Goal: Task Accomplishment & Management: Use online tool/utility

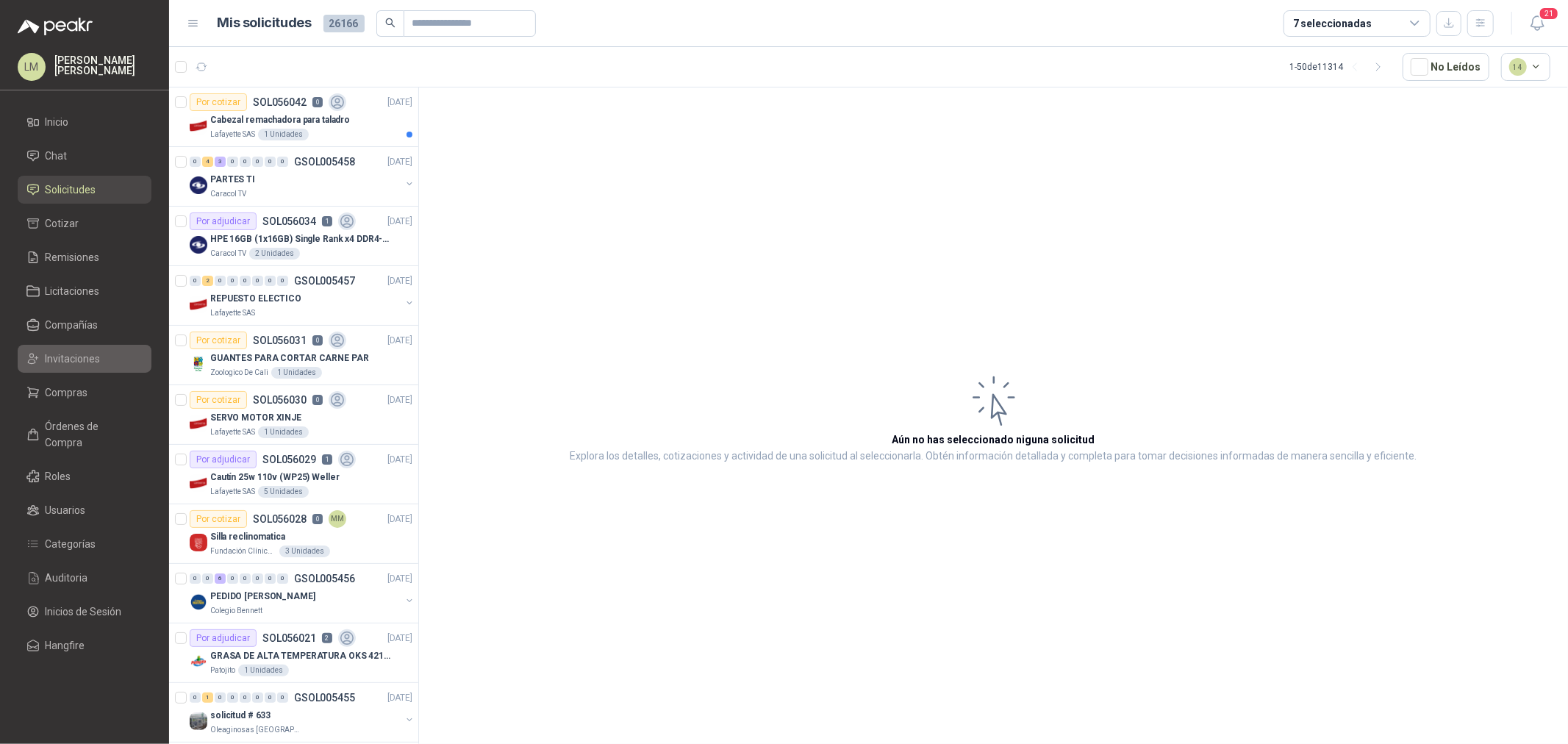
scroll to position [1351, 1]
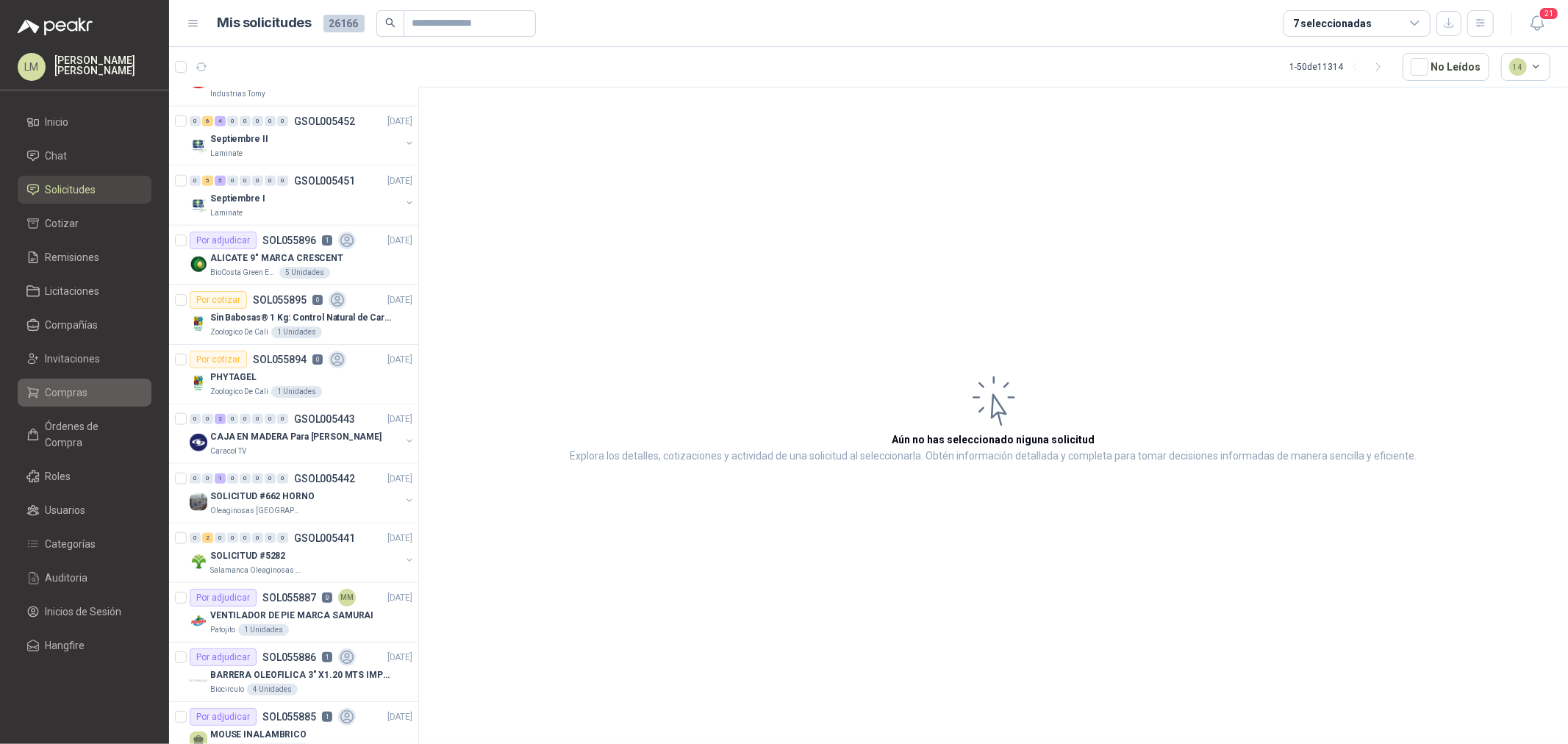
click at [53, 399] on span "Compras" at bounding box center [66, 392] width 42 height 16
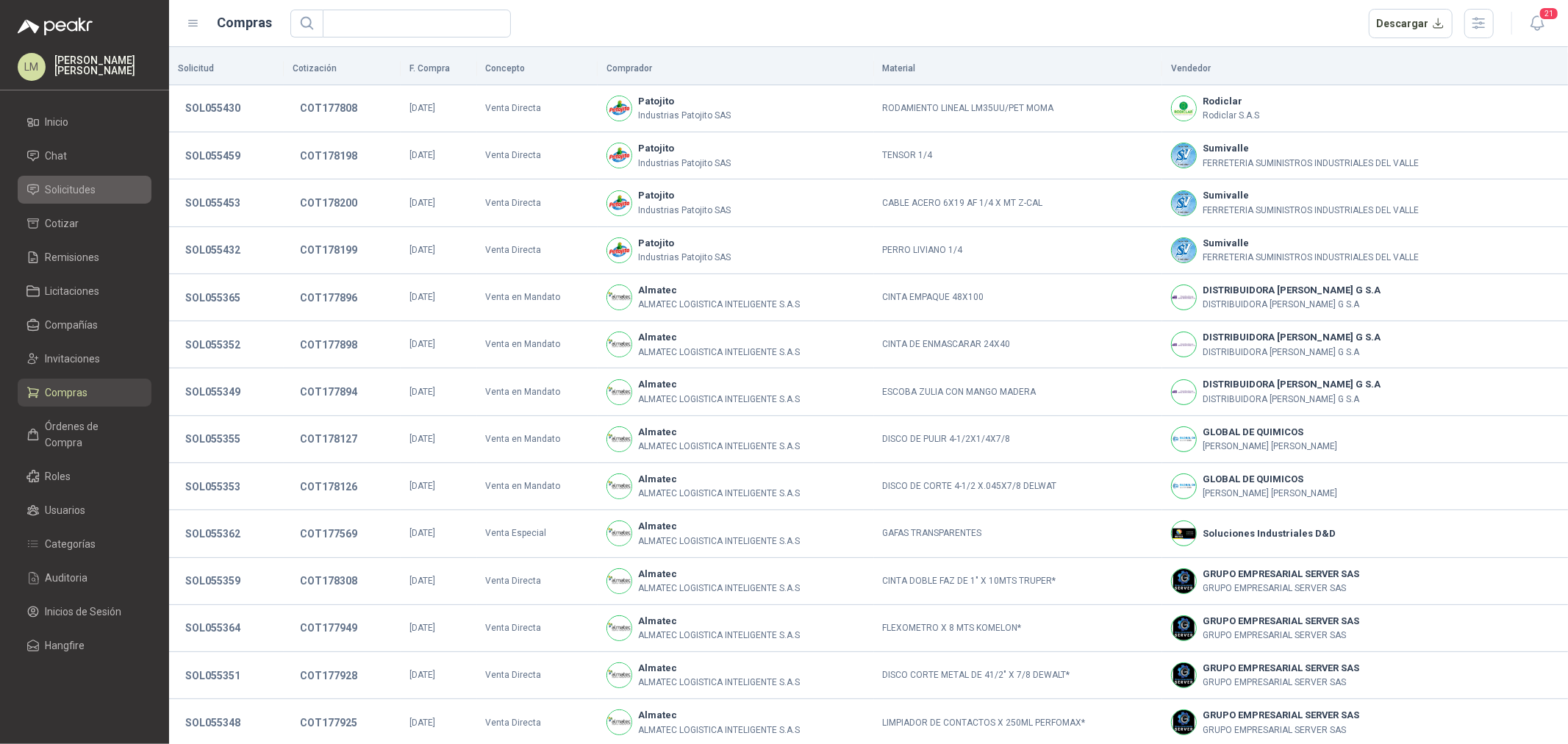
click at [75, 189] on span "Solicitudes" at bounding box center [71, 189] width 51 height 16
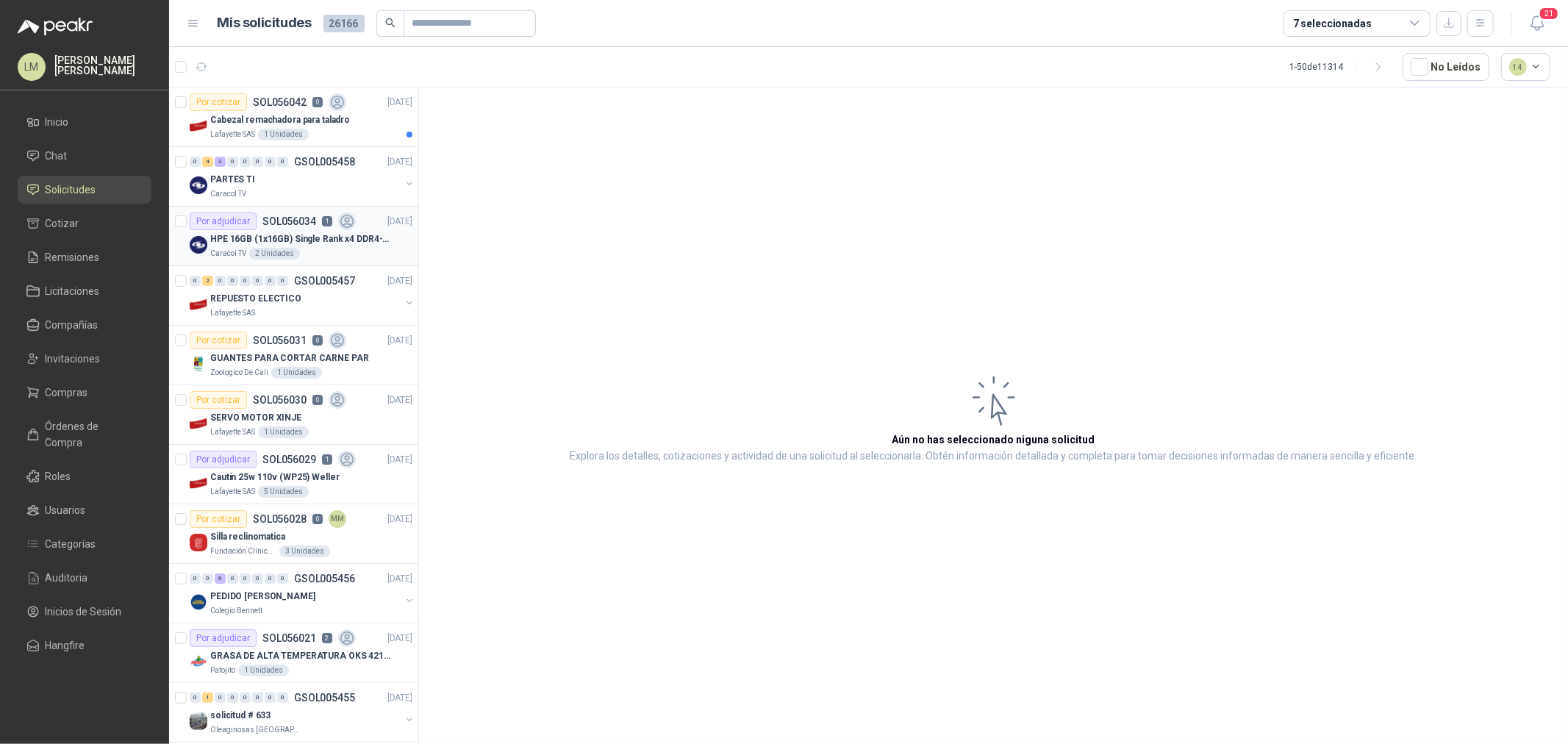
scroll to position [245, 0]
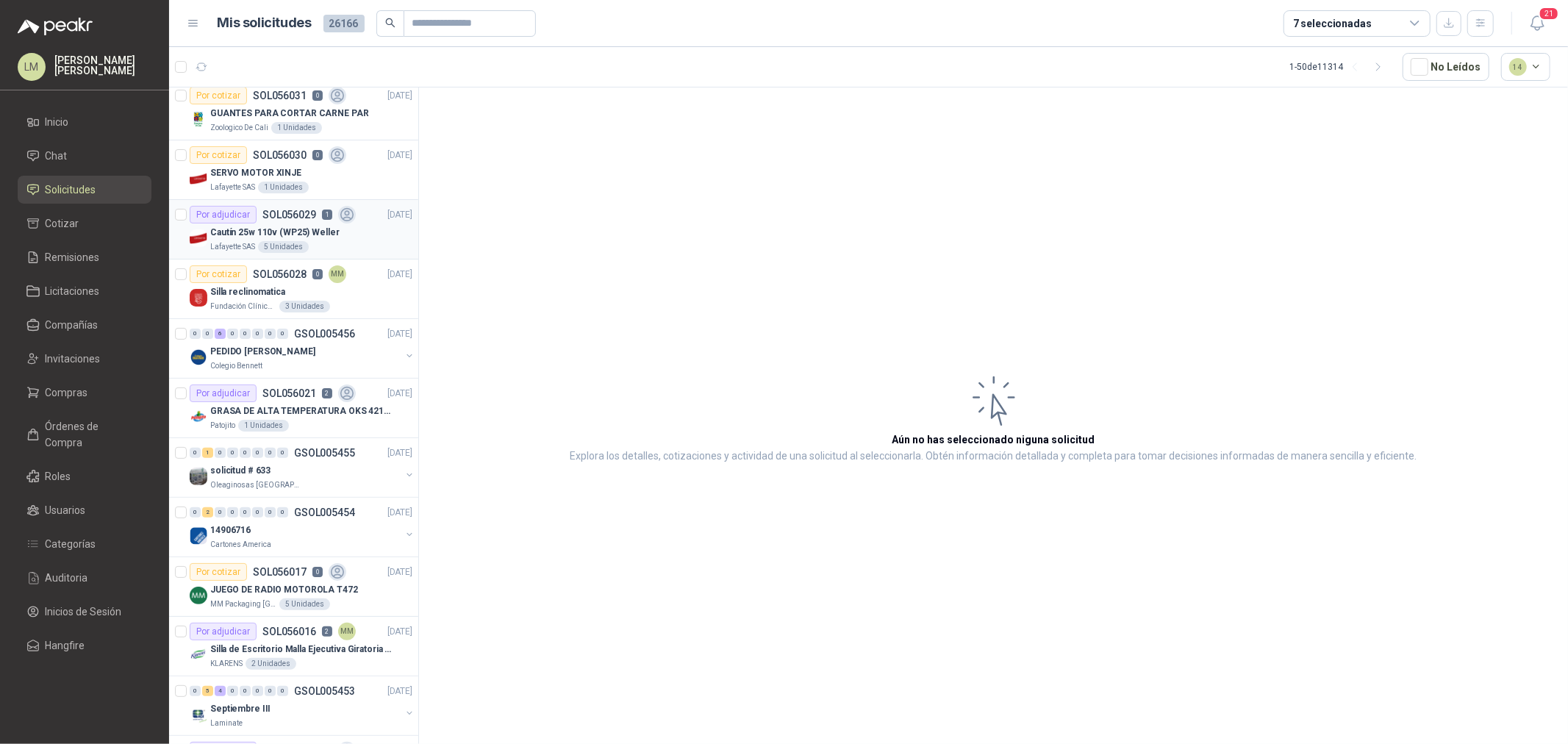
click at [270, 226] on p "Cautín 25w 110v (WP25) Weller" at bounding box center [275, 233] width 130 height 14
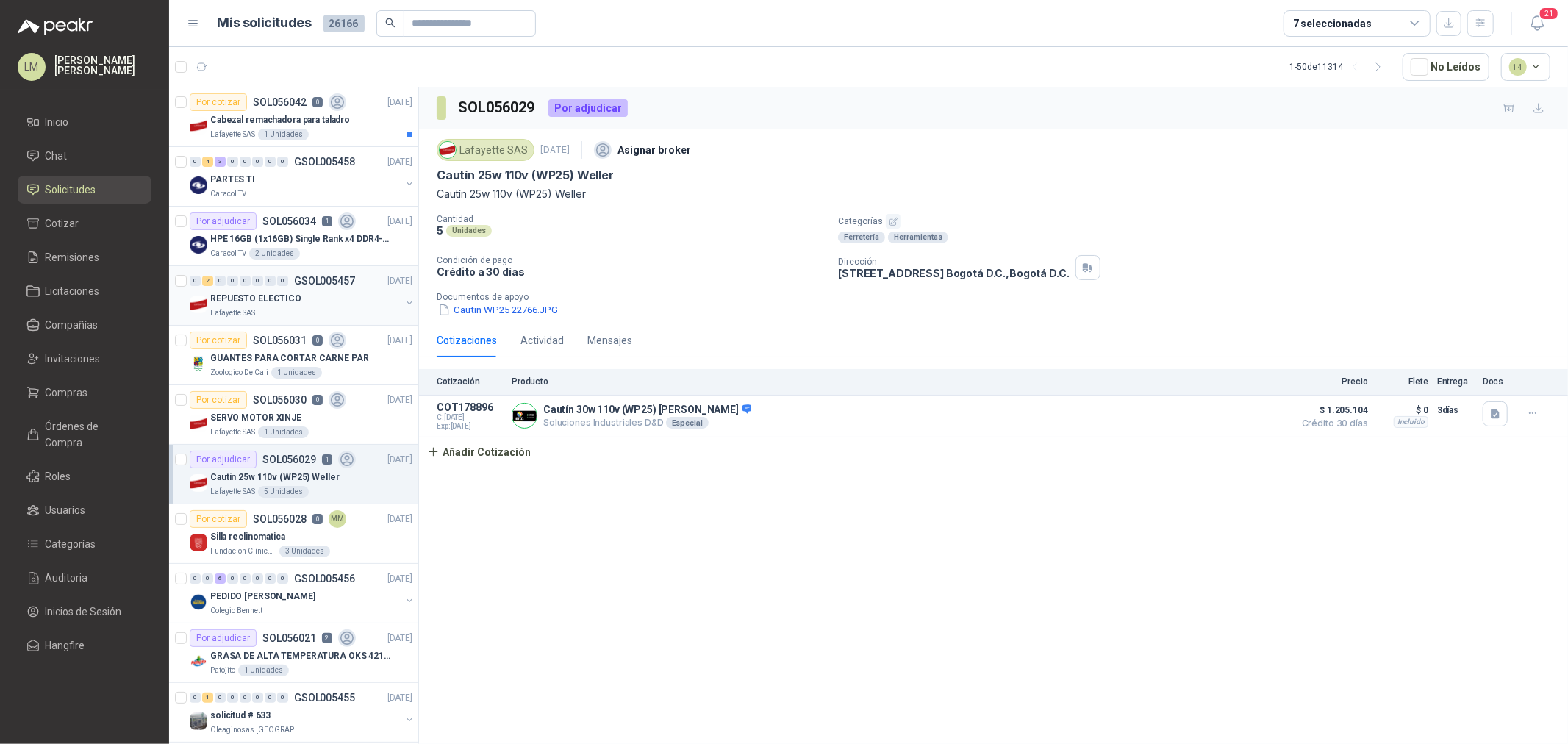
click at [292, 290] on div "REPUESTO ELECTICO" at bounding box center [305, 298] width 191 height 18
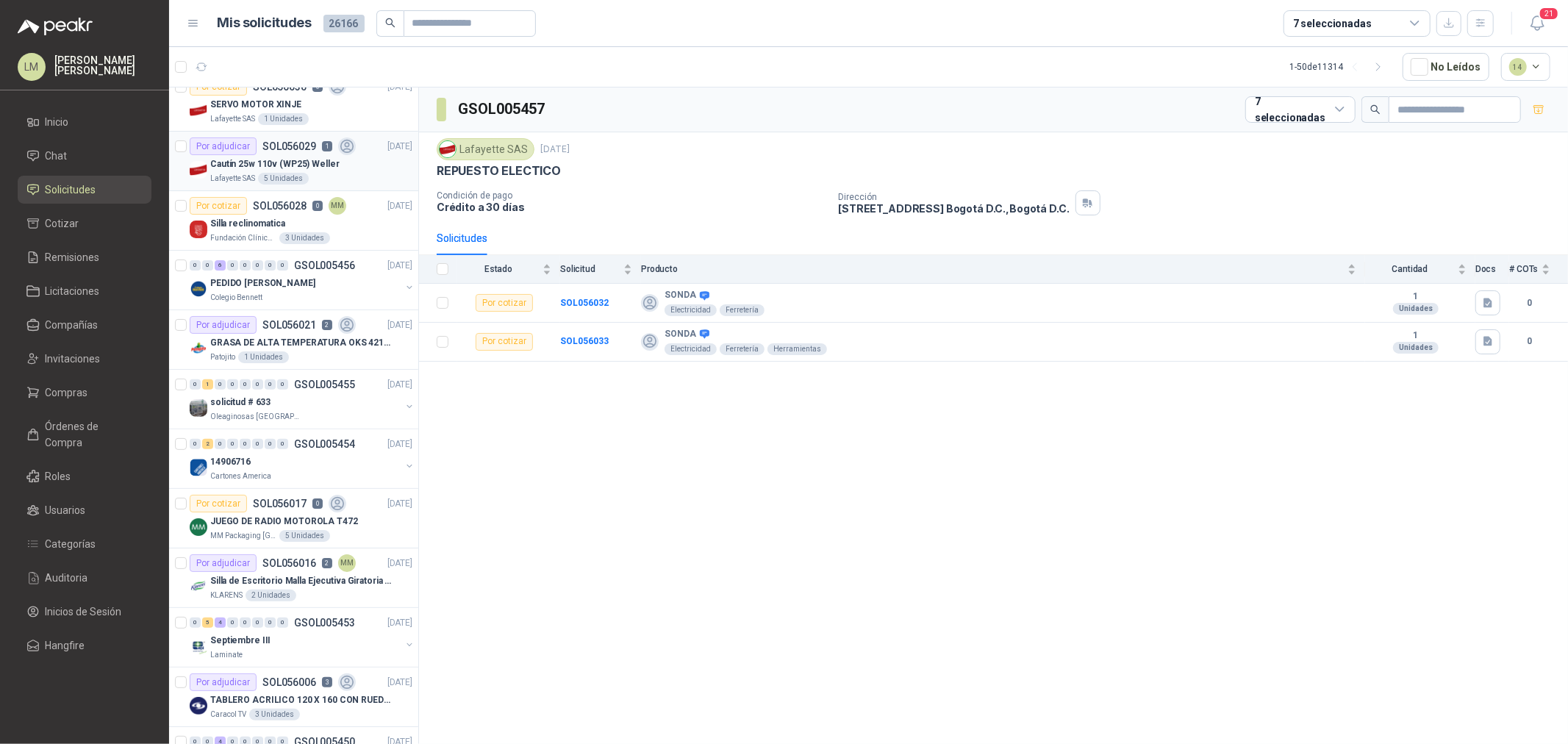
scroll to position [327, 0]
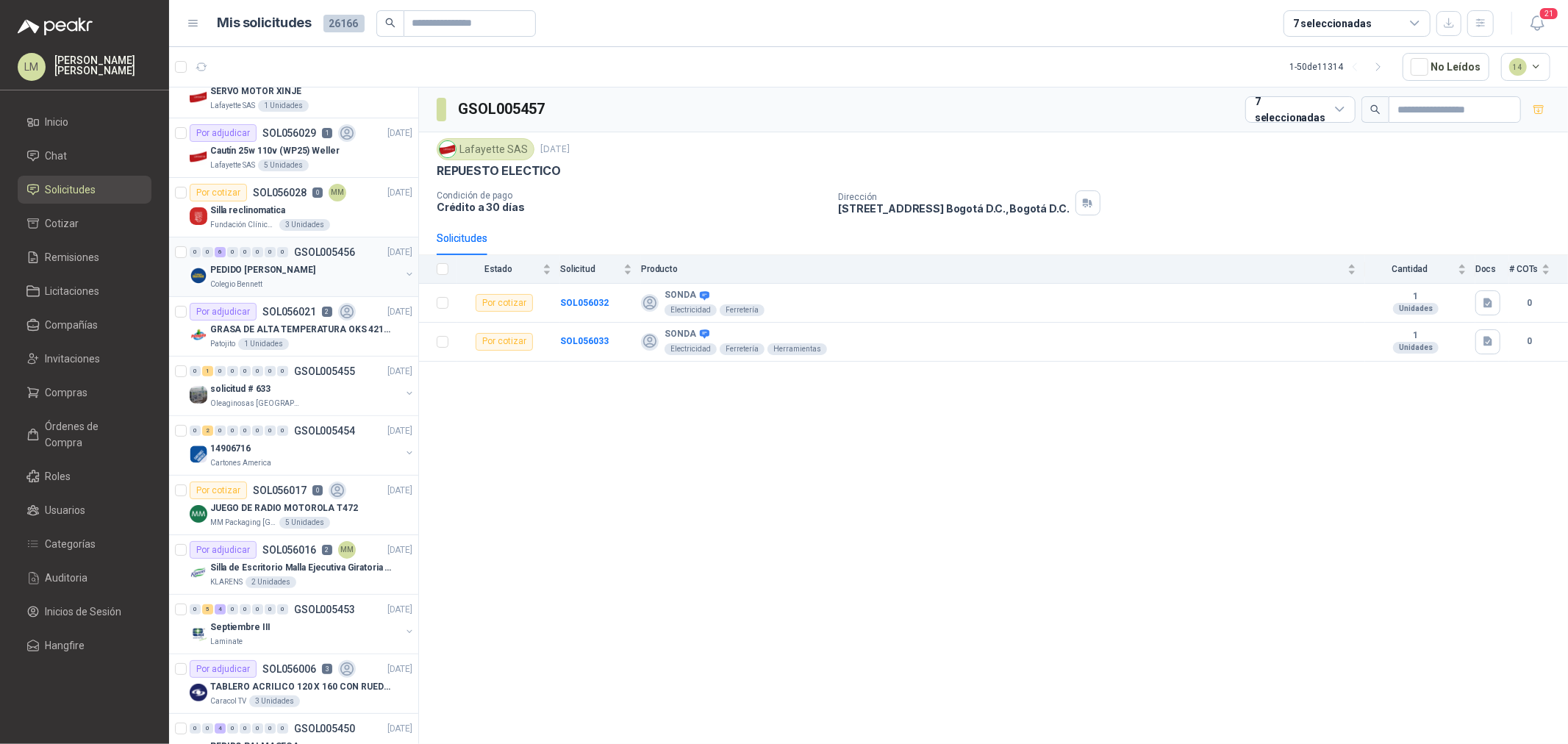
click at [265, 273] on p "PEDIDO [PERSON_NAME] - [PERSON_NAME]" at bounding box center [263, 270] width 105 height 14
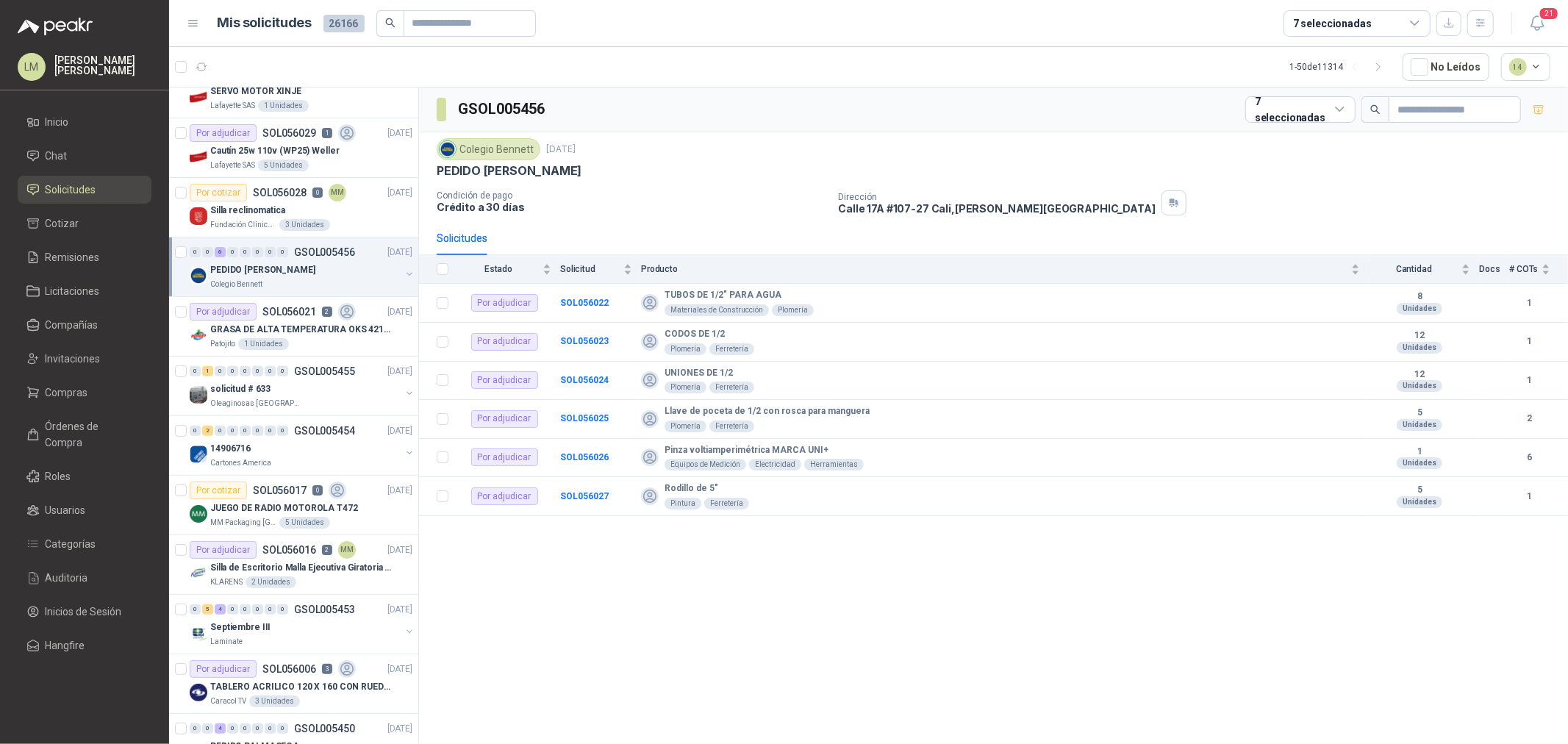
click at [404, 276] on button "button" at bounding box center [409, 273] width 12 height 12
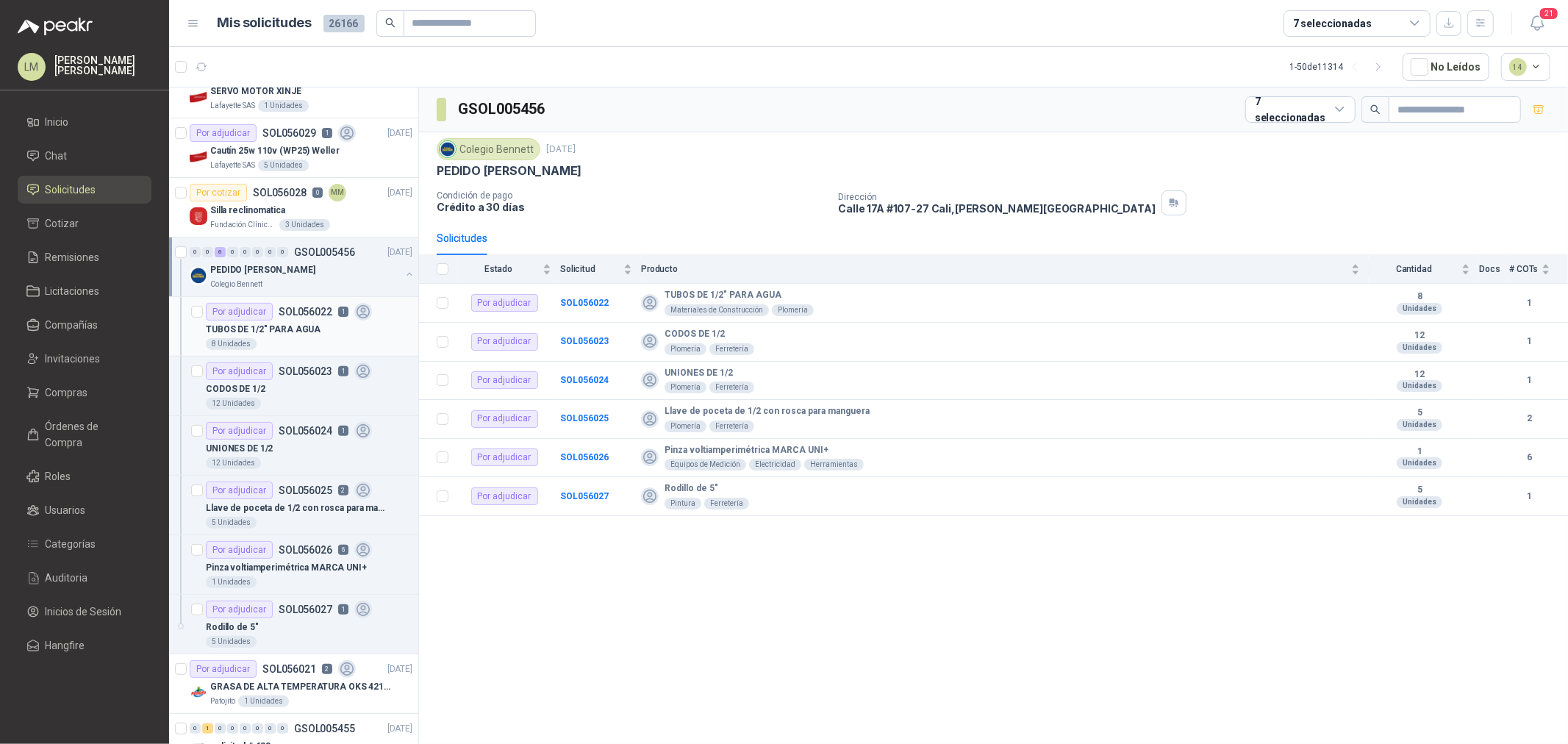
click at [304, 311] on p "SOL056022" at bounding box center [305, 311] width 53 height 10
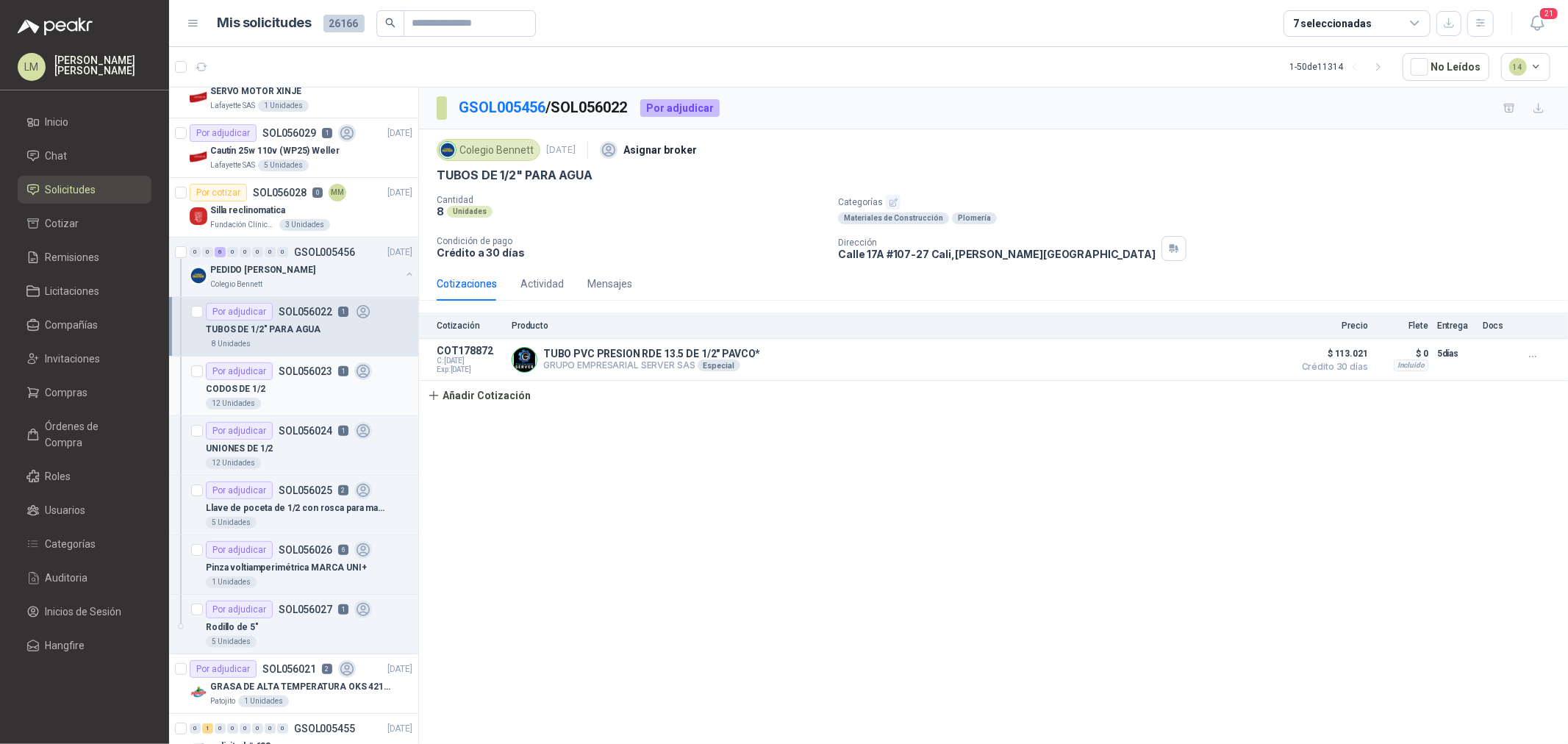
click at [307, 376] on p "SOL056023" at bounding box center [305, 371] width 53 height 10
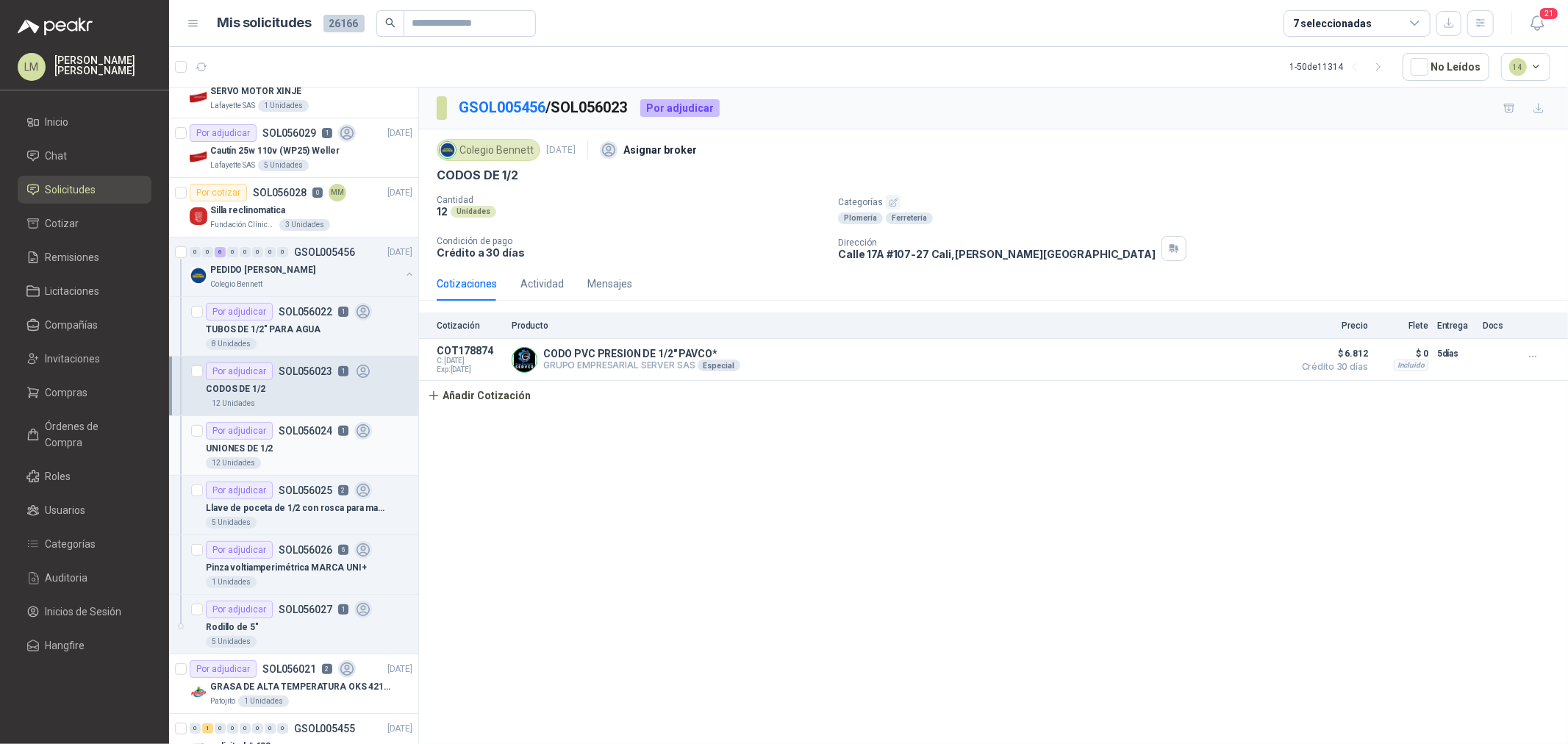
click at [310, 437] on div "Por adjudicar SOL056024 1" at bounding box center [289, 430] width 166 height 18
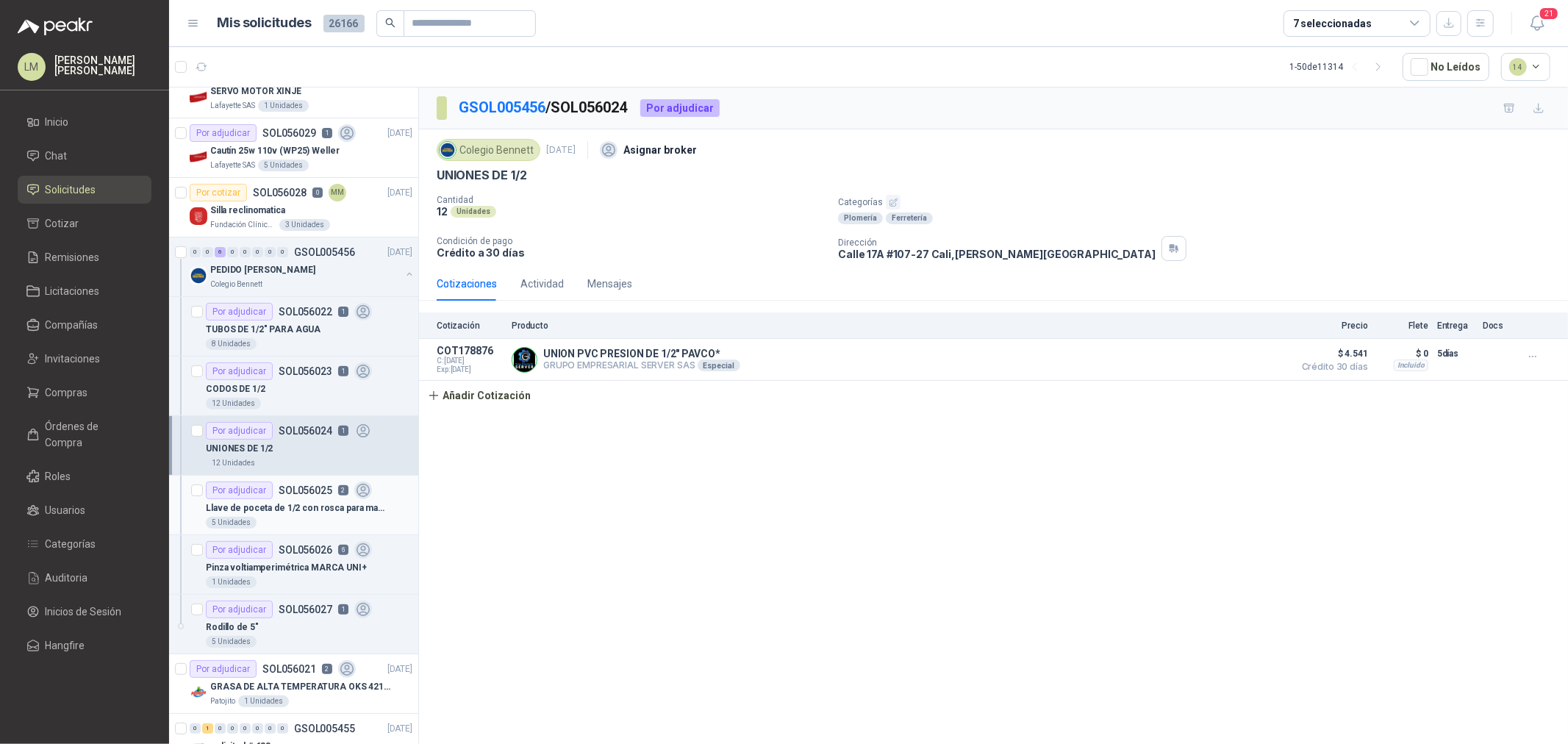
click at [310, 503] on p "Llave de poceta de 1/2 con rosca para manguera" at bounding box center [297, 508] width 183 height 14
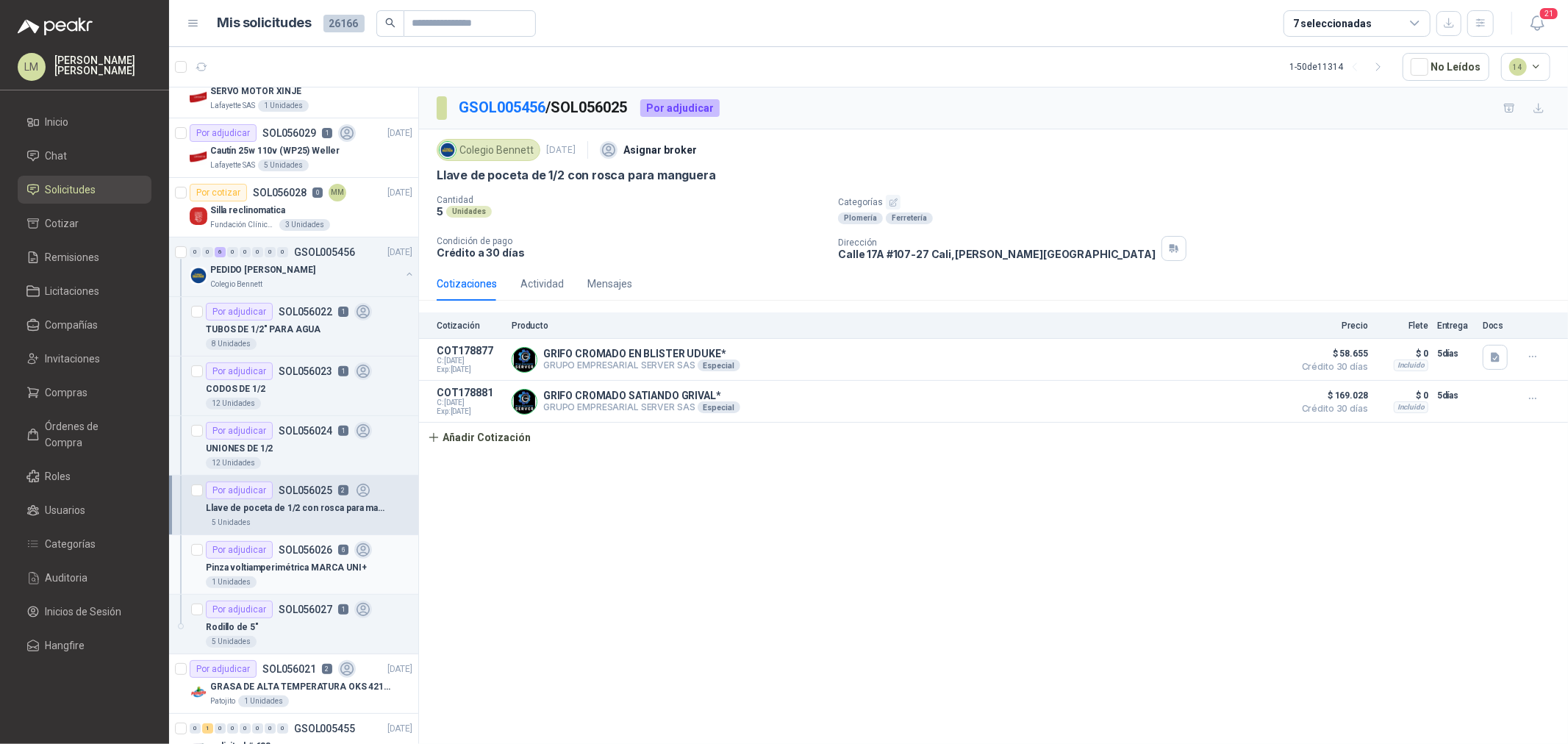
click at [265, 555] on div "Por adjudicar" at bounding box center [239, 550] width 67 height 18
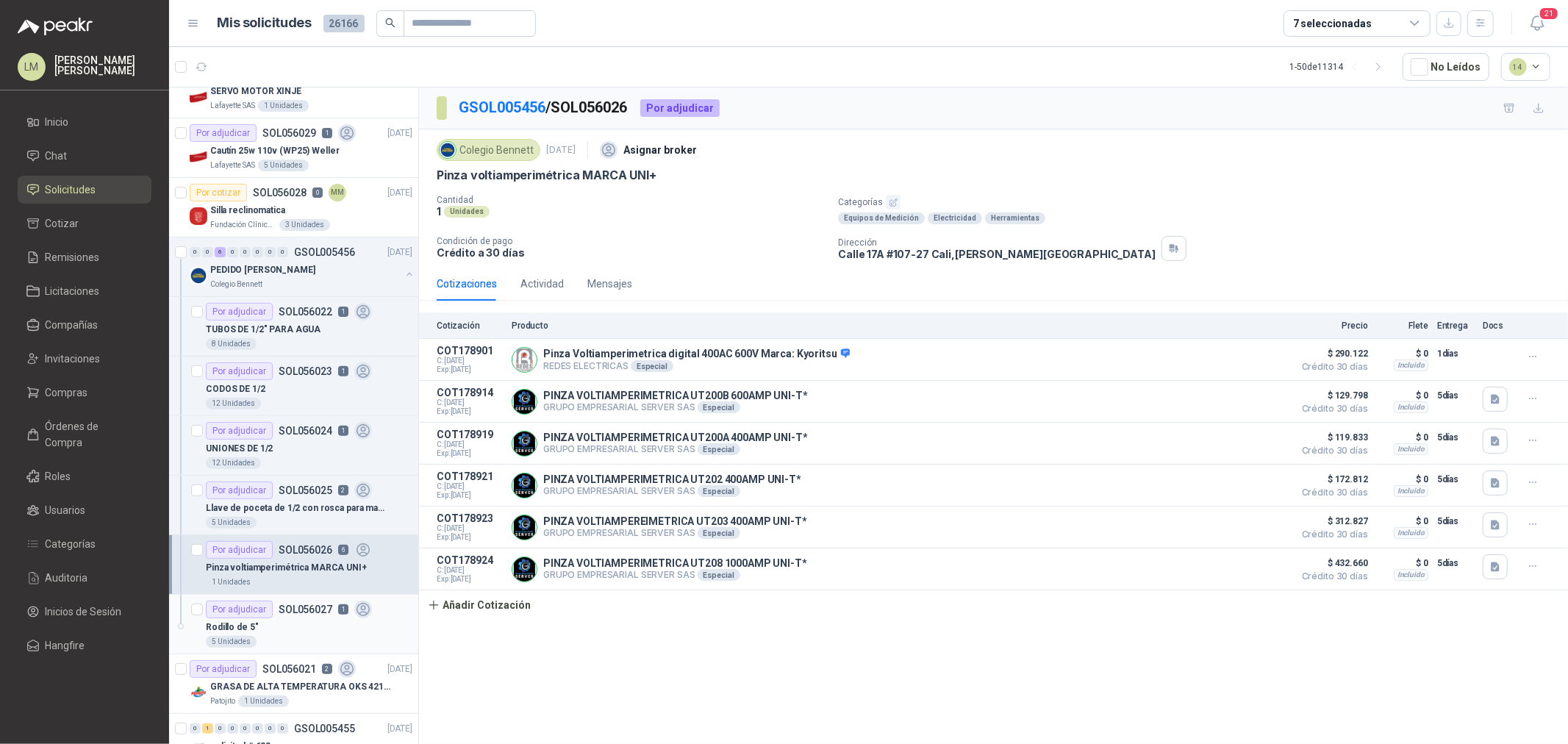
click at [279, 613] on p "SOL056027" at bounding box center [305, 609] width 53 height 10
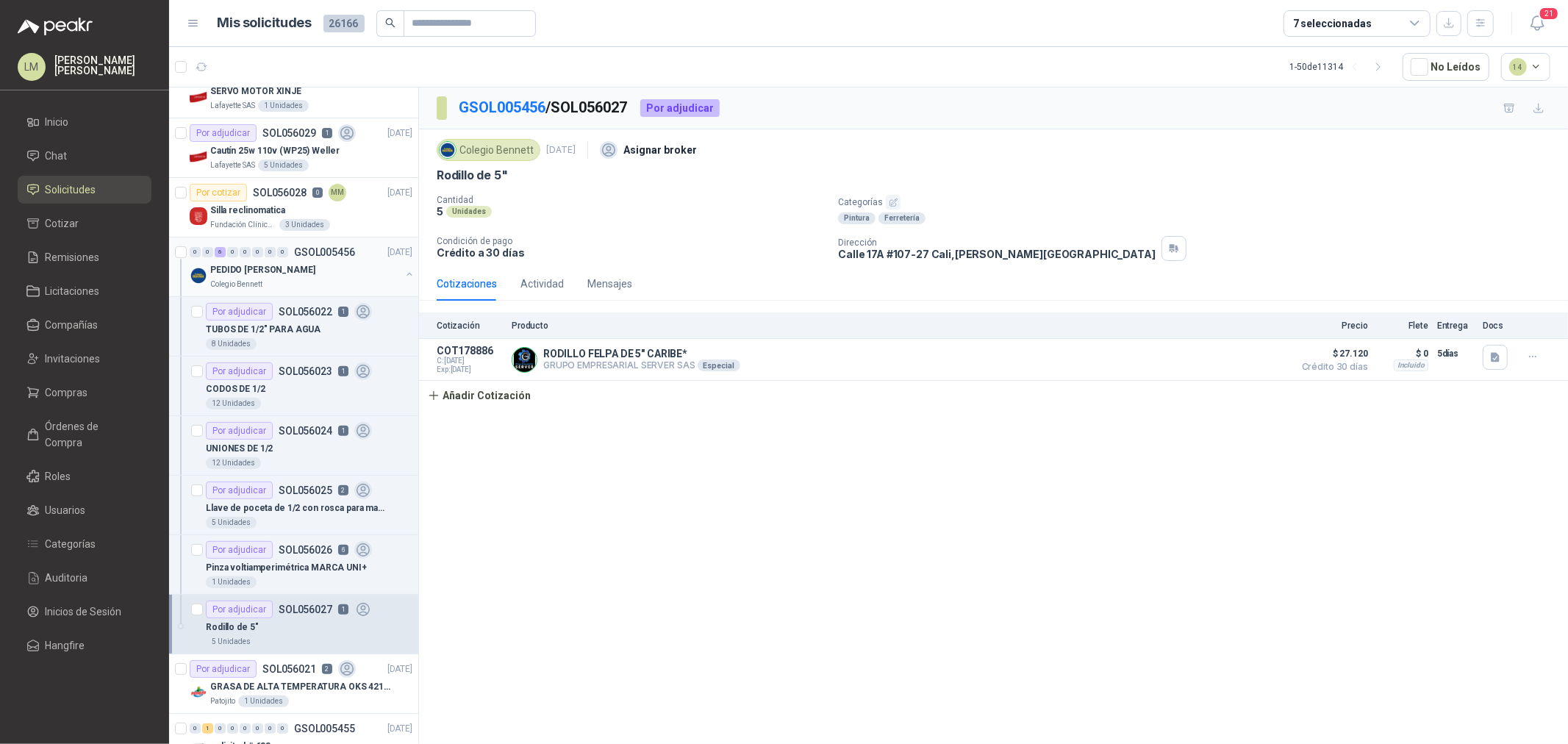
click at [404, 273] on button "button" at bounding box center [409, 273] width 12 height 12
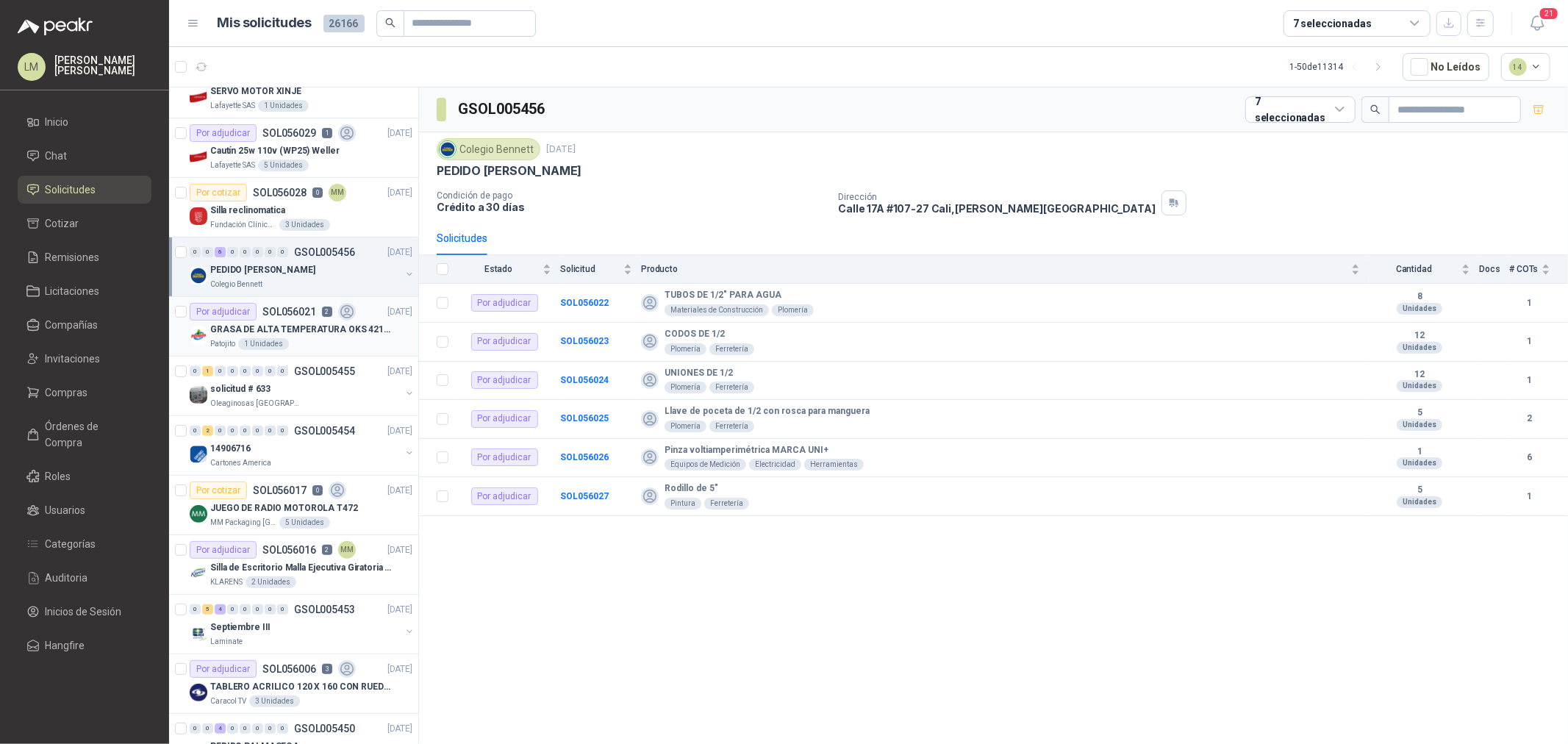
scroll to position [408, 0]
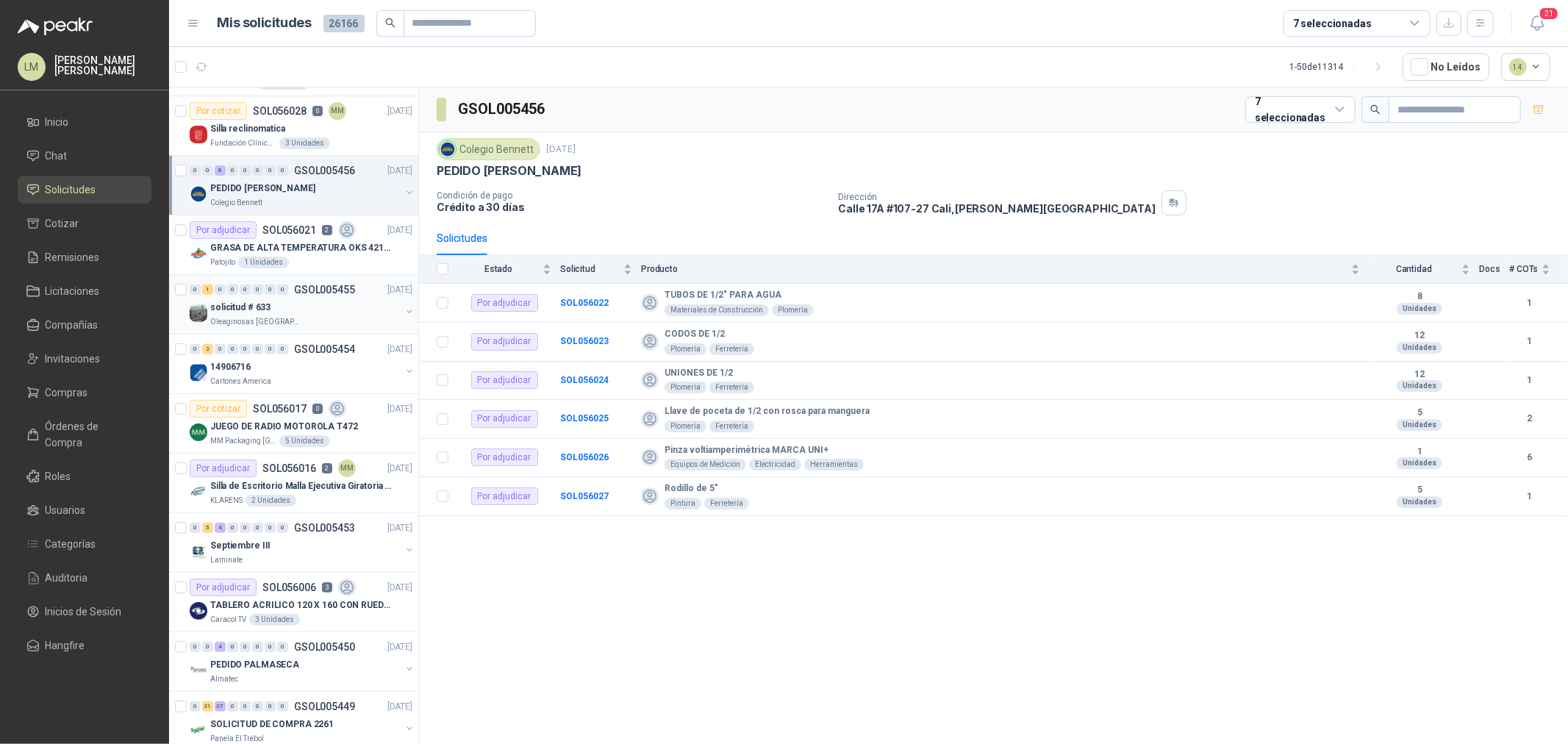
click at [307, 309] on div "solicitud # 633" at bounding box center [305, 307] width 191 height 18
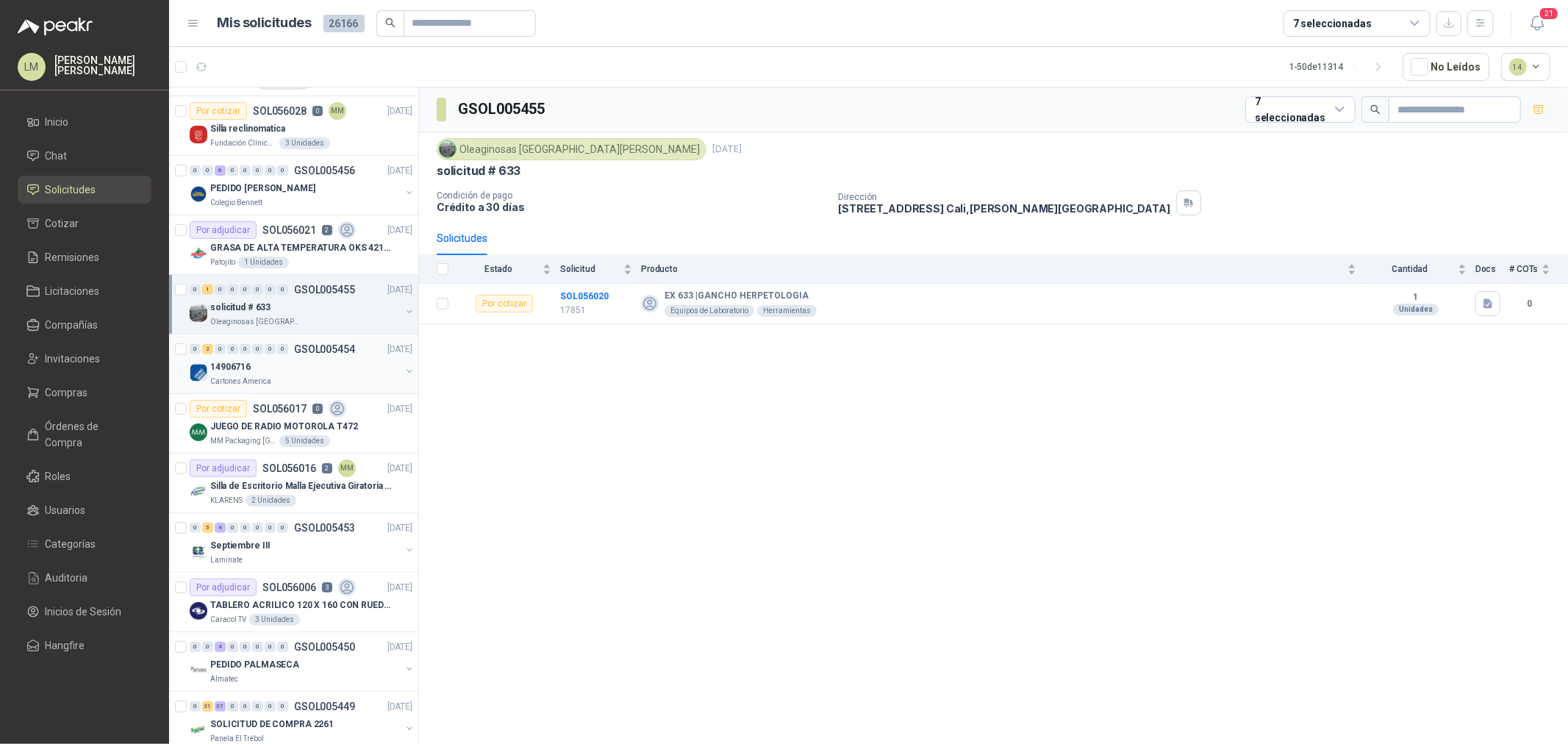
click at [298, 365] on div "14906716" at bounding box center [305, 367] width 191 height 18
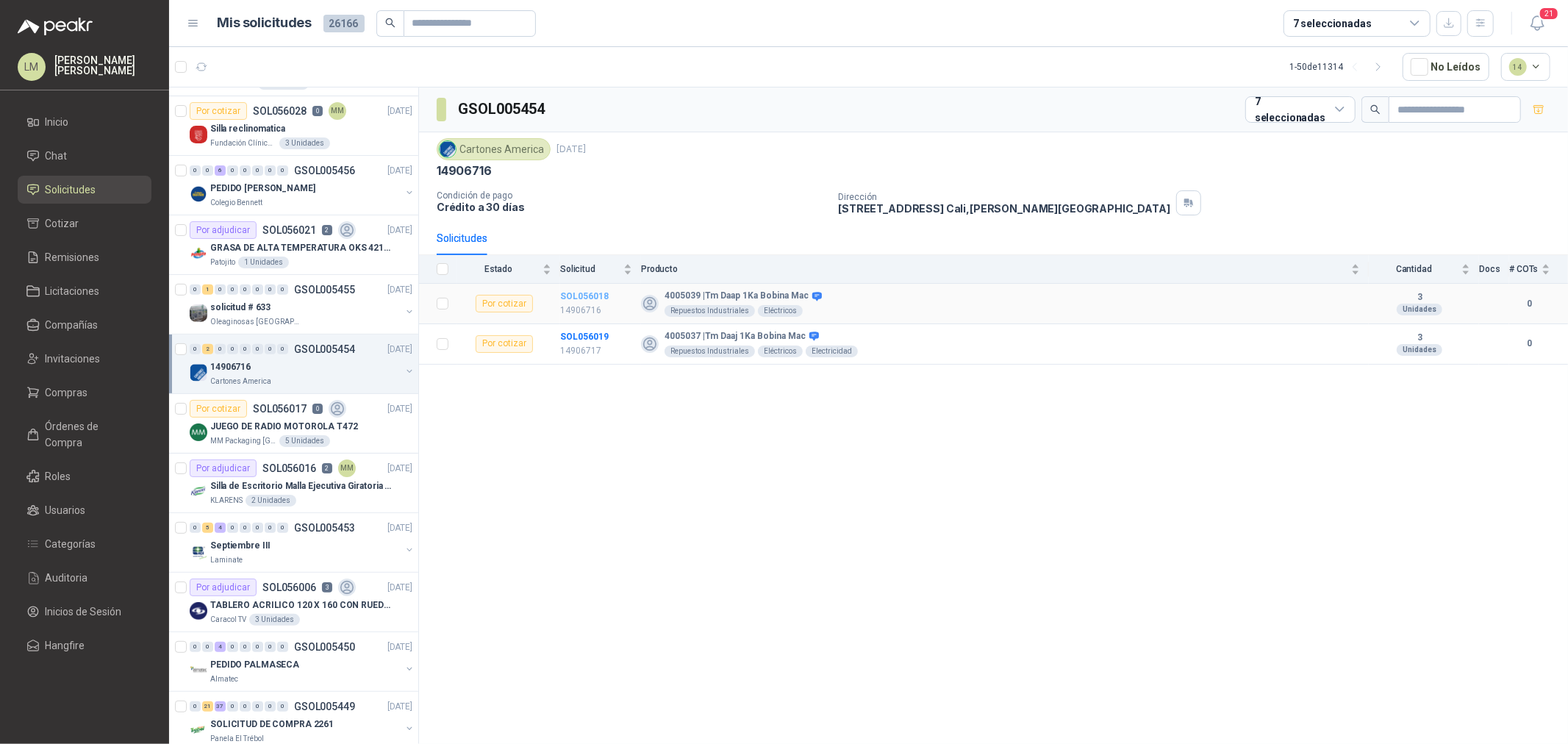
click at [597, 296] on b "SOL056018" at bounding box center [584, 296] width 49 height 10
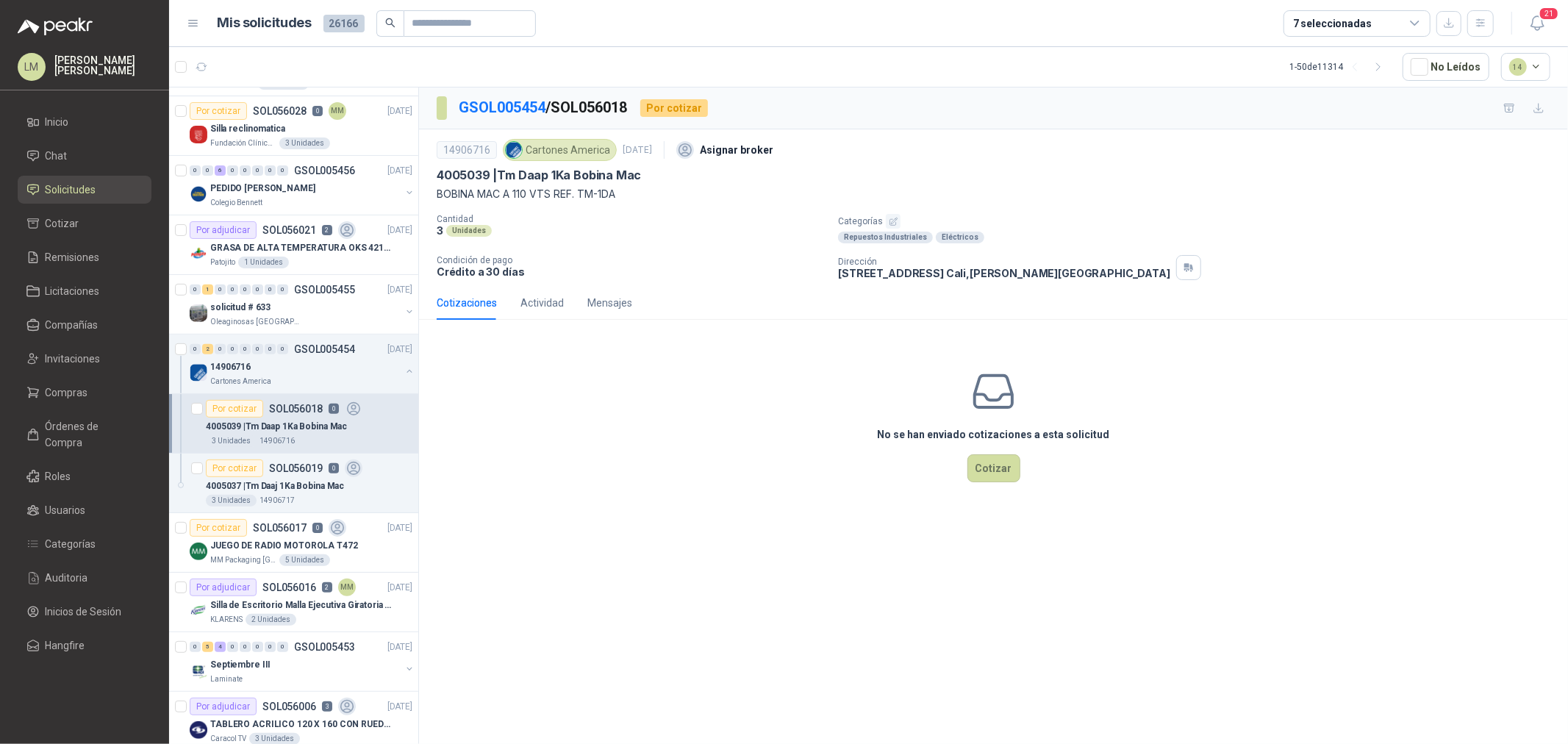
drag, startPoint x: 433, startPoint y: 192, endPoint x: 635, endPoint y: 190, distance: 202.0
click at [635, 190] on div "14906716 Cartones America 15 sept, 2025 Asignar broker 4005039 | Tm Daap 1Ka Bo…" at bounding box center [994, 208] width 1149 height 157
copy p "BOBINA MAC A 110 VTS REF. TM-1DA"
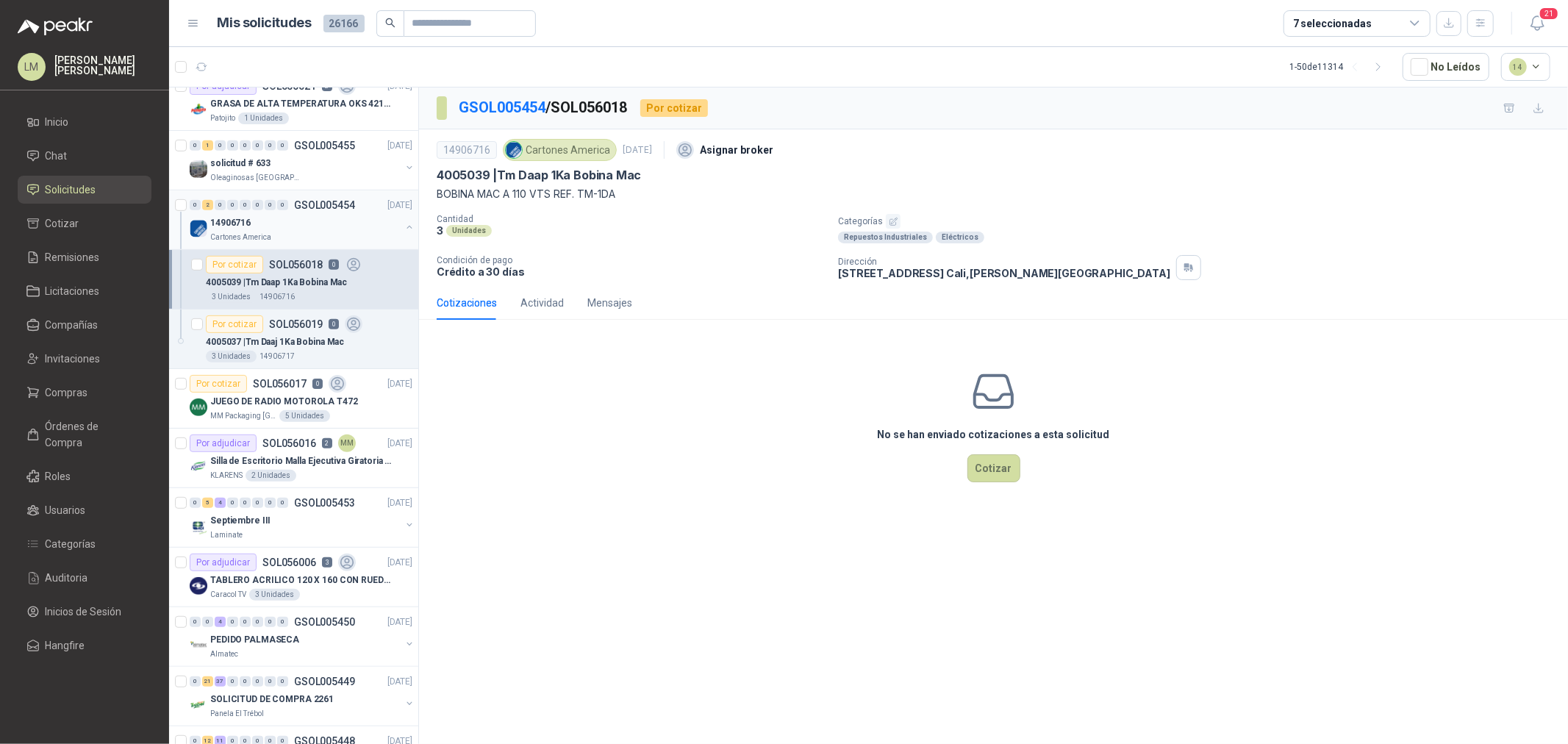
scroll to position [572, 0]
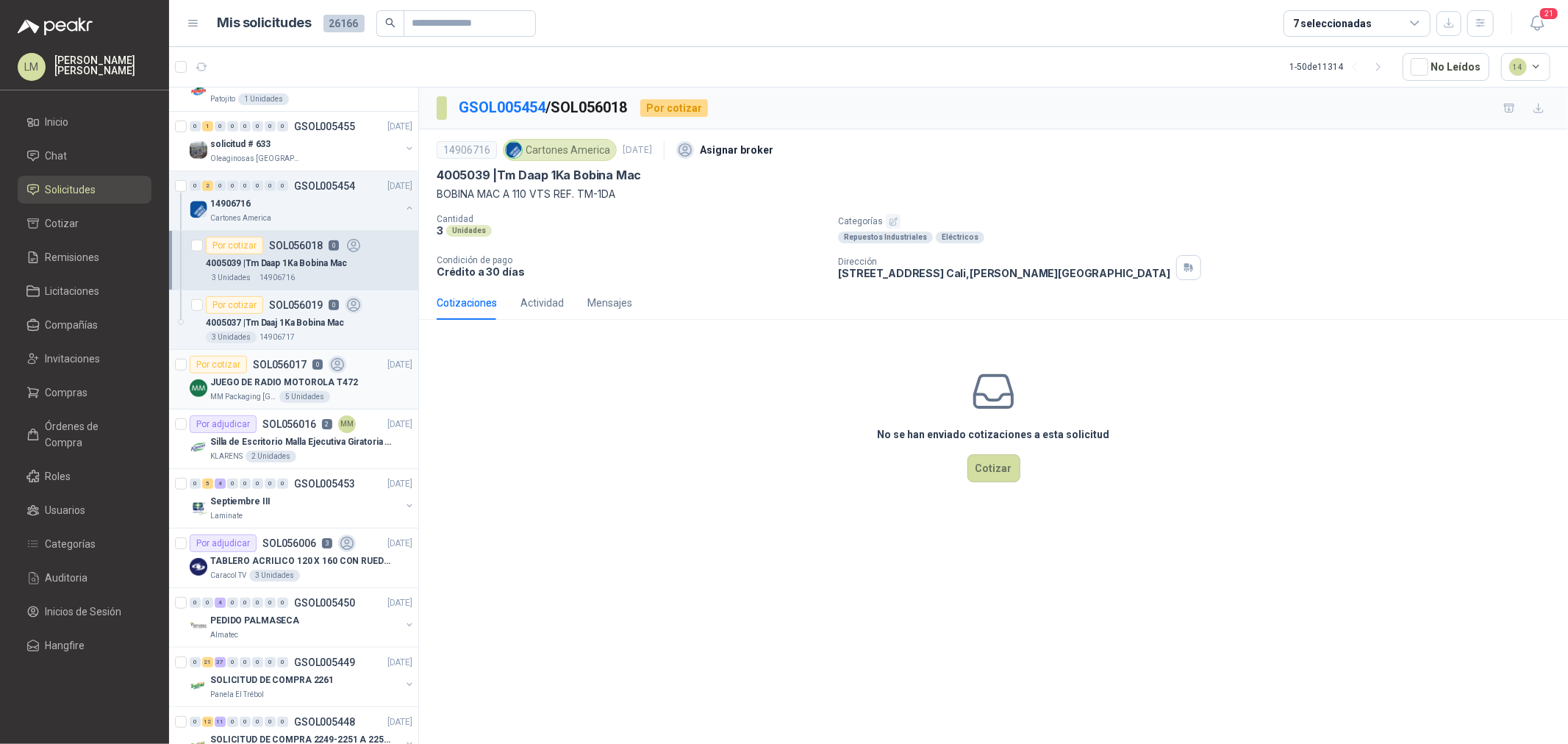
click at [283, 379] on p "JUEGO DE RADIO MOTOROLA T472" at bounding box center [283, 382] width 148 height 14
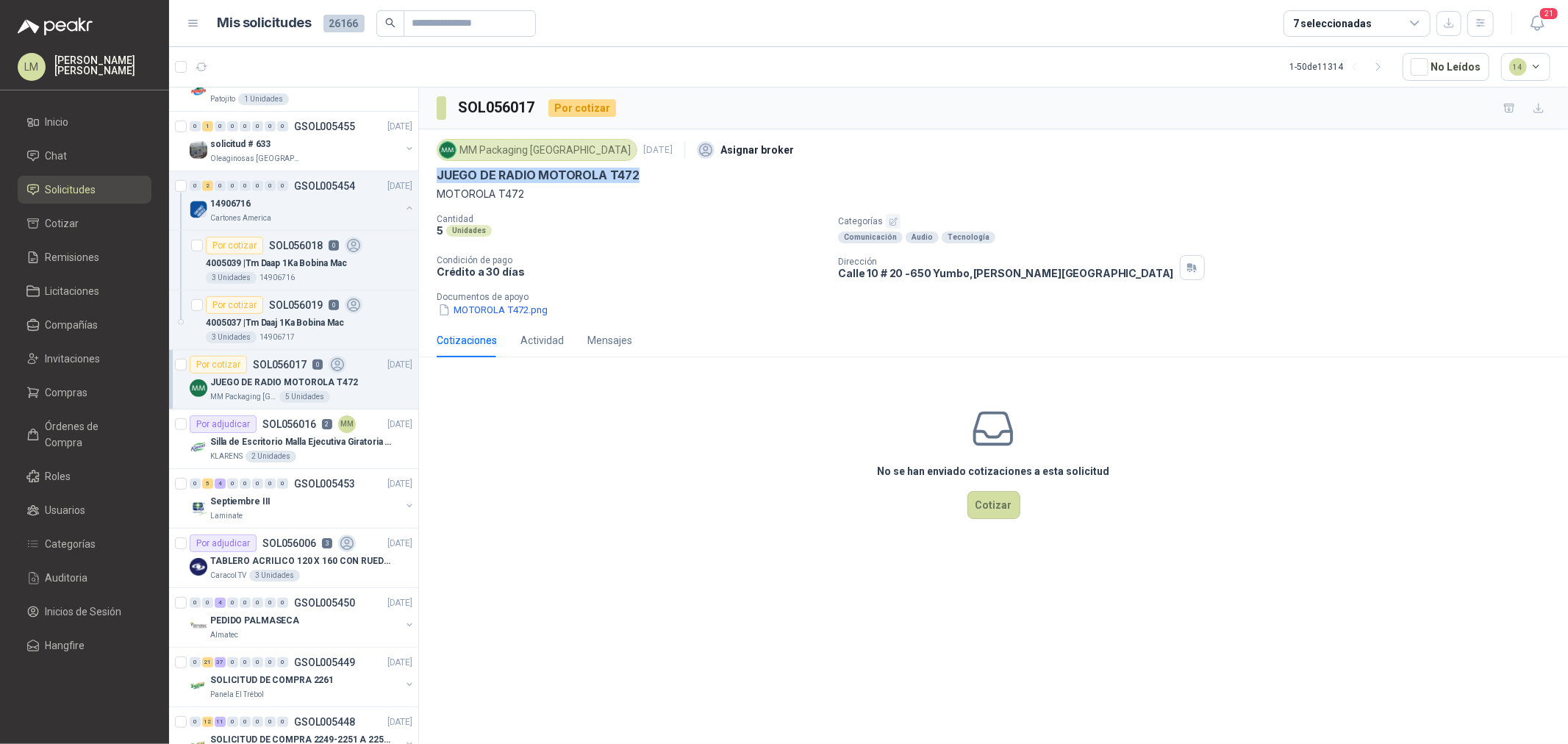
drag, startPoint x: 426, startPoint y: 172, endPoint x: 647, endPoint y: 178, distance: 221.1
click at [647, 178] on div "MM Packaging Colombia 15 sept, 2025 Asignar broker JUEGO DE RADIO MOTOROLA T472…" at bounding box center [994, 226] width 1149 height 194
copy p "JUEGO DE RADIO MOTOROLA T472"
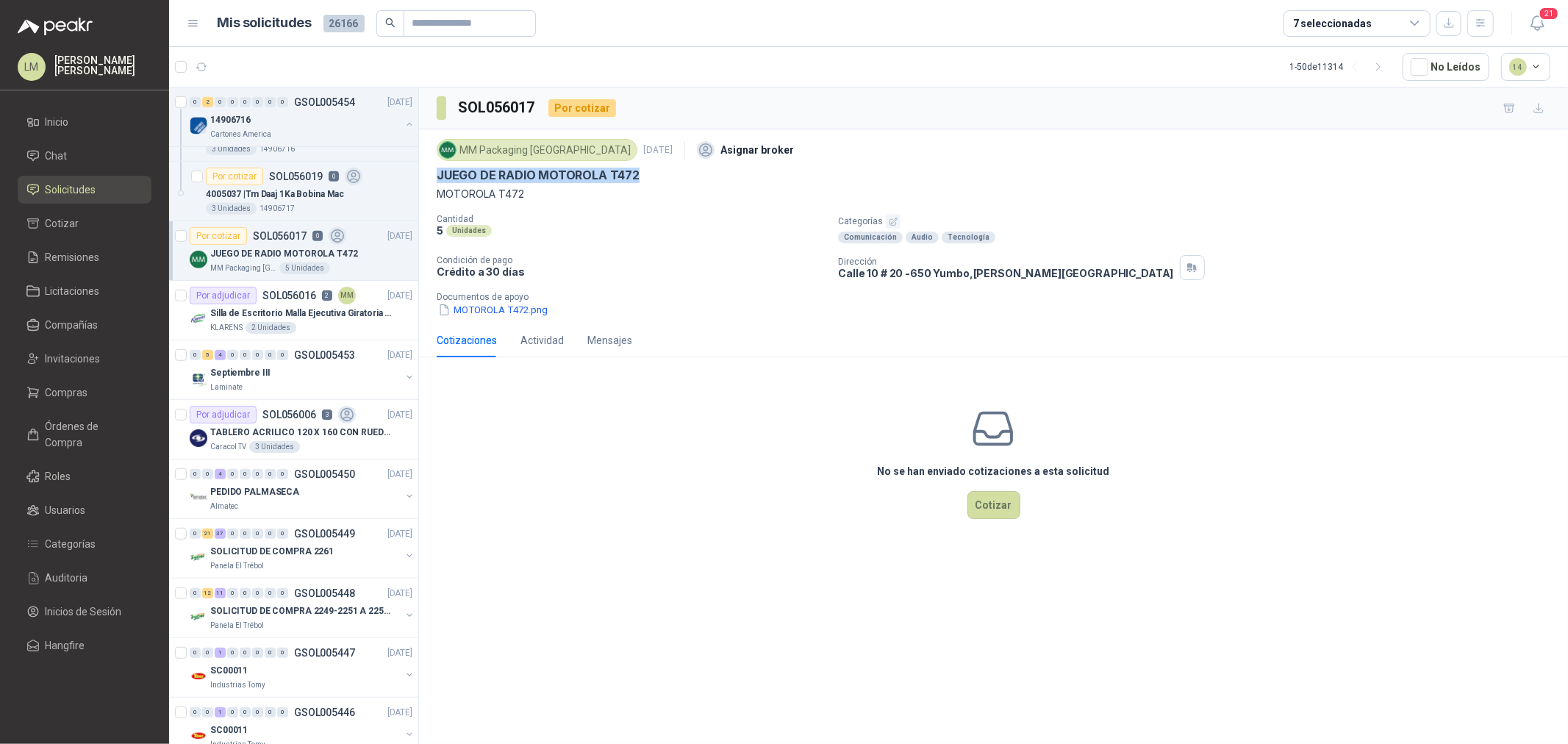
scroll to position [736, 0]
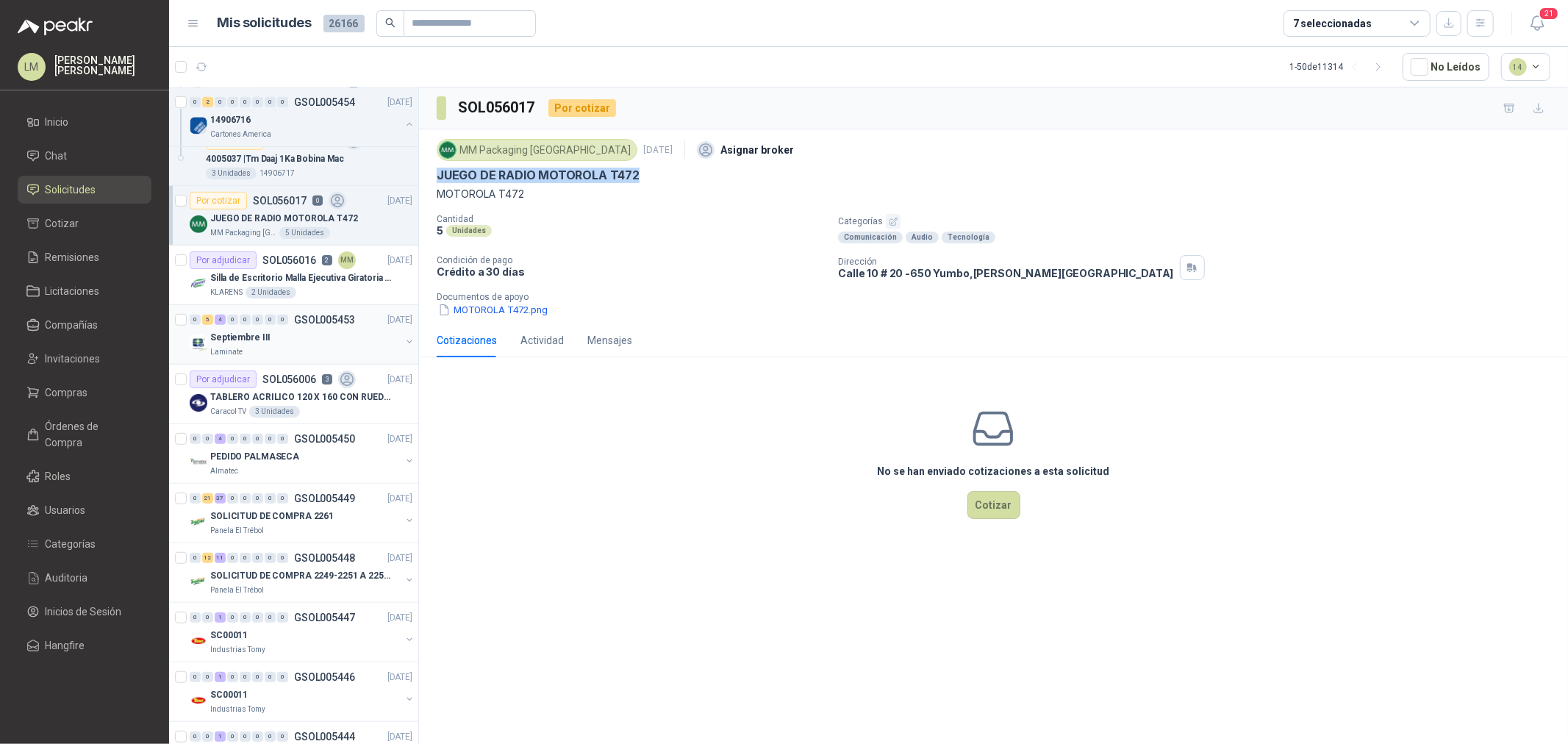
click at [291, 345] on div "Septiembre III" at bounding box center [305, 338] width 191 height 18
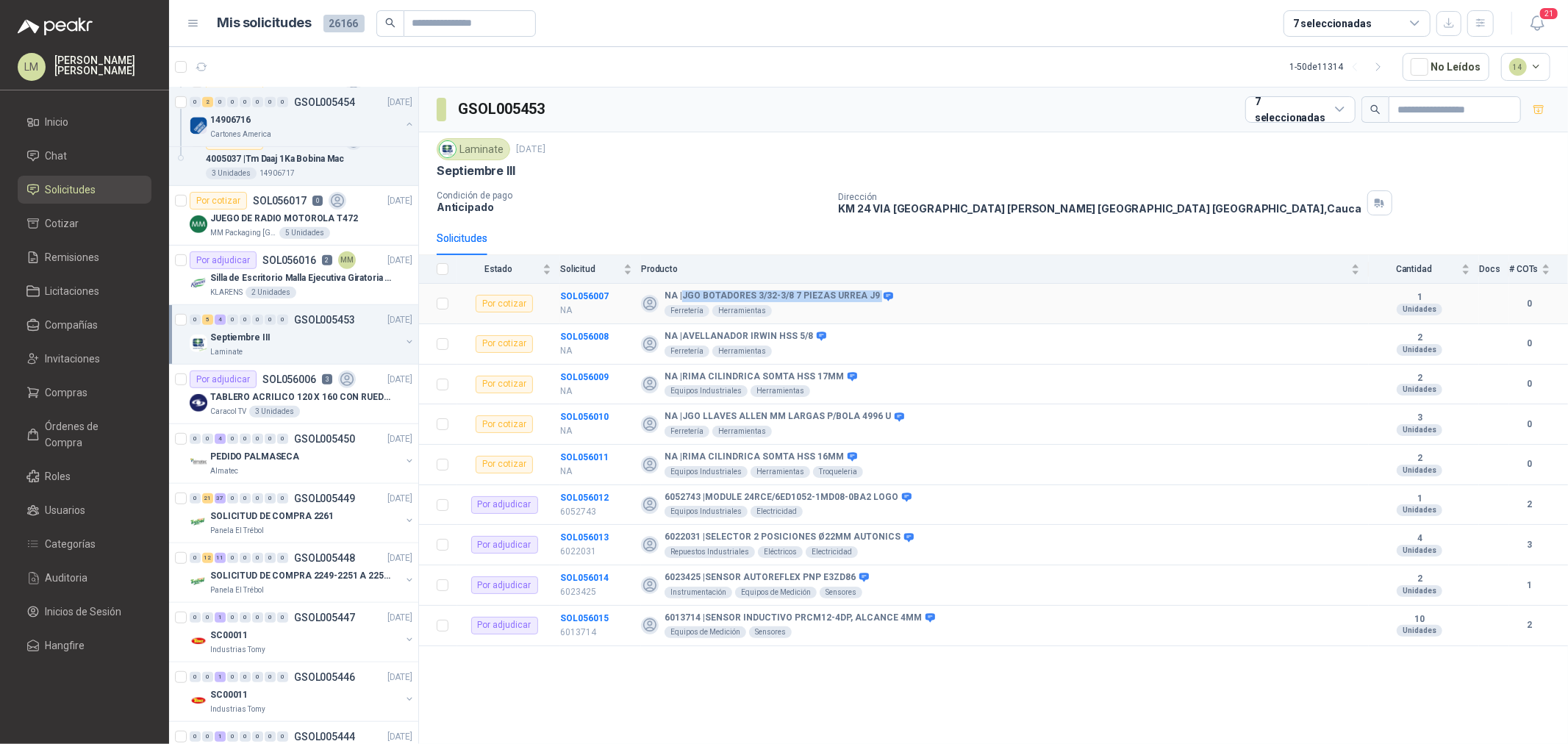
drag, startPoint x: 684, startPoint y: 296, endPoint x: 873, endPoint y: 295, distance: 189.0
click at [873, 295] on div "NA | JGO BOTADORES 3/32-3/8 7 PIEZAS [PERSON_NAME] J9" at bounding box center [778, 296] width 226 height 12
copy div "JGO BOTADORES 3/32-3/8 7 PIEZAS URREA J9"
click at [576, 295] on b "SOL056007" at bounding box center [584, 296] width 49 height 10
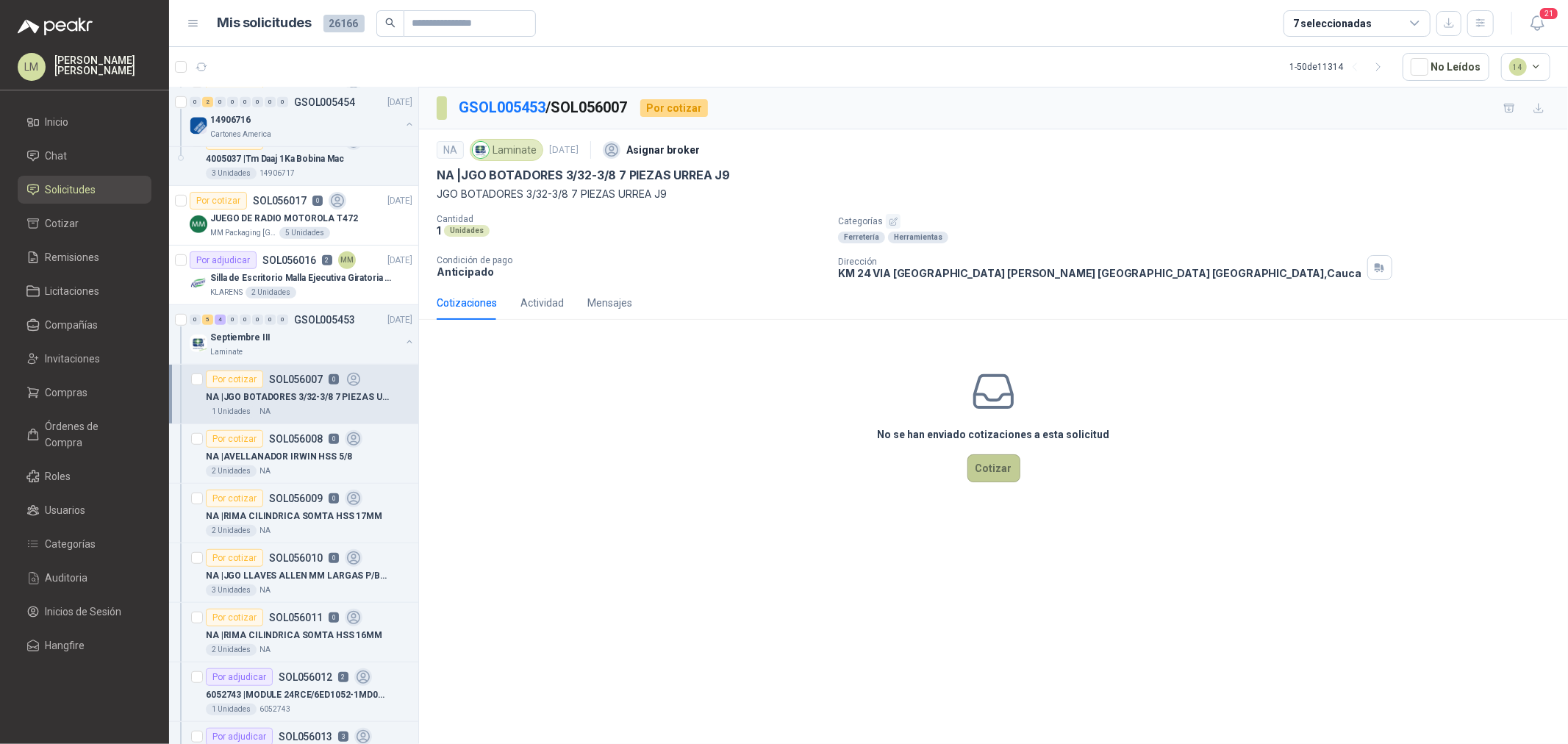
click at [996, 467] on button "Cotizar" at bounding box center [994, 468] width 53 height 28
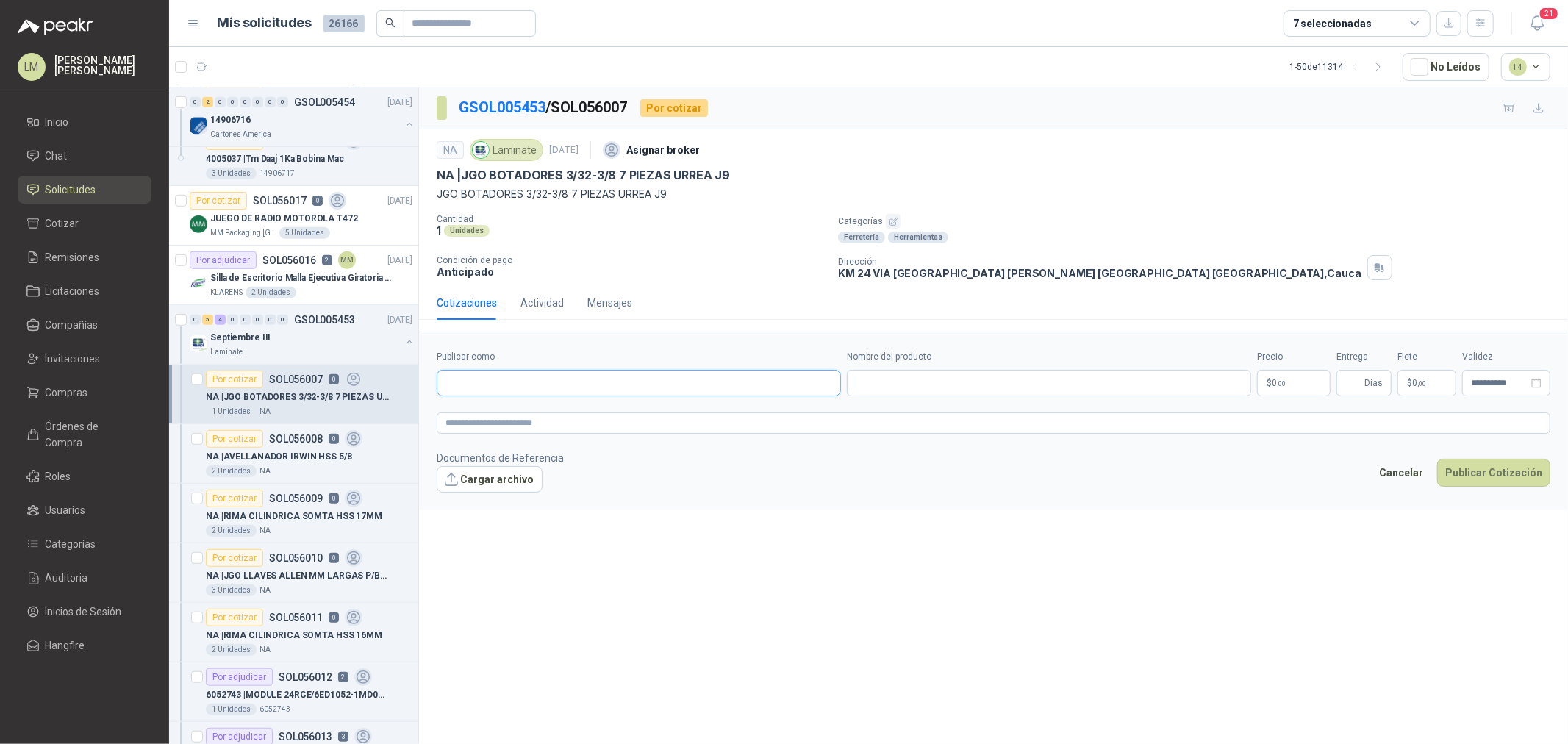
click at [623, 388] on input "Publicar como" at bounding box center [639, 383] width 403 height 25
type input "******"
click at [606, 413] on div "Homecenter NIT : 800242106" at bounding box center [639, 419] width 379 height 16
type input "**********"
click at [871, 387] on input "Nombre del producto" at bounding box center [1050, 383] width 405 height 26
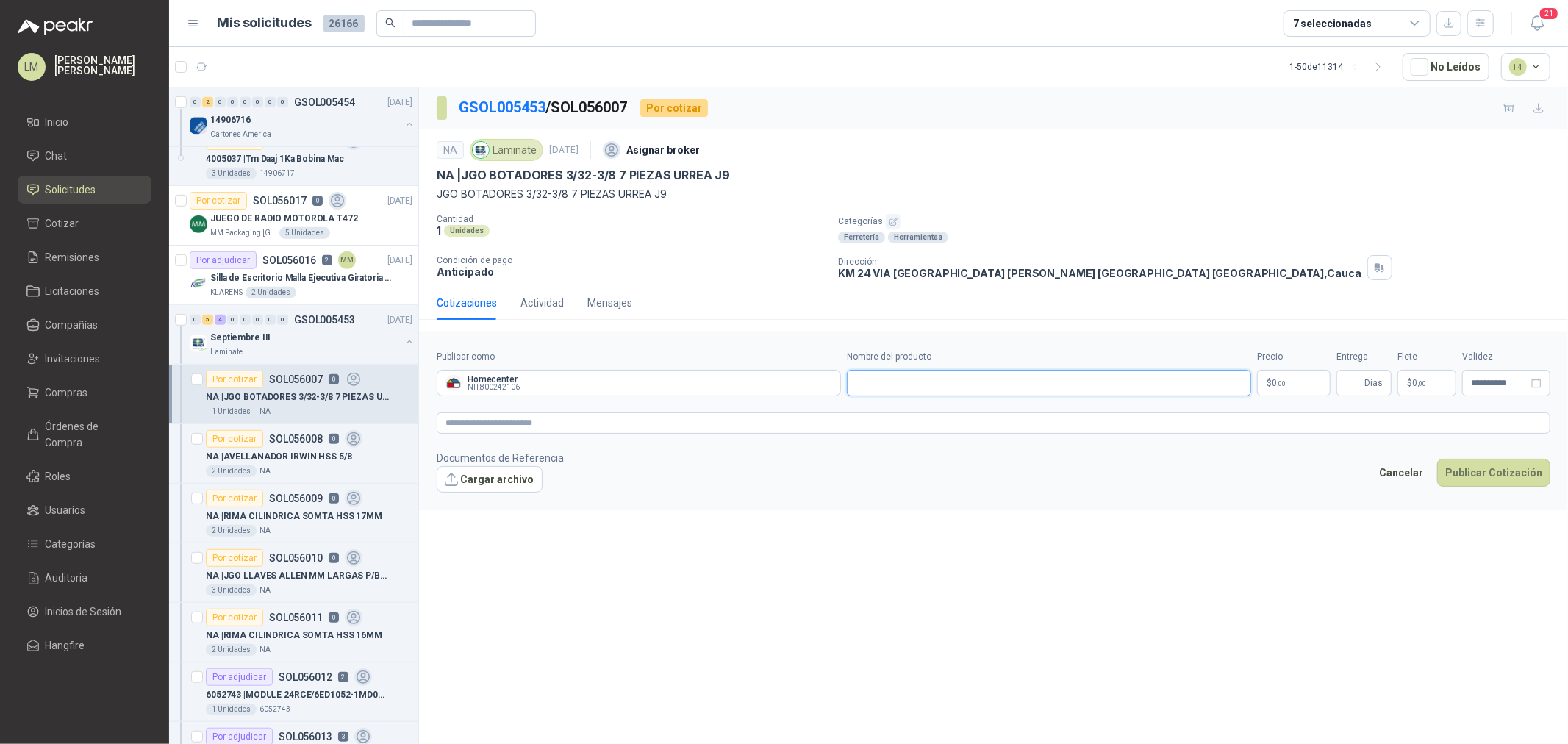
paste input "**********"
type input "**********"
click at [1277, 381] on span "0 ,00" at bounding box center [1279, 382] width 14 height 8
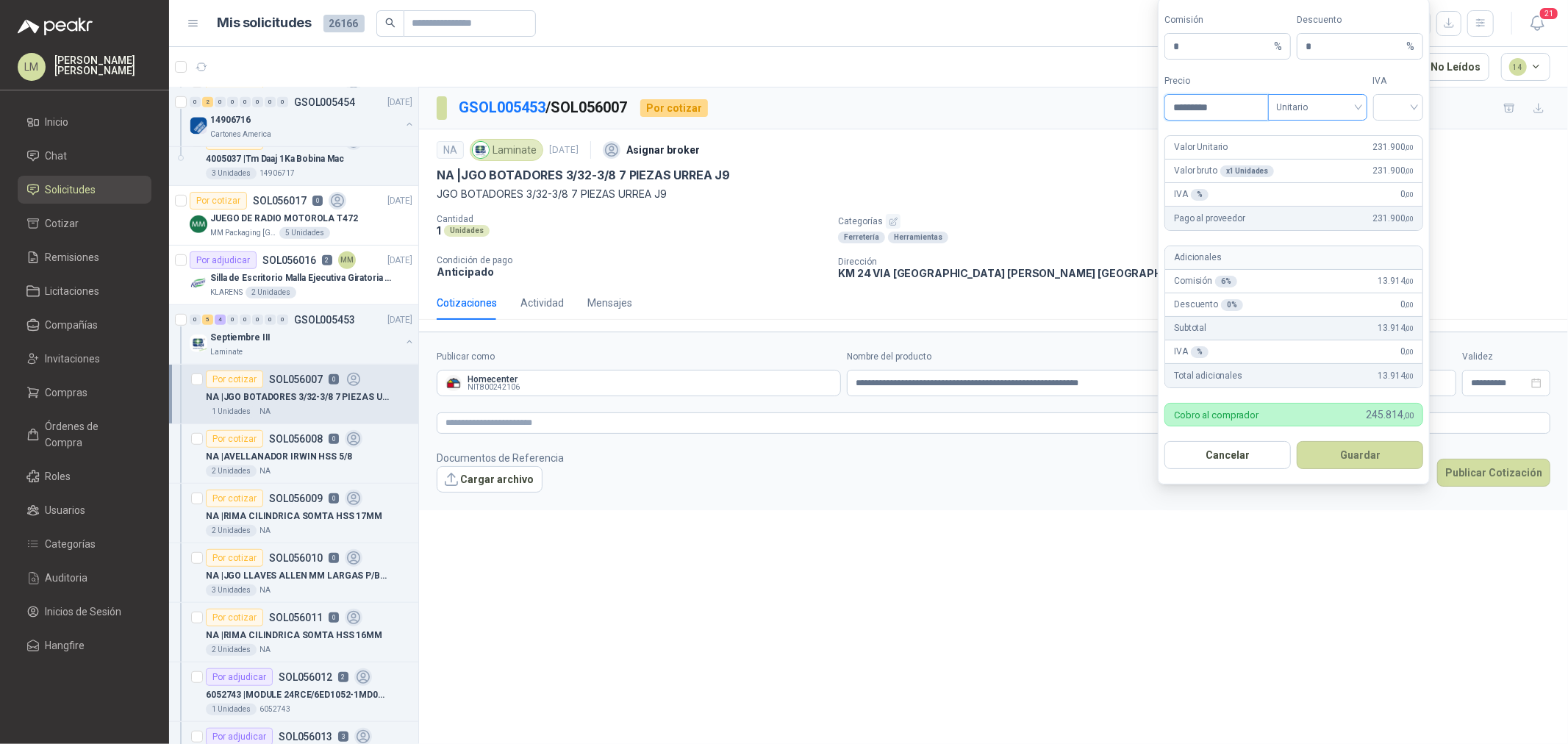
click at [1290, 105] on span "Unitario" at bounding box center [1319, 107] width 82 height 22
type input "*********"
click at [1303, 156] on div "Unitario con IVA" at bounding box center [1318, 161] width 76 height 16
click at [1393, 106] on input "search" at bounding box center [1399, 106] width 33 height 22
click at [1391, 134] on div "19%" at bounding box center [1398, 138] width 27 height 16
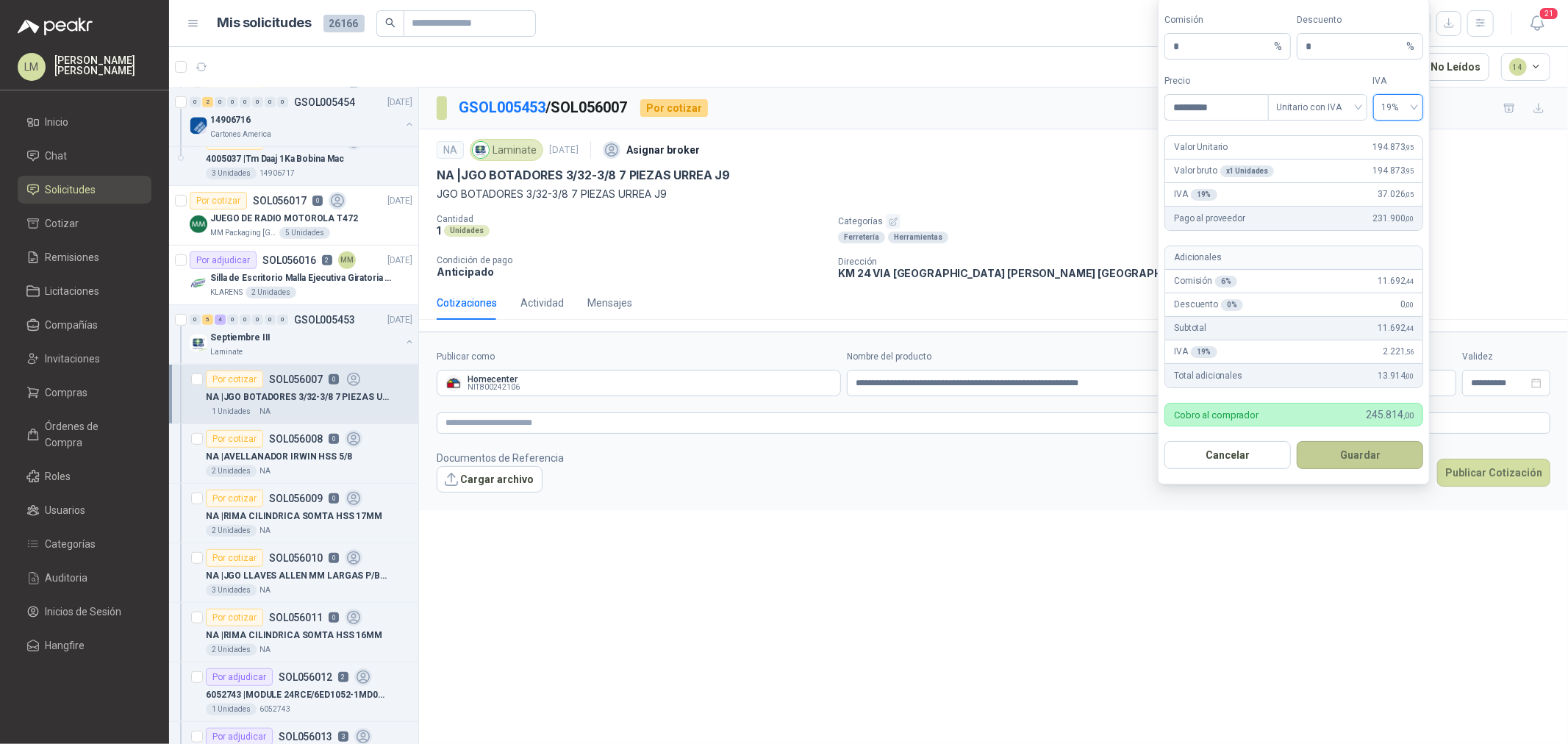
click at [1356, 457] on button "Guardar" at bounding box center [1360, 455] width 127 height 28
click at [1326, 45] on input "*" at bounding box center [1355, 46] width 98 height 25
click at [1250, 74] on label "Precio" at bounding box center [1216, 81] width 103 height 14
click at [1250, 95] on input "*********" at bounding box center [1217, 107] width 102 height 25
click at [1366, 446] on button "Guardar" at bounding box center [1360, 455] width 127 height 28
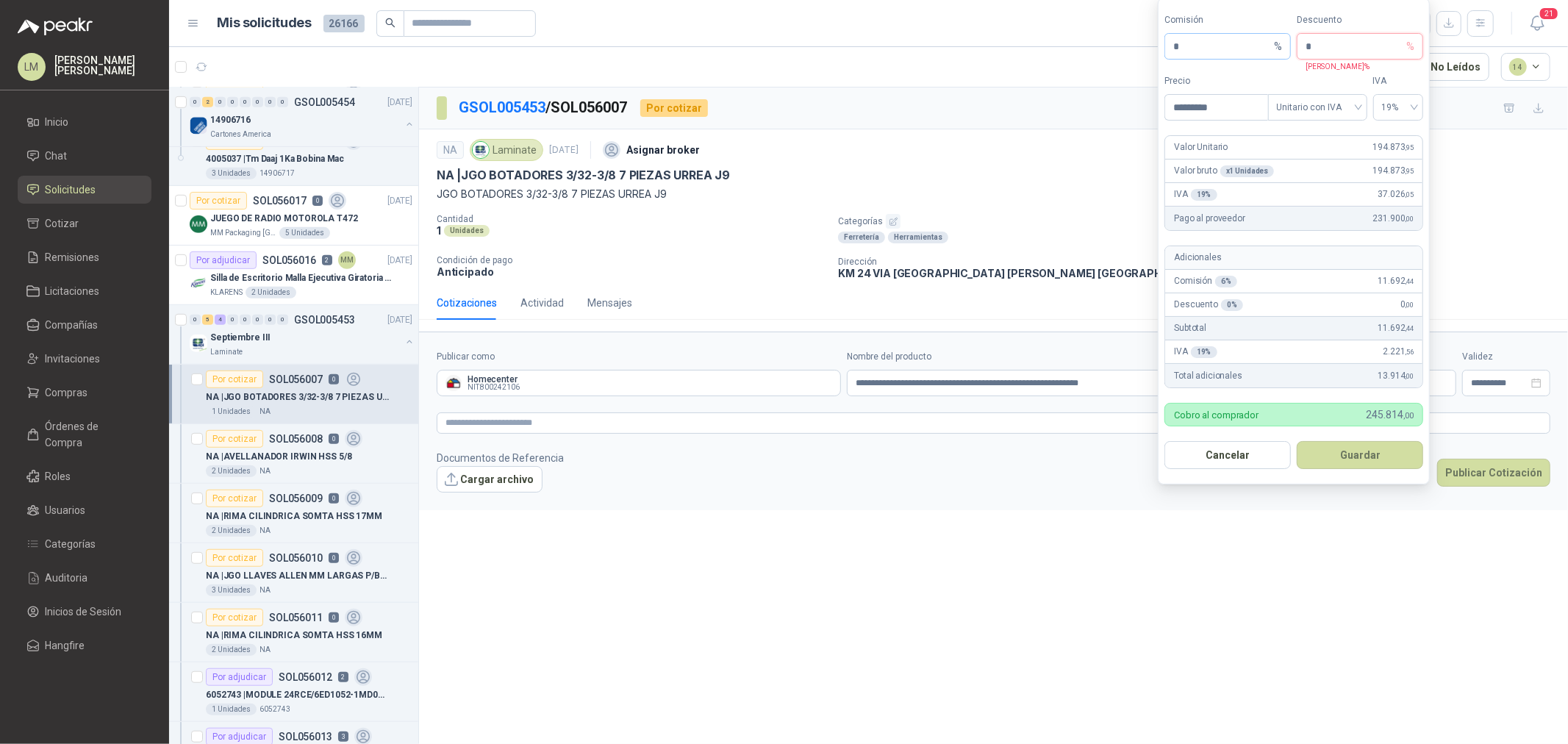
drag, startPoint x: 1317, startPoint y: 46, endPoint x: 1256, endPoint y: 42, distance: 61.1
click at [1256, 42] on div "Comisión * % Descuento * % Máximo NaN%" at bounding box center [1294, 36] width 259 height 46
click at [1354, 462] on button "Guardar" at bounding box center [1360, 455] width 127 height 28
drag, startPoint x: 1247, startPoint y: 53, endPoint x: 1203, endPoint y: 54, distance: 44.0
click at [1204, 54] on div "Comisión * % Descuento * % Máximo NaN%" at bounding box center [1294, 36] width 259 height 46
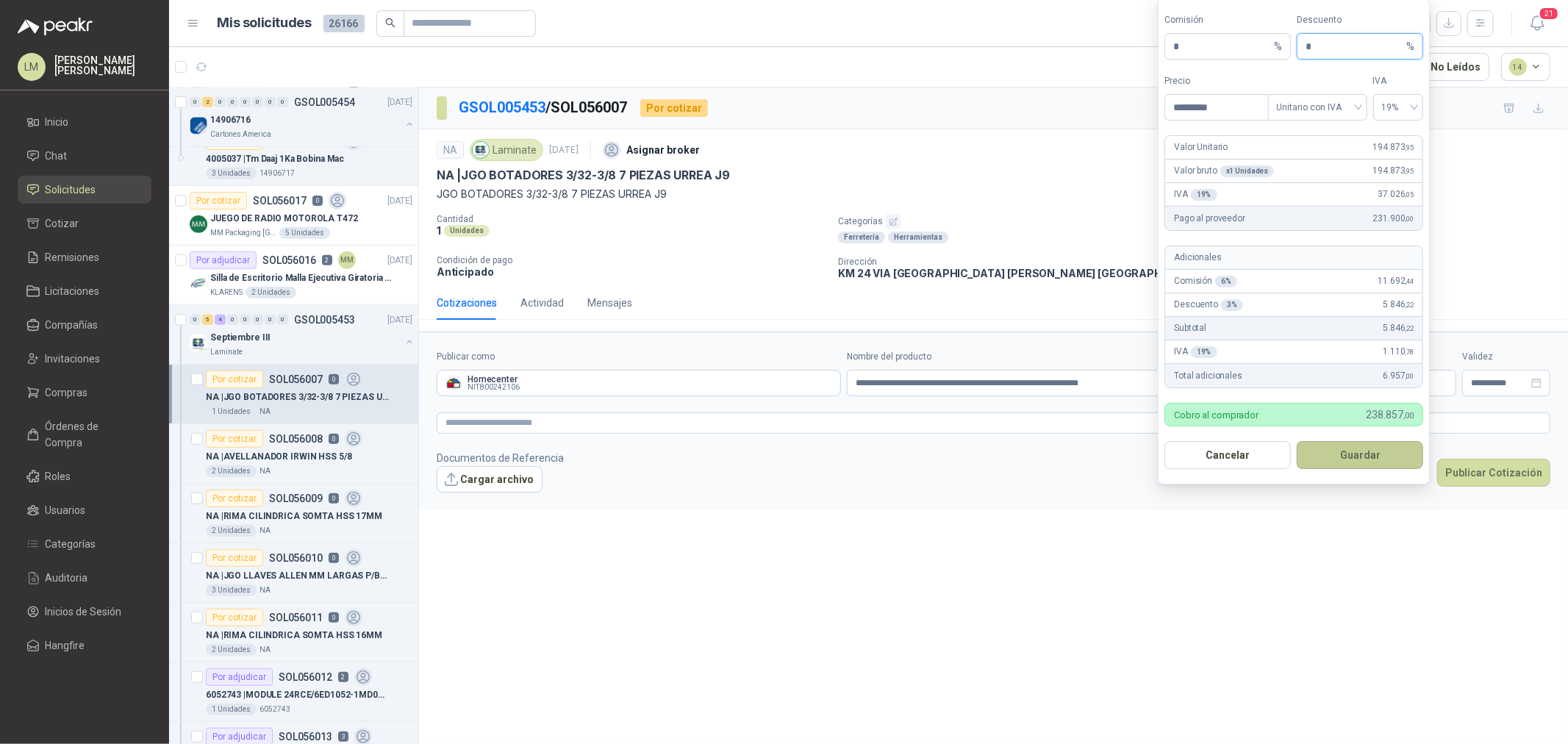
type input "*"
click at [1351, 466] on button "Guardar" at bounding box center [1360, 455] width 127 height 28
drag, startPoint x: 1312, startPoint y: 55, endPoint x: 1247, endPoint y: 53, distance: 65.0
click at [1247, 53] on div "Comisión * % Descuento * % Máximo NaN%" at bounding box center [1294, 36] width 259 height 46
type input "*"
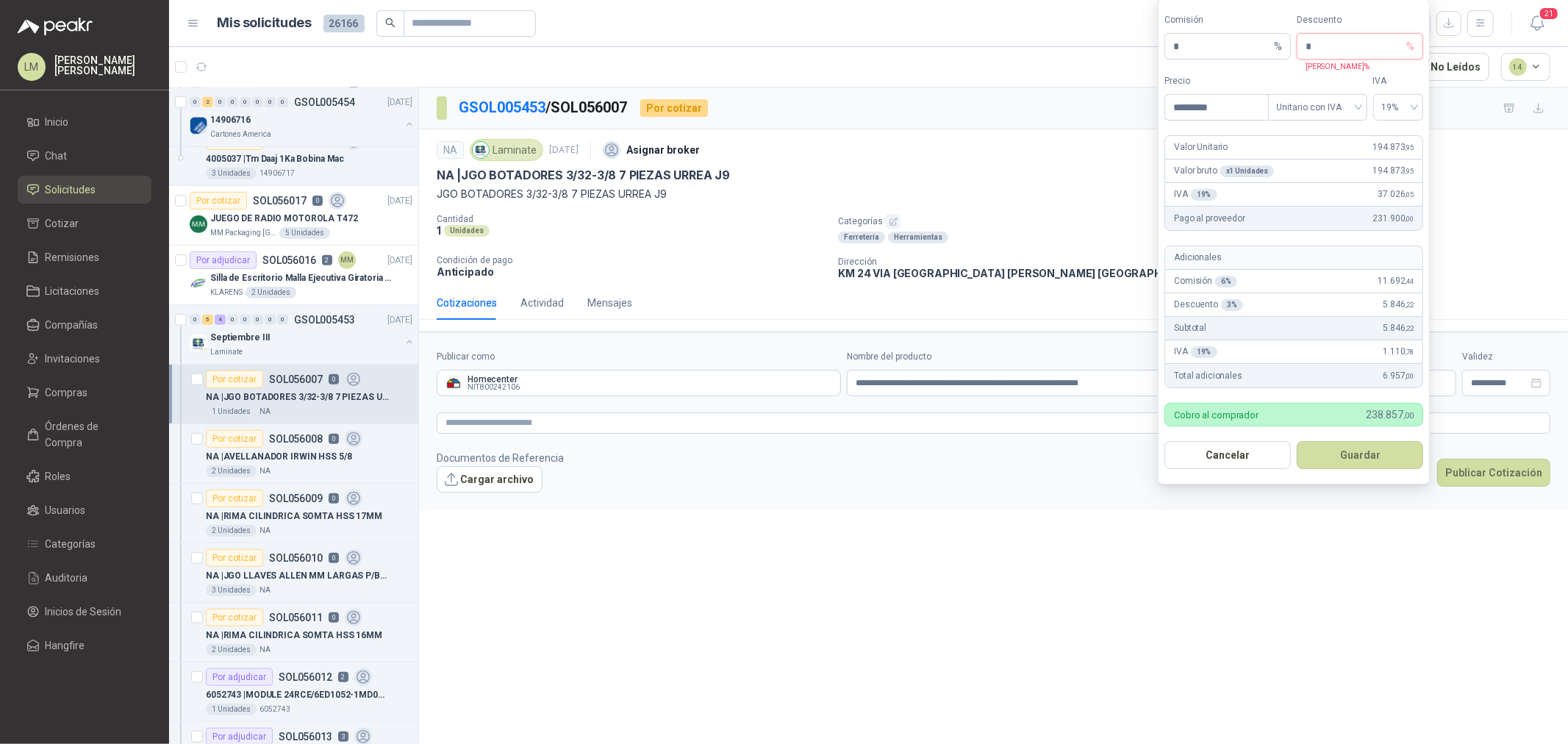
click at [1332, 34] on input "*" at bounding box center [1355, 46] width 98 height 25
click at [1253, 30] on div "Comisión * % Descuento * % Máximo NaN%" at bounding box center [1294, 36] width 259 height 46
type input "*"
click at [1366, 457] on button "Guardar" at bounding box center [1360, 455] width 127 height 28
click at [864, 520] on div "**********" at bounding box center [994, 418] width 1149 height 662
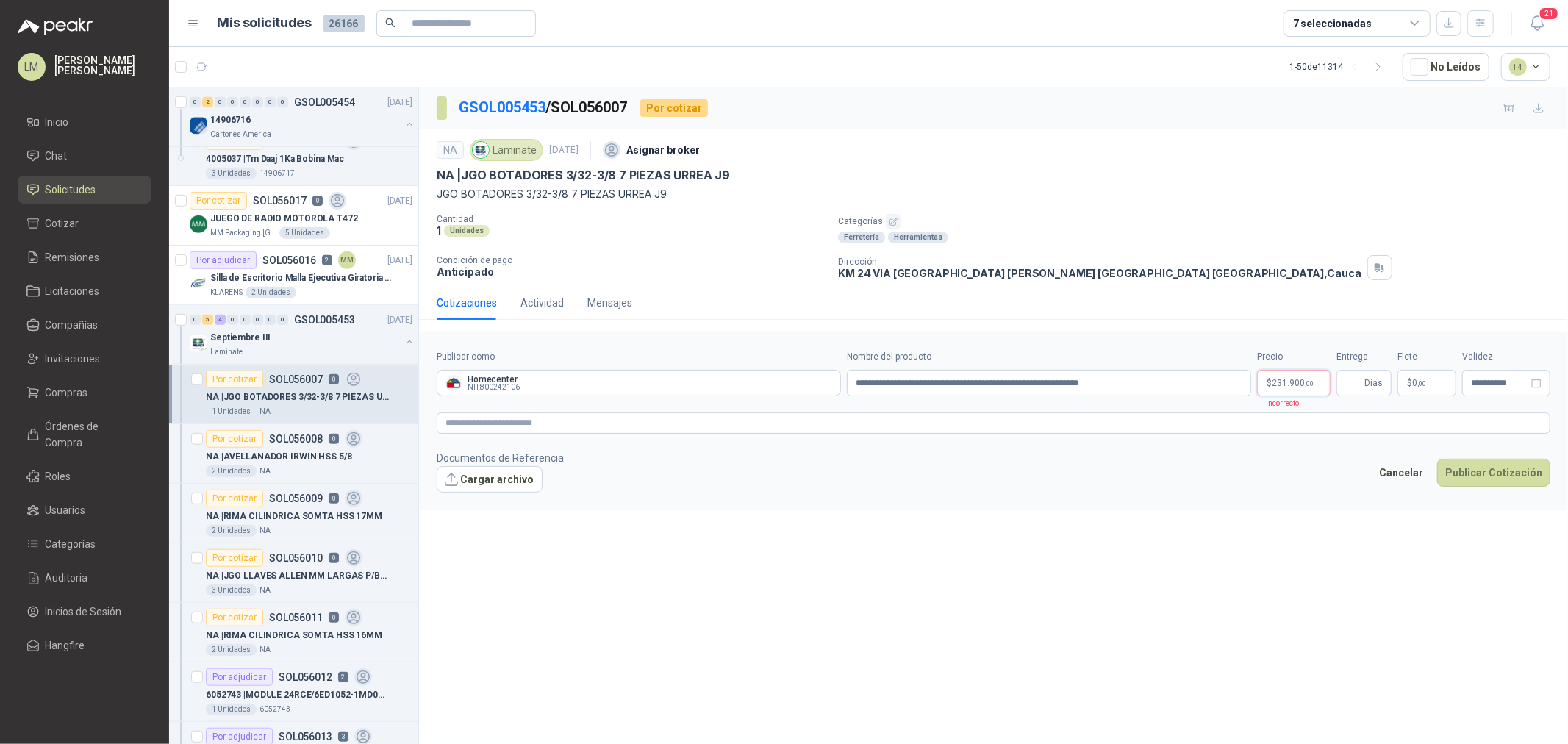
click at [1297, 376] on body "LM Luis Miguel Martinez Inicio Chat Solicitudes Cotizar Remisiones Licitaciones…" at bounding box center [784, 372] width 1568 height 744
click at [427, 21] on input "Publicar como" at bounding box center [463, 23] width 103 height 25
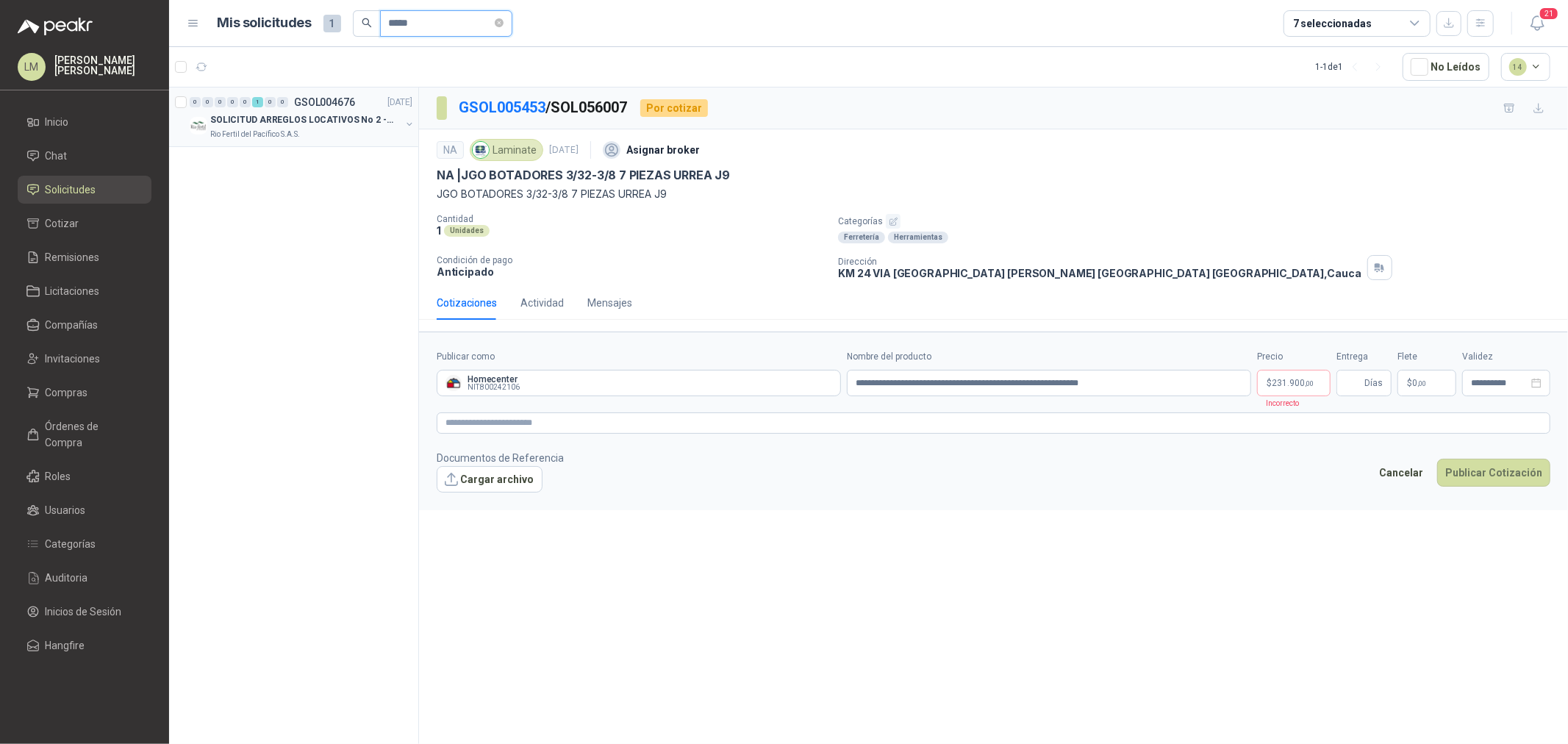
type input "*****"
click at [406, 122] on button "button" at bounding box center [409, 124] width 12 height 12
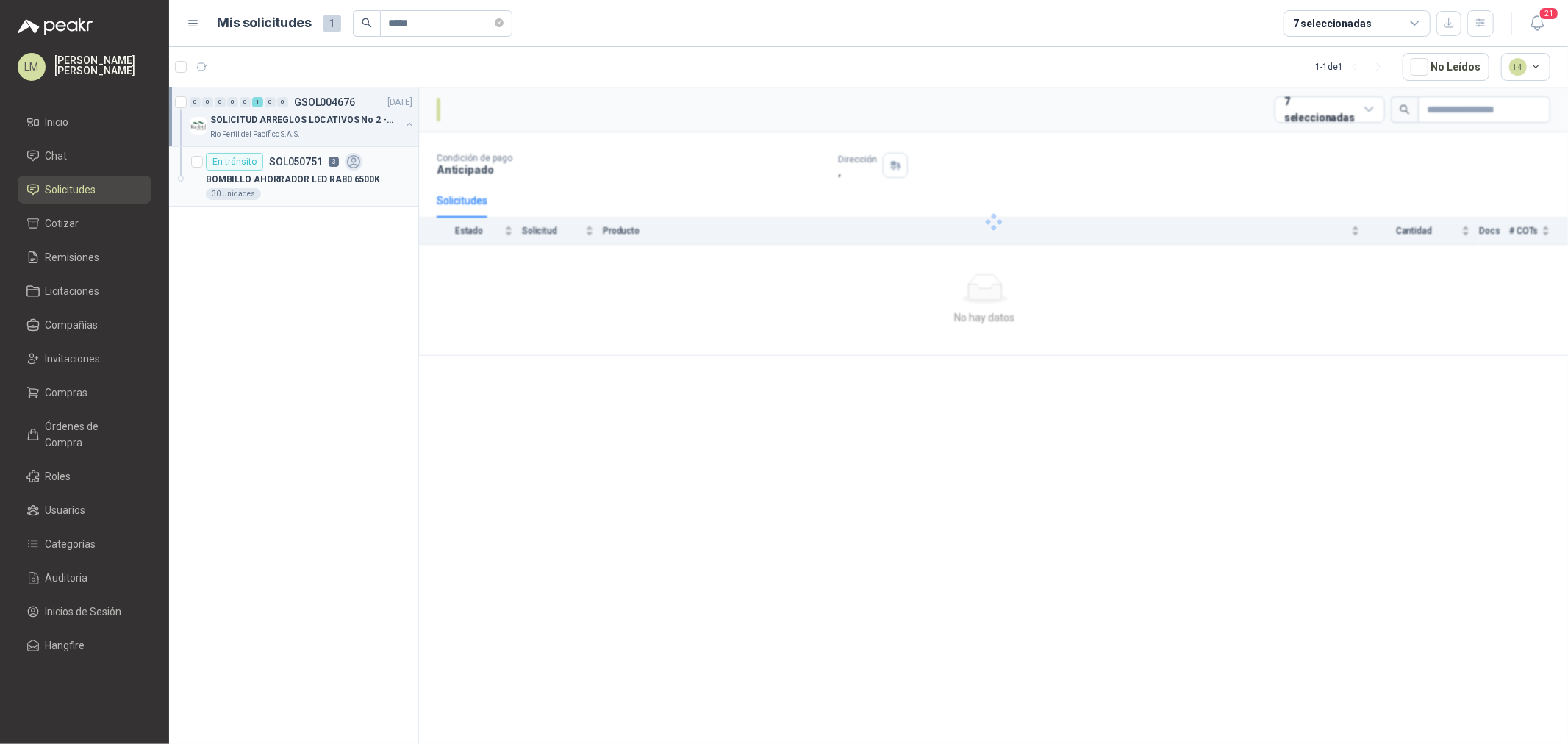
click at [341, 162] on div "En tránsito SOL050751 3" at bounding box center [284, 161] width 157 height 18
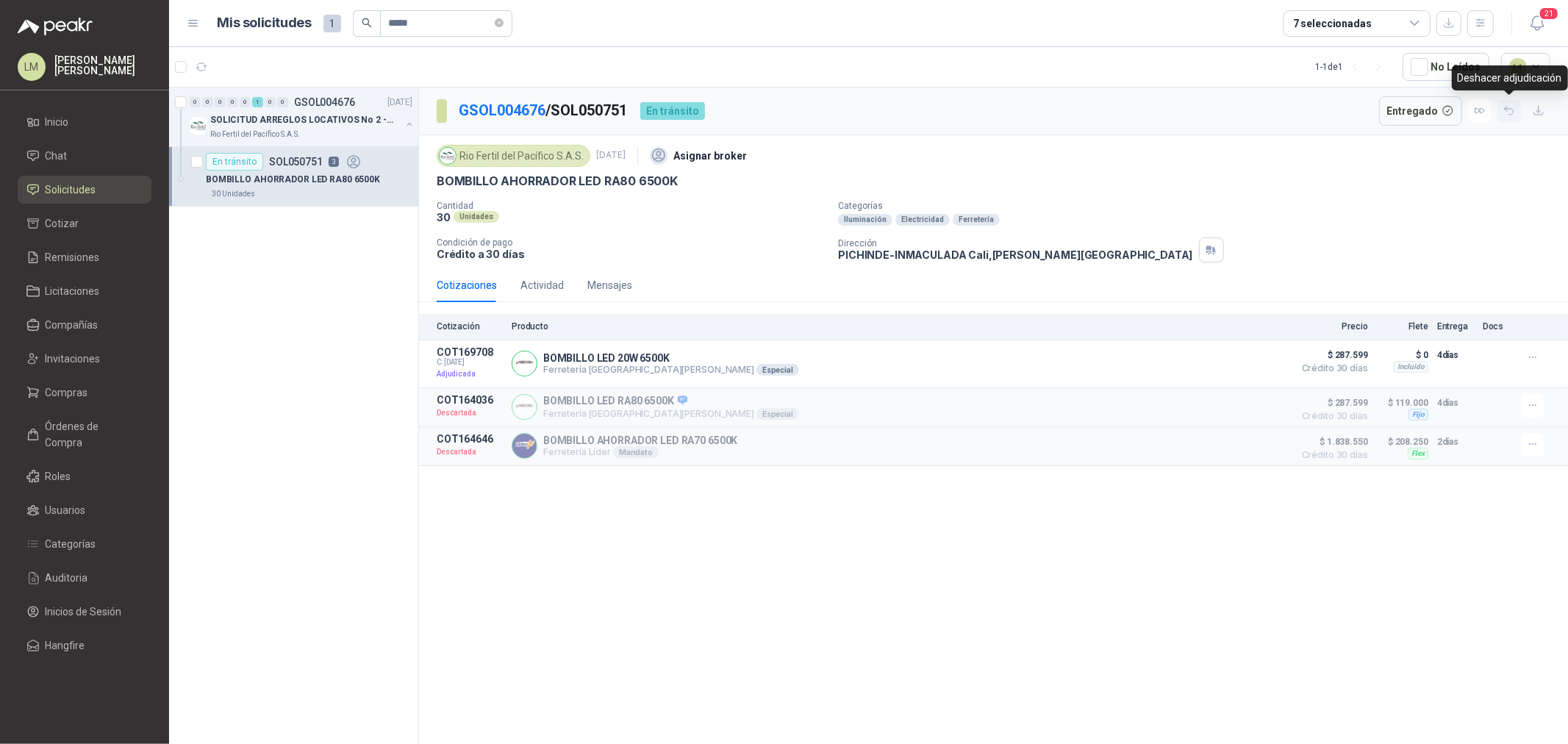
click at [1507, 107] on icon "button" at bounding box center [1509, 110] width 8 height 8
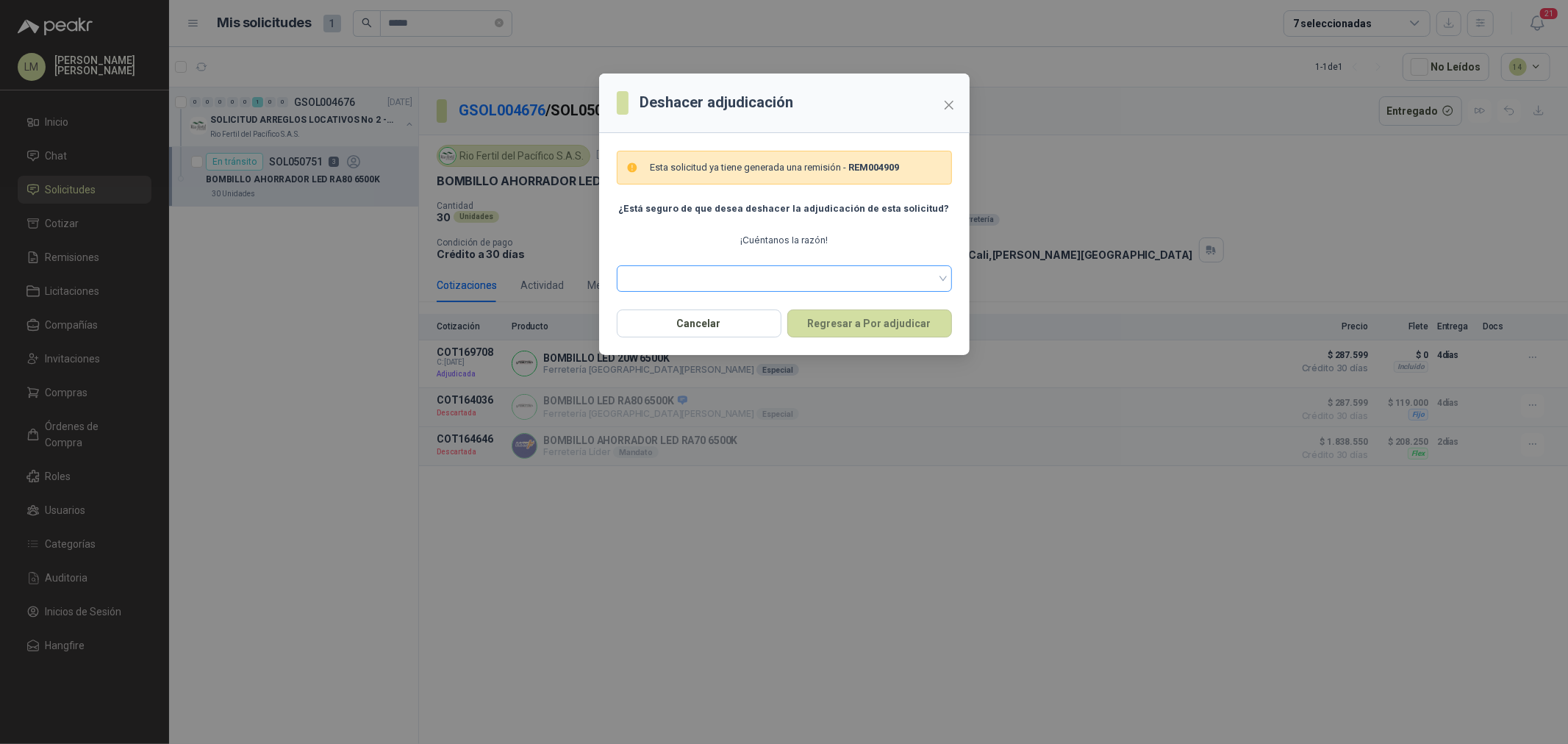
click at [778, 280] on span at bounding box center [784, 279] width 317 height 22
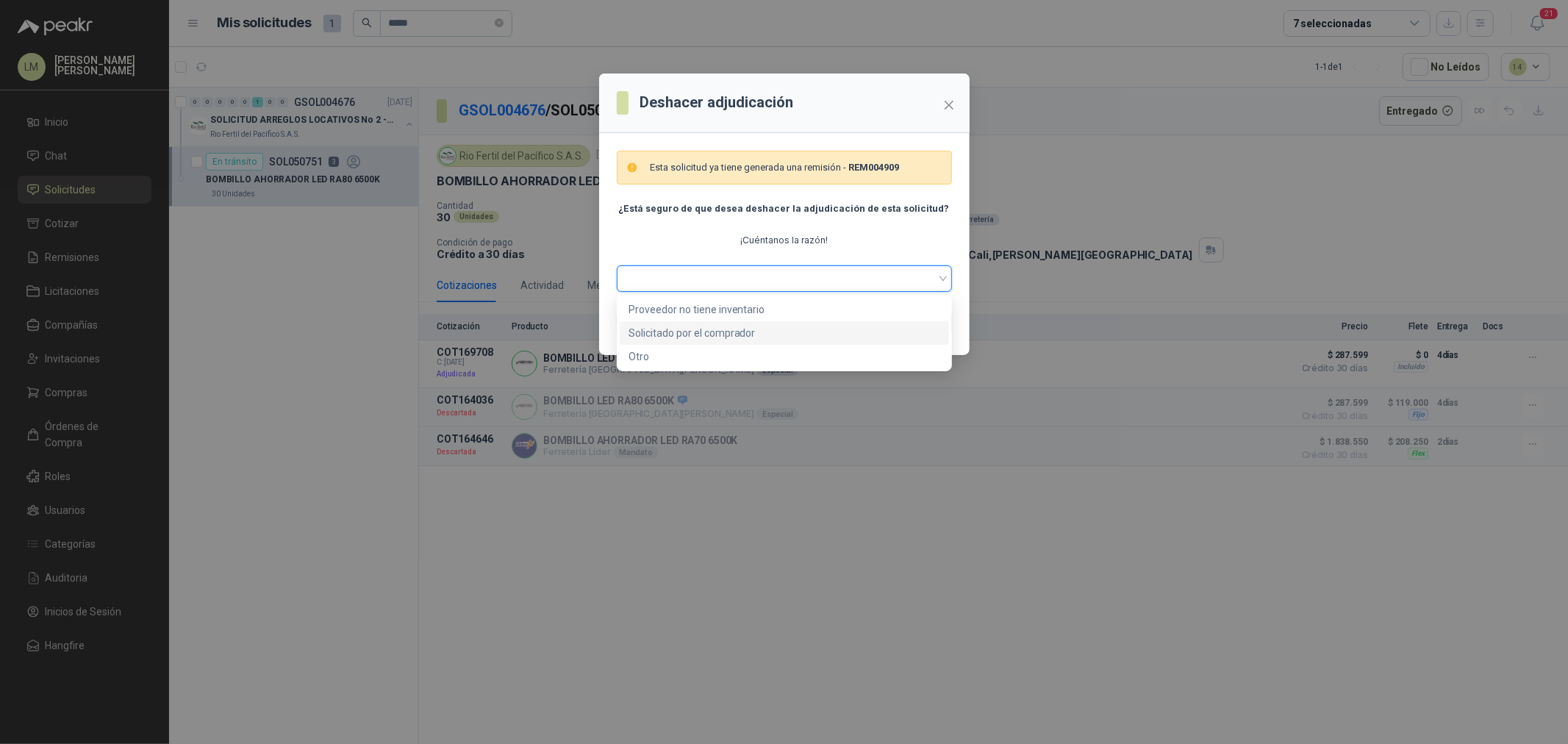
click at [722, 328] on div "Solicitado por el comprador" at bounding box center [785, 333] width 312 height 16
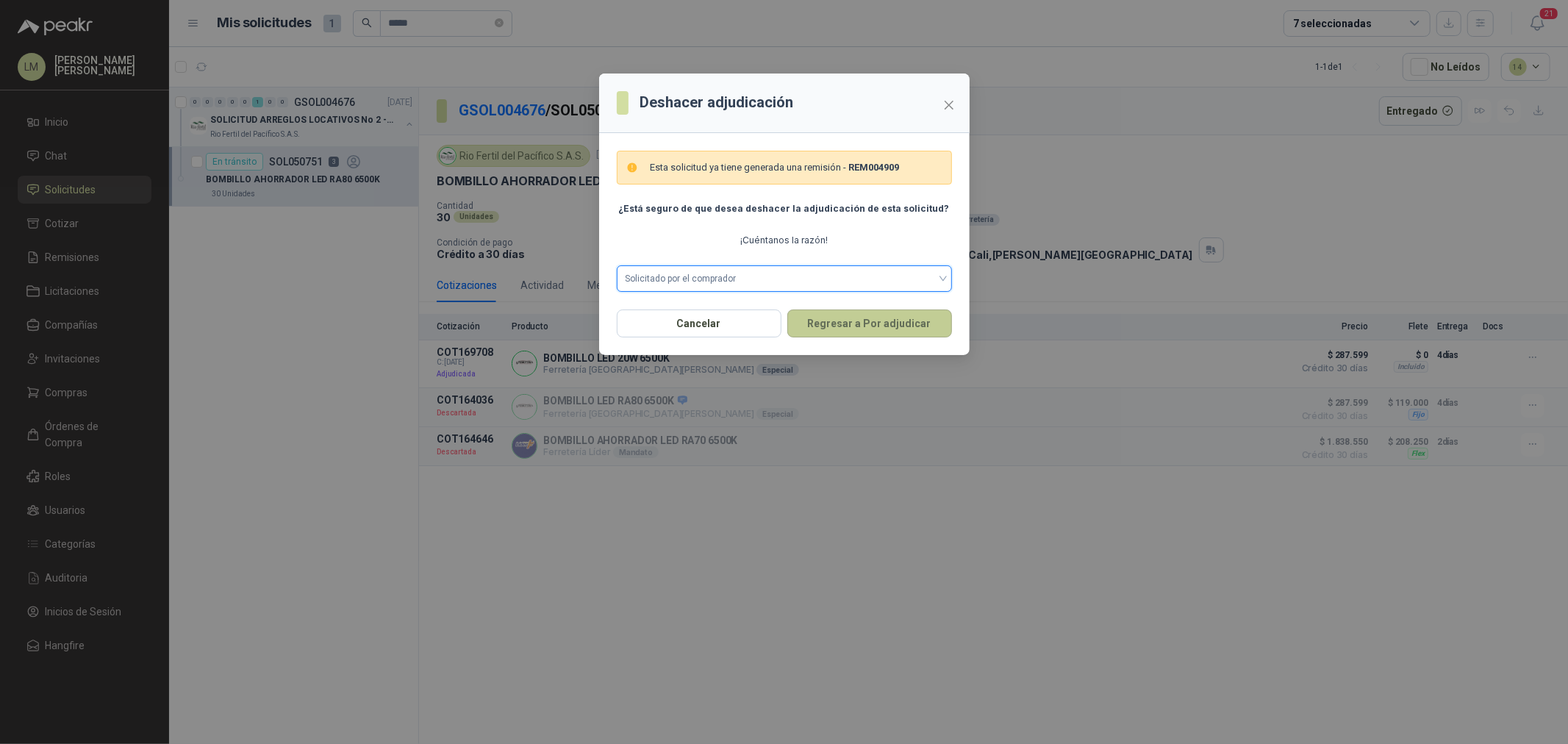
click at [881, 314] on button "Regresar a Por adjudicar" at bounding box center [870, 324] width 165 height 28
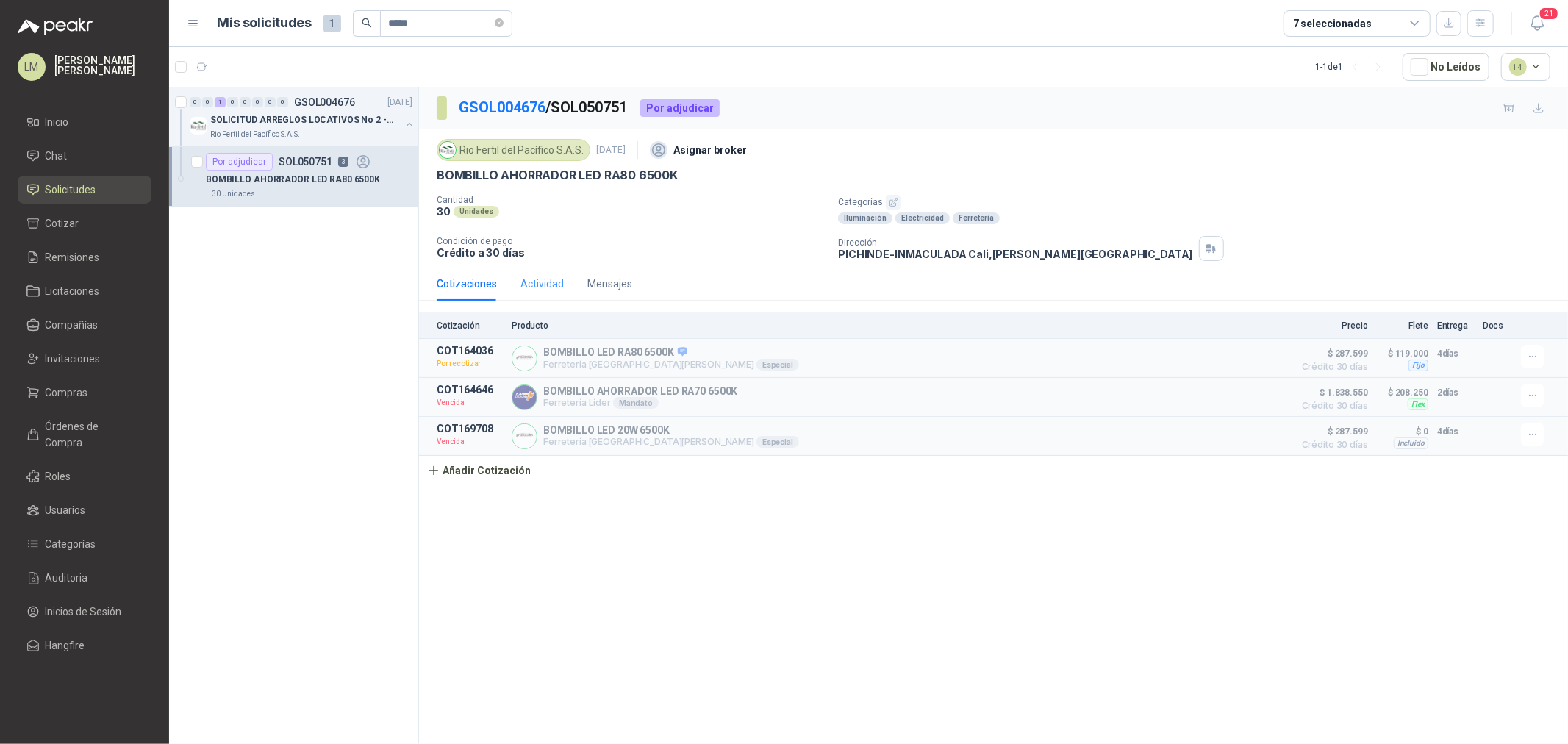
click at [538, 293] on div "Actividad" at bounding box center [542, 284] width 43 height 34
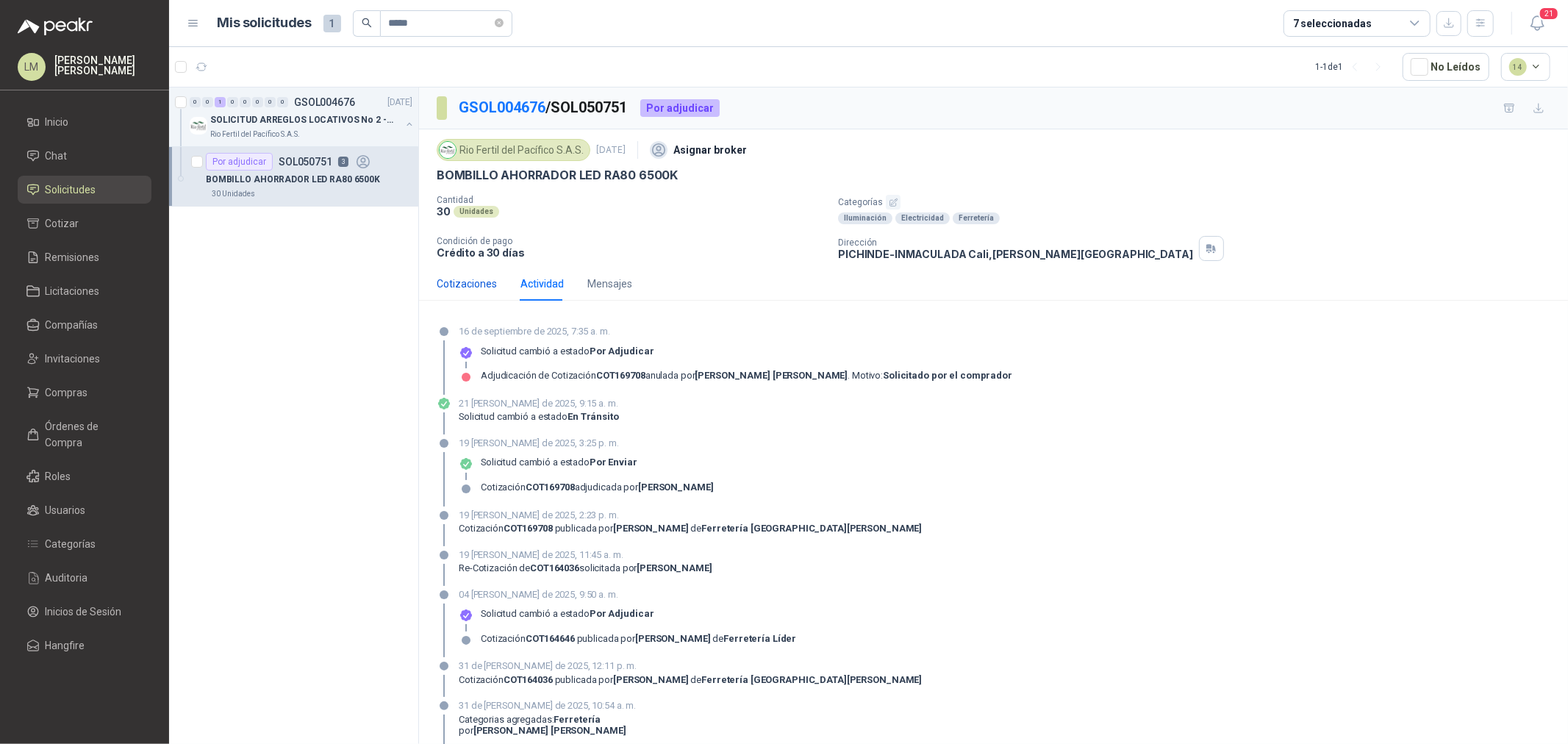
click at [468, 288] on div "Cotizaciones" at bounding box center [467, 284] width 60 height 16
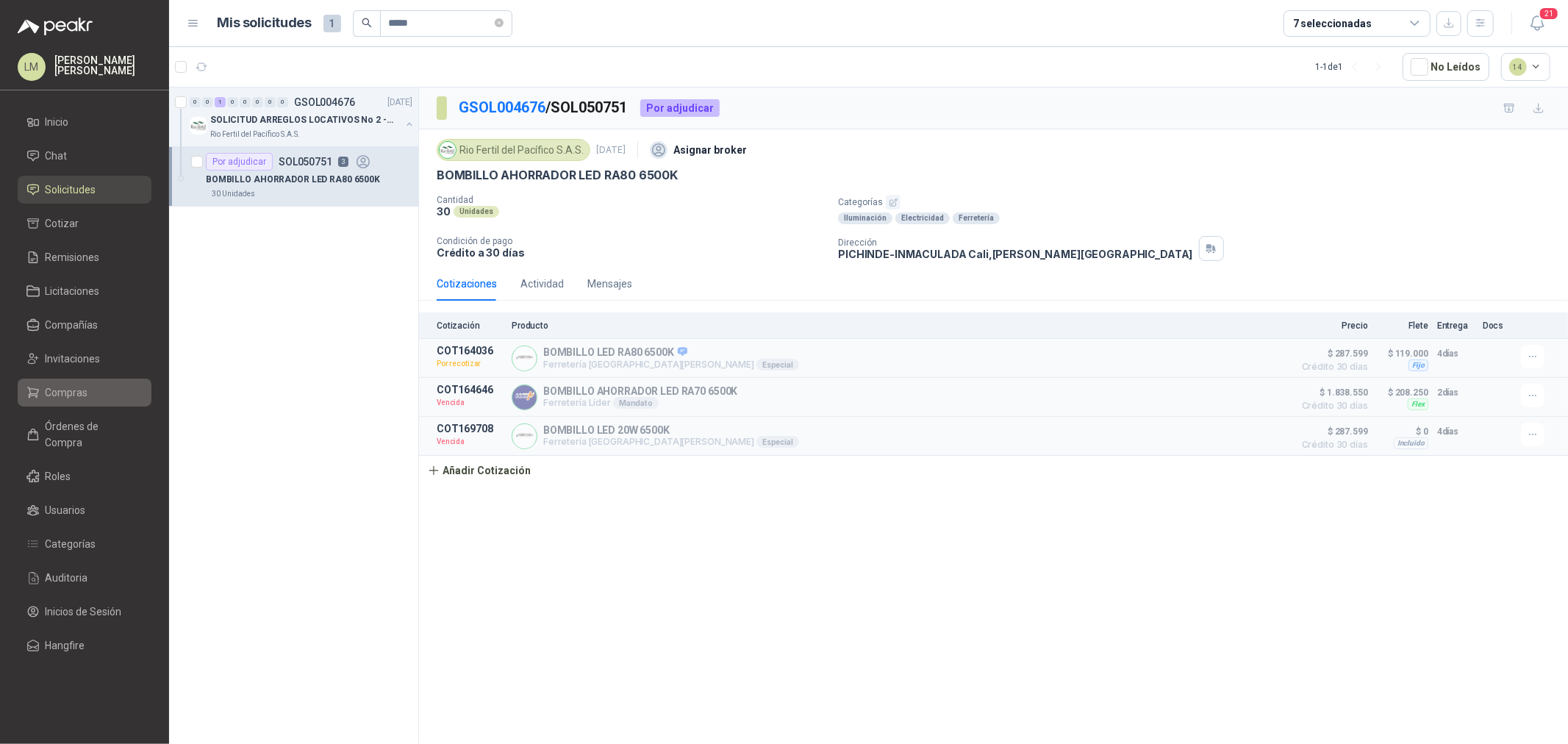
click at [66, 401] on link "Compras" at bounding box center [84, 392] width 134 height 28
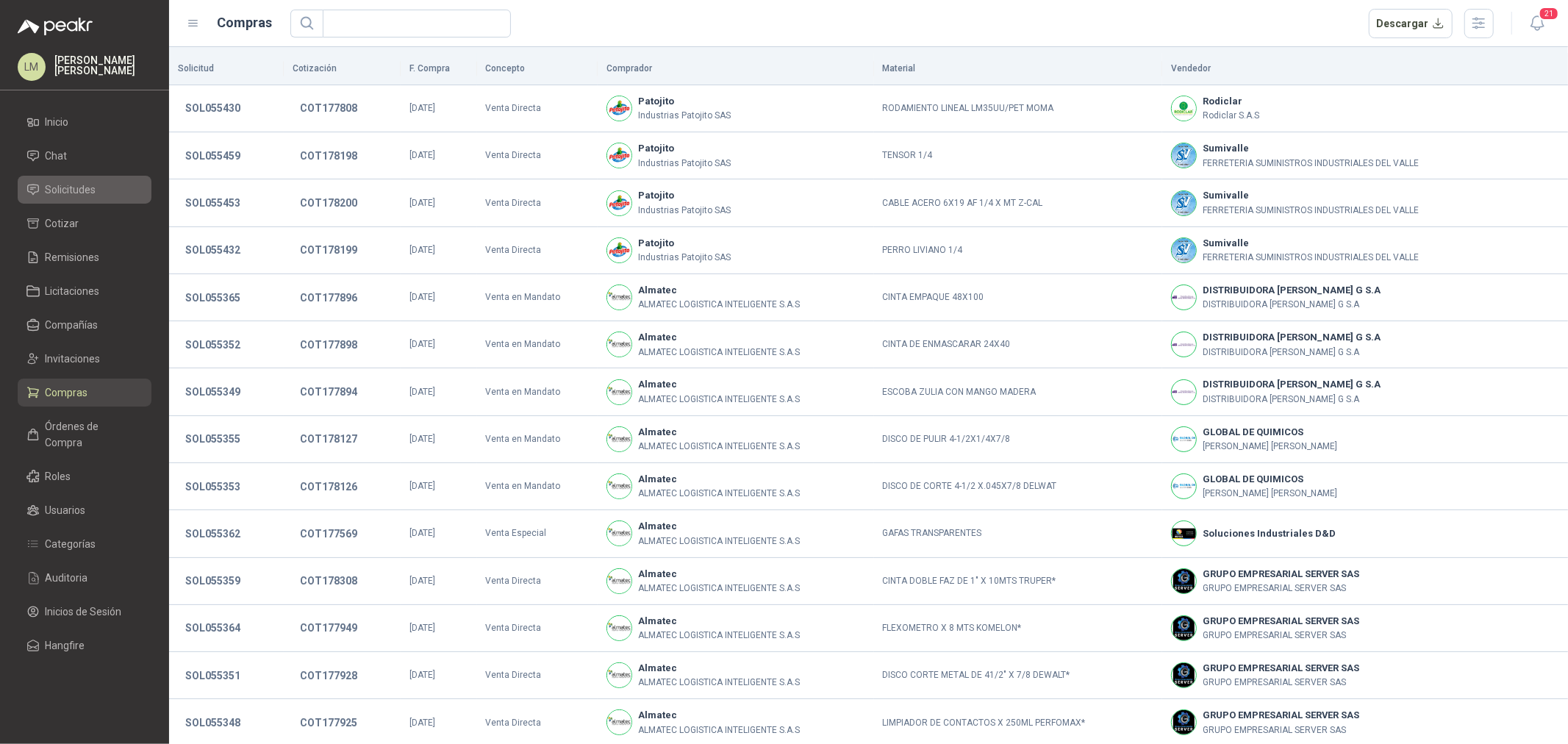
click at [63, 196] on span "Solicitudes" at bounding box center [71, 189] width 51 height 16
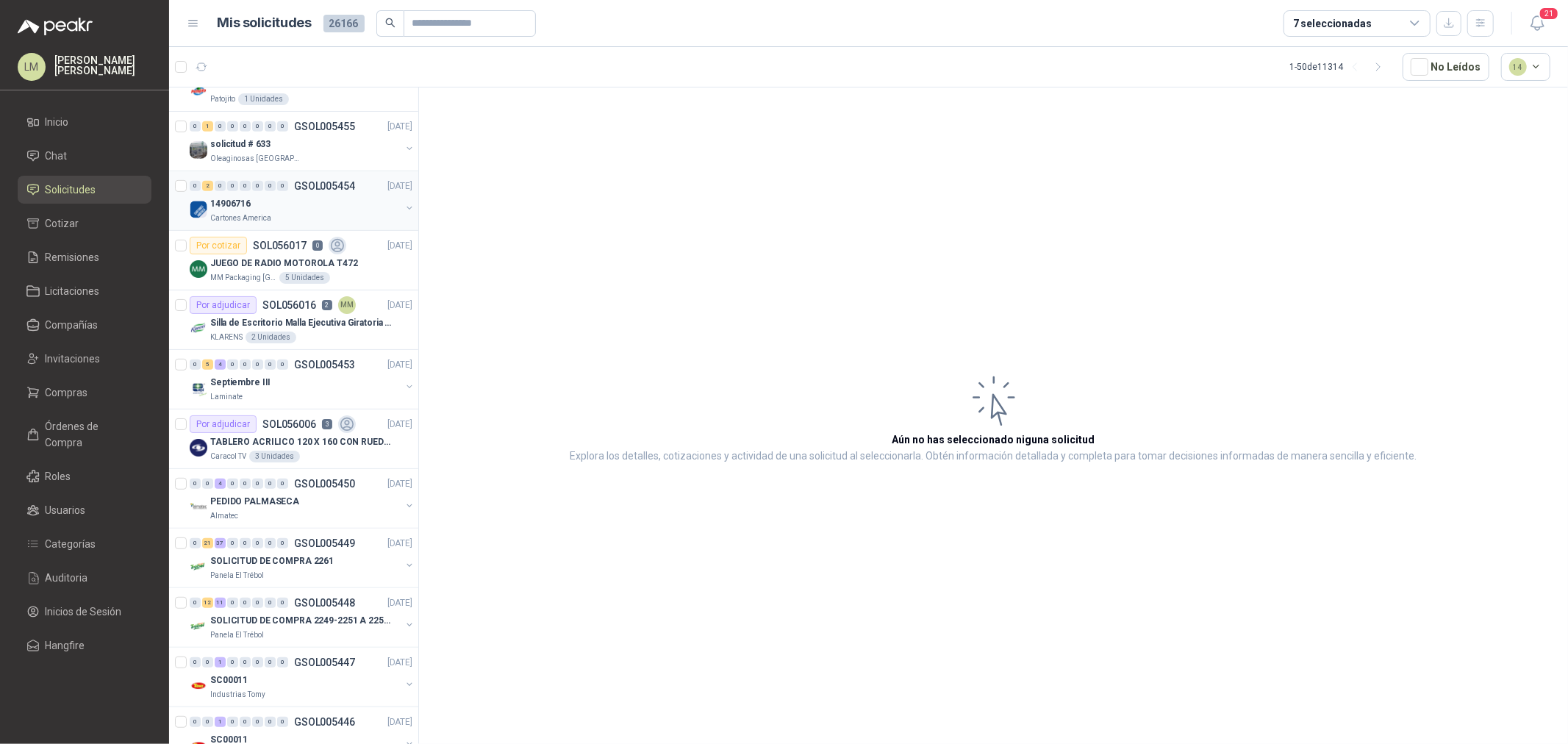
scroll to position [736, 0]
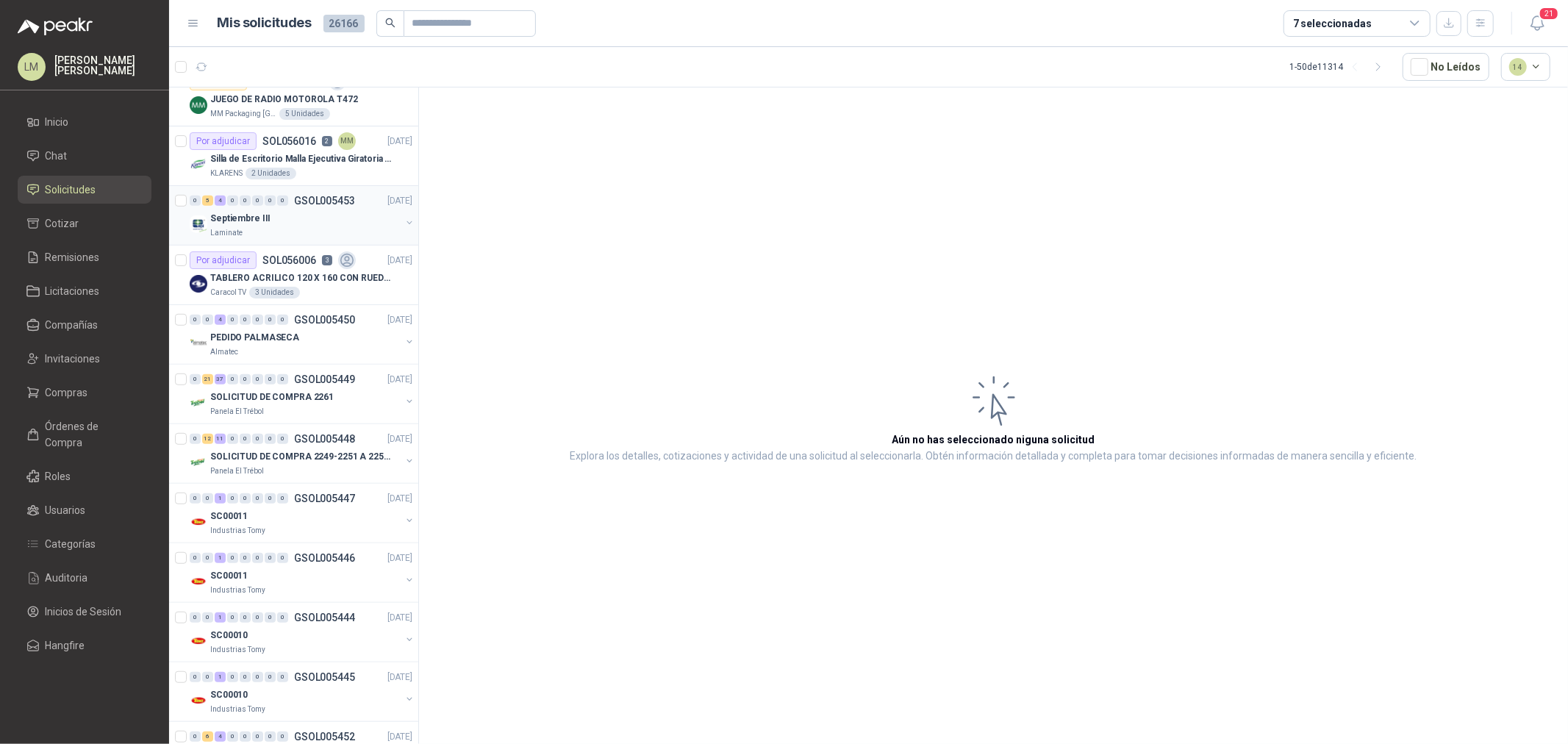
click at [320, 223] on div "Septiembre III" at bounding box center [305, 218] width 191 height 18
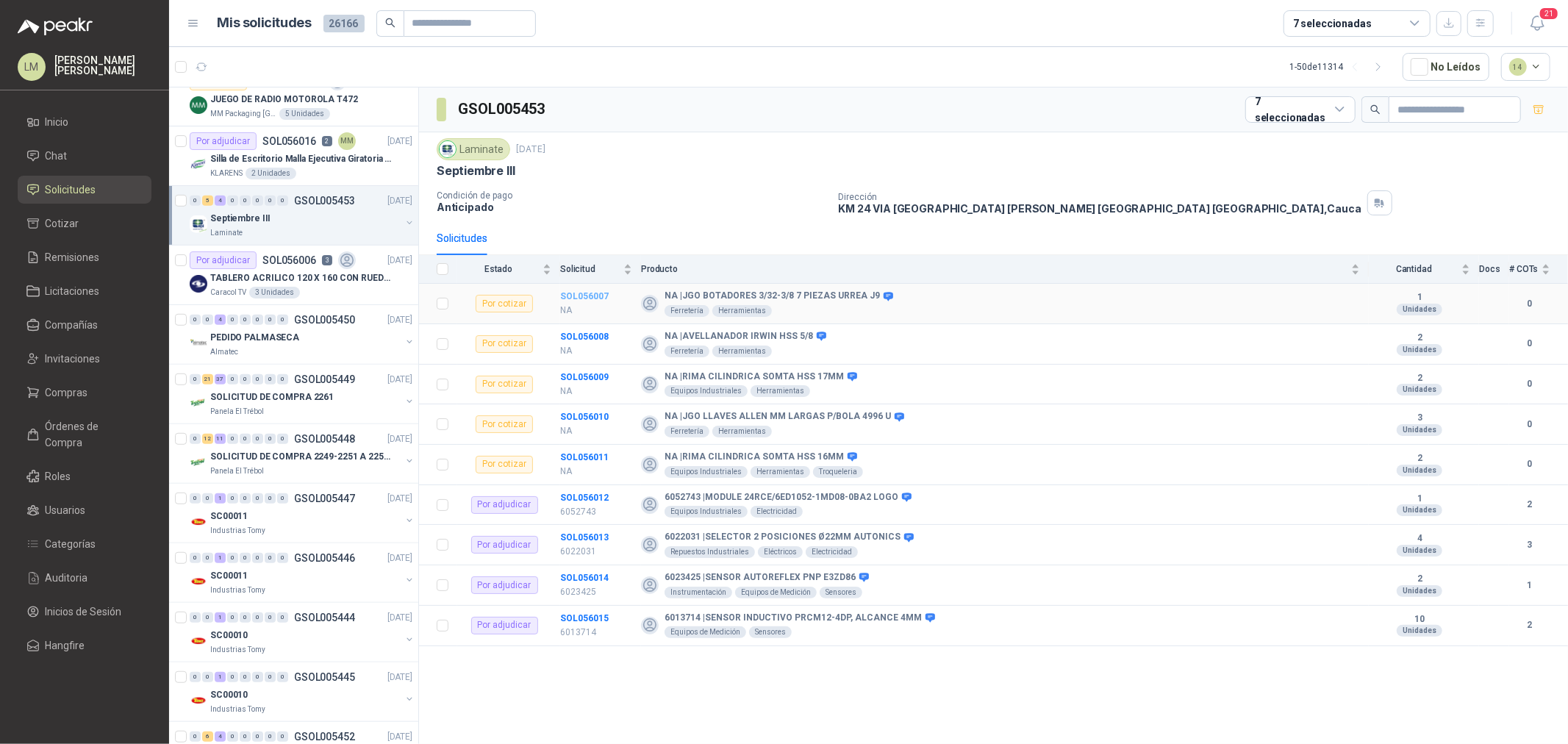
click at [600, 298] on b "SOL056007" at bounding box center [584, 296] width 49 height 10
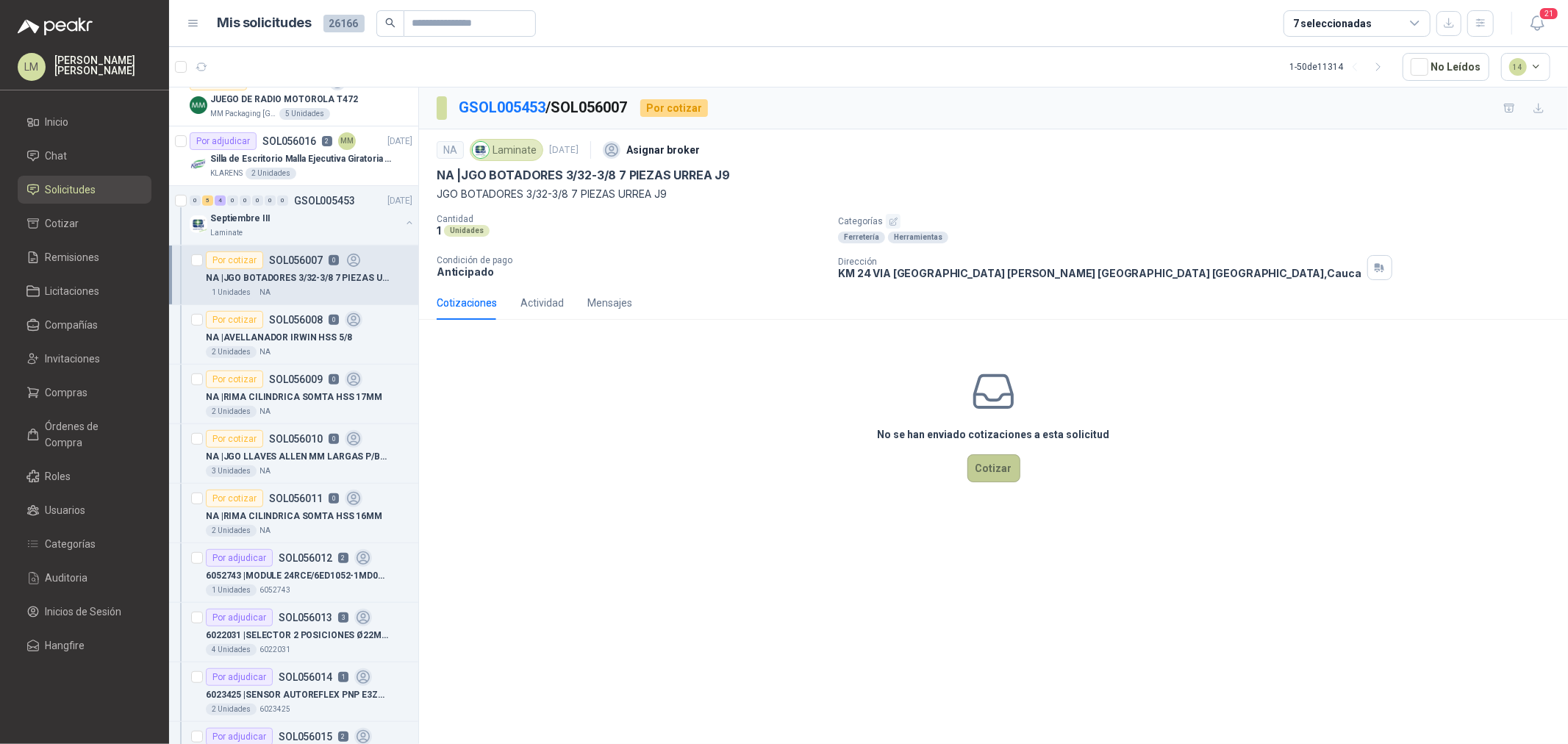
click at [984, 474] on button "Cotizar" at bounding box center [994, 468] width 53 height 28
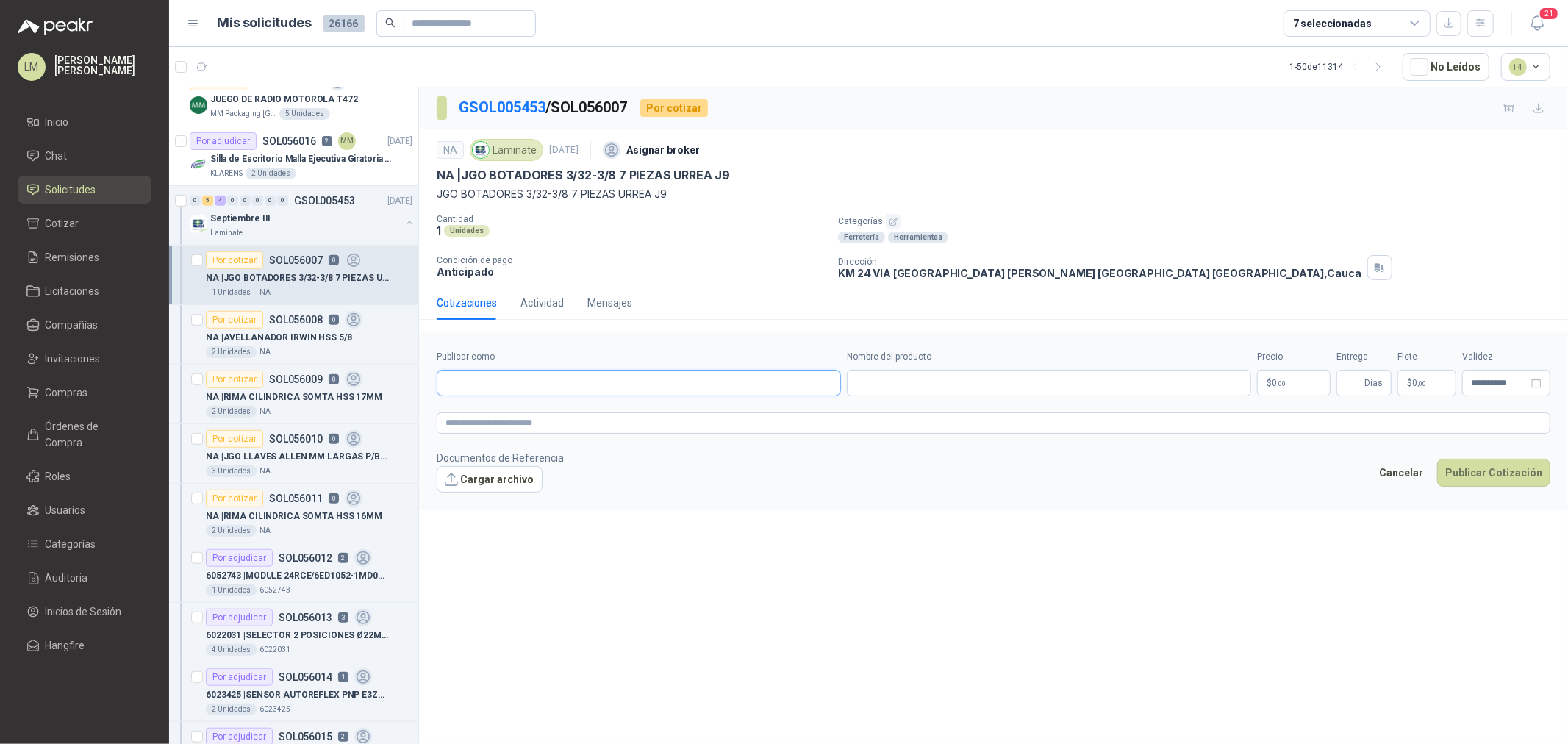
click at [605, 377] on input "Publicar como" at bounding box center [639, 383] width 403 height 25
type input "******"
click at [603, 405] on div "Homecenter NIT : 800242106" at bounding box center [639, 420] width 403 height 37
click at [603, 413] on div "Homecenter NIT : 800242106" at bounding box center [639, 419] width 379 height 16
type input "**********"
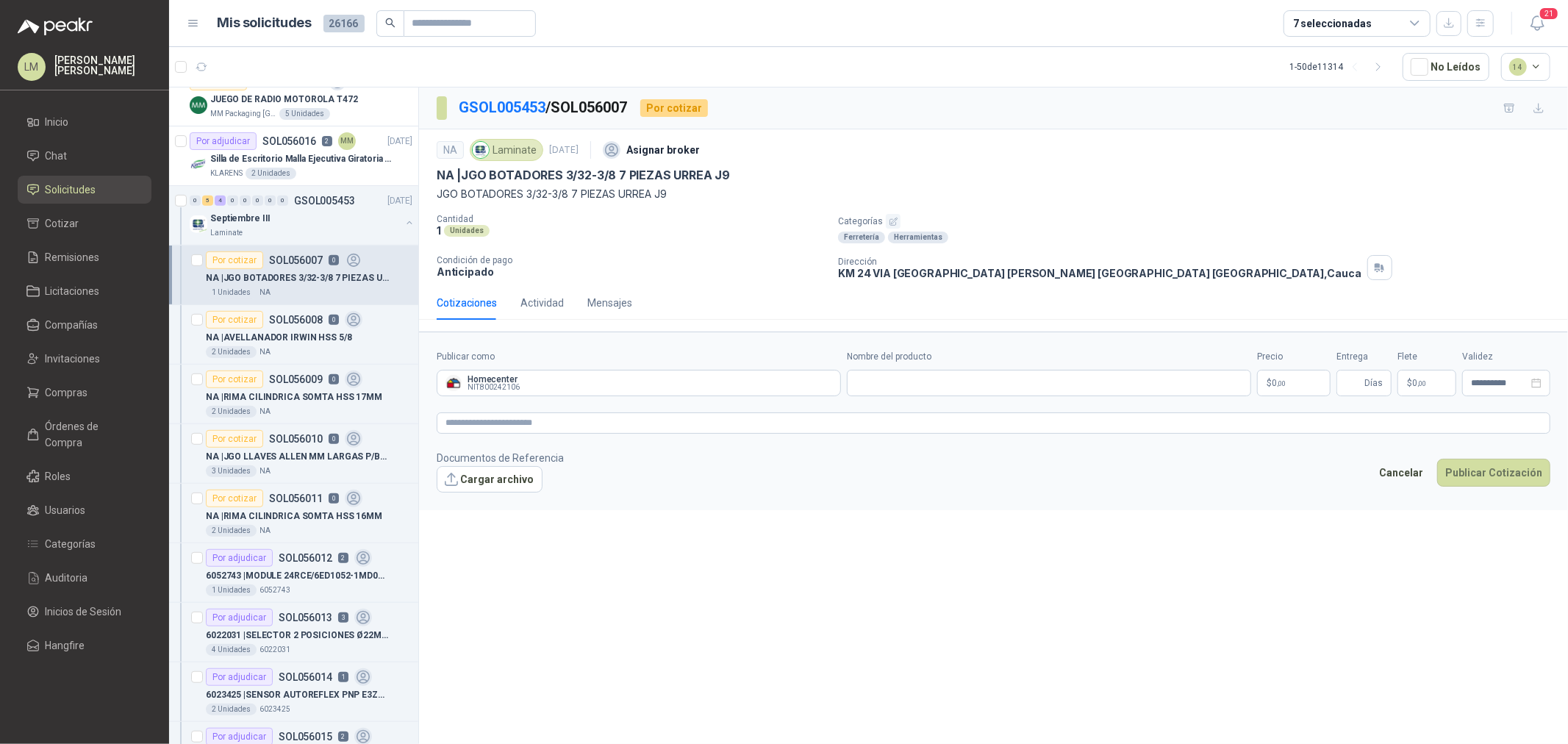
click at [913, 400] on form "**********" at bounding box center [994, 420] width 1149 height 178
click at [912, 392] on input "Nombre del producto" at bounding box center [1050, 383] width 405 height 26
paste input "**********"
type input "**********"
click at [1273, 379] on body "LM Luis Miguel Martinez Inicio Chat Solicitudes Cotizar Remisiones Licitaciones…" at bounding box center [784, 372] width 1568 height 744
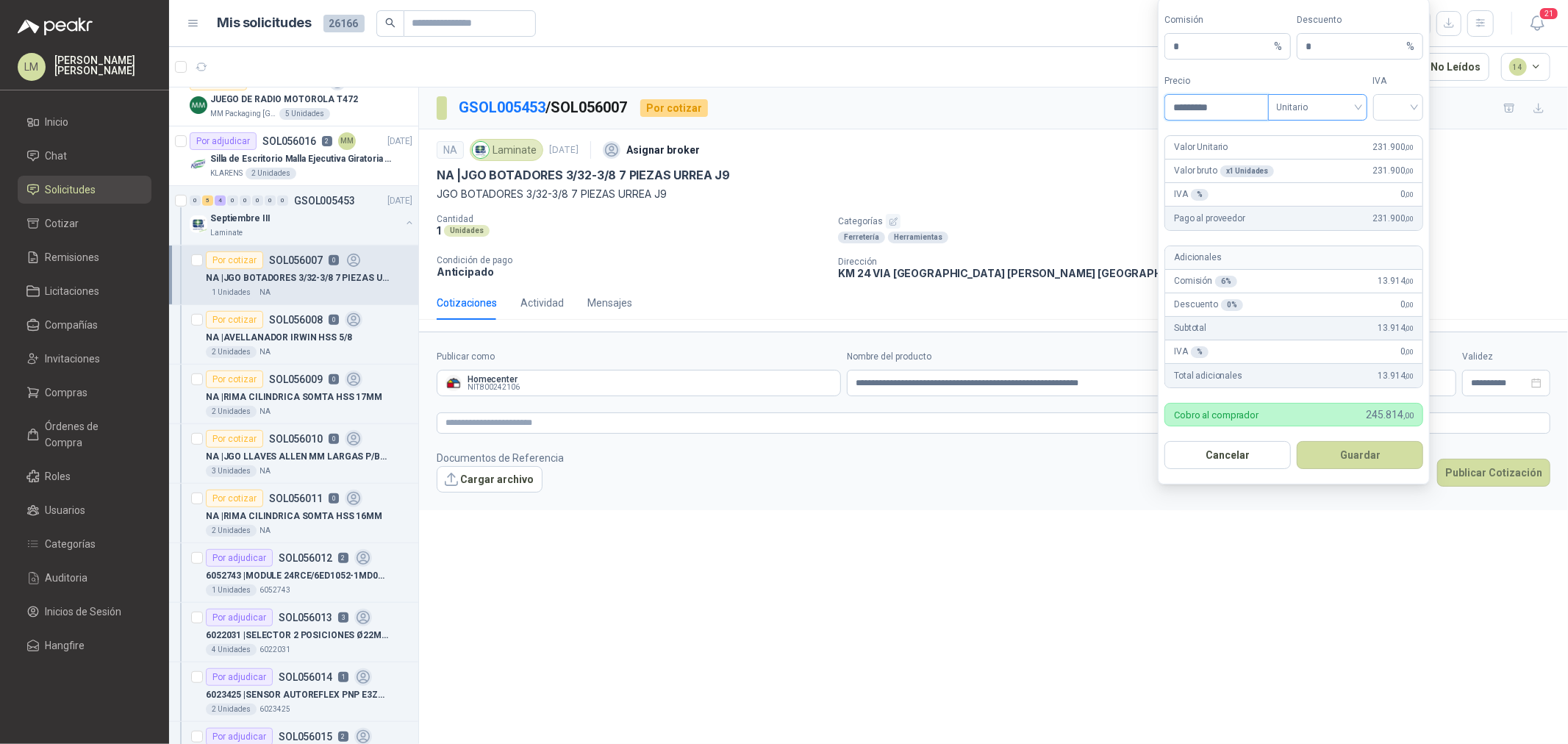
click at [1319, 103] on span "Unitario" at bounding box center [1319, 107] width 82 height 22
type input "*********"
click at [1312, 151] on div "Unitario con IVA" at bounding box center [1318, 161] width 93 height 23
click at [1398, 114] on input "search" at bounding box center [1399, 106] width 33 height 22
click at [1393, 132] on div "19%" at bounding box center [1398, 138] width 27 height 16
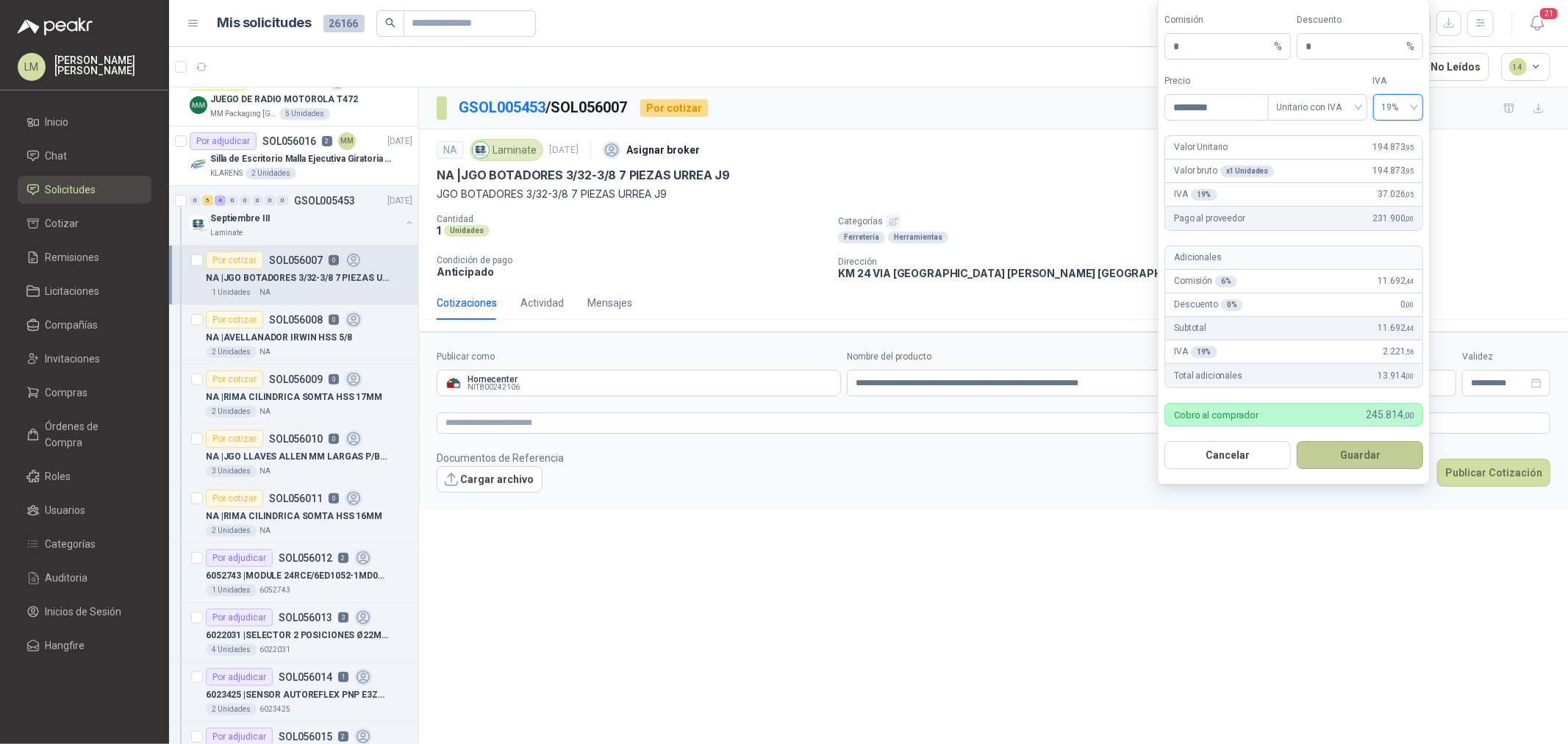
click at [1366, 465] on button "Guardar" at bounding box center [1360, 455] width 127 height 28
click at [768, 237] on div "1 Unidades" at bounding box center [631, 230] width 390 height 12
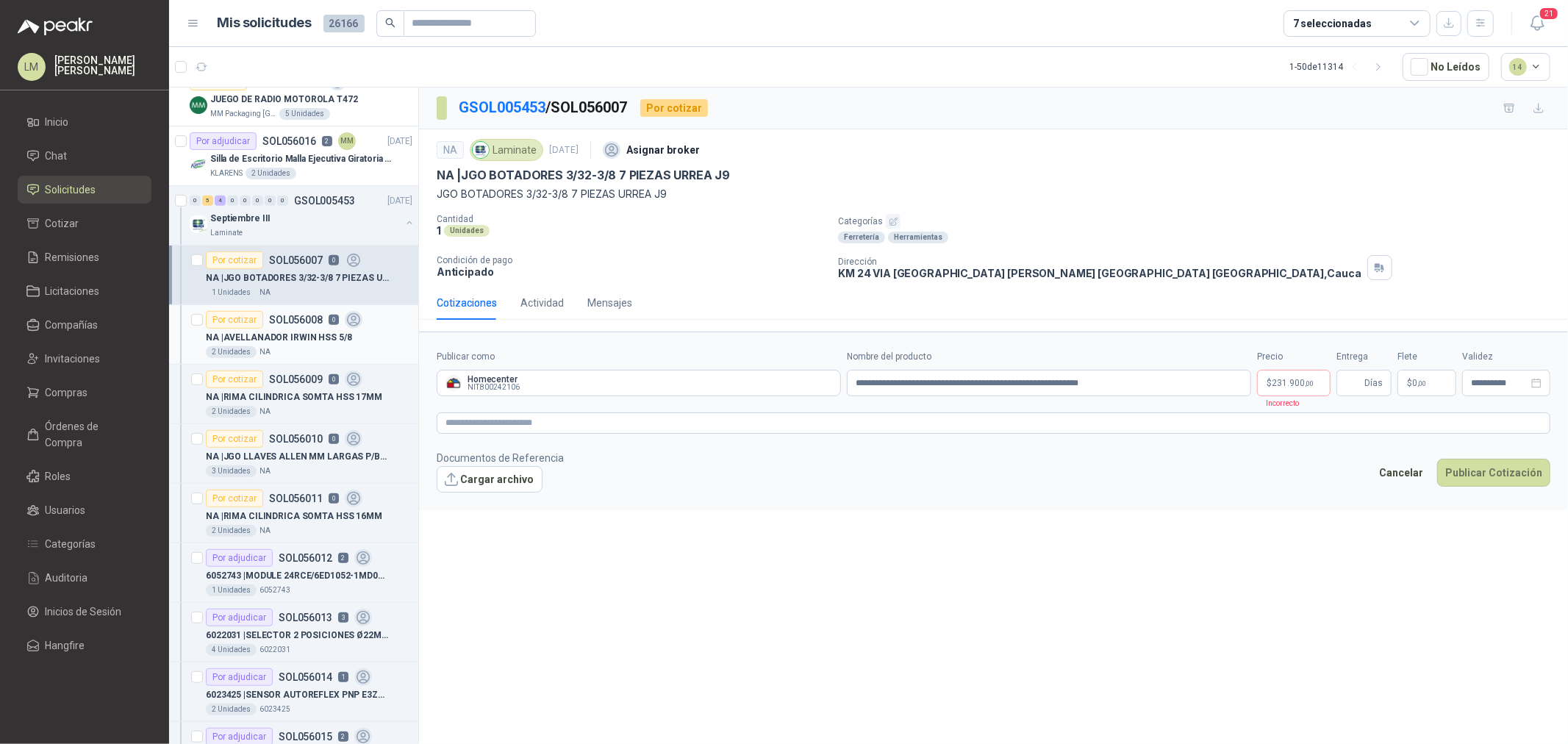
click at [314, 341] on p "NA | AVELLANADOR IRWIN HSS 5/8" at bounding box center [279, 338] width 146 height 14
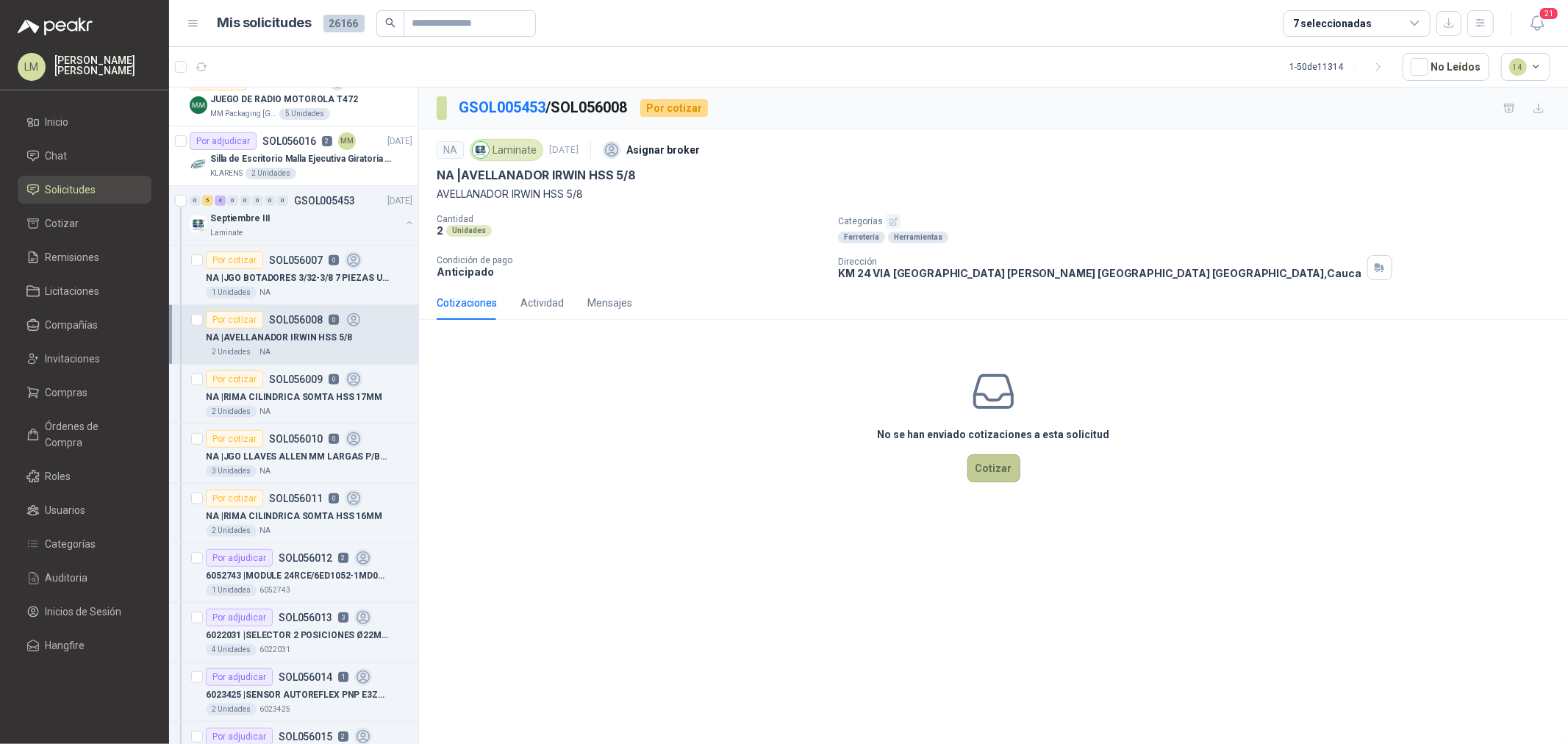
click at [989, 467] on button "Cotizar" at bounding box center [994, 468] width 53 height 28
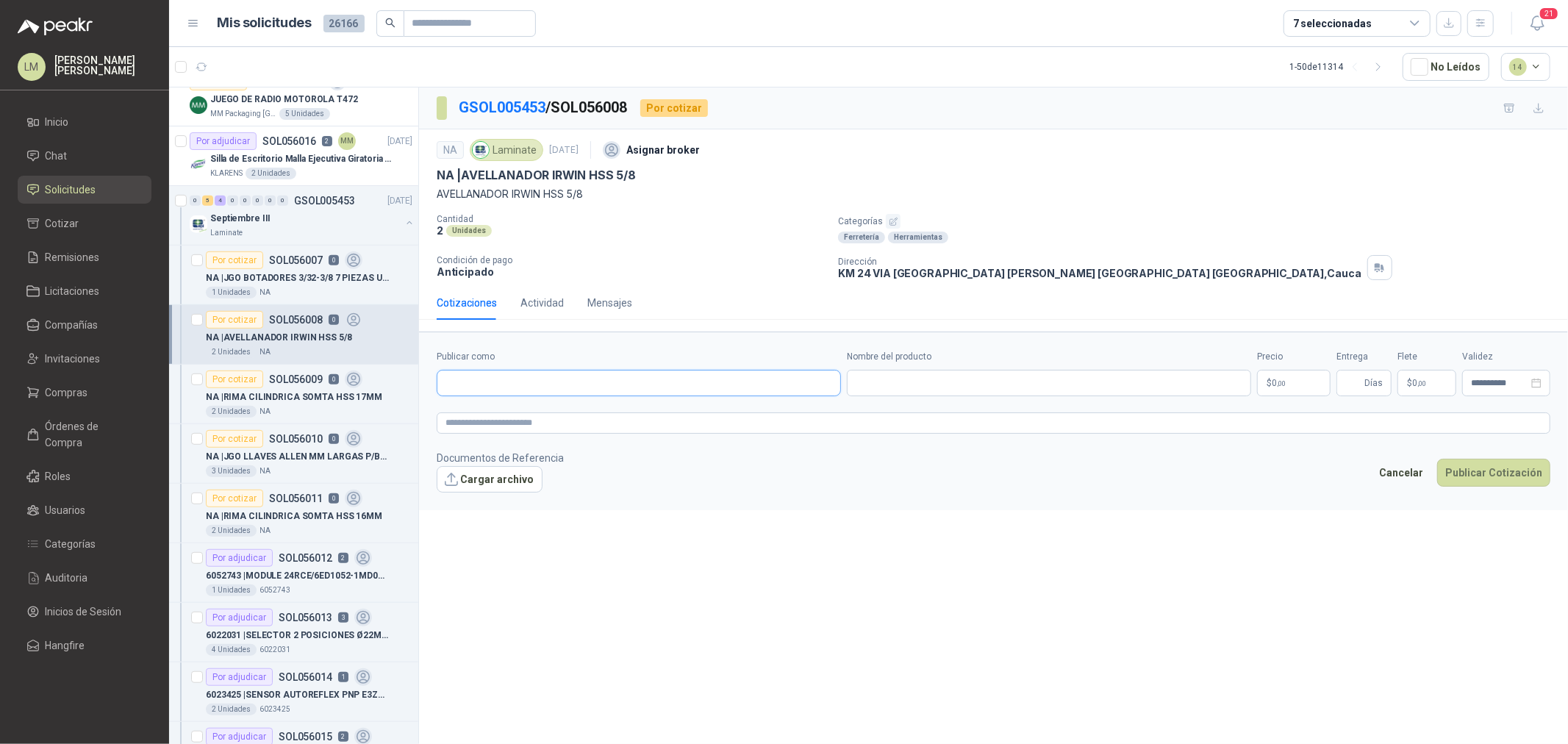
click at [604, 372] on input "Publicar como" at bounding box center [639, 383] width 403 height 25
type input "******"
click at [581, 422] on div "Homecenter NIT : 800242106" at bounding box center [639, 419] width 379 height 16
type input "**********"
click at [895, 380] on input "Nombre del producto" at bounding box center [1050, 383] width 405 height 26
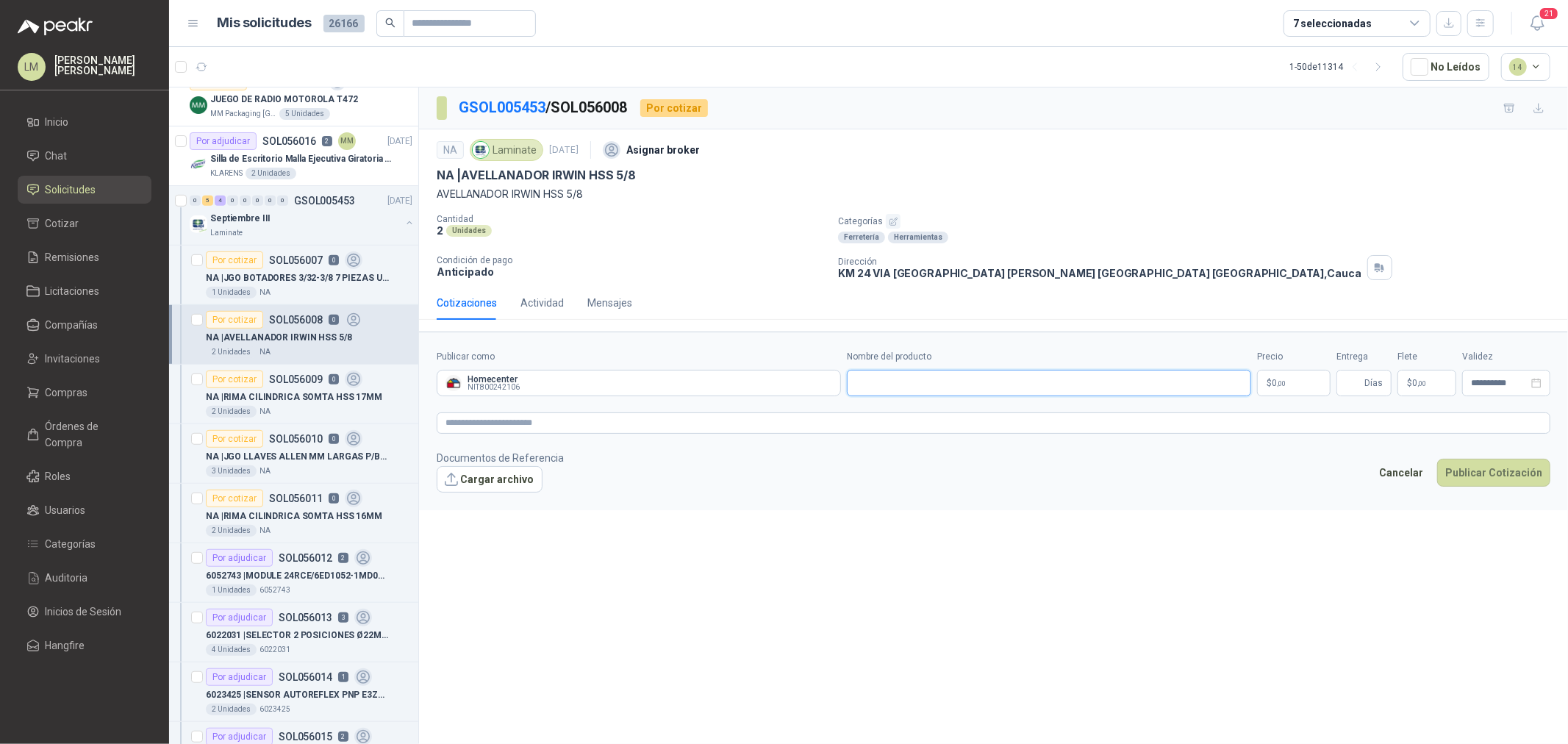
paste input "*"
type input "******"
click at [1294, 390] on body "LM Luis Miguel Martinez Inicio Chat Solicitudes Cotizar Remisiones Licitaciones…" at bounding box center [784, 372] width 1568 height 744
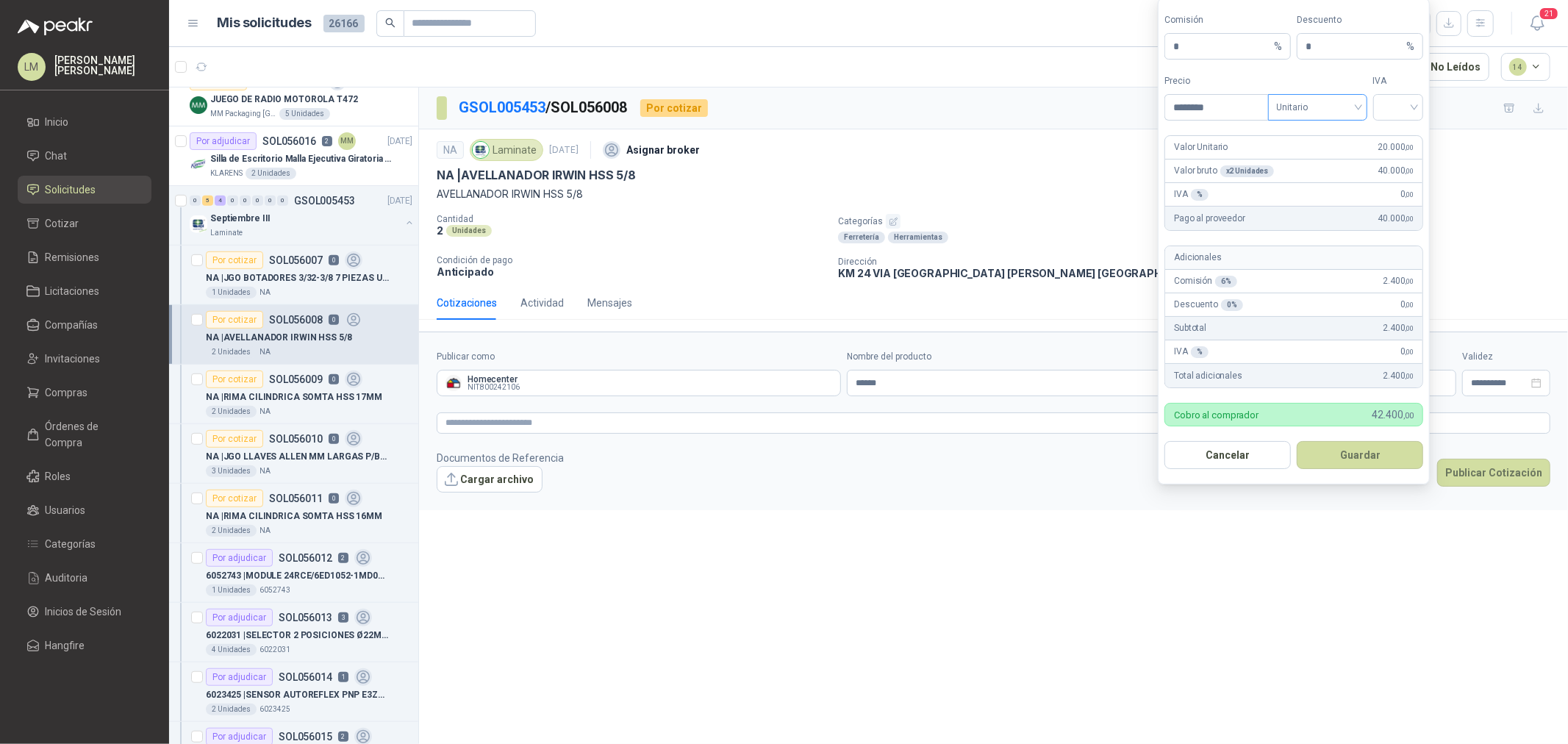
click at [1347, 118] on span at bounding box center [1319, 107] width 82 height 25
type input "********"
click at [1342, 161] on div "Unitario con IVA" at bounding box center [1318, 161] width 76 height 16
click at [1393, 115] on input "search" at bounding box center [1399, 106] width 33 height 22
click at [1391, 138] on div "19%" at bounding box center [1398, 138] width 27 height 16
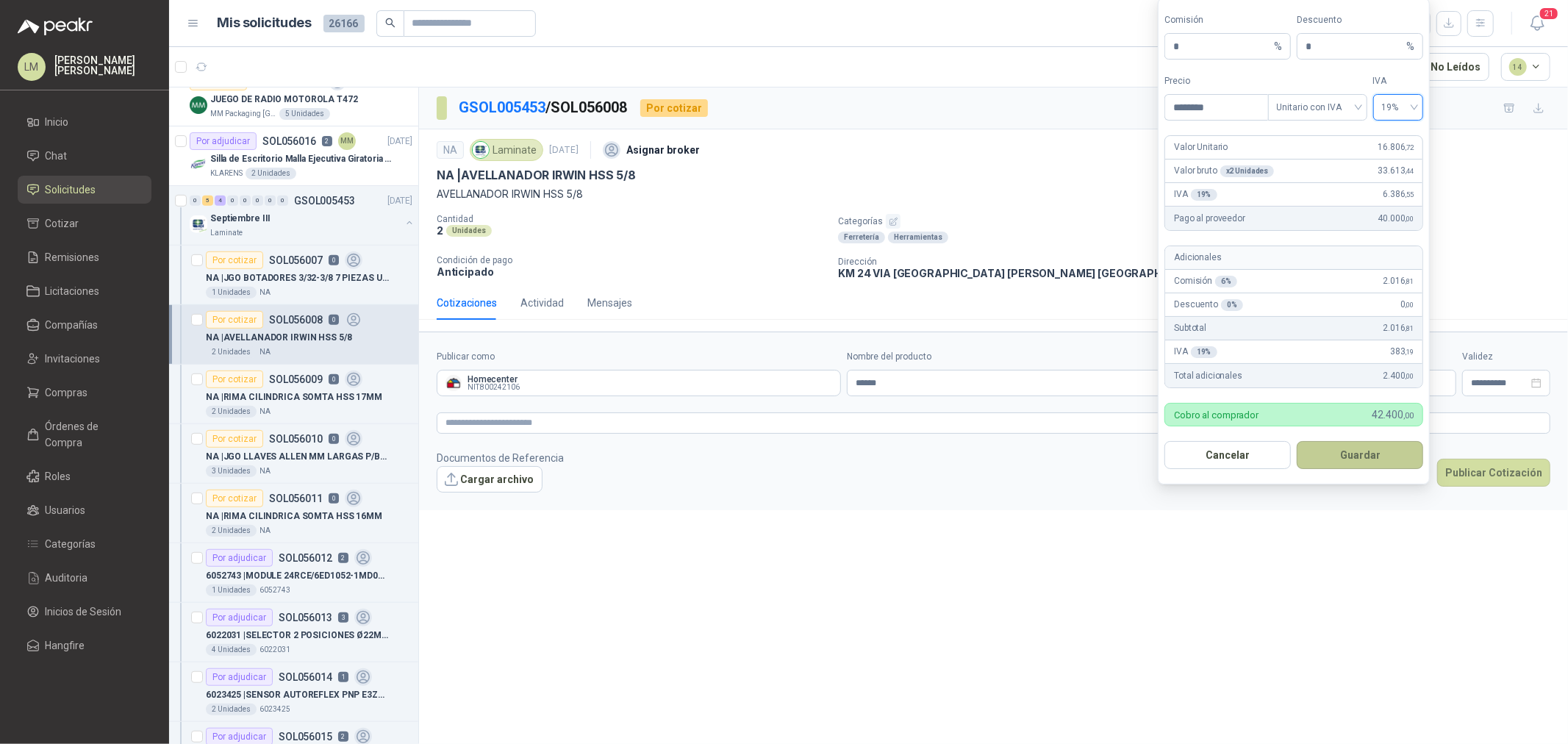
click at [1364, 453] on button "Guardar" at bounding box center [1360, 455] width 127 height 28
click at [1315, 103] on span "Unitario con IVA" at bounding box center [1319, 107] width 82 height 22
click at [1300, 138] on div "Unitario" at bounding box center [1318, 138] width 76 height 16
click at [1361, 453] on button "Guardar" at bounding box center [1360, 455] width 127 height 28
click at [769, 300] on div "Cotizaciones Actividad Mensajes" at bounding box center [993, 303] width 1114 height 34
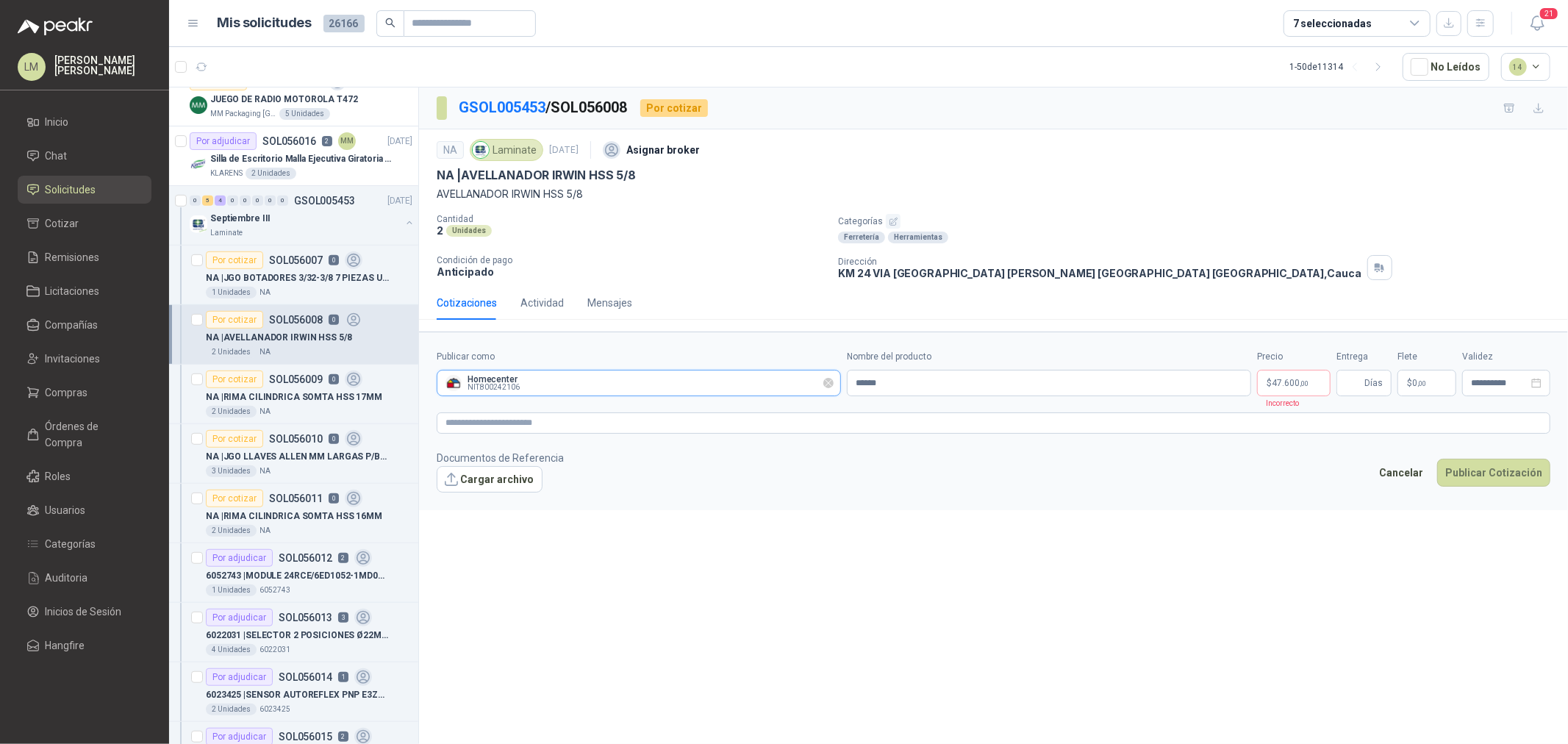
click at [602, 392] on input "Publicar como" at bounding box center [639, 383] width 403 height 25
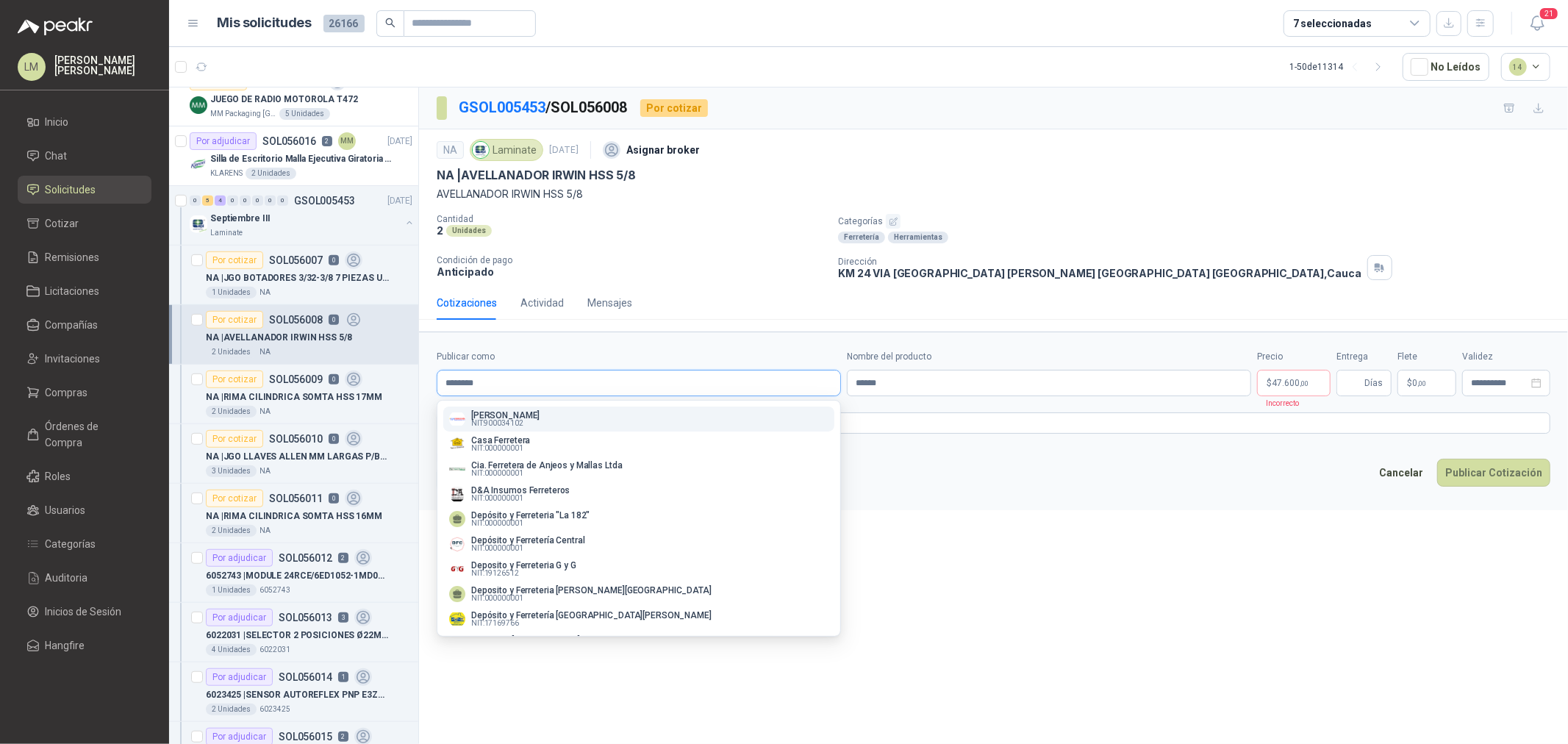
type input "********"
click at [505, 408] on button "Andres Martinez Ferreteria NIT : 900034102" at bounding box center [639, 419] width 391 height 25
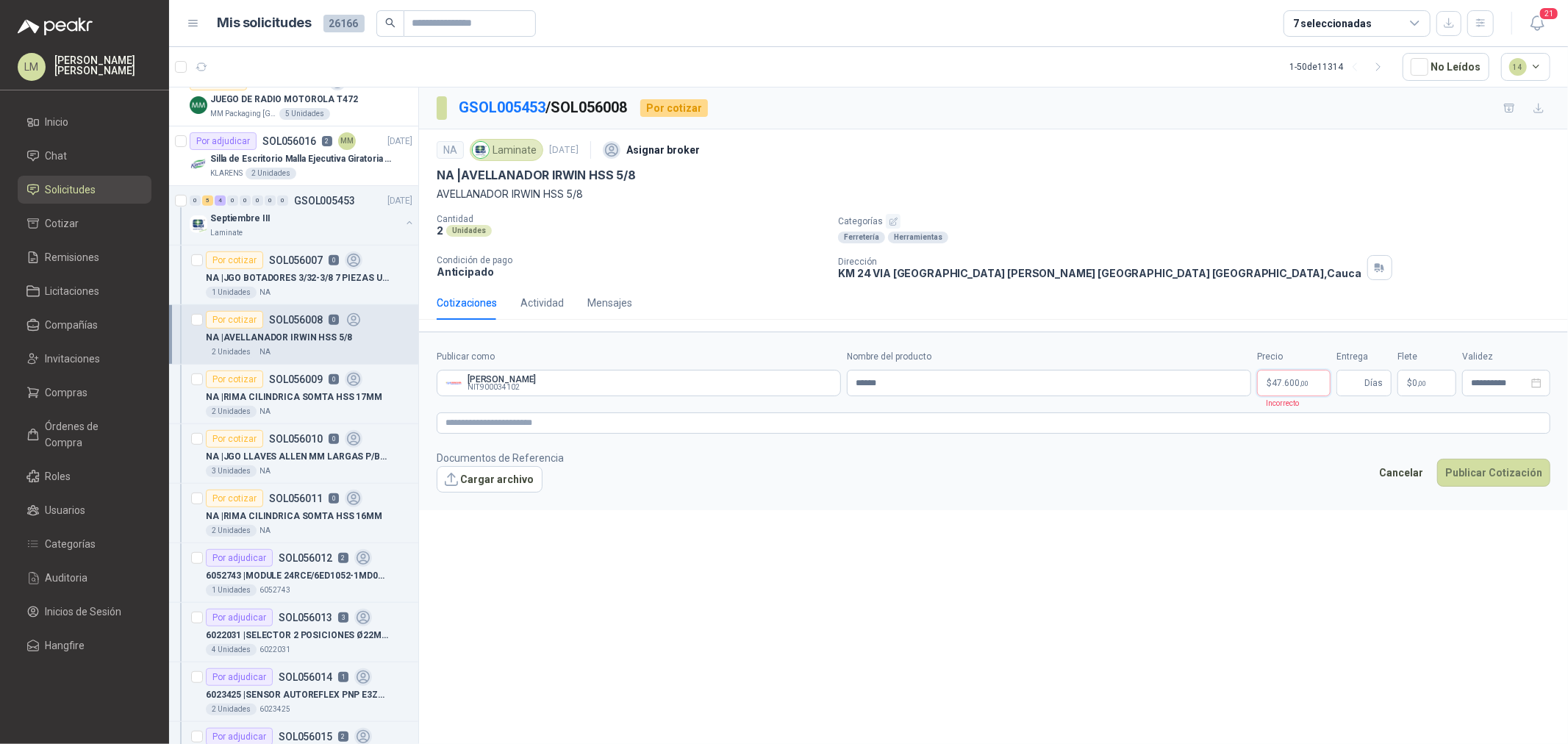
click at [1302, 379] on body "LM Luis Miguel Martinez Inicio Chat Solicitudes Cotizar Remisiones Licitaciones…" at bounding box center [784, 372] width 1568 height 744
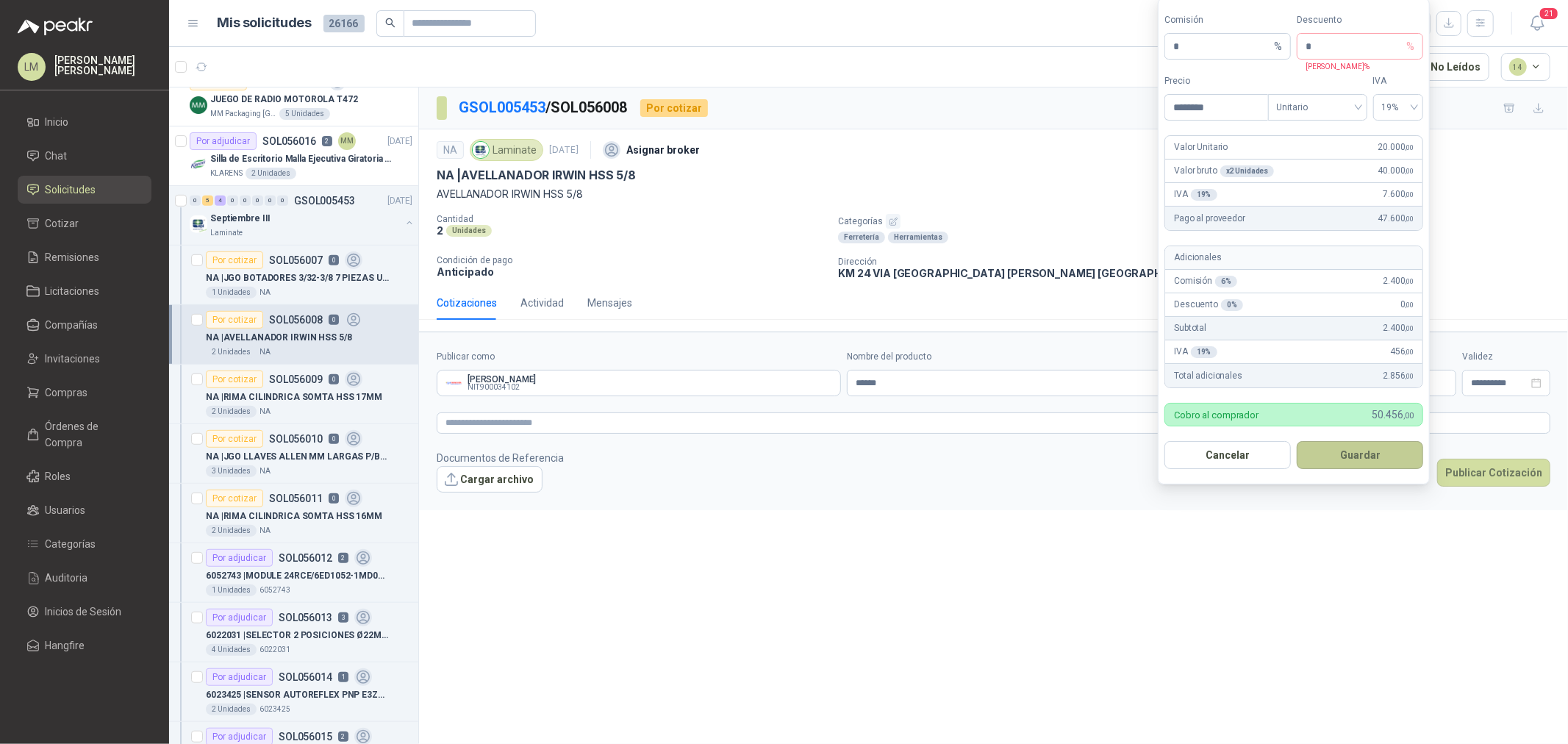
click at [1339, 450] on button "Guardar" at bounding box center [1360, 455] width 127 height 28
click at [758, 263] on p "Condición de pago" at bounding box center [631, 260] width 390 height 10
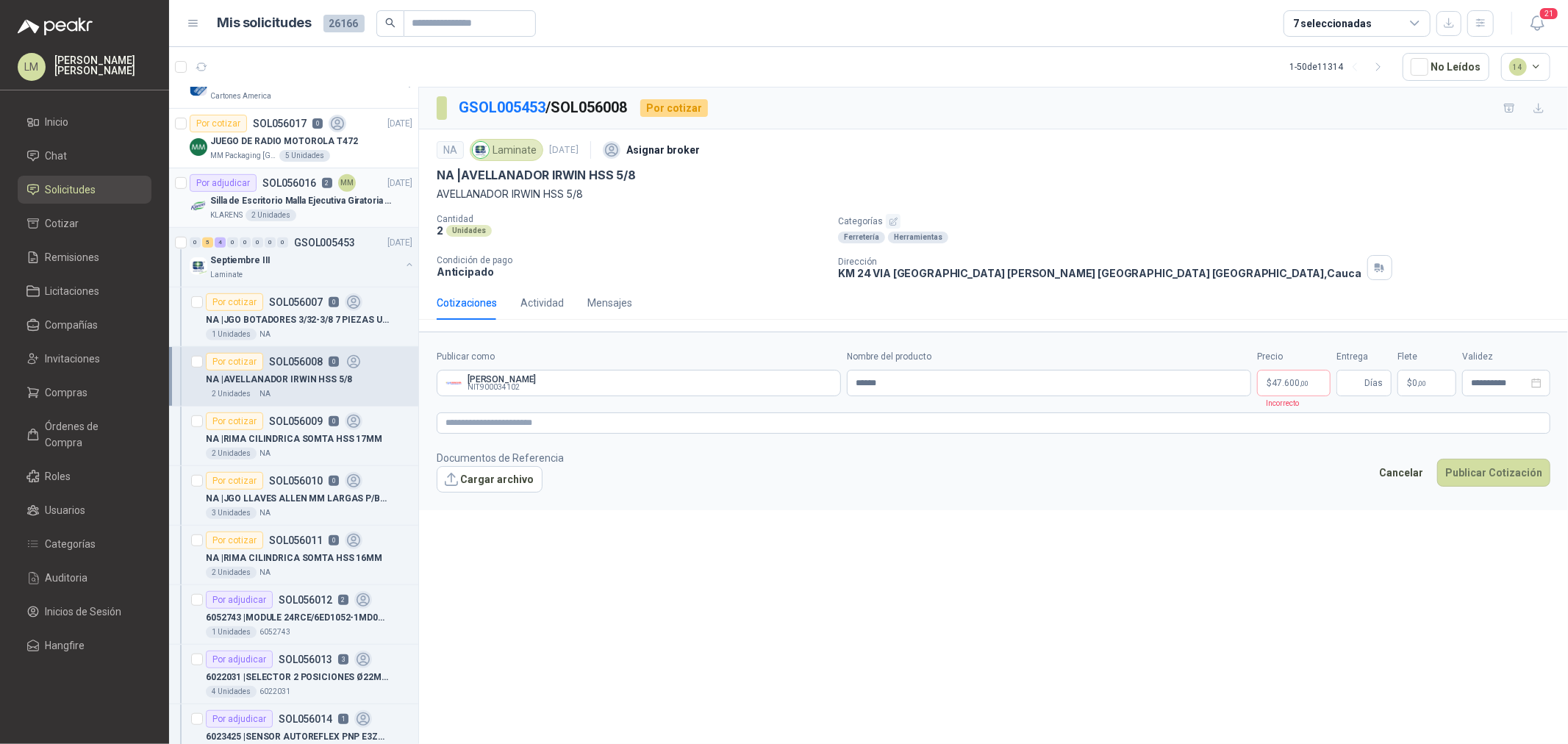
scroll to position [653, 0]
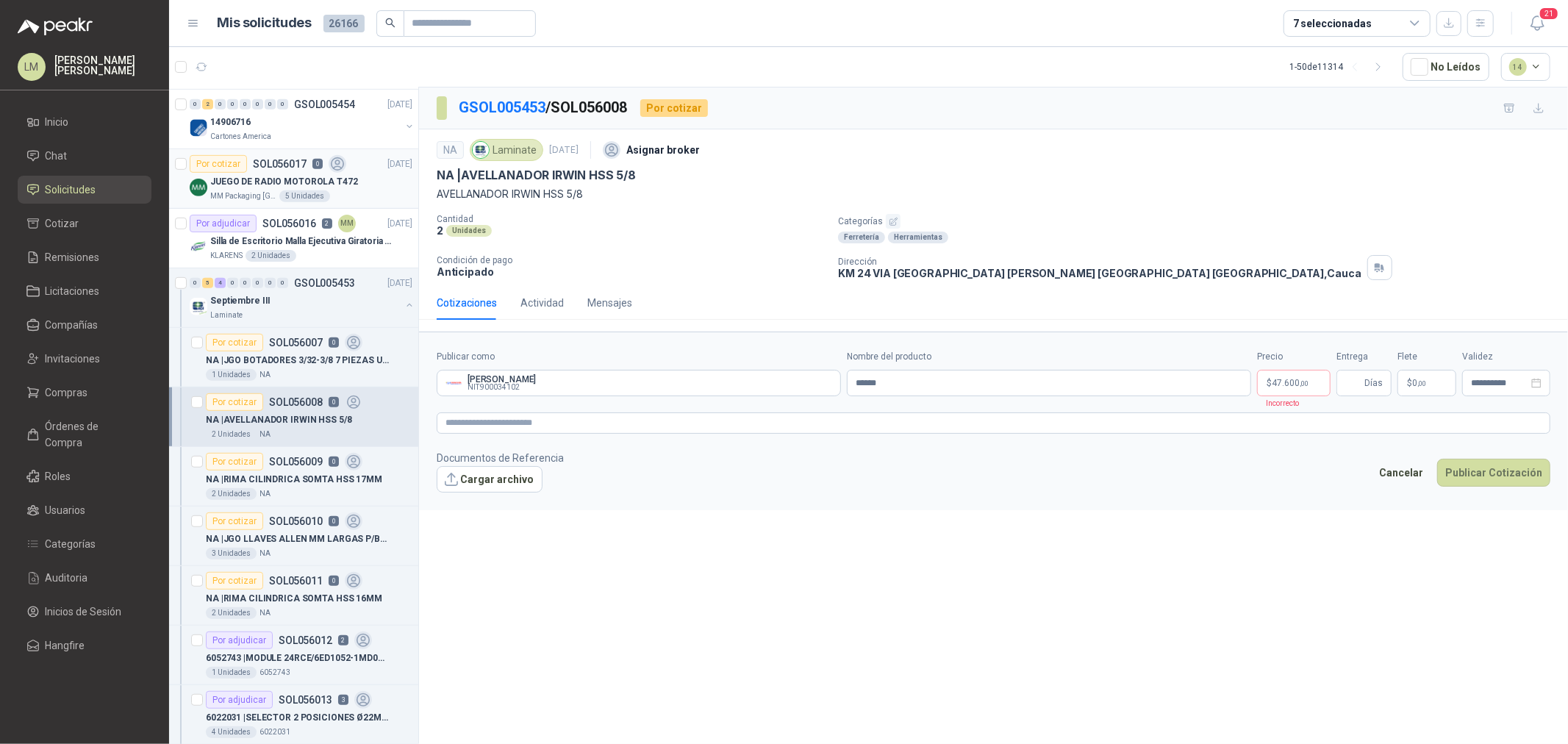
click at [269, 185] on p "JUEGO DE RADIO MOTOROLA T472" at bounding box center [283, 182] width 148 height 14
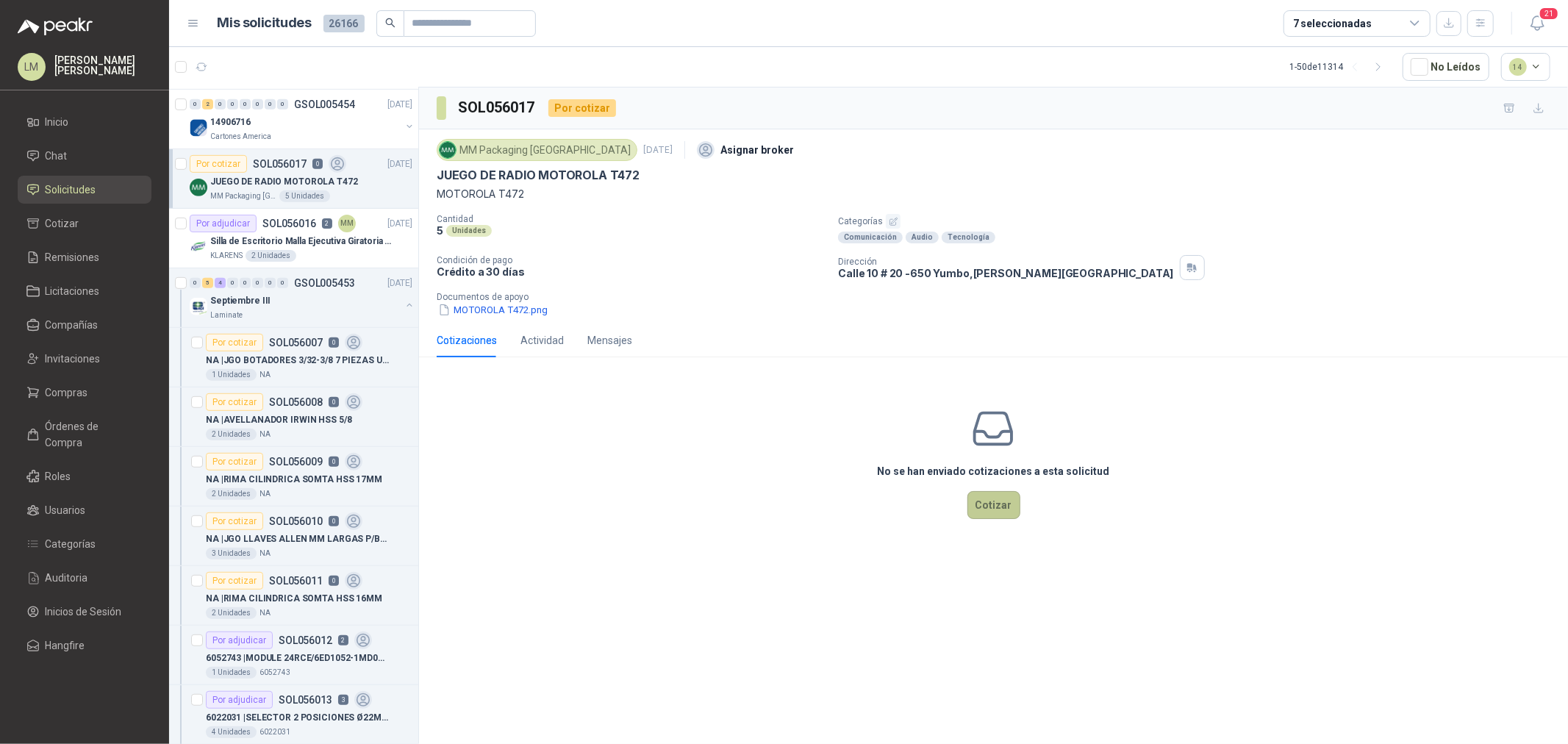
click at [986, 508] on button "Cotizar" at bounding box center [994, 505] width 53 height 28
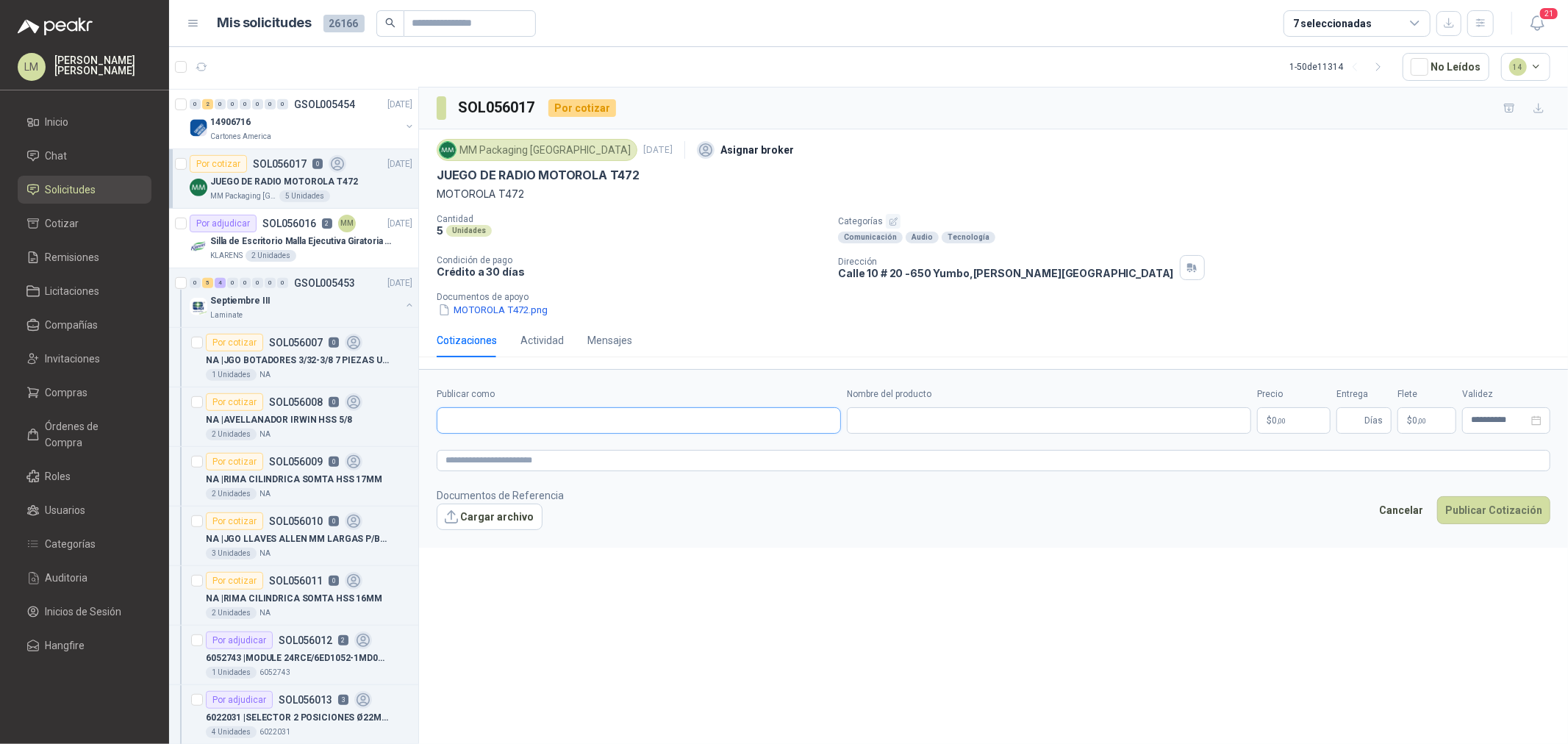
click at [589, 421] on input "Publicar como" at bounding box center [639, 420] width 403 height 25
type input "******"
click at [592, 453] on div "Homecenter NIT : 800242106" at bounding box center [639, 457] width 379 height 16
type input "**********"
click at [1013, 403] on div "Nombre del producto" at bounding box center [1050, 411] width 405 height 46
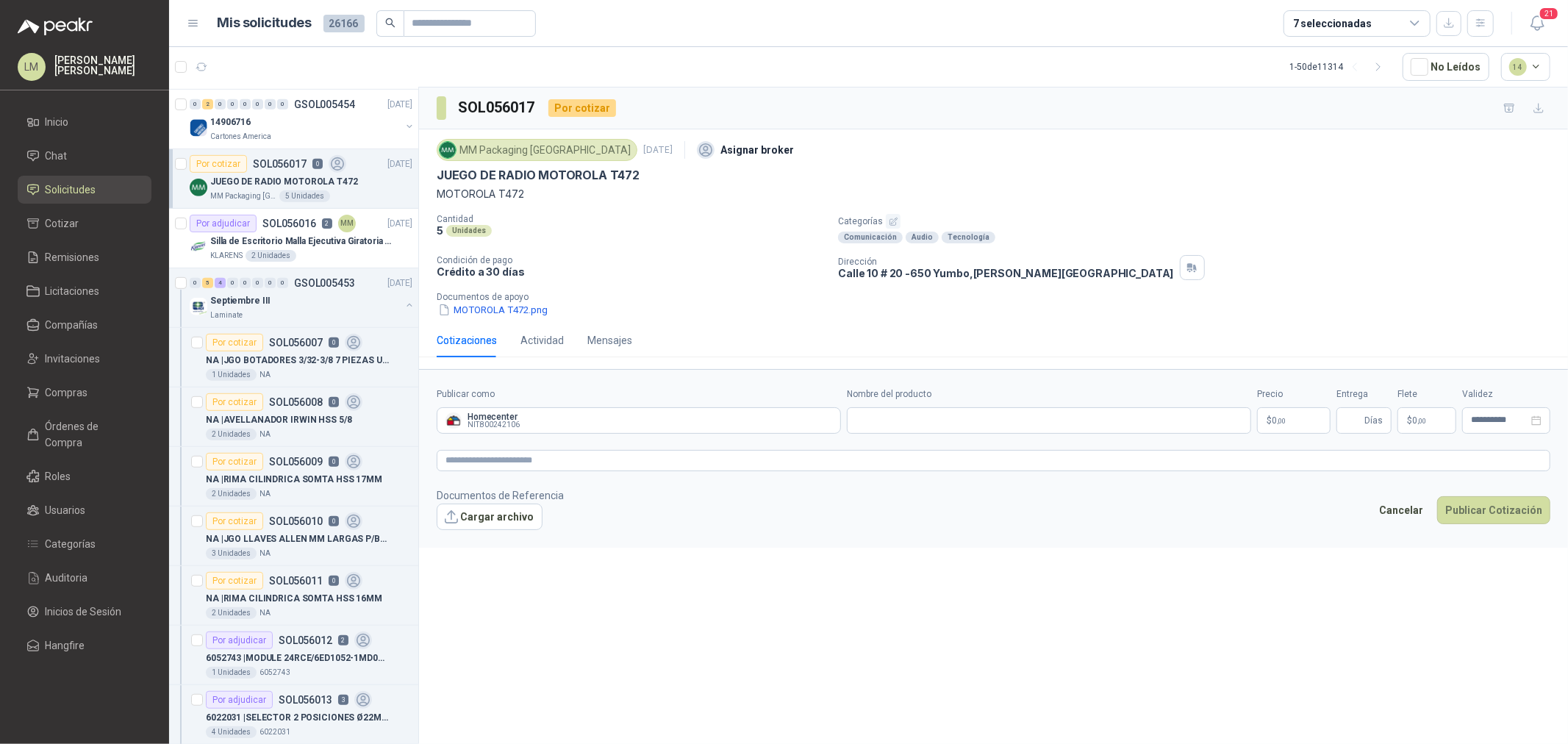
click at [1291, 413] on body "LM Luis Miguel Martinez Inicio Chat Solicitudes Cotizar Remisiones Licitaciones…" at bounding box center [784, 372] width 1568 height 744
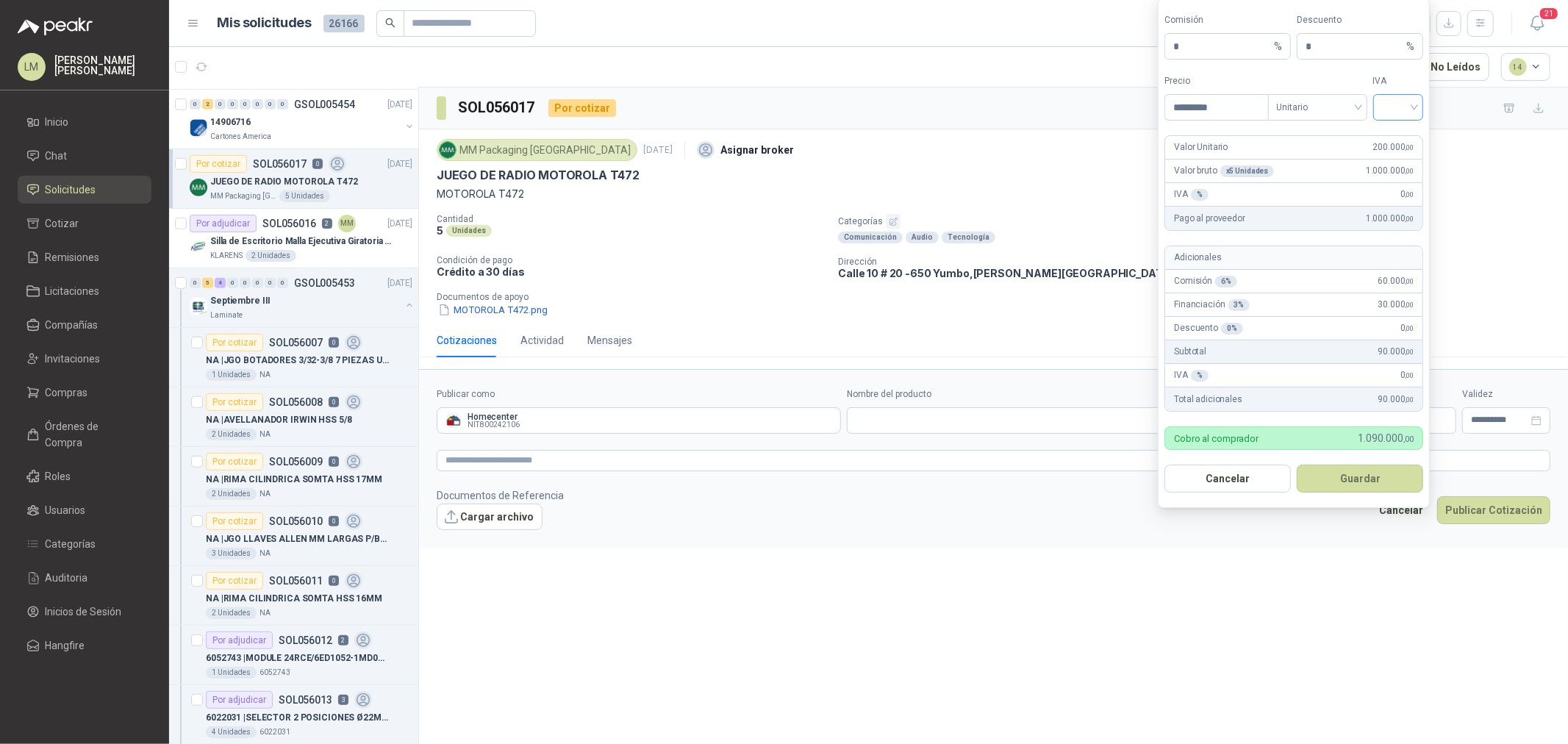
type input "*********"
click at [1394, 101] on input "search" at bounding box center [1399, 106] width 33 height 22
click at [1393, 130] on div "19%" at bounding box center [1398, 138] width 27 height 16
click at [1341, 474] on button "Guardar" at bounding box center [1360, 479] width 127 height 28
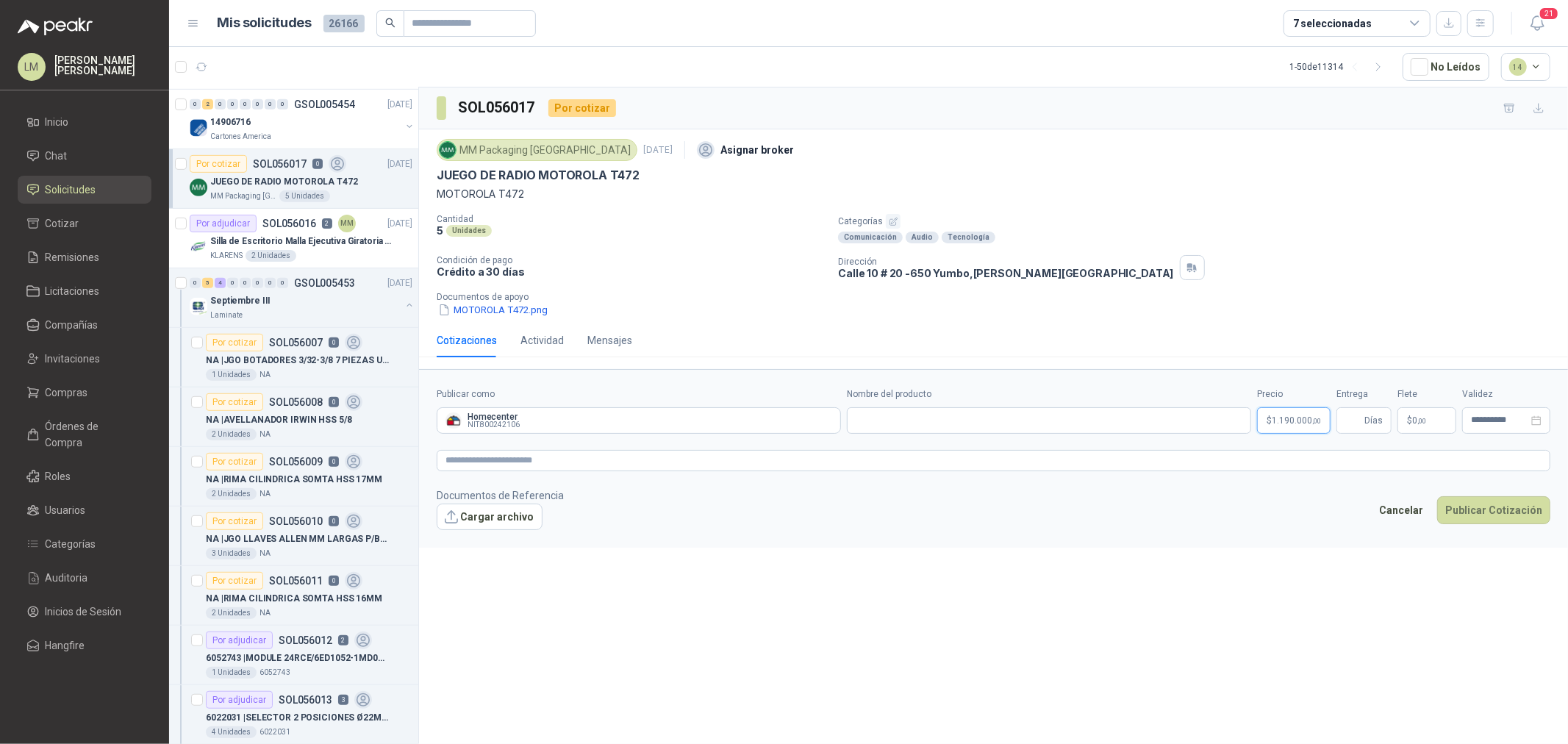
click at [1296, 424] on body "LM Luis Miguel Martinez Inicio Chat Solicitudes Cotizar Remisiones Licitaciones…" at bounding box center [784, 372] width 1568 height 744
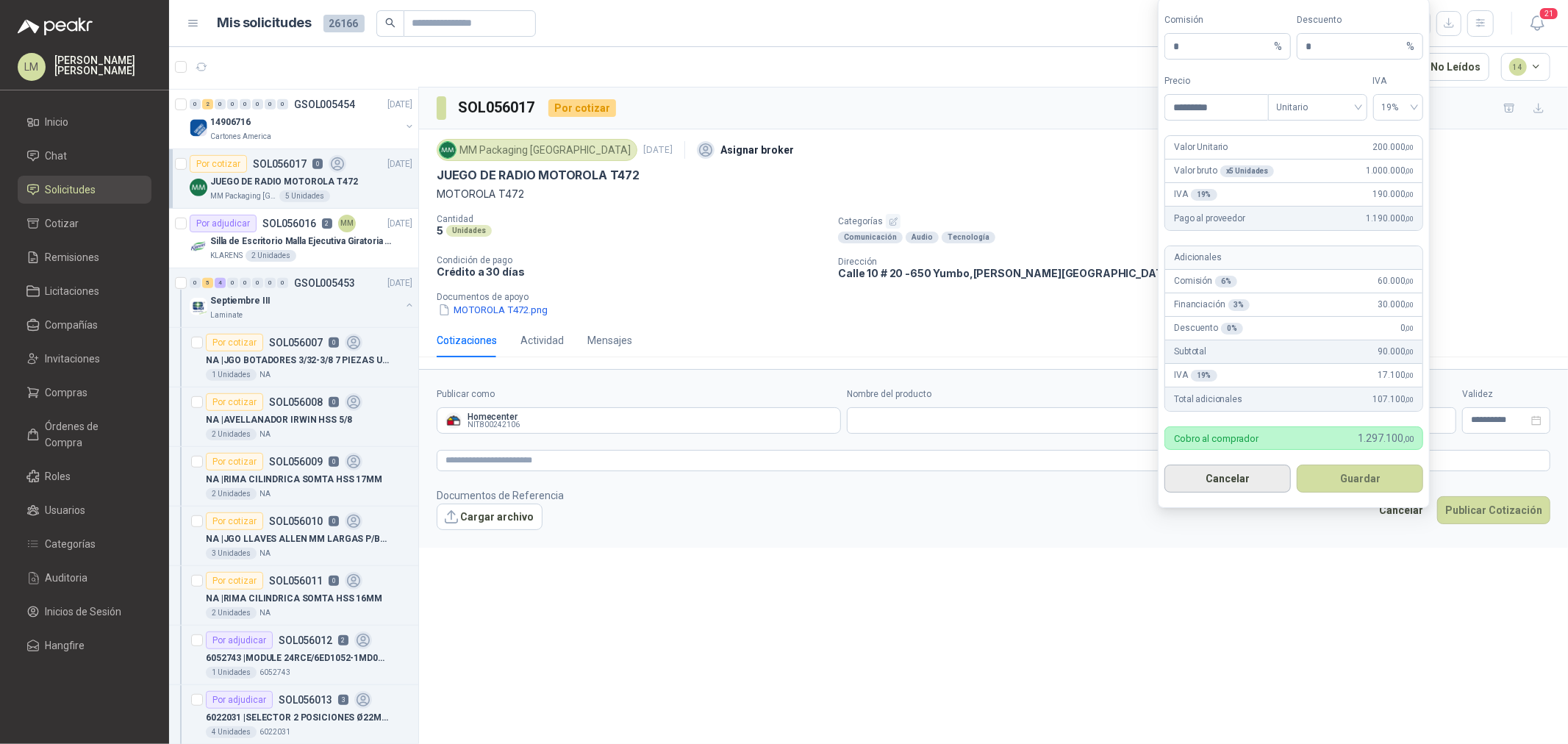
click at [1225, 474] on button "Cancelar" at bounding box center [1228, 479] width 127 height 28
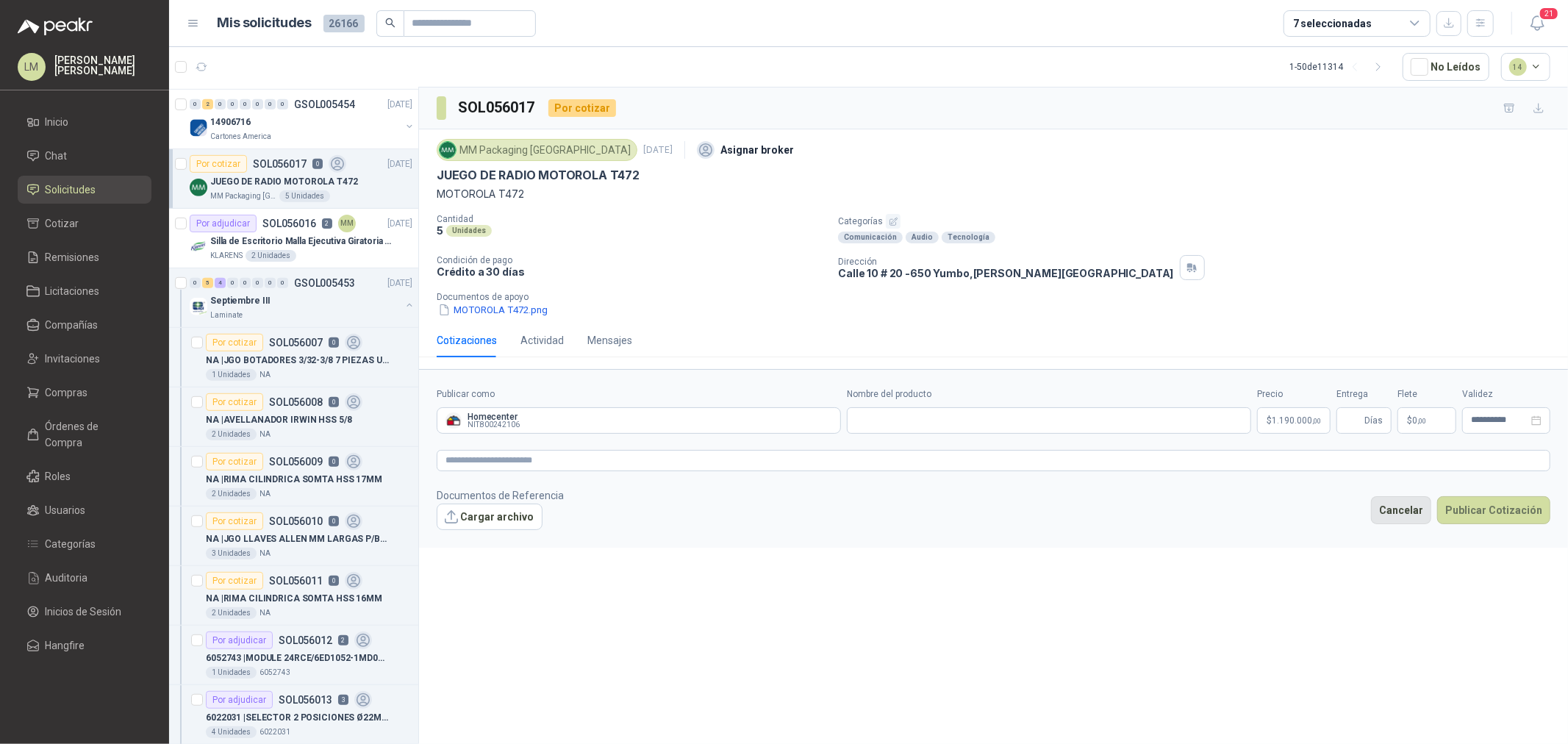
click at [1400, 511] on button "Cancelar" at bounding box center [1401, 511] width 60 height 28
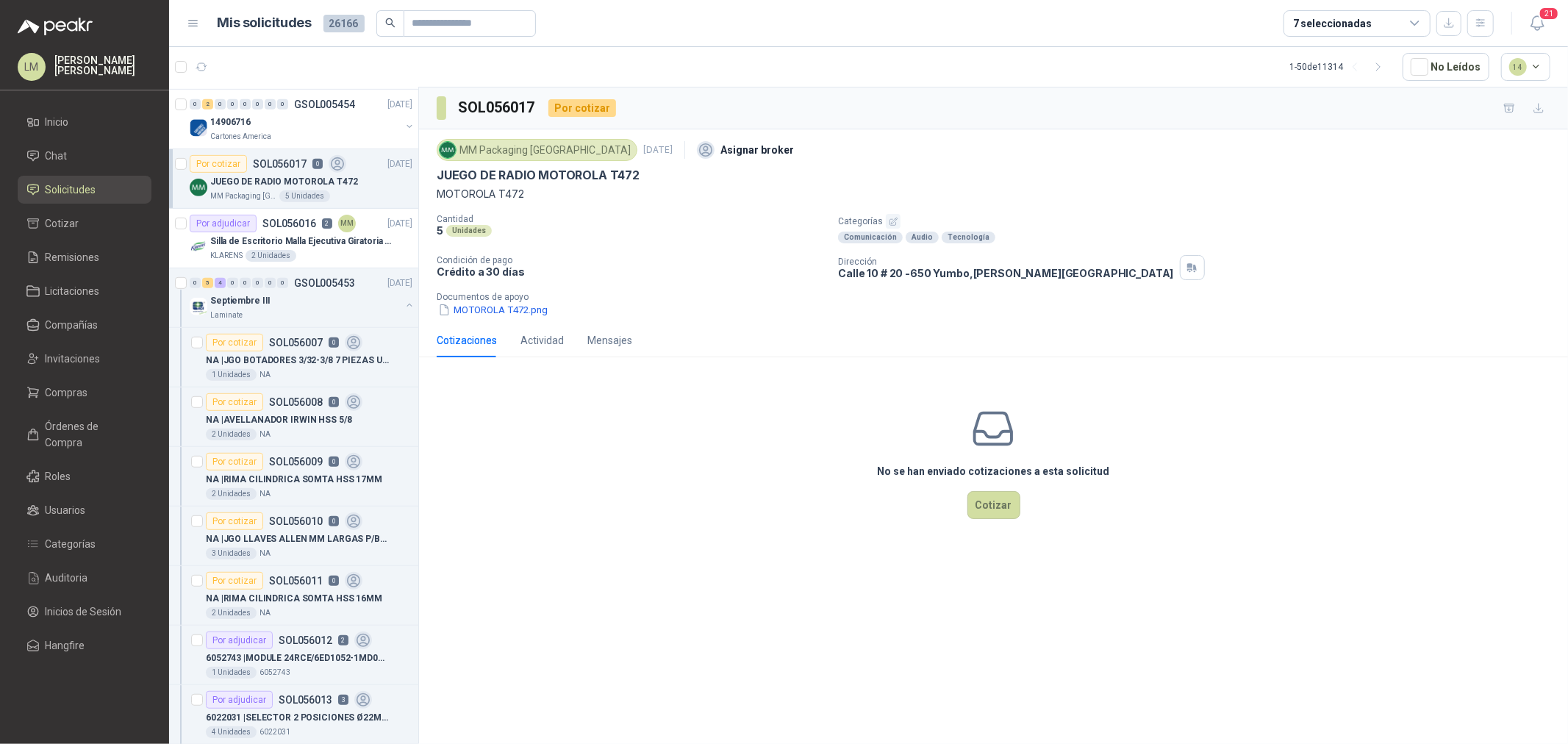
scroll to position [736, 0]
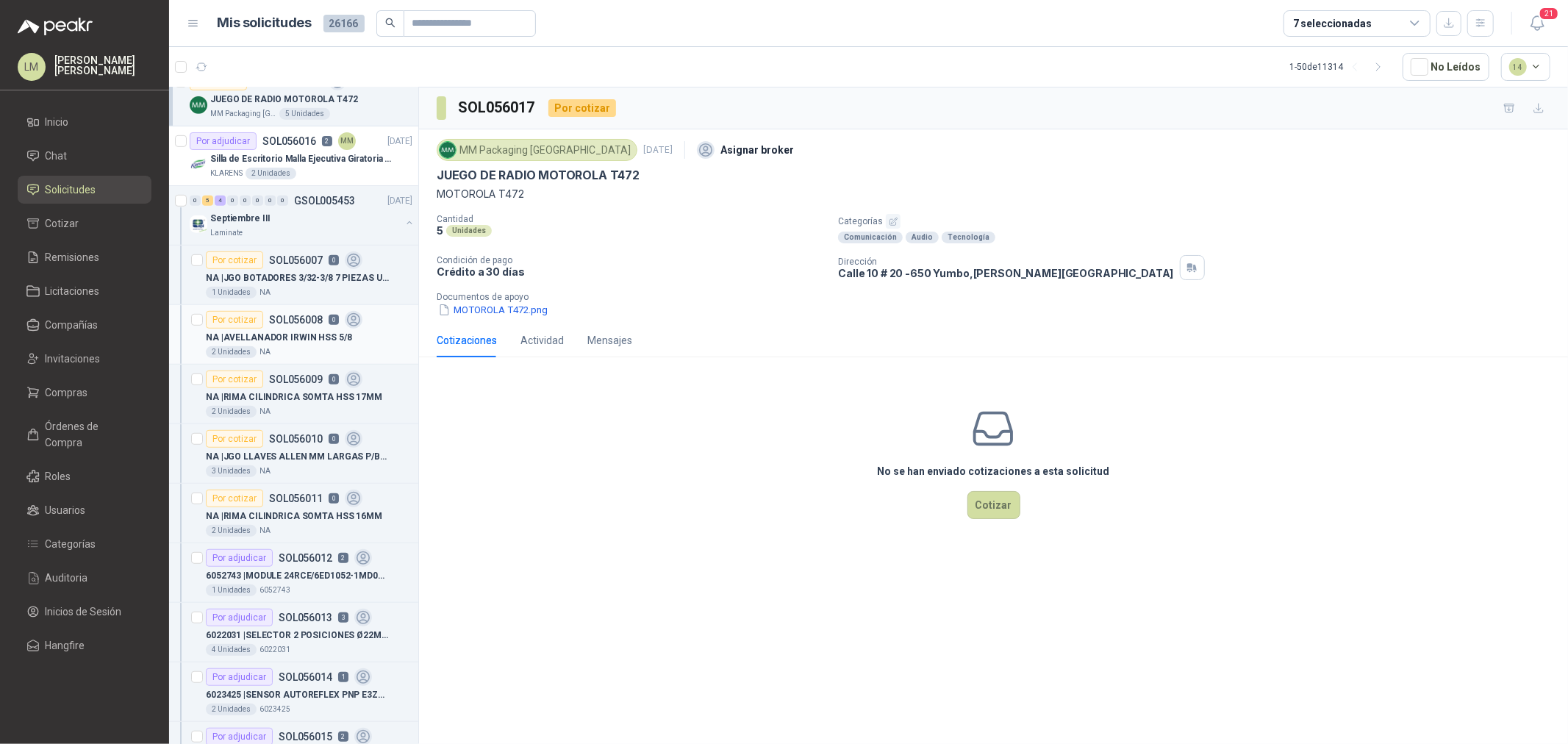
click at [262, 312] on div "Por cotizar SOL056008 0" at bounding box center [284, 320] width 157 height 18
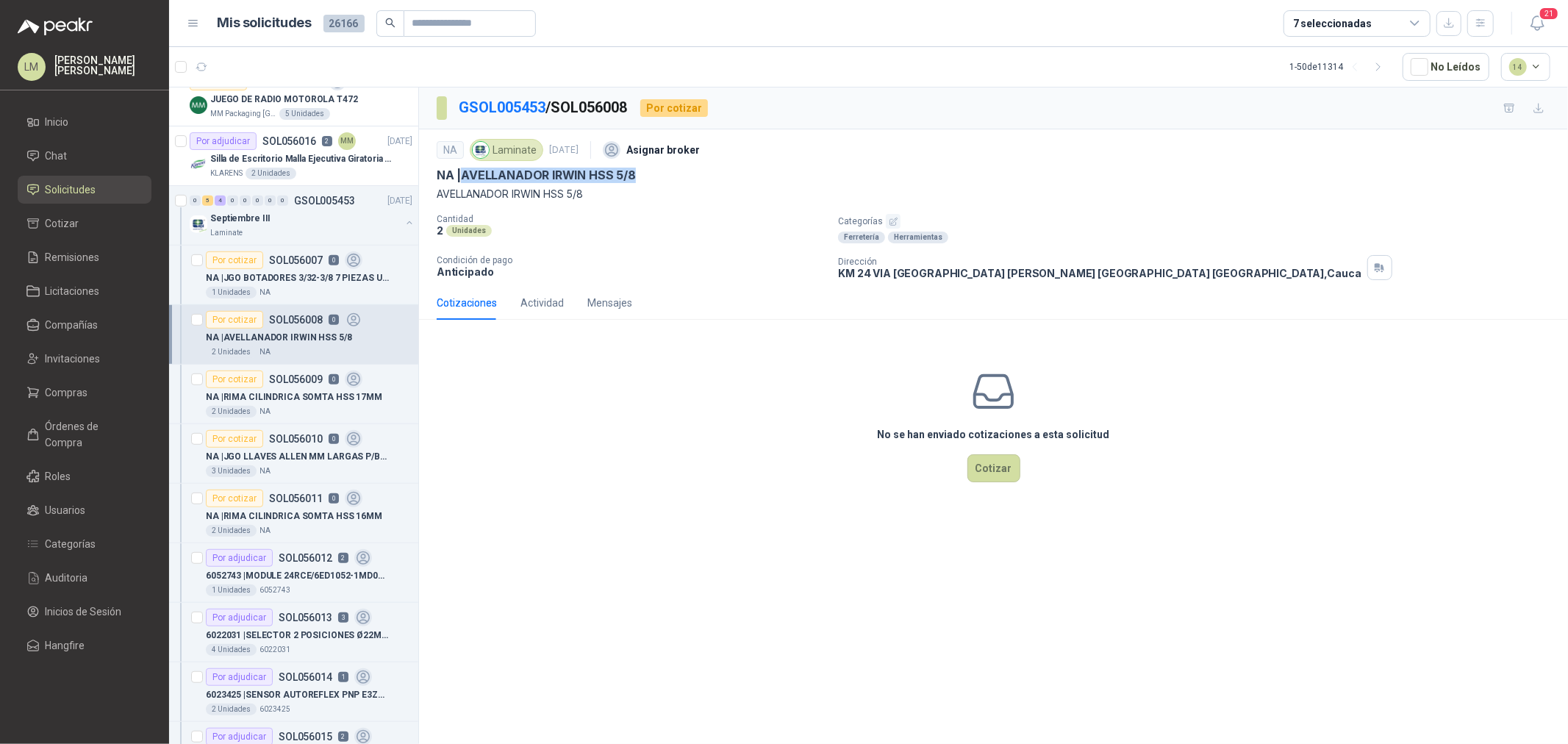
drag, startPoint x: 466, startPoint y: 172, endPoint x: 707, endPoint y: 166, distance: 241.1
click at [707, 166] on div "NA Laminate 15 sept, 2025 Asignar broker NA | AVELLANADOR IRWIN HSS 5/8 AVELLAN…" at bounding box center [993, 168] width 1114 height 67
copy p "AVELLANADOR IRWIN HSS 5/8"
click at [1480, 19] on icon "button" at bounding box center [1481, 23] width 12 height 12
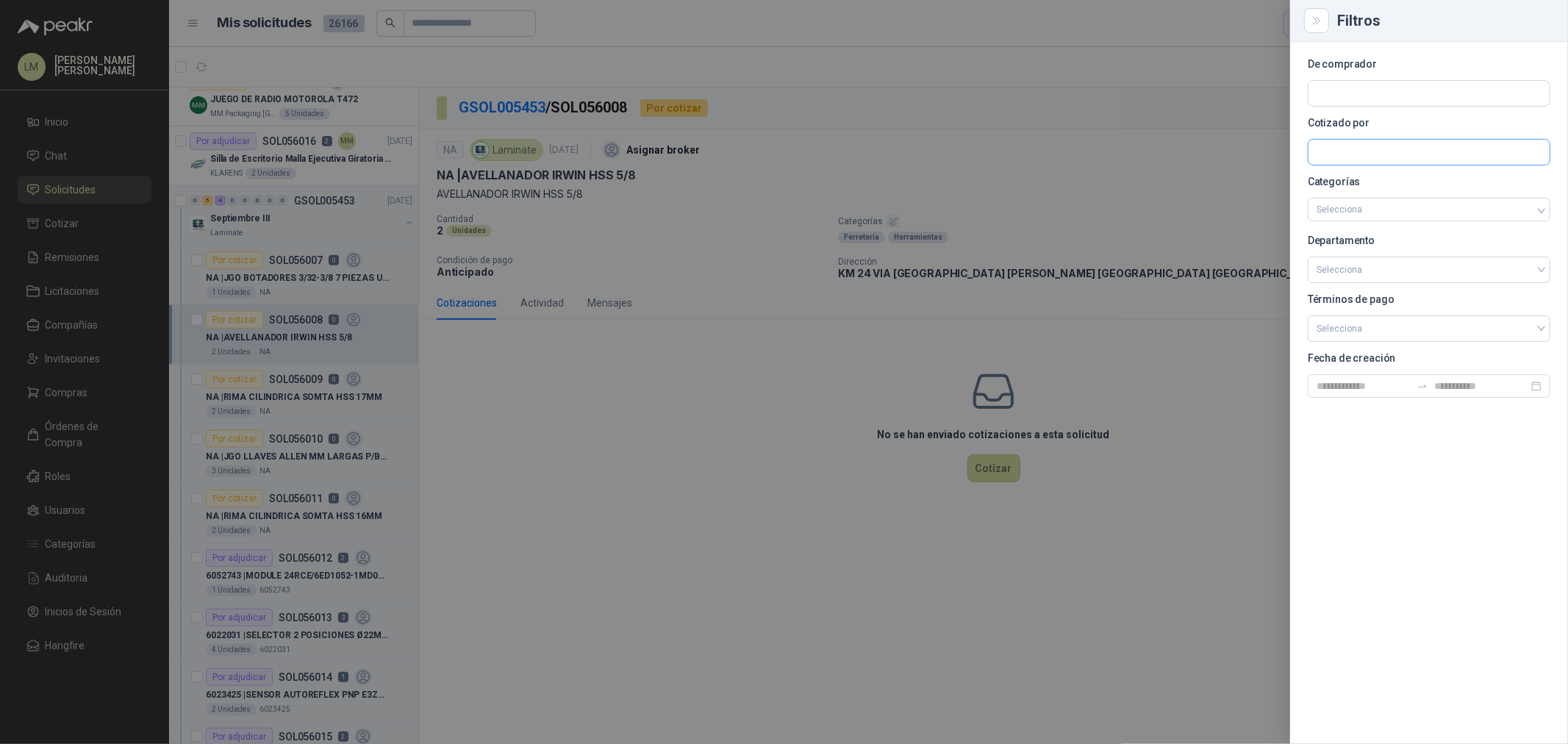
click at [1384, 148] on input "text" at bounding box center [1429, 152] width 241 height 25
type input "*******"
click at [1384, 180] on p "Sumatec" at bounding box center [1404, 183] width 124 height 8
click at [912, 148] on div at bounding box center [784, 372] width 1568 height 744
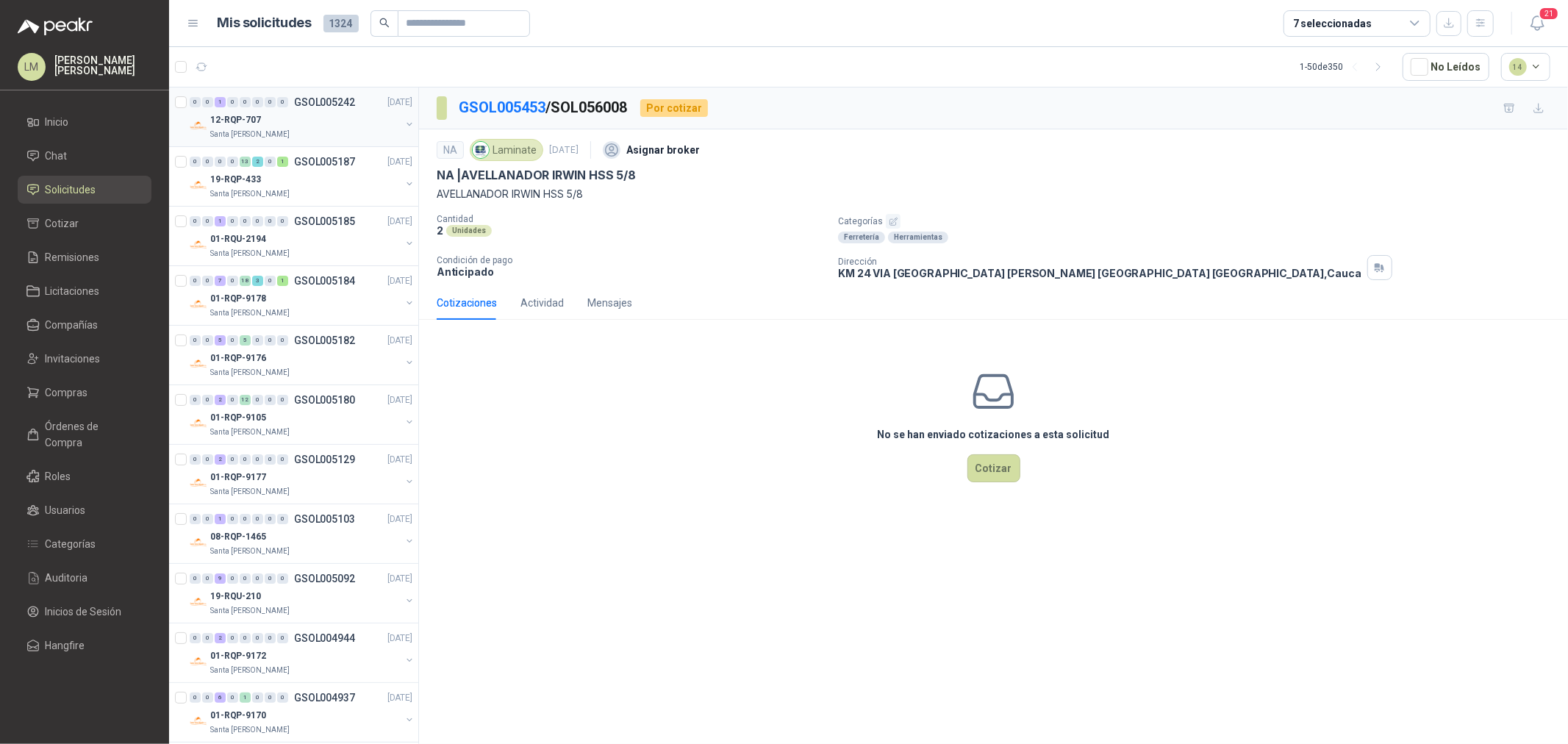
click at [404, 122] on button "button" at bounding box center [409, 124] width 12 height 12
click at [342, 161] on p "2" at bounding box center [343, 161] width 10 height 10
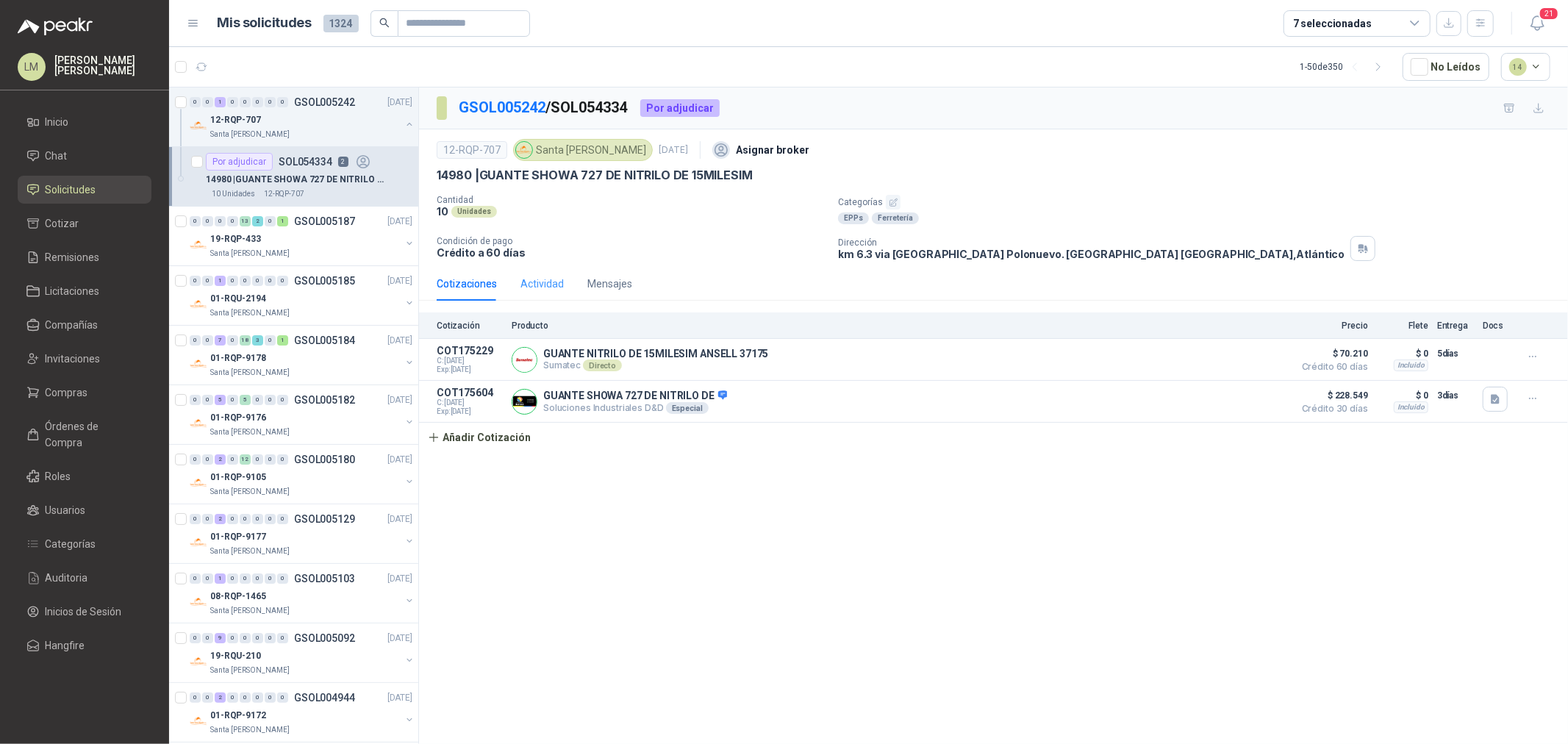
click at [544, 293] on div "Actividad" at bounding box center [542, 284] width 43 height 34
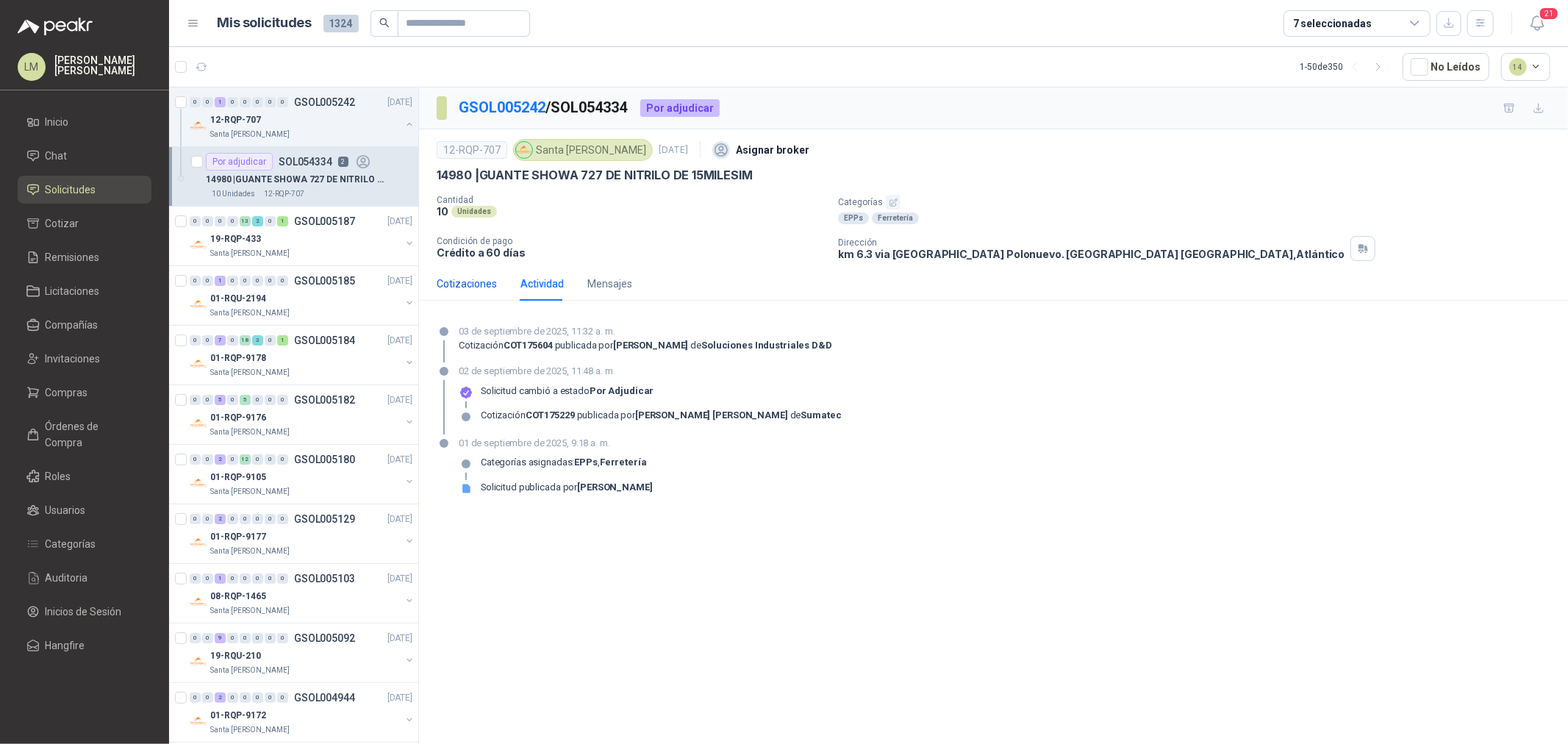
click at [474, 290] on div "Cotizaciones" at bounding box center [467, 284] width 60 height 16
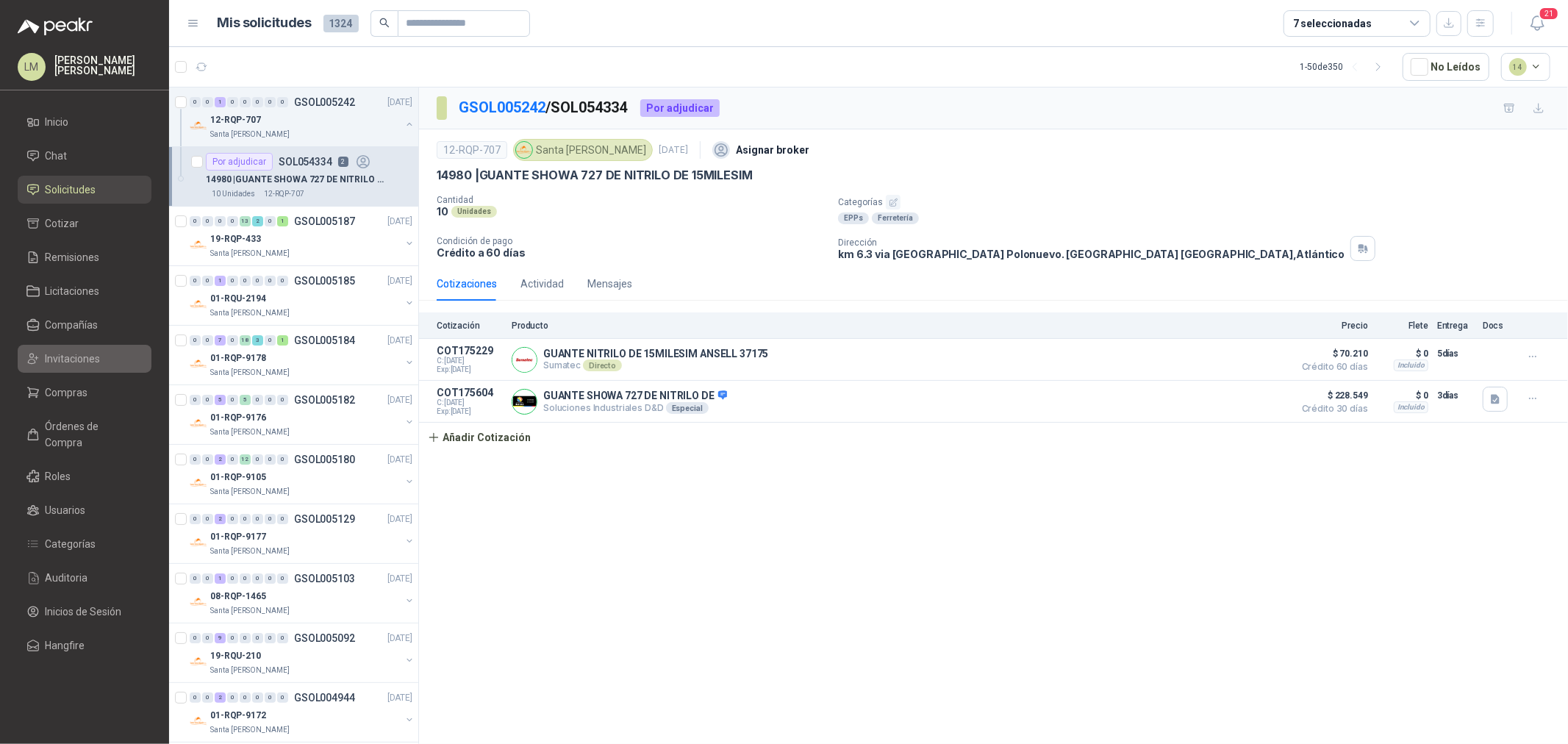
click at [52, 354] on span "Invitaciones" at bounding box center [73, 358] width 55 height 16
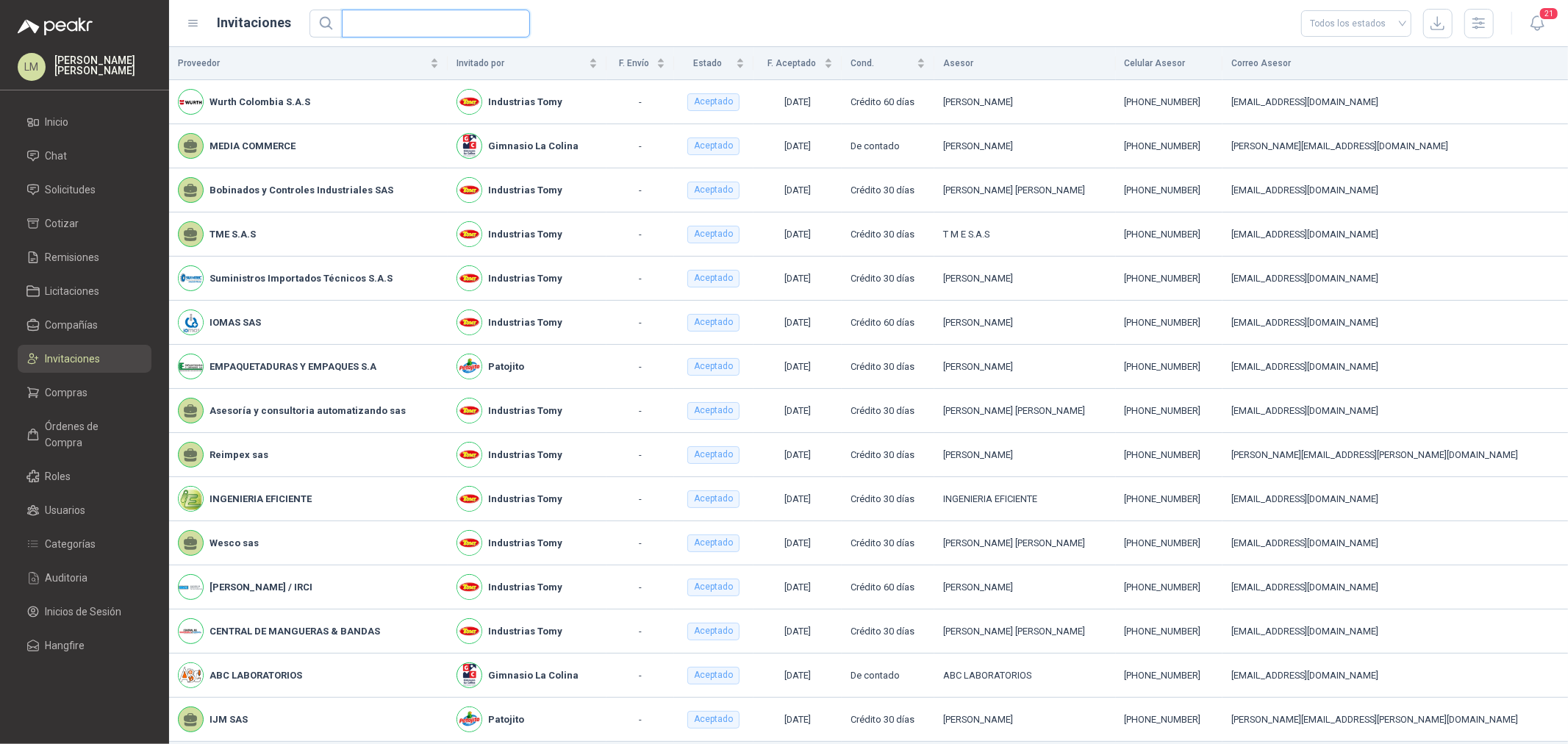
click at [389, 32] on input "text" at bounding box center [430, 23] width 159 height 26
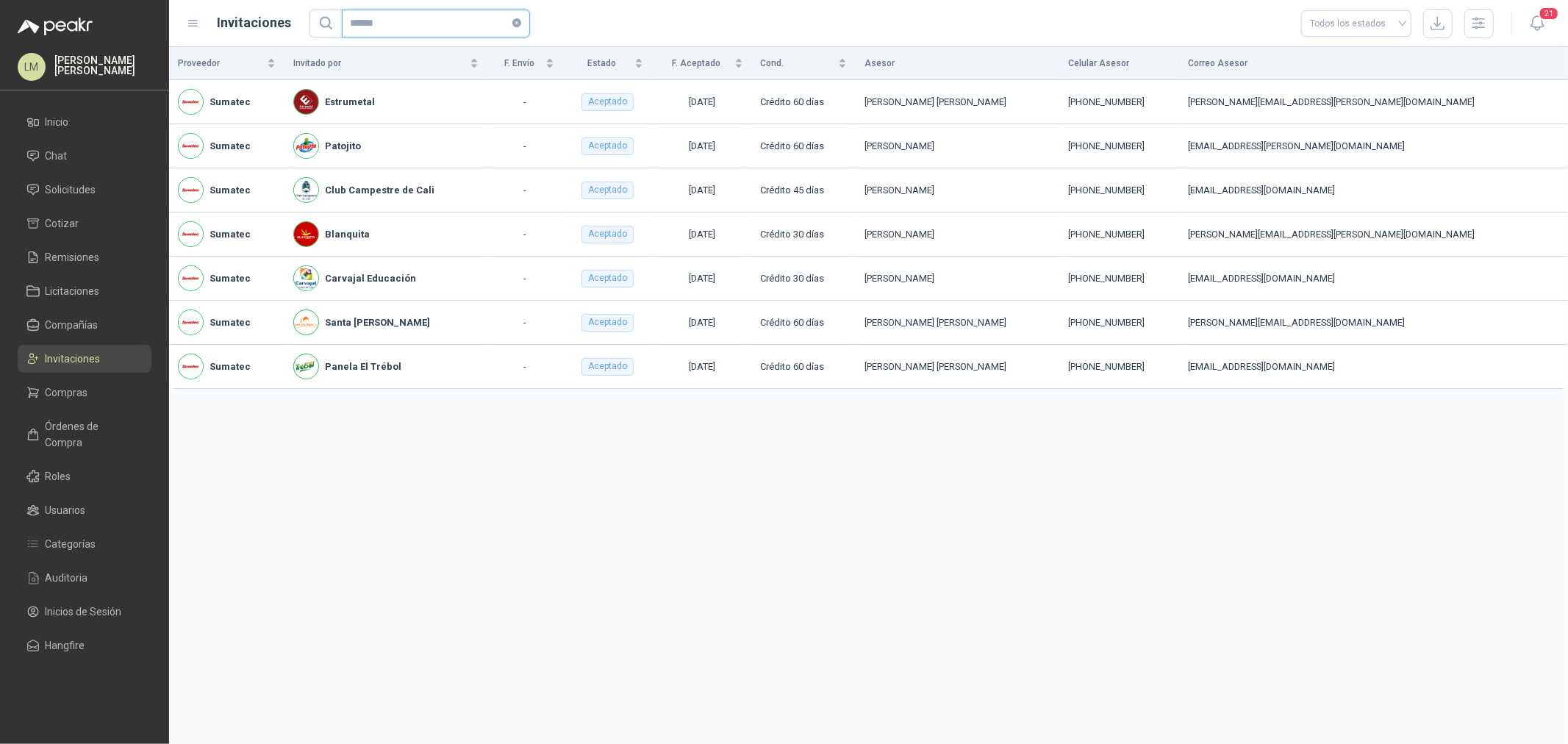
type input "******"
click at [71, 185] on span "Solicitudes" at bounding box center [71, 189] width 51 height 16
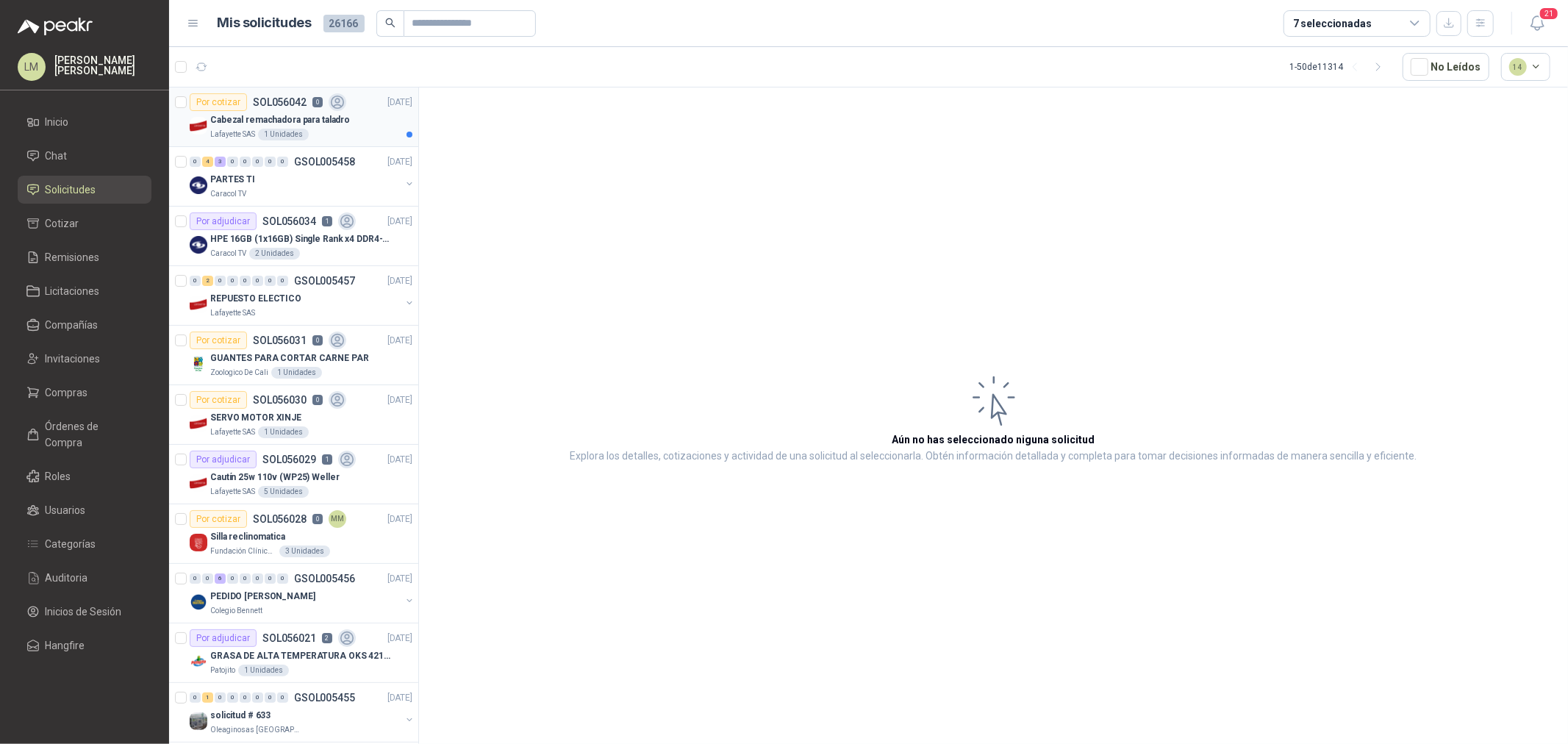
click at [304, 119] on p "Cabezal remachadora para taladro" at bounding box center [280, 121] width 140 height 14
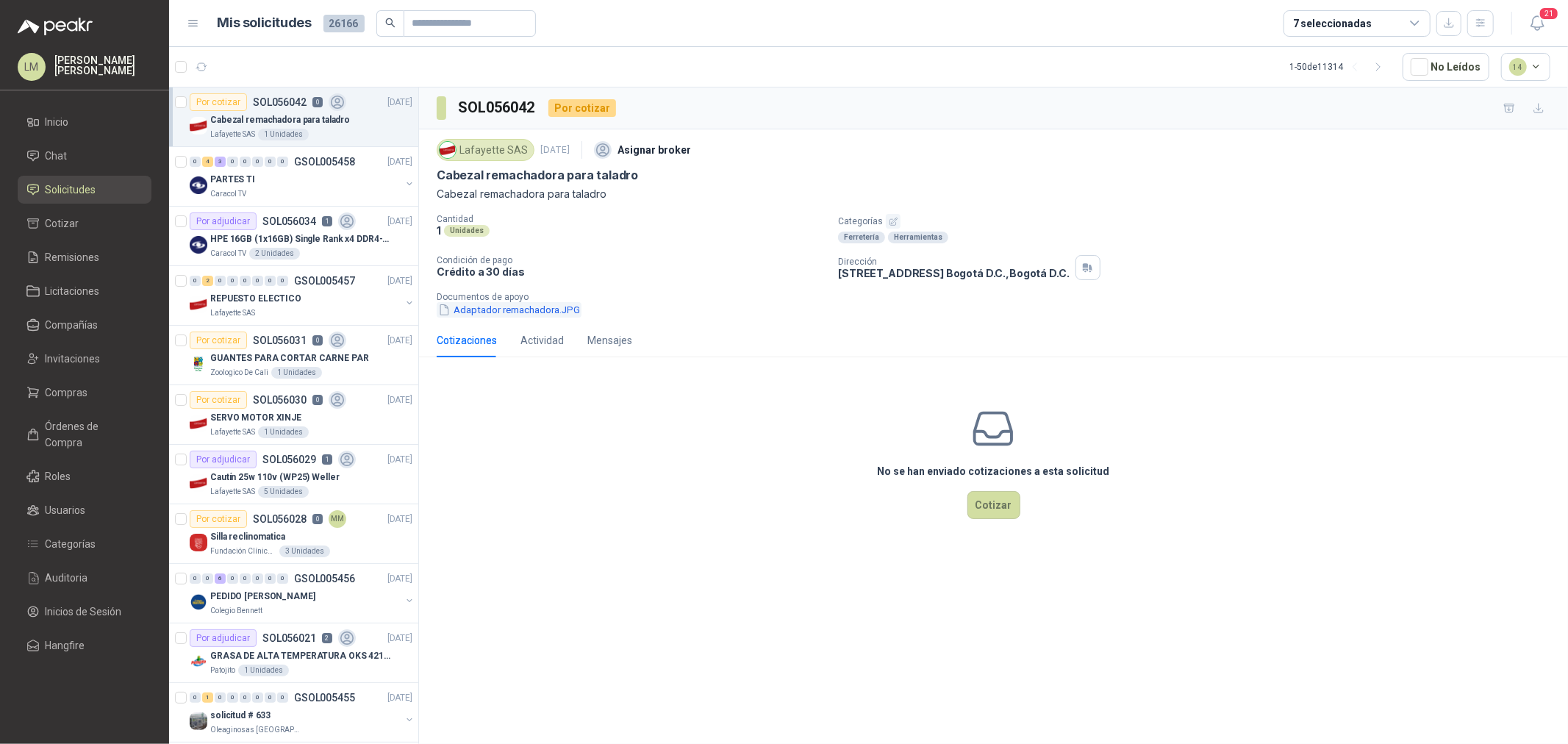
click at [494, 304] on button "Adaptador remachadora.JPG" at bounding box center [509, 310] width 145 height 15
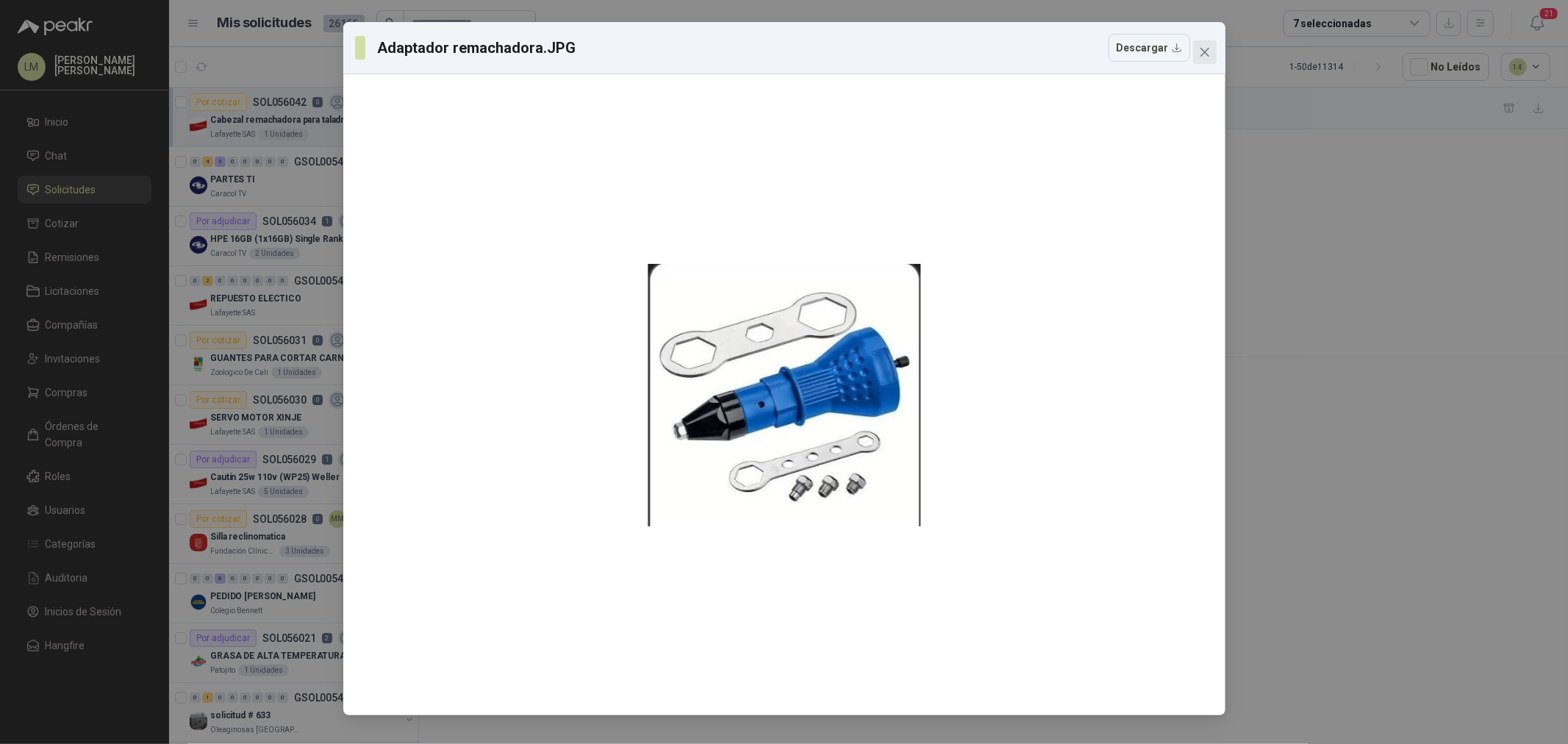
click at [1210, 47] on icon "close" at bounding box center [1205, 52] width 12 height 12
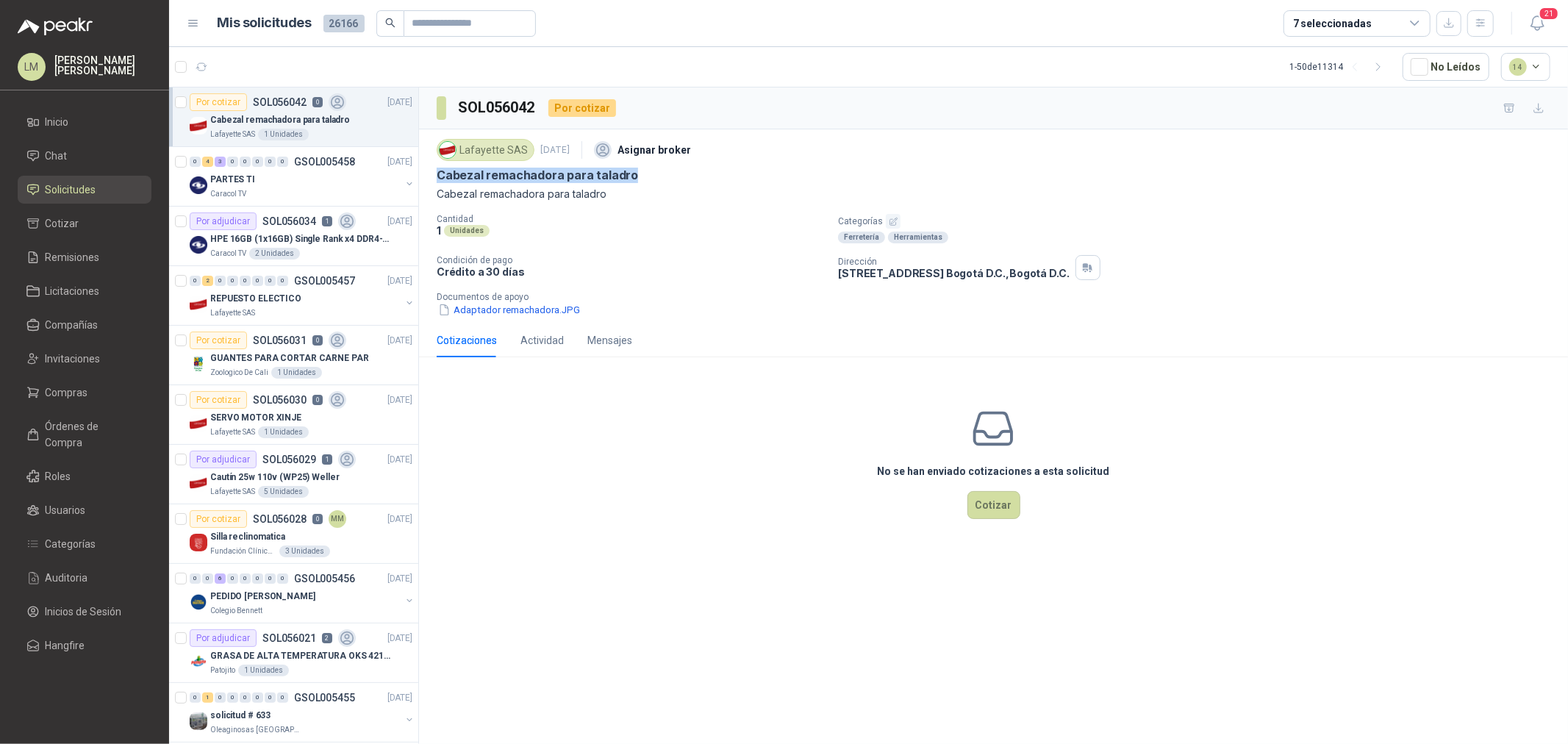
drag, startPoint x: 426, startPoint y: 176, endPoint x: 657, endPoint y: 174, distance: 231.0
click at [657, 174] on div "Lafayette SAS 15 sept, 2025 Asignar broker Cabezal remachadora para taladro Cab…" at bounding box center [994, 226] width 1149 height 194
copy p "Cabezal remachadora para taladro"
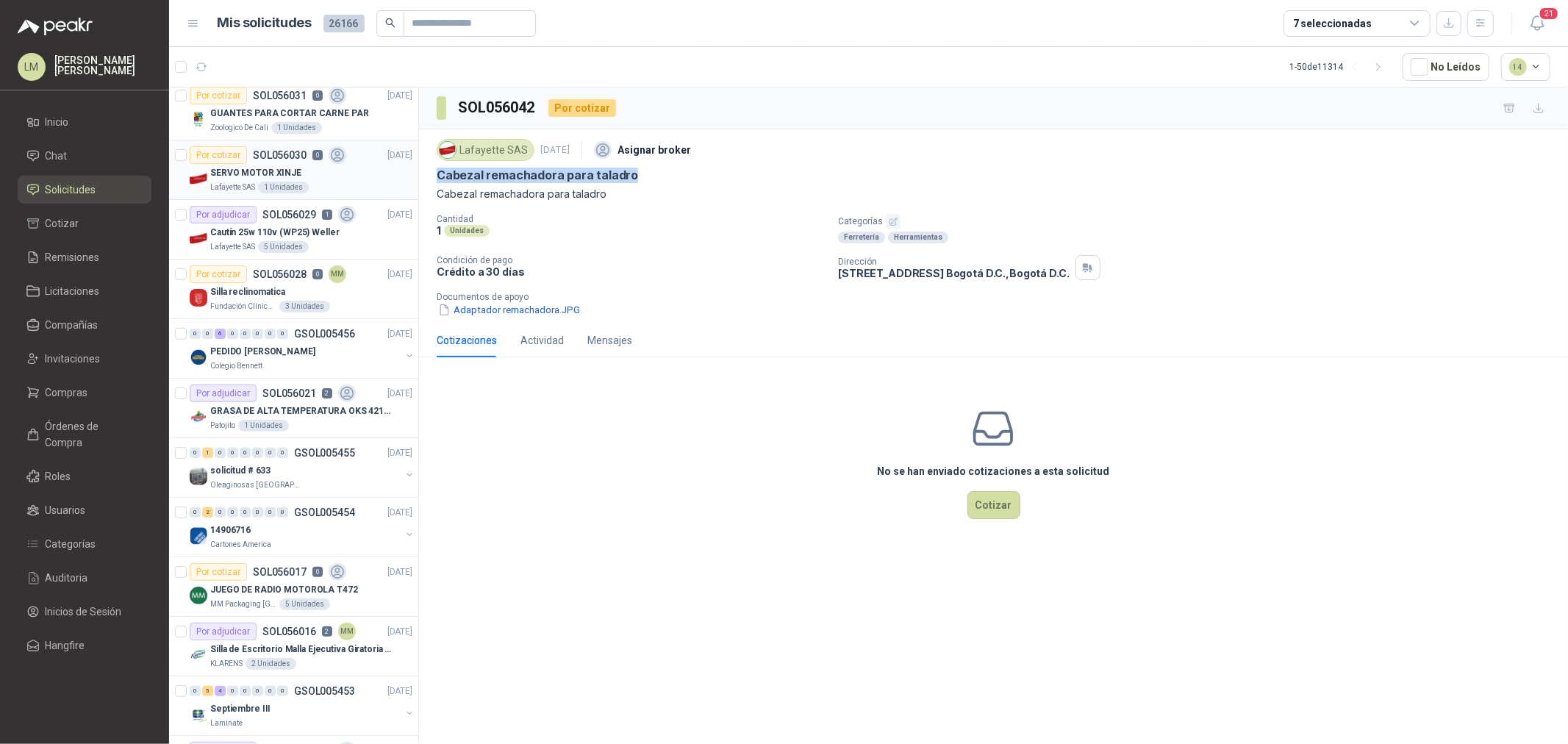
scroll to position [163, 0]
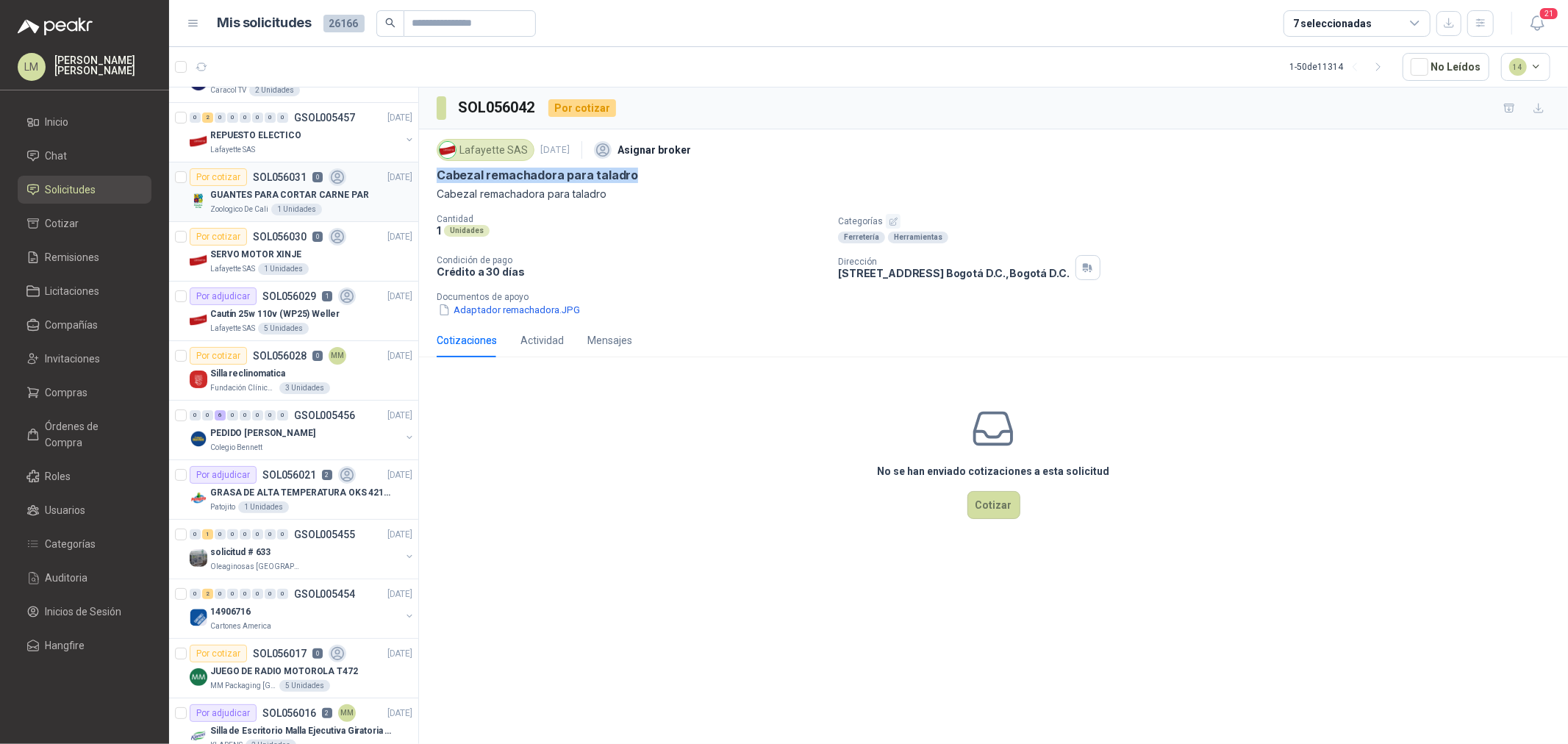
click at [255, 189] on p "GUANTES PARA CORTAR CARNE PAR" at bounding box center [290, 195] width 159 height 14
drag, startPoint x: 451, startPoint y: 176, endPoint x: 651, endPoint y: 174, distance: 200.0
click at [651, 174] on div "Zoologico De Cali 15 sept, 2025 Asignar broker GUANTES PARA CORTAR CARNE PAR ve…" at bounding box center [994, 226] width 1149 height 194
copy p "GUANTES PARA CORTAR CARNE PAR"
click at [893, 219] on icon "button" at bounding box center [894, 222] width 9 height 9
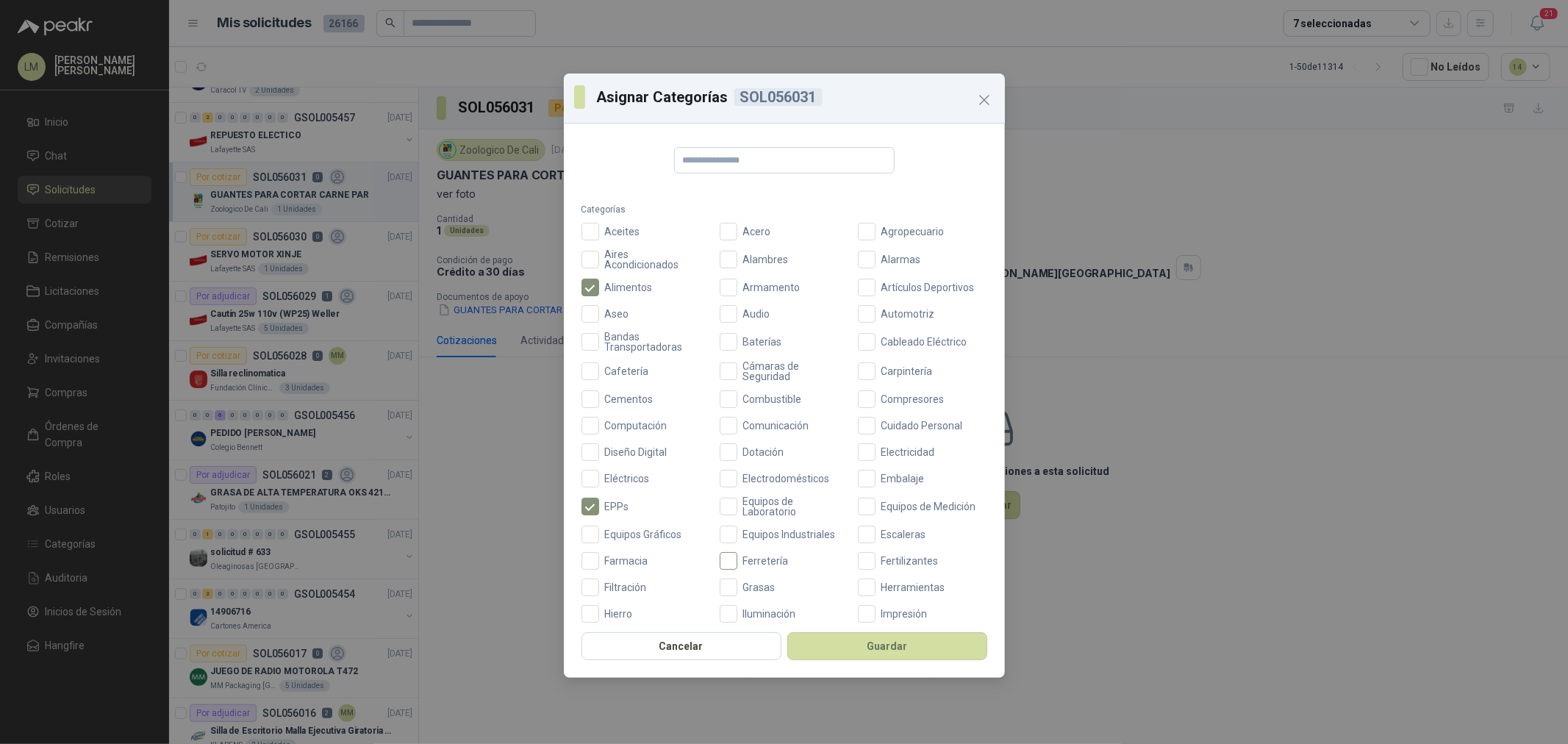
click at [754, 557] on span "Ferretería" at bounding box center [766, 561] width 57 height 10
click at [843, 643] on button "Guardar" at bounding box center [888, 647] width 200 height 28
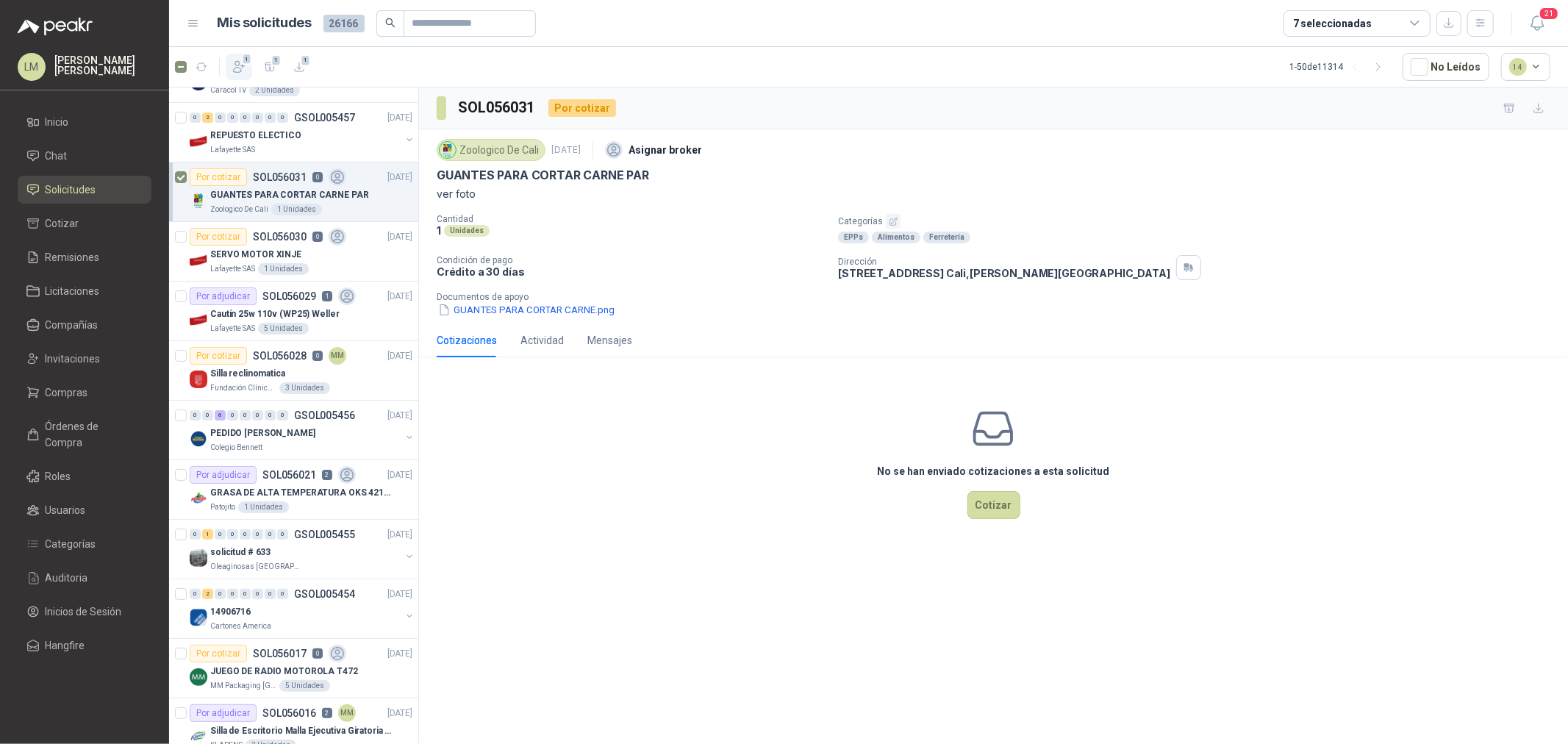
click at [232, 63] on icon "button" at bounding box center [239, 66] width 15 height 15
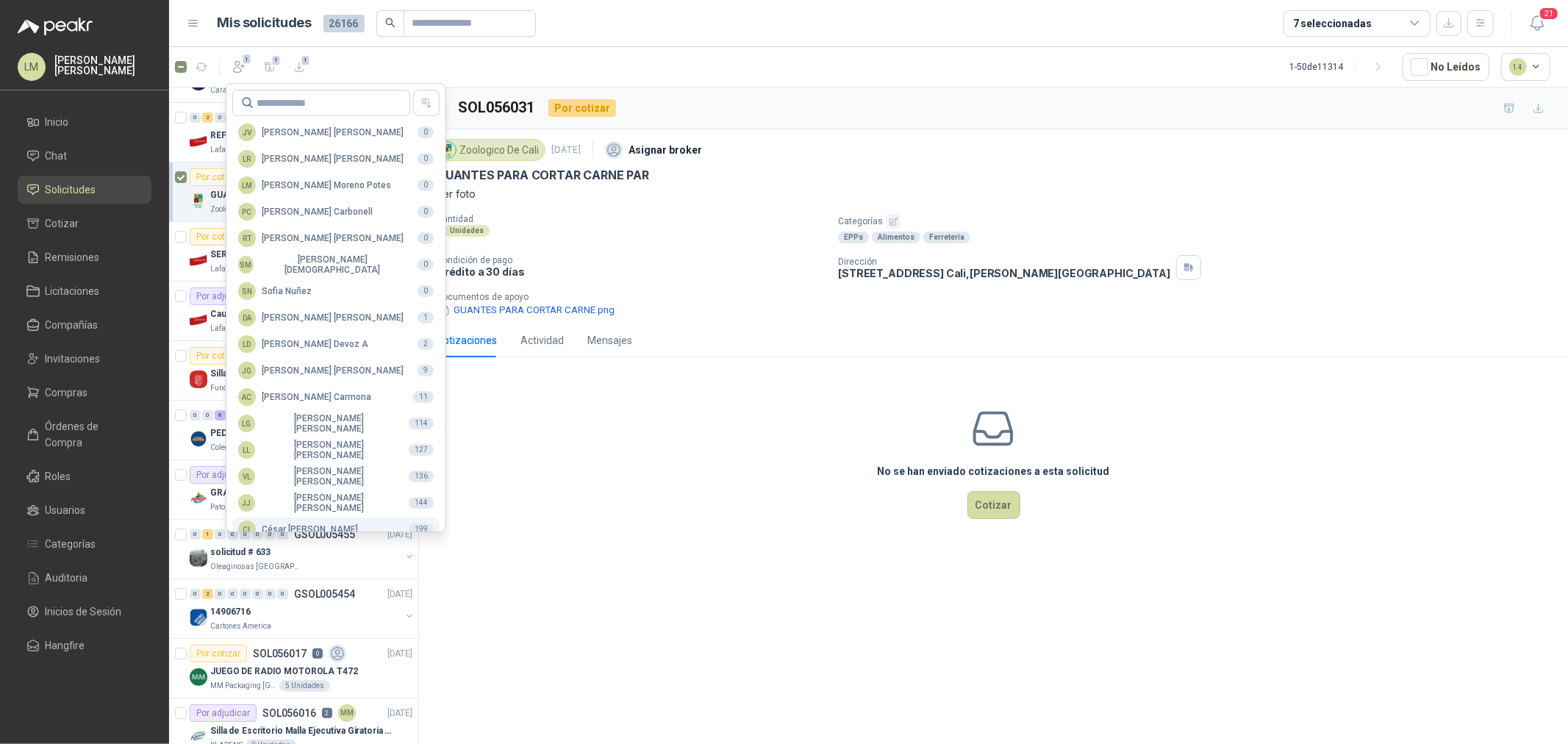
scroll to position [260, 0]
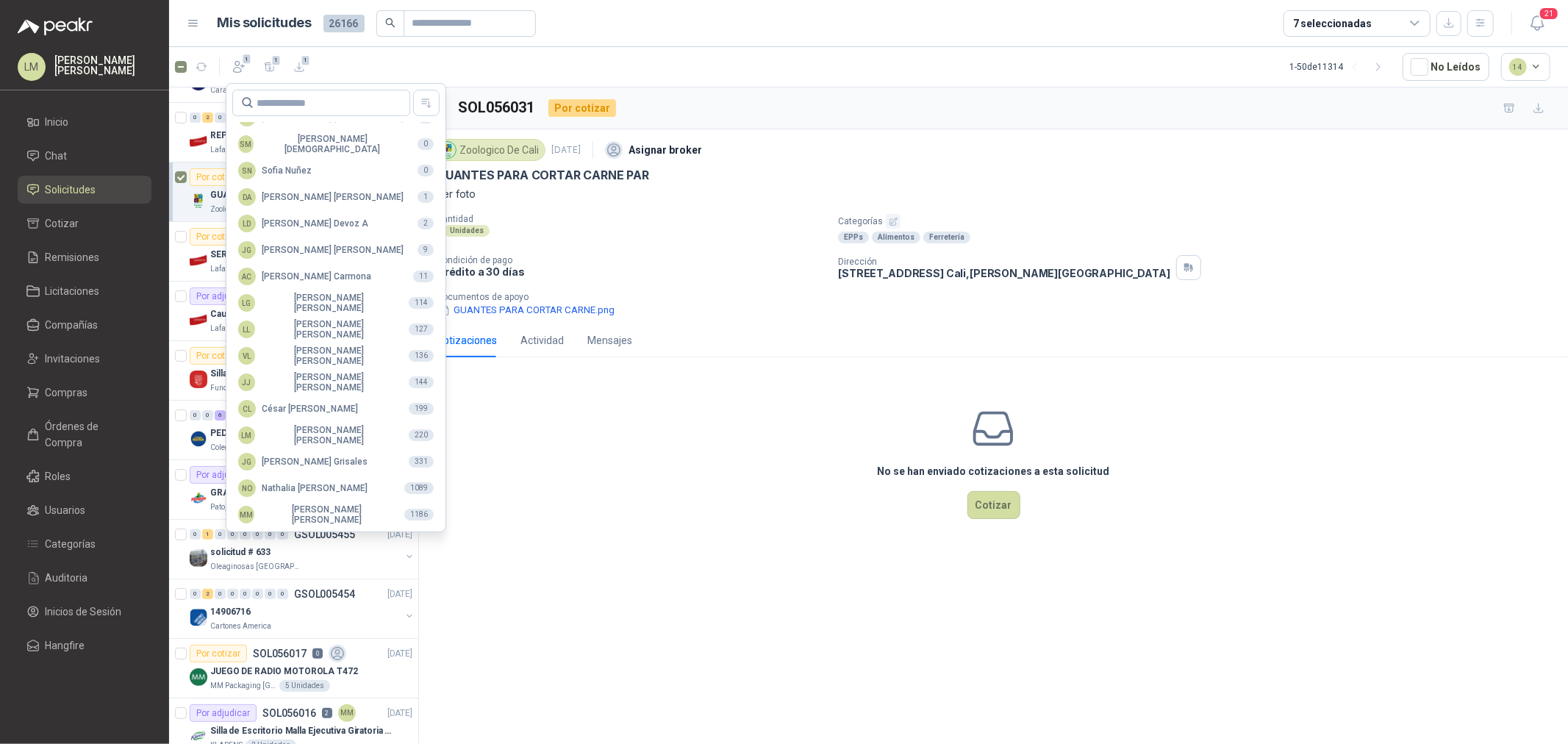
click at [575, 481] on div "No se han enviado cotizaciones a esta solicitud Cotizar" at bounding box center [994, 463] width 1149 height 188
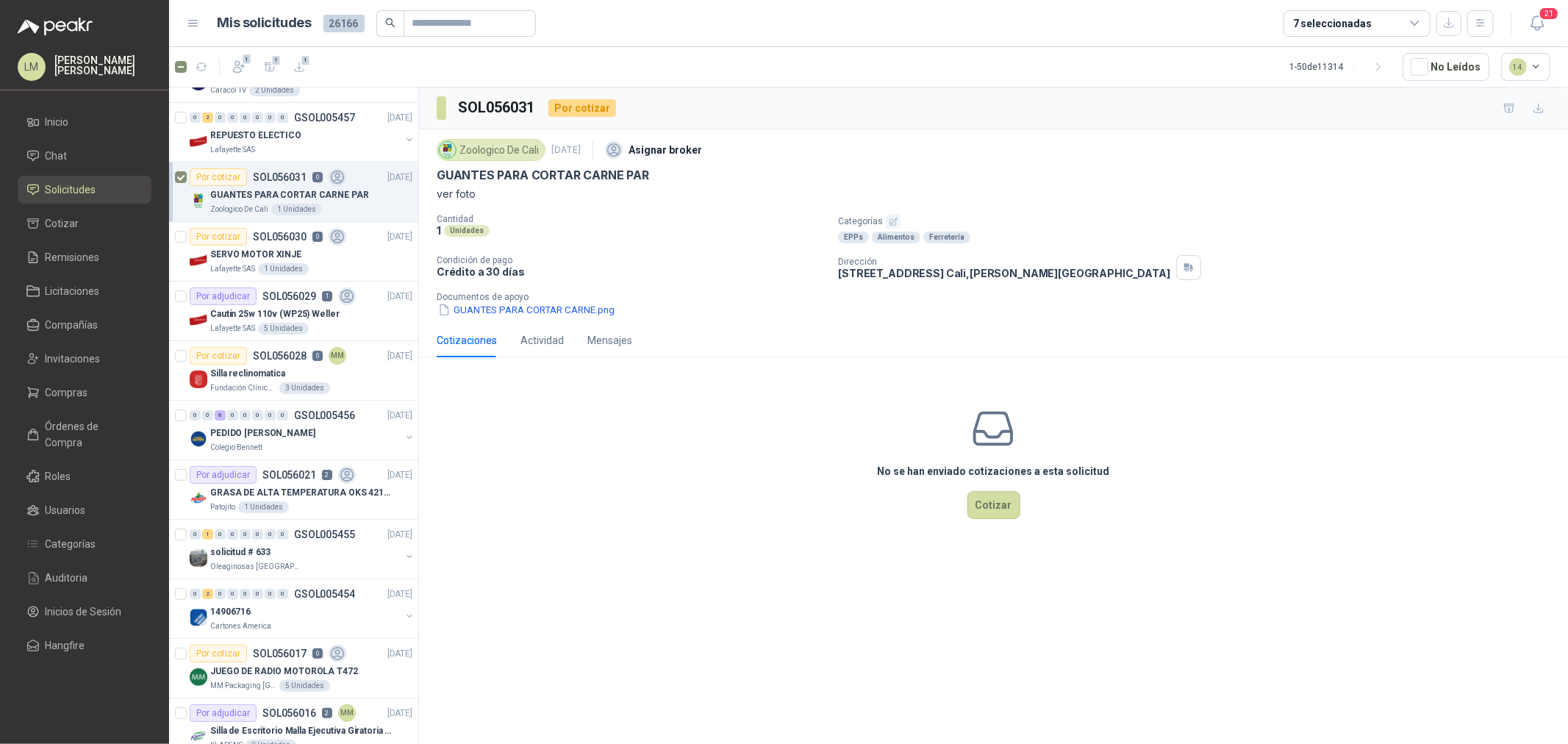
click at [543, 307] on button "GUANTES PARA CORTAR CARNE.png" at bounding box center [526, 310] width 179 height 15
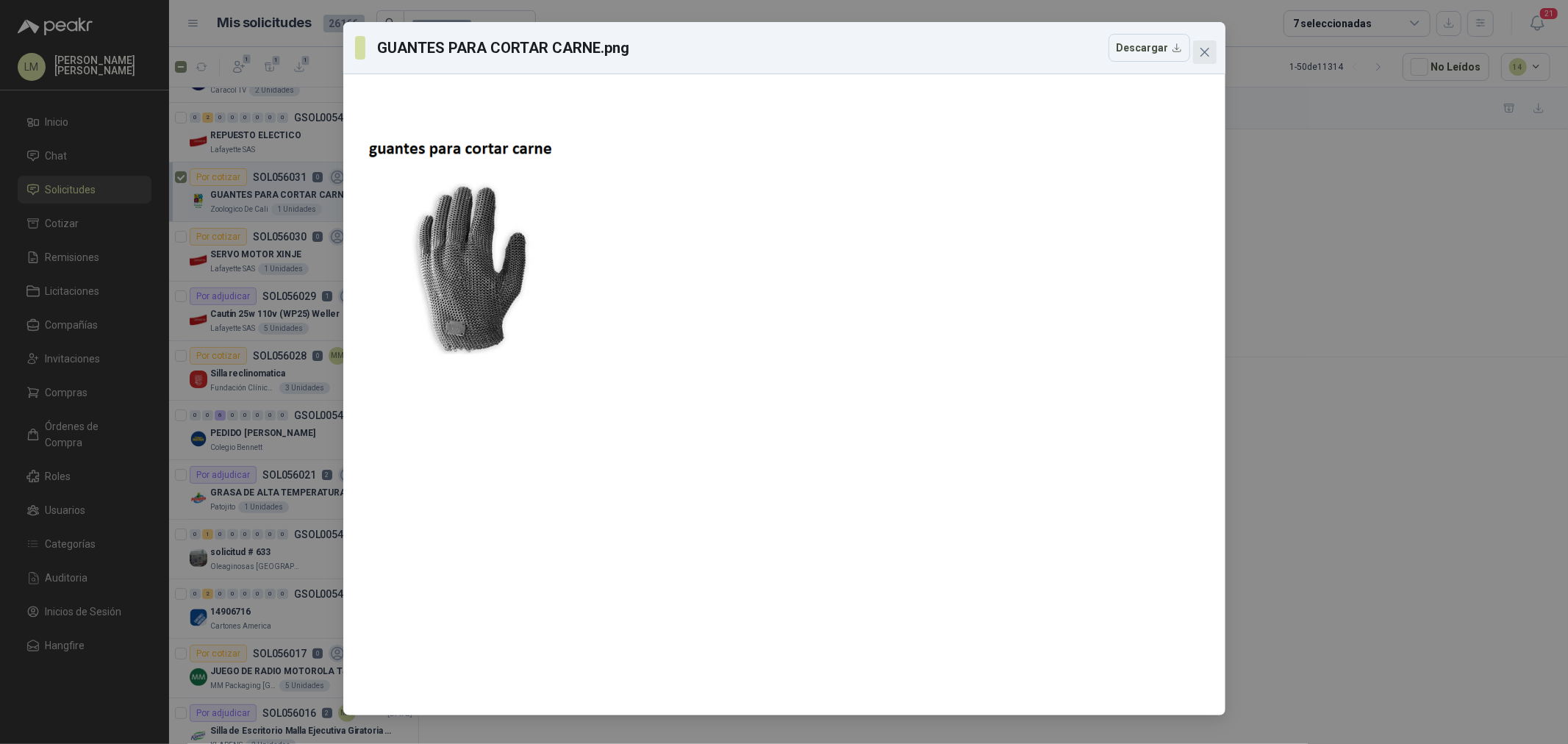
click at [1200, 56] on icon "close" at bounding box center [1205, 52] width 12 height 12
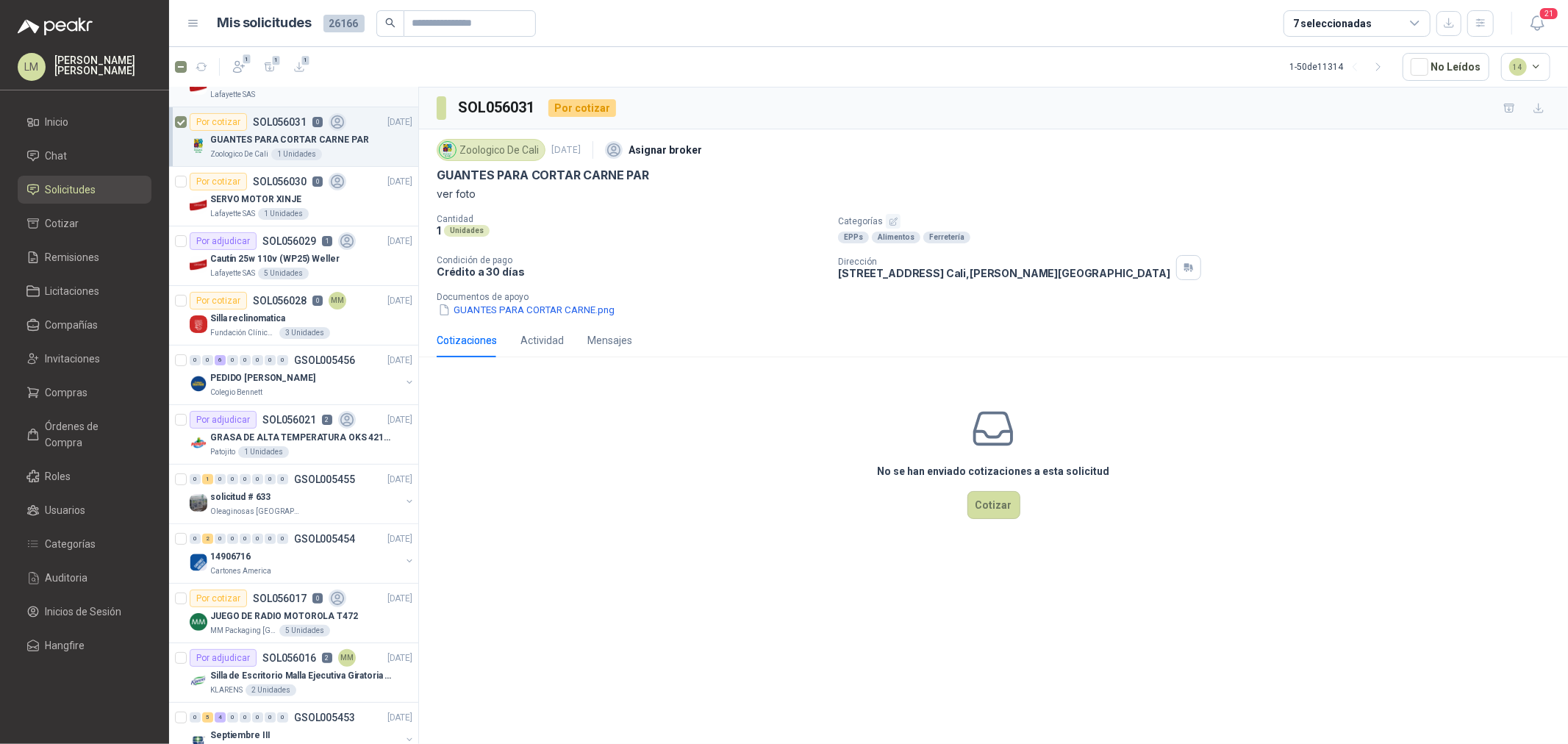
scroll to position [245, 0]
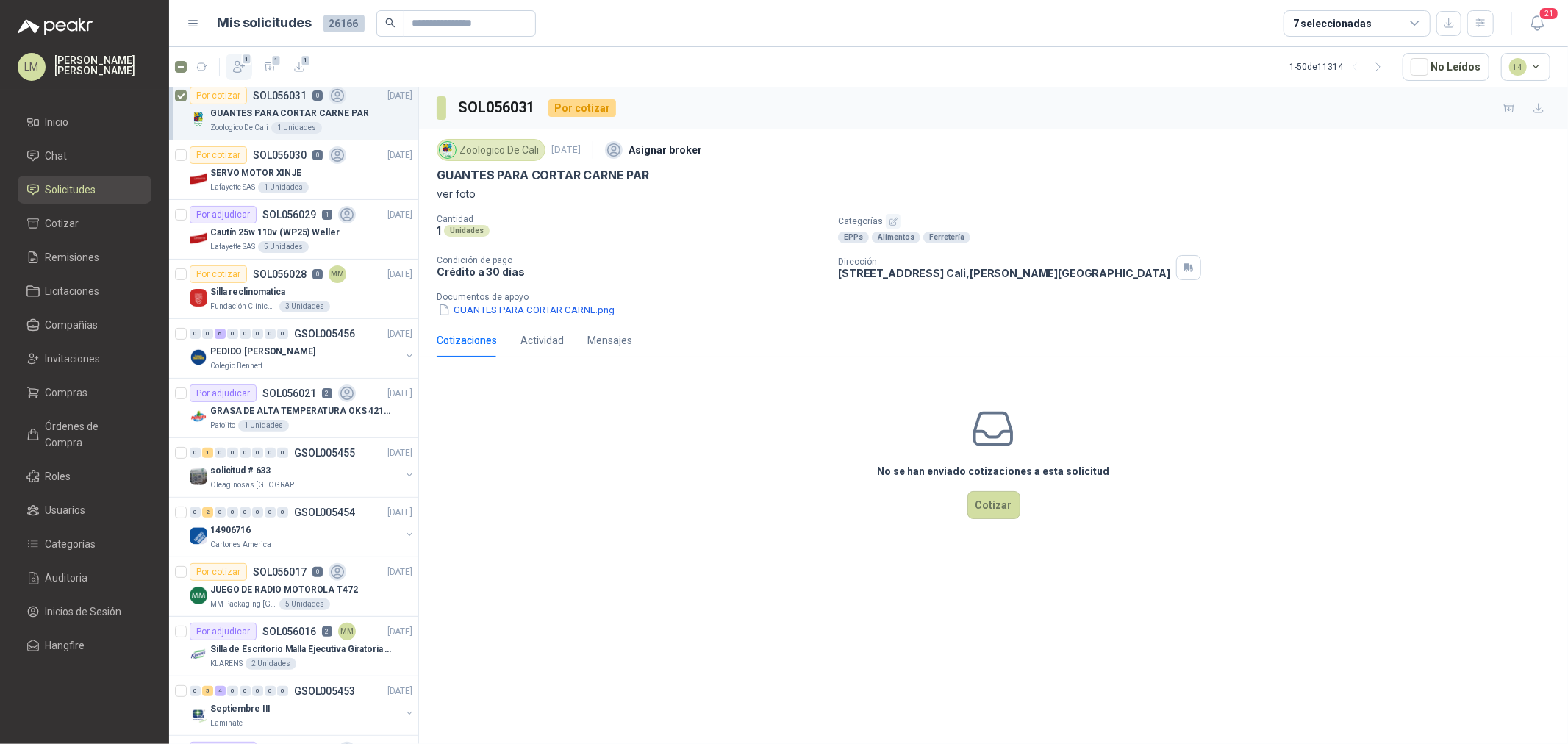
click at [233, 64] on icon "button" at bounding box center [239, 66] width 15 height 15
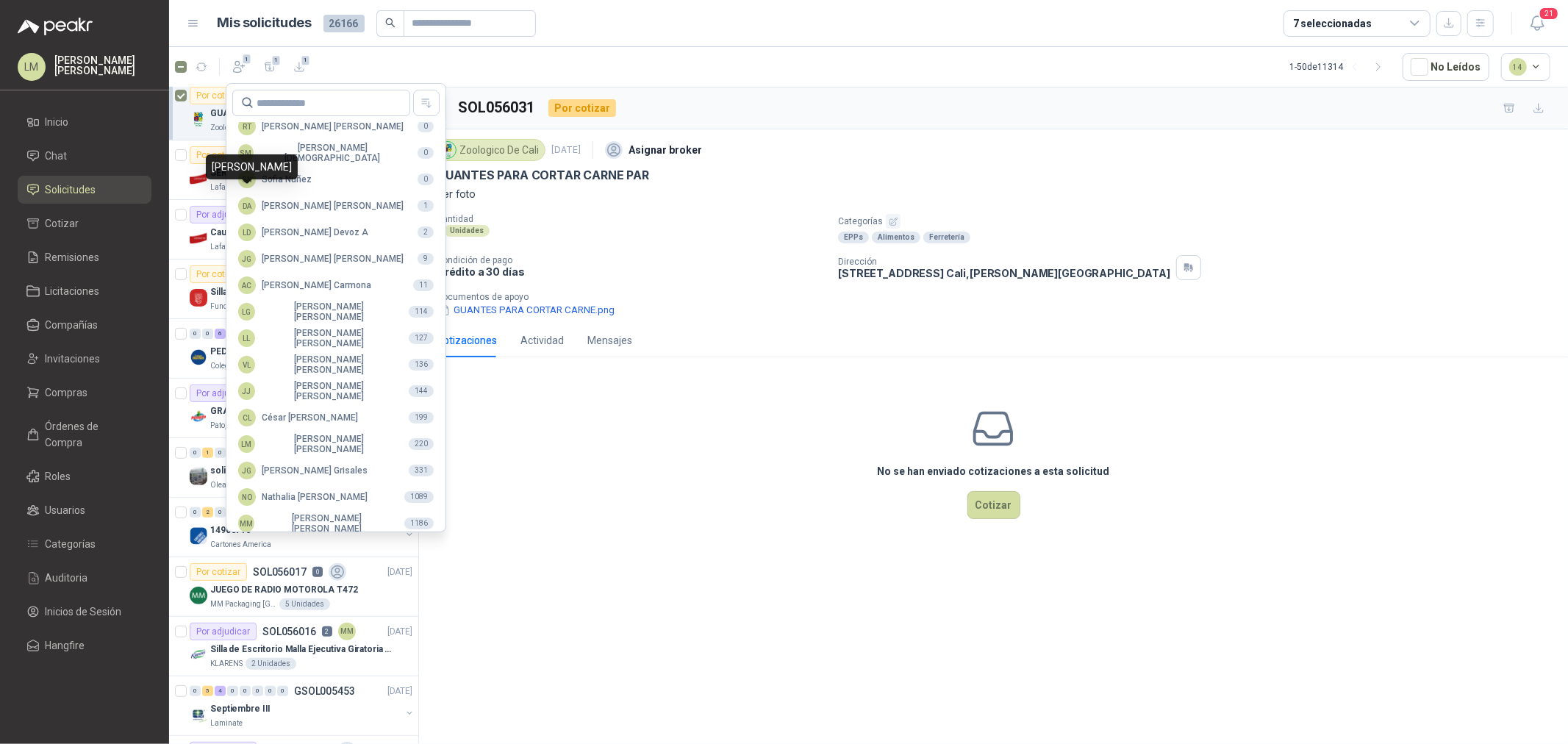
scroll to position [260, 0]
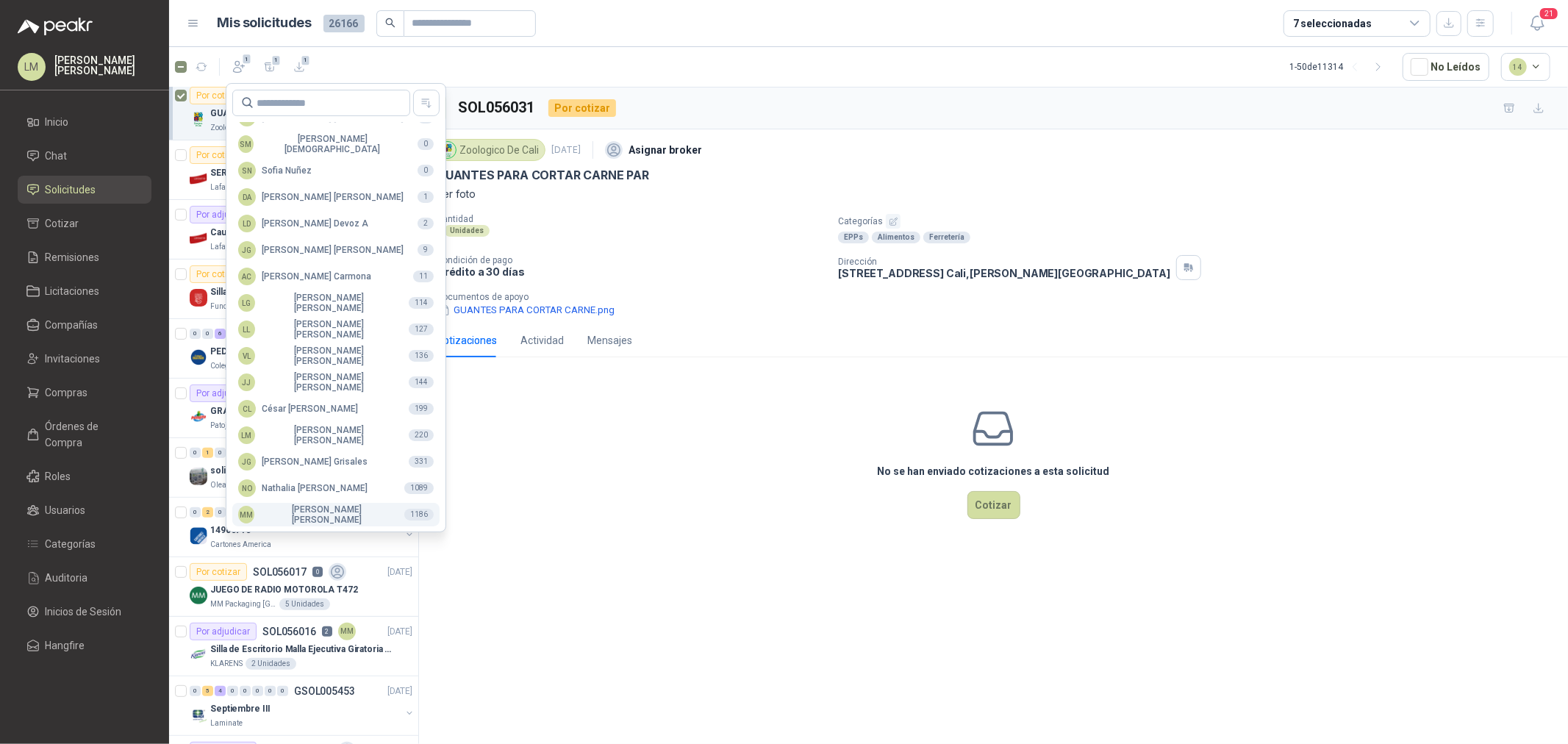
click at [304, 515] on div "MM [PERSON_NAME]" at bounding box center [315, 515] width 154 height 21
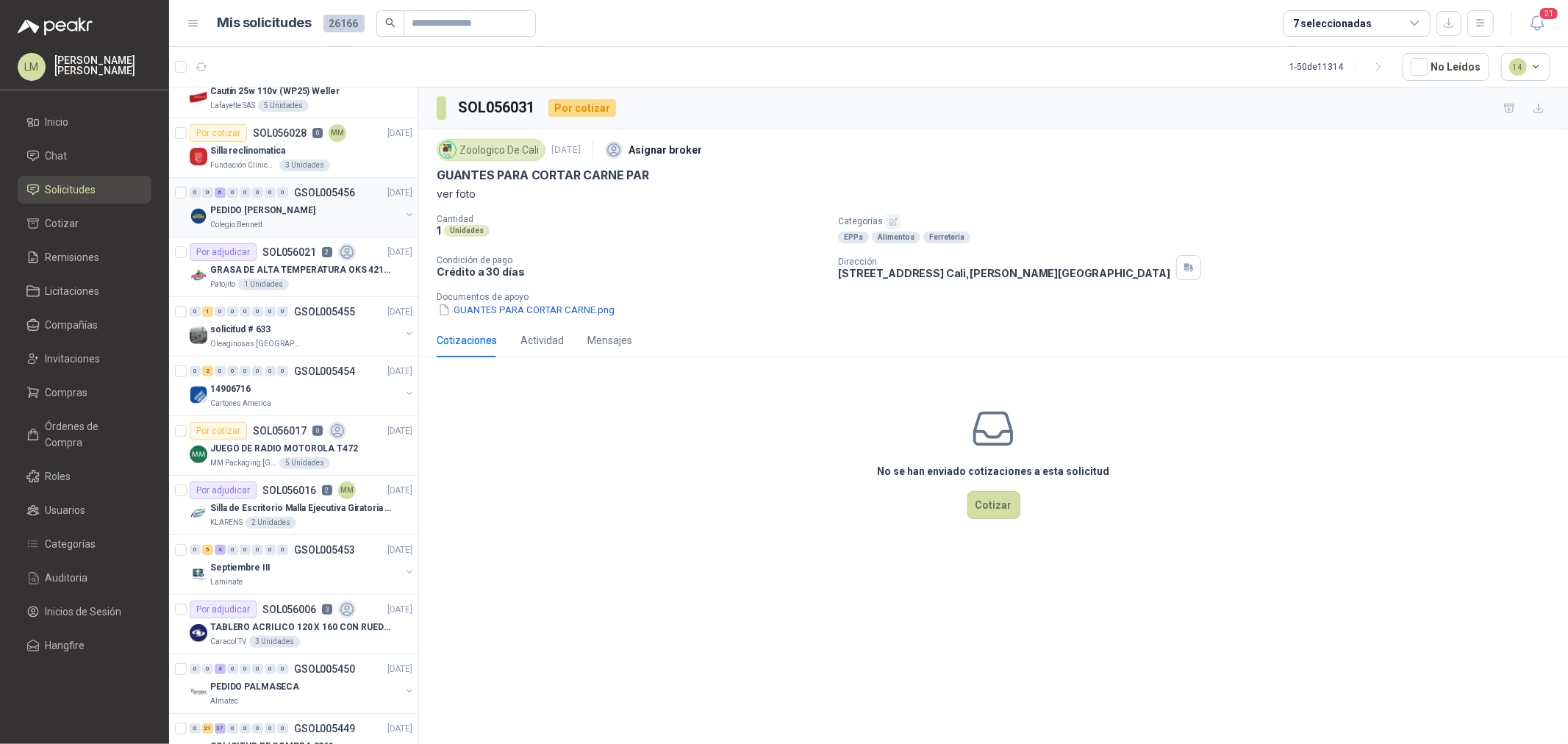
scroll to position [408, 0]
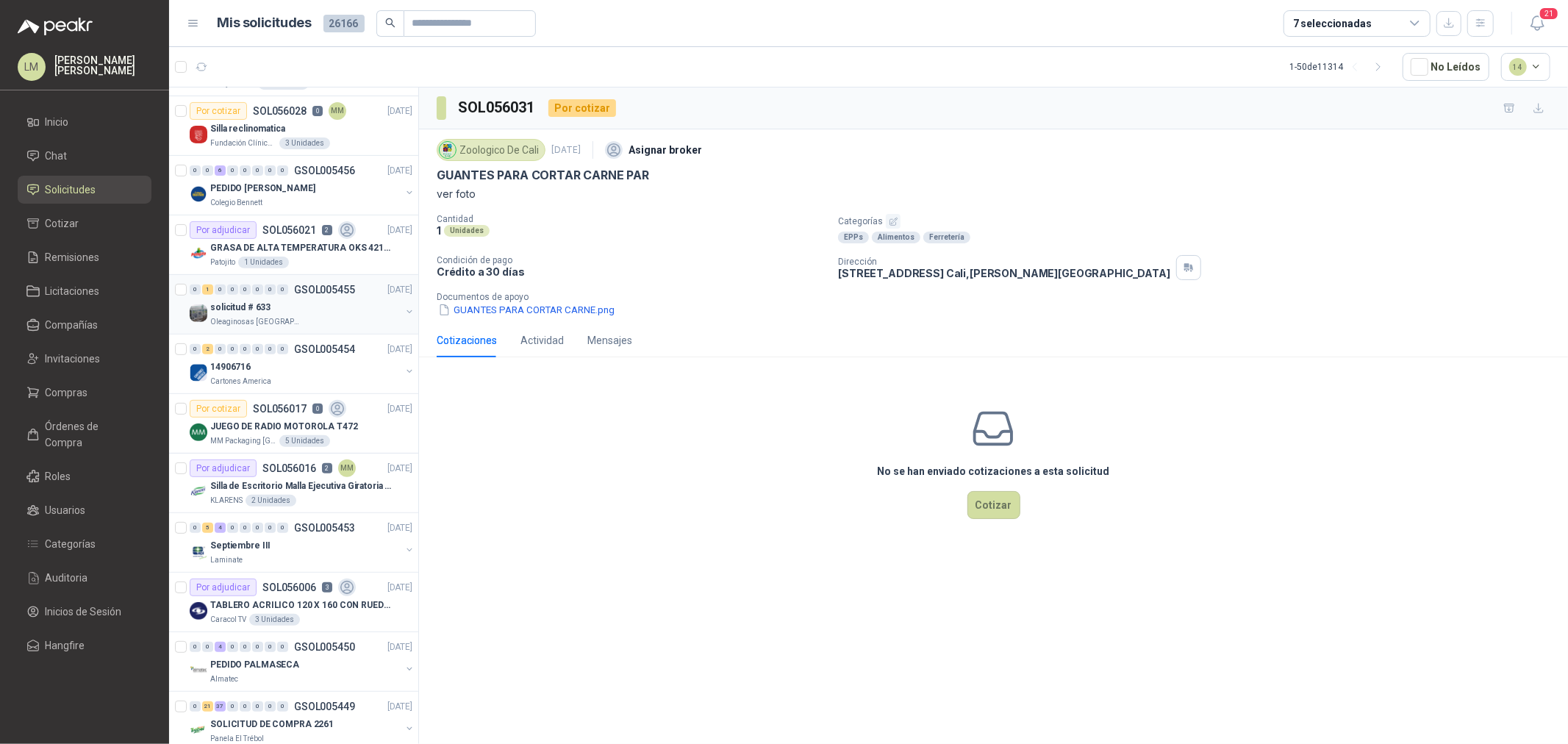
click at [280, 300] on div "solicitud # 633" at bounding box center [305, 307] width 191 height 18
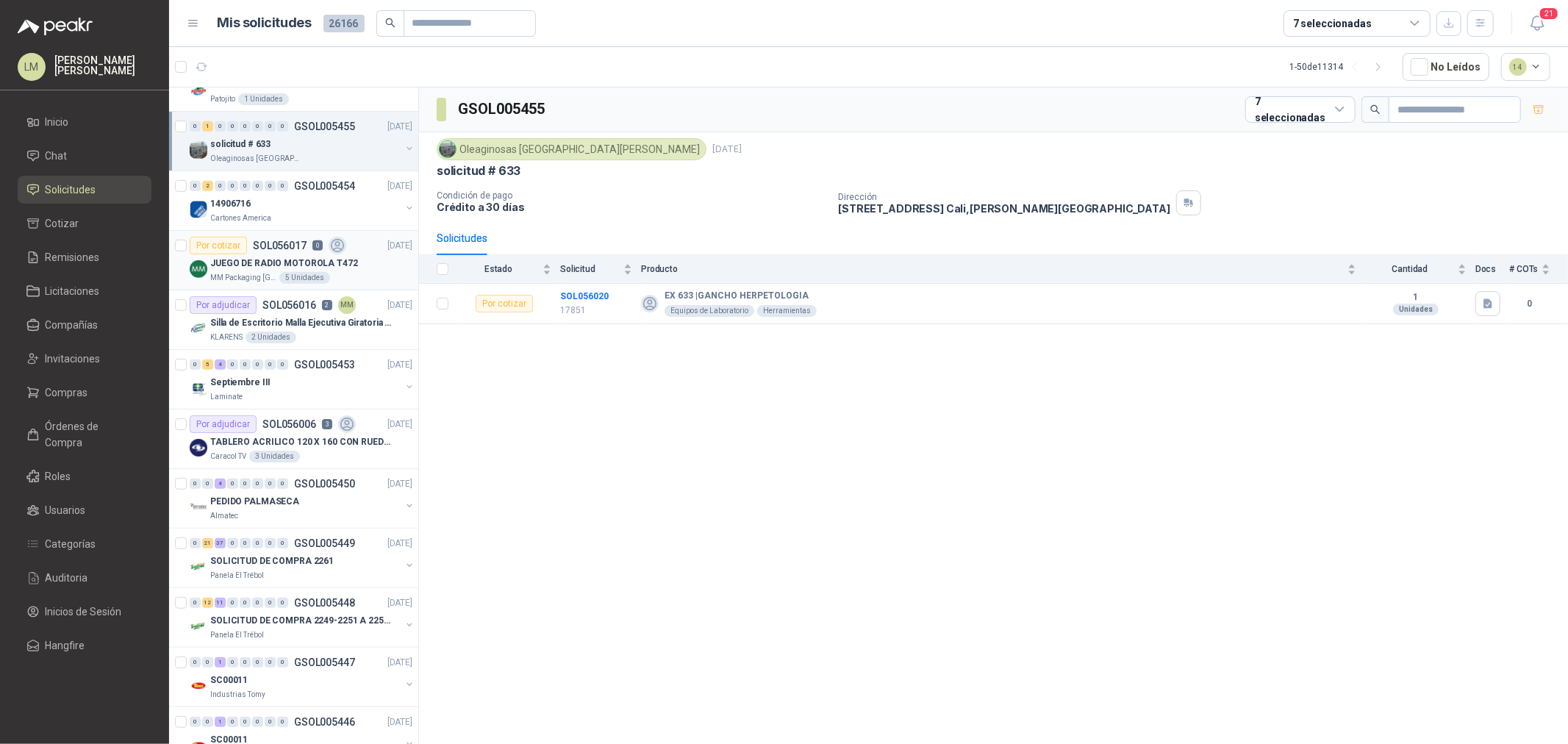
scroll to position [653, 0]
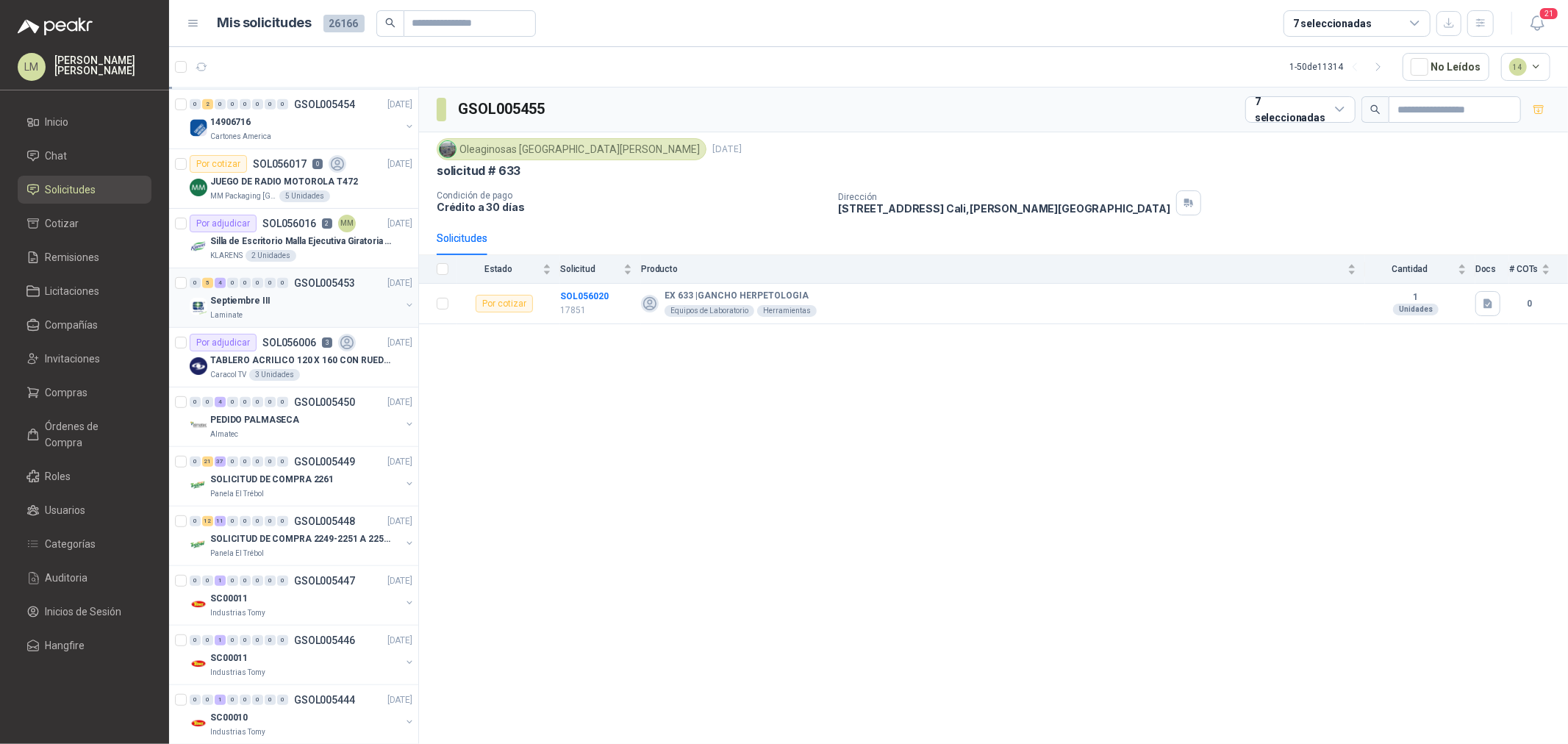
click at [331, 304] on div "Septiembre III" at bounding box center [305, 301] width 191 height 18
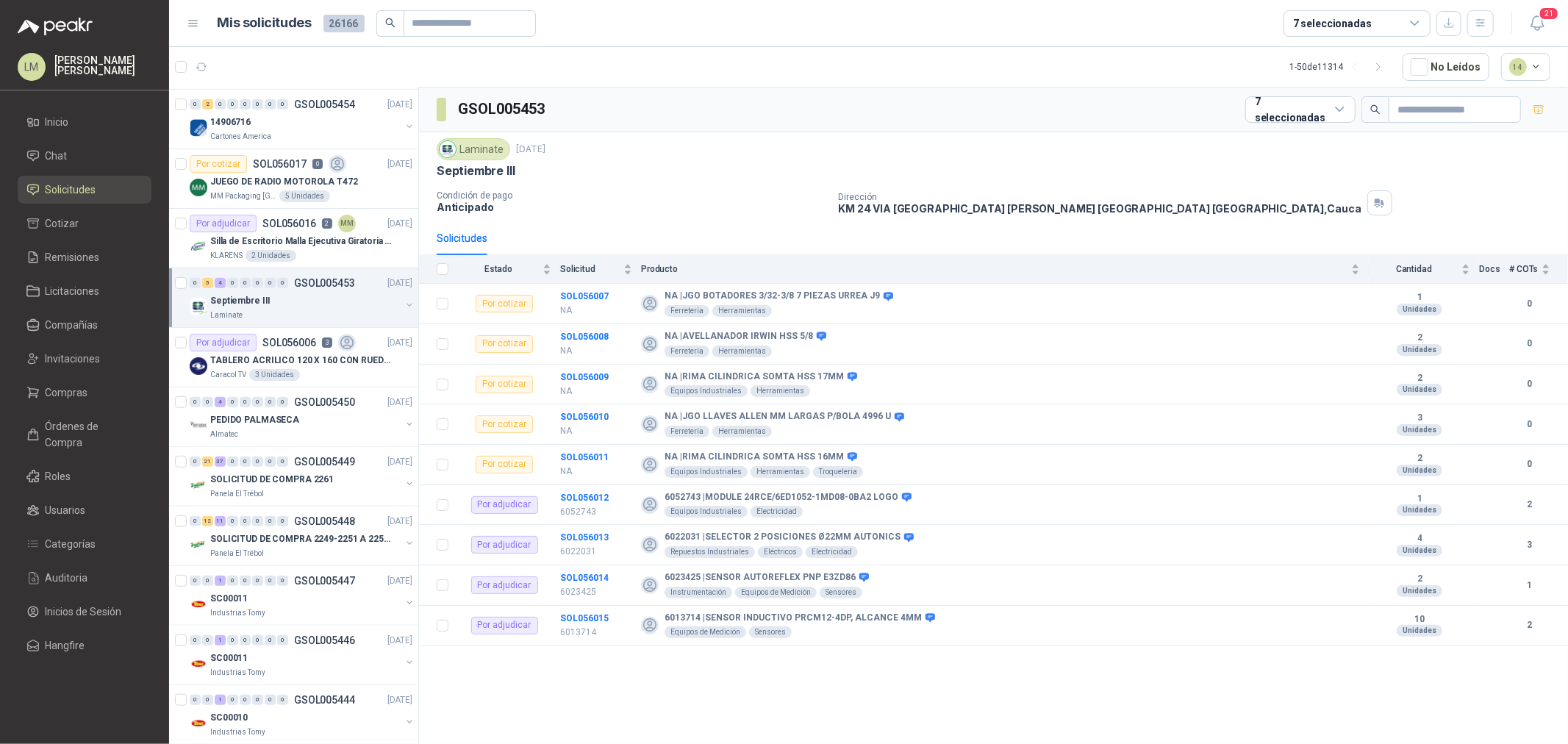
click at [404, 302] on button "button" at bounding box center [409, 304] width 12 height 12
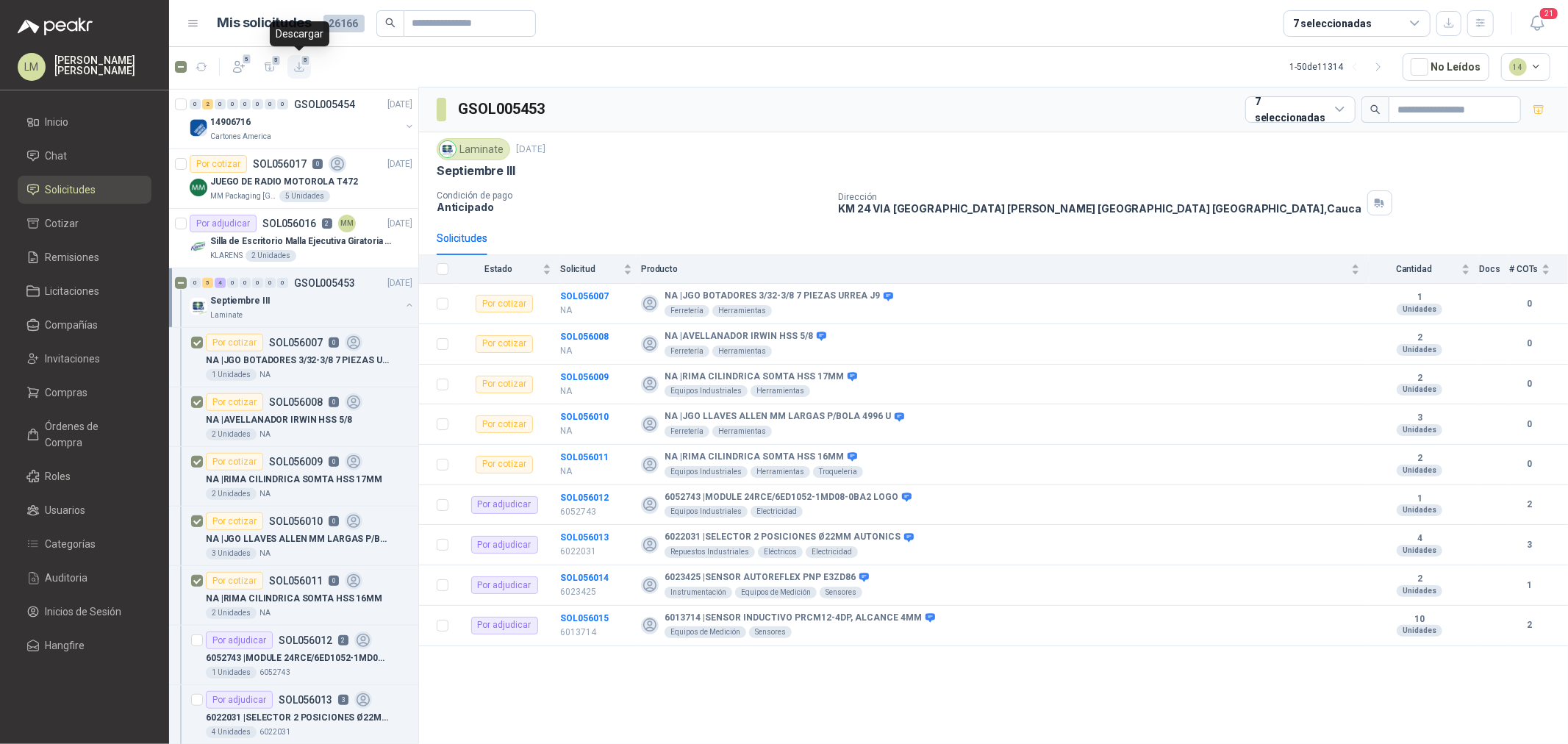
click at [298, 66] on icon "button" at bounding box center [300, 67] width 12 height 12
click at [404, 303] on button "button" at bounding box center [409, 304] width 12 height 12
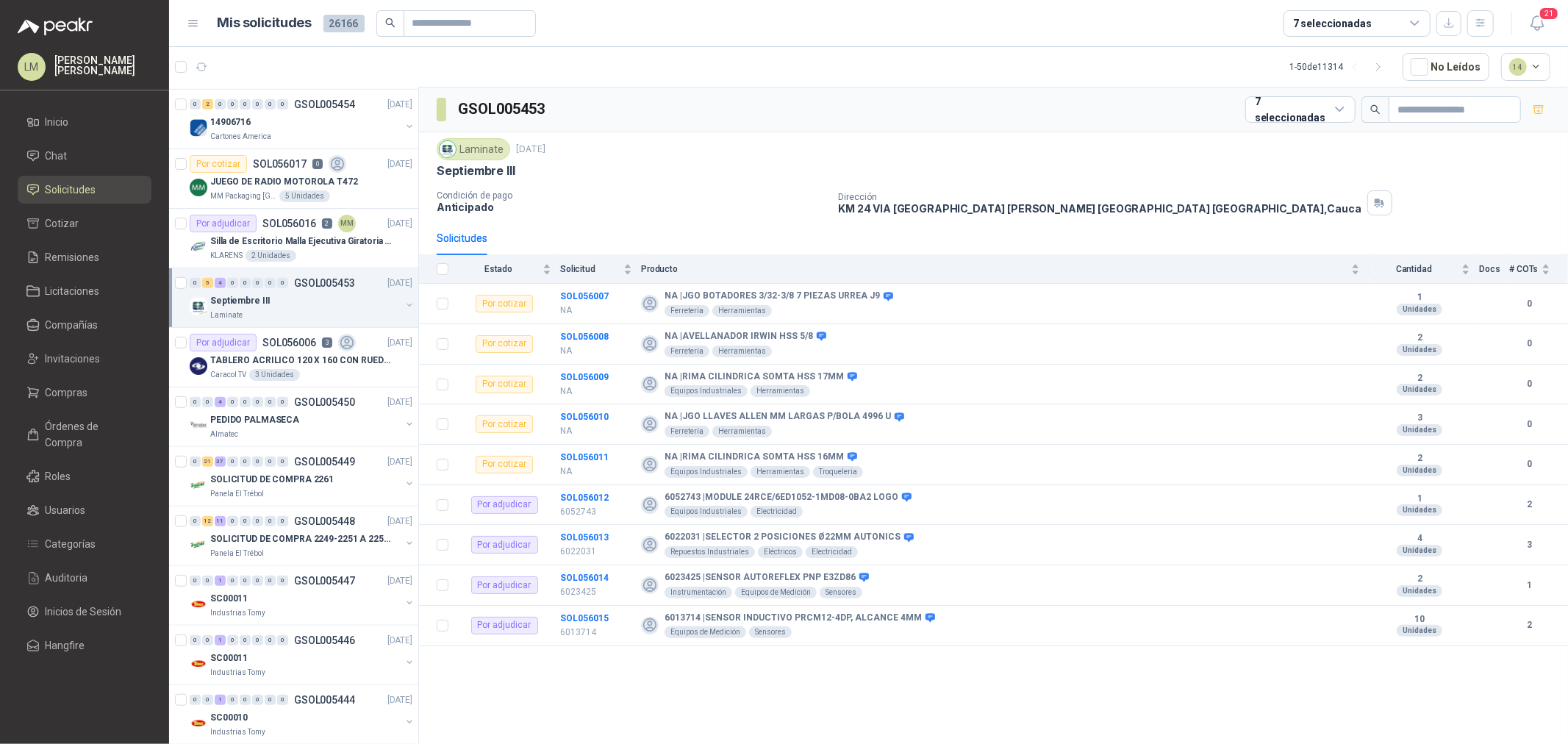
click at [404, 304] on button "button" at bounding box center [409, 304] width 12 height 12
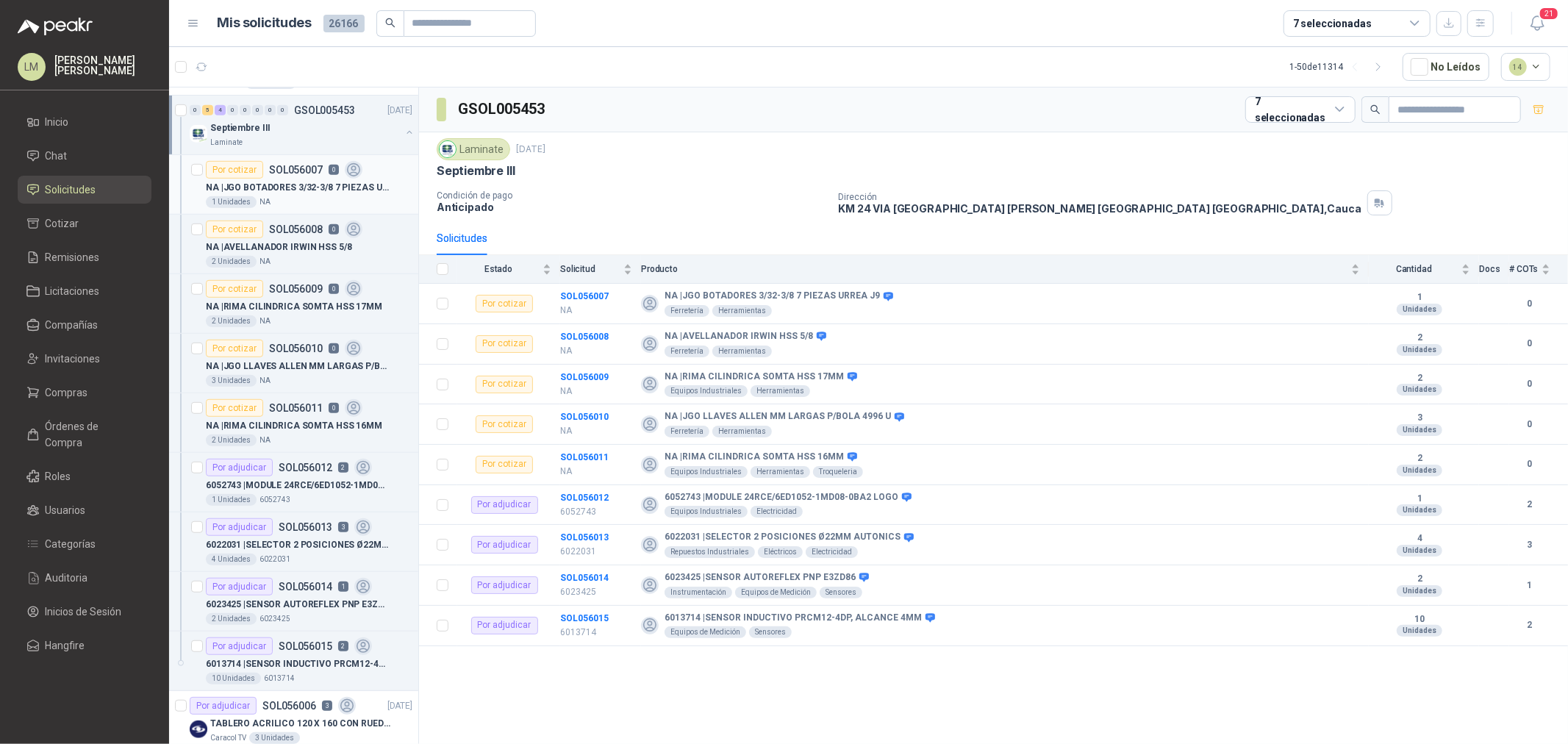
scroll to position [899, 0]
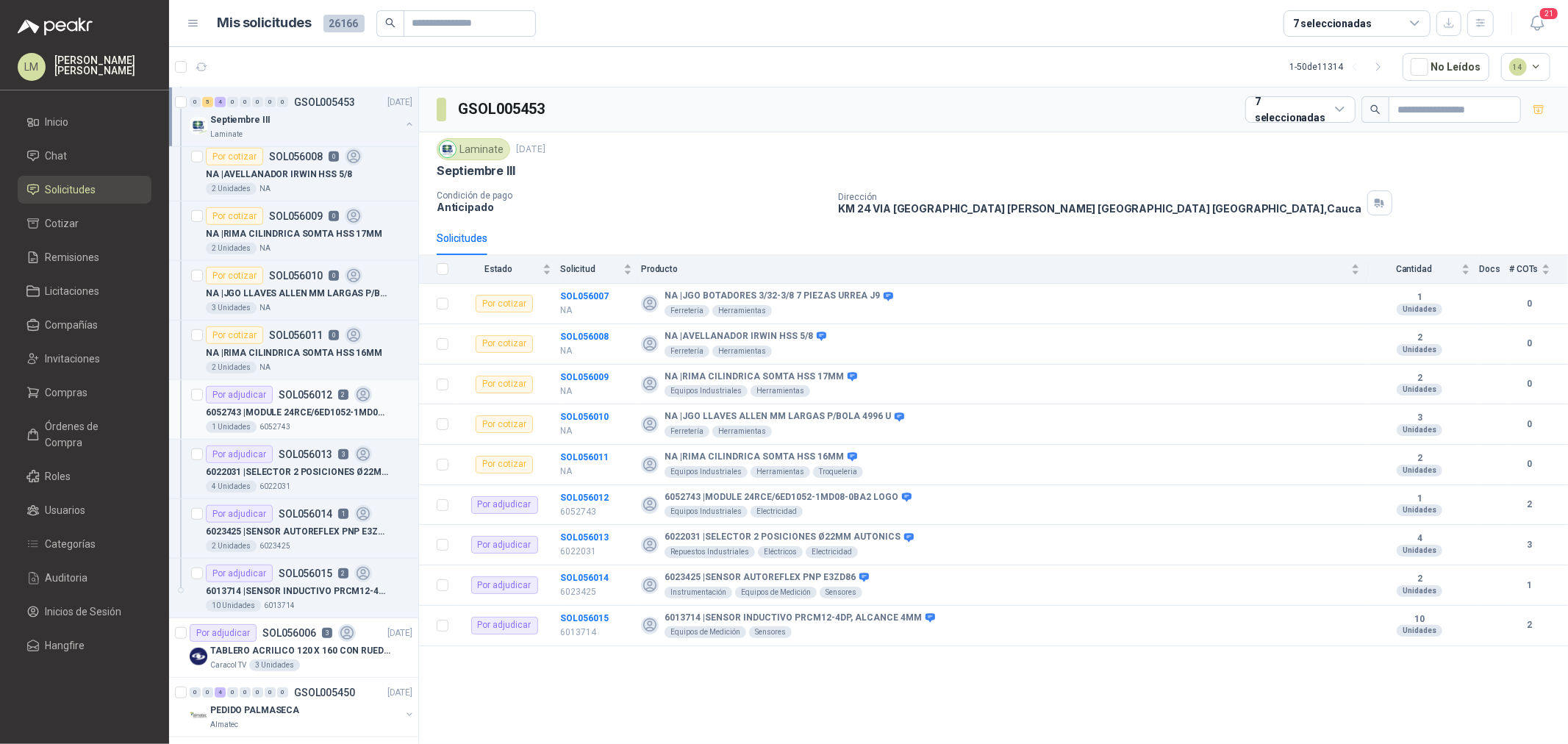
click at [283, 403] on div "Por adjudicar SOL056012 2" at bounding box center [289, 395] width 166 height 18
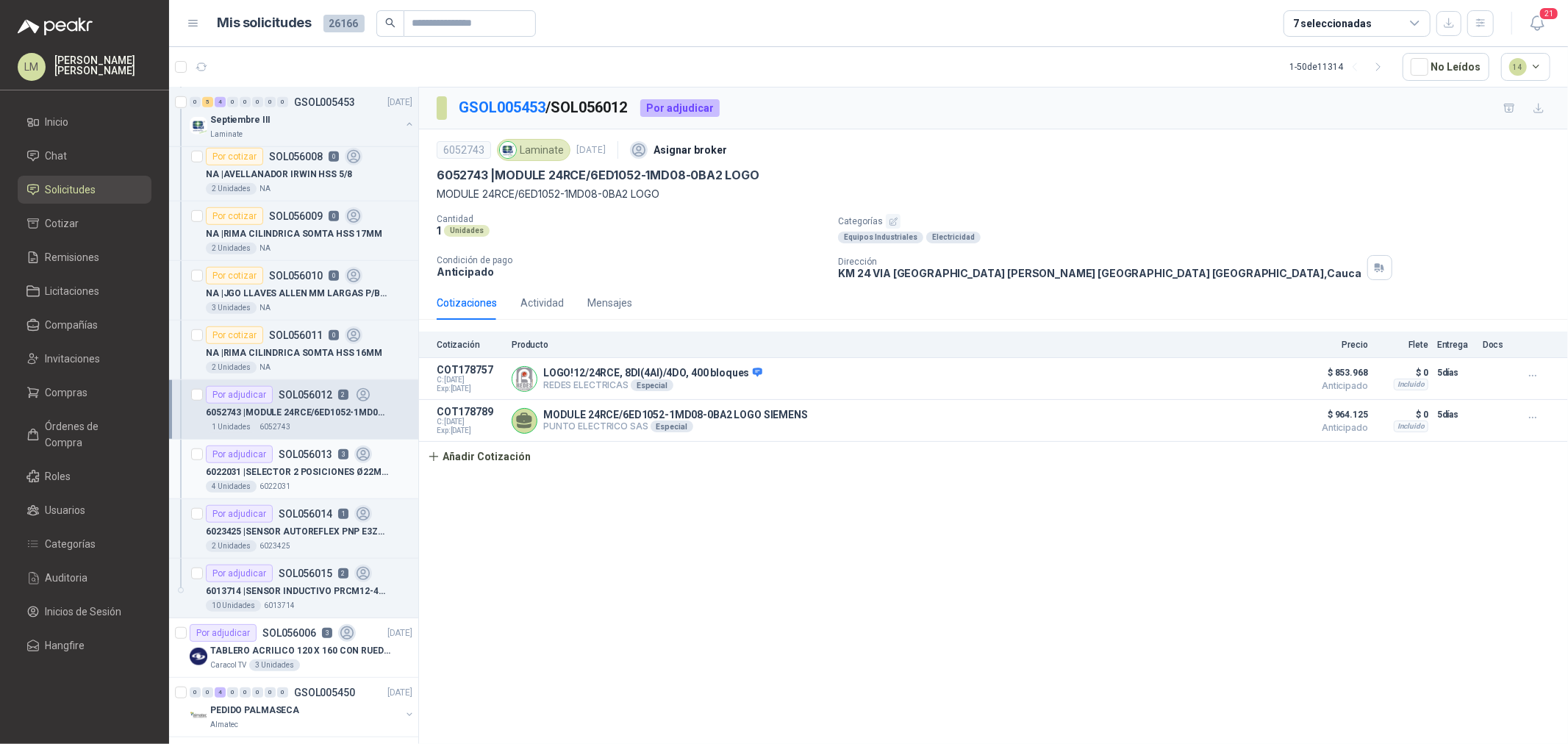
click at [278, 467] on p "6022031 | SELECTOR 2 POSICIONES Ø22MM AUTONICS" at bounding box center [297, 473] width 183 height 14
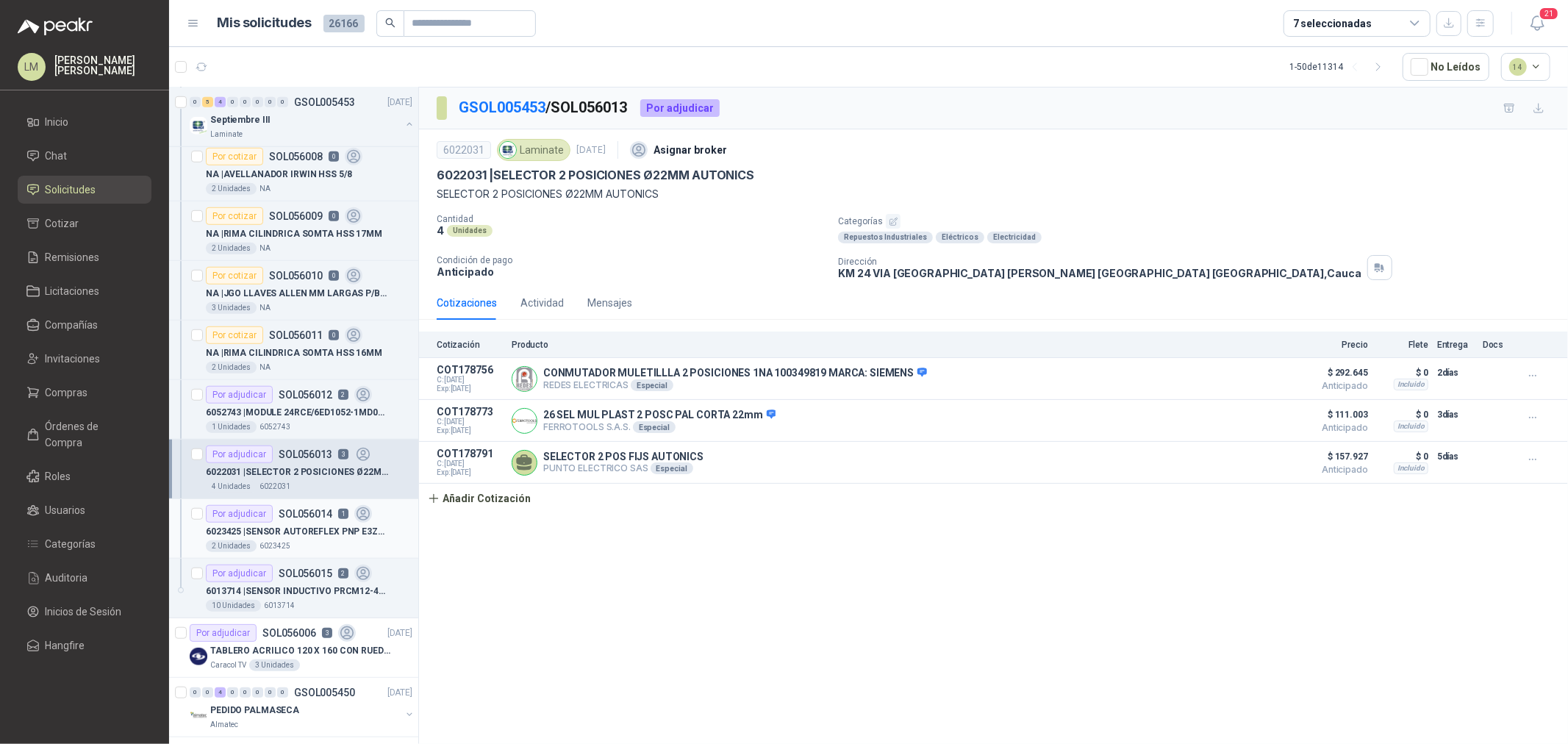
click at [292, 524] on div "6023425 | SENSOR AUTOREFLEX PNP E3ZD86" at bounding box center [309, 532] width 206 height 18
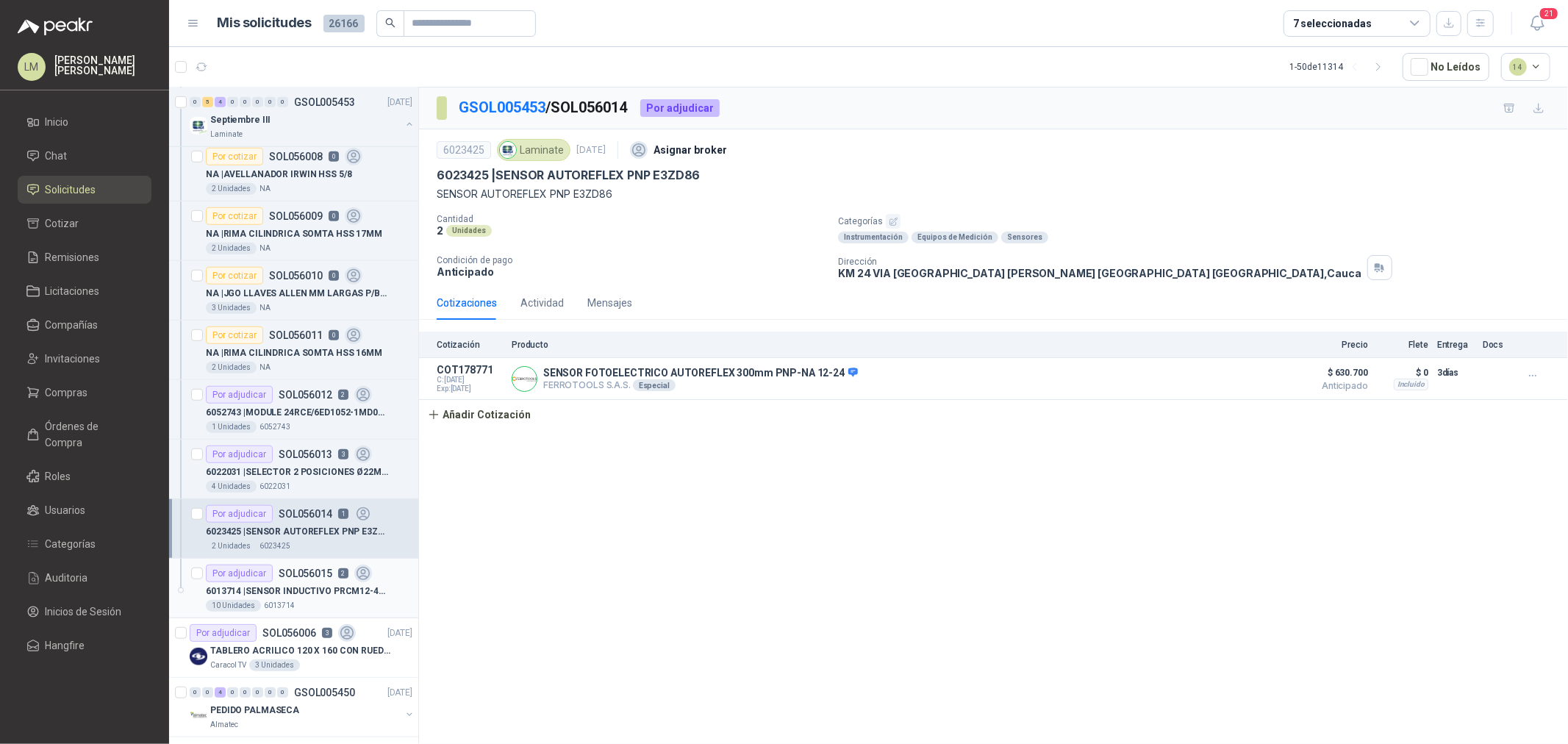
click at [293, 569] on p "SOL056015" at bounding box center [305, 573] width 53 height 10
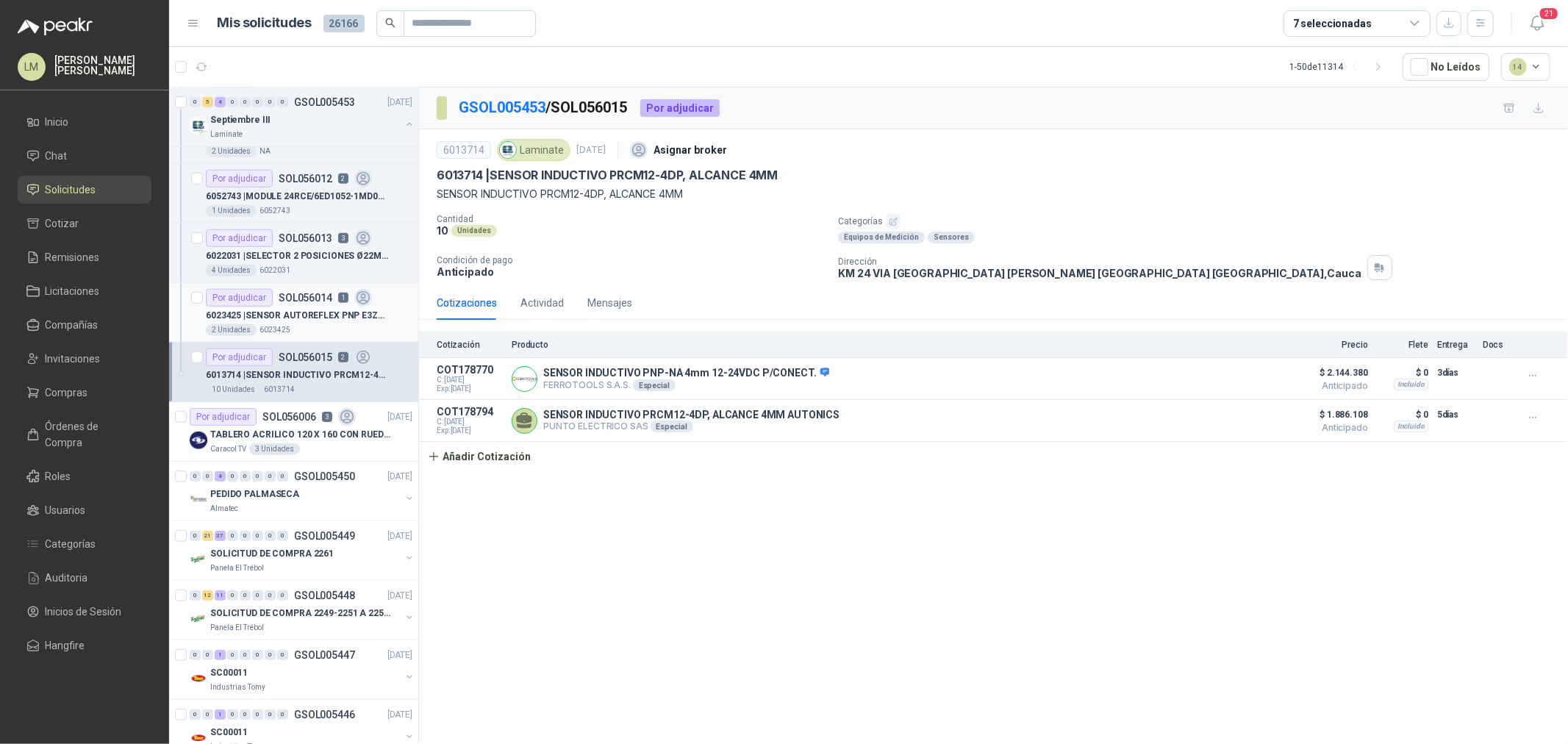
scroll to position [1143, 0]
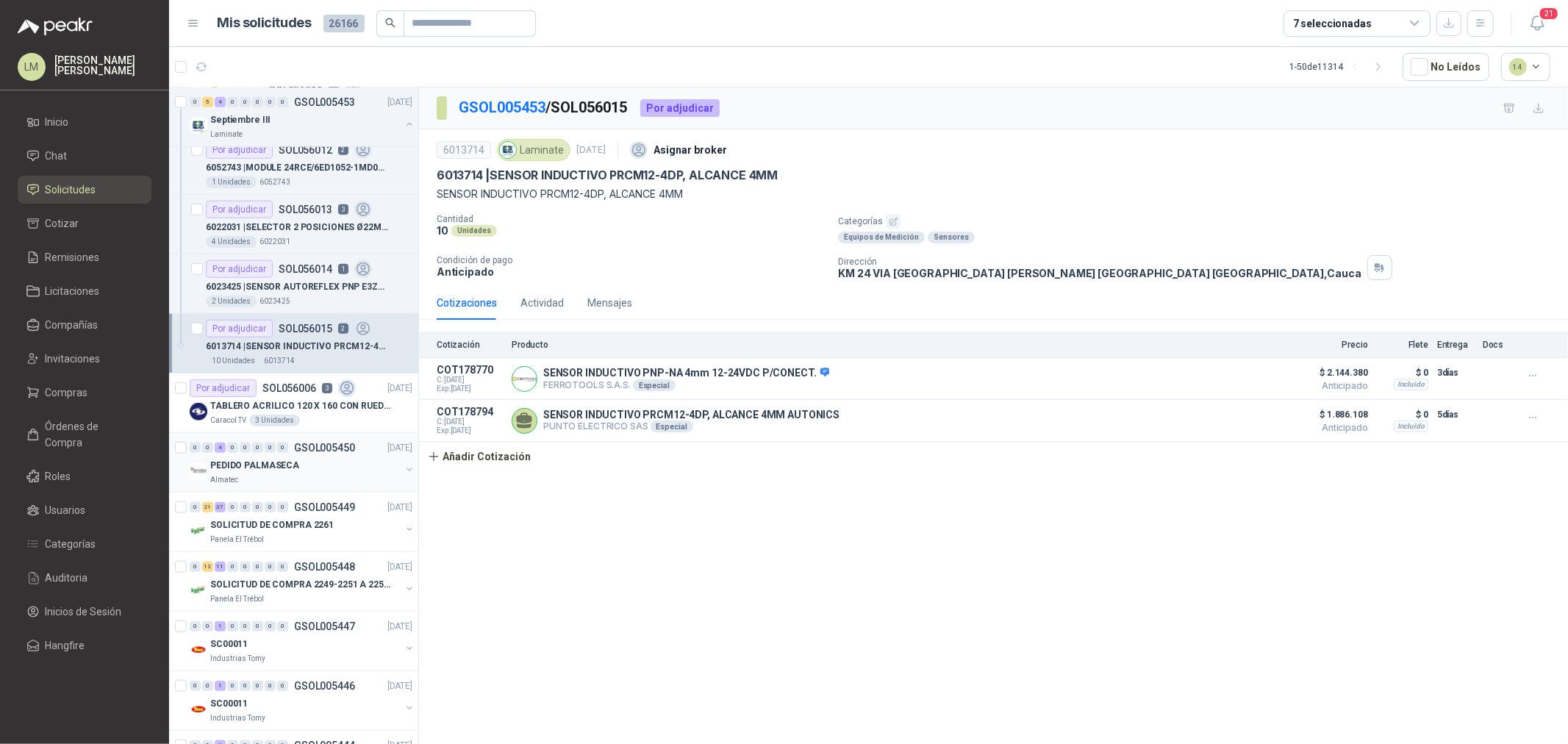
click at [328, 460] on div "PEDIDO PALMASECA" at bounding box center [305, 465] width 191 height 18
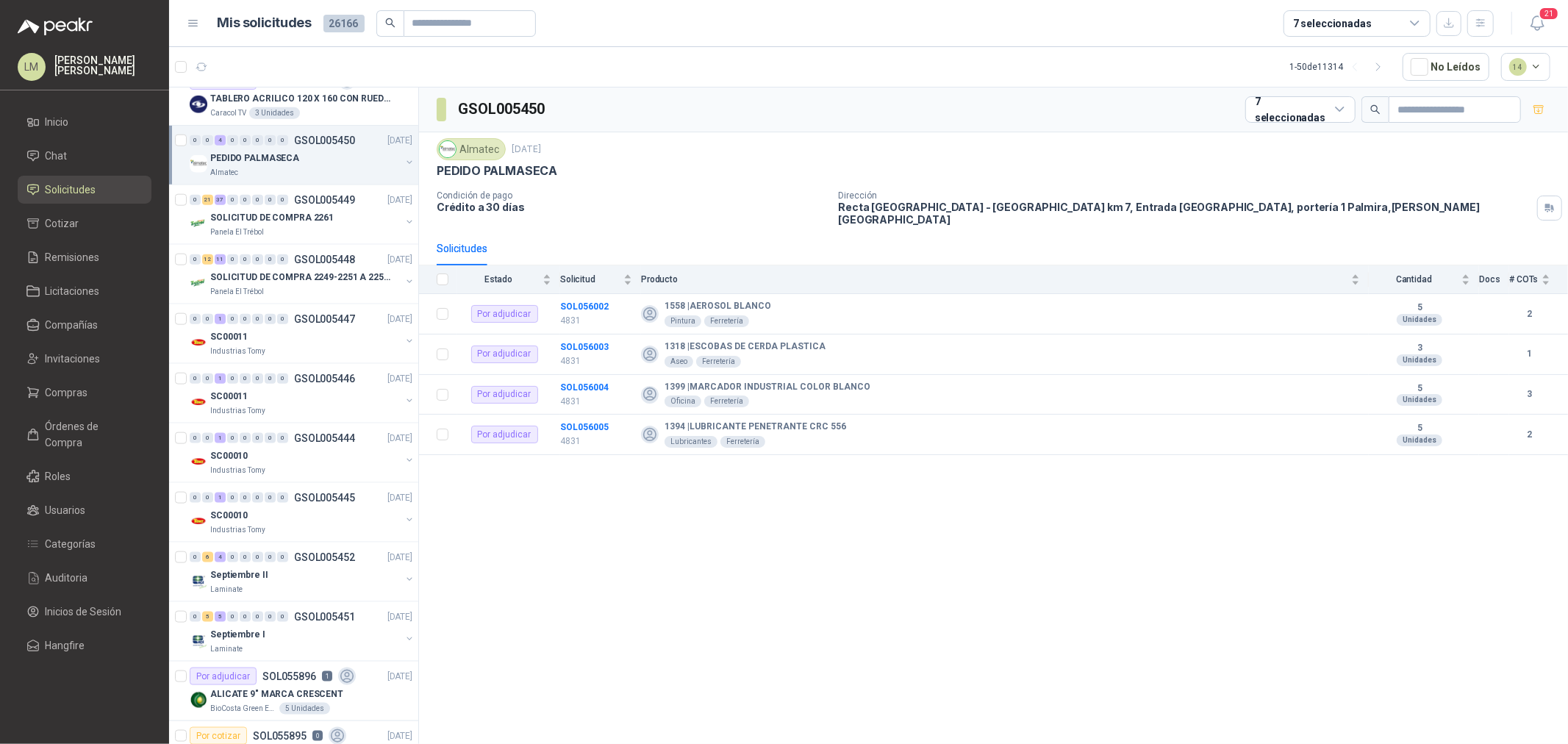
scroll to position [1471, 0]
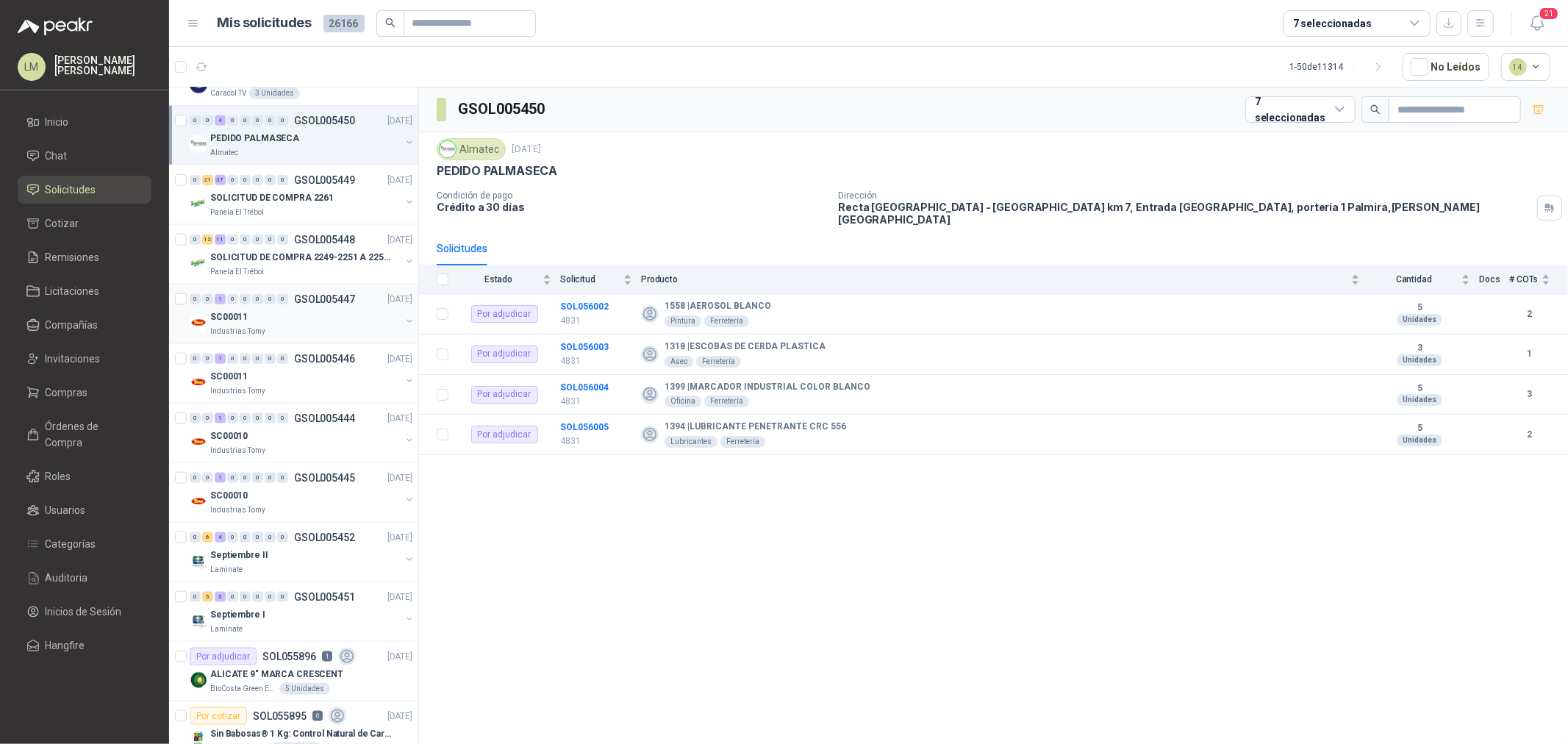
click at [404, 327] on button "button" at bounding box center [409, 321] width 12 height 12
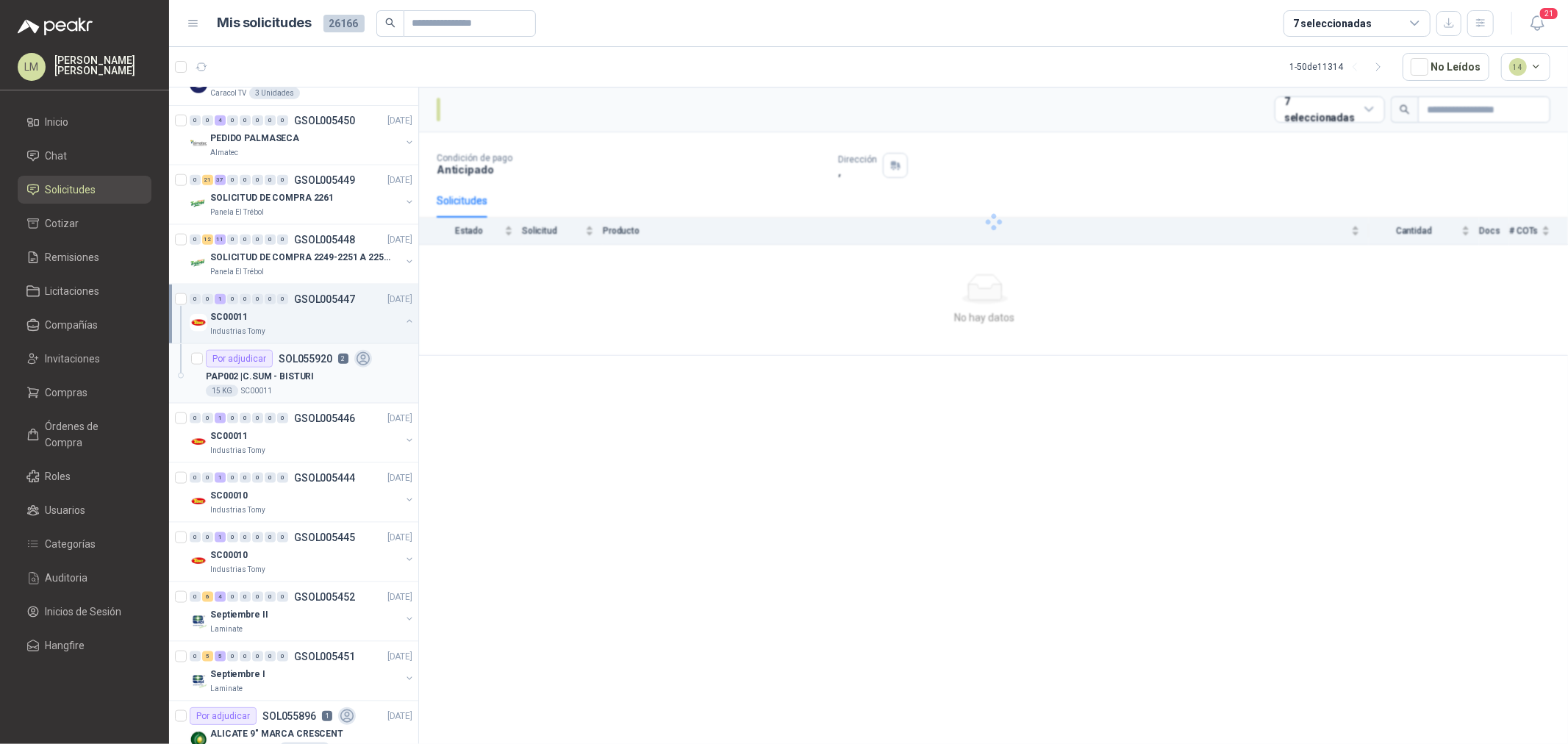
click at [307, 358] on p "SOL055920" at bounding box center [305, 358] width 53 height 10
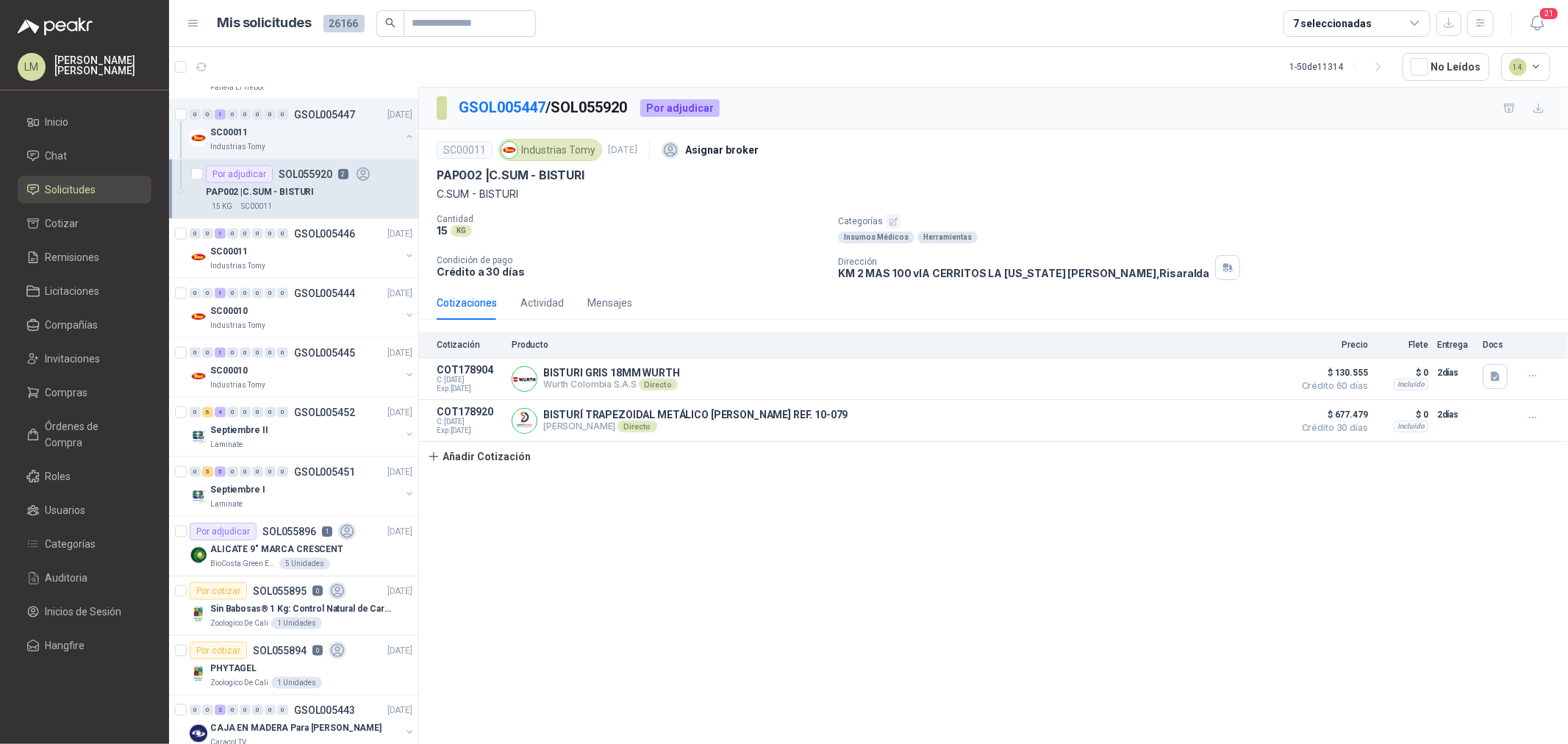
scroll to position [1716, 0]
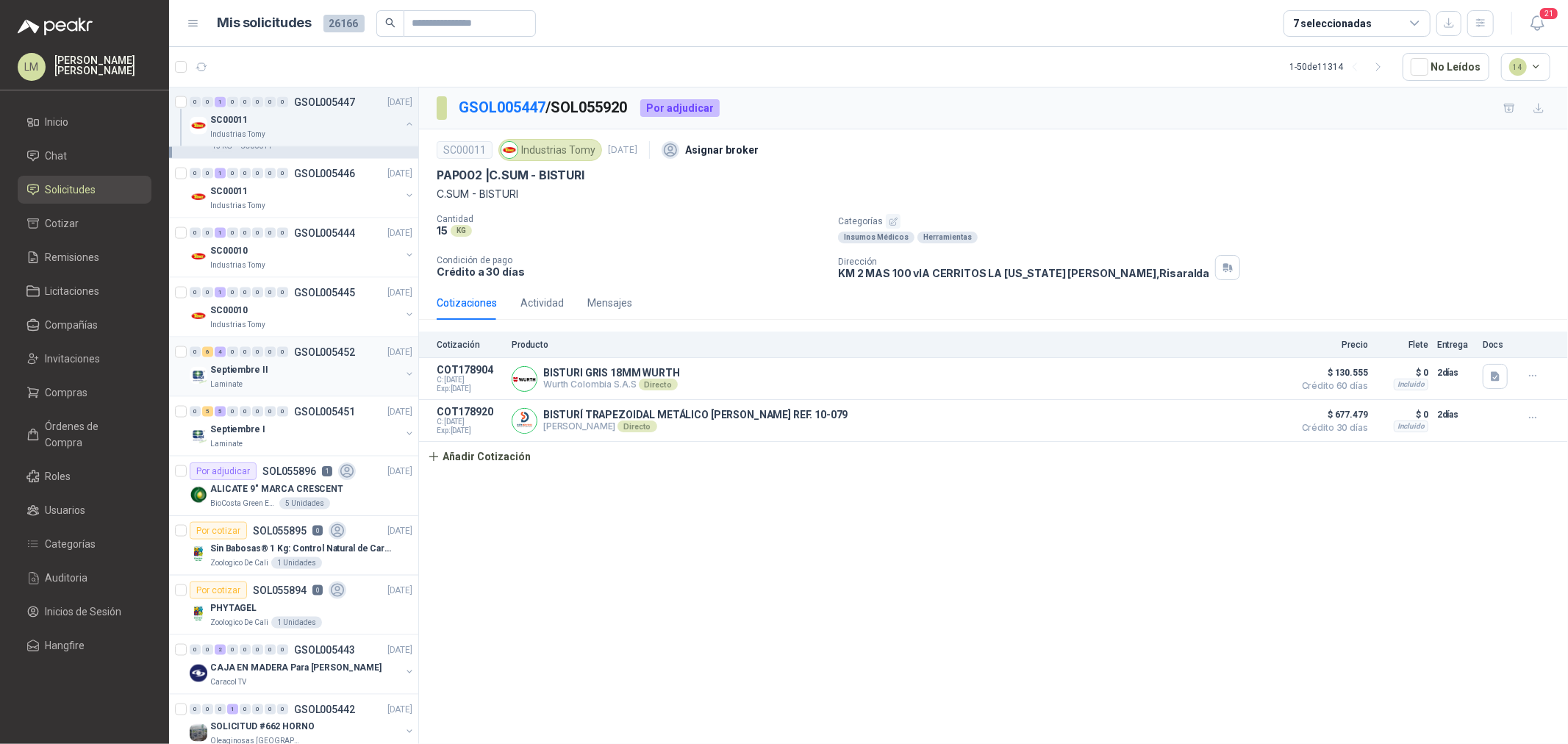
click at [404, 374] on button "button" at bounding box center [409, 374] width 12 height 12
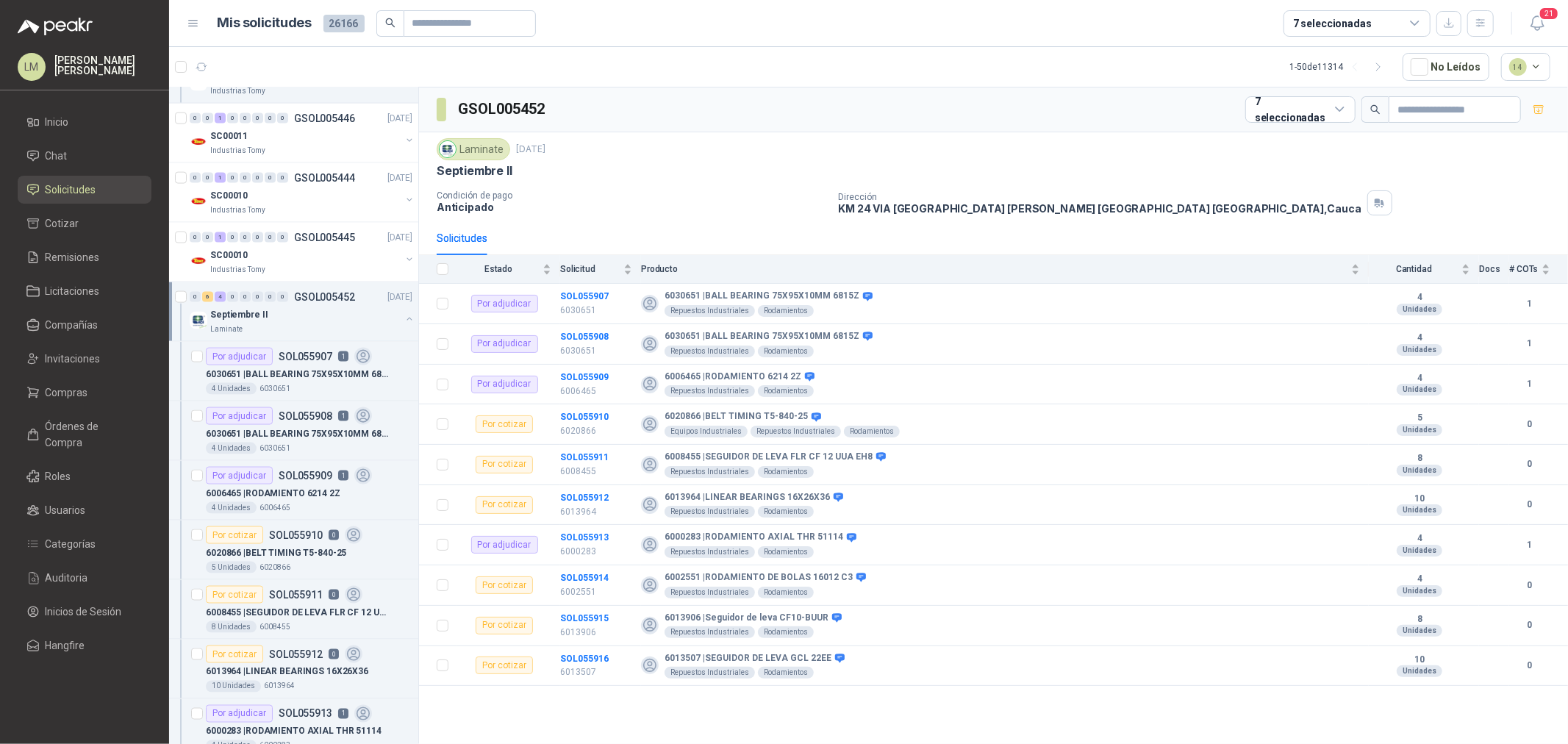
scroll to position [1798, 0]
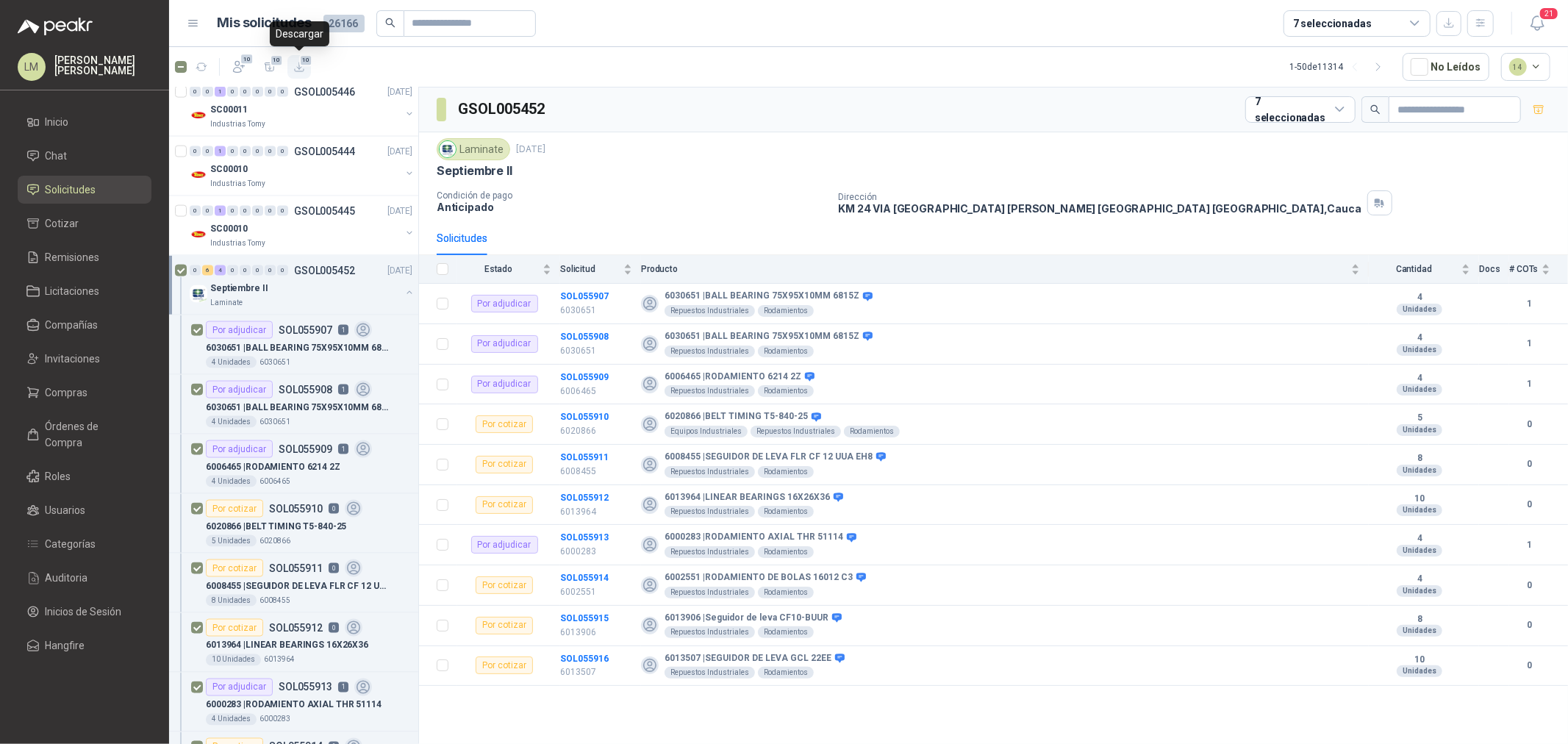
click at [297, 64] on icon "button" at bounding box center [300, 67] width 12 height 12
click at [404, 290] on button "button" at bounding box center [409, 292] width 12 height 12
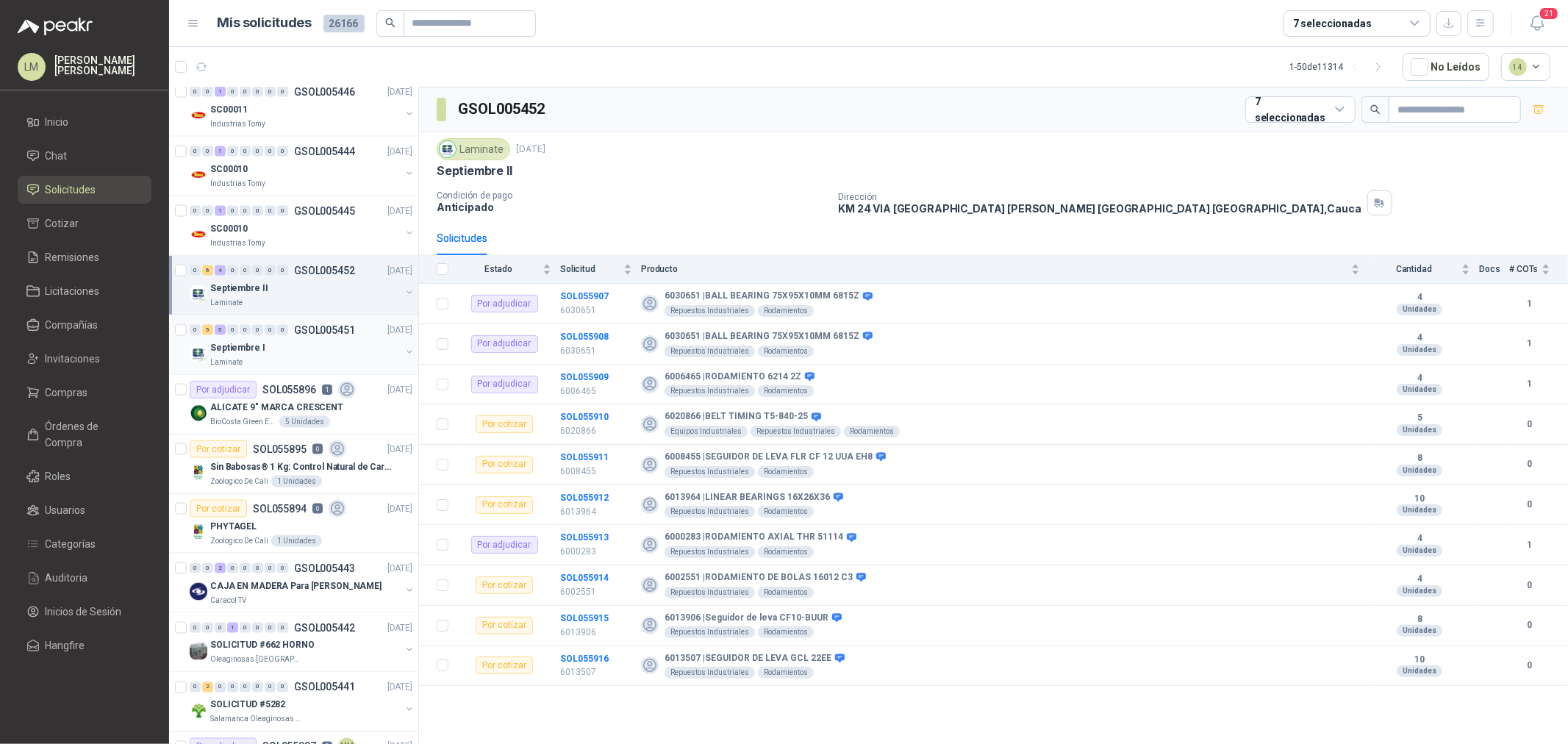
click at [404, 355] on button "button" at bounding box center [409, 352] width 12 height 12
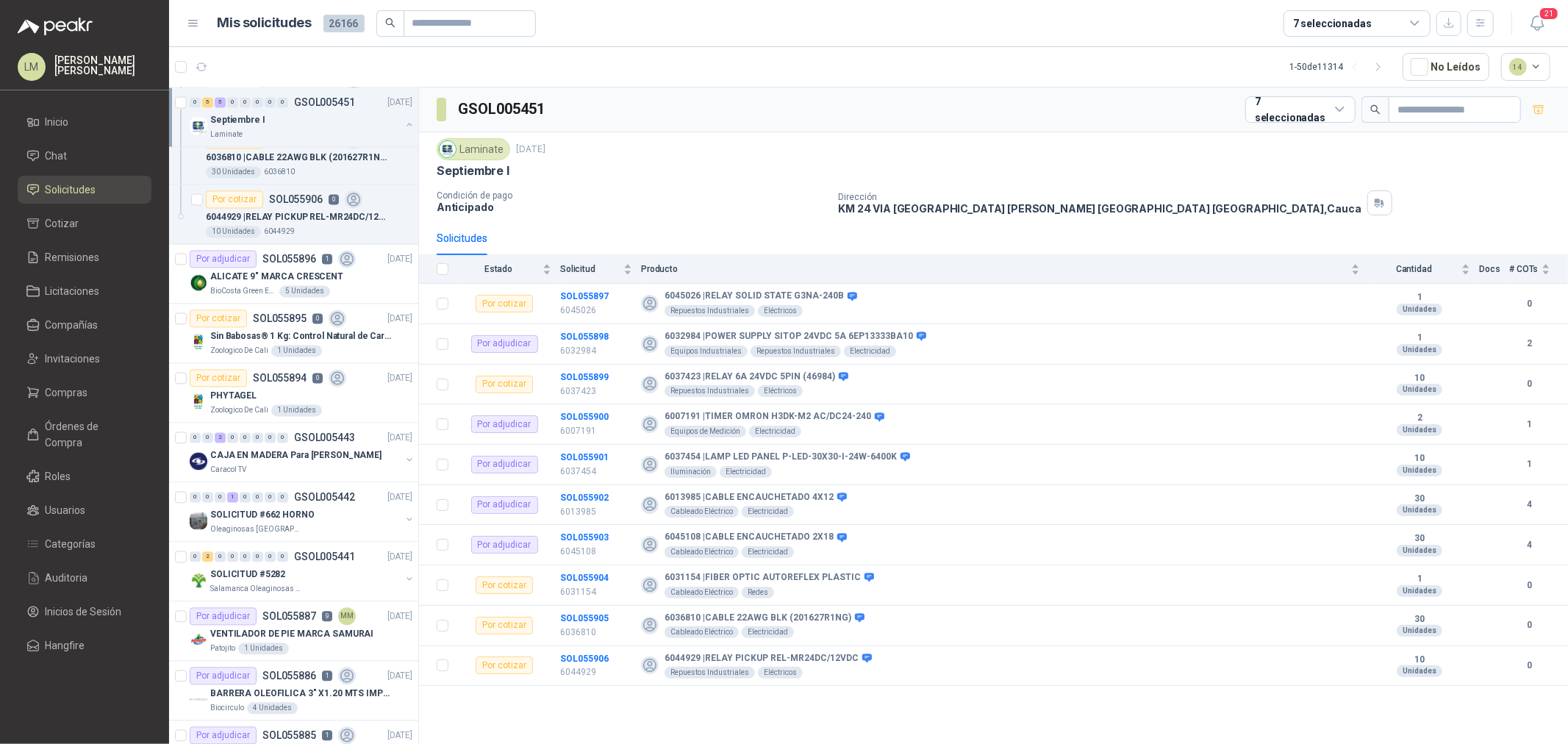
scroll to position [2533, 0]
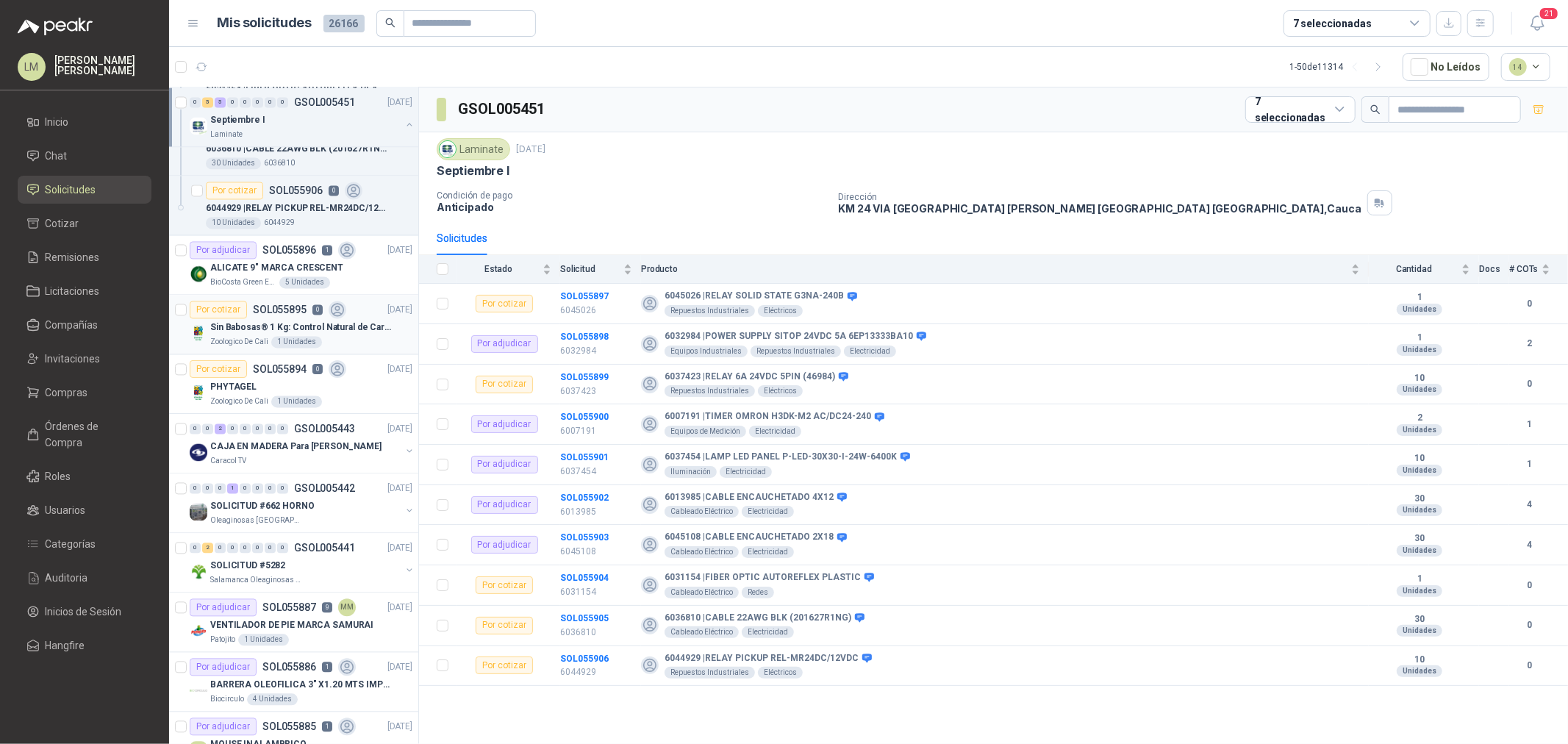
click at [266, 318] on div "Por cotizar SOL055895 0" at bounding box center [268, 309] width 157 height 18
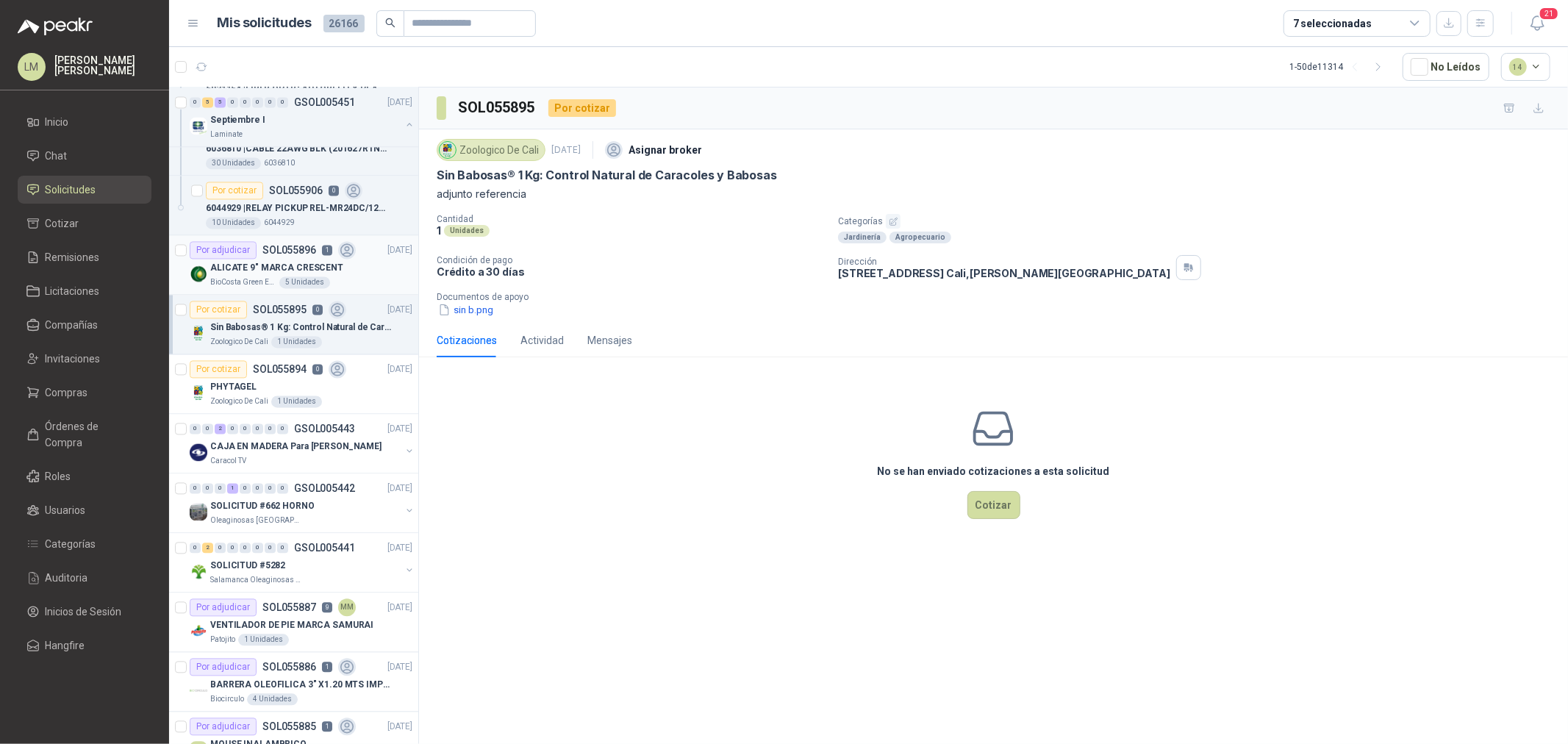
click at [272, 270] on p "ALICATE 9" MARCA CRESCENT" at bounding box center [277, 268] width 133 height 14
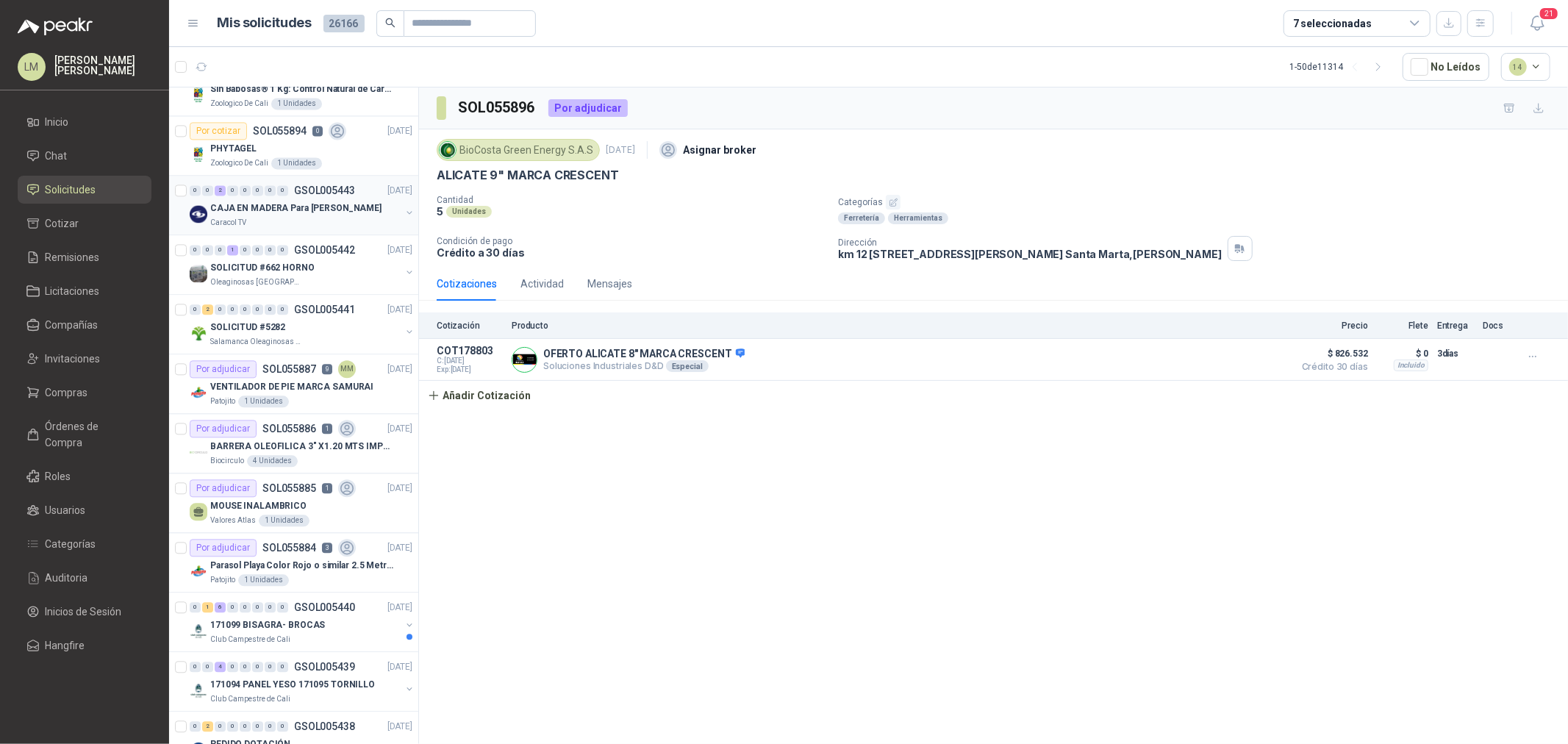
scroll to position [2777, 0]
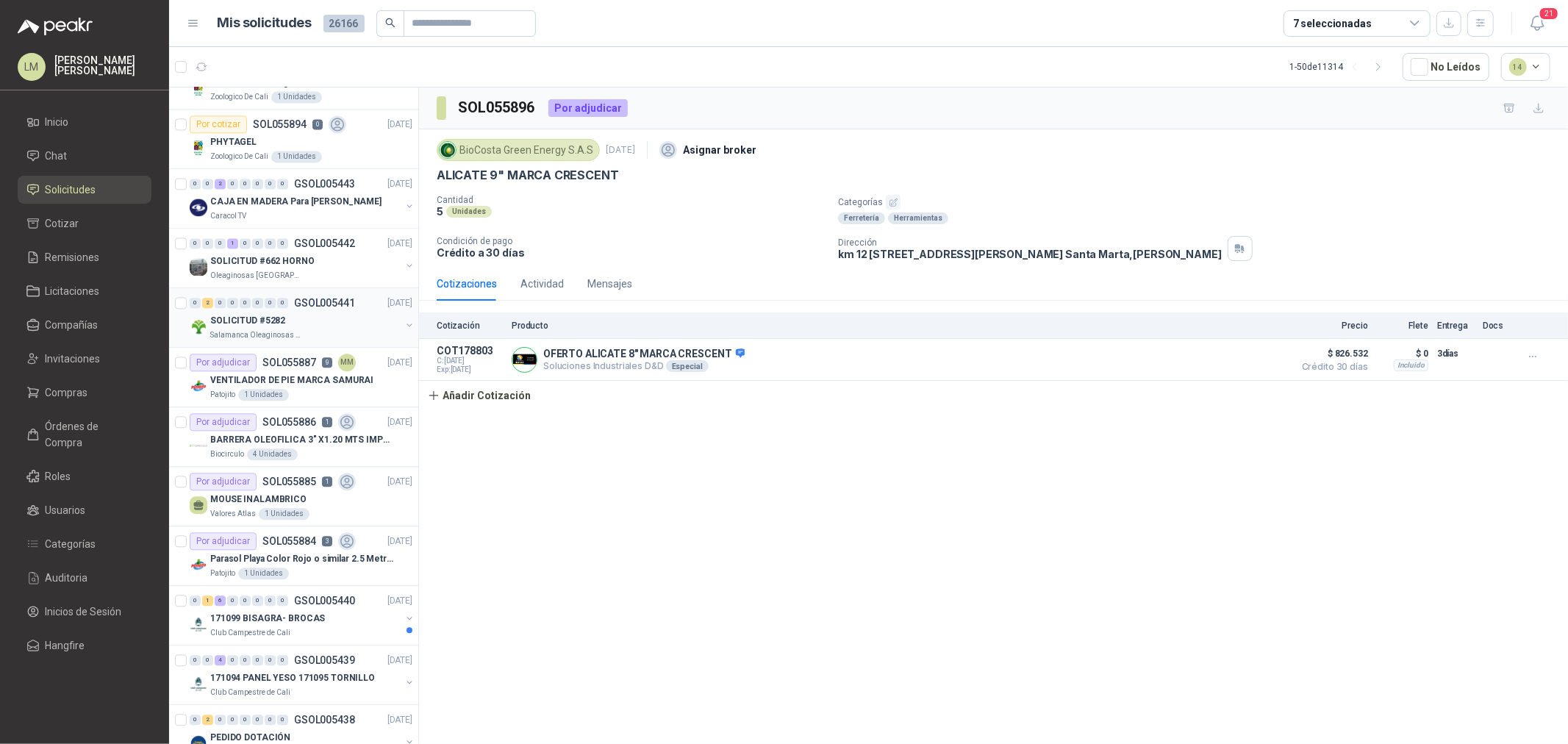
click at [298, 327] on div "SOLICITUD #5282" at bounding box center [305, 321] width 191 height 18
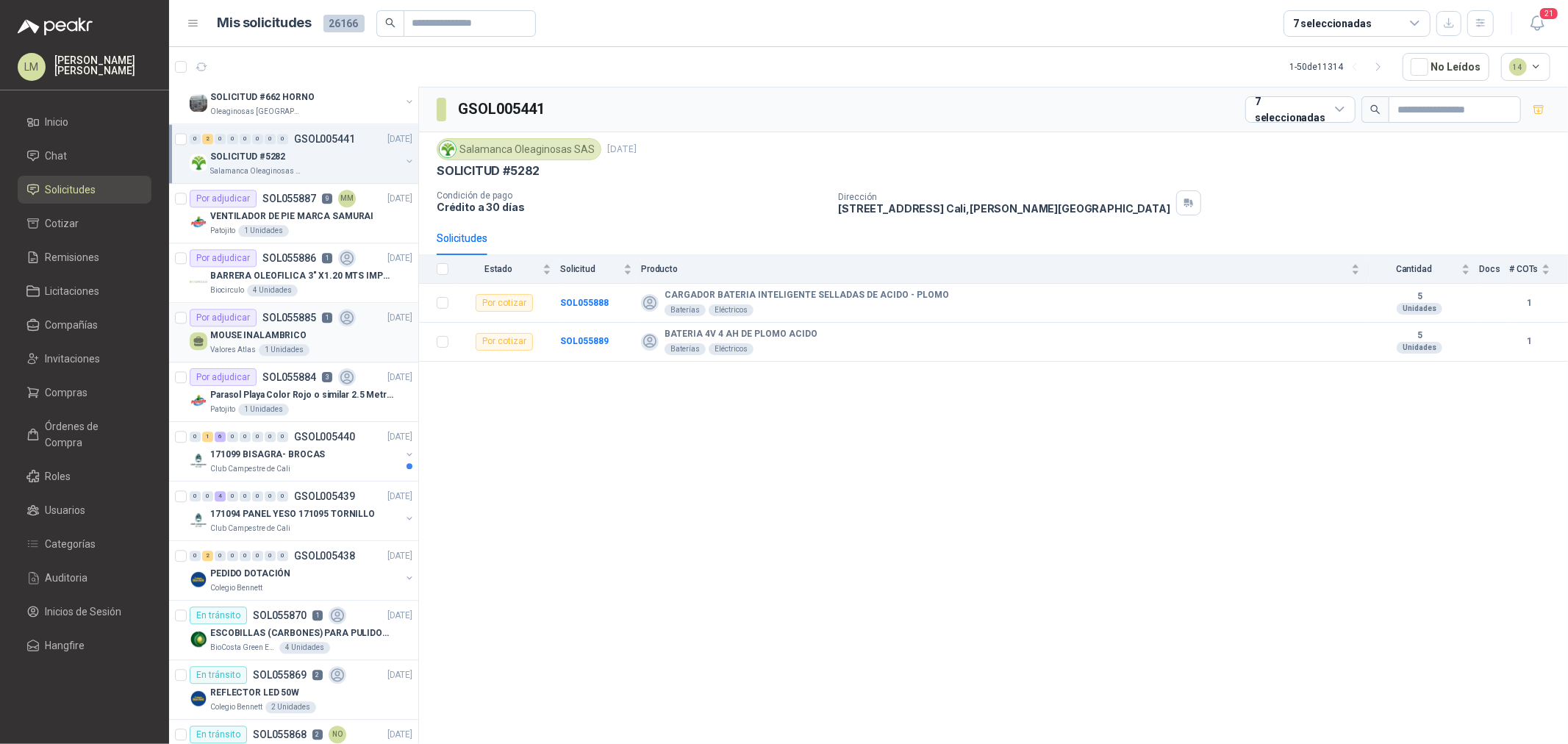
scroll to position [3105, 0]
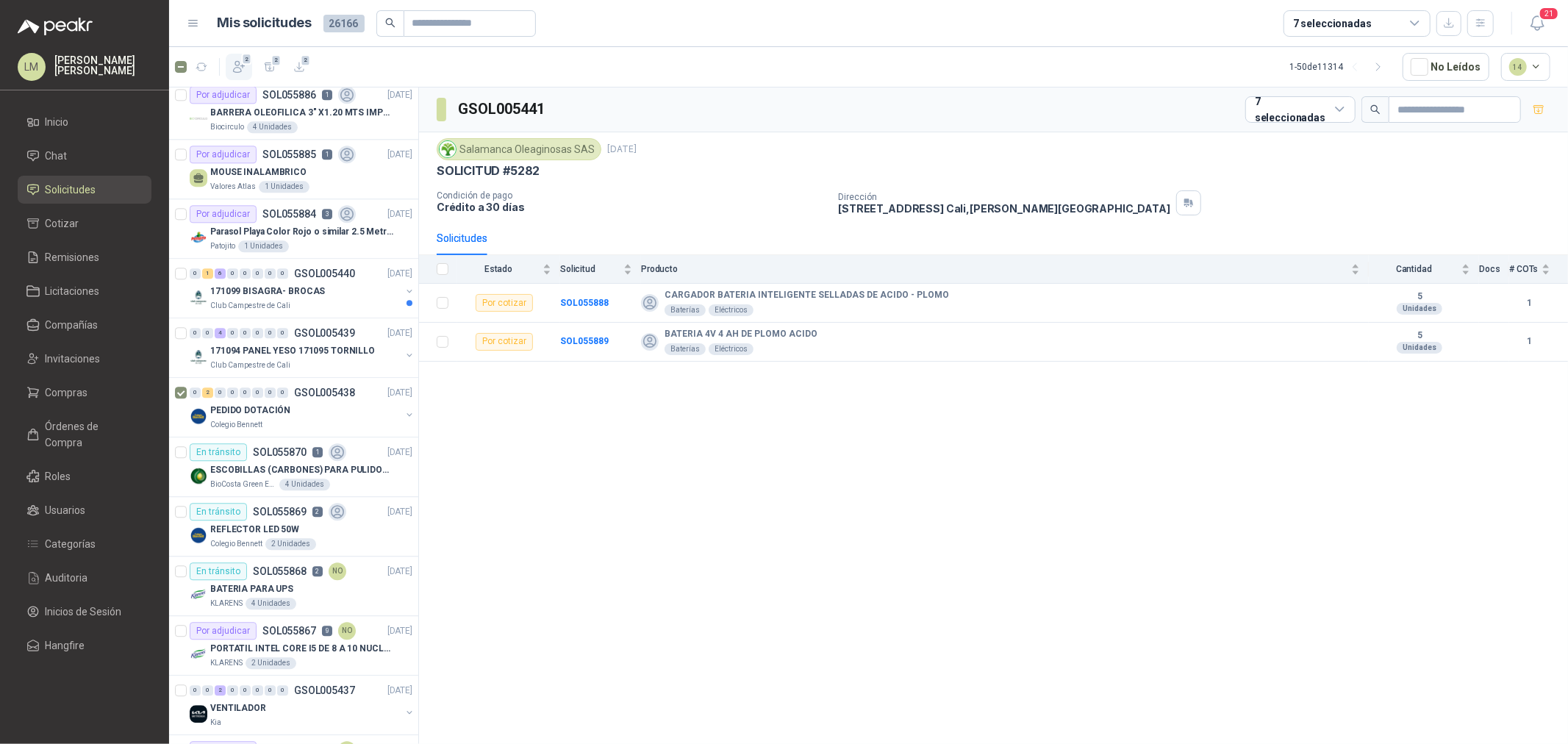
click at [250, 68] on button "2" at bounding box center [239, 66] width 26 height 26
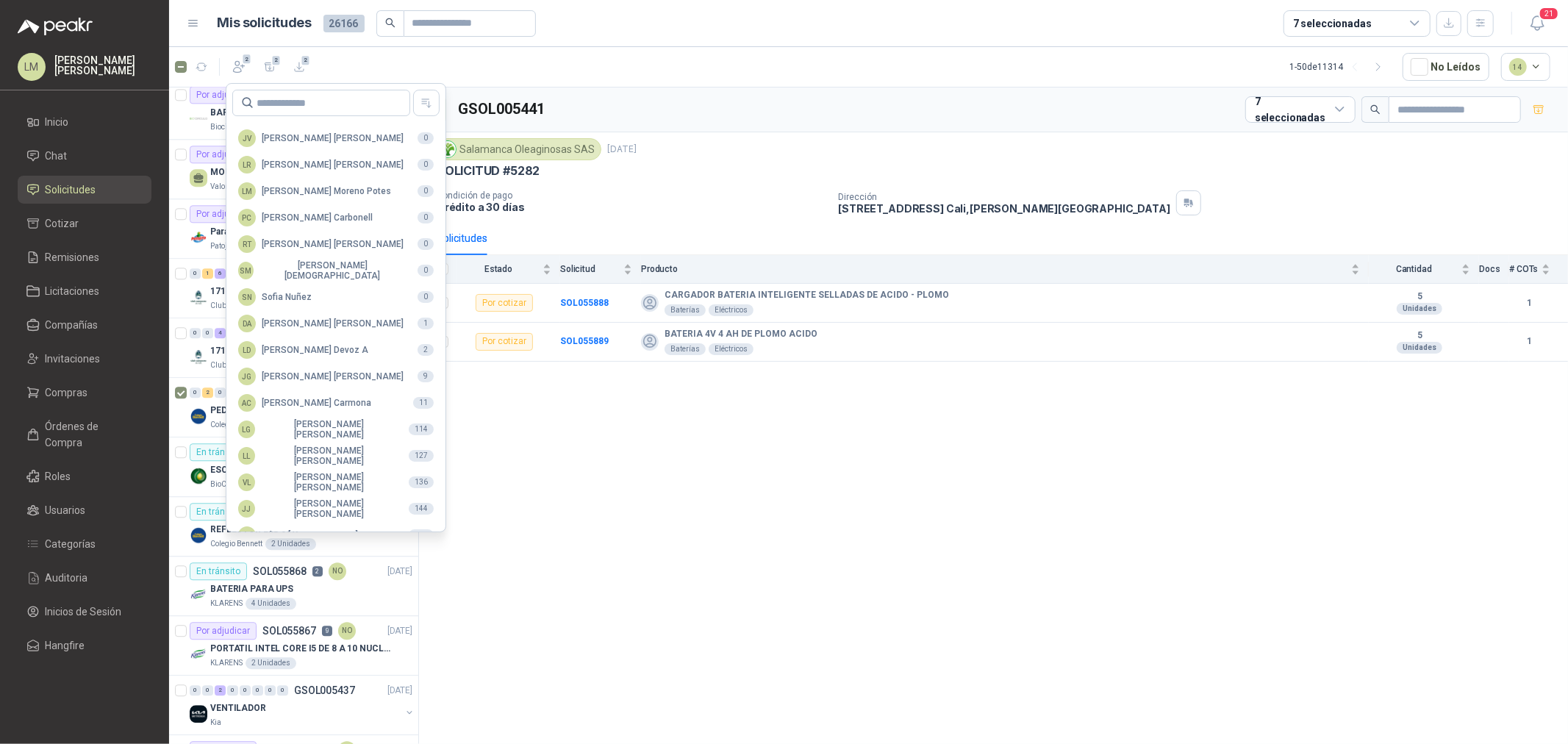
scroll to position [260, 0]
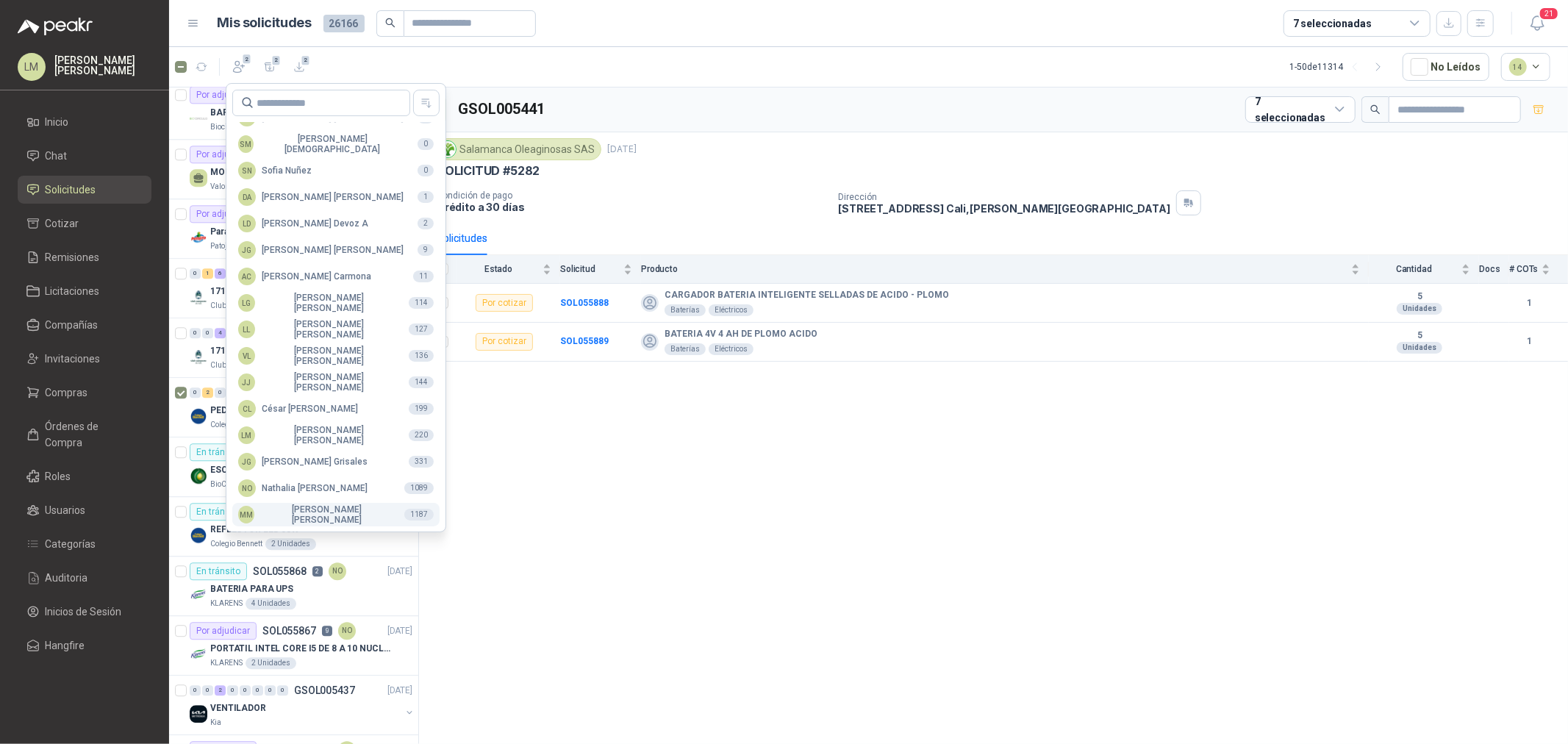
click at [310, 511] on div "MM [PERSON_NAME]" at bounding box center [315, 515] width 154 height 21
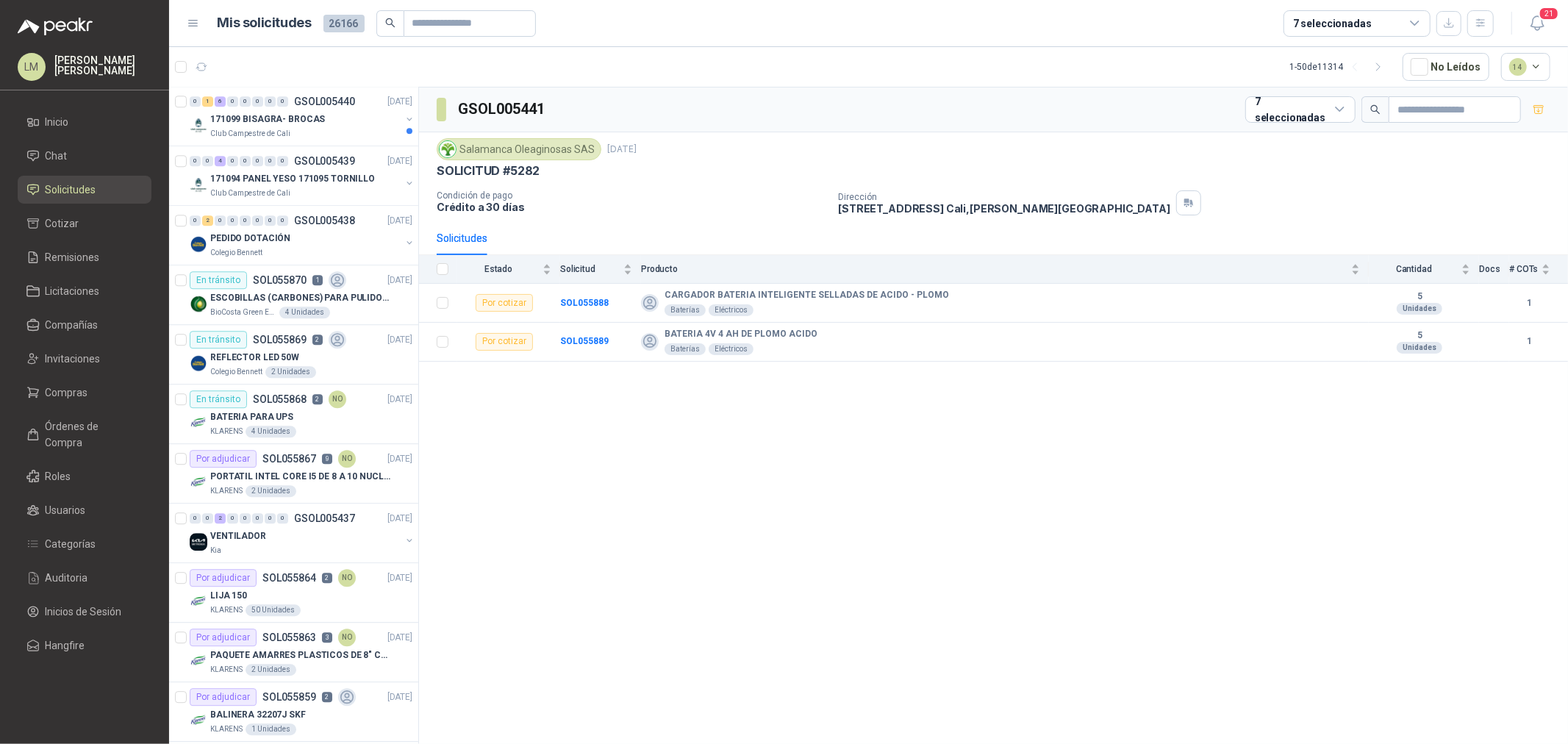
scroll to position [3350, 0]
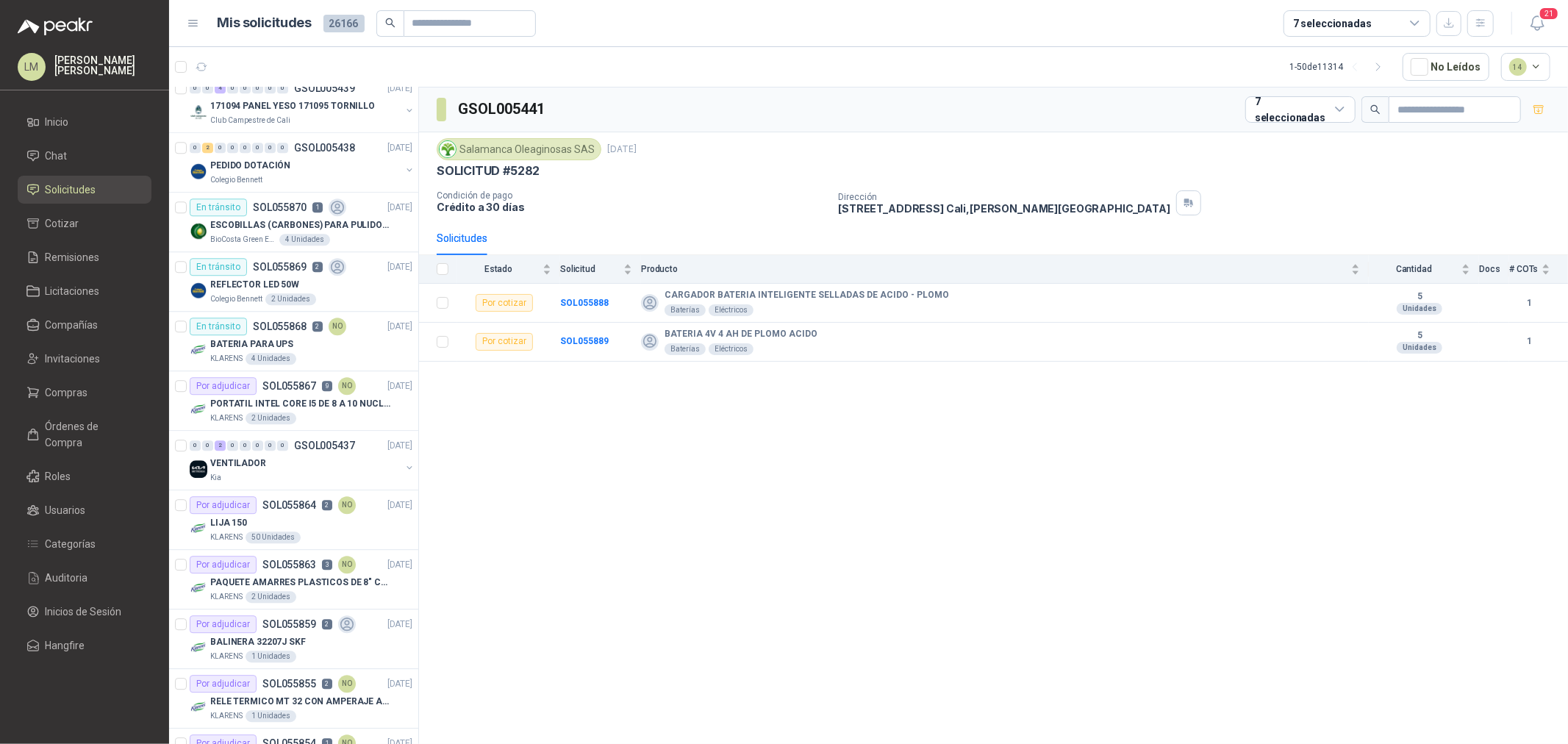
click at [321, 457] on div "VENTILADOR" at bounding box center [305, 463] width 191 height 18
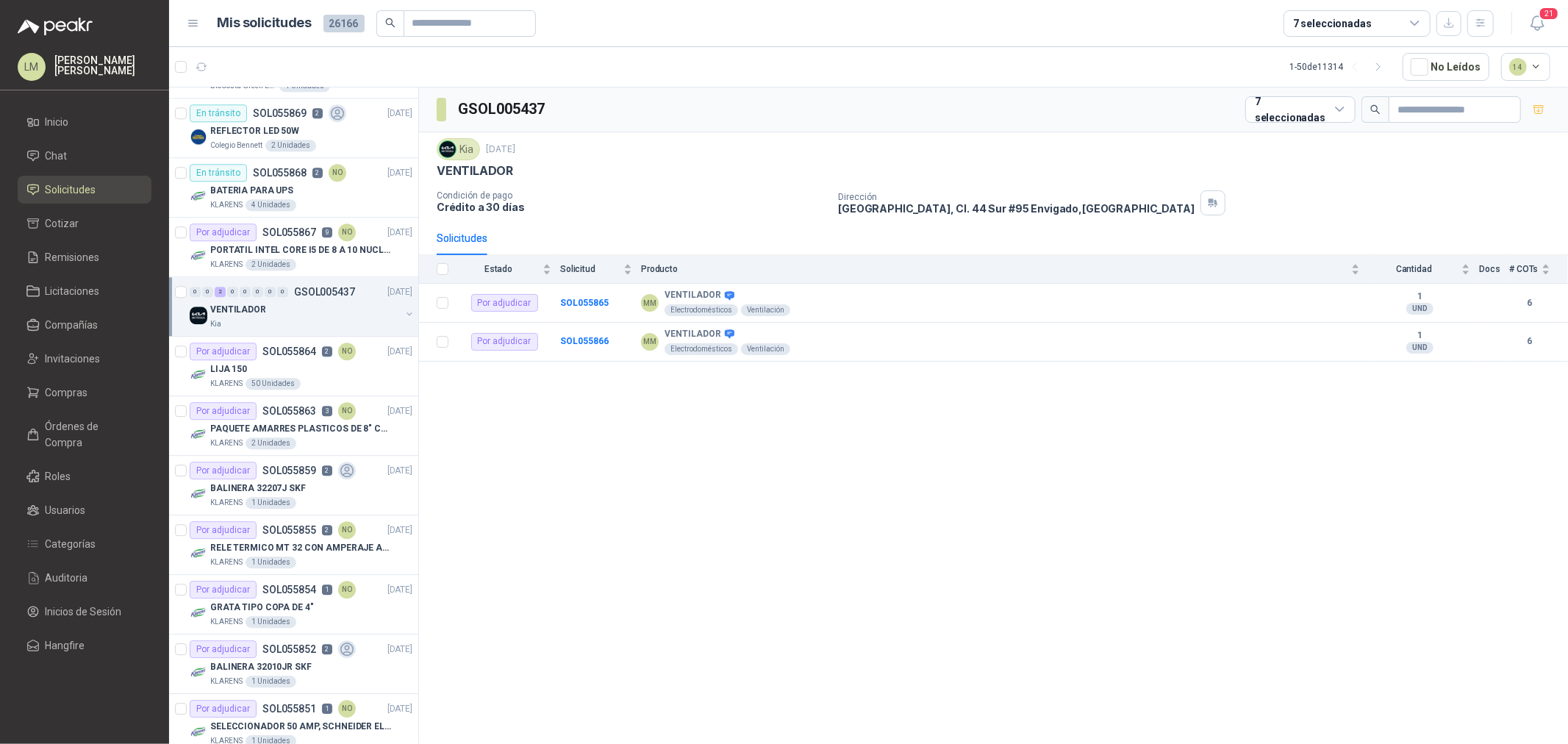
scroll to position [3513, 0]
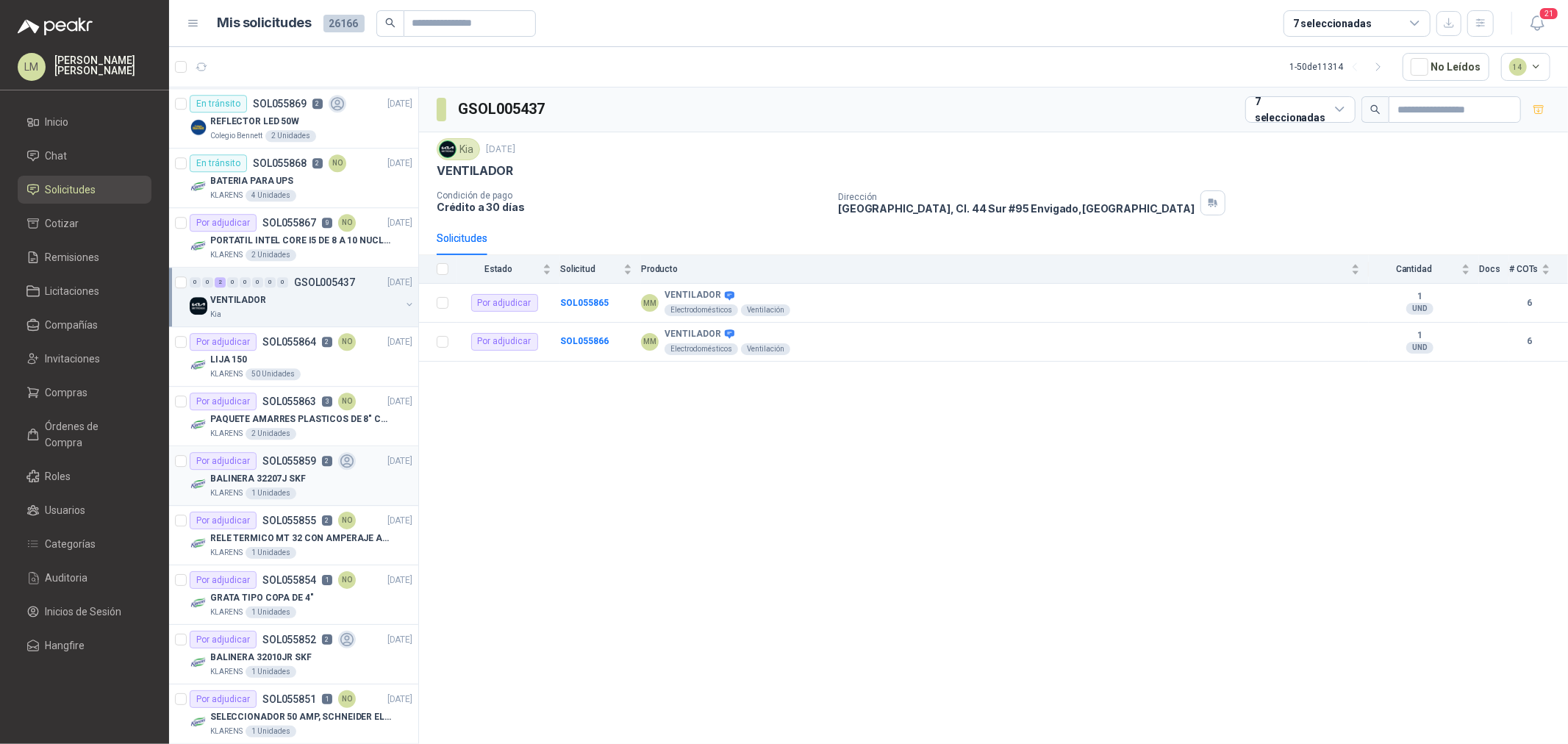
click at [266, 486] on p "BALINERA 32207J SKF" at bounding box center [258, 479] width 96 height 14
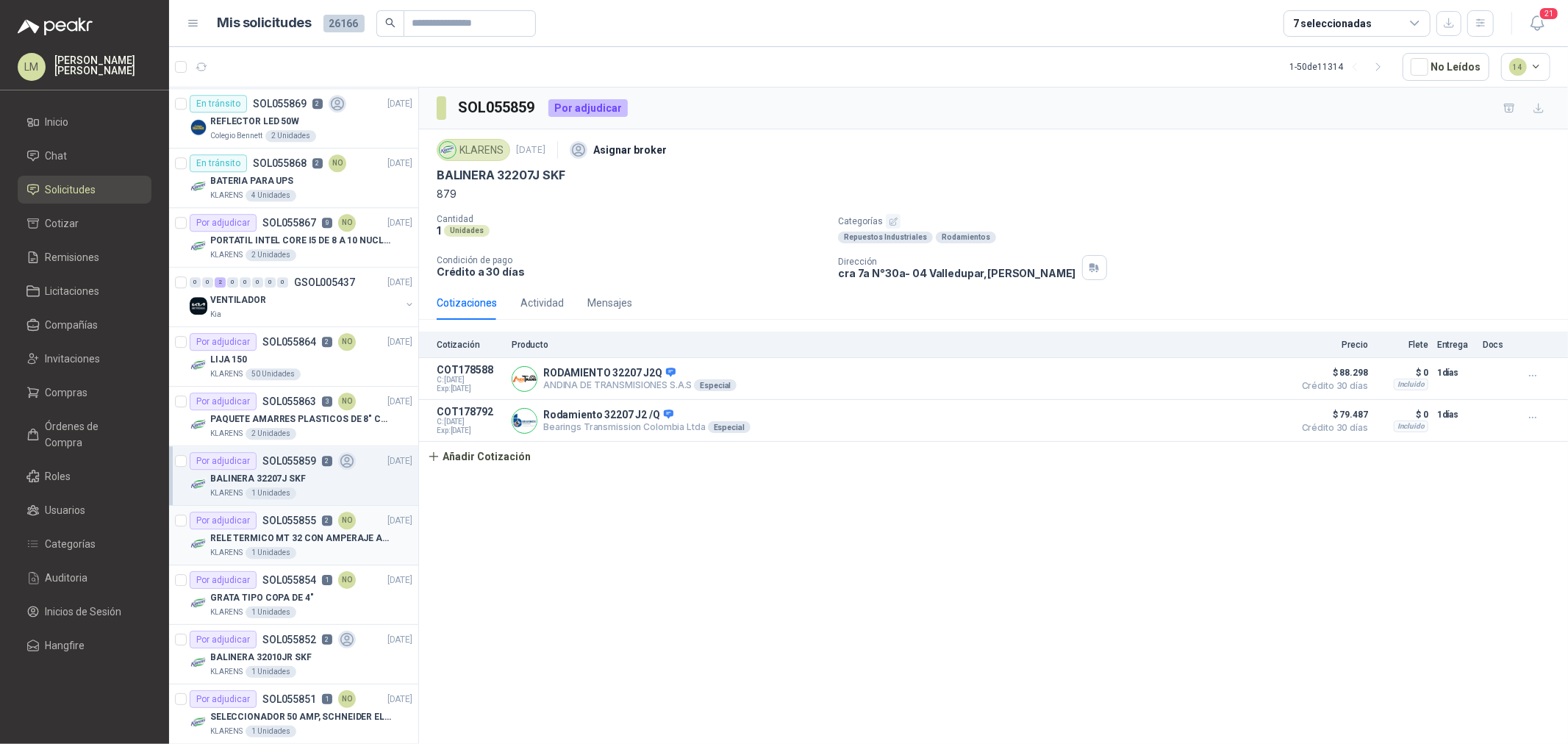
click at [280, 518] on p "SOL055855" at bounding box center [289, 520] width 53 height 10
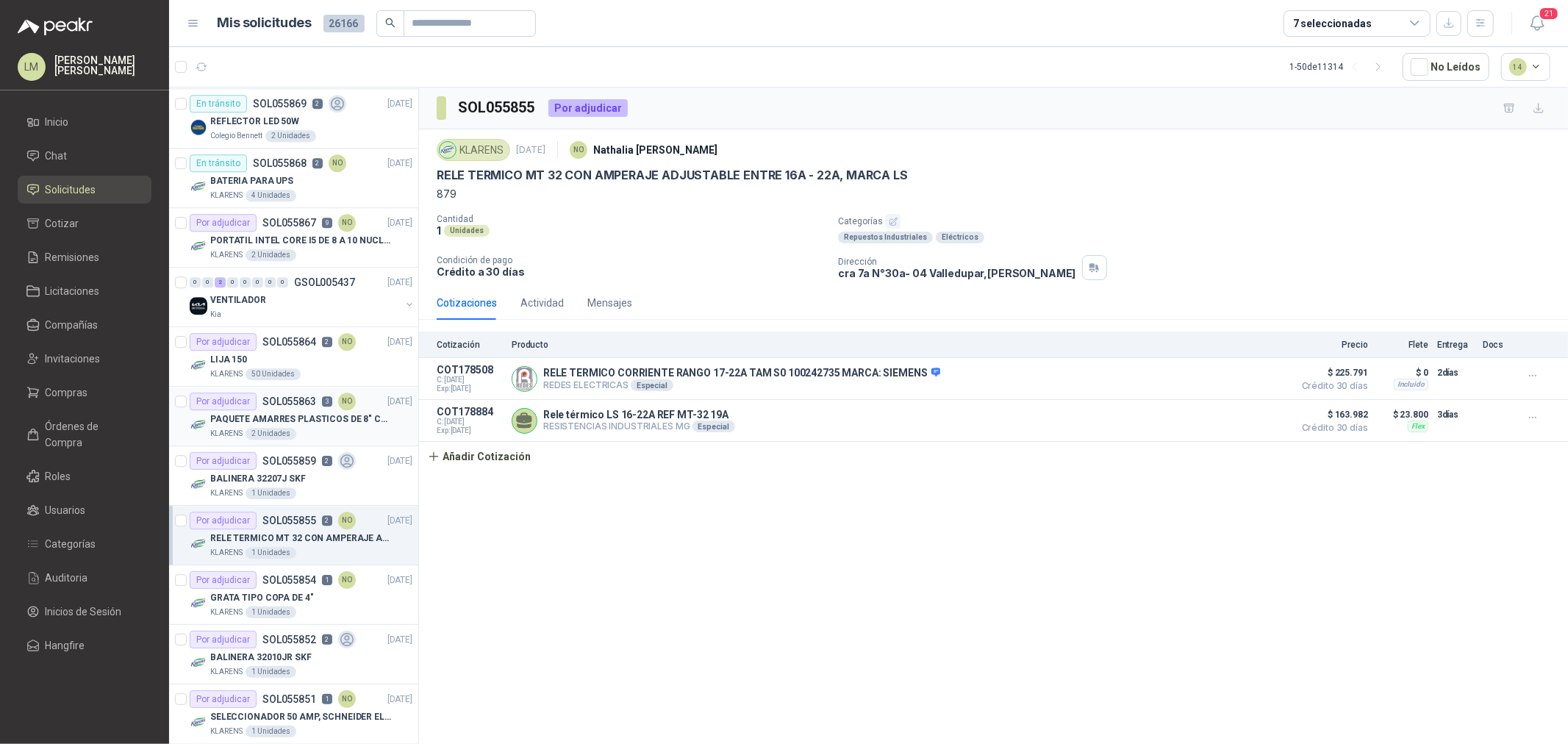
click at [258, 420] on p "PAQUETE AMARRES PLASTICOS DE 8" COLOR NEGRO" at bounding box center [301, 420] width 183 height 14
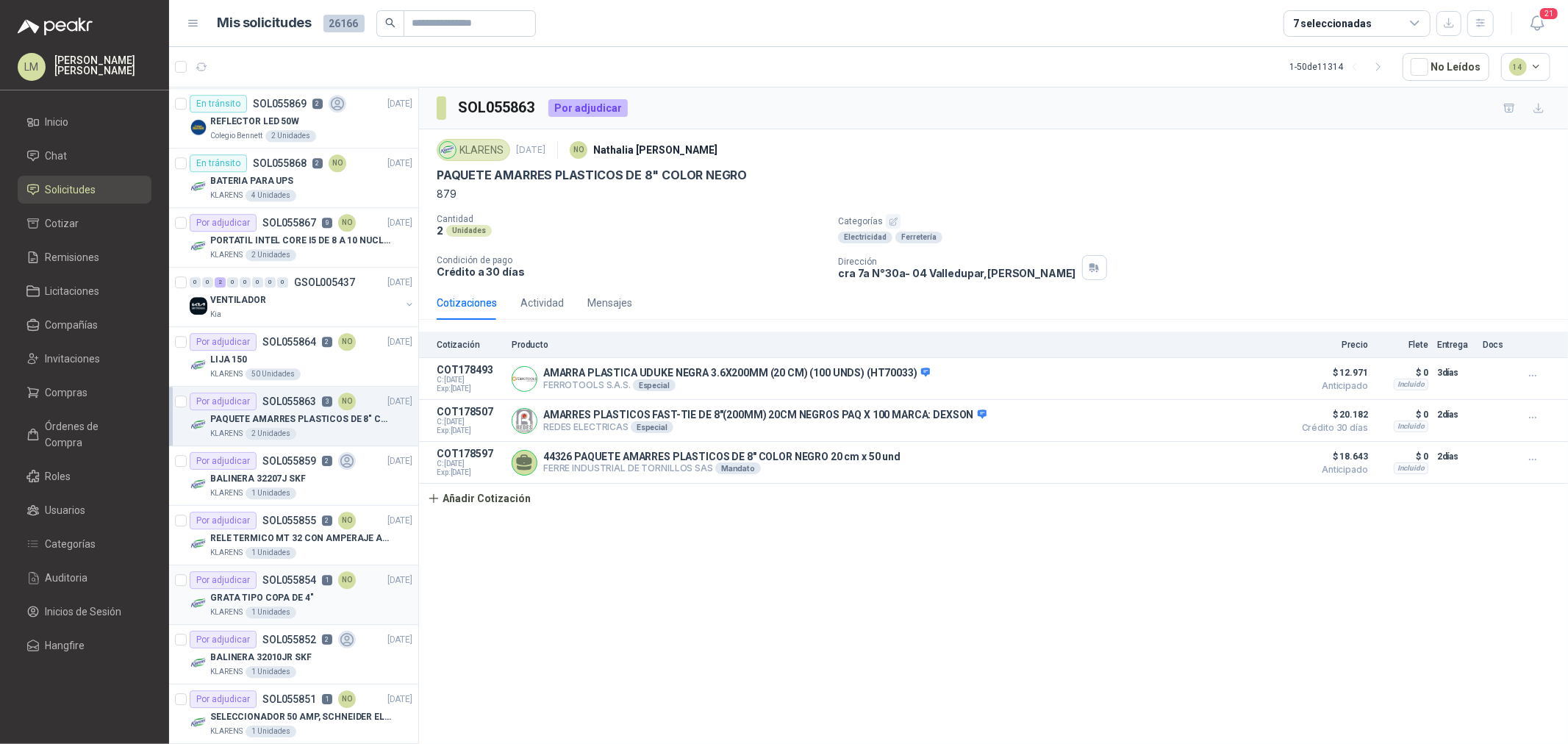
click at [284, 593] on p "GRATA TIPO COPA DE 4"" at bounding box center [261, 598] width 103 height 14
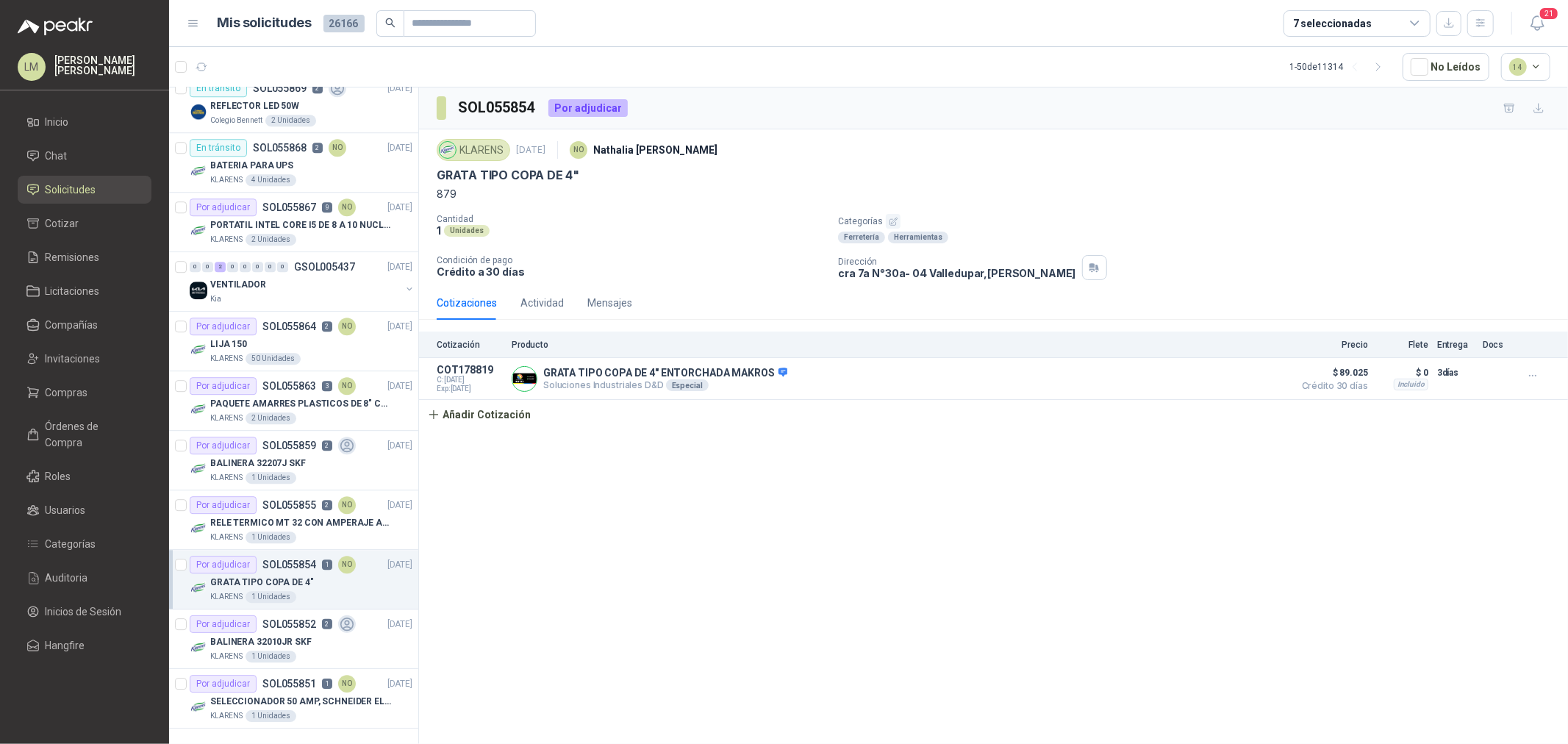
scroll to position [3542, 0]
click at [298, 635] on p "BALINERA 32010JR SKF" at bounding box center [260, 642] width 101 height 14
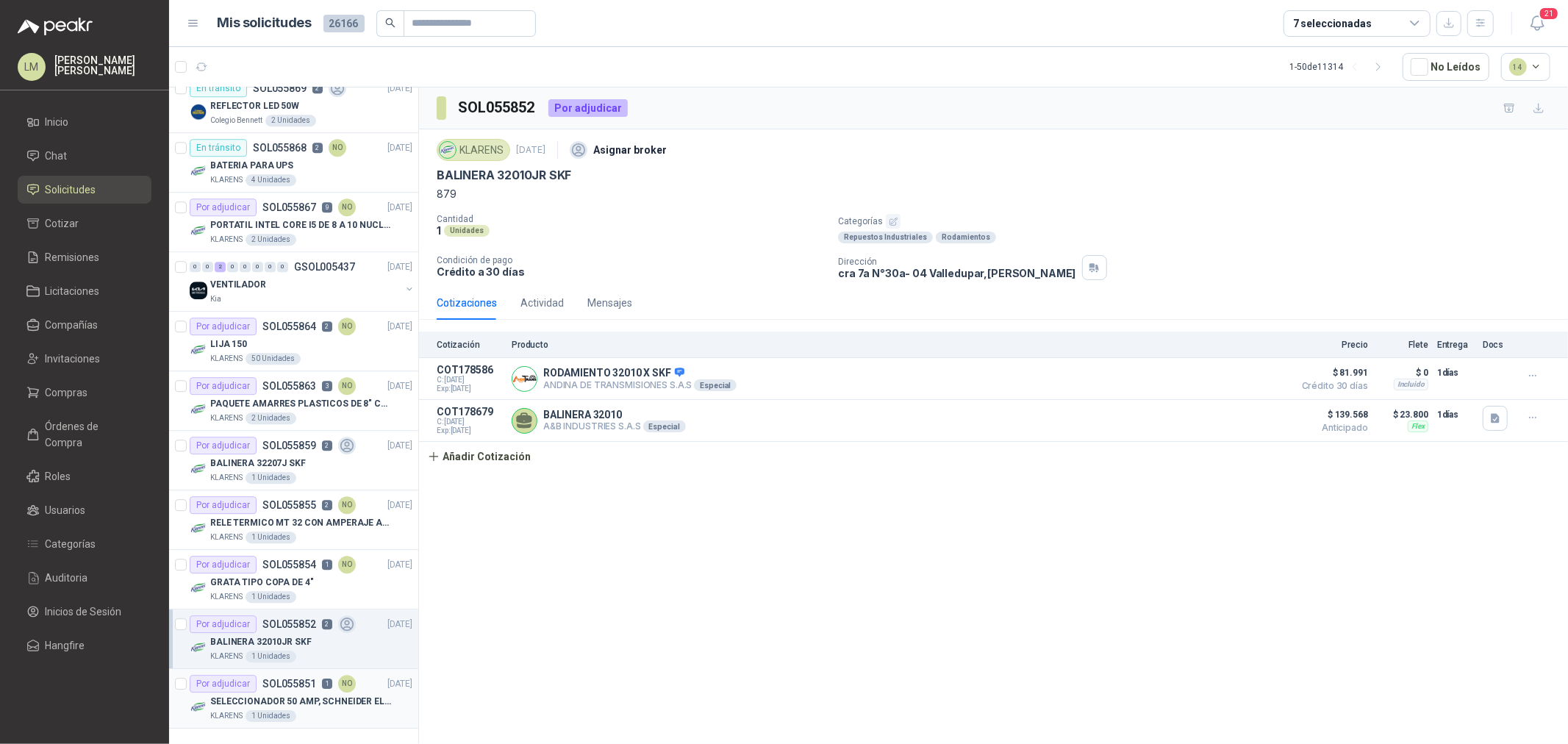
click at [304, 679] on div "Por adjudicar SOL055851 1 NO" at bounding box center [273, 684] width 166 height 18
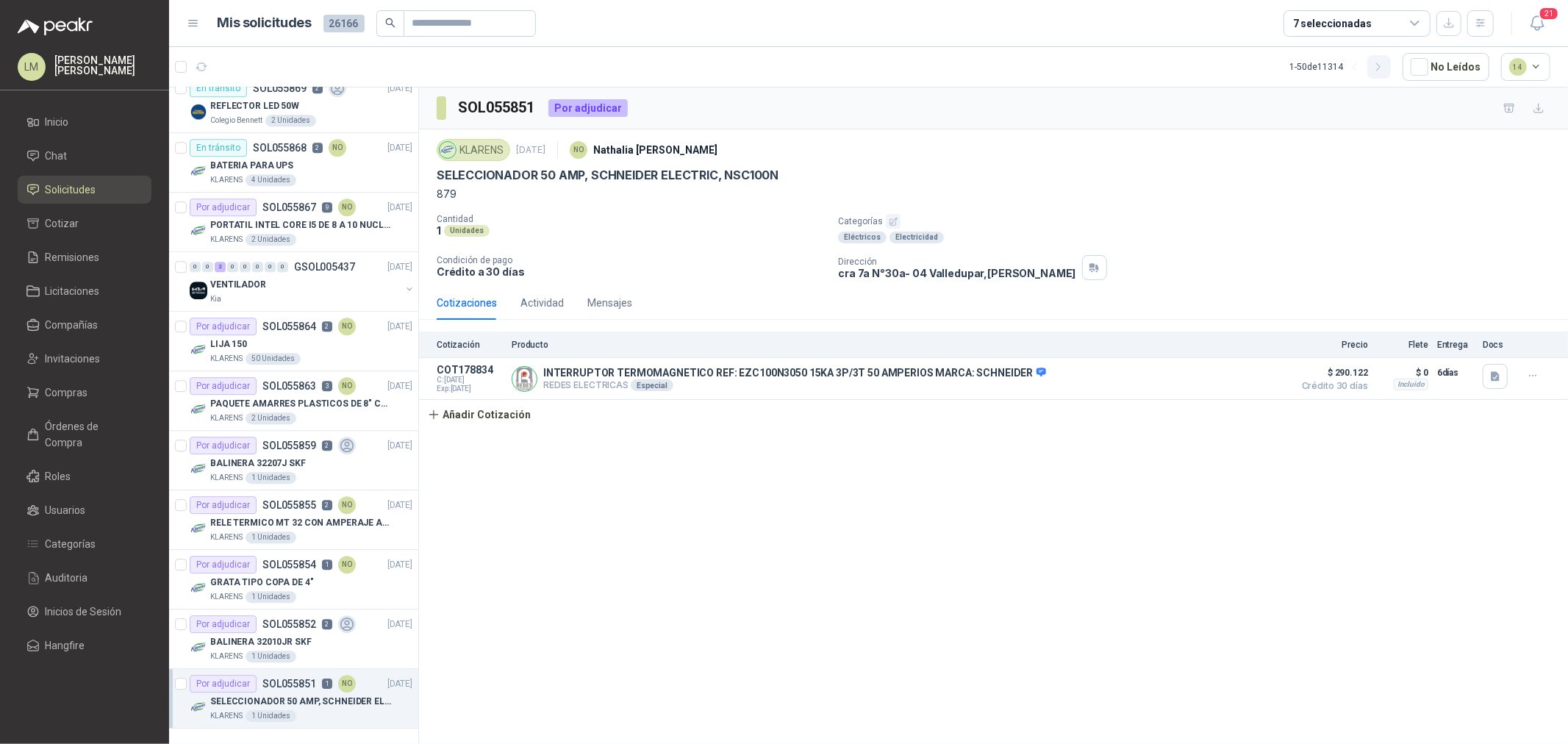
click at [1373, 67] on button "button" at bounding box center [1380, 66] width 23 height 23
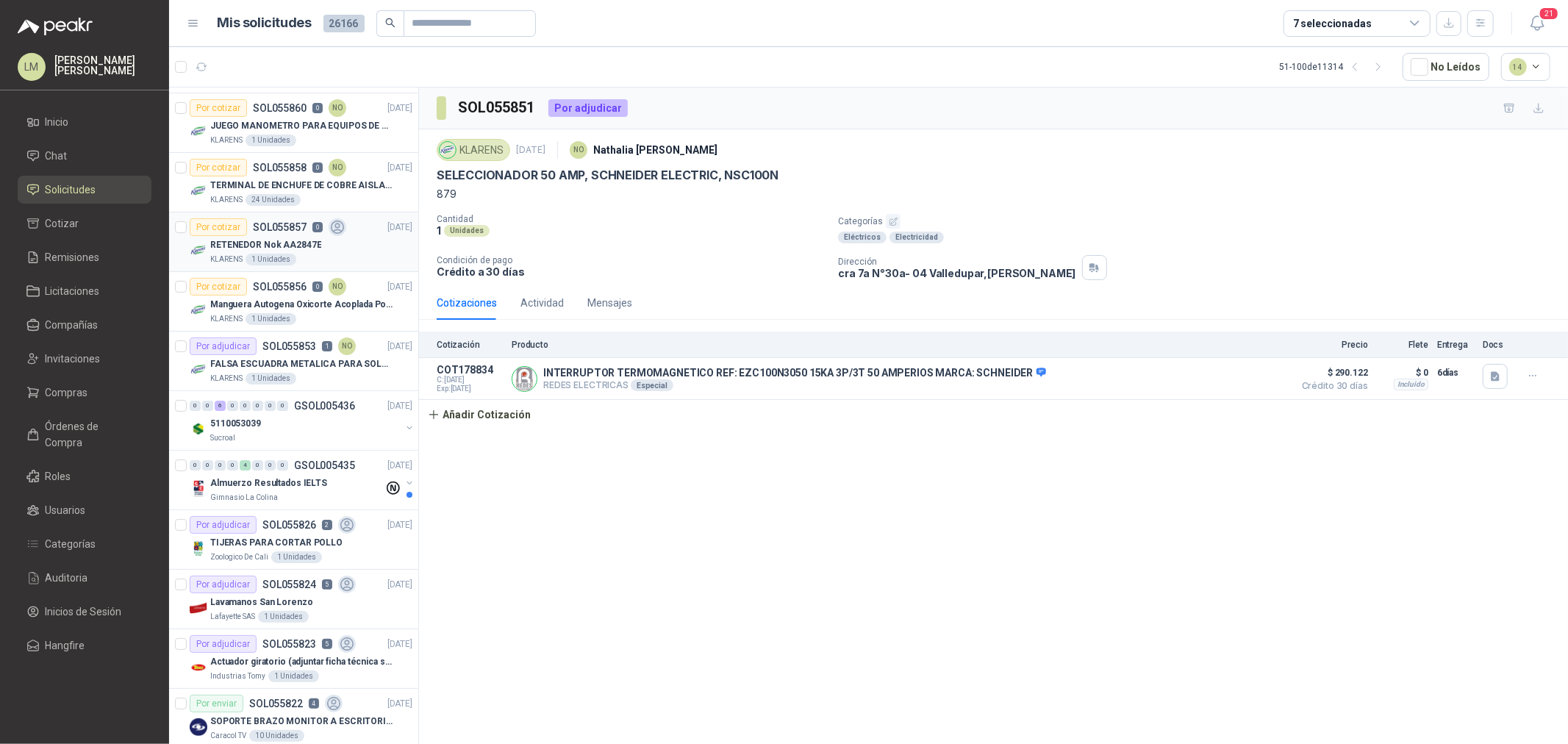
scroll to position [108, 0]
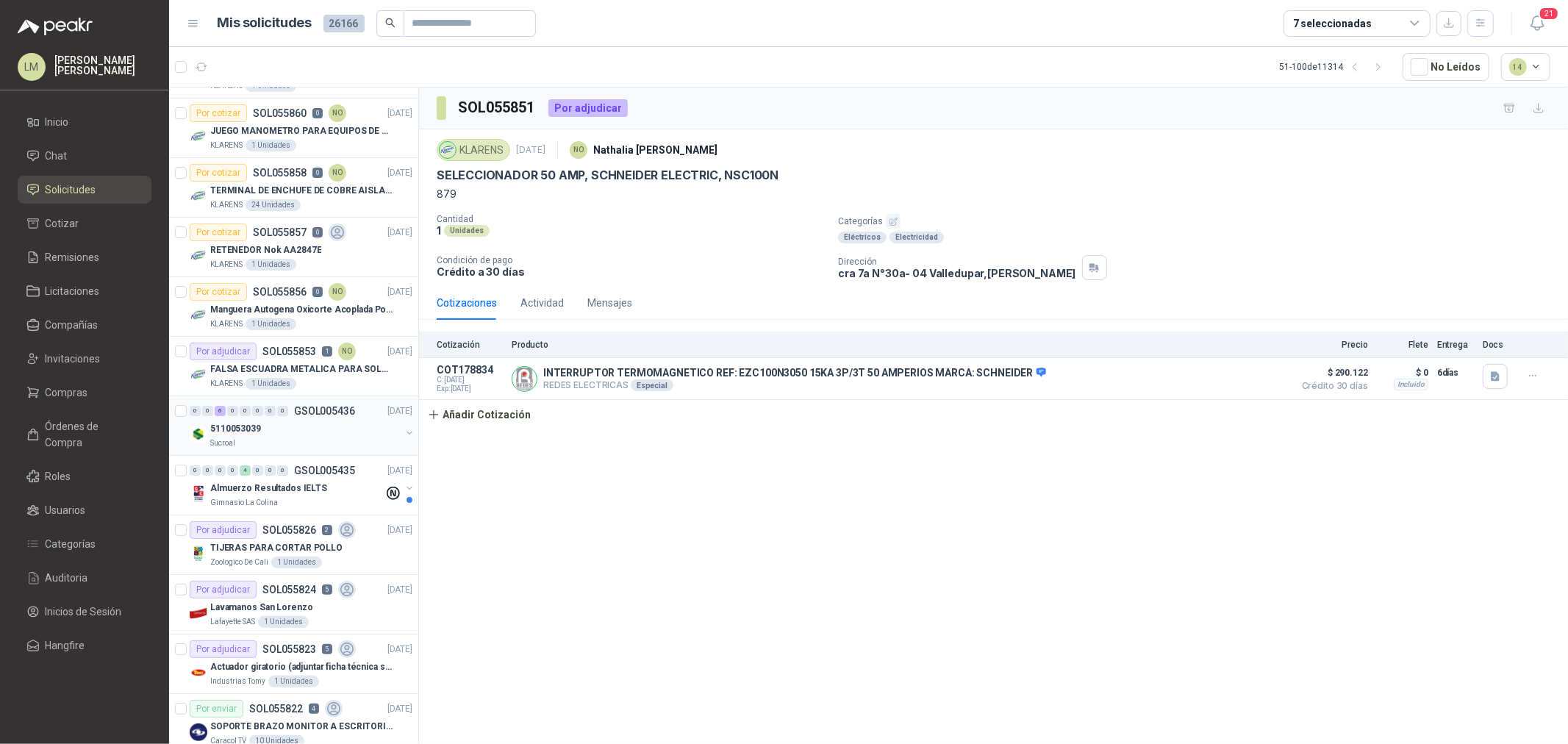
click at [288, 437] on div "Sucroal" at bounding box center [305, 443] width 191 height 12
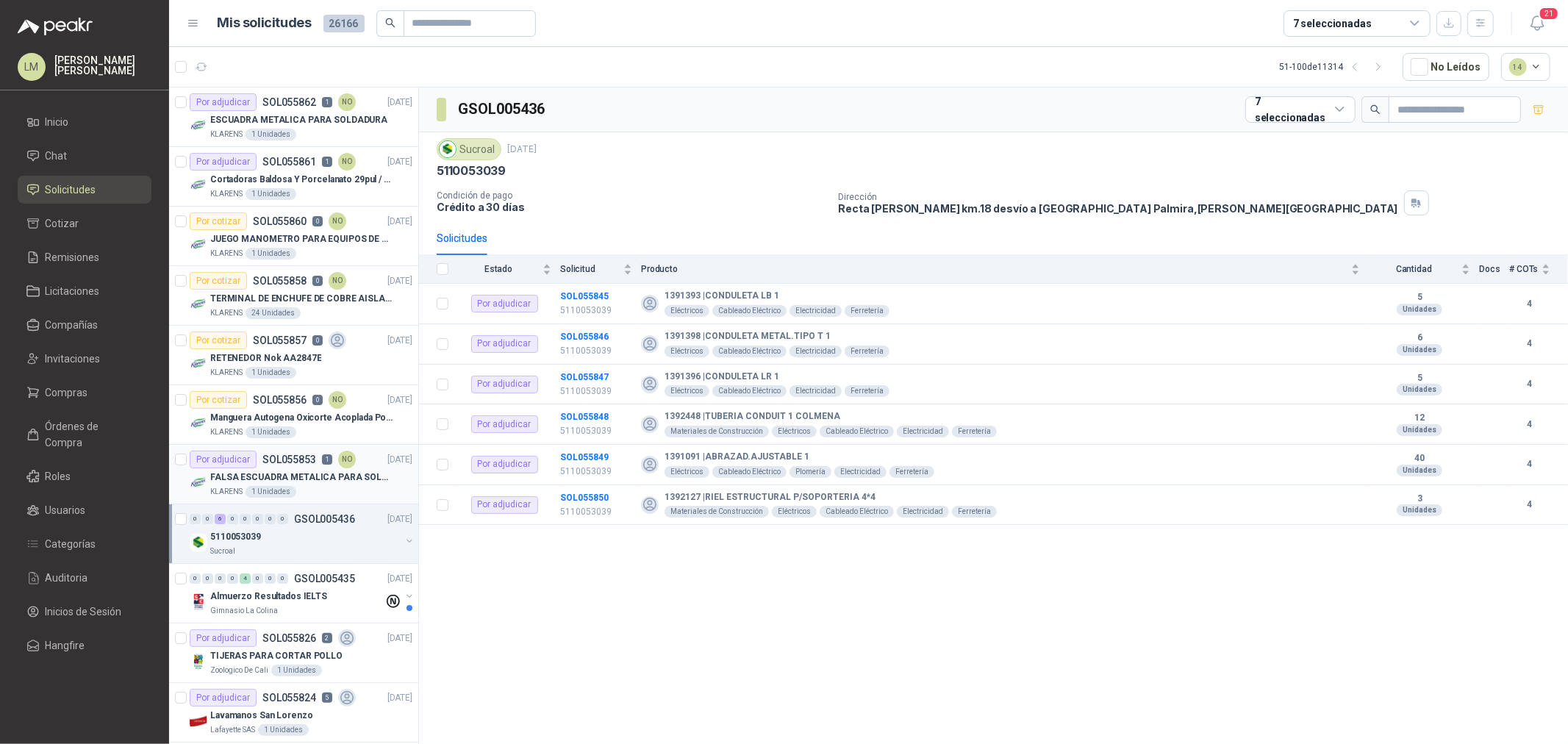
click at [254, 459] on div "Por adjudicar" at bounding box center [223, 460] width 67 height 18
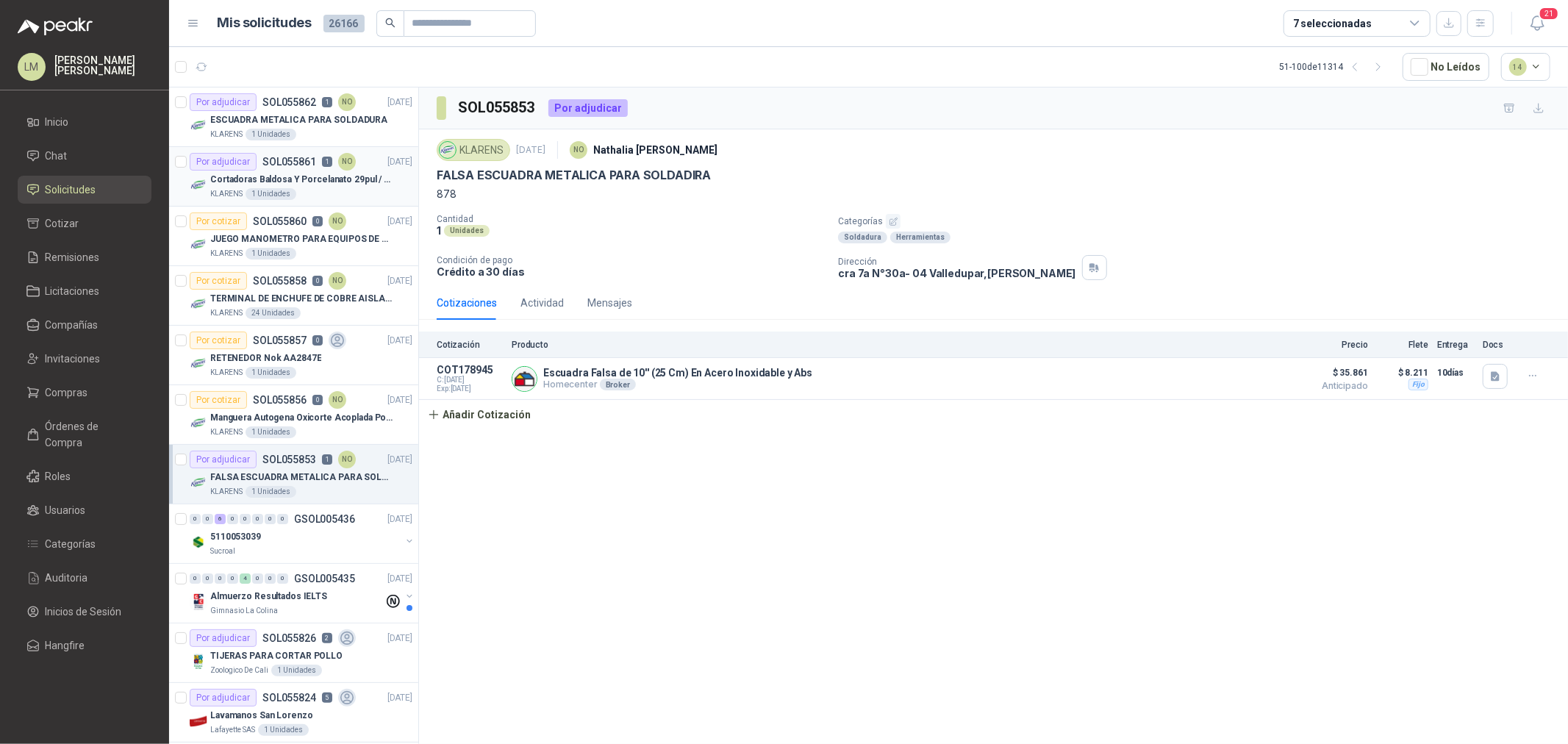
click at [300, 148] on article "Por adjudicar SOL055861 1 NO 12/09/25 Cortadoras Baldosa Y Porcelanato 29pul / …" at bounding box center [294, 176] width 249 height 59
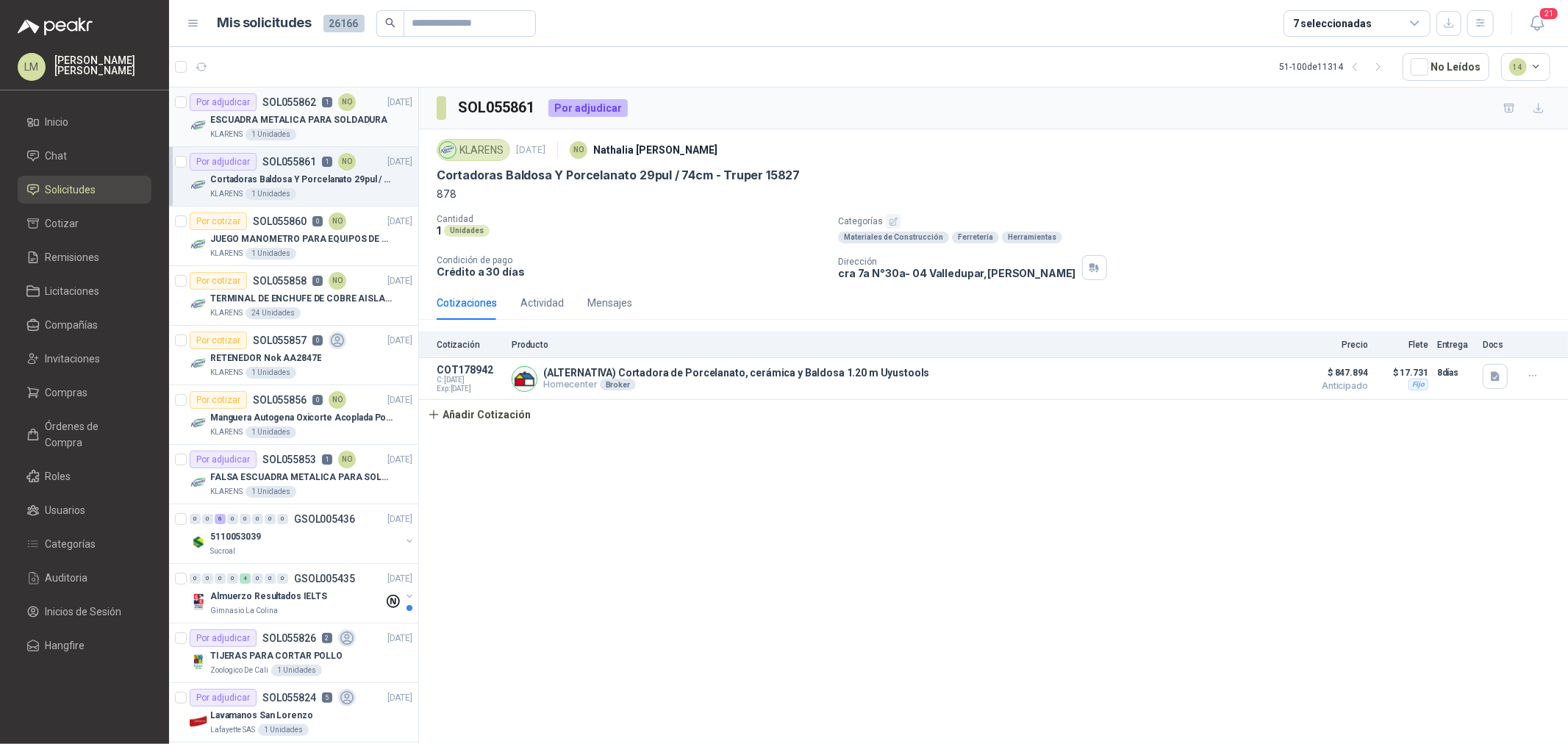
click at [298, 122] on p "ESCUADRA METALICA PARA SOLDADURA" at bounding box center [298, 121] width 177 height 14
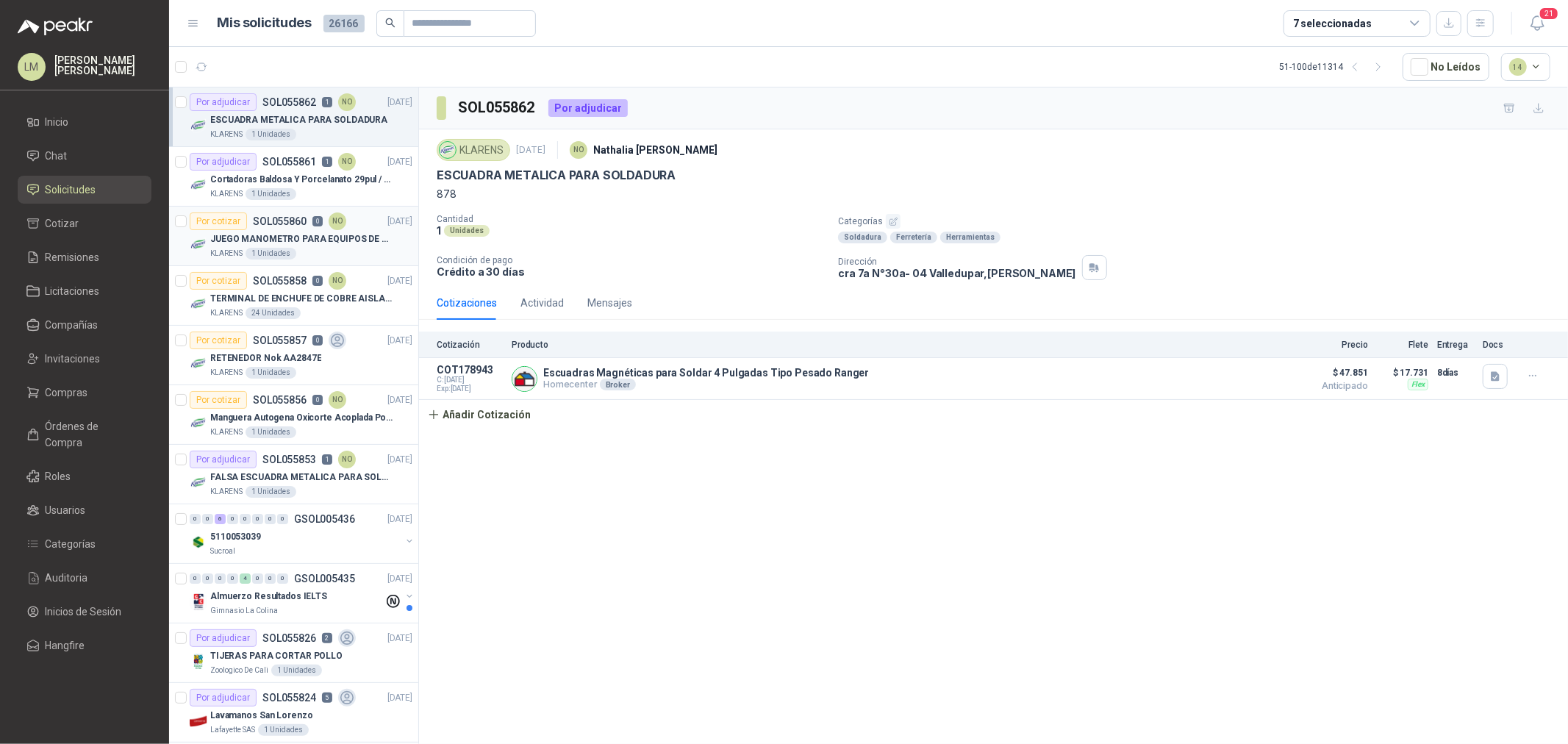
click at [283, 248] on div "1 Unidades" at bounding box center [271, 253] width 51 height 12
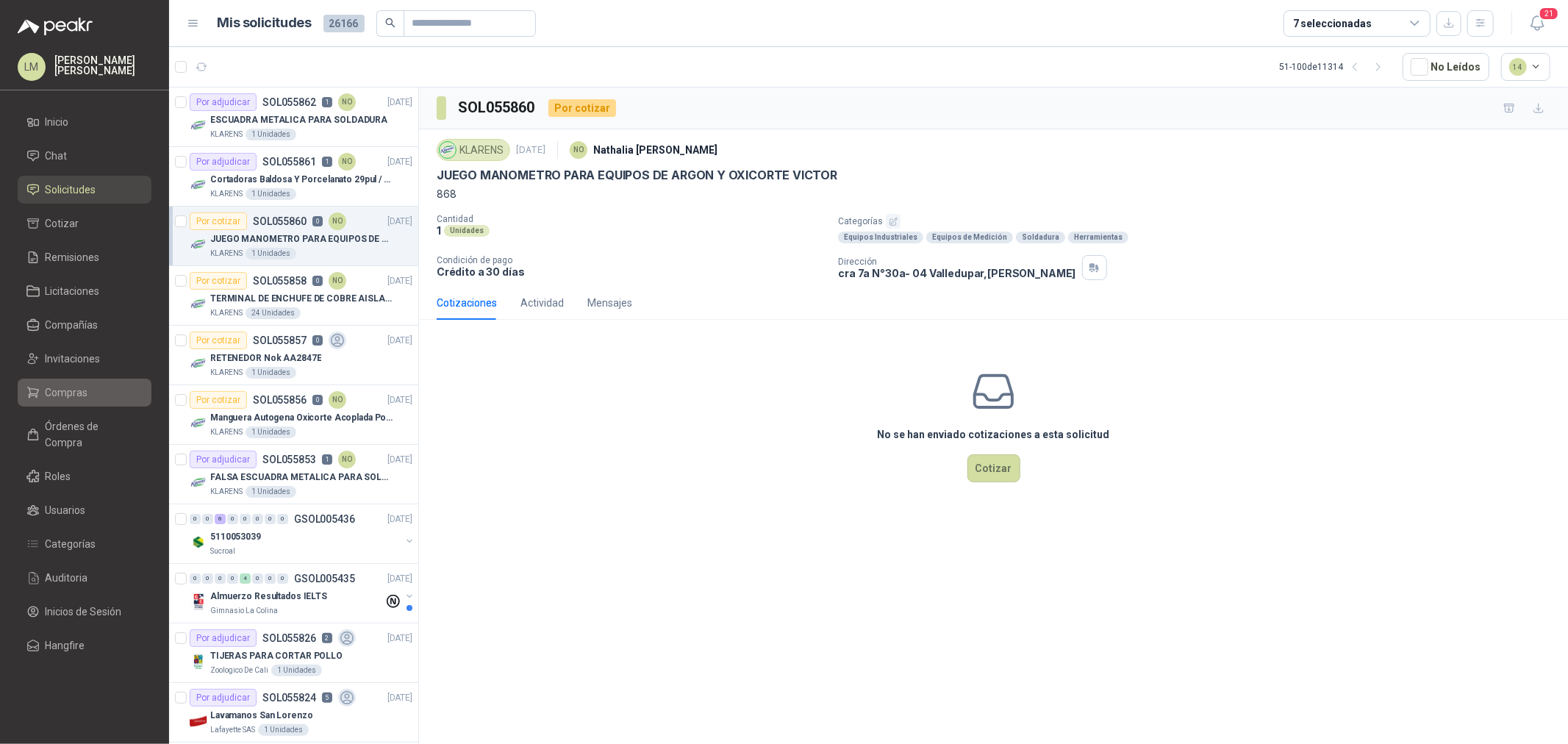
click at [62, 400] on span "Compras" at bounding box center [66, 392] width 42 height 16
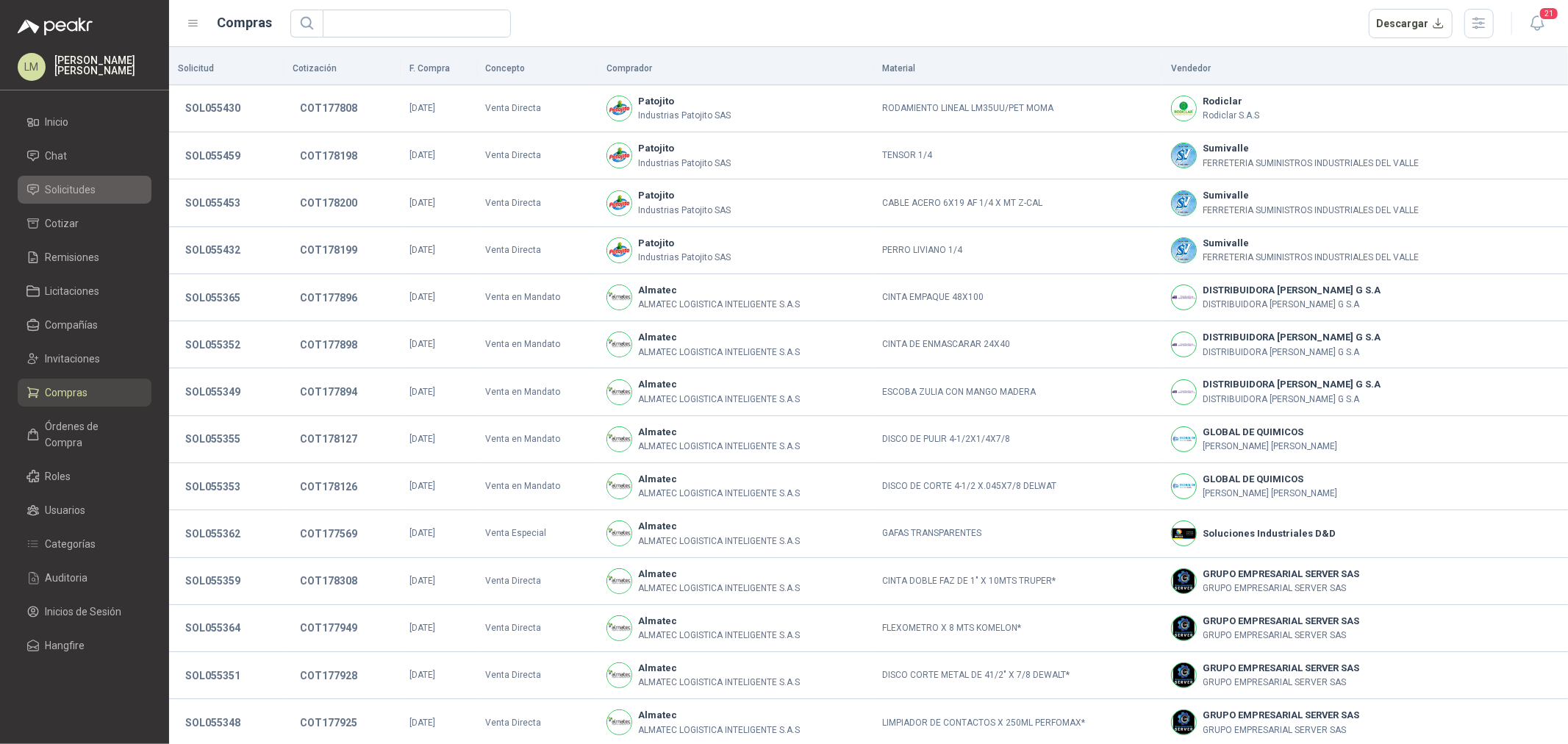
click at [61, 197] on span "Solicitudes" at bounding box center [71, 189] width 51 height 16
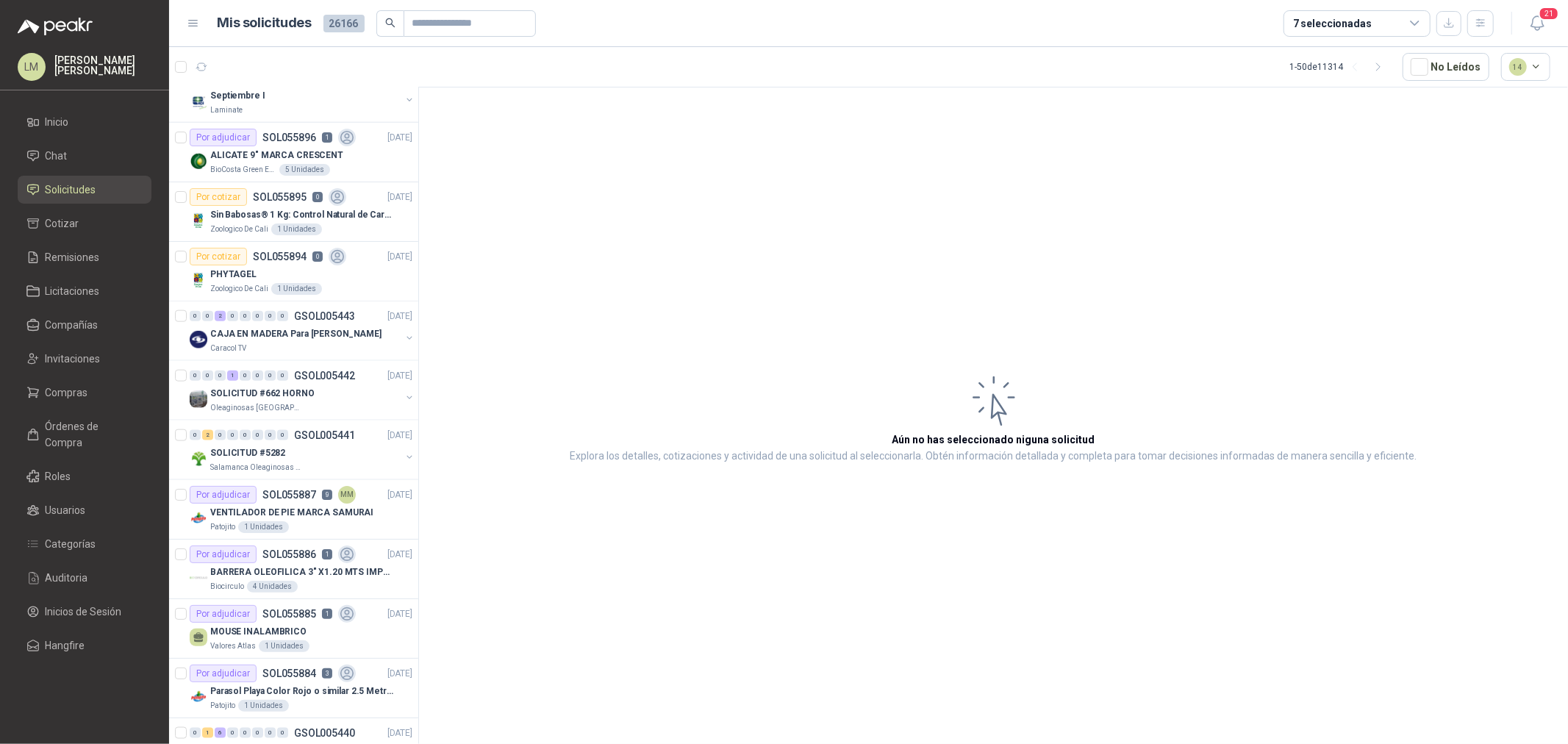
scroll to position [1451, 0]
click at [1337, 25] on div "7 seleccionadas" at bounding box center [1332, 23] width 79 height 16
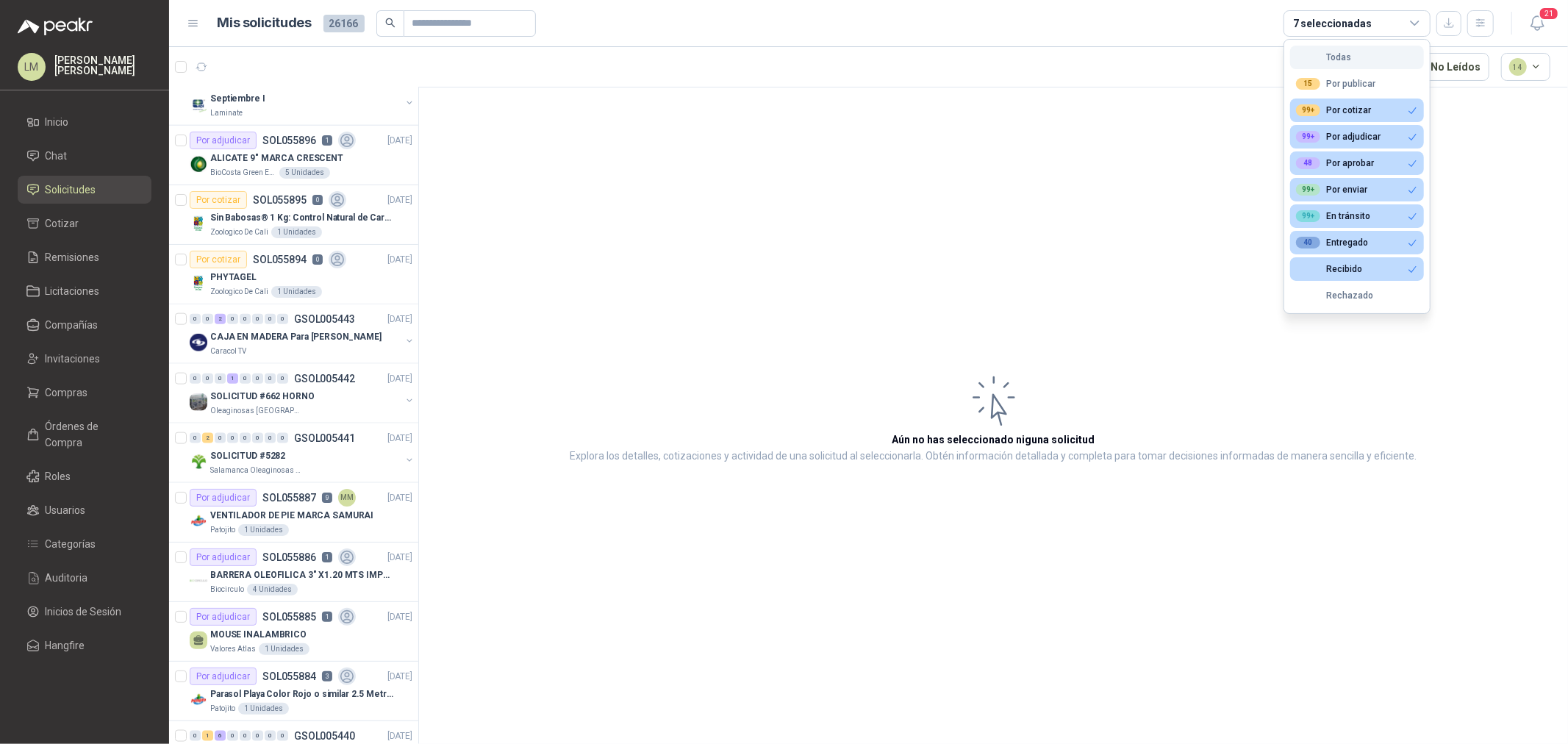
click at [1339, 47] on button "Todas" at bounding box center [1357, 57] width 134 height 23
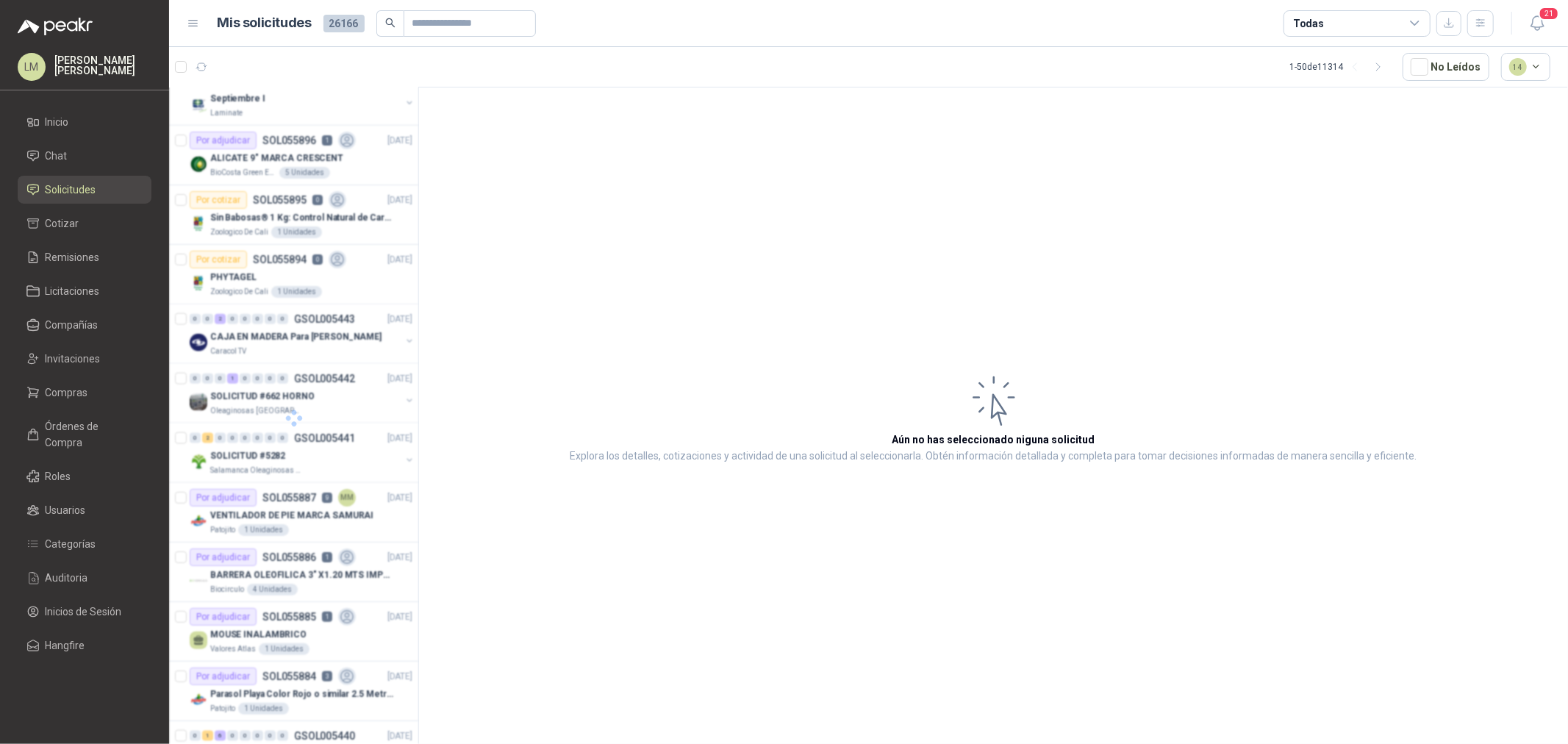
click at [1335, 20] on div "Todas" at bounding box center [1357, 23] width 147 height 26
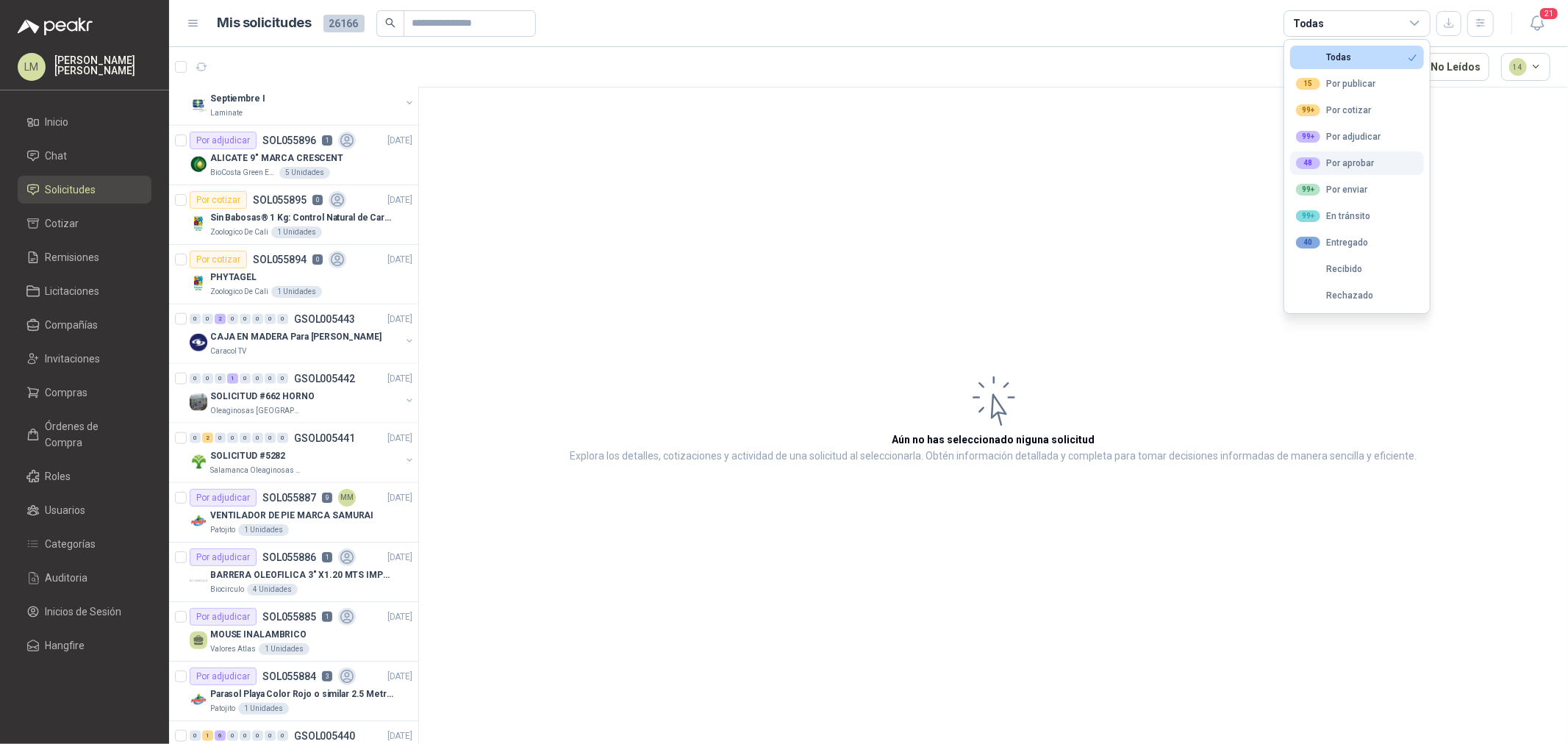
click at [1332, 164] on div "48 Por aprobar" at bounding box center [1335, 163] width 78 height 12
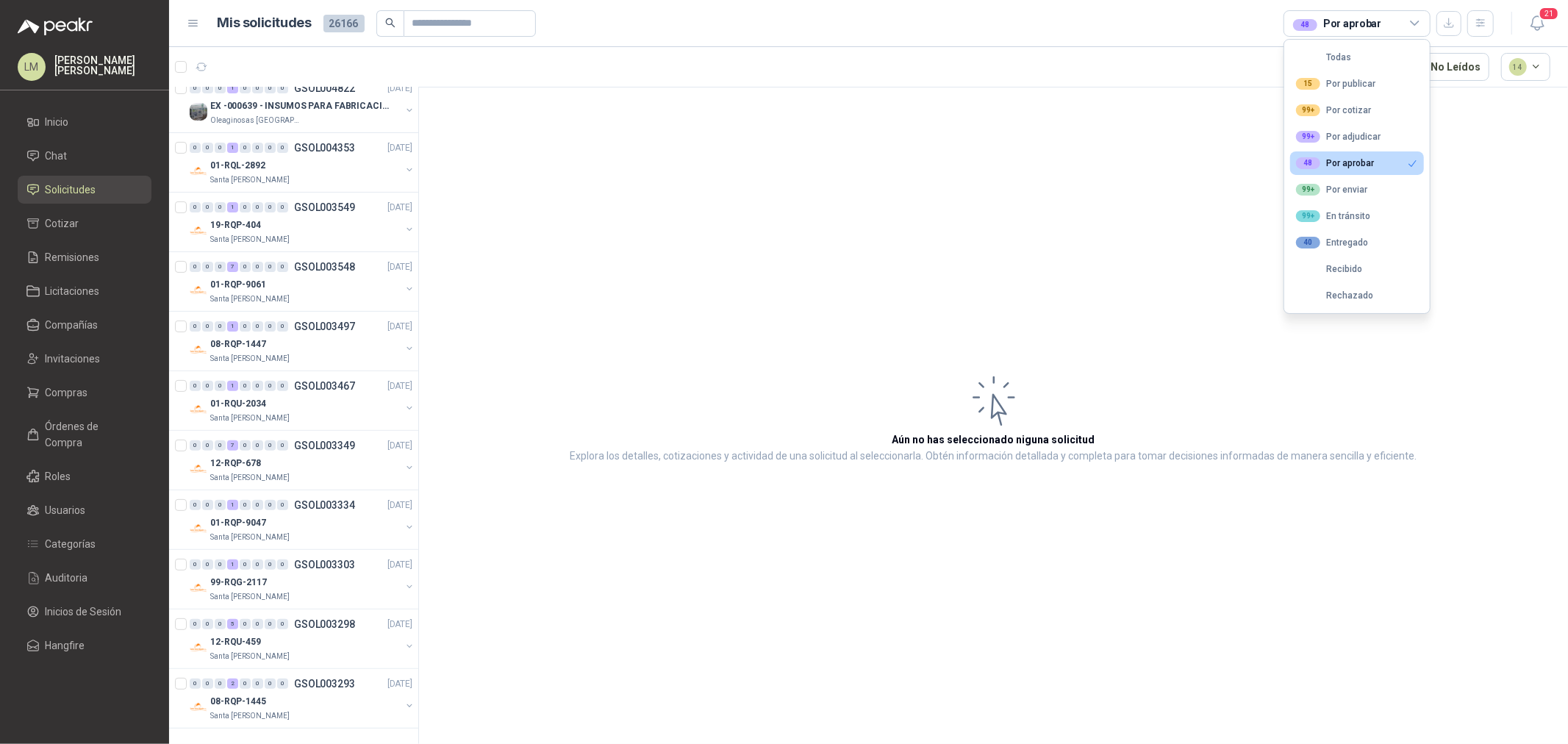
scroll to position [0, 0]
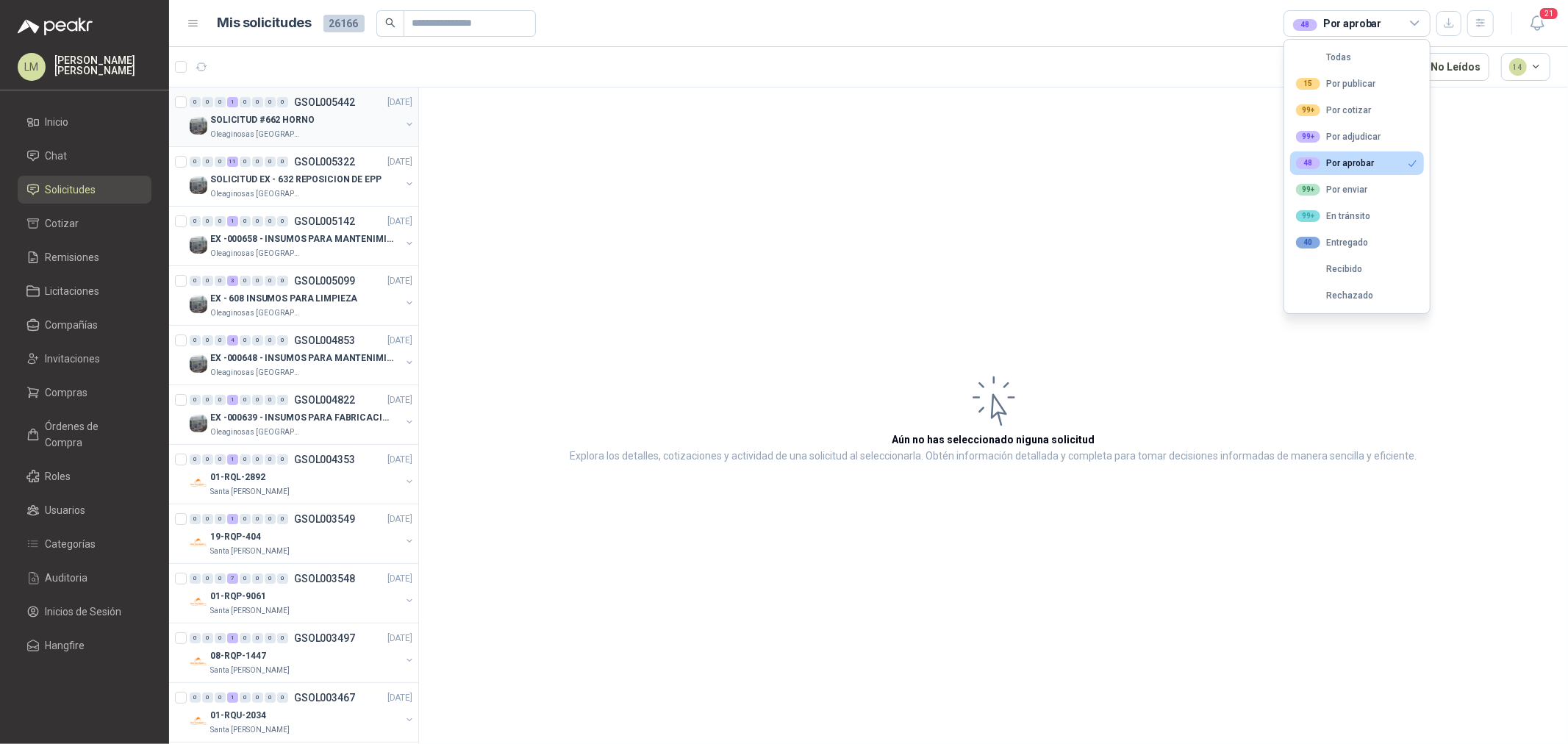
click at [404, 122] on button "button" at bounding box center [409, 124] width 12 height 12
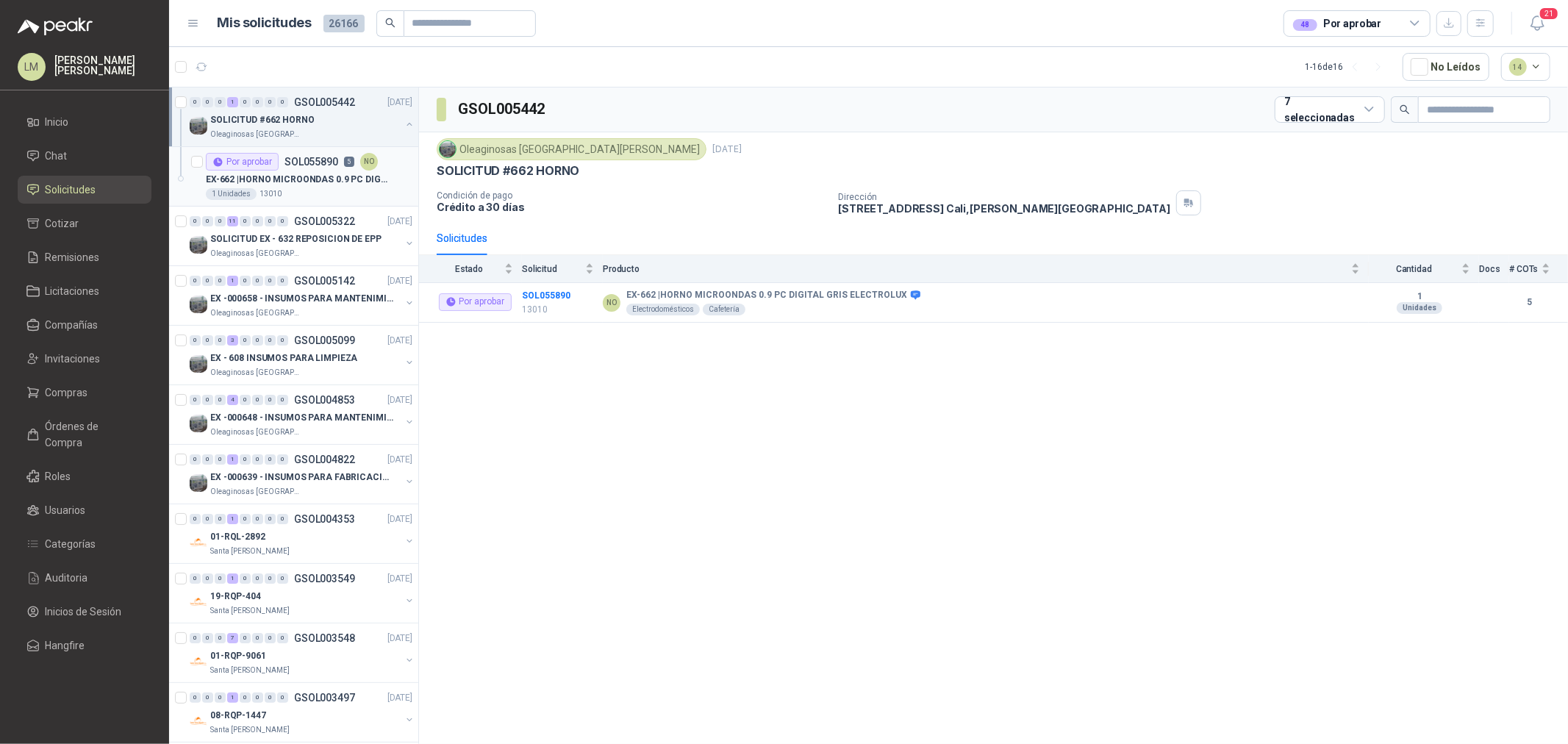
click at [324, 172] on div "EX-662 | HORNO MICROONDAS 0.9 PC DIGITAL GRIS ELECTROLUX" at bounding box center [309, 179] width 206 height 18
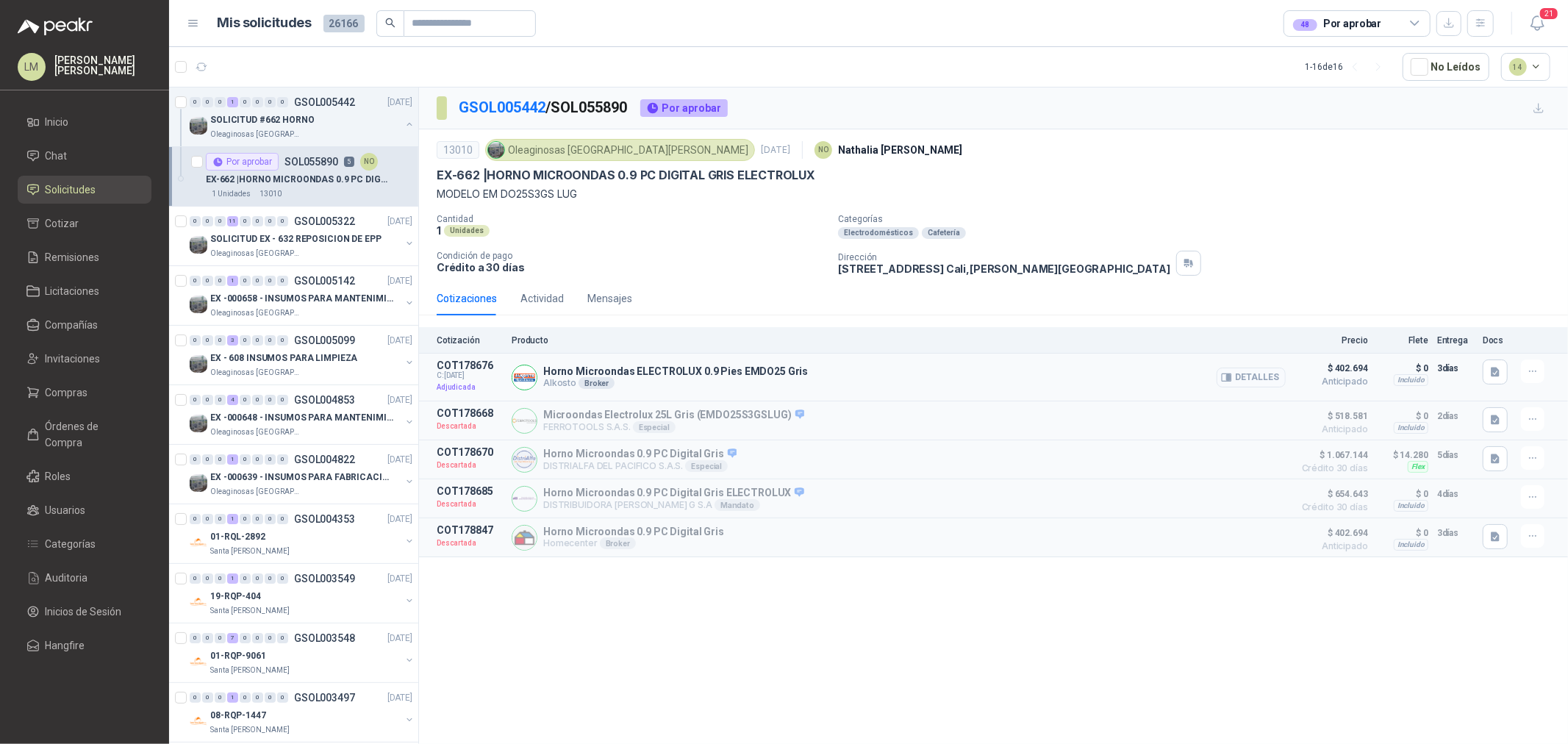
click at [1252, 375] on button "Detalles" at bounding box center [1251, 378] width 69 height 20
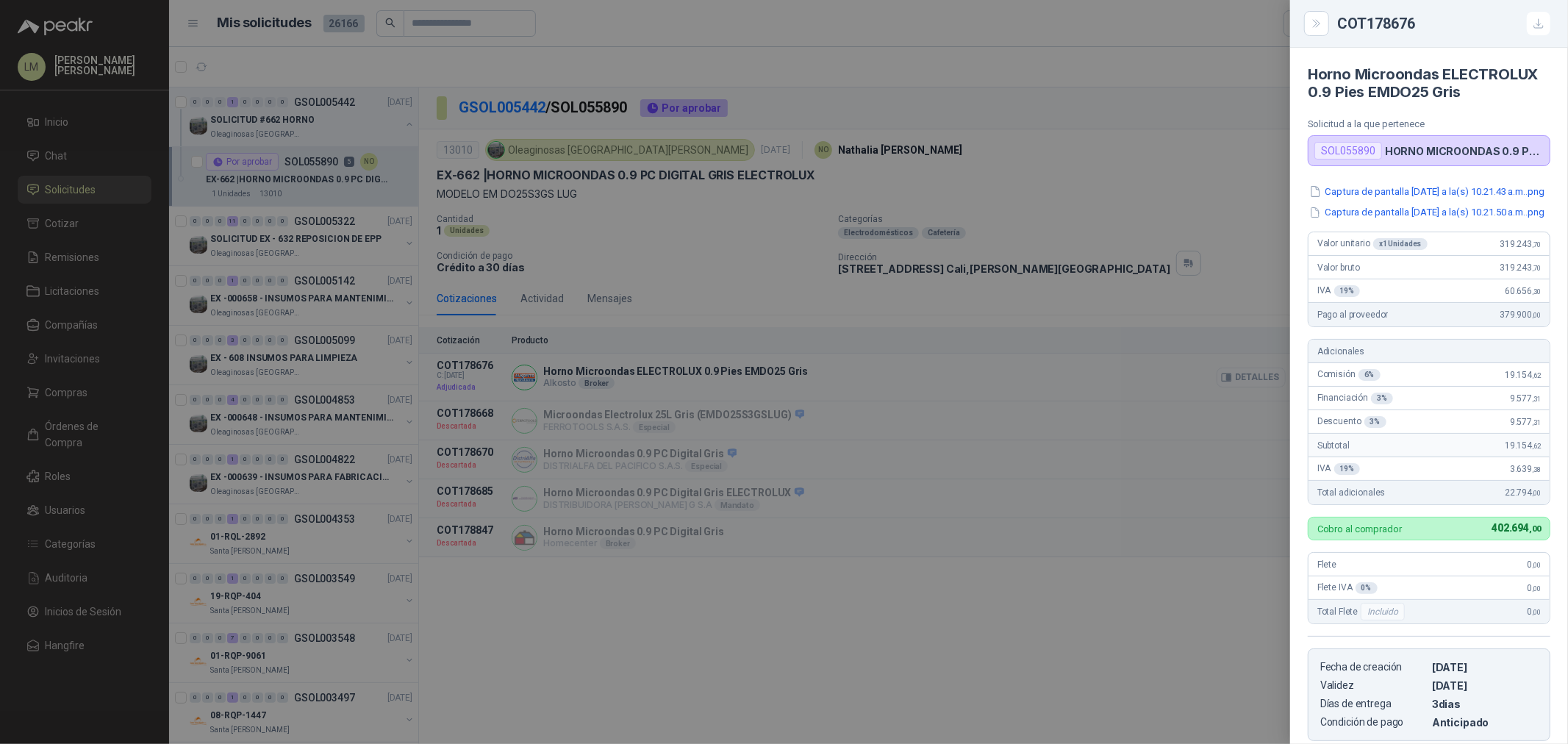
scroll to position [255, 0]
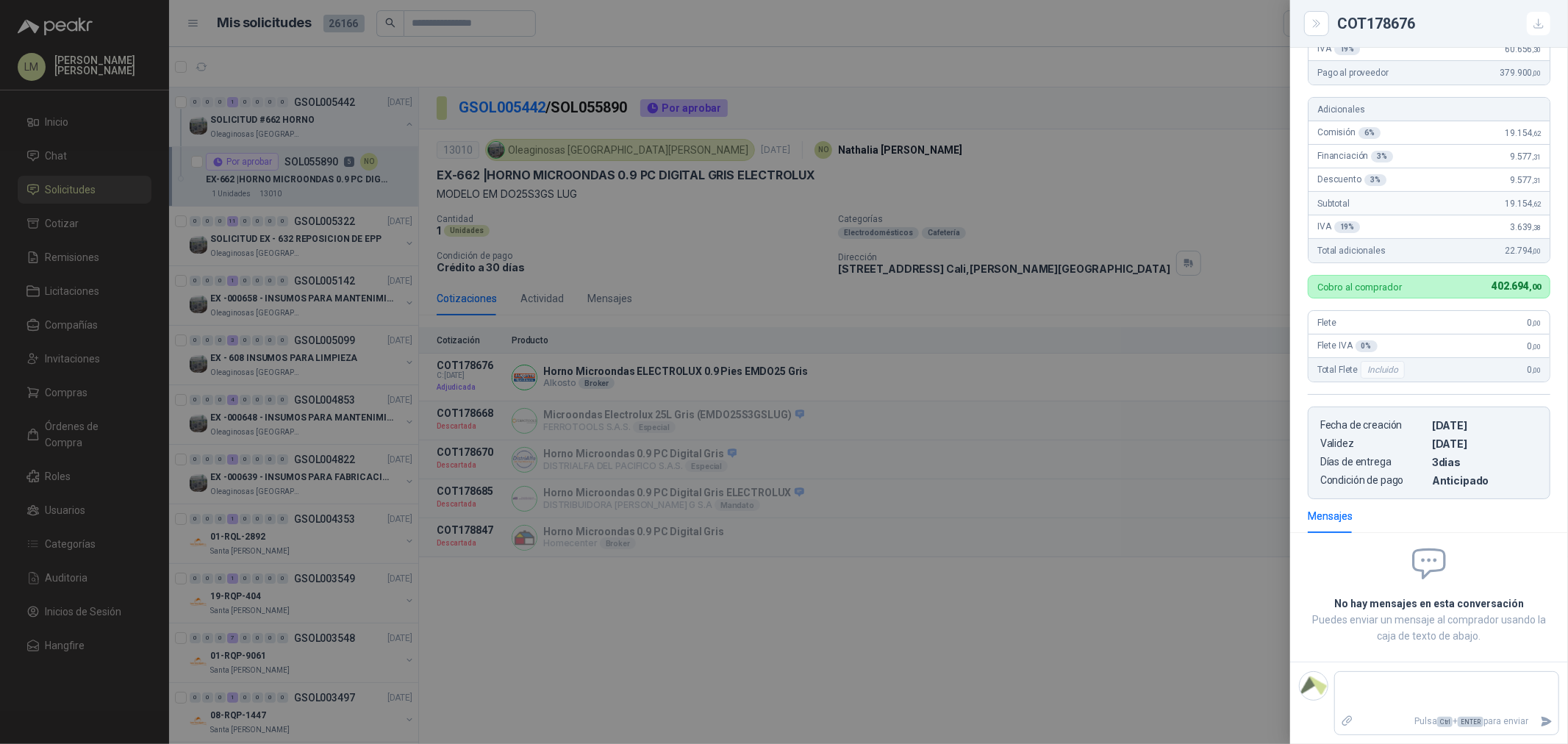
click at [962, 363] on div at bounding box center [784, 372] width 1568 height 744
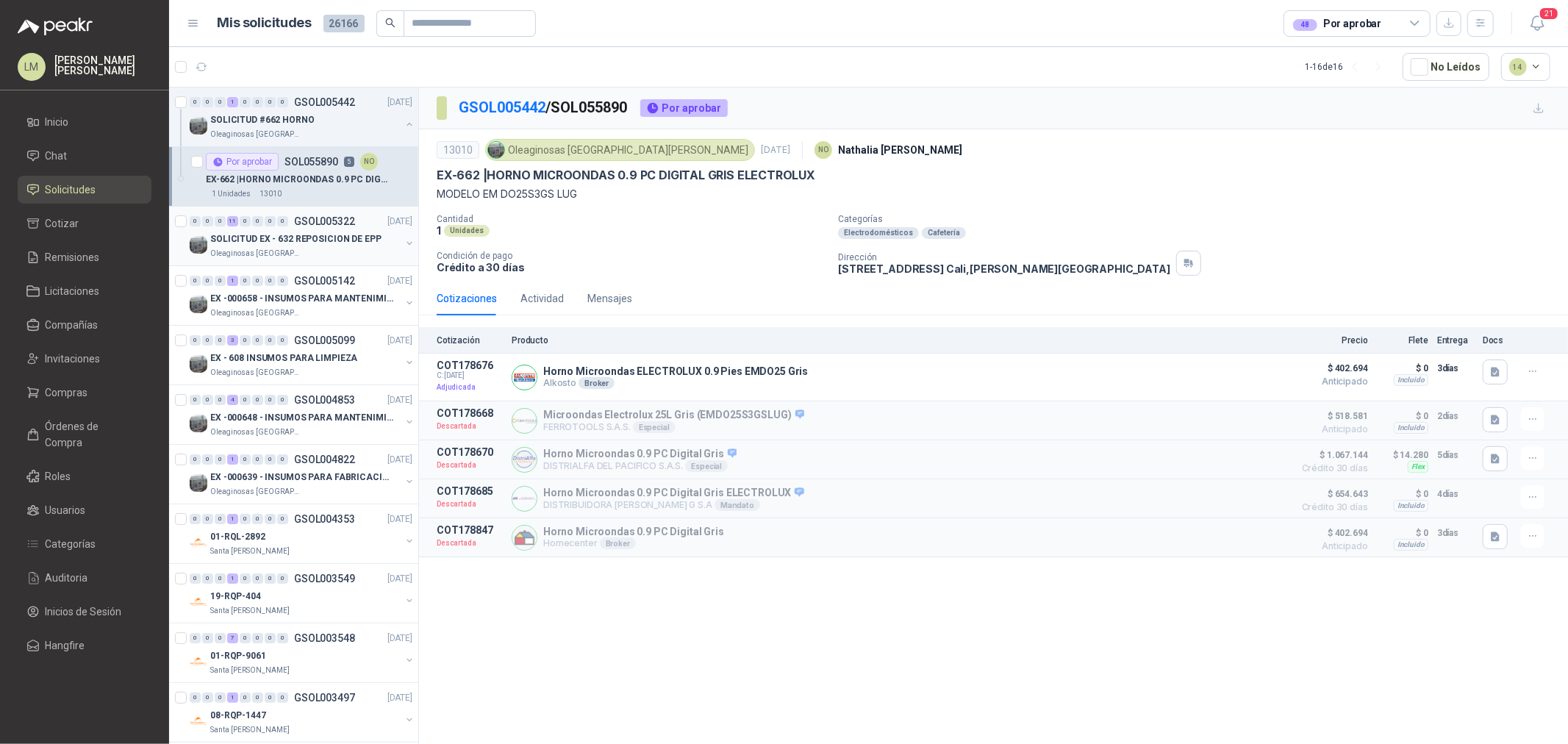
click at [404, 241] on button "button" at bounding box center [409, 243] width 12 height 12
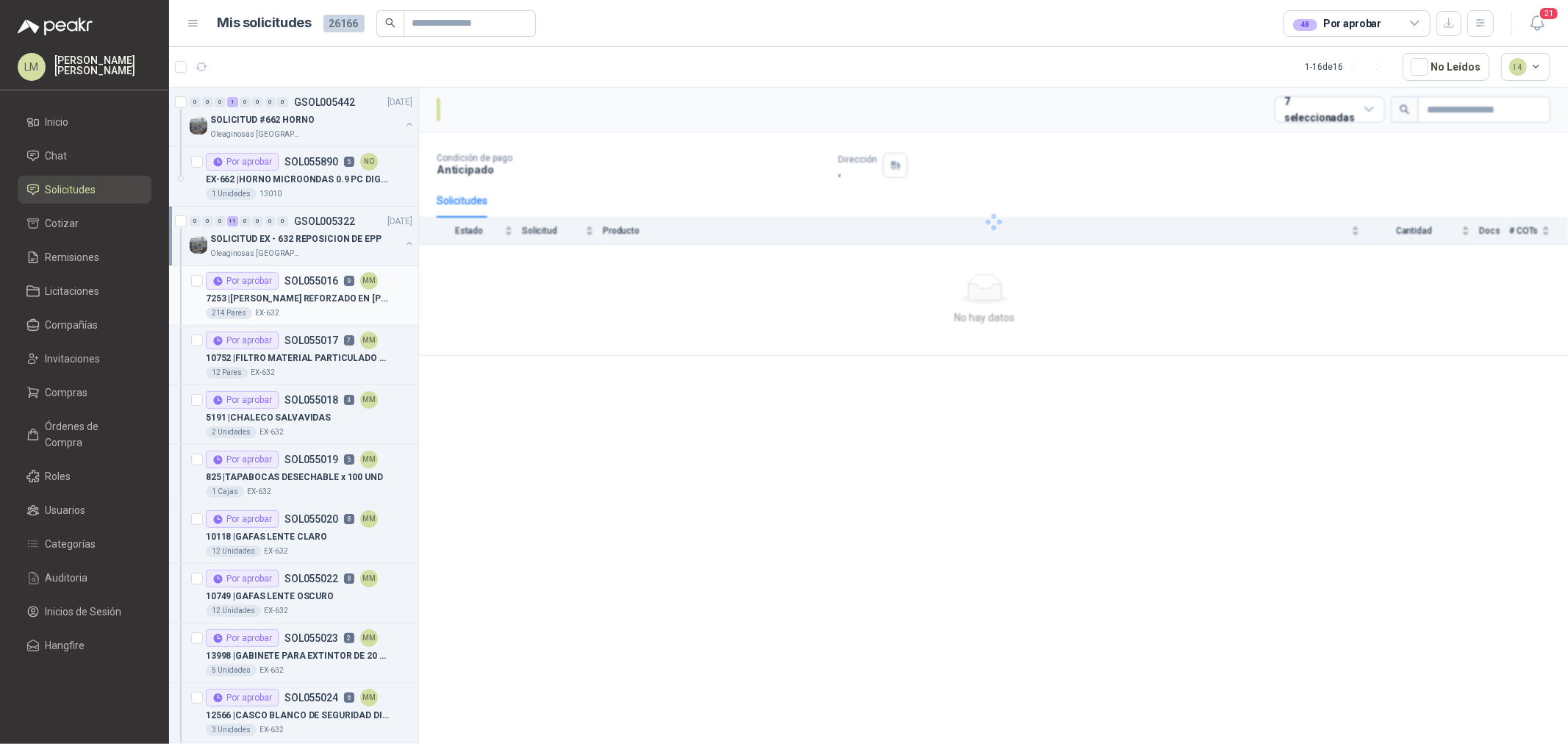
click at [313, 292] on p "7253 | GUANTE VAQUETA REFORZADO EN PALMA ML" at bounding box center [297, 299] width 183 height 14
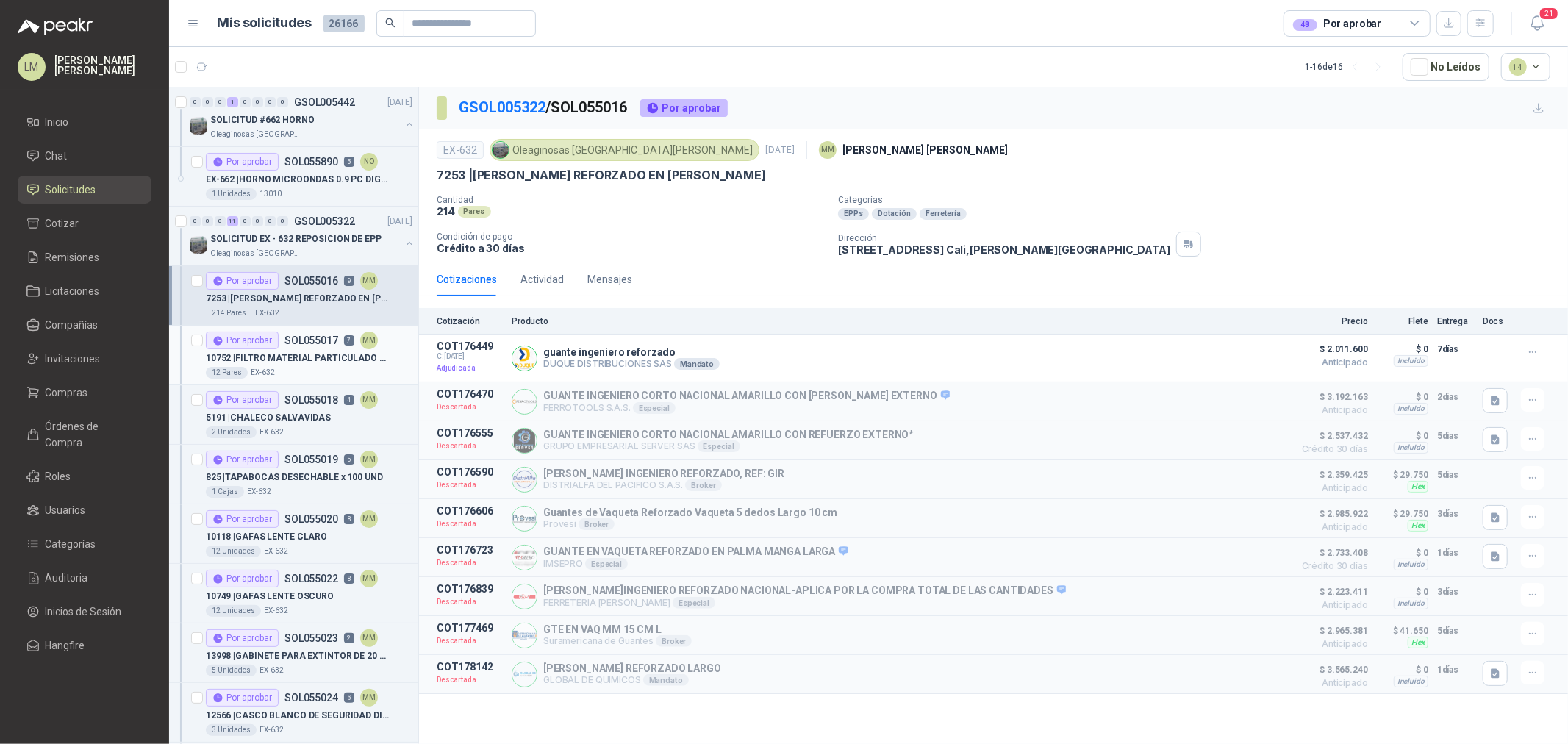
click at [292, 355] on p "10752 | FILTRO MATERIAL PARTICULADO 3M 2097" at bounding box center [297, 358] width 183 height 14
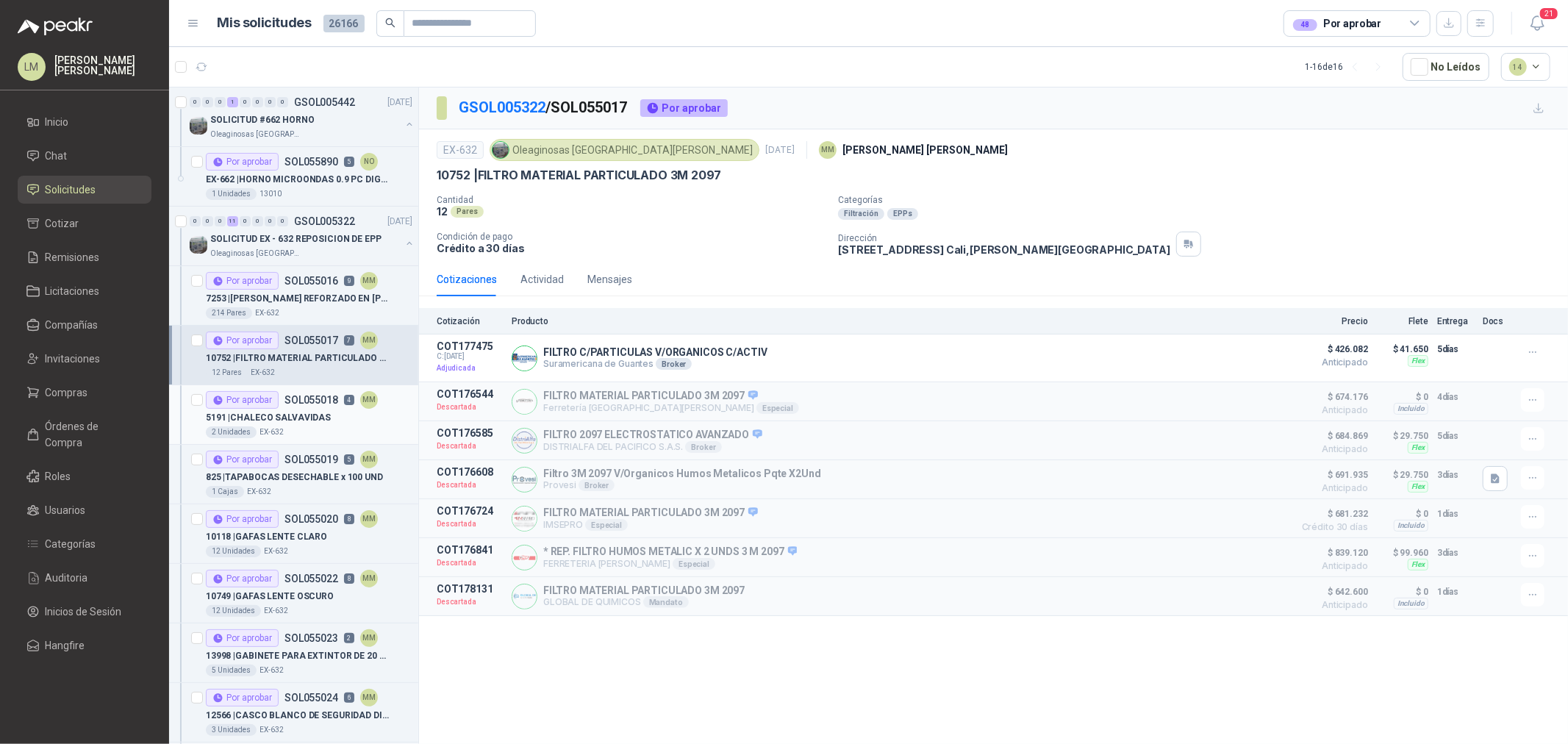
click at [314, 409] on div "5191 | CHALECO SALVAVIDAS" at bounding box center [309, 417] width 206 height 18
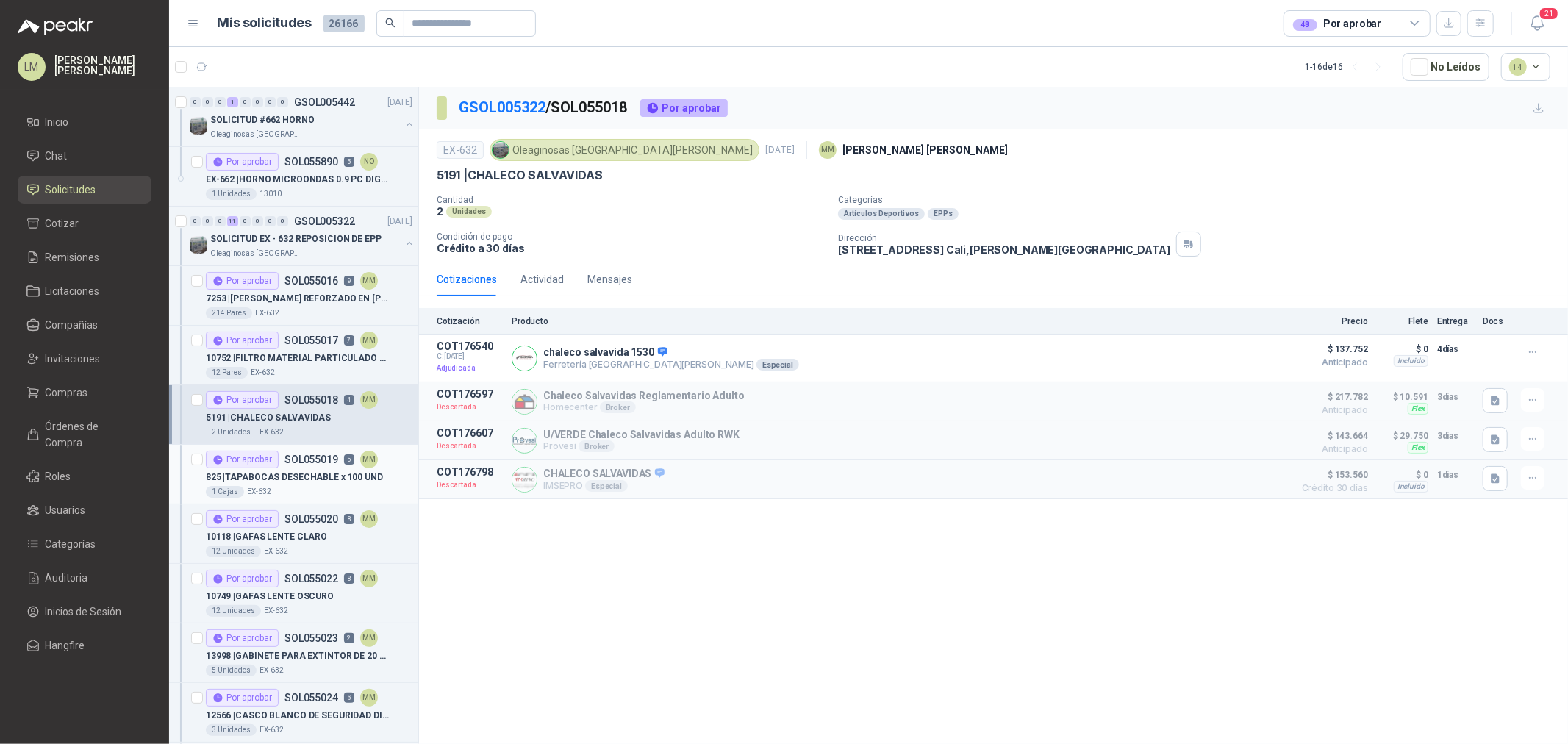
click at [290, 471] on p "825 | TAPABOCAS DESECHABLE x 100 UND" at bounding box center [294, 477] width 177 height 14
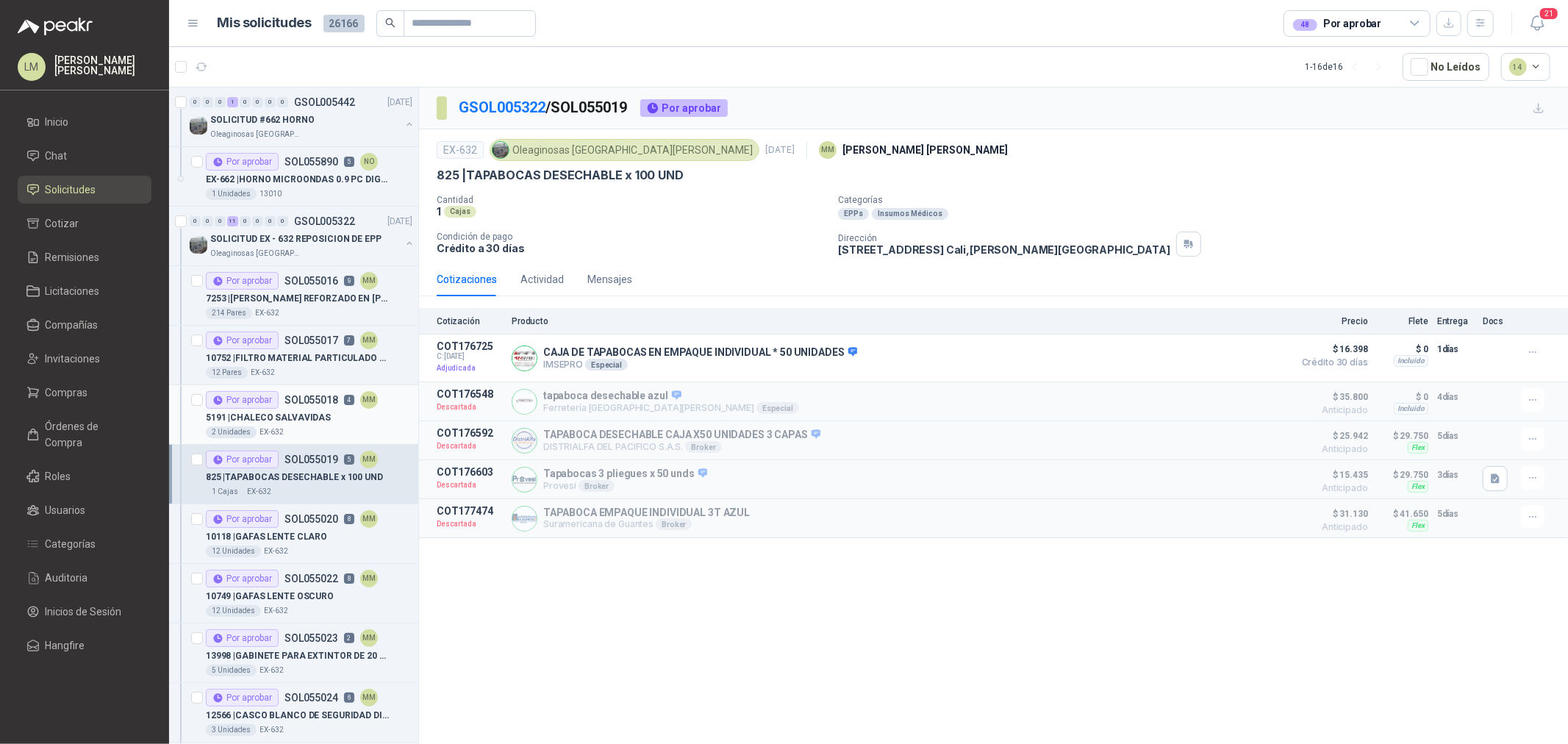
click at [288, 401] on p "SOL055018" at bounding box center [311, 399] width 53 height 10
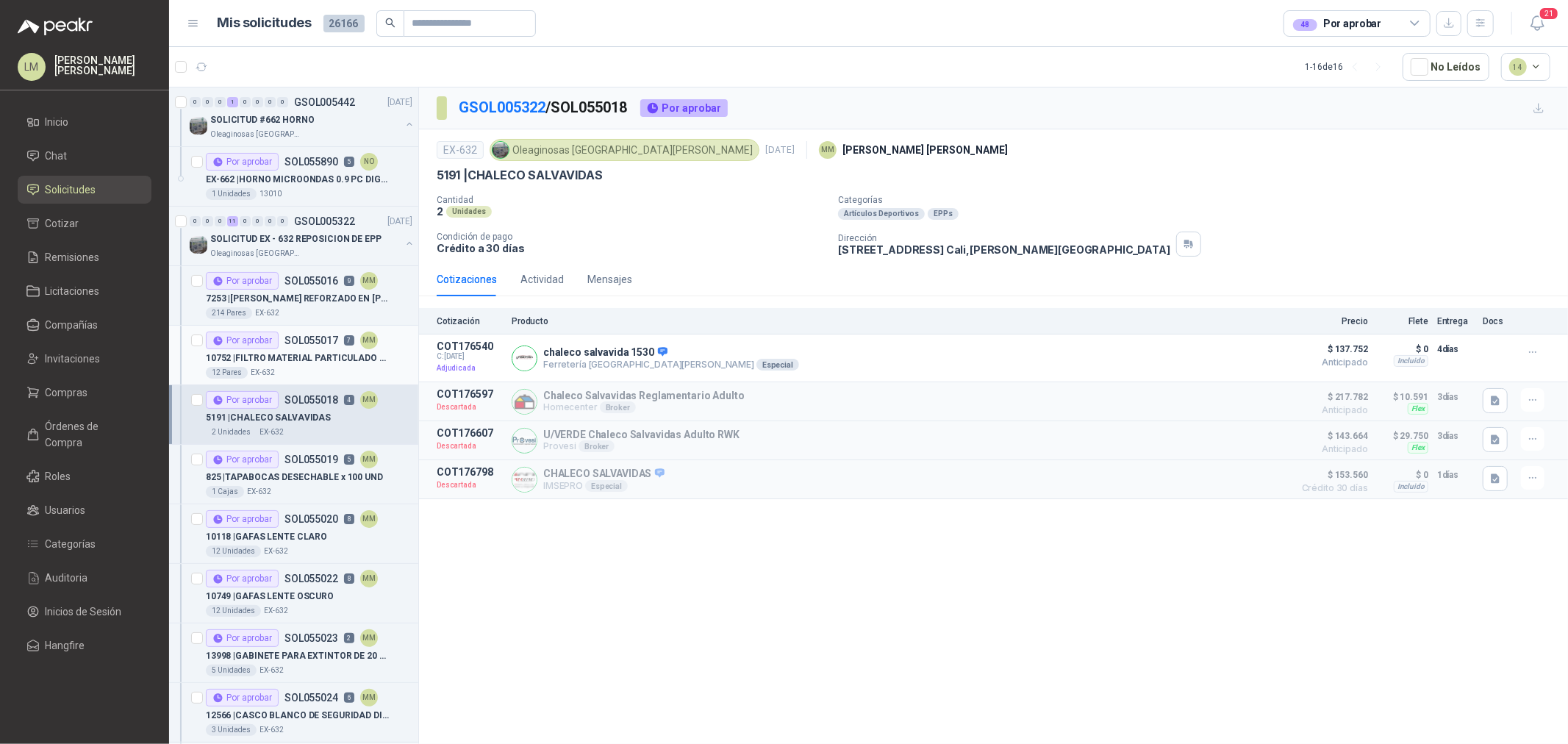
click at [297, 349] on div "10752 | FILTRO MATERIAL PARTICULADO 3M 2097" at bounding box center [309, 358] width 206 height 18
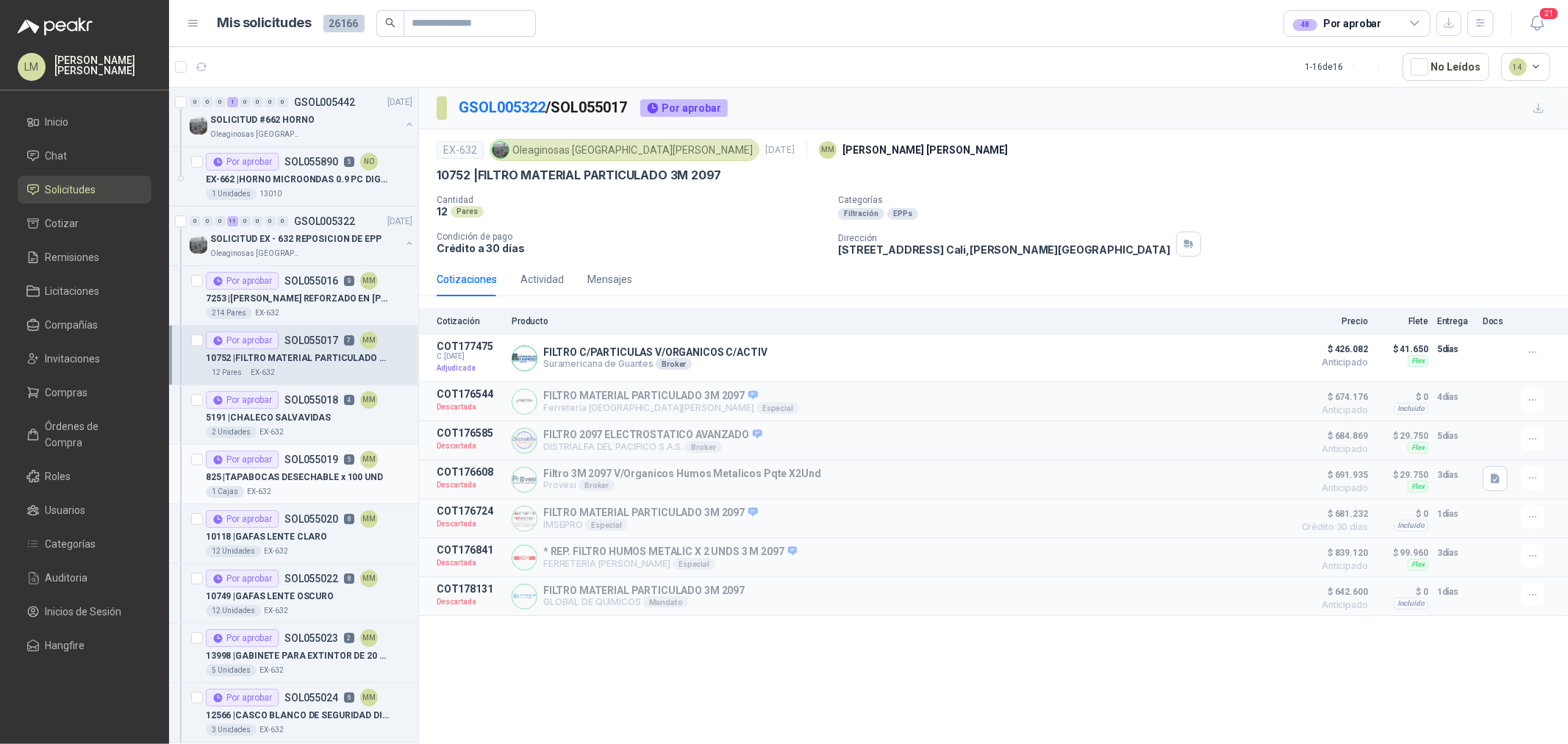
click at [311, 477] on p "825 | TAPABOCAS DESECHABLE x 100 UND" at bounding box center [294, 477] width 177 height 14
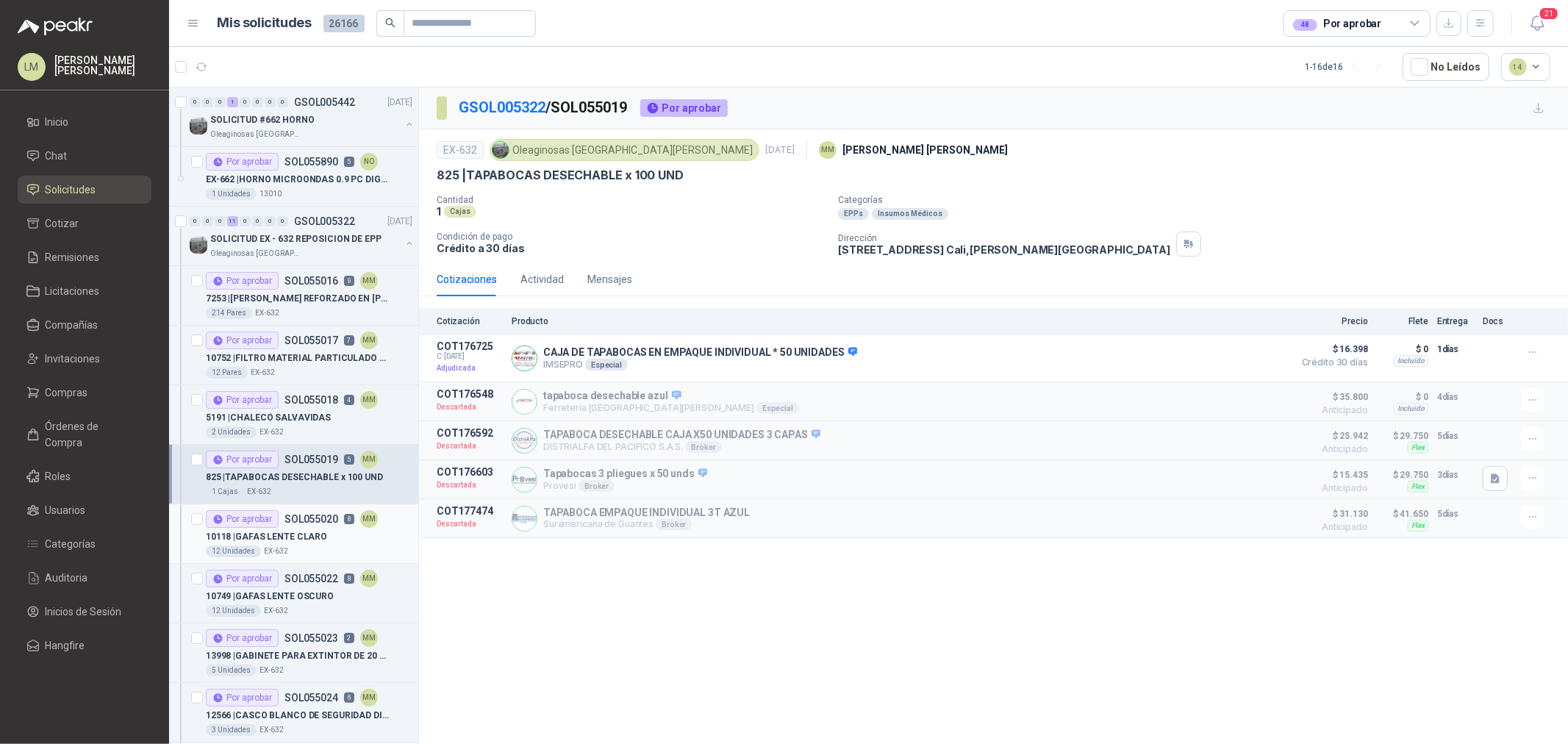
click at [298, 530] on p "10118 | GAFAS LENTE CLARO" at bounding box center [266, 537] width 121 height 14
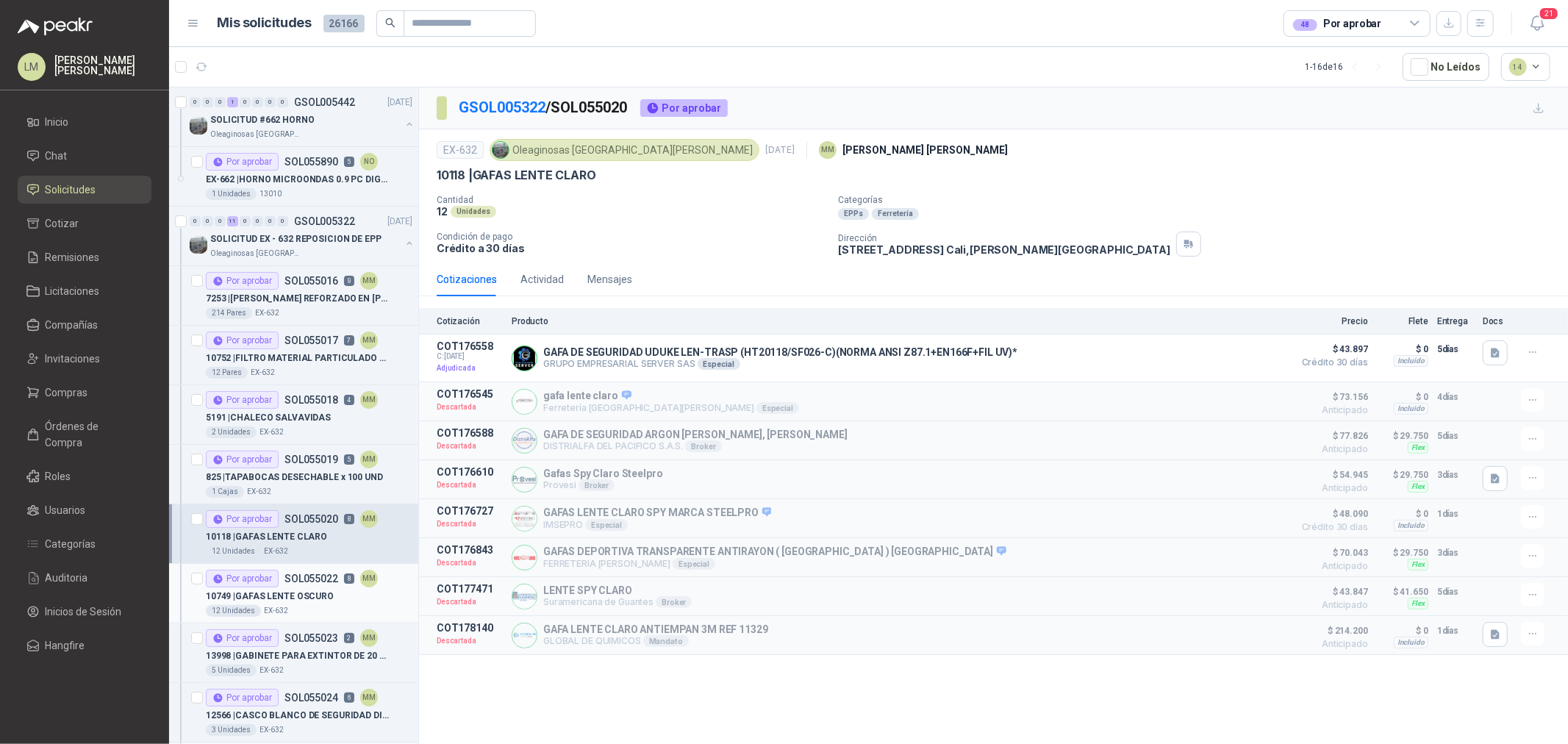
click at [311, 583] on p "SOL055022" at bounding box center [311, 579] width 53 height 10
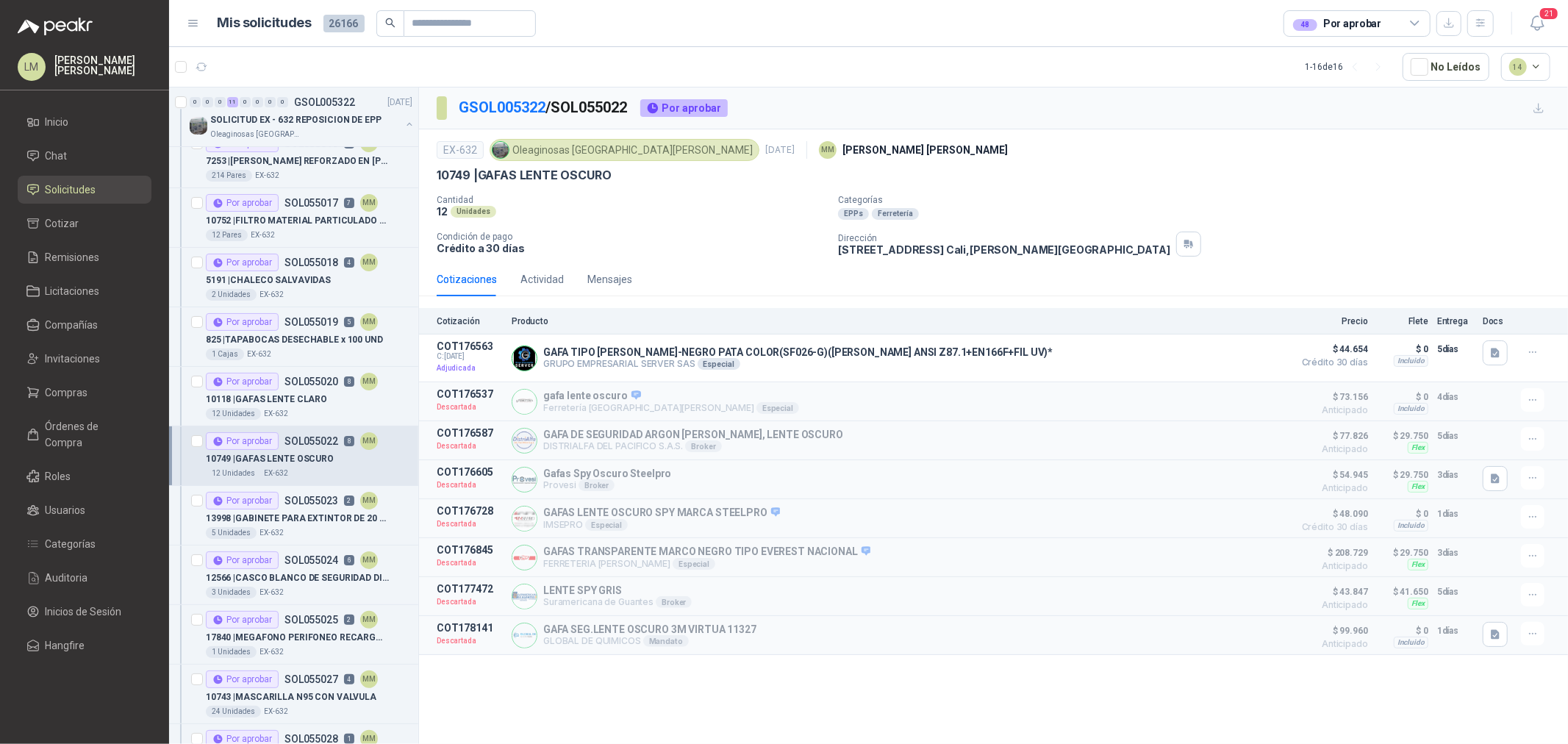
scroll to position [163, 0]
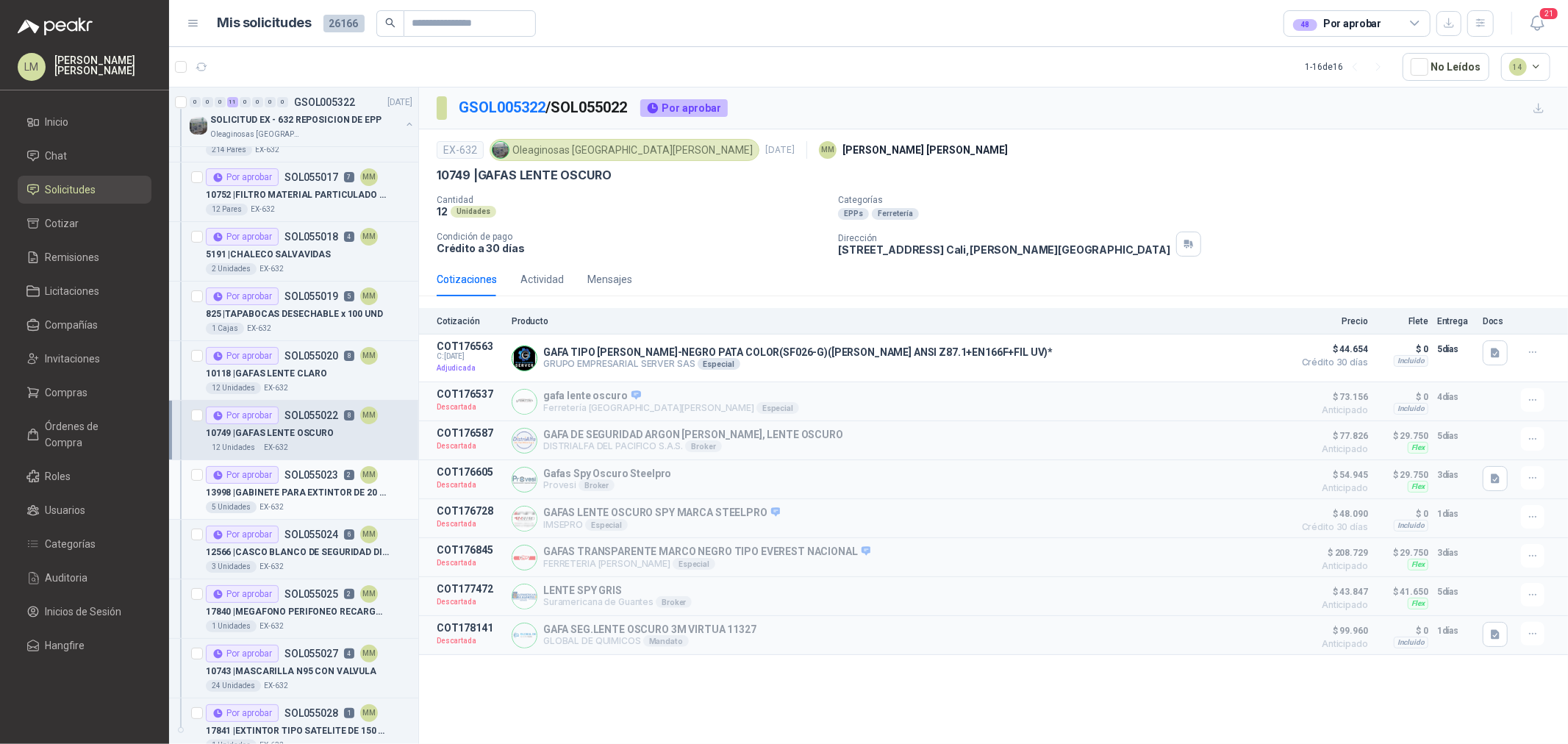
click at [321, 488] on p "13998 | GABINETE PARA EXTINTOR DE 20 LBS" at bounding box center [297, 493] width 183 height 14
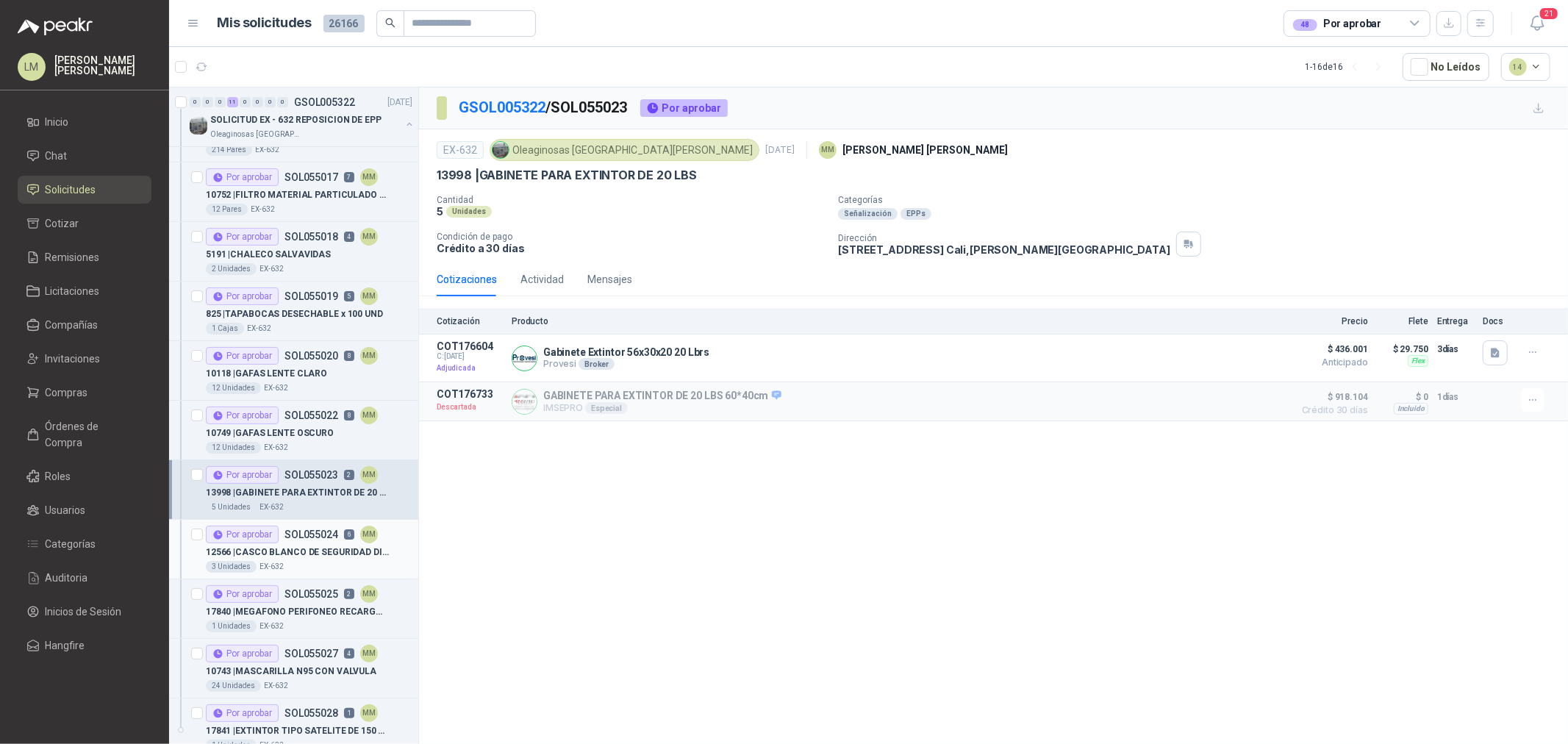
click at [307, 548] on p "12566 | CASCO BLANCO DE SEGURIDAD DIELECTRICO TIPO II CON BARBUQUEJO" at bounding box center [297, 552] width 183 height 14
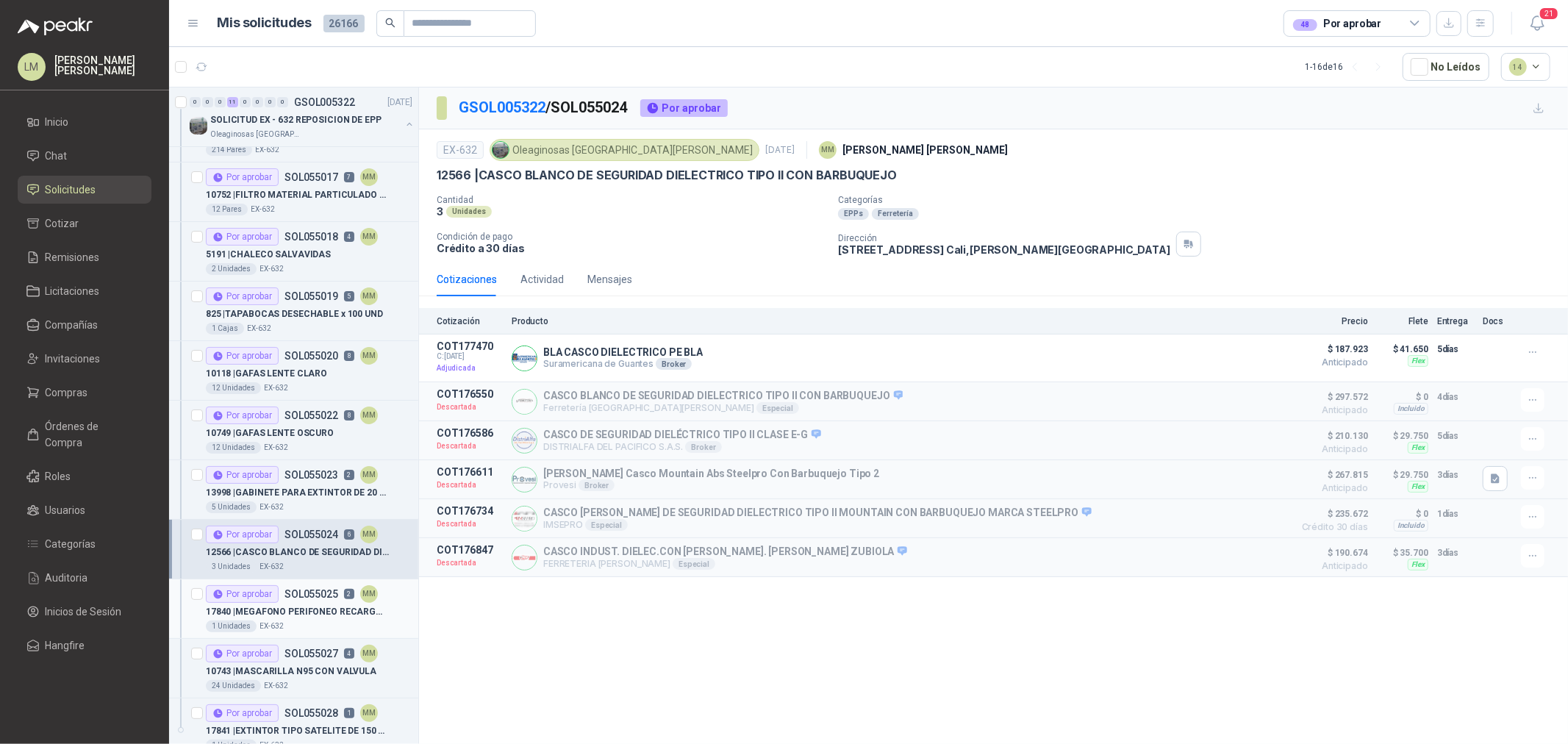
click at [305, 592] on p "SOL055025" at bounding box center [311, 594] width 53 height 10
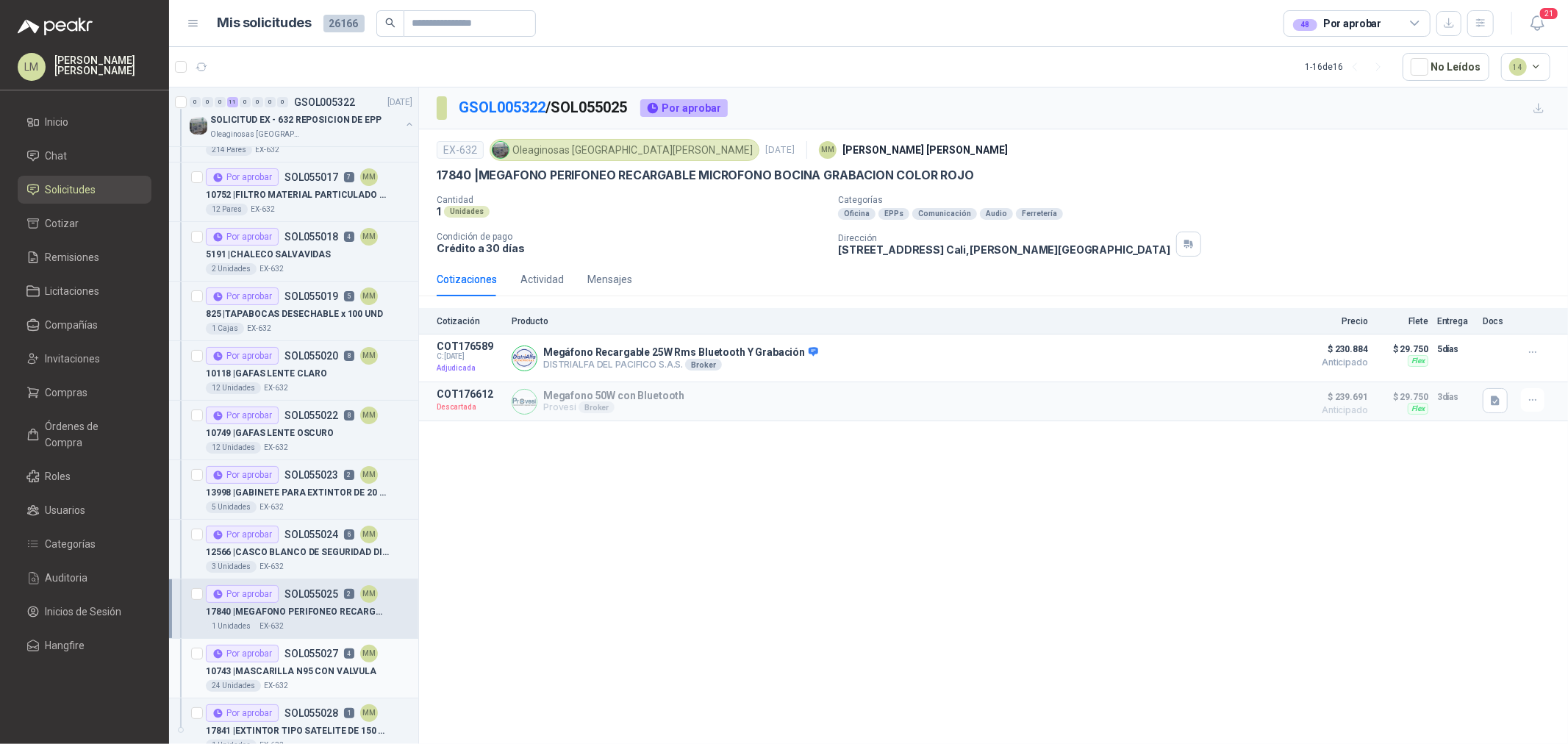
click at [320, 661] on div "Por aprobar SOL055027 4 MM" at bounding box center [292, 654] width 172 height 18
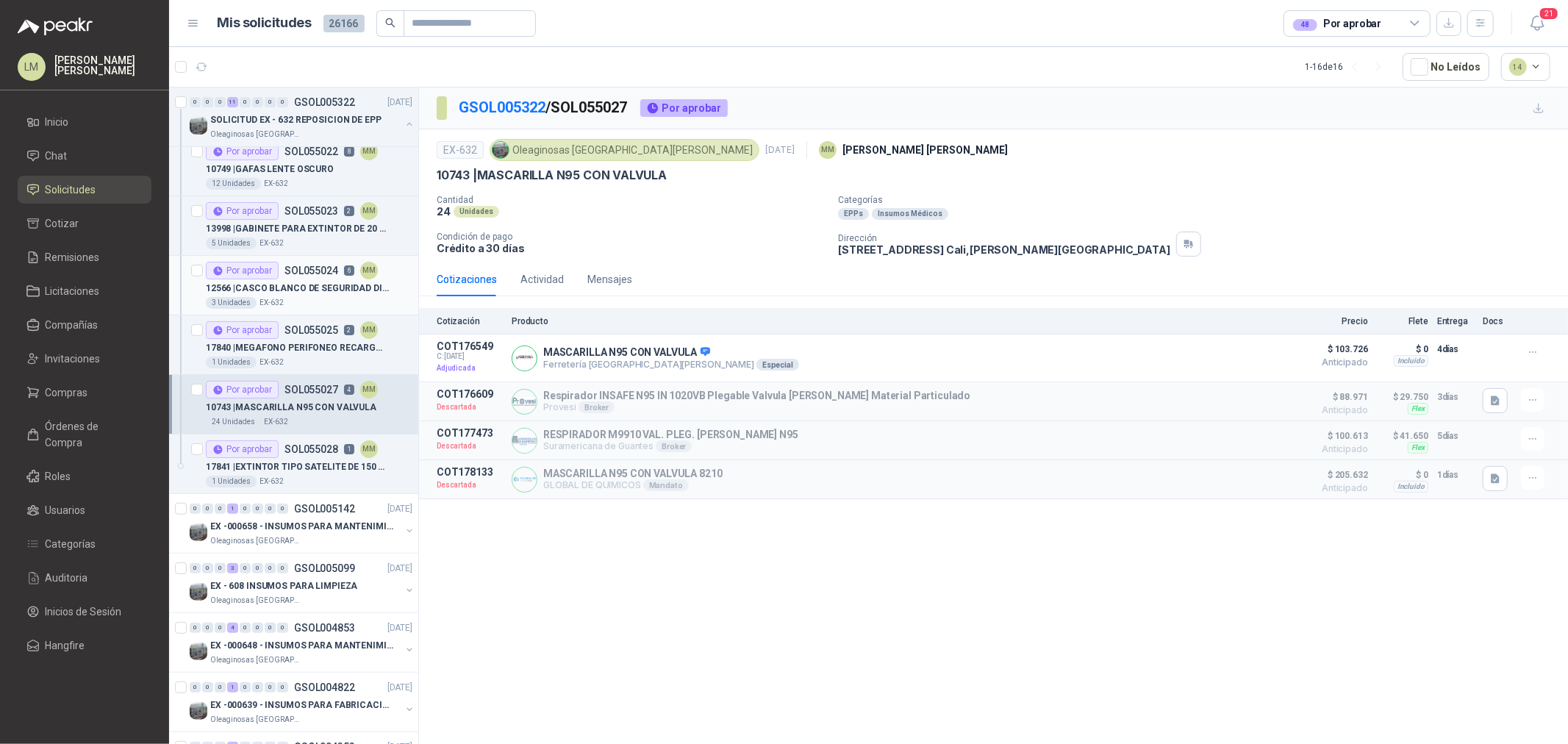
scroll to position [490, 0]
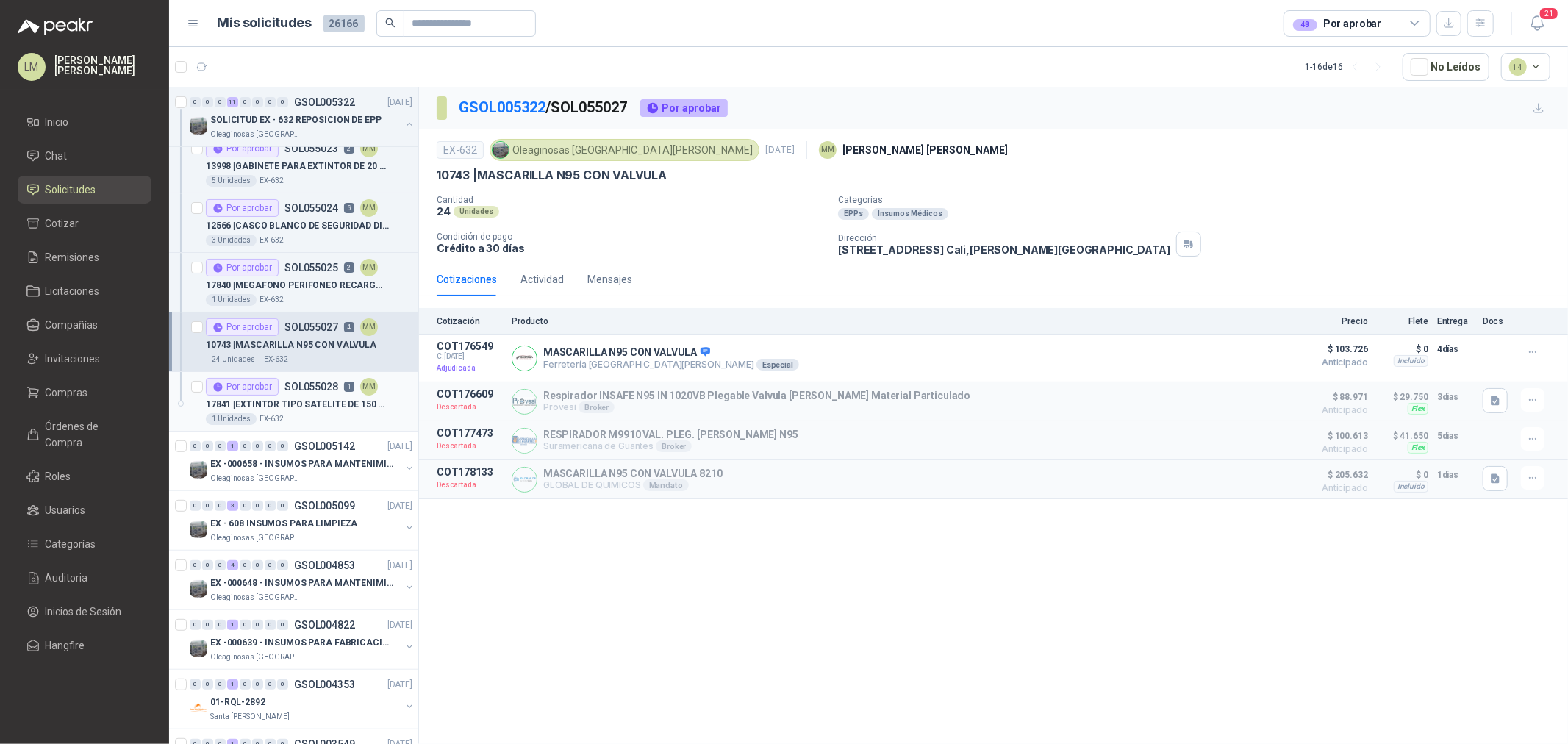
click at [294, 399] on p "17841 | EXTINTOR TIPO SATELITE DE 150 LBS" at bounding box center [297, 405] width 183 height 14
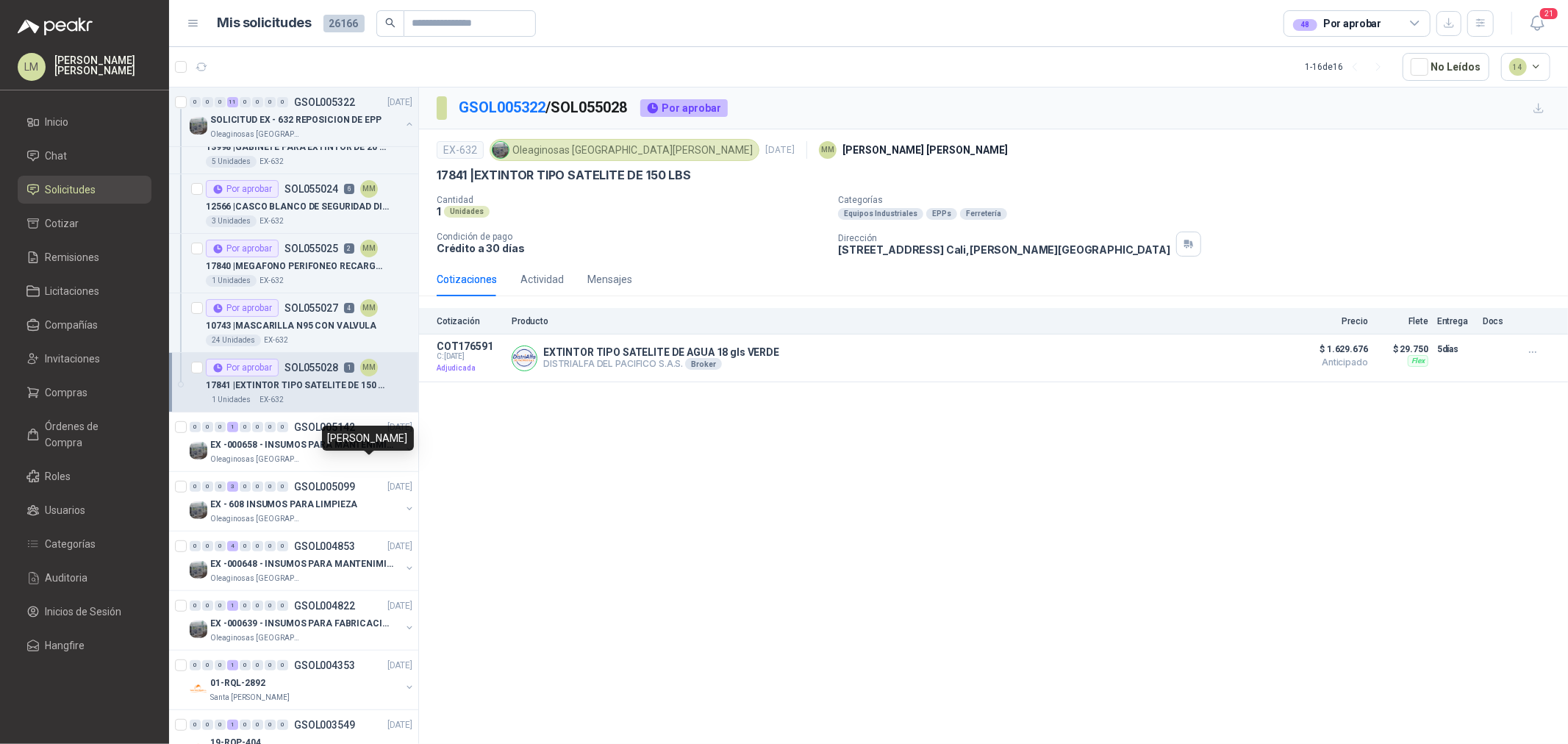
scroll to position [572, 0]
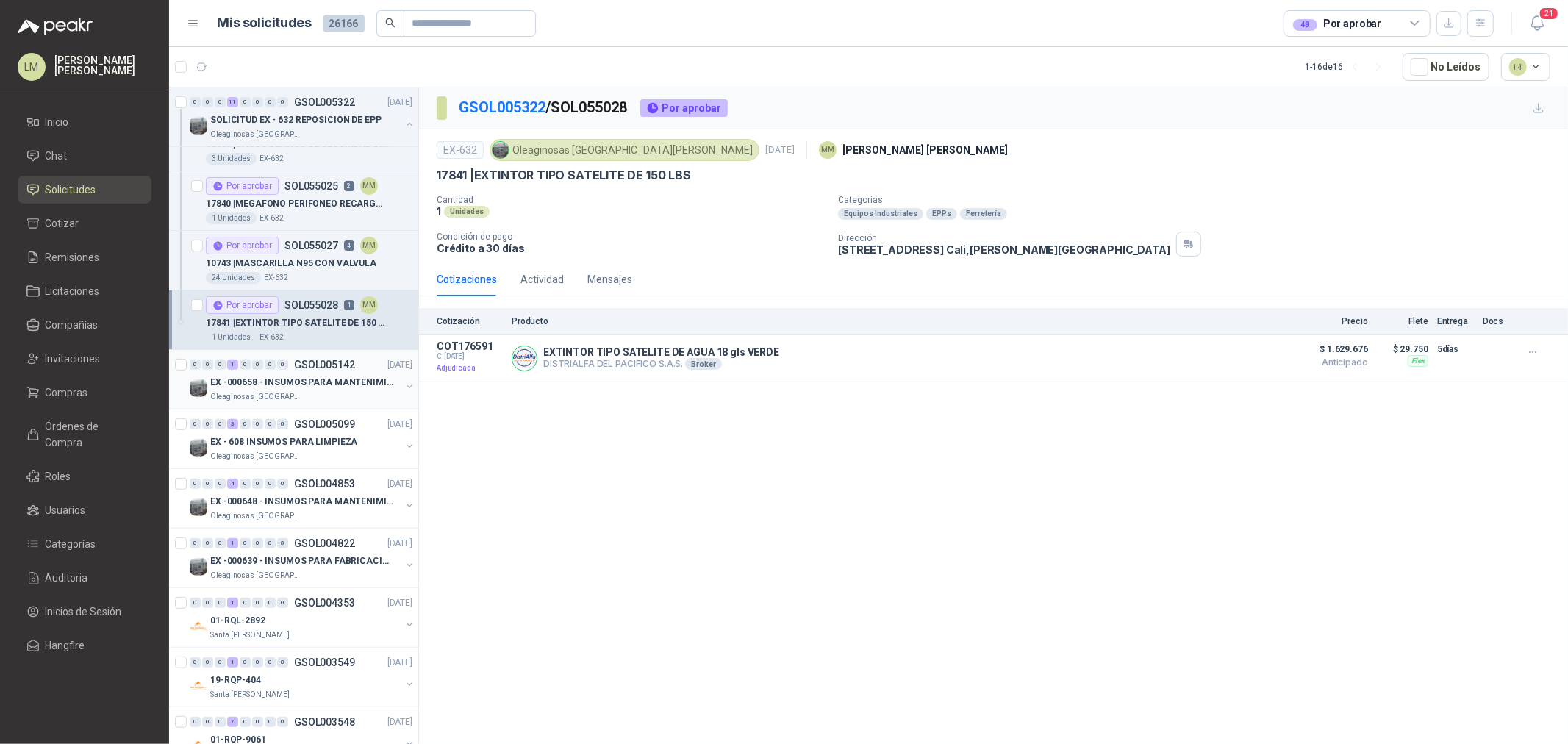
click at [404, 388] on button "button" at bounding box center [409, 386] width 12 height 12
click at [307, 460] on div "1 Unidades EX -000658" at bounding box center [309, 457] width 206 height 12
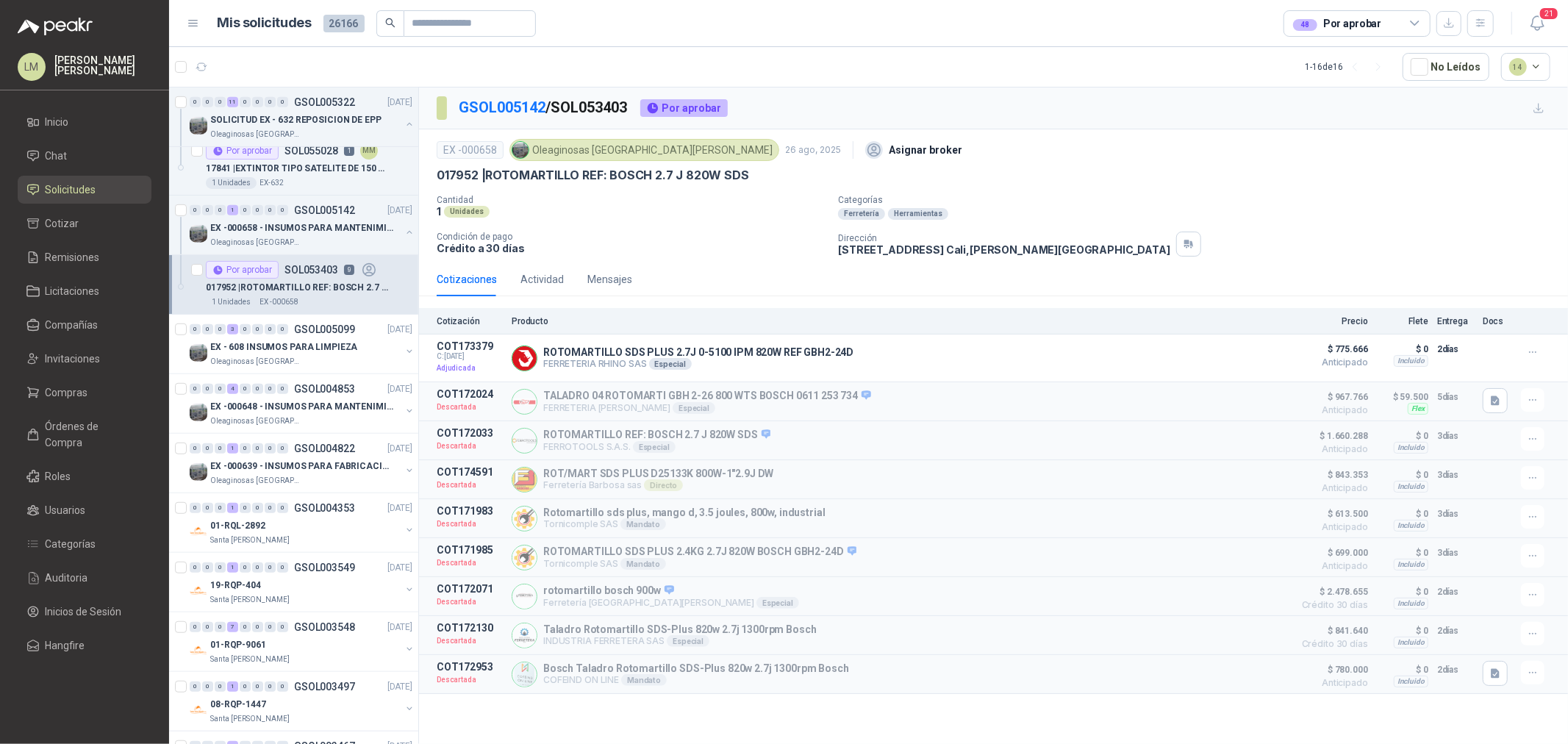
scroll to position [736, 0]
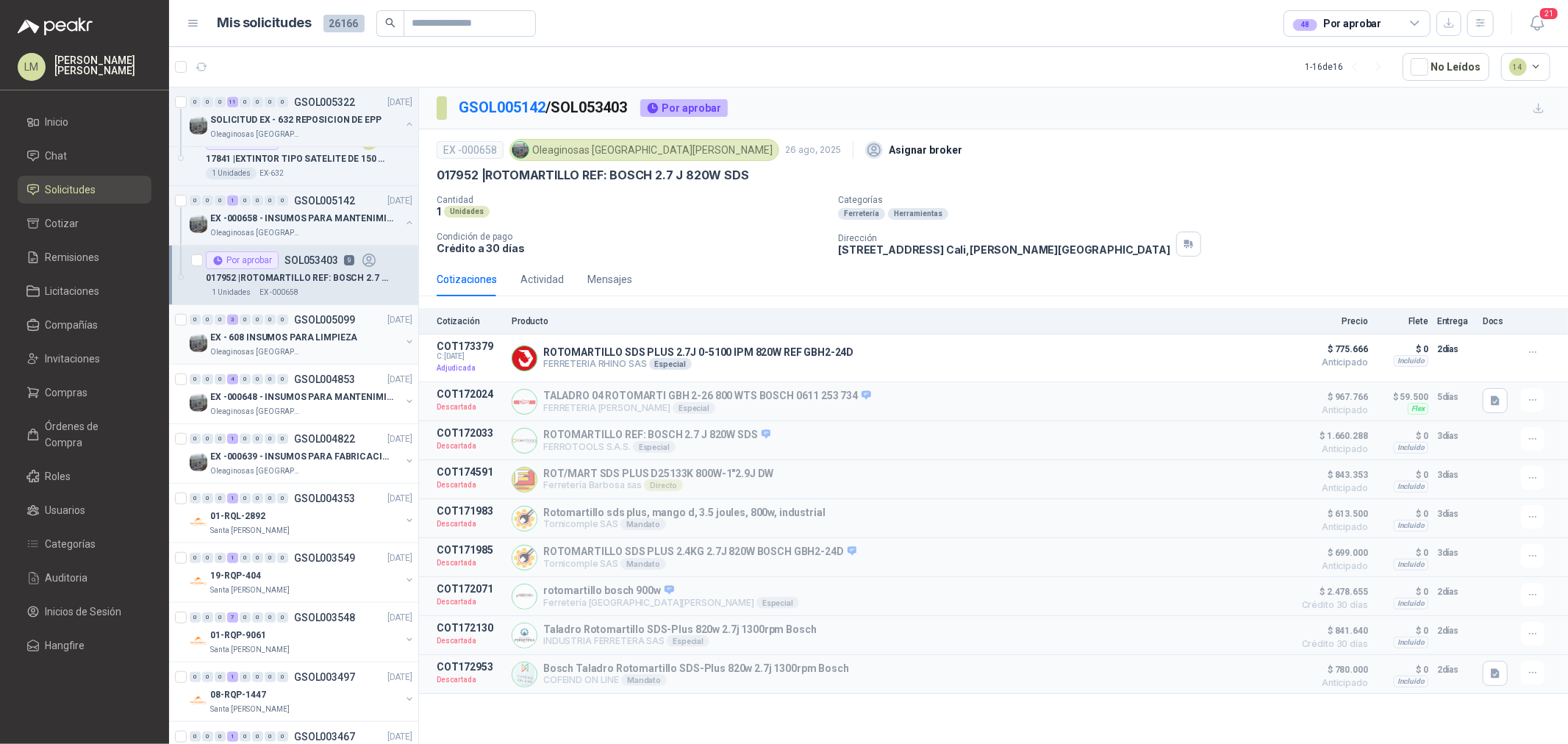
click at [404, 341] on button "button" at bounding box center [409, 341] width 12 height 12
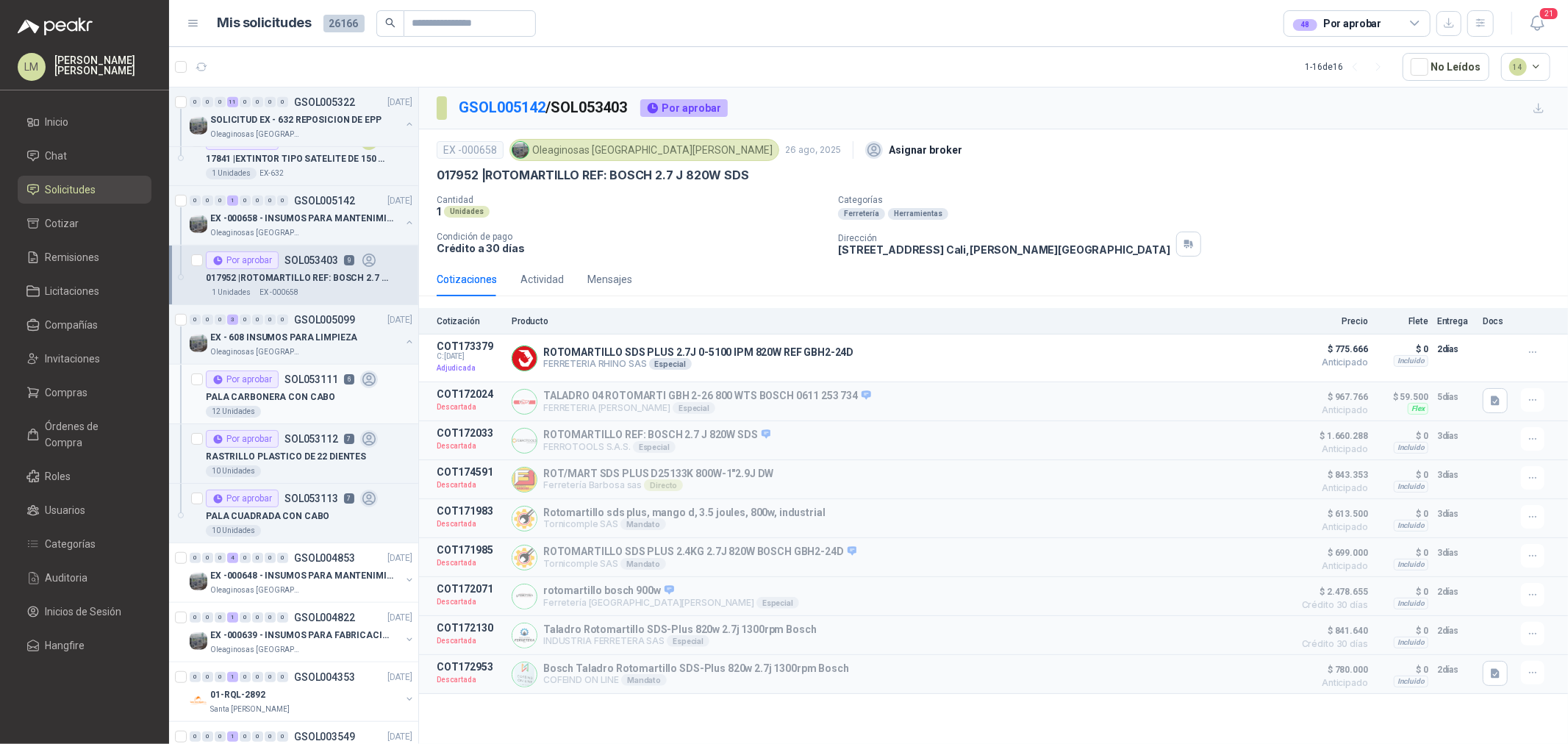
click at [310, 386] on div "Por aprobar SOL053111 6" at bounding box center [292, 379] width 172 height 18
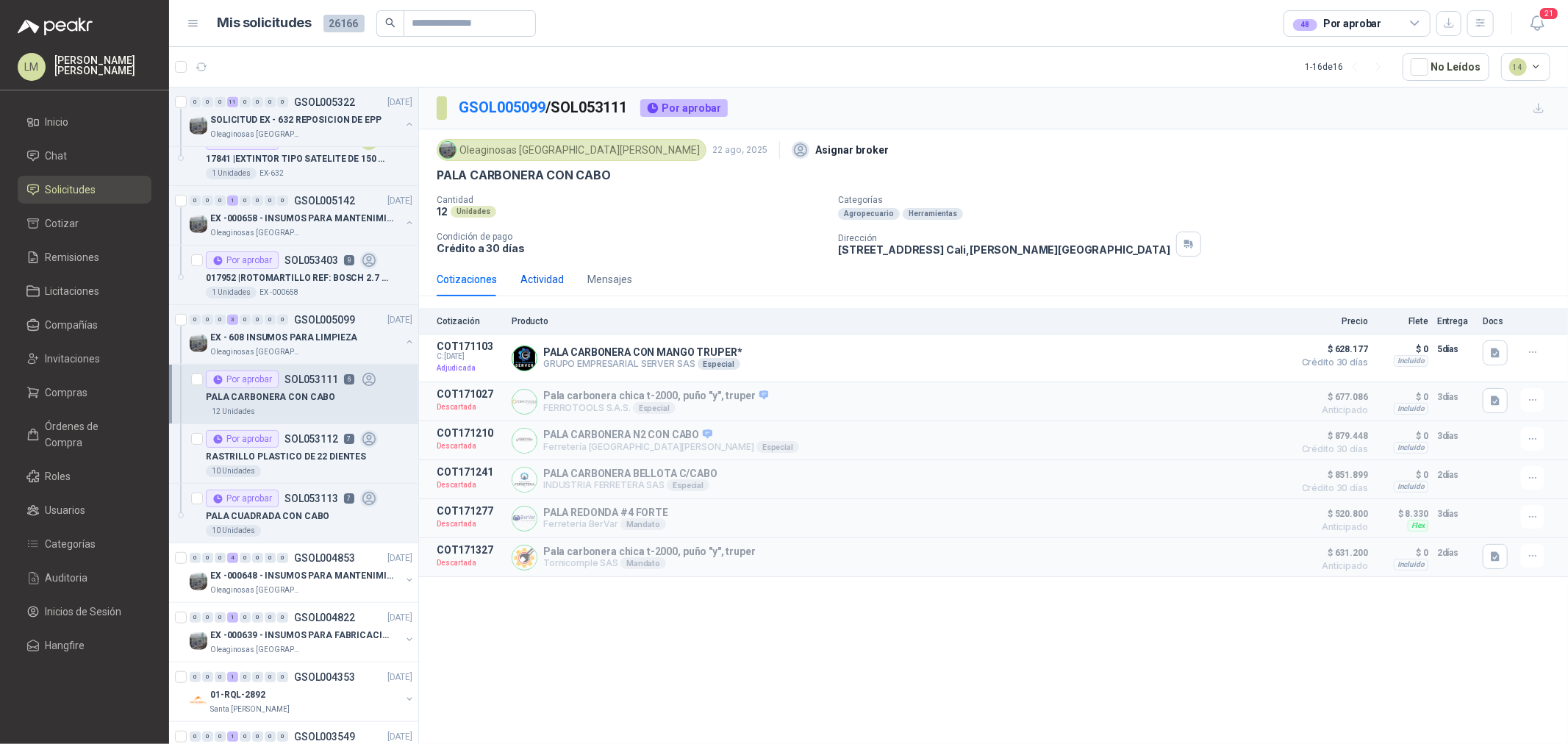
click at [547, 281] on div "Actividad" at bounding box center [542, 279] width 43 height 16
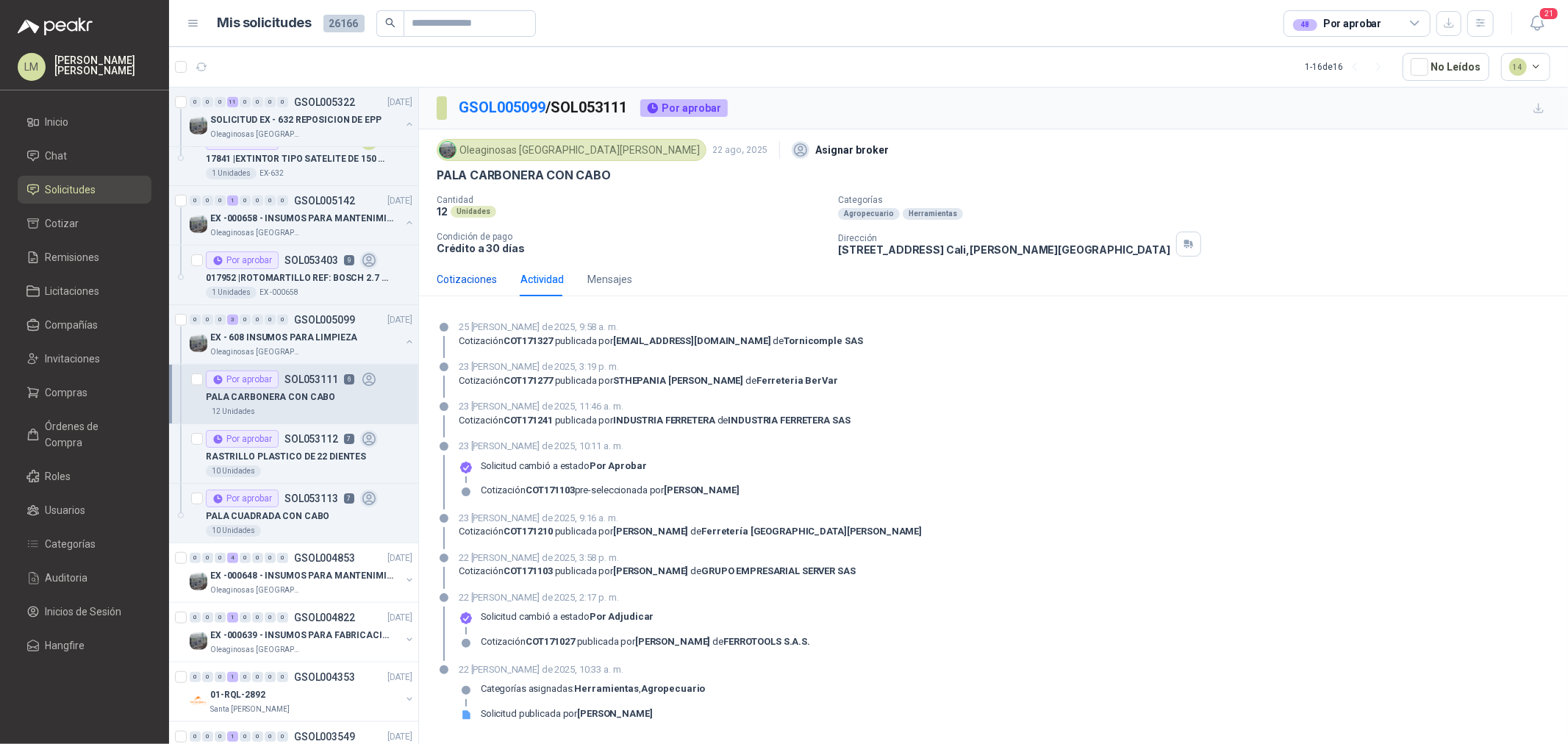
click at [478, 281] on div "Cotizaciones" at bounding box center [467, 279] width 60 height 16
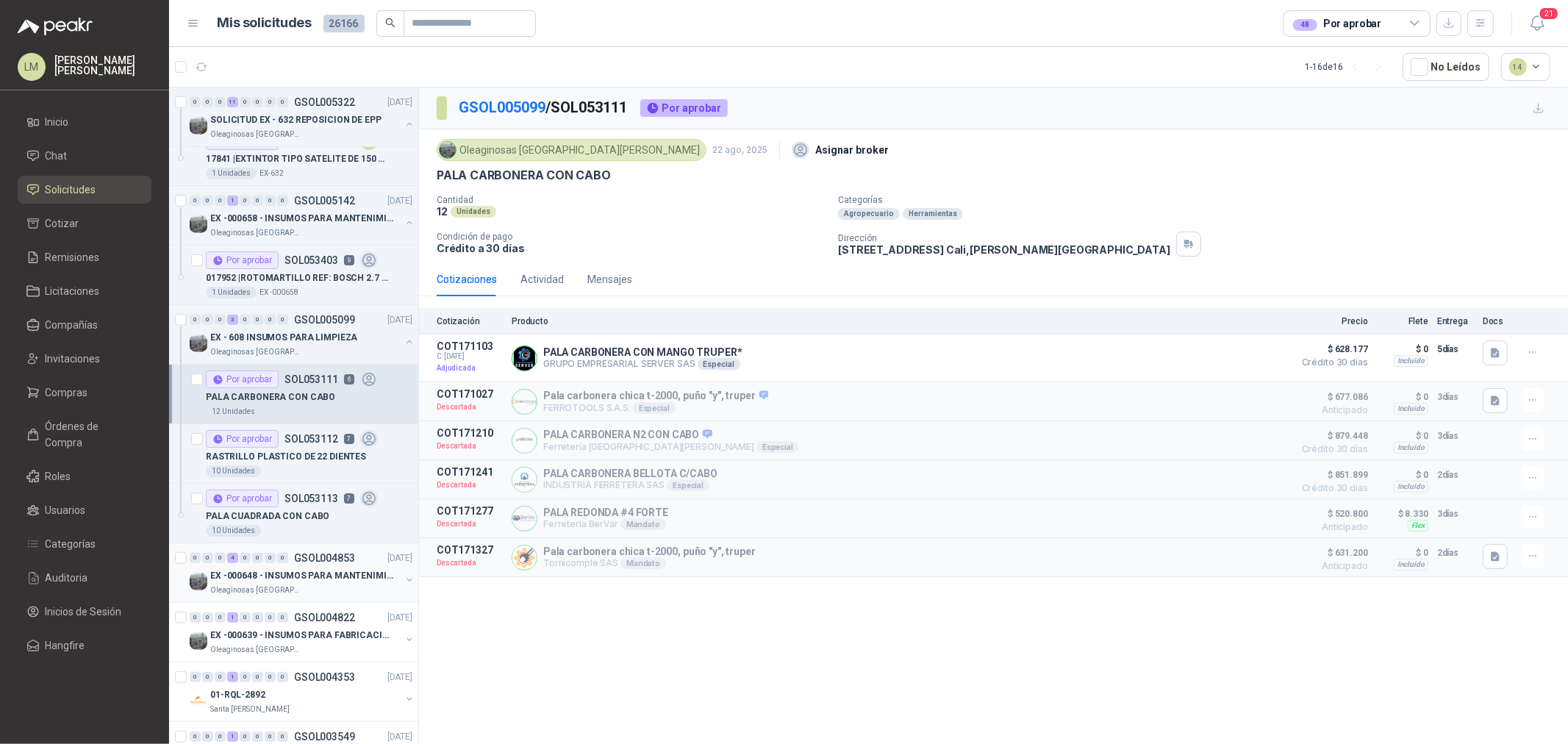
click at [404, 582] on button "button" at bounding box center [409, 579] width 12 height 12
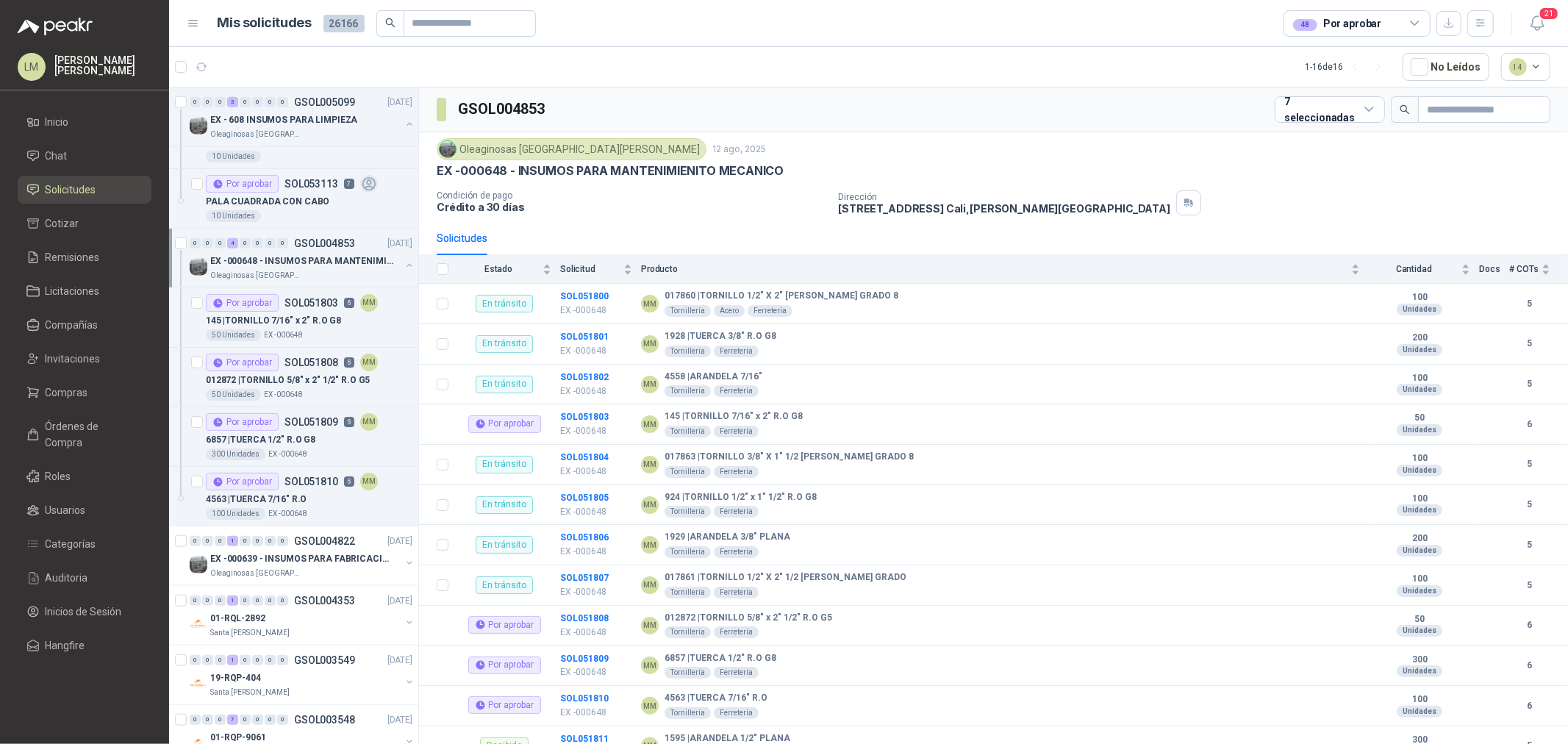
scroll to position [1062, 0]
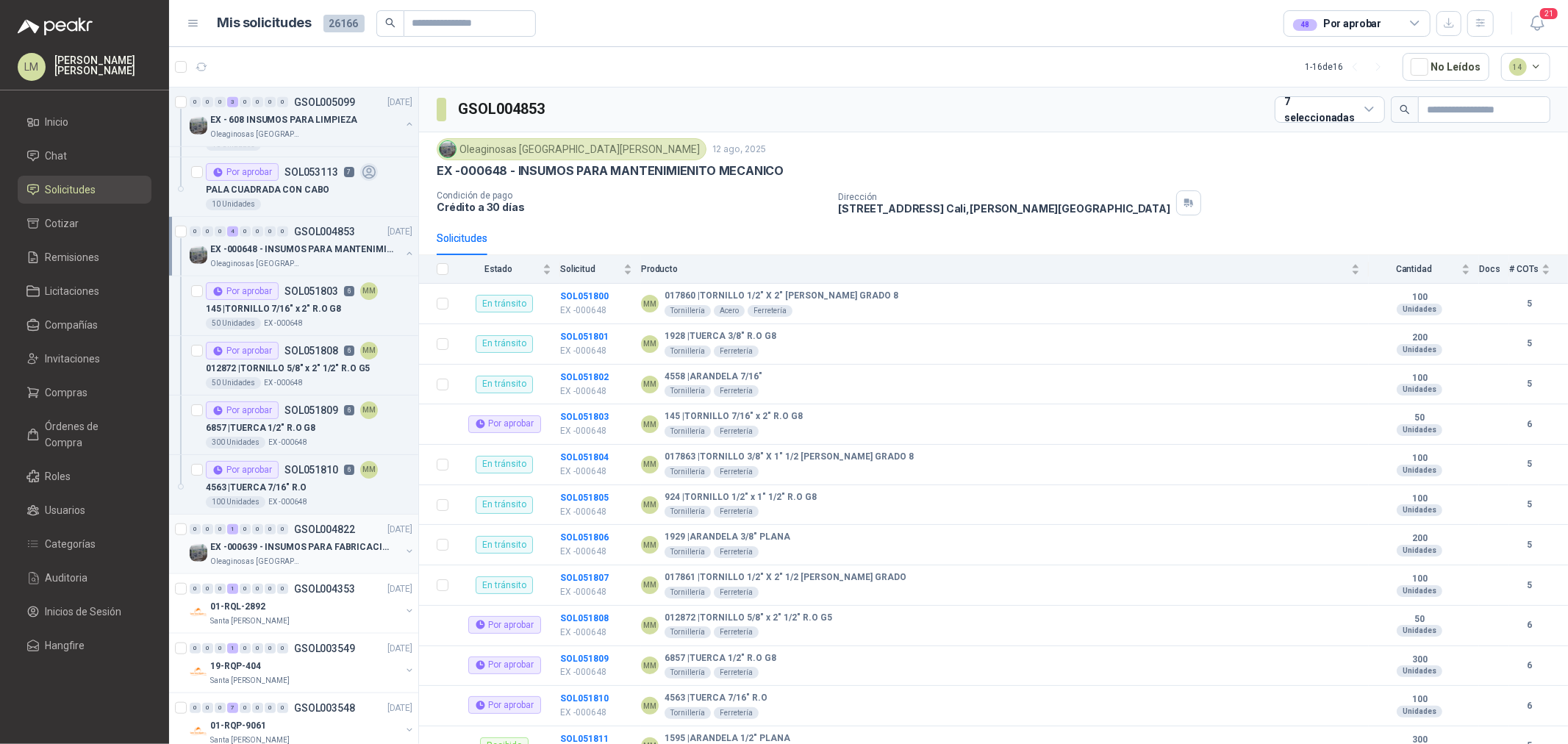
click at [404, 552] on button "button" at bounding box center [409, 551] width 12 height 12
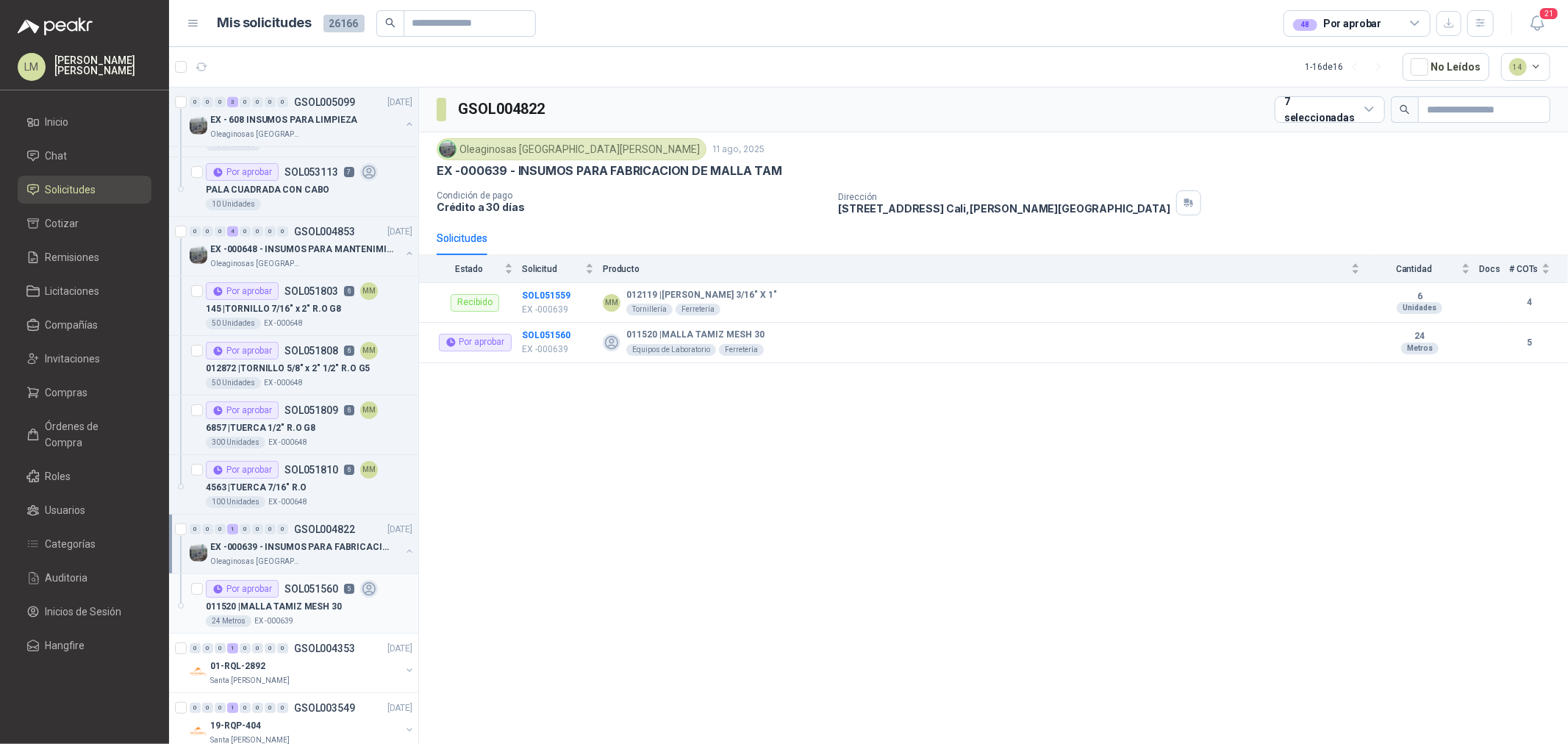
click at [331, 600] on p "011520 | MALLA TAMIZ MESH 30" at bounding box center [274, 607] width 136 height 14
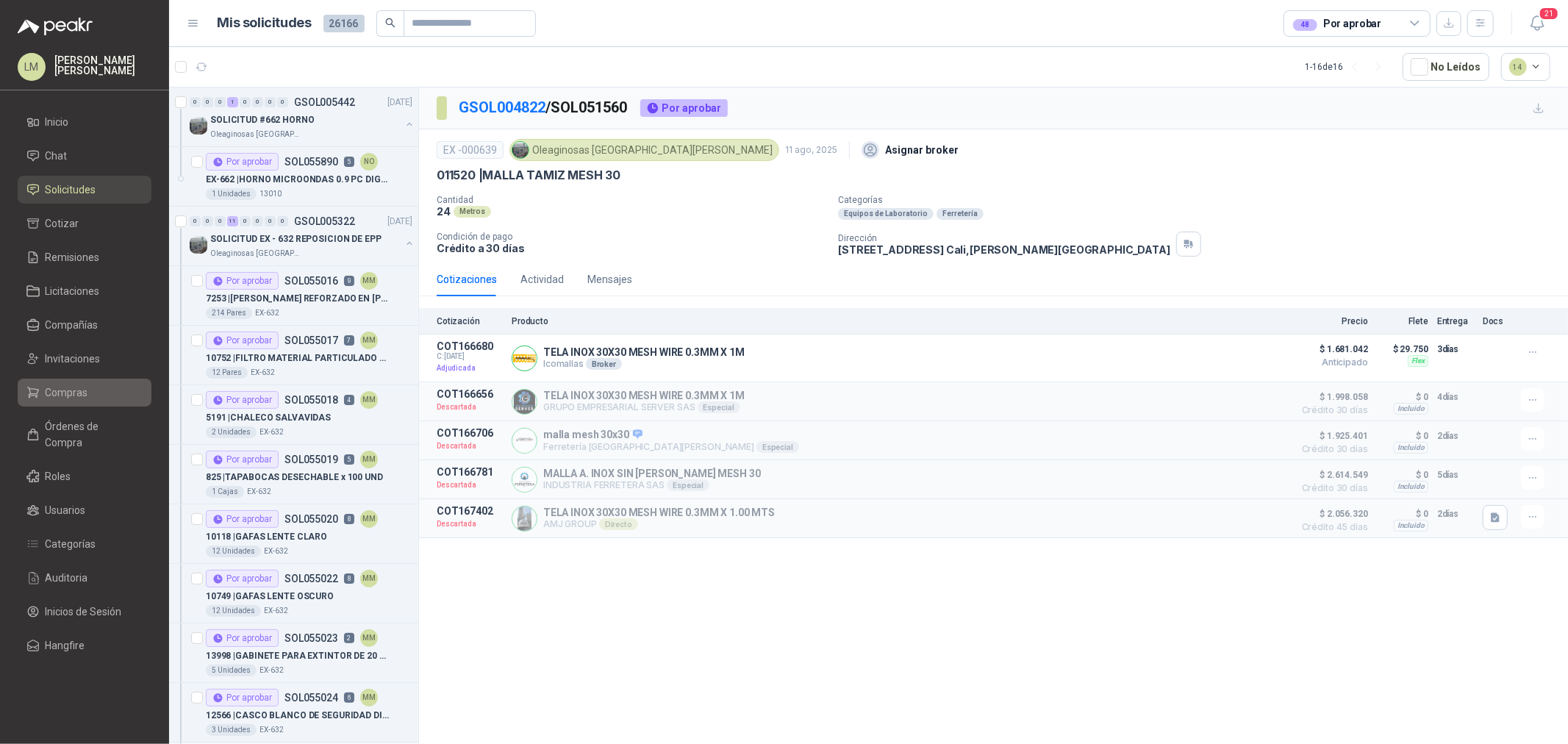
click at [56, 385] on span "Compras" at bounding box center [66, 392] width 42 height 16
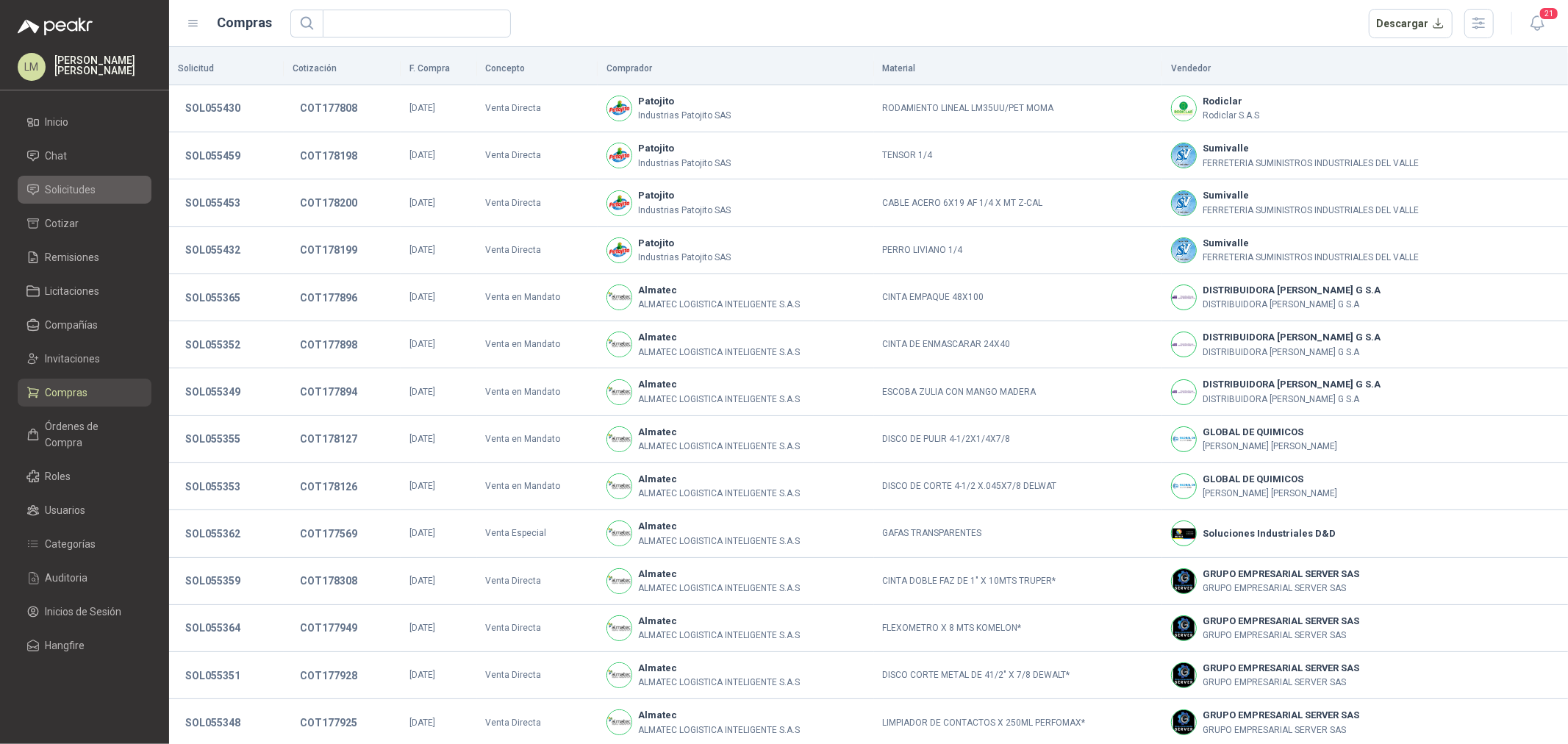
click at [66, 193] on span "Solicitudes" at bounding box center [71, 189] width 51 height 16
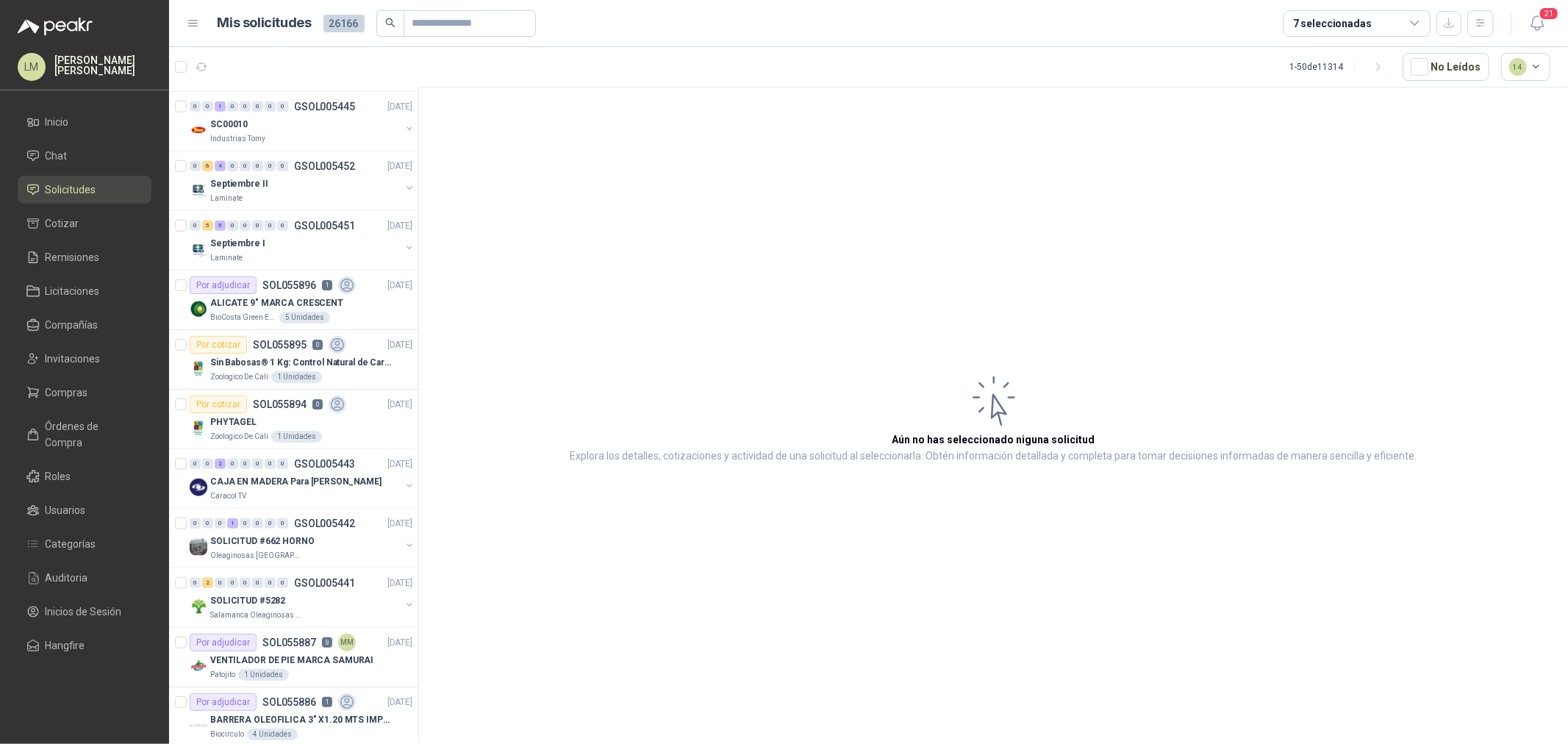
scroll to position [1307, 0]
click at [253, 290] on div "Por adjudicar" at bounding box center [223, 284] width 67 height 18
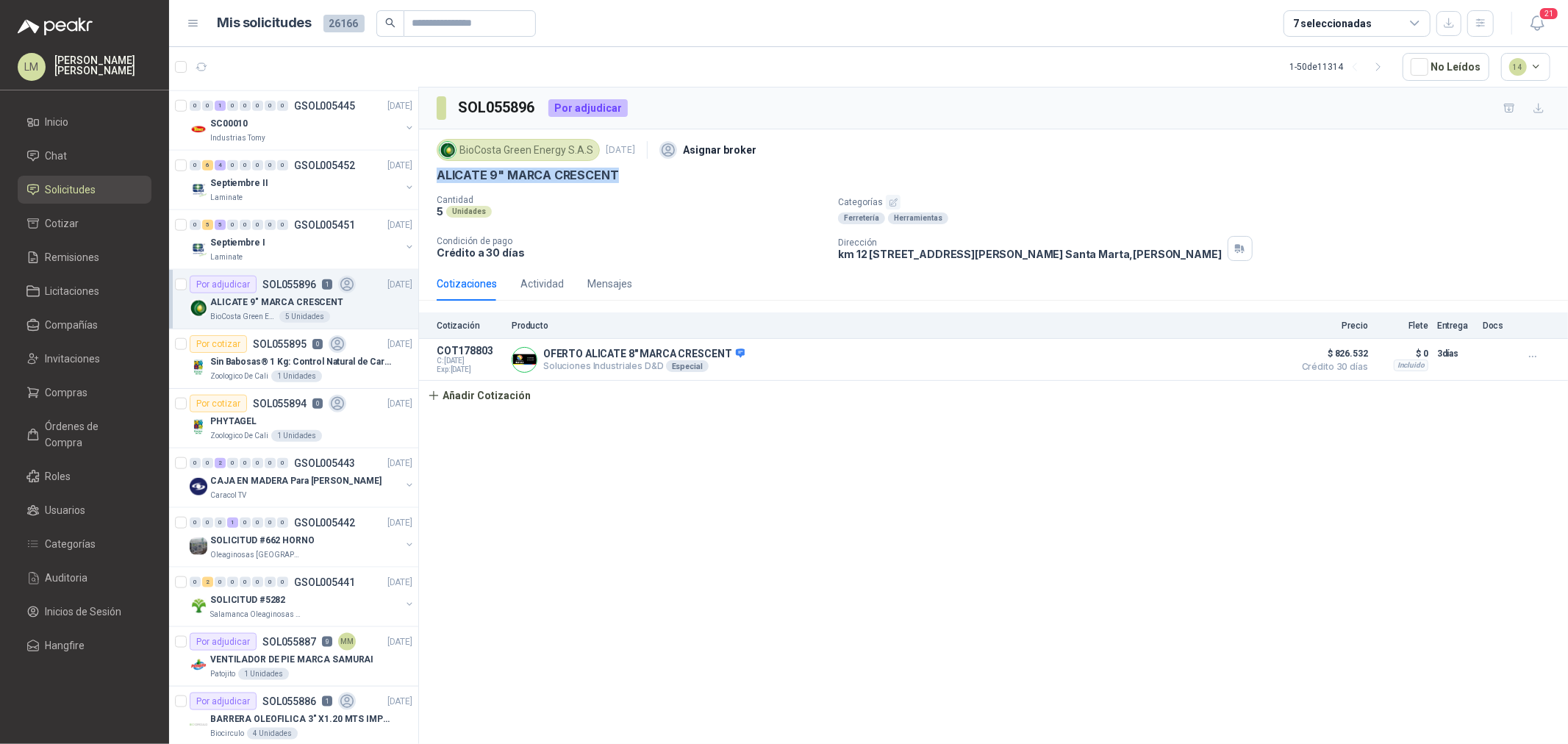
drag, startPoint x: 435, startPoint y: 170, endPoint x: 736, endPoint y: 175, distance: 301.0
click at [736, 175] on div "BioCosta Green Energy S.A.S 15 sept, 2025 Asignar broker ALICATE 9" MARCA CRESC…" at bounding box center [994, 199] width 1149 height 138
copy p "ALICATE 9" MARCA CRESCENT"
click at [404, 247] on button "button" at bounding box center [409, 246] width 12 height 12
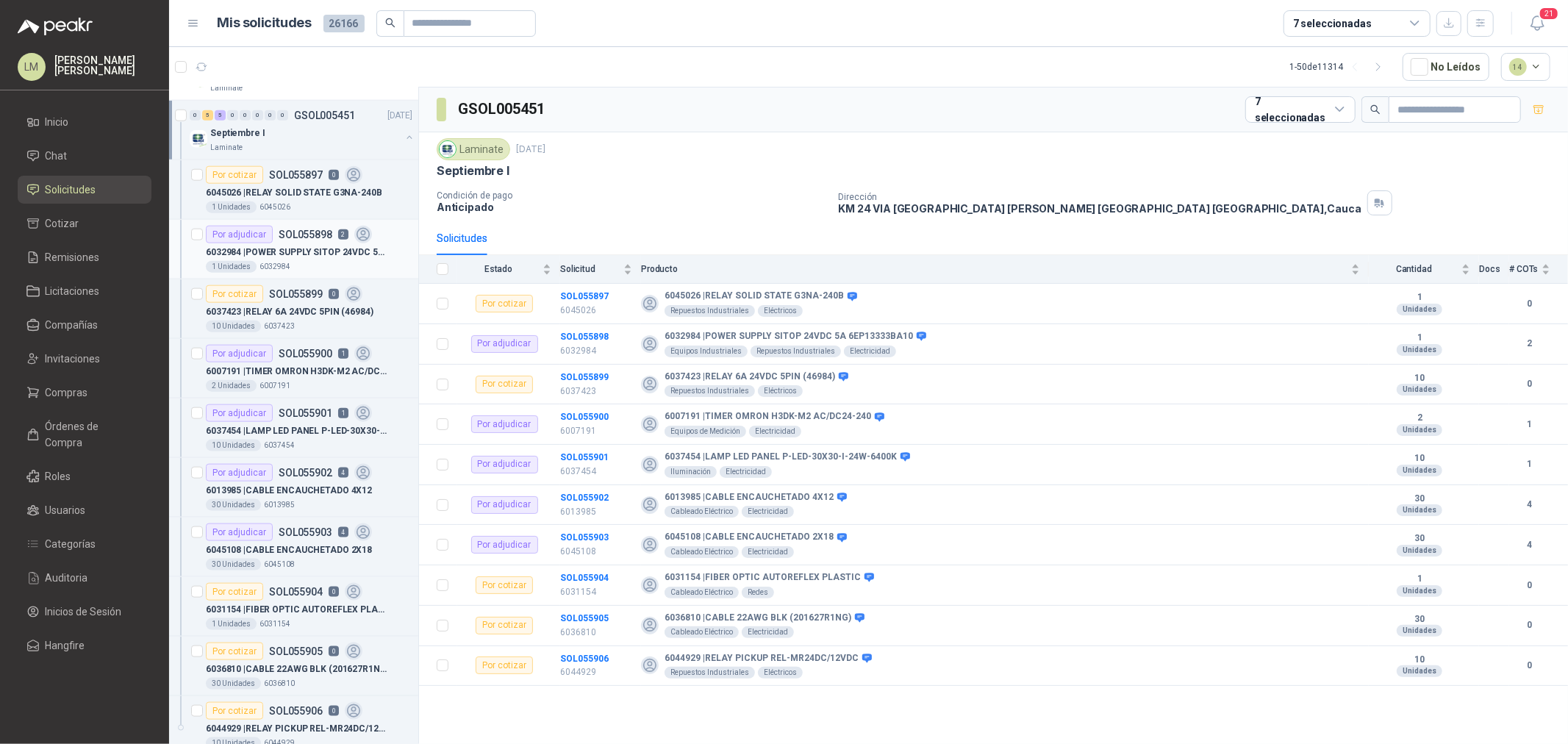
scroll to position [1388, 0]
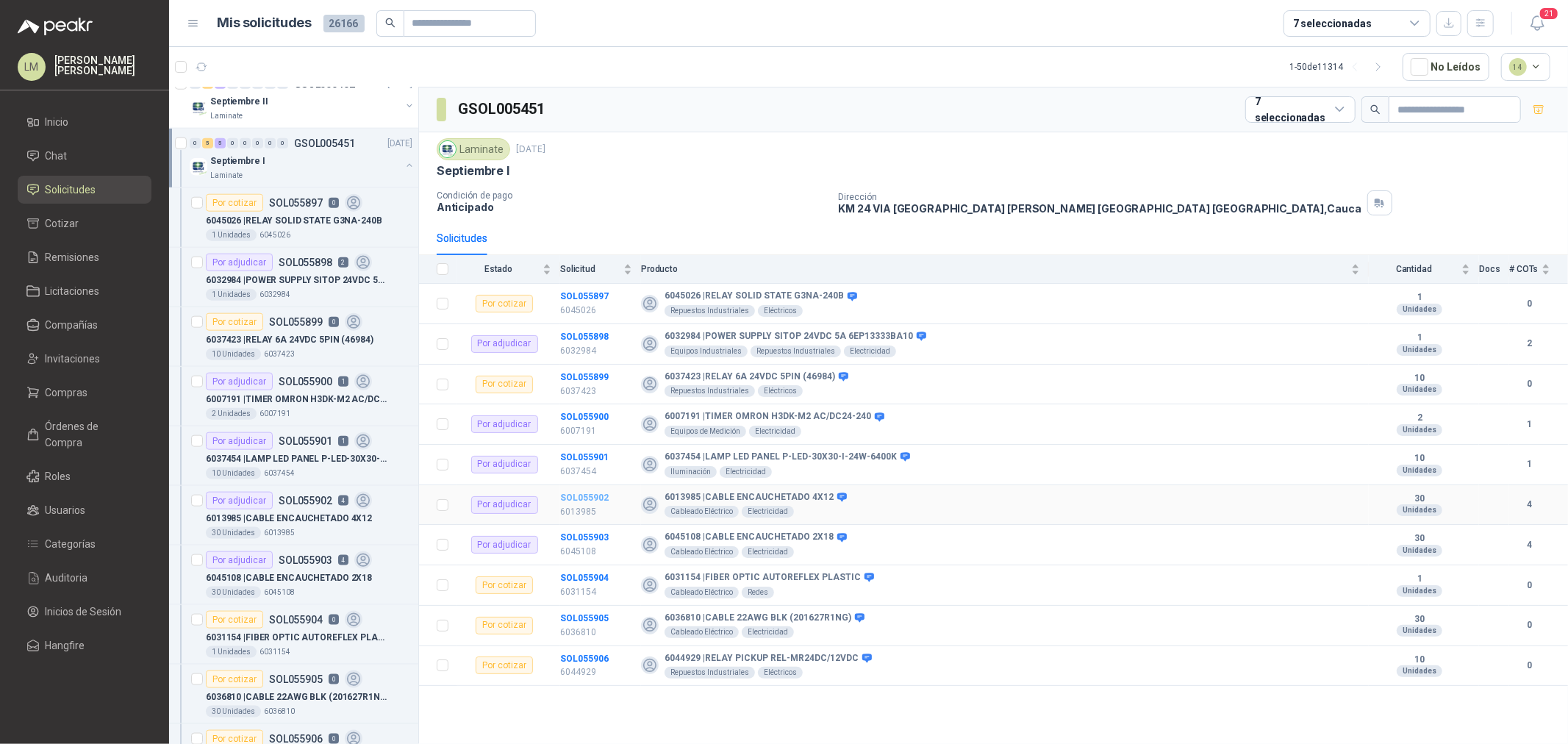
click at [593, 498] on b "SOL055902" at bounding box center [584, 498] width 49 height 10
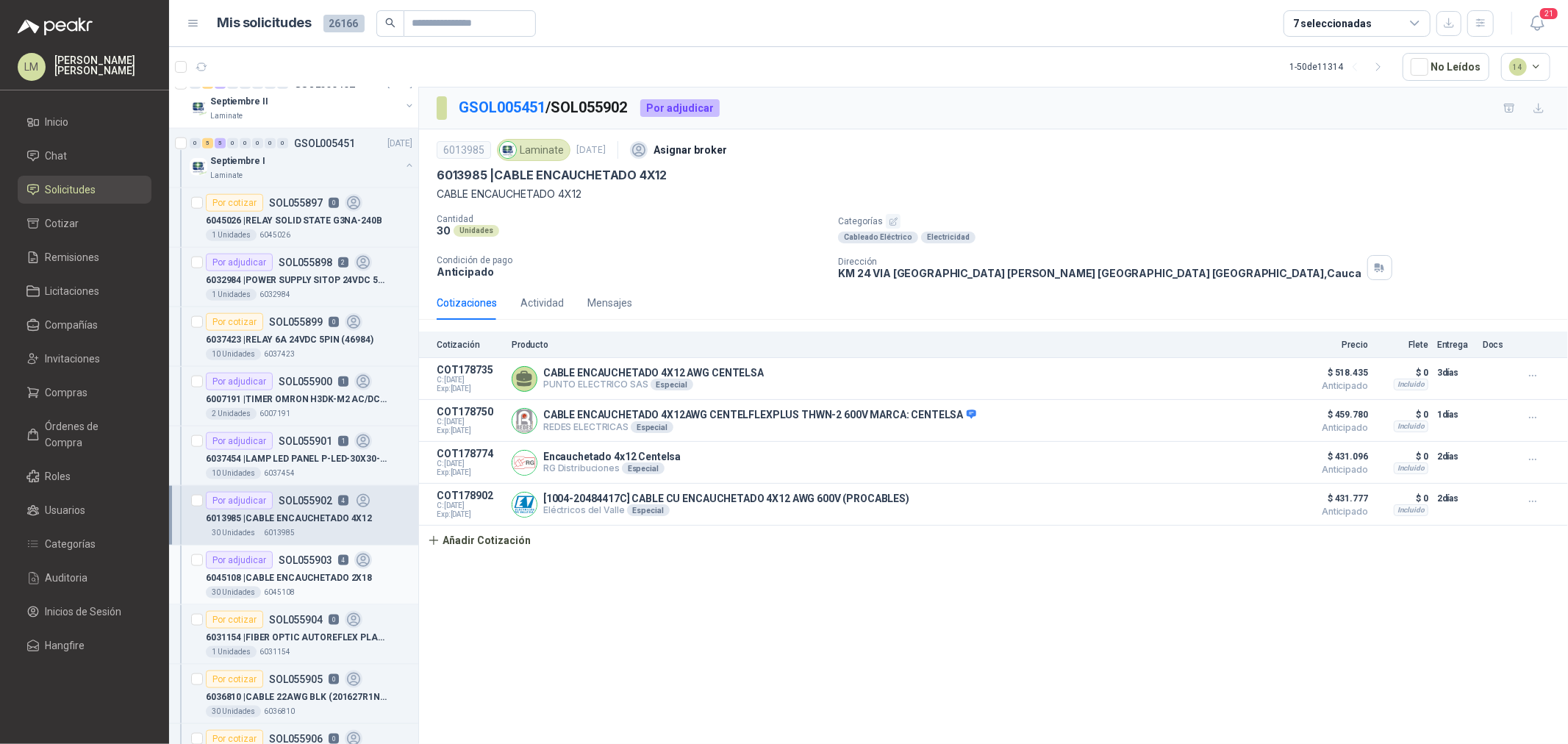
click at [275, 561] on div "Por adjudicar SOL055903 4" at bounding box center [289, 560] width 166 height 18
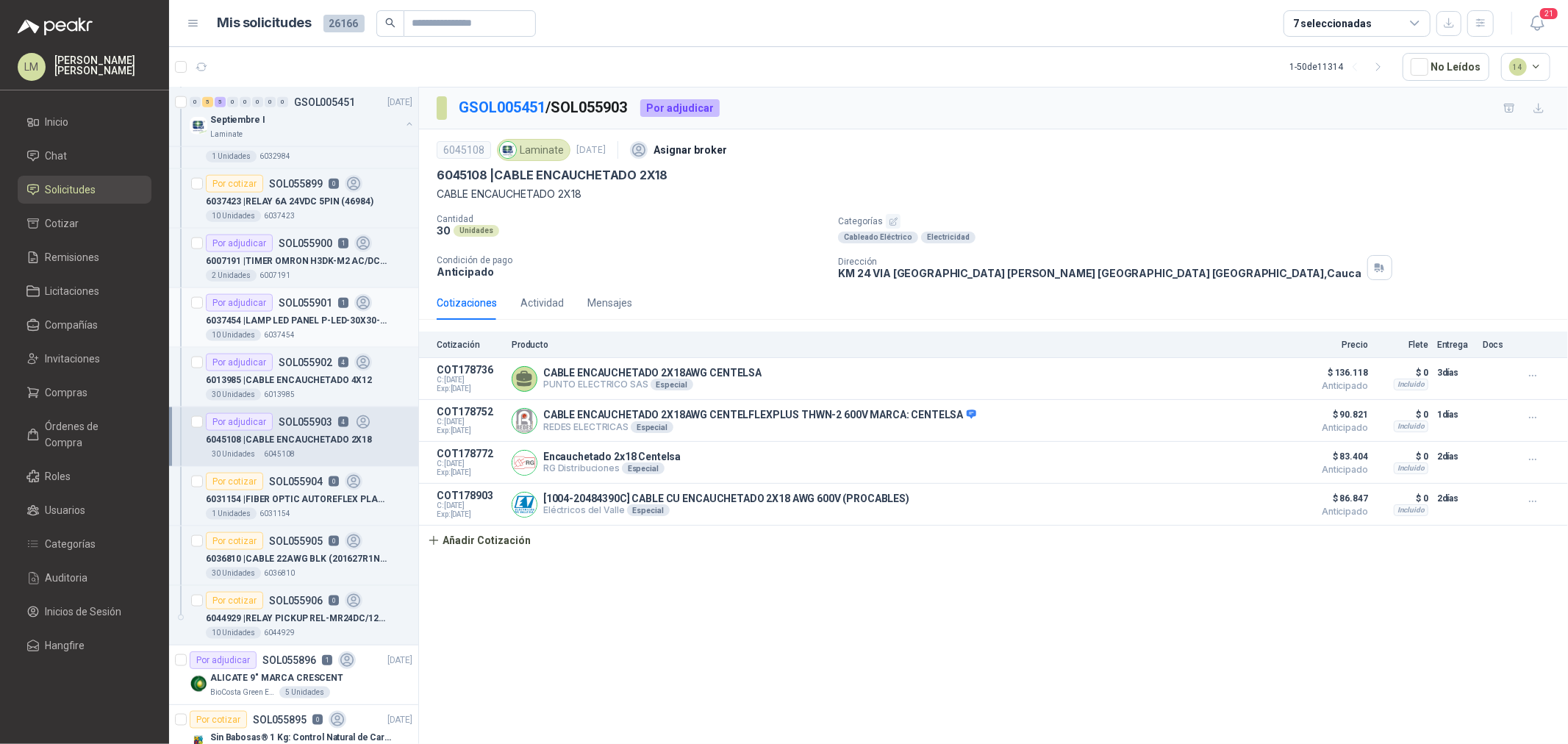
scroll to position [1553, 0]
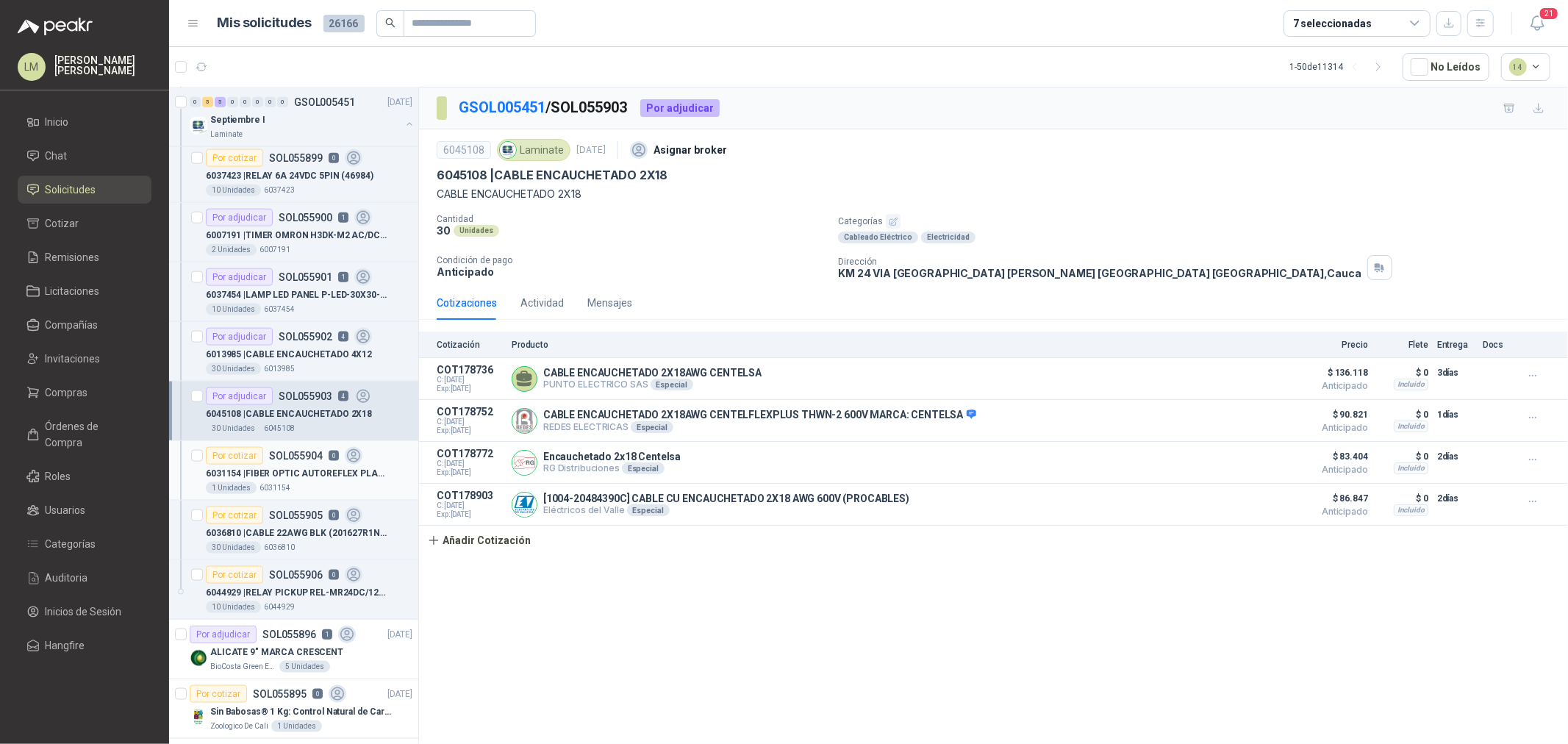
click at [277, 489] on p "6031154" at bounding box center [275, 488] width 31 height 12
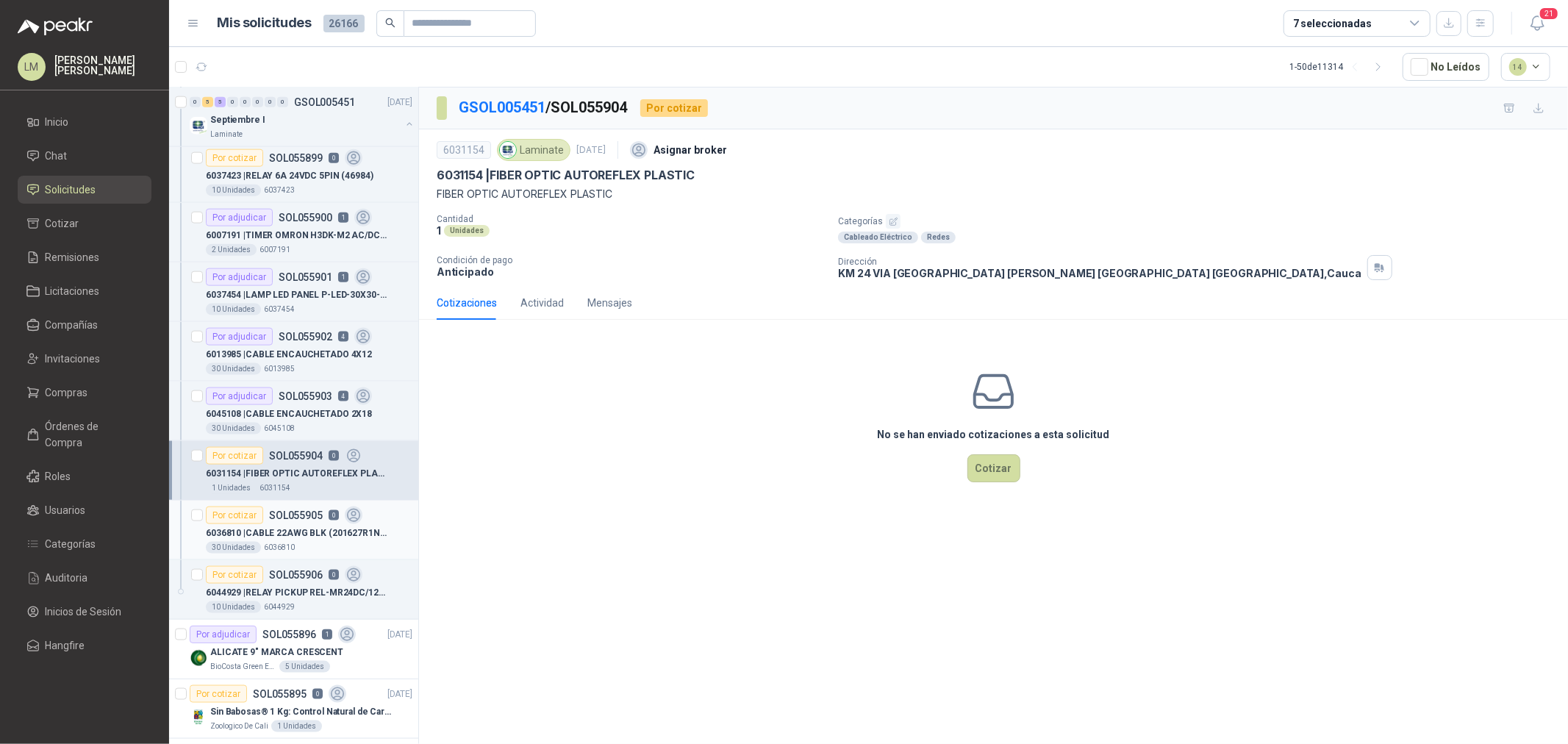
click at [277, 535] on p "6036810 | CABLE 22AWG BLK (201627R1NG)" at bounding box center [297, 534] width 183 height 14
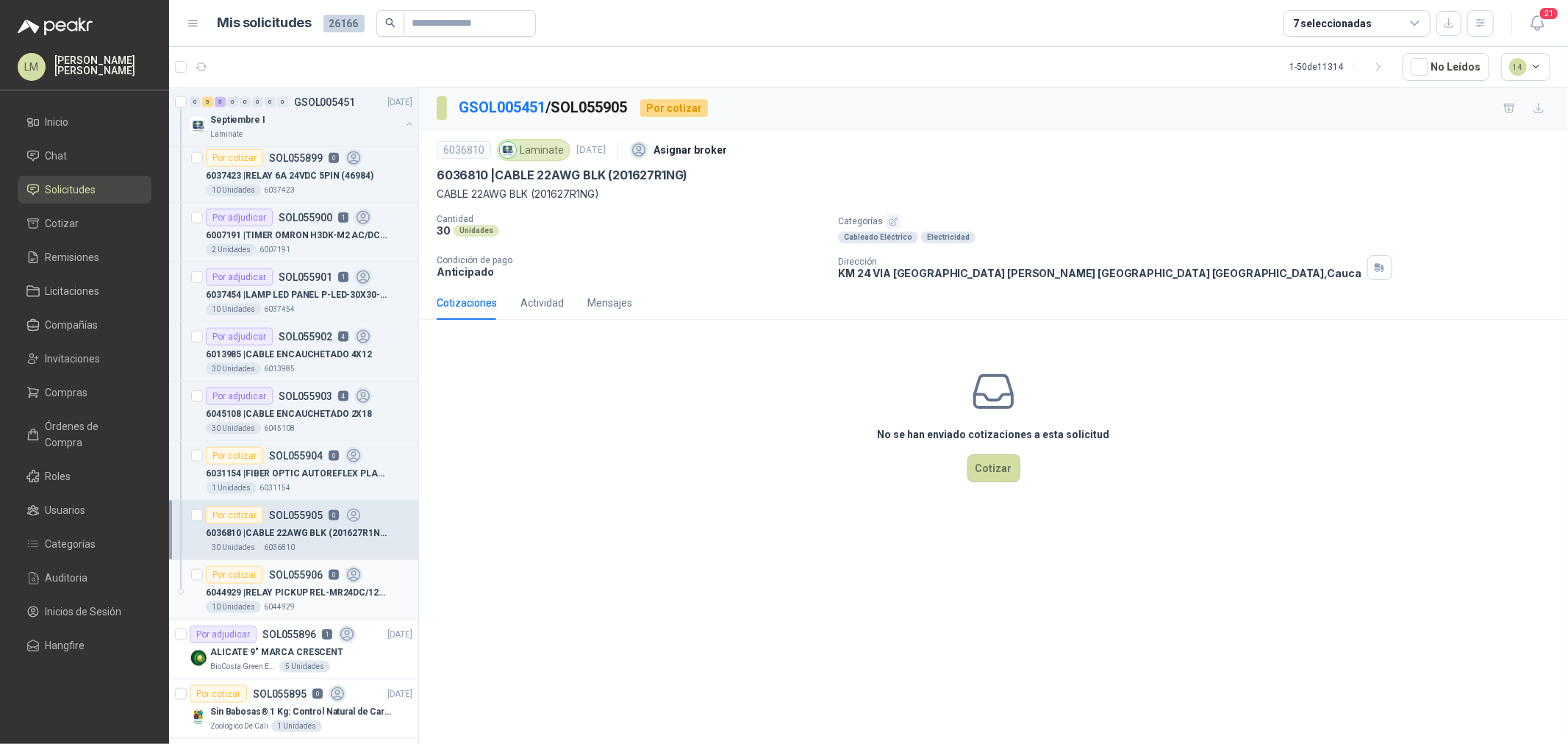
click at [293, 580] on p "SOL055906" at bounding box center [295, 575] width 53 height 10
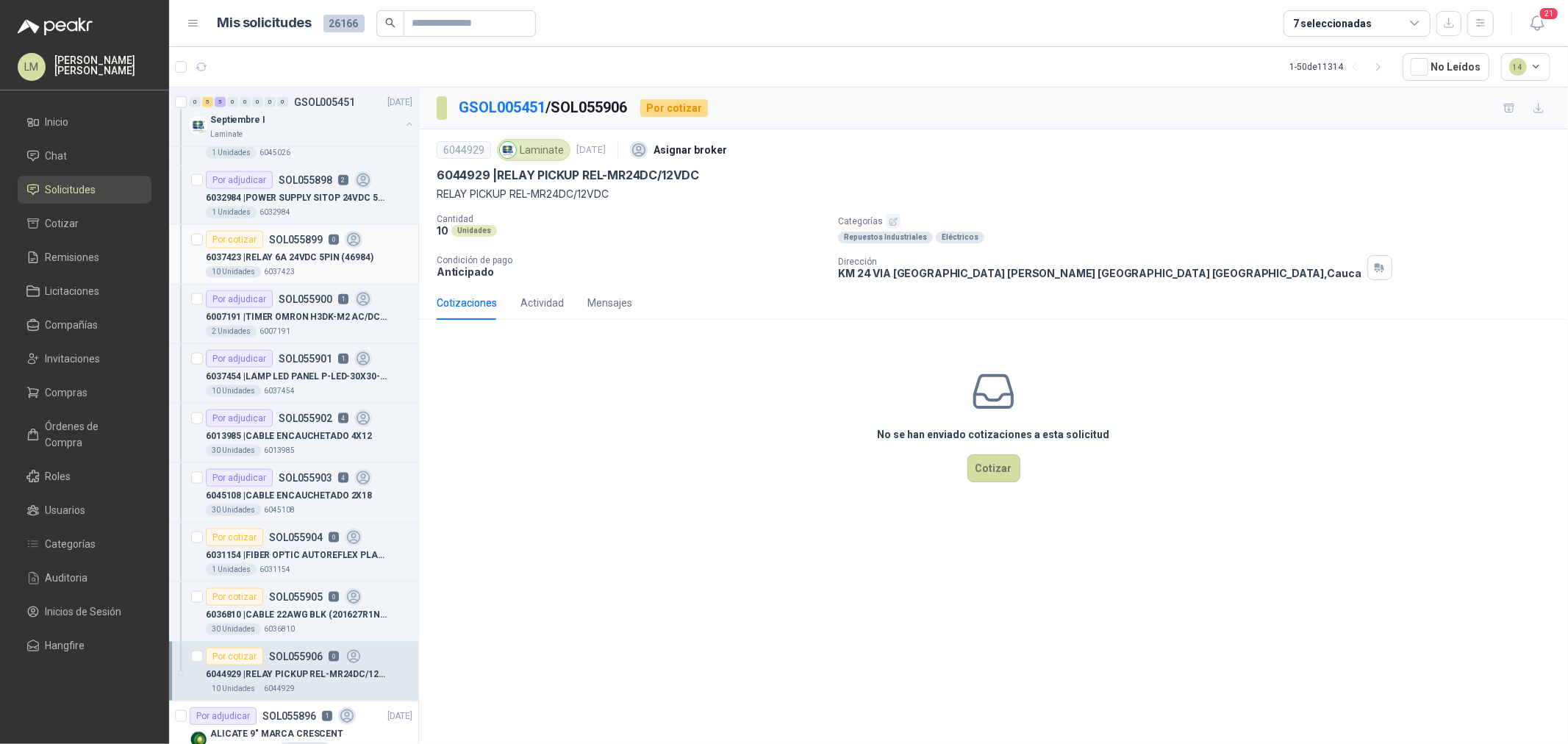
click at [297, 251] on div "6037423 | RELAY 6A 24VDC 5PIN (46984)" at bounding box center [309, 257] width 206 height 18
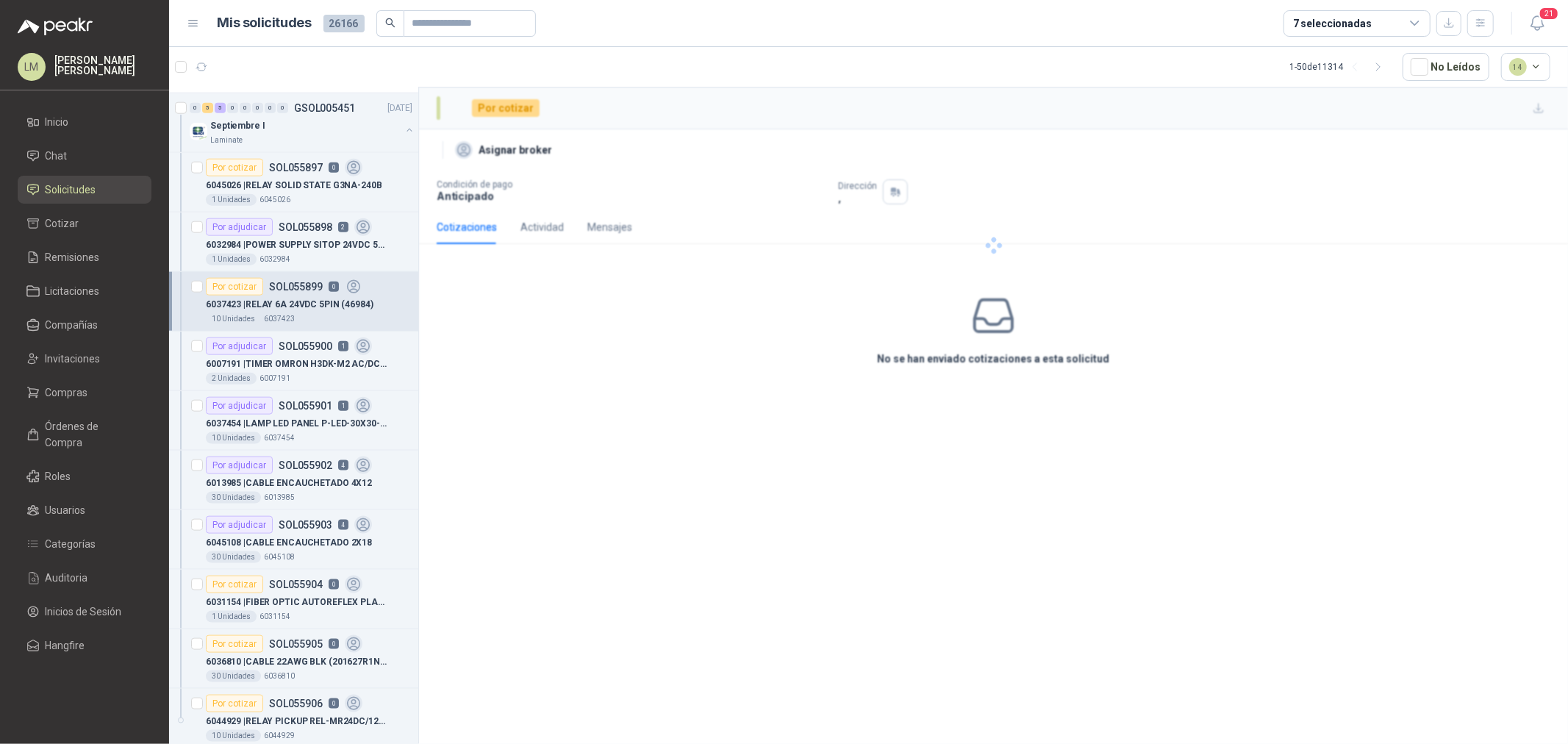
scroll to position [1388, 0]
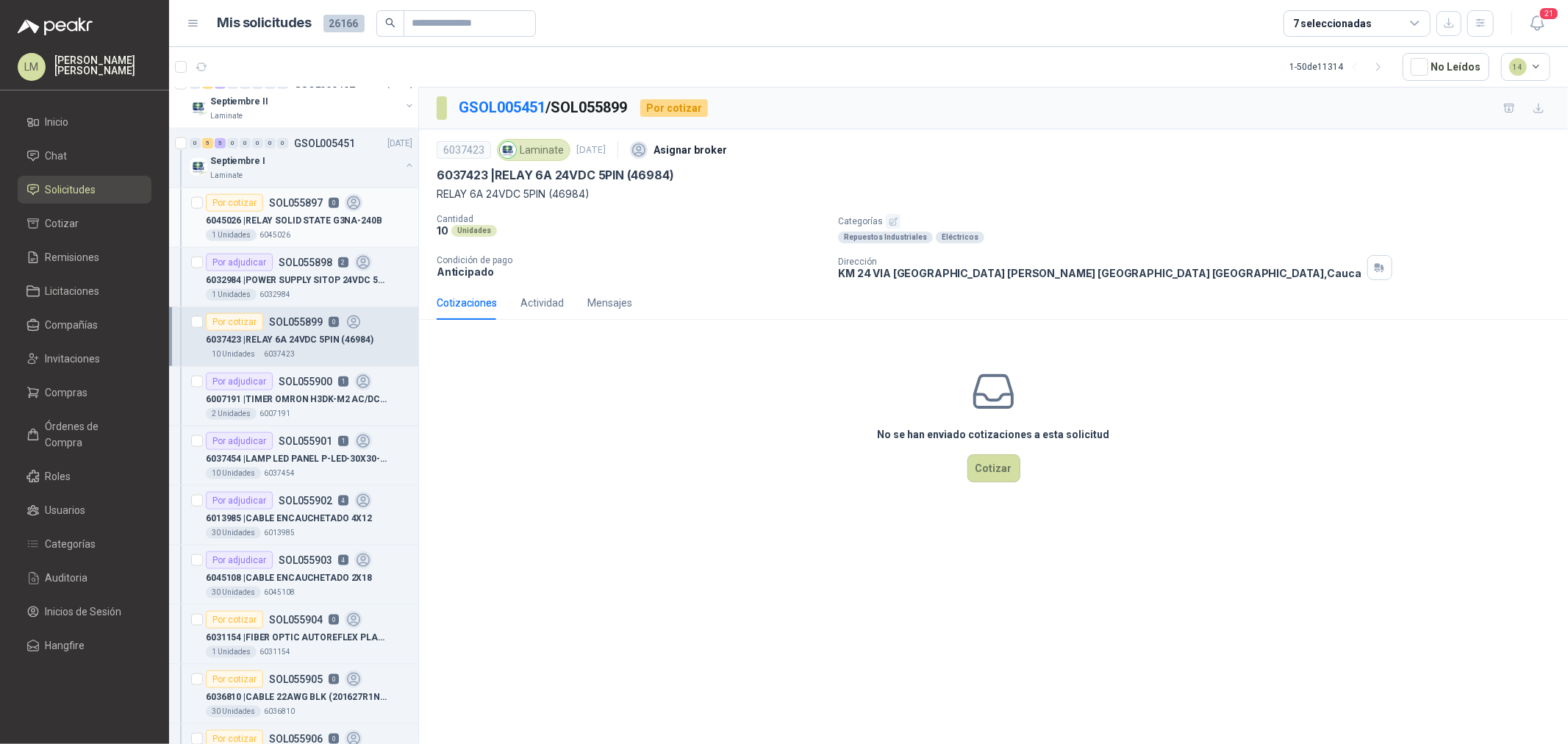
click at [283, 240] on p "6045026" at bounding box center [275, 235] width 31 height 12
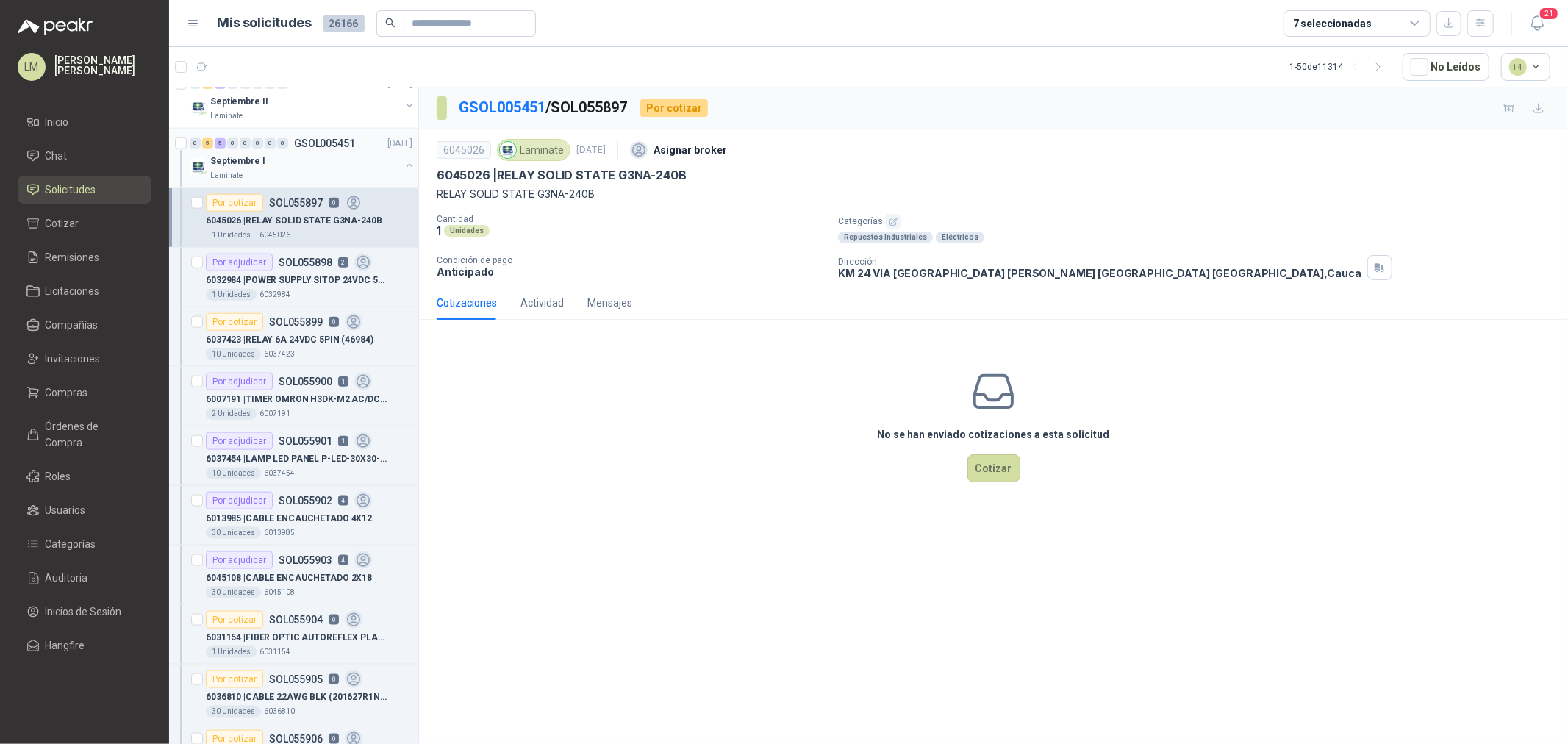
click at [404, 165] on button "button" at bounding box center [409, 165] width 12 height 12
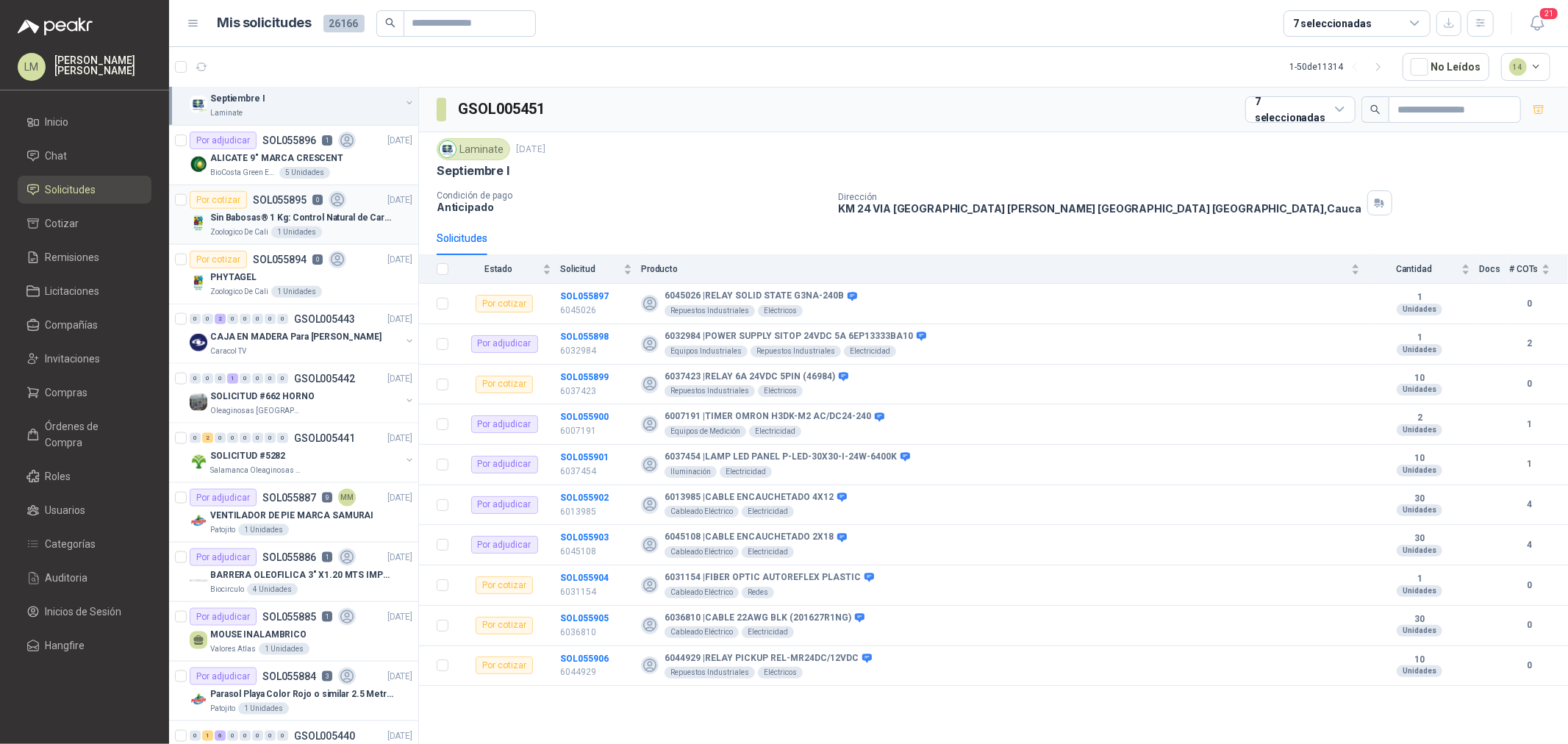
scroll to position [1388, 0]
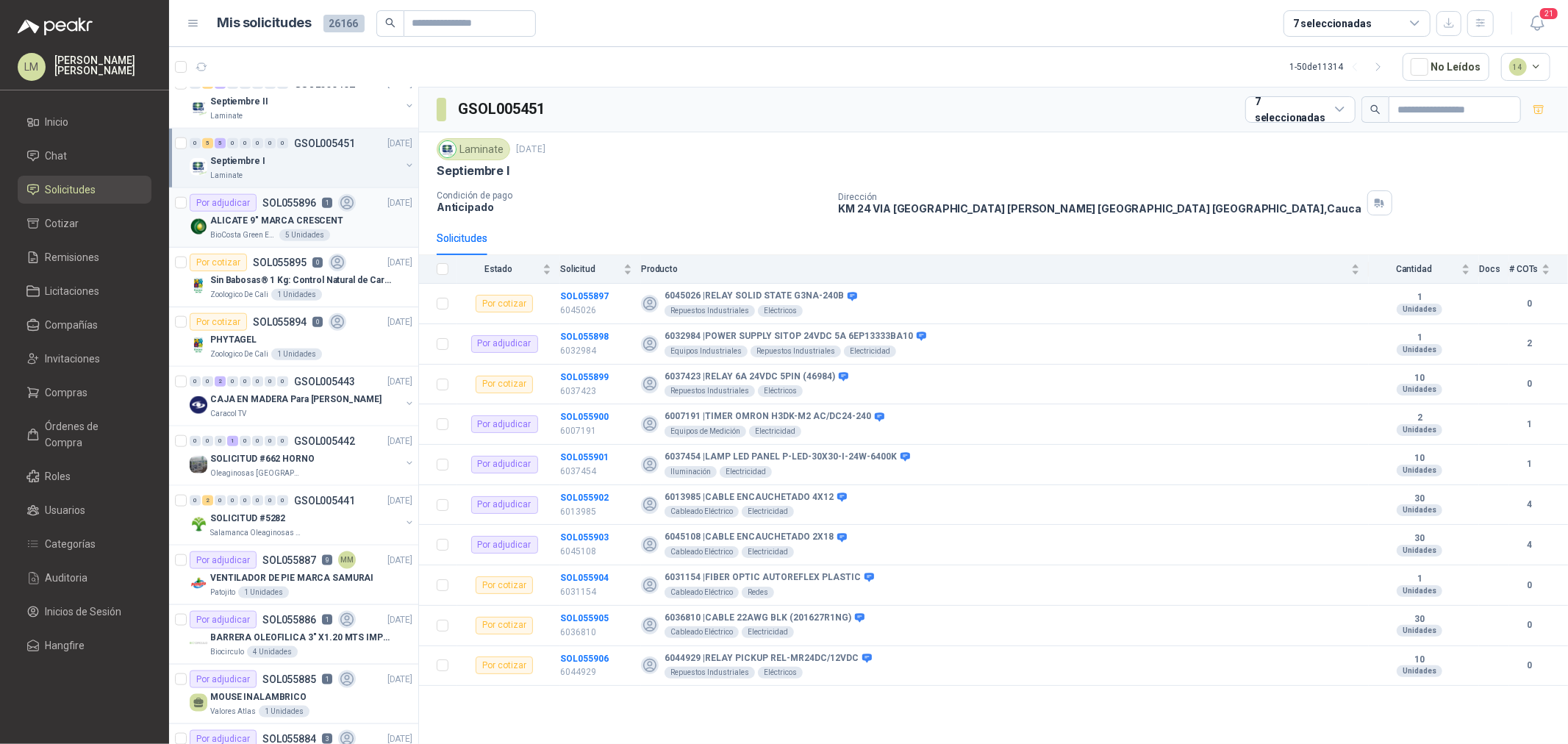
click at [250, 223] on p "ALICATE 9" MARCA CRESCENT" at bounding box center [277, 221] width 133 height 14
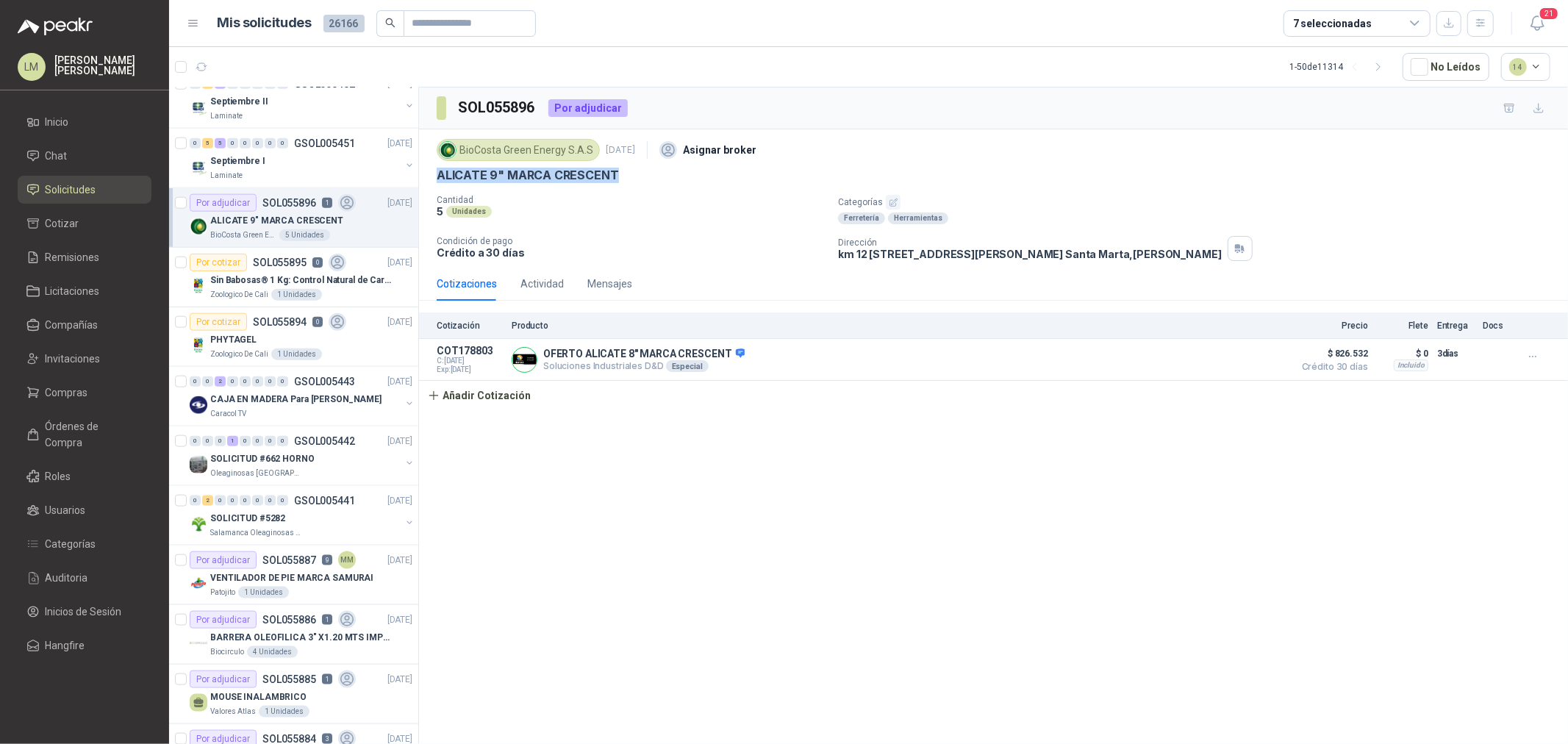
drag, startPoint x: 435, startPoint y: 176, endPoint x: 616, endPoint y: 182, distance: 181.1
click at [616, 182] on div "BioCosta Green Energy S.A.S 15 sept, 2025 Asignar broker ALICATE 9" MARCA CRESC…" at bounding box center [994, 199] width 1149 height 138
copy p "ALICATE 9" MARCA CRESCENT"
click at [59, 353] on span "Invitaciones" at bounding box center [73, 358] width 55 height 16
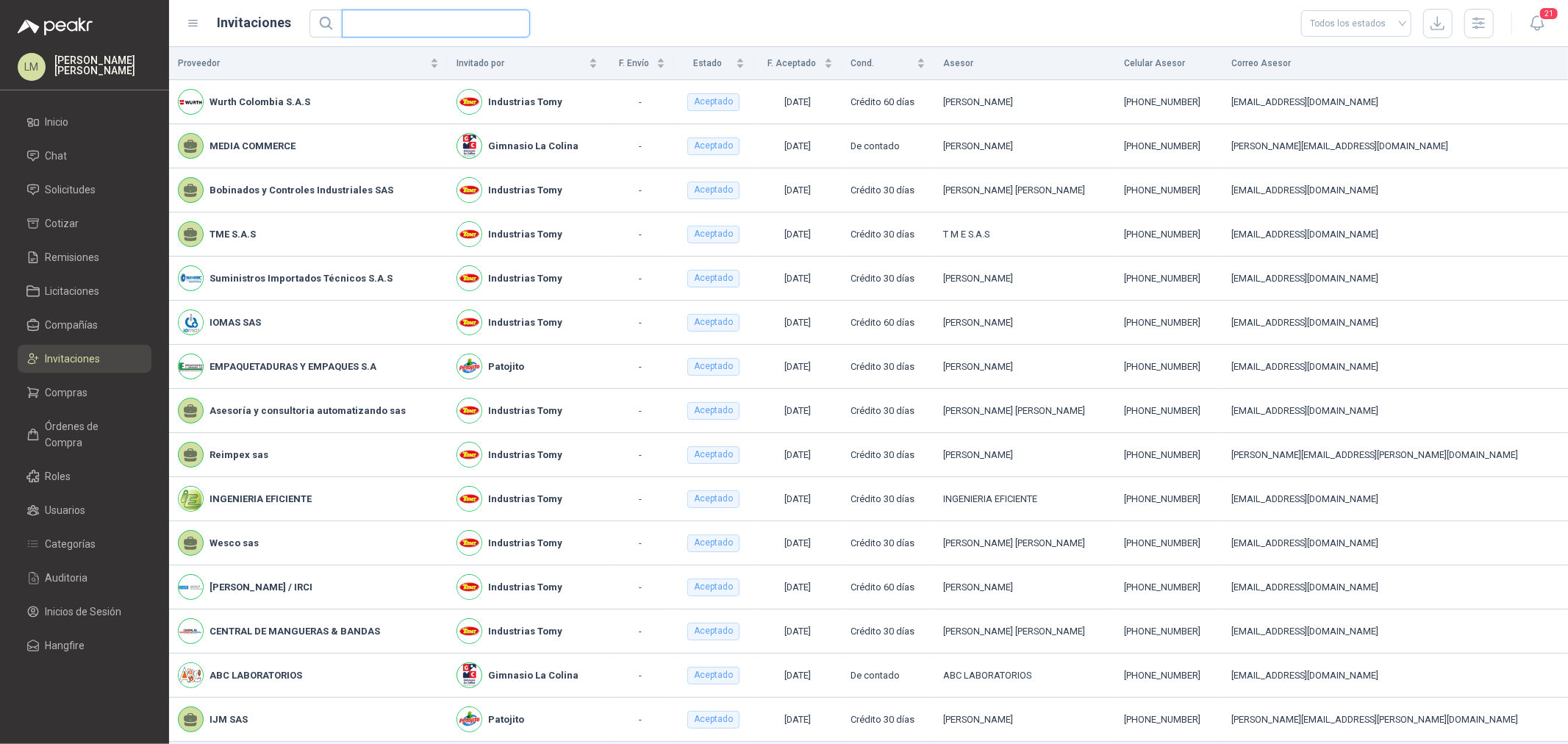
click at [402, 25] on input "text" at bounding box center [430, 23] width 159 height 26
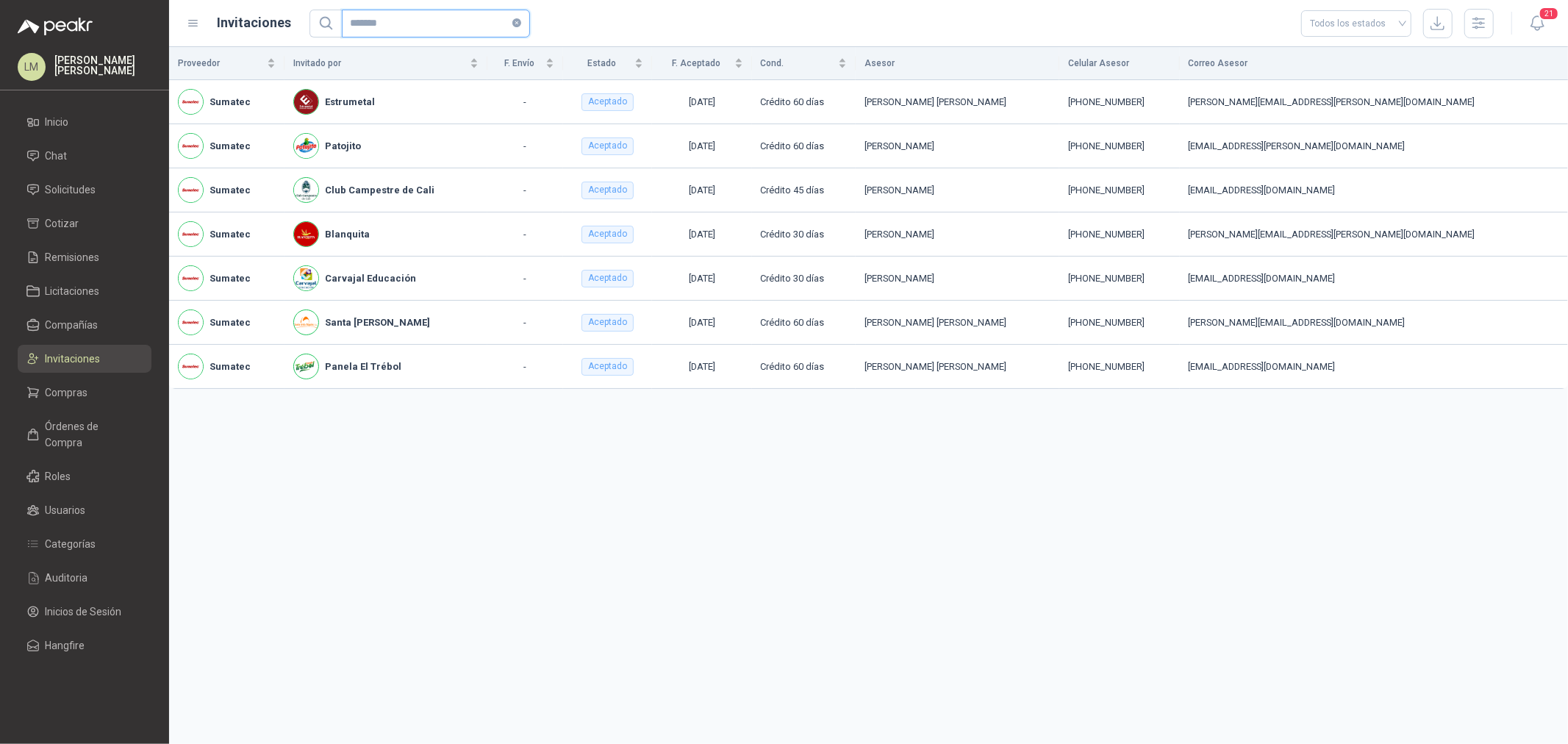
drag, startPoint x: 309, startPoint y: 19, endPoint x: 240, endPoint y: 23, distance: 69.1
click at [240, 23] on div "Invitaciones ******* Todos los estados" at bounding box center [840, 23] width 1308 height 29
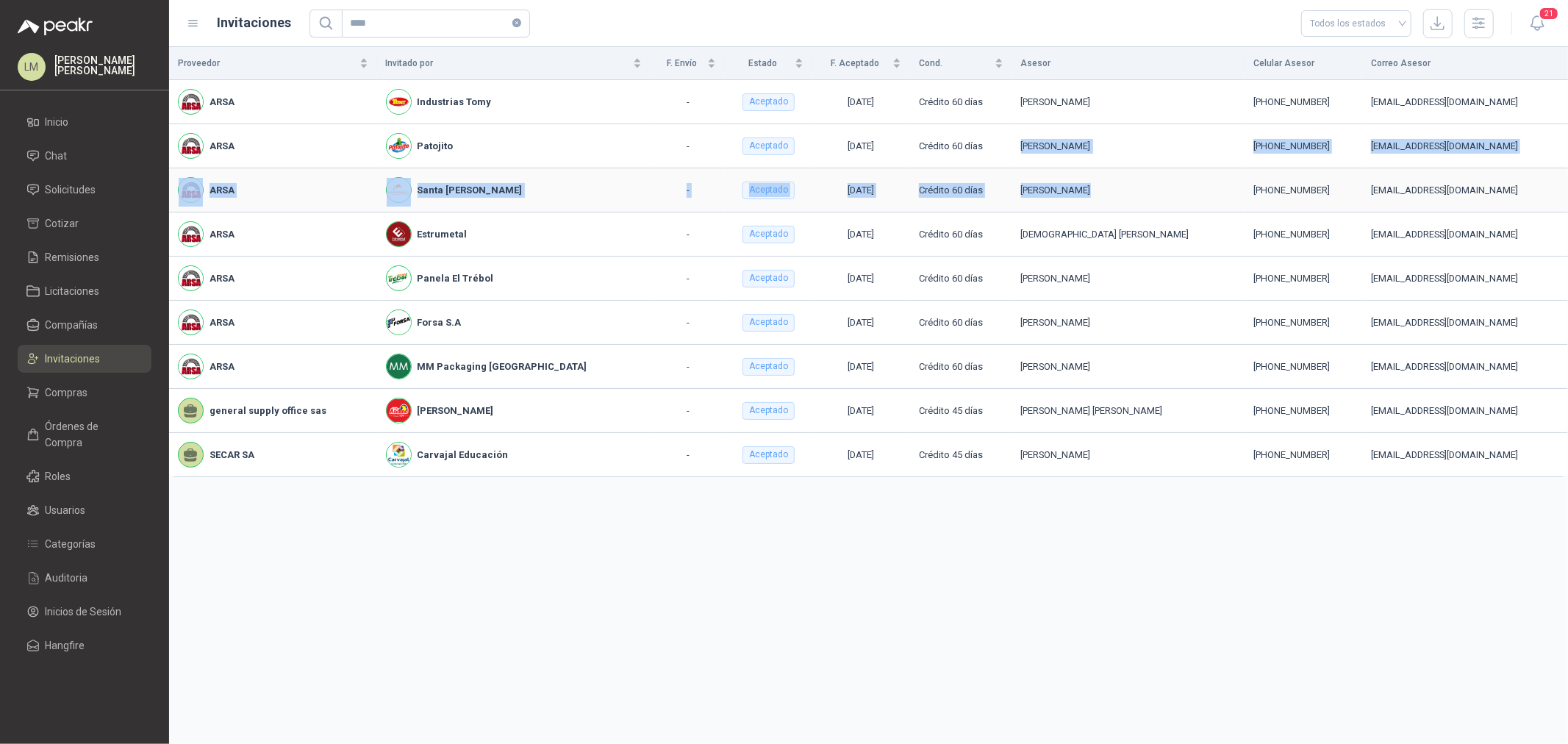
drag, startPoint x: 971, startPoint y: 145, endPoint x: 1074, endPoint y: 186, distance: 110.9
click at [1074, 186] on tbody "ARSA Industrias Tomy - Aceptado 01/09/2025 Crédito 60 días JONATHAN CORREA +57 …" at bounding box center [869, 279] width 1400 height 397
click at [1074, 186] on div "Brayan Vivas" at bounding box center [1128, 190] width 215 height 15
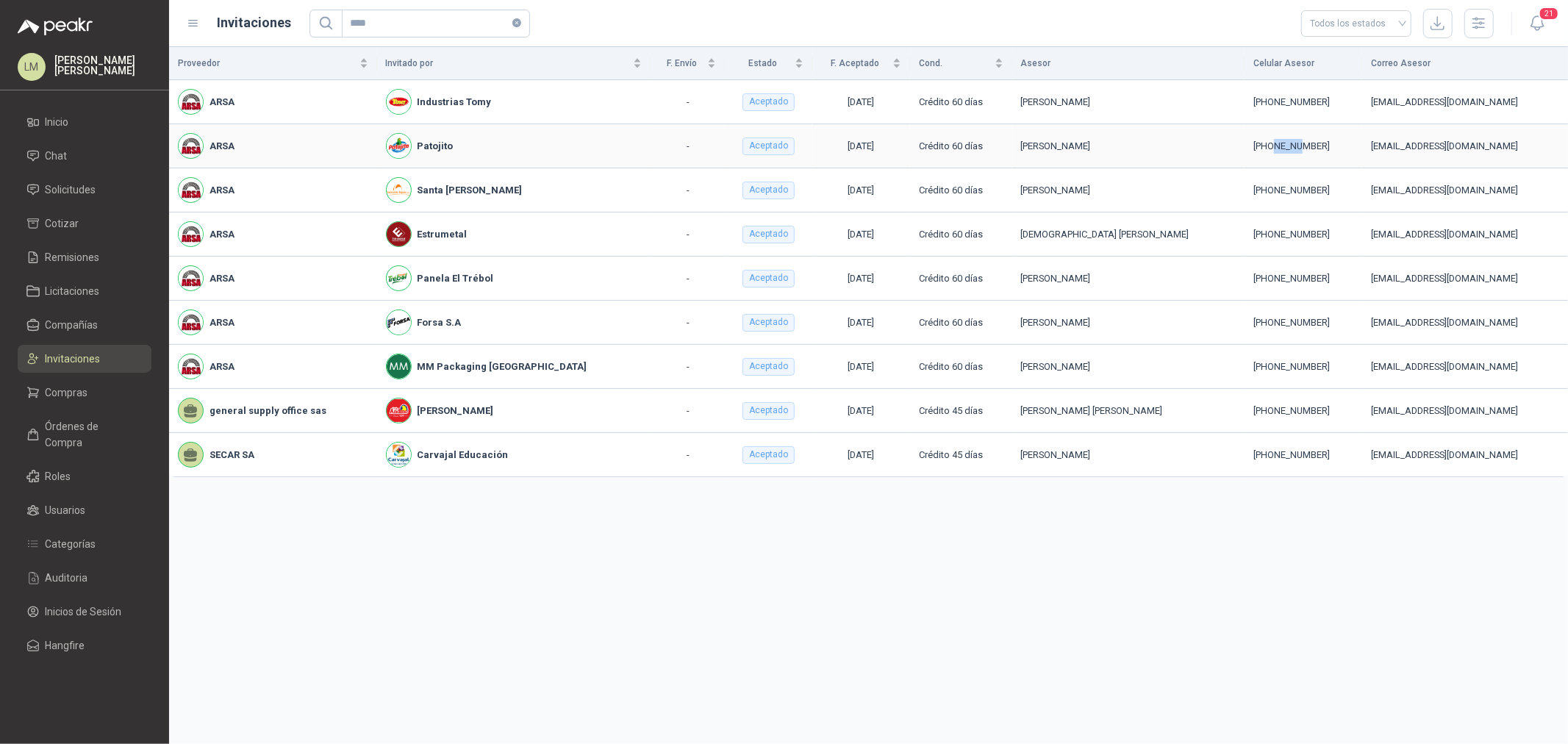
drag, startPoint x: 1238, startPoint y: 144, endPoint x: 1262, endPoint y: 138, distance: 24.7
click at [1262, 139] on div "+57 3014045781" at bounding box center [1303, 146] width 100 height 15
click at [70, 345] on link "Invitaciones" at bounding box center [84, 358] width 134 height 28
click at [76, 356] on span "Invitaciones" at bounding box center [73, 358] width 55 height 16
drag, startPoint x: 1264, startPoint y: 151, endPoint x: 1292, endPoint y: 151, distance: 28.0
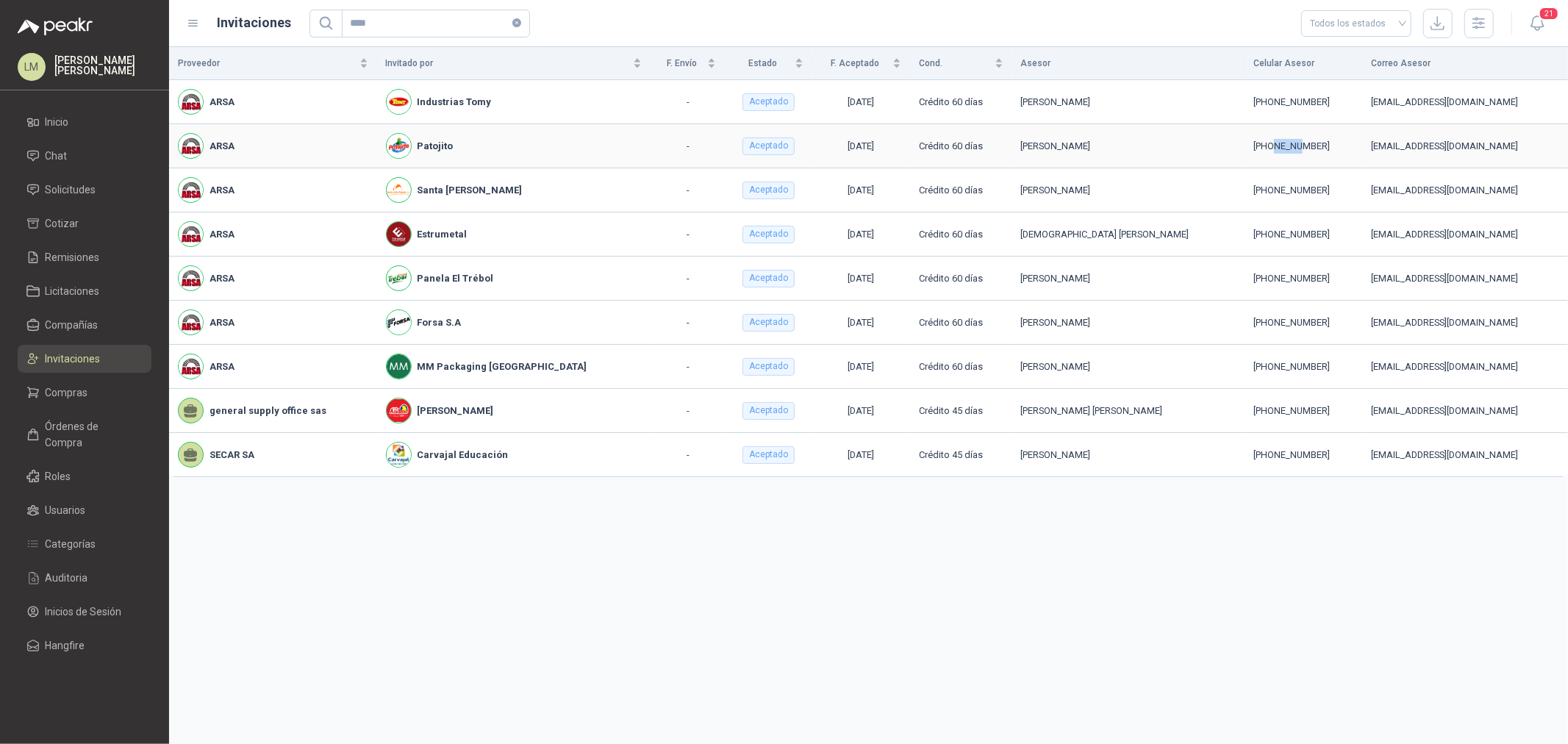
click at [1264, 151] on div "+57 3014045781" at bounding box center [1303, 146] width 100 height 15
click at [1293, 147] on div "+57 3014045781" at bounding box center [1303, 146] width 100 height 15
drag, startPoint x: 1291, startPoint y: 145, endPoint x: 1237, endPoint y: 151, distance: 54.3
click at [1254, 151] on div "+57 3014045781" at bounding box center [1303, 146] width 100 height 15
copy div "3014045781"
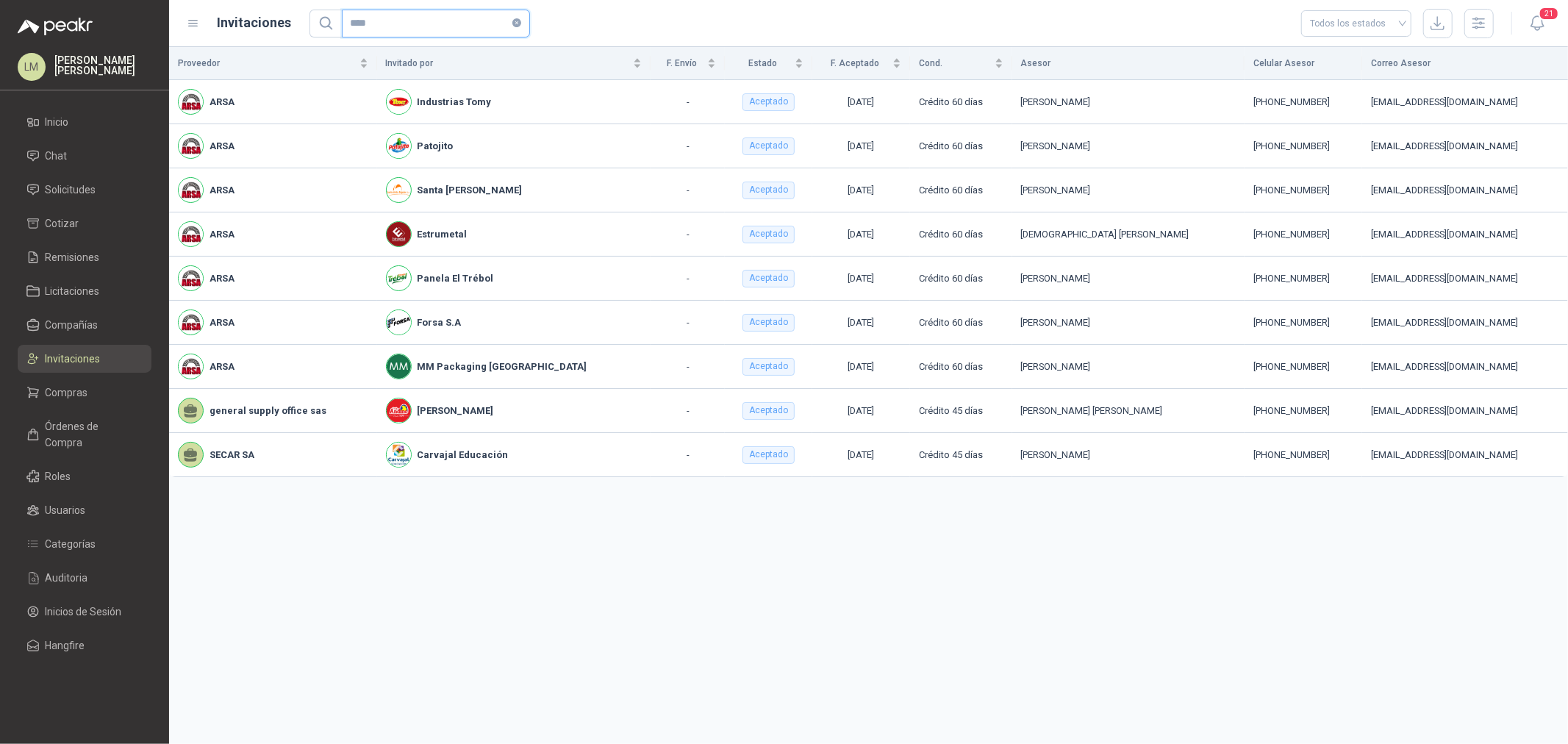
drag, startPoint x: 390, startPoint y: 27, endPoint x: 289, endPoint y: 25, distance: 101.0
click at [289, 25] on div "Invitaciones **** Todos los estados" at bounding box center [840, 23] width 1308 height 29
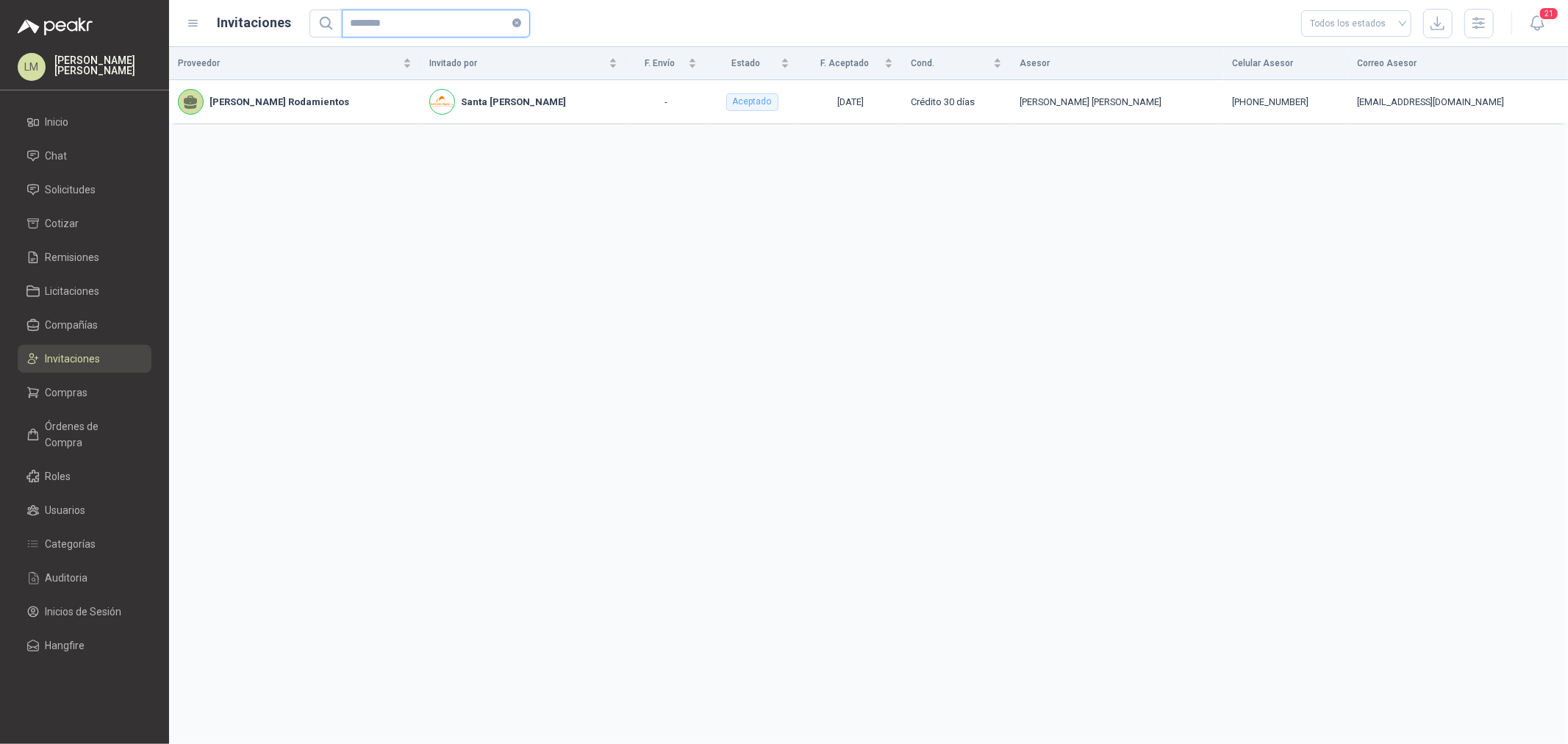
type input "********"
drag, startPoint x: 1356, startPoint y: 97, endPoint x: 1303, endPoint y: 100, distance: 53.1
click at [1303, 100] on div "+57 3104644786" at bounding box center [1285, 102] width 107 height 15
copy div "3104644786"
click at [57, 338] on link "Compañías" at bounding box center [84, 325] width 134 height 28
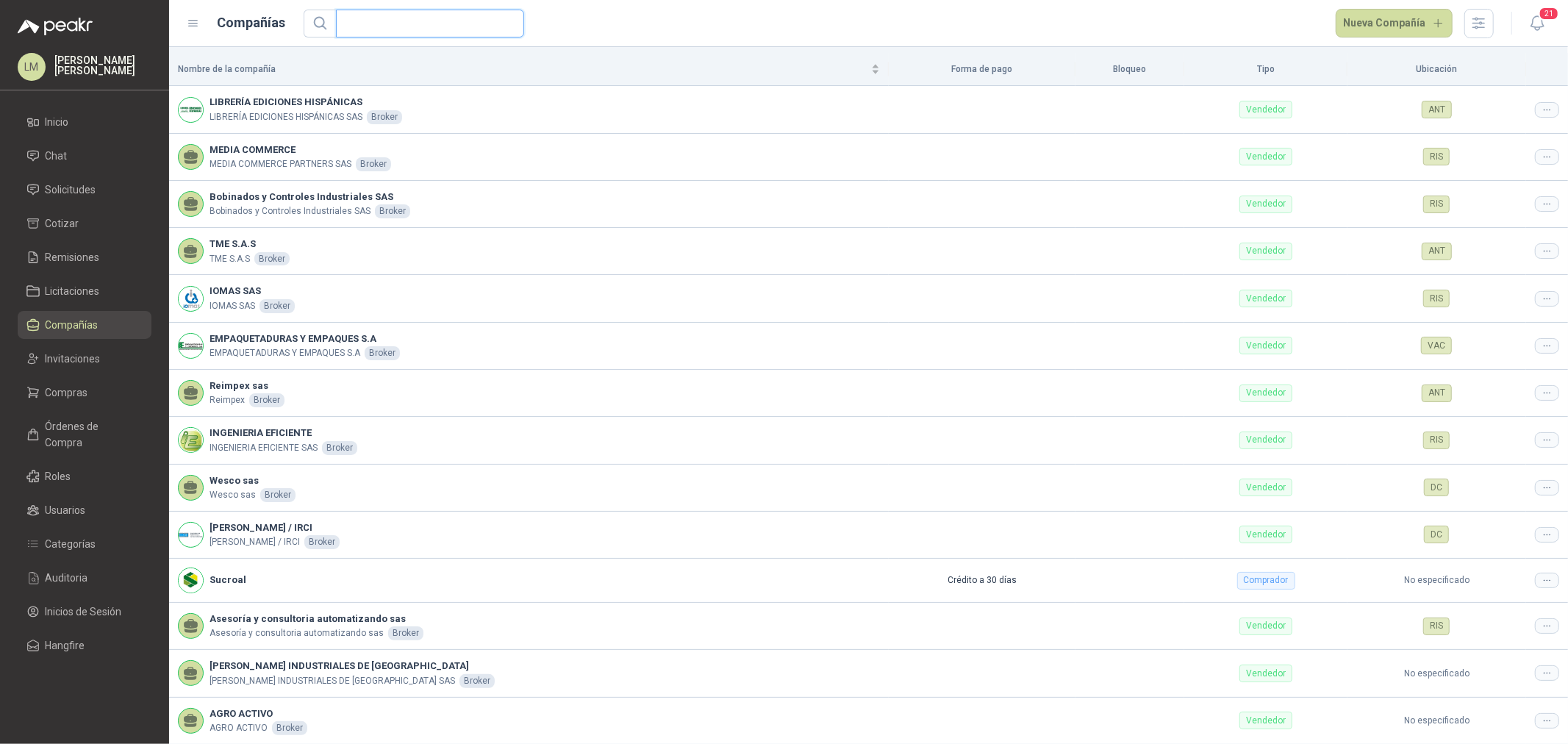
click at [361, 21] on input "text" at bounding box center [424, 23] width 159 height 26
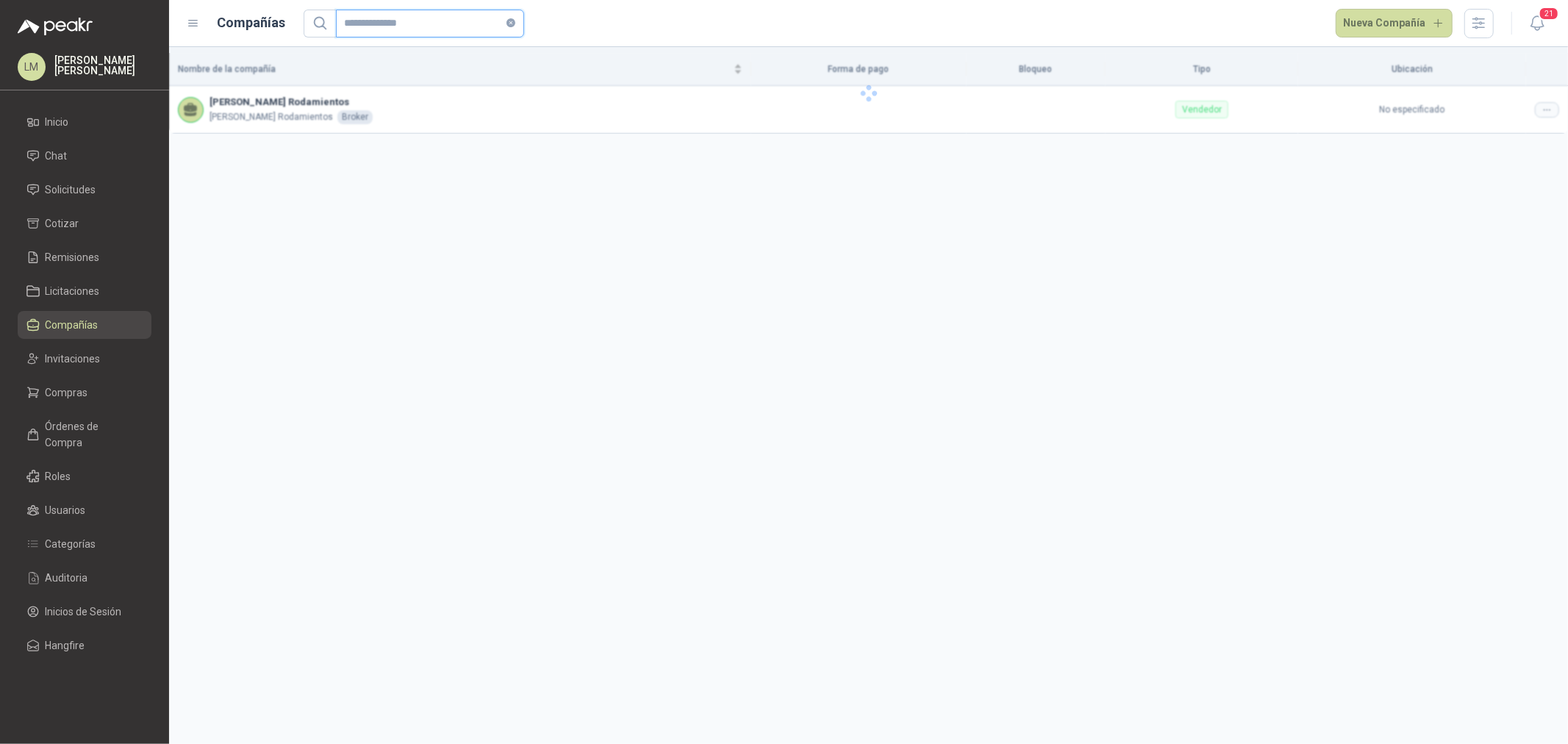
type input "**********"
click at [1539, 114] on div at bounding box center [1547, 110] width 24 height 15
click at [1526, 138] on span "Editar compañía" at bounding box center [1510, 135] width 76 height 16
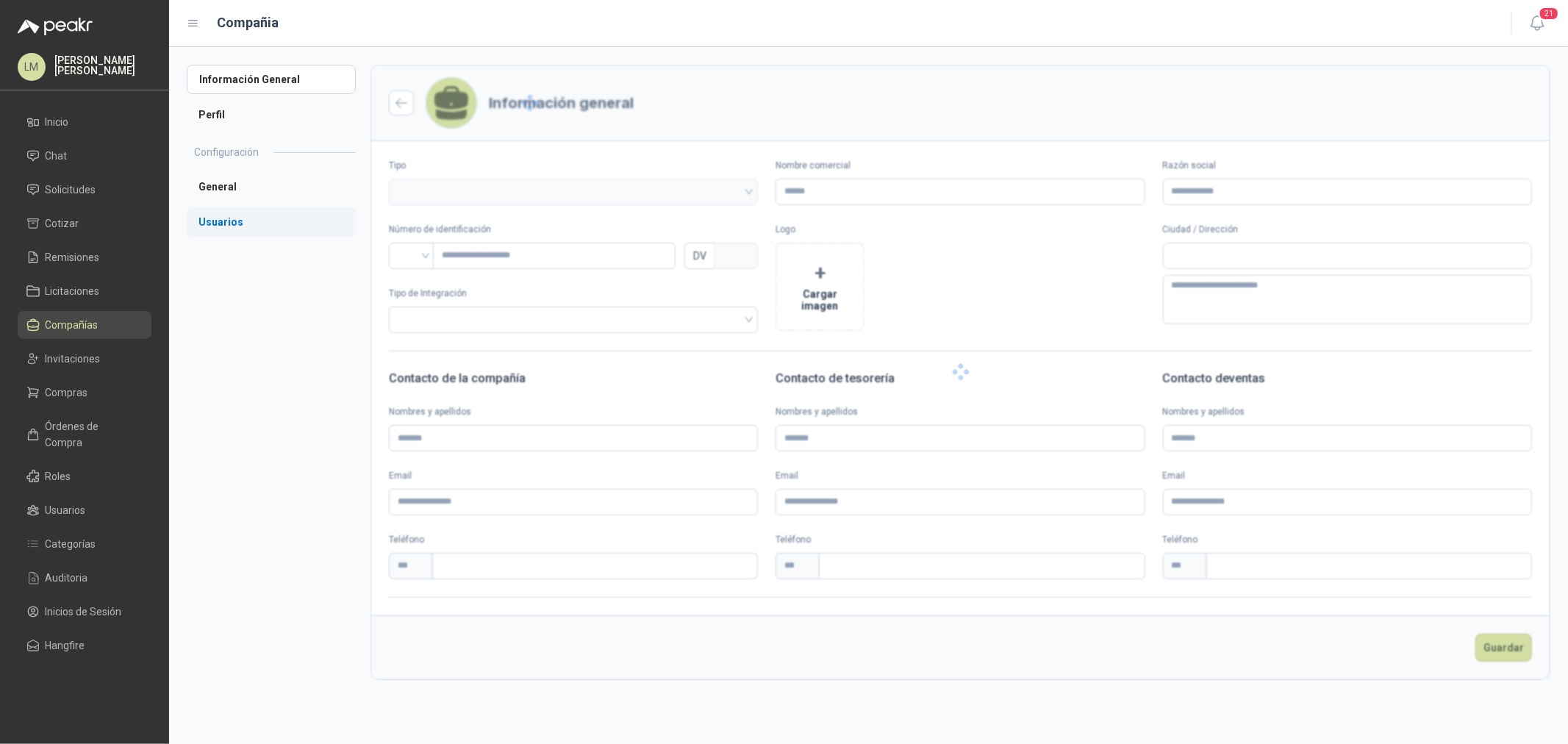
click at [225, 219] on li "Usuarios" at bounding box center [271, 222] width 169 height 29
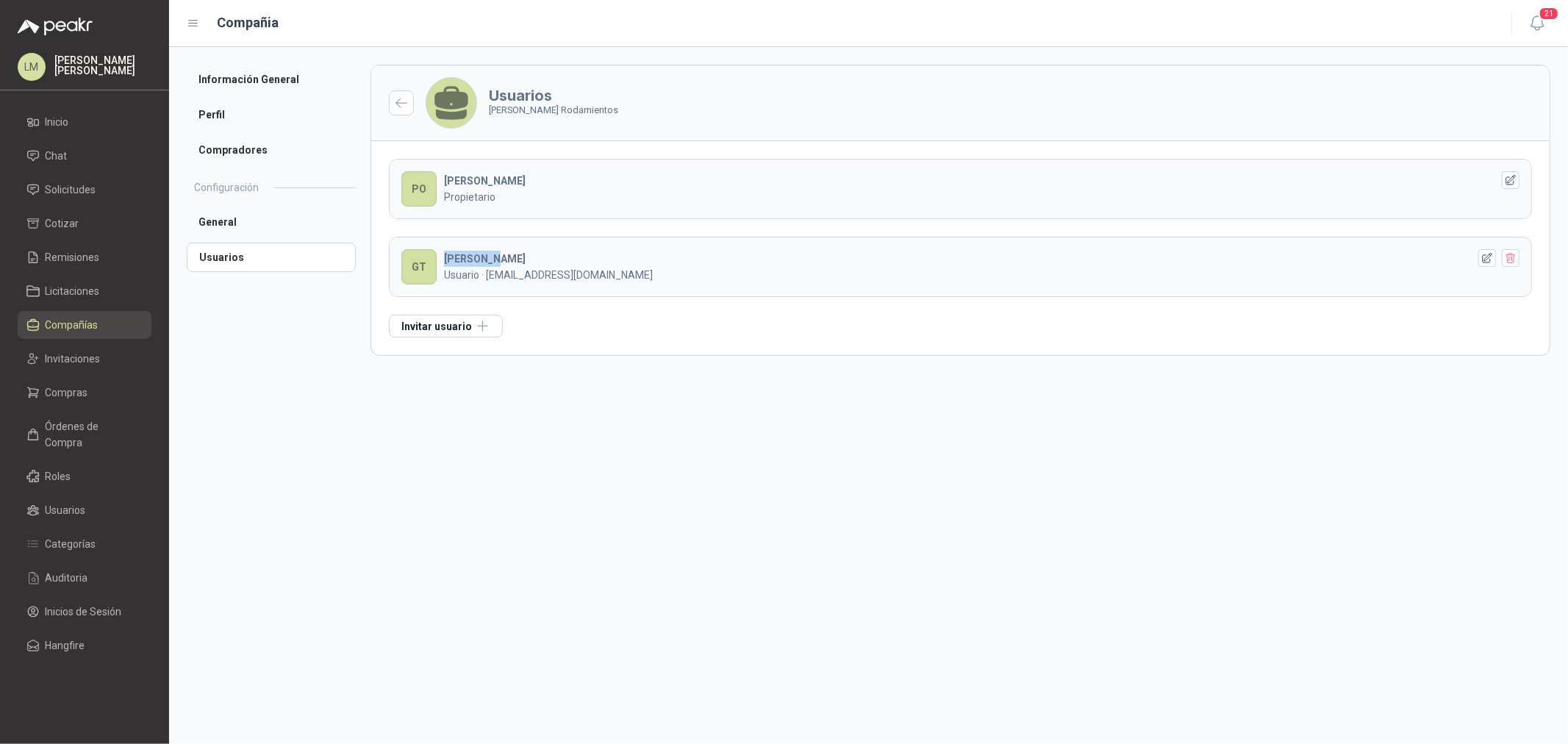
drag, startPoint x: 443, startPoint y: 253, endPoint x: 515, endPoint y: 254, distance: 72.0
click at [514, 253] on div "GUSTAVO T Usuario · ventasgustavot@gmail.com" at bounding box center [956, 267] width 1024 height 32
click at [517, 254] on div "GUSTAVO T Usuario · ventasgustavot@gmail.com" at bounding box center [956, 267] width 1024 height 32
click at [63, 396] on span "Compras" at bounding box center [66, 392] width 42 height 16
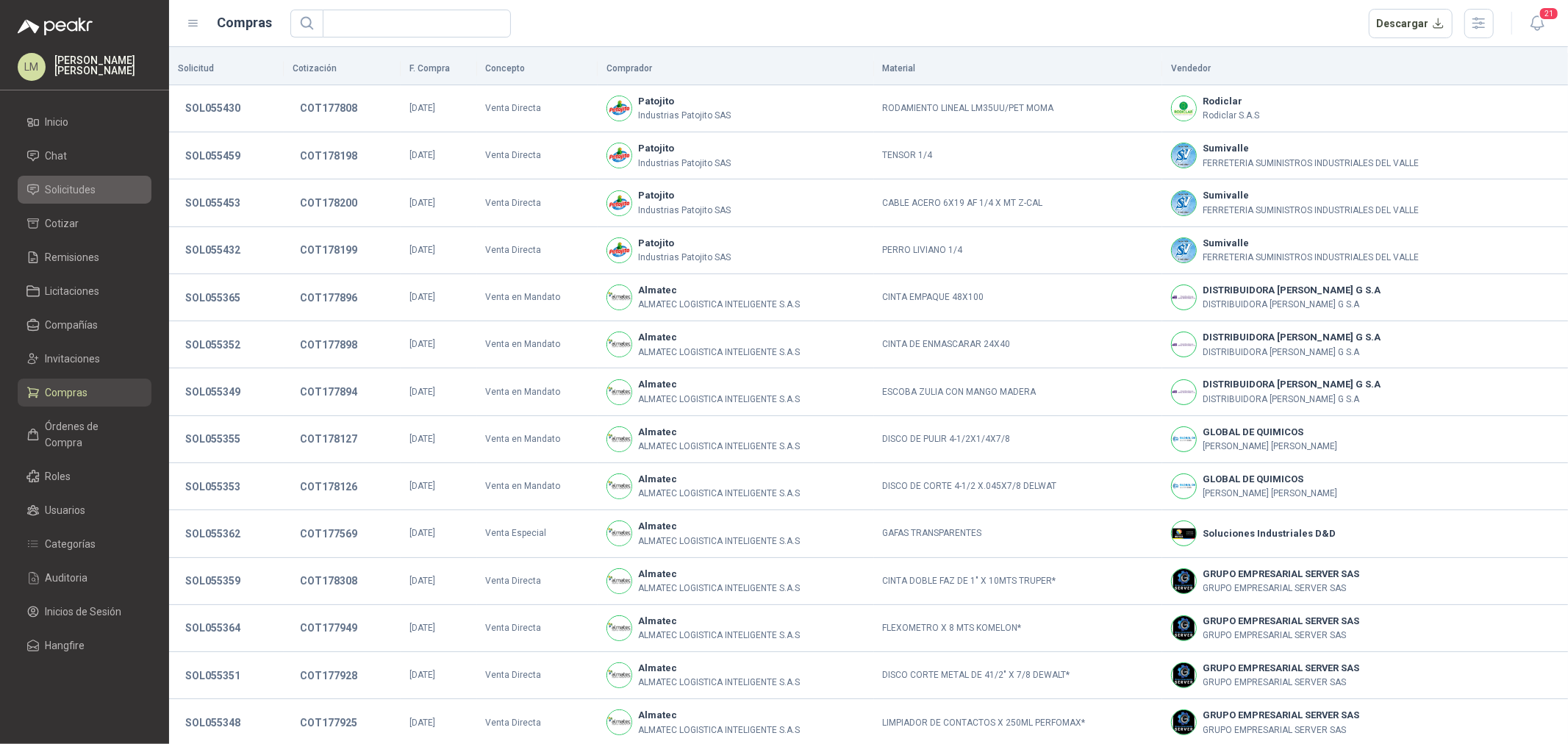
click at [59, 193] on span "Solicitudes" at bounding box center [71, 189] width 51 height 16
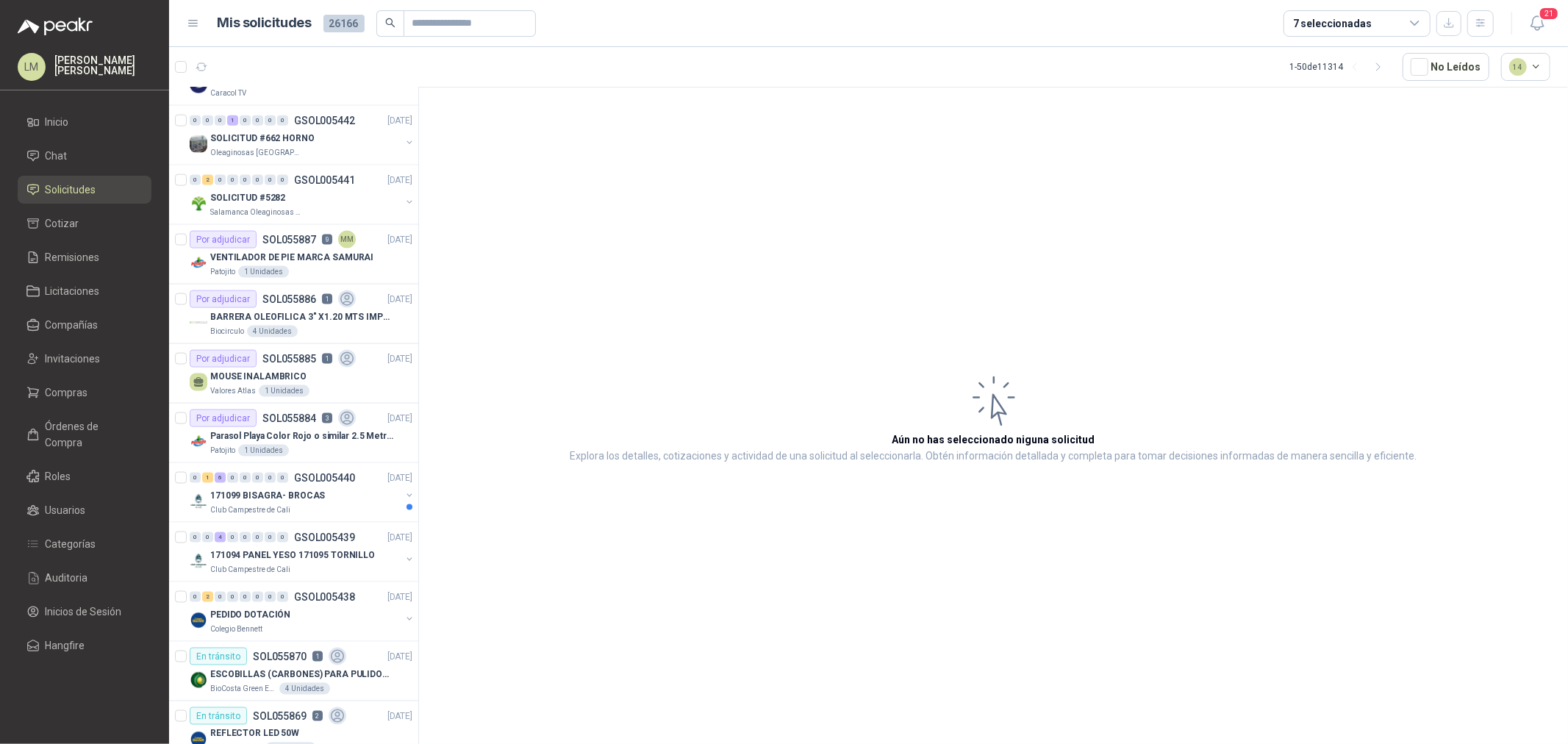
scroll to position [1716, 0]
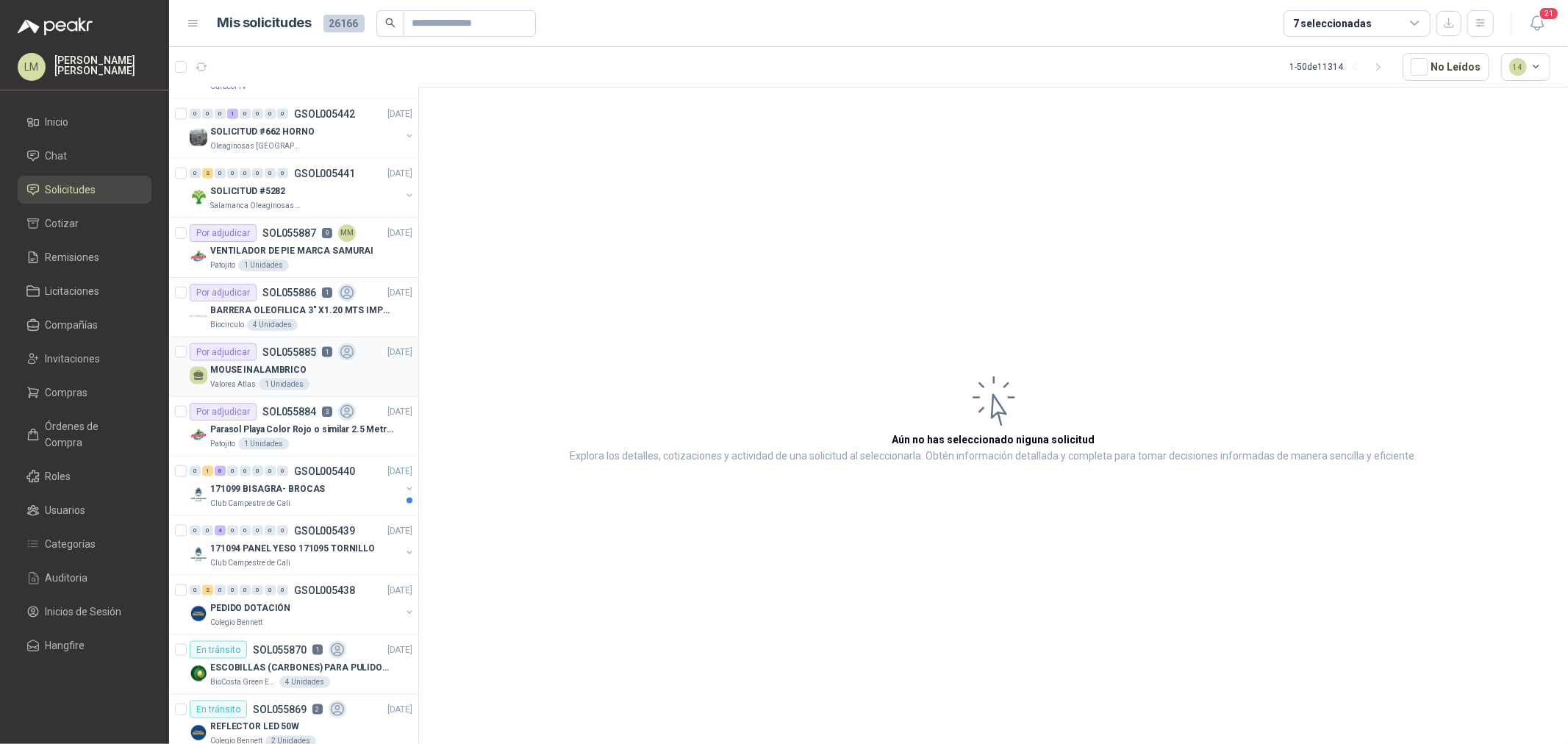
click at [277, 364] on p "MOUSE INALAMBRICO" at bounding box center [258, 370] width 97 height 14
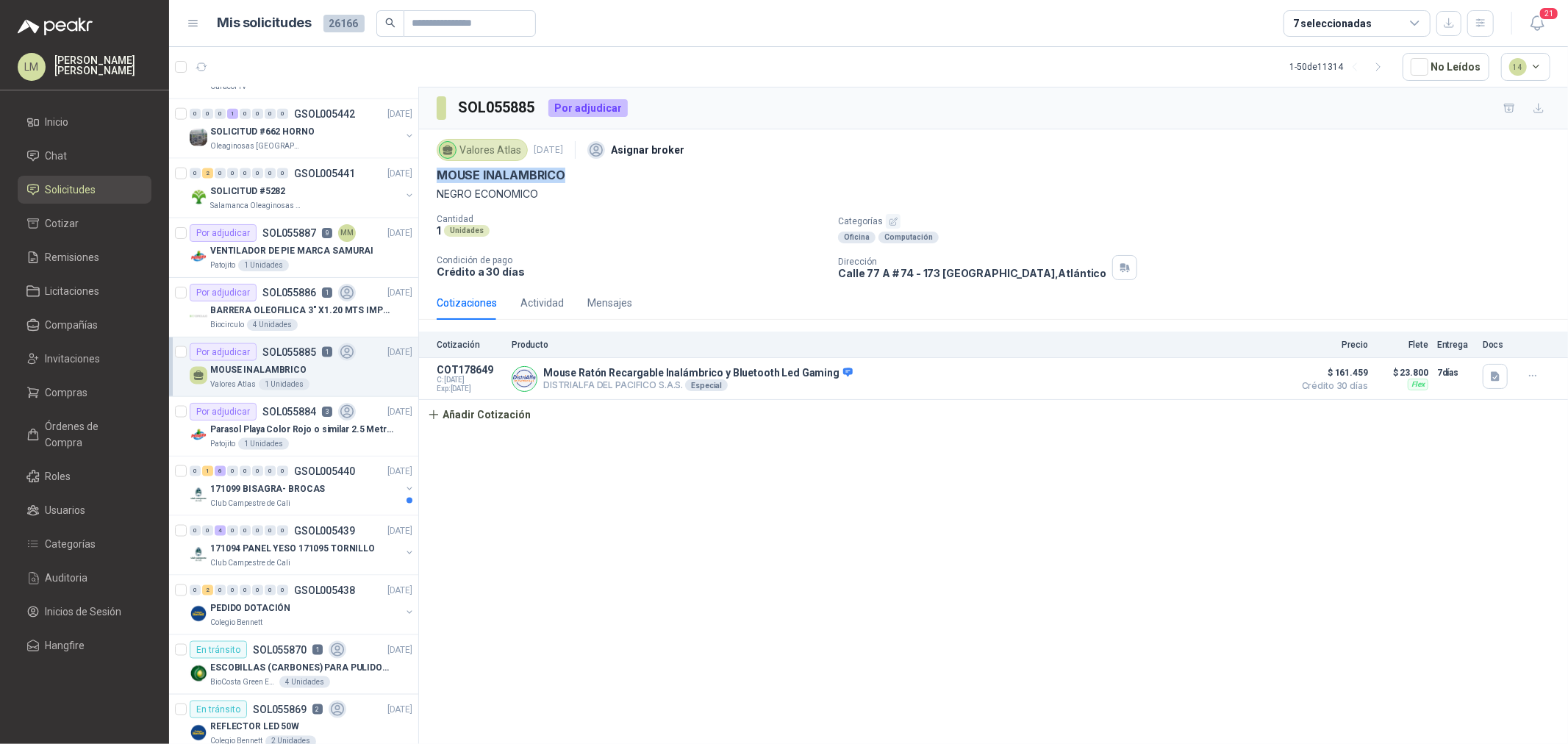
drag, startPoint x: 436, startPoint y: 177, endPoint x: 572, endPoint y: 171, distance: 136.1
click at [572, 171] on div "MOUSE INALAMBRICO" at bounding box center [993, 175] width 1114 height 15
click at [520, 423] on button "Añadir Cotización" at bounding box center [480, 415] width 120 height 29
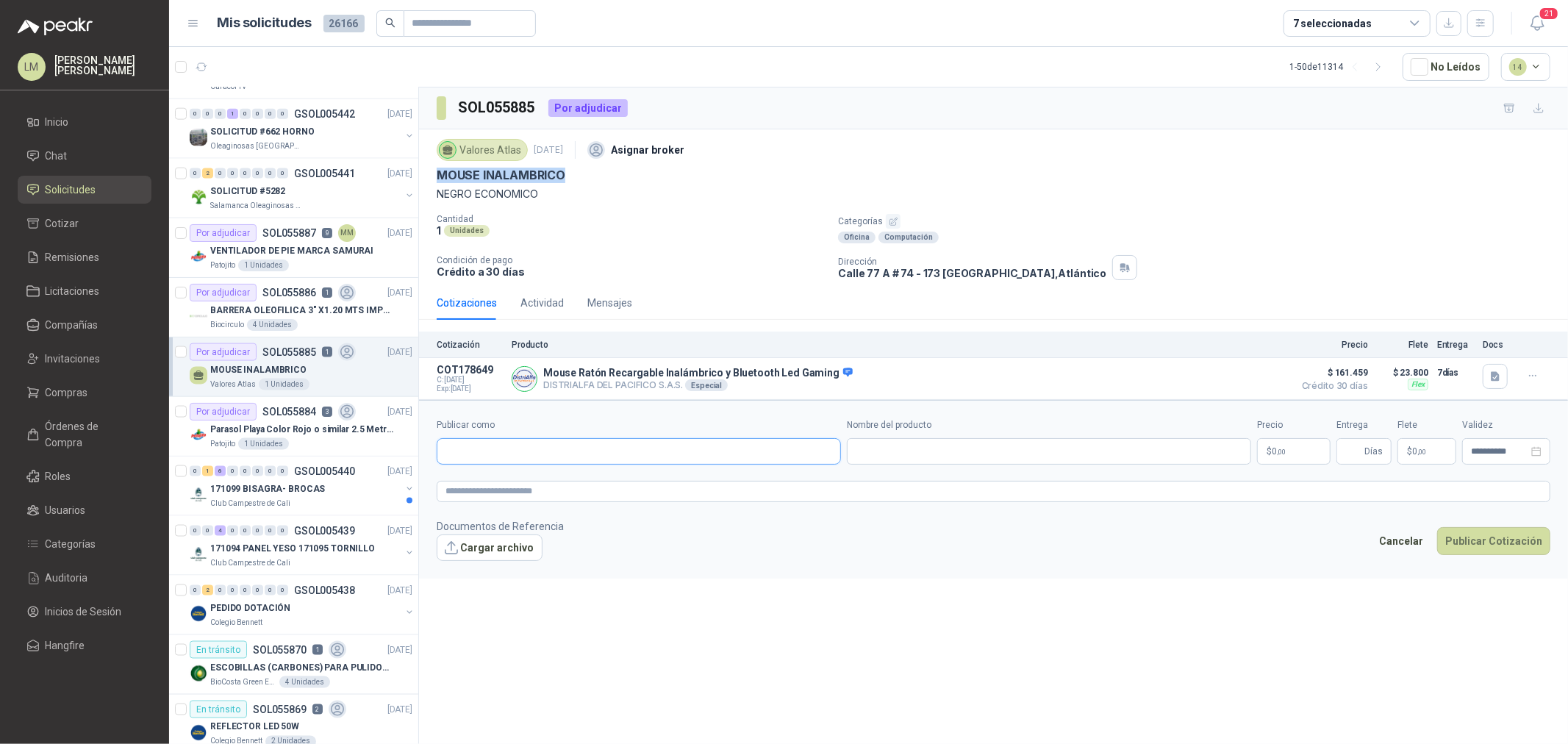
click at [524, 457] on input "Publicar como" at bounding box center [639, 451] width 403 height 25
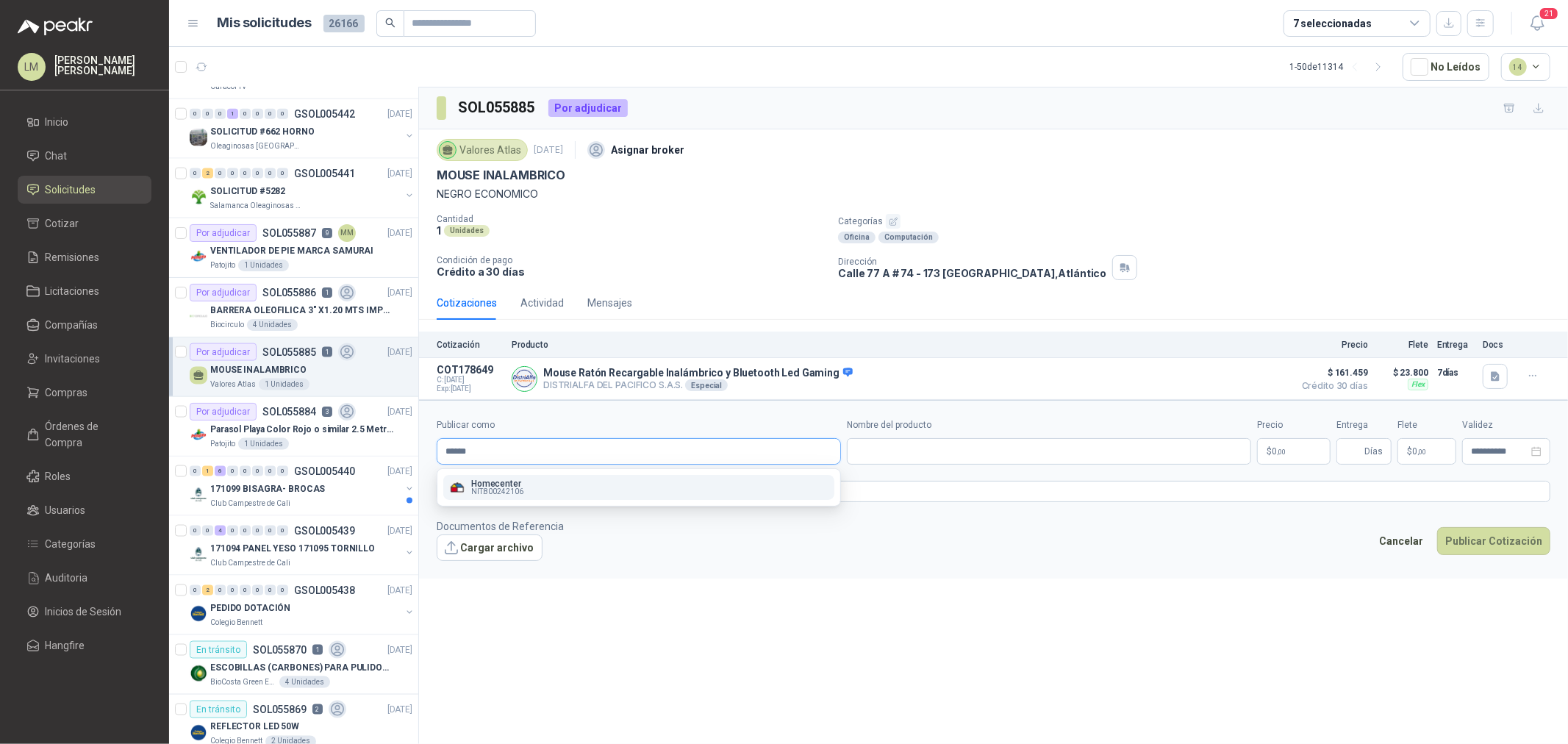
type input "******"
drag, startPoint x: 568, startPoint y: 482, endPoint x: 622, endPoint y: 482, distance: 54.0
click at [569, 482] on div "Homecenter NIT : 800242106" at bounding box center [639, 488] width 379 height 16
type input "**********"
click at [936, 454] on input "Nombre del producto" at bounding box center [1050, 451] width 405 height 26
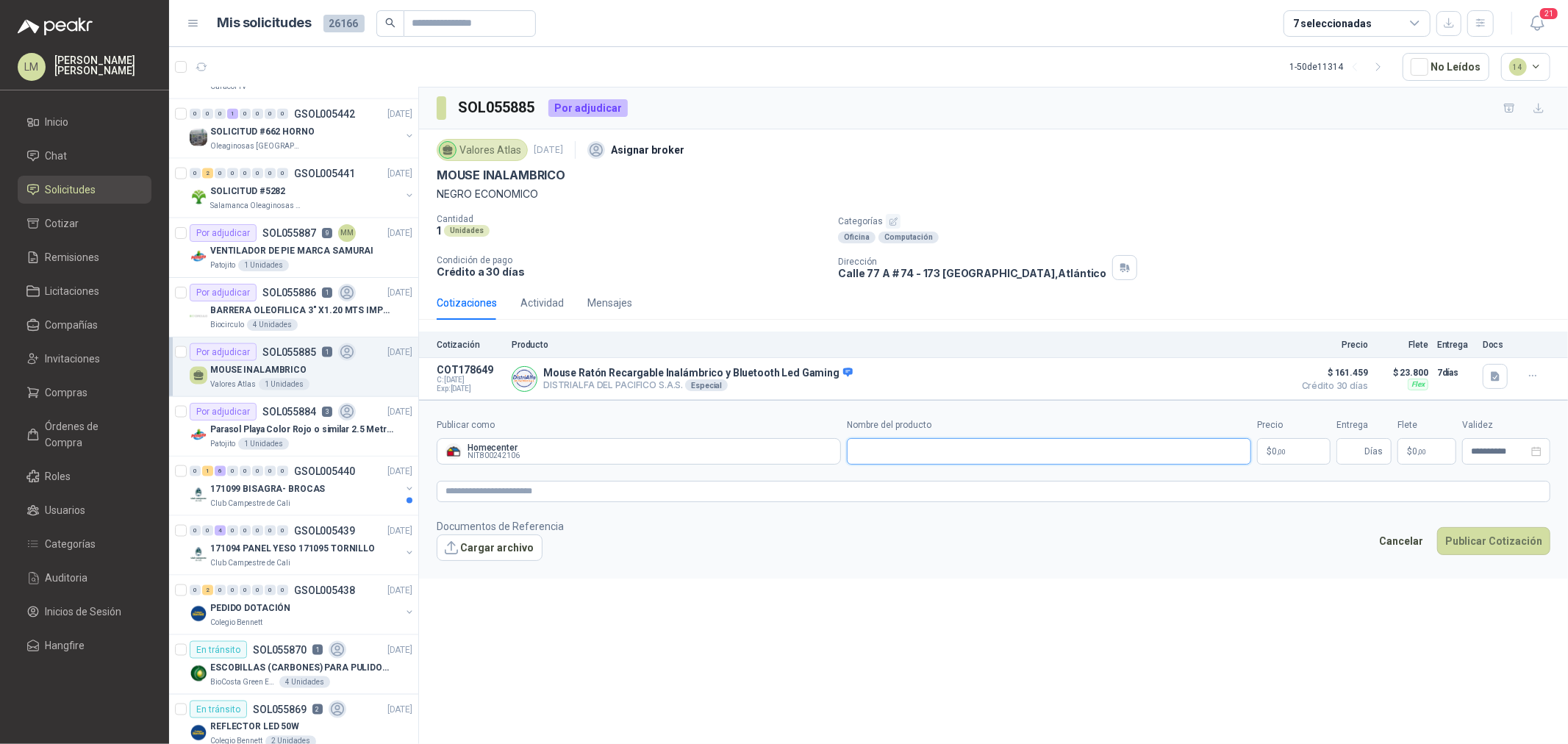
paste input "**********"
type input "**********"
click at [1275, 454] on body "LM Luis Miguel Martinez Inicio Chat Solicitudes Cotizar Remisiones Licitaciones…" at bounding box center [784, 372] width 1568 height 744
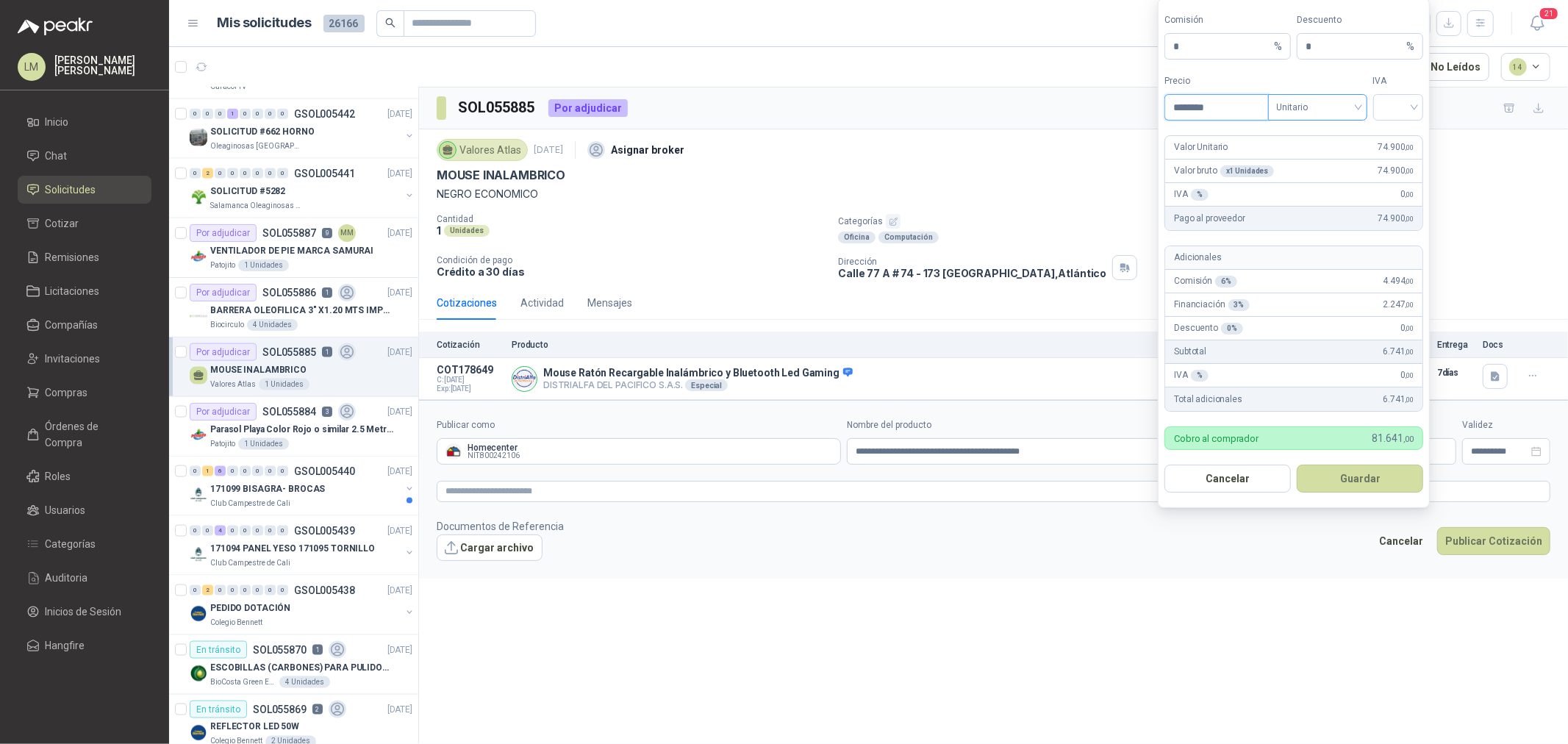
click at [1290, 107] on span "Unitario" at bounding box center [1319, 107] width 82 height 22
type input "********"
click at [1312, 161] on div "Unitario con IVA" at bounding box center [1318, 161] width 76 height 16
click at [1405, 107] on input "search" at bounding box center [1399, 106] width 33 height 22
click at [1402, 136] on div "19%" at bounding box center [1398, 138] width 27 height 16
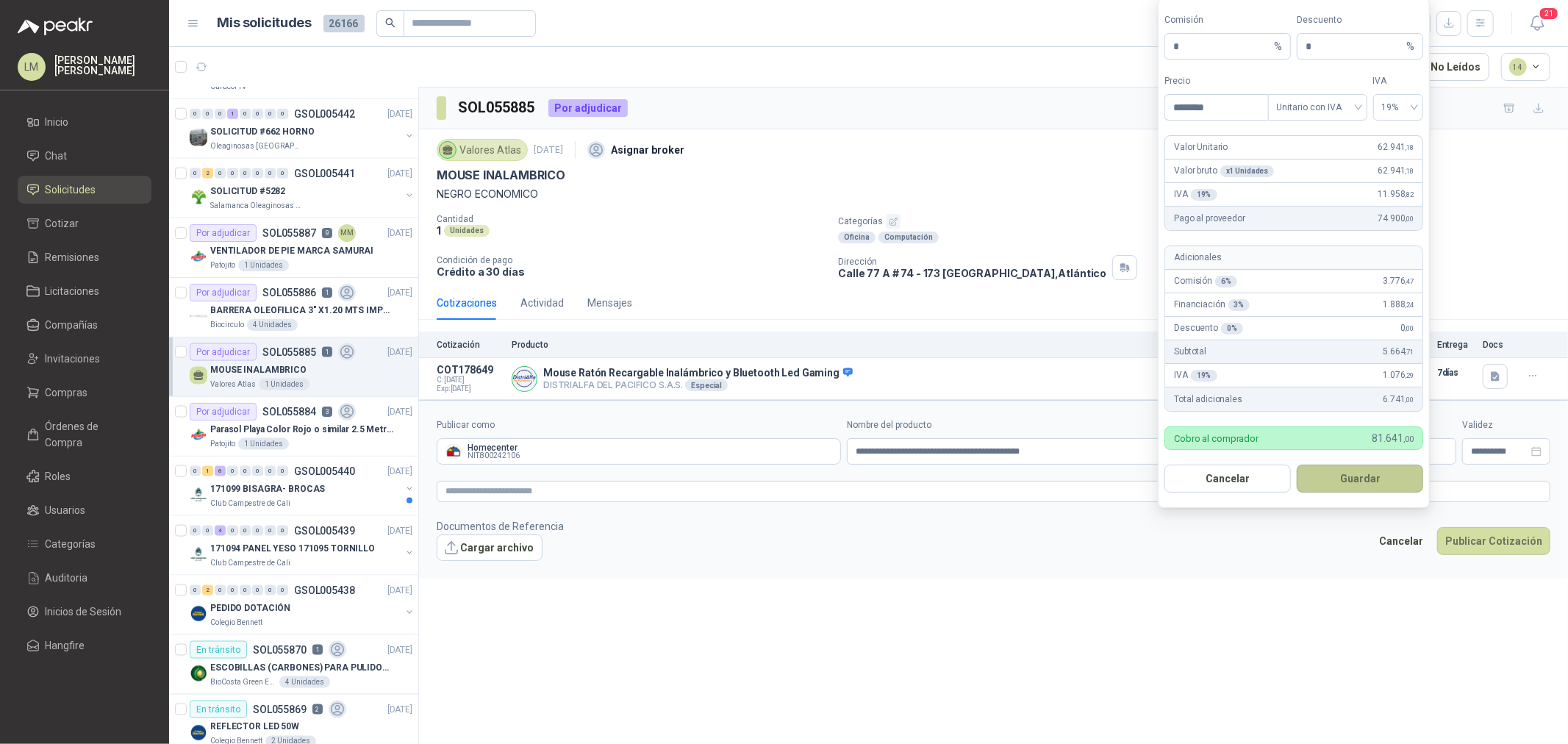
click at [1366, 479] on button "Guardar" at bounding box center [1360, 479] width 127 height 28
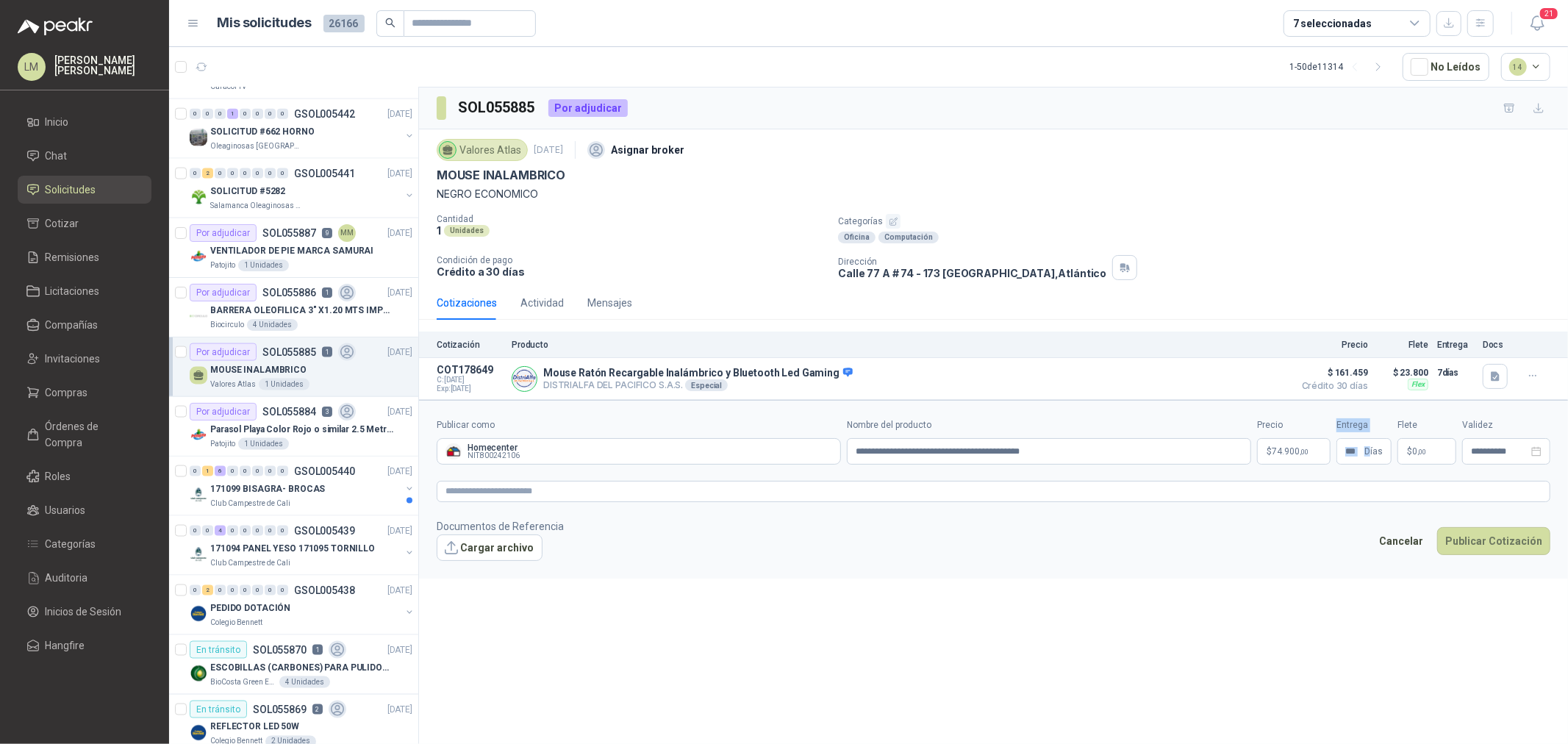
drag, startPoint x: 1369, startPoint y: 451, endPoint x: 1307, endPoint y: 451, distance: 62.0
click at [1307, 451] on div "**********" at bounding box center [993, 442] width 1114 height 46
click at [1356, 437] on div "Entrega *** Días" at bounding box center [1364, 442] width 55 height 46
drag, startPoint x: 1364, startPoint y: 454, endPoint x: 1356, endPoint y: 456, distance: 8.2
click at [1357, 456] on span "*** Días" at bounding box center [1364, 451] width 55 height 26
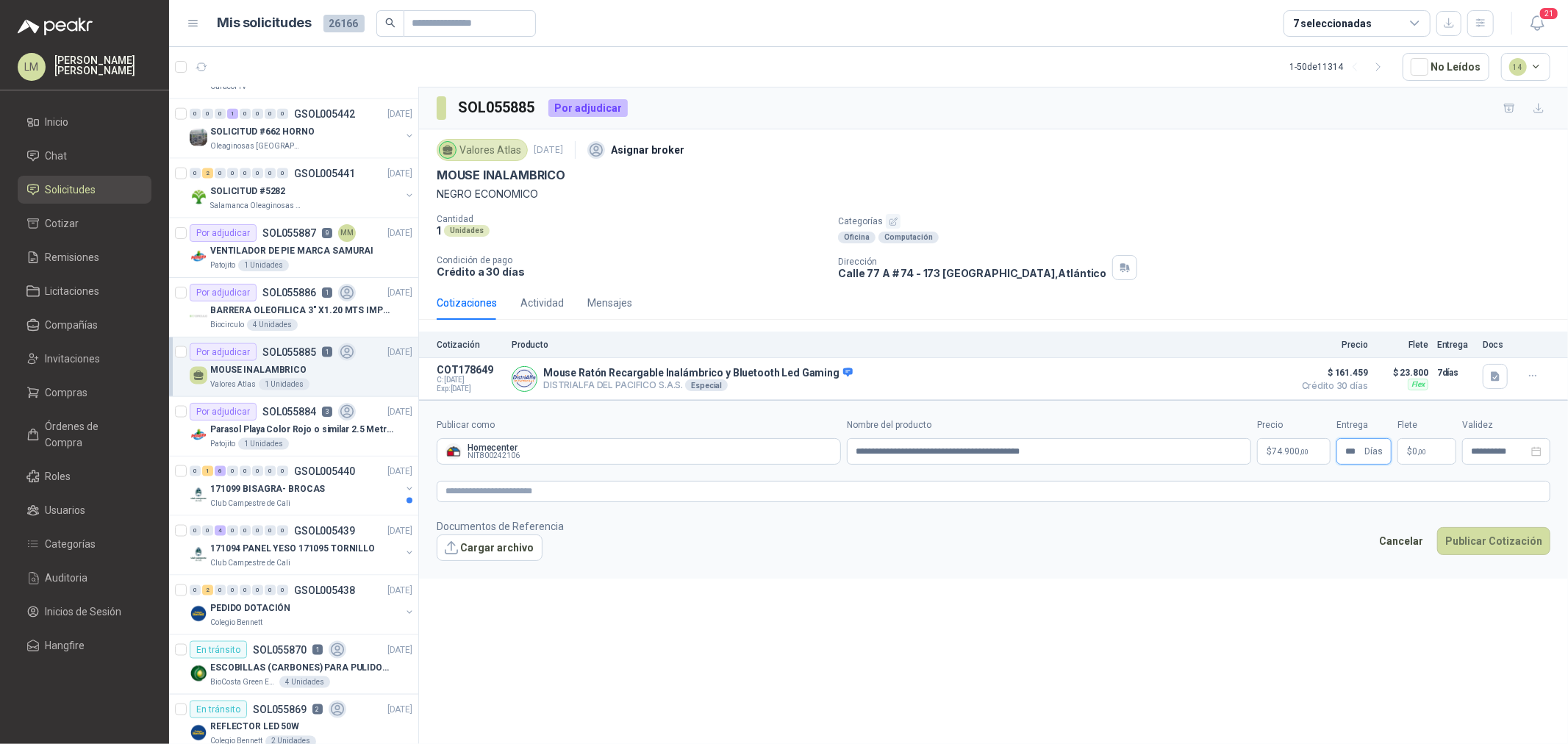
drag, startPoint x: 1360, startPoint y: 451, endPoint x: 1336, endPoint y: 457, distance: 24.7
click at [1336, 457] on div "**********" at bounding box center [993, 442] width 1114 height 46
type input "**"
click at [1431, 452] on p "$ 0 ,00" at bounding box center [1427, 451] width 59 height 26
type input "*******"
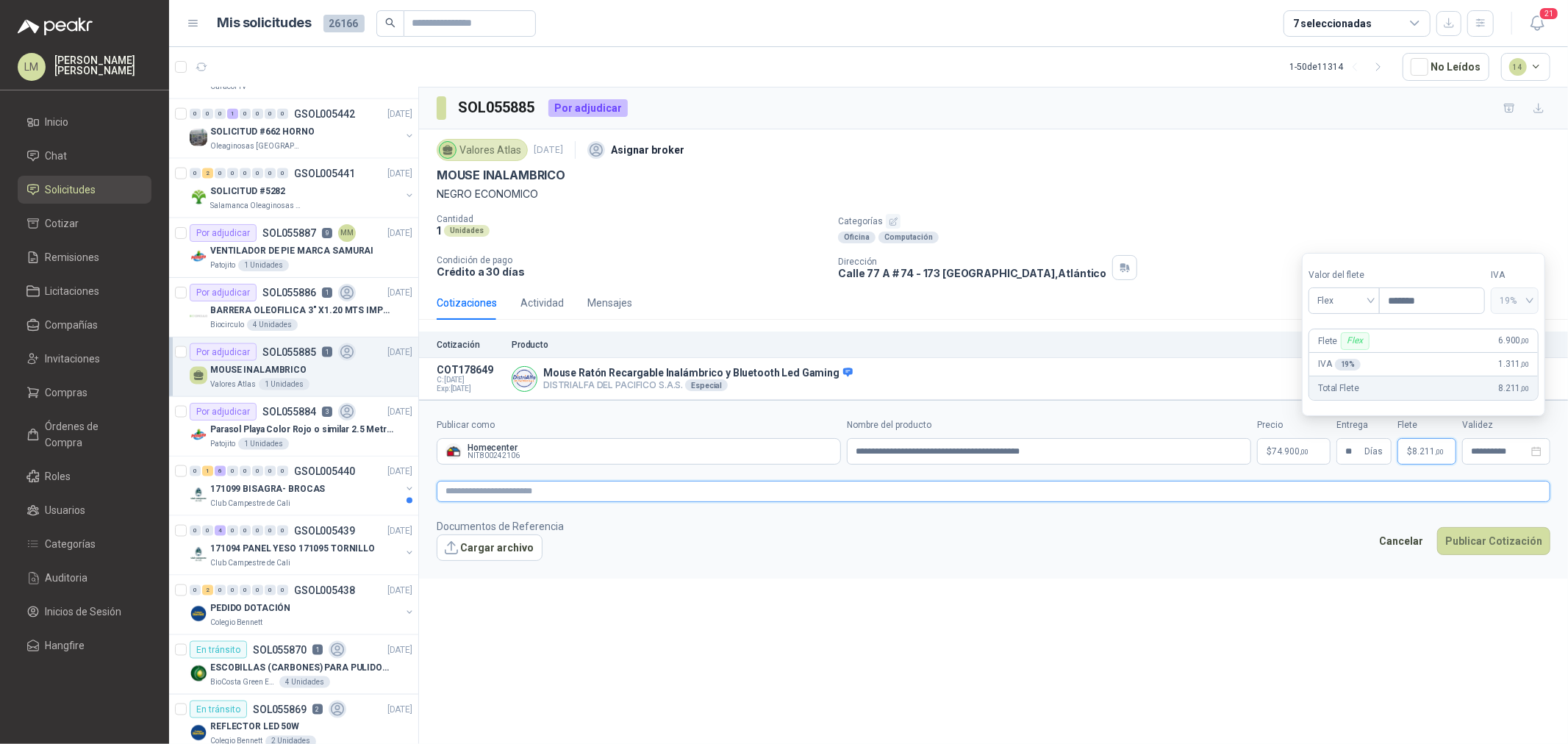
click at [914, 498] on textarea at bounding box center [993, 492] width 1114 height 22
click at [646, 496] on textarea at bounding box center [993, 492] width 1114 height 22
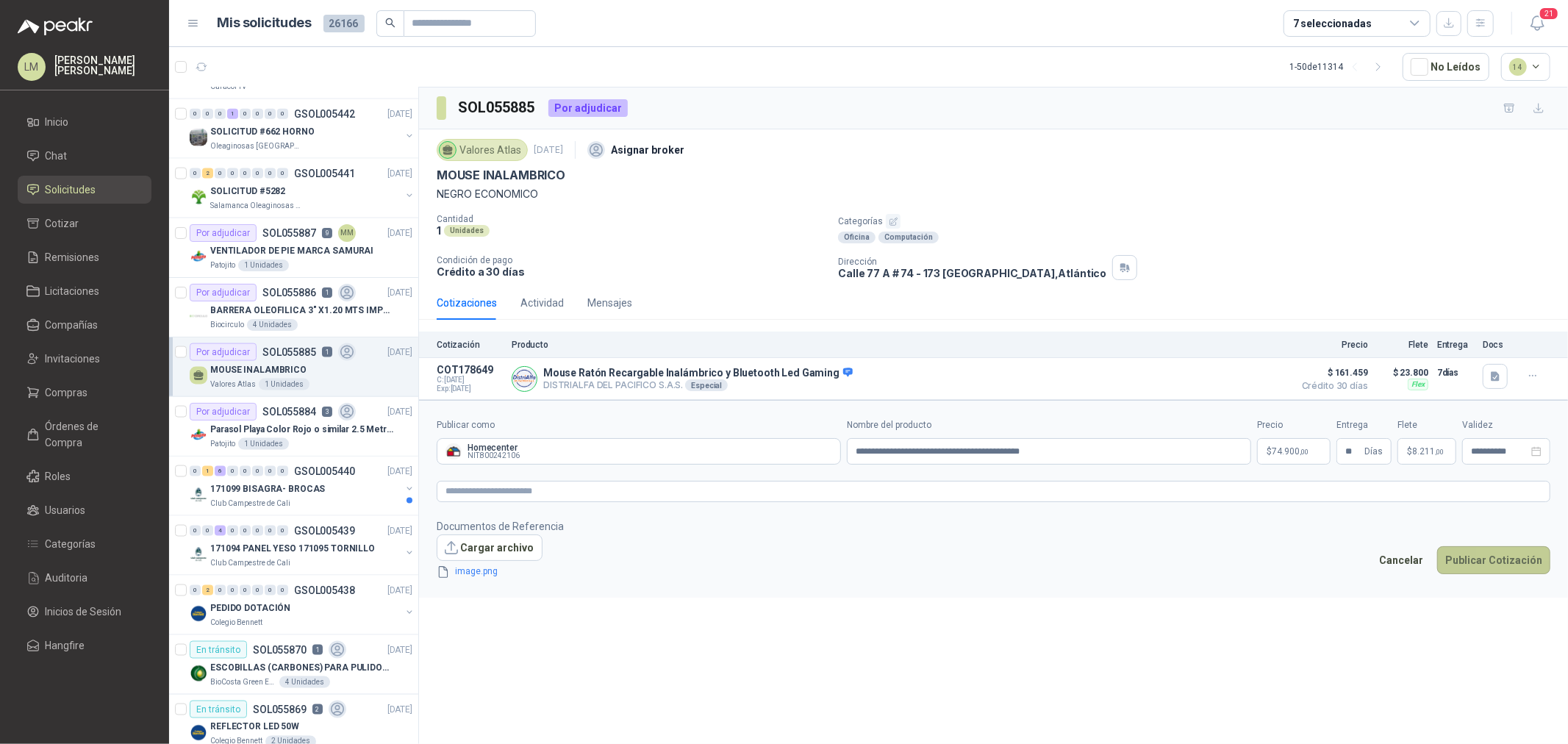
click at [1513, 559] on button "Publicar Cotización" at bounding box center [1494, 560] width 114 height 28
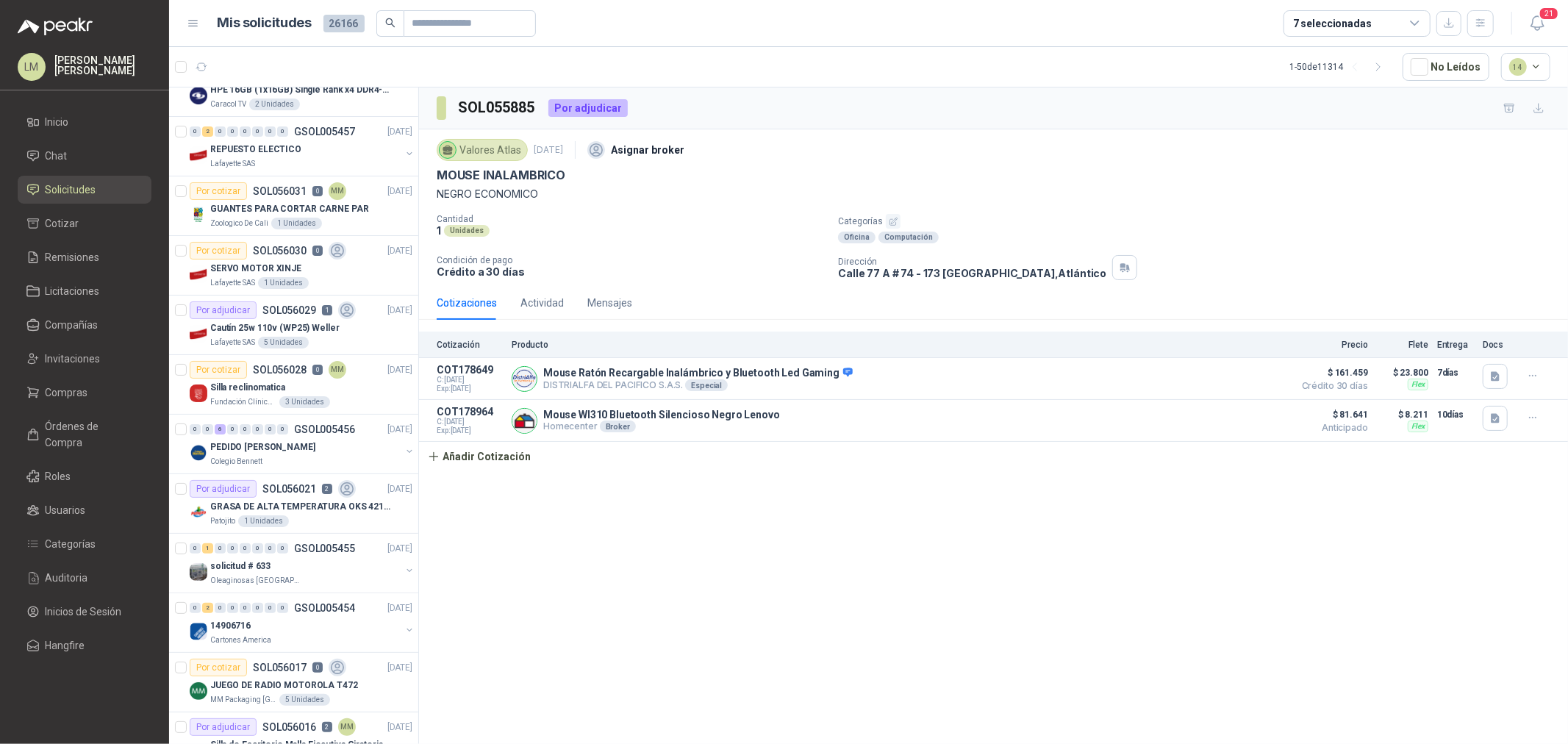
scroll to position [144, 0]
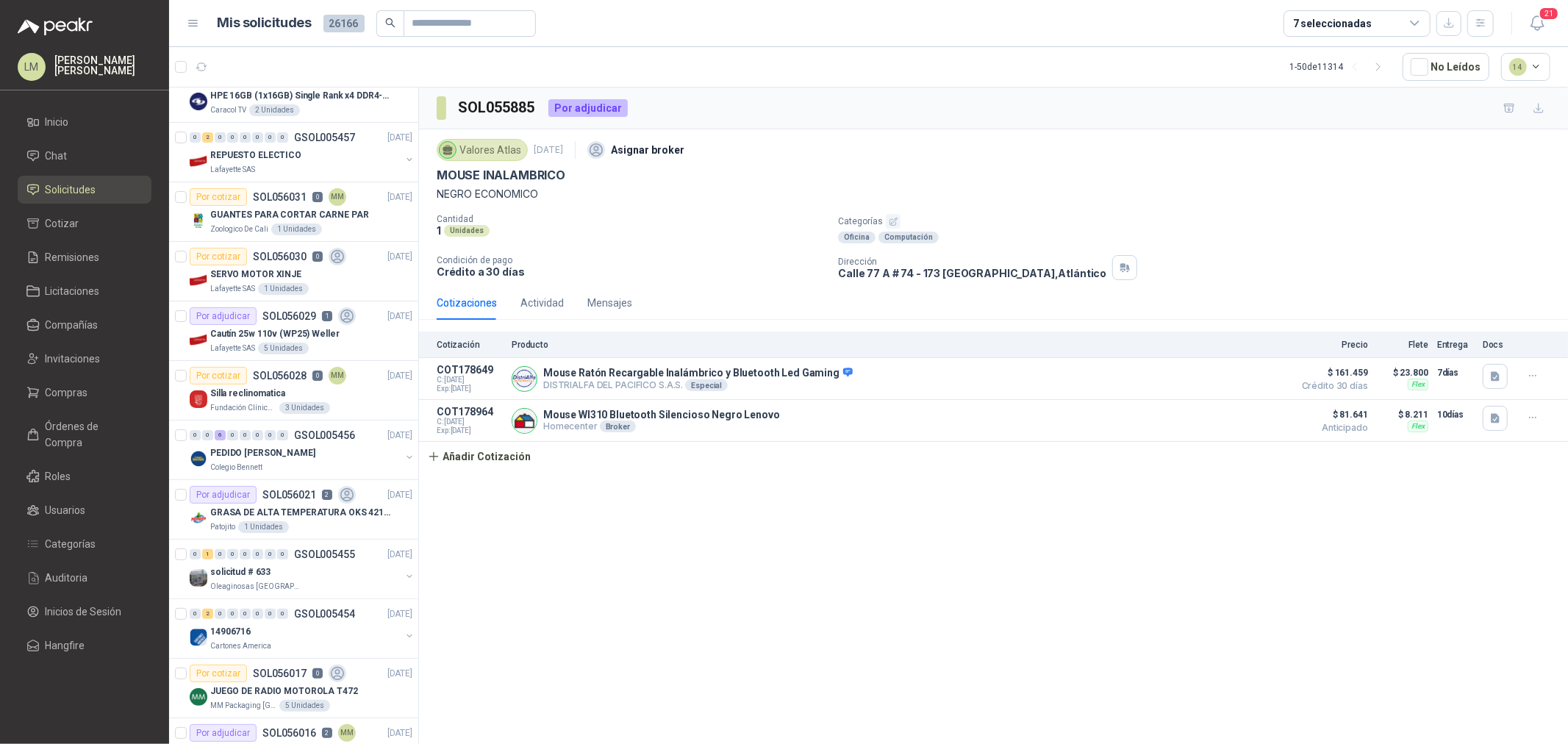
click at [63, 409] on ul "Inicio Chat Solicitudes Cotizar Remisiones Licitaciones Compañías Invitaciones …" at bounding box center [84, 387] width 169 height 558
click at [75, 392] on span "Compras" at bounding box center [66, 392] width 42 height 16
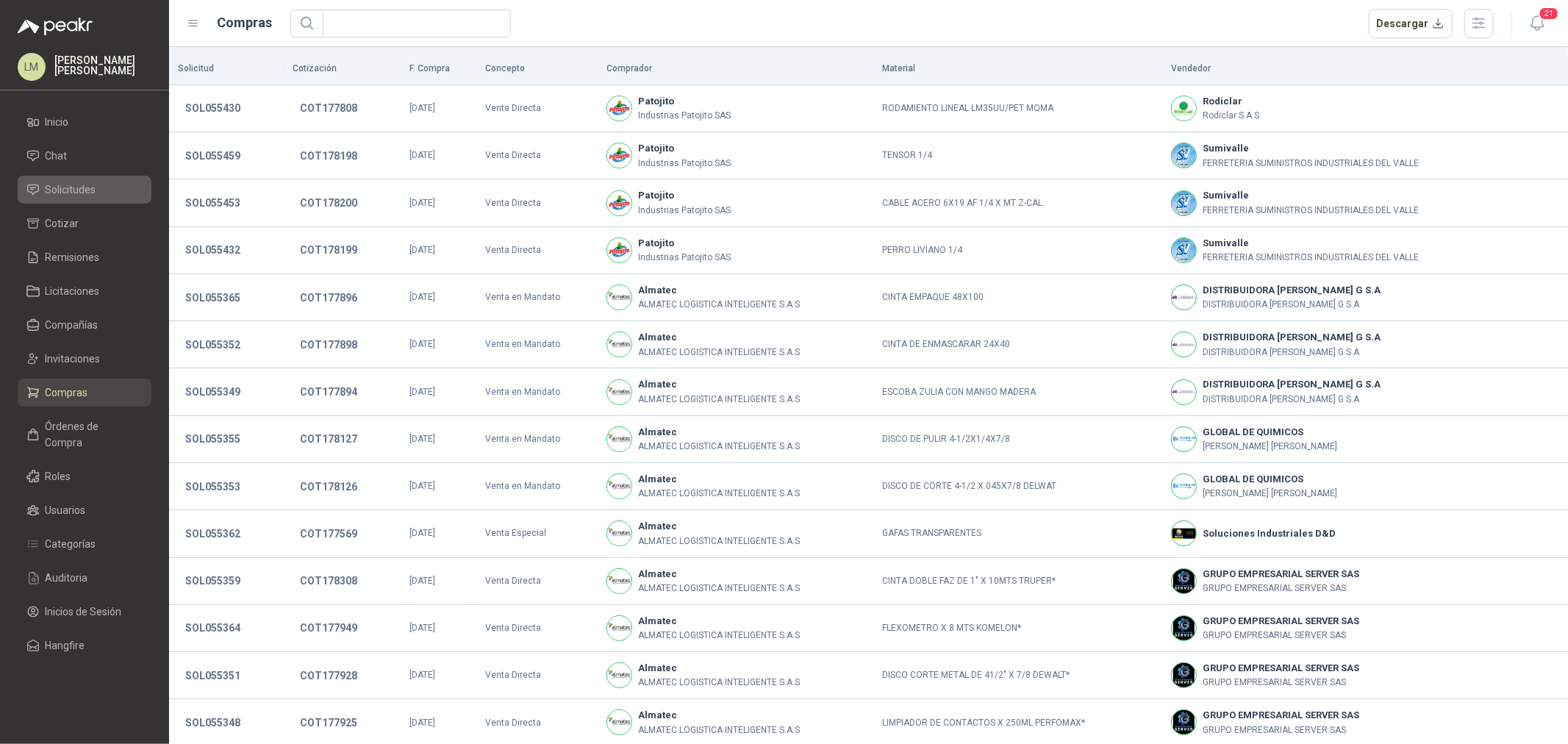
click at [79, 193] on span "Solicitudes" at bounding box center [71, 189] width 51 height 16
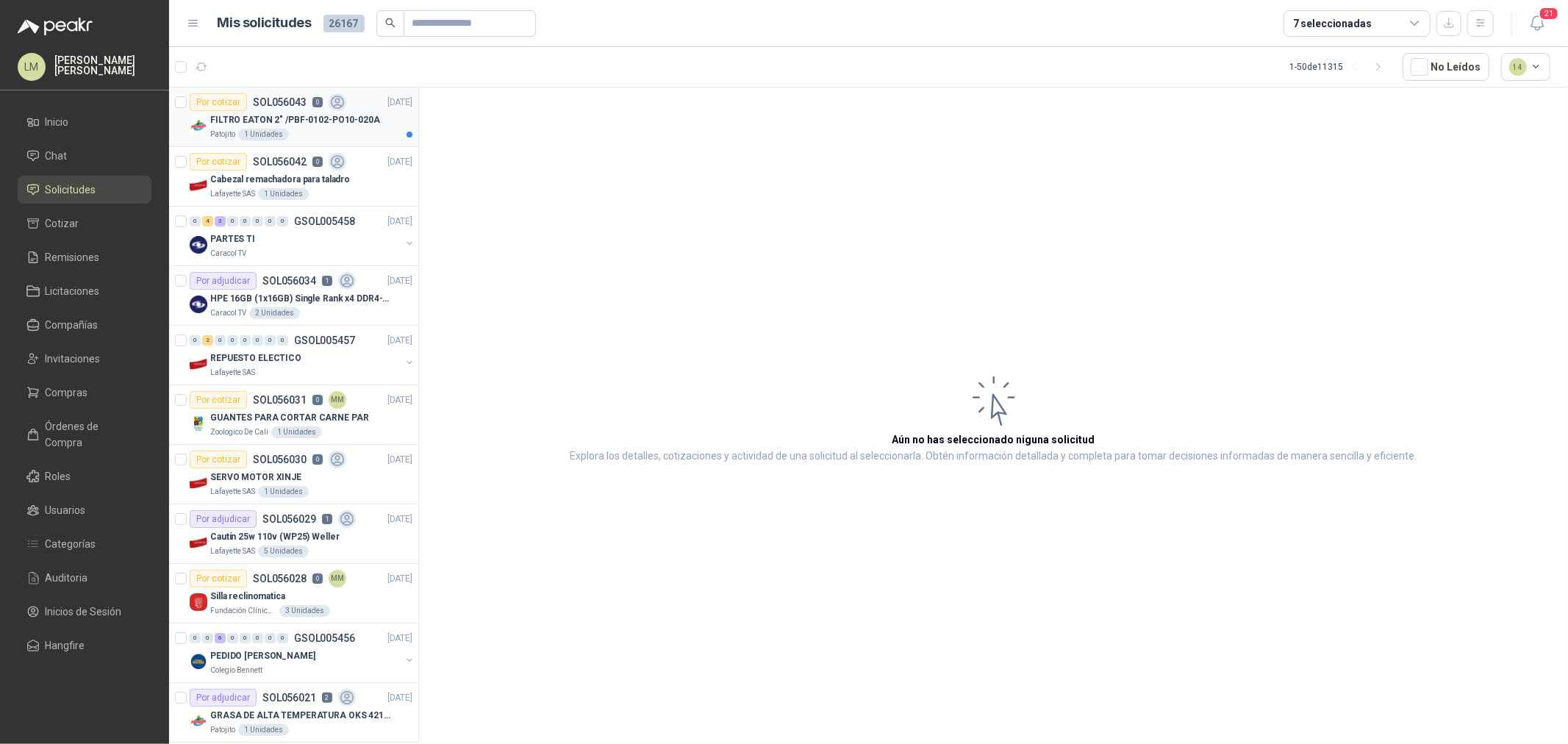
click at [268, 104] on p "SOL056043" at bounding box center [279, 102] width 53 height 10
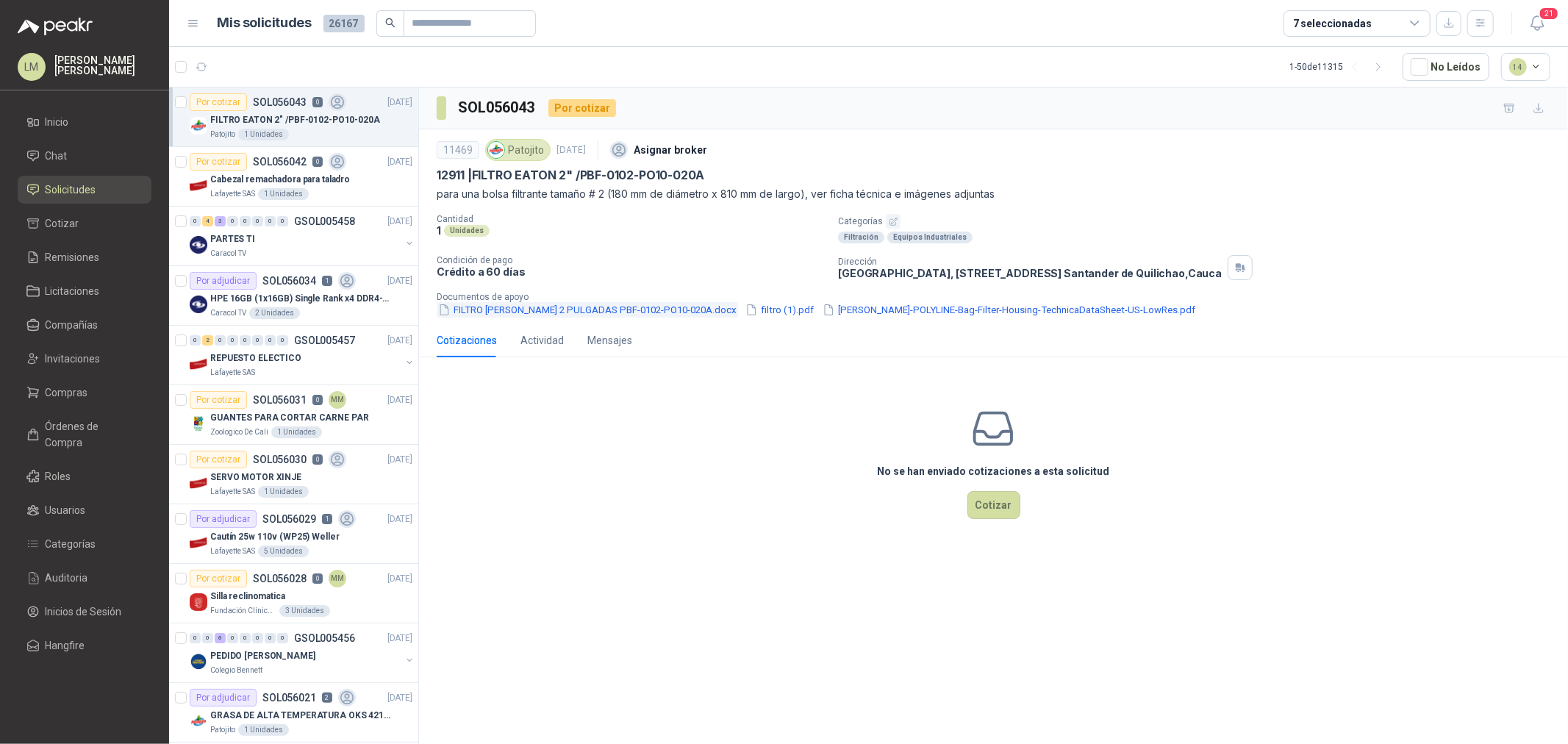
click at [538, 312] on button "FILTRO EATON 2 PULGADAS PBF-0102-PO10-020A.docx" at bounding box center [587, 310] width 301 height 15
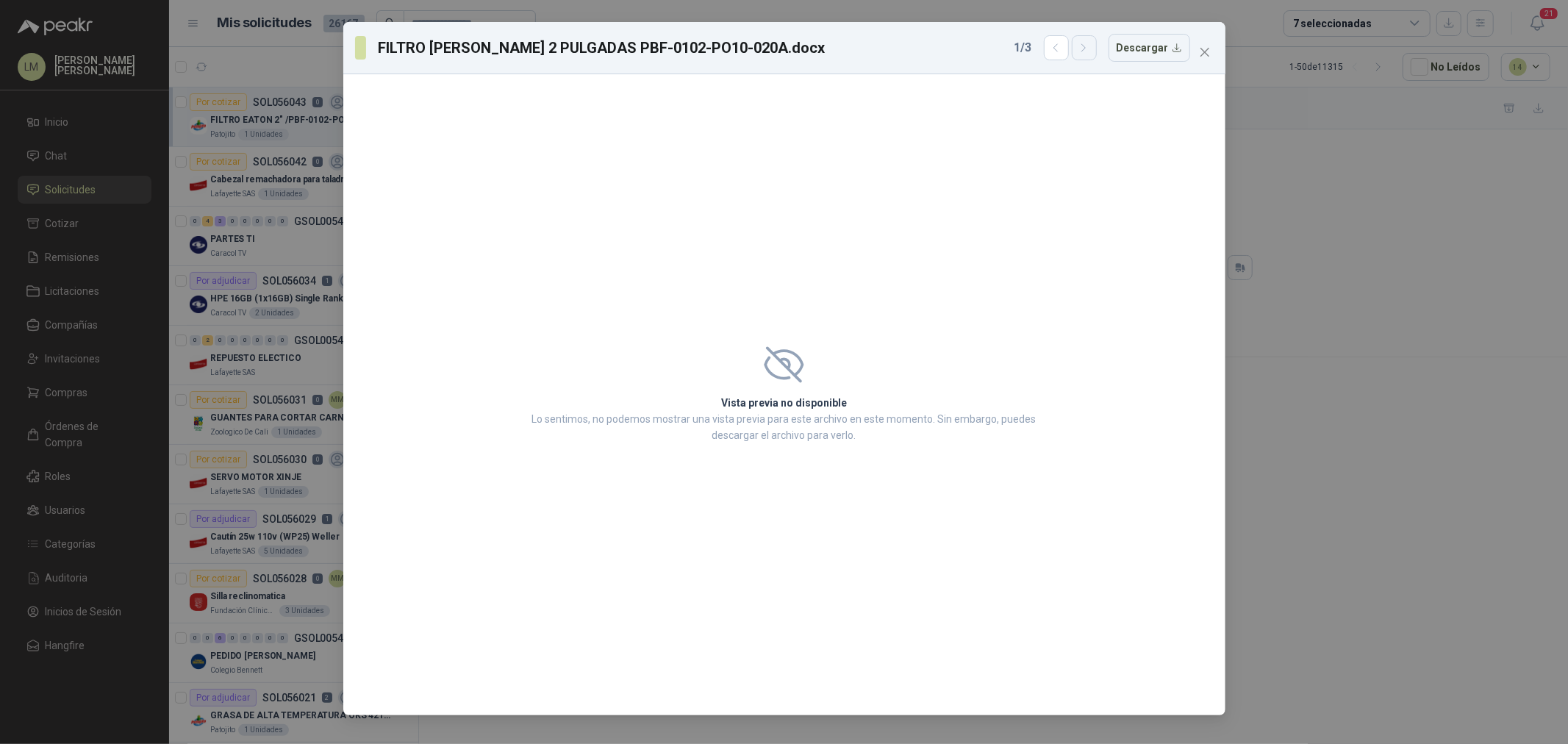
click at [1091, 46] on icon "button" at bounding box center [1084, 48] width 12 height 12
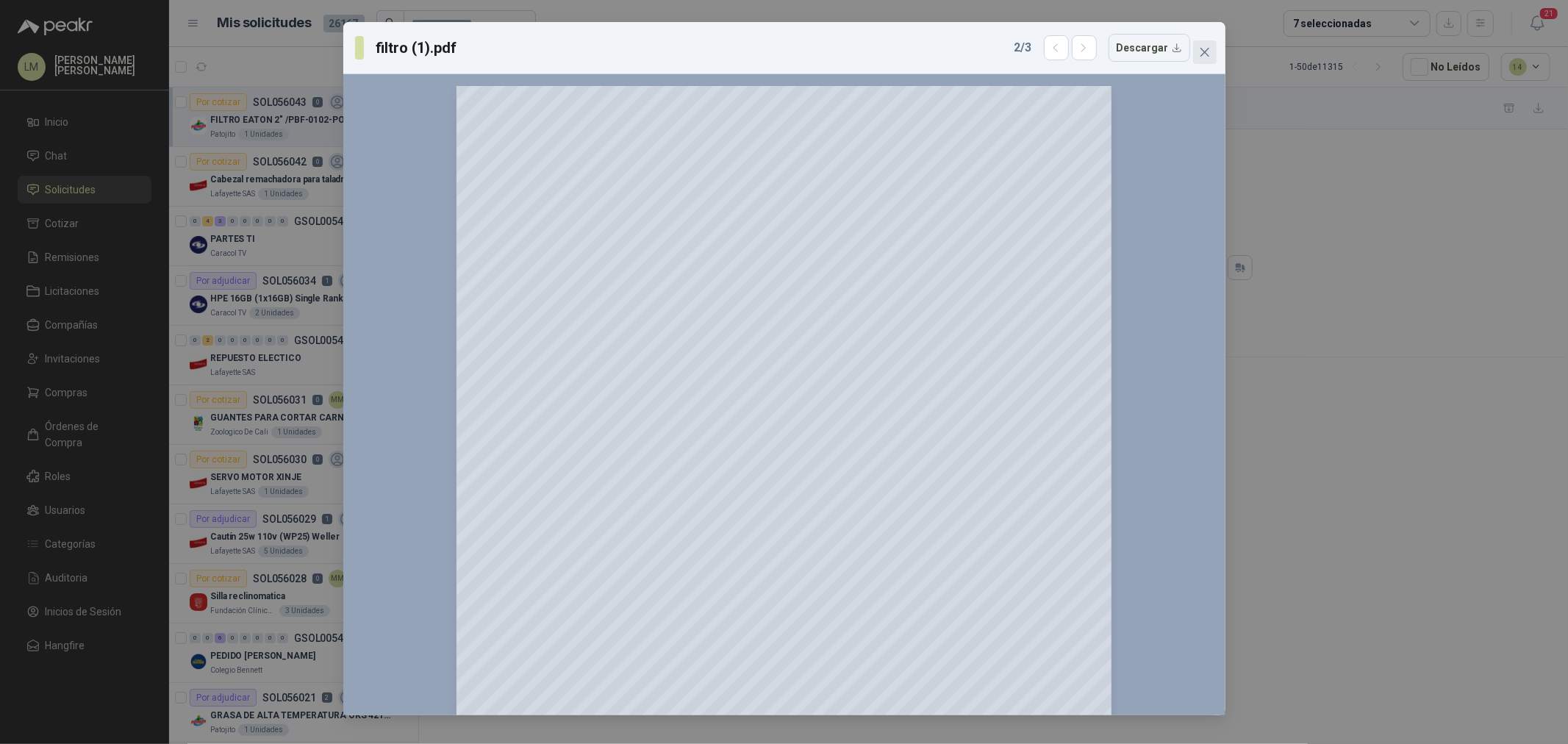
click at [1201, 49] on icon "close" at bounding box center [1205, 52] width 12 height 12
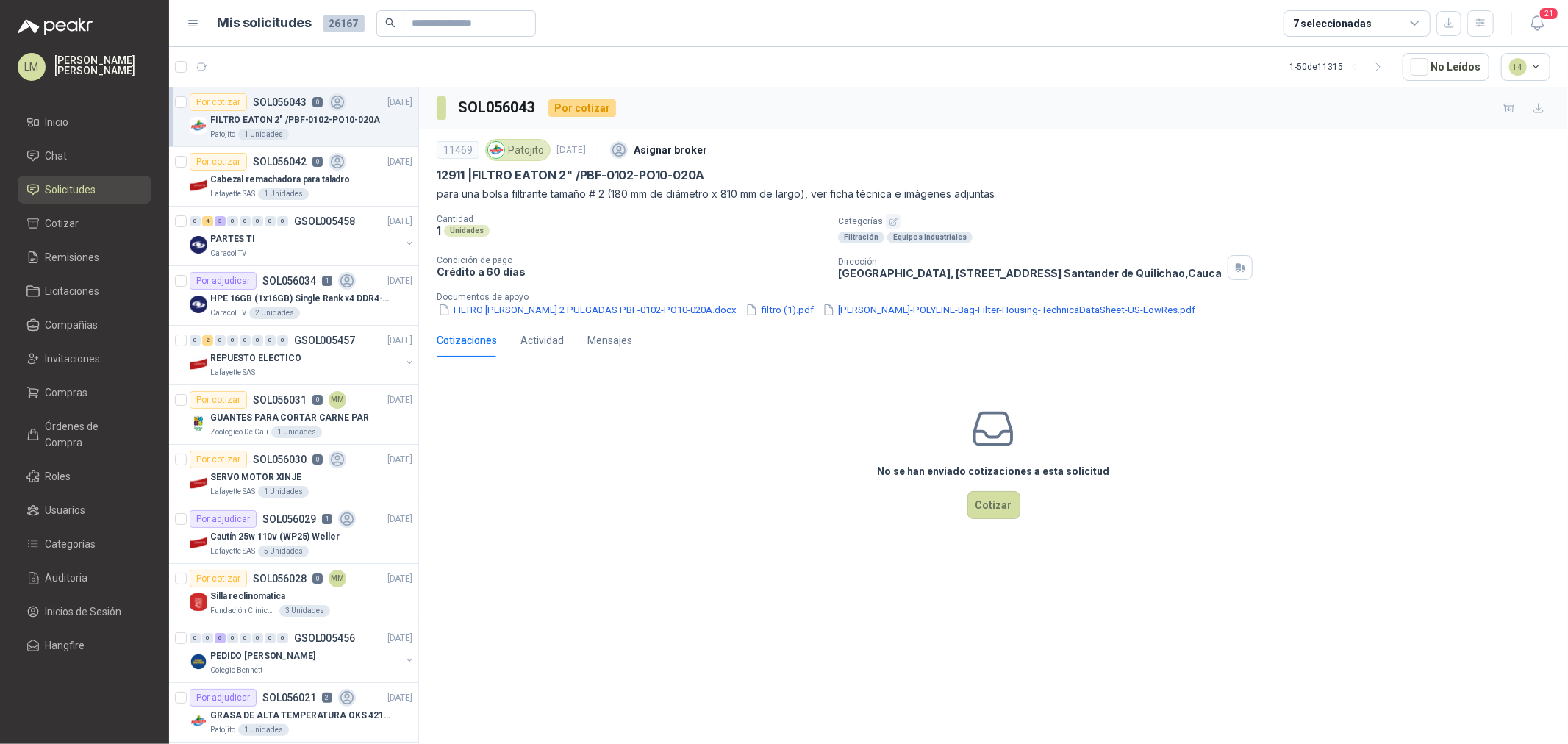
click at [892, 219] on icon "button" at bounding box center [894, 222] width 9 height 9
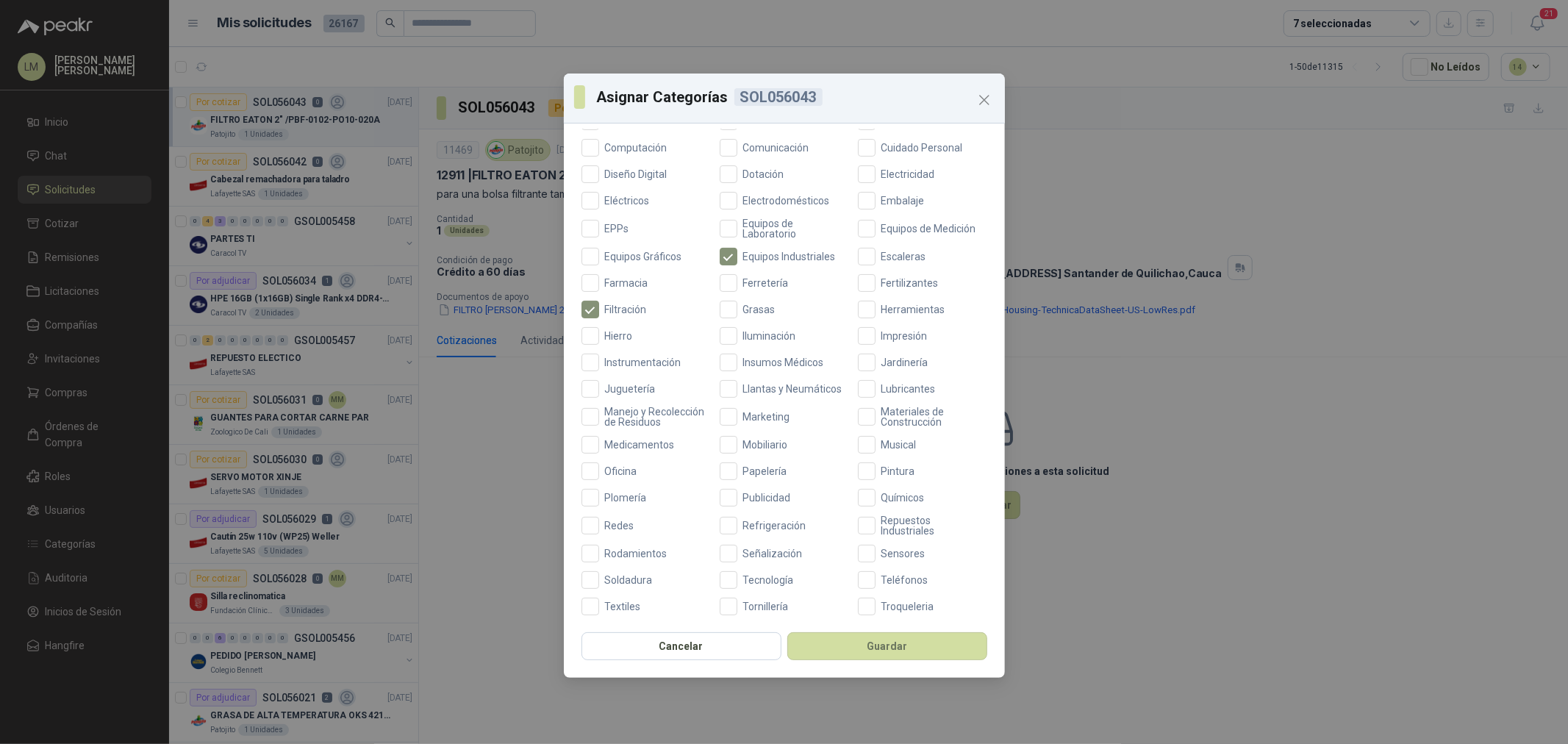
scroll to position [347, 0]
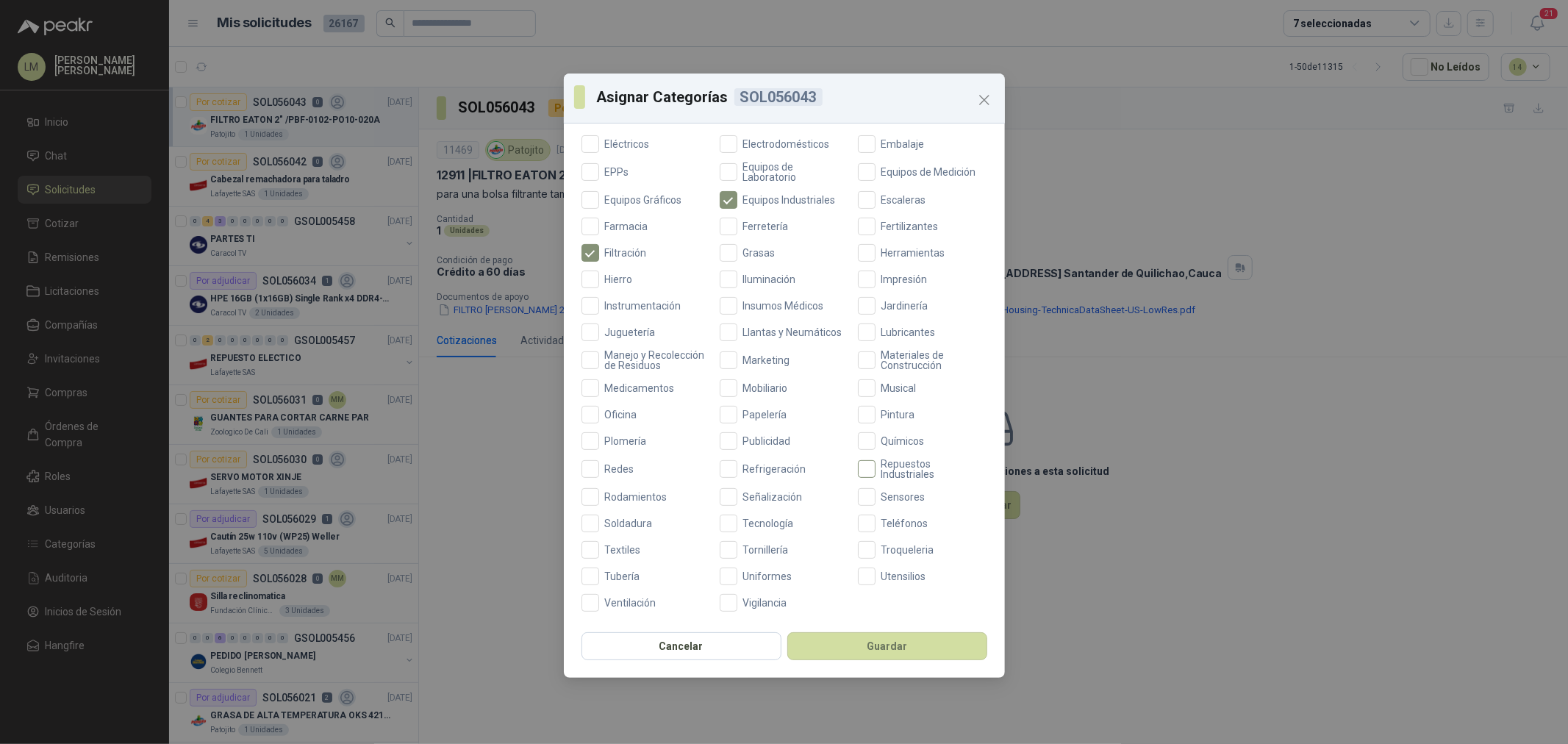
click at [881, 460] on span "Repuestos Industriales" at bounding box center [932, 469] width 112 height 21
click at [738, 222] on span "Ferretería" at bounding box center [766, 226] width 57 height 10
click at [877, 663] on div "Cancelar Guardar" at bounding box center [784, 651] width 441 height 54
click at [876, 645] on button "Guardar" at bounding box center [888, 647] width 200 height 28
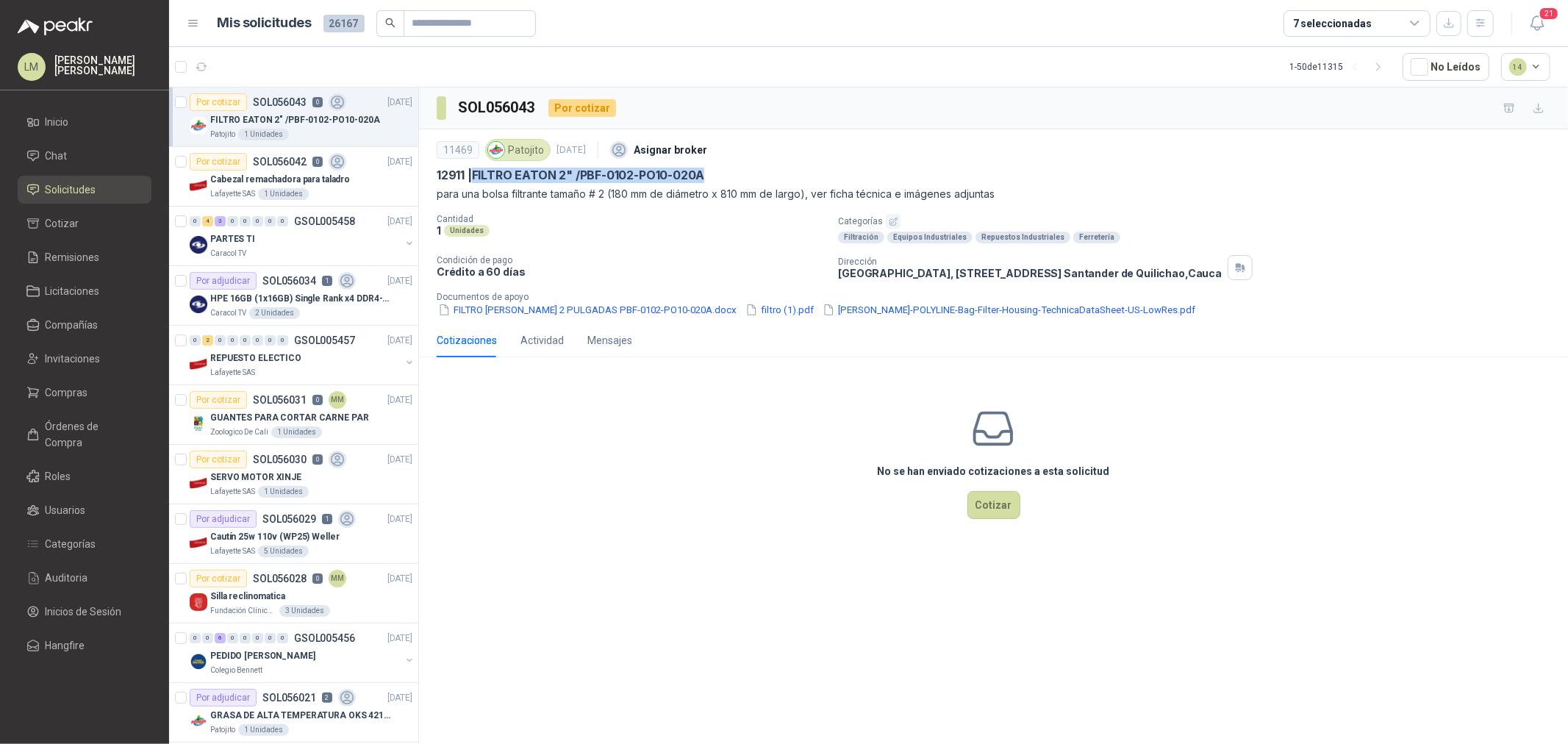
drag, startPoint x: 478, startPoint y: 175, endPoint x: 711, endPoint y: 175, distance: 233.0
click at [711, 175] on div "12911 | FILTRO EATON 2" /PBF-0102-PO10-020A" at bounding box center [993, 175] width 1114 height 15
click at [280, 290] on div "HPE 16GB (1x16GB) Single Rank x4 DDR4-2400" at bounding box center [311, 298] width 202 height 18
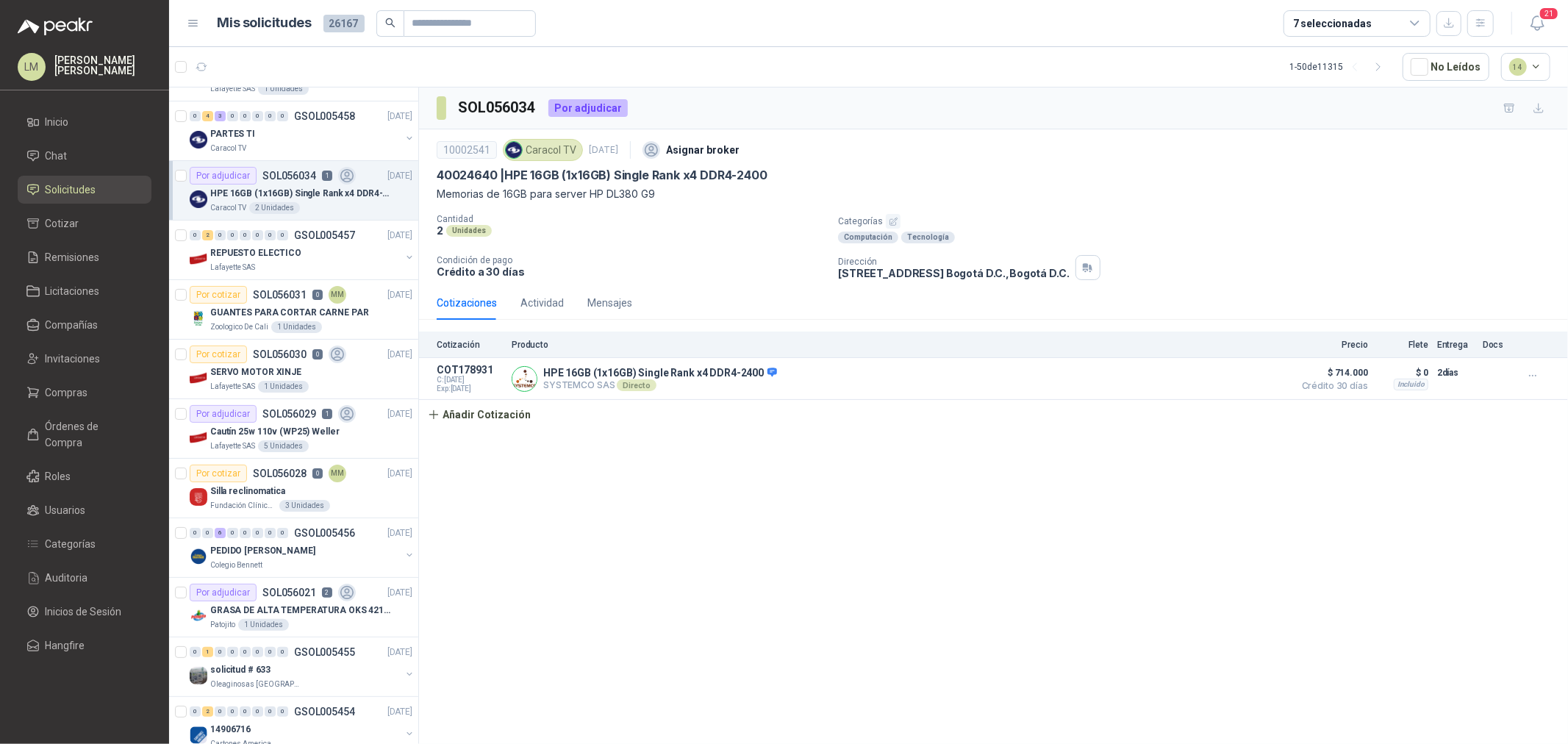
scroll to position [245, 0]
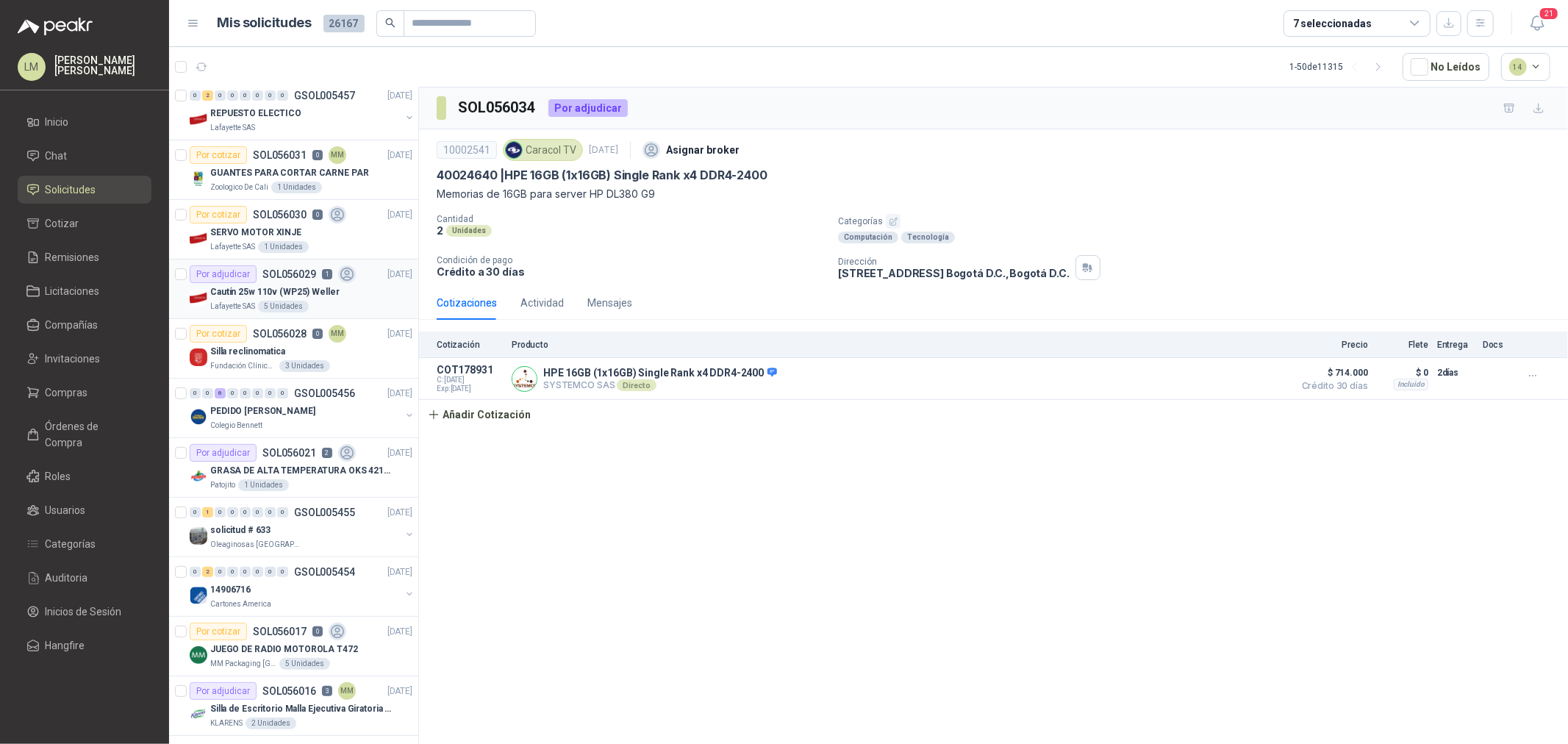
click at [275, 298] on p "Cautín 25w 110v (WP25) Weller" at bounding box center [275, 292] width 130 height 14
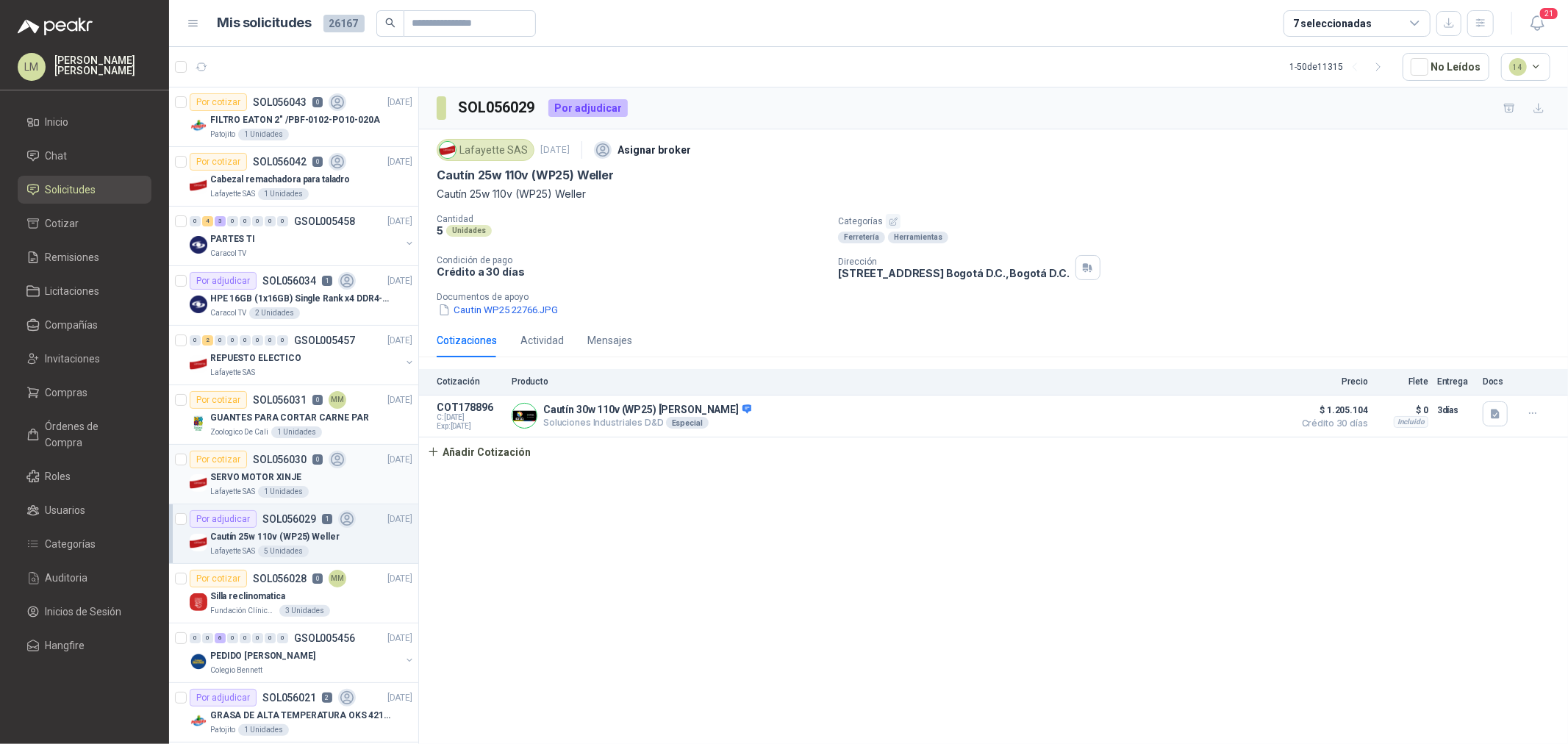
click at [255, 464] on p "SOL056030" at bounding box center [279, 459] width 53 height 10
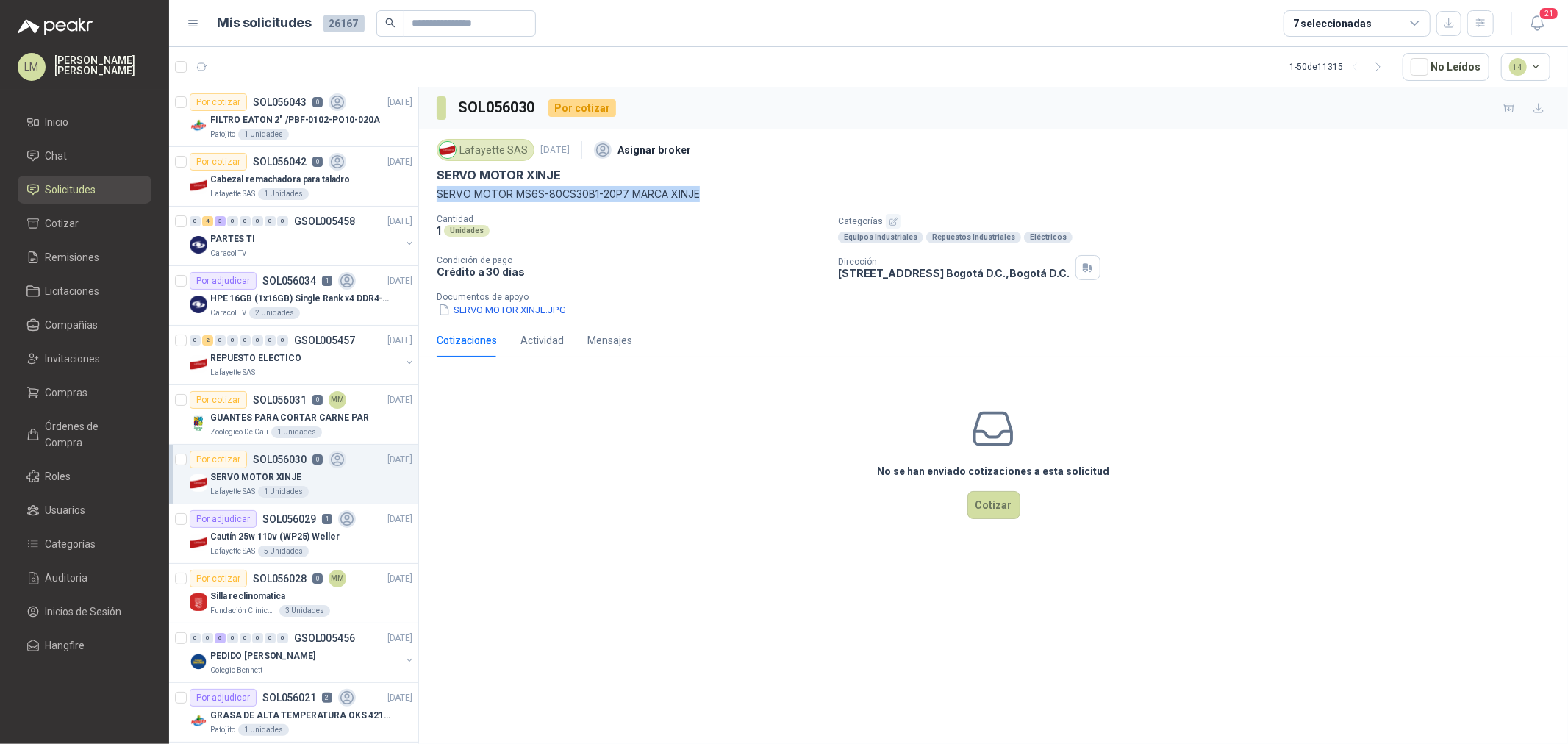
drag, startPoint x: 431, startPoint y: 192, endPoint x: 719, endPoint y: 192, distance: 288.0
click at [719, 192] on div "Lafayette SAS 15 sept, 2025 Asignar broker SERVO MOTOR XINJE SERVO MOTOR MS6S-8…" at bounding box center [994, 226] width 1149 height 194
click at [984, 504] on button "Cotizar" at bounding box center [994, 505] width 53 height 28
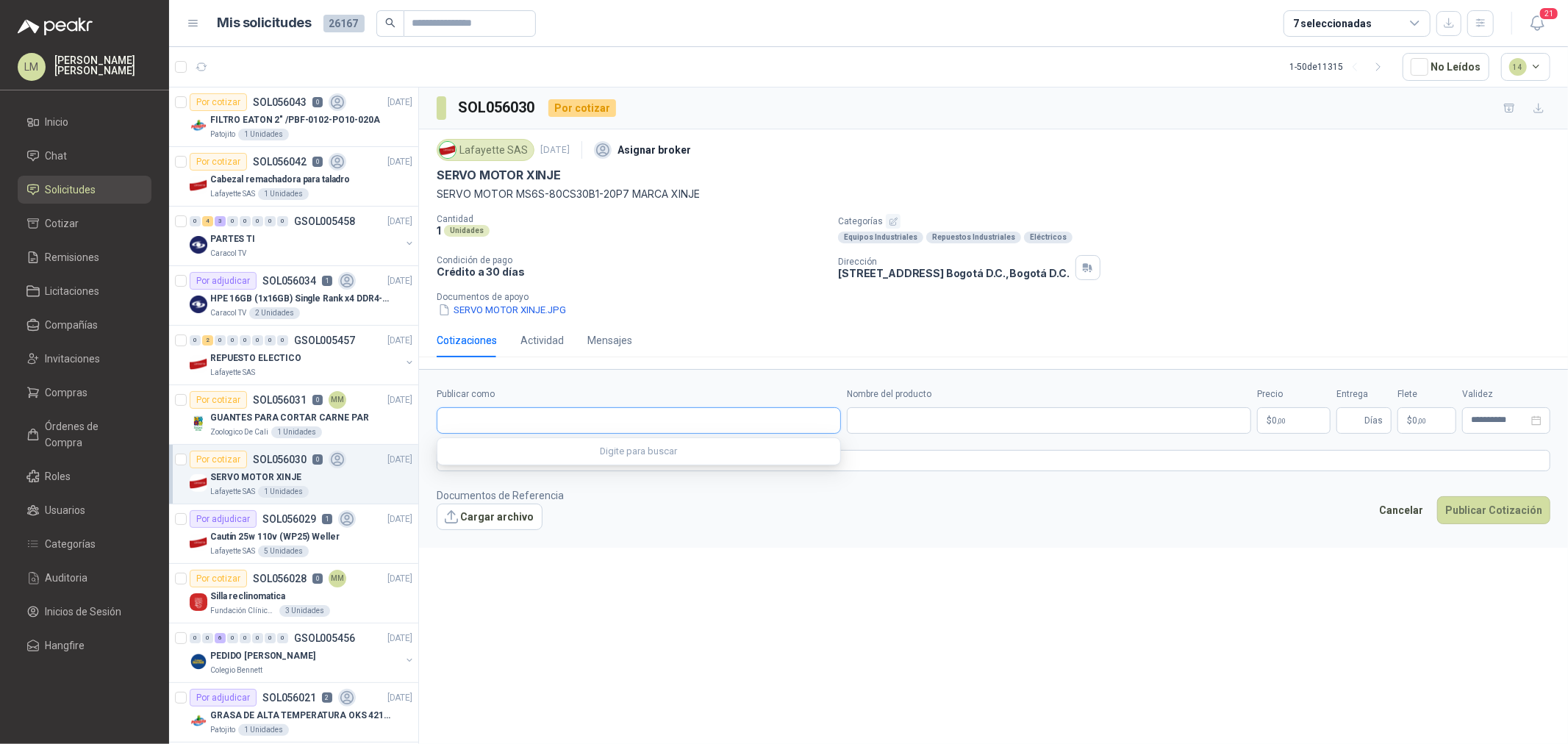
click at [558, 427] on input "Publicar como" at bounding box center [639, 420] width 403 height 25
type input "**********"
click at [527, 454] on p "Electrificadora Capital" at bounding box center [515, 453] width 89 height 8
type input "**********"
click at [884, 423] on input "Nombre del producto" at bounding box center [1050, 420] width 405 height 26
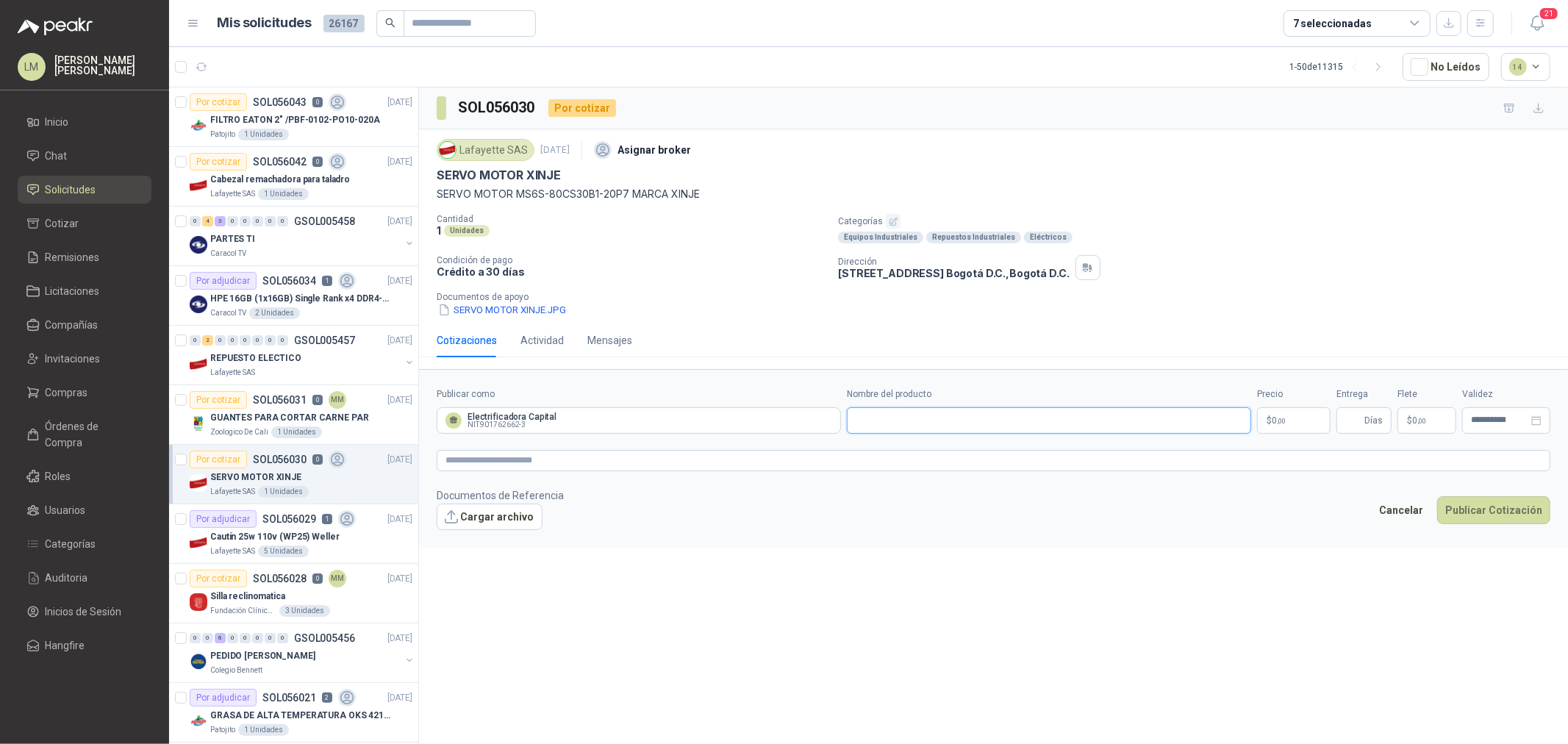
paste input "**********"
drag, startPoint x: 1190, startPoint y: 425, endPoint x: 1115, endPoint y: 423, distance: 75.0
click at [1115, 423] on input "**********" at bounding box center [1050, 420] width 405 height 26
type input "**********"
click at [1281, 420] on span ",00" at bounding box center [1281, 421] width 8 height 8
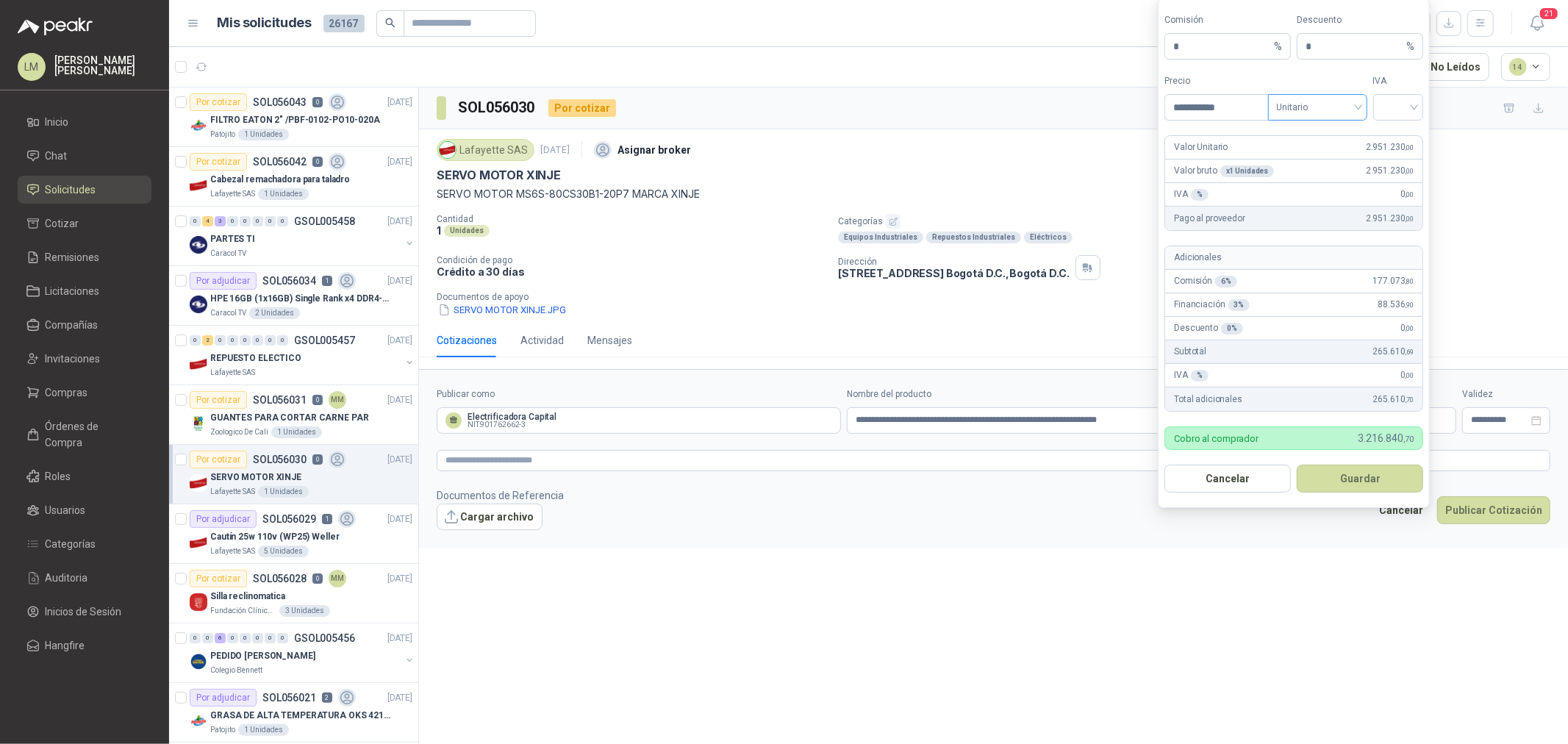
click at [1332, 111] on span "Unitario" at bounding box center [1319, 107] width 82 height 22
type input "**********"
click at [1324, 160] on div "Unitario con IVA" at bounding box center [1318, 161] width 76 height 16
click at [1398, 136] on div "Valor Unitario 2.951.230 ,00" at bounding box center [1294, 148] width 257 height 23
click at [1396, 108] on input "search" at bounding box center [1399, 106] width 33 height 22
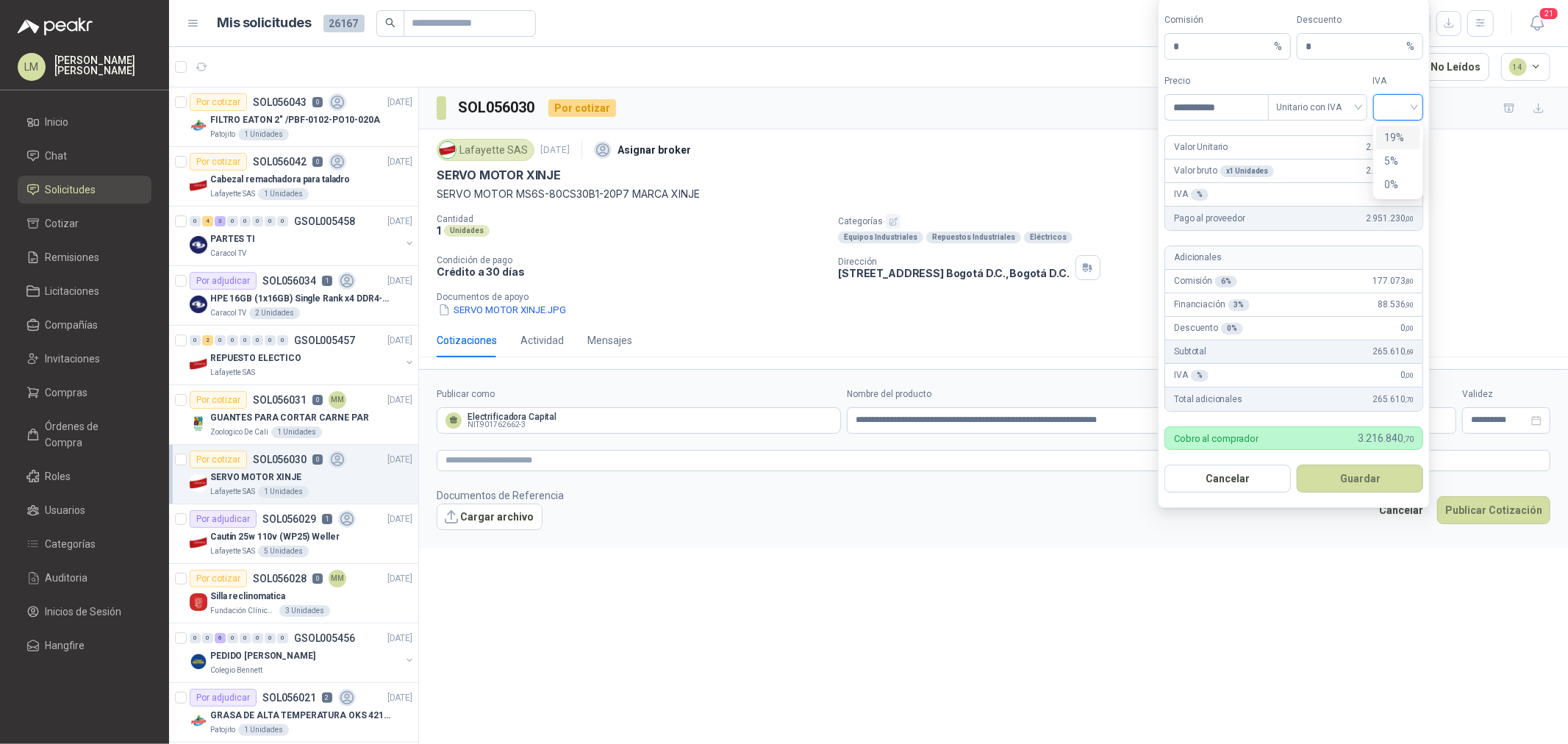
click at [1392, 130] on div "19%" at bounding box center [1398, 138] width 27 height 16
click at [1332, 474] on button "Guardar" at bounding box center [1360, 479] width 127 height 28
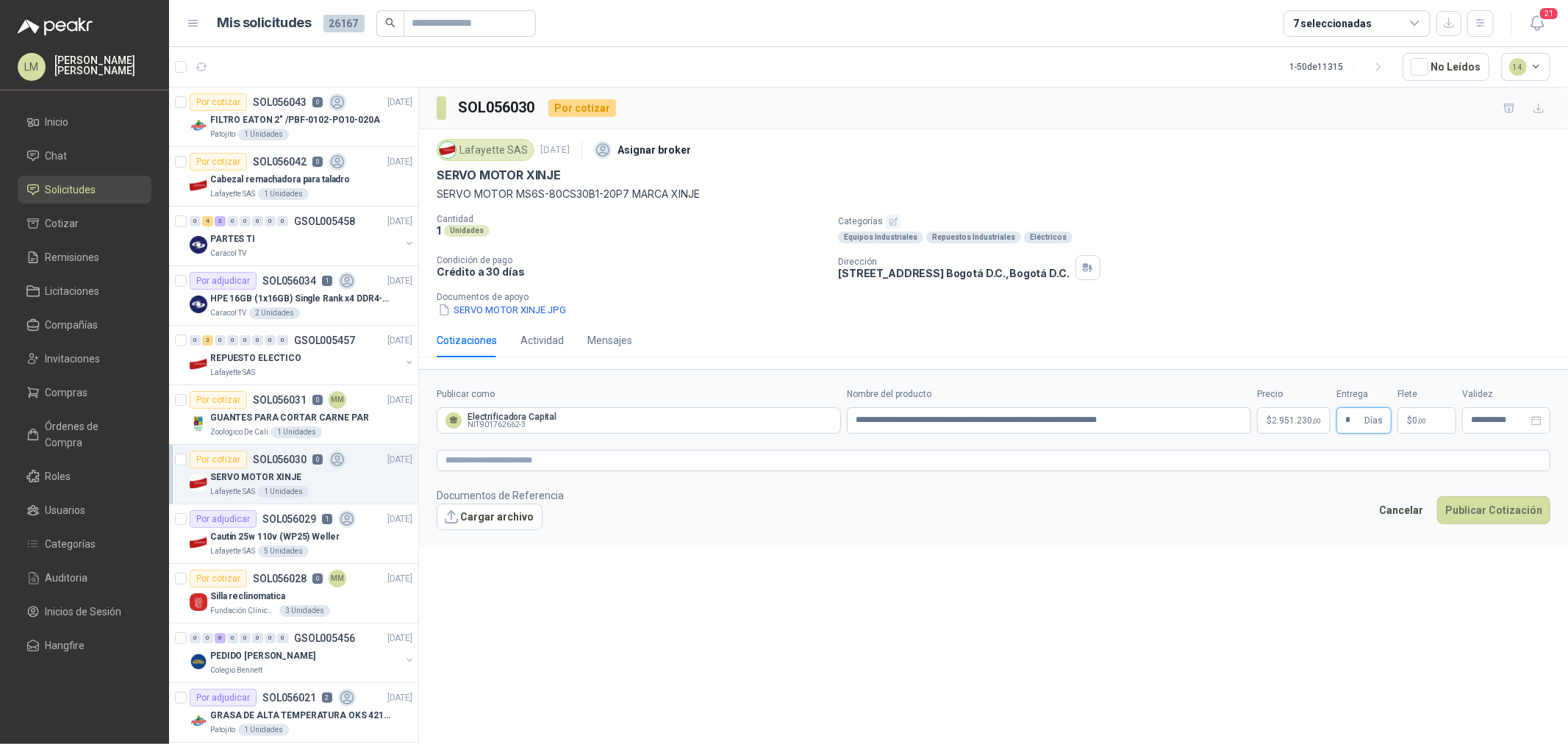
type input "*"
type input "********"
click at [1193, 457] on textarea at bounding box center [993, 461] width 1114 height 22
click at [602, 454] on textarea at bounding box center [993, 461] width 1114 height 22
paste textarea "*******"
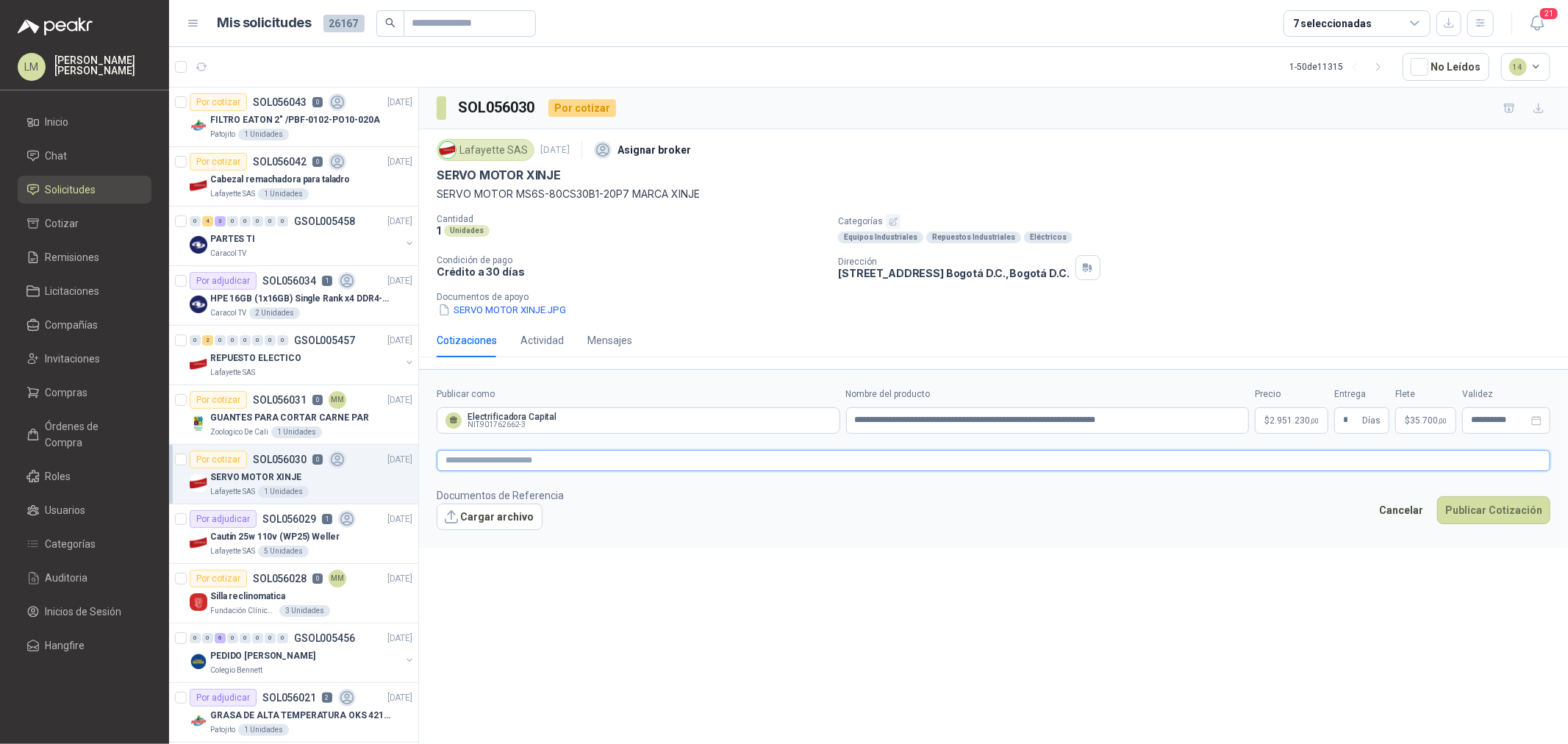
type textarea "*******"
drag, startPoint x: 462, startPoint y: 456, endPoint x: 371, endPoint y: 457, distance: 91.0
click at [371, 457] on div "Por cotizar SOL056043 0 16/09/25 FILTRO EATON 2" /PBF-0102-PO10-020A Patojito 1…" at bounding box center [869, 418] width 1400 height 663
paste textarea "**********"
type textarea "**********"
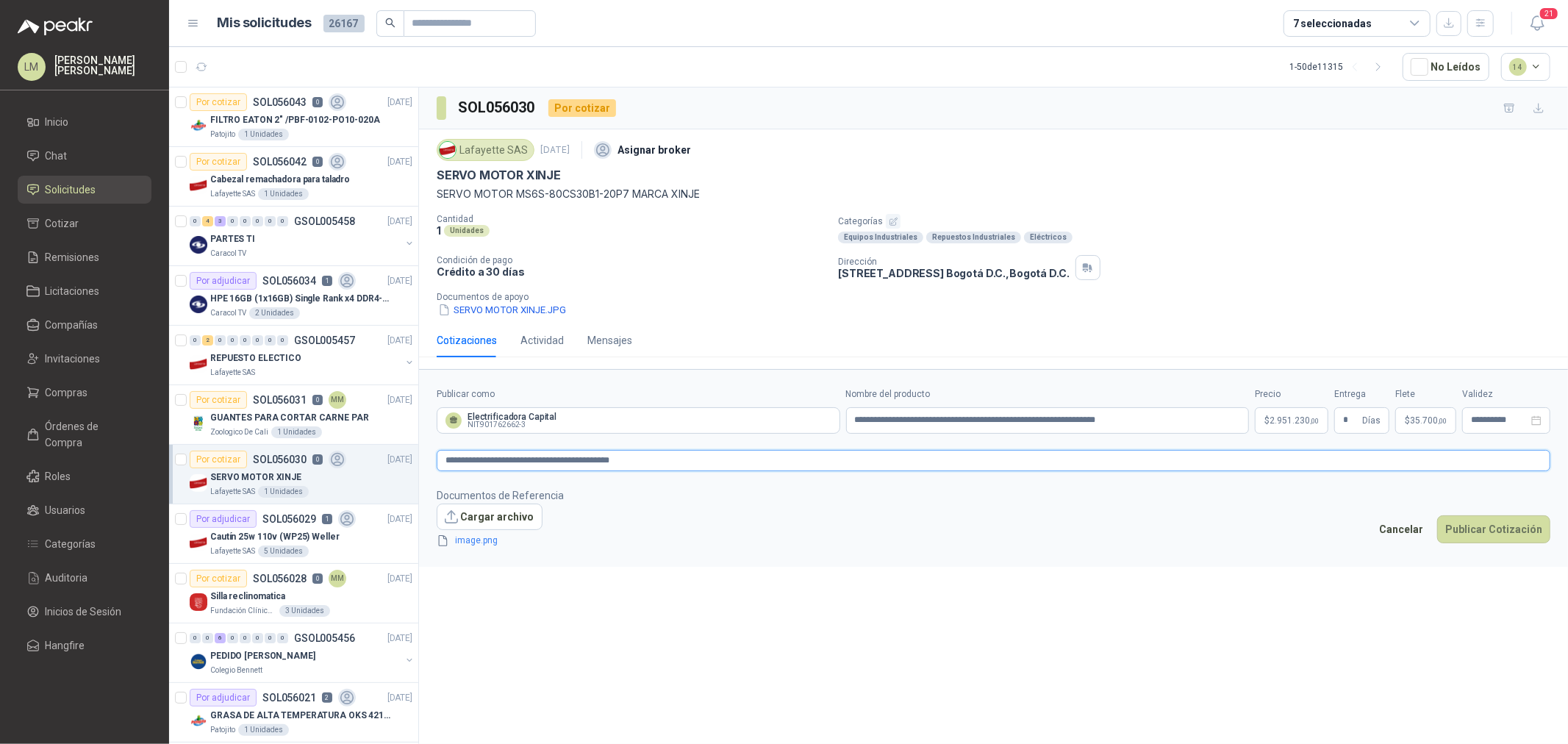
scroll to position [36, 0]
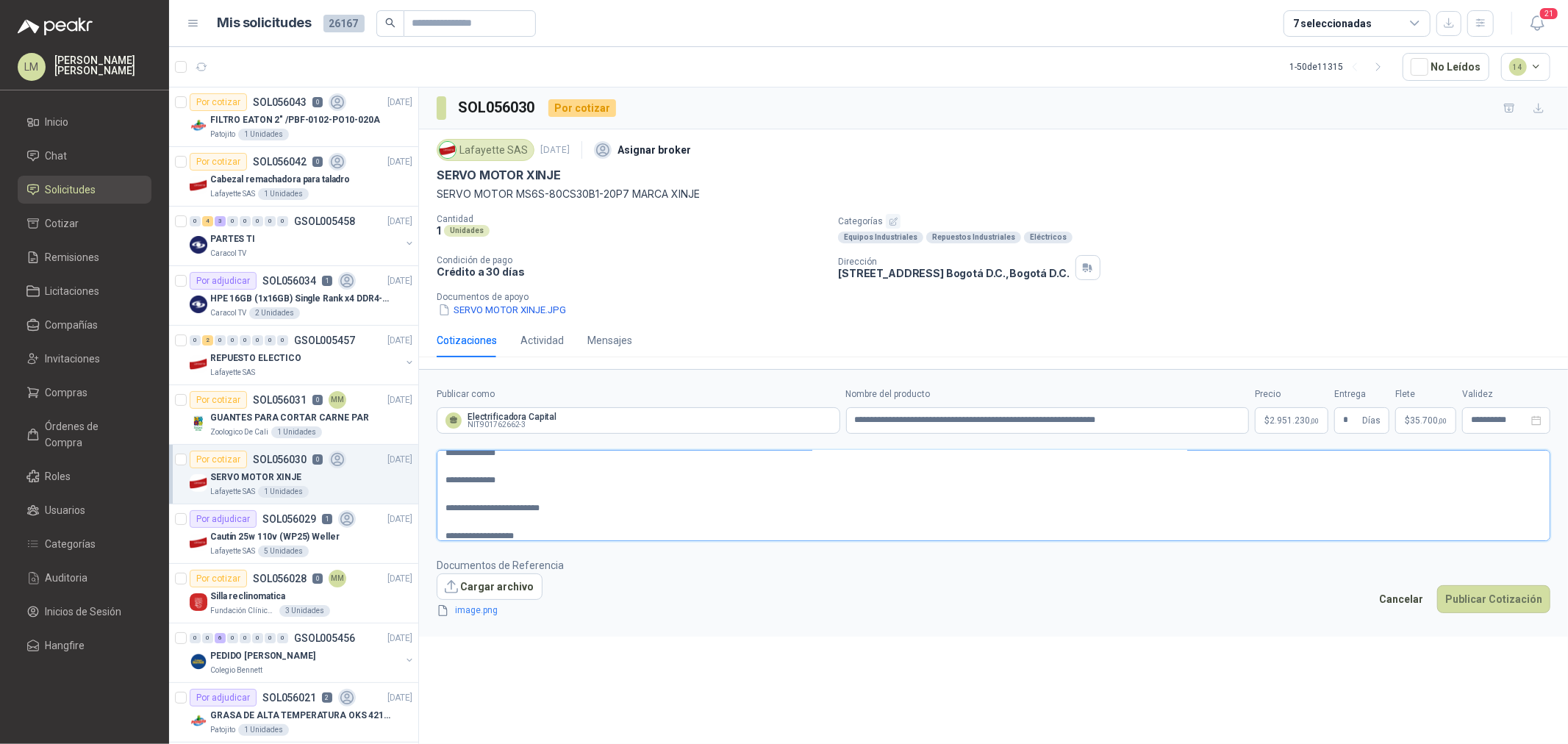
type textarea "**********"
click at [462, 476] on textarea "**********" at bounding box center [993, 496] width 1114 height 91
type textarea "**********"
click at [460, 493] on textarea "**********" at bounding box center [993, 496] width 1114 height 91
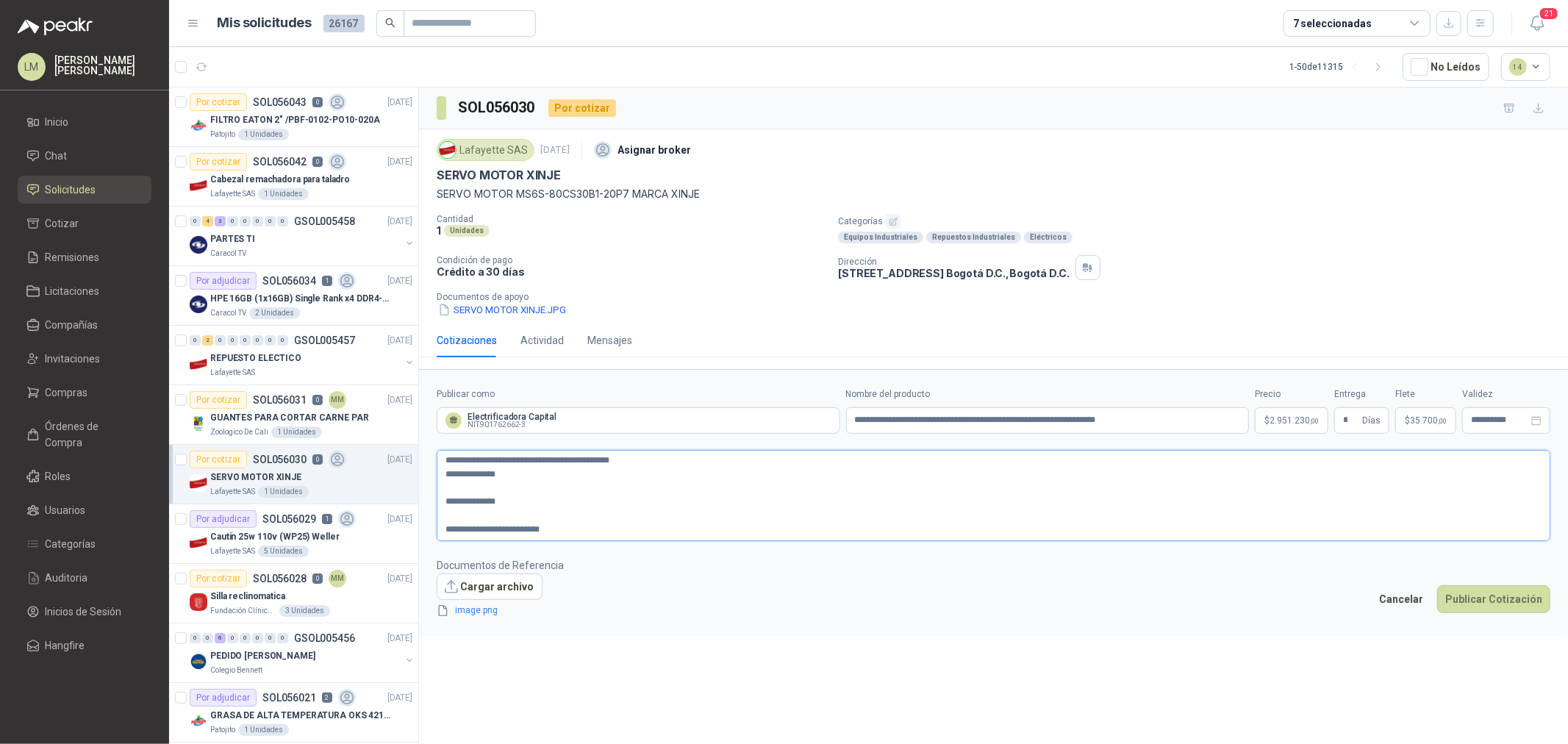
type textarea "**********"
click at [459, 509] on textarea "**********" at bounding box center [993, 496] width 1114 height 91
type textarea "**********"
click at [460, 518] on textarea "**********" at bounding box center [993, 495] width 1114 height 90
type textarea "**********"
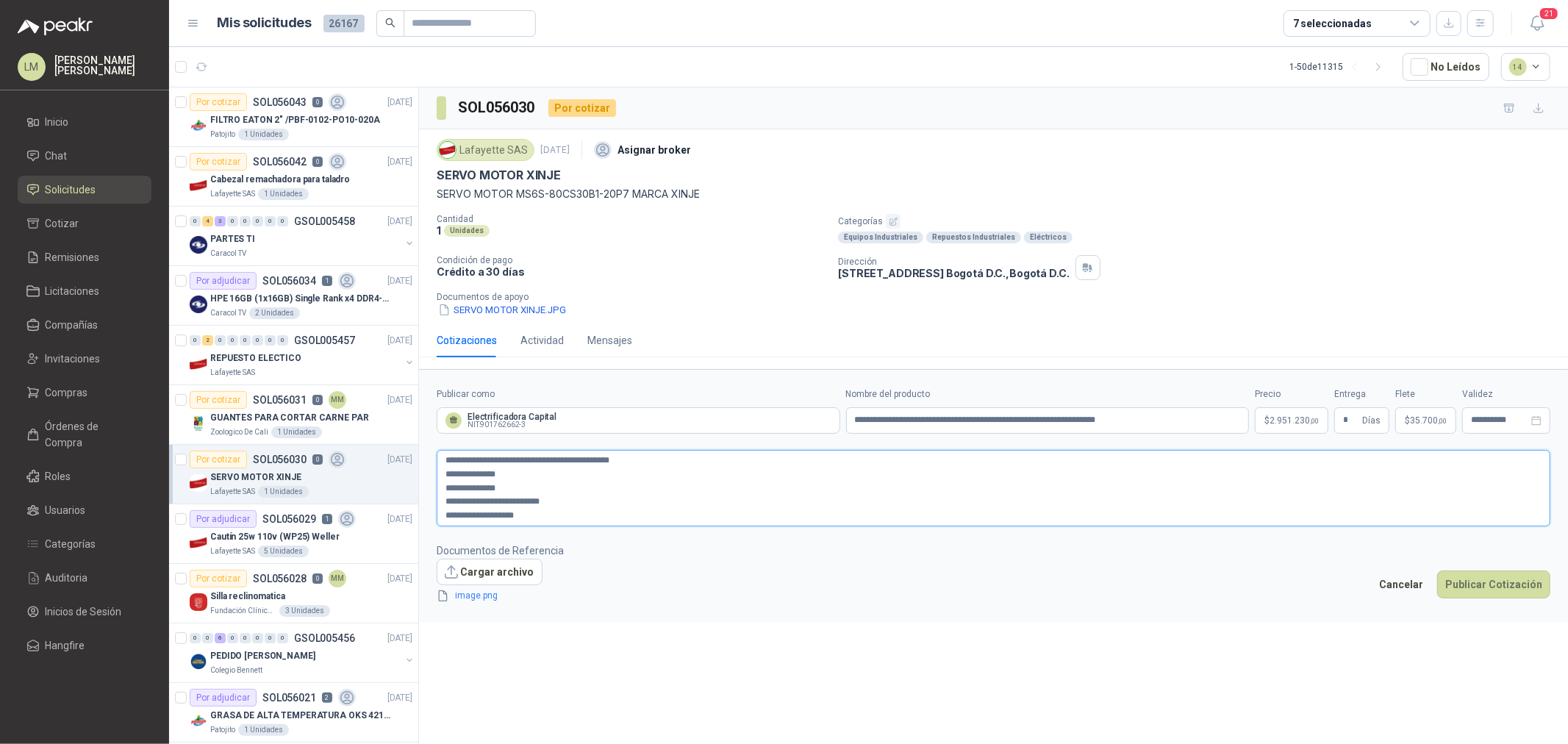
type textarea "**********"
drag, startPoint x: 1495, startPoint y: 569, endPoint x: 1495, endPoint y: 578, distance: 9.0
click at [1495, 570] on footer "Documentos de Referencia Cargar archivo image.png Cancelar Publicar Cotización" at bounding box center [993, 574] width 1114 height 62
click at [1495, 579] on button "Publicar Cotización" at bounding box center [1494, 585] width 114 height 28
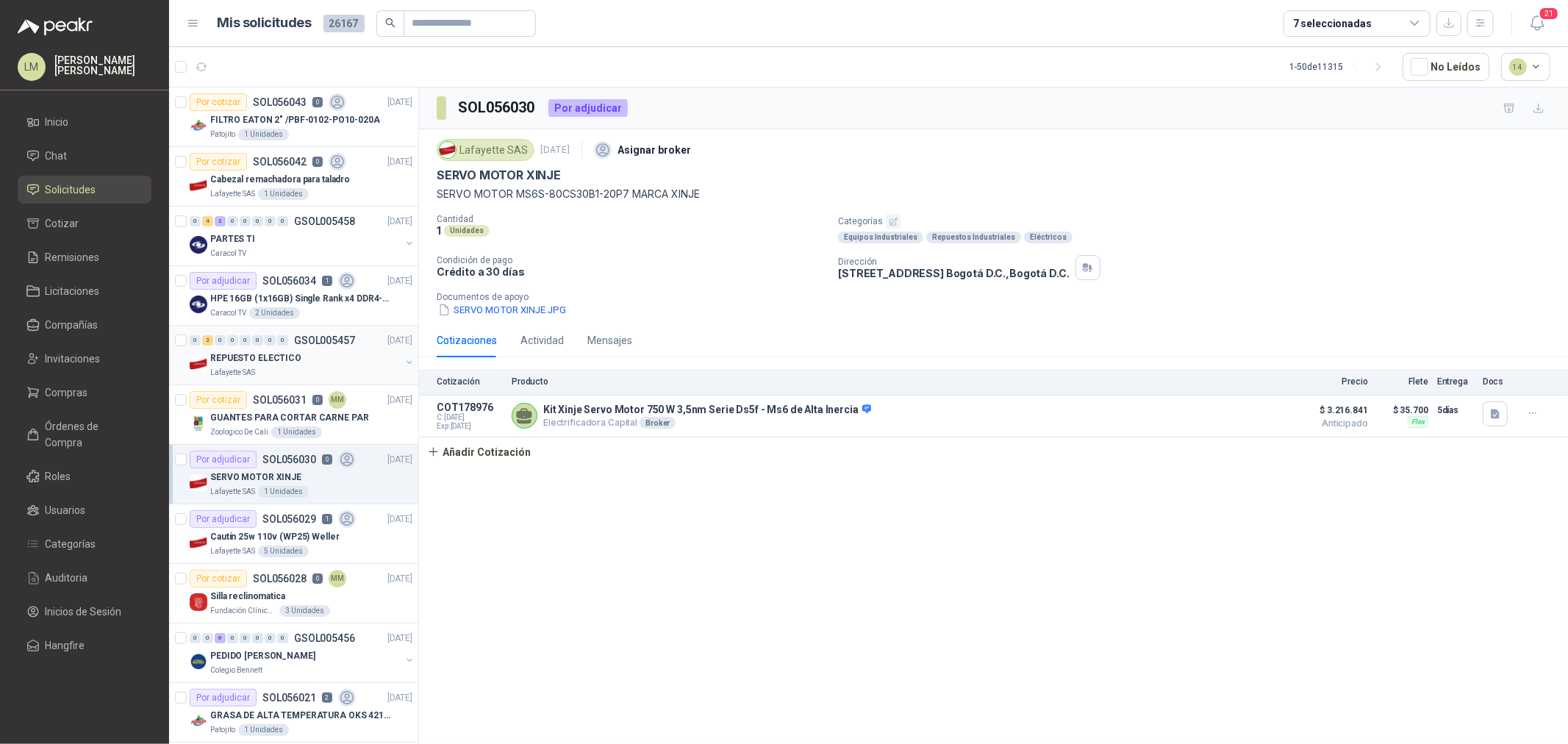
click at [404, 360] on button "button" at bounding box center [409, 362] width 12 height 12
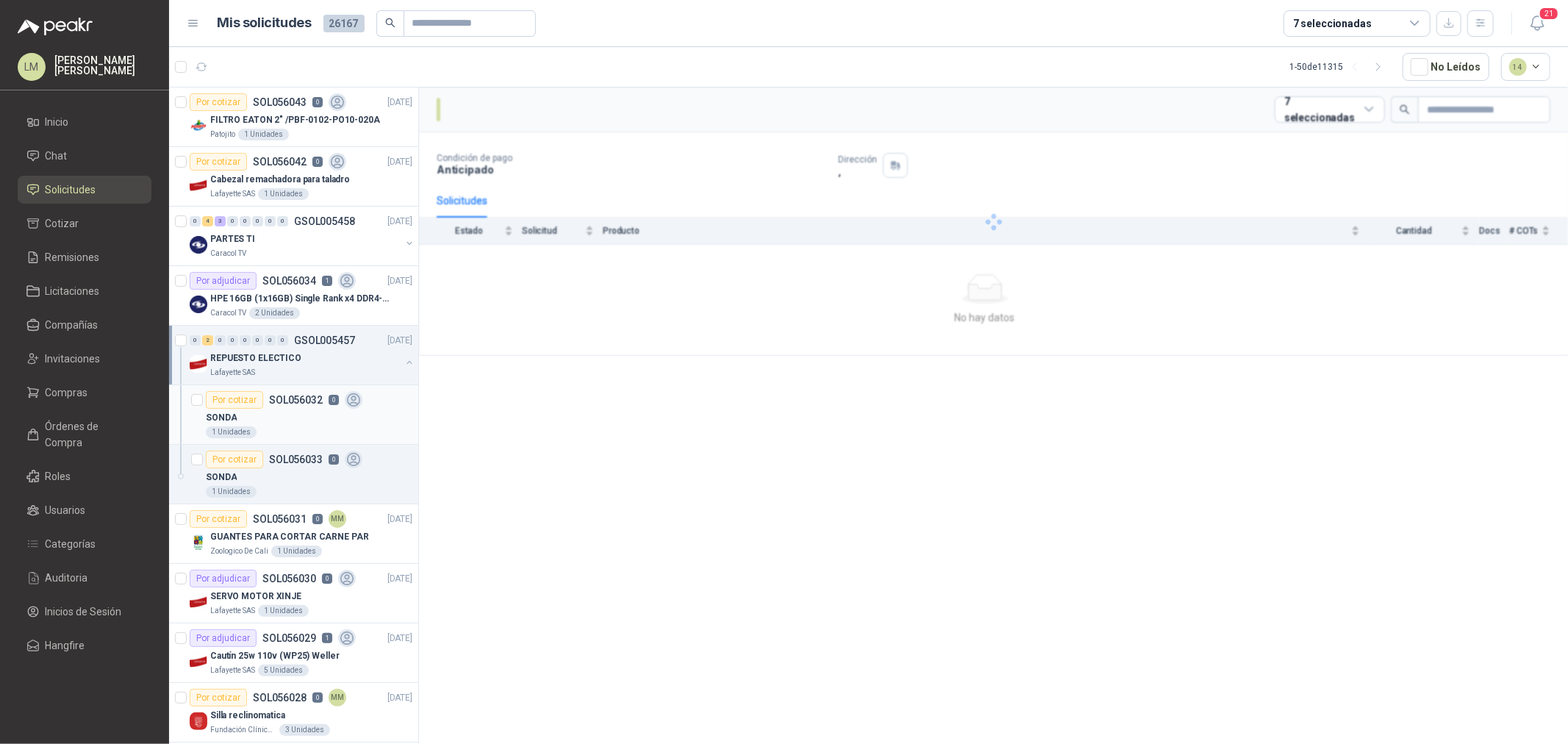
click at [277, 433] on div "1 Unidades" at bounding box center [309, 432] width 206 height 12
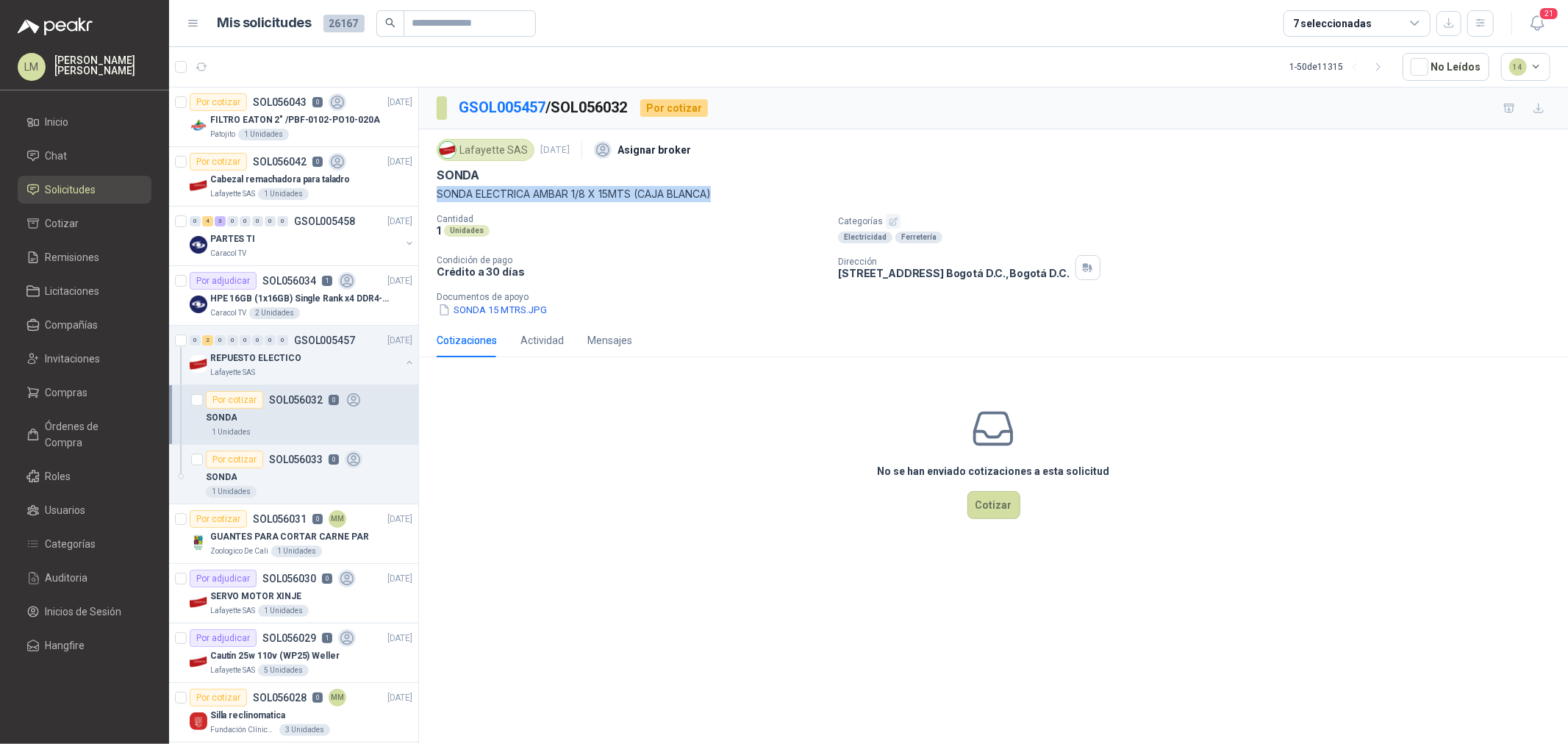
drag, startPoint x: 430, startPoint y: 194, endPoint x: 738, endPoint y: 187, distance: 308.1
click at [738, 187] on div "Lafayette SAS 15 sept, 2025 Asignar broker SONDA SONDA ELECTRICA AMBAR 1/8 X 15…" at bounding box center [994, 226] width 1149 height 194
click at [240, 59] on icon "button" at bounding box center [239, 66] width 15 height 15
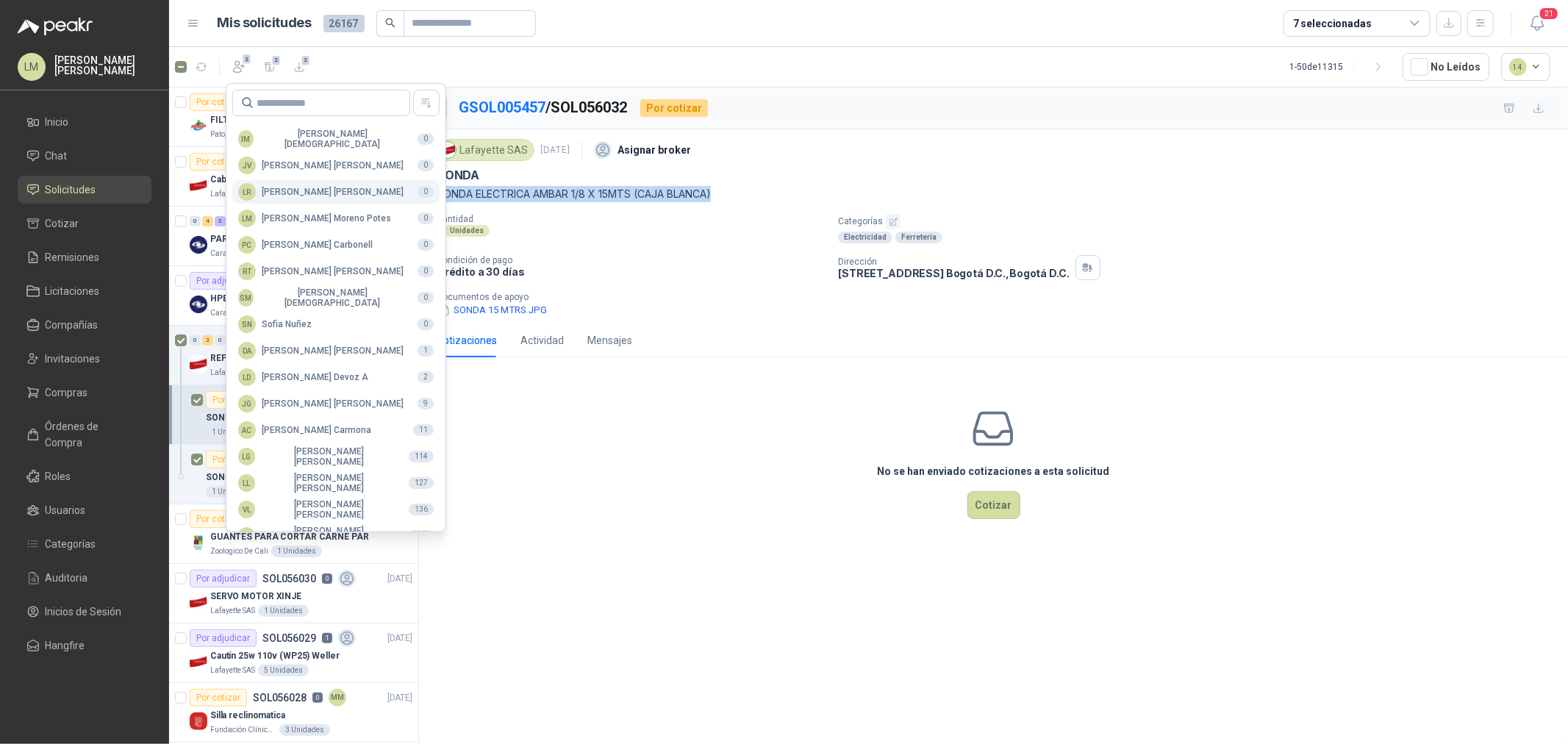
scroll to position [260, 0]
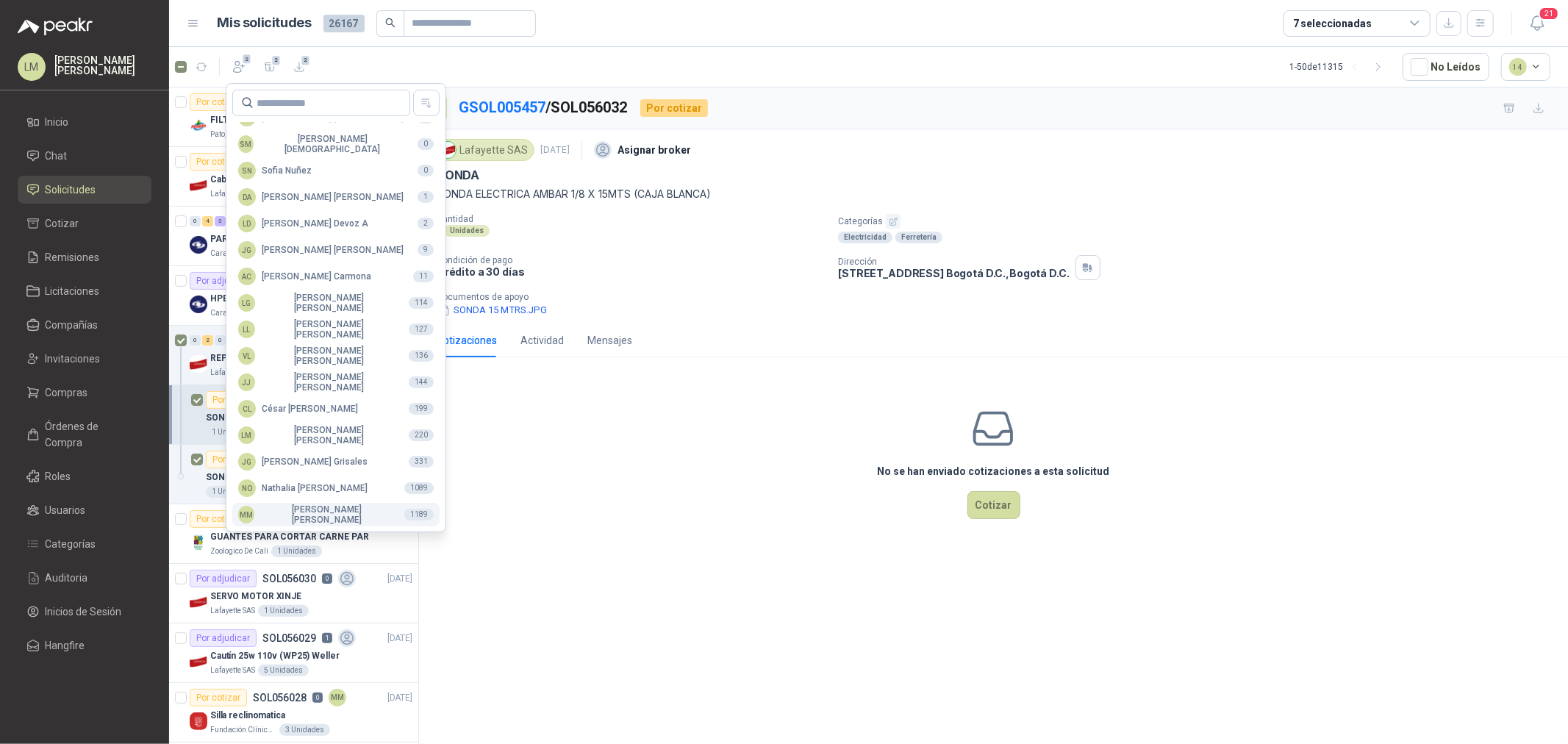
click at [303, 508] on div "MM [PERSON_NAME]" at bounding box center [315, 515] width 154 height 21
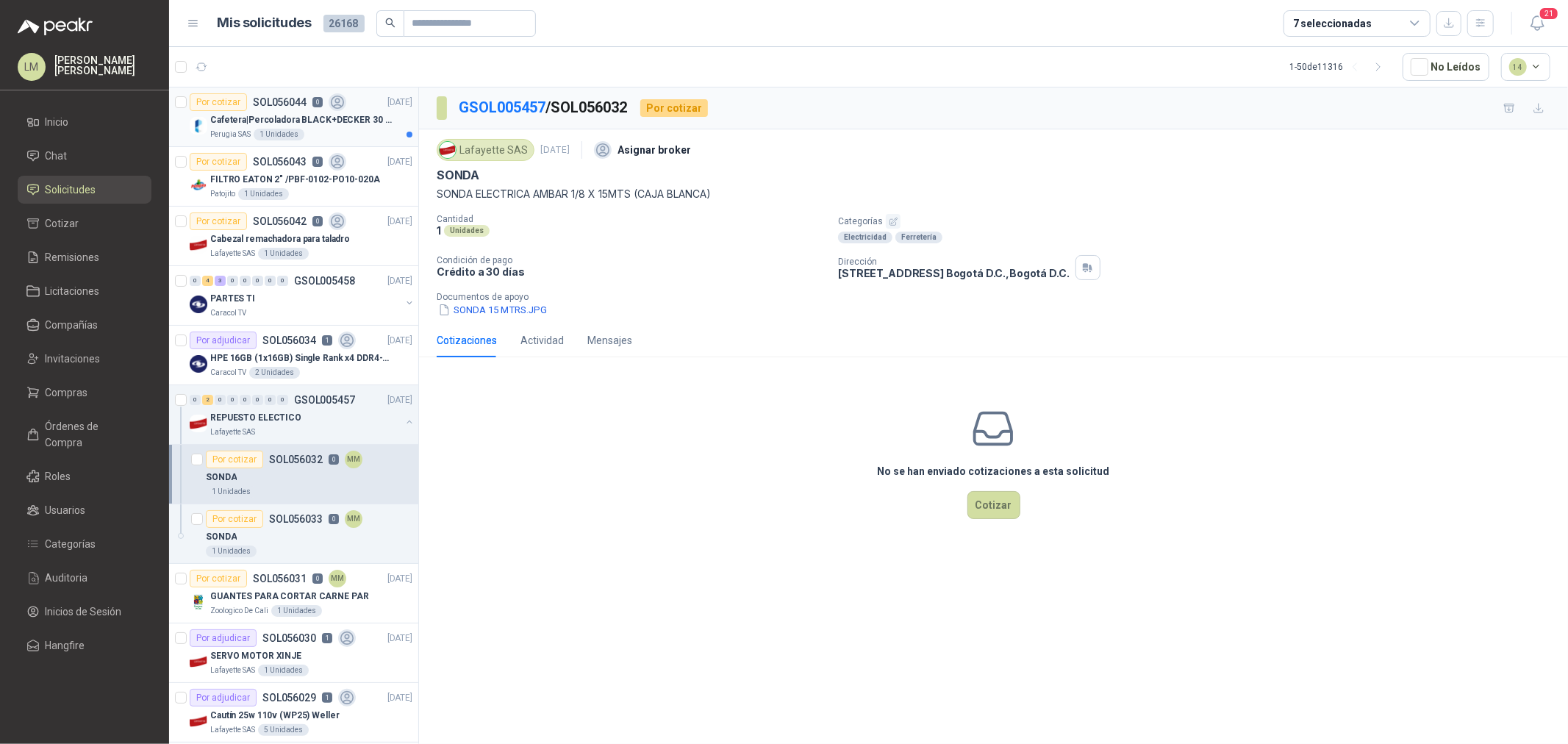
click at [280, 118] on p "Cafetera|Percoladora BLACK+DECKER 30 Tazas CMU3000 Plateado" at bounding box center [301, 121] width 183 height 14
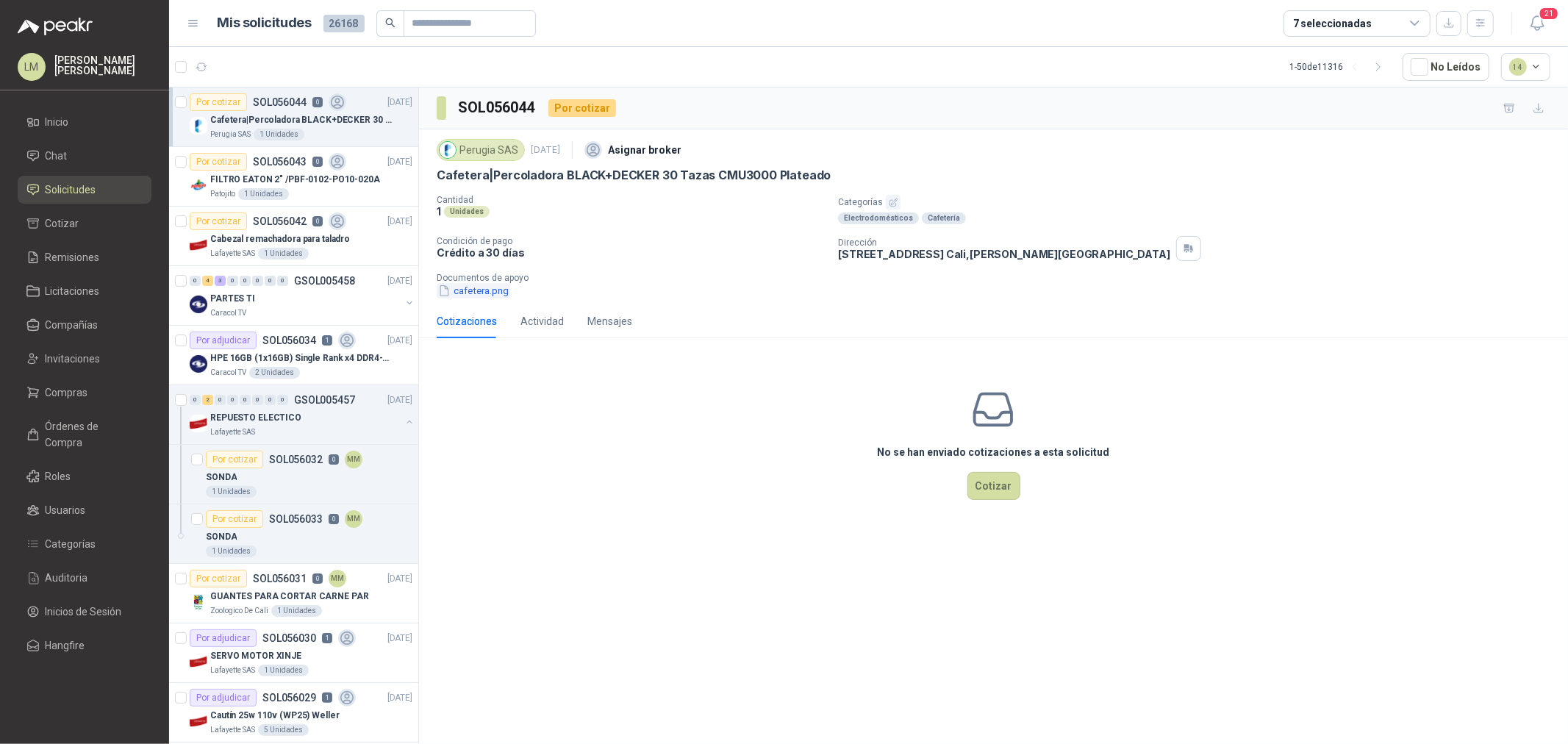
click at [487, 292] on button "cafetera.png" at bounding box center [473, 290] width 73 height 15
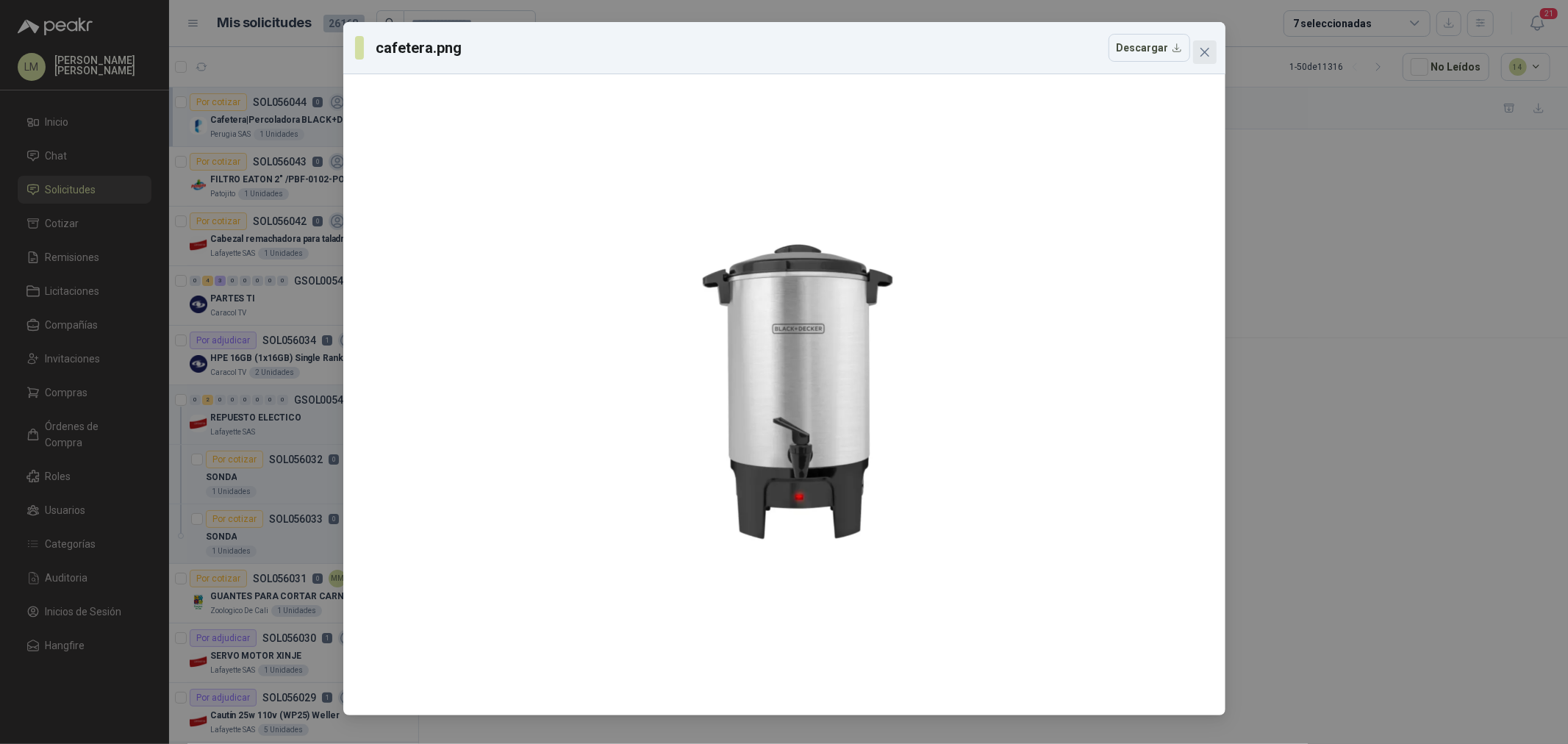
click at [1203, 53] on icon "close" at bounding box center [1205, 52] width 12 height 12
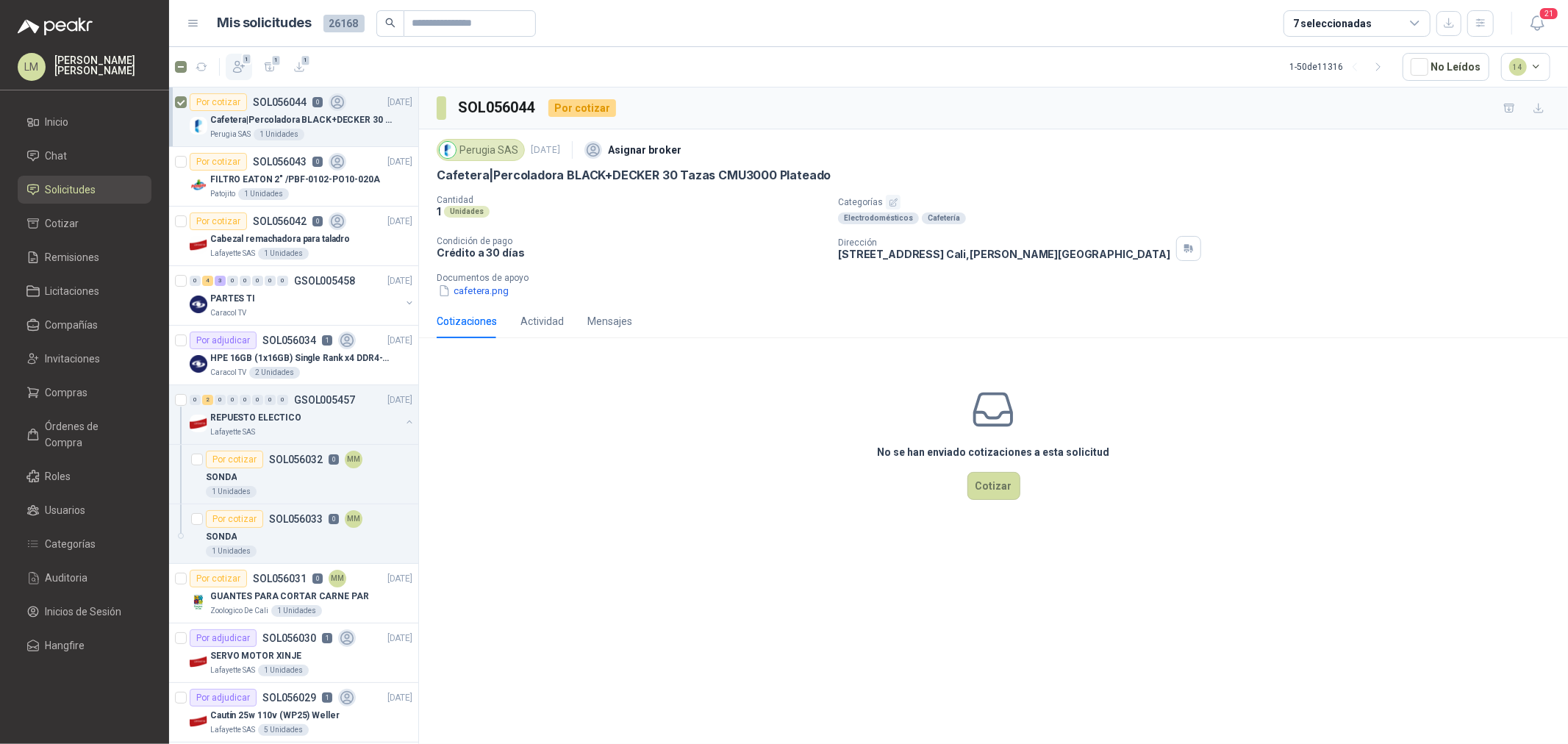
click at [239, 66] on icon "button" at bounding box center [239, 66] width 15 height 15
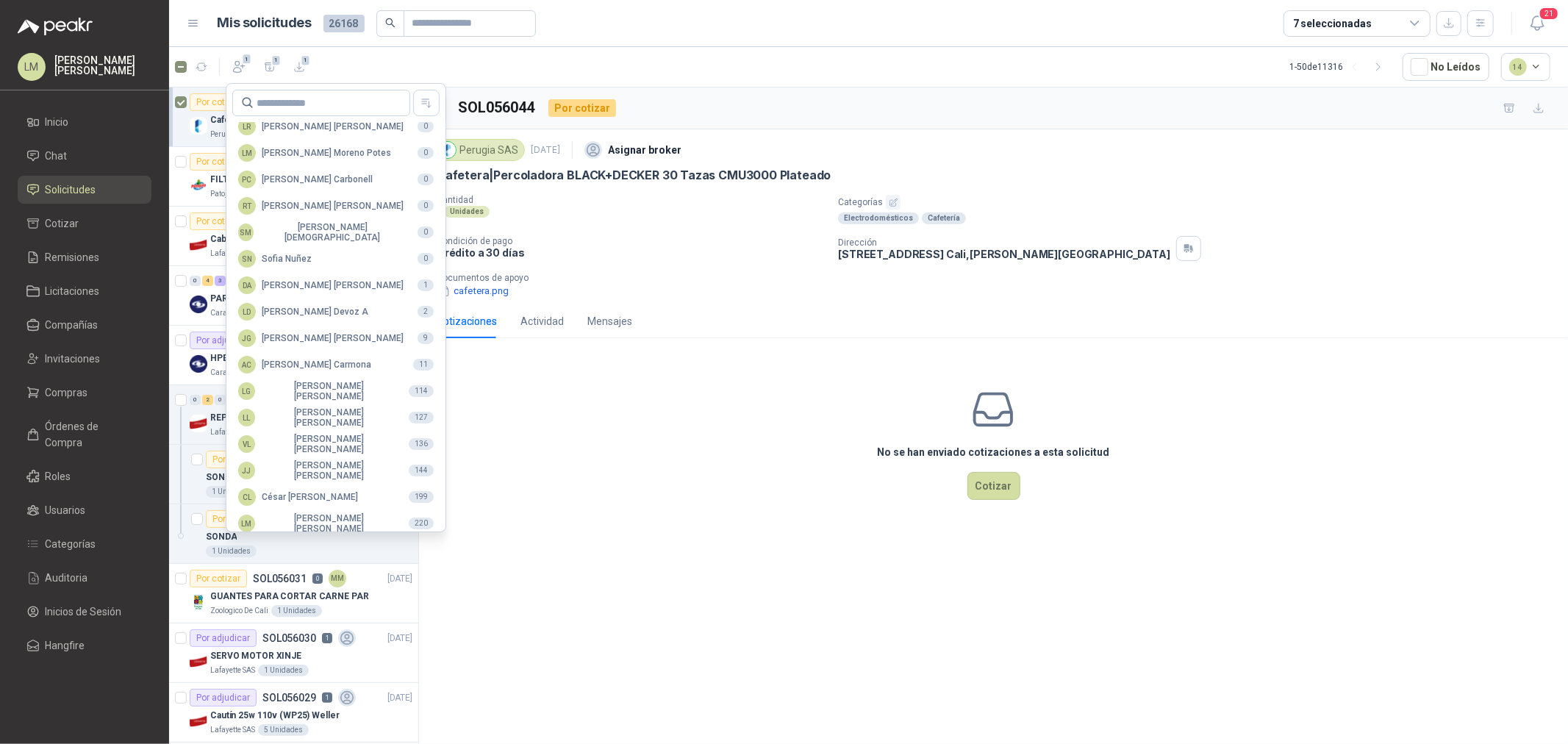
scroll to position [260, 0]
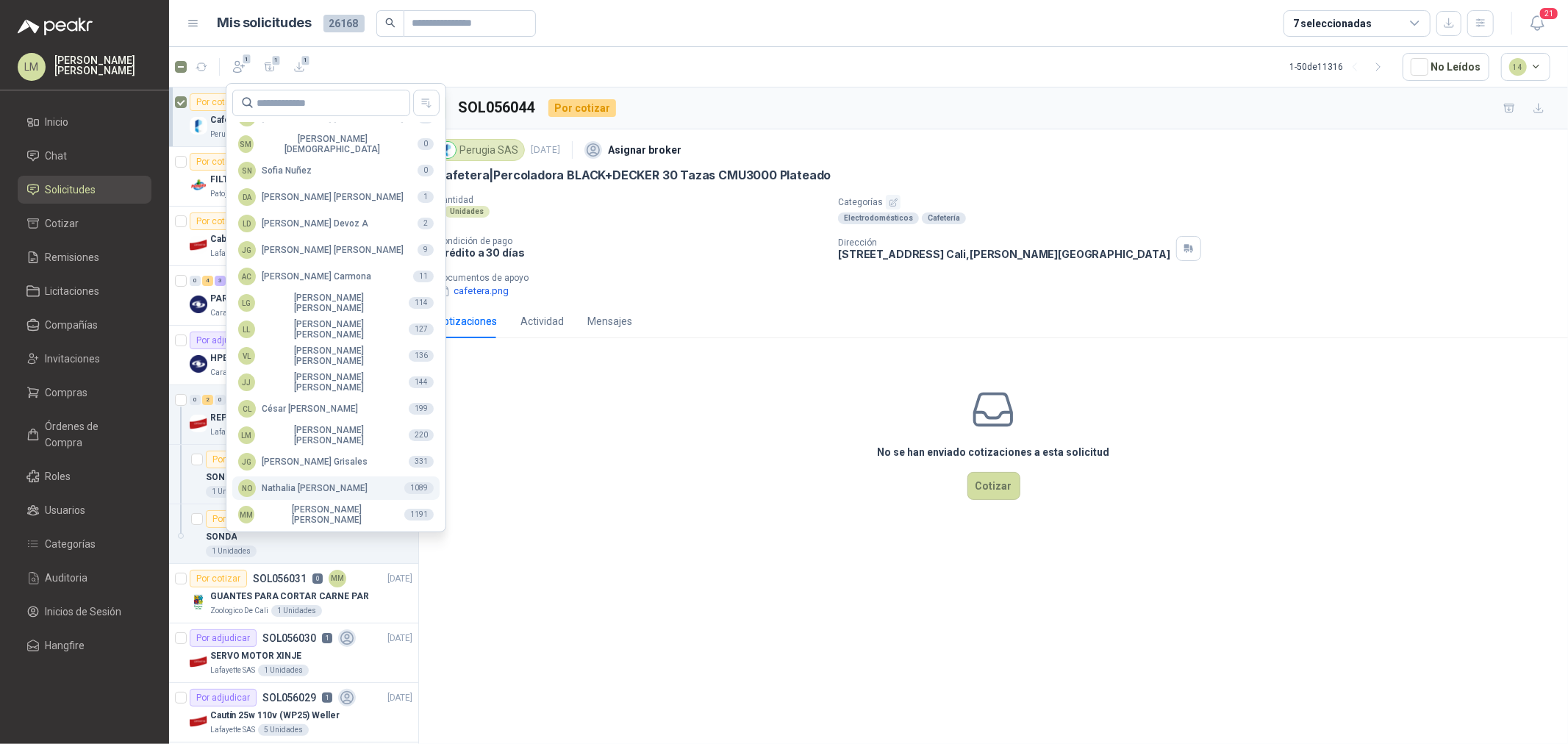
click at [311, 477] on button "NO Nathalia Ortega 1089" at bounding box center [336, 488] width 207 height 23
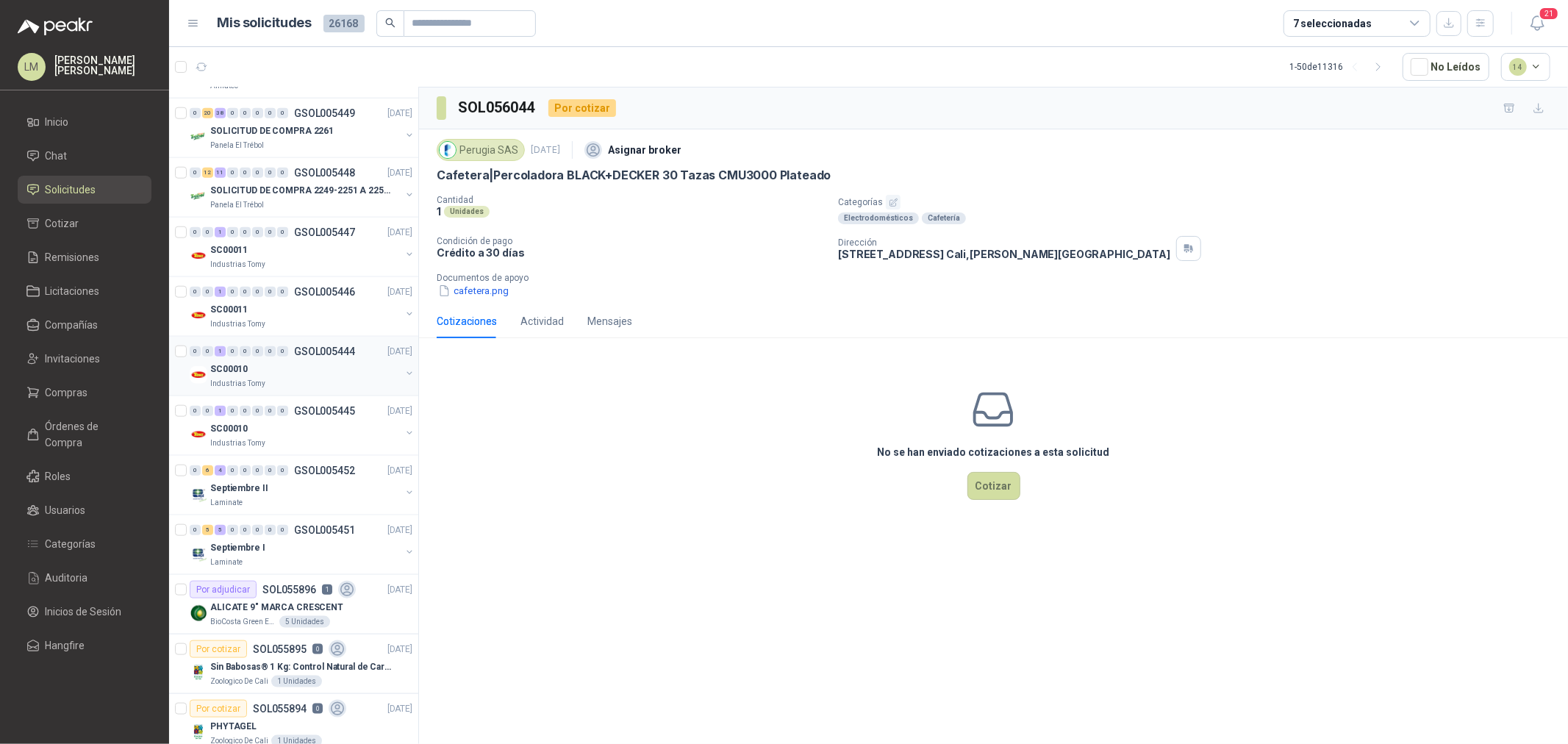
scroll to position [1407, 0]
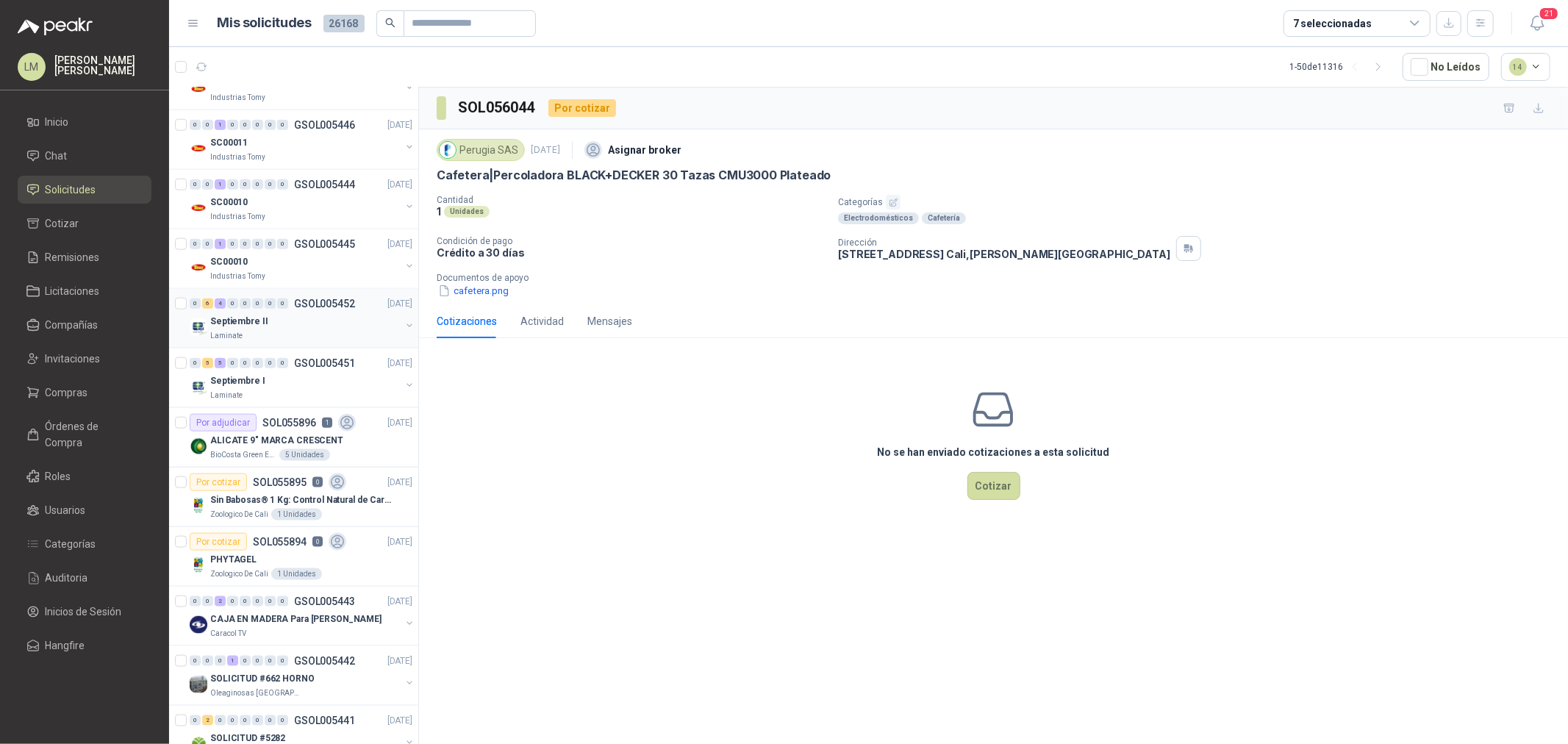
click at [404, 324] on button "button" at bounding box center [409, 325] width 12 height 12
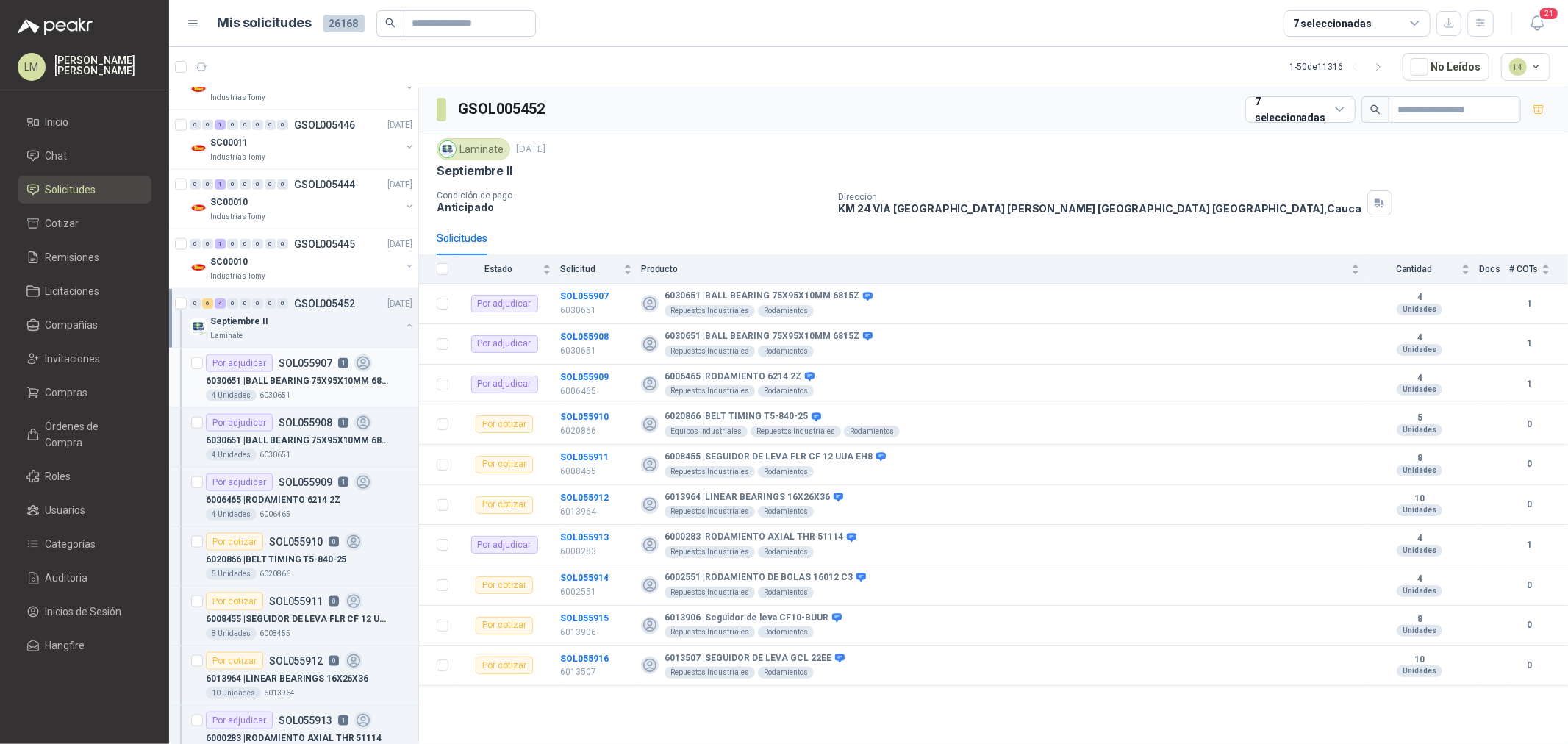
click at [324, 373] on div "6030651 | BALL BEARING 75X95X10MM 6815Z" at bounding box center [309, 381] width 206 height 18
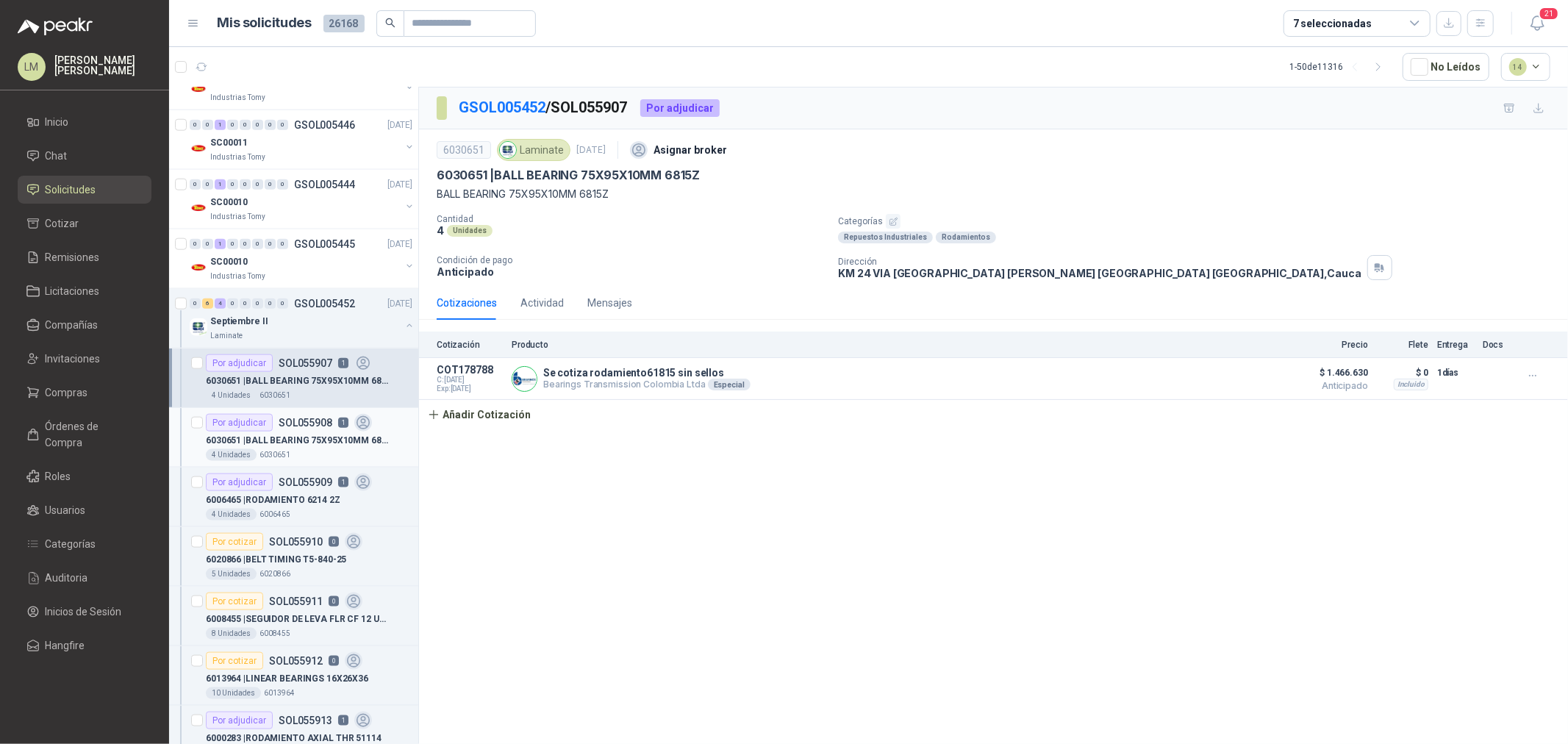
click at [301, 436] on p "6030651 | BALL BEARING 75X95X10MM 6815Z" at bounding box center [297, 441] width 183 height 14
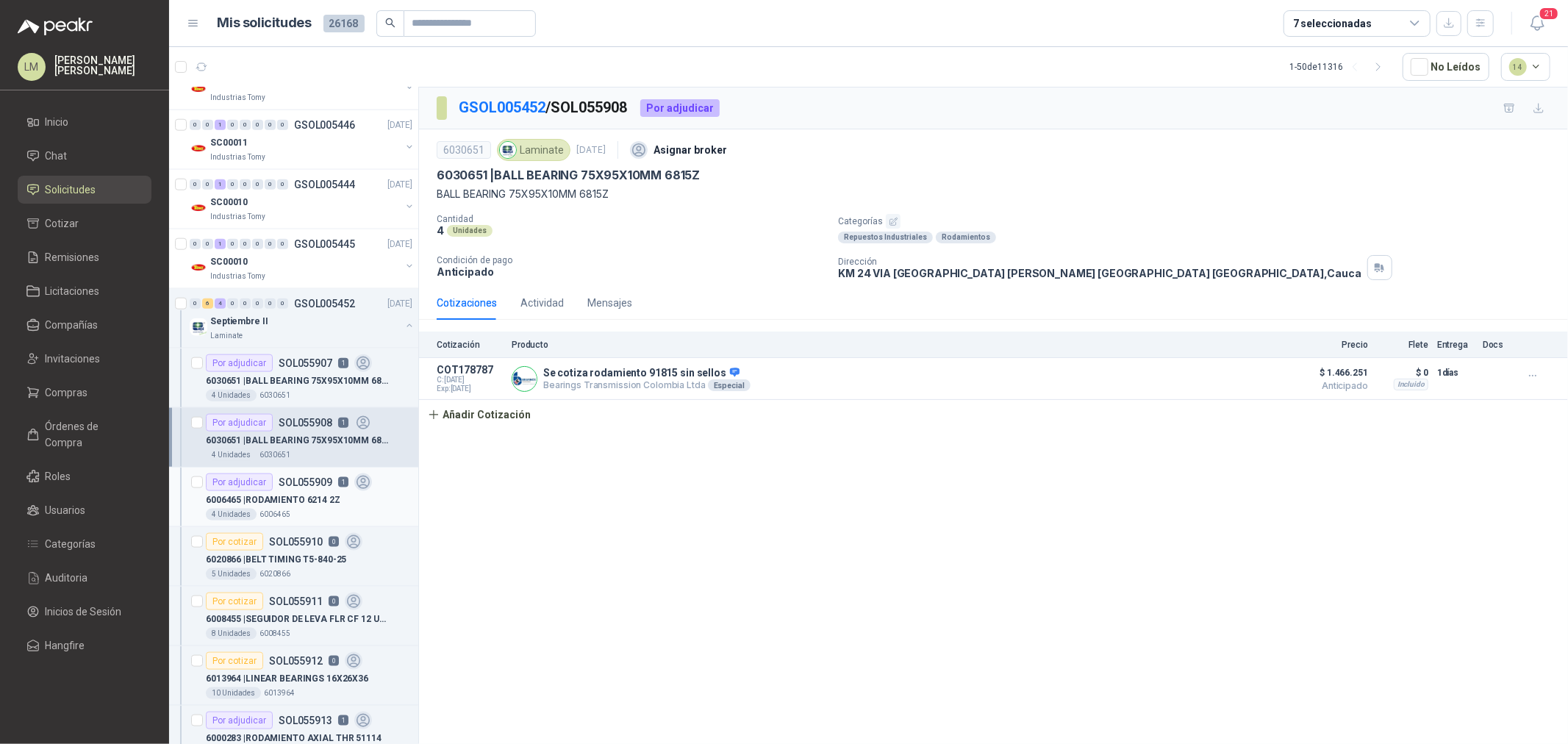
click at [288, 509] on div "6006465 | RODAMIENTO 6214 2Z" at bounding box center [309, 500] width 206 height 18
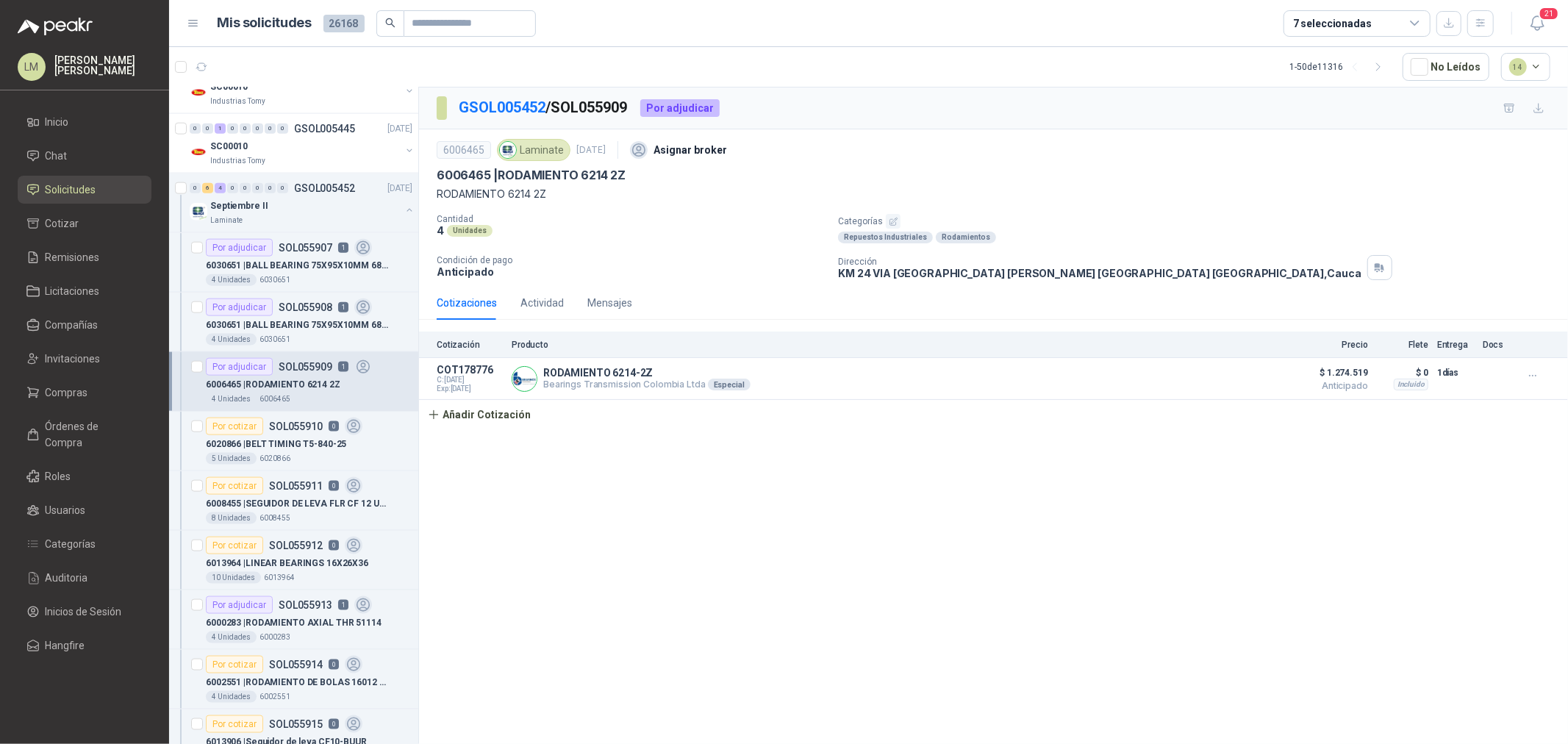
scroll to position [1652, 0]
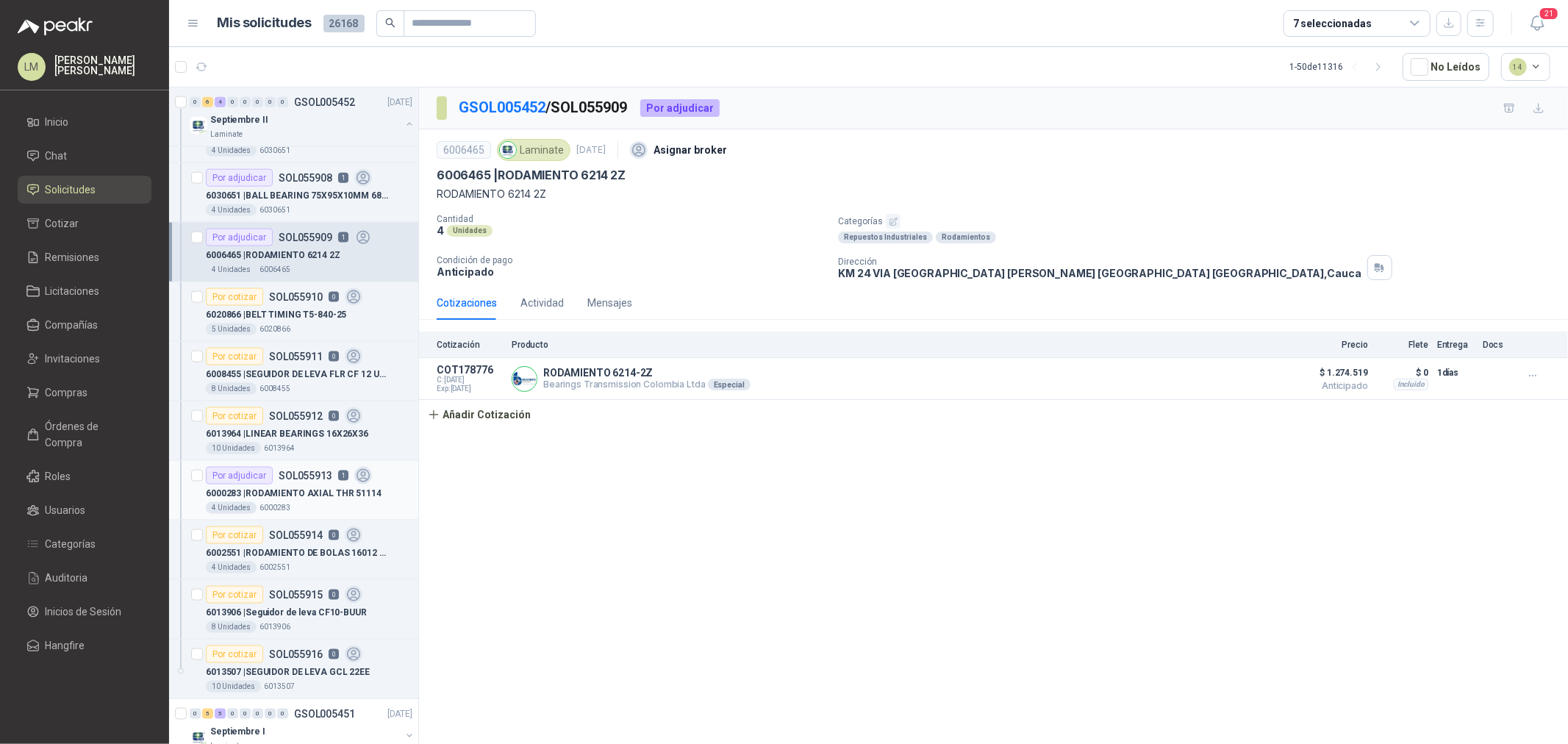
click at [292, 477] on p "SOL055913" at bounding box center [305, 475] width 53 height 10
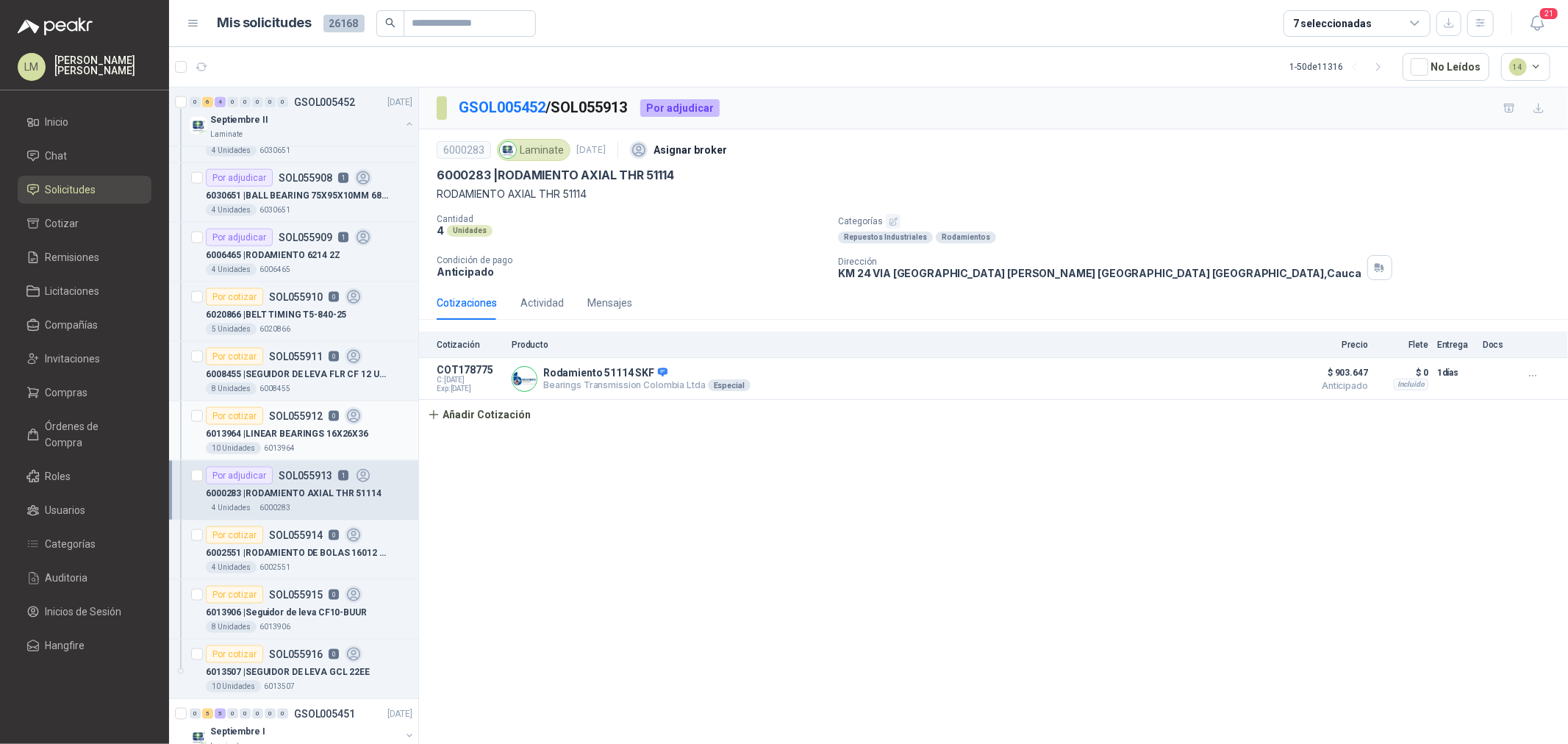
click at [291, 418] on p "SOL055912" at bounding box center [295, 416] width 53 height 10
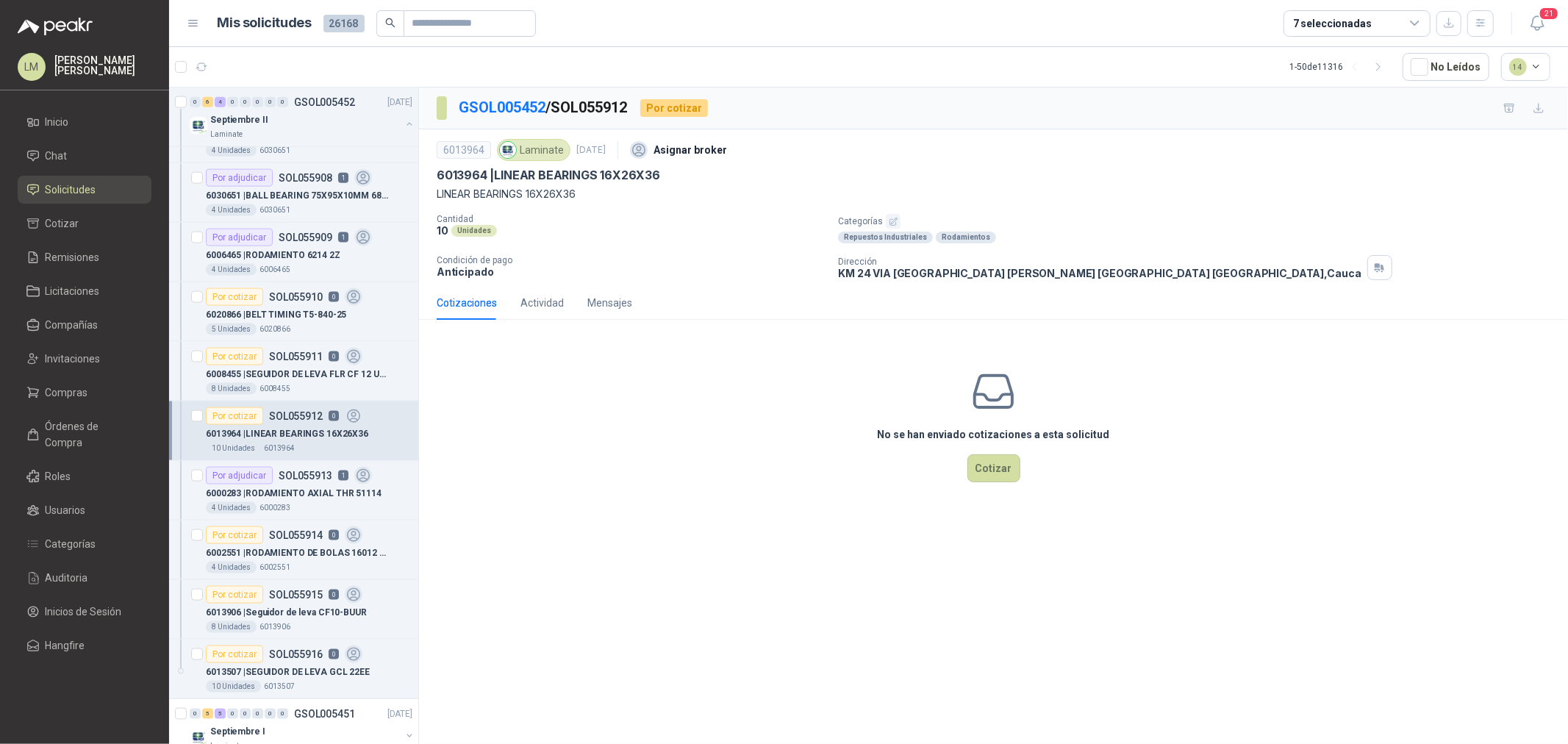
drag, startPoint x: 602, startPoint y: 289, endPoint x: 456, endPoint y: 366, distance: 165.1
click at [456, 366] on div "No se han enviado cotizaciones a esta solicitud Cotizar" at bounding box center [994, 425] width 1149 height 188
click at [67, 397] on span "Compras" at bounding box center [66, 392] width 42 height 16
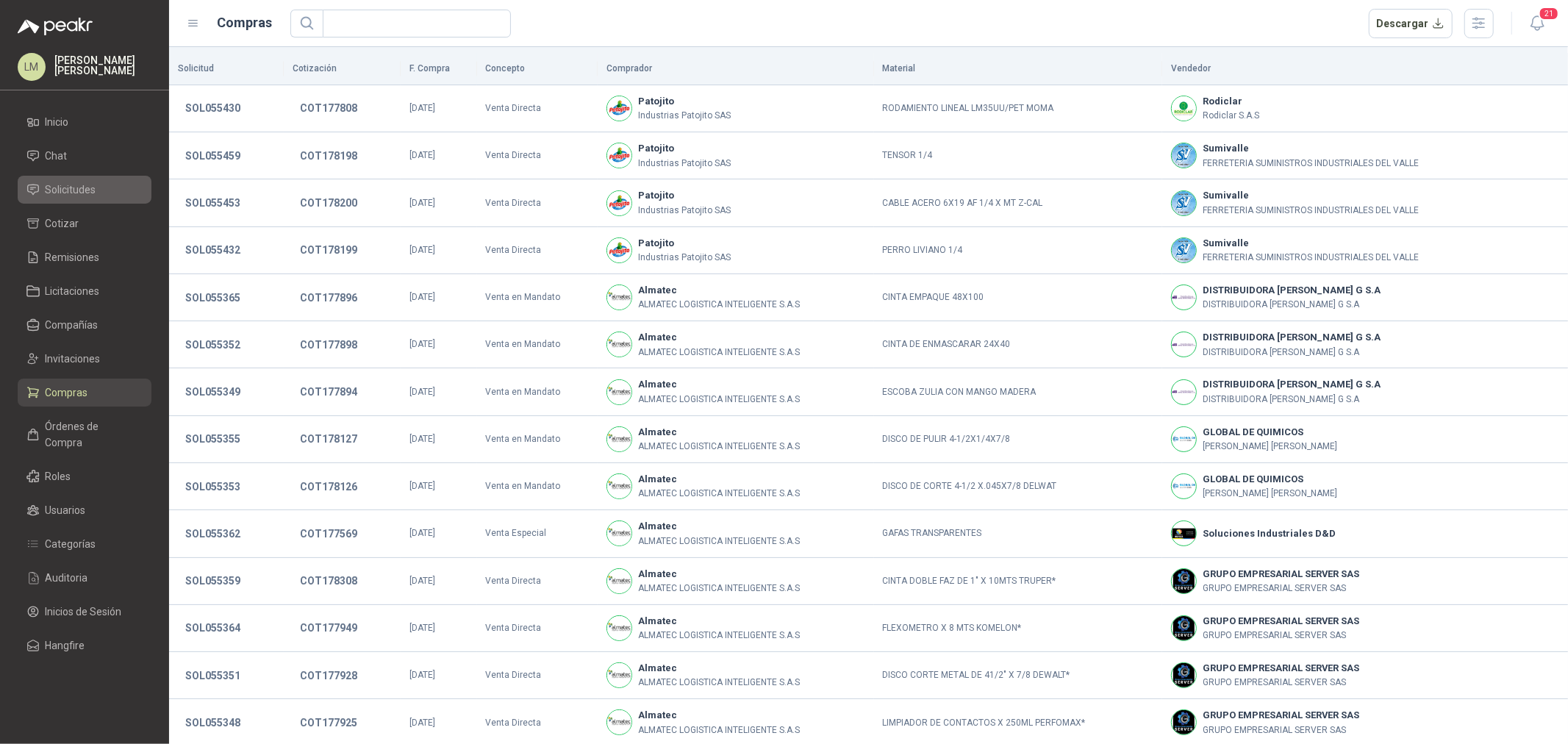
click at [70, 196] on span "Solicitudes" at bounding box center [71, 189] width 51 height 16
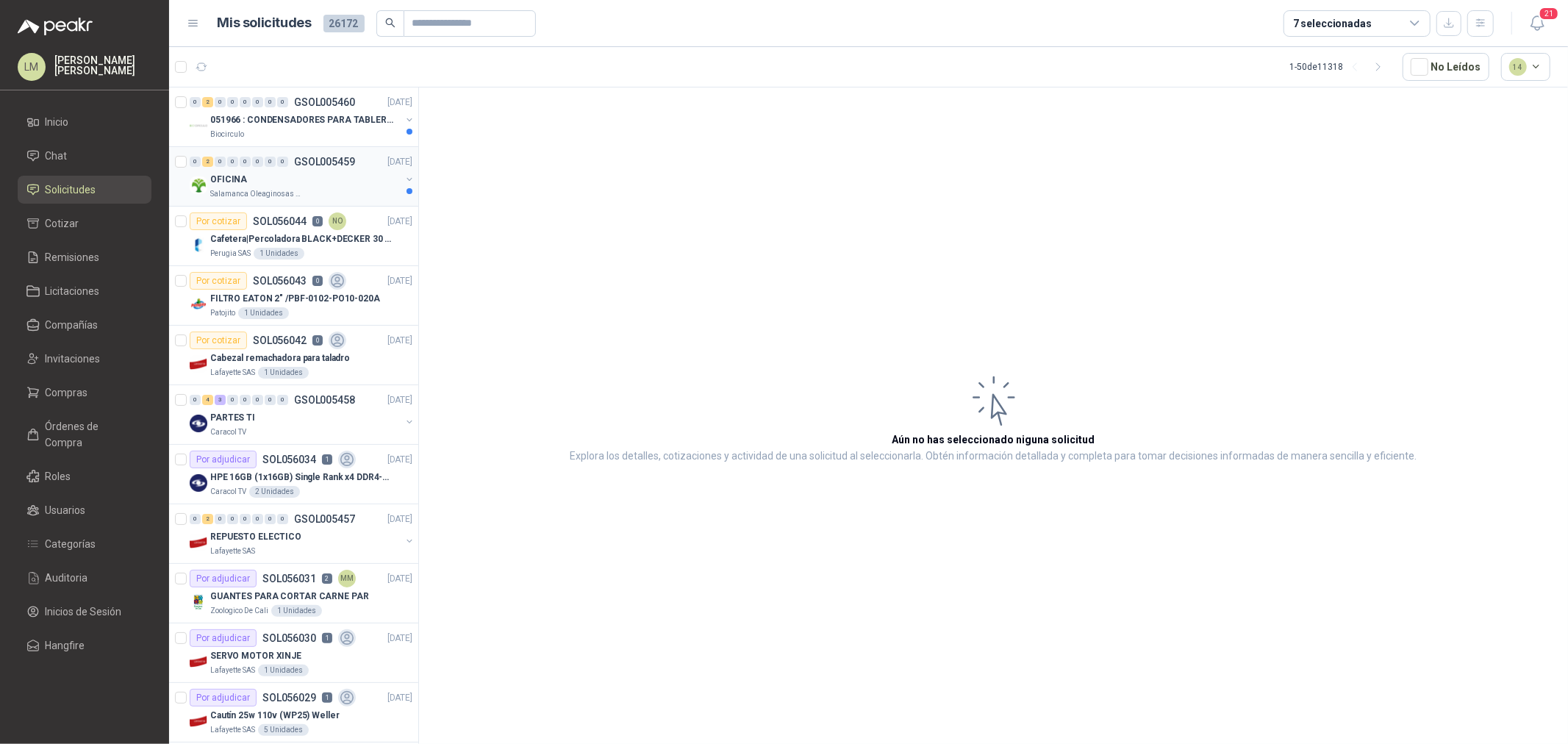
click at [290, 192] on p "Salamanca Oleaginosas SAS" at bounding box center [256, 194] width 93 height 12
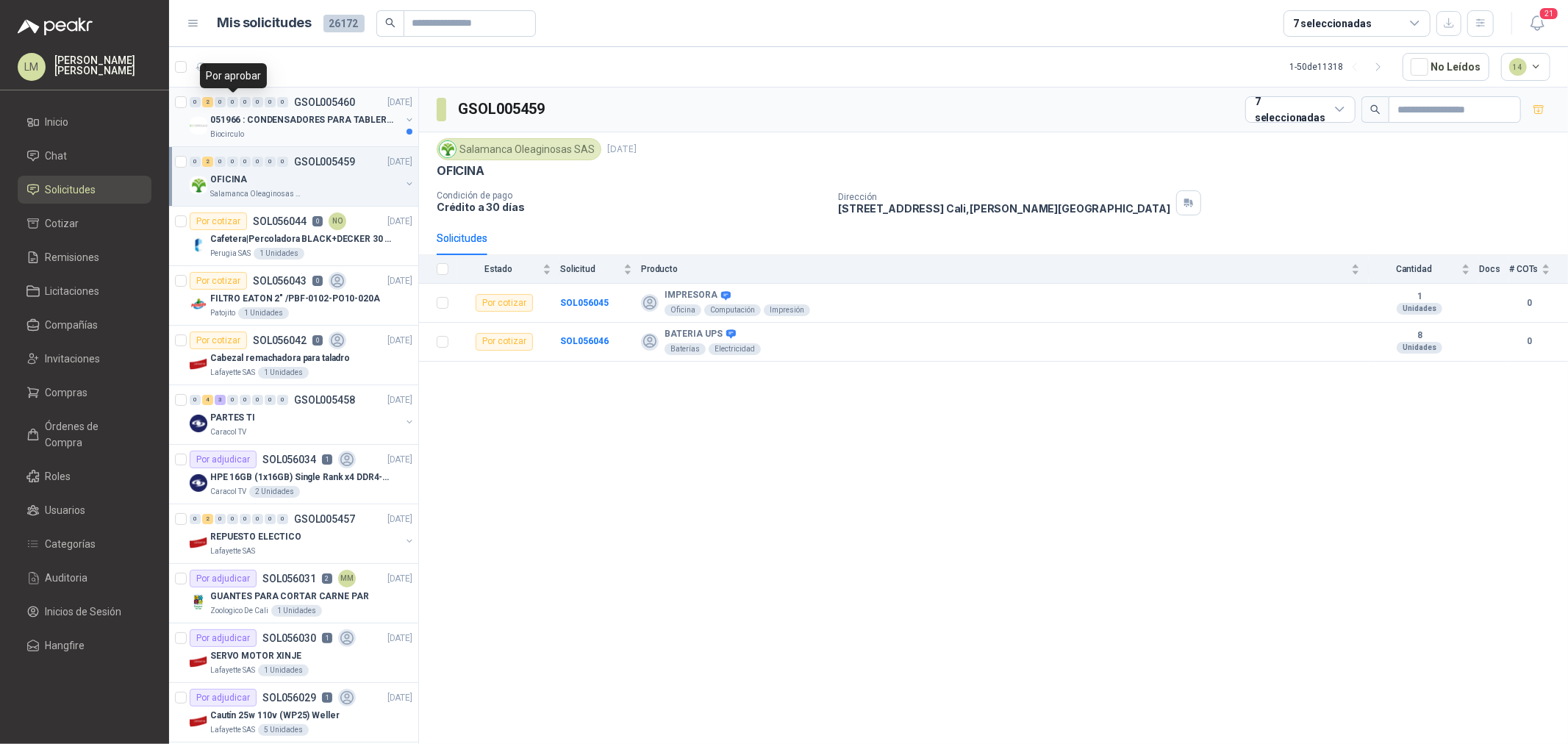
click at [245, 107] on div "0 2 0 0 0 0 0 0 GSOL005460 16/09/25" at bounding box center [303, 102] width 226 height 18
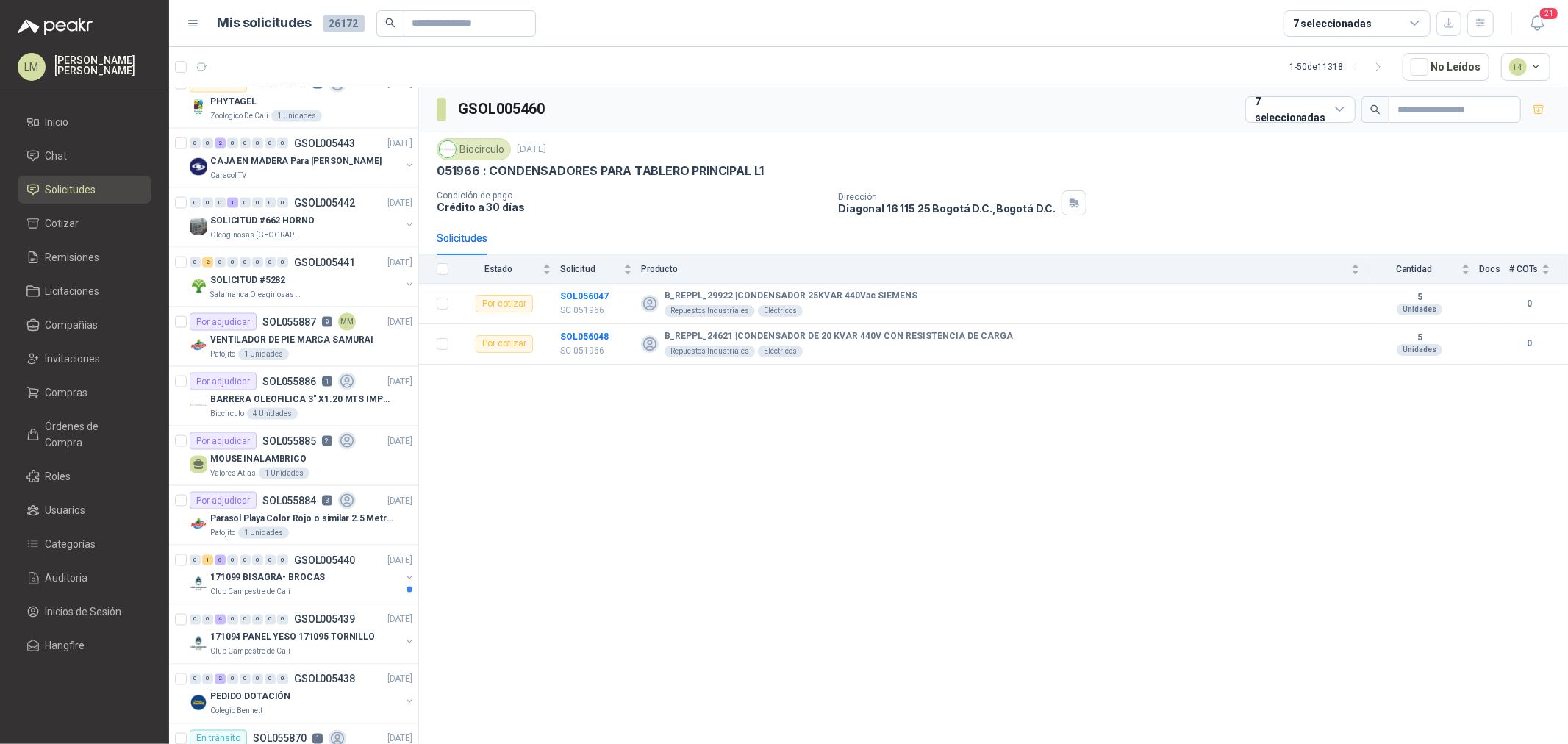
scroll to position [1879, 0]
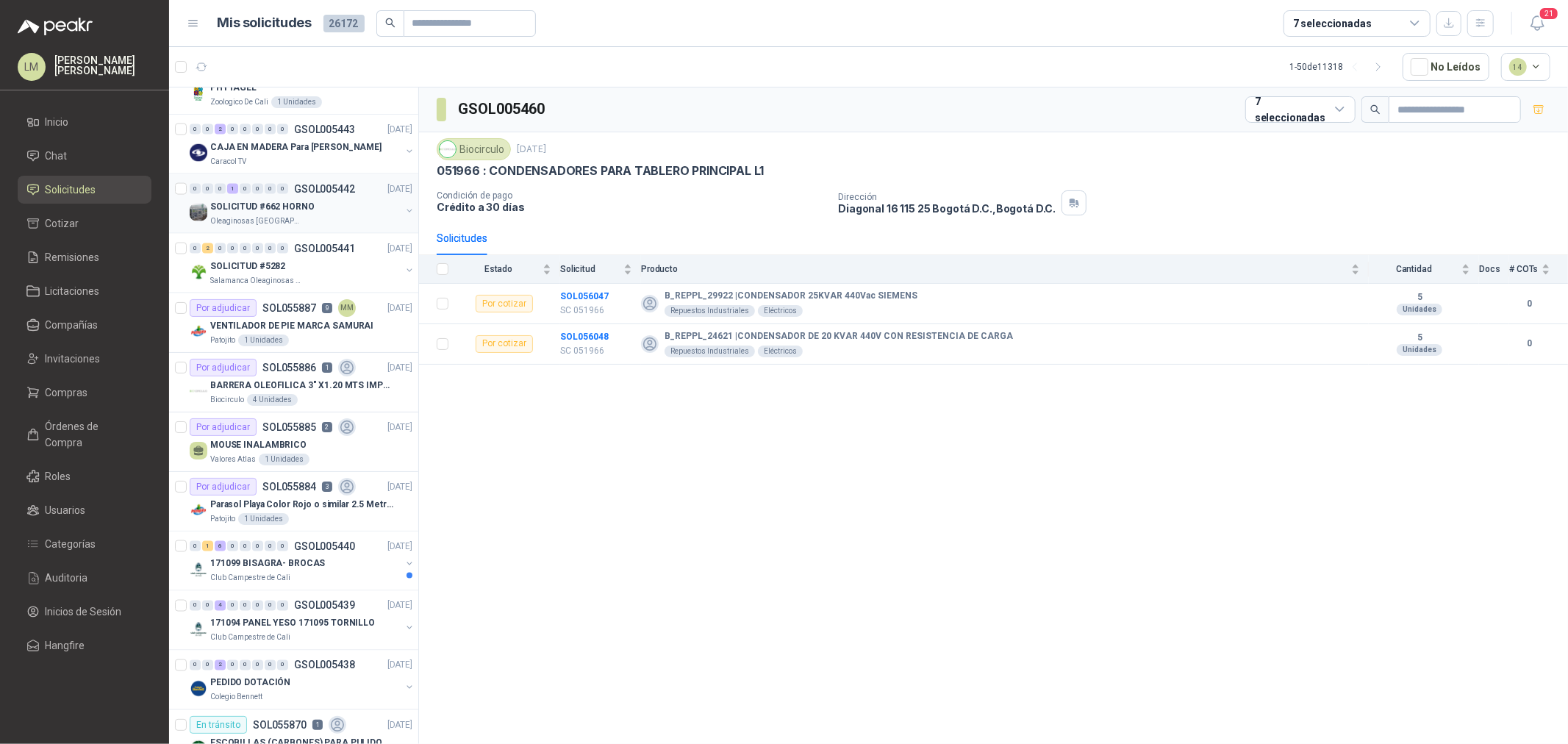
click at [272, 207] on p "SOLICITUD #662 HORNO" at bounding box center [262, 207] width 104 height 14
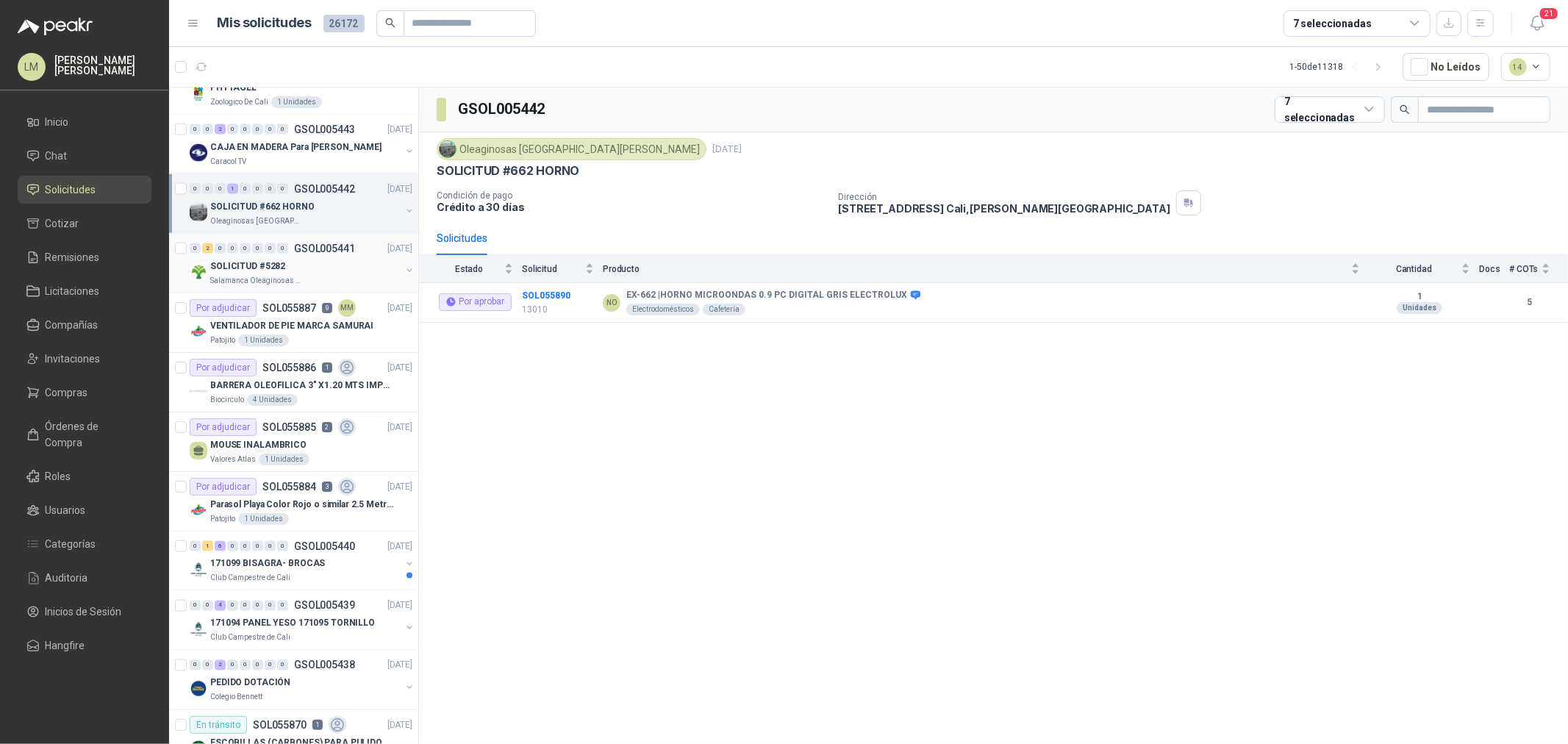
click at [256, 273] on p "SOLICITUD #5282" at bounding box center [247, 267] width 75 height 14
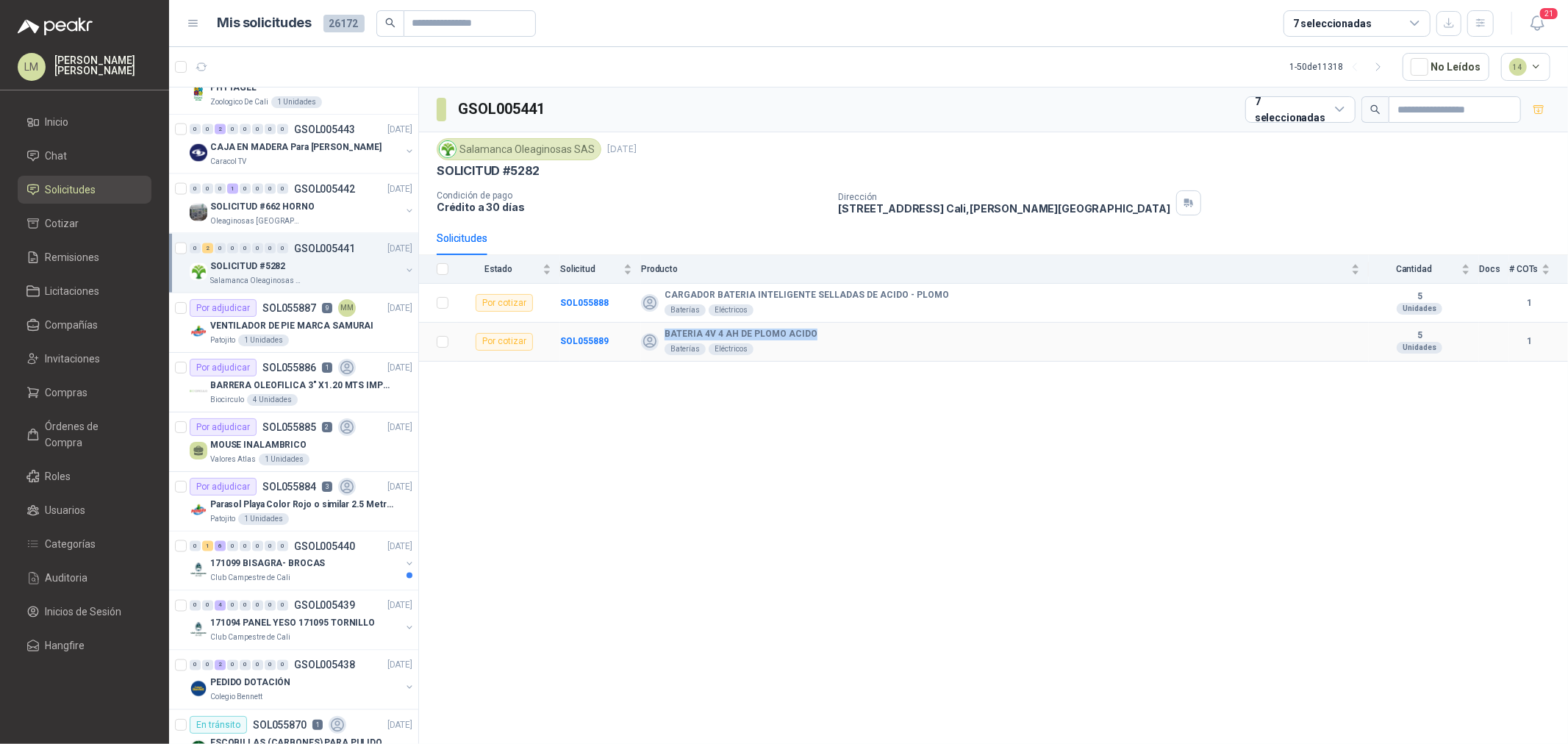
drag, startPoint x: 664, startPoint y: 332, endPoint x: 816, endPoint y: 335, distance: 152.0
click at [816, 335] on div "BATERIA 4V 4 AH DE PLOMO ACIDO Baterías Eléctricos" at bounding box center [1000, 342] width 719 height 26
click at [590, 336] on b "SOL055889" at bounding box center [584, 341] width 49 height 10
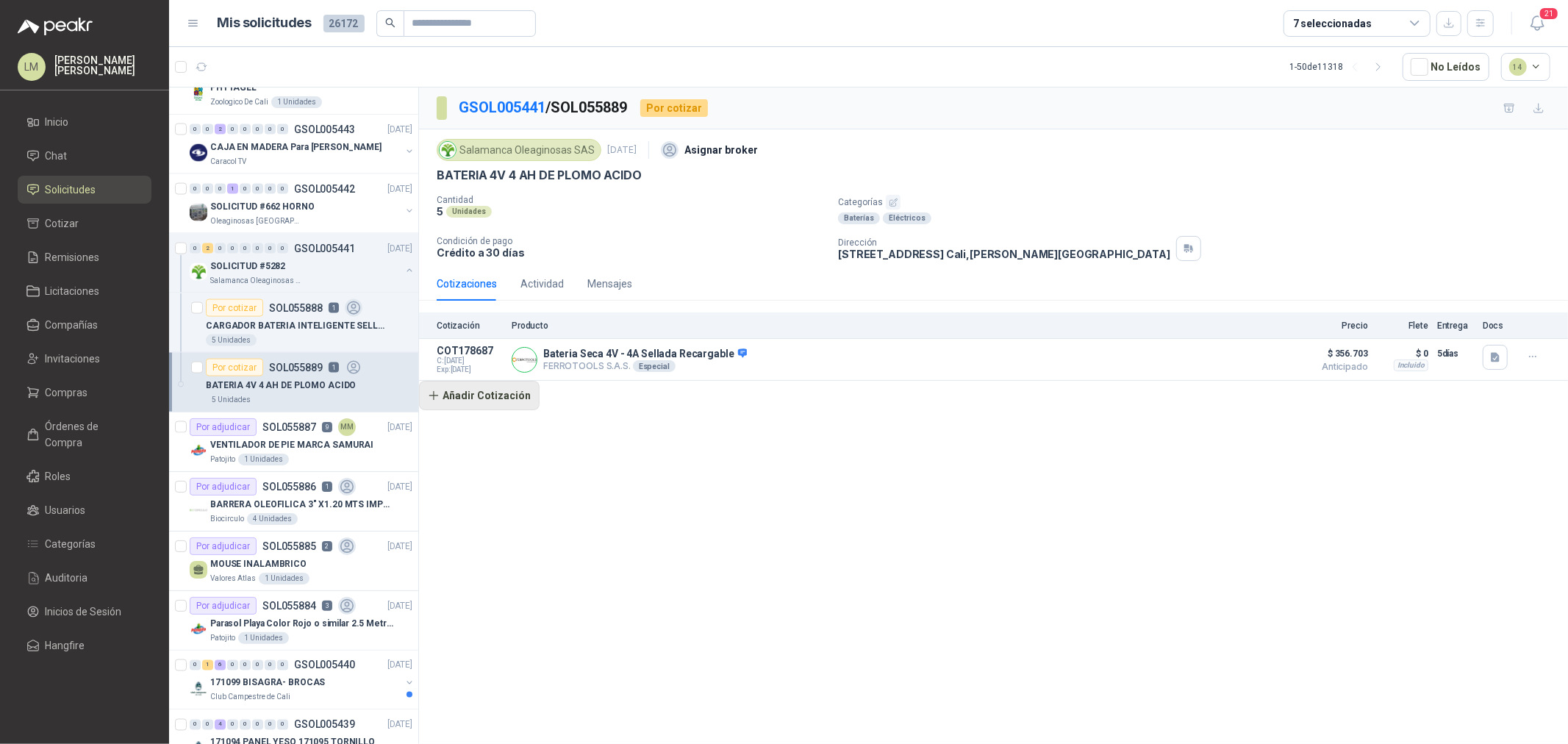
click at [518, 394] on button "Añadir Cotización" at bounding box center [480, 396] width 120 height 29
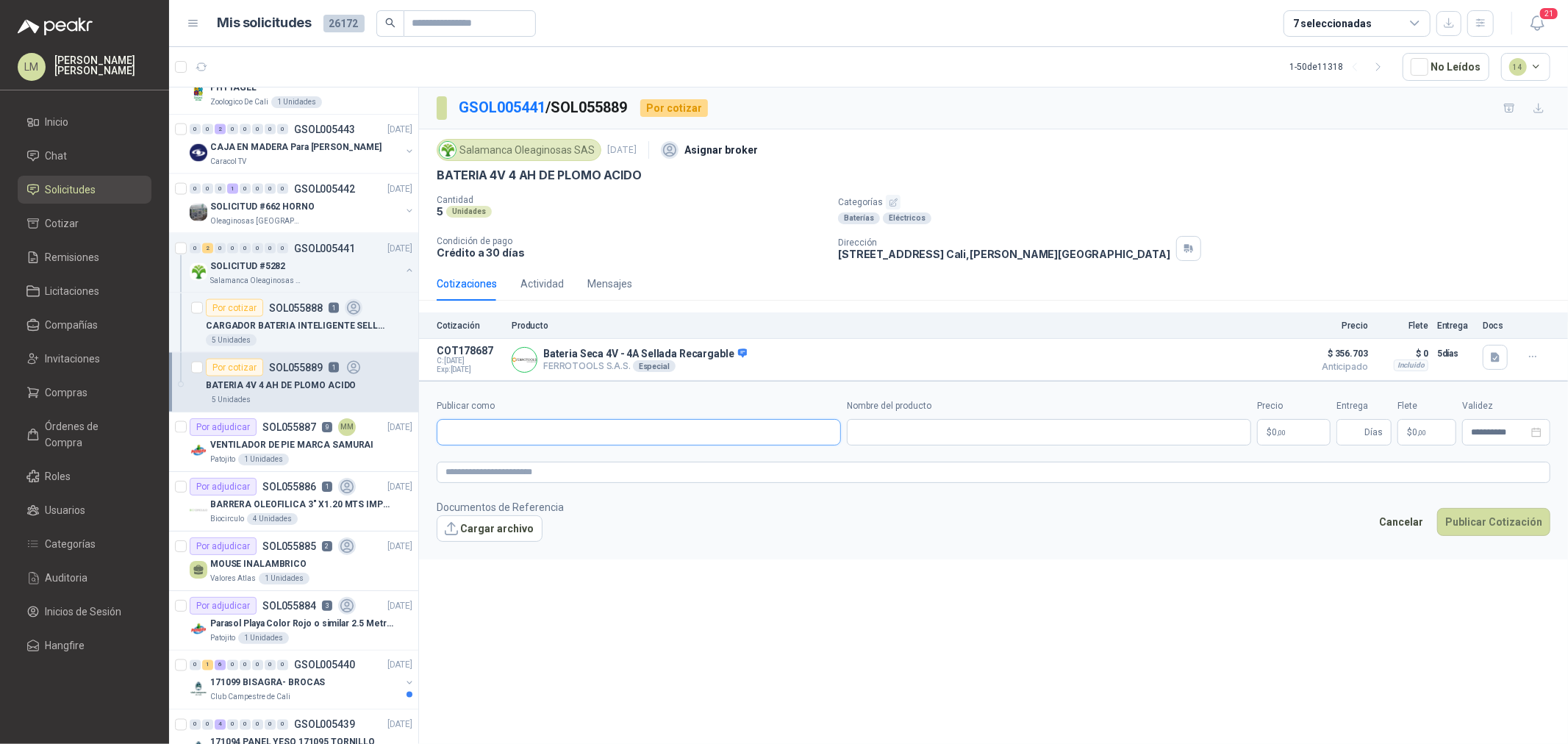
click at [519, 424] on input "Publicar como" at bounding box center [639, 433] width 403 height 25
type input "*******"
click at [524, 475] on span "NIT : 1049623966 -2" at bounding box center [503, 473] width 64 height 8
type input "**********"
click at [954, 426] on input "Nombre del producto" at bounding box center [1050, 433] width 405 height 26
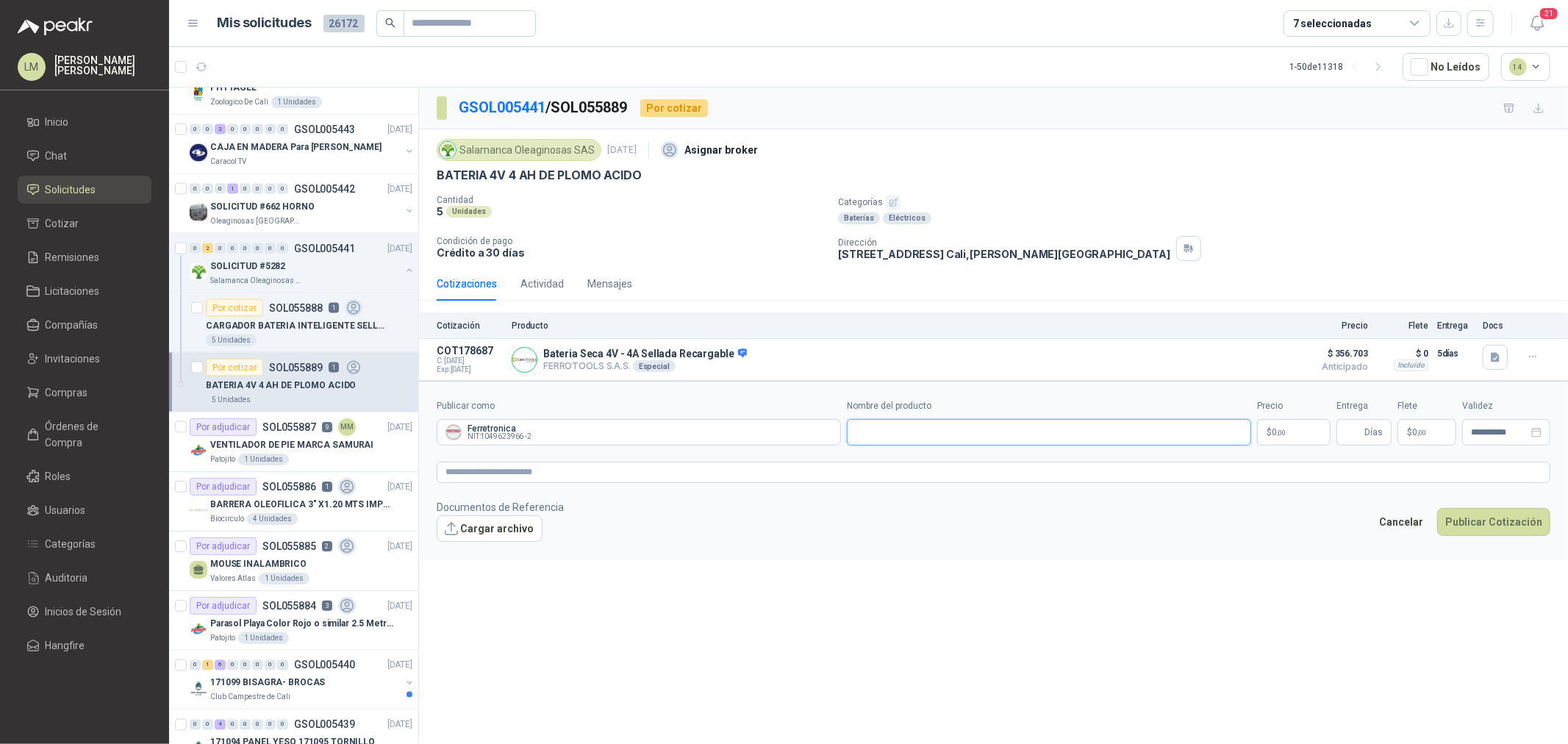
paste input "**********"
type input "**********"
click at [1304, 429] on p "$ 0 ,00" at bounding box center [1294, 433] width 73 height 26
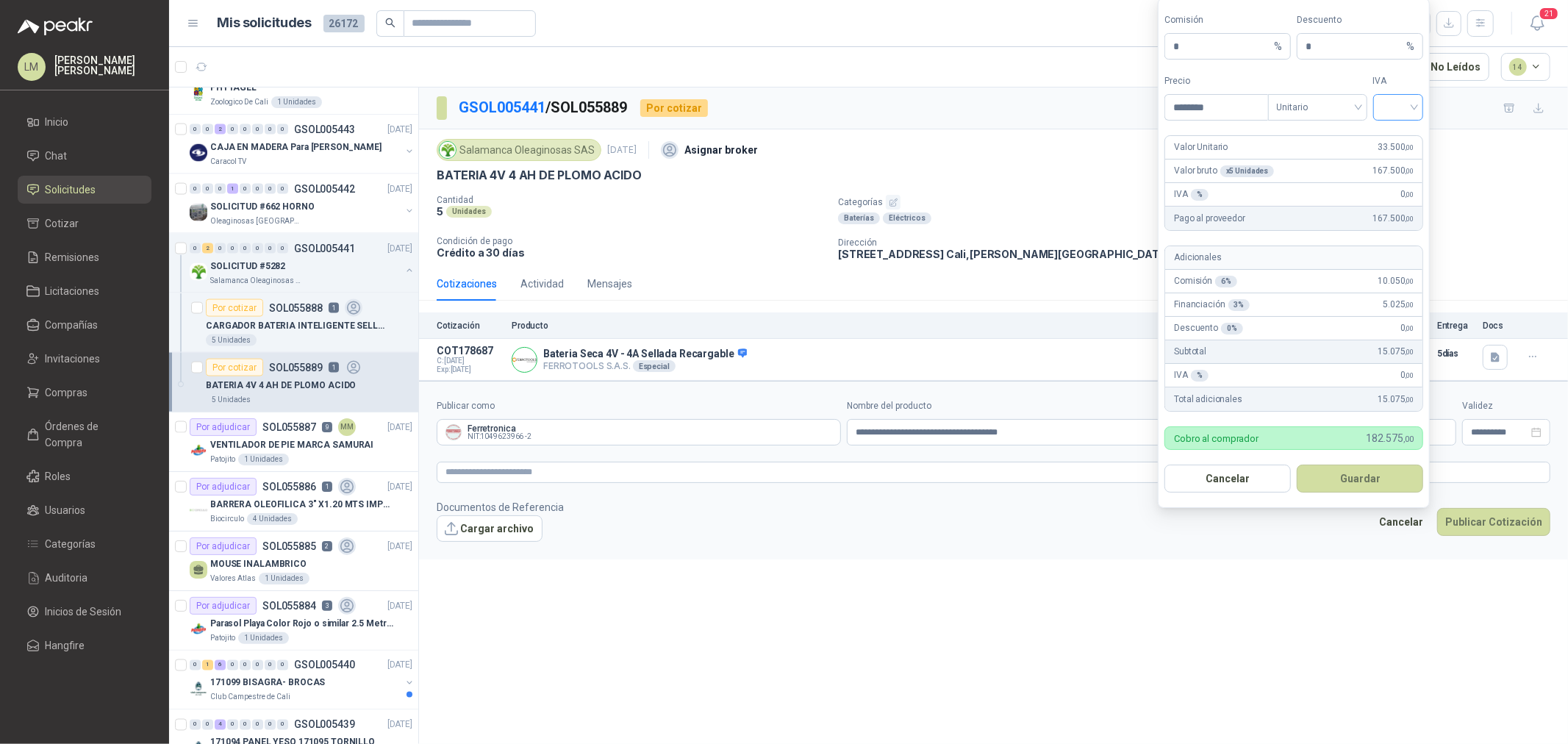
type input "********"
click at [1384, 100] on input "search" at bounding box center [1399, 106] width 33 height 22
click at [1392, 131] on div "19%" at bounding box center [1398, 138] width 27 height 16
drag, startPoint x: 1200, startPoint y: 48, endPoint x: 1047, endPoint y: 67, distance: 154.2
click at [1050, 67] on body "LM Luis Miguel Martinez Inicio Chat Solicitudes Cotizar Remisiones Licitaciones…" at bounding box center [784, 372] width 1568 height 744
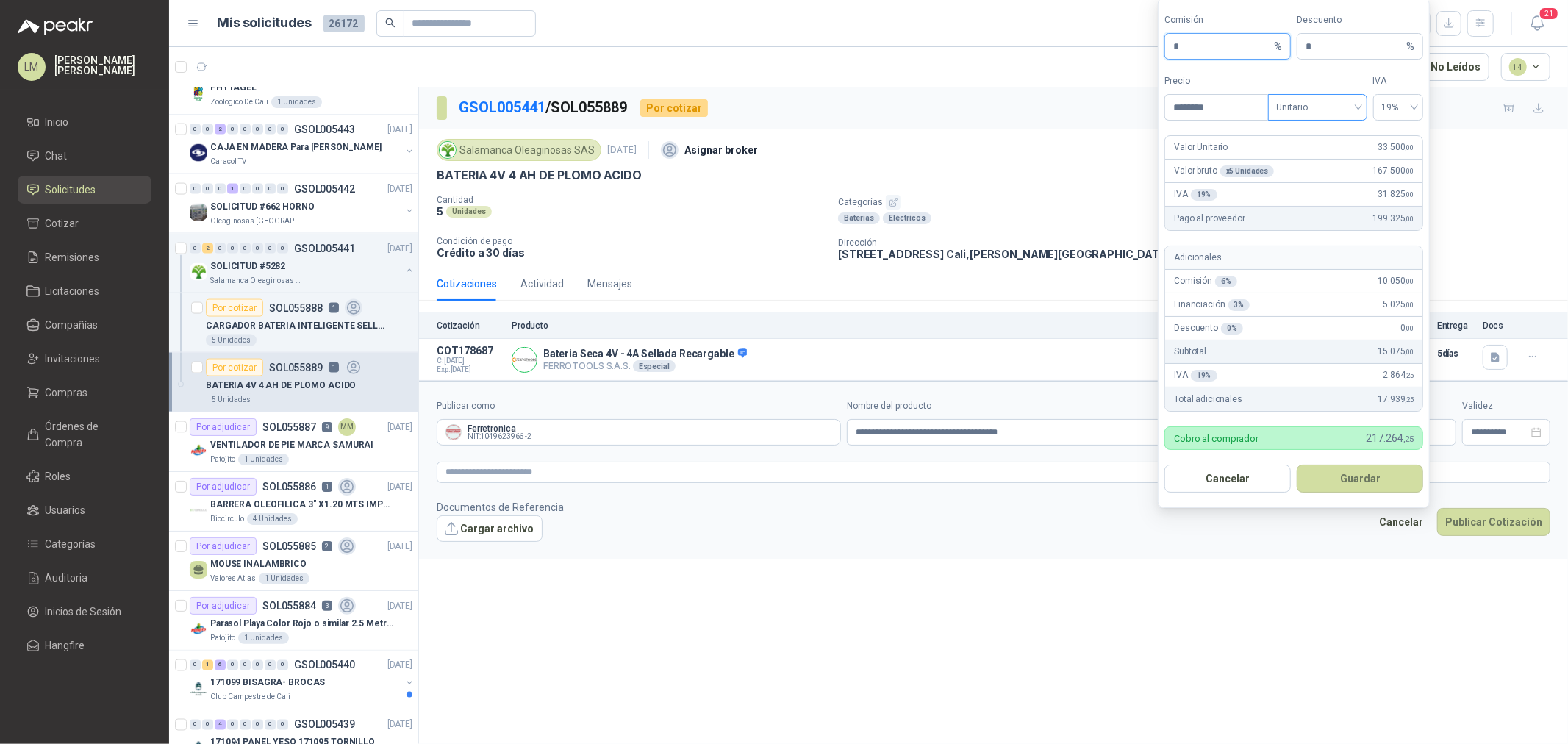
click at [1287, 106] on span "Unitario" at bounding box center [1319, 107] width 82 height 22
click at [1297, 158] on div "Unitario con IVA" at bounding box center [1318, 161] width 76 height 16
drag, startPoint x: 1199, startPoint y: 44, endPoint x: 1149, endPoint y: 53, distance: 50.8
click at [1152, 52] on body "LM Luis Miguel Martinez Inicio Chat Solicitudes Cotizar Remisiones Licitaciones…" at bounding box center [784, 372] width 1568 height 744
drag, startPoint x: 1193, startPoint y: 39, endPoint x: 1170, endPoint y: 42, distance: 23.2
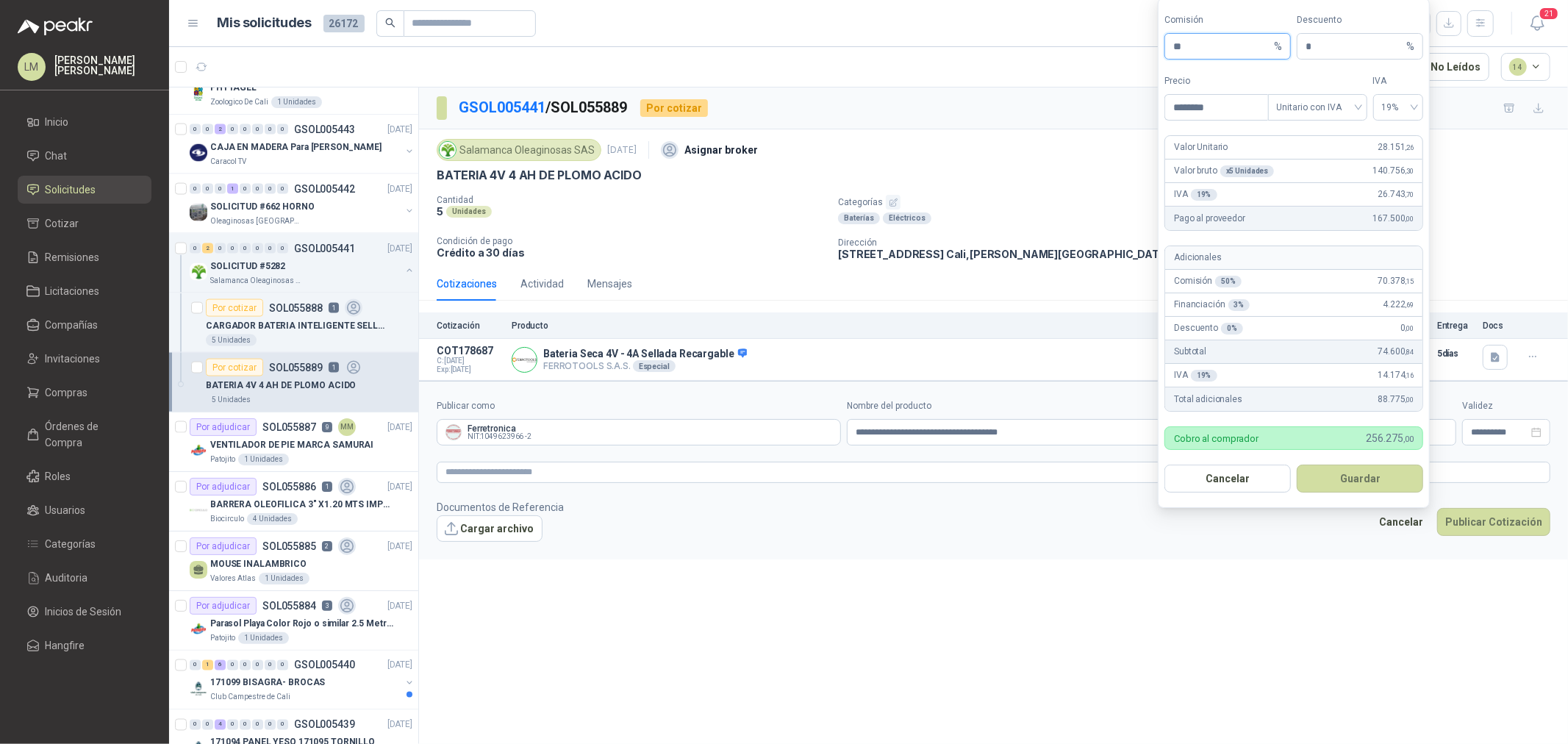
click at [1170, 42] on span "** %" at bounding box center [1228, 46] width 127 height 26
type input "**"
click at [1336, 474] on button "Guardar" at bounding box center [1360, 479] width 127 height 28
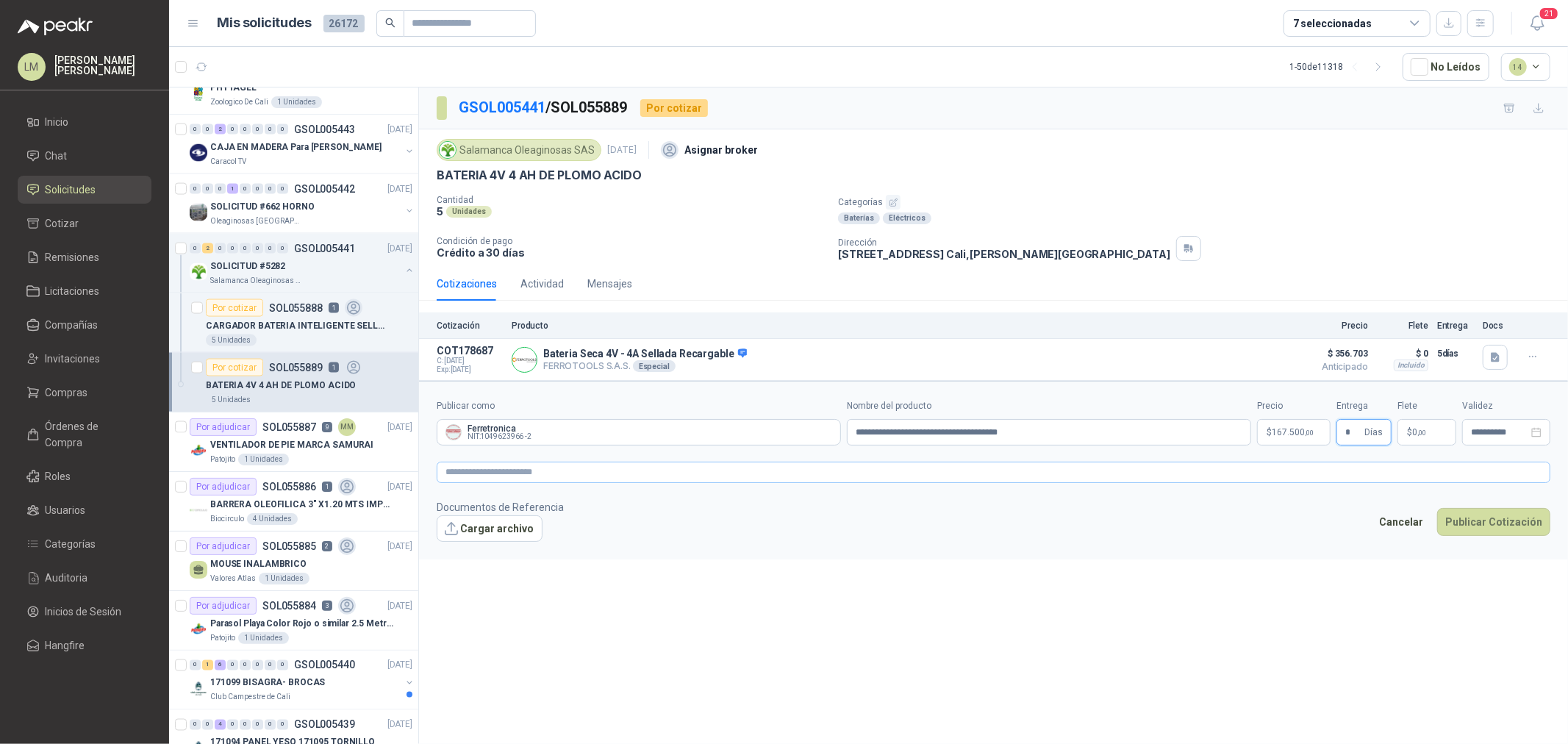
type input "*"
type input "********"
click at [1312, 464] on textarea at bounding box center [993, 473] width 1114 height 22
click at [1491, 535] on button "Publicar Cotización" at bounding box center [1494, 542] width 114 height 28
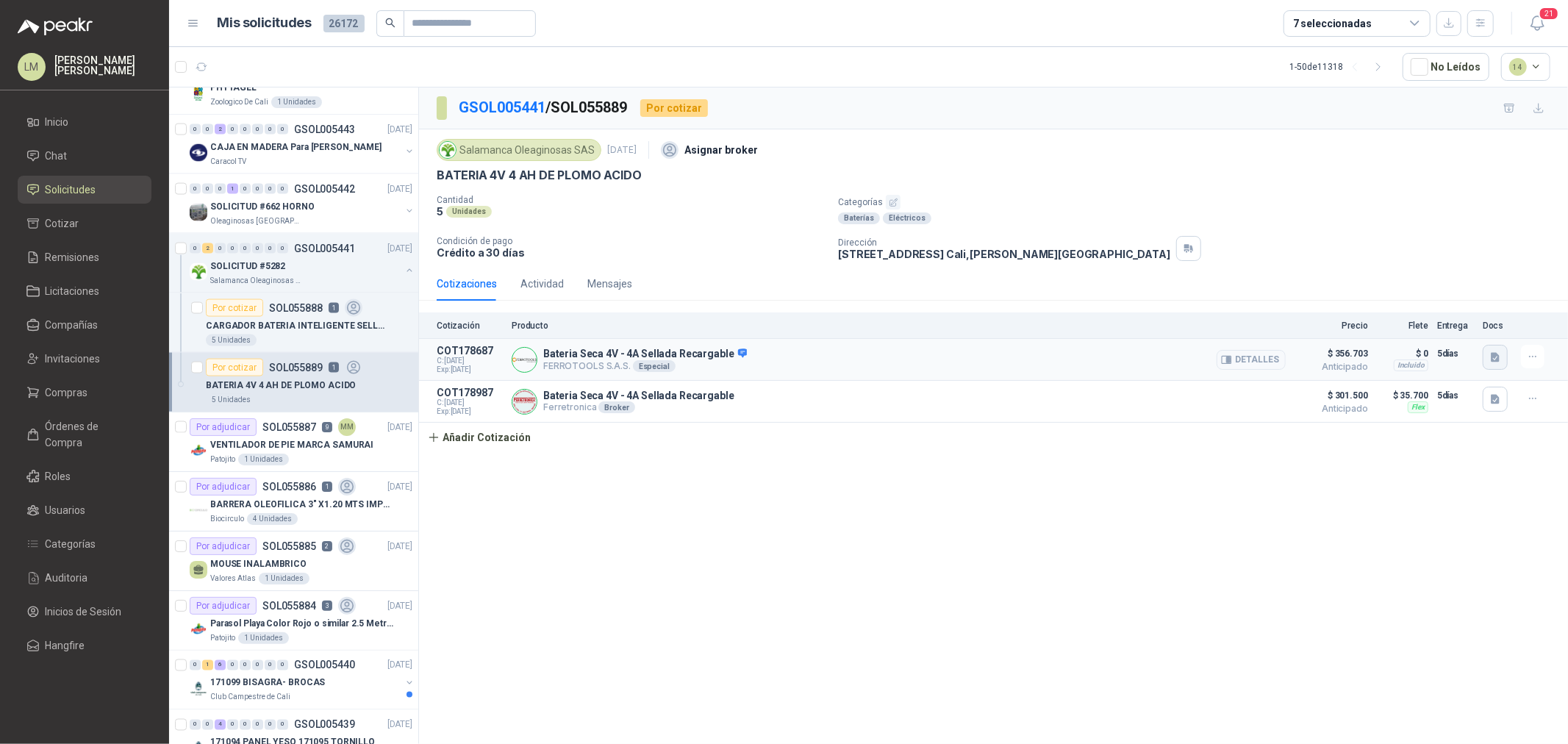
click at [1497, 358] on icon "button" at bounding box center [1496, 358] width 12 height 12
click at [1456, 325] on button "image.png" at bounding box center [1466, 325] width 64 height 15
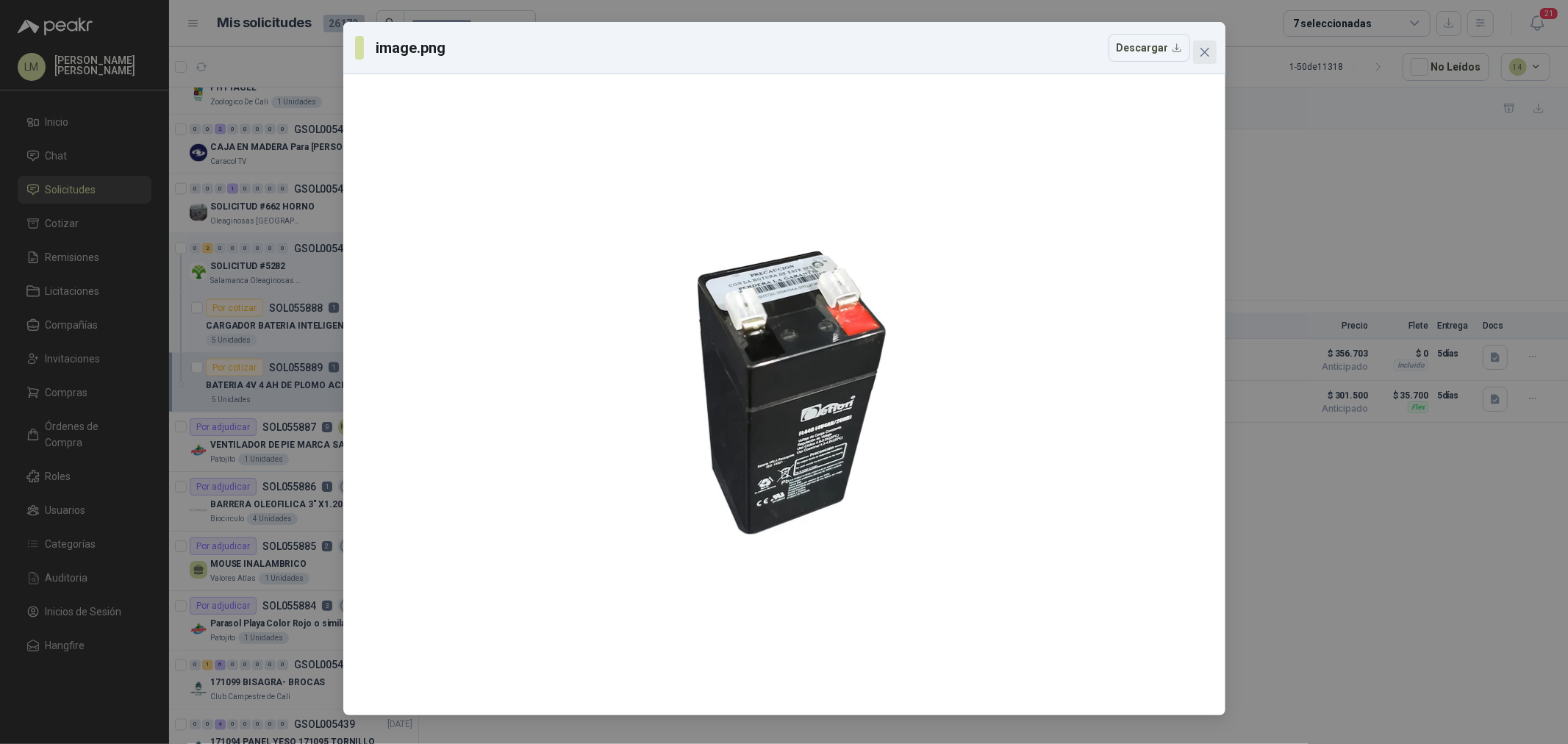
click at [1201, 53] on icon "close" at bounding box center [1205, 52] width 12 height 12
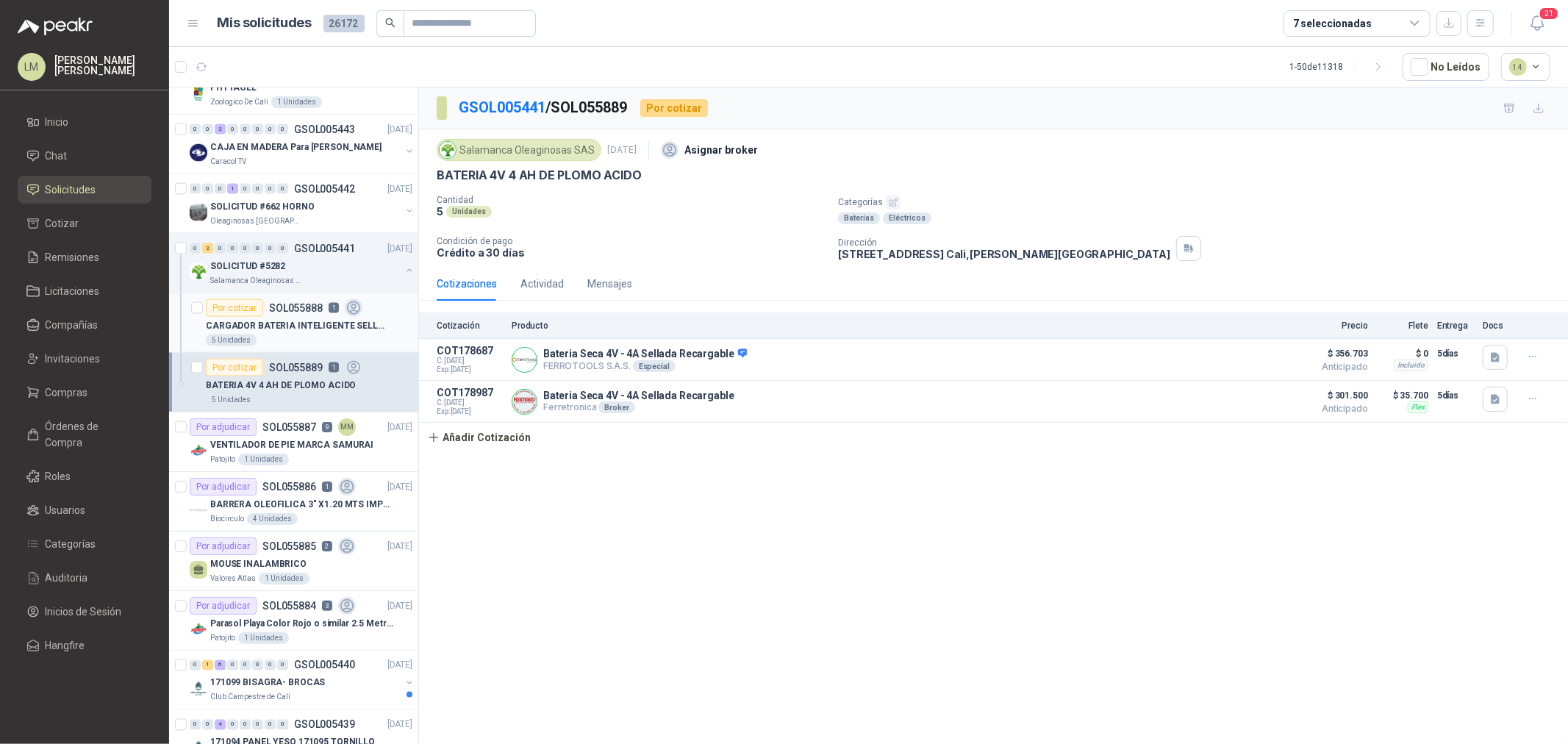
click at [301, 322] on p "CARGADOR BATERIA INTELIGENTE SELLADAS DE ACIDO - PLOMO" at bounding box center [297, 326] width 183 height 14
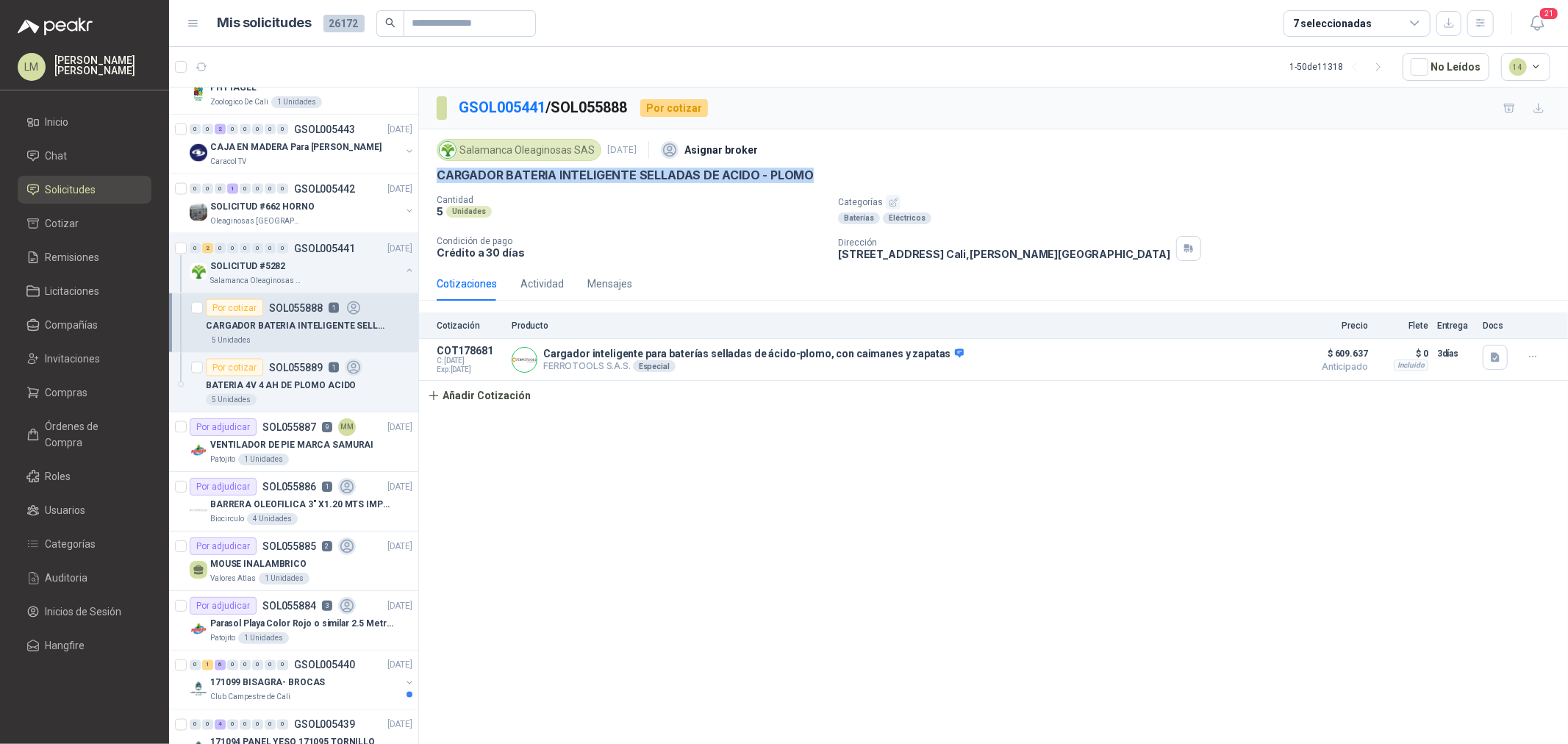
drag, startPoint x: 431, startPoint y: 174, endPoint x: 836, endPoint y: 175, distance: 405.0
click at [836, 175] on div "Salamanca Oleaginosas SAS 15 sept, 2025 Asignar broker CARGADOR BATERIA INTELIG…" at bounding box center [994, 199] width 1149 height 138
click at [453, 391] on button "Añadir Cotización" at bounding box center [480, 396] width 120 height 29
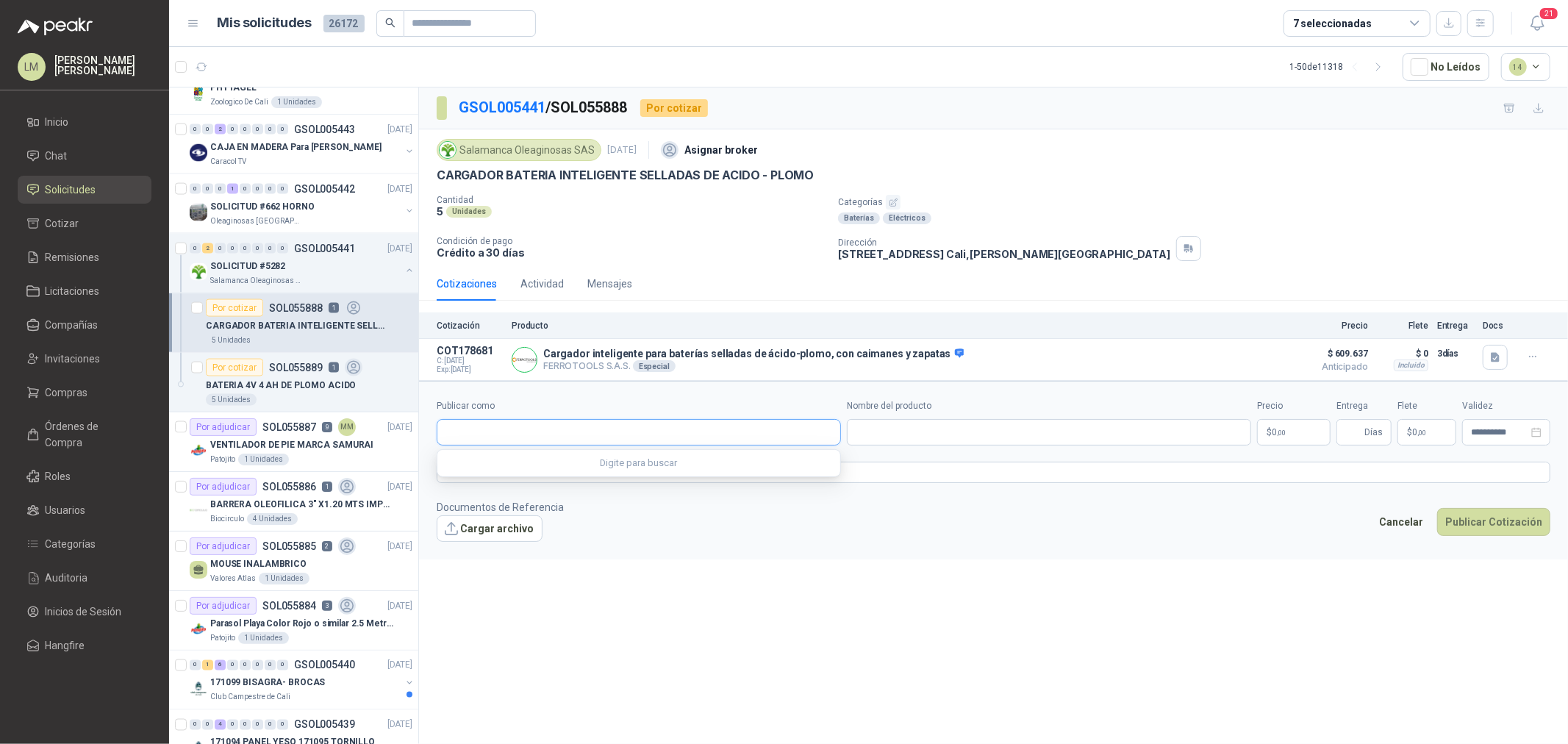
click at [528, 437] on input "Publicar como" at bounding box center [639, 433] width 403 height 25
type input "*****"
click at [552, 467] on div "Steren NIT : 901109730" at bounding box center [639, 468] width 379 height 16
type input "**********"
click at [894, 437] on input "Nombre del producto" at bounding box center [1050, 433] width 405 height 26
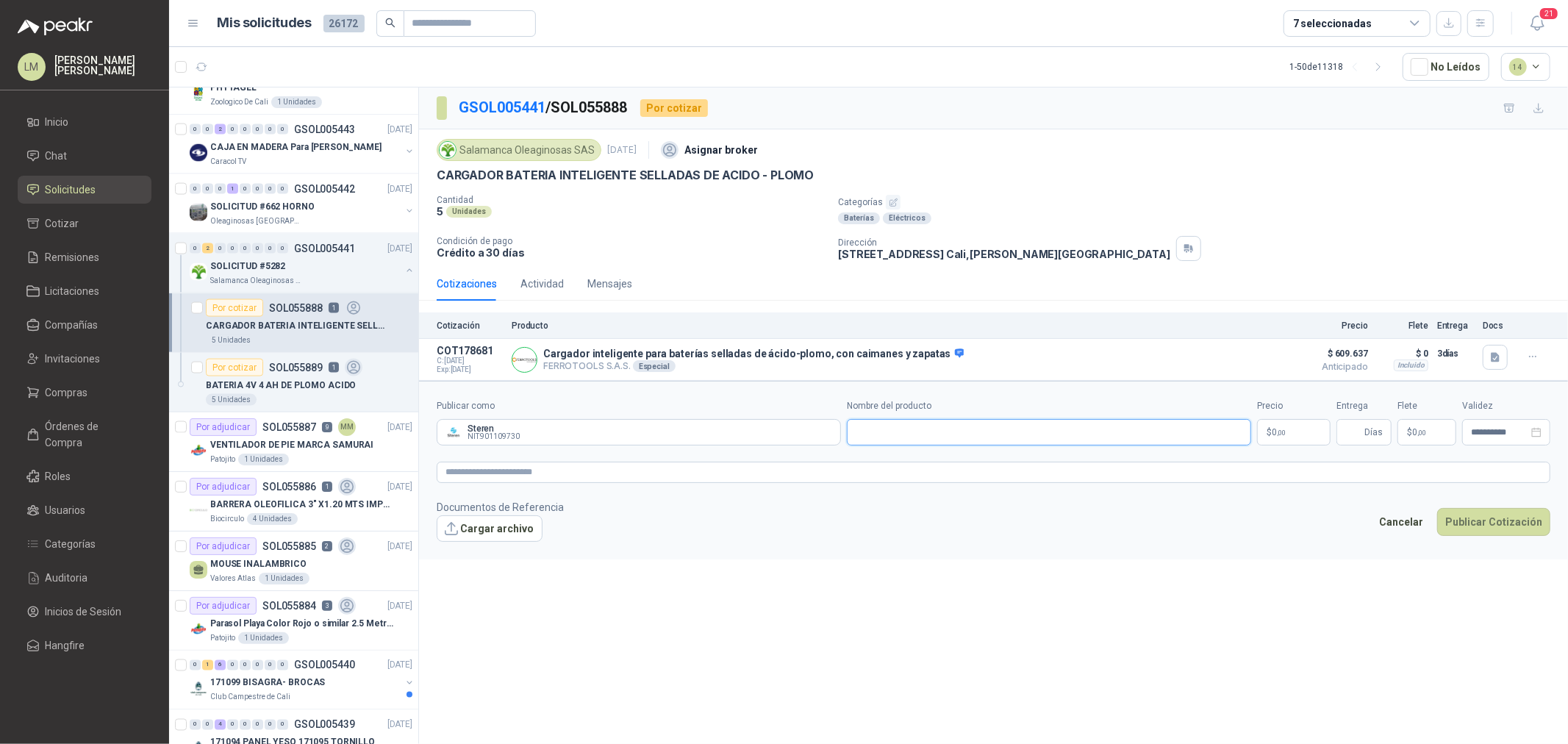
paste input "**********"
type input "**********"
click at [1276, 436] on span "0 ,00" at bounding box center [1279, 432] width 14 height 8
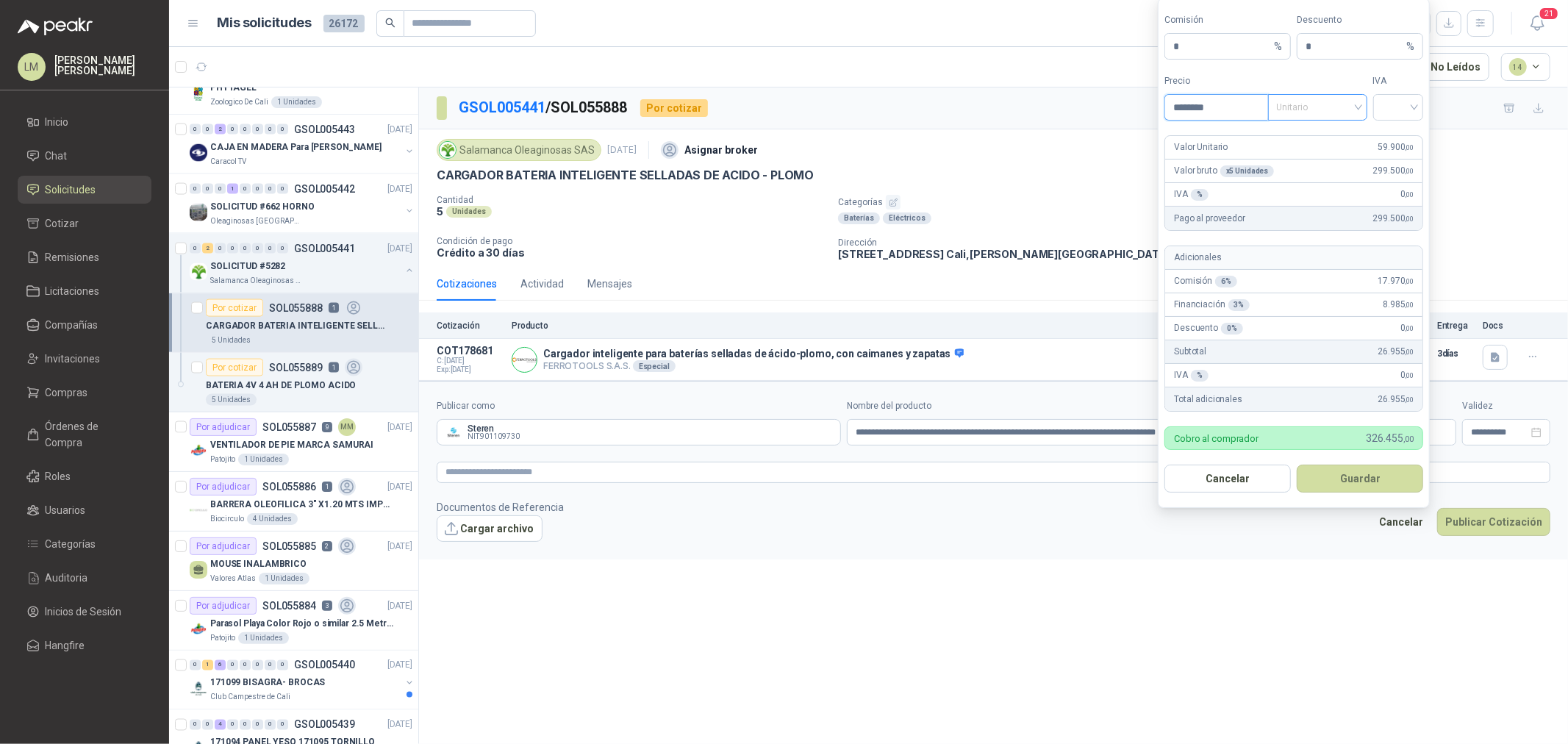
click at [1311, 116] on span "Unitario" at bounding box center [1319, 107] width 82 height 22
type input "********"
click at [1312, 165] on div "Unitario con IVA" at bounding box center [1318, 161] width 76 height 16
click at [1388, 88] on div "IVA" at bounding box center [1399, 97] width 51 height 46
click at [1390, 100] on input "search" at bounding box center [1399, 106] width 33 height 22
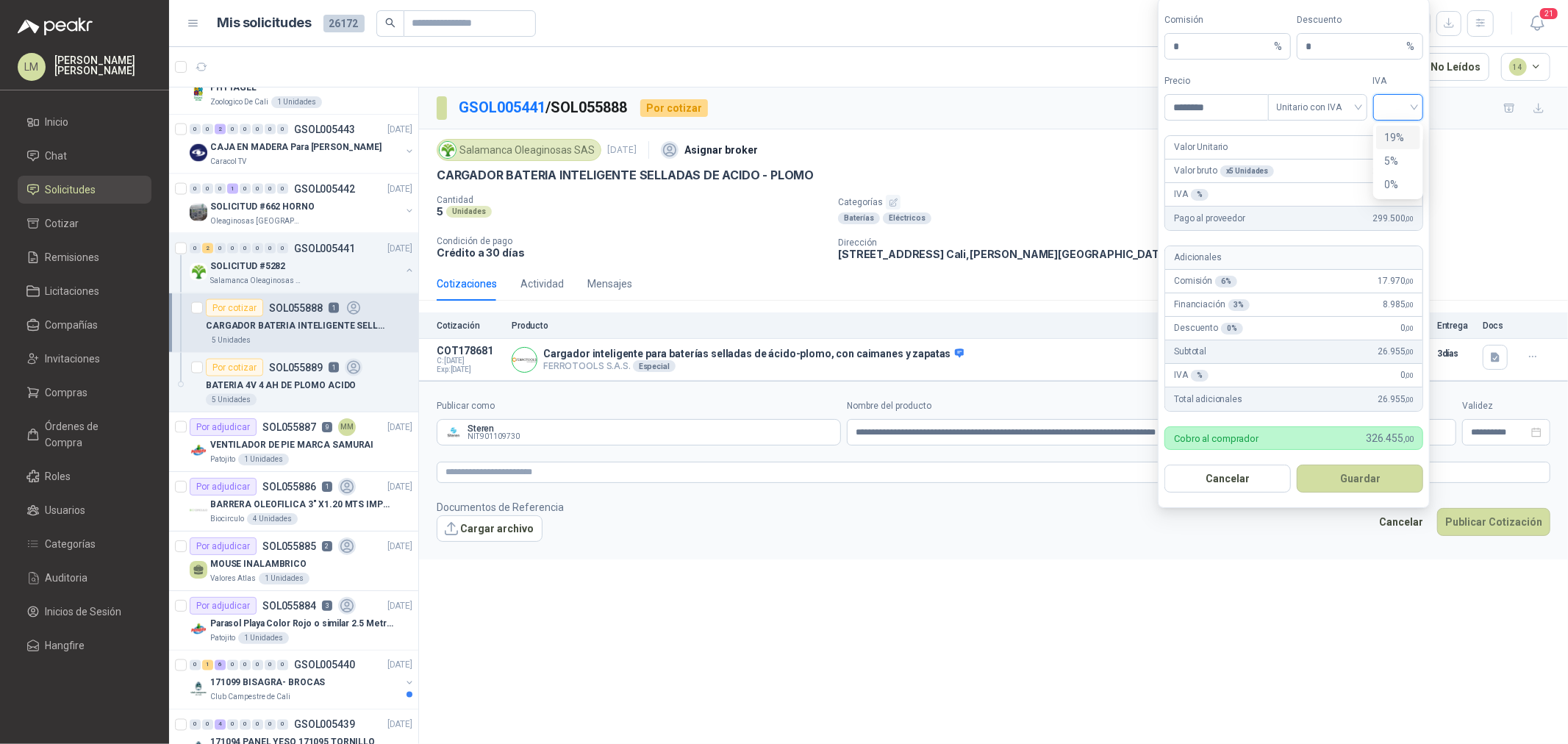
click at [1390, 131] on div "19%" at bounding box center [1398, 138] width 27 height 16
drag, startPoint x: 1213, startPoint y: 46, endPoint x: 1069, endPoint y: 47, distance: 144.0
click at [1069, 47] on body "LM Luis Miguel Martinez Inicio Chat Solicitudes Cotizar Remisiones Licitaciones…" at bounding box center [784, 372] width 1568 height 744
type input "**"
click at [1368, 474] on button "Guardar" at bounding box center [1360, 479] width 127 height 28
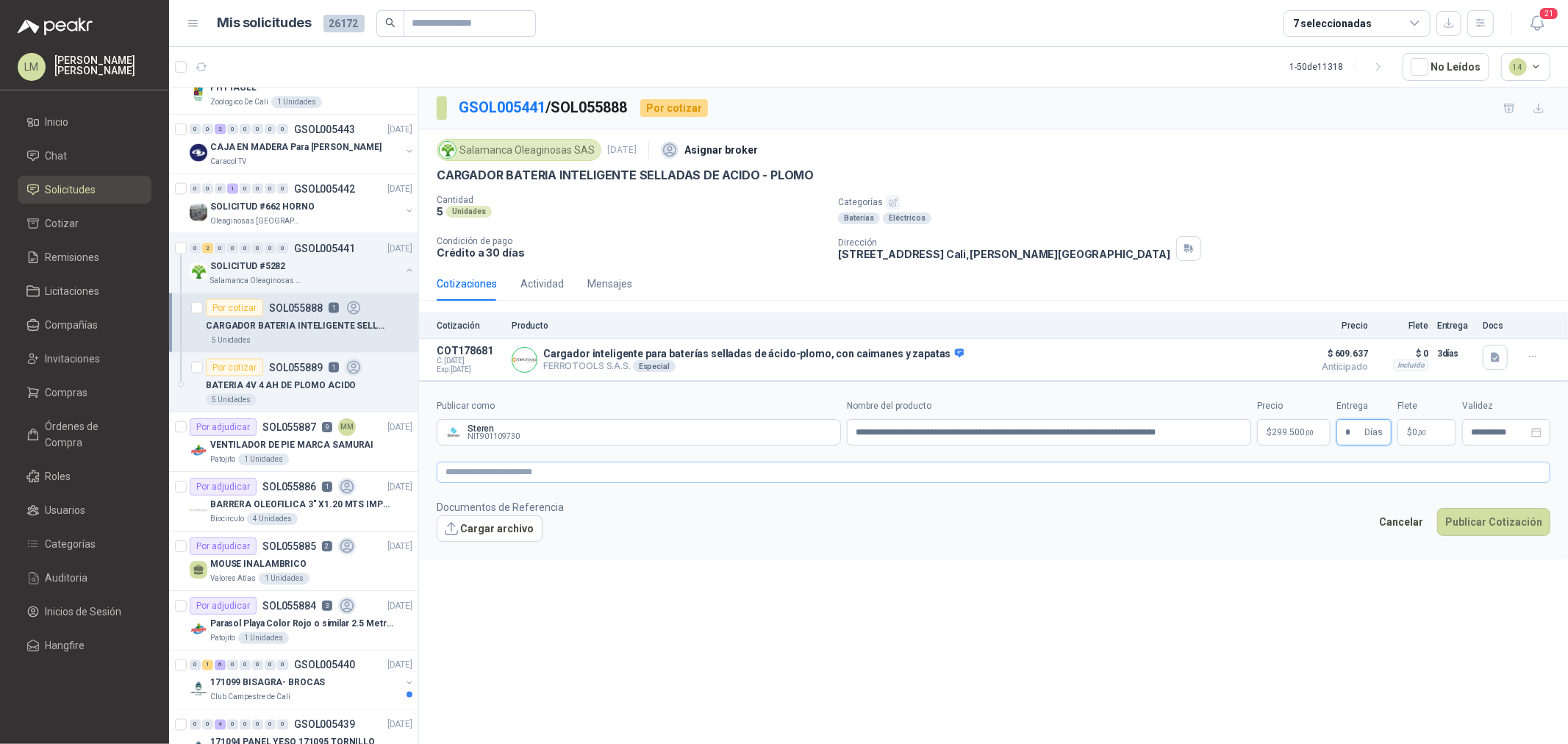
type input "*"
type input "********"
click at [1190, 475] on textarea at bounding box center [993, 473] width 1114 height 22
click at [1464, 545] on button "Publicar Cotización" at bounding box center [1494, 542] width 114 height 28
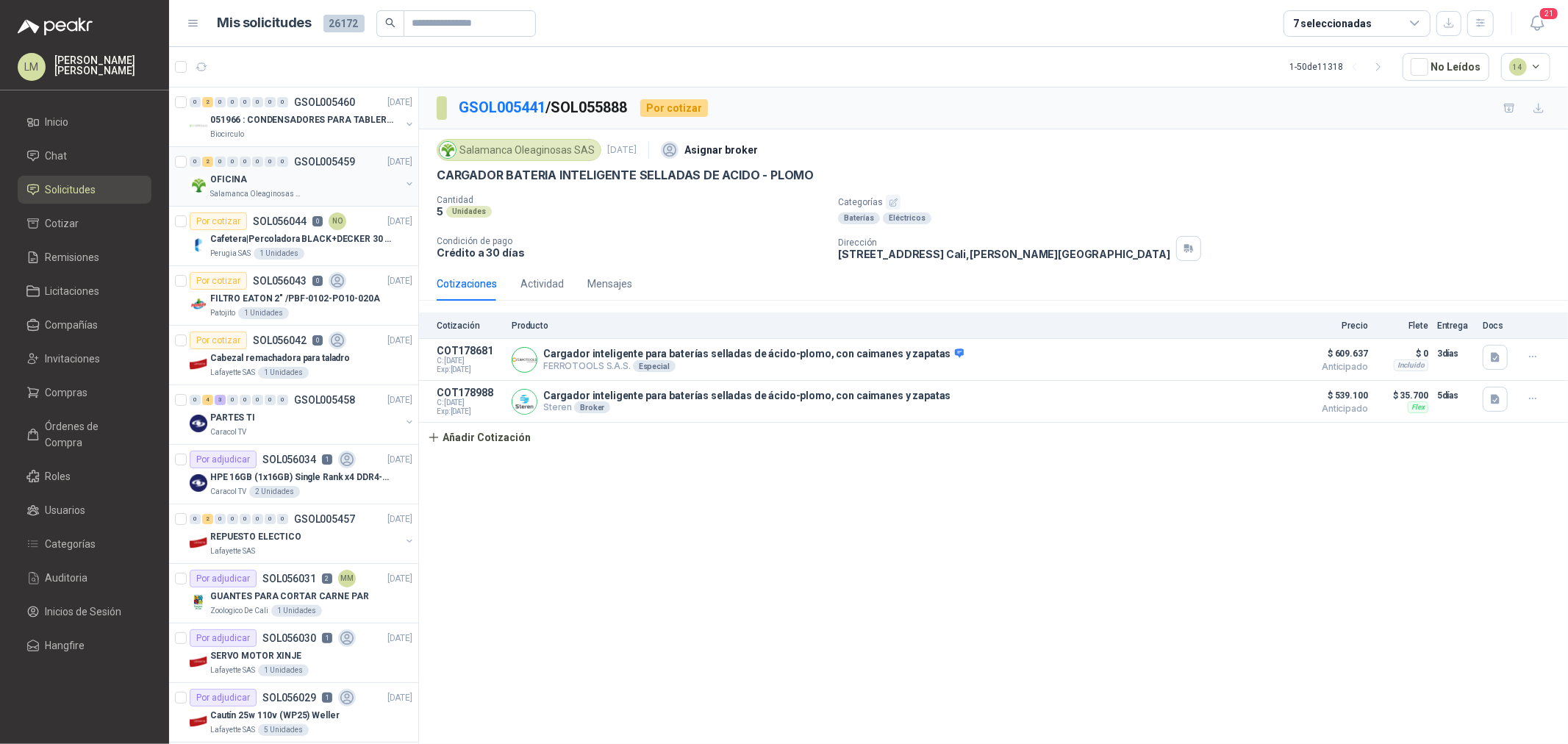
click at [280, 197] on p "Salamanca Oleaginosas SAS" at bounding box center [256, 194] width 93 height 12
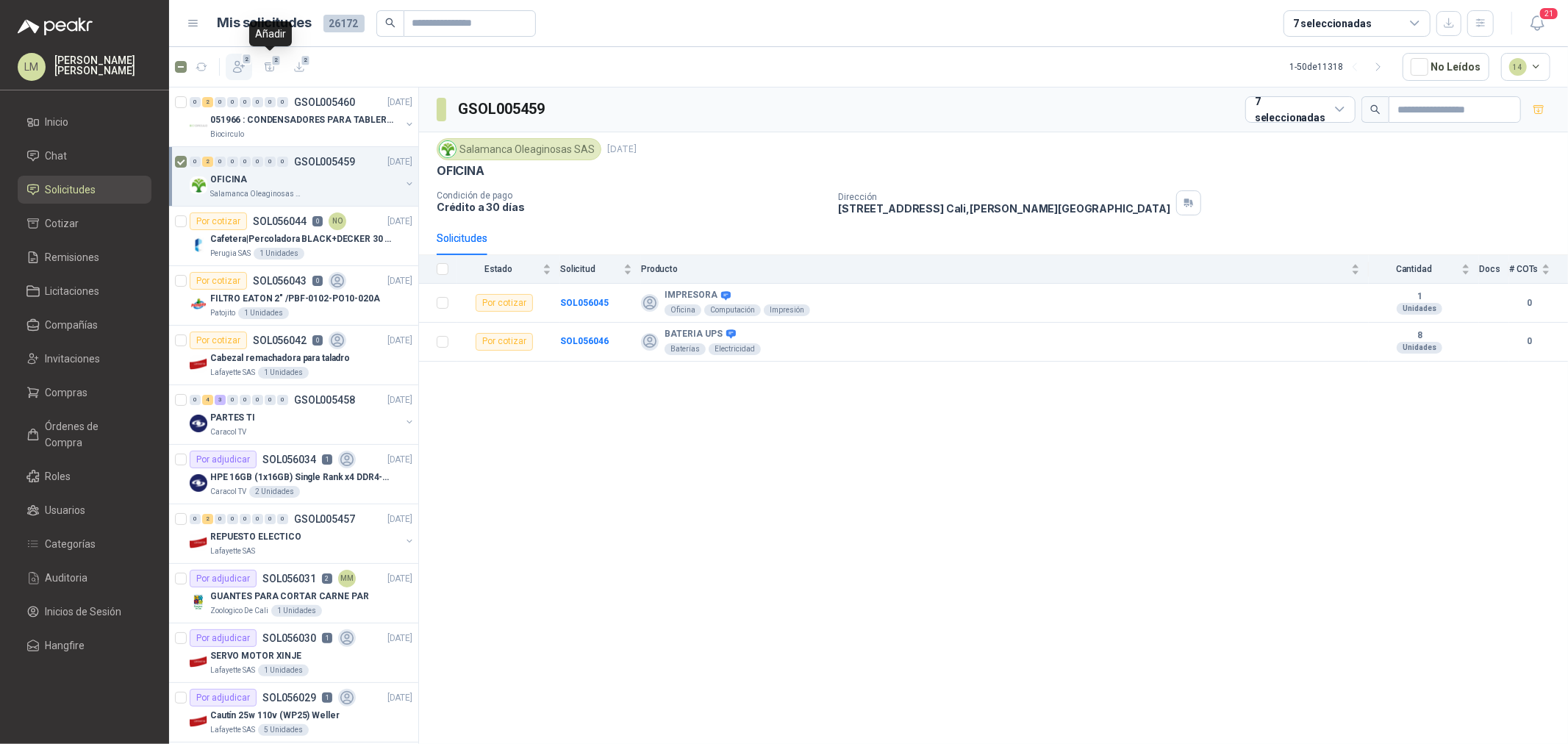
click at [239, 63] on icon "button" at bounding box center [239, 66] width 15 height 15
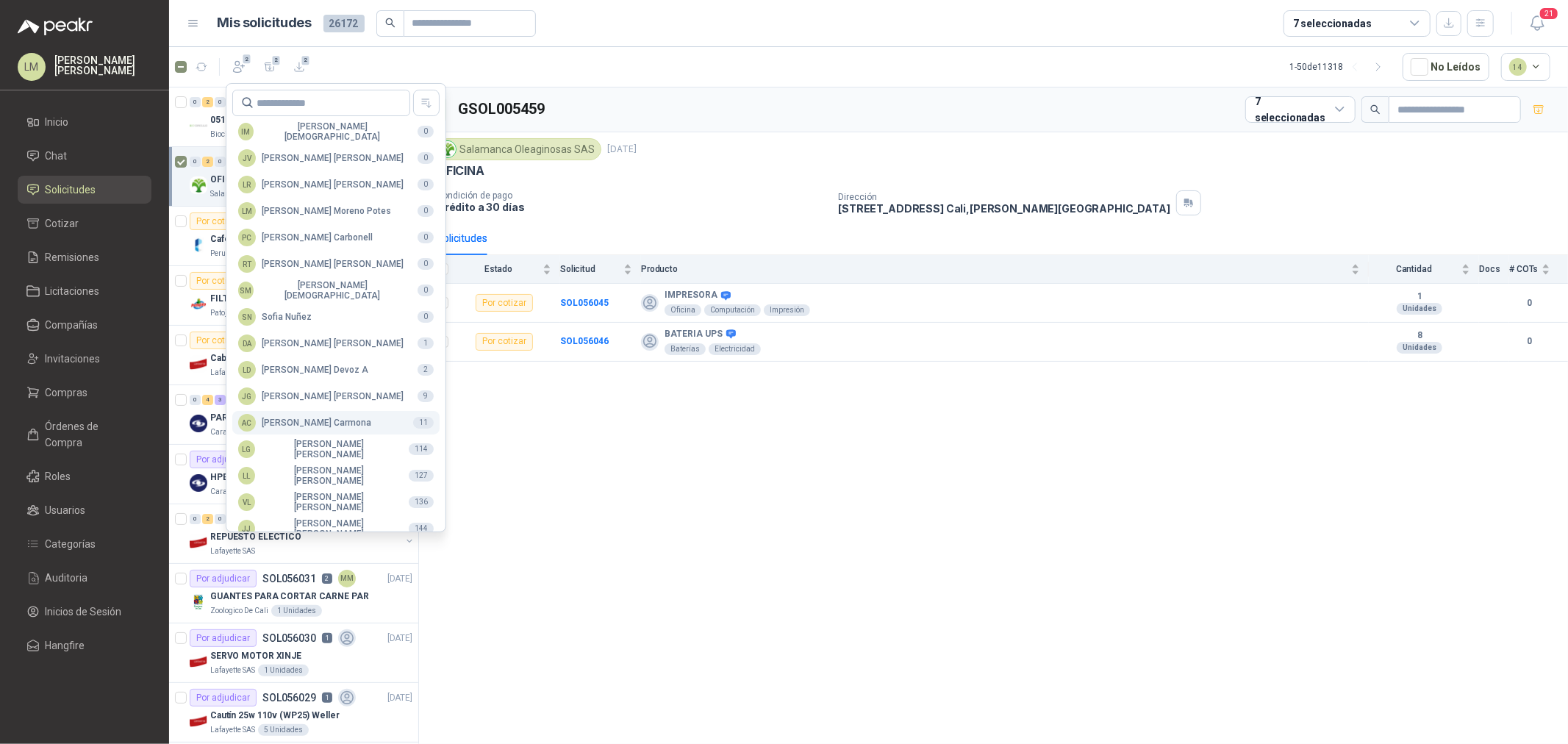
scroll to position [260, 0]
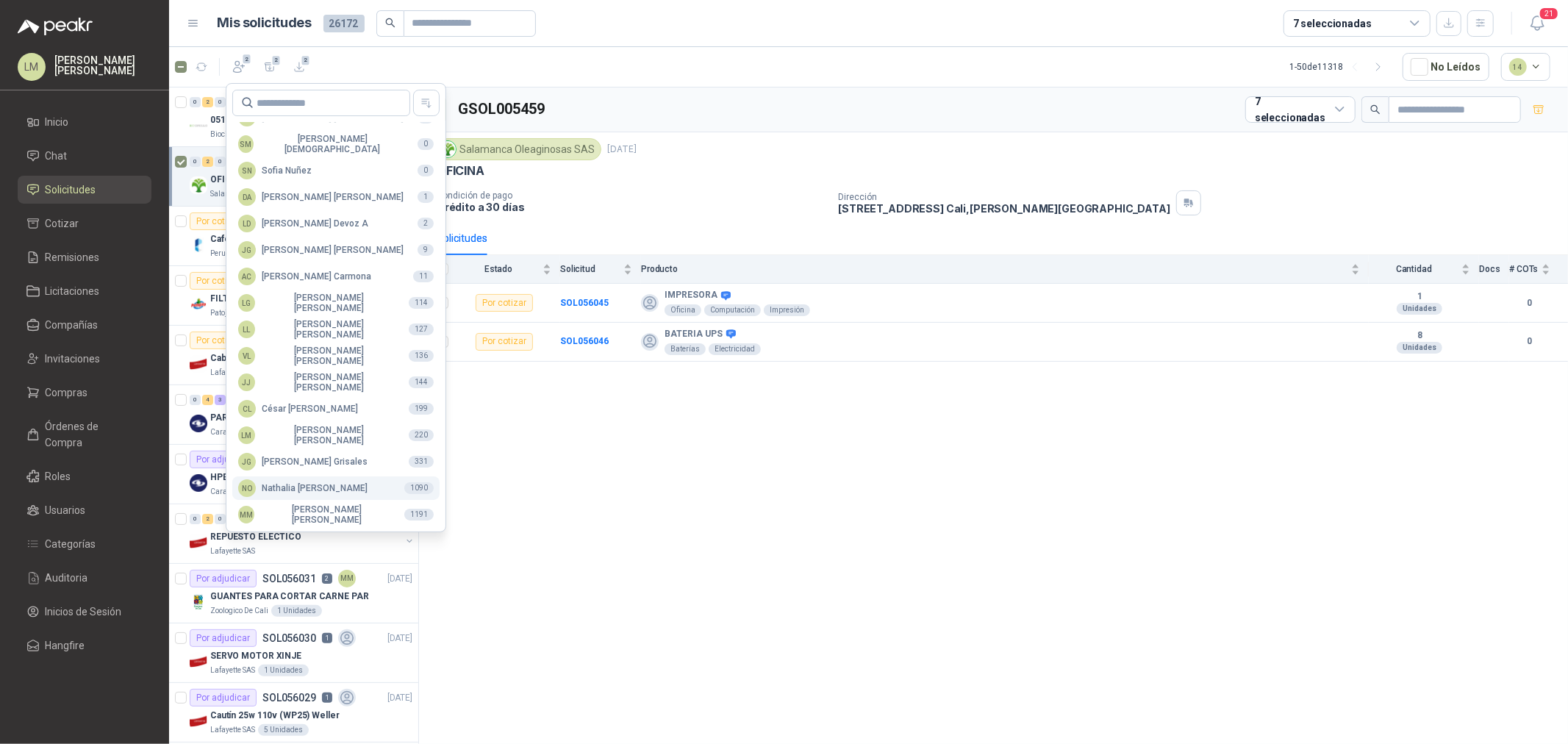
click at [287, 485] on div "NO Nathalia Ortega" at bounding box center [303, 488] width 130 height 18
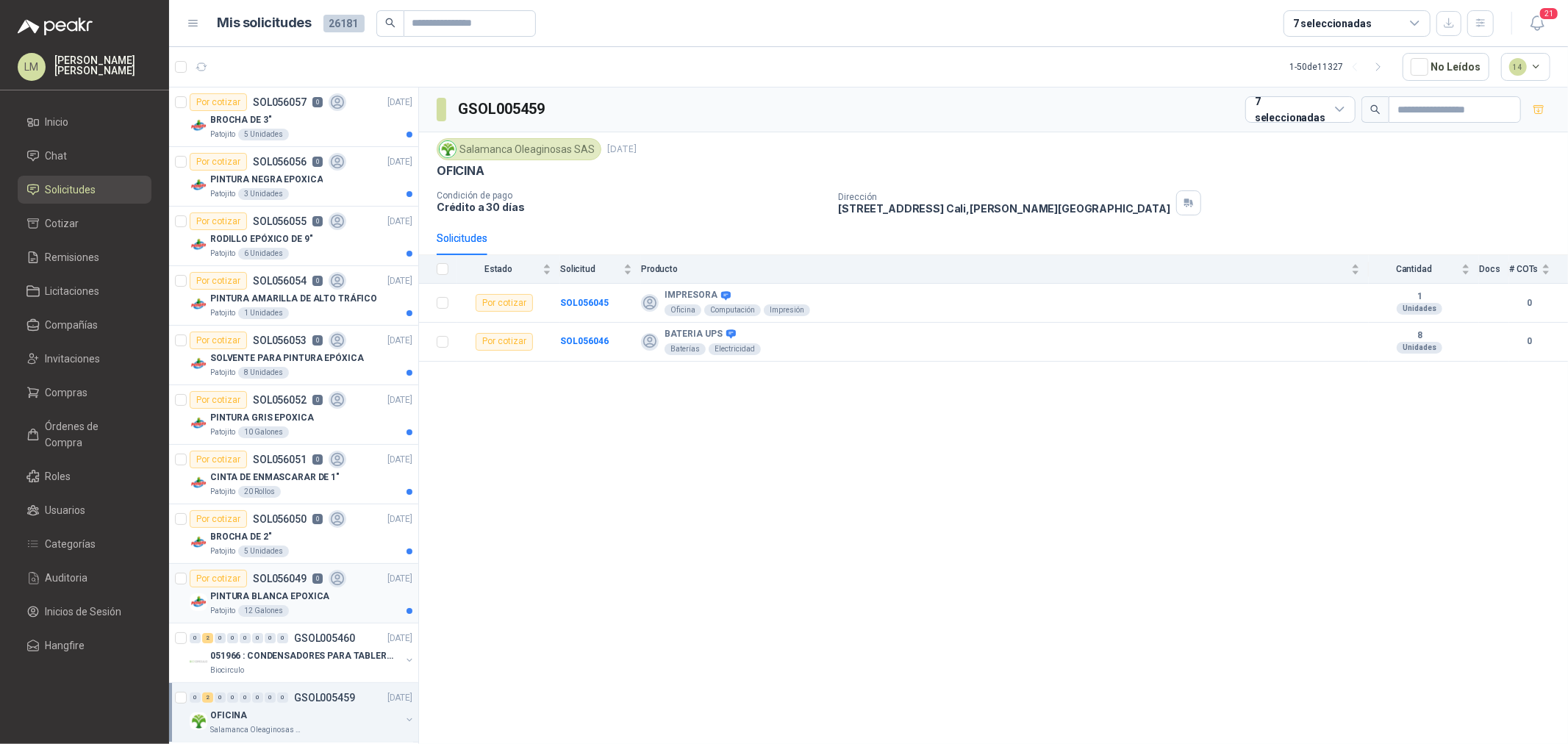
click at [287, 589] on p "PINTURA BLANCA EPOXICA" at bounding box center [270, 596] width 119 height 14
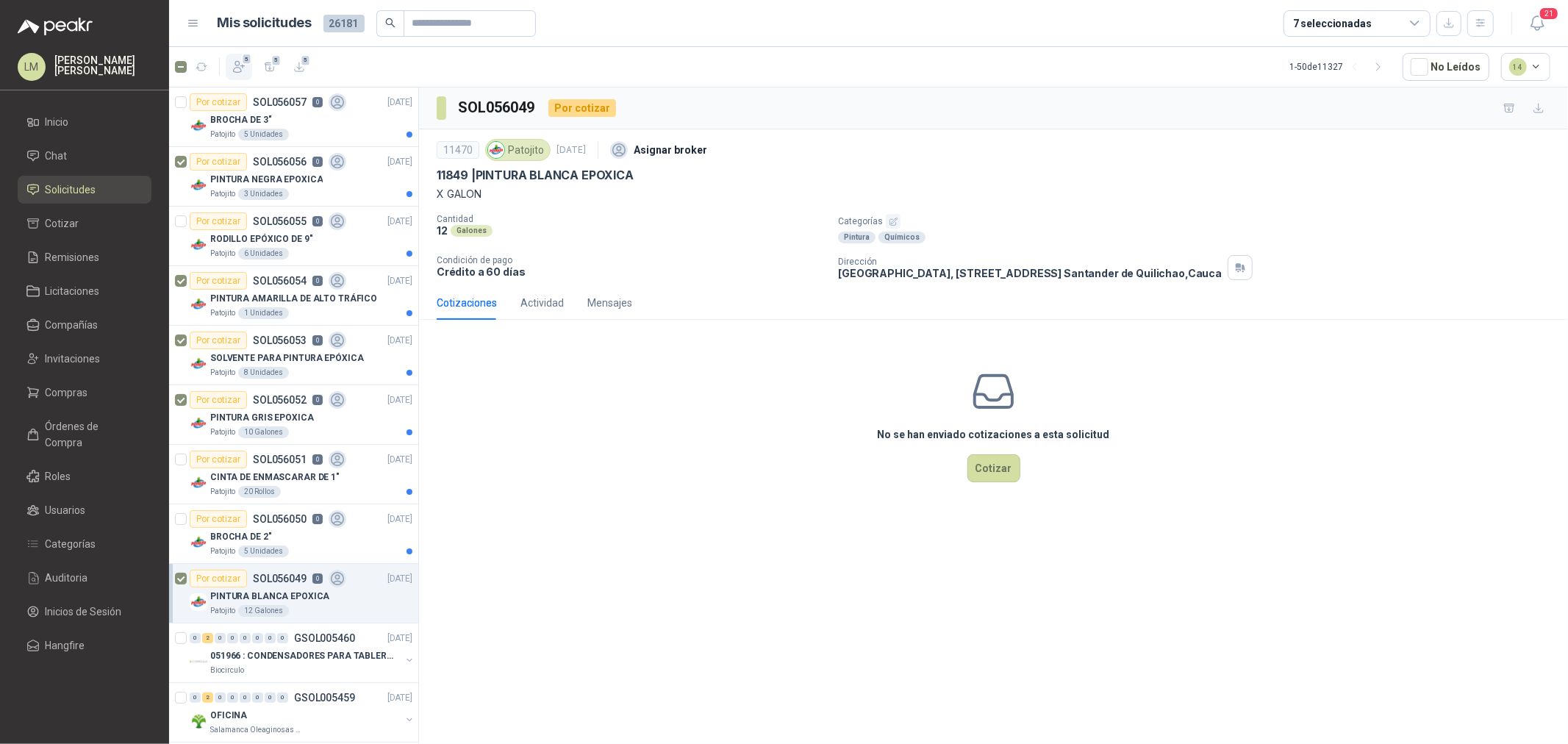
click at [243, 60] on span "5" at bounding box center [246, 59] width 10 height 12
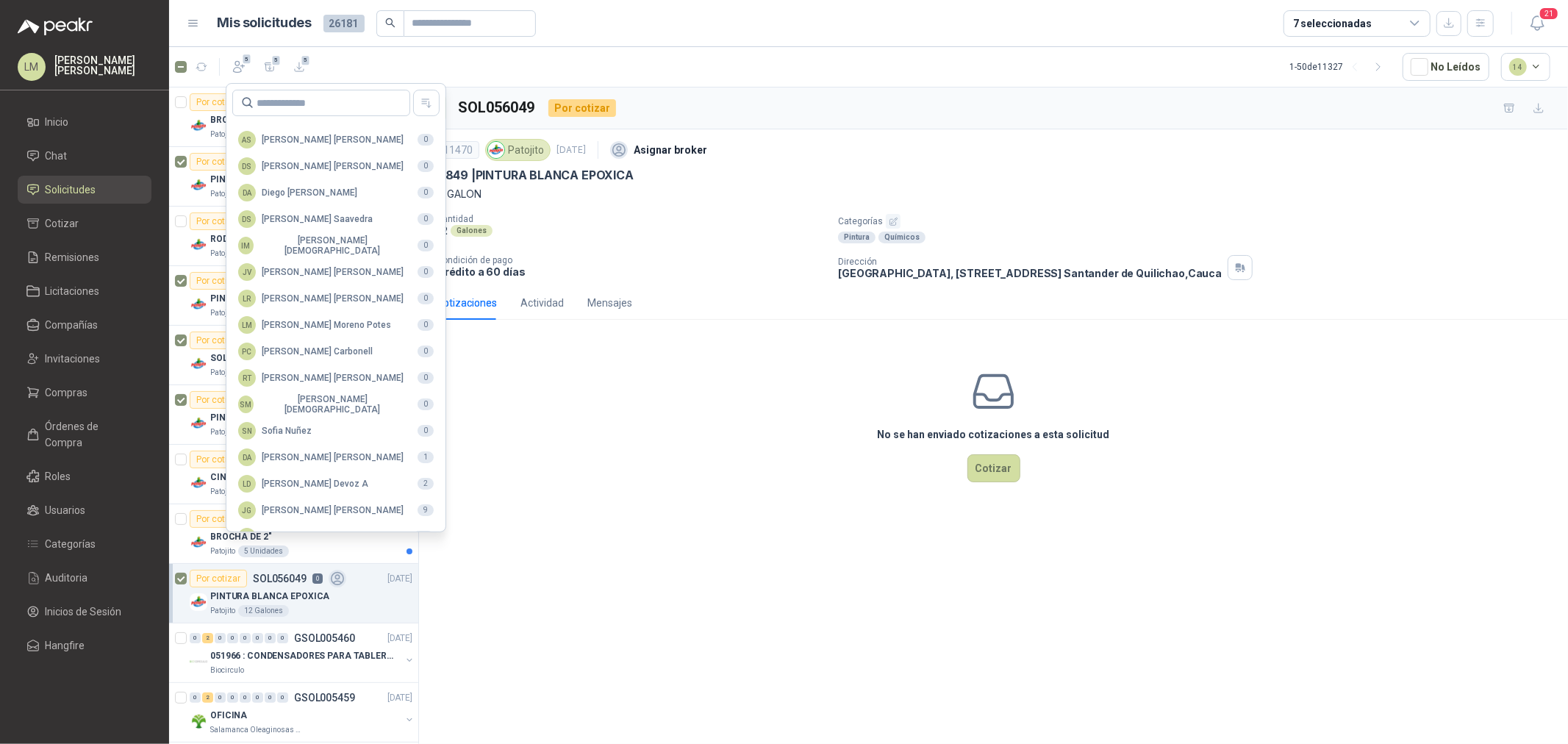
scroll to position [260, 0]
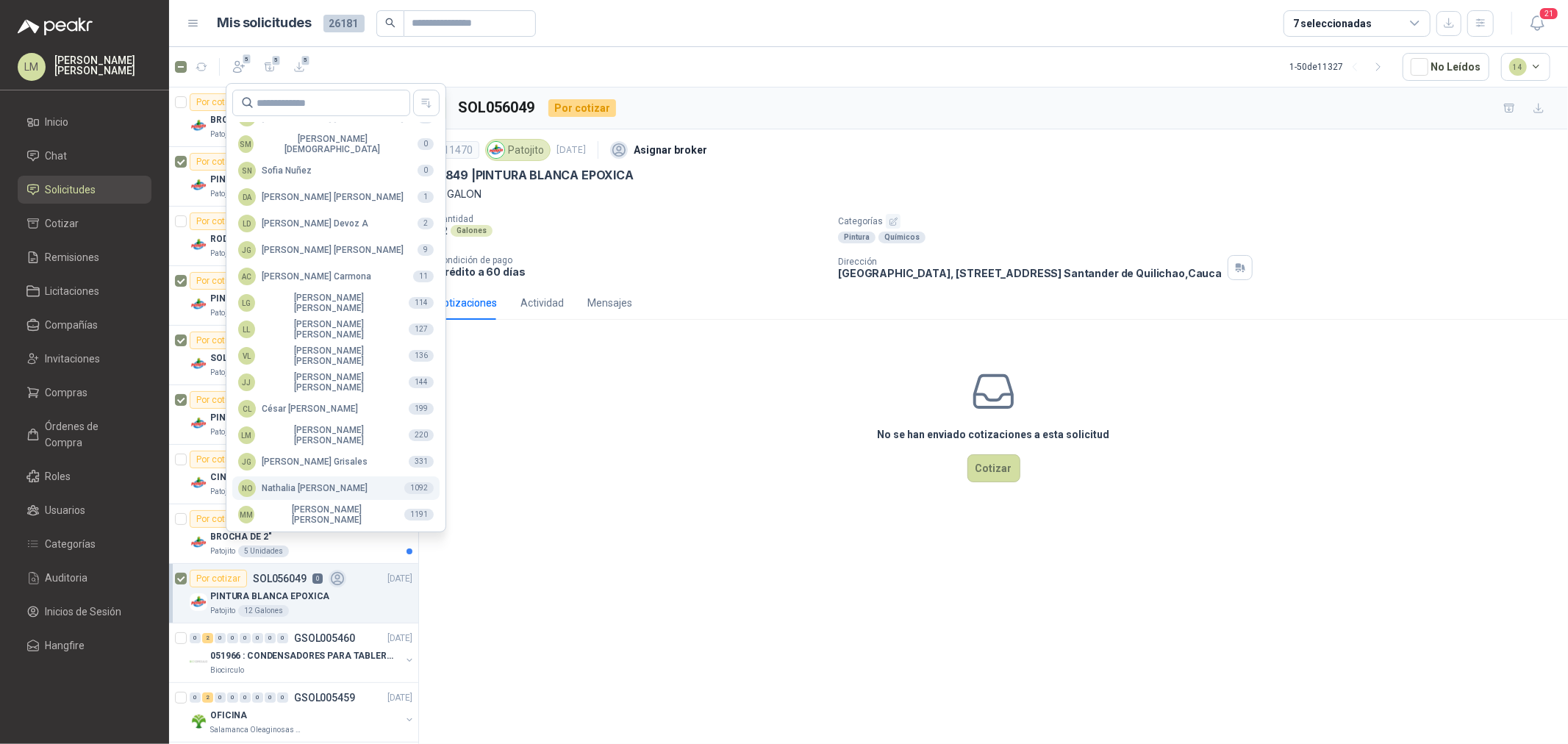
click at [316, 489] on div "NO Nathalia Ortega" at bounding box center [303, 488] width 130 height 18
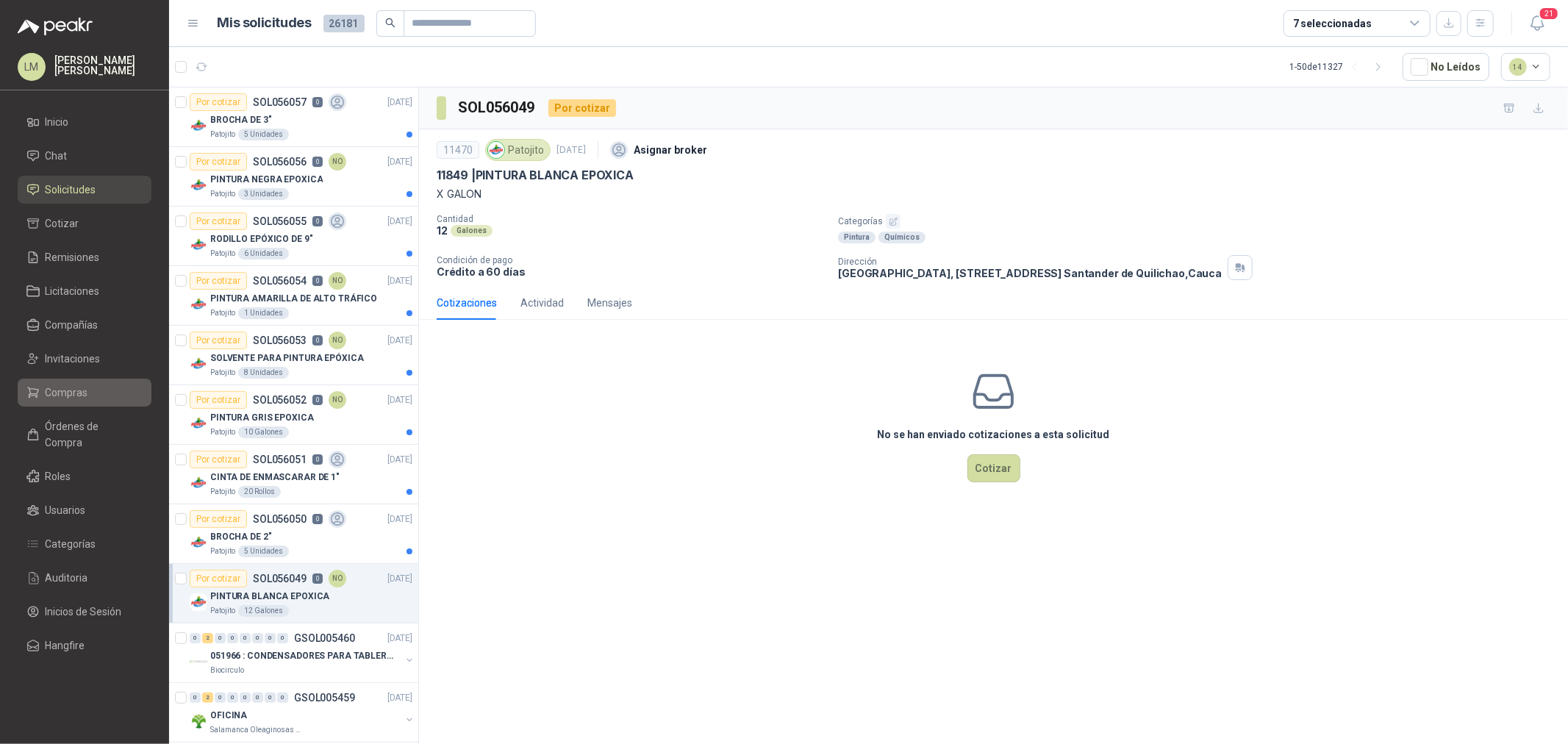
click at [70, 393] on span "Compras" at bounding box center [66, 392] width 42 height 16
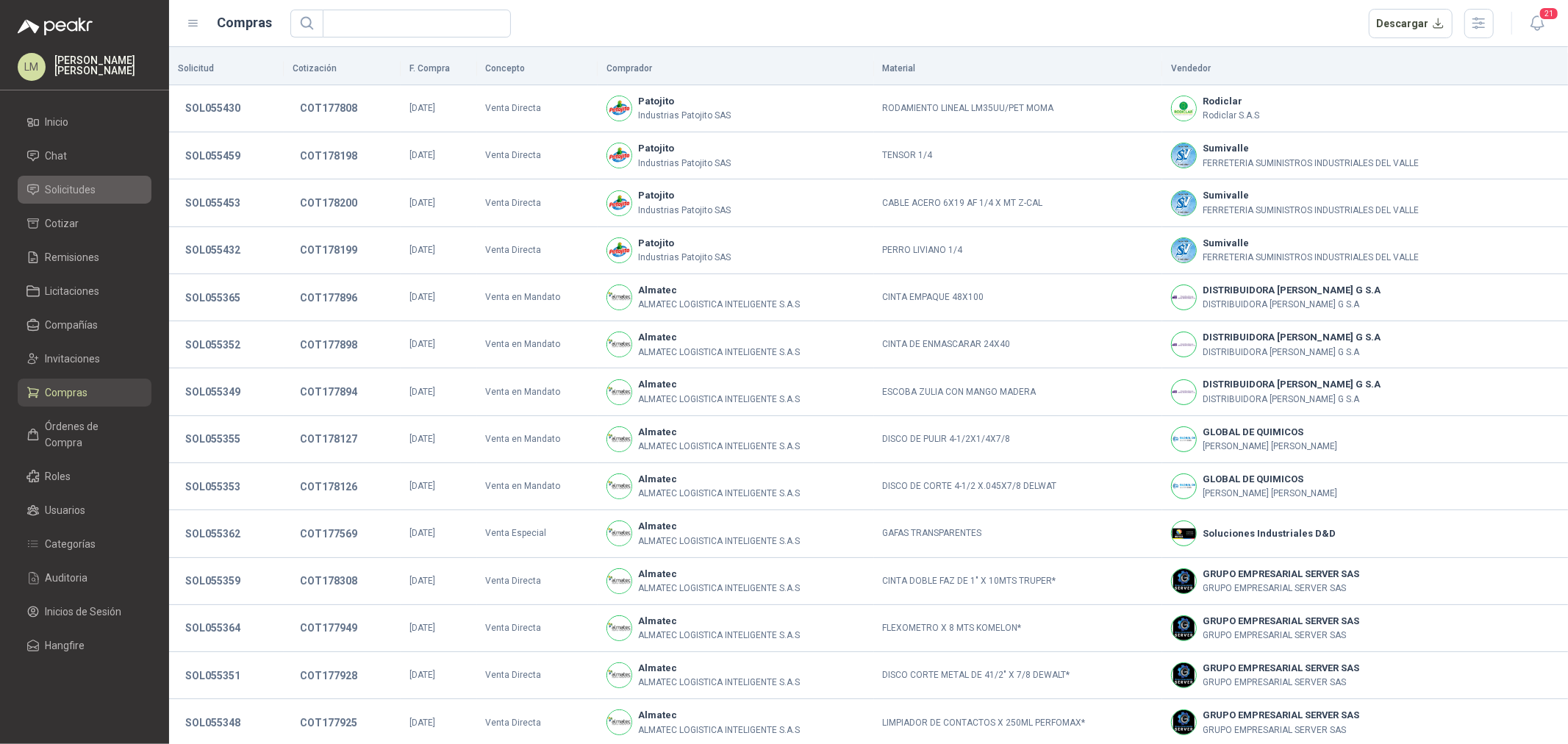
click at [69, 192] on span "Solicitudes" at bounding box center [71, 189] width 51 height 16
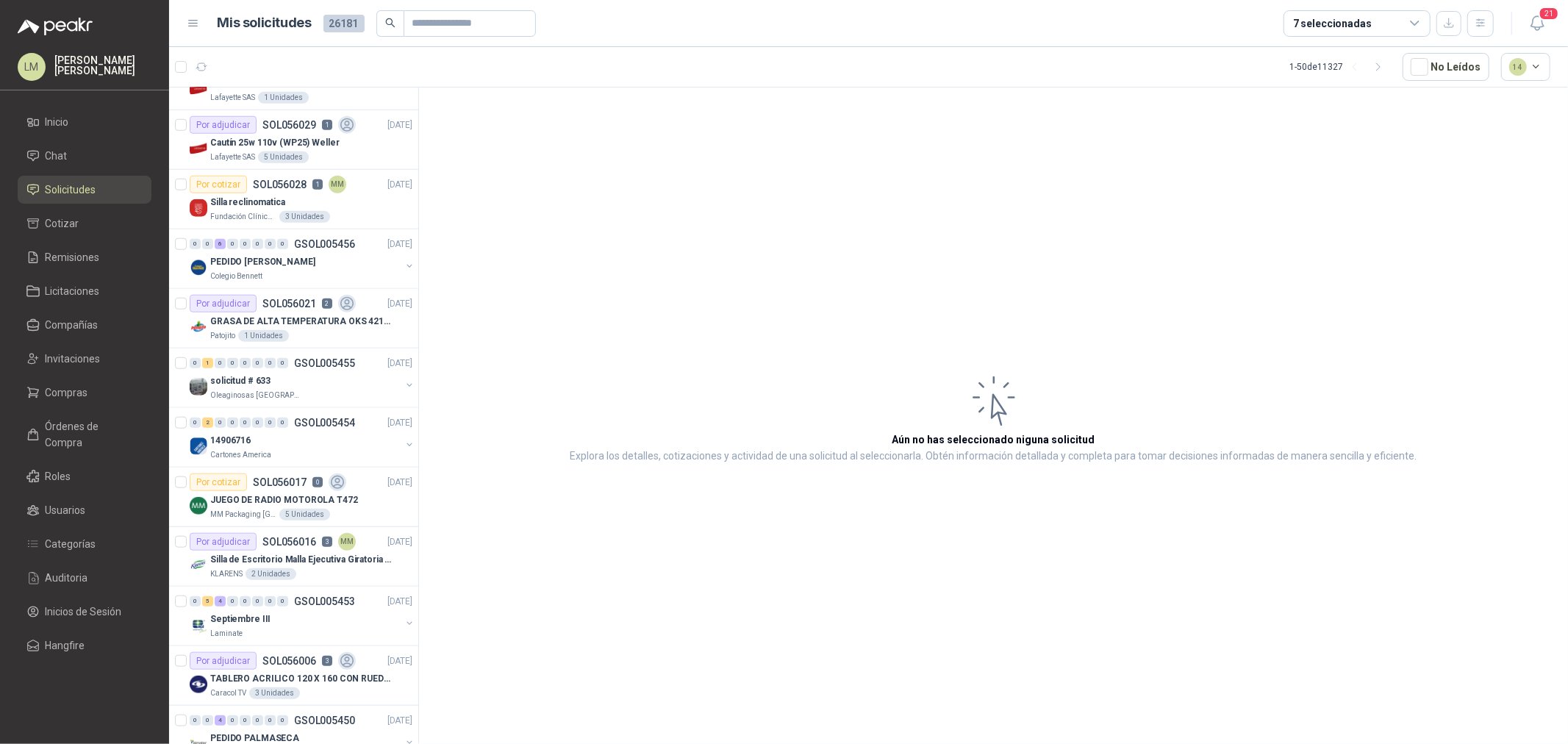
scroll to position [1143, 0]
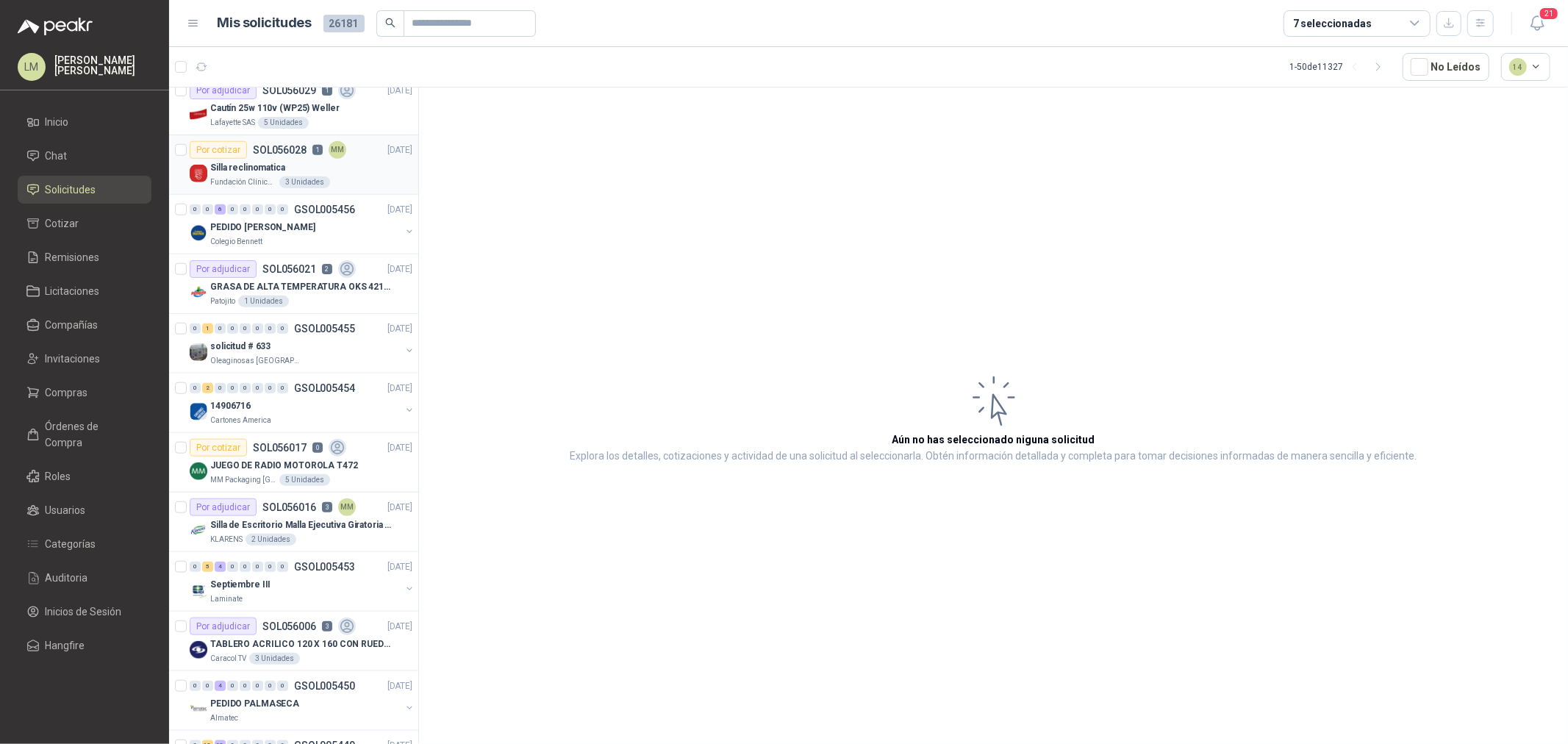
click at [290, 172] on div "Silla reclinomatica" at bounding box center [311, 168] width 202 height 18
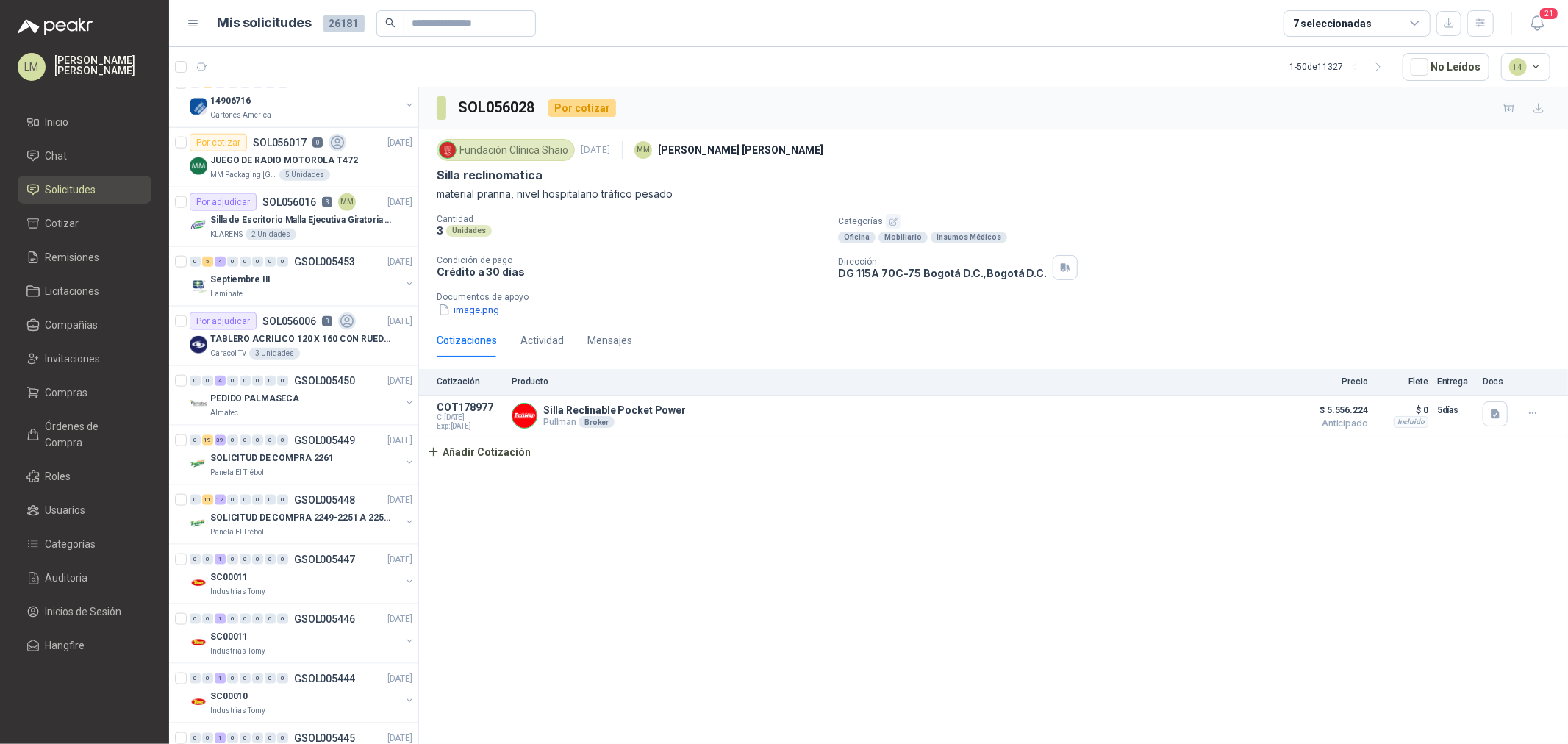
scroll to position [1471, 0]
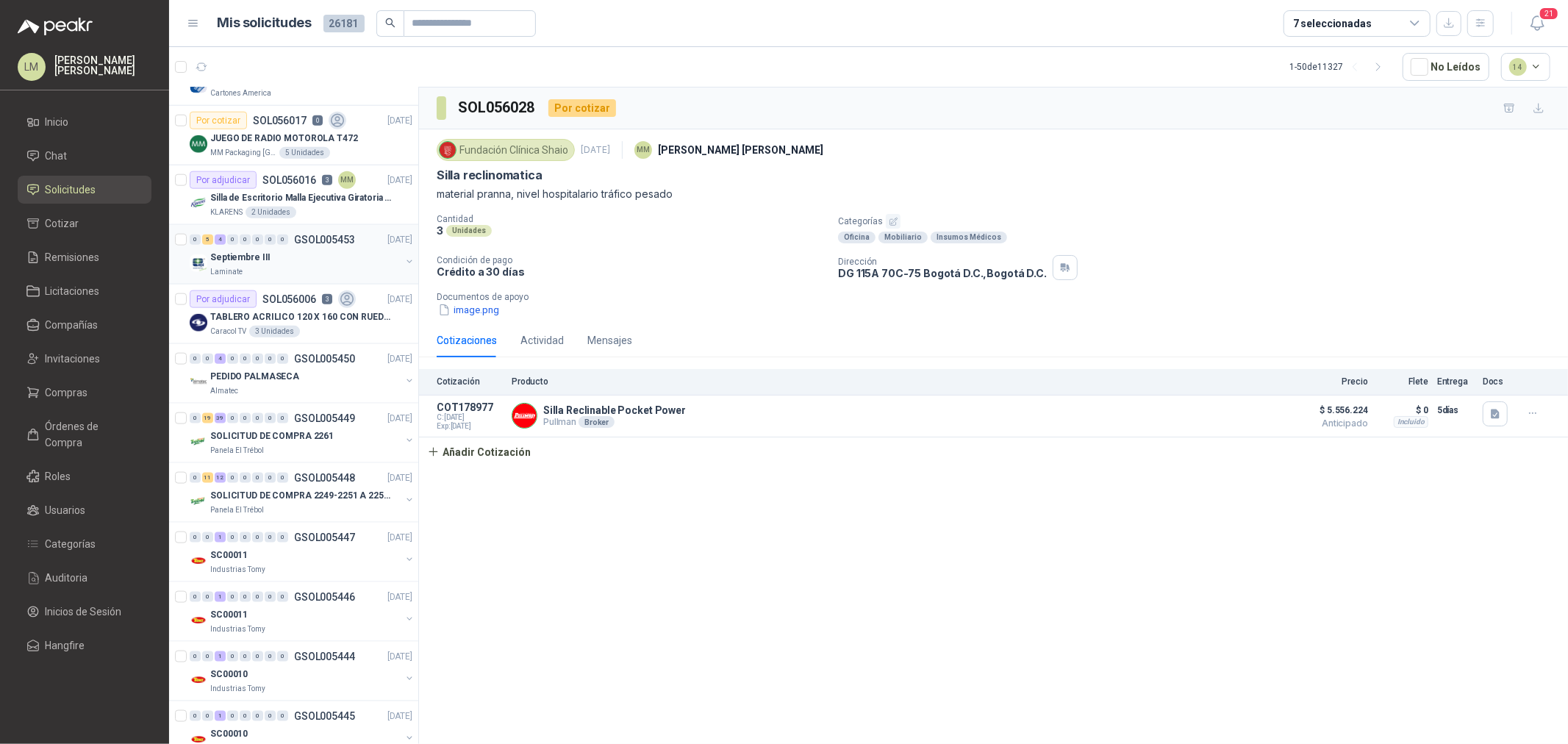
click at [292, 263] on div "Septiembre III" at bounding box center [305, 257] width 191 height 18
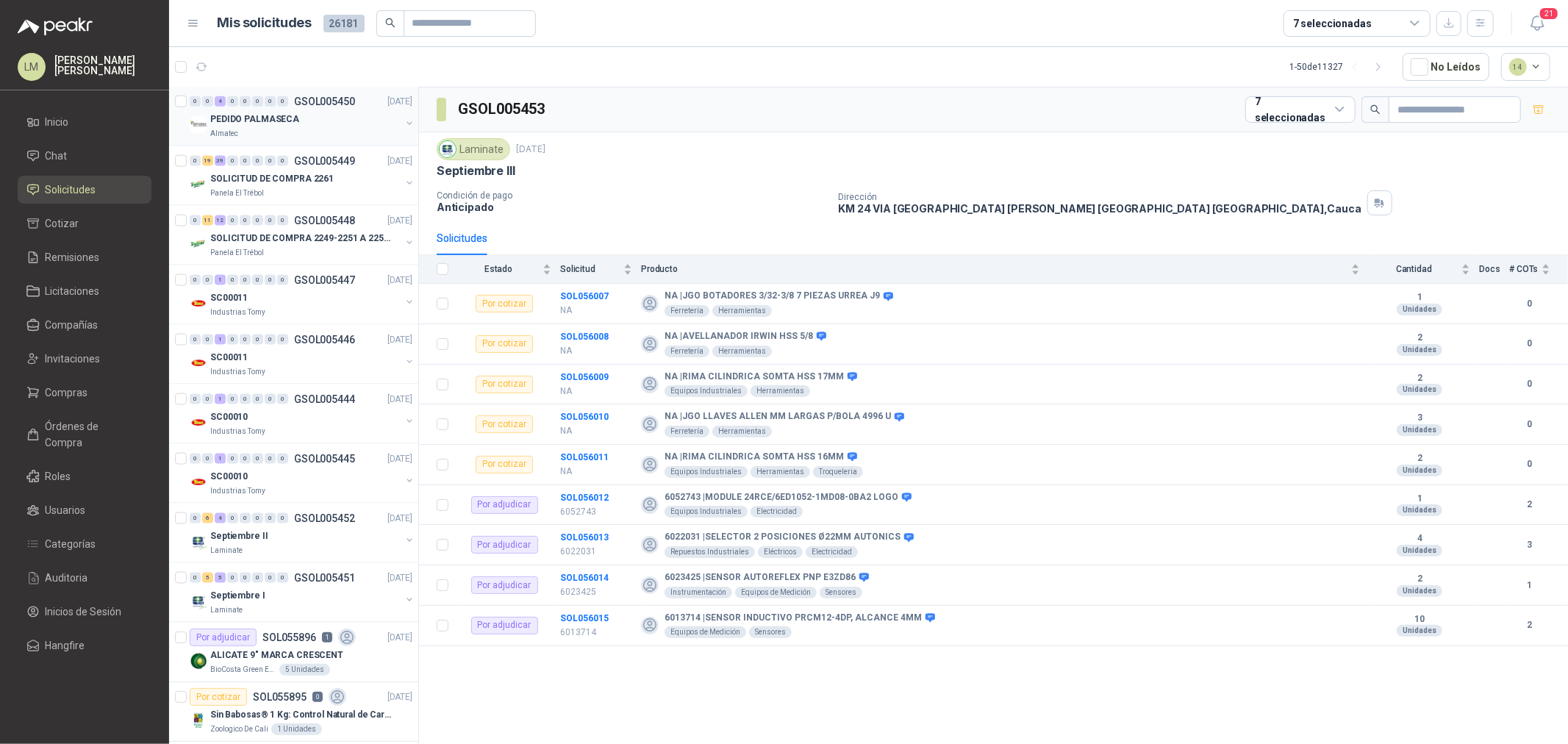
scroll to position [1798, 0]
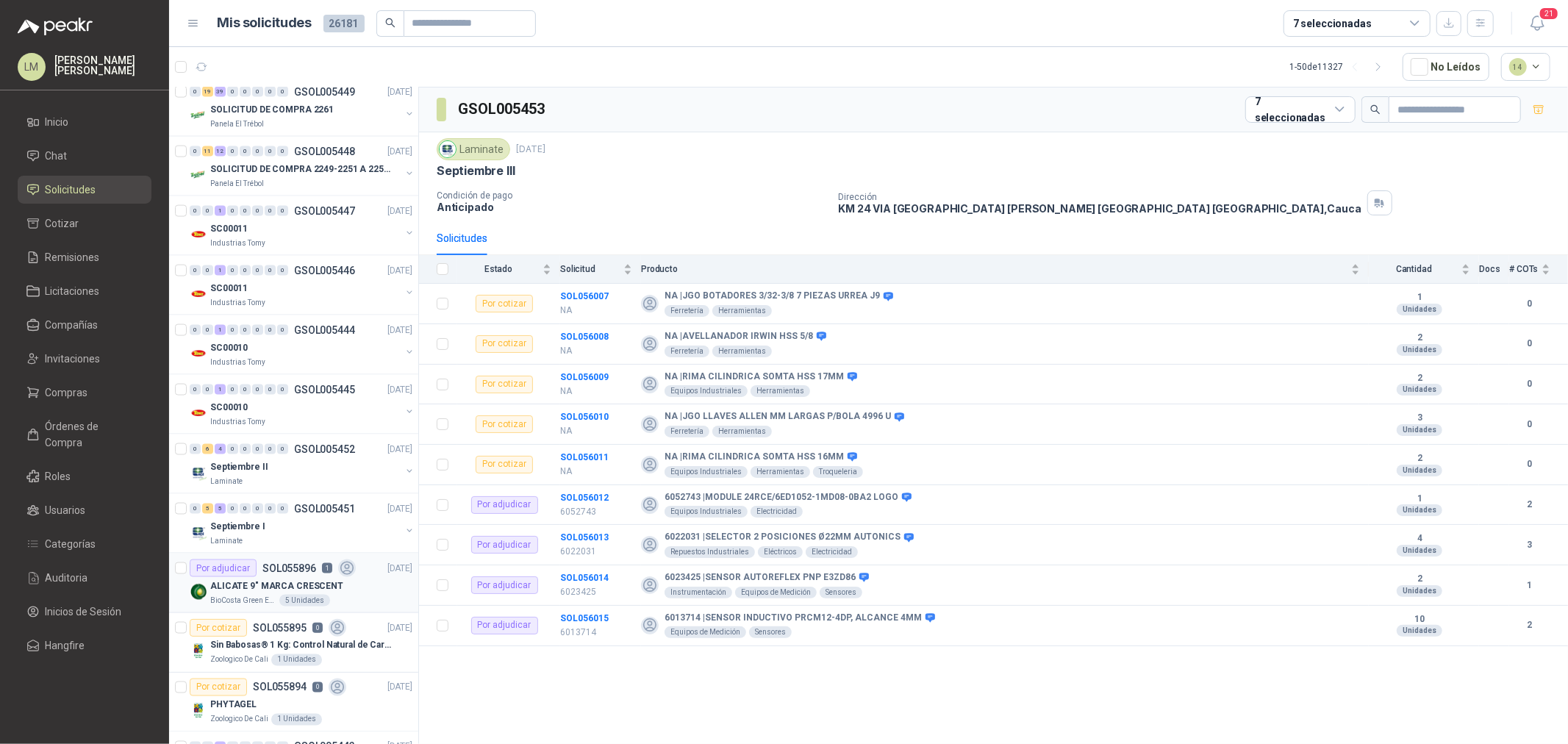
click at [246, 572] on div "Por adjudicar" at bounding box center [223, 568] width 67 height 18
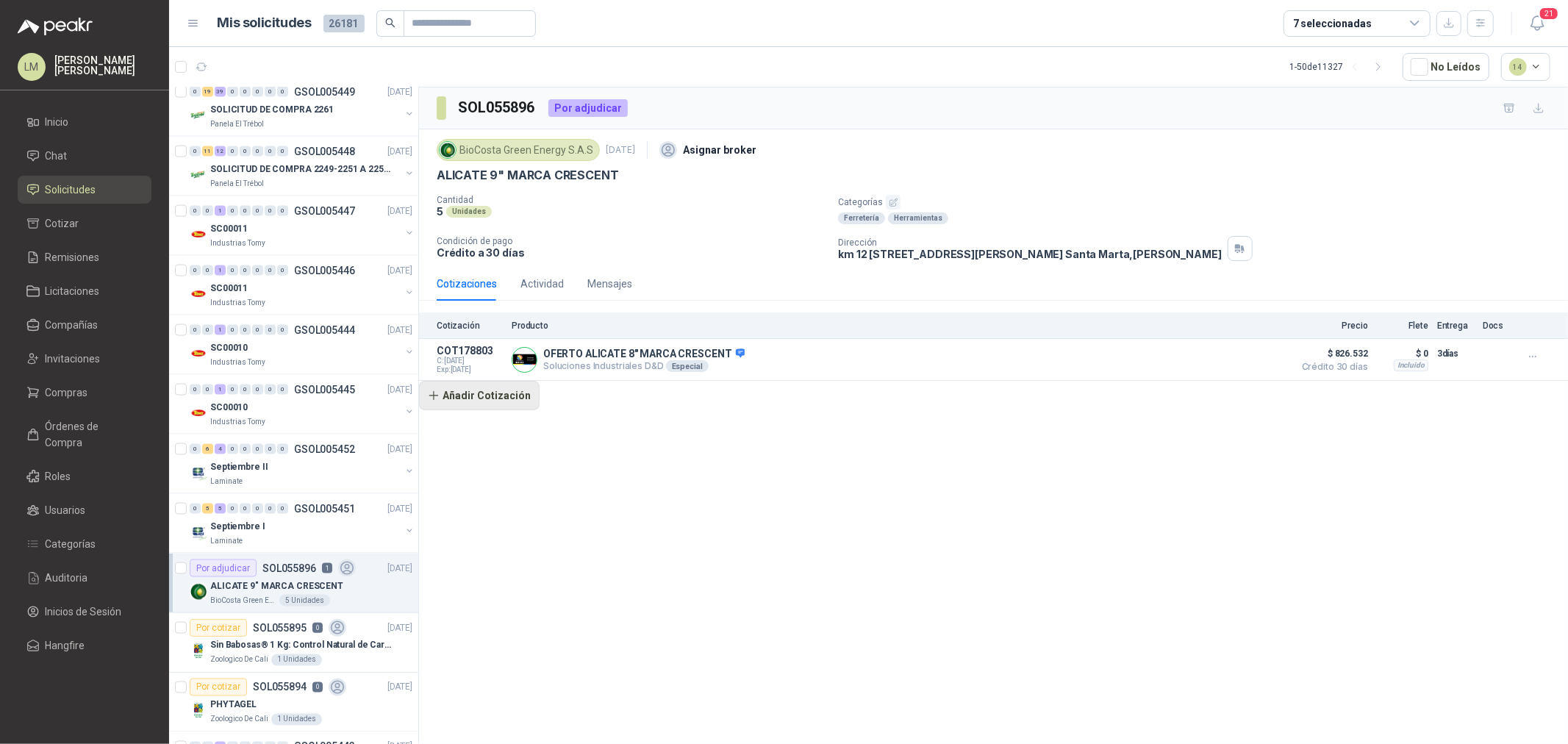
click at [468, 389] on button "Añadir Cotización" at bounding box center [480, 396] width 120 height 29
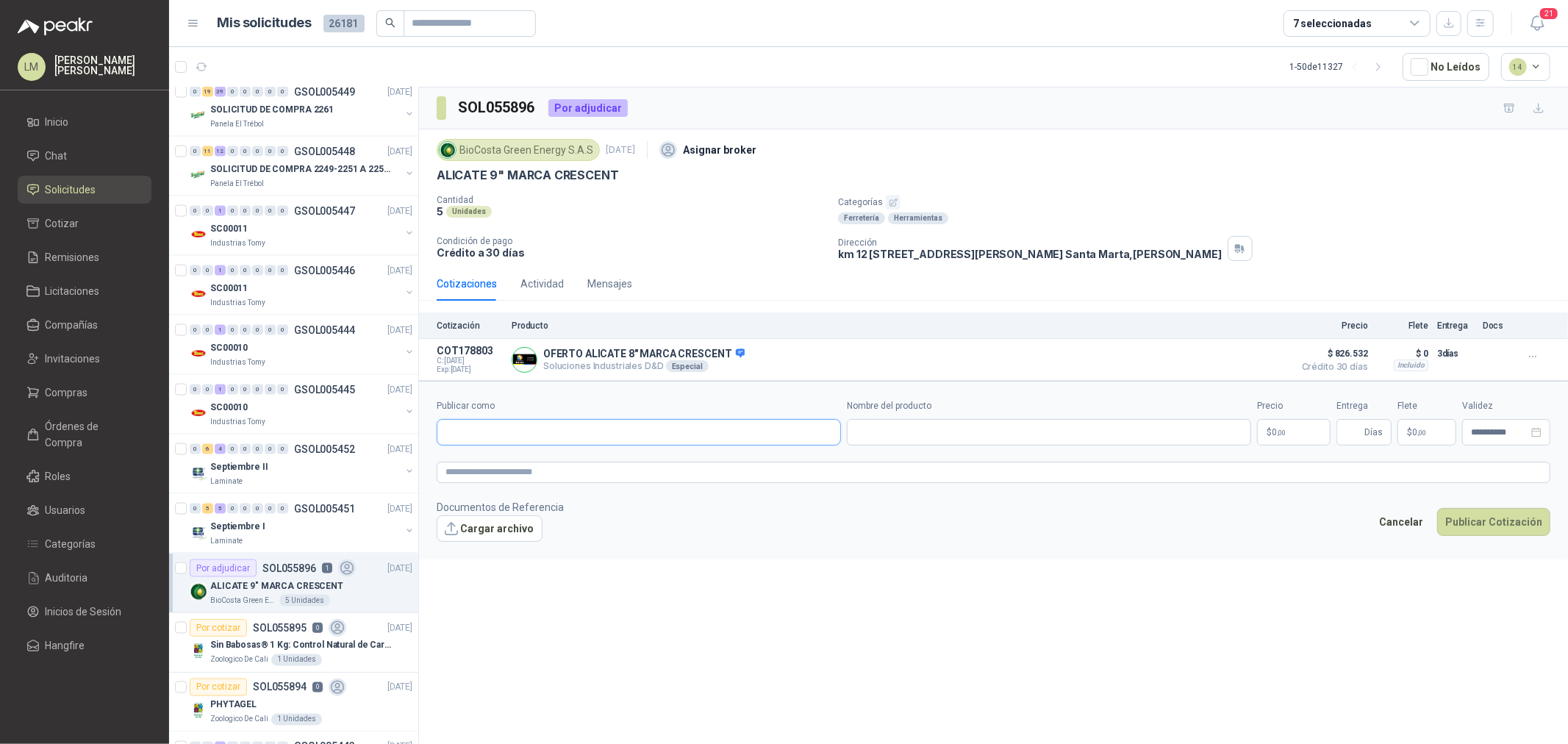
click at [465, 426] on input "Publicar como" at bounding box center [639, 433] width 403 height 25
type input "*******"
click at [505, 498] on span "NIT : 901145497" at bounding box center [497, 498] width 53 height 8
type input "**********"
click at [884, 432] on input "Nombre del producto" at bounding box center [1050, 433] width 405 height 26
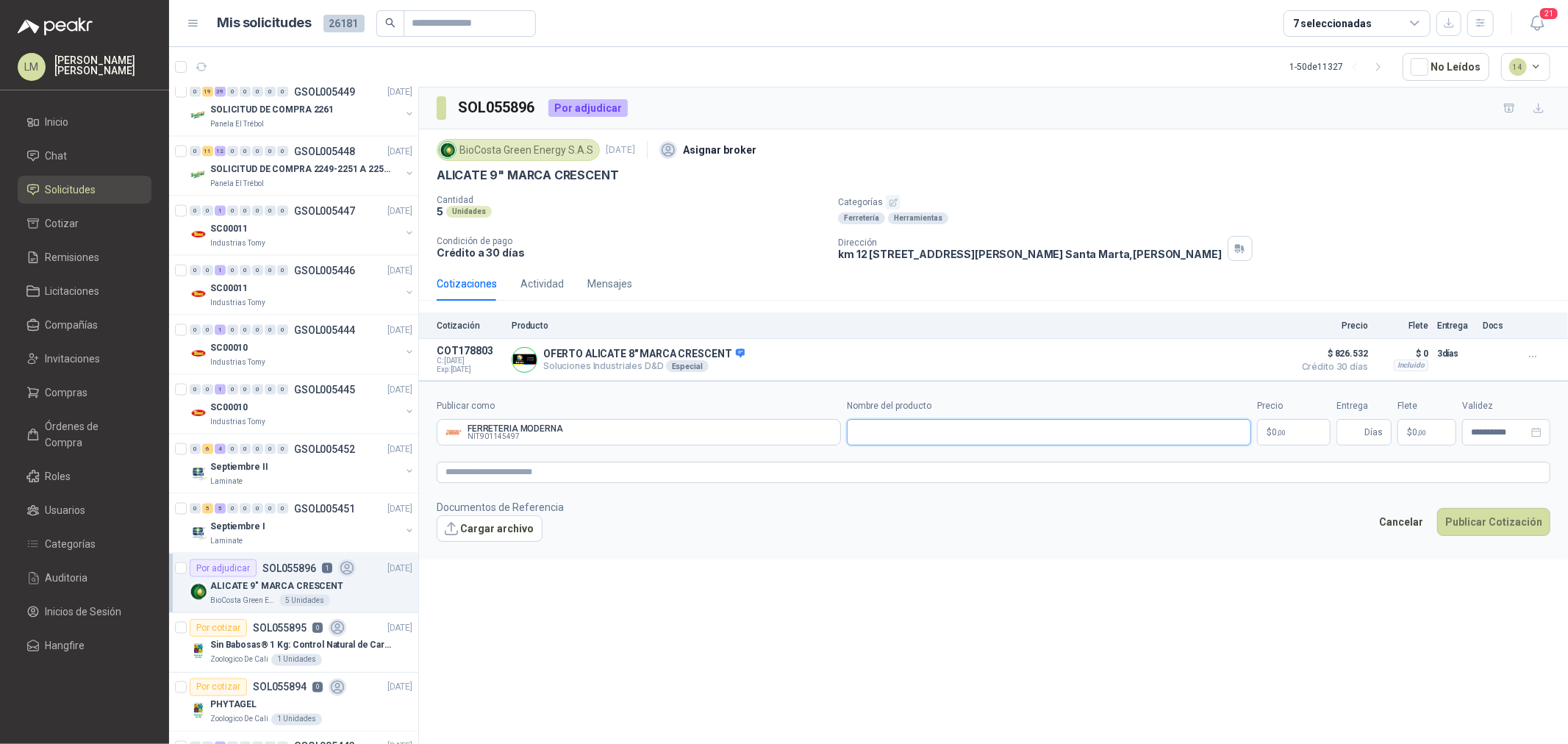
paste input "**********"
type input "**********"
click at [1274, 436] on span "0 ,00" at bounding box center [1279, 432] width 14 height 8
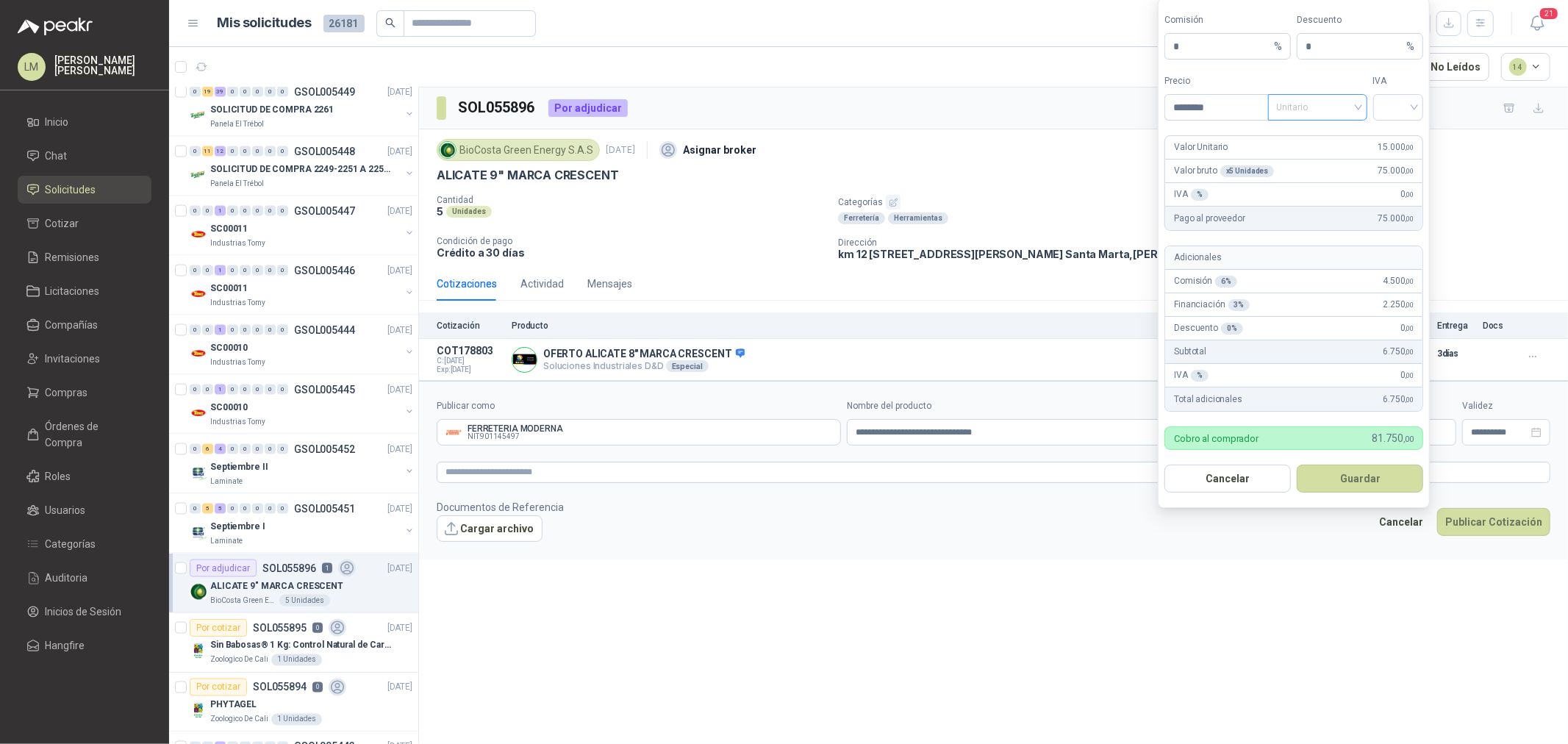
click at [1311, 104] on span "Unitario" at bounding box center [1319, 107] width 82 height 22
type input "********"
click at [1309, 153] on div "Unitario con IVA" at bounding box center [1318, 161] width 76 height 16
click at [1391, 107] on input "search" at bounding box center [1399, 106] width 33 height 22
click at [1391, 133] on div "19%" at bounding box center [1398, 138] width 27 height 16
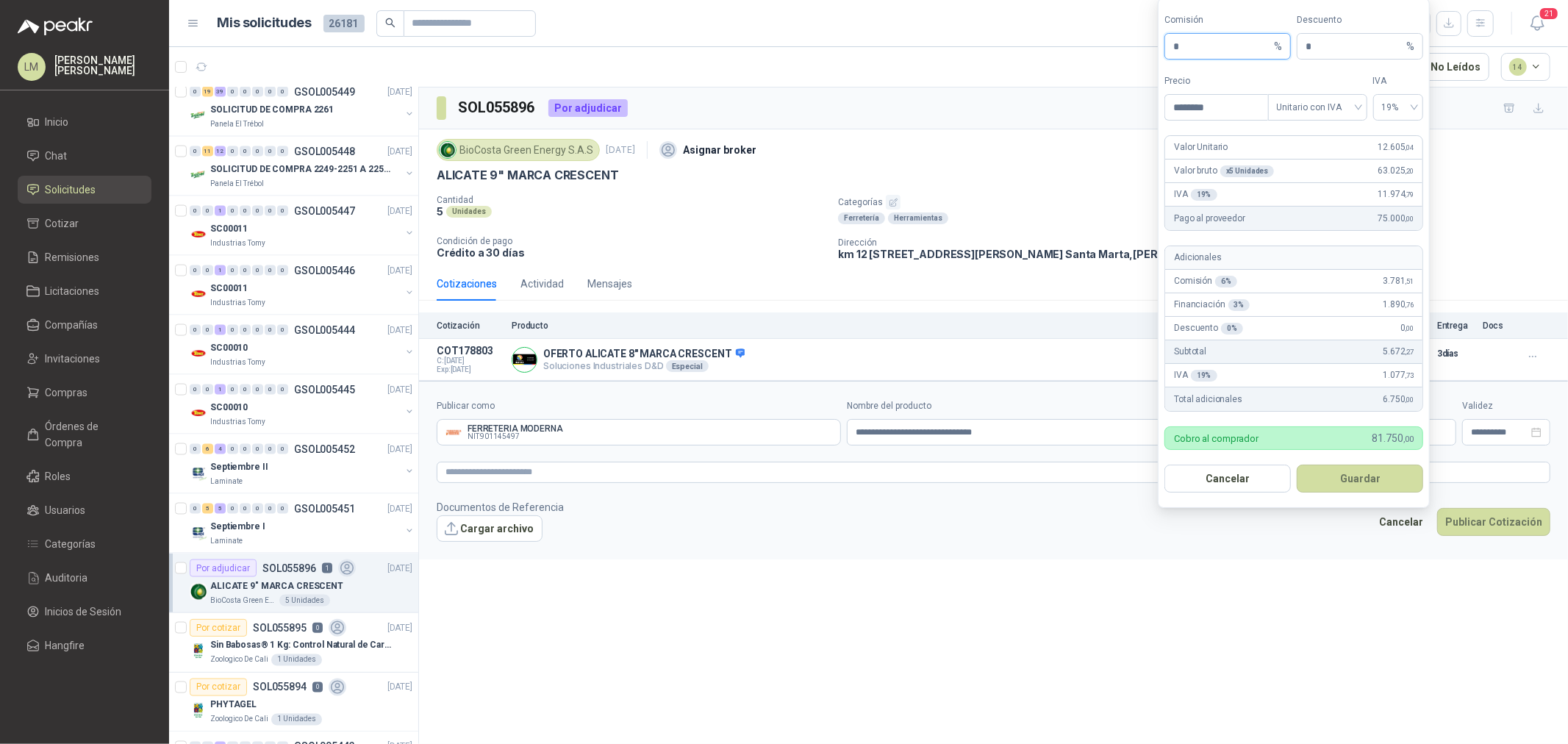
drag, startPoint x: 1180, startPoint y: 46, endPoint x: 1129, endPoint y: 48, distance: 51.0
click at [1149, 47] on body "LM Luis Miguel Martinez Inicio Chat Solicitudes Cotizar Remisiones Licitaciones…" at bounding box center [784, 372] width 1568 height 744
type input "**"
click at [1339, 466] on button "Guardar" at bounding box center [1360, 479] width 127 height 28
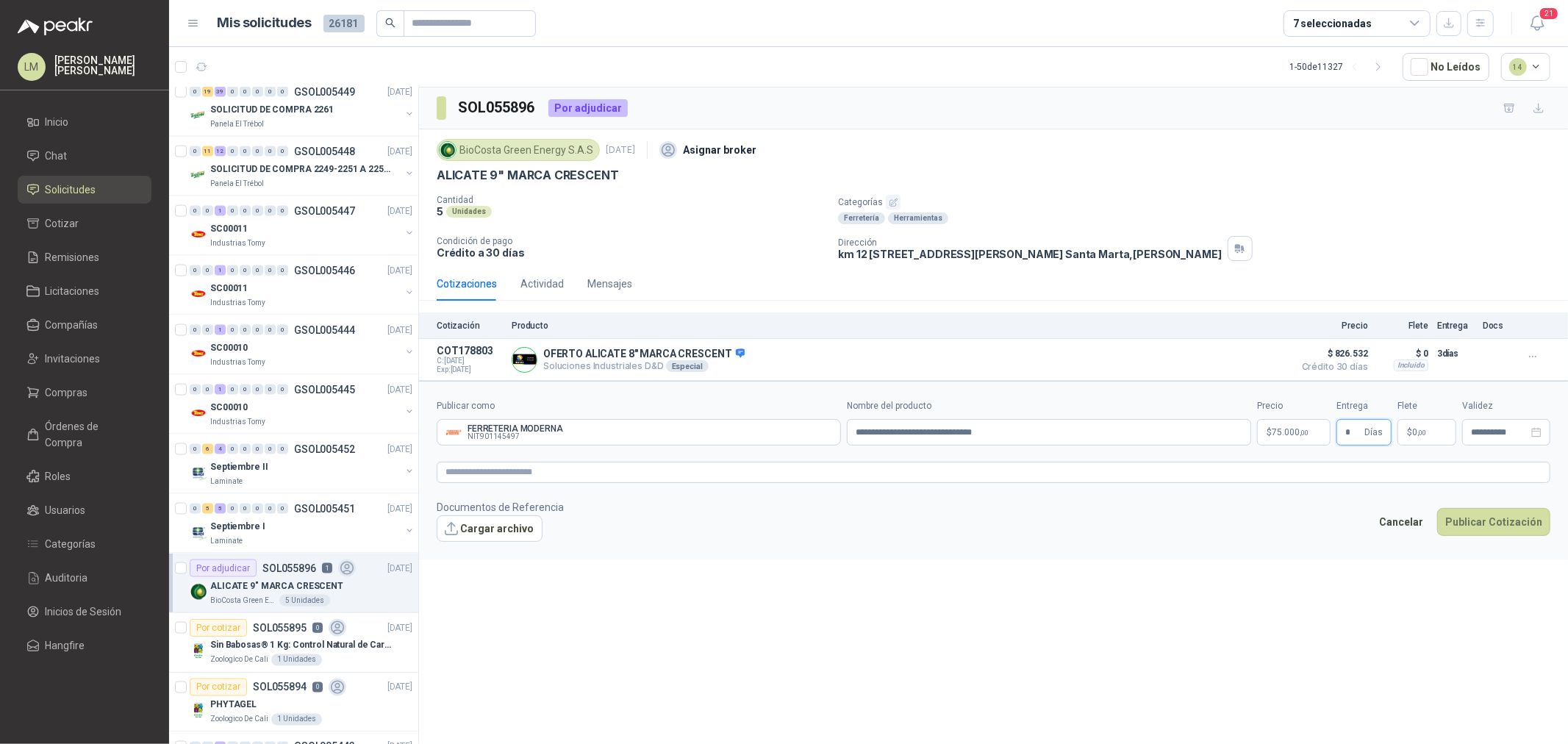
type input "*"
type input "********"
click at [1152, 475] on textarea at bounding box center [993, 473] width 1114 height 22
click at [1479, 542] on button "Publicar Cotización" at bounding box center [1494, 542] width 114 height 28
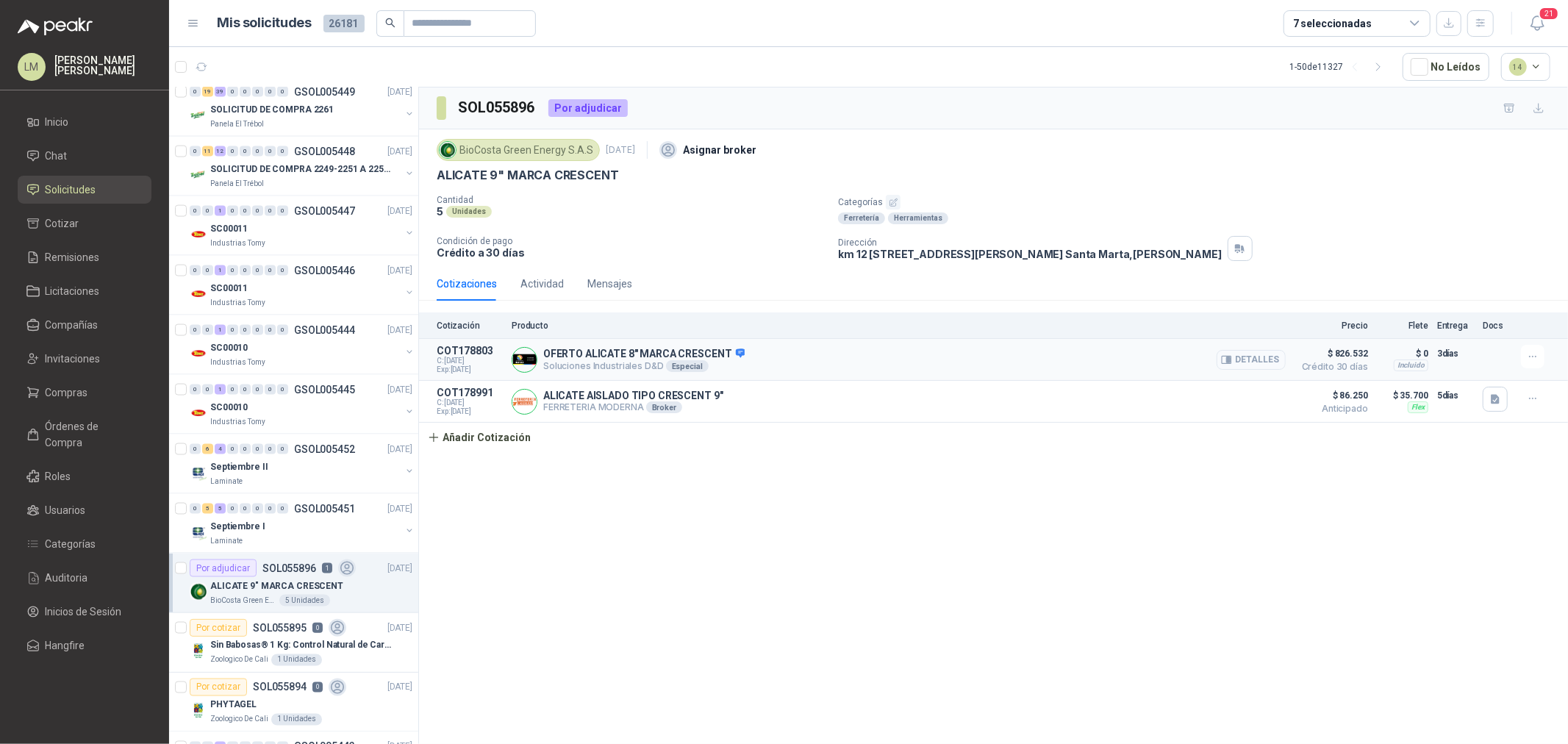
click at [1278, 358] on button "Detalles" at bounding box center [1251, 360] width 69 height 20
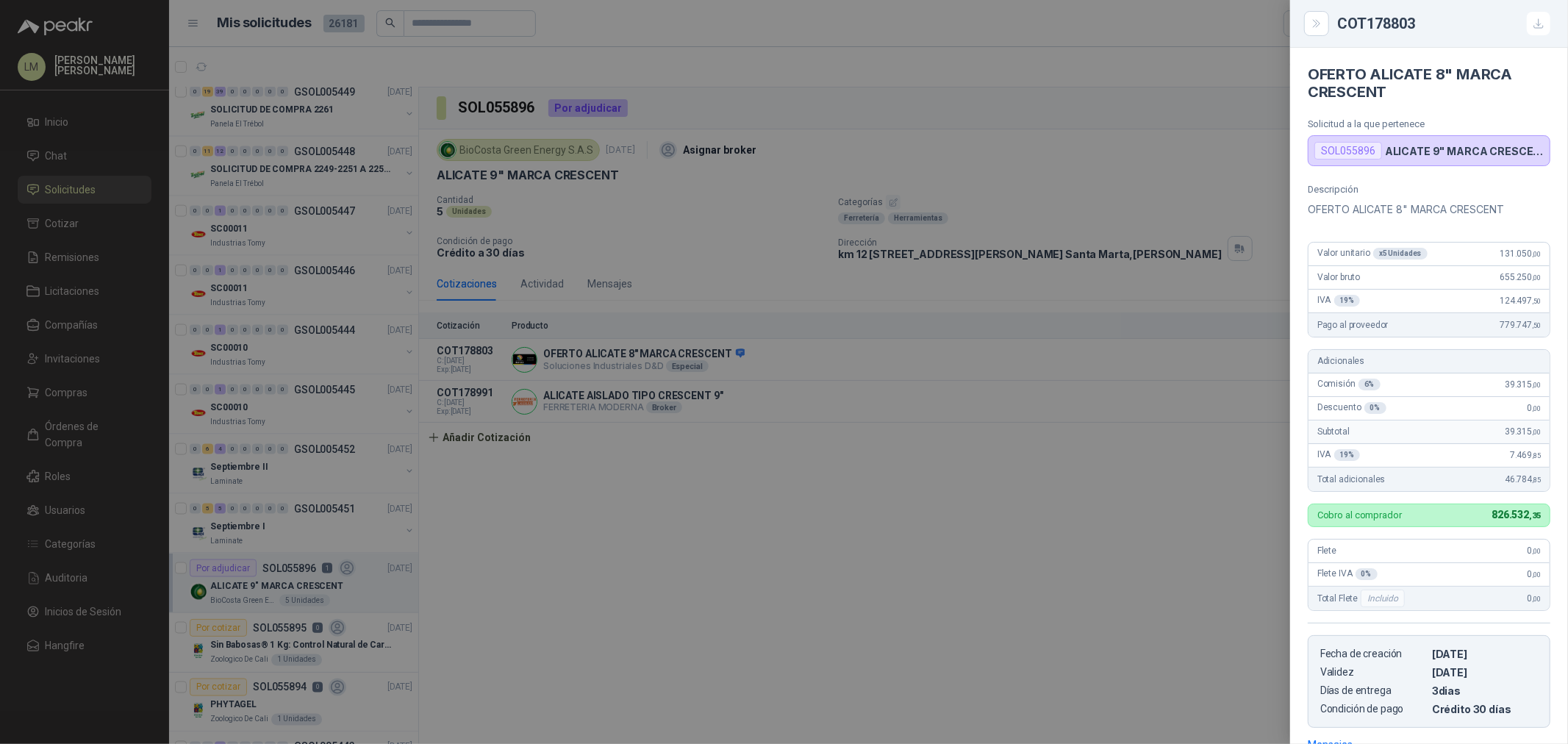
click at [1221, 361] on div at bounding box center [784, 372] width 1568 height 744
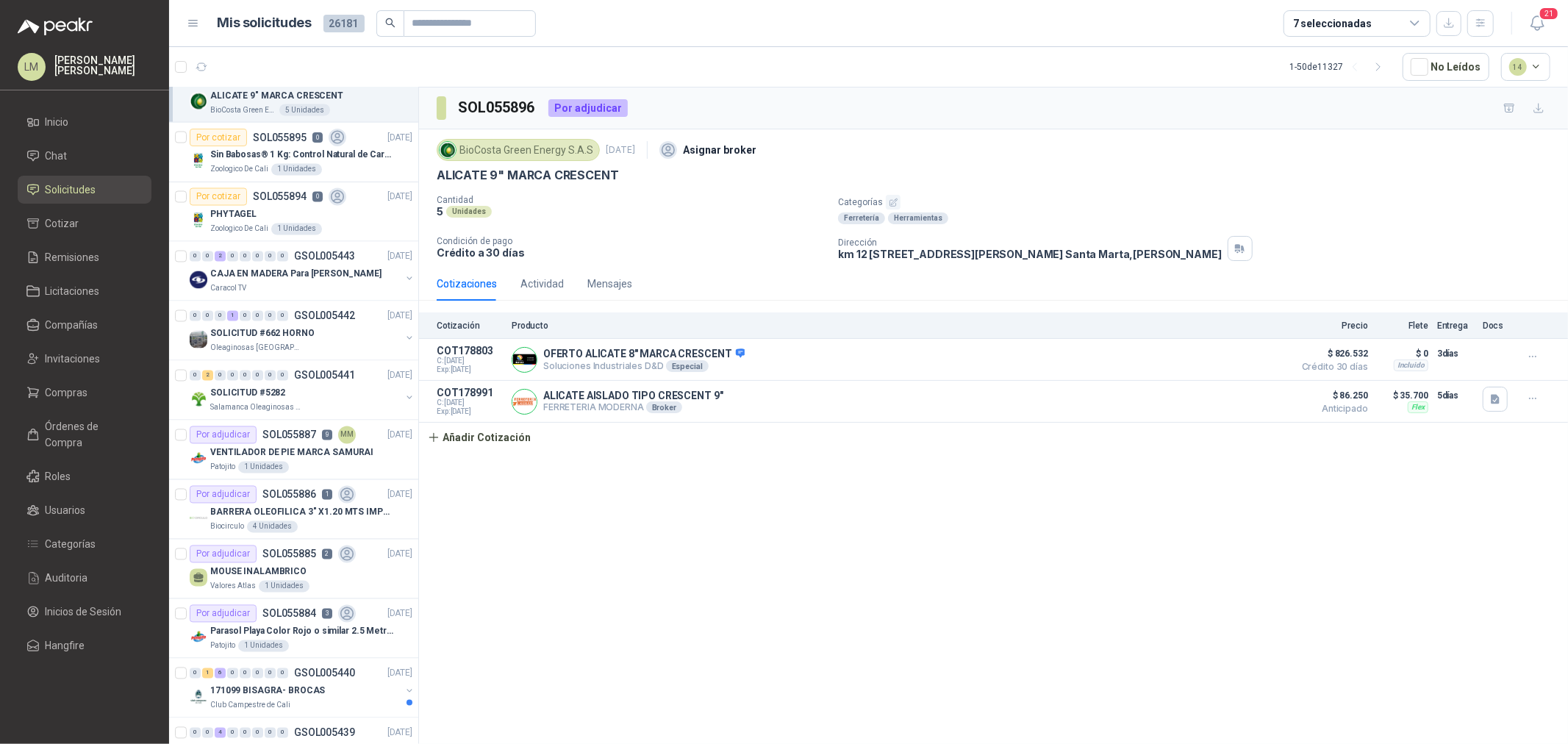
scroll to position [2349, 0]
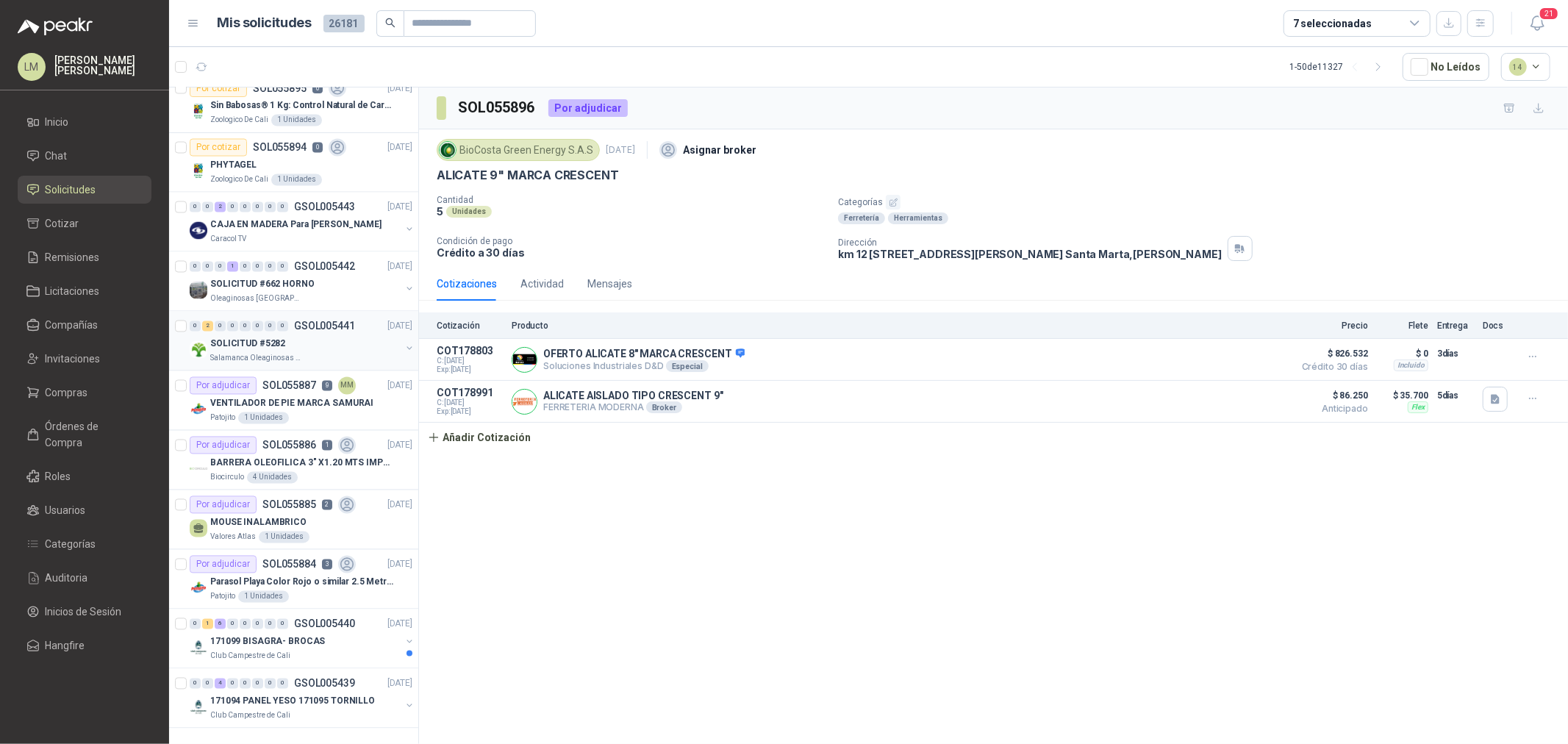
click at [285, 335] on div "SOLICITUD #5282" at bounding box center [305, 344] width 191 height 18
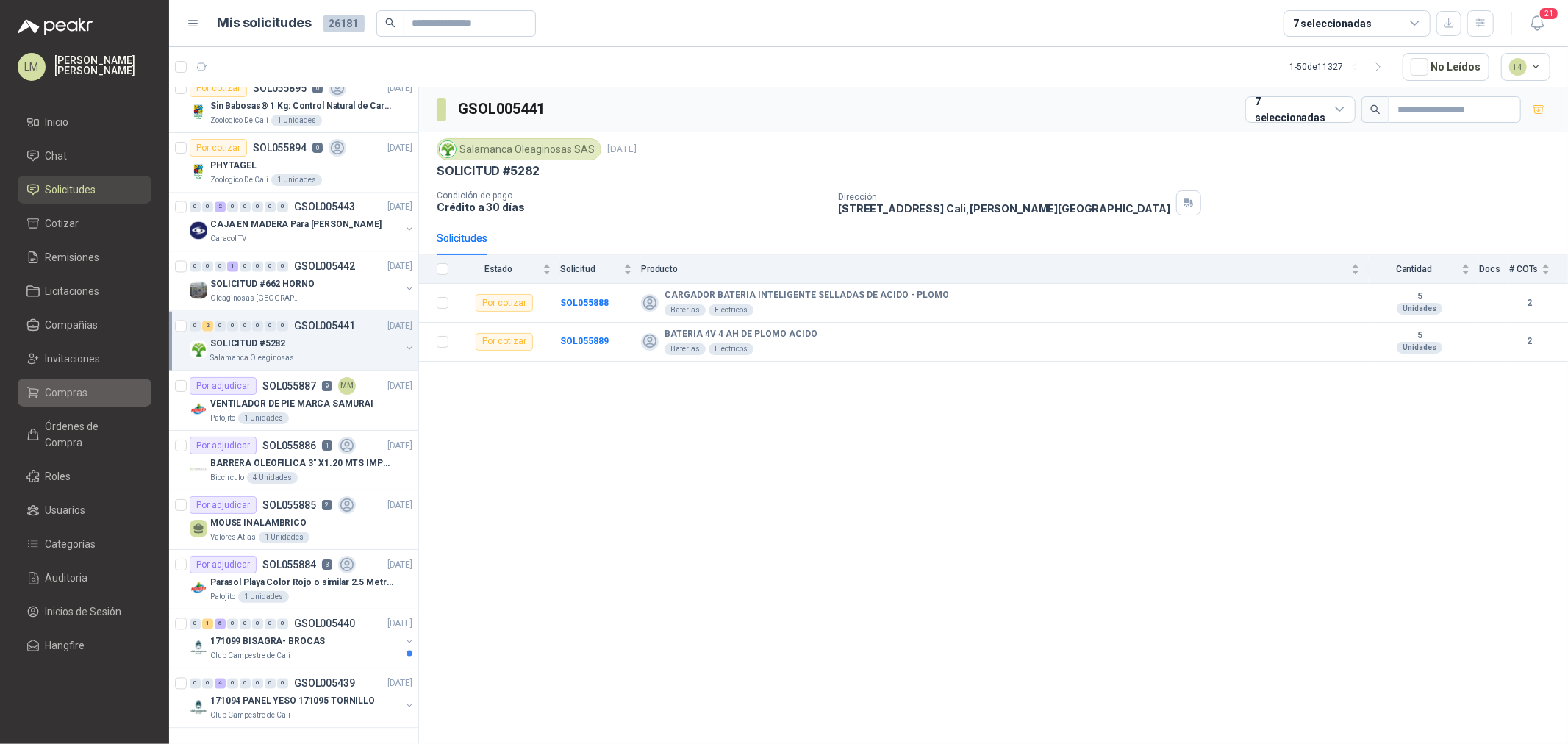
click at [73, 388] on span "Compras" at bounding box center [66, 392] width 42 height 16
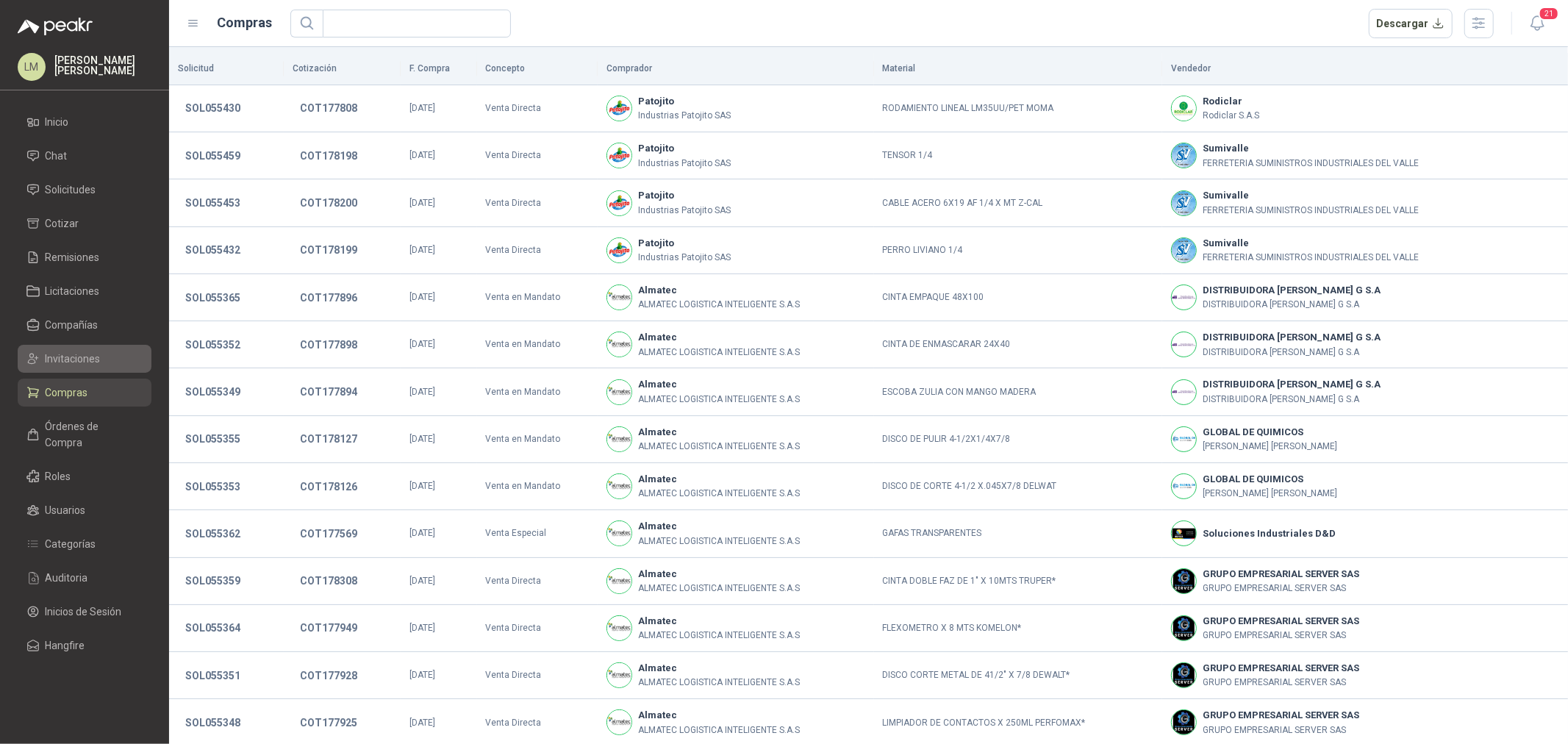
click at [55, 345] on link "Invitaciones" at bounding box center [84, 358] width 134 height 28
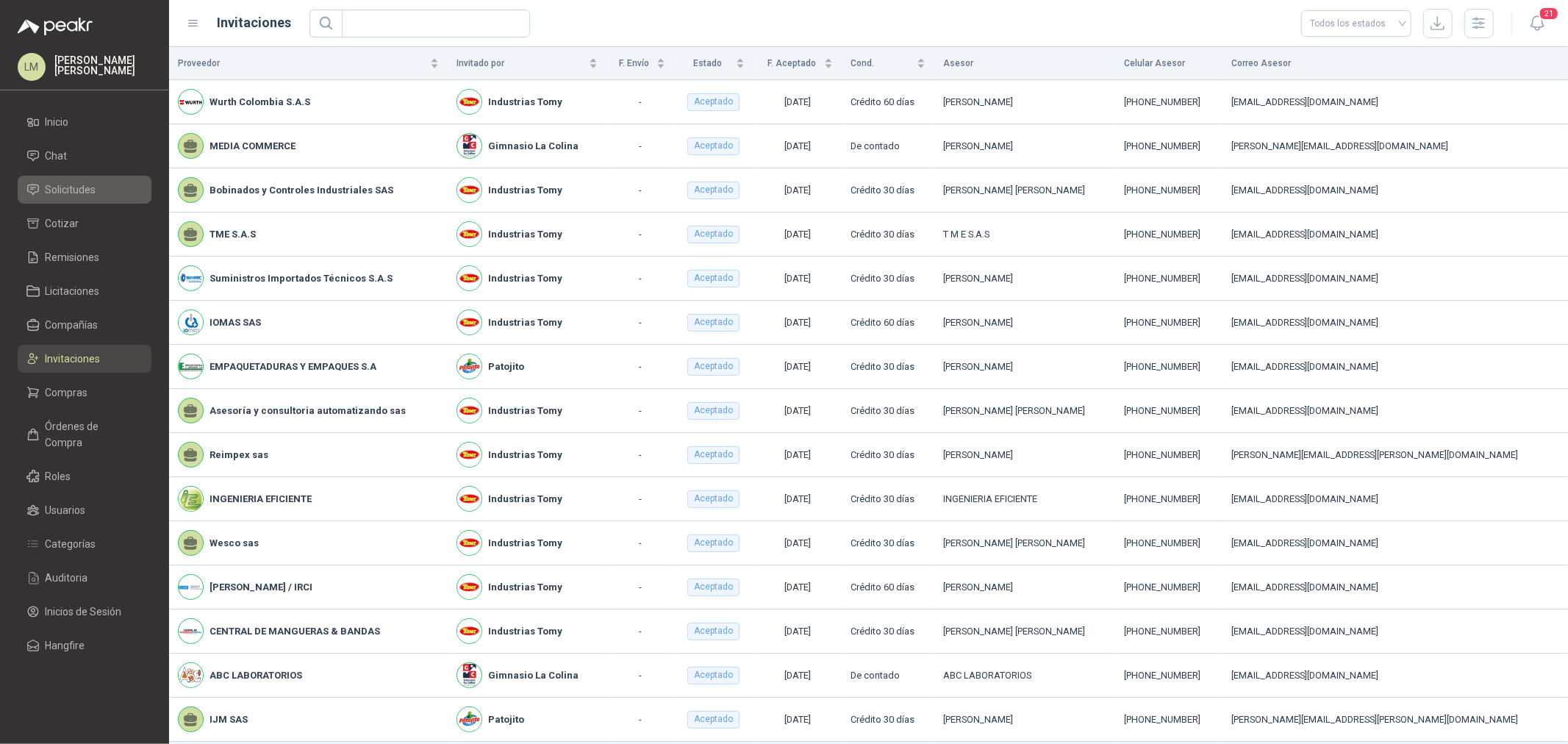
click at [75, 192] on span "Solicitudes" at bounding box center [71, 189] width 51 height 16
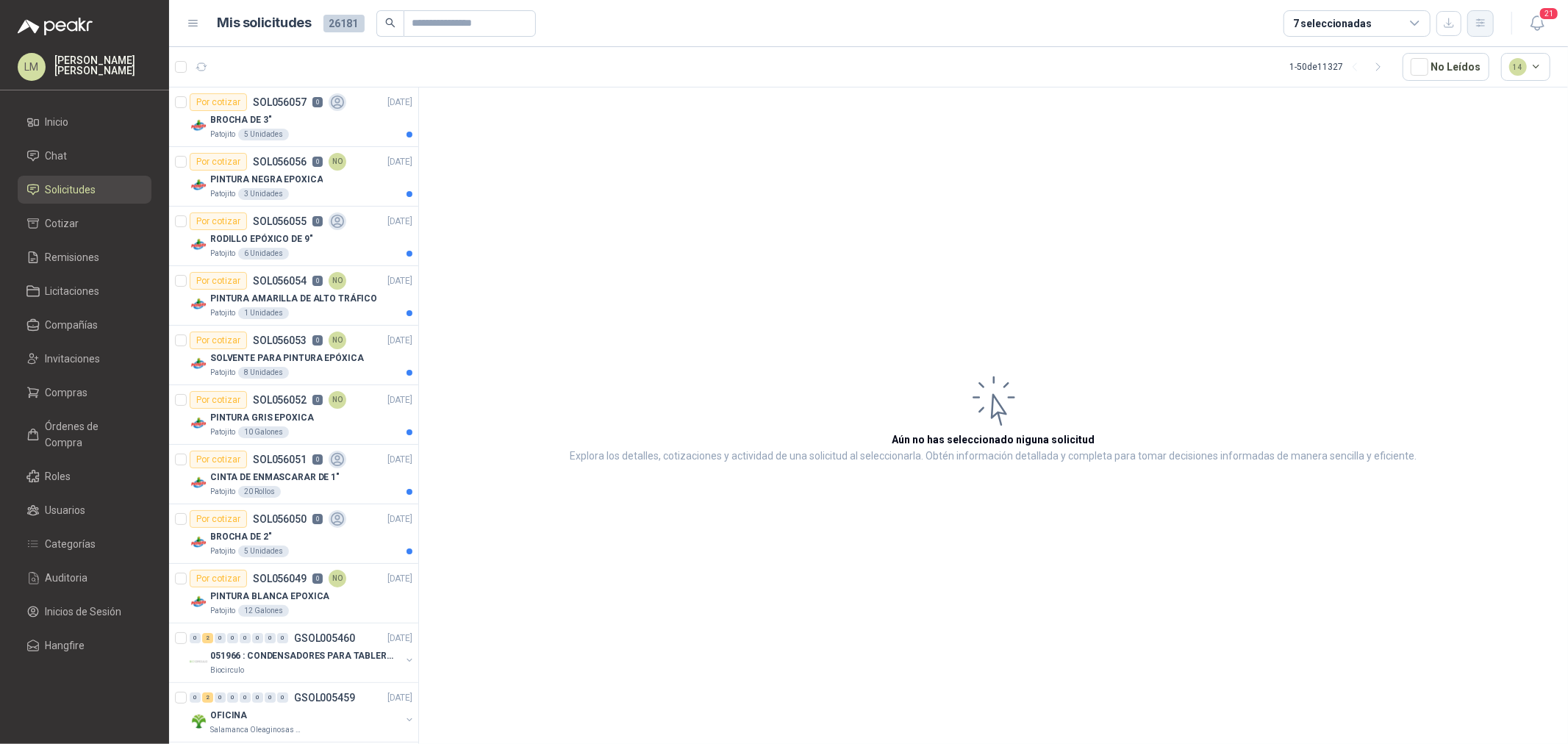
click at [1478, 24] on icon "button" at bounding box center [1481, 23] width 12 height 12
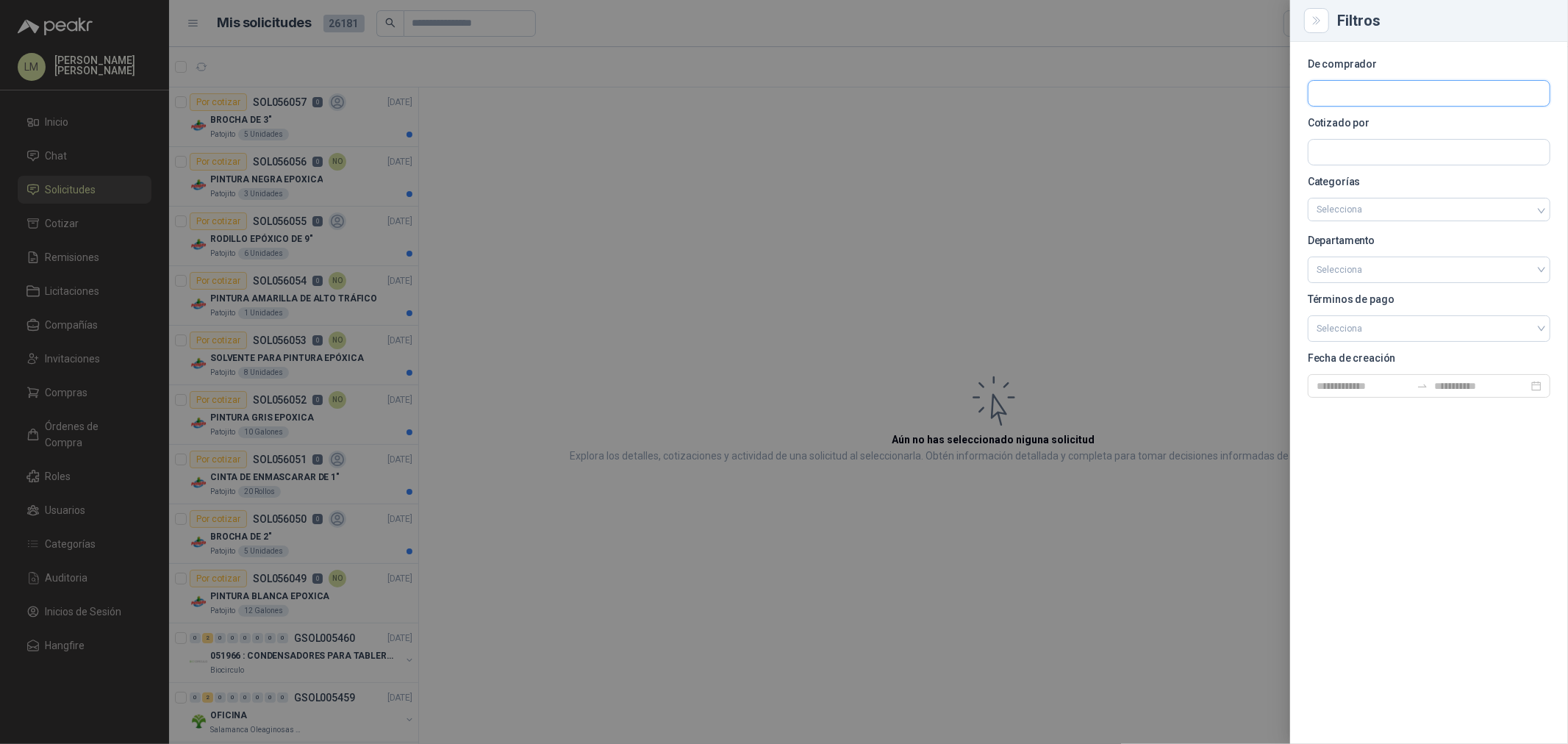
click at [1396, 96] on input "text" at bounding box center [1429, 93] width 241 height 25
type input "*****"
drag, startPoint x: 1359, startPoint y: 93, endPoint x: 1164, endPoint y: 126, distance: 197.8
click at [1166, 126] on div "Filtros De comprador ***** Cotizado por Categorías Selecciona Departamento Sele…" at bounding box center [784, 372] width 1568 height 744
click at [1337, 147] on input "text" at bounding box center [1429, 152] width 241 height 25
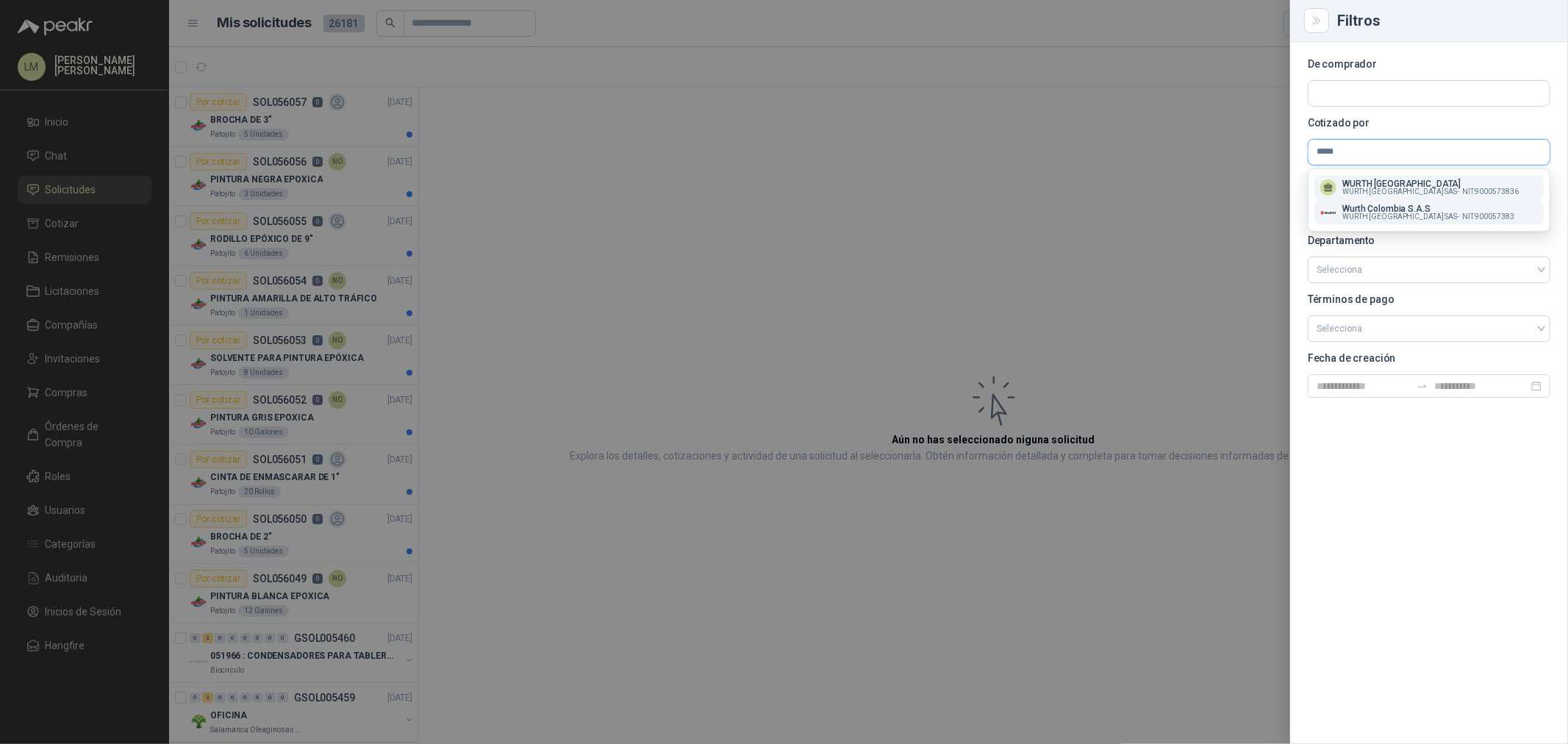
type input "*****"
click at [1366, 213] on span "WURTH COLOMBIA SAS -" at bounding box center [1400, 217] width 117 height 8
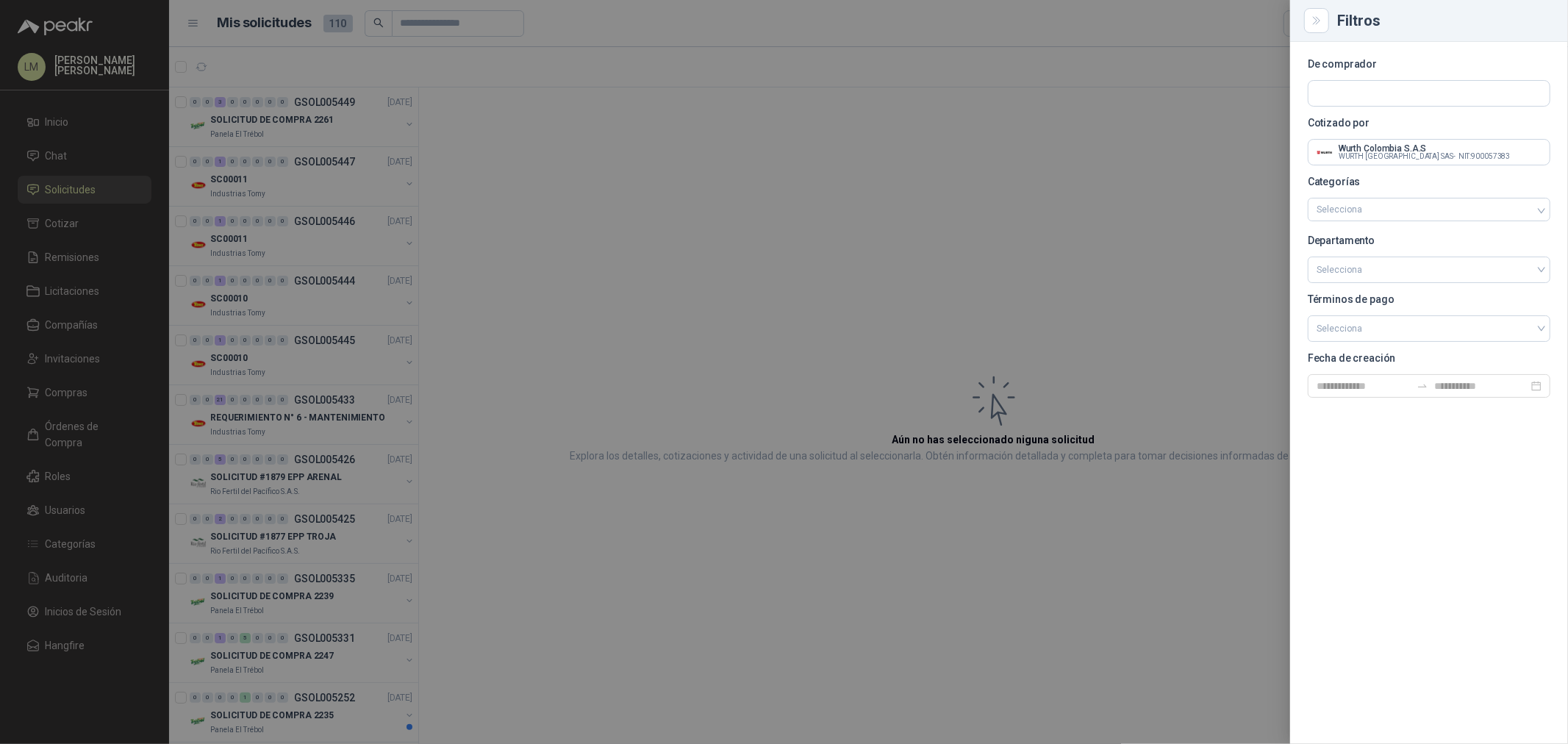
click at [442, 152] on div at bounding box center [784, 372] width 1568 height 744
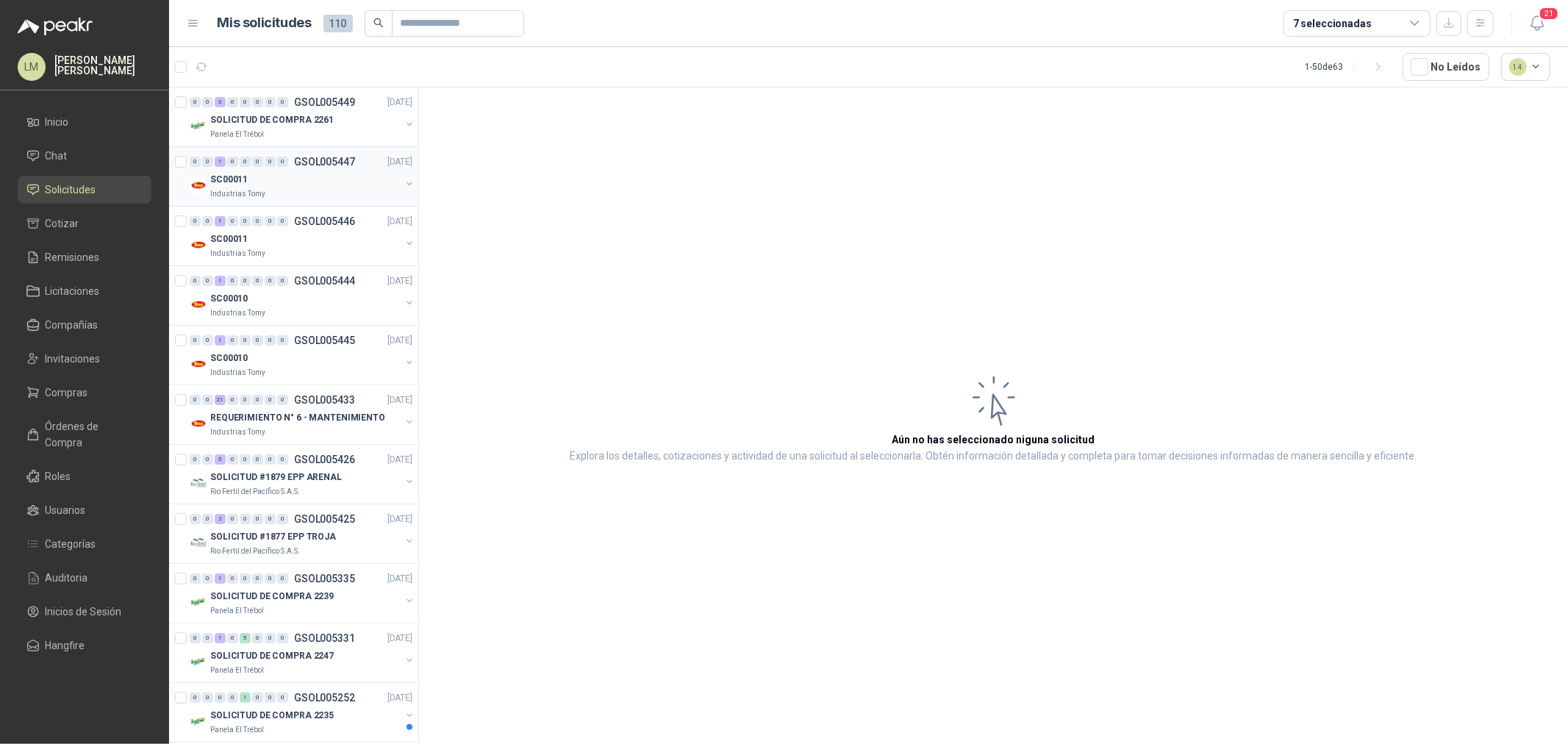
click at [404, 189] on button "button" at bounding box center [409, 183] width 12 height 12
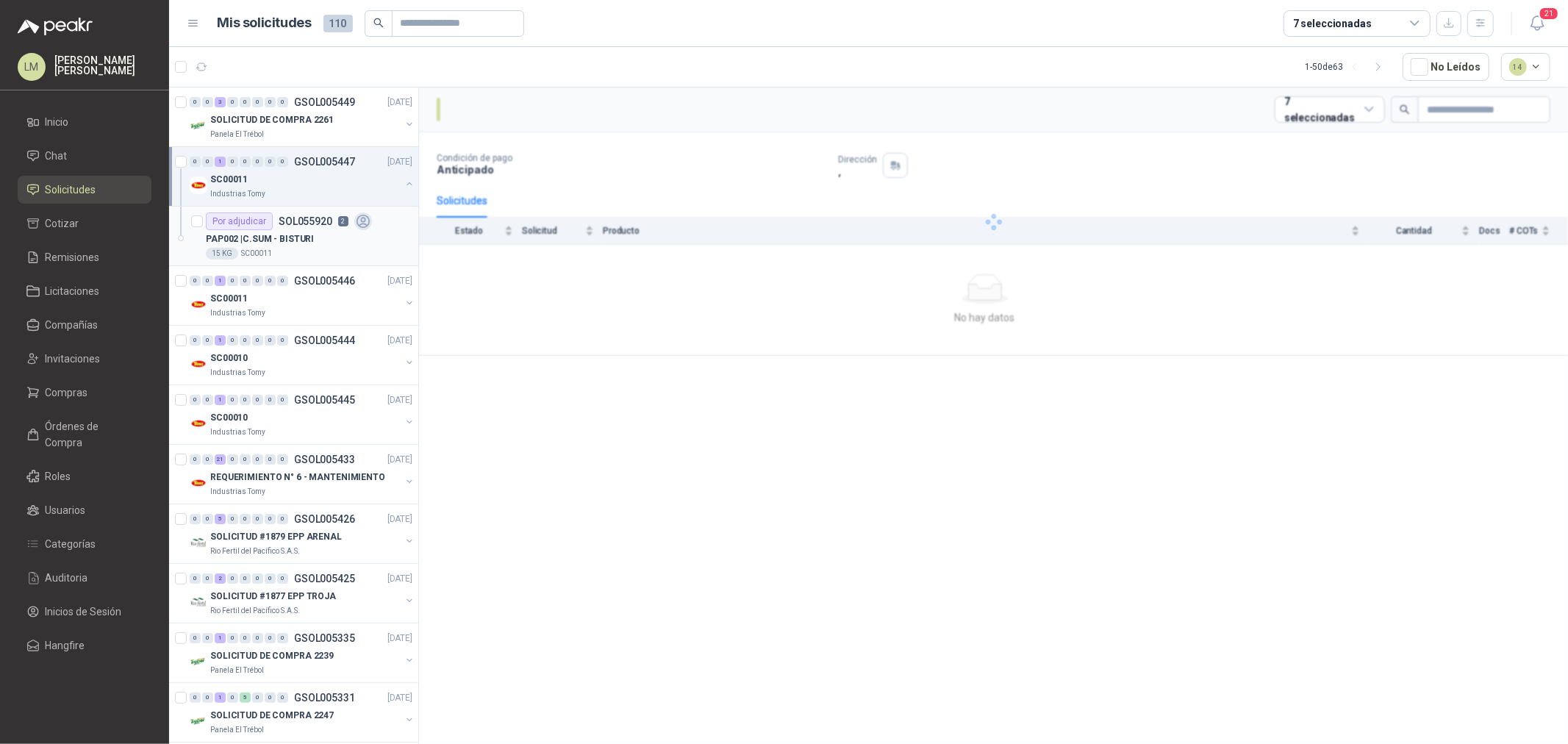
click at [365, 215] on icon at bounding box center [364, 222] width 17 height 17
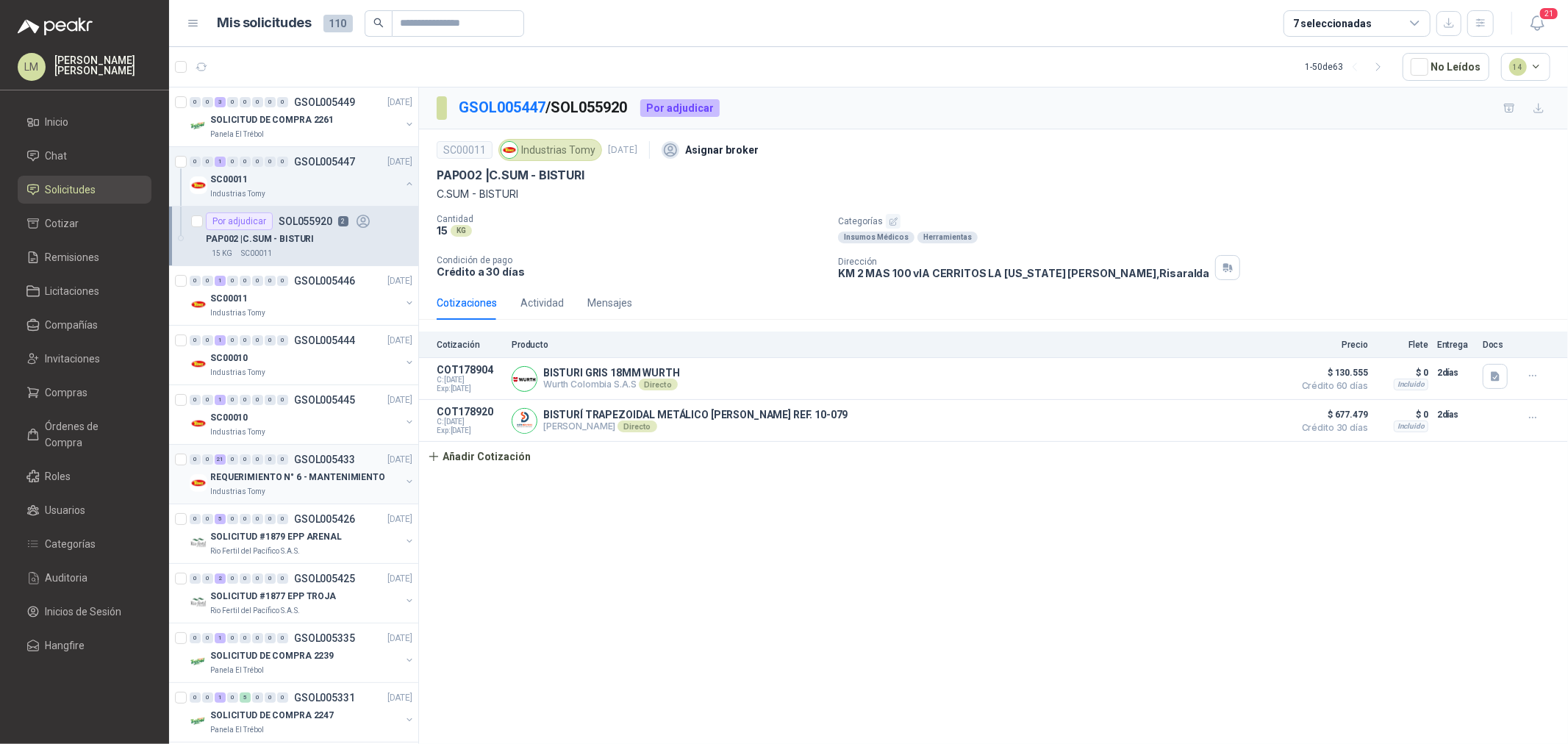
click at [404, 483] on button "button" at bounding box center [409, 481] width 12 height 12
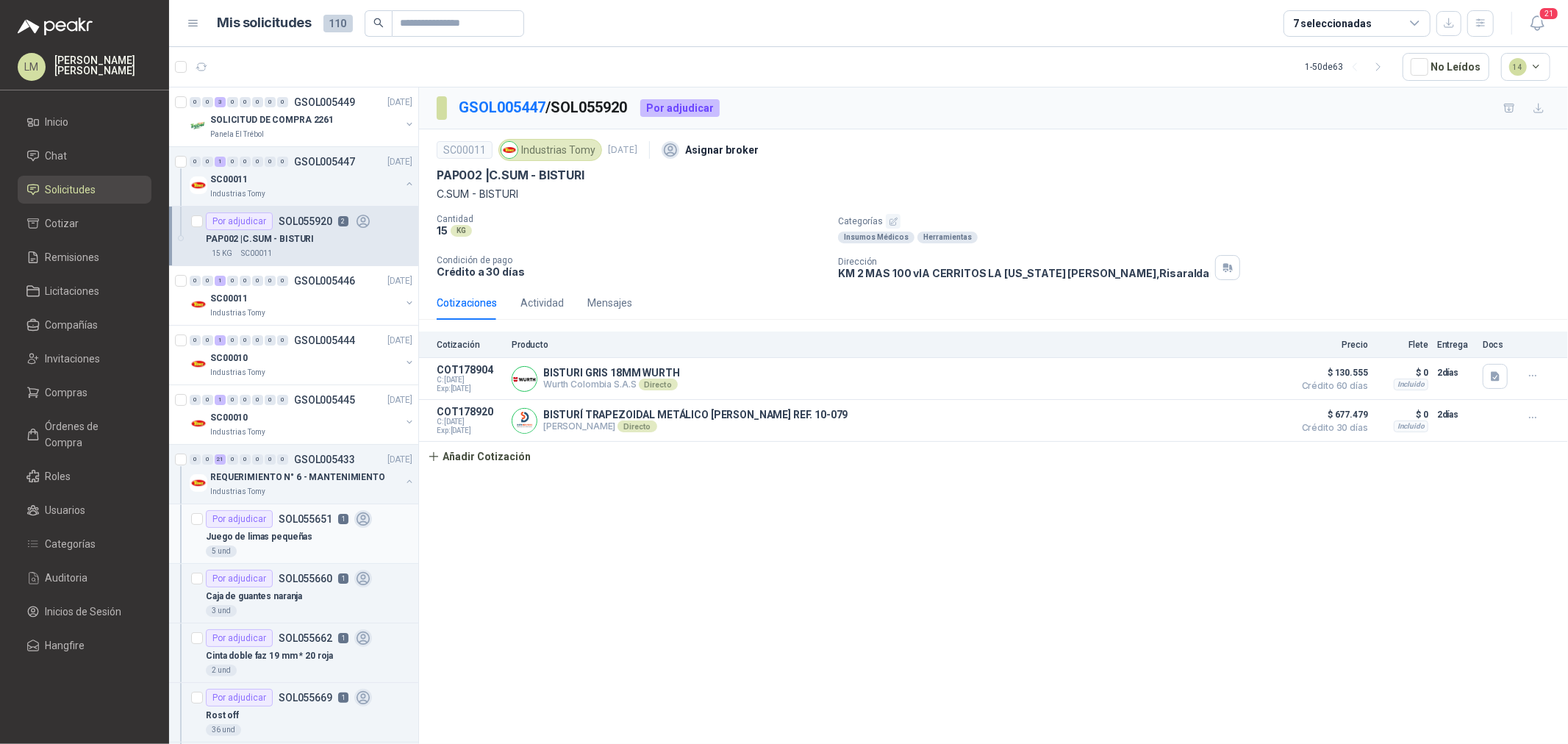
click at [319, 529] on div "Juego de limas pequeñas" at bounding box center [309, 536] width 206 height 18
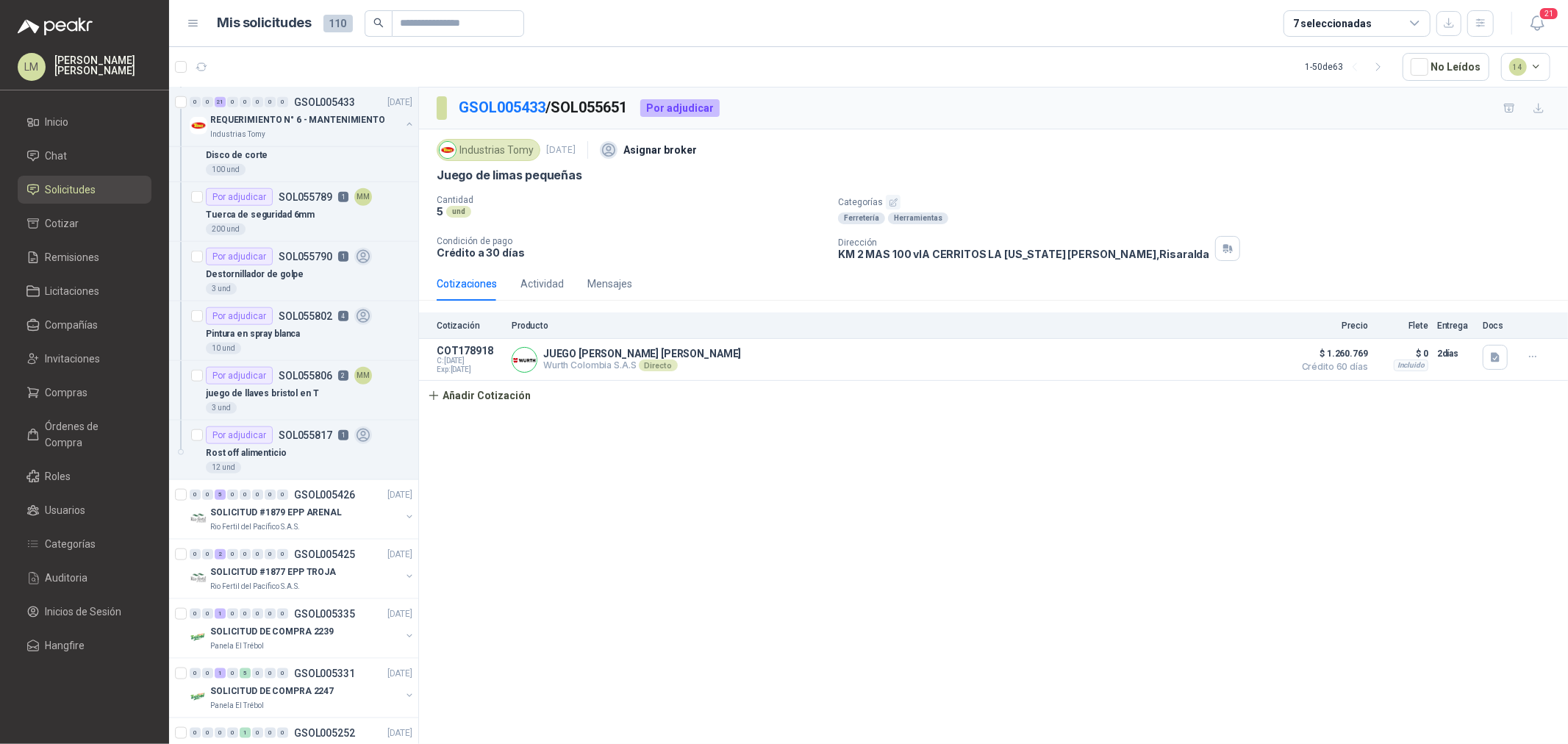
scroll to position [1307, 0]
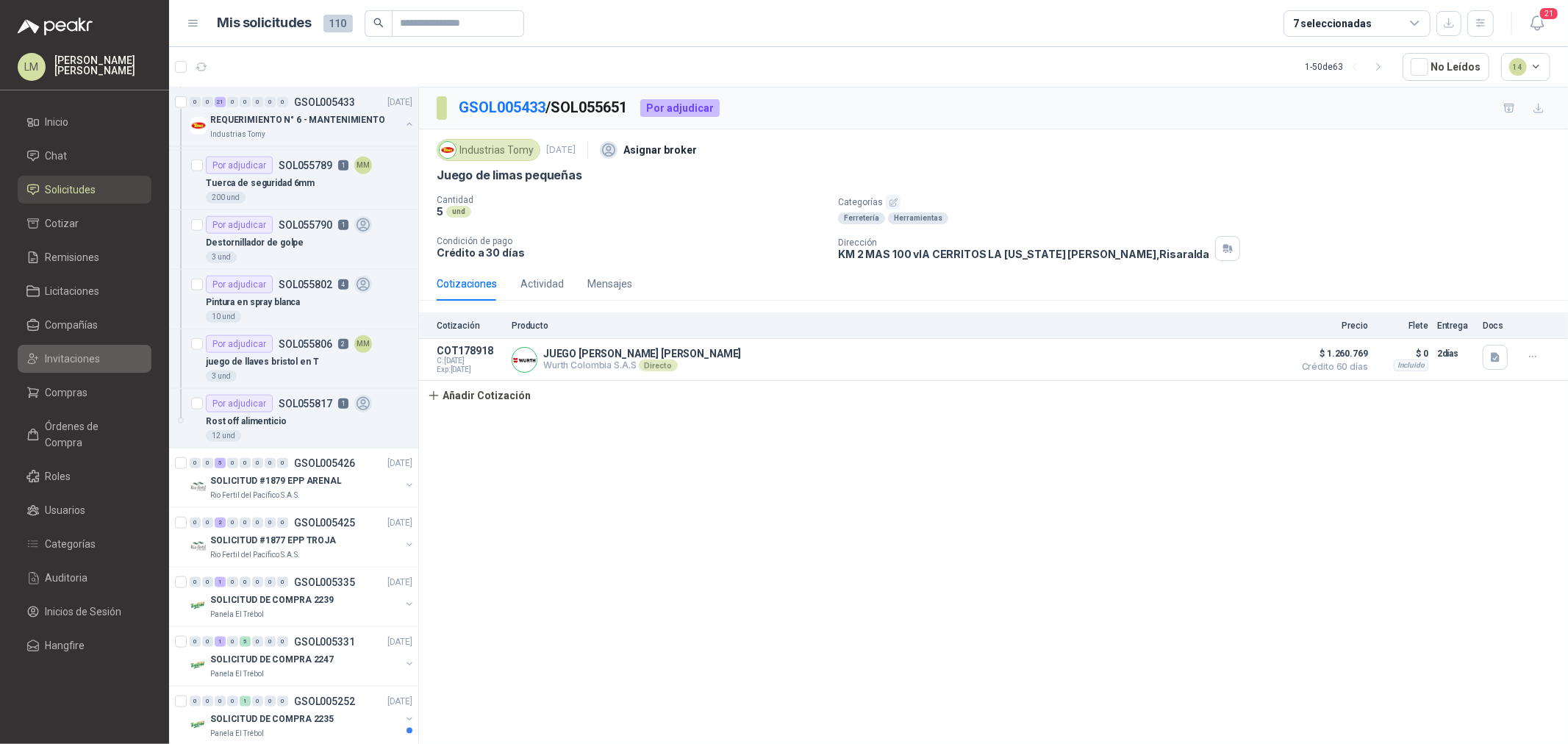
click at [65, 363] on span "Invitaciones" at bounding box center [73, 358] width 55 height 16
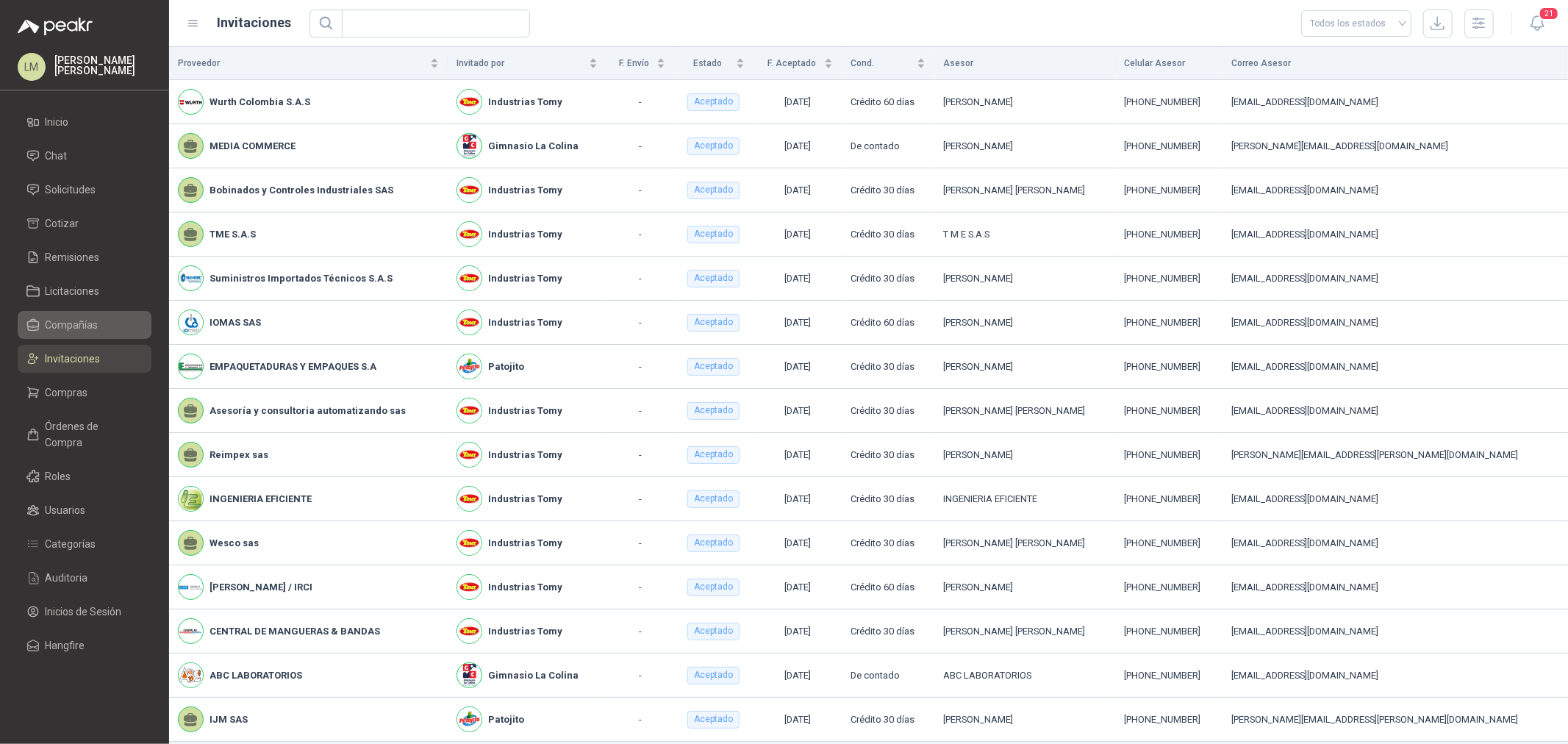
click at [76, 314] on link "Compañías" at bounding box center [84, 325] width 134 height 28
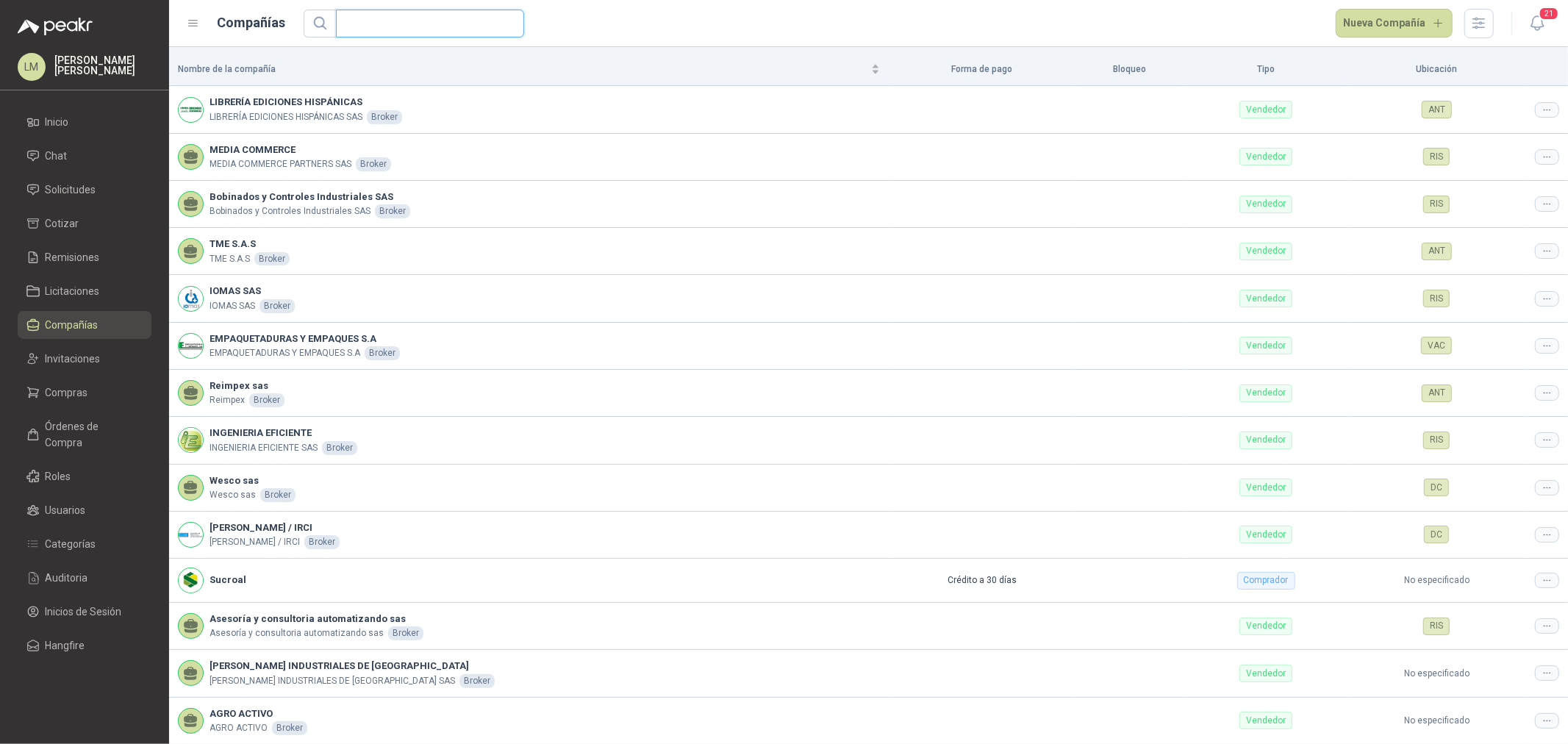
click at [362, 20] on input "text" at bounding box center [424, 23] width 159 height 26
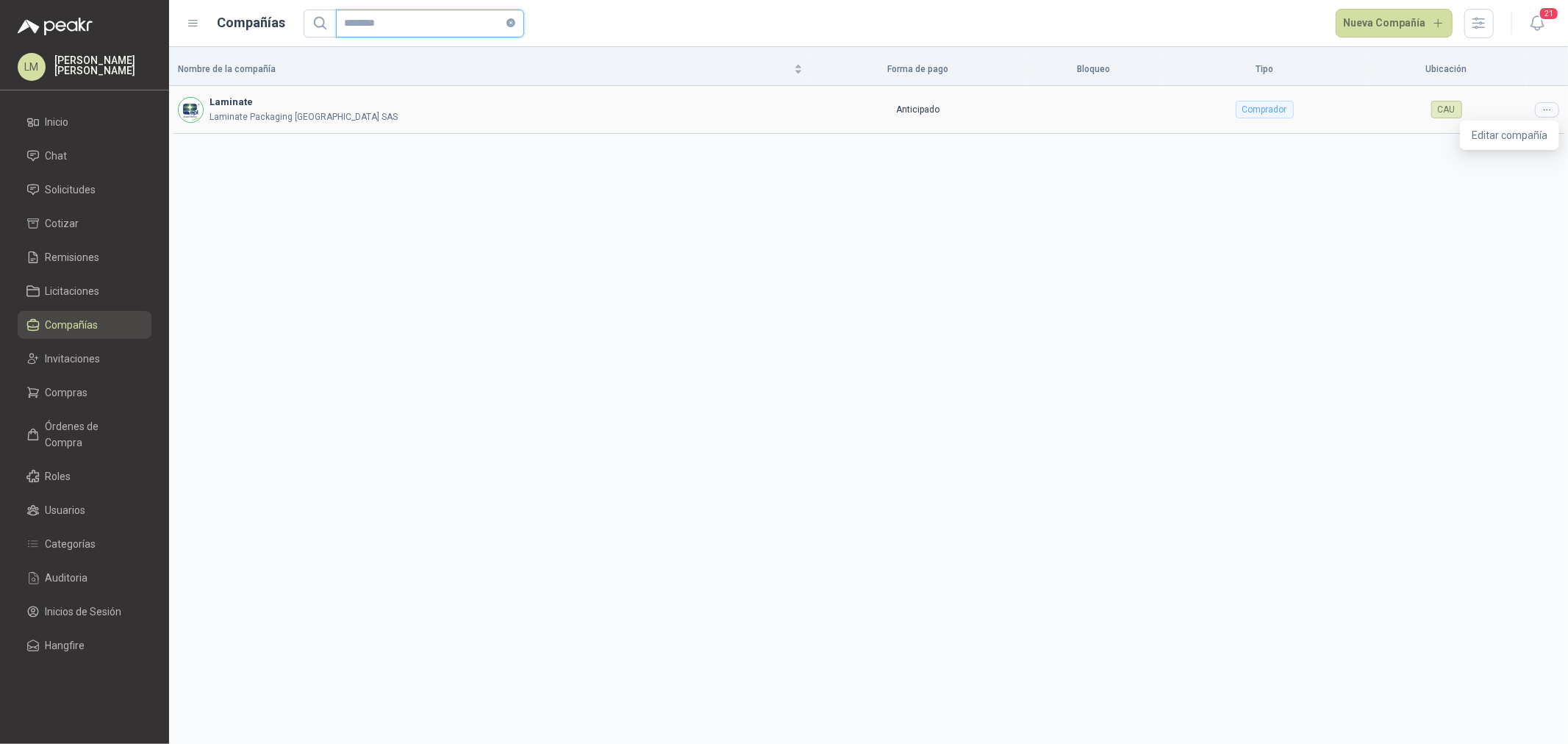
type input "********"
click at [1537, 110] on div at bounding box center [1547, 110] width 24 height 15
click at [1508, 138] on div "Nombre de la compañía Forma de pago Bloqueo Tipo Ubicación Laminate Laminate Pa…" at bounding box center [869, 396] width 1400 height 697
click at [1553, 106] on icon at bounding box center [1547, 110] width 11 height 11
click at [1549, 135] on li "Editar compañía" at bounding box center [1509, 135] width 93 height 23
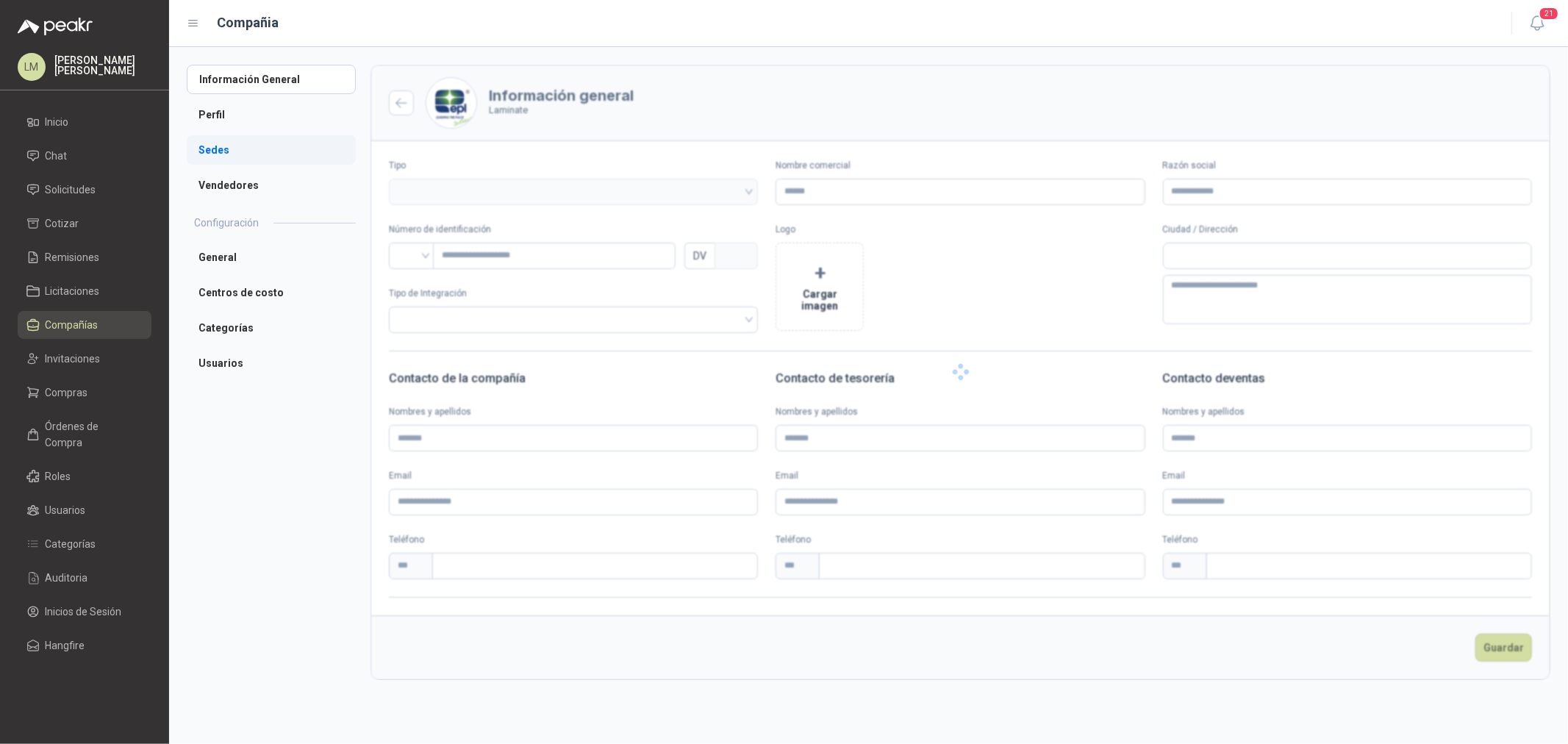
type input "********"
type input "**********"
type input "*********"
type input "*"
type textarea "**********"
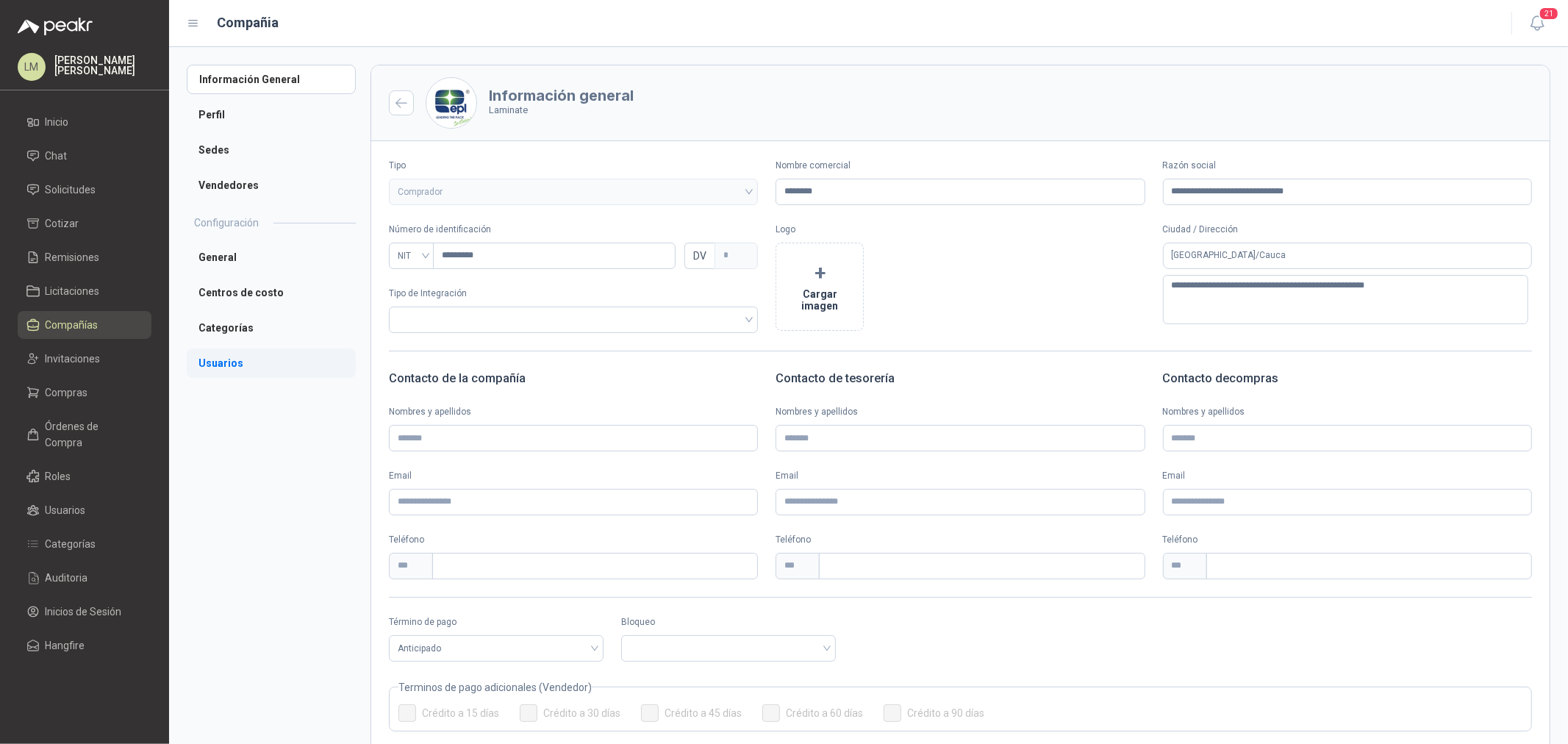
click at [230, 359] on li "Usuarios" at bounding box center [271, 363] width 169 height 29
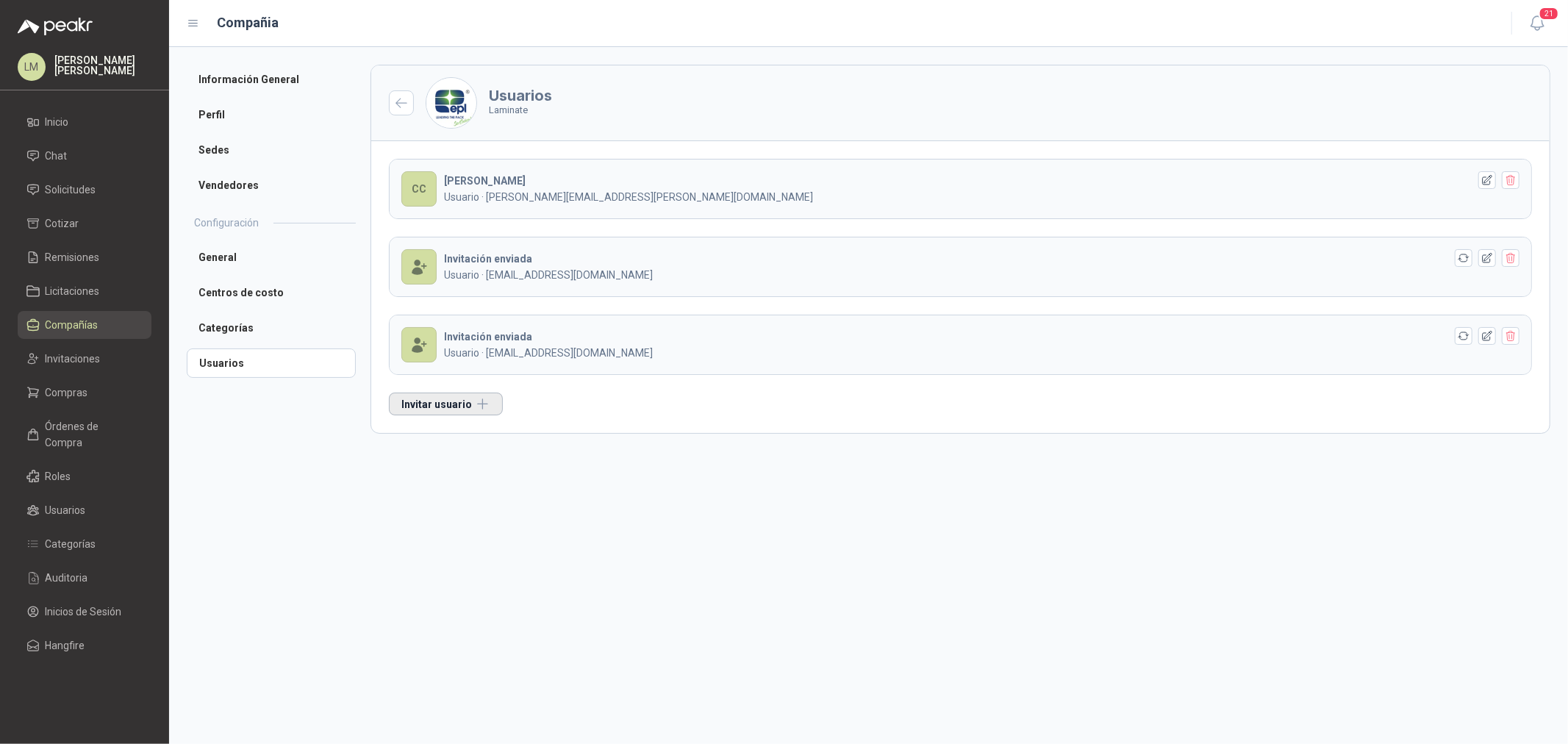
click at [442, 413] on button "Invitar usuario" at bounding box center [446, 404] width 114 height 23
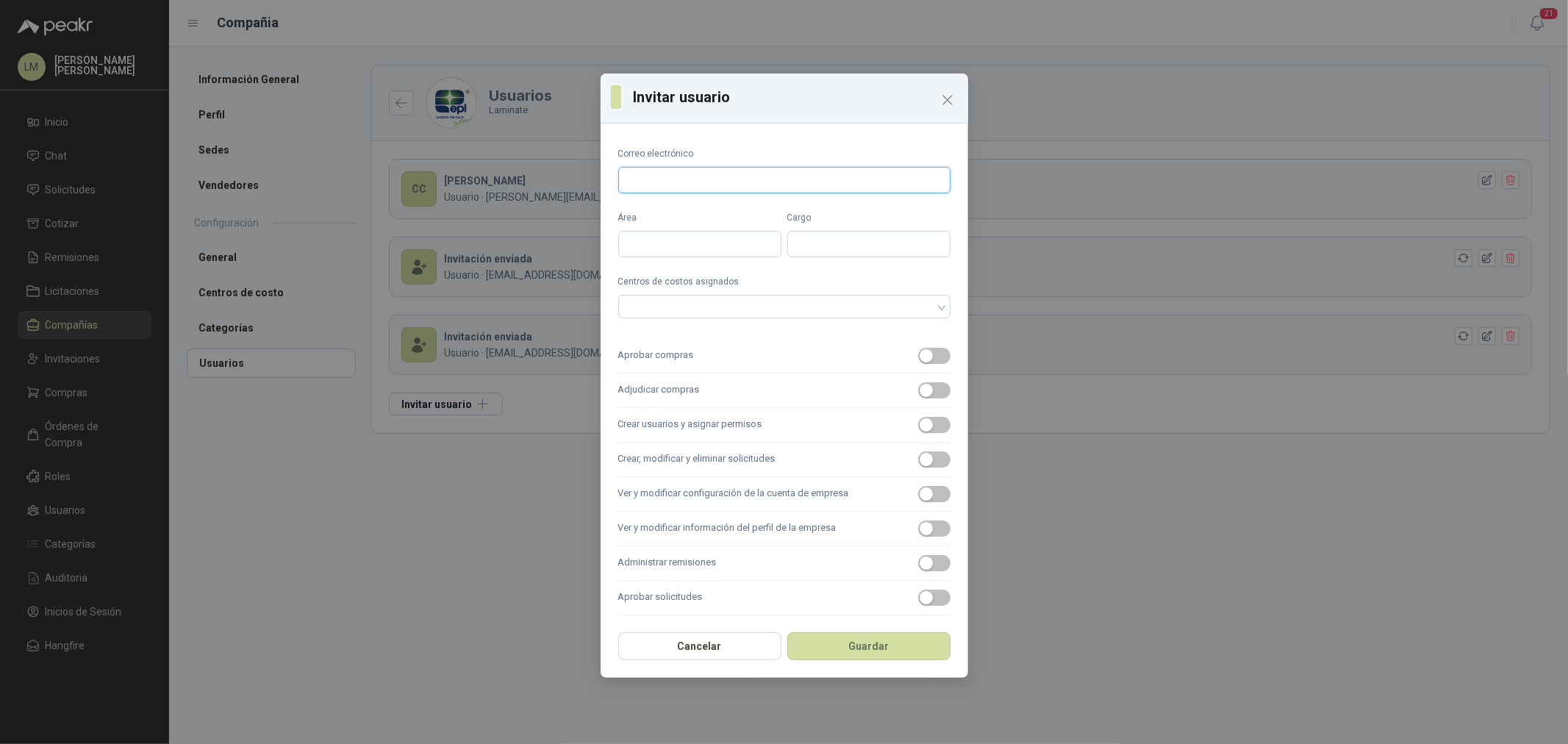
click at [662, 178] on input "Correo electrónico" at bounding box center [785, 180] width 332 height 26
type input "**********"
click at [920, 359] on div "button" at bounding box center [926, 355] width 13 height 13
click at [915, 376] on label "Adjudicar compras" at bounding box center [785, 391] width 332 height 35
click at [918, 382] on button "Adjudicar compras" at bounding box center [935, 390] width 32 height 16
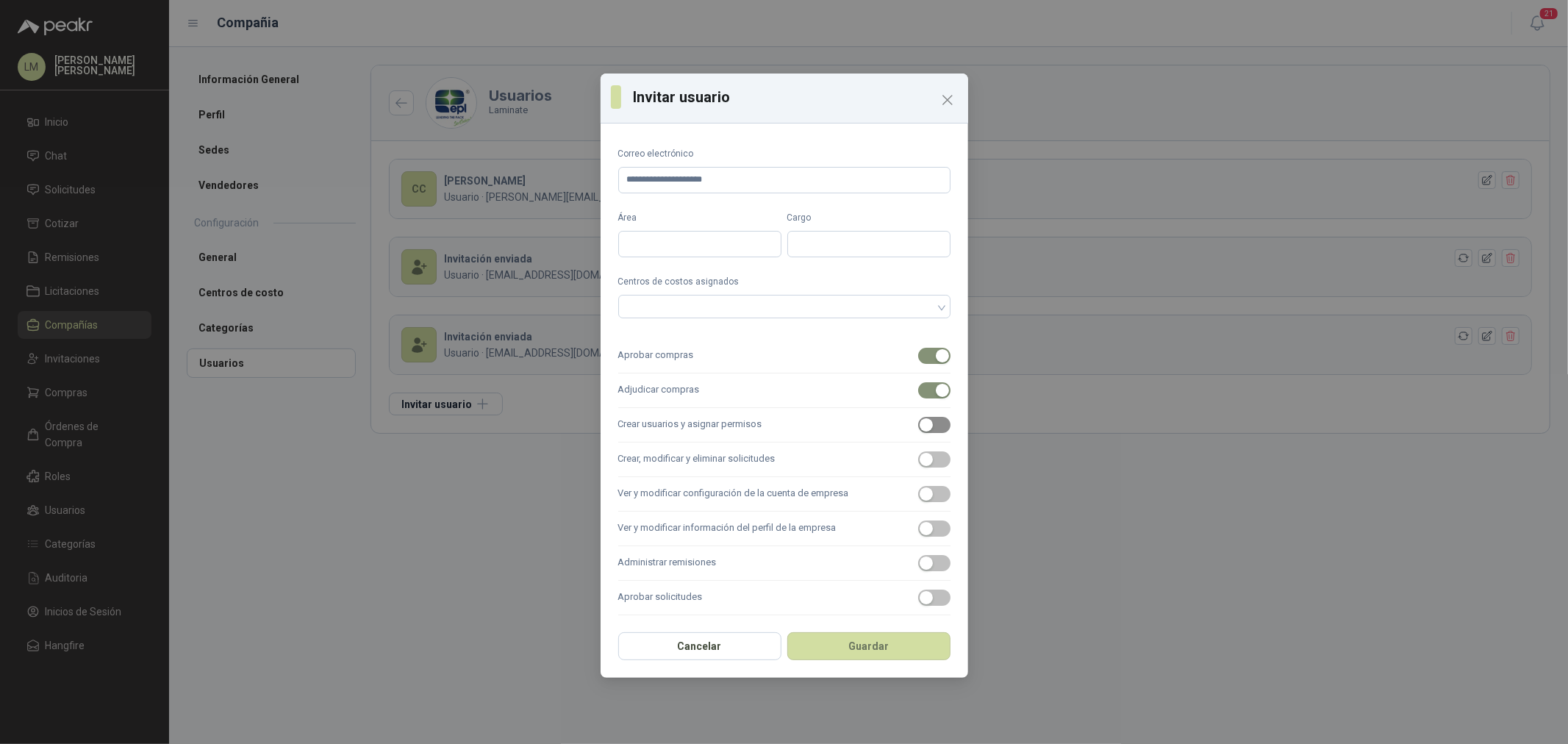
click at [920, 419] on div "button" at bounding box center [926, 425] width 13 height 13
click at [920, 450] on label "Crear, modificar y eliminar solicitudes" at bounding box center [785, 460] width 332 height 35
click at [920, 451] on button "Crear, modificar y eliminar solicitudes" at bounding box center [935, 459] width 32 height 16
drag, startPoint x: 920, startPoint y: 476, endPoint x: 924, endPoint y: 504, distance: 28.3
click at [920, 478] on label "Ver y modificar configuración de la cuenta de empresa" at bounding box center [785, 494] width 332 height 35
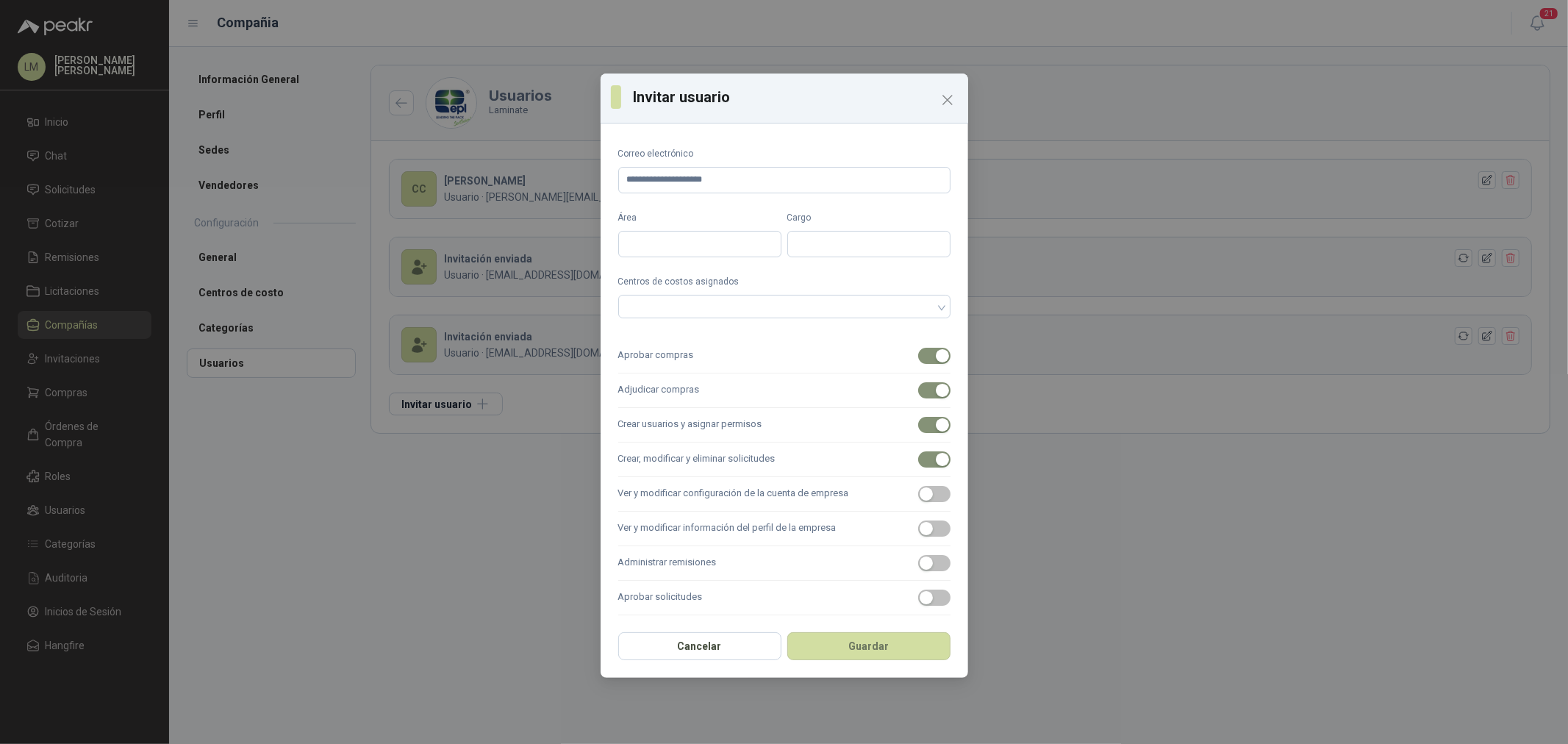
click at [920, 486] on button "Ver y modificar configuración de la cuenta de empresa" at bounding box center [935, 494] width 32 height 16
drag, startPoint x: 924, startPoint y: 504, endPoint x: 922, endPoint y: 549, distance: 45.0
click at [924, 508] on label "Ver y modificar configuración de la cuenta de empresa" at bounding box center [785, 494] width 332 height 35
click at [924, 502] on button "Ver y modificar configuración de la cuenta de empresa" at bounding box center [935, 494] width 32 height 16
drag, startPoint x: 922, startPoint y: 549, endPoint x: 922, endPoint y: 564, distance: 15.0
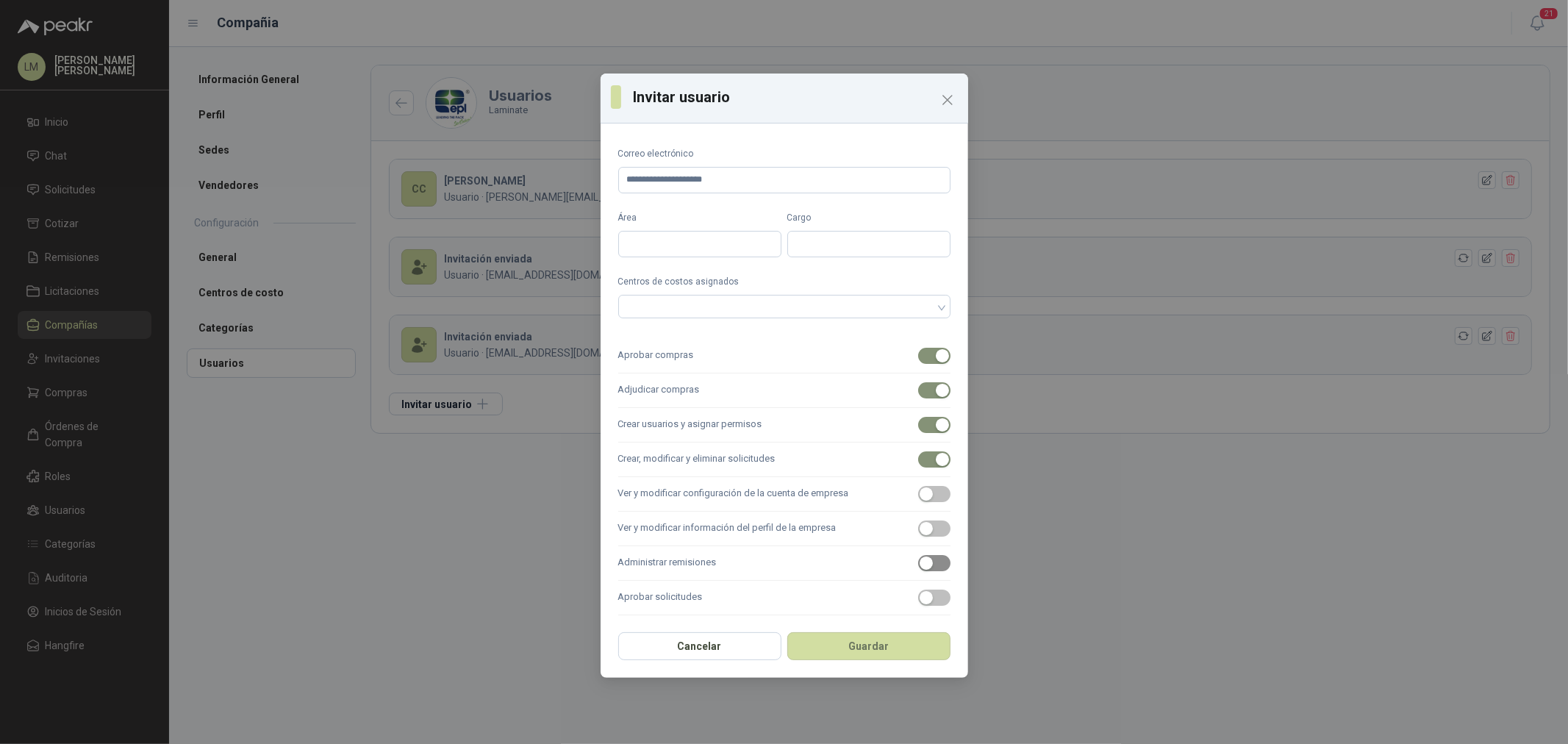
click at [922, 555] on label "Administrar remisiones" at bounding box center [785, 563] width 332 height 35
click at [922, 564] on button "Administrar remisiones" at bounding box center [935, 563] width 32 height 16
click at [921, 516] on label "Ver y modificar información del perfil de la empresa" at bounding box center [785, 529] width 332 height 35
click at [921, 521] on button "Ver y modificar información del perfil de la empresa" at bounding box center [935, 528] width 32 height 16
click at [920, 498] on div "button" at bounding box center [926, 494] width 13 height 13
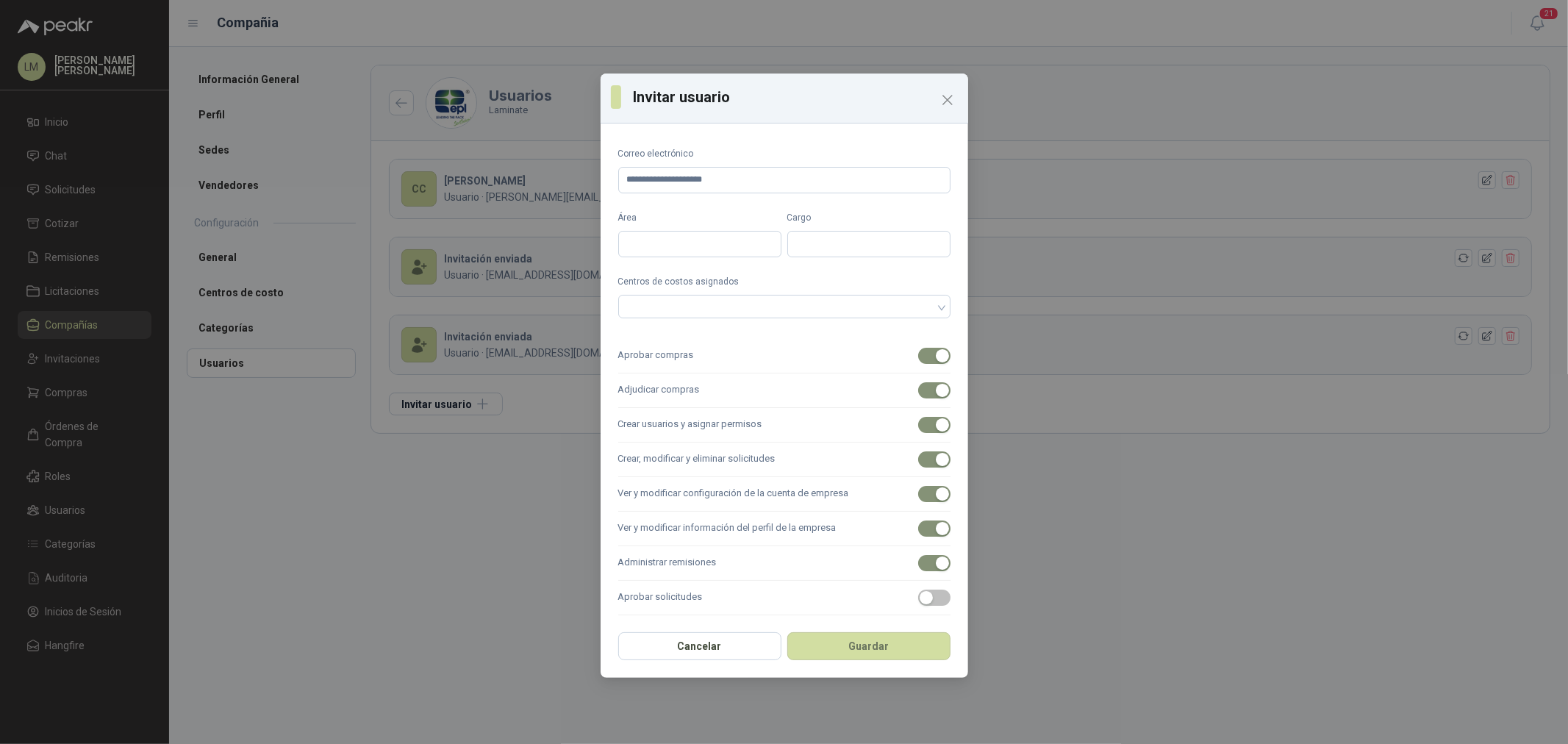
click at [934, 585] on label "Aprobar solicitudes" at bounding box center [785, 598] width 332 height 35
click at [934, 589] on button "Aprobar solicitudes" at bounding box center [935, 597] width 32 height 16
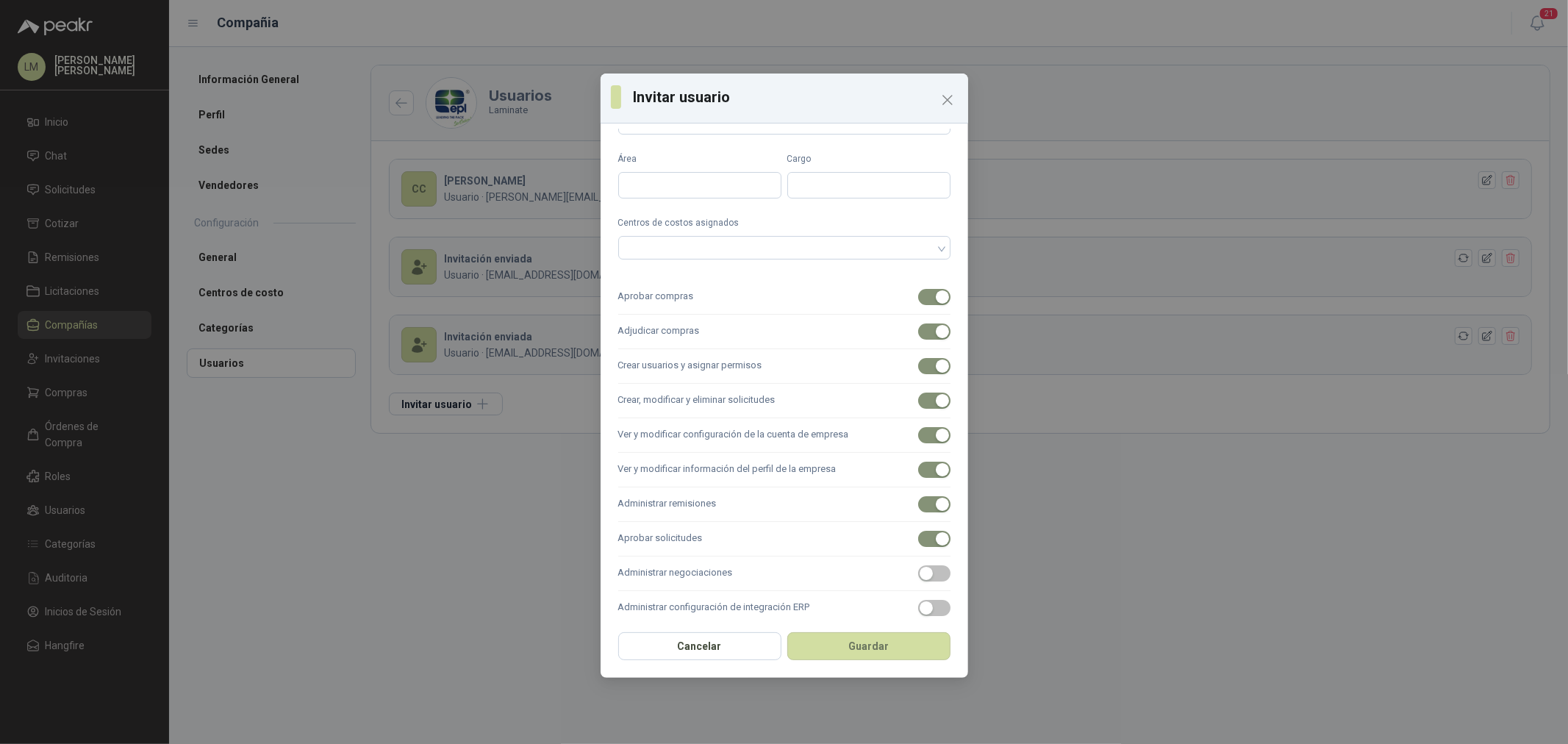
scroll to position [107, 0]
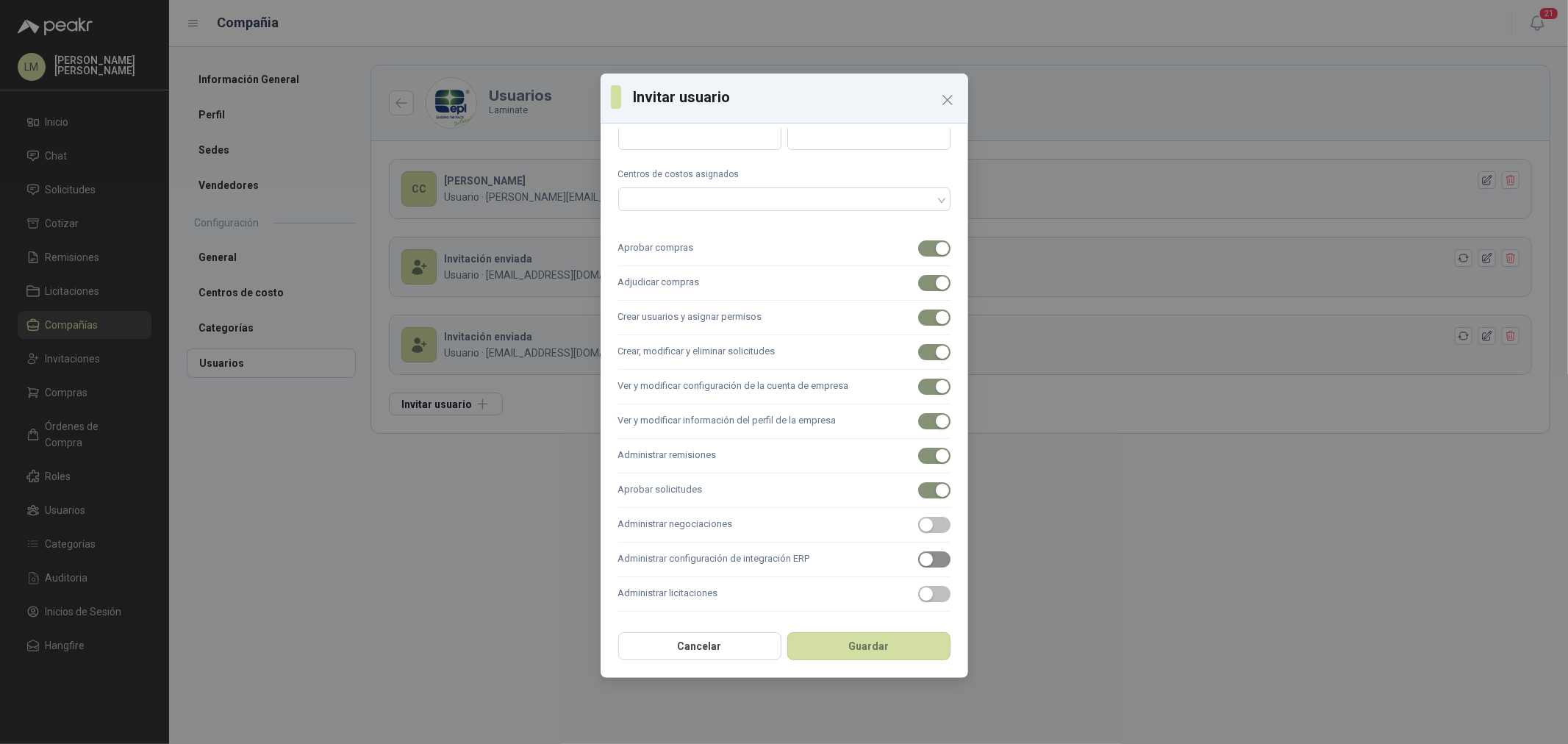
drag, startPoint x: 915, startPoint y: 524, endPoint x: 928, endPoint y: 553, distance: 31.8
click at [920, 525] on div "button" at bounding box center [926, 525] width 13 height 13
click at [928, 553] on span "button" at bounding box center [935, 559] width 32 height 16
click at [926, 589] on span "button" at bounding box center [935, 594] width 32 height 16
click at [907, 626] on div "Cancelar Guardar" at bounding box center [785, 651] width 368 height 54
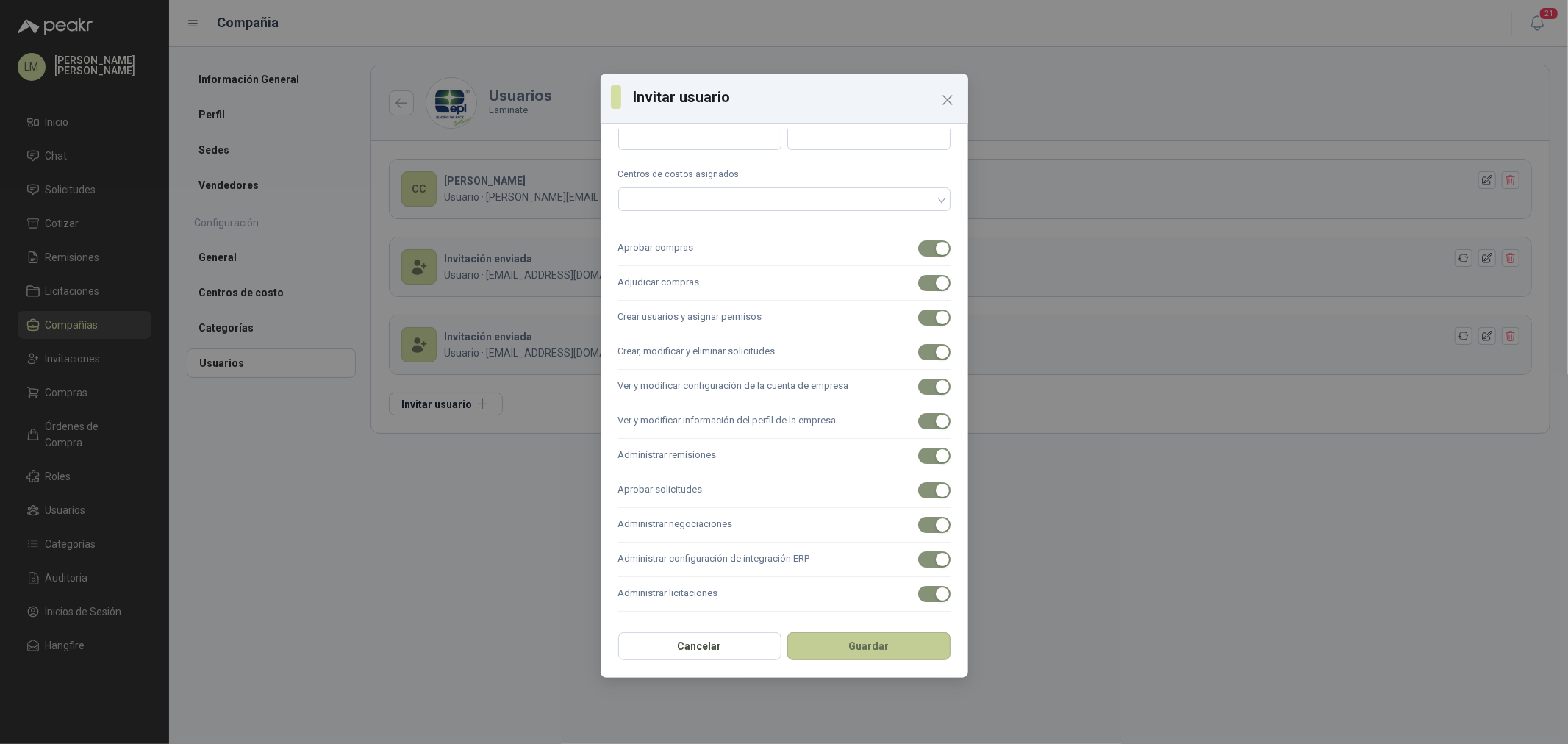
click at [907, 640] on button "Guardar" at bounding box center [869, 647] width 163 height 28
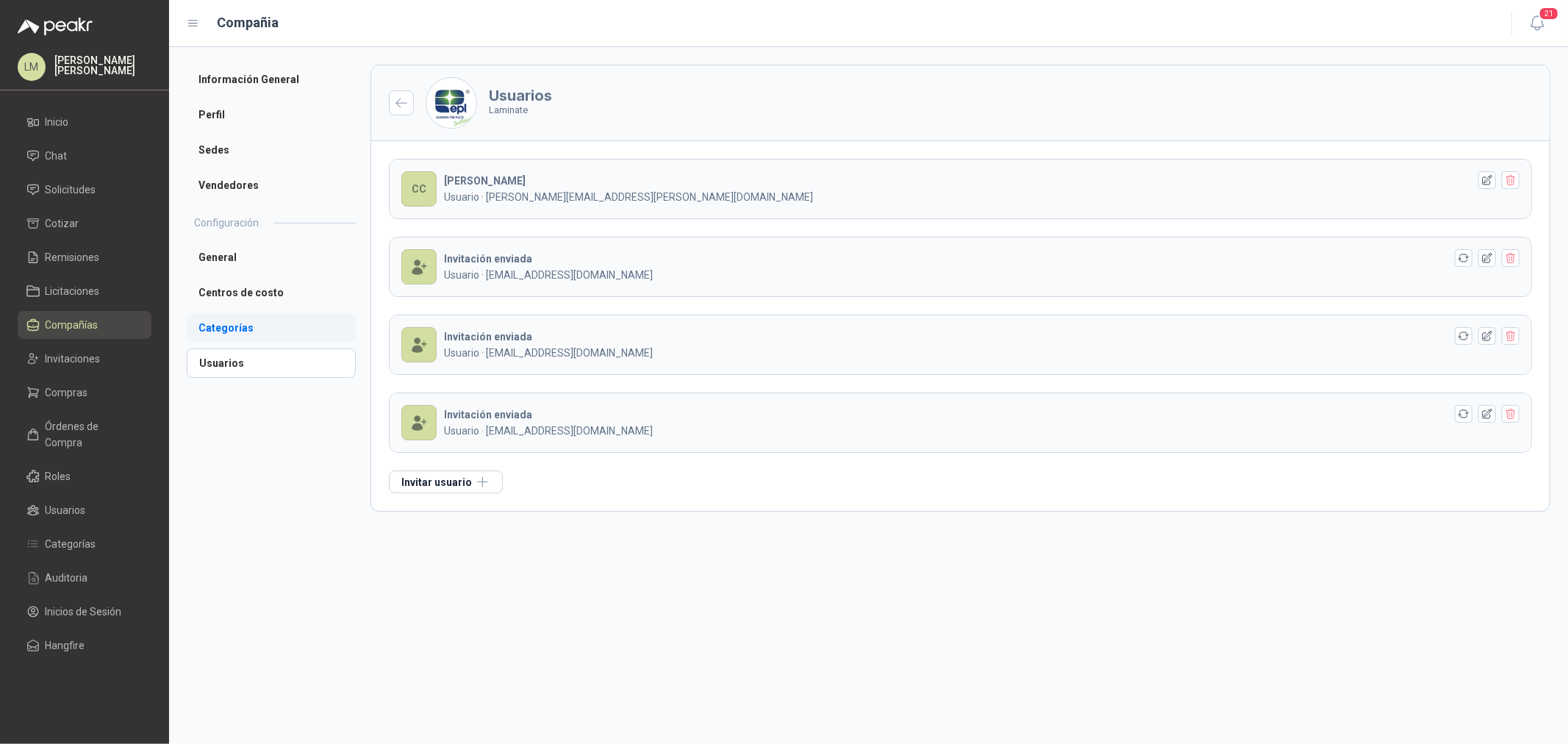
click at [222, 317] on li "Categorías" at bounding box center [271, 328] width 169 height 29
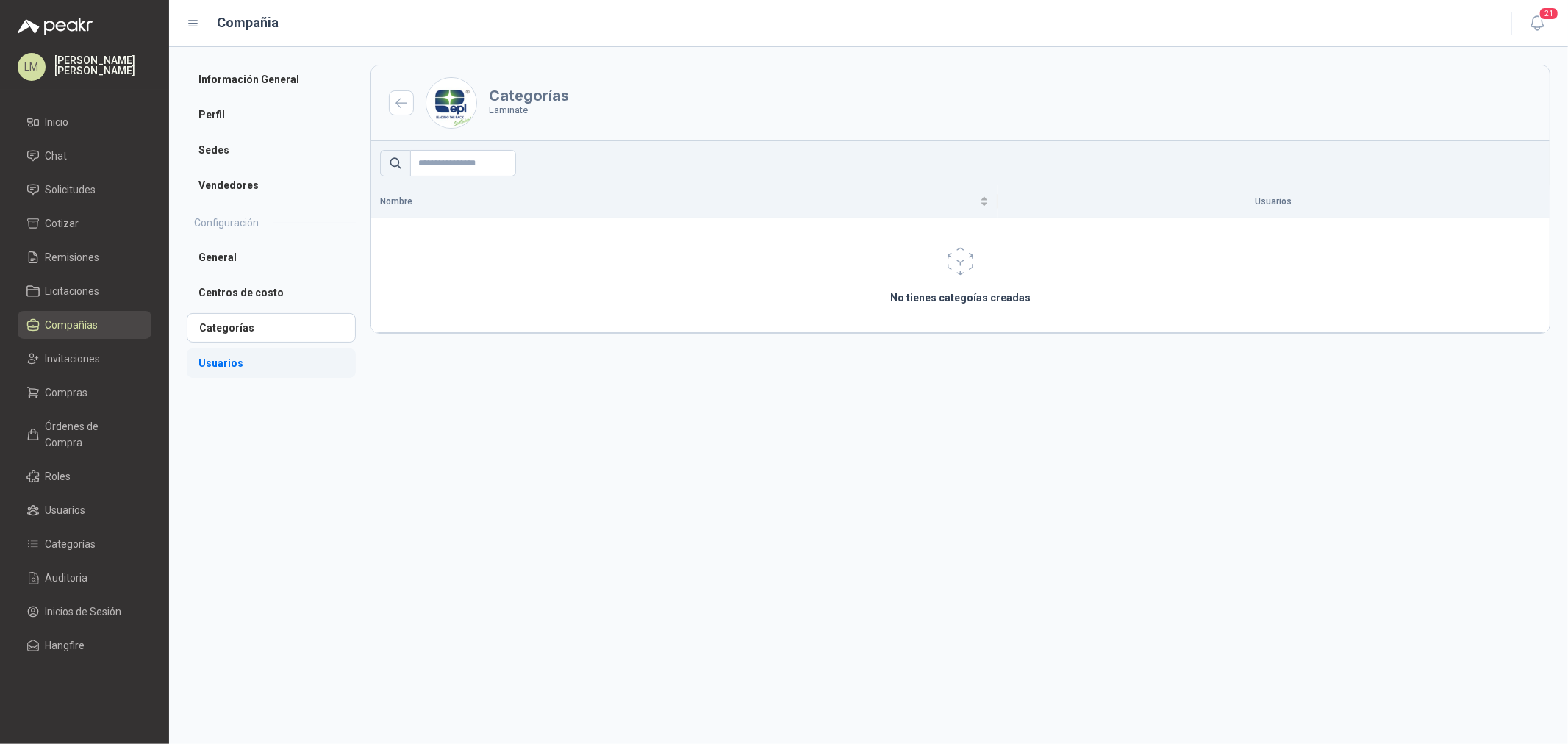
click at [236, 359] on li "Usuarios" at bounding box center [271, 363] width 169 height 29
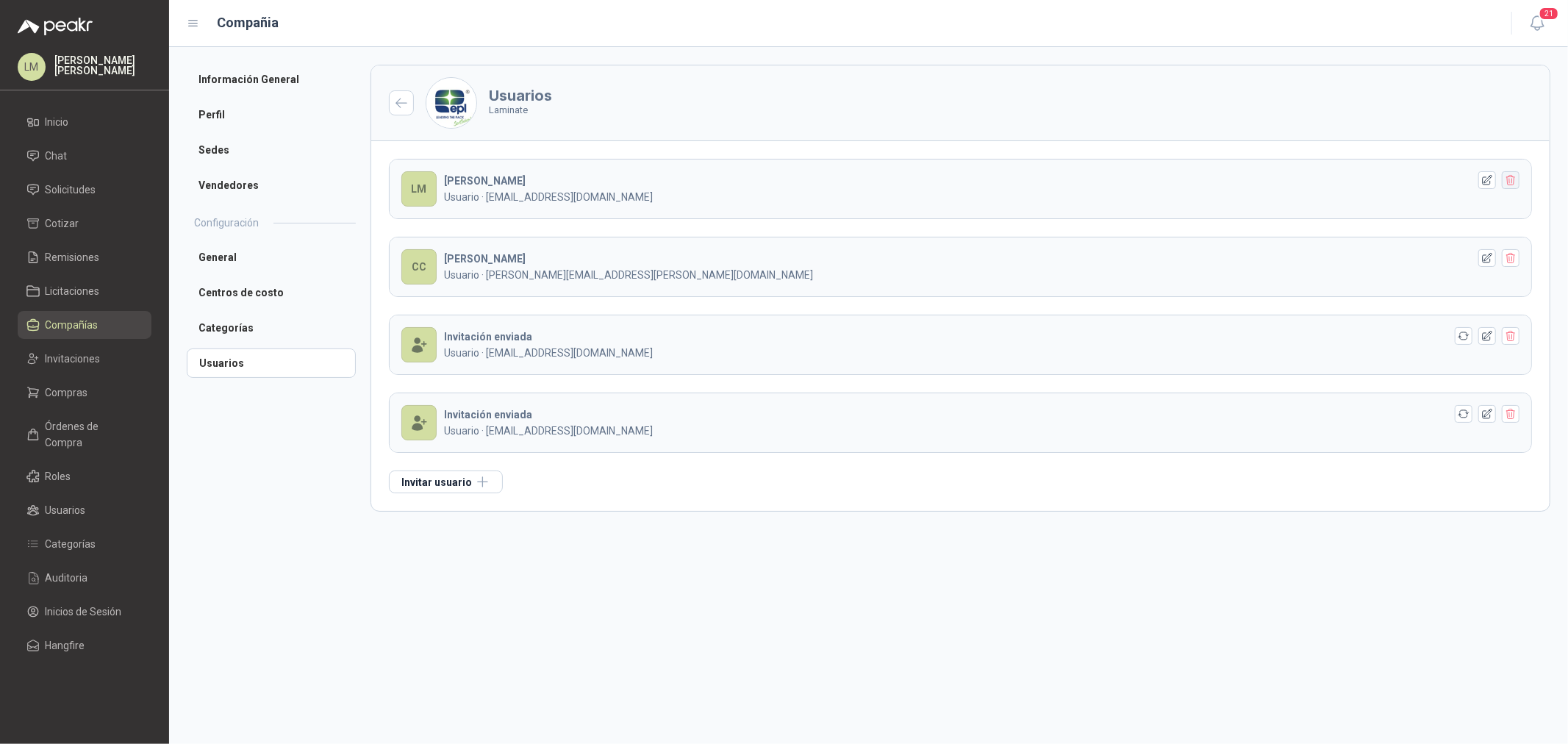
click at [1512, 182] on icon "button" at bounding box center [1511, 180] width 8 height 10
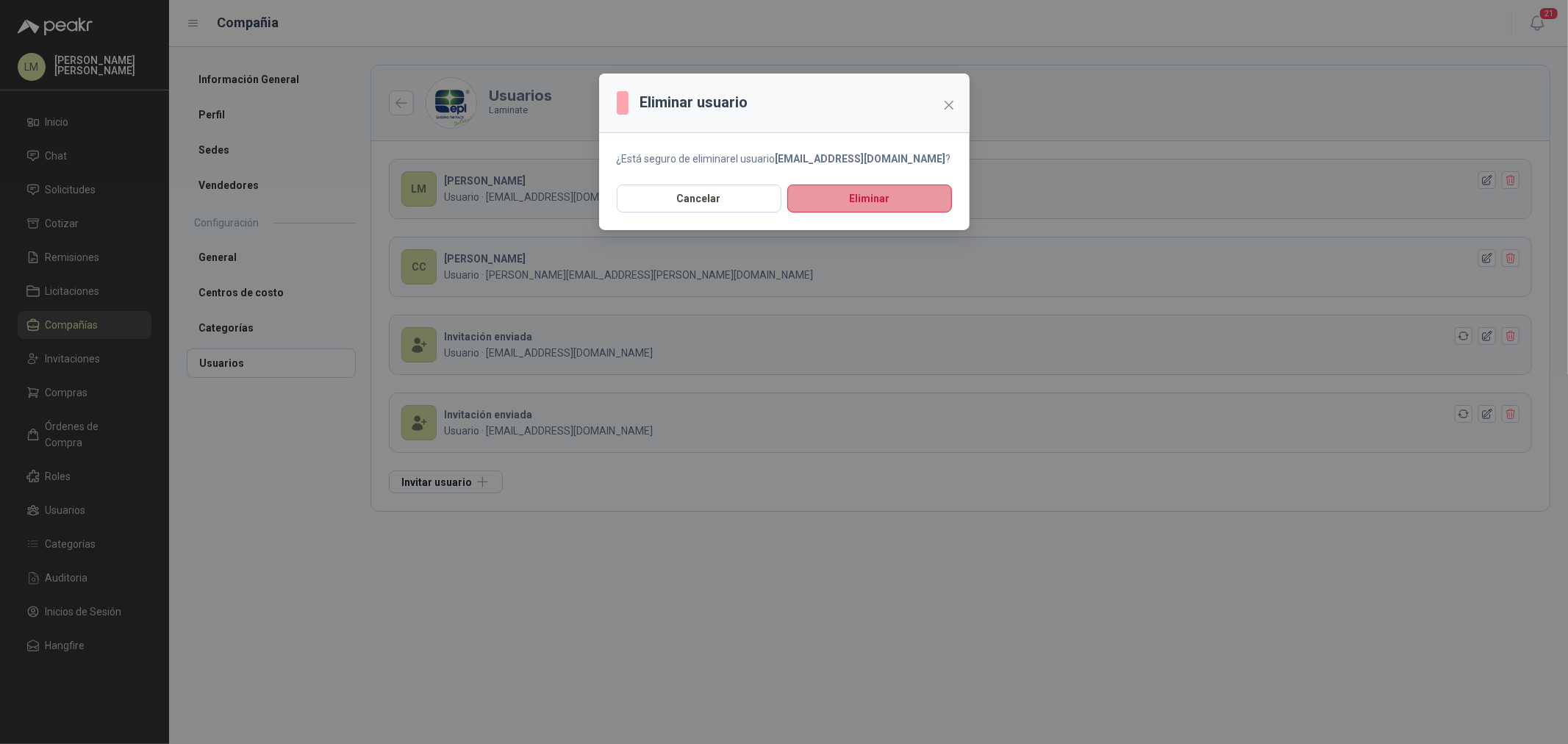
click at [876, 199] on button "Eliminar" at bounding box center [870, 199] width 165 height 28
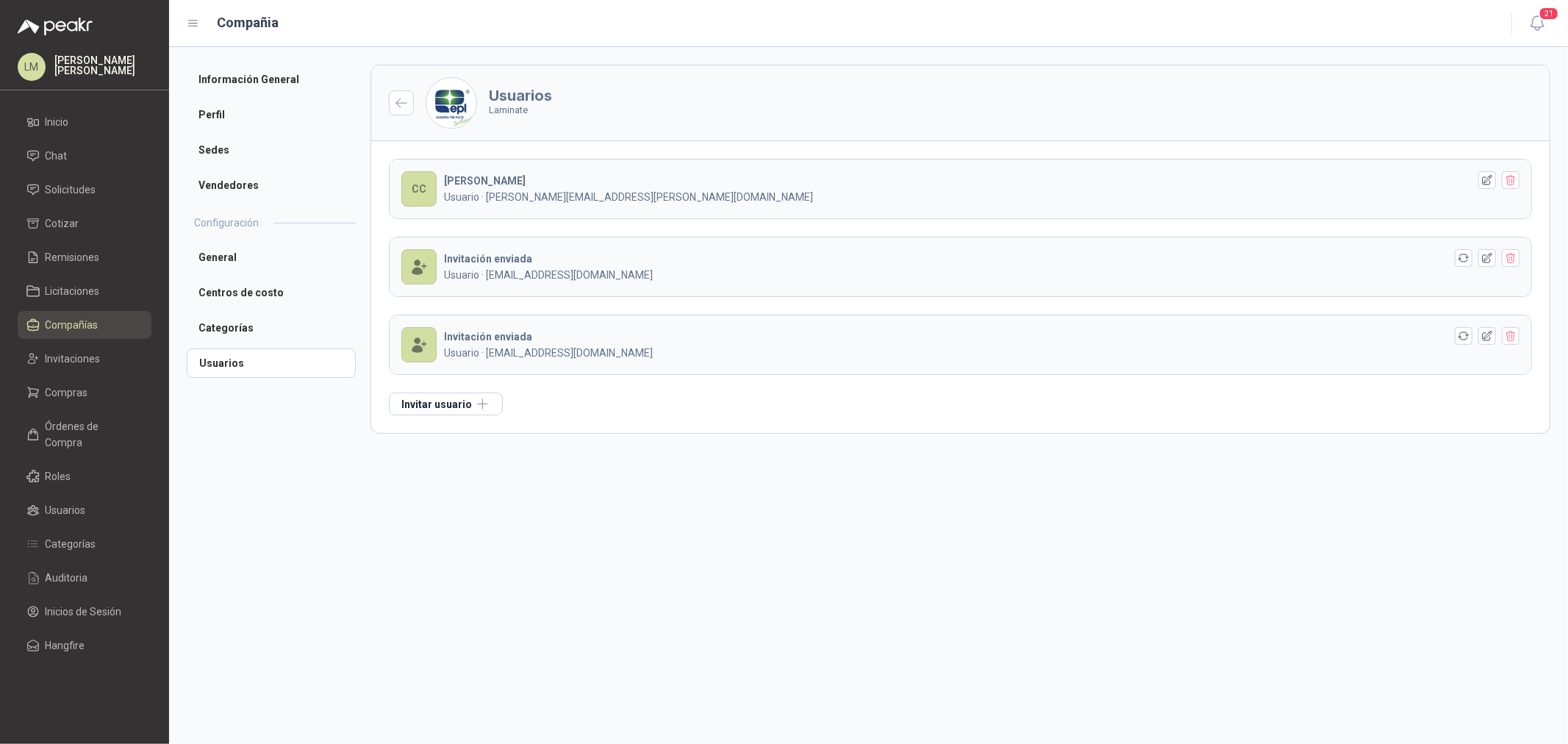
click at [59, 321] on span "Compañías" at bounding box center [72, 324] width 53 height 16
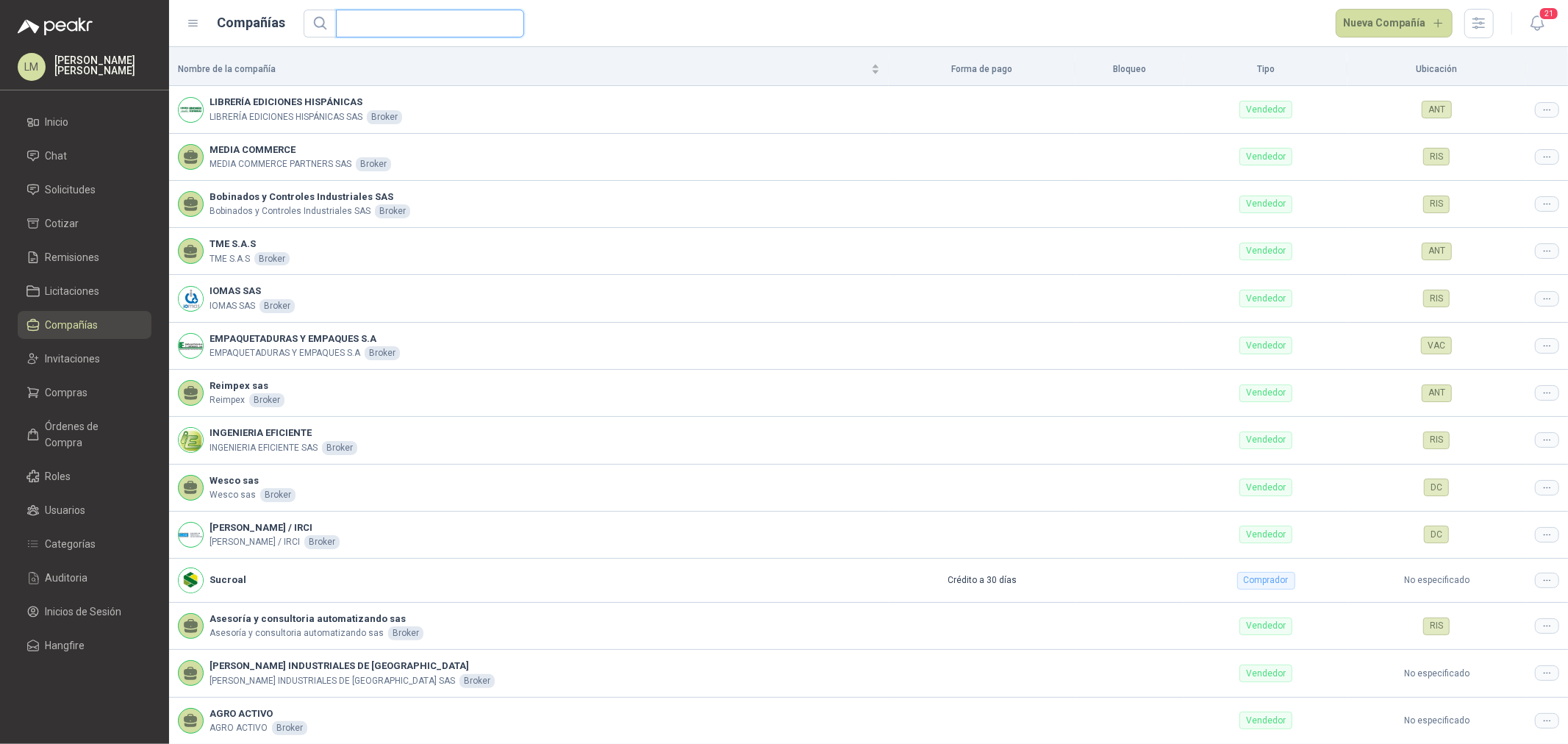
click at [365, 26] on input "text" at bounding box center [424, 23] width 159 height 26
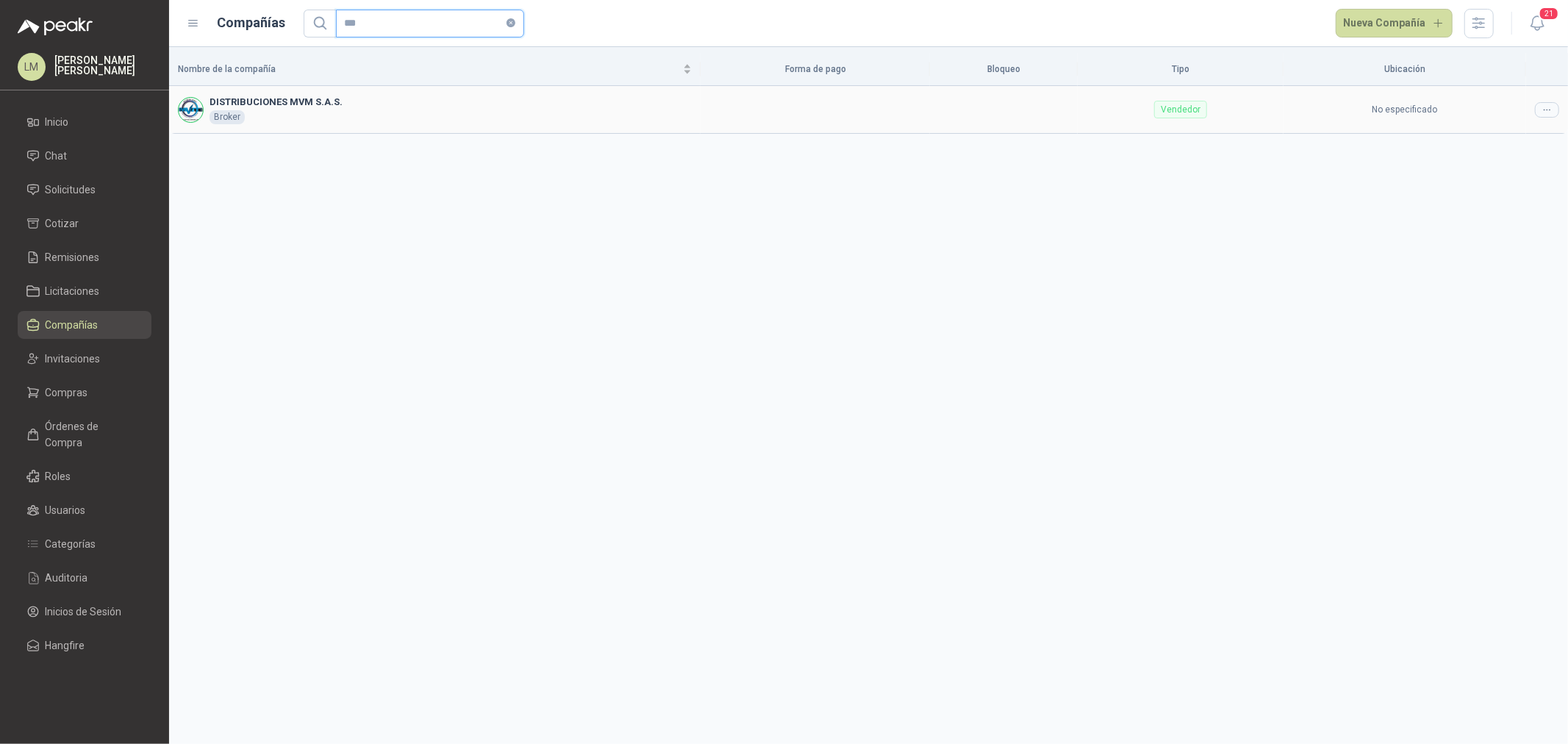
type input "***"
click at [1547, 117] on td at bounding box center [1547, 109] width 42 height 47
click at [1546, 113] on icon at bounding box center [1547, 110] width 11 height 11
click at [1526, 136] on span "Editar compañía" at bounding box center [1510, 135] width 76 height 16
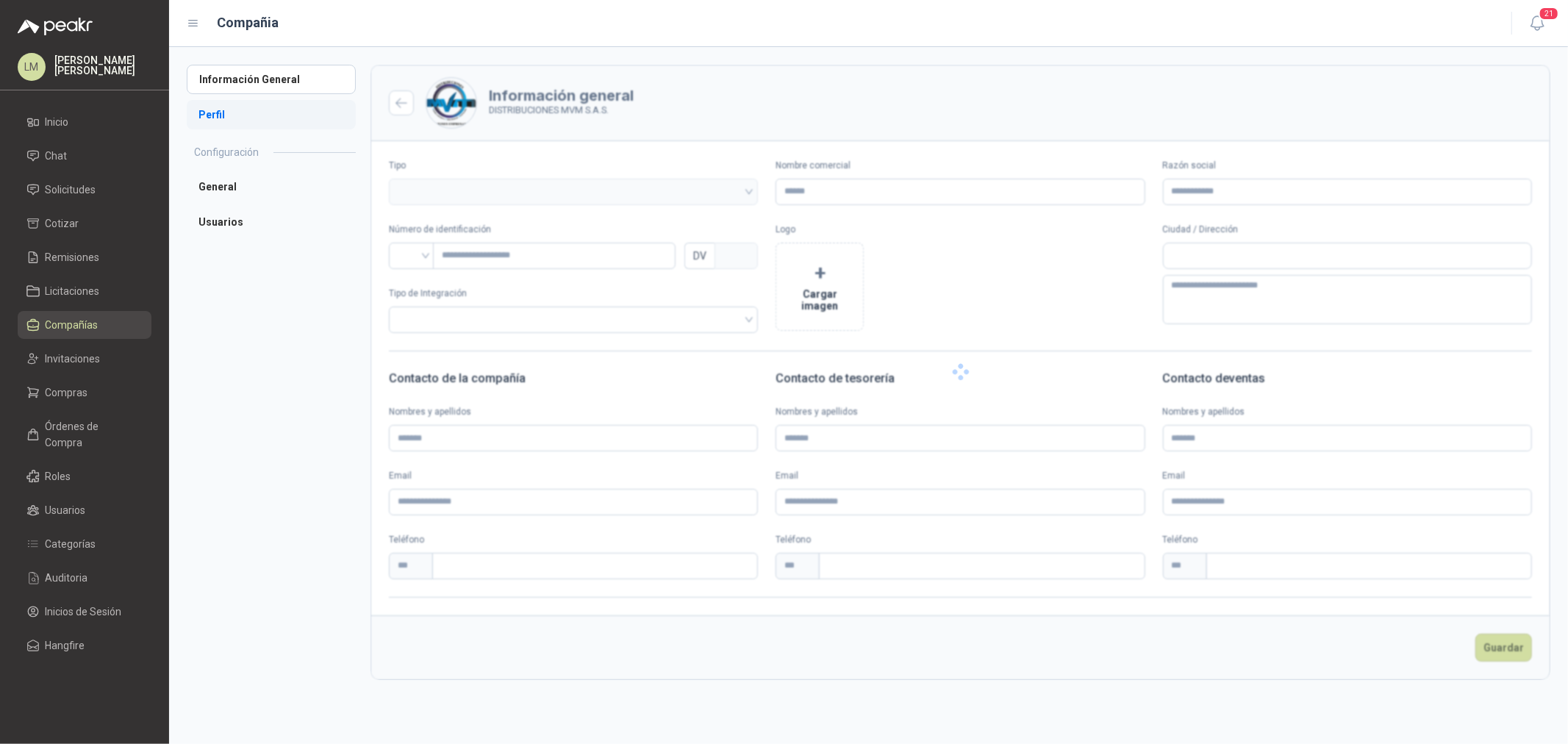
type input "**********"
type input "*********"
type input "*"
click at [217, 263] on li "Usuarios" at bounding box center [271, 257] width 169 height 29
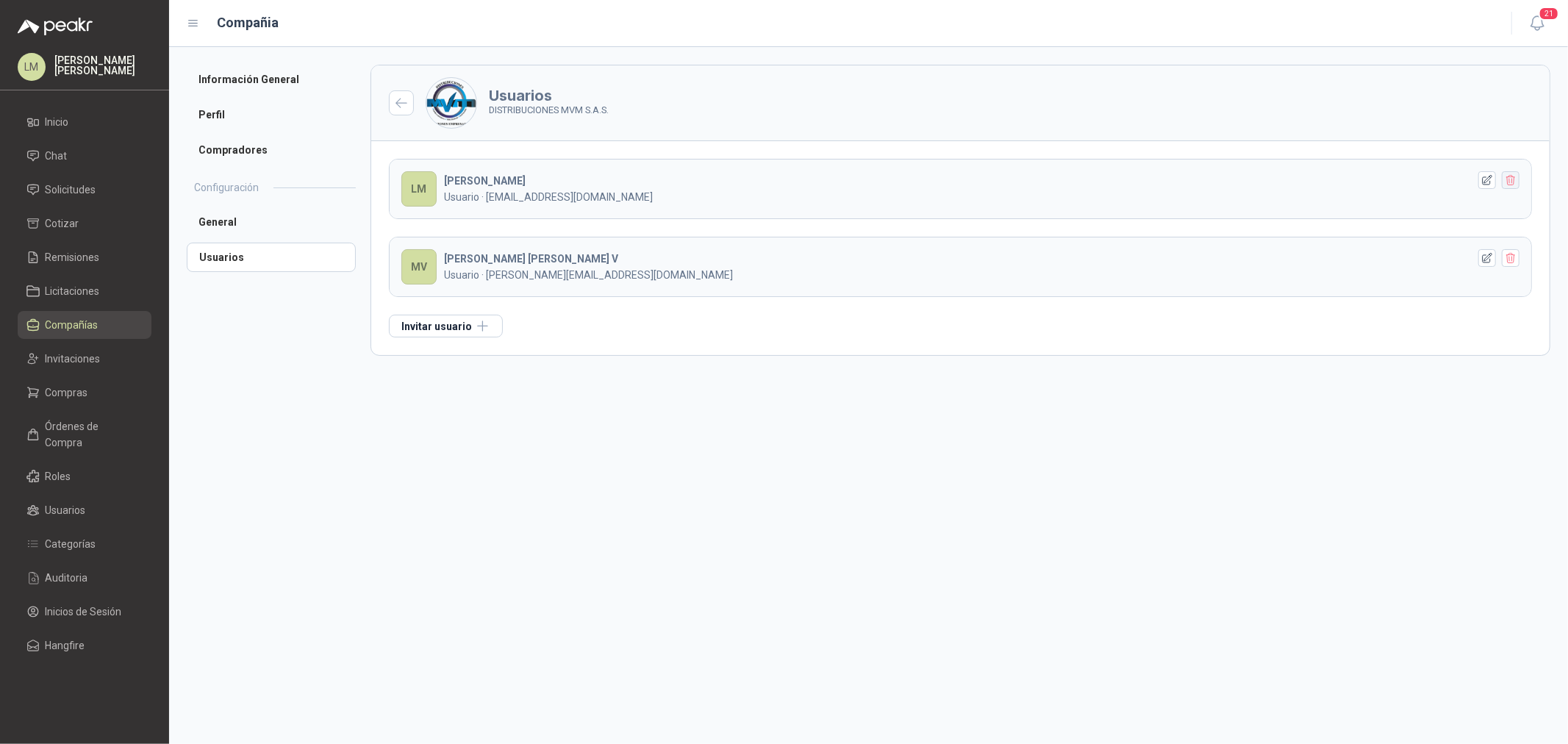
click at [1507, 179] on icon "button" at bounding box center [1511, 180] width 8 height 10
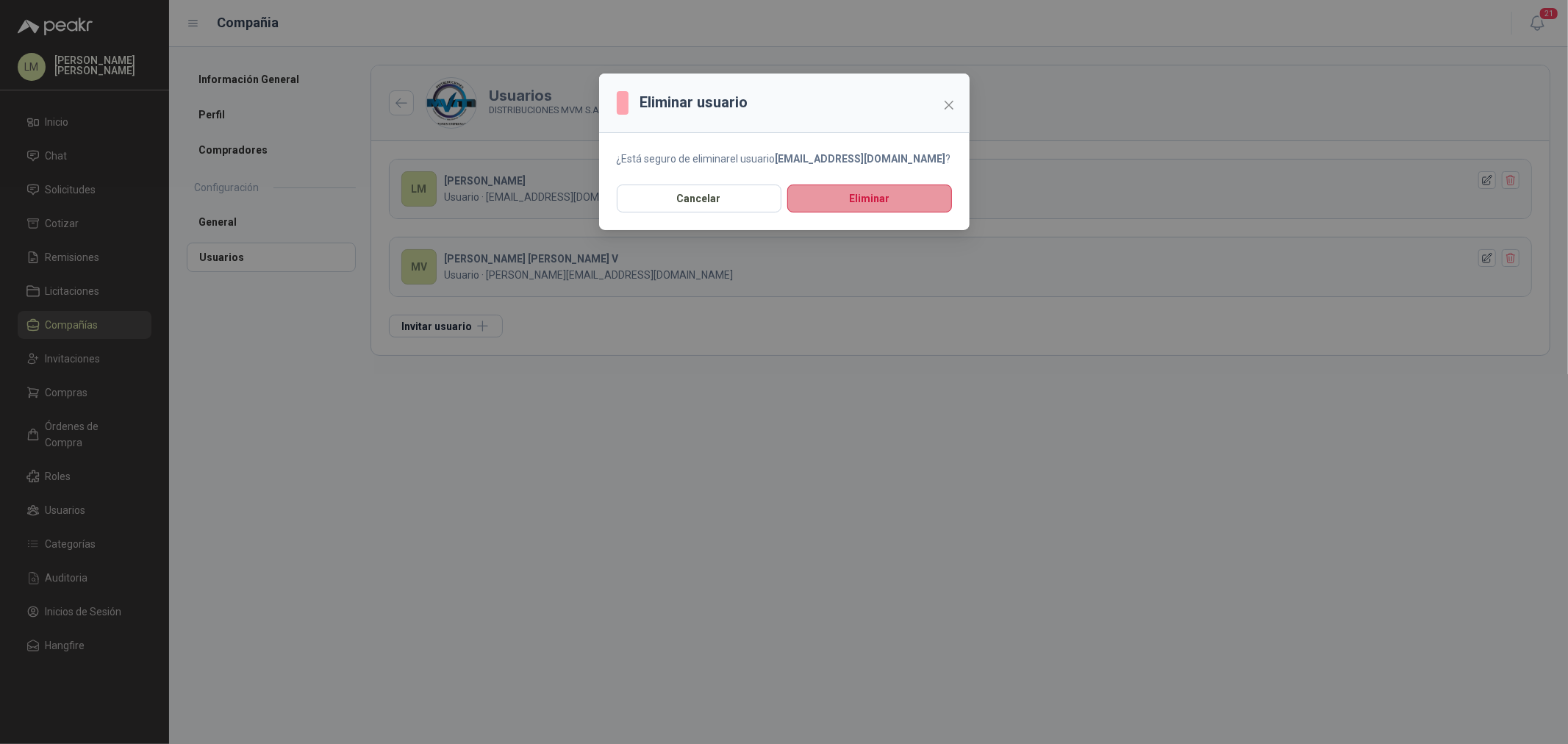
click at [829, 206] on button "Eliminar" at bounding box center [870, 199] width 165 height 28
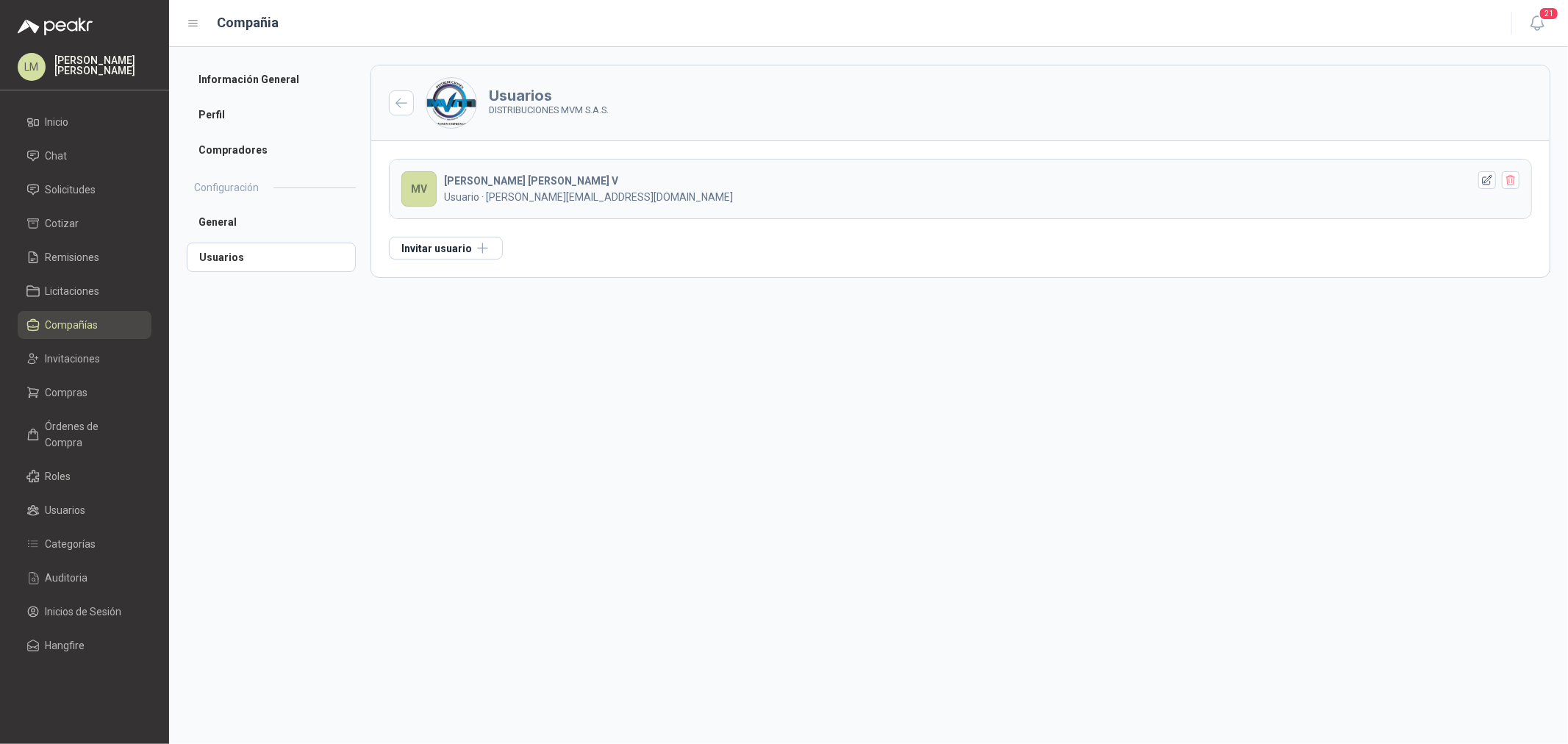
click at [66, 324] on span "Compañías" at bounding box center [72, 324] width 53 height 16
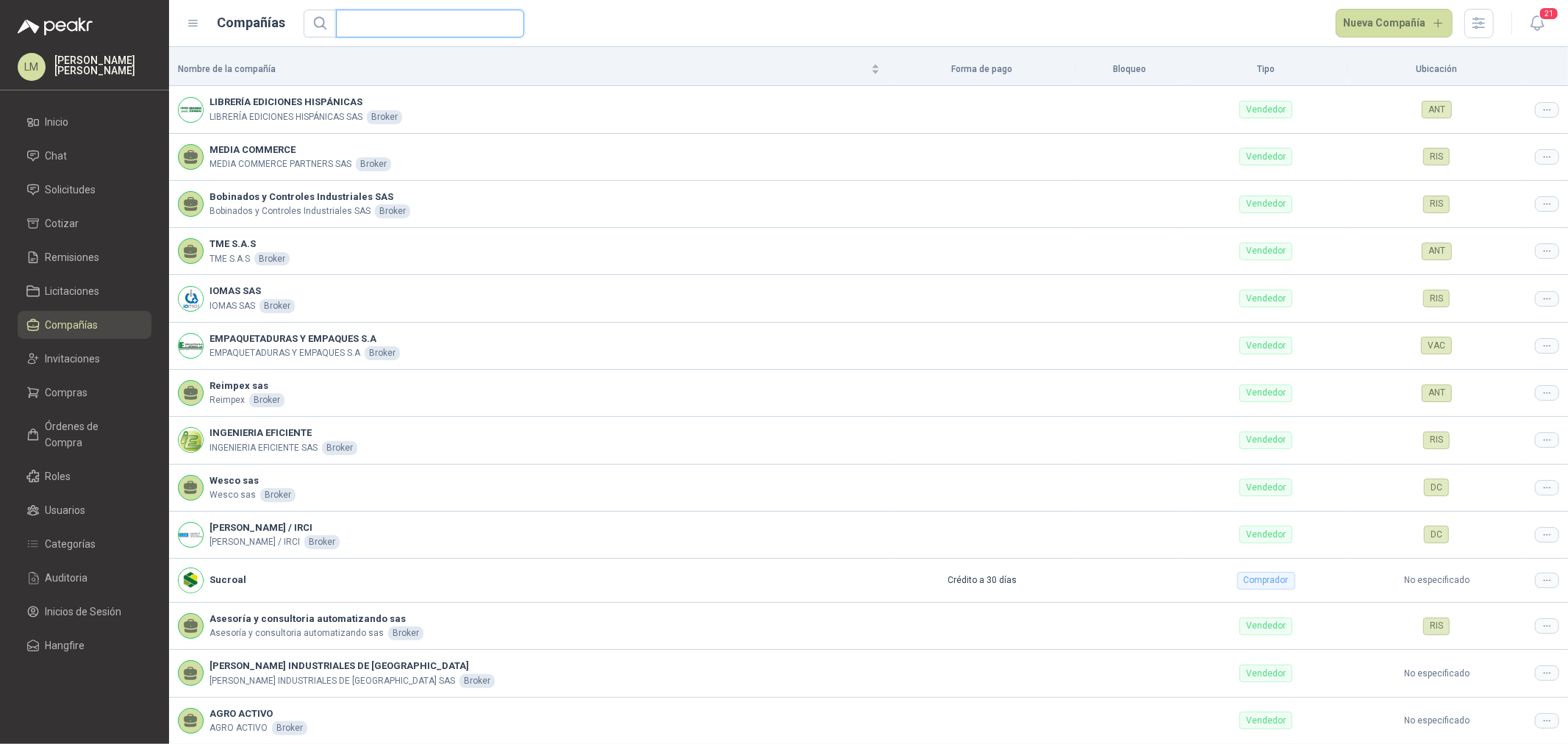
click at [361, 23] on input "text" at bounding box center [424, 23] width 159 height 26
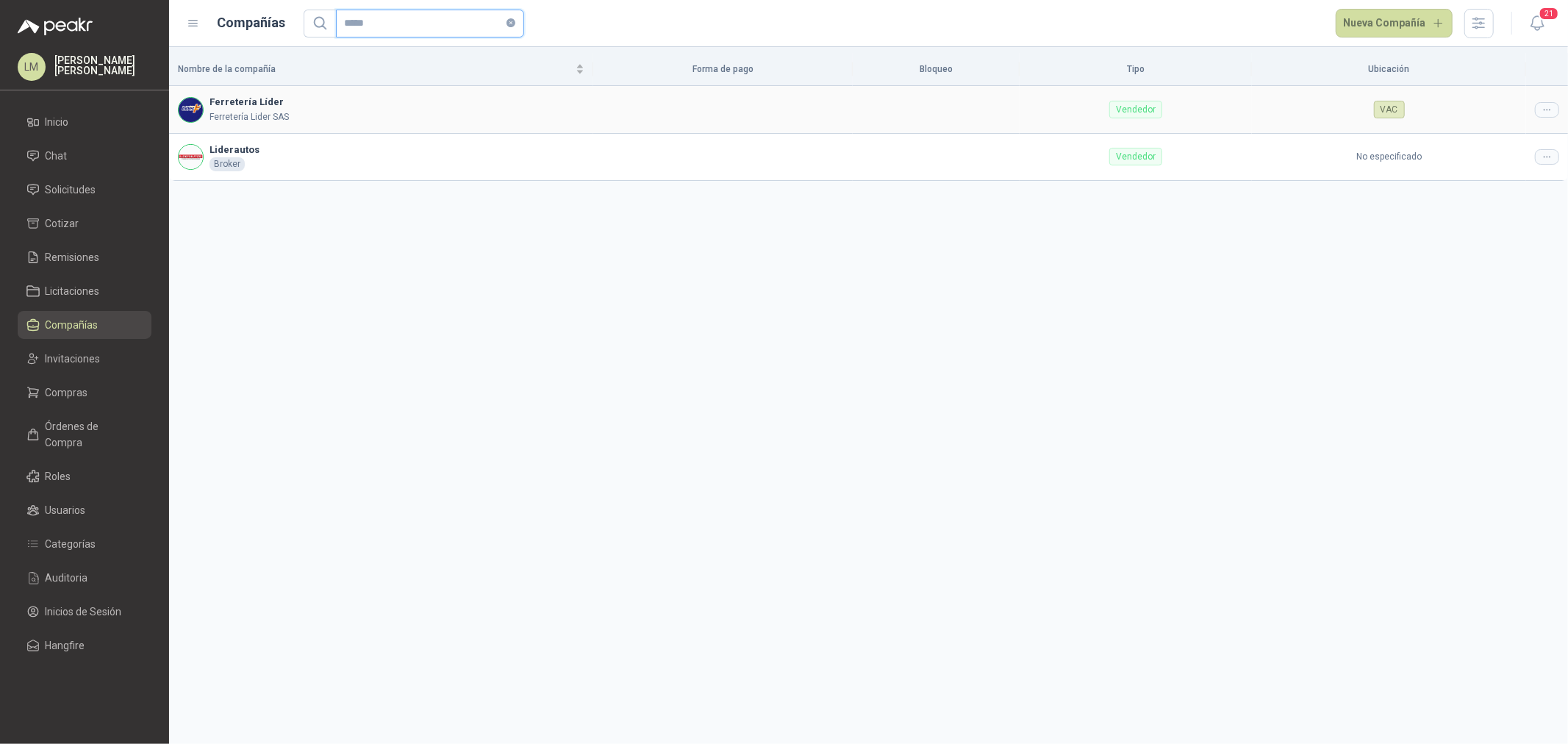
type input "*****"
click at [1546, 111] on icon at bounding box center [1547, 110] width 11 height 11
click at [1518, 142] on span "Editar compañía" at bounding box center [1510, 135] width 76 height 16
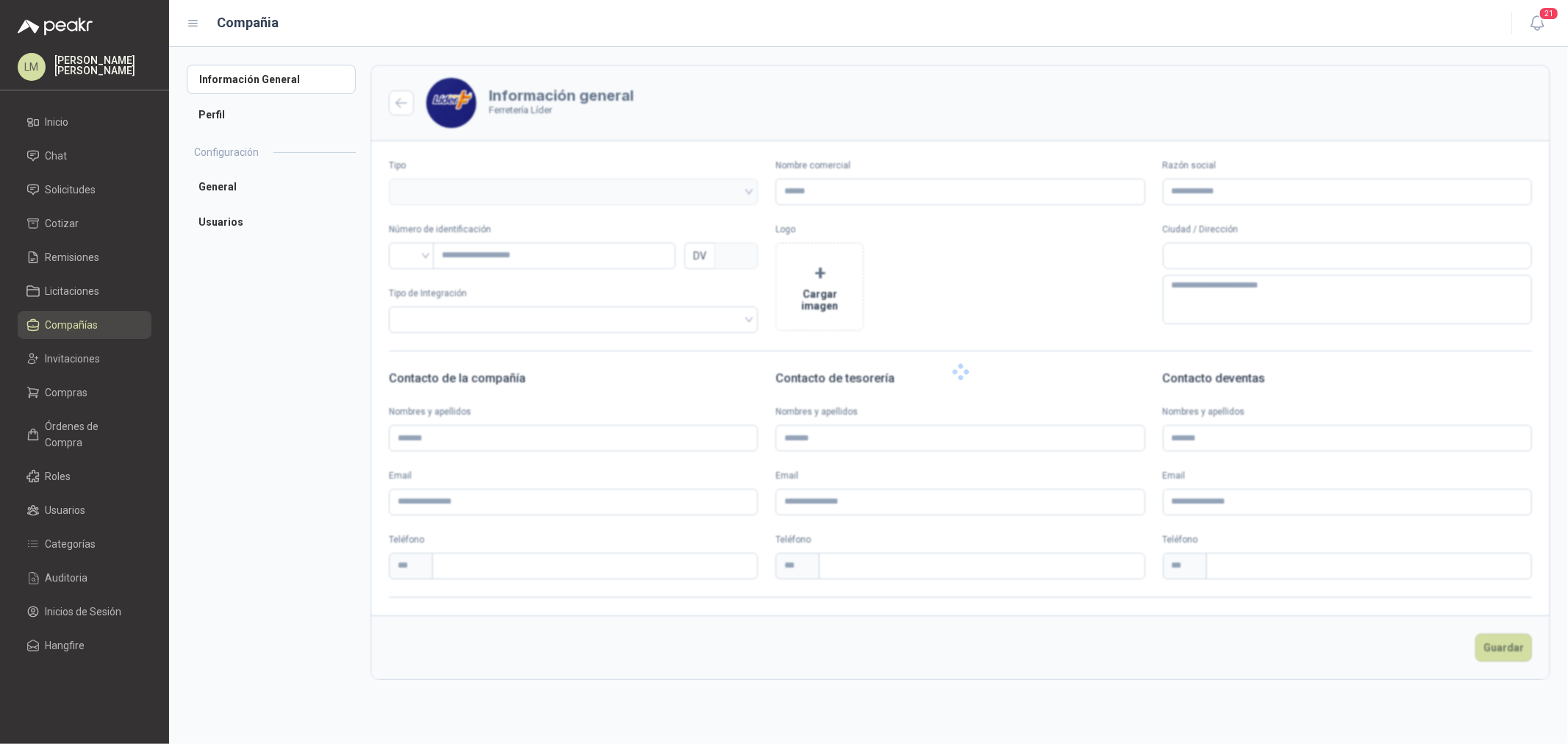
type input "**********"
type input "*********"
type input "*"
type textarea "**********"
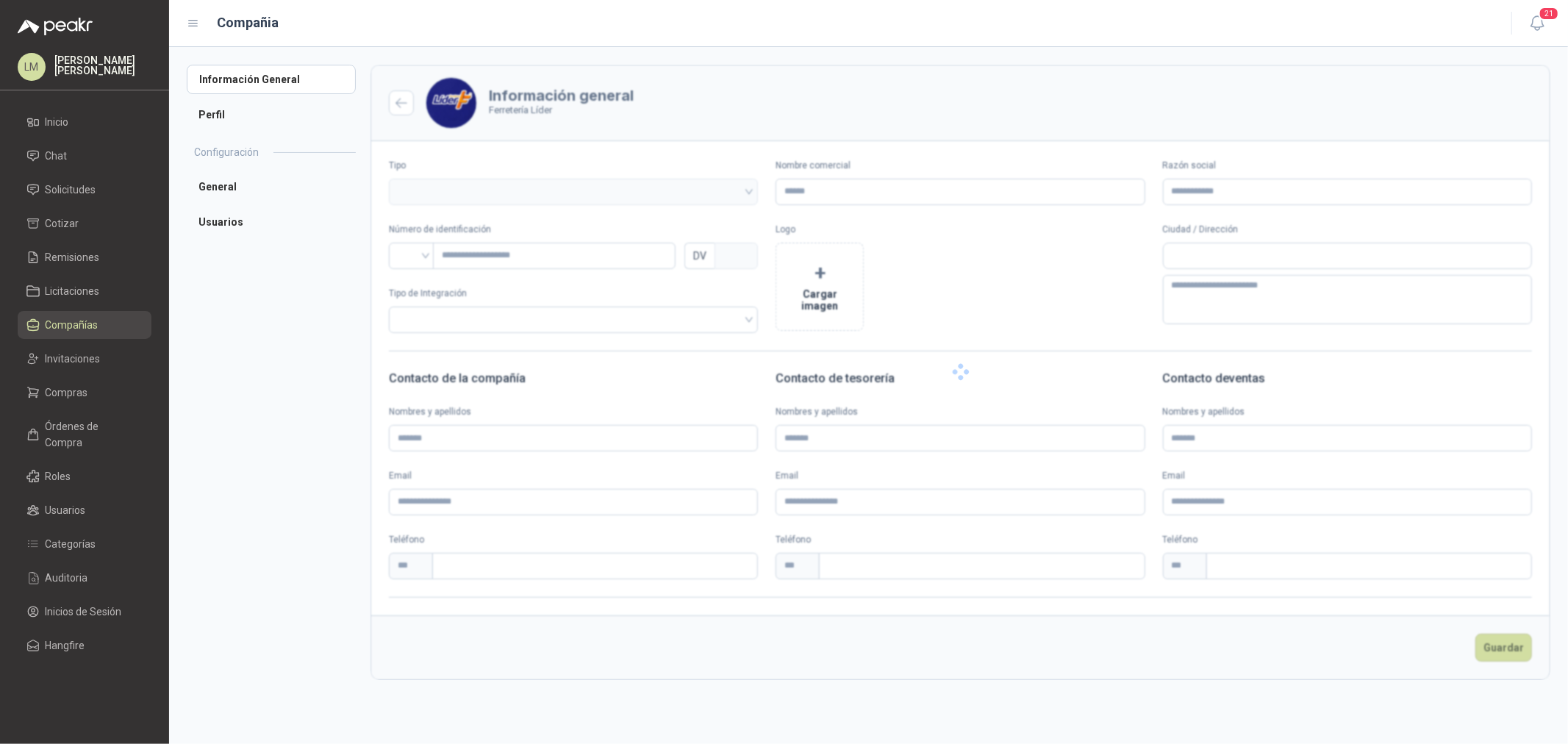
type input "**********"
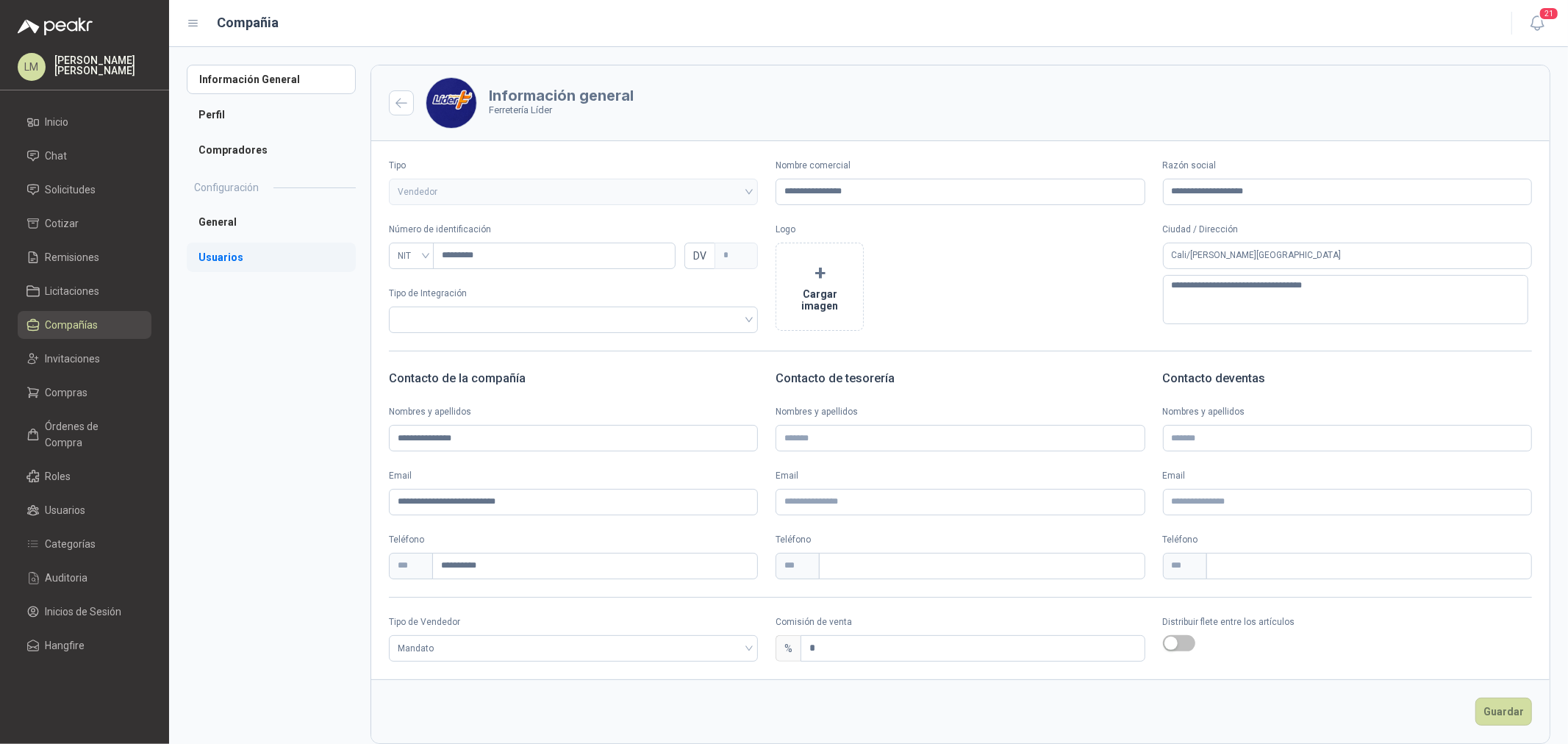
click at [222, 256] on li "Usuarios" at bounding box center [271, 257] width 169 height 29
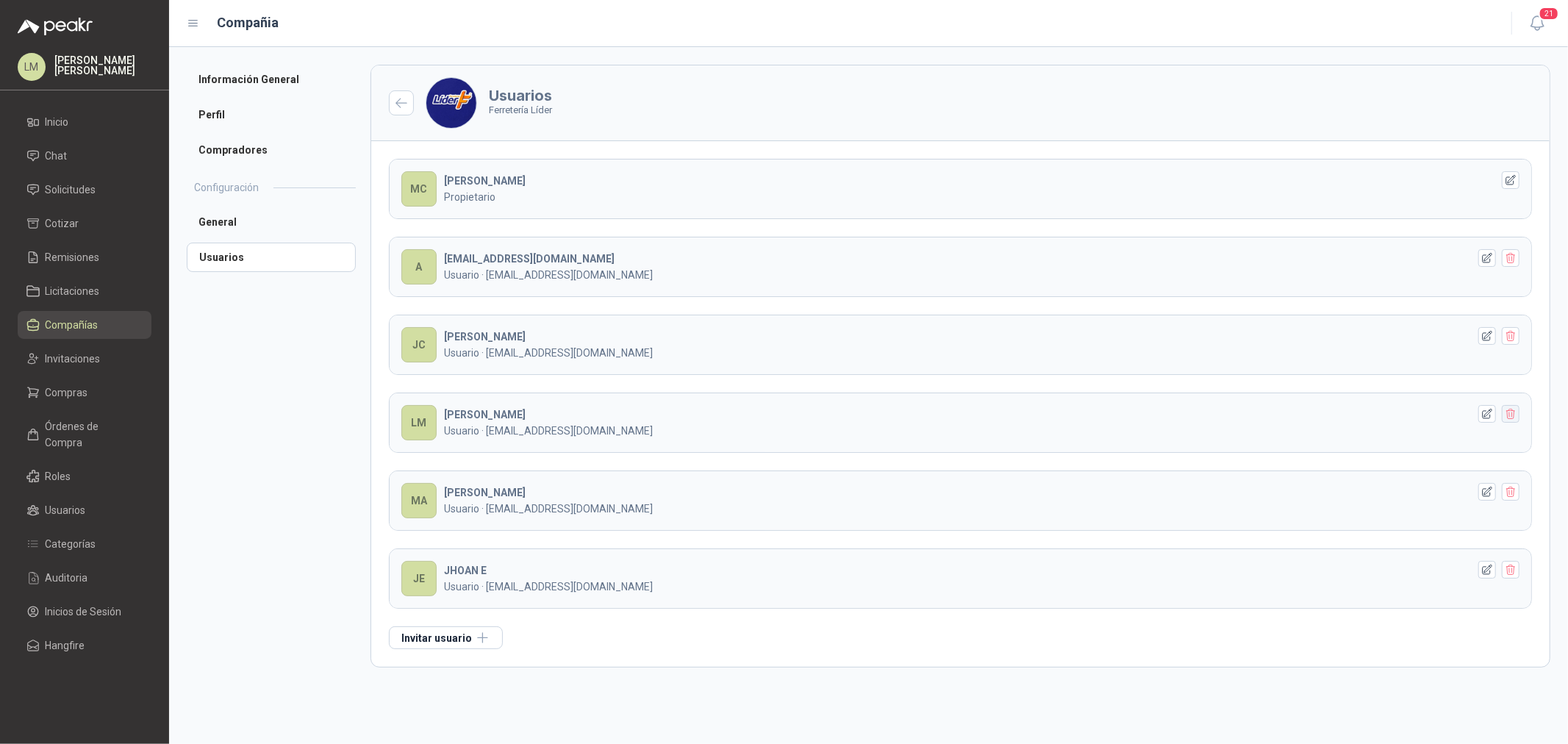
click at [1512, 421] on button "button" at bounding box center [1511, 414] width 18 height 18
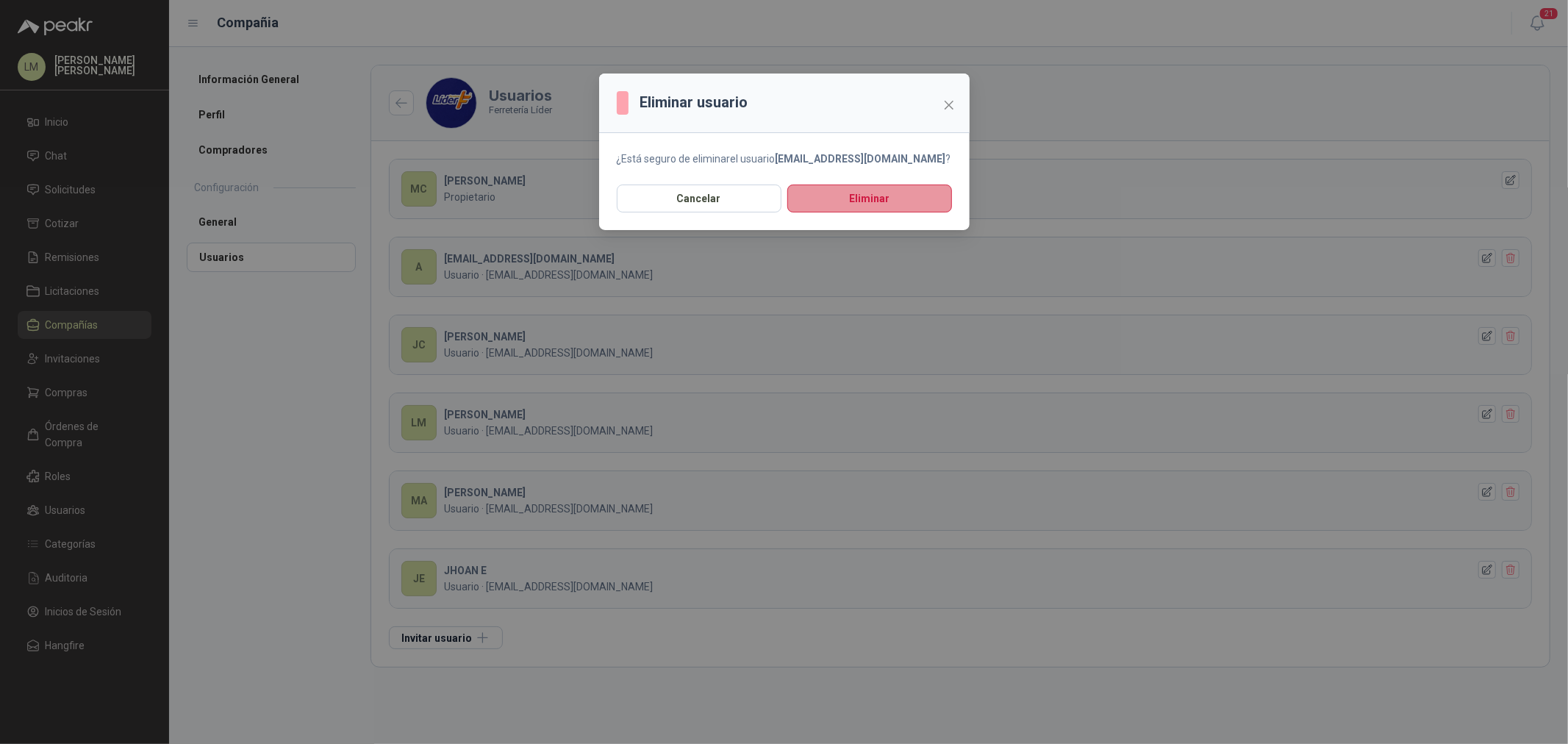
click at [877, 208] on button "Eliminar" at bounding box center [870, 199] width 165 height 28
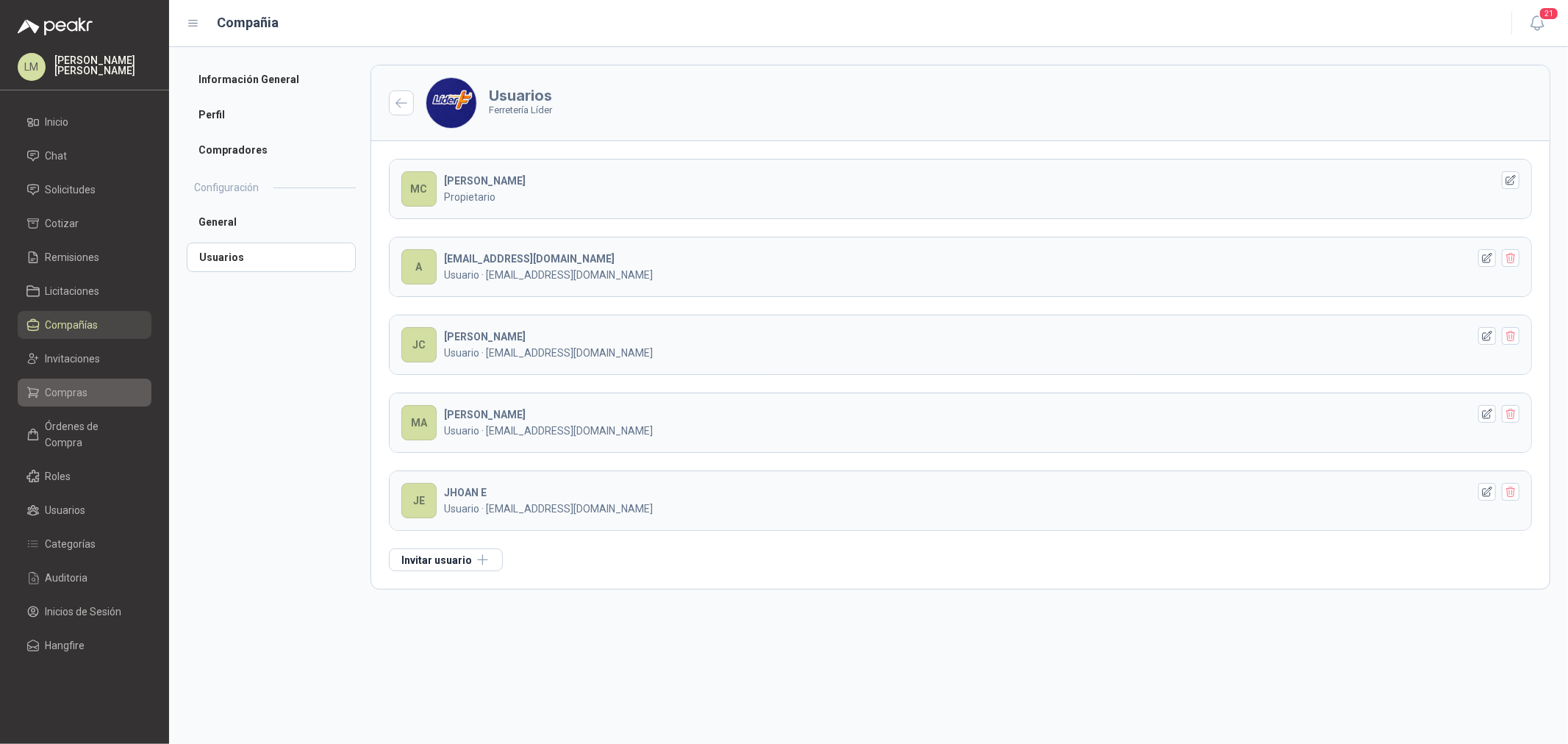
click at [77, 390] on span "Compras" at bounding box center [66, 392] width 42 height 16
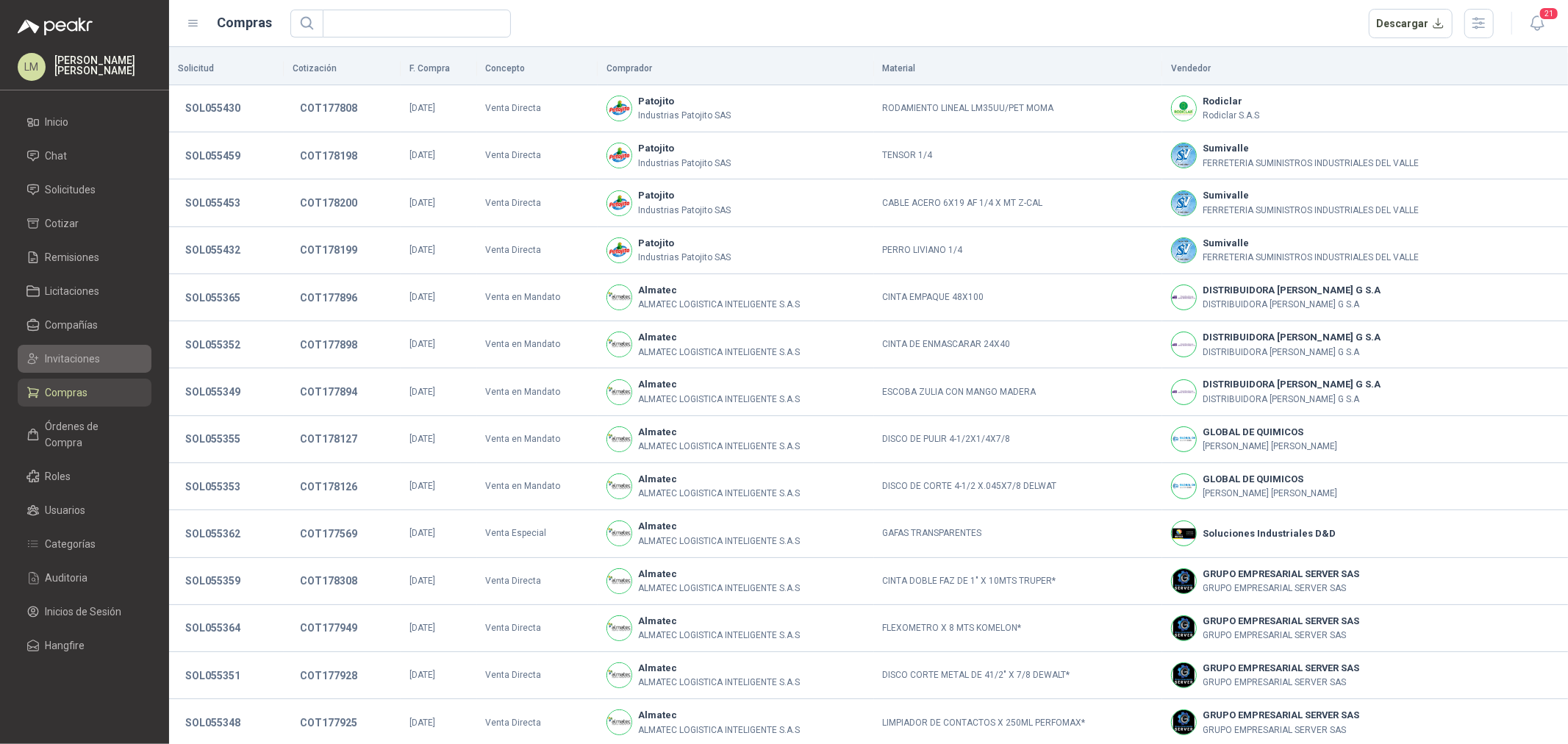
click at [76, 352] on span "Invitaciones" at bounding box center [73, 358] width 55 height 16
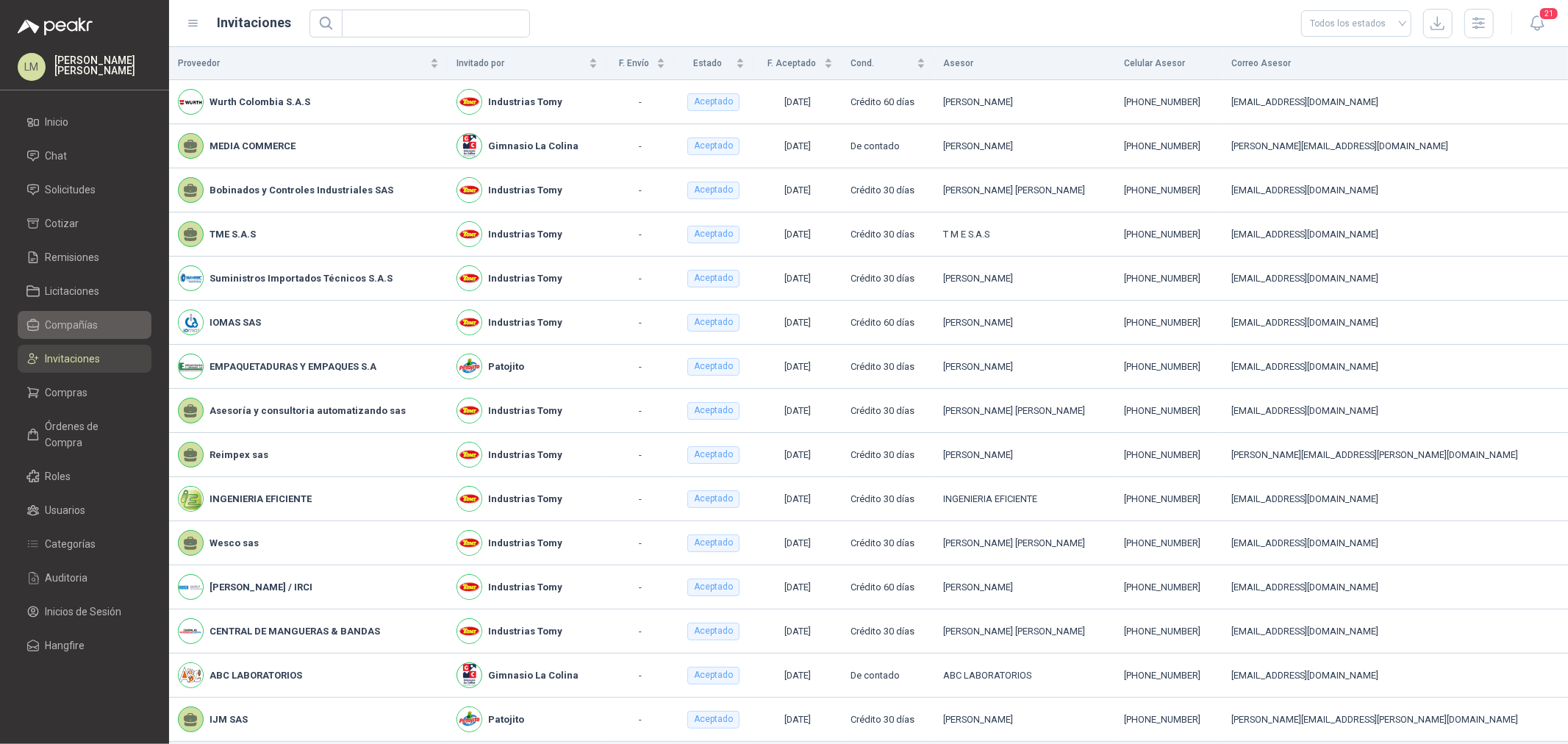
click at [69, 324] on span "Compañías" at bounding box center [72, 324] width 53 height 16
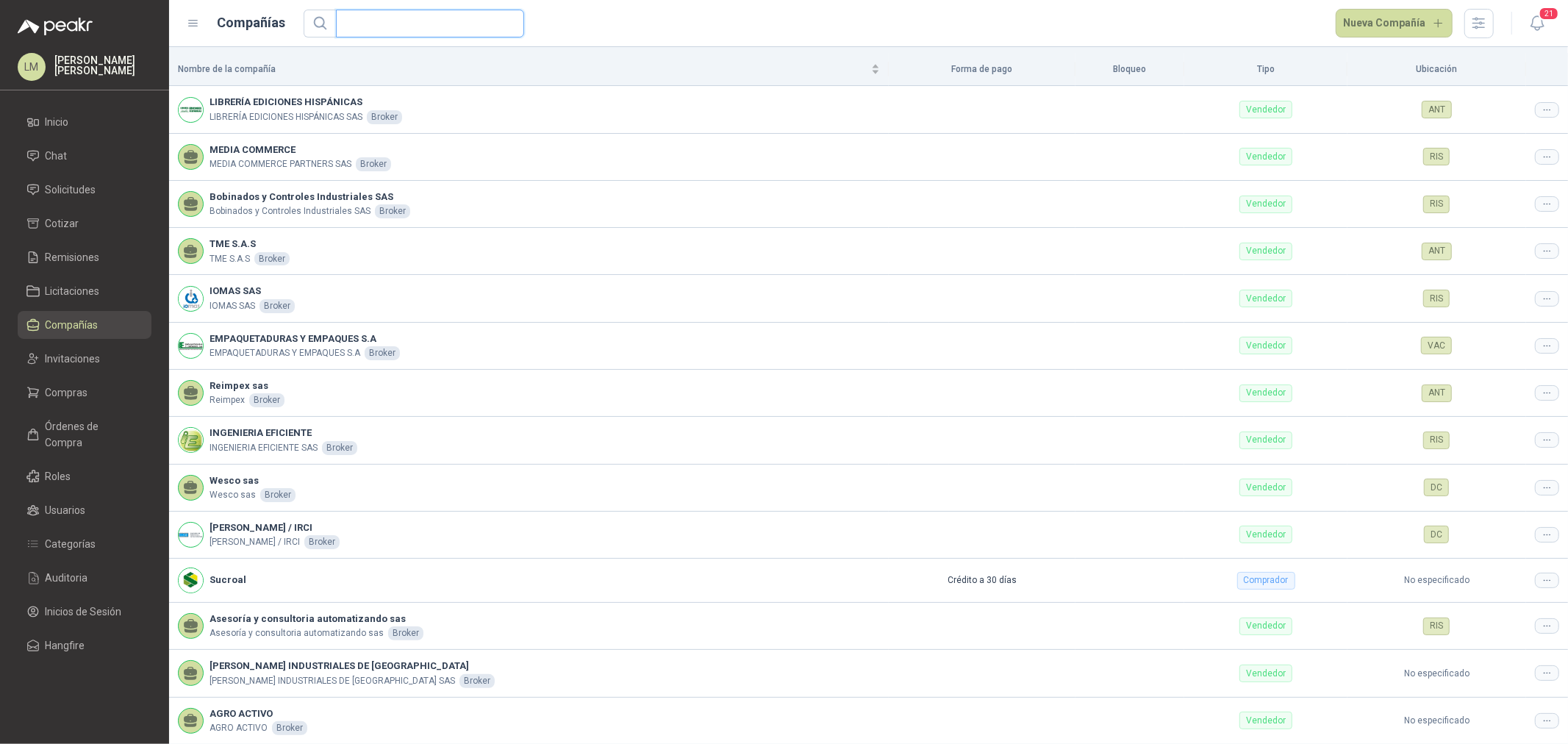
click at [372, 22] on input "text" at bounding box center [424, 23] width 159 height 26
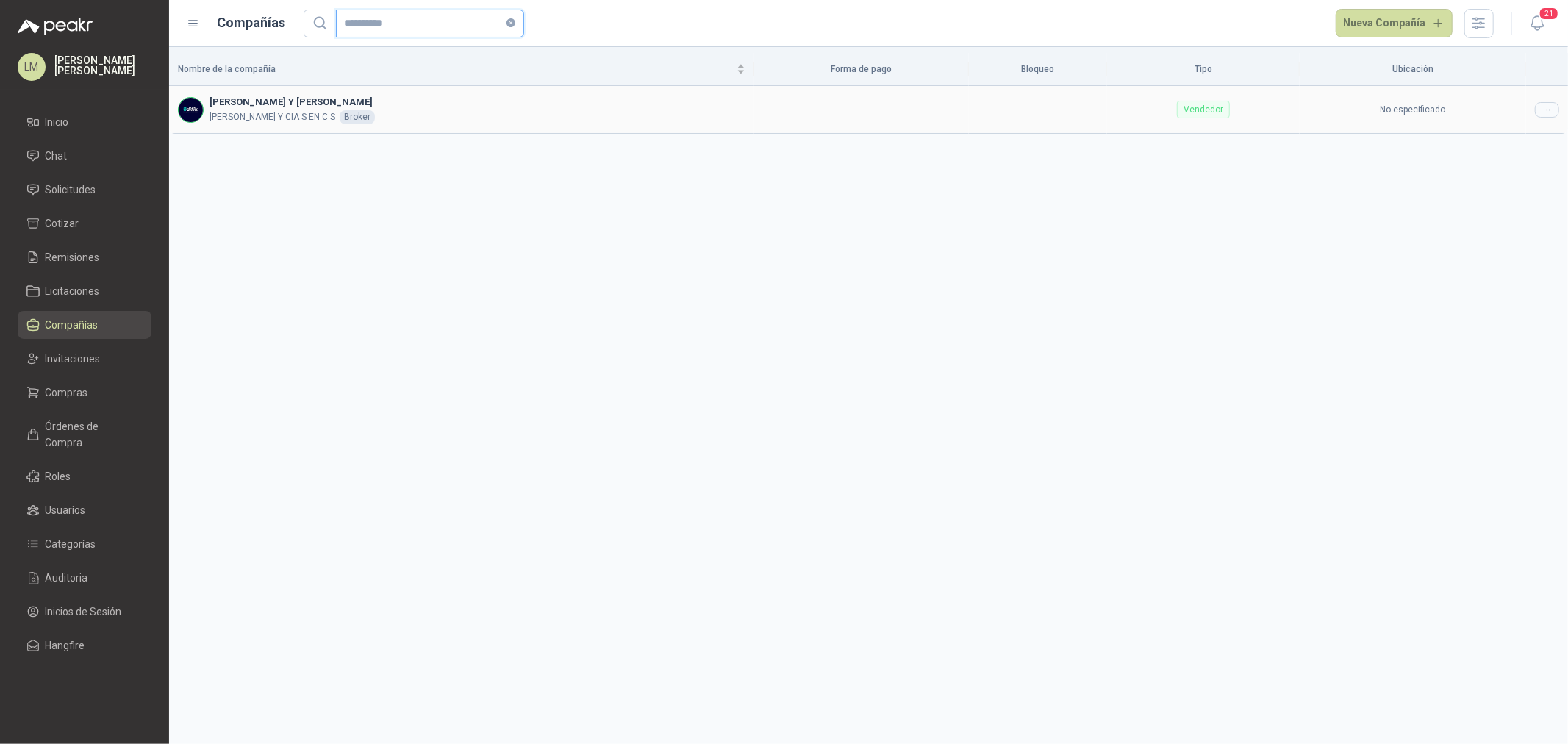
type input "**********"
drag, startPoint x: 1543, startPoint y: 107, endPoint x: 1532, endPoint y: 118, distance: 15.6
click at [1544, 107] on icon at bounding box center [1547, 110] width 11 height 11
click at [1521, 137] on span "Editar compañía" at bounding box center [1510, 135] width 76 height 16
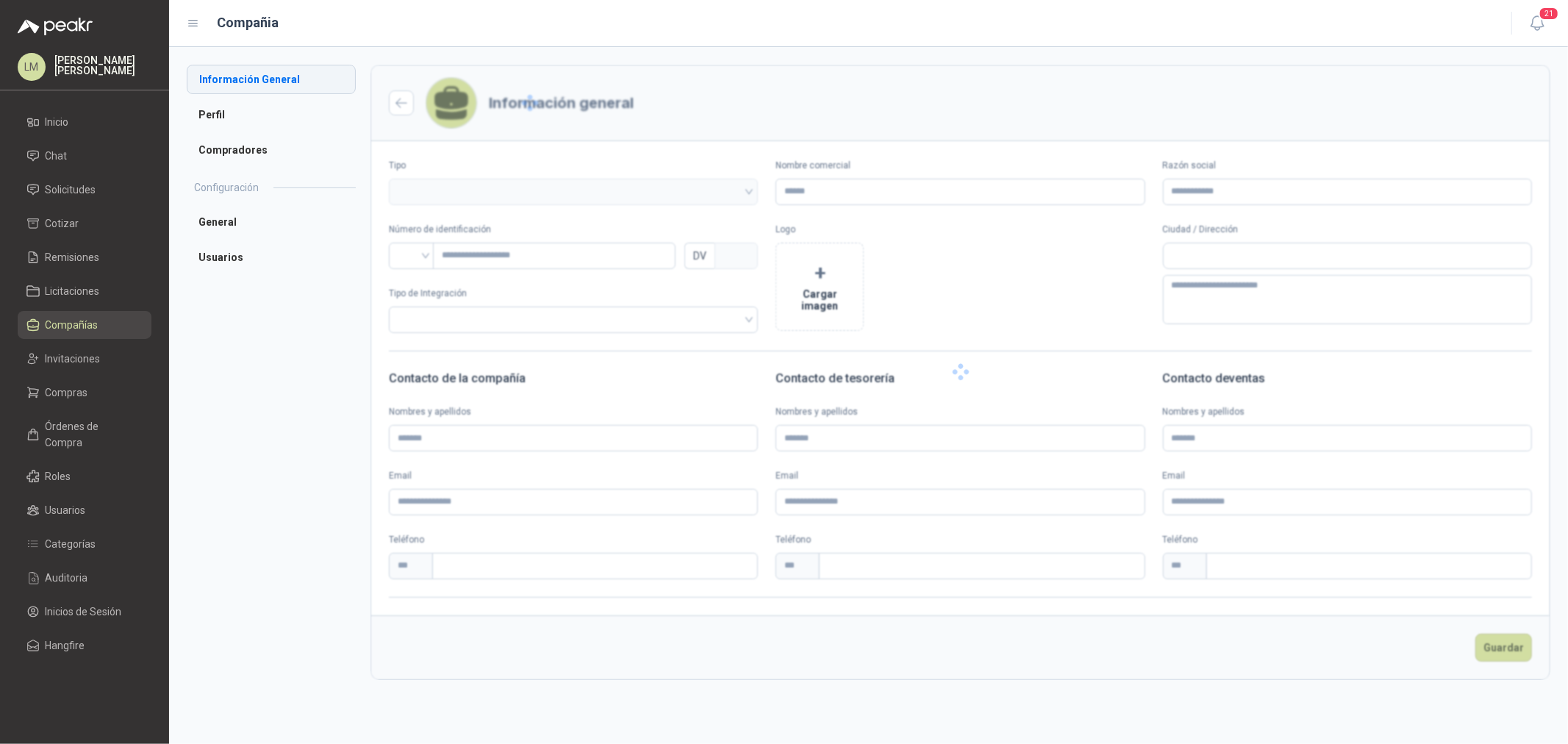
type input "**********"
type input "*********"
type input "*"
type input "**********"
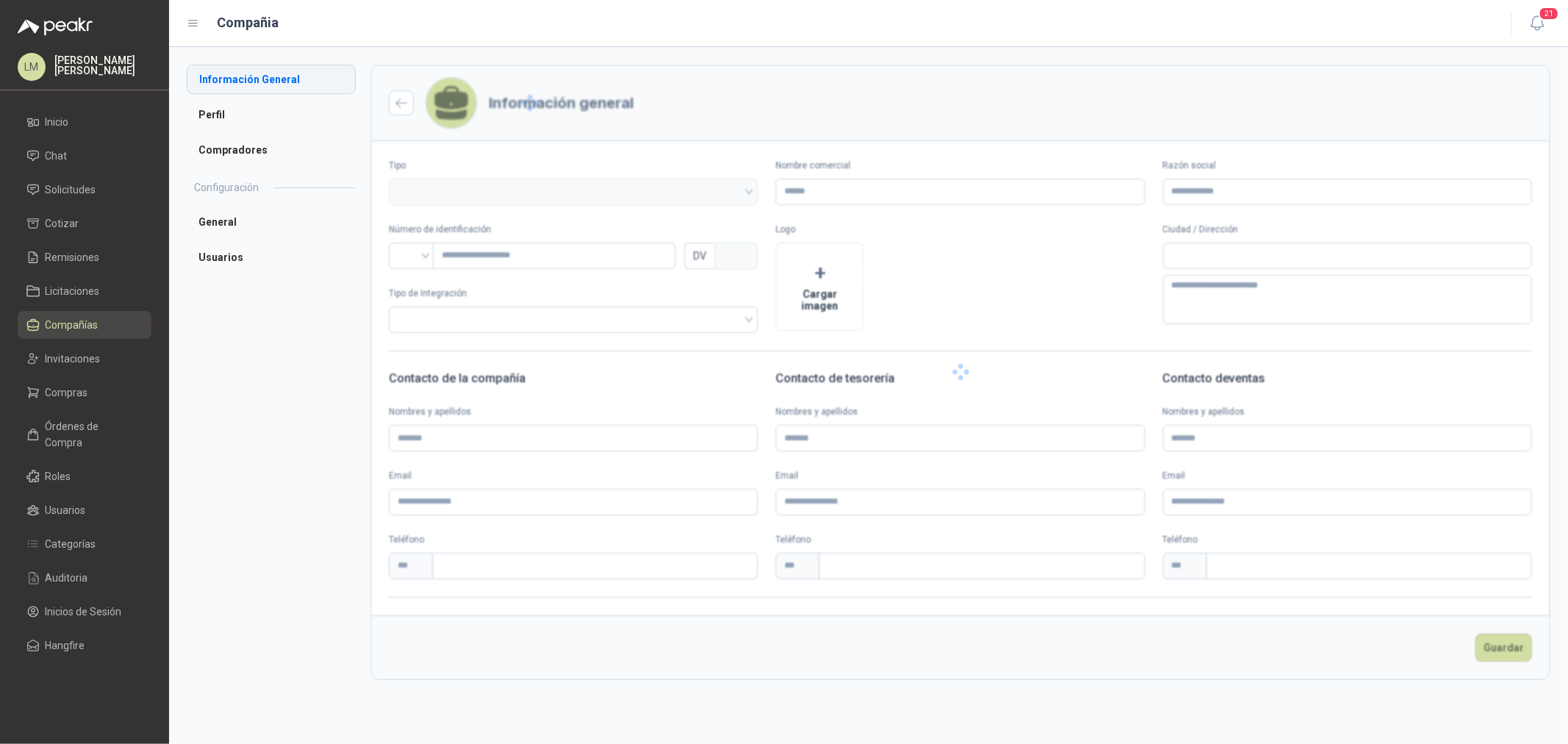
type input "**********"
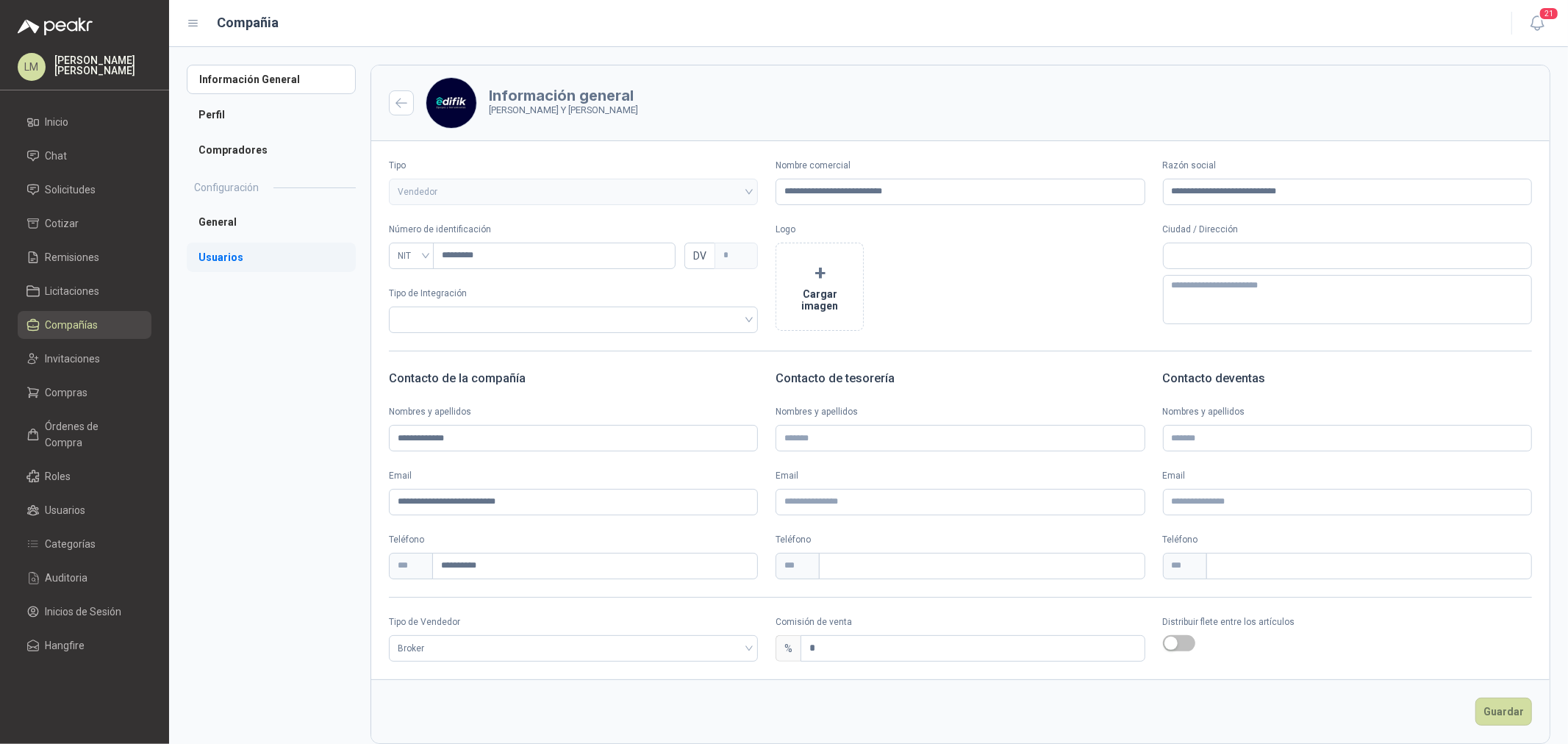
click at [232, 251] on li "Usuarios" at bounding box center [271, 257] width 169 height 29
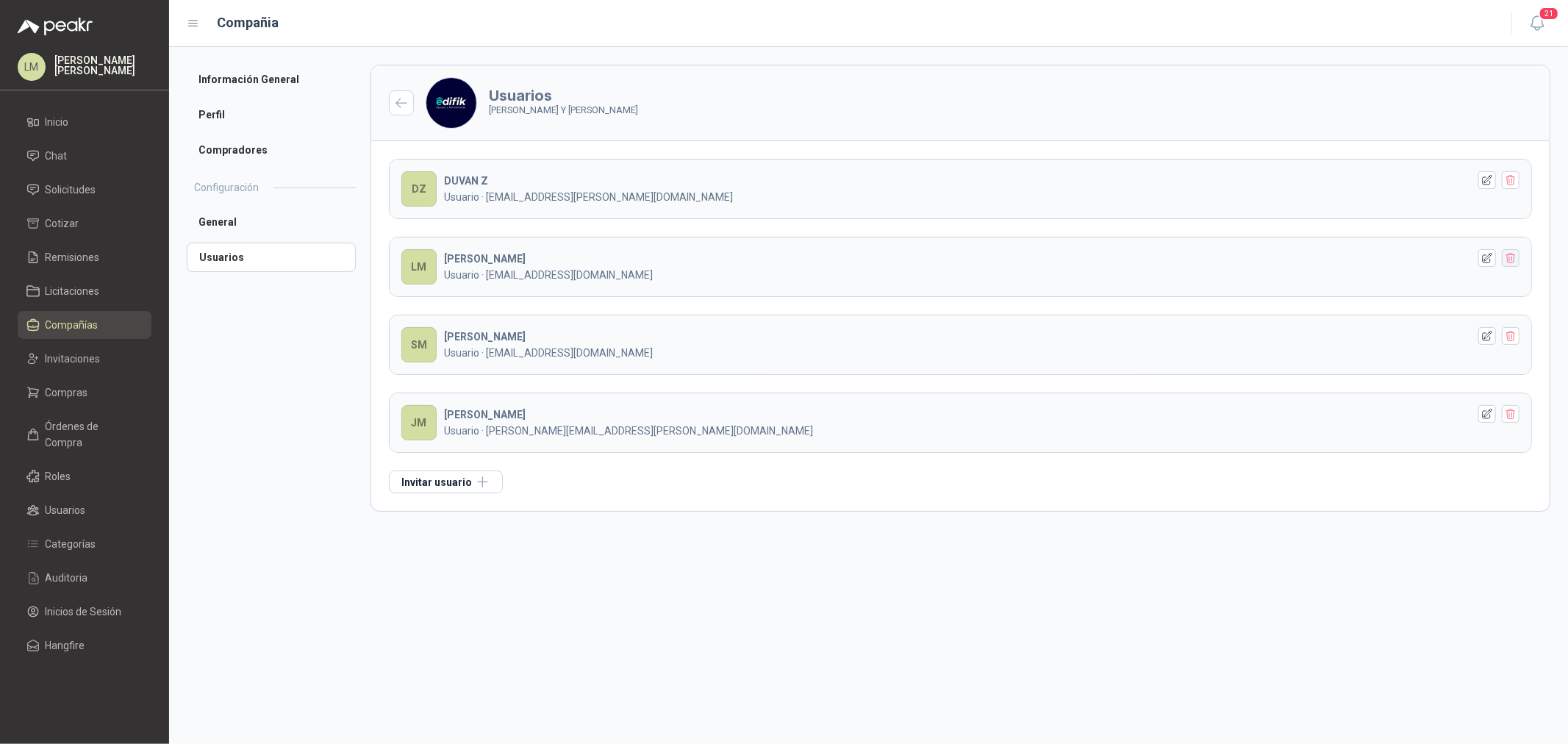
click at [1518, 254] on button "button" at bounding box center [1511, 258] width 18 height 18
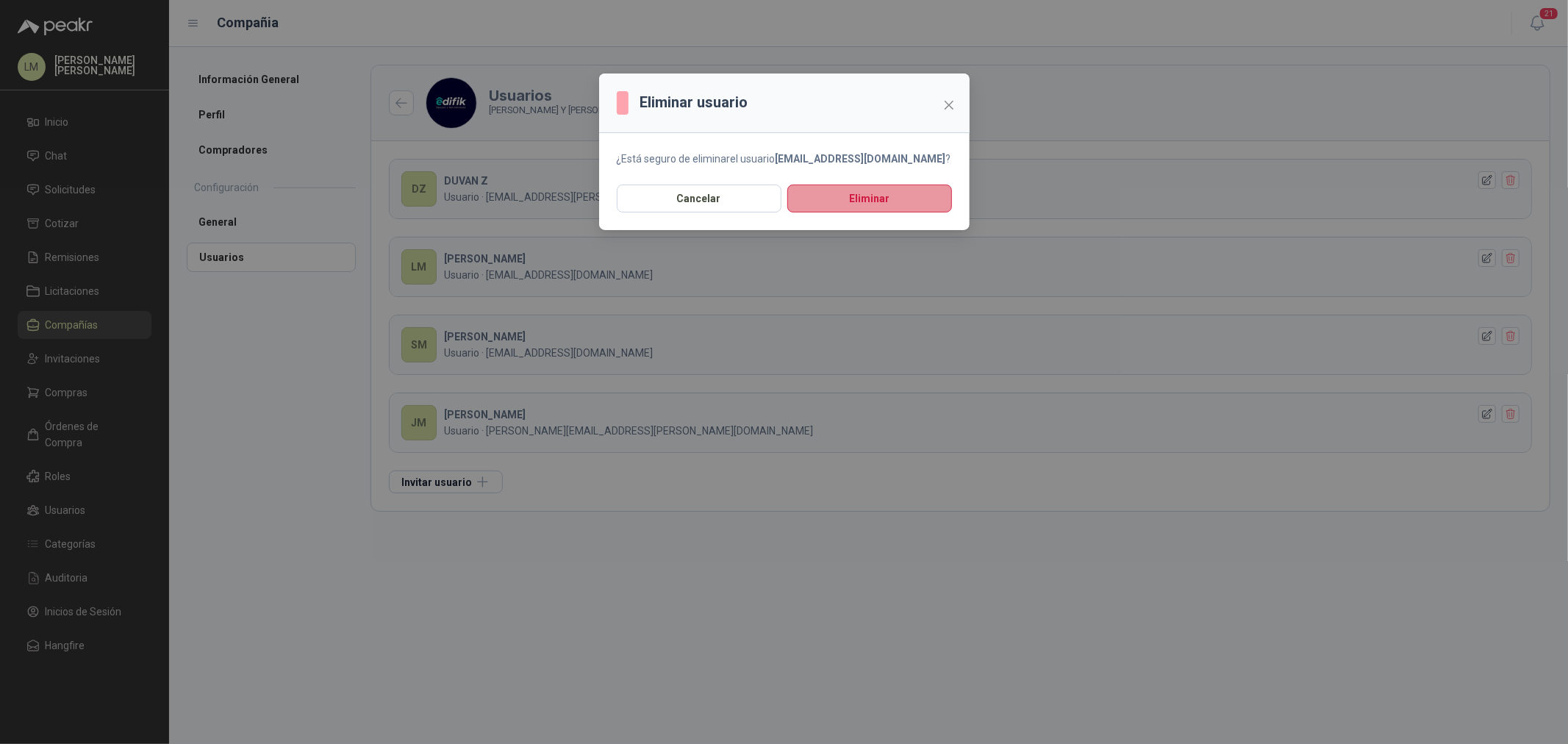
click at [864, 200] on button "Eliminar" at bounding box center [870, 199] width 165 height 28
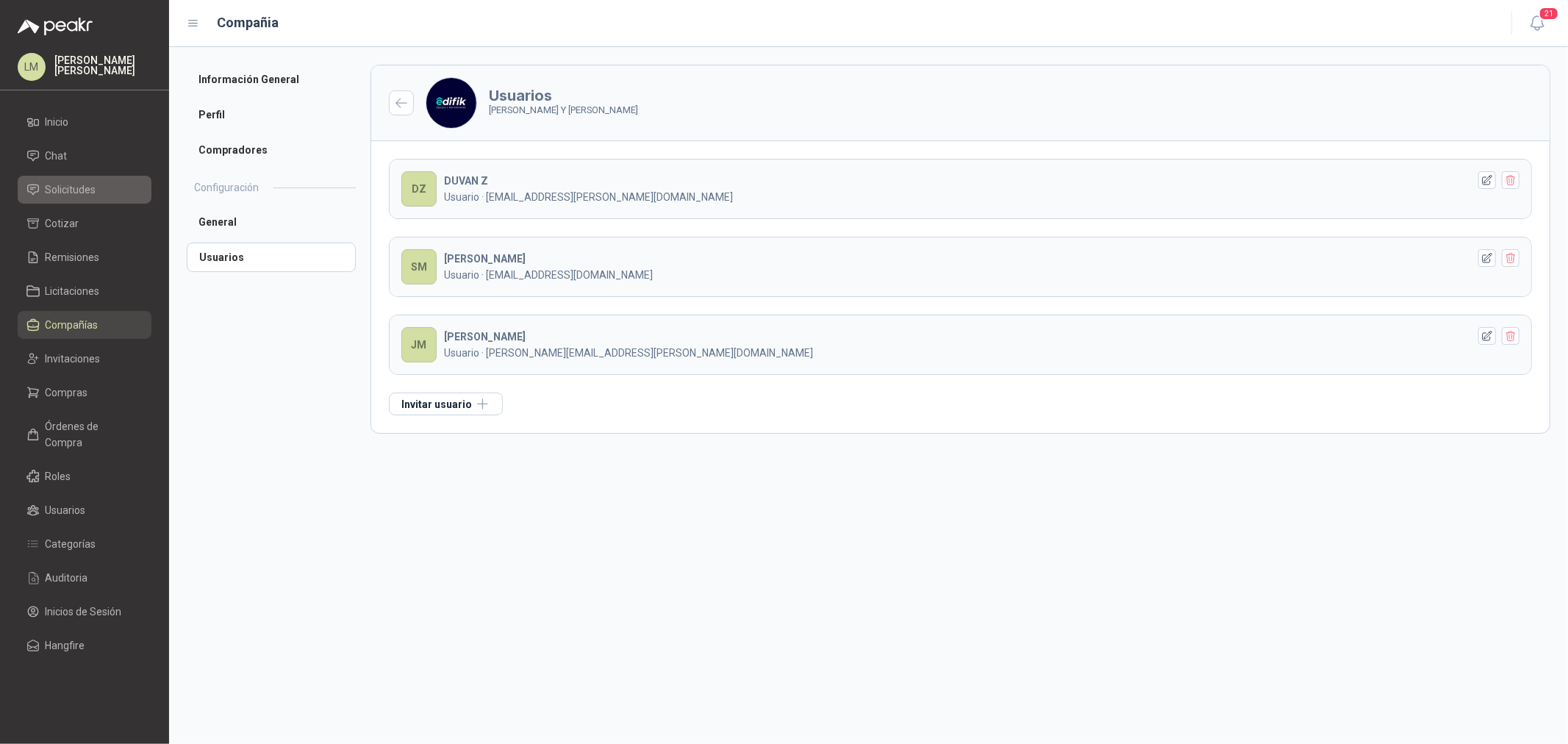
click at [83, 194] on span "Solicitudes" at bounding box center [71, 189] width 51 height 16
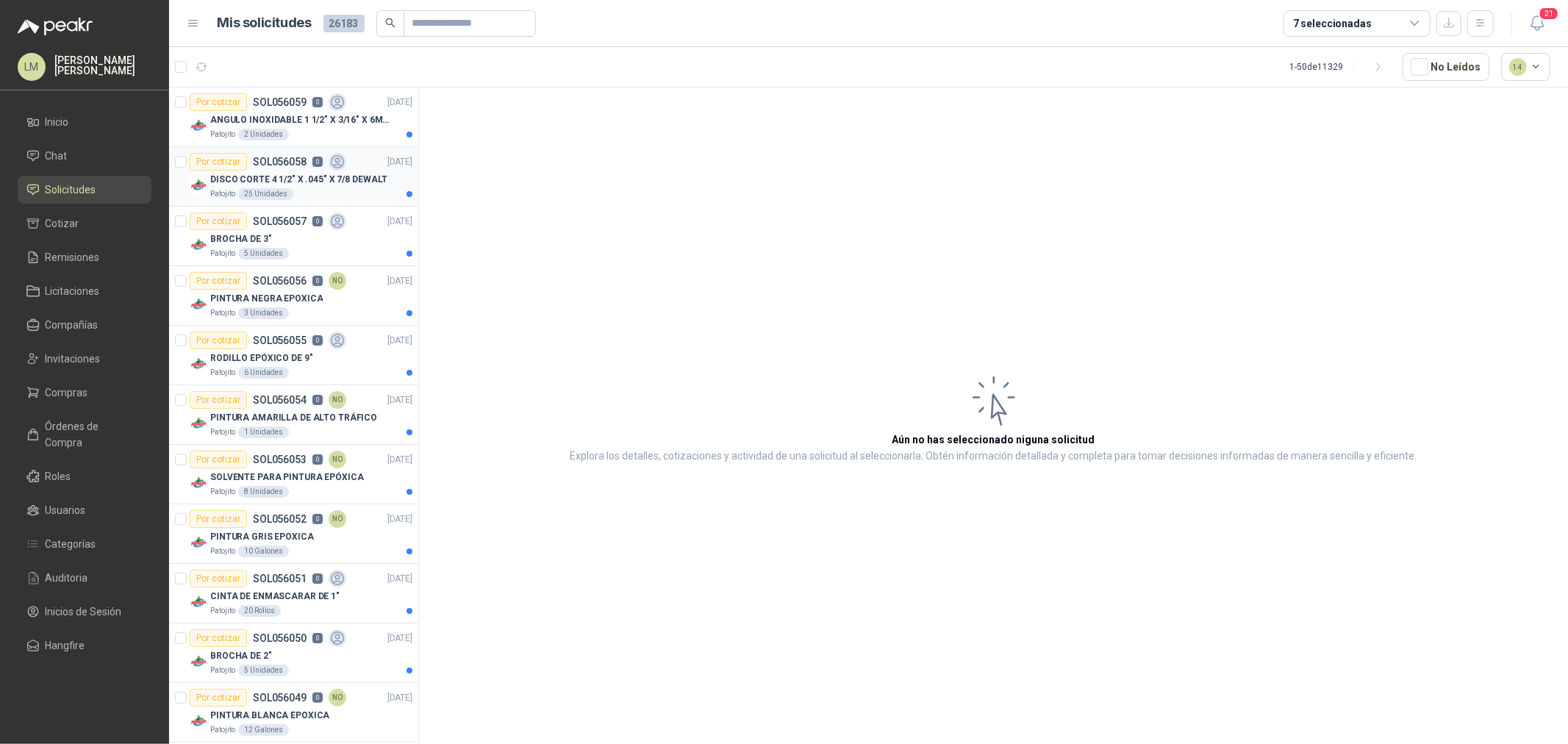
click at [230, 178] on p "DISCO CORTE 4 1/2" X .045" X 7/8 DEWALT" at bounding box center [298, 180] width 177 height 14
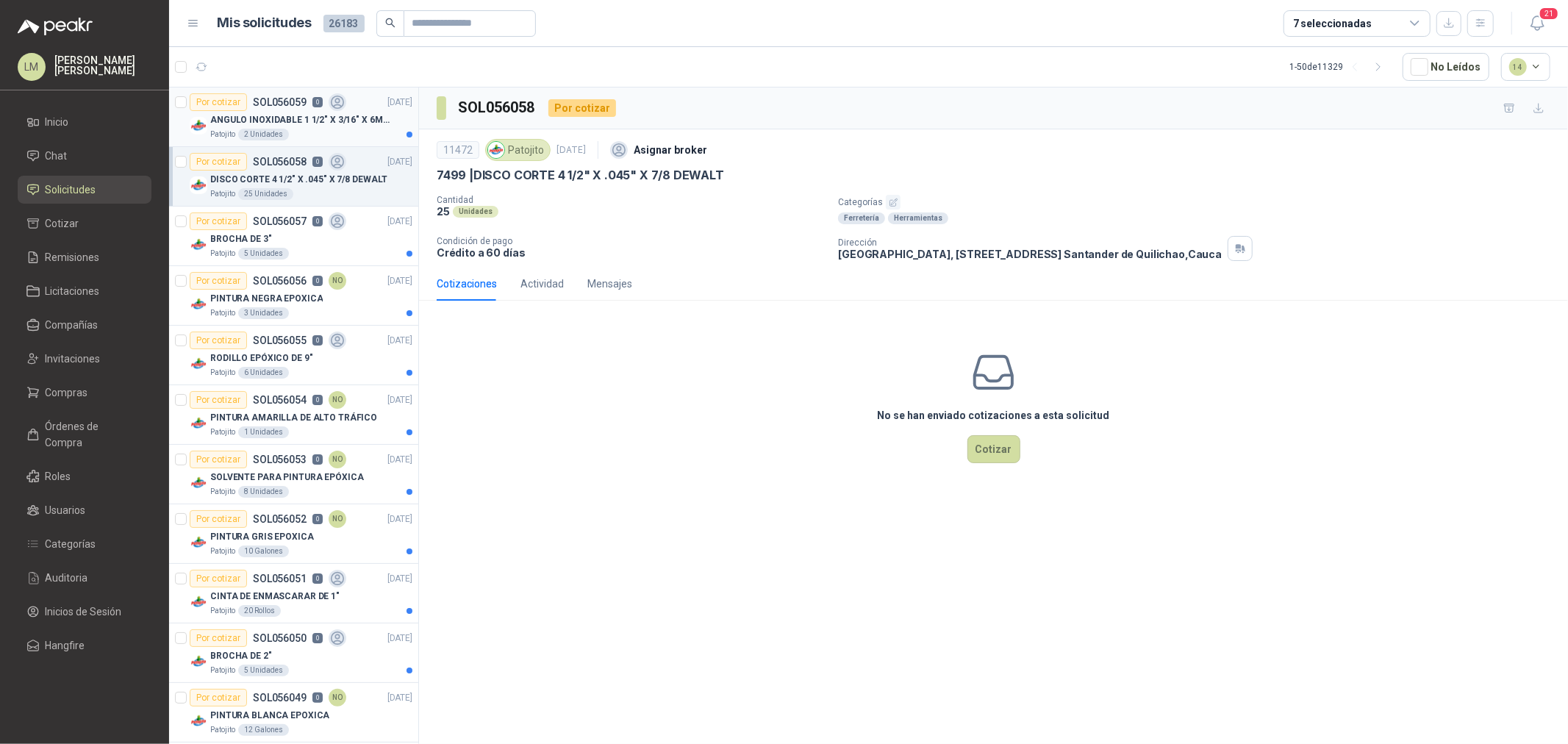
click at [263, 109] on div "Por cotizar SOL056059 0" at bounding box center [268, 102] width 157 height 18
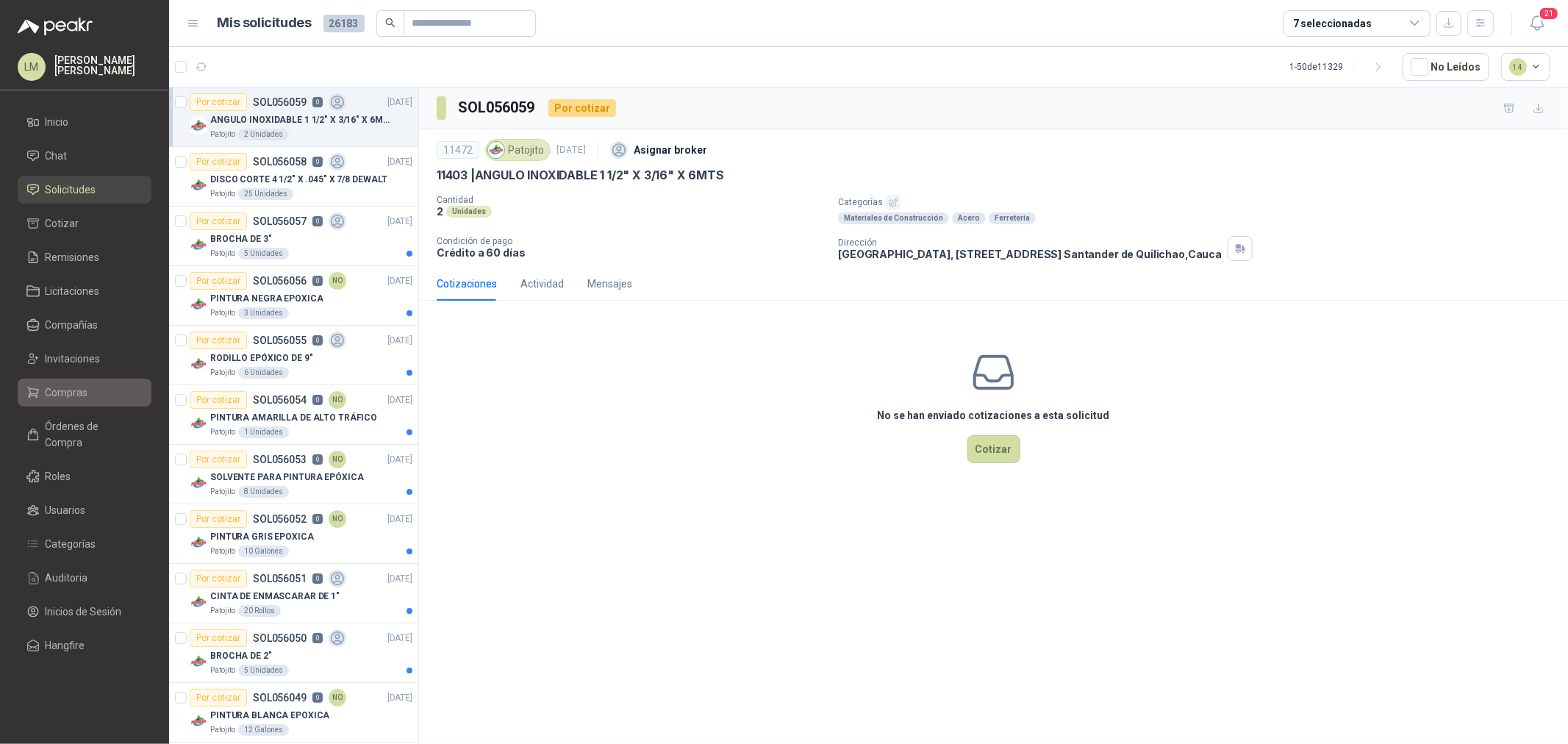
click at [71, 398] on span "Compras" at bounding box center [66, 392] width 42 height 16
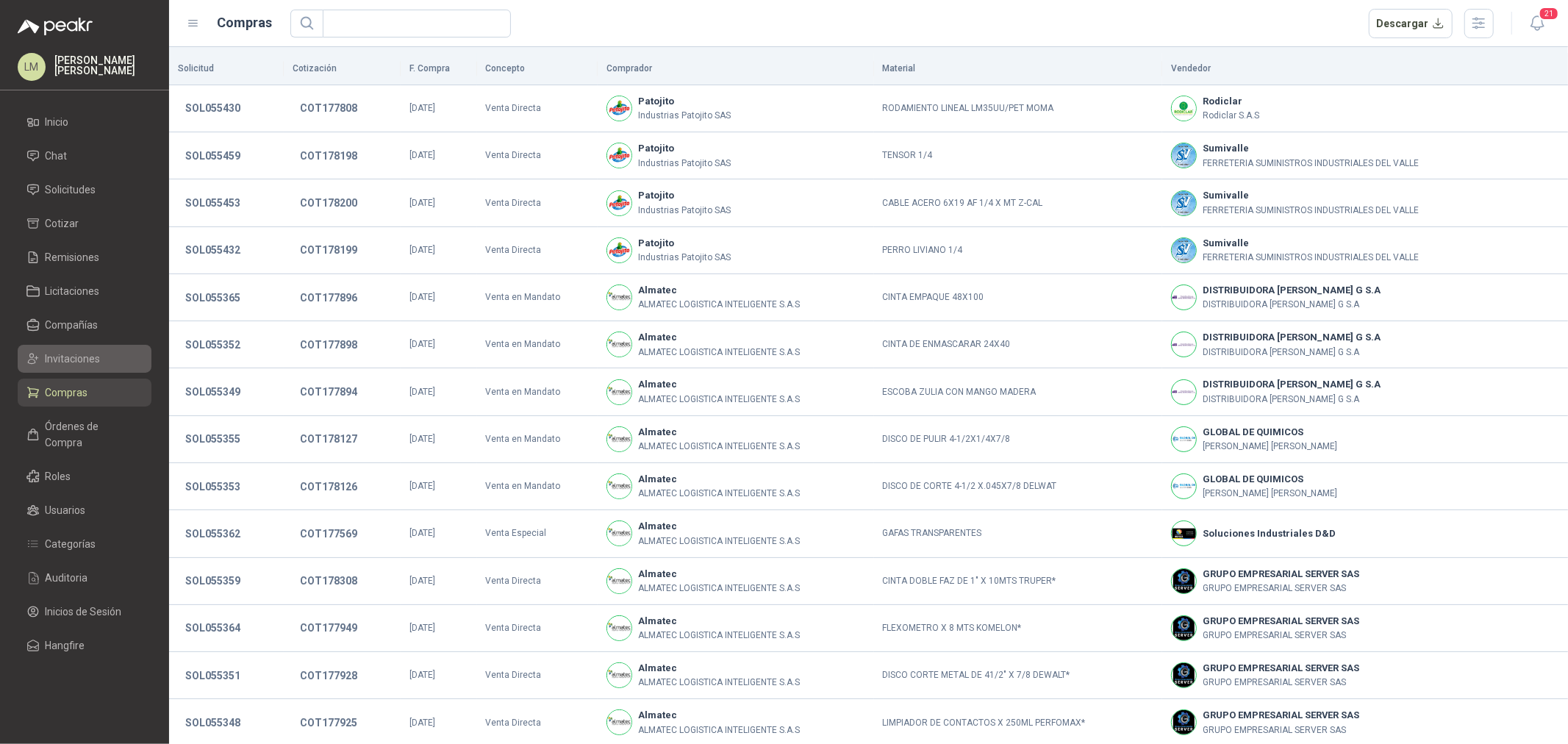
click at [70, 352] on span "Invitaciones" at bounding box center [73, 358] width 55 height 16
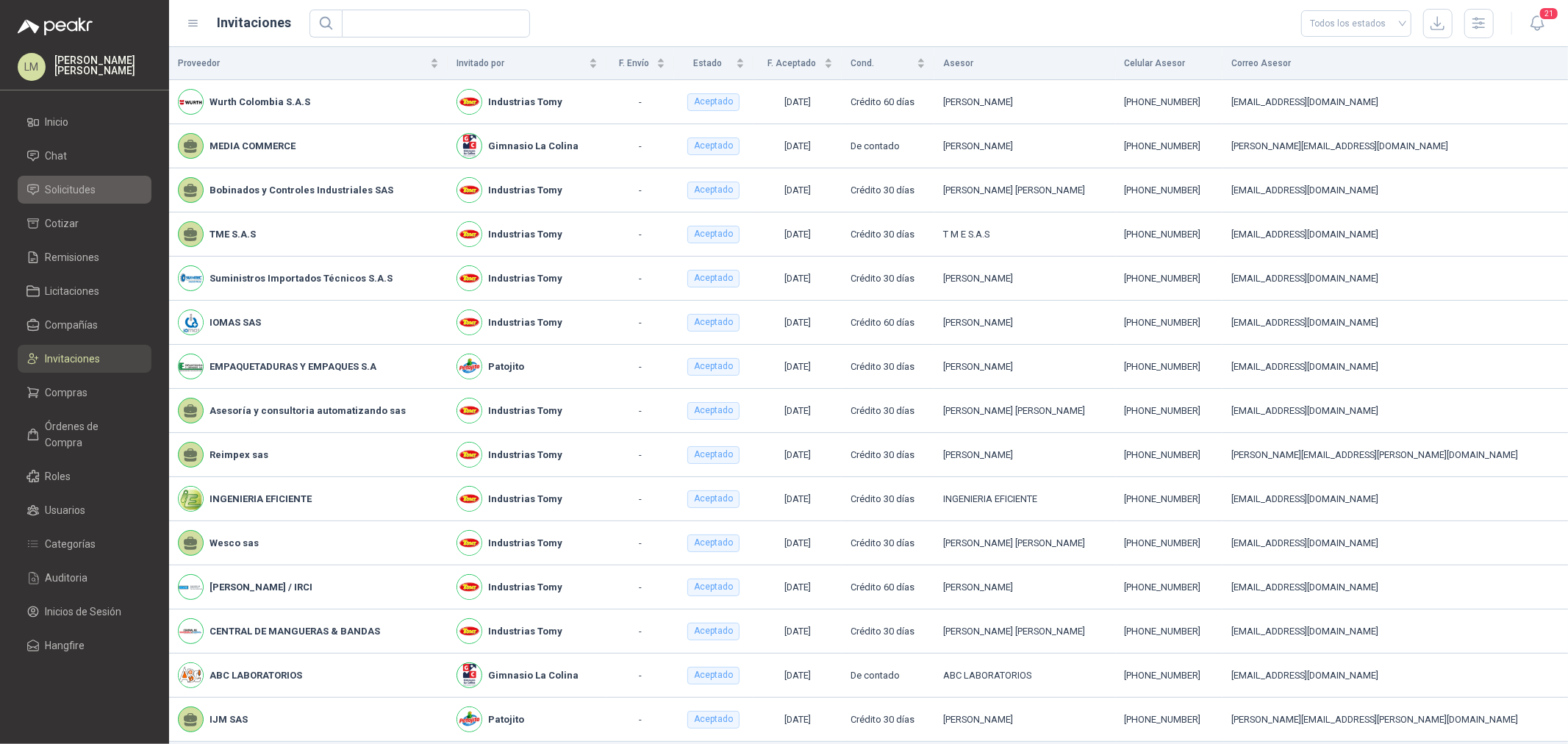
click at [67, 186] on span "Solicitudes" at bounding box center [71, 189] width 51 height 16
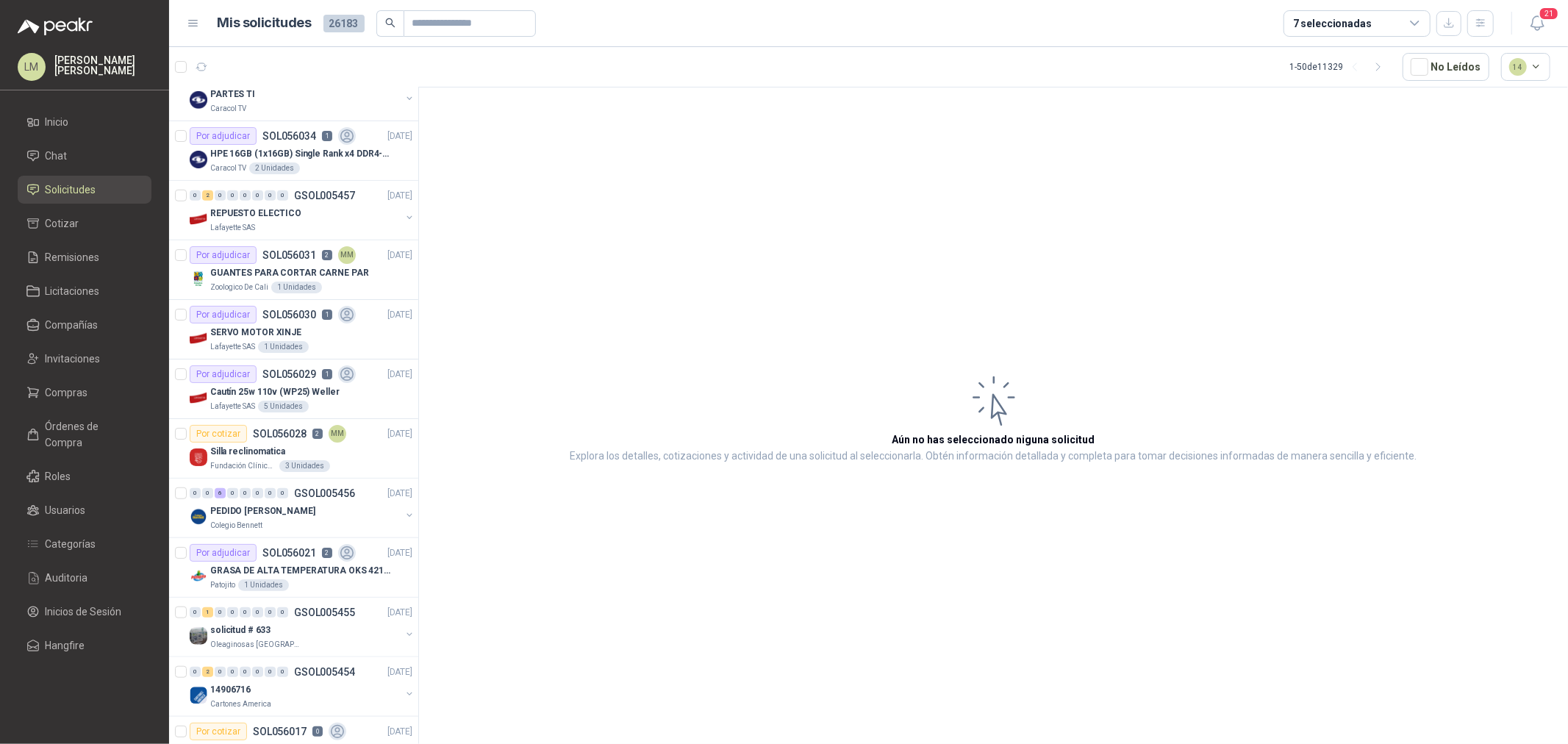
scroll to position [980, 0]
click at [273, 283] on div "1 Unidades" at bounding box center [297, 286] width 51 height 12
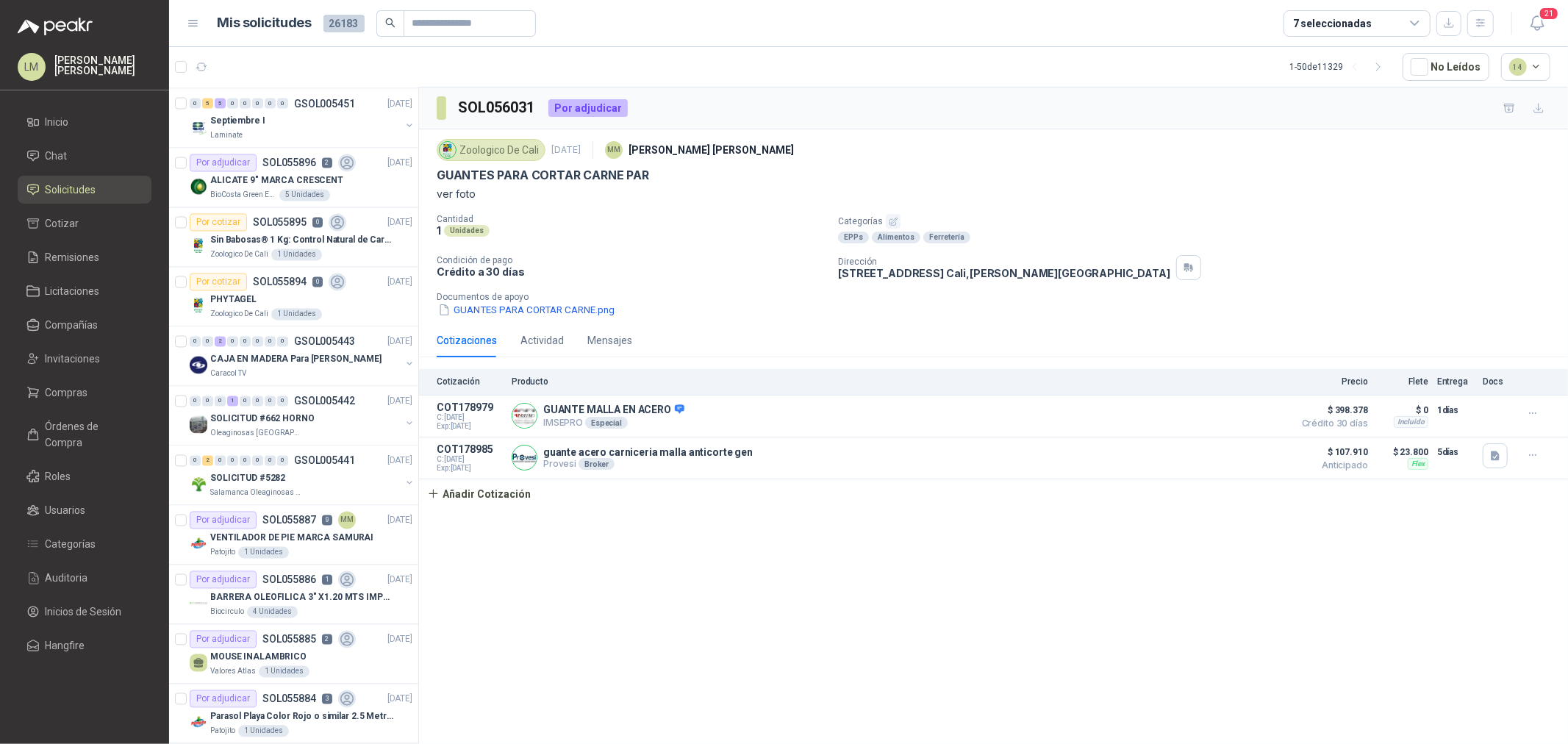
scroll to position [2349, 0]
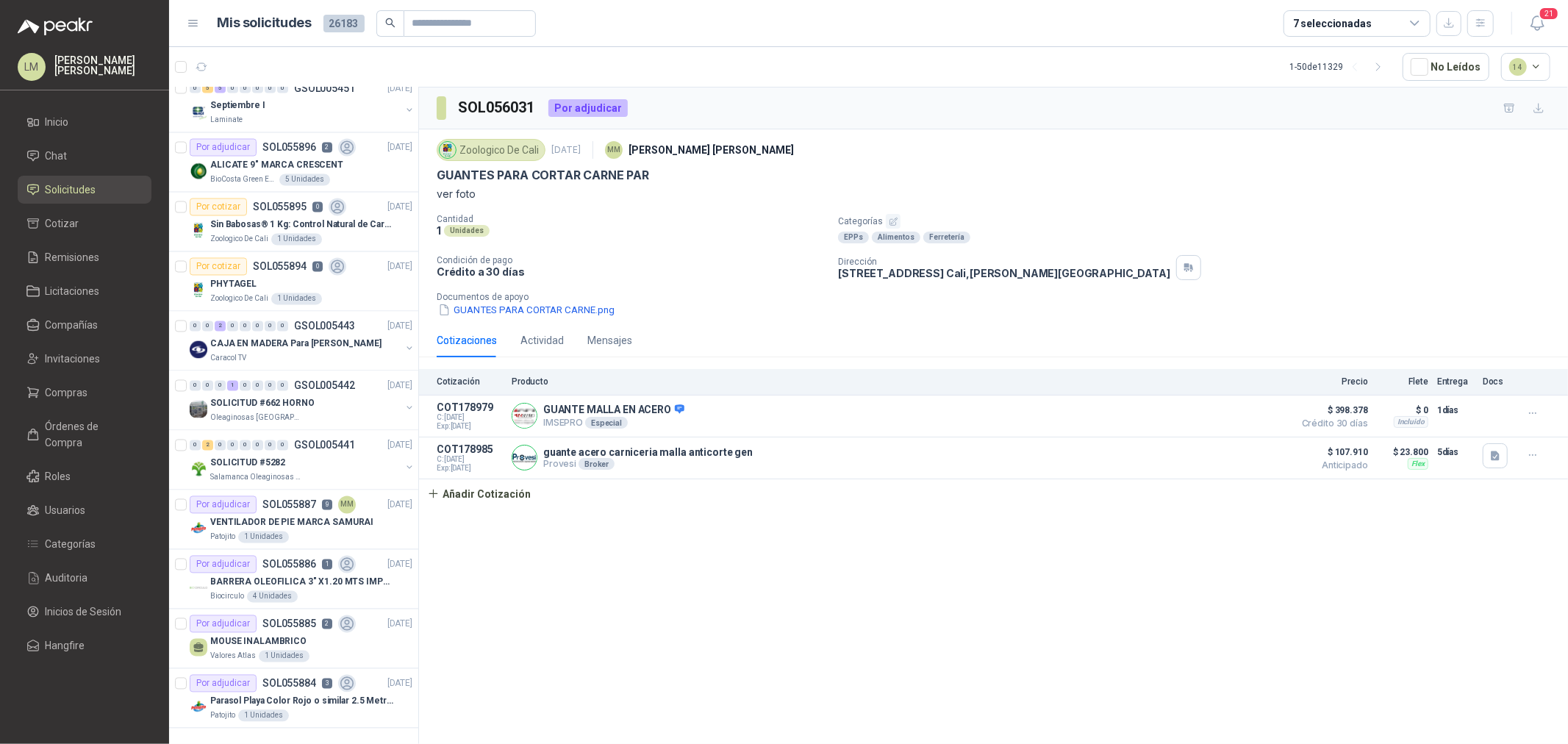
click at [1494, 23] on div "21" at bounding box center [1522, 23] width 56 height 23
click at [1486, 23] on icon "button" at bounding box center [1481, 23] width 12 height 12
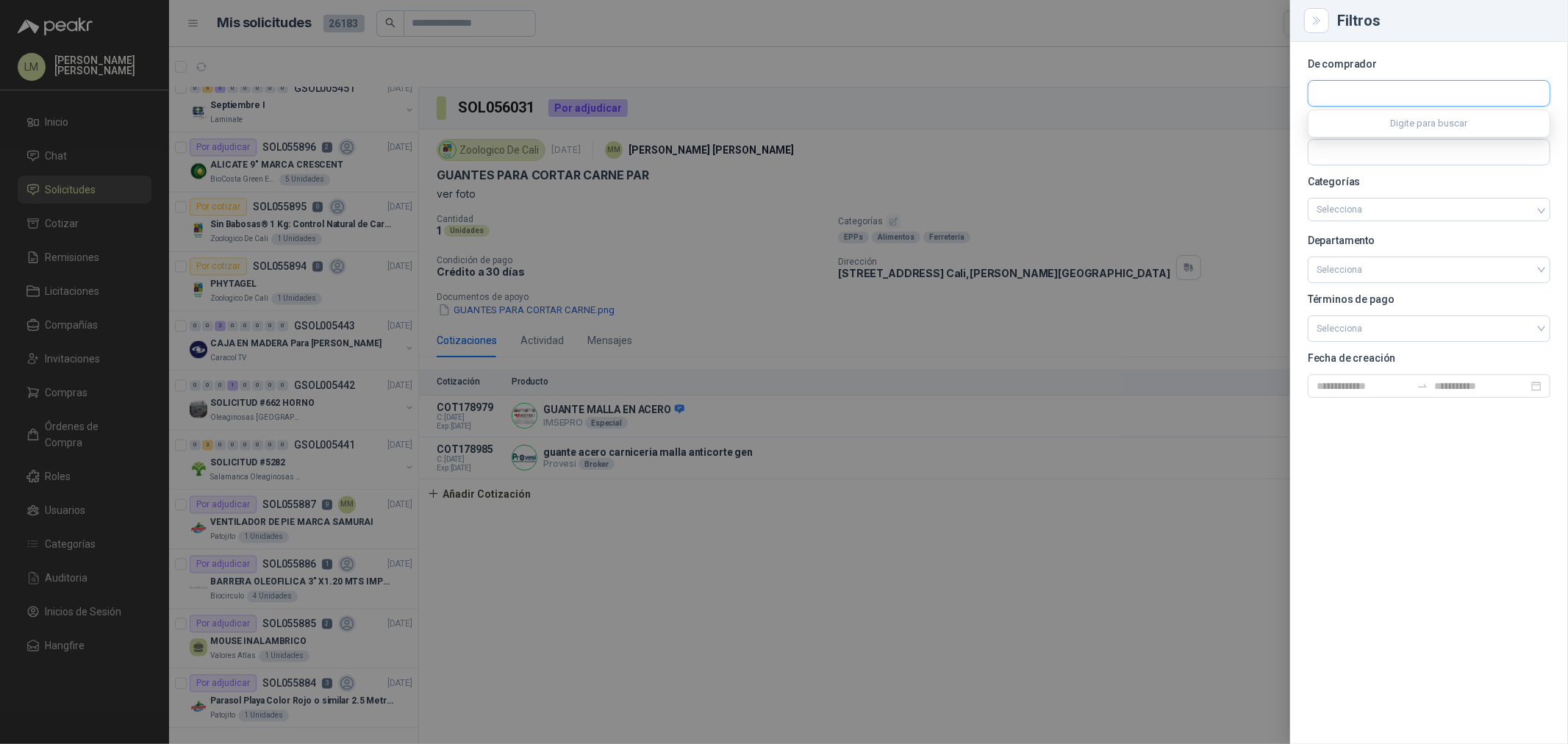
click at [1400, 87] on input "text" at bounding box center [1429, 93] width 241 height 25
type input "****"
click at [1365, 124] on p "Industrias Tomy" at bounding box center [1398, 124] width 111 height 8
click at [802, 153] on div at bounding box center [784, 372] width 1568 height 744
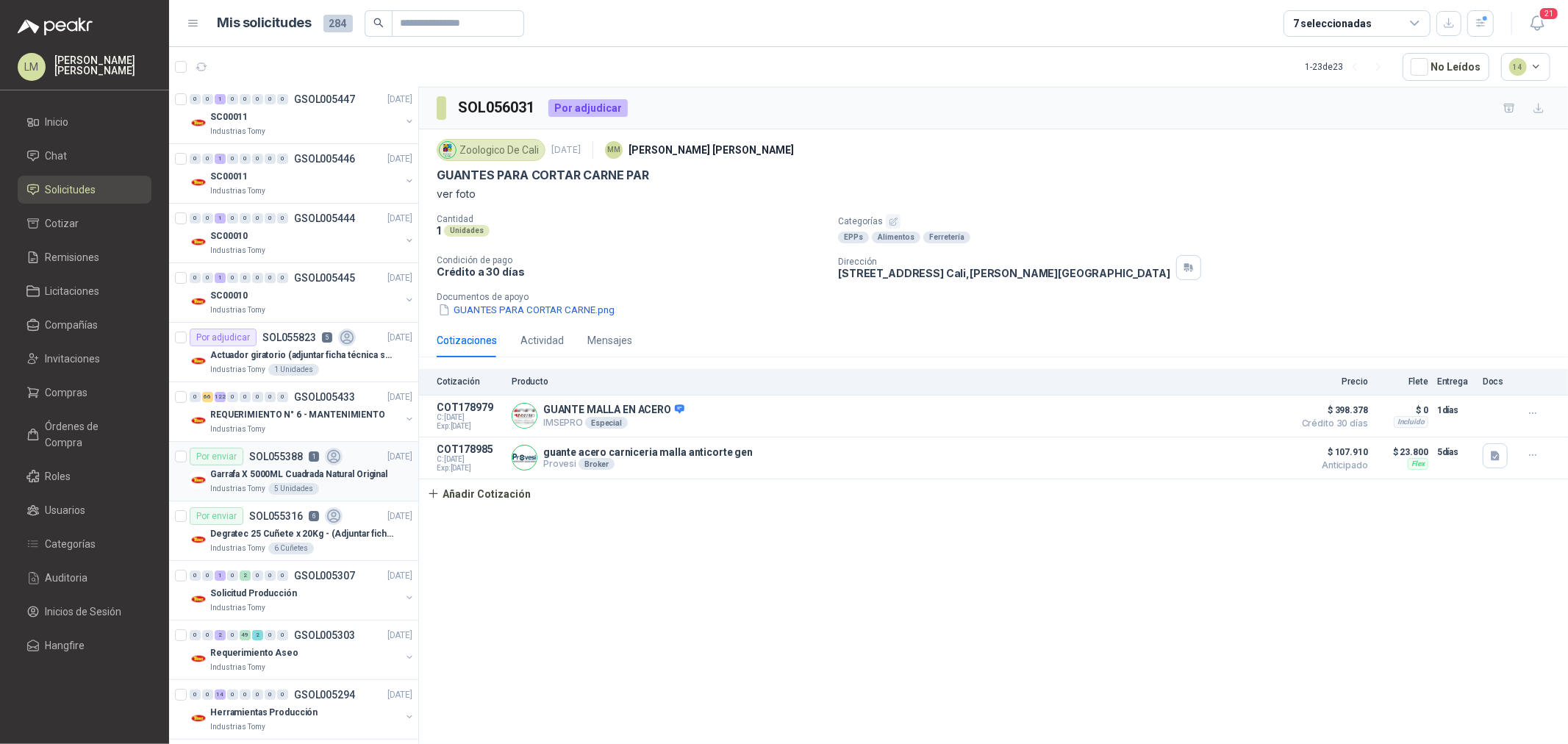
scroll to position [0, 0]
click at [277, 413] on p "REQUERIMIENTO N° 6 - MANTENIMIENTO" at bounding box center [297, 418] width 175 height 14
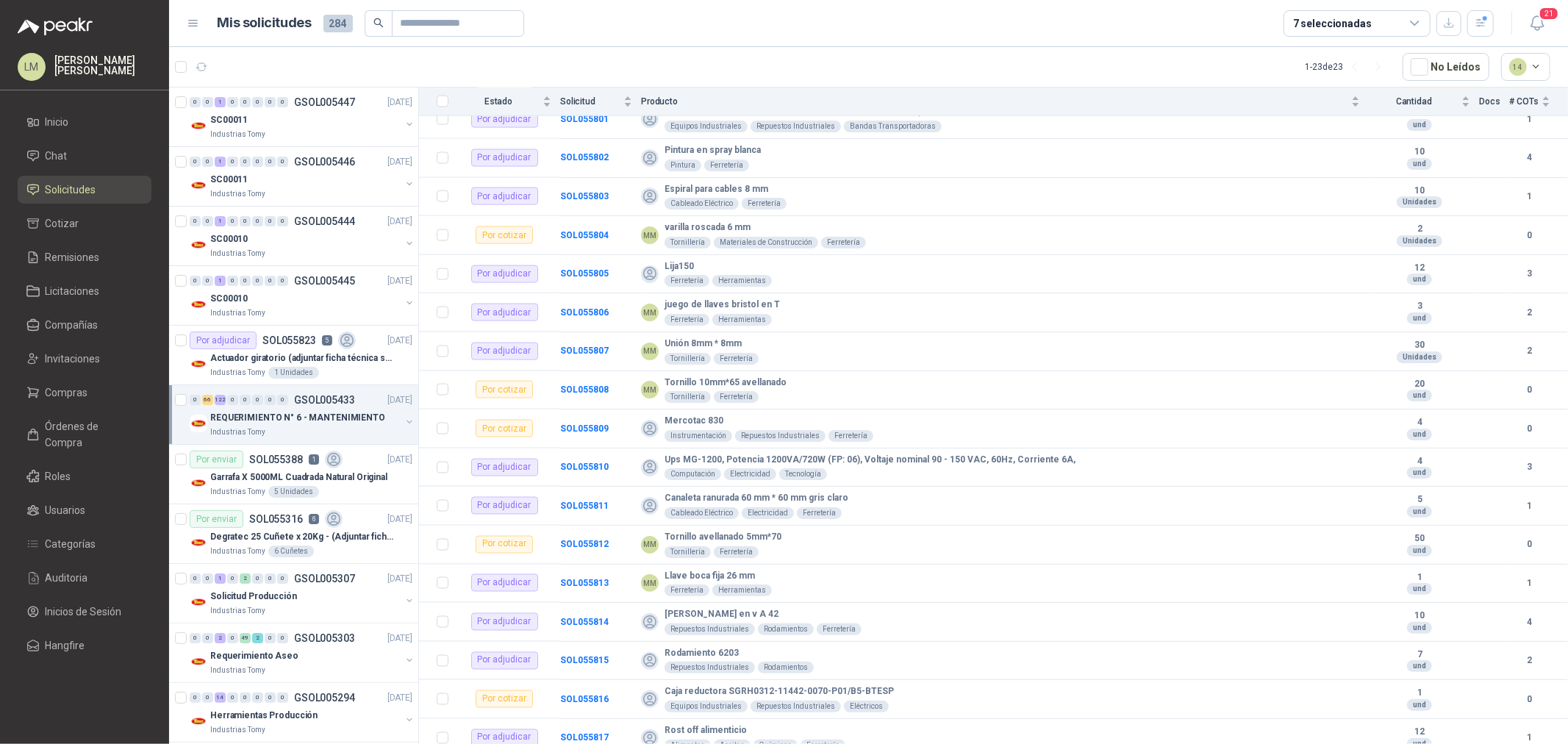
scroll to position [6815, 0]
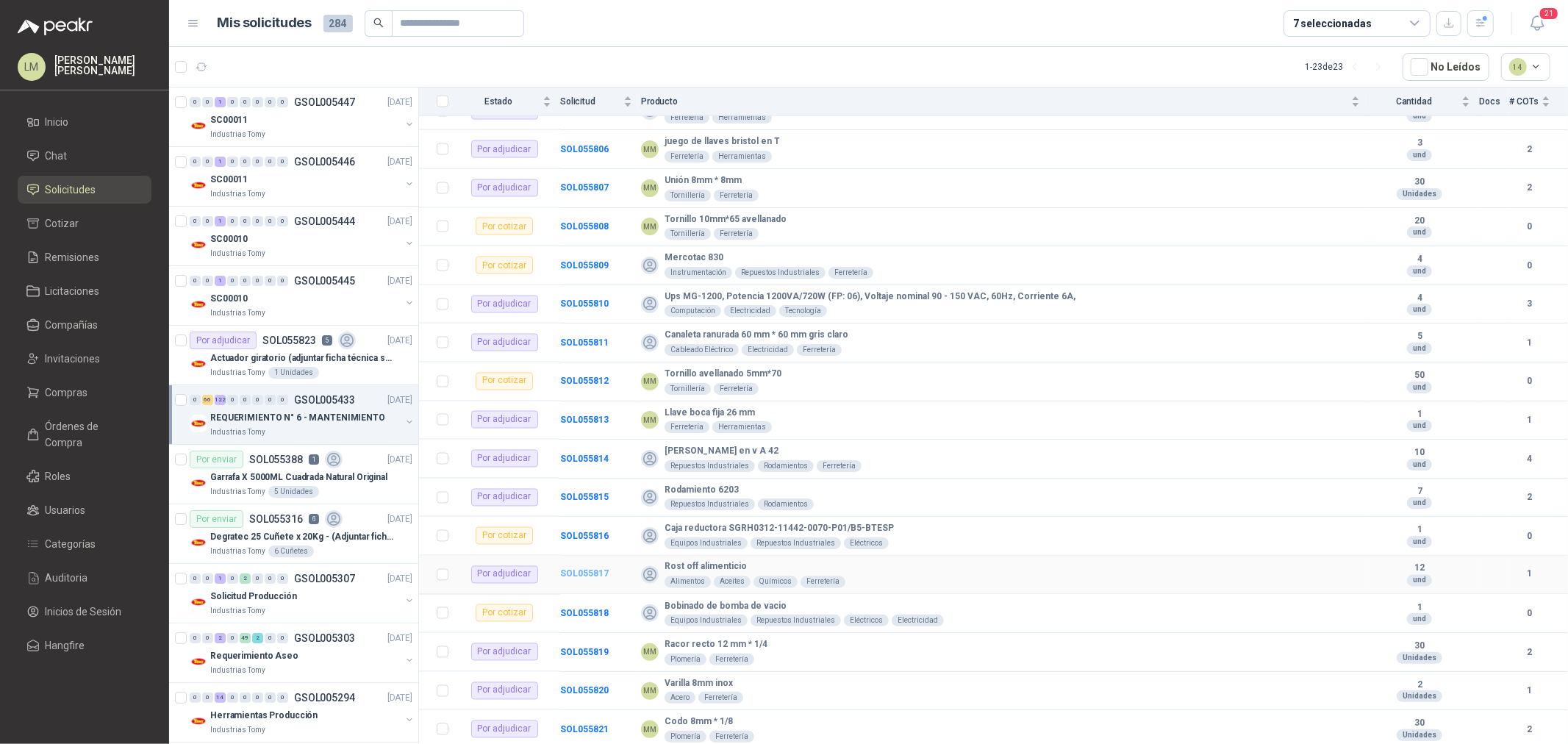
click at [574, 570] on b "SOL055817" at bounding box center [584, 574] width 49 height 10
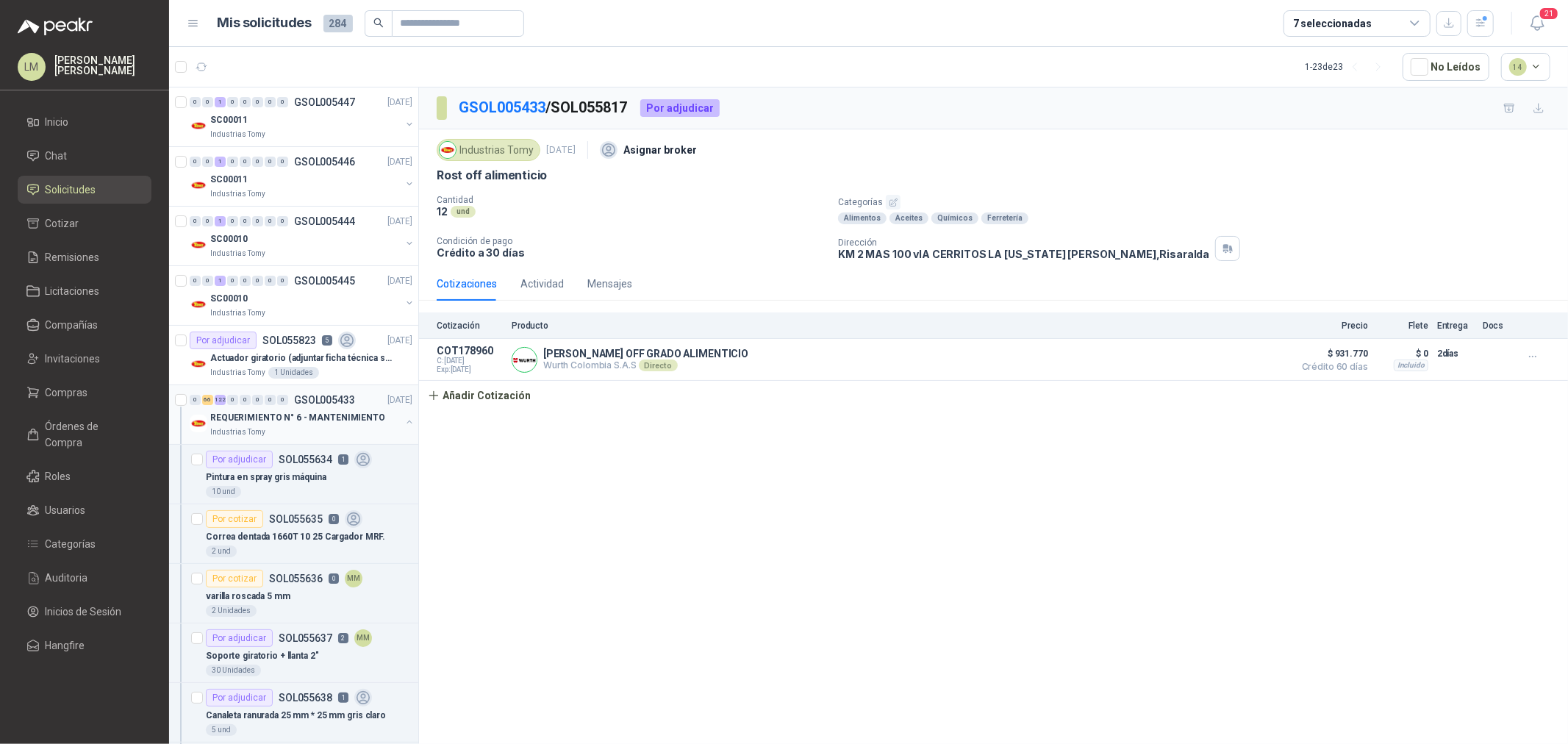
click at [404, 420] on button "button" at bounding box center [409, 422] width 12 height 12
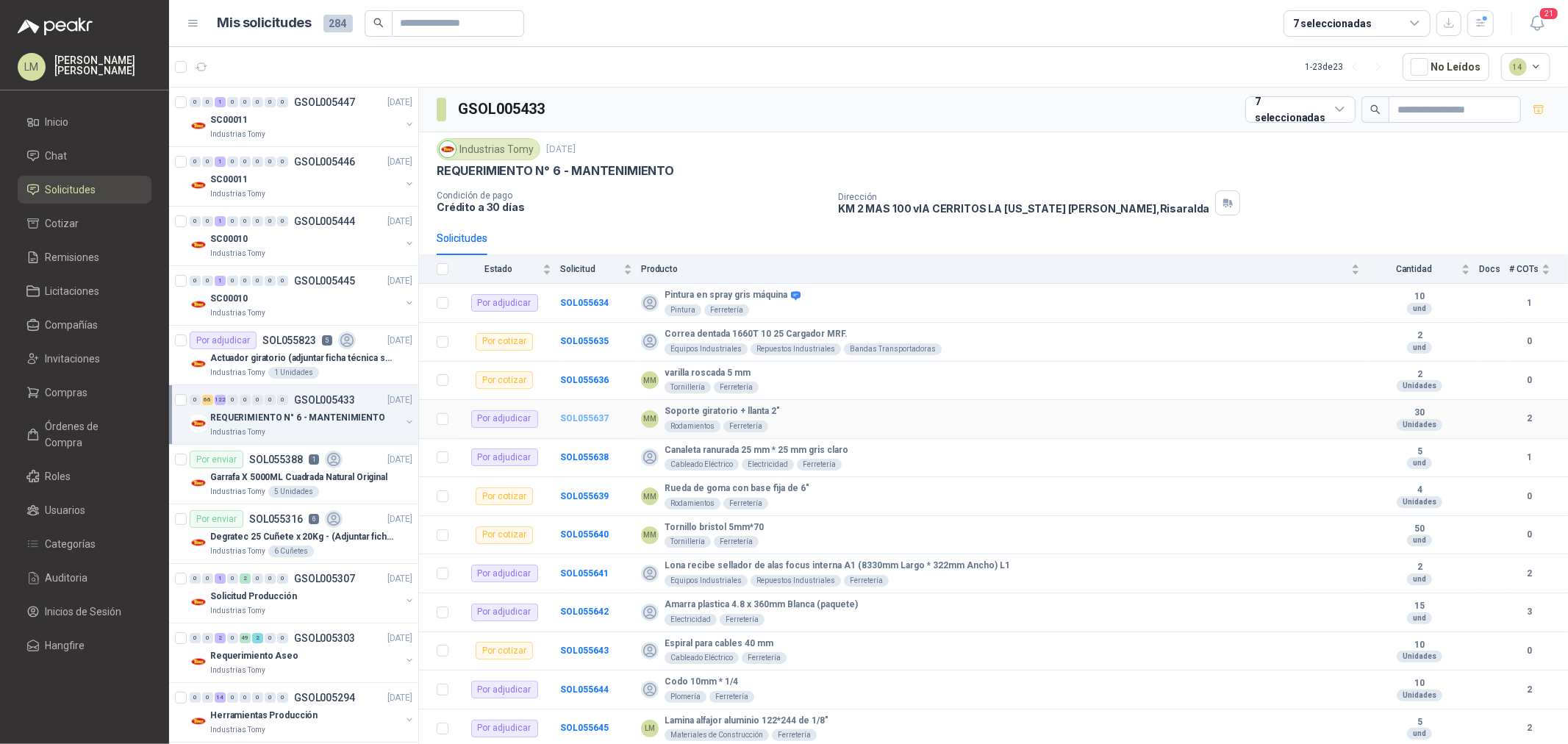
click at [571, 415] on b "SOL055637" at bounding box center [584, 418] width 49 height 10
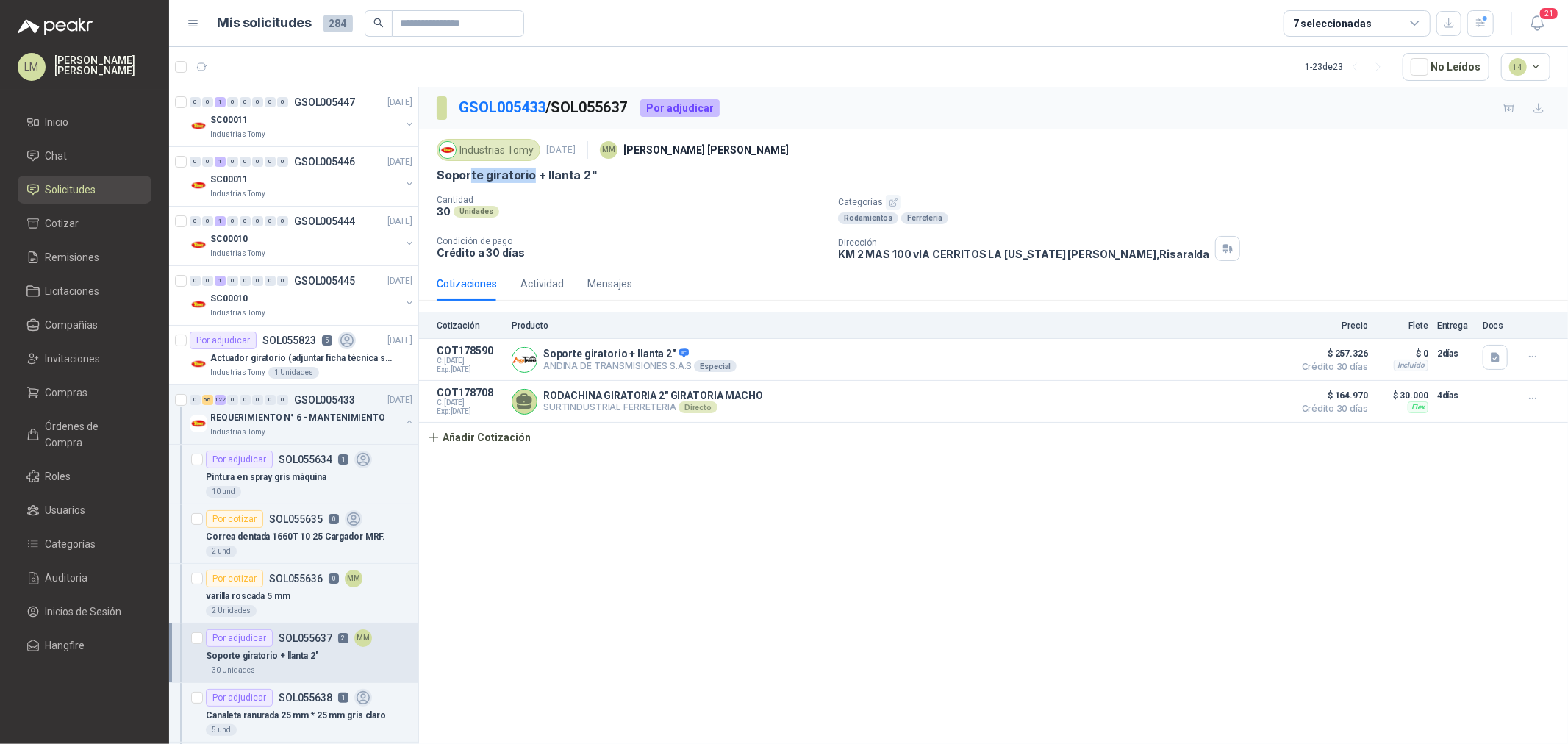
drag, startPoint x: 531, startPoint y: 174, endPoint x: 576, endPoint y: 173, distance: 45.0
click at [575, 173] on p "Soporte giratorio + llanta 2"" at bounding box center [517, 175] width 161 height 15
click at [577, 173] on p "Soporte giratorio + llanta 2"" at bounding box center [517, 175] width 161 height 15
click at [650, 218] on div "Cantidad 30 Unidades" at bounding box center [631, 209] width 390 height 29
click at [71, 389] on span "Compras" at bounding box center [66, 392] width 42 height 16
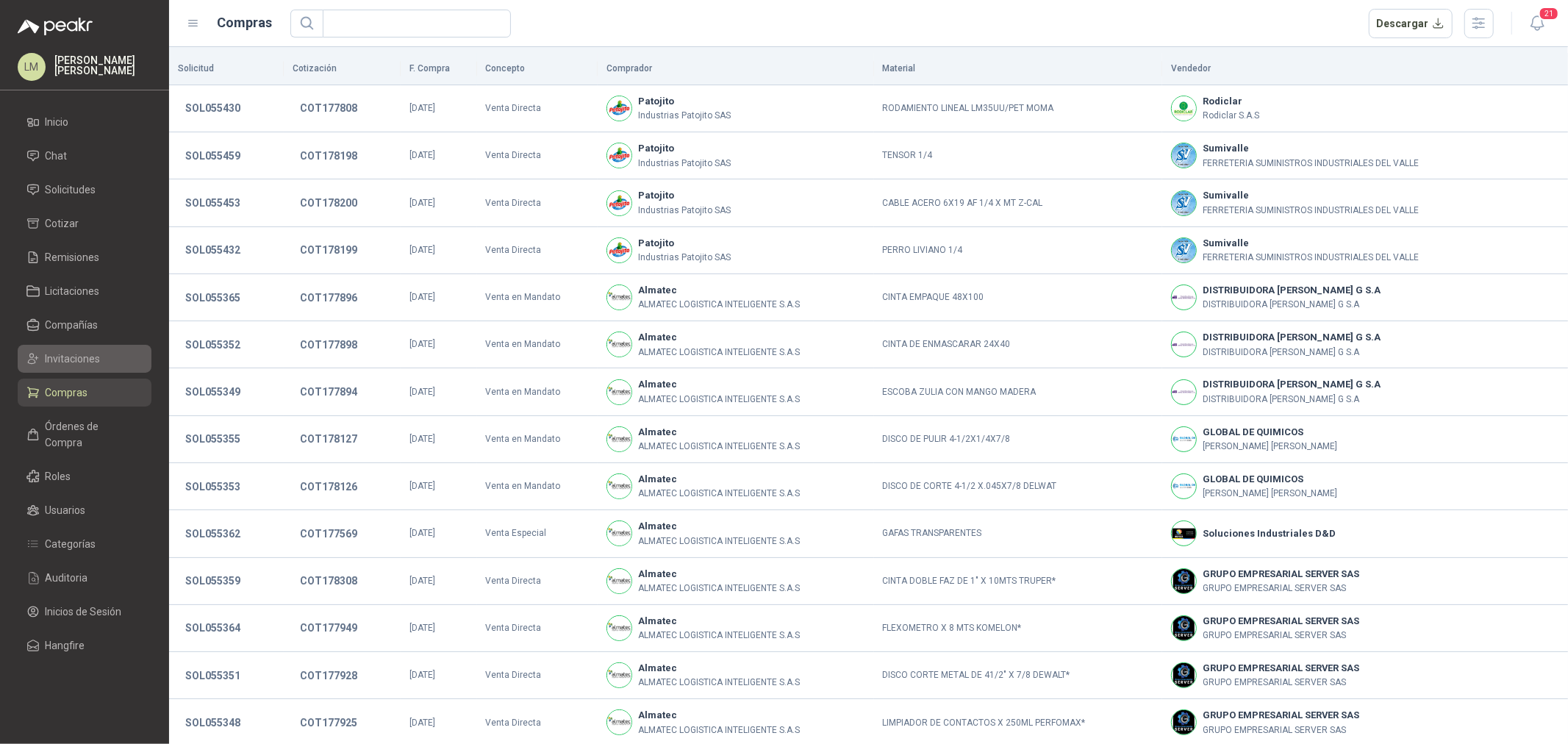
click at [63, 353] on span "Invitaciones" at bounding box center [73, 358] width 55 height 16
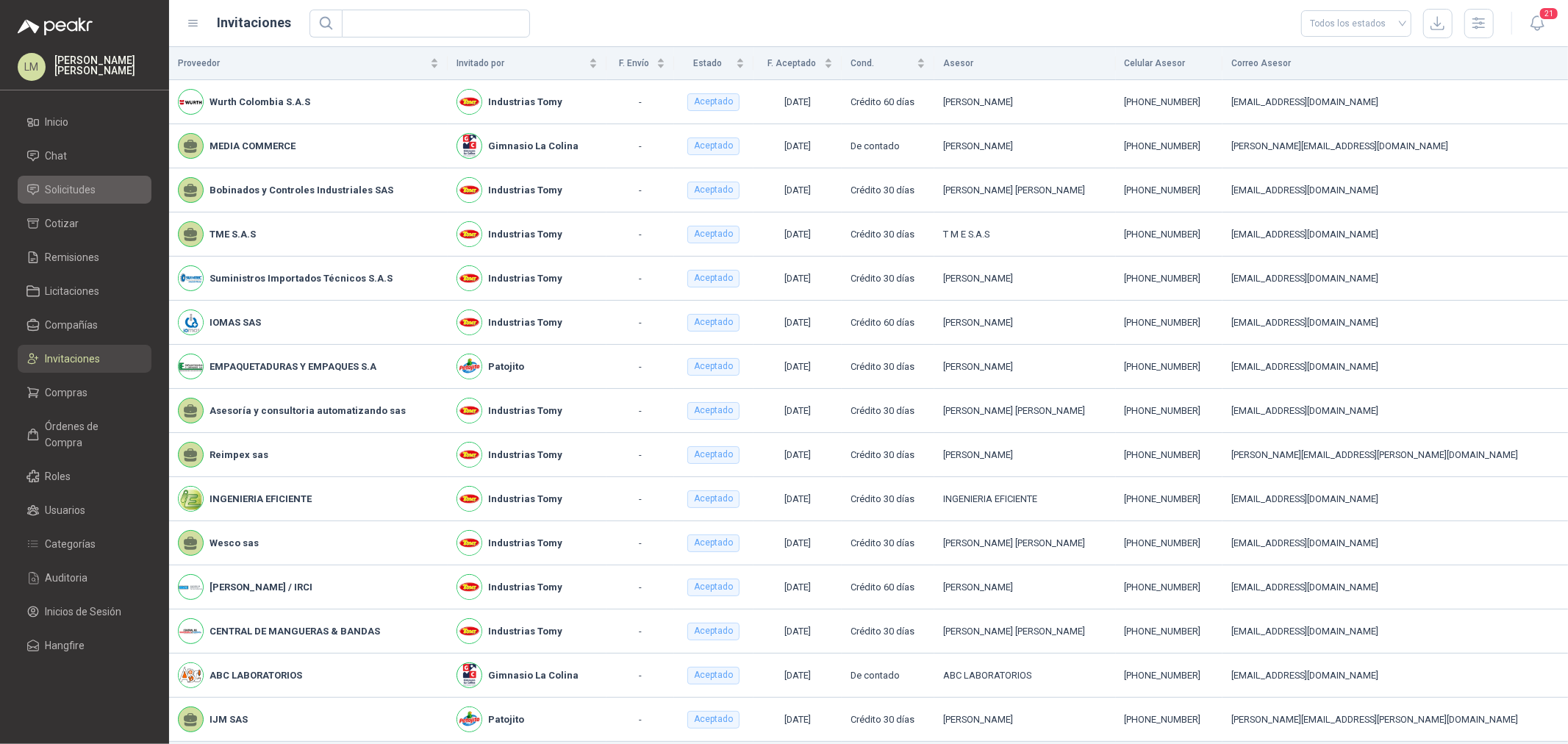
click at [55, 190] on span "Solicitudes" at bounding box center [71, 189] width 51 height 16
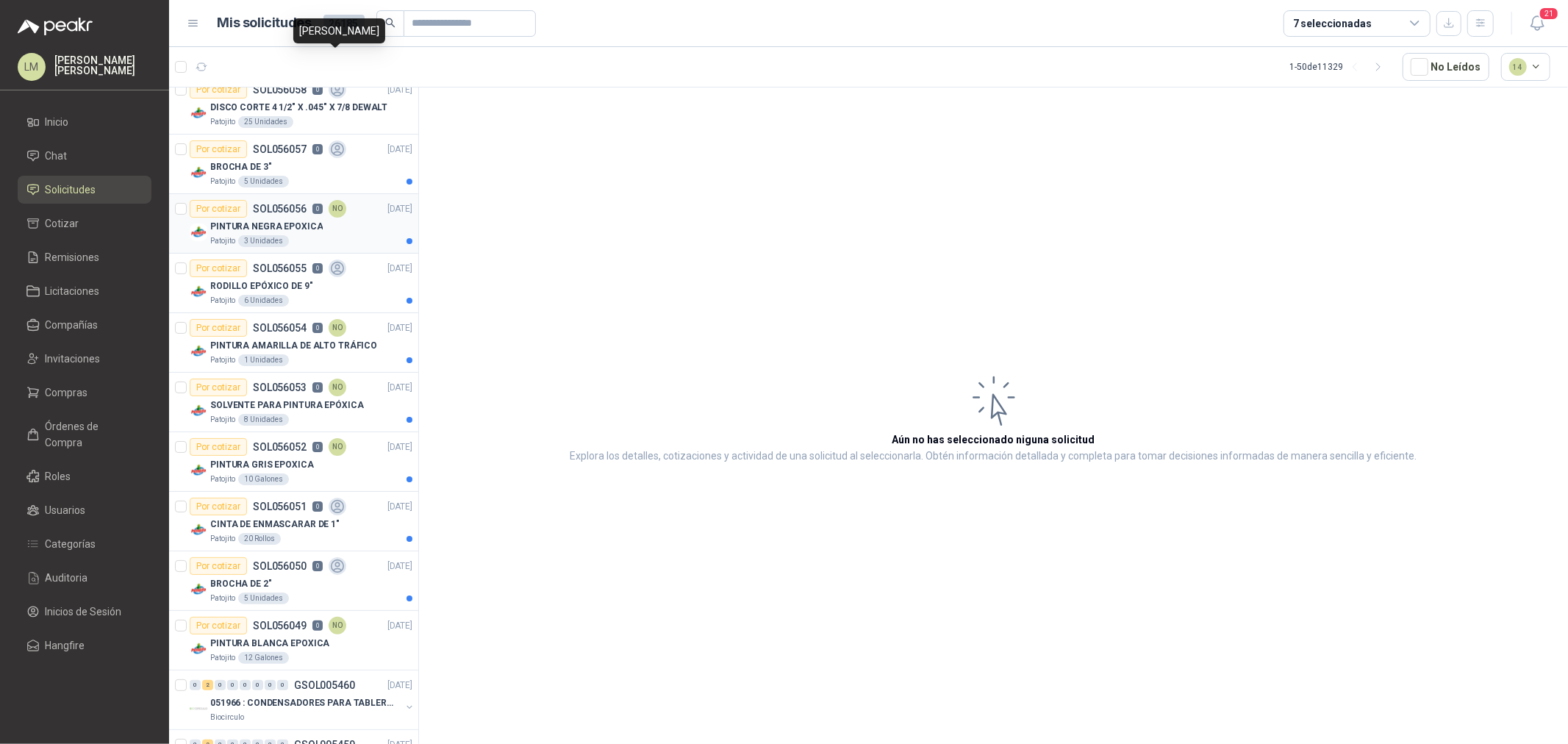
scroll to position [245, 0]
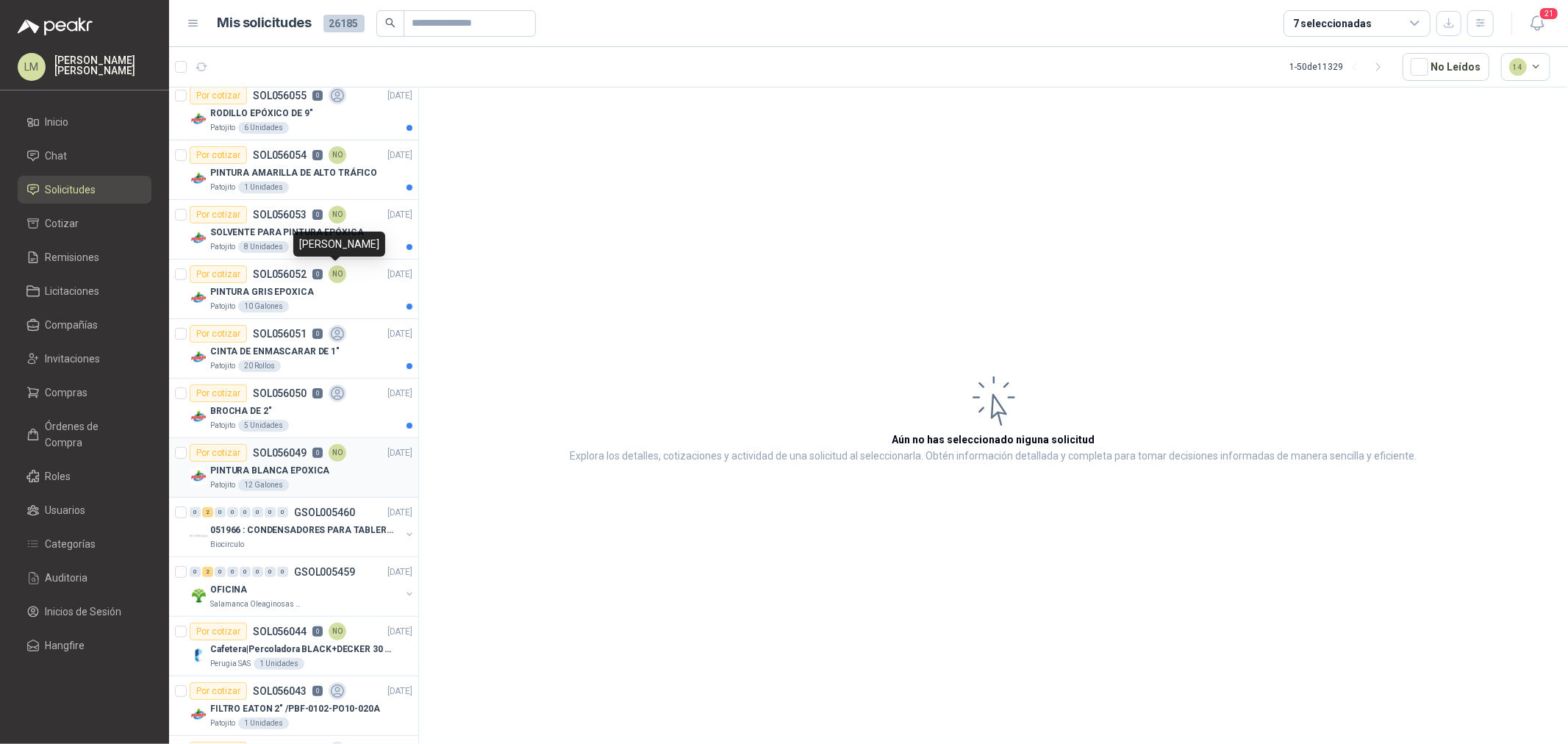
click at [316, 450] on p "0" at bounding box center [317, 453] width 10 height 10
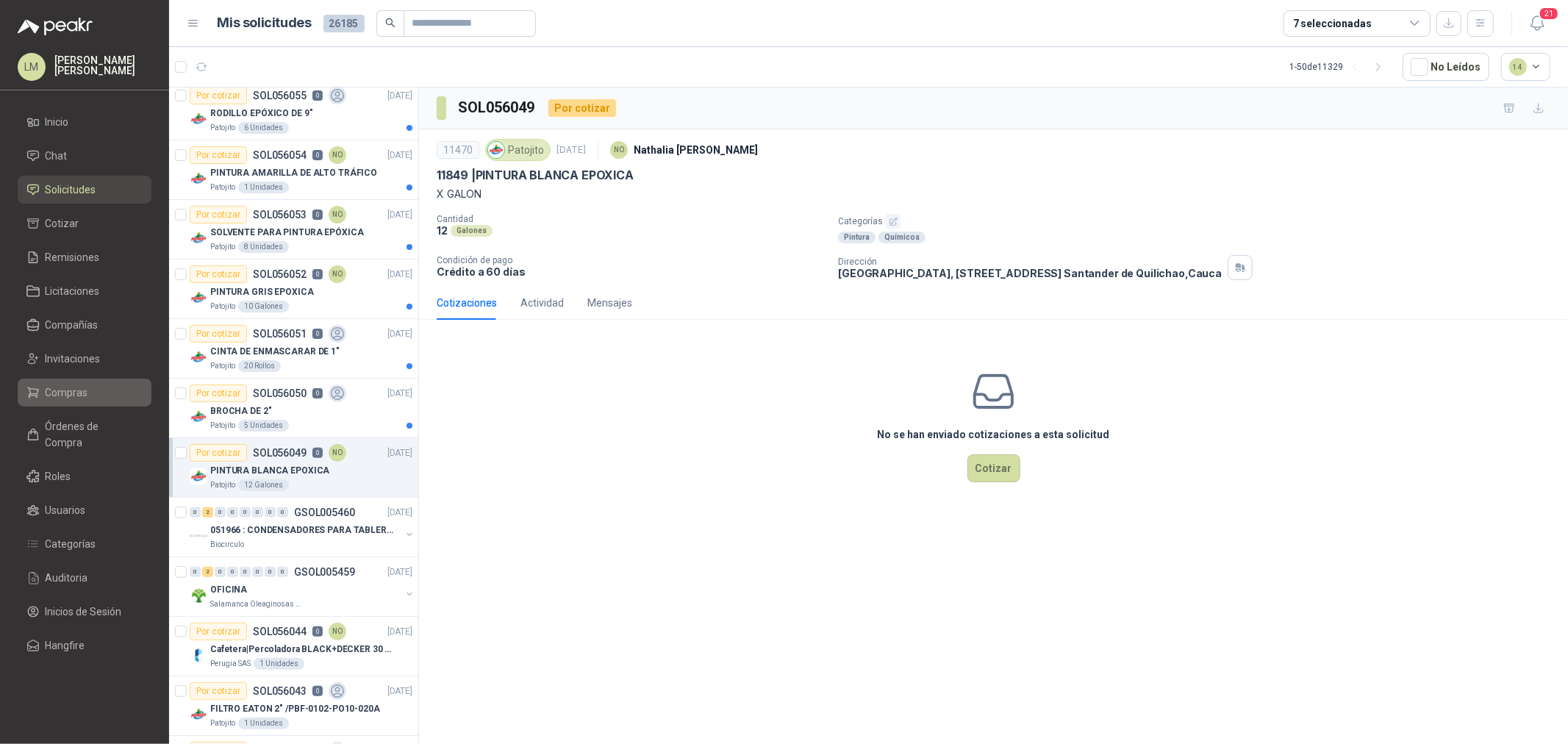
click at [56, 389] on span "Compras" at bounding box center [66, 392] width 42 height 16
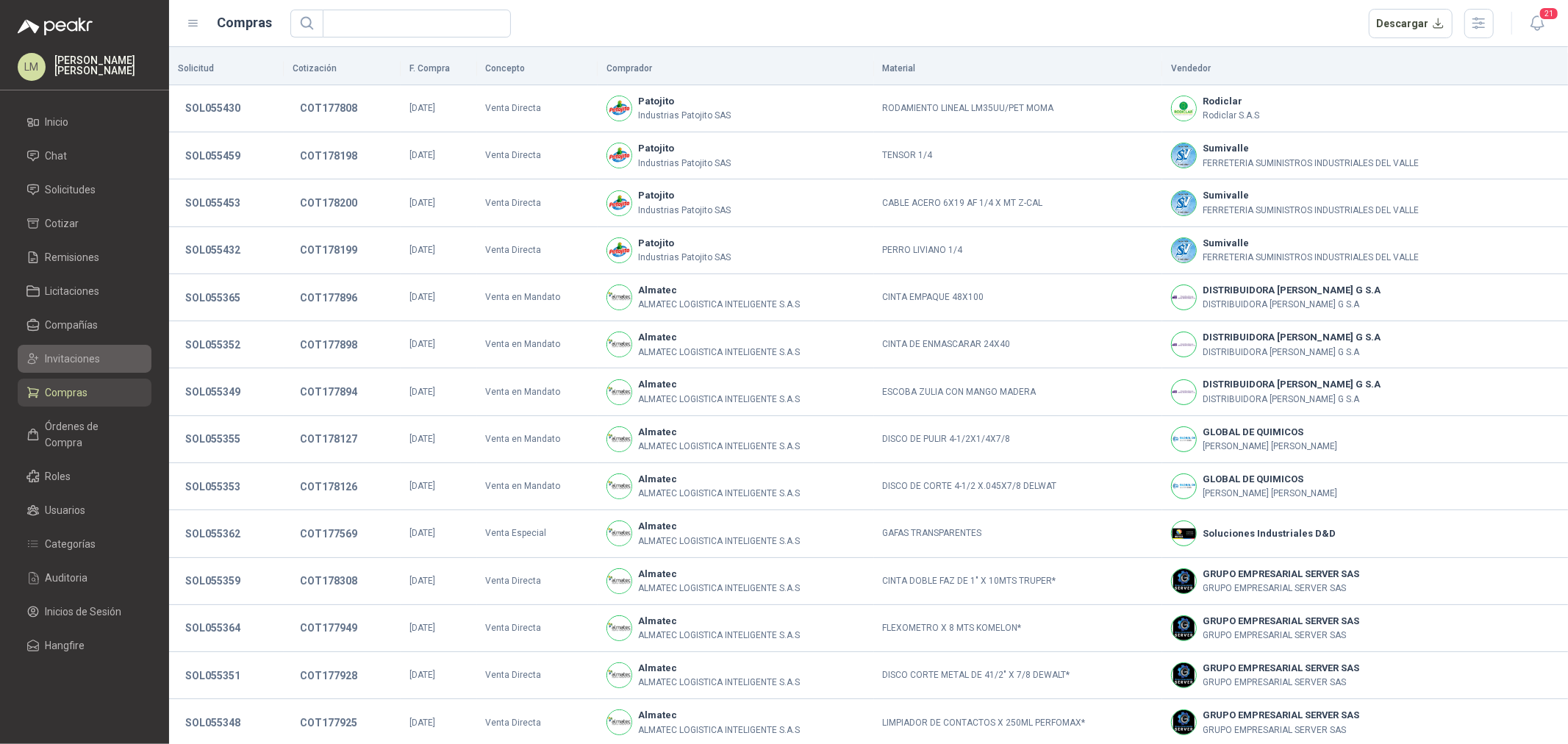
click at [77, 357] on span "Invitaciones" at bounding box center [73, 358] width 55 height 16
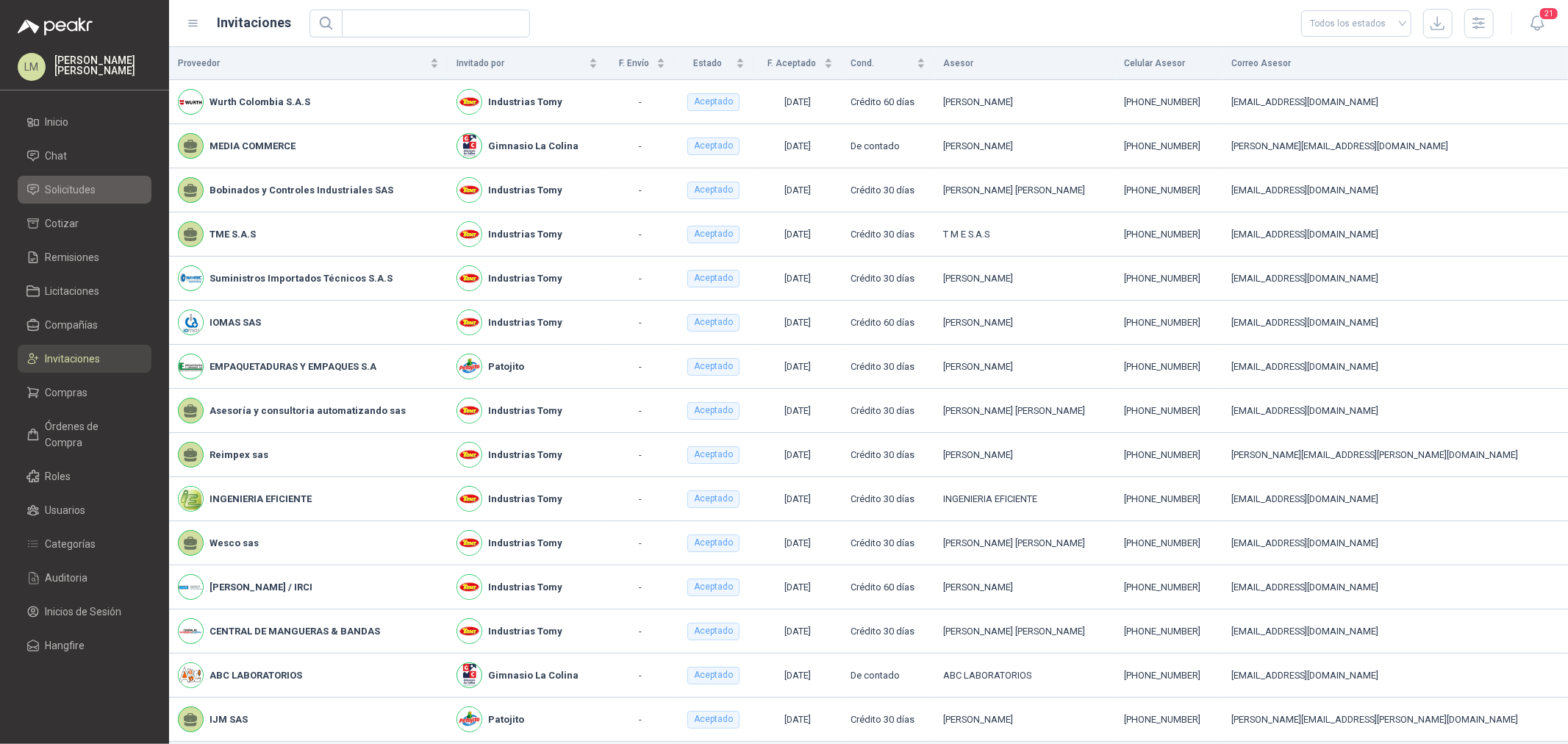
click at [53, 185] on span "Solicitudes" at bounding box center [71, 189] width 51 height 16
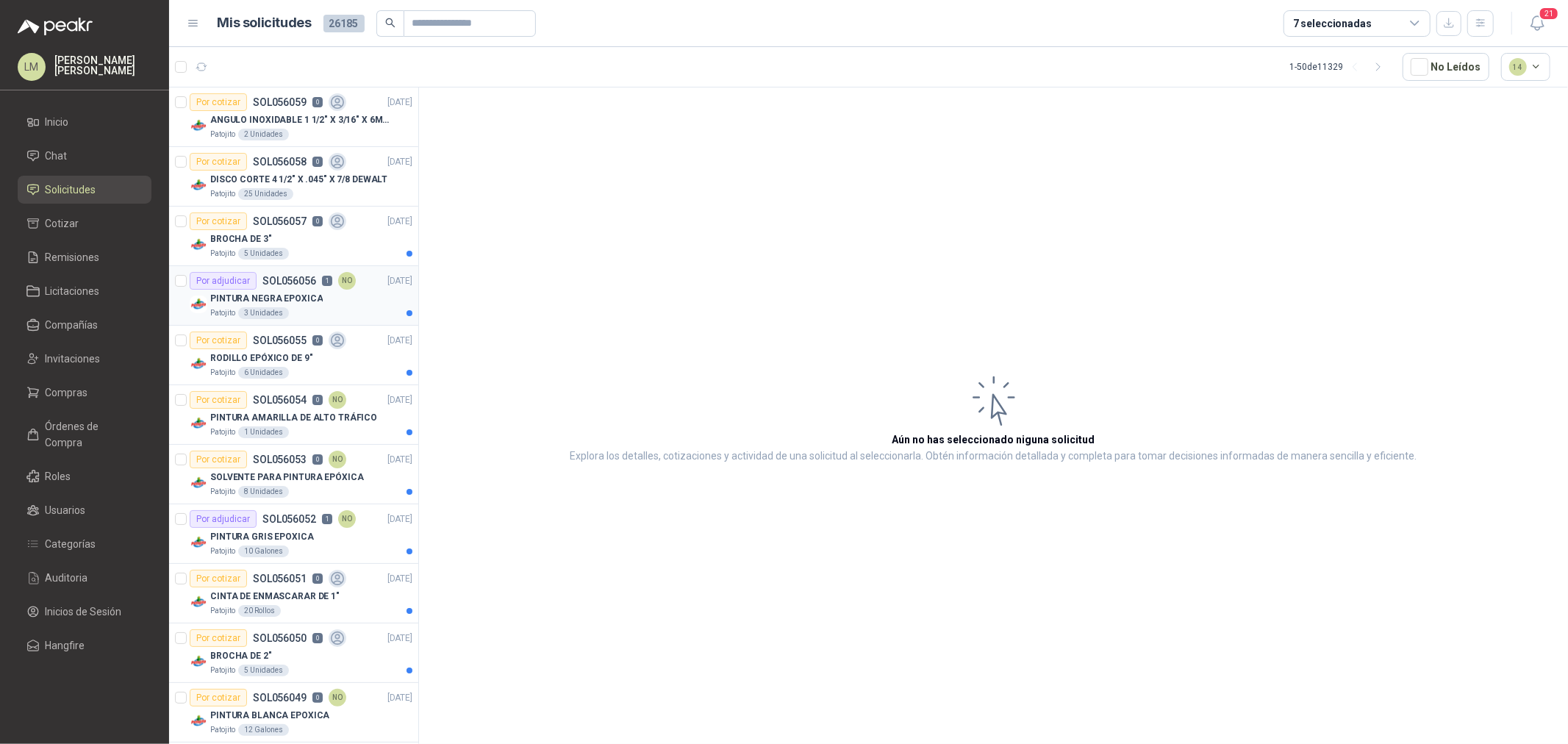
click at [297, 314] on div "Patojito 3 Unidades" at bounding box center [311, 313] width 202 height 12
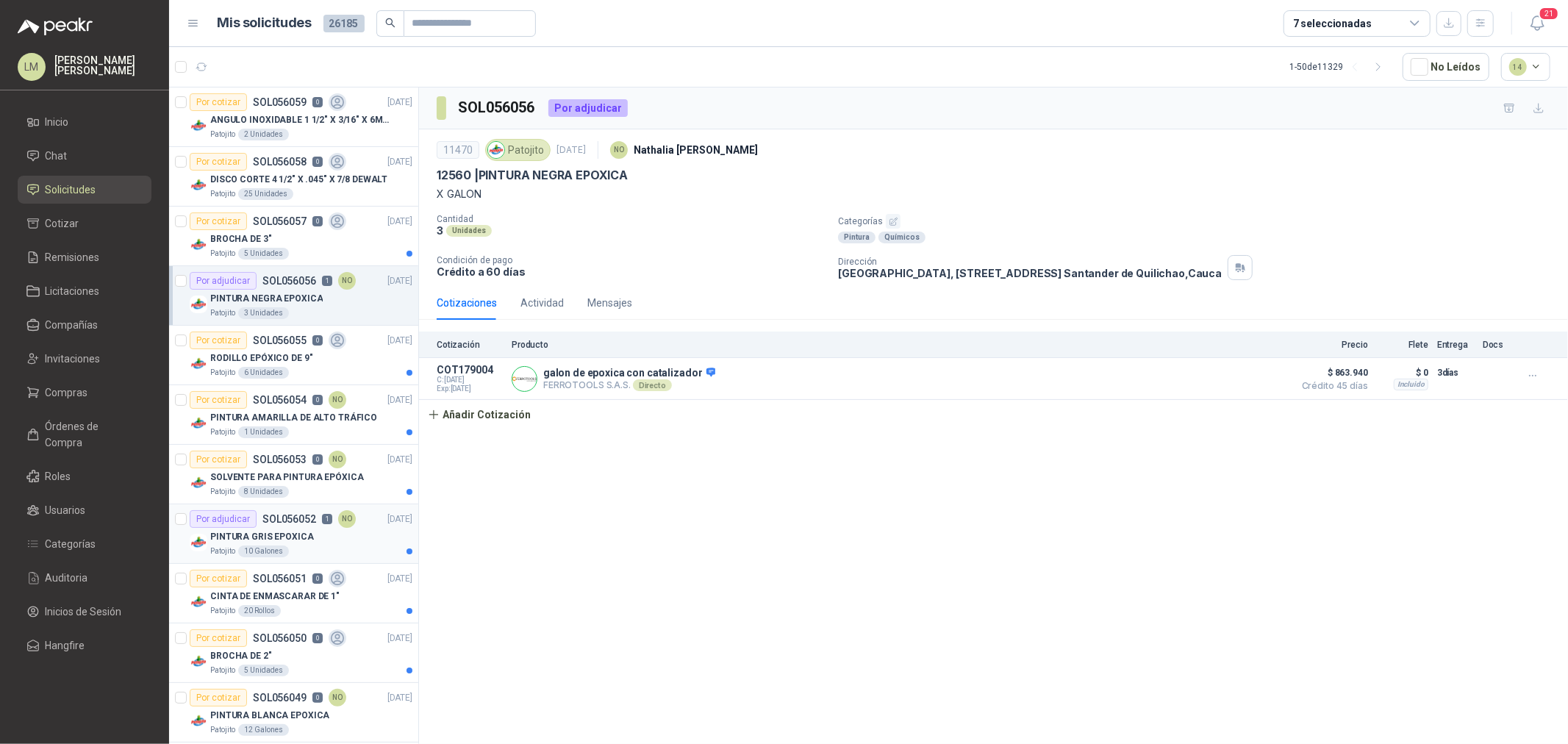
click at [293, 527] on div "Por adjudicar SOL056052 1 NO" at bounding box center [273, 519] width 166 height 18
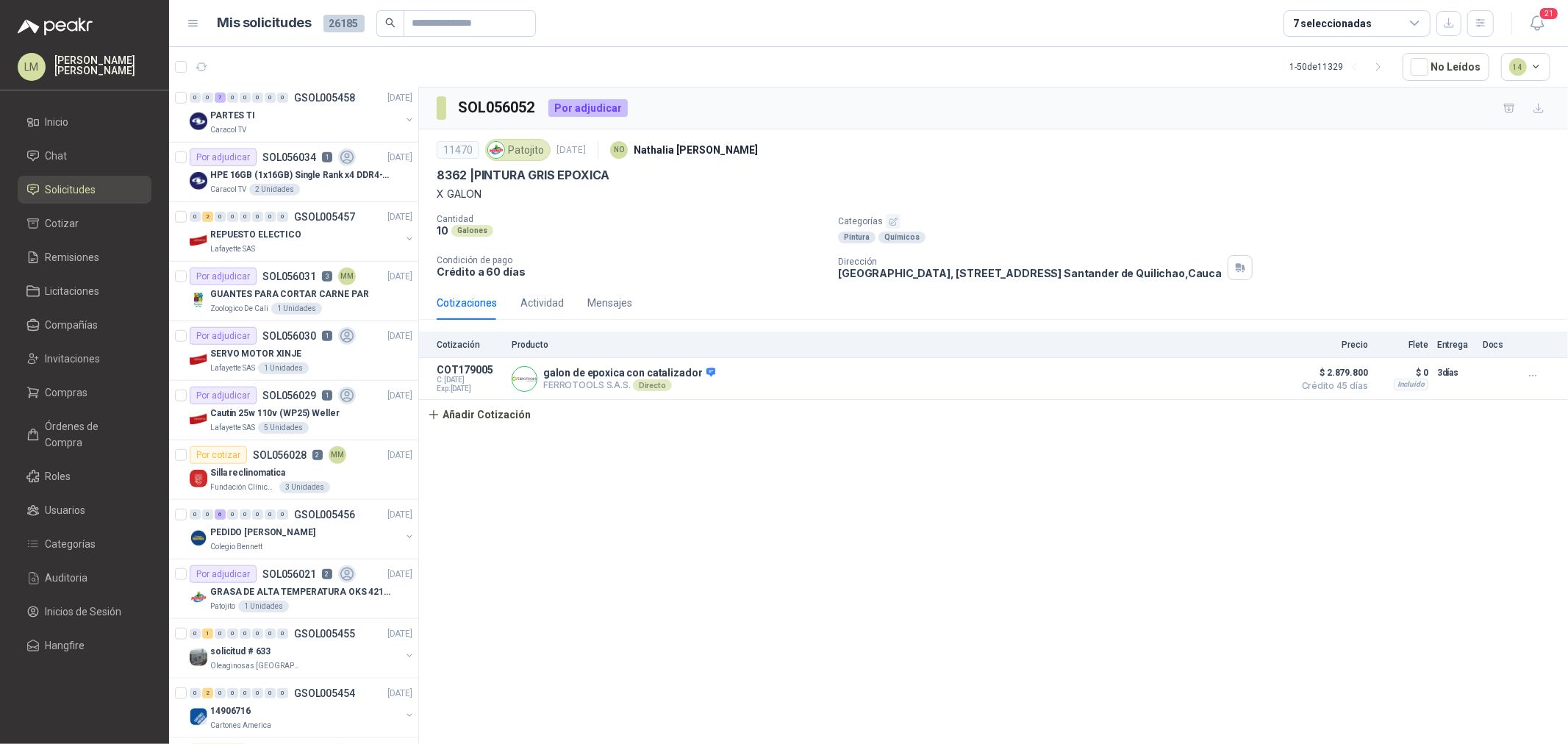
scroll to position [980, 0]
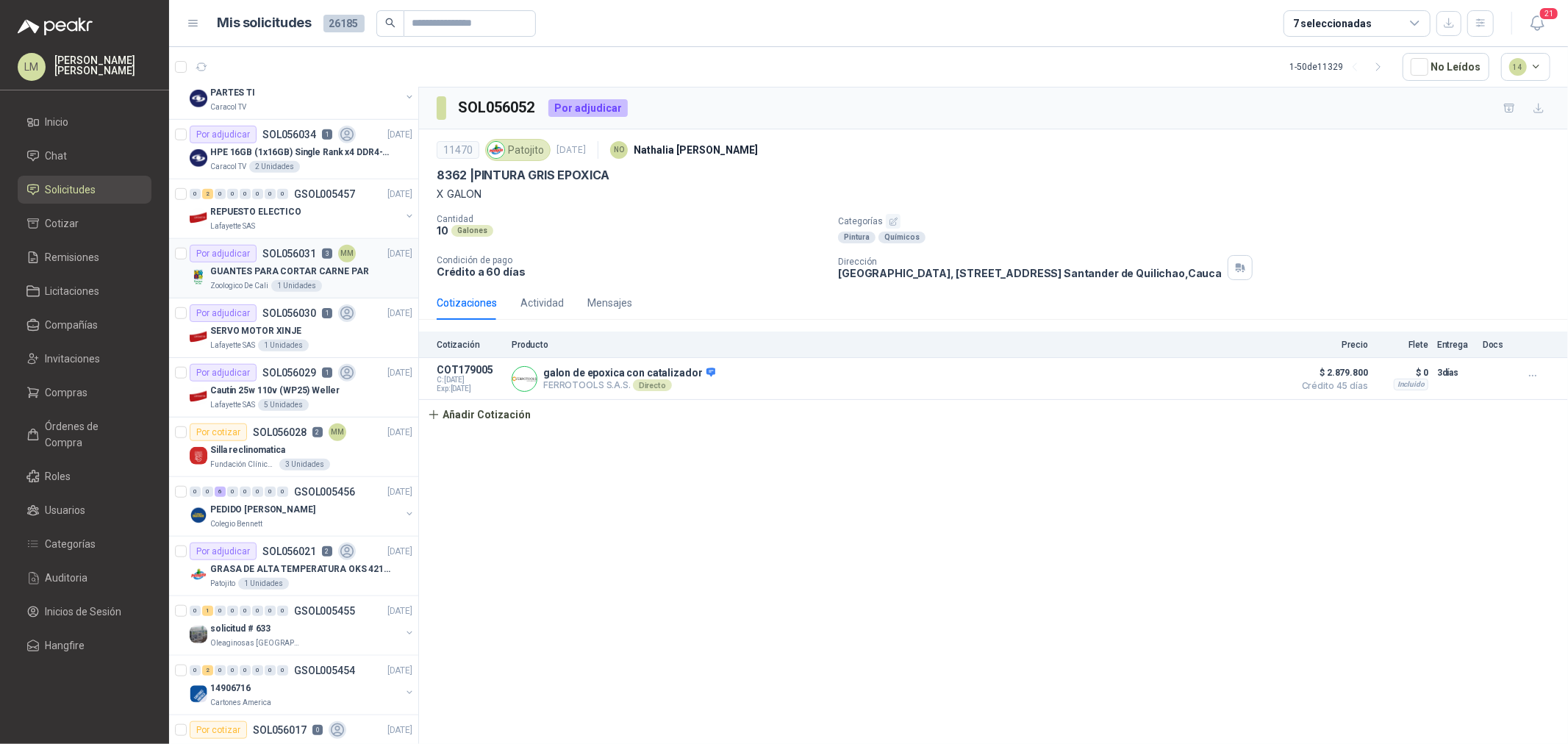
click at [290, 260] on div "Por adjudicar SOL056031 3 MM" at bounding box center [273, 253] width 166 height 18
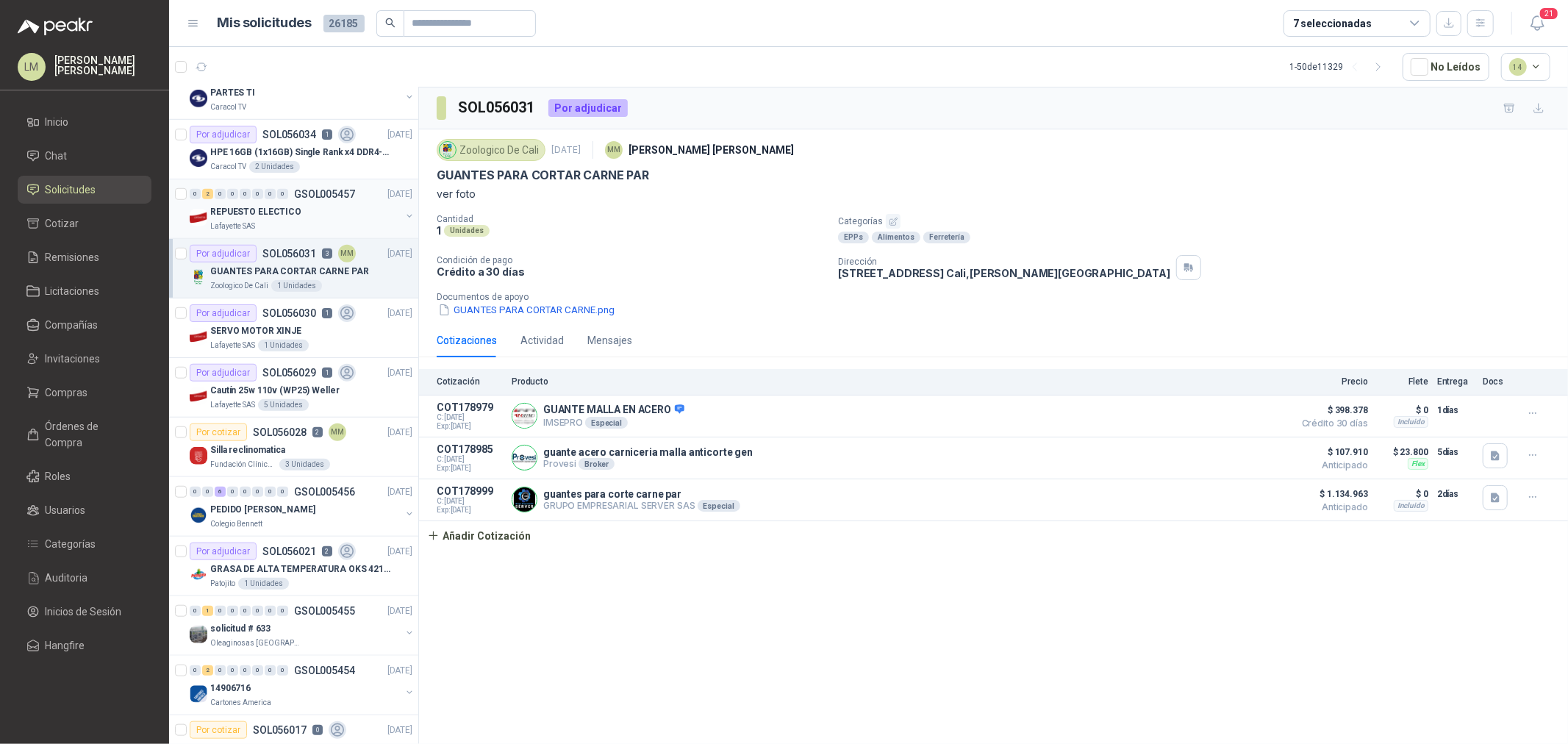
click at [404, 215] on button "button" at bounding box center [409, 216] width 12 height 12
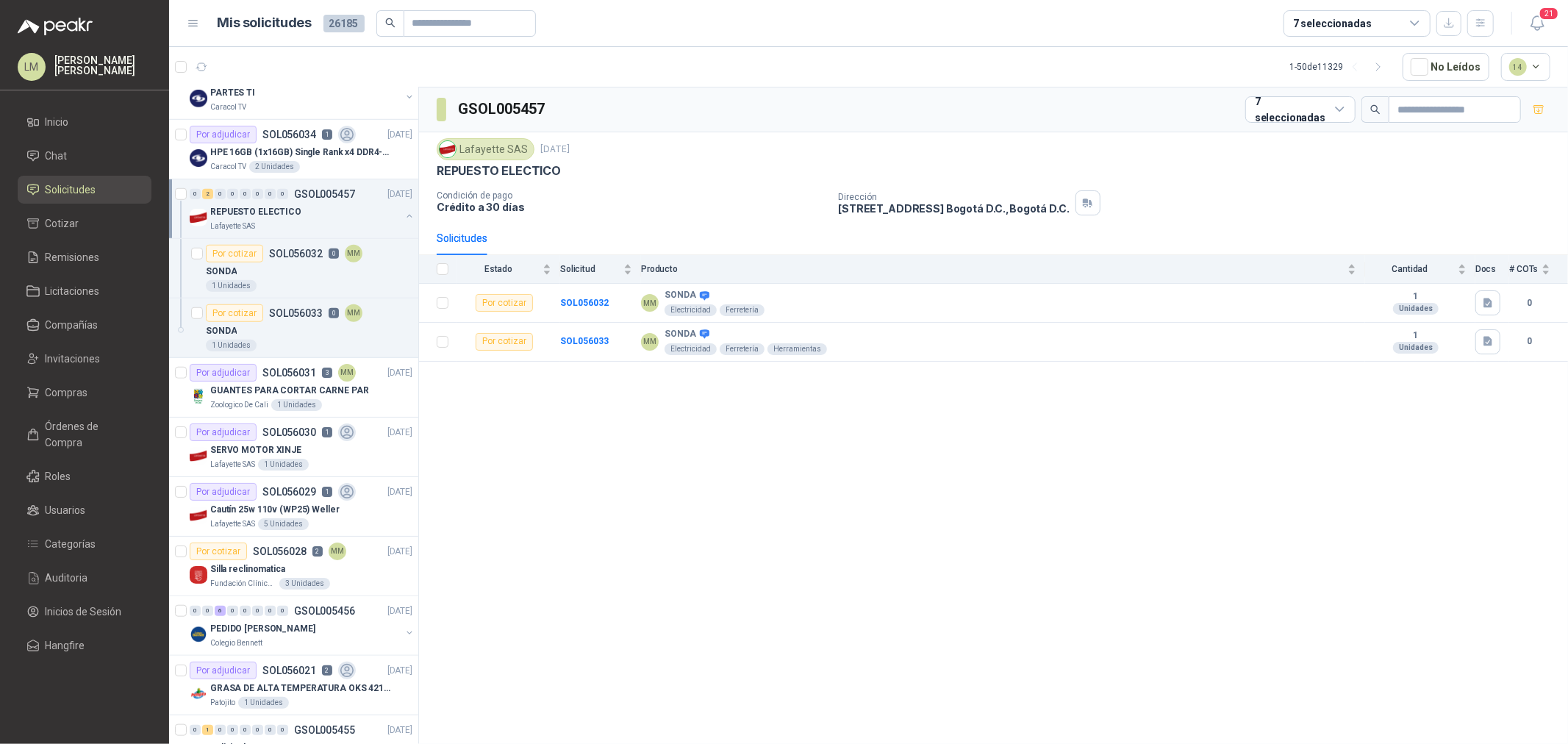
click at [404, 215] on button "button" at bounding box center [409, 216] width 12 height 12
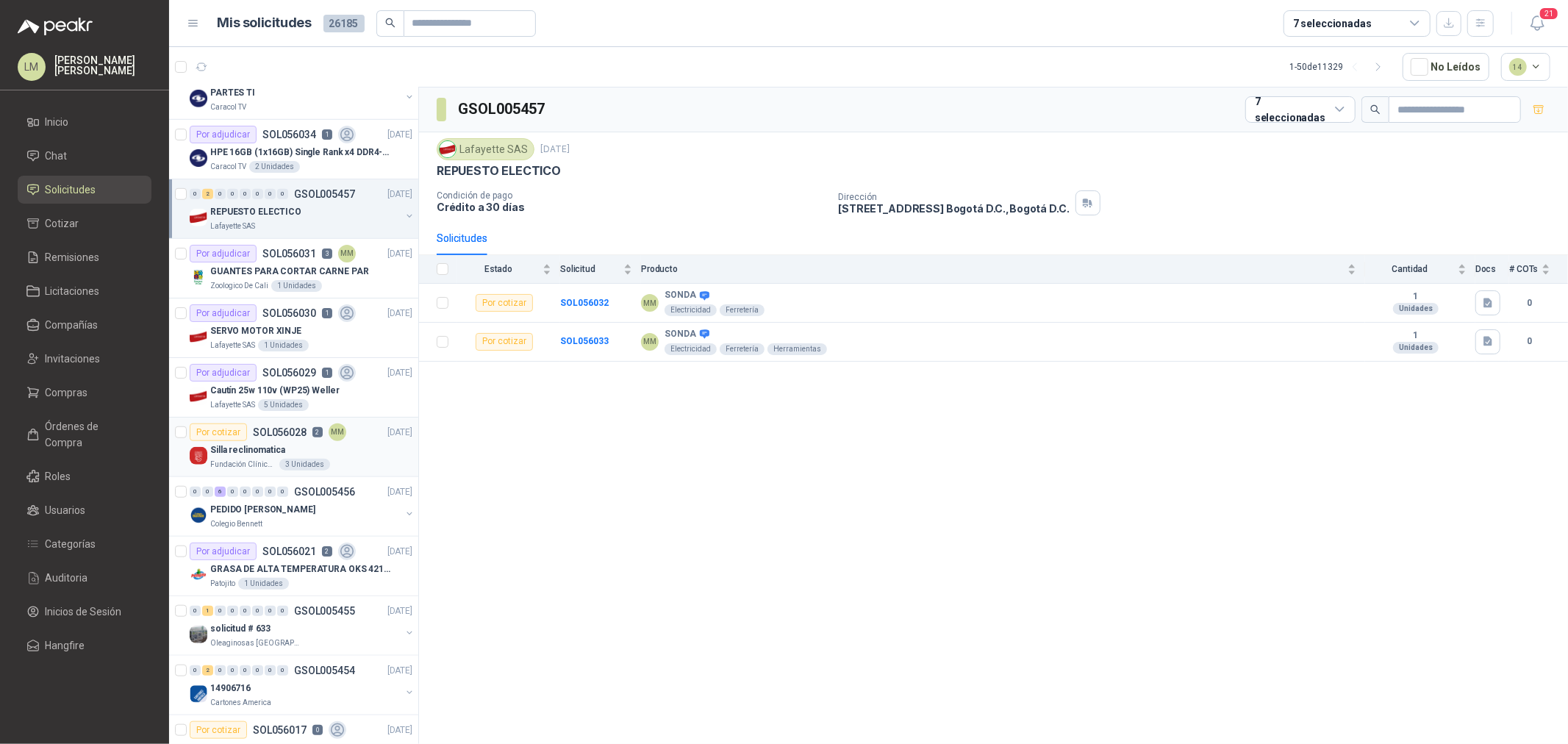
click at [277, 427] on p "SOL056028" at bounding box center [279, 432] width 53 height 10
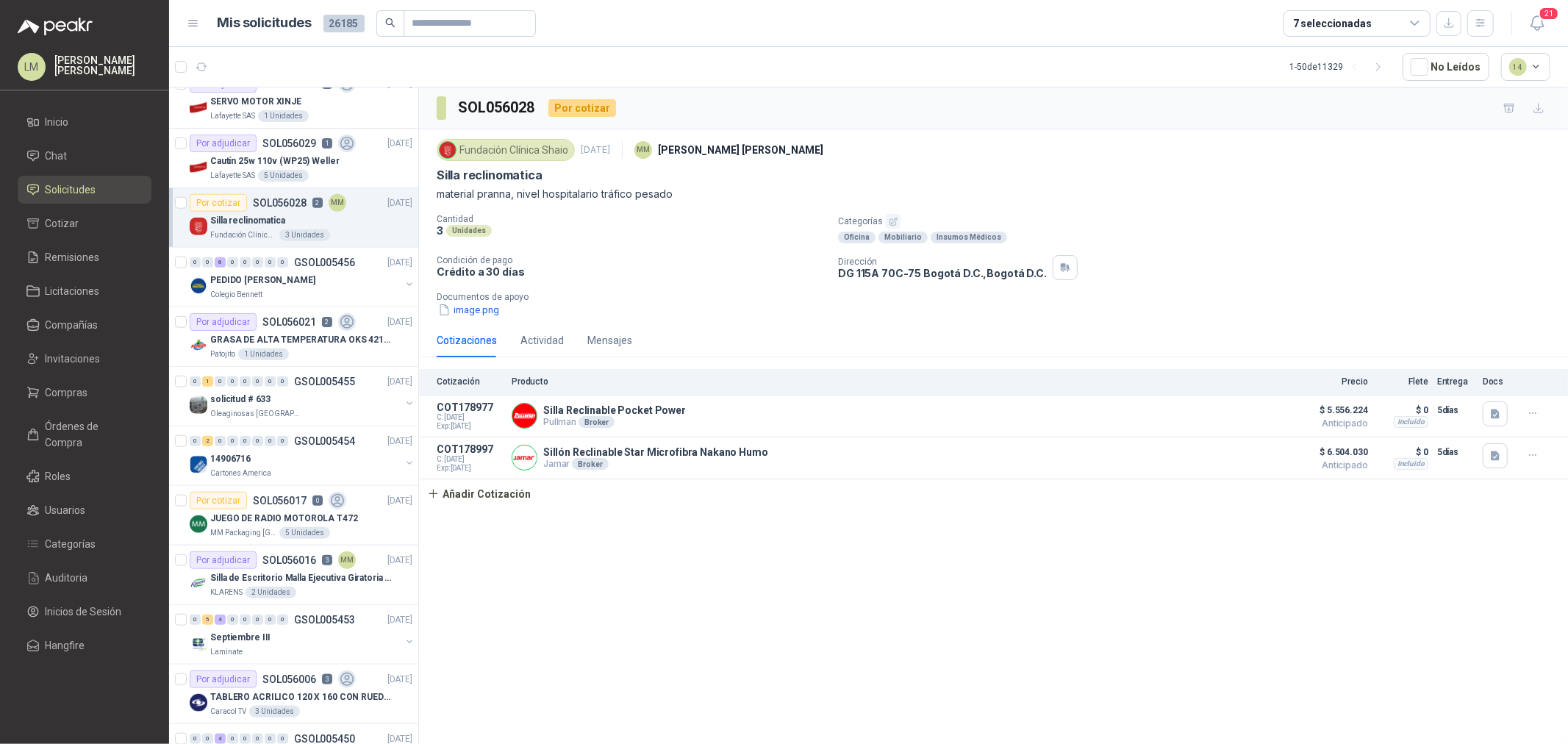
scroll to position [1225, 0]
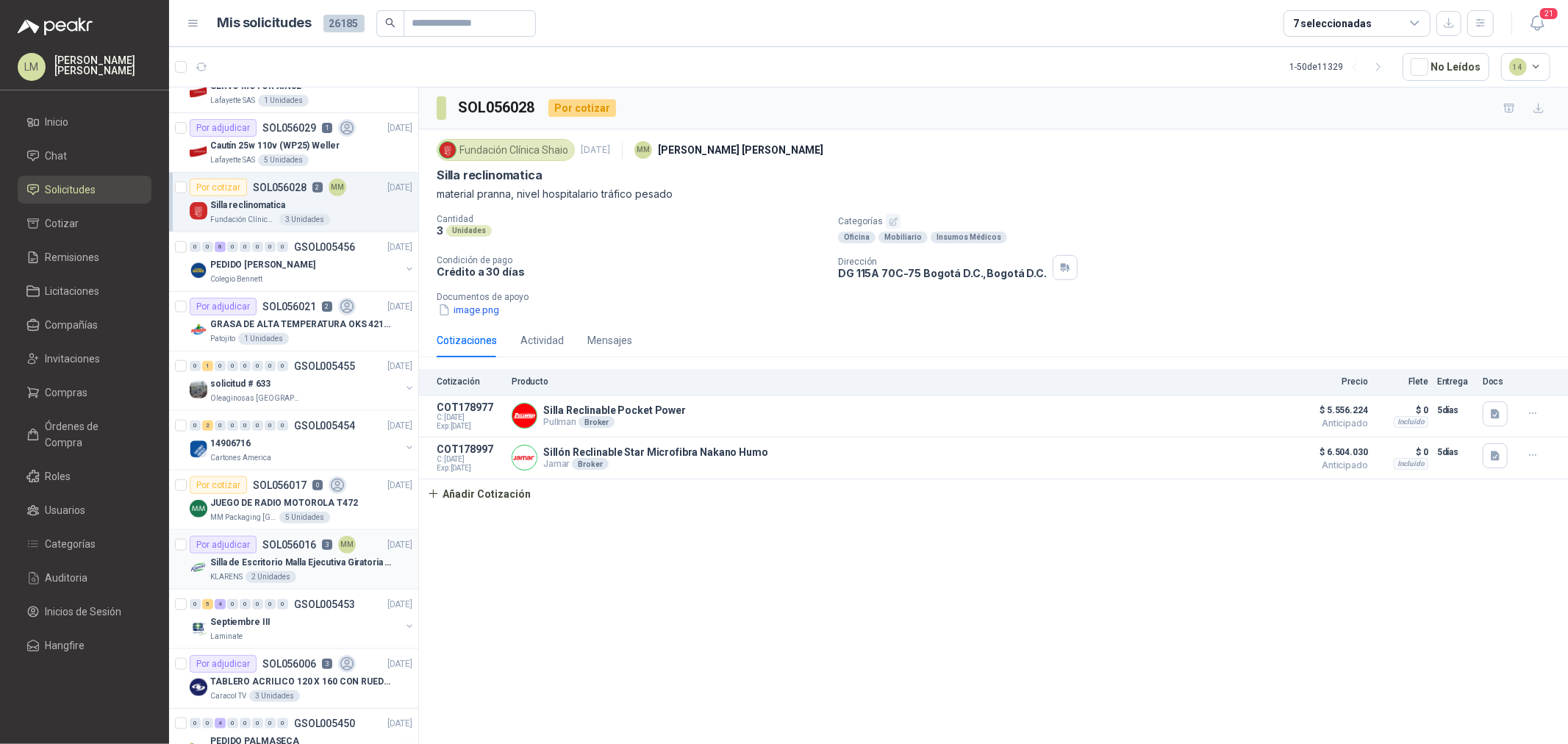
click at [266, 561] on p "Silla de Escritorio Malla Ejecutiva Giratoria Cromada con Reposabrazos Fijo Neg…" at bounding box center [301, 563] width 183 height 14
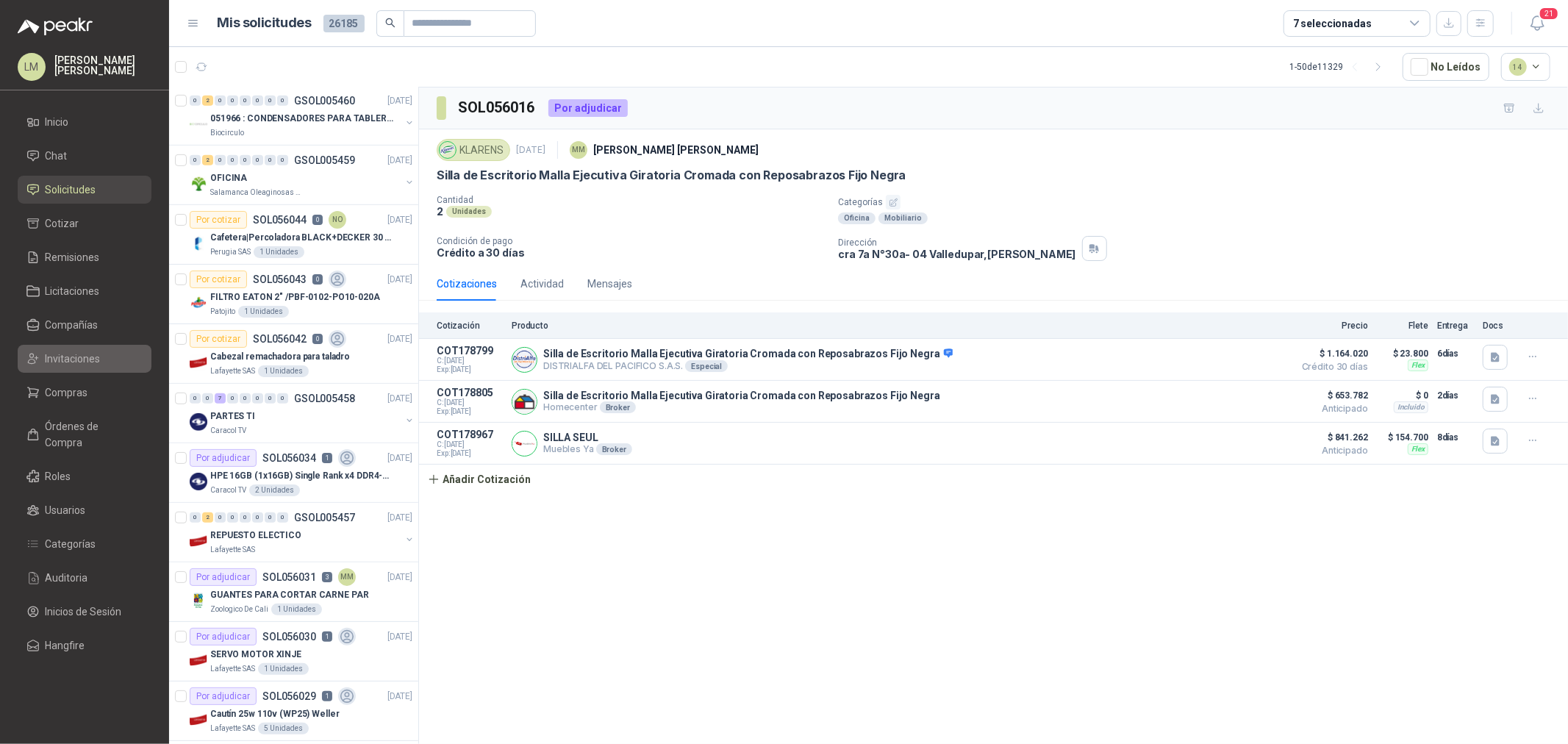
scroll to position [653, 0]
click at [70, 382] on link "Compras" at bounding box center [84, 392] width 134 height 28
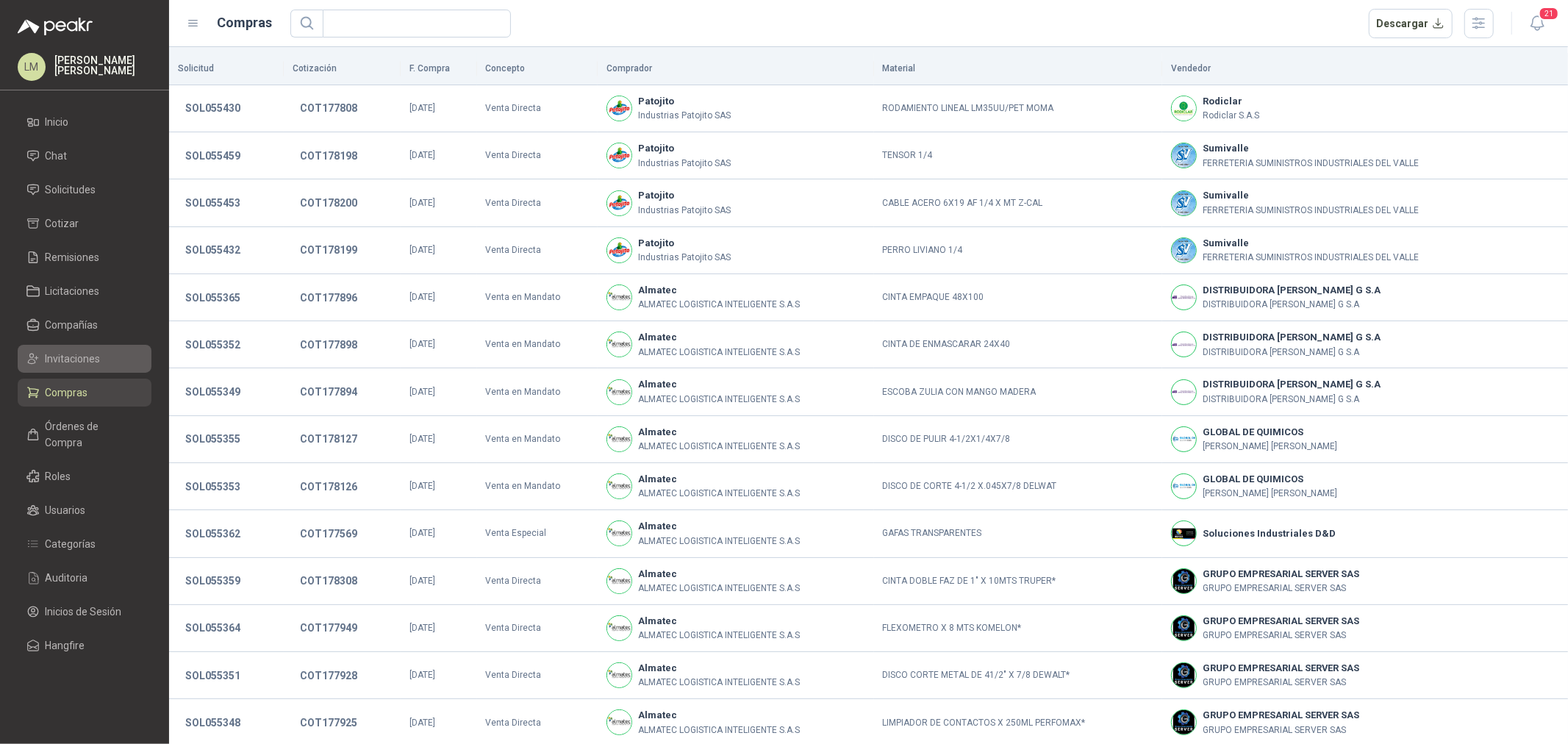
click at [75, 359] on span "Invitaciones" at bounding box center [73, 358] width 55 height 16
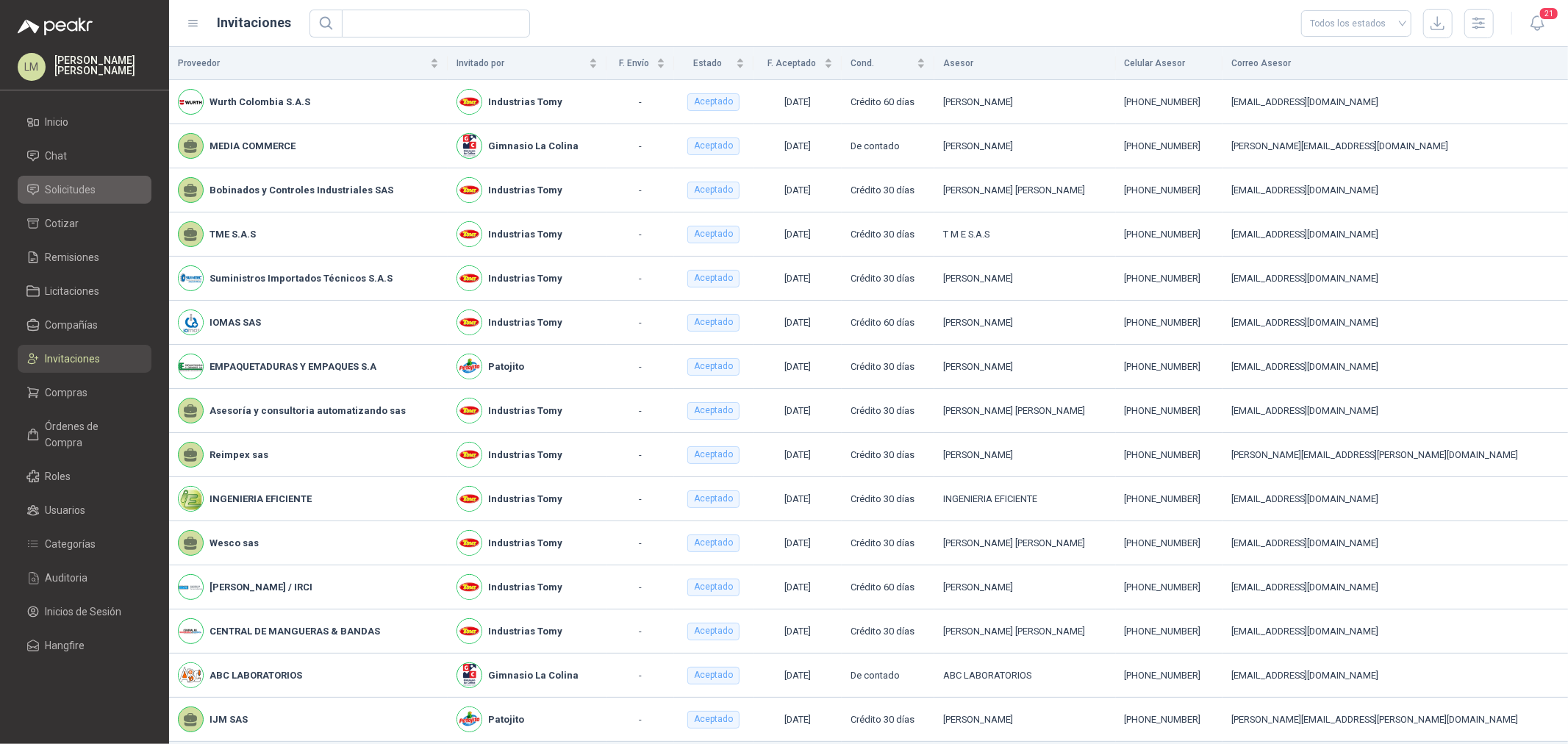
click at [81, 182] on span "Solicitudes" at bounding box center [71, 189] width 51 height 16
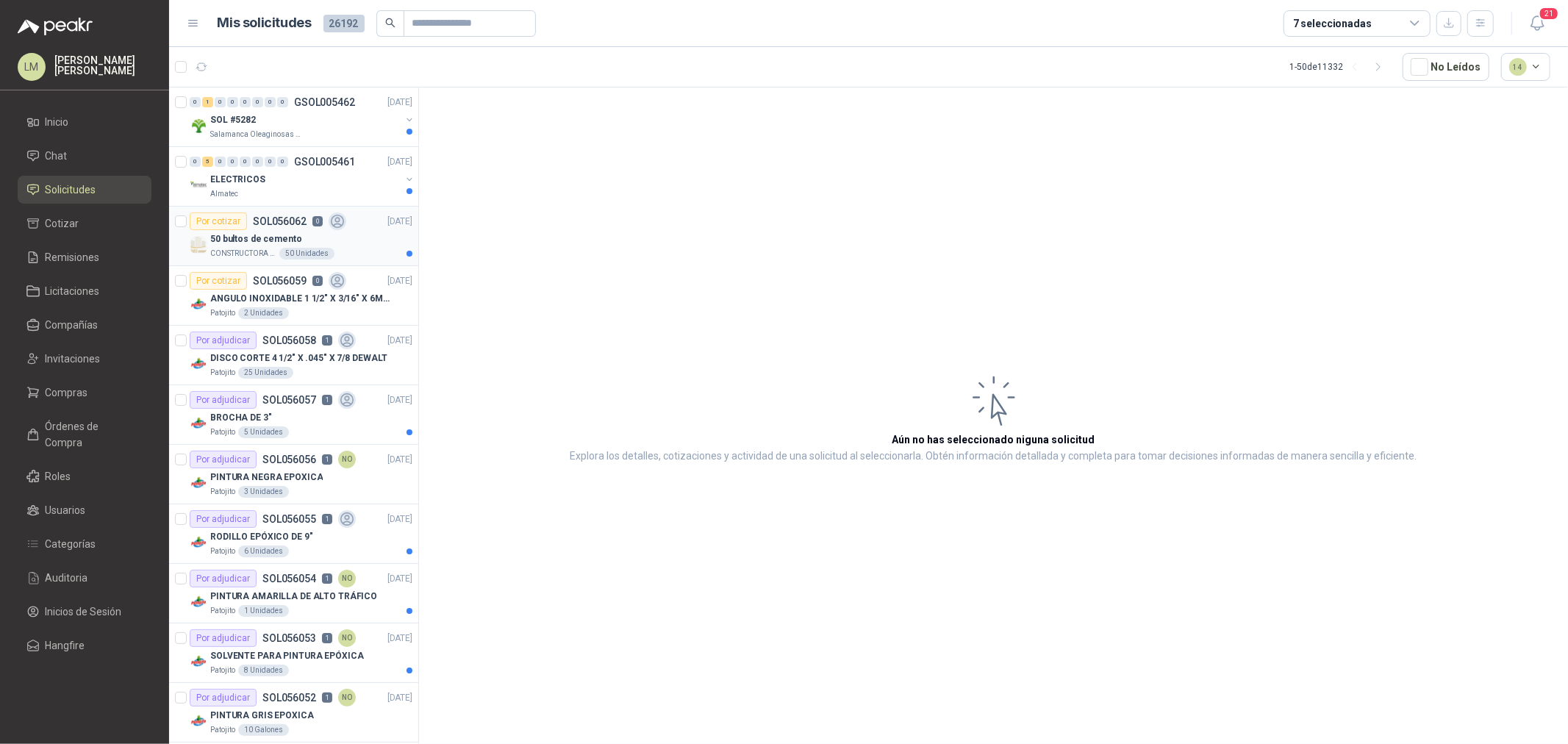
click at [276, 248] on div "CONSTRUCTORA GRUPO FIP 50 Unidades" at bounding box center [311, 253] width 202 height 12
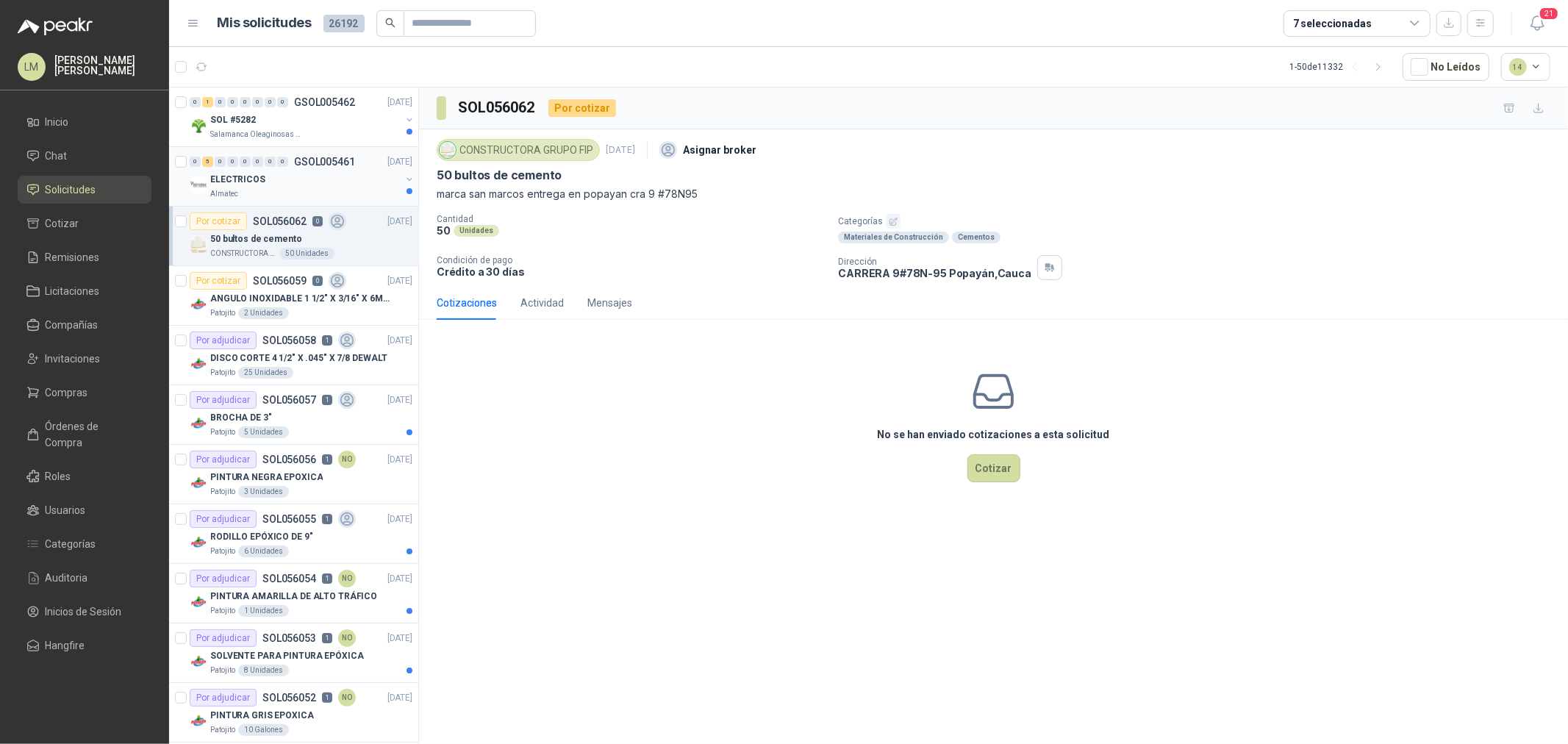
click at [254, 175] on p "ELECTRICOS" at bounding box center [237, 180] width 55 height 14
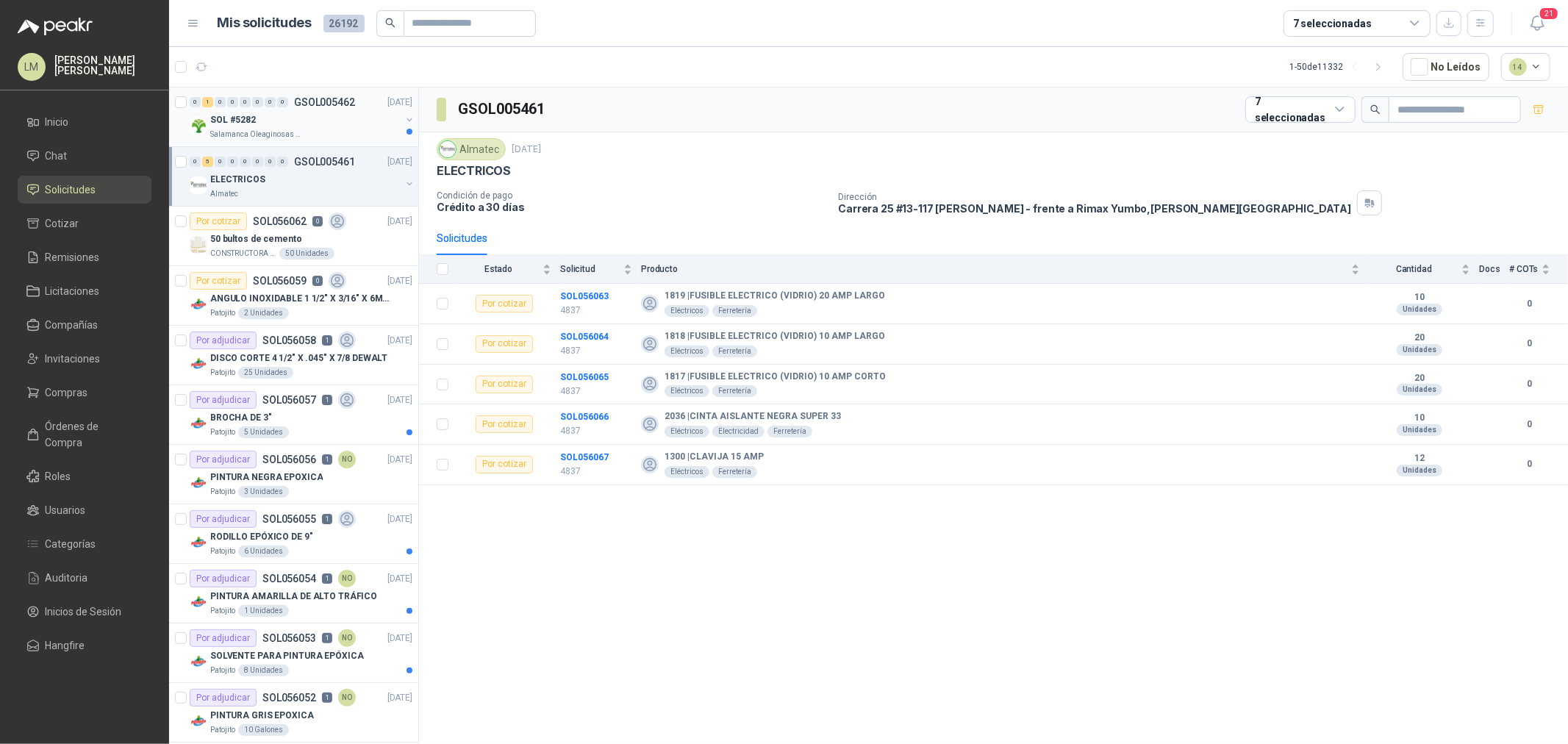
click at [289, 121] on div "SOL #5282" at bounding box center [305, 120] width 191 height 18
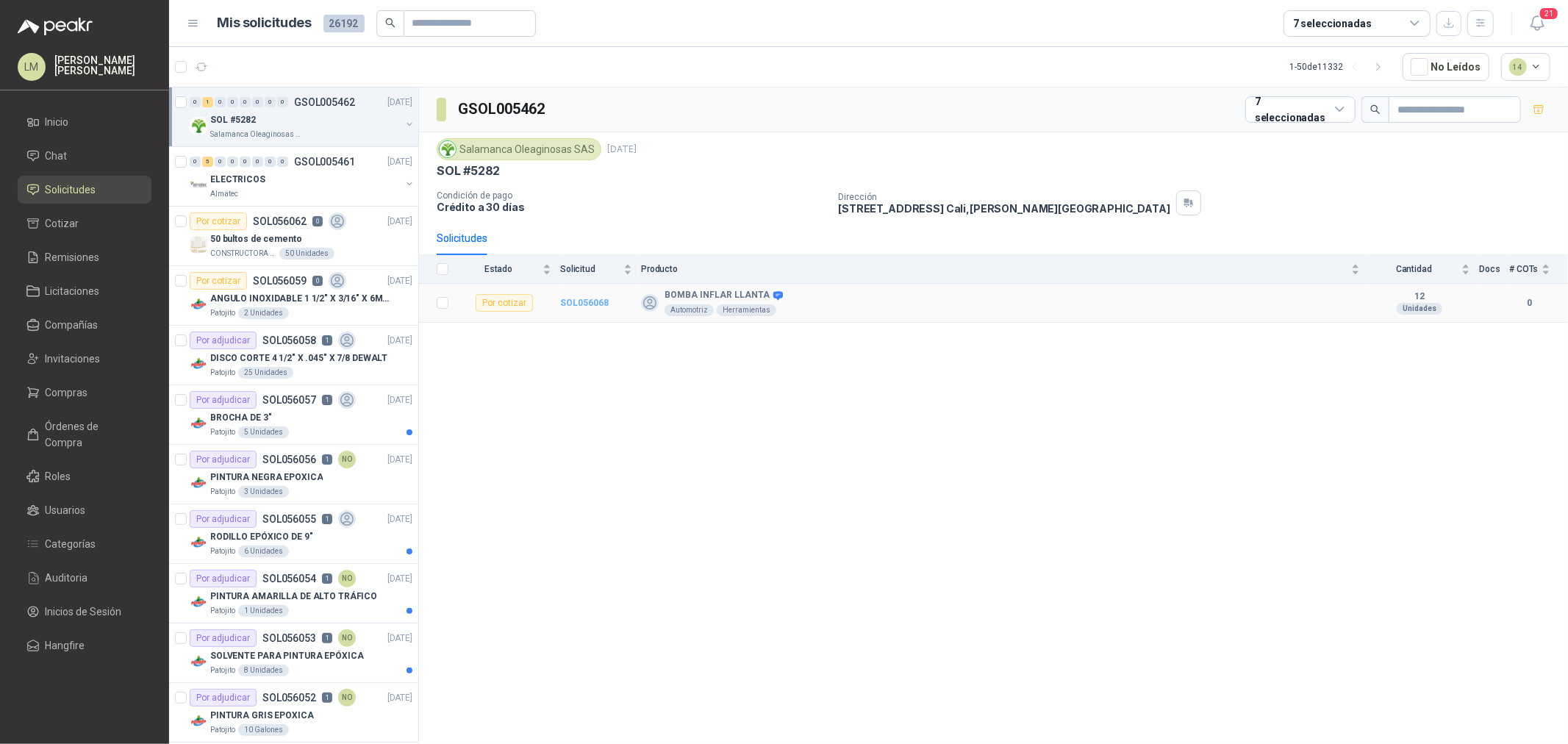
click at [594, 304] on b "SOL056068" at bounding box center [584, 303] width 49 height 10
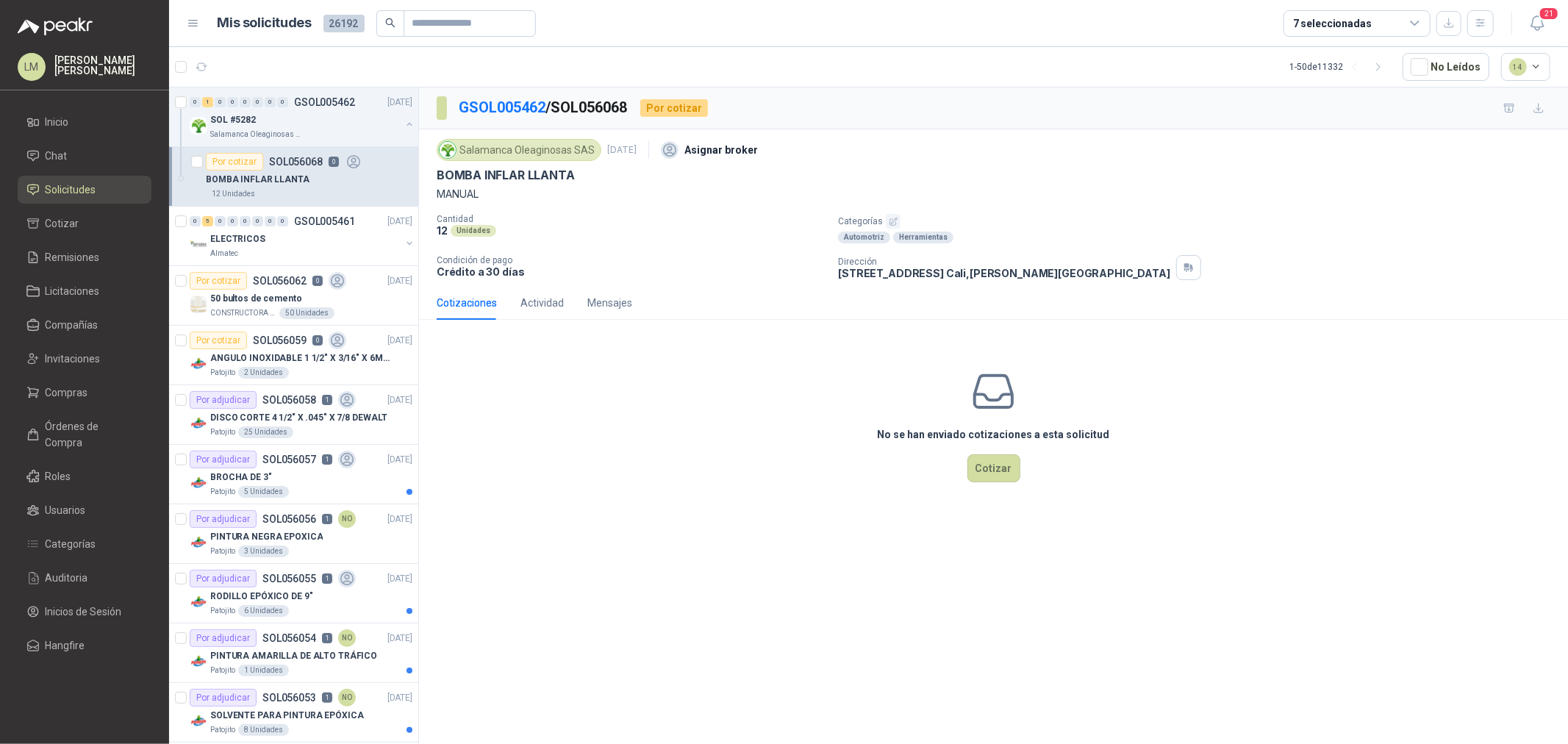
click at [894, 217] on icon "button" at bounding box center [894, 222] width 9 height 9
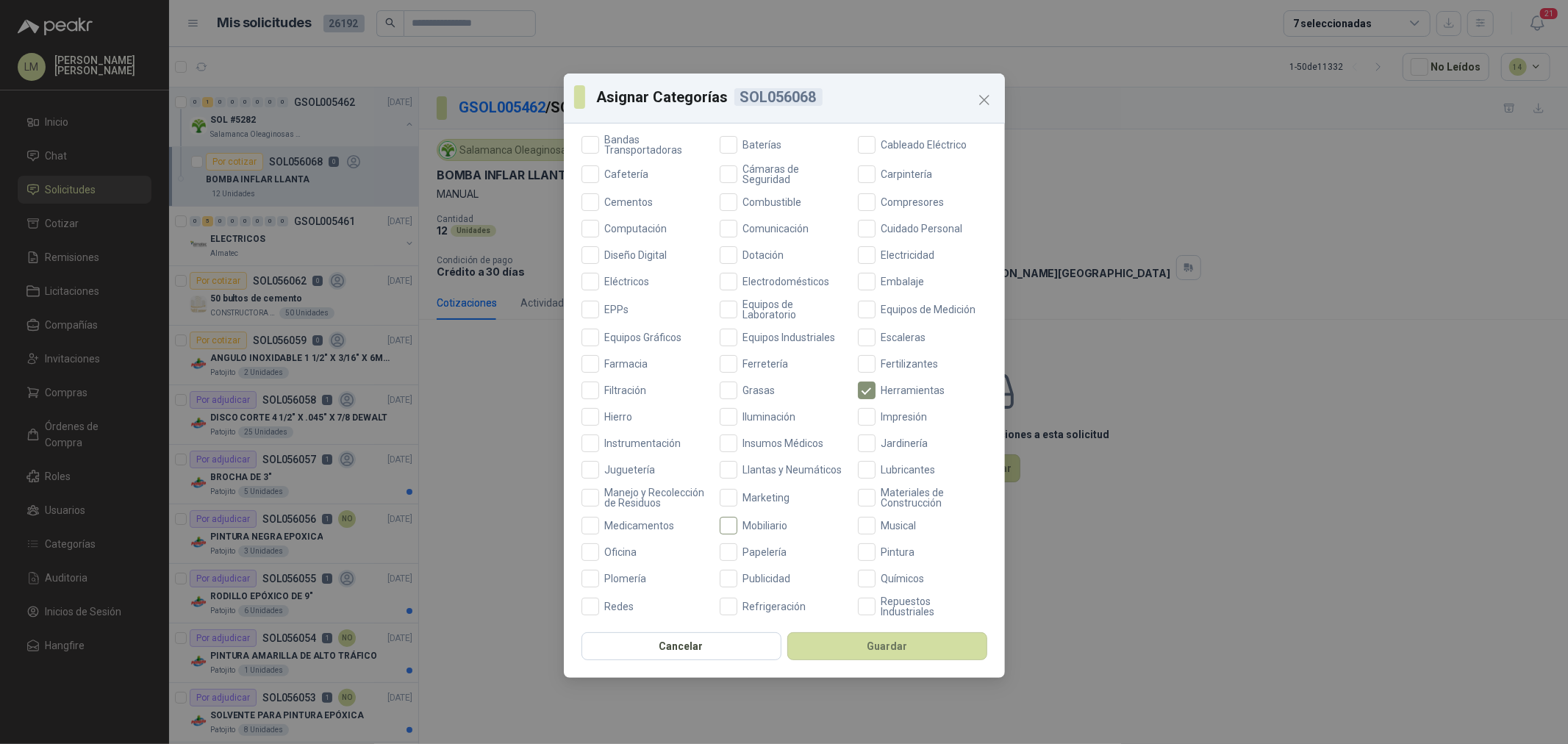
scroll to position [327, 0]
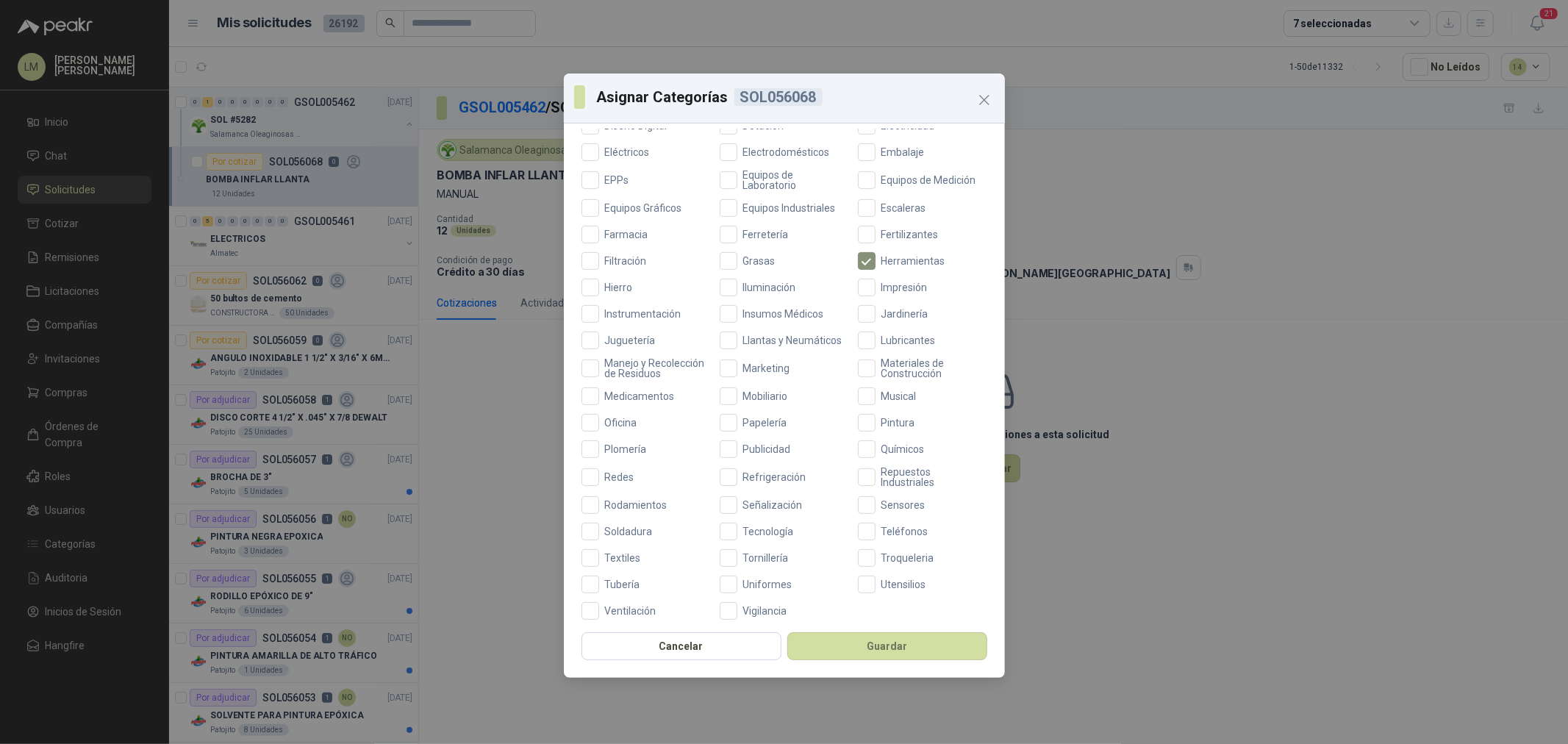
click at [609, 444] on div "Aceites Acero Agropecuario Aires Acondicionados Alambres Alarmas Alimentos Arma…" at bounding box center [784, 258] width 406 height 724
click at [609, 428] on span "Oficina" at bounding box center [621, 423] width 44 height 10
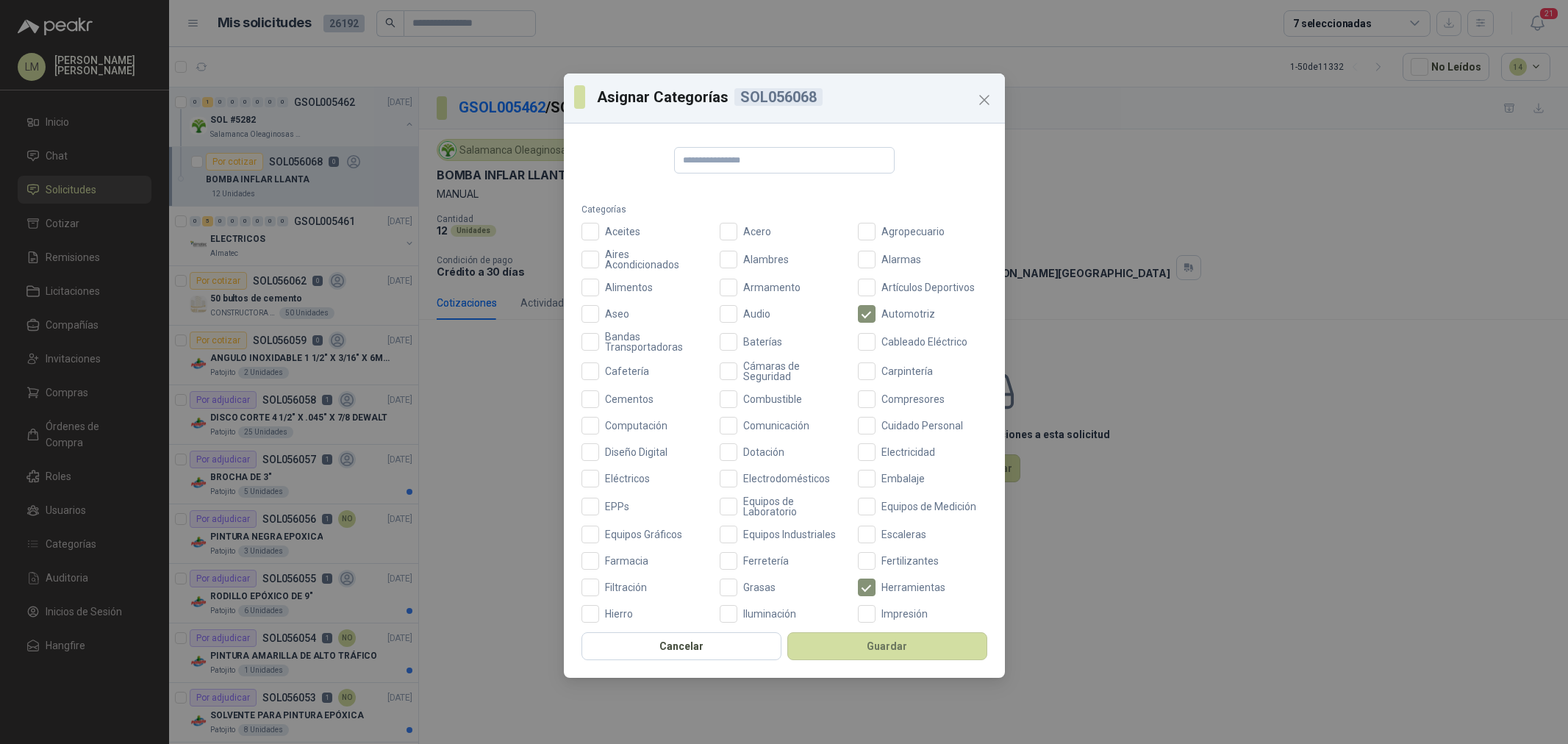
click at [836, 640] on button "Guardar" at bounding box center [888, 647] width 200 height 28
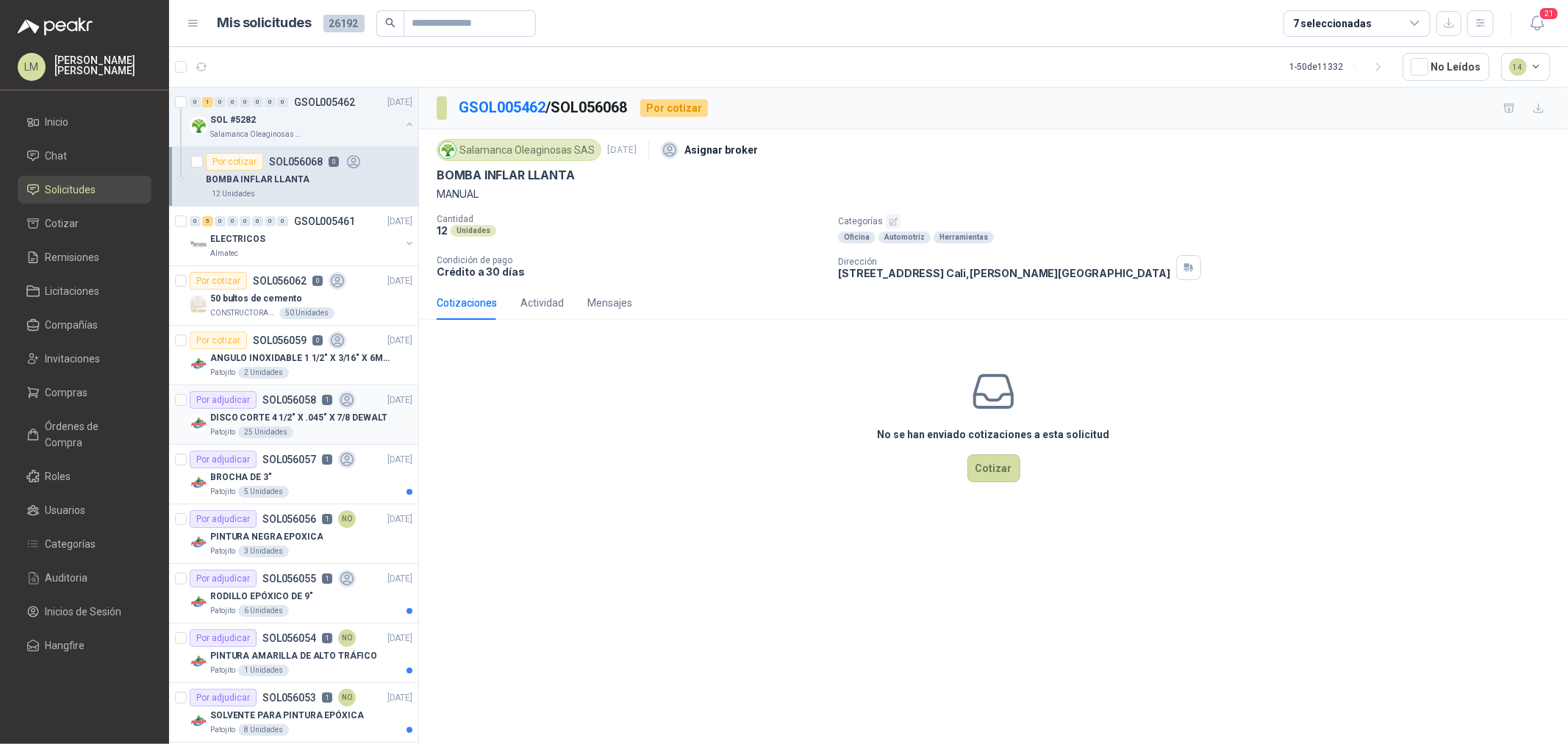
click at [275, 412] on p "DISCO CORTE 4 1/2" X .045" X 7/8 DEWALT" at bounding box center [298, 418] width 177 height 14
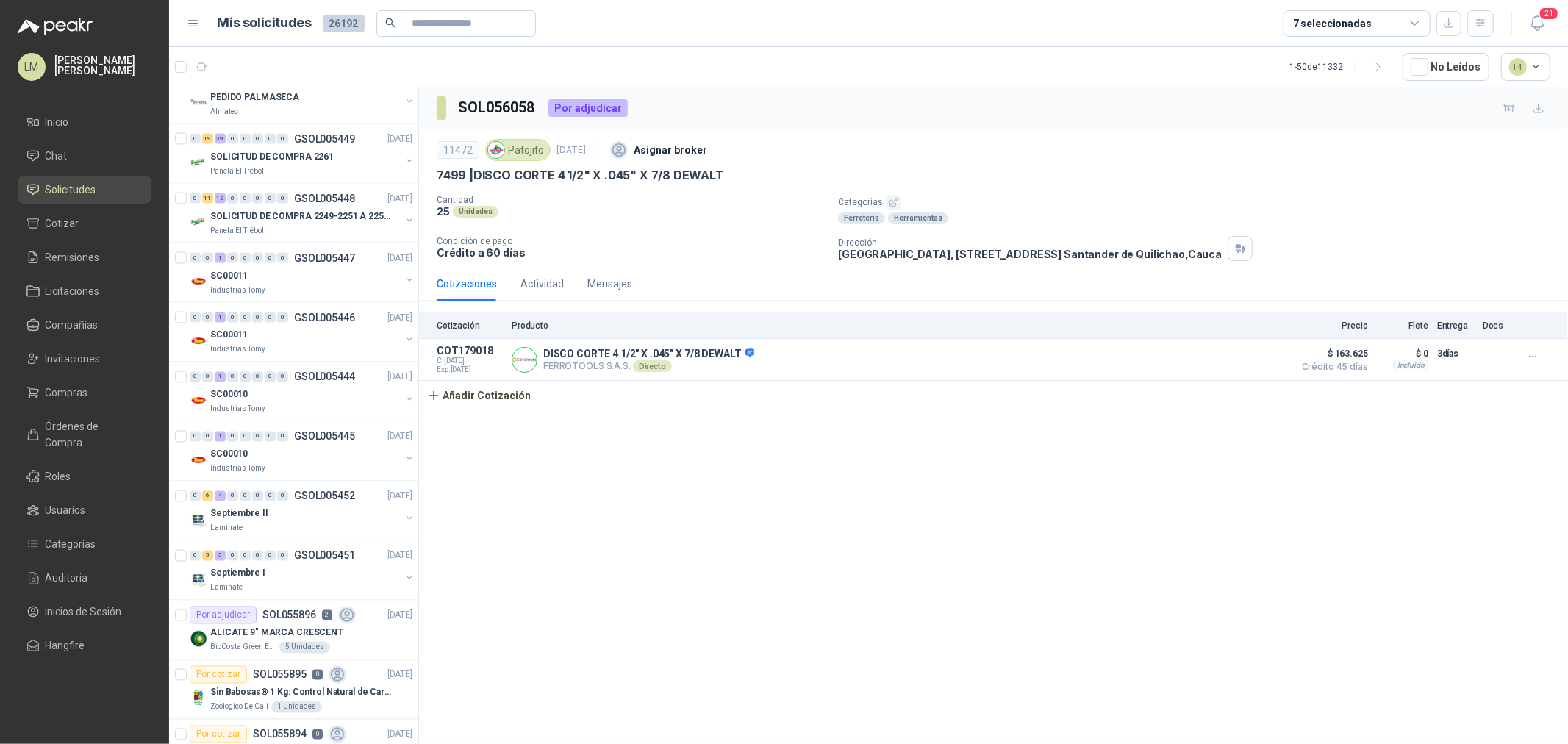
scroll to position [2124, 0]
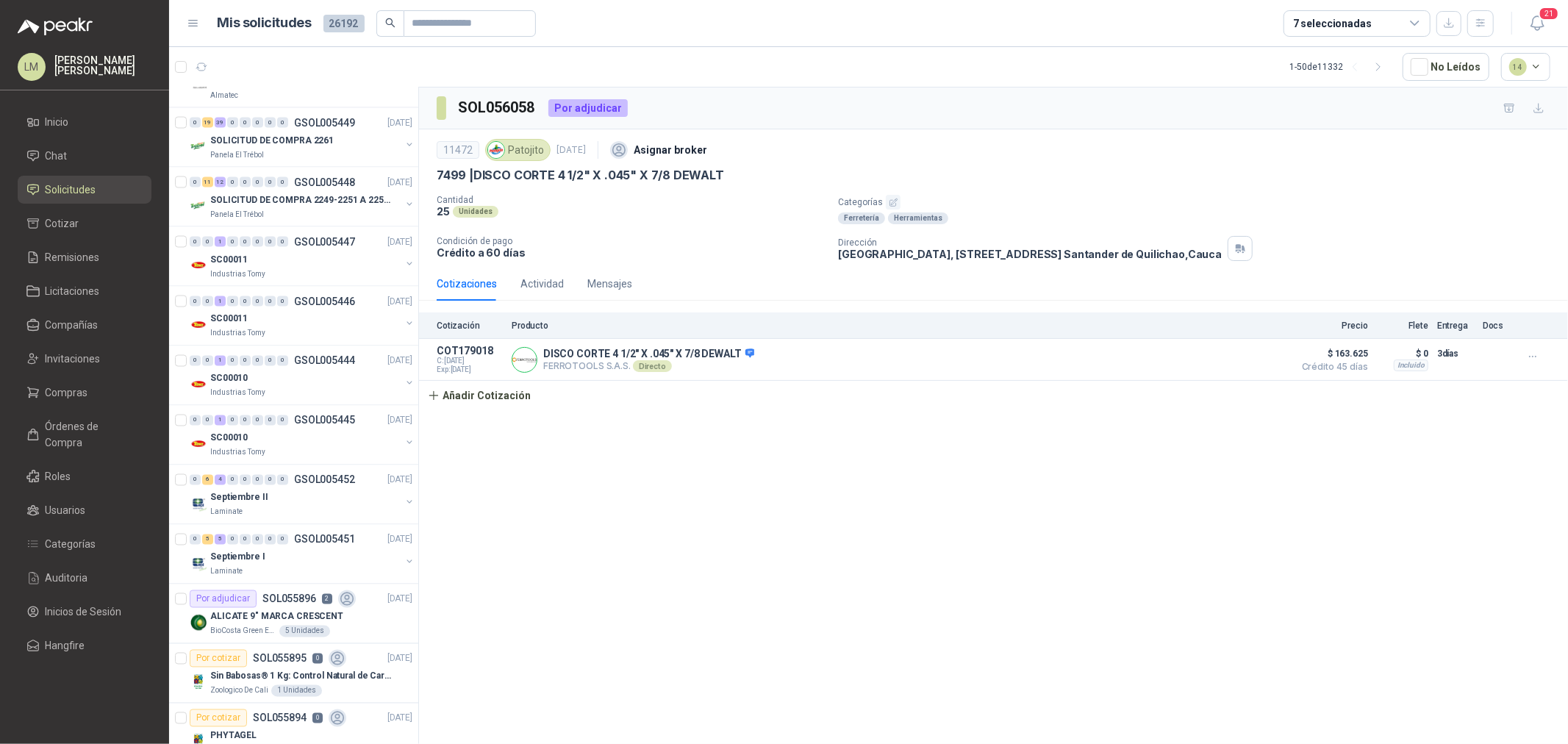
click at [1361, 24] on div "7 seleccionadas" at bounding box center [1332, 23] width 79 height 16
click at [813, 65] on article "1 - 50 de 11332 No Leídos 14" at bounding box center [869, 66] width 1400 height 39
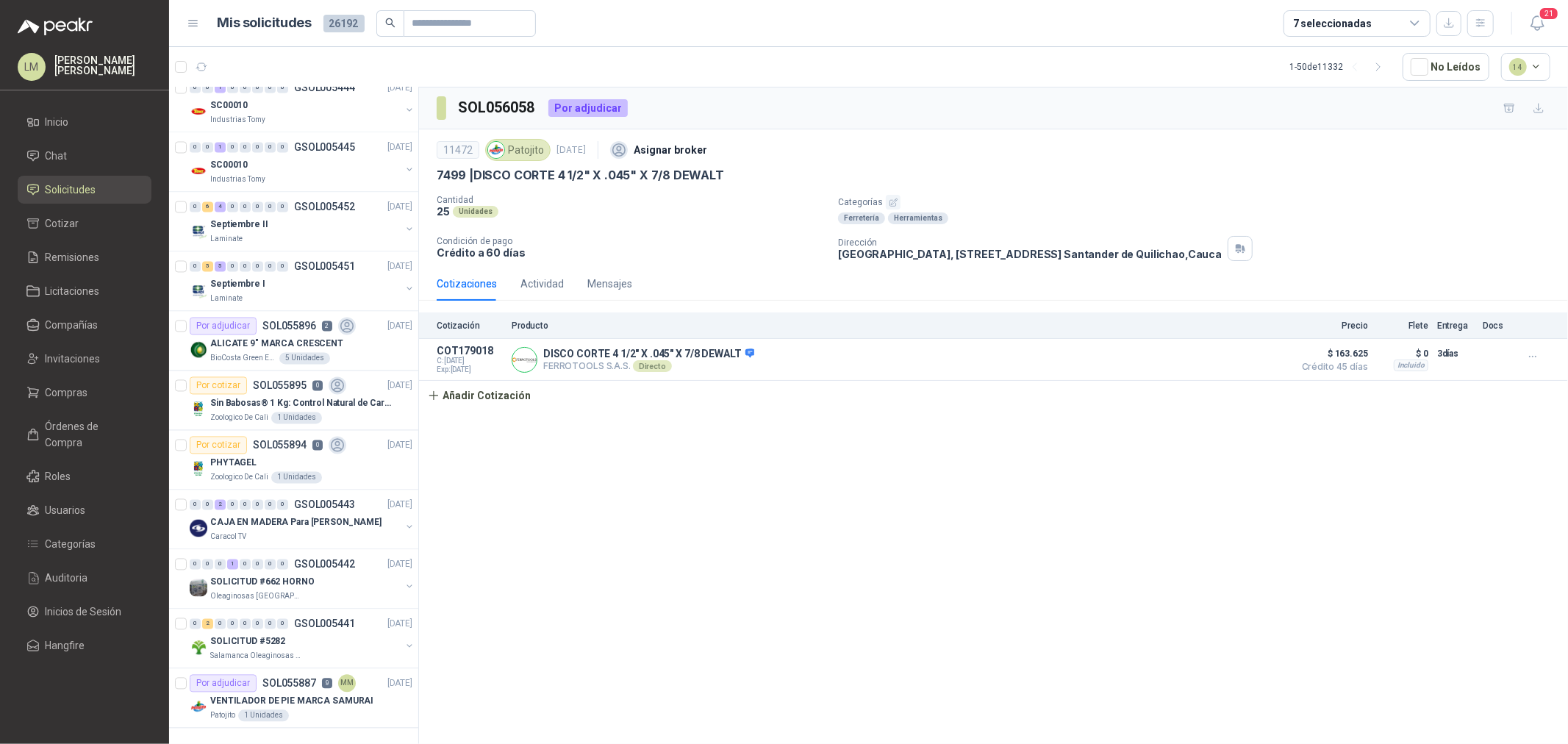
scroll to position [2410, 0]
click at [430, 26] on input "text" at bounding box center [463, 23] width 103 height 25
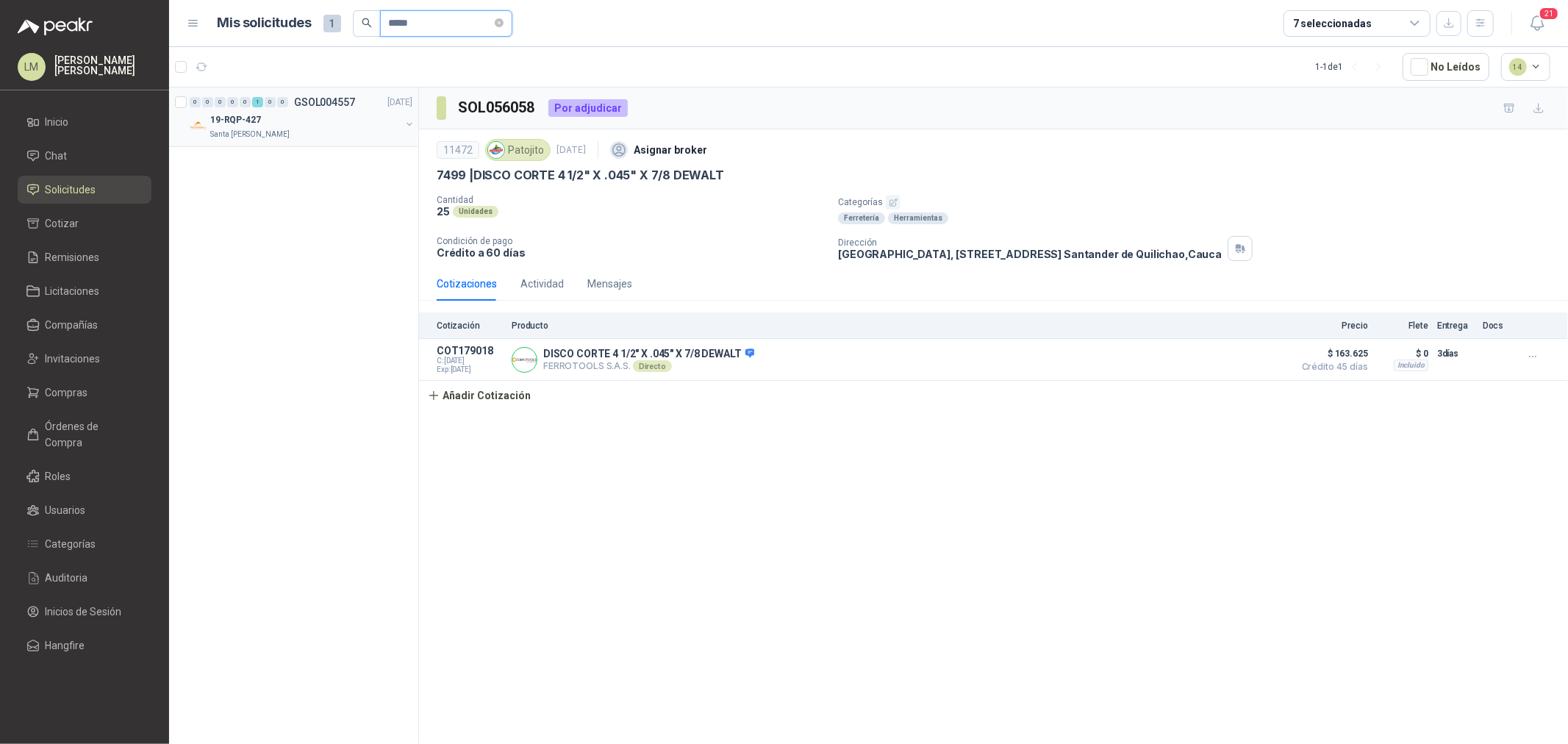
type input "*****"
click at [406, 125] on button "button" at bounding box center [409, 124] width 12 height 12
click at [363, 155] on div "En tránsito SOL049277 5" at bounding box center [309, 161] width 206 height 18
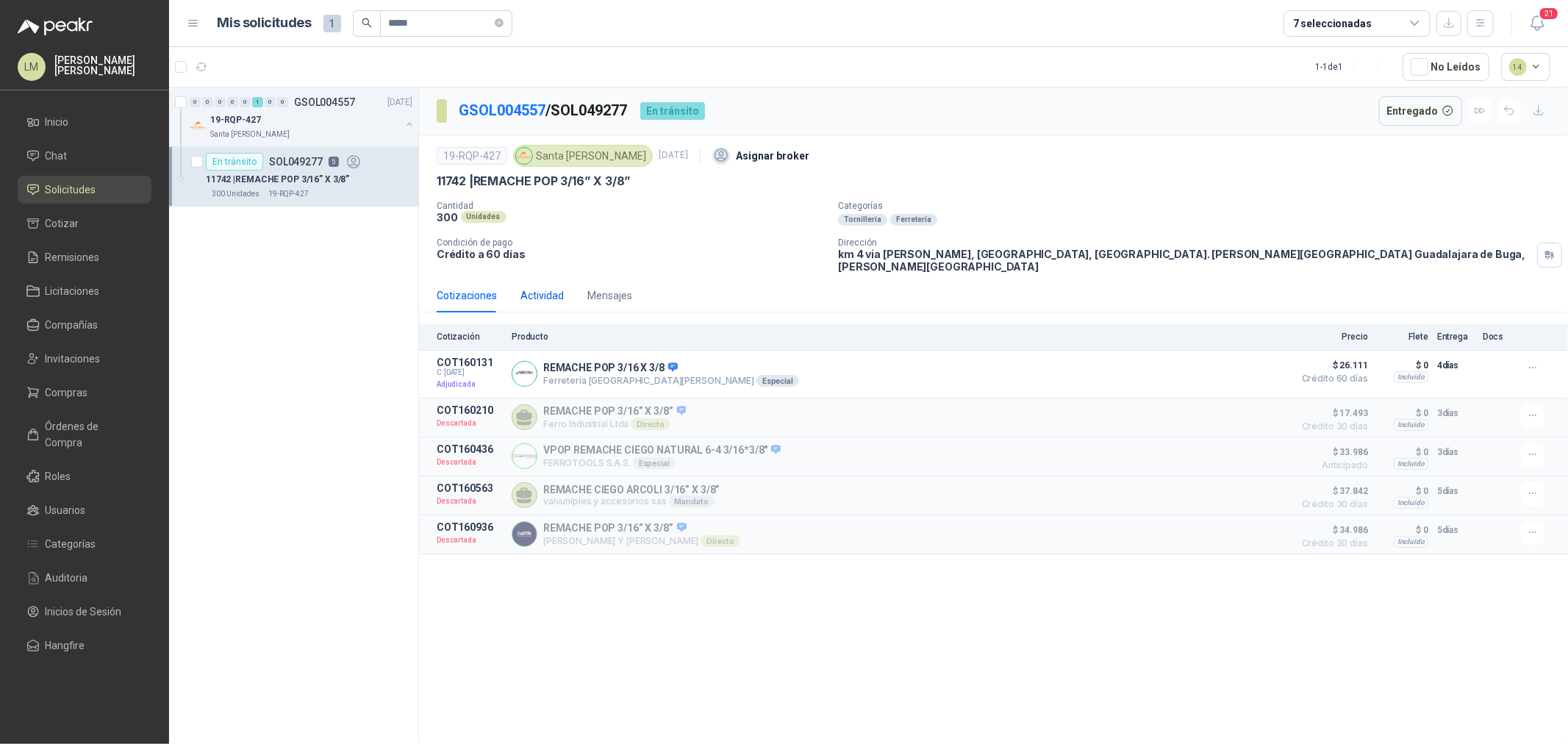
click at [535, 287] on div "Actividad" at bounding box center [542, 295] width 43 height 16
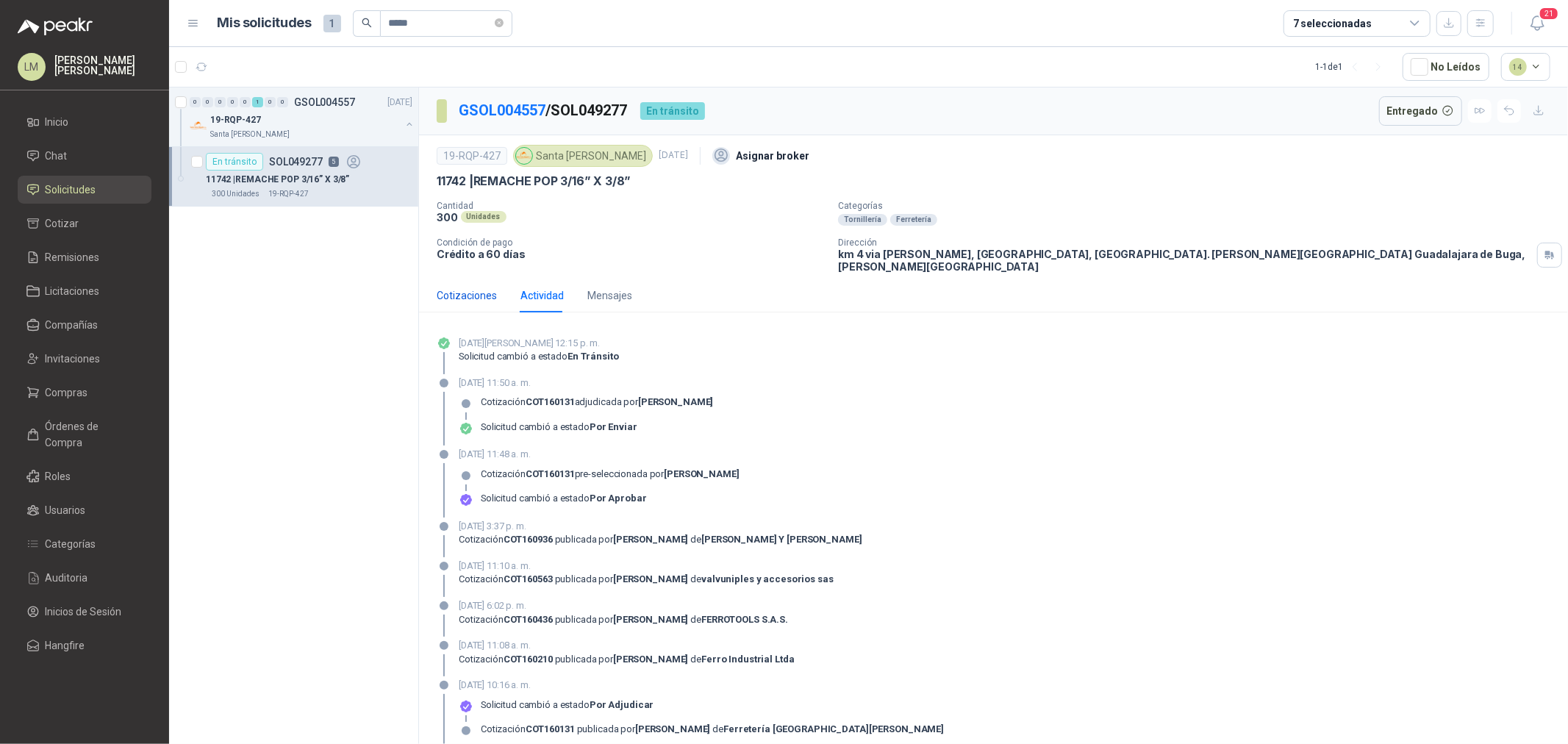
click at [487, 287] on div "Cotizaciones" at bounding box center [467, 295] width 60 height 16
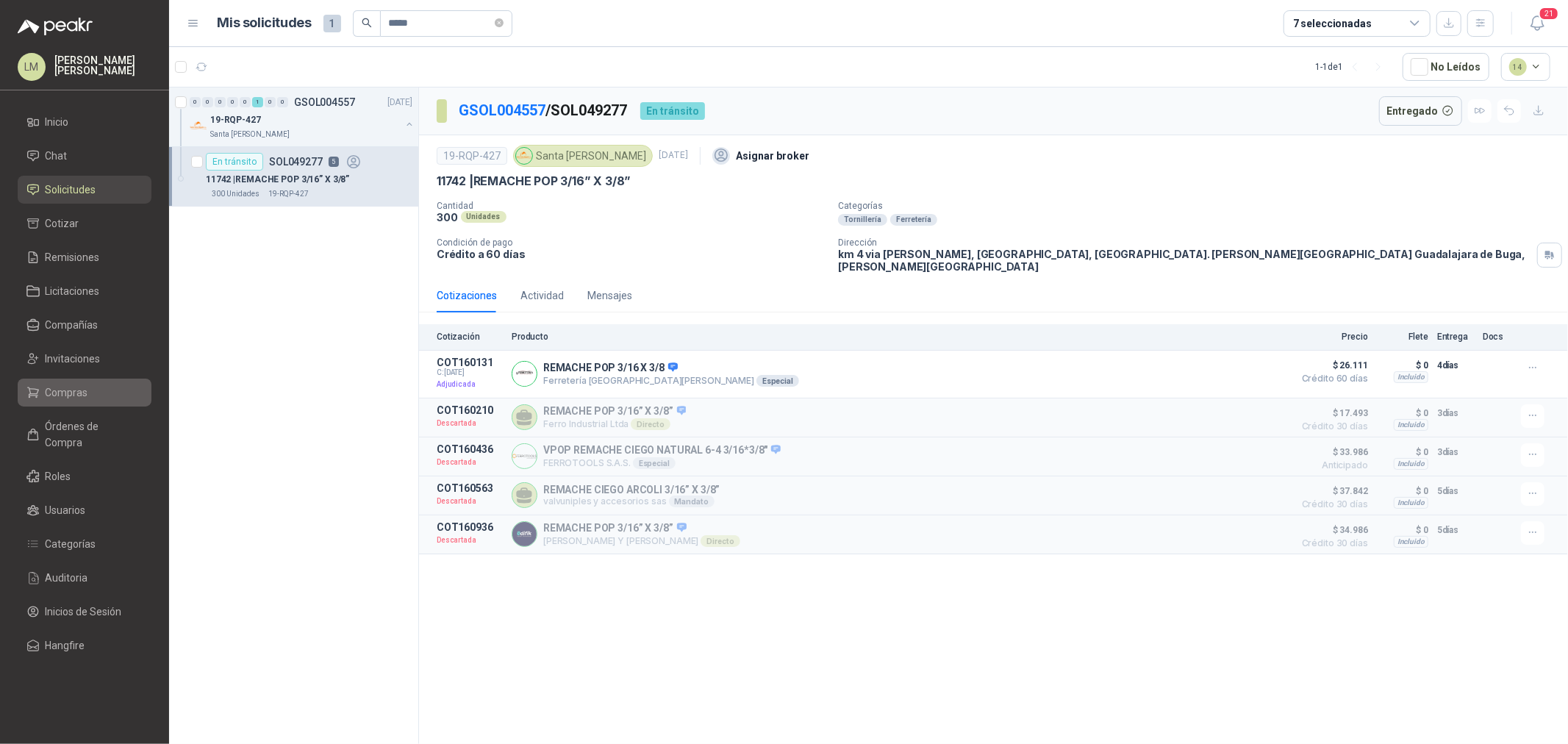
click at [64, 405] on link "Compras" at bounding box center [84, 392] width 134 height 28
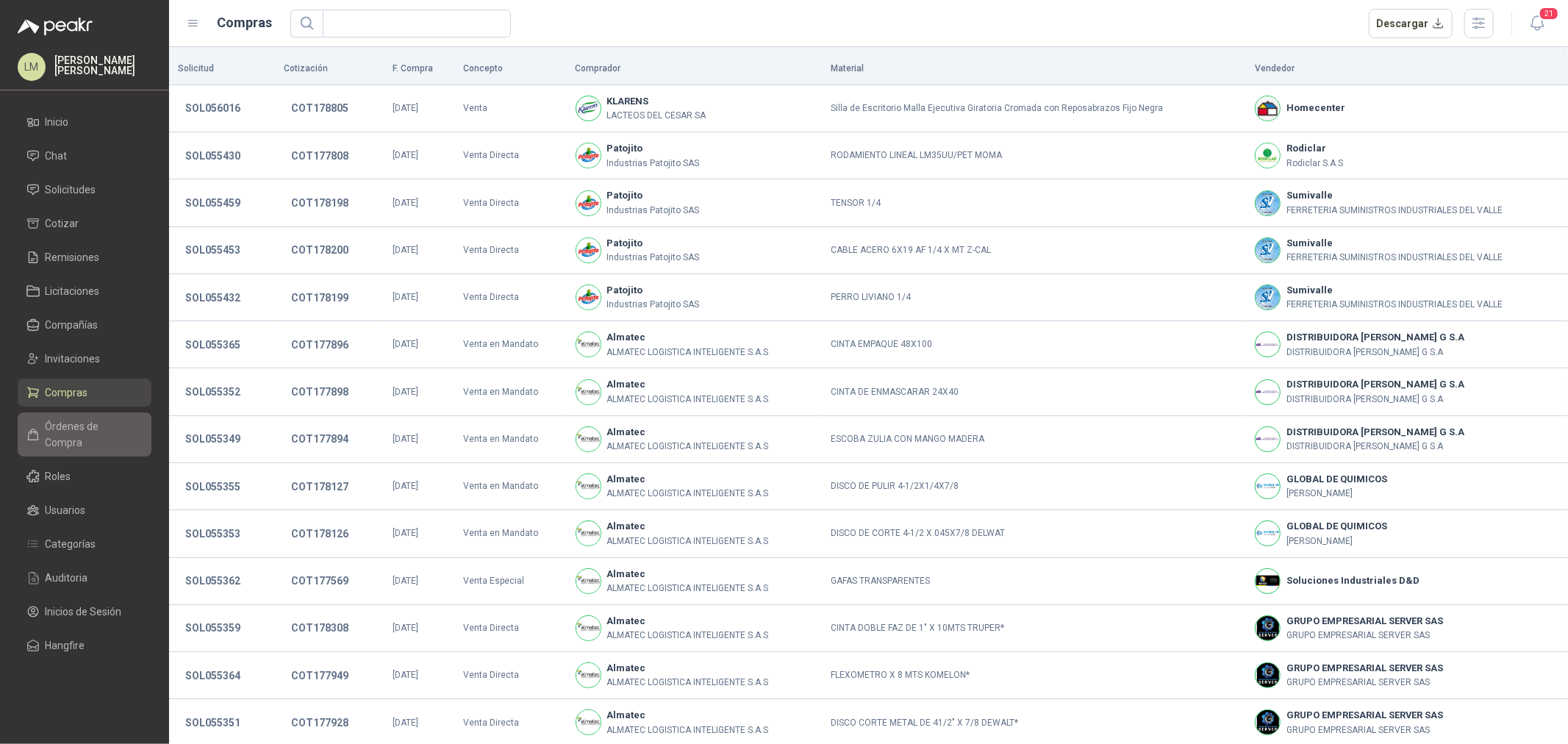
click at [59, 428] on span "Órdenes de Compra" at bounding box center [91, 435] width 92 height 32
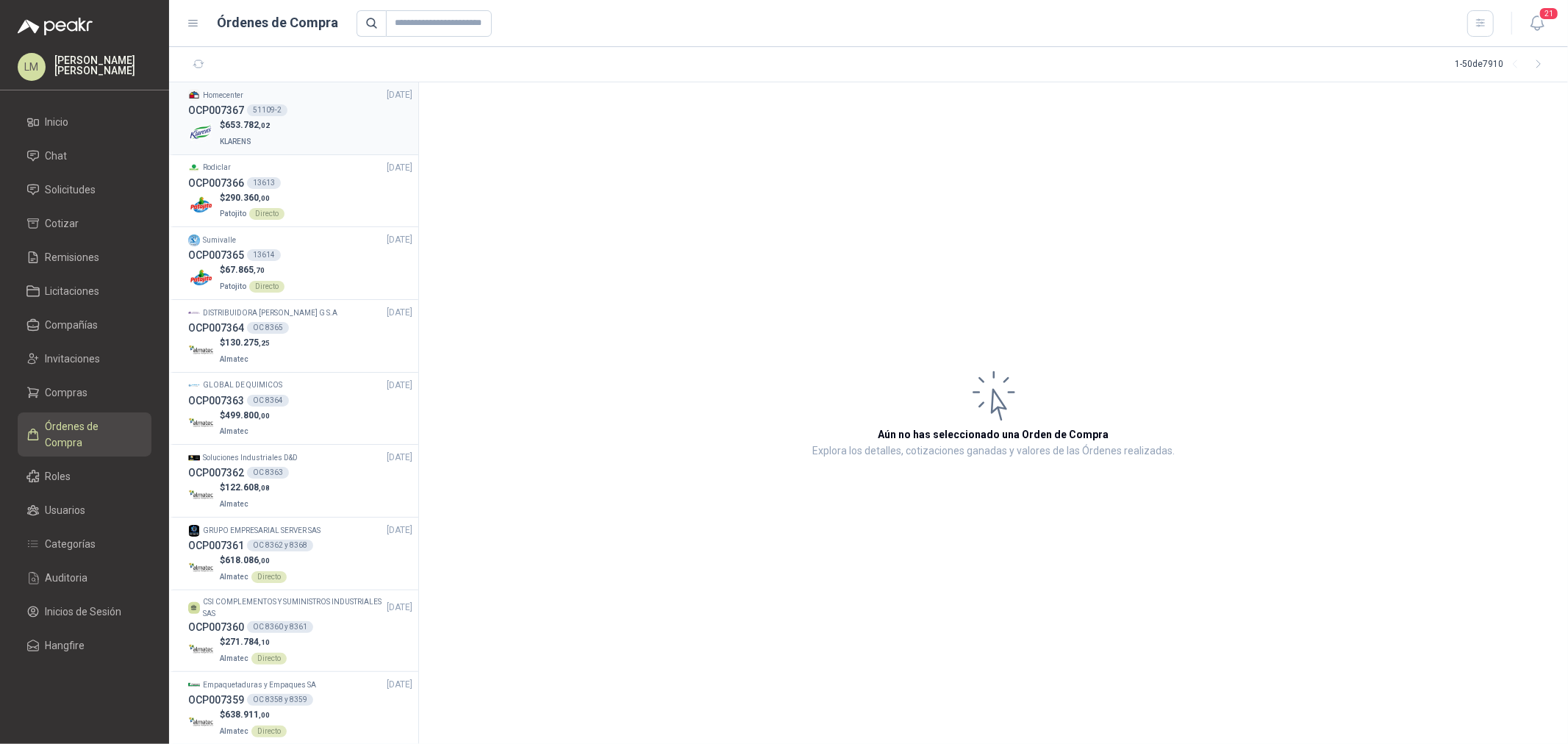
click at [281, 130] on div "$ 653.782 ,02 KLARENS" at bounding box center [300, 133] width 224 height 30
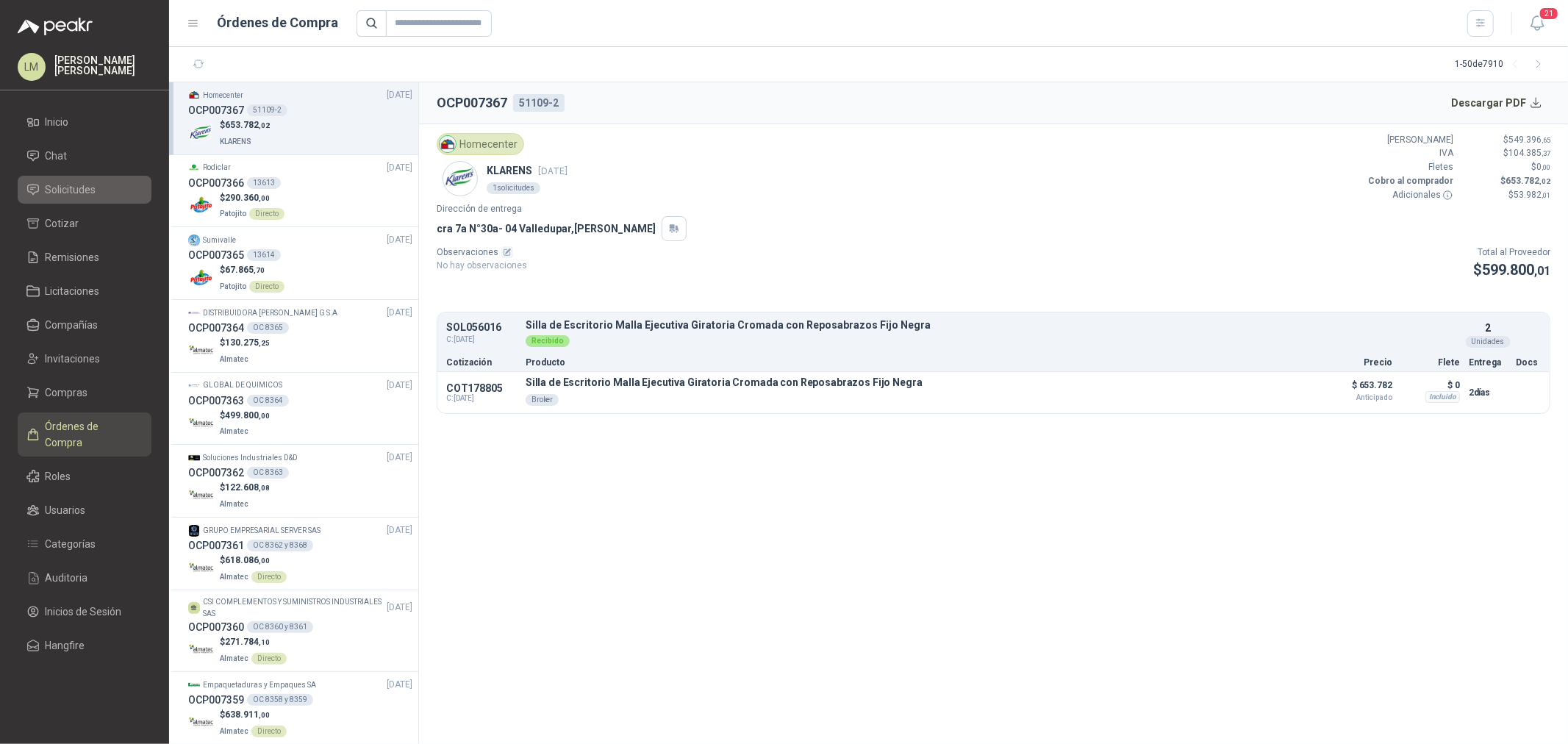
click at [79, 184] on span "Solicitudes" at bounding box center [71, 189] width 51 height 16
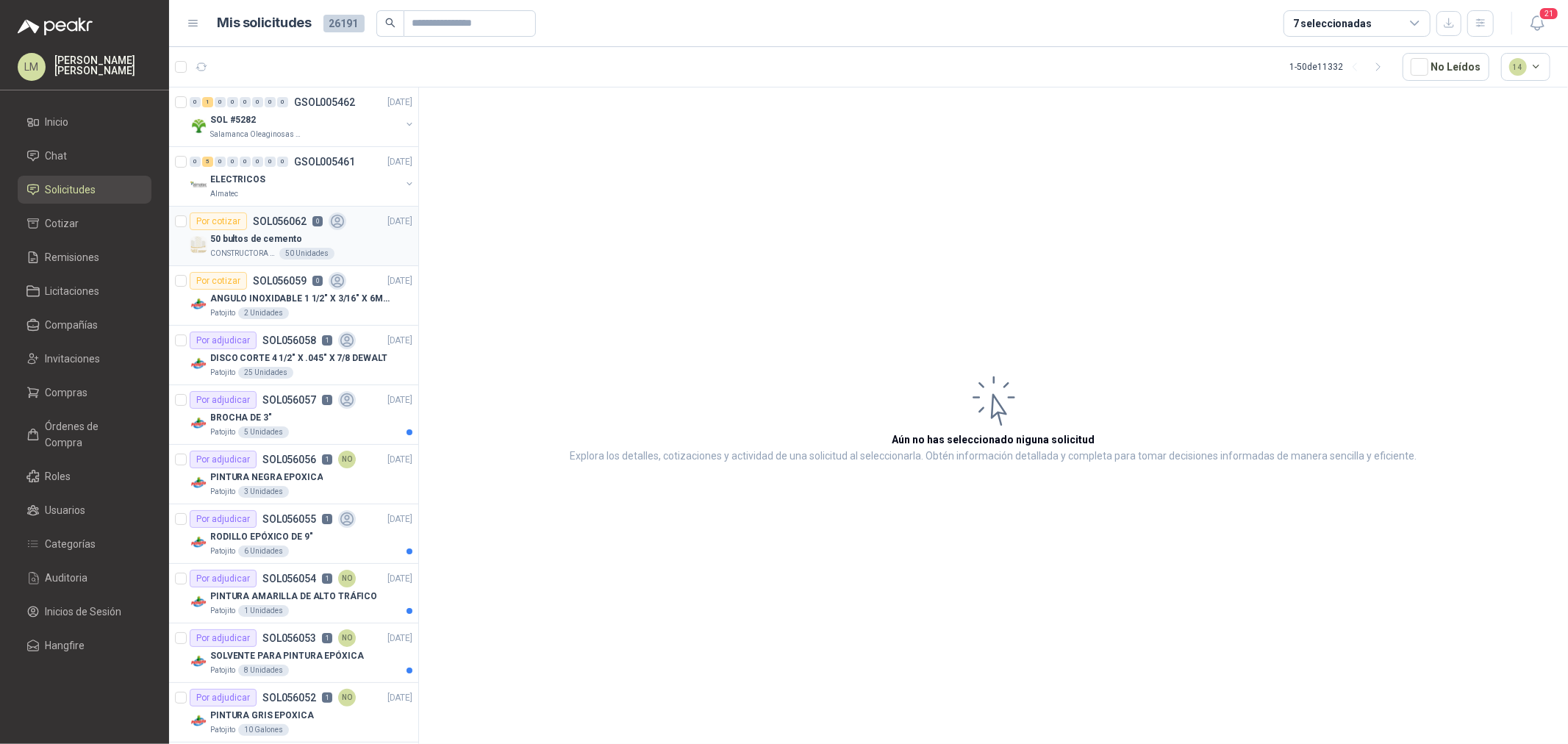
click at [268, 234] on p "50 bultos de cemento" at bounding box center [256, 240] width 92 height 14
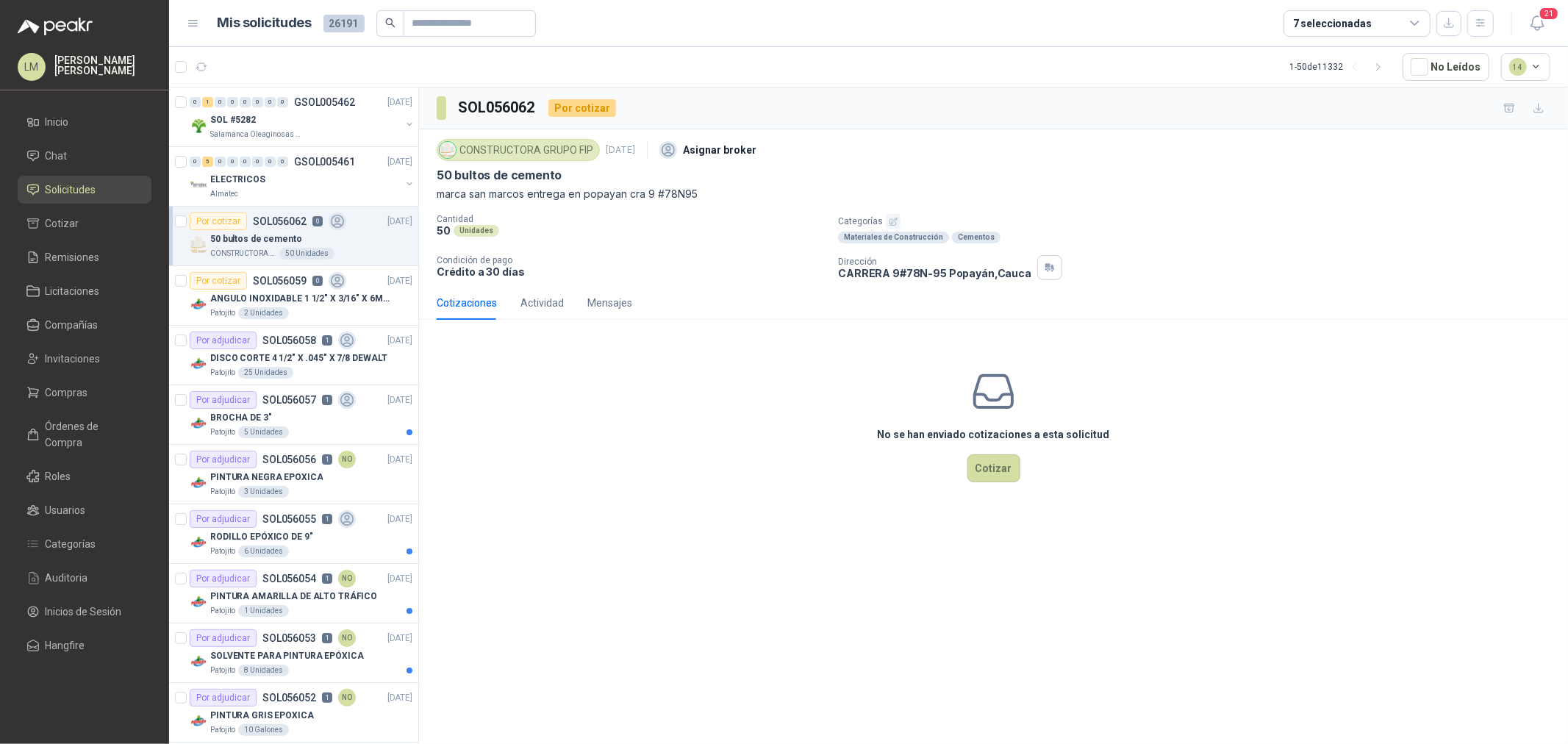
click at [1466, 27] on div "7 seleccionadas" at bounding box center [1389, 23] width 210 height 26
click at [1474, 27] on button "button" at bounding box center [1481, 23] width 26 height 26
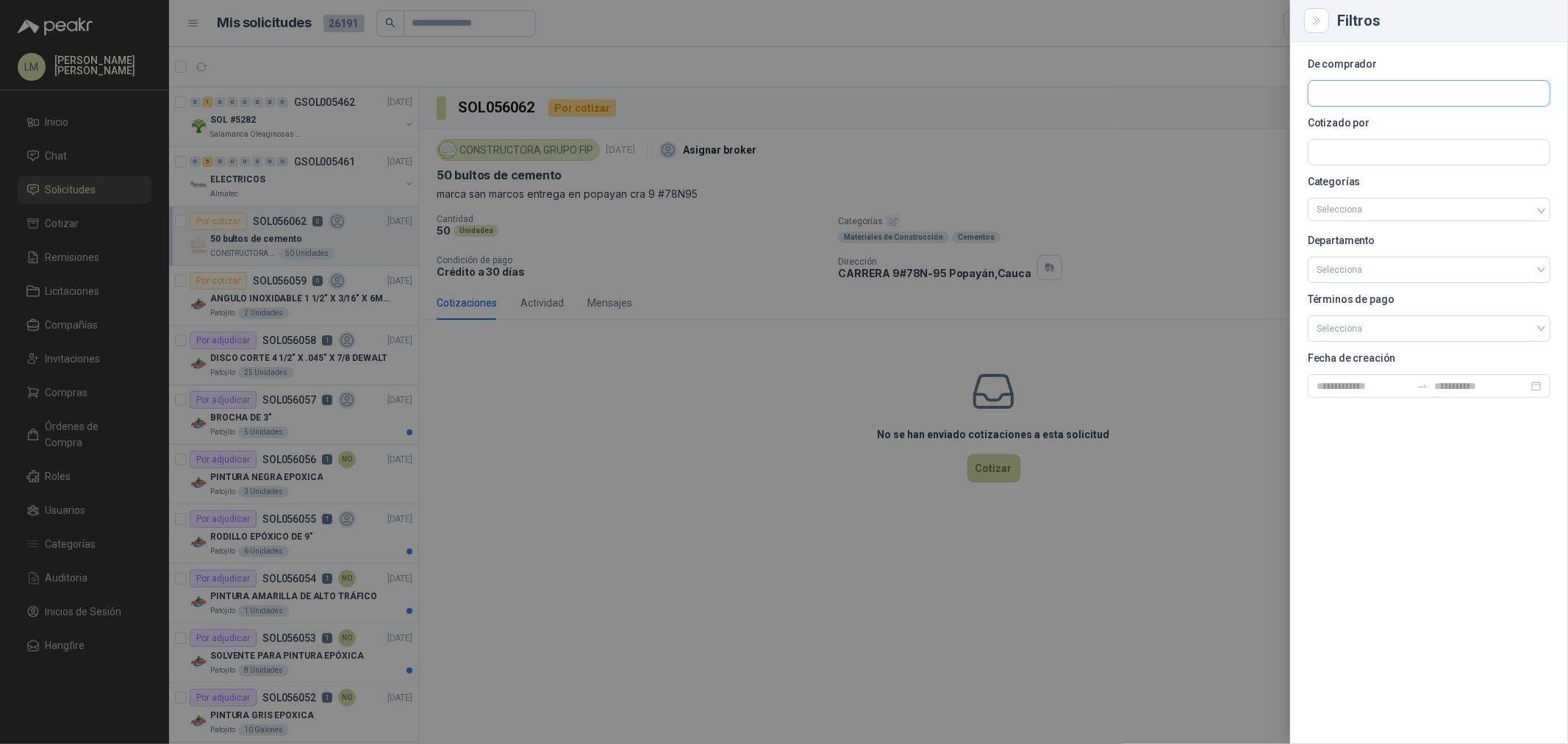
click at [1380, 100] on input "text" at bounding box center [1429, 93] width 241 height 25
type input "***"
click at [1383, 134] on span "NIT : 901081036" at bounding box center [1369, 134] width 53 height 8
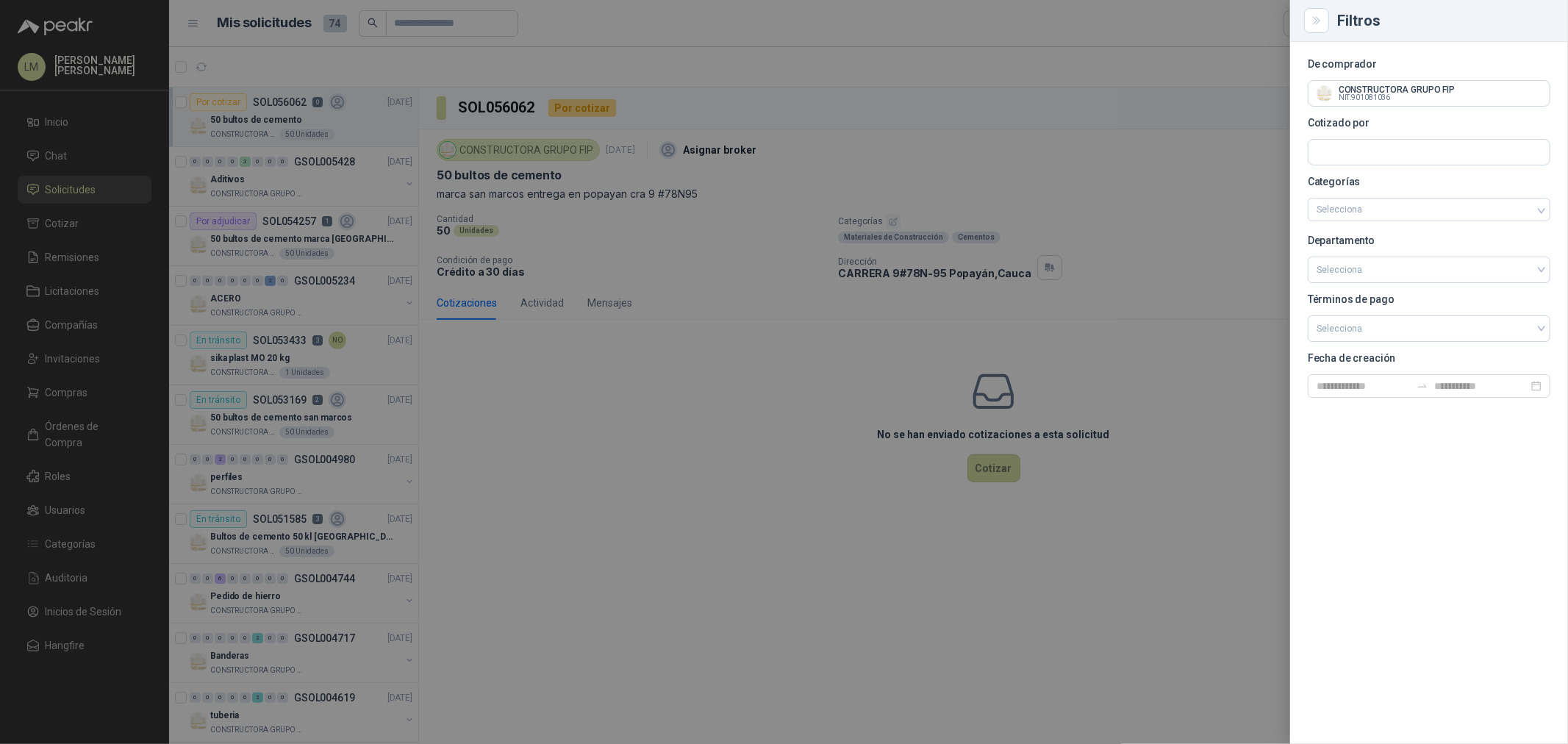
click at [579, 373] on div at bounding box center [784, 372] width 1568 height 744
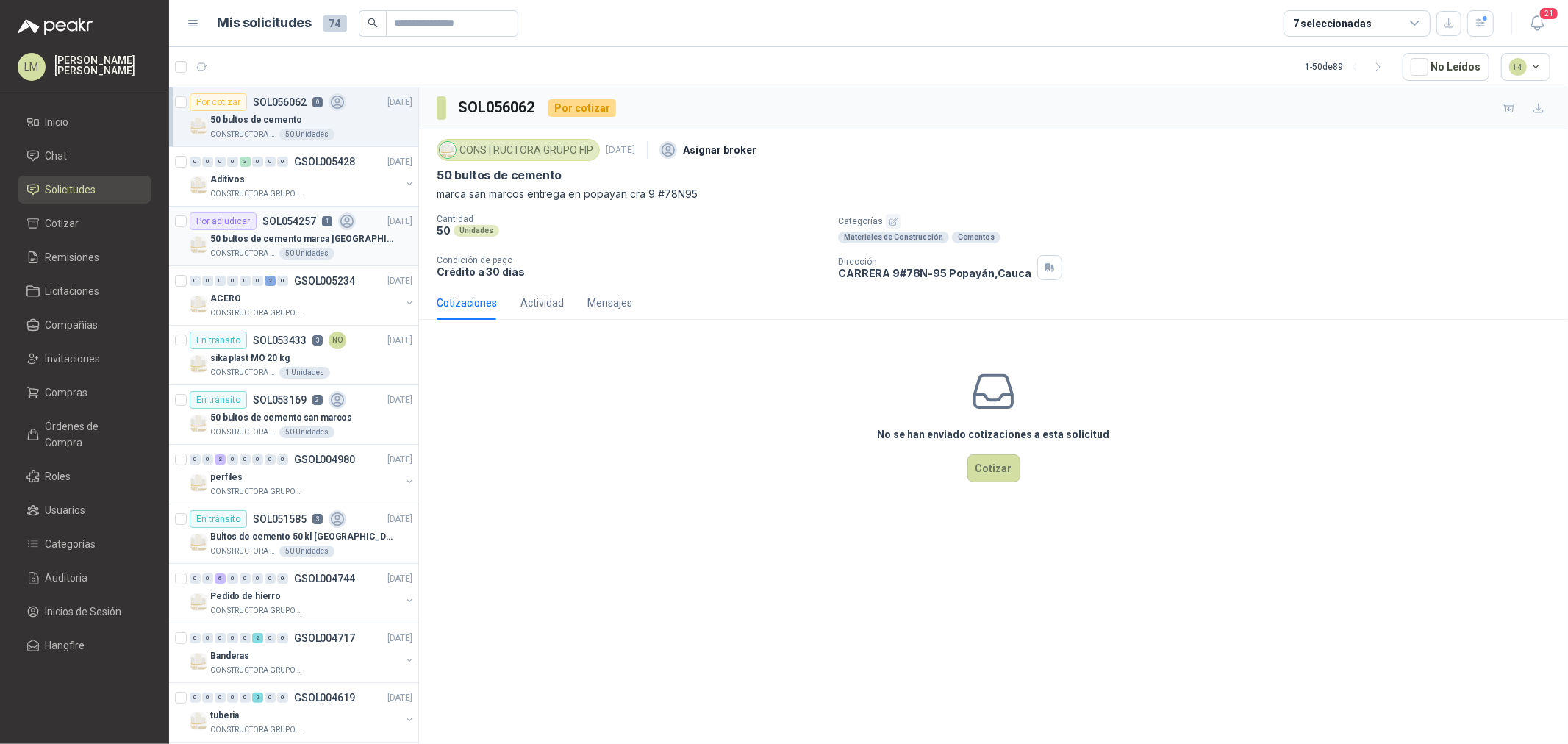
click at [290, 246] on p "50 bultos de cemento marca [GEOGRAPHIC_DATA][PERSON_NAME]" at bounding box center [301, 240] width 183 height 14
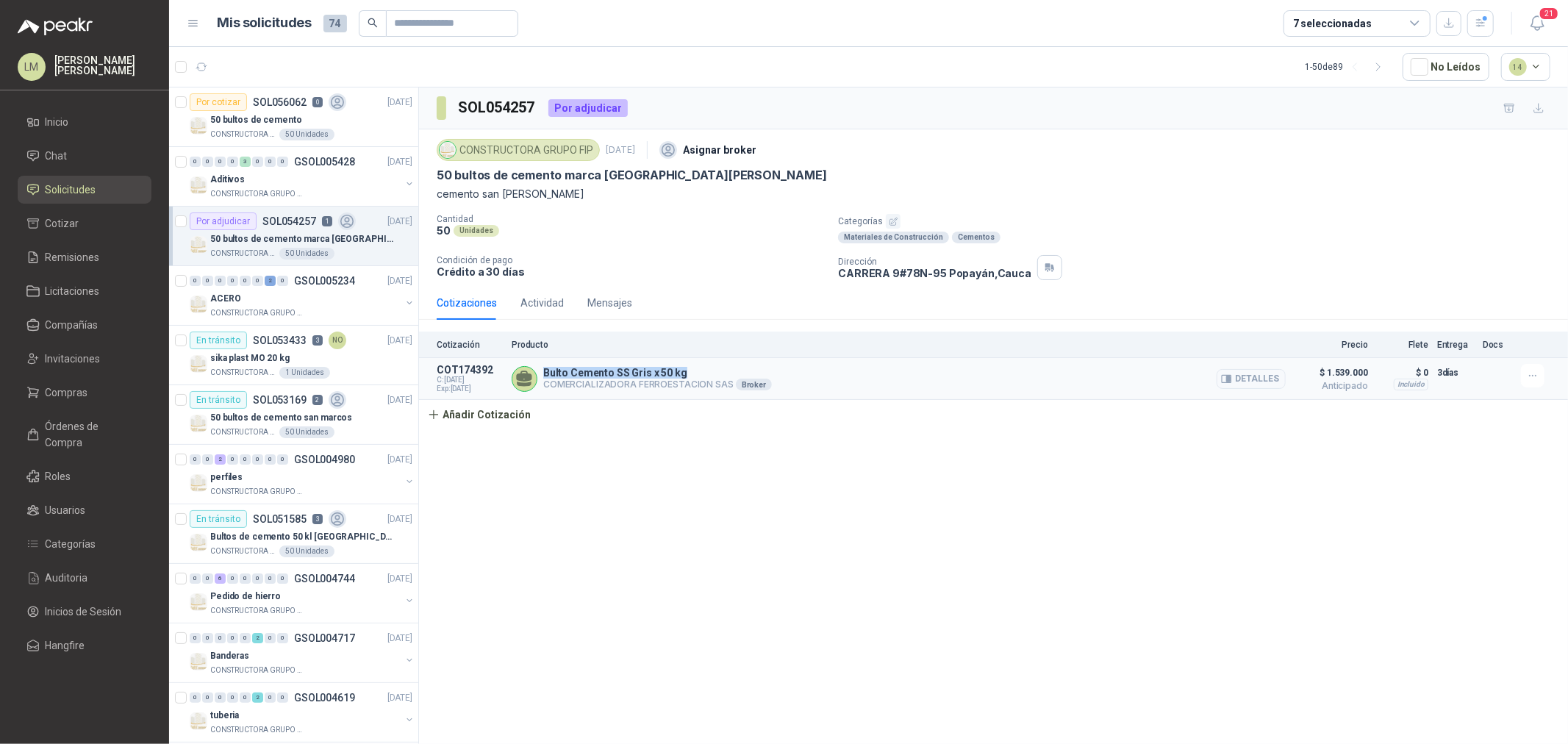
drag, startPoint x: 545, startPoint y: 375, endPoint x: 693, endPoint y: 375, distance: 148.0
click at [693, 375] on p "Bulto Cemento SS Gris x 50 kg" at bounding box center [657, 372] width 229 height 12
copy p "Bulto Cemento SS Gris x 50 kg"
click at [1221, 386] on button "Detalles" at bounding box center [1251, 379] width 69 height 20
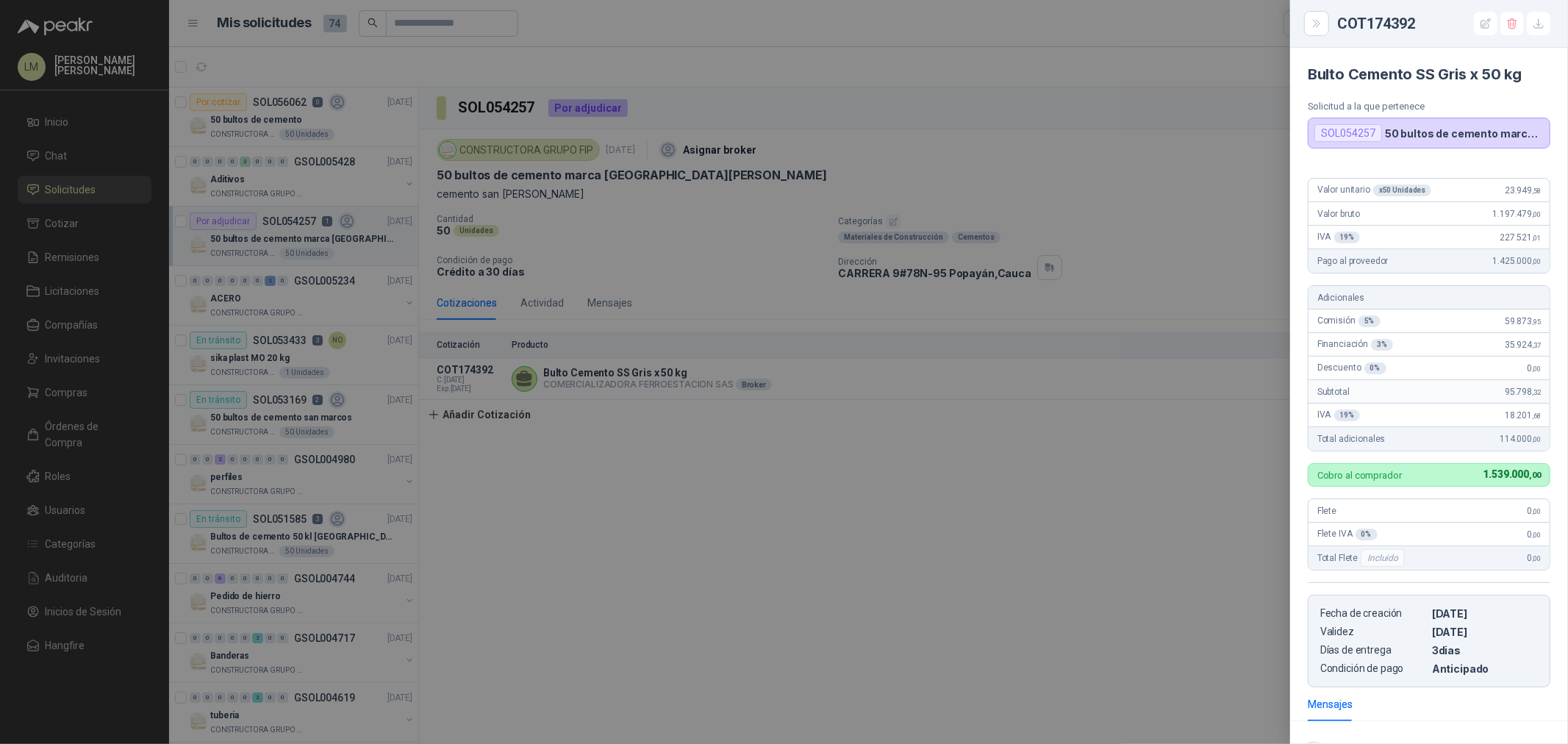
click at [690, 471] on div at bounding box center [784, 372] width 1568 height 744
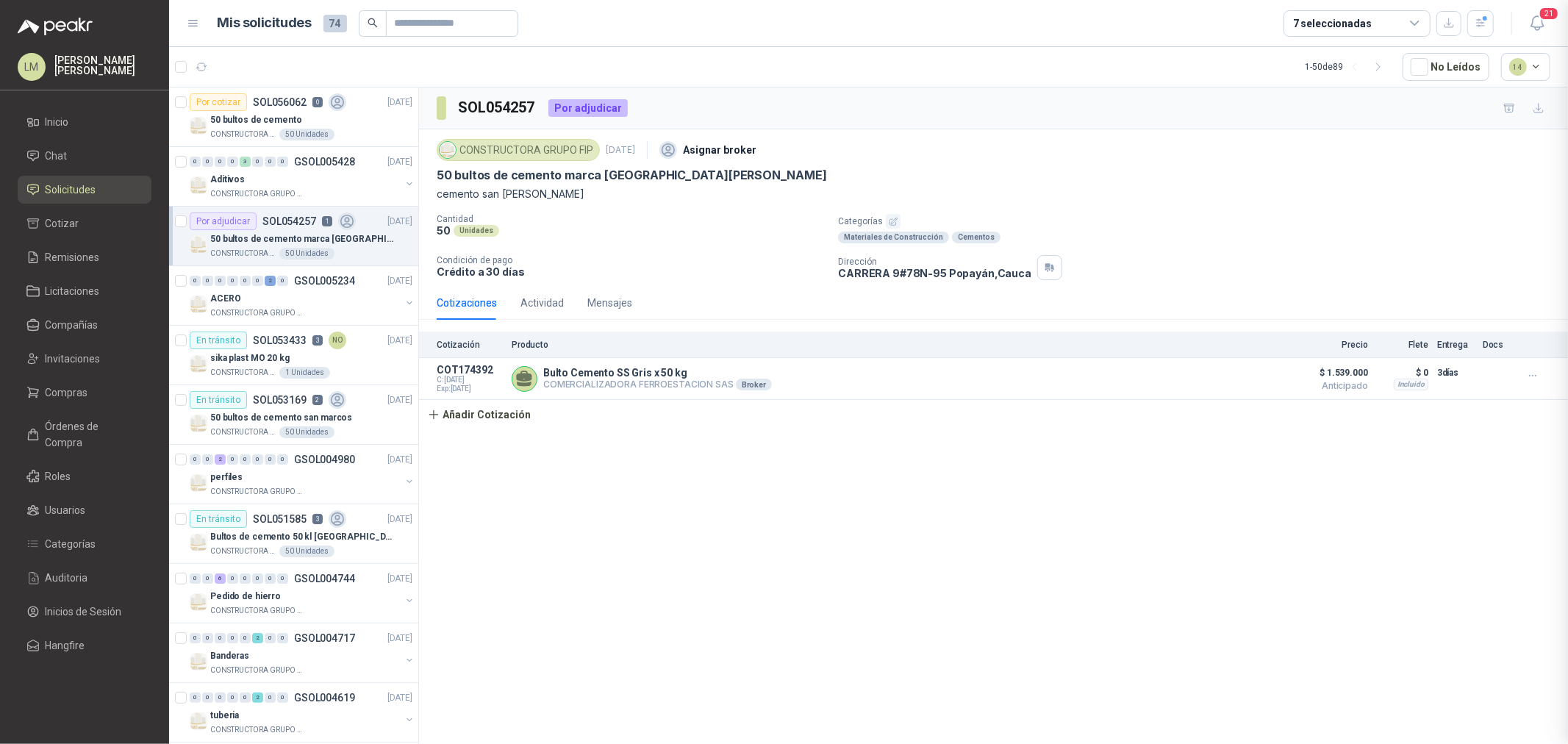
scroll to position [186, 0]
drag, startPoint x: 540, startPoint y: 375, endPoint x: 701, endPoint y: 360, distance: 161.7
click at [701, 360] on article "COT174392 C: [DATE] Exp: [DATE] Bulto Cemento SS Gris x 50 kg COMERCIALIZADORA …" at bounding box center [994, 379] width 1149 height 42
copy p "Bulto Cemento SS Gris x 50 kg"
click at [294, 106] on p "SOL056062" at bounding box center [279, 102] width 53 height 10
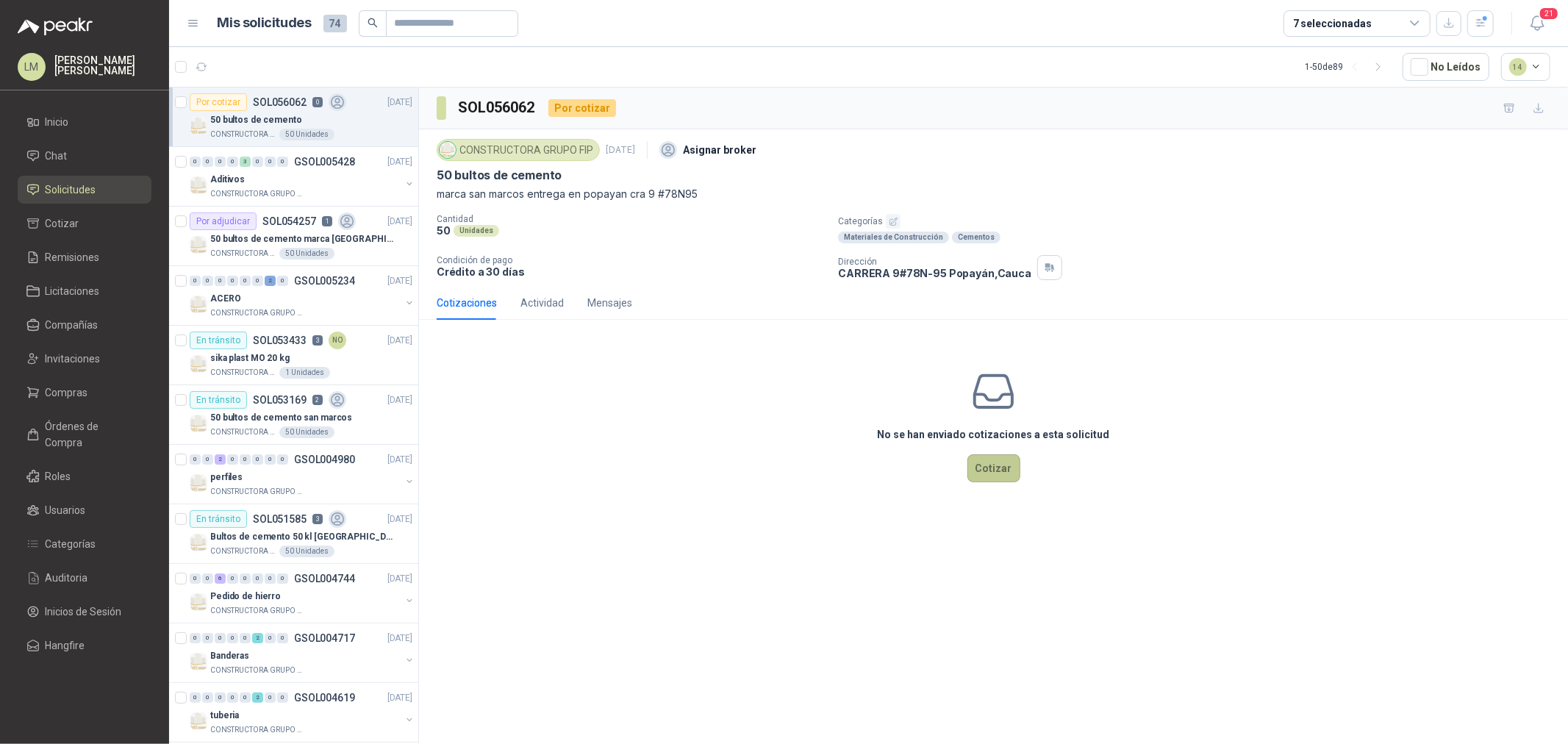
click at [1010, 476] on button "Cotizar" at bounding box center [994, 468] width 53 height 28
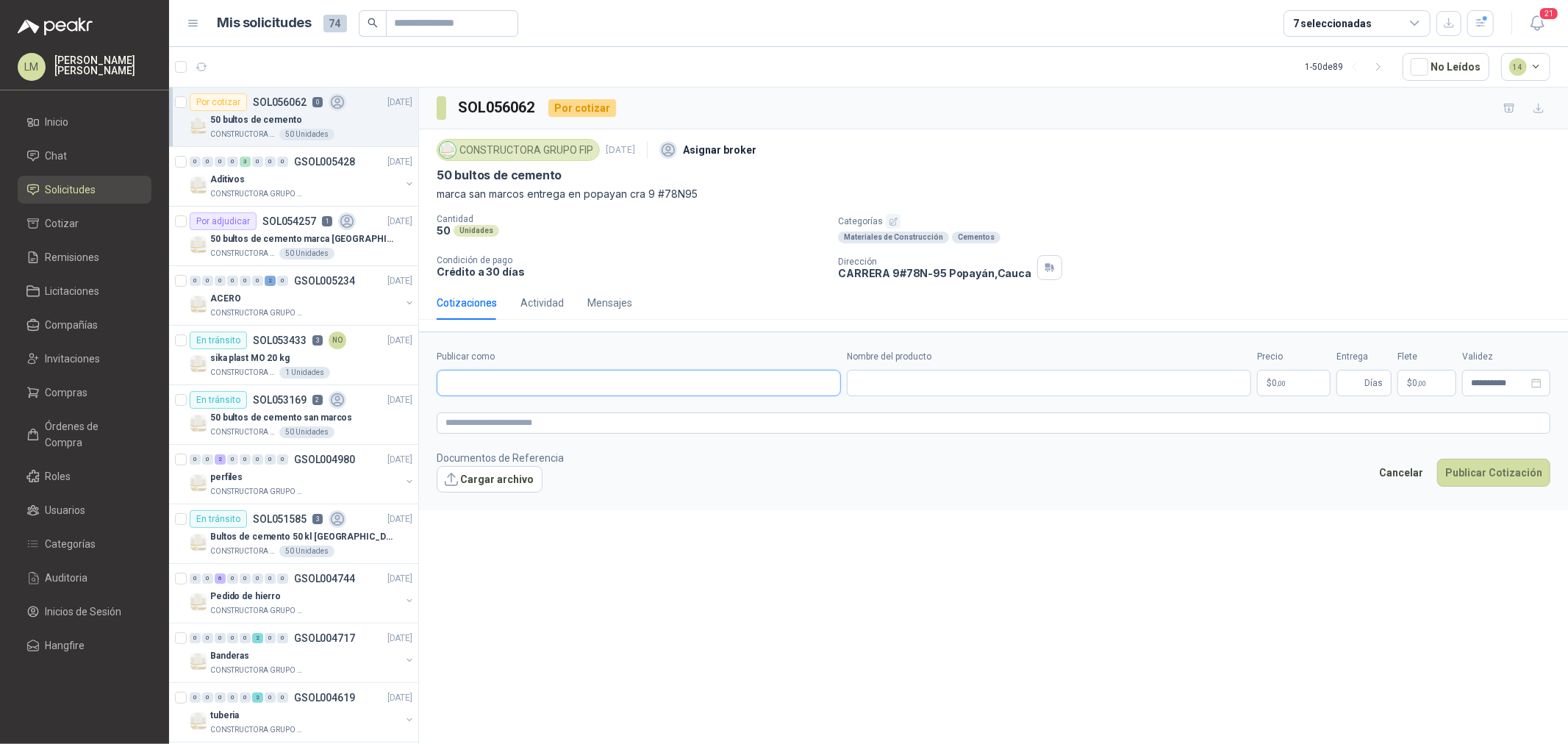
click at [558, 375] on input "Publicar como" at bounding box center [639, 383] width 403 height 25
type input "********"
click at [552, 420] on span "COMERCIALIZADORA FERROESTACION SAS -" at bounding box center [546, 424] width 151 height 8
type input "**********"
click at [914, 386] on input "Nombre del producto" at bounding box center [1050, 383] width 405 height 26
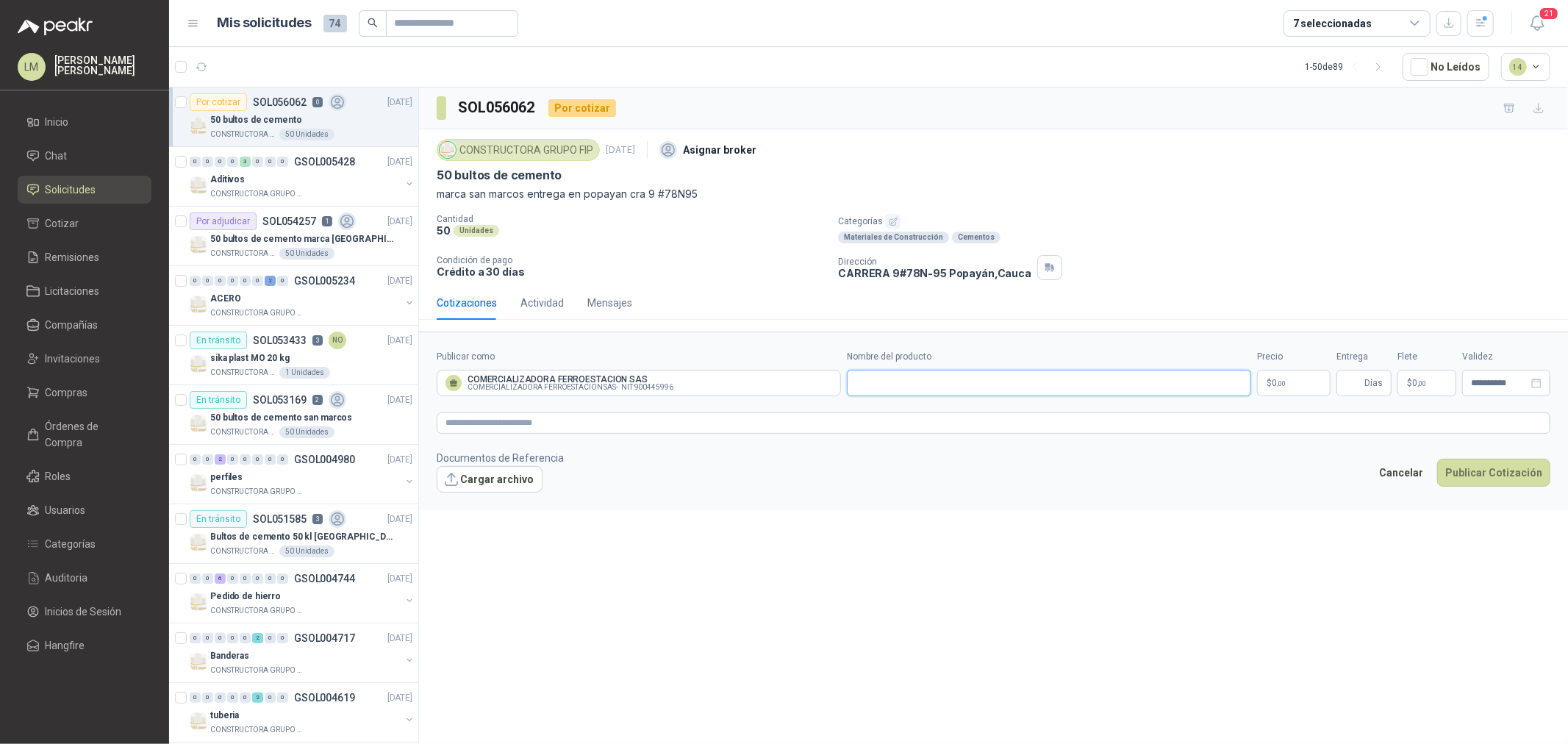
paste input "**********"
type input "**********"
click at [1269, 381] on body "LM [PERSON_NAME] Inicio Chat Solicitudes Cotizar Remisiones Licitaciones Compañ…" at bounding box center [784, 372] width 1568 height 744
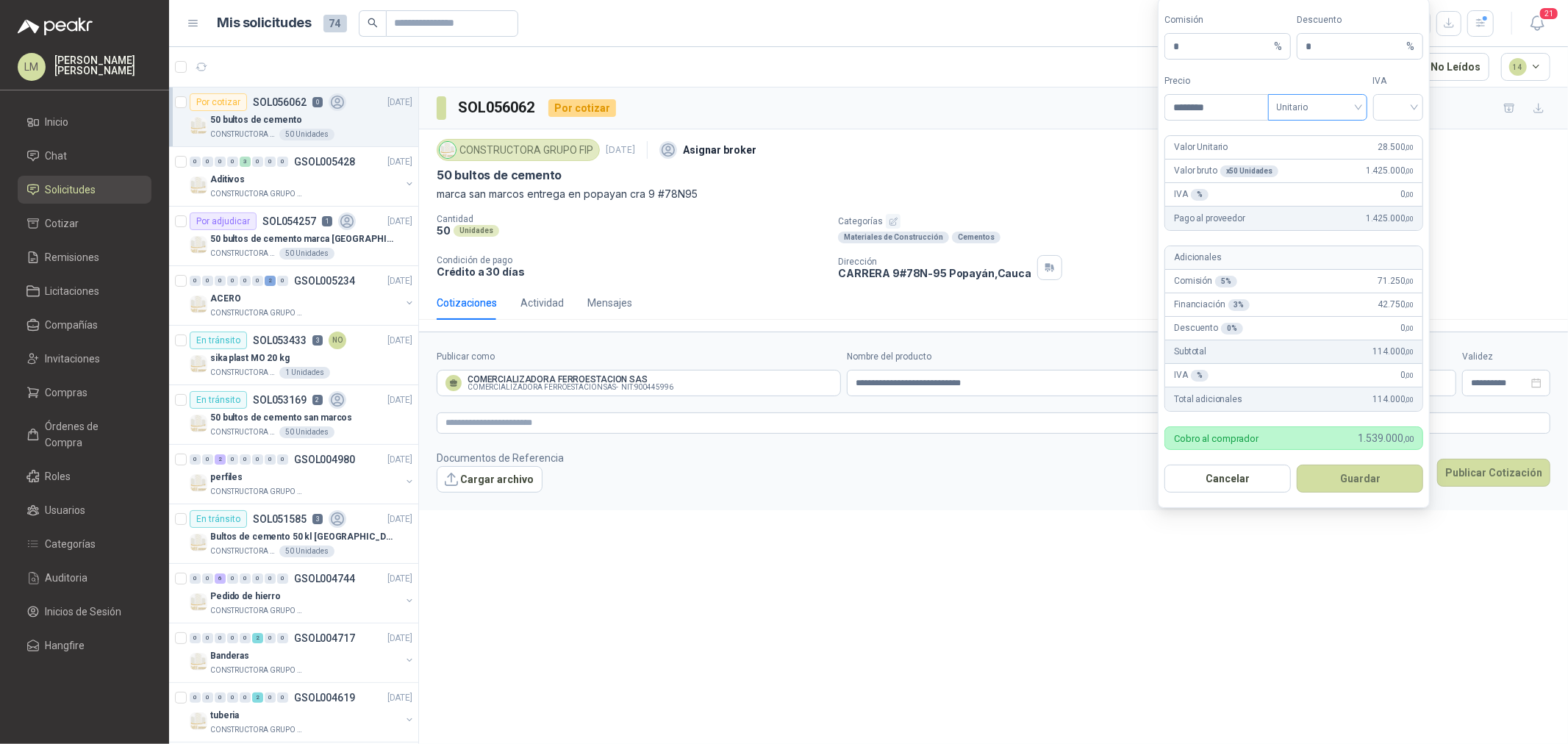
click at [1331, 114] on span "Unitario" at bounding box center [1319, 107] width 82 height 22
type input "********"
click at [1323, 161] on div "Unitario con IVA" at bounding box center [1318, 161] width 76 height 16
click at [1400, 106] on input "search" at bounding box center [1399, 106] width 33 height 22
click at [1397, 134] on div "19%" at bounding box center [1398, 138] width 27 height 16
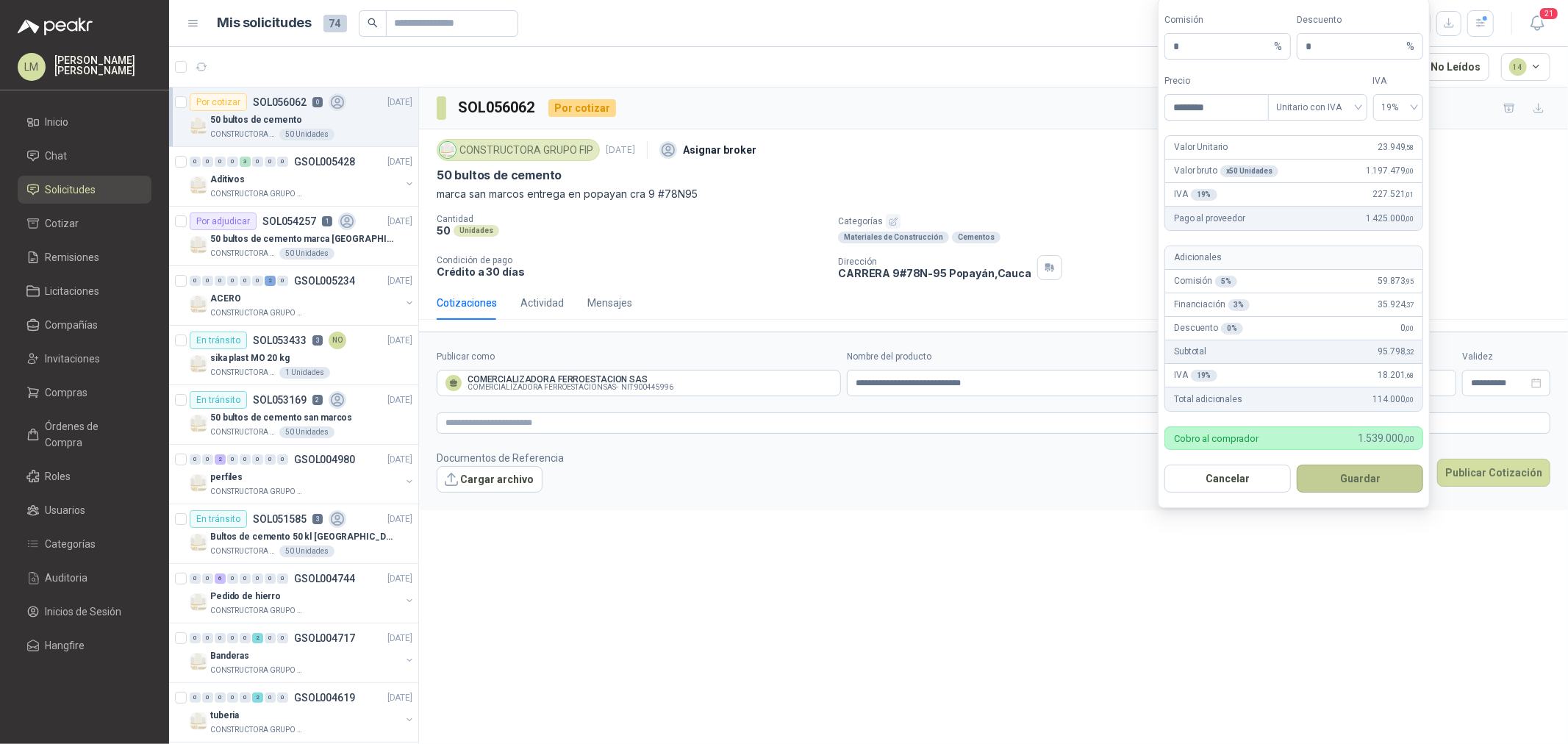
click at [1343, 471] on button "Guardar" at bounding box center [1360, 479] width 127 height 28
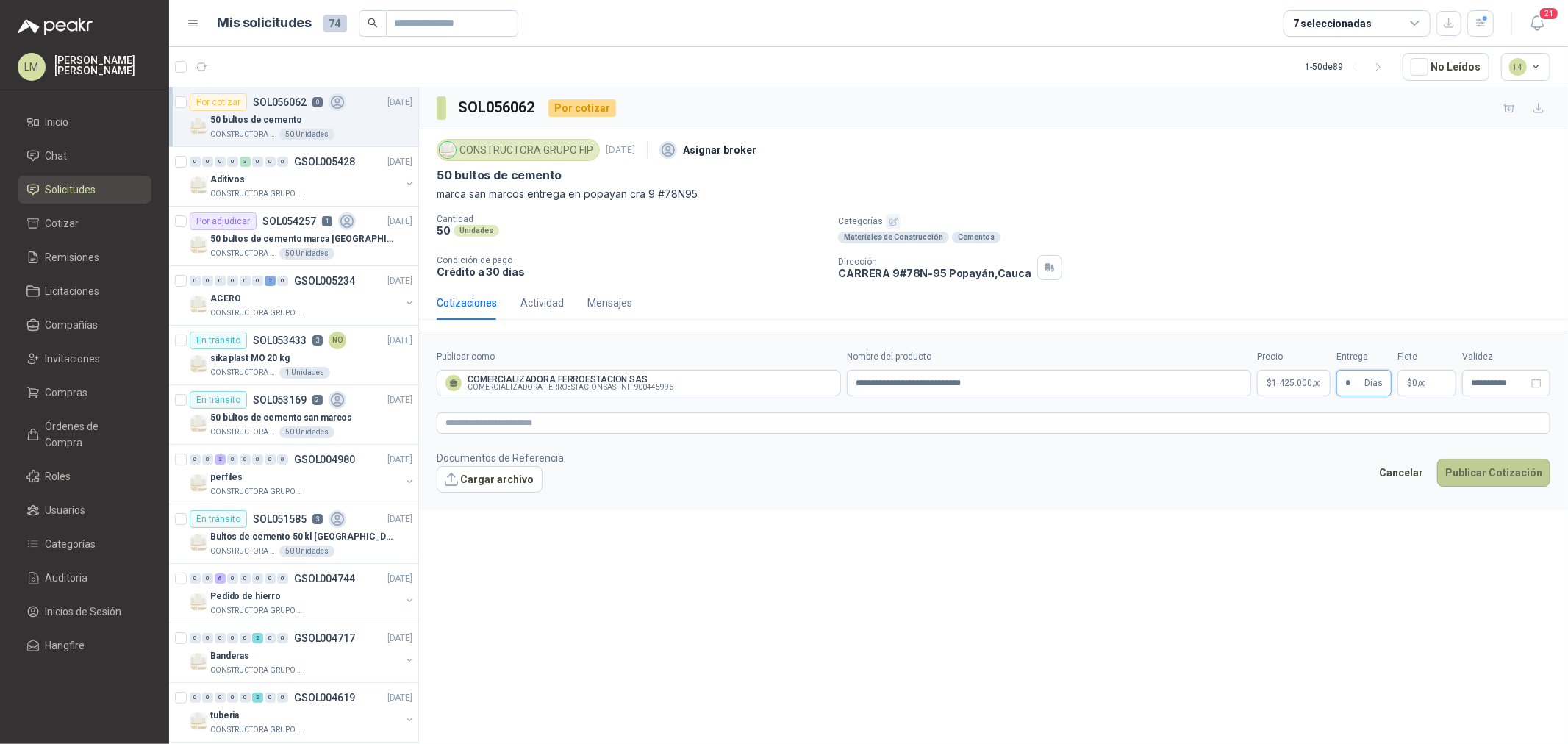
type input "*"
click at [1506, 479] on button "Publicar Cotización" at bounding box center [1494, 473] width 114 height 28
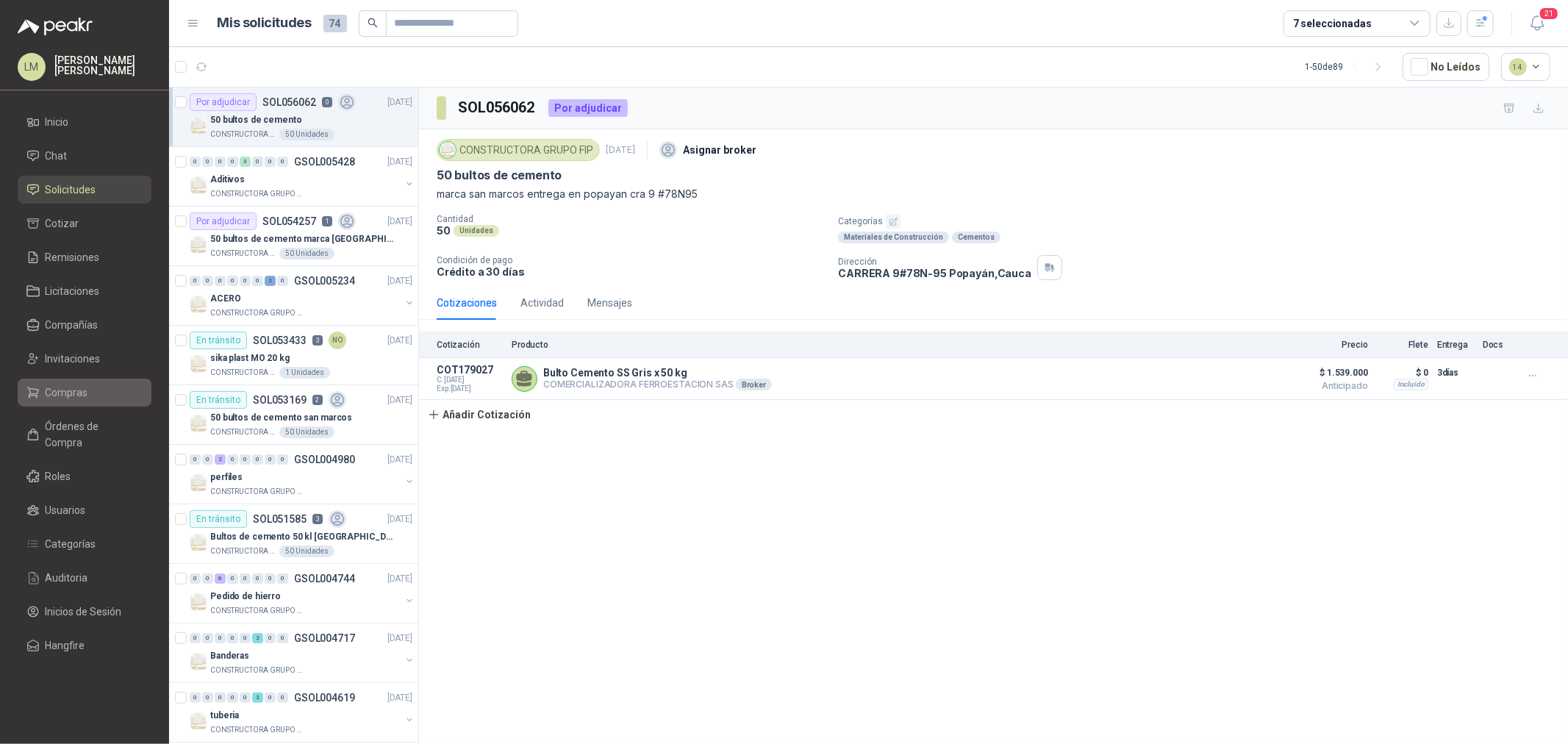
click at [70, 402] on link "Compras" at bounding box center [84, 392] width 134 height 28
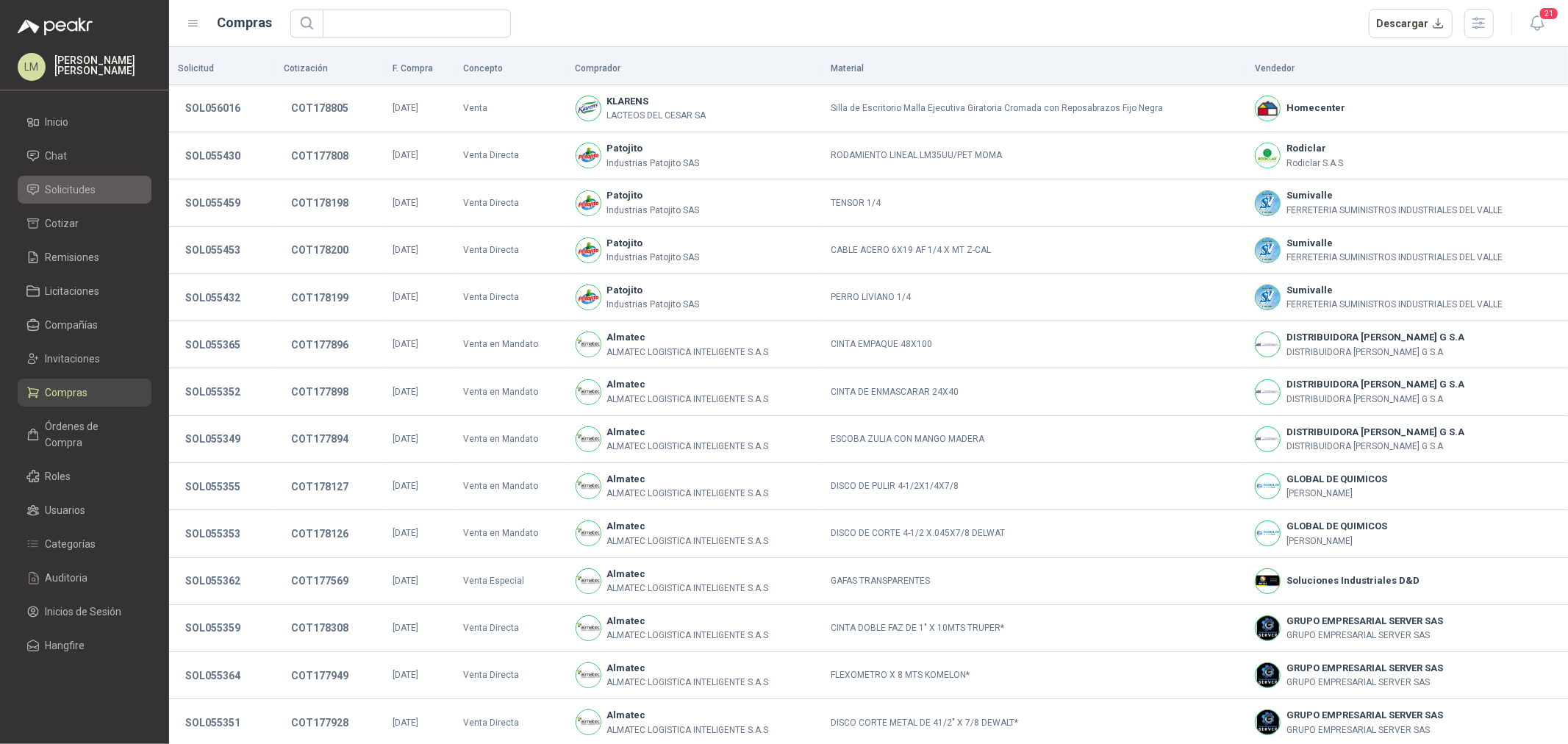
click at [76, 188] on span "Solicitudes" at bounding box center [71, 189] width 51 height 16
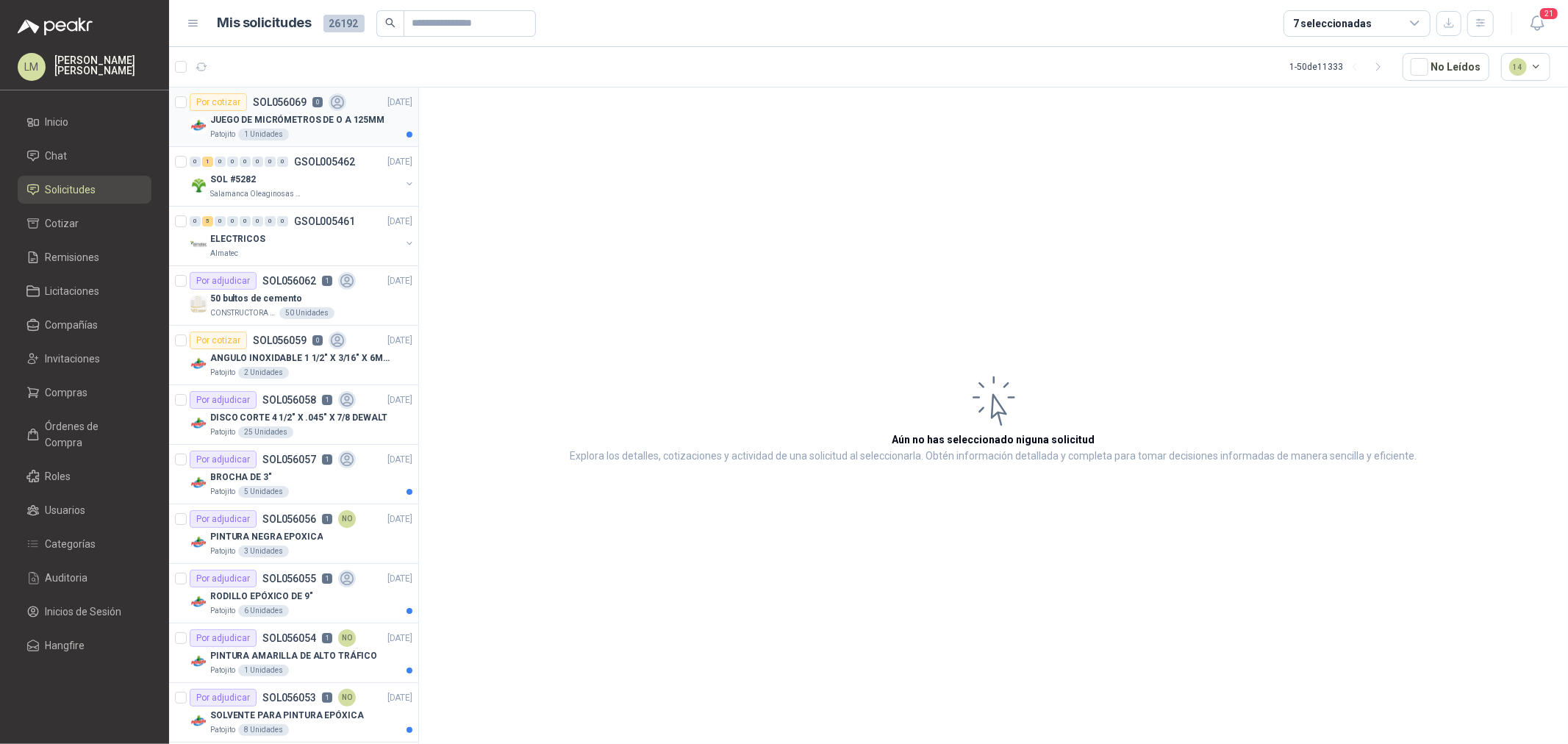
click at [295, 115] on p "JUEGO DE MICRÓMETROS DE O A 125MM" at bounding box center [297, 121] width 175 height 14
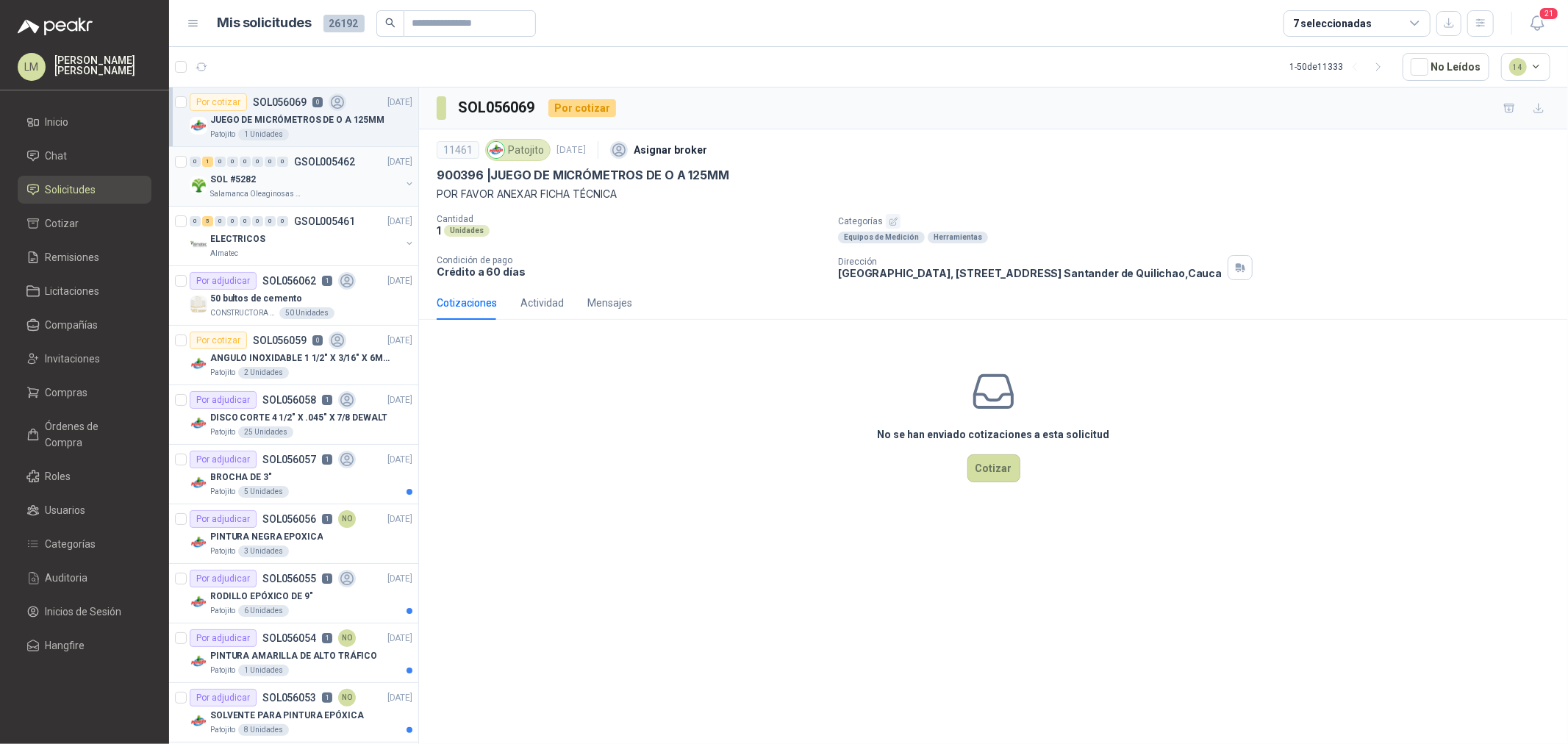
click at [282, 170] on div "0 1 0 0 0 0 0 0 GSOL005462 [DATE]" at bounding box center [303, 161] width 226 height 18
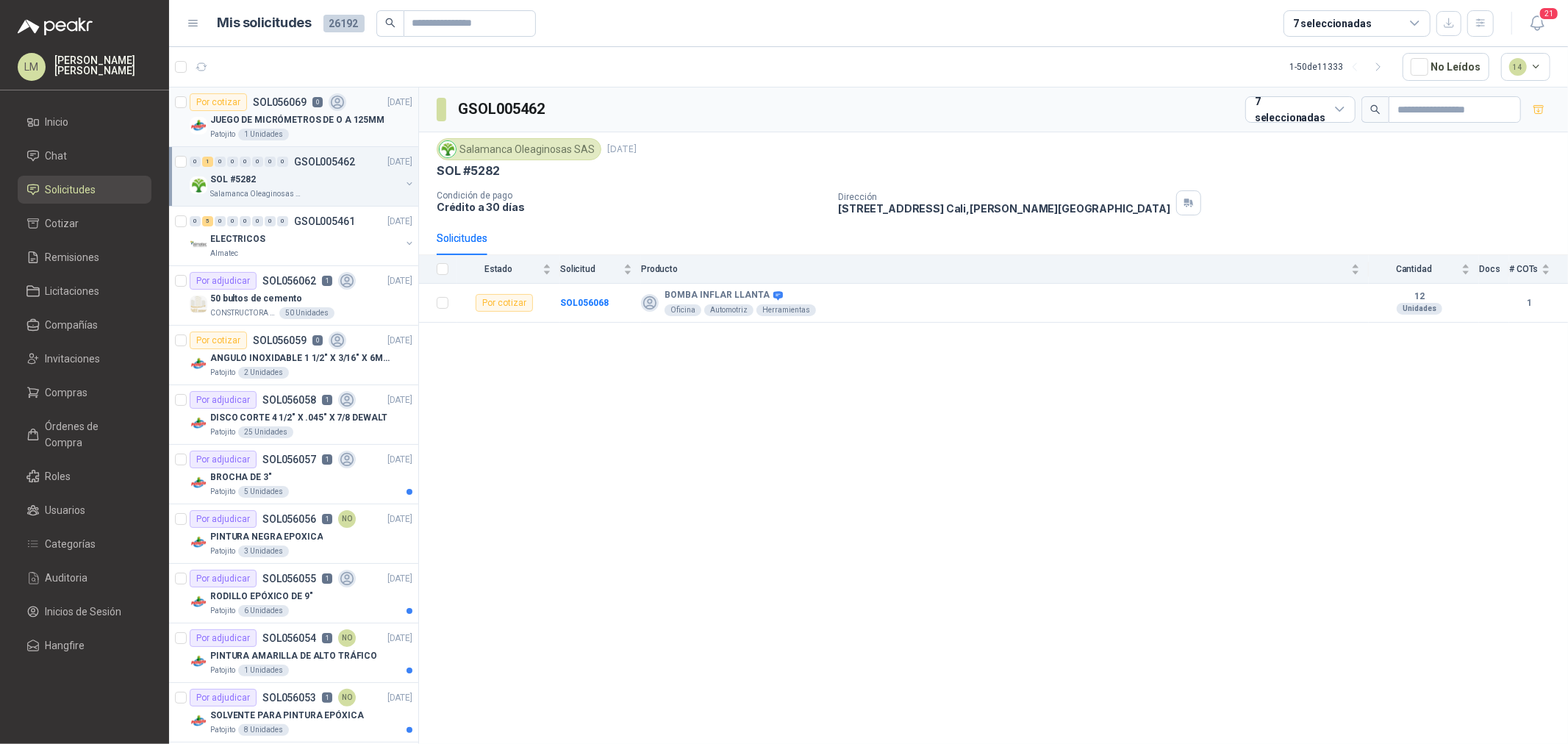
click at [285, 124] on p "JUEGO DE MICRÓMETROS DE O A 125MM" at bounding box center [297, 121] width 175 height 14
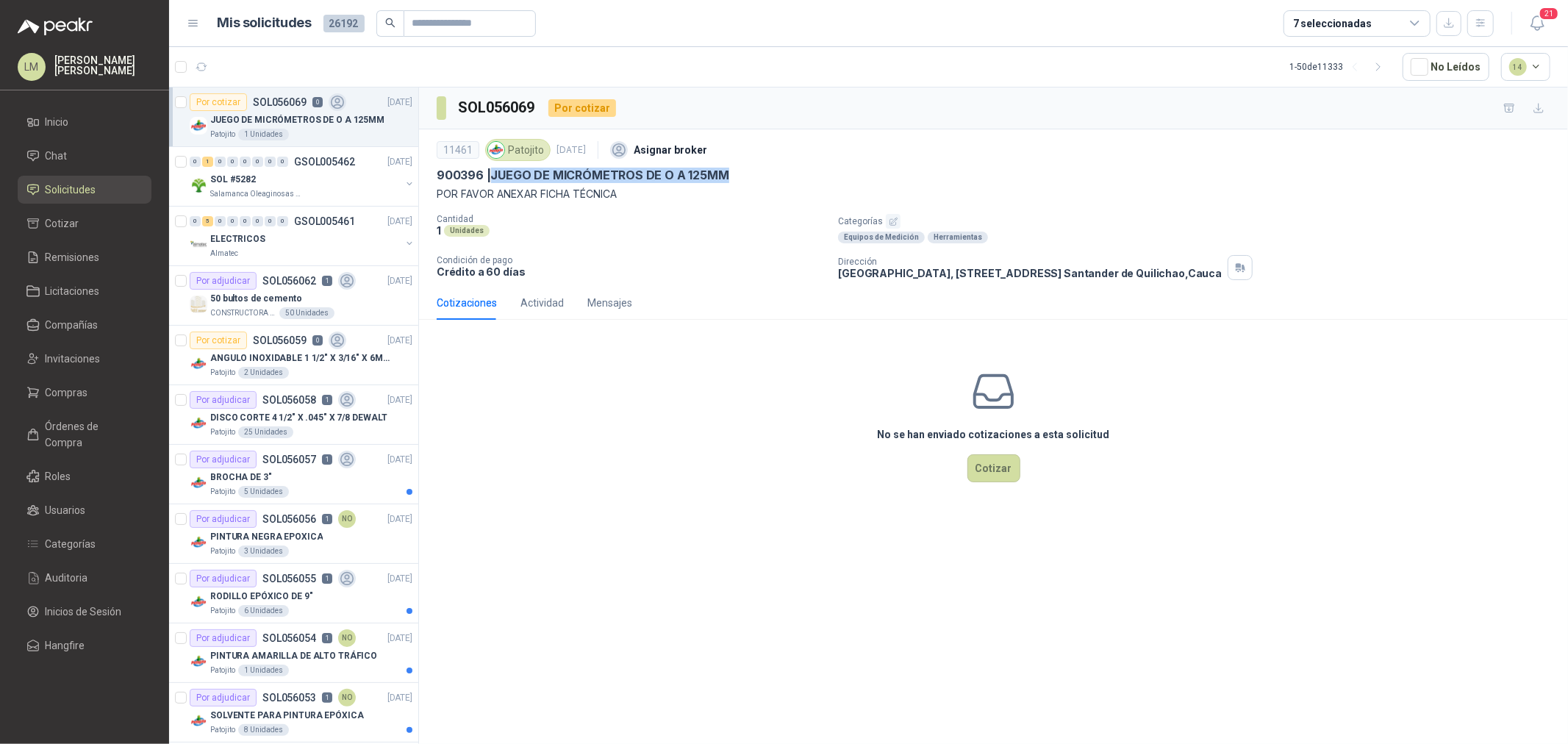
drag, startPoint x: 494, startPoint y: 172, endPoint x: 790, endPoint y: 180, distance: 296.1
click at [790, 180] on div "900396 | JUEGO DE MICRÓMETROS DE O A 125MM" at bounding box center [993, 175] width 1114 height 15
copy p "JUEGO DE MICRÓMETROS DE O A 125MM"
click at [70, 351] on span "Invitaciones" at bounding box center [73, 358] width 55 height 16
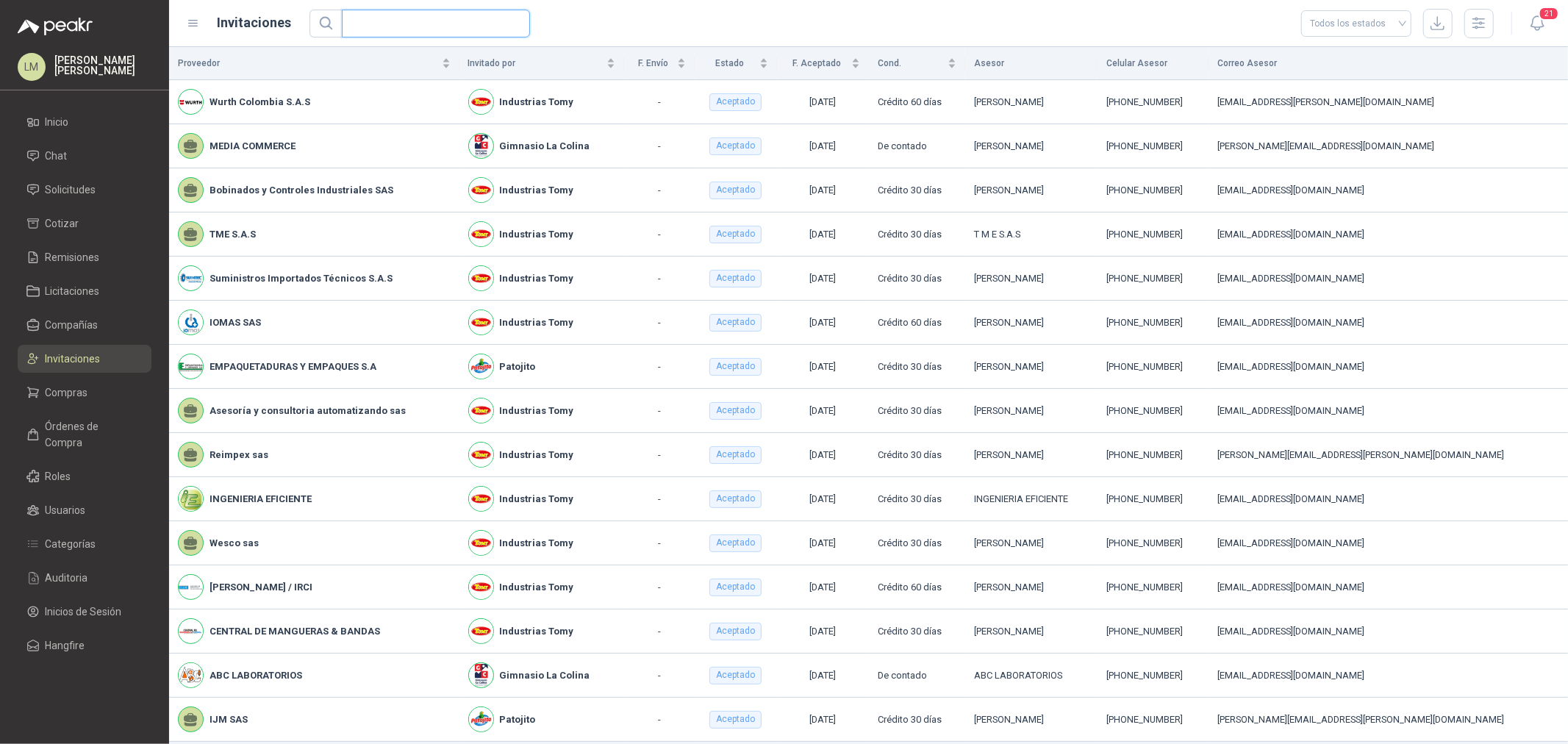
click at [387, 23] on input "text" at bounding box center [430, 23] width 159 height 26
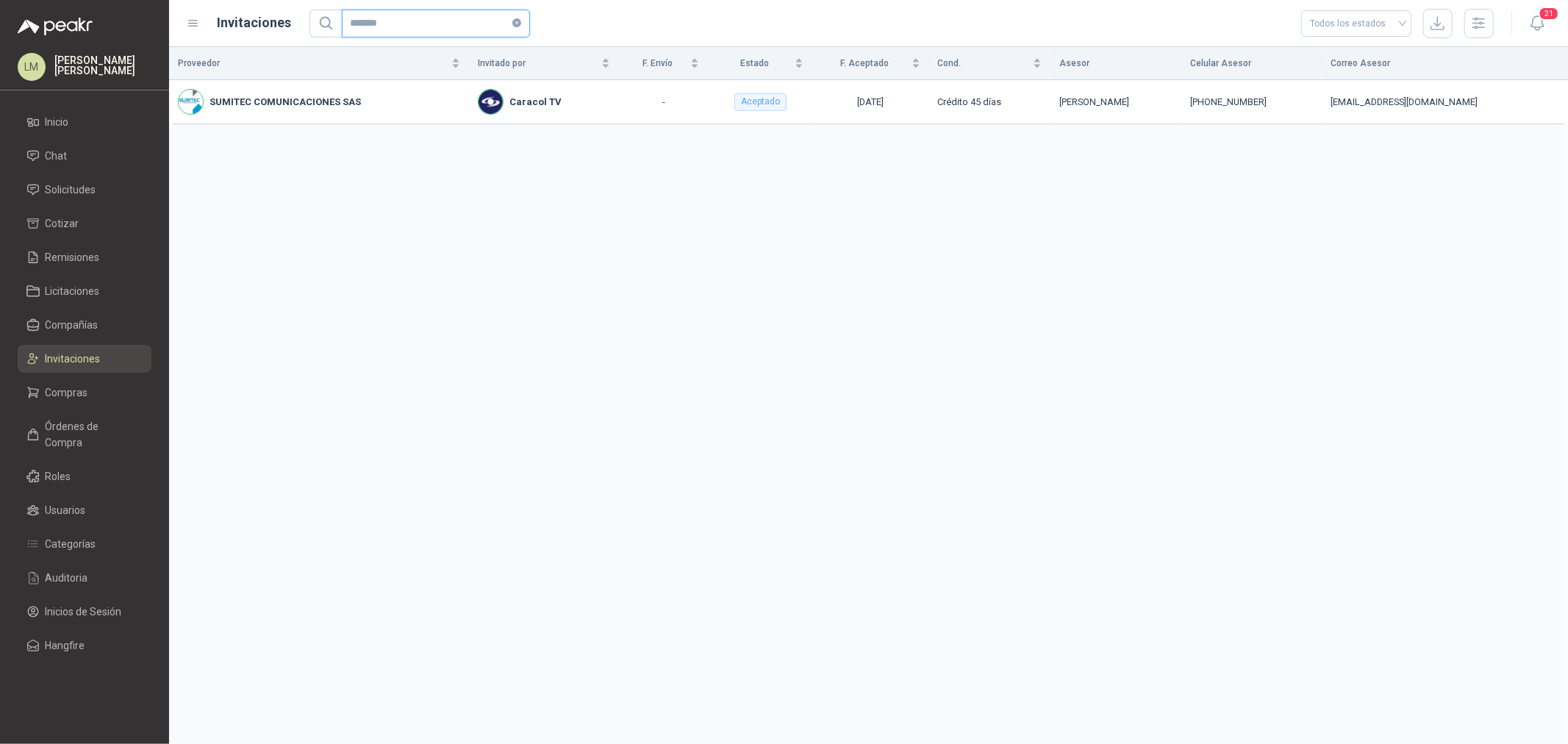
drag, startPoint x: 429, startPoint y: 28, endPoint x: 290, endPoint y: 25, distance: 139.0
click at [290, 25] on div "Invitaciones ******* Todos los estados" at bounding box center [840, 23] width 1308 height 29
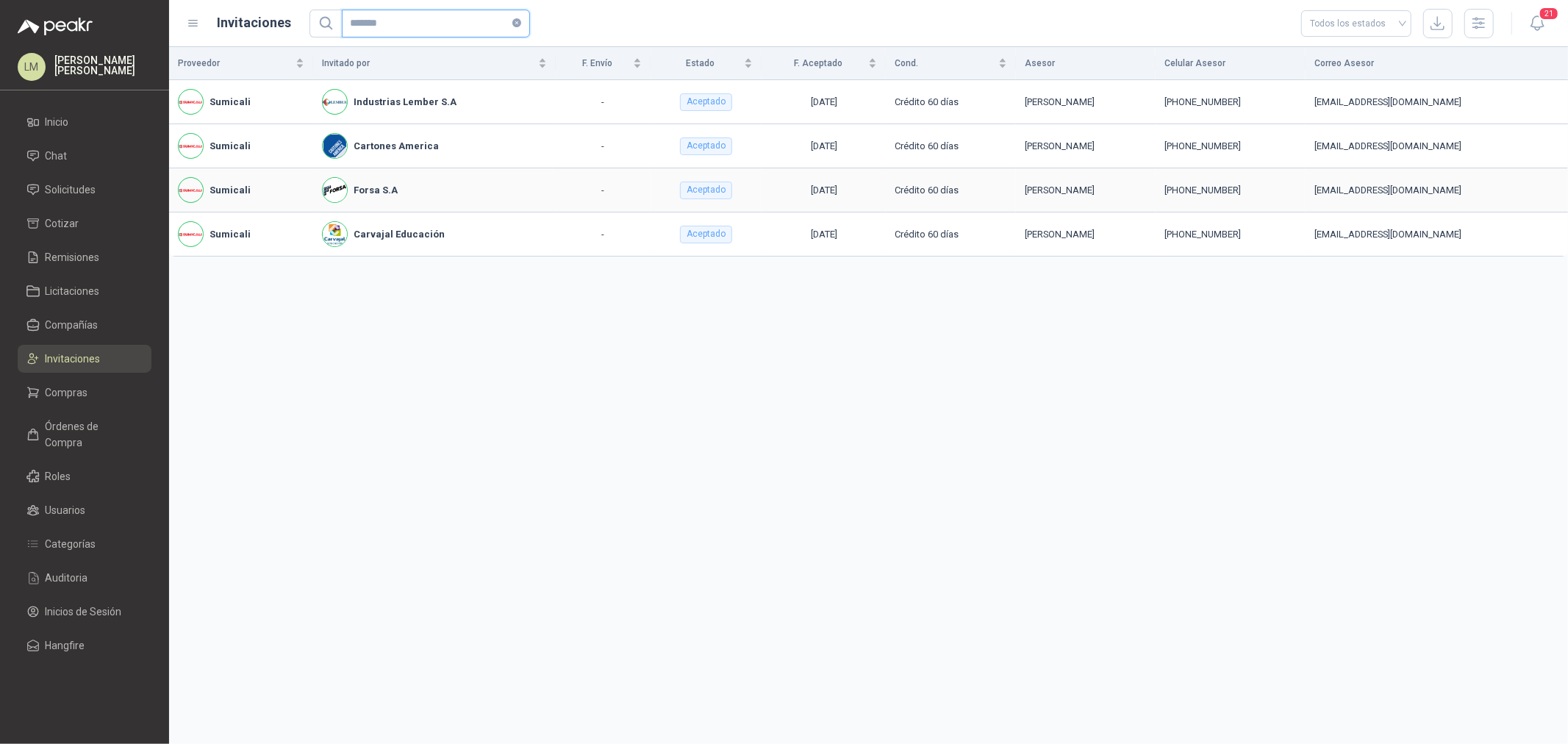
type input "*******"
drag, startPoint x: 1042, startPoint y: 192, endPoint x: 969, endPoint y: 189, distance: 73.1
click at [1016, 189] on td "[PERSON_NAME]" at bounding box center [1086, 190] width 140 height 44
drag, startPoint x: 993, startPoint y: 145, endPoint x: 1033, endPoint y: 145, distance: 40.0
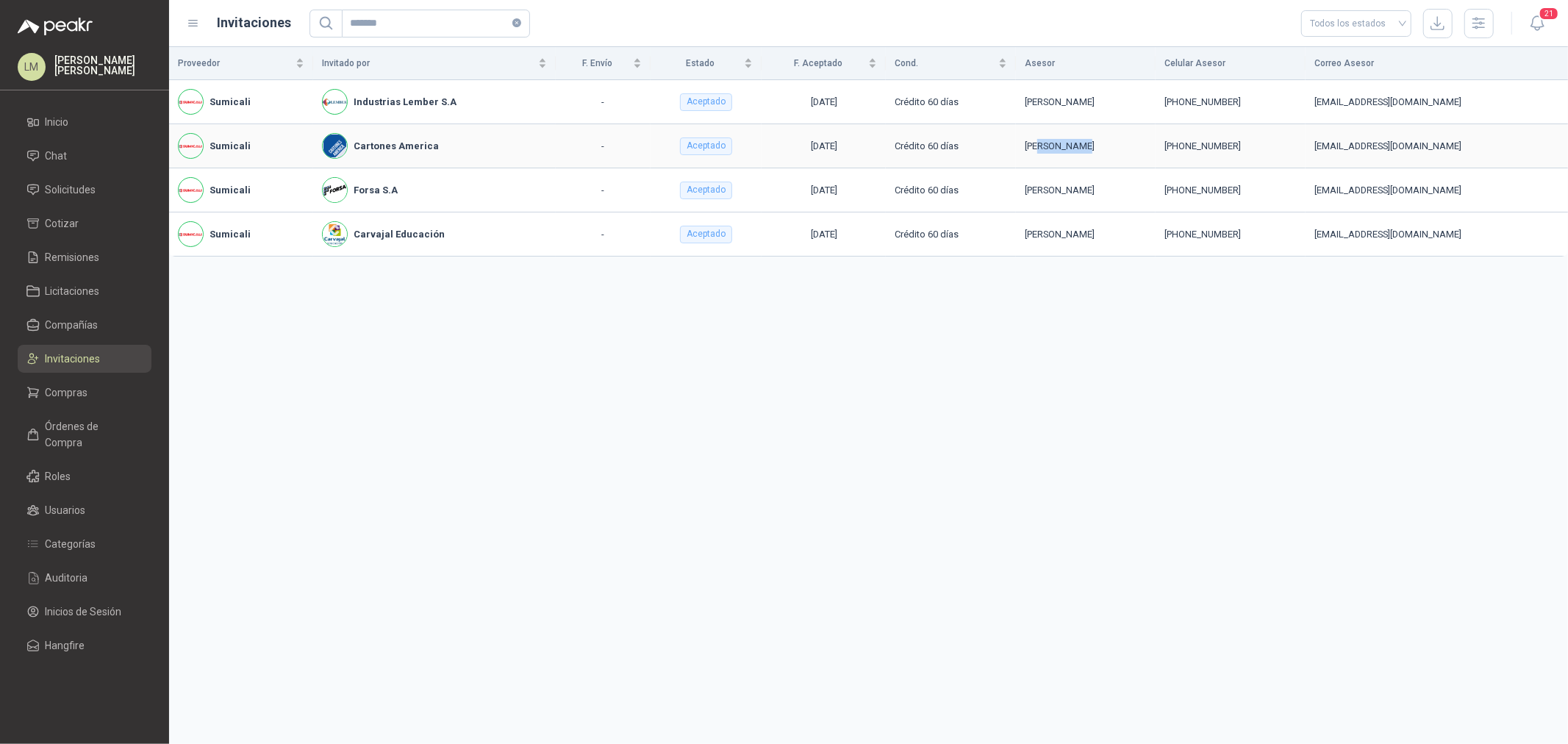
click at [1033, 145] on div "[PERSON_NAME]" at bounding box center [1086, 146] width 122 height 15
click at [1033, 145] on div "[PERSON_NAME]" at bounding box center [1086, 146] width 122 height 15
click at [1054, 142] on div "[PERSON_NAME]" at bounding box center [1086, 146] width 122 height 15
click at [76, 179] on link "Solicitudes" at bounding box center [84, 190] width 134 height 28
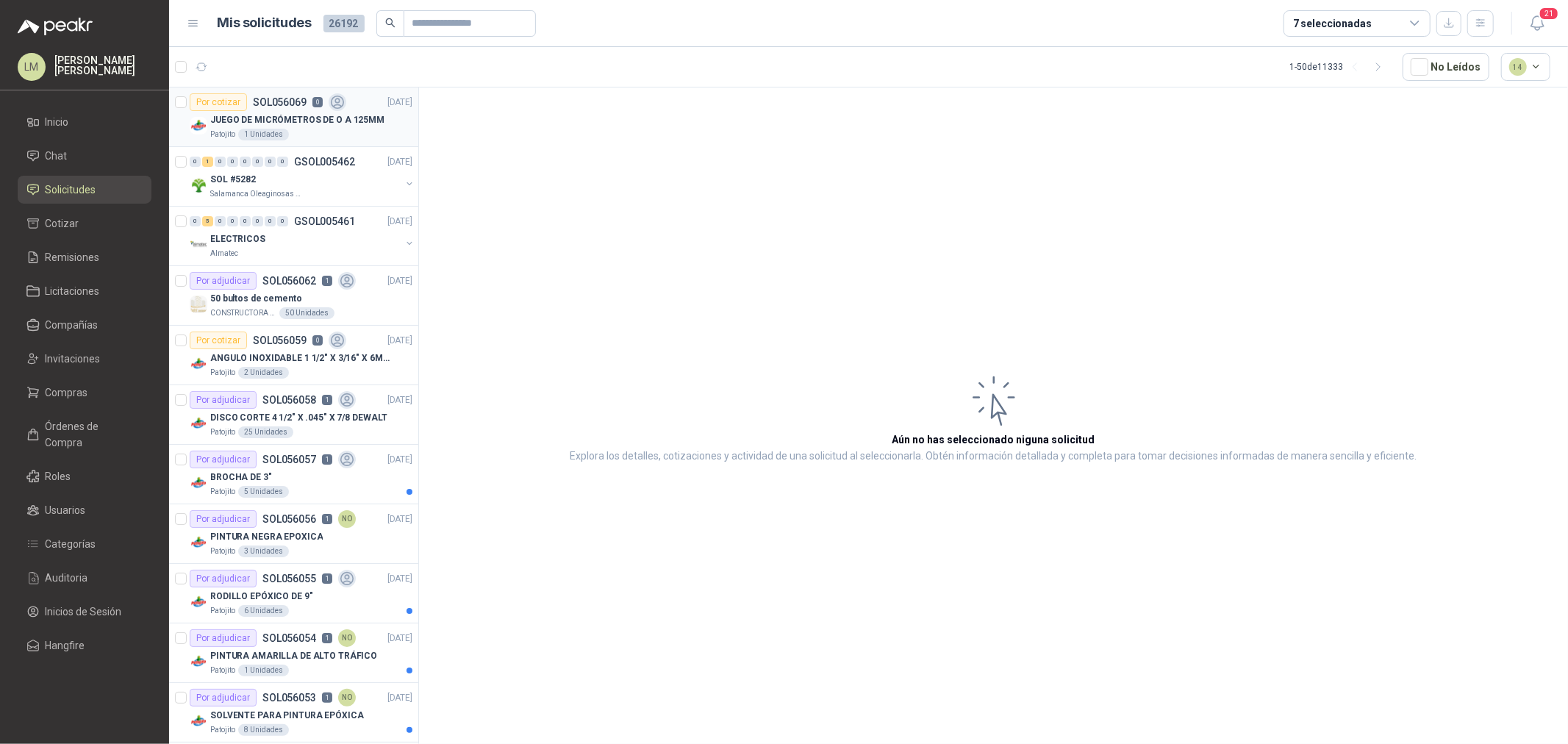
drag, startPoint x: 314, startPoint y: 106, endPoint x: 320, endPoint y: 127, distance: 21.8
click at [314, 106] on p "0" at bounding box center [317, 102] width 10 height 10
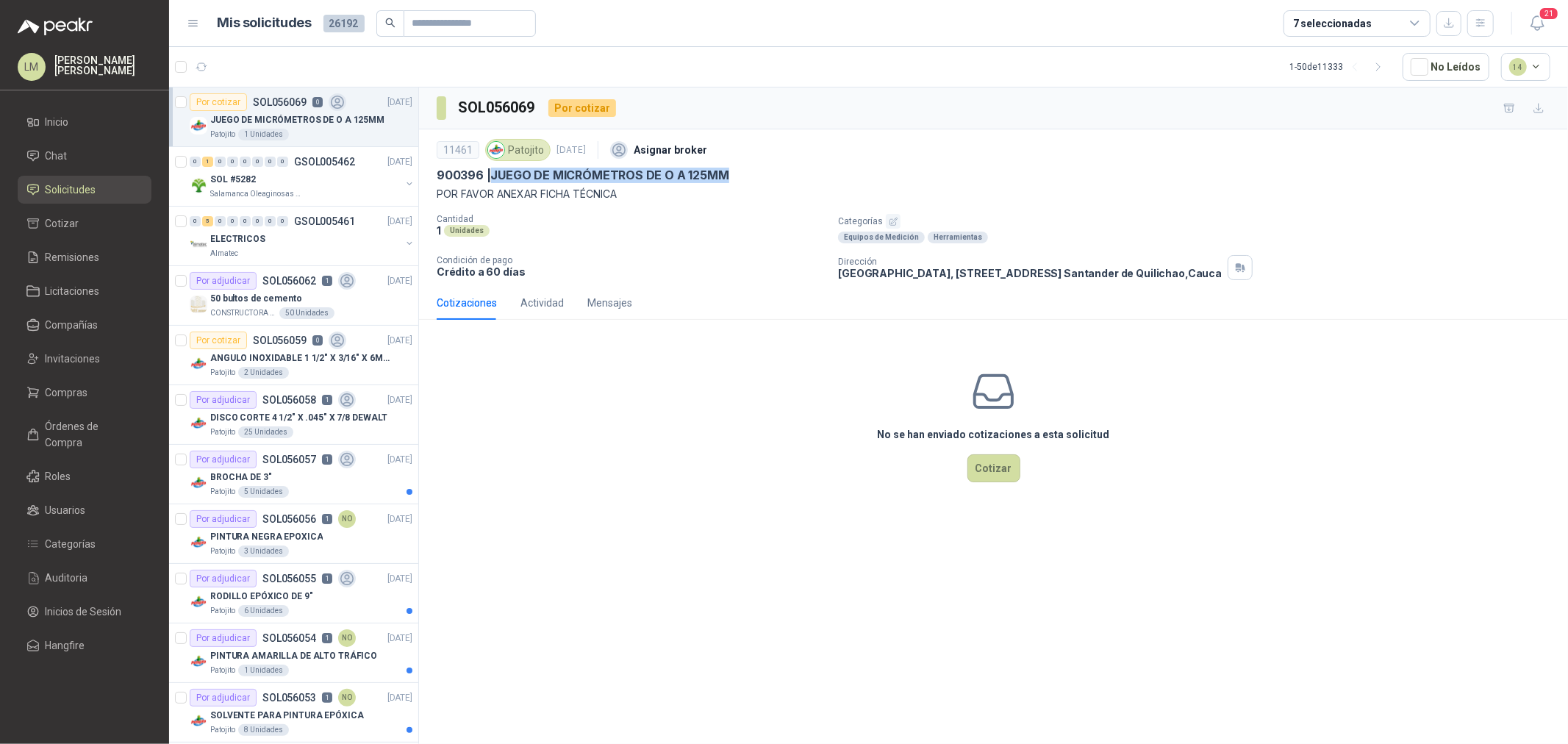
drag, startPoint x: 494, startPoint y: 175, endPoint x: 786, endPoint y: 168, distance: 292.1
click at [786, 168] on div "900396 | JUEGO DE MICRÓMETROS DE O A 125MM" at bounding box center [993, 175] width 1114 height 15
copy p "JUEGO DE MICRÓMETROS DE O A 125MM"
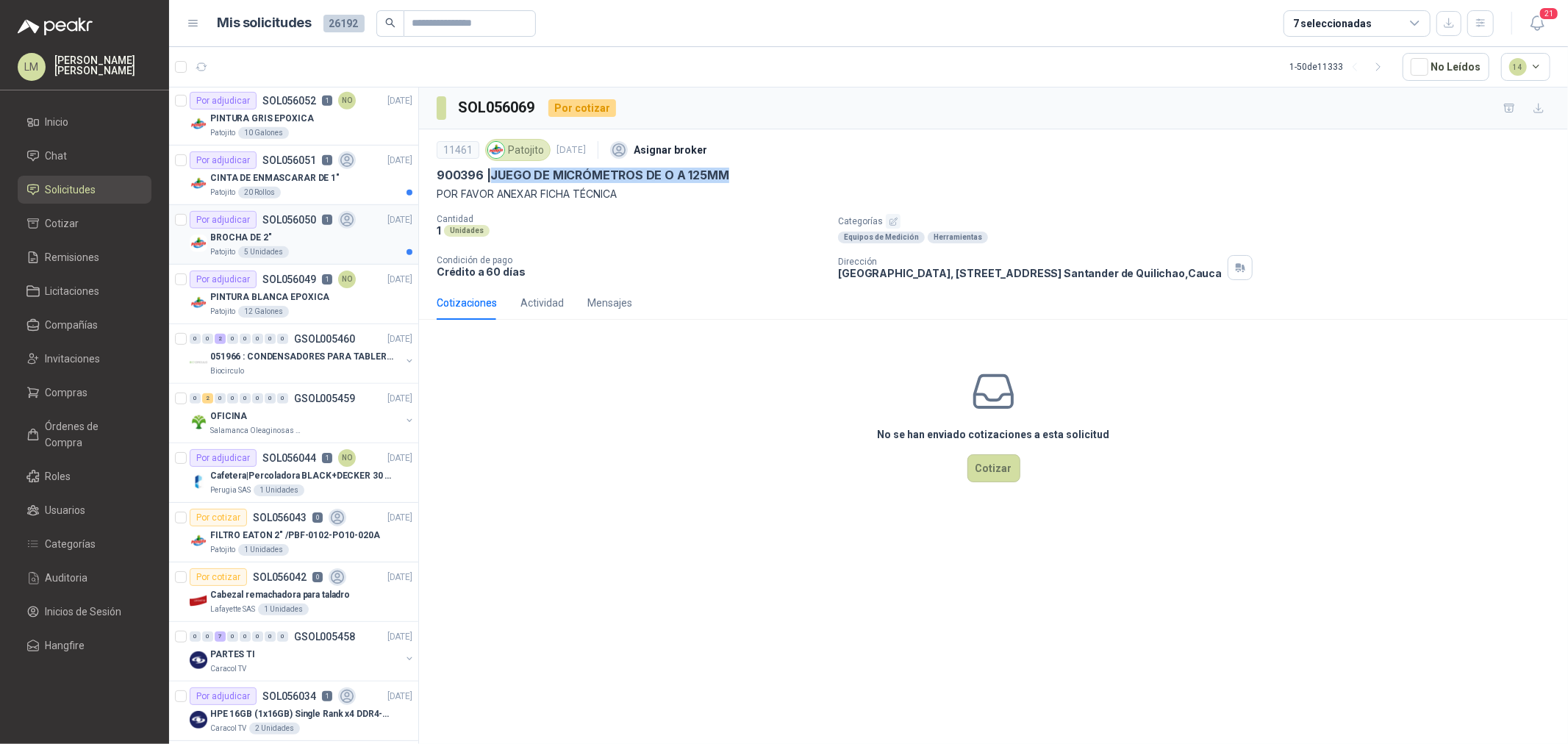
scroll to position [817, 0]
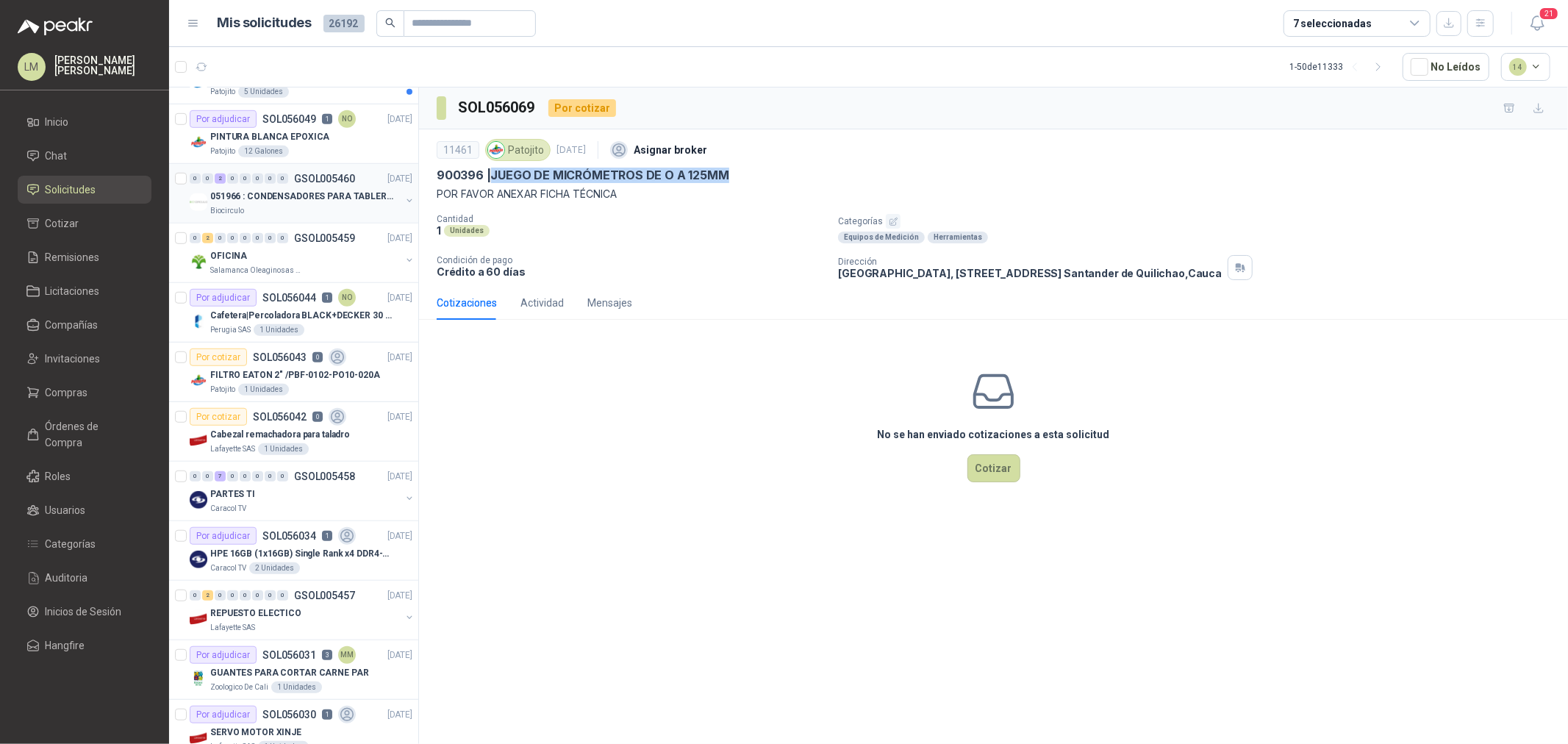
click at [404, 196] on button "button" at bounding box center [409, 200] width 12 height 12
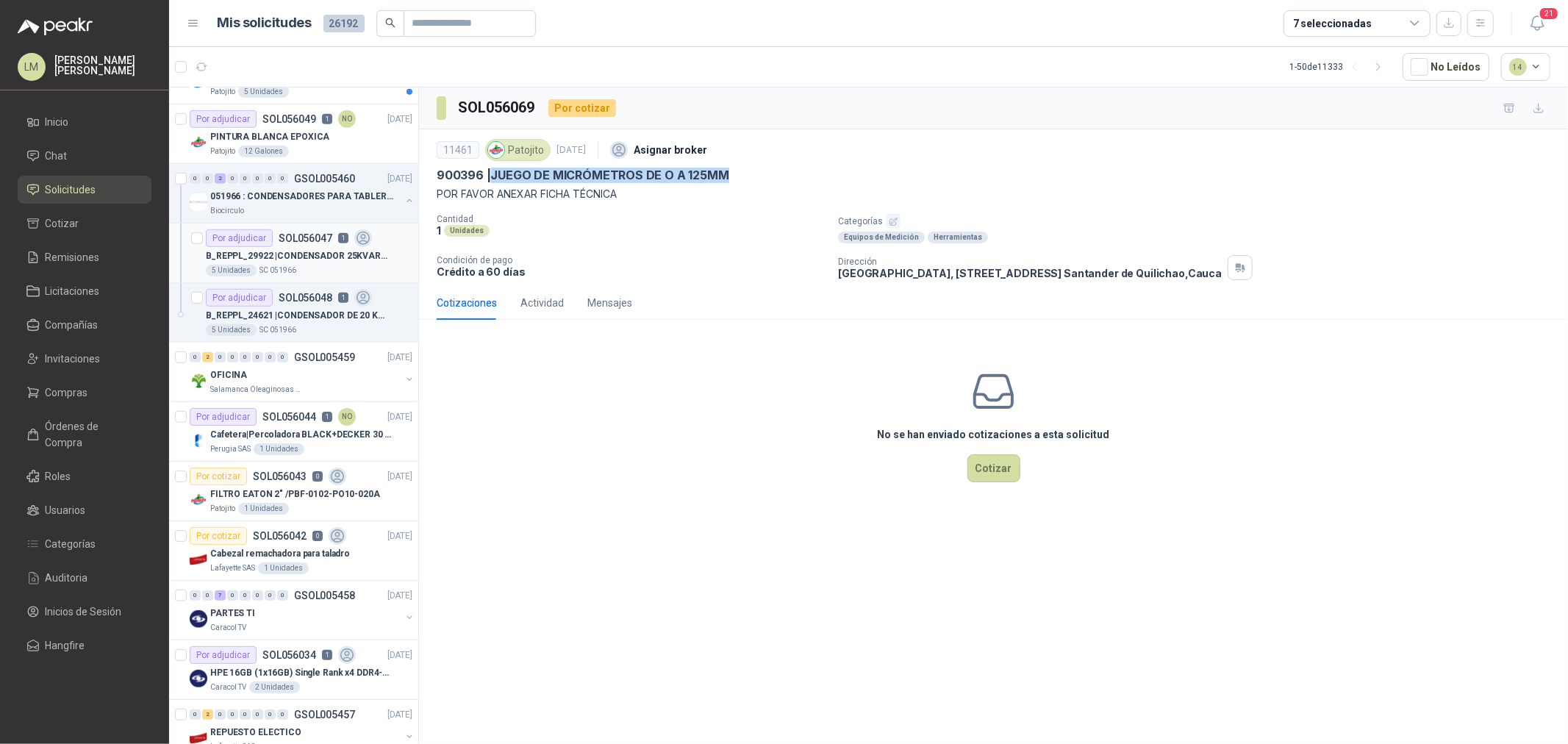
click at [301, 238] on p "SOL056047" at bounding box center [305, 238] width 53 height 10
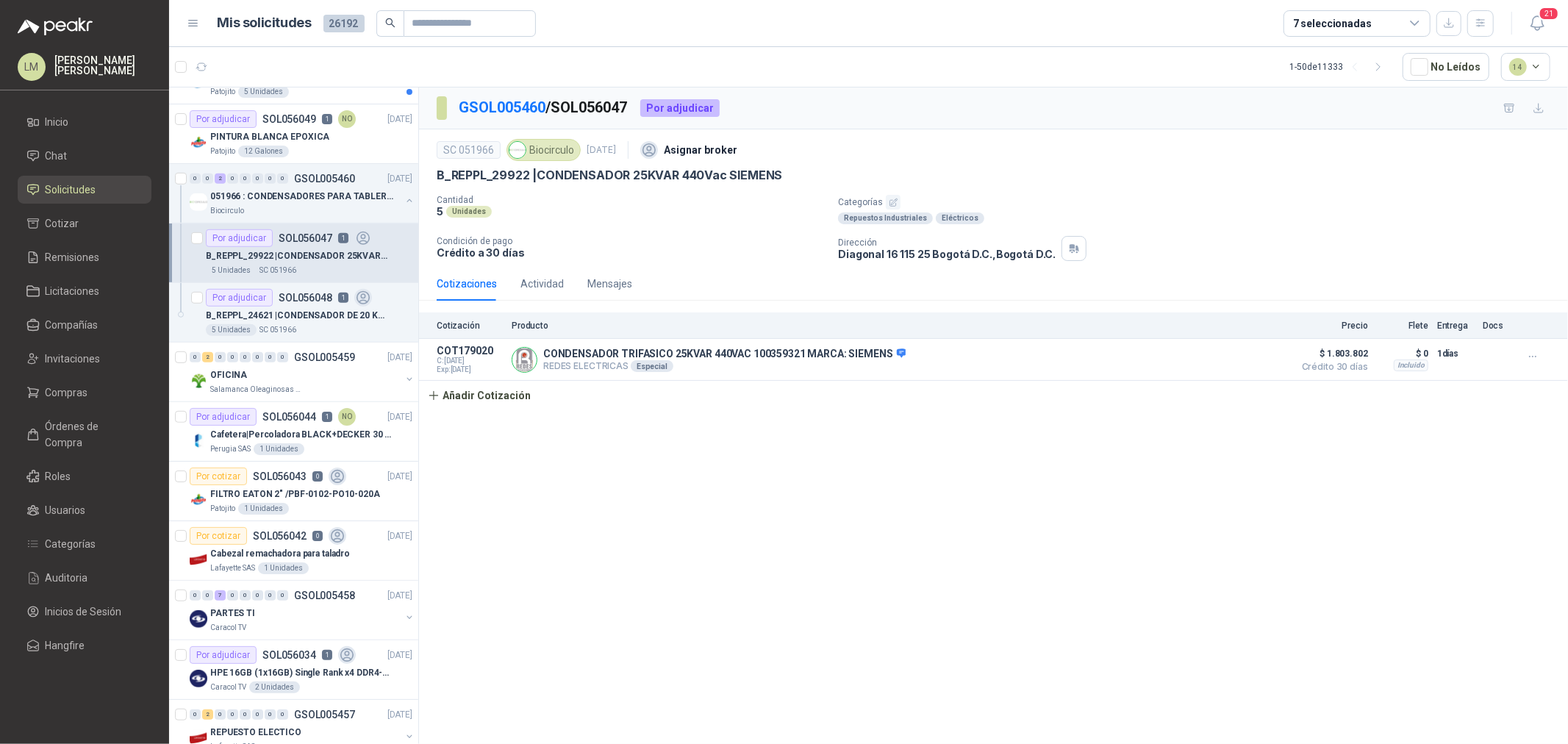
drag, startPoint x: 301, startPoint y: 238, endPoint x: 951, endPoint y: 569, distance: 729.4
click at [952, 569] on div "GSOL005460 / SOL056047 Por adjudicar SC 051966 Biocirculo [DATE] Asignar broker…" at bounding box center [994, 418] width 1149 height 662
click at [68, 392] on span "Compras" at bounding box center [66, 392] width 42 height 16
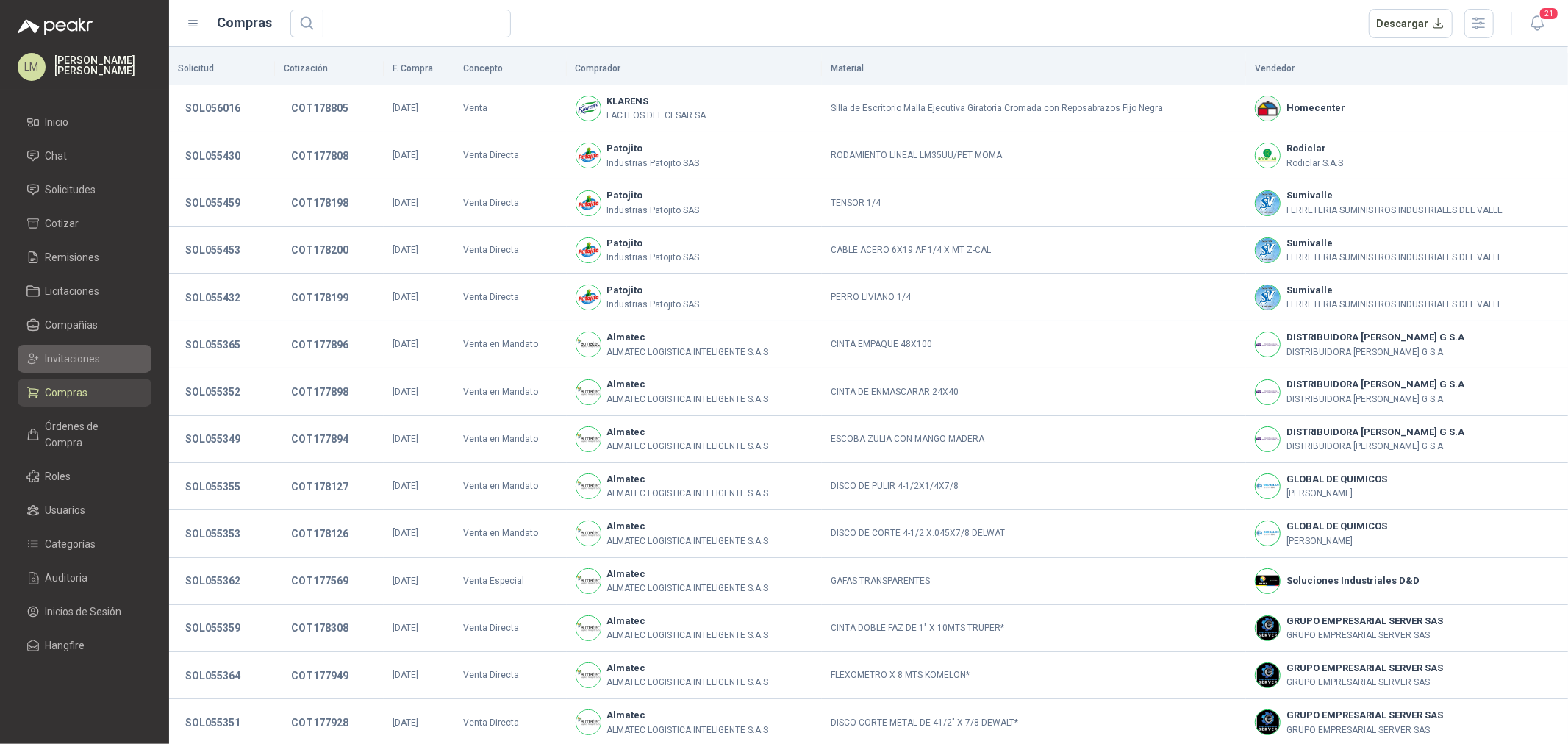
click at [86, 356] on span "Invitaciones" at bounding box center [73, 358] width 55 height 16
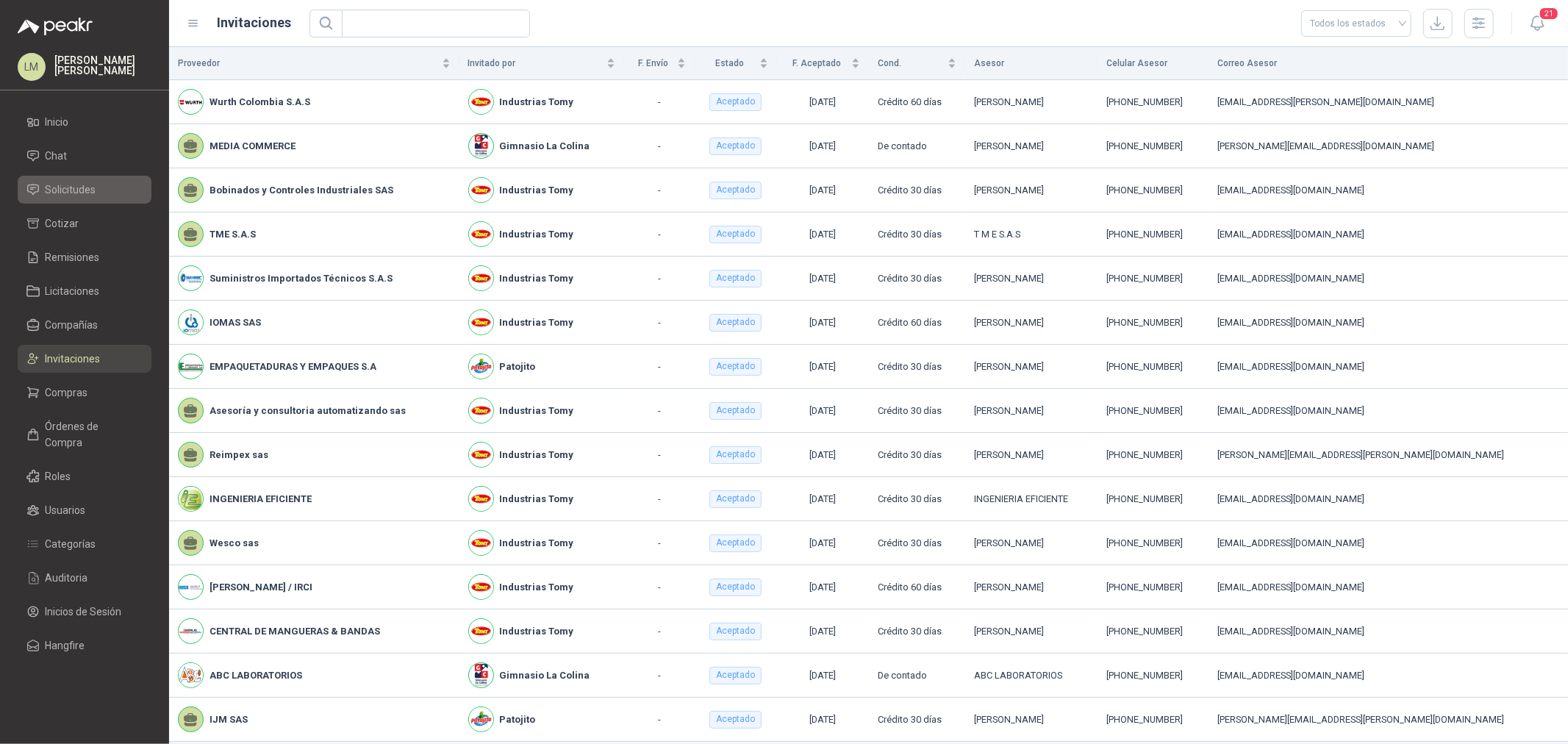
click at [75, 193] on span "Solicitudes" at bounding box center [71, 189] width 51 height 16
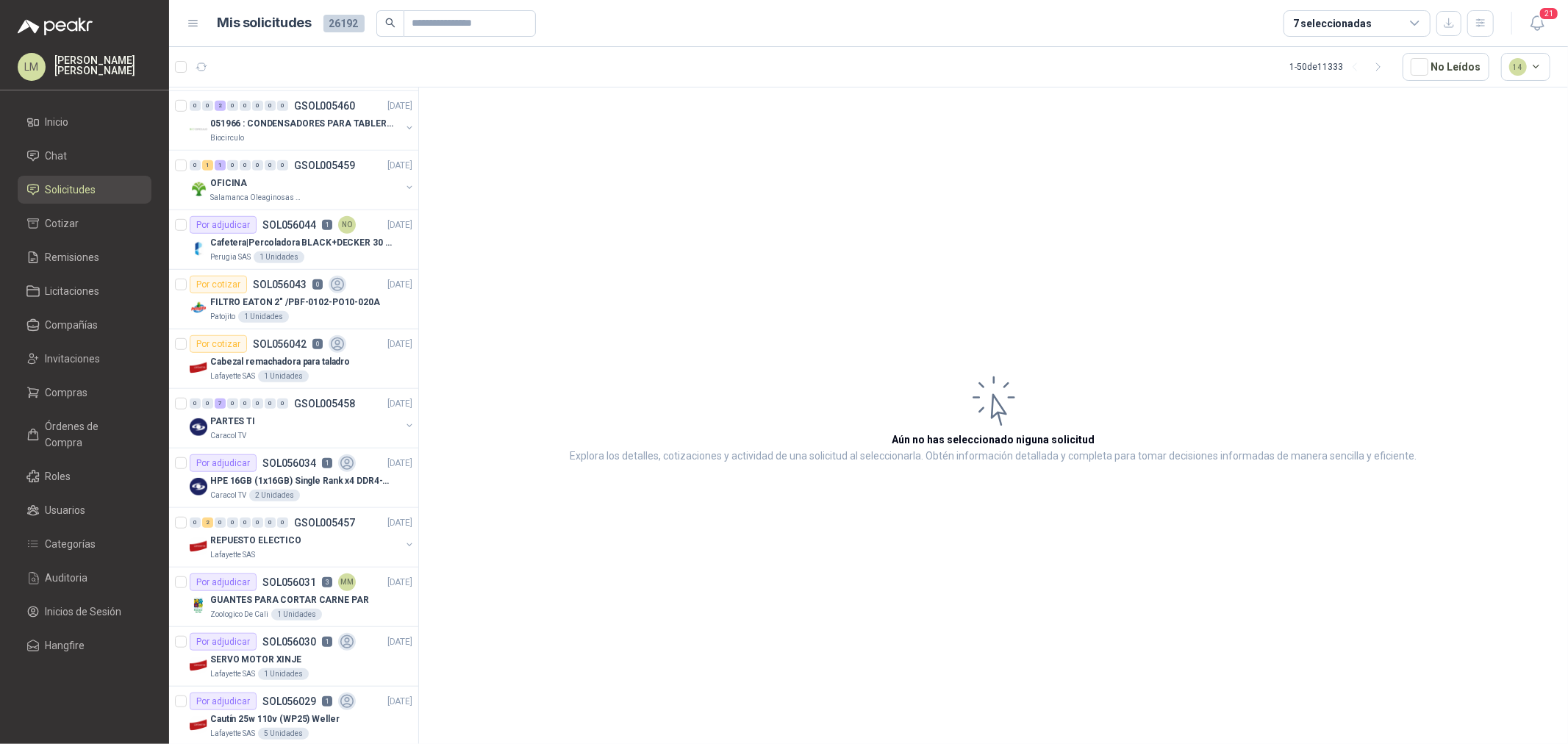
scroll to position [899, 0]
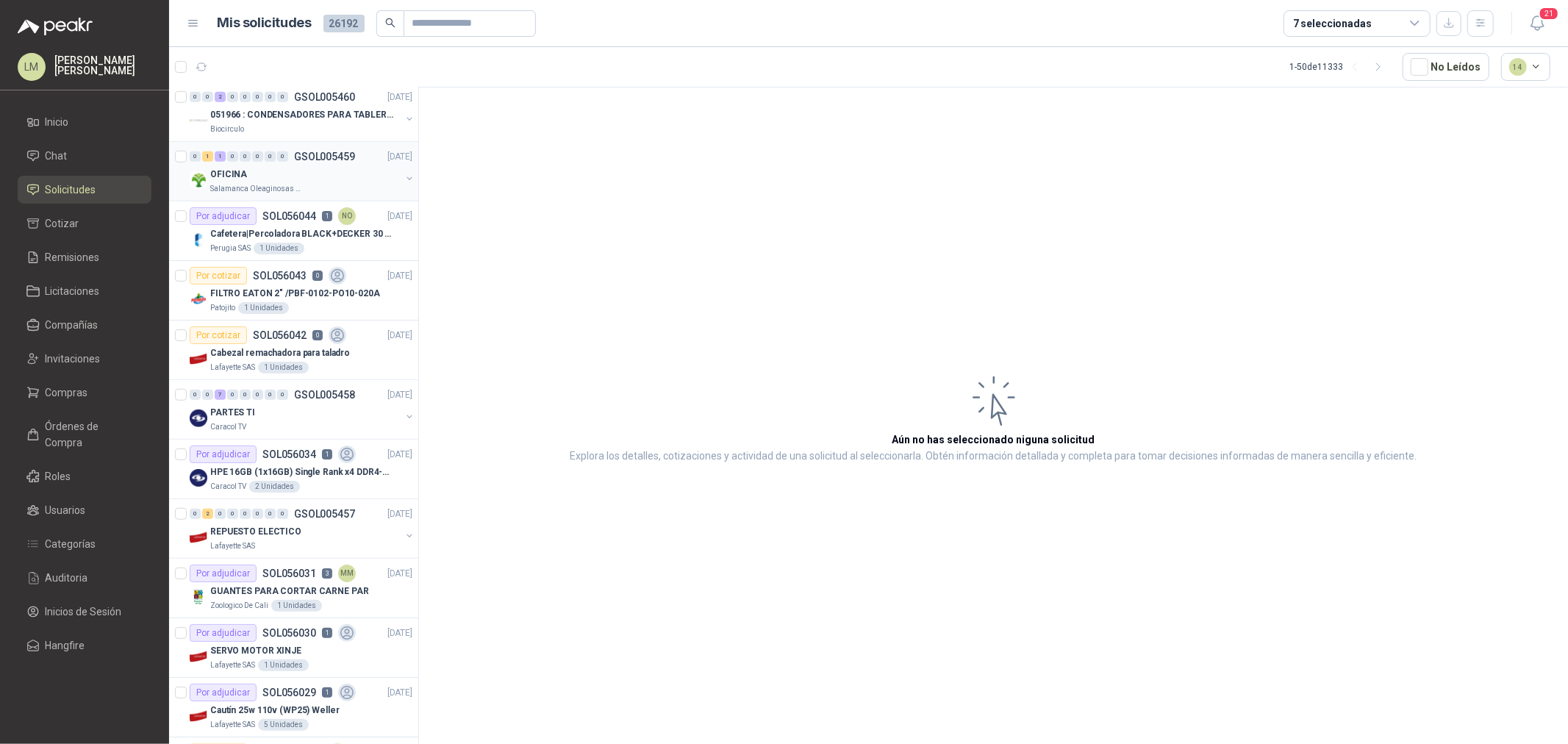
click at [404, 176] on button "button" at bounding box center [409, 178] width 12 height 12
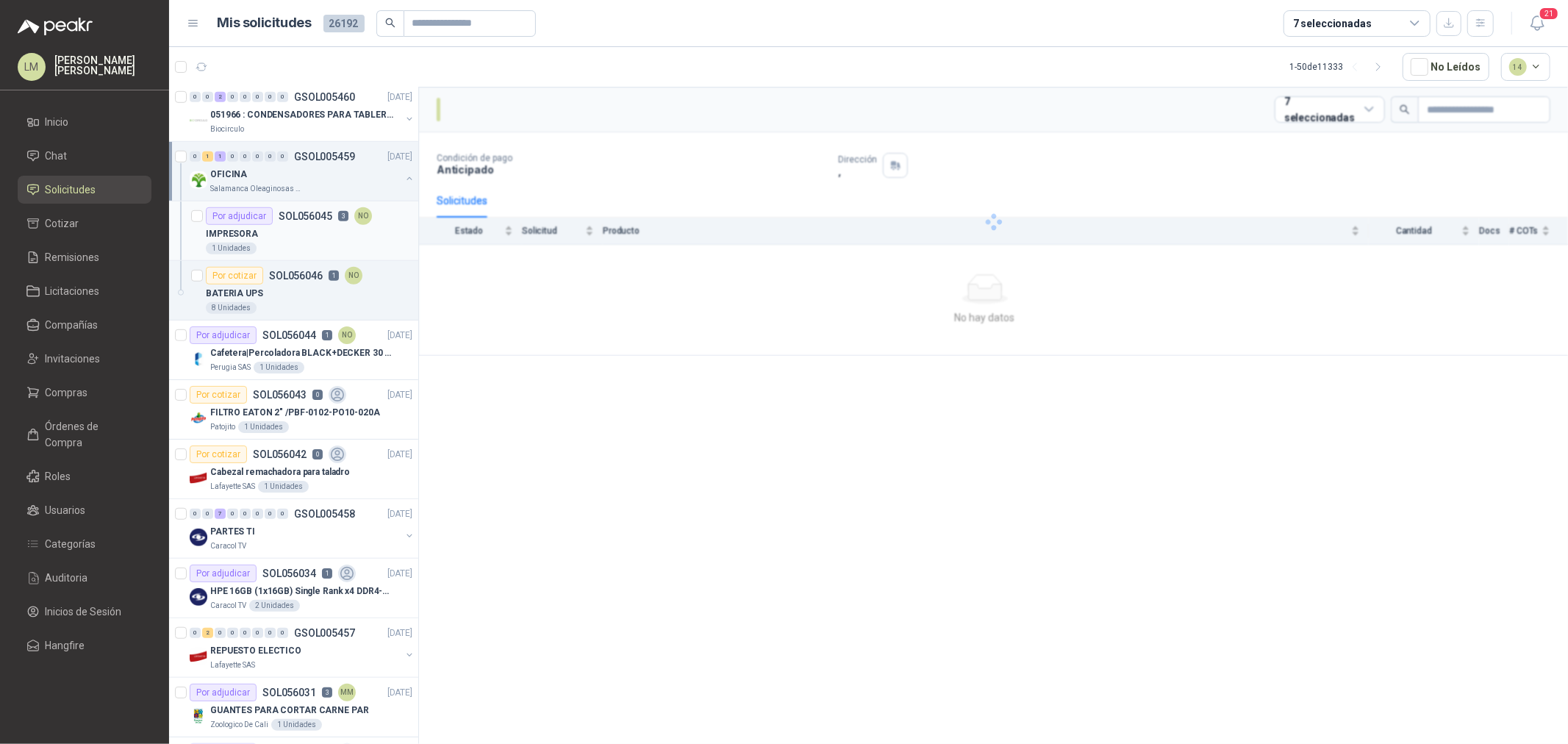
click at [325, 232] on div "IMPRESORA" at bounding box center [309, 233] width 206 height 18
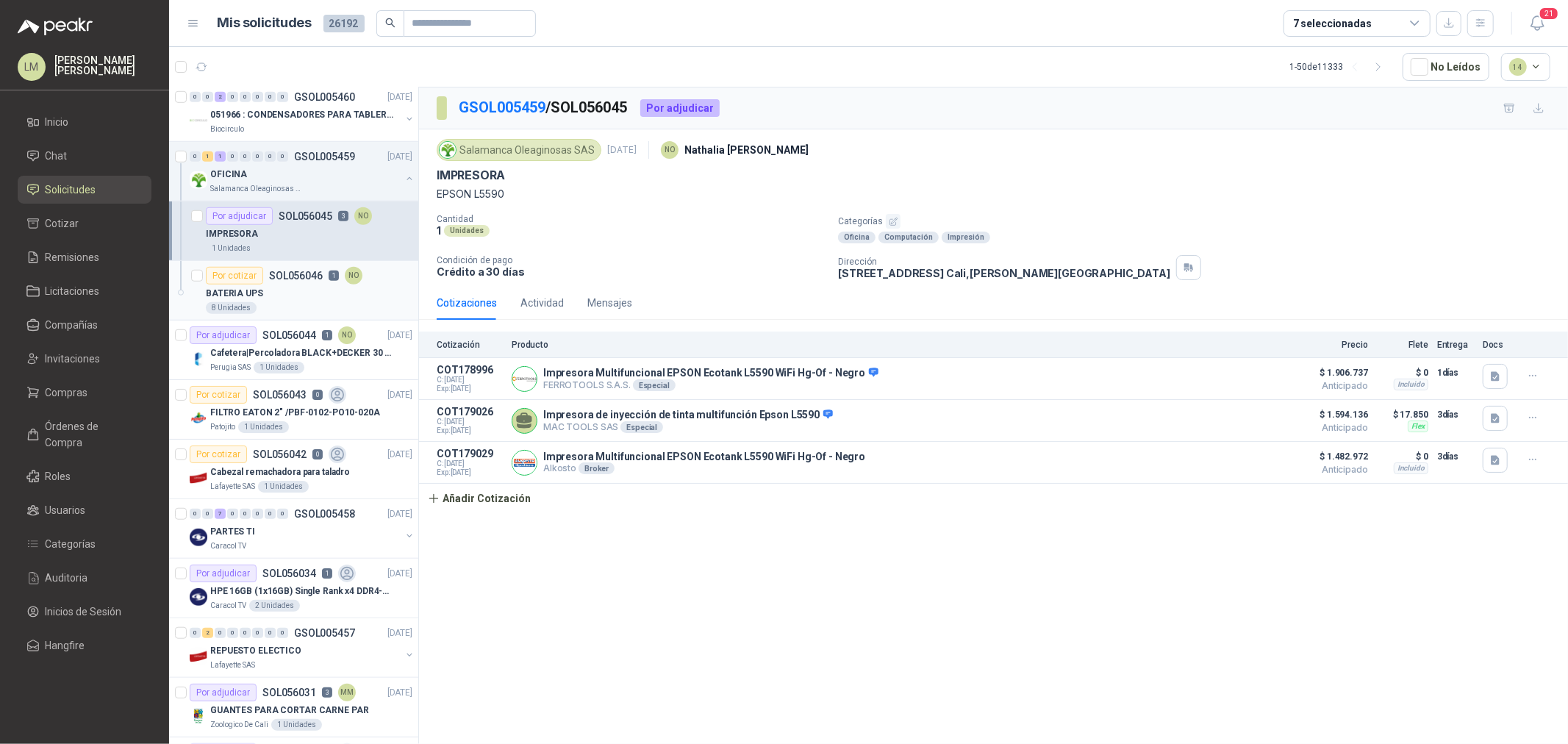
click at [303, 293] on div "BATERIA UPS" at bounding box center [309, 293] width 206 height 18
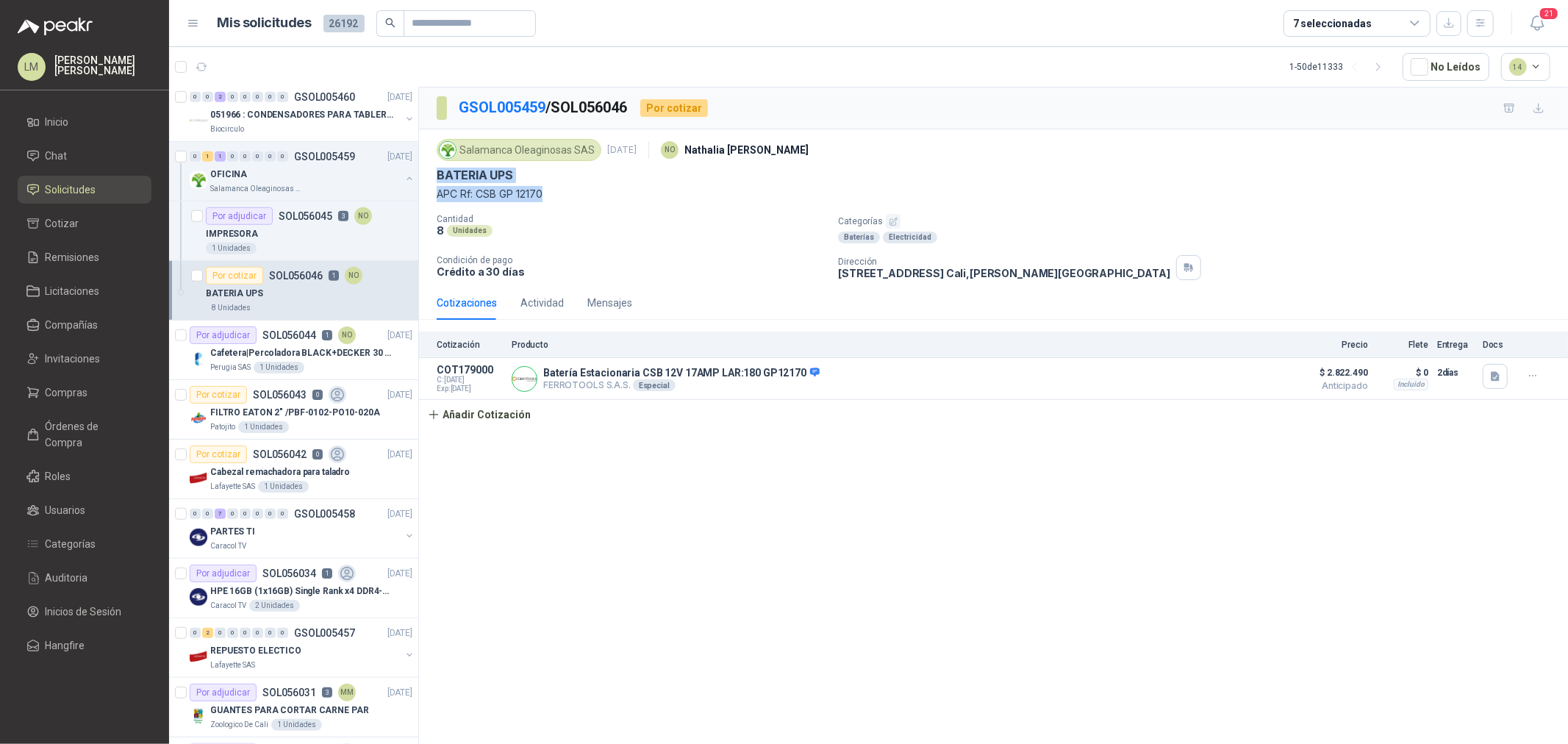
drag, startPoint x: 439, startPoint y: 169, endPoint x: 544, endPoint y: 192, distance: 107.5
click at [544, 192] on div "Salamanca Oleaginosas SAS [DATE] NO [PERSON_NAME] BATERIA UPS APC Rf: CSB GP 12…" at bounding box center [993, 168] width 1114 height 67
copy div "BATERIA UPS APC Rf: CSB GP 12170"
click at [73, 386] on span "Compras" at bounding box center [66, 392] width 42 height 16
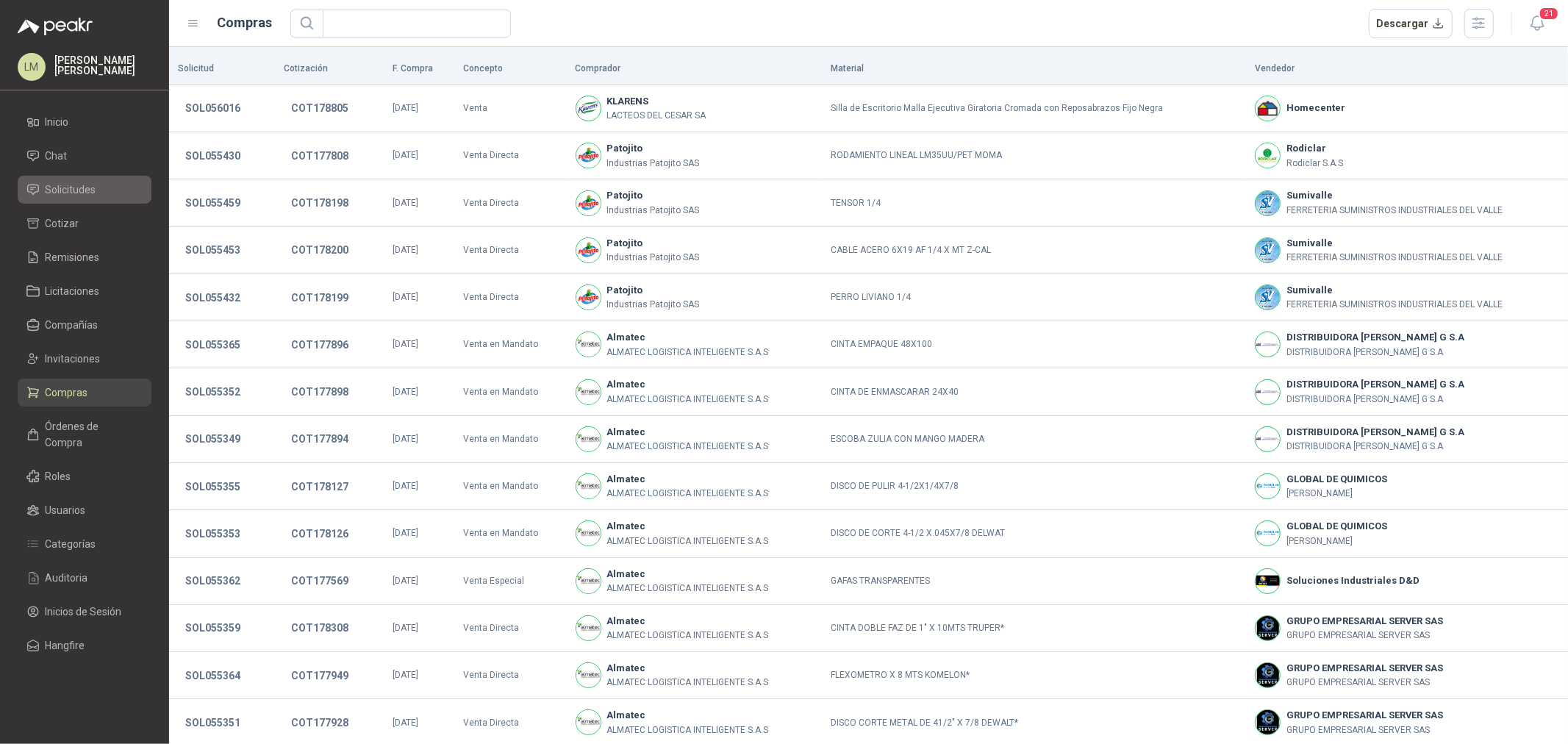
click at [68, 196] on span "Solicitudes" at bounding box center [71, 189] width 51 height 16
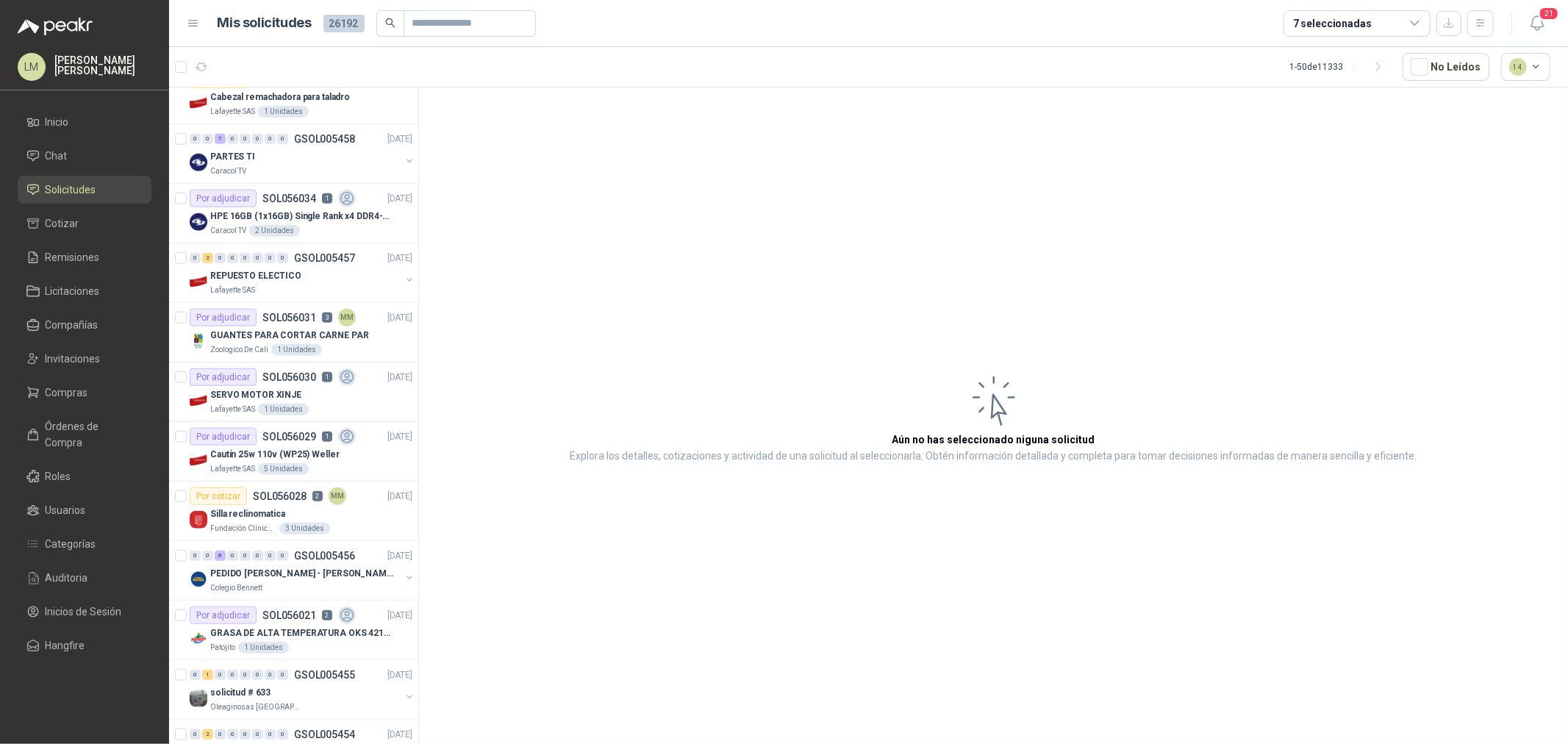
scroll to position [1225, 0]
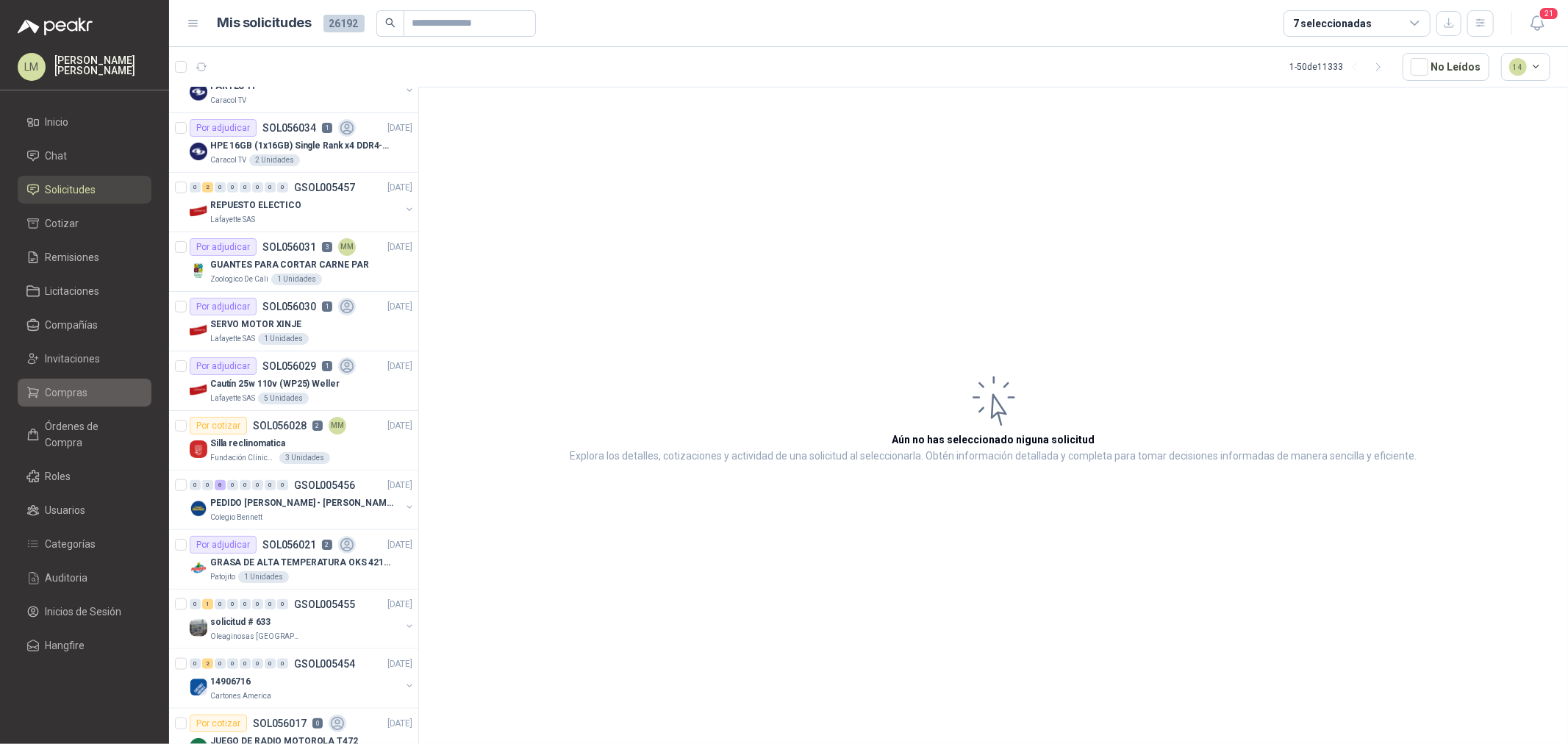
click at [73, 392] on span "Compras" at bounding box center [66, 392] width 42 height 16
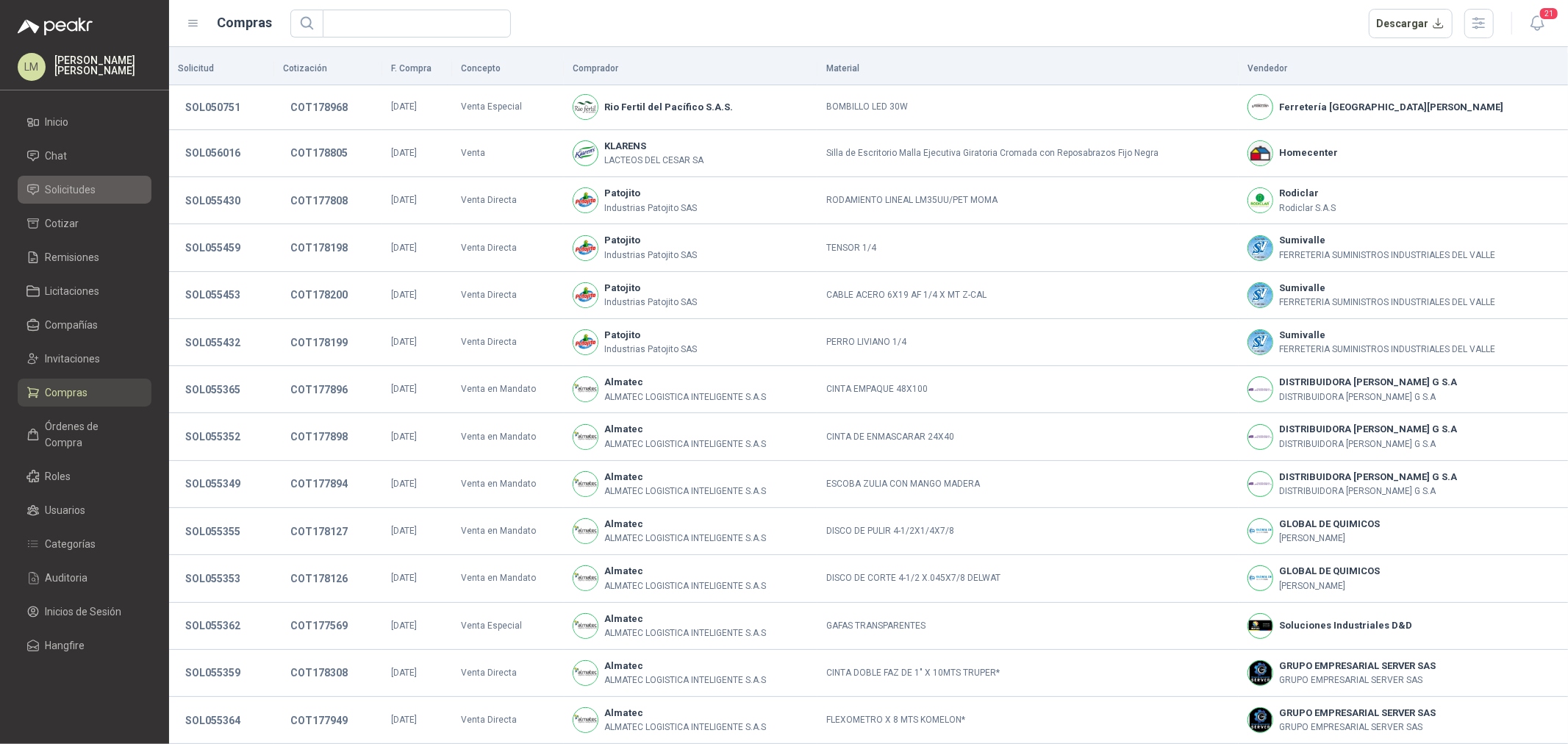
click at [63, 188] on span "Solicitudes" at bounding box center [71, 189] width 51 height 16
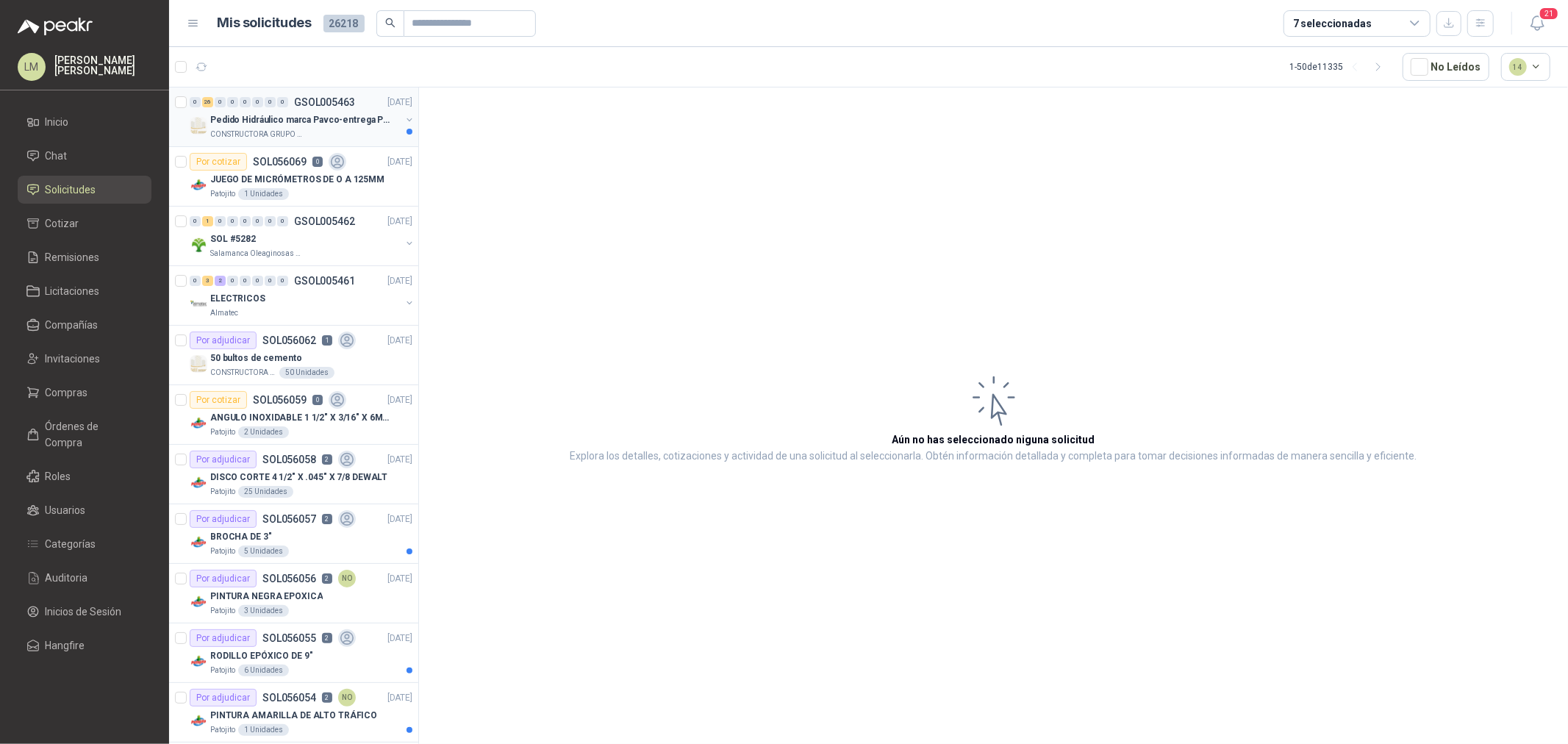
click at [277, 123] on p "Pedido Hidráulico marca Pavco-entrega Popayán" at bounding box center [301, 121] width 183 height 14
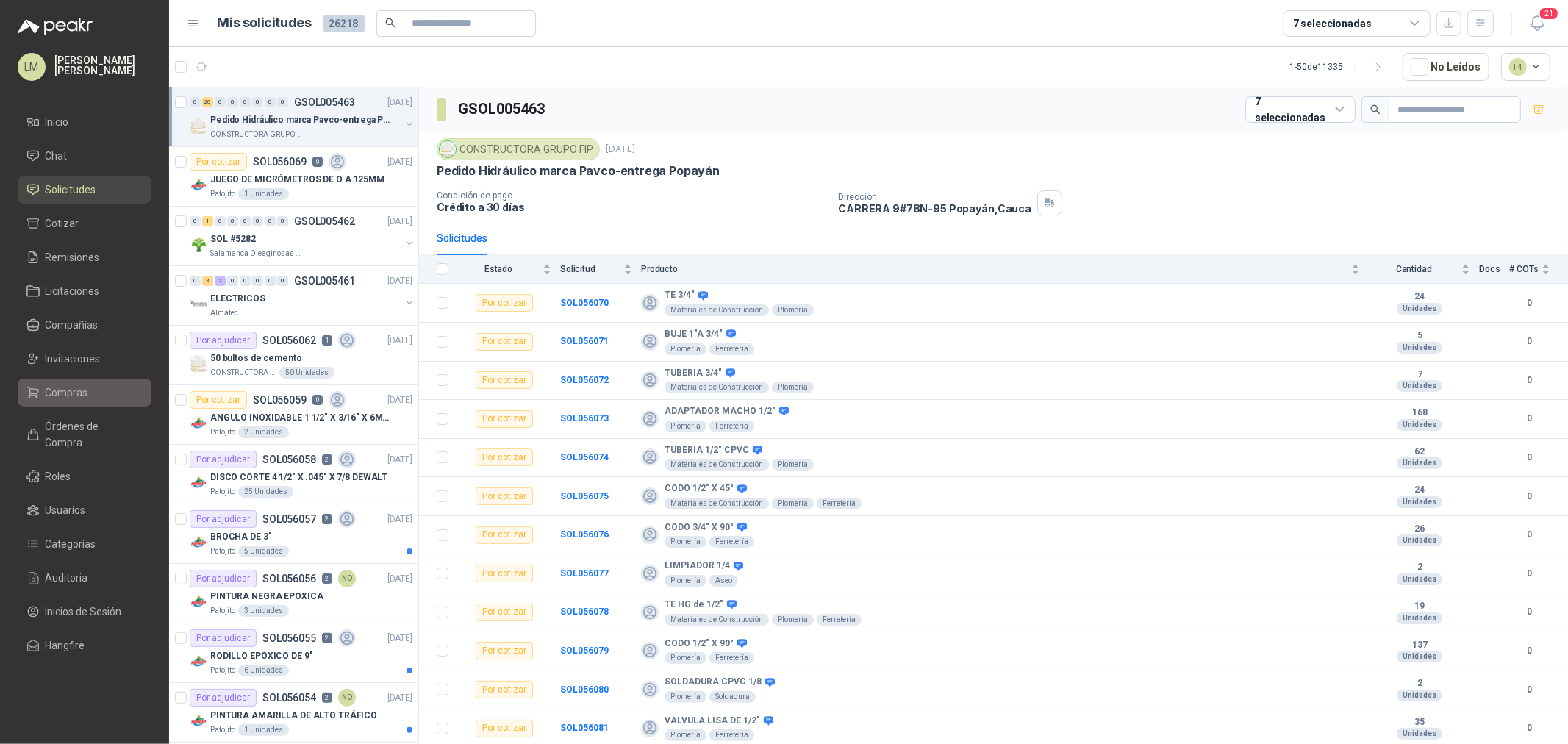
click at [66, 398] on span "Compras" at bounding box center [66, 392] width 42 height 16
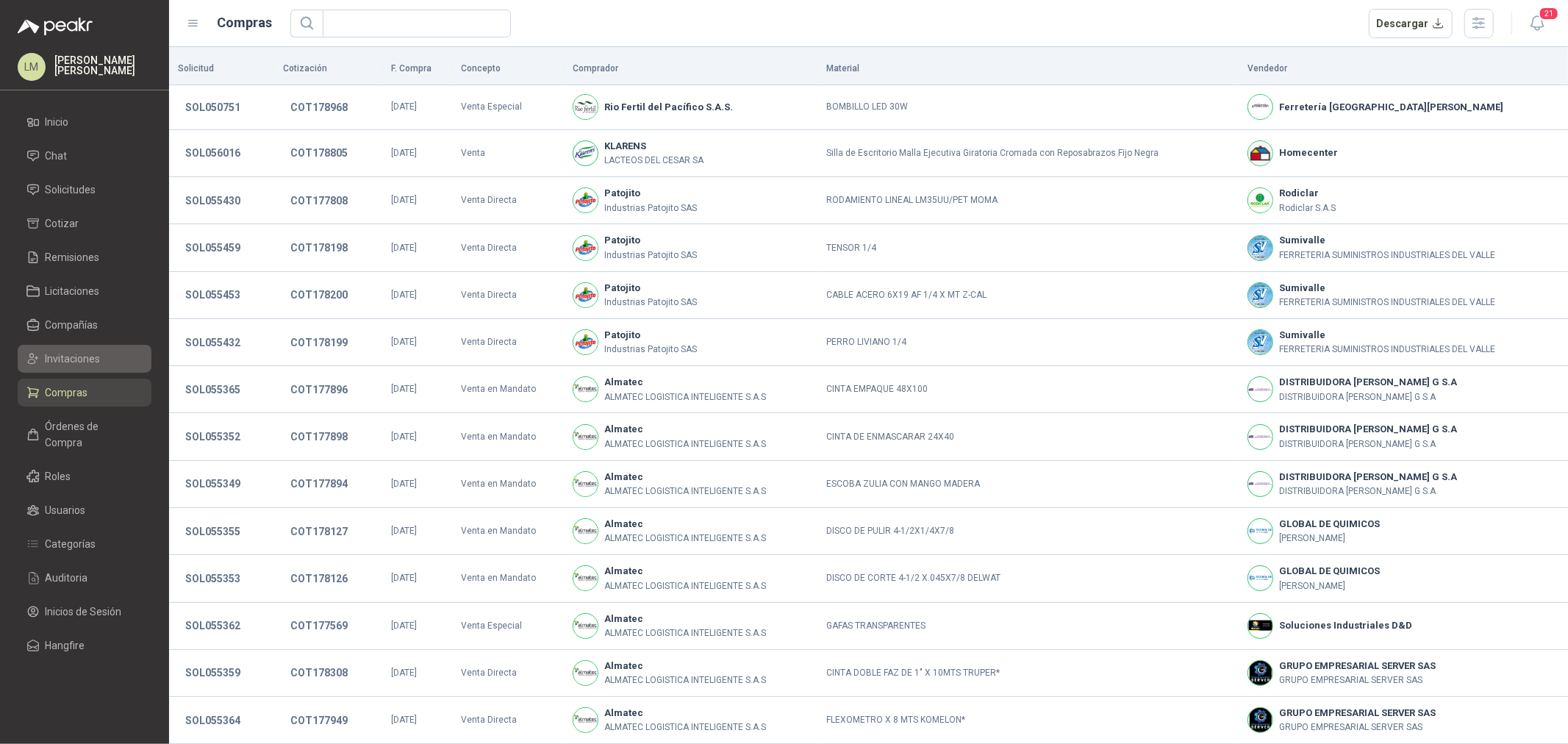
click at [68, 360] on span "Invitaciones" at bounding box center [73, 358] width 55 height 16
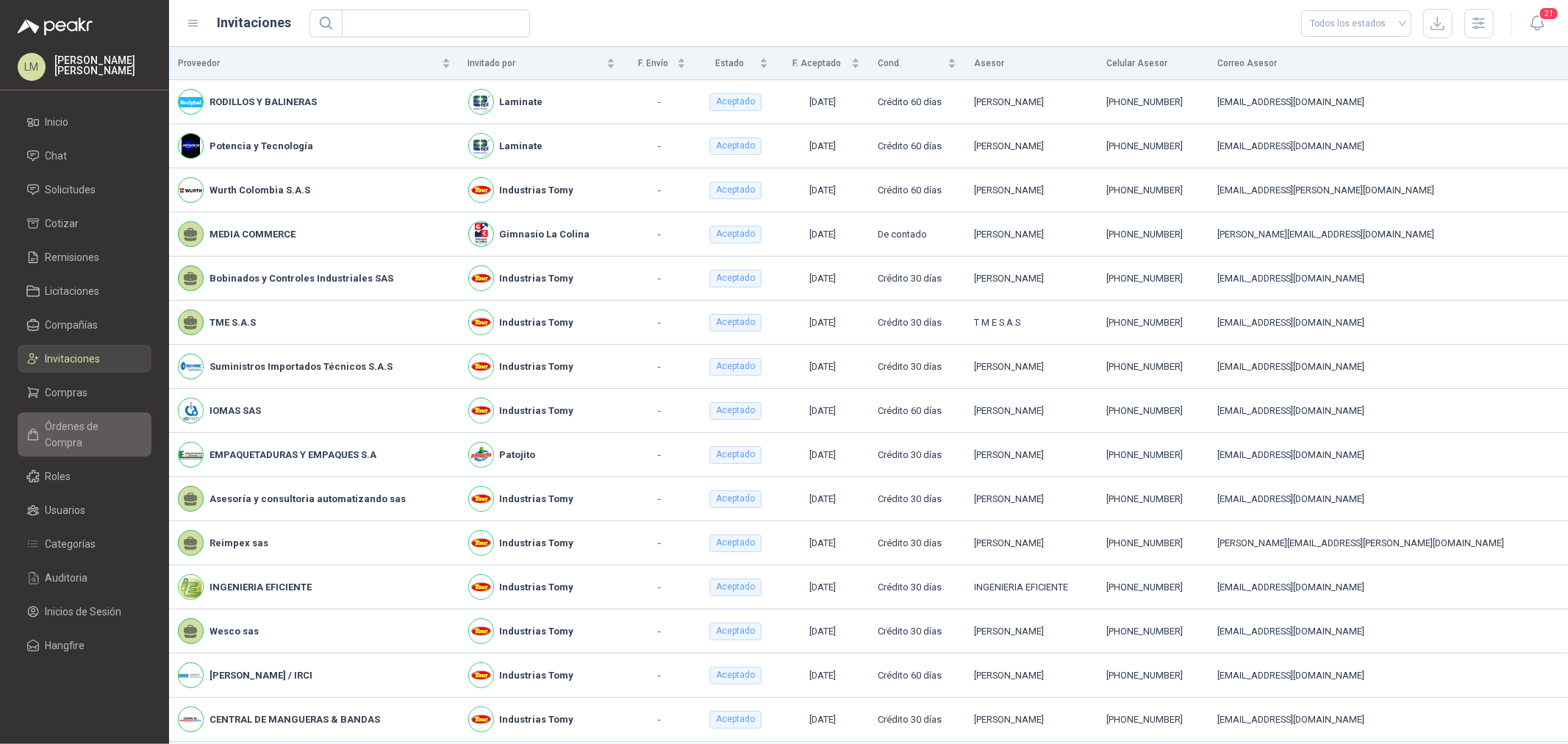
click at [79, 433] on span "Órdenes de Compra" at bounding box center [91, 435] width 92 height 32
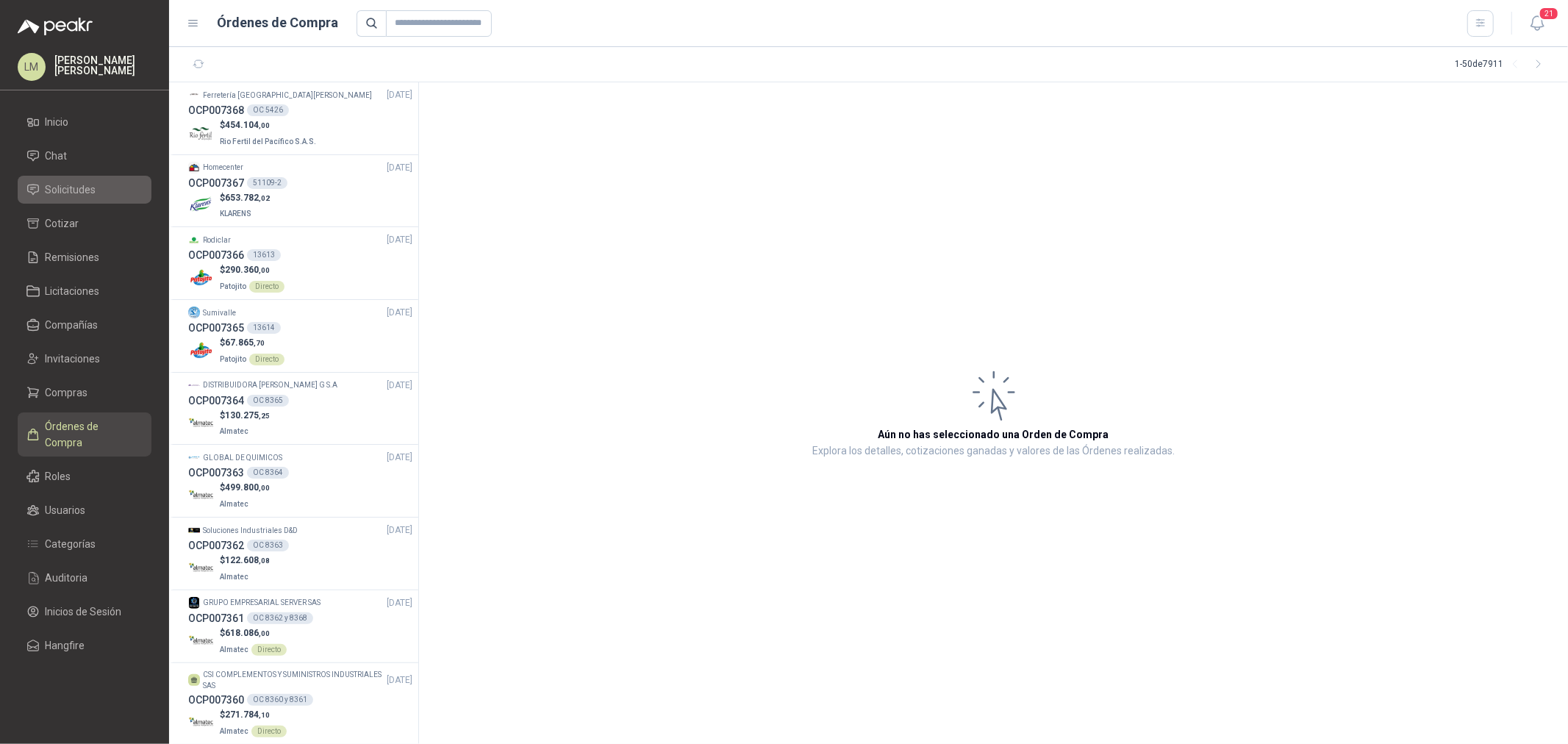
click at [77, 190] on span "Solicitudes" at bounding box center [71, 189] width 51 height 16
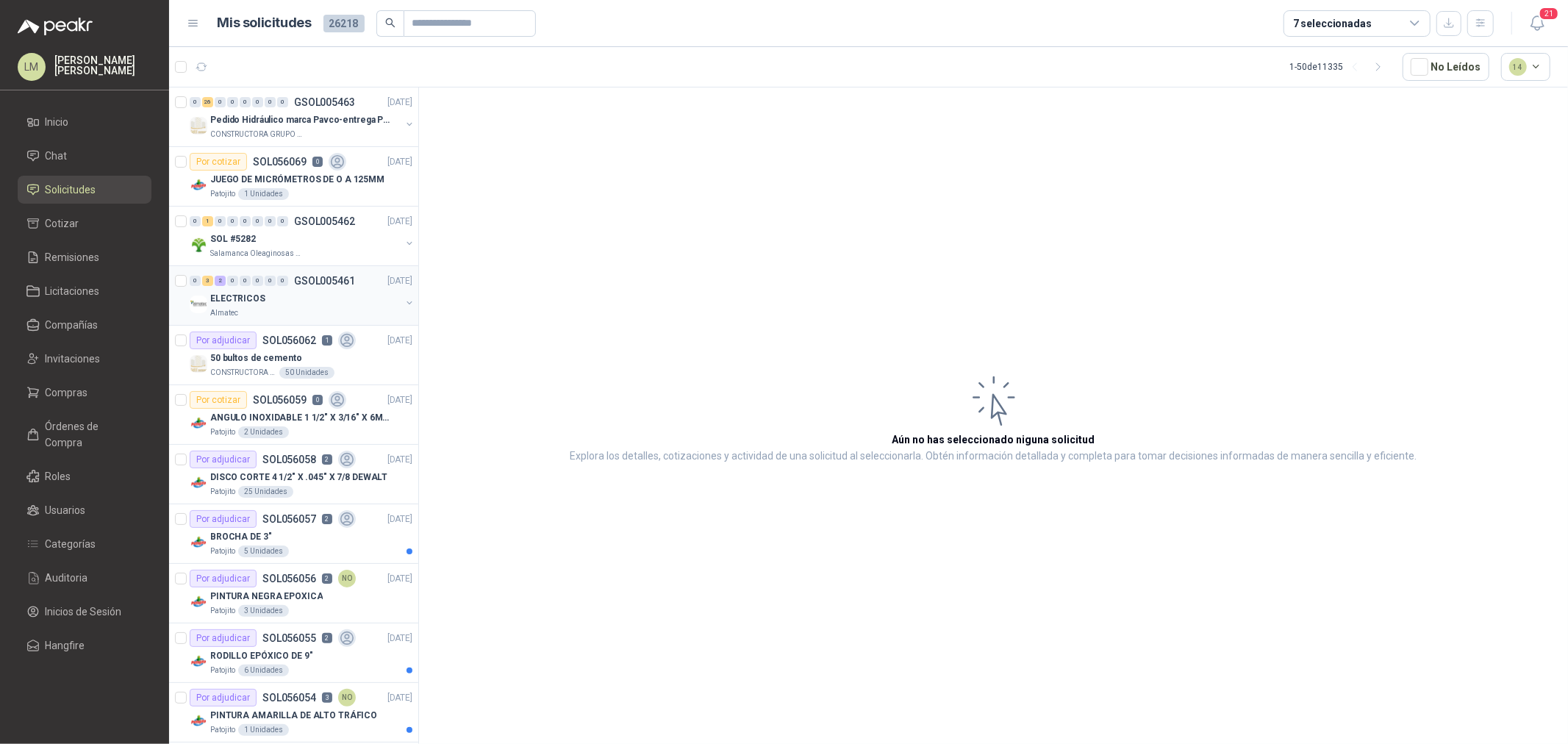
click at [283, 295] on div "ELECTRICOS" at bounding box center [305, 298] width 191 height 18
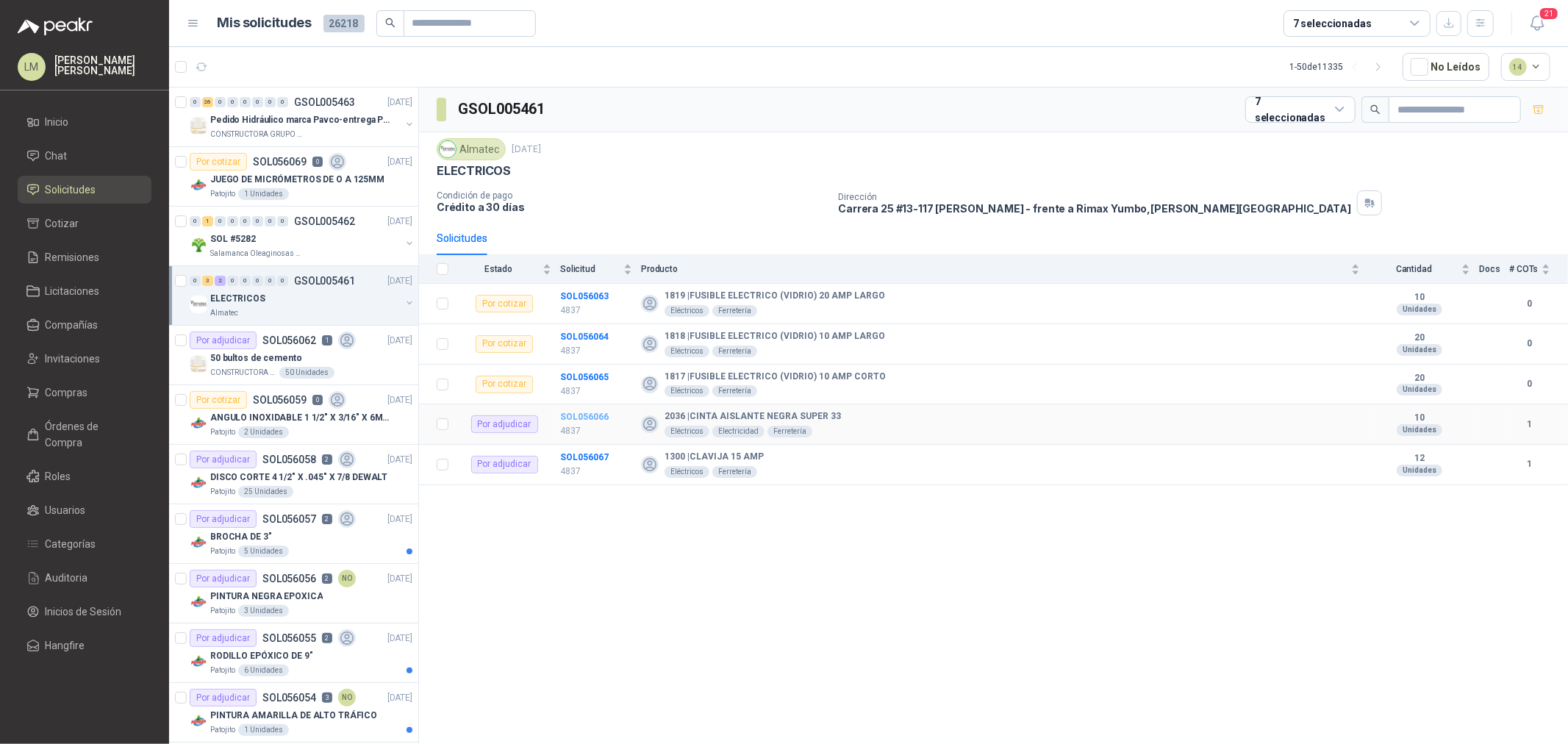
click at [579, 420] on b "SOL056066" at bounding box center [584, 416] width 49 height 10
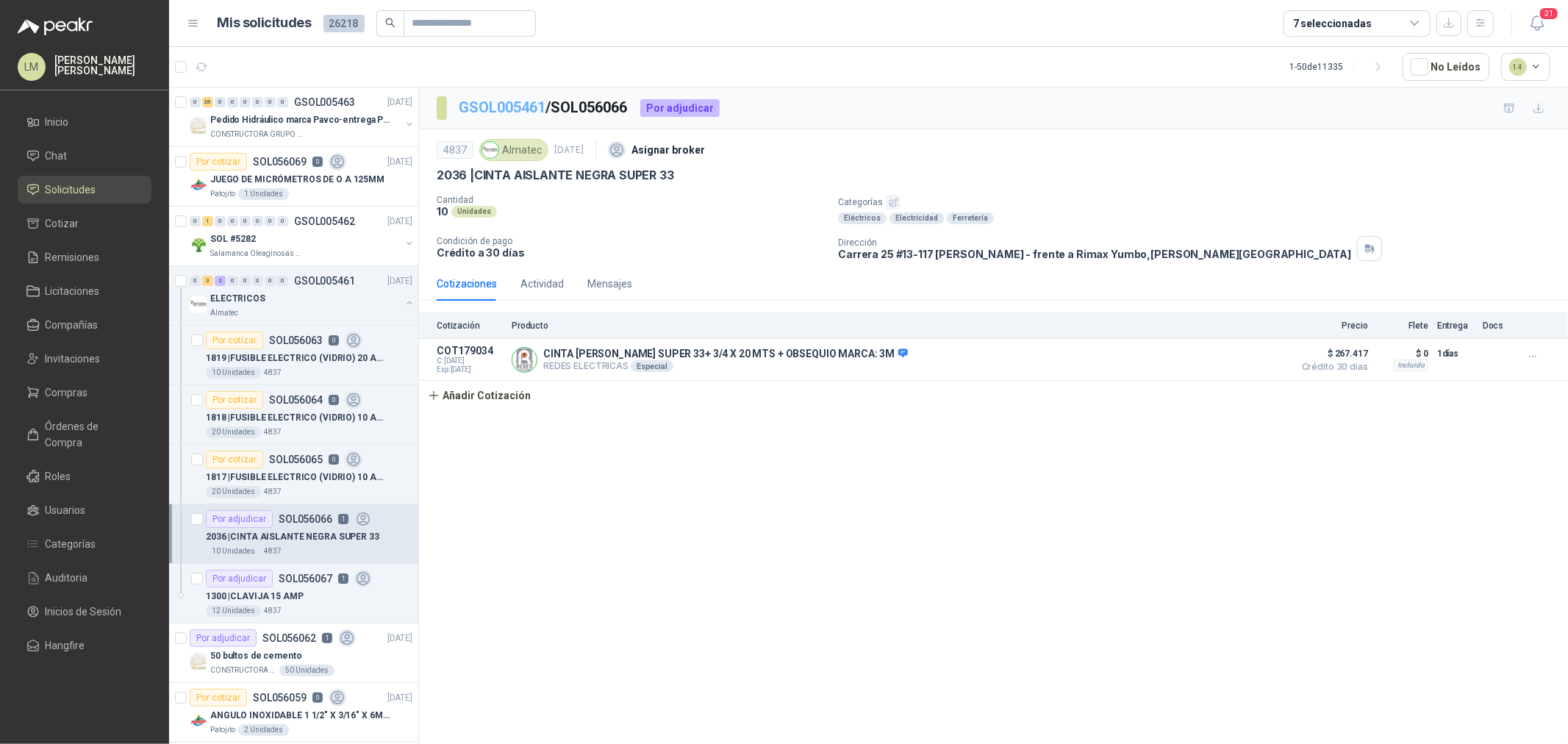
click at [511, 106] on link "GSOL005461" at bounding box center [502, 107] width 87 height 18
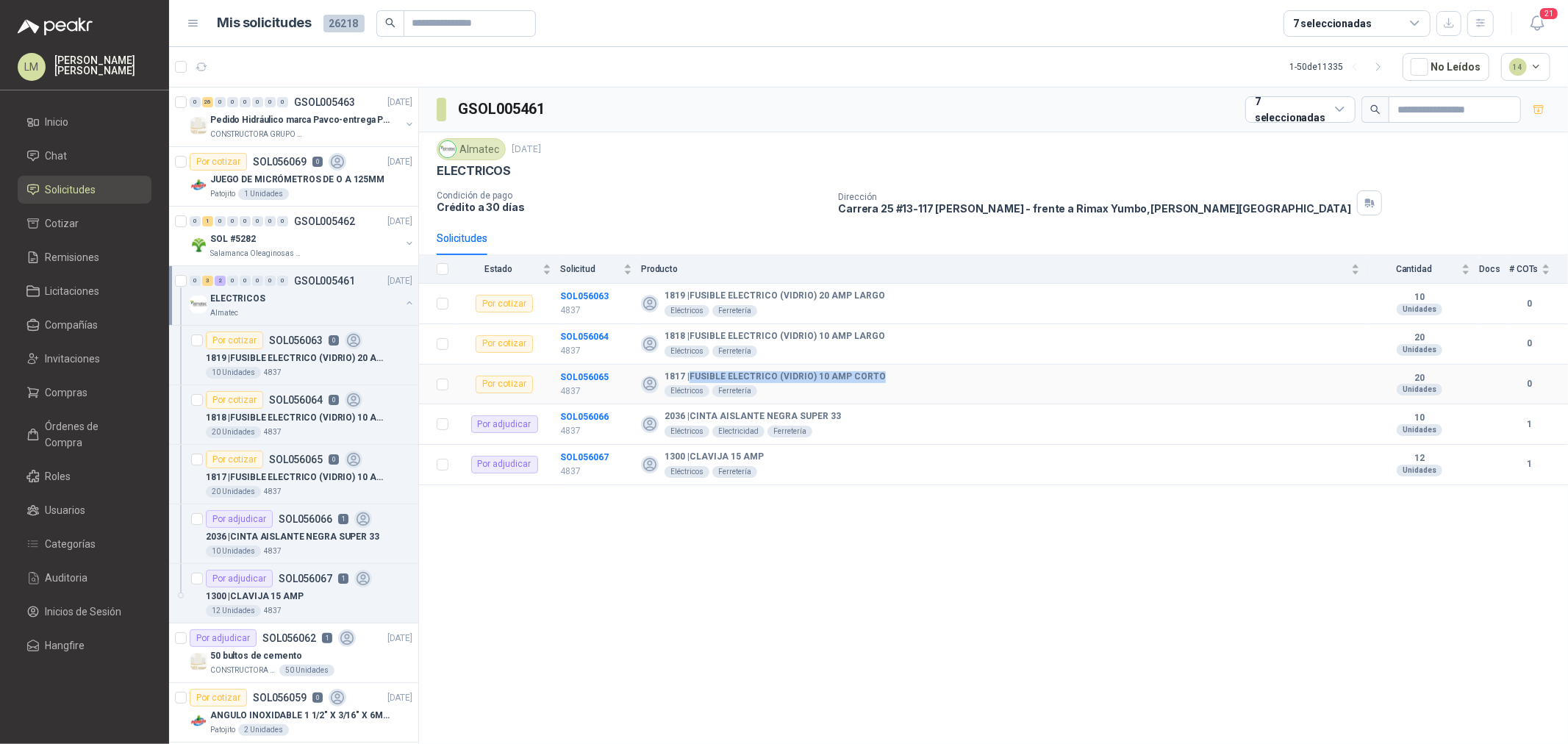
drag, startPoint x: 691, startPoint y: 375, endPoint x: 897, endPoint y: 381, distance: 206.1
click at [897, 381] on div "1817 | FUSIBLE ELECTRICO (VIDRIO) 10 AMP CORTO Eléctricos Ferretería" at bounding box center [1000, 385] width 719 height 26
copy b "FUSIBLE ELECTRICO (VIDRIO) 10 AMP CORTO"
click at [78, 391] on span "Compras" at bounding box center [66, 392] width 42 height 16
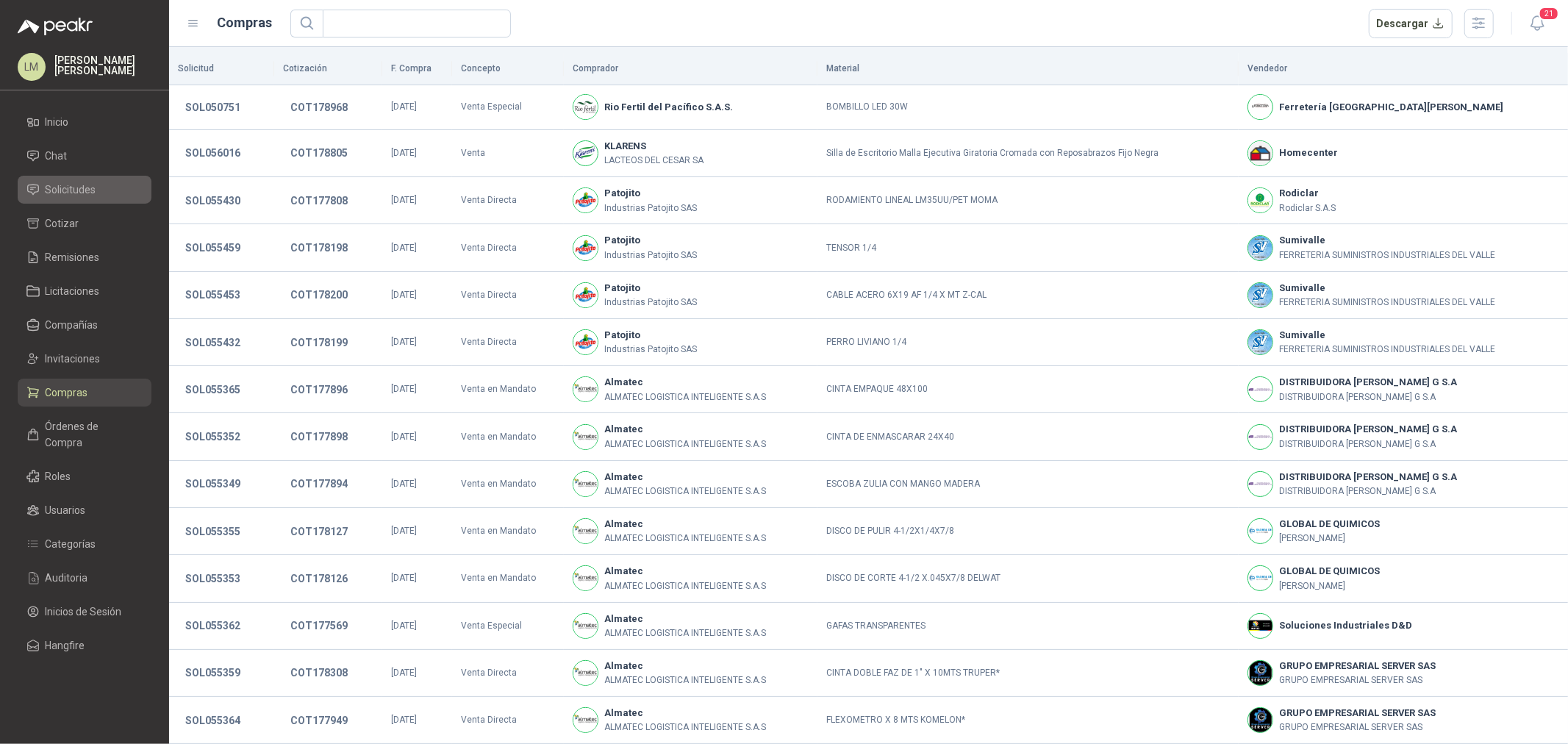
click at [70, 186] on span "Solicitudes" at bounding box center [71, 189] width 51 height 16
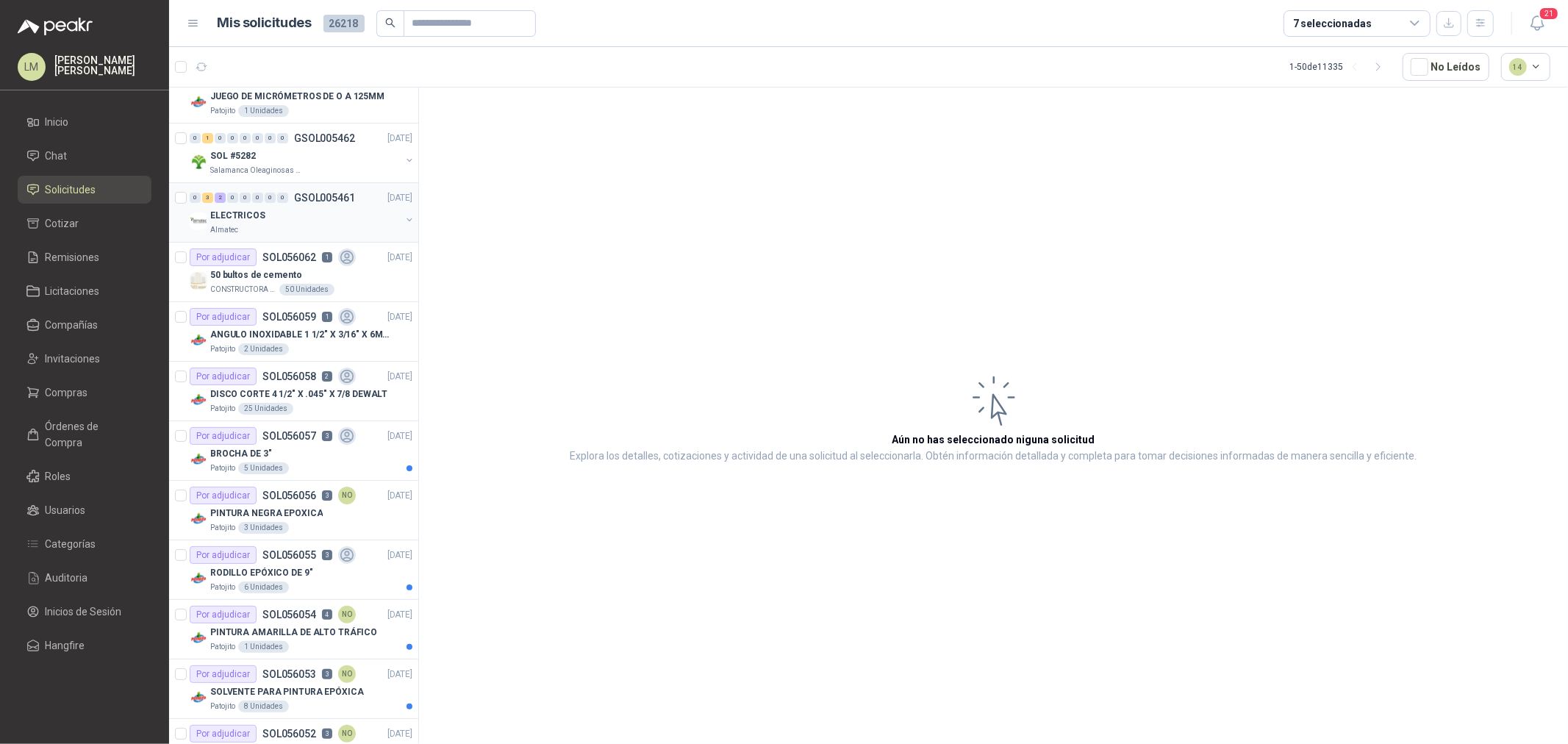
scroll to position [245, 0]
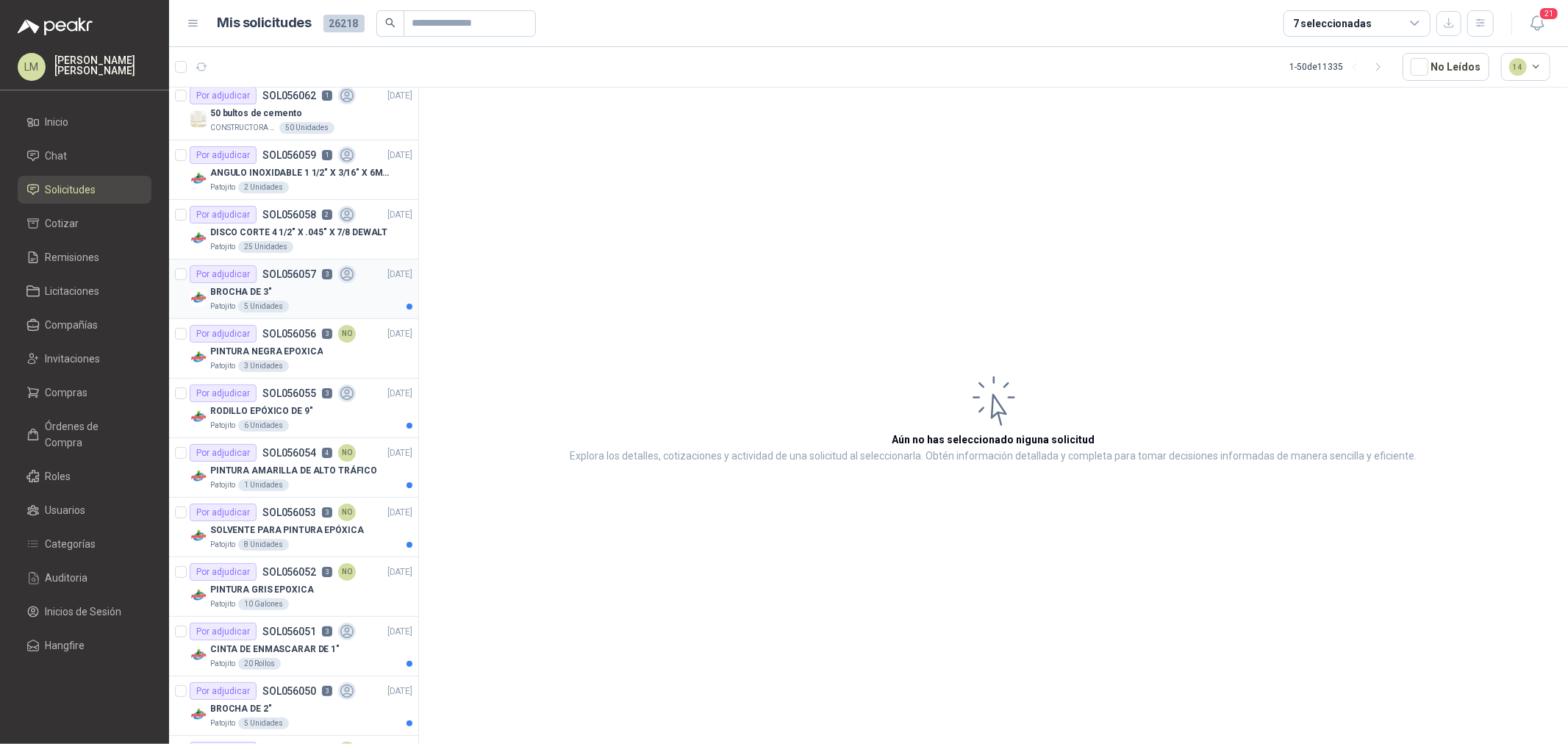
click at [277, 295] on div "BROCHA DE 3"" at bounding box center [311, 291] width 202 height 18
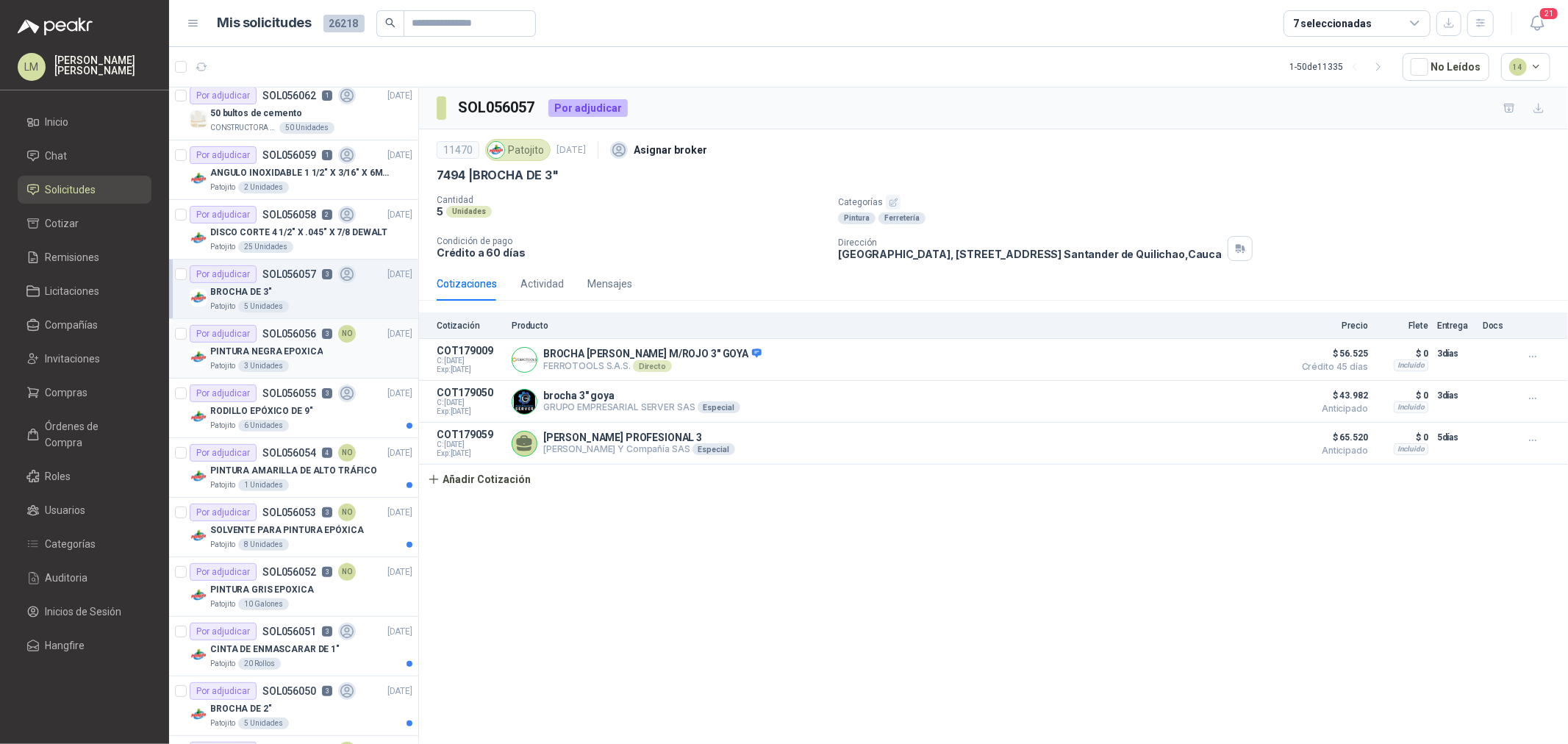
click at [272, 341] on div "Por adjudicar SOL056056 3 NO" at bounding box center [273, 334] width 166 height 18
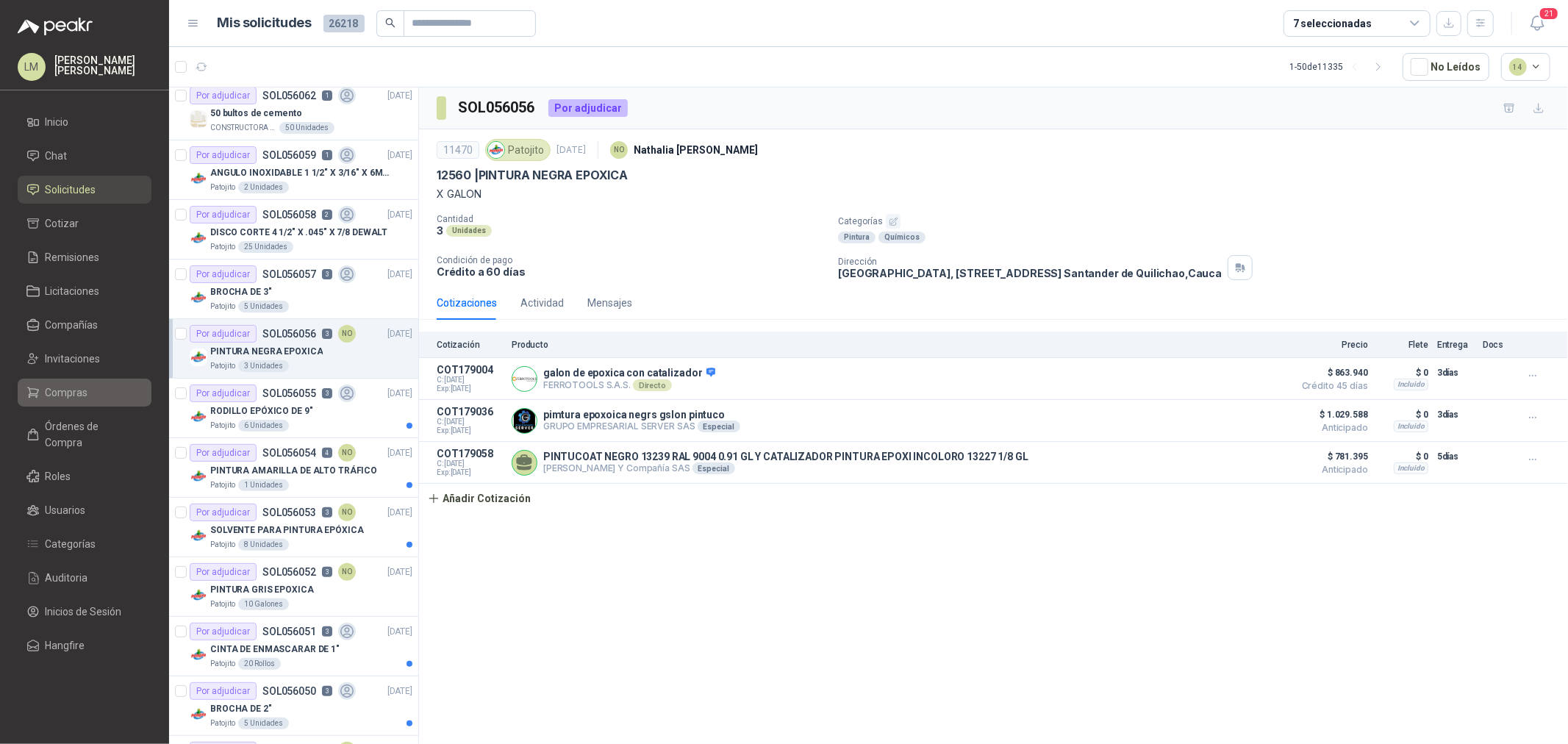
click at [56, 392] on span "Compras" at bounding box center [66, 392] width 42 height 16
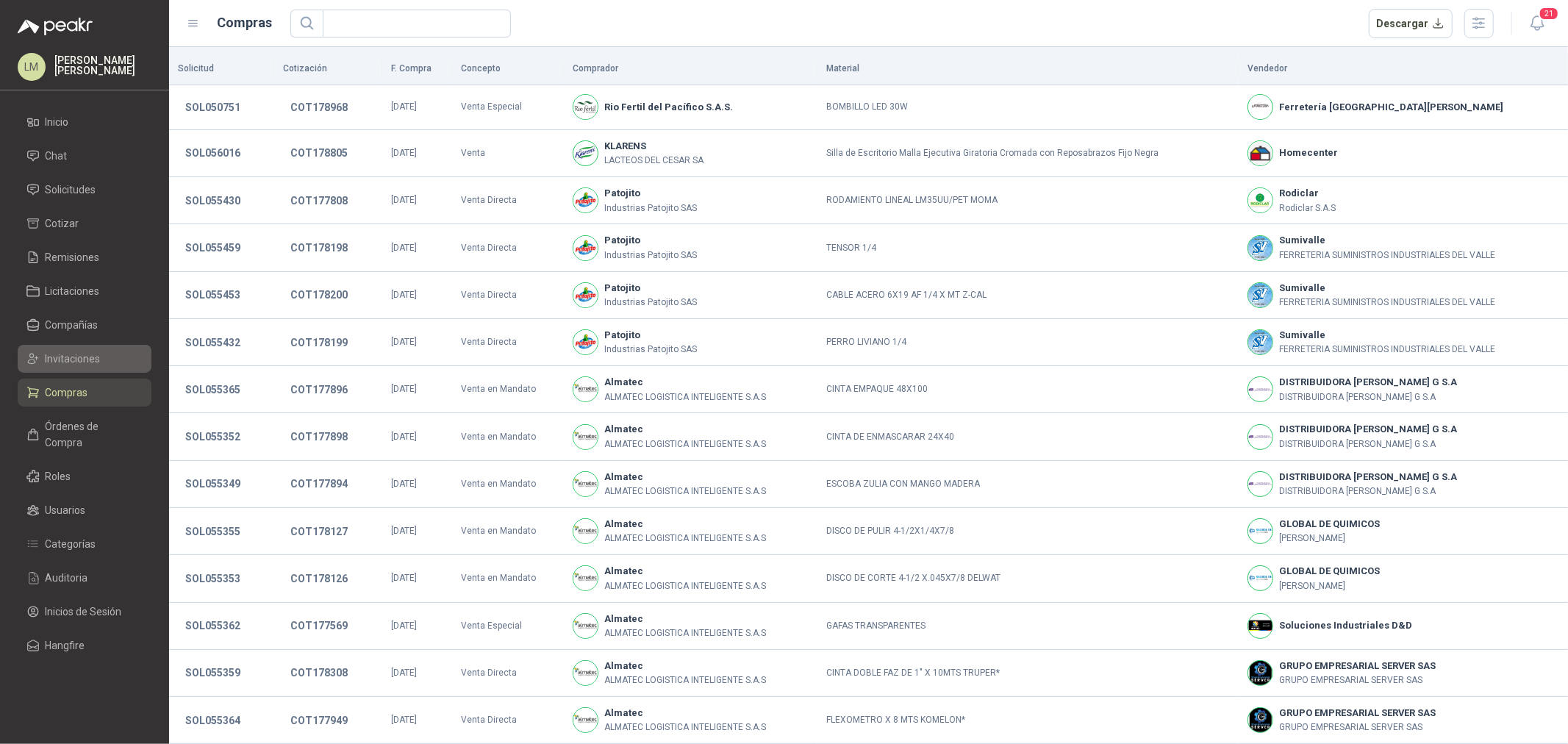
click at [65, 359] on span "Invitaciones" at bounding box center [73, 358] width 55 height 16
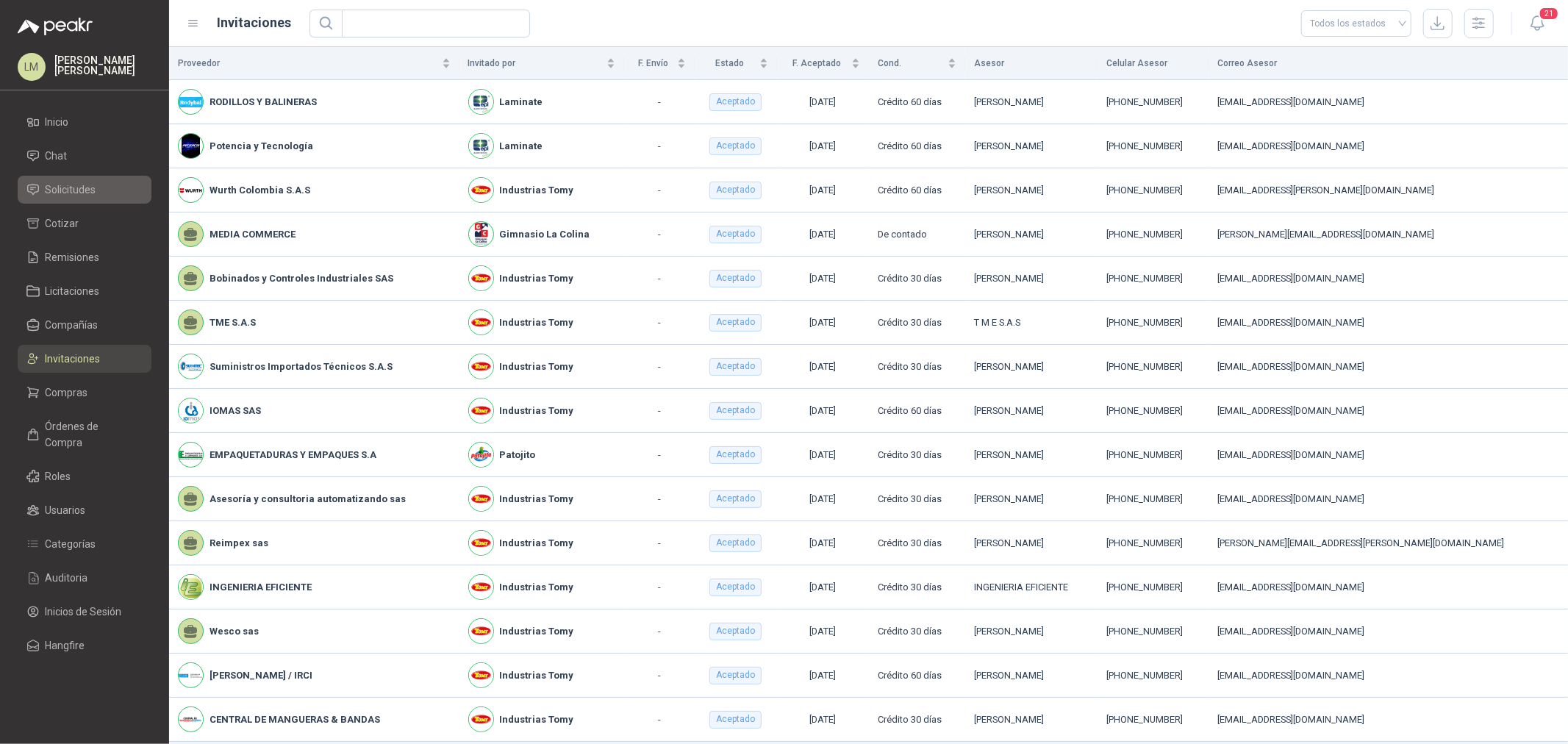
click at [83, 182] on span "Solicitudes" at bounding box center [71, 189] width 51 height 16
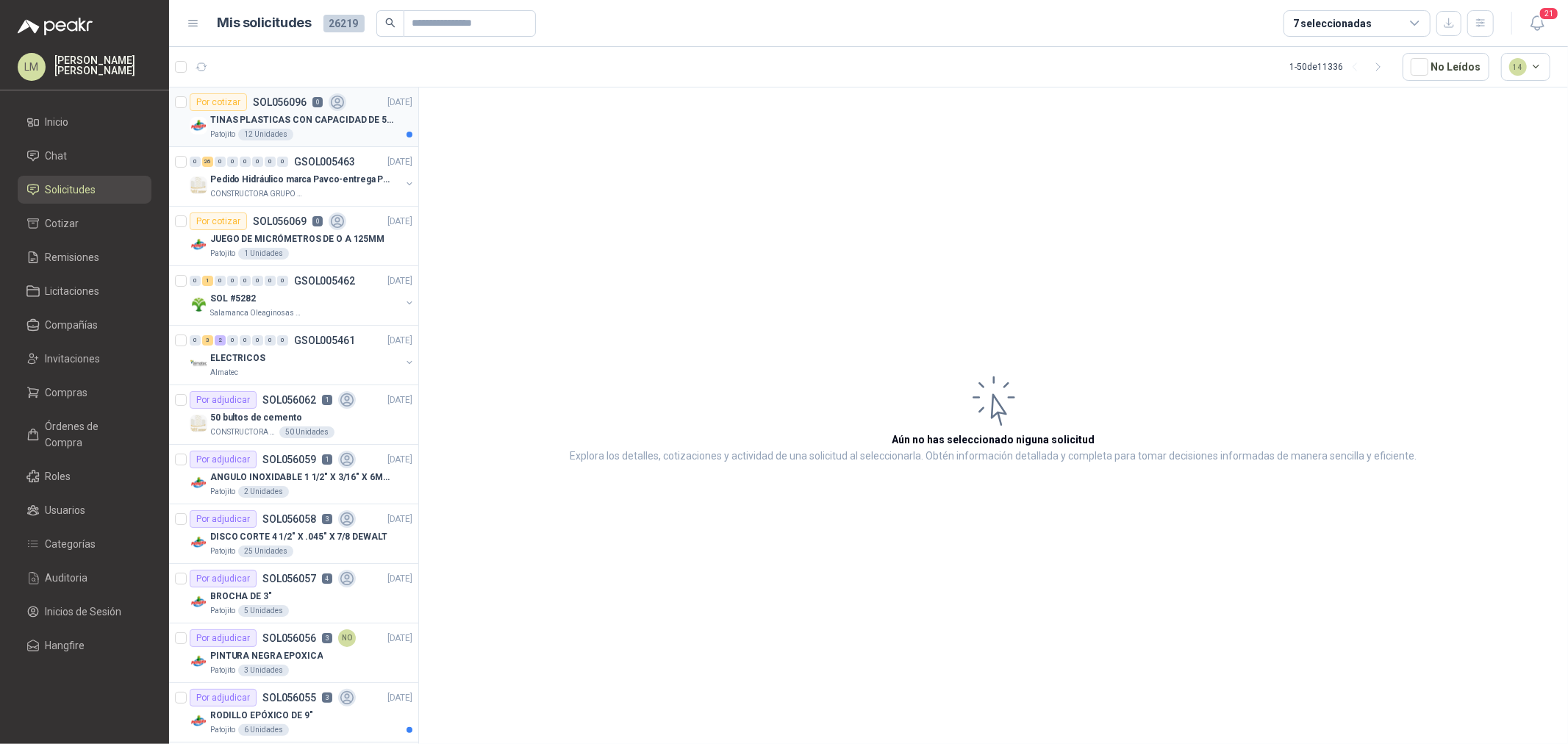
click at [260, 121] on p "TINAS PLASTICAS CON CAPACIDAD DE 50 KG" at bounding box center [301, 121] width 183 height 14
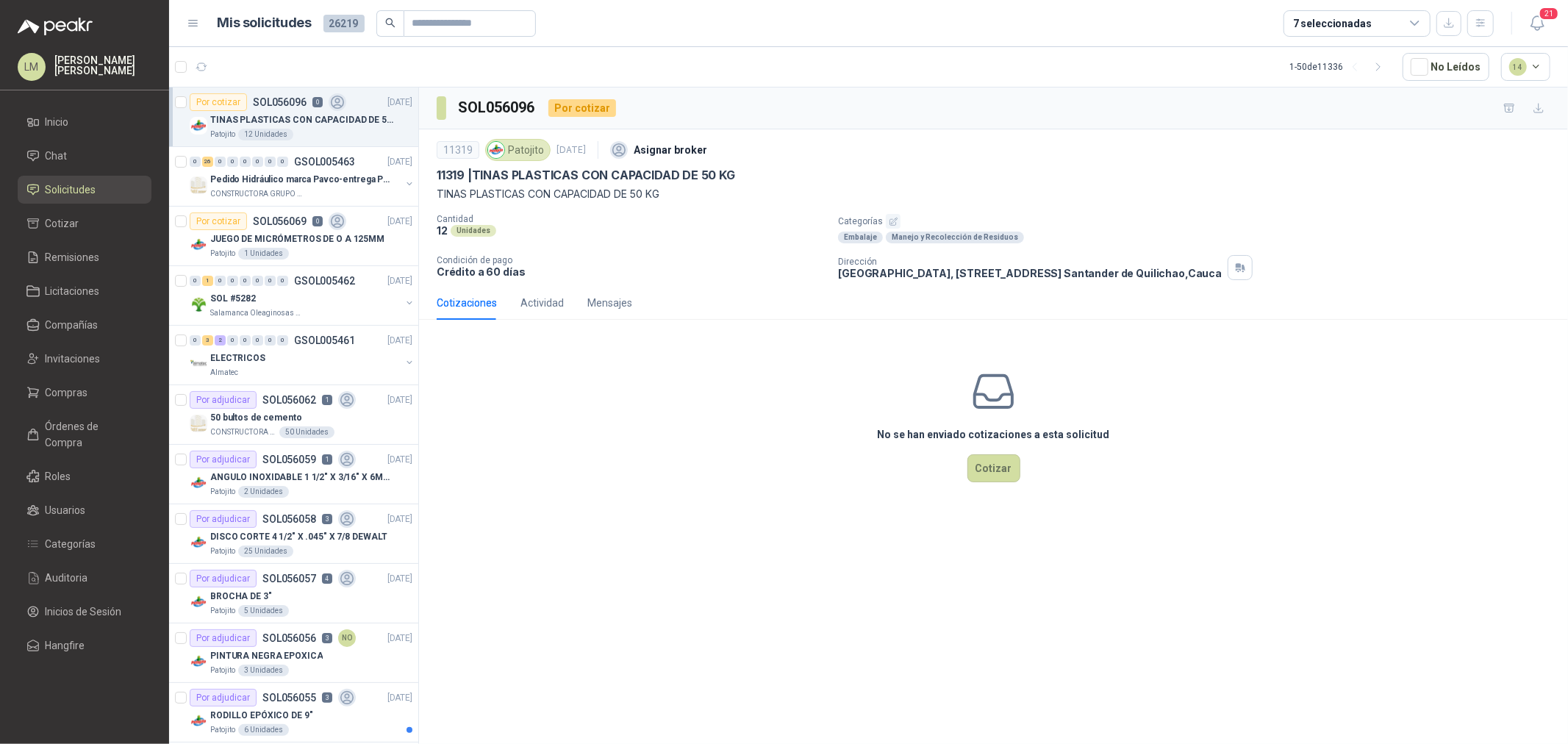
click at [891, 219] on icon "button" at bounding box center [894, 222] width 9 height 9
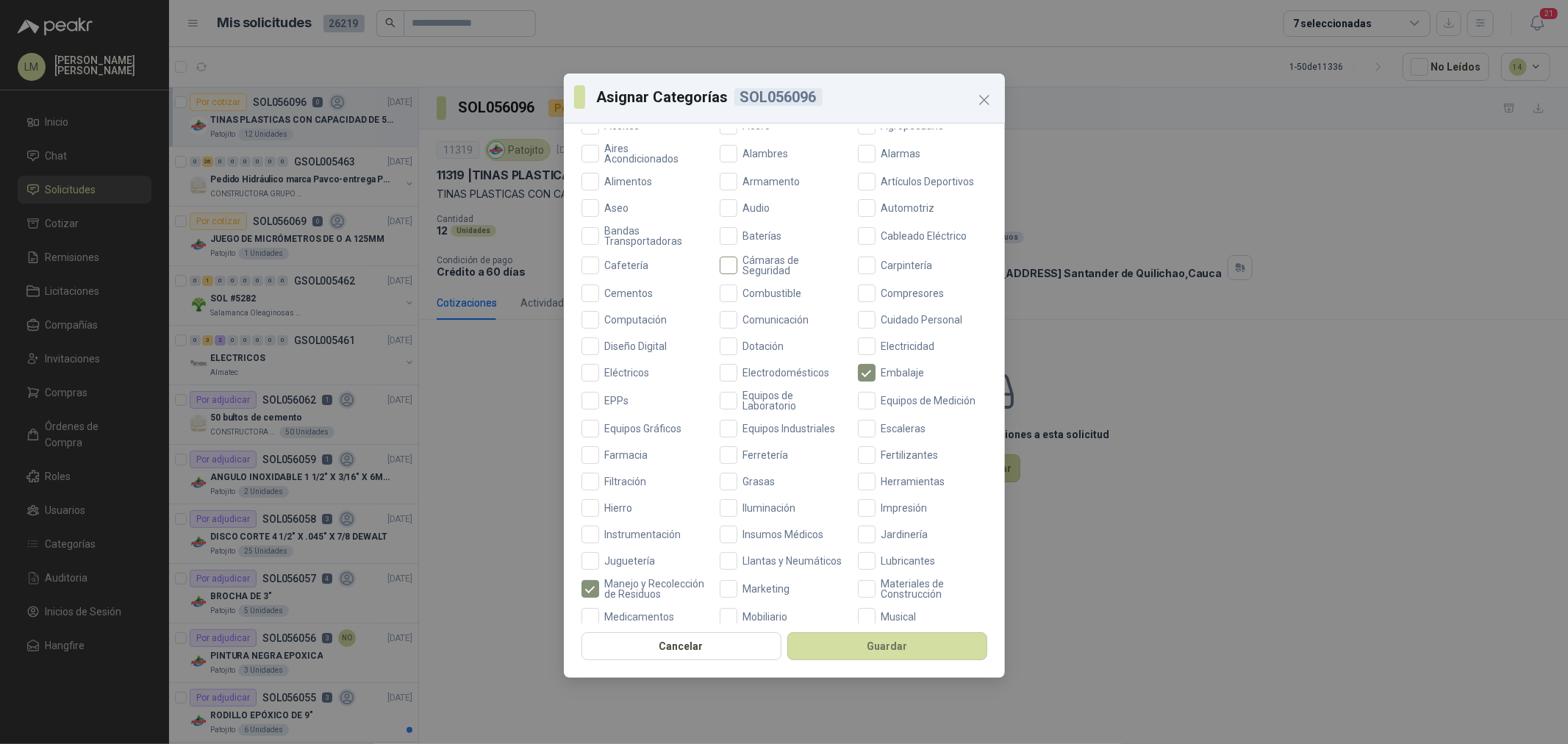
scroll to position [163, 0]
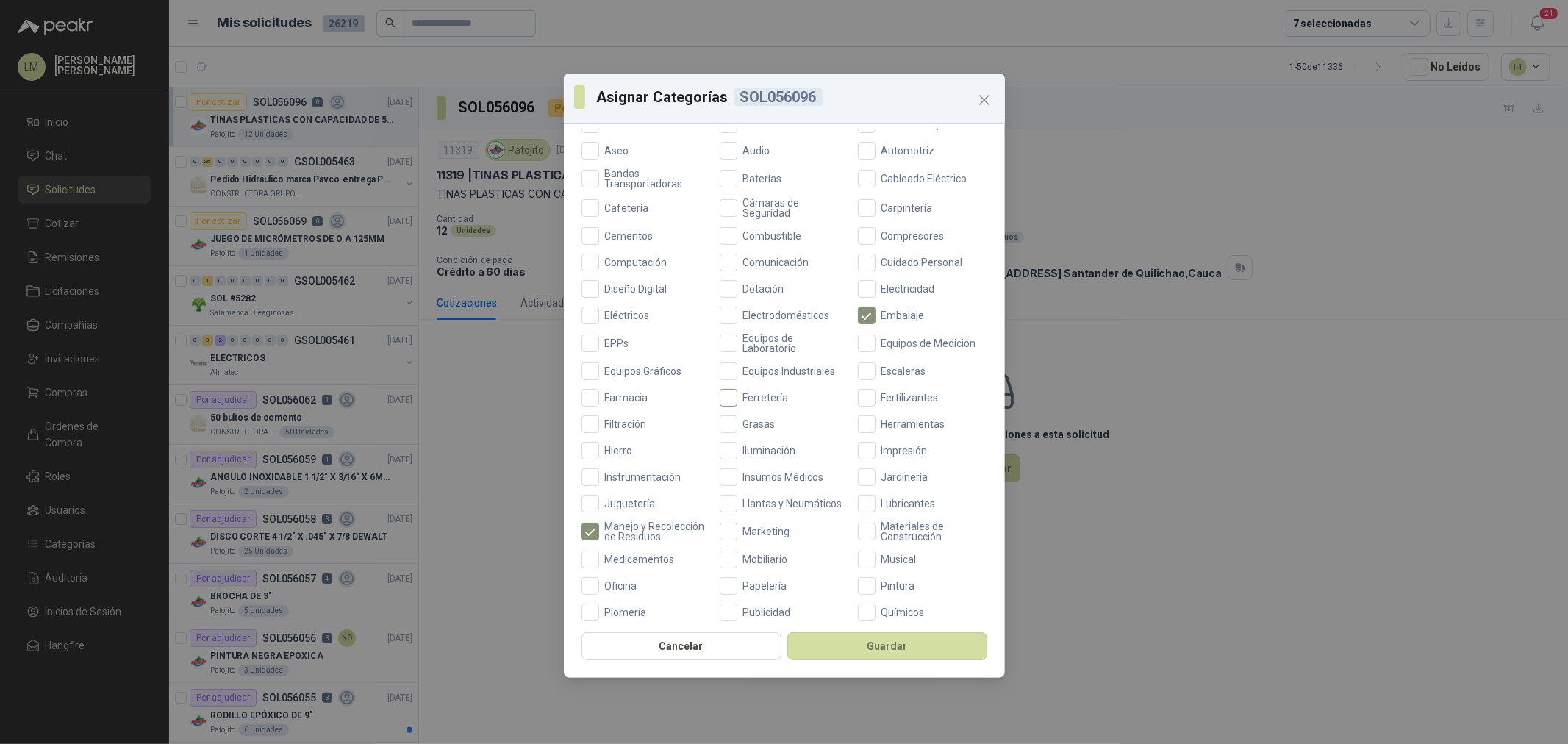
click at [744, 400] on span "Ferretería" at bounding box center [766, 397] width 57 height 10
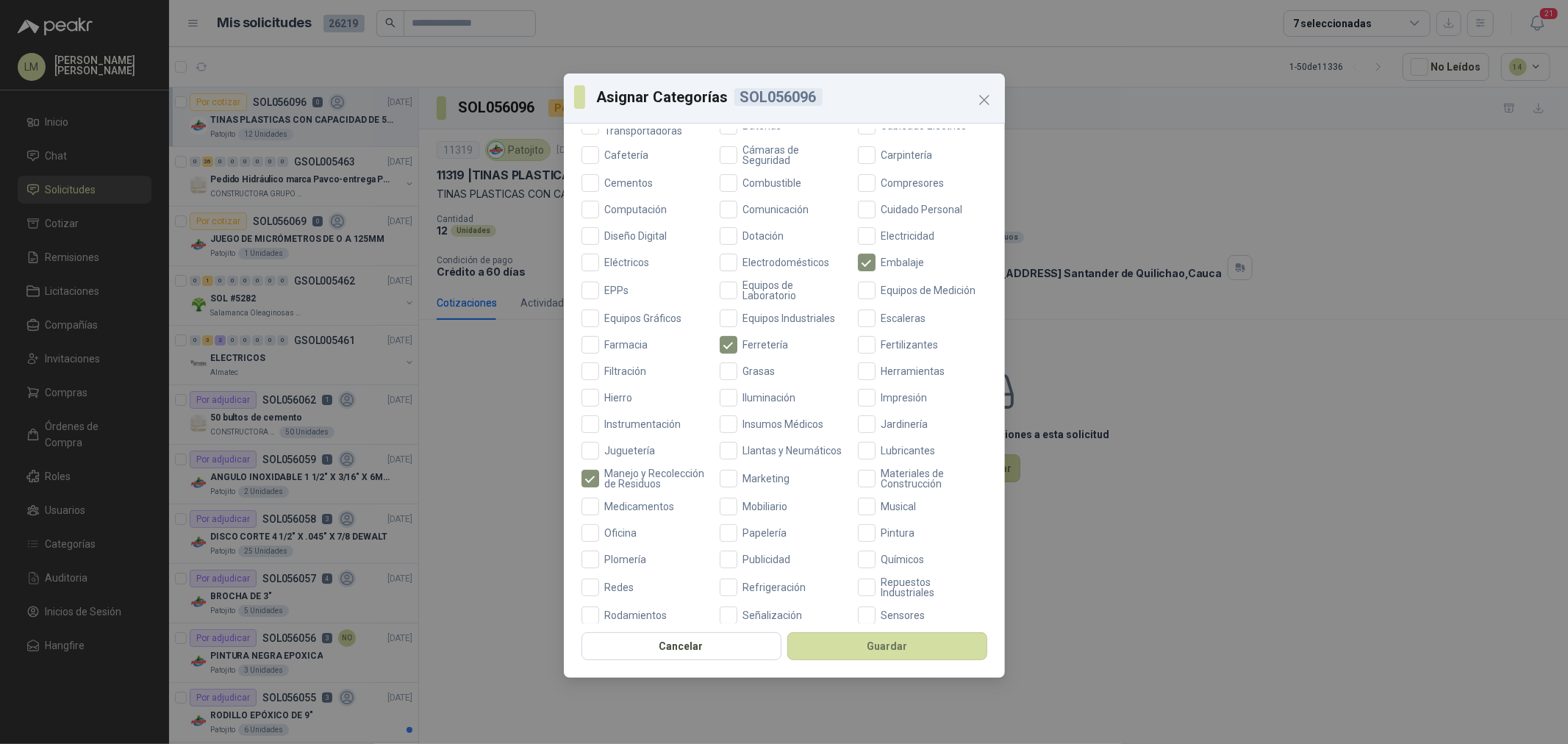
scroll to position [245, 0]
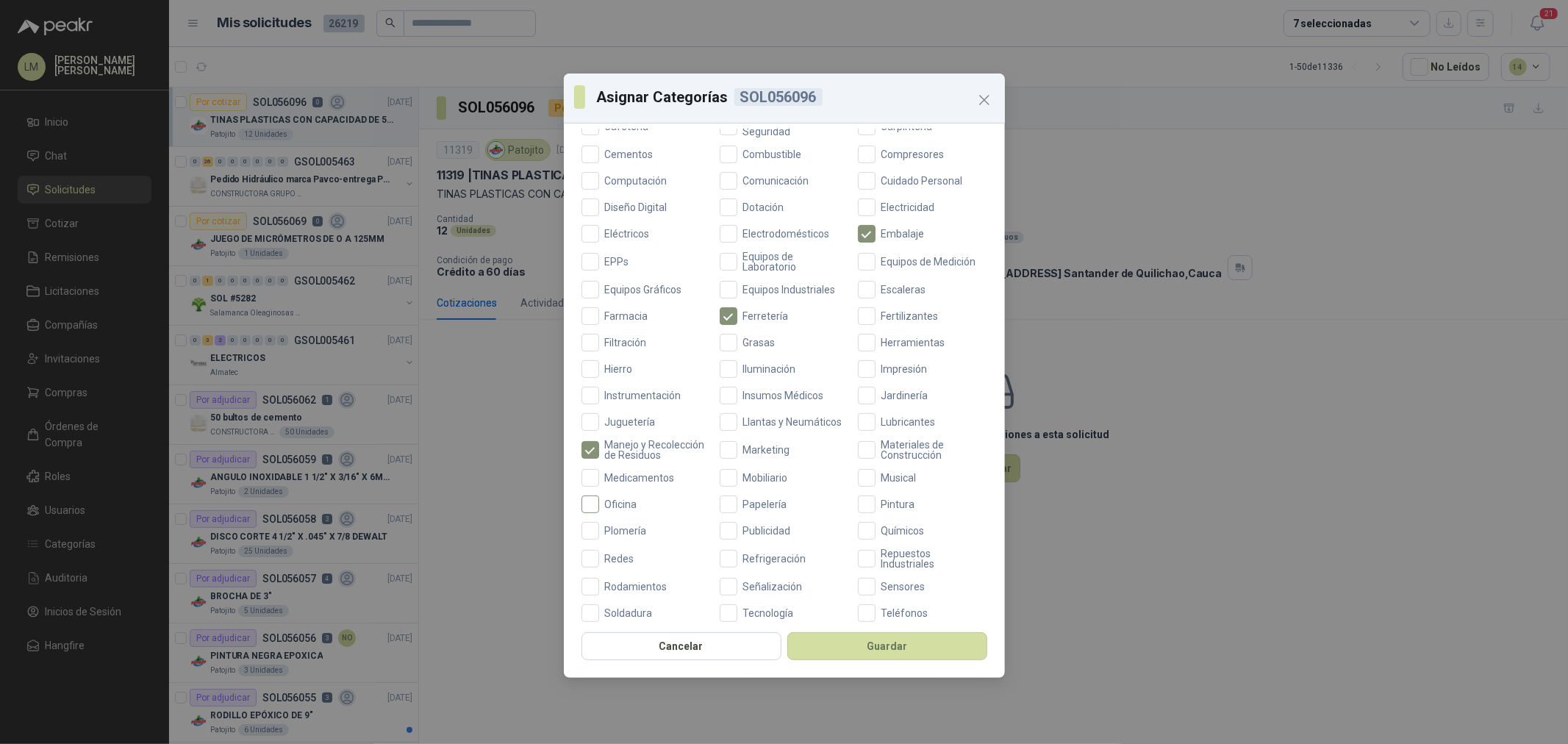
click at [616, 510] on span "Oficina" at bounding box center [621, 504] width 44 height 10
click at [868, 636] on button "Guardar" at bounding box center [888, 647] width 200 height 28
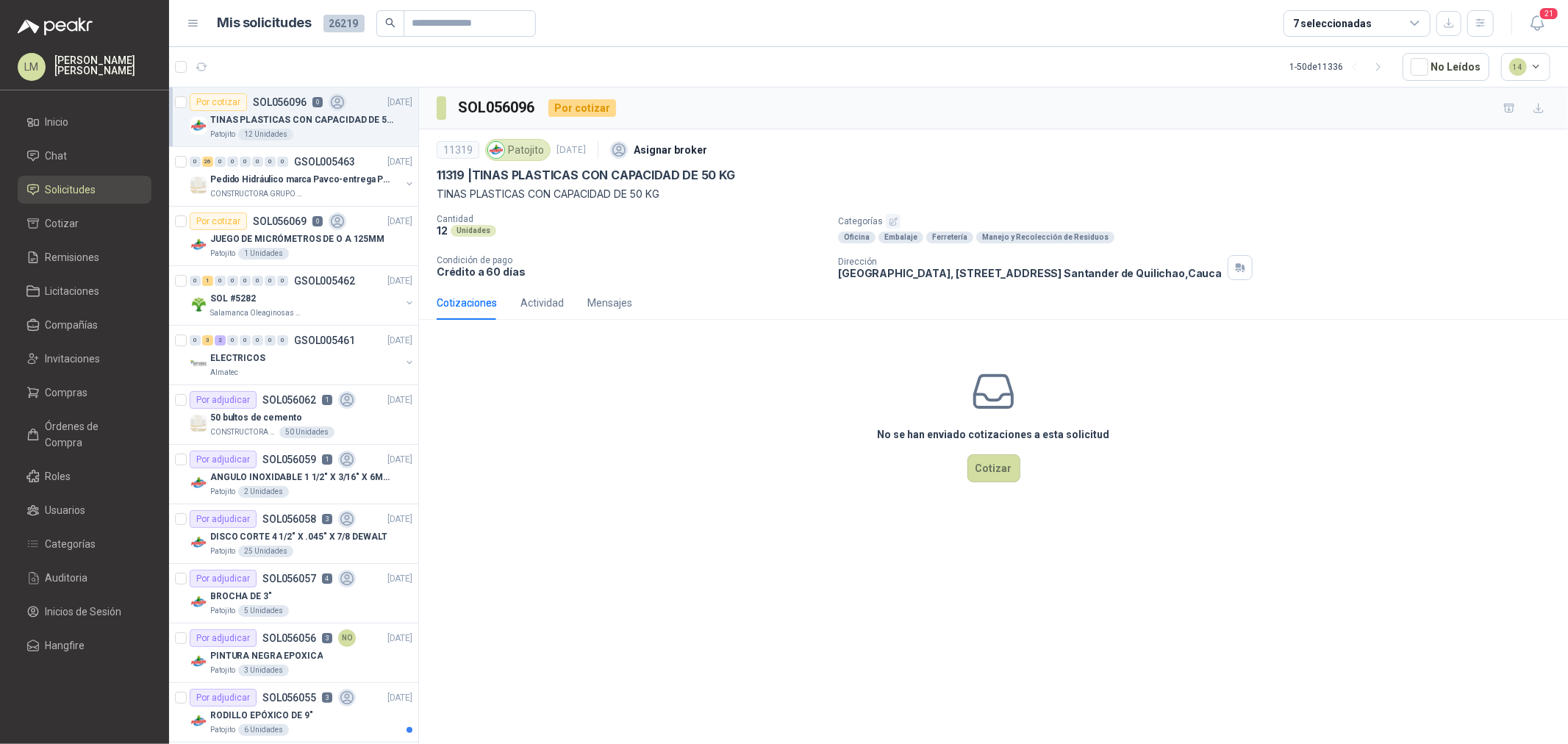
click at [889, 222] on icon "button" at bounding box center [894, 222] width 9 height 9
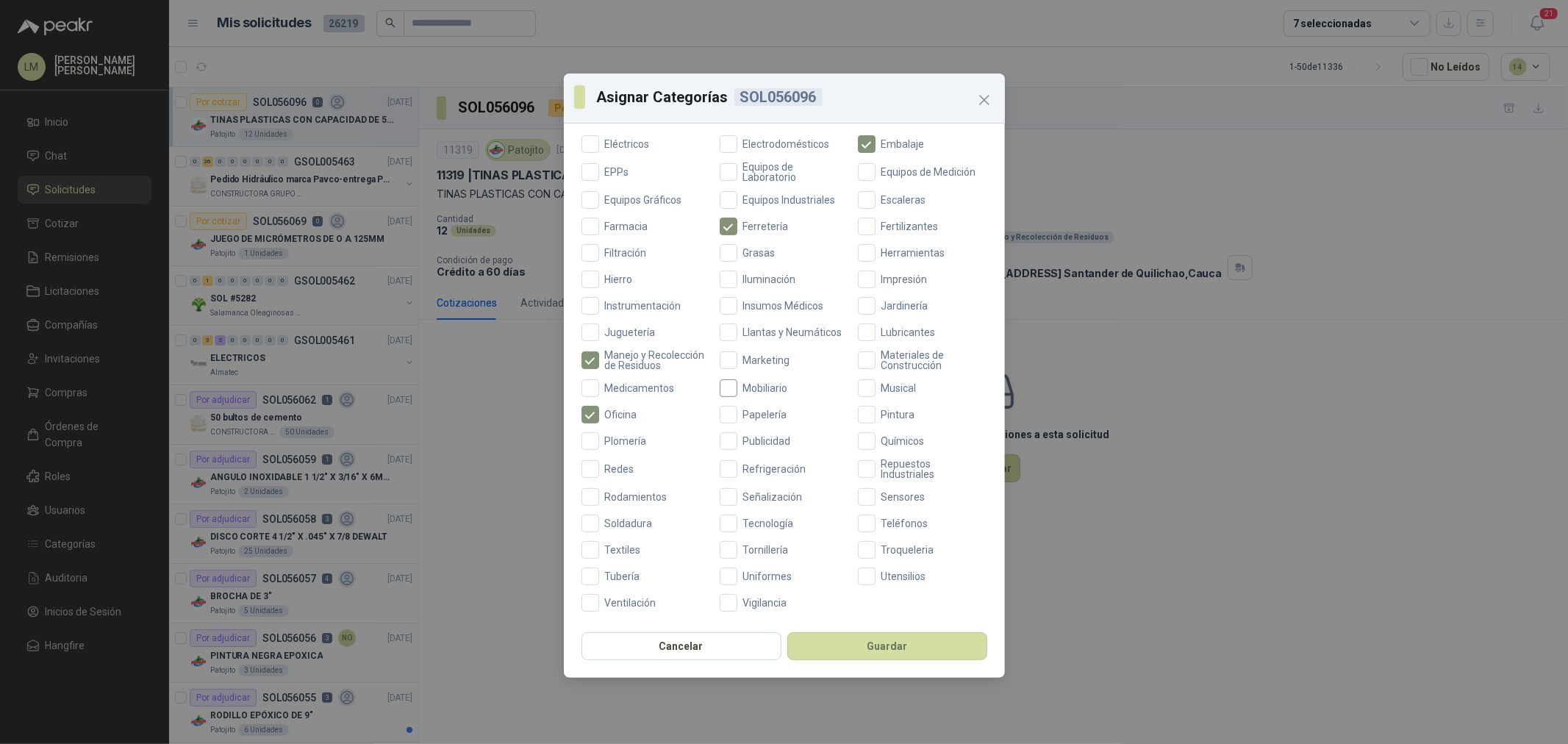
scroll to position [347, 0]
click at [744, 390] on span "Mobiliario" at bounding box center [765, 388] width 56 height 10
click at [862, 640] on button "Guardar" at bounding box center [888, 647] width 200 height 28
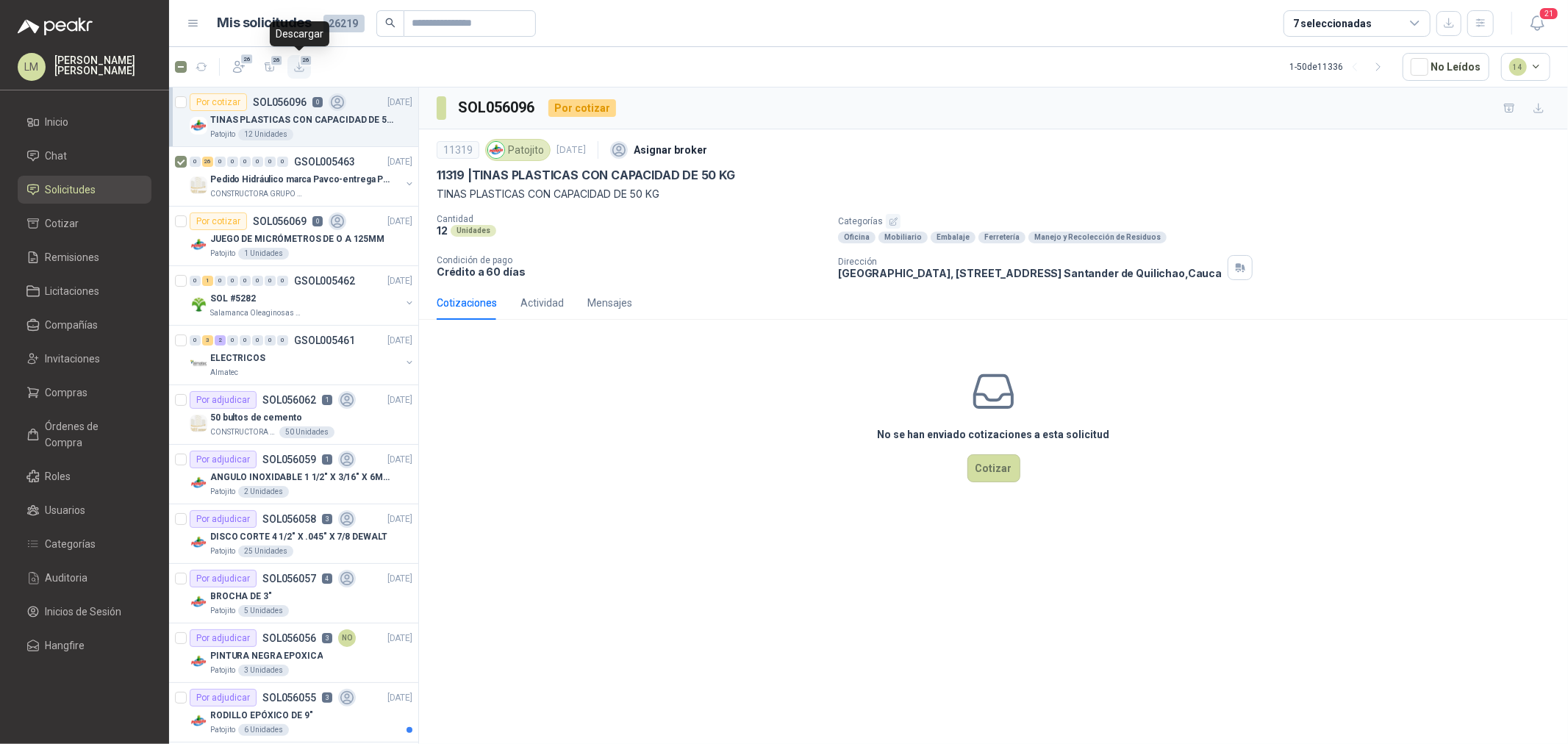
click at [297, 61] on icon "button" at bounding box center [300, 67] width 12 height 12
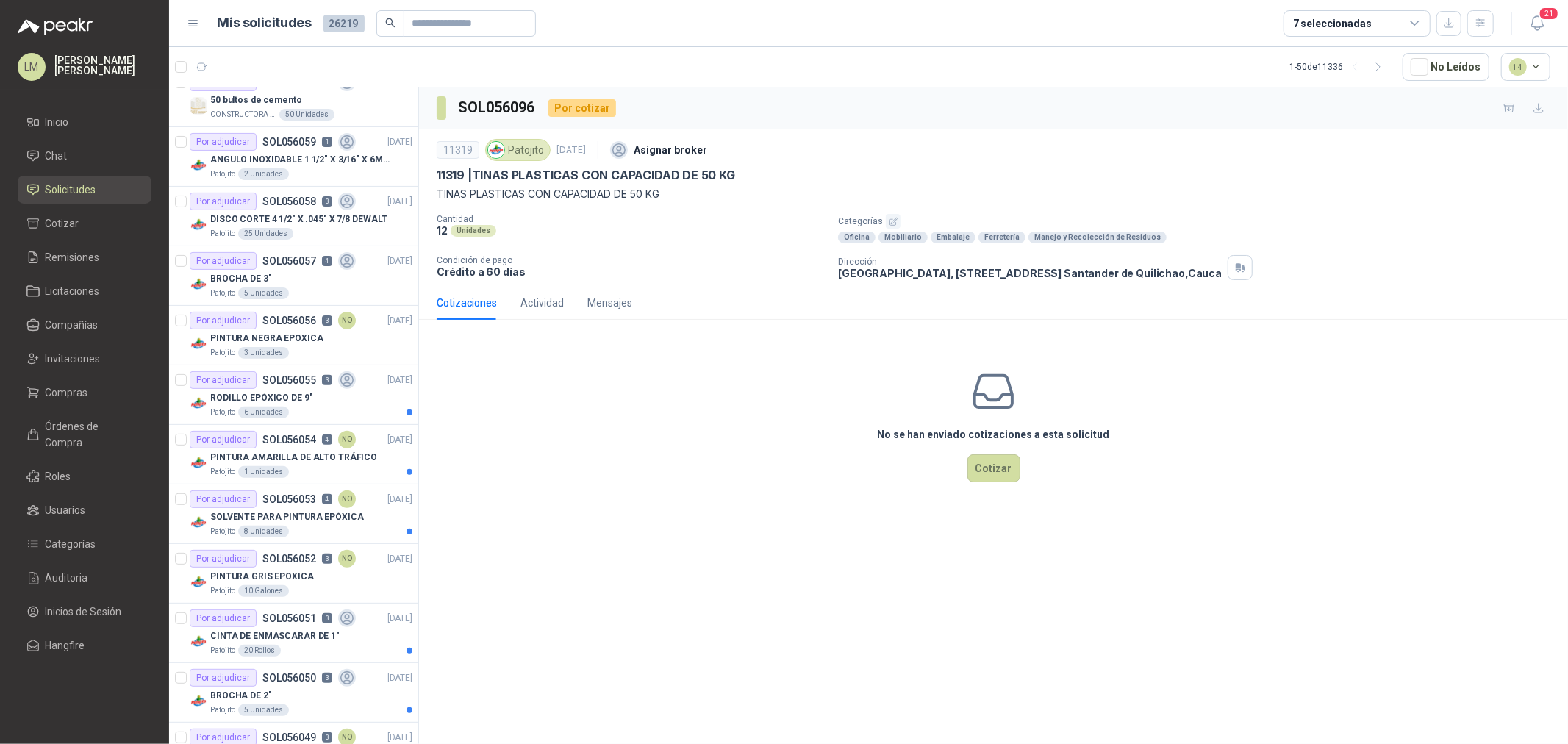
scroll to position [327, 0]
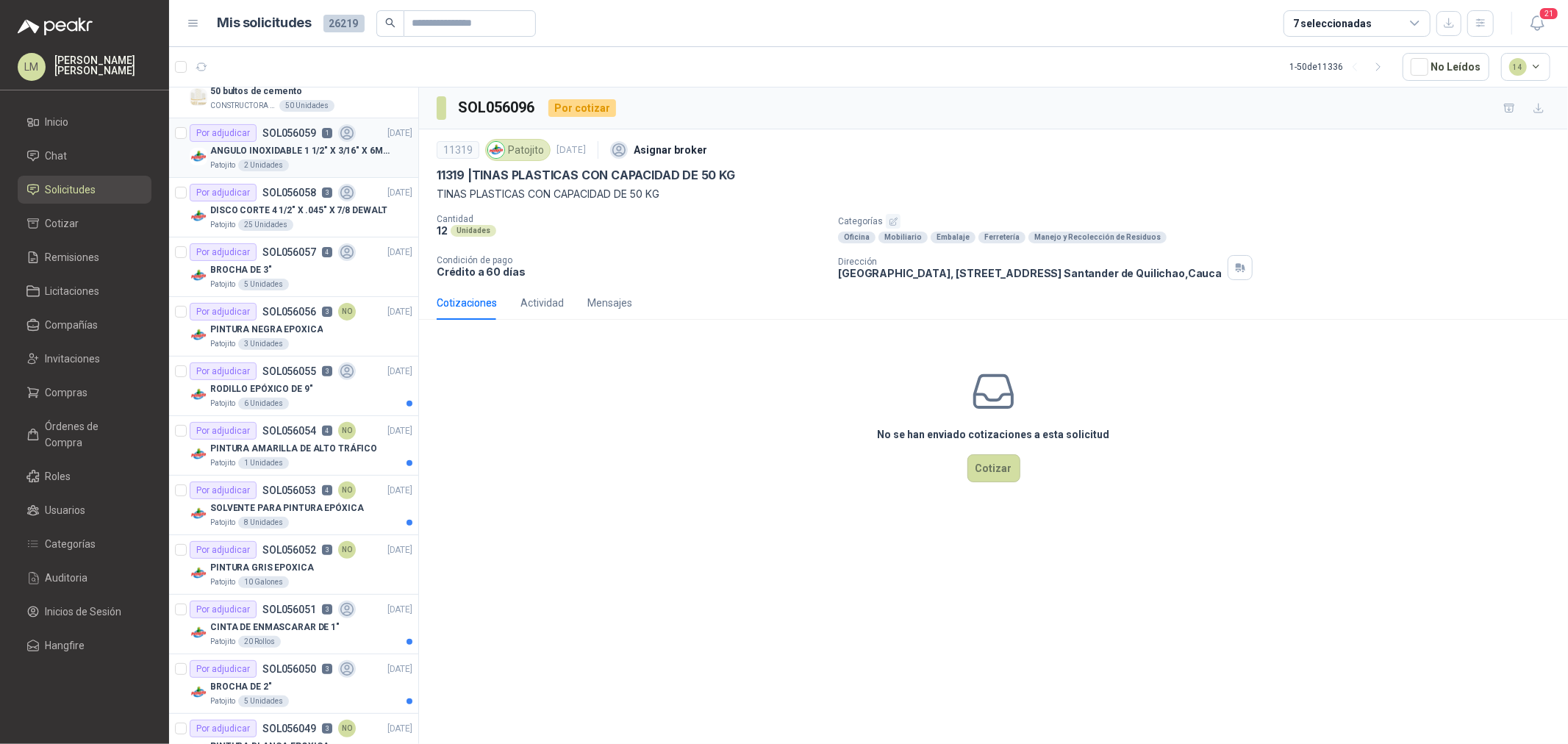
click at [258, 144] on p "ANGULO INOXIDABLE 1 1/2" X 3/16" X 6MTS" at bounding box center [301, 151] width 183 height 14
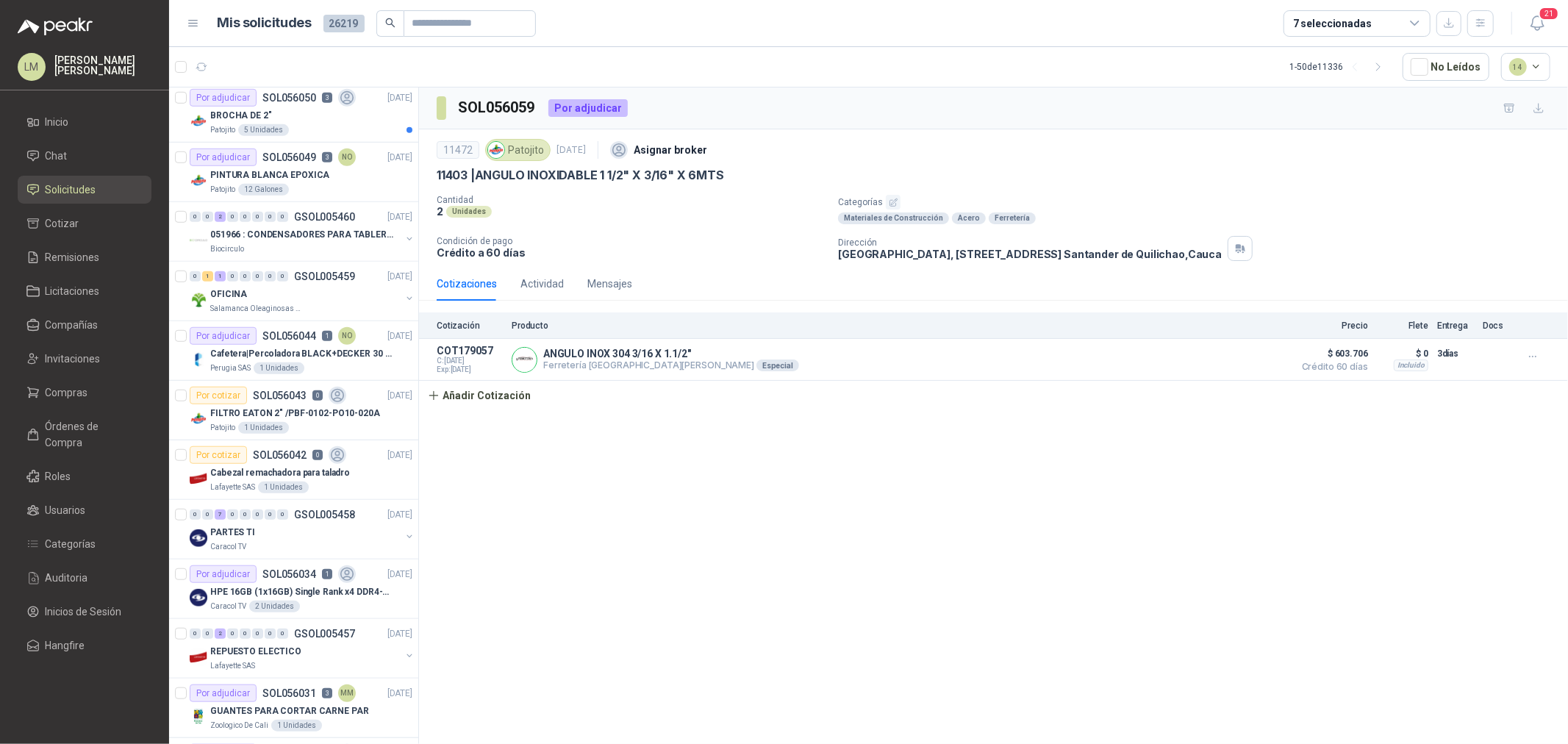
scroll to position [899, 0]
click at [302, 331] on p "SOL056044" at bounding box center [289, 335] width 53 height 10
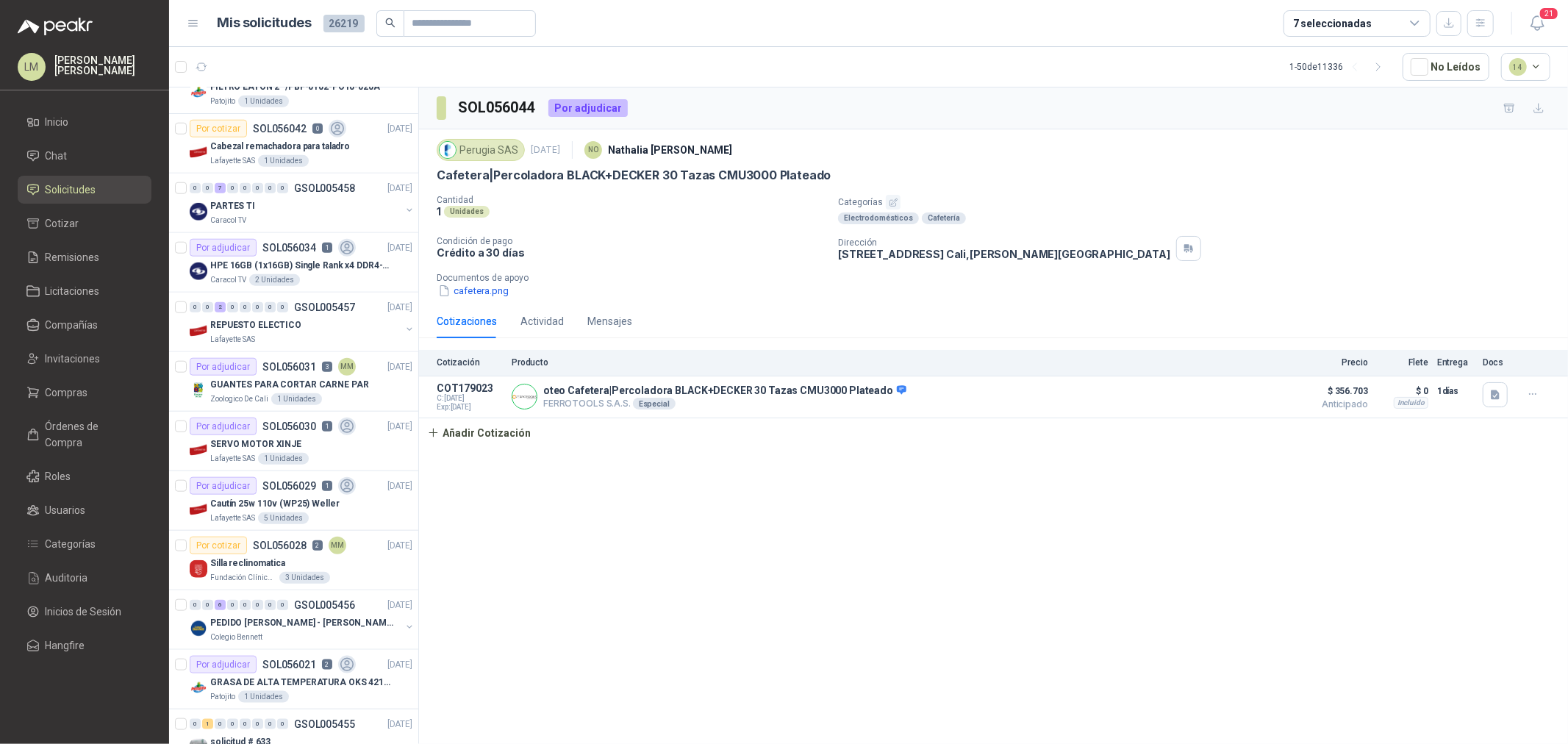
scroll to position [1225, 0]
click at [67, 324] on span "Compañías" at bounding box center [72, 324] width 53 height 16
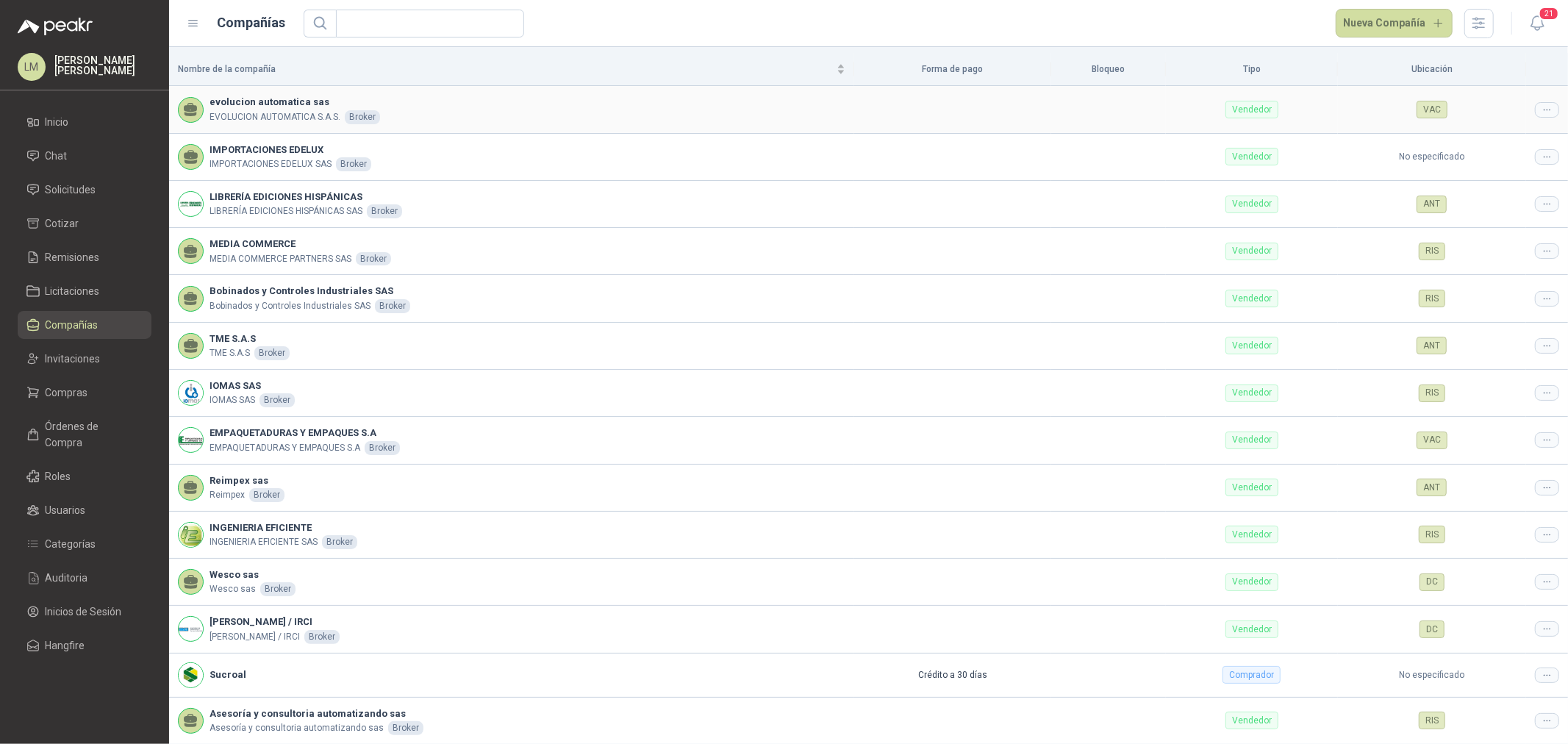
click at [1542, 104] on icon at bounding box center [1547, 110] width 11 height 11
click at [1511, 134] on span "Editar compañía" at bounding box center [1498, 135] width 76 height 16
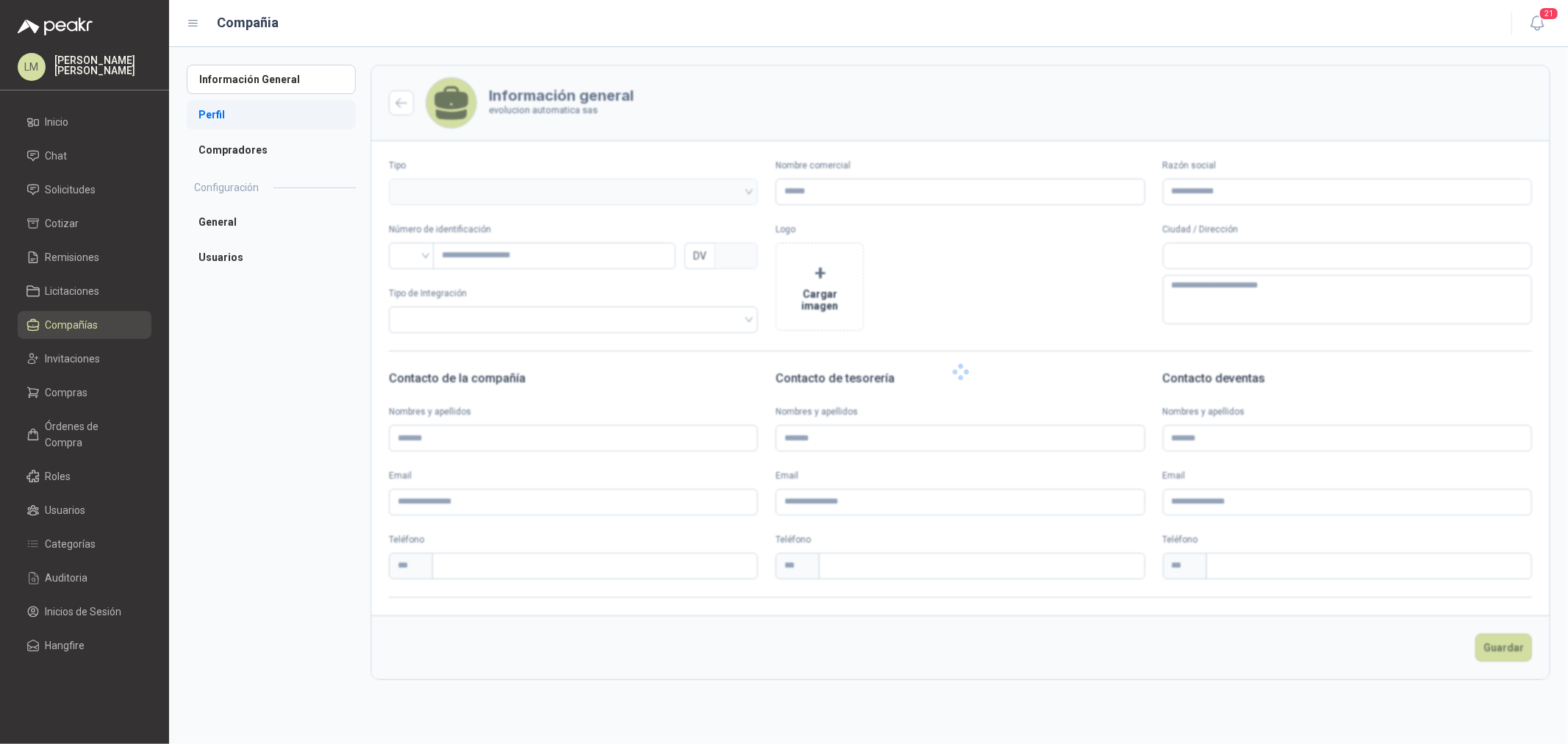
type input "**********"
type input "*********"
type input "*"
type textarea "**********"
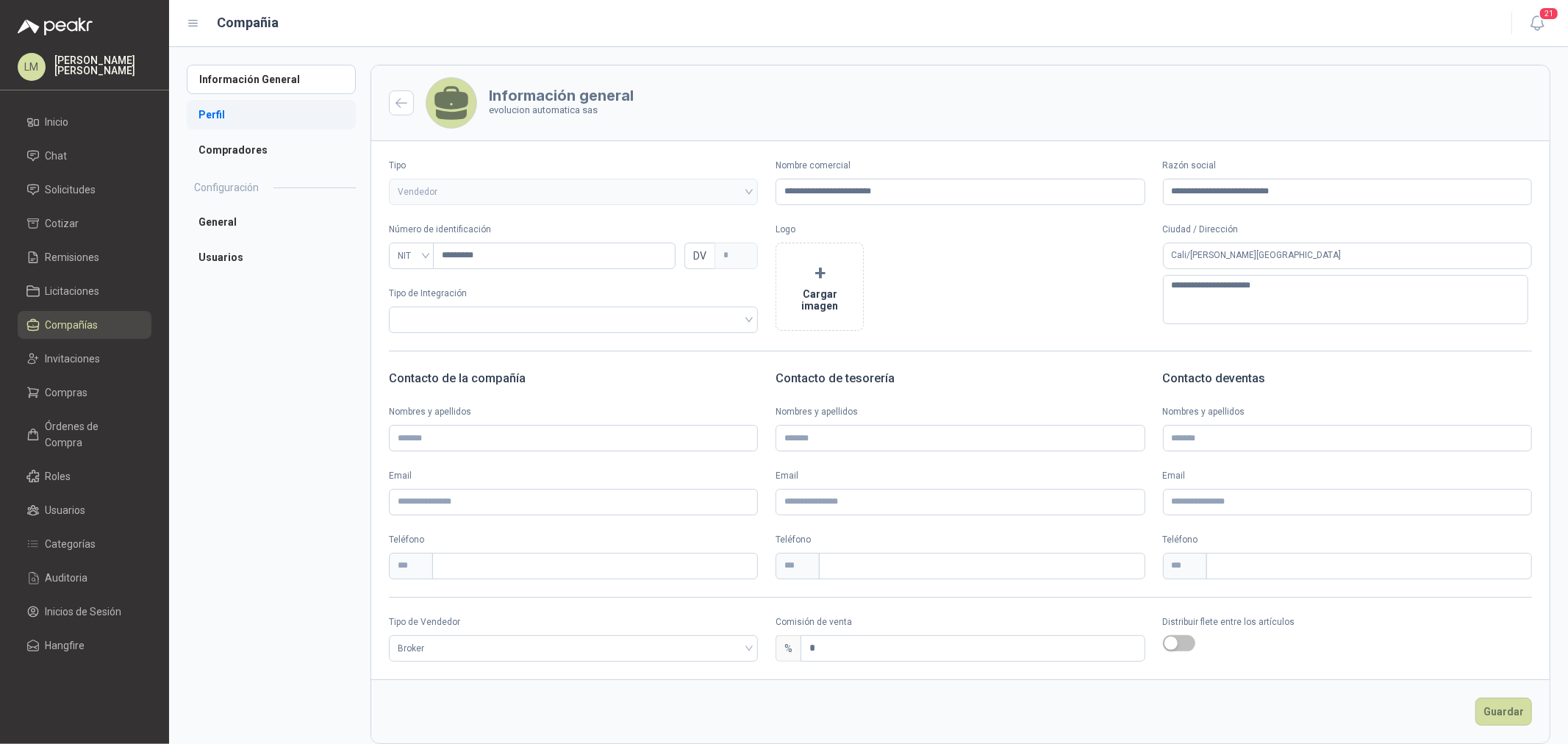
click at [210, 116] on li "Perfil" at bounding box center [271, 114] width 169 height 29
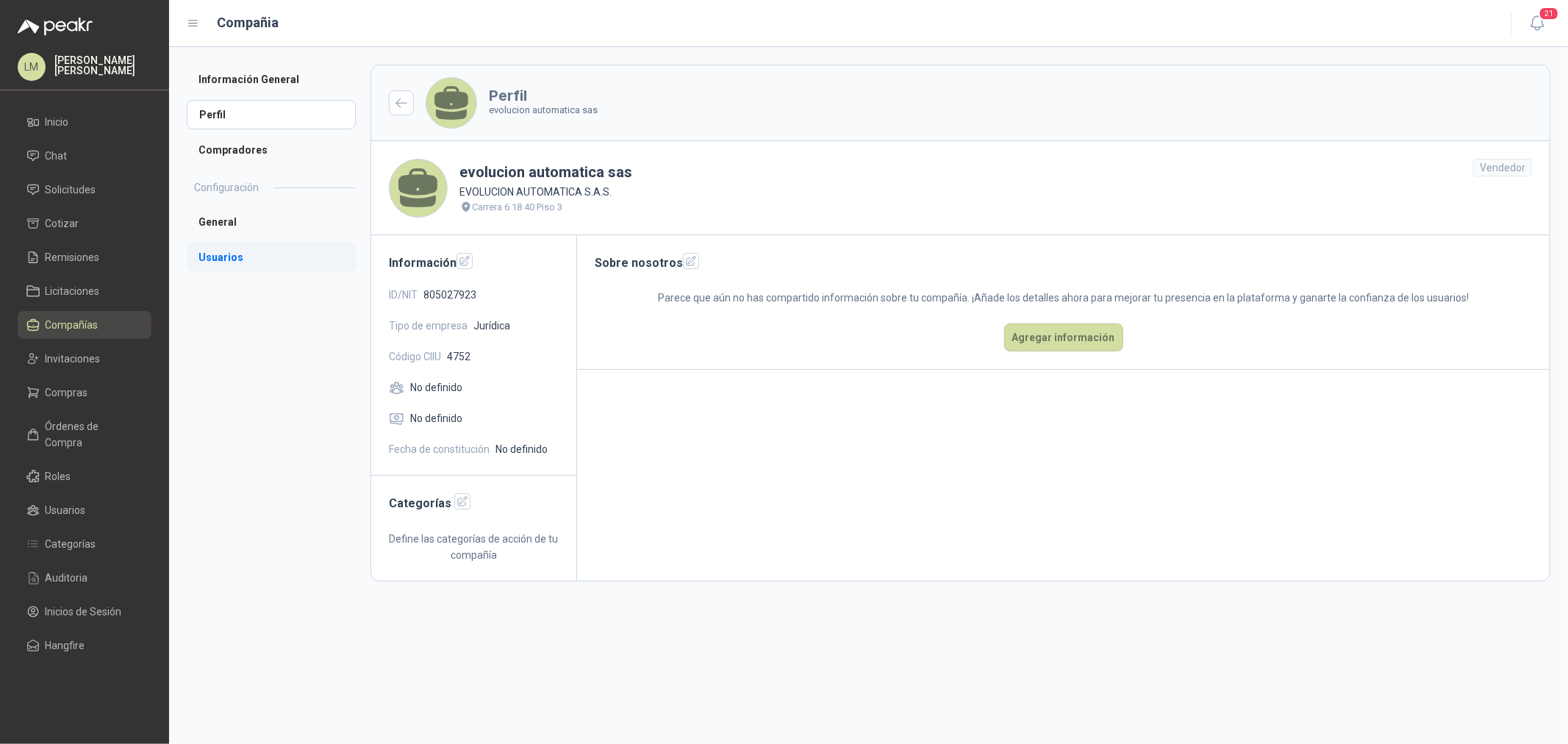
click at [237, 263] on li "Usuarios" at bounding box center [271, 257] width 169 height 29
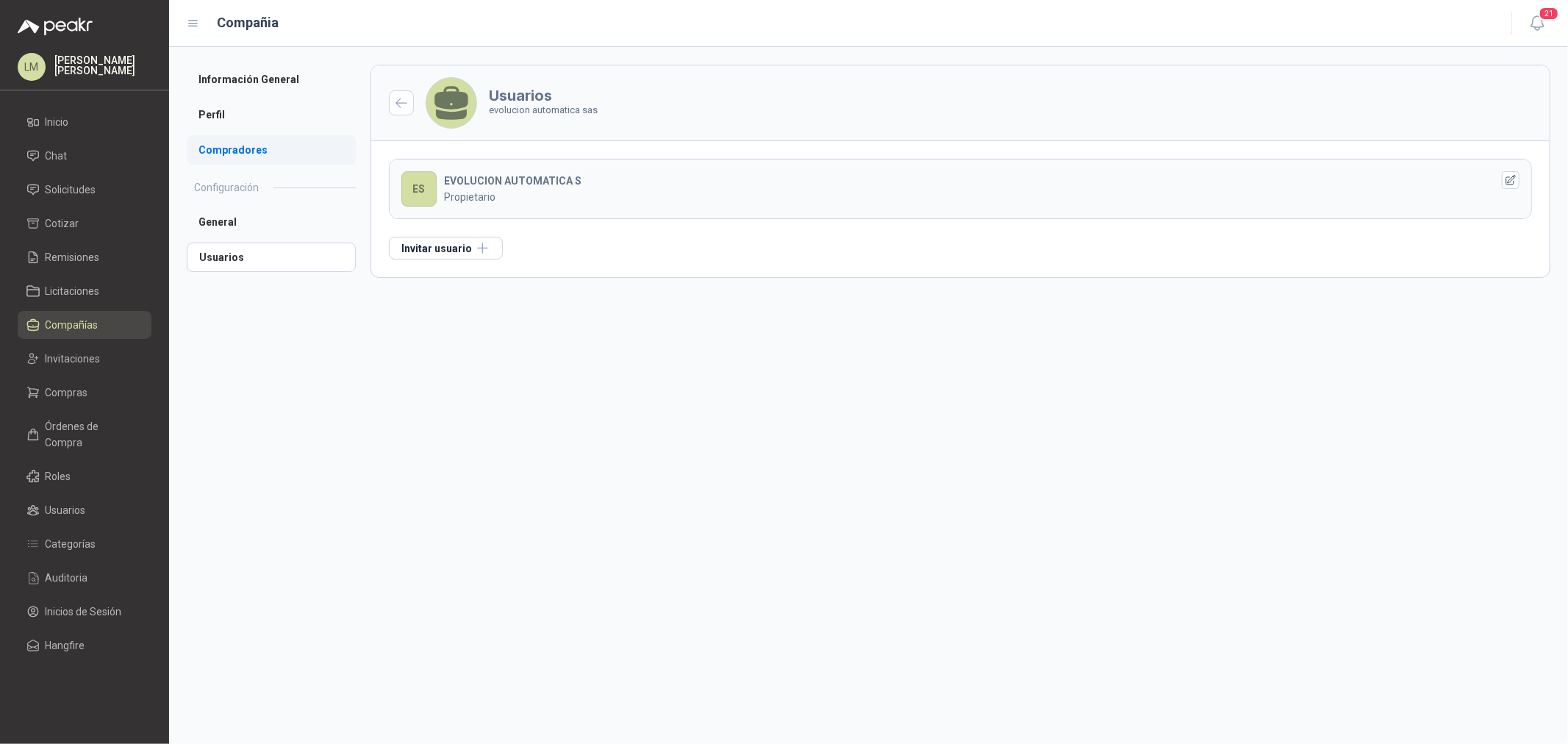
click at [232, 152] on li "Compradores" at bounding box center [271, 150] width 169 height 29
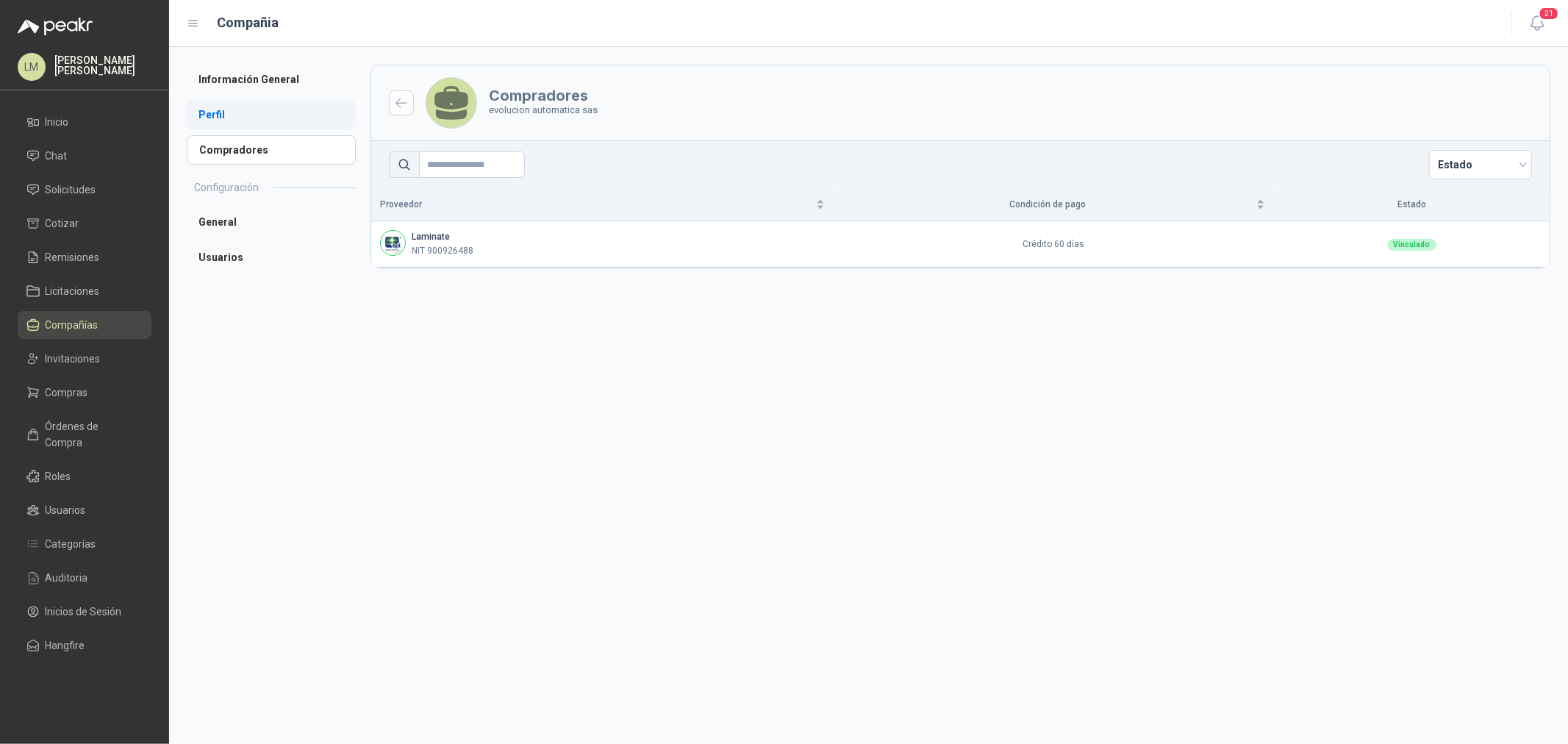
click at [217, 107] on li "Perfil" at bounding box center [271, 114] width 169 height 29
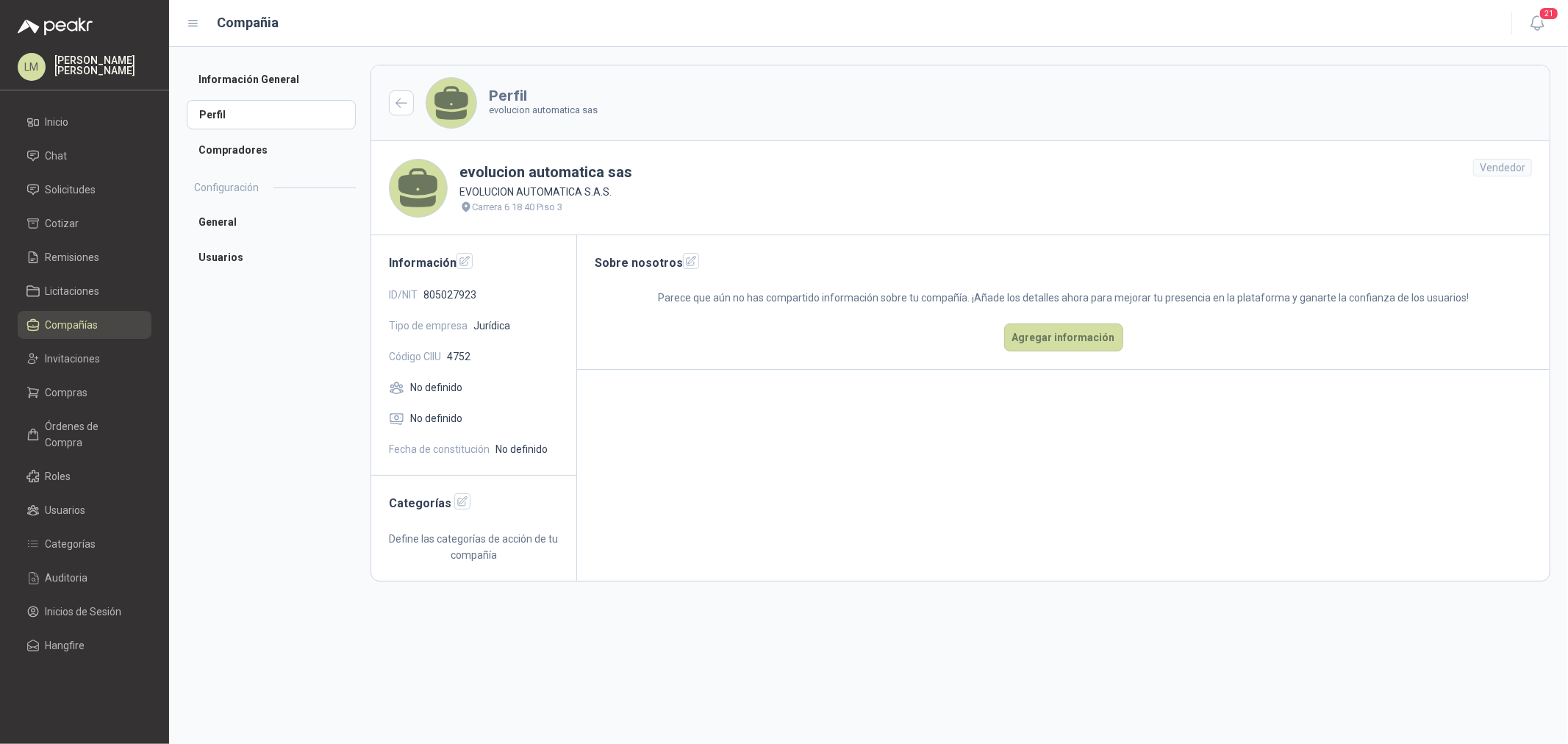
click at [64, 324] on span "Compañías" at bounding box center [72, 324] width 53 height 16
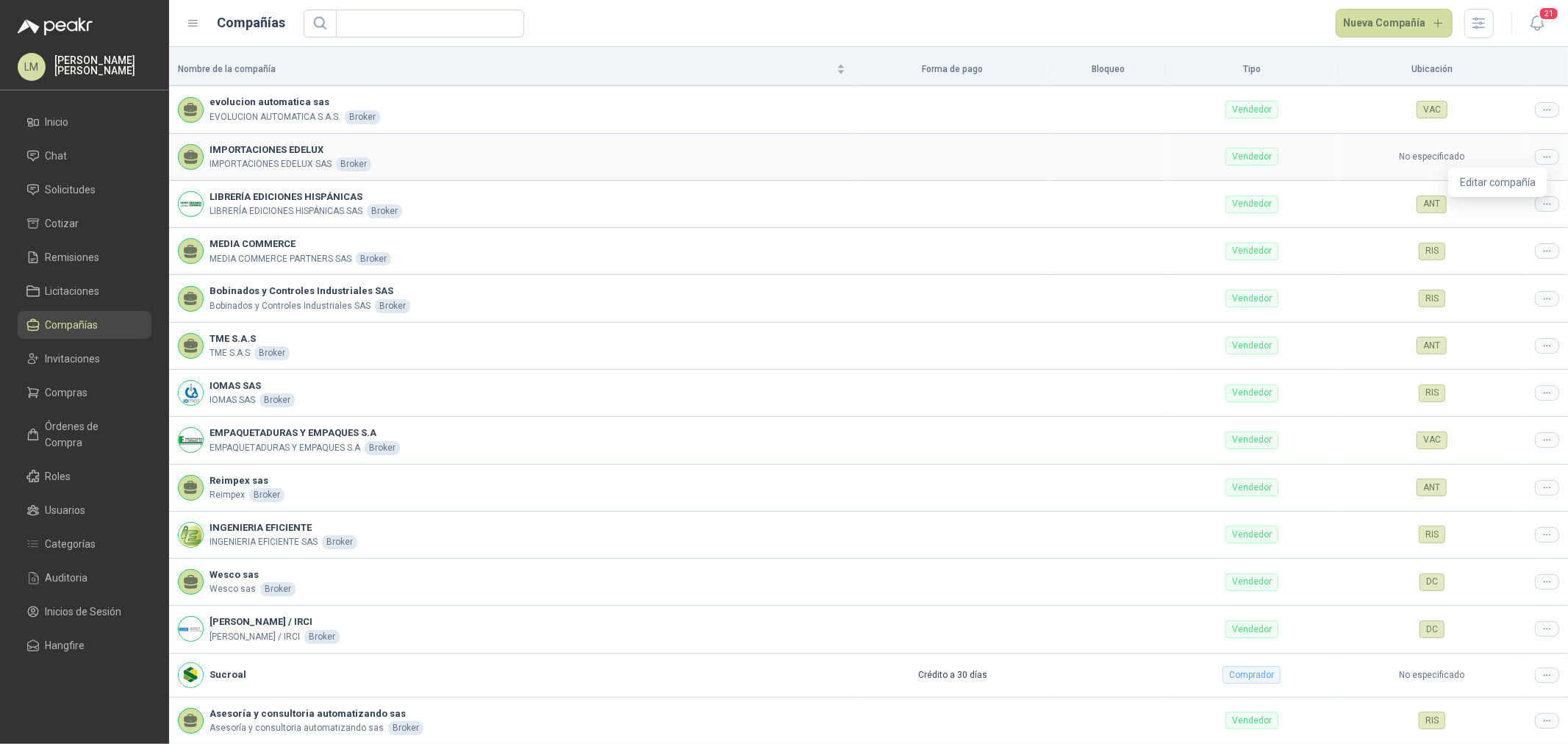
click at [1536, 155] on div at bounding box center [1547, 157] width 24 height 15
click at [1492, 176] on span "Editar compañía" at bounding box center [1498, 182] width 76 height 16
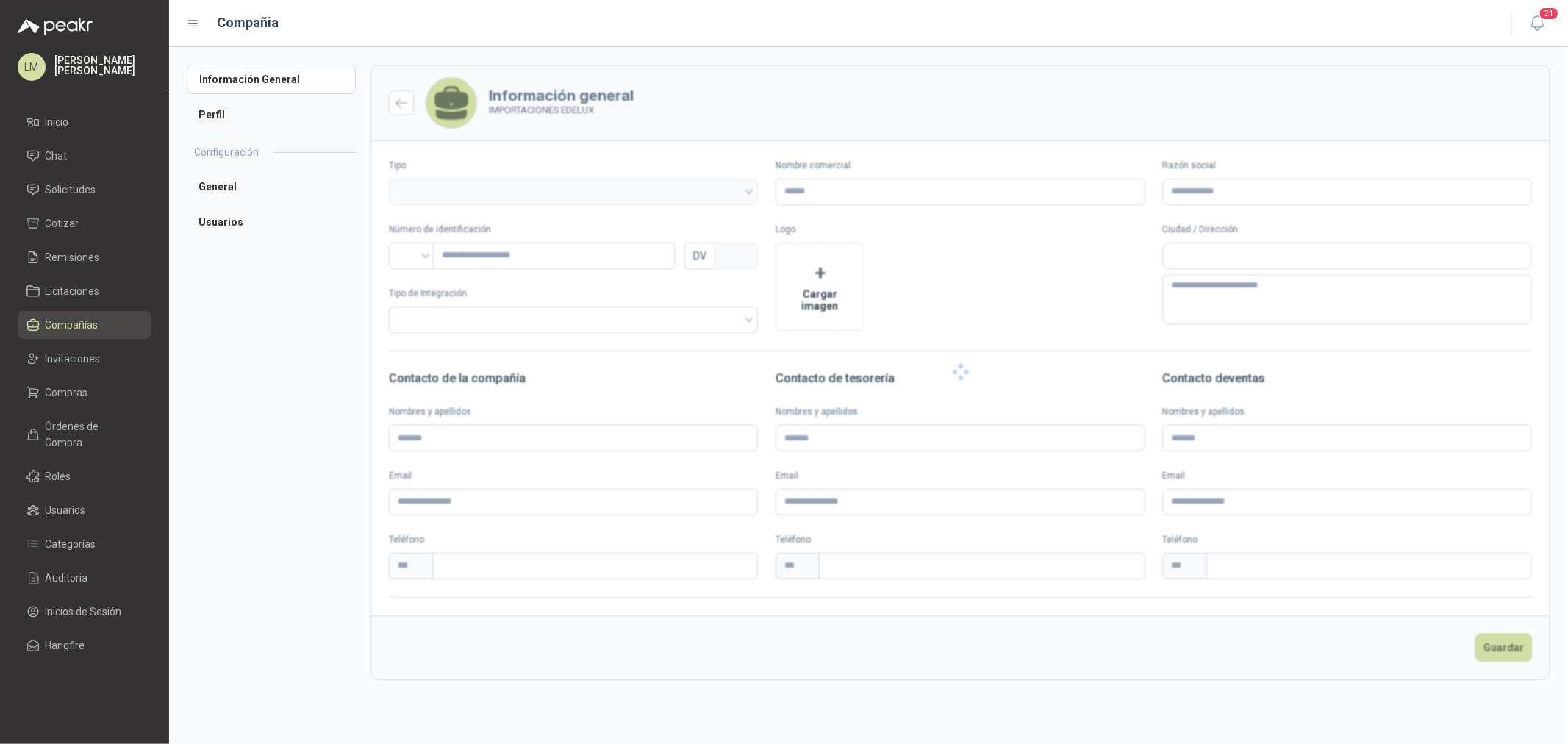
type input "**********"
type input "*"
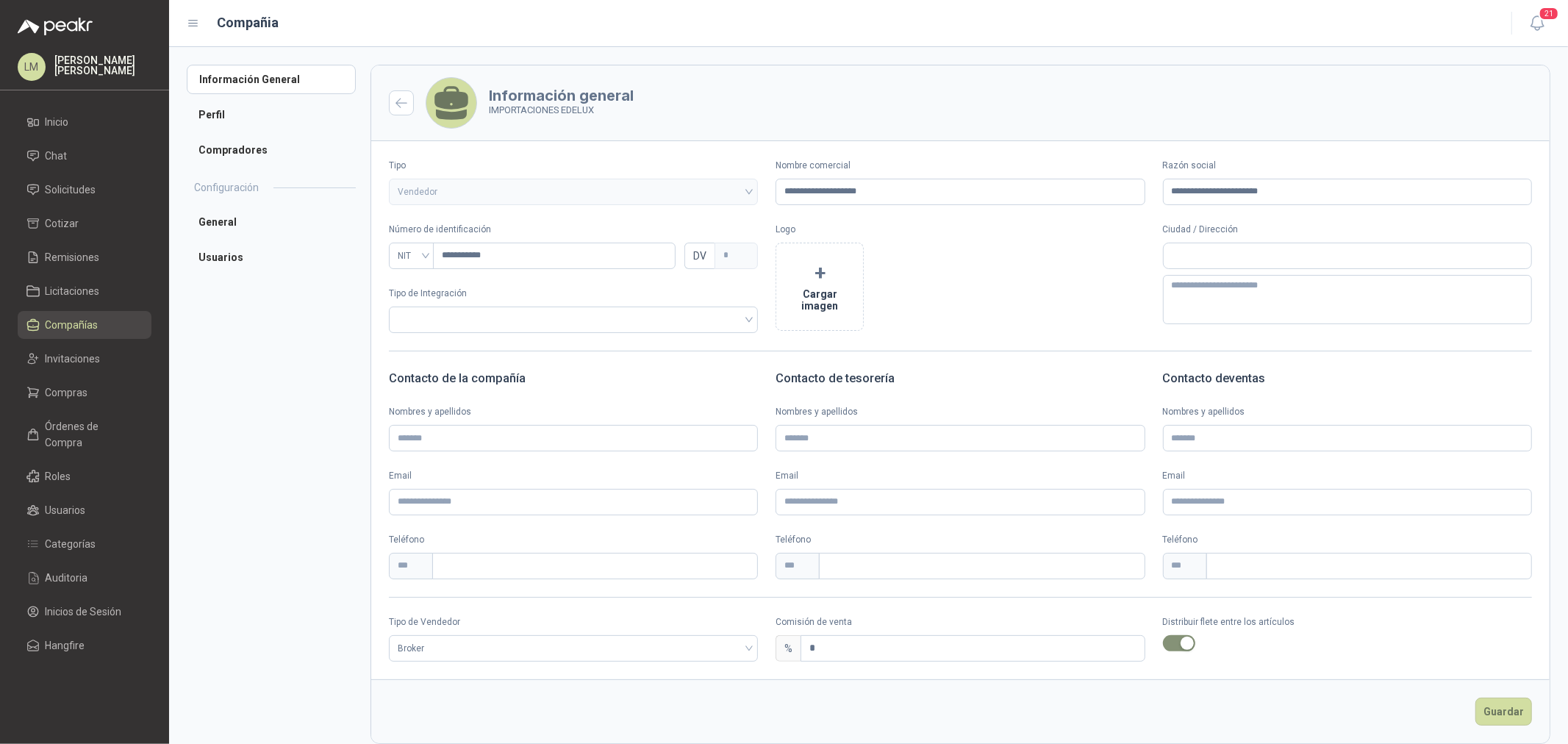
click at [53, 317] on span "Compañías" at bounding box center [72, 324] width 53 height 16
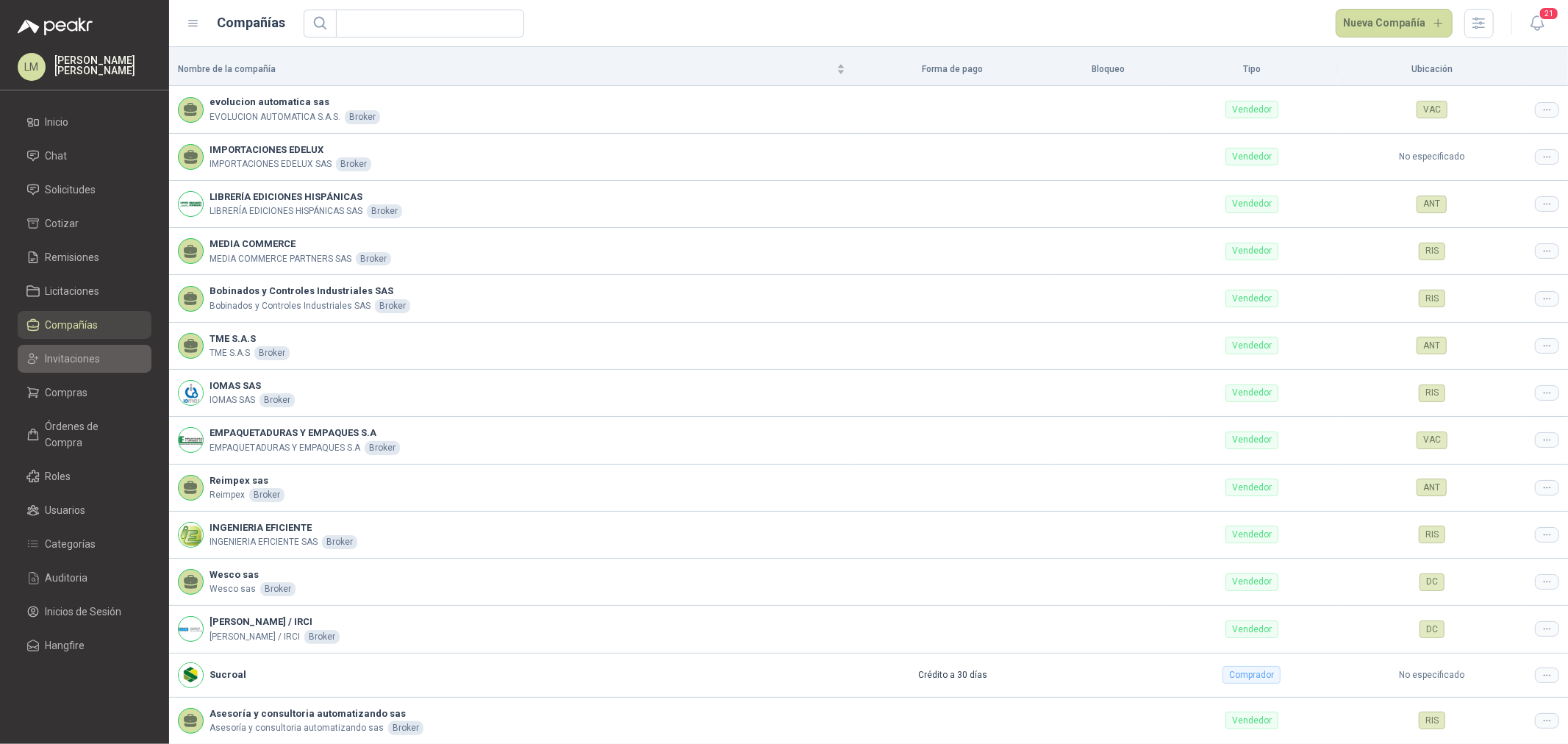
click at [64, 351] on span "Invitaciones" at bounding box center [73, 358] width 55 height 16
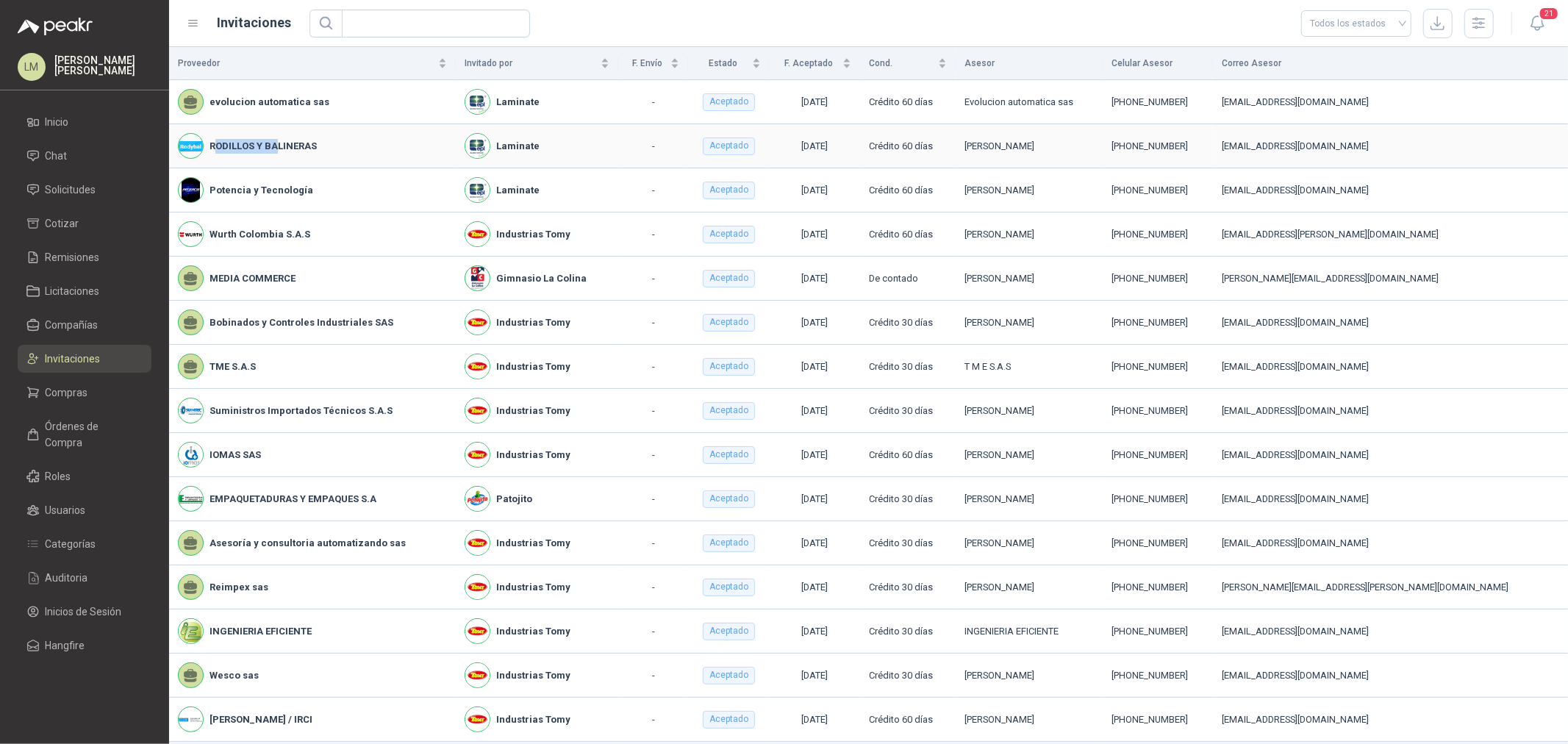
drag, startPoint x: 216, startPoint y: 140, endPoint x: 357, endPoint y: 143, distance: 141.0
click at [357, 143] on div "RODILLOS Y BALINERAS" at bounding box center [312, 145] width 269 height 25
click at [355, 143] on div "RODILLOS Y BALINERAS" at bounding box center [312, 145] width 269 height 25
click at [62, 322] on span "Compañías" at bounding box center [72, 324] width 53 height 16
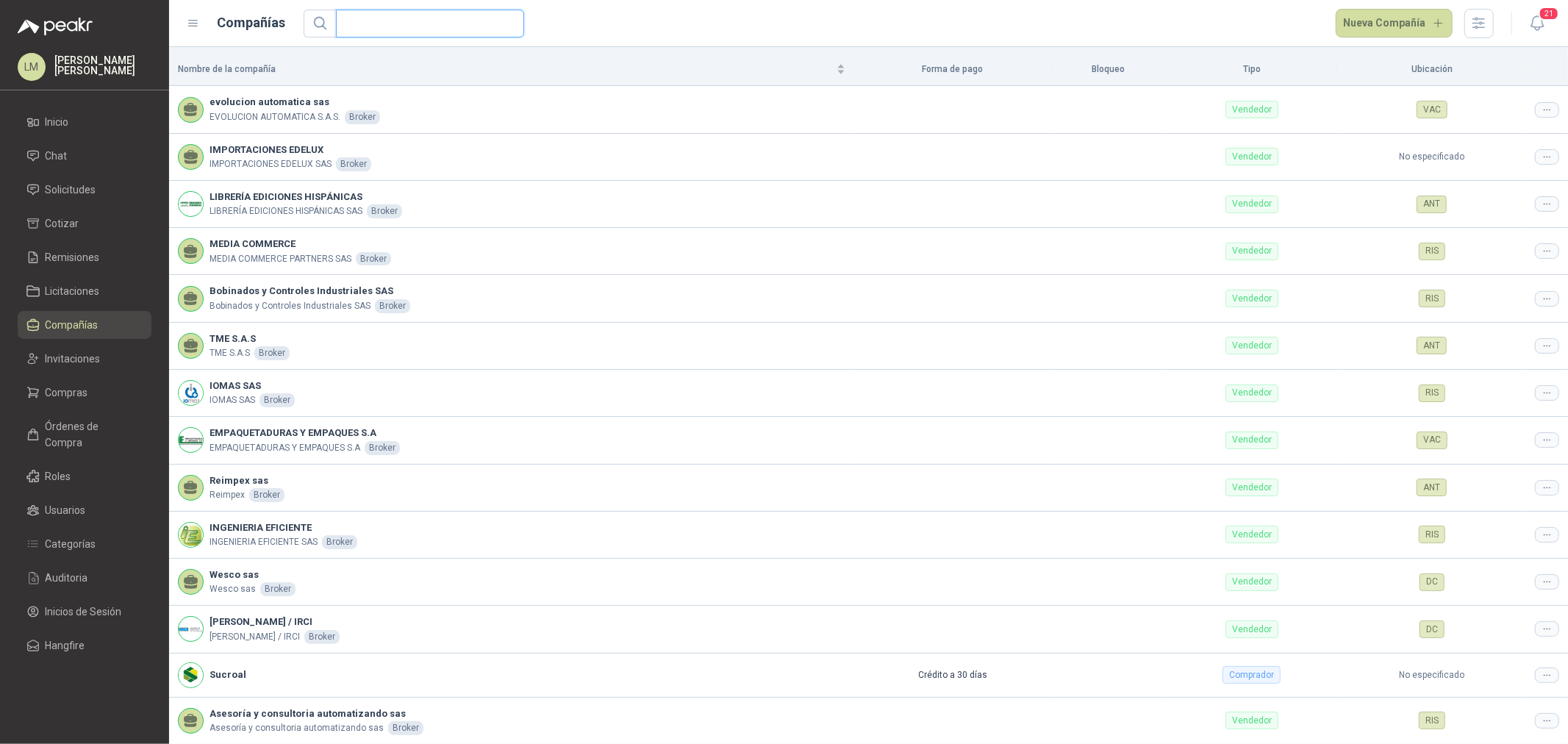
click at [370, 30] on input "text" at bounding box center [424, 23] width 159 height 26
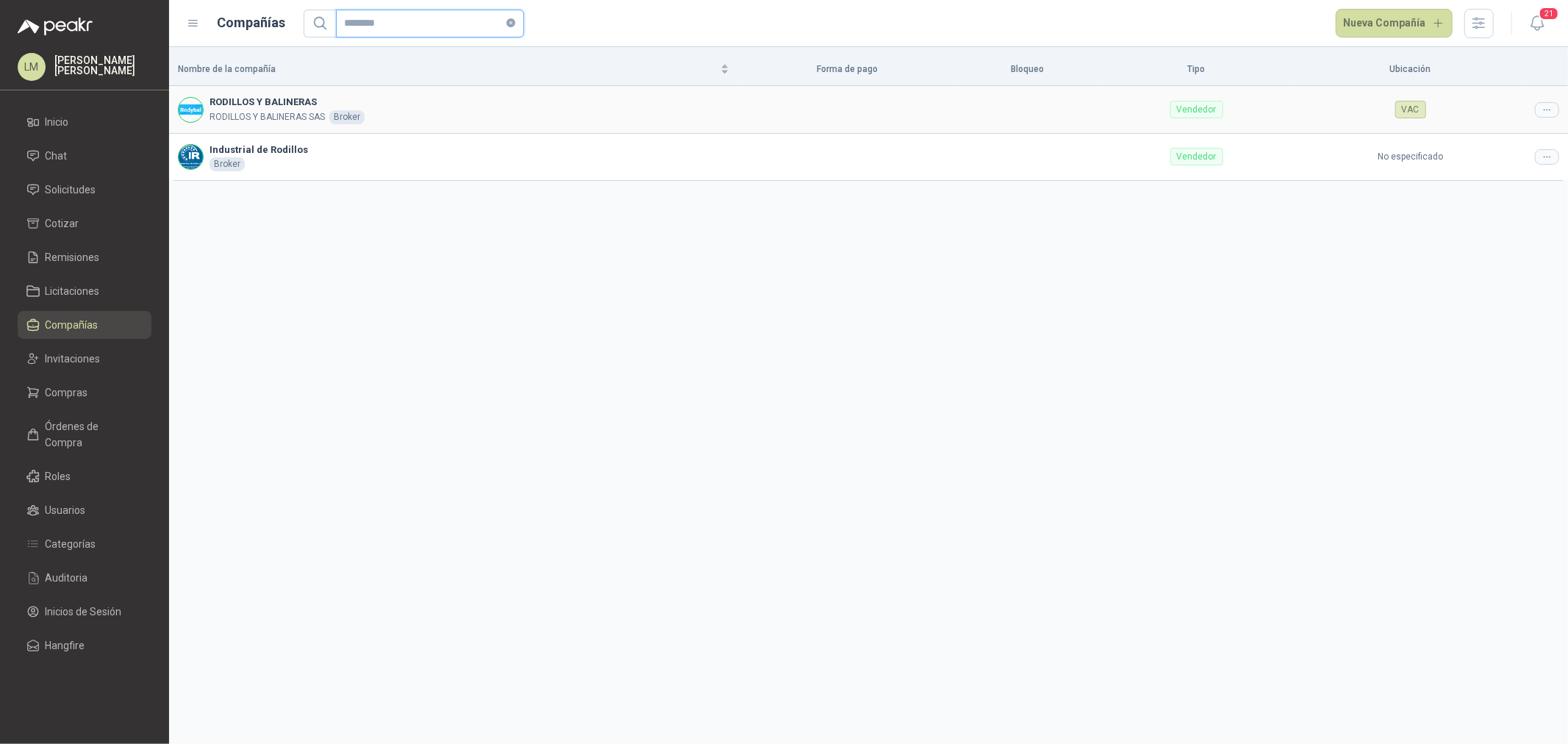
type input "********"
click at [1540, 109] on div at bounding box center [1547, 110] width 24 height 15
click at [1522, 134] on span "Editar compañía" at bounding box center [1510, 135] width 76 height 16
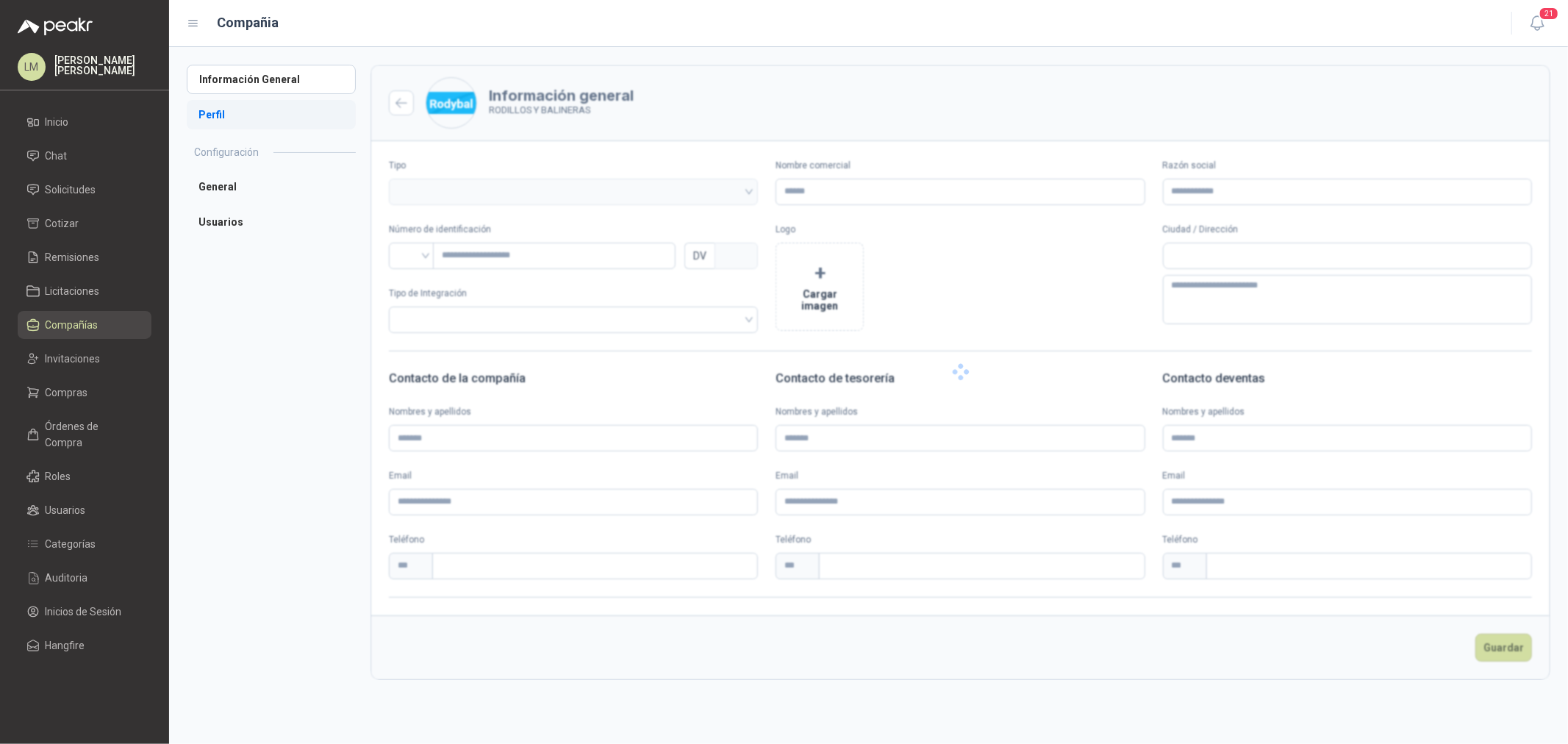
type input "**********"
type input "*********"
type input "*"
type textarea "**********"
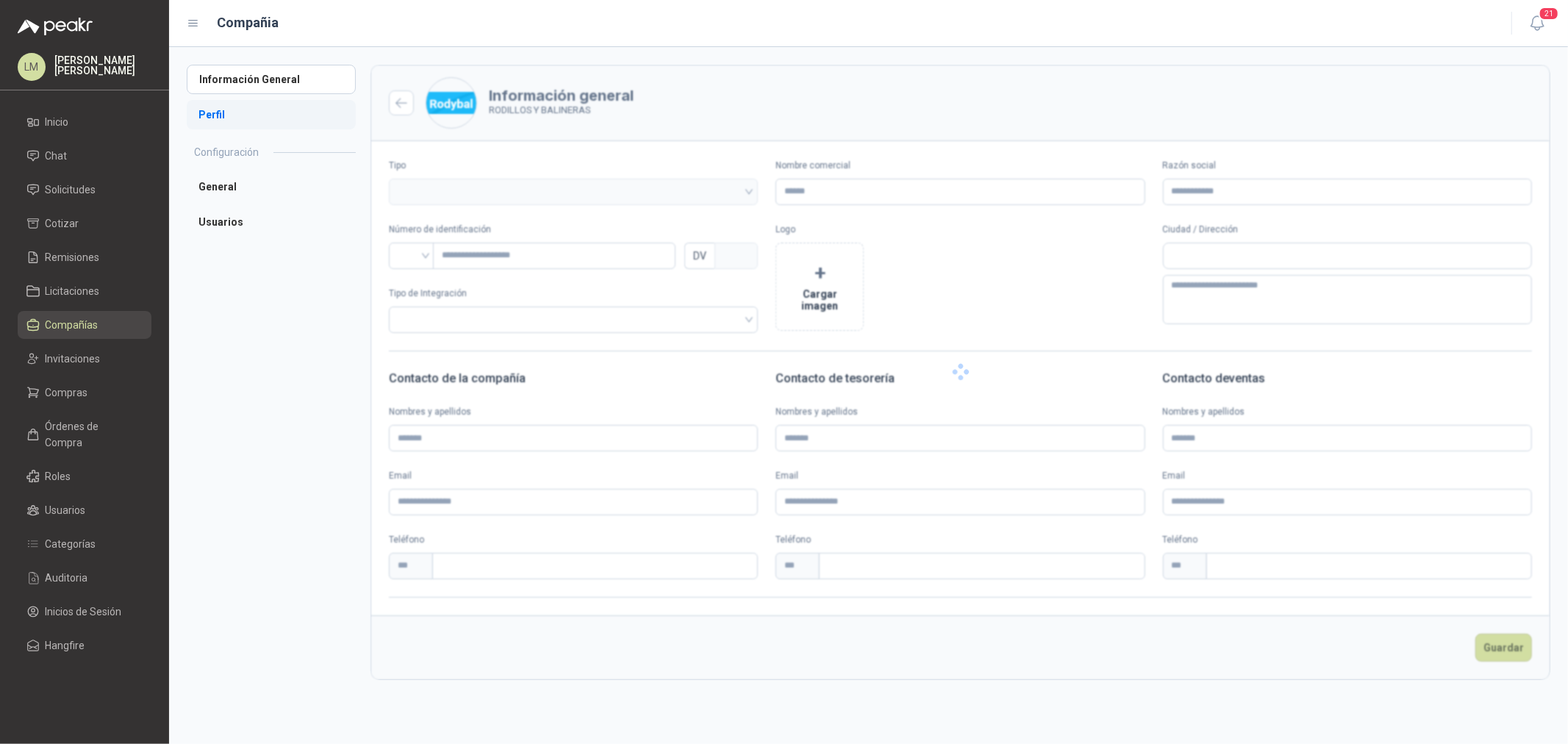
type input "**********"
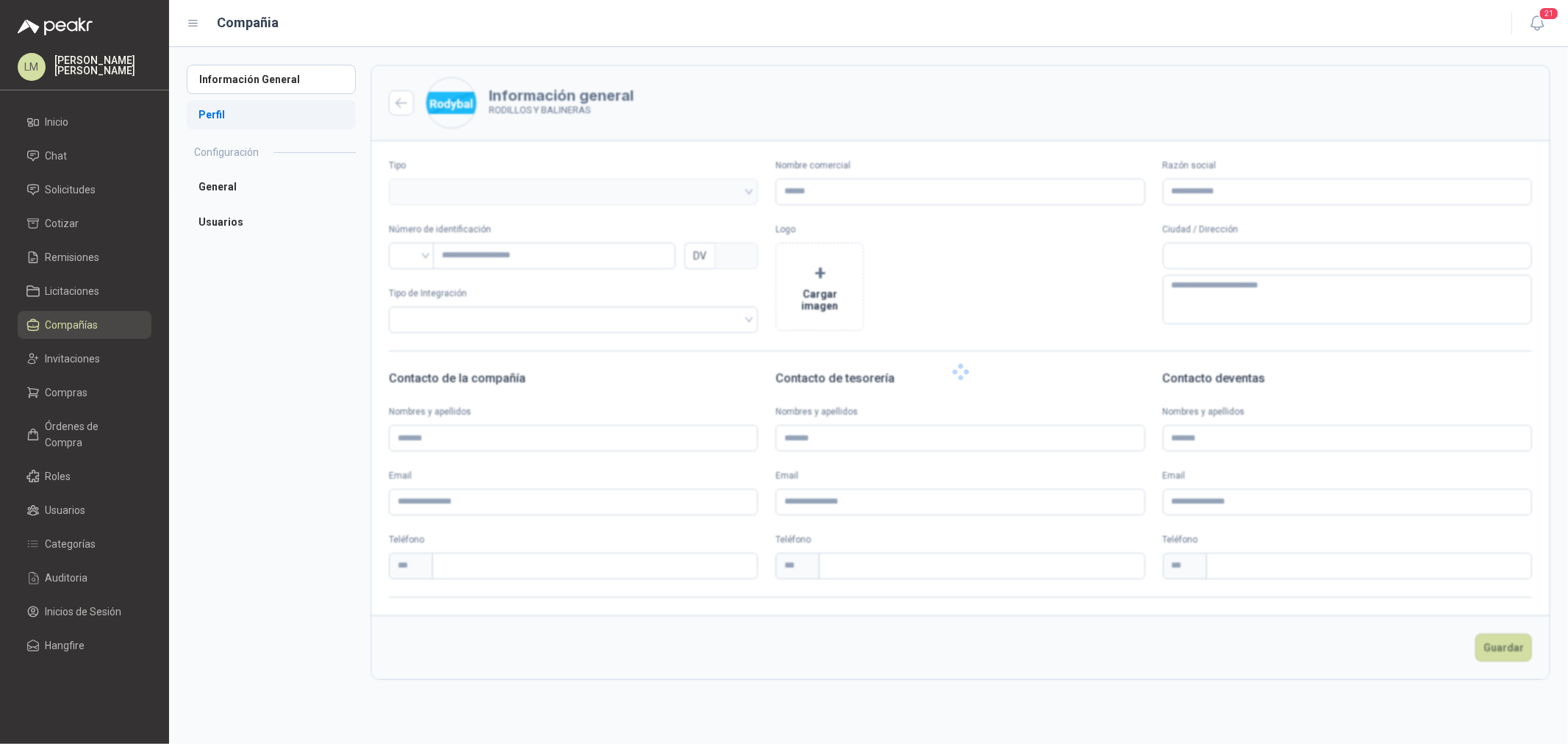
type input "**********"
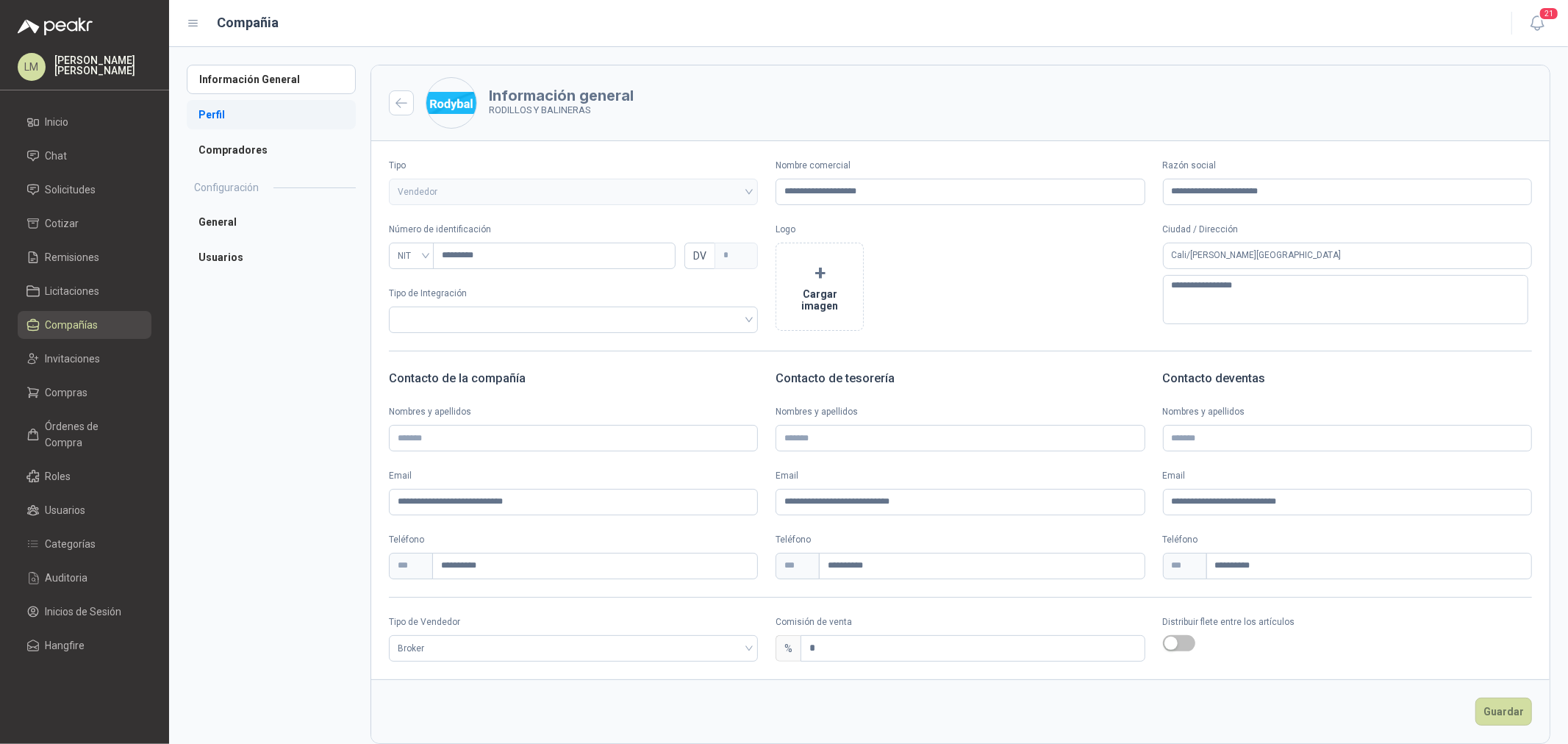
click at [228, 120] on li "Perfil" at bounding box center [271, 114] width 169 height 29
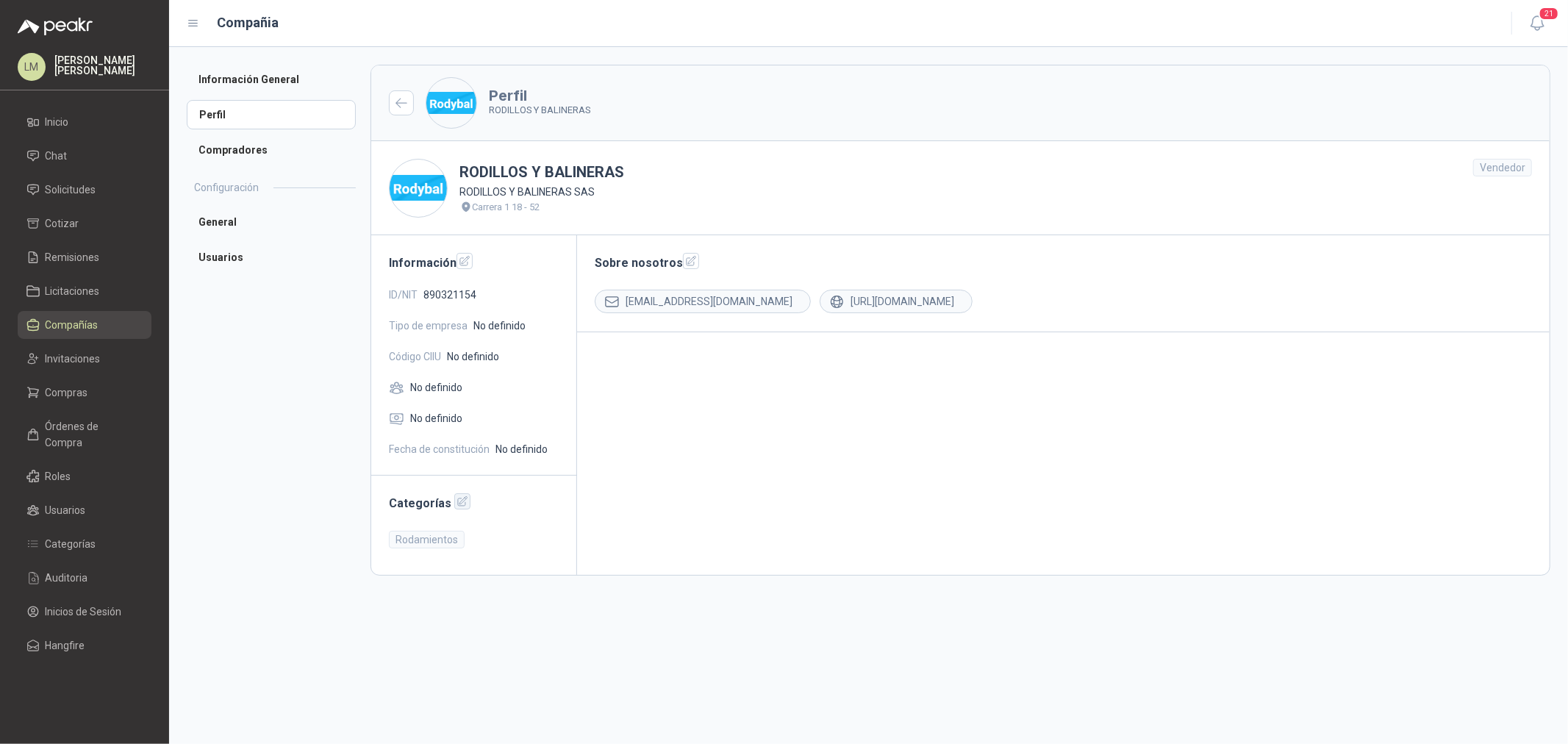
click at [458, 504] on icon "button" at bounding box center [463, 502] width 9 height 9
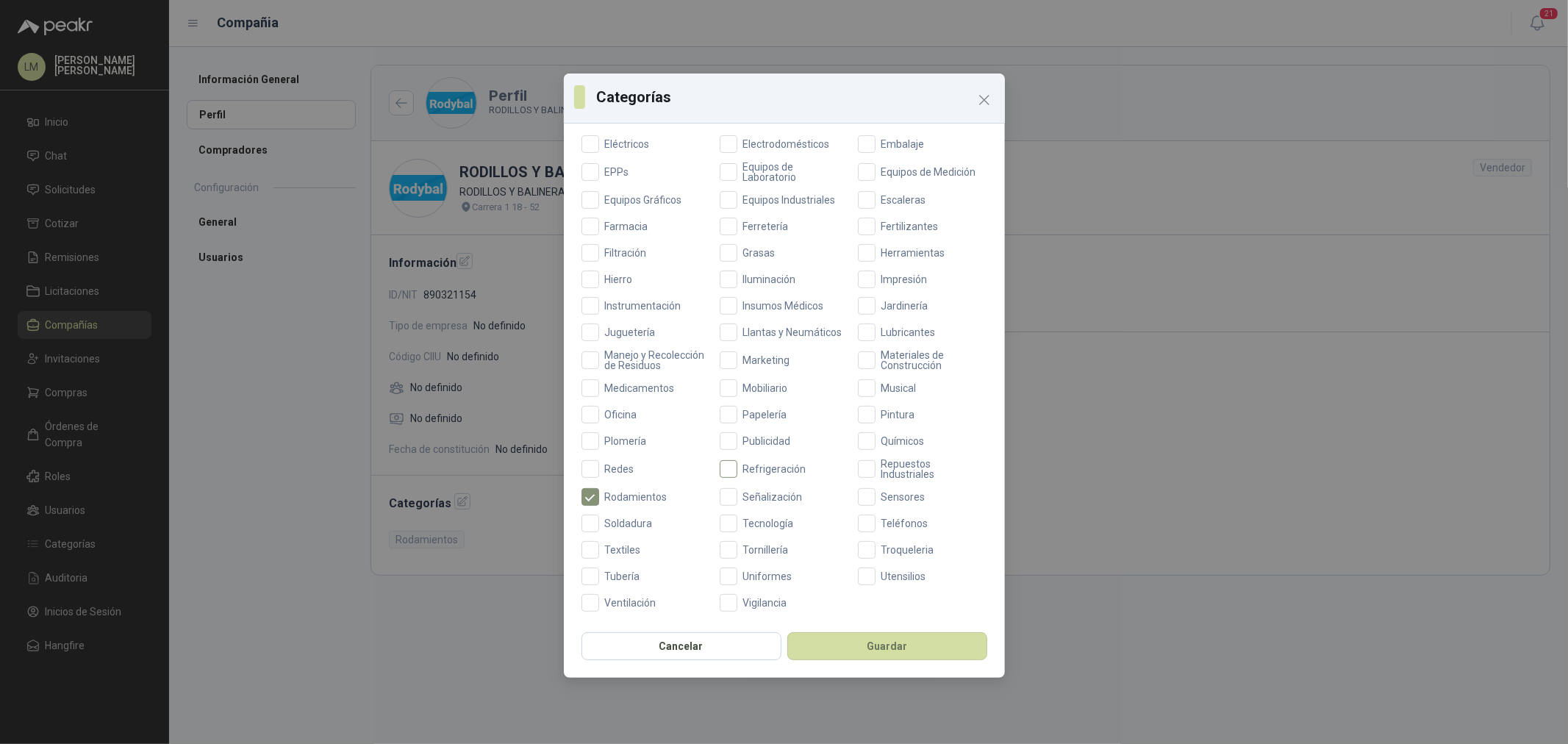
scroll to position [347, 0]
click at [876, 464] on span "Repuestos Industriales" at bounding box center [932, 469] width 112 height 21
click at [876, 641] on button "Guardar" at bounding box center [888, 647] width 200 height 28
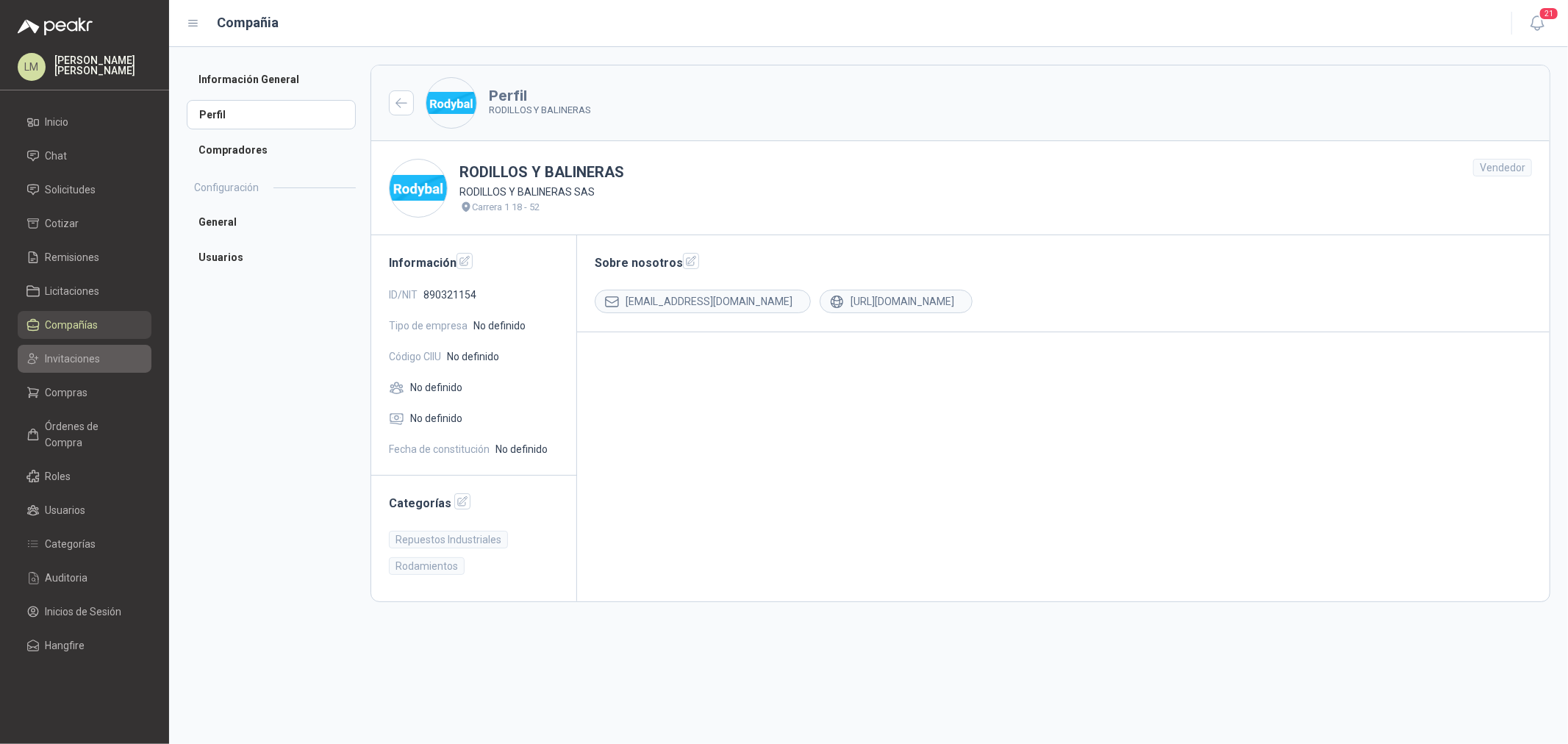
click at [76, 358] on span "Invitaciones" at bounding box center [73, 358] width 55 height 16
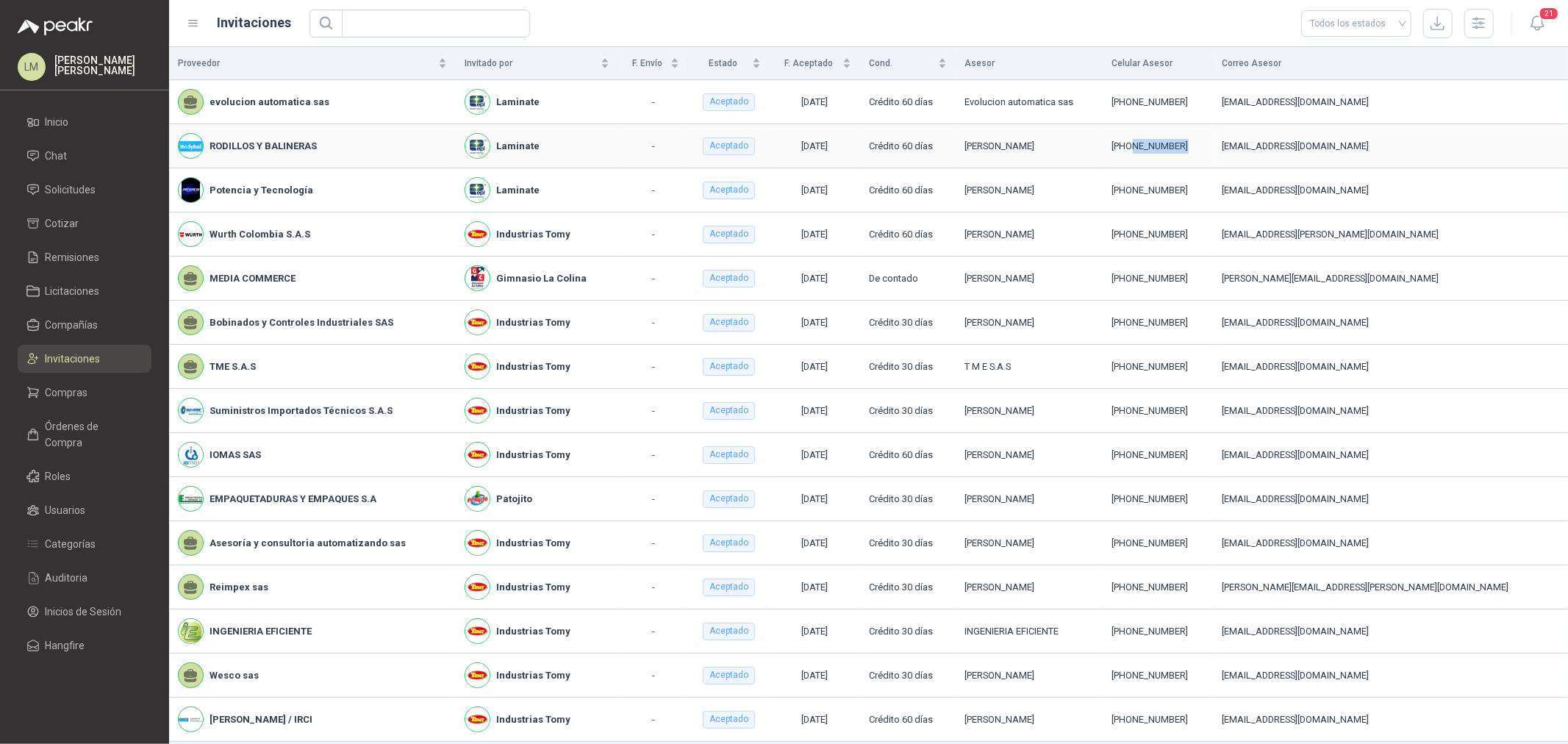
drag, startPoint x: 1277, startPoint y: 149, endPoint x: 1224, endPoint y: 151, distance: 53.0
click at [1204, 151] on div "[PHONE_NUMBER]" at bounding box center [1158, 146] width 92 height 15
click at [78, 192] on span "Solicitudes" at bounding box center [71, 189] width 51 height 16
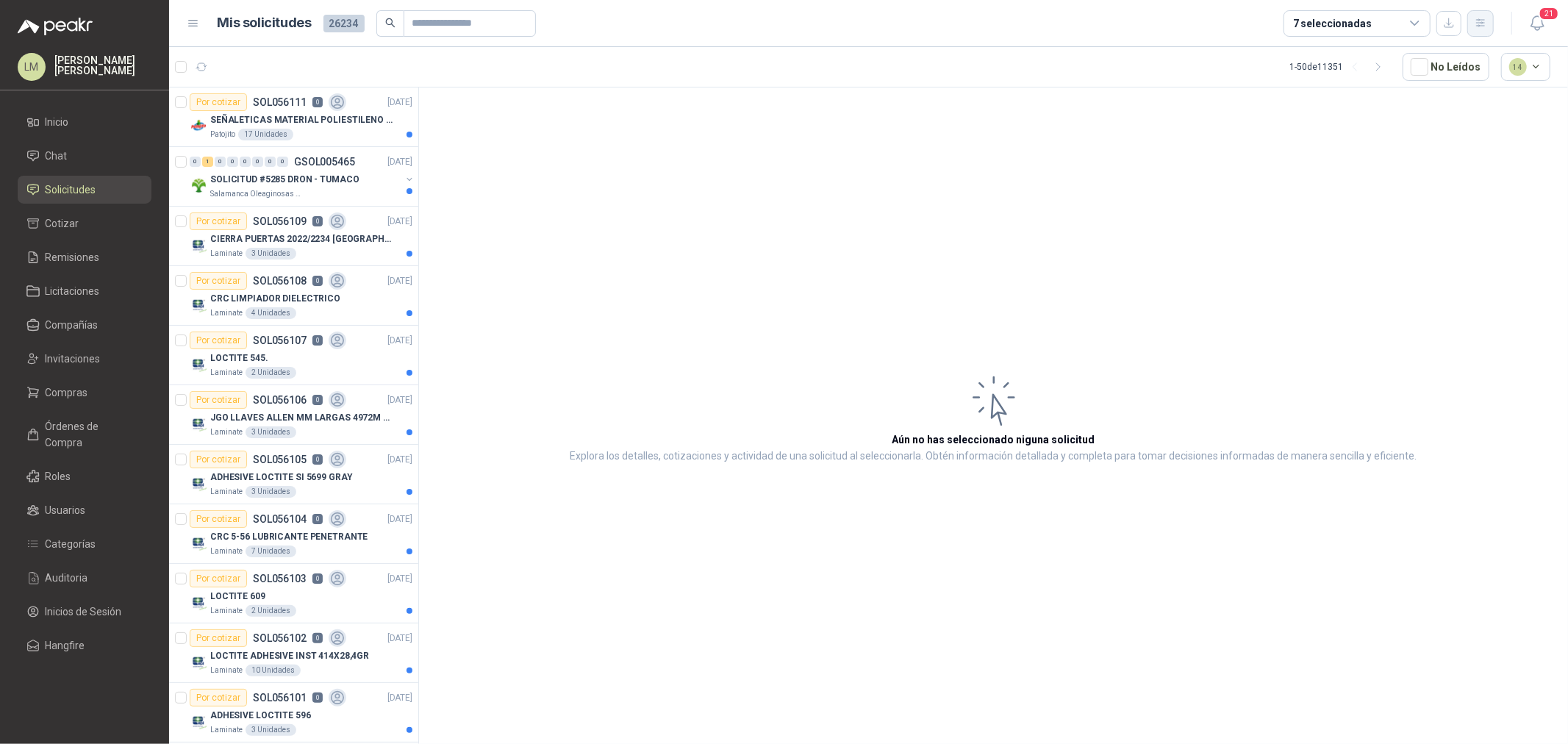
click at [1480, 18] on icon "button" at bounding box center [1481, 23] width 12 height 12
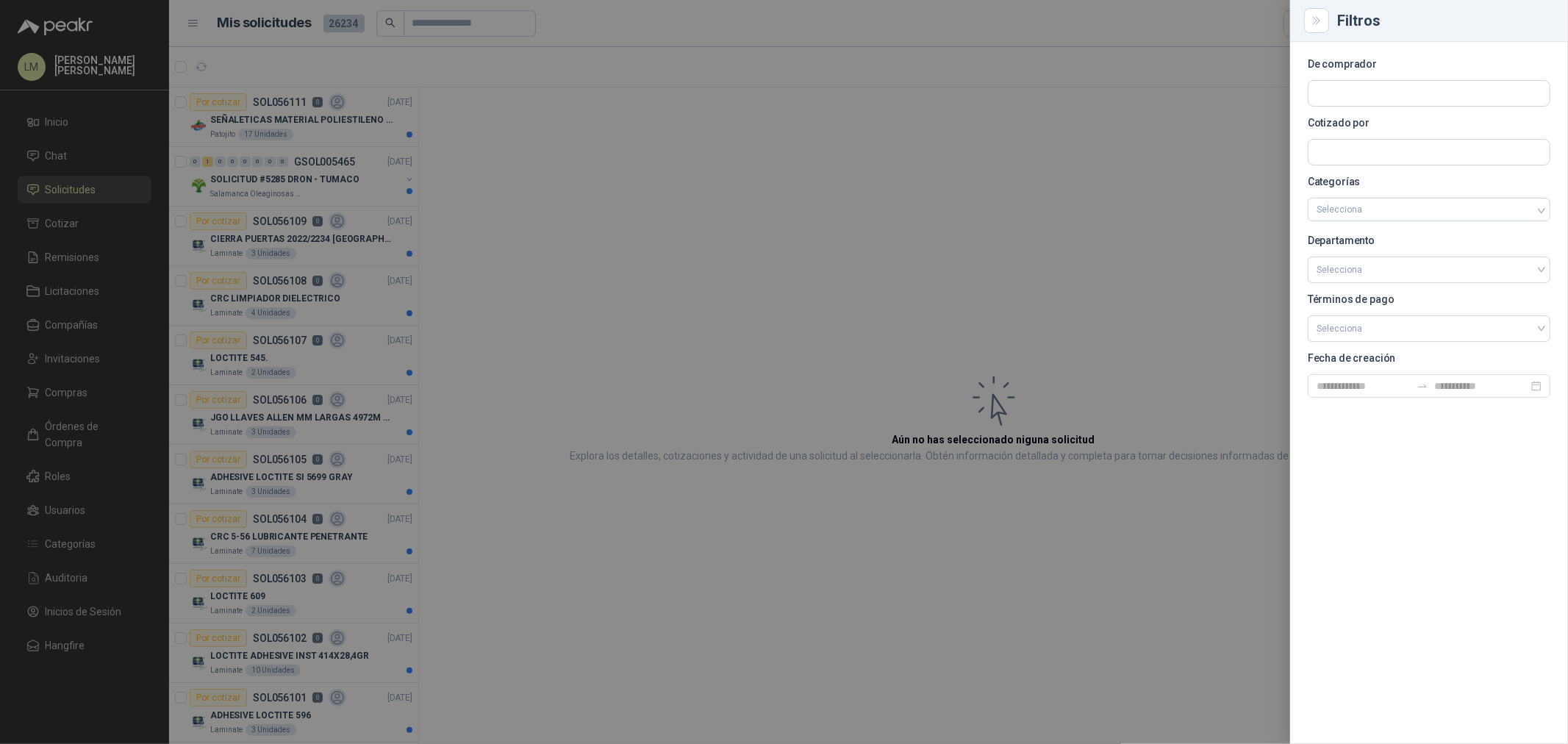
click at [602, 267] on div at bounding box center [784, 372] width 1568 height 744
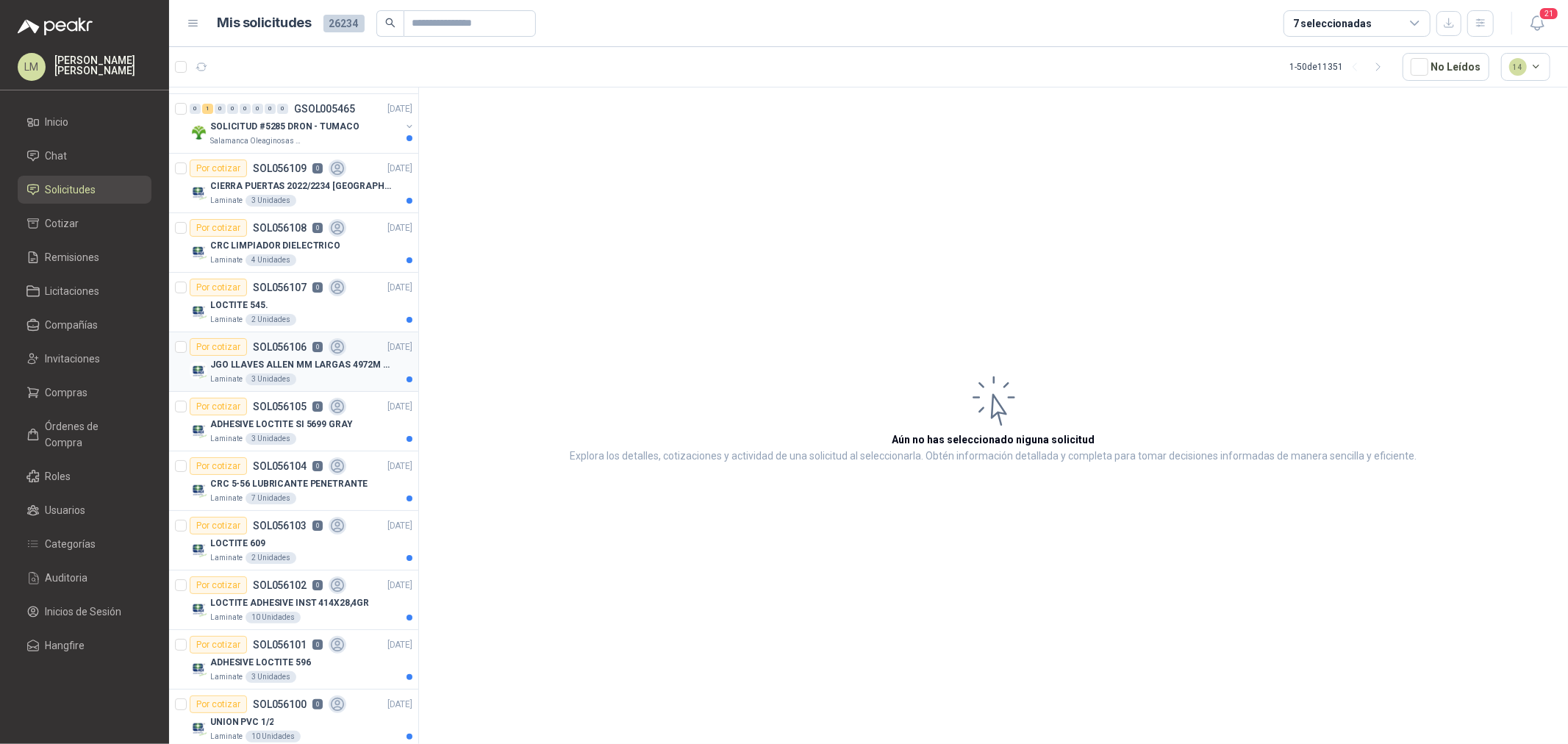
scroll to position [82, 0]
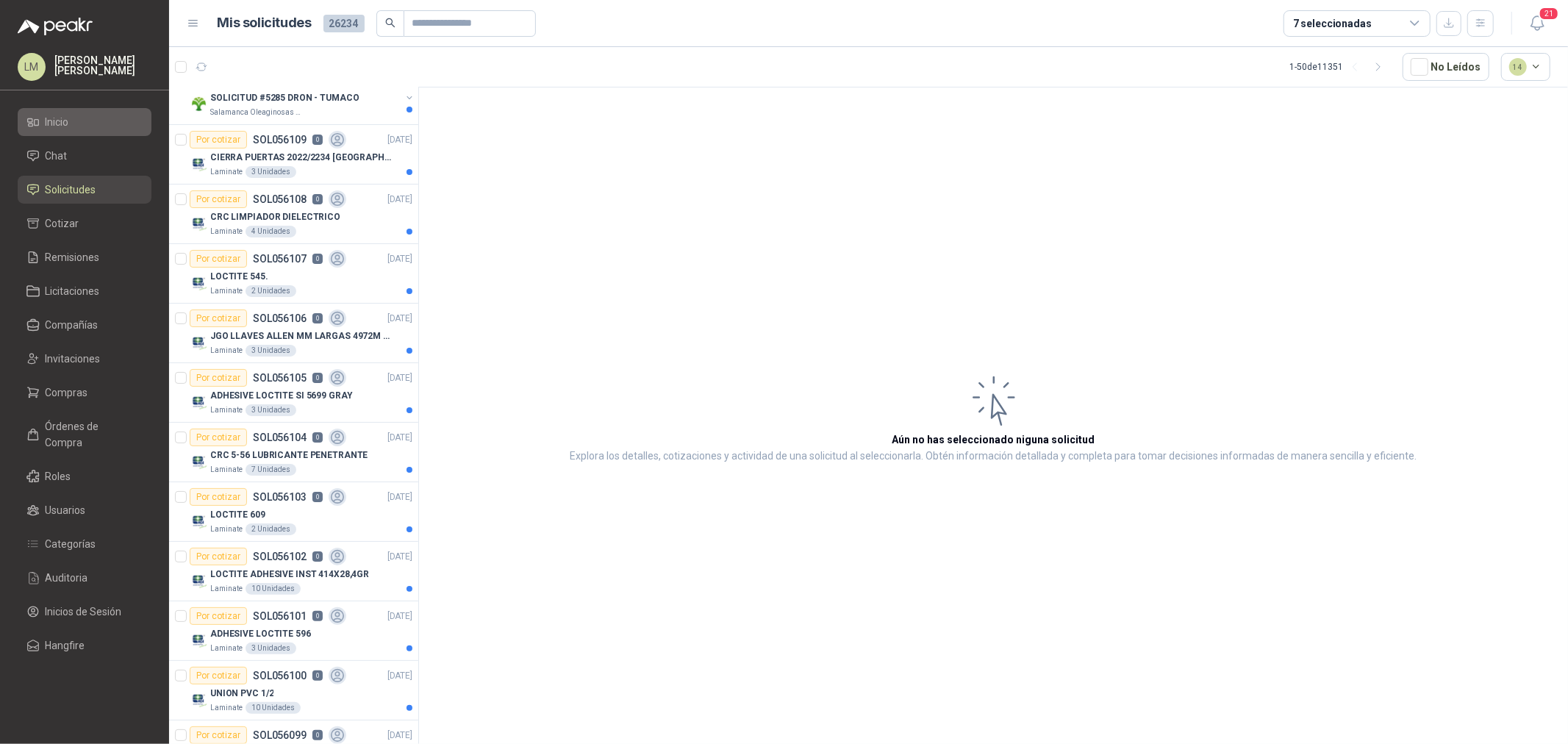
click at [66, 128] on span "Inicio" at bounding box center [57, 122] width 23 height 16
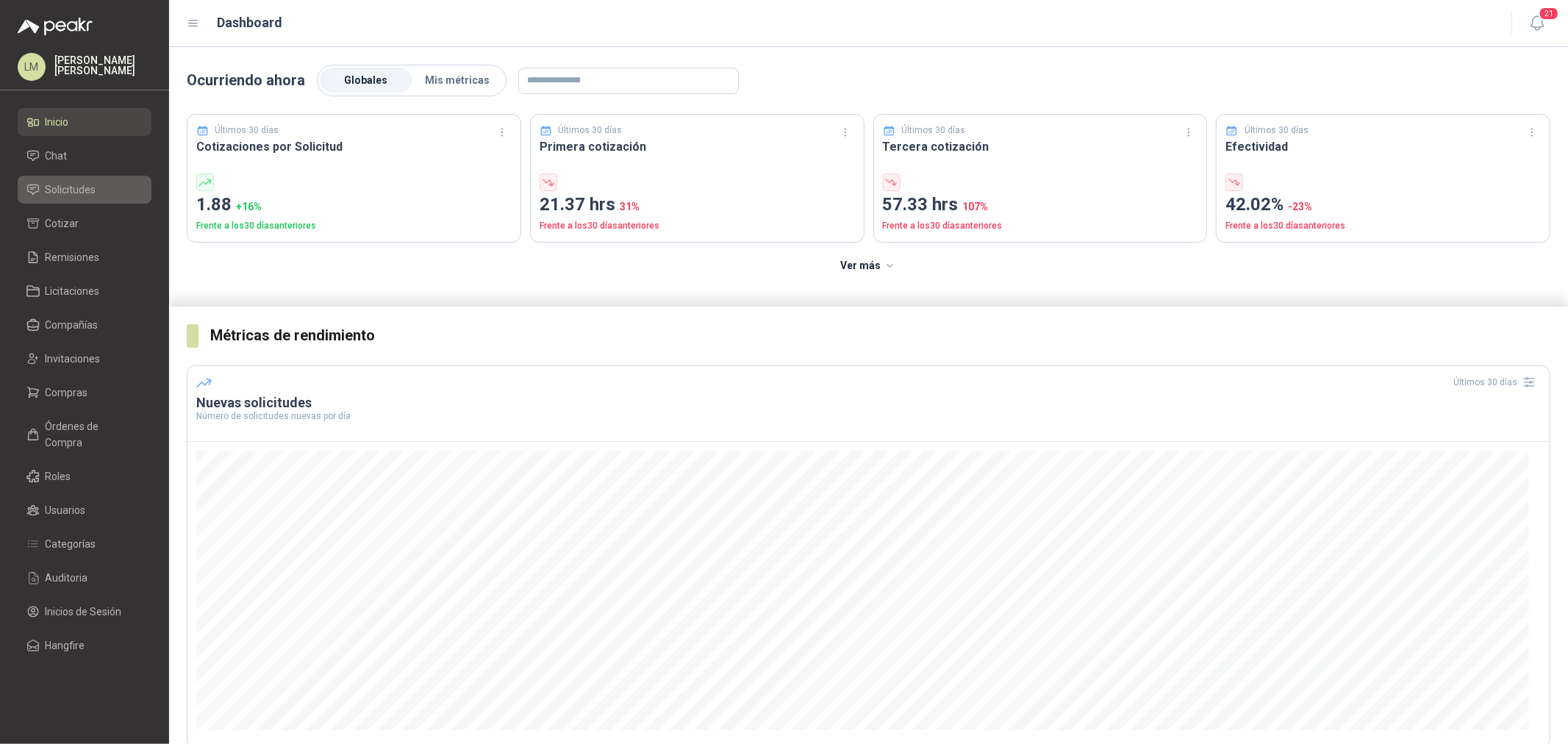
click at [74, 180] on link "Solicitudes" at bounding box center [84, 190] width 134 height 28
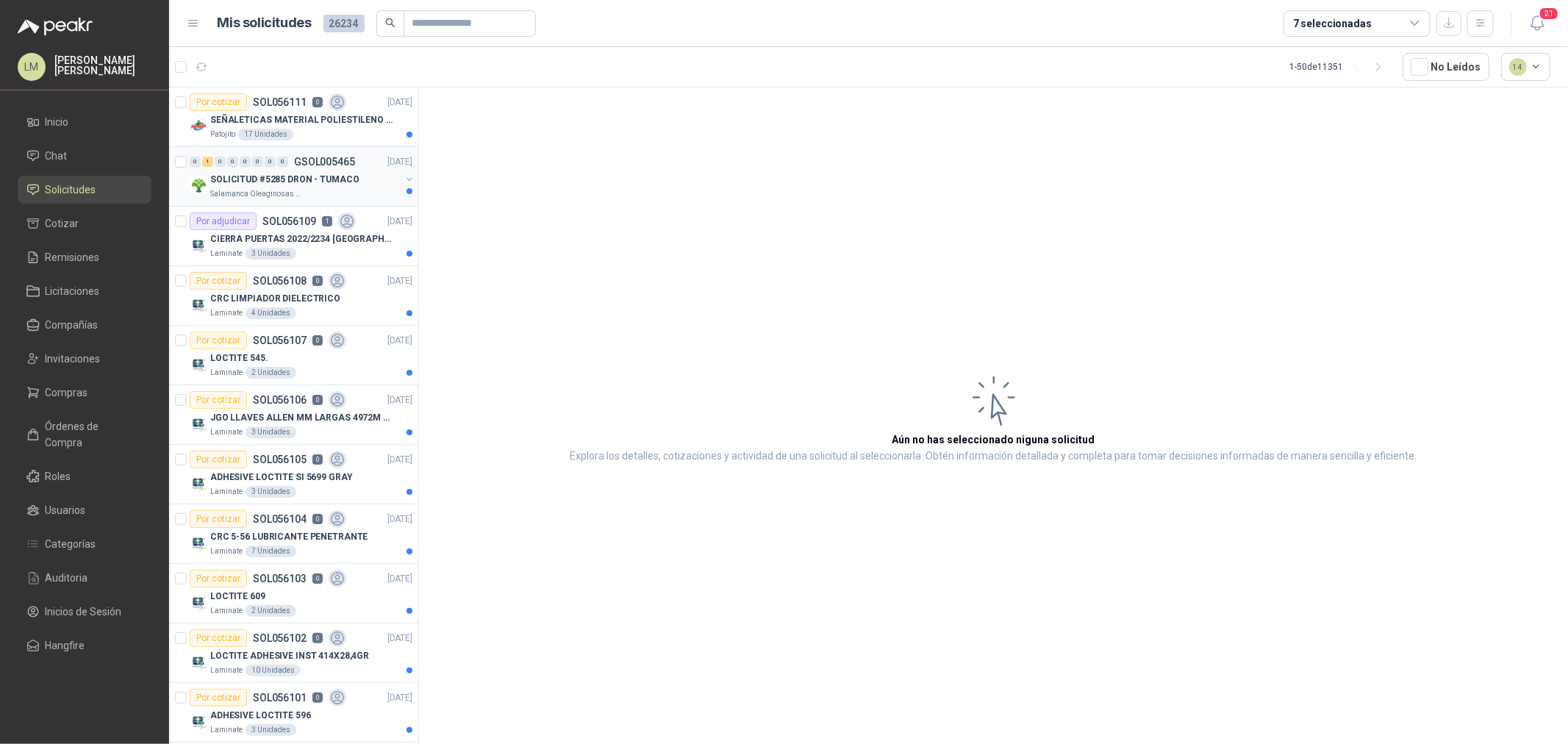
click at [304, 186] on p "SOLICITUD #5285 DRON - TUMACO" at bounding box center [284, 180] width 149 height 14
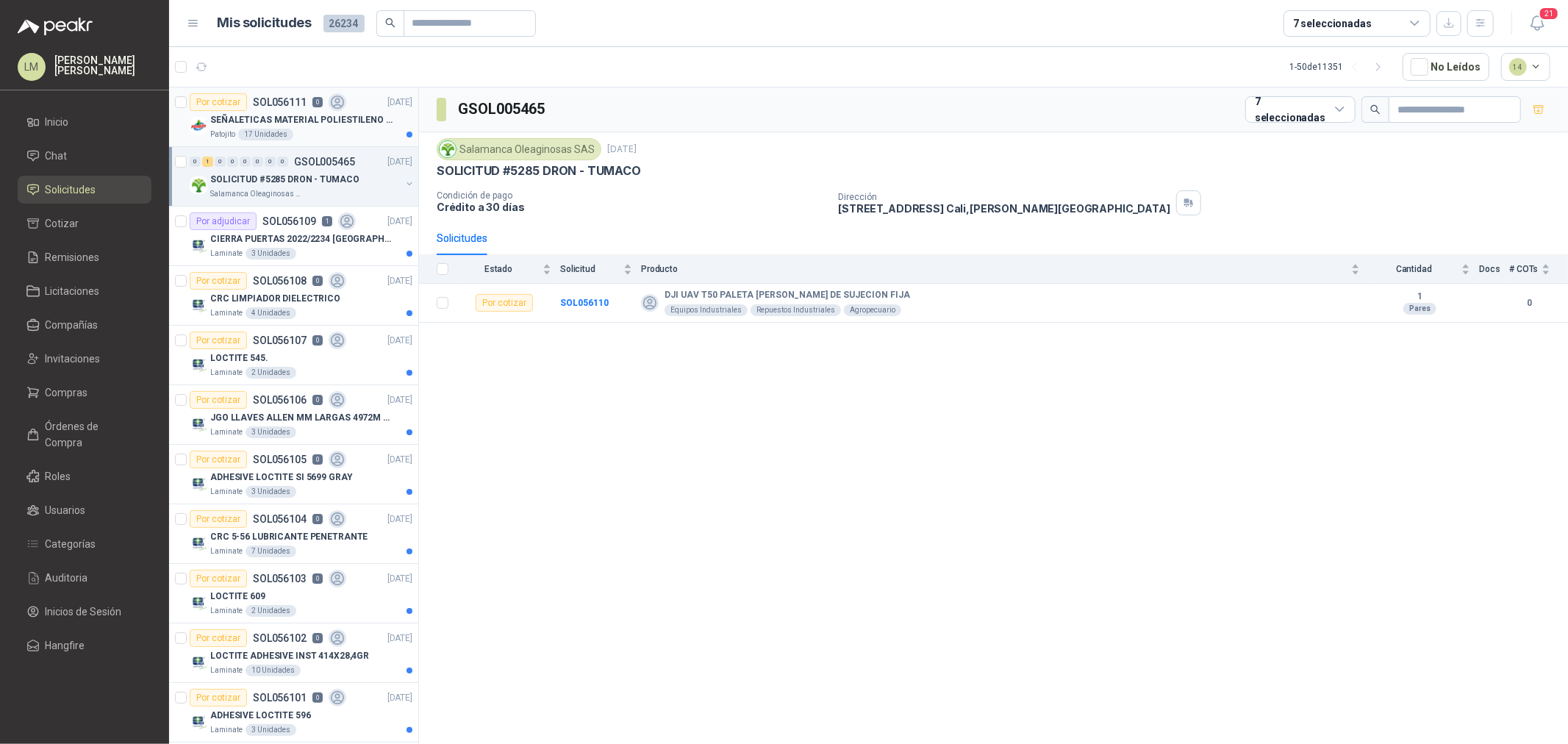
click at [285, 114] on p "SEÑALETICAS MATERIAL POLIESTILENO CON VINILO LAMINADO CALIBRE 60" at bounding box center [301, 121] width 183 height 14
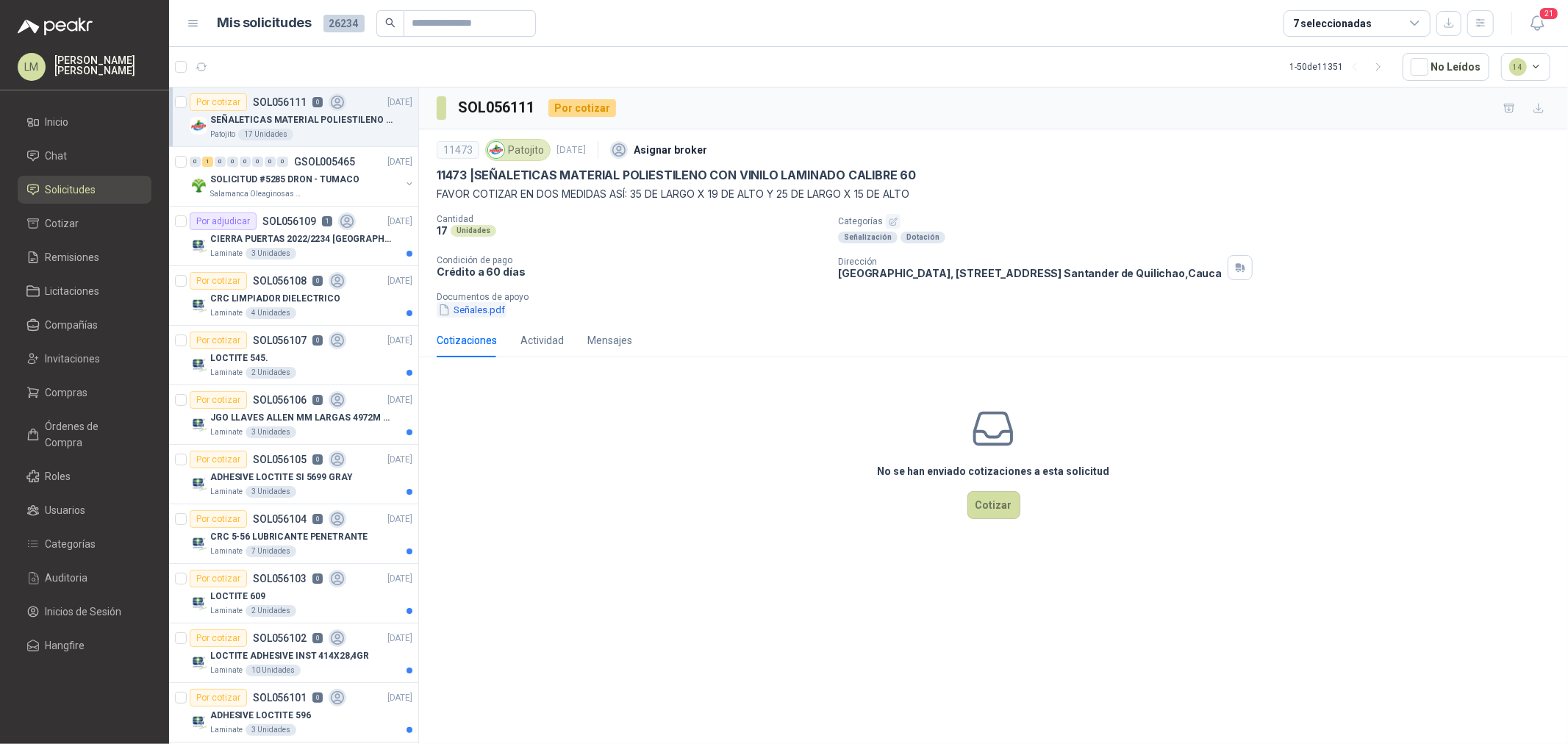
click at [468, 311] on button "Señales.pdf" at bounding box center [471, 310] width 70 height 15
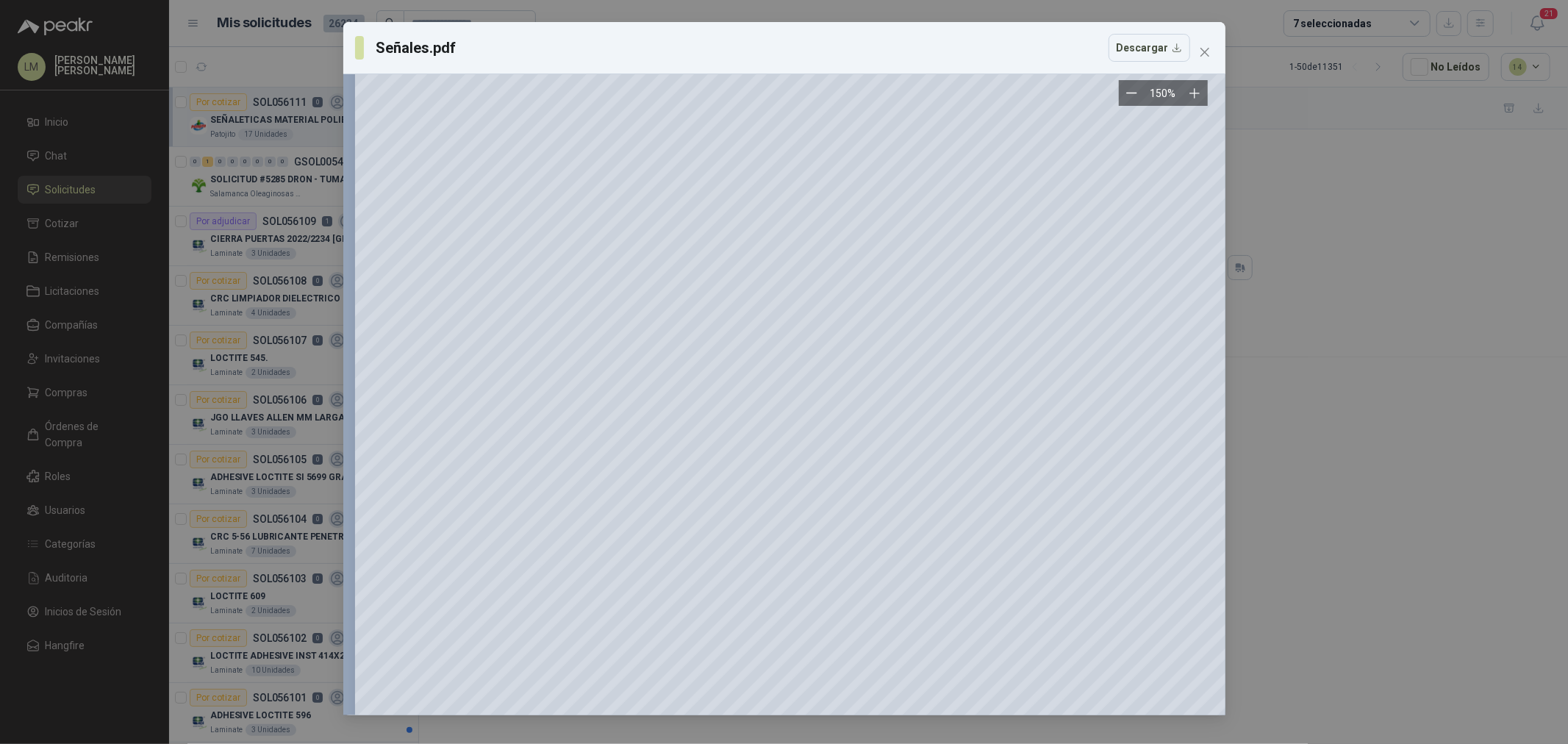
scroll to position [10475, 0]
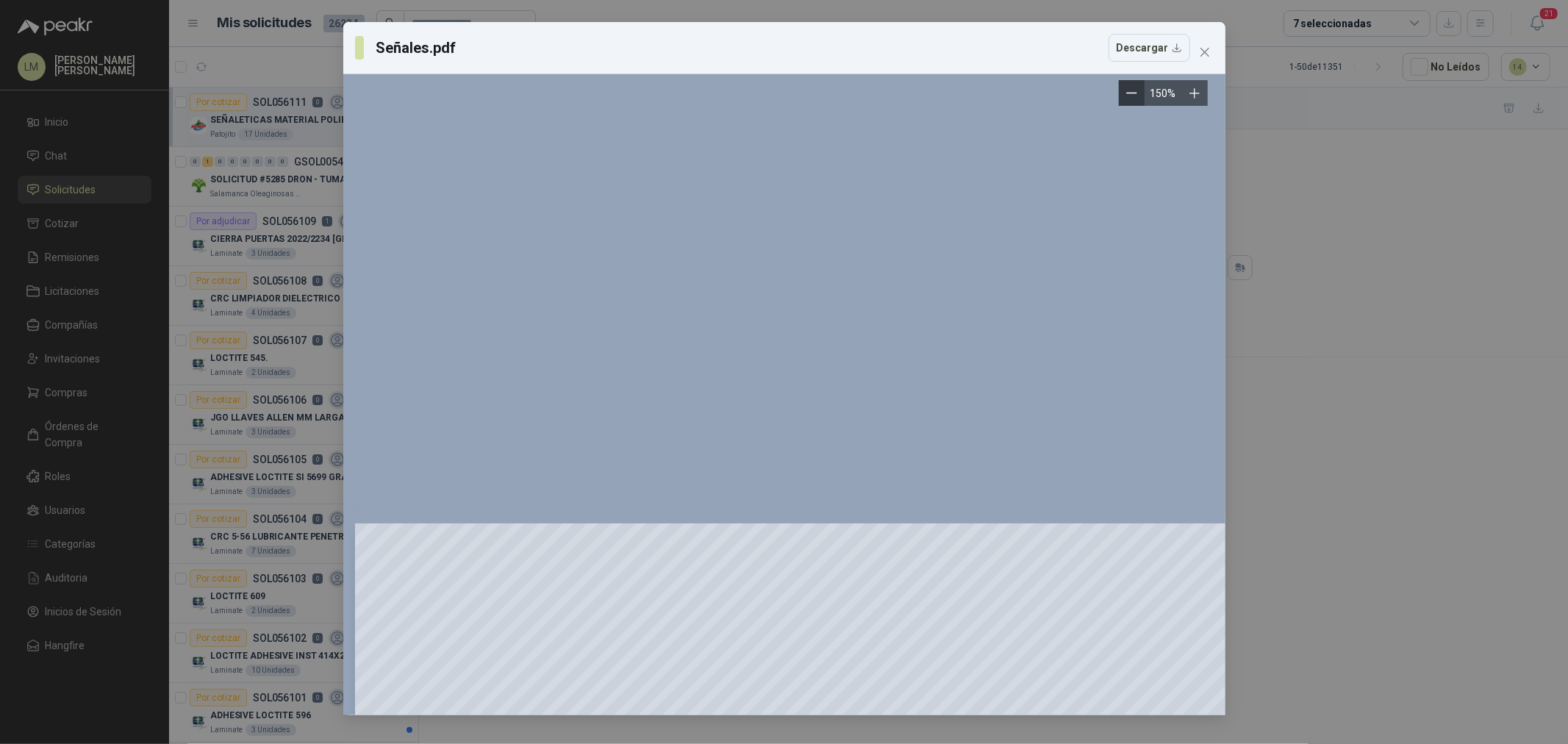
click at [1134, 97] on icon "Zoom out" at bounding box center [1132, 93] width 11 height 11
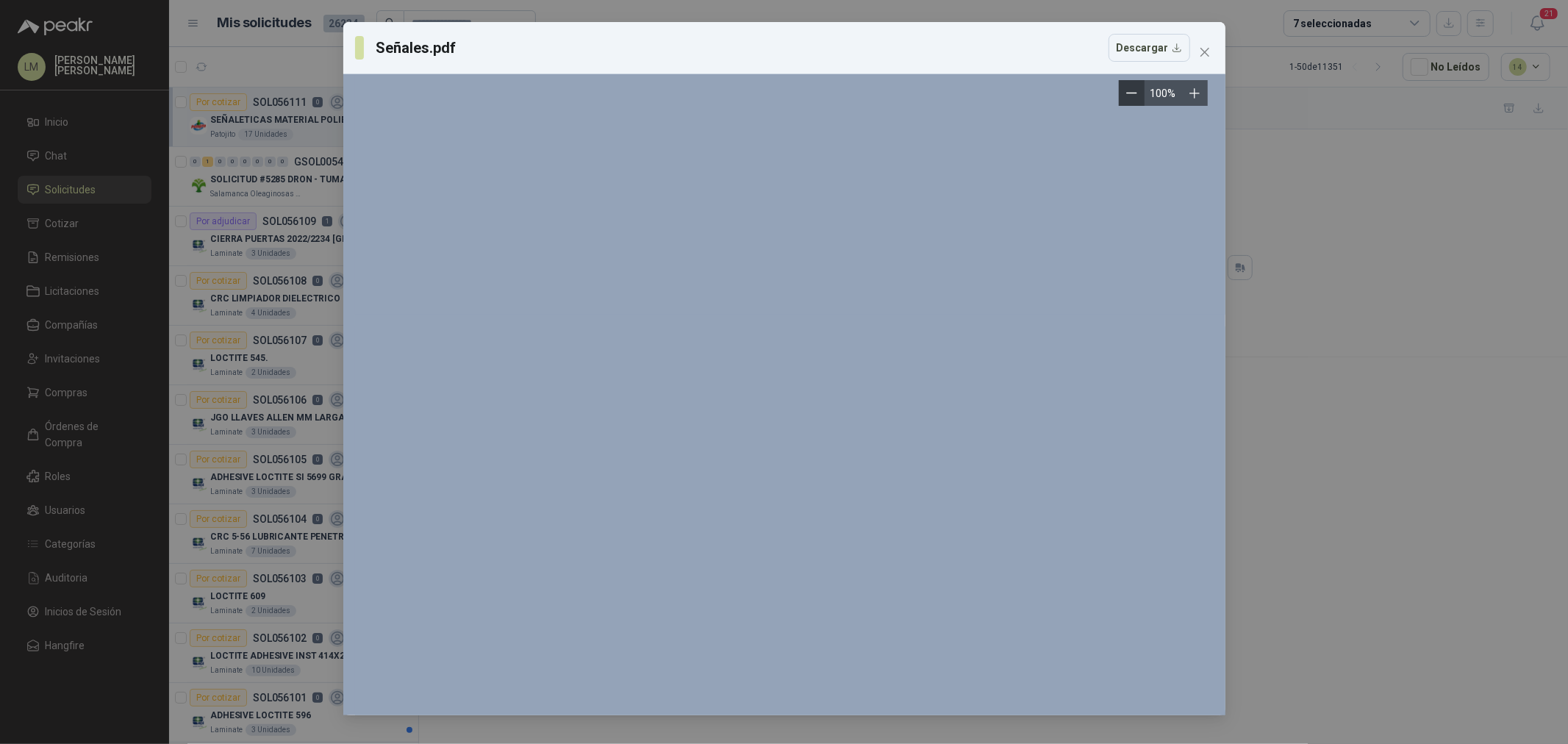
click at [1134, 97] on icon "Zoom out" at bounding box center [1132, 93] width 11 height 11
click at [1134, 97] on icon "Zoom out" at bounding box center [1138, 93] width 11 height 11
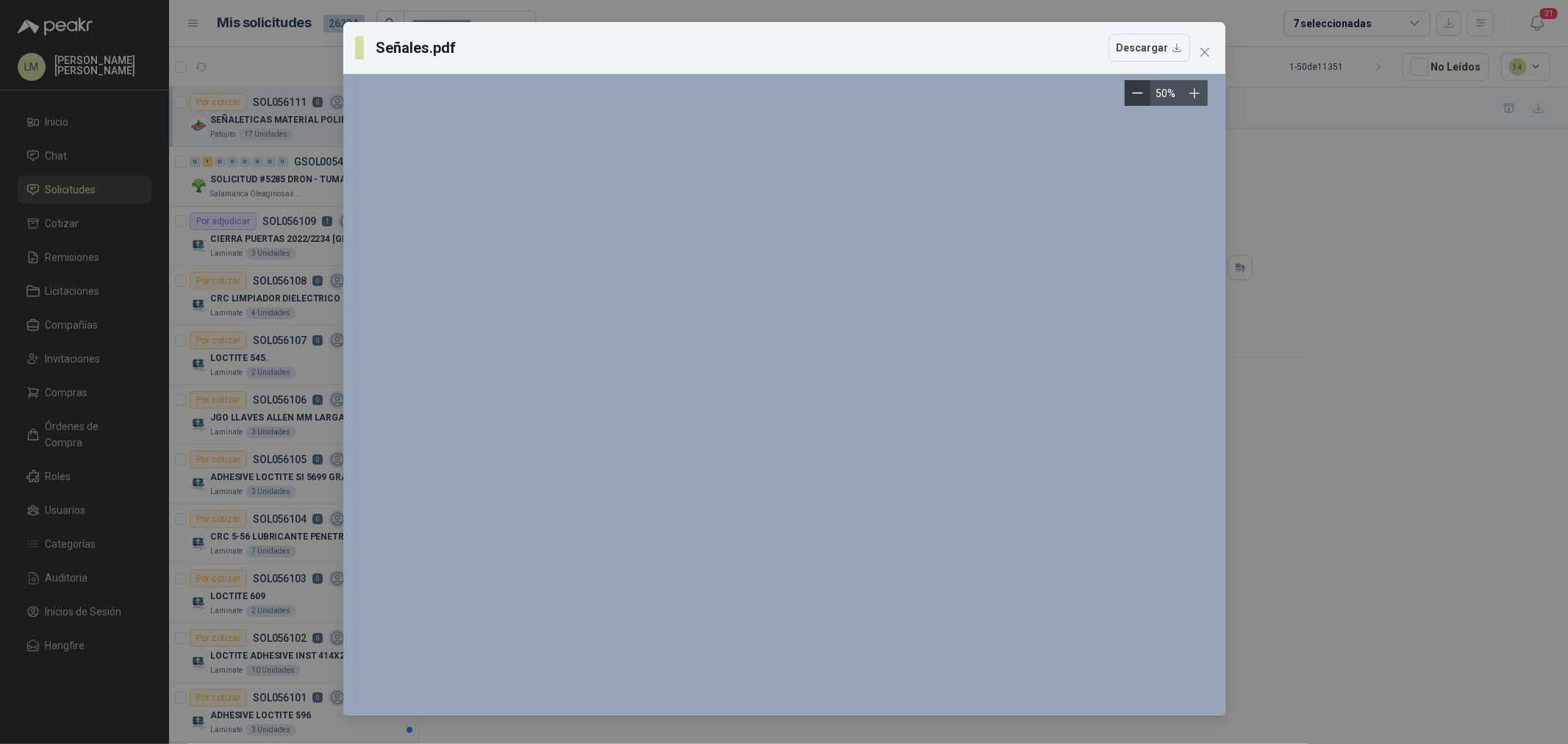
click at [1134, 97] on icon "Zoom out" at bounding box center [1138, 93] width 11 height 11
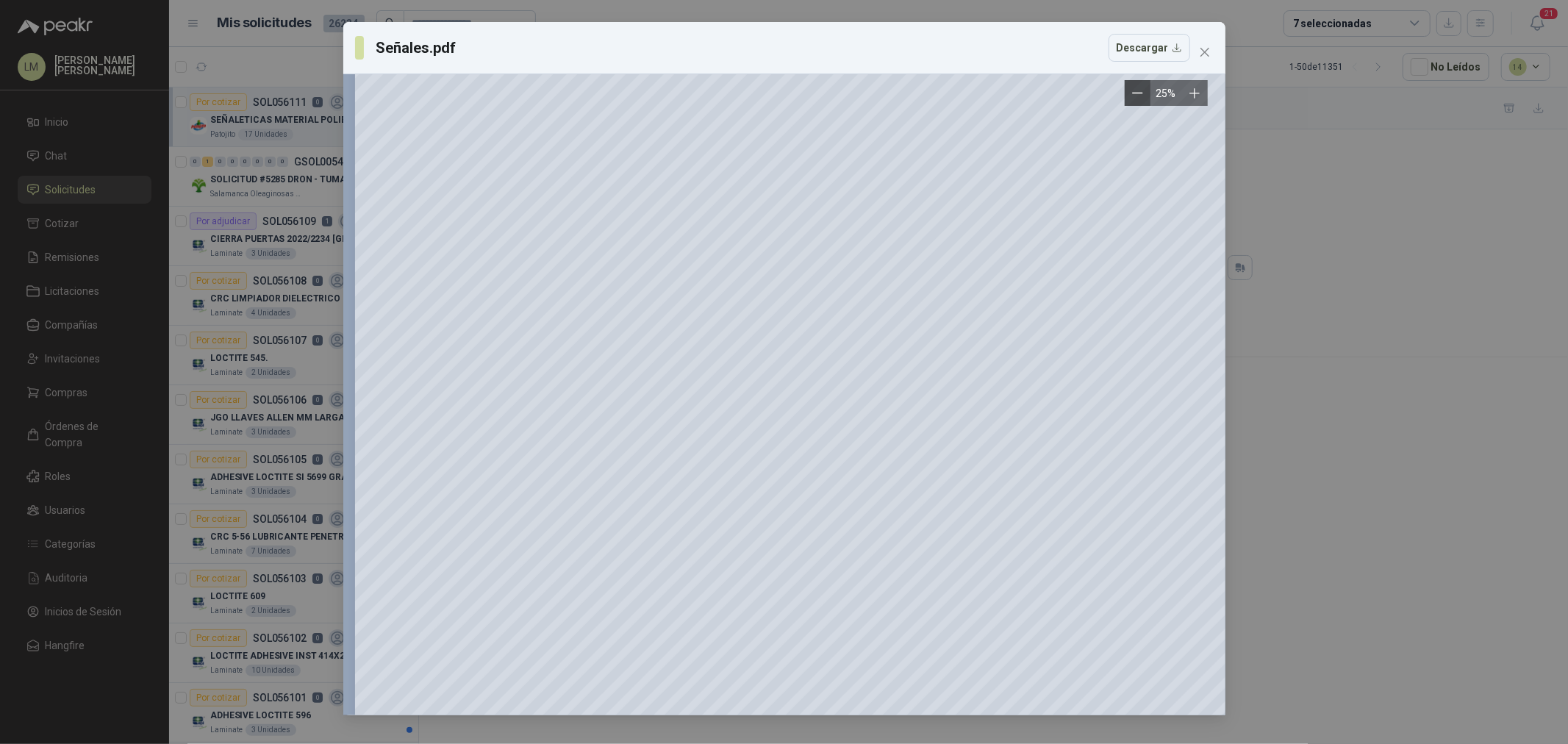
click at [1134, 97] on icon "Zoom out" at bounding box center [1138, 93] width 11 height 11
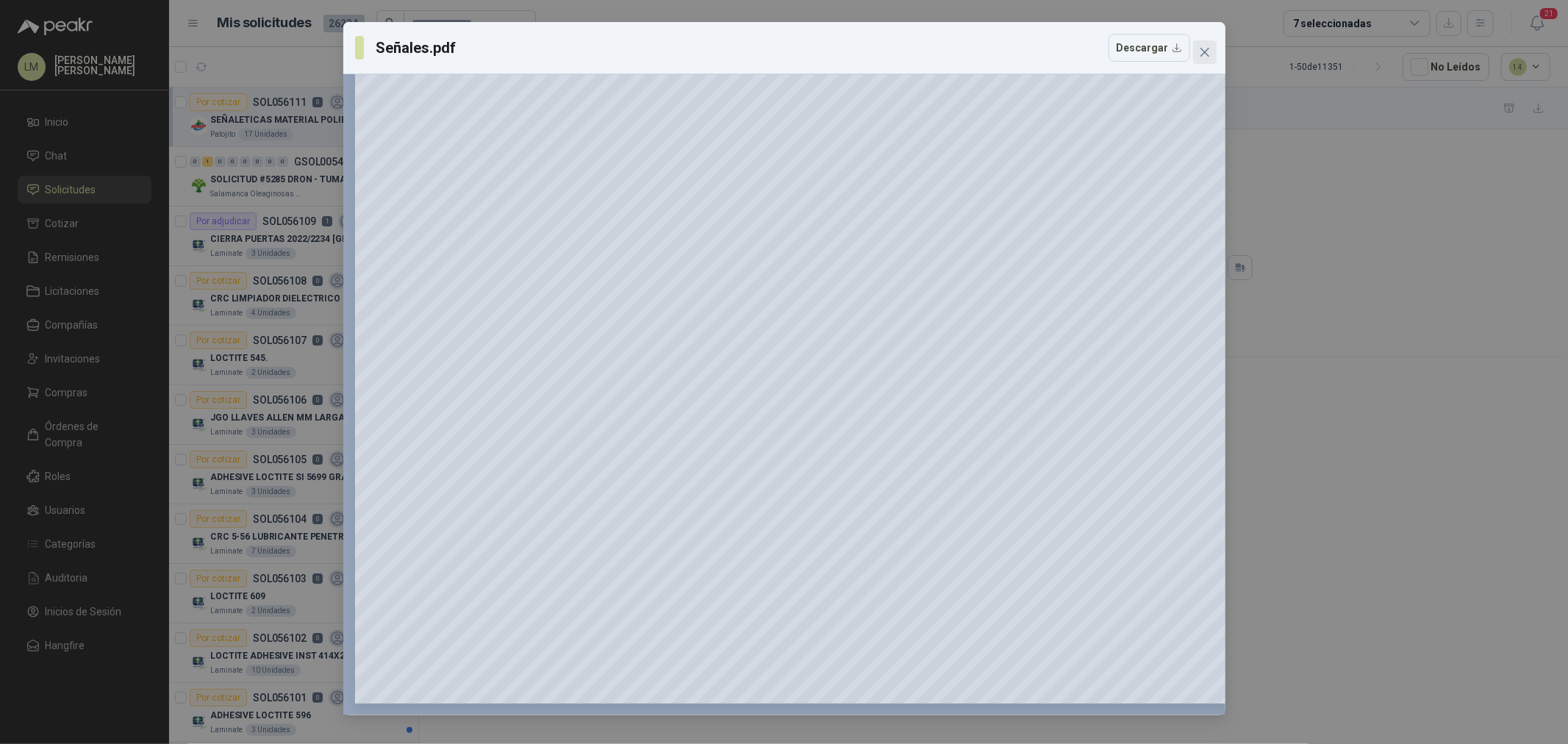
click at [1207, 53] on icon "close" at bounding box center [1205, 52] width 12 height 12
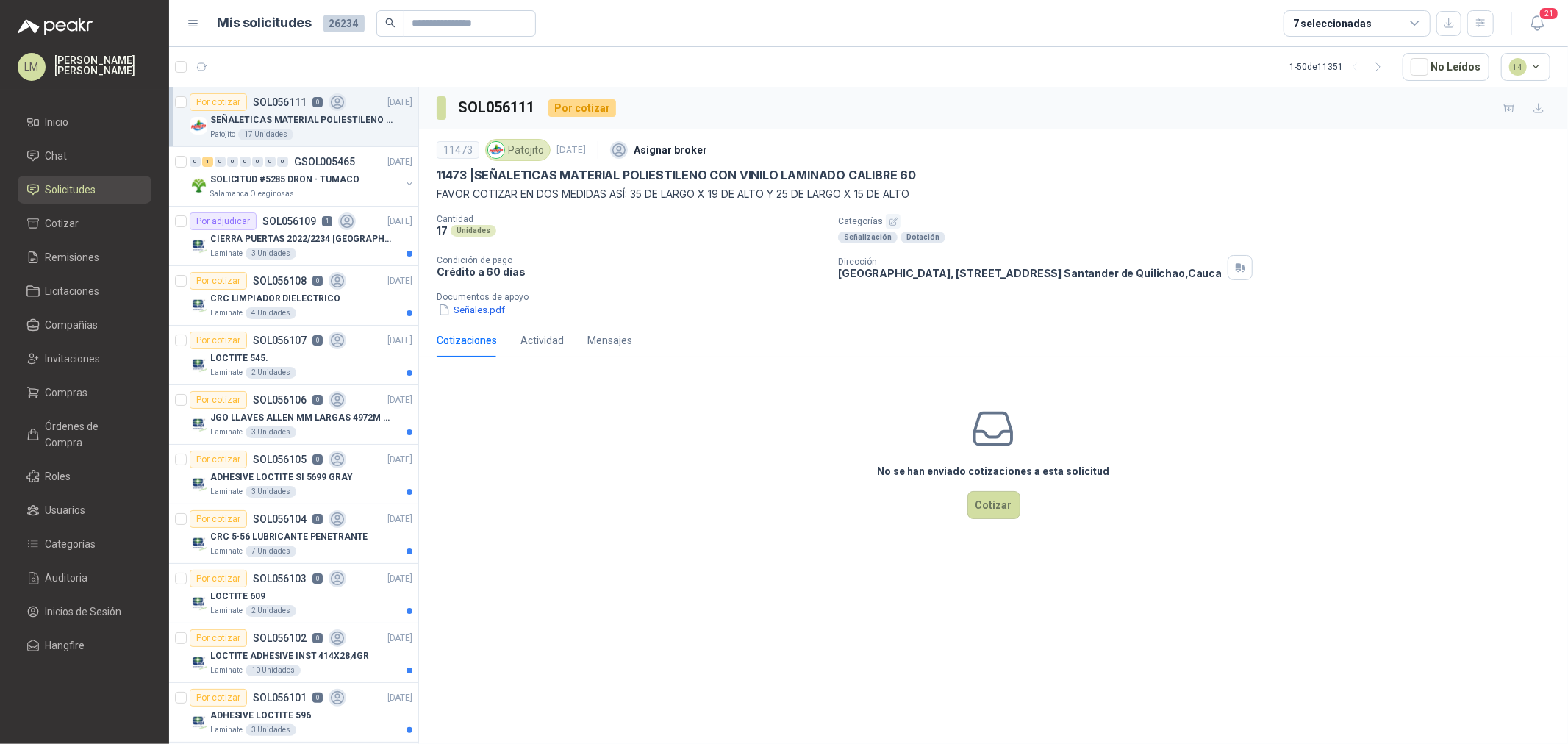
click at [892, 223] on icon "button" at bounding box center [894, 222] width 9 height 9
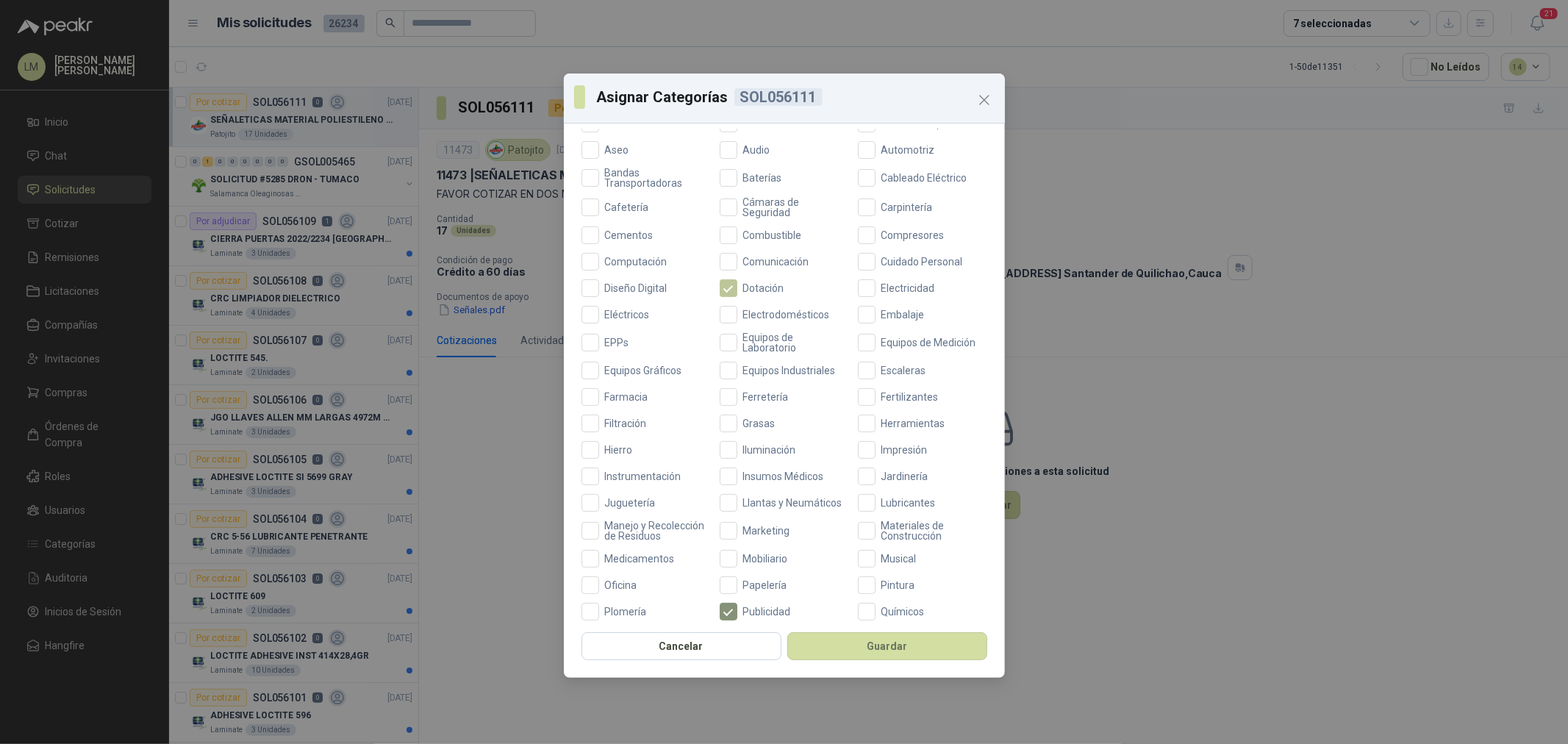
scroll to position [163, 0]
click at [753, 565] on span "Mobiliario" at bounding box center [765, 559] width 56 height 10
click at [834, 640] on button "Guardar" at bounding box center [888, 647] width 200 height 28
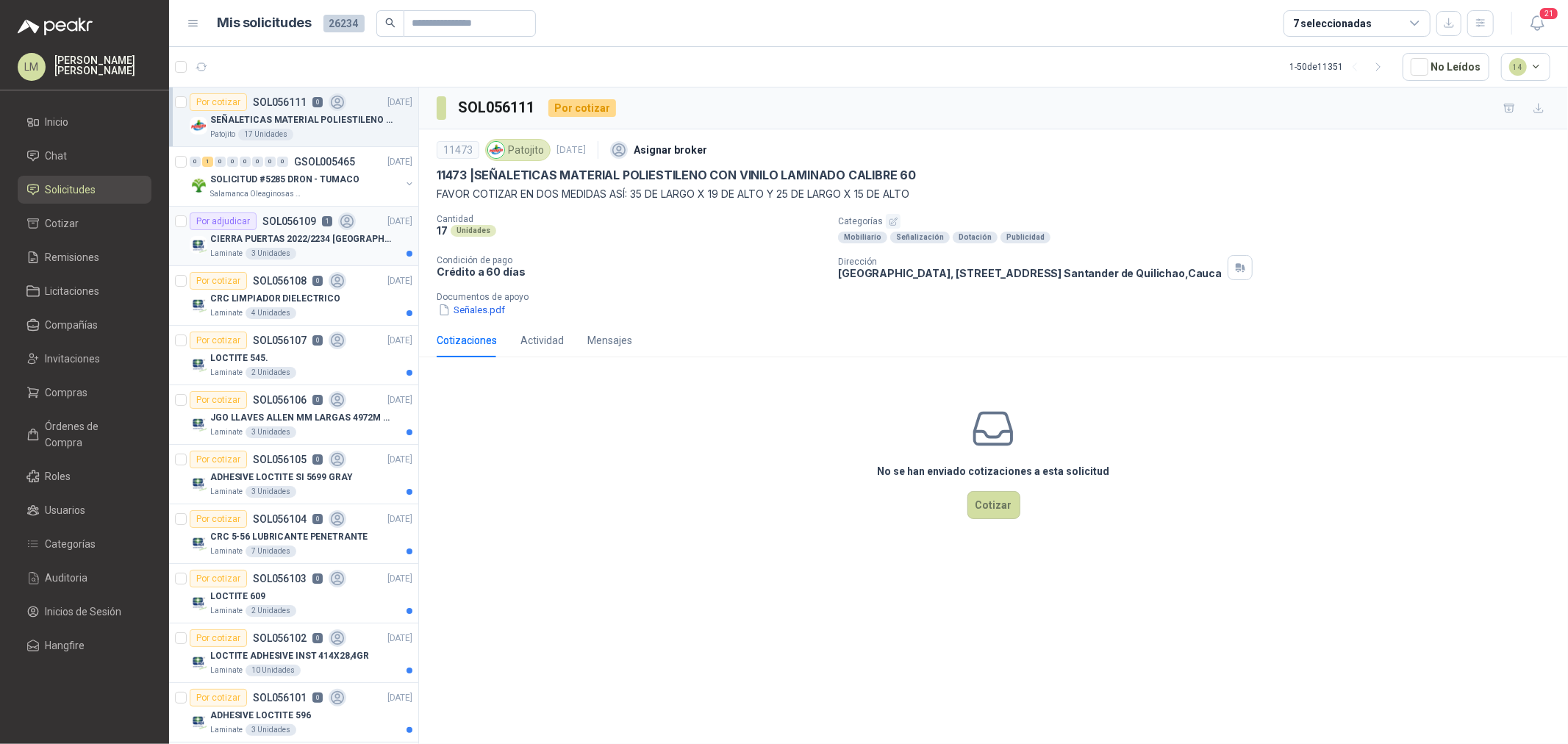
click at [275, 233] on p "CIERRA PUERTAS 2022/2234 [GEOGRAPHIC_DATA]" at bounding box center [301, 240] width 183 height 14
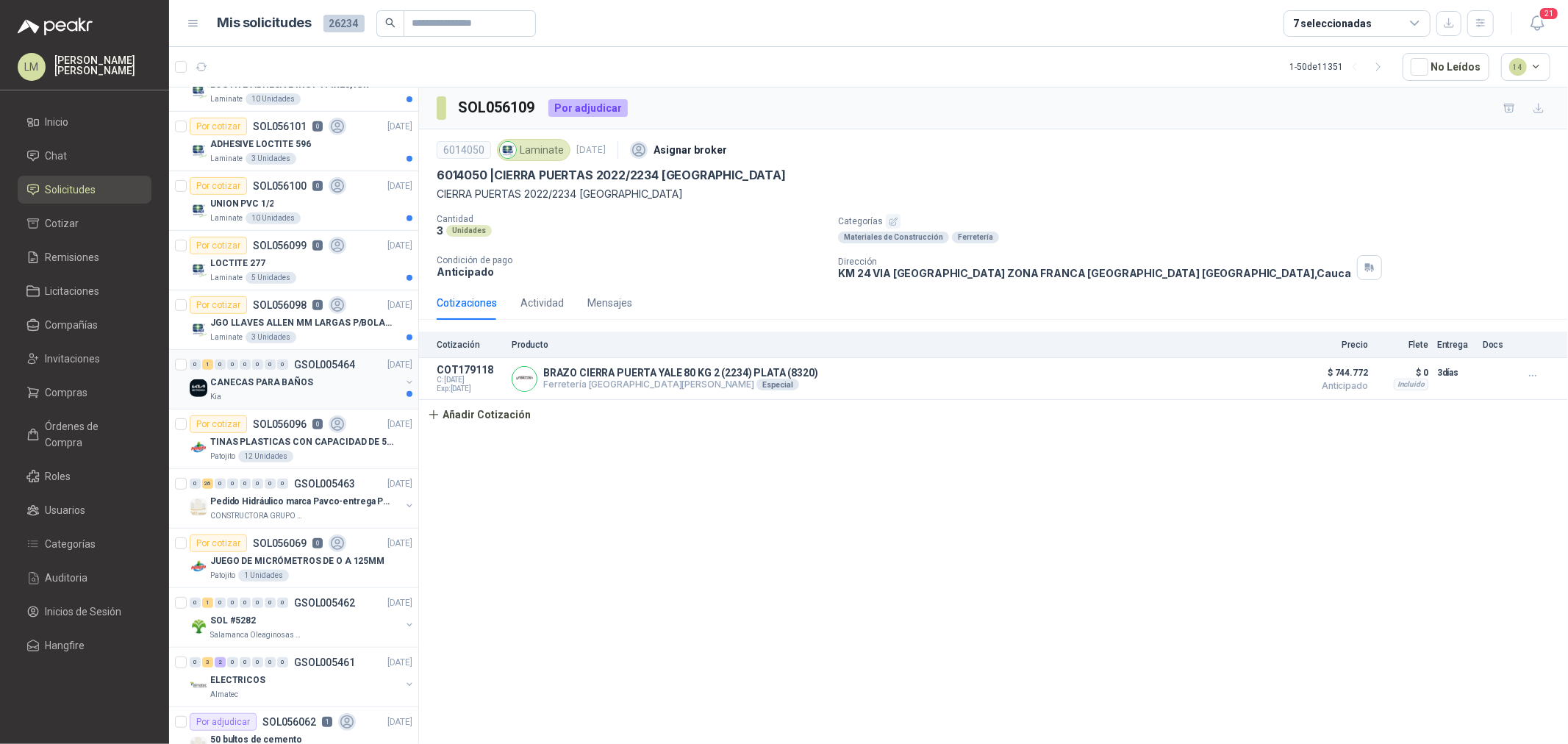
scroll to position [653, 0]
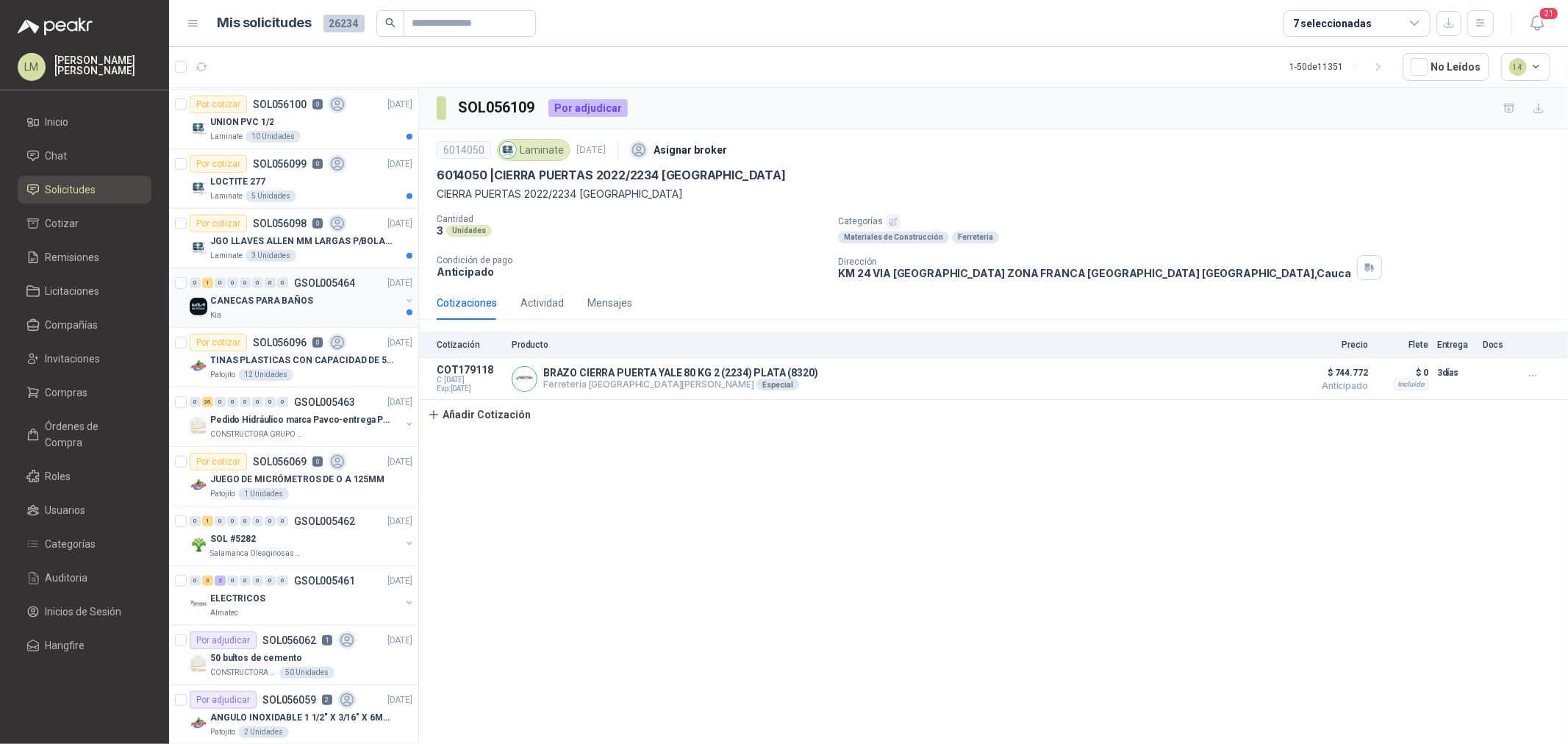
click at [404, 301] on button "button" at bounding box center [409, 301] width 12 height 12
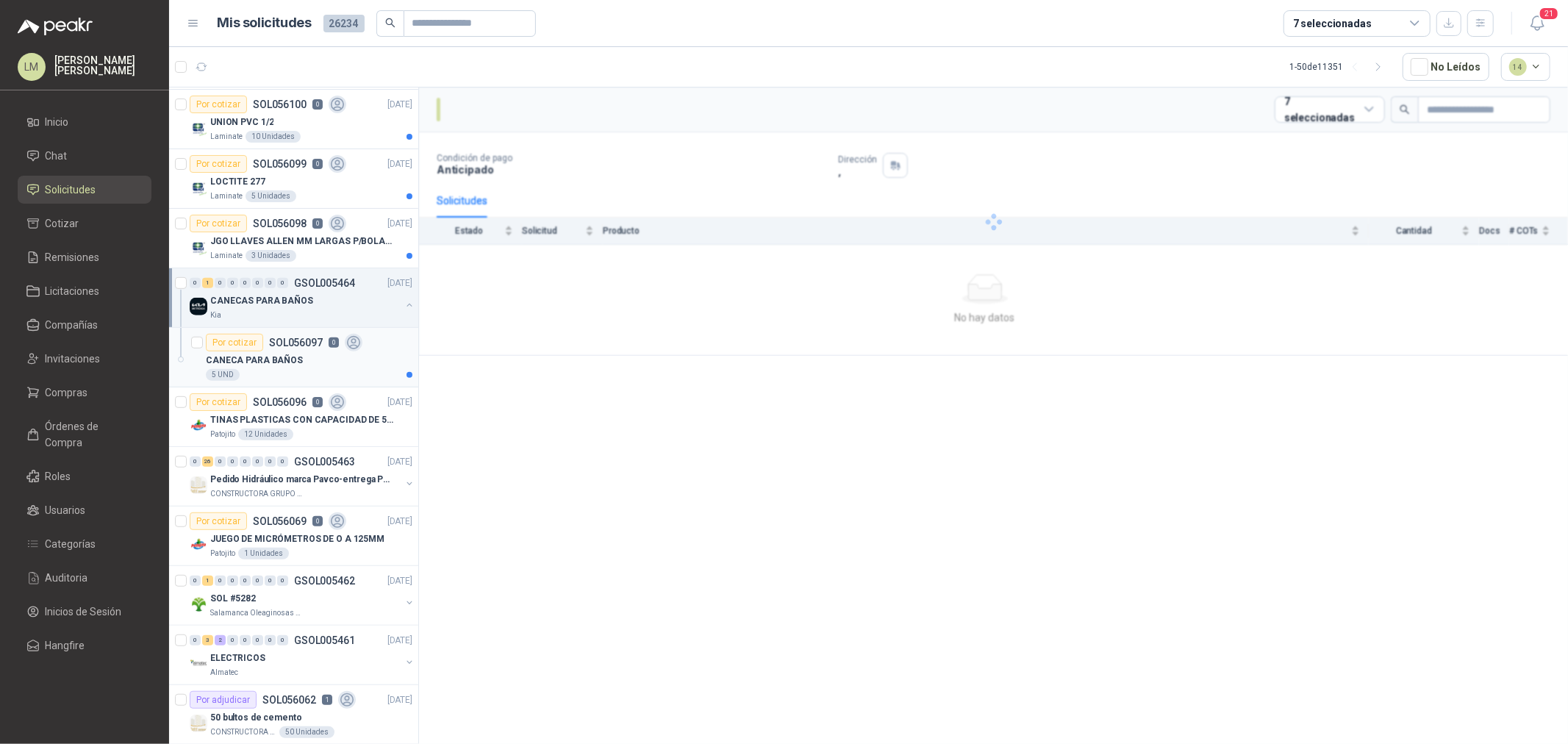
click at [269, 364] on p "CANECA PARA BAÑOS" at bounding box center [255, 361] width 97 height 14
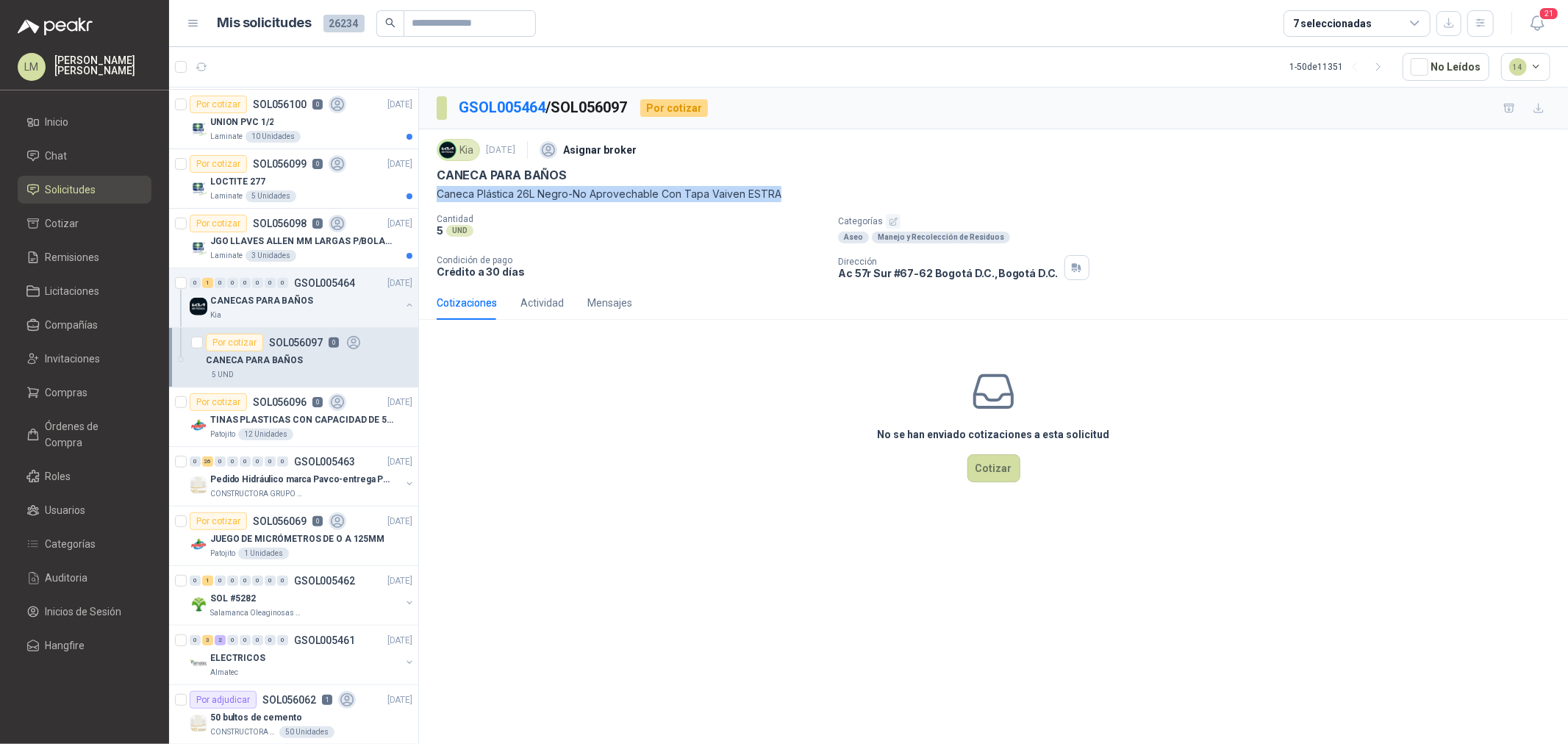
drag, startPoint x: 436, startPoint y: 195, endPoint x: 799, endPoint y: 195, distance: 363.0
click at [799, 195] on p "Caneca Plástica 26L Negro-No Aprovechable Con Tapa Vaiven ESTRA" at bounding box center [993, 194] width 1114 height 16
copy p "Caneca Plástica 26L Negro-No Aprovechable Con Tapa Vaiven ESTRA"
click at [239, 68] on icon "button" at bounding box center [239, 67] width 11 height 11
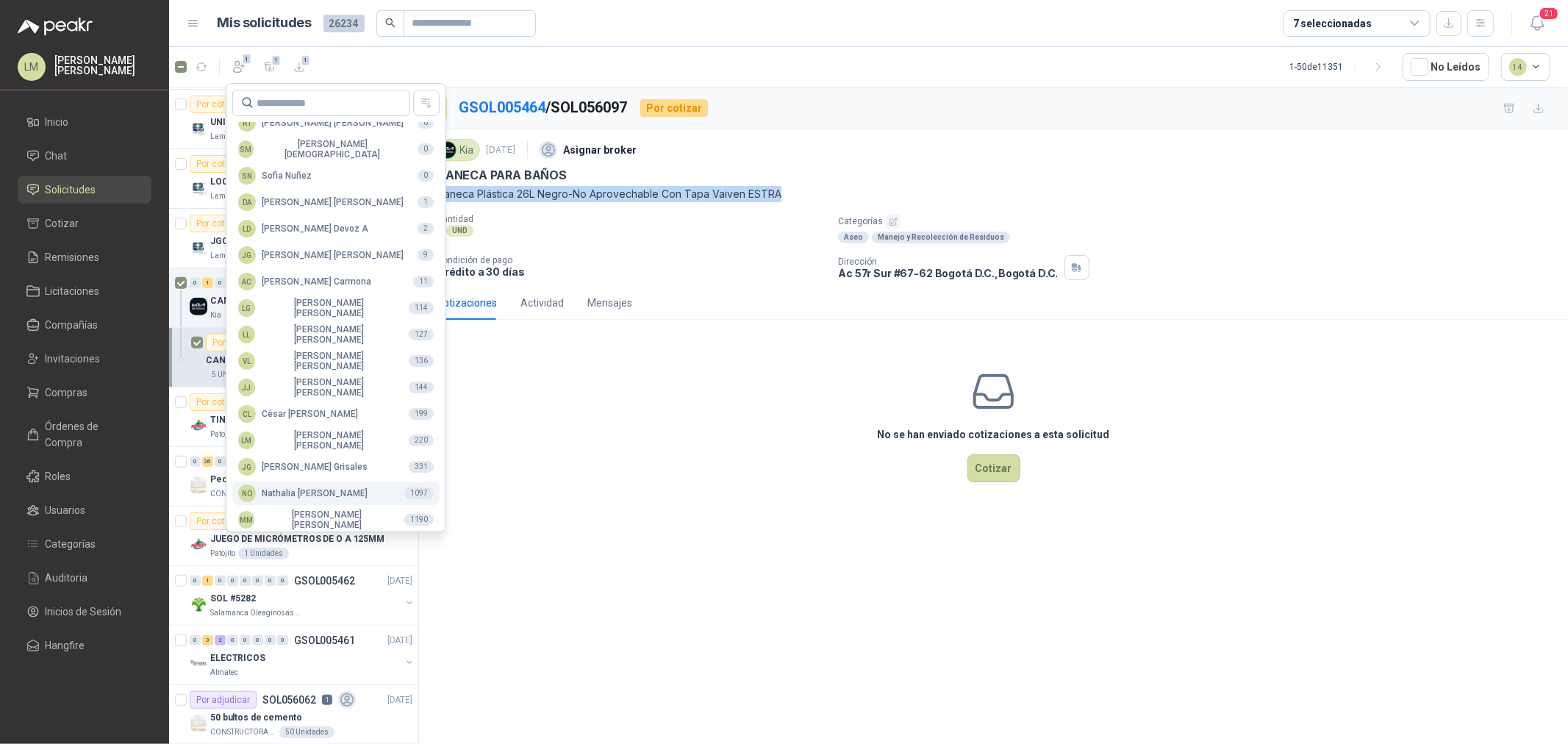
scroll to position [260, 0]
click at [294, 511] on div "MM [PERSON_NAME]" at bounding box center [315, 515] width 154 height 21
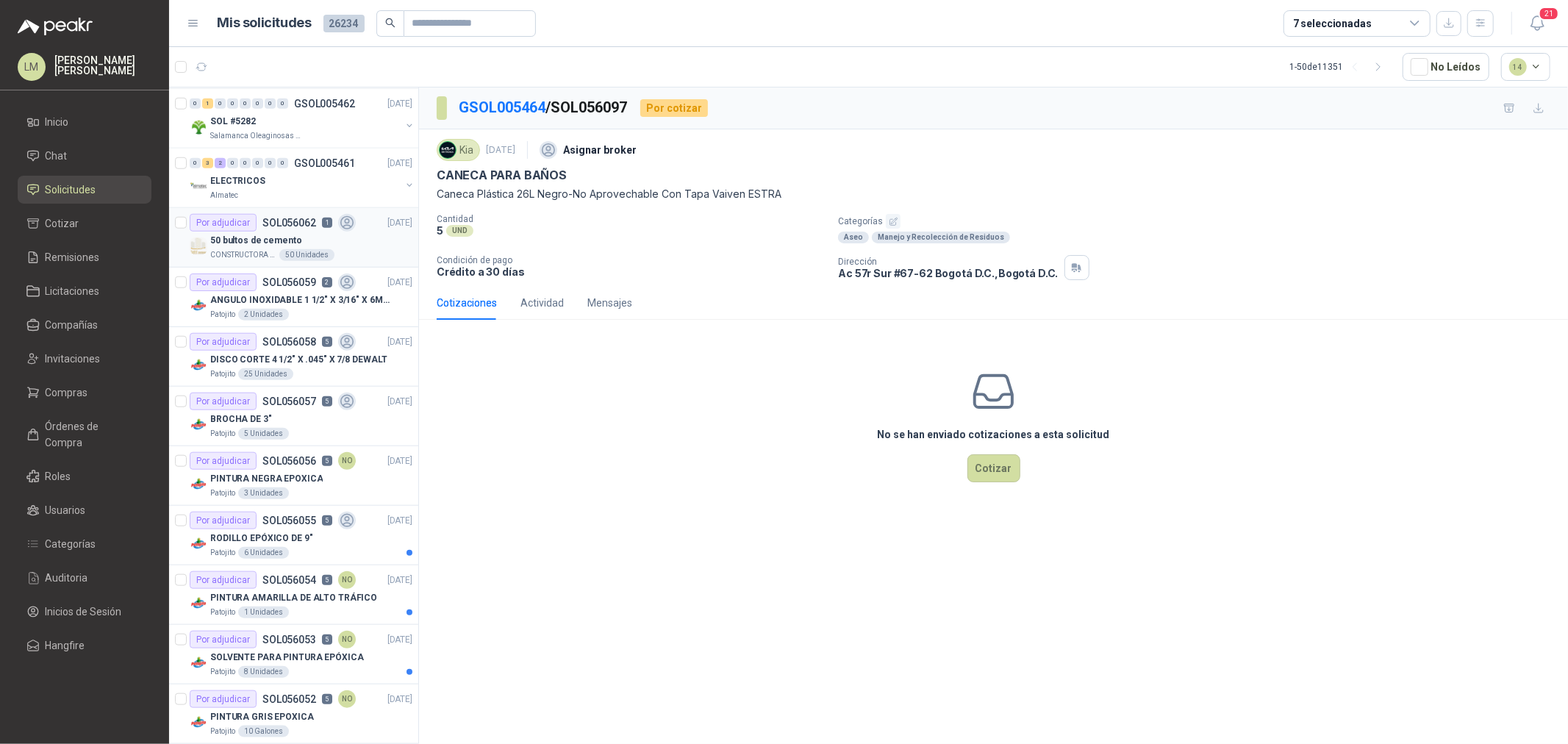
scroll to position [1143, 0]
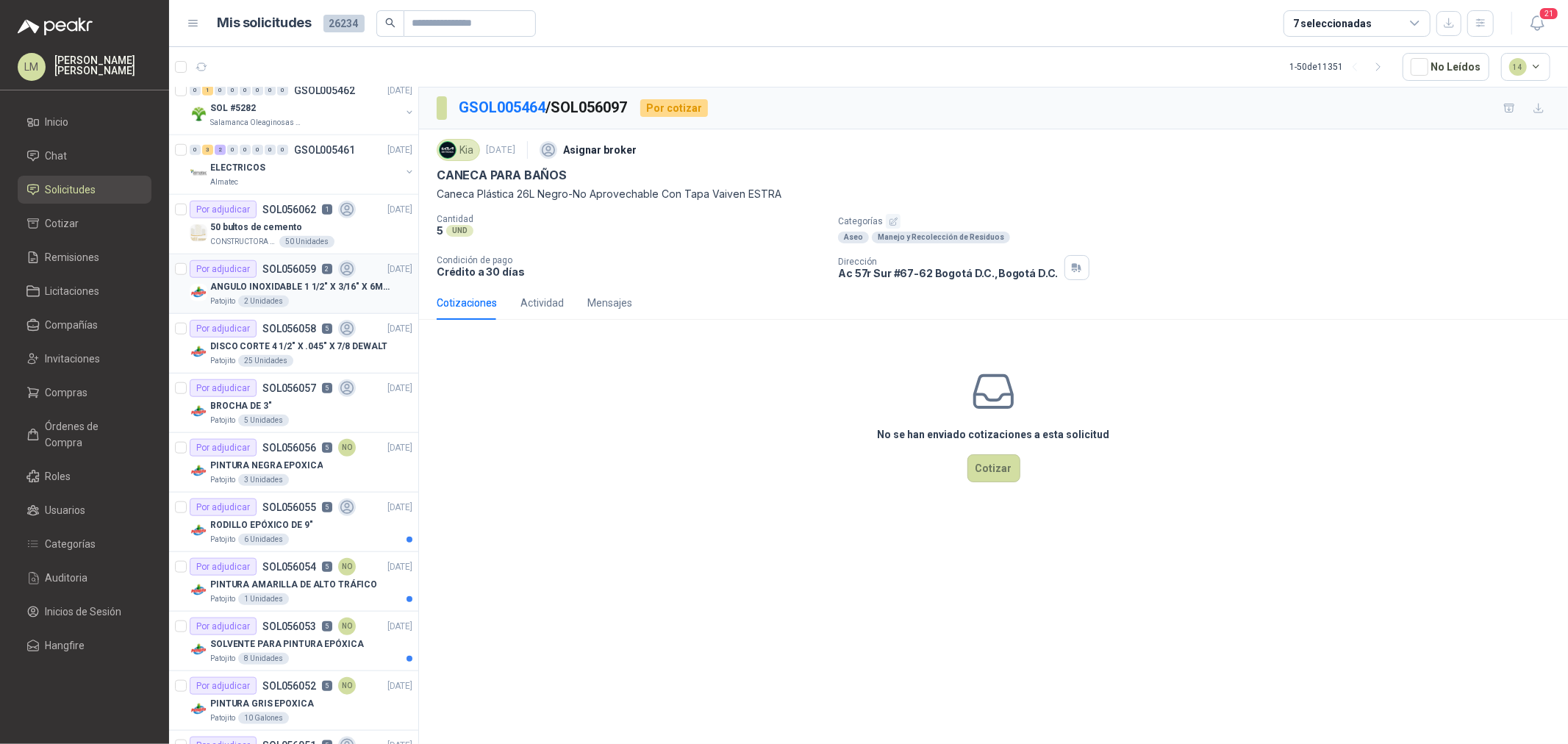
click at [274, 290] on p "ANGULO INOXIDABLE 1 1/2" X 3/16" X 6MTS" at bounding box center [301, 287] width 183 height 14
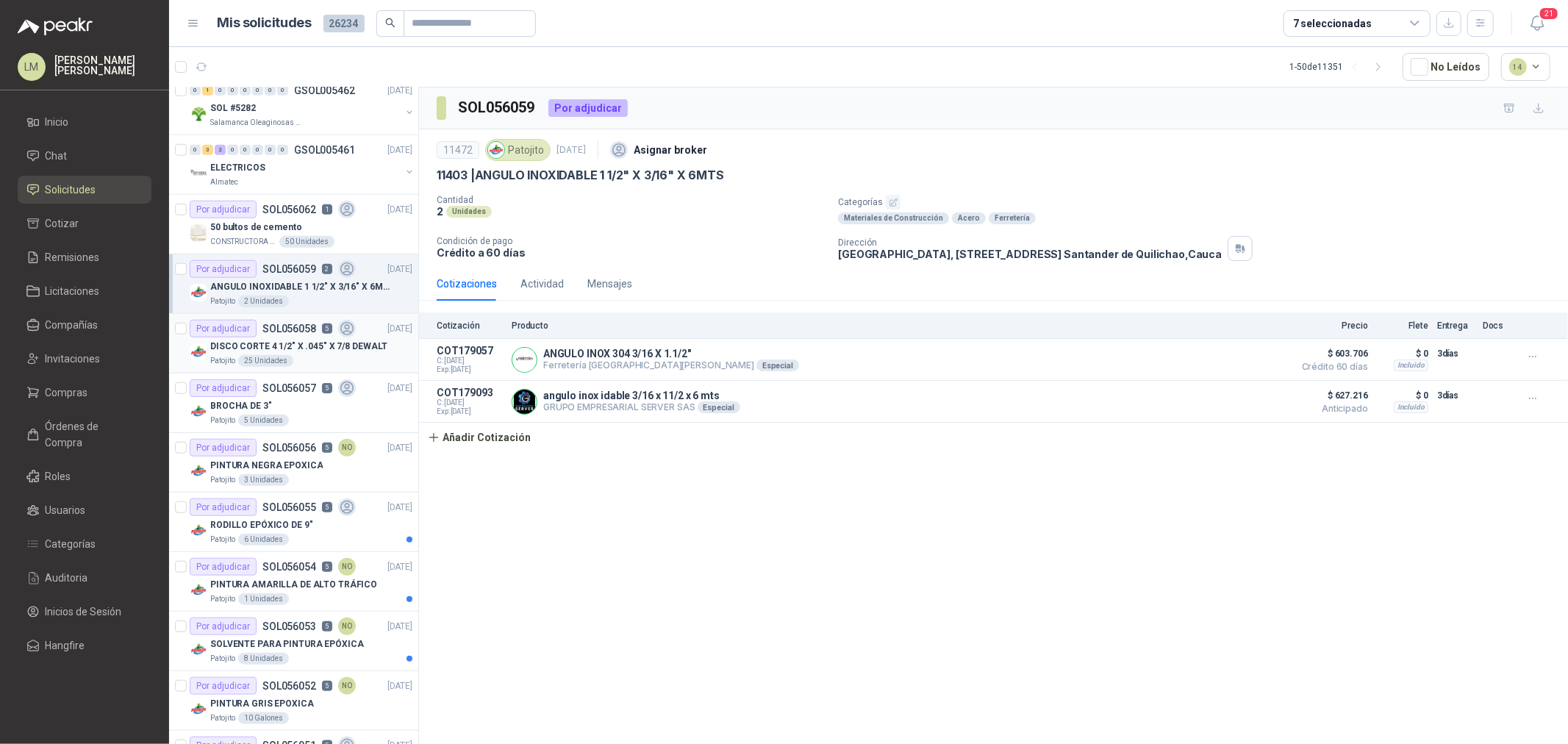
click at [258, 353] on p "DISCO CORTE 4 1/2" X .045" X 7/8 DEWALT" at bounding box center [298, 347] width 177 height 14
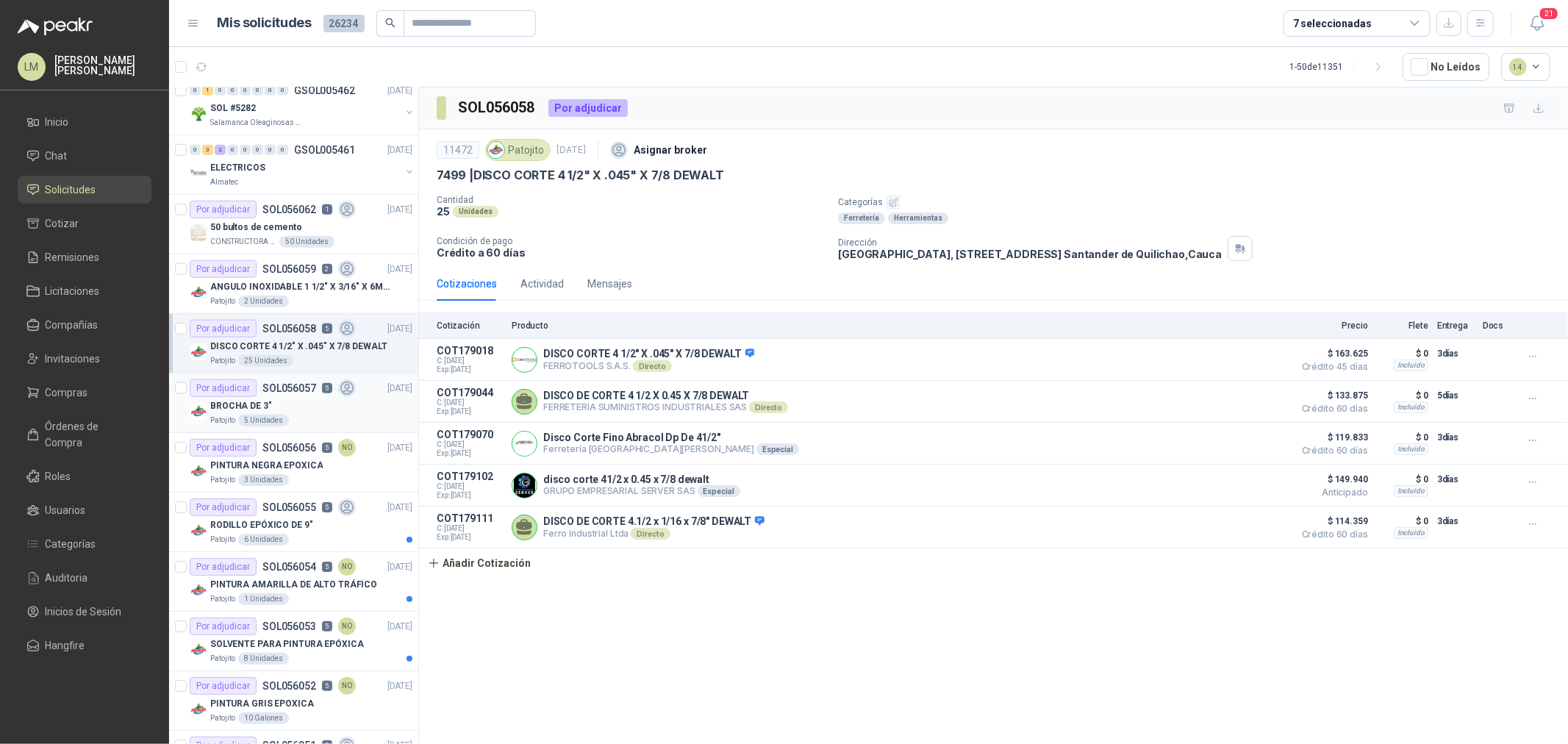
click at [253, 403] on p "BROCHA DE 3"" at bounding box center [241, 406] width 62 height 14
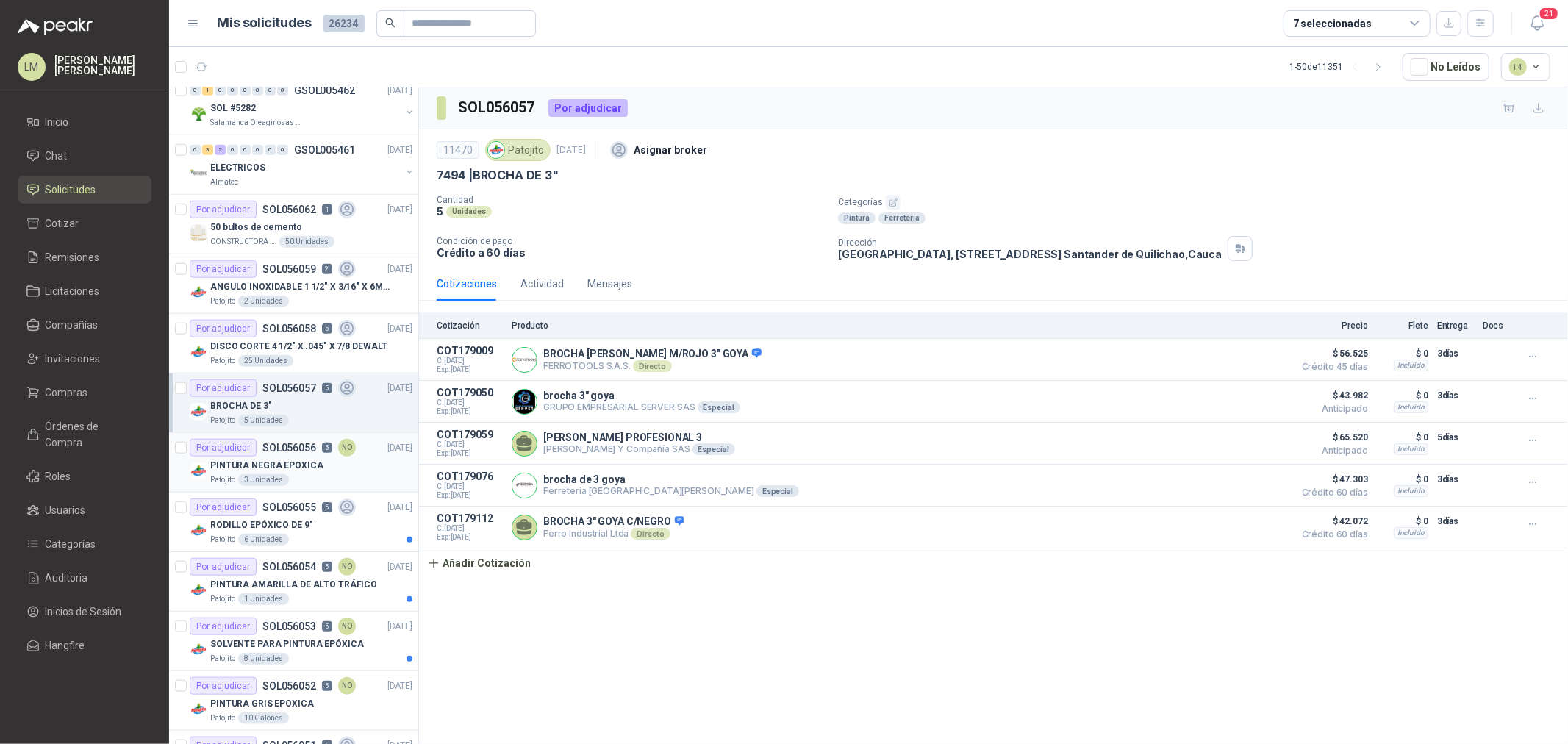
click at [253, 454] on div "Por adjudicar" at bounding box center [223, 447] width 67 height 18
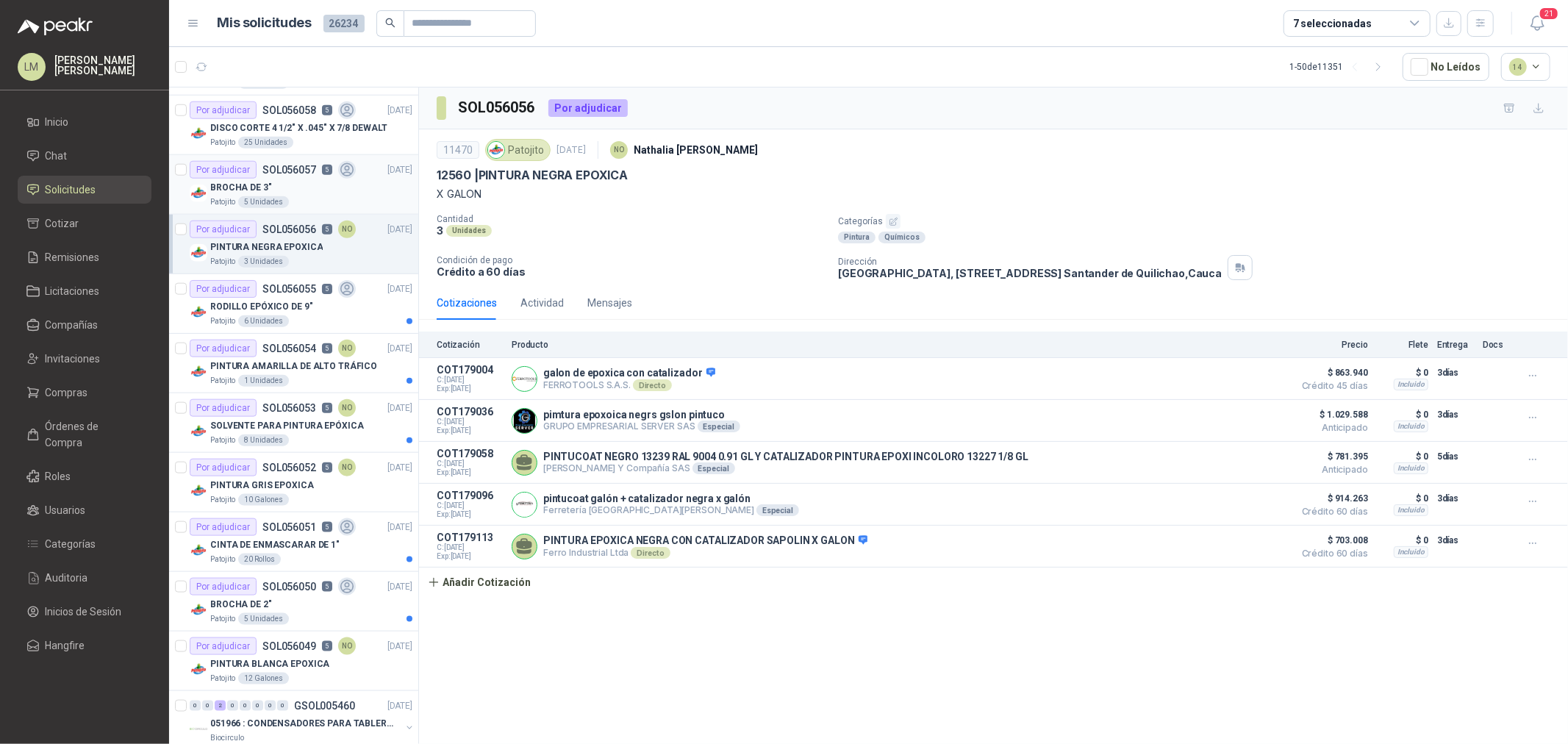
scroll to position [1388, 0]
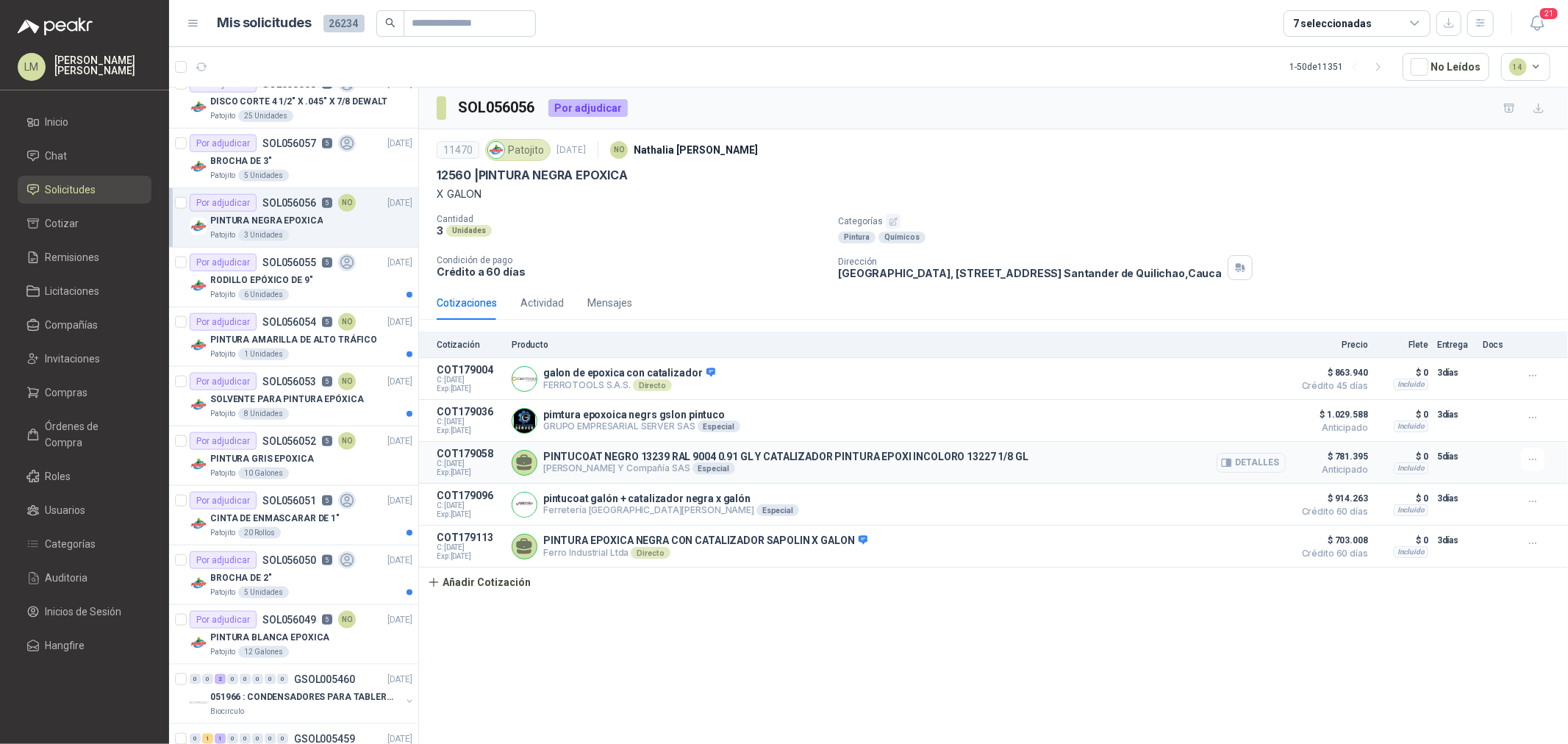
click at [1253, 459] on button "Detalles" at bounding box center [1251, 463] width 69 height 20
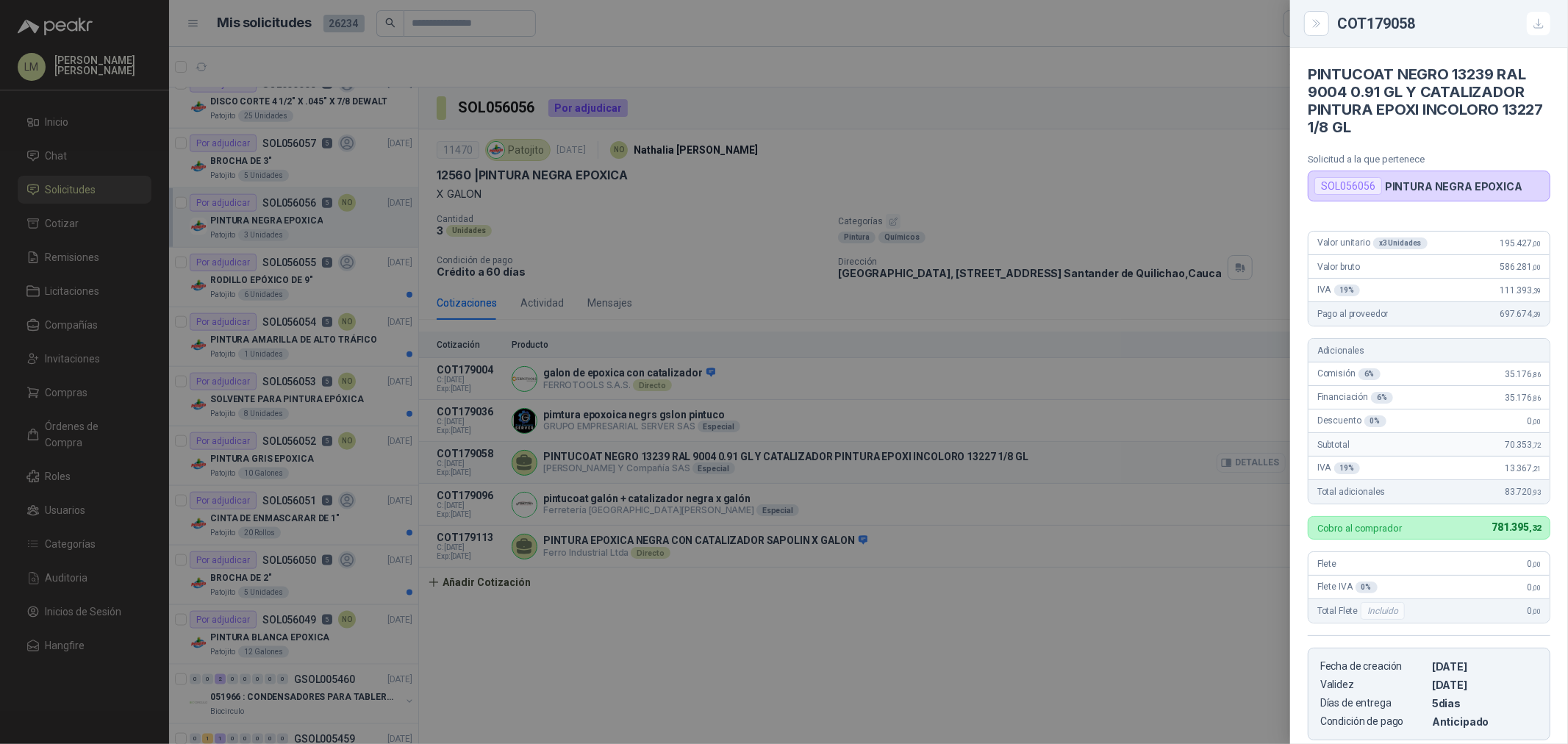
click at [1253, 459] on div at bounding box center [784, 372] width 1568 height 744
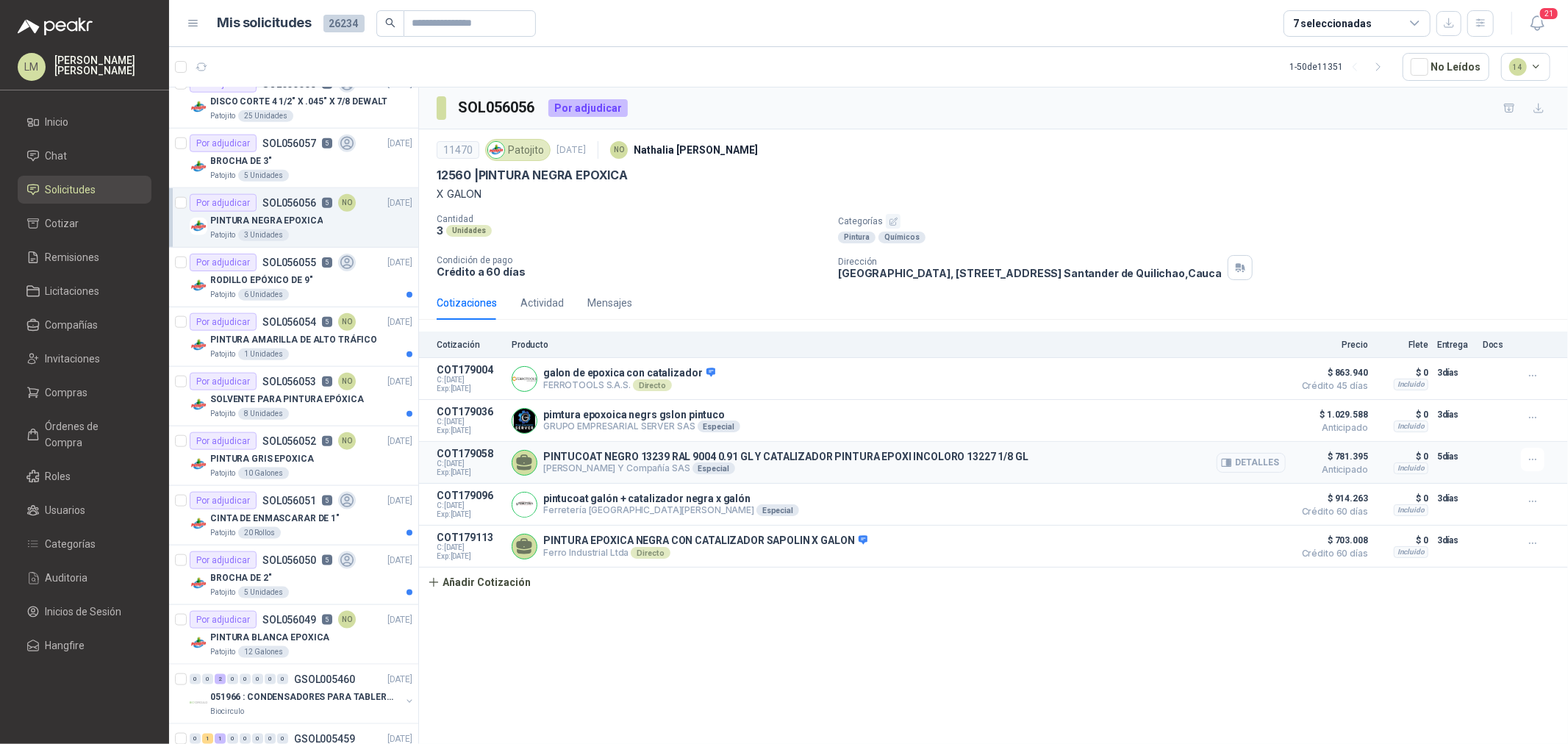
click at [1236, 467] on button "Detalles" at bounding box center [1251, 463] width 69 height 20
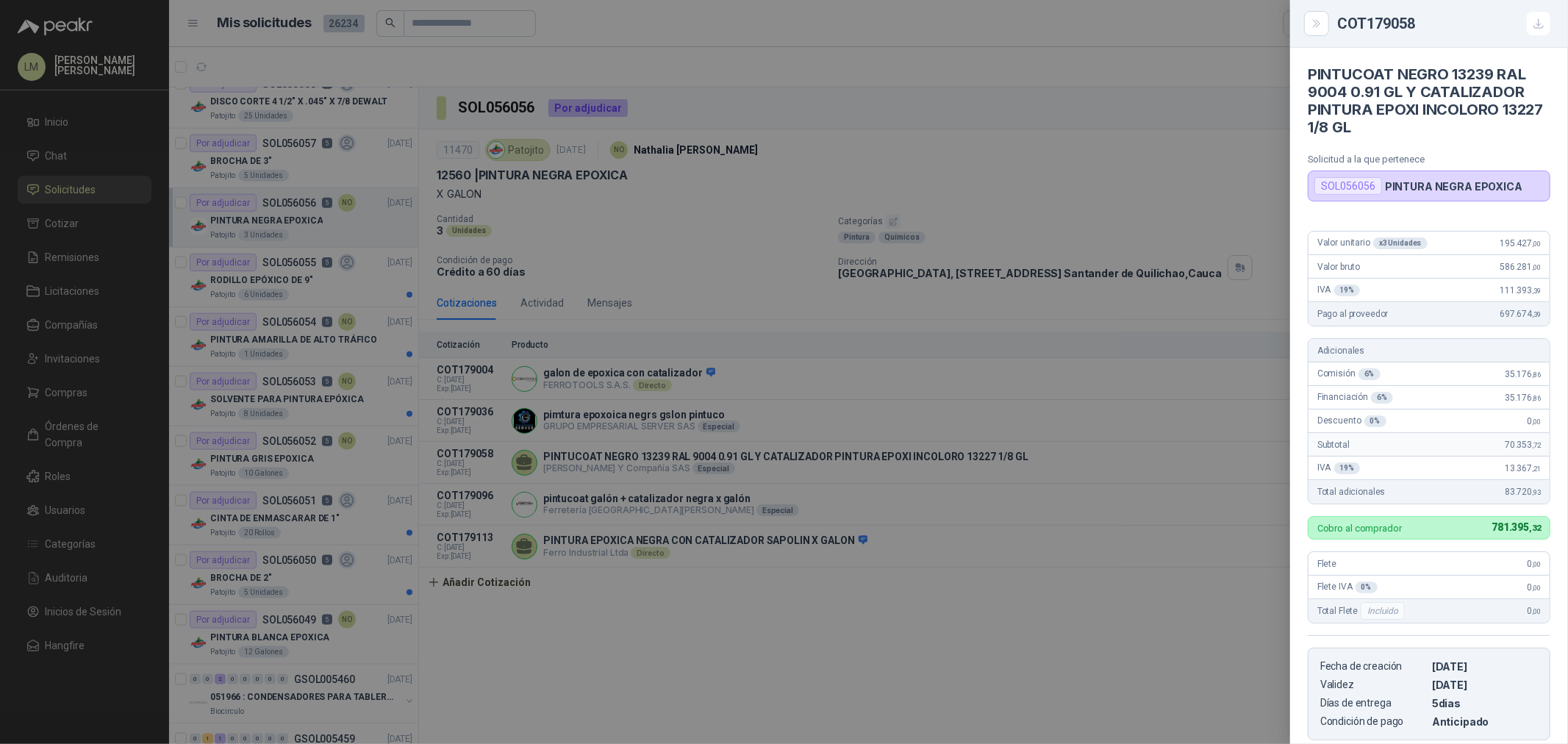
click at [1203, 464] on div at bounding box center [784, 372] width 1568 height 744
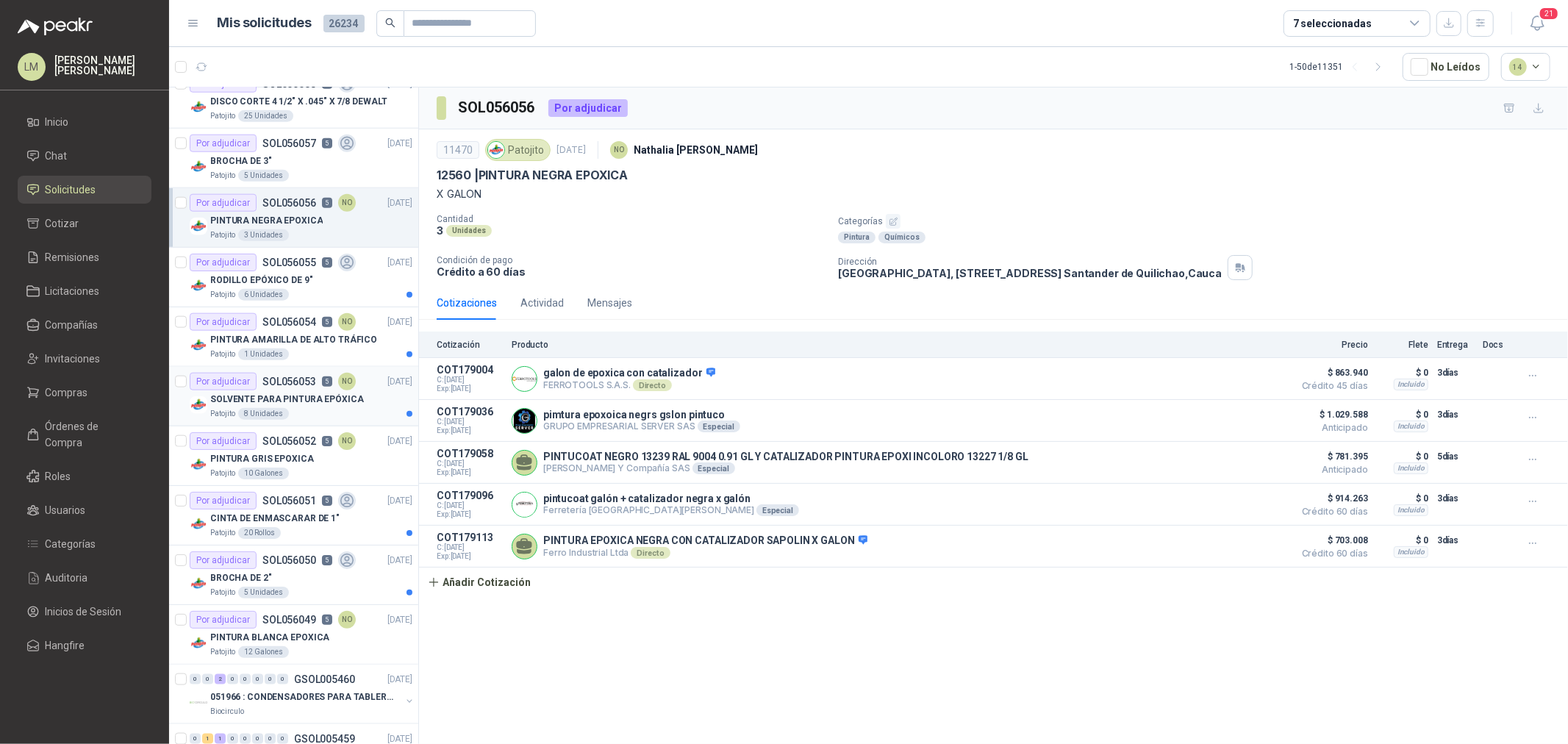
click at [290, 388] on div "Por adjudicar SOL056053 5 NO" at bounding box center [273, 382] width 166 height 18
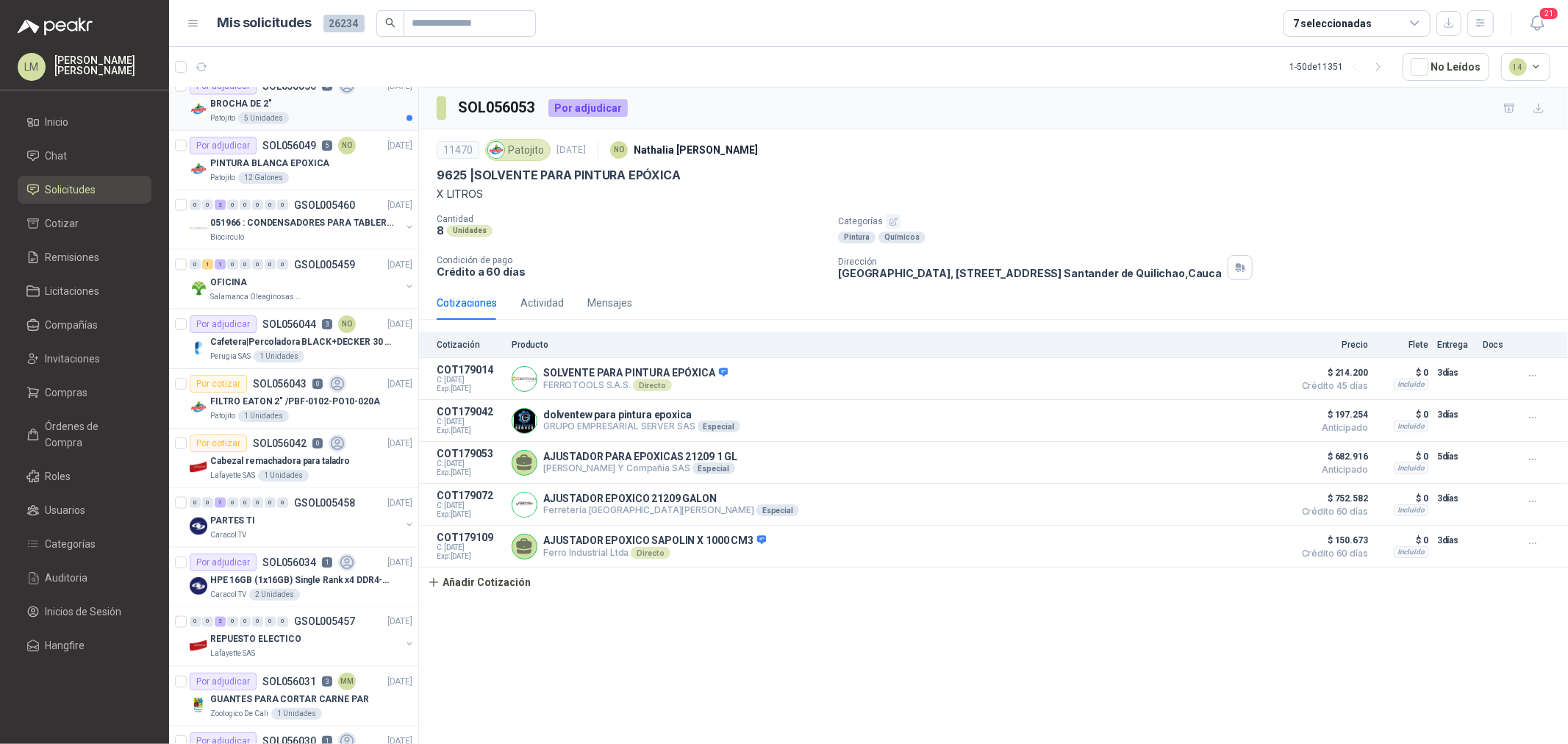
scroll to position [1879, 0]
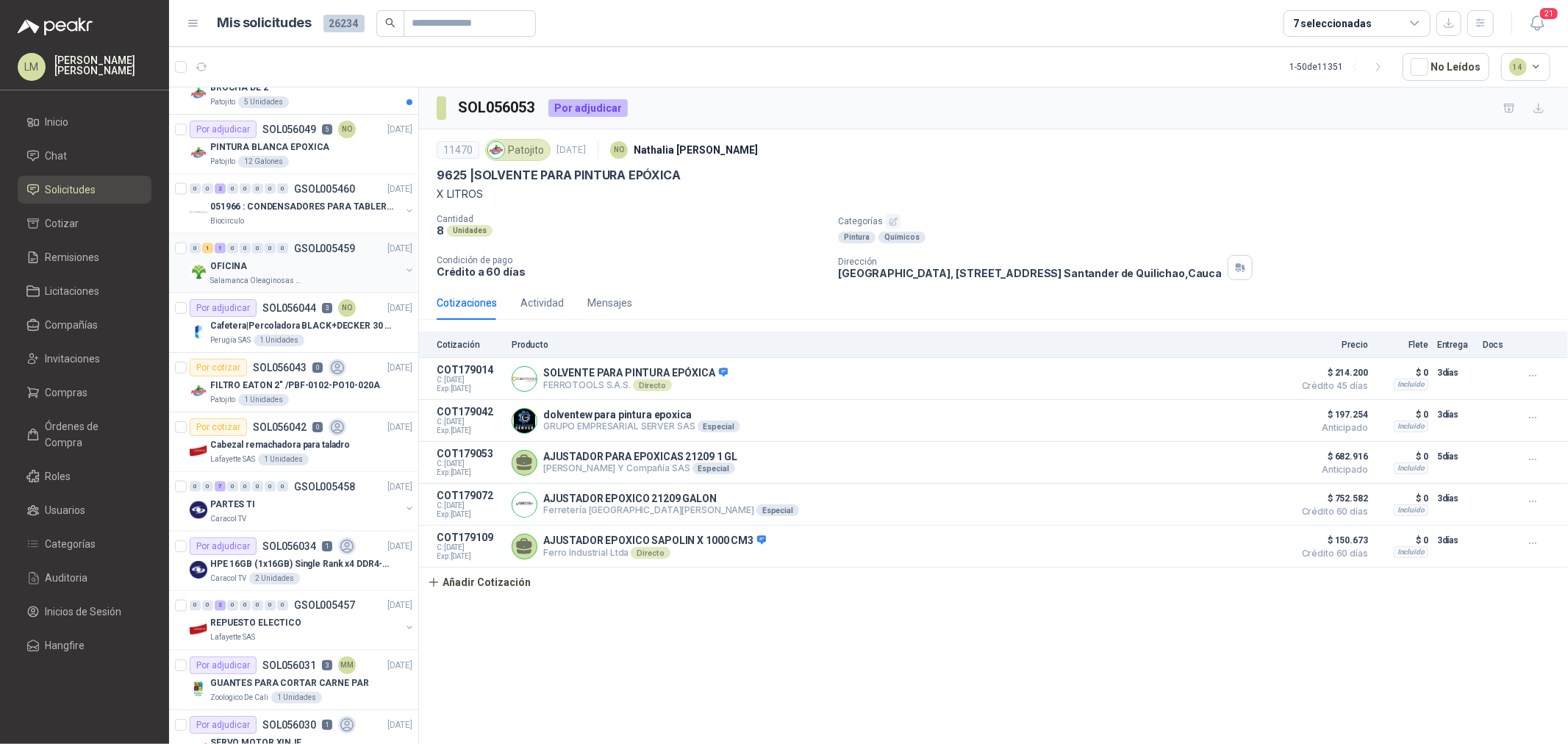
click at [282, 274] on div "OFICINA" at bounding box center [305, 266] width 191 height 18
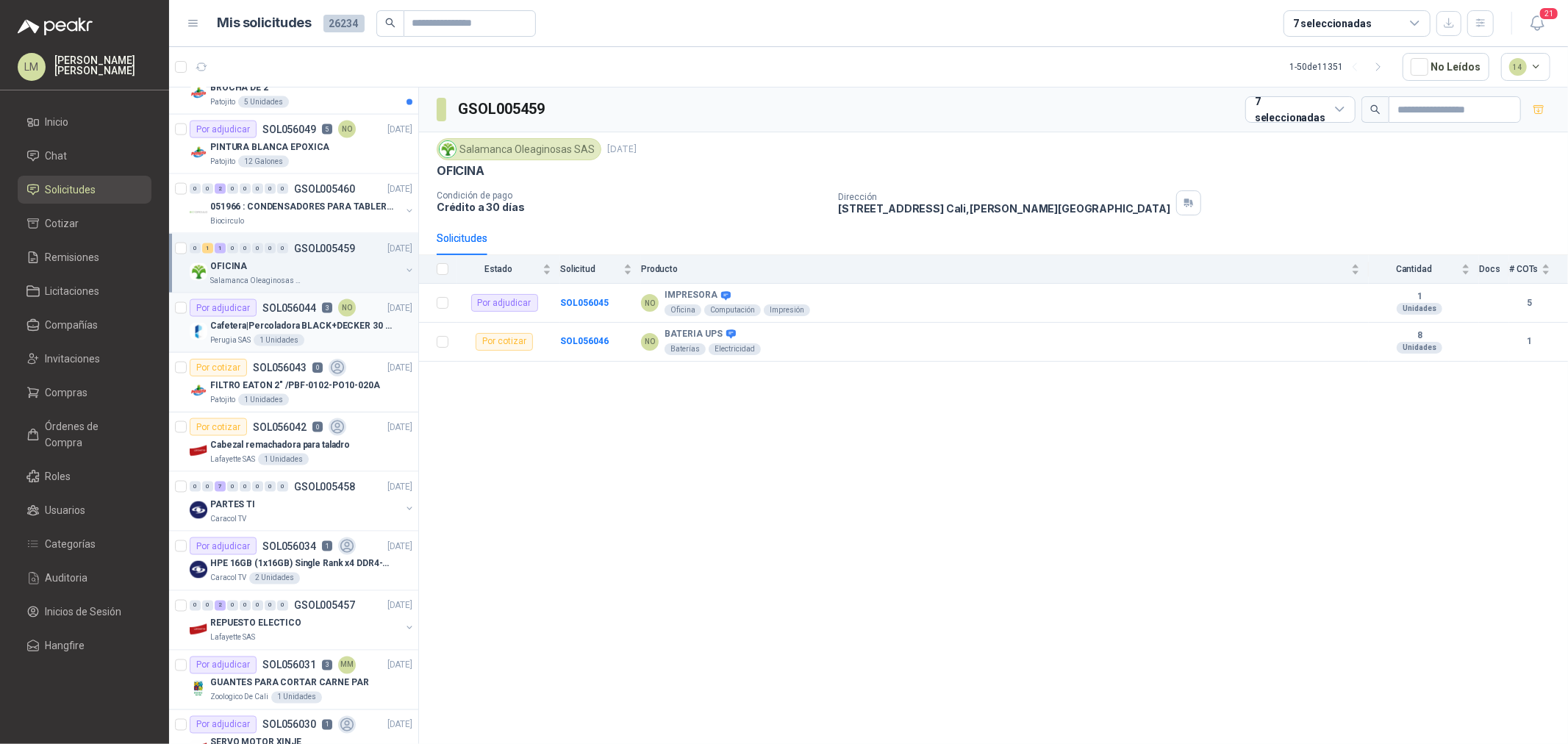
click at [268, 331] on p "Cafetera|Percoladora BLACK+DECKER 30 Tazas CMU3000 Plateado" at bounding box center [301, 326] width 183 height 14
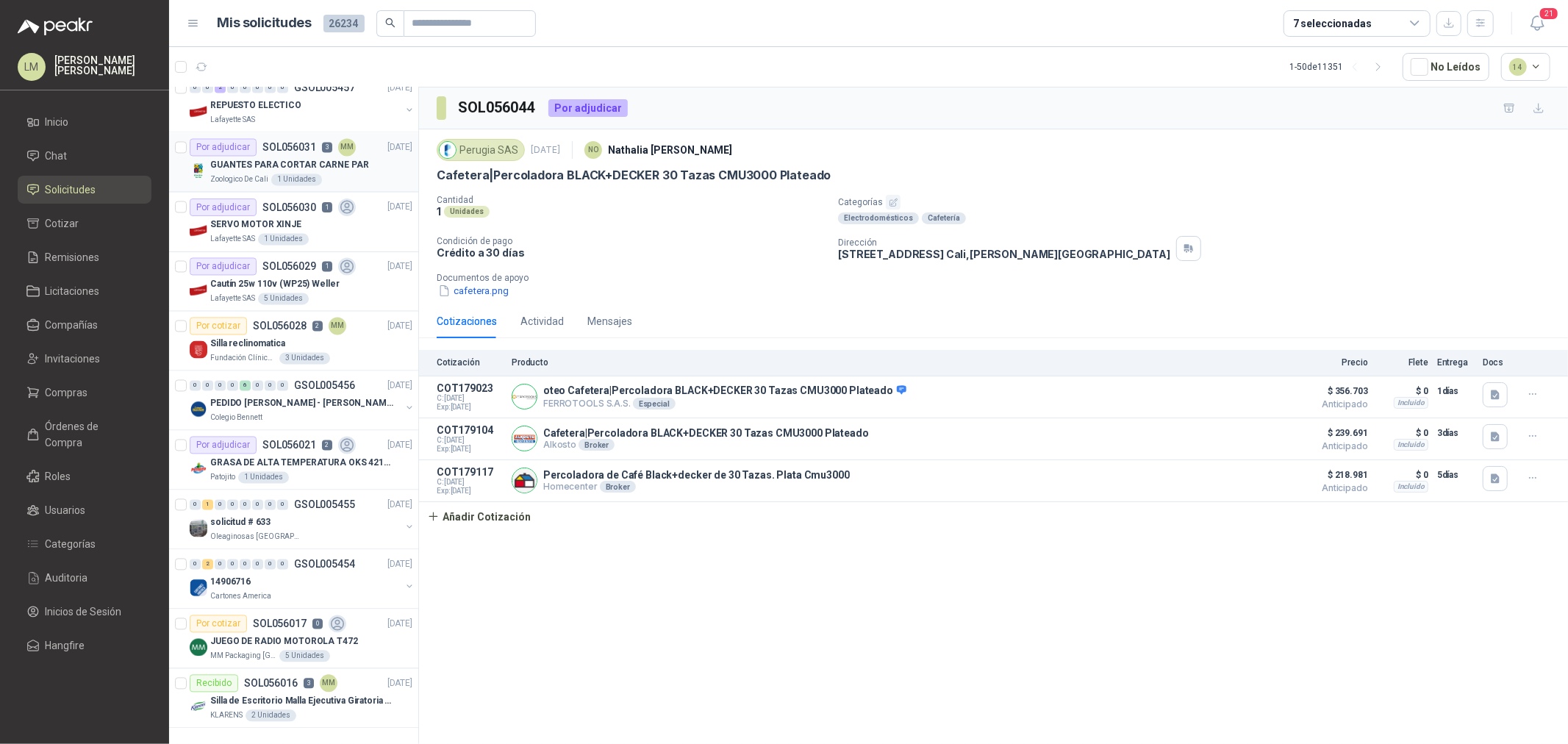
scroll to position [2410, 0]
click at [1383, 70] on icon "button" at bounding box center [1379, 67] width 12 height 12
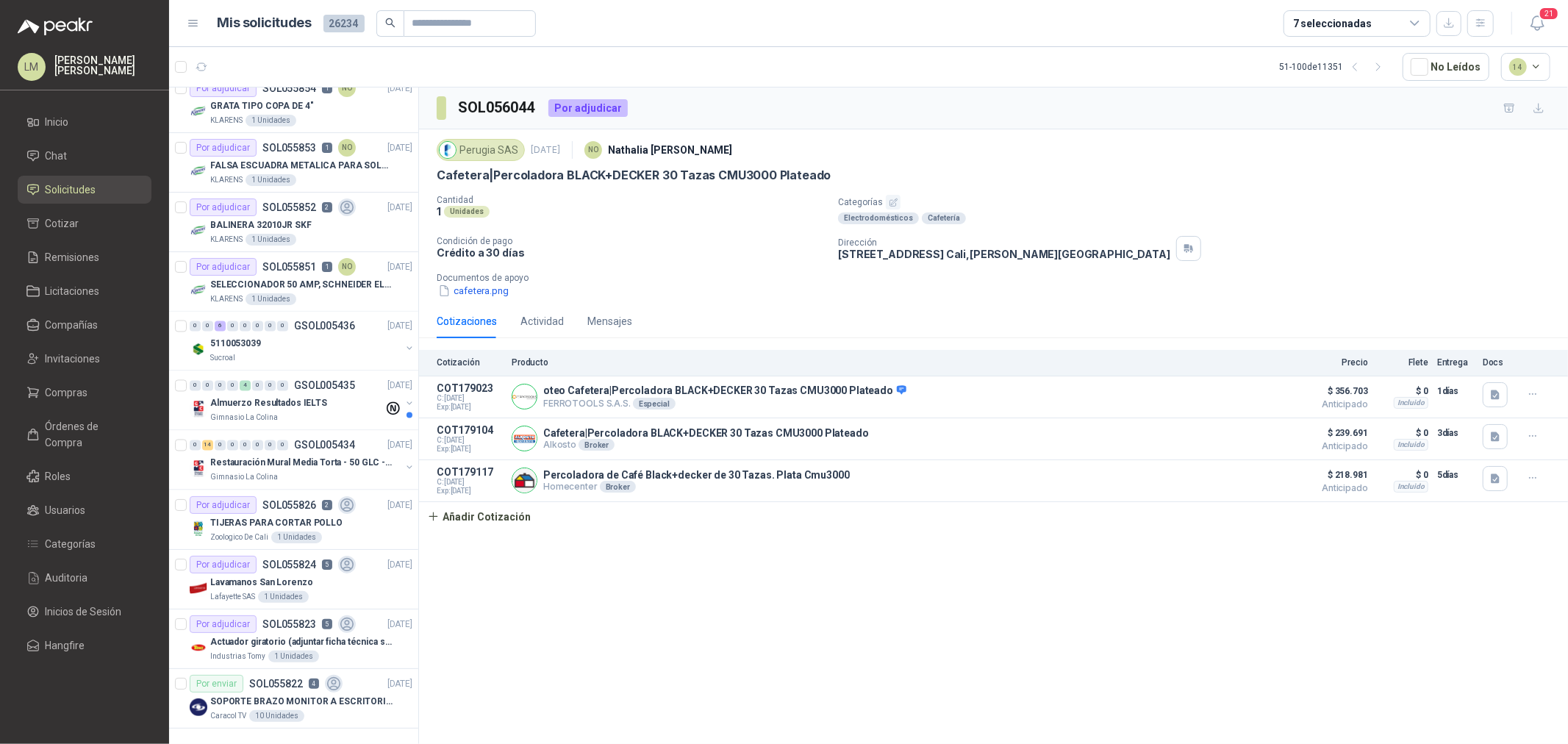
scroll to position [2269, 0]
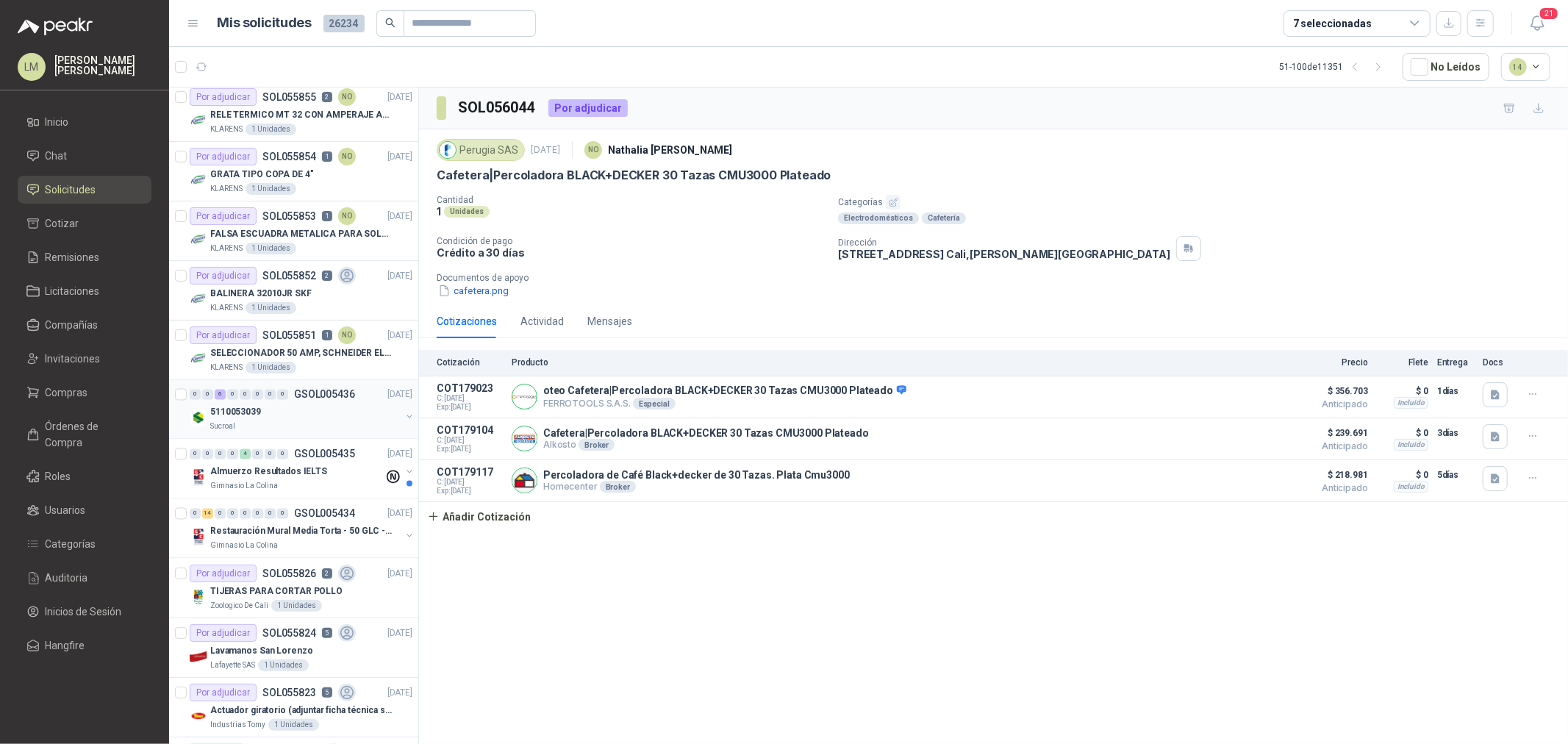
click at [295, 413] on div "5110053039" at bounding box center [305, 413] width 191 height 18
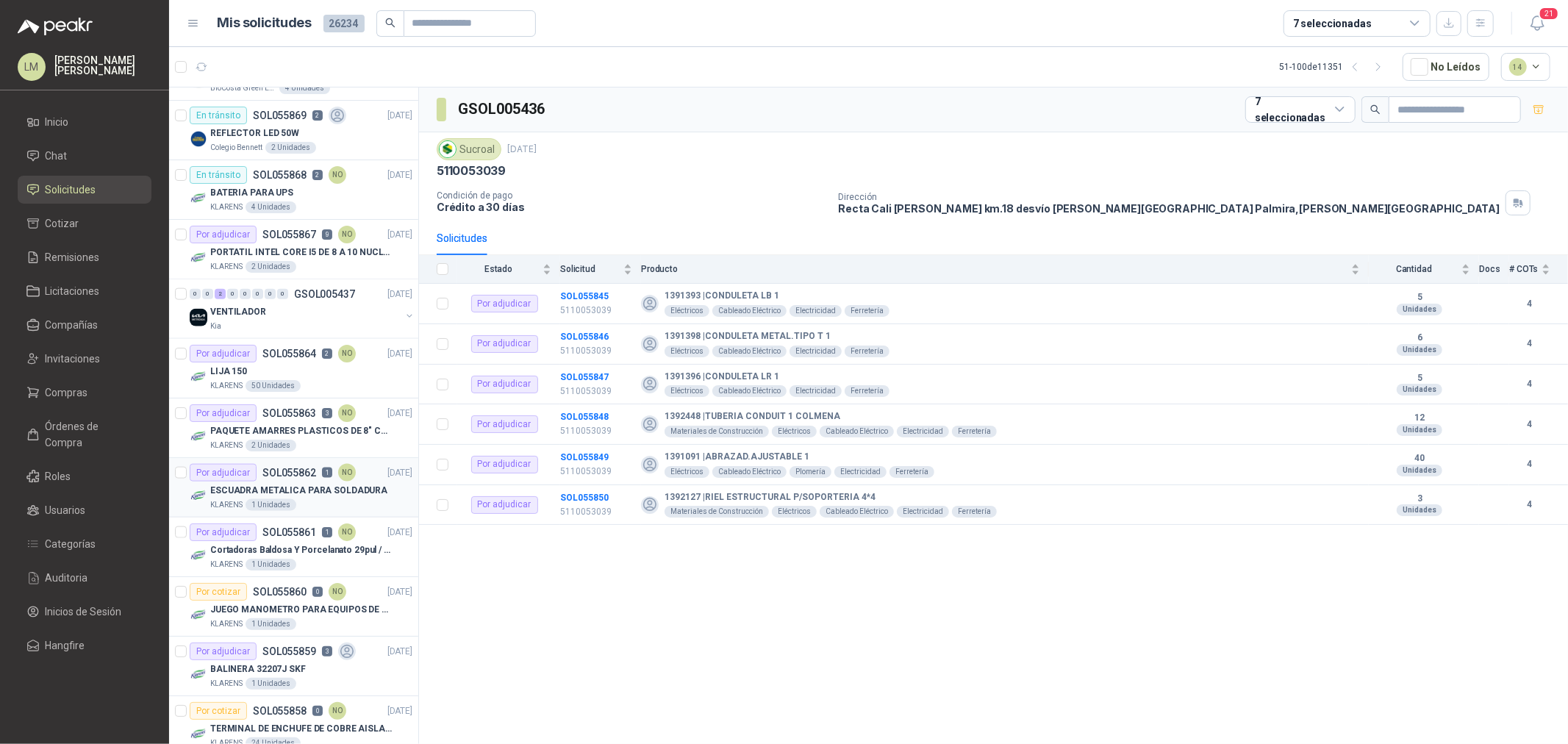
scroll to position [1452, 0]
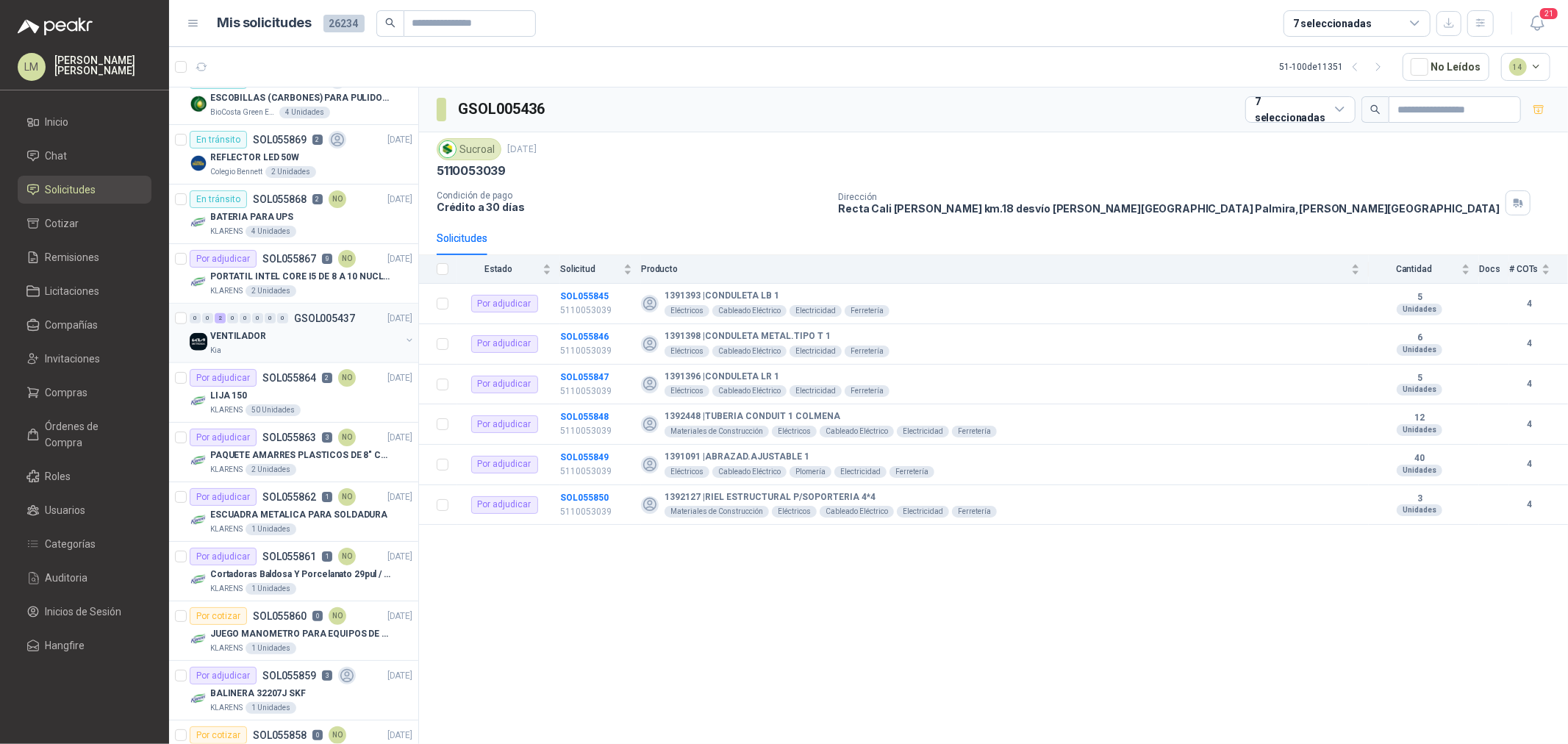
click at [275, 321] on span "0" at bounding box center [270, 318] width 11 height 10
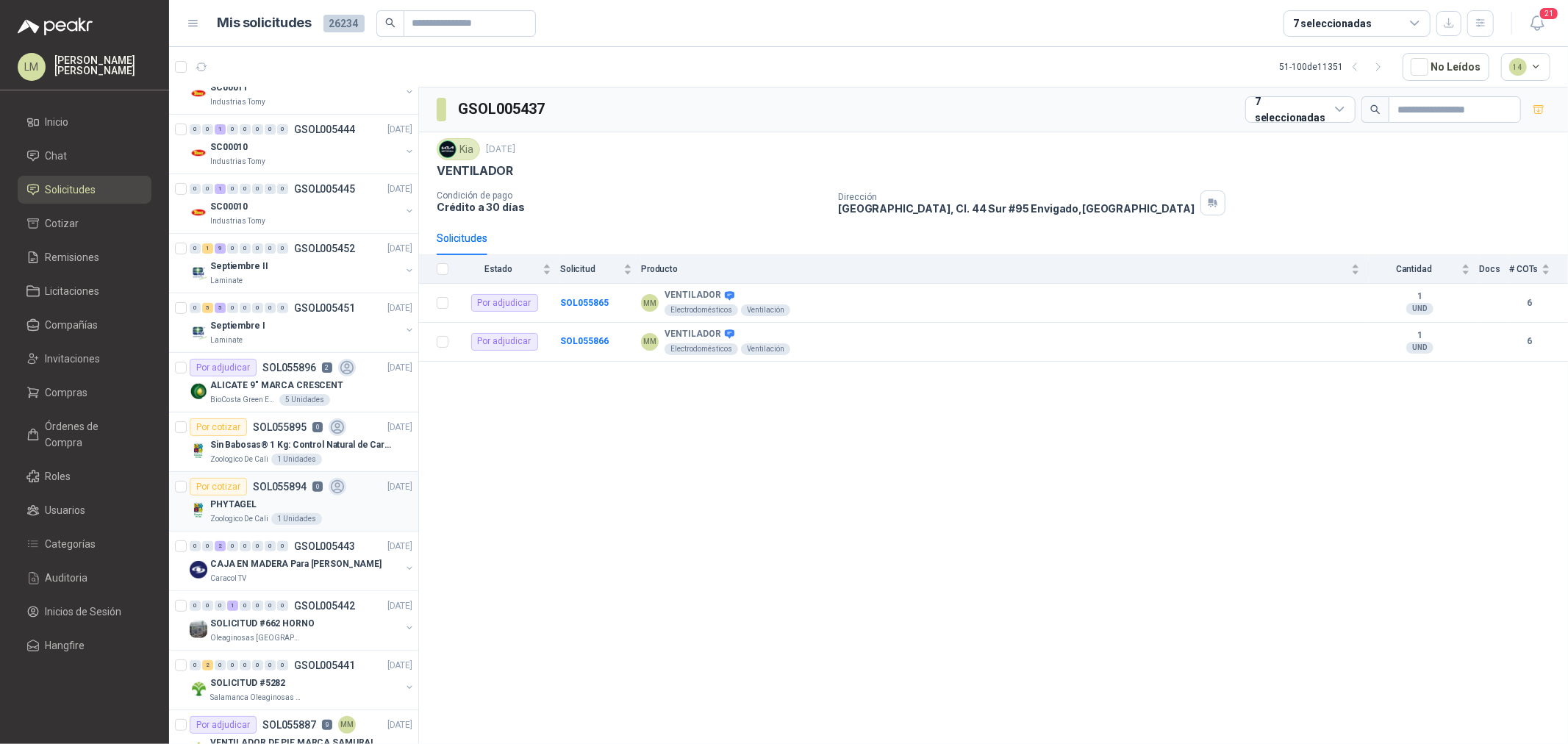
scroll to position [307, 0]
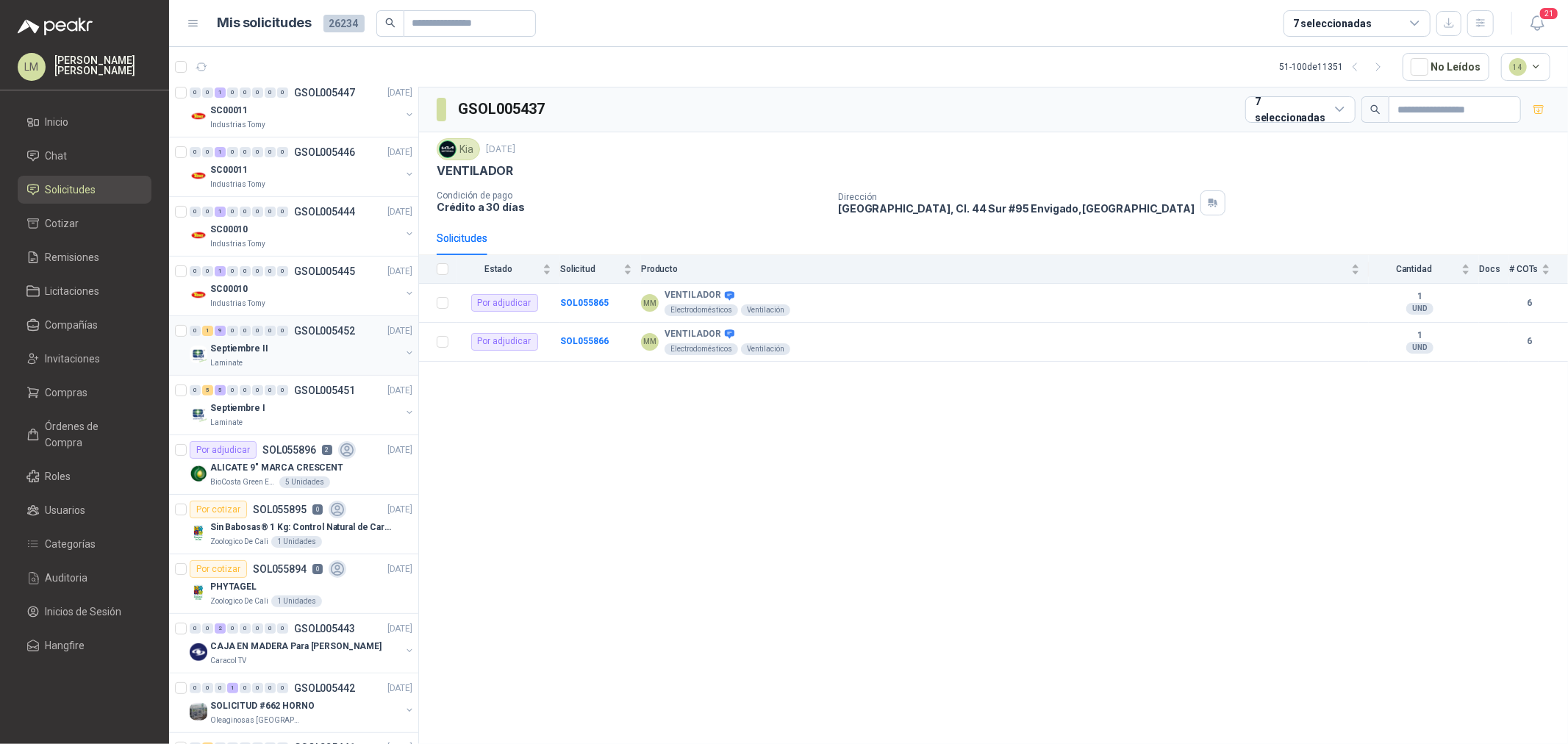
click at [404, 353] on button "button" at bounding box center [409, 352] width 12 height 12
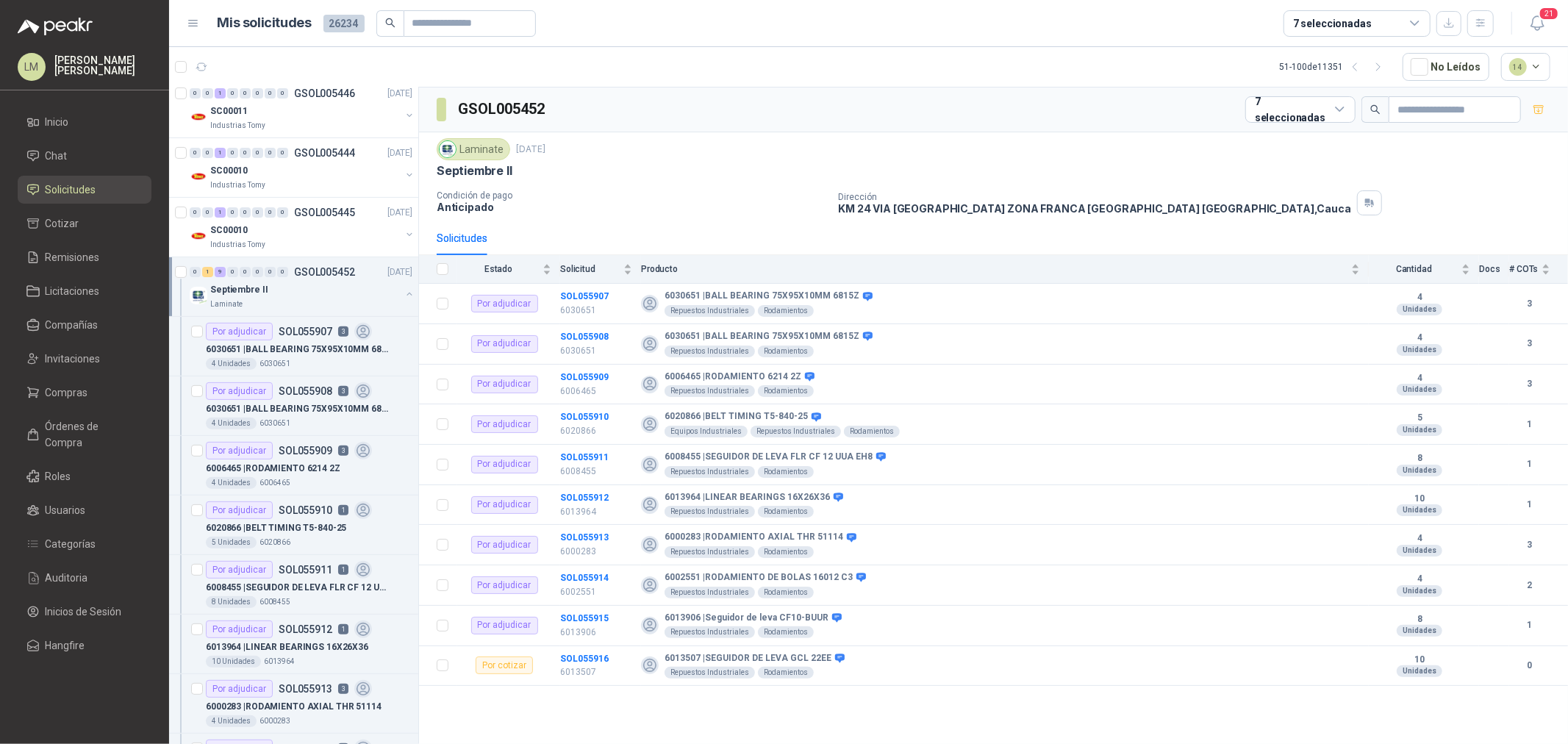
scroll to position [390, 0]
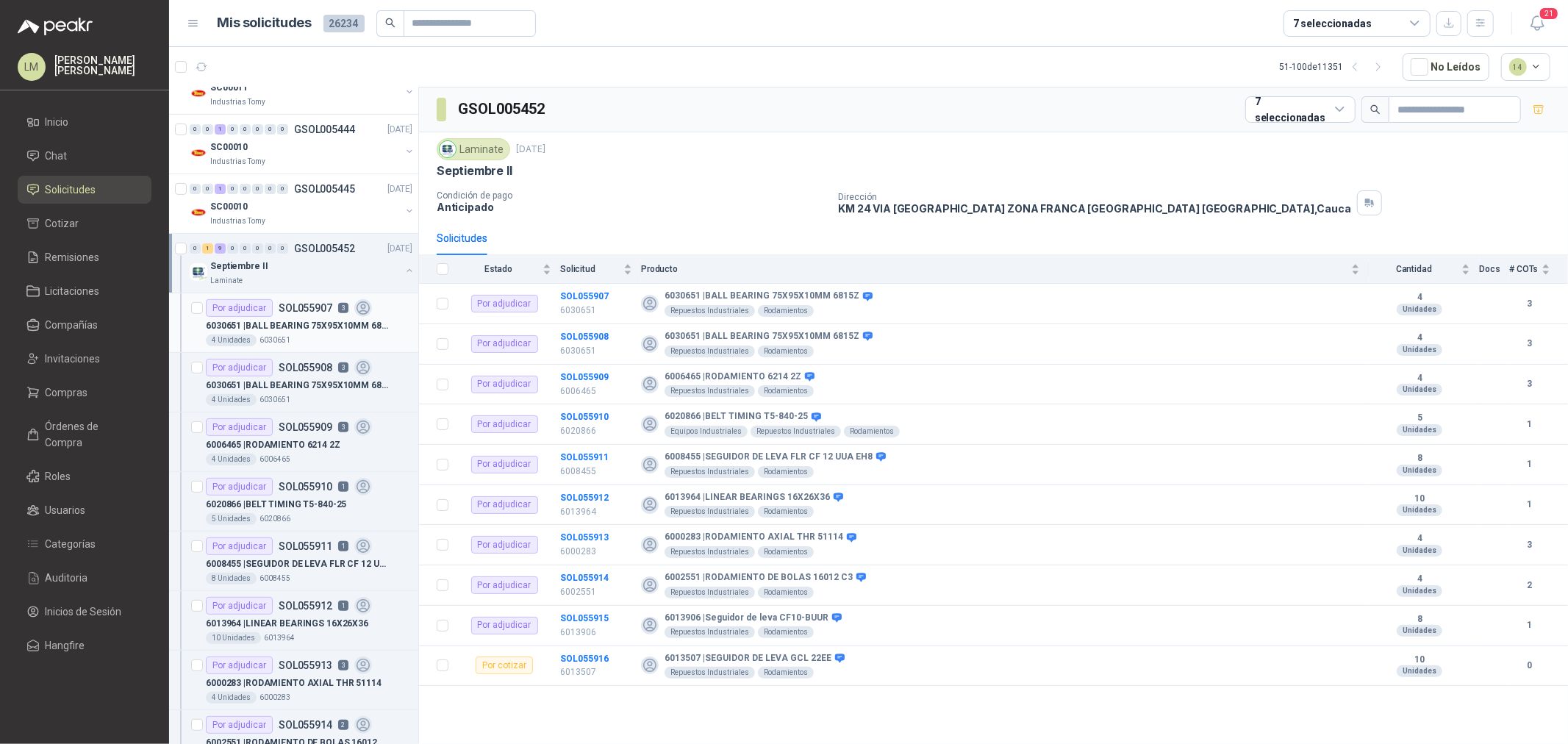
click at [291, 314] on div "Por adjudicar SOL055907 3" at bounding box center [289, 307] width 166 height 18
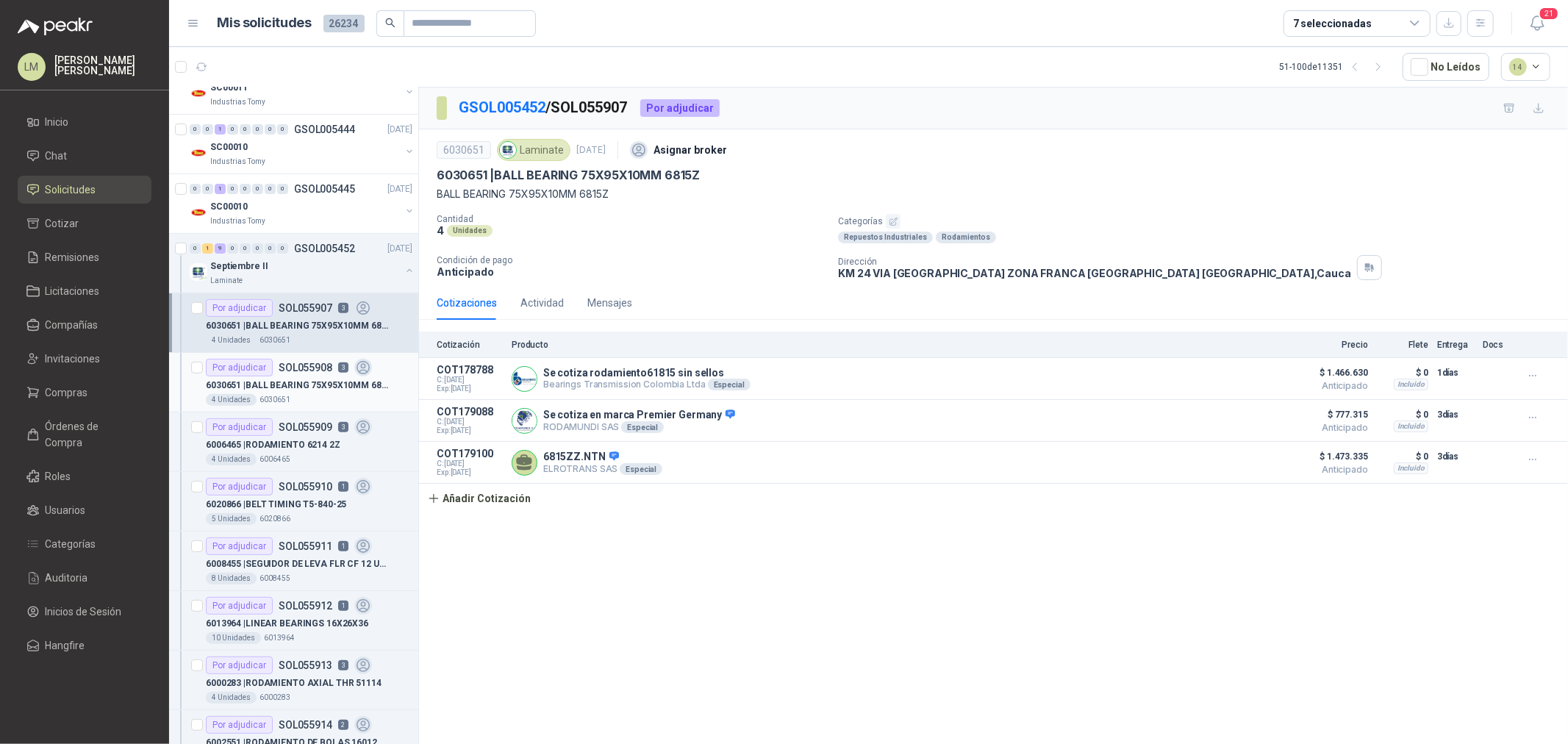
click at [287, 373] on p "SOL055908" at bounding box center [305, 367] width 53 height 10
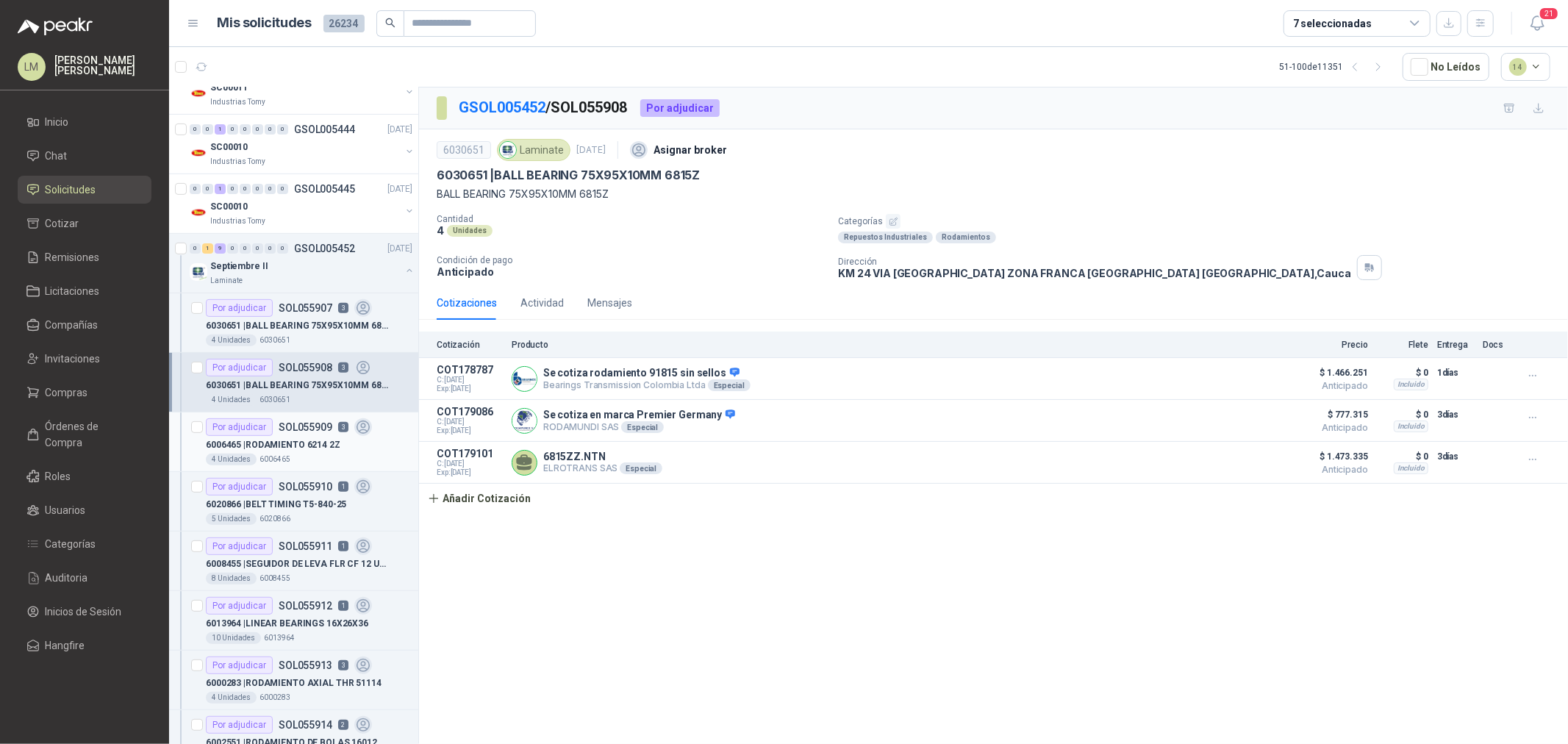
click at [283, 441] on p "6006465 | RODAMIENTO 6214 2Z" at bounding box center [273, 445] width 134 height 14
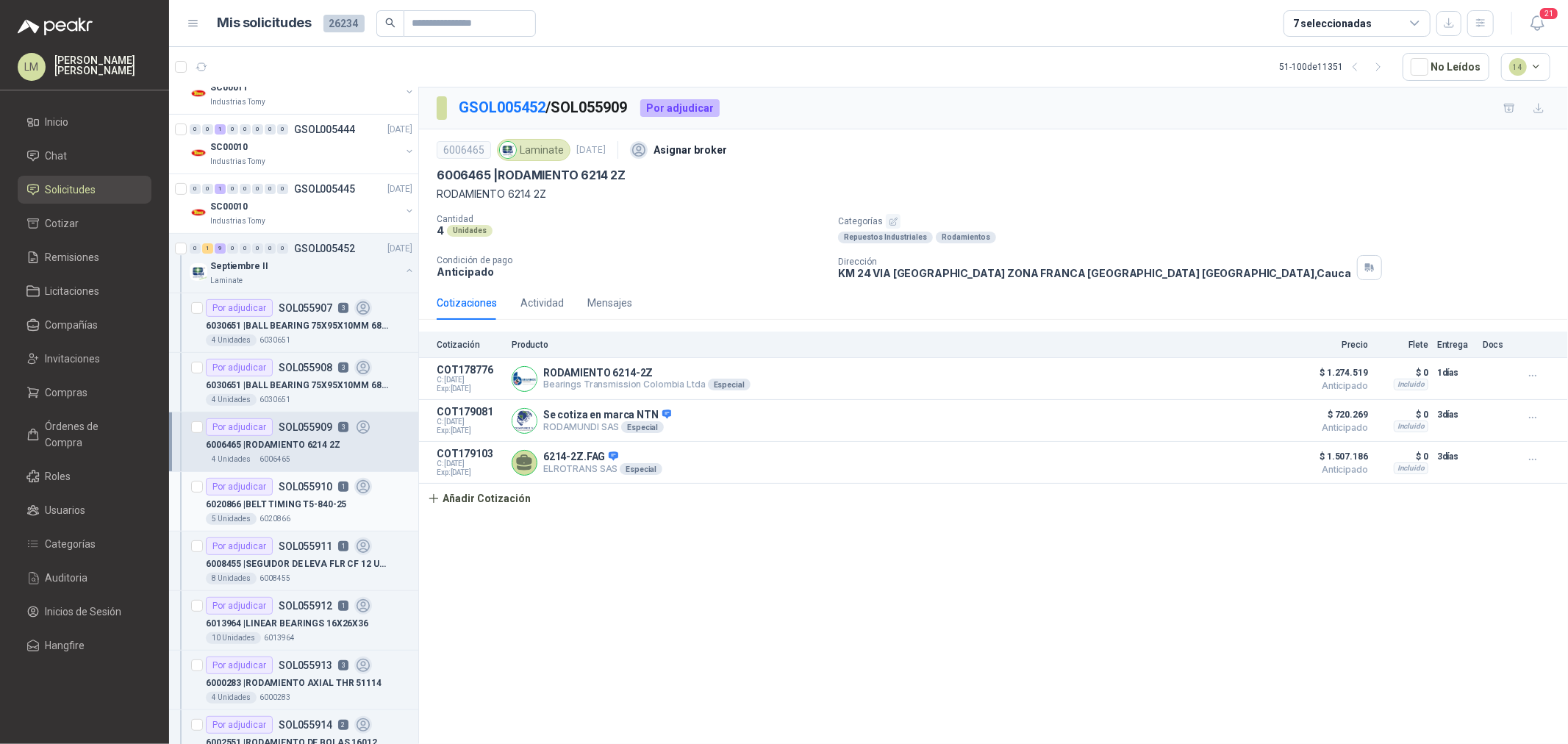
click at [283, 501] on p "6020866 | BELT TIMING T5-840-25" at bounding box center [277, 504] width 141 height 14
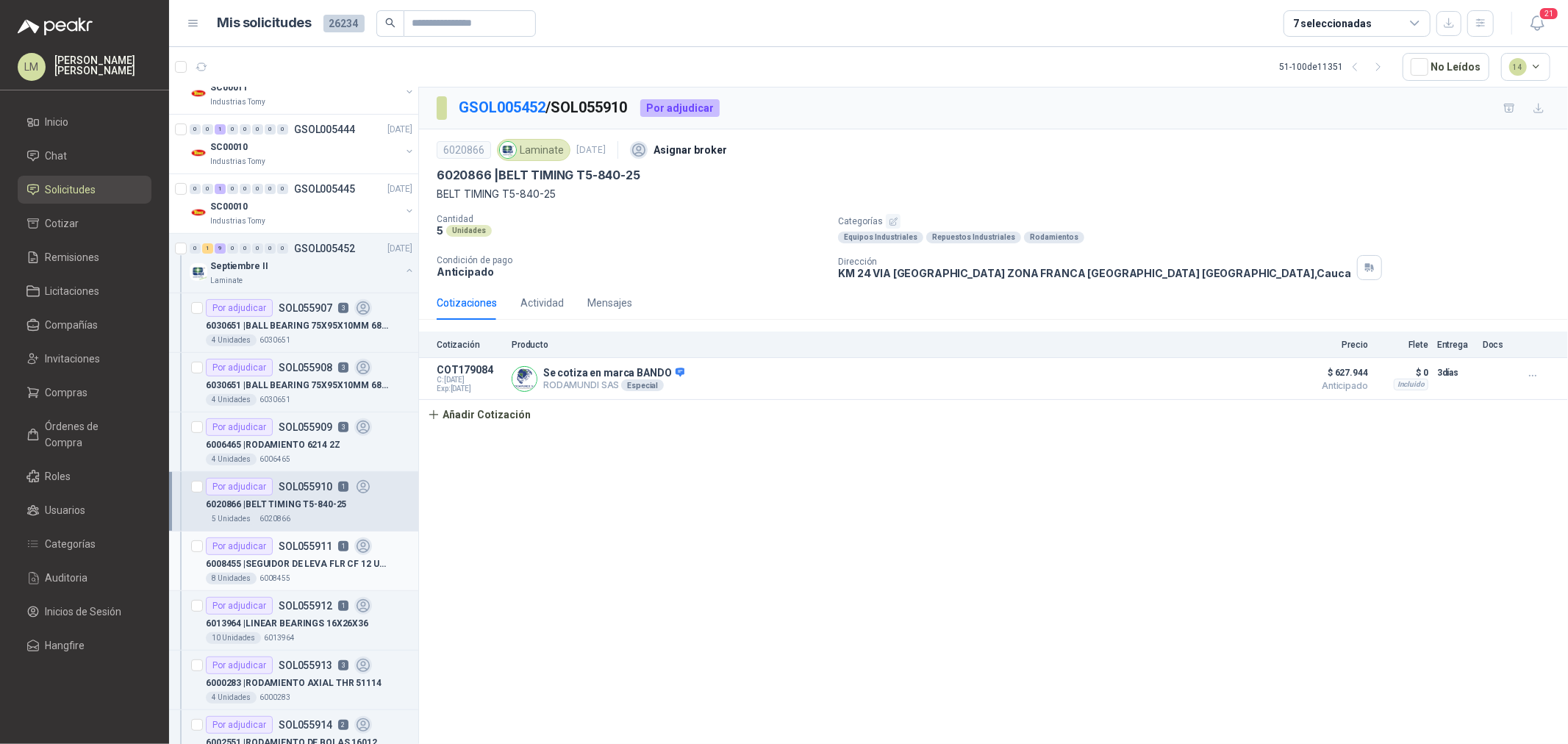
click at [284, 550] on p "SOL055911" at bounding box center [305, 546] width 53 height 10
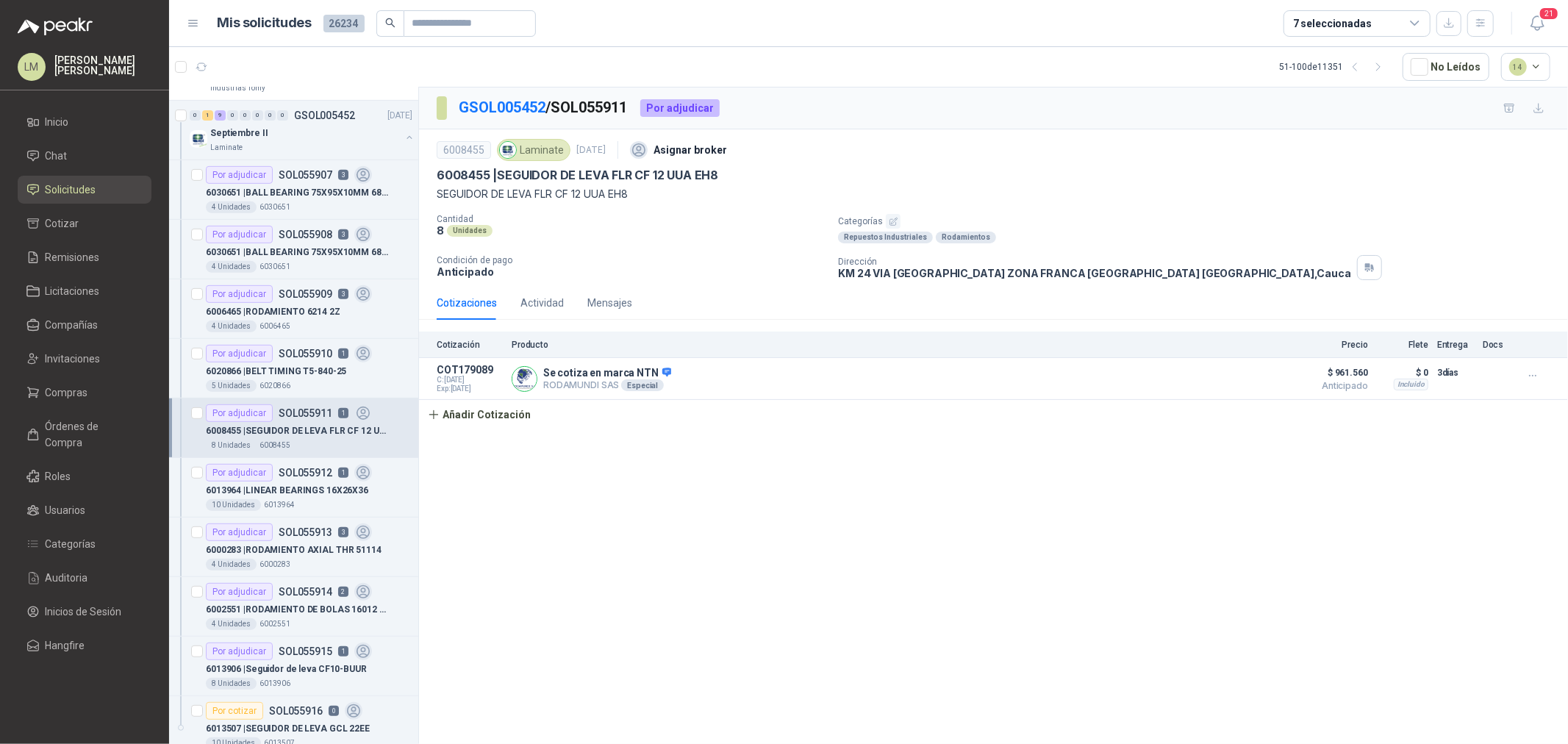
scroll to position [553, 0]
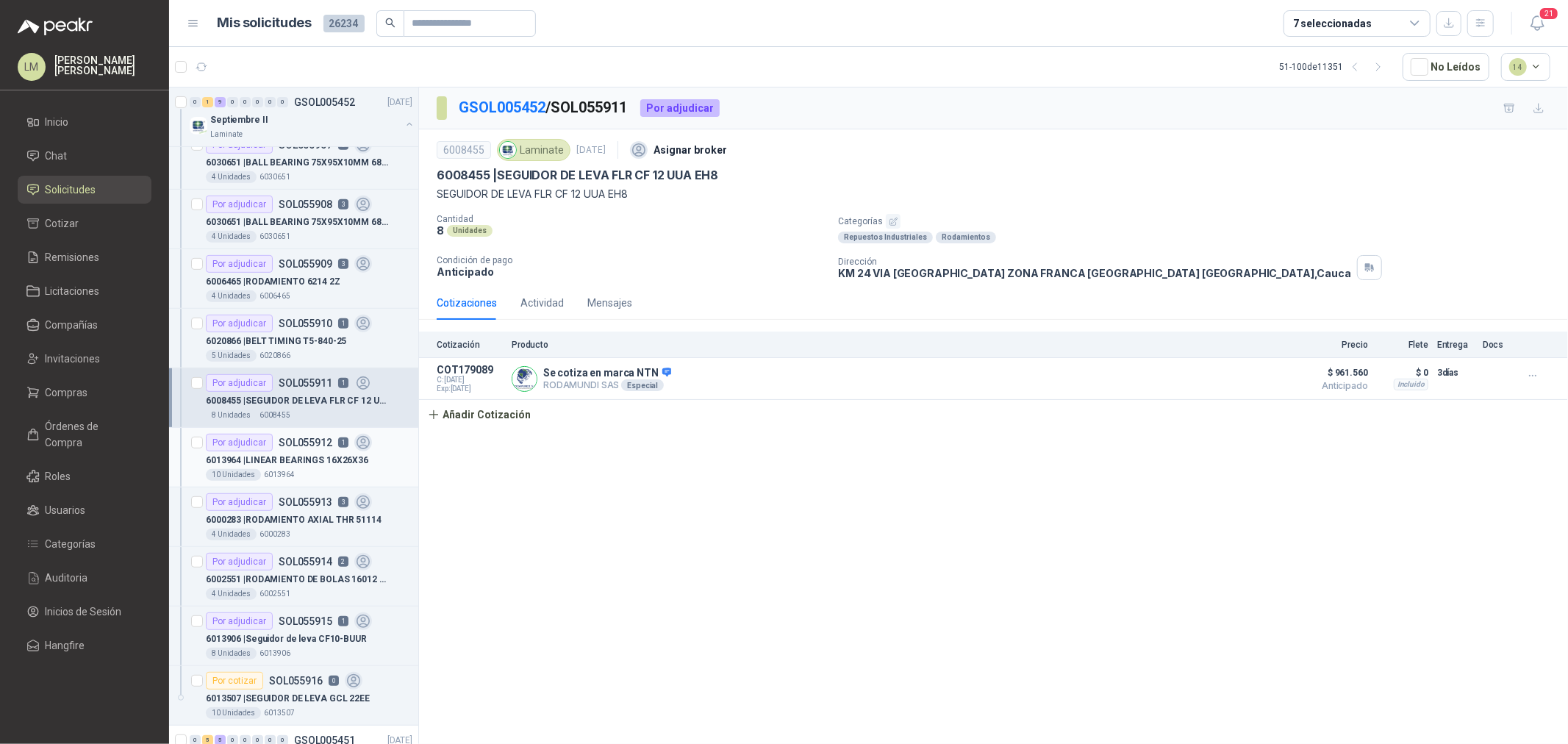
click at [280, 450] on div "Por adjudicar SOL055912 1" at bounding box center [289, 443] width 166 height 18
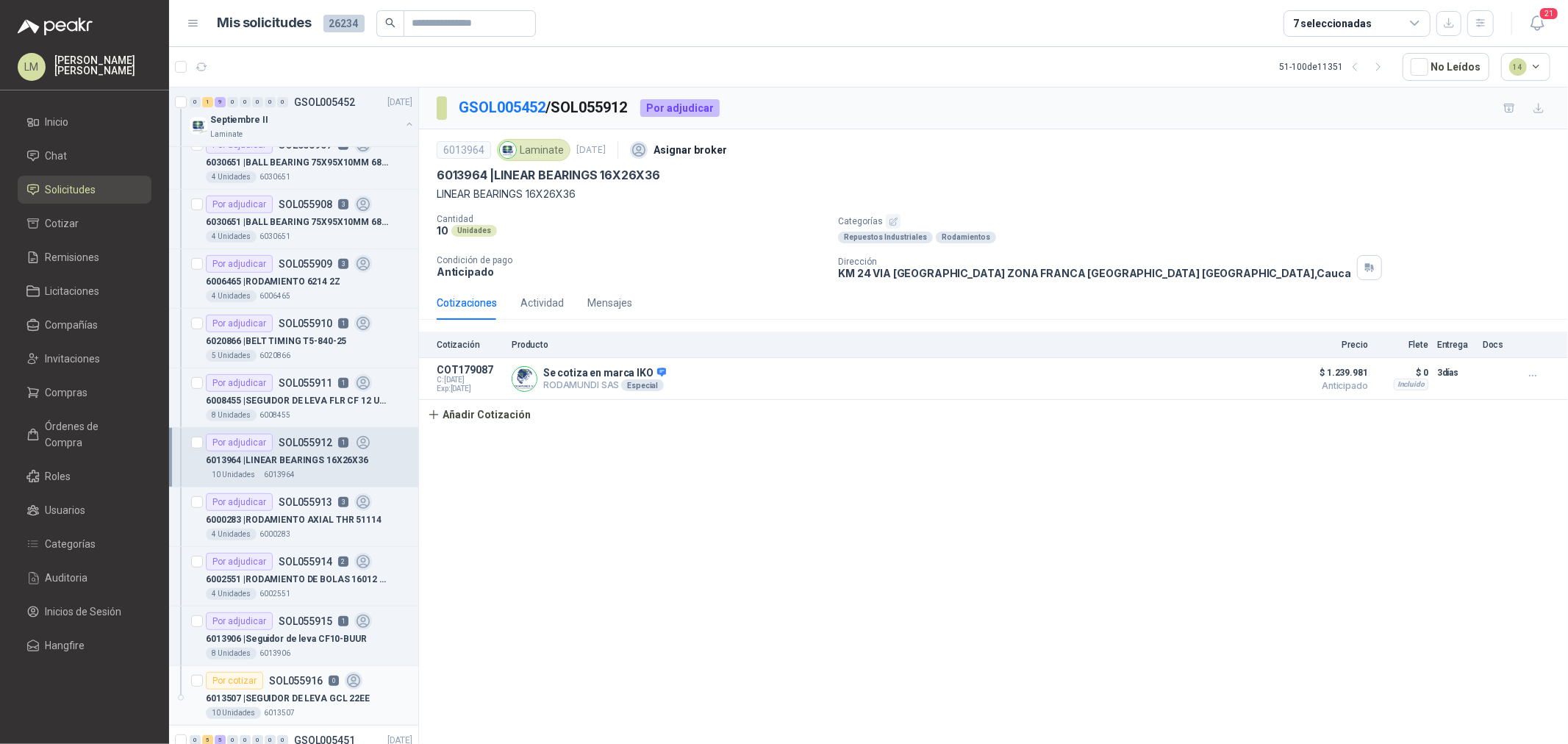
click at [301, 670] on article "Por cotizar SOL055916 0 6013507 | SEGUIDOR [PERSON_NAME] GCL 22EE 10 Unidades 6…" at bounding box center [294, 695] width 249 height 59
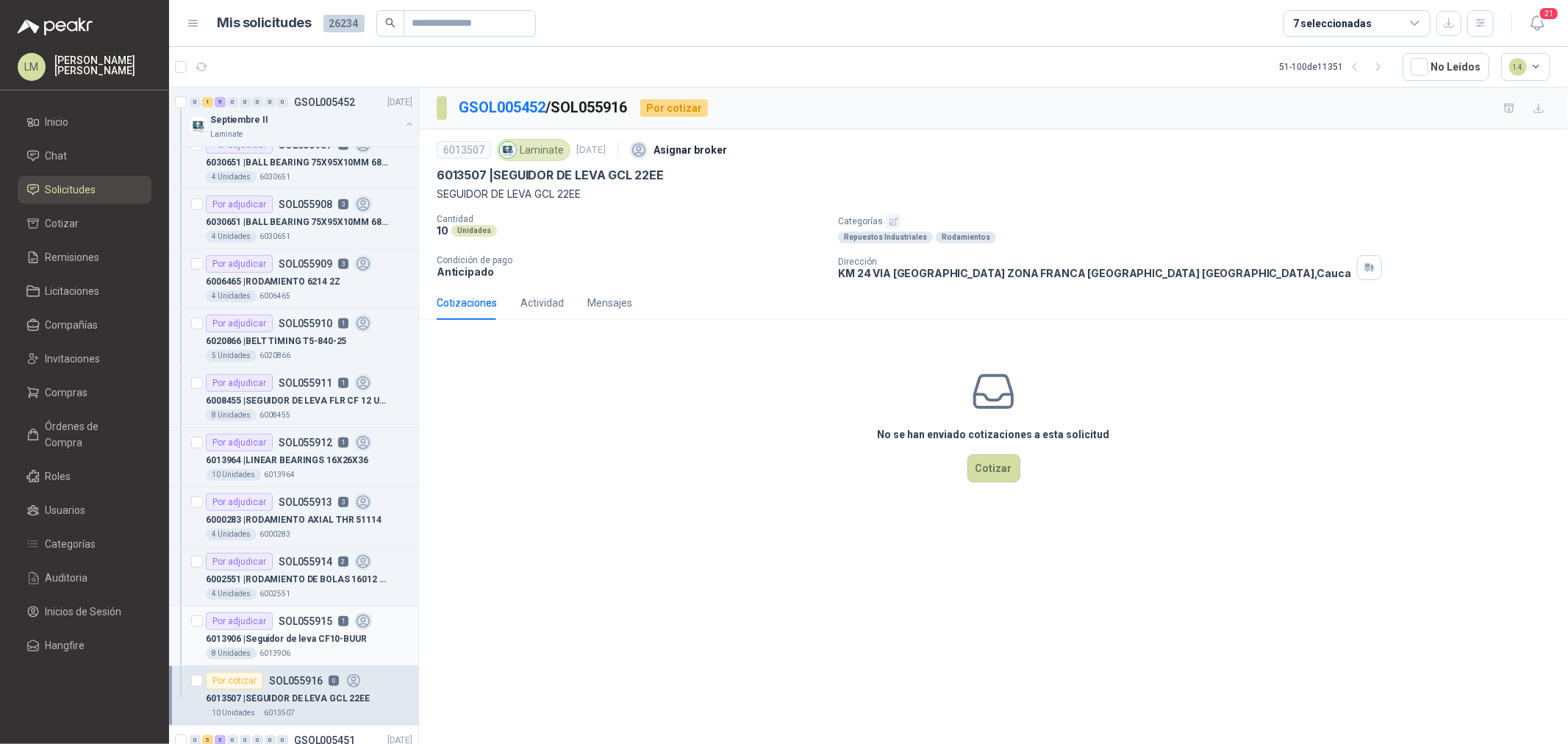
click at [304, 623] on p "SOL055915" at bounding box center [305, 621] width 53 height 10
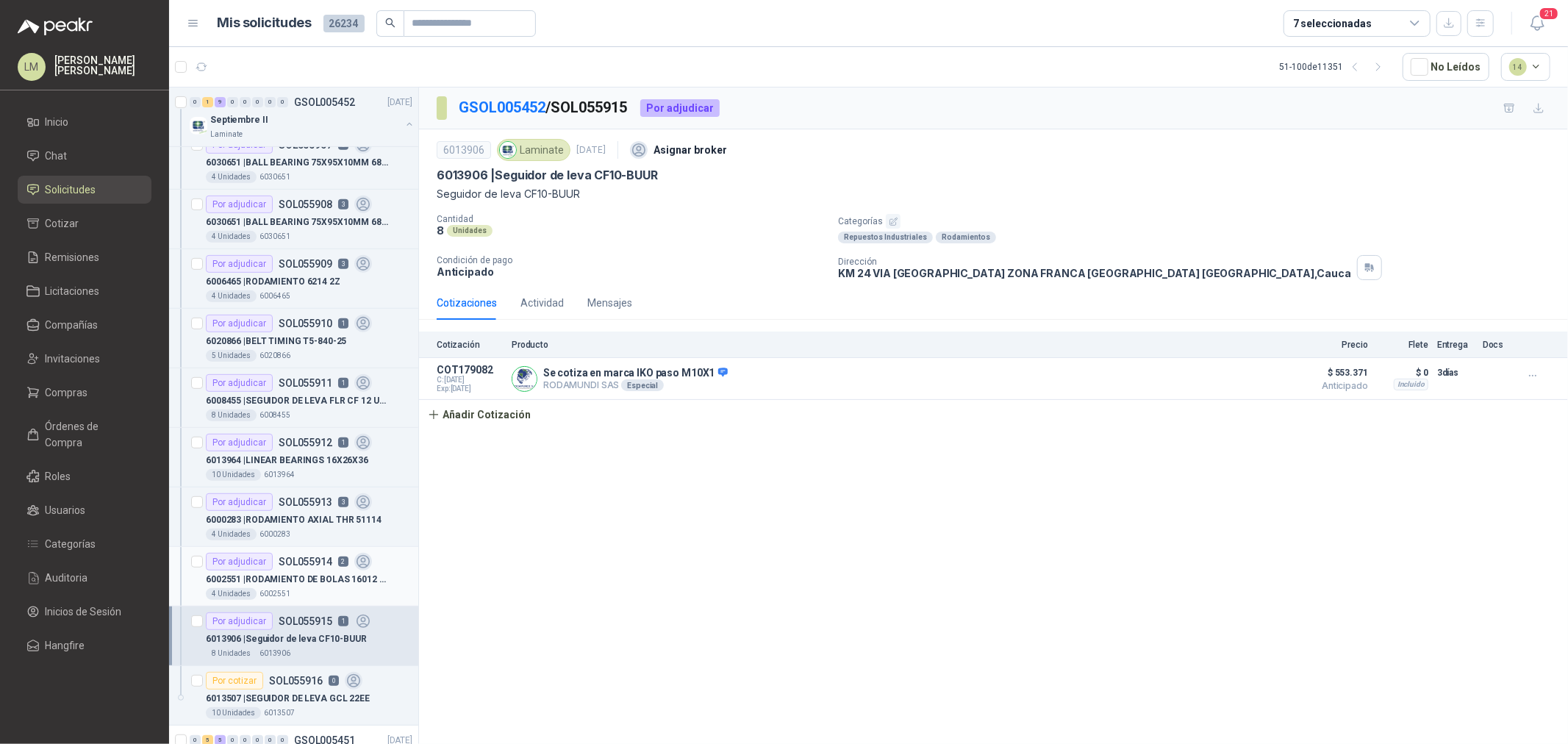
click at [299, 566] on p "SOL055914" at bounding box center [305, 562] width 53 height 10
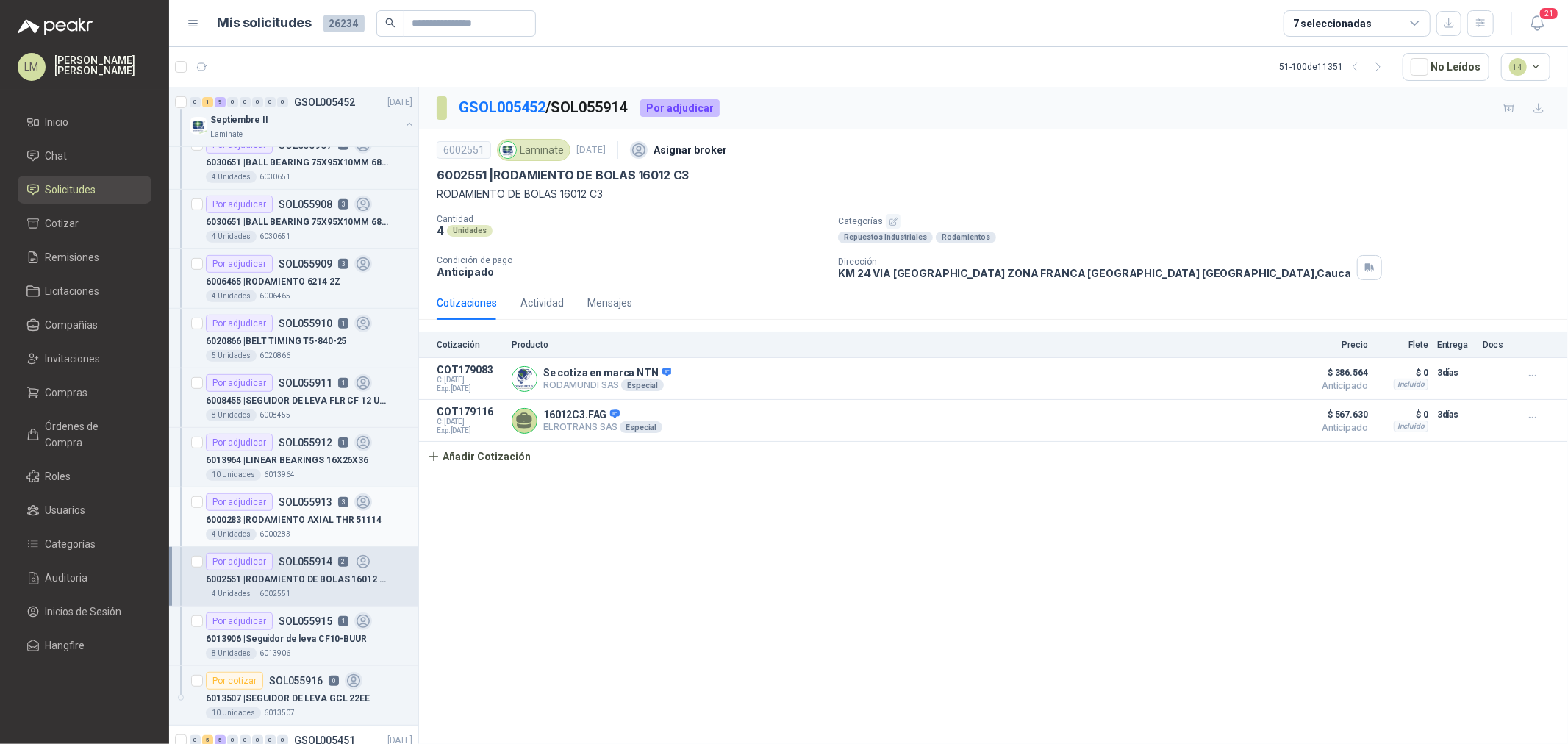
click at [301, 532] on div "4 Unidades 6000283" at bounding box center [309, 534] width 206 height 12
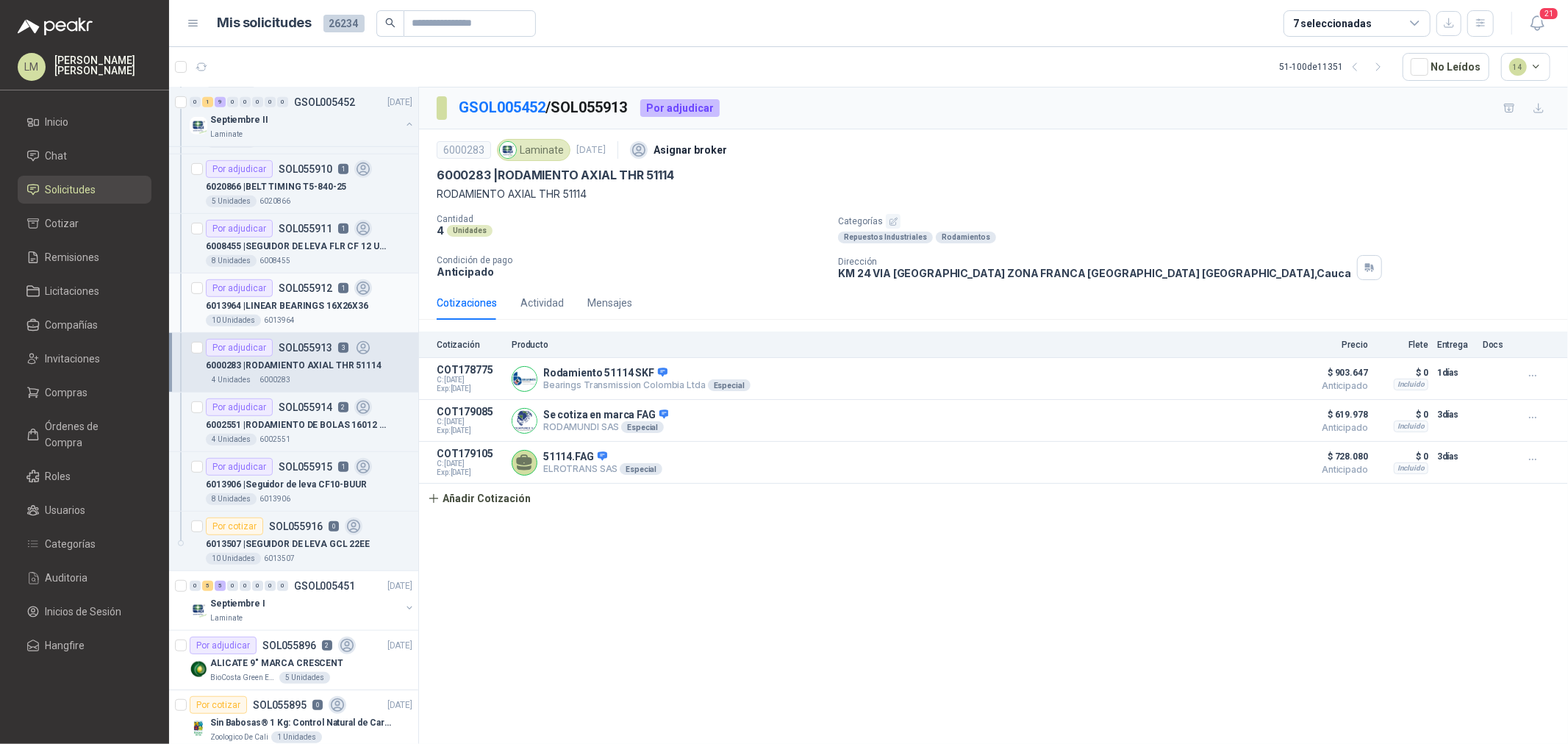
scroll to position [880, 0]
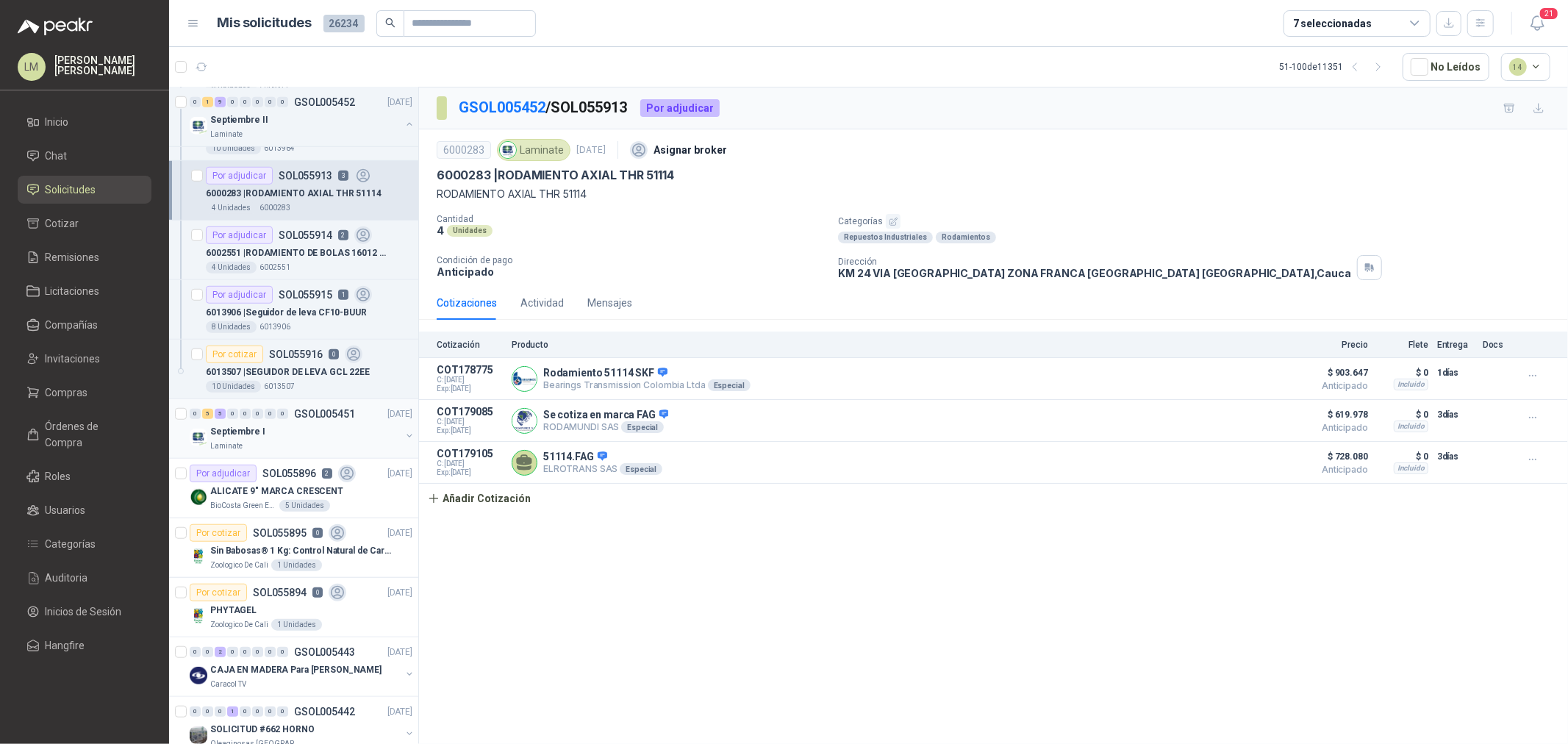
click at [404, 437] on button "button" at bounding box center [409, 436] width 12 height 12
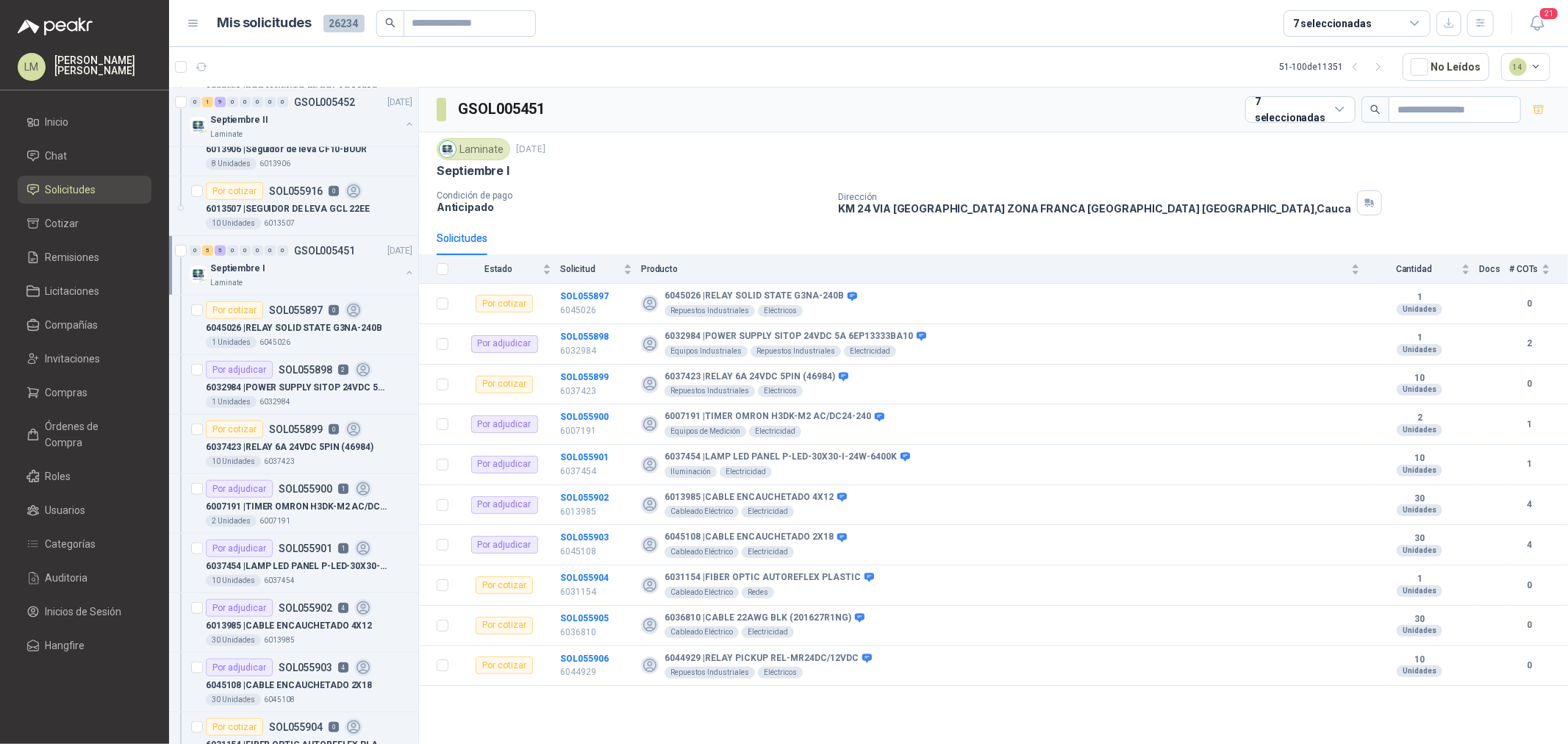
scroll to position [1125, 0]
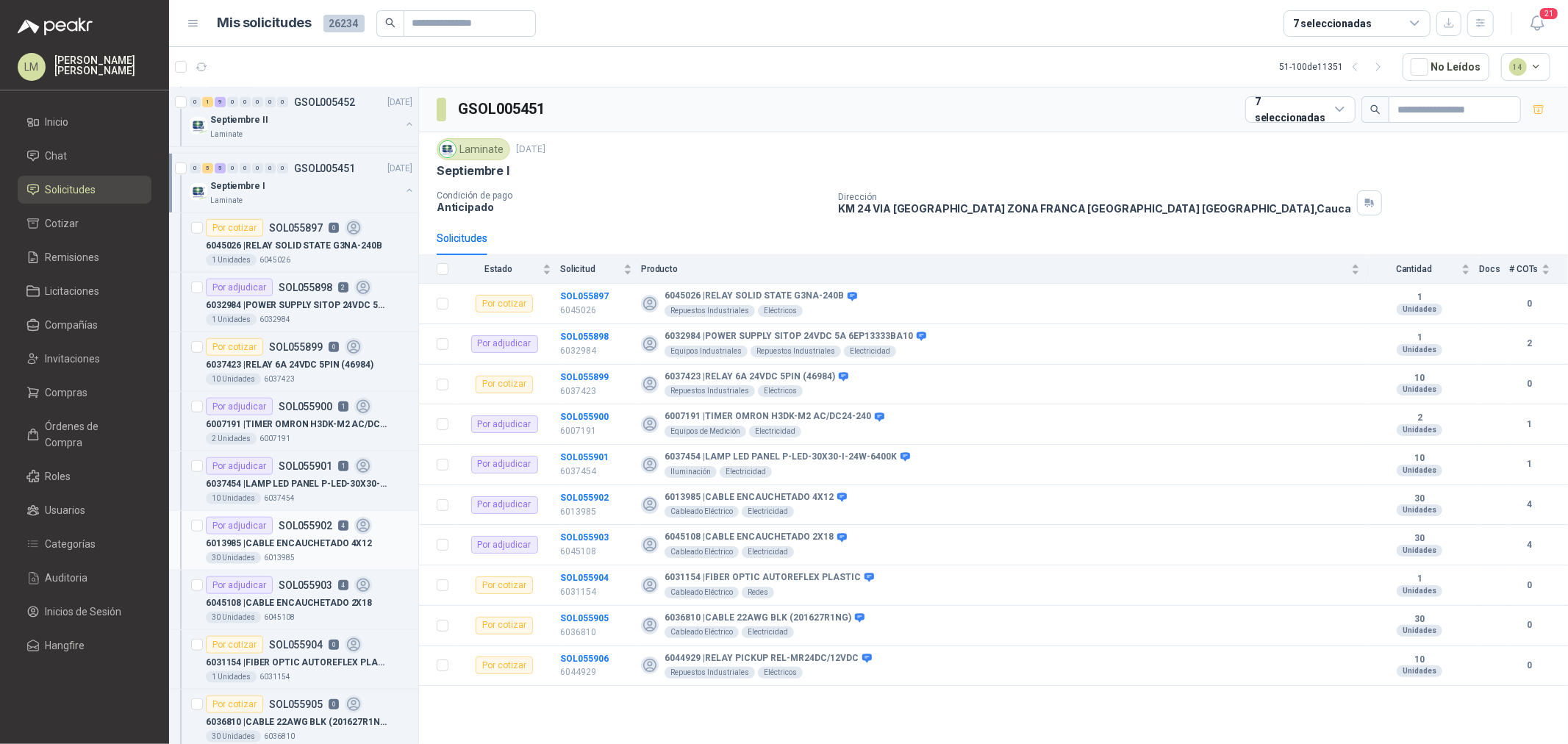
click at [249, 529] on div "Por adjudicar" at bounding box center [239, 525] width 67 height 18
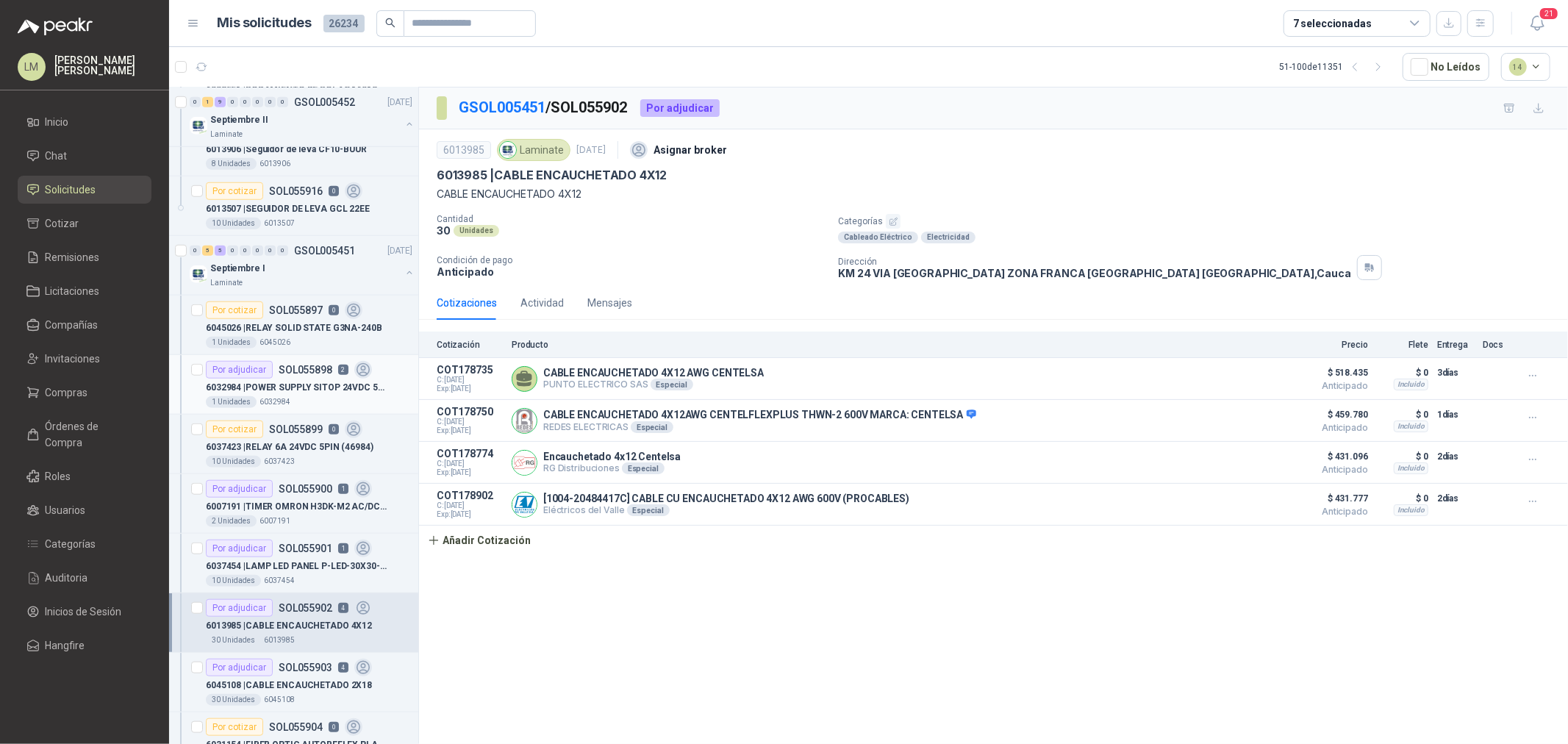
scroll to position [961, 0]
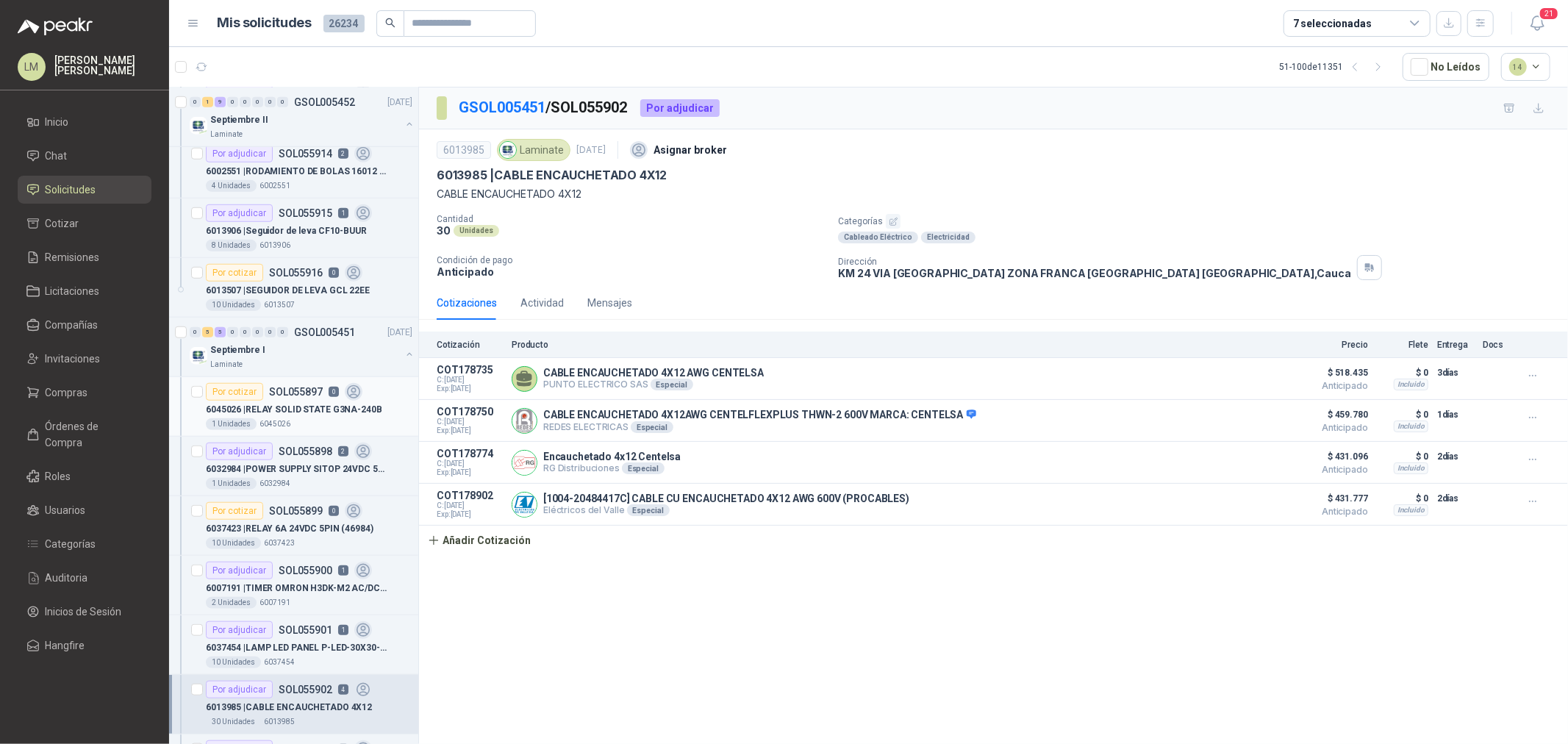
click at [337, 398] on div "Por cotizar SOL055897 0" at bounding box center [284, 392] width 157 height 18
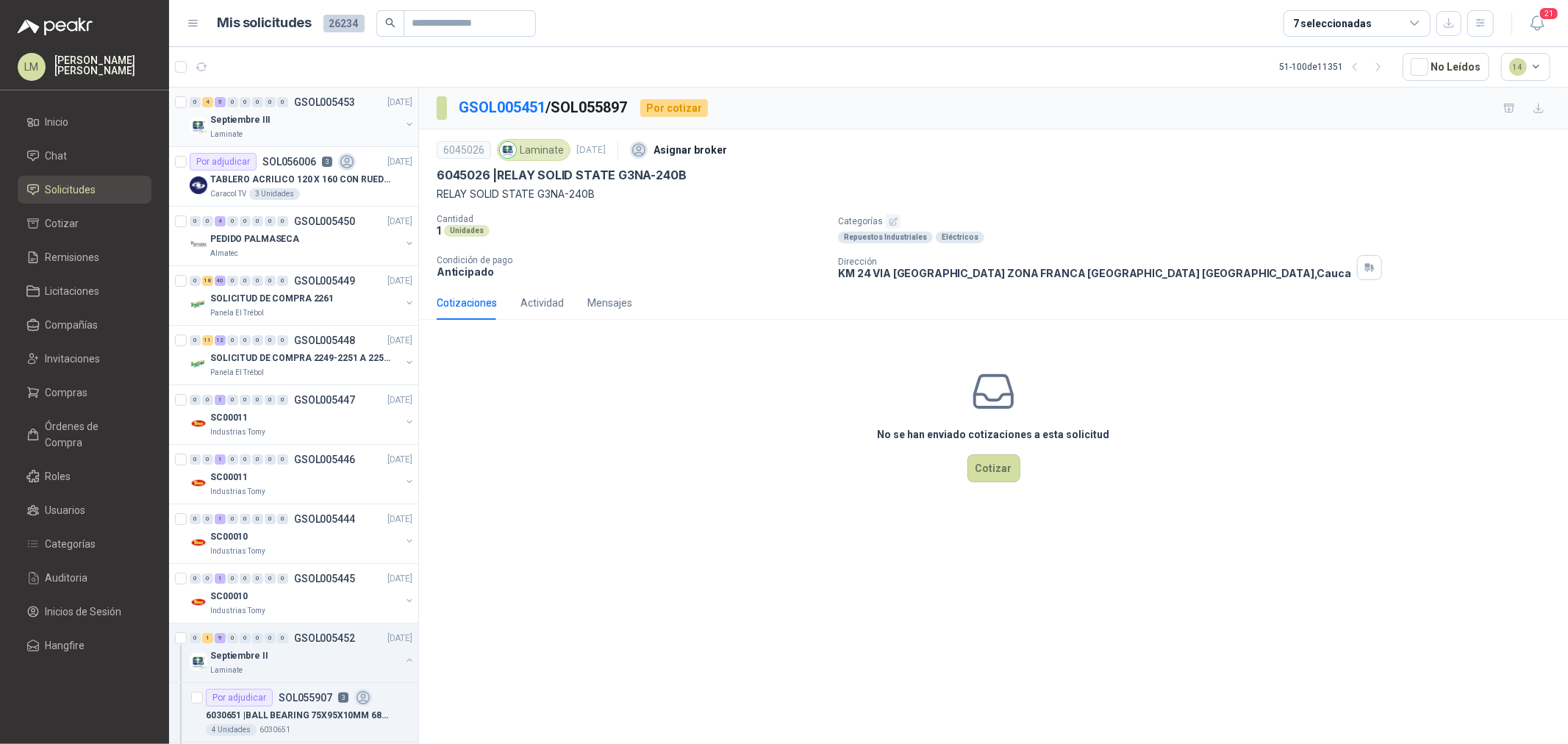
click at [404, 121] on button "button" at bounding box center [409, 124] width 12 height 12
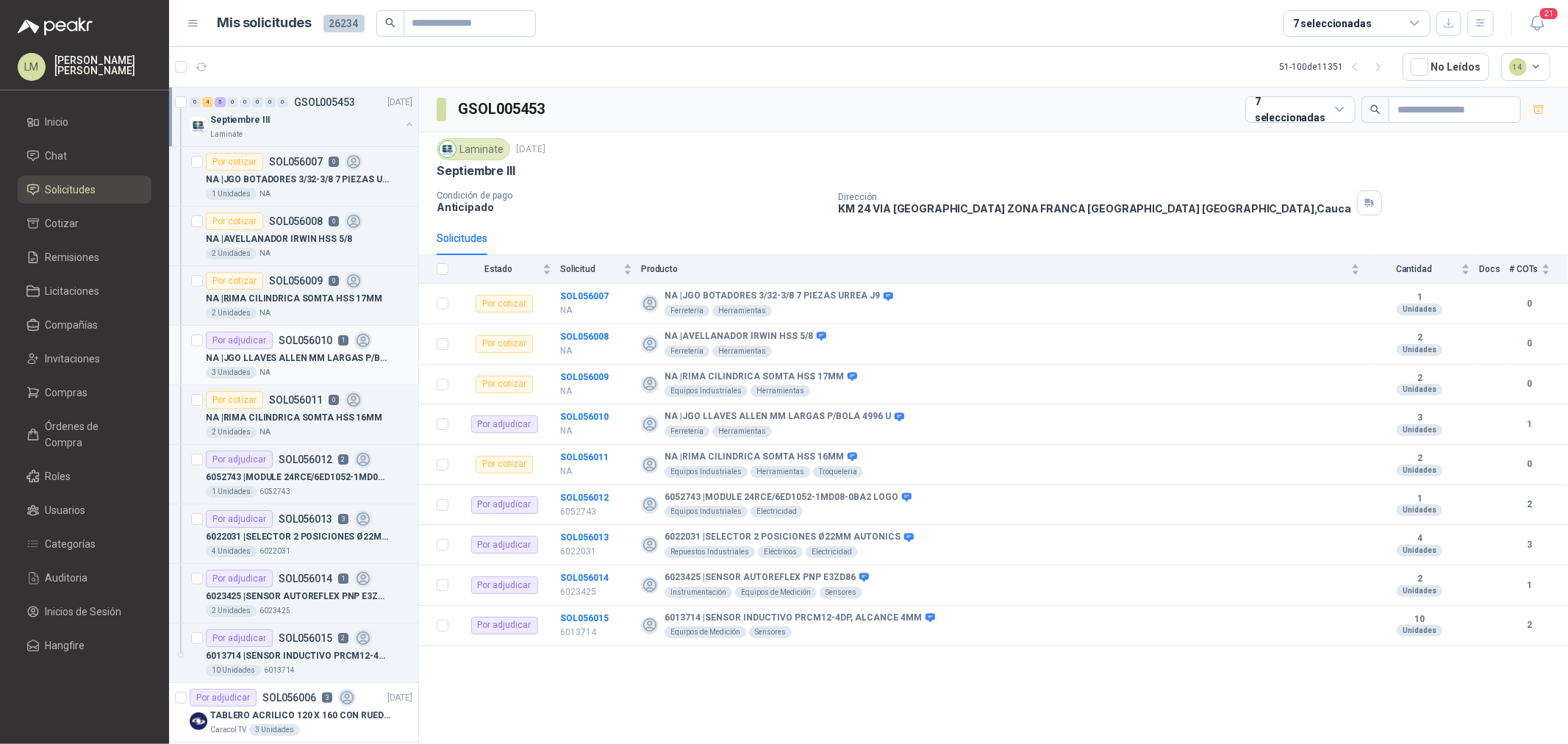
click at [295, 340] on p "SOL056010" at bounding box center [305, 340] width 53 height 10
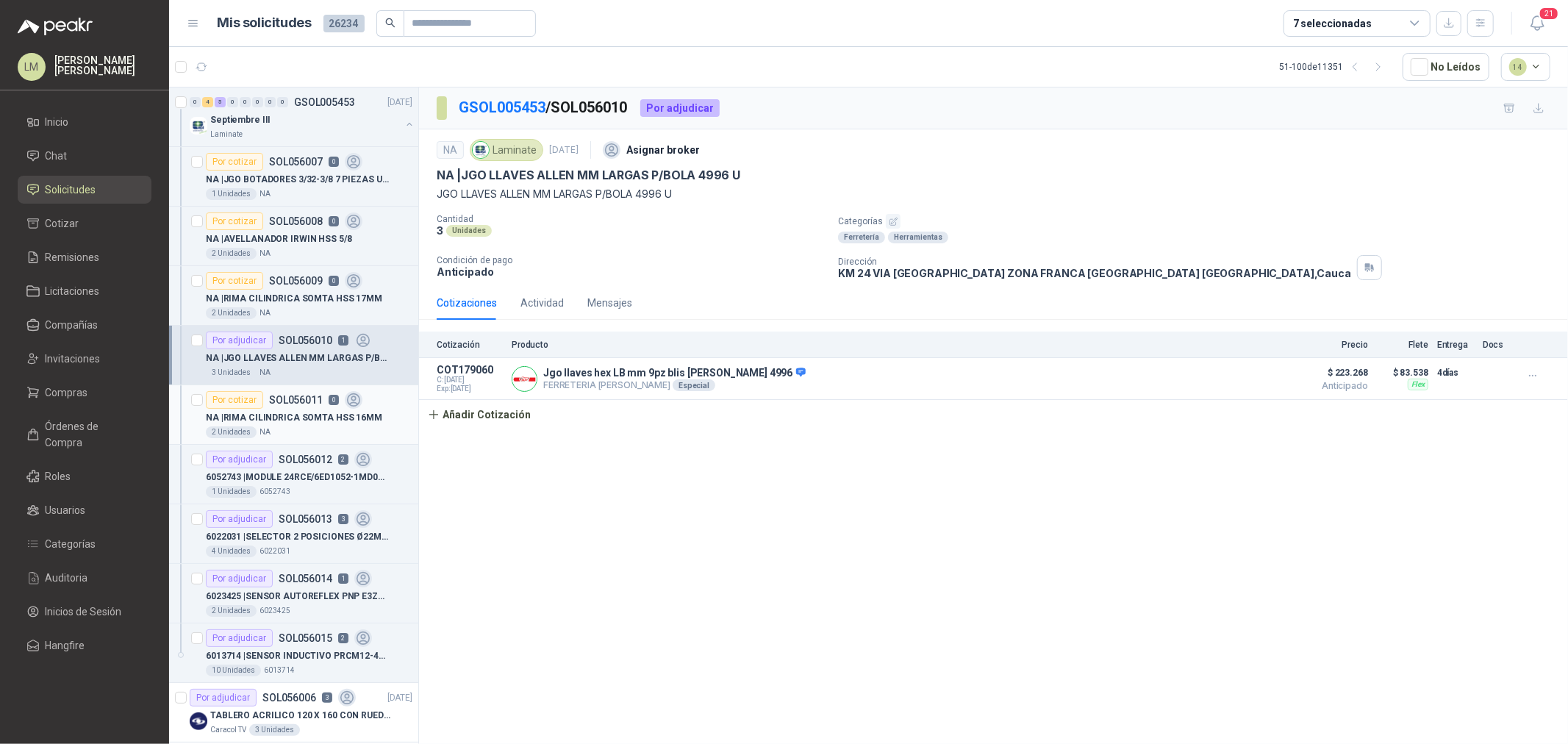
click at [293, 400] on p "SOL056011" at bounding box center [295, 399] width 53 height 10
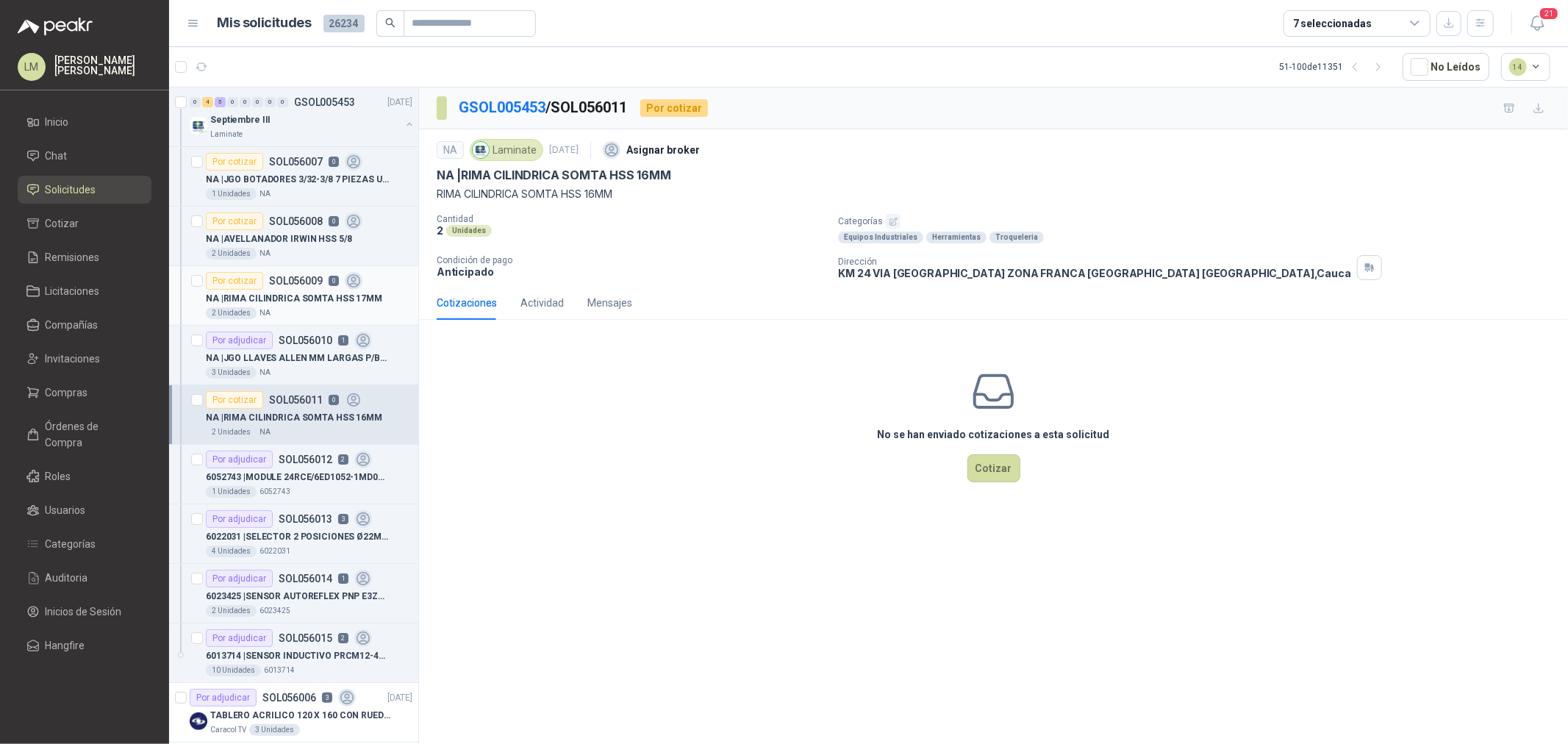
click at [273, 310] on div "2 Unidades NA" at bounding box center [309, 313] width 206 height 12
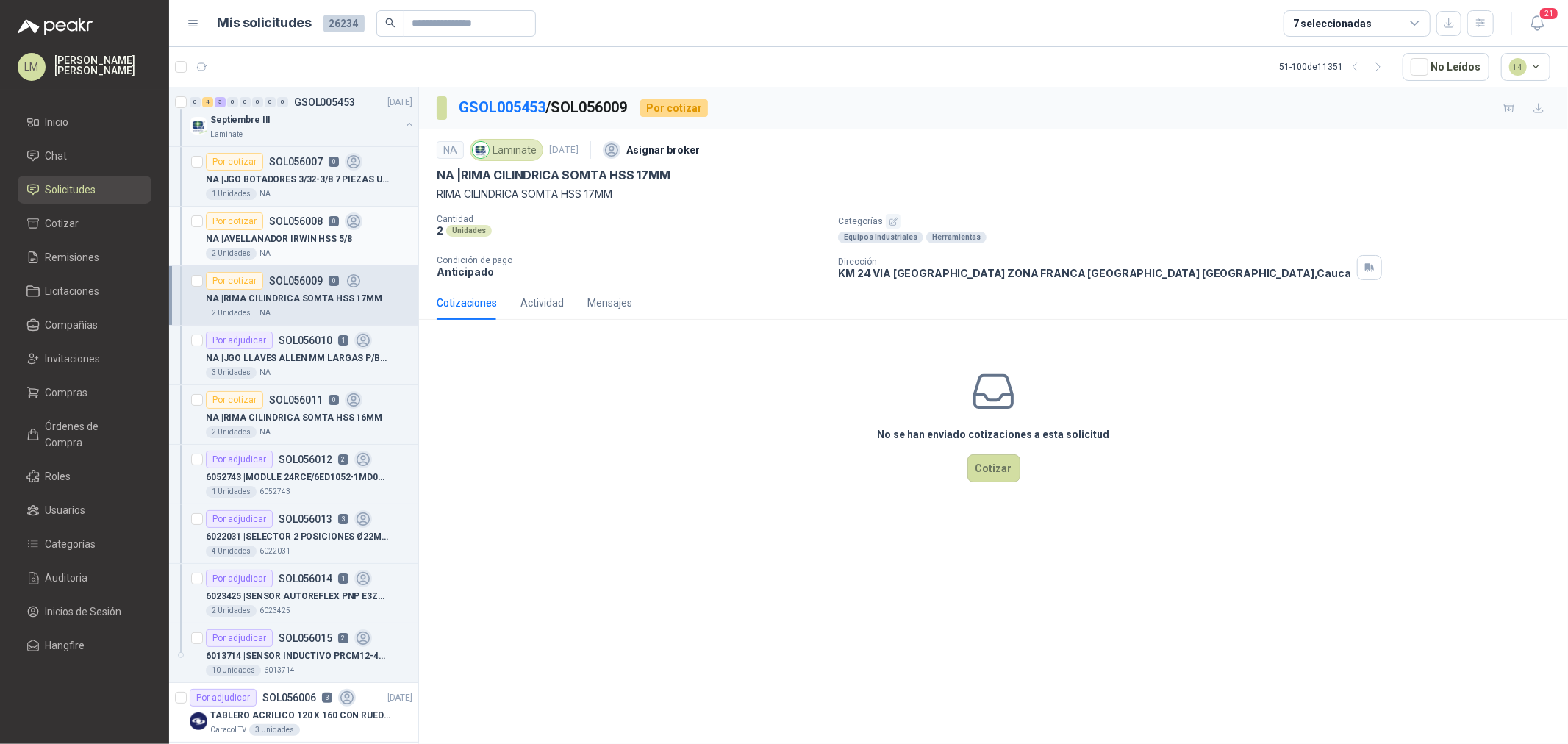
click at [280, 223] on p "SOL056008" at bounding box center [295, 221] width 53 height 10
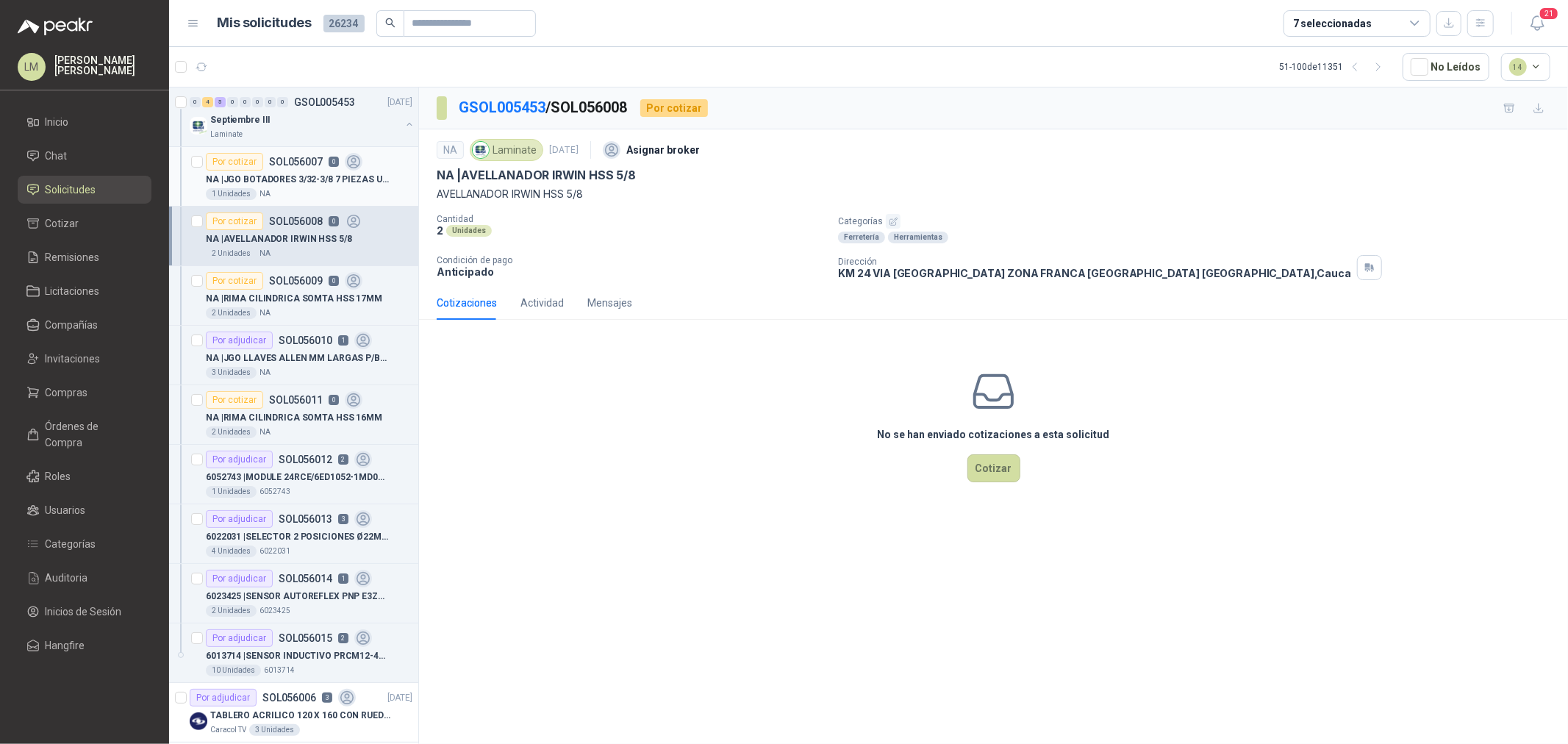
click at [283, 173] on p "NA | JGO BOTADORES 3/32-3/8 7 PIEZAS [PERSON_NAME] J9" at bounding box center [297, 180] width 183 height 14
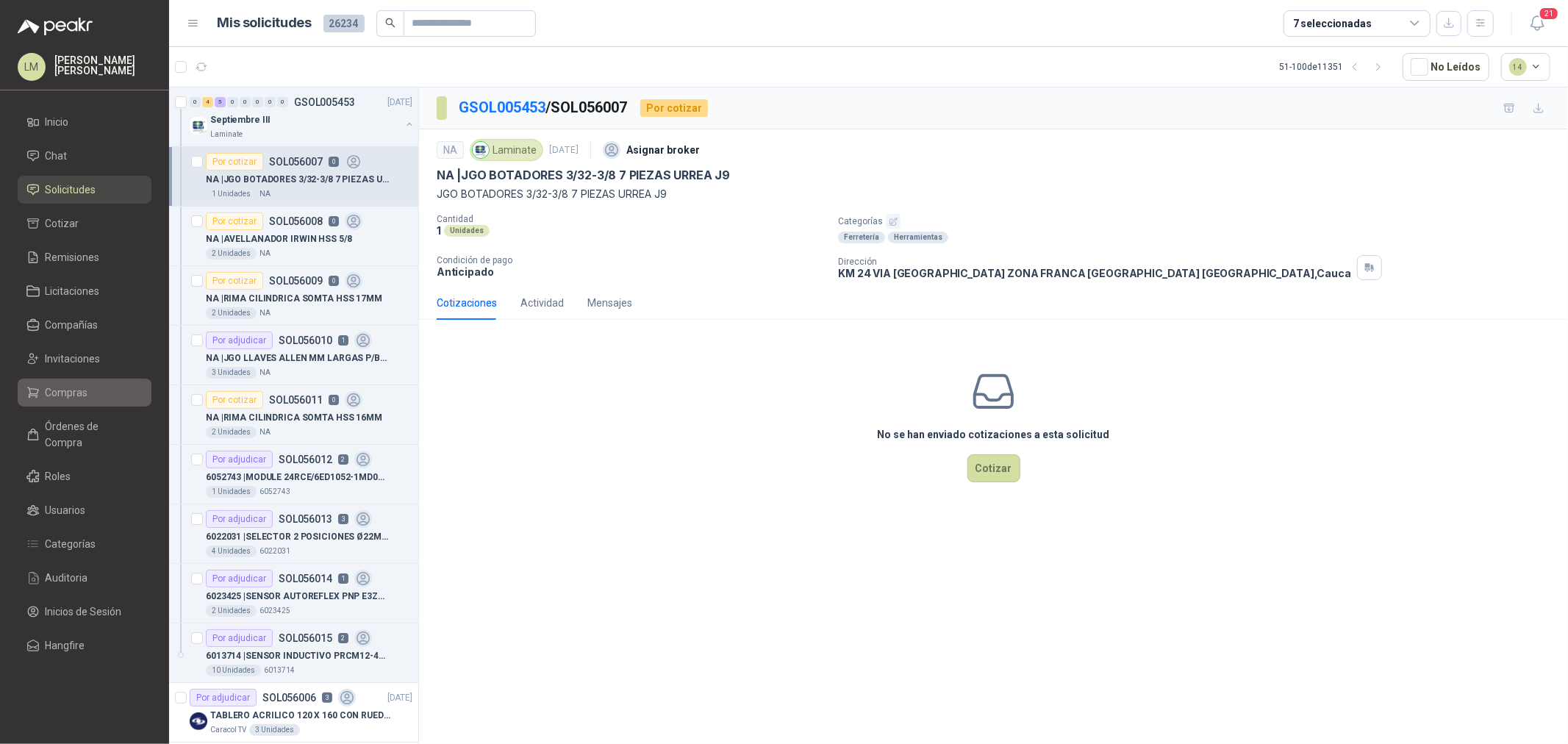
click at [74, 392] on span "Compras" at bounding box center [66, 392] width 42 height 16
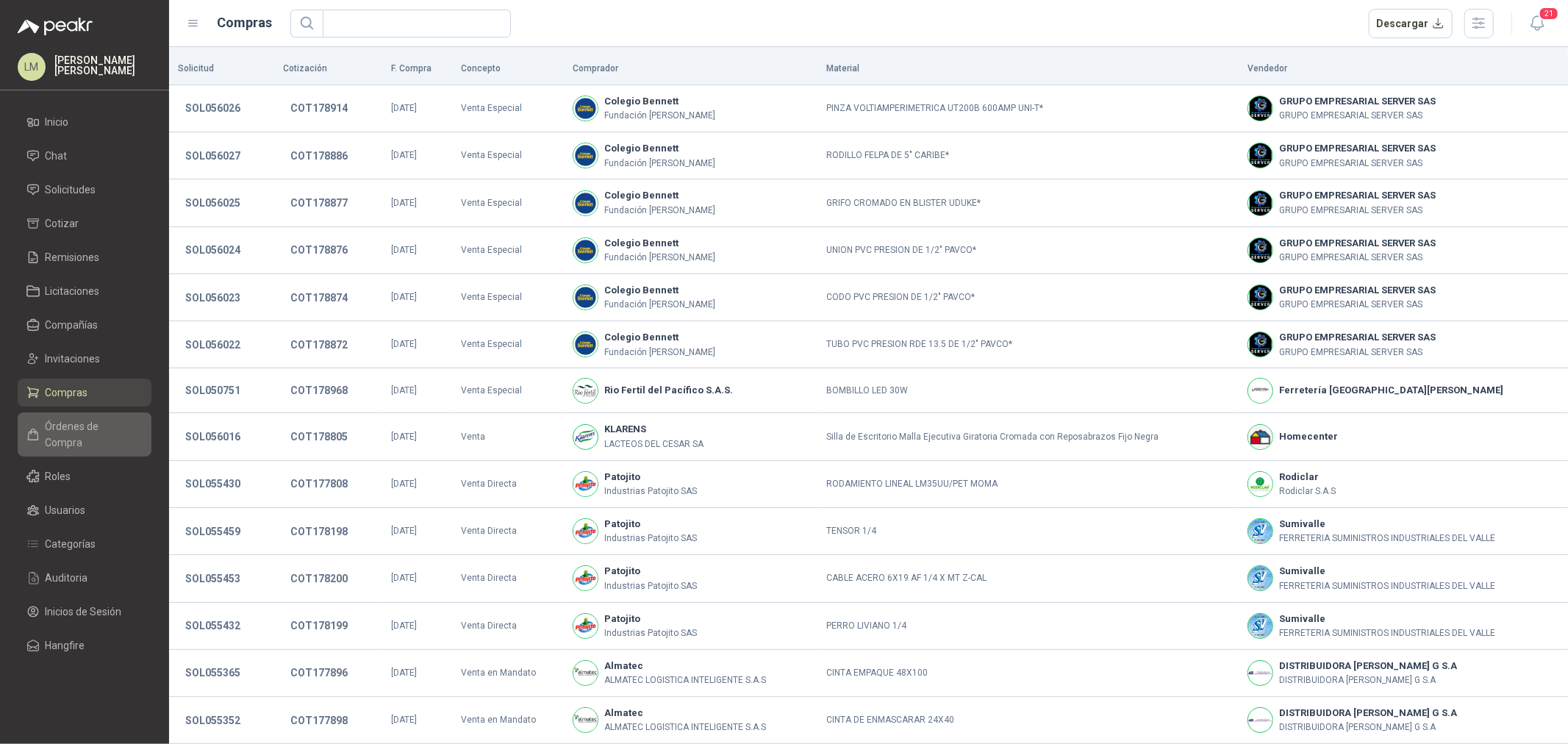
click at [82, 429] on span "Órdenes de Compra" at bounding box center [91, 435] width 92 height 32
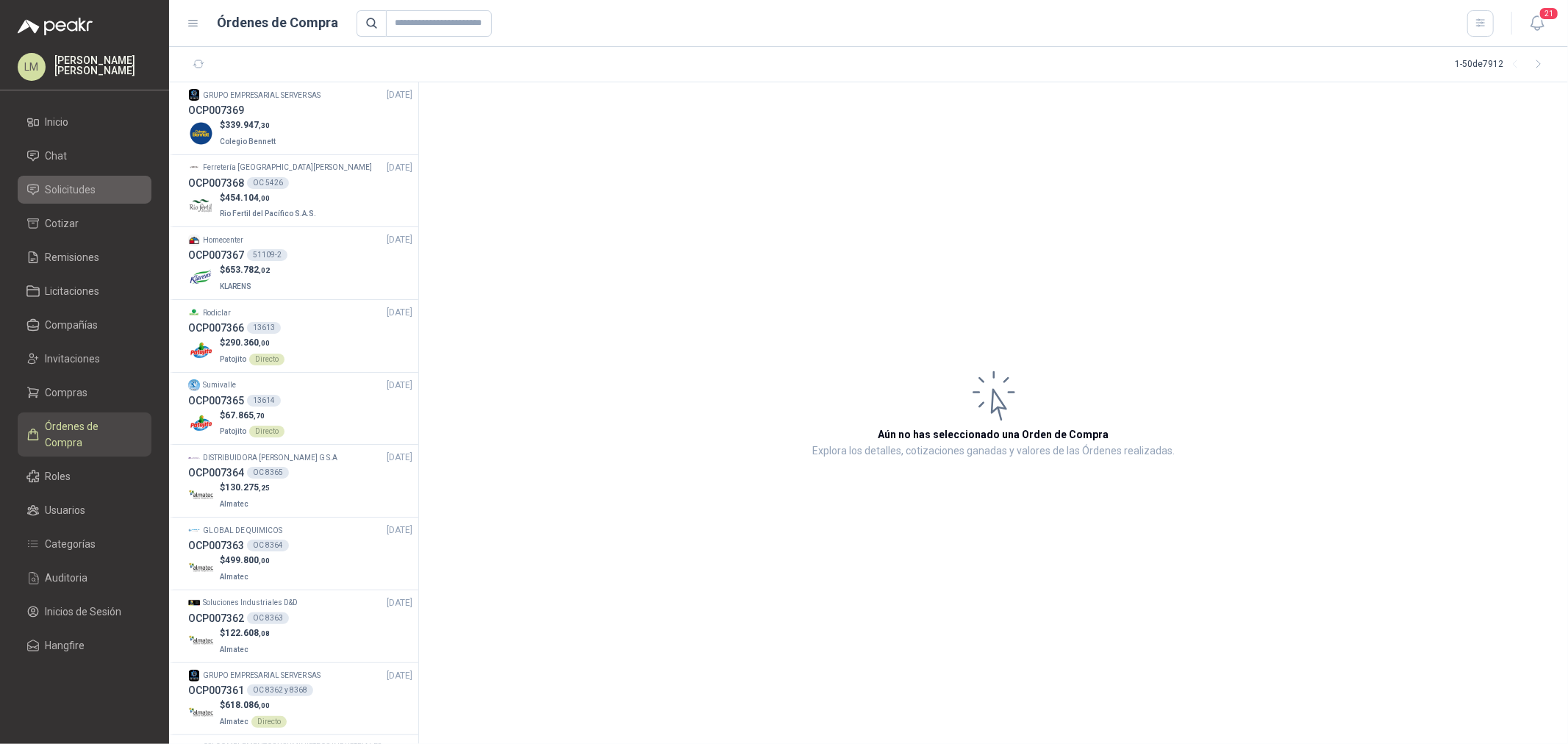
click at [73, 192] on span "Solicitudes" at bounding box center [71, 189] width 51 height 16
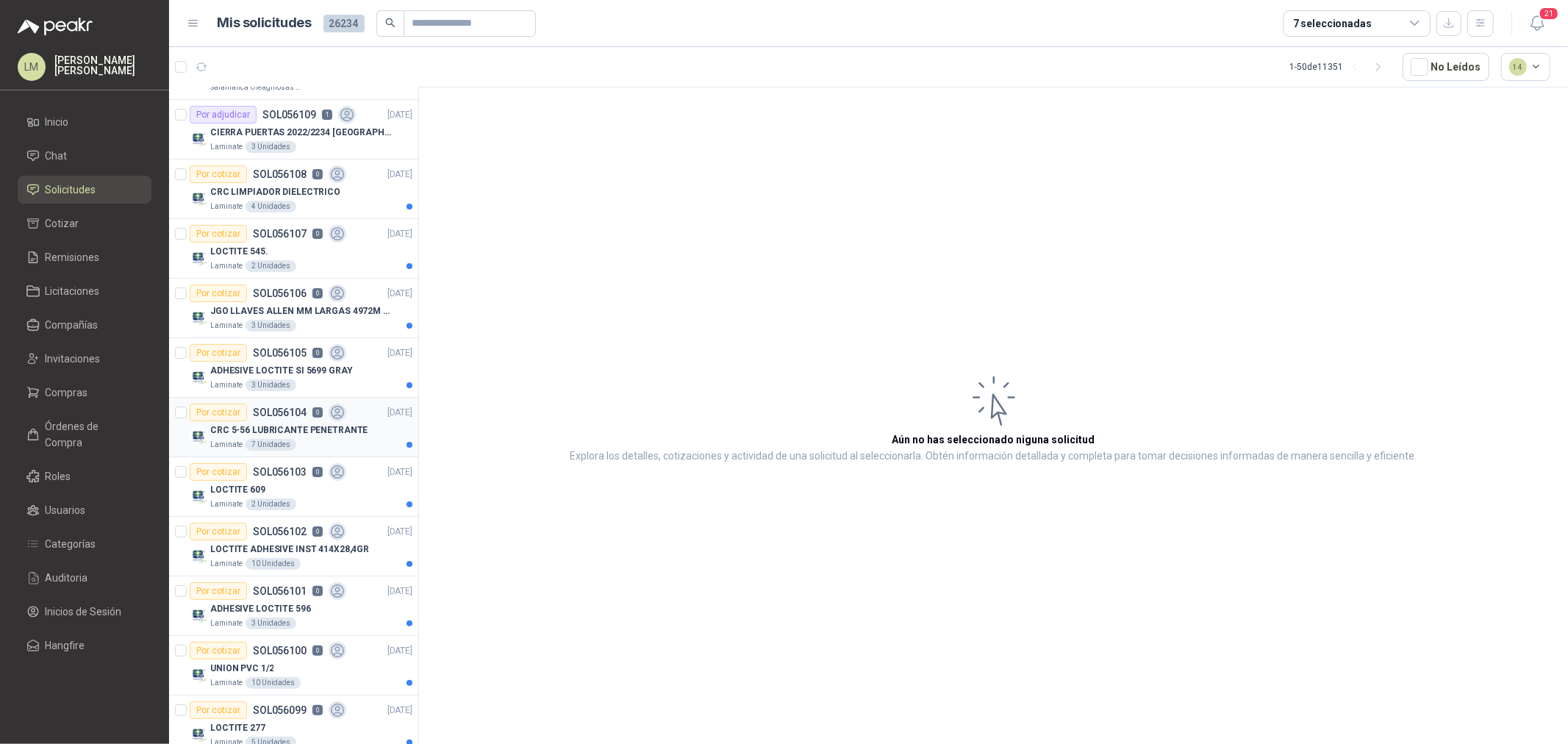
scroll to position [82, 0]
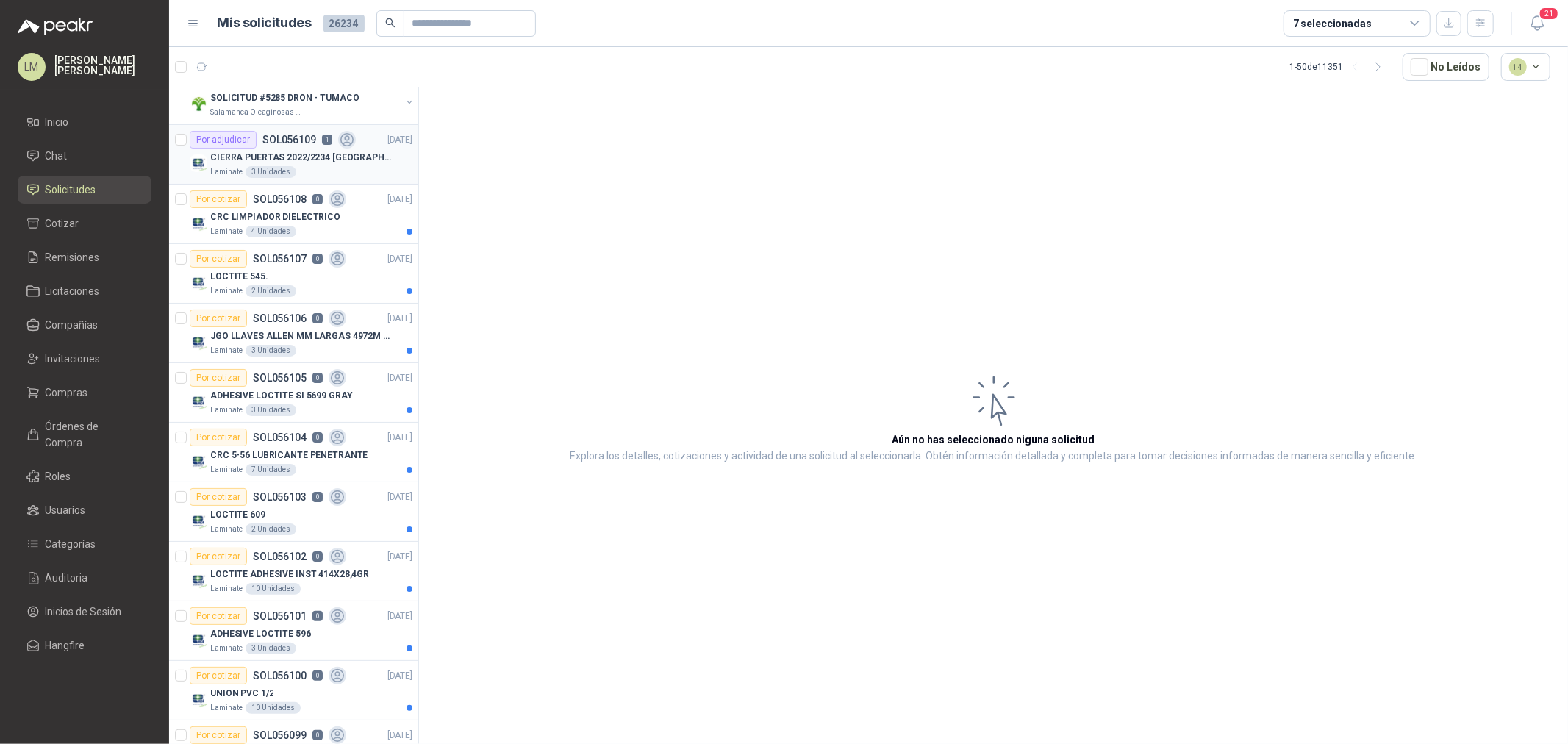
click at [251, 156] on p "CIERRA PUERTAS 2022/2234 [GEOGRAPHIC_DATA]" at bounding box center [301, 158] width 183 height 14
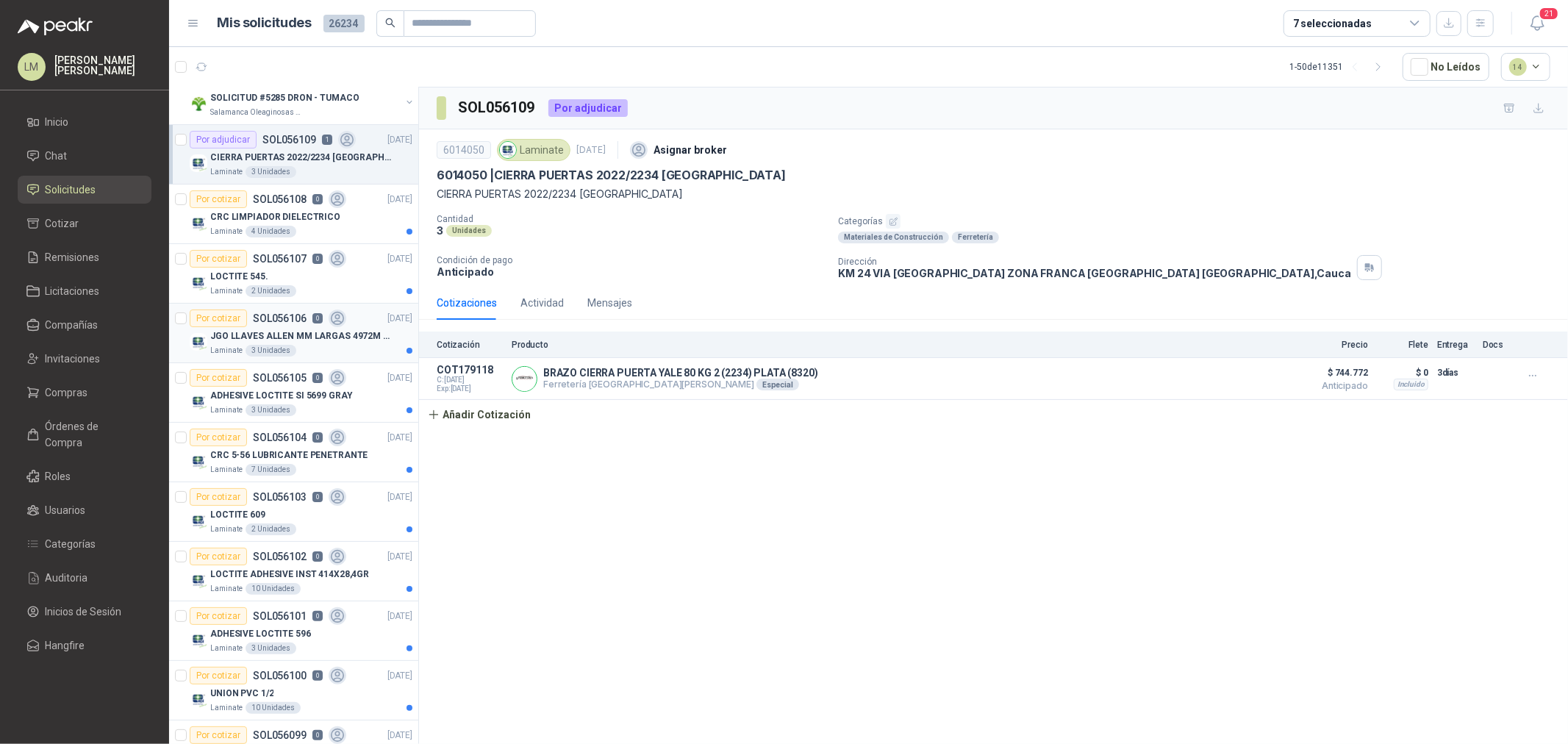
click at [270, 333] on p "JGO LLAVES ALLEN MM LARGAS 4972M URREA" at bounding box center [301, 336] width 183 height 14
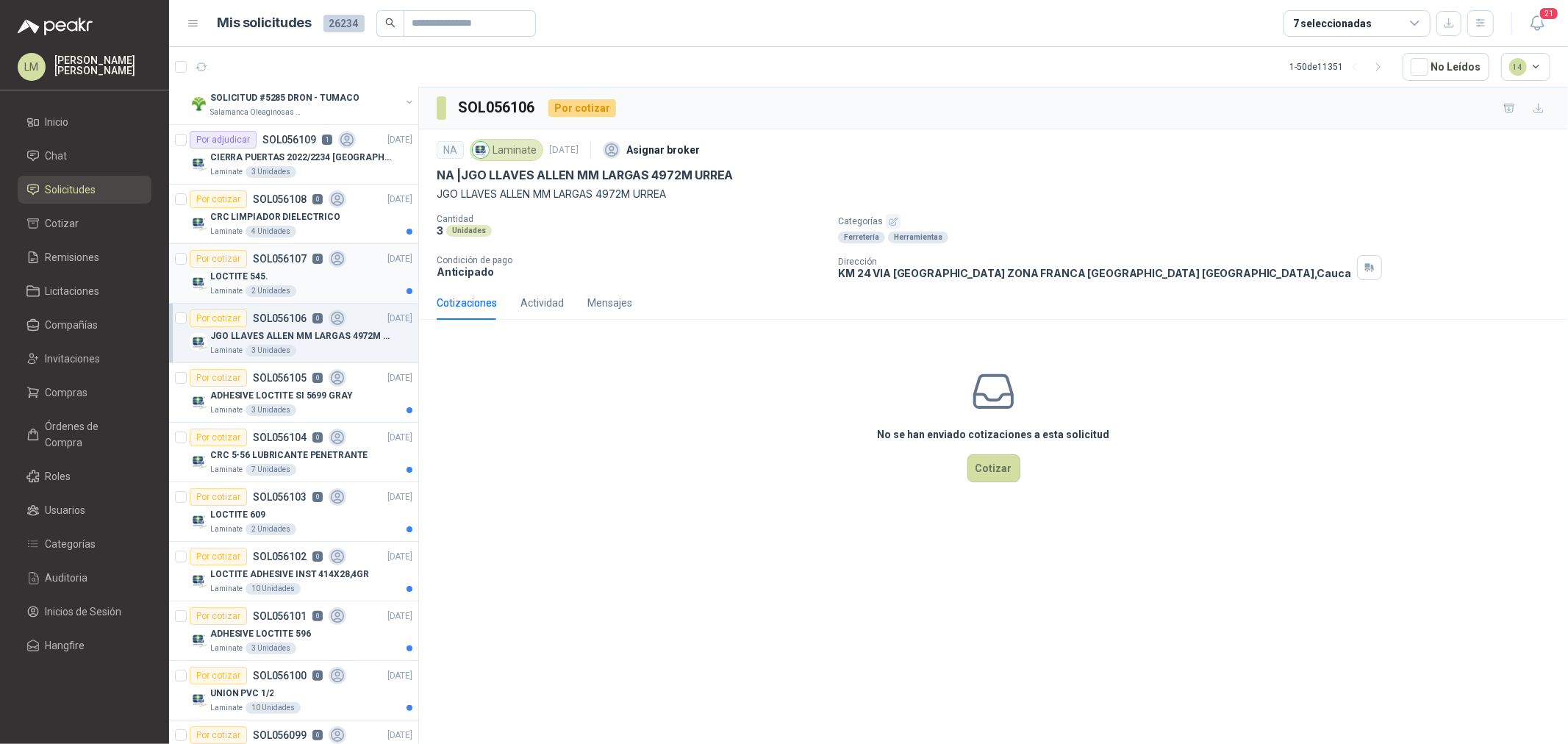
click at [263, 276] on div "LOCTITE 545." at bounding box center [311, 277] width 202 height 18
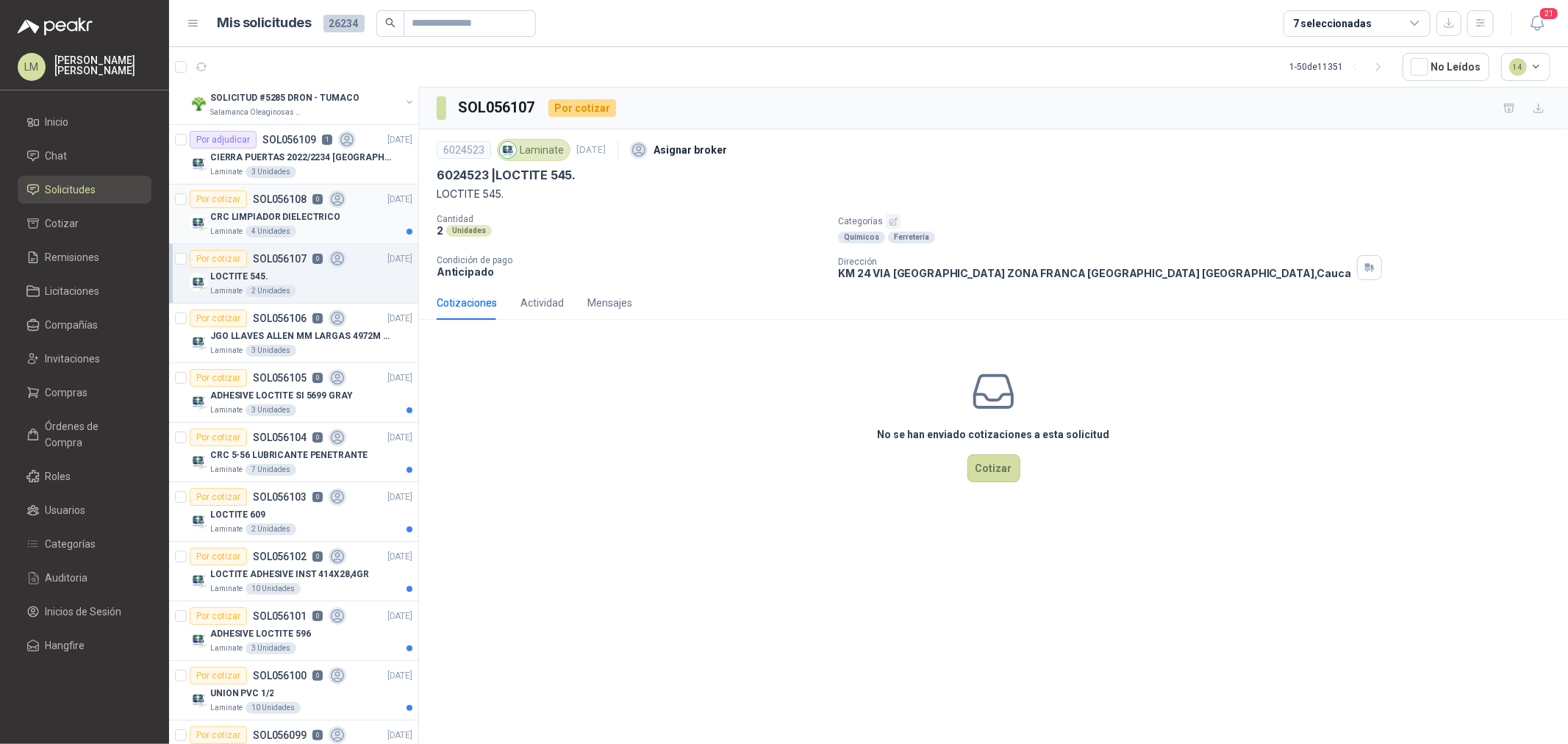
click at [270, 213] on p "CRC LIMPIADOR DIELECTRICO" at bounding box center [275, 217] width 130 height 14
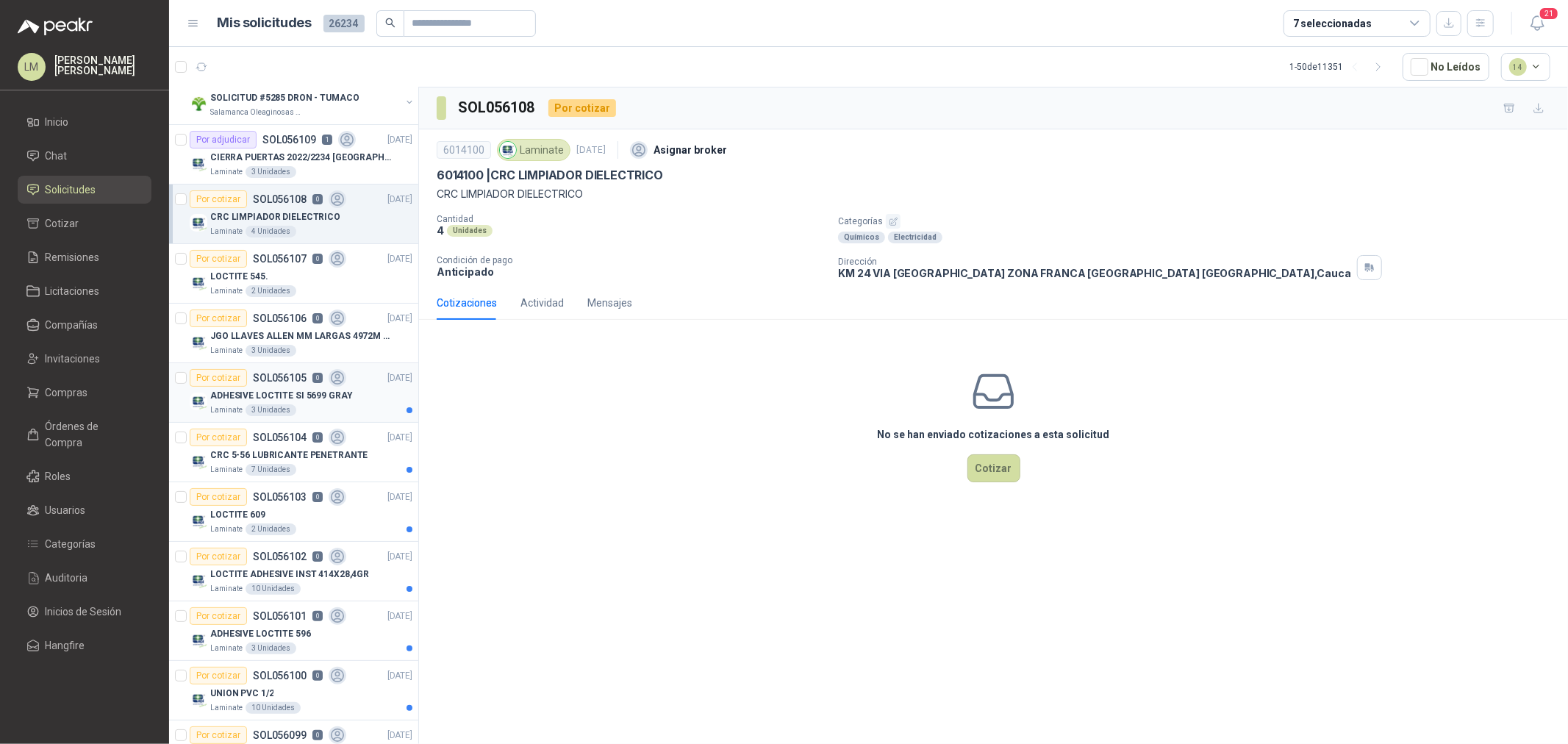
click at [287, 378] on p "SOL056105" at bounding box center [279, 378] width 53 height 10
click at [274, 212] on p "CRC LIMPIADOR DIELECTRICO" at bounding box center [275, 217] width 130 height 14
click at [889, 217] on icon "button" at bounding box center [894, 222] width 9 height 9
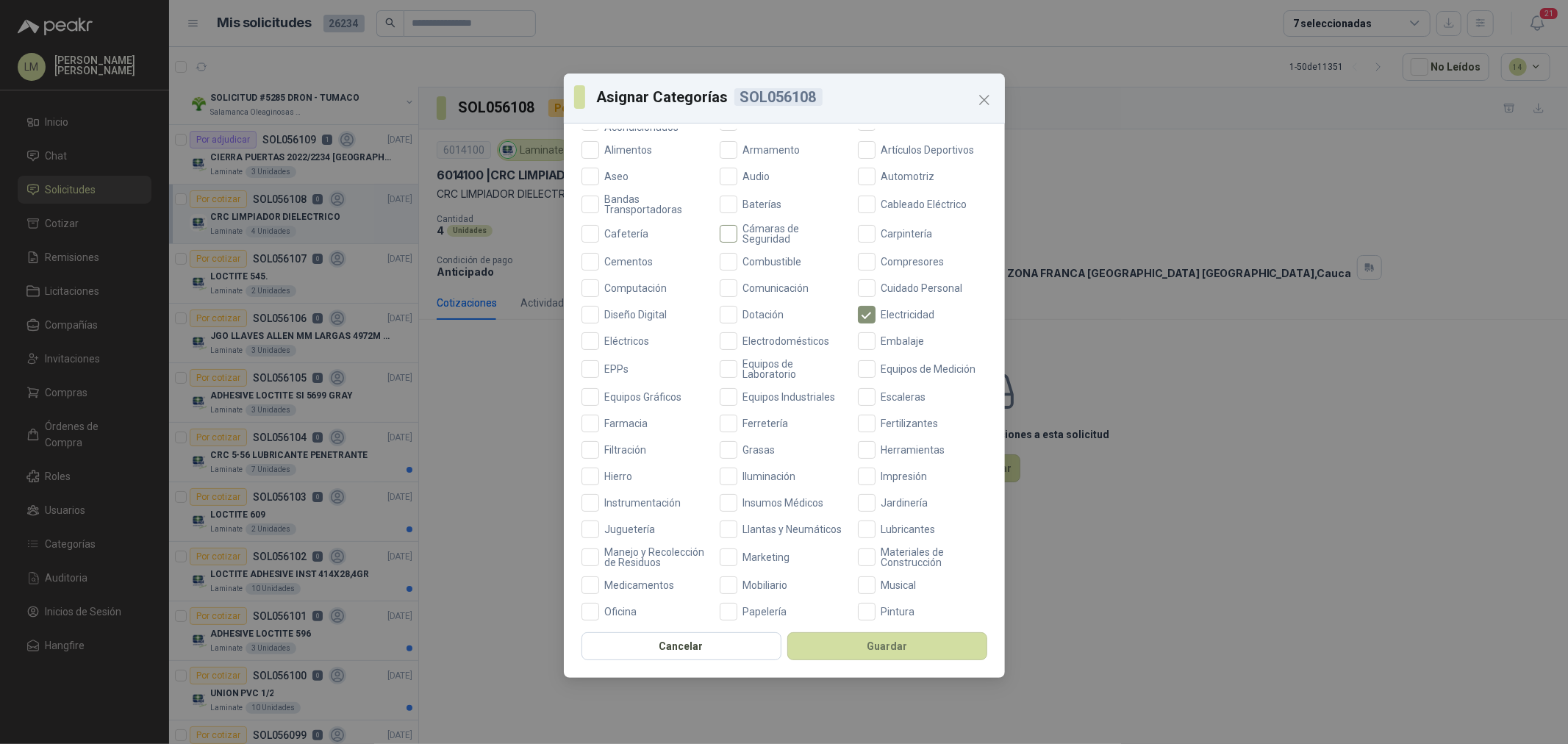
scroll to position [163, 0]
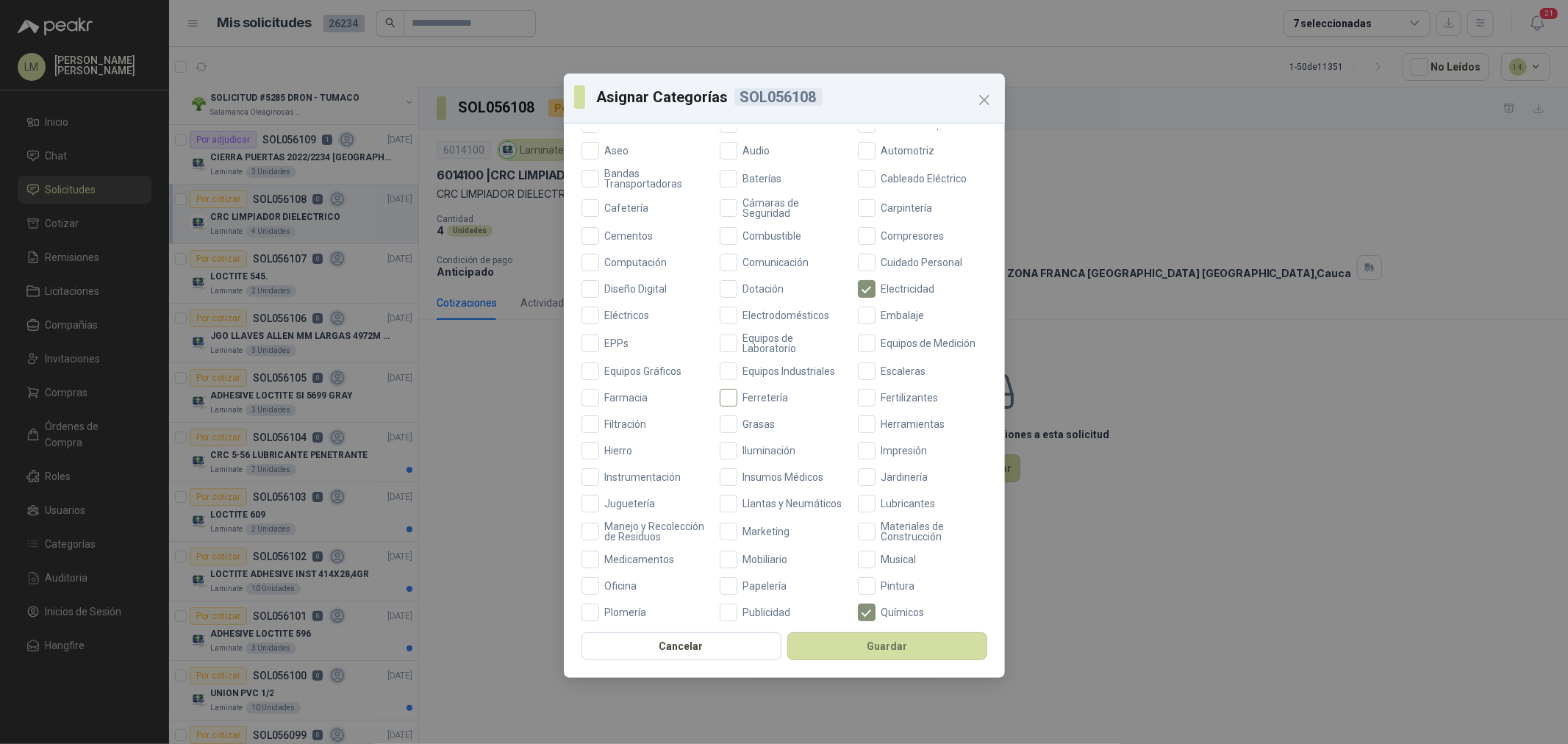
click at [755, 398] on span "Ferretería" at bounding box center [766, 397] width 57 height 10
click at [835, 656] on button "Guardar" at bounding box center [888, 647] width 200 height 28
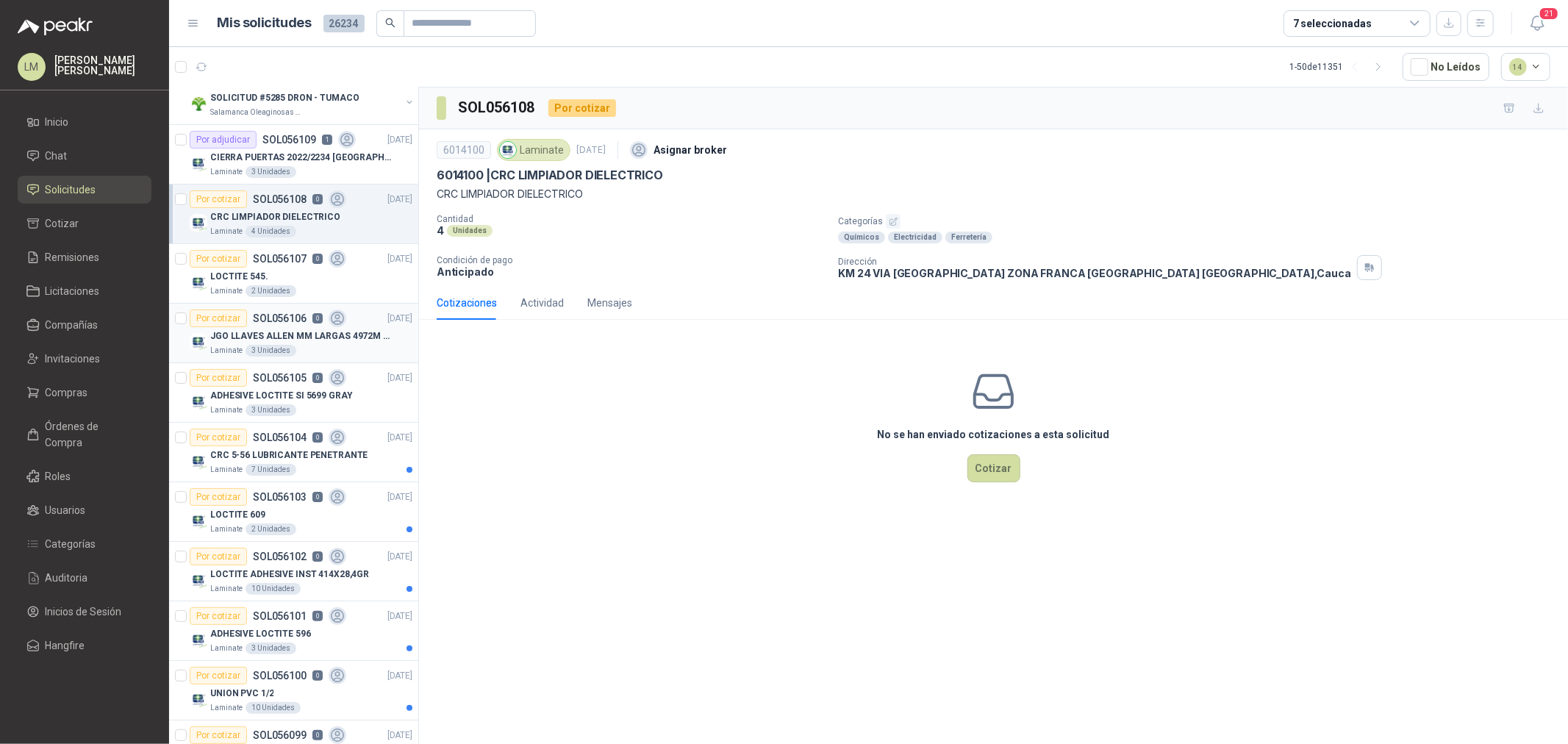
click at [290, 345] on div "Laminate 3 Unidades" at bounding box center [311, 350] width 202 height 12
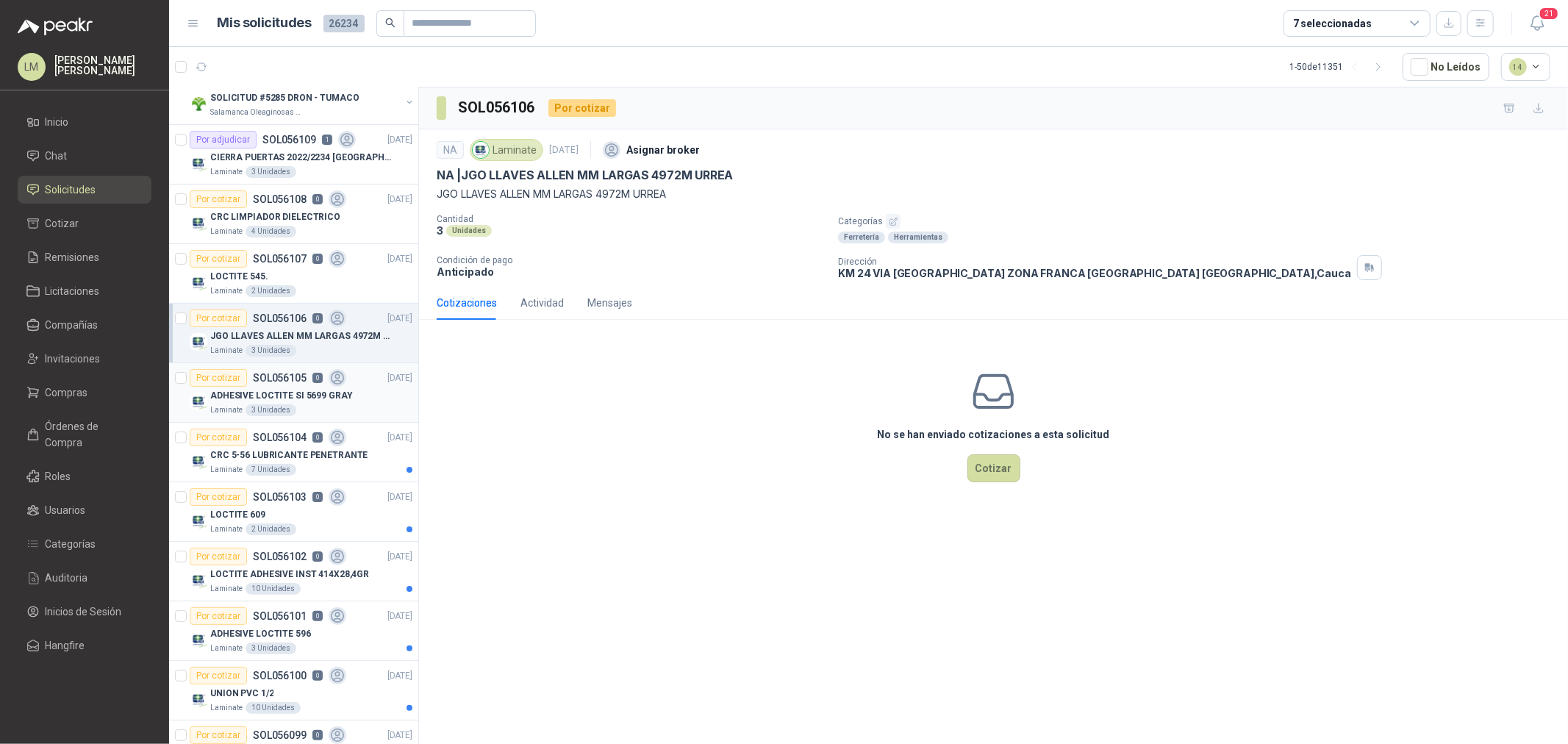
click at [268, 398] on p "ADHESIVE LOCTITE SI 5699 GRAY" at bounding box center [281, 396] width 143 height 14
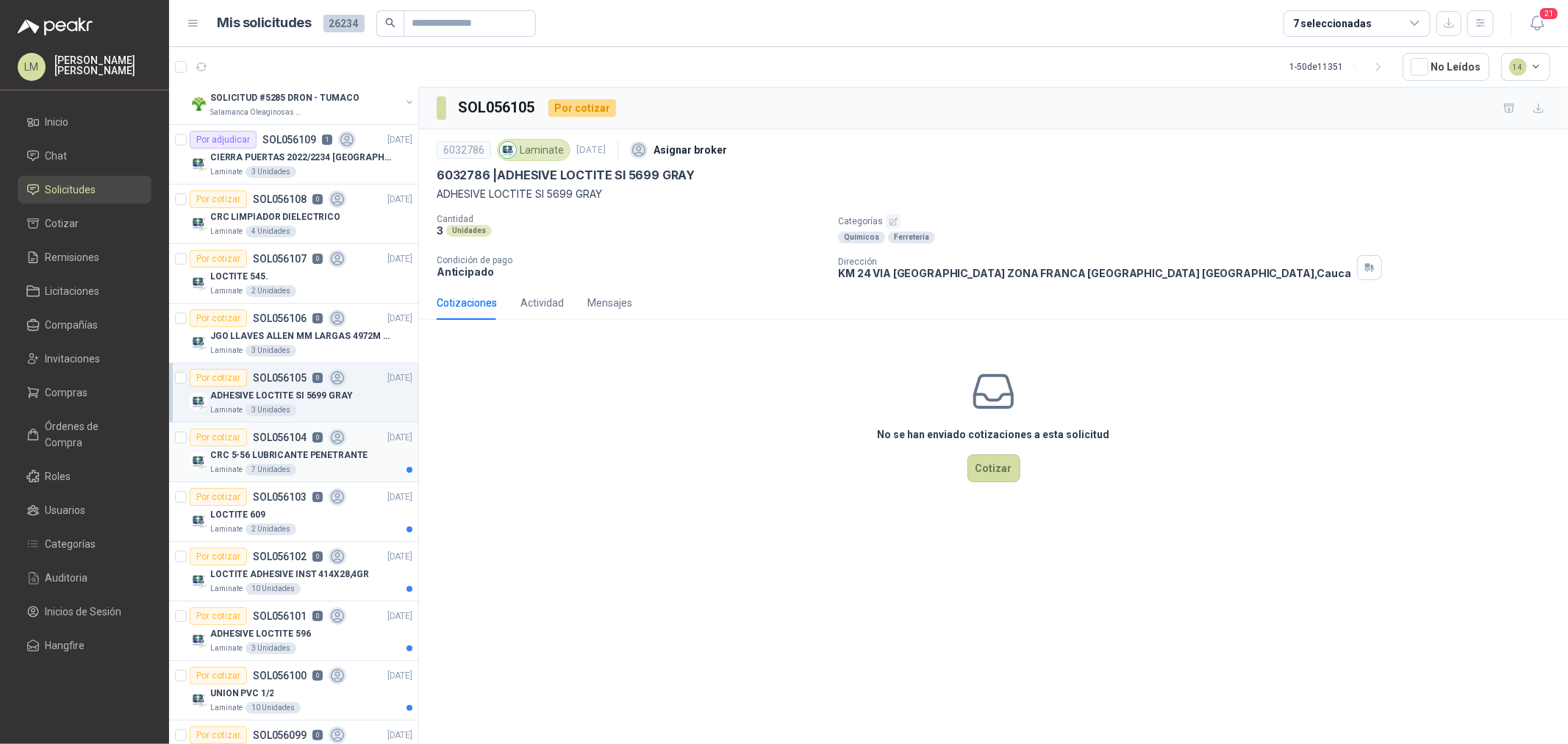
click at [270, 445] on div "Por cotizar SOL056104 0" at bounding box center [268, 437] width 157 height 18
click at [276, 511] on div "LOCTITE 609" at bounding box center [311, 515] width 202 height 18
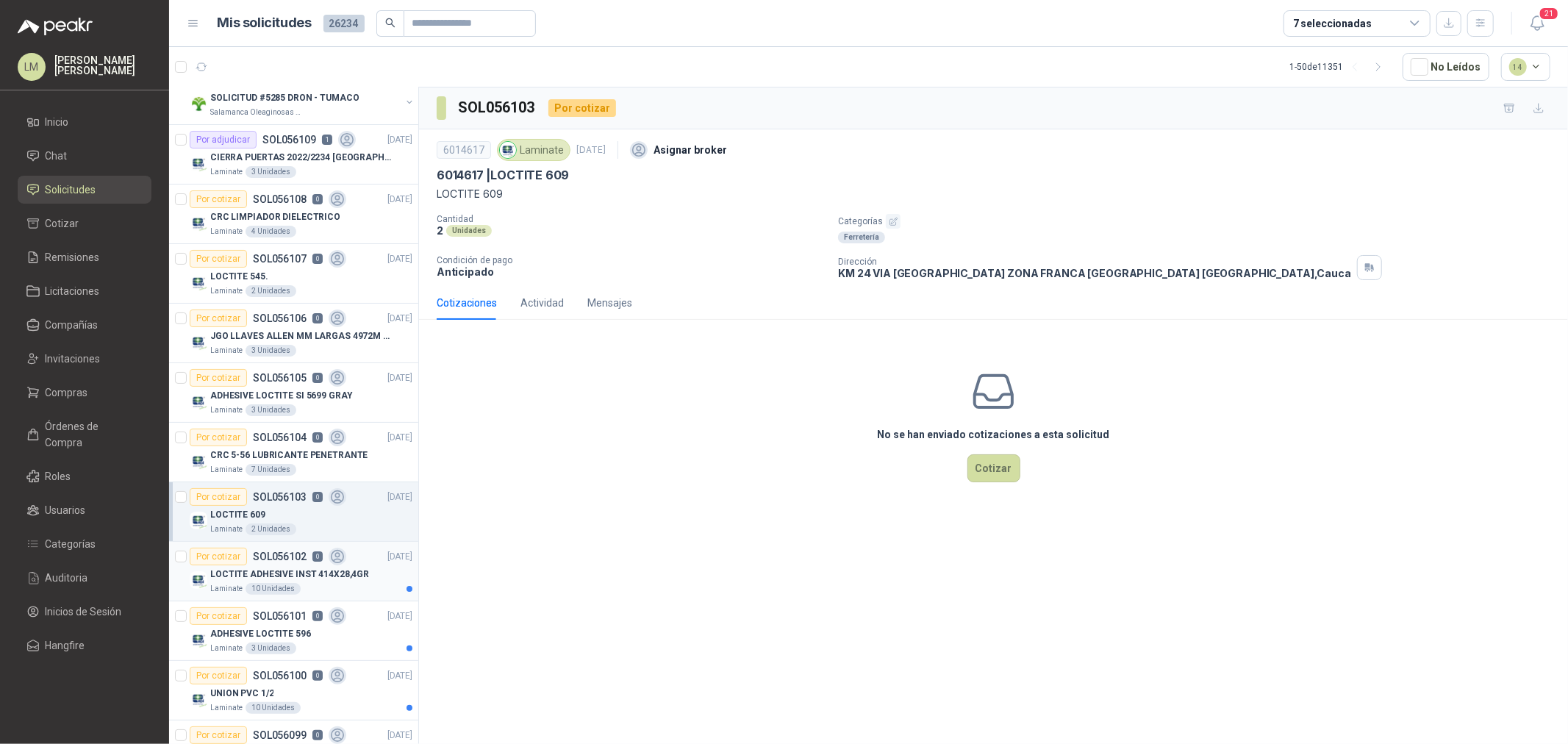
click at [283, 572] on p "LOCTITE ADHESIVE INST 414X28,4GR" at bounding box center [290, 575] width 159 height 14
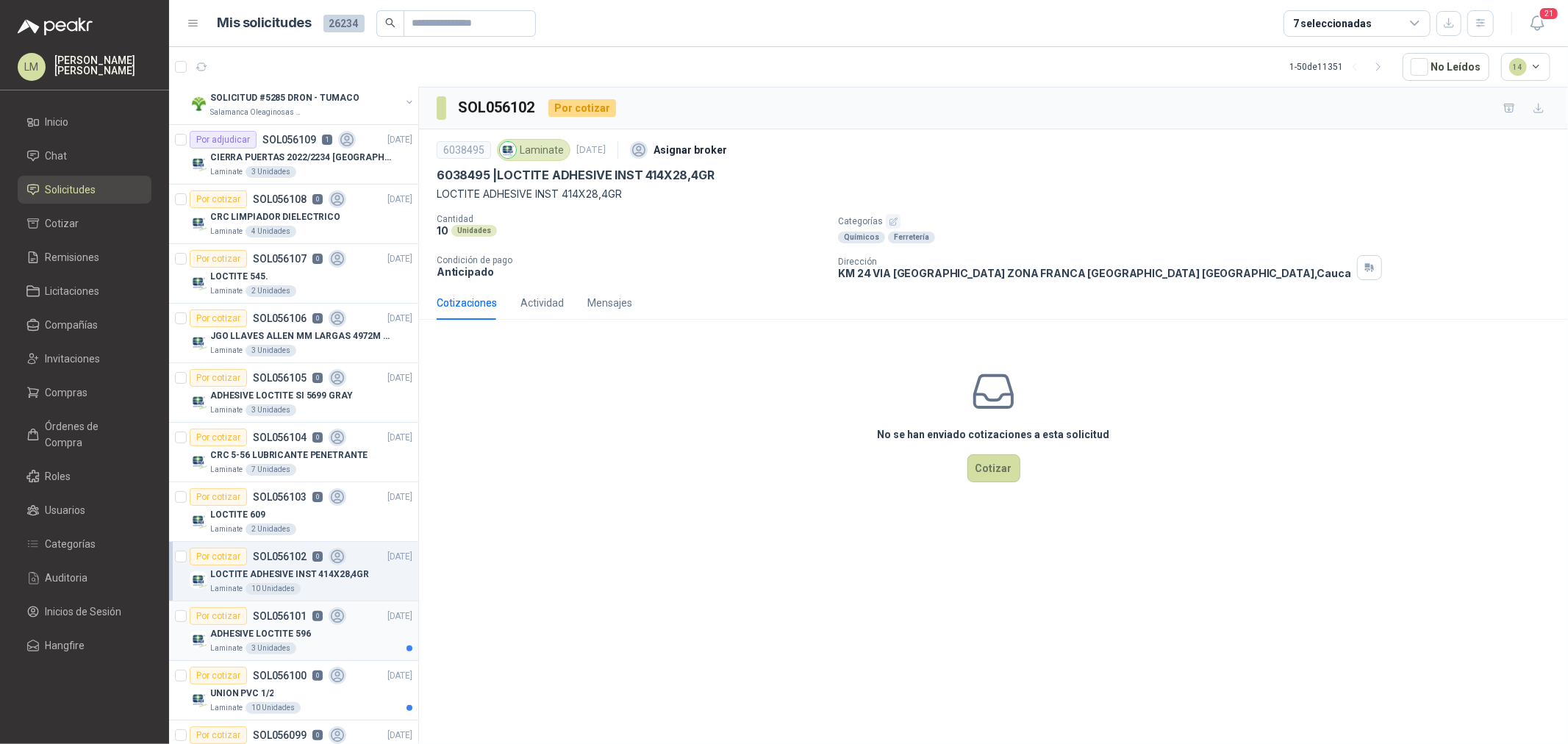
click at [283, 627] on p "ADHESIVE LOCTITE 596" at bounding box center [260, 634] width 100 height 14
click at [283, 691] on div "UNION PVC 1/2" at bounding box center [311, 693] width 202 height 18
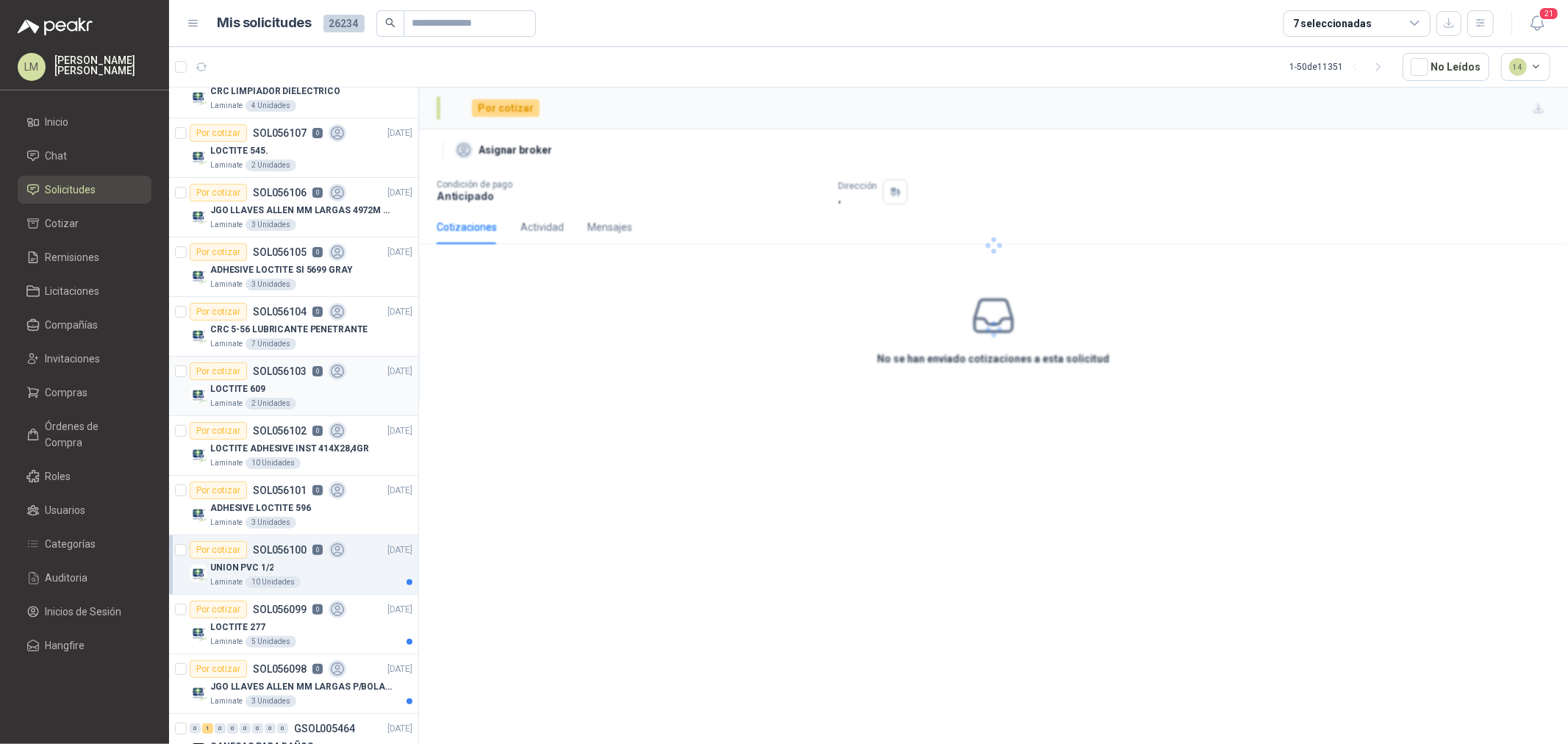
scroll to position [245, 0]
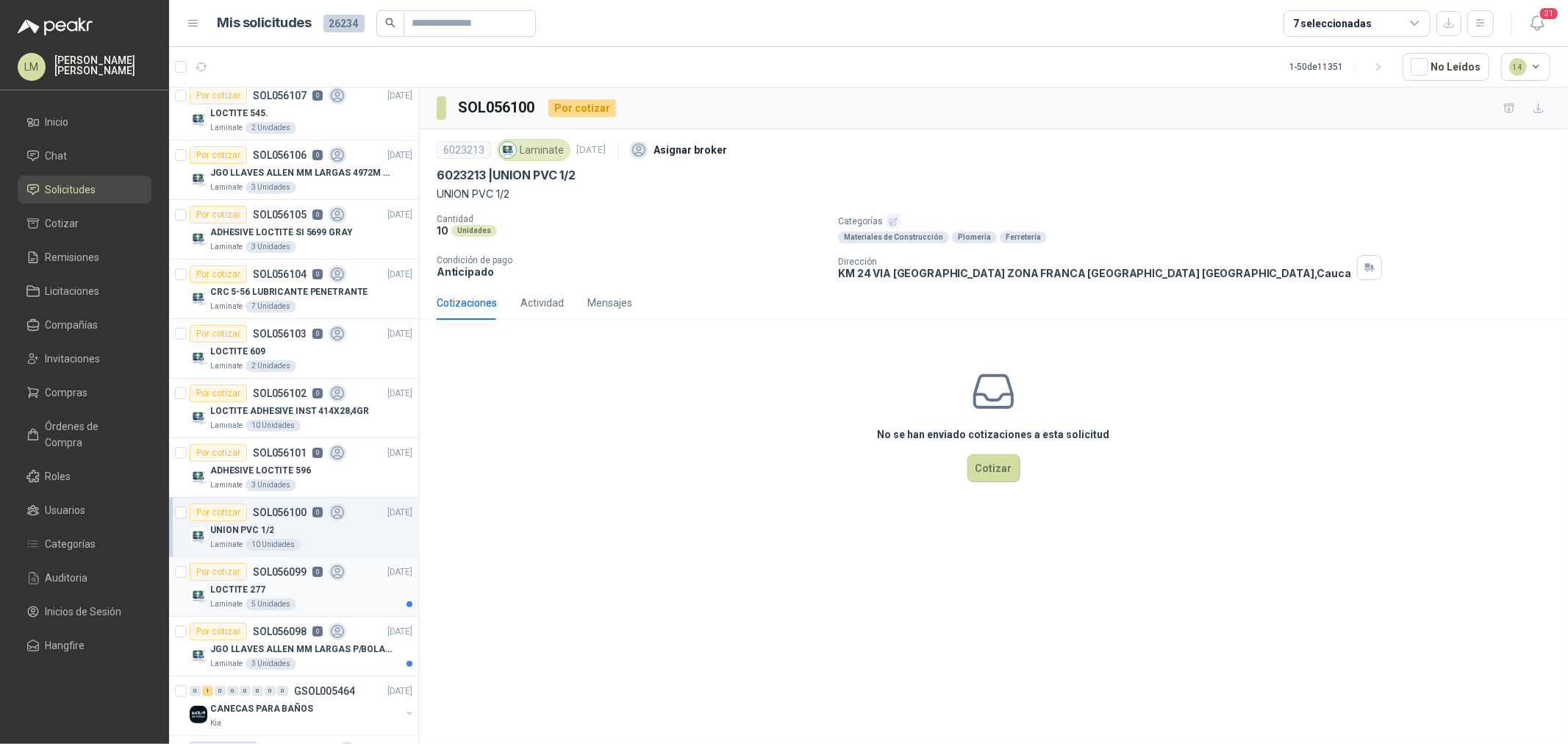
click at [285, 593] on div "LOCTITE 277" at bounding box center [311, 589] width 202 height 18
click at [292, 651] on p "JGO LLAVES ALLEN MM LARGAS P/BOLA 4996 U" at bounding box center [301, 650] width 183 height 14
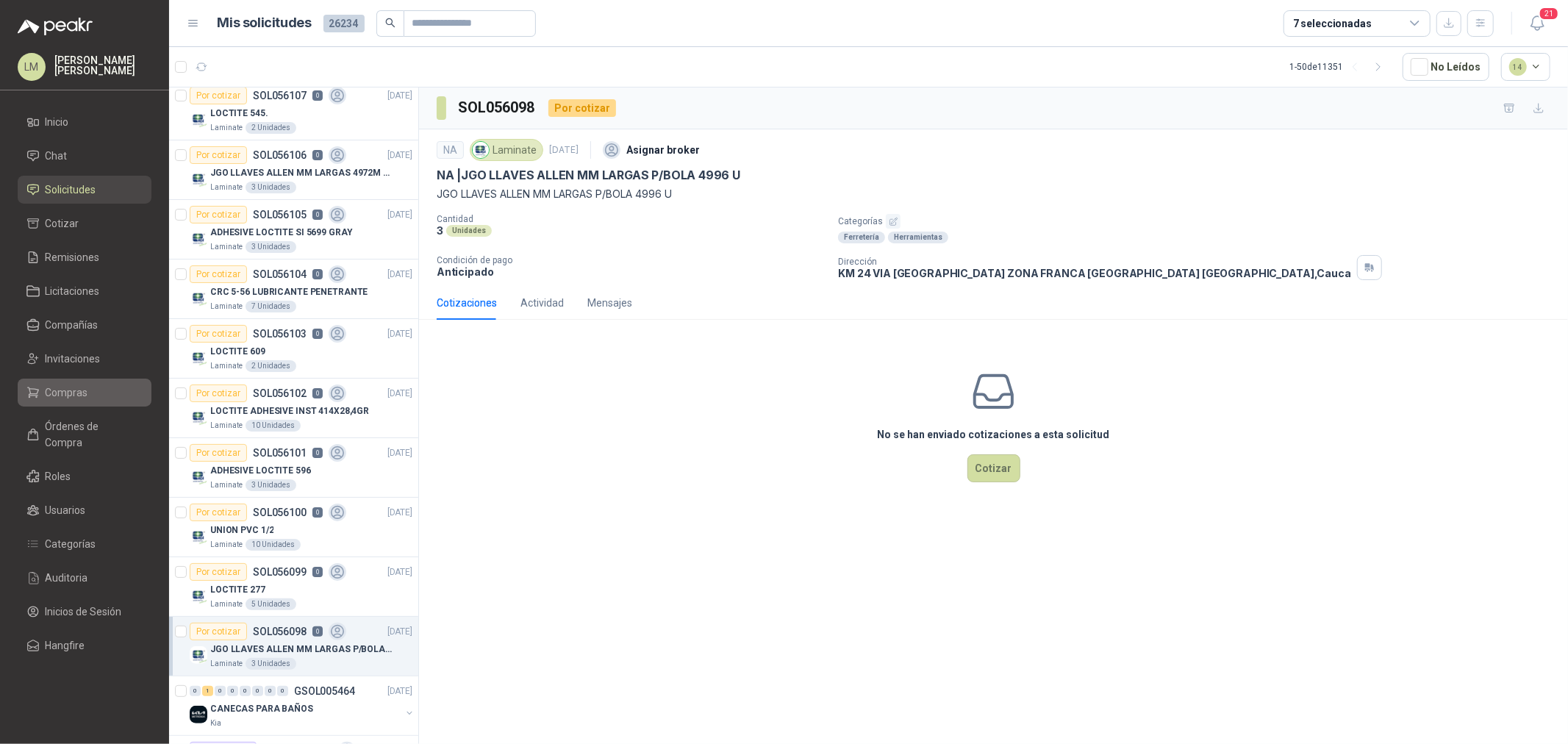
click at [84, 402] on link "Compras" at bounding box center [84, 392] width 134 height 28
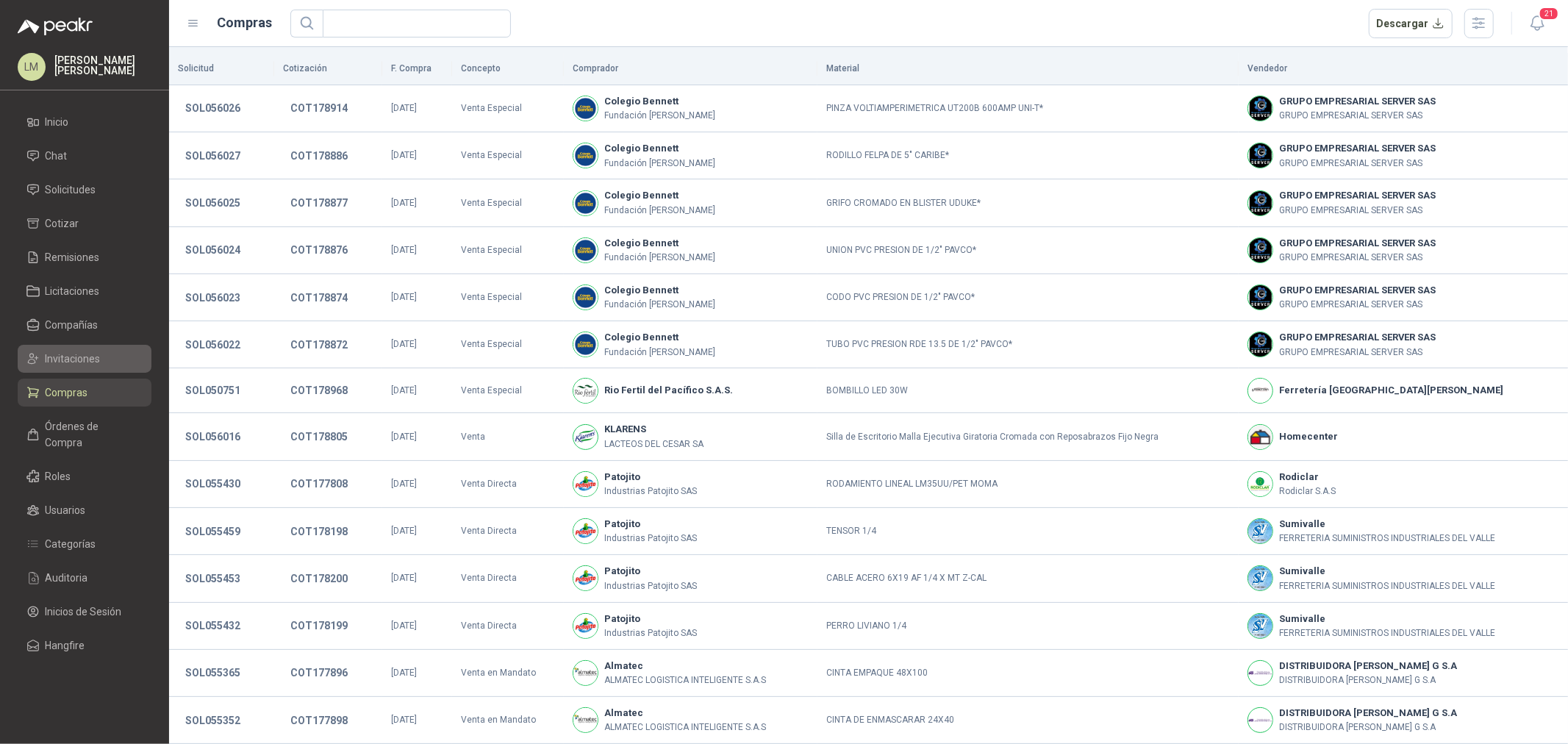
click at [76, 352] on span "Invitaciones" at bounding box center [73, 358] width 55 height 16
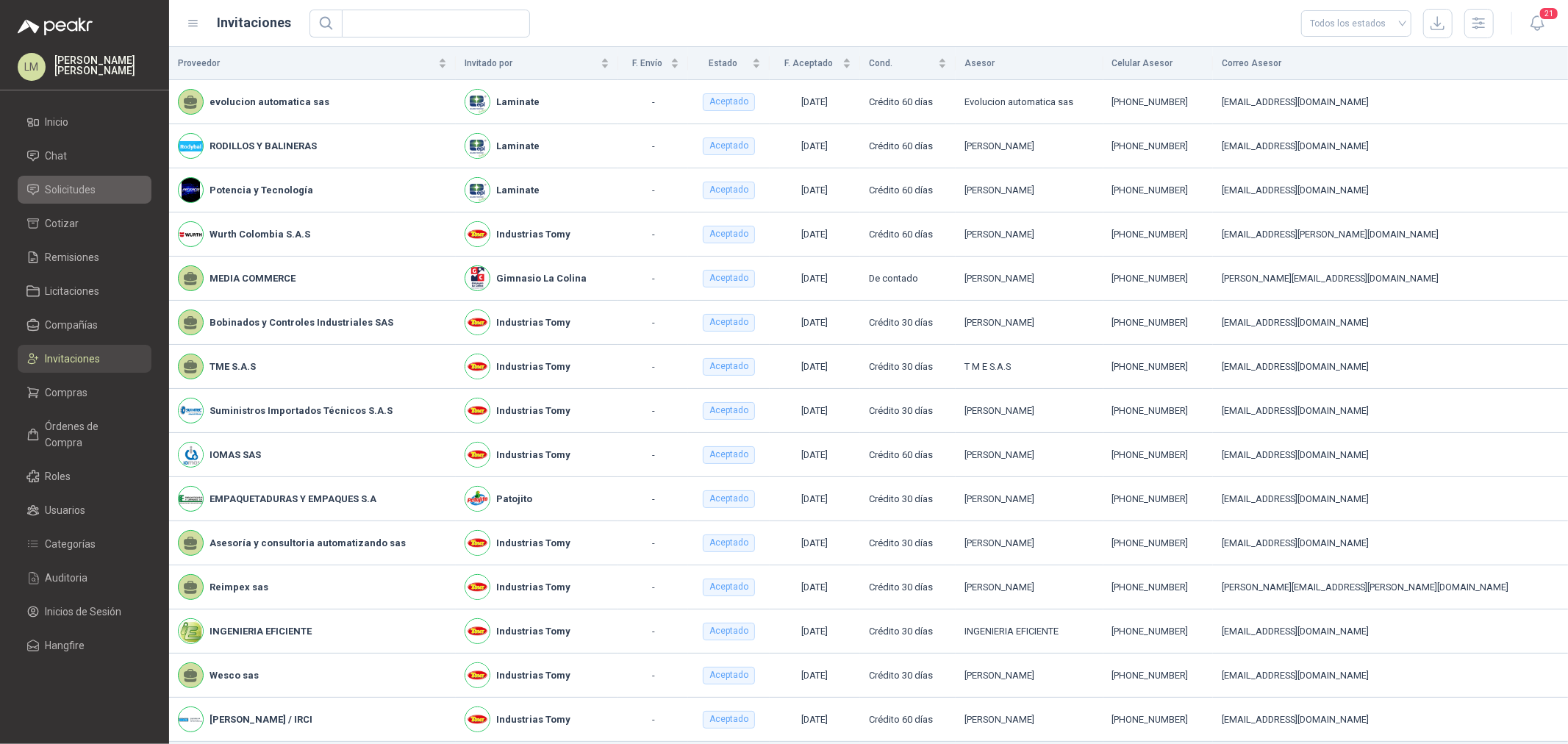
click at [65, 184] on span "Solicitudes" at bounding box center [71, 189] width 51 height 16
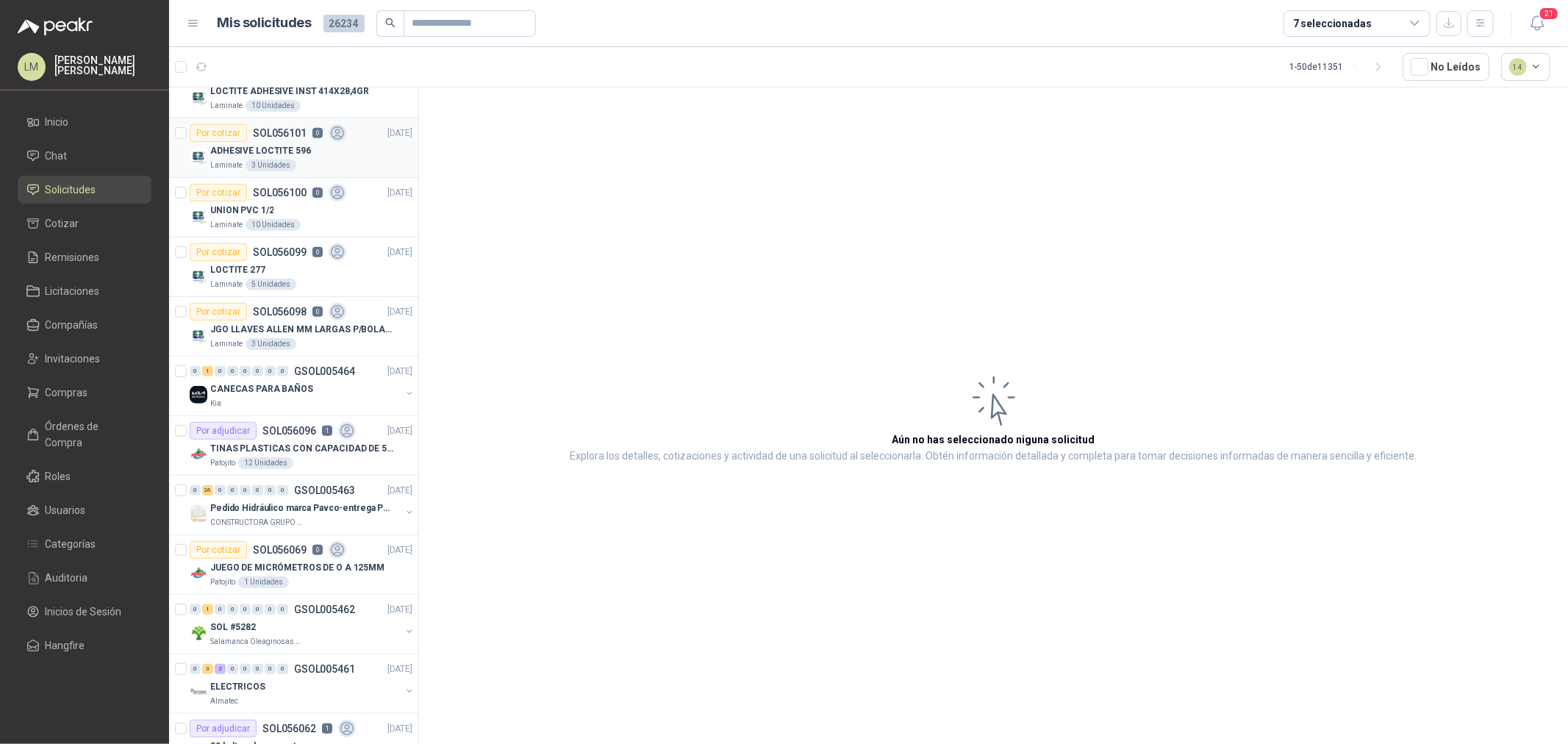
scroll to position [572, 0]
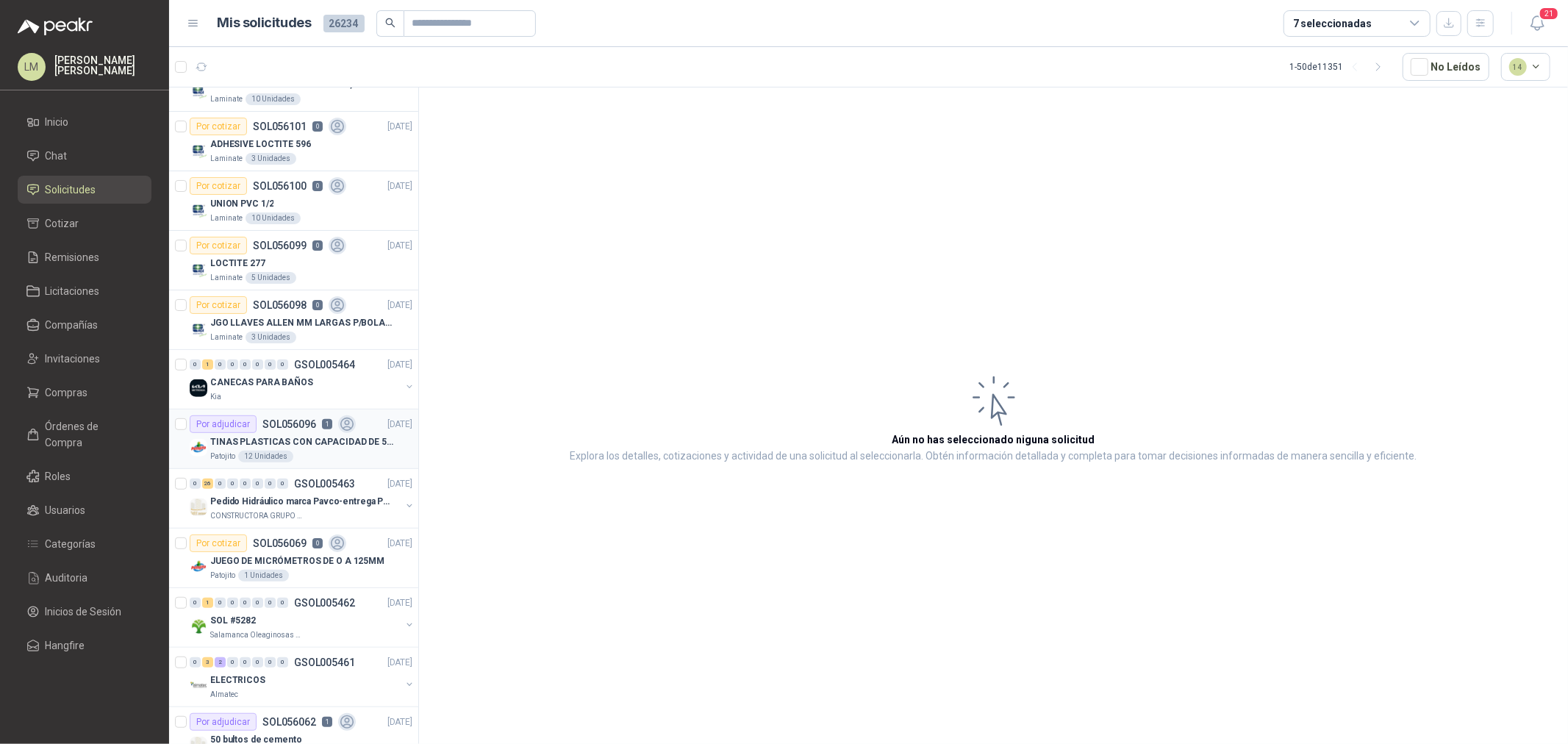
click at [329, 433] on div "TINAS PLASTICAS CON CAPACIDAD DE 50 KG" at bounding box center [311, 442] width 202 height 18
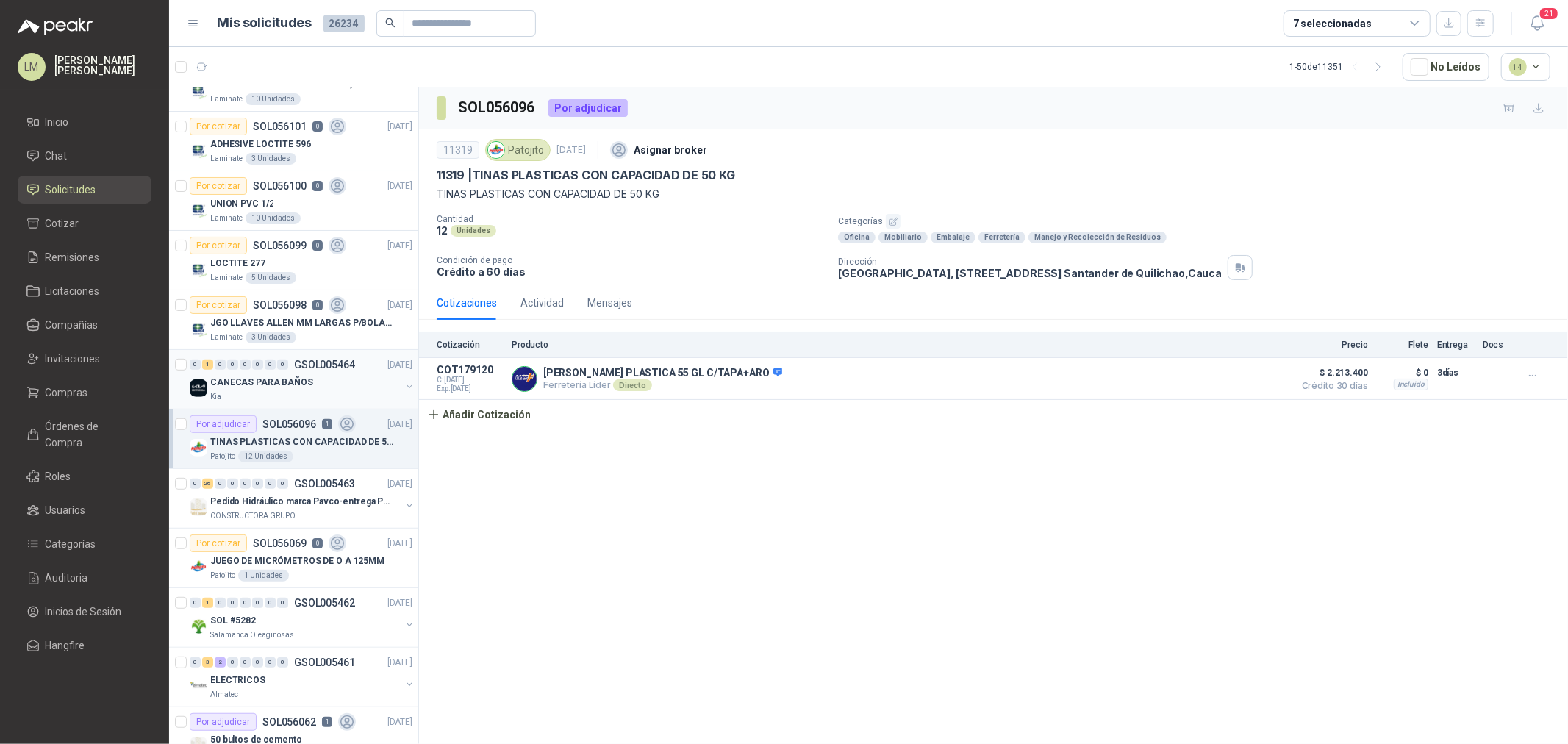
click at [404, 385] on button "button" at bounding box center [409, 386] width 12 height 12
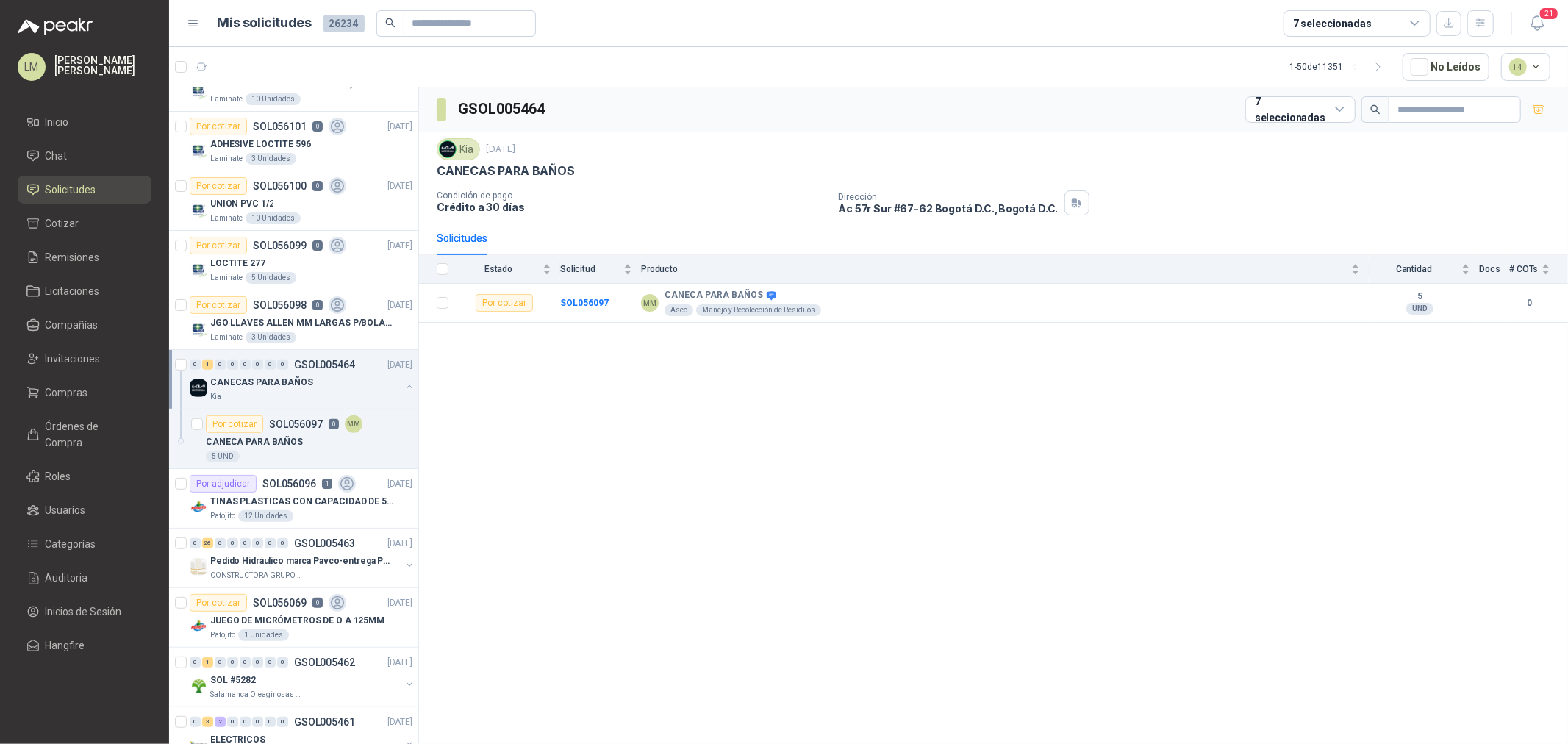
click at [404, 385] on button "button" at bounding box center [409, 386] width 12 height 12
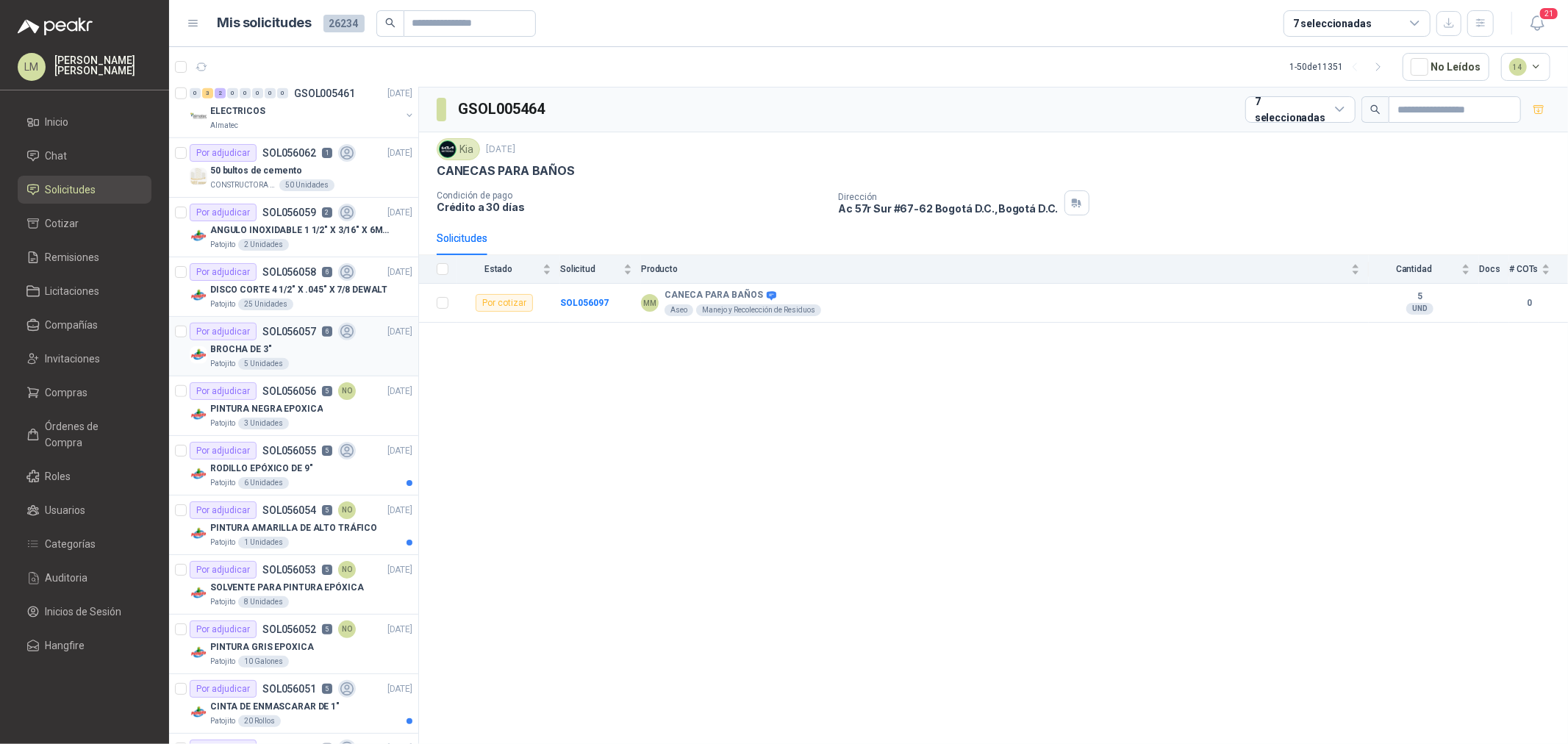
scroll to position [1143, 0]
click at [280, 529] on p "PINTURA AMARILLA DE ALTO TRÁFICO" at bounding box center [294, 525] width 167 height 14
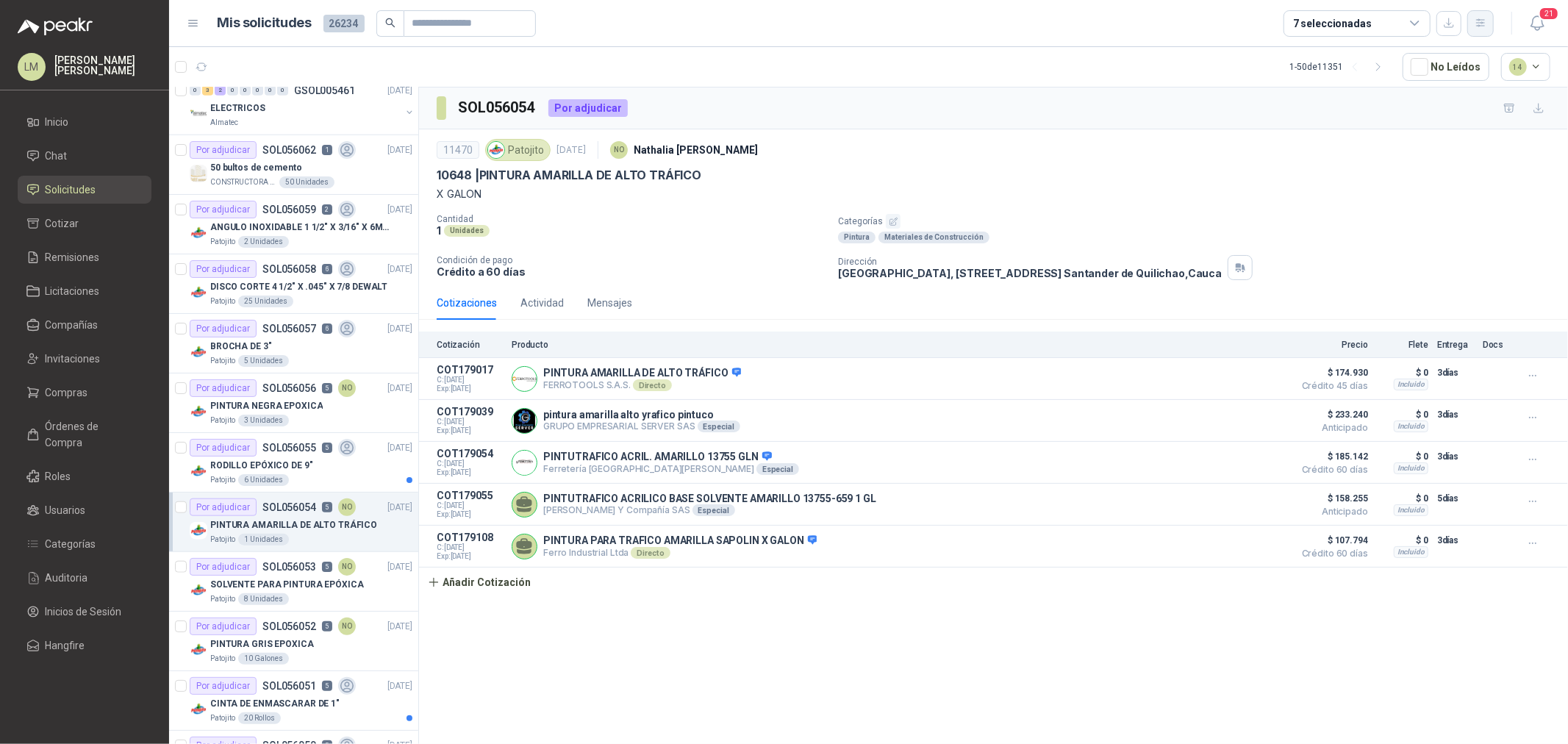
click at [1476, 23] on icon "button" at bounding box center [1481, 23] width 12 height 12
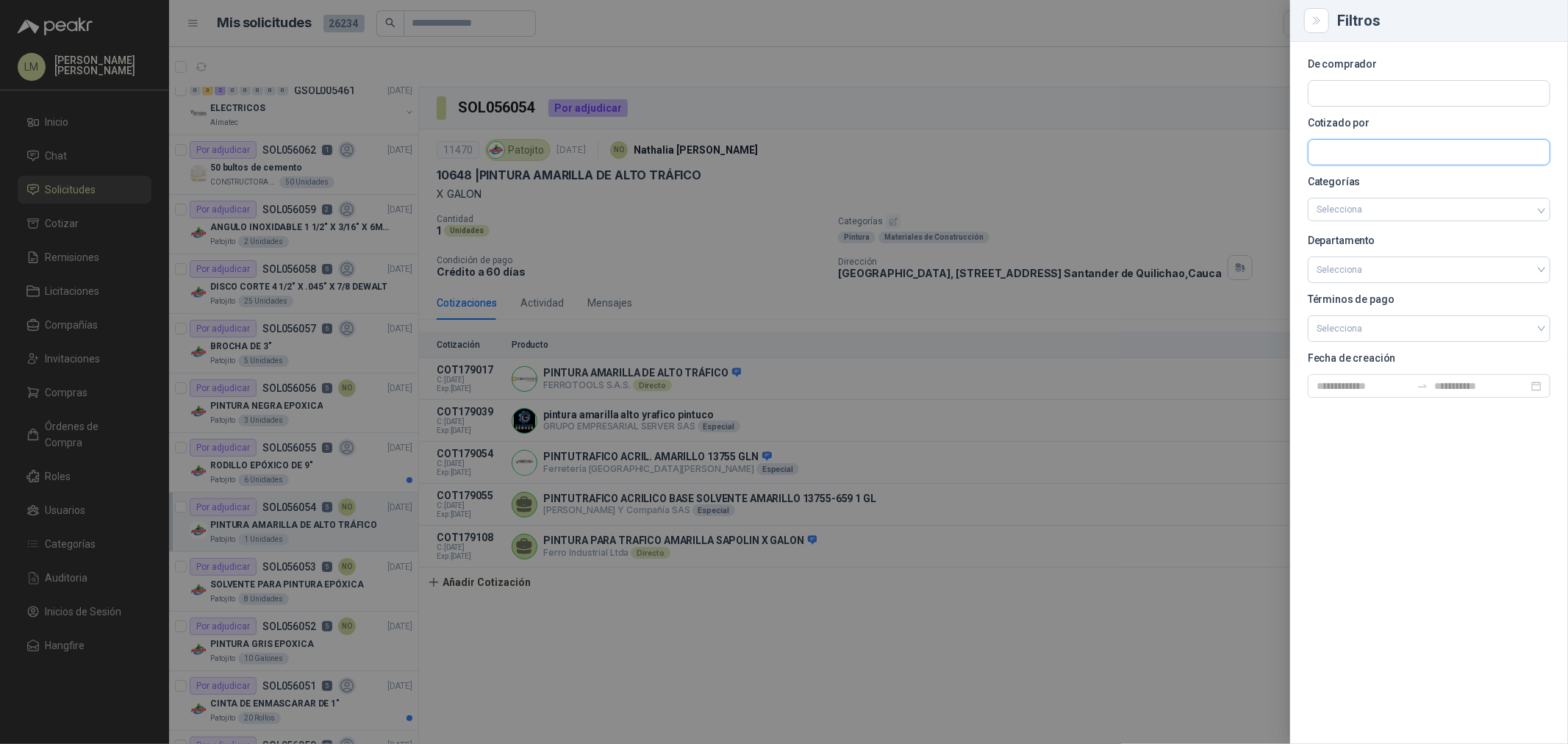
click at [1327, 143] on input "text" at bounding box center [1429, 152] width 241 height 25
type input "*****"
click at [1343, 181] on p "FERRETERIA RHINO SAS" at bounding box center [1410, 183] width 137 height 8
click at [962, 130] on div at bounding box center [784, 372] width 1568 height 744
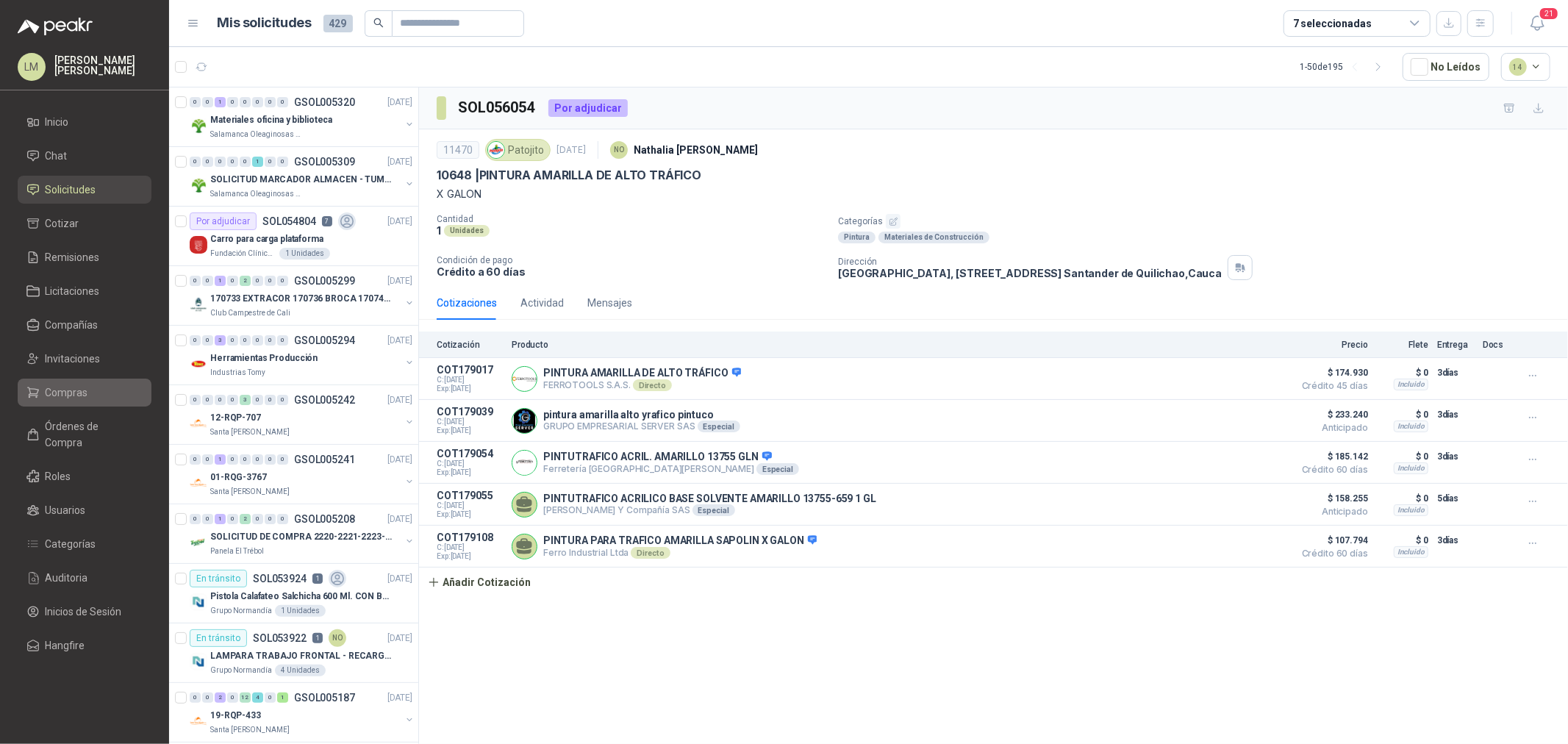
click at [71, 395] on span "Compras" at bounding box center [66, 392] width 42 height 16
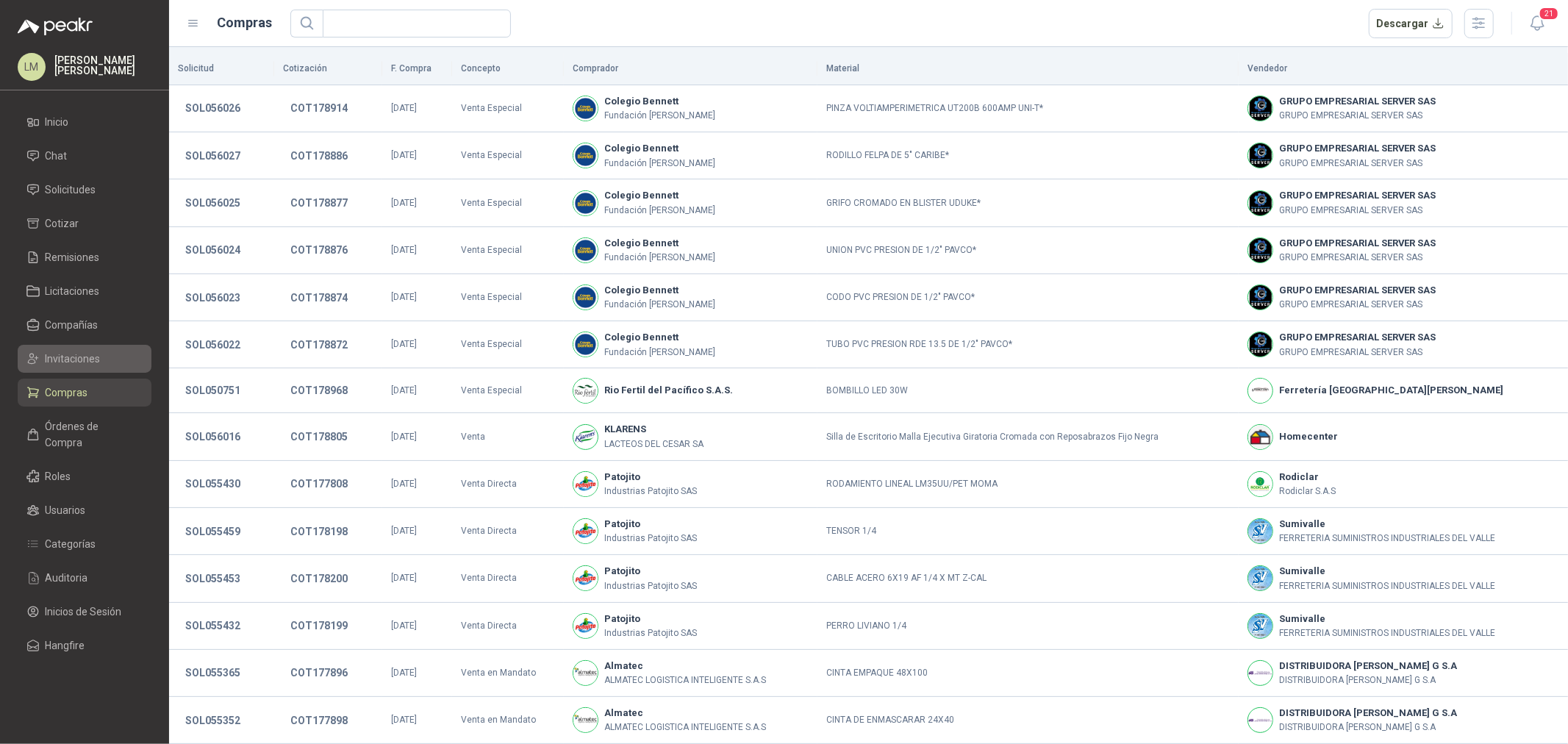
click at [62, 362] on span "Invitaciones" at bounding box center [73, 358] width 55 height 16
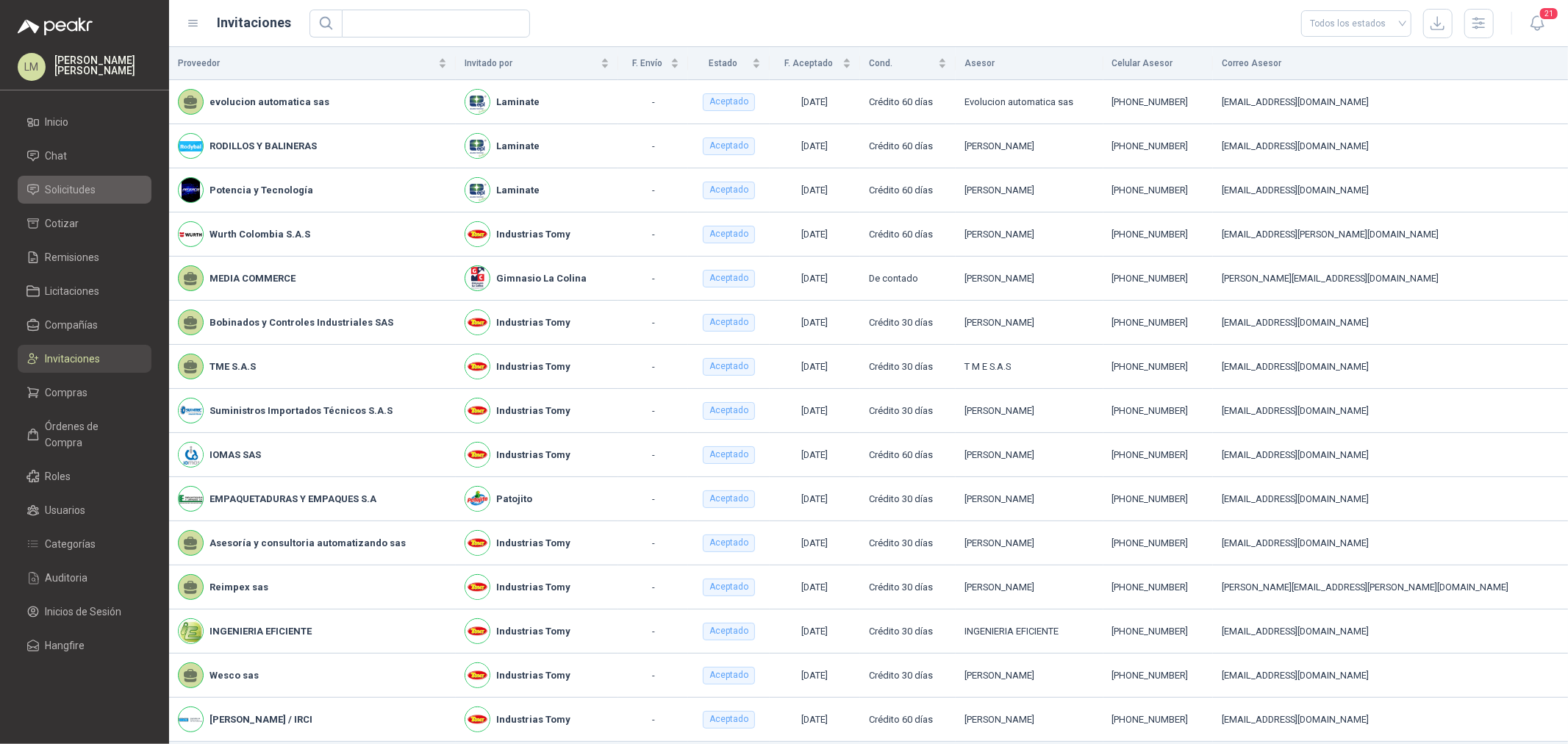
click at [82, 189] on span "Solicitudes" at bounding box center [71, 189] width 51 height 16
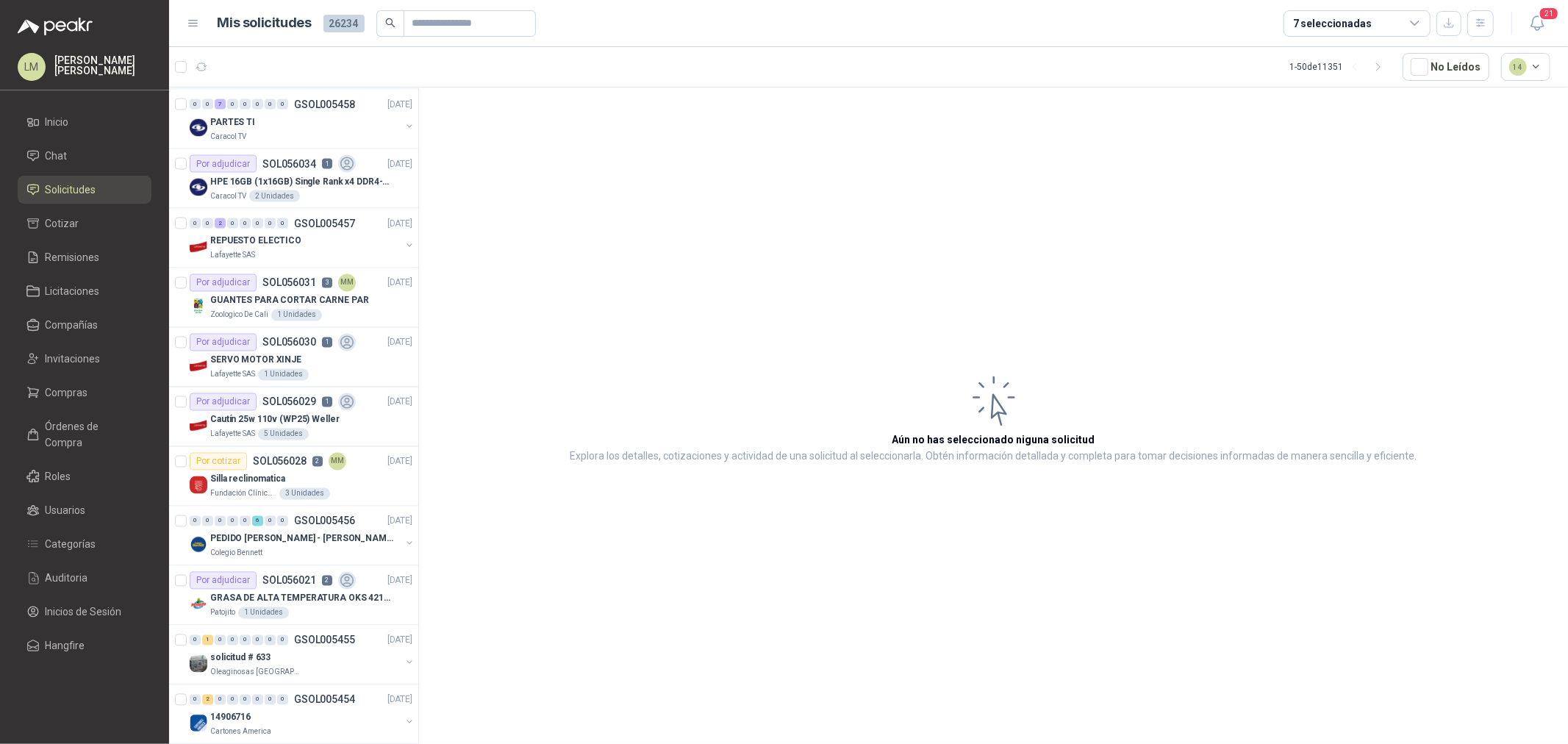
scroll to position [2207, 0]
click at [404, 243] on button "button" at bounding box center [409, 241] width 12 height 12
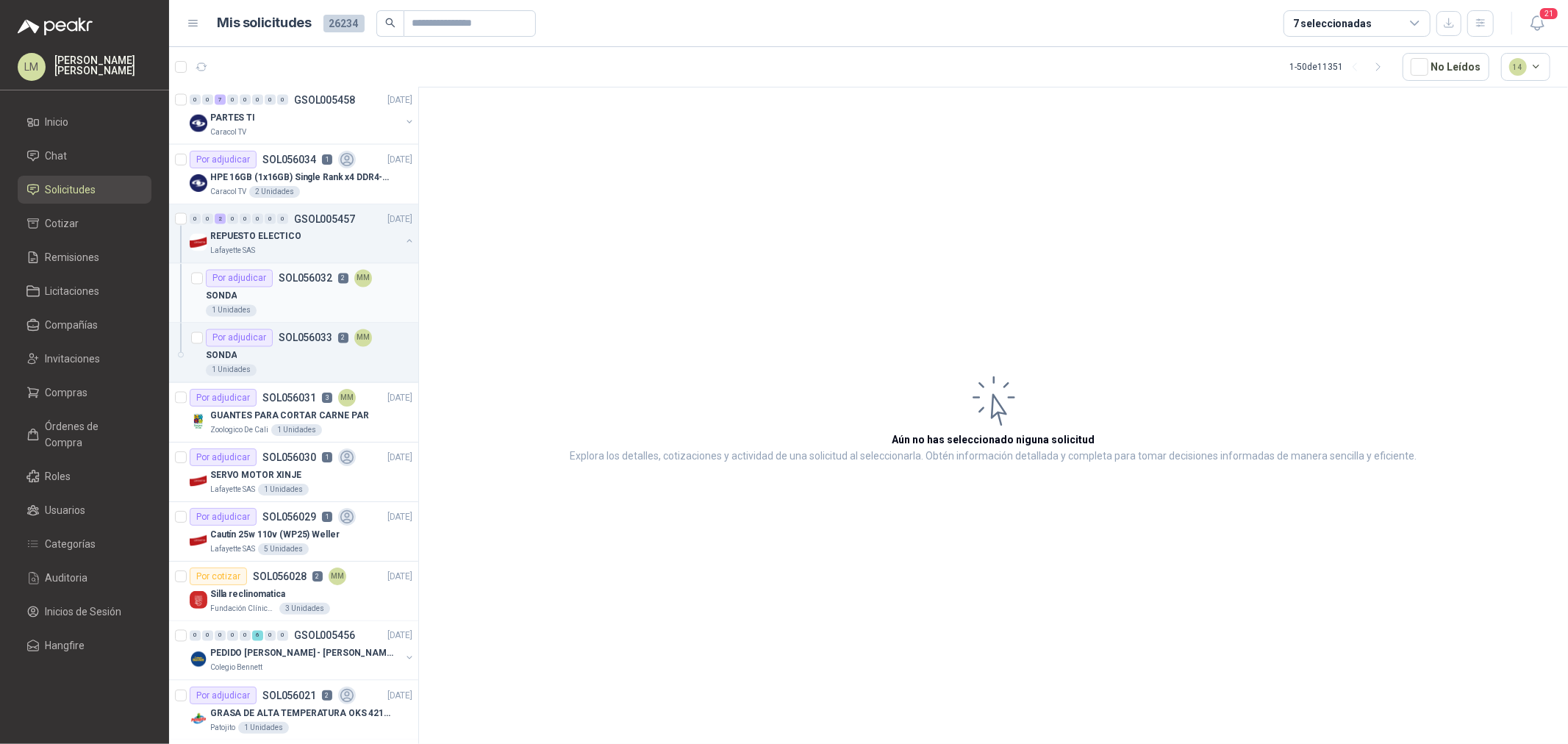
click at [313, 285] on div "Por adjudicar SOL056032 2 MM" at bounding box center [289, 278] width 166 height 18
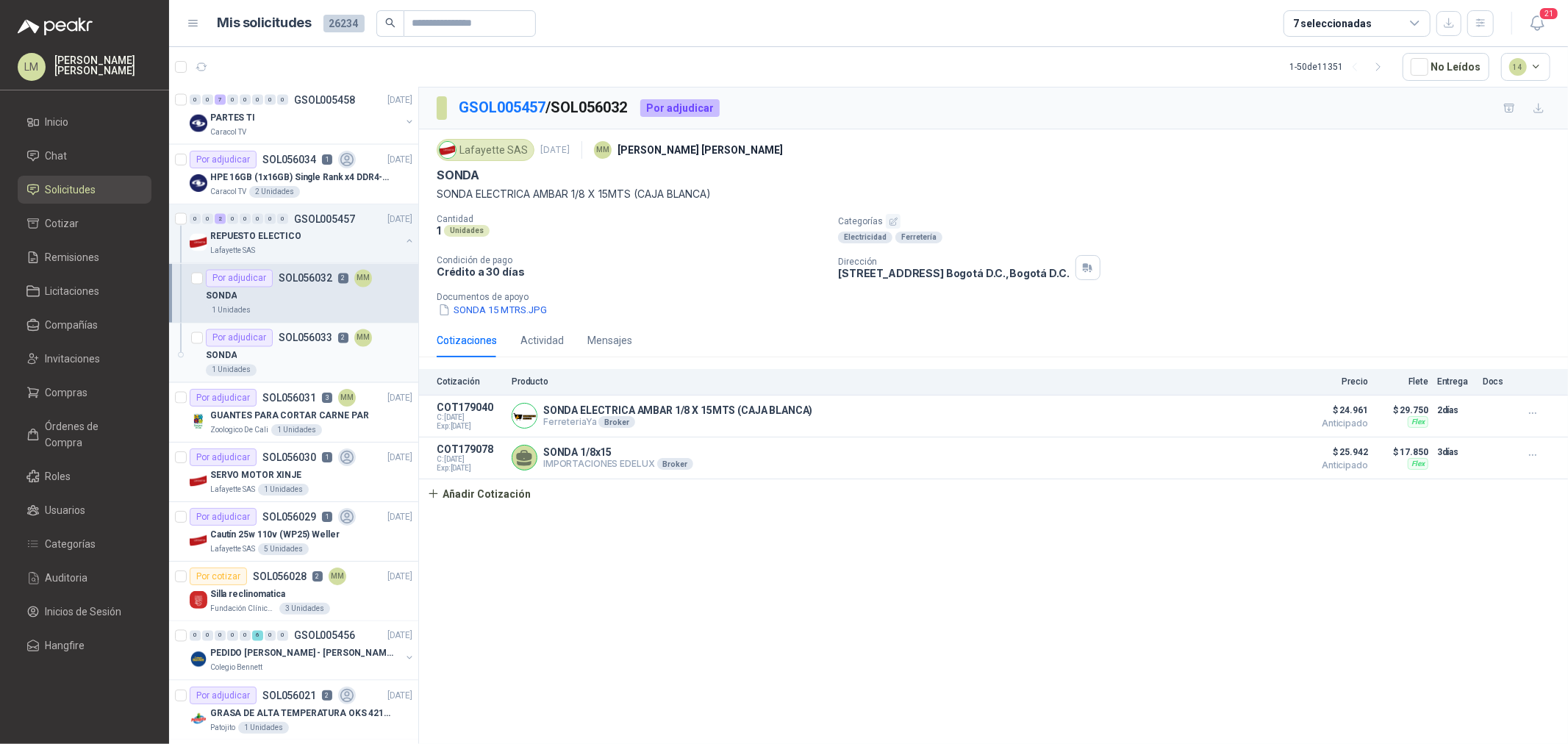
click at [311, 344] on p "SOL056033" at bounding box center [305, 338] width 53 height 10
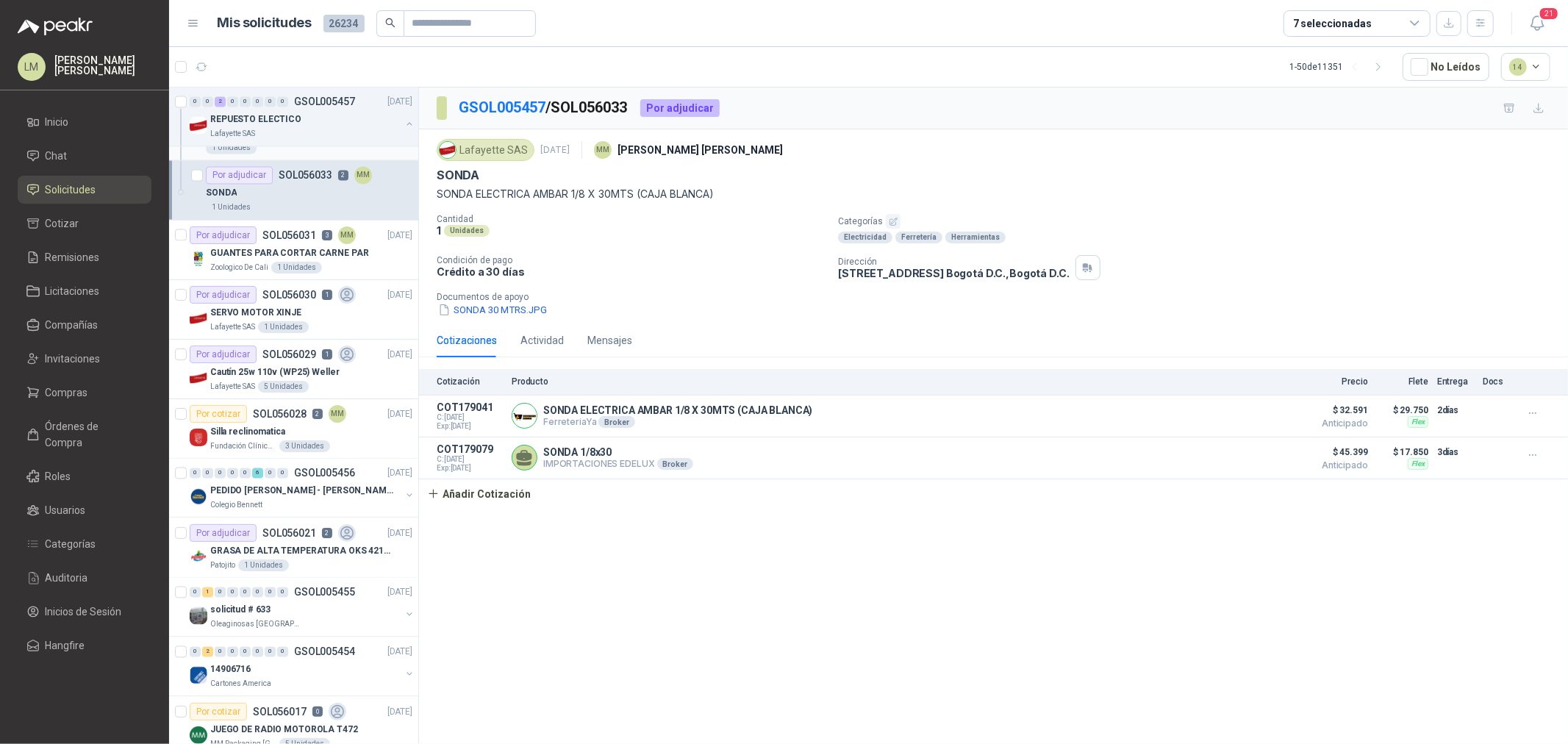
scroll to position [2370, 0]
click at [260, 314] on p "SERVO MOTOR XINJE" at bounding box center [256, 312] width 91 height 14
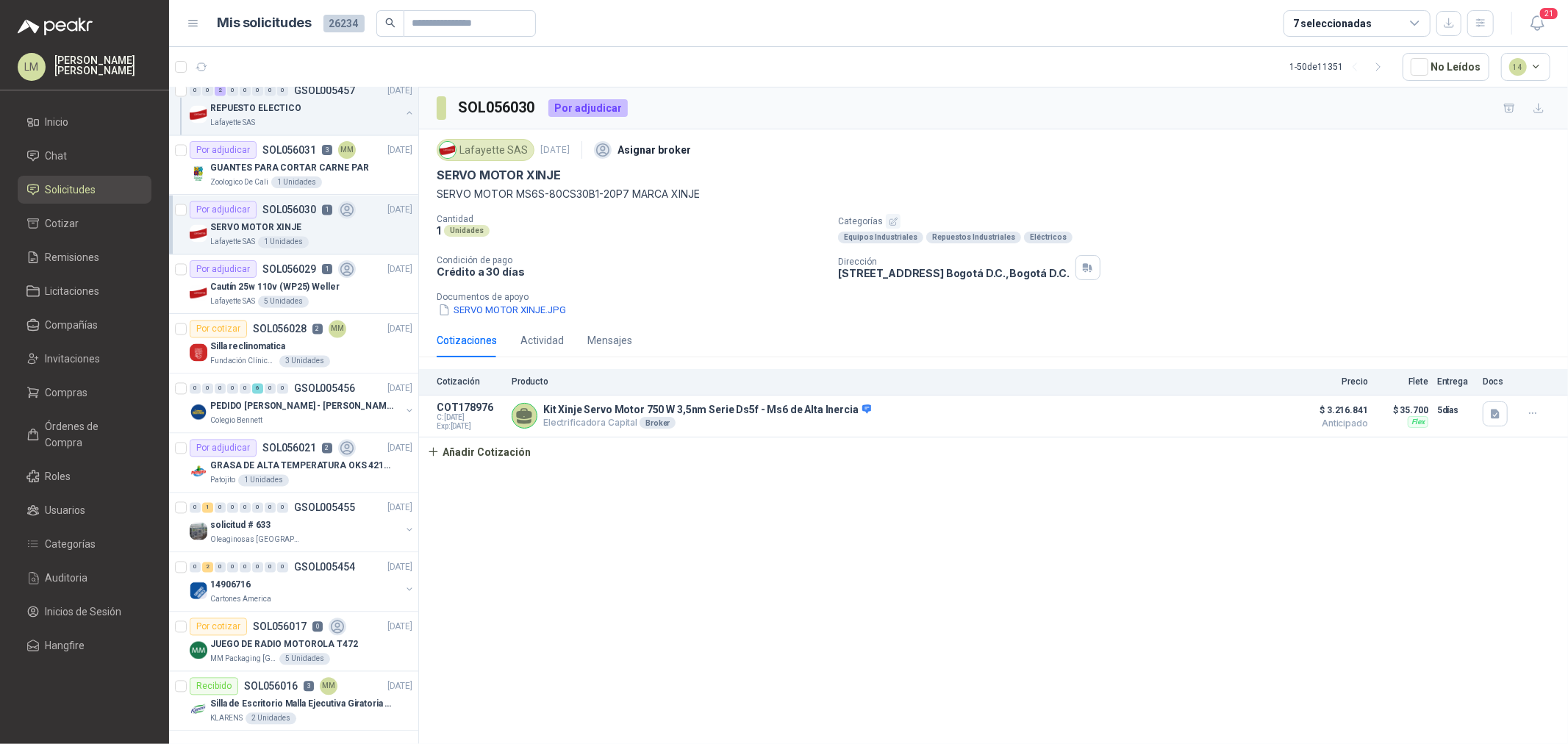
scroll to position [2469, 0]
click at [1390, 71] on button "button" at bounding box center [1380, 66] width 23 height 23
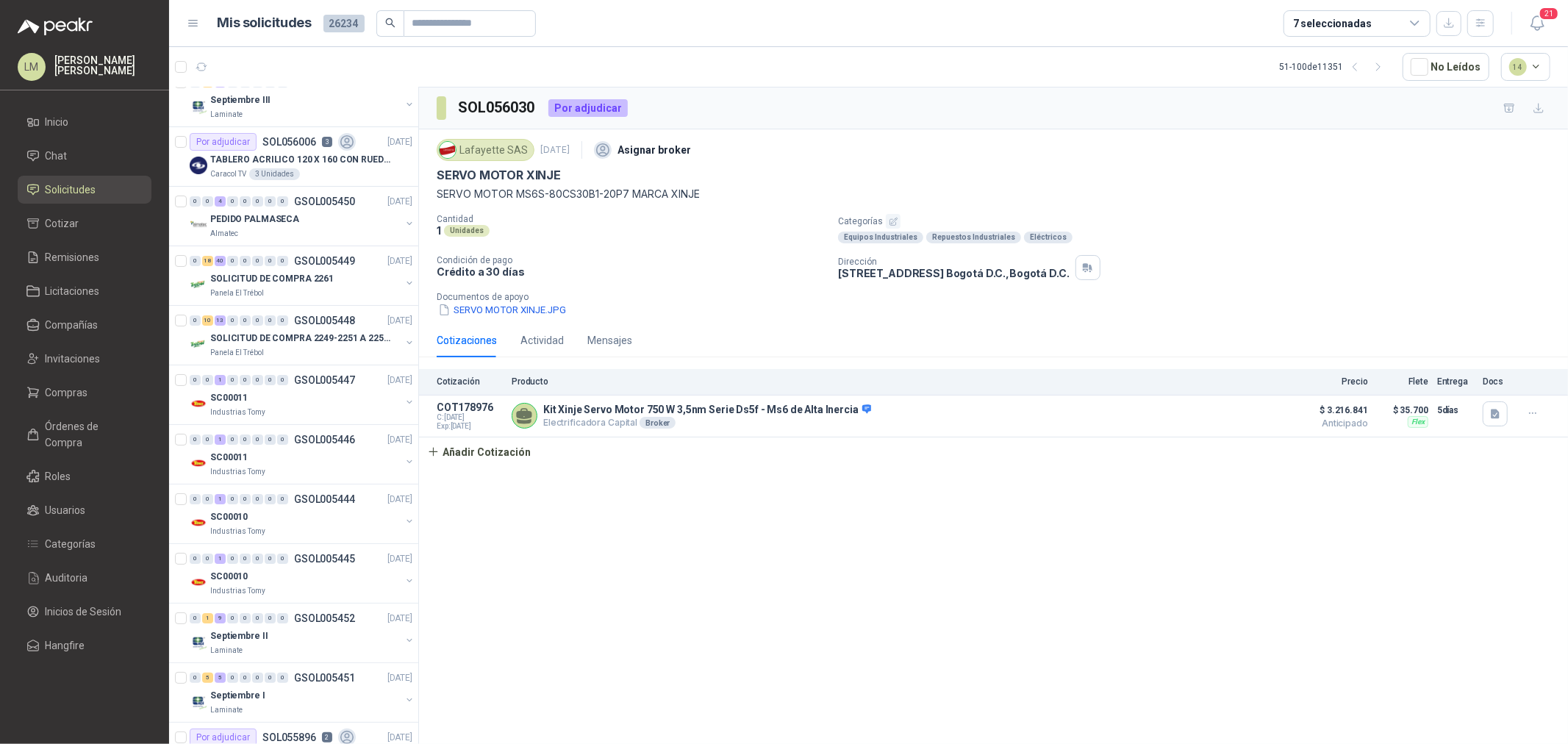
scroll to position [0, 0]
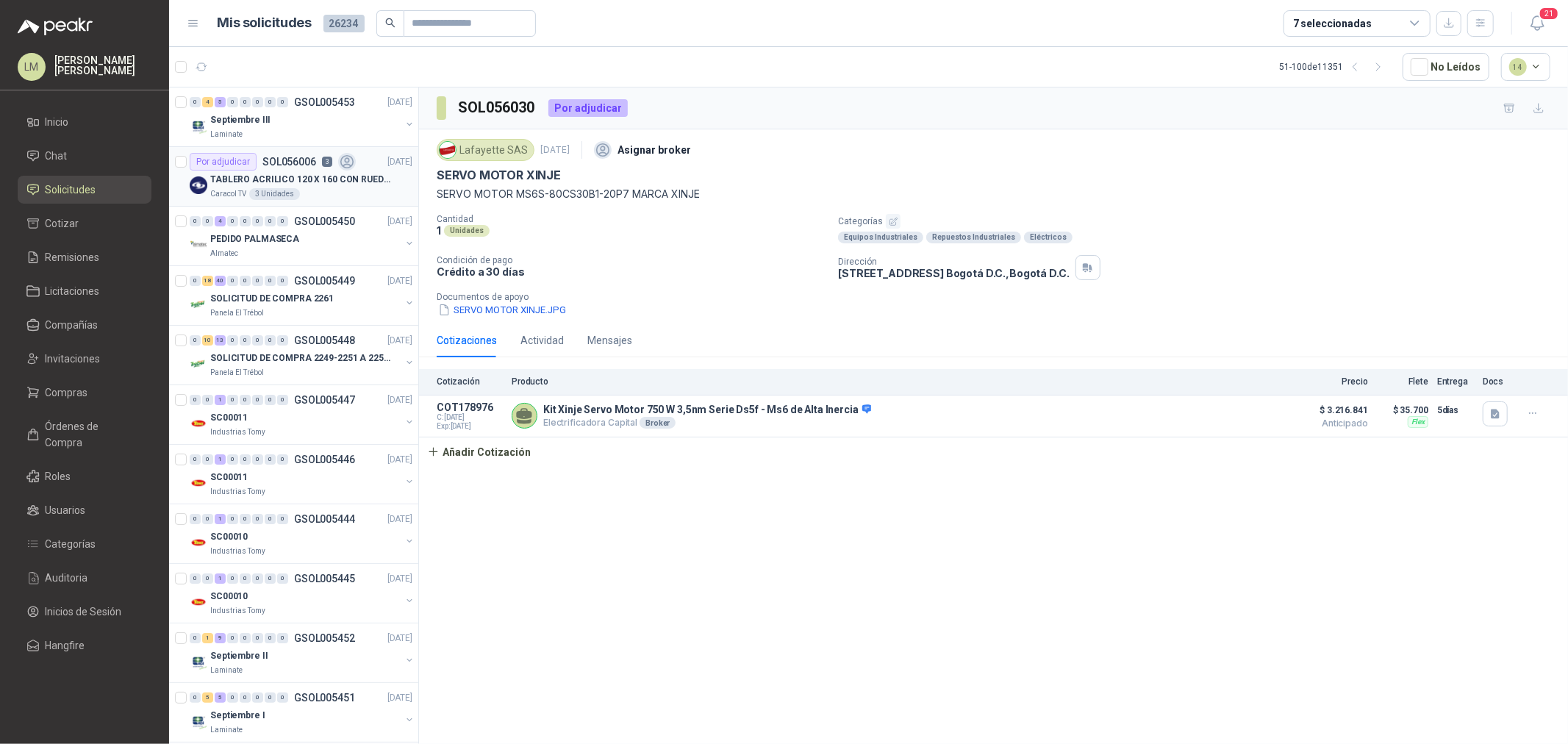
click at [291, 161] on p "SOL056006" at bounding box center [289, 161] width 53 height 10
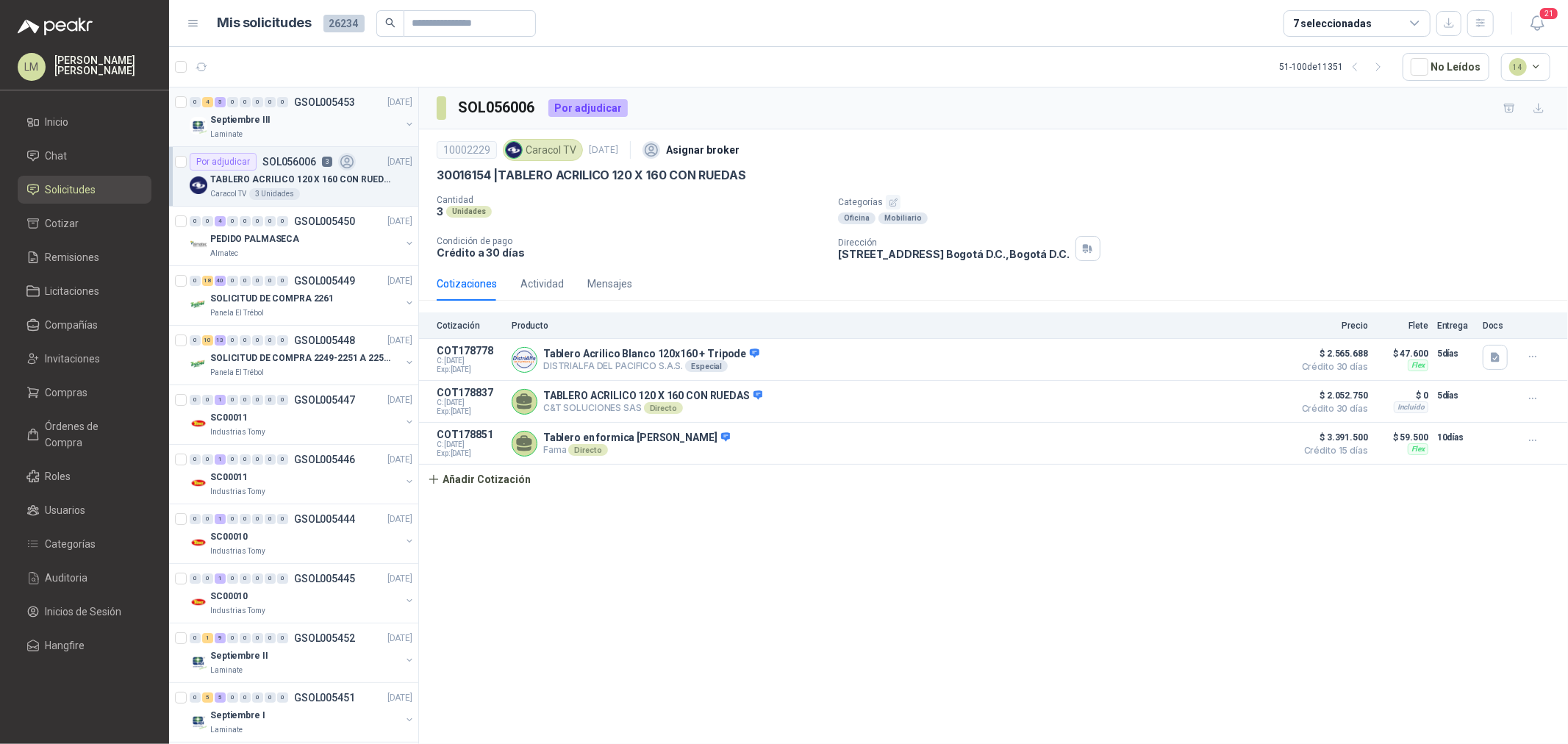
click at [404, 123] on button "button" at bounding box center [409, 124] width 12 height 12
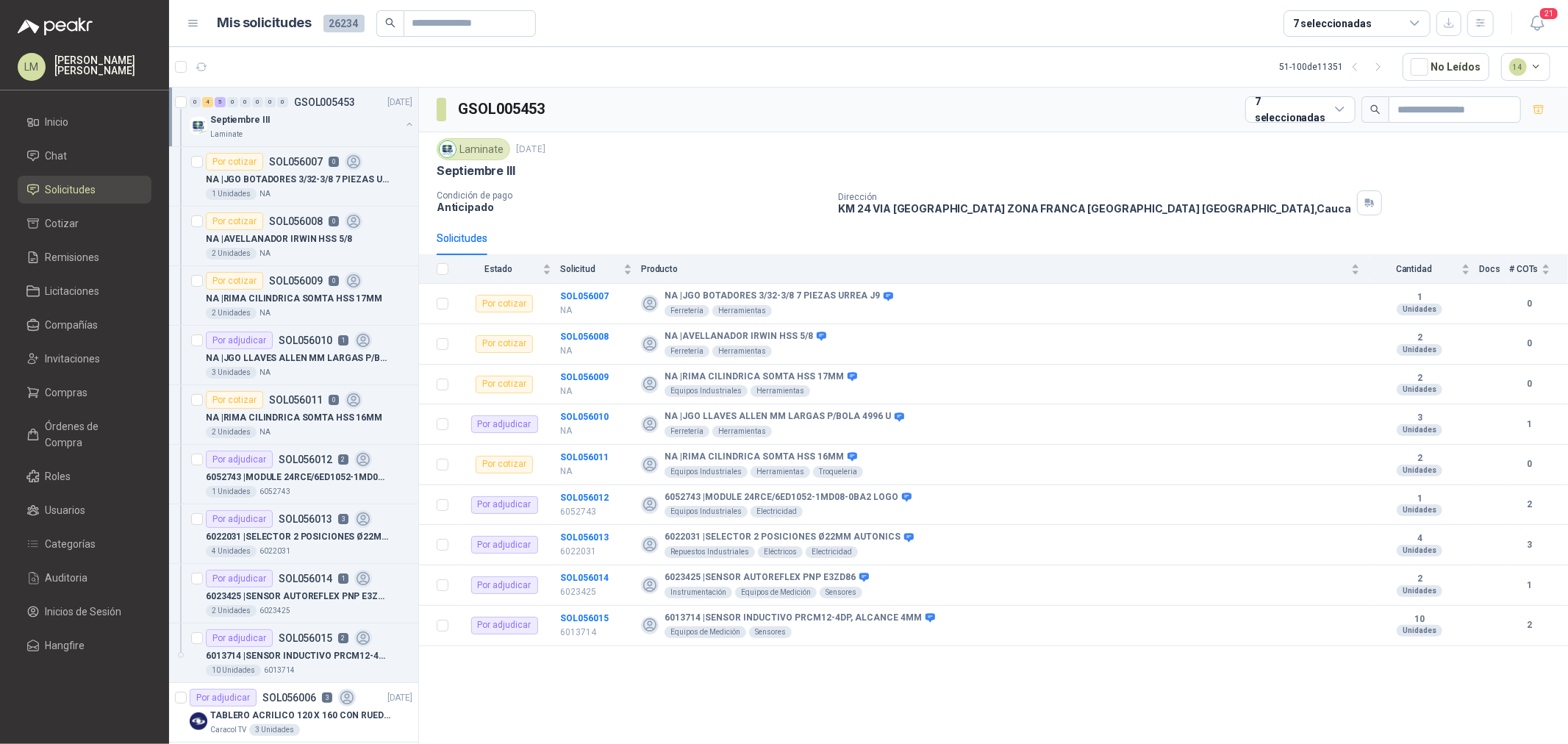
click at [404, 123] on button "button" at bounding box center [409, 124] width 12 height 12
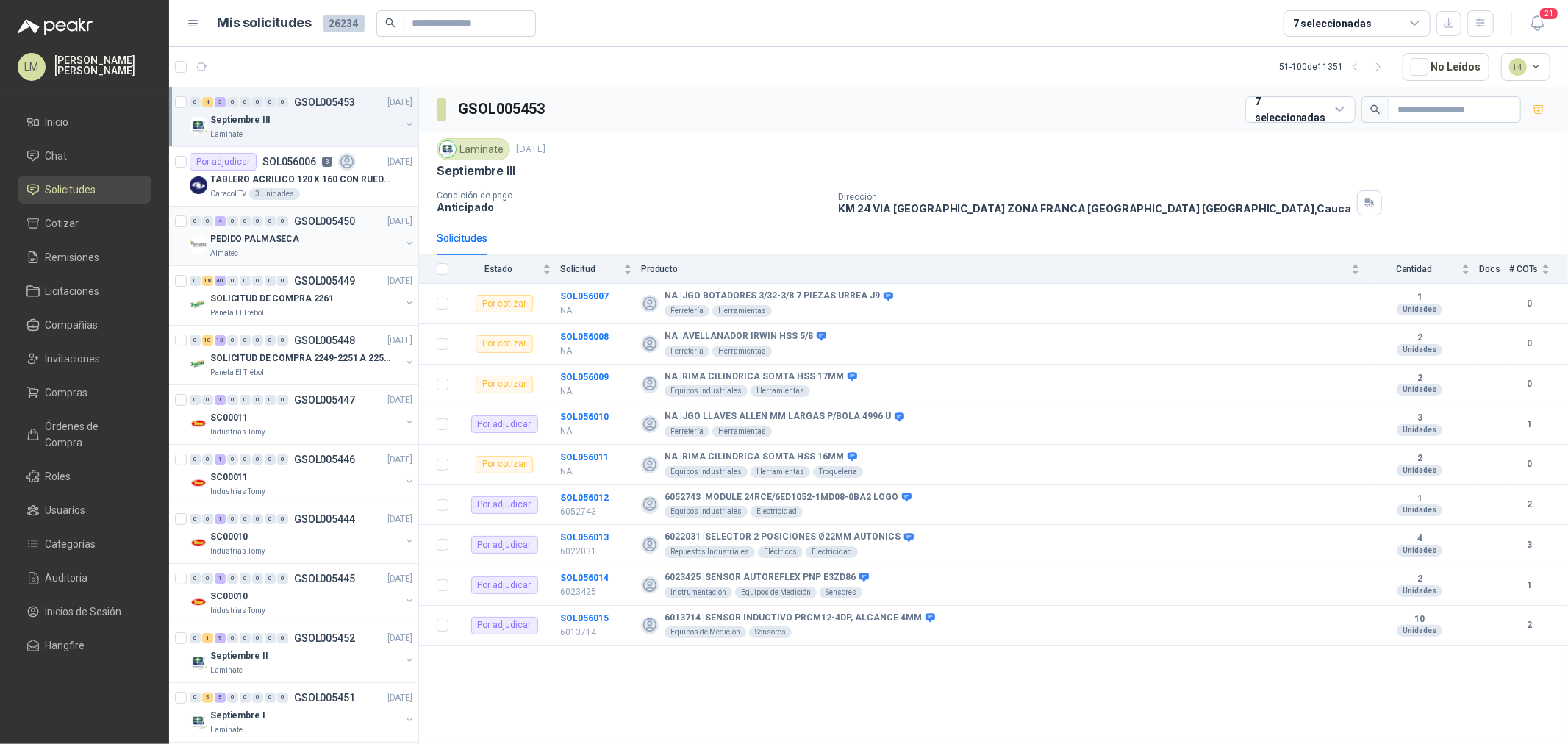
click at [360, 237] on div "PEDIDO PALMASECA" at bounding box center [305, 239] width 191 height 18
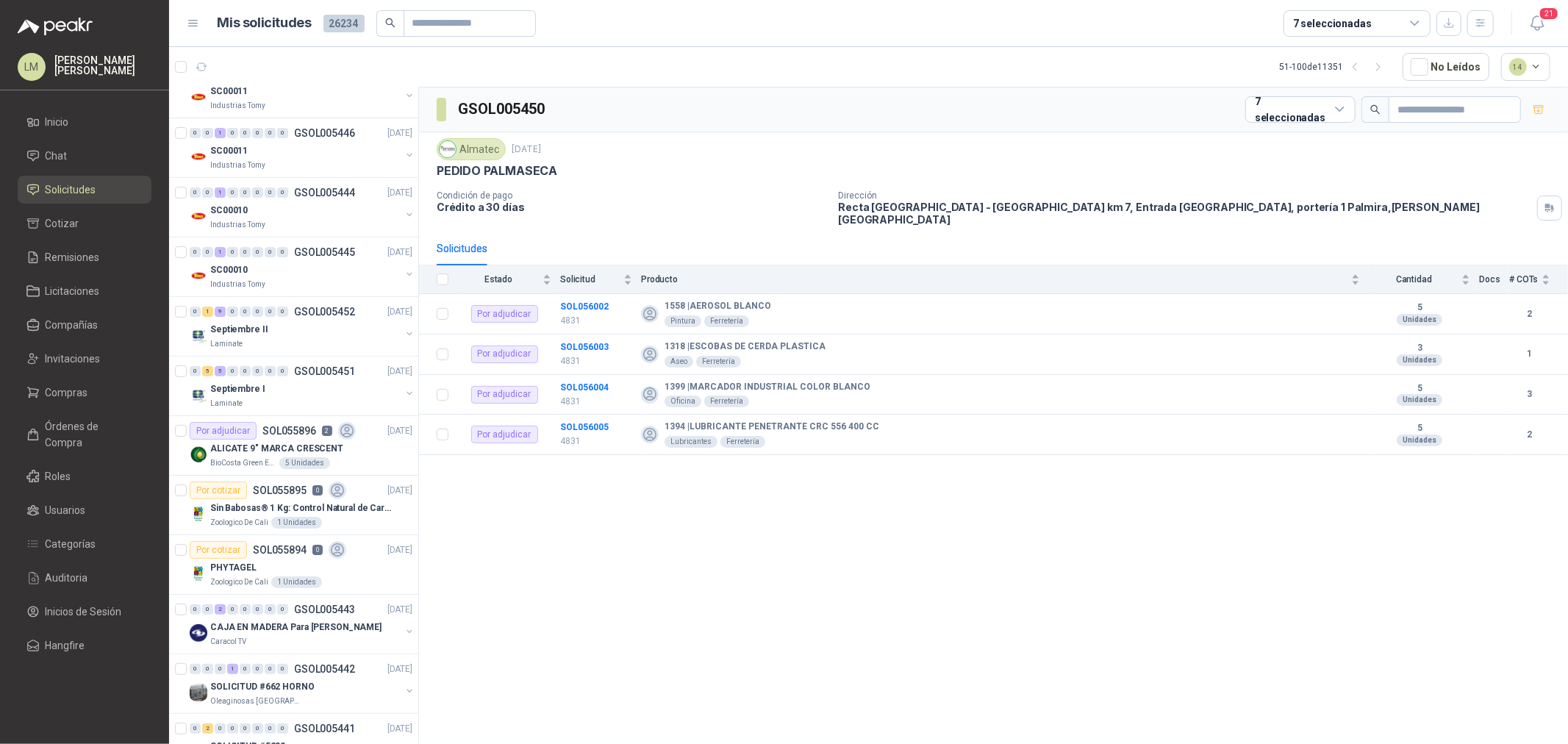
scroll to position [408, 0]
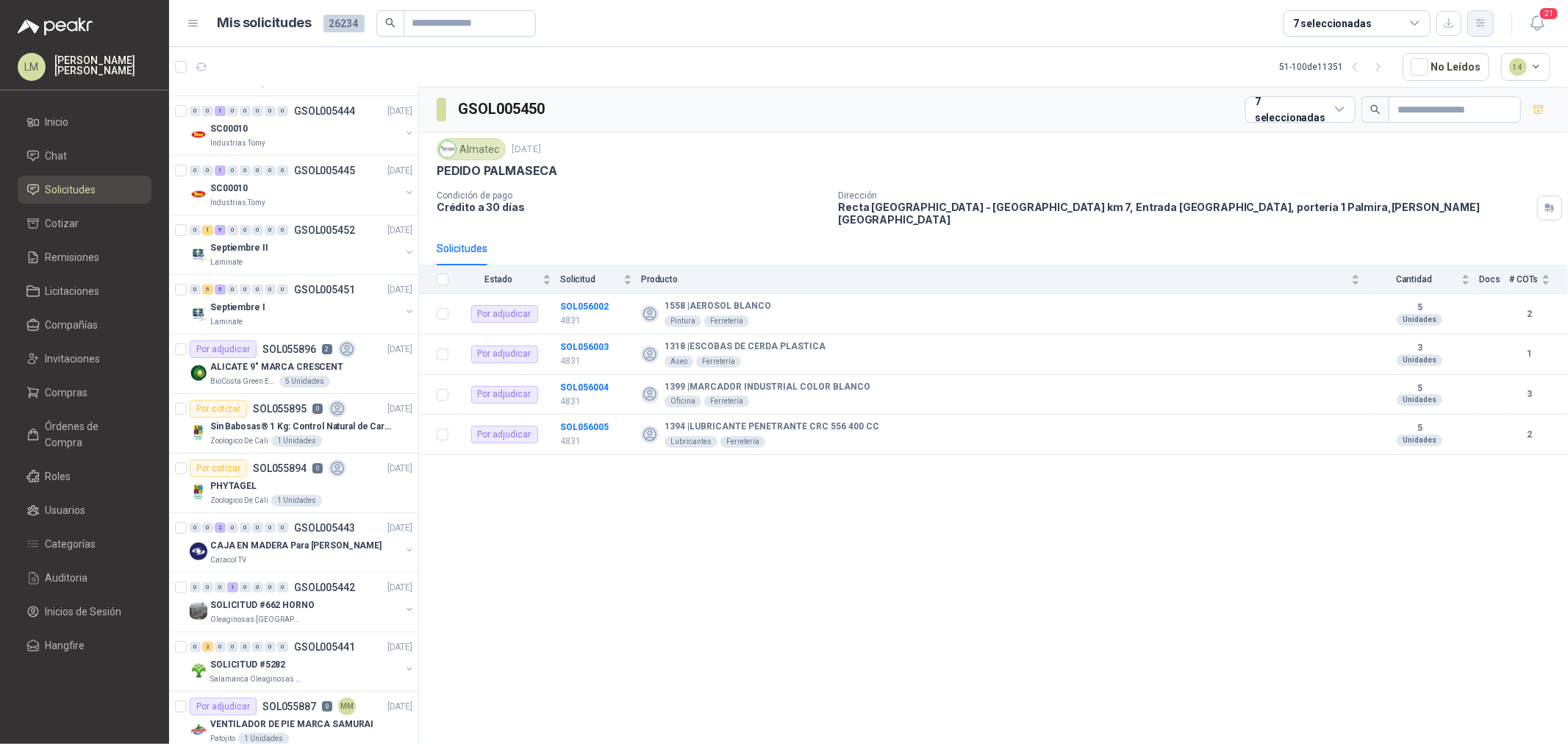
click at [1487, 31] on button "button" at bounding box center [1481, 23] width 26 height 26
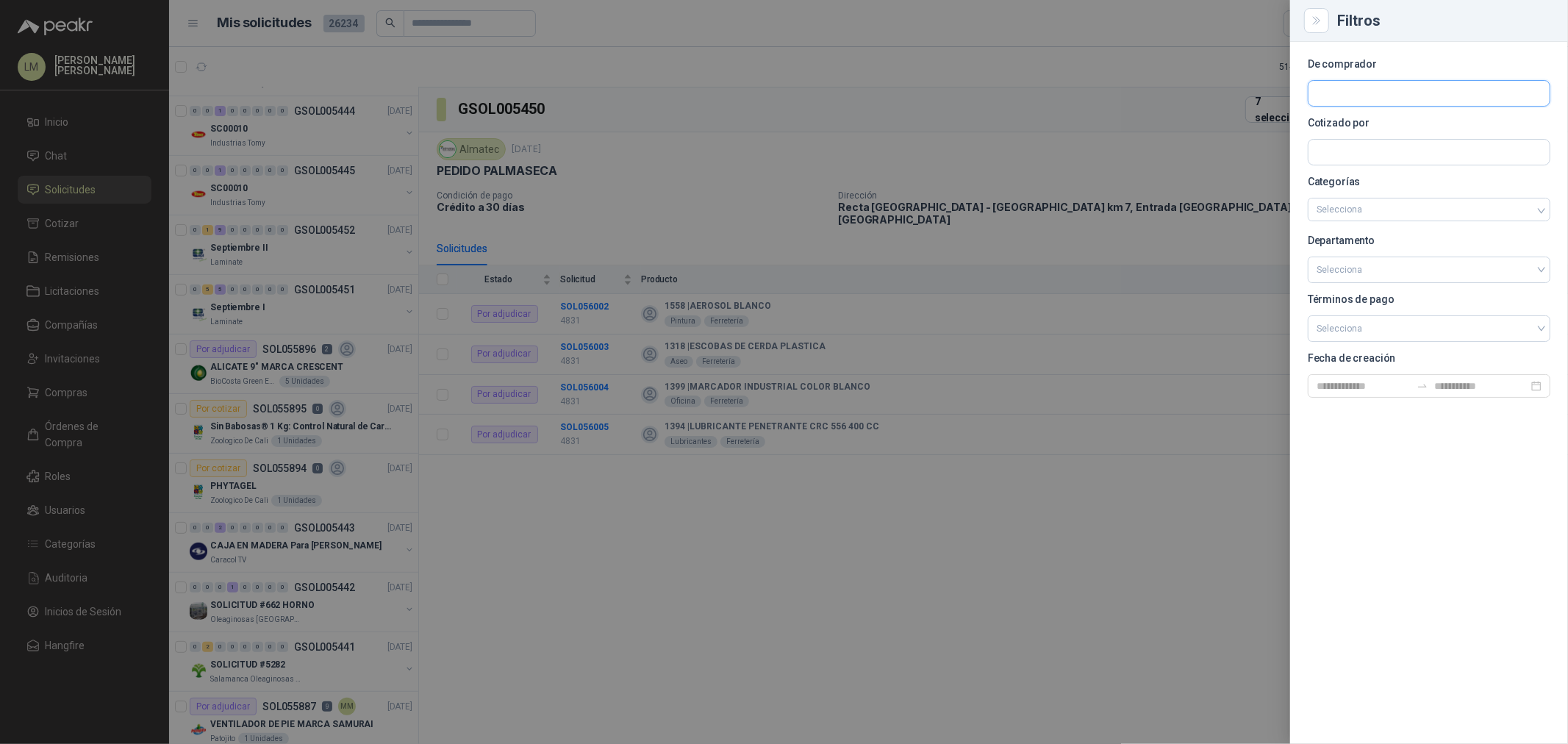
click at [1341, 93] on input "text" at bounding box center [1429, 93] width 241 height 25
type input "****"
click at [1349, 126] on p "Industrias Tomy" at bounding box center [1398, 124] width 111 height 8
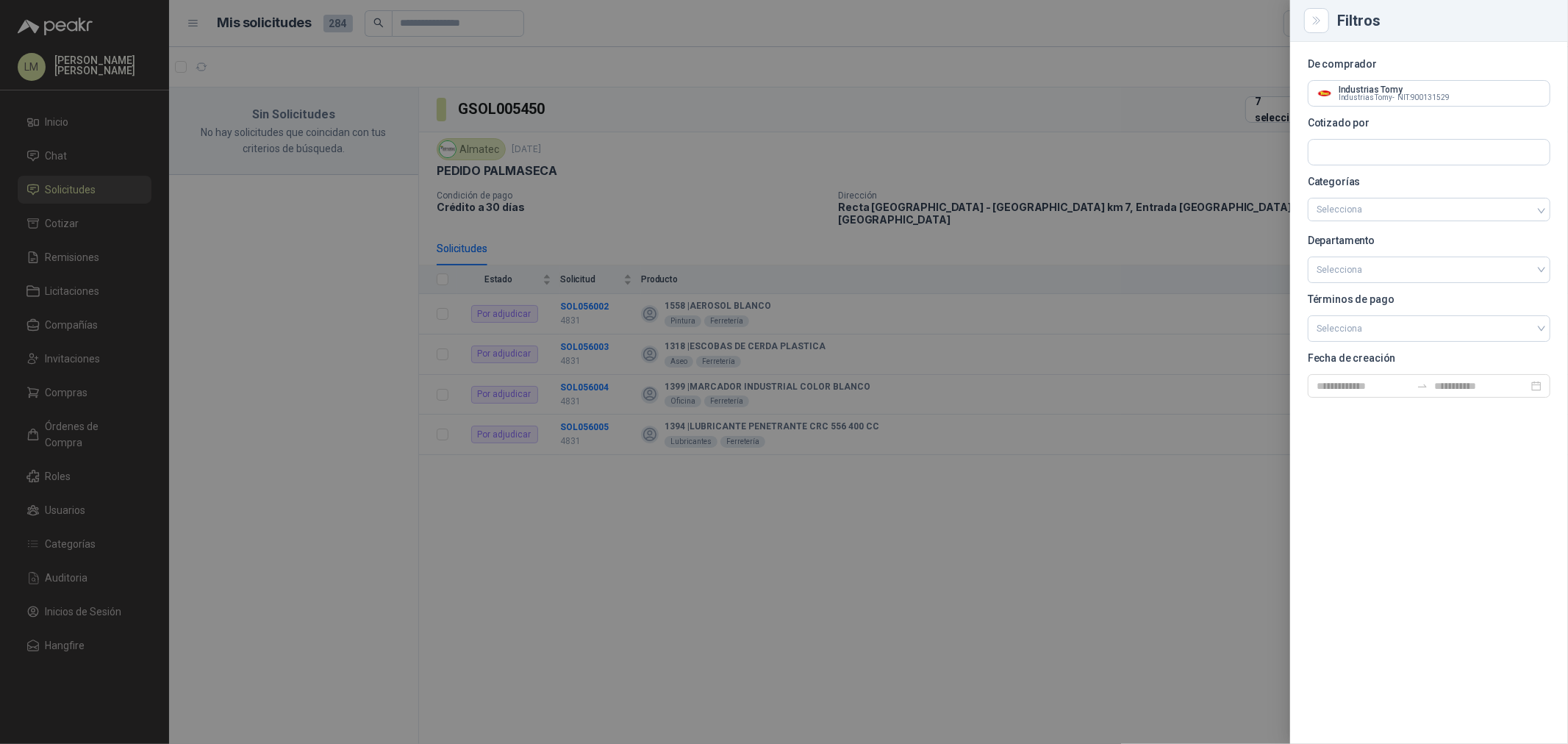
click at [809, 166] on div at bounding box center [784, 372] width 1568 height 744
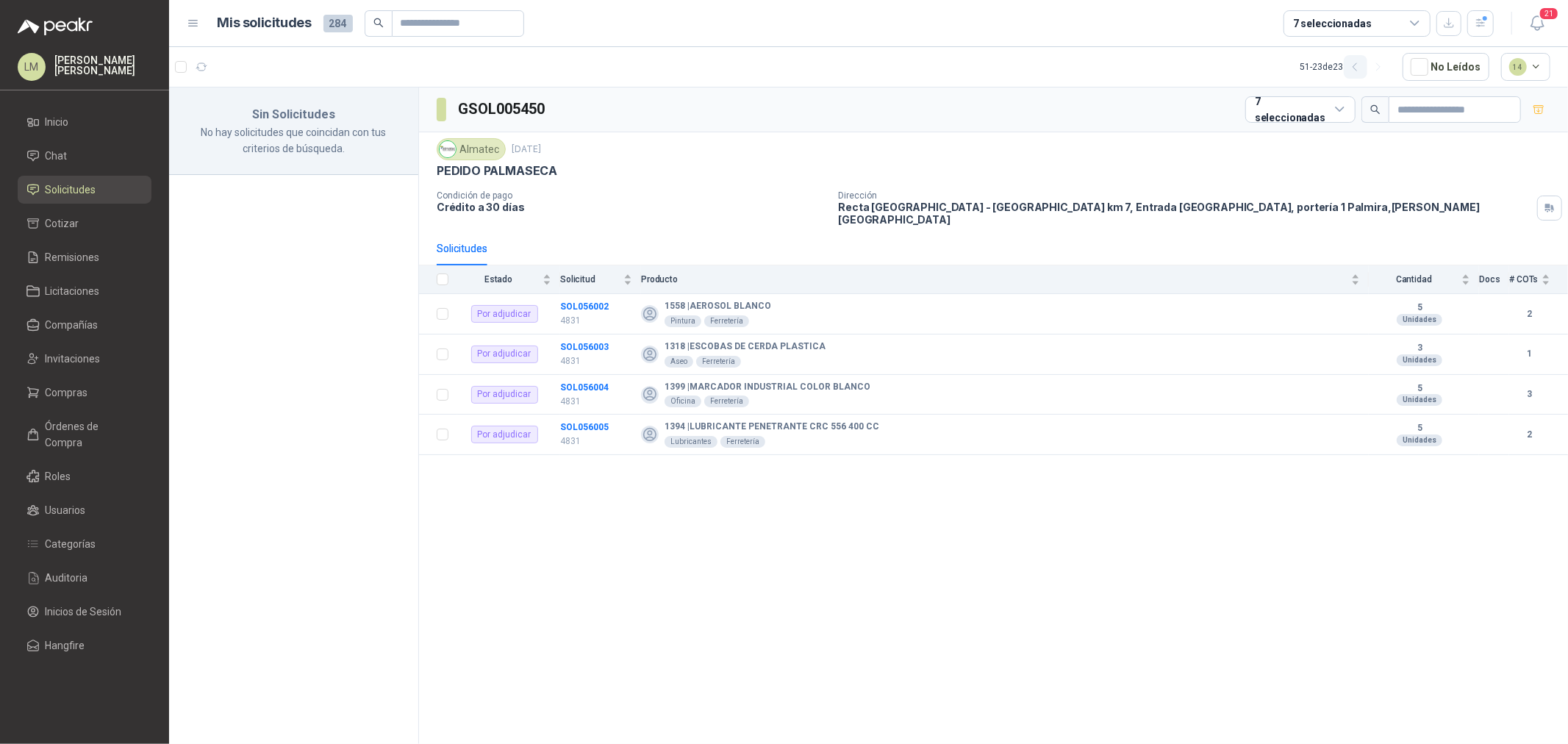
click at [1361, 66] on icon "button" at bounding box center [1356, 67] width 12 height 12
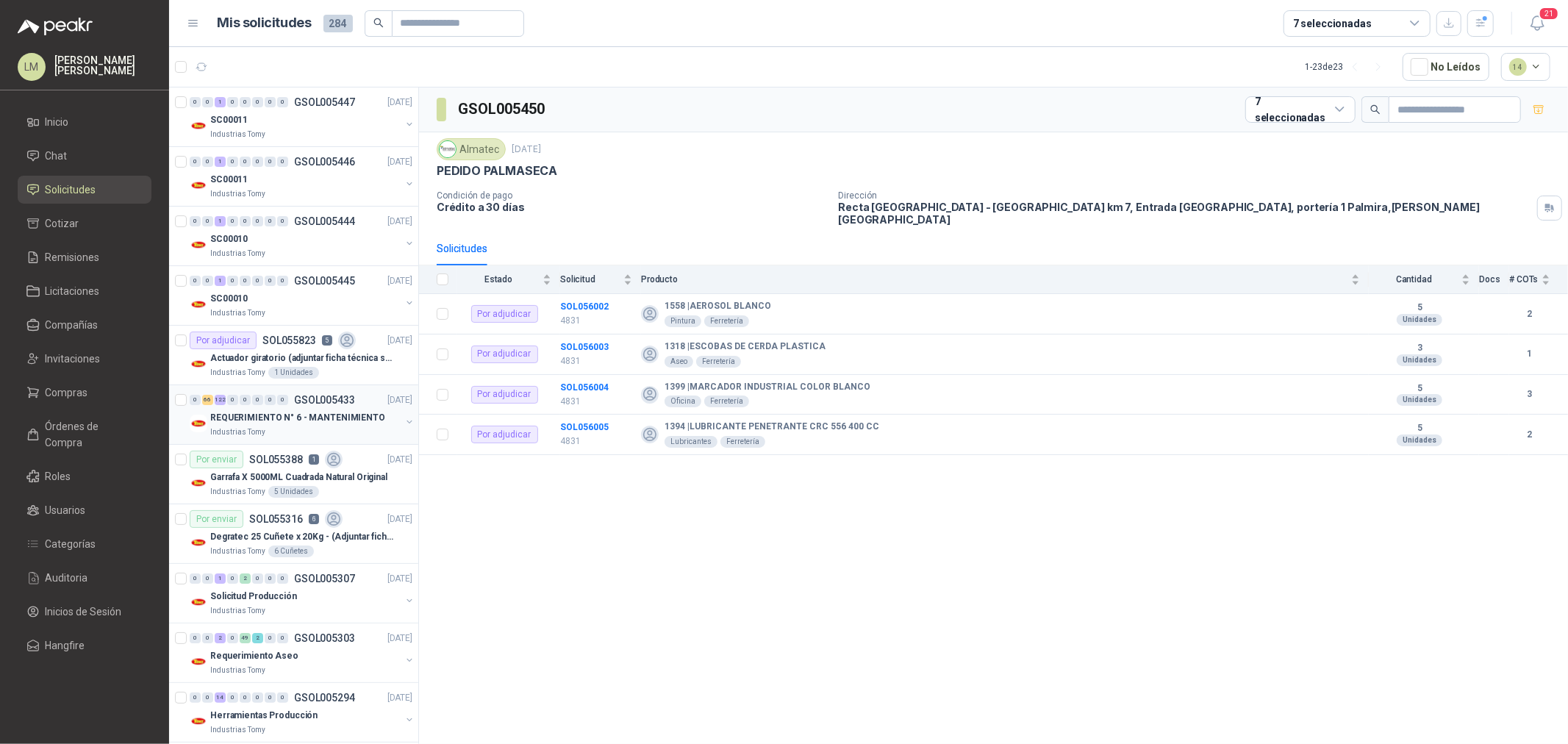
click at [291, 417] on p "REQUERIMIENTO N° 6 - MANTENIMIENTO" at bounding box center [297, 418] width 175 height 14
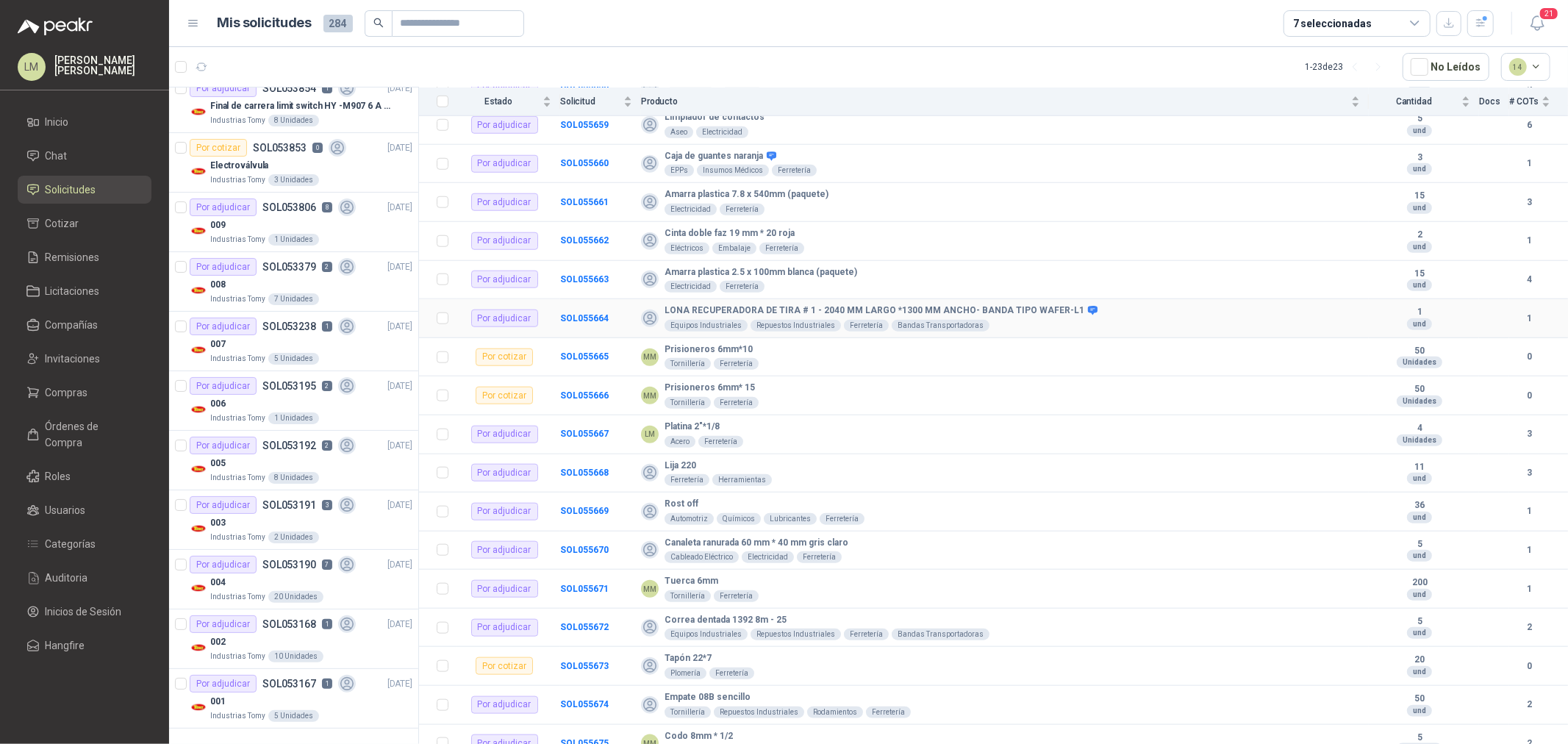
scroll to position [1307, 0]
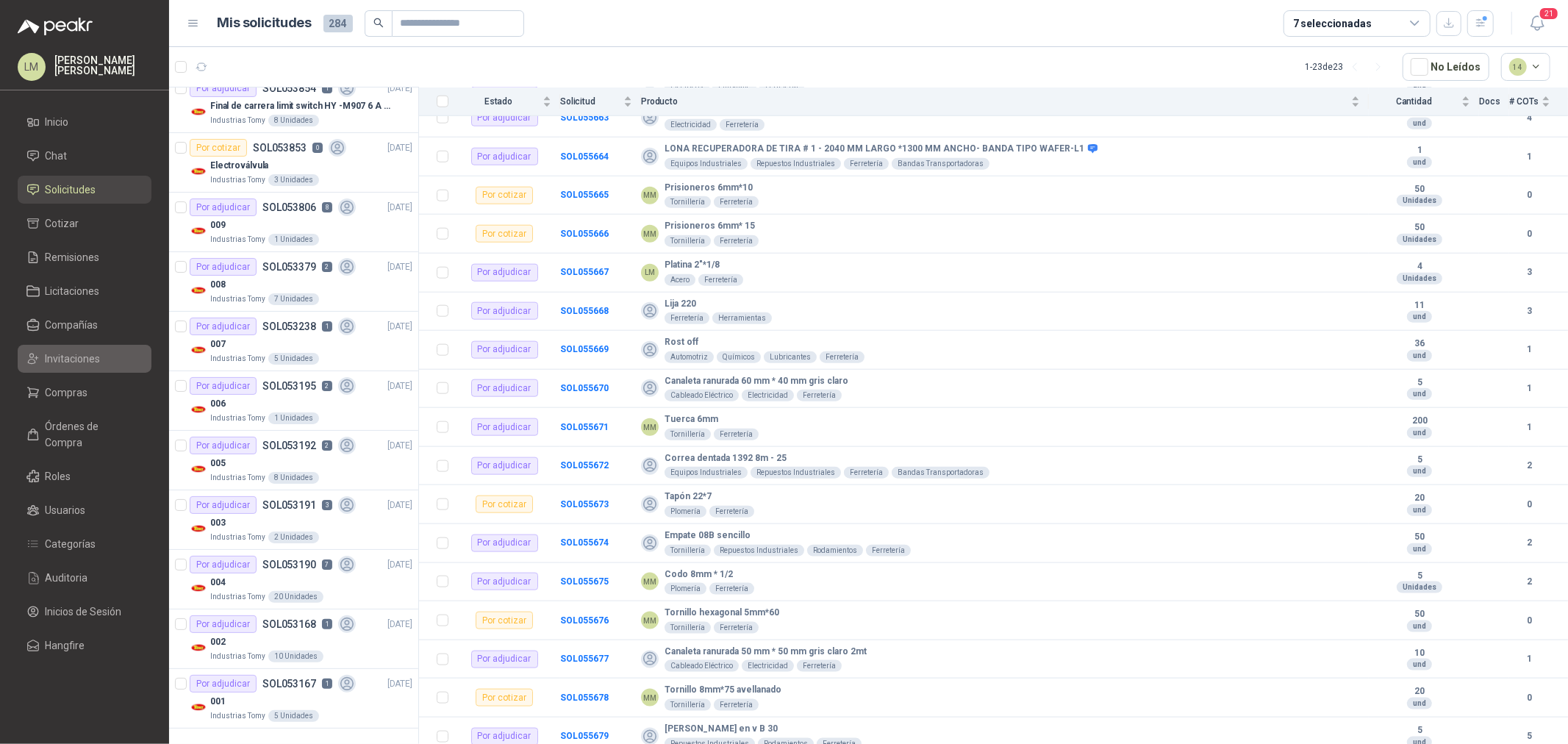
click at [78, 356] on span "Invitaciones" at bounding box center [73, 358] width 55 height 16
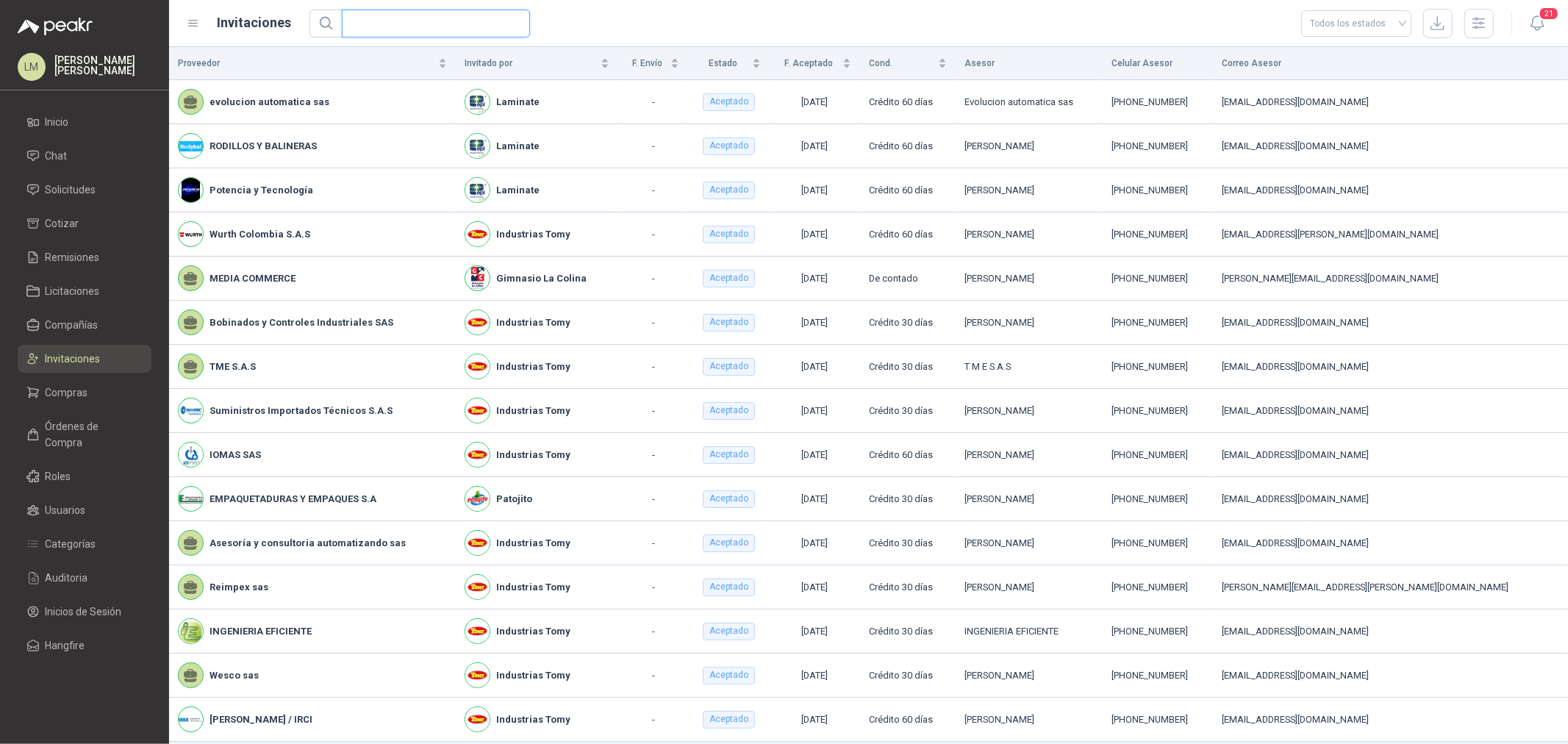
click at [410, 36] on input "text" at bounding box center [430, 23] width 159 height 26
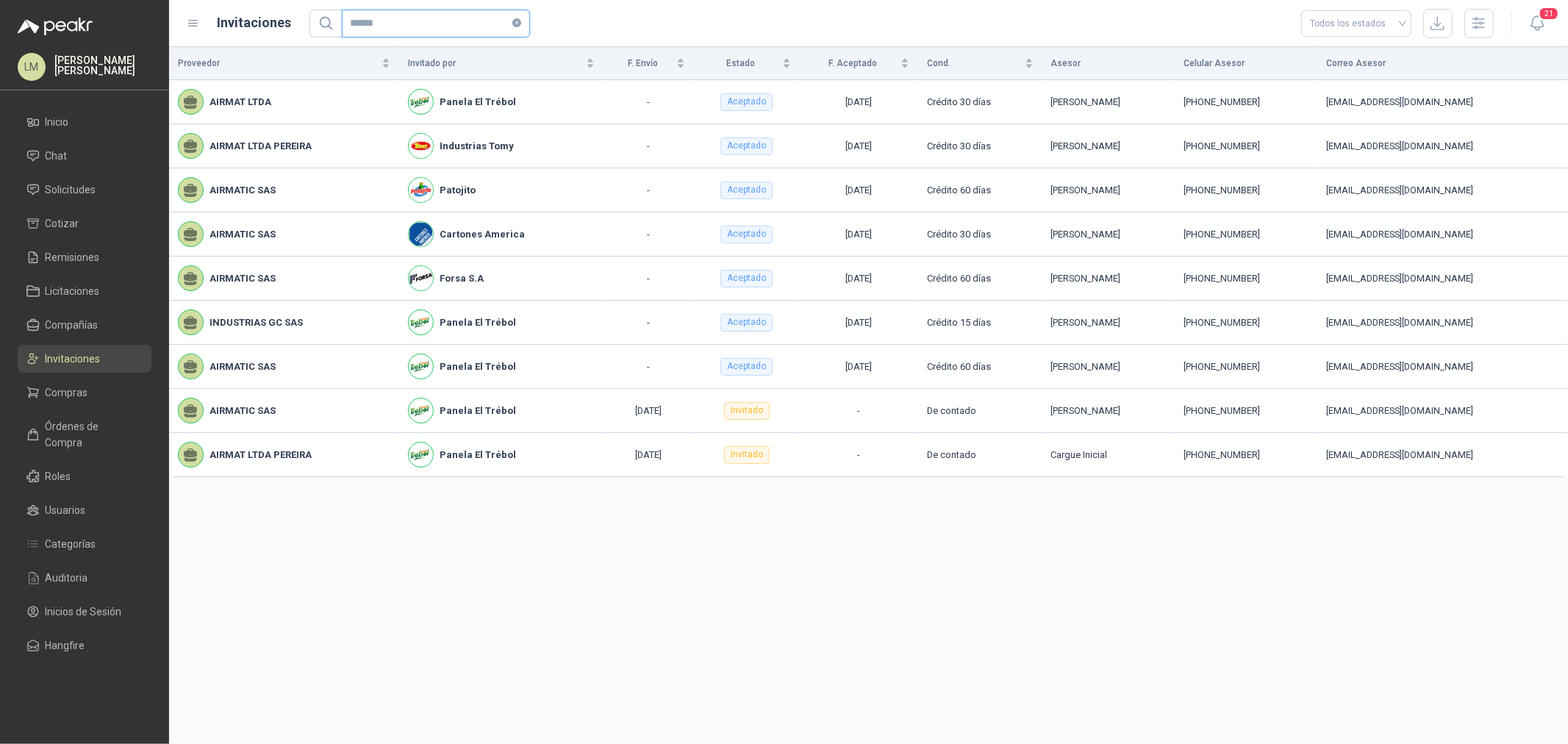
drag, startPoint x: 399, startPoint y: 26, endPoint x: 195, endPoint y: 23, distance: 204.0
click at [195, 23] on div "Invitaciones ****** Todos los estados" at bounding box center [840, 23] width 1308 height 29
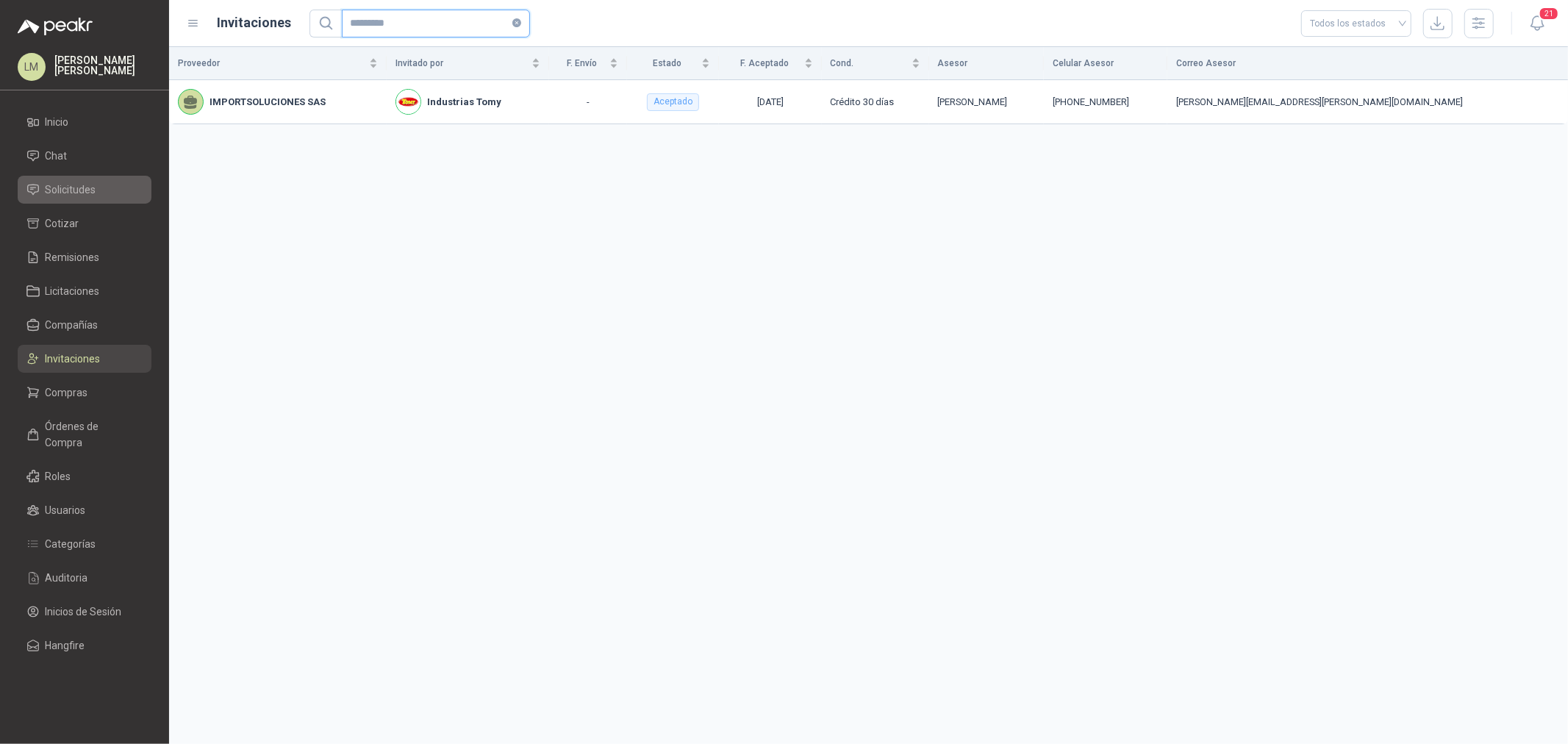
type input "*********"
click at [71, 200] on link "Solicitudes" at bounding box center [84, 190] width 134 height 28
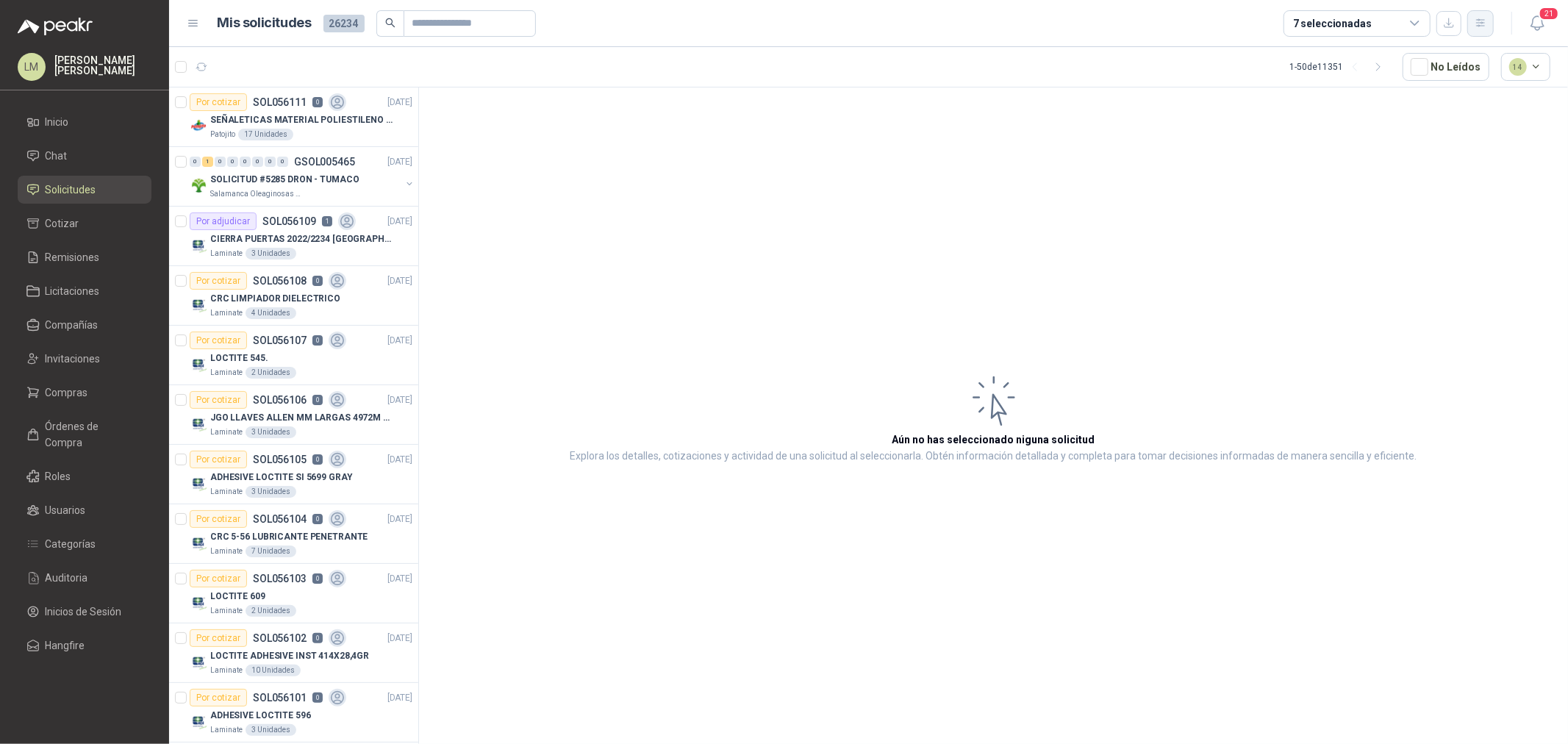
click at [1485, 23] on icon "button" at bounding box center [1481, 23] width 12 height 12
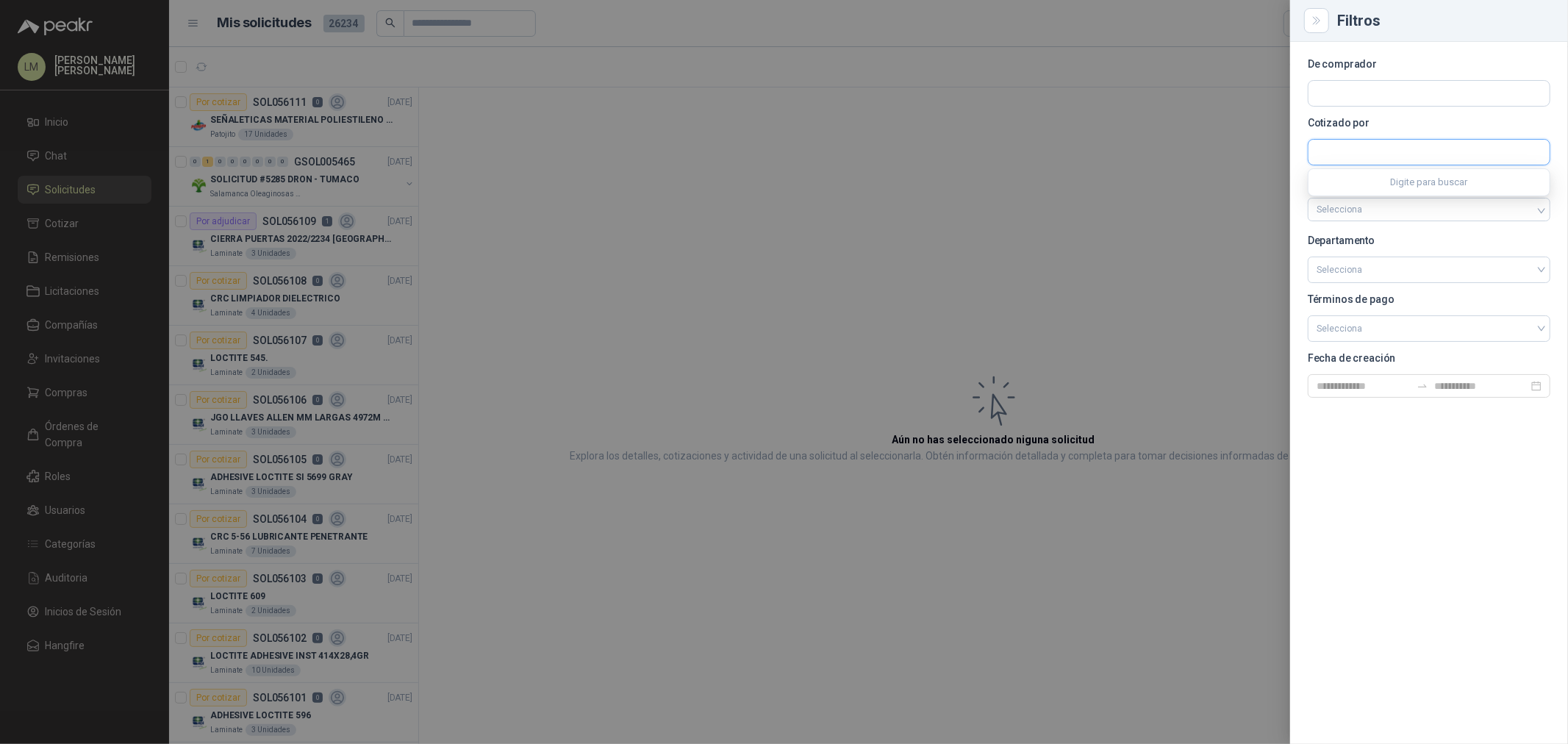
click at [1385, 150] on input "text" at bounding box center [1429, 152] width 241 height 25
type input "*********"
click at [1385, 181] on p "Importsoluciones" at bounding box center [1377, 183] width 70 height 8
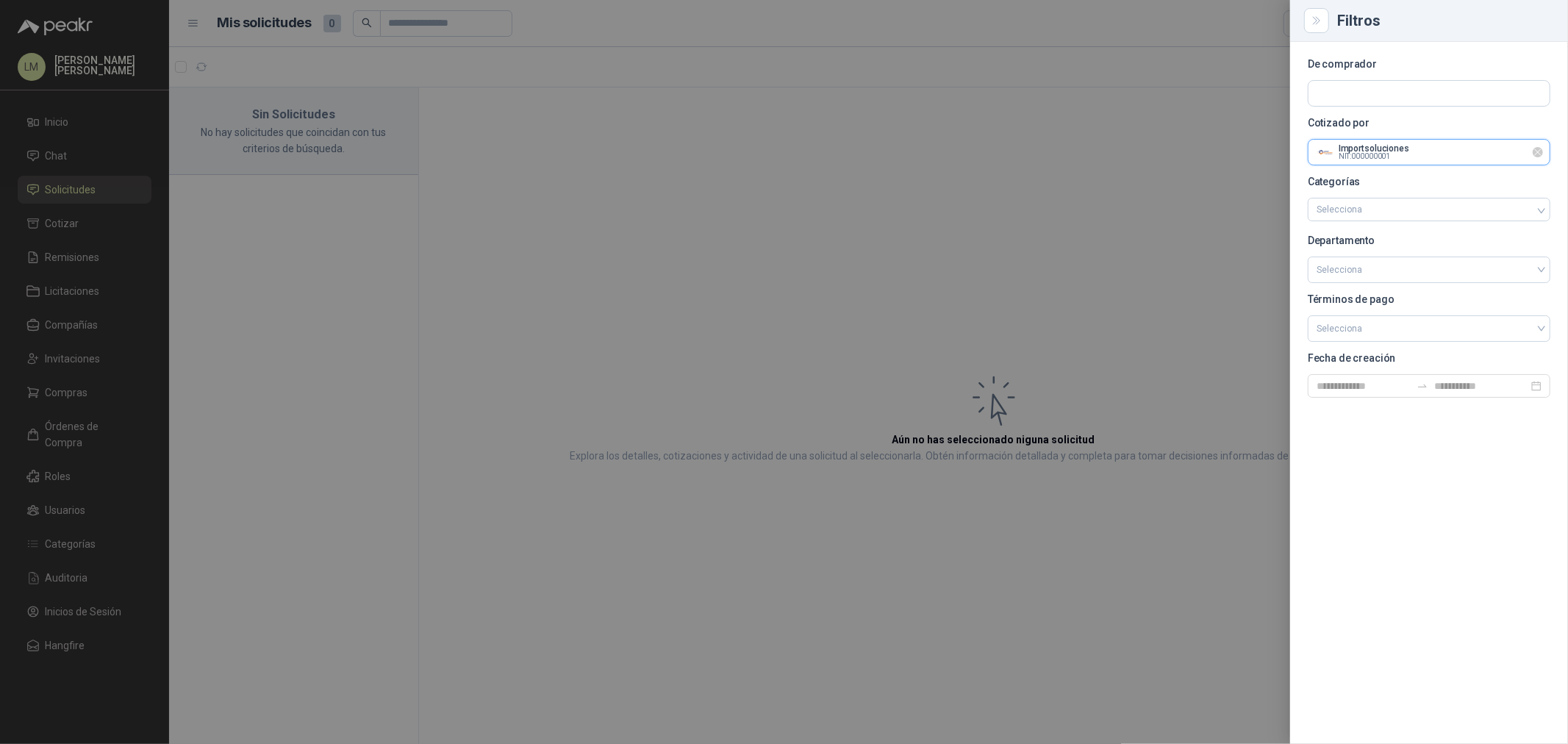
click at [1371, 148] on input "text" at bounding box center [1429, 152] width 241 height 25
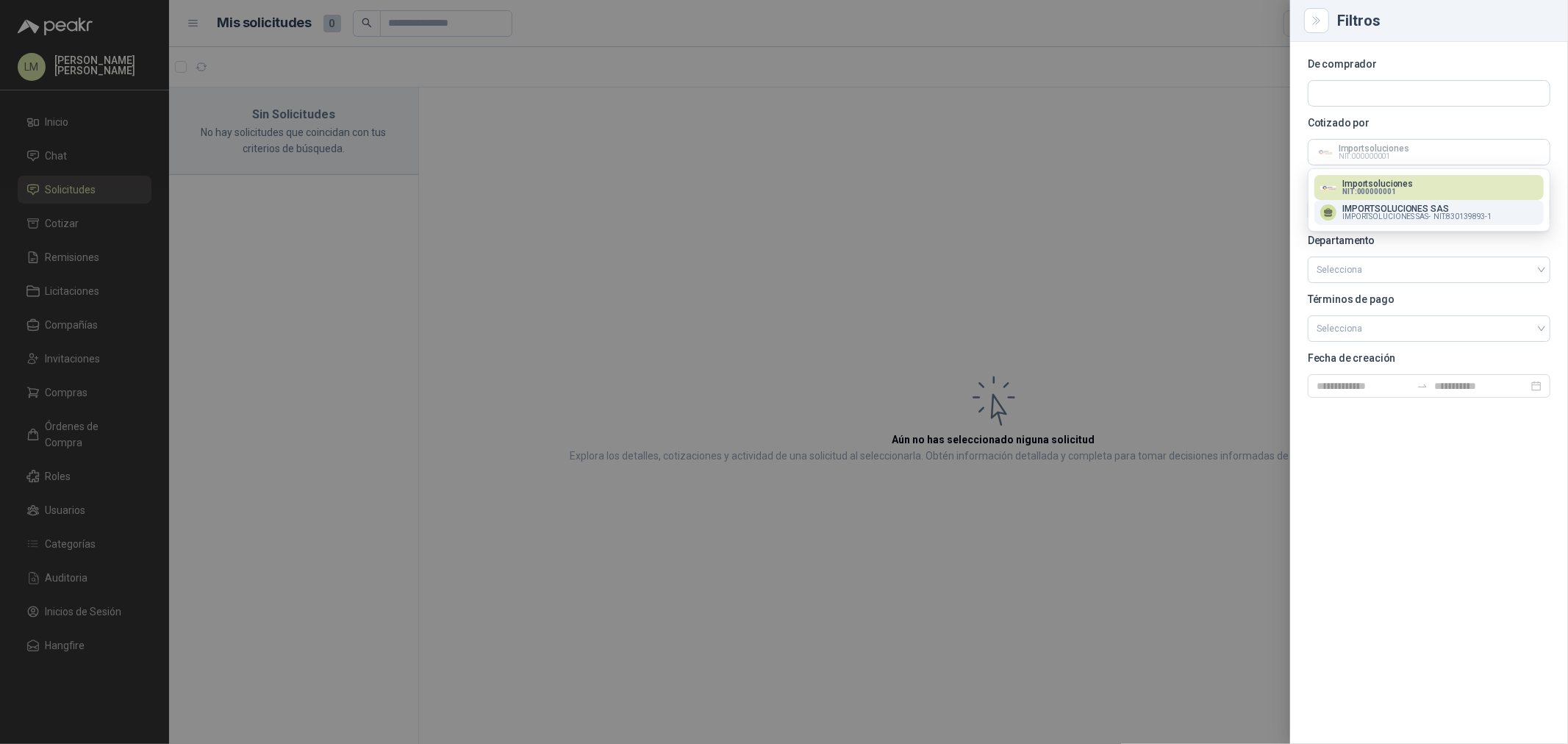
click at [1370, 211] on p "IMPORTSOLUCIONES SAS" at bounding box center [1417, 209] width 149 height 8
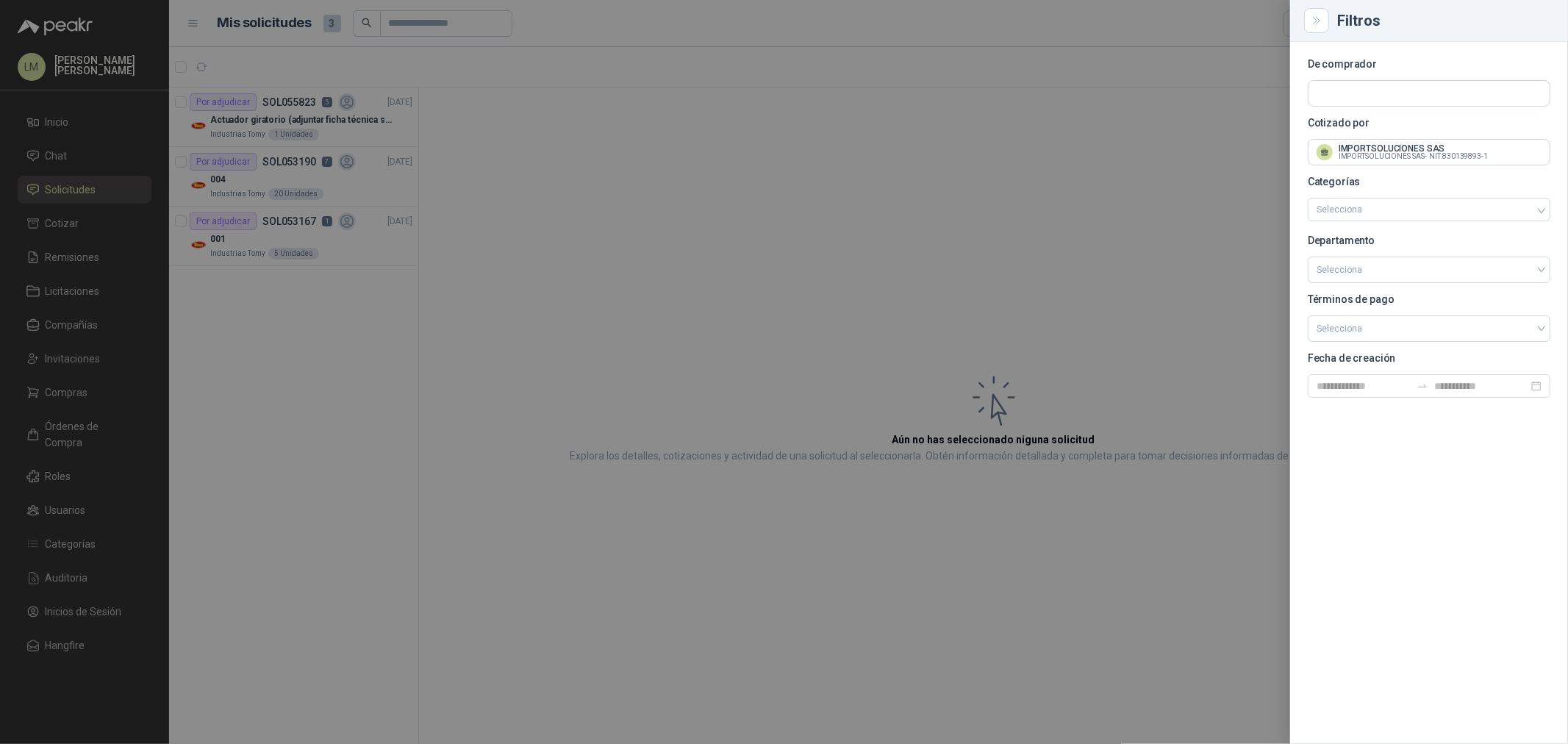
click at [688, 214] on div at bounding box center [784, 372] width 1568 height 744
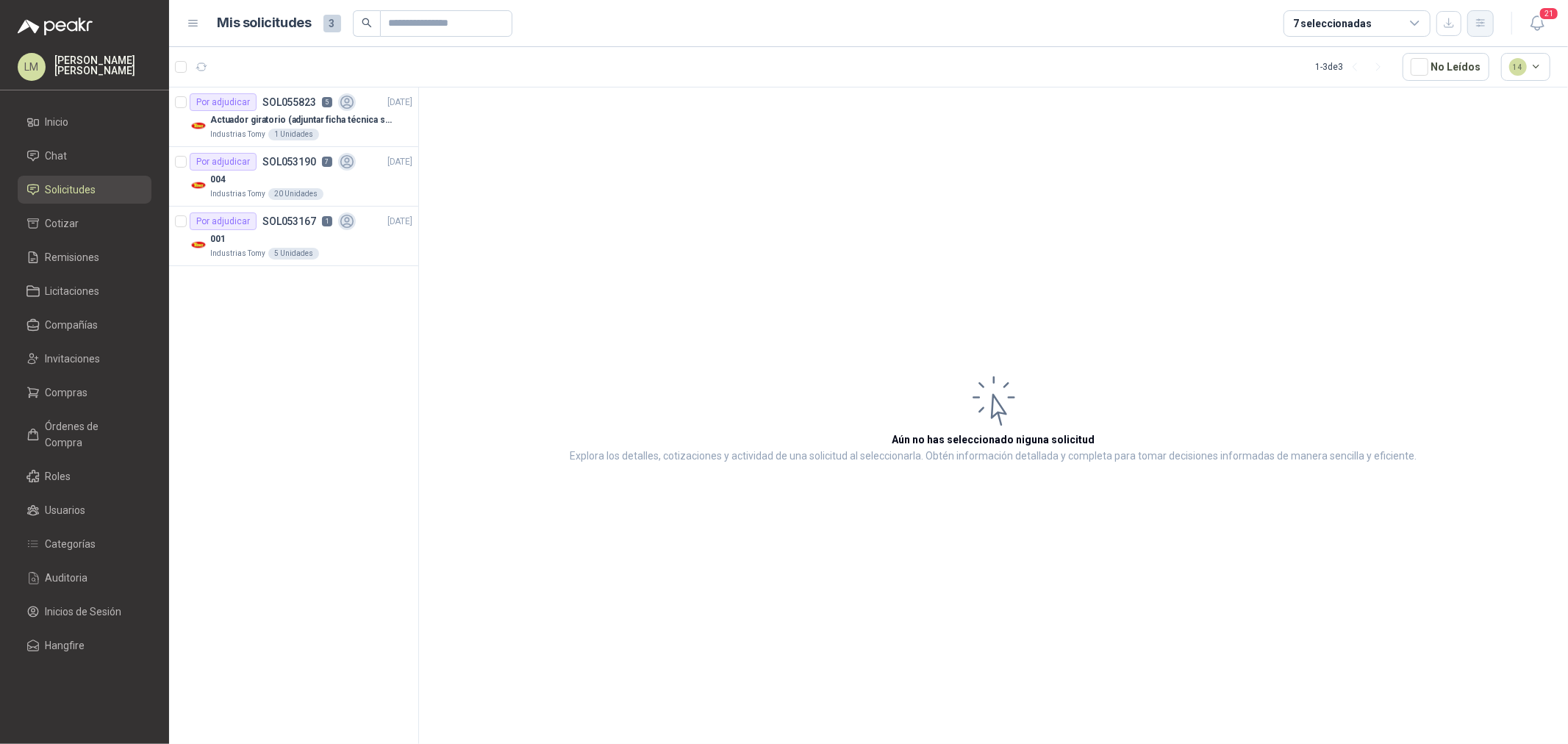
click at [1476, 18] on icon "button" at bounding box center [1481, 23] width 12 height 12
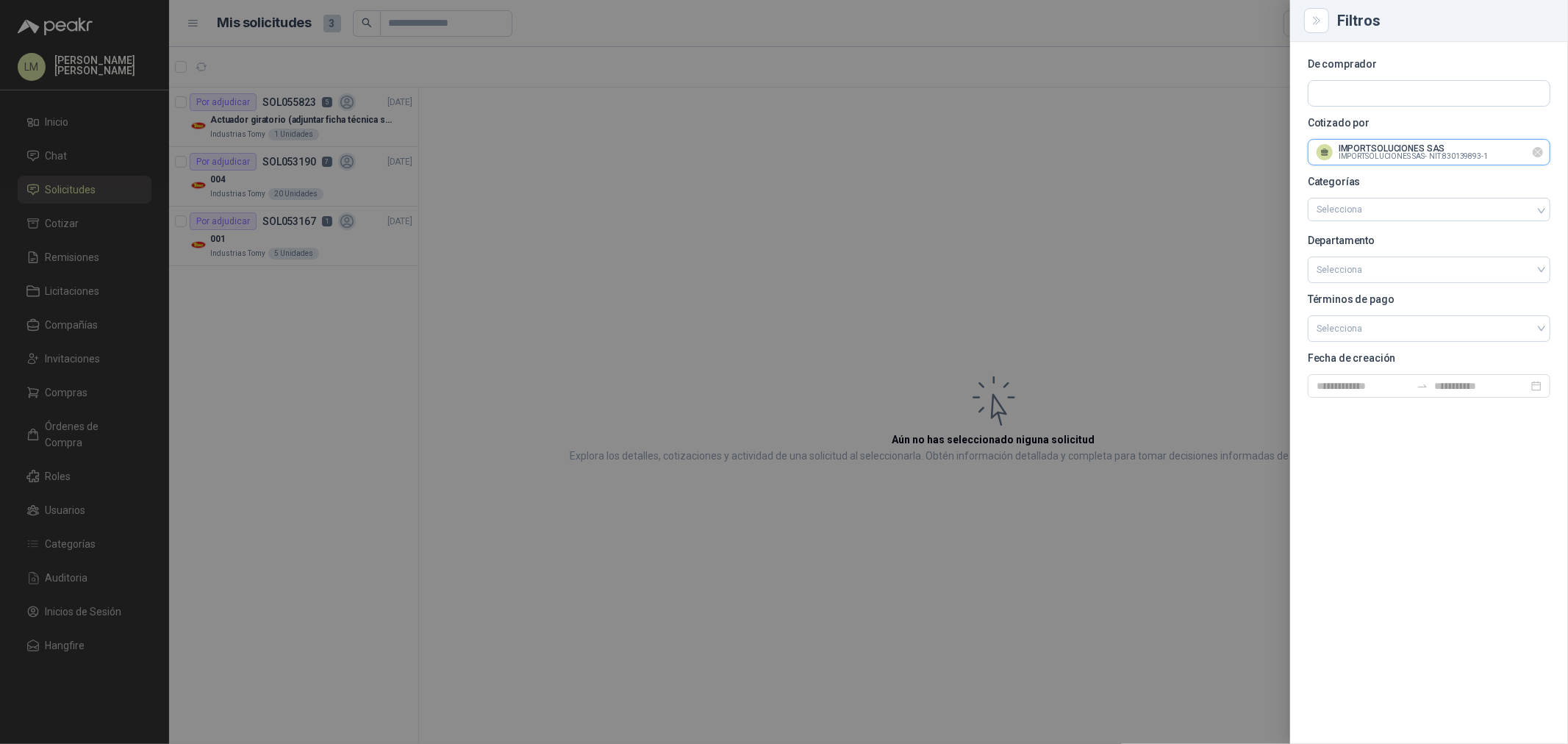
click at [1405, 147] on input "text" at bounding box center [1429, 152] width 241 height 25
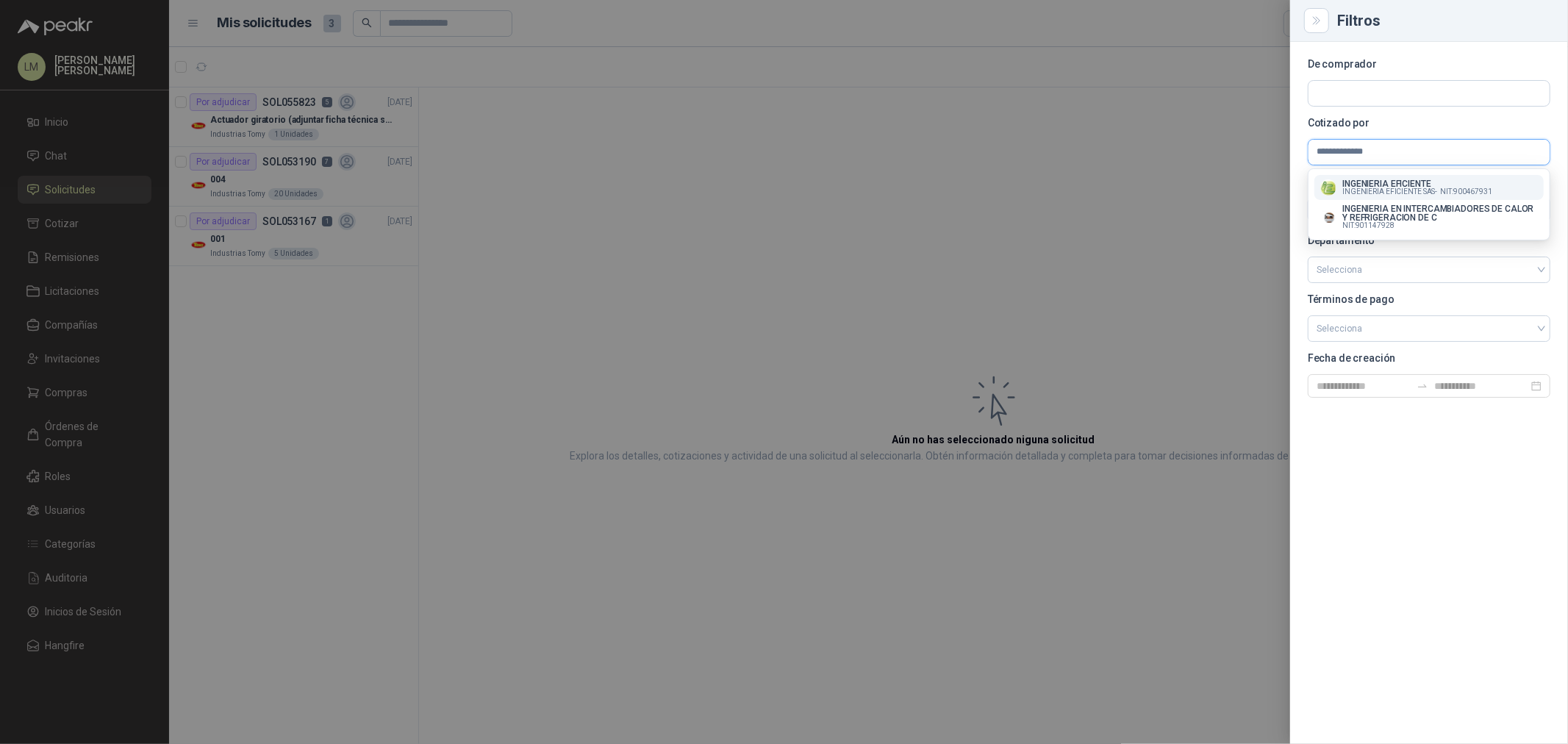
type input "**********"
click at [1369, 187] on p "INGENIERIA EFICIENTE" at bounding box center [1417, 183] width 150 height 8
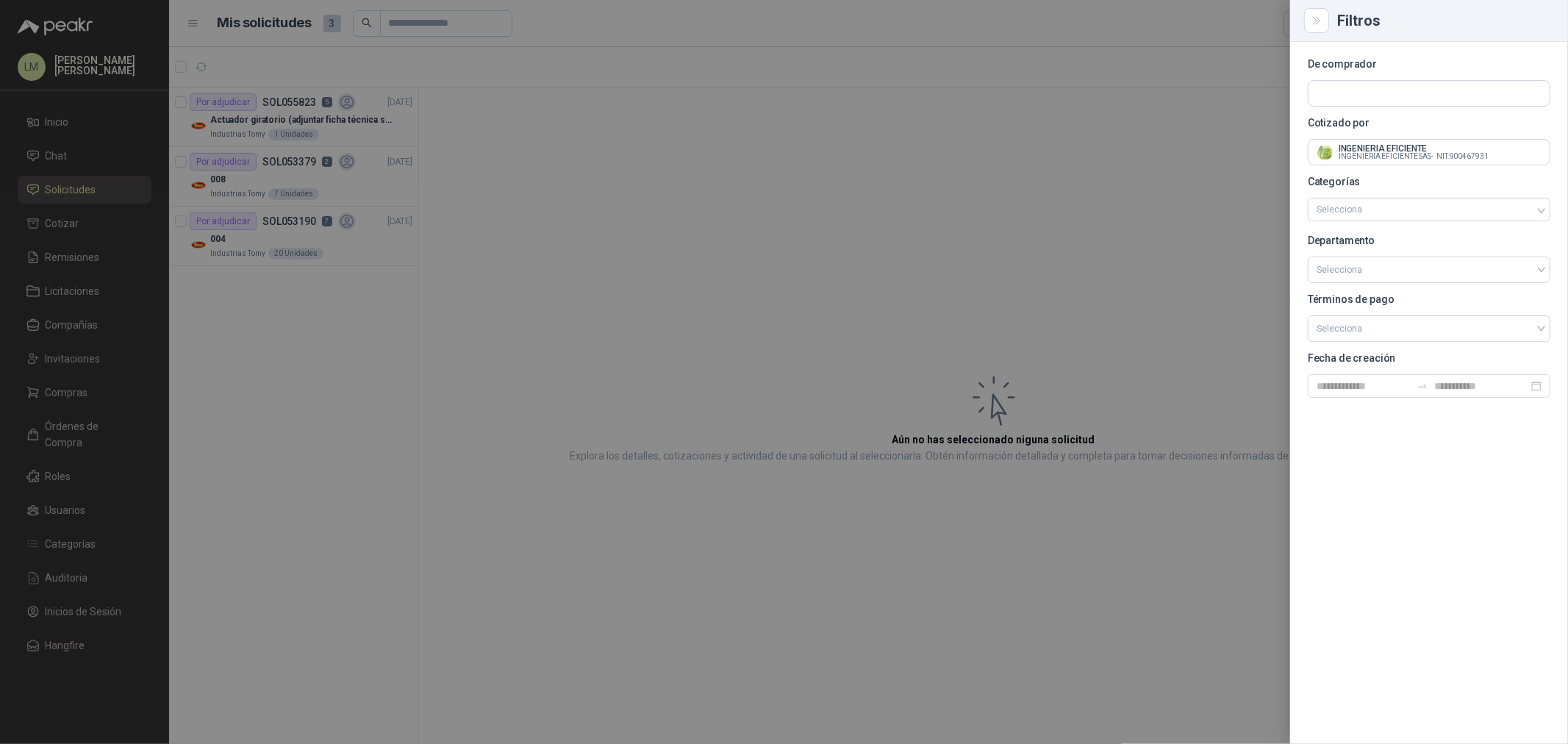
click at [616, 182] on div at bounding box center [784, 372] width 1568 height 744
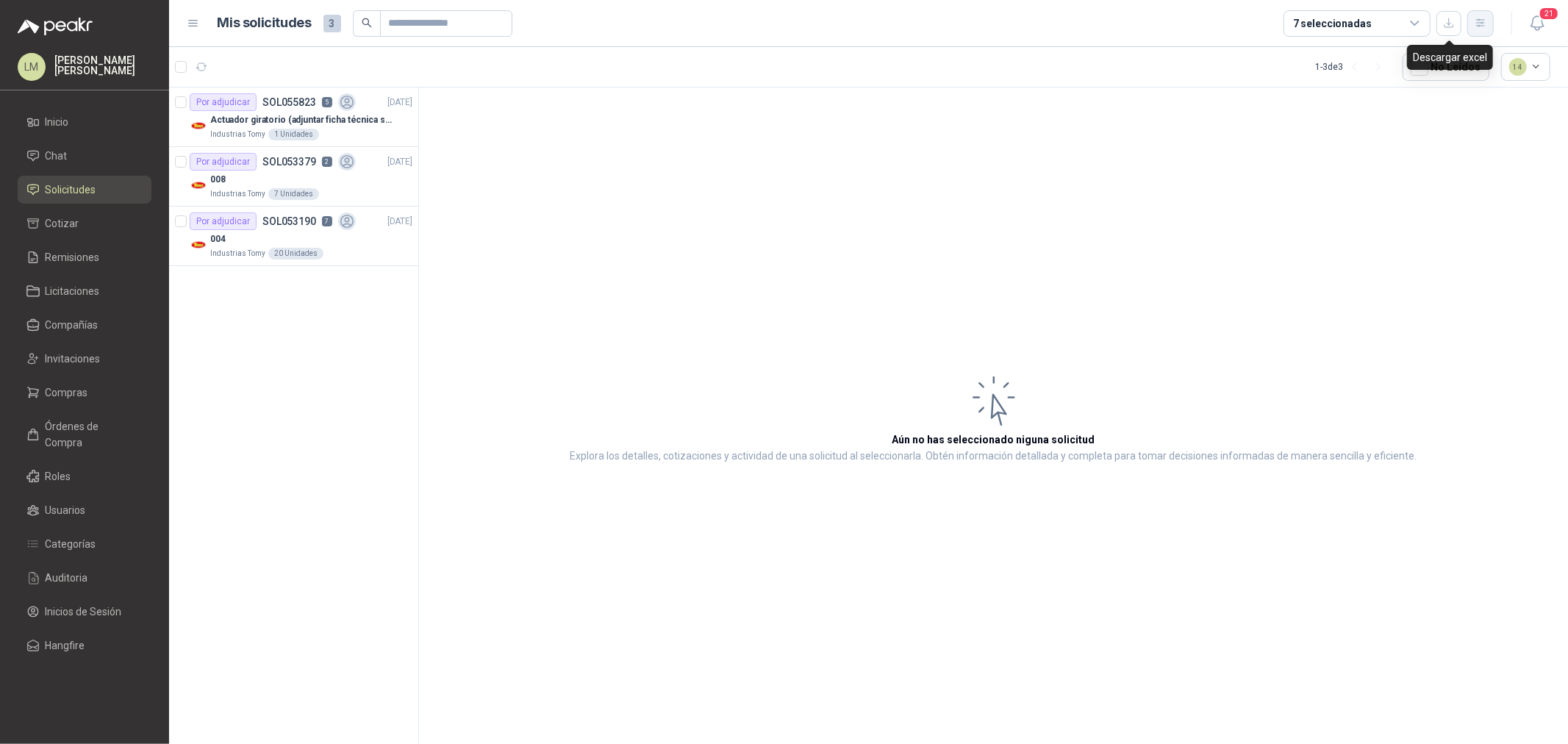
click at [1473, 31] on button "button" at bounding box center [1481, 23] width 26 height 26
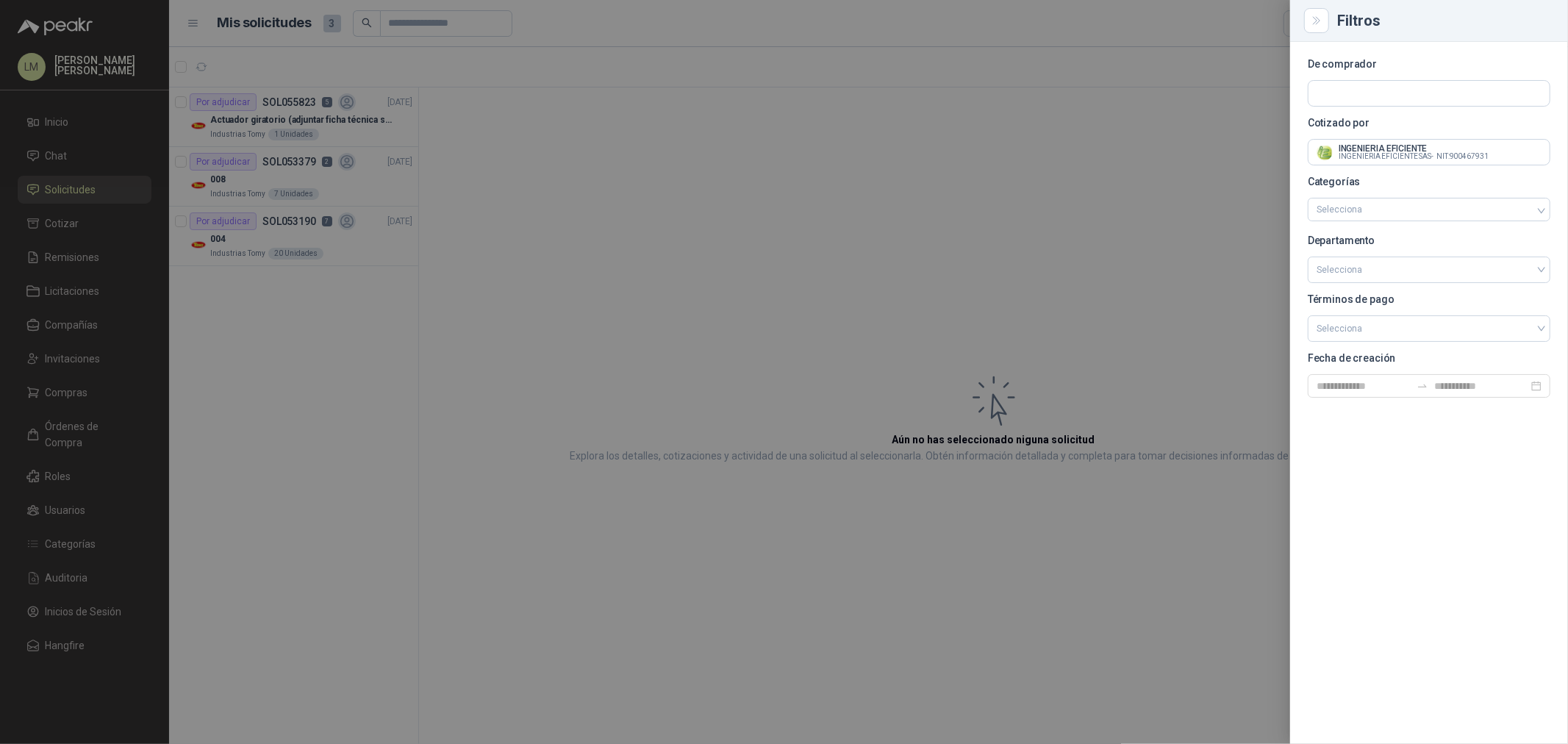
drag, startPoint x: 317, startPoint y: 162, endPoint x: 307, endPoint y: 128, distance: 35.4
click at [317, 159] on div at bounding box center [784, 372] width 1568 height 744
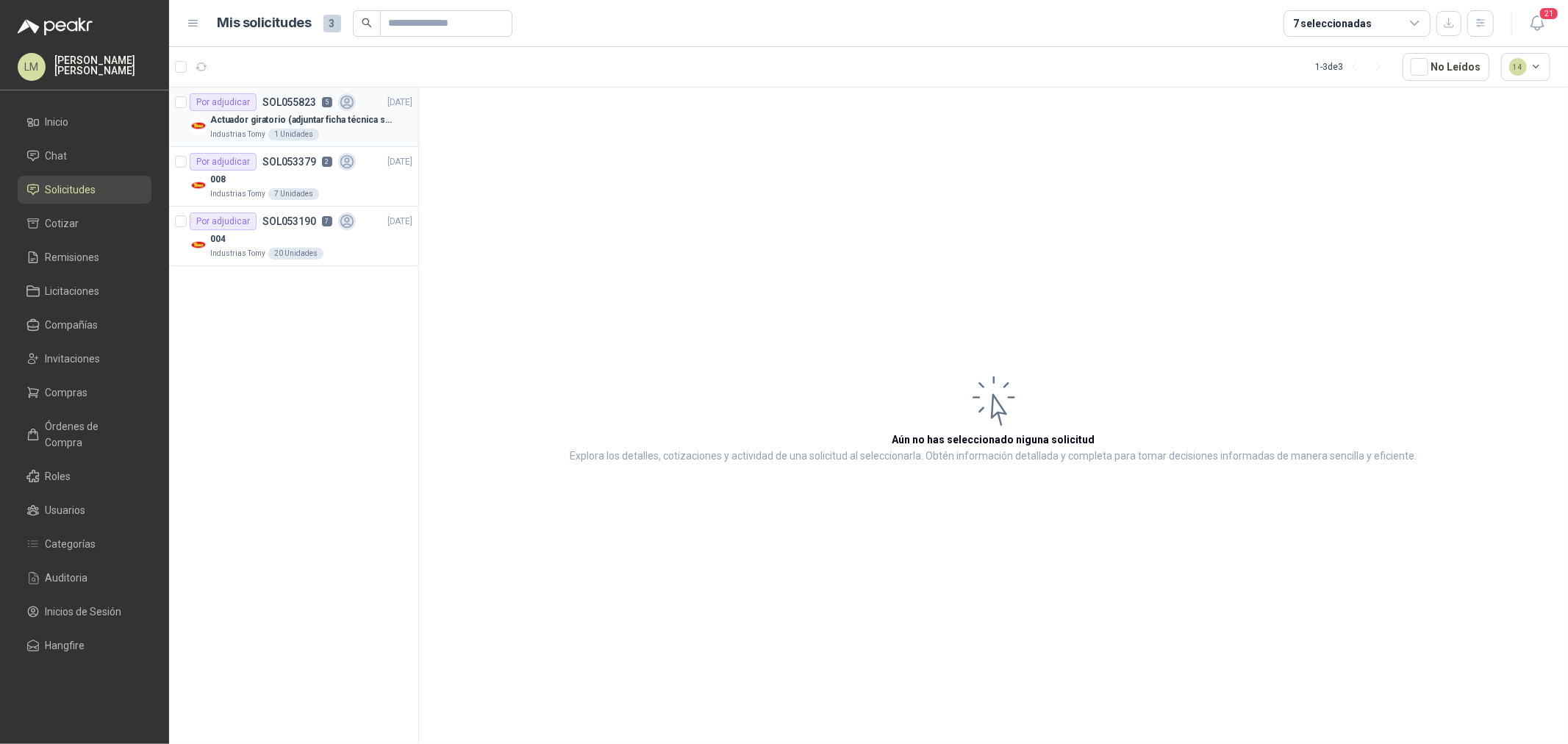
click at [300, 116] on p "Actuador giratorio (adjuntar ficha técnica si es diferente a festo)" at bounding box center [301, 121] width 183 height 14
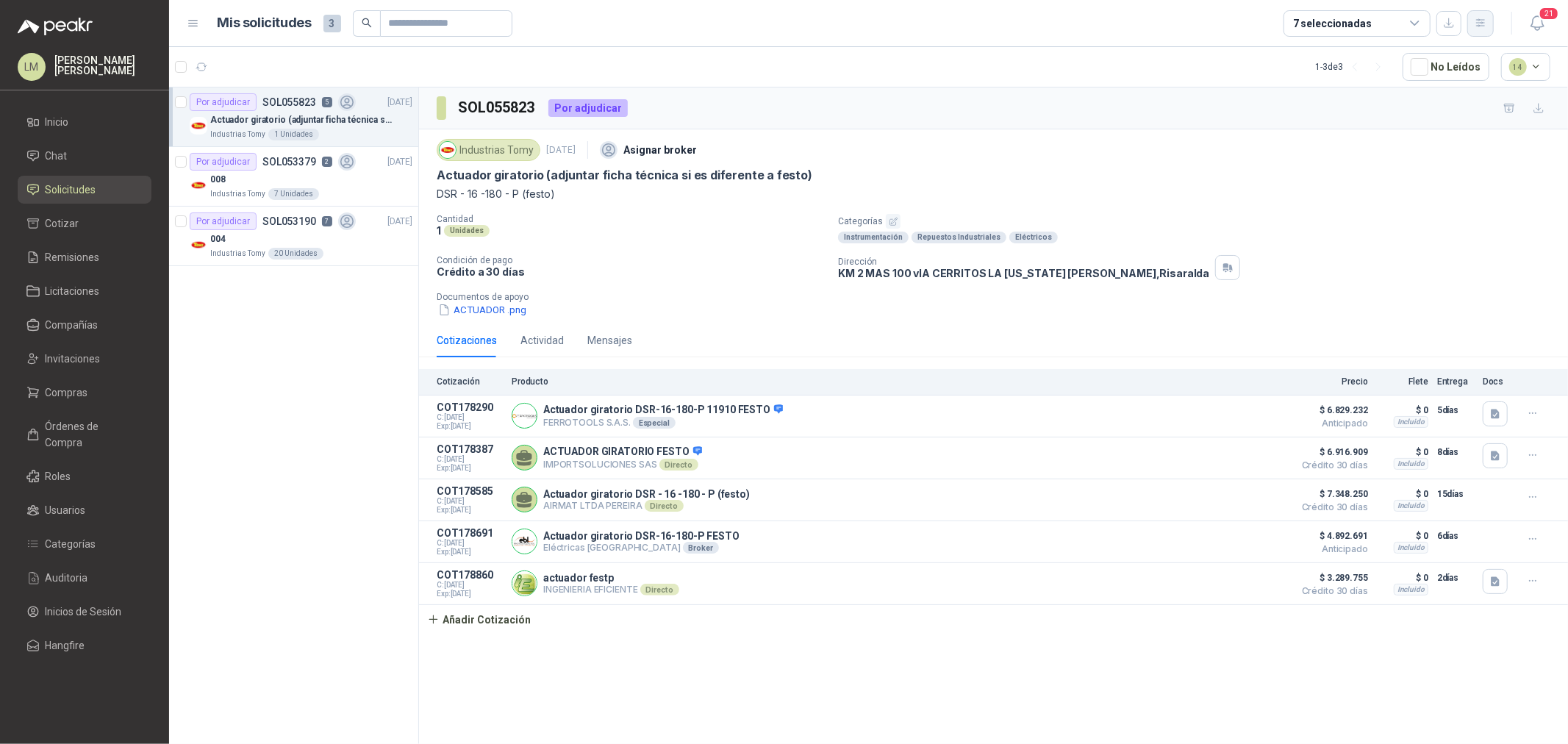
click at [1485, 23] on icon "button" at bounding box center [1480, 23] width 8 height 8
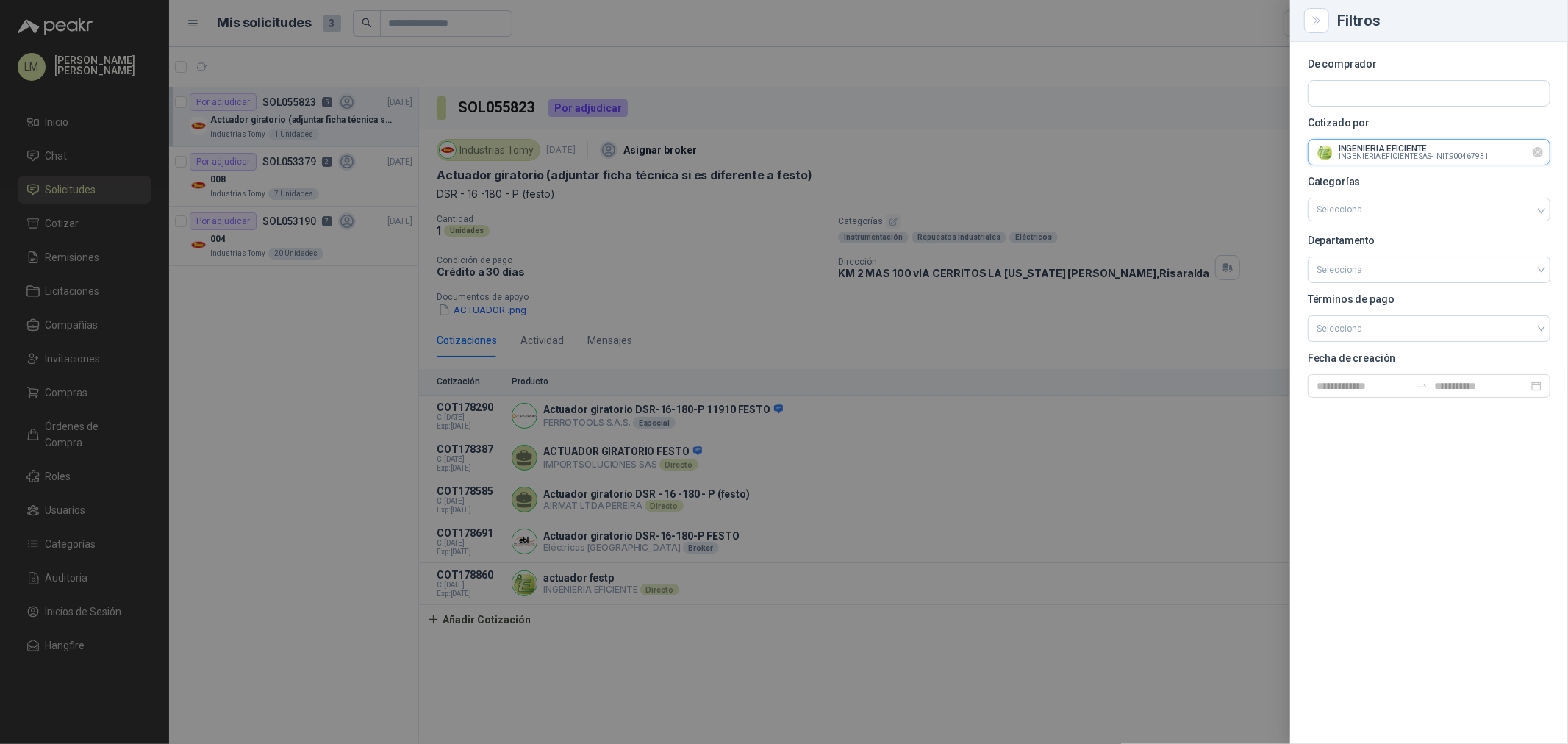
click at [1380, 148] on input "text" at bounding box center [1429, 152] width 241 height 25
type input "*"
drag, startPoint x: 1436, startPoint y: 149, endPoint x: 1362, endPoint y: 155, distance: 74.2
click at [1362, 155] on input "**********" at bounding box center [1429, 152] width 241 height 25
type input "**********"
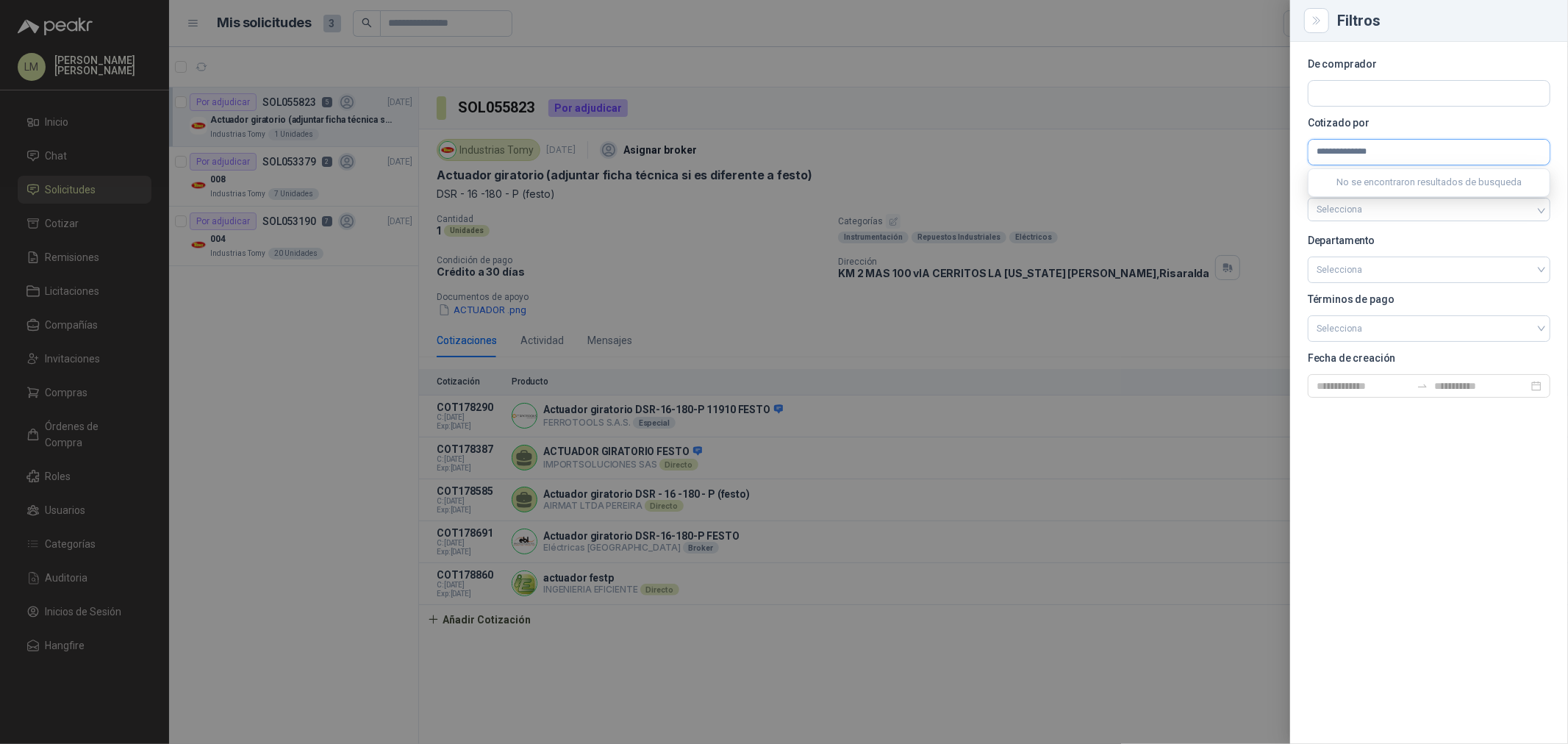
drag, startPoint x: 1331, startPoint y: 155, endPoint x: 1210, endPoint y: 152, distance: 121.0
click at [1210, 152] on div "**********" at bounding box center [784, 372] width 1568 height 744
drag, startPoint x: 27, startPoint y: 303, endPoint x: 45, endPoint y: 307, distance: 18.4
click at [28, 303] on div at bounding box center [784, 372] width 1568 height 744
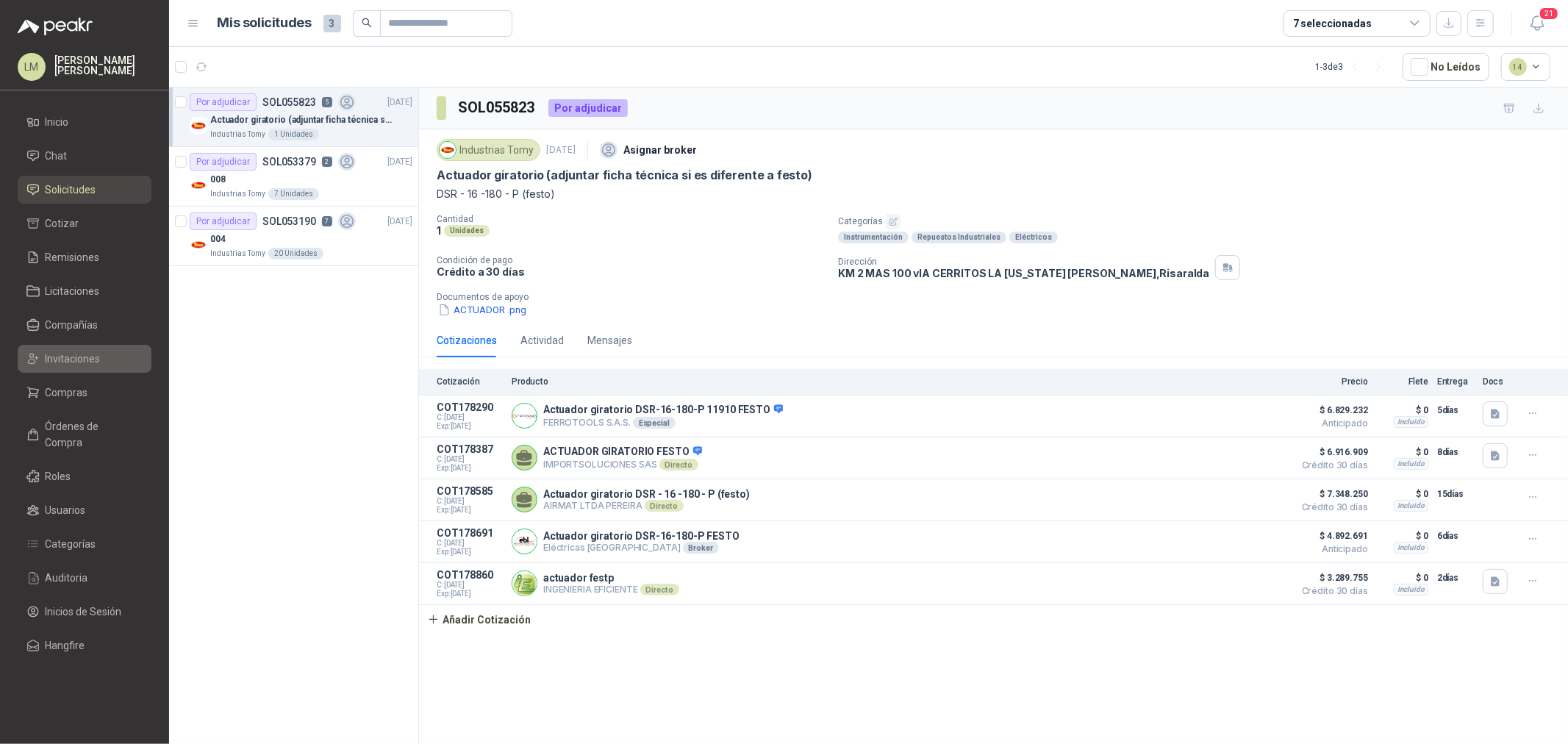
click at [68, 351] on span "Invitaciones" at bounding box center [73, 358] width 55 height 16
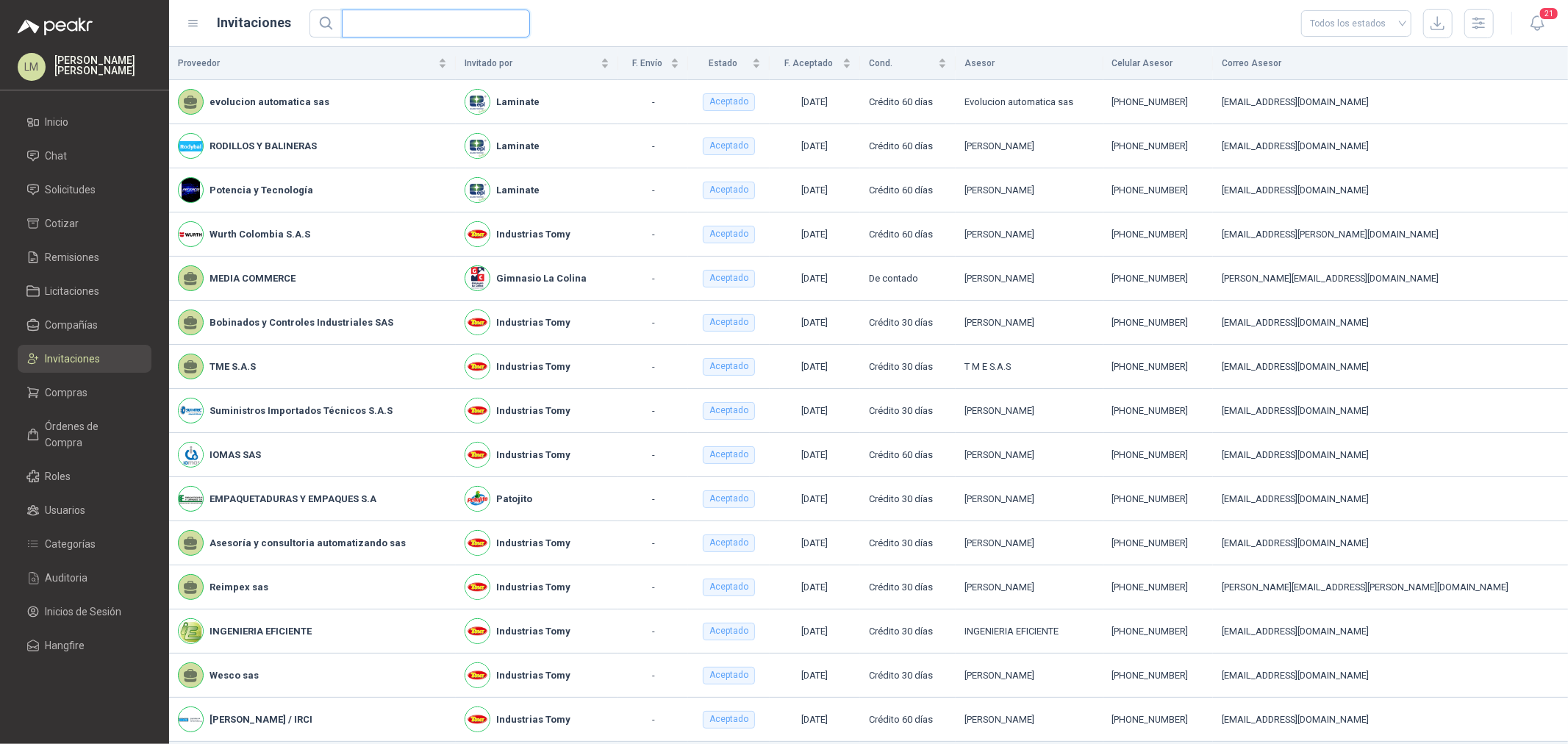
click at [392, 26] on input "text" at bounding box center [430, 23] width 159 height 26
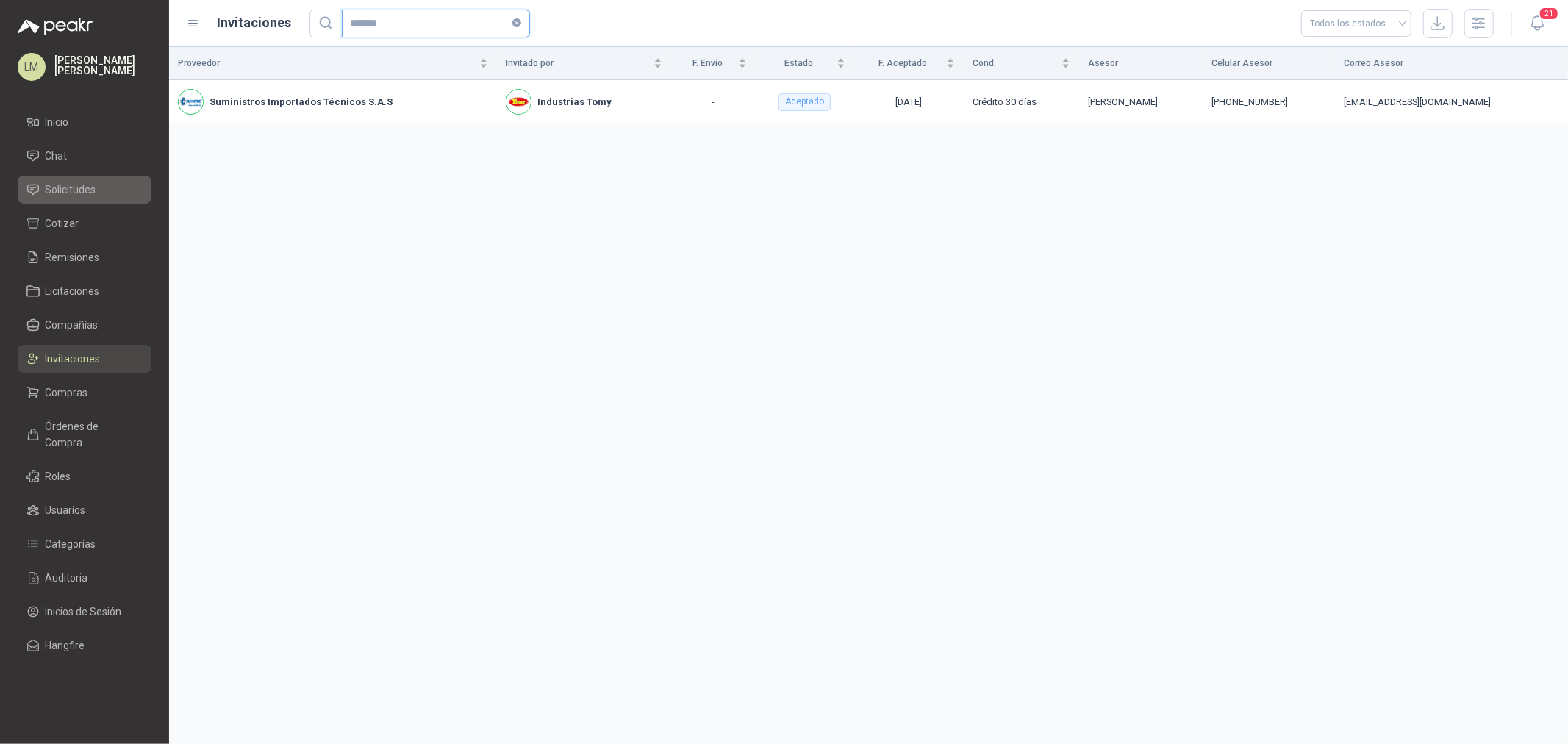
type input "*******"
click at [82, 192] on span "Solicitudes" at bounding box center [71, 189] width 51 height 16
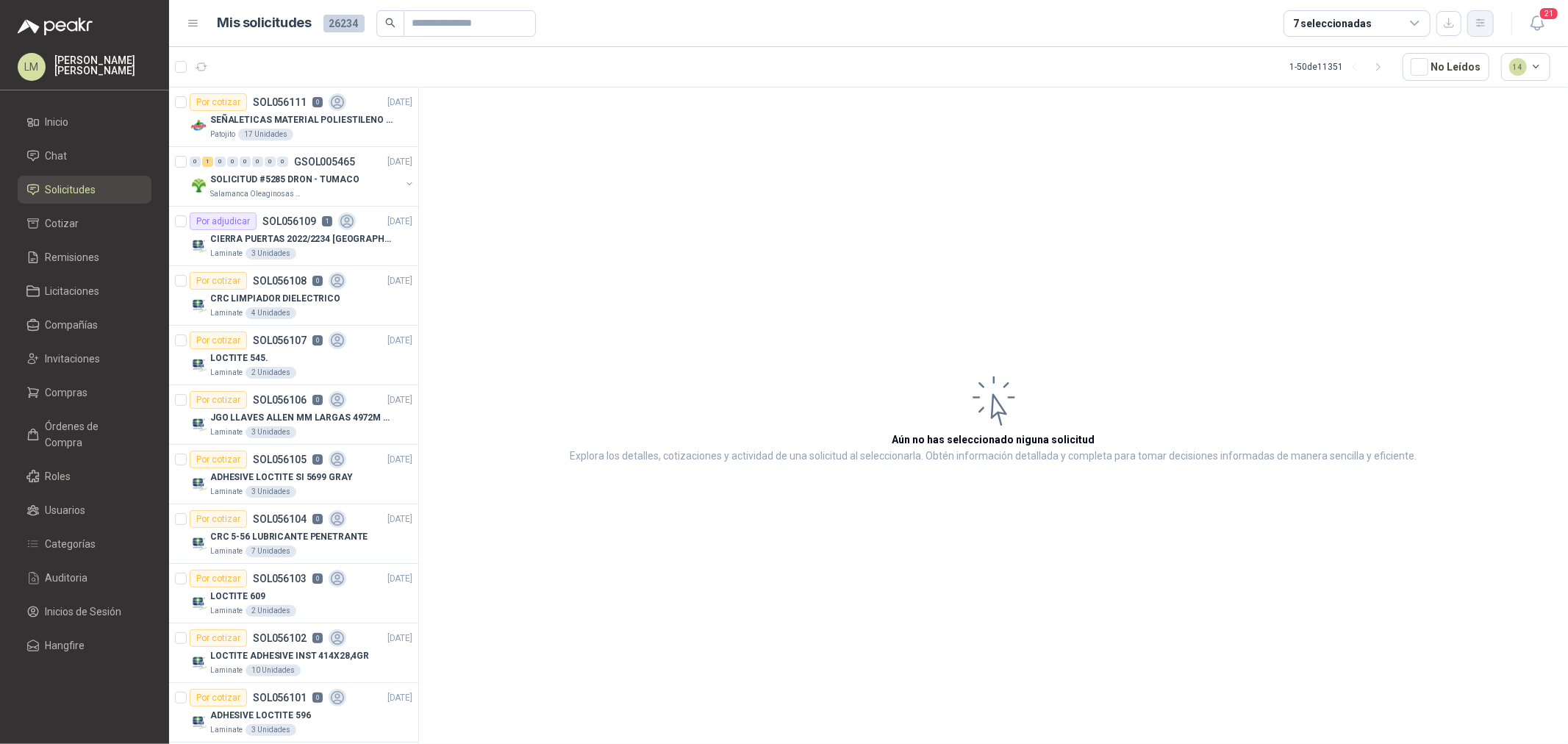
click at [1475, 23] on icon "button" at bounding box center [1481, 23] width 12 height 12
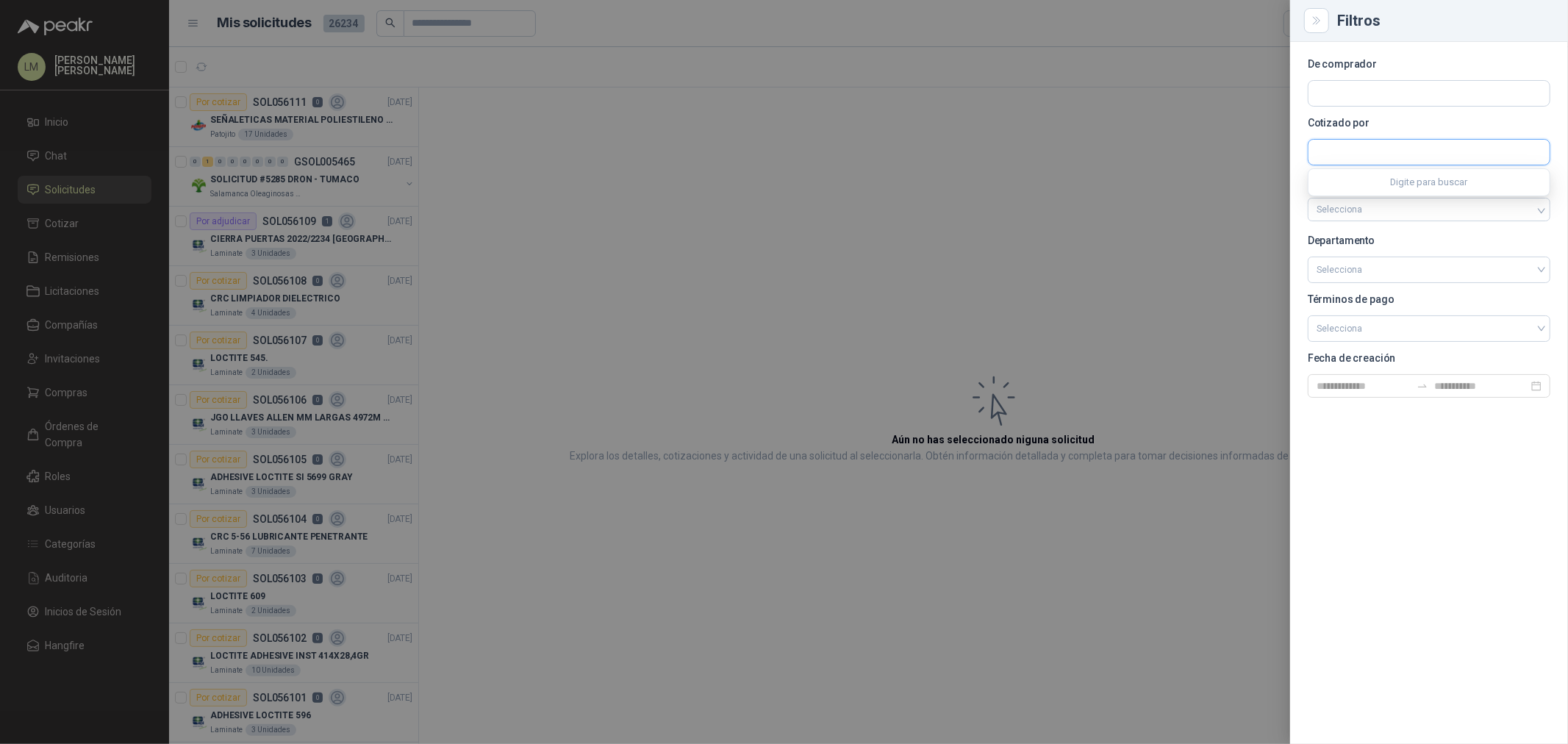
click at [1386, 140] on input "text" at bounding box center [1429, 152] width 241 height 25
type input "**********"
click at [1384, 185] on p "Suministros Importados Técnicos S.A.S" at bounding box center [1423, 183] width 161 height 8
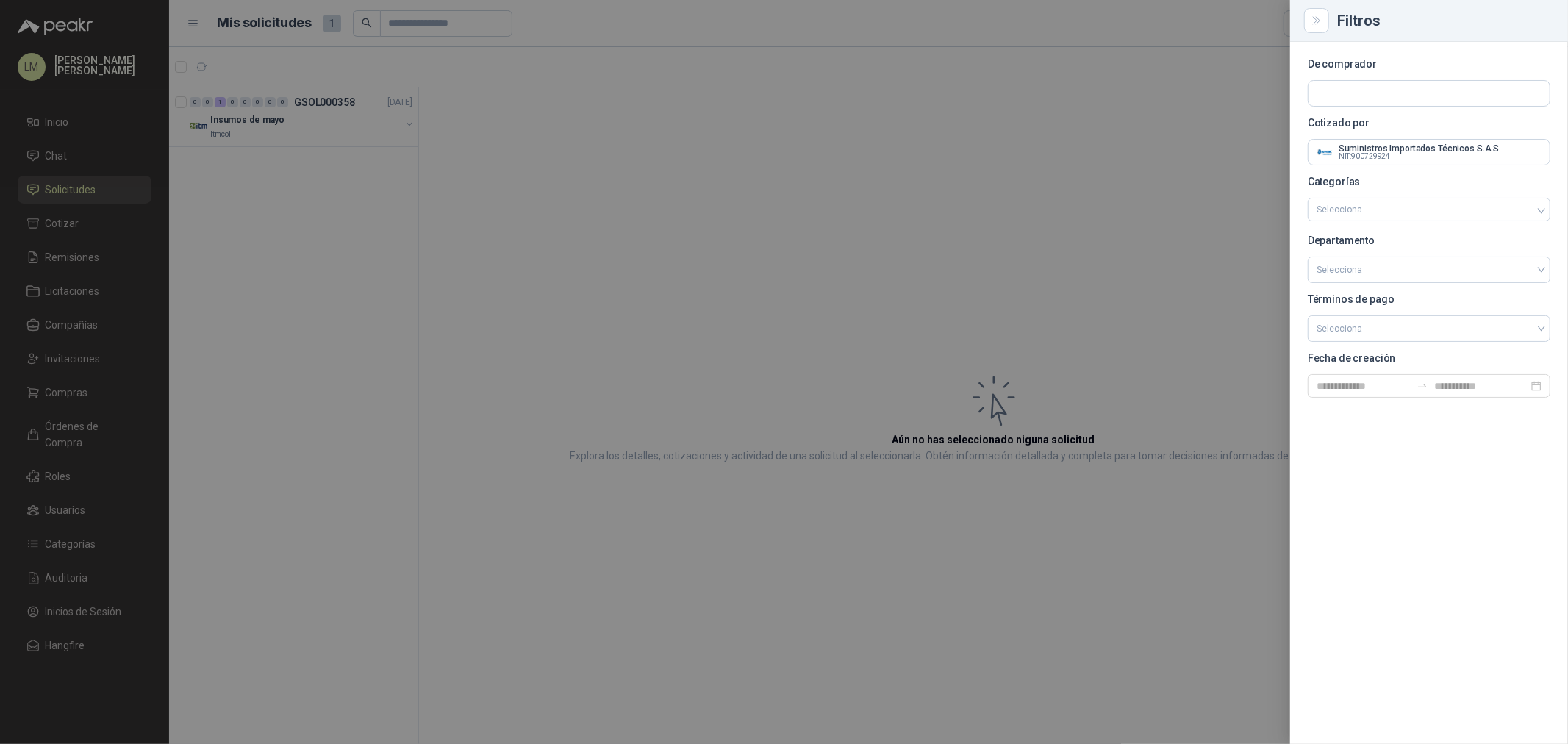
click at [406, 32] on div at bounding box center [784, 372] width 1568 height 744
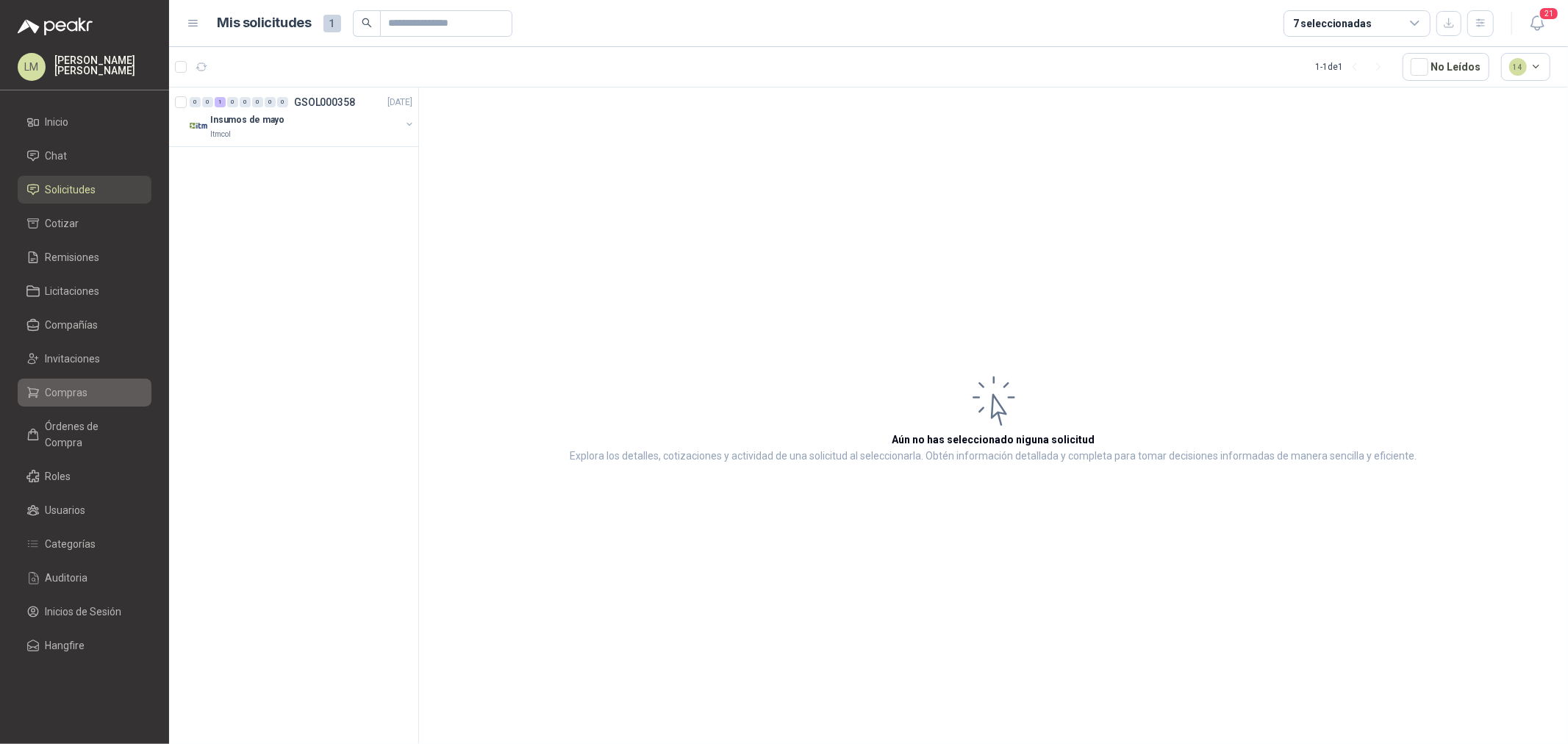
click at [77, 389] on span "Compras" at bounding box center [66, 392] width 42 height 16
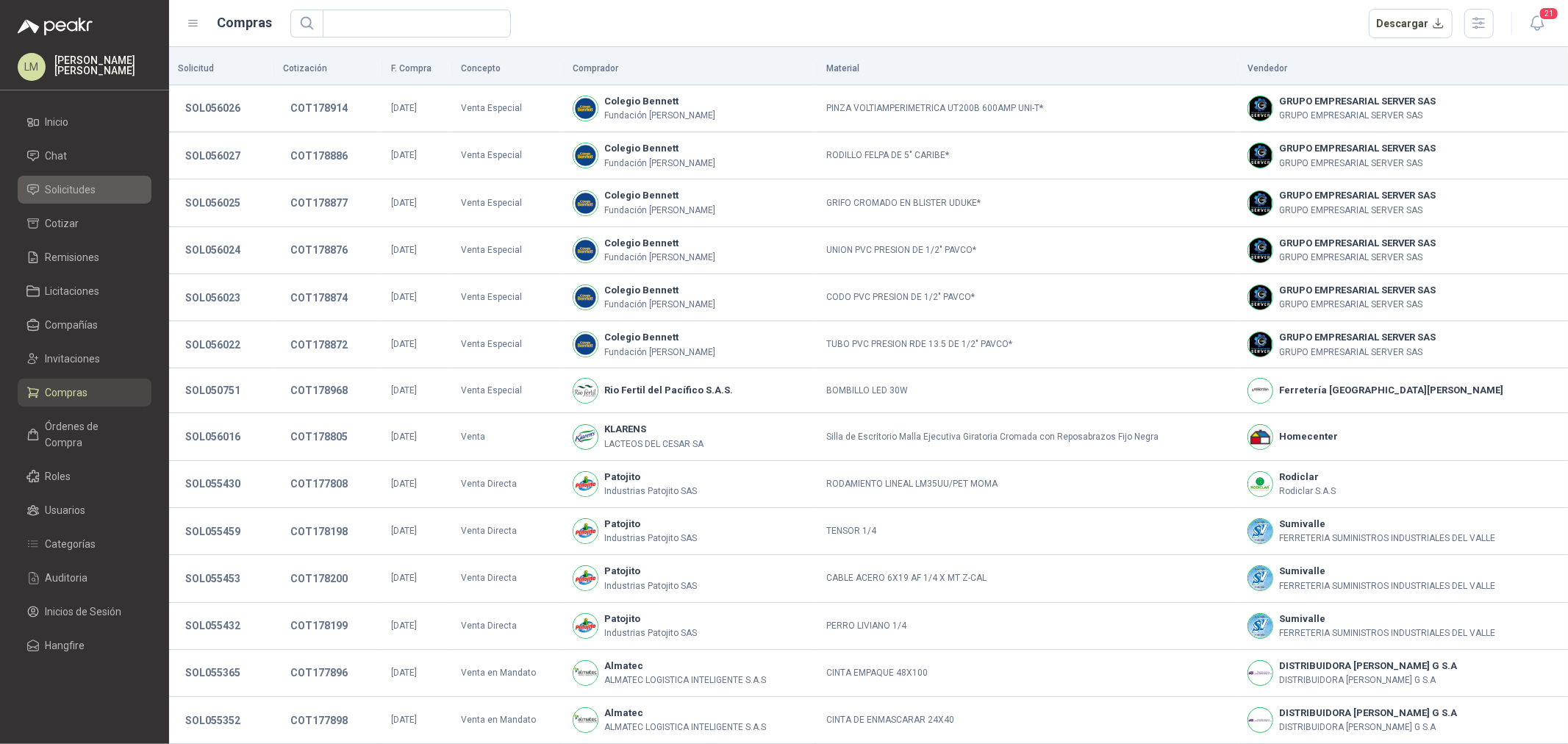
click at [83, 185] on span "Solicitudes" at bounding box center [71, 189] width 51 height 16
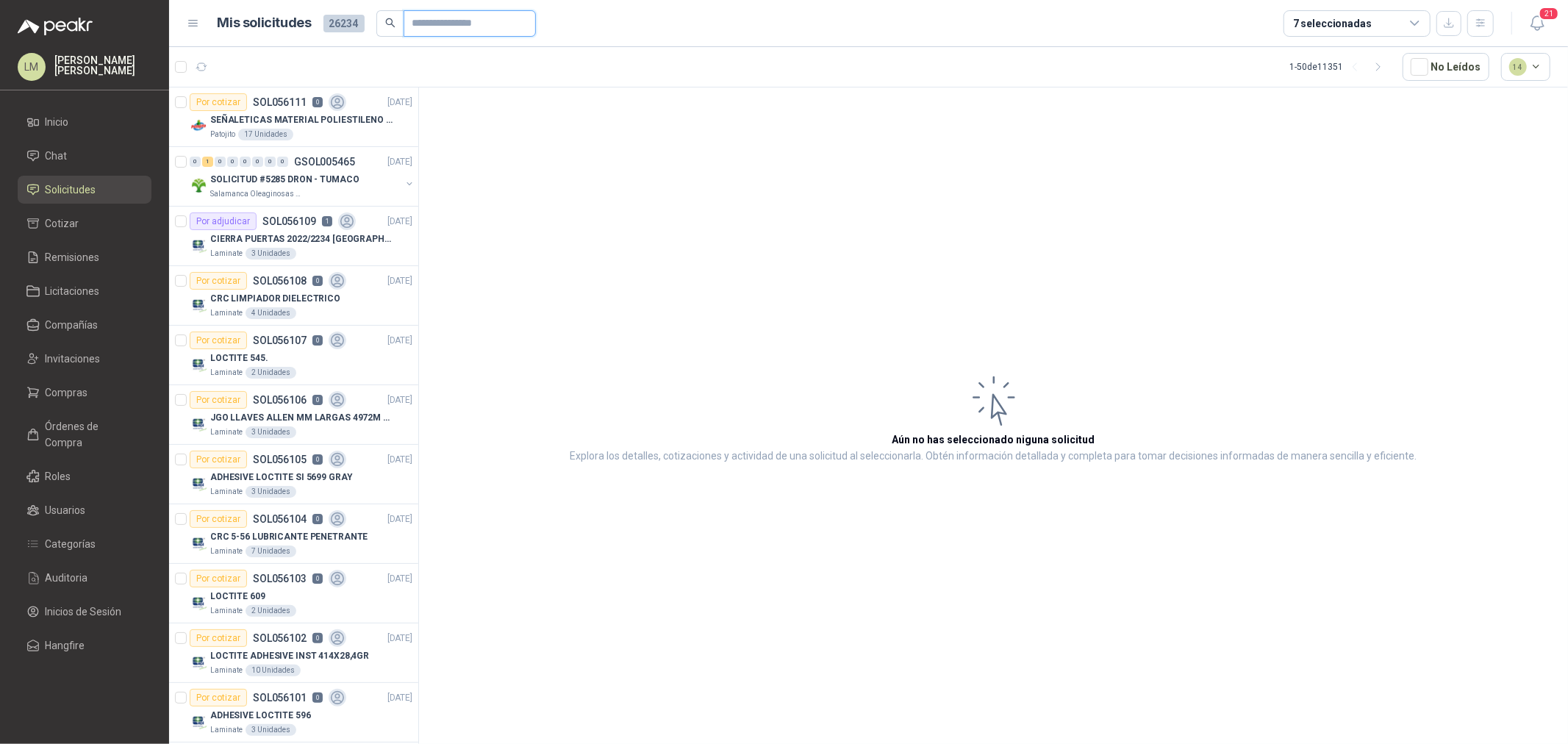
click at [450, 16] on input "text" at bounding box center [463, 23] width 103 height 25
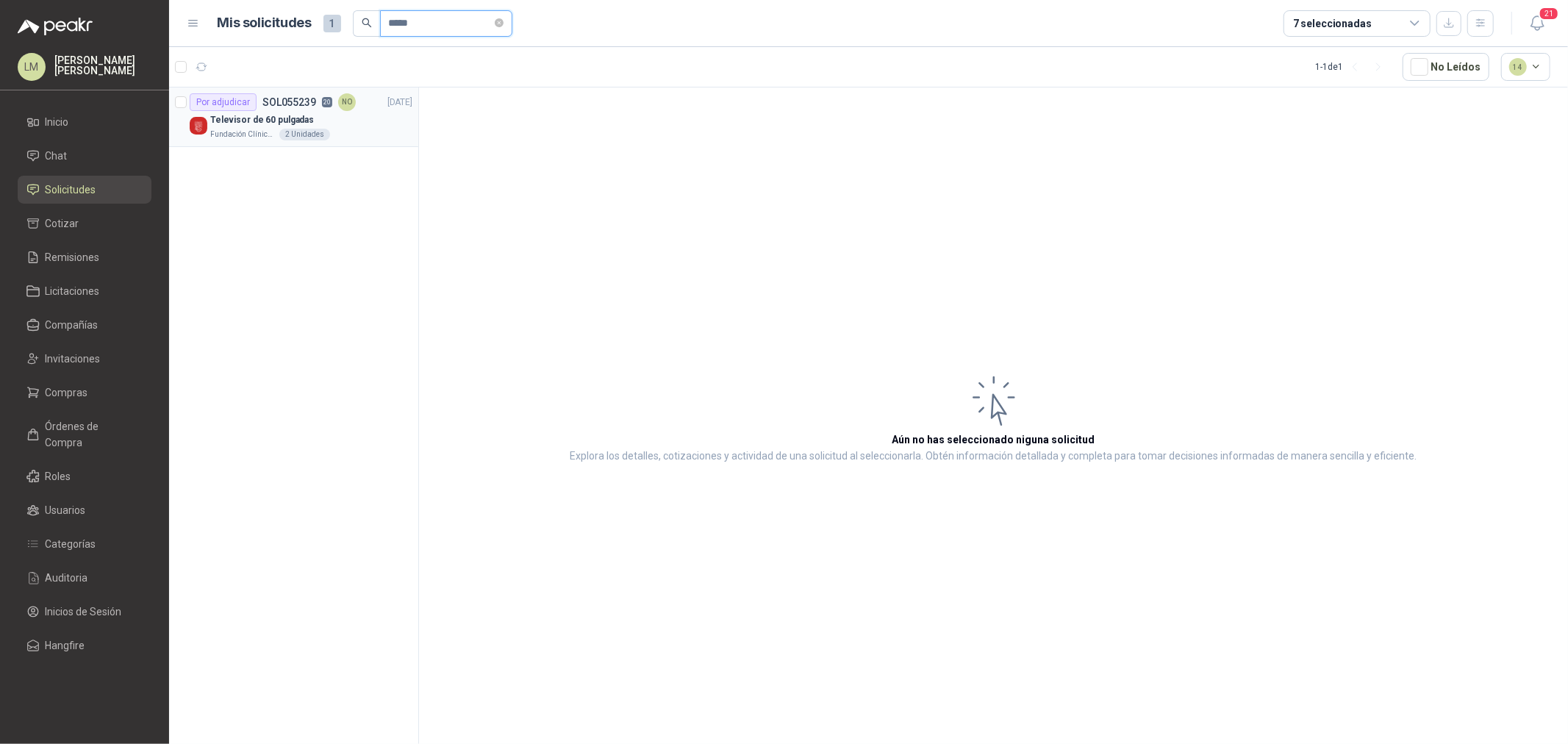
type input "*****"
click at [344, 110] on div "NO" at bounding box center [347, 102] width 18 height 18
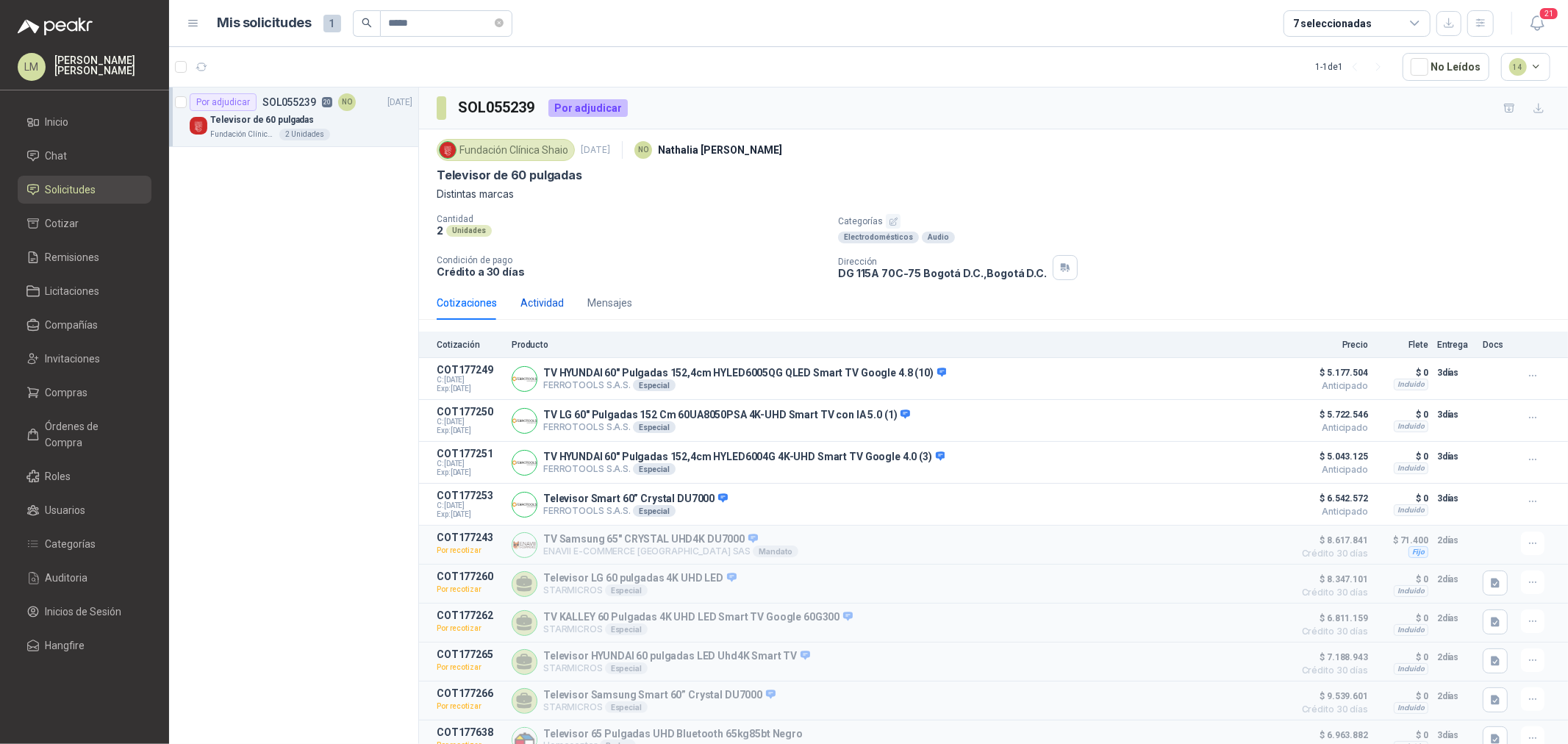
click at [540, 304] on div "Actividad" at bounding box center [542, 303] width 43 height 16
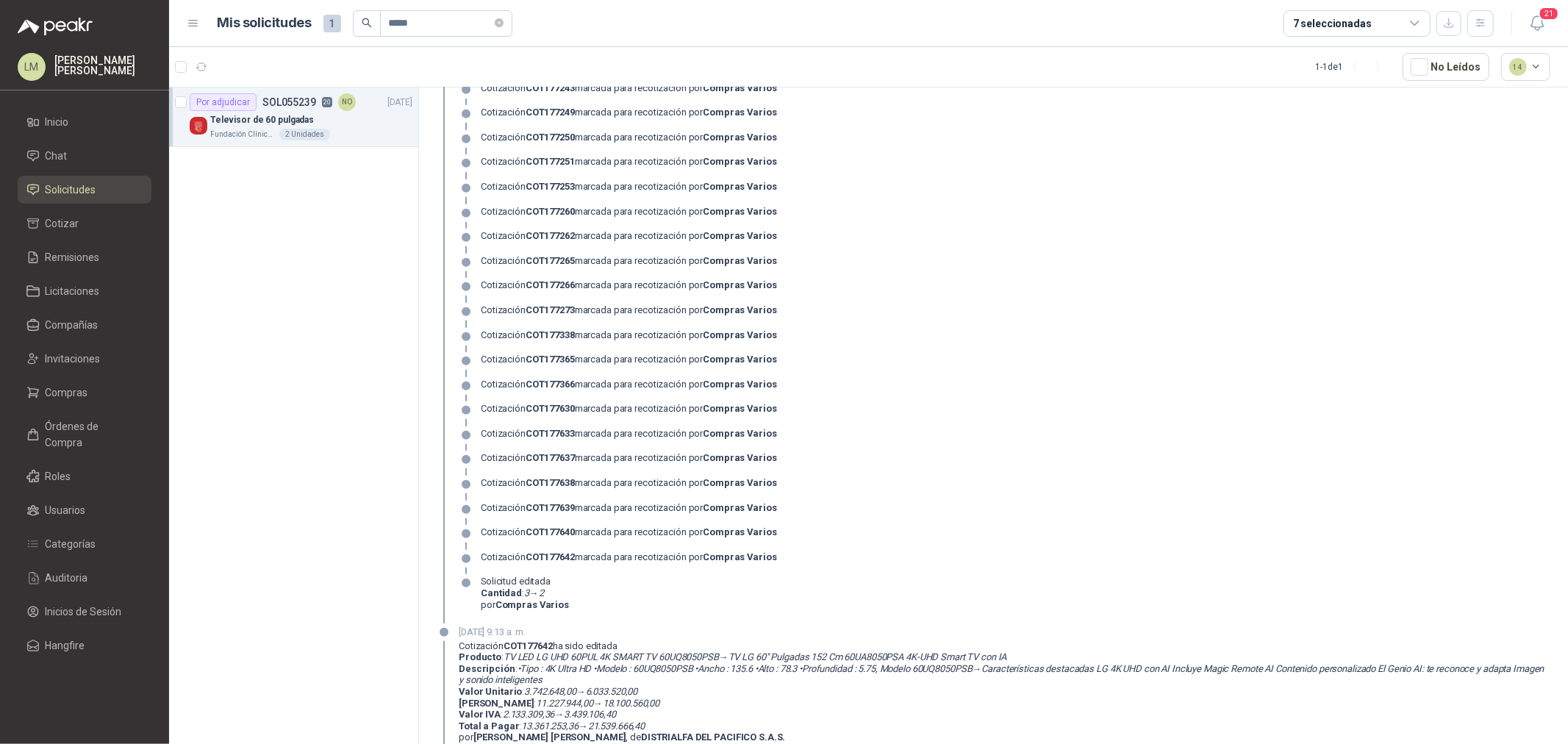
scroll to position [980, 0]
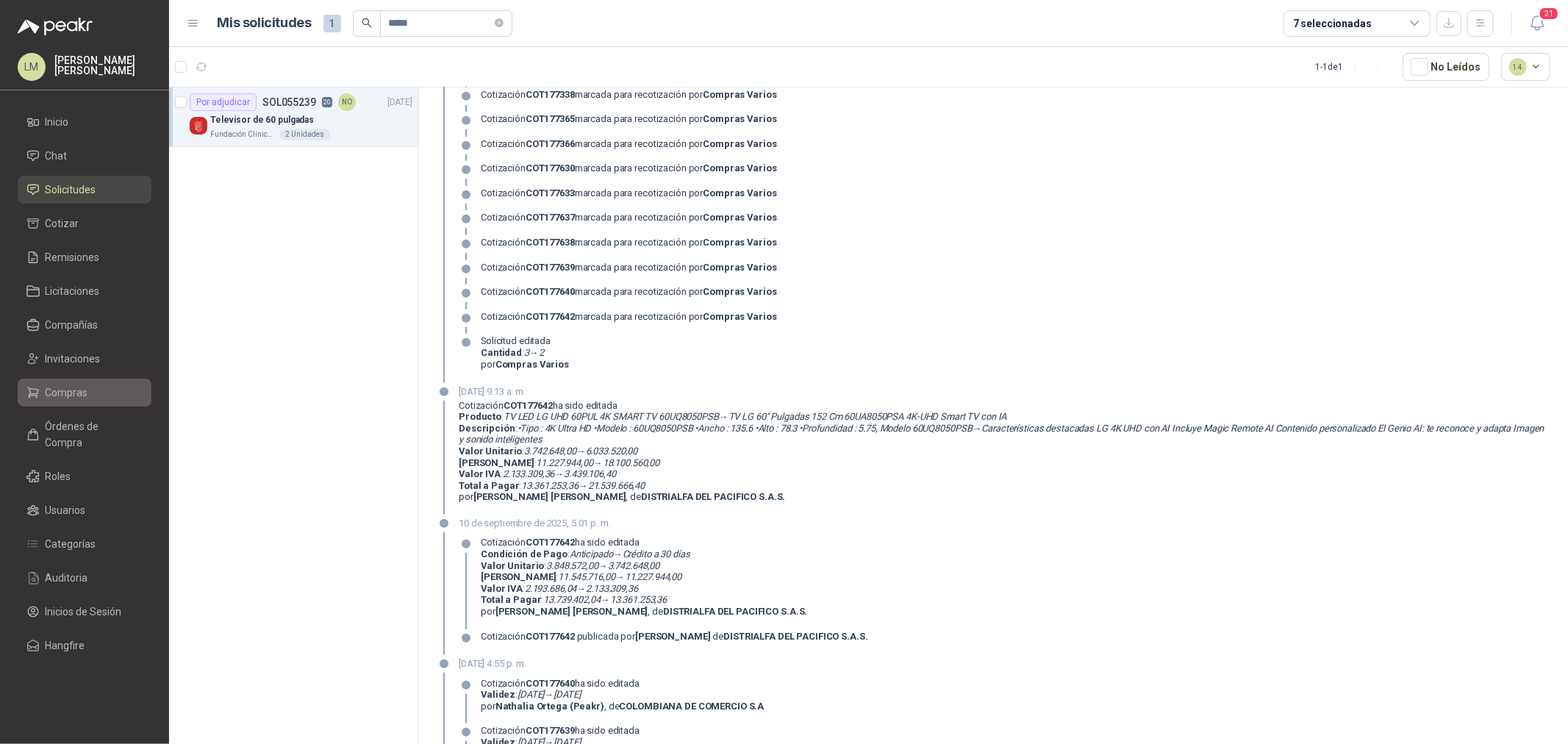
click at [63, 389] on span "Compras" at bounding box center [66, 392] width 42 height 16
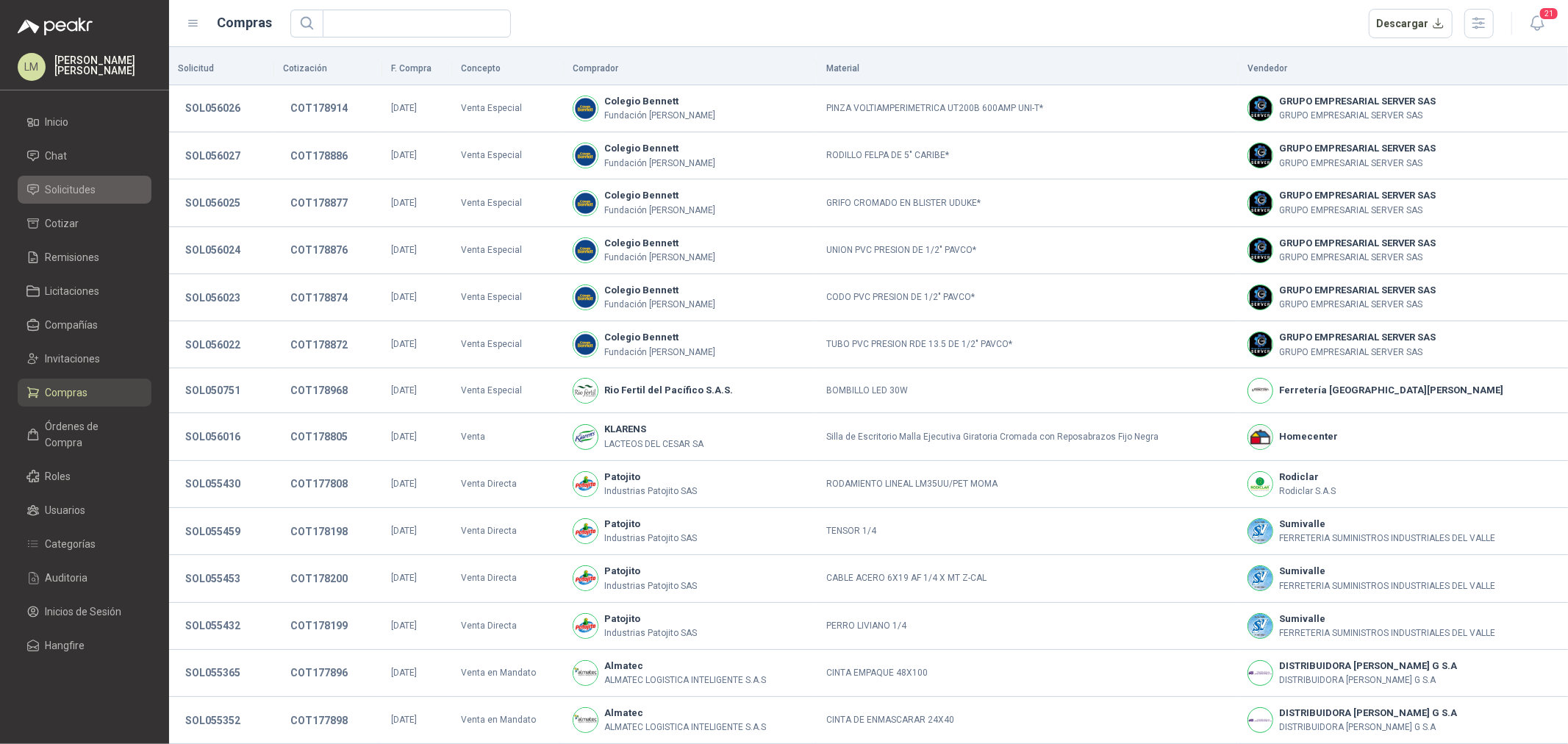
click at [79, 185] on span "Solicitudes" at bounding box center [71, 189] width 51 height 16
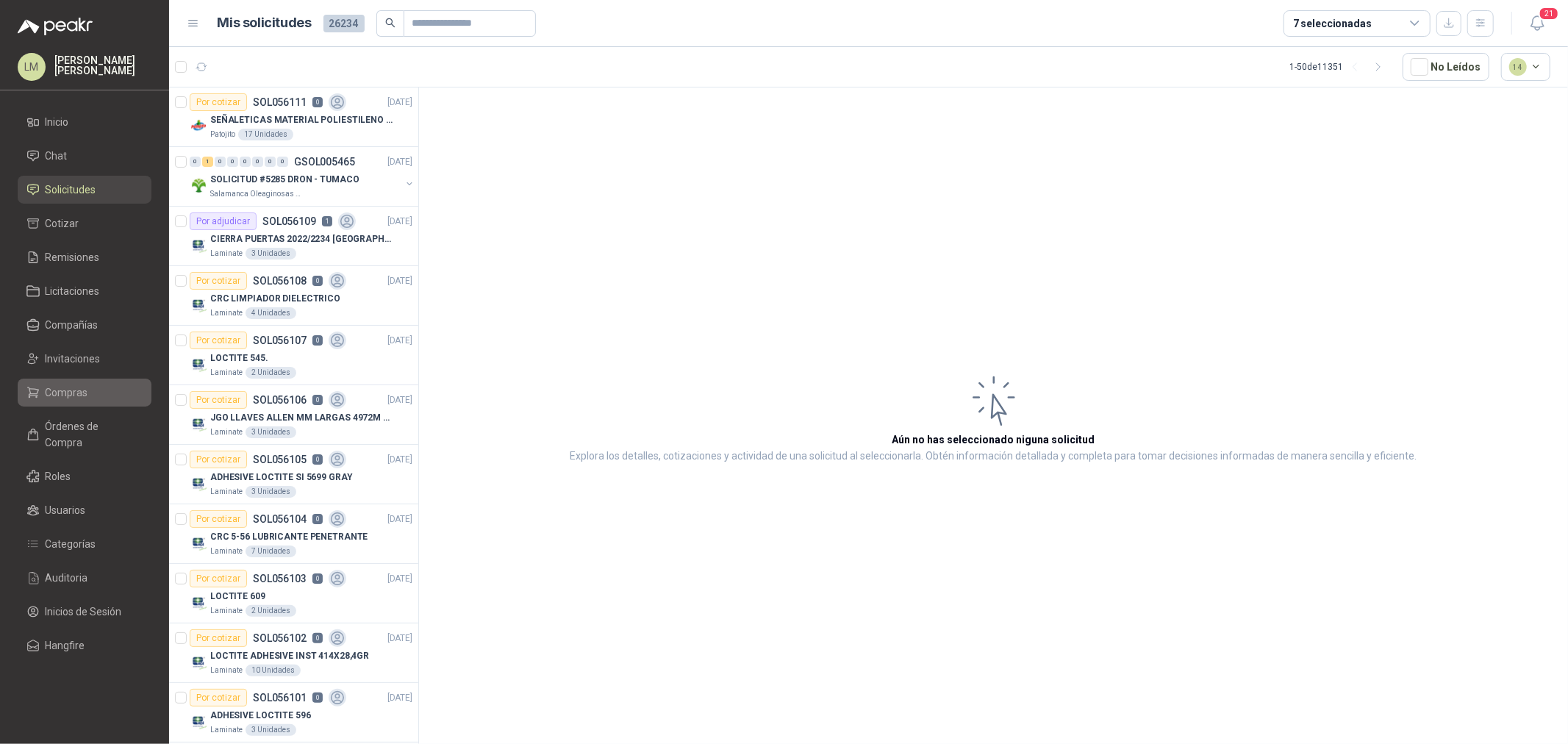
click at [66, 386] on span "Compras" at bounding box center [66, 392] width 42 height 16
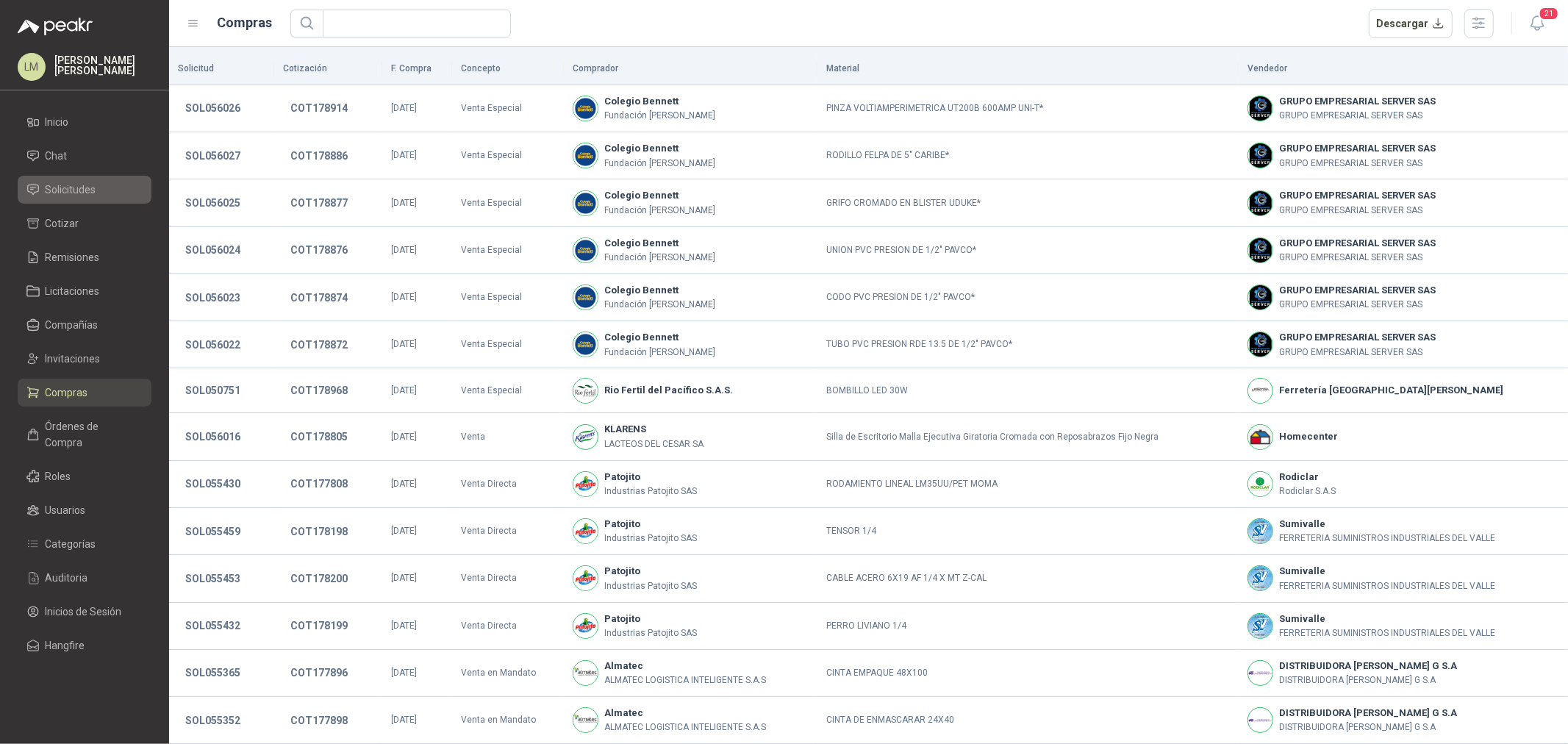
click at [84, 182] on span "Solicitudes" at bounding box center [71, 189] width 51 height 16
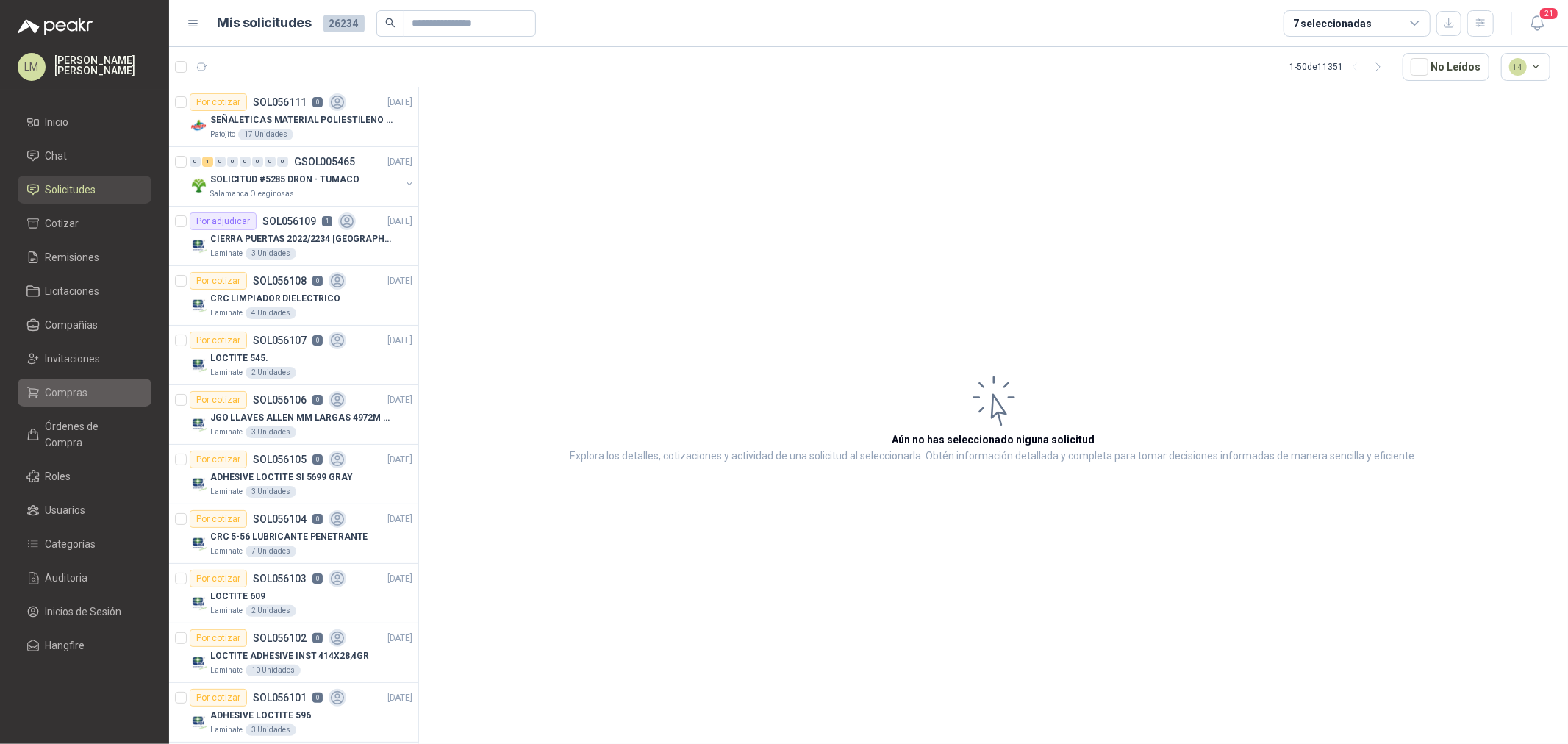
click at [70, 392] on span "Compras" at bounding box center [66, 392] width 42 height 16
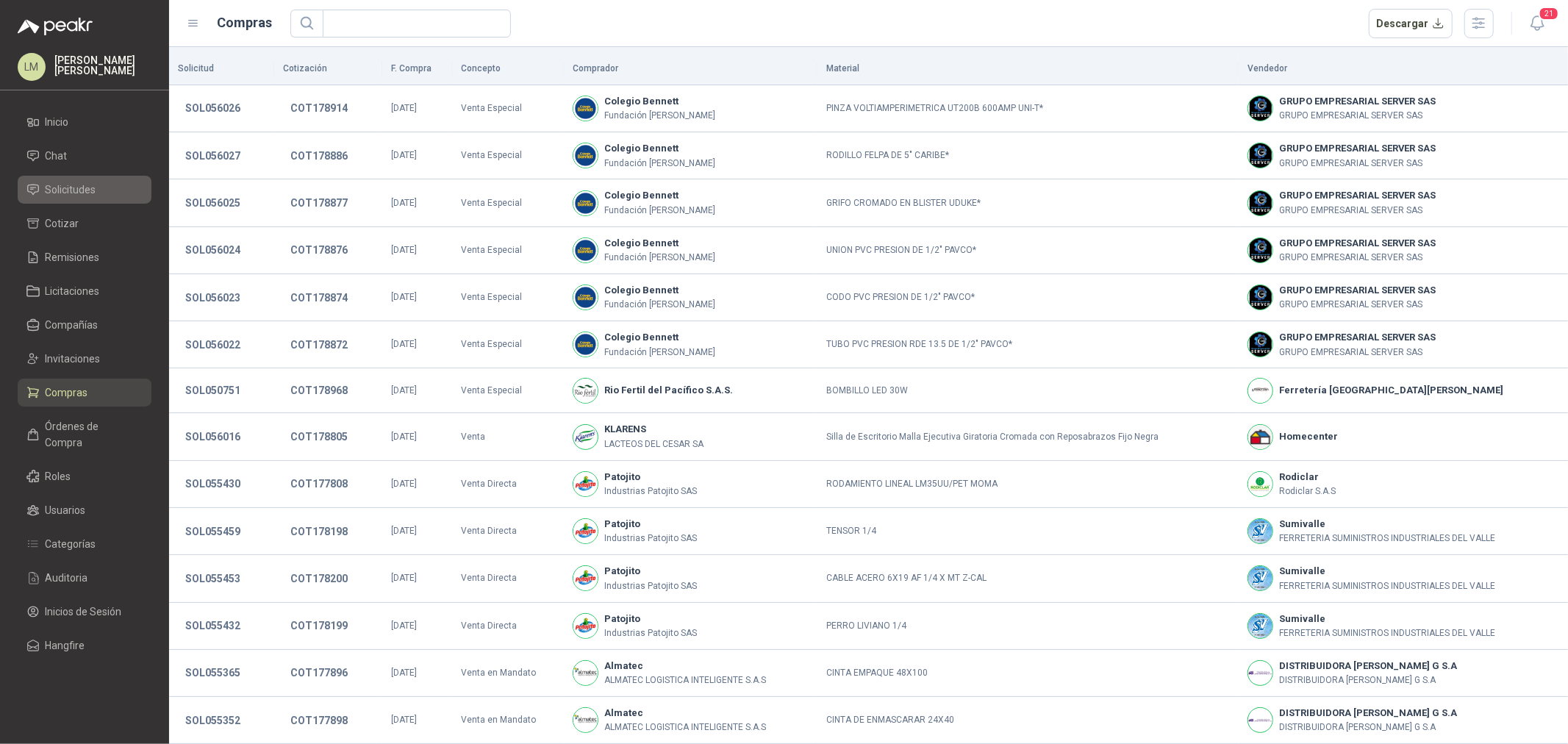
click at [76, 188] on span "Solicitudes" at bounding box center [71, 189] width 51 height 16
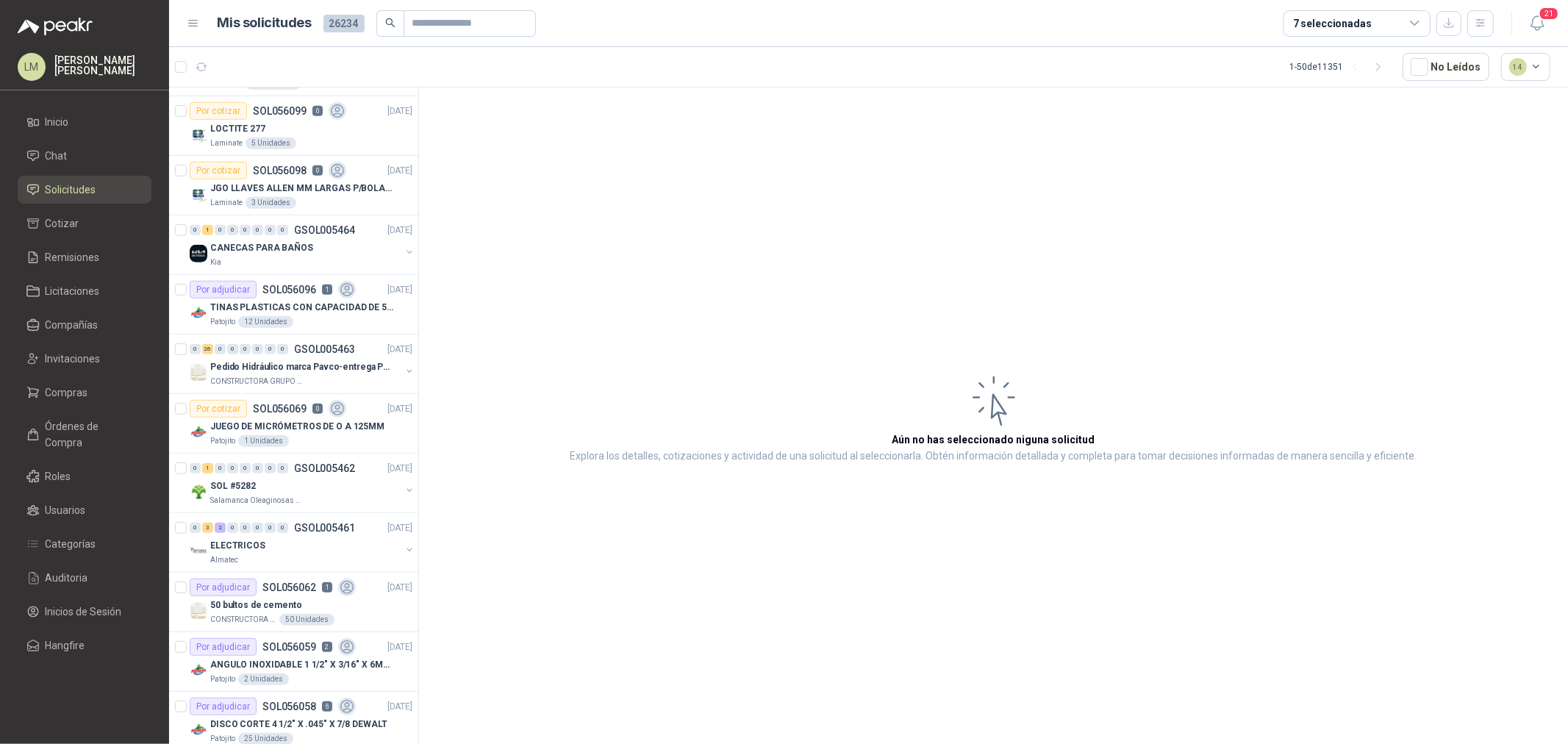
scroll to position [736, 0]
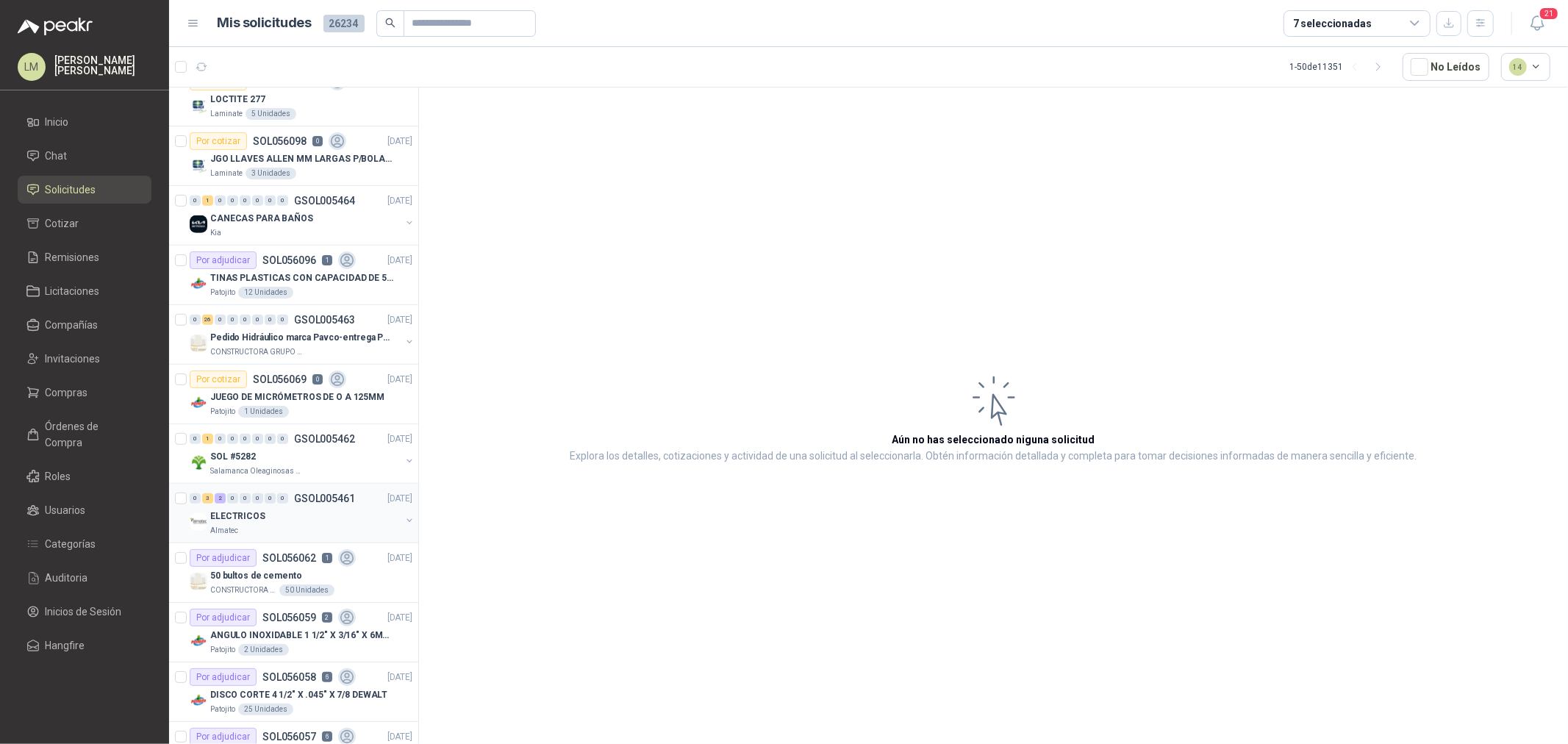
click at [404, 522] on button "button" at bounding box center [409, 520] width 12 height 12
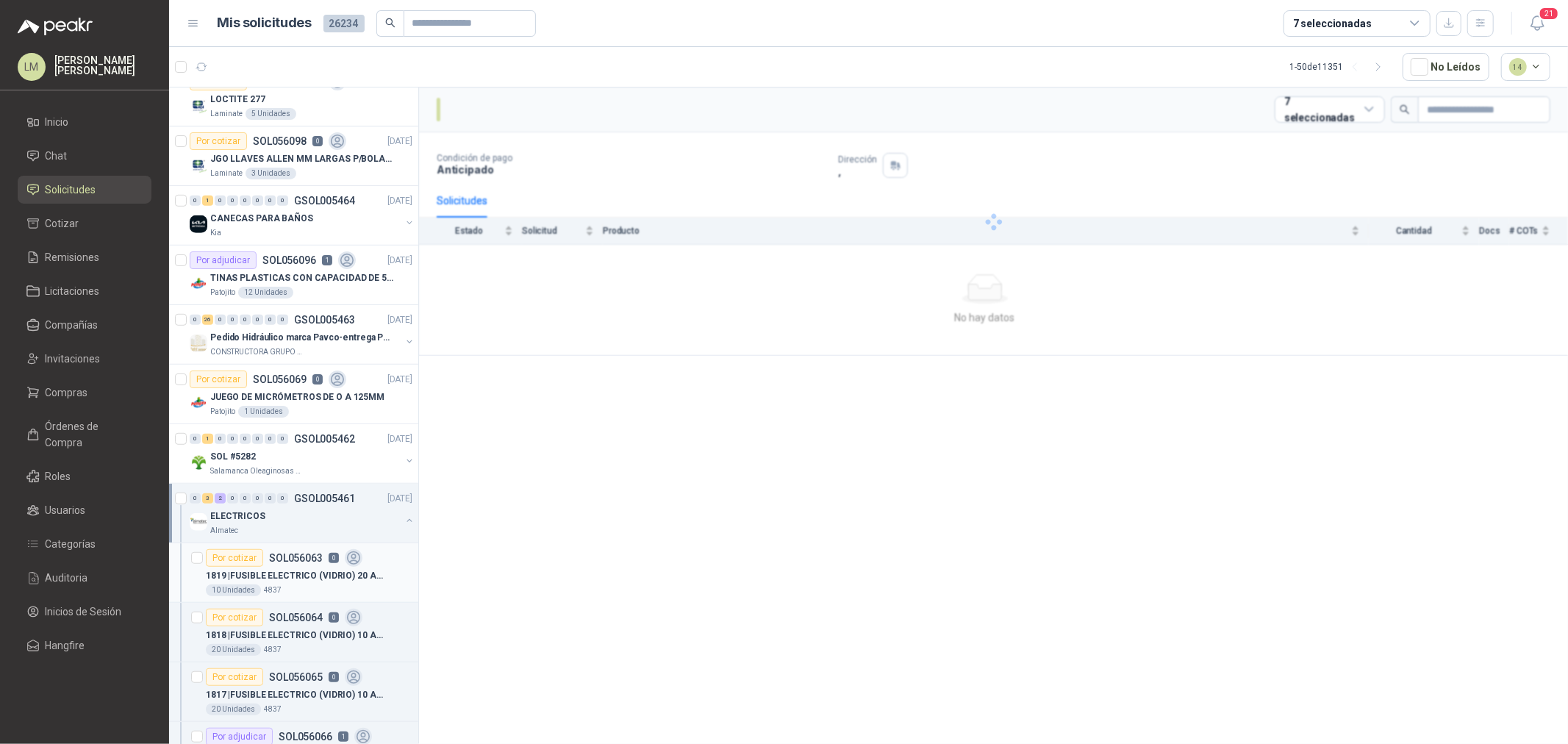
click at [280, 600] on article "Por cotizar SOL056063 0 1819 | FUSIBLE ELECTRICO (VIDRIO) 20 AMP LARGO 10 Unid…" at bounding box center [294, 572] width 249 height 59
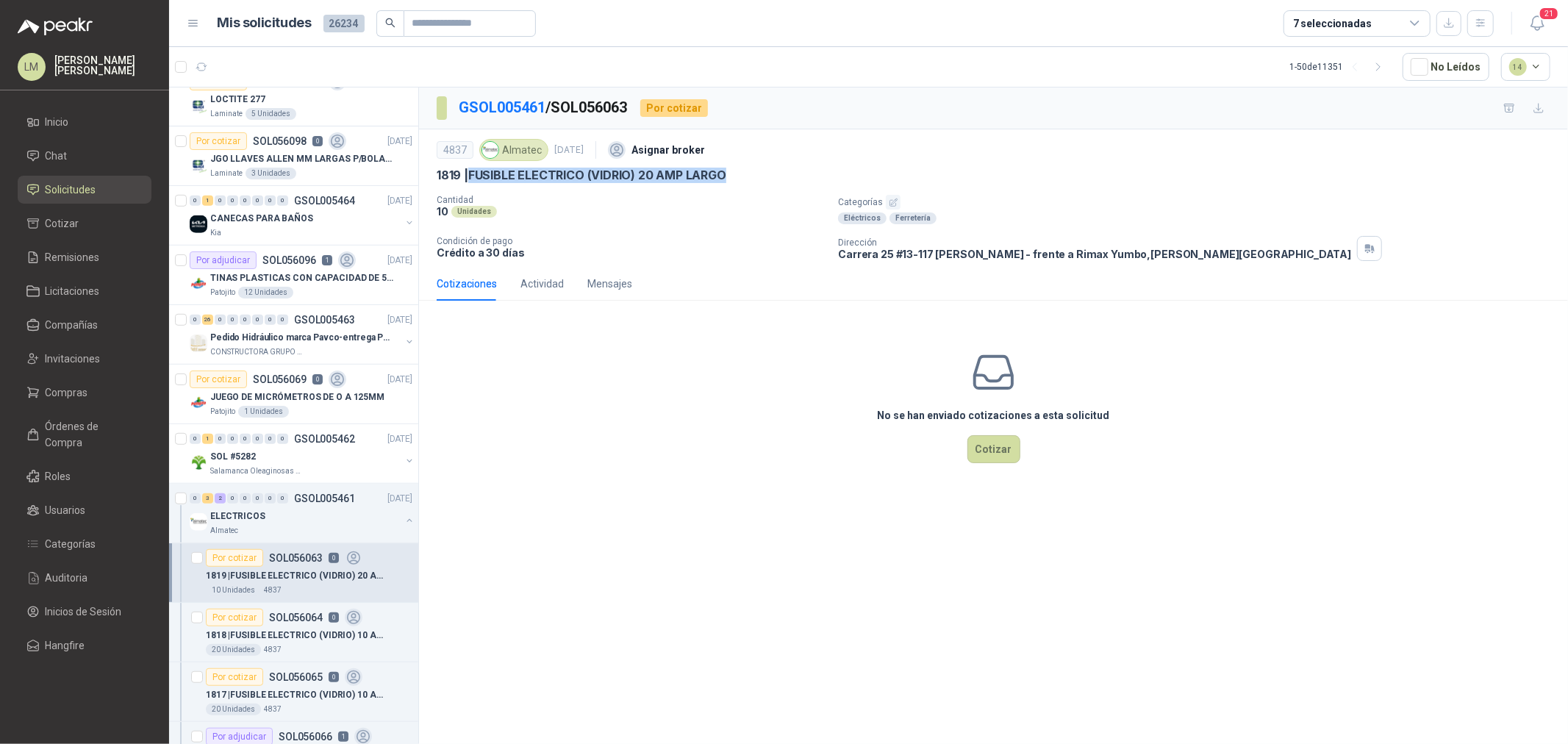
drag, startPoint x: 471, startPoint y: 177, endPoint x: 745, endPoint y: 175, distance: 274.0
click at [745, 175] on div "1819 | FUSIBLE ELECTRICO (VIDRIO) 20 AMP LARGO" at bounding box center [993, 175] width 1114 height 15
copy p "FUSIBLE ELECTRICO (VIDRIO) 20 AMP LARGO"
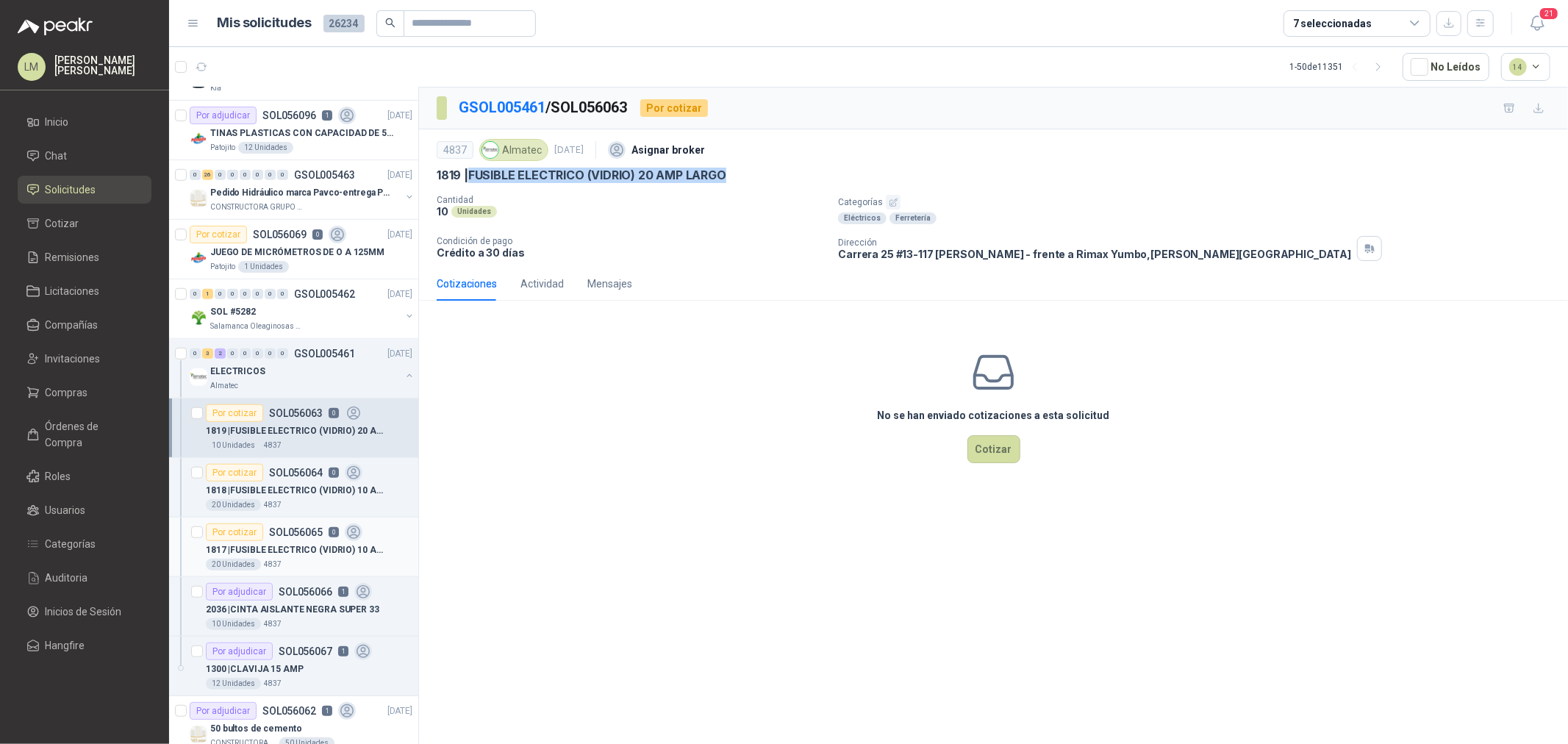
scroll to position [899, 0]
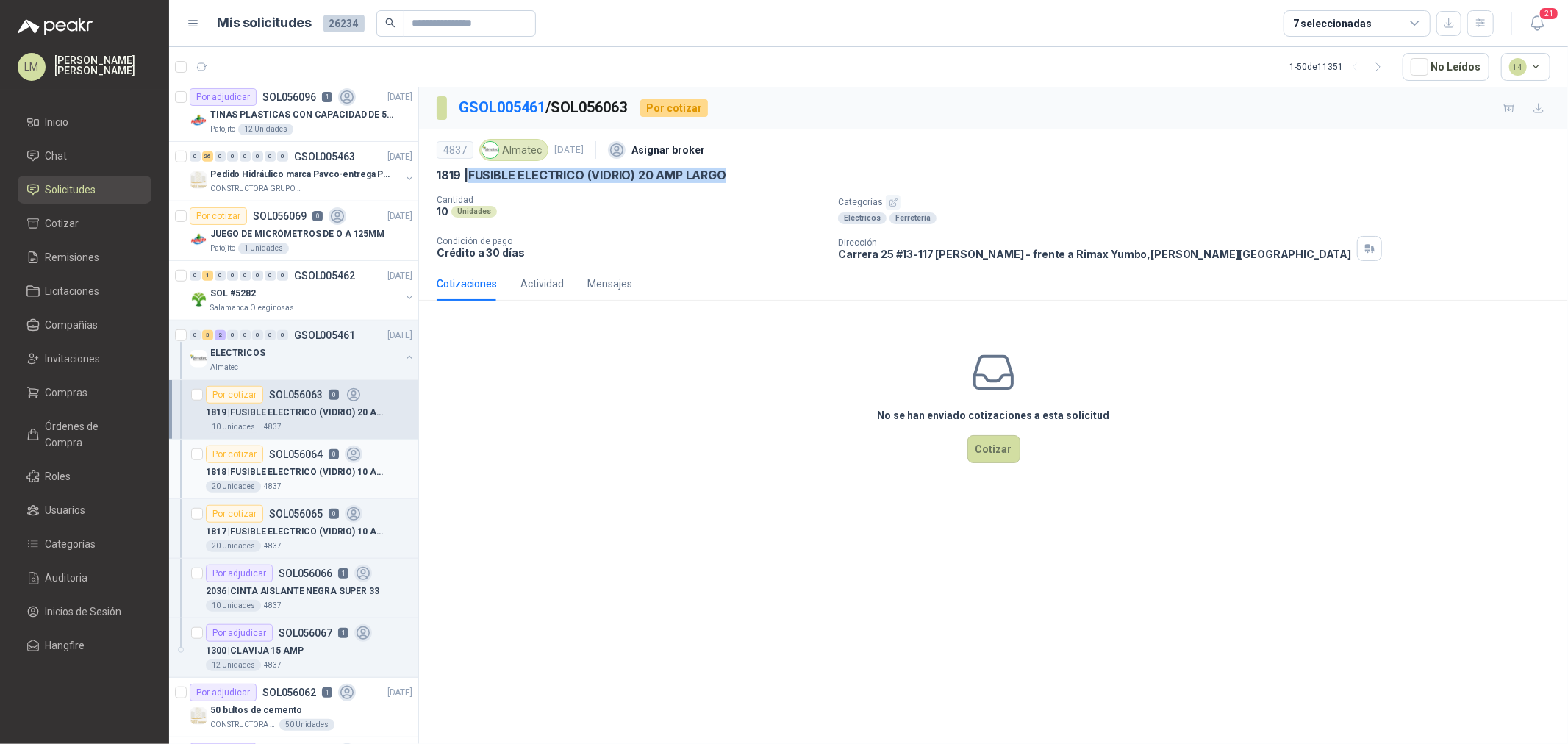
click at [317, 467] on p "1818 | FUSIBLE ELECTRICO (VIDRIO) 10 AMP LARGO" at bounding box center [297, 473] width 183 height 14
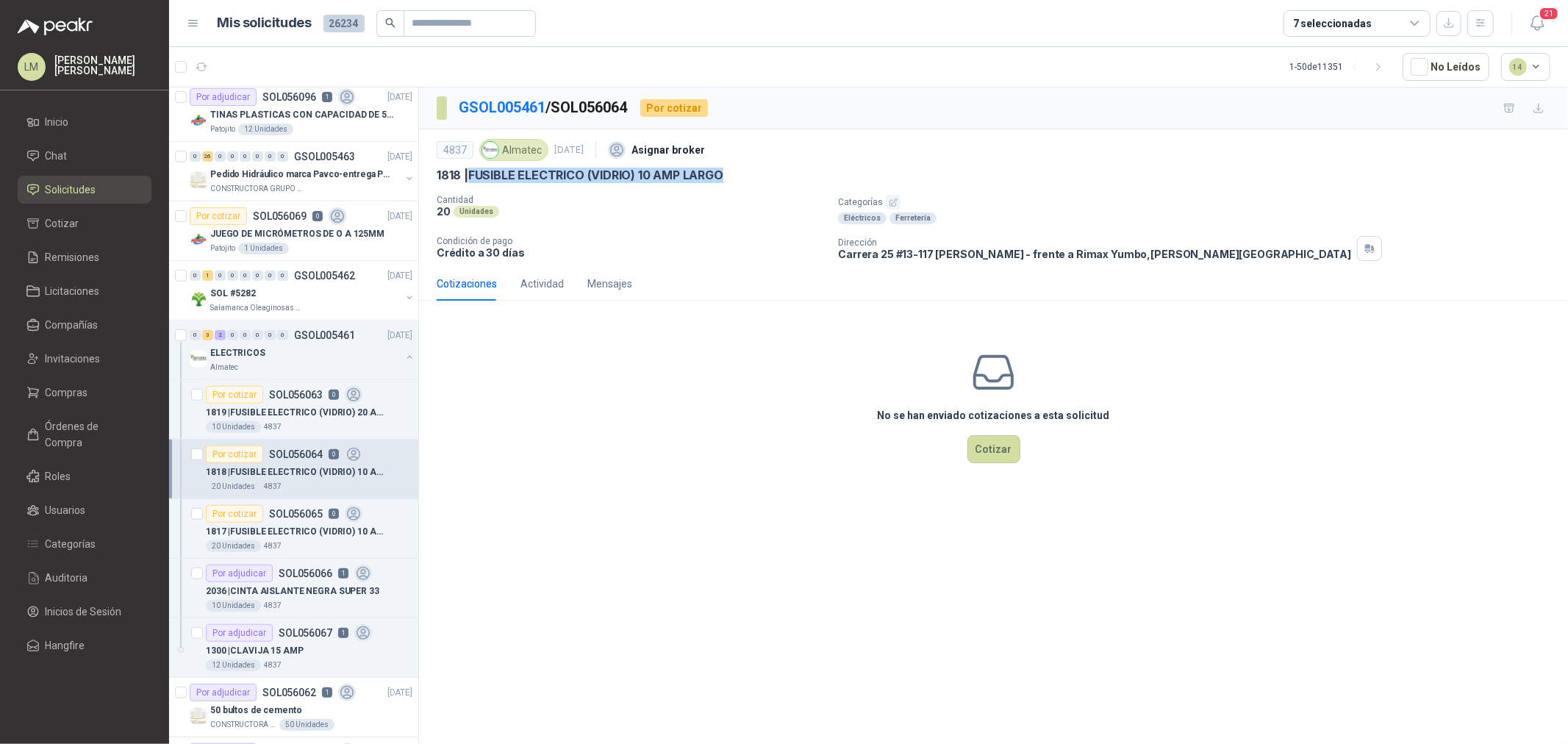
drag, startPoint x: 472, startPoint y: 169, endPoint x: 770, endPoint y: 168, distance: 298.0
click at [770, 168] on div "1818 | FUSIBLE ELECTRICO (VIDRIO) 10 AMP LARGO" at bounding box center [993, 175] width 1114 height 15
copy p "FUSIBLE ELECTRICO (VIDRIO) 10 AMP LARGO"
click at [249, 590] on p "2036 | CINTA AISLANTE NEGRA SUPER 33" at bounding box center [293, 592] width 174 height 14
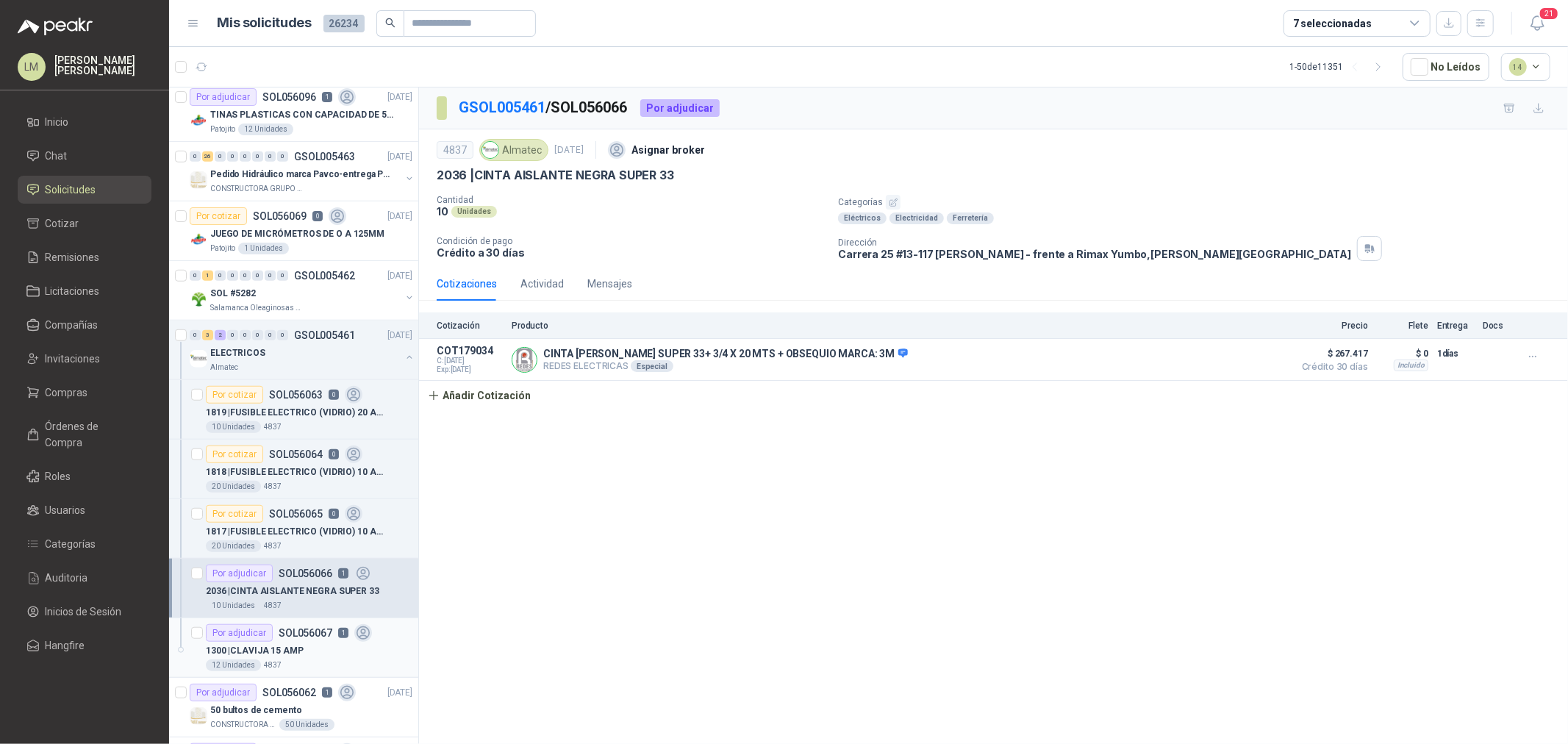
click at [282, 643] on div "1300 | CLAVIJA 15 AMP" at bounding box center [309, 651] width 206 height 18
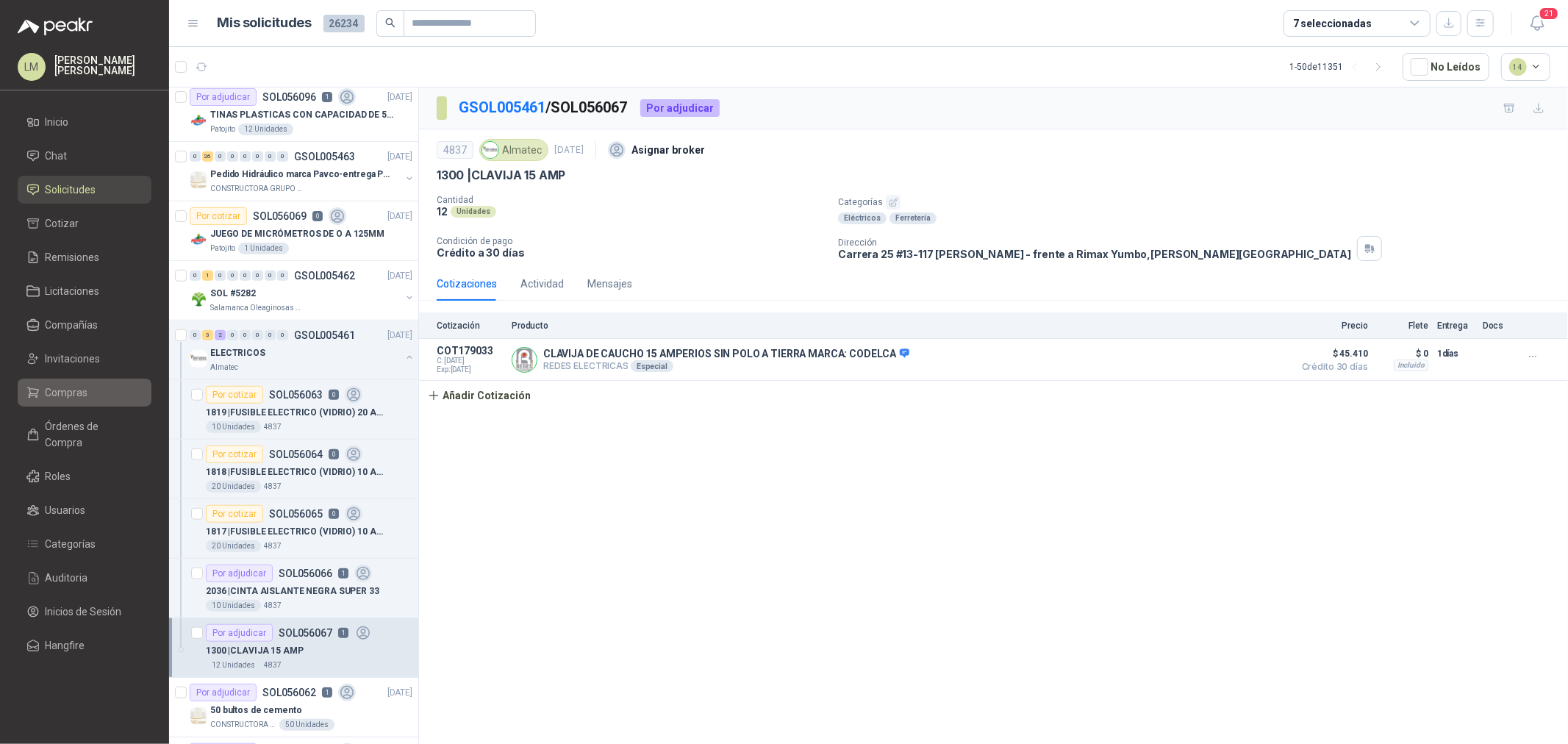
drag, startPoint x: 59, startPoint y: 392, endPoint x: 53, endPoint y: 398, distance: 8.5
click at [59, 392] on span "Compras" at bounding box center [66, 392] width 42 height 16
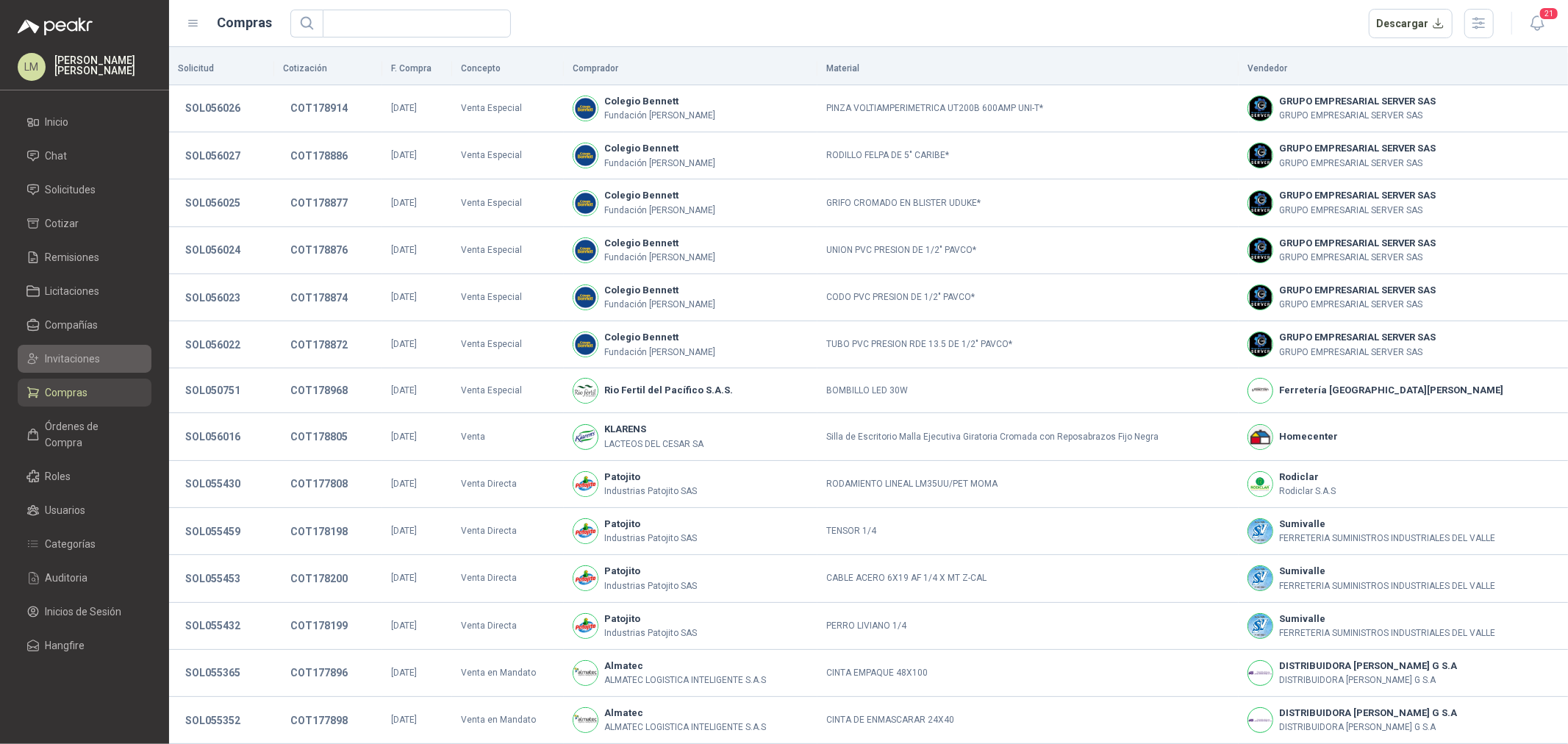
click at [80, 357] on span "Invitaciones" at bounding box center [73, 358] width 55 height 16
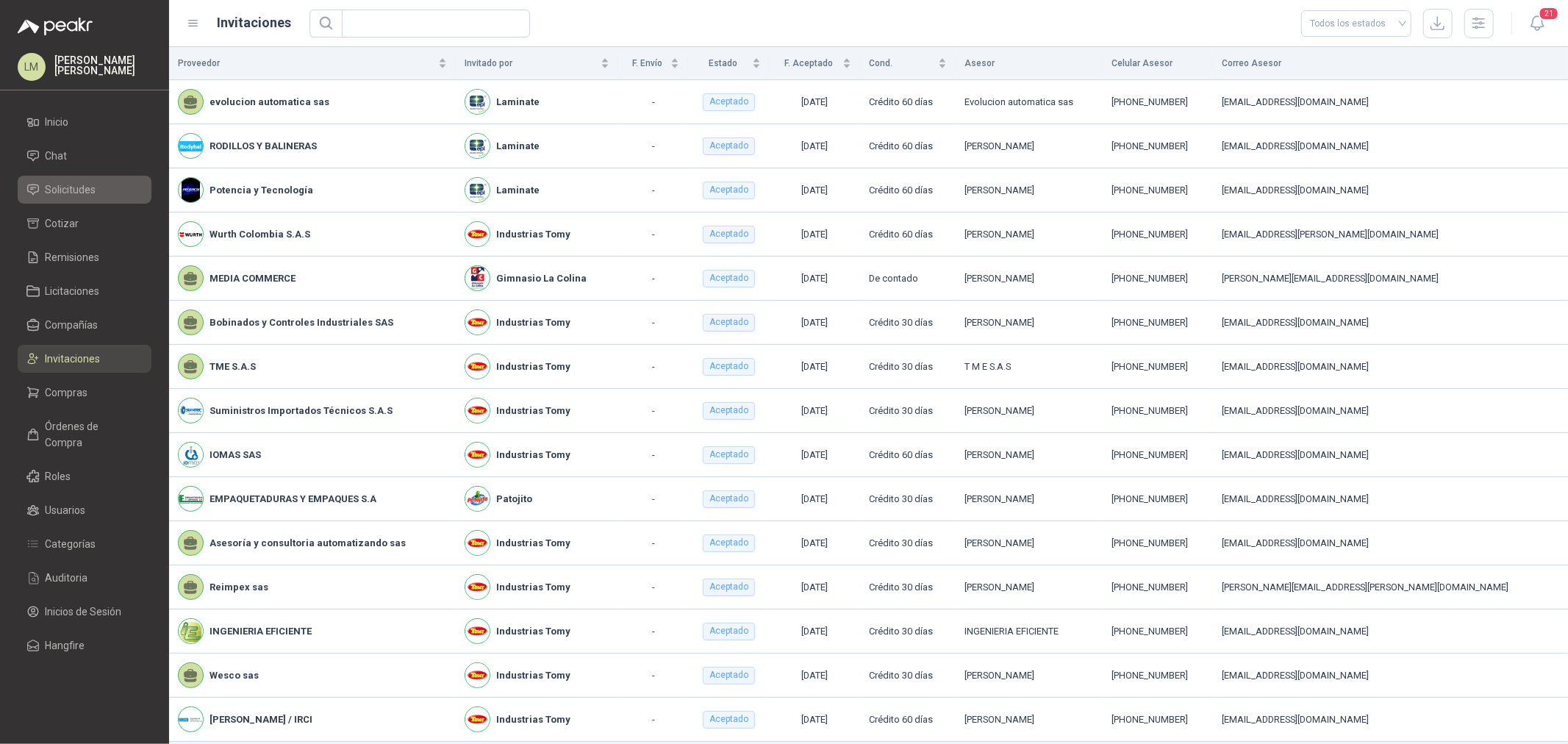
click at [74, 187] on span "Solicitudes" at bounding box center [71, 189] width 51 height 16
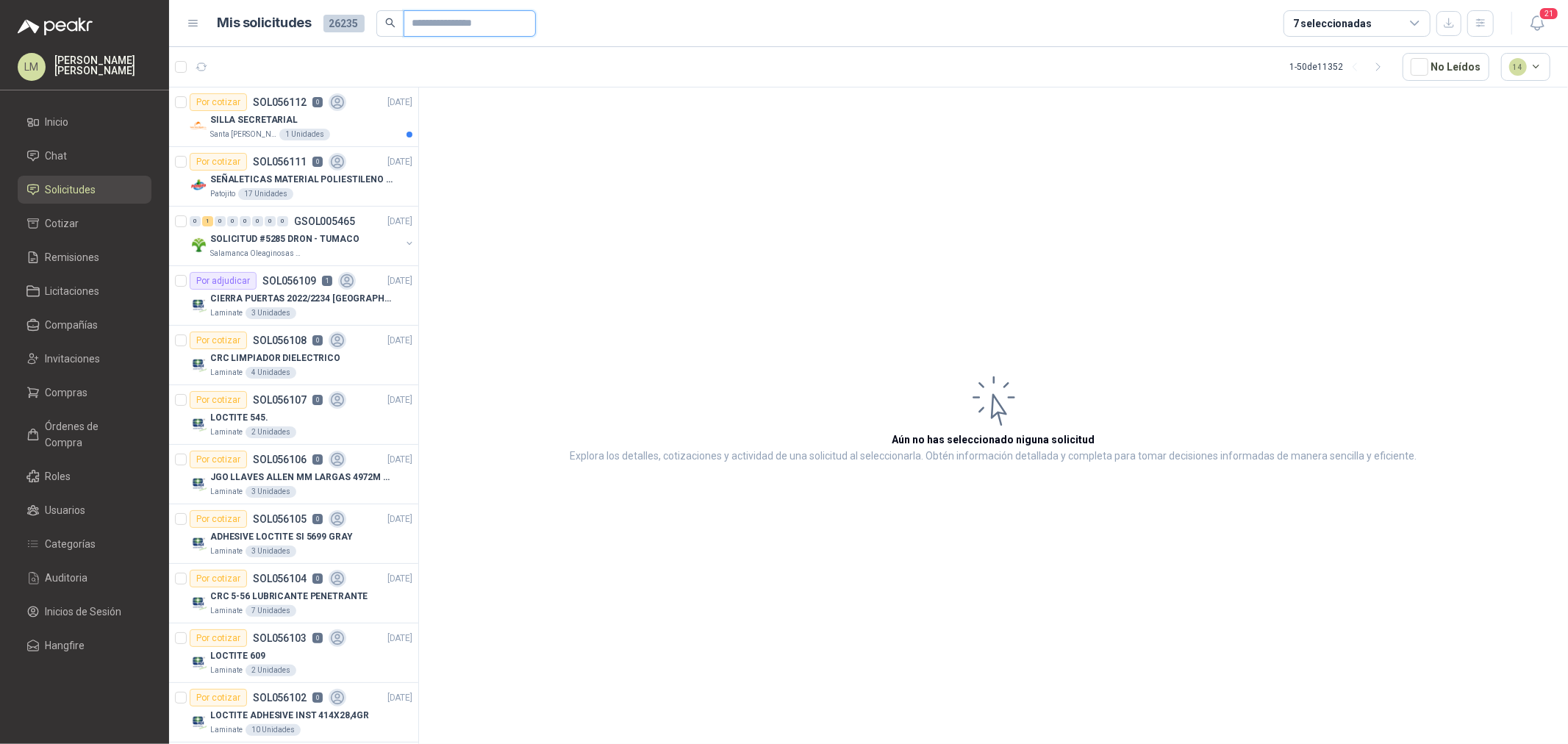
click at [447, 28] on input "text" at bounding box center [463, 23] width 103 height 25
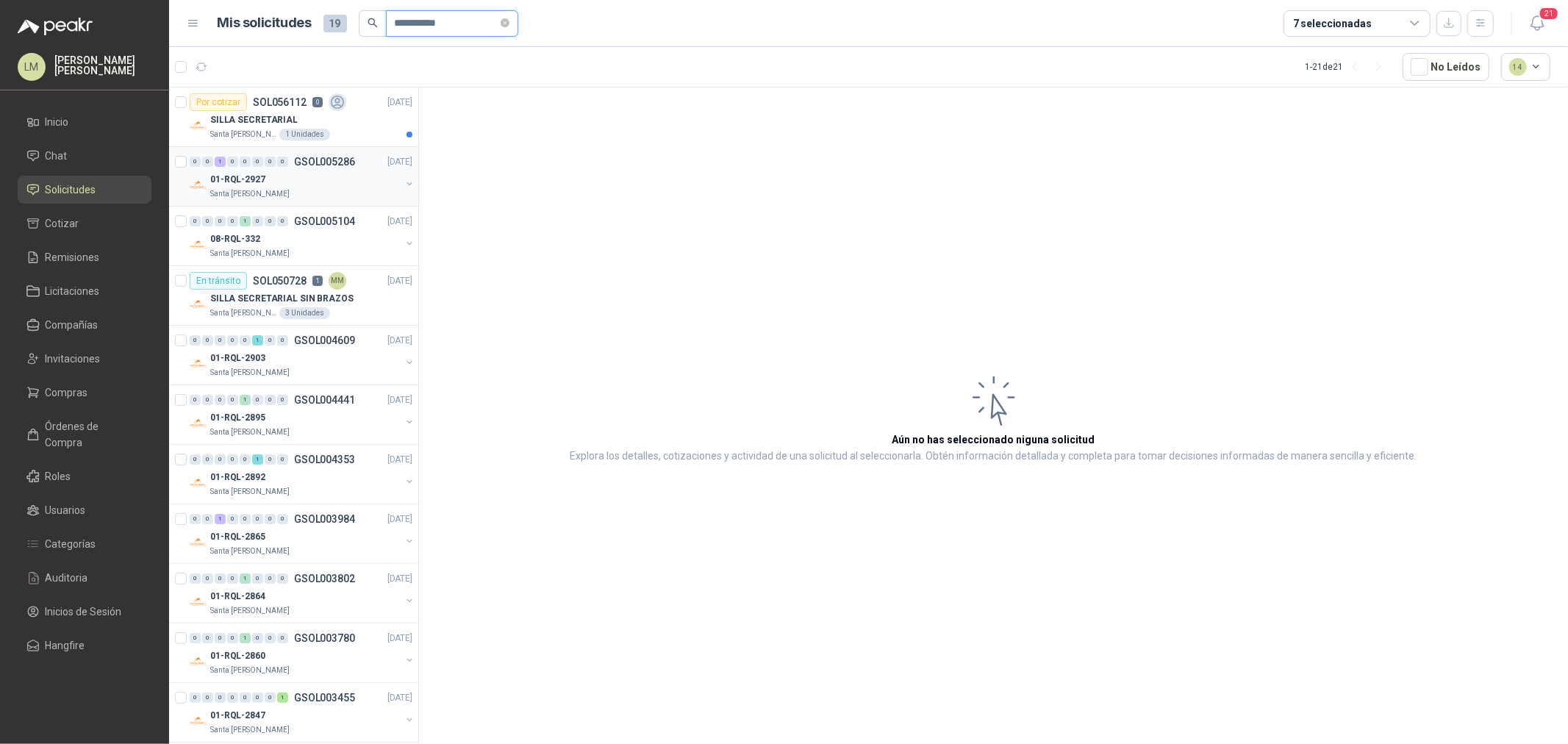
type input "**********"
click at [404, 182] on button "button" at bounding box center [409, 183] width 12 height 12
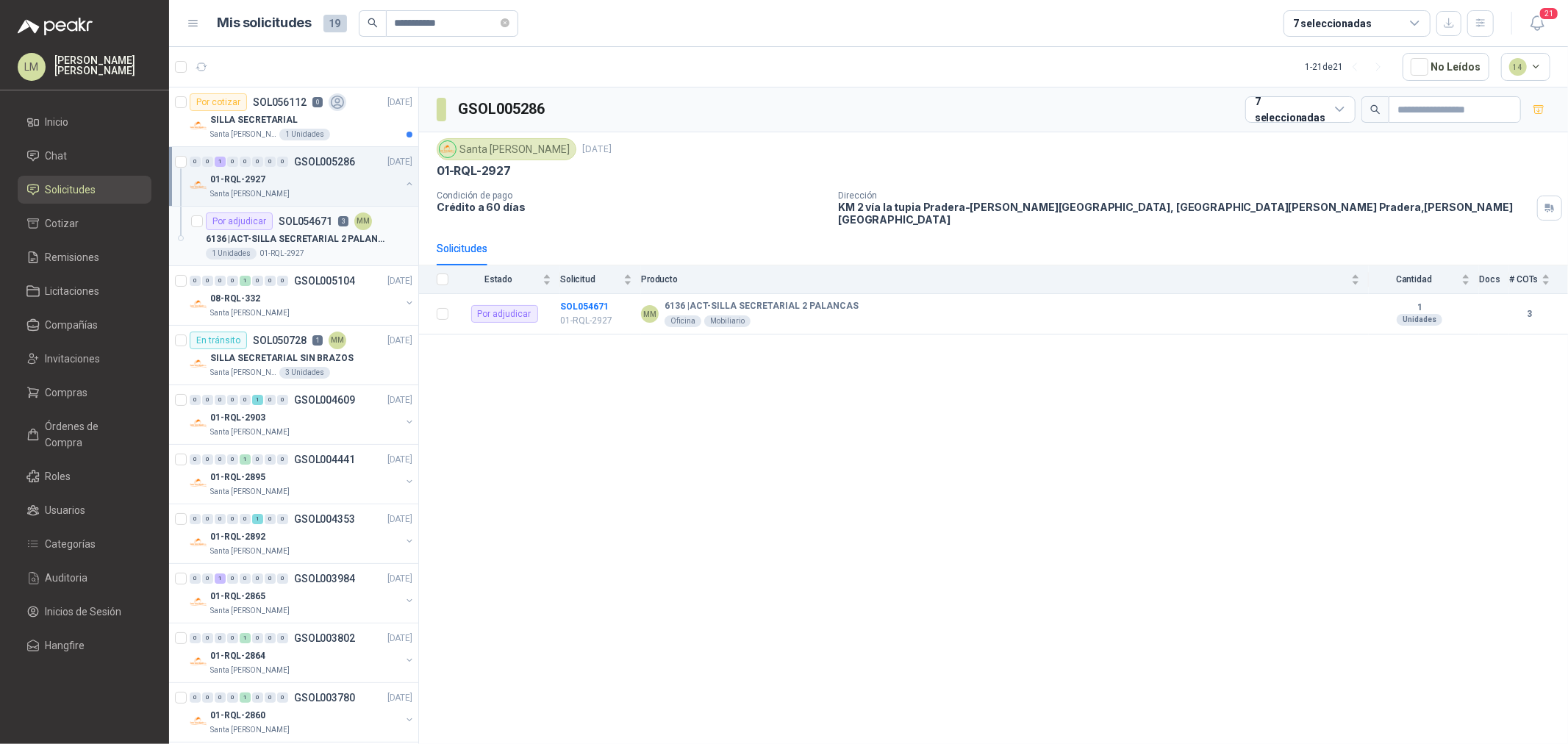
click at [306, 233] on p "6136 | ACT-SILLA SECRETARIAL 2 PALANCAS" at bounding box center [297, 240] width 183 height 14
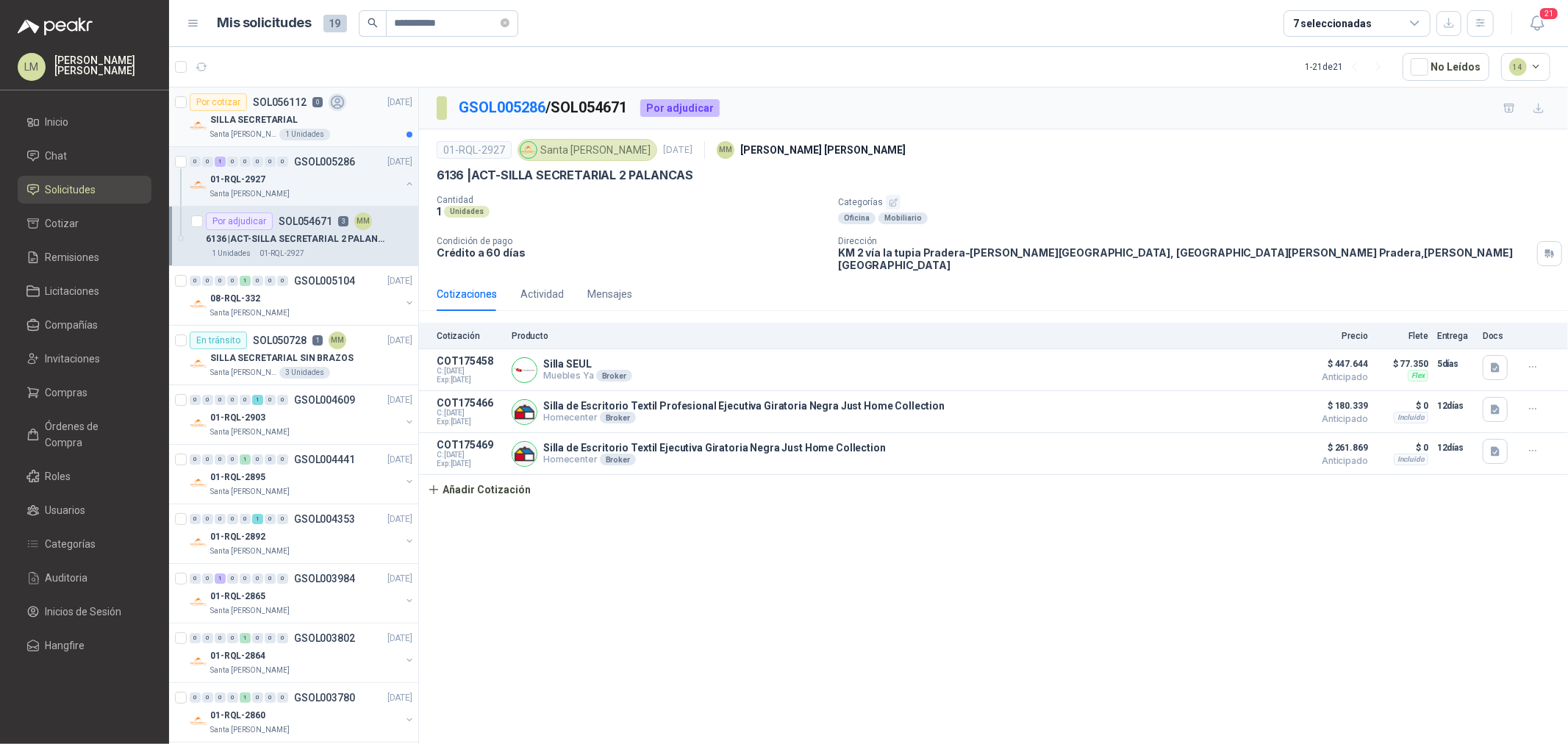
click at [290, 120] on p "SILLA SECRETARIAL" at bounding box center [253, 121] width 87 height 14
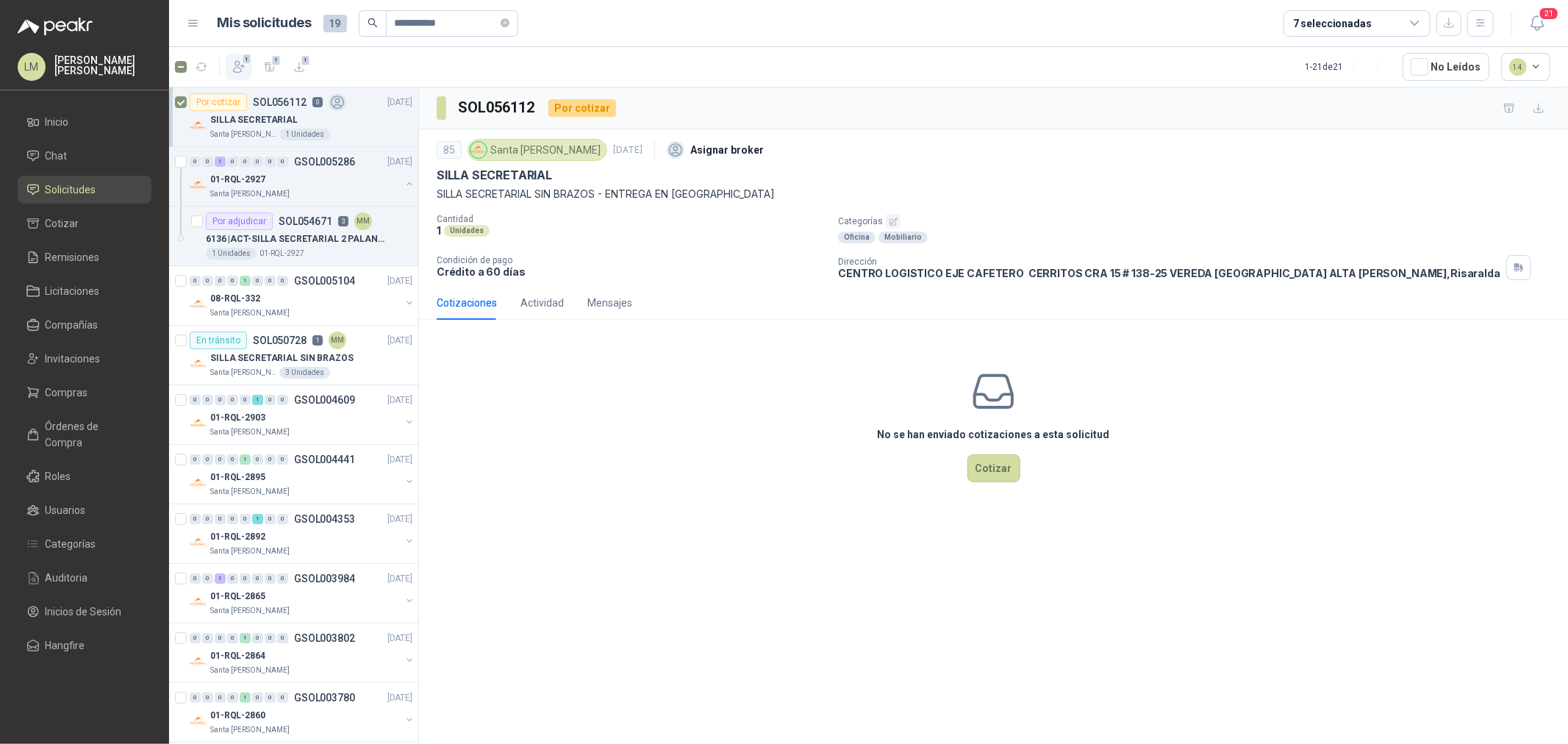
click at [231, 59] on button "1" at bounding box center [239, 66] width 26 height 26
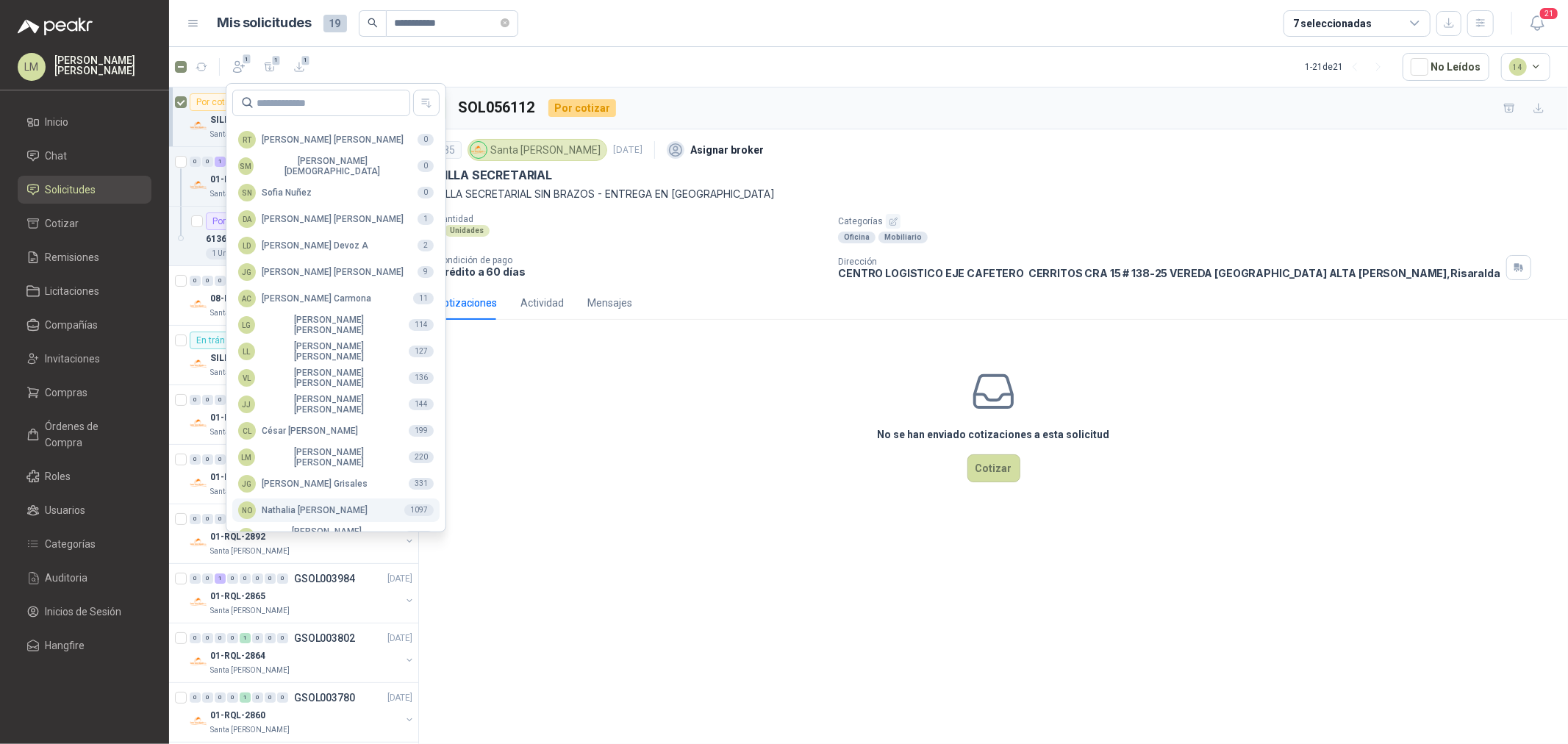
scroll to position [260, 0]
click at [319, 511] on div "MM [PERSON_NAME]" at bounding box center [315, 515] width 154 height 21
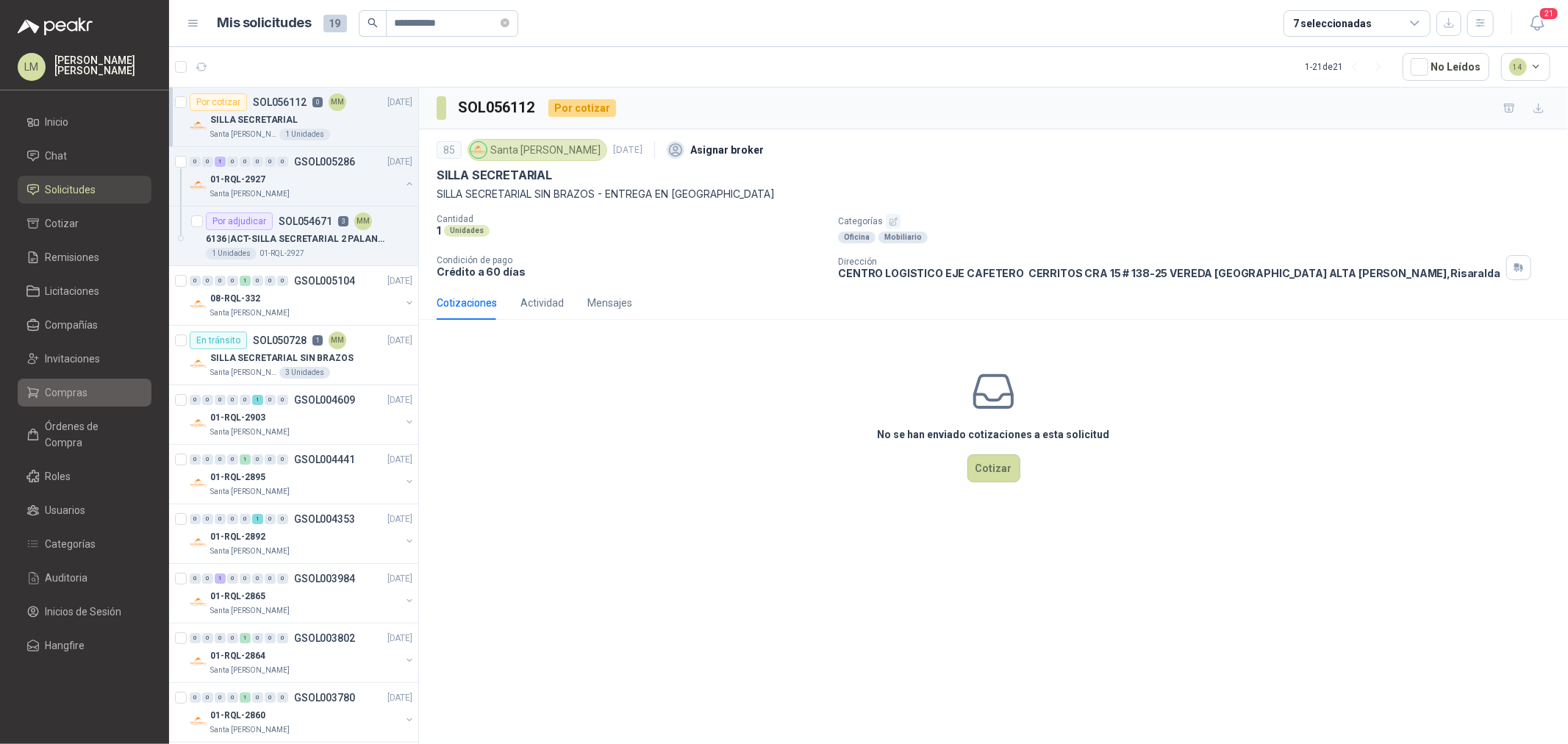
click at [76, 392] on span "Compras" at bounding box center [66, 392] width 42 height 16
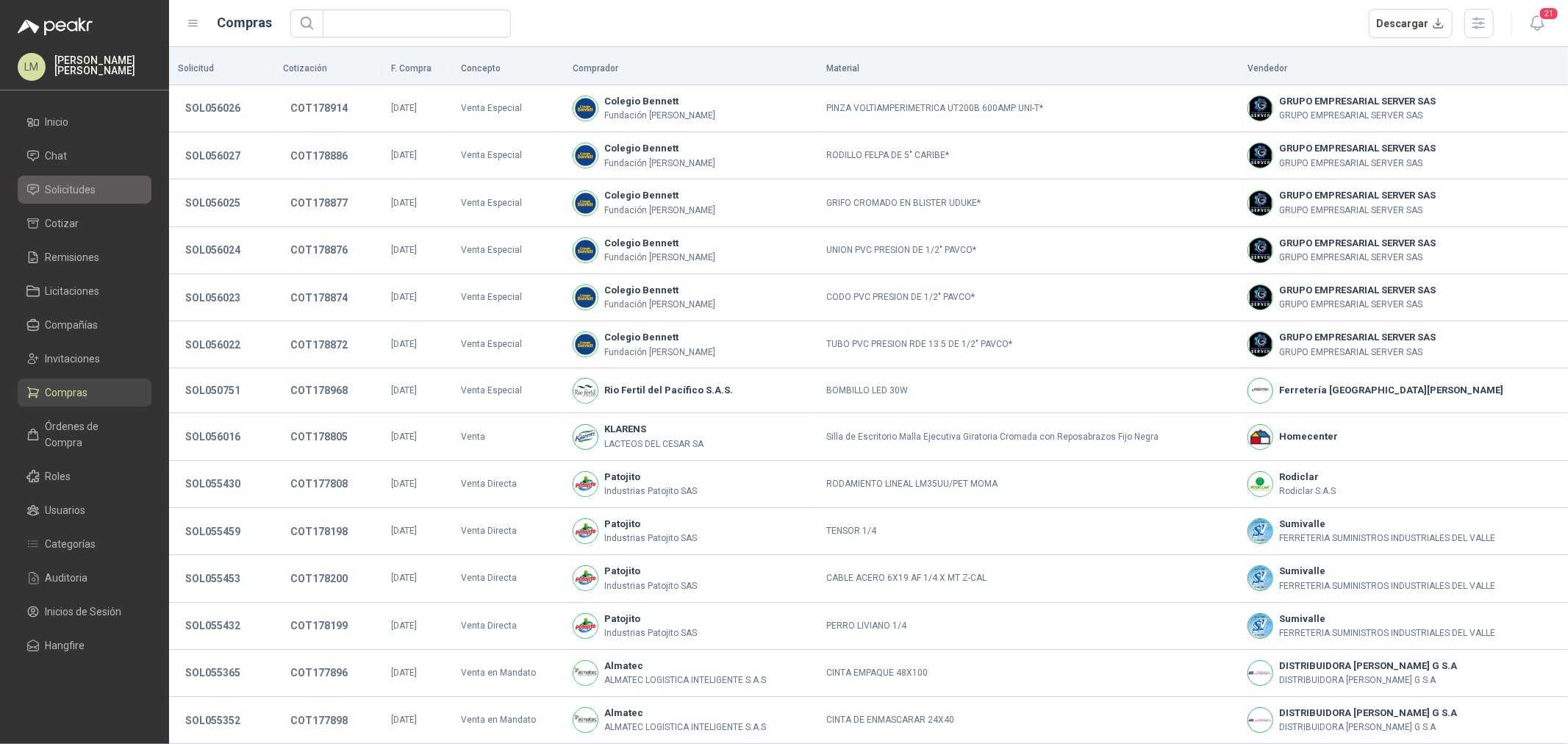
click at [68, 184] on span "Solicitudes" at bounding box center [71, 189] width 51 height 16
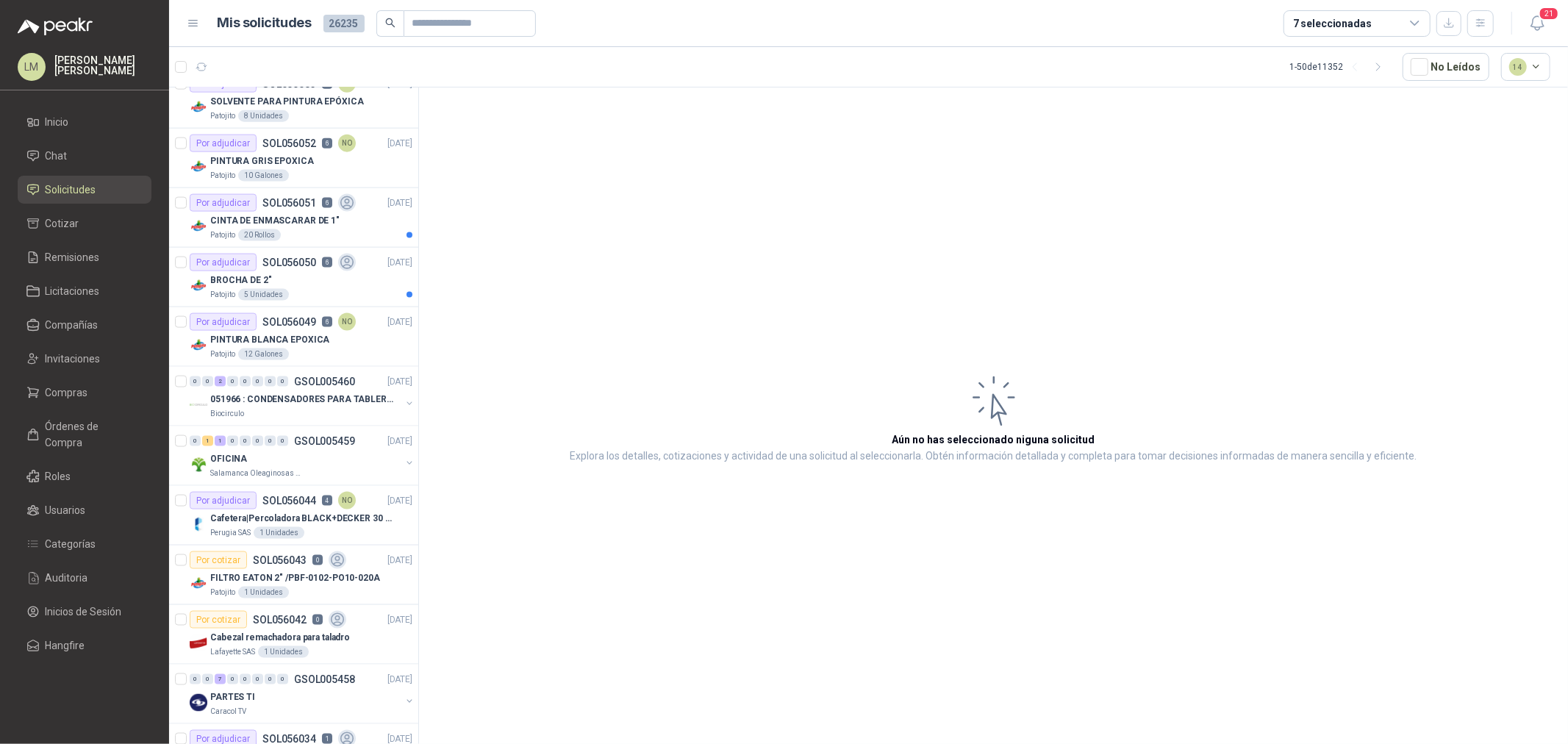
scroll to position [1879, 0]
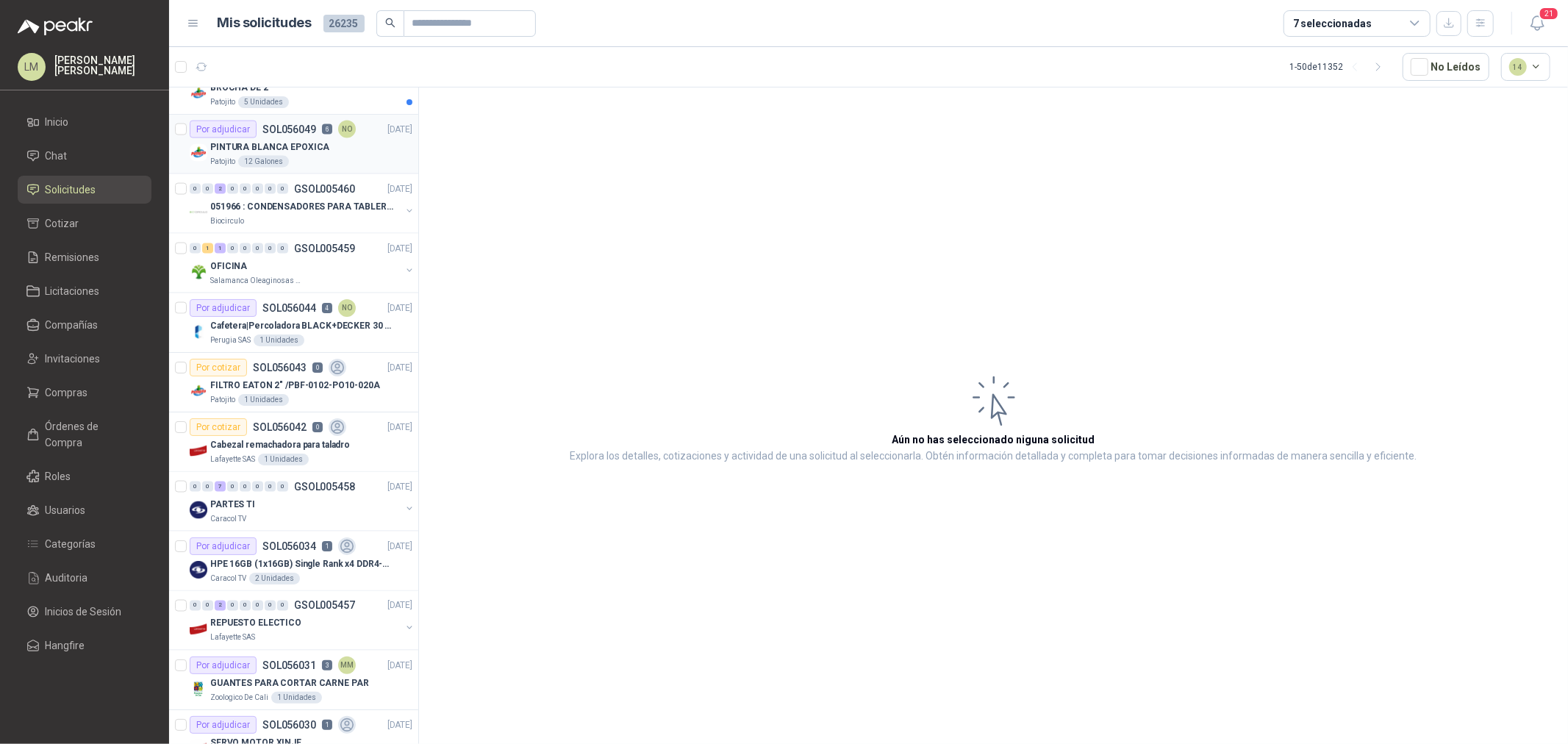
click at [301, 117] on article "Por adjudicar SOL056049 6 NO [DATE] PINTURA BLANCA EPOXICA Patojito 12 Galones" at bounding box center [294, 144] width 249 height 59
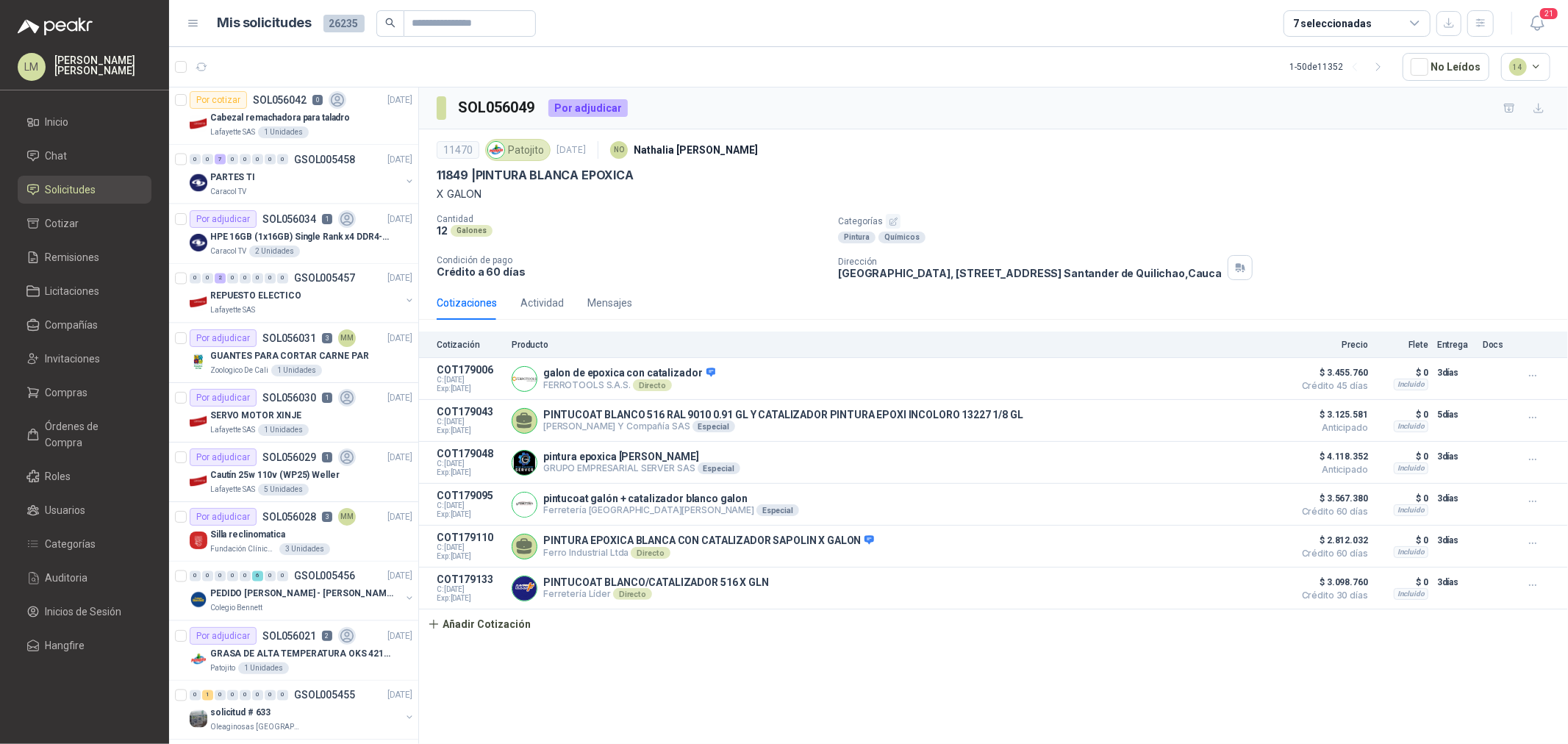
scroll to position [2349, 0]
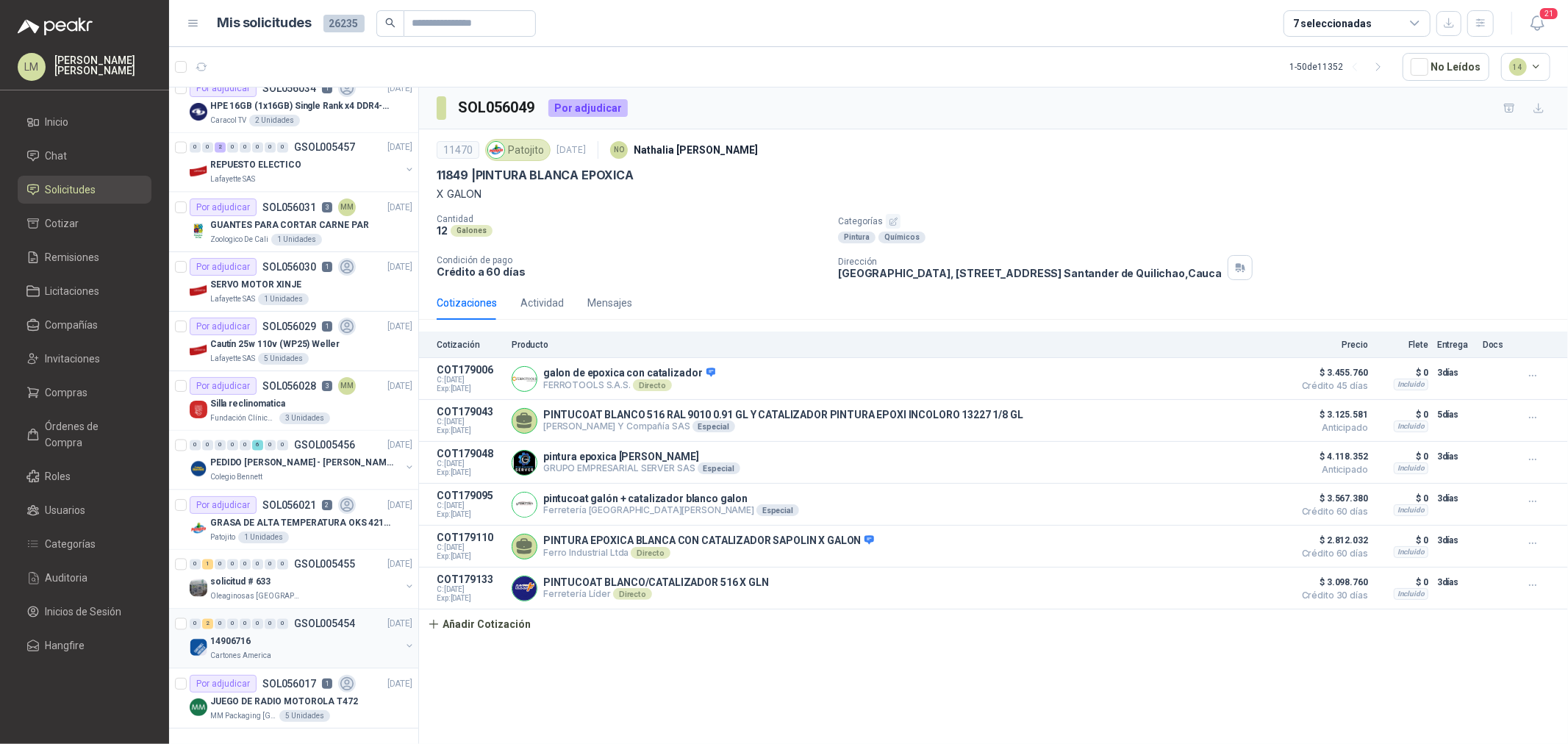
click at [295, 651] on div "Cartones America" at bounding box center [305, 656] width 191 height 12
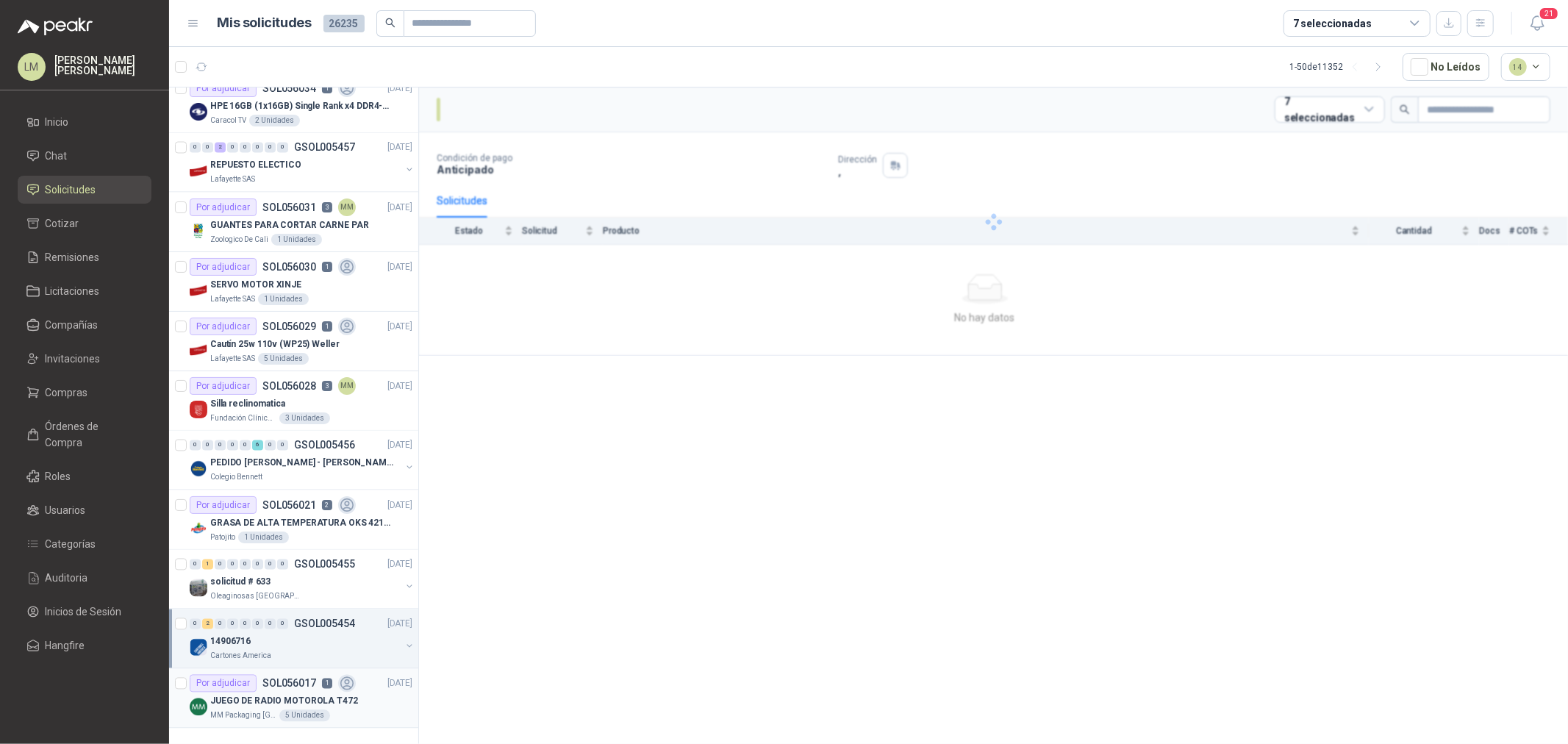
click at [304, 679] on p "SOL056017" at bounding box center [289, 684] width 53 height 10
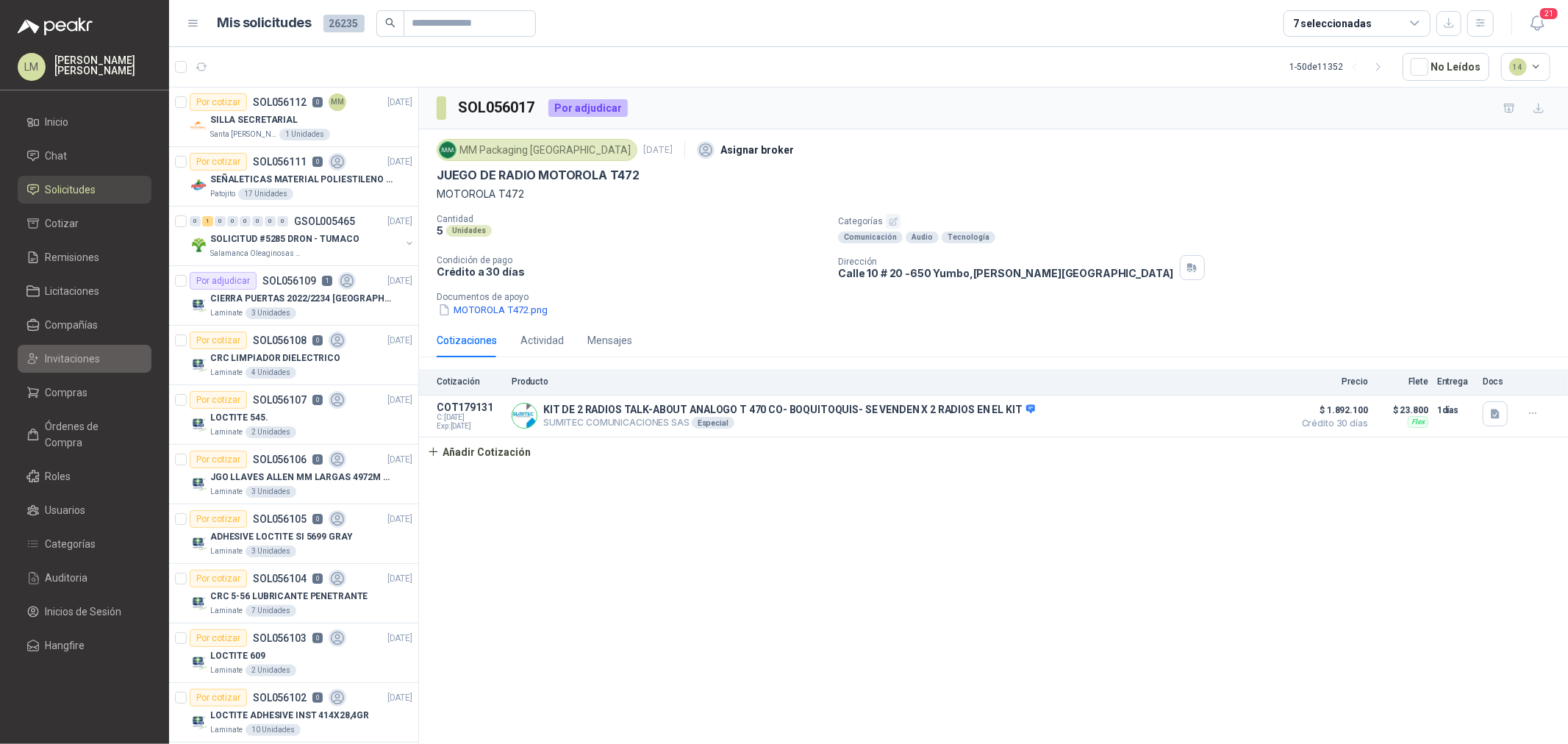
click at [96, 357] on span "Invitaciones" at bounding box center [73, 358] width 55 height 16
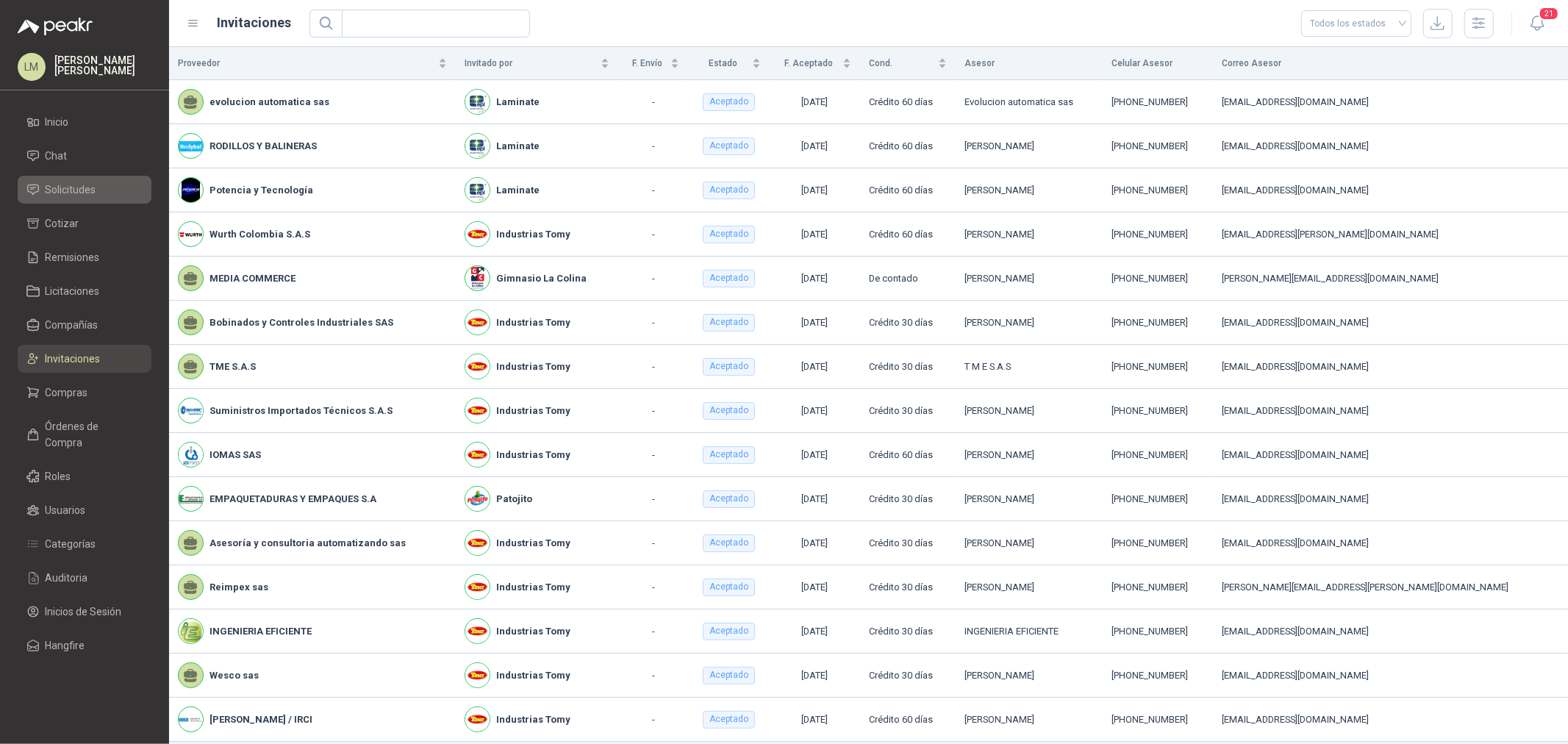
click at [84, 186] on span "Solicitudes" at bounding box center [71, 189] width 51 height 16
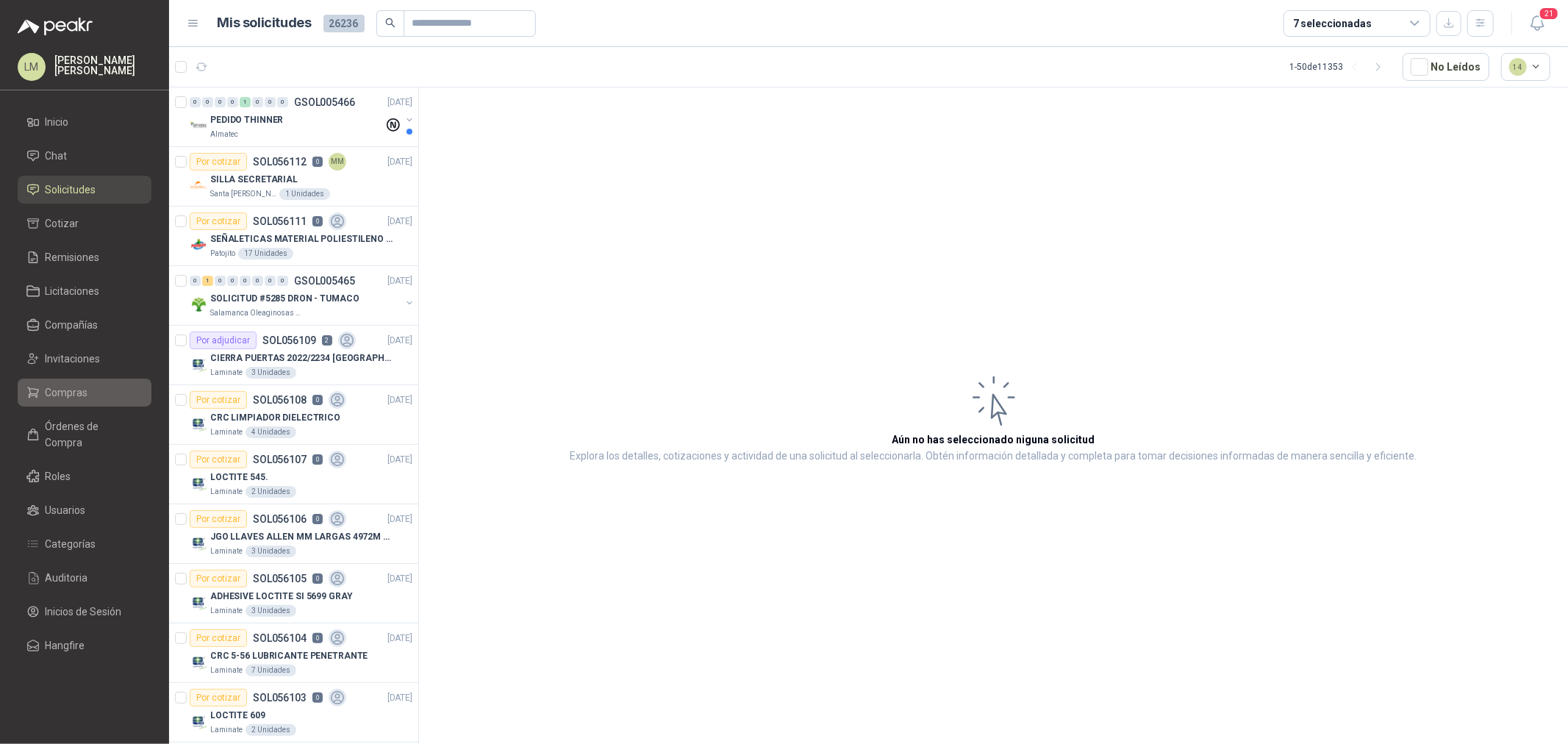
click at [83, 389] on span "Compras" at bounding box center [66, 392] width 42 height 16
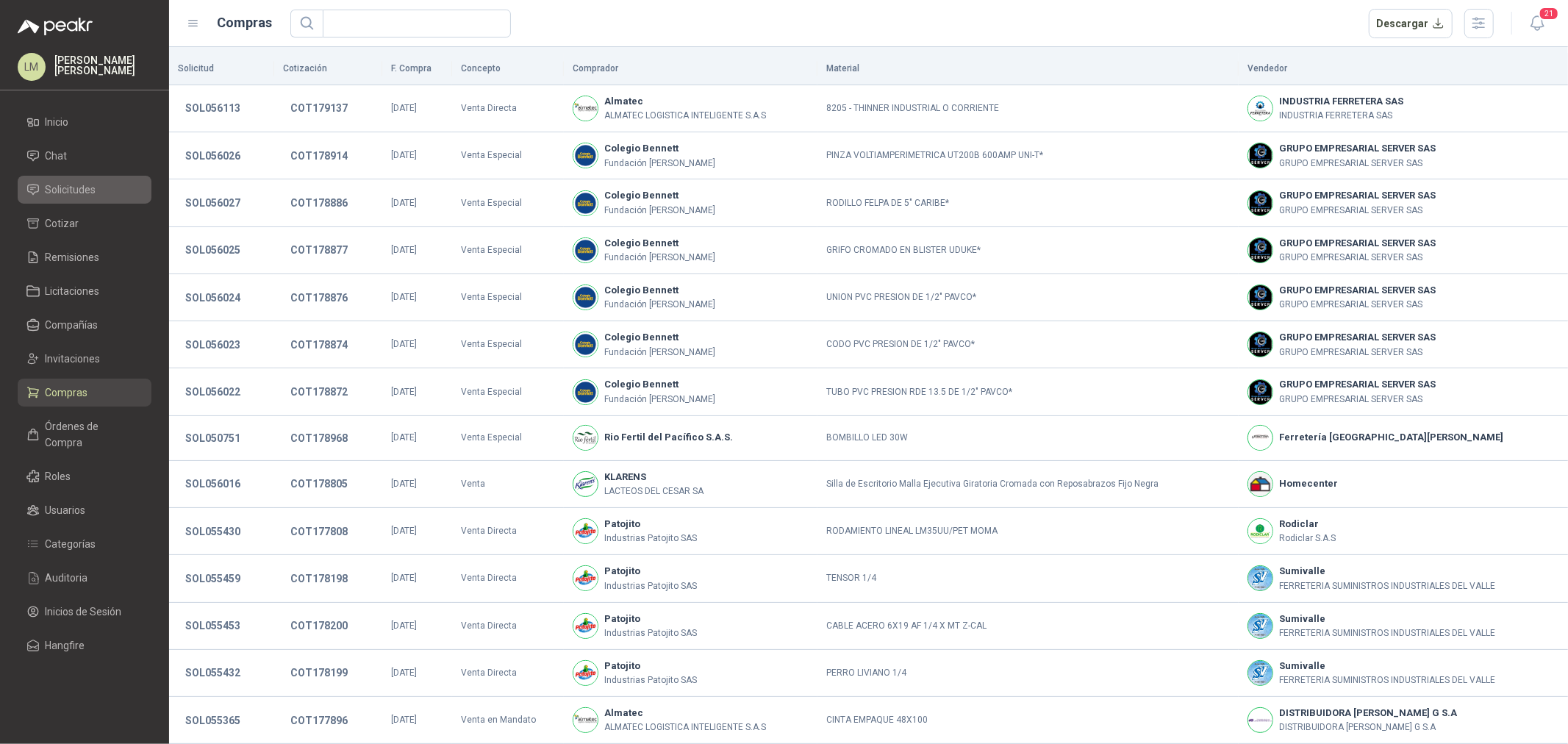
click at [59, 182] on span "Solicitudes" at bounding box center [71, 189] width 51 height 16
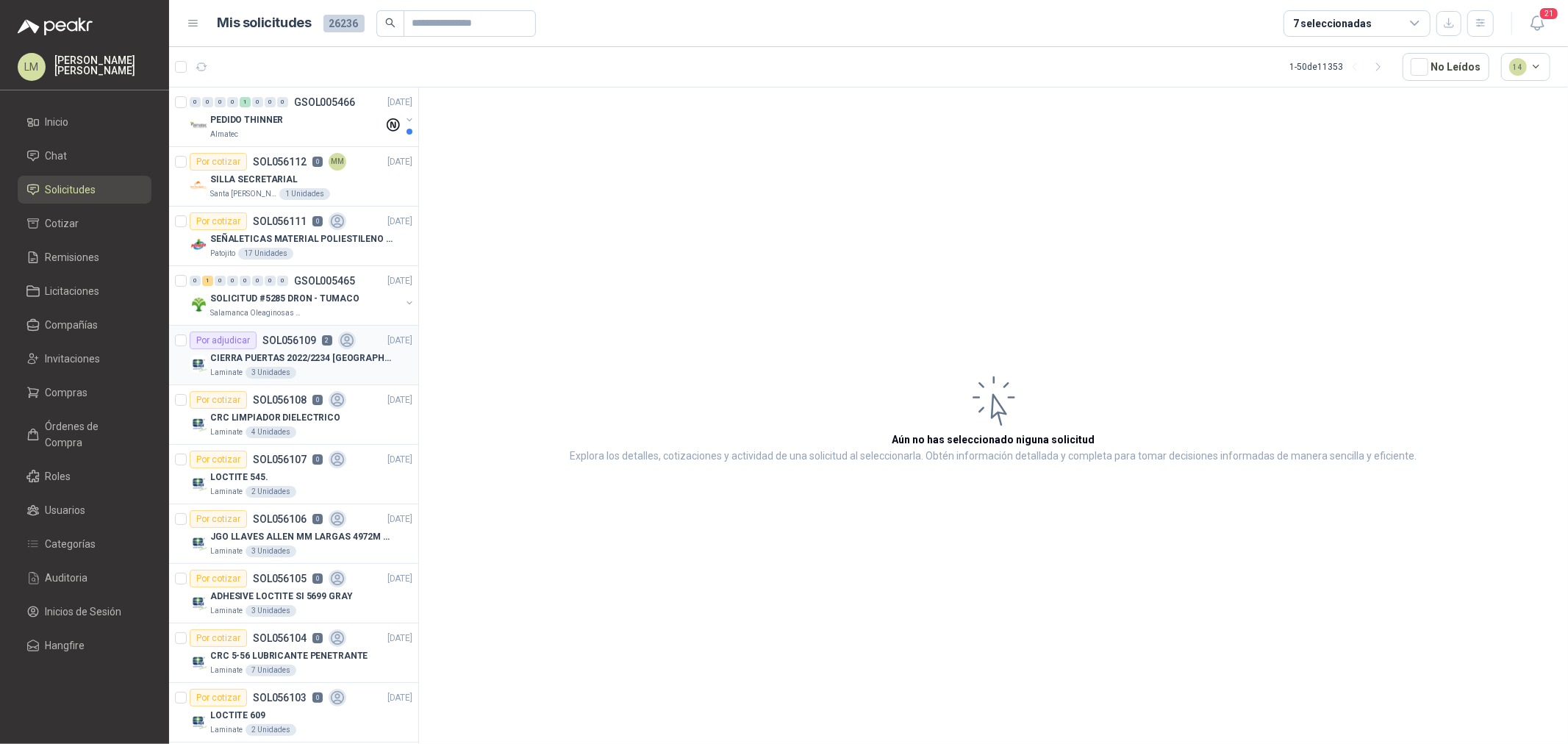
click at [291, 344] on p "SOL056109" at bounding box center [289, 340] width 53 height 10
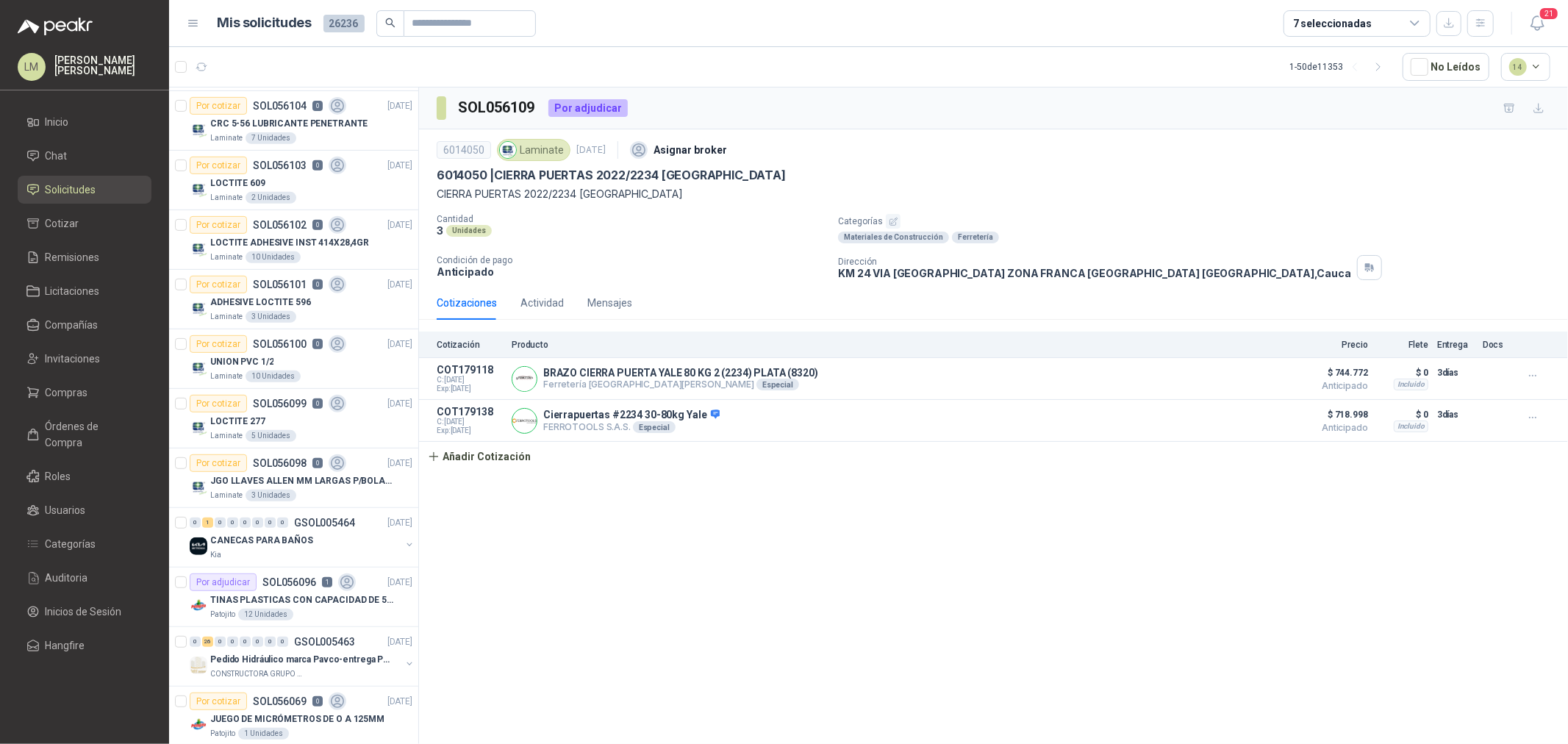
scroll to position [572, 0]
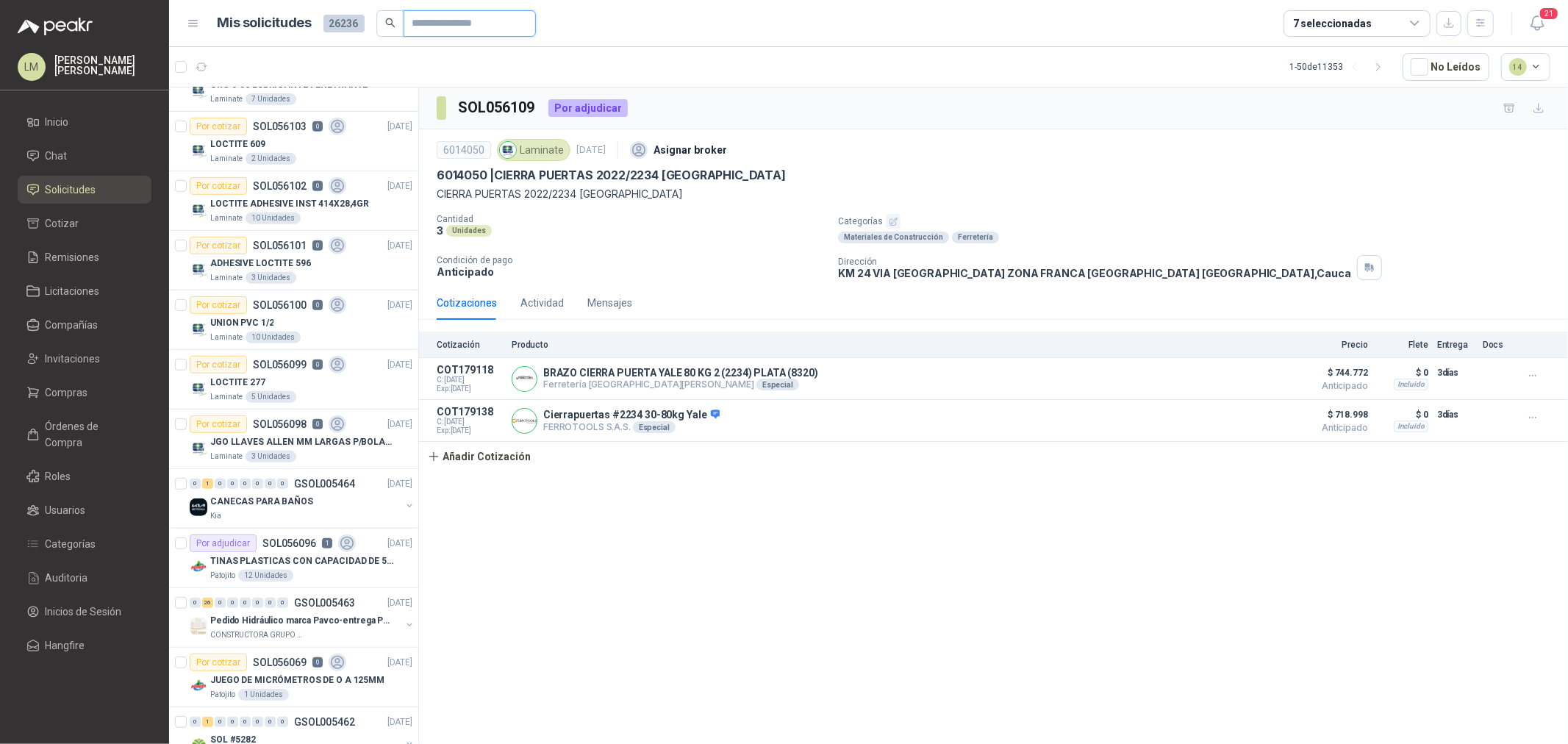
click at [439, 31] on input "text" at bounding box center [463, 23] width 103 height 25
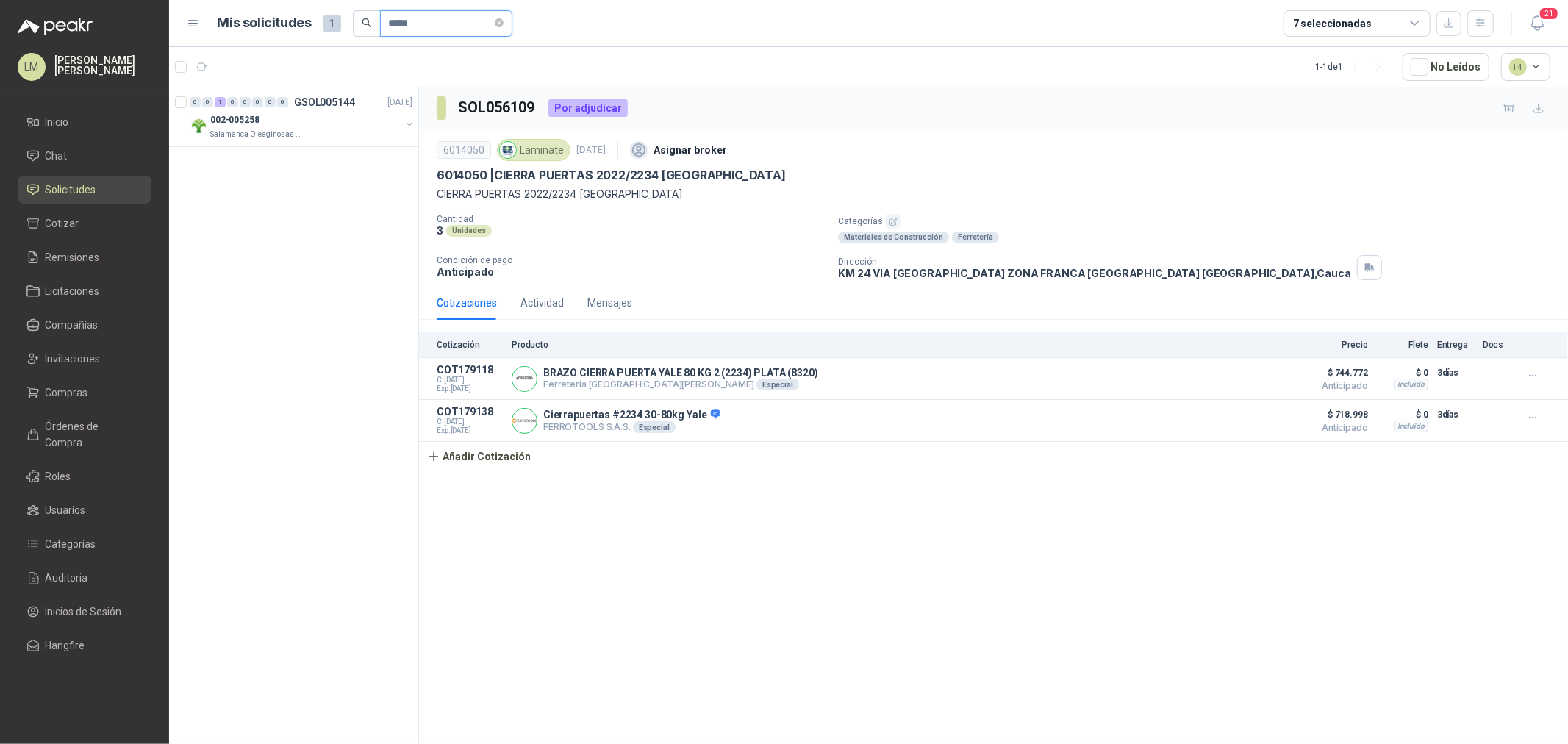
scroll to position [0, 0]
click at [408, 126] on button "button" at bounding box center [409, 124] width 12 height 12
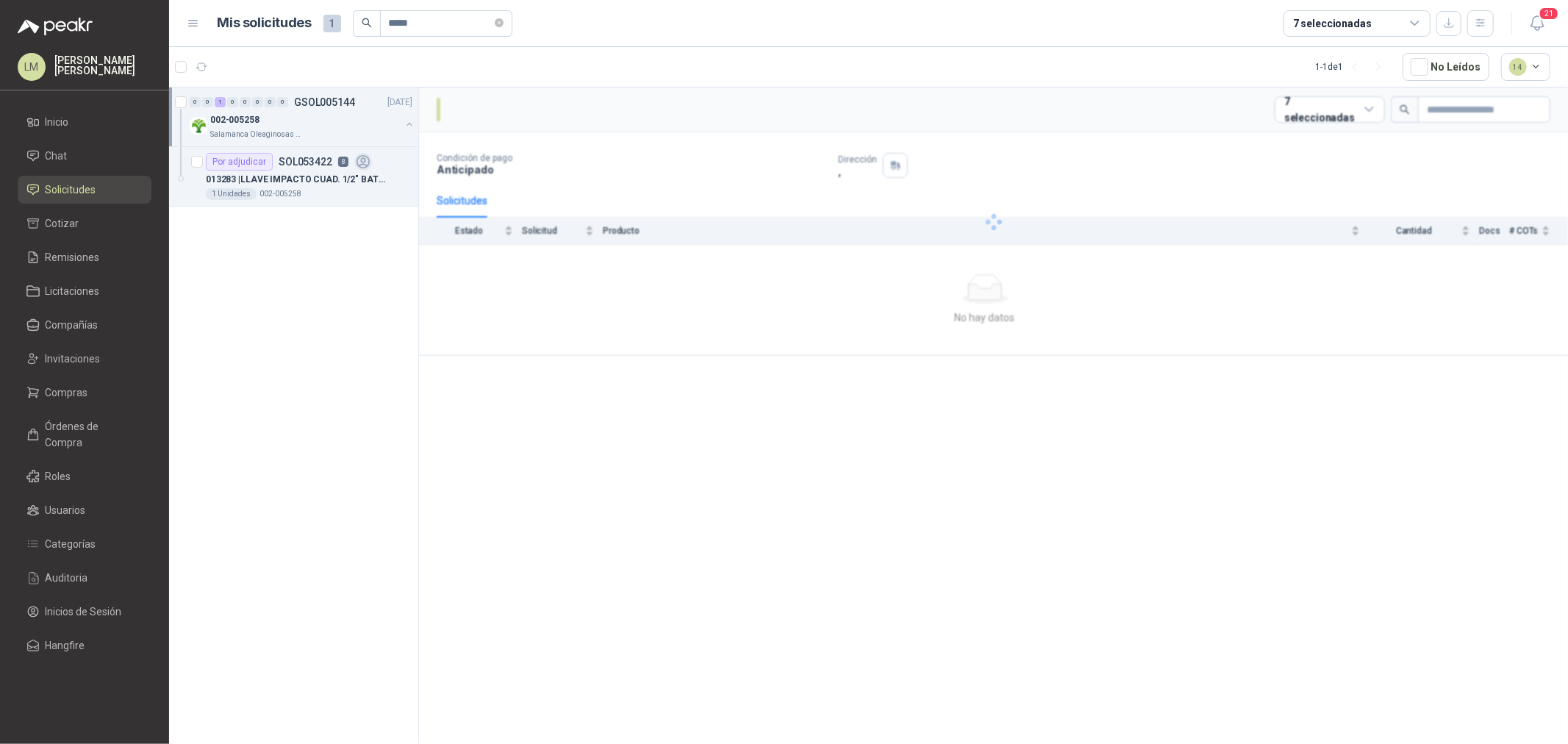
click at [373, 144] on div "0 0 1 0 0 0 0 0 GSOL005144 [DATE] 002-005258 Salamanca Oleaginosas SAS" at bounding box center [294, 117] width 249 height 59
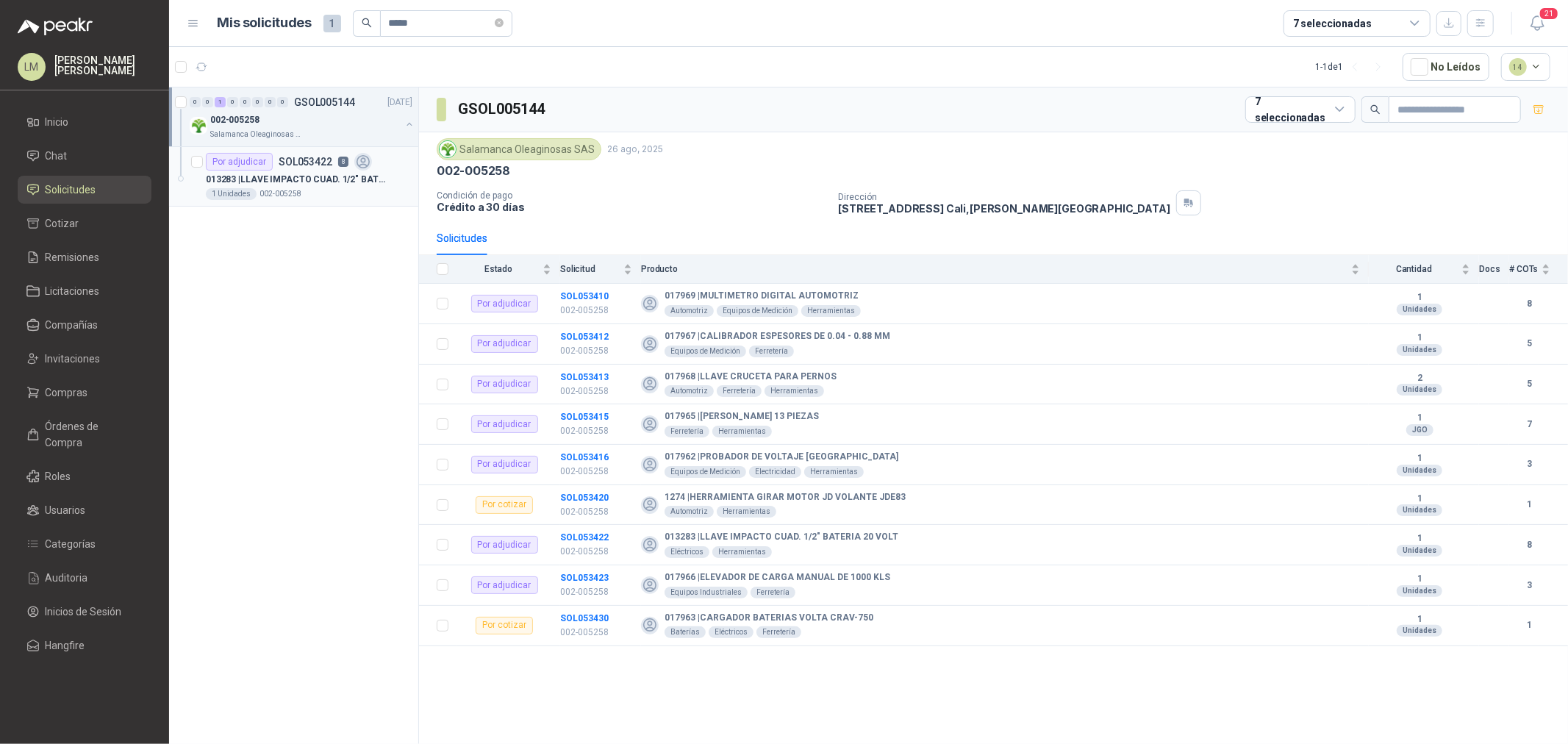
click at [370, 158] on div "Por adjudicar SOL053422 8" at bounding box center [309, 161] width 206 height 18
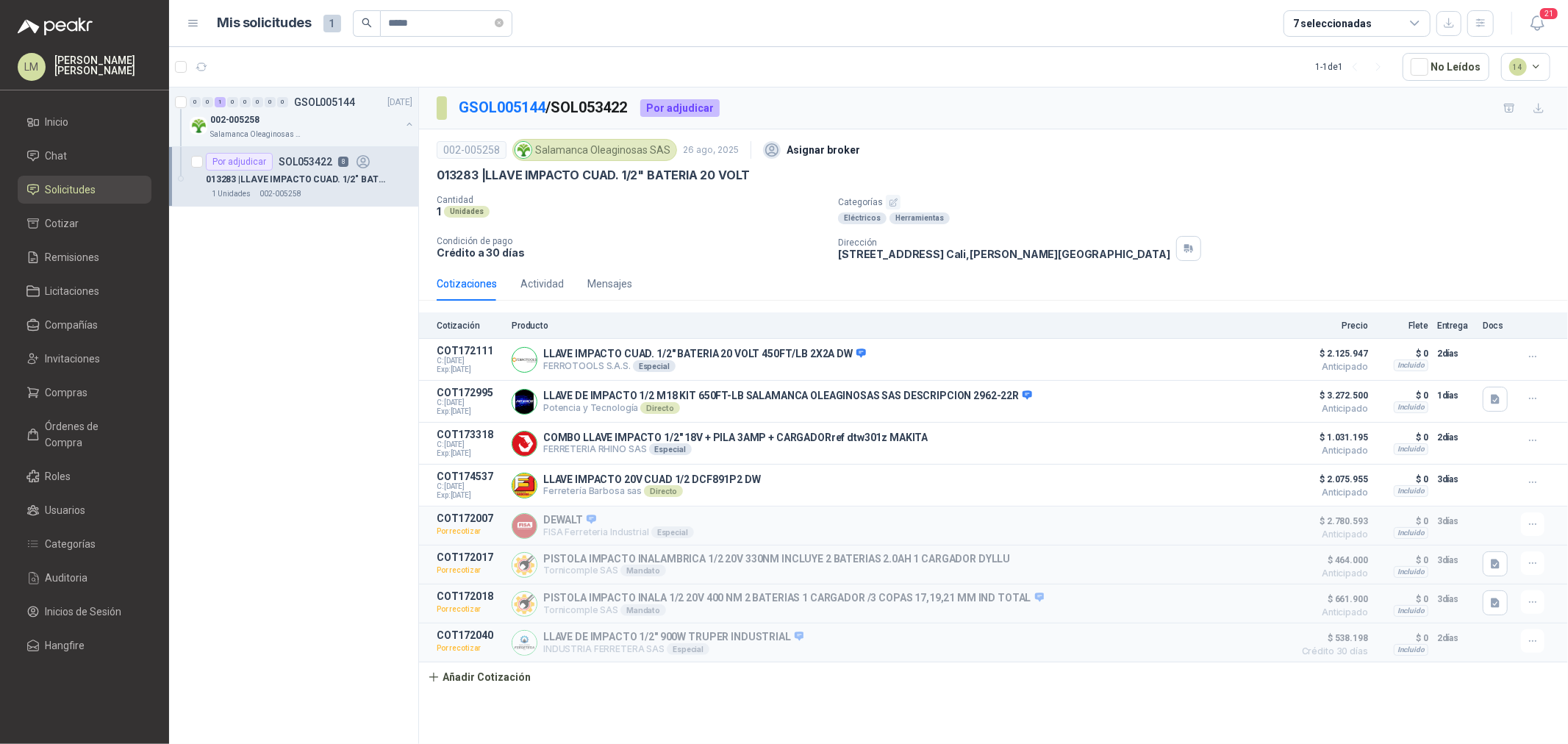
click at [423, 6] on header "Mis solicitudes 1 ***** 7 seleccionadas 21" at bounding box center [869, 23] width 1400 height 47
click at [425, 27] on input "*****" at bounding box center [440, 23] width 103 height 25
type input "*****"
click at [276, 165] on div "Por adjudicar SOL053423 3" at bounding box center [289, 161] width 166 height 18
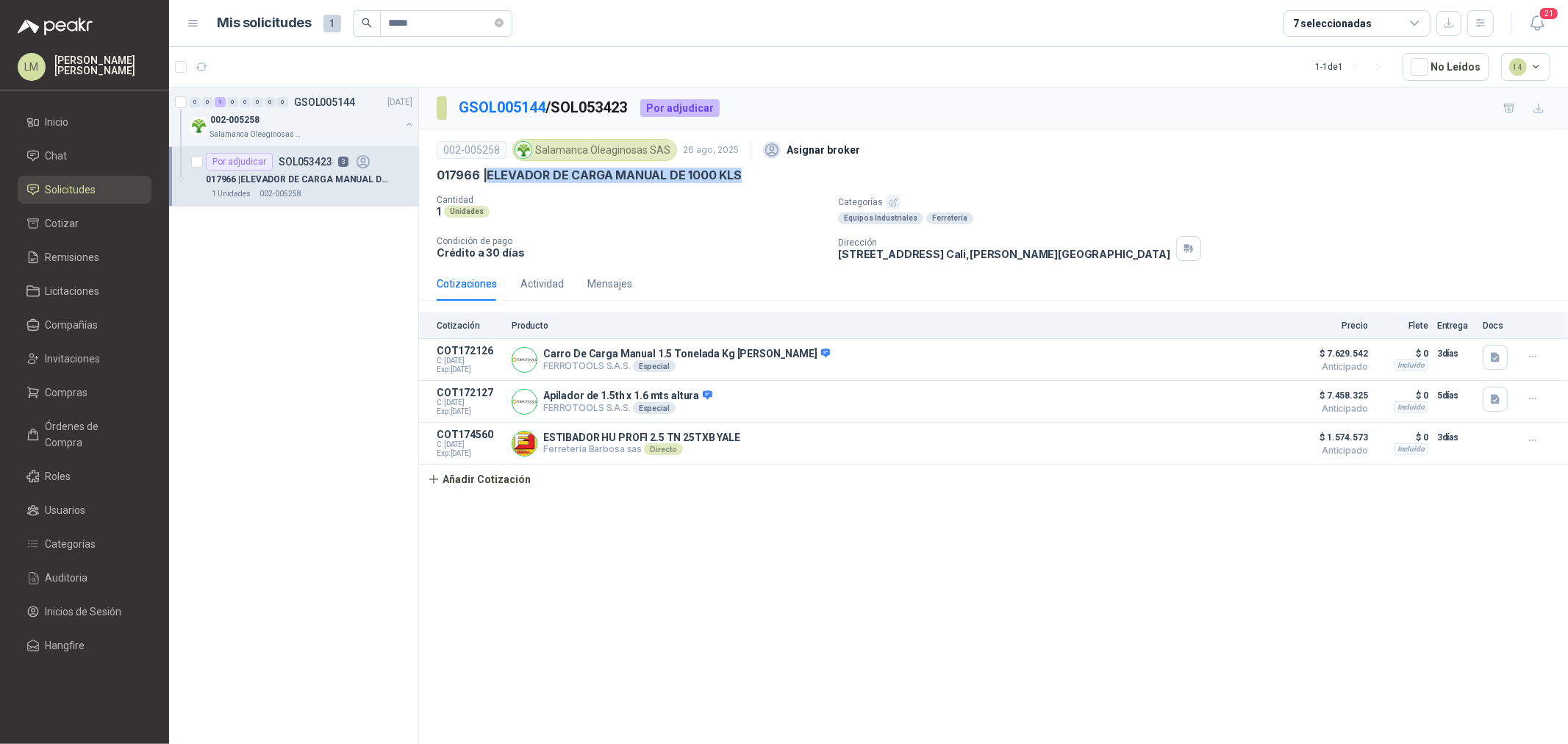
drag, startPoint x: 489, startPoint y: 176, endPoint x: 761, endPoint y: 178, distance: 272.0
click at [761, 178] on div "017966 | ELEVADOR DE CARGA MANUAL DE 1000 KLS" at bounding box center [993, 175] width 1114 height 15
copy p "ELEVADOR DE CARGA MANUAL DE 1000 KLS"
click at [491, 108] on link "GSOL005144" at bounding box center [502, 107] width 87 height 18
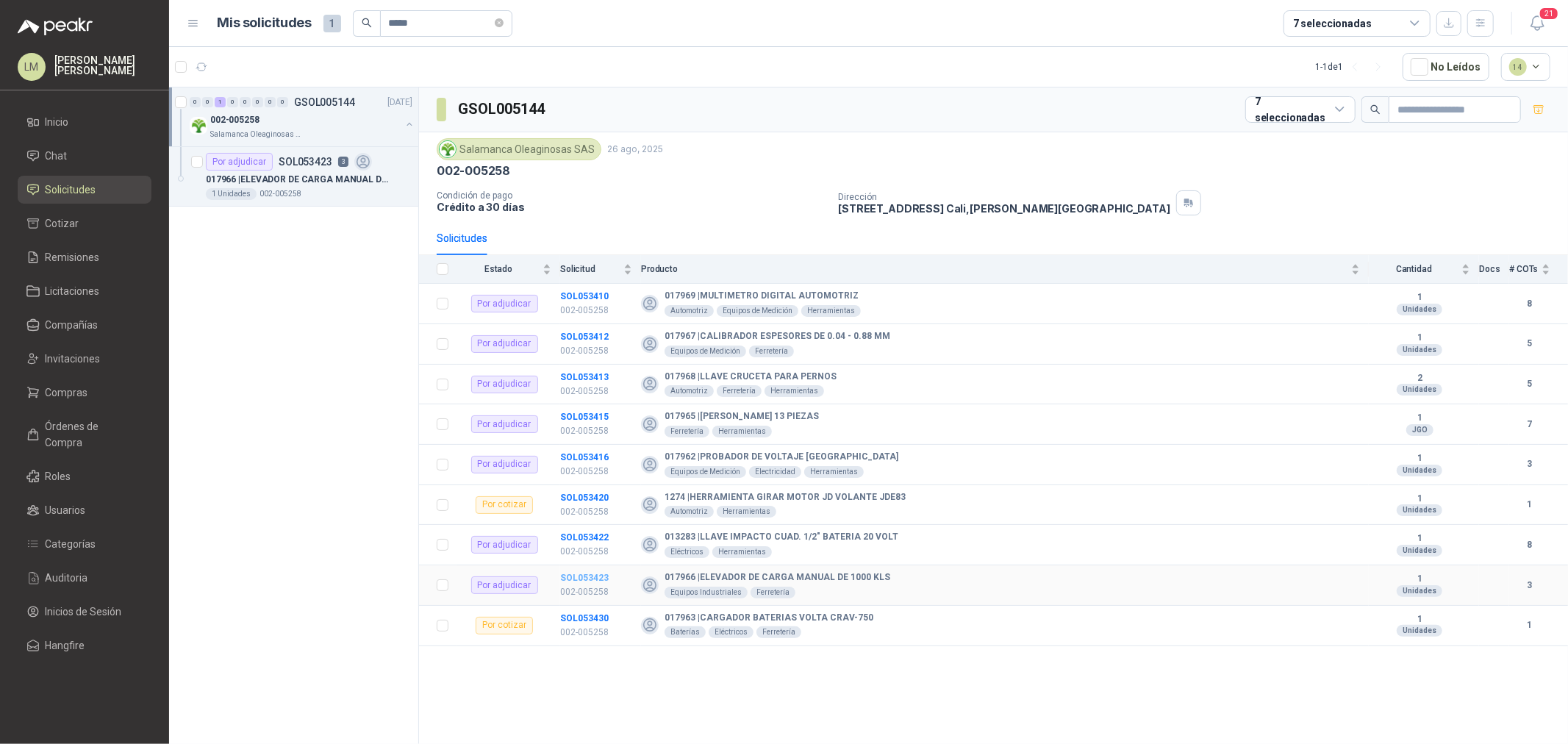
click at [594, 582] on b "SOL053423" at bounding box center [584, 578] width 49 height 10
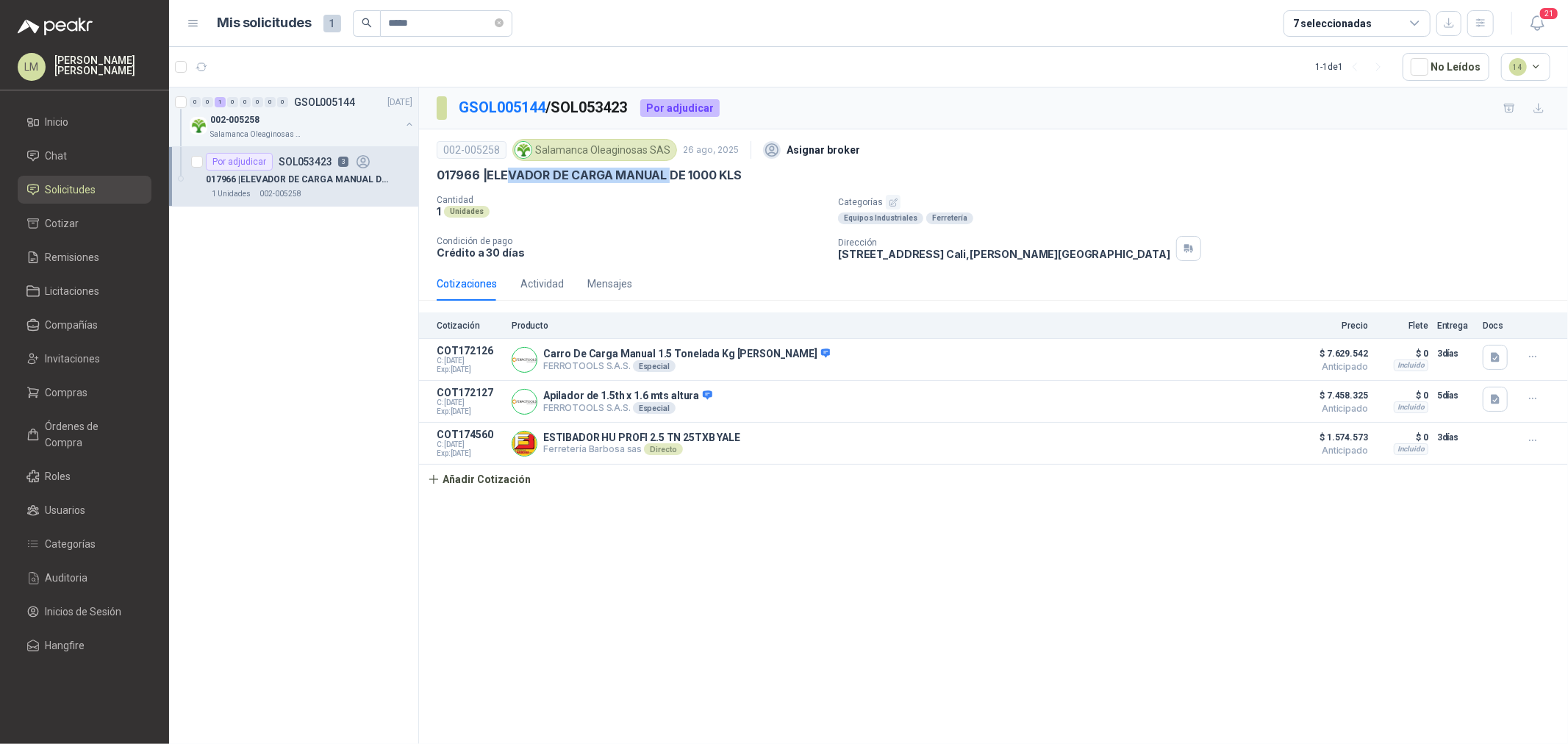
drag, startPoint x: 511, startPoint y: 173, endPoint x: 694, endPoint y: 175, distance: 183.0
click at [694, 175] on p "017966 | ELEVADOR DE CARGA MANUAL DE 1000 KLS" at bounding box center [589, 175] width 305 height 15
click at [719, 176] on p "017966 | ELEVADOR DE CARGA MANUAL DE 1000 KLS" at bounding box center [589, 175] width 305 height 15
click at [524, 483] on button "Añadir Cotización" at bounding box center [480, 480] width 120 height 29
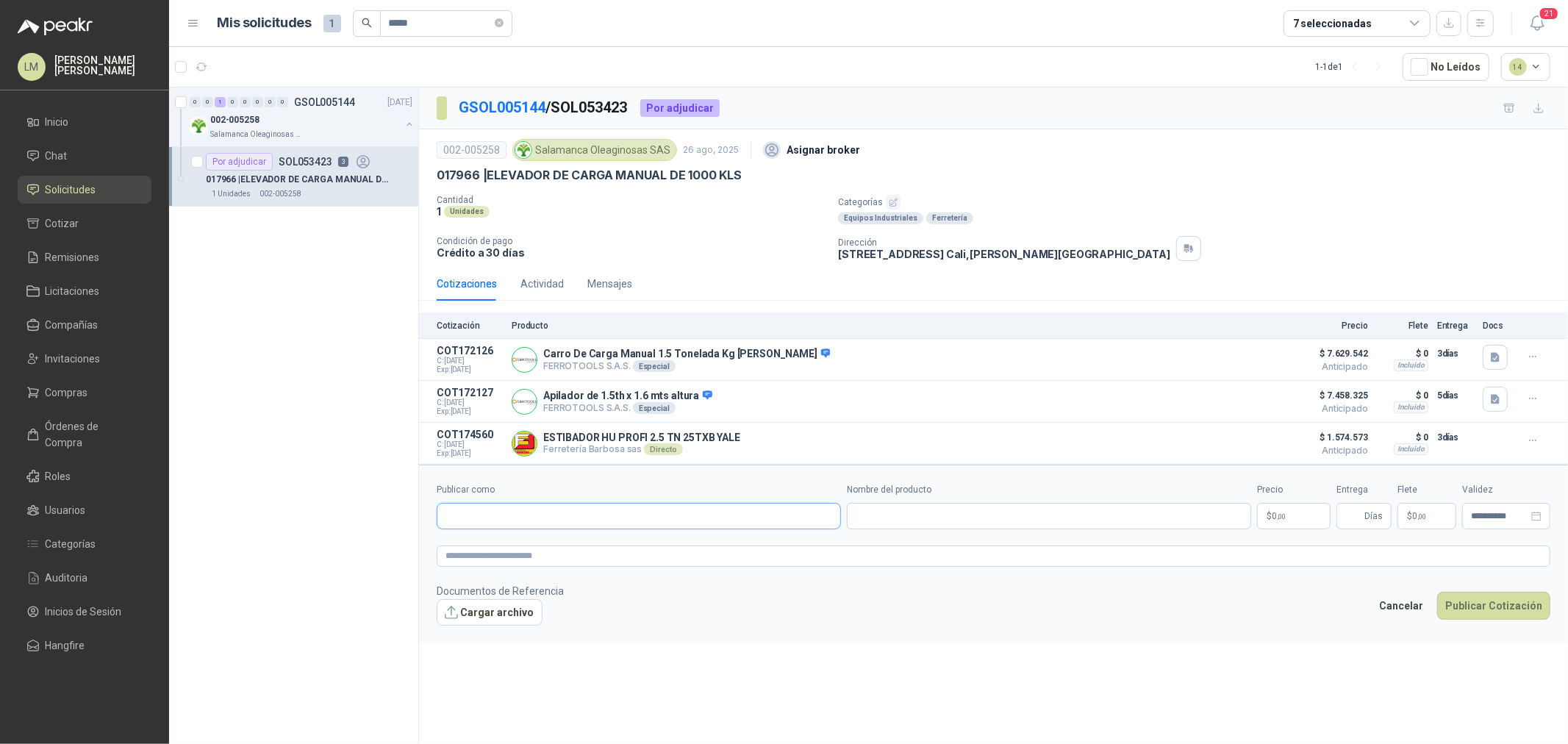
click at [530, 524] on input "Publicar como" at bounding box center [639, 516] width 403 height 25
type input "*******"
click at [530, 550] on p "MAQUITEC DE [GEOGRAPHIC_DATA] SAS" at bounding box center [554, 549] width 166 height 8
type input "**********"
click at [915, 518] on input "Nombre del producto" at bounding box center [1050, 516] width 405 height 26
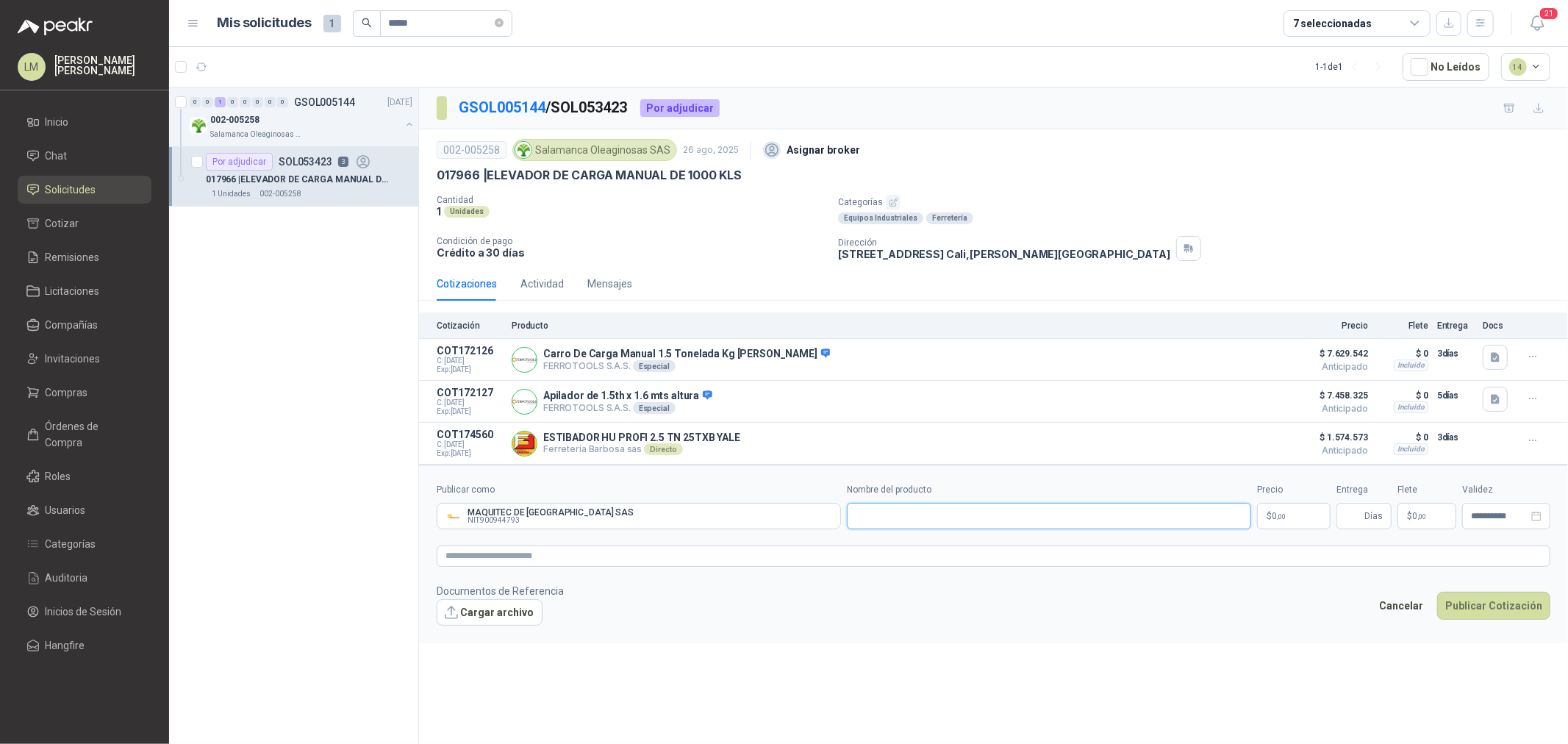
paste input "**********"
drag, startPoint x: 1027, startPoint y: 517, endPoint x: 1054, endPoint y: 517, distance: 27.0
click at [1054, 517] on input "**********" at bounding box center [1050, 516] width 405 height 26
drag, startPoint x: 1066, startPoint y: 516, endPoint x: 1052, endPoint y: 517, distance: 14.0
click at [1052, 517] on input "**********" at bounding box center [1050, 516] width 405 height 26
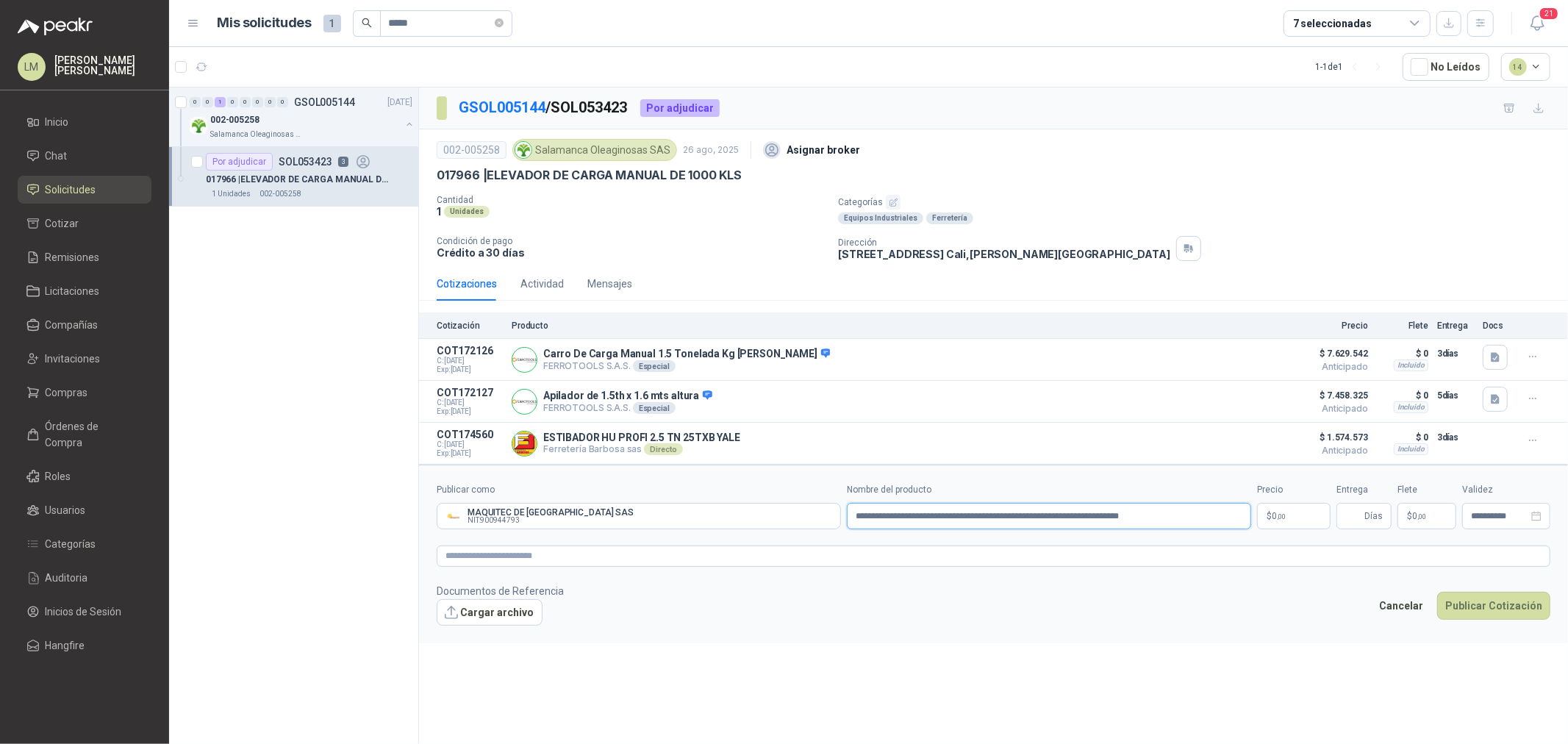
type input "**********"
click at [1277, 523] on p "$ 0 ,00" at bounding box center [1294, 516] width 73 height 26
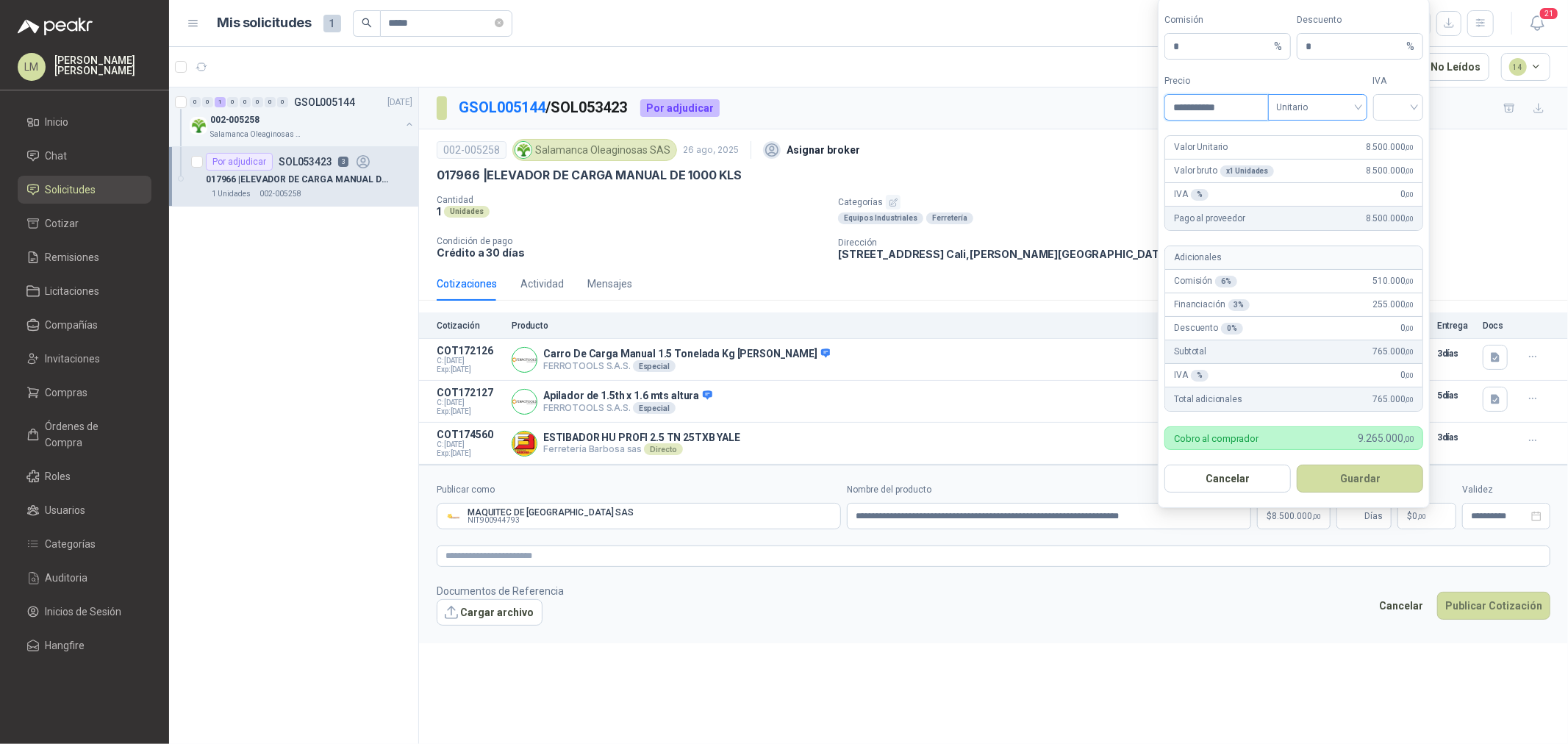
click at [1332, 114] on span "Unitario" at bounding box center [1319, 107] width 82 height 22
type input "**********"
click at [1324, 161] on div "Unitario con IVA" at bounding box center [1318, 161] width 76 height 16
click at [1393, 121] on form "**********" at bounding box center [1294, 253] width 272 height 511
click at [1400, 116] on span at bounding box center [1399, 107] width 33 height 25
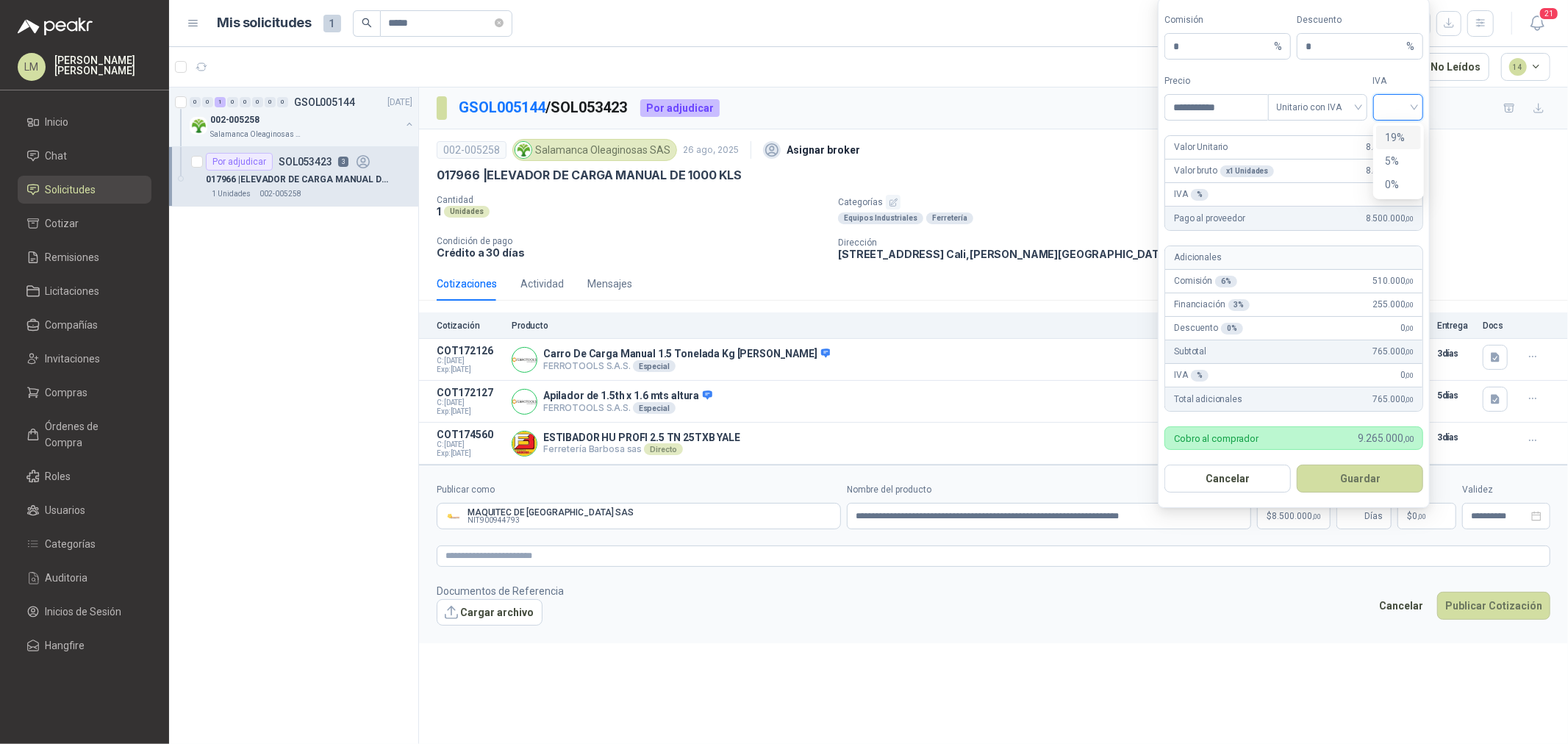
click at [1393, 133] on div "19%" at bounding box center [1398, 138] width 27 height 16
click at [1340, 475] on button "Guardar" at bounding box center [1360, 479] width 127 height 28
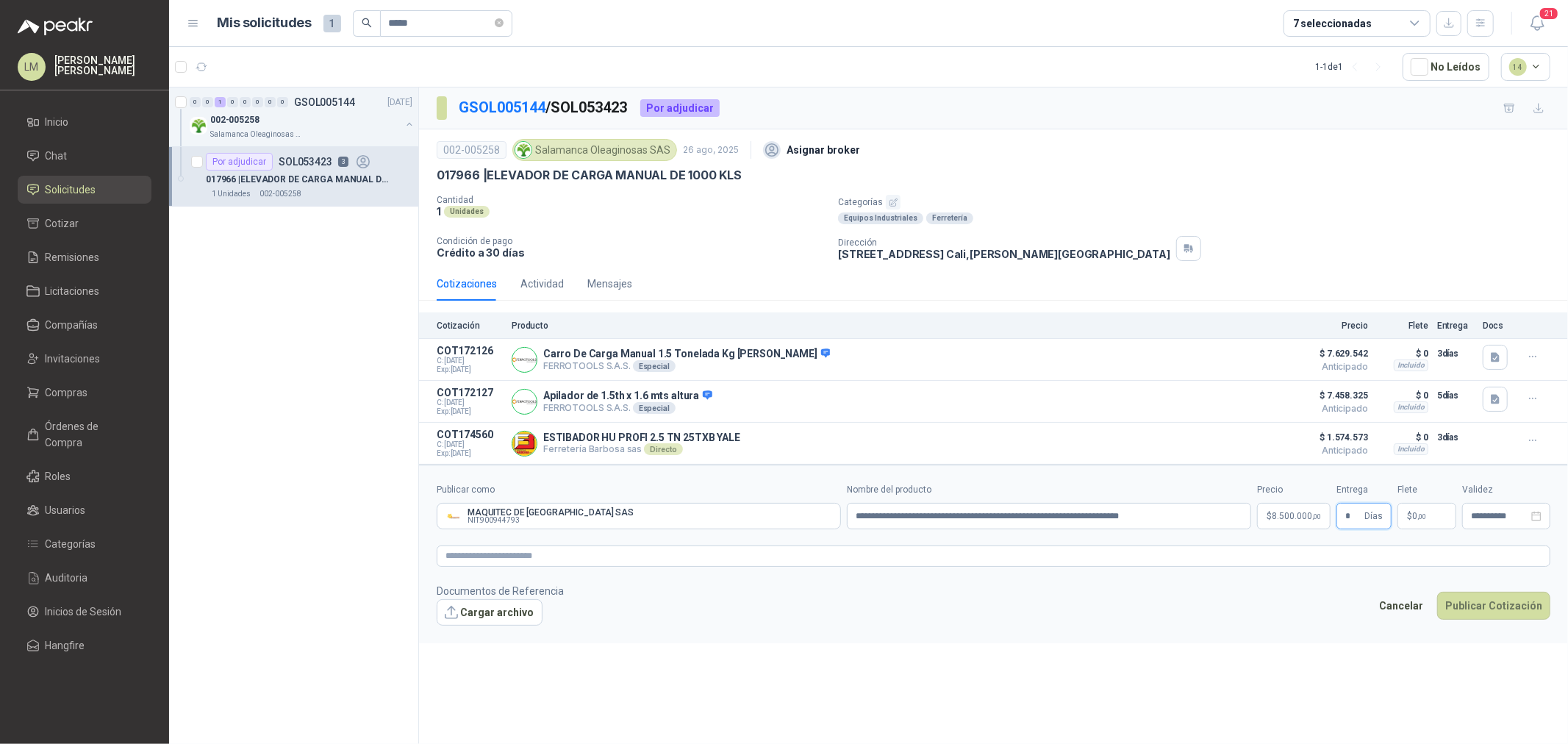
type input "*"
click at [1277, 521] on span "8.500.000 ,00" at bounding box center [1297, 516] width 49 height 8
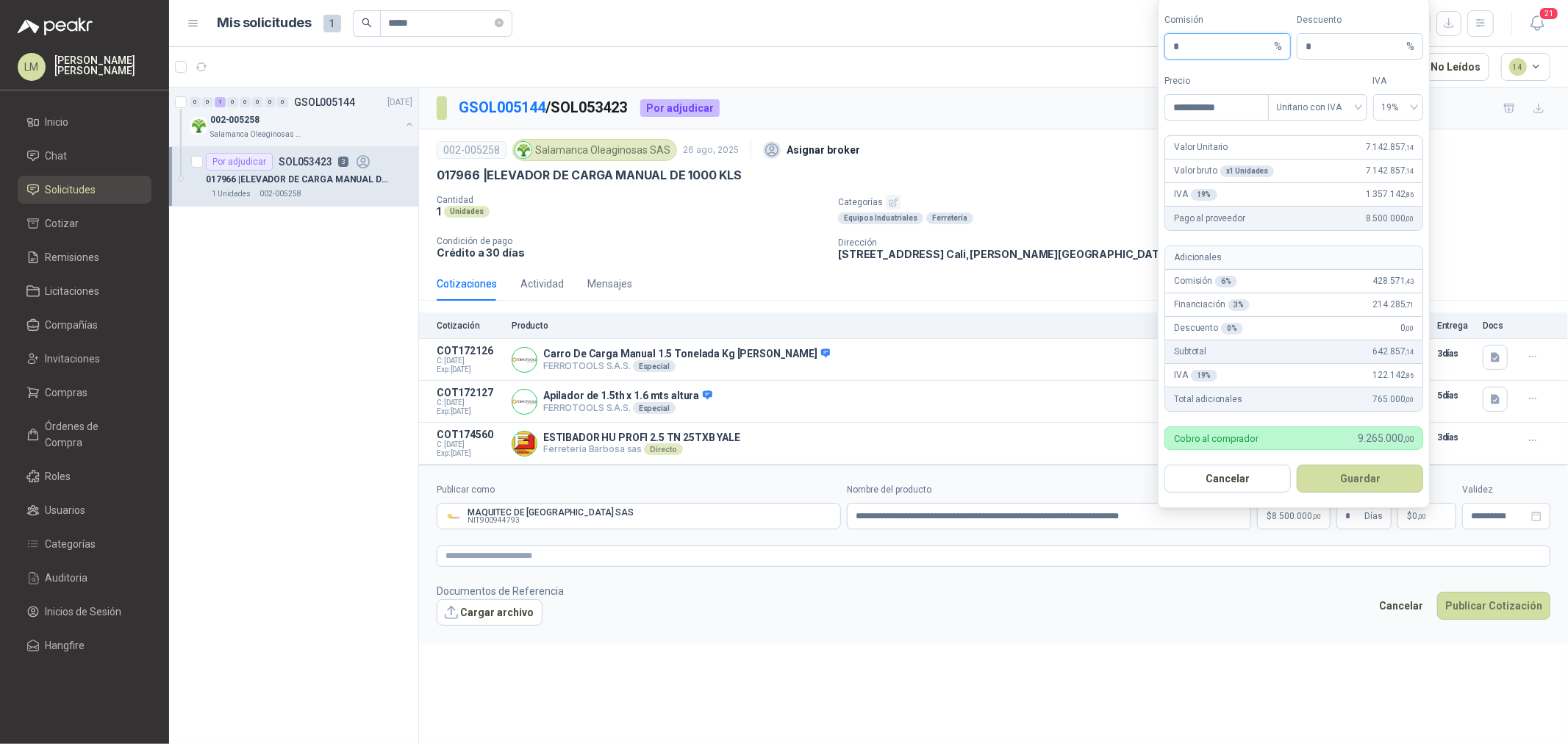
drag, startPoint x: 1162, startPoint y: 35, endPoint x: 1129, endPoint y: 34, distance: 33.0
click at [1130, 34] on body "LM [PERSON_NAME] Inicio Chat Solicitudes Cotizar Remisiones Licitaciones Compañ…" at bounding box center [784, 372] width 1568 height 744
type input "**"
click at [1336, 473] on button "Guardar" at bounding box center [1360, 479] width 127 height 28
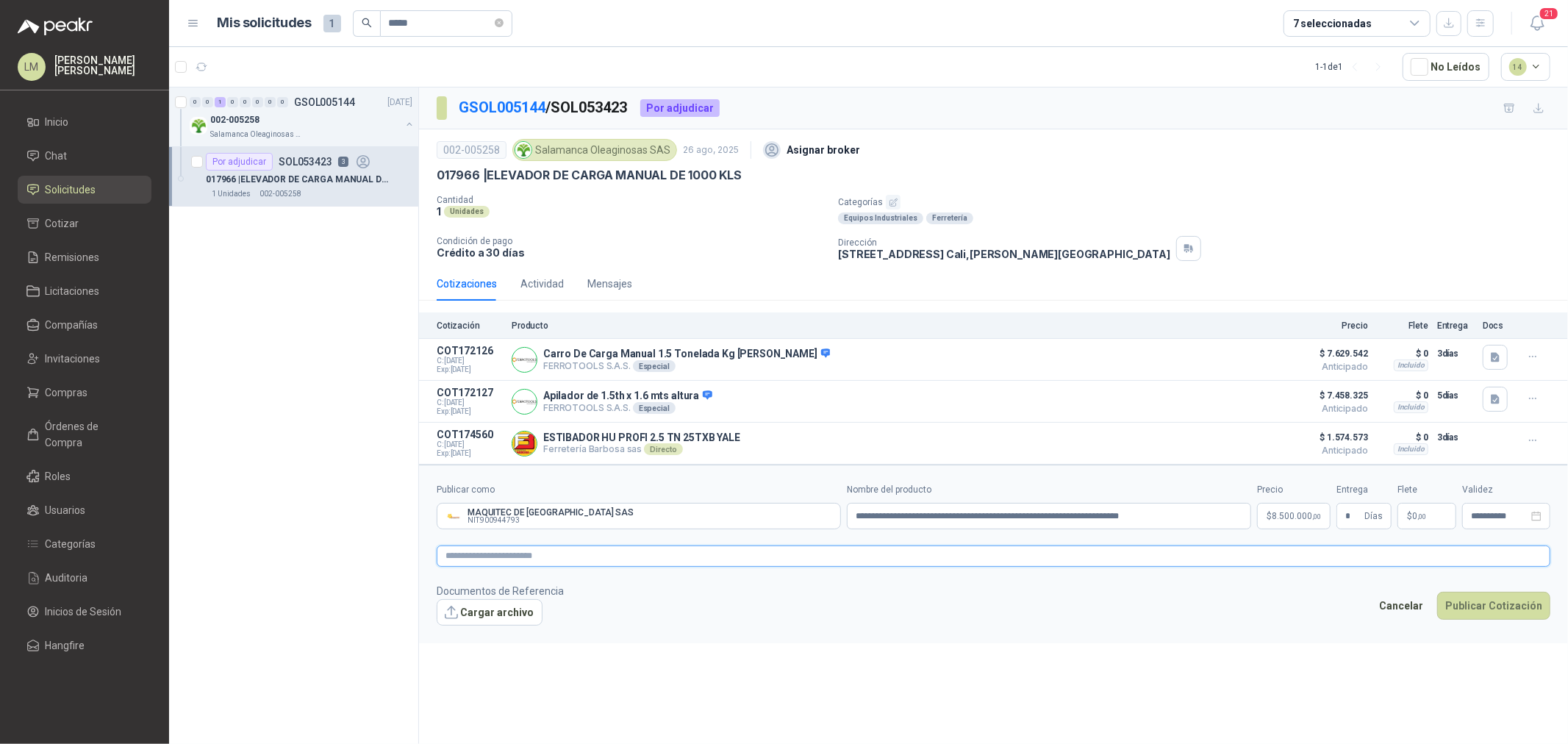
click at [1240, 561] on textarea at bounding box center [993, 556] width 1114 height 22
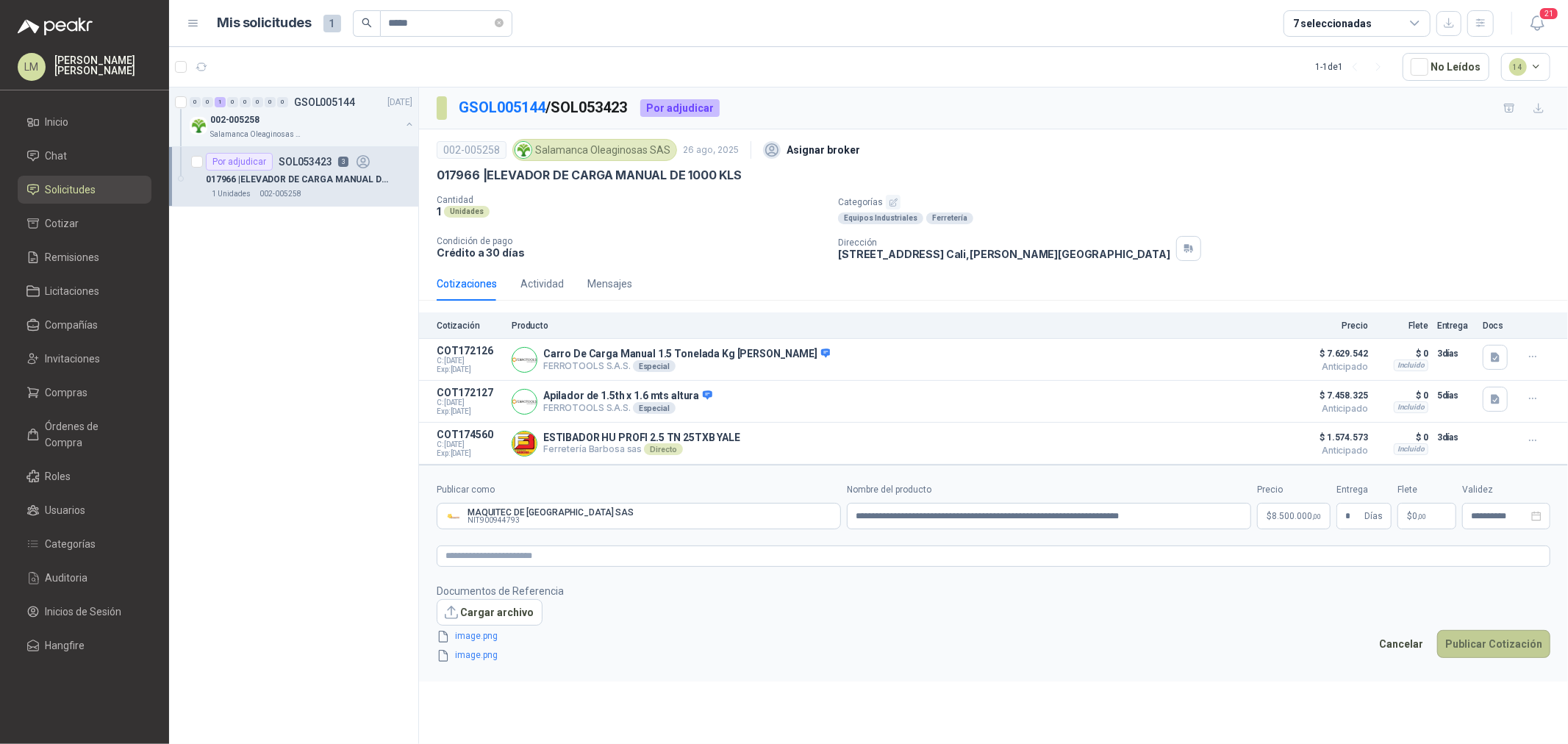
click at [1498, 644] on button "Publicar Cotización" at bounding box center [1494, 644] width 114 height 28
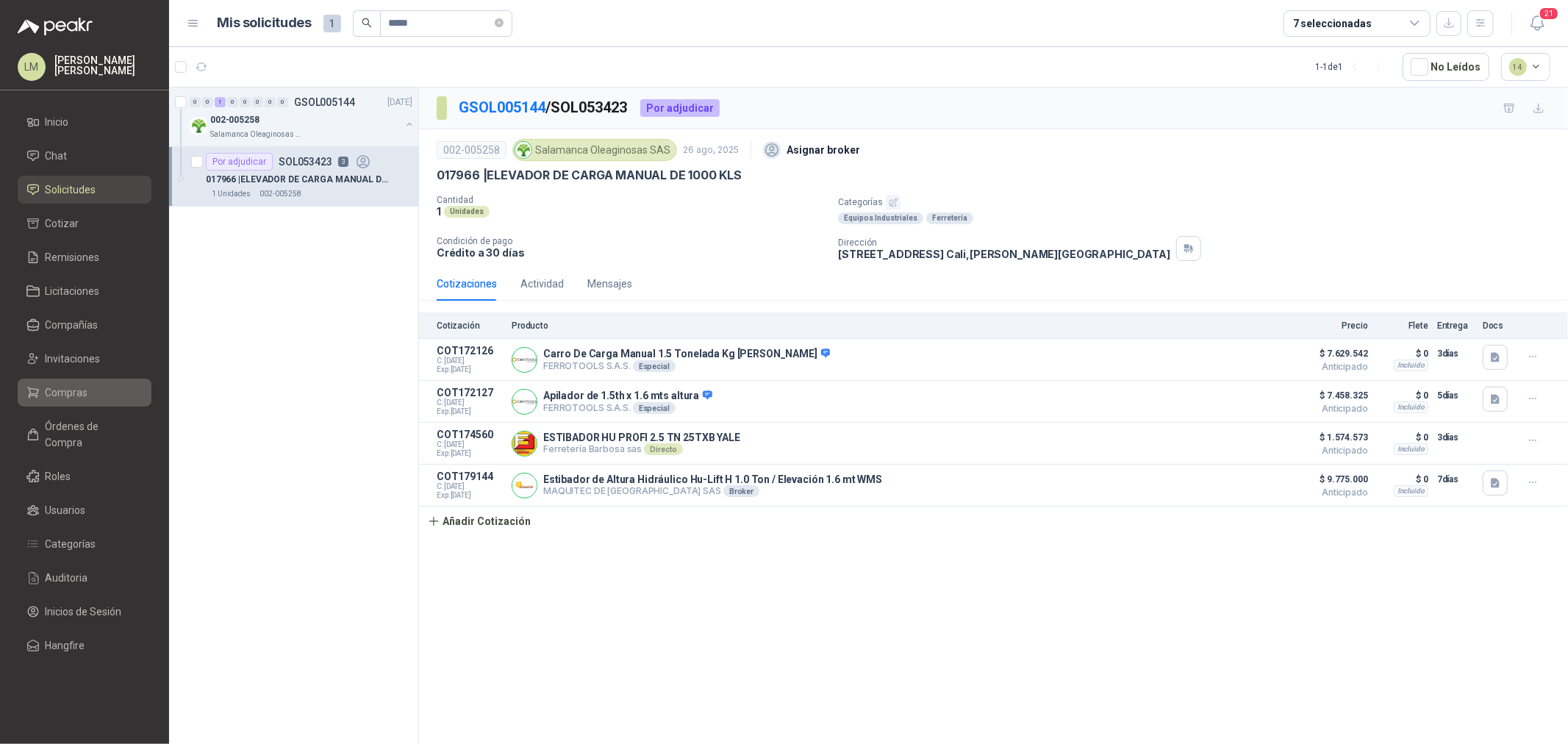
click at [68, 397] on span "Compras" at bounding box center [66, 392] width 42 height 16
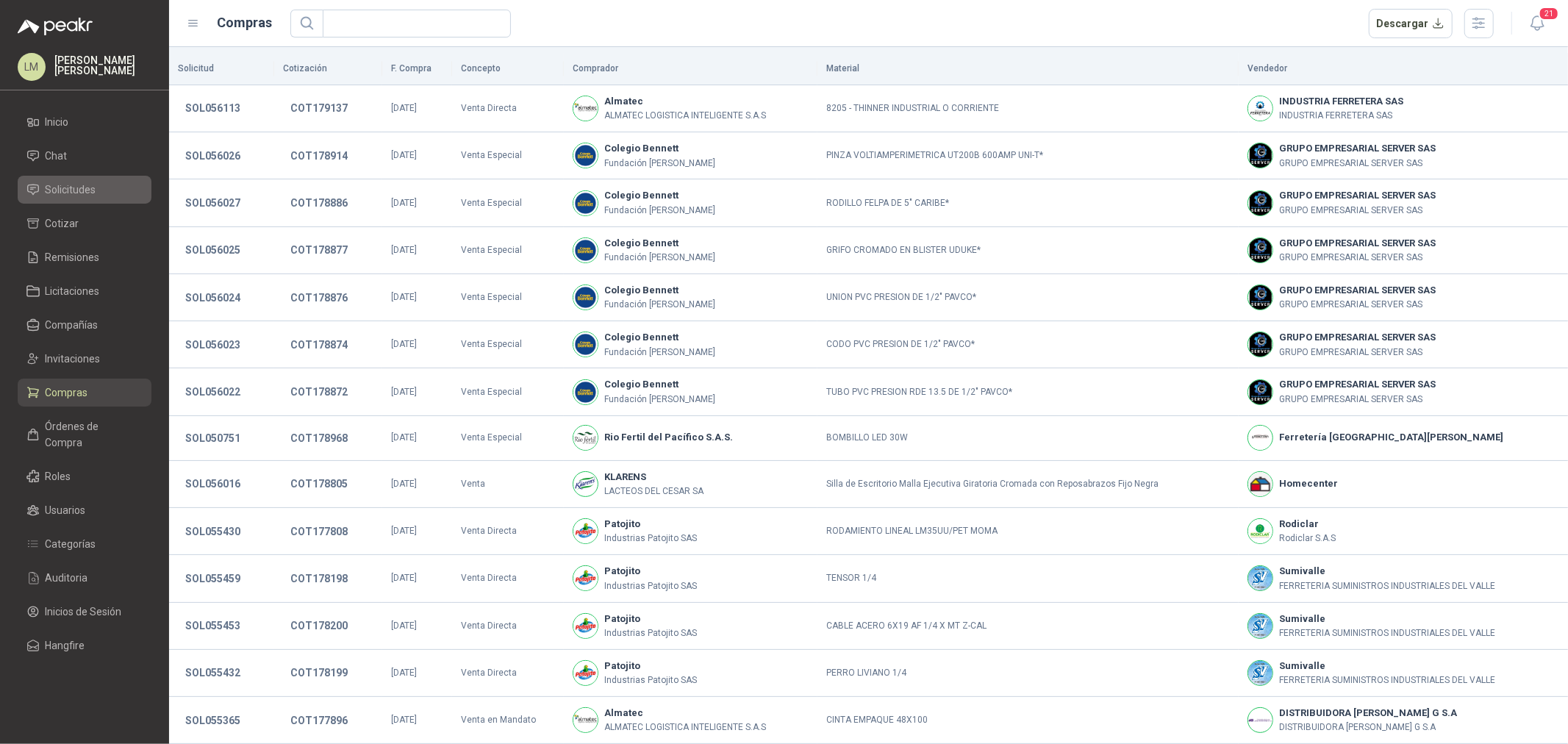
click at [63, 190] on span "Solicitudes" at bounding box center [71, 189] width 51 height 16
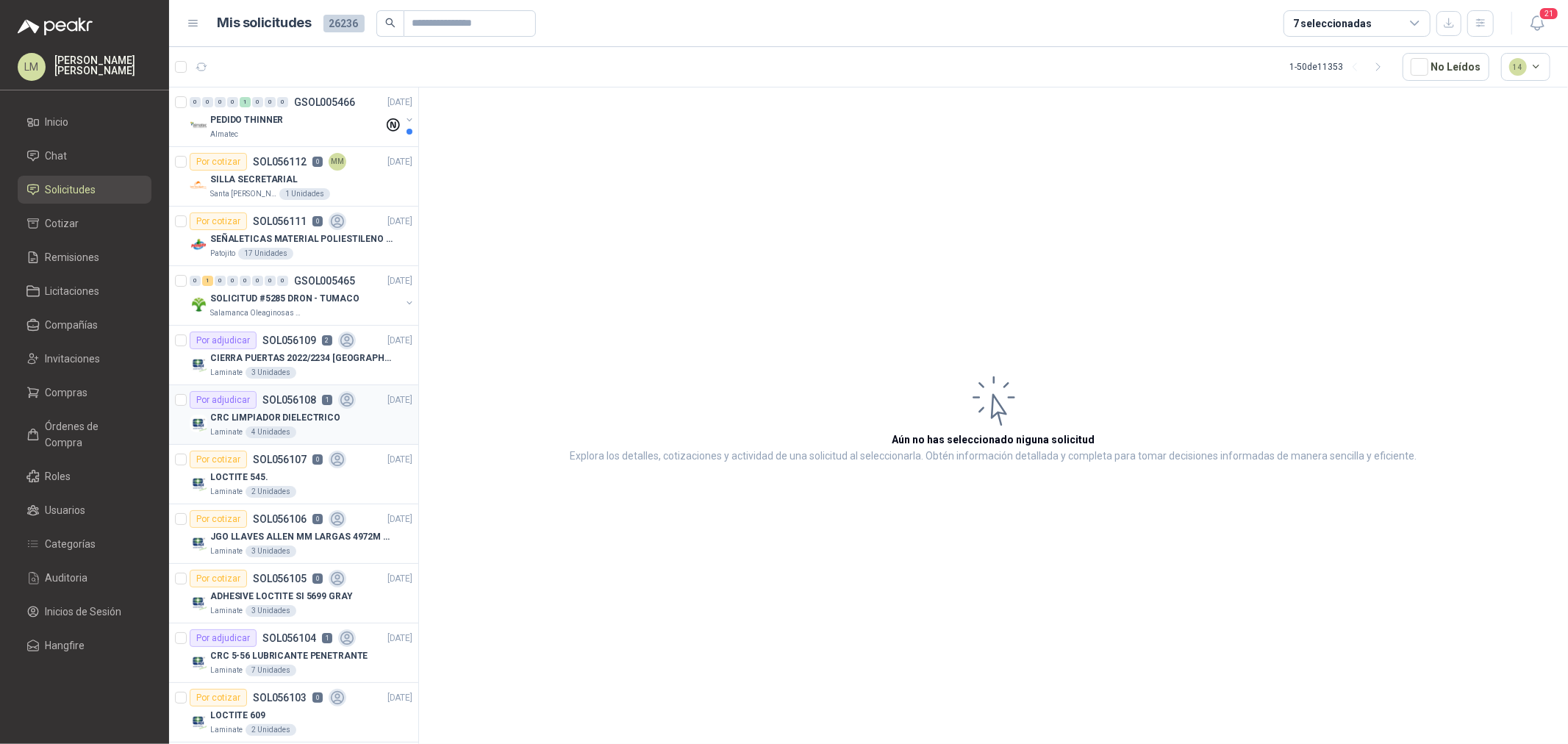
click at [273, 403] on p "SOL056108" at bounding box center [289, 399] width 53 height 10
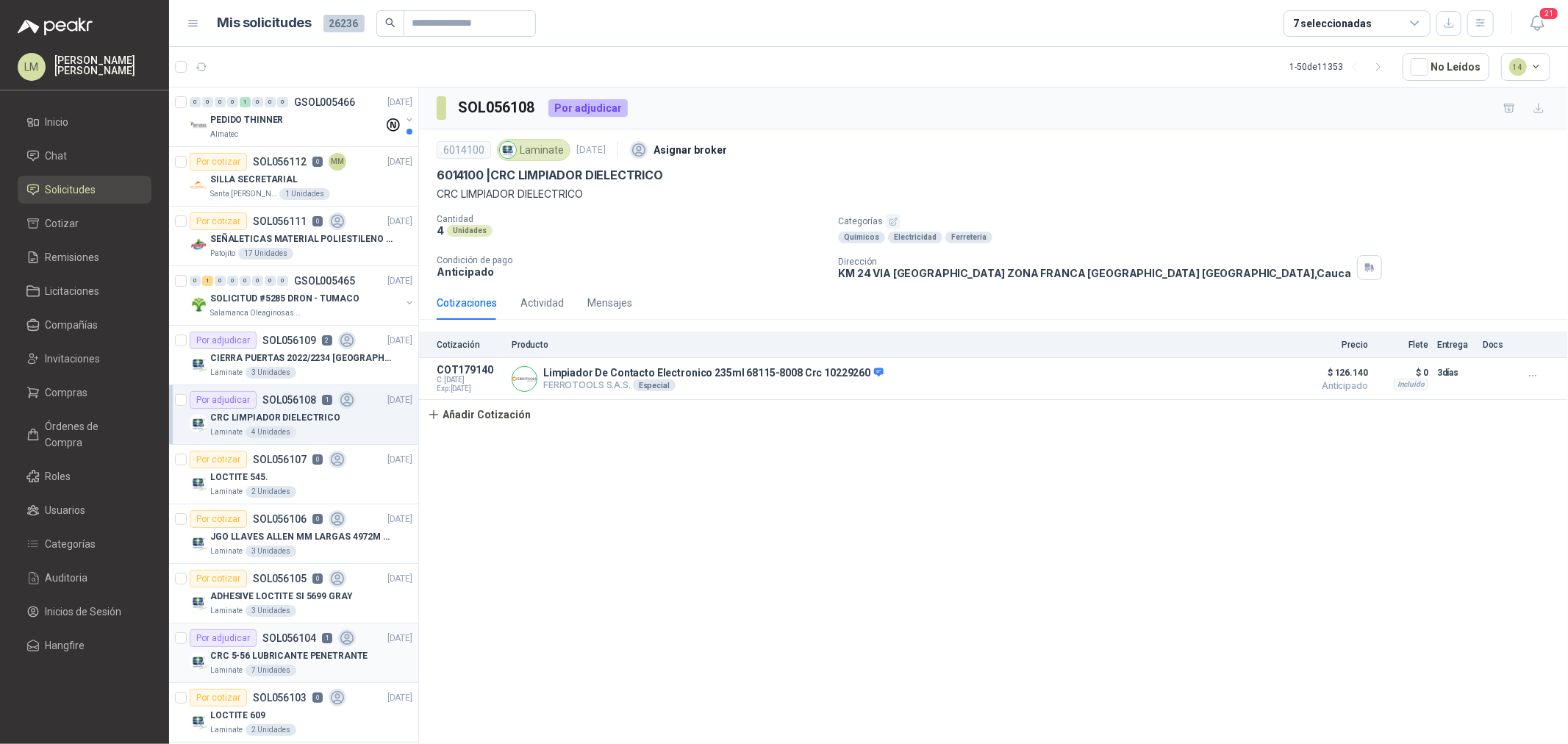
click at [283, 649] on div "CRC 5-56 LUBRICANTE PENETRANTE" at bounding box center [311, 656] width 202 height 18
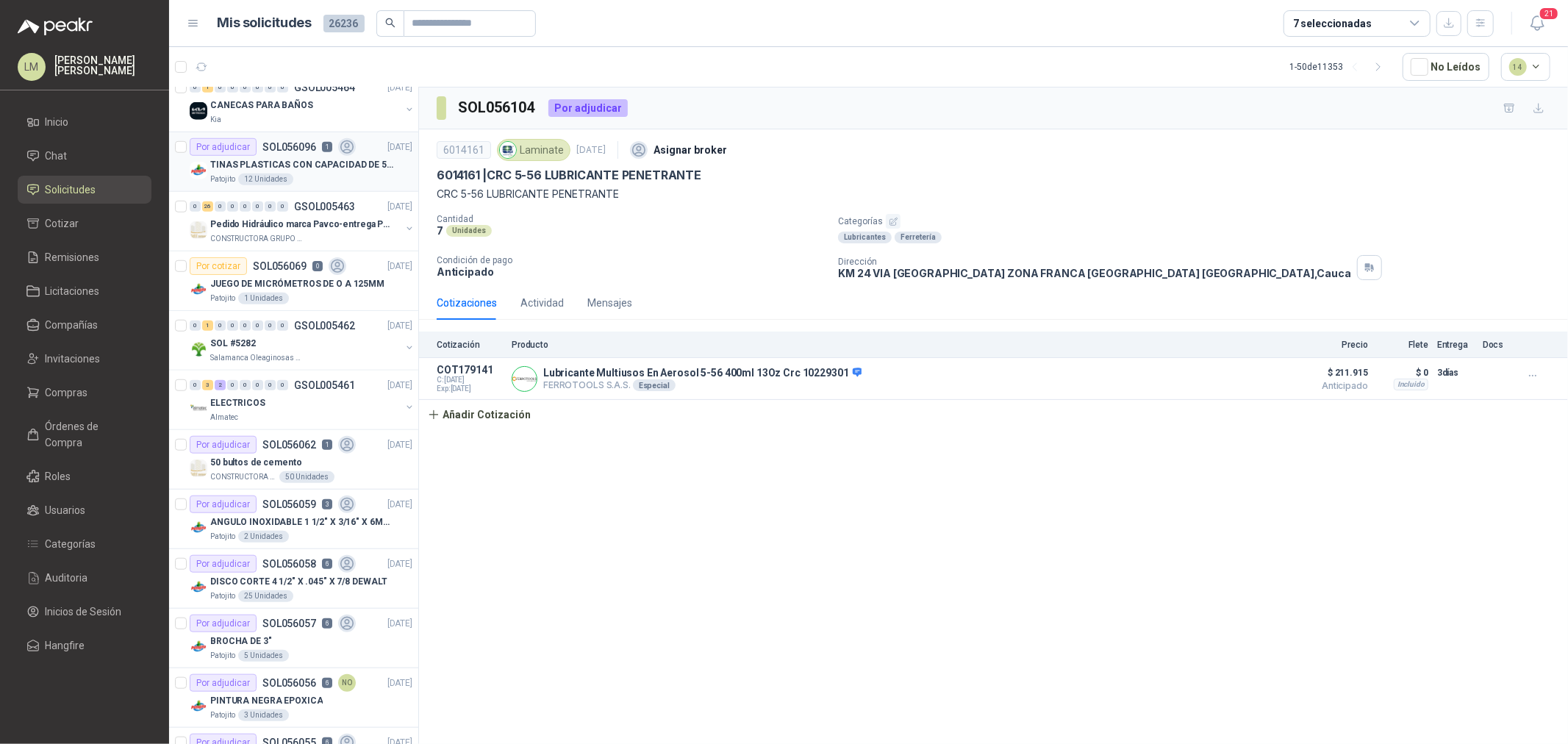
scroll to position [980, 0]
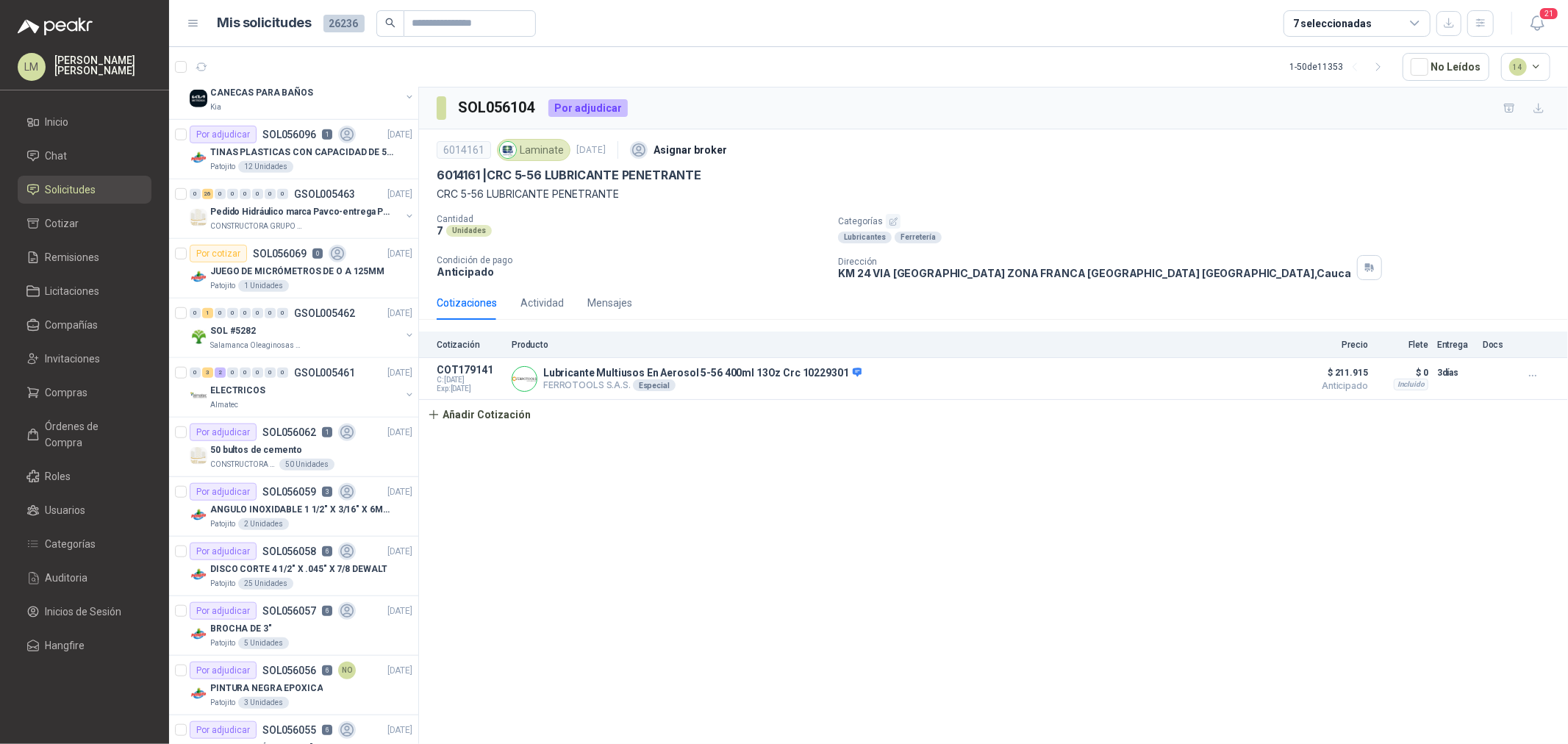
click at [1356, 19] on div "7 seleccionadas" at bounding box center [1332, 23] width 79 height 16
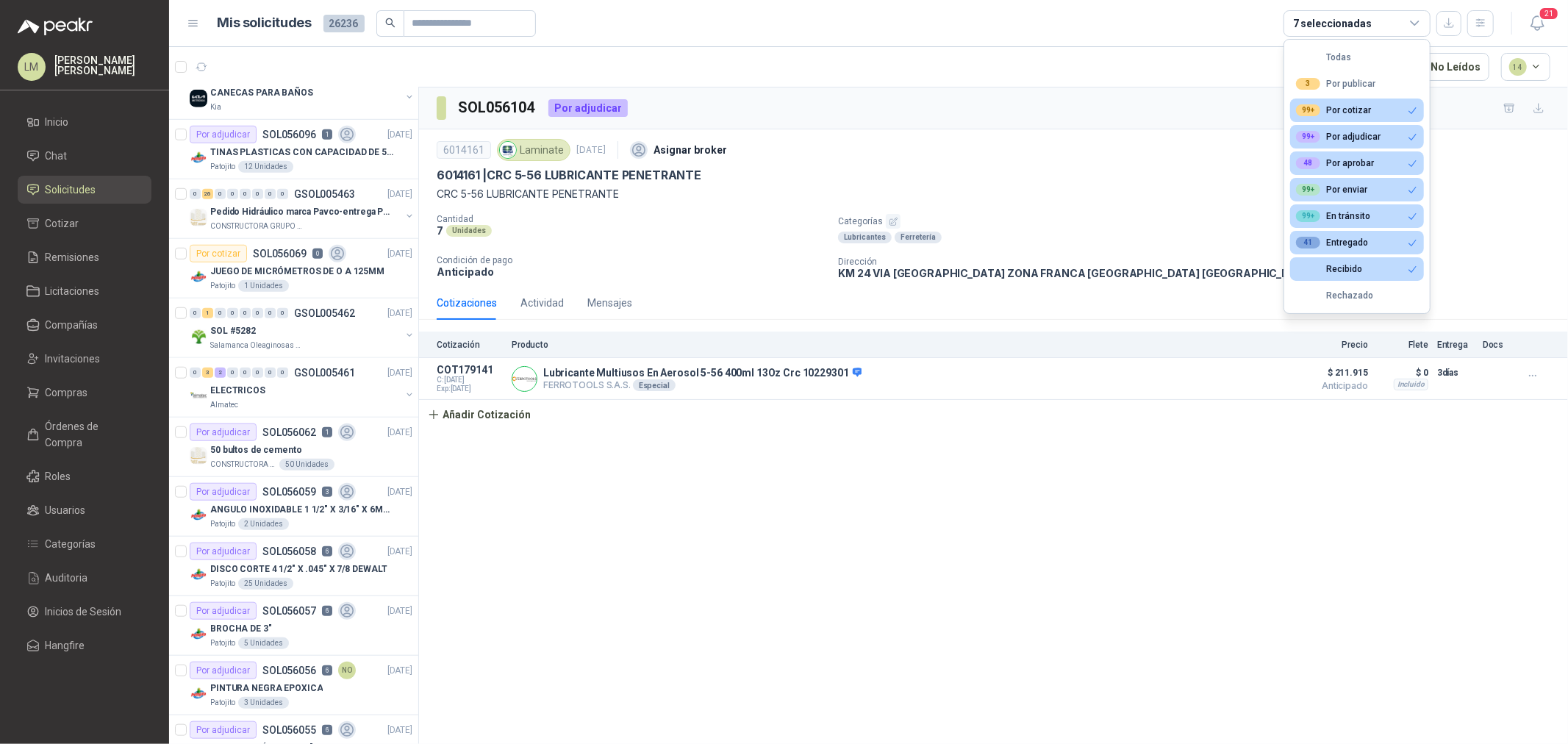
click at [1356, 19] on div "7 seleccionadas" at bounding box center [1332, 23] width 79 height 16
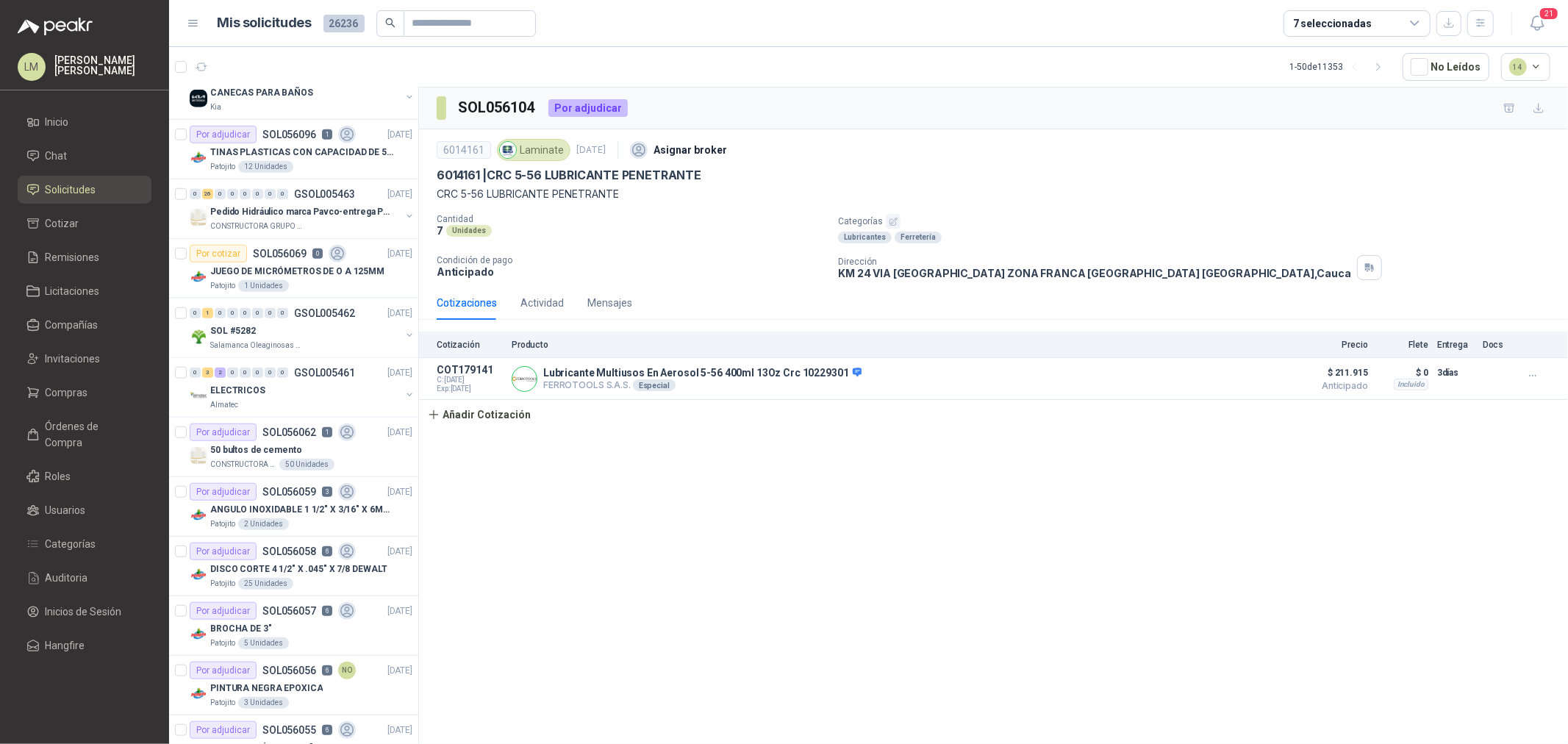
scroll to position [1062, 0]
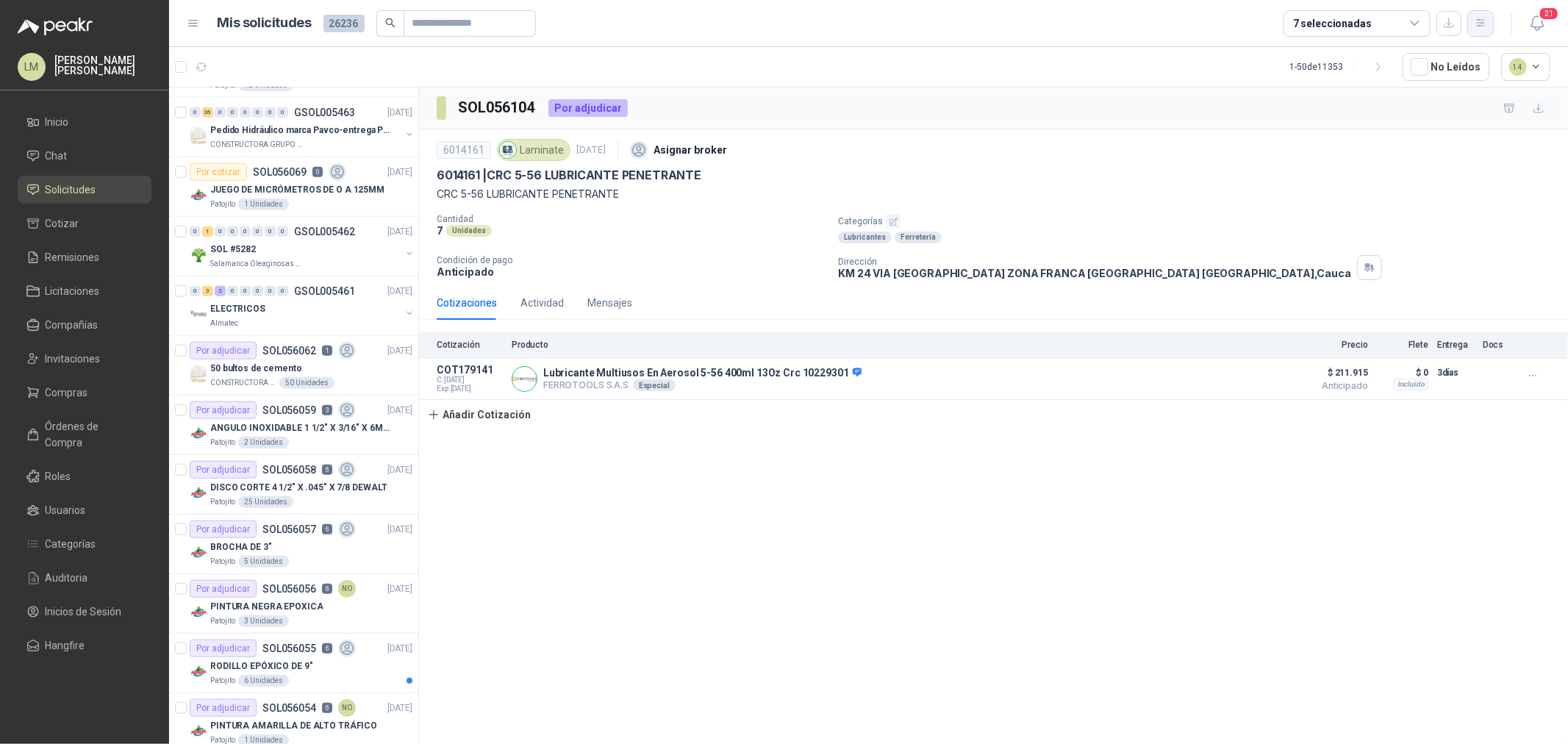
click at [1489, 18] on button "button" at bounding box center [1481, 23] width 26 height 26
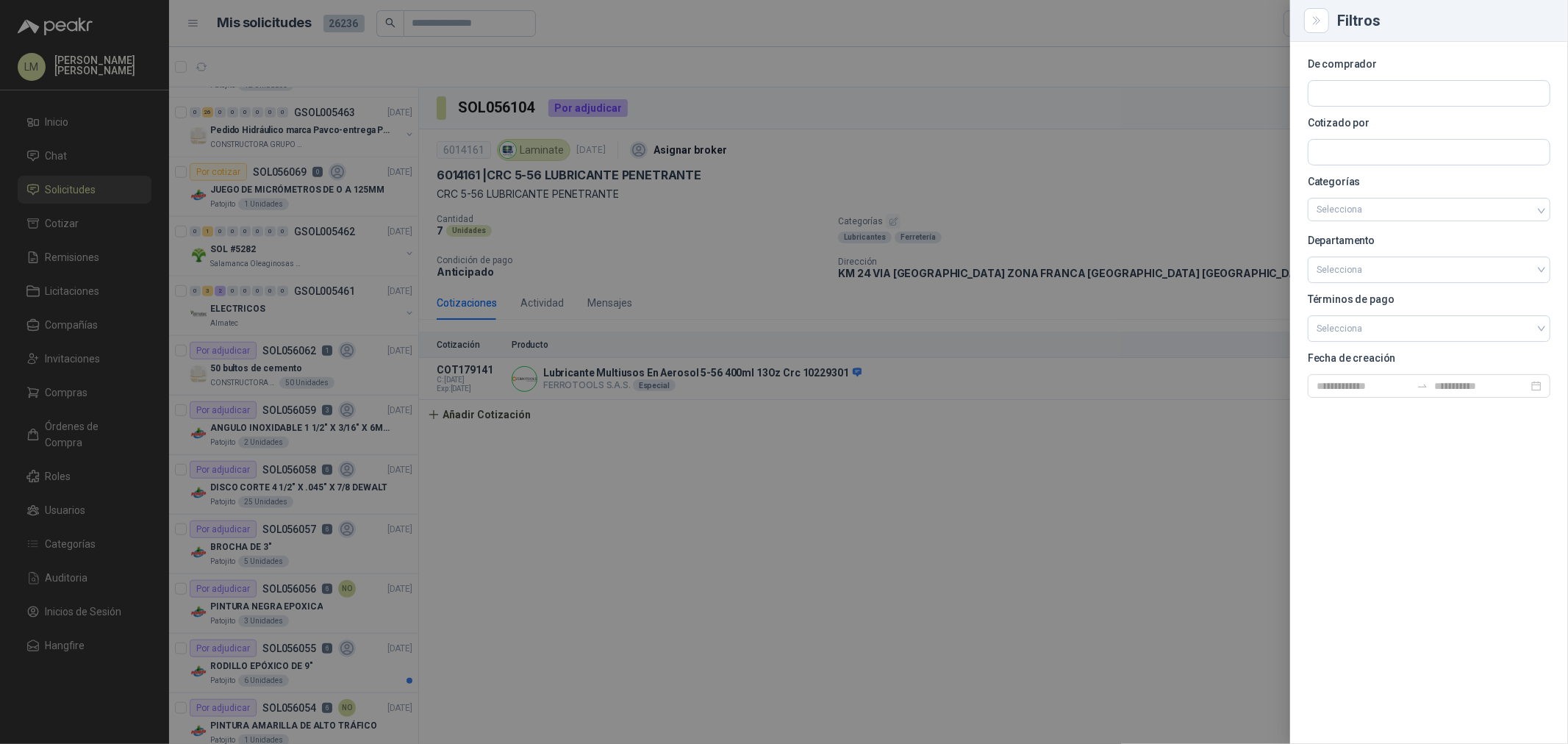
click at [1366, 80] on div at bounding box center [1430, 93] width 243 height 26
click at [1366, 93] on input "text" at bounding box center [1429, 93] width 241 height 25
type input "*****"
click at [1349, 130] on span "NIT : 890324022" at bounding box center [1369, 134] width 53 height 8
click at [824, 138] on div at bounding box center [784, 372] width 1568 height 744
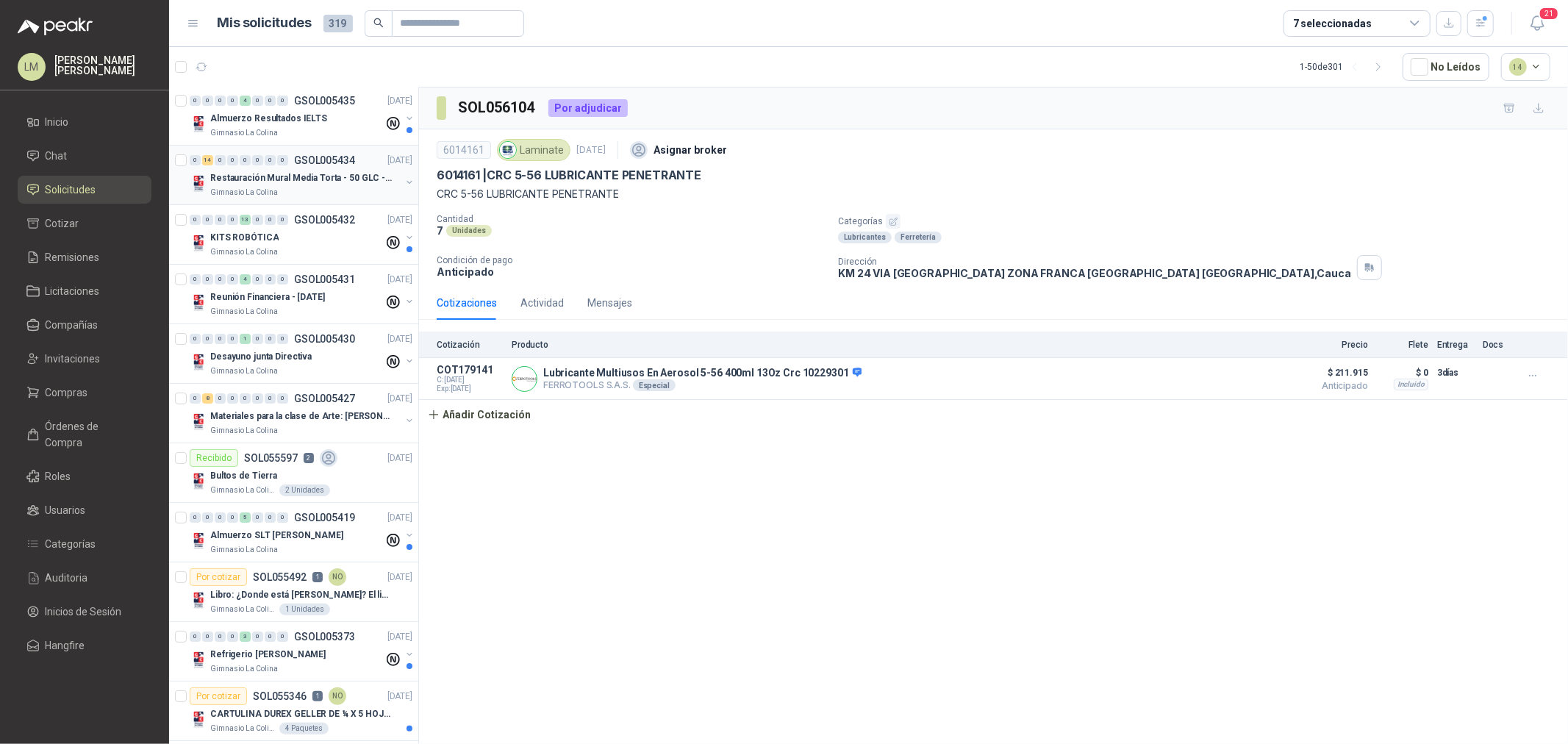
scroll to position [0, 0]
click at [275, 185] on p "Restauración Mural Media Torta - 50 GLC - URGENTE" at bounding box center [301, 180] width 183 height 14
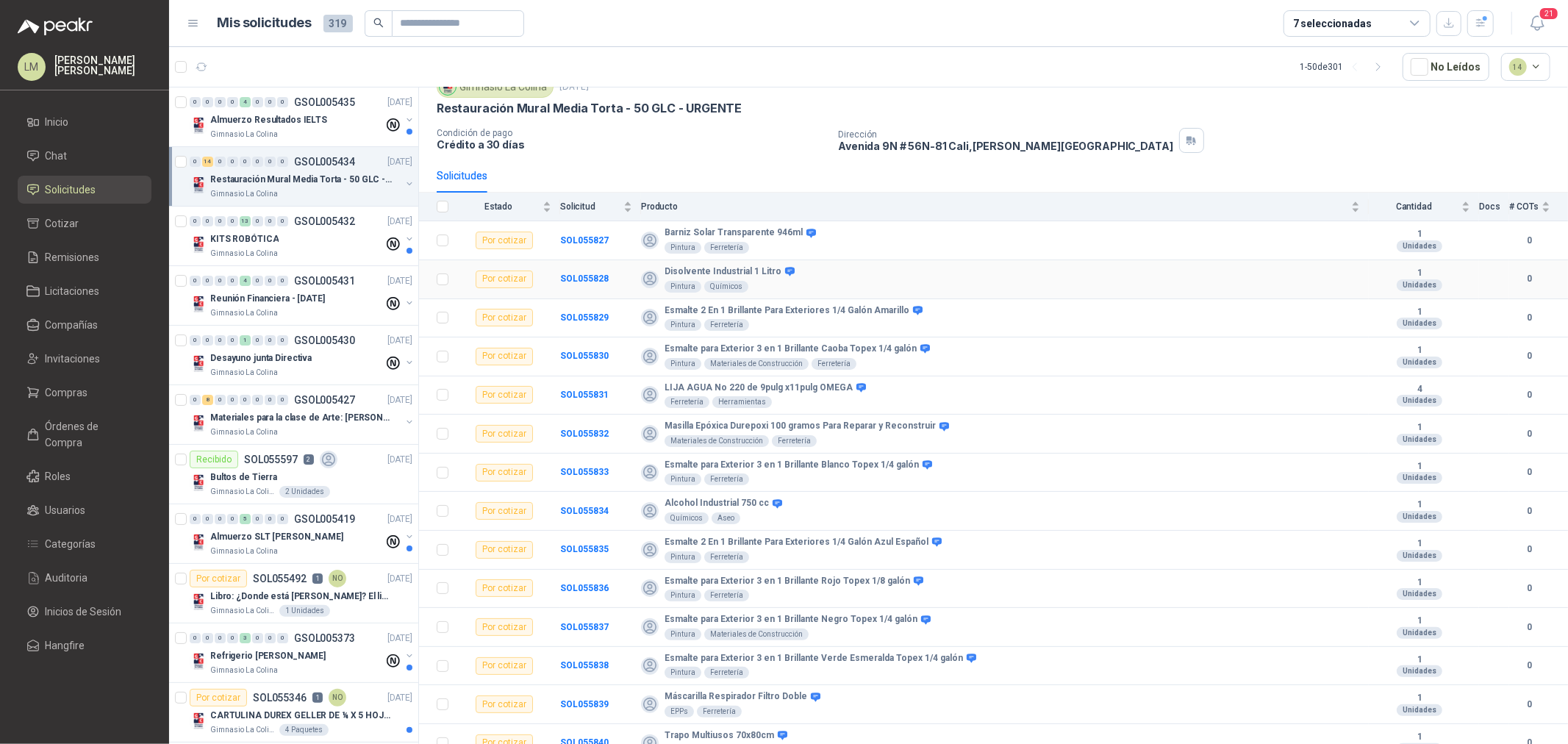
scroll to position [76, 0]
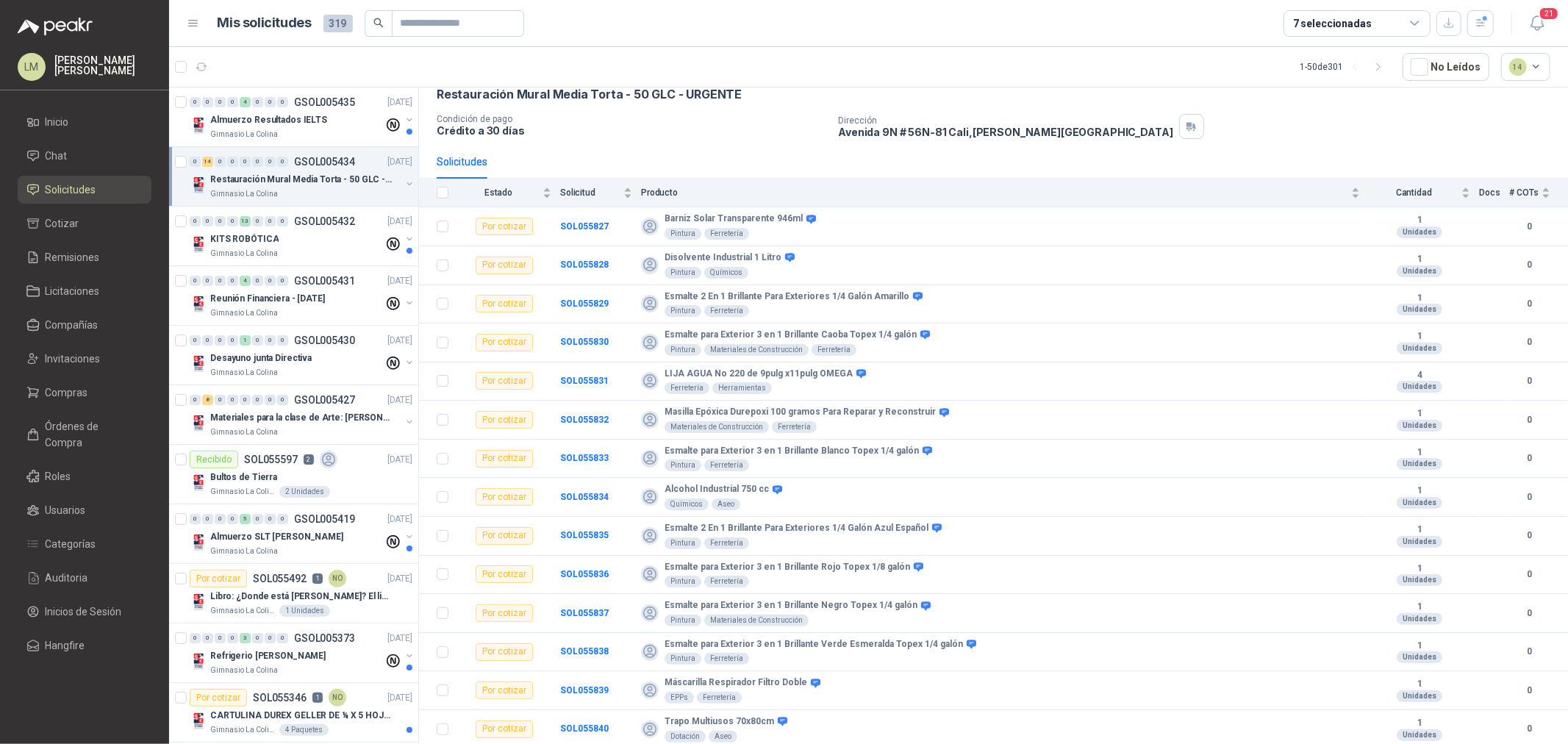
click at [404, 186] on button "button" at bounding box center [409, 183] width 12 height 12
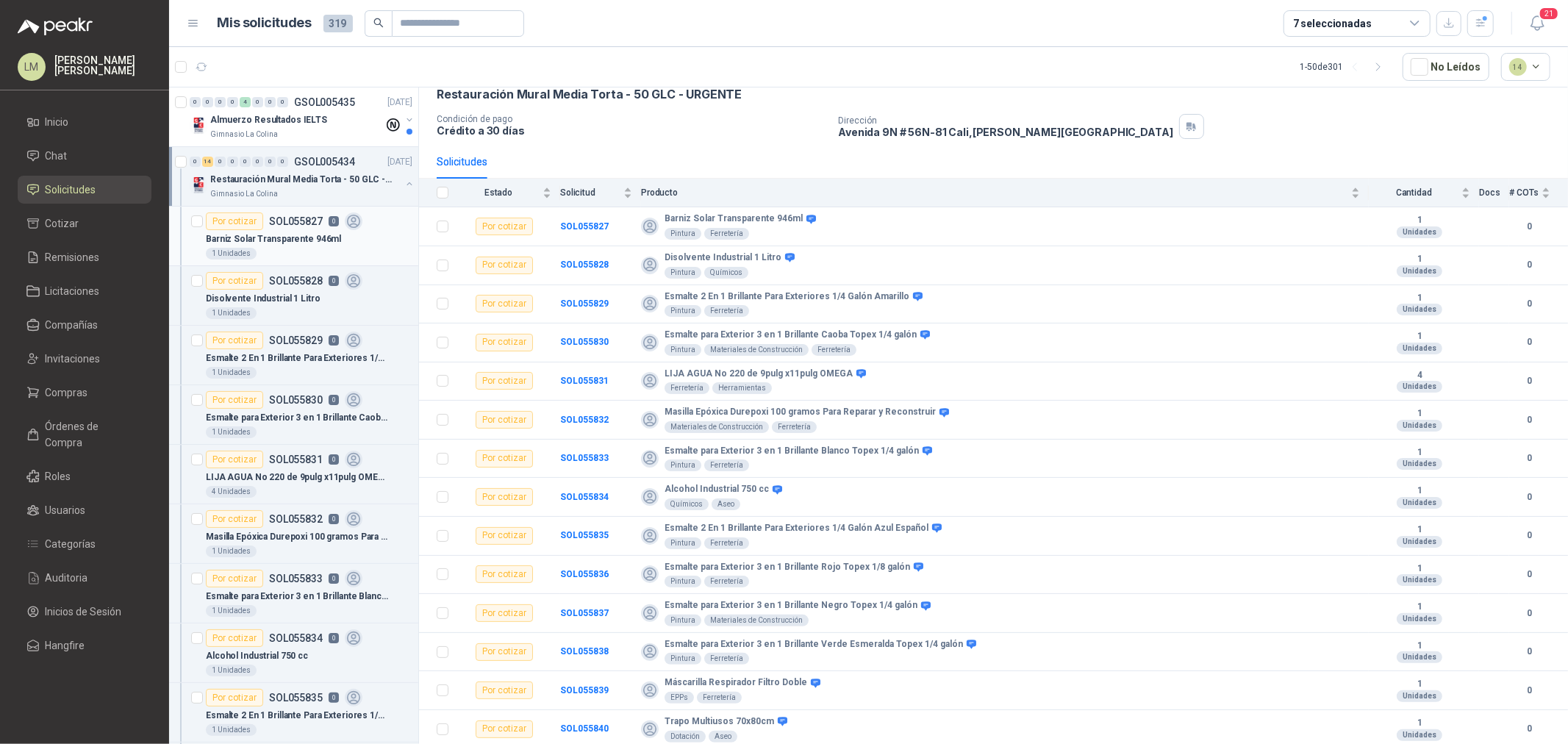
scroll to position [5, 0]
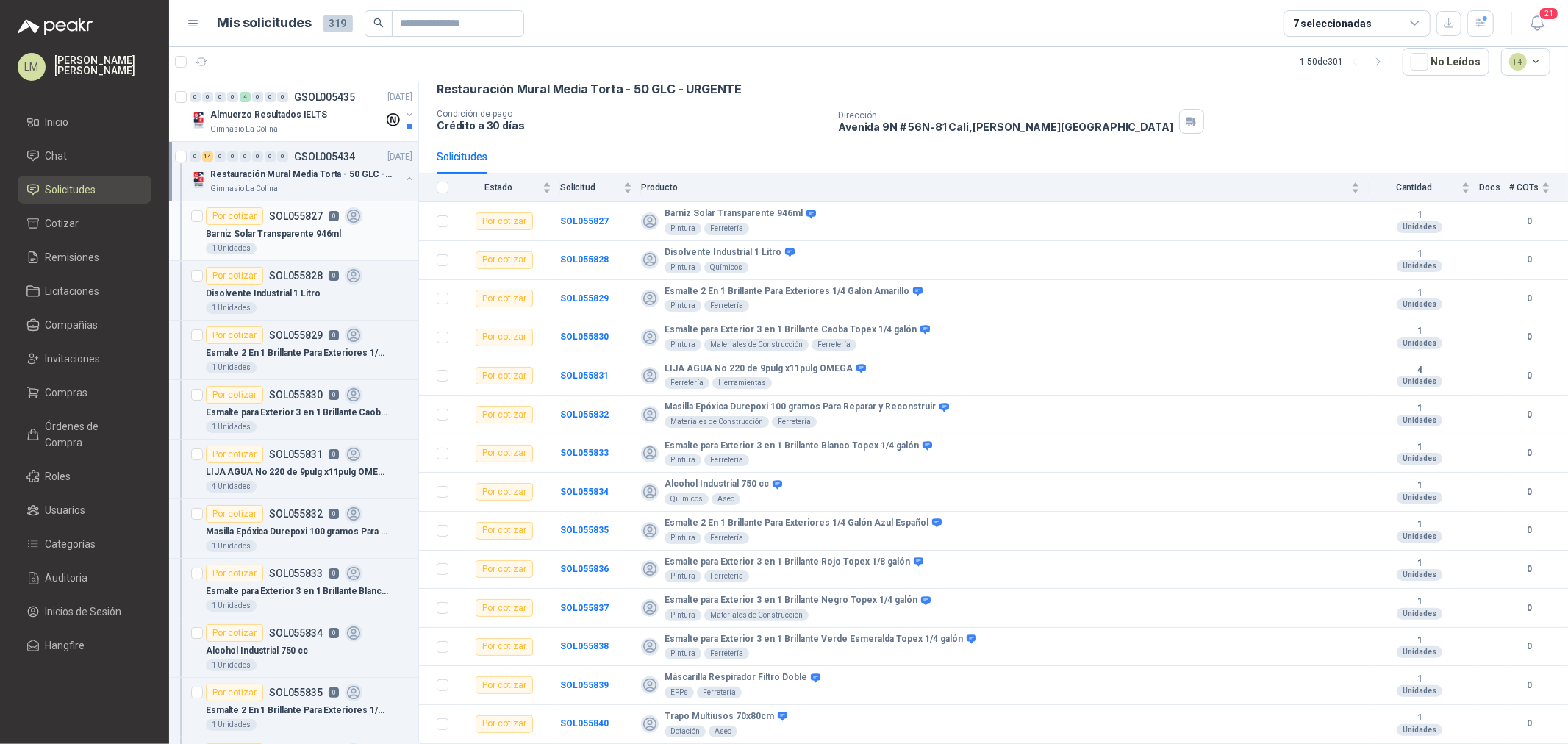
click at [305, 237] on p "Barniz Solar Transparente 946ml" at bounding box center [273, 234] width 135 height 14
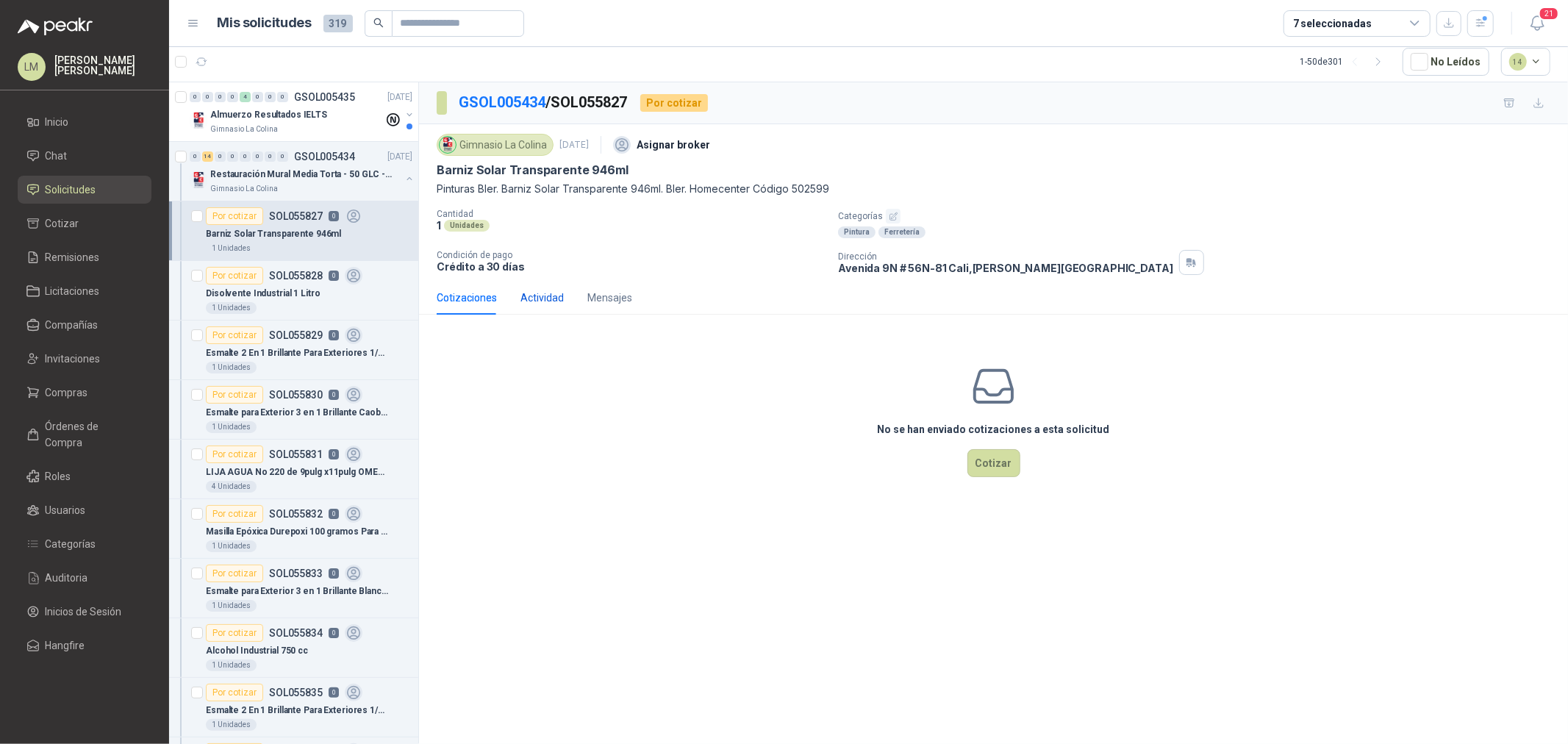
click at [545, 297] on div "Actividad" at bounding box center [542, 297] width 43 height 16
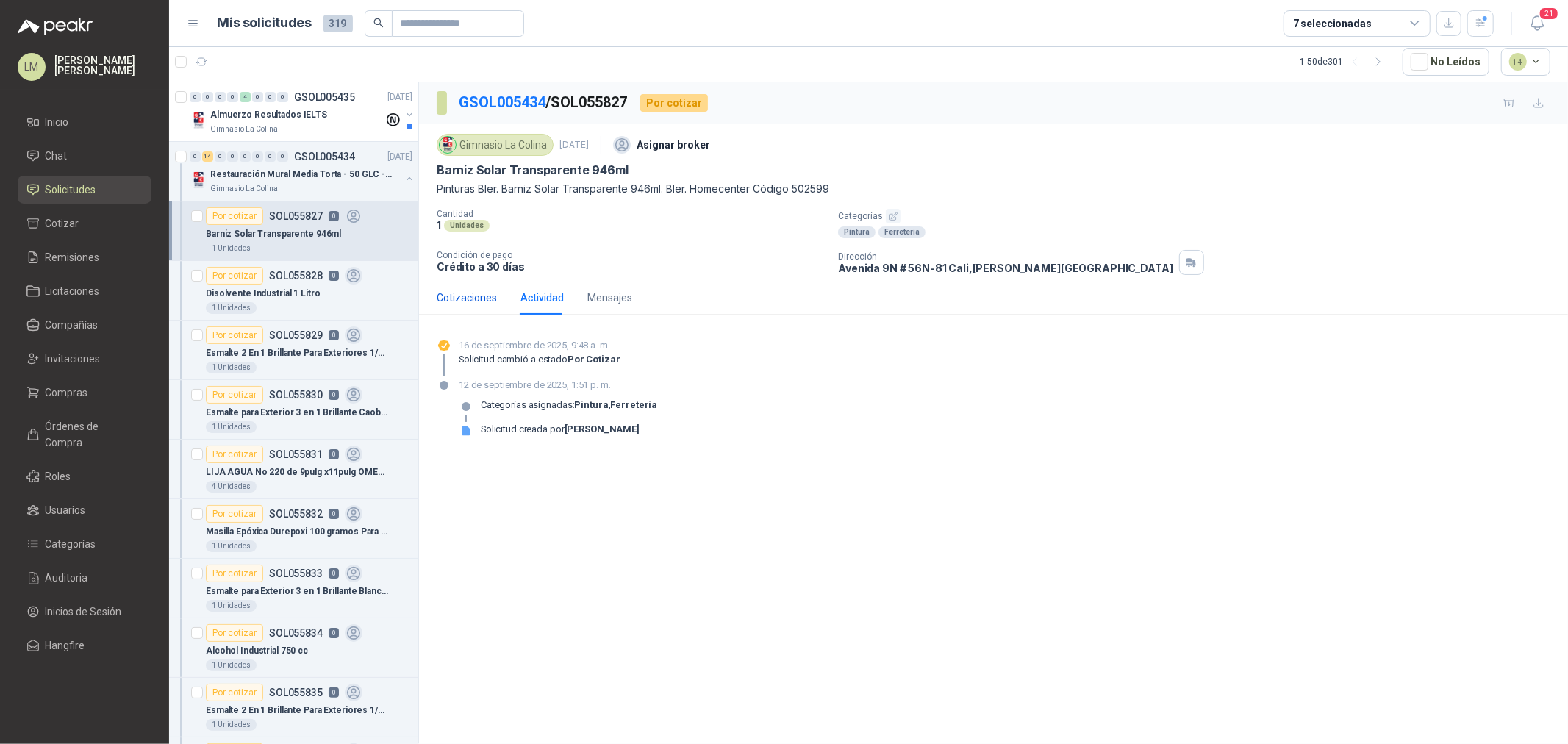
click at [456, 298] on div "Cotizaciones" at bounding box center [467, 297] width 60 height 16
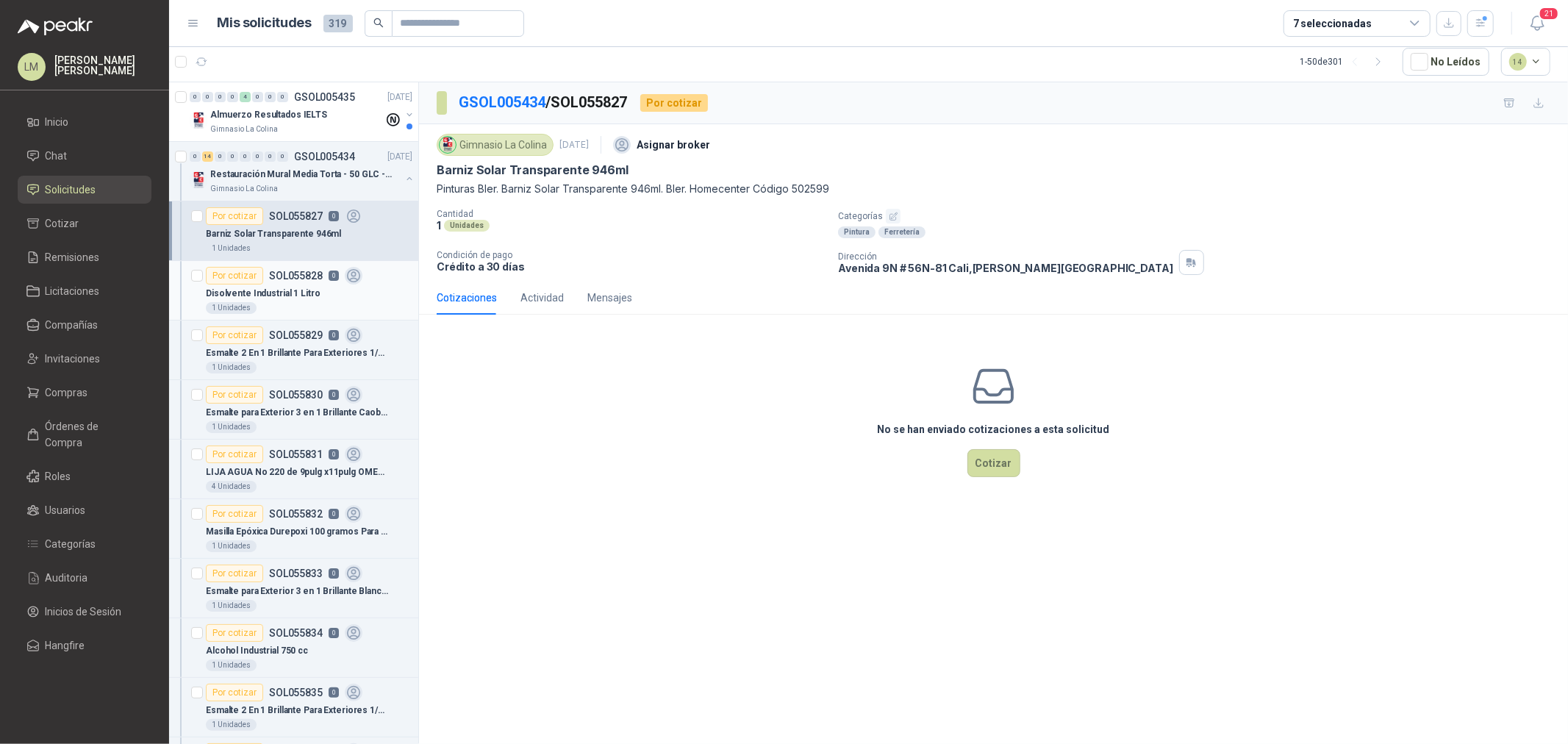
click at [280, 280] on p "SOL055828" at bounding box center [295, 275] width 53 height 10
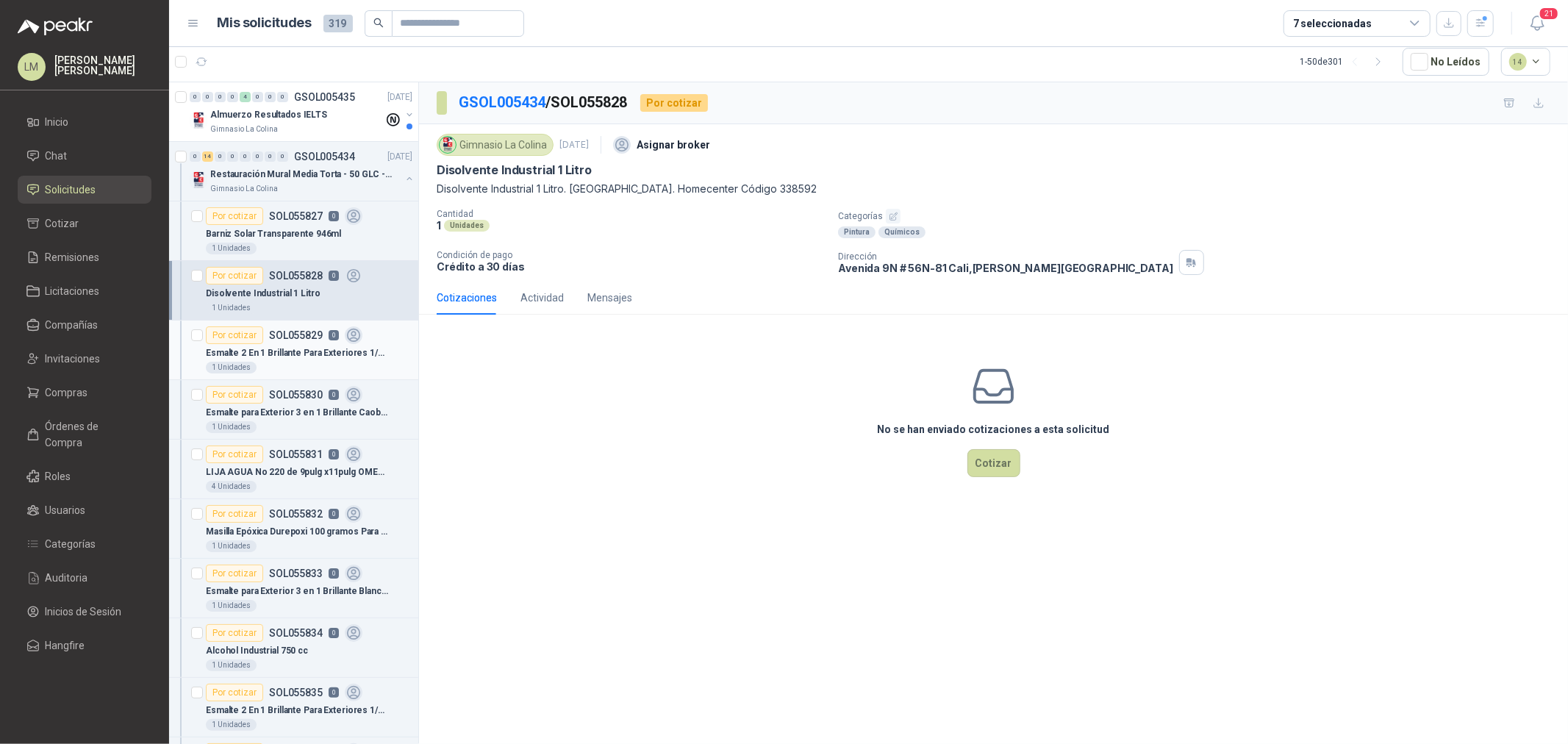
click at [283, 351] on p "Esmalte 2 En 1 Brillante Para Exteriores 1/4 Galón Amarillo" at bounding box center [297, 353] width 183 height 14
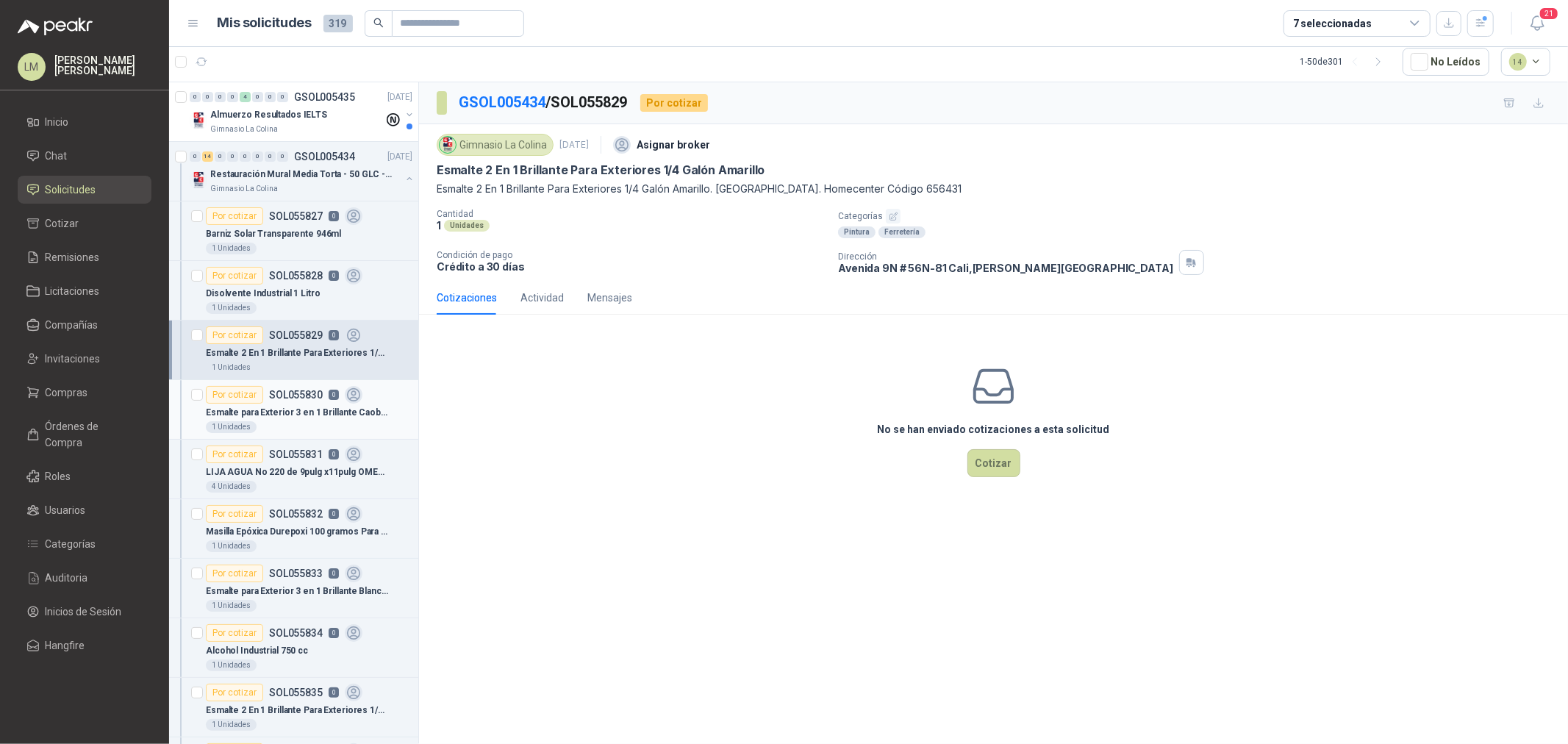
click at [280, 418] on p "Esmalte para Exterior 3 en 1 Brillante Caoba Topex 1/4 galón" at bounding box center [297, 413] width 183 height 14
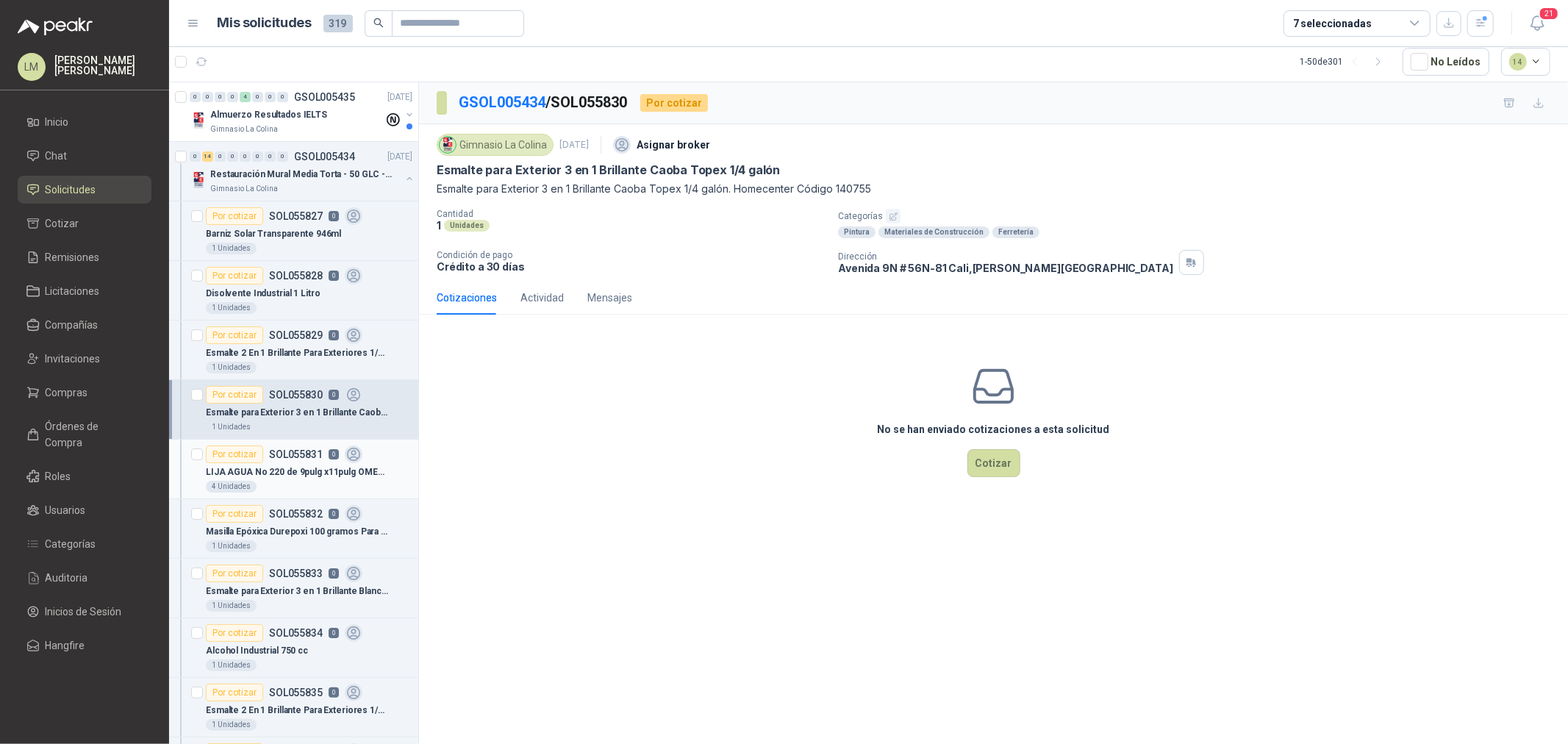
click at [303, 467] on p "LIJA AGUA No 220 de 9pulg x11pulg OMEGA" at bounding box center [297, 473] width 183 height 14
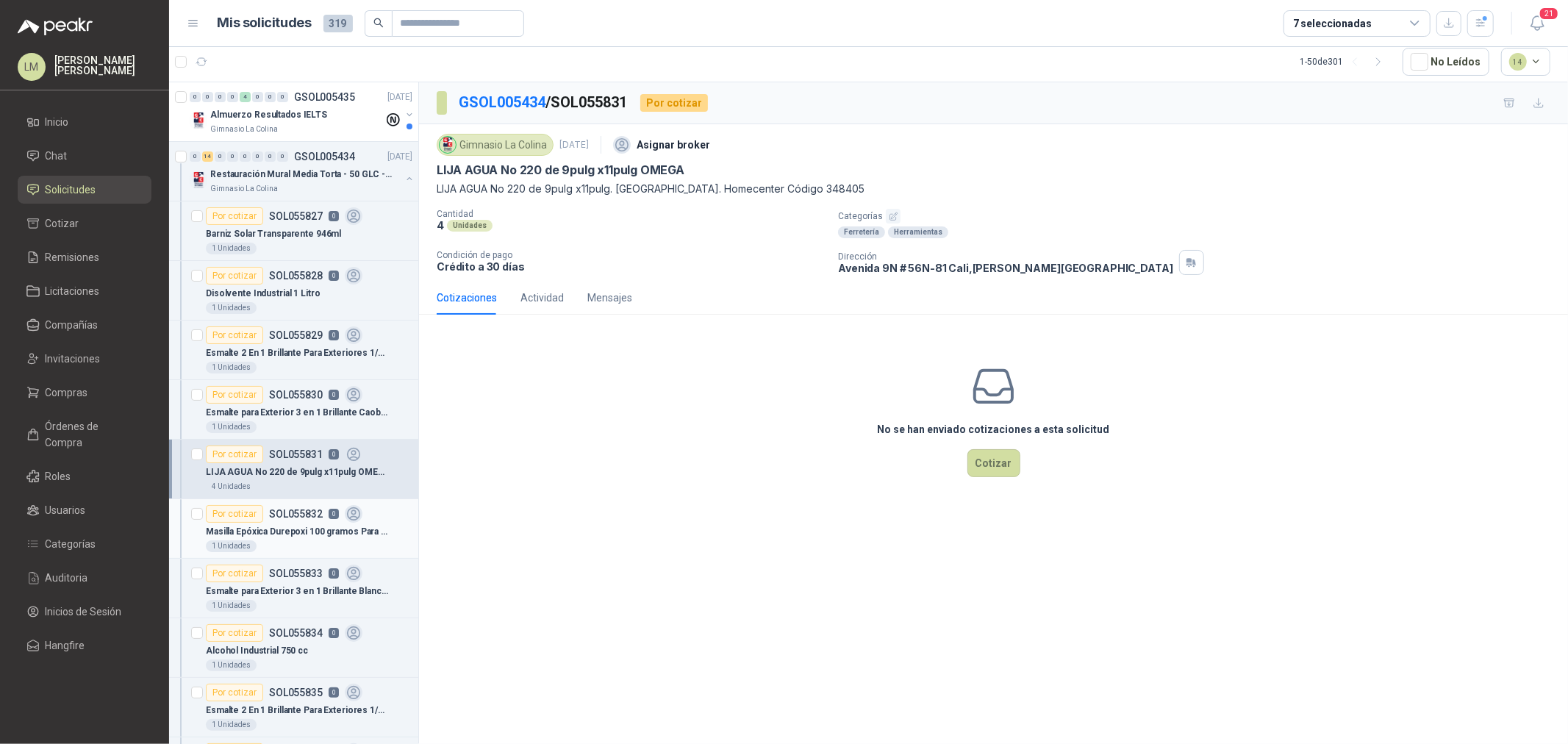
click at [309, 526] on p "Masilla Epóxica Durepoxi 100 gramos Para Reparar y Reconstruir" at bounding box center [297, 532] width 183 height 14
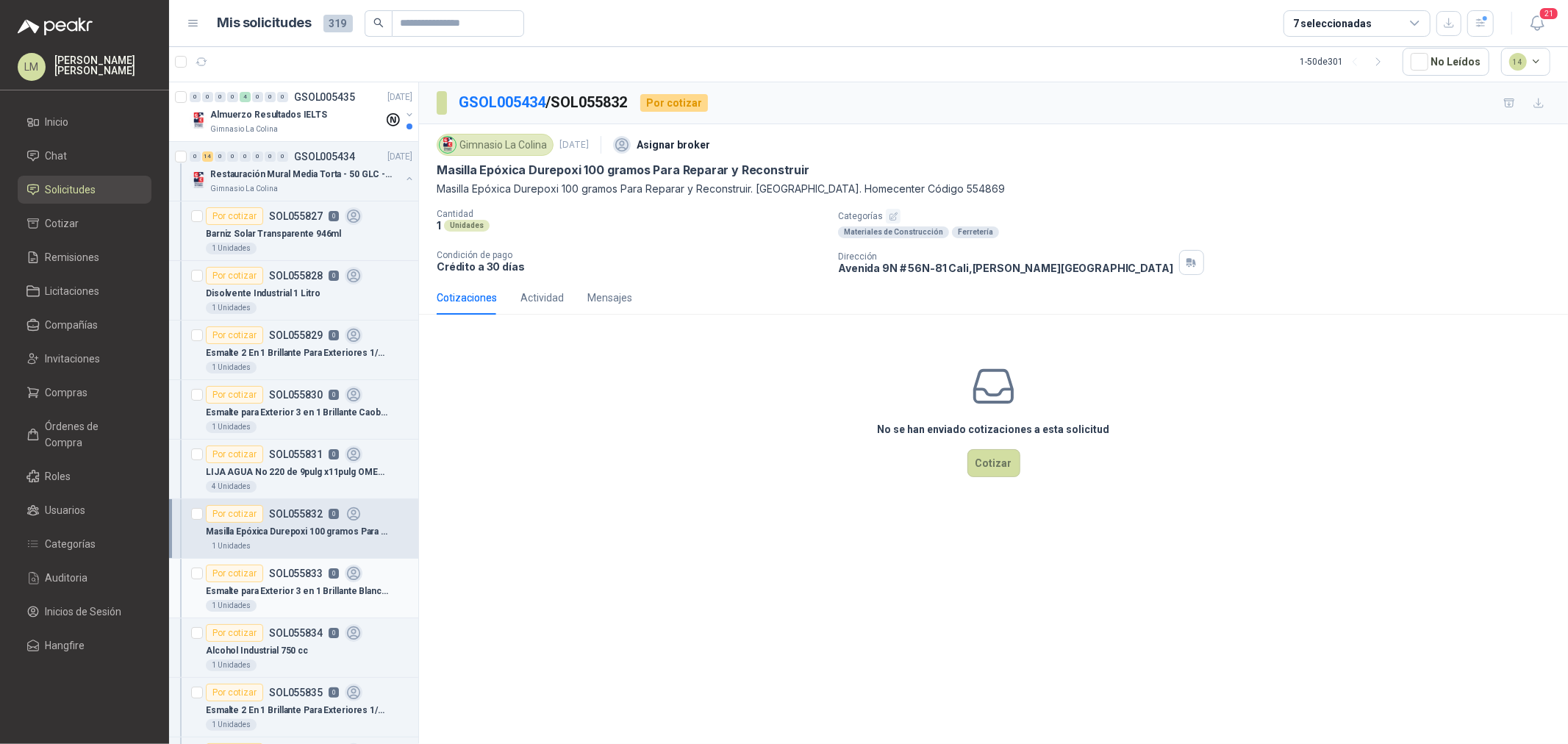
click at [295, 589] on p "Esmalte para Exterior 3 en 1 Brillante Blanco Topex 1/4 galón" at bounding box center [297, 592] width 183 height 14
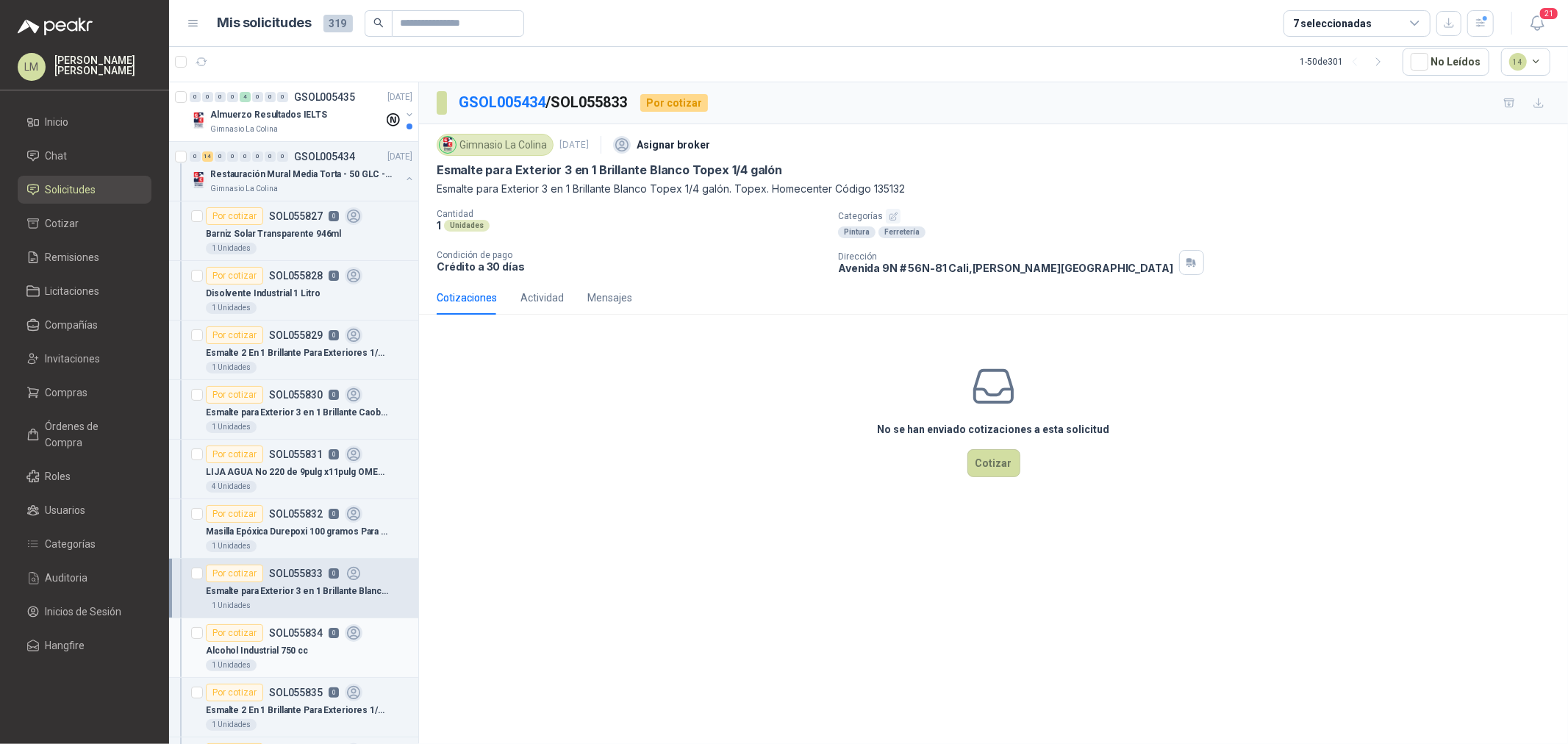
click at [277, 645] on p "Alcohol Industrial 750 cc" at bounding box center [257, 651] width 102 height 14
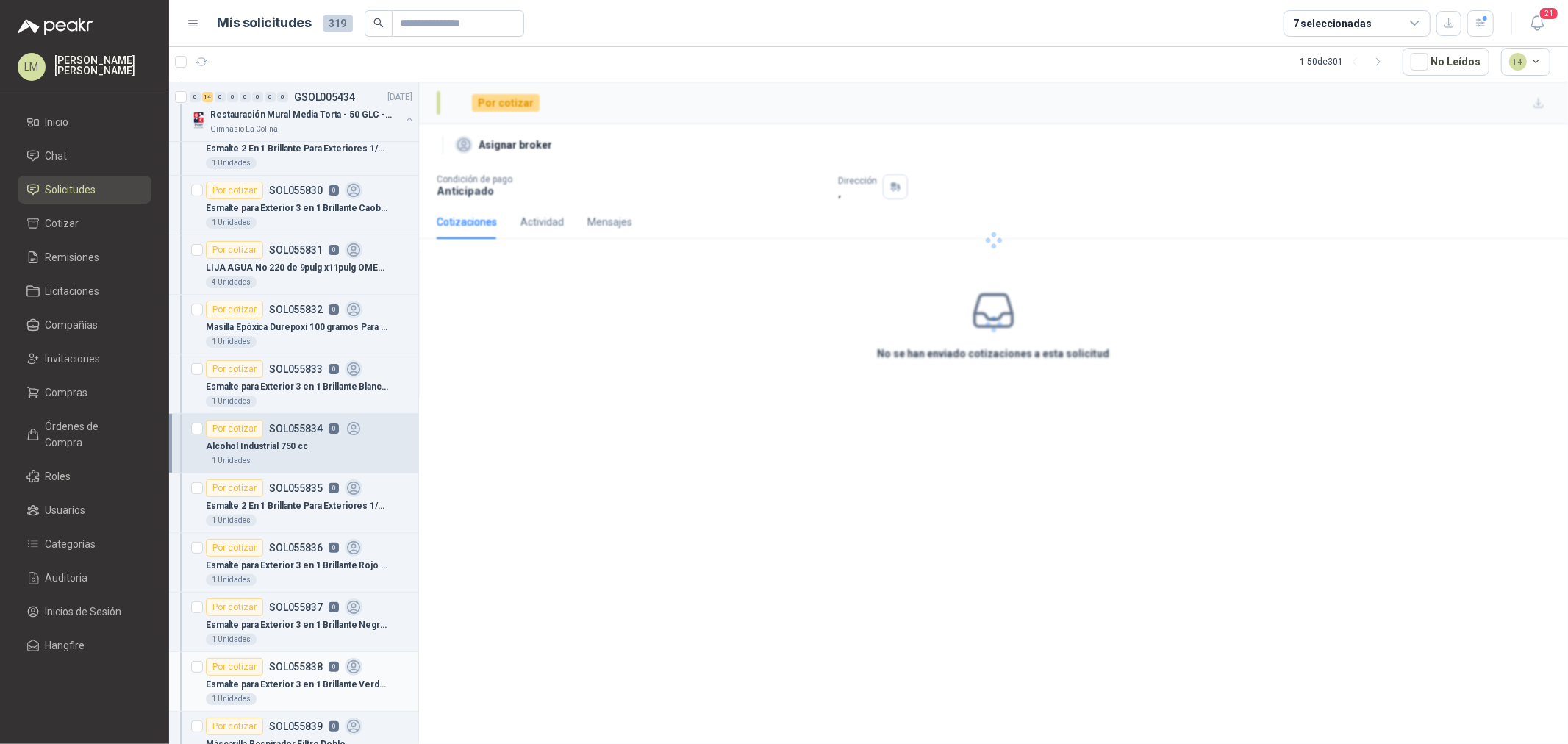
scroll to position [245, 0]
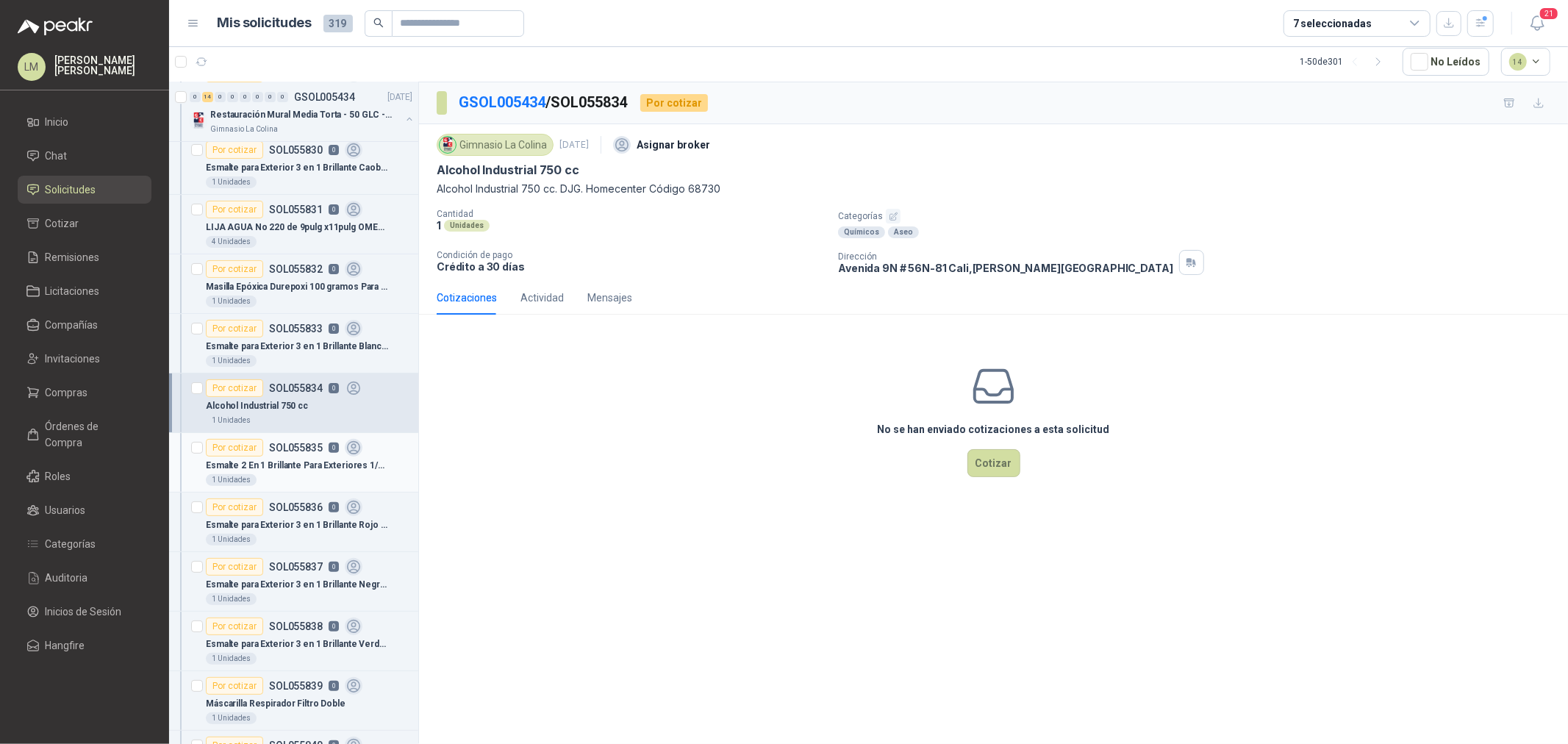
click at [283, 467] on p "Esmalte 2 En 1 Brillante Para Exteriores 1/4 Galón Azul Español" at bounding box center [297, 466] width 183 height 14
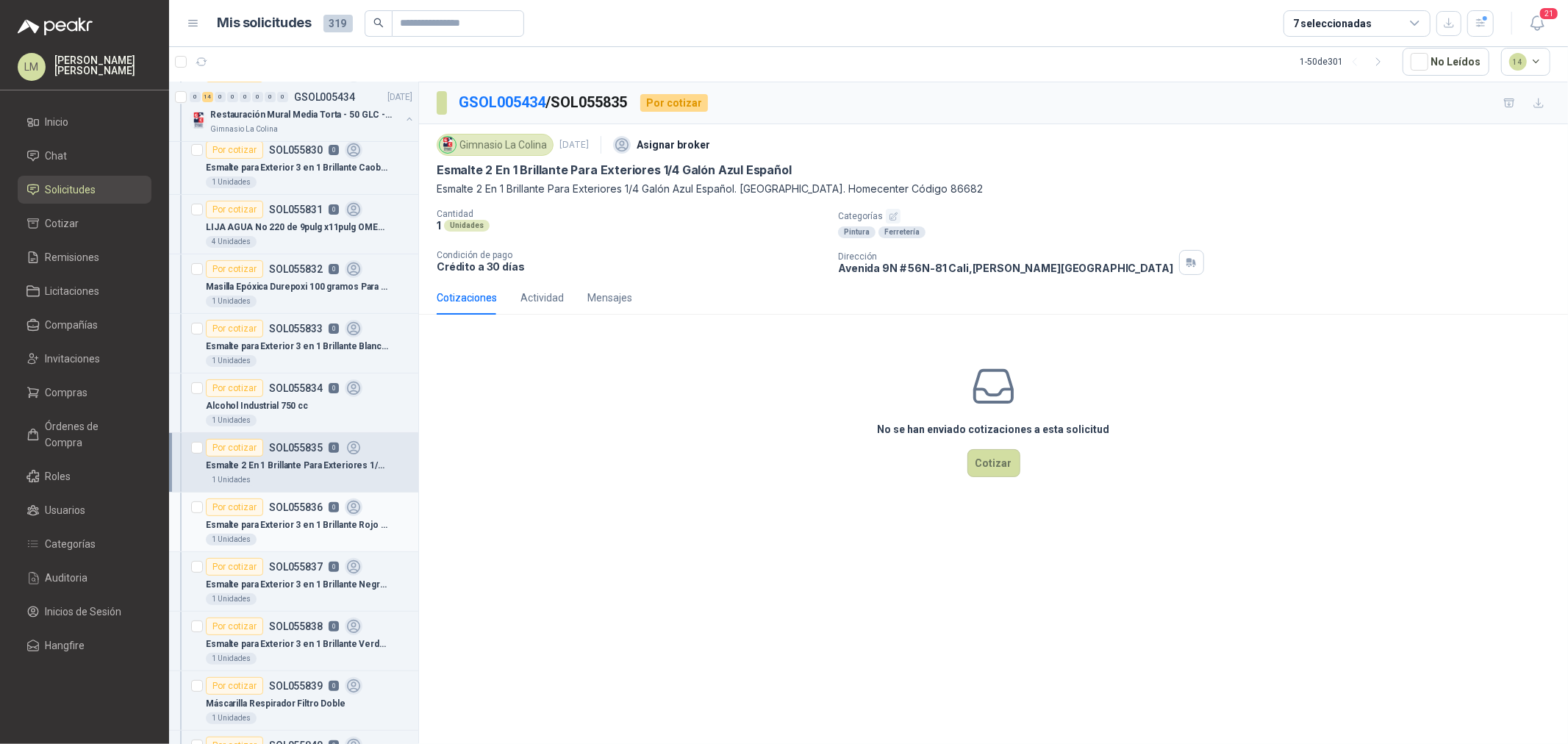
click at [293, 516] on div "Esmalte para Exterior 3 en 1 Brillante Rojo Topex 1/8 galón" at bounding box center [309, 525] width 206 height 18
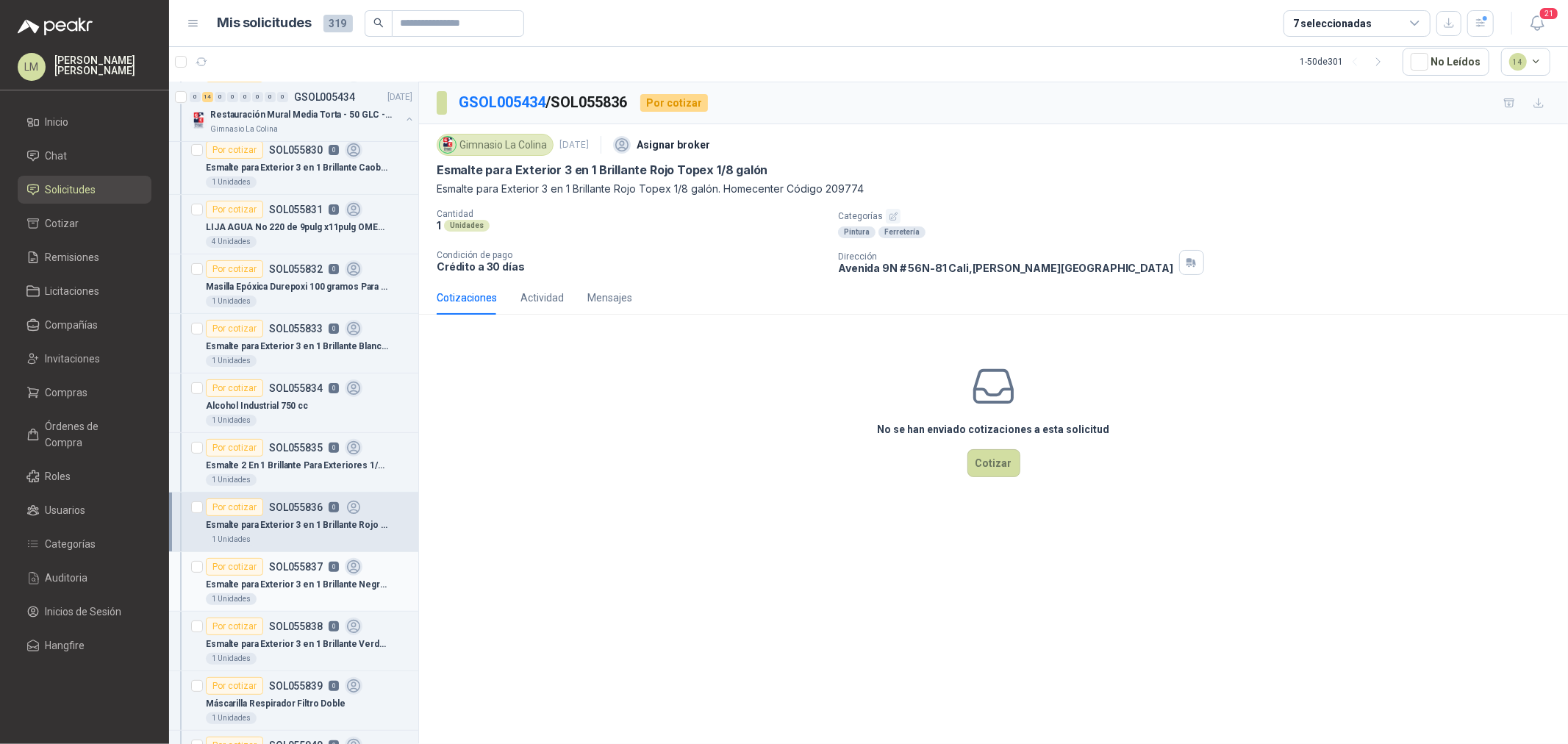
click at [287, 572] on p "SOL055837" at bounding box center [295, 566] width 53 height 10
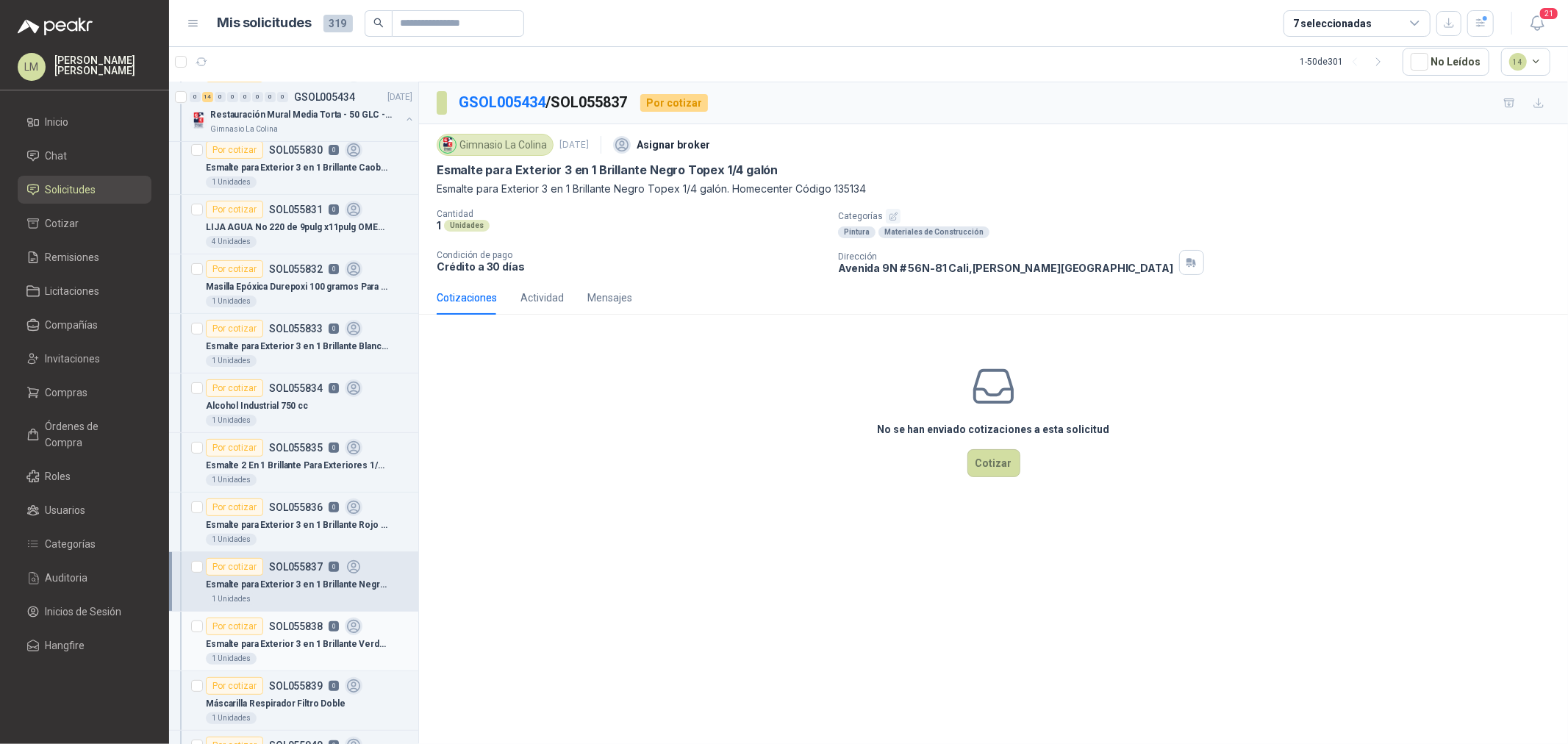
click at [294, 644] on p "Esmalte para Exterior 3 en 1 Brillante Verde Esmeralda Topex 1/4 galón" at bounding box center [297, 644] width 183 height 14
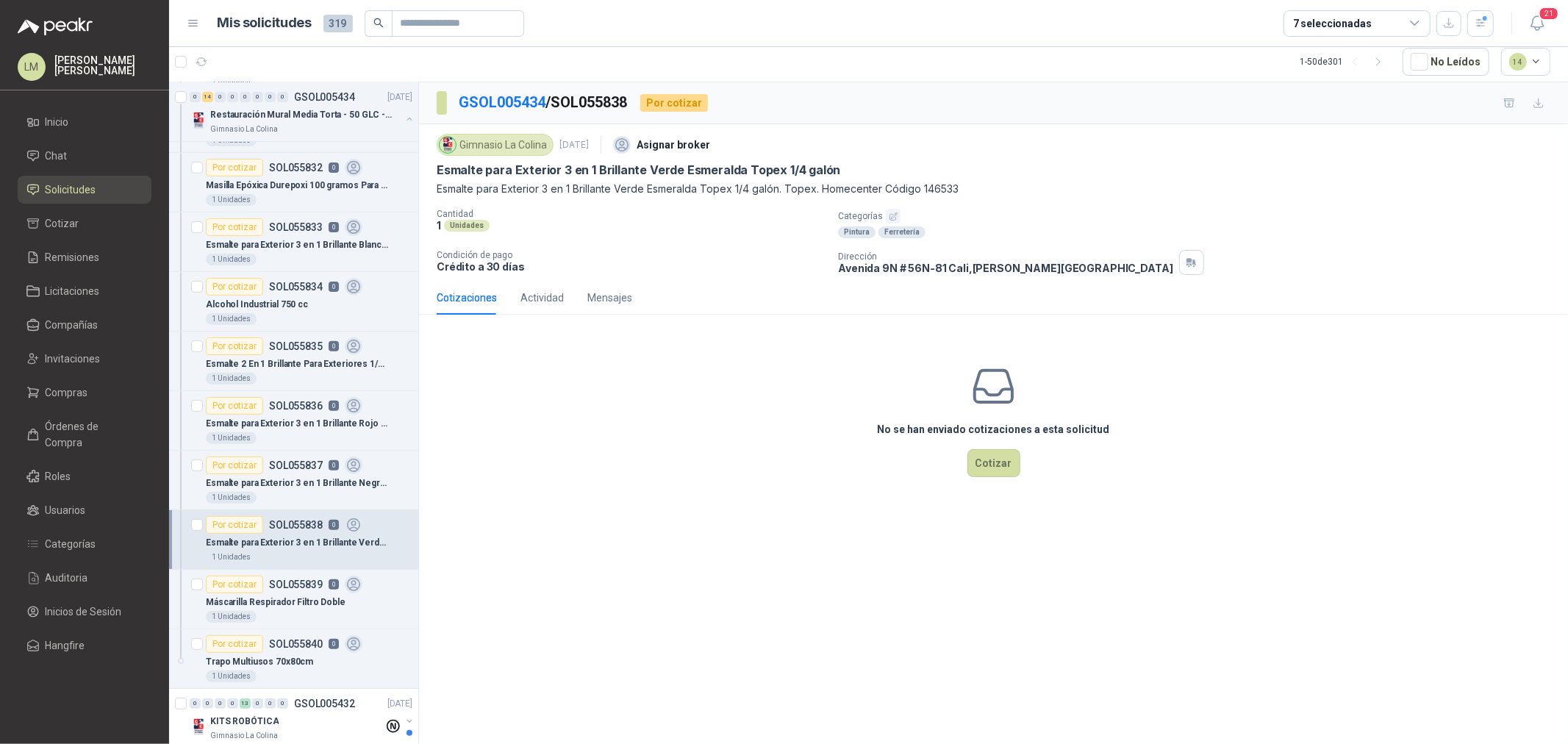
scroll to position [490, 0]
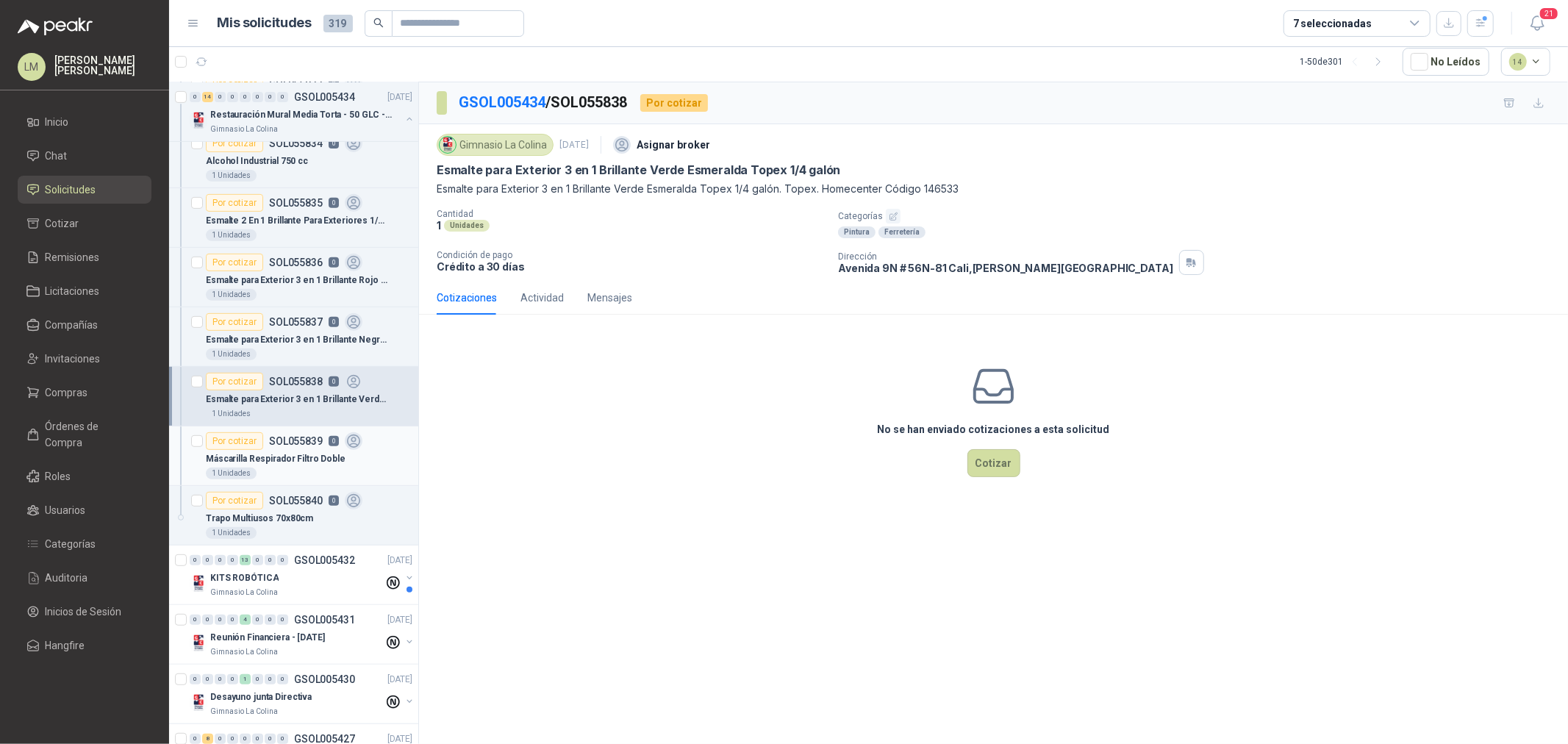
click at [288, 460] on p "Máscarilla Respirador Filtro Doble" at bounding box center [276, 459] width 140 height 14
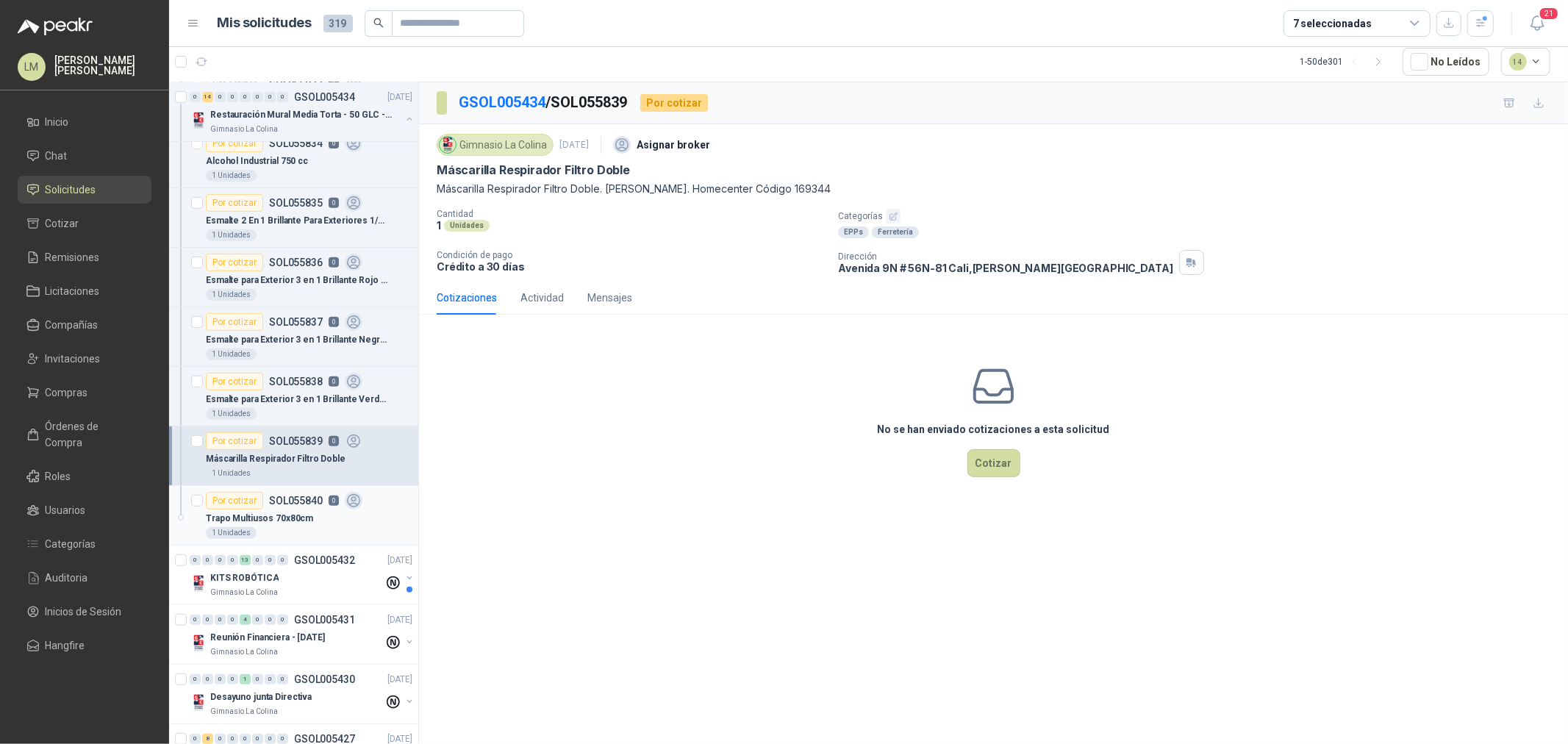
click at [296, 521] on p "Trapo Multiusos 70x80cm" at bounding box center [260, 519] width 107 height 14
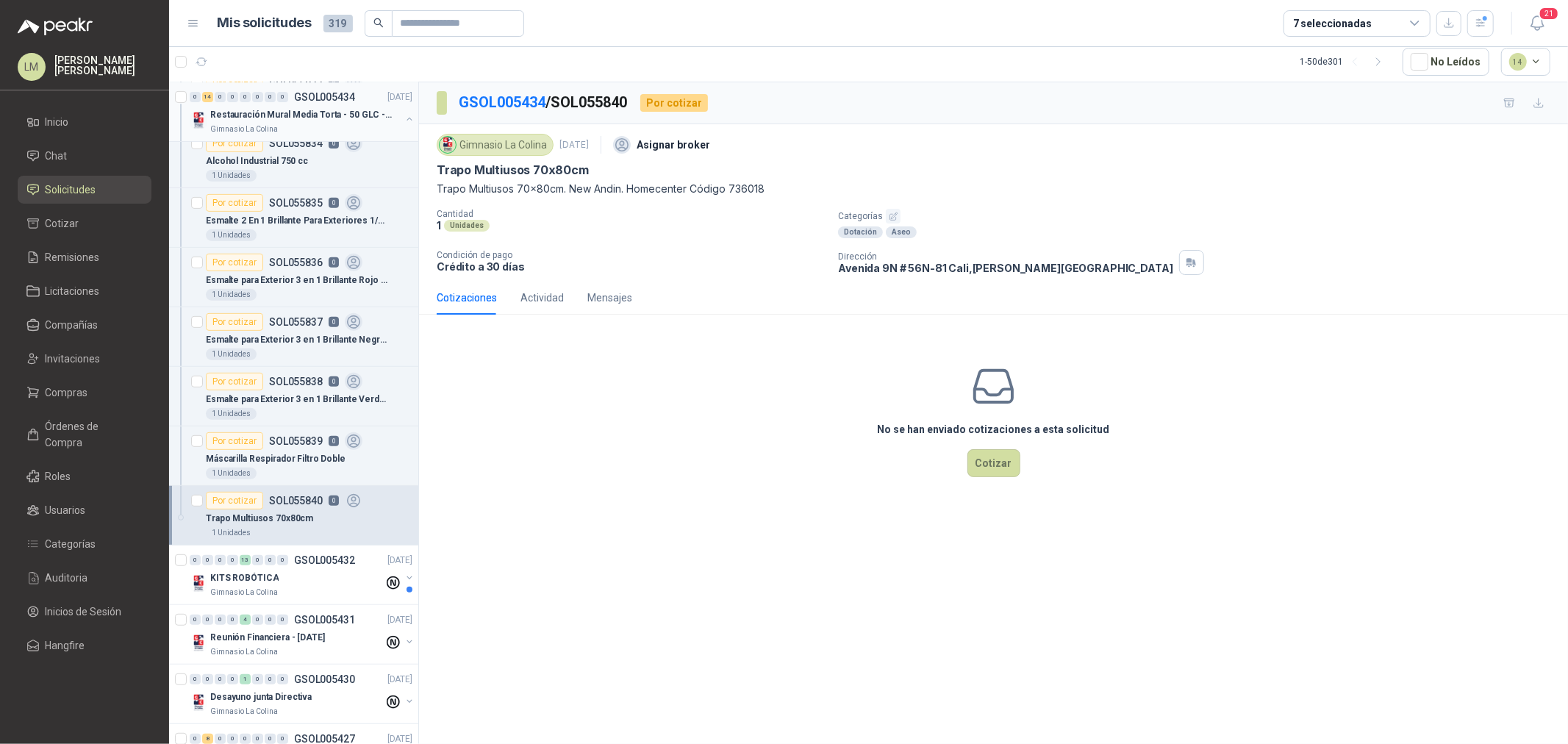
click at [404, 115] on button "button" at bounding box center [409, 119] width 12 height 12
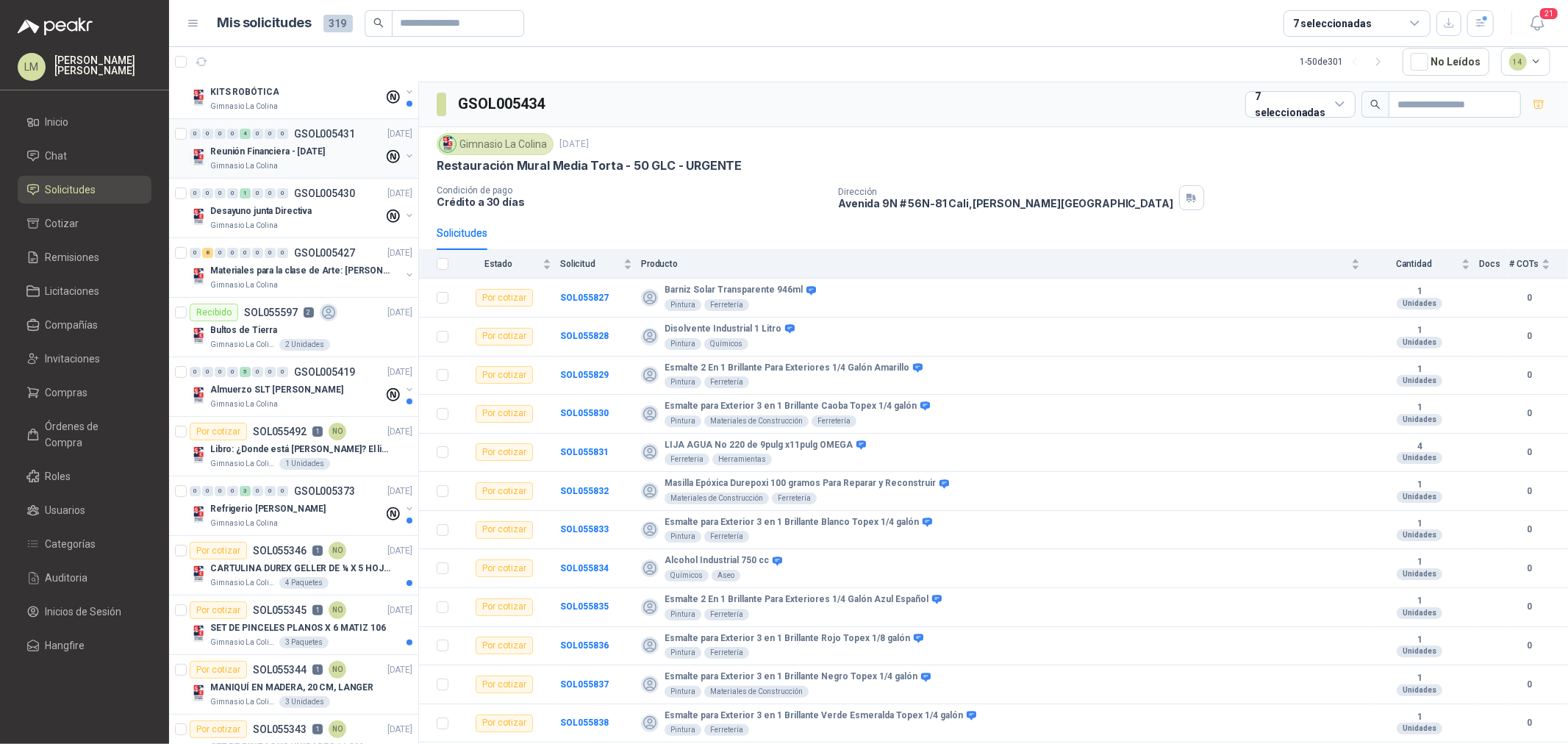
scroll to position [163, 0]
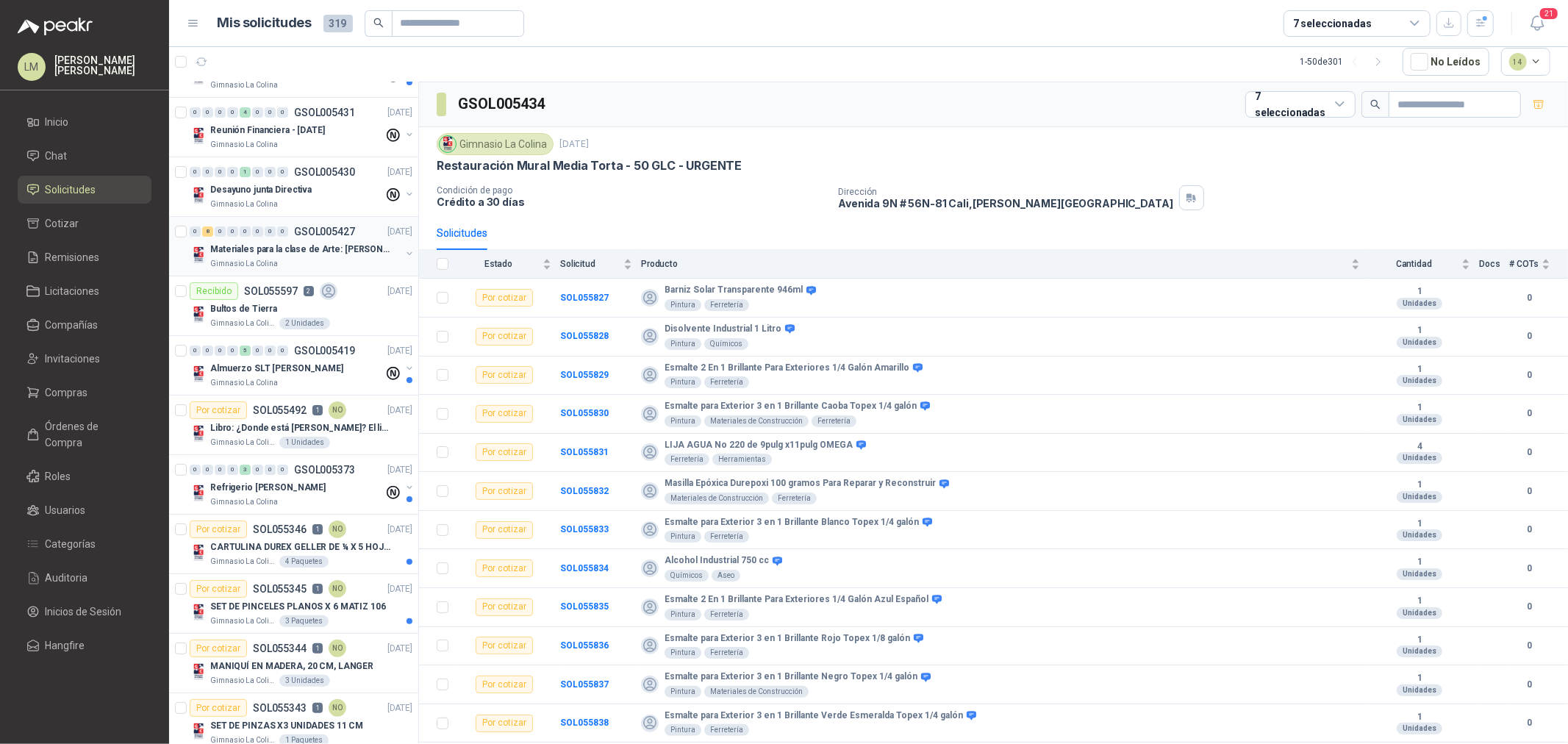
click at [299, 243] on p "Materiales para la clase de Arte: [PERSON_NAME]" at bounding box center [301, 250] width 183 height 14
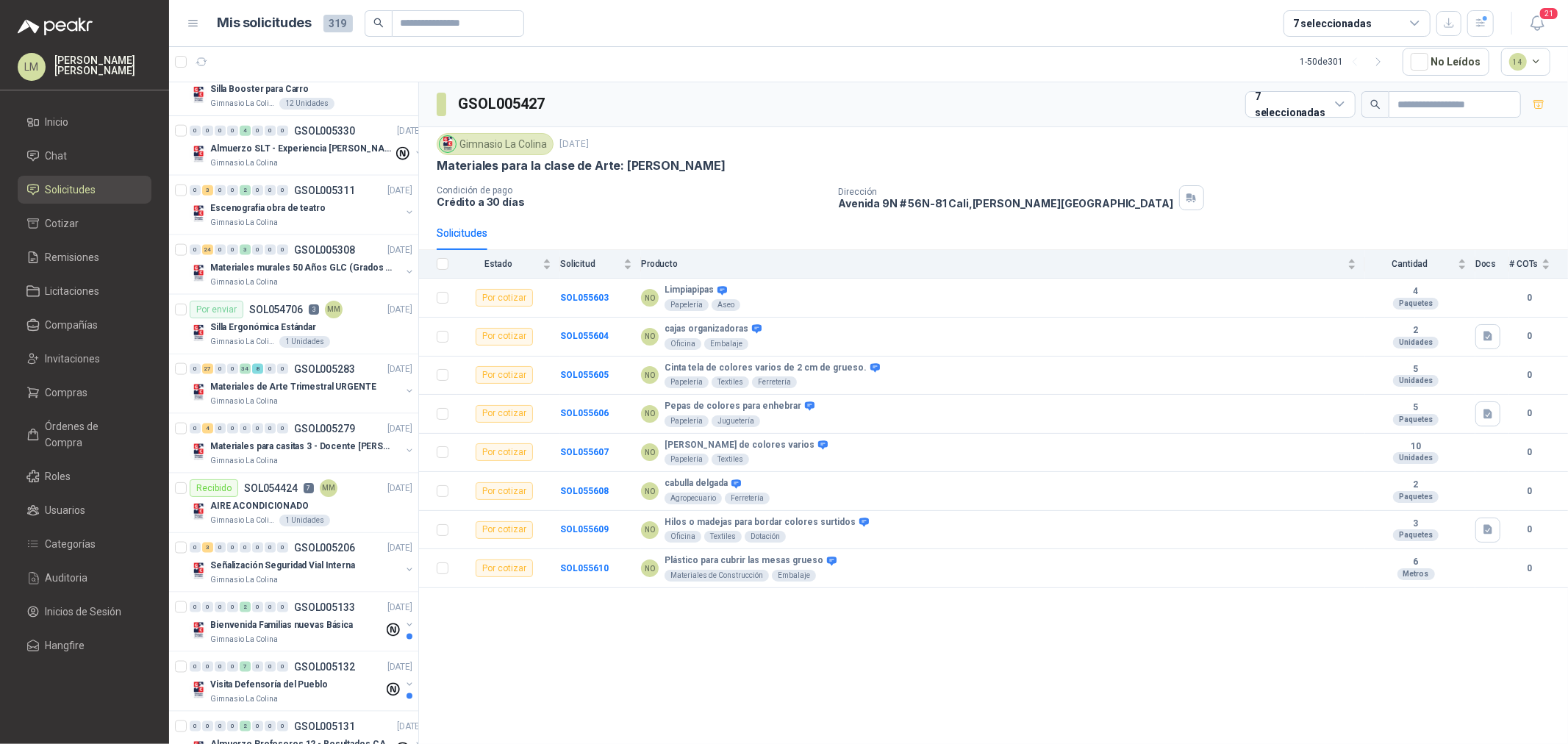
scroll to position [1716, 0]
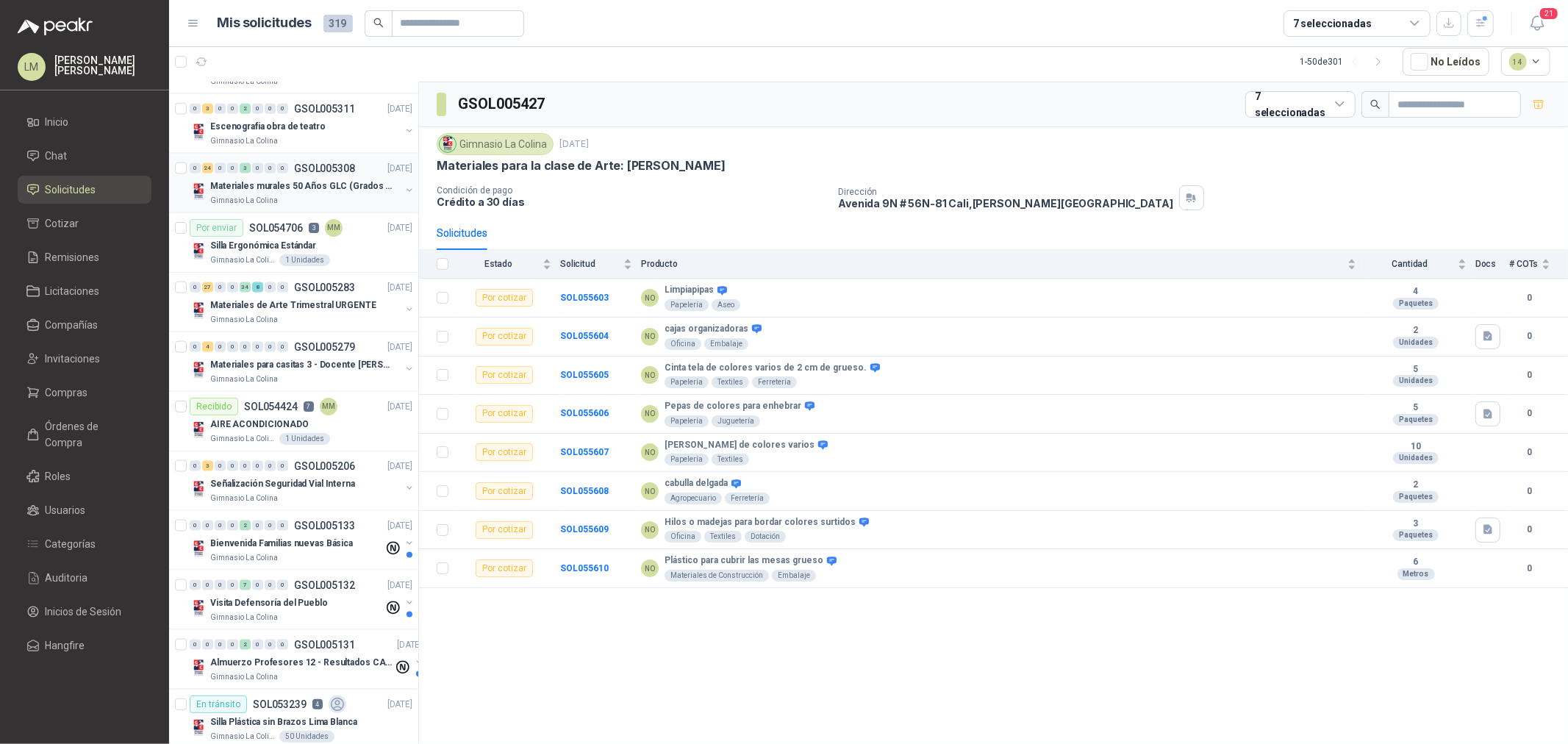
click at [290, 189] on p "Materiales murales 50 Años GLC (Grados 10 y 11)" at bounding box center [301, 186] width 183 height 14
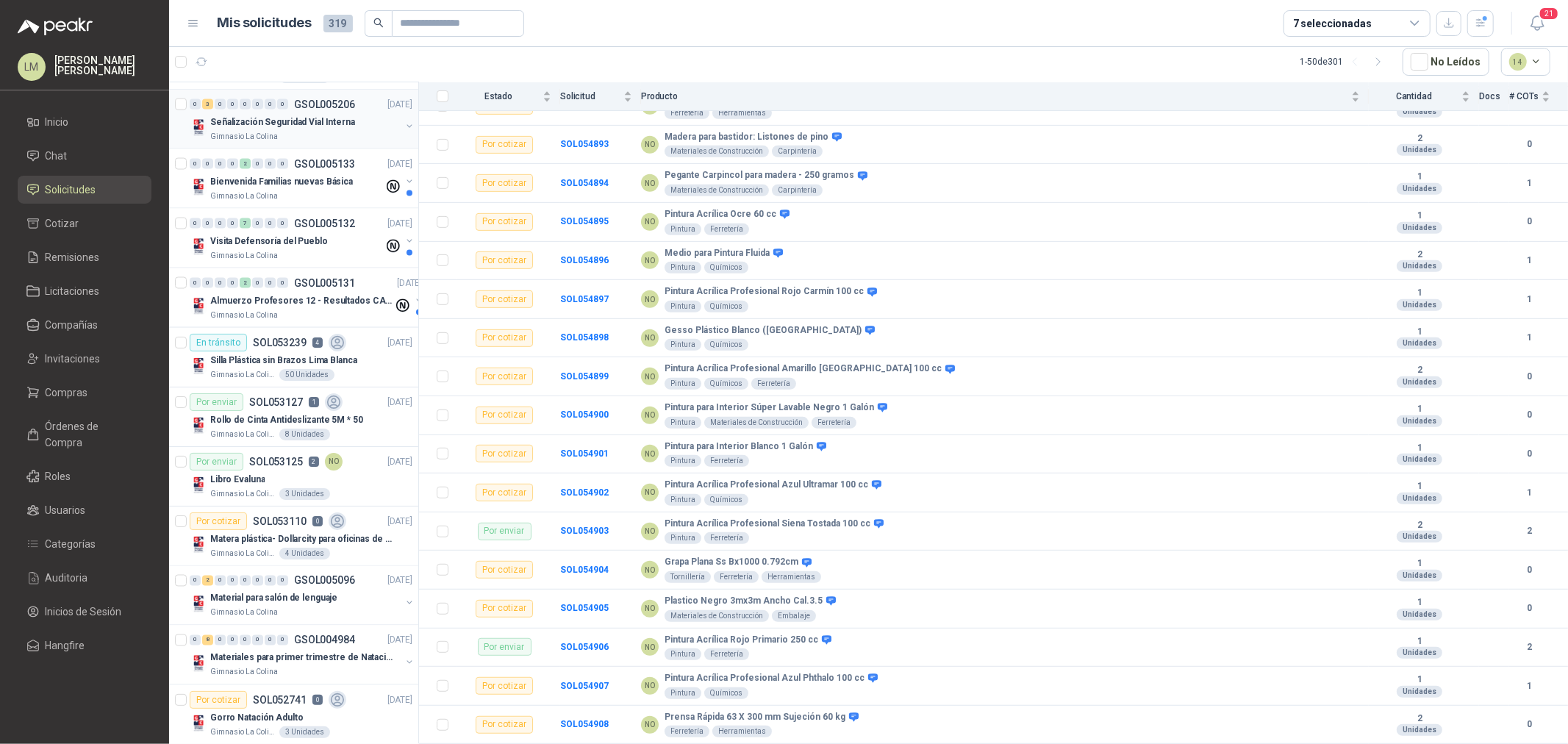
scroll to position [2124, 0]
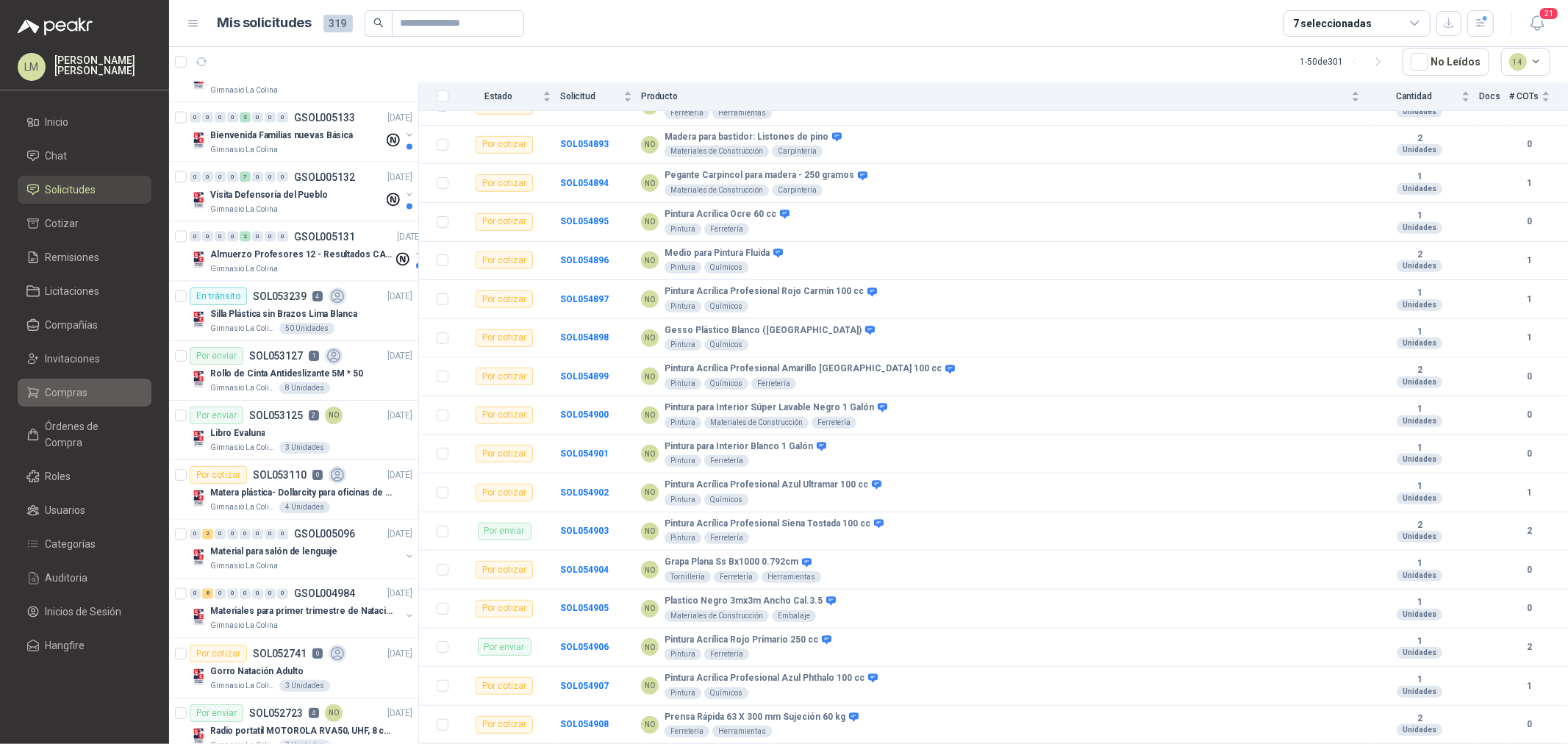
click at [72, 398] on span "Compras" at bounding box center [66, 392] width 42 height 16
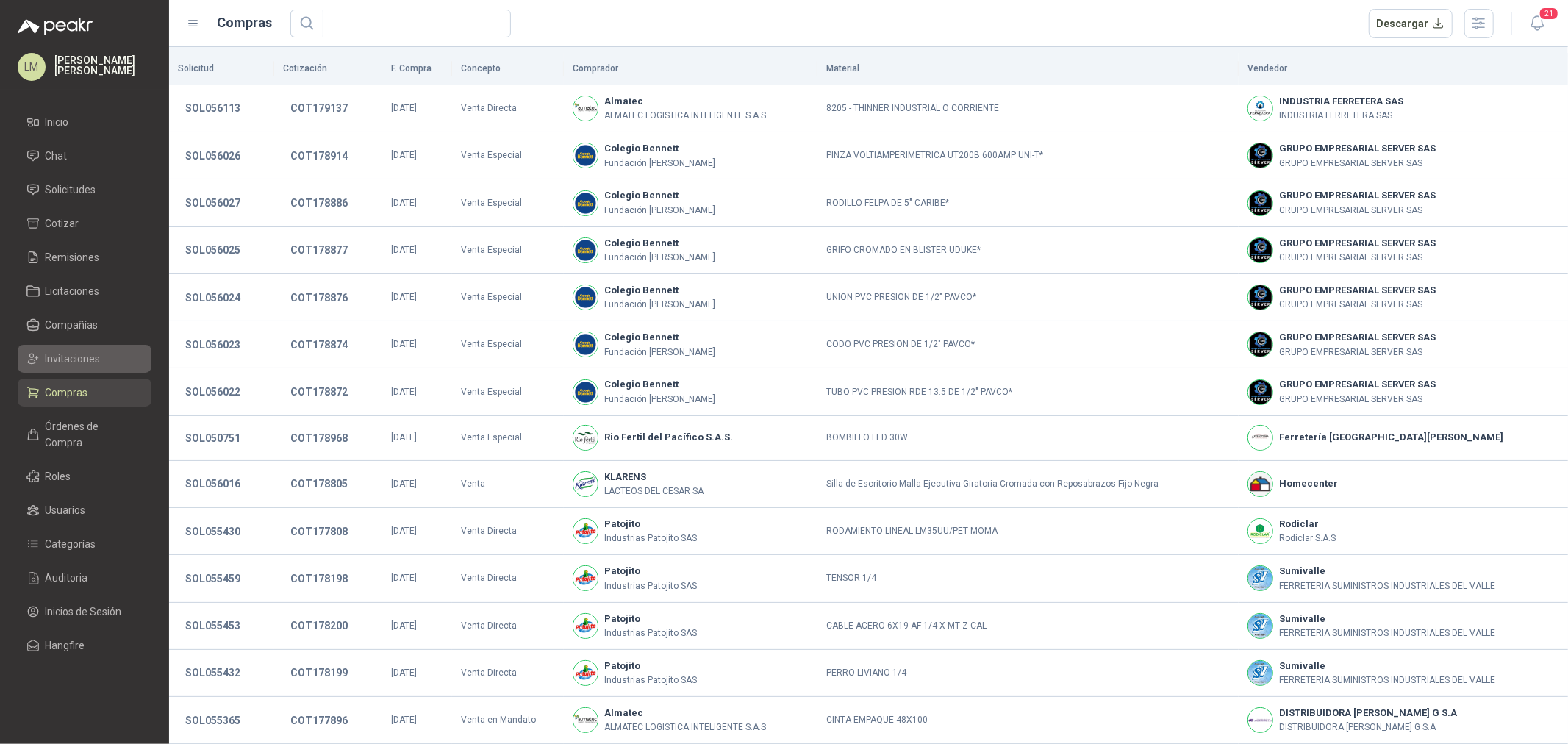
click at [63, 359] on span "Invitaciones" at bounding box center [73, 358] width 55 height 16
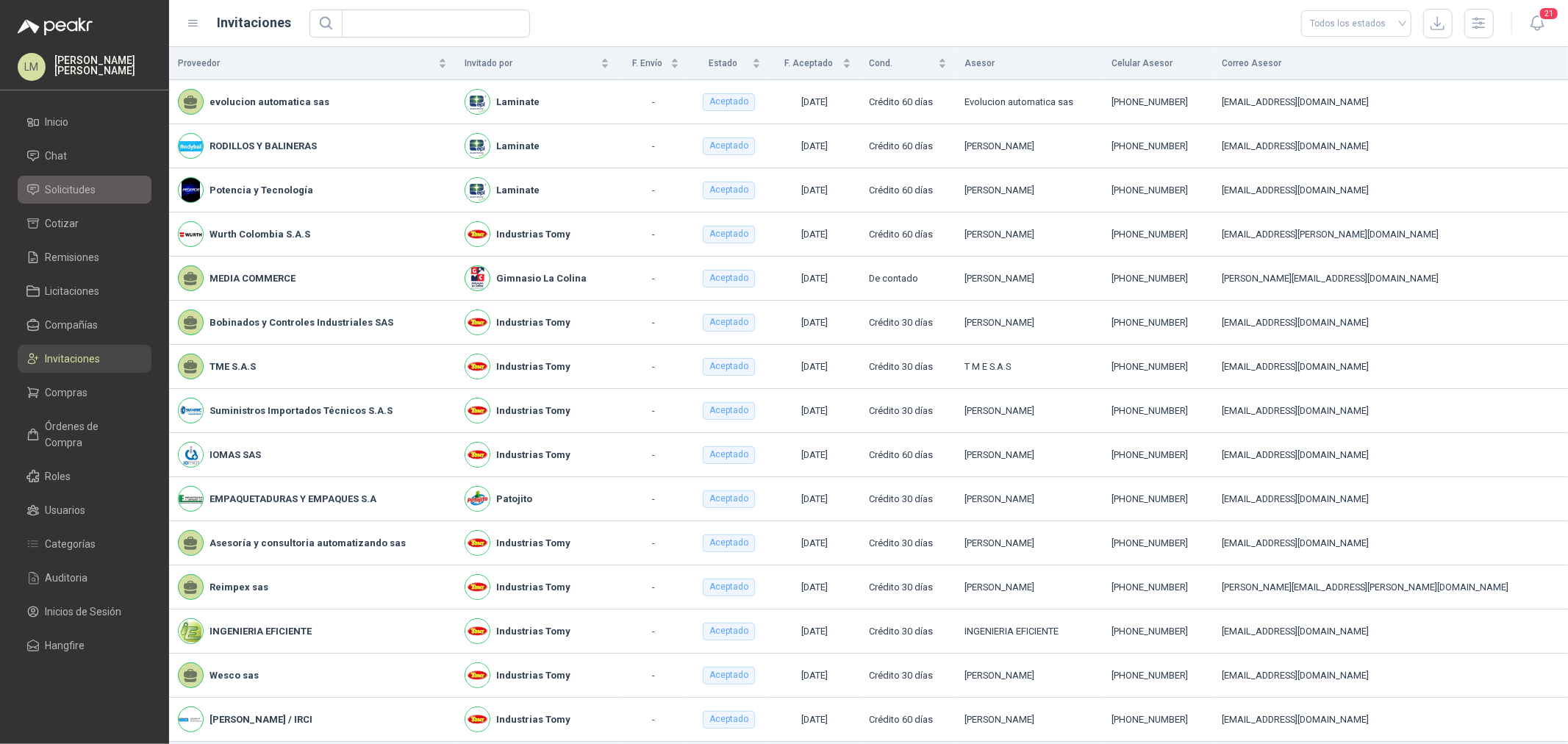
click at [61, 193] on span "Solicitudes" at bounding box center [71, 189] width 51 height 16
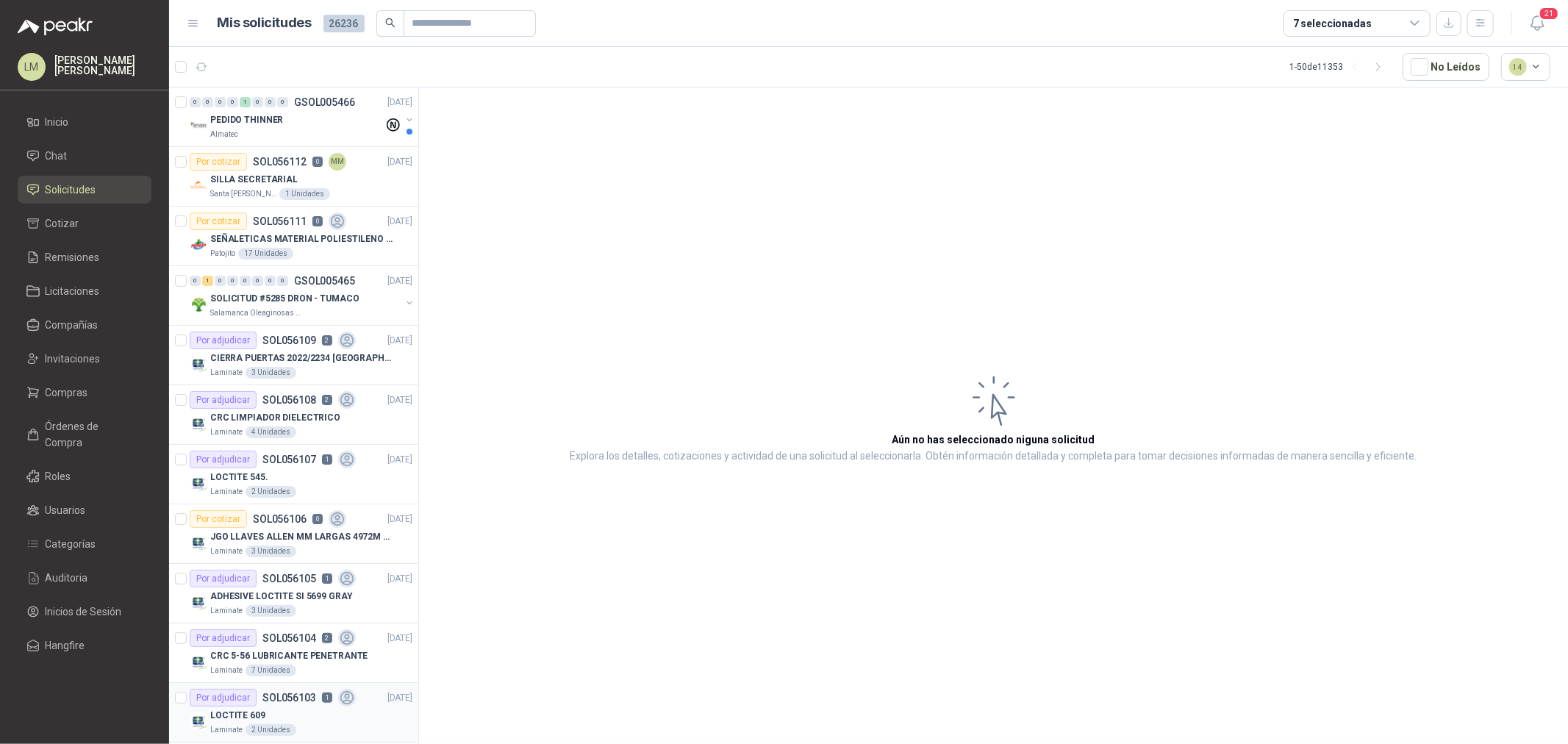
click at [280, 709] on div "LOCTITE 609" at bounding box center [311, 715] width 202 height 18
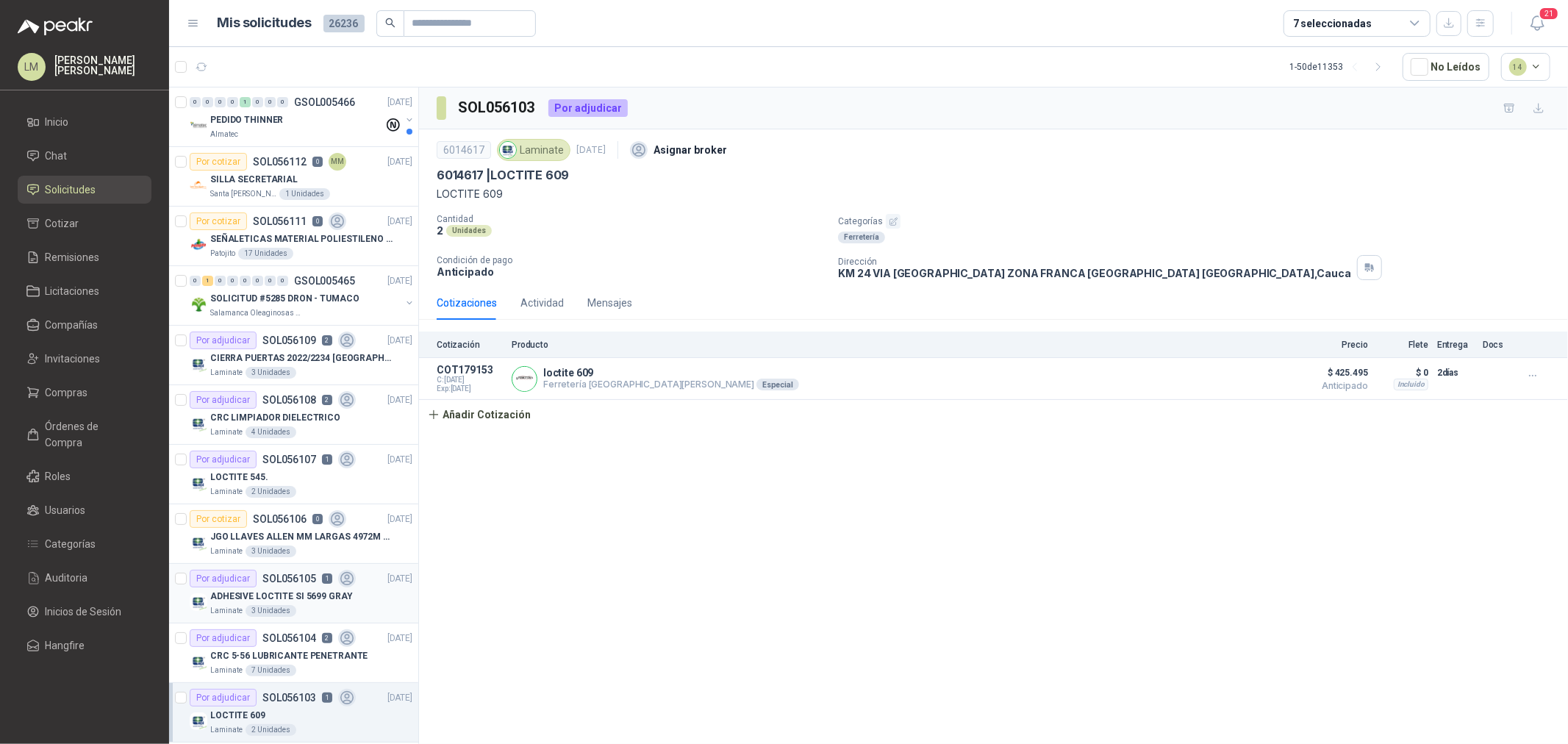
click at [293, 601] on p "ADHESIVE LOCTITE SI 5699 GRAY" at bounding box center [281, 596] width 143 height 14
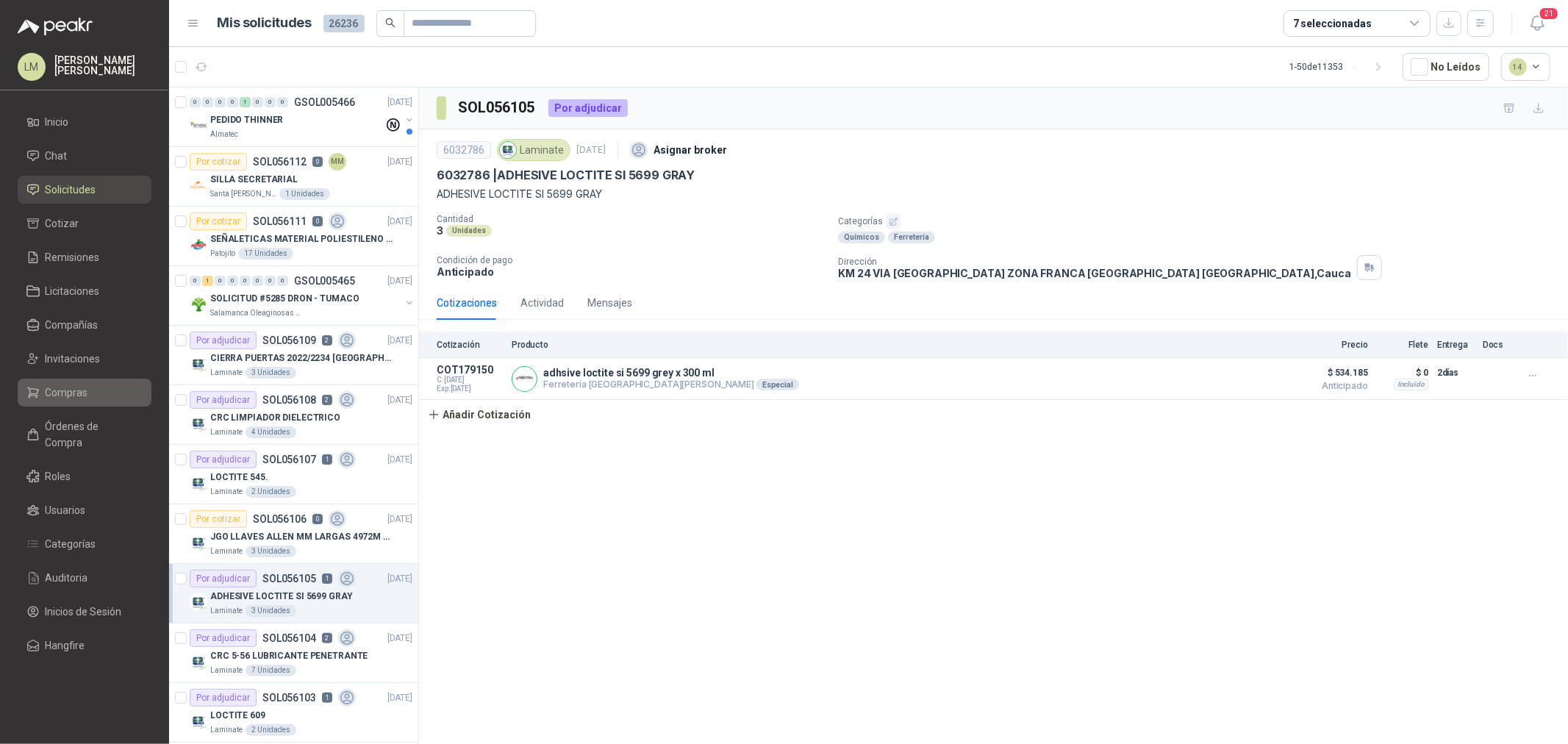
click at [62, 392] on span "Compras" at bounding box center [66, 392] width 42 height 16
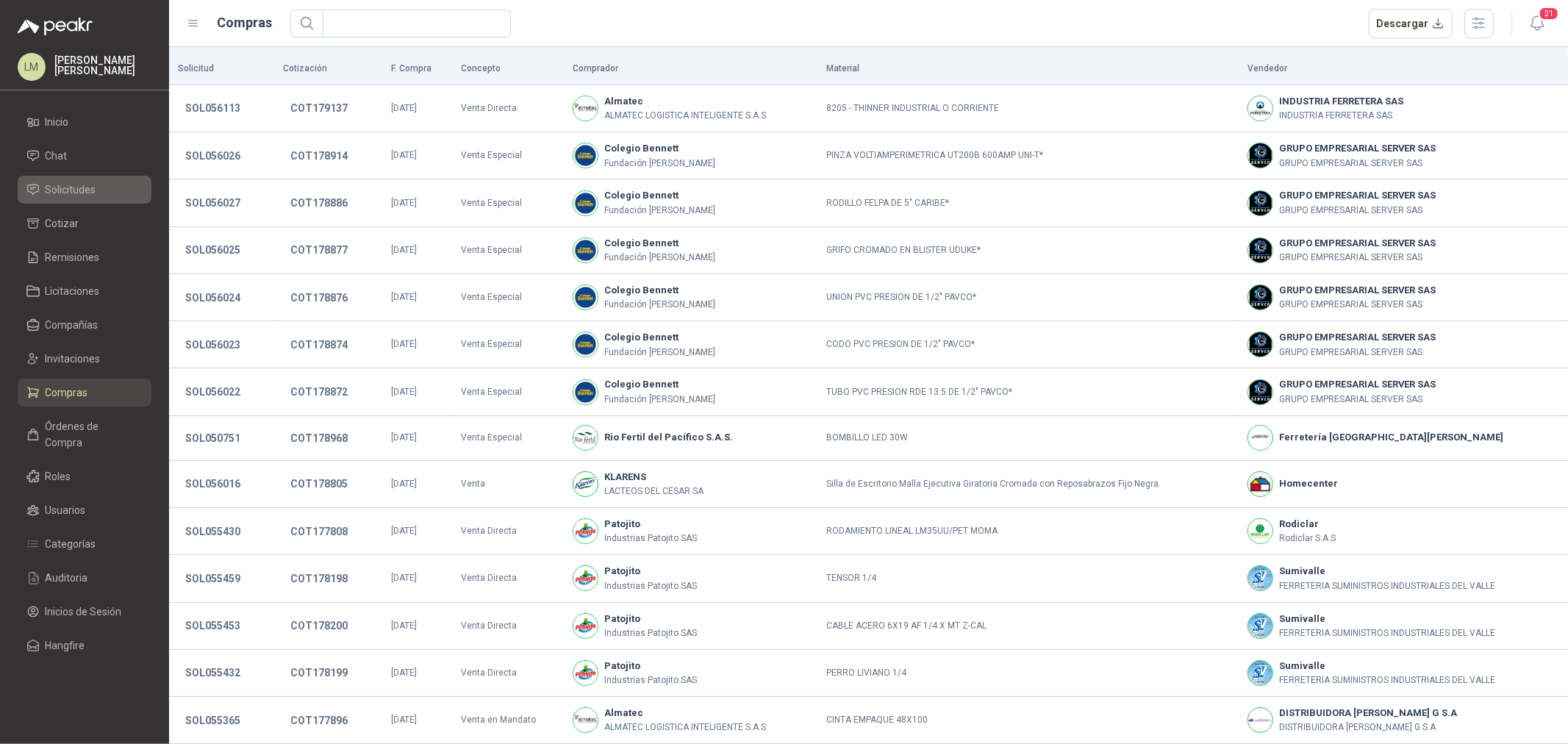
click at [84, 176] on link "Solicitudes" at bounding box center [84, 190] width 134 height 28
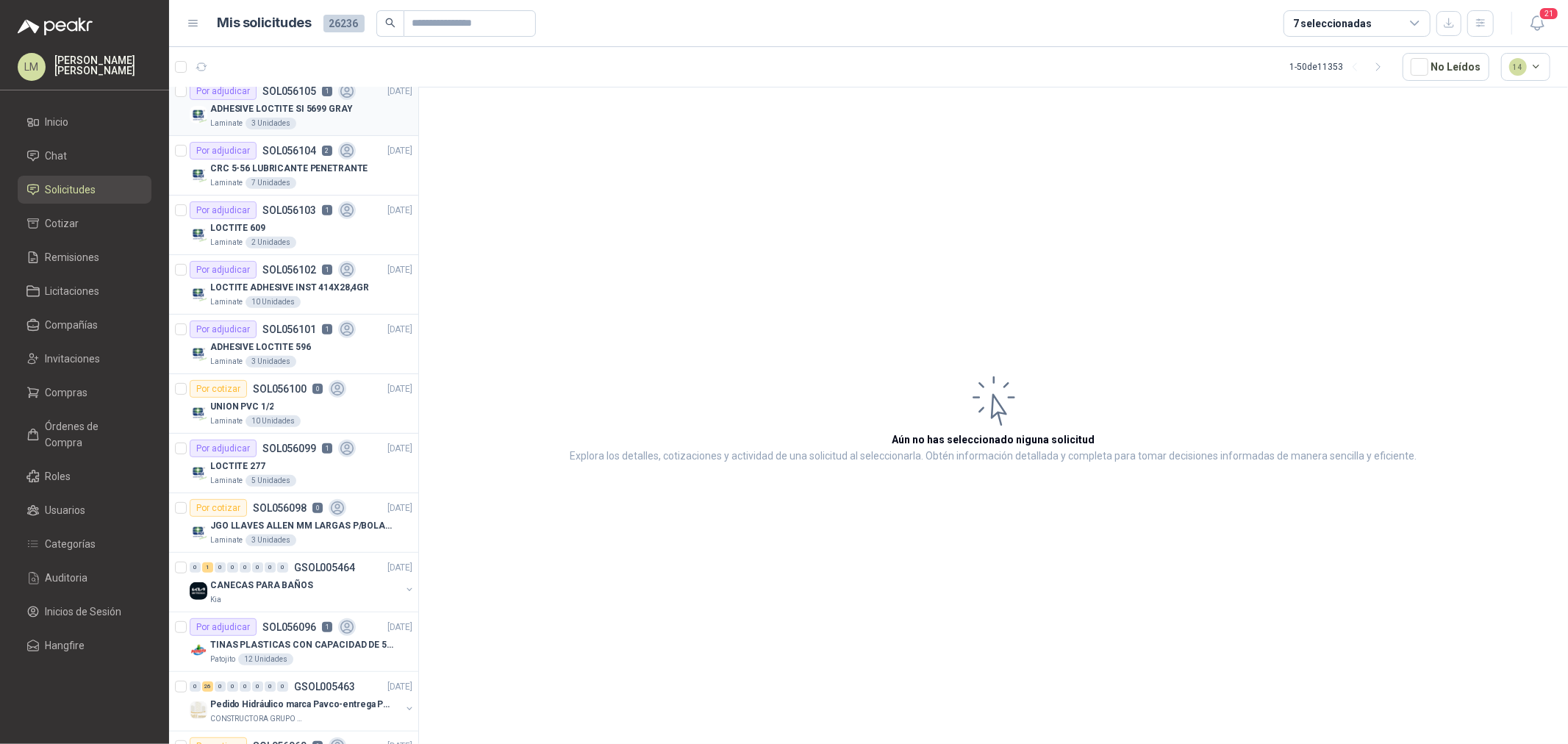
scroll to position [490, 0]
click at [74, 322] on span "Compañías" at bounding box center [72, 324] width 53 height 16
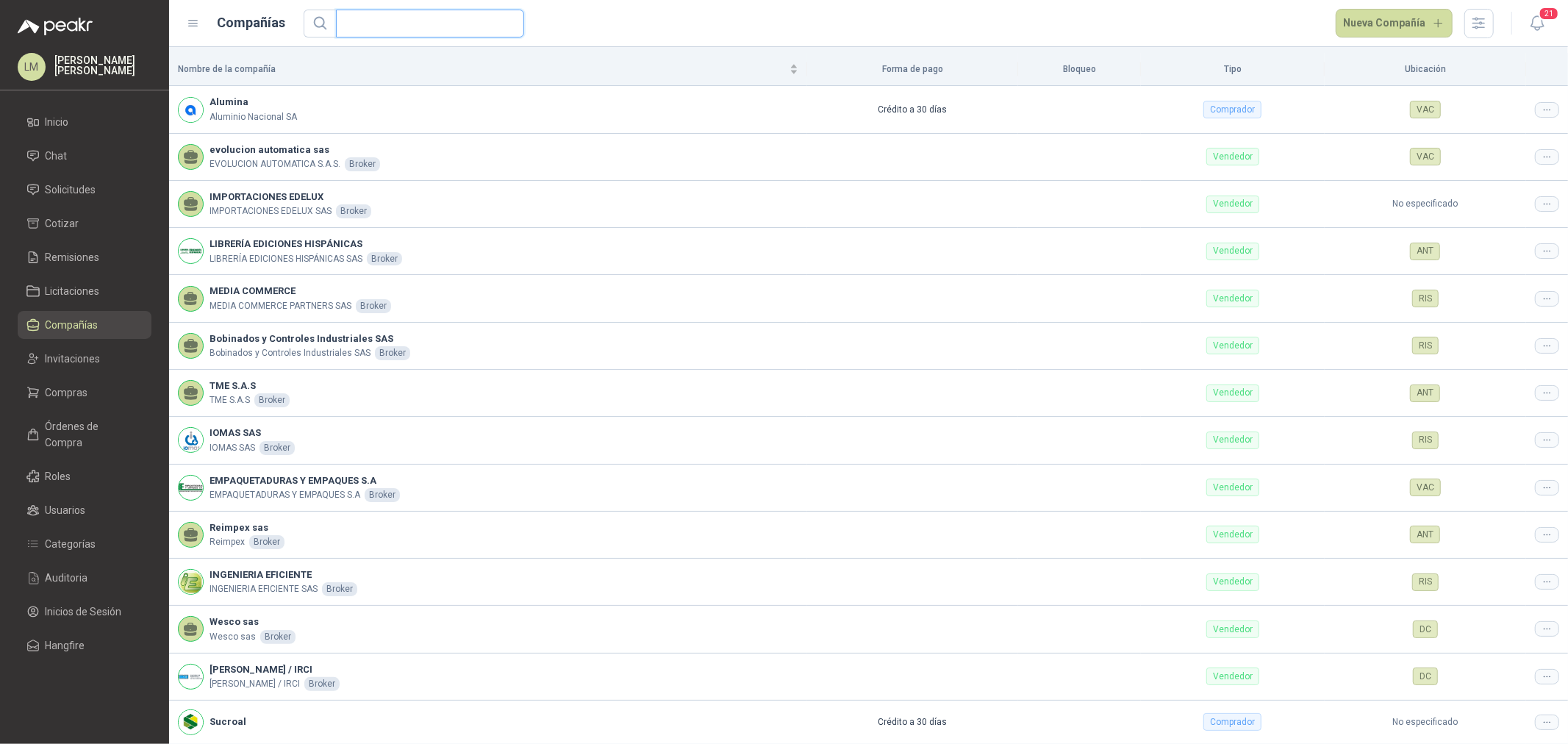
click at [384, 23] on input "text" at bounding box center [424, 23] width 159 height 26
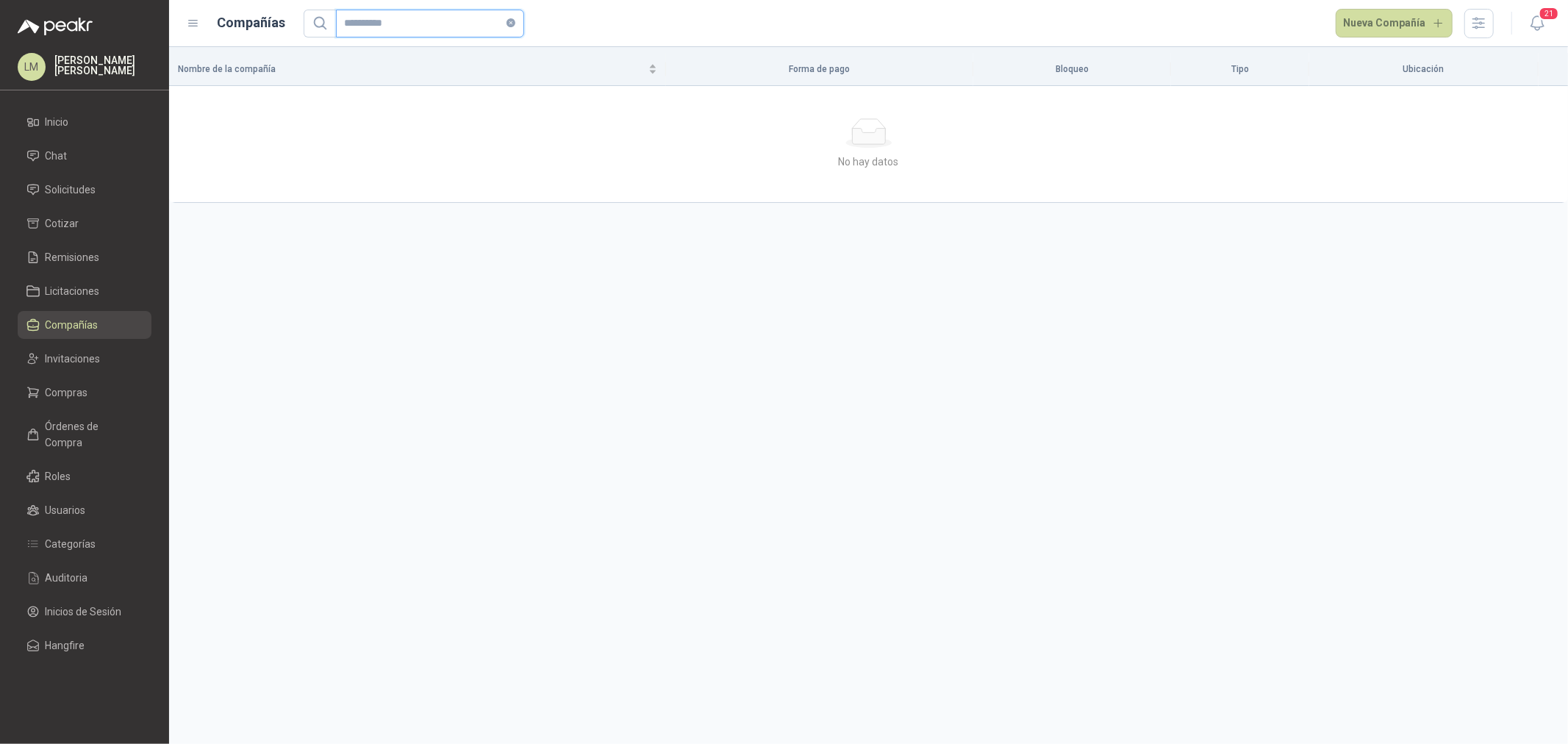
drag, startPoint x: 412, startPoint y: 27, endPoint x: 368, endPoint y: 32, distance: 44.3
click at [368, 32] on input "**********" at bounding box center [424, 23] width 159 height 26
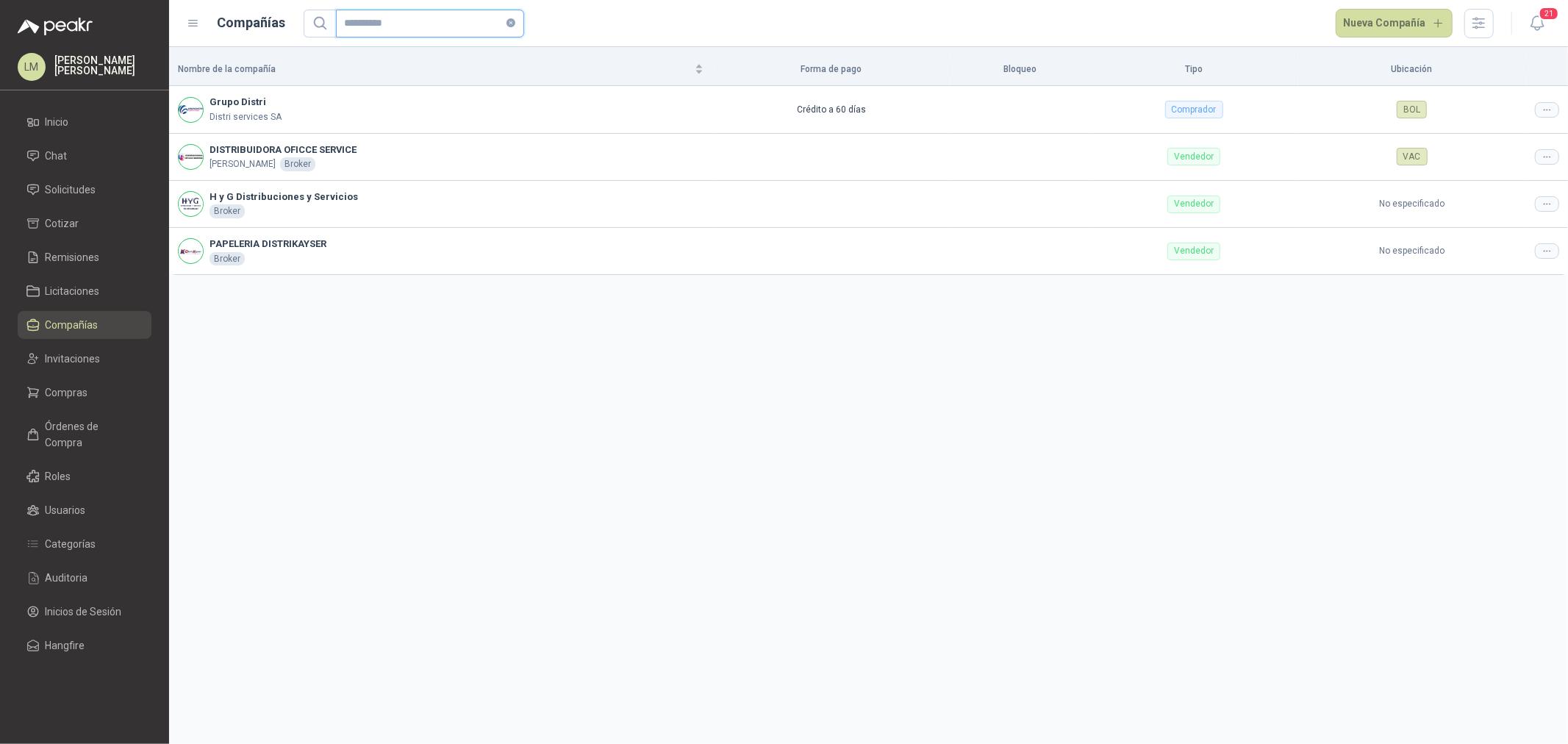
drag, startPoint x: 399, startPoint y: 23, endPoint x: 255, endPoint y: 12, distance: 144.4
click at [260, 12] on div "**********" at bounding box center [840, 23] width 1308 height 29
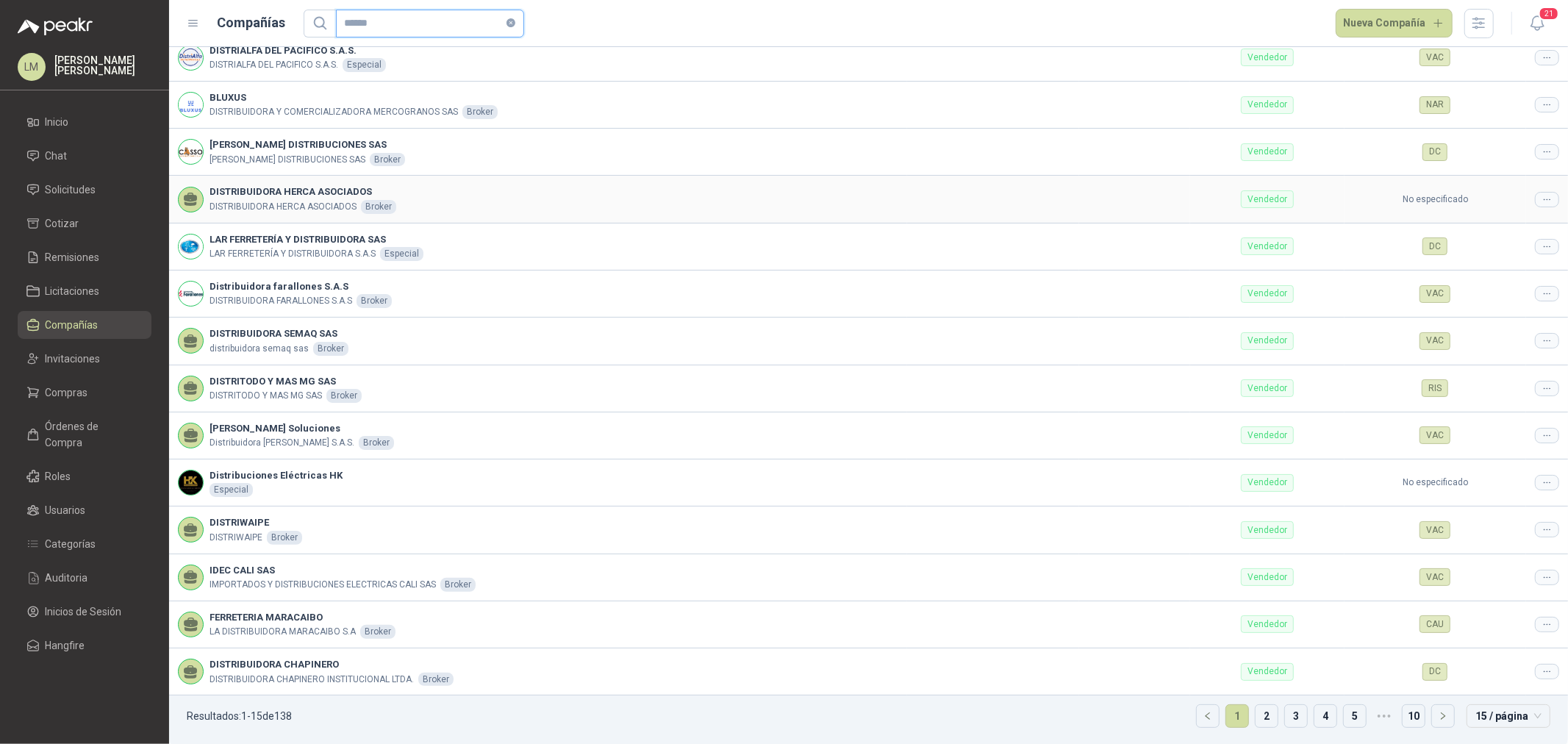
scroll to position [101, 0]
type input "******"
click at [1256, 715] on link "2" at bounding box center [1267, 715] width 22 height 22
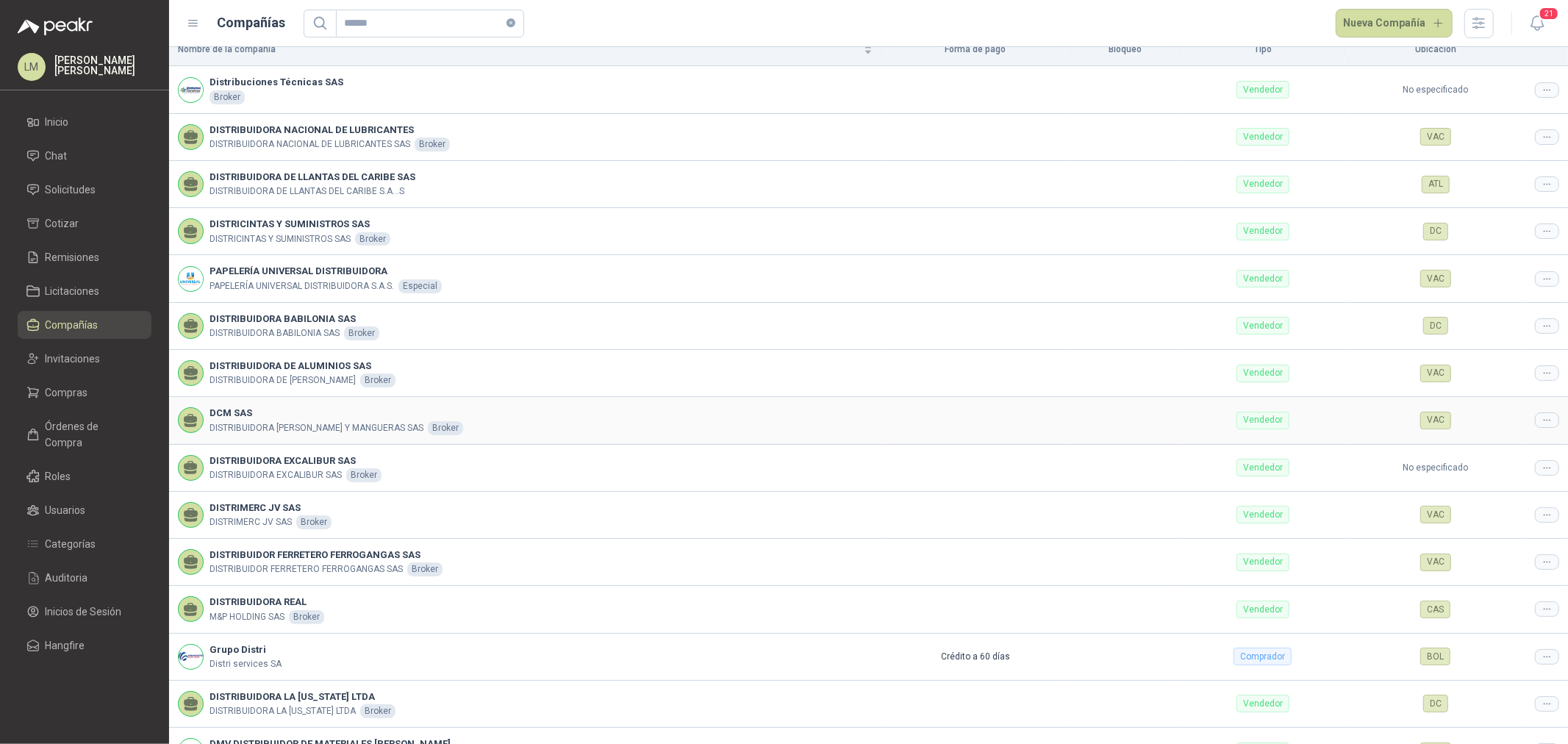
scroll to position [101, 0]
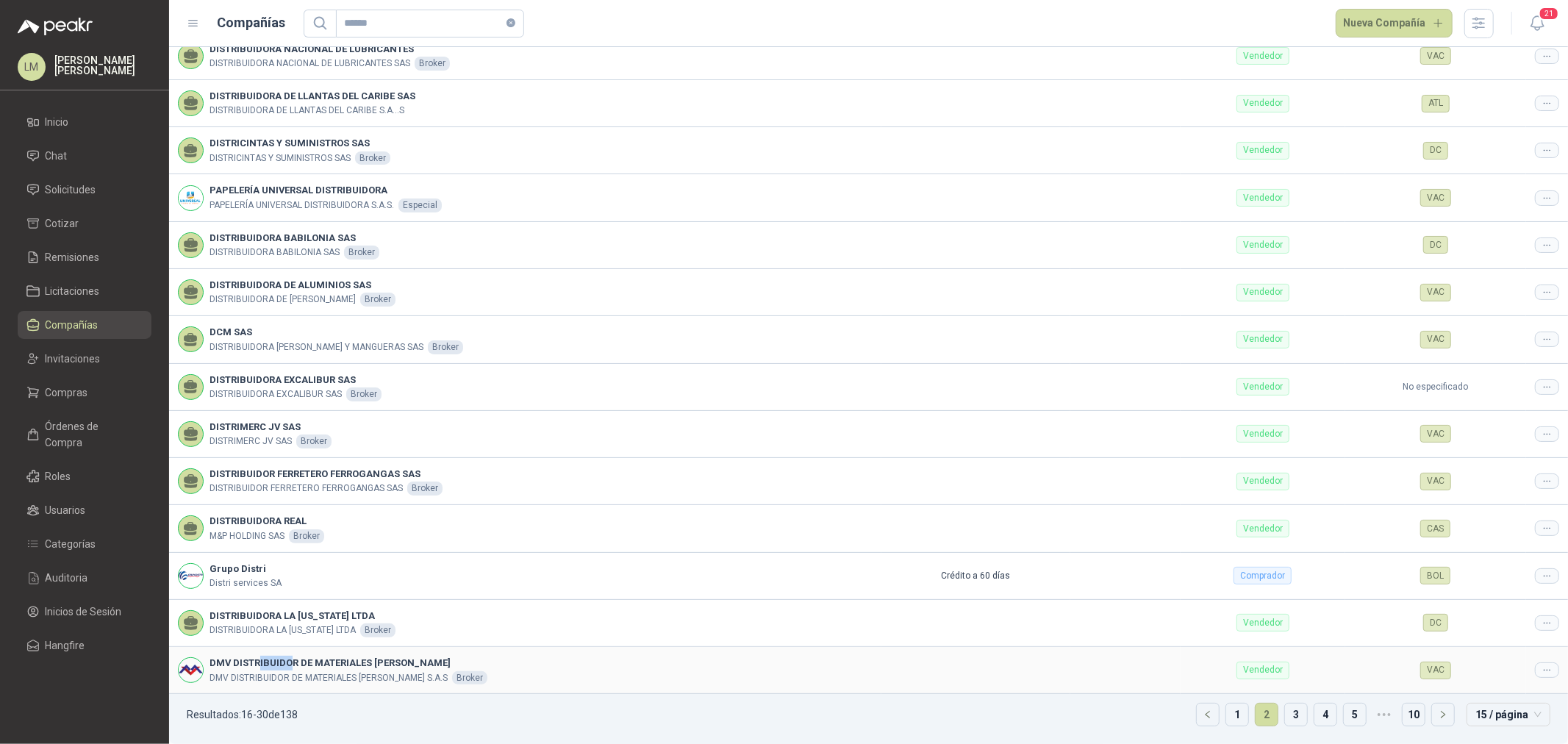
drag, startPoint x: 258, startPoint y: 666, endPoint x: 297, endPoint y: 668, distance: 39.1
click at [294, 668] on b "DMV DISTRIBUIDOR DE MATERIALES [PERSON_NAME]" at bounding box center [348, 663] width 278 height 15
click at [1285, 712] on link "3" at bounding box center [1296, 715] width 22 height 22
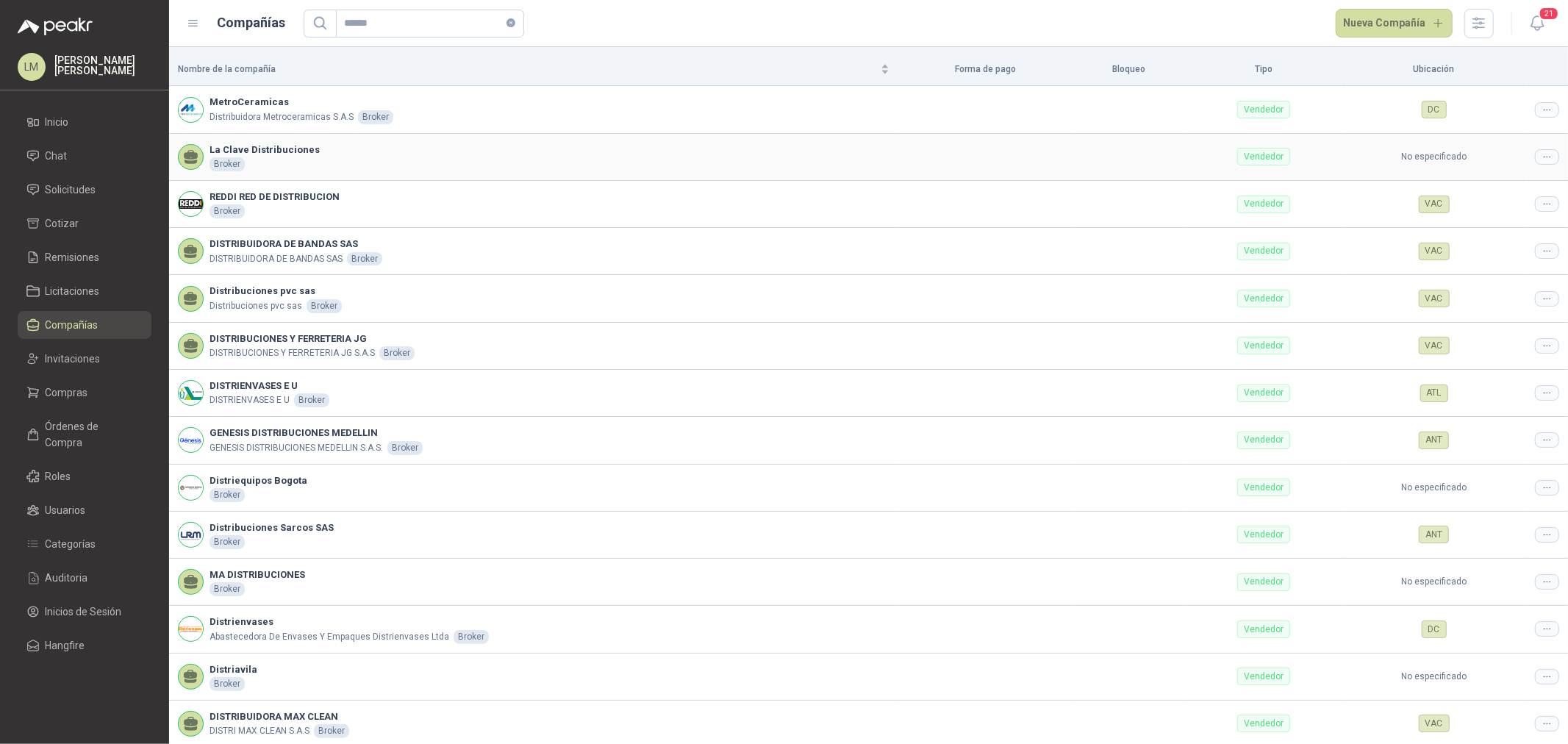
scroll to position [101, 0]
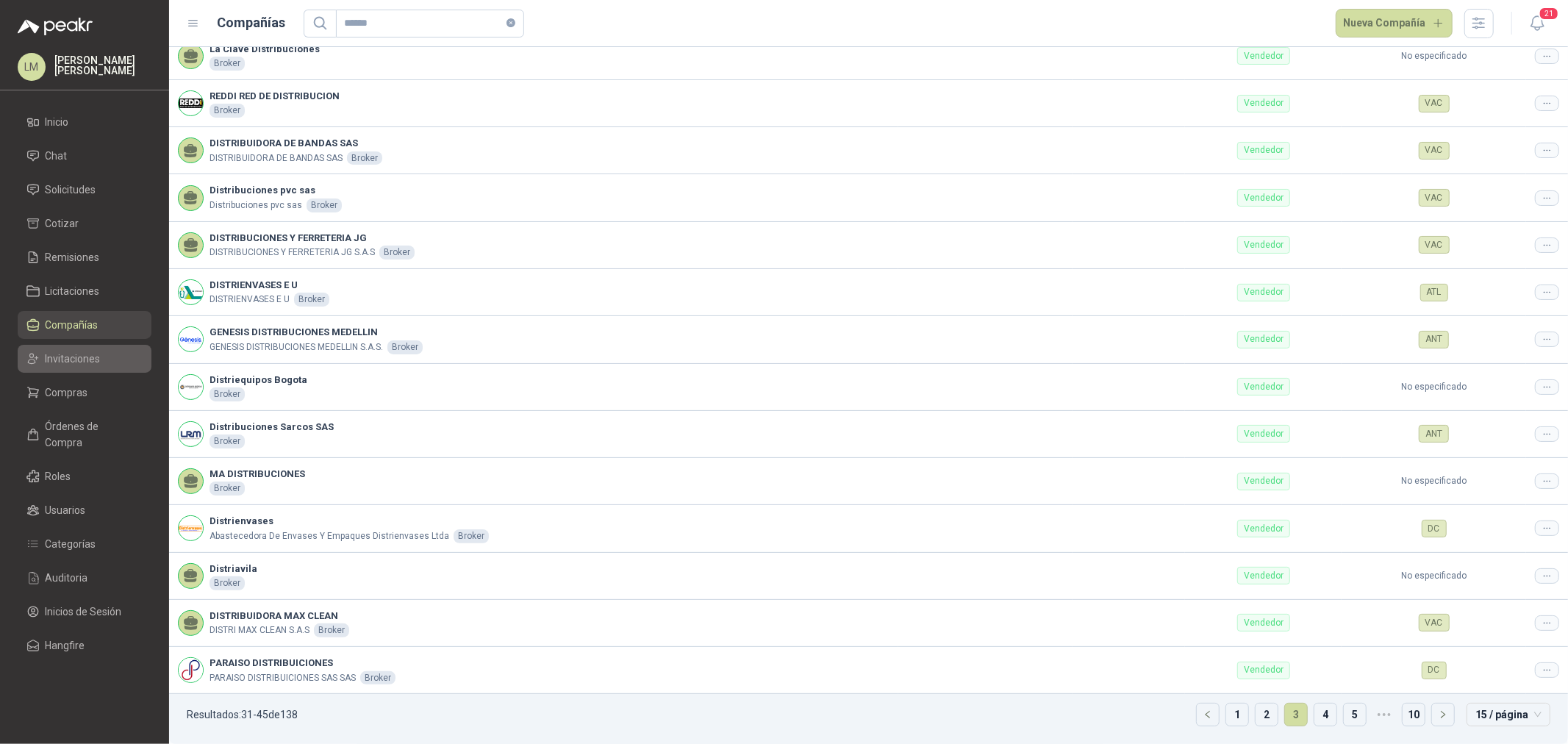
click at [66, 359] on span "Invitaciones" at bounding box center [73, 358] width 55 height 16
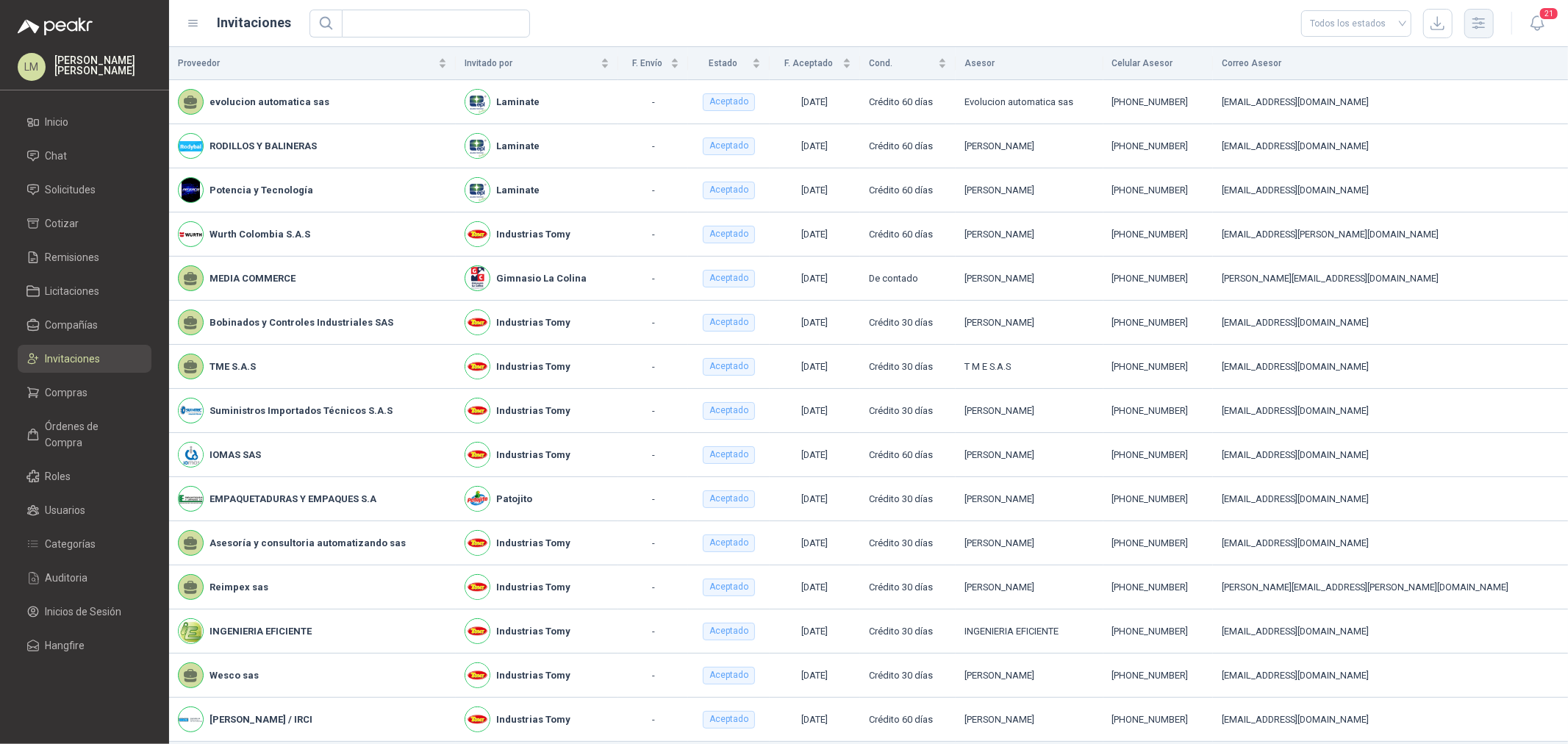
click at [1484, 21] on icon "button" at bounding box center [1479, 23] width 17 height 17
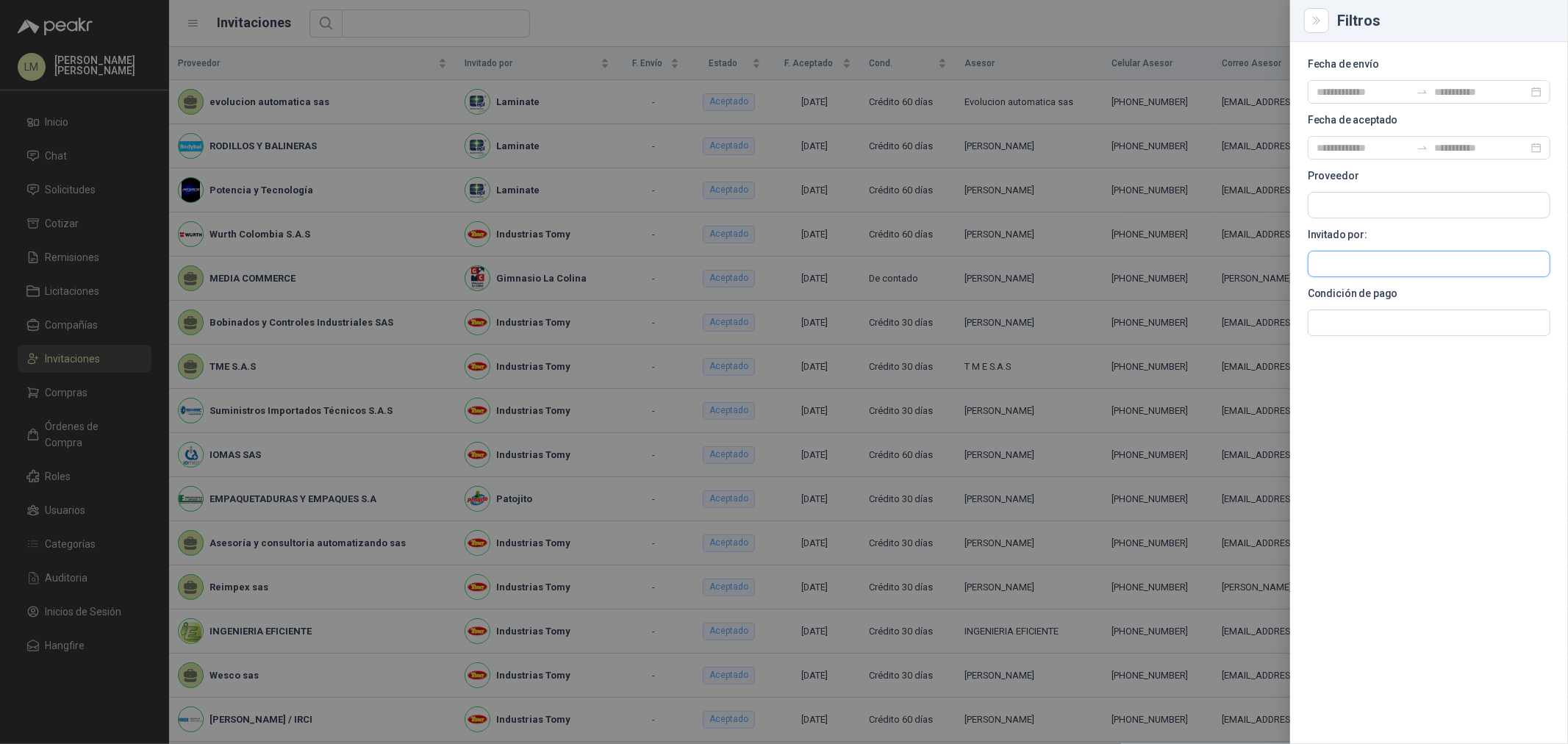
click at [1334, 266] on input "text" at bounding box center [1429, 264] width 241 height 25
type input "****"
click at [1343, 297] on p "Industrias Tomy" at bounding box center [1398, 295] width 111 height 8
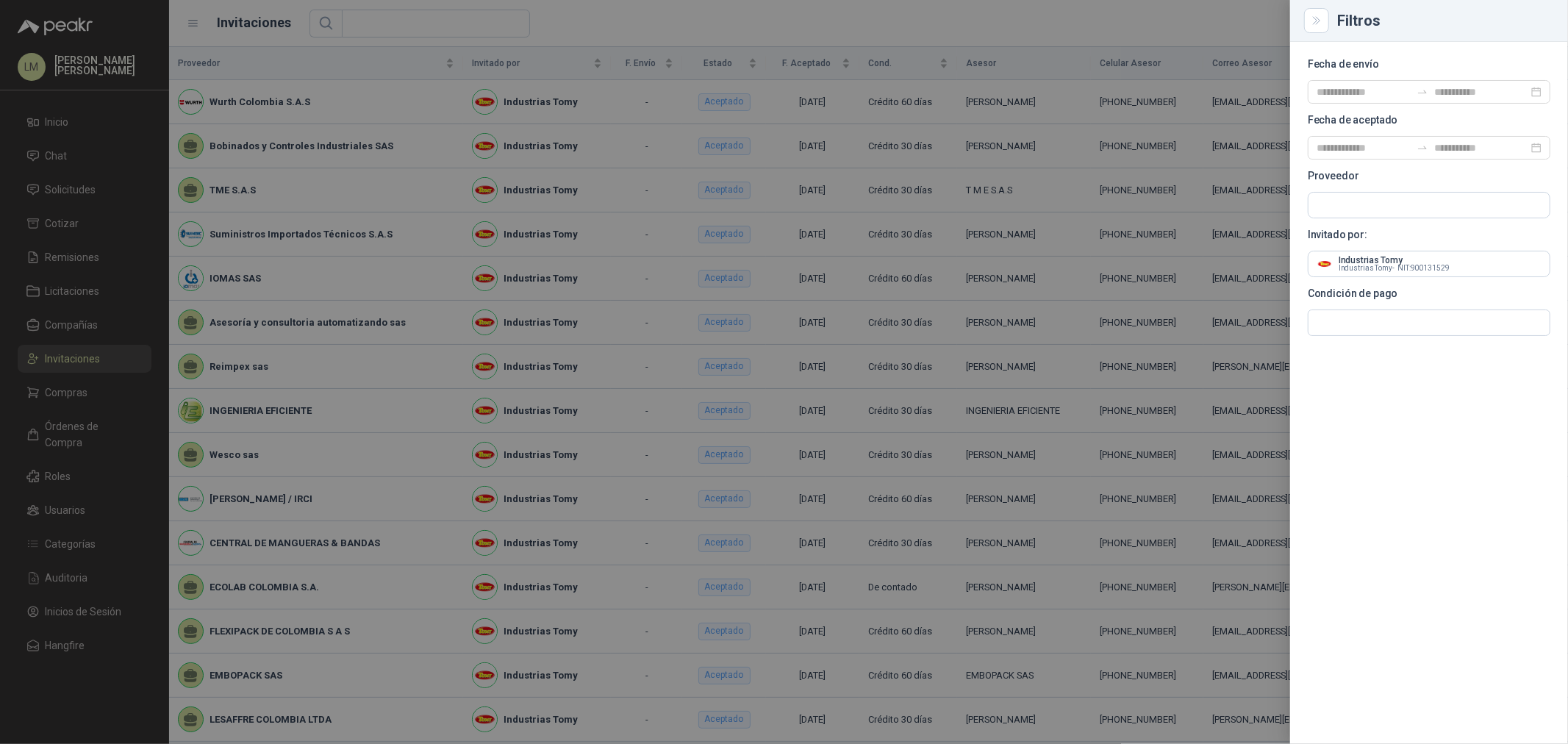
click at [418, 15] on div at bounding box center [784, 372] width 1568 height 744
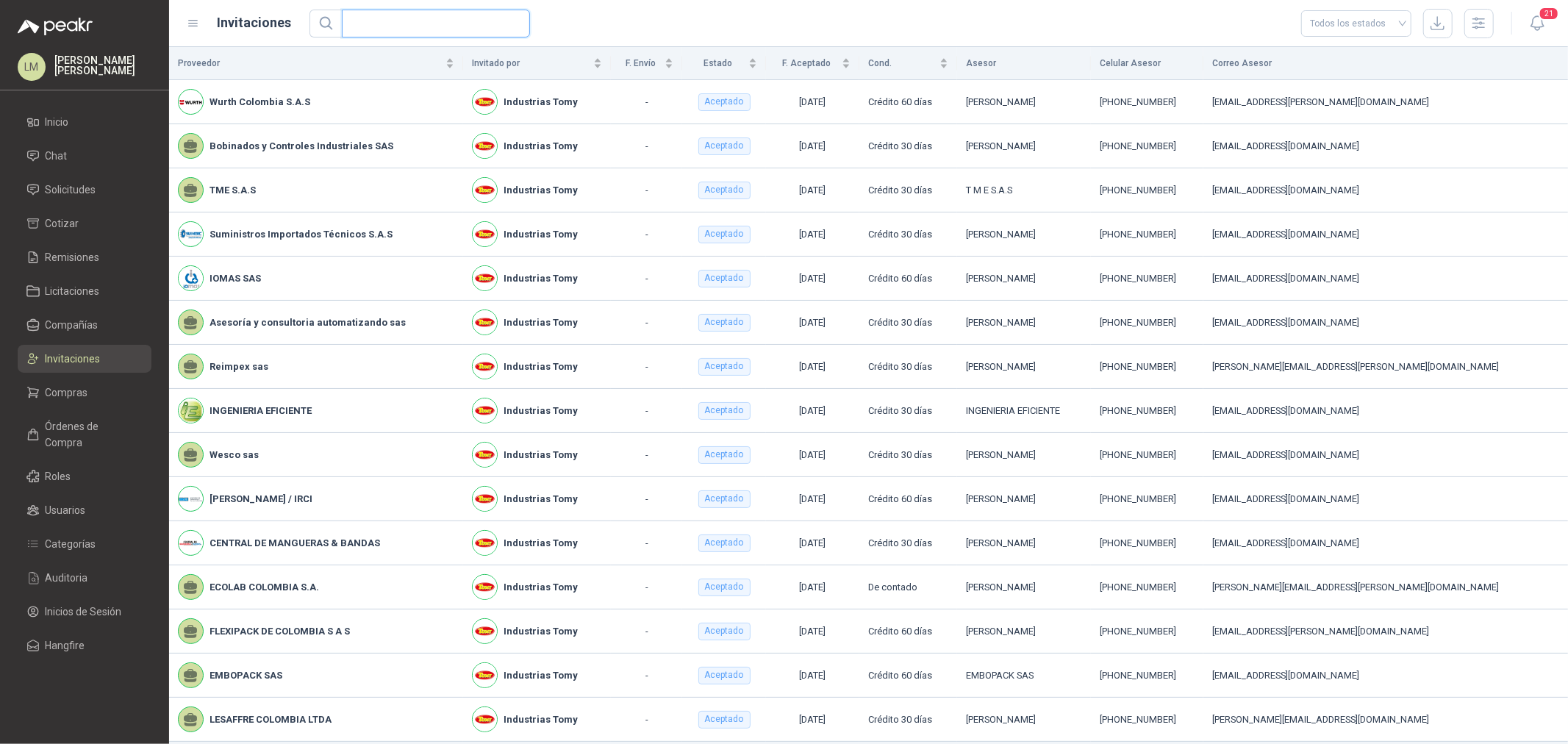
click at [413, 19] on input "text" at bounding box center [430, 23] width 159 height 26
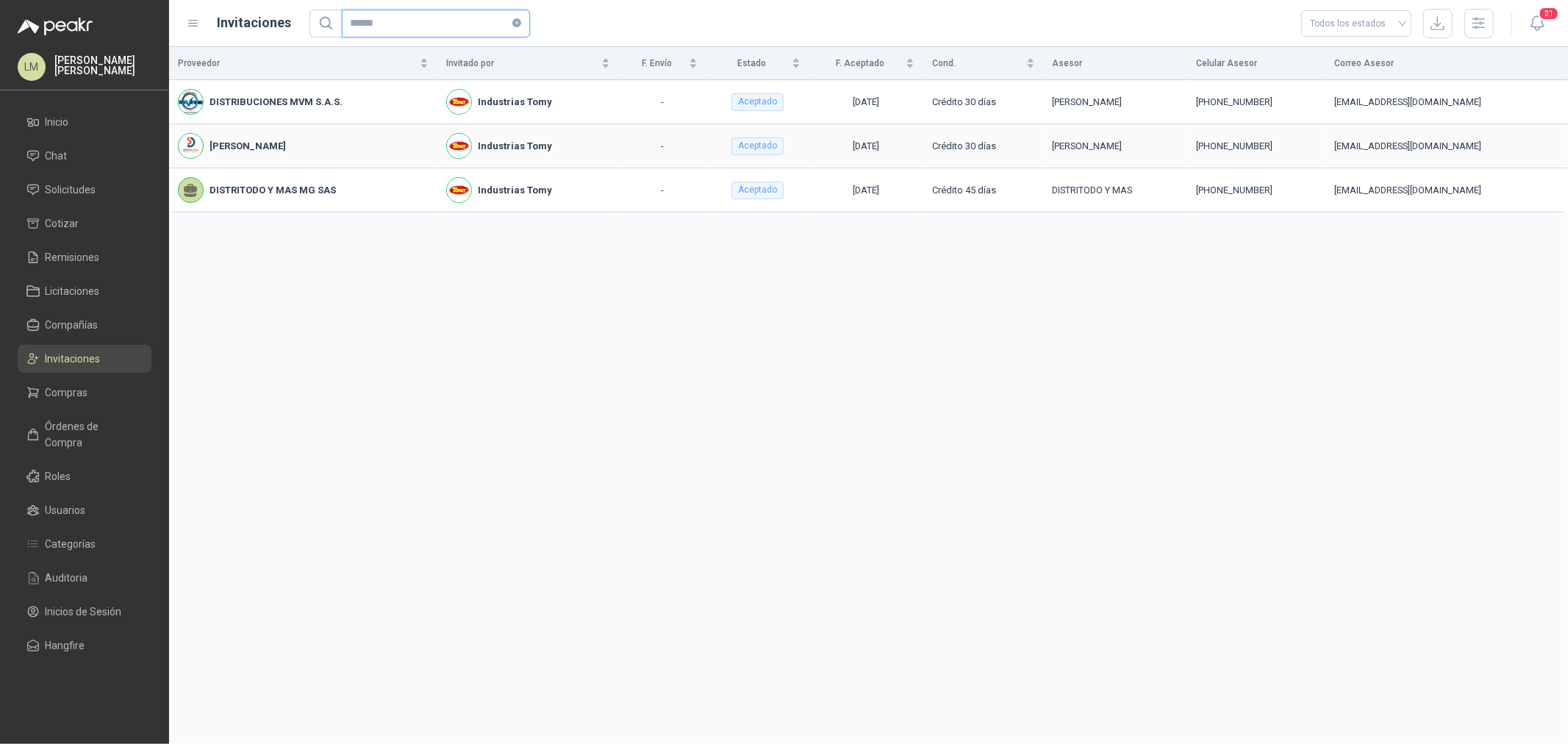
type input "******"
drag, startPoint x: 260, startPoint y: 145, endPoint x: 302, endPoint y: 145, distance: 42.0
click at [286, 145] on b "[PERSON_NAME]" at bounding box center [247, 146] width 76 height 15
click at [331, 145] on div "[PERSON_NAME]" at bounding box center [303, 145] width 251 height 25
click at [57, 329] on span "Compañías" at bounding box center [72, 324] width 53 height 16
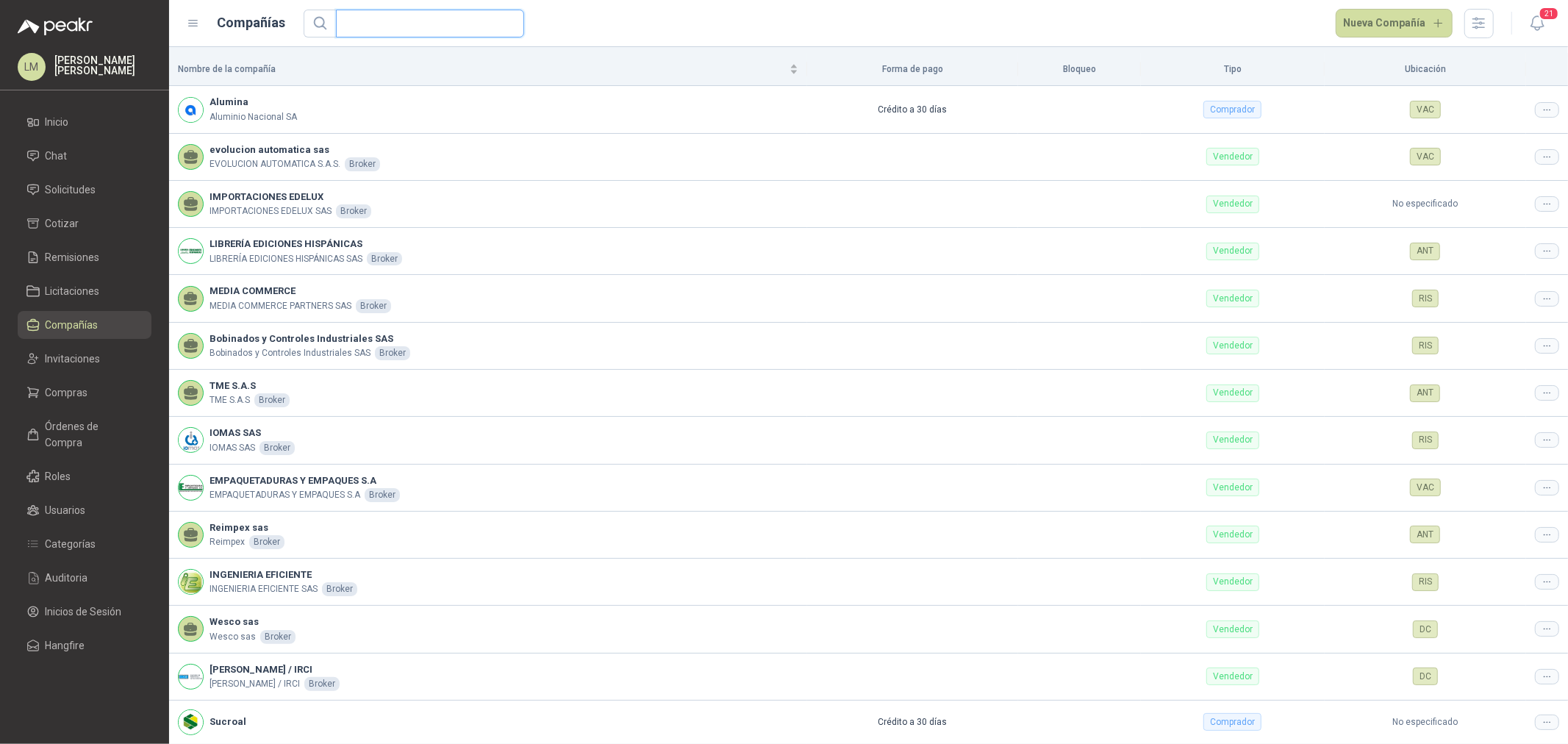
click at [355, 20] on input "text" at bounding box center [424, 23] width 159 height 26
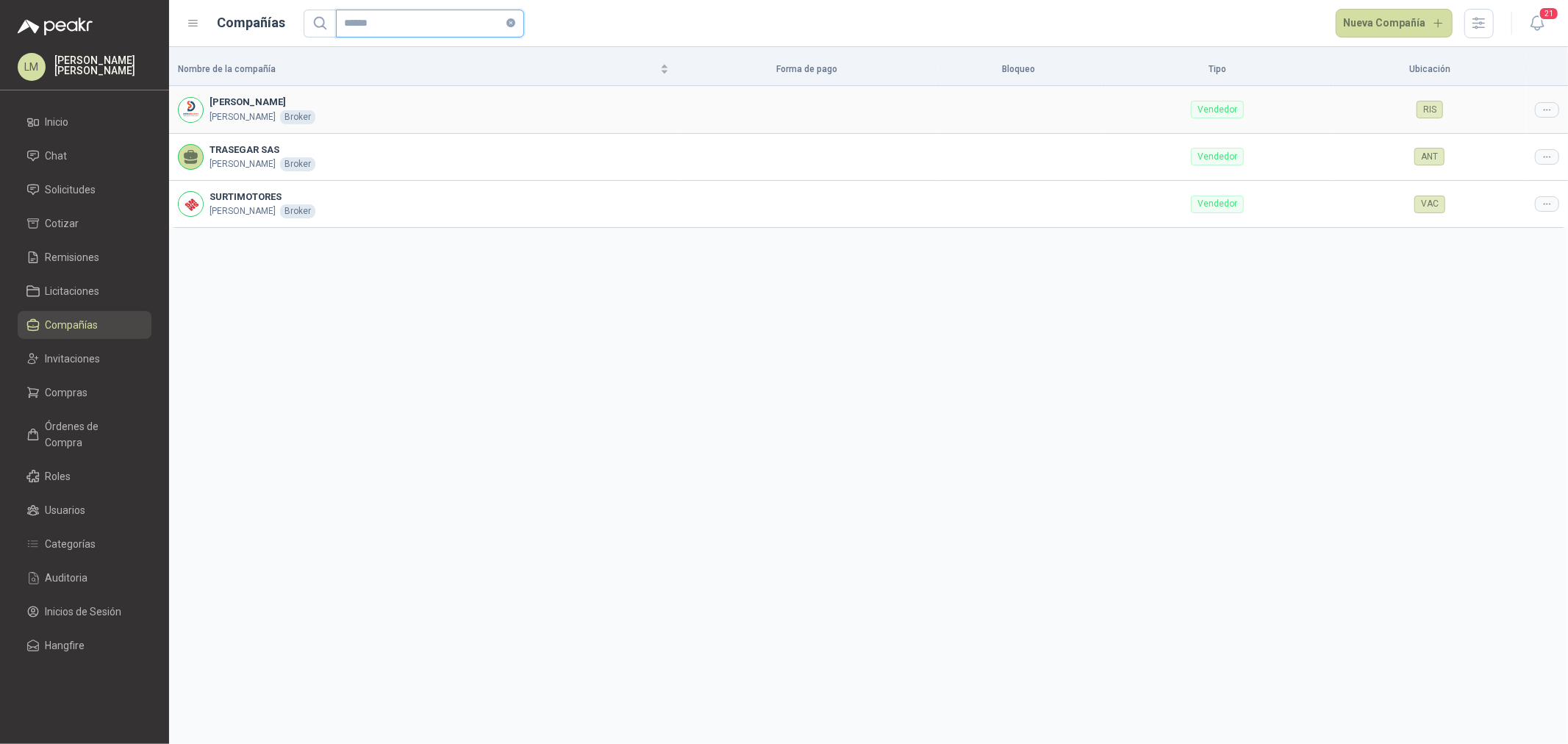
type input "******"
click at [1555, 112] on div at bounding box center [1547, 110] width 24 height 15
click at [1515, 134] on span "Editar compañía" at bounding box center [1510, 135] width 76 height 16
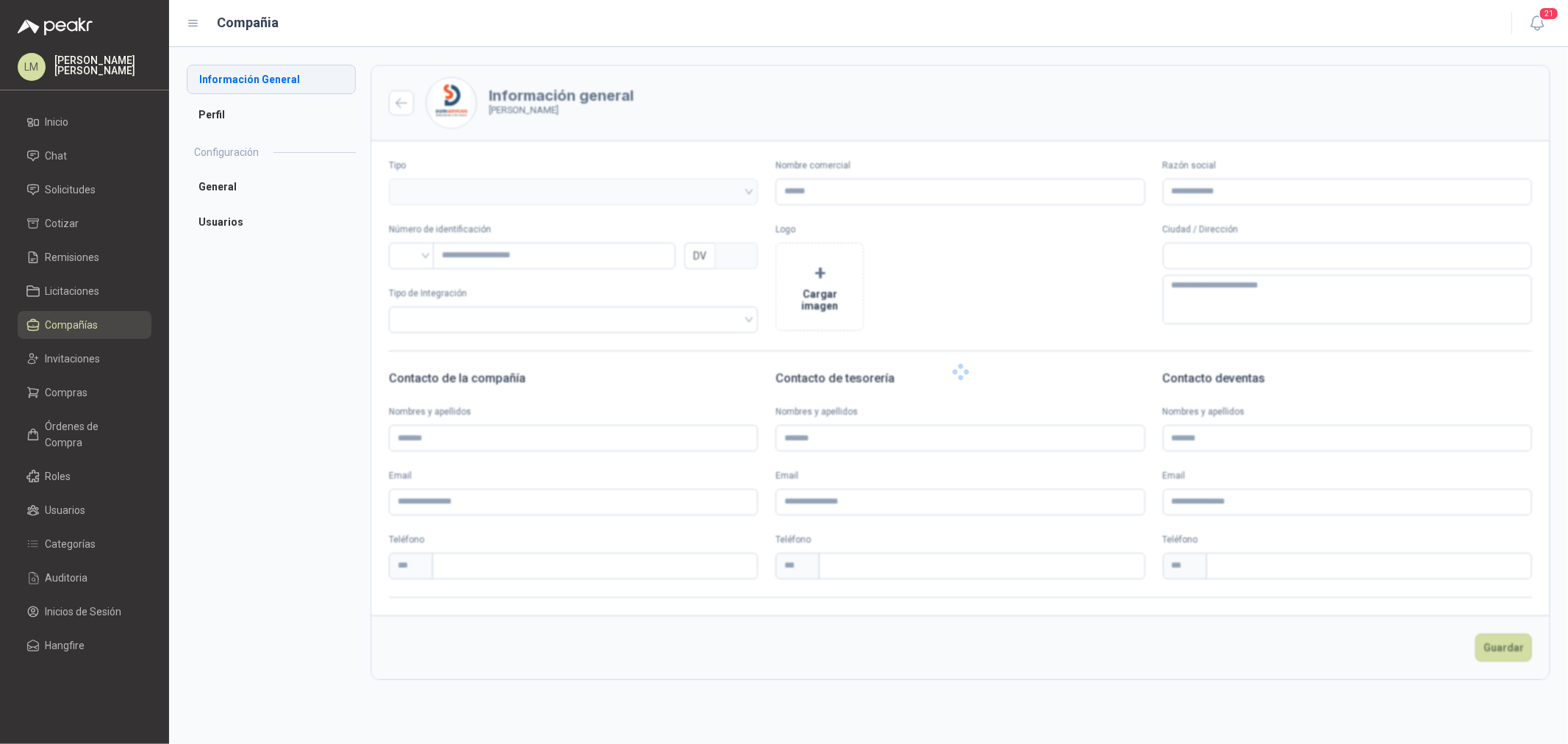
type input "**********"
type input "********"
type input "*"
type textarea "**********"
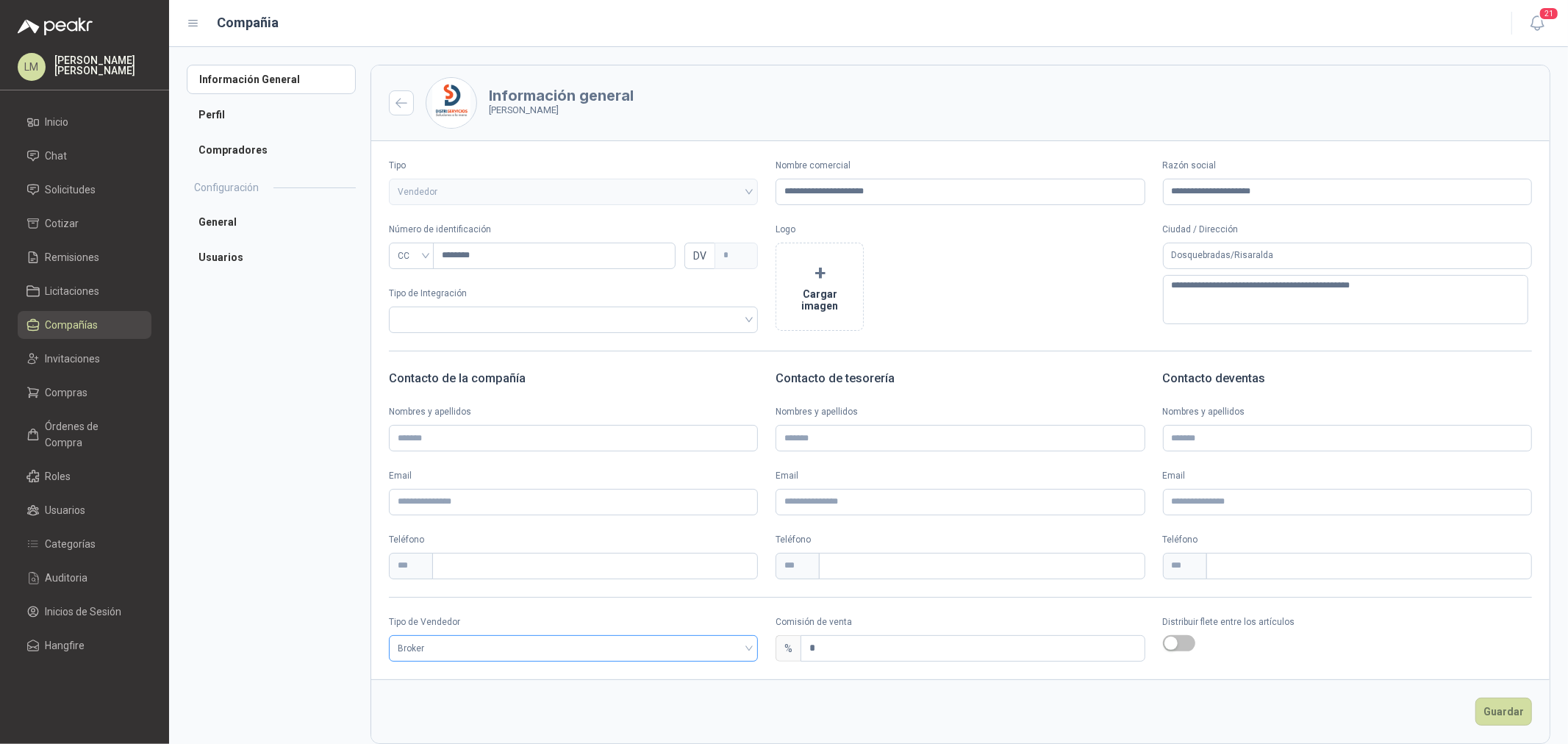
click at [474, 644] on span "Broker" at bounding box center [573, 648] width 351 height 22
click at [423, 723] on div "Especial" at bounding box center [572, 726] width 342 height 16
drag, startPoint x: 834, startPoint y: 650, endPoint x: 620, endPoint y: 653, distance: 214.0
click at [620, 653] on div "Tipo de Vendedor Especial Comisión de venta % * Distribuir flete entre los artí…" at bounding box center [961, 639] width 1179 height 46
type input "*"
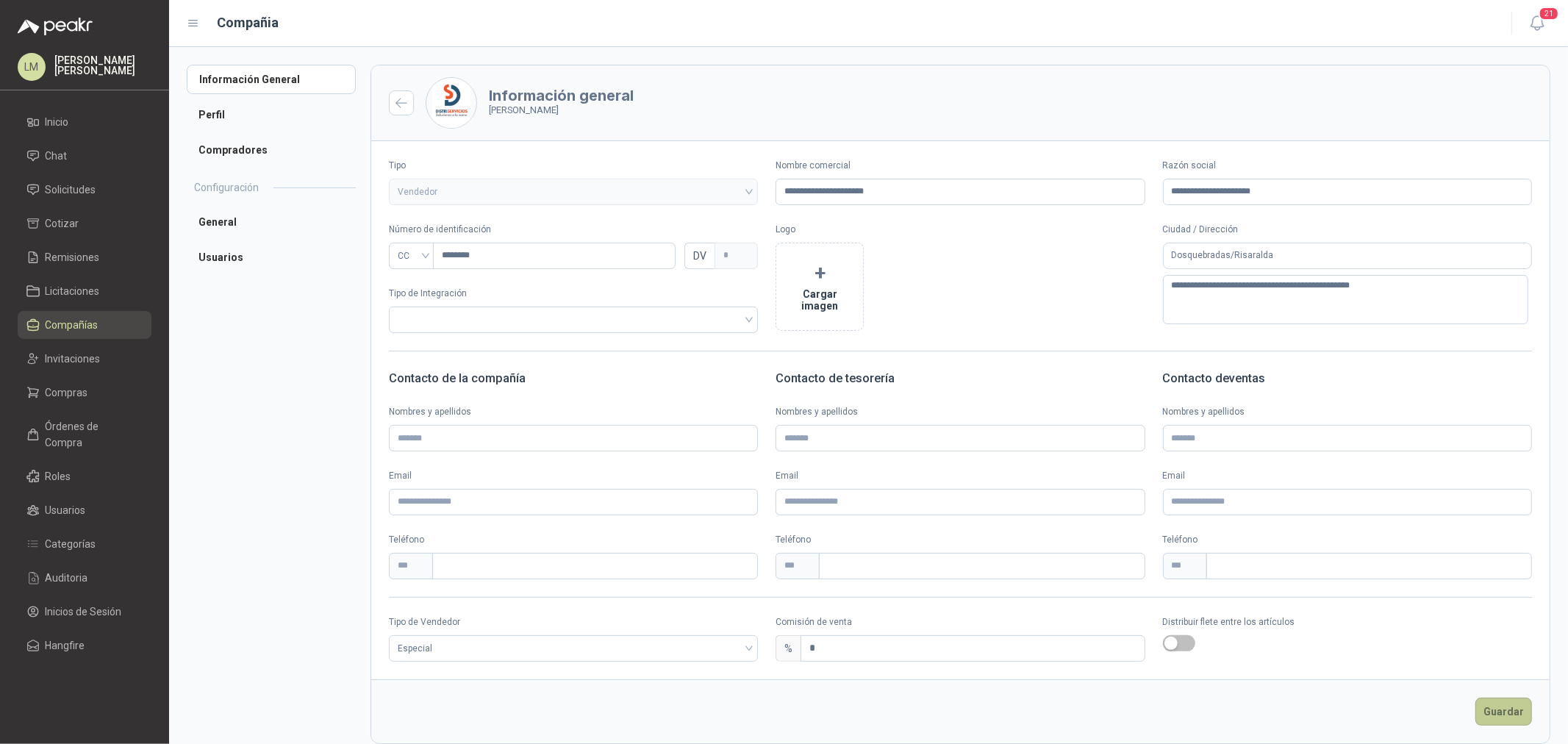
click at [1494, 717] on button "Guardar" at bounding box center [1504, 712] width 56 height 28
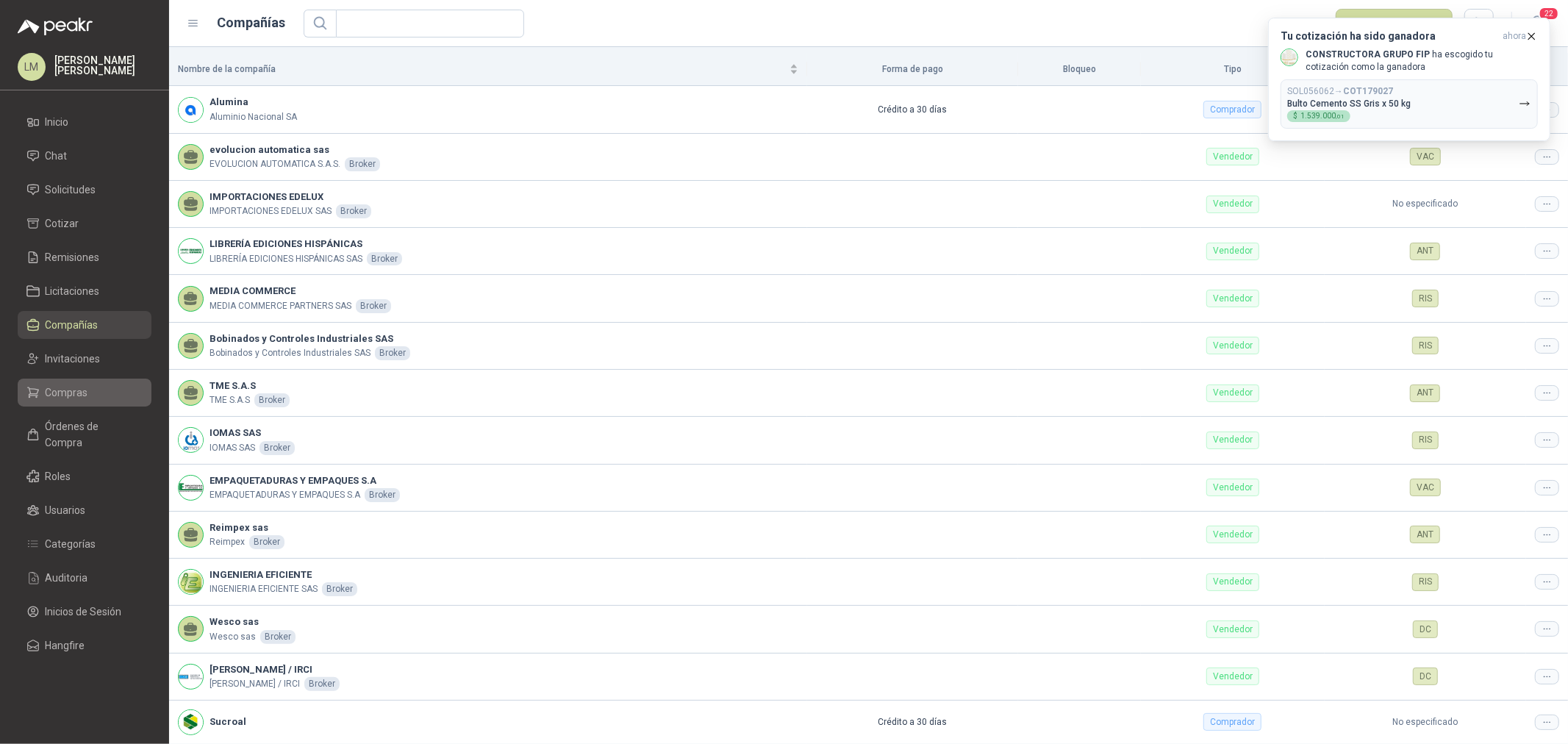
click at [56, 391] on span "Compras" at bounding box center [66, 392] width 42 height 16
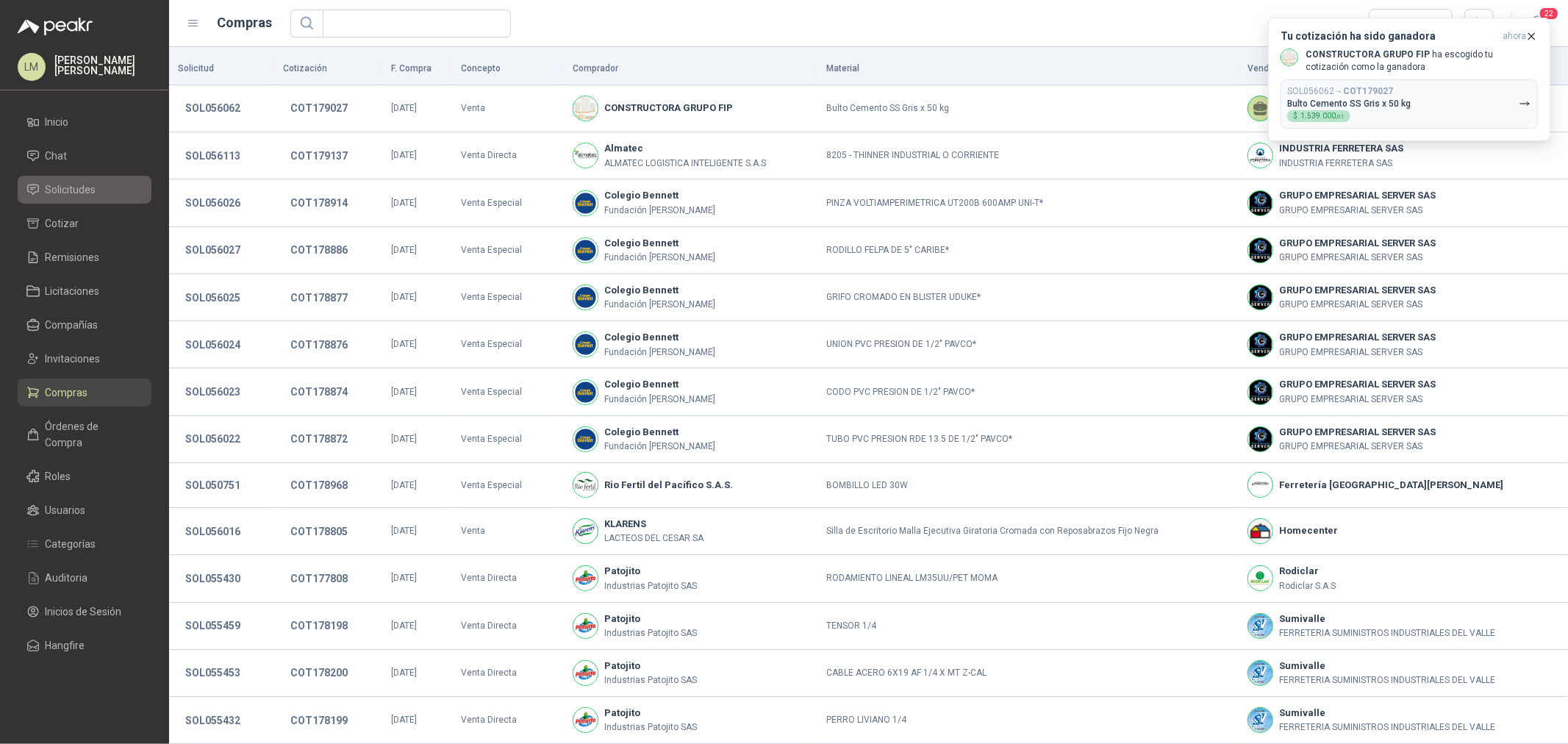
click at [70, 195] on span "Solicitudes" at bounding box center [71, 189] width 51 height 16
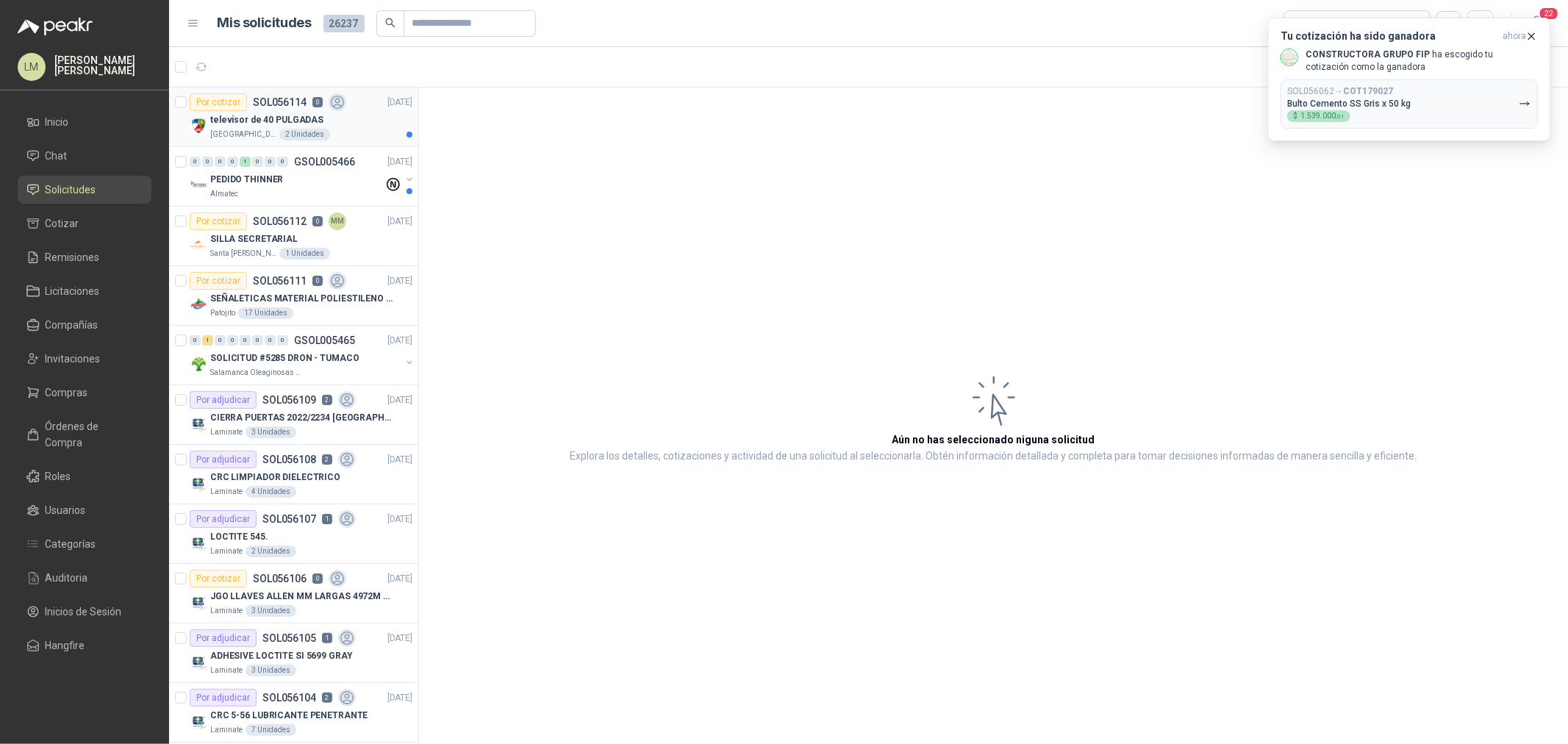
click at [257, 115] on p "televisor de 40 PULGADAS" at bounding box center [266, 121] width 114 height 14
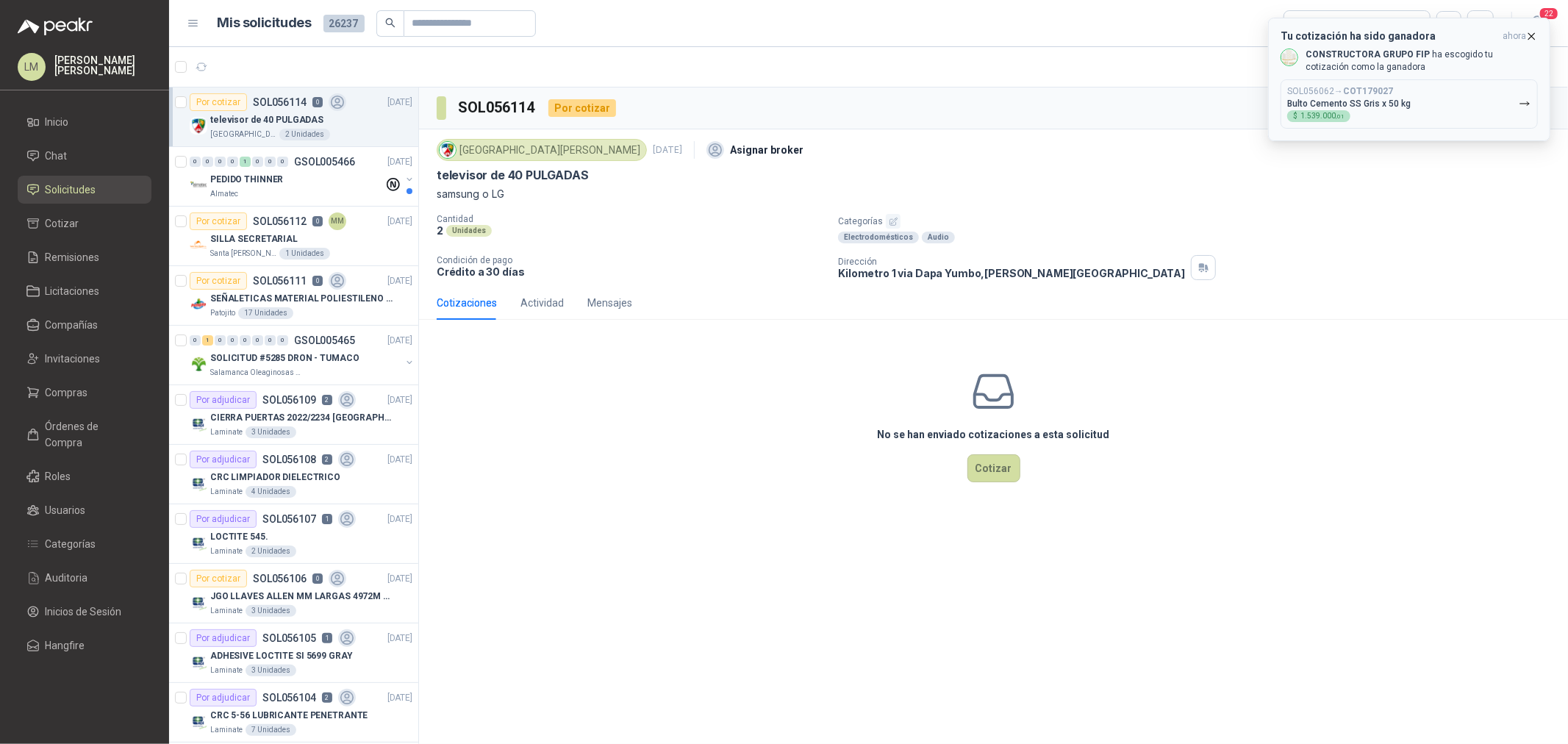
click at [1532, 36] on icon "button" at bounding box center [1532, 36] width 6 height 6
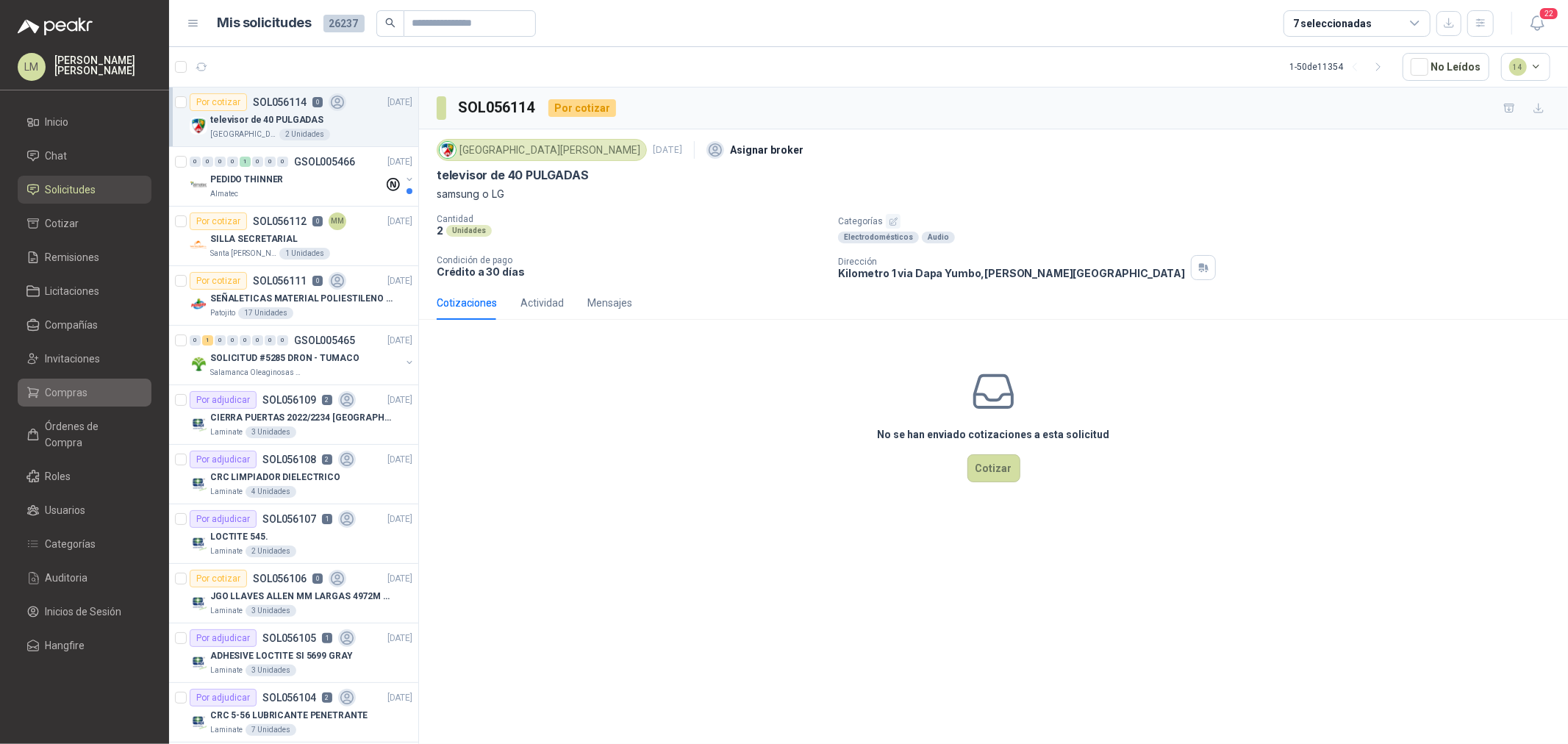
click at [59, 388] on span "Compras" at bounding box center [66, 392] width 42 height 16
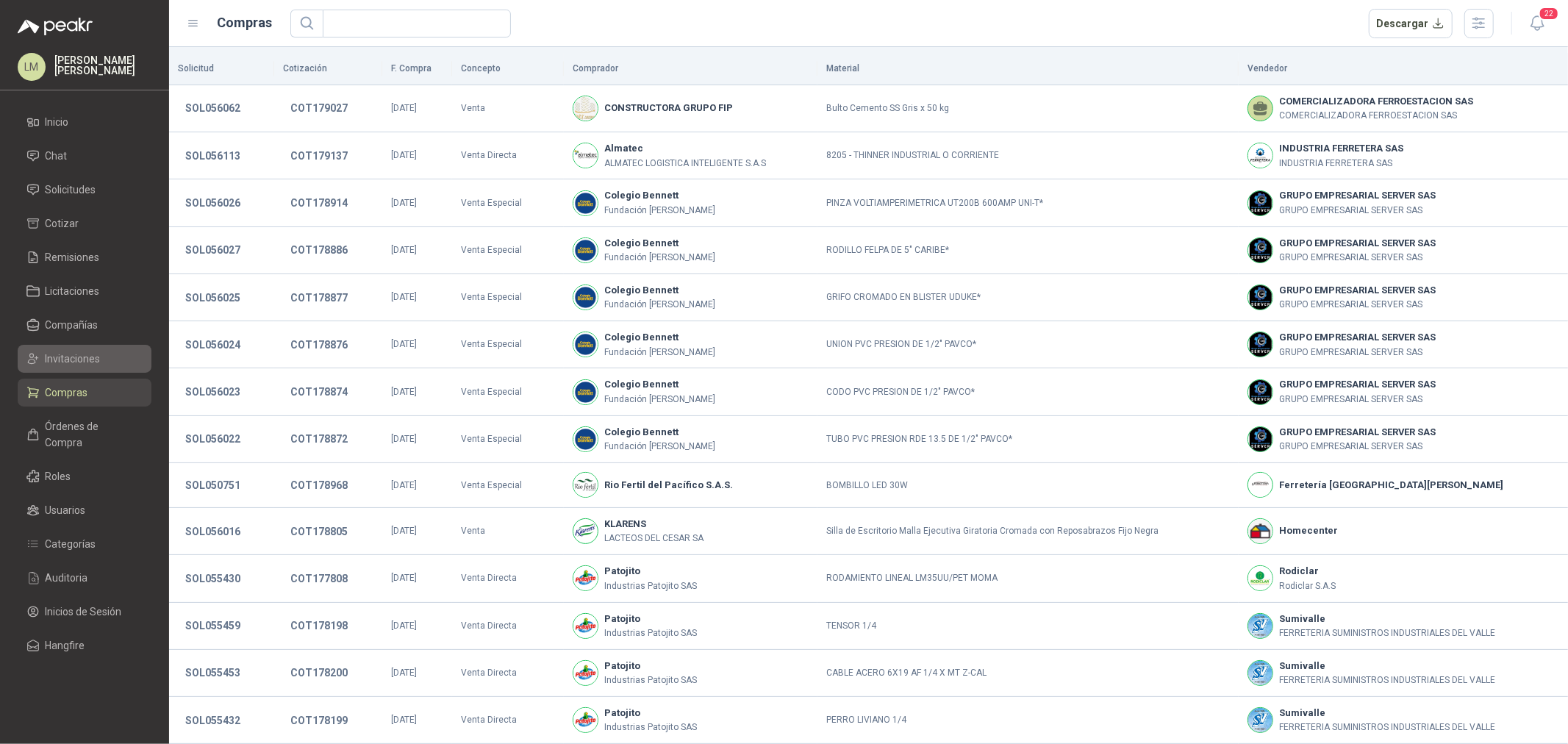
click at [71, 358] on span "Invitaciones" at bounding box center [73, 358] width 55 height 16
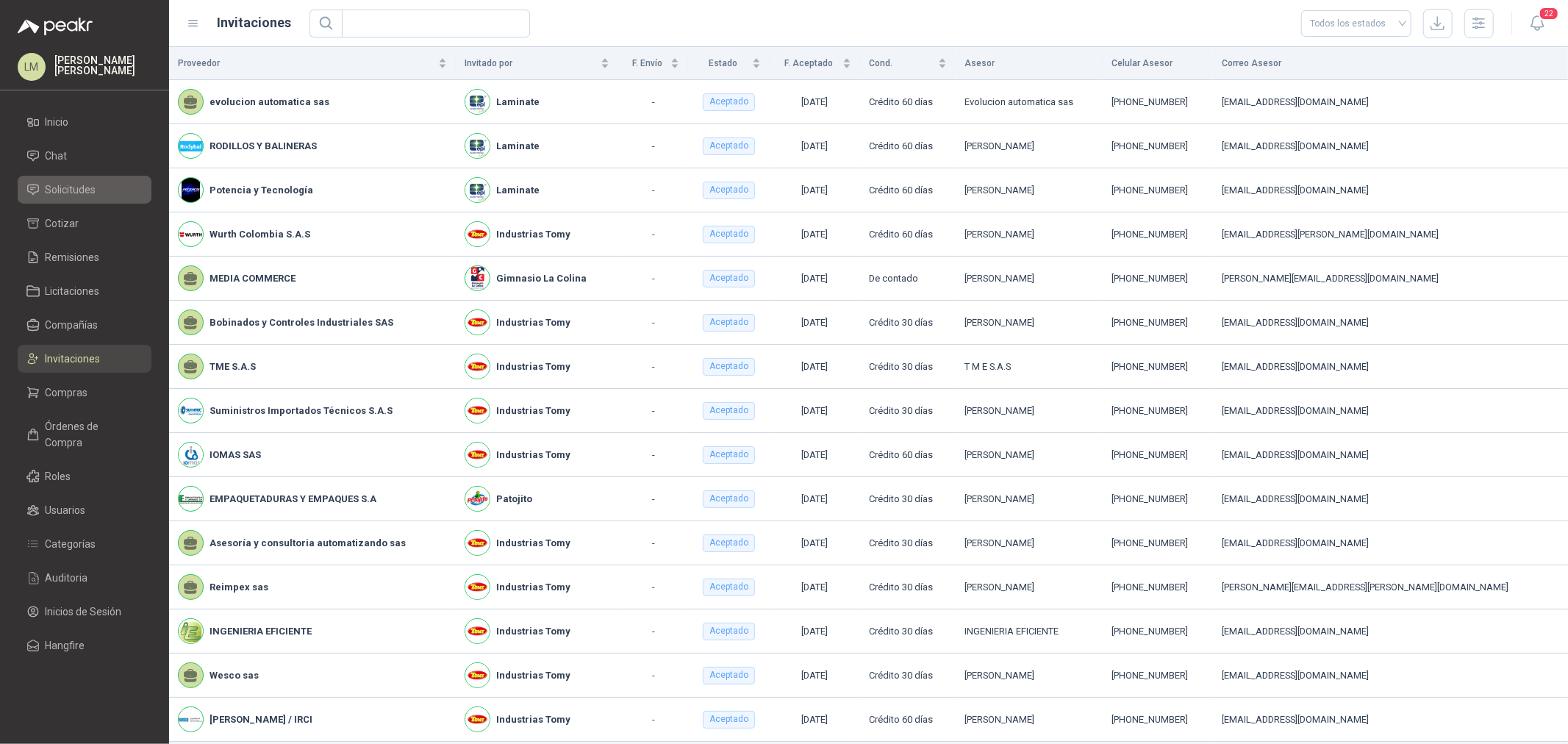
click at [73, 182] on span "Solicitudes" at bounding box center [71, 189] width 51 height 16
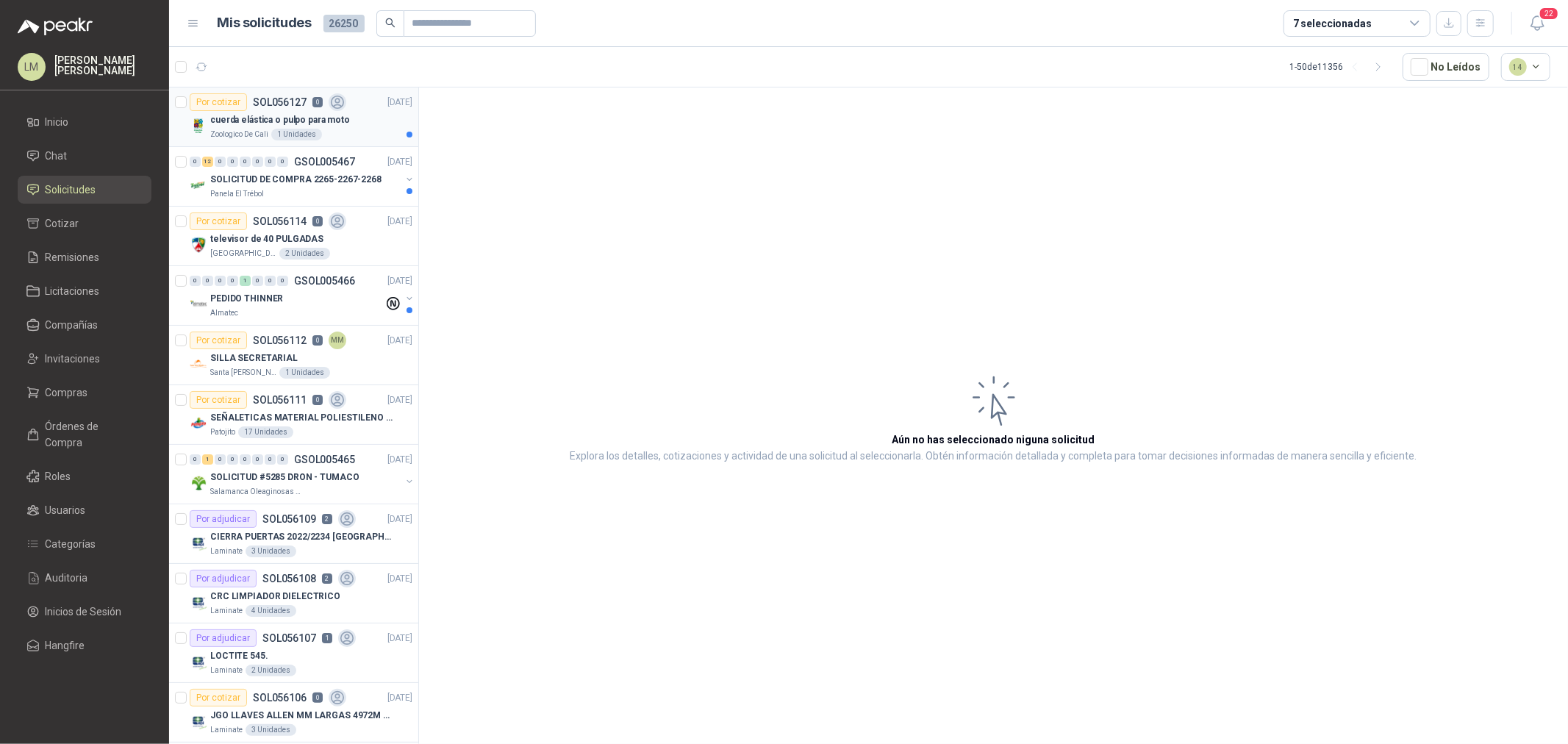
click at [260, 99] on p "SOL056127" at bounding box center [279, 102] width 53 height 10
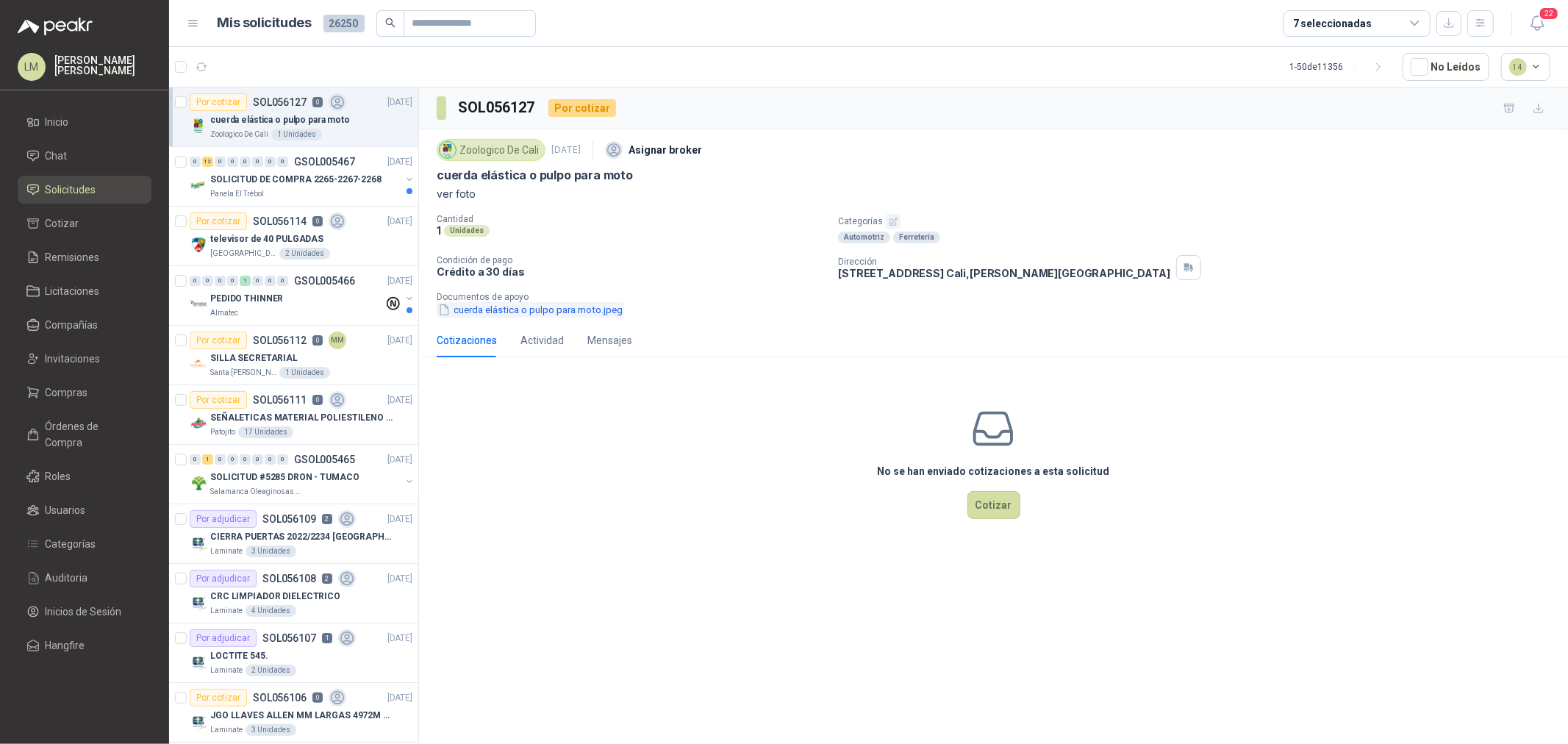
click at [513, 311] on button "cuerda elástica o pulpo para moto.jpeg" at bounding box center [530, 310] width 188 height 15
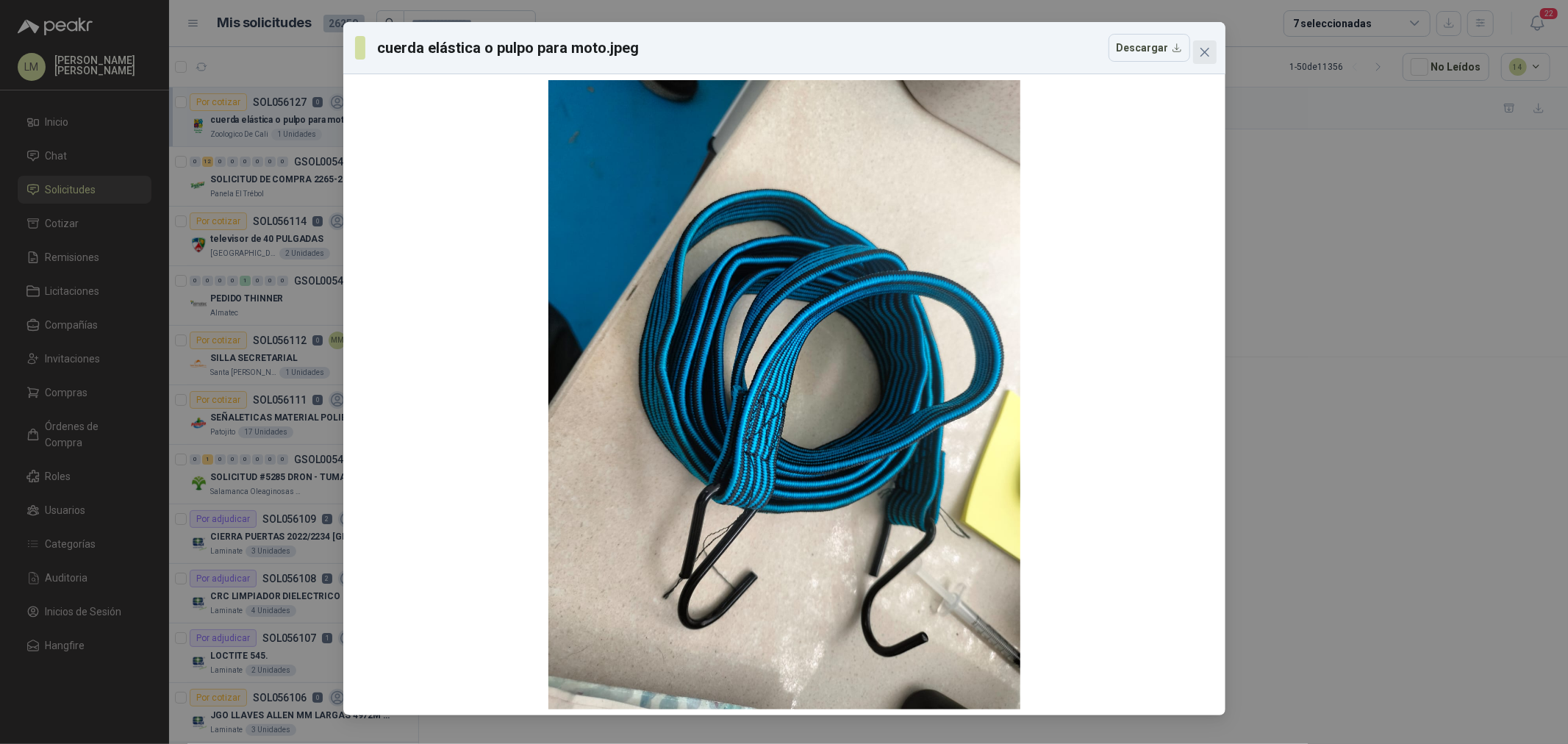
click at [1201, 52] on icon "close" at bounding box center [1205, 52] width 12 height 12
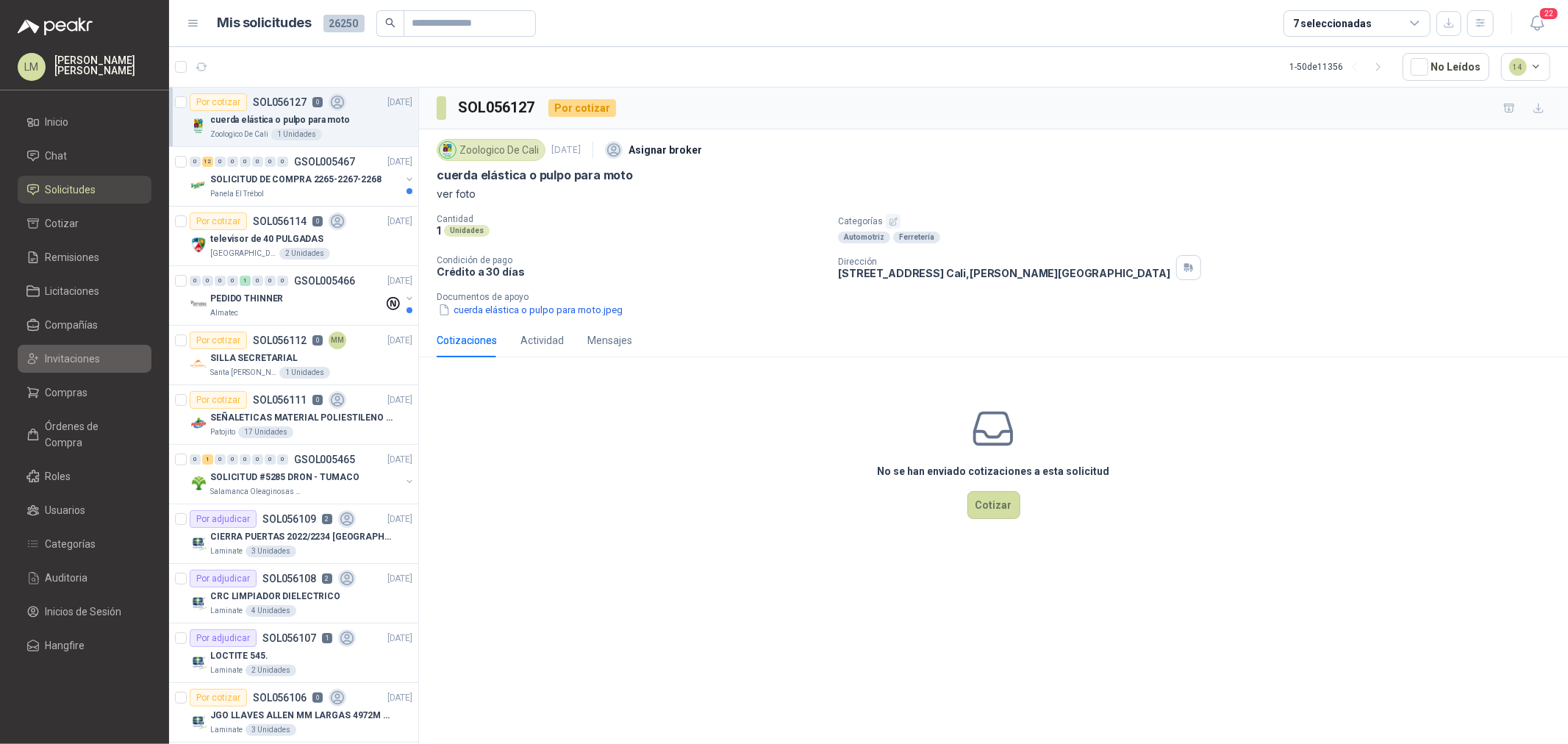
click at [53, 365] on span "Invitaciones" at bounding box center [73, 358] width 55 height 16
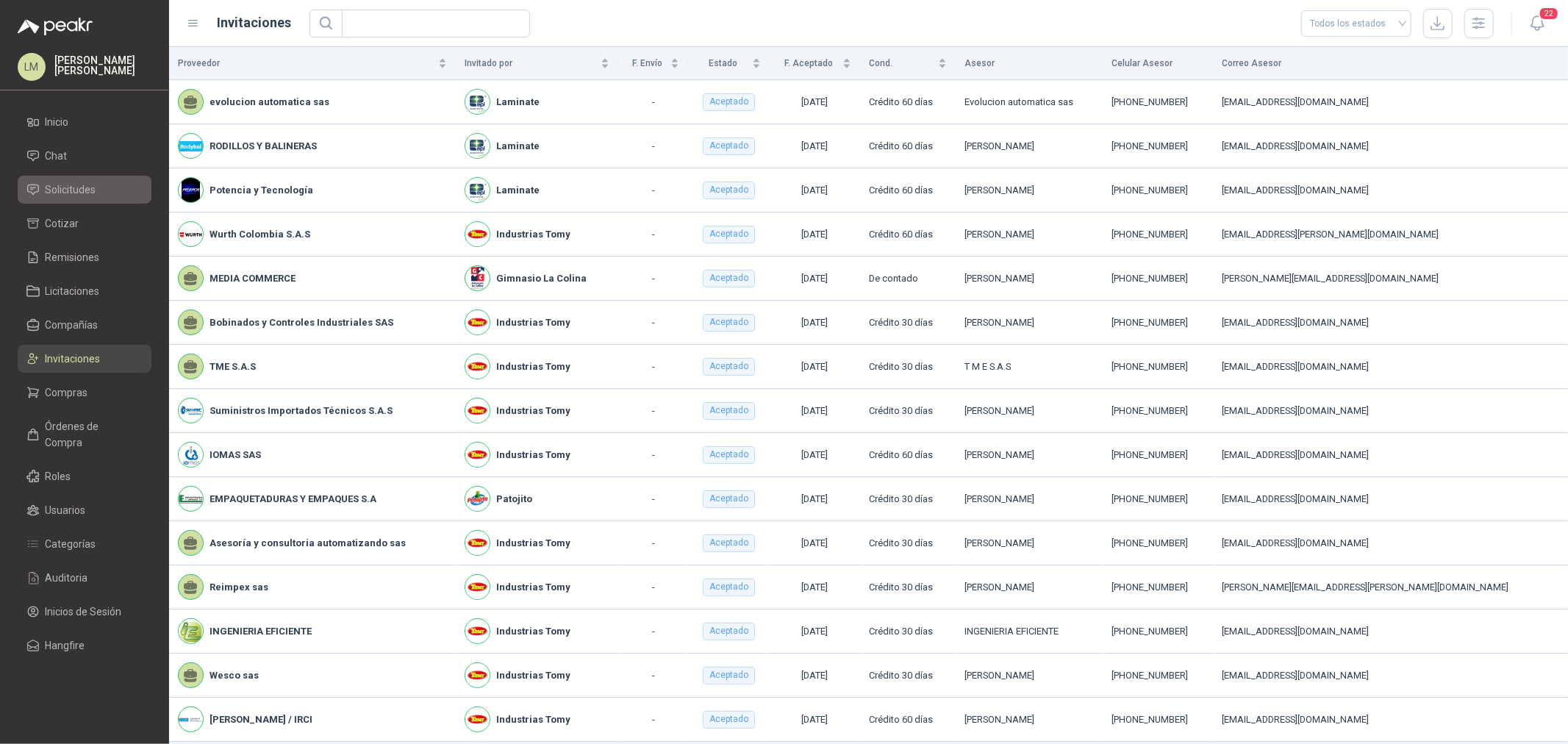
click at [83, 190] on span "Solicitudes" at bounding box center [71, 189] width 51 height 16
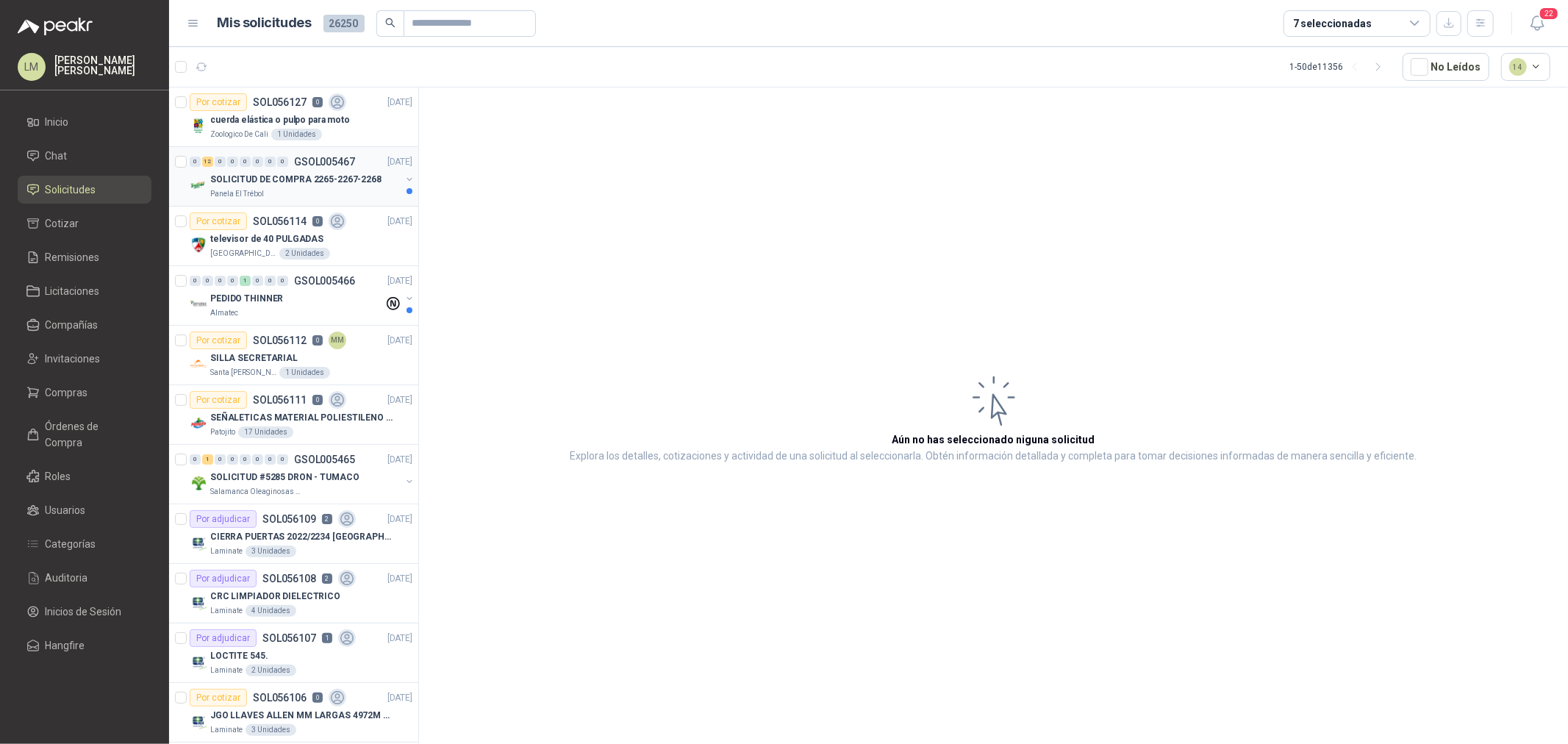
click at [290, 192] on div "Panela El Trébol" at bounding box center [305, 194] width 191 height 12
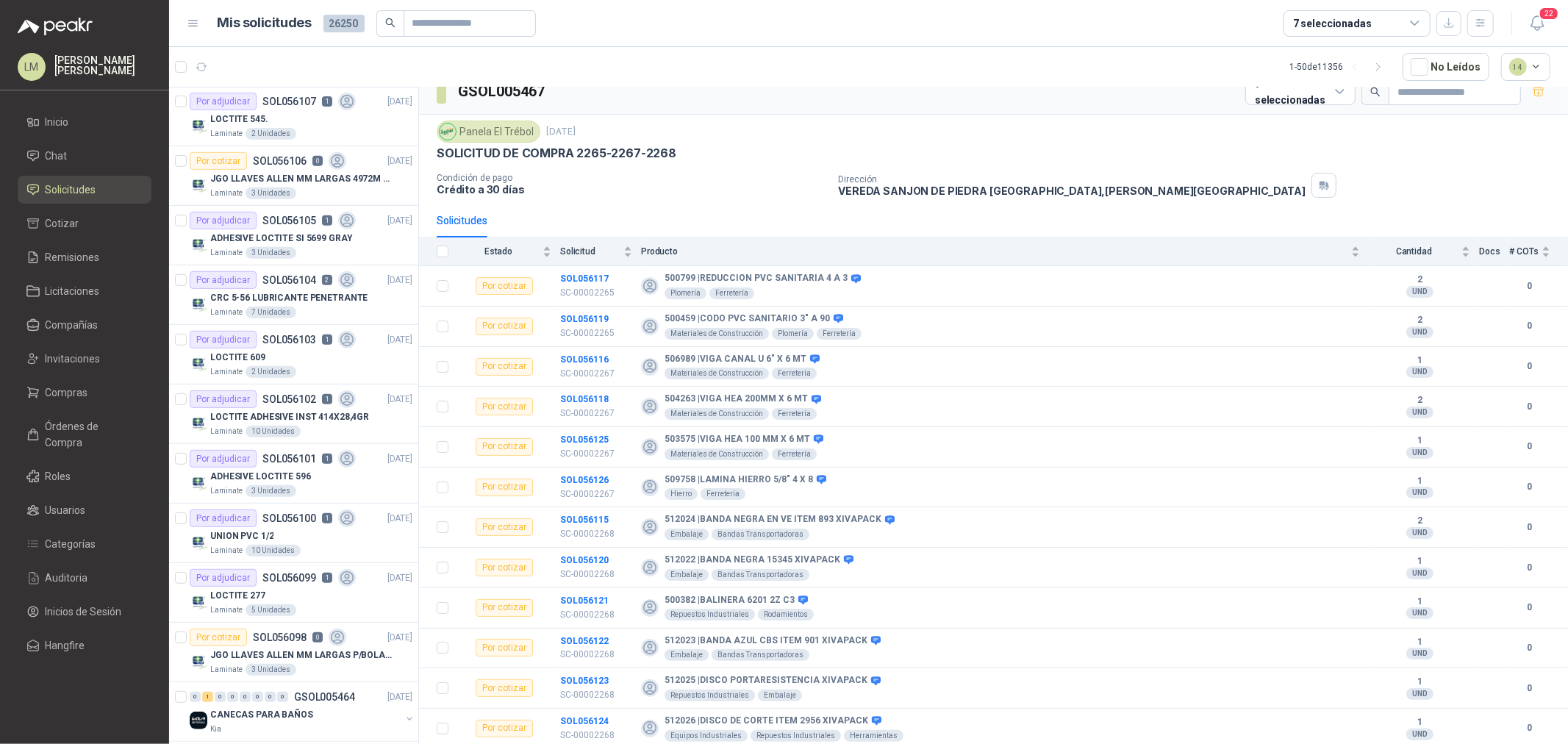
scroll to position [572, 0]
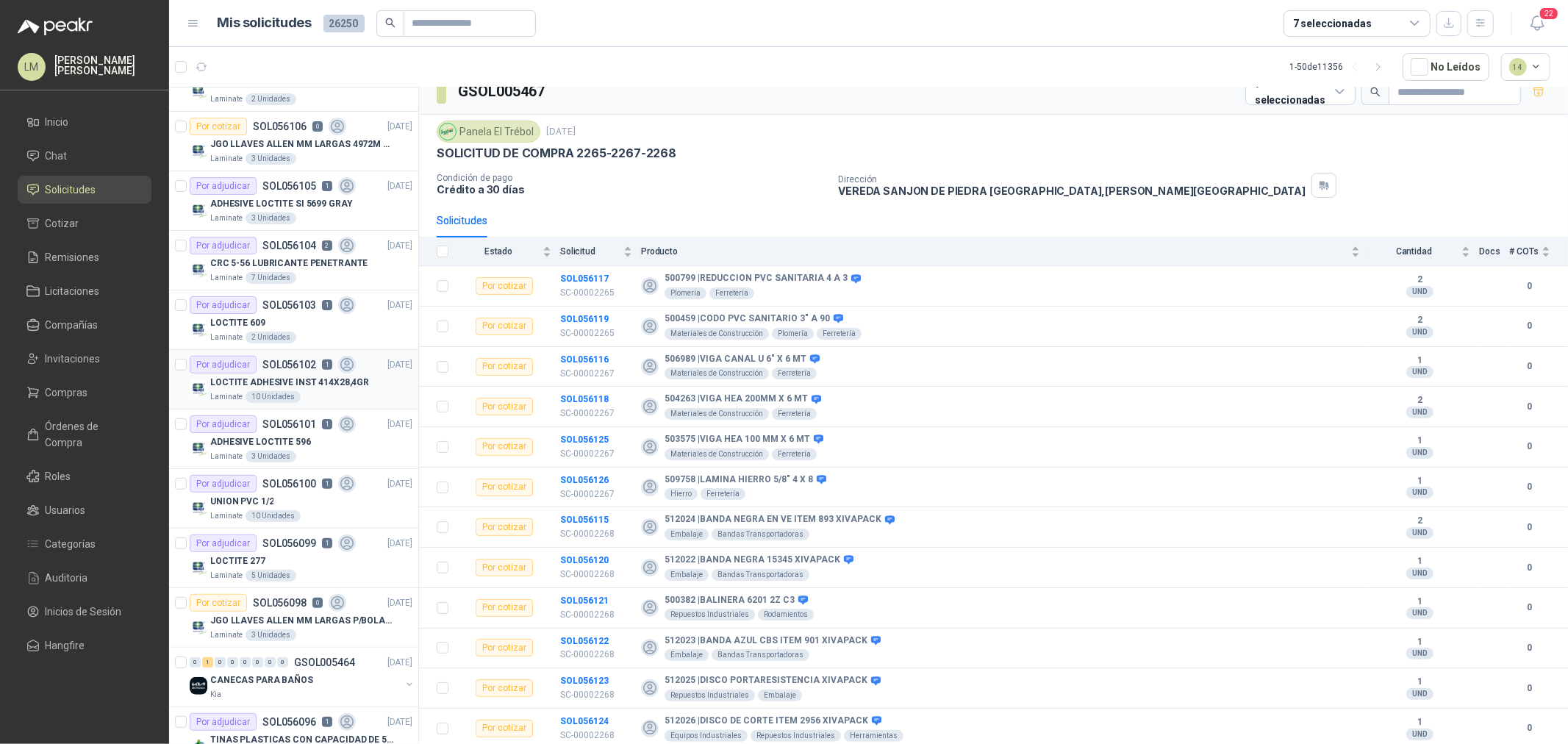
click at [301, 391] on div "Laminate 10 Unidades" at bounding box center [311, 396] width 202 height 12
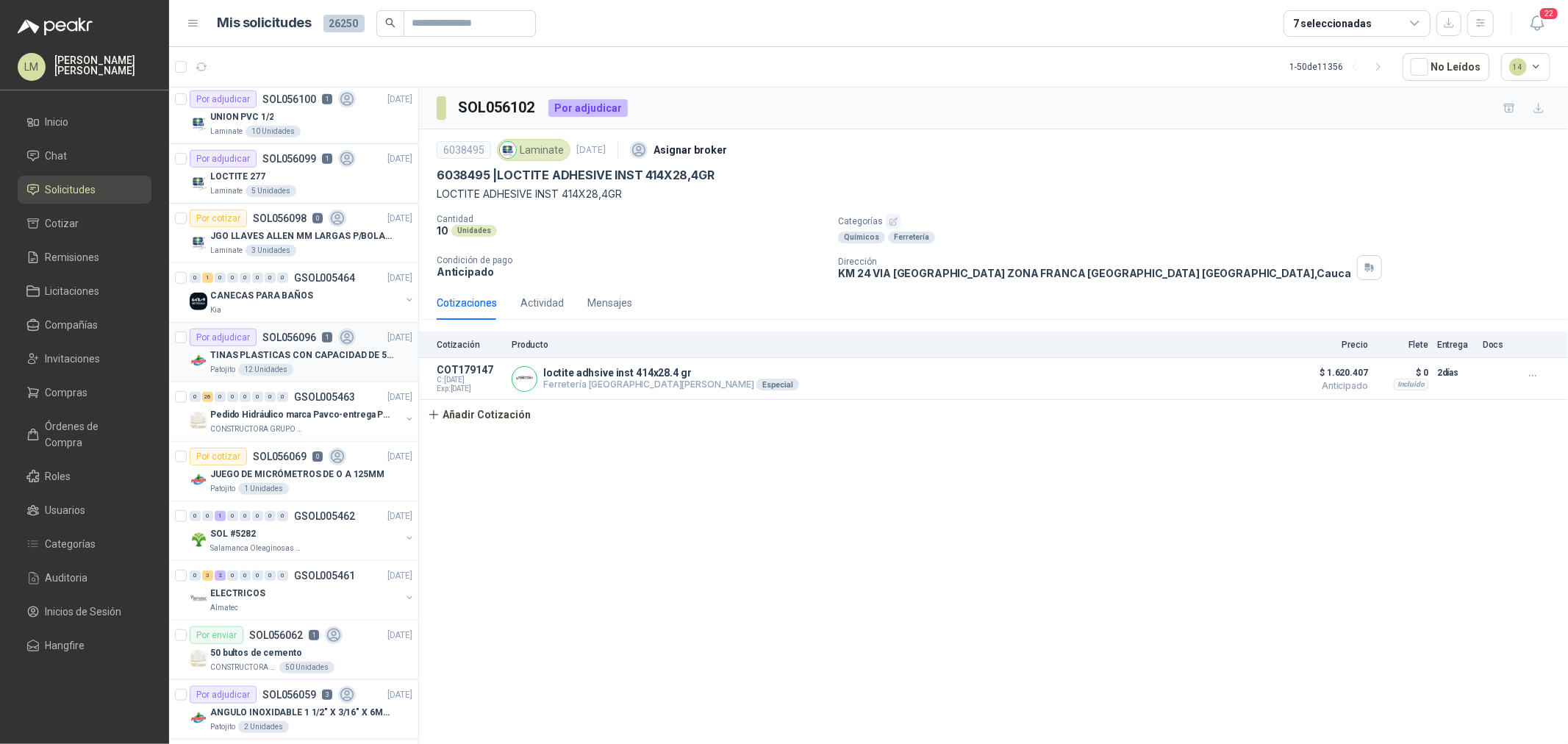
scroll to position [980, 0]
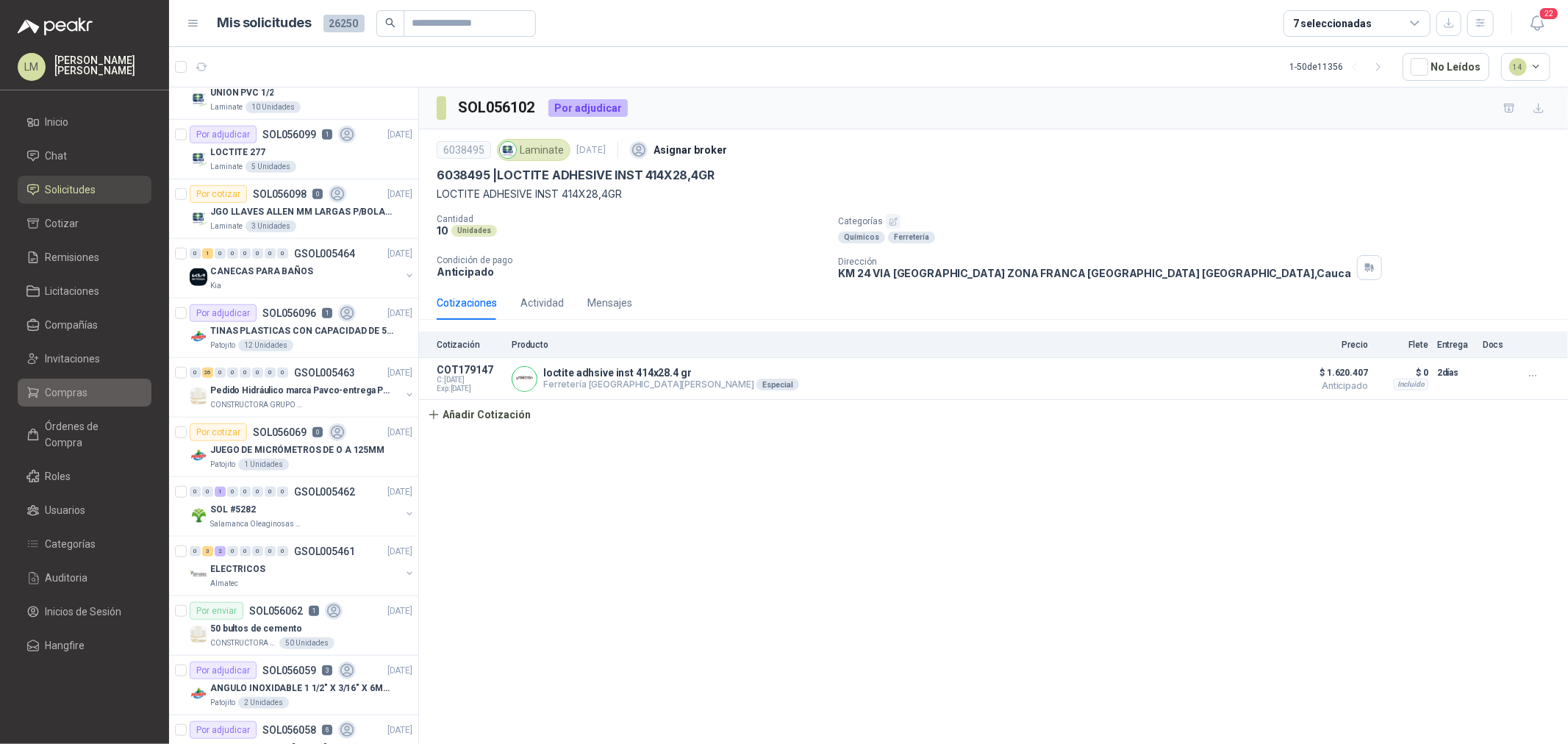
click at [53, 382] on link "Compras" at bounding box center [84, 392] width 134 height 28
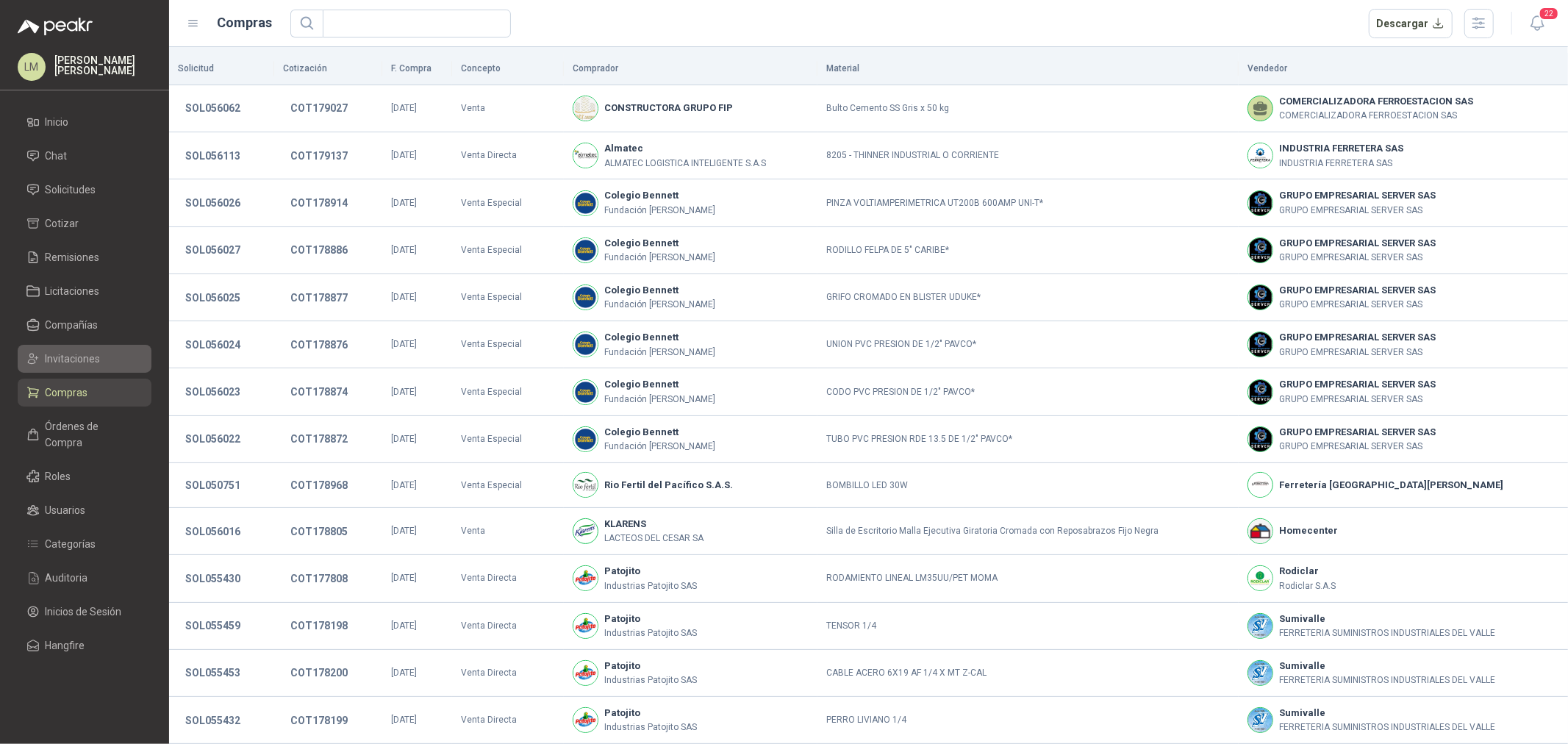
click at [73, 361] on span "Invitaciones" at bounding box center [73, 358] width 55 height 16
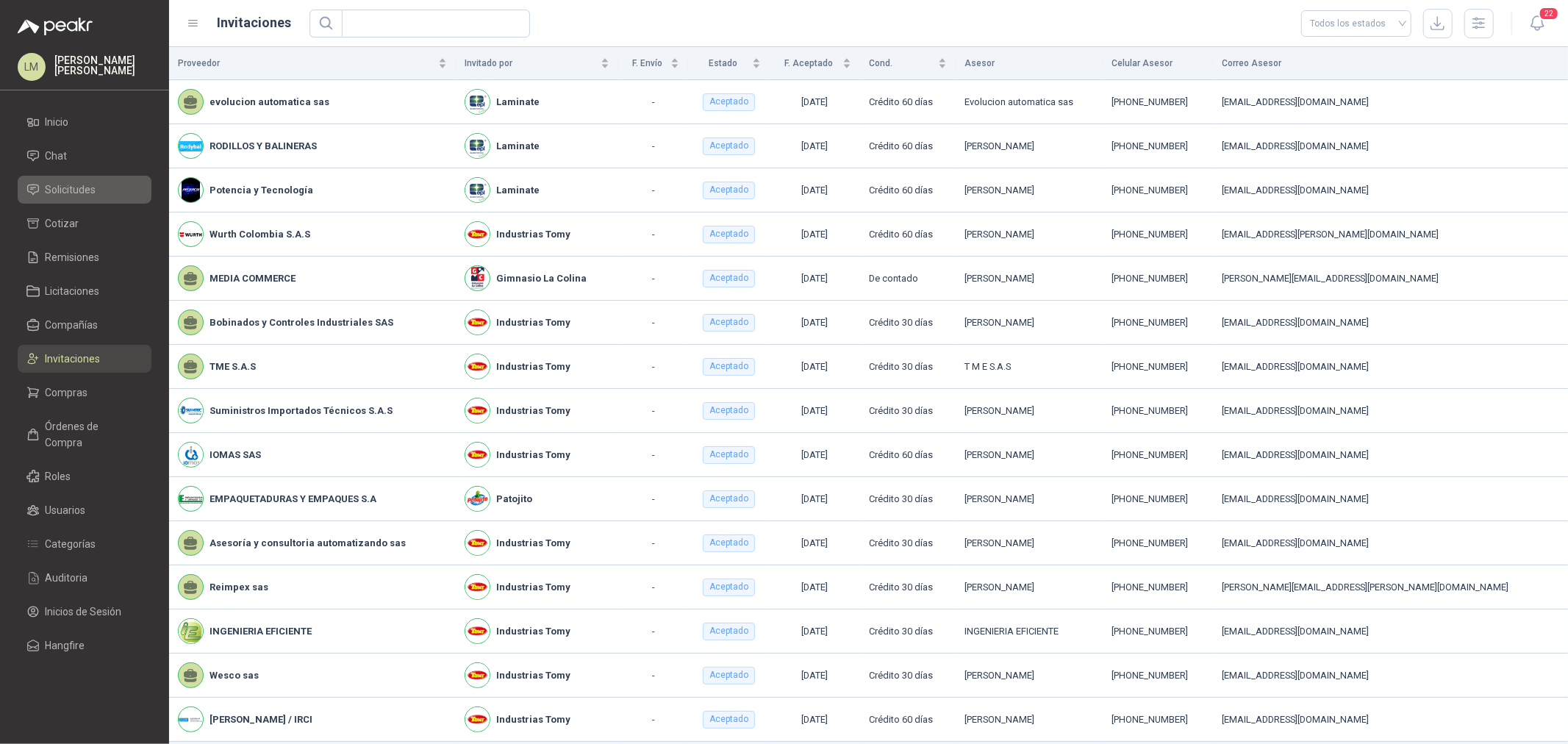
click at [69, 195] on span "Solicitudes" at bounding box center [71, 189] width 51 height 16
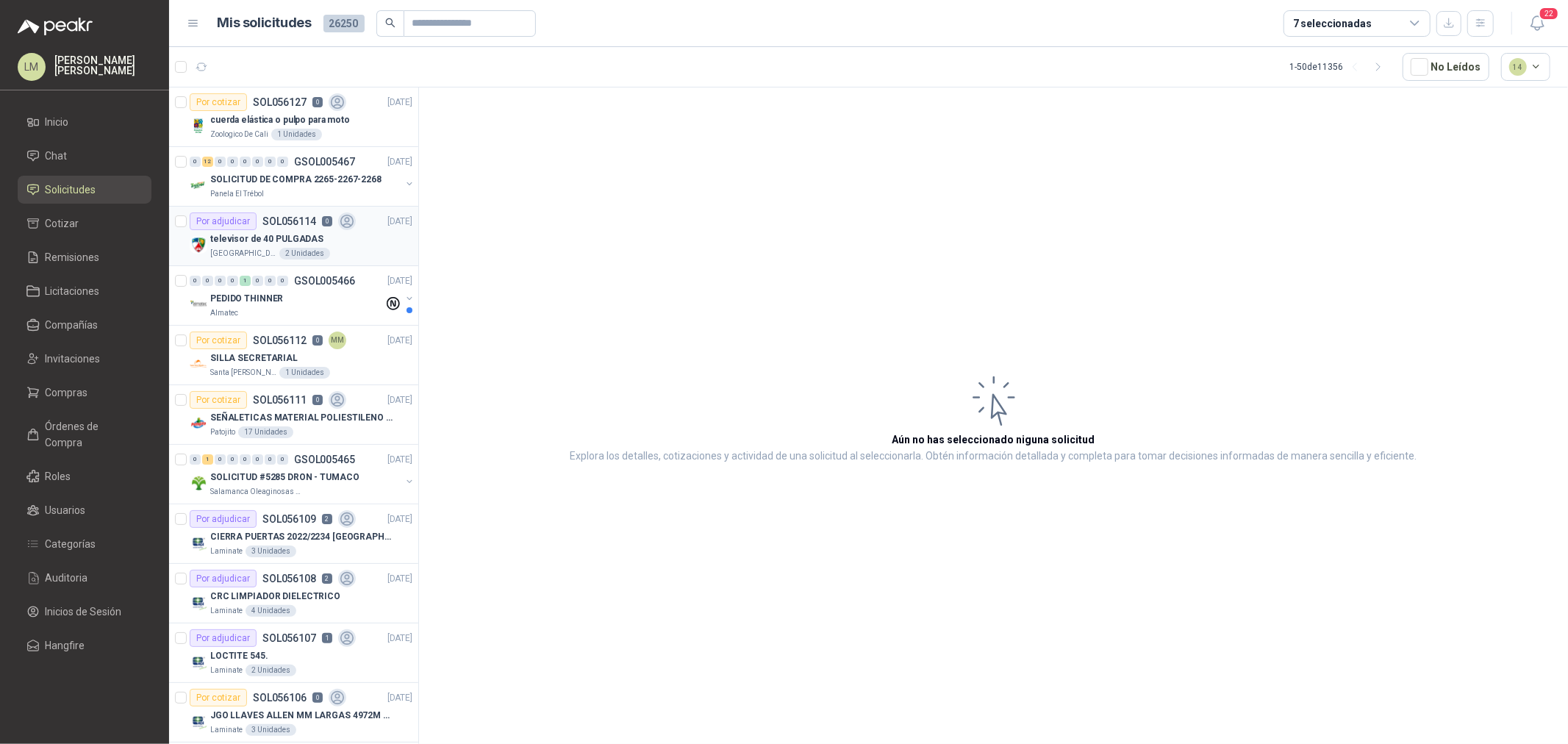
click at [201, 225] on div "Por adjudicar" at bounding box center [223, 221] width 67 height 18
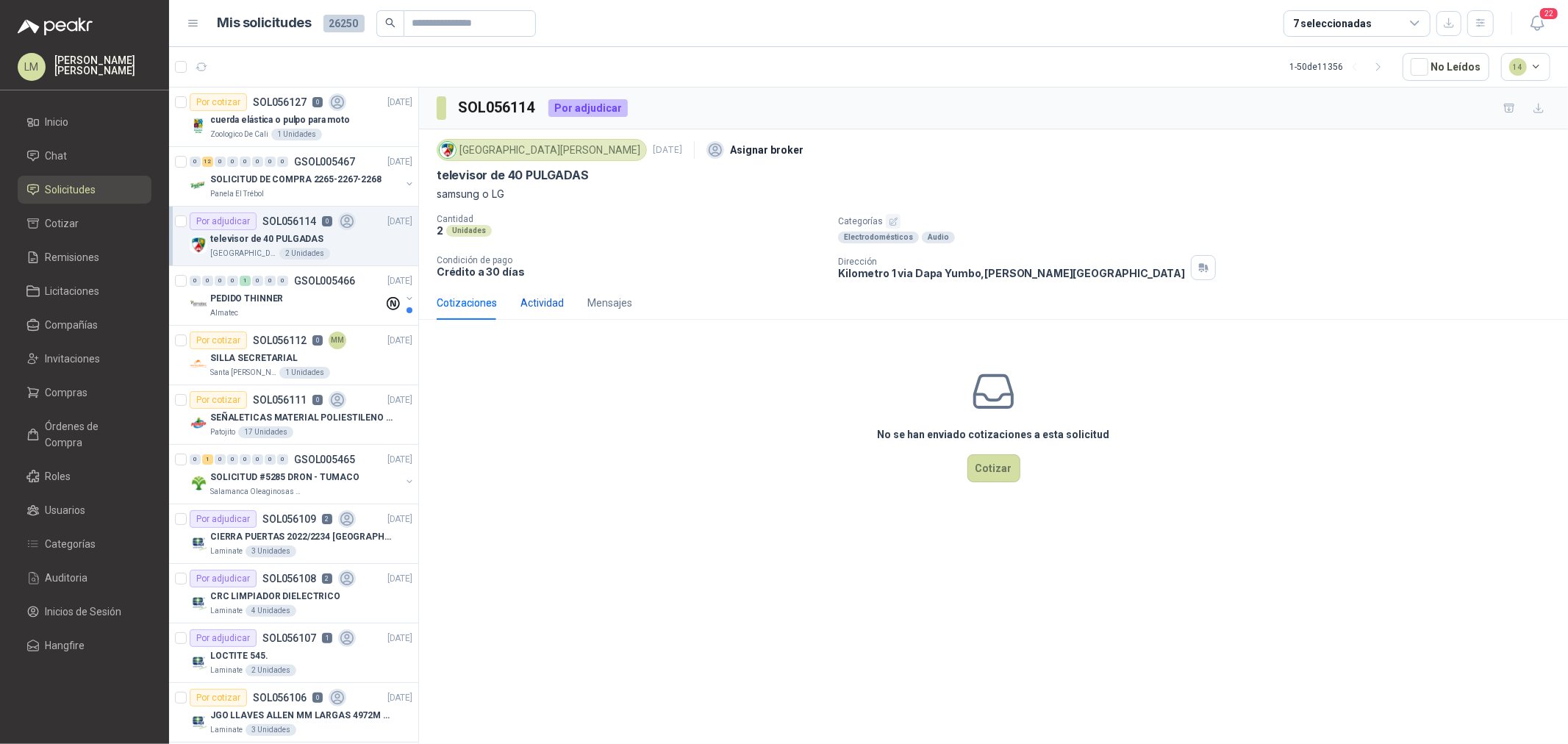
click at [547, 309] on div "Actividad" at bounding box center [542, 303] width 43 height 16
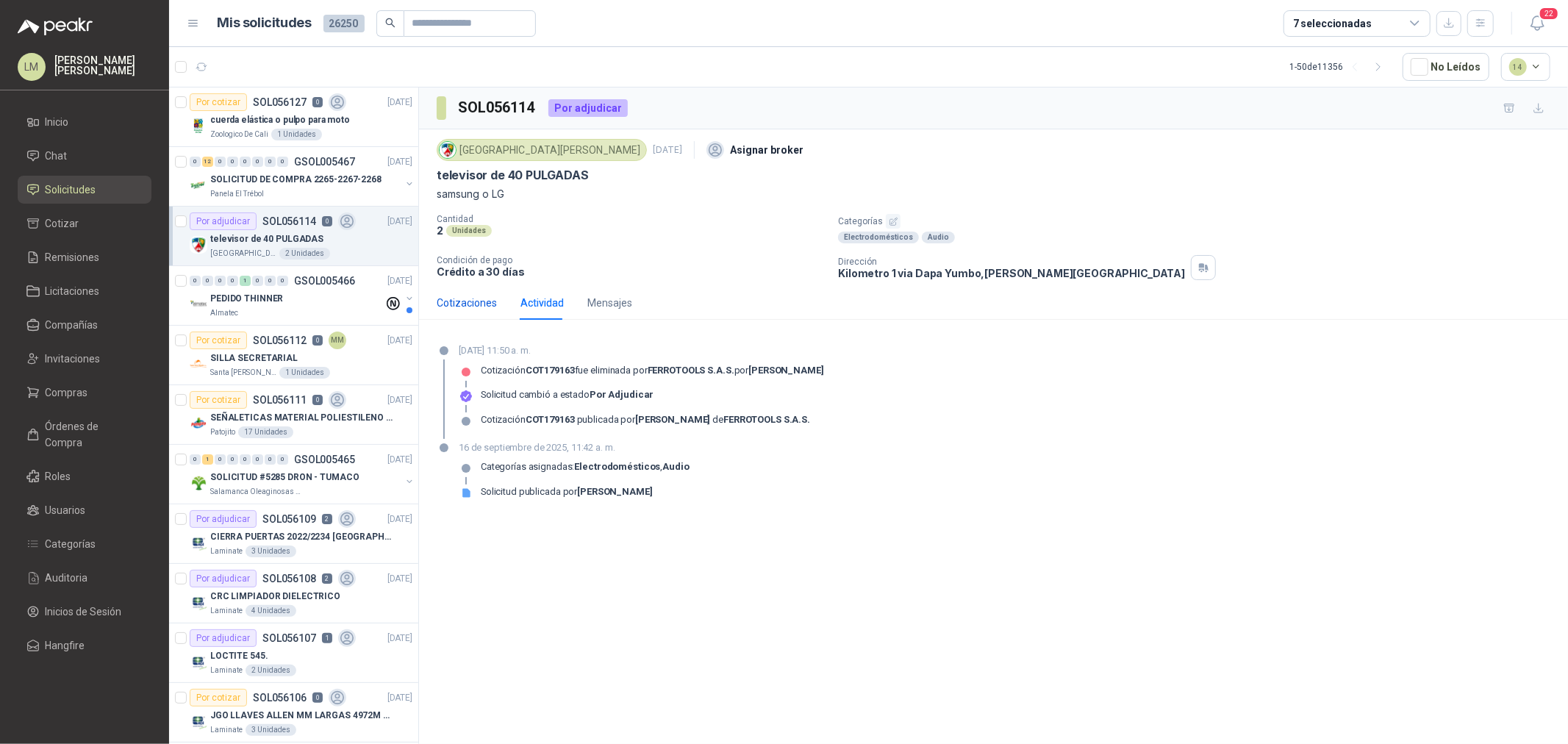
click at [494, 306] on div "Cotizaciones" at bounding box center [467, 303] width 60 height 16
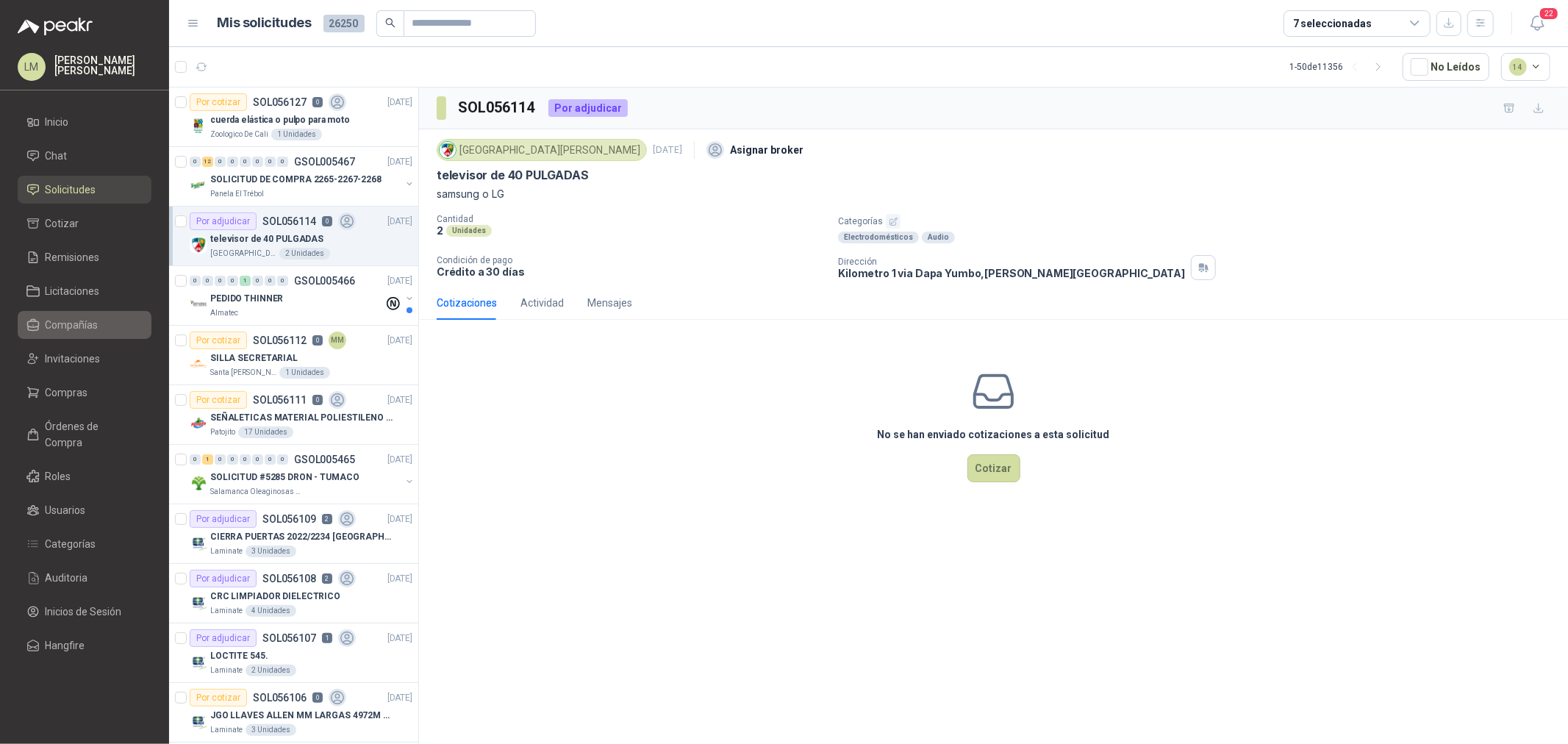
click at [64, 329] on span "Compañías" at bounding box center [72, 324] width 53 height 16
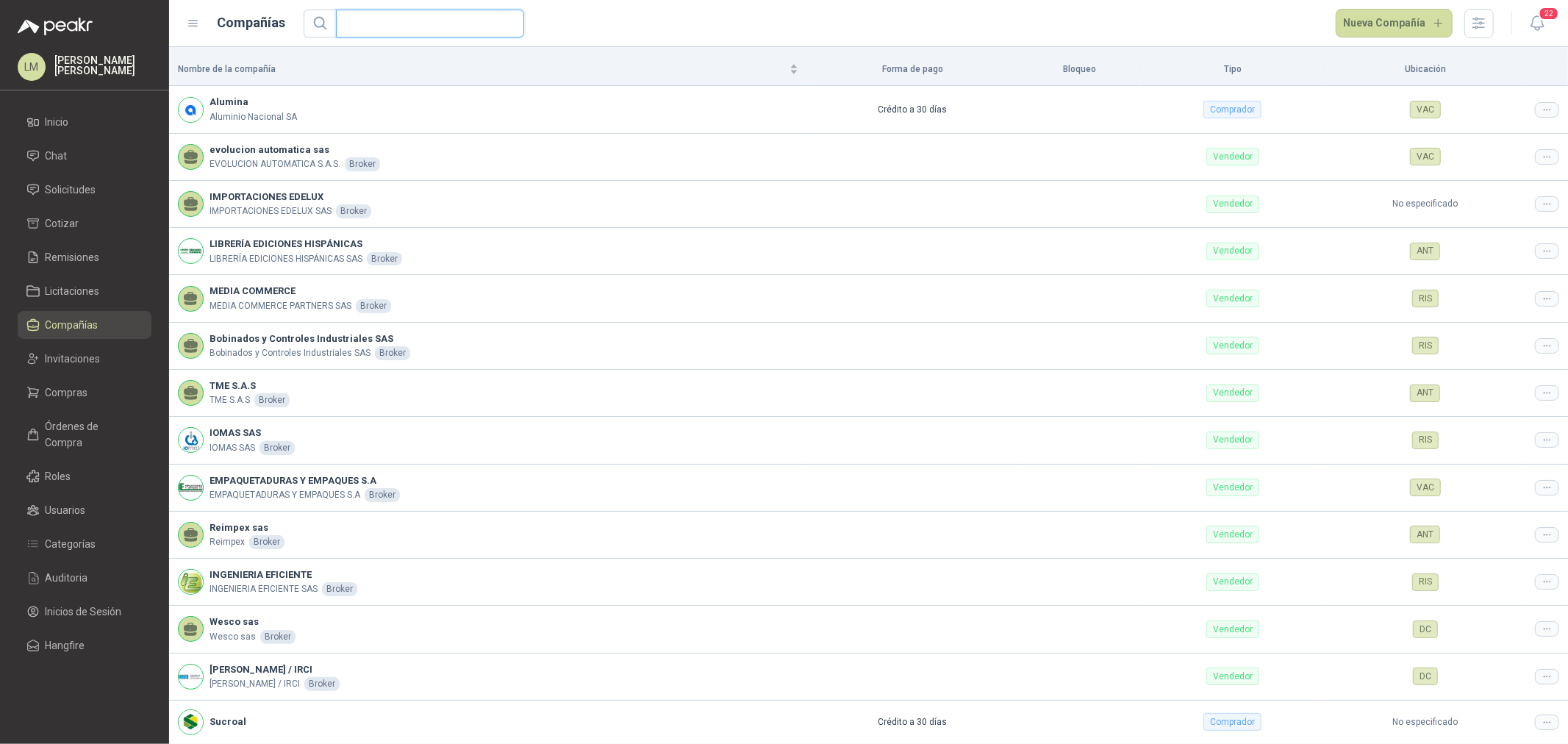
click at [394, 25] on input "text" at bounding box center [424, 23] width 159 height 26
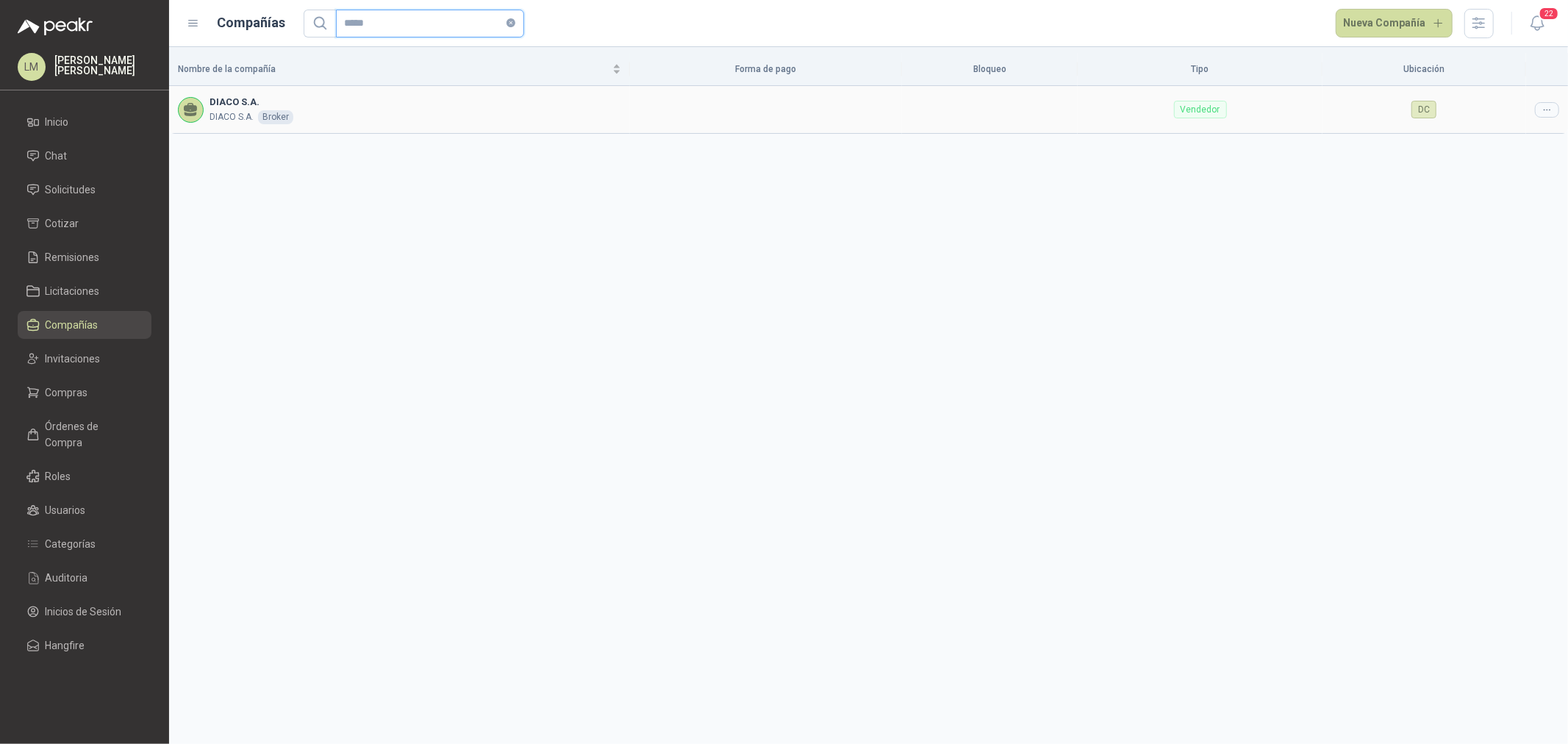
type input "*****"
click at [1538, 112] on div at bounding box center [1547, 110] width 24 height 15
click at [1539, 130] on span "Editar compañía" at bounding box center [1510, 135] width 76 height 16
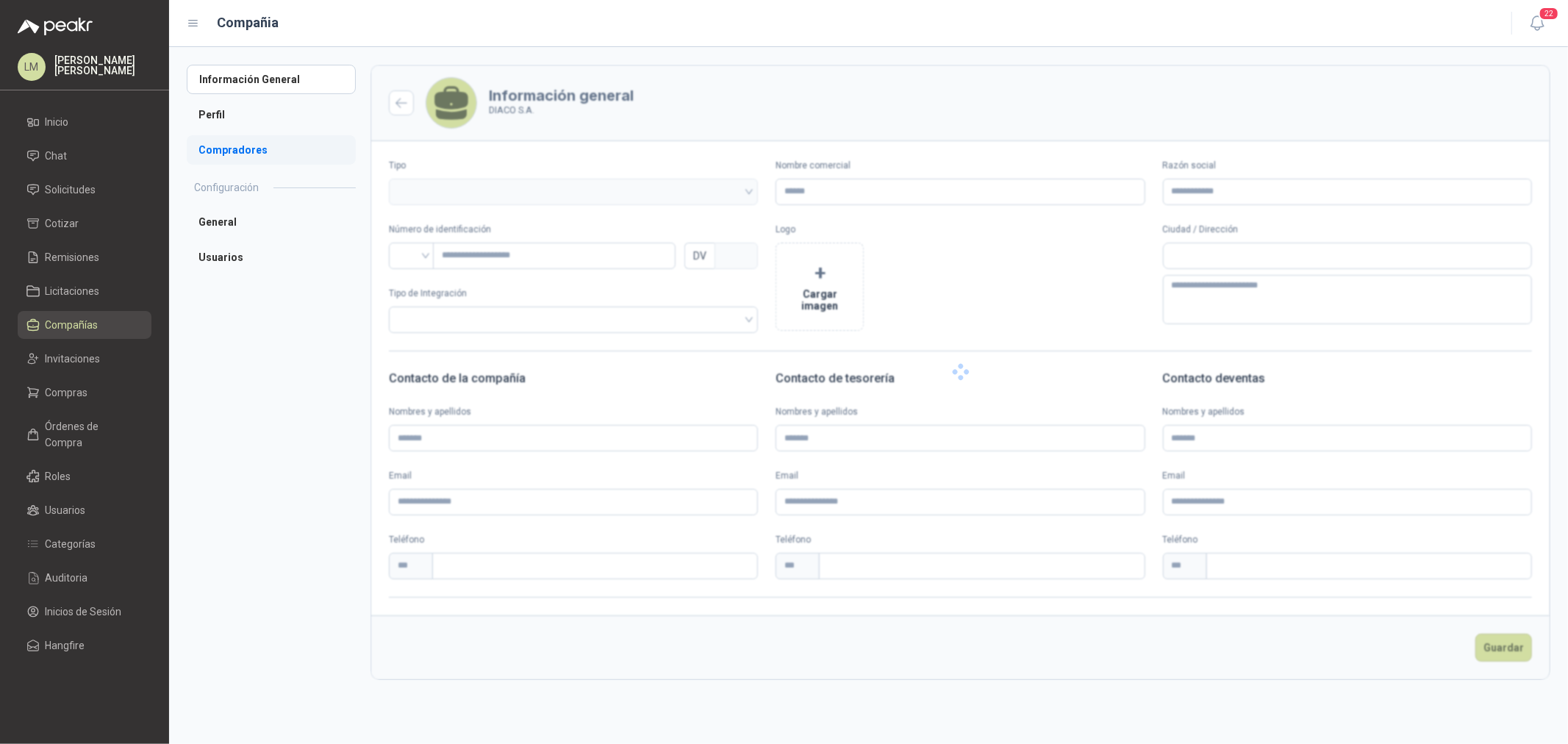
type input "**********"
type input "*********"
type input "*"
type textarea "**********"
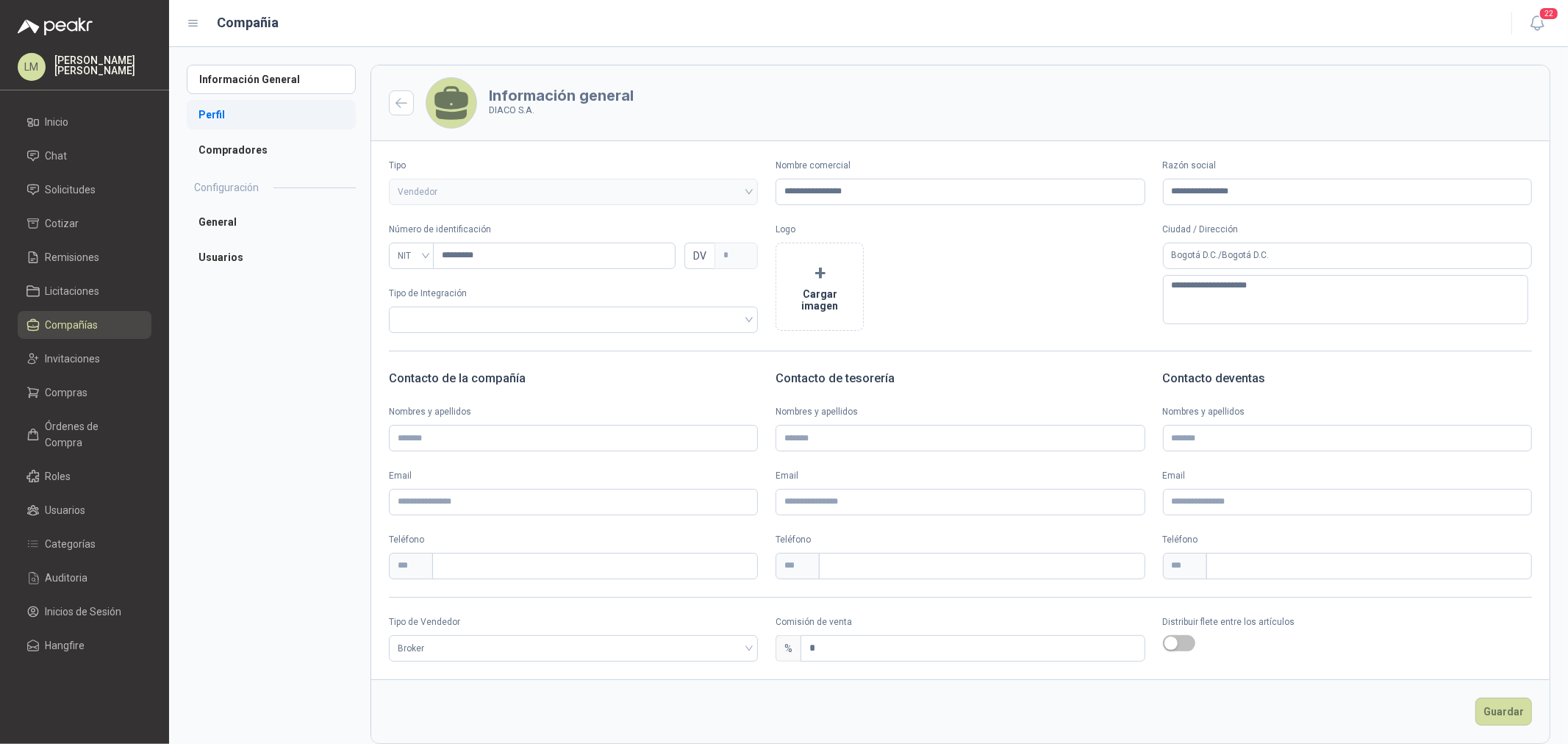
click at [231, 114] on li "Perfil" at bounding box center [271, 114] width 169 height 29
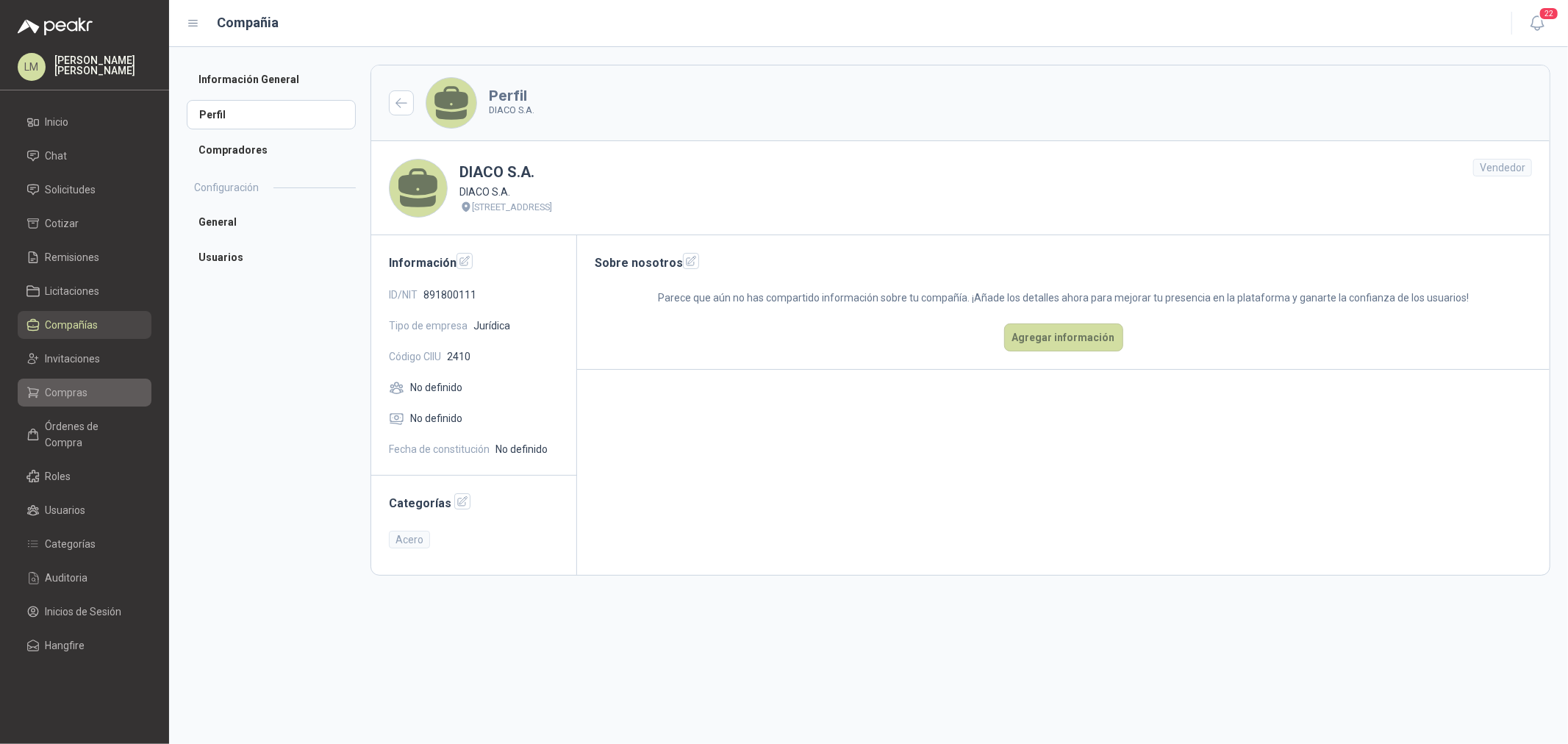
click at [64, 392] on span "Compras" at bounding box center [66, 392] width 42 height 16
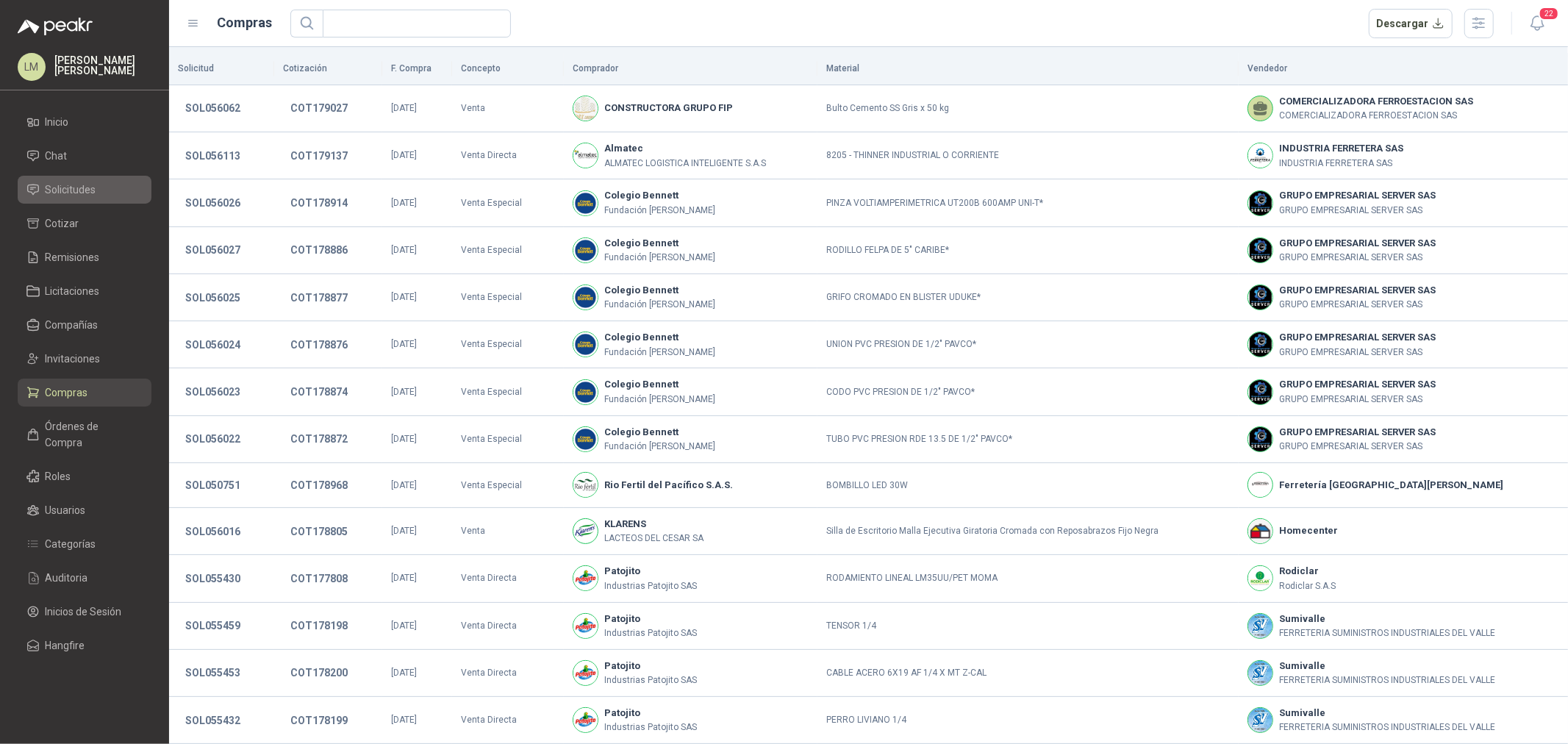
click at [83, 184] on span "Solicitudes" at bounding box center [71, 189] width 51 height 16
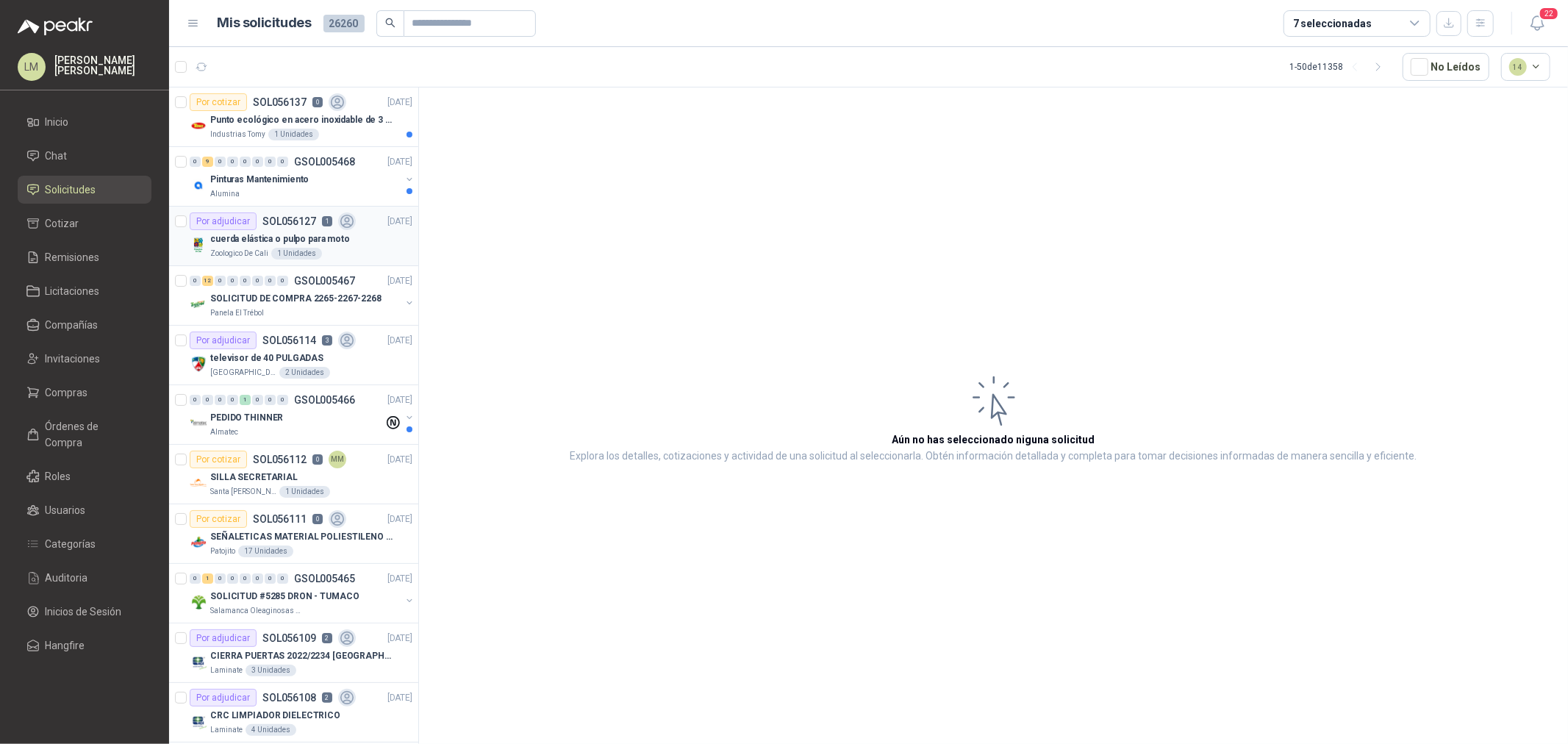
click at [277, 226] on p "SOL056127" at bounding box center [289, 221] width 53 height 10
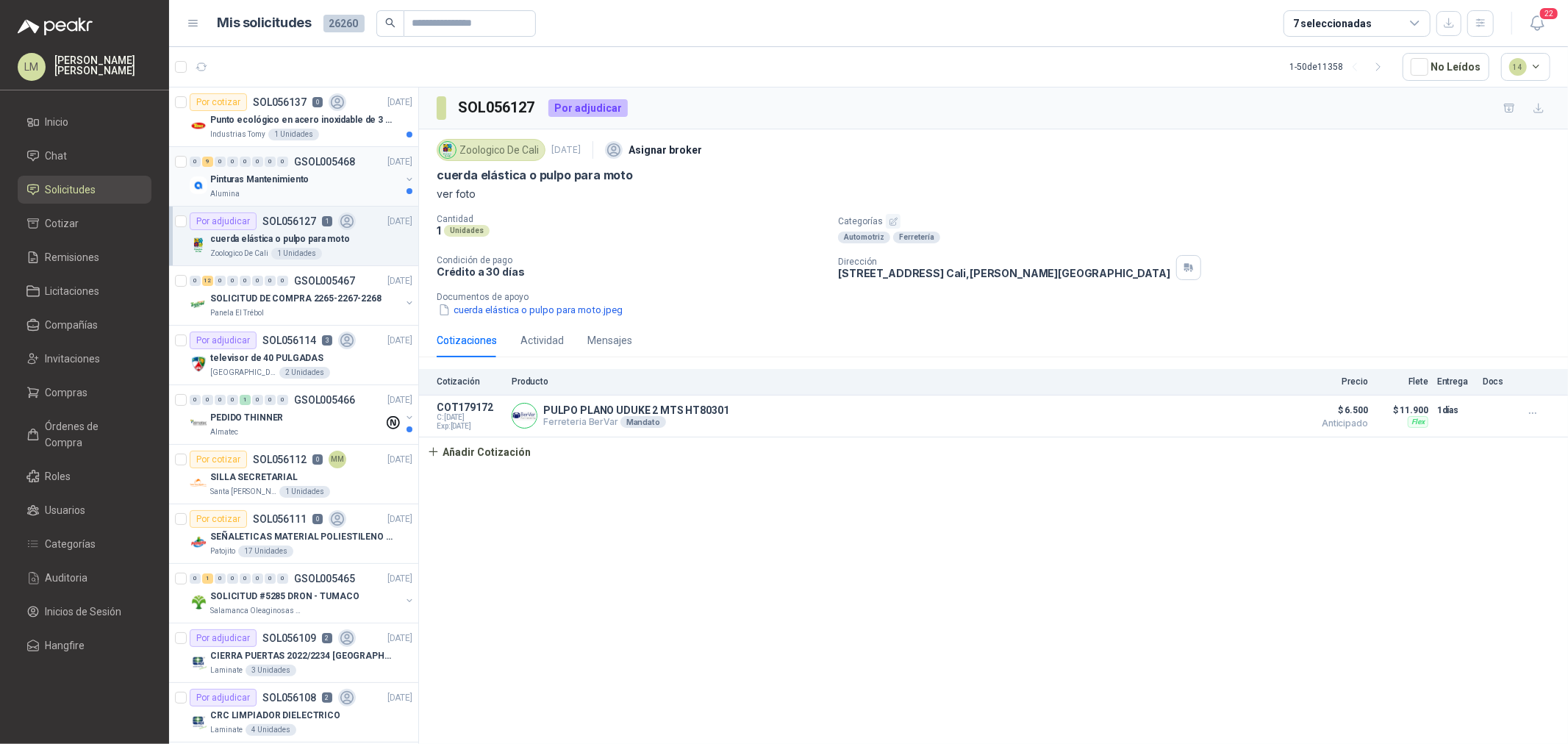
click at [300, 181] on p "Pinturas Mantenimiento" at bounding box center [260, 180] width 99 height 14
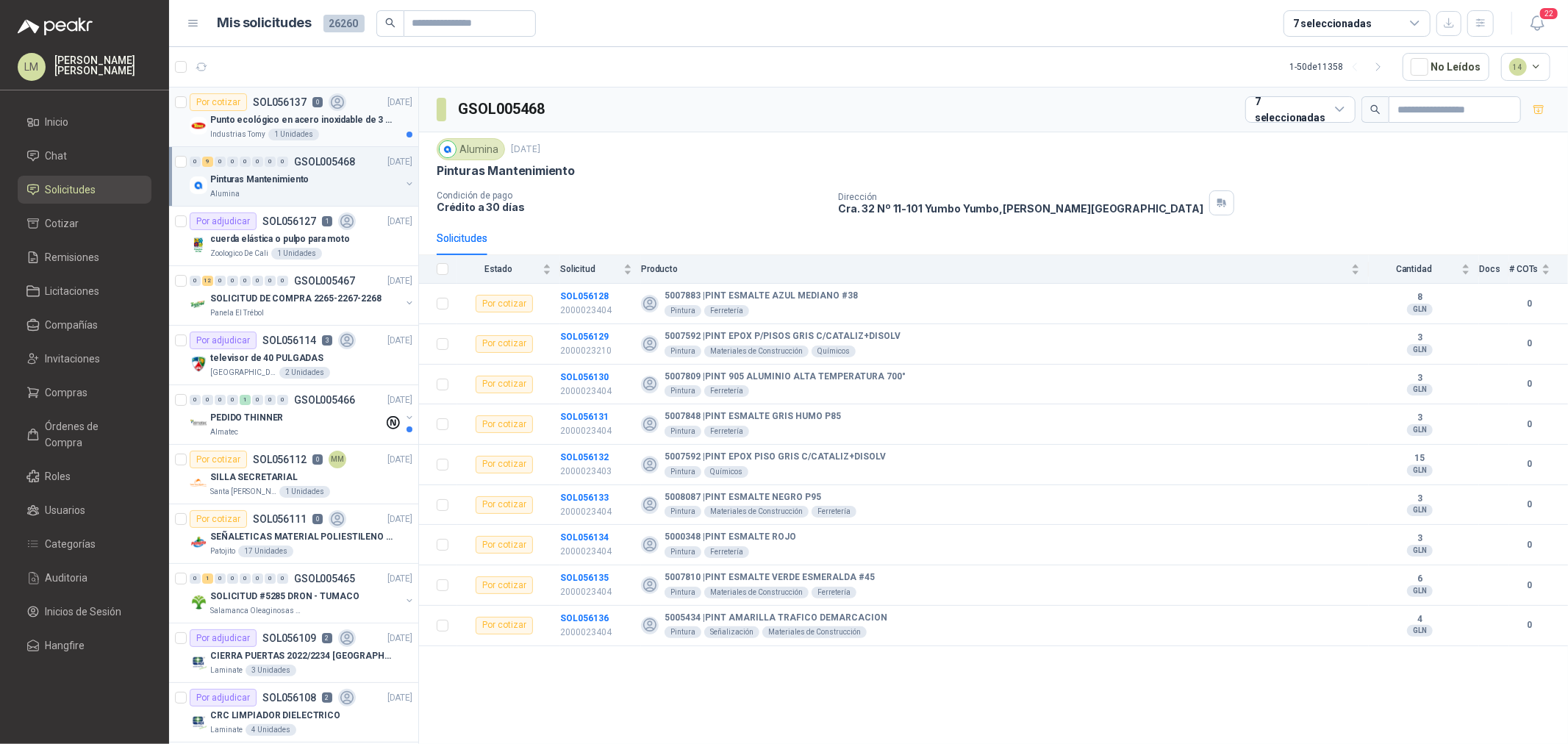
click at [288, 121] on p "Punto ecológico en acero inoxidable de 3 puestos, con capacidad para 121L cada …" at bounding box center [301, 121] width 183 height 14
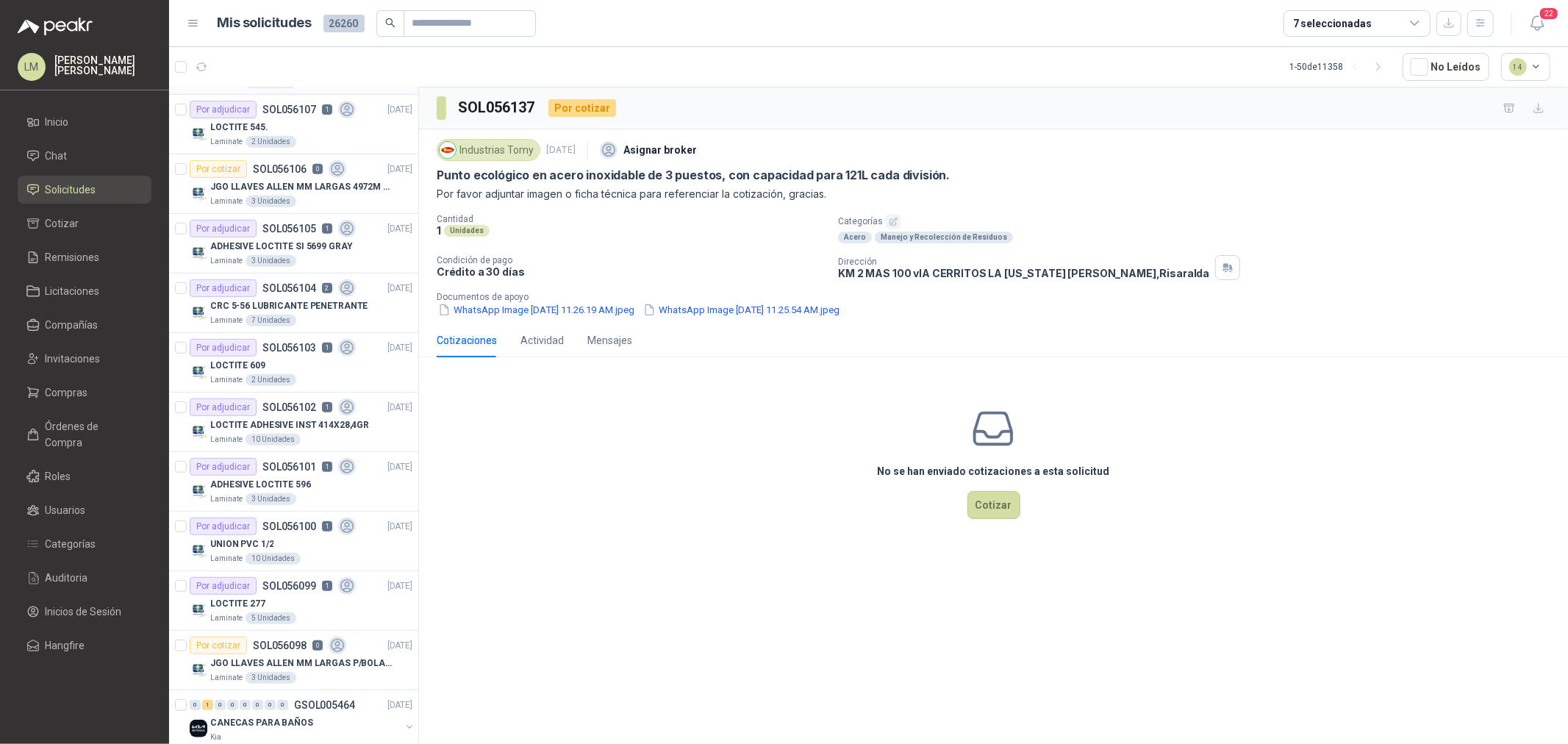
scroll to position [653, 0]
click at [886, 221] on button "button" at bounding box center [893, 221] width 15 height 15
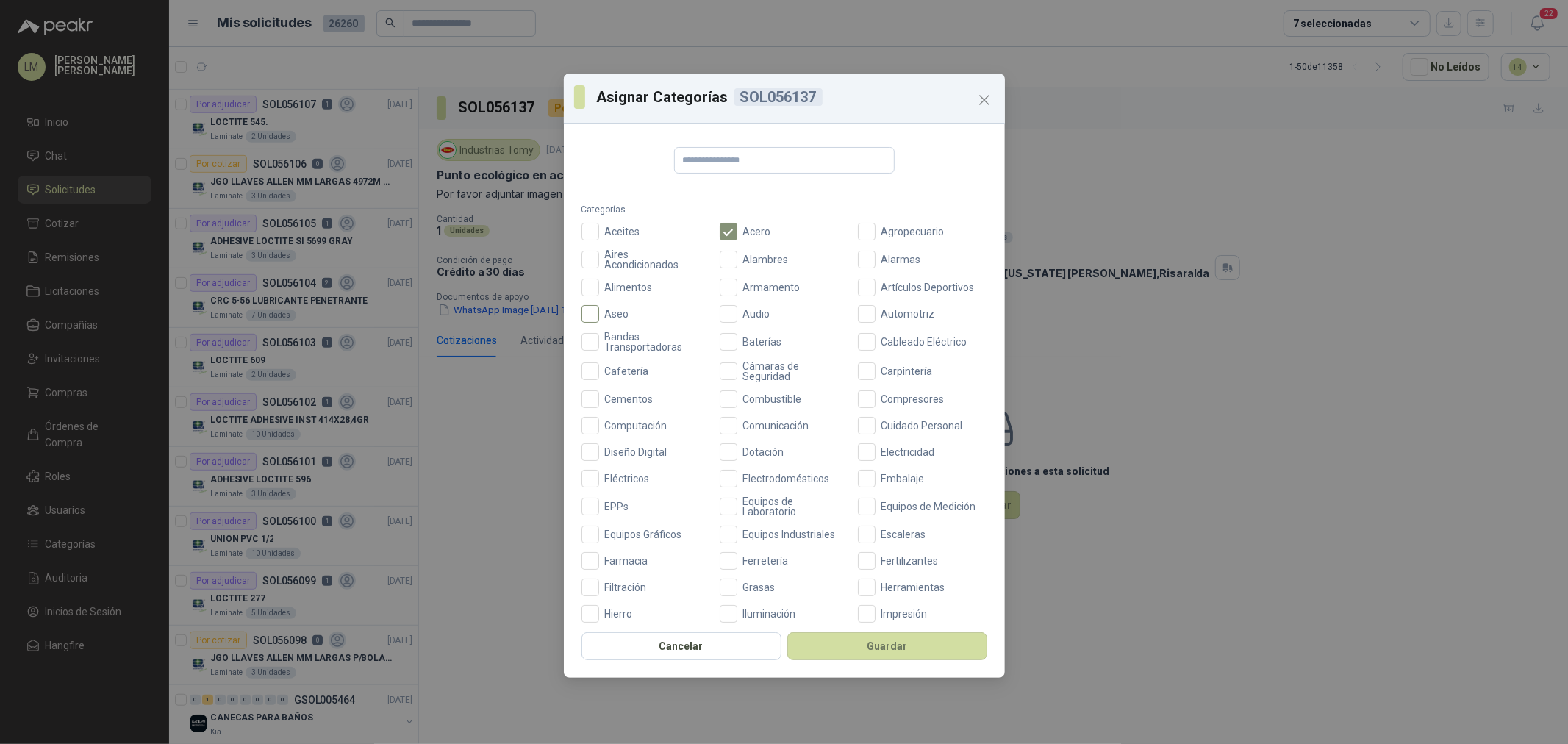
click at [611, 314] on span "Aseo" at bounding box center [617, 314] width 36 height 10
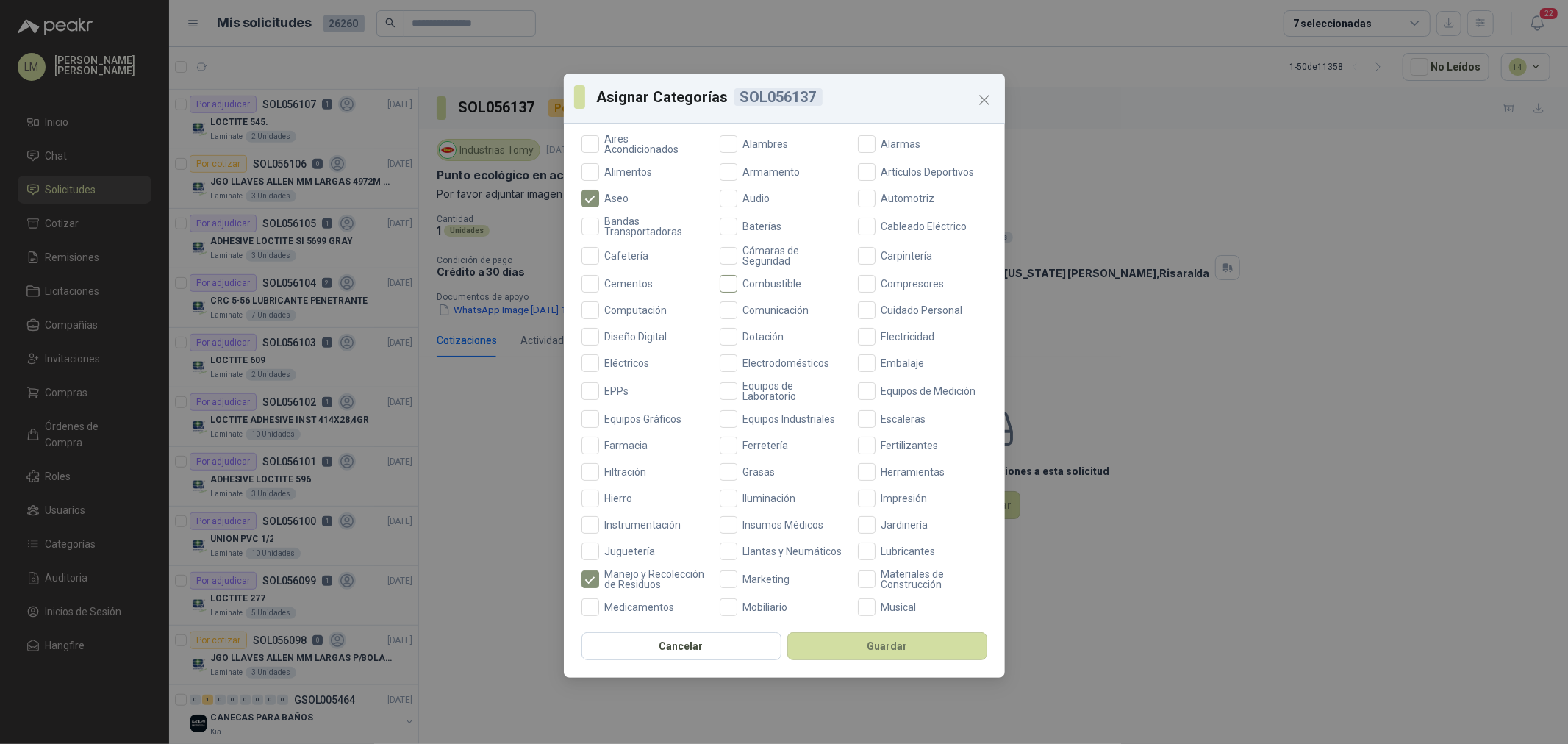
scroll to position [163, 0]
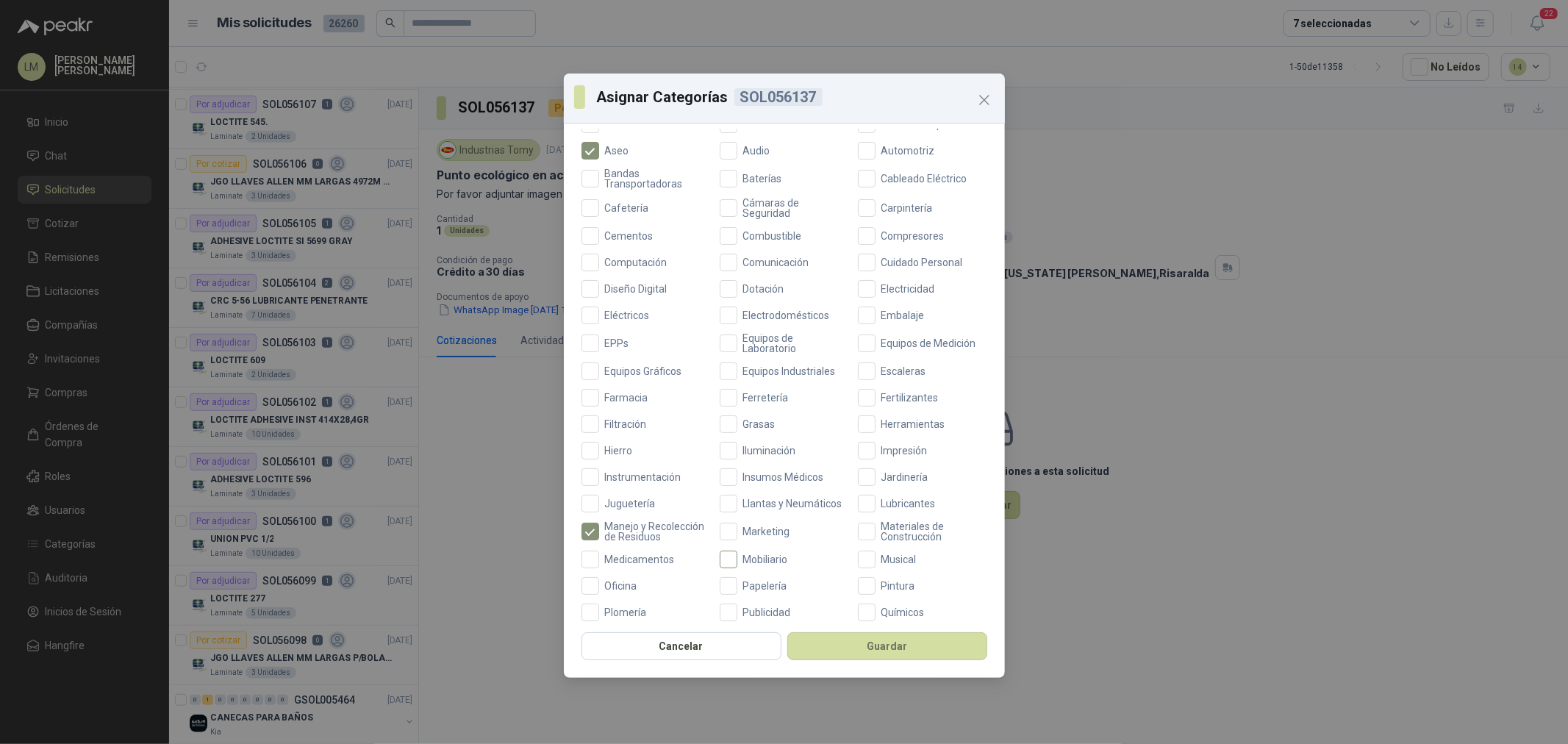
click at [765, 562] on label "Mobiliario" at bounding box center [785, 559] width 130 height 18
click at [856, 647] on button "Guardar" at bounding box center [888, 647] width 200 height 28
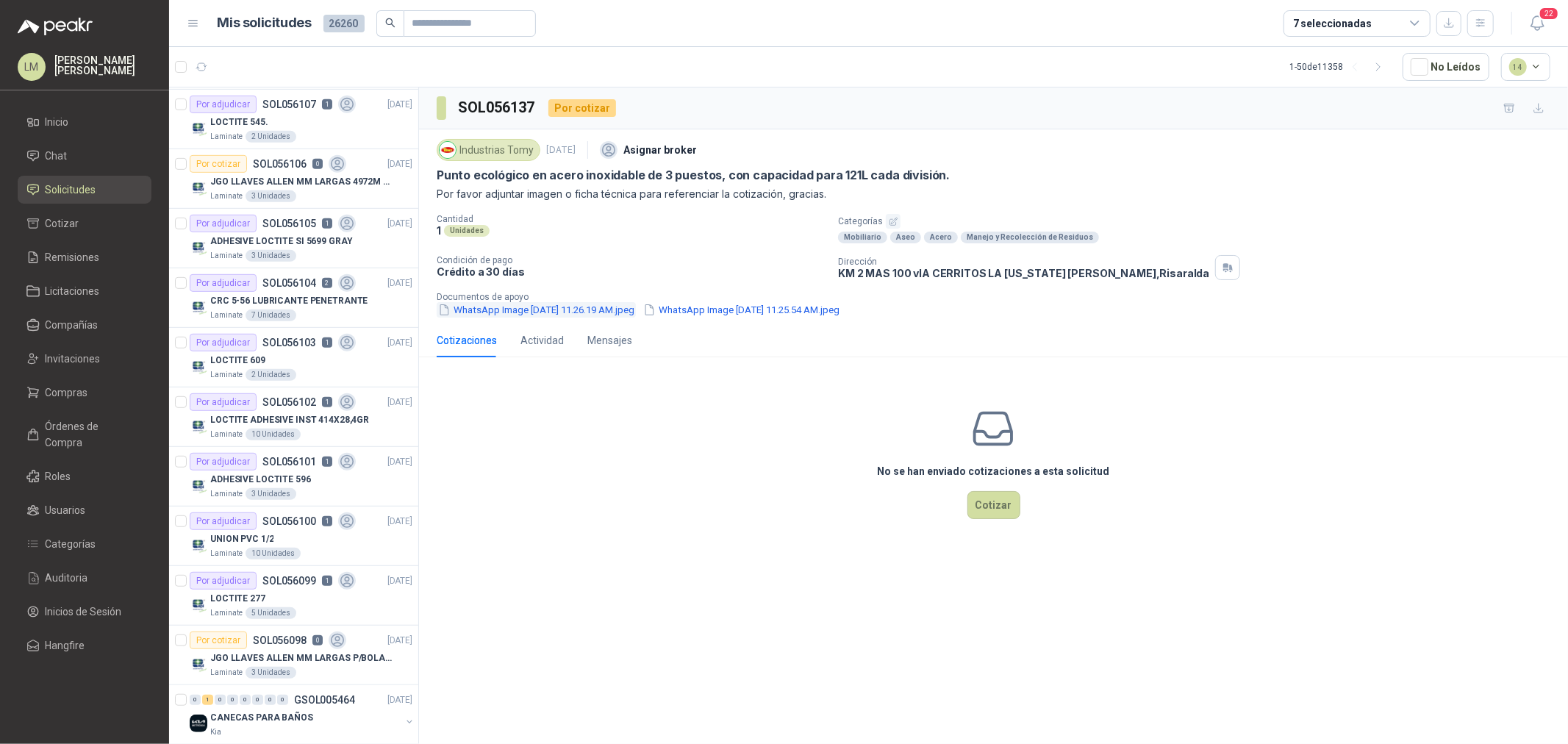
click at [572, 317] on button "WhatsApp Image 2025-09-16 at 11.26.19 AM.jpeg" at bounding box center [536, 310] width 199 height 15
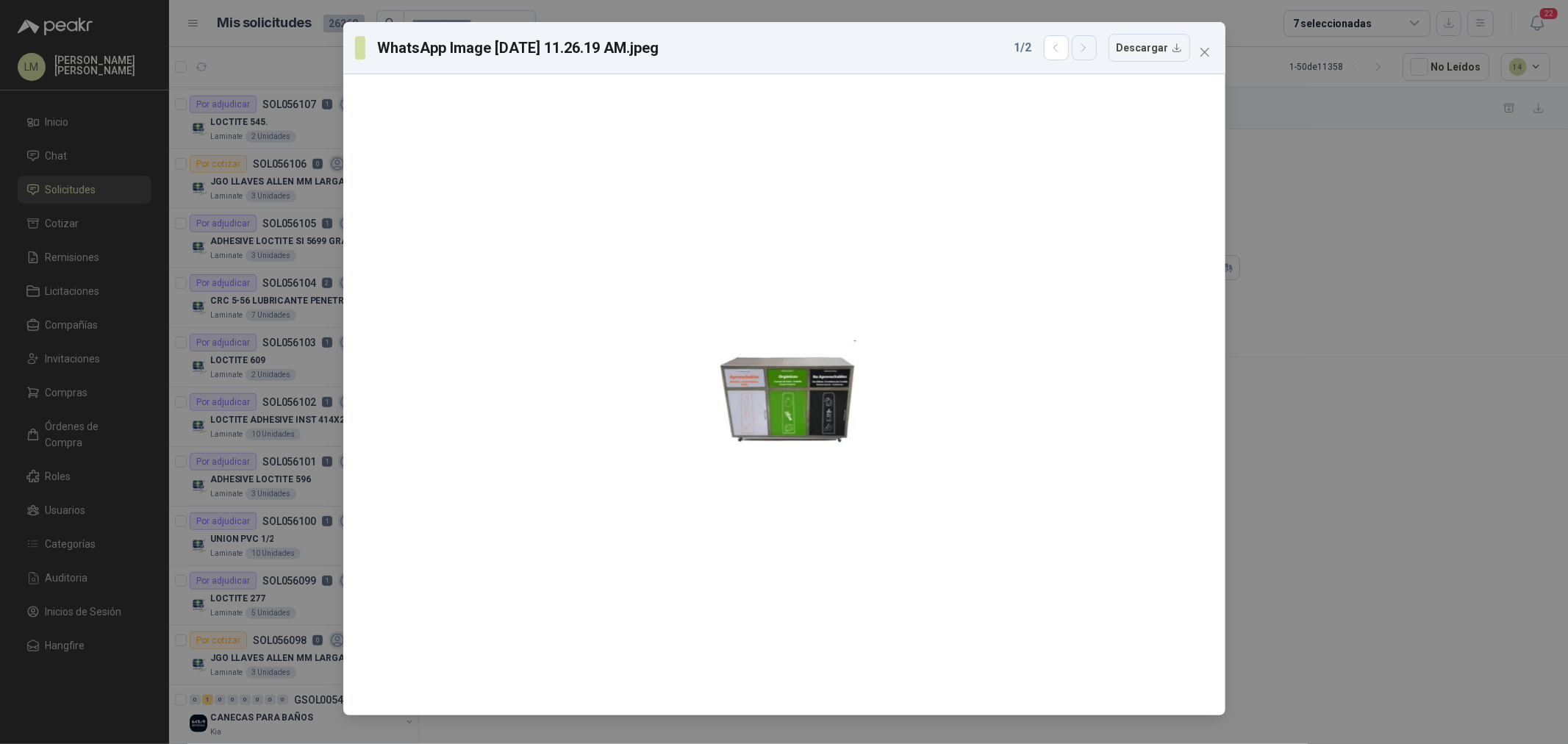
click at [1095, 45] on button "button" at bounding box center [1084, 48] width 25 height 25
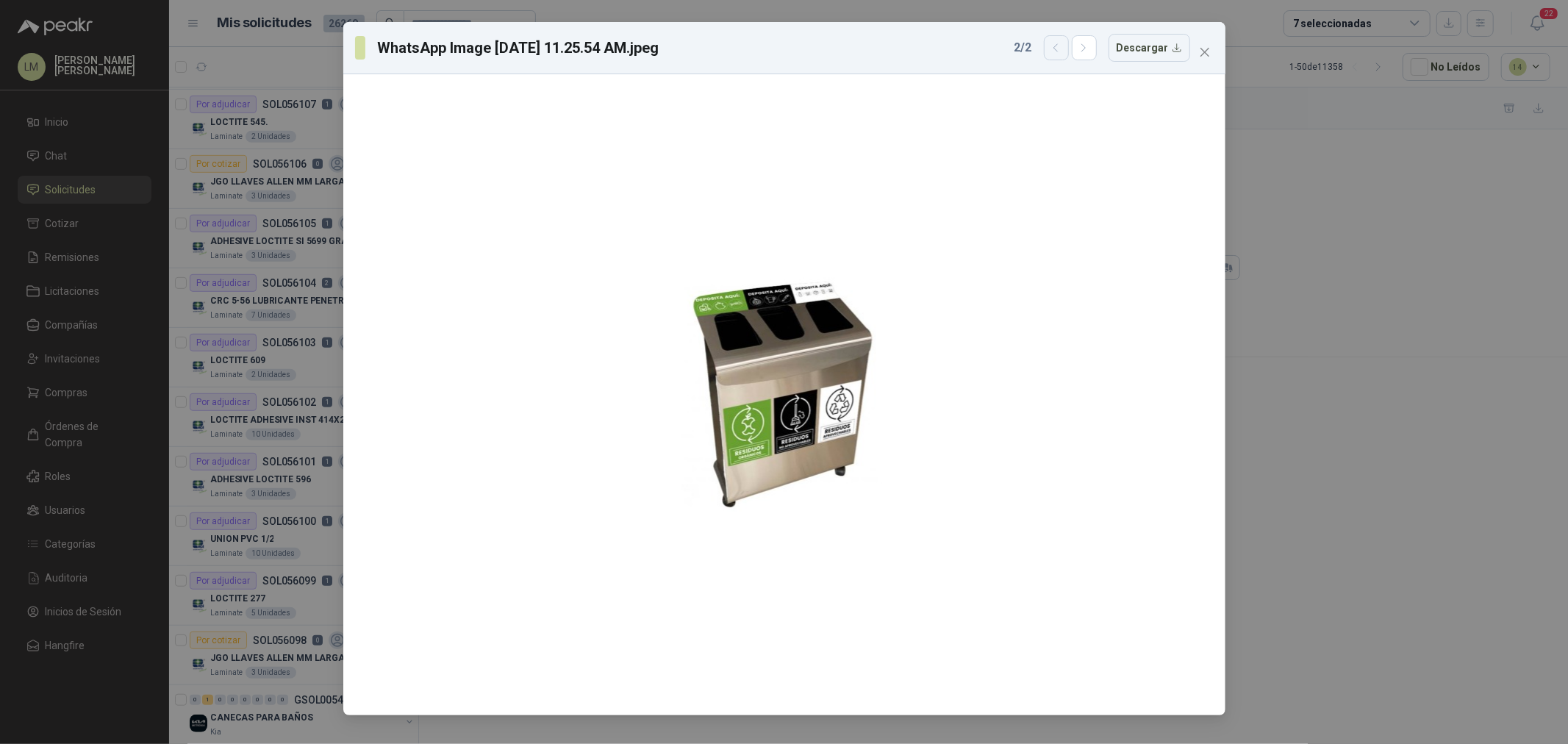
click at [1056, 53] on icon "button" at bounding box center [1056, 48] width 12 height 12
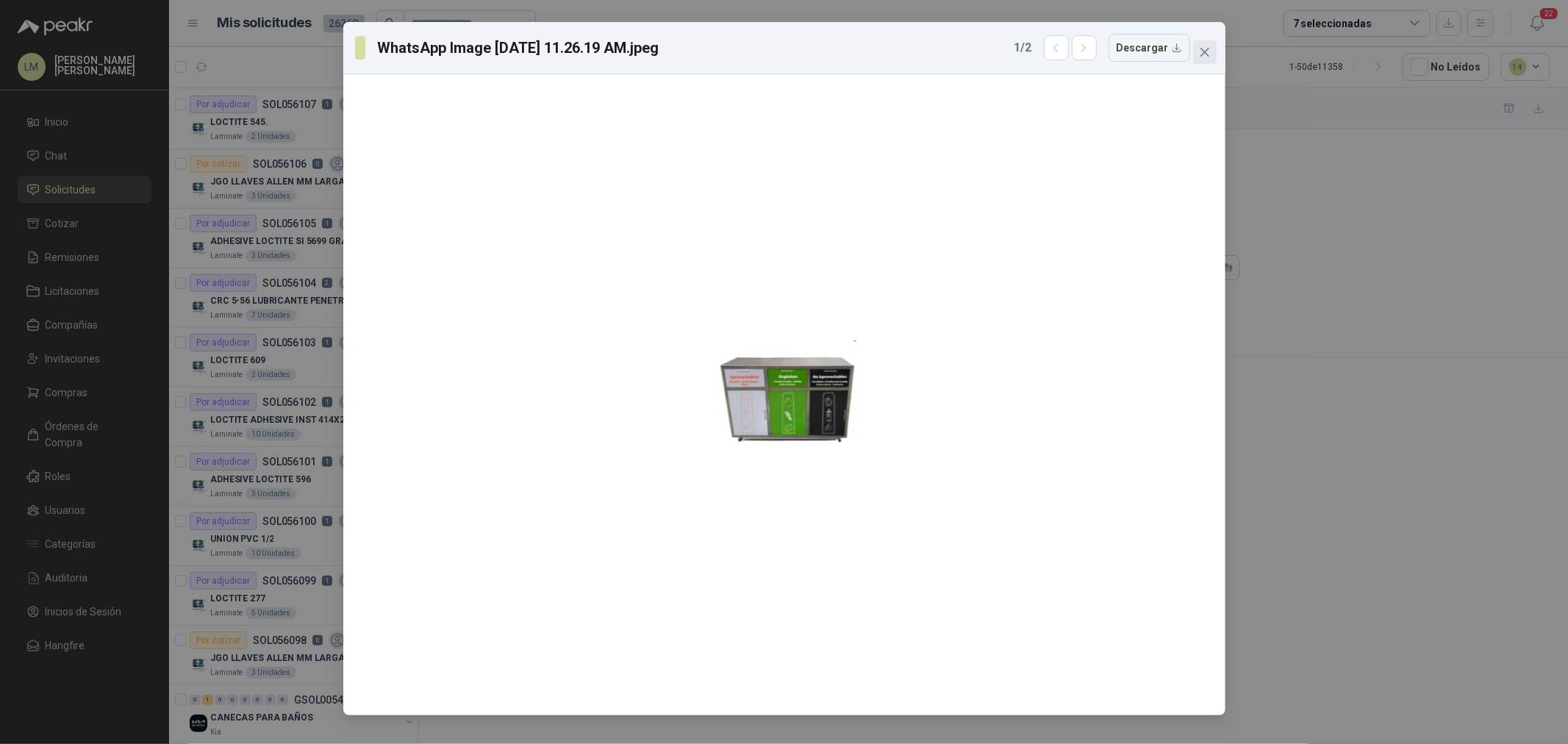
click at [1201, 46] on icon "close" at bounding box center [1205, 52] width 12 height 12
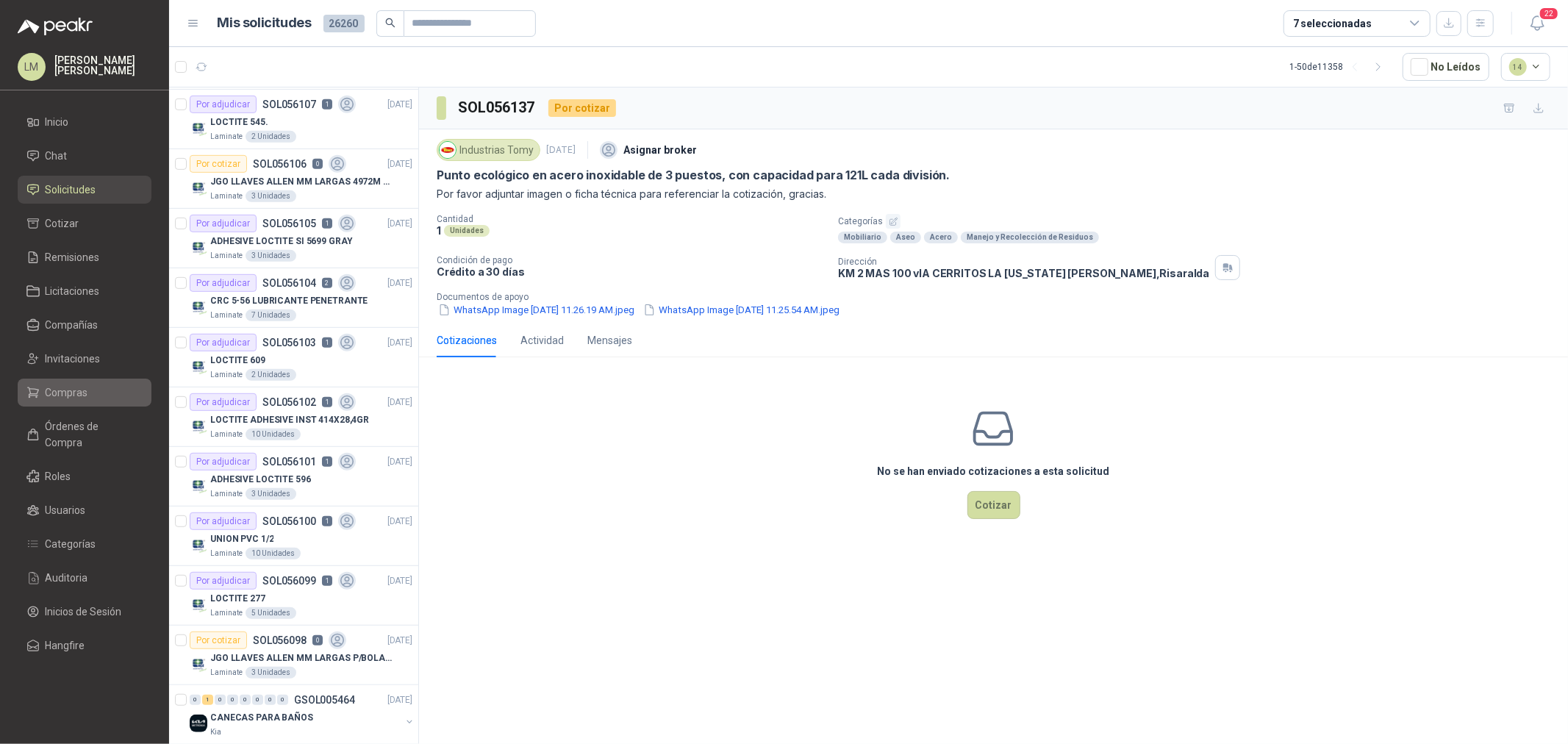
click at [73, 393] on span "Compras" at bounding box center [66, 392] width 42 height 16
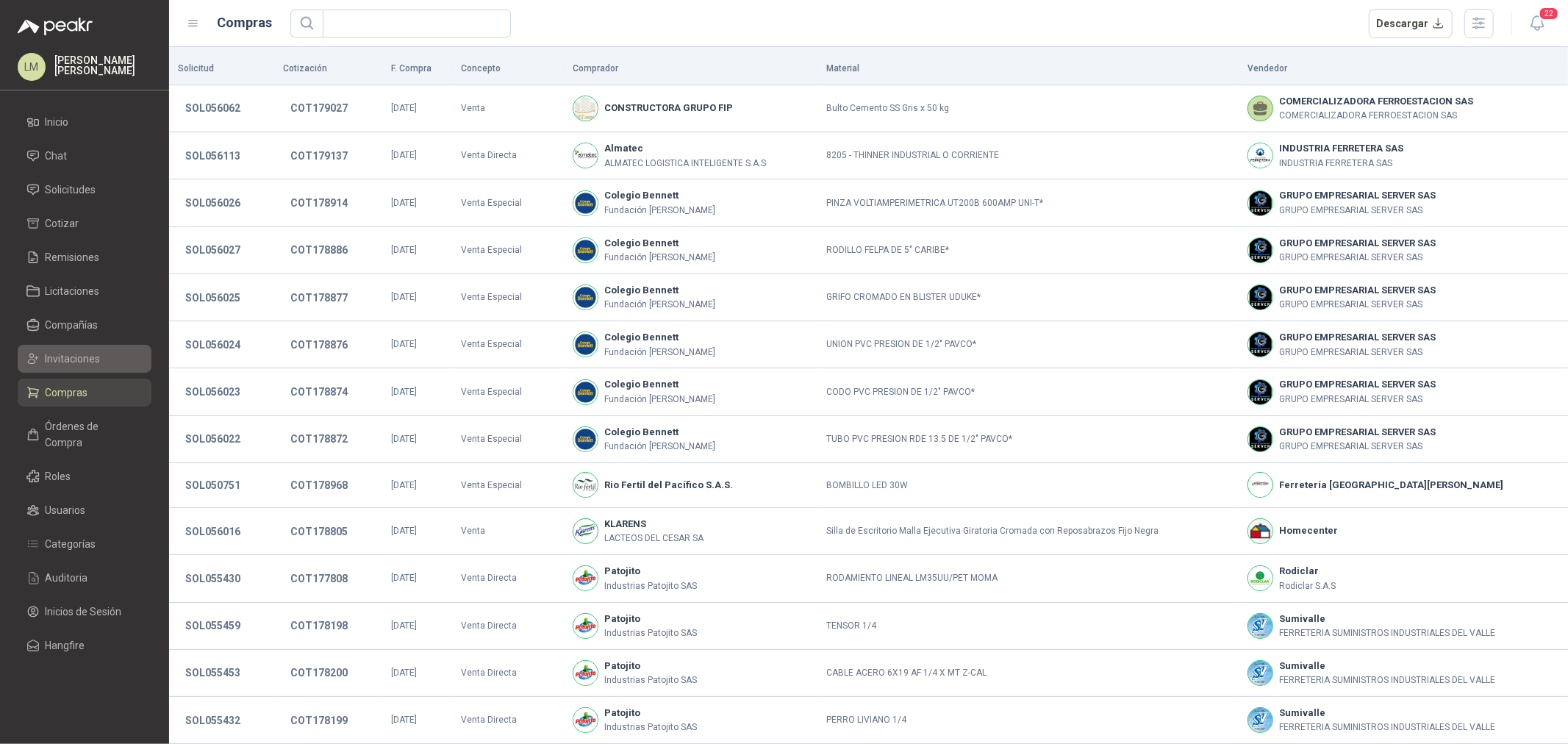
click at [72, 357] on span "Invitaciones" at bounding box center [73, 358] width 55 height 16
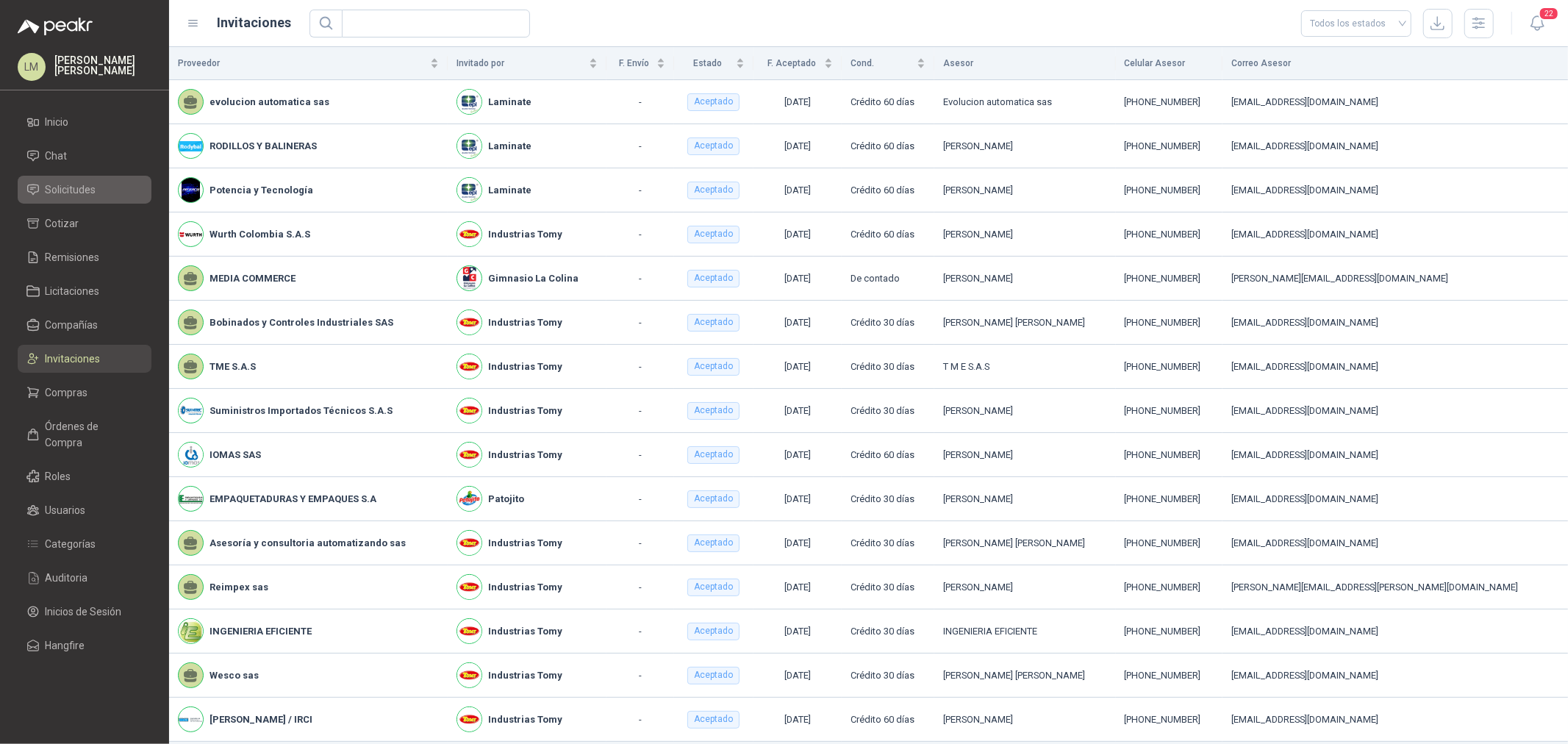
click at [76, 193] on span "Solicitudes" at bounding box center [71, 189] width 51 height 16
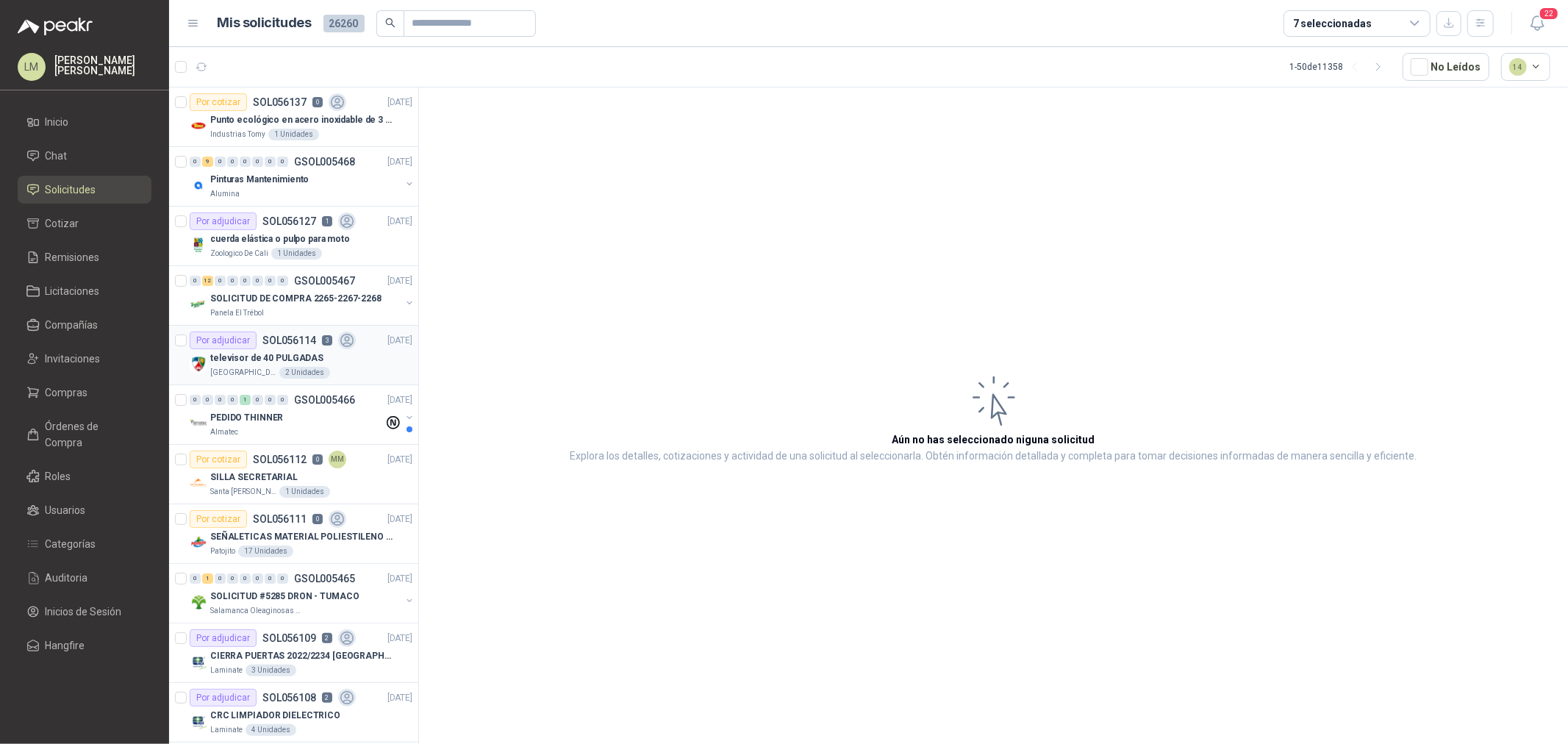
click at [283, 361] on p "televisor de 40 PULGADAS" at bounding box center [266, 358] width 114 height 14
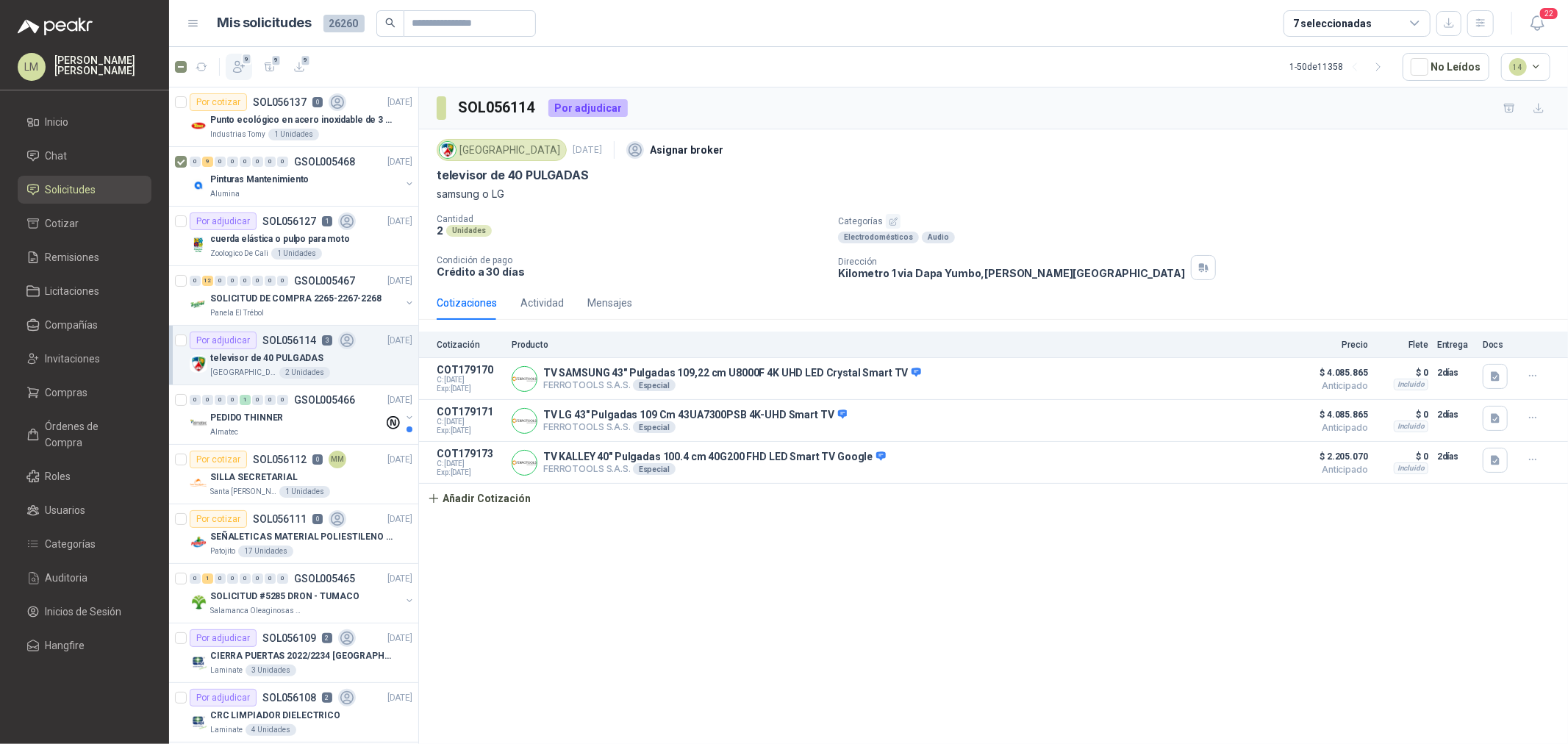
click at [233, 59] on icon "button" at bounding box center [239, 66] width 15 height 15
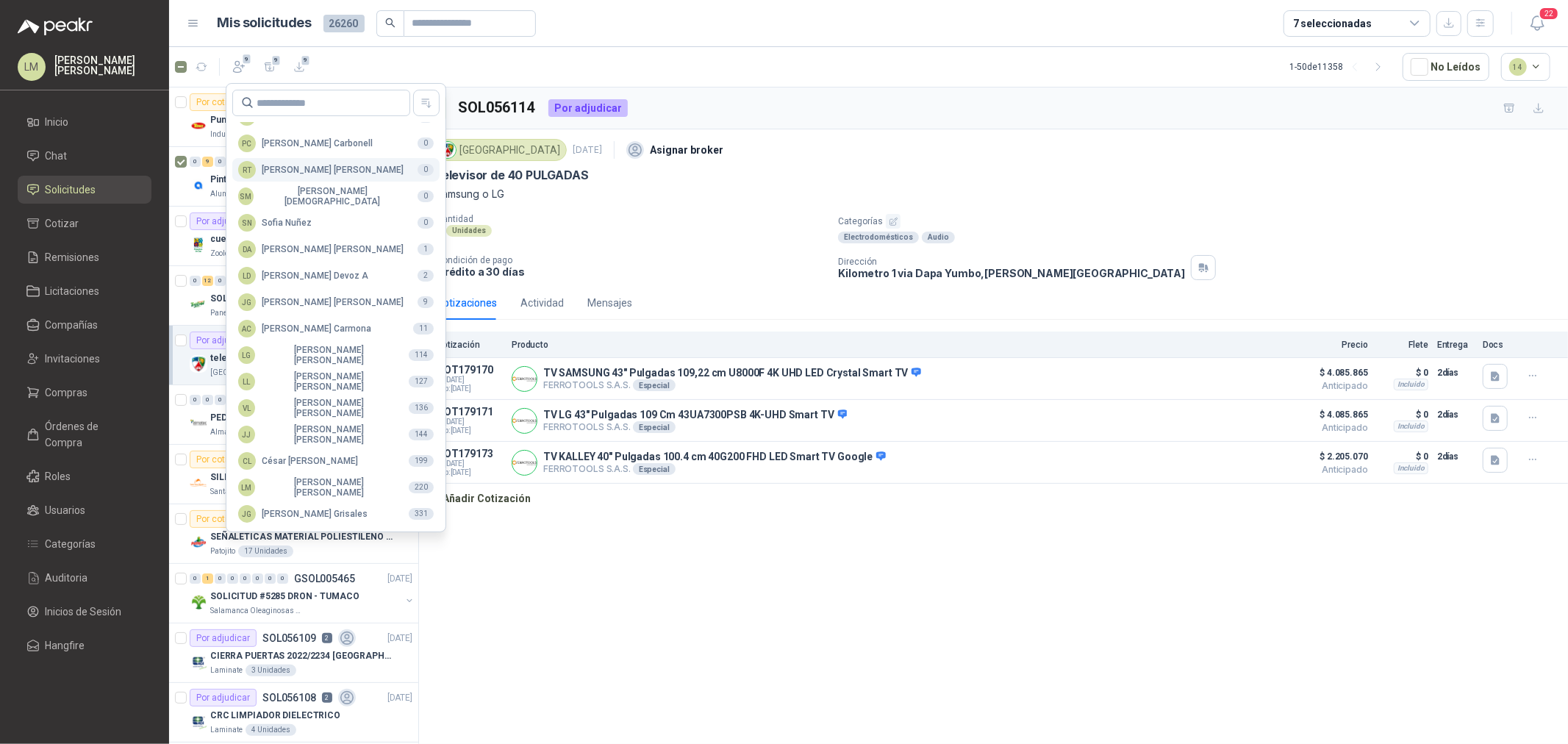
scroll to position [245, 0]
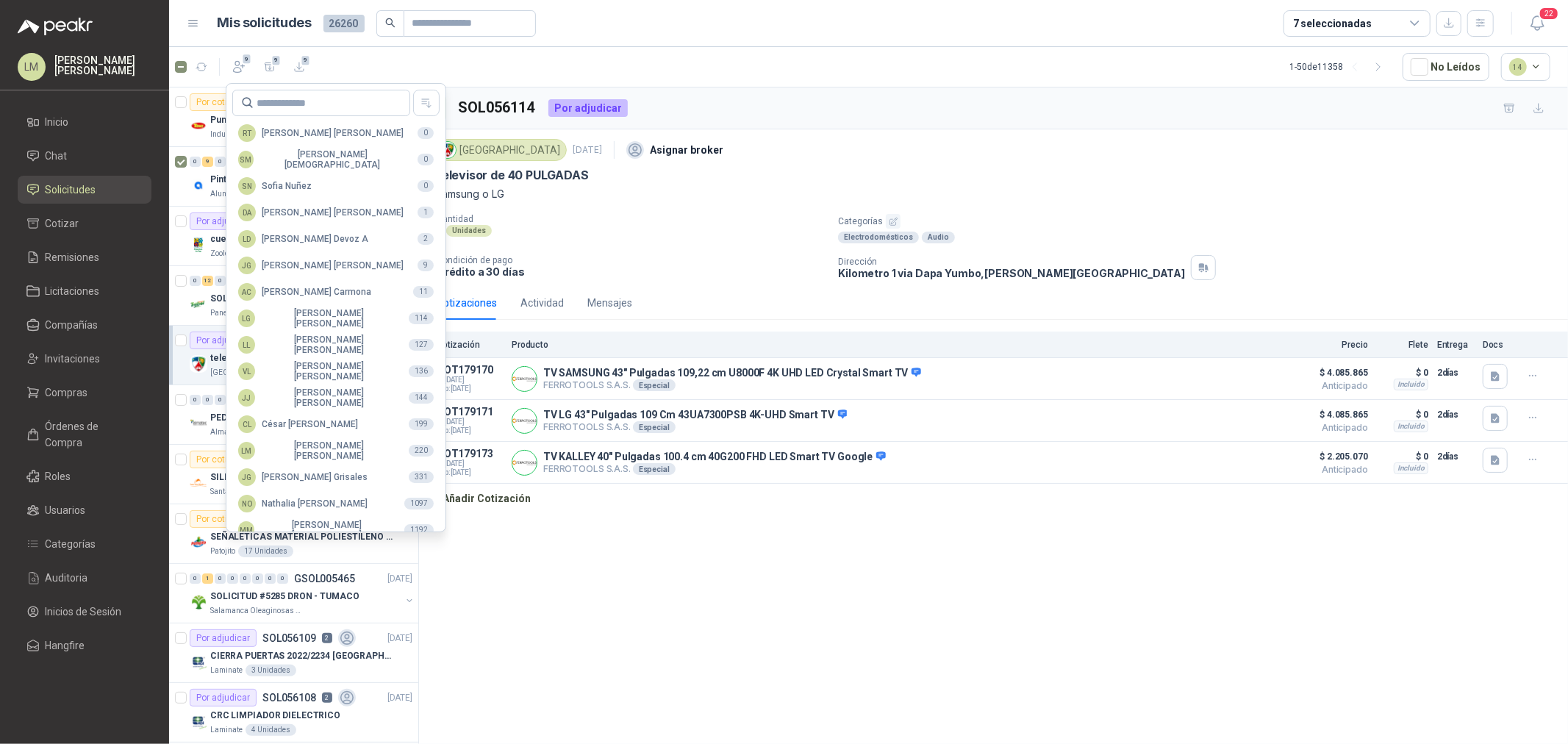
click at [585, 209] on div "Colegio Jefferson 16 sept, 2025 Asignar broker televisor de 40 PULGADAS samsung…" at bounding box center [993, 208] width 1114 height 145
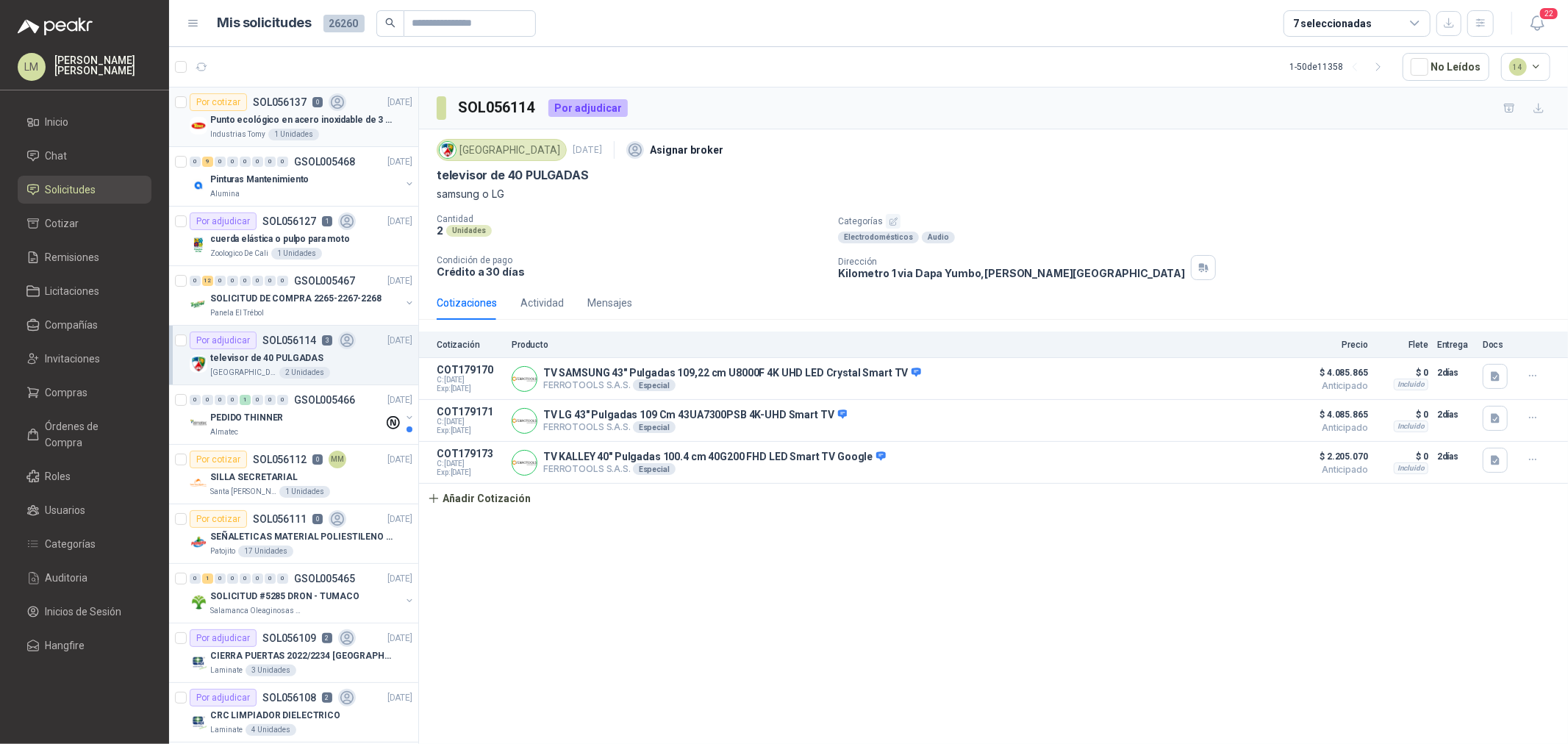
click at [278, 130] on div "1 Unidades" at bounding box center [294, 134] width 51 height 12
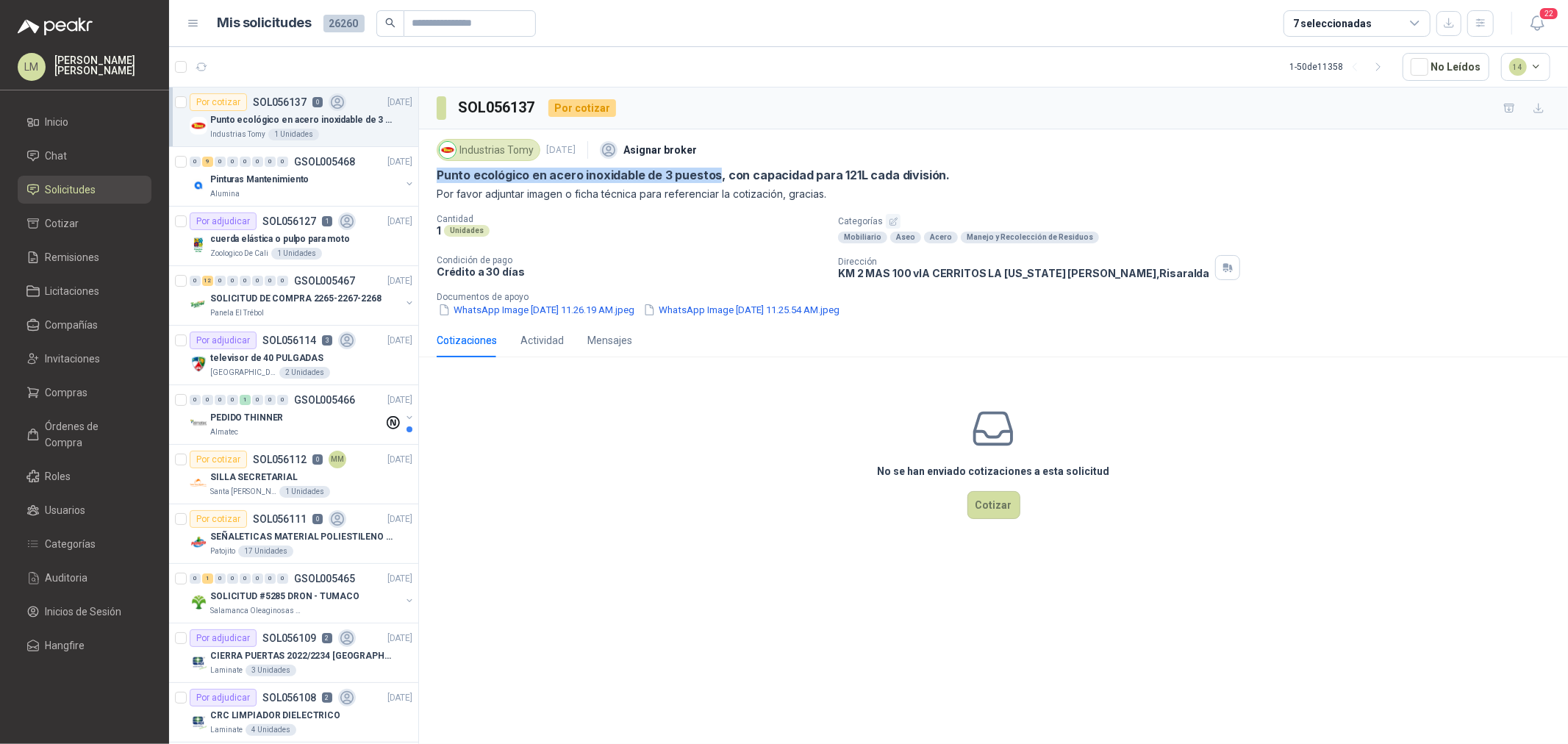
drag, startPoint x: 429, startPoint y: 173, endPoint x: 713, endPoint y: 169, distance: 284.0
click at [713, 169] on div "Industrias Tomy 16 sept, 2025 Asignar broker Punto ecológico en acero inoxidabl…" at bounding box center [994, 226] width 1149 height 194
copy p "Punto ecológico en acero inoxidable de 3 puestos"
click at [253, 62] on div "1 1 1" at bounding box center [263, 66] width 95 height 26
click at [237, 68] on icon "button" at bounding box center [239, 67] width 11 height 11
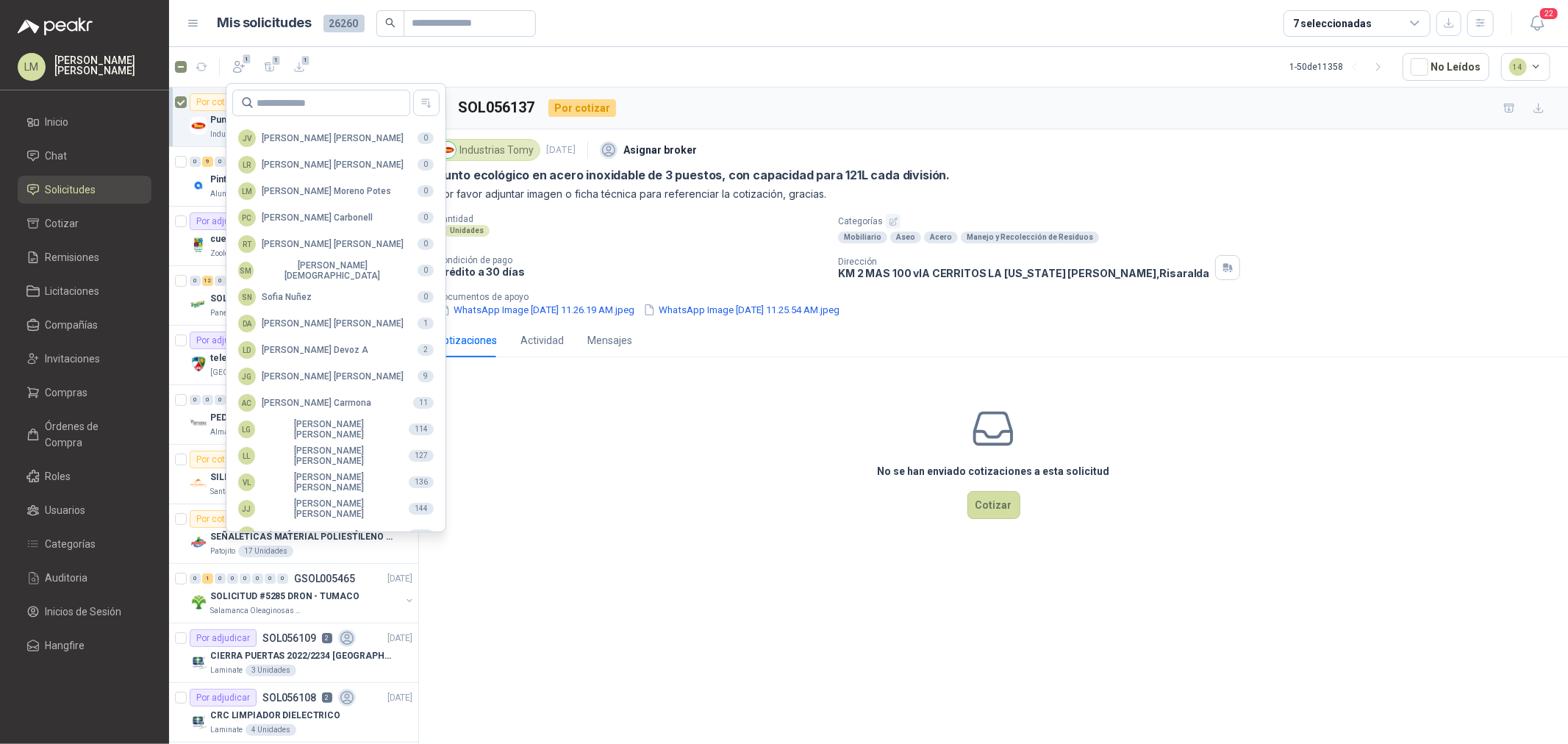
scroll to position [260, 0]
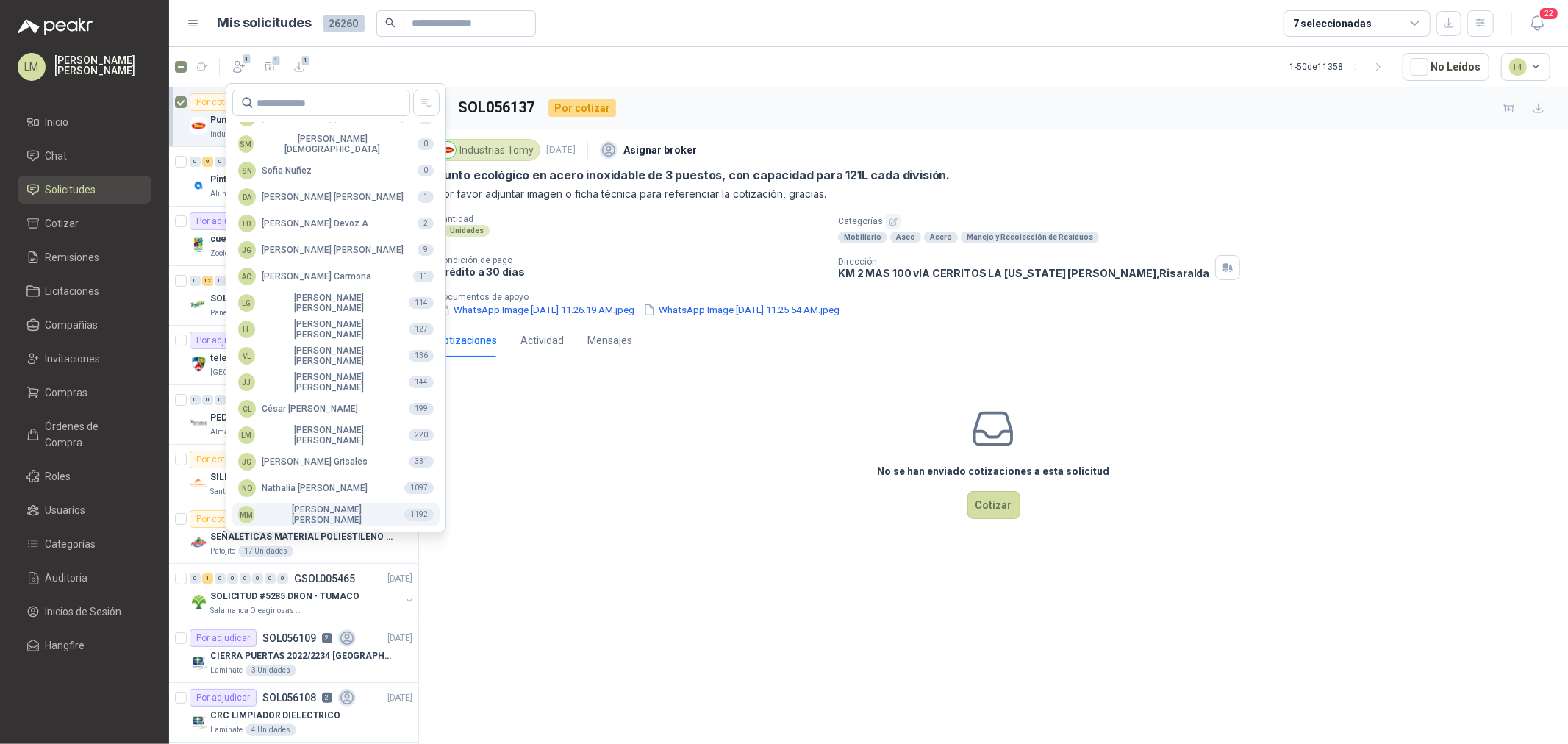
click at [306, 510] on div "MM [PERSON_NAME]" at bounding box center [315, 515] width 154 height 21
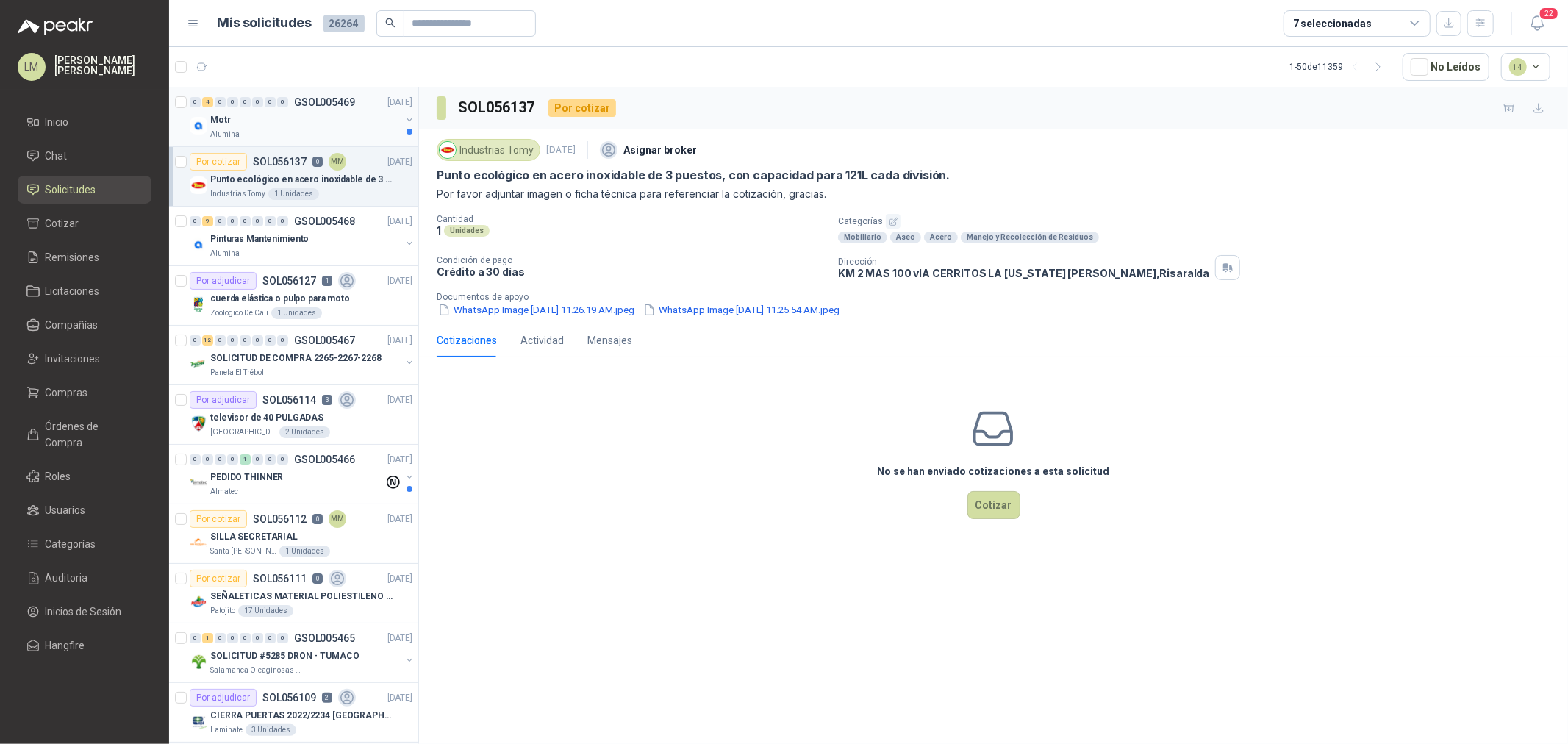
click at [404, 121] on button "button" at bounding box center [409, 120] width 12 height 12
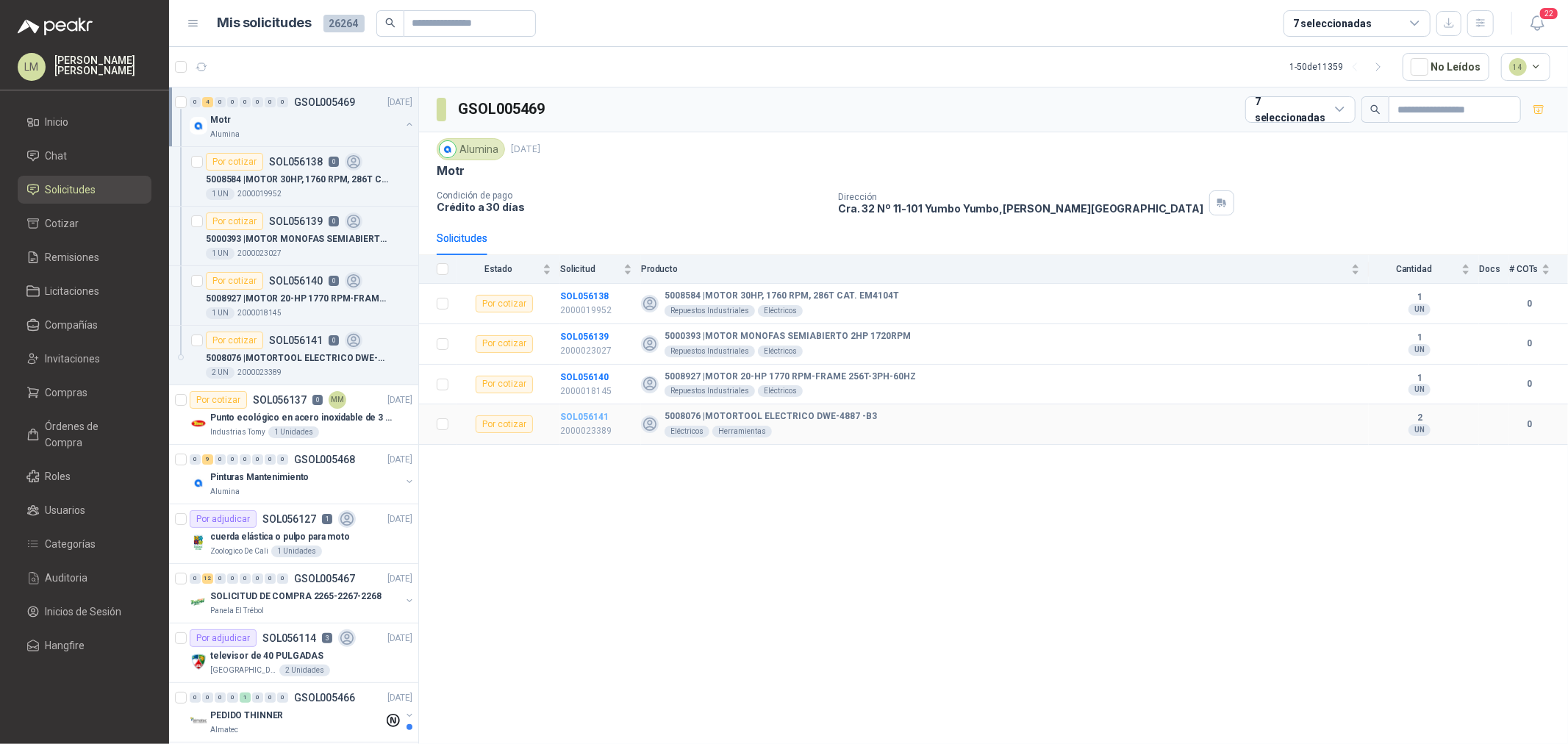
click at [589, 416] on b "SOL056141" at bounding box center [584, 416] width 49 height 10
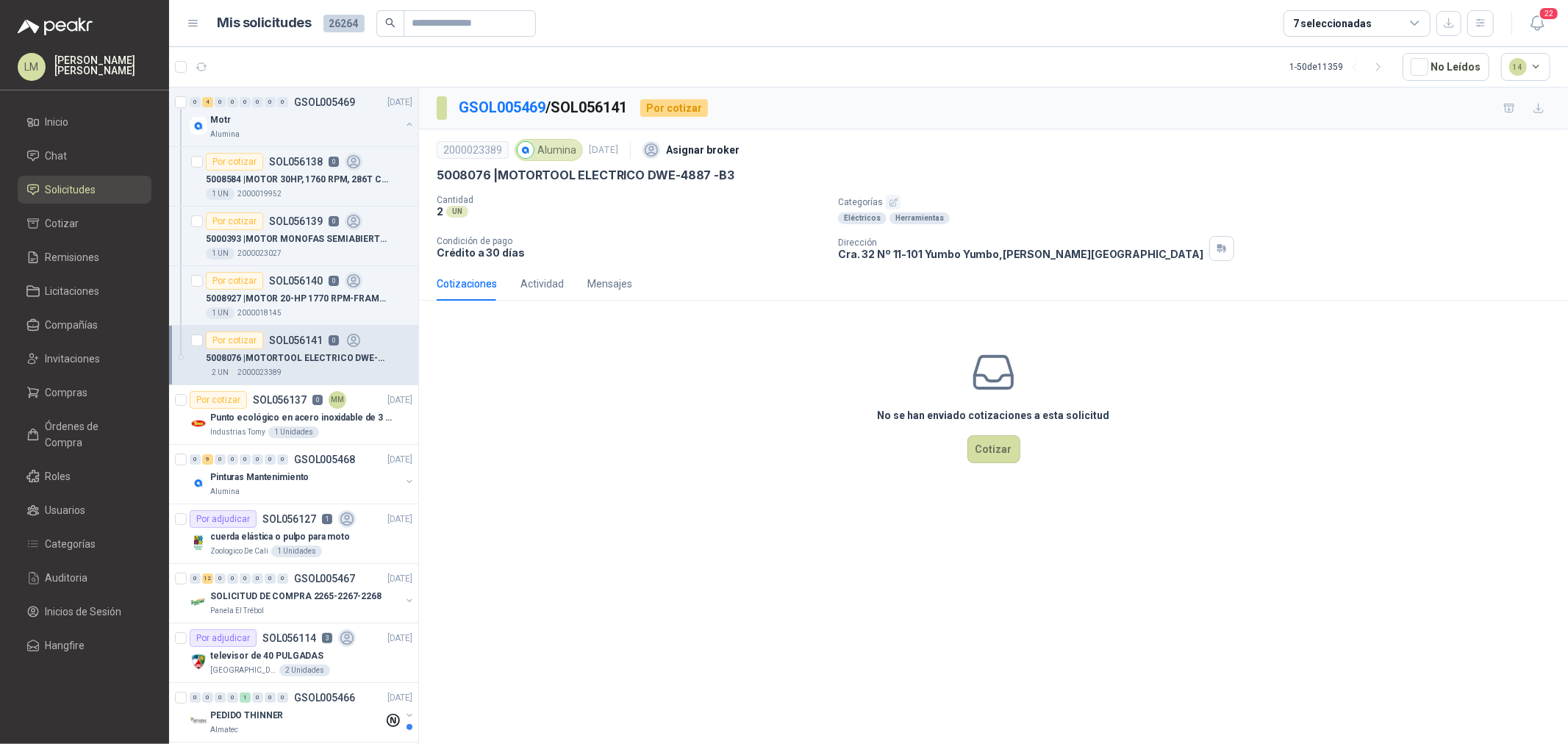
click at [891, 202] on icon "button" at bounding box center [894, 202] width 8 height 8
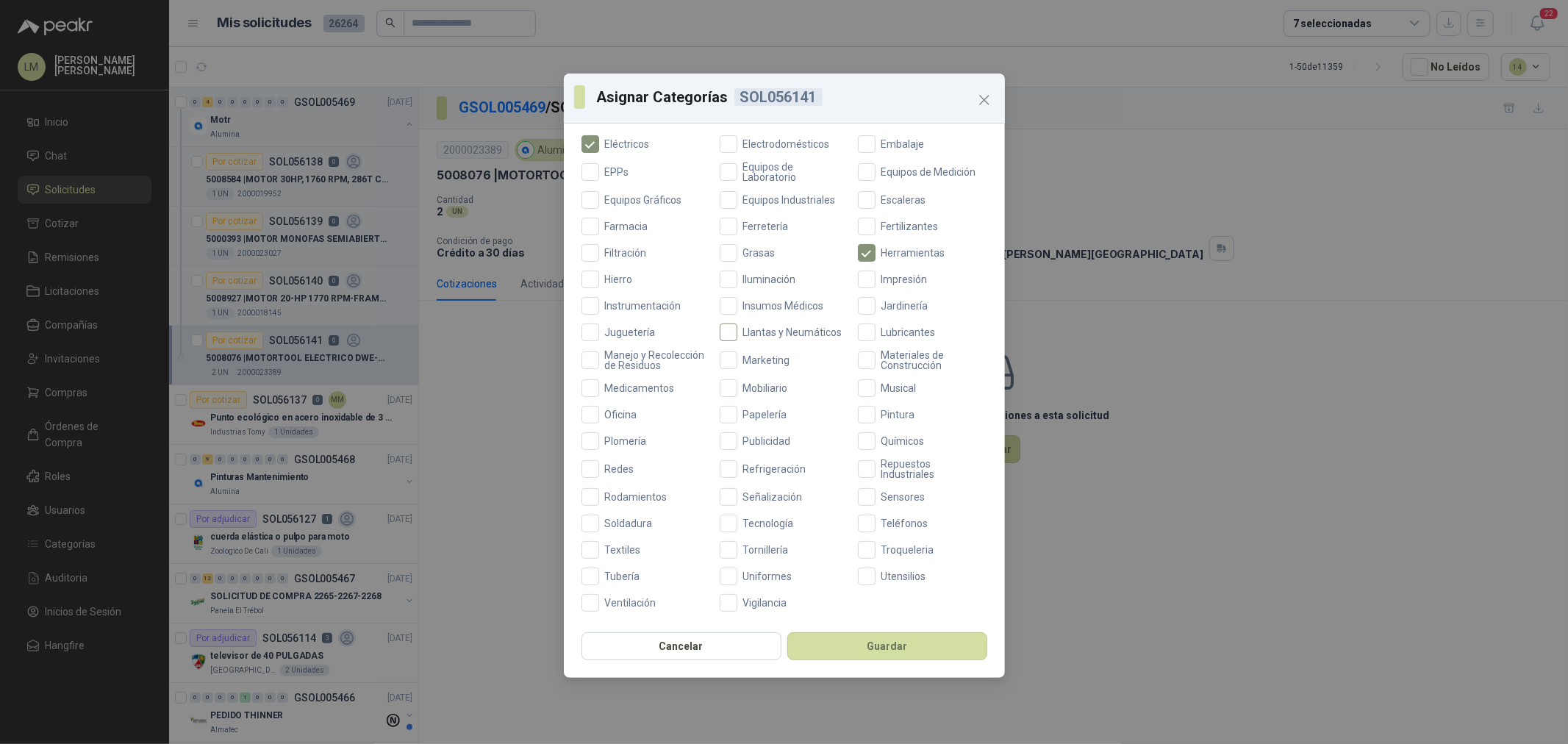
scroll to position [184, 0]
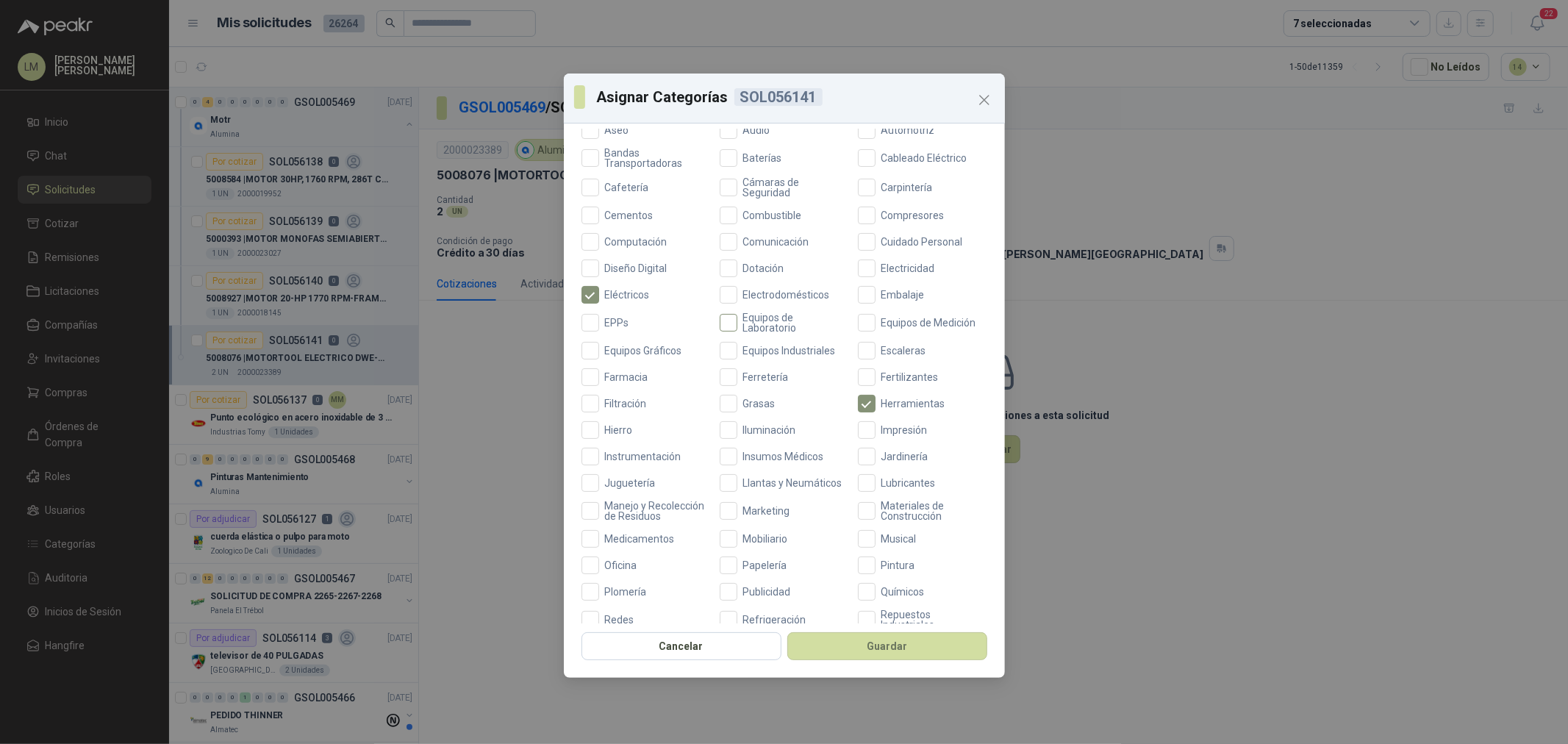
click at [755, 318] on span "Equipos de Laboratorio" at bounding box center [793, 323] width 112 height 21
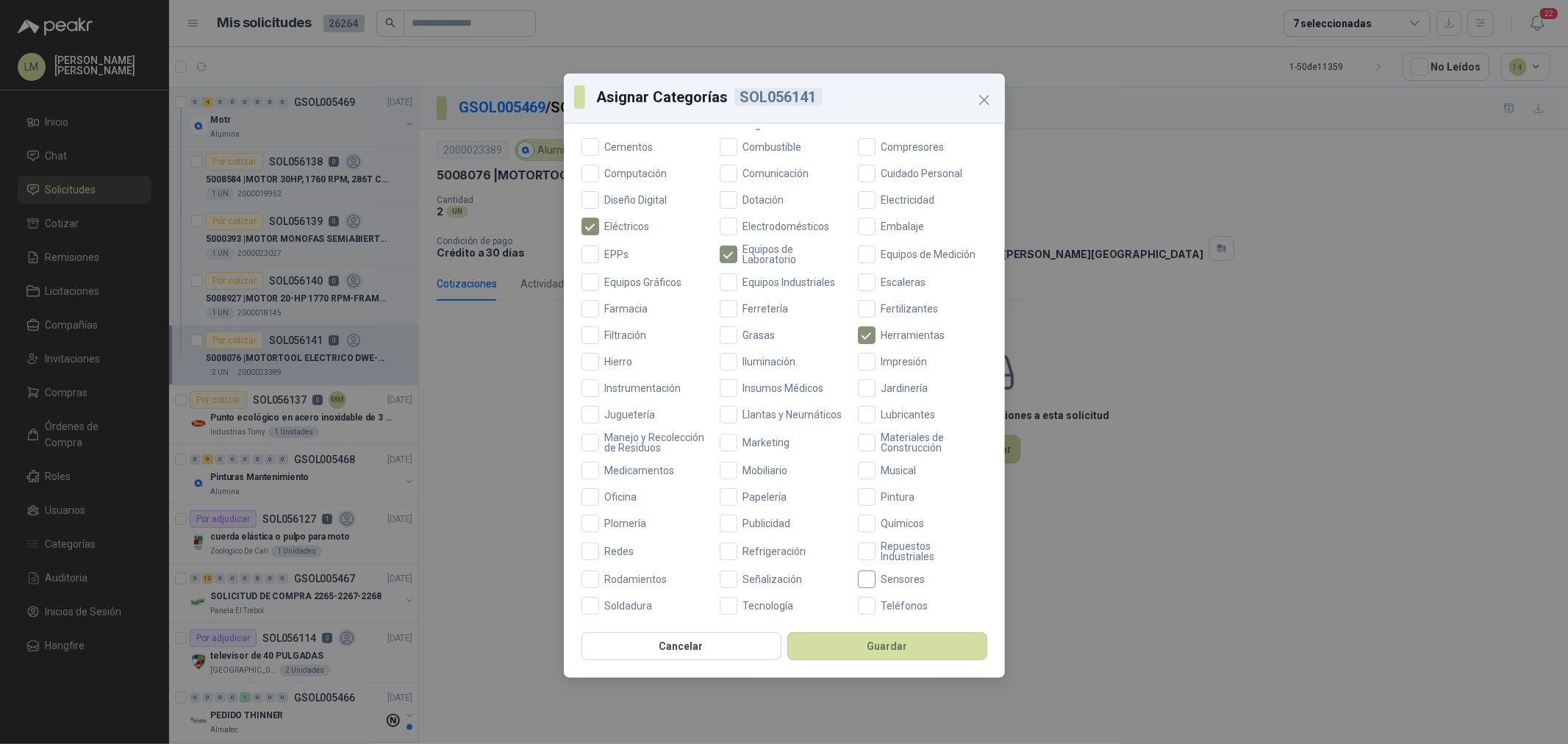
scroll to position [347, 0]
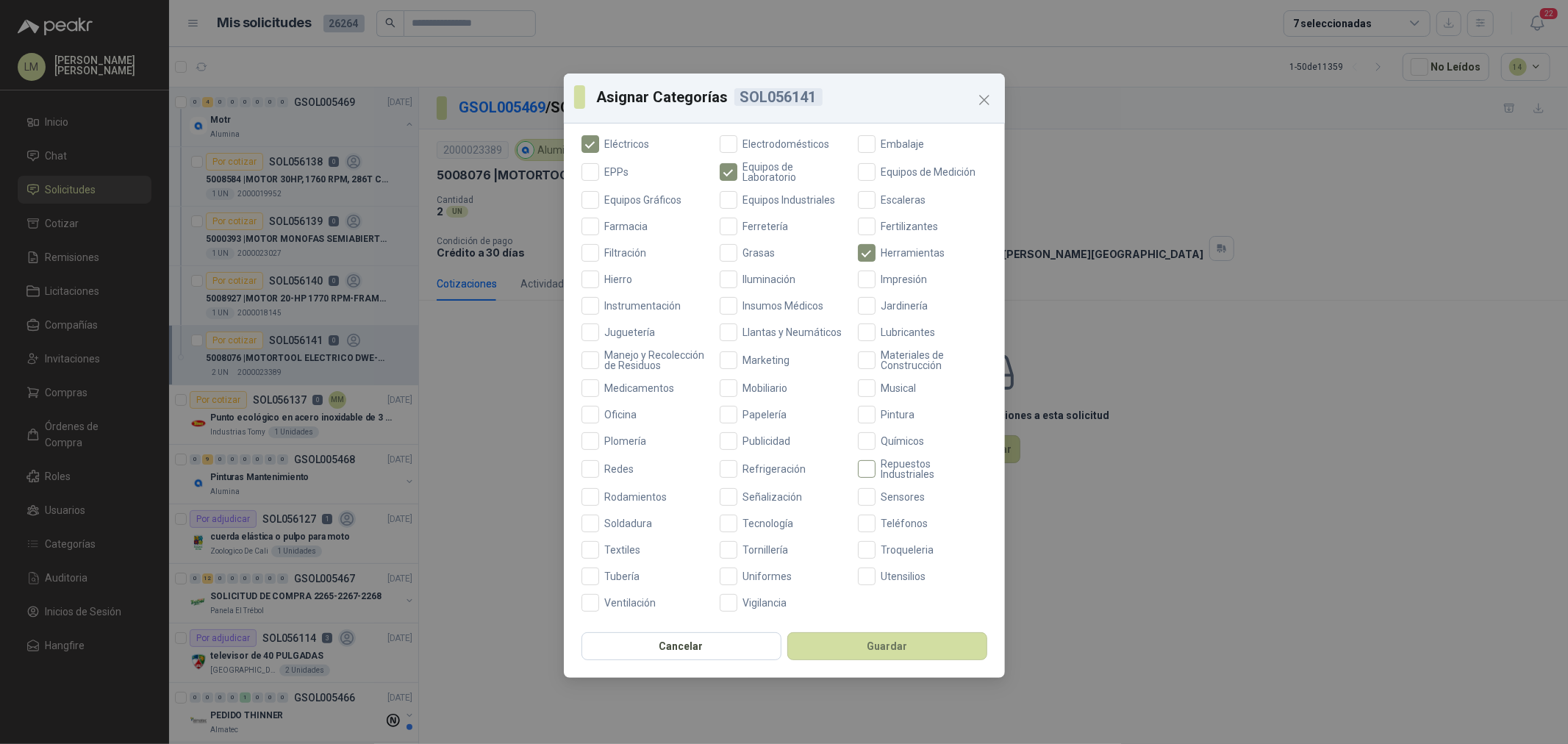
click at [880, 467] on span "Repuestos Industriales" at bounding box center [932, 469] width 112 height 21
click at [871, 644] on button "Guardar" at bounding box center [888, 647] width 200 height 28
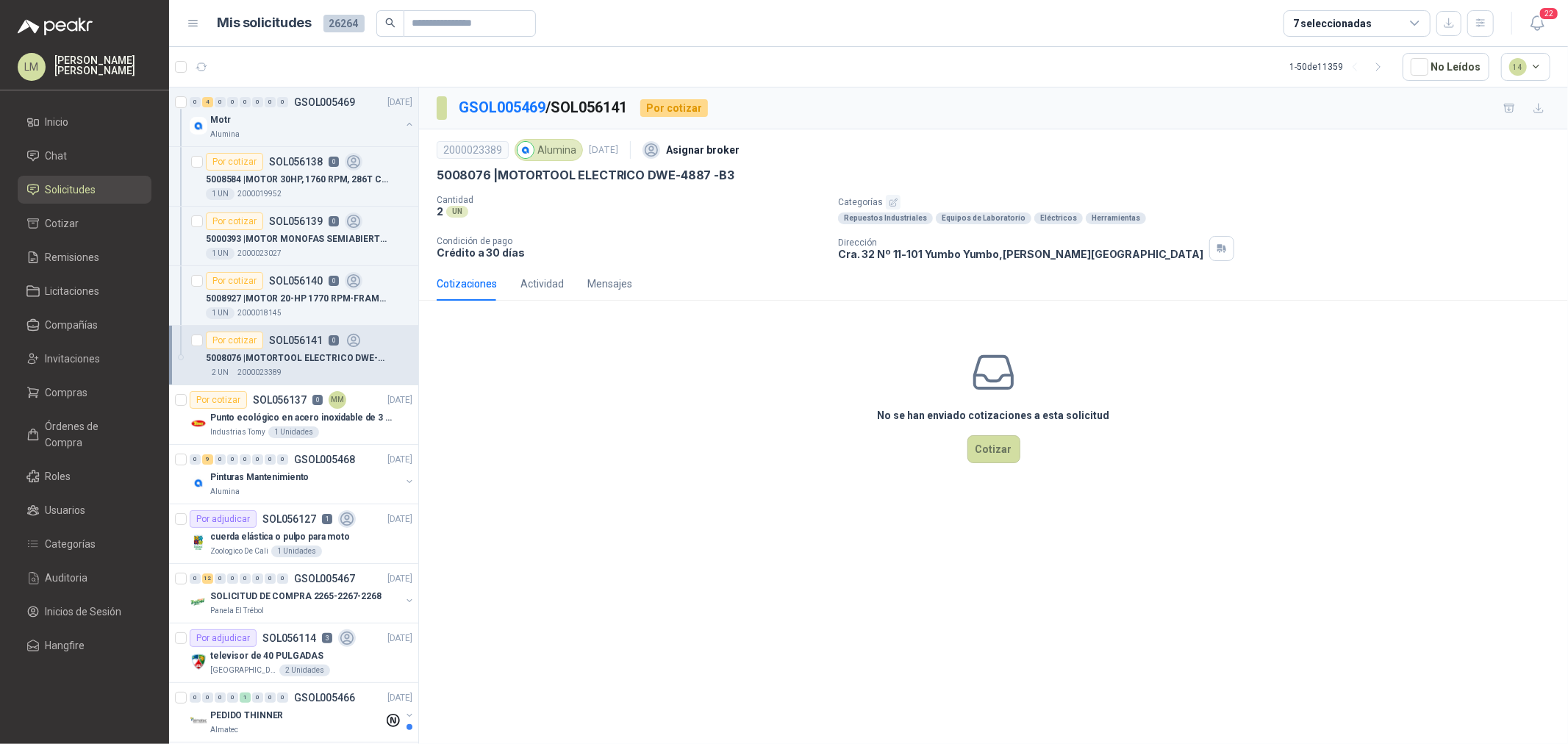
click at [886, 195] on button "button" at bounding box center [893, 202] width 15 height 15
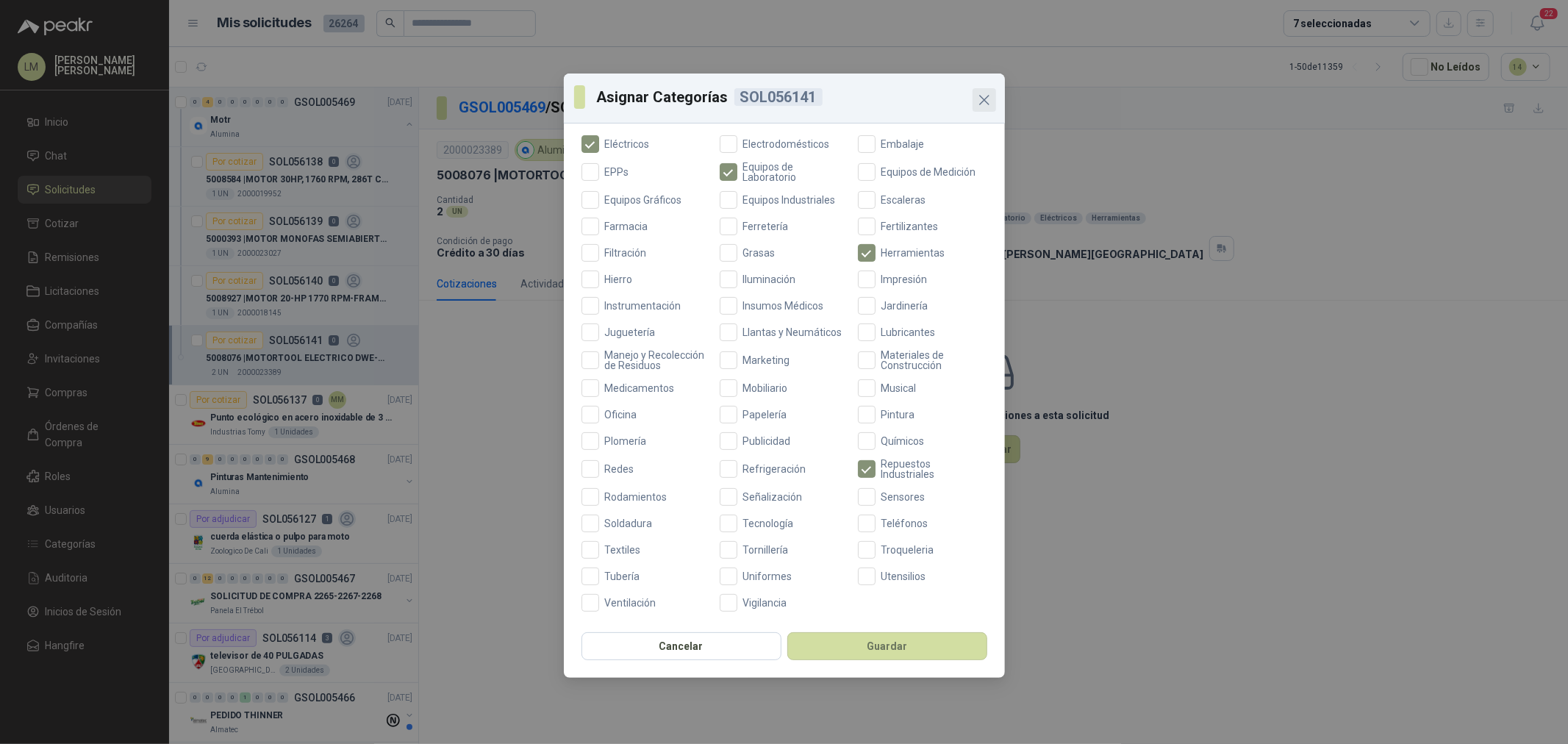
click at [987, 96] on icon "Close" at bounding box center [984, 100] width 18 height 18
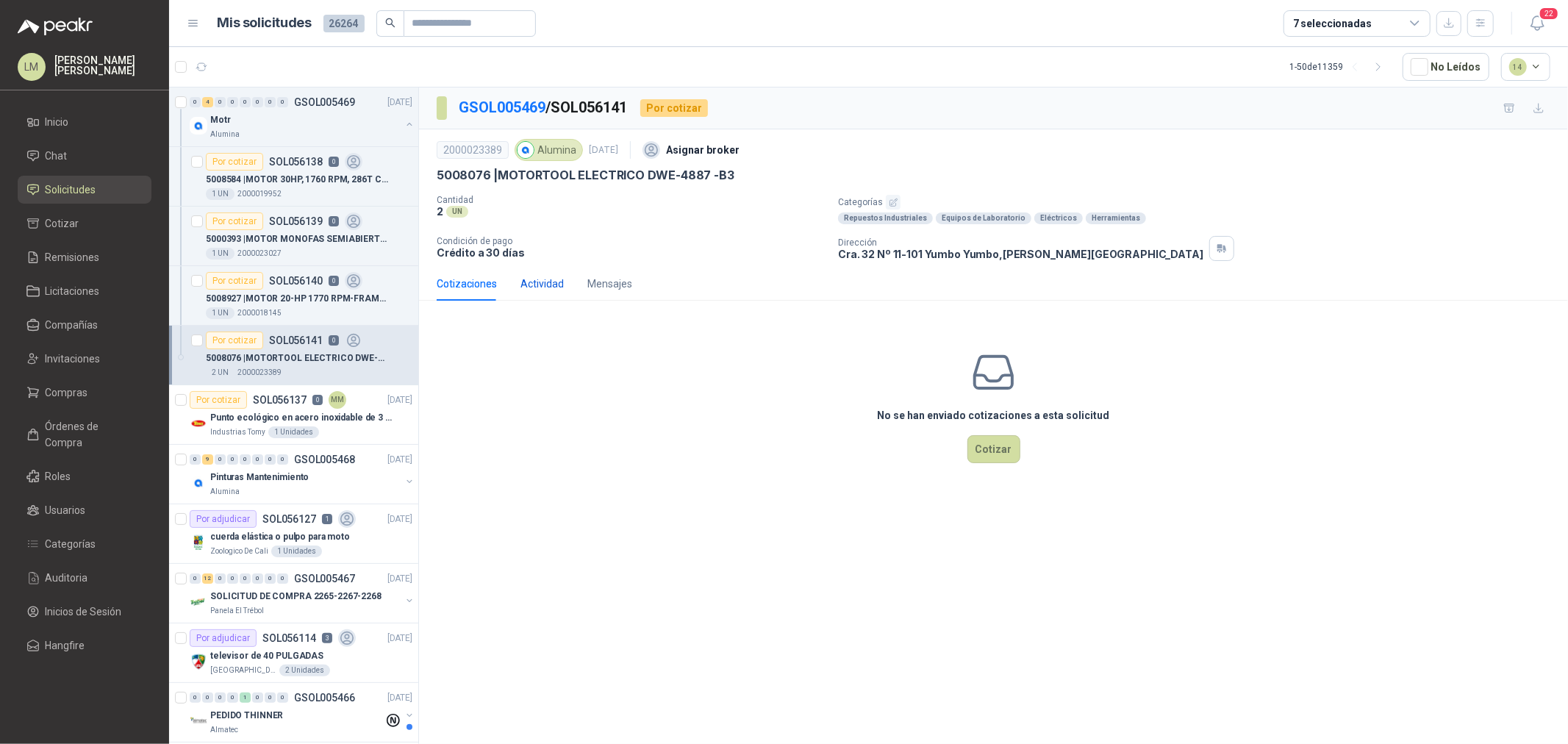
click at [557, 287] on div "Actividad" at bounding box center [542, 284] width 43 height 16
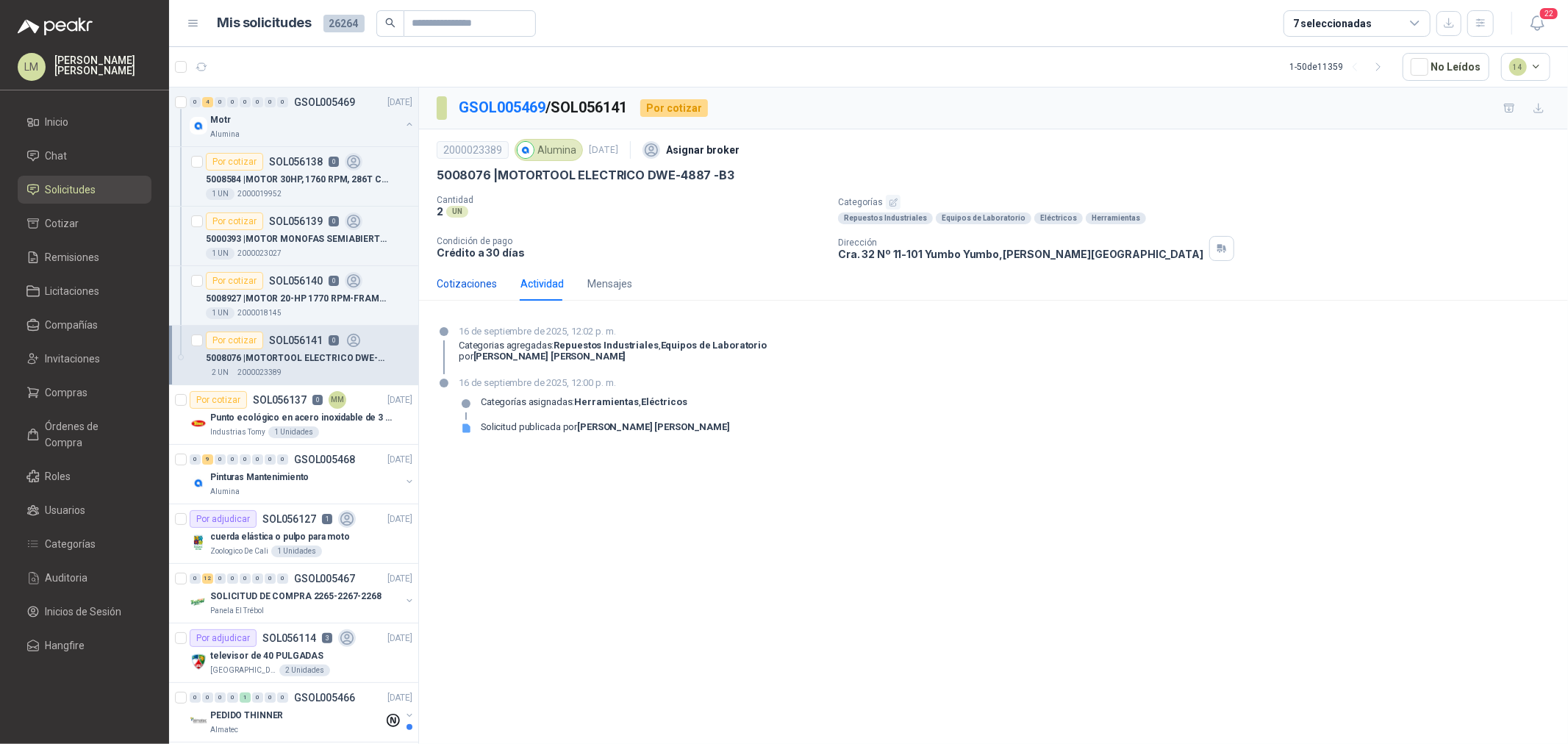
click at [482, 284] on div "Cotizaciones" at bounding box center [467, 284] width 60 height 16
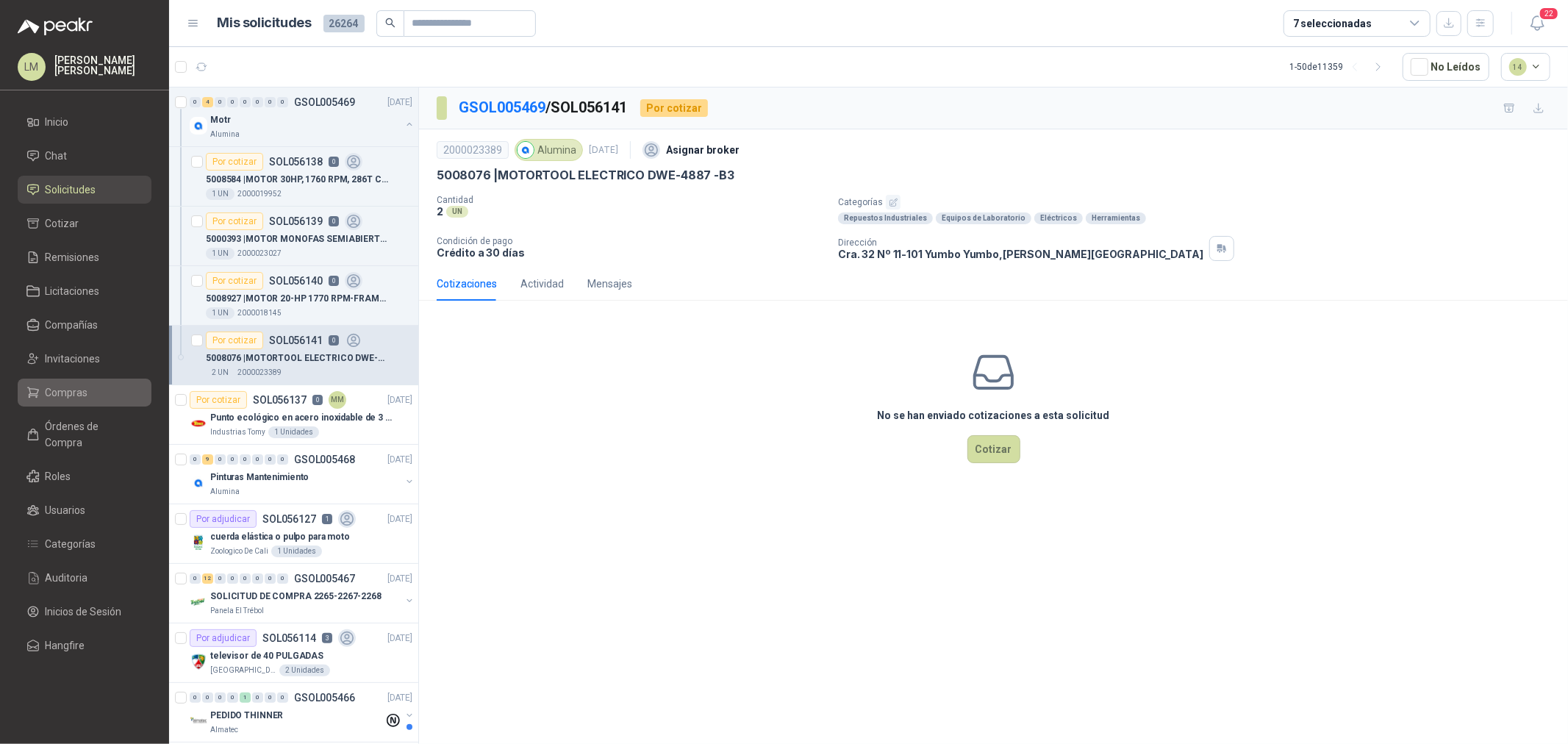
click at [77, 386] on span "Compras" at bounding box center [66, 392] width 42 height 16
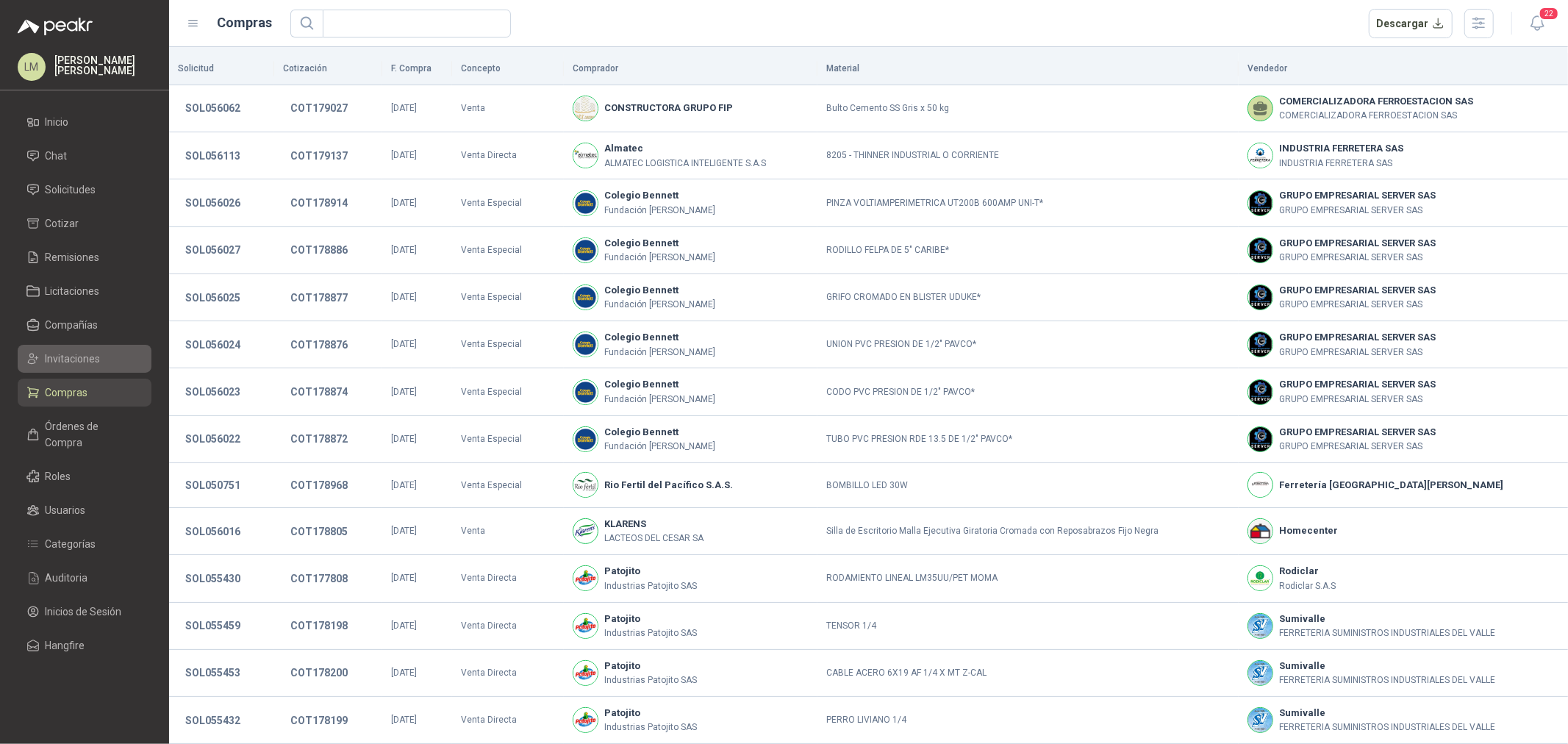
click at [77, 365] on span "Invitaciones" at bounding box center [73, 358] width 55 height 16
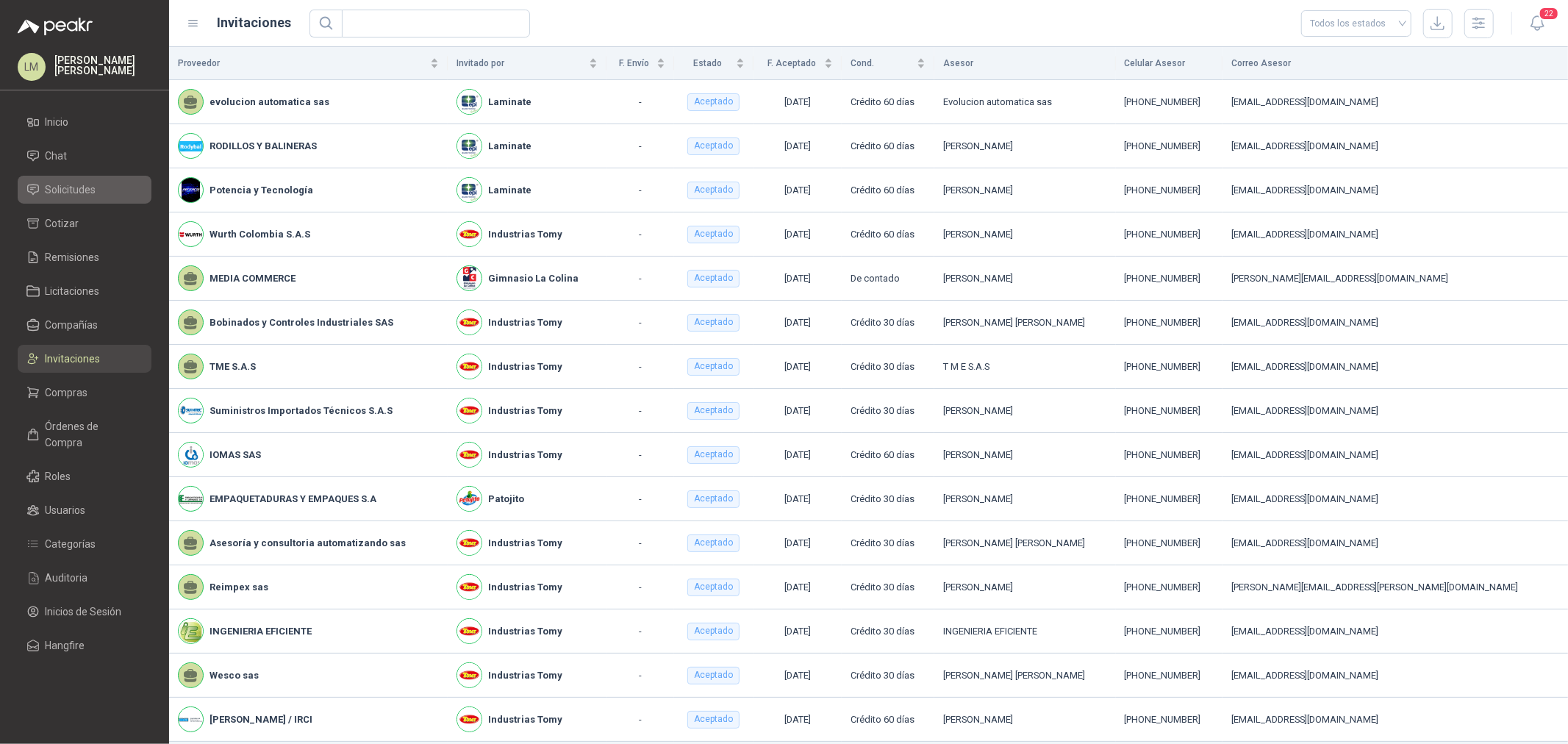
click at [84, 195] on span "Solicitudes" at bounding box center [71, 189] width 51 height 16
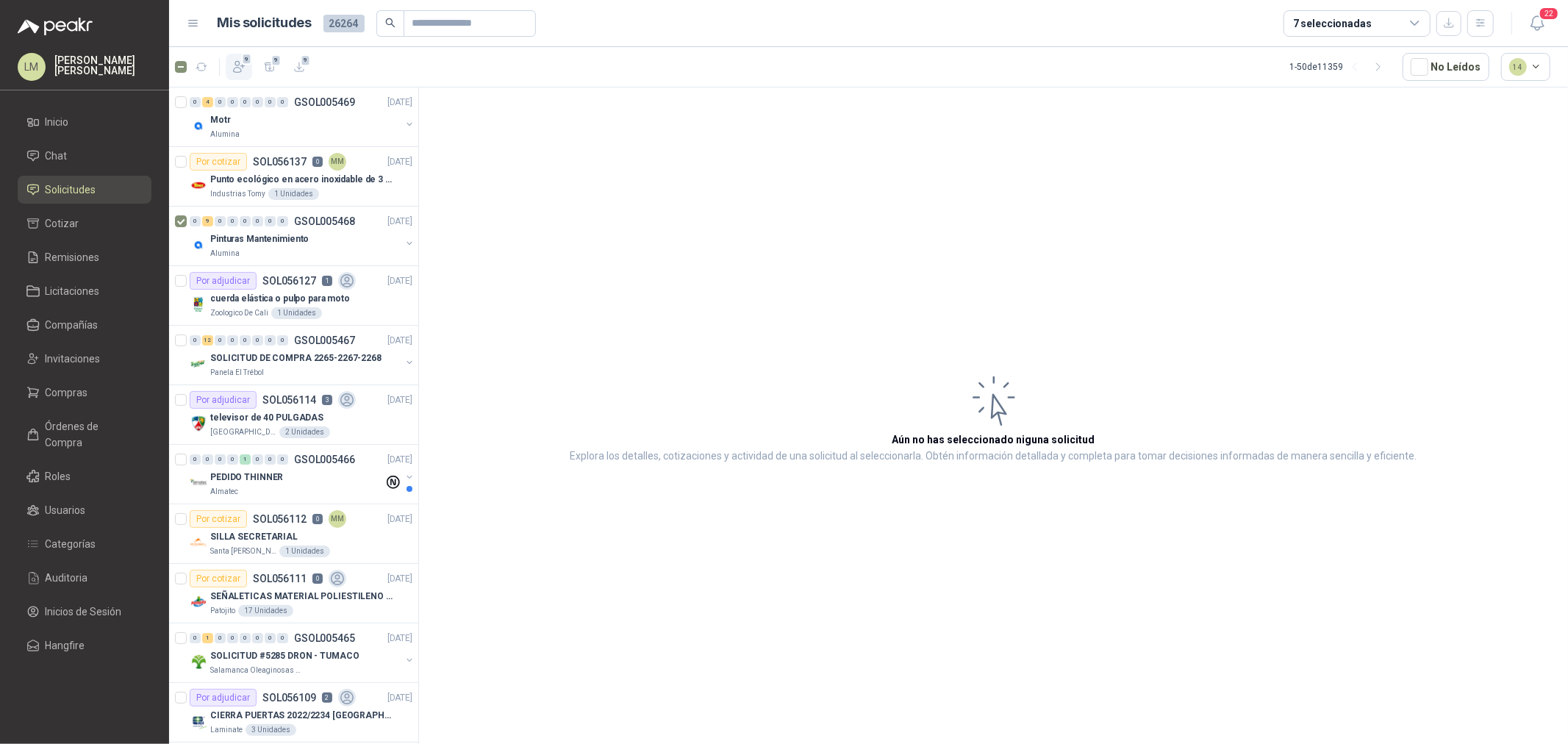
click at [232, 61] on icon "button" at bounding box center [239, 66] width 15 height 15
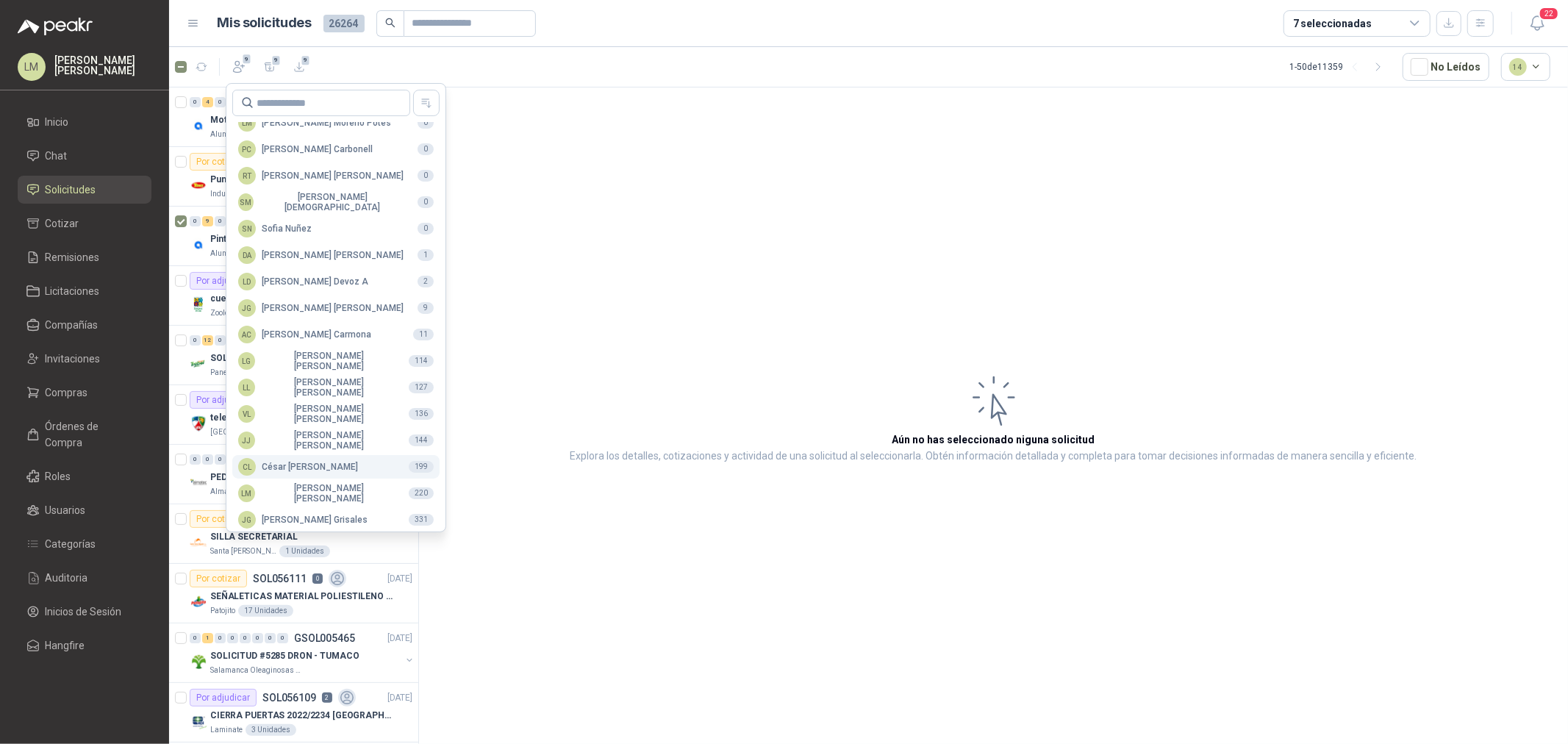
scroll to position [260, 0]
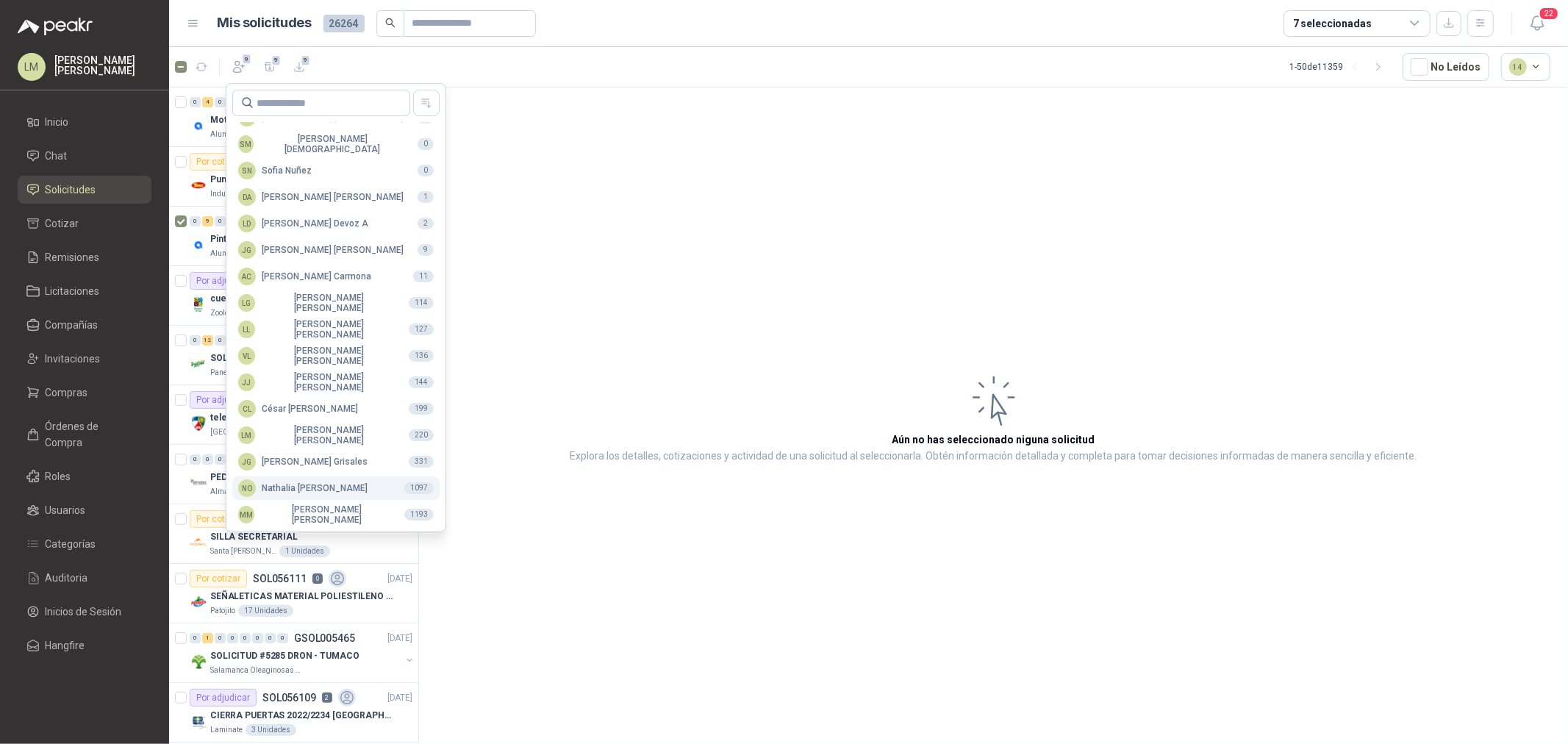
click at [298, 486] on div "NO Nathalia Ortega" at bounding box center [303, 488] width 130 height 18
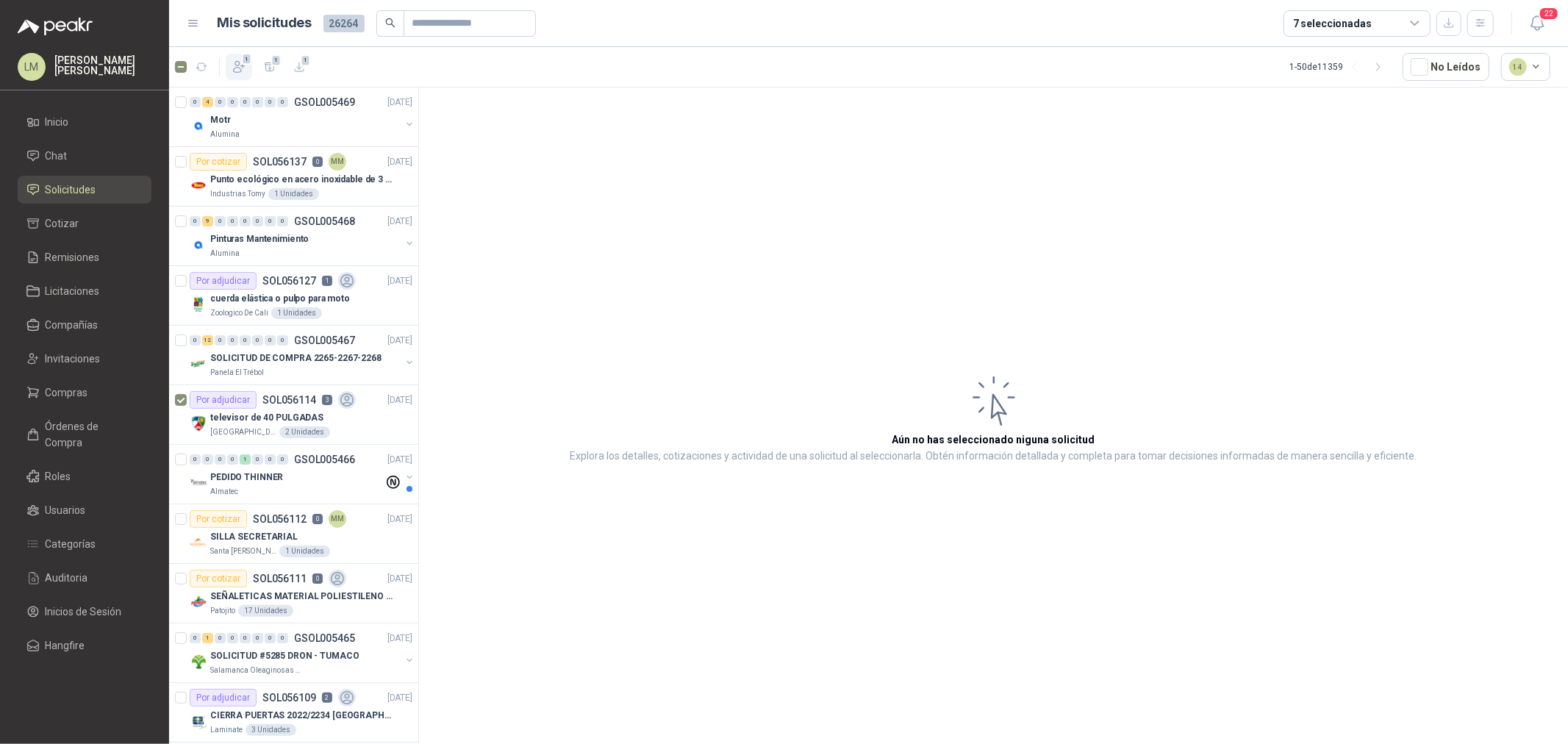
click at [239, 68] on icon "button" at bounding box center [239, 67] width 11 height 11
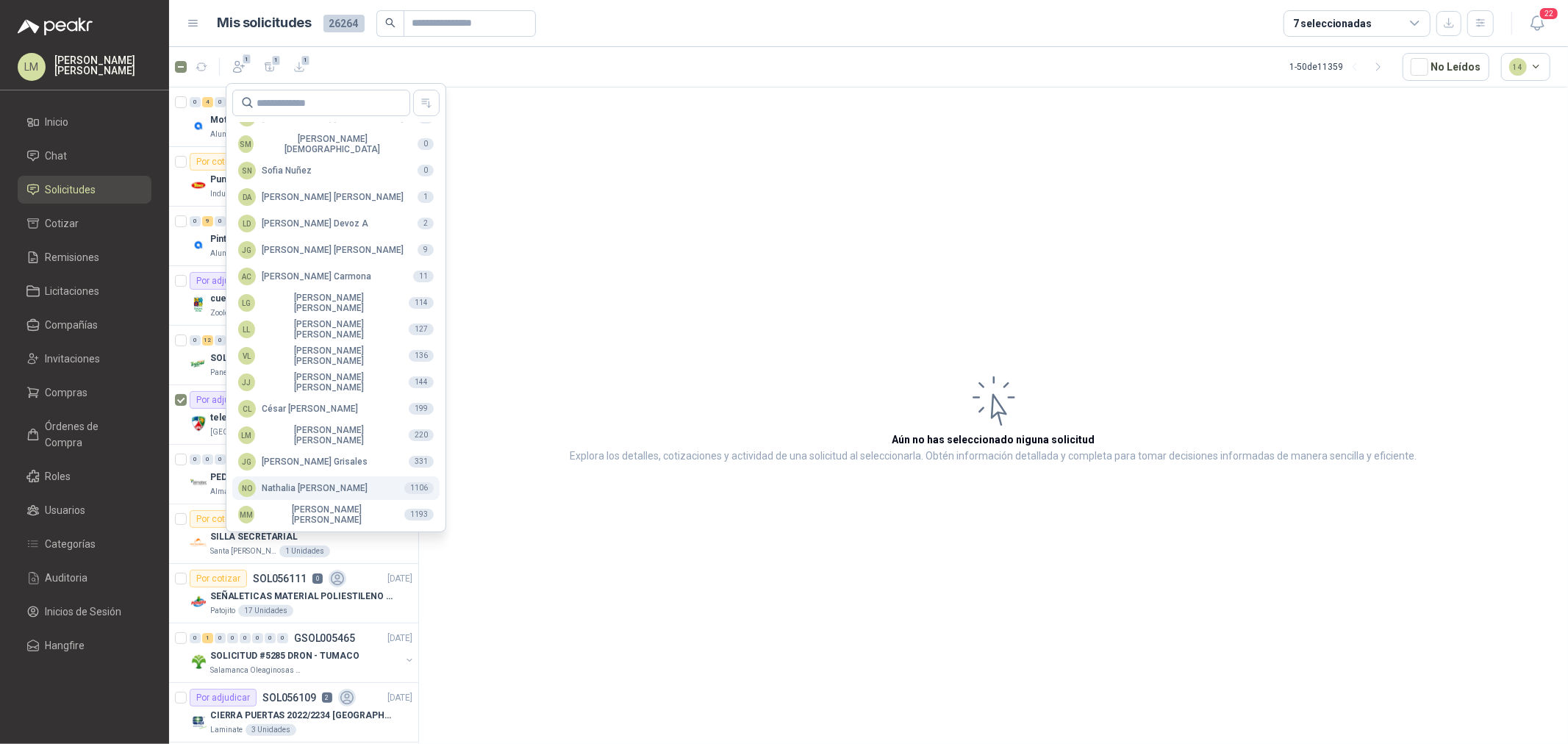
click at [301, 488] on div "NO Nathalia Ortega" at bounding box center [303, 488] width 130 height 18
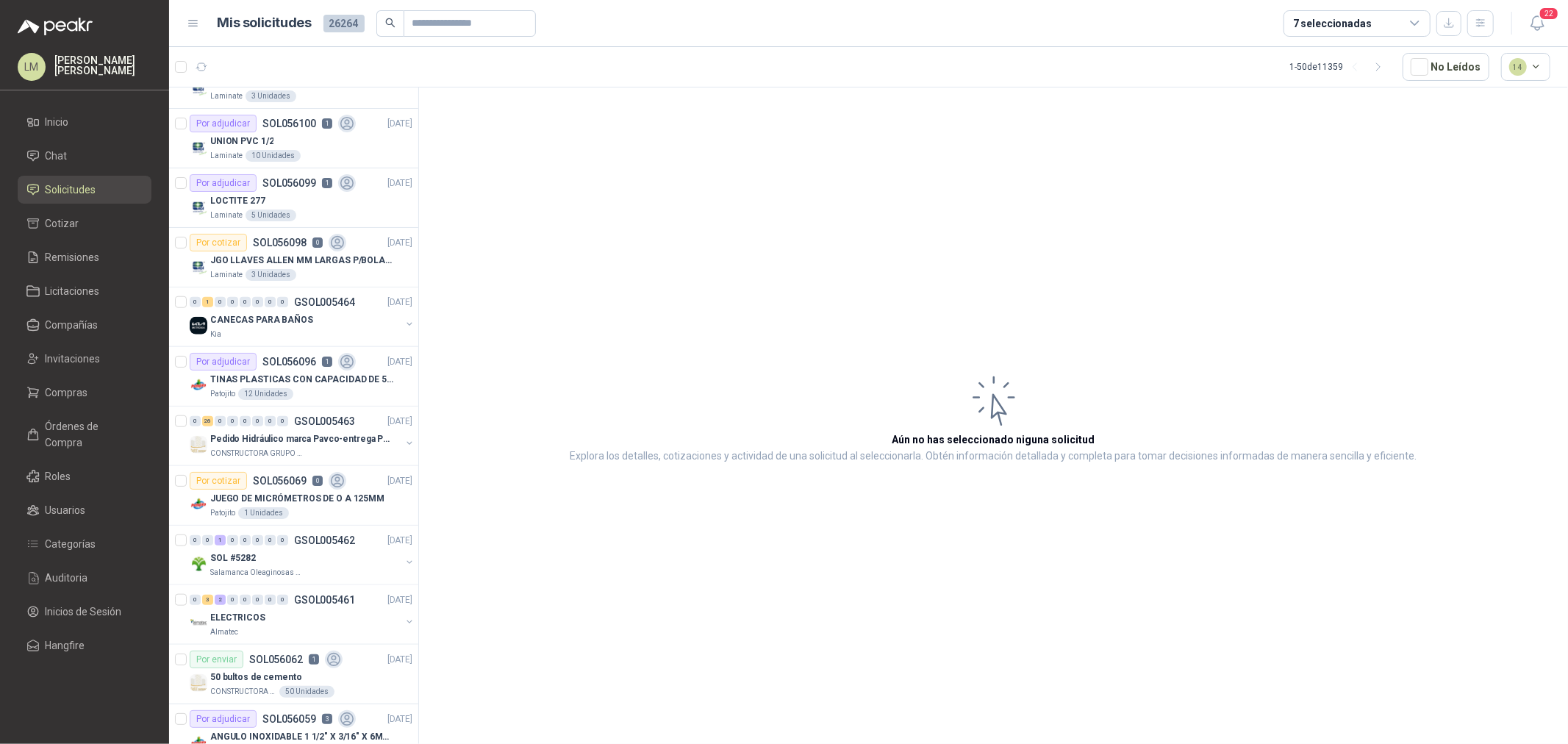
scroll to position [1143, 0]
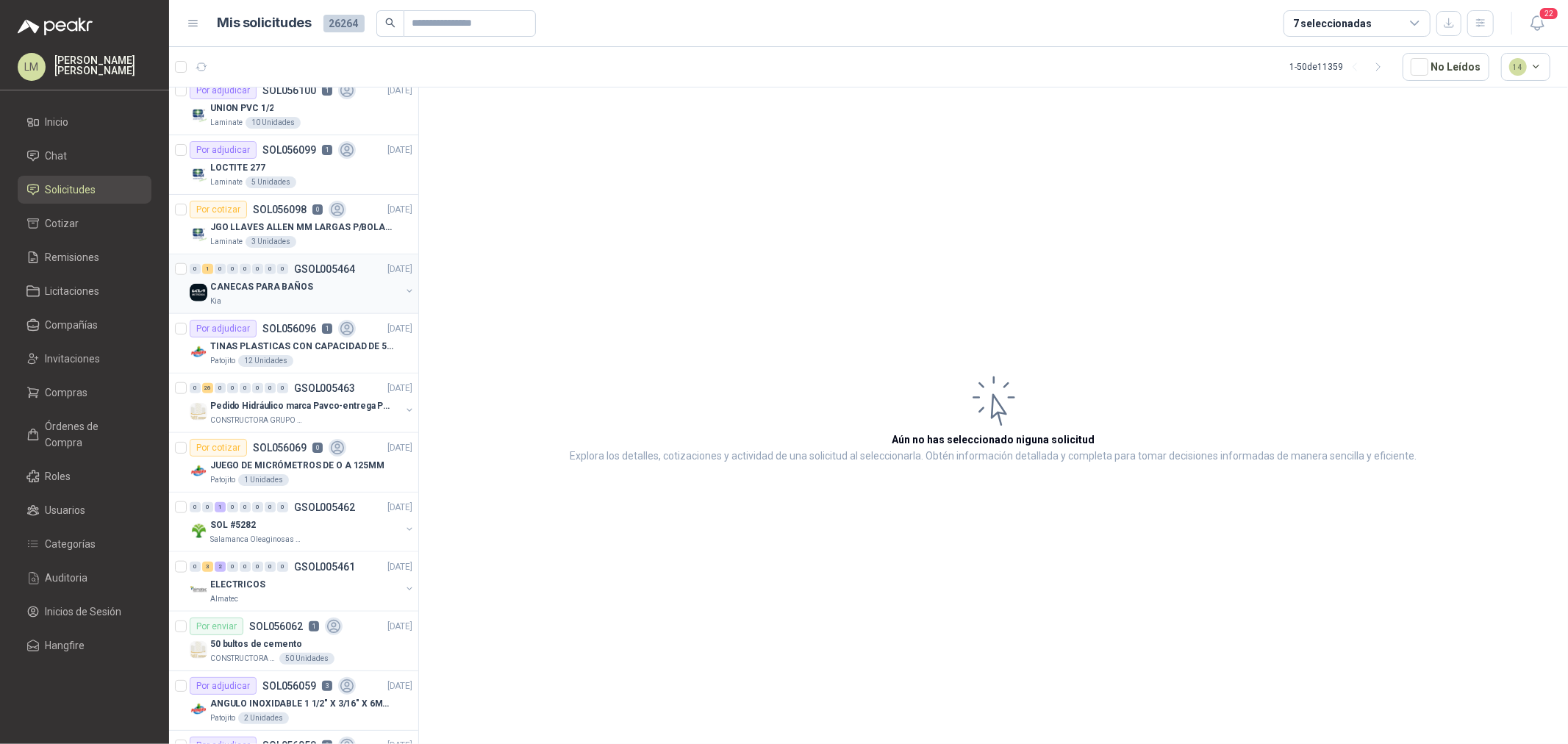
click at [404, 290] on button "button" at bounding box center [409, 290] width 12 height 12
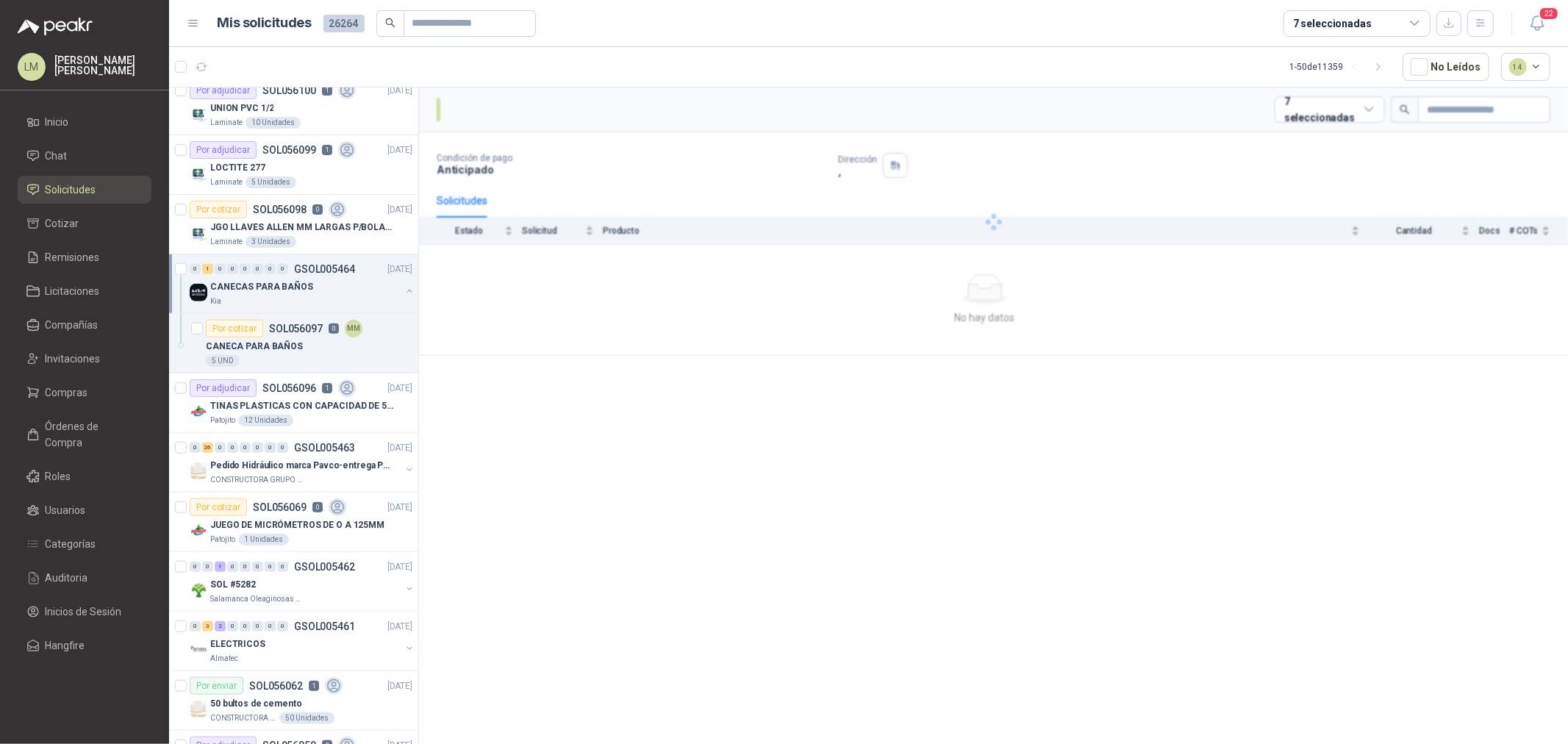
click at [404, 290] on button "button" at bounding box center [409, 290] width 12 height 12
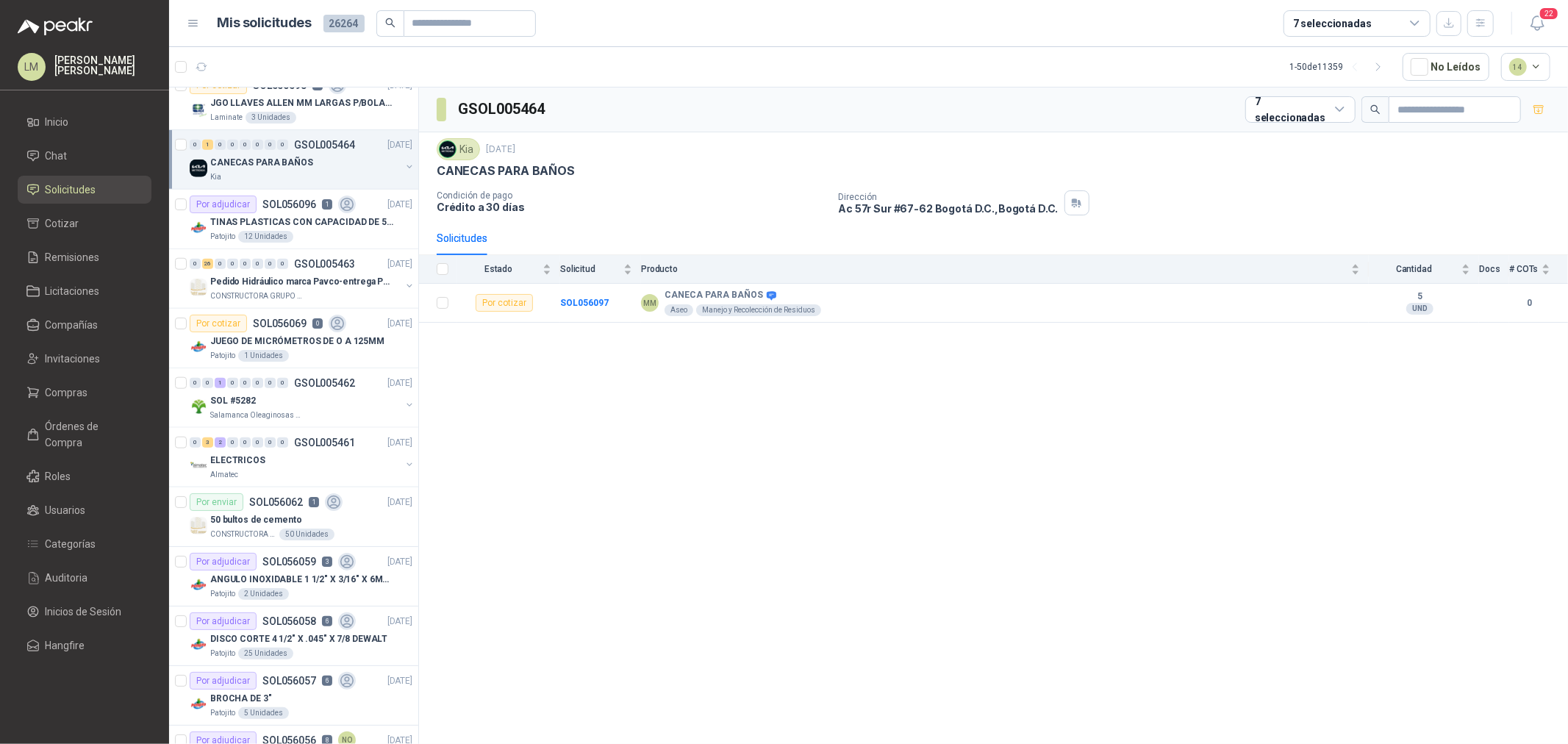
scroll to position [1307, 0]
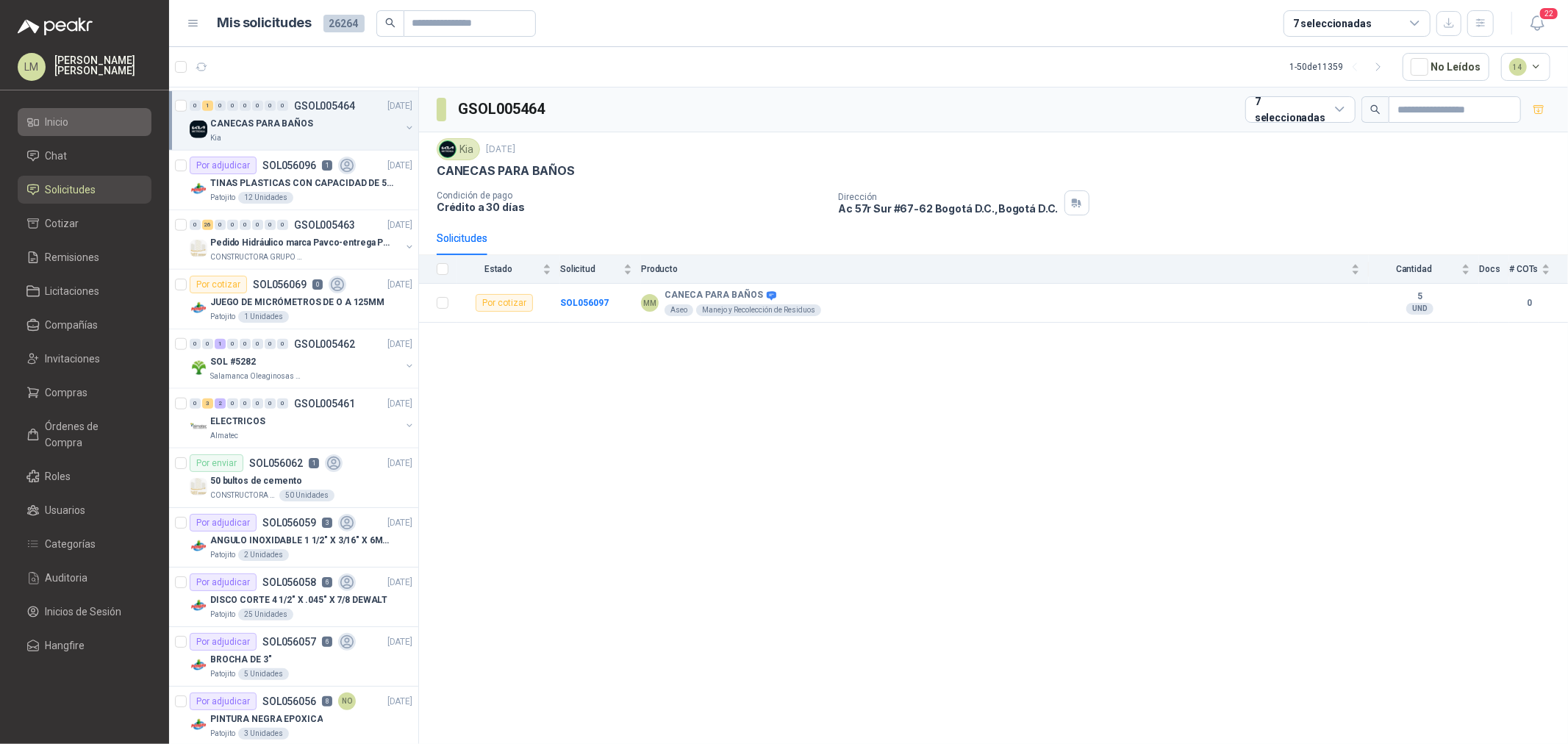
click at [63, 121] on span "Inicio" at bounding box center [57, 122] width 23 height 16
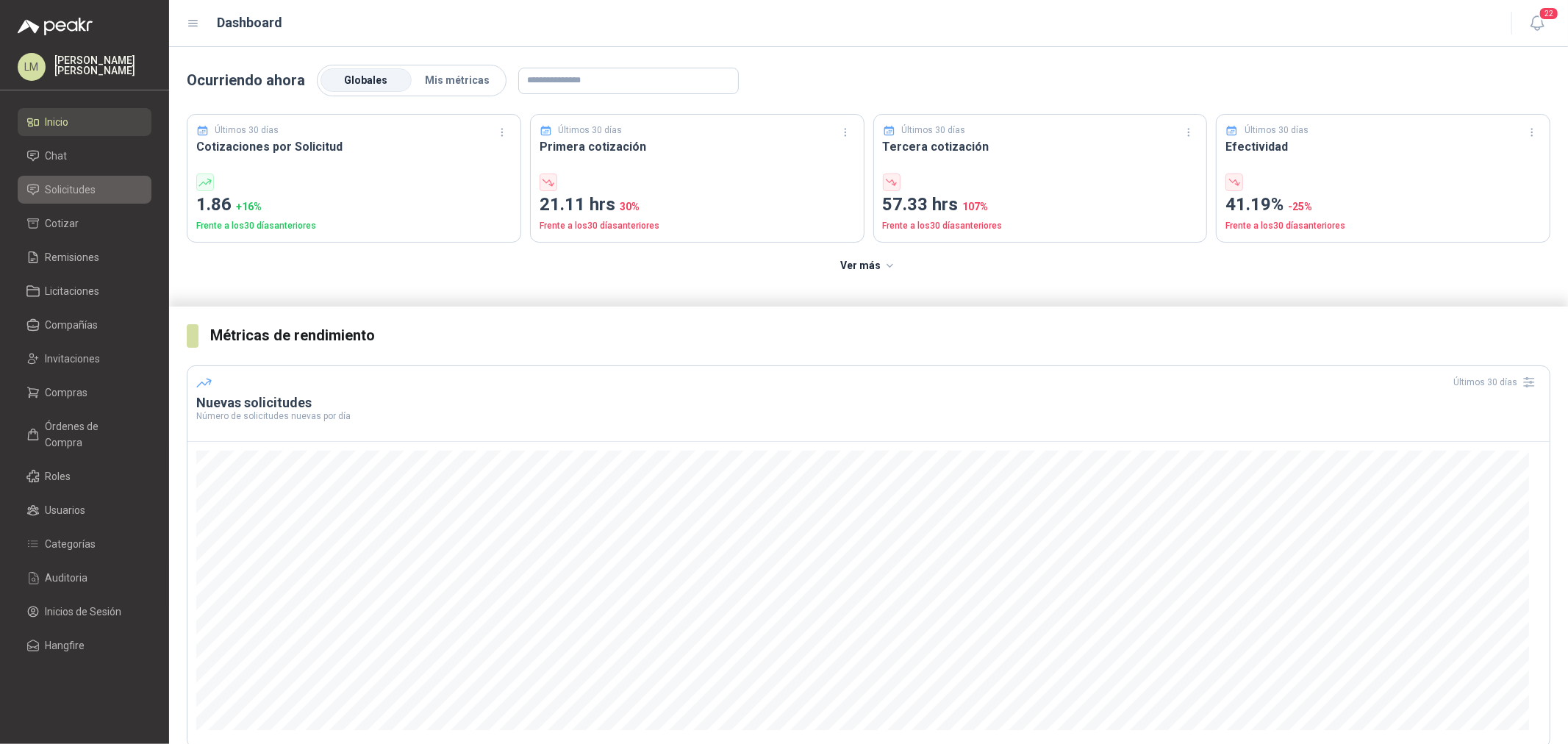
click at [63, 184] on span "Solicitudes" at bounding box center [71, 189] width 51 height 16
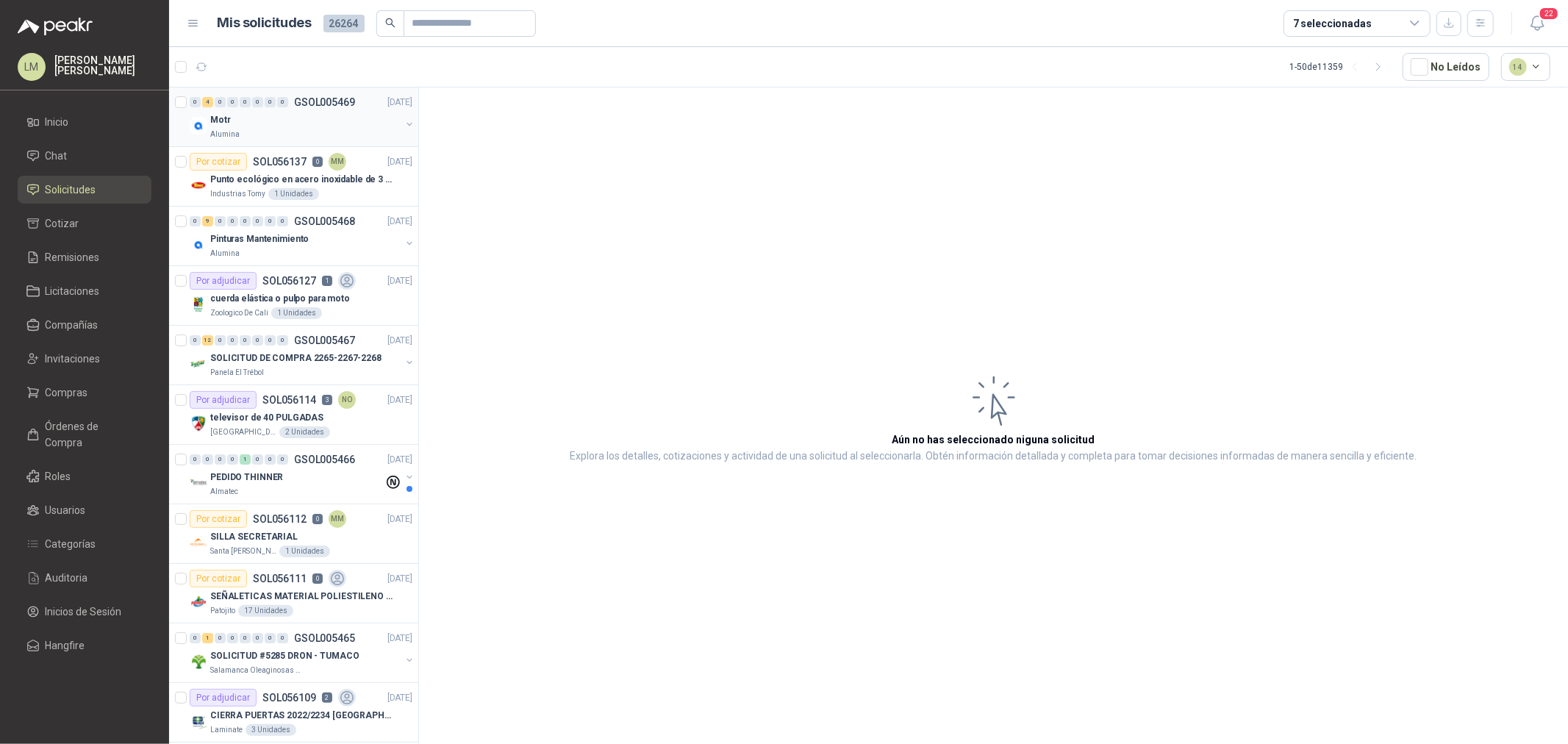
click at [313, 105] on p "GSOL005469" at bounding box center [324, 102] width 61 height 10
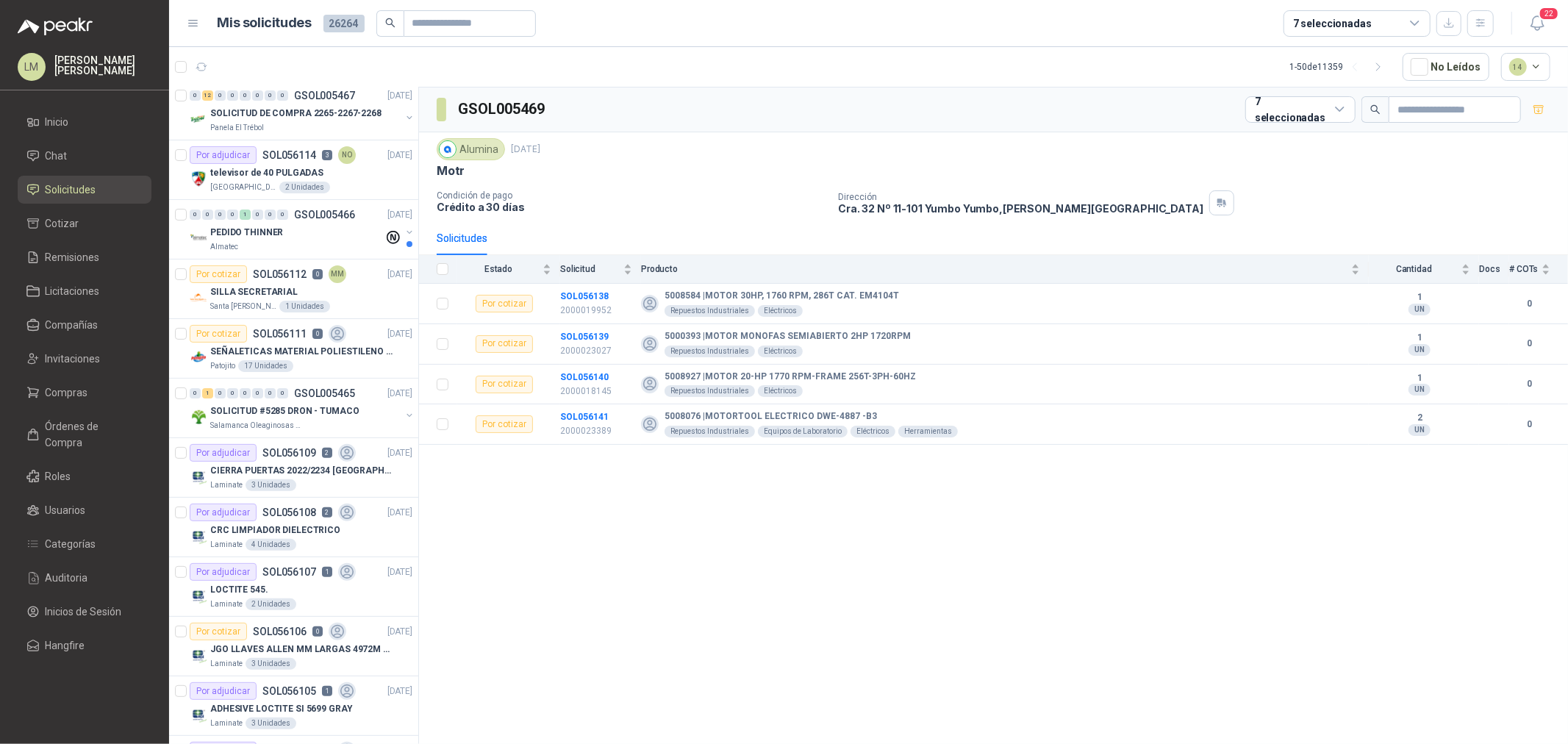
scroll to position [408, 0]
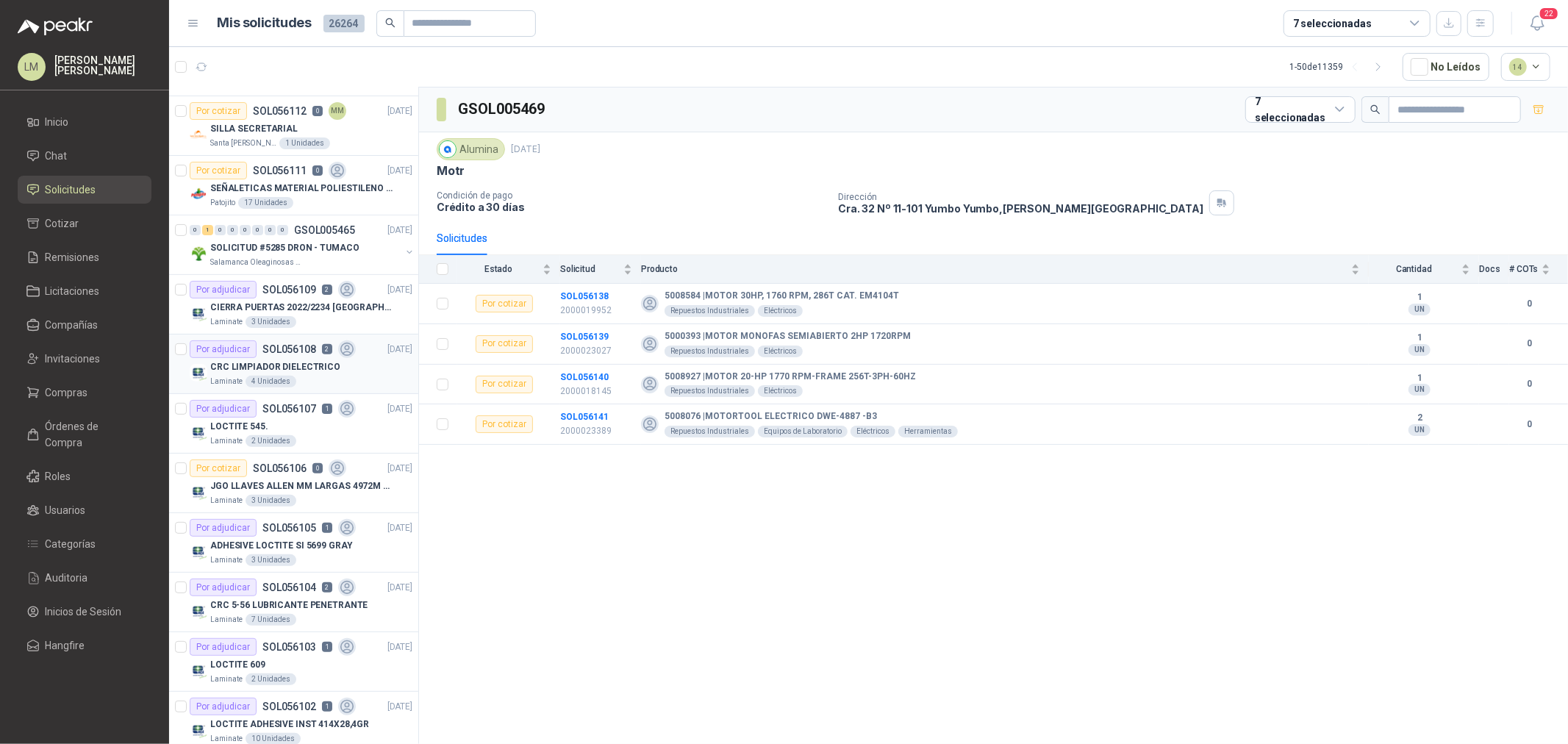
click at [309, 378] on div "Laminate 4 Unidades" at bounding box center [311, 381] width 202 height 12
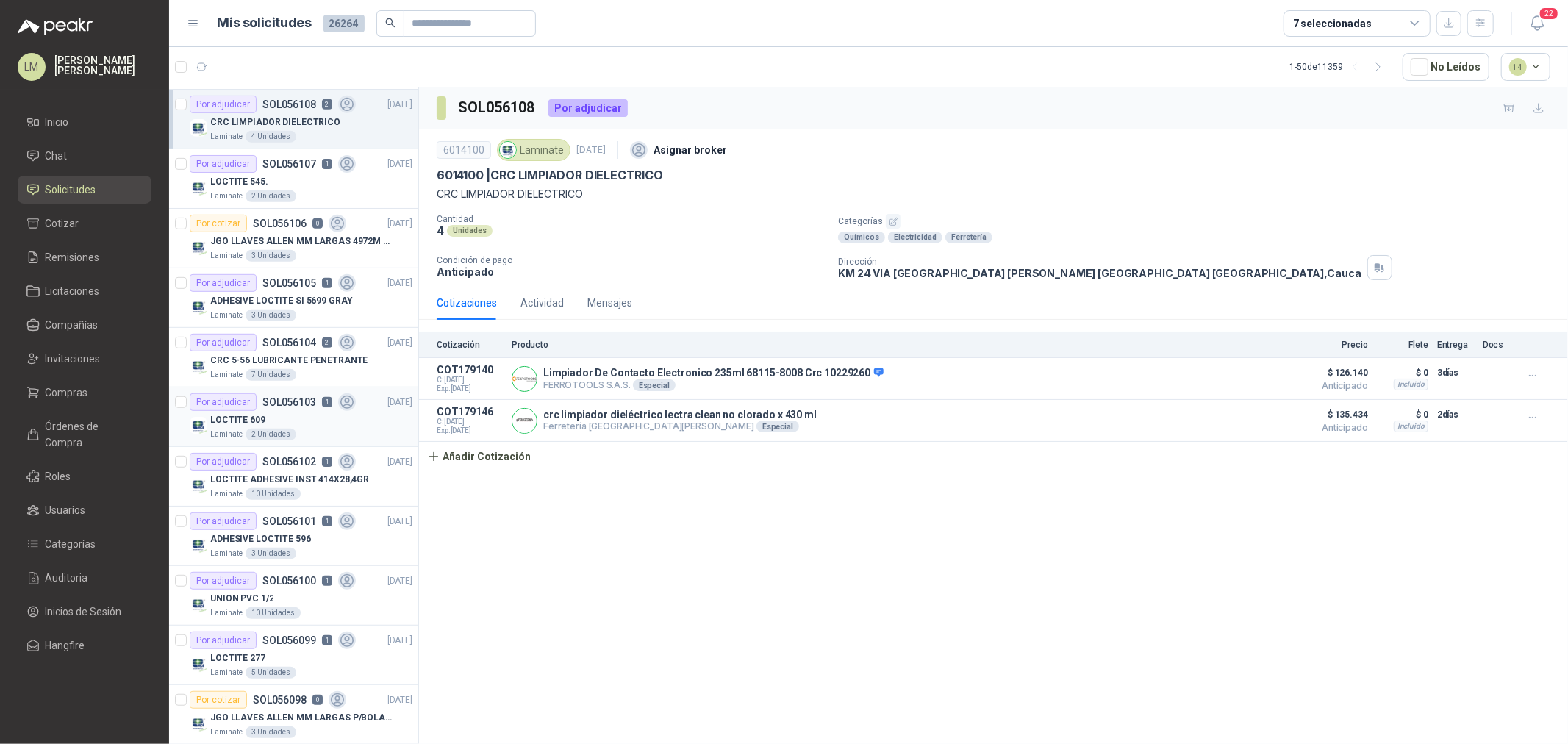
scroll to position [572, 0]
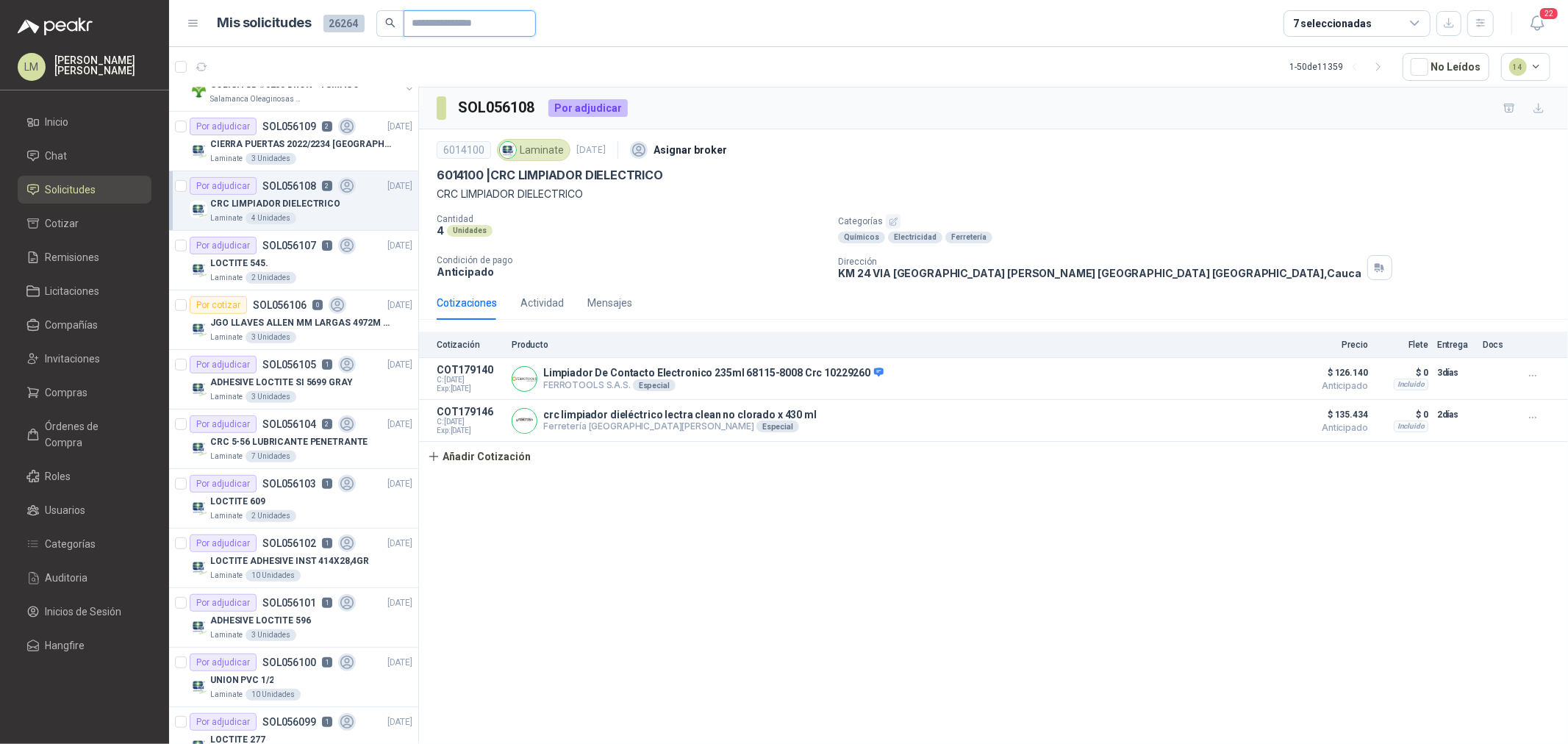
click at [446, 25] on input "text" at bounding box center [463, 23] width 103 height 25
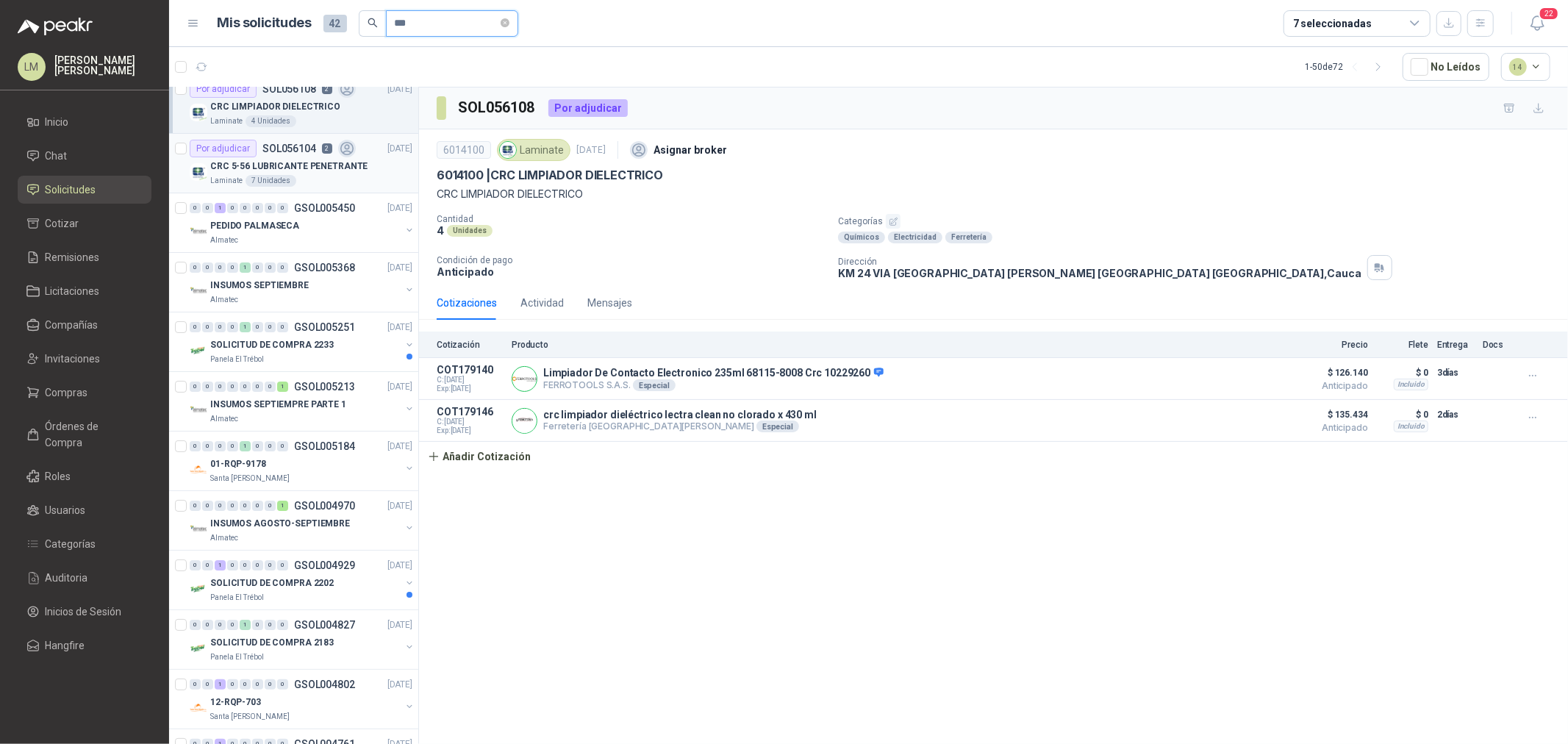
scroll to position [0, 0]
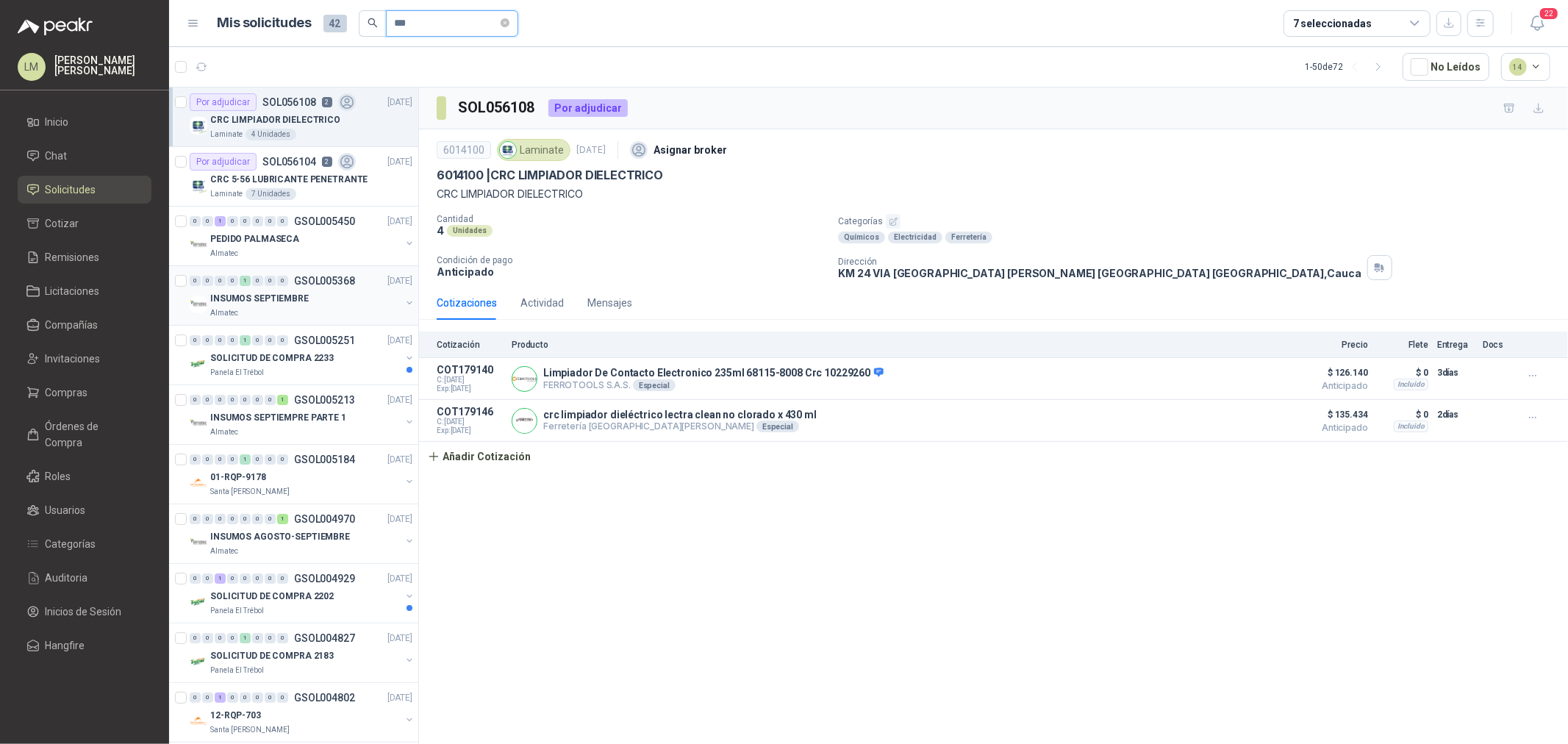
type input "***"
click at [404, 303] on button "button" at bounding box center [409, 303] width 12 height 12
click at [313, 331] on article "Por enviar SOL055356 9 1394 | LUBRICANTE PENETRANTE CRC 556  5 Unidades 4776" at bounding box center [294, 355] width 249 height 59
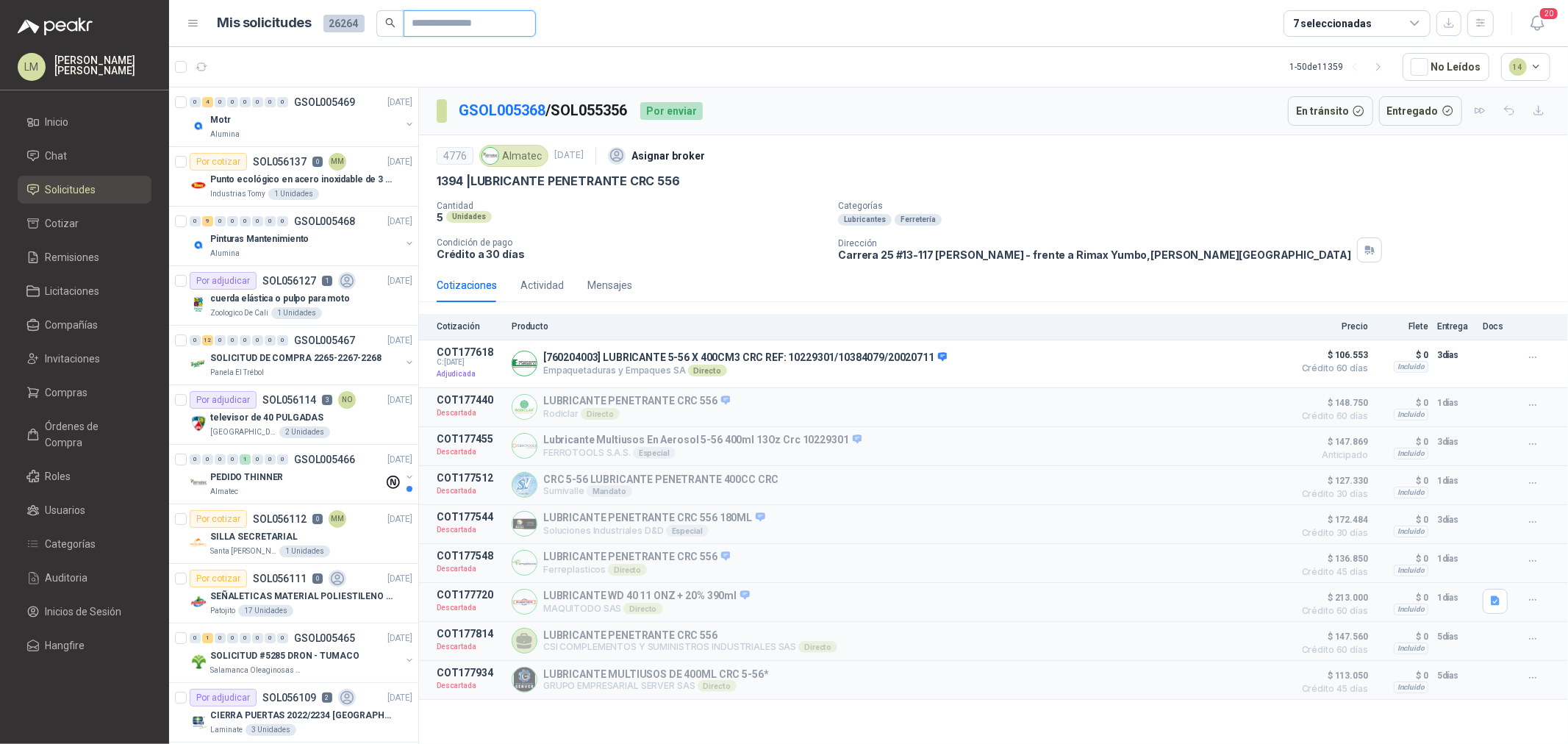
click at [417, 31] on input "text" at bounding box center [463, 23] width 103 height 25
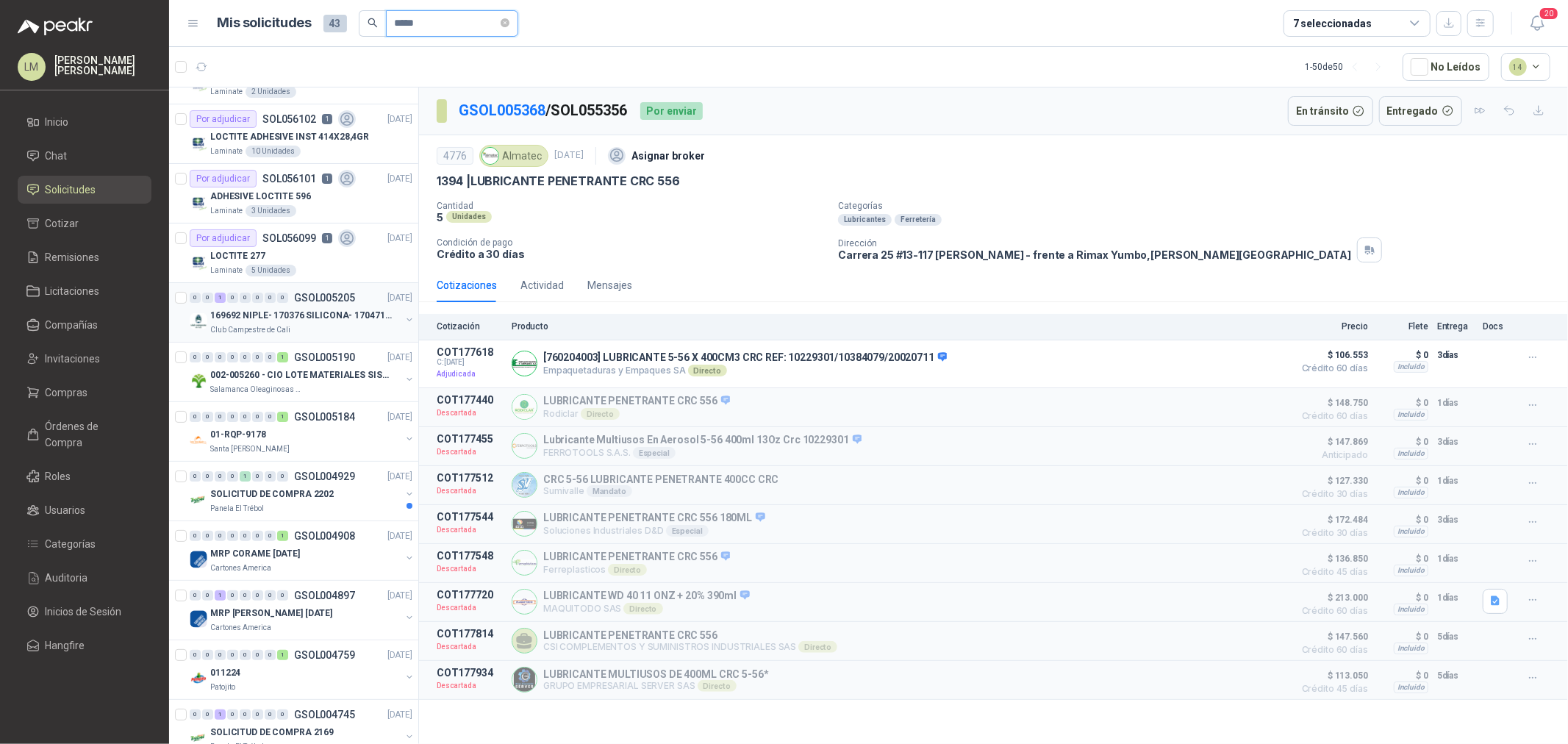
scroll to position [163, 0]
type input "*****"
click at [404, 379] on button "button" at bounding box center [409, 378] width 12 height 12
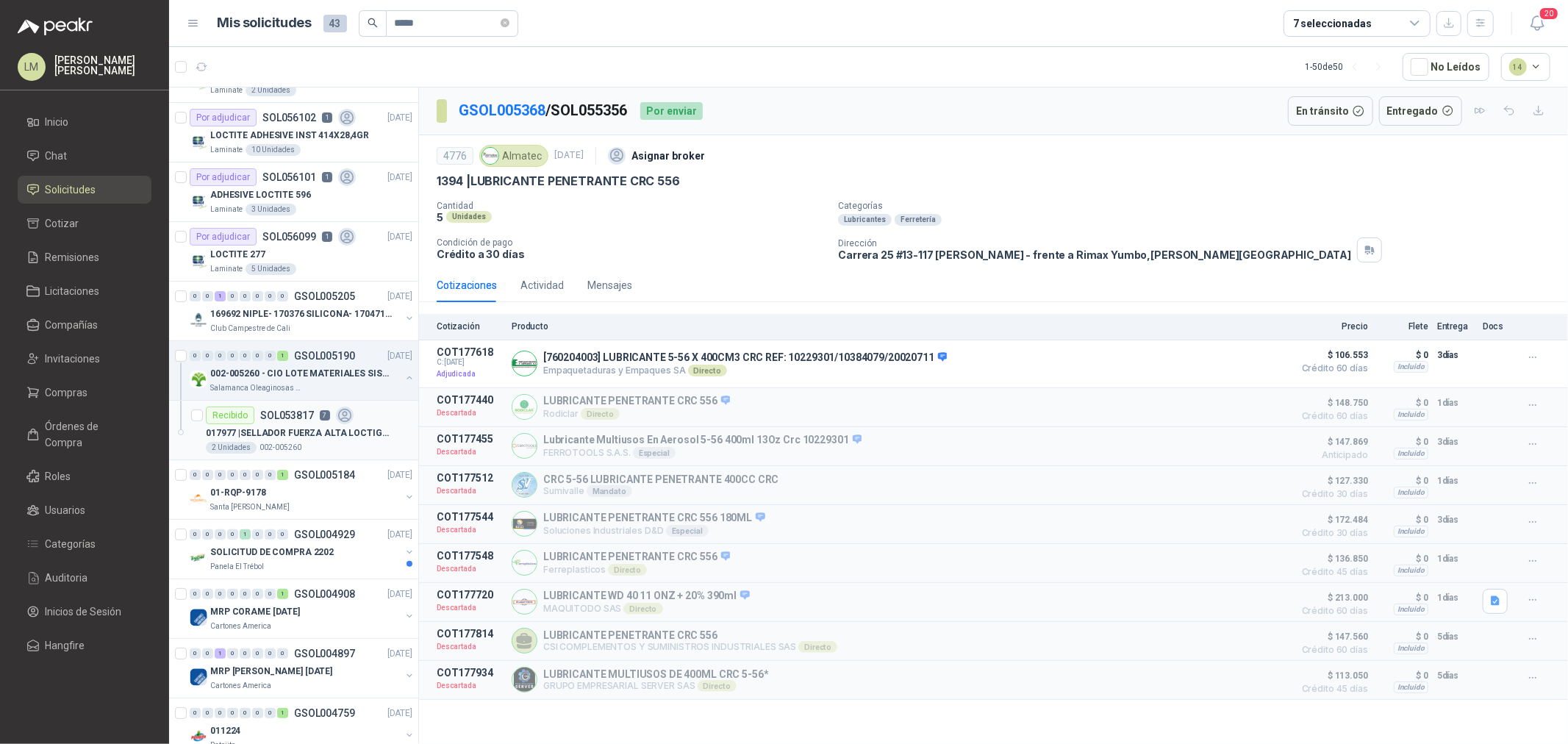
click at [331, 424] on div "017977 | SELLADOR FUERZA ALTA LOCTIGAS" at bounding box center [309, 433] width 206 height 18
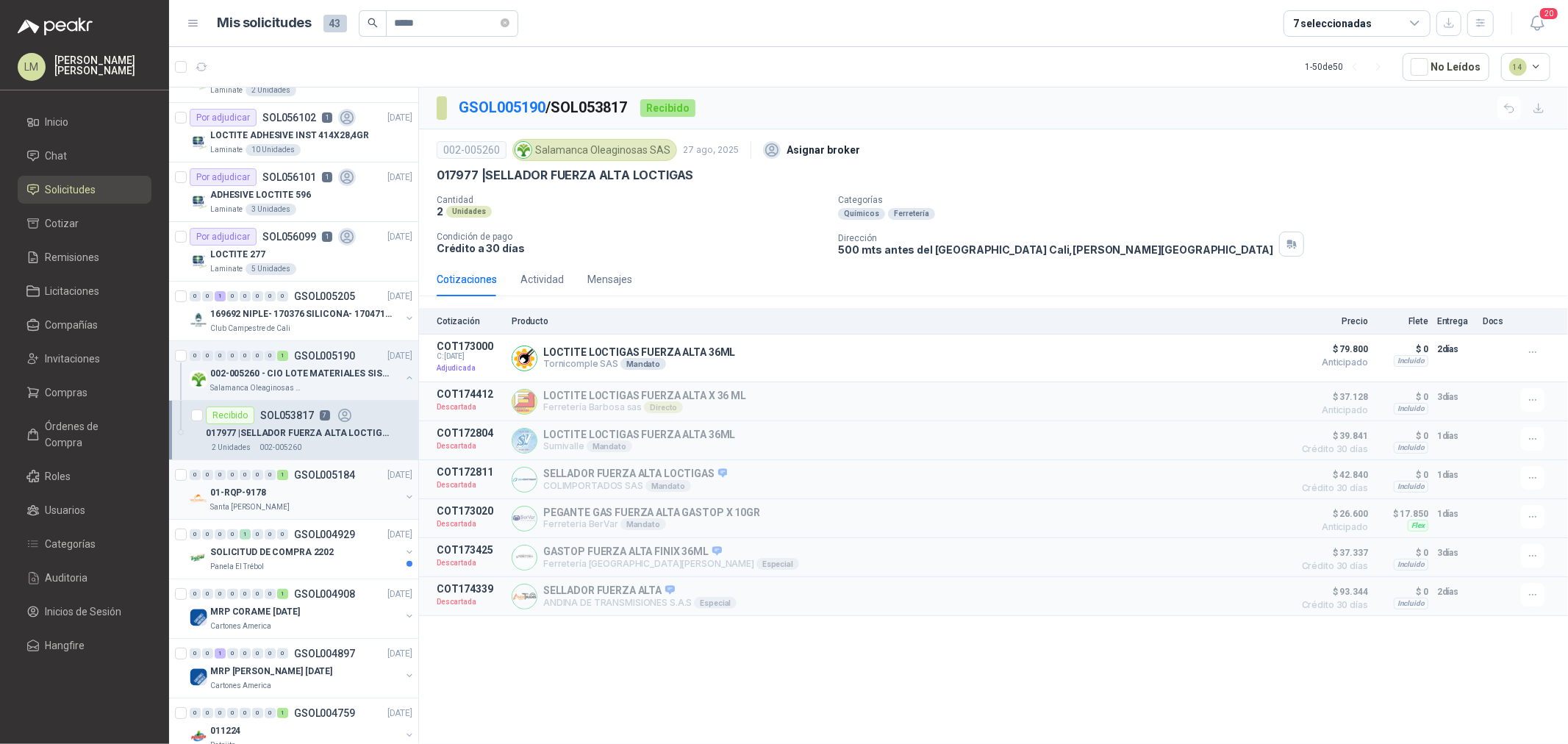
click at [404, 500] on button "button" at bounding box center [409, 497] width 12 height 12
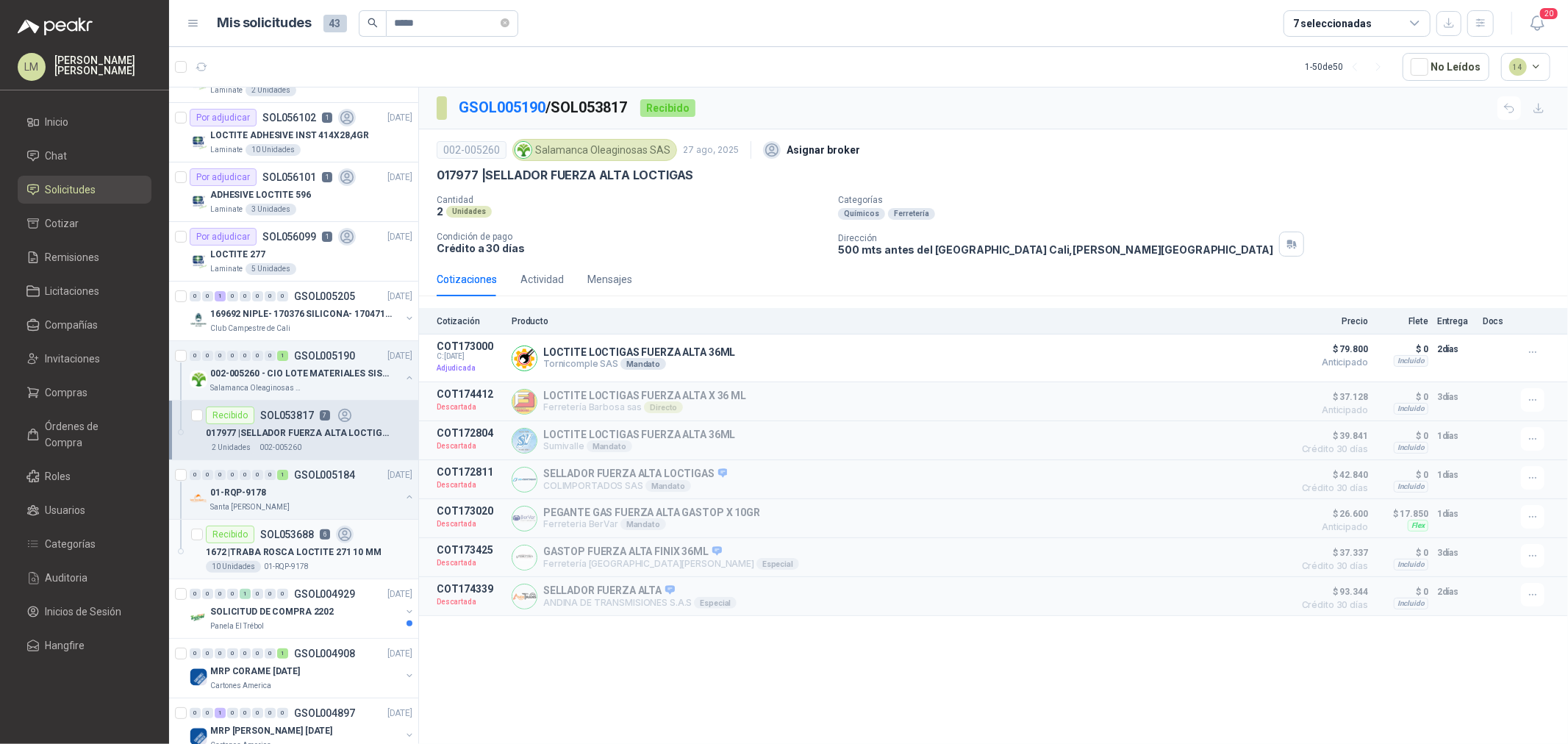
click at [283, 549] on p "1672 | TRABA ROSCA LOCTITE 271 10 MM" at bounding box center [294, 552] width 176 height 14
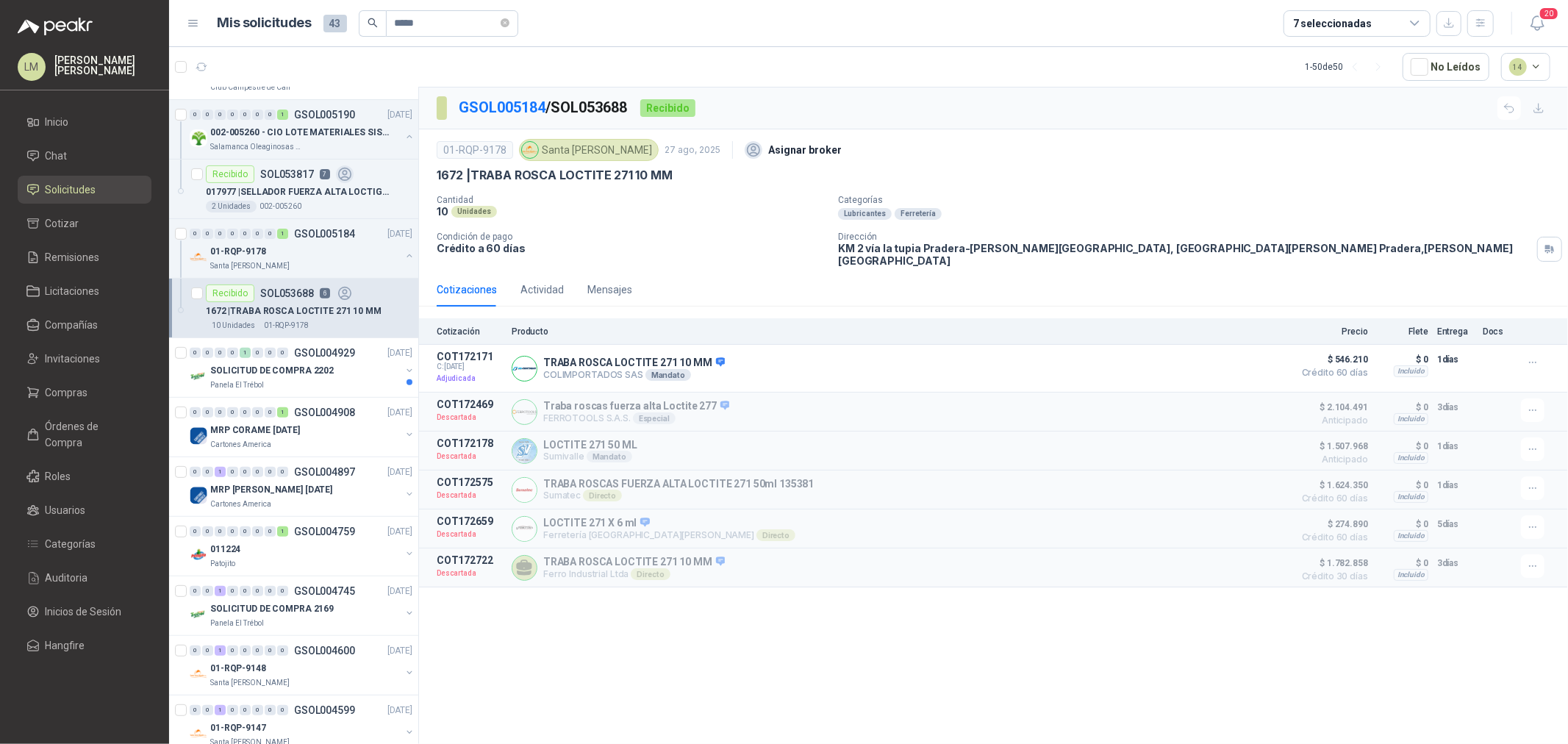
scroll to position [408, 0]
click at [404, 429] on button "button" at bounding box center [409, 430] width 12 height 12
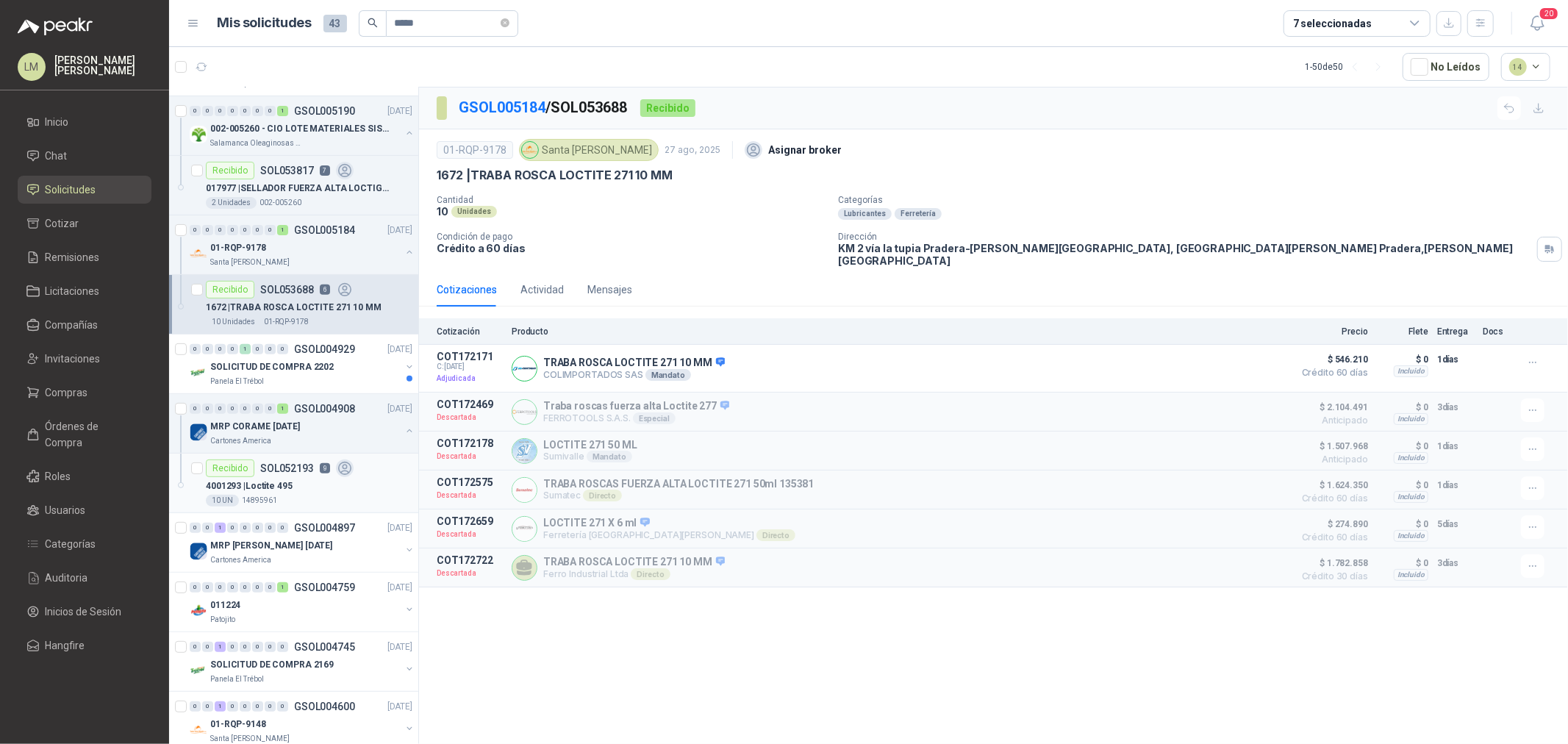
click at [337, 475] on icon at bounding box center [345, 469] width 17 height 17
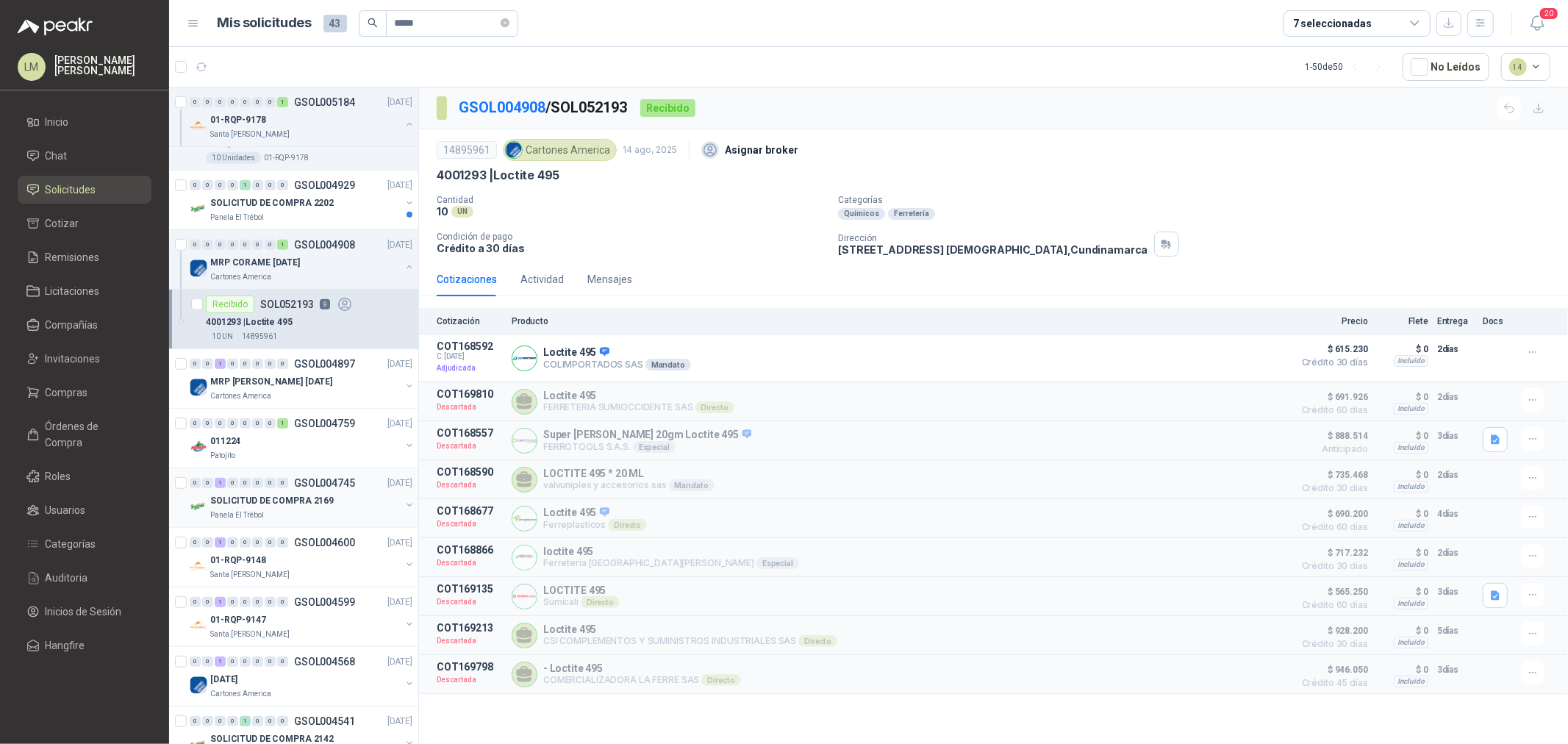
scroll to position [653, 0]
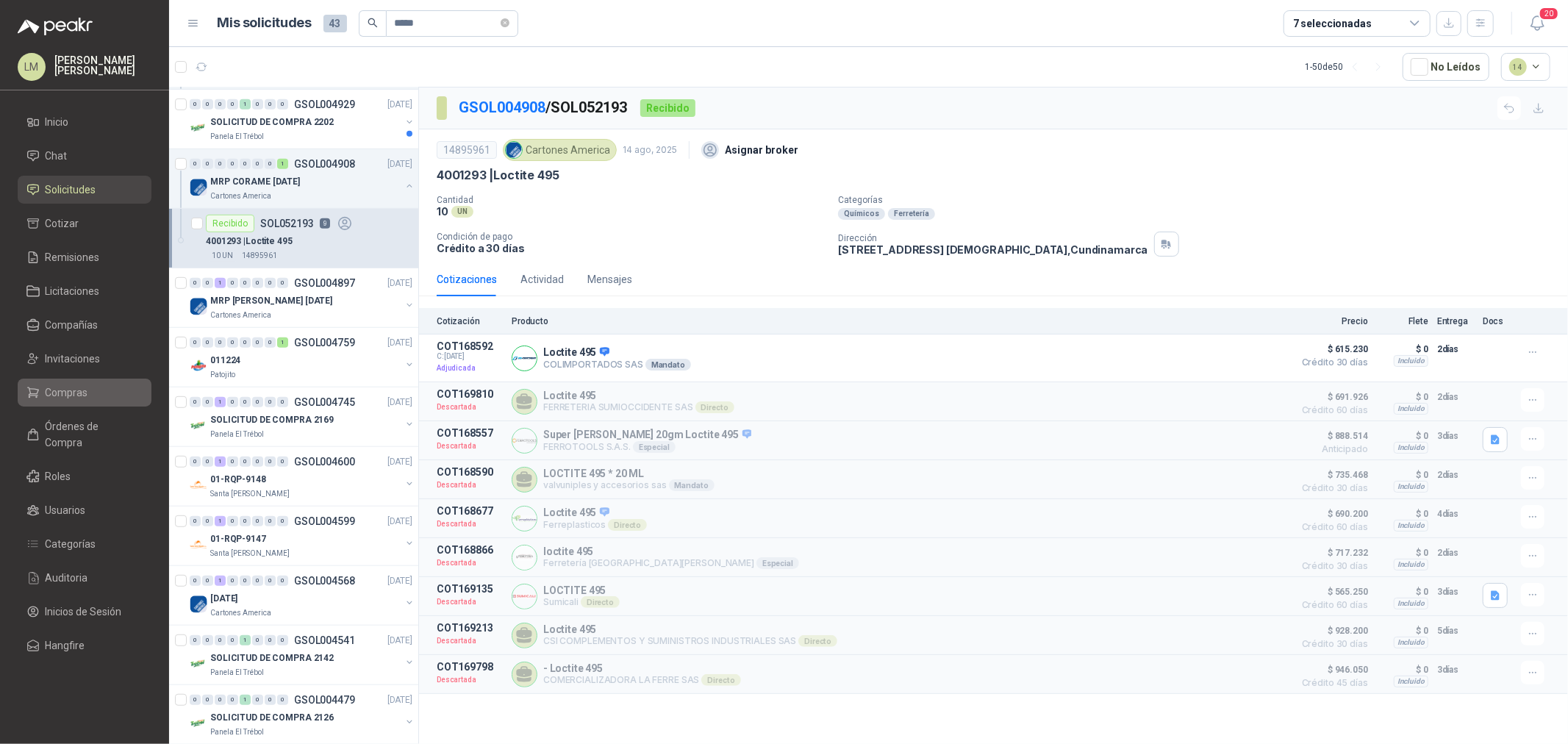
click at [72, 396] on span "Compras" at bounding box center [66, 392] width 42 height 16
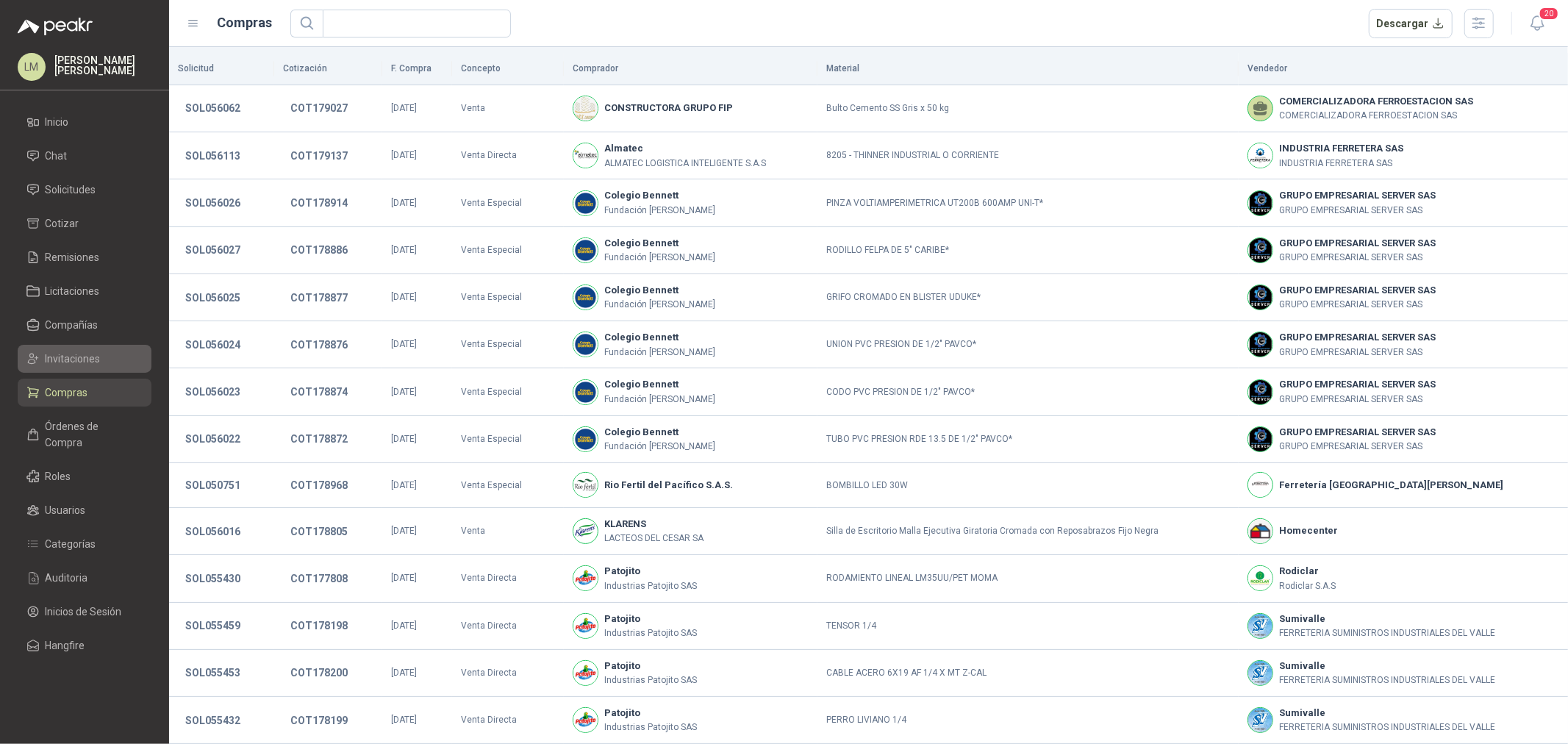
click at [64, 361] on span "Invitaciones" at bounding box center [73, 358] width 55 height 16
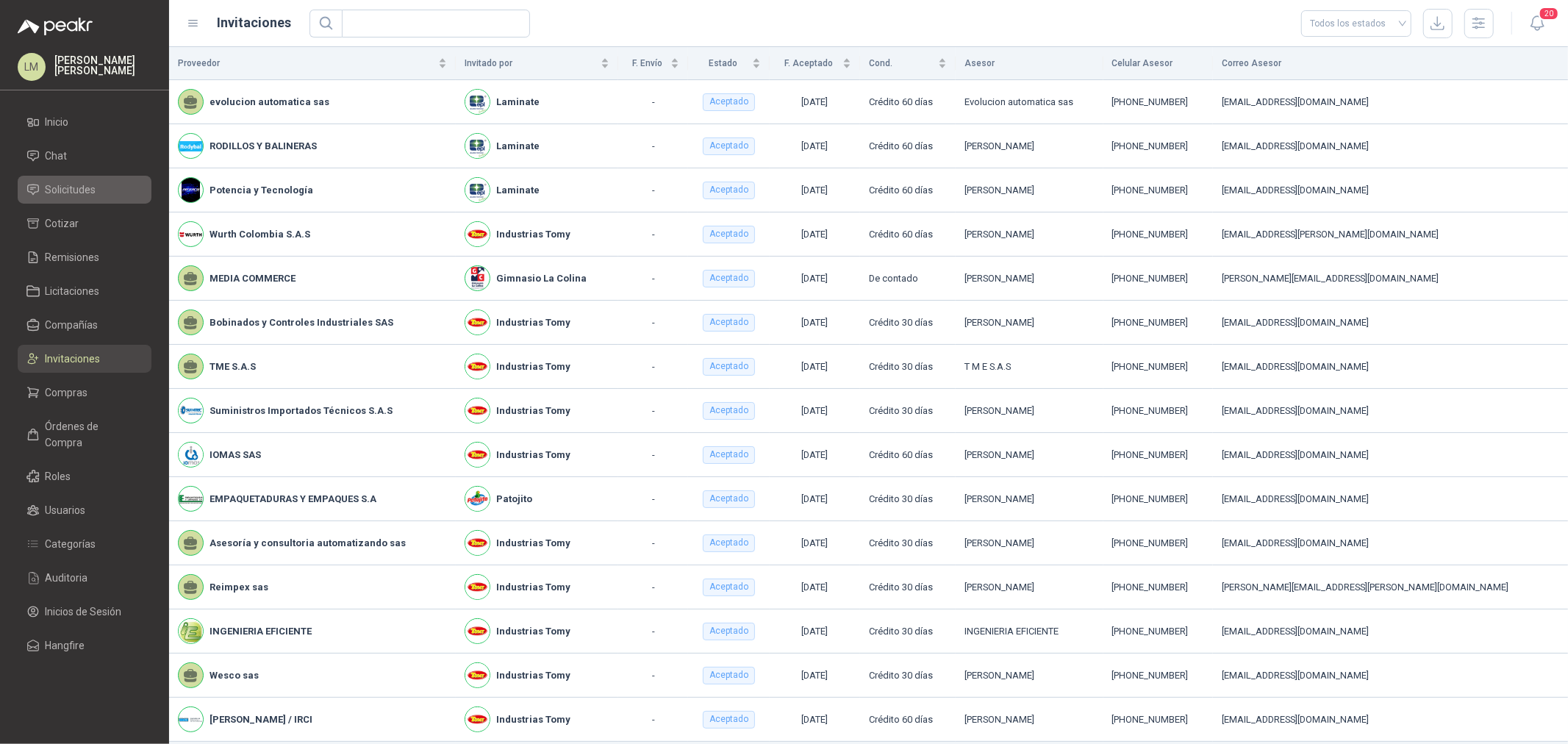
click at [73, 202] on link "Solicitudes" at bounding box center [84, 190] width 134 height 28
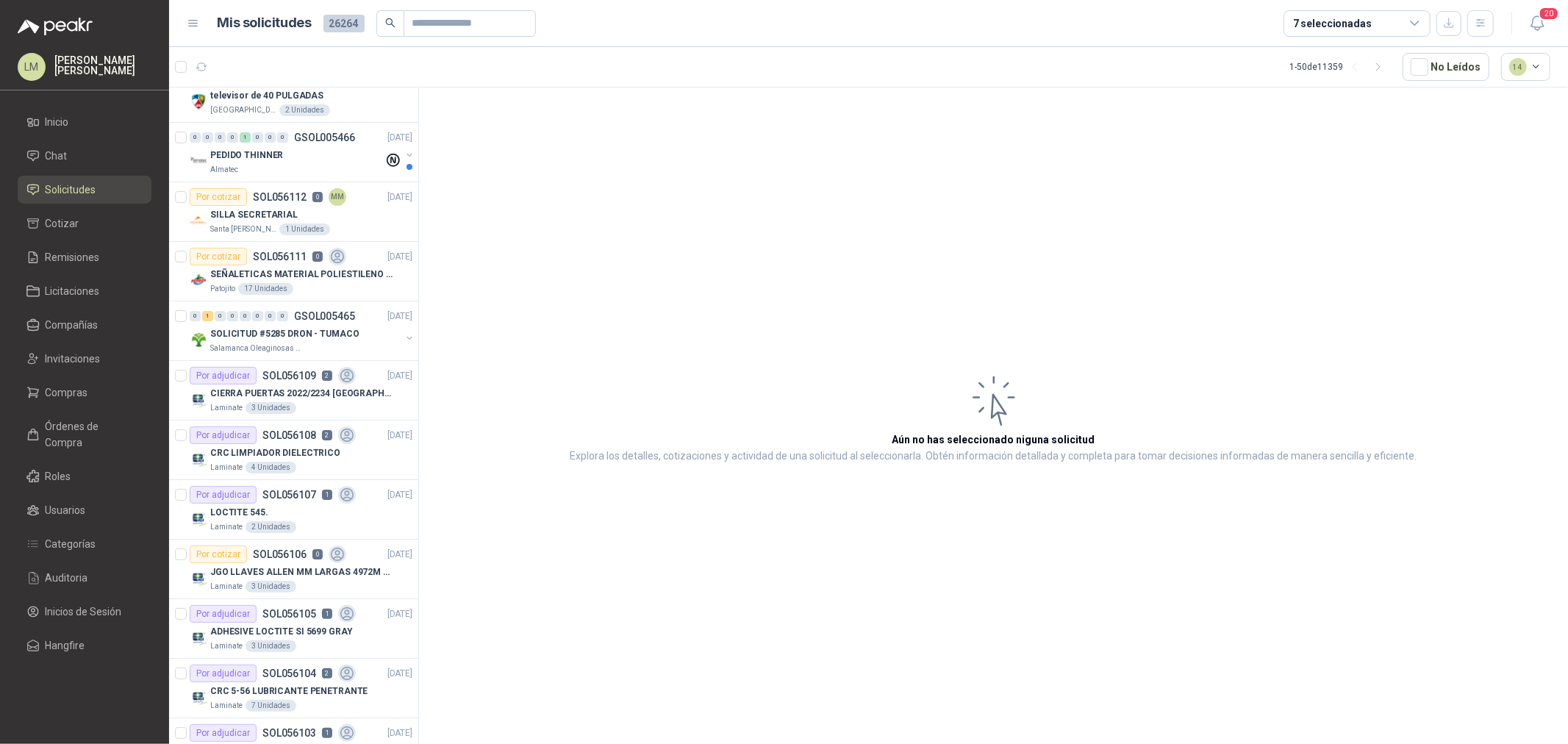
scroll to position [327, 0]
click at [297, 311] on p "GSOL005465" at bounding box center [324, 311] width 61 height 10
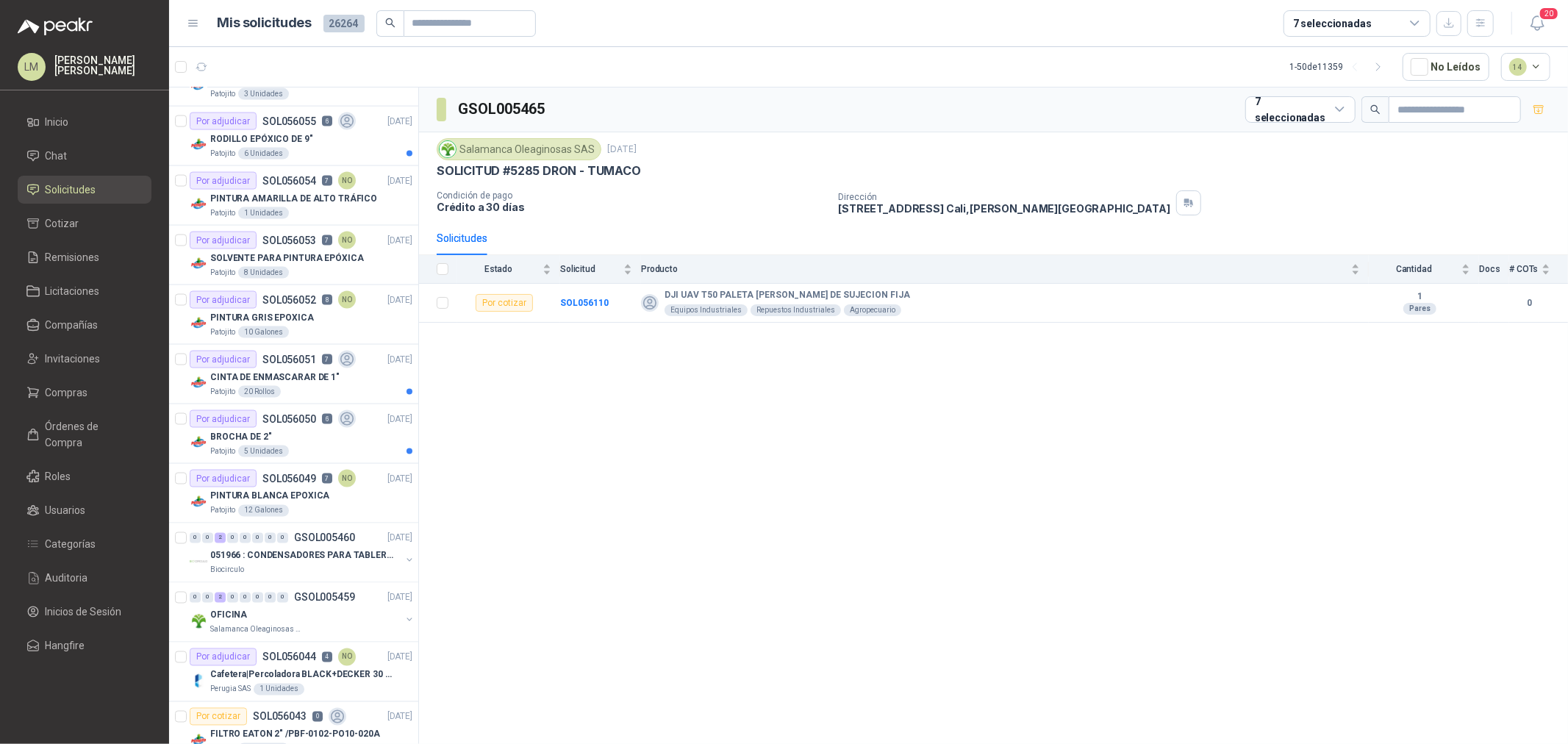
scroll to position [2124, 0]
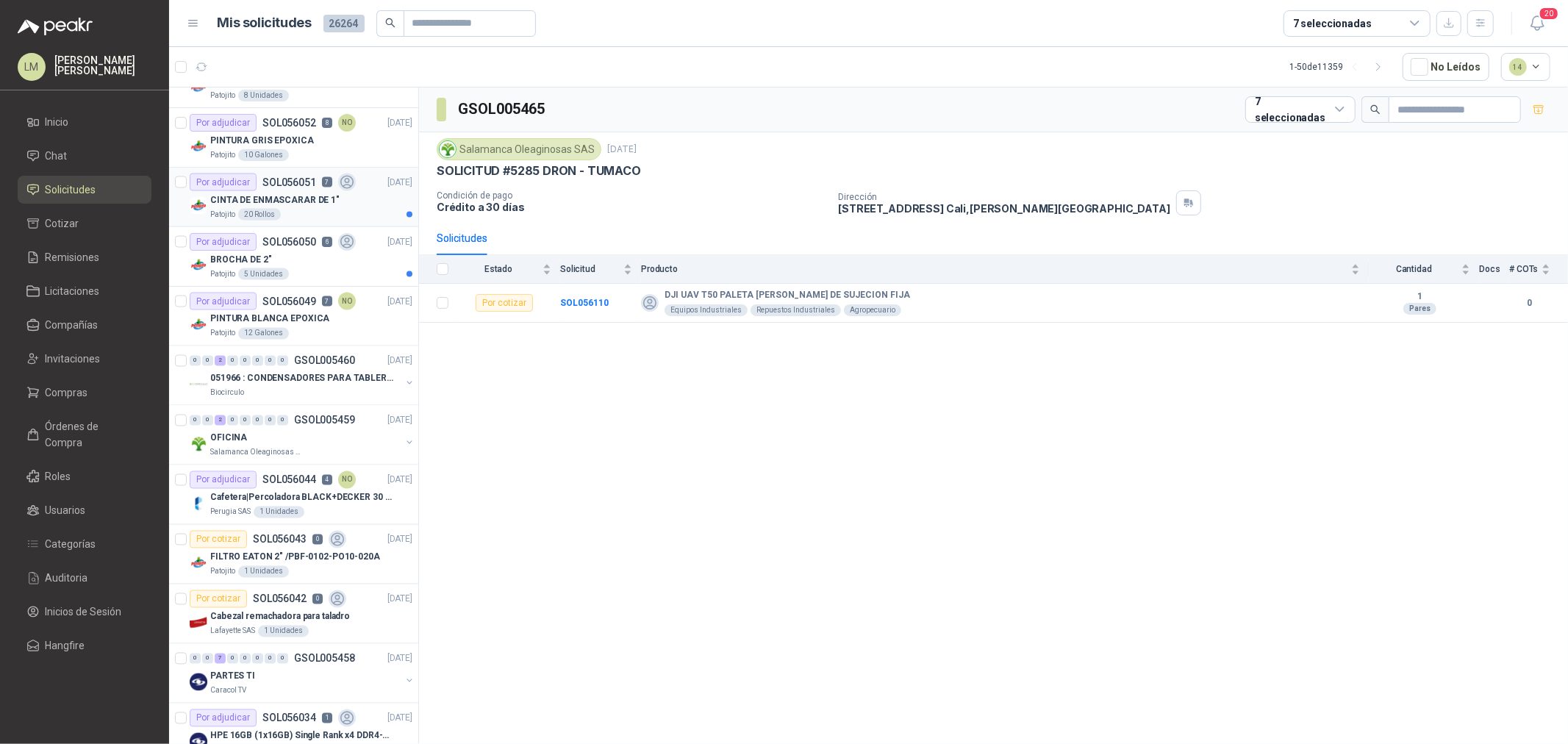
click at [305, 199] on p "CINTA DE ENMASCARAR DE 1"" at bounding box center [275, 200] width 130 height 14
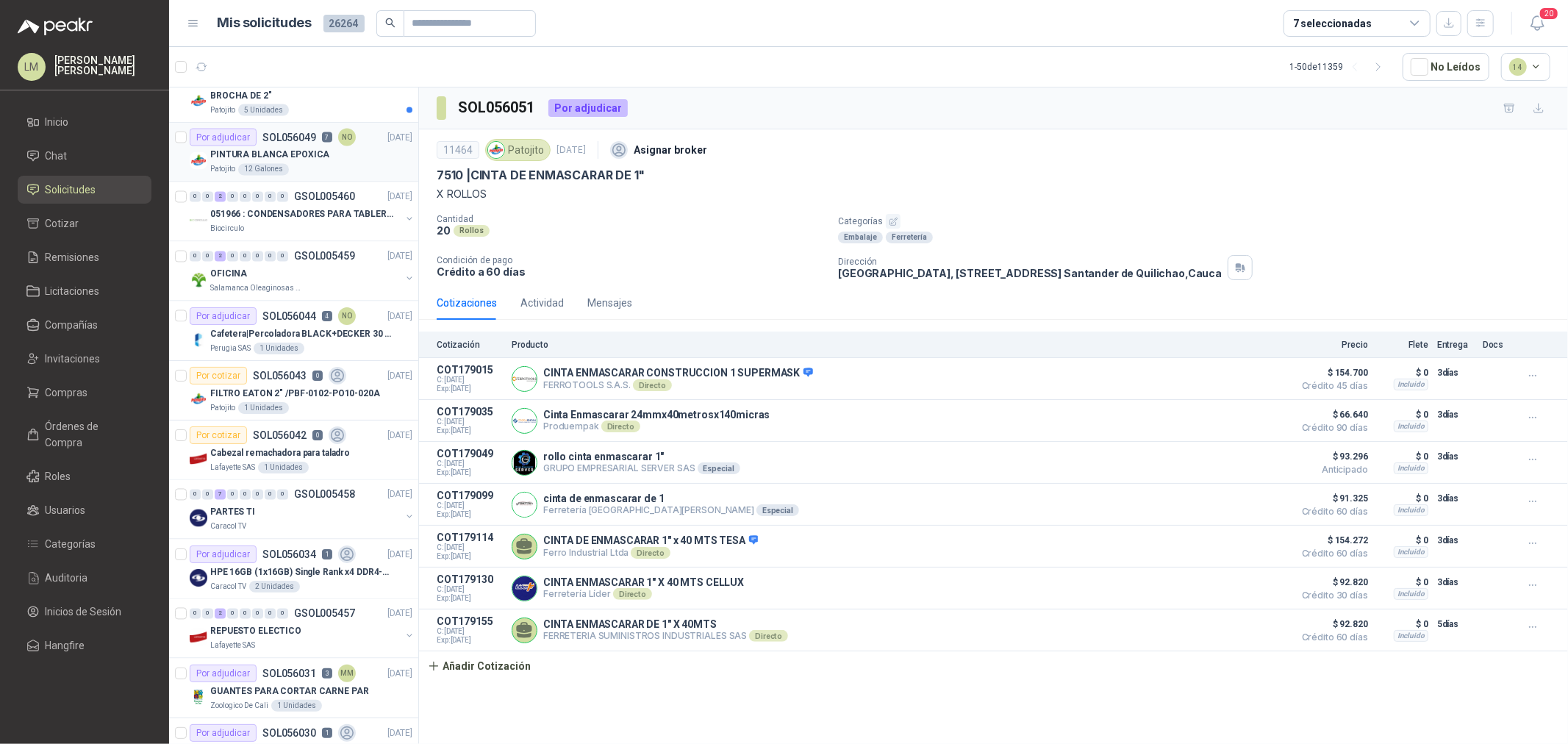
scroll to position [2349, 0]
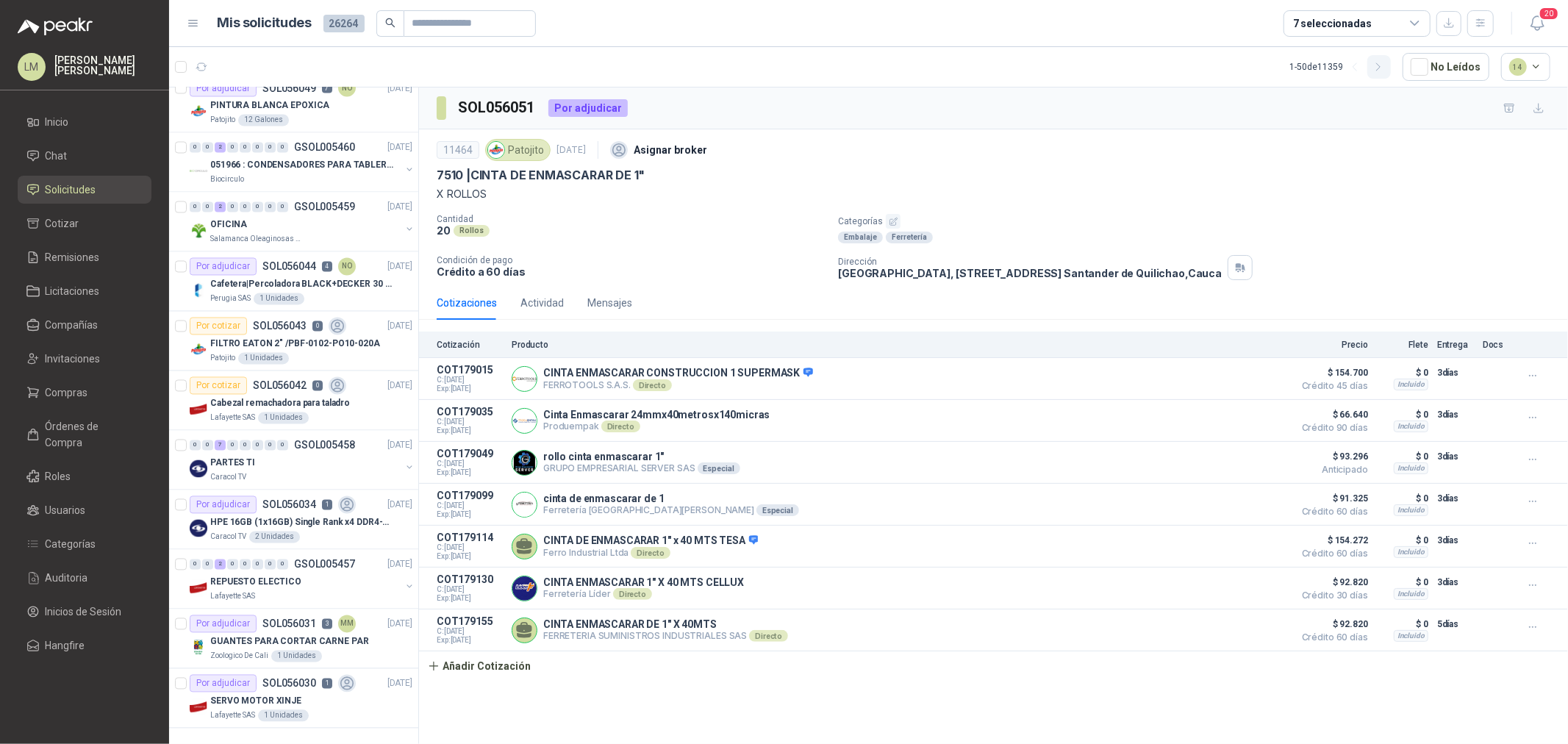
click at [1384, 64] on icon "button" at bounding box center [1379, 67] width 12 height 12
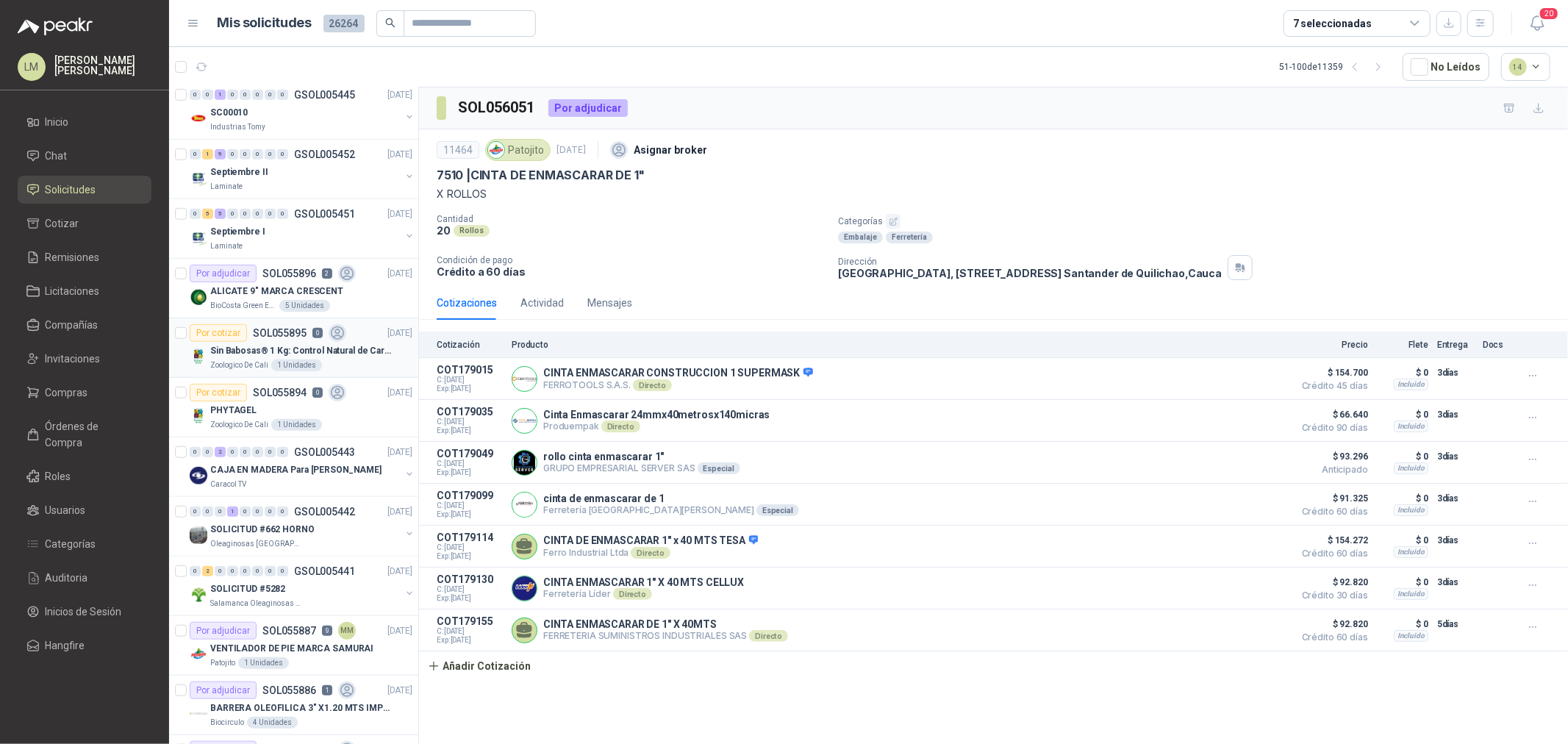
scroll to position [797, 0]
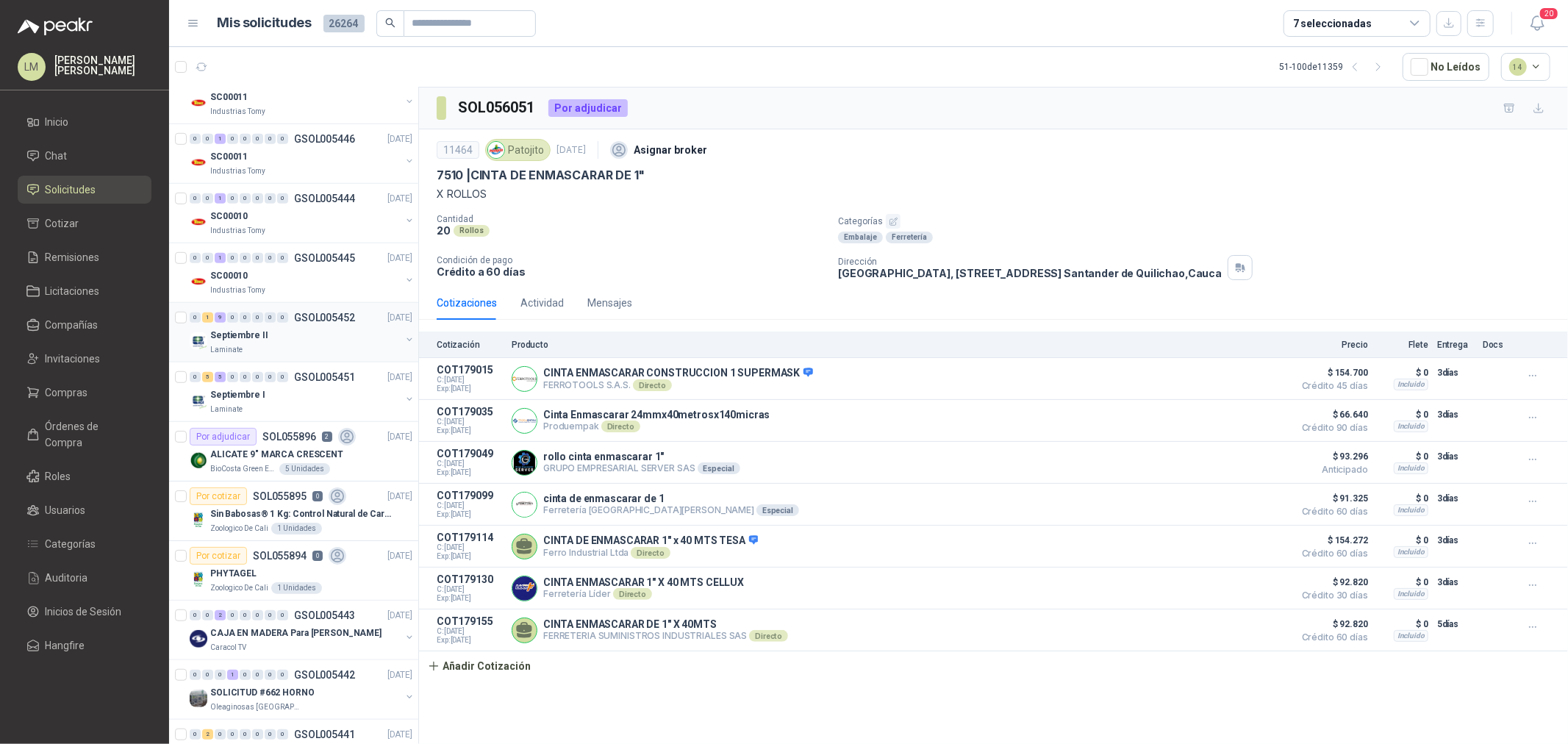
click at [304, 324] on div "0 1 9 0 0 0 0 0 GSOL005452 15/09/25" at bounding box center [303, 318] width 226 height 18
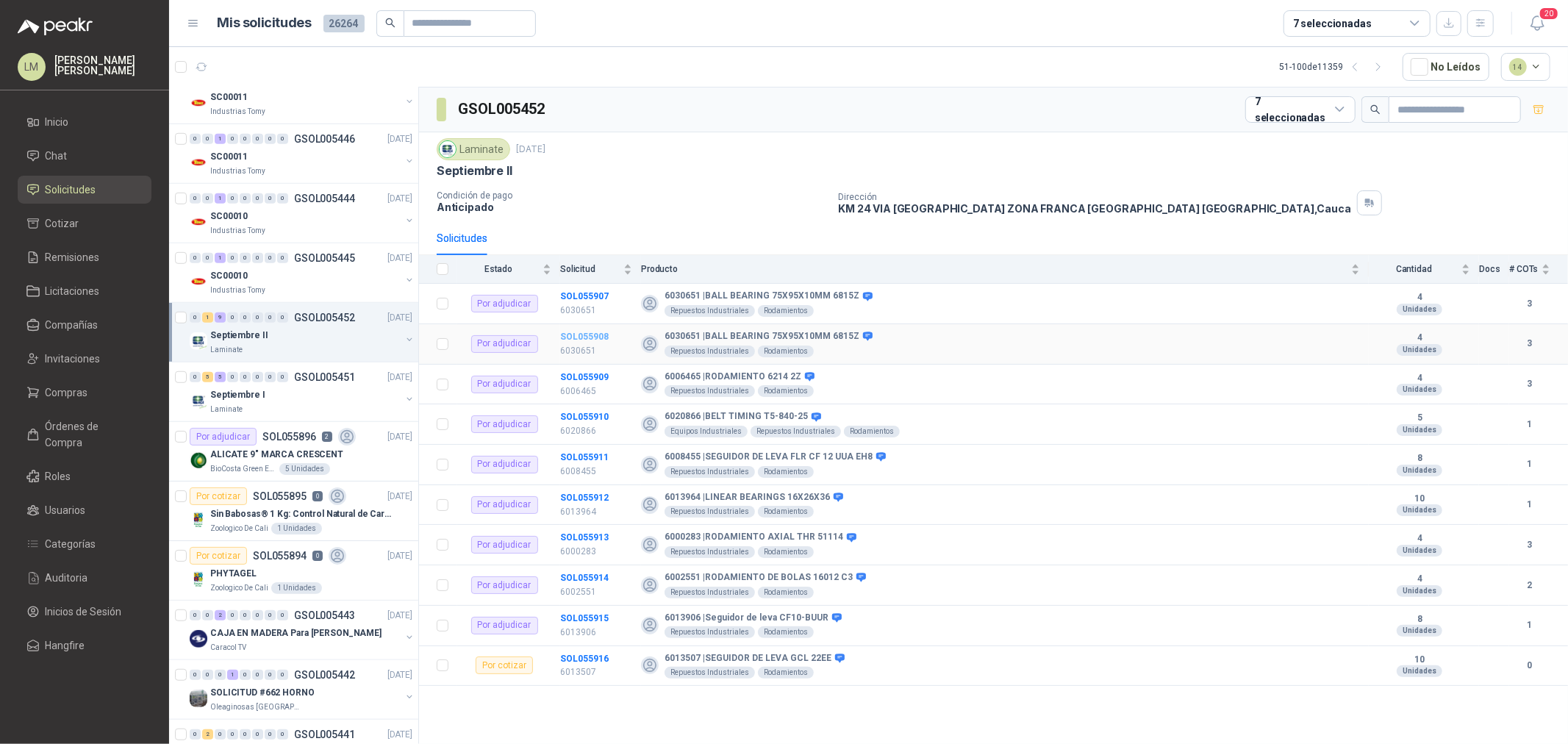
click at [599, 337] on b "SOL055908" at bounding box center [584, 336] width 49 height 10
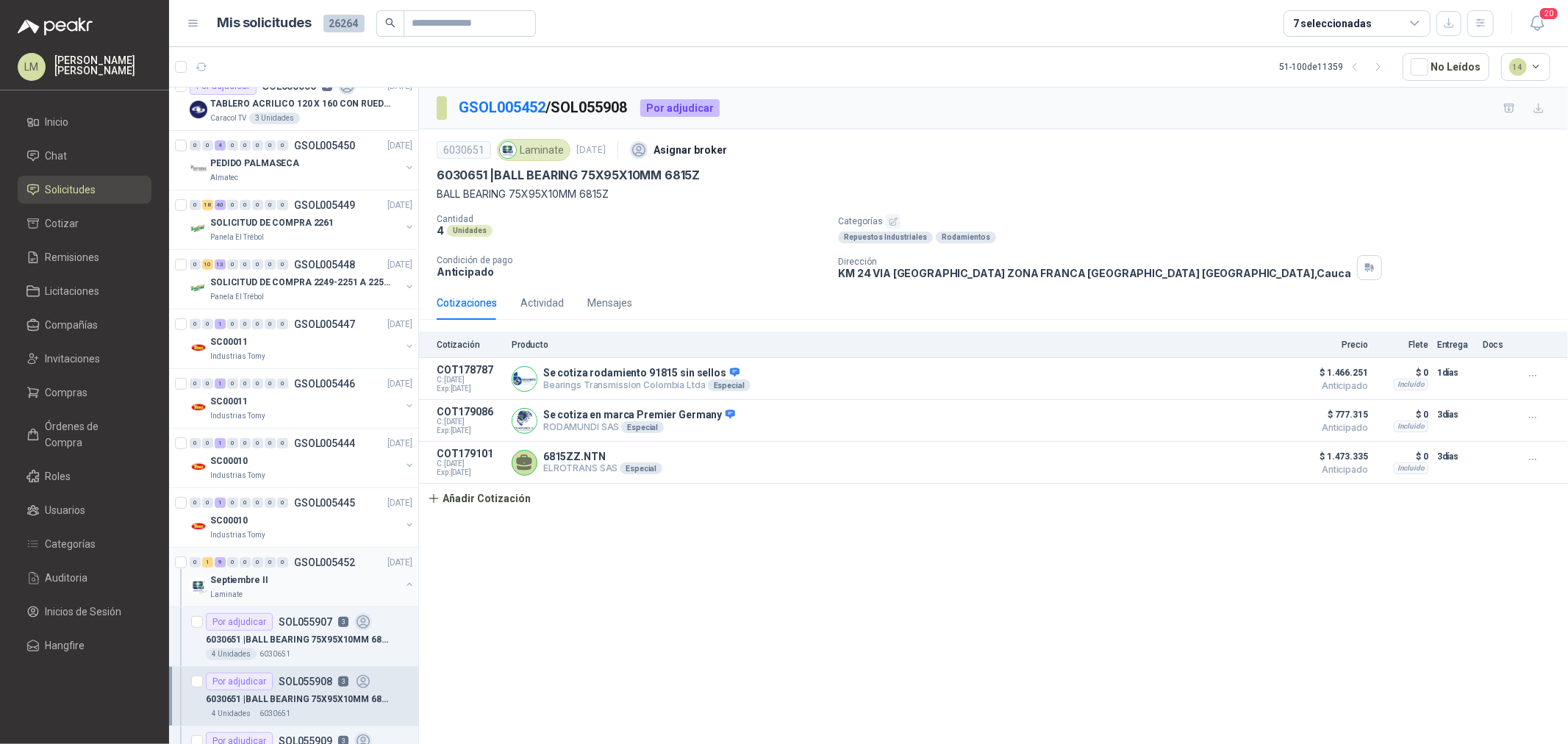
scroll to position [389, 0]
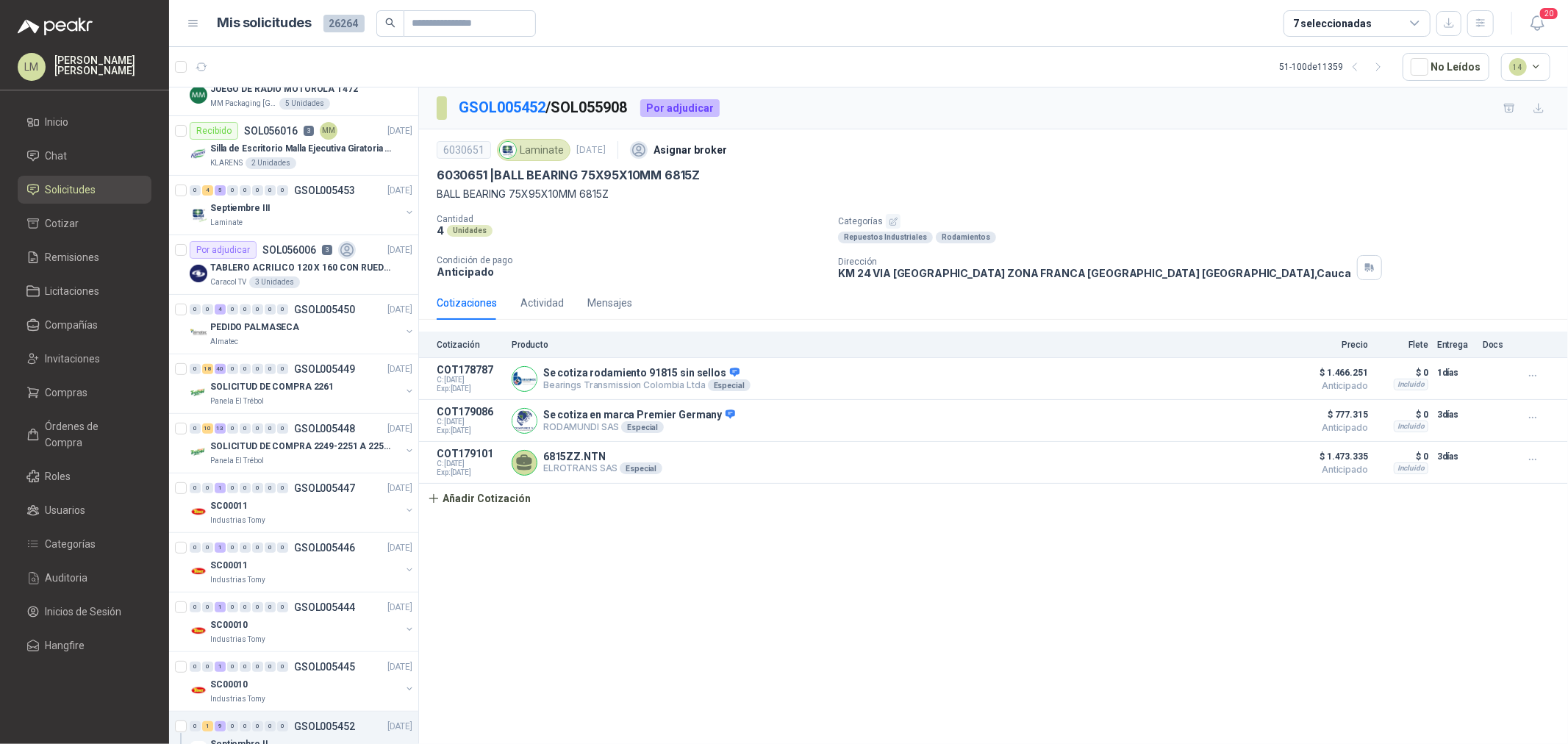
click at [1336, 26] on div "7 seleccionadas" at bounding box center [1332, 23] width 79 height 16
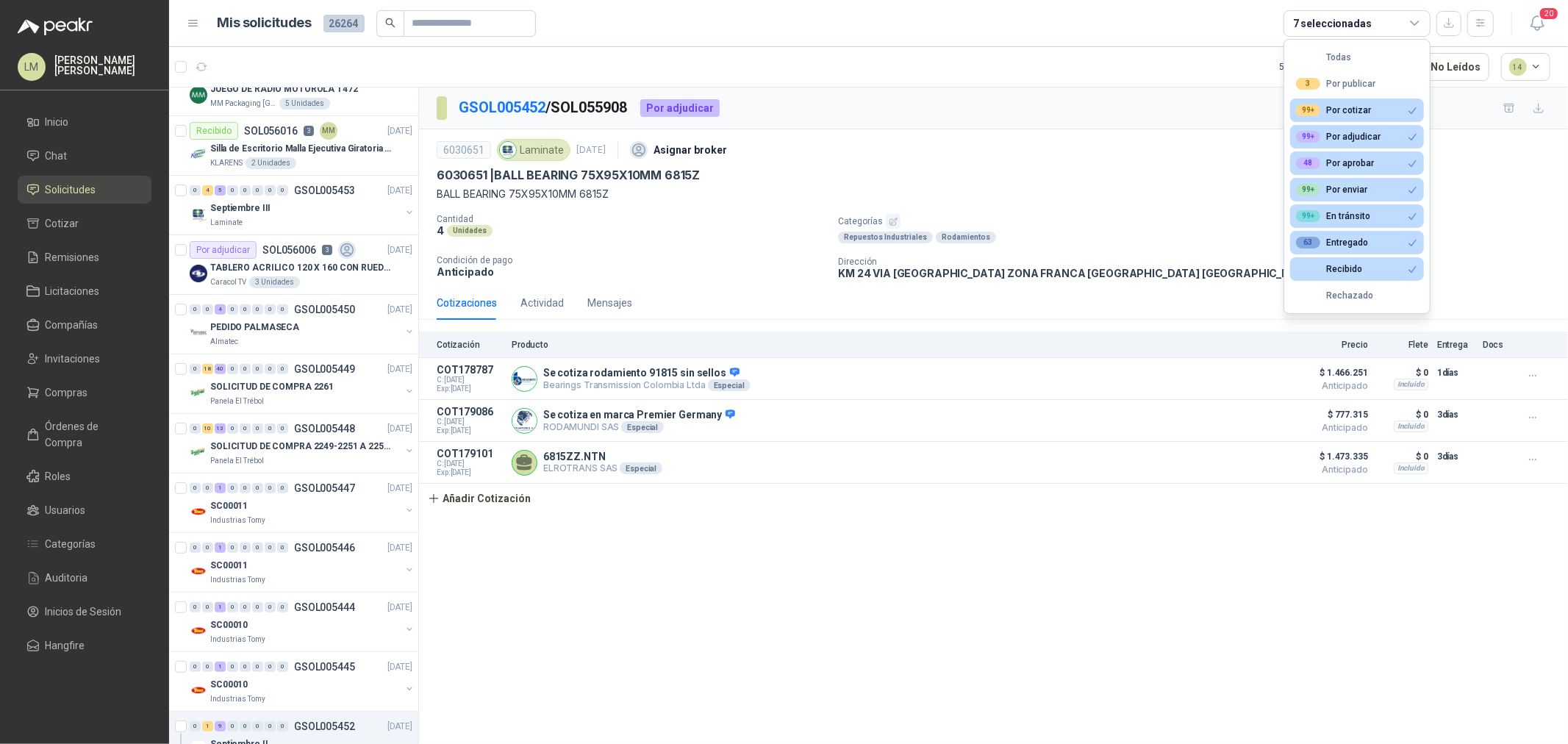
click at [1075, 155] on div "6030651 Laminate 15 sept, 2025 Asignar broker" at bounding box center [993, 150] width 1114 height 29
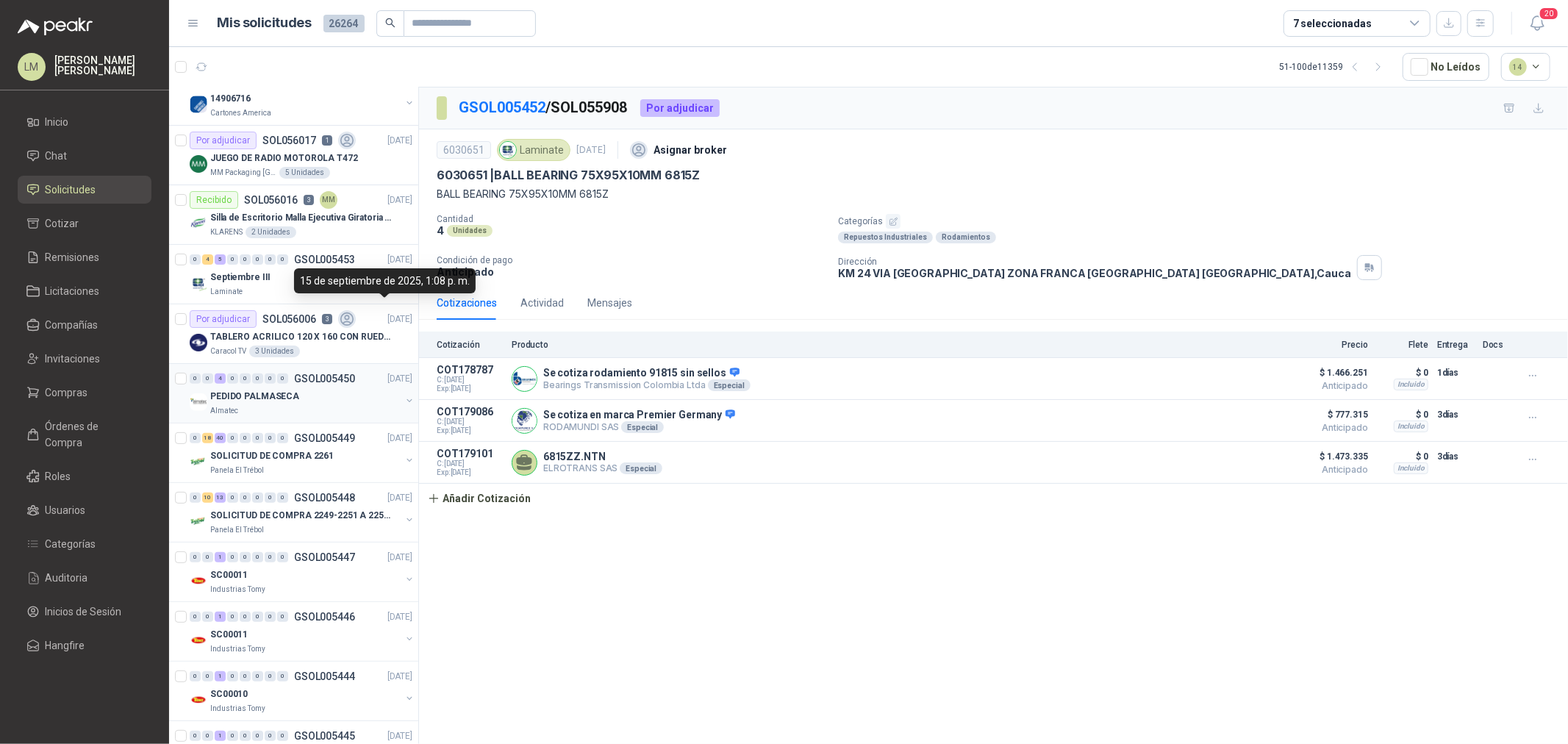
scroll to position [225, 0]
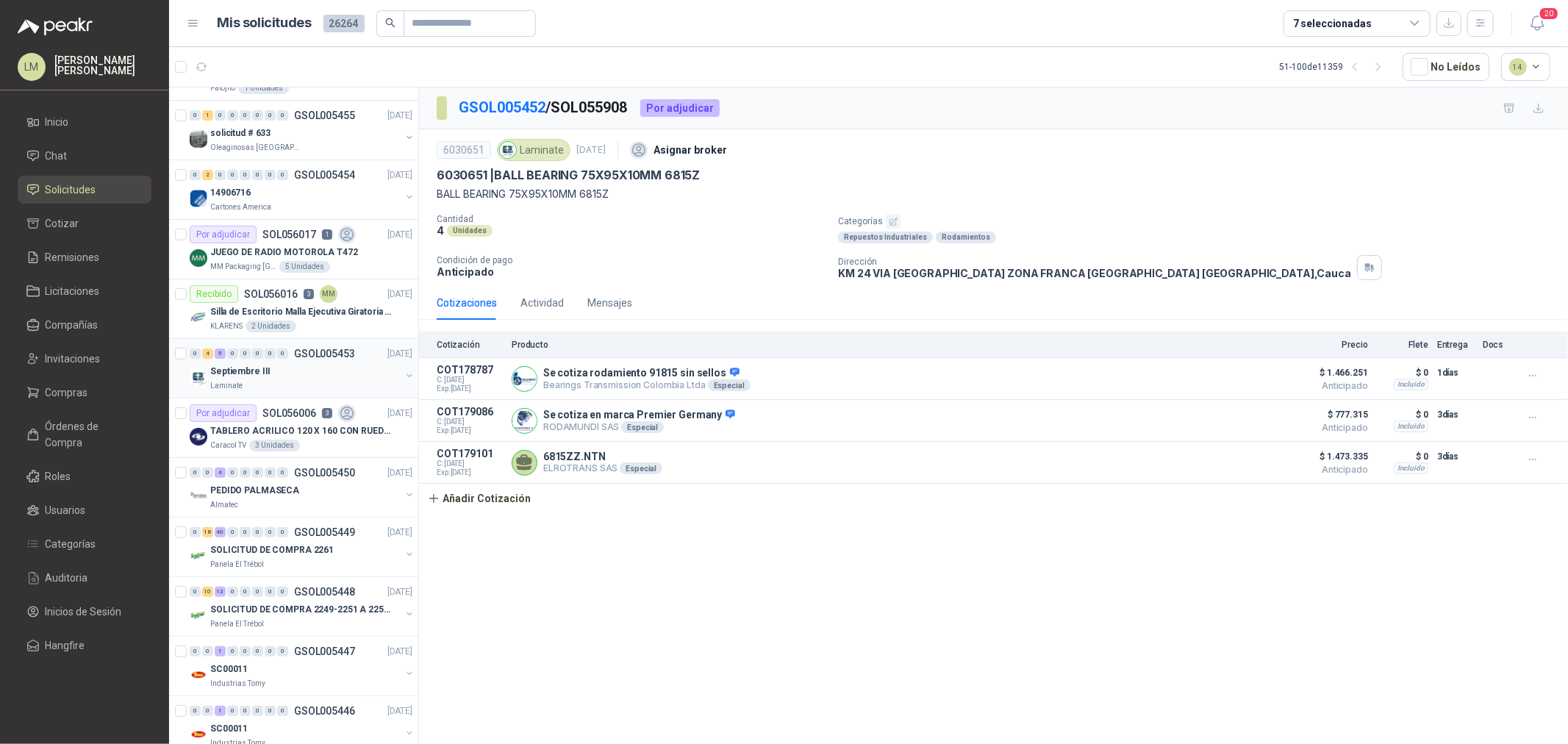
click at [287, 380] on div "Laminate" at bounding box center [305, 386] width 191 height 12
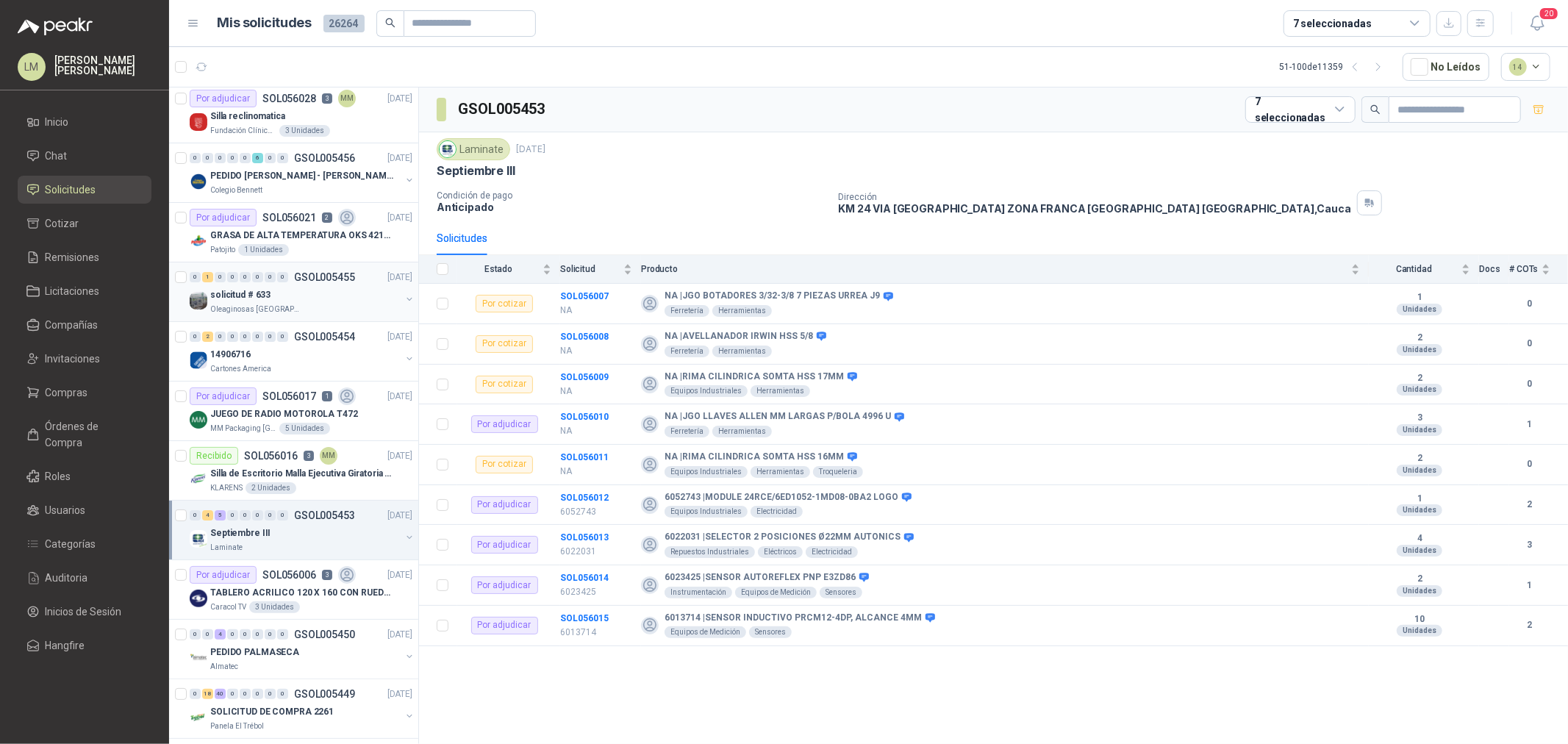
scroll to position [62, 0]
click at [289, 290] on div "solicitud # 633" at bounding box center [305, 296] width 191 height 18
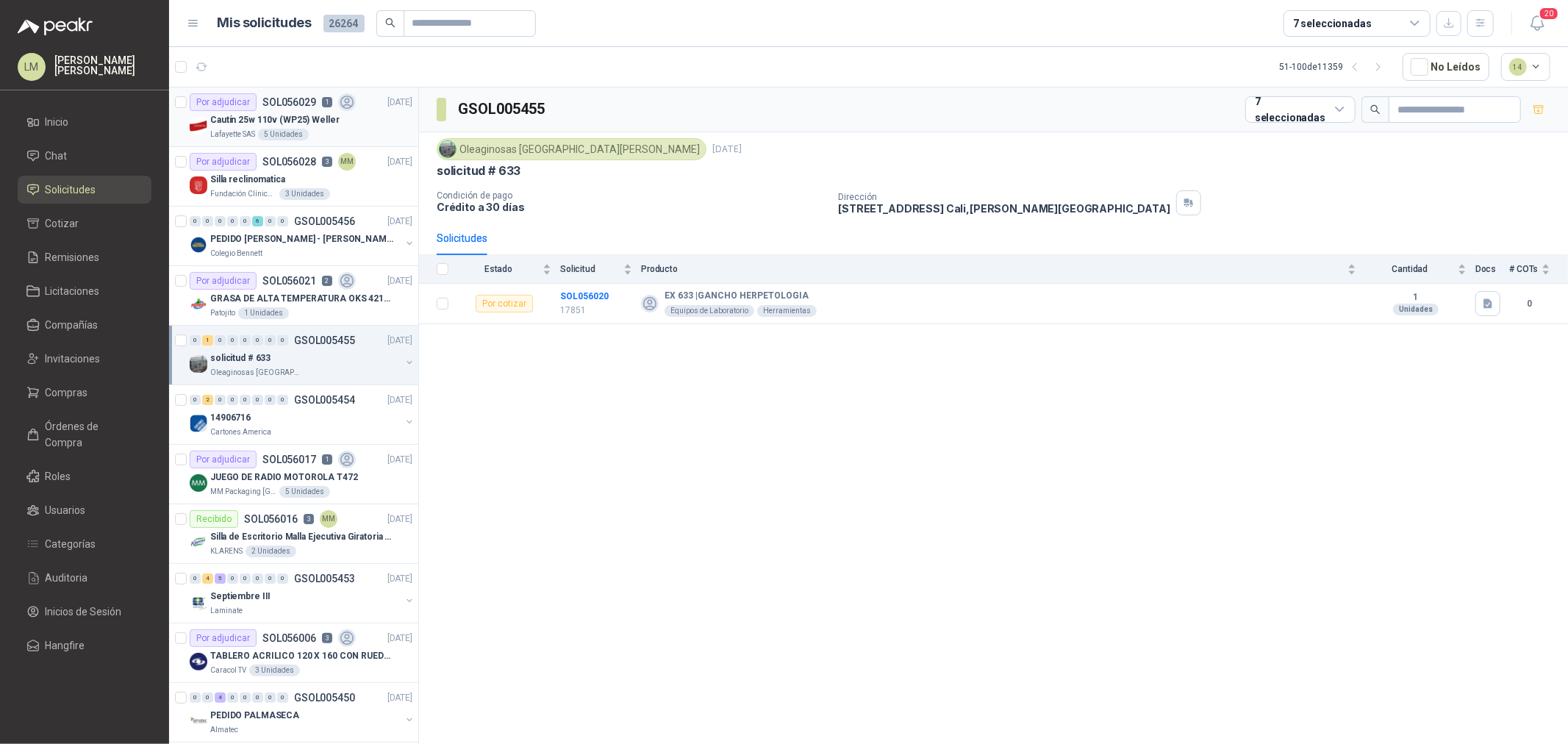
click at [273, 129] on div "5 Unidades" at bounding box center [283, 134] width 51 height 12
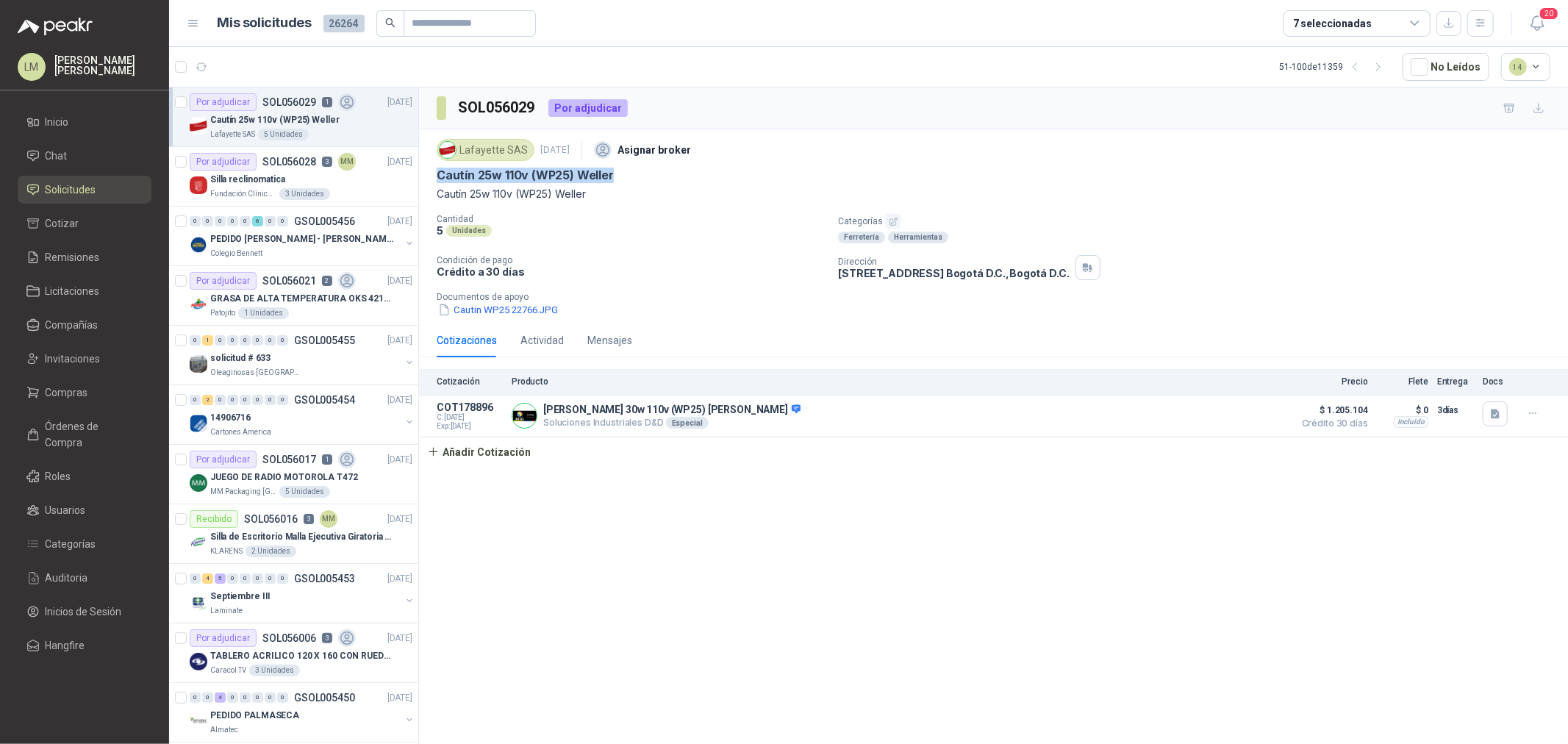
drag, startPoint x: 432, startPoint y: 171, endPoint x: 728, endPoint y: 169, distance: 296.0
click at [728, 169] on div "Lafayette SAS 15 sept, 2025 Asignar broker Cautín 25w 110v (WP25) Weller Cautín…" at bounding box center [994, 226] width 1149 height 194
copy p "Cautín 25w 110v (WP25) Weller"
click at [1380, 64] on icon "button" at bounding box center [1379, 67] width 12 height 12
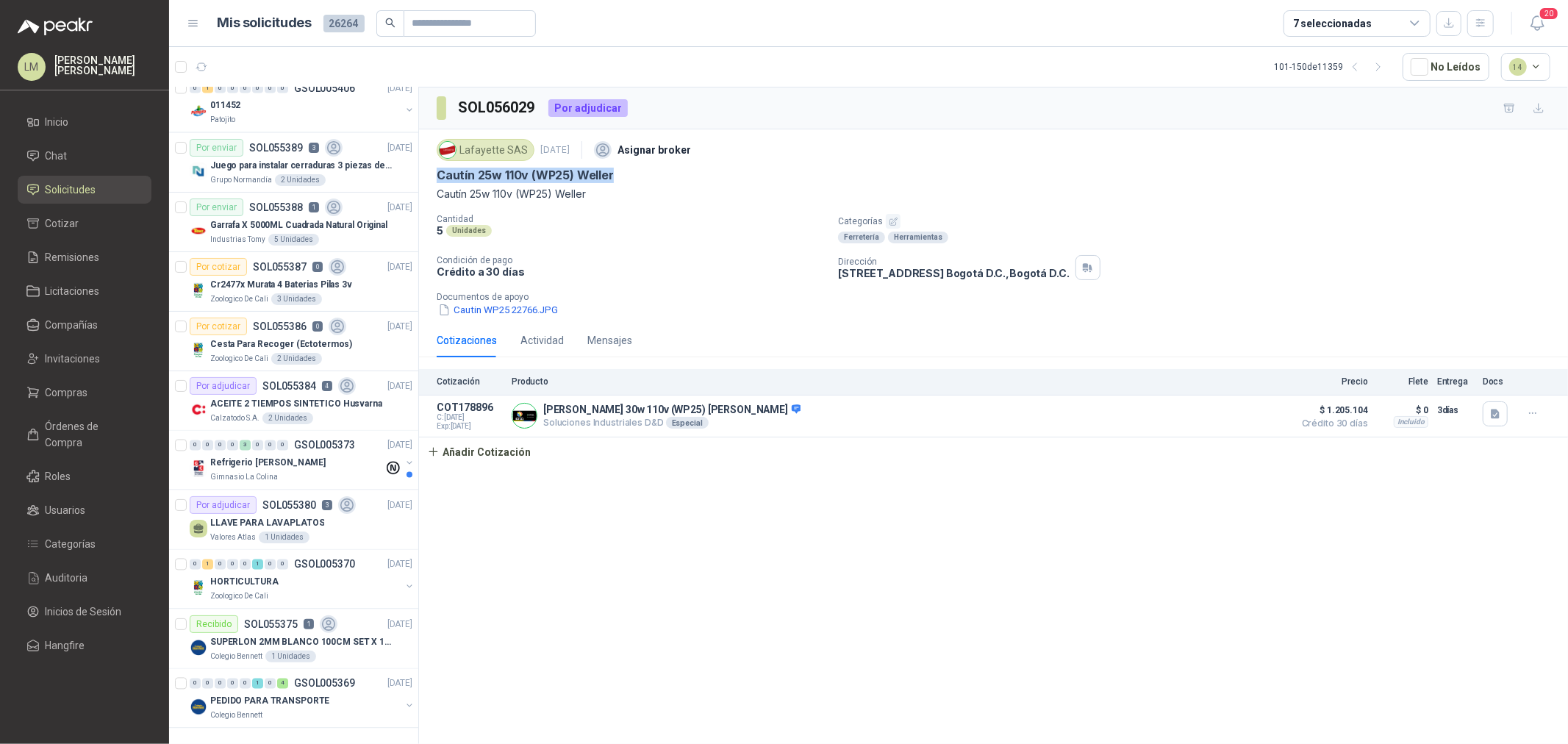
scroll to position [2349, 0]
click at [273, 474] on div "0 0 0 0 3 0 0 0 GSOL005373 10/09/25 Refrigerio Emily Gimnasio La Colina" at bounding box center [294, 460] width 249 height 59
click at [278, 500] on p "SOL055380" at bounding box center [289, 504] width 53 height 10
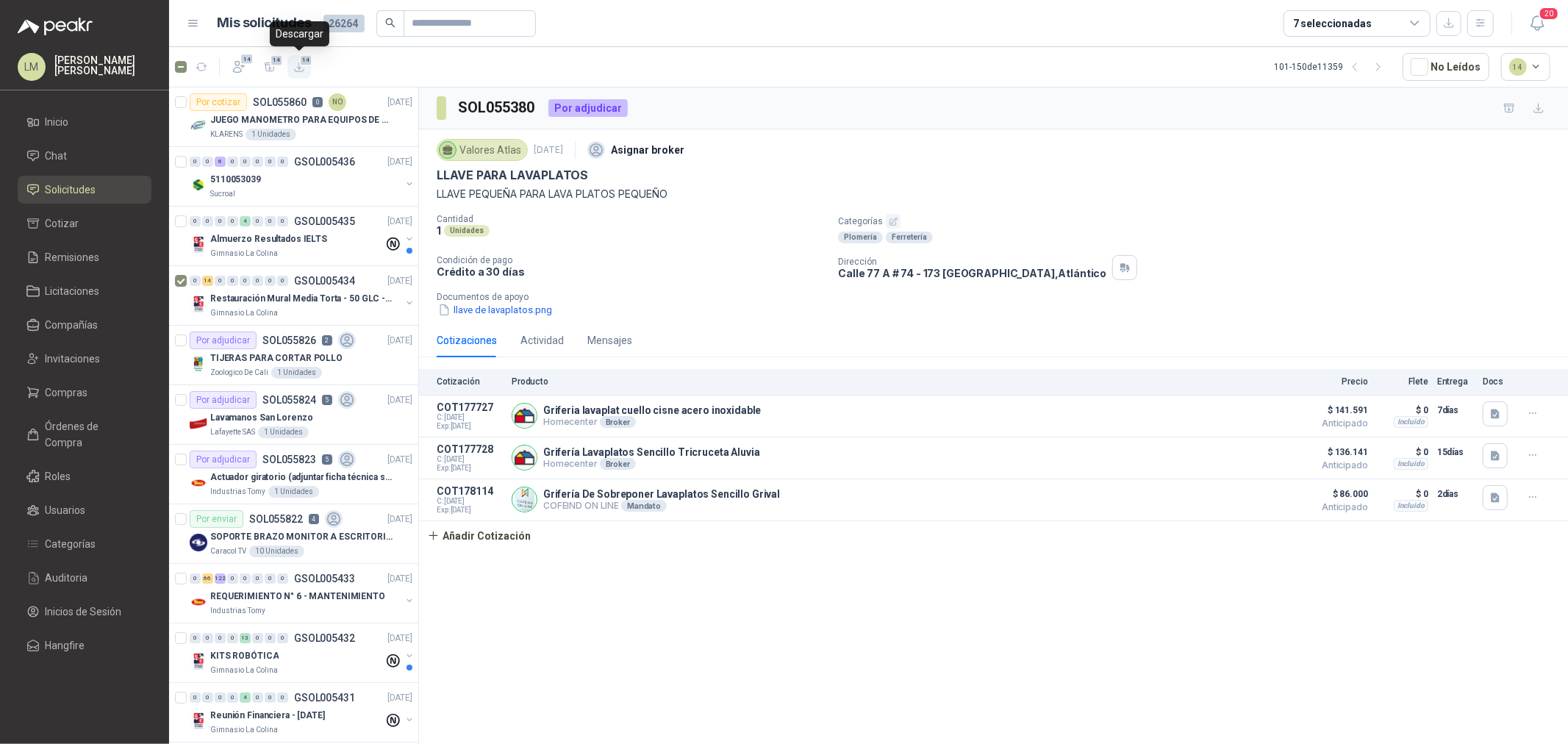
click at [297, 61] on icon "button" at bounding box center [300, 67] width 12 height 12
click at [280, 175] on div "5110053039" at bounding box center [305, 179] width 191 height 18
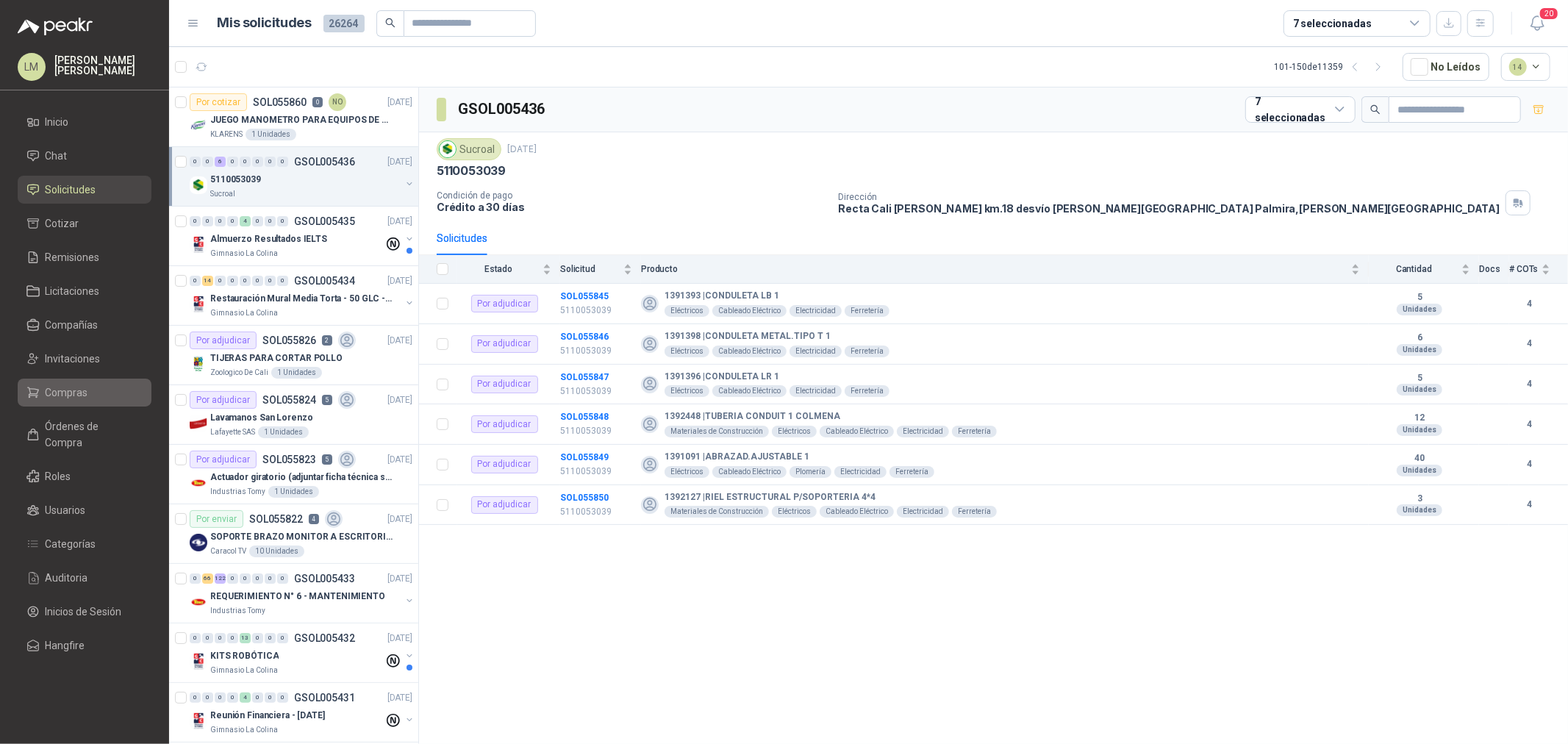
click at [67, 390] on span "Compras" at bounding box center [66, 392] width 42 height 16
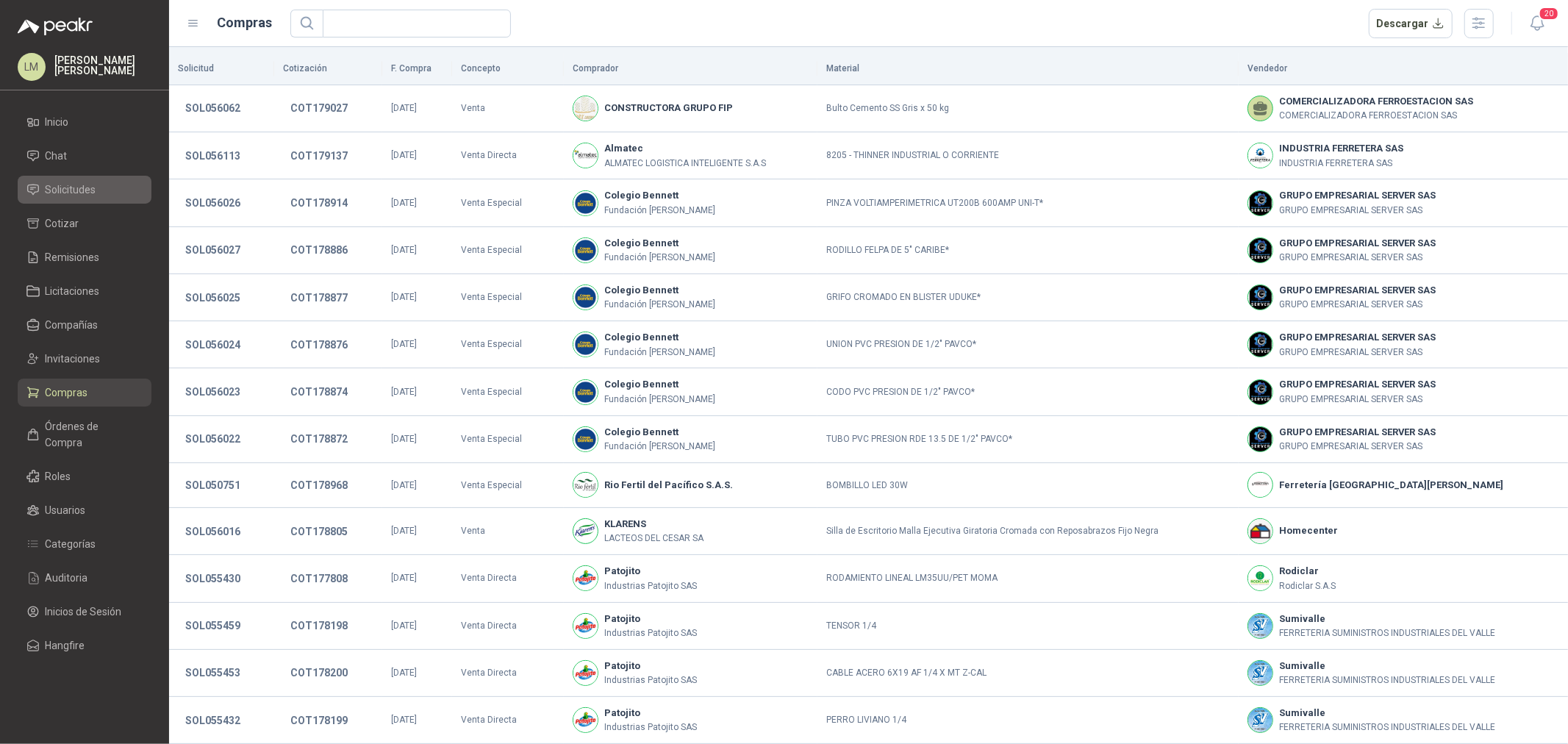
click at [87, 185] on span "Solicitudes" at bounding box center [71, 189] width 51 height 16
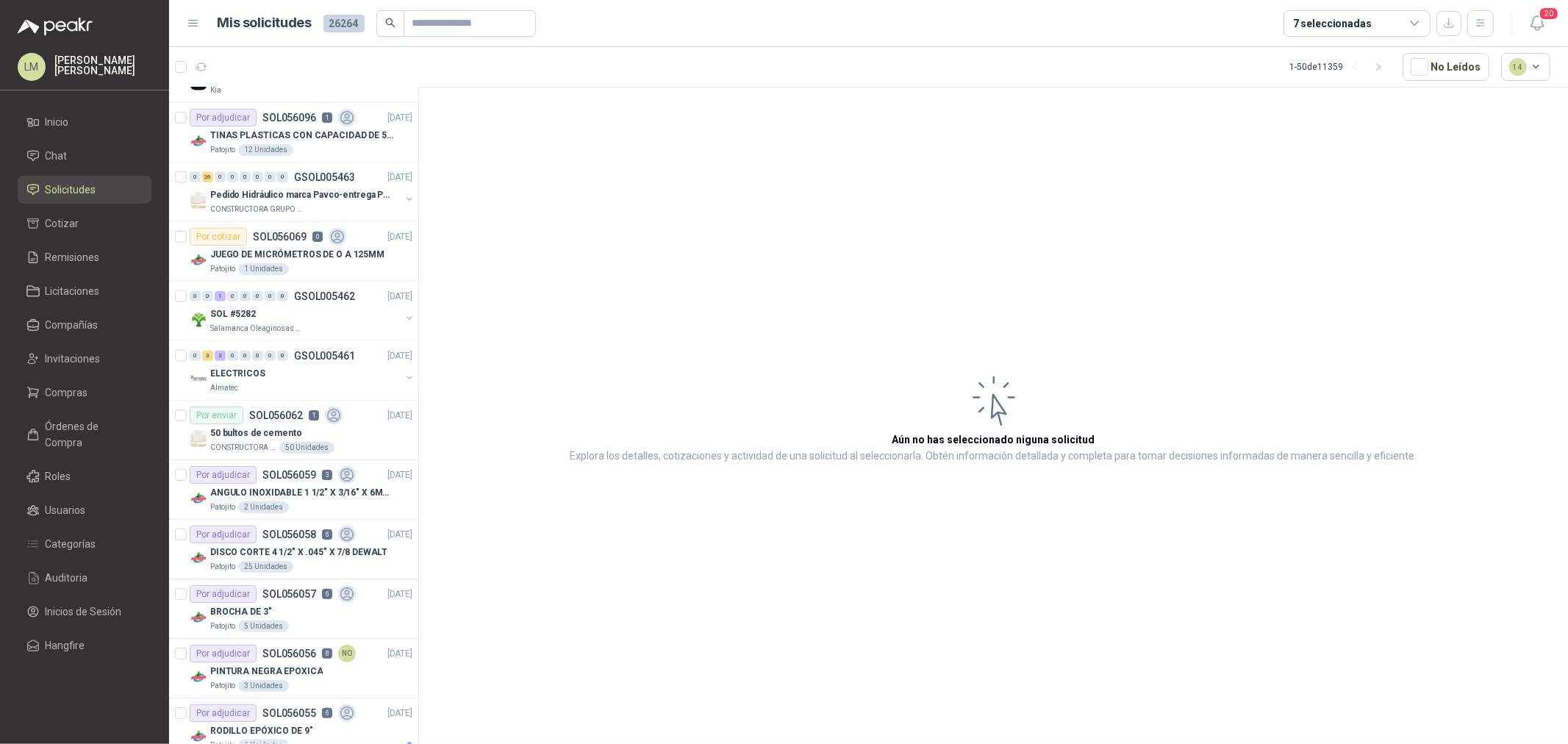
scroll to position [1388, 0]
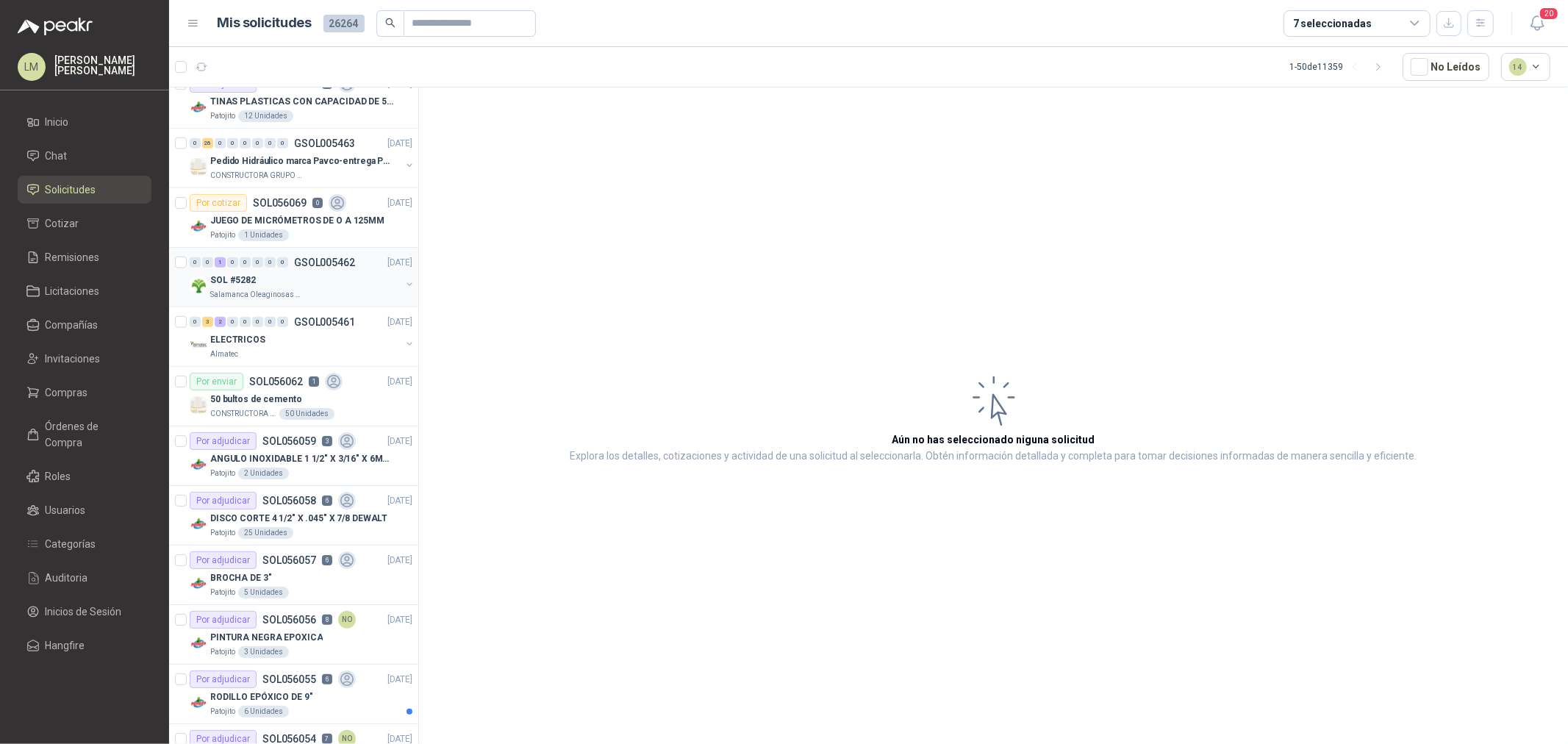
click at [295, 267] on p "GSOL005462" at bounding box center [324, 262] width 61 height 10
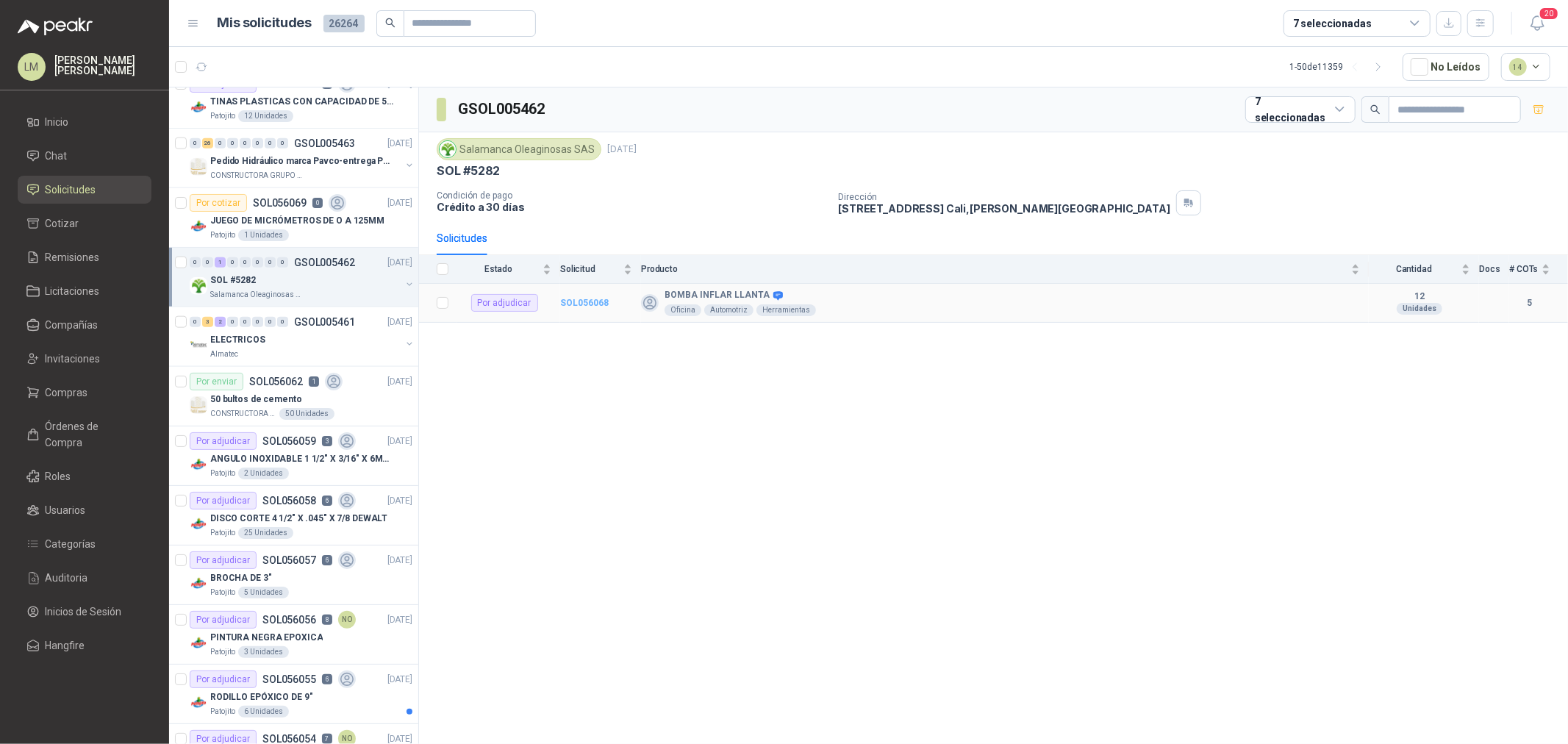
click at [582, 305] on b "SOL056068" at bounding box center [584, 303] width 49 height 10
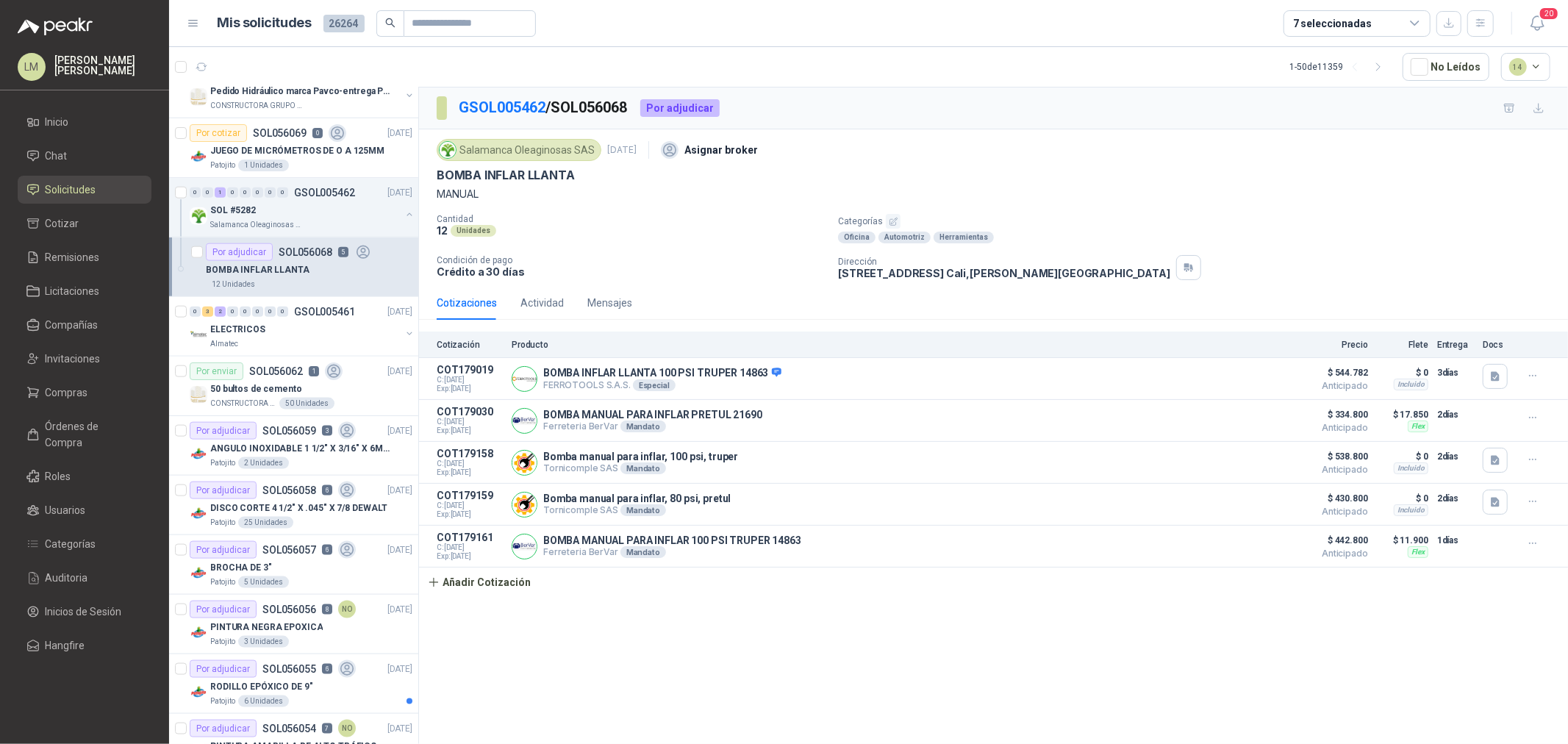
scroll to position [1553, 0]
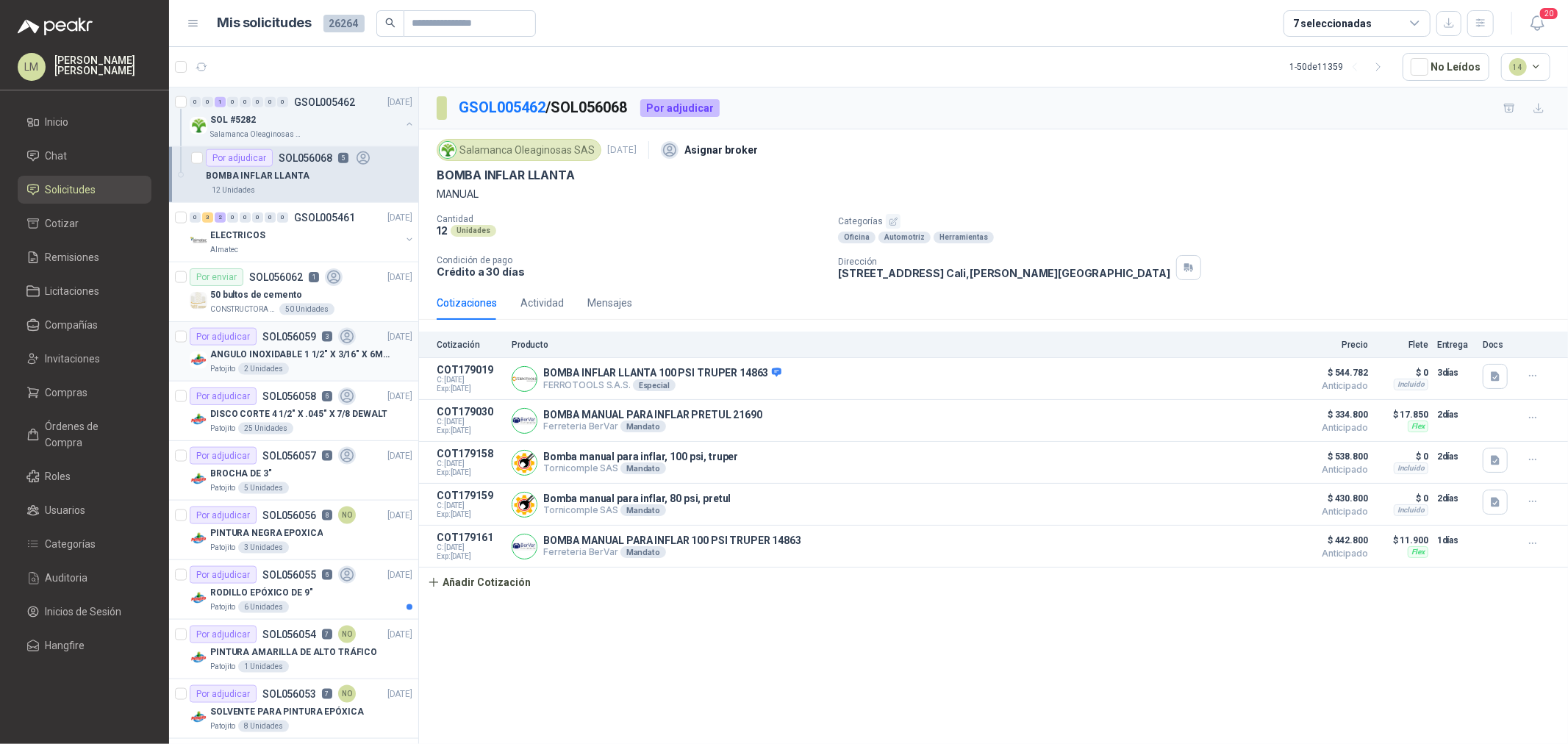
click at [280, 366] on div "2 Unidades" at bounding box center [263, 369] width 51 height 12
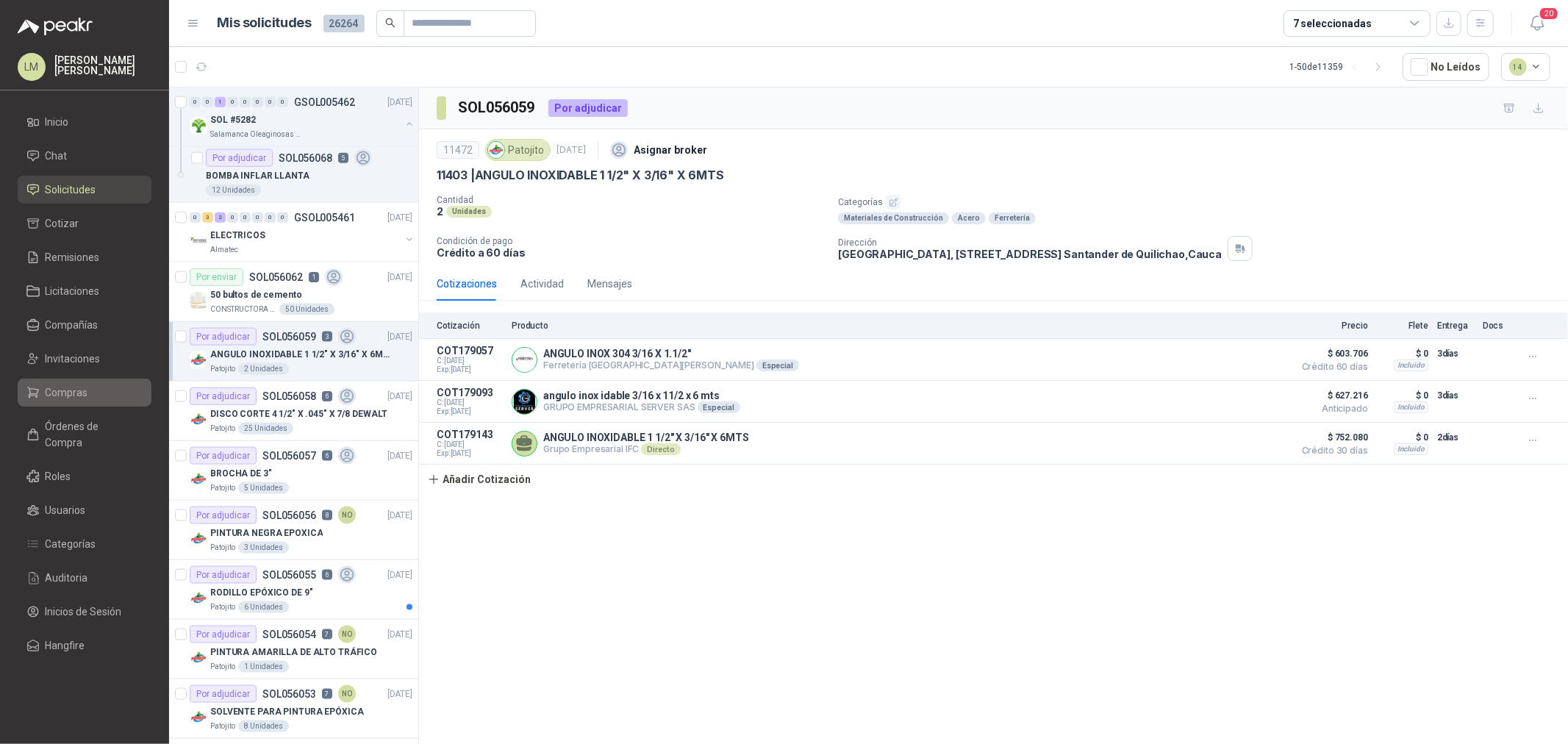
click at [70, 389] on span "Compras" at bounding box center [66, 392] width 42 height 16
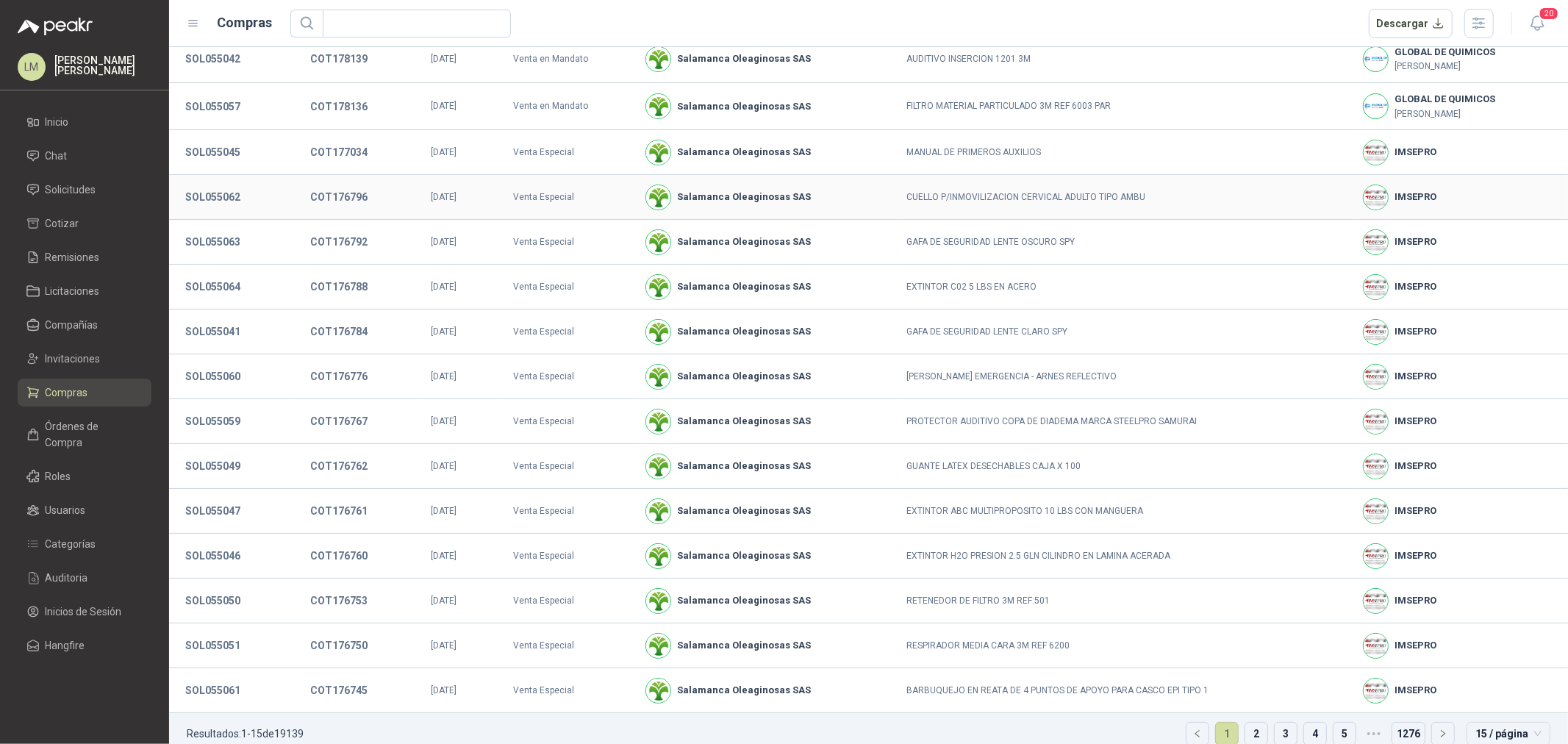
scroll to position [76, 0]
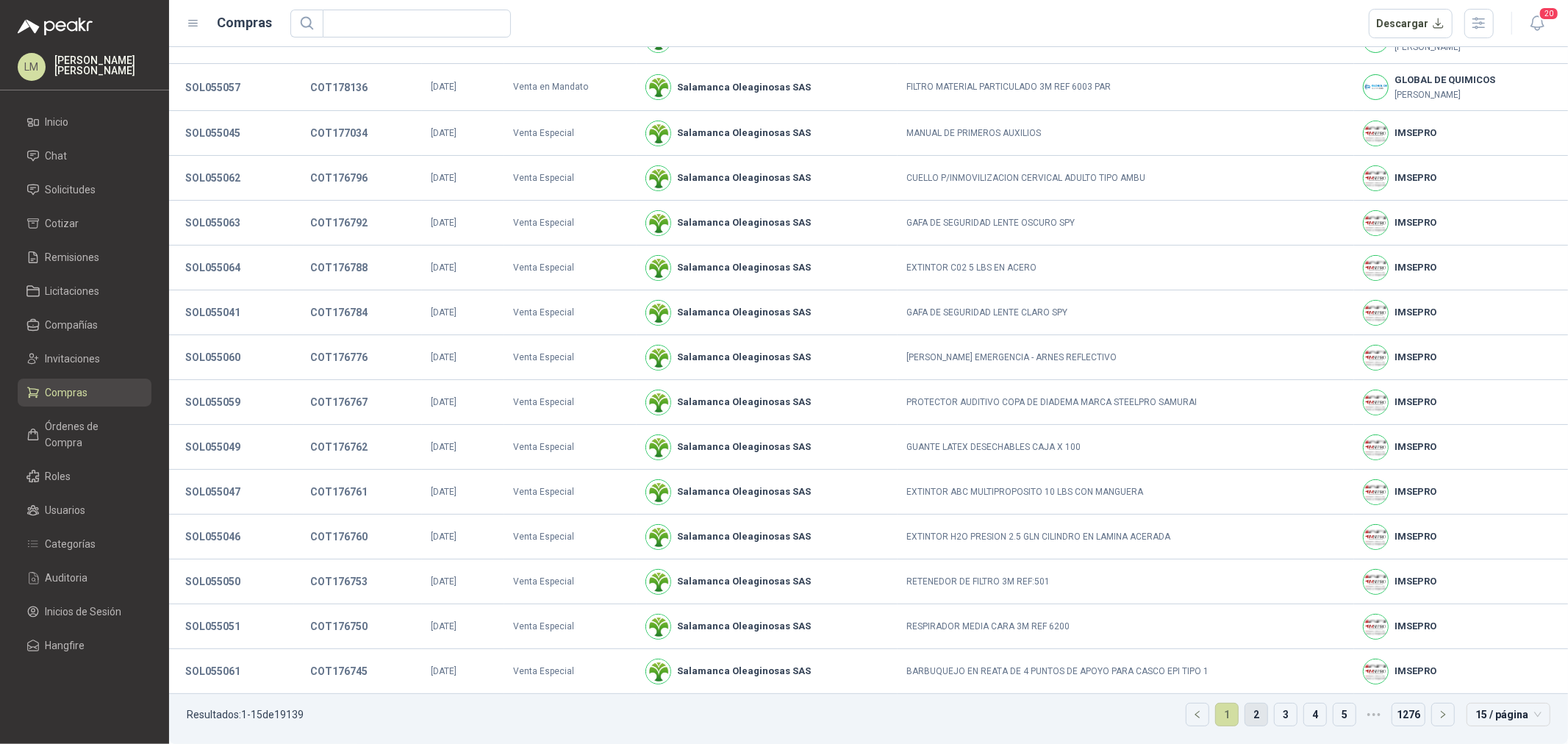
click at [1246, 722] on link "2" at bounding box center [1257, 715] width 22 height 22
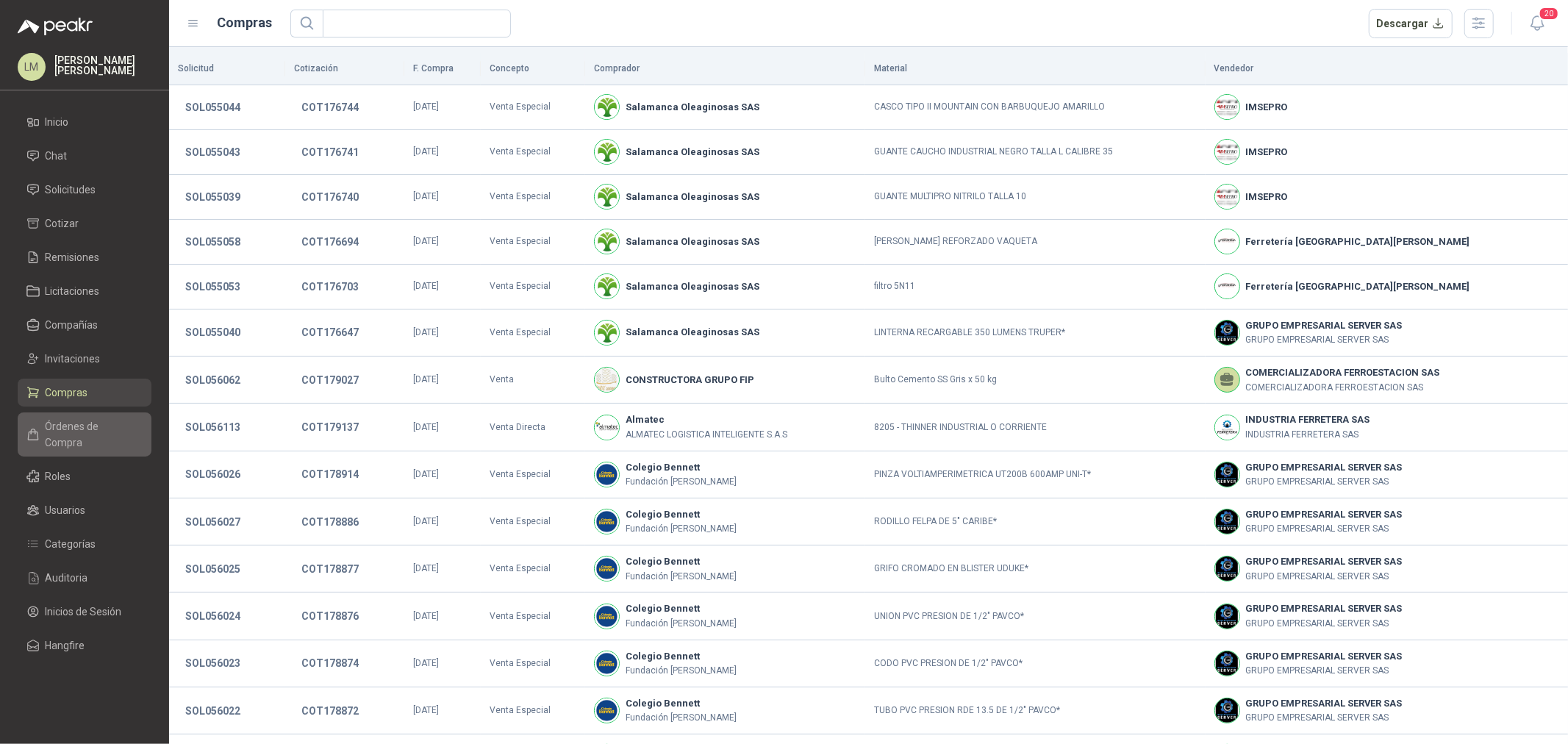
click at [73, 429] on span "Órdenes de Compra" at bounding box center [91, 435] width 92 height 32
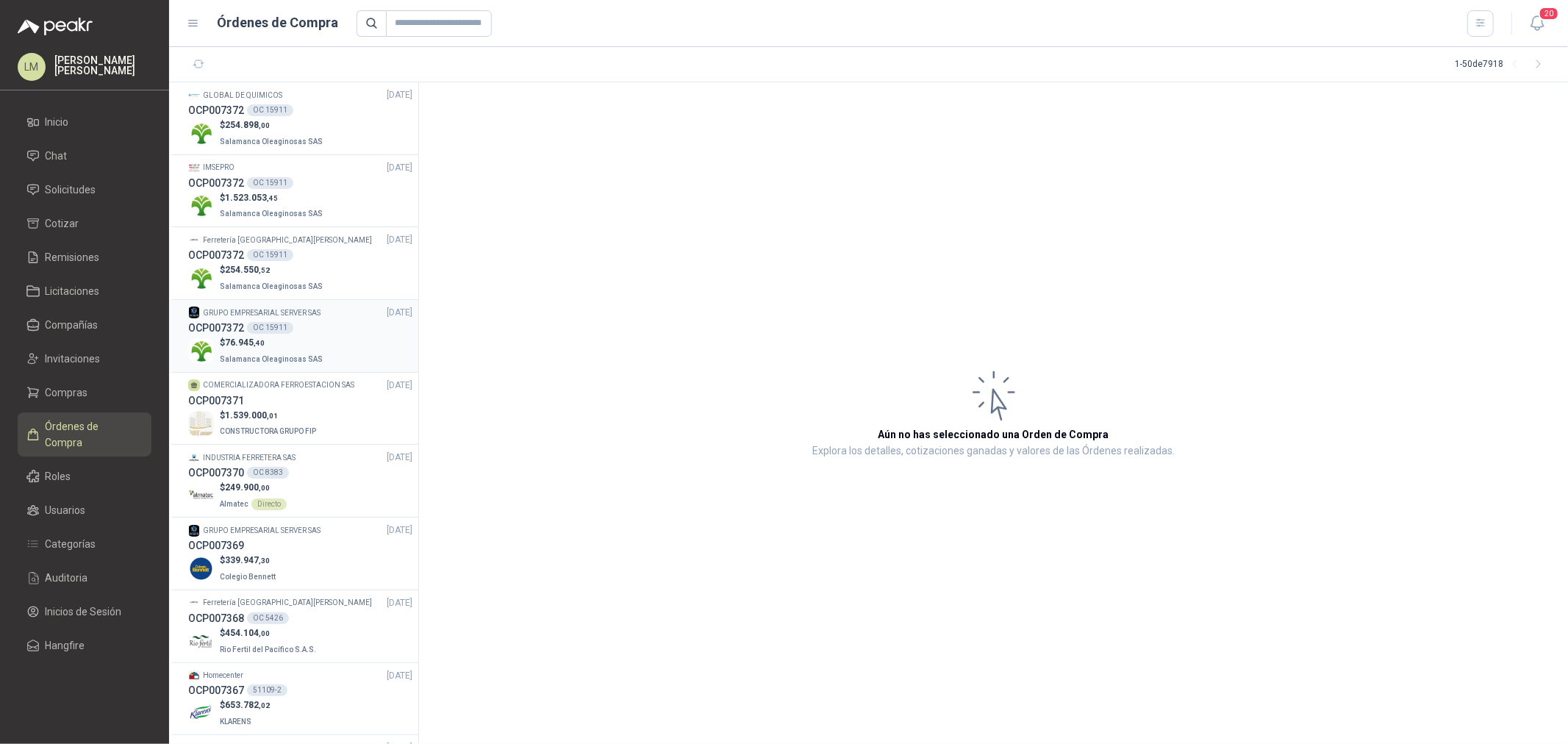
click at [281, 335] on div "OCP007372 OC 15911" at bounding box center [300, 328] width 224 height 16
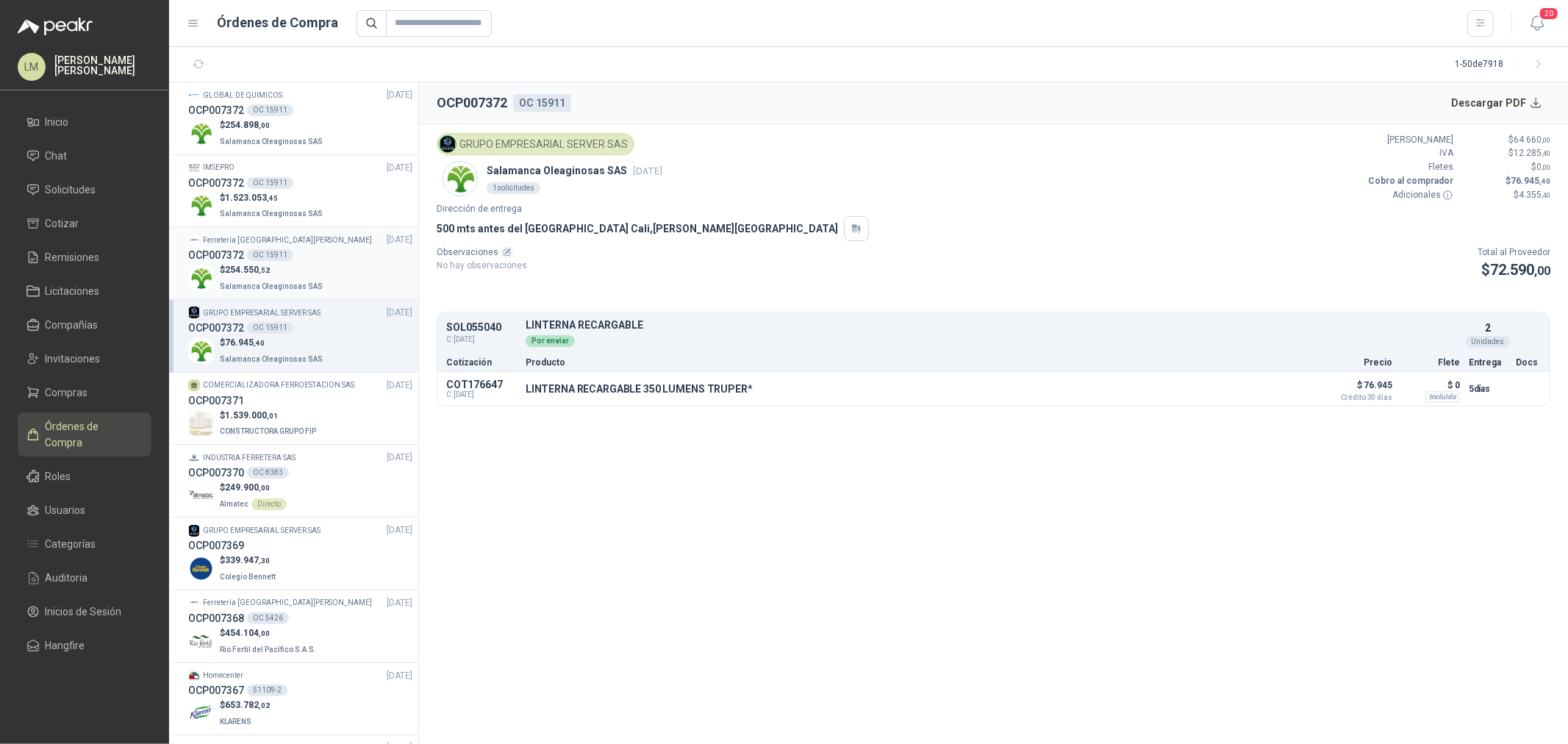
click at [284, 267] on p "$ 254.550 ,52" at bounding box center [273, 270] width 106 height 14
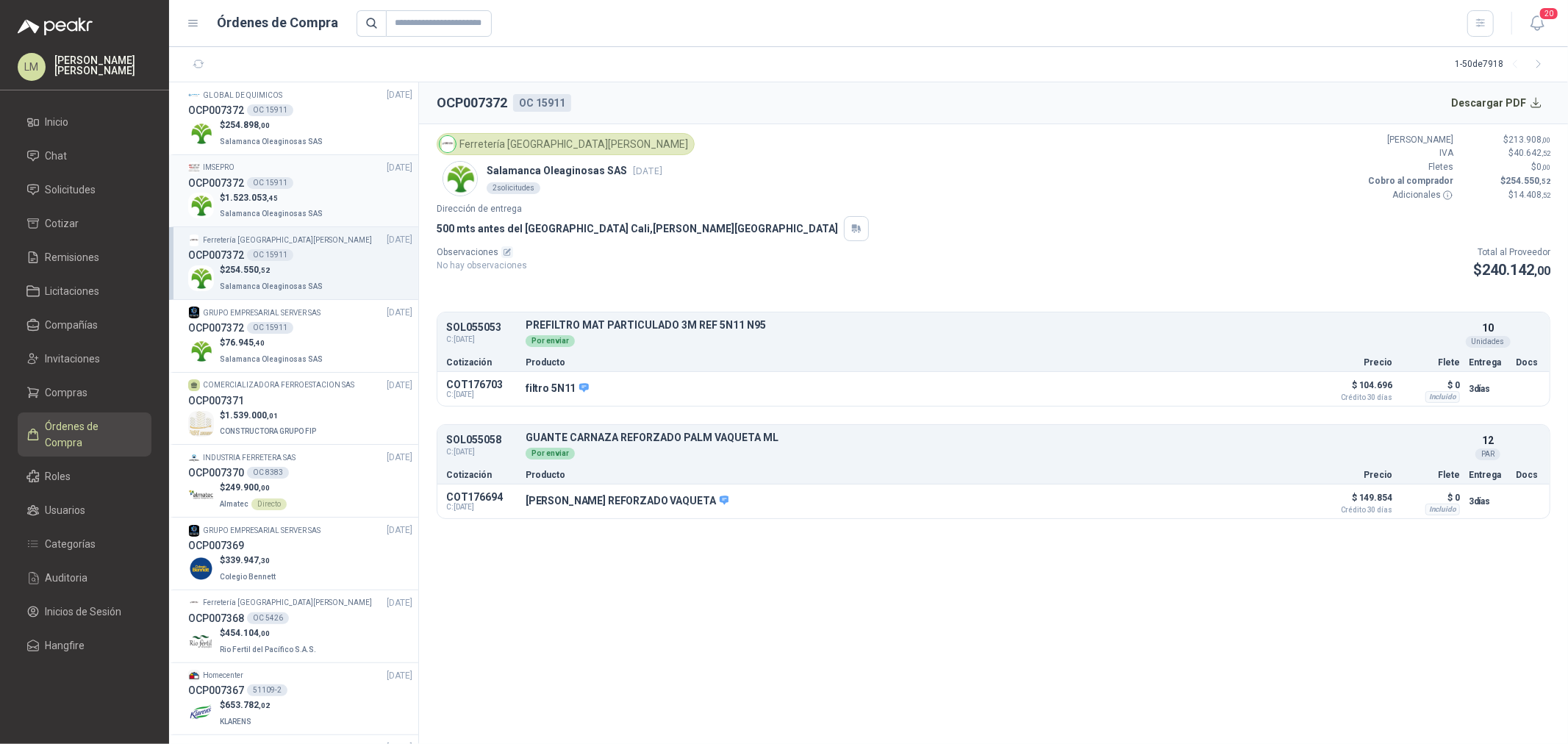
click at [261, 192] on span "1.523.053 ,45" at bounding box center [251, 197] width 53 height 10
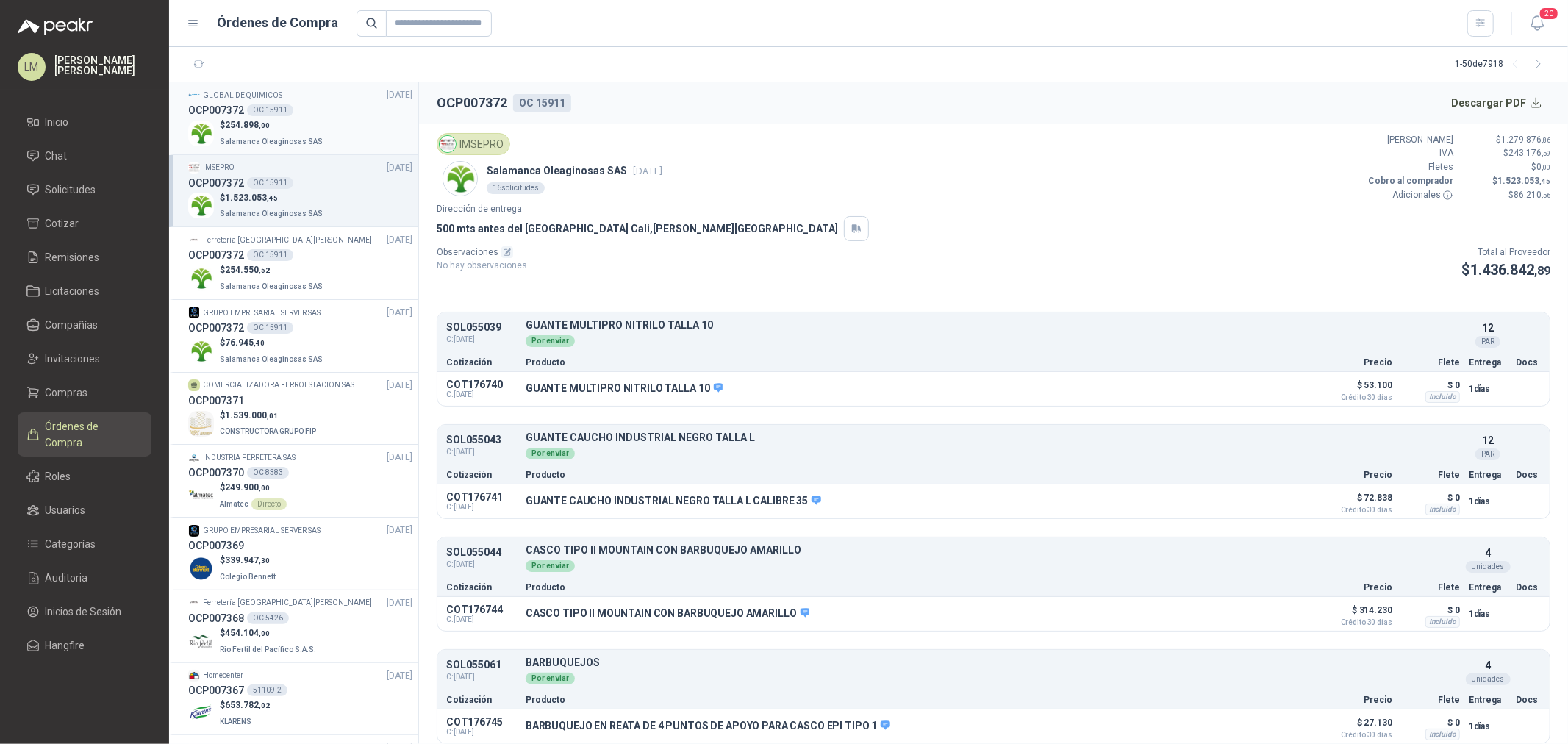
click at [280, 96] on div "GLOBAL DE QUIMICOS 16/09/25" at bounding box center [300, 95] width 224 height 14
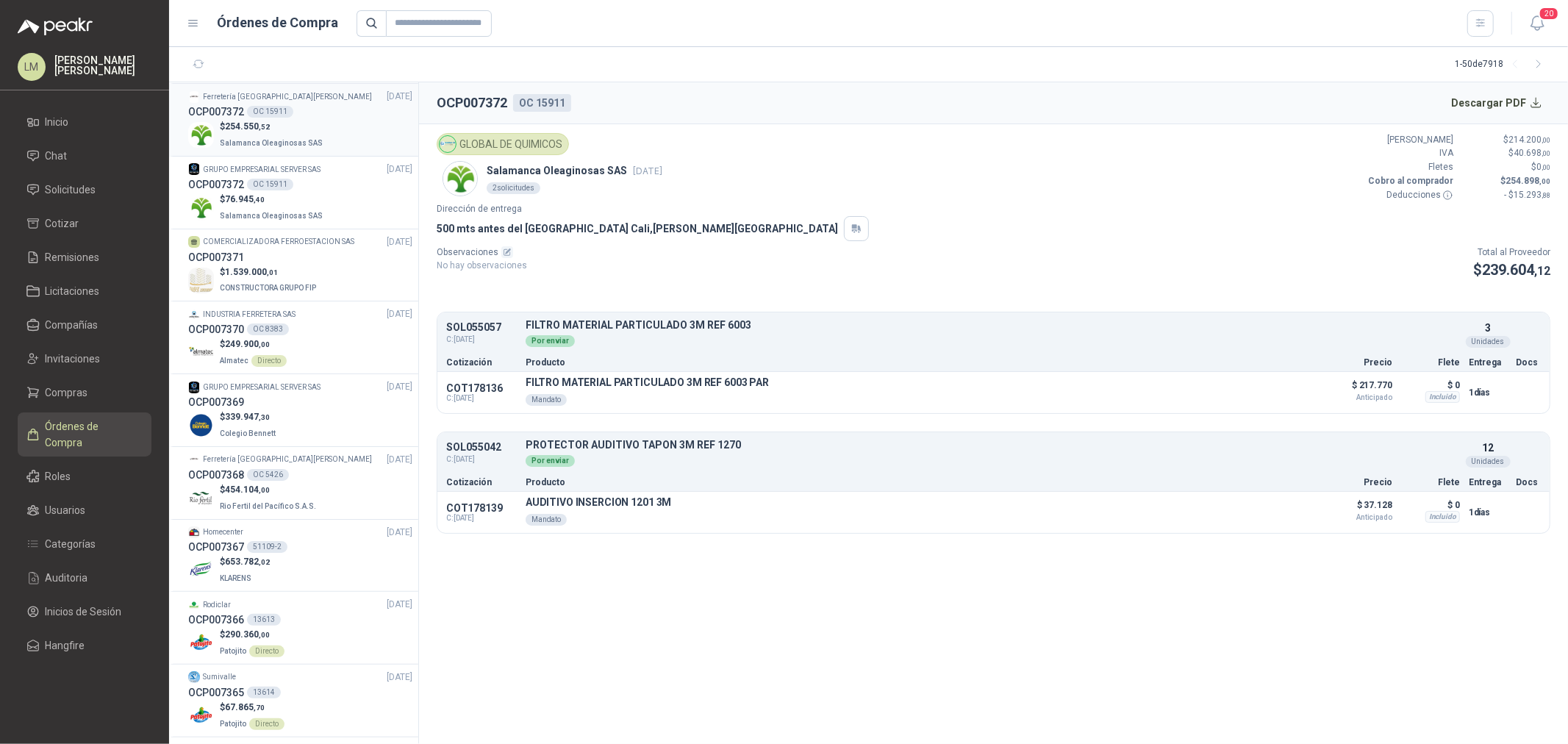
scroll to position [163, 0]
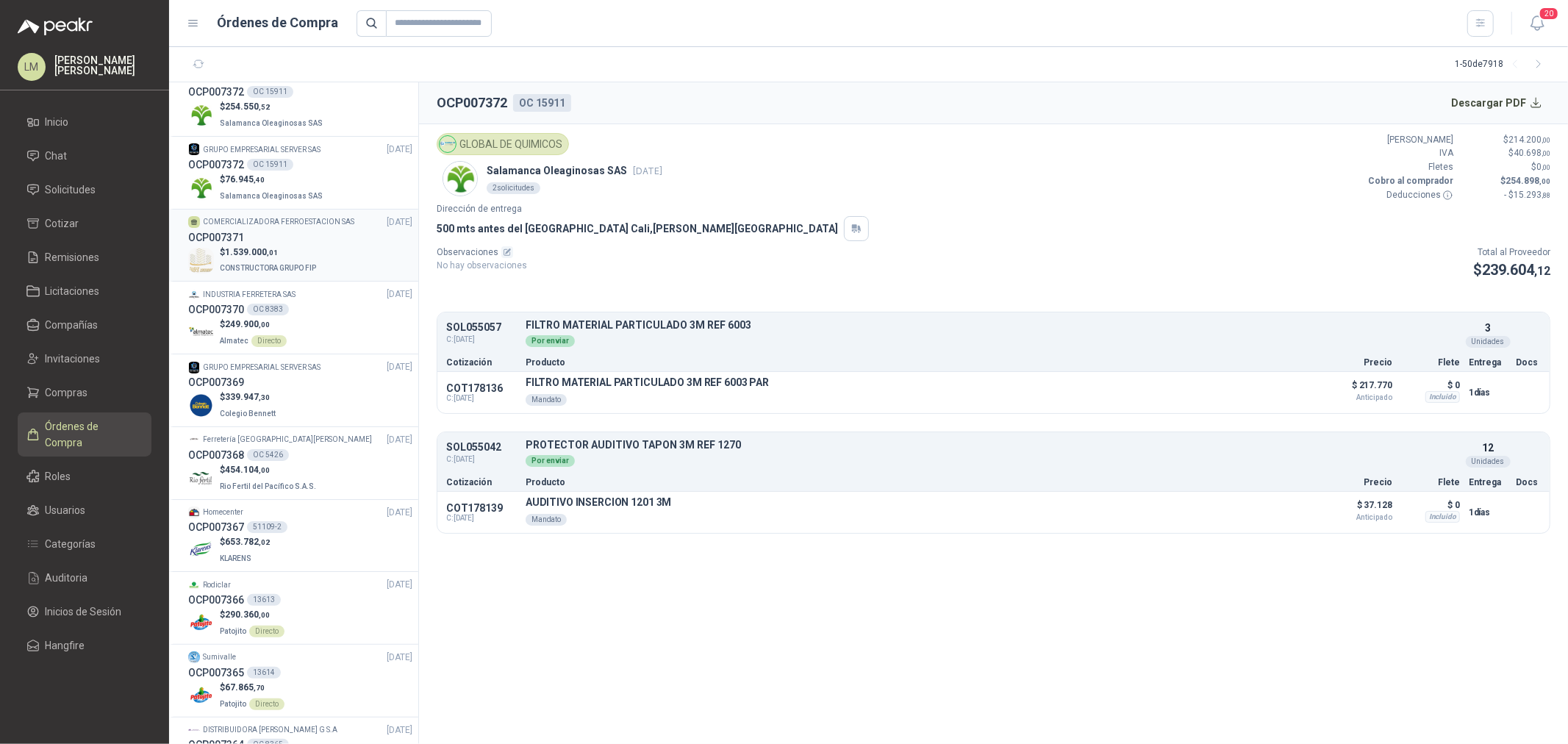
click at [268, 244] on div "OCP007371" at bounding box center [300, 237] width 224 height 16
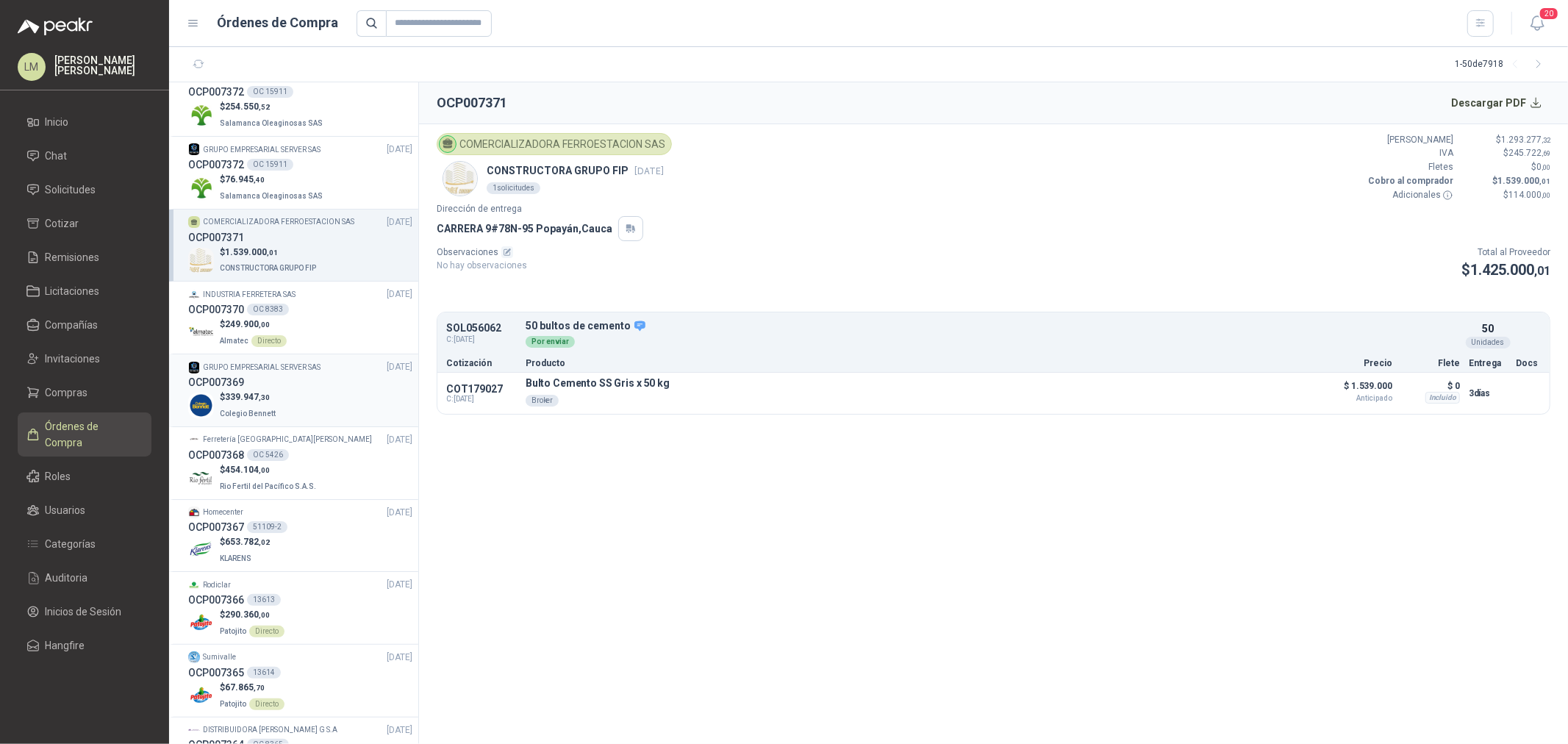
click at [260, 384] on div "OCP007369" at bounding box center [300, 382] width 224 height 16
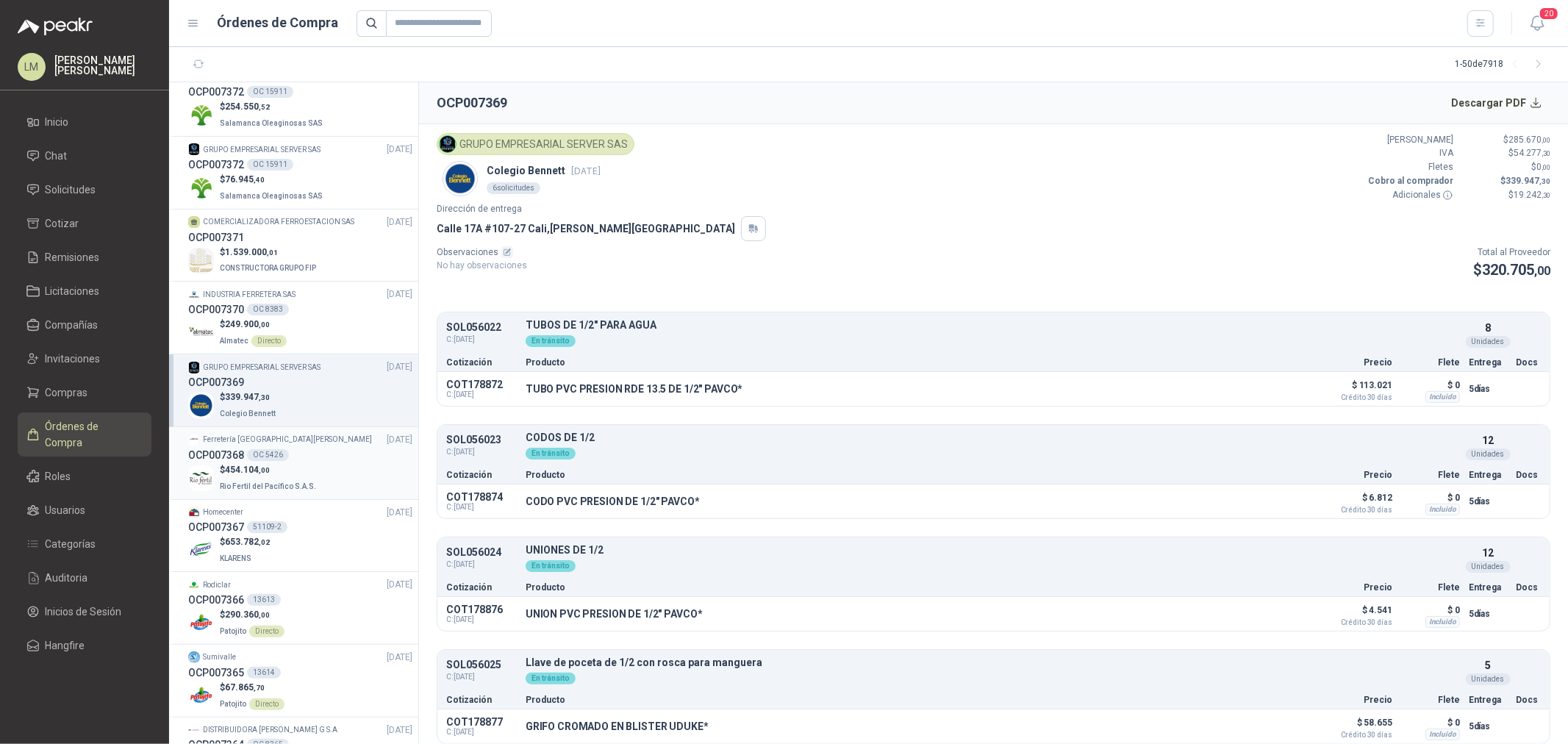
click at [275, 454] on div "OC 5426" at bounding box center [268, 455] width 42 height 12
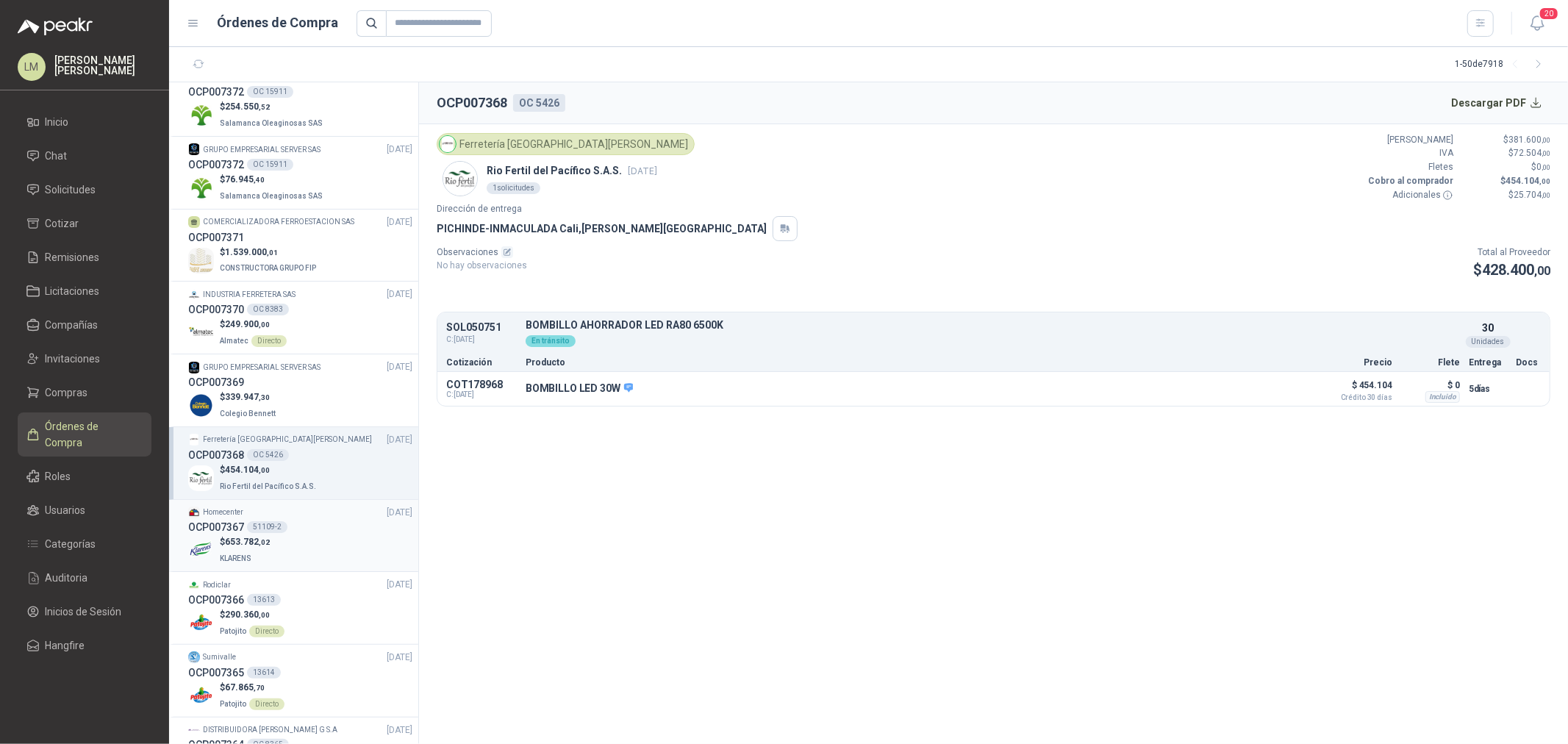
click at [277, 519] on div "OCP007367 51109-2" at bounding box center [300, 527] width 224 height 16
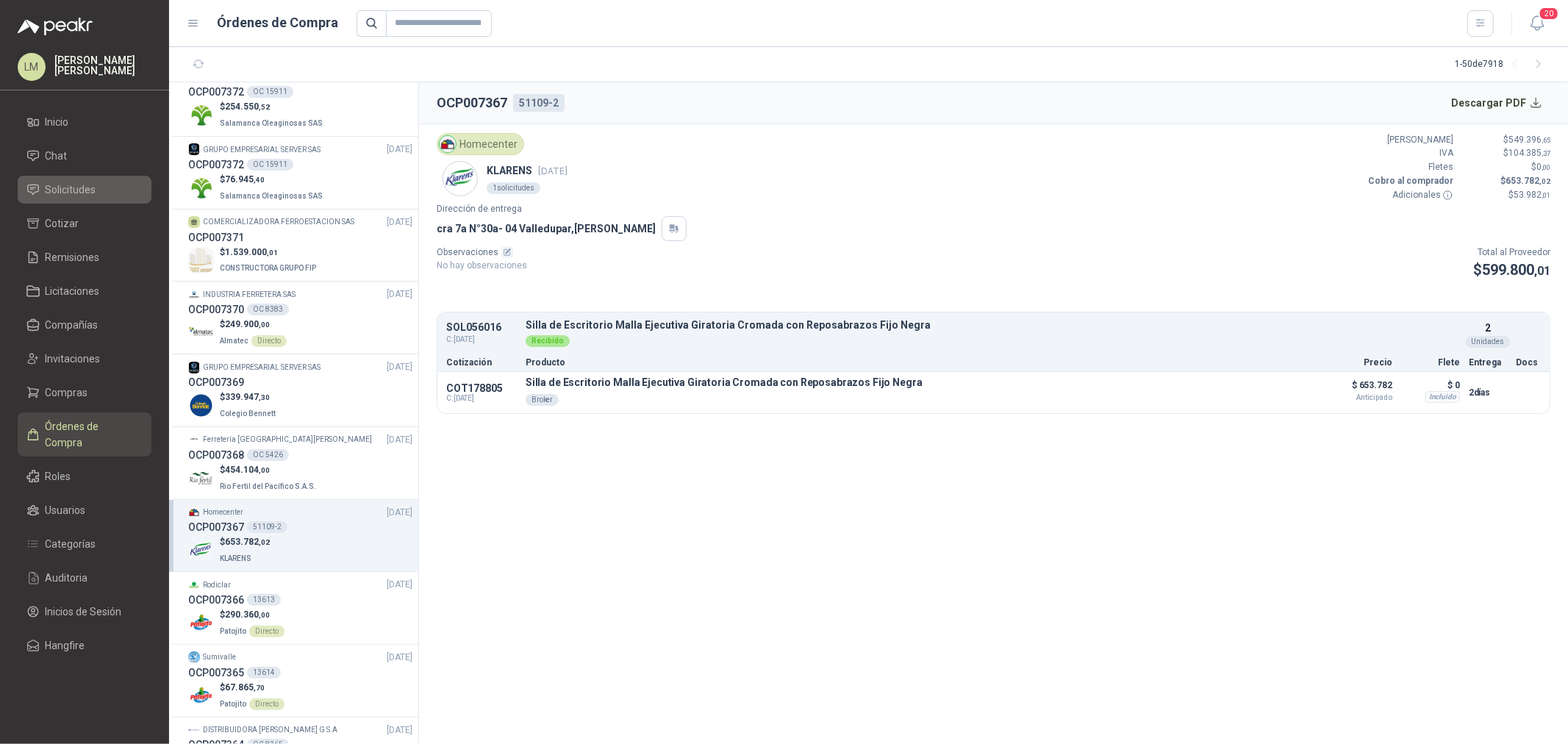
click at [77, 192] on span "Solicitudes" at bounding box center [71, 189] width 51 height 16
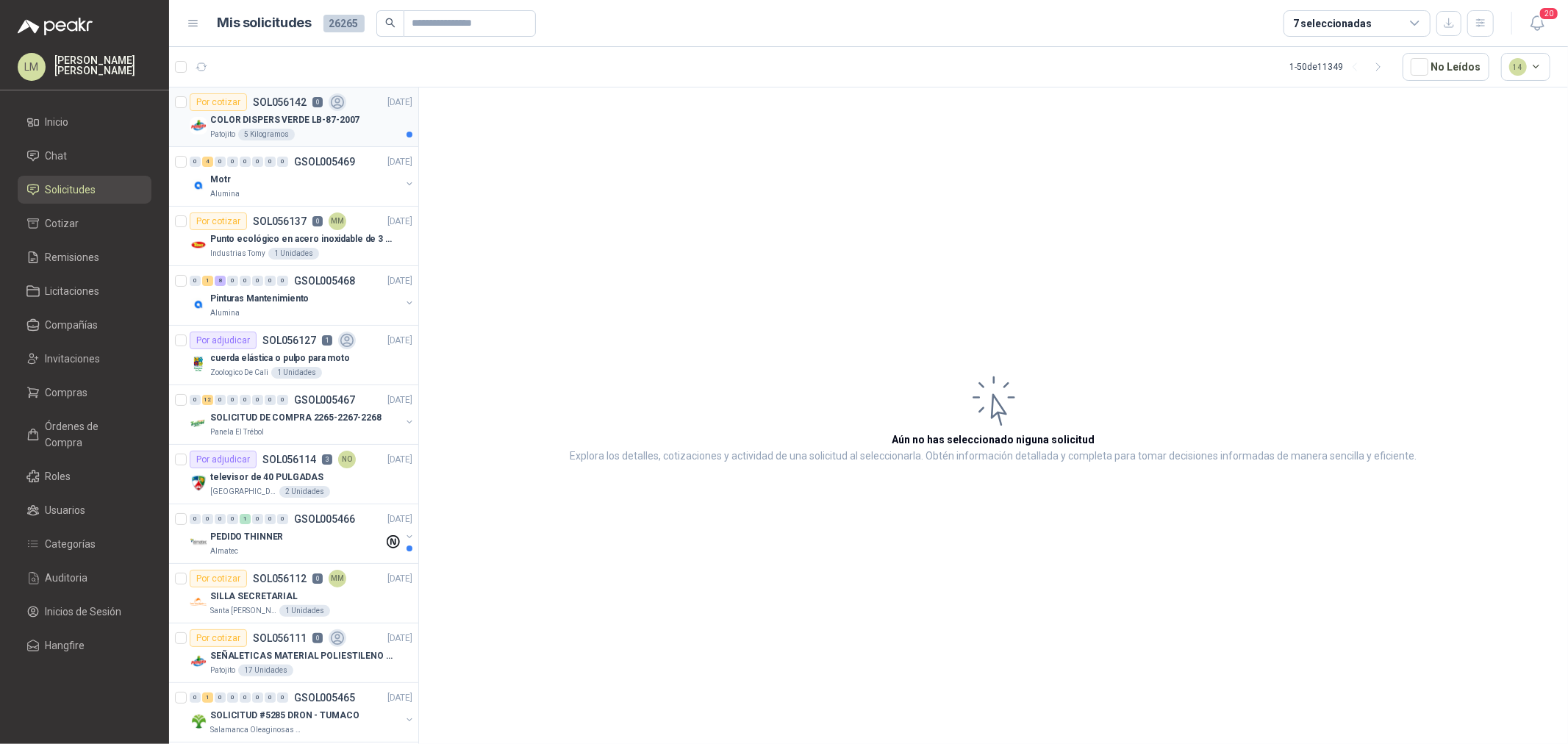
click at [281, 134] on div "5 Kilogramos" at bounding box center [266, 134] width 56 height 12
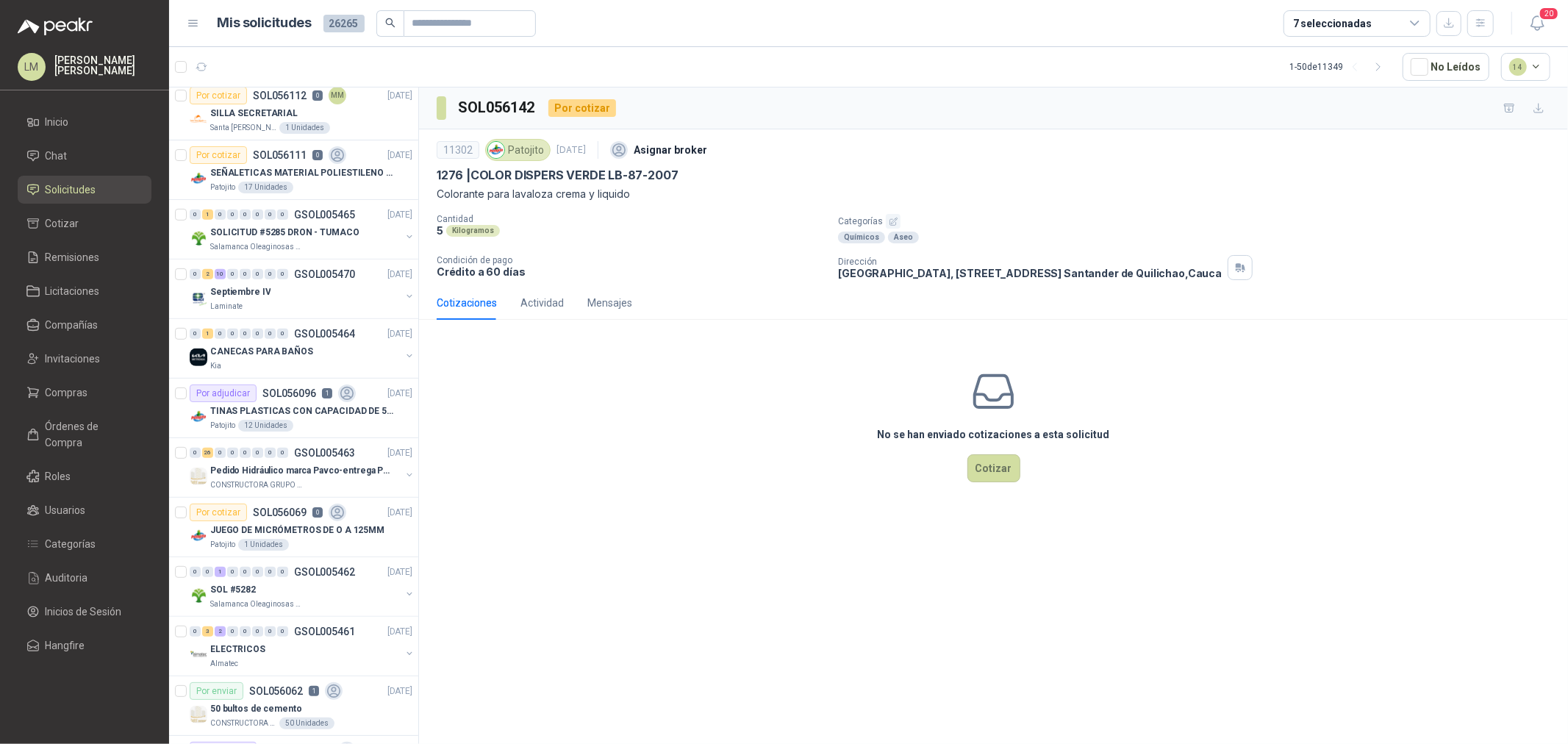
scroll to position [307, 0]
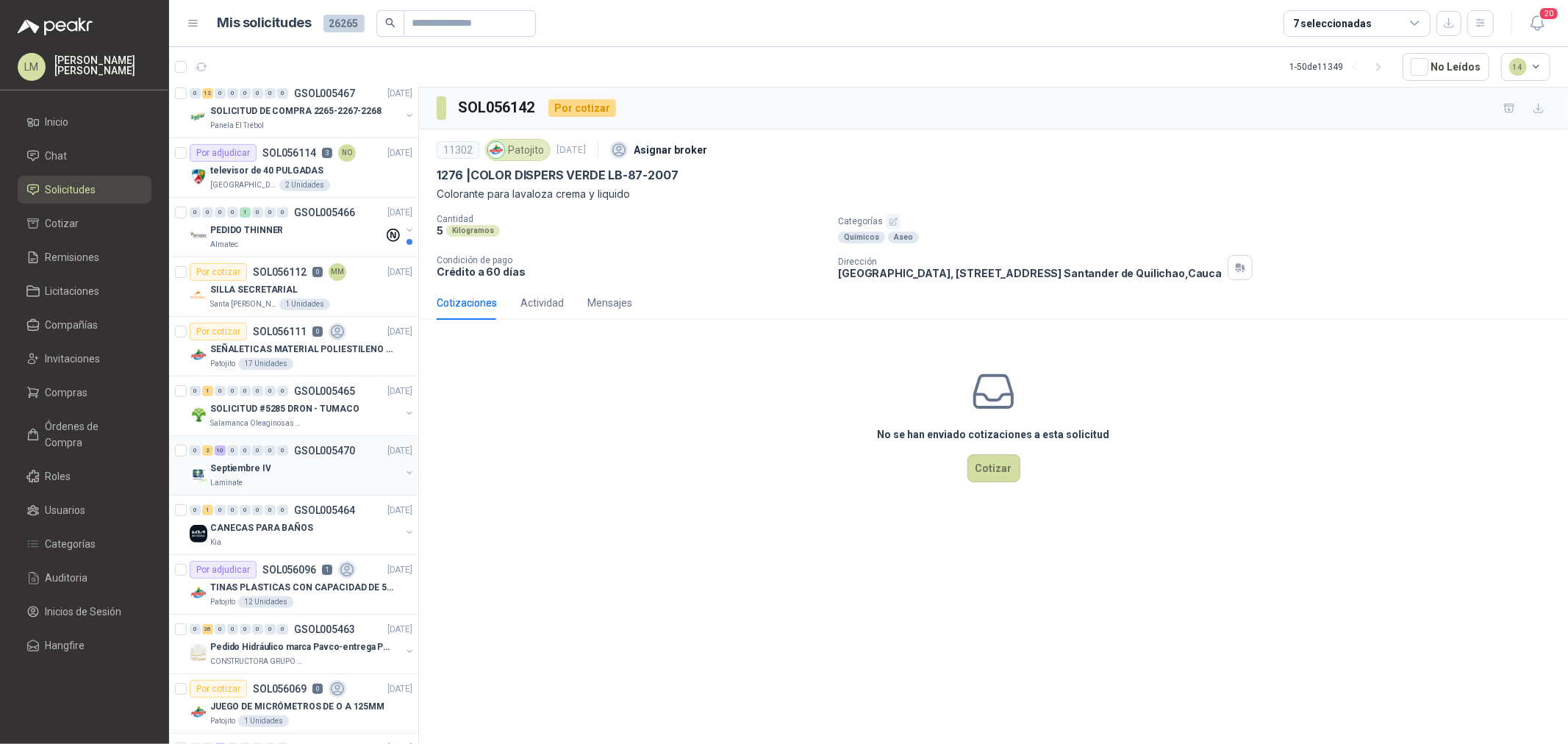
click at [404, 475] on button "button" at bounding box center [409, 472] width 12 height 12
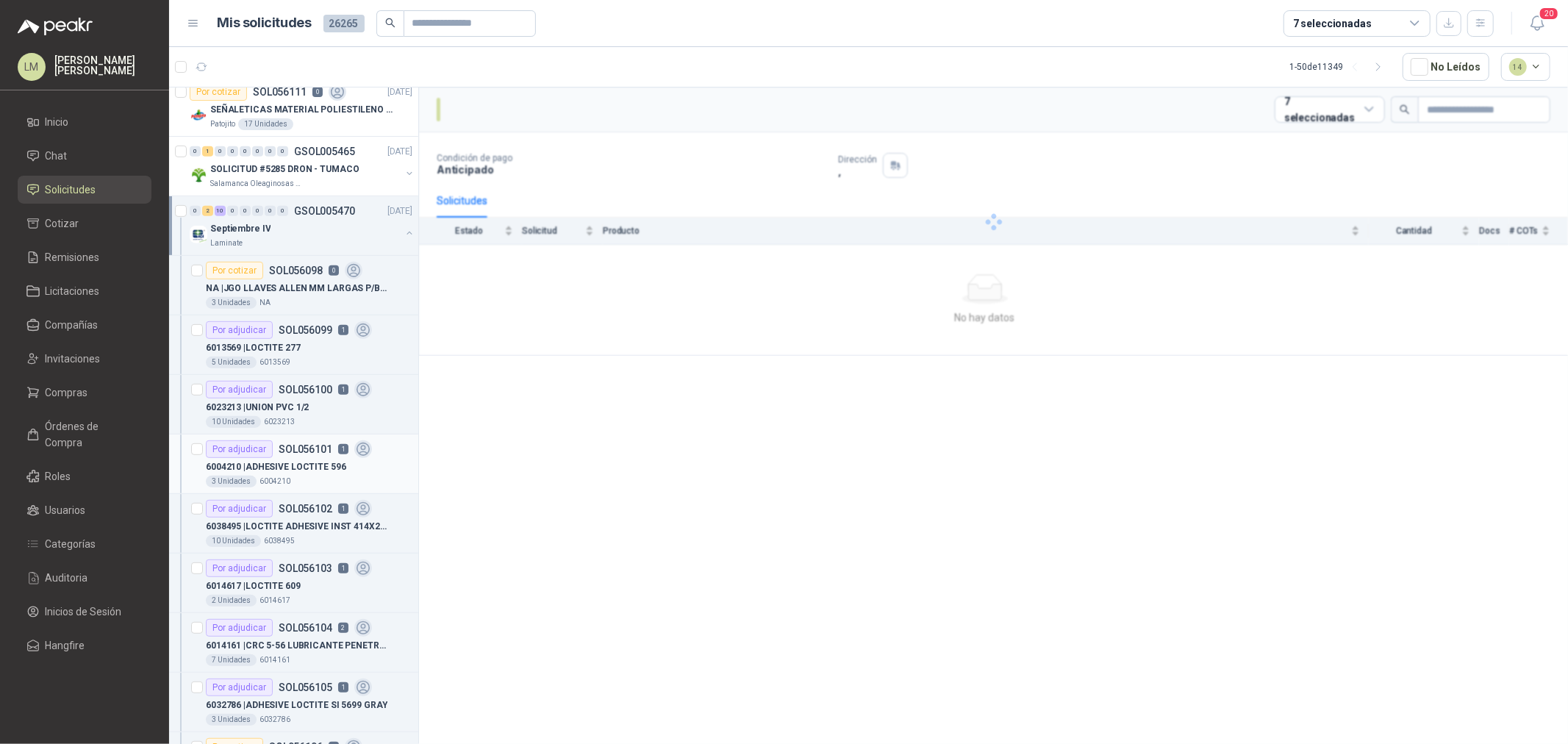
scroll to position [552, 0]
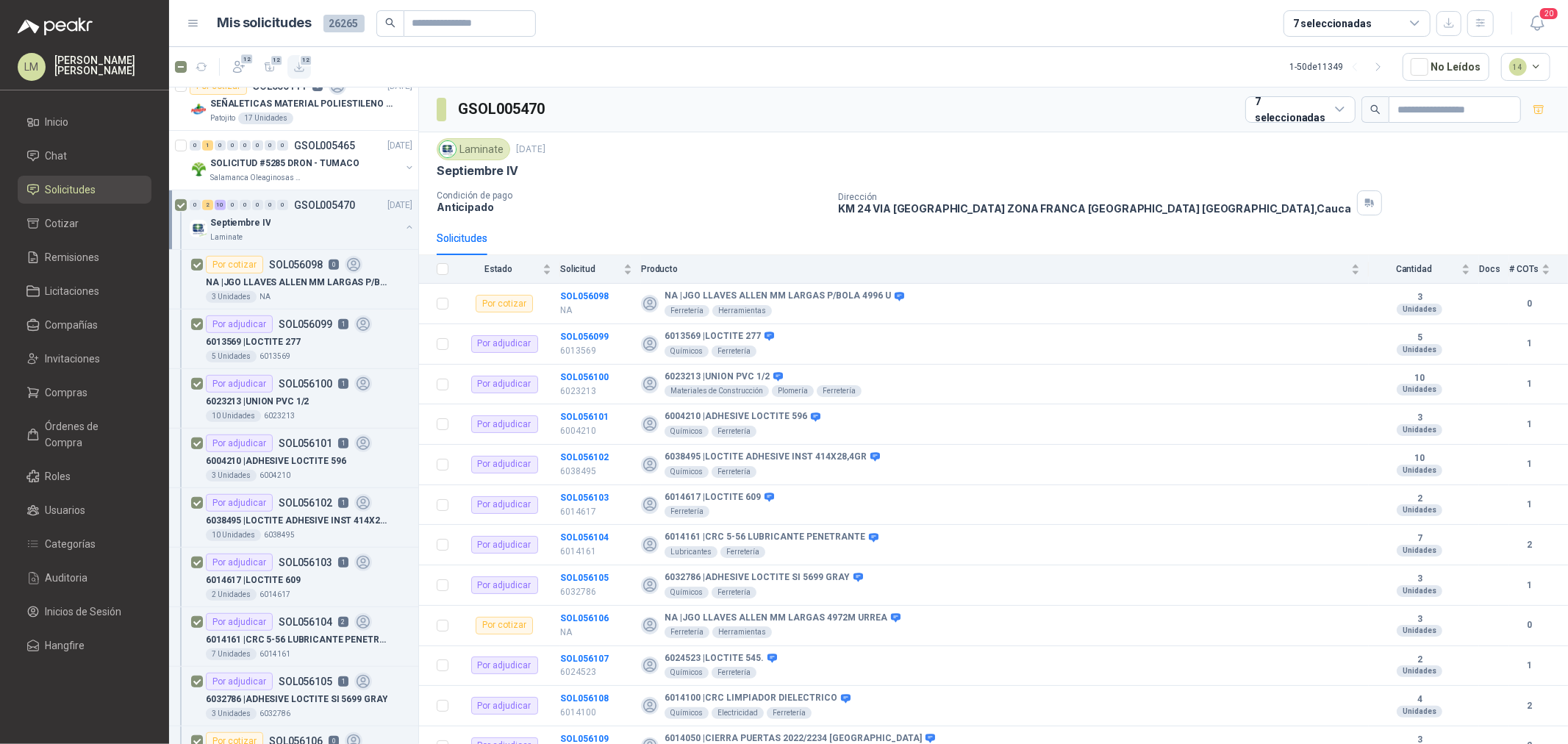
click at [295, 68] on icon "button" at bounding box center [300, 67] width 12 height 12
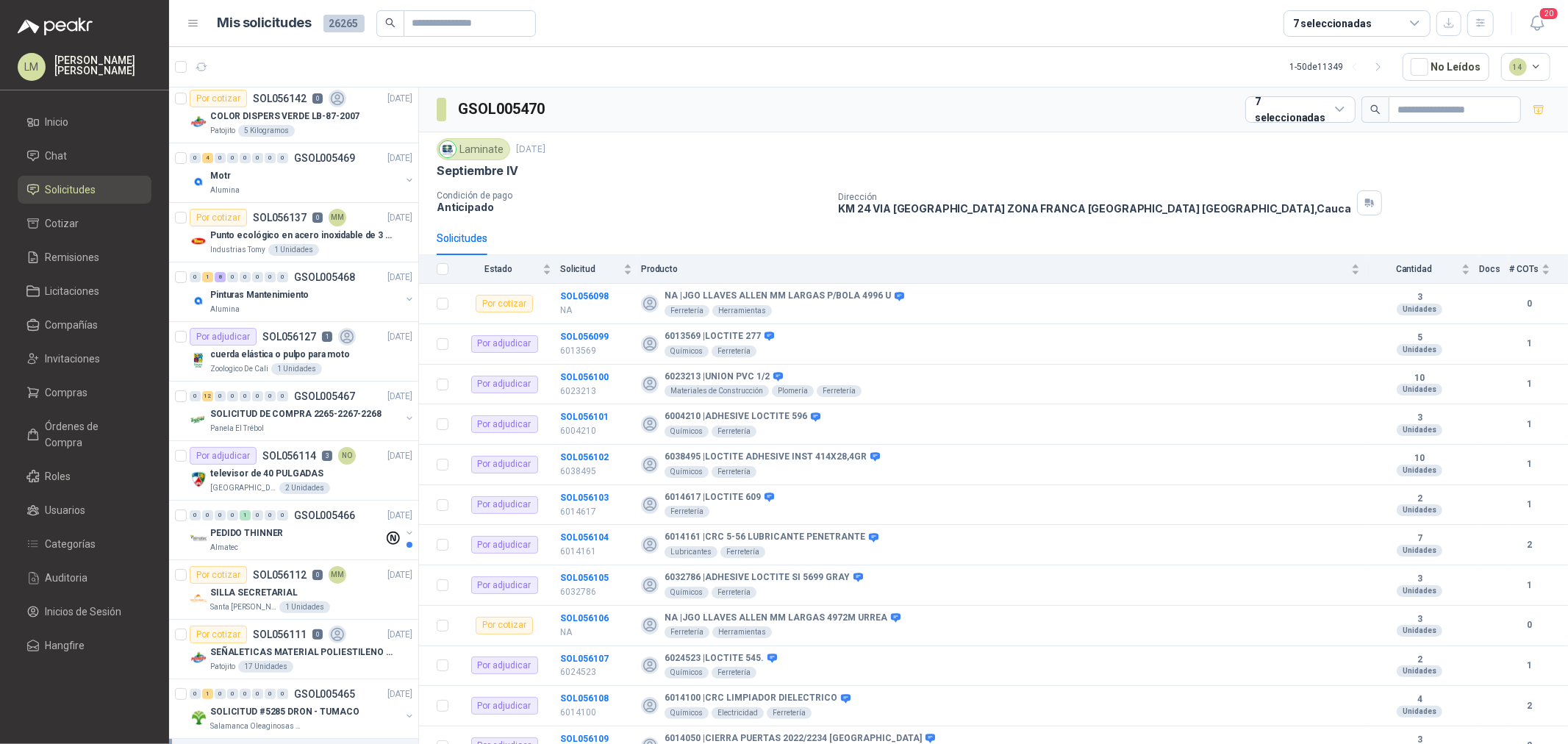
scroll to position [0, 0]
click at [404, 184] on button "button" at bounding box center [409, 183] width 12 height 12
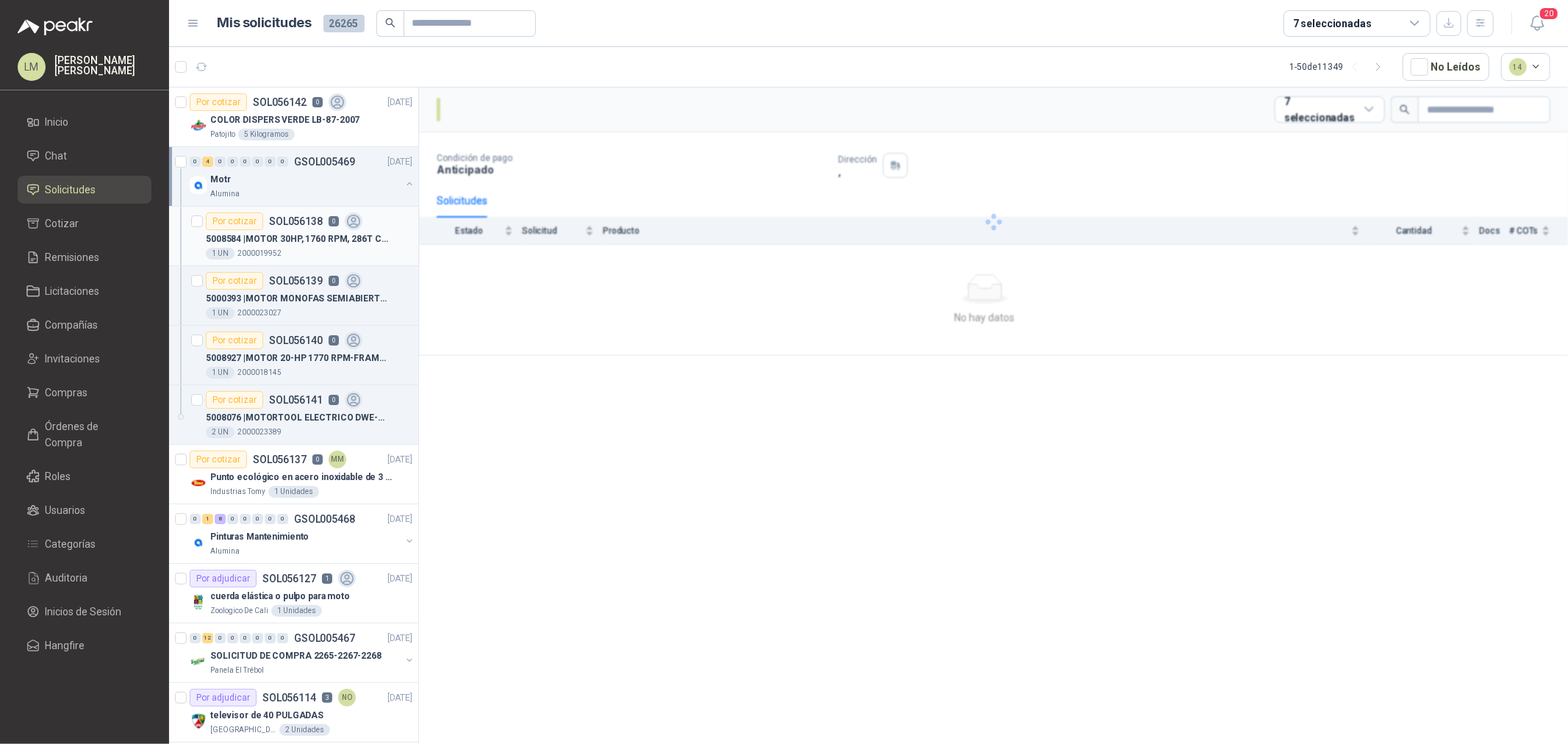
click at [277, 241] on p "5008584 | MOTOR 30HP, 1760 RPM, 286T CAT. EM4104T" at bounding box center [297, 240] width 183 height 14
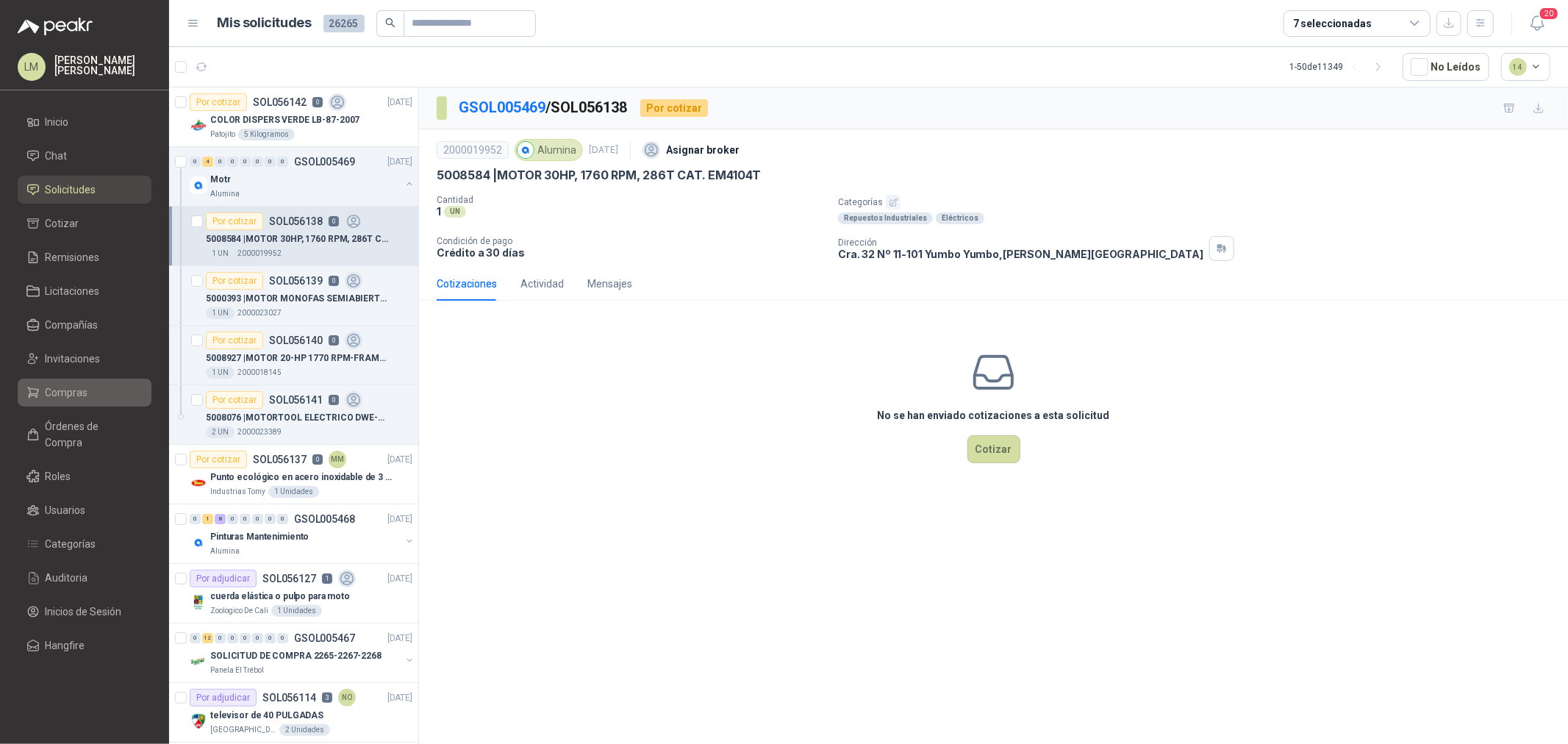
click at [55, 392] on span "Compras" at bounding box center [66, 392] width 42 height 16
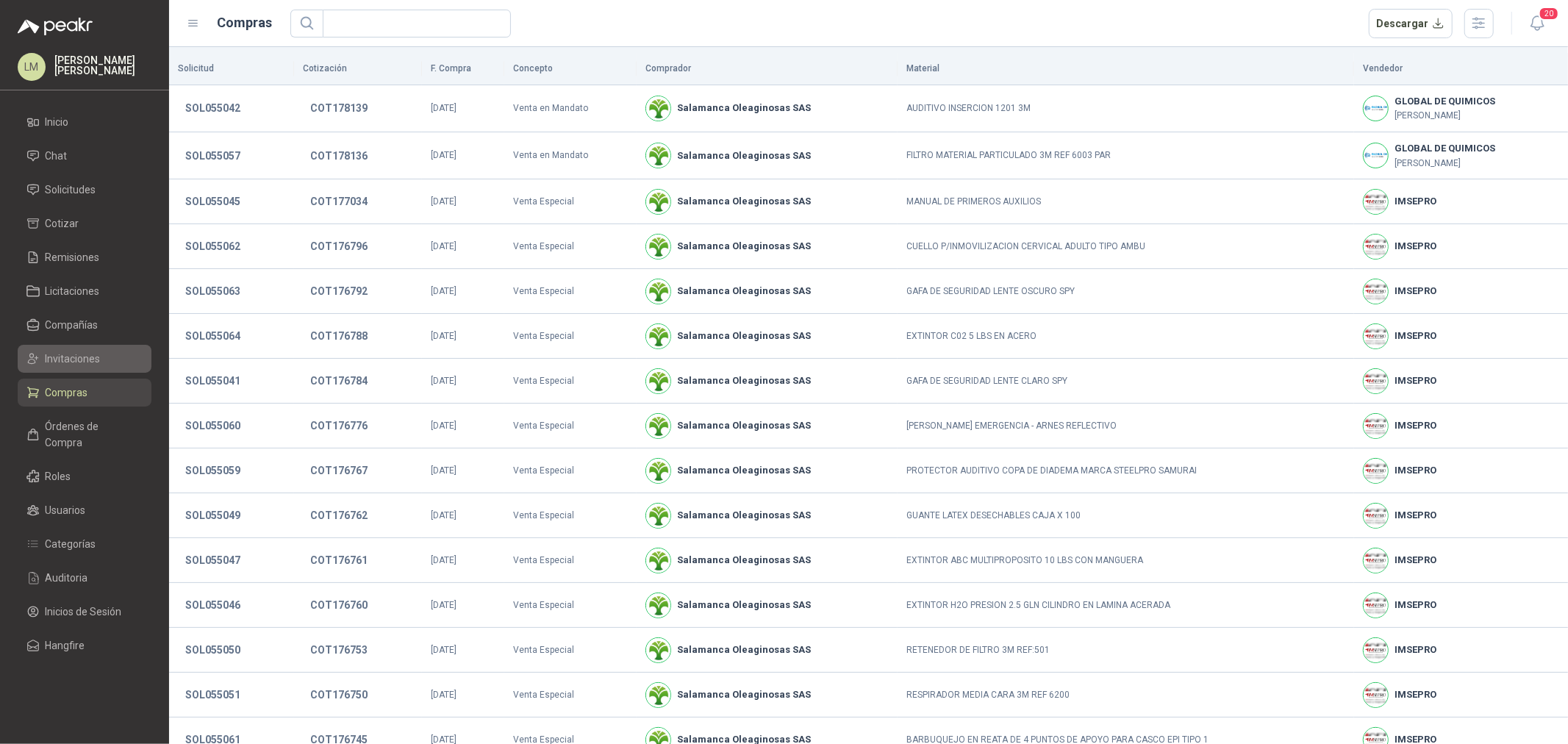
click at [76, 361] on span "Invitaciones" at bounding box center [73, 358] width 55 height 16
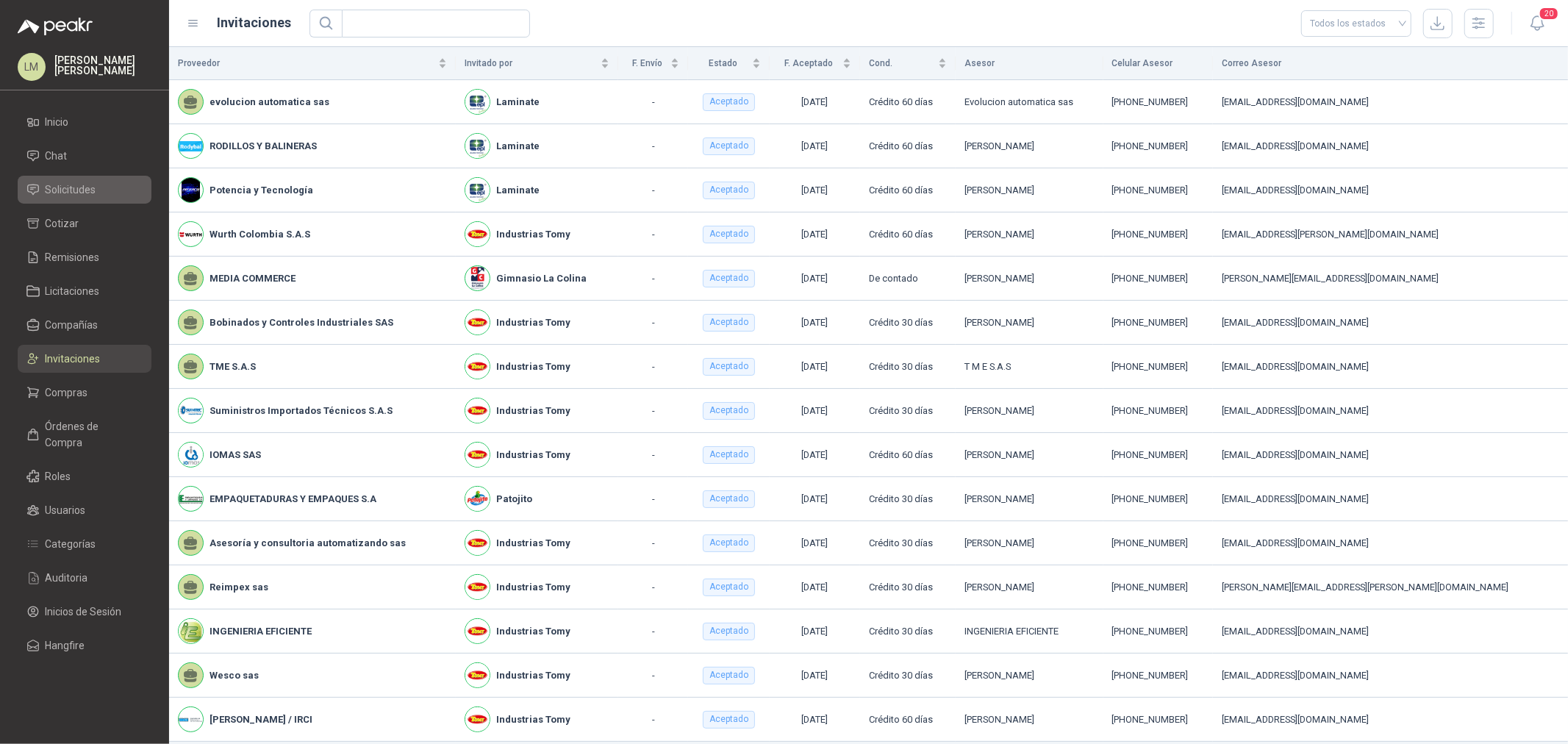
click at [72, 192] on span "Solicitudes" at bounding box center [71, 189] width 51 height 16
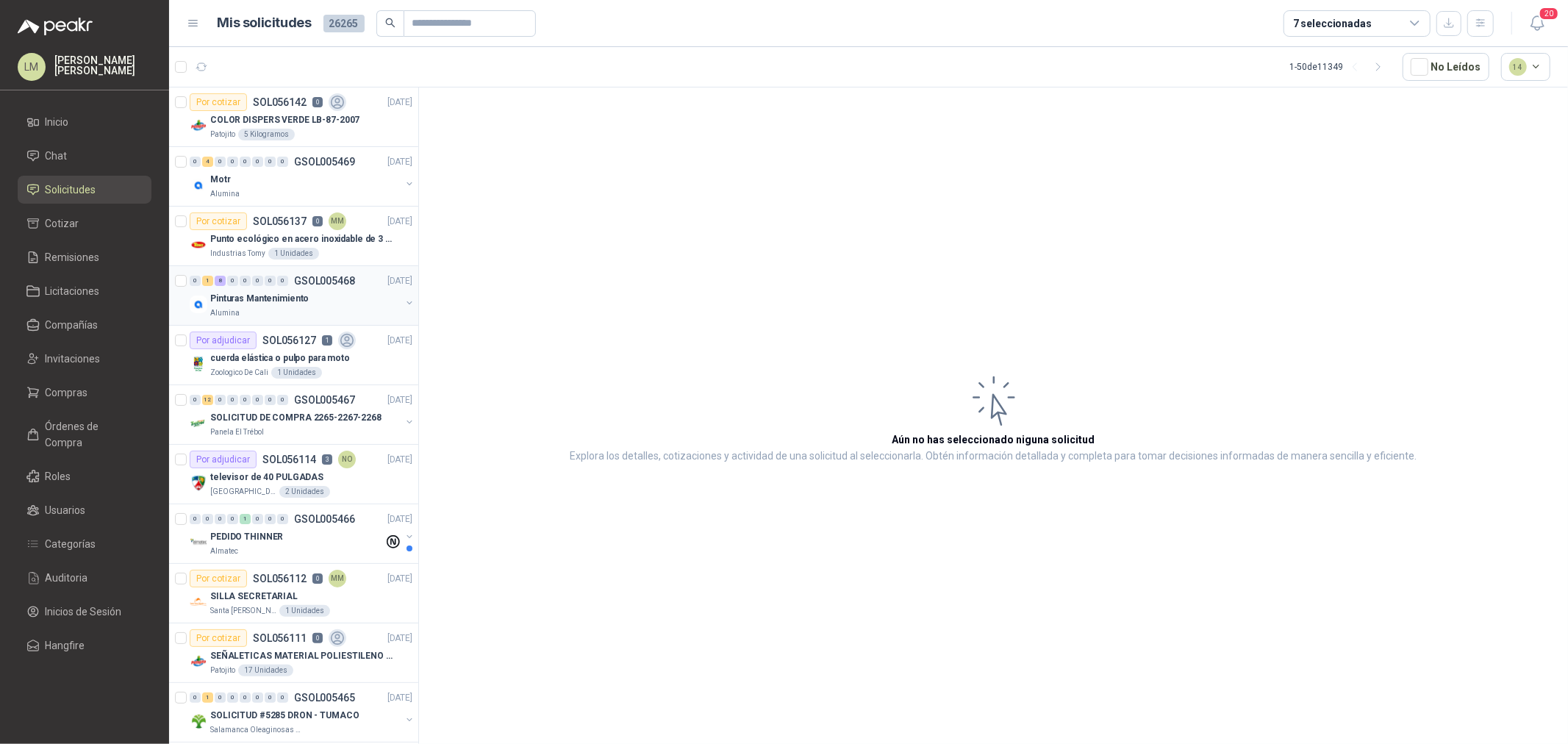
click at [404, 304] on button "button" at bounding box center [409, 303] width 12 height 12
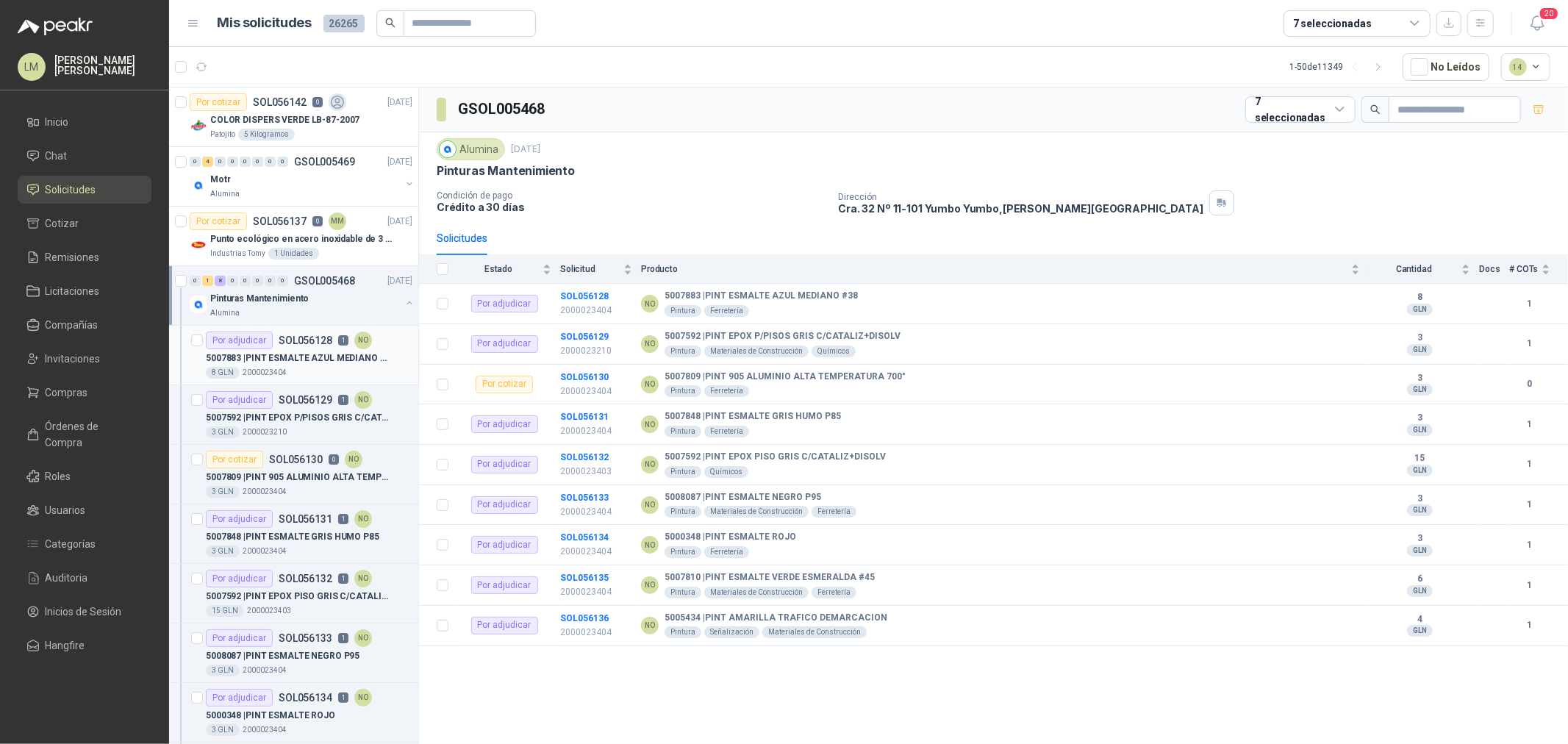
click at [293, 358] on p "5007883 | PINT ESMALTE AZUL MEDIANO #38" at bounding box center [297, 358] width 183 height 14
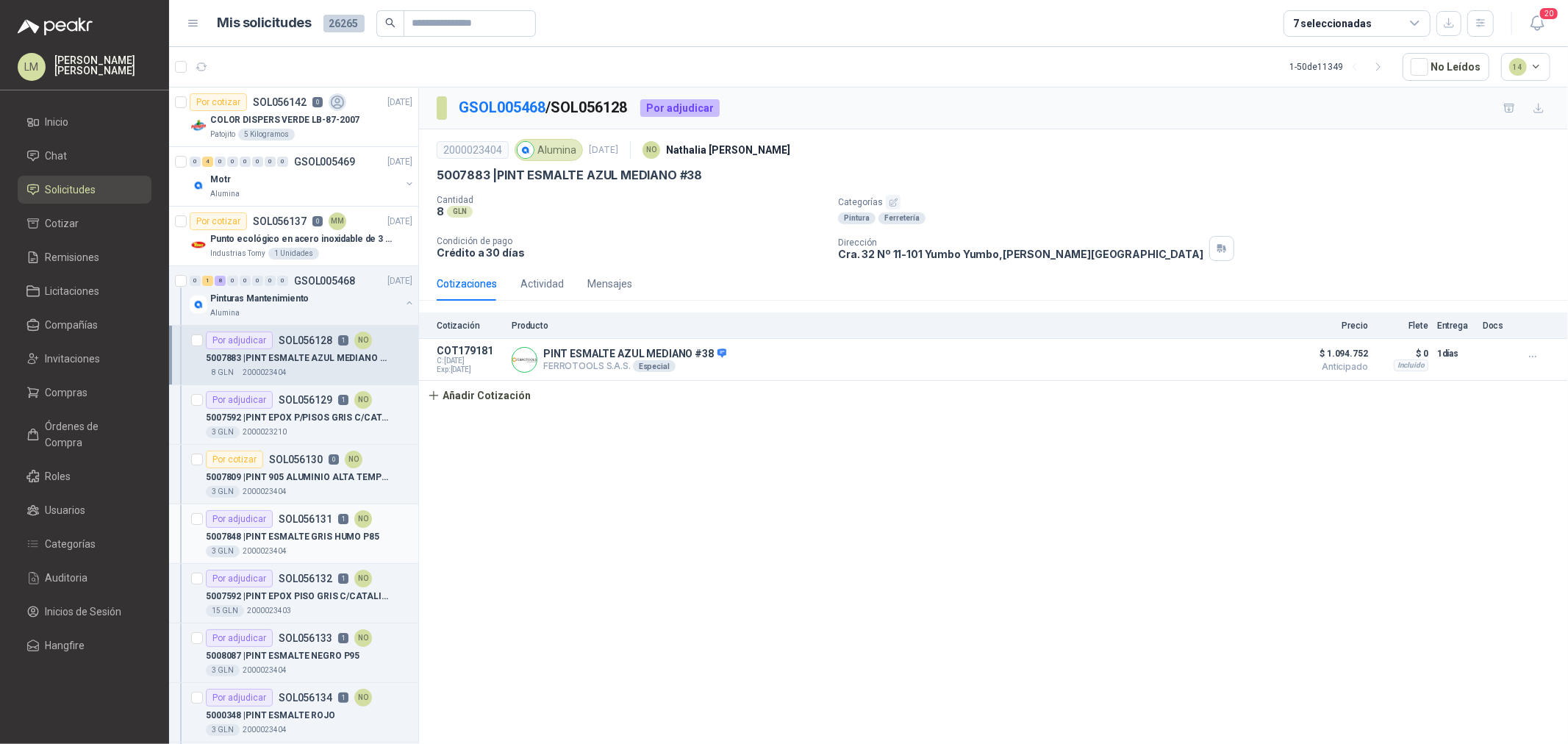
click at [306, 531] on p "5007848 | PINT ESMALTE GRIS HUMO P85" at bounding box center [293, 537] width 174 height 14
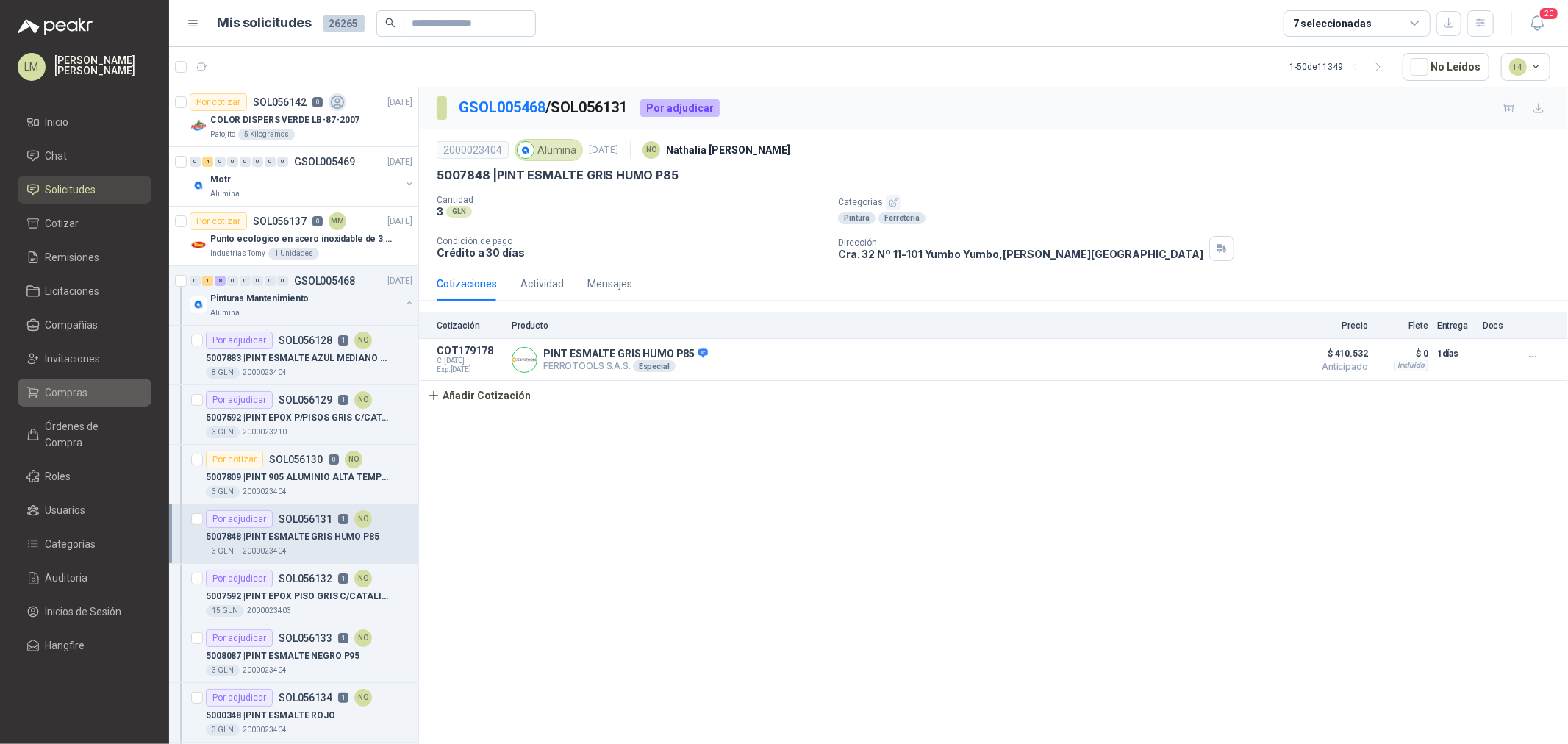
drag, startPoint x: 90, startPoint y: 400, endPoint x: 89, endPoint y: 392, distance: 8.1
click at [90, 400] on li "Compras" at bounding box center [84, 392] width 116 height 16
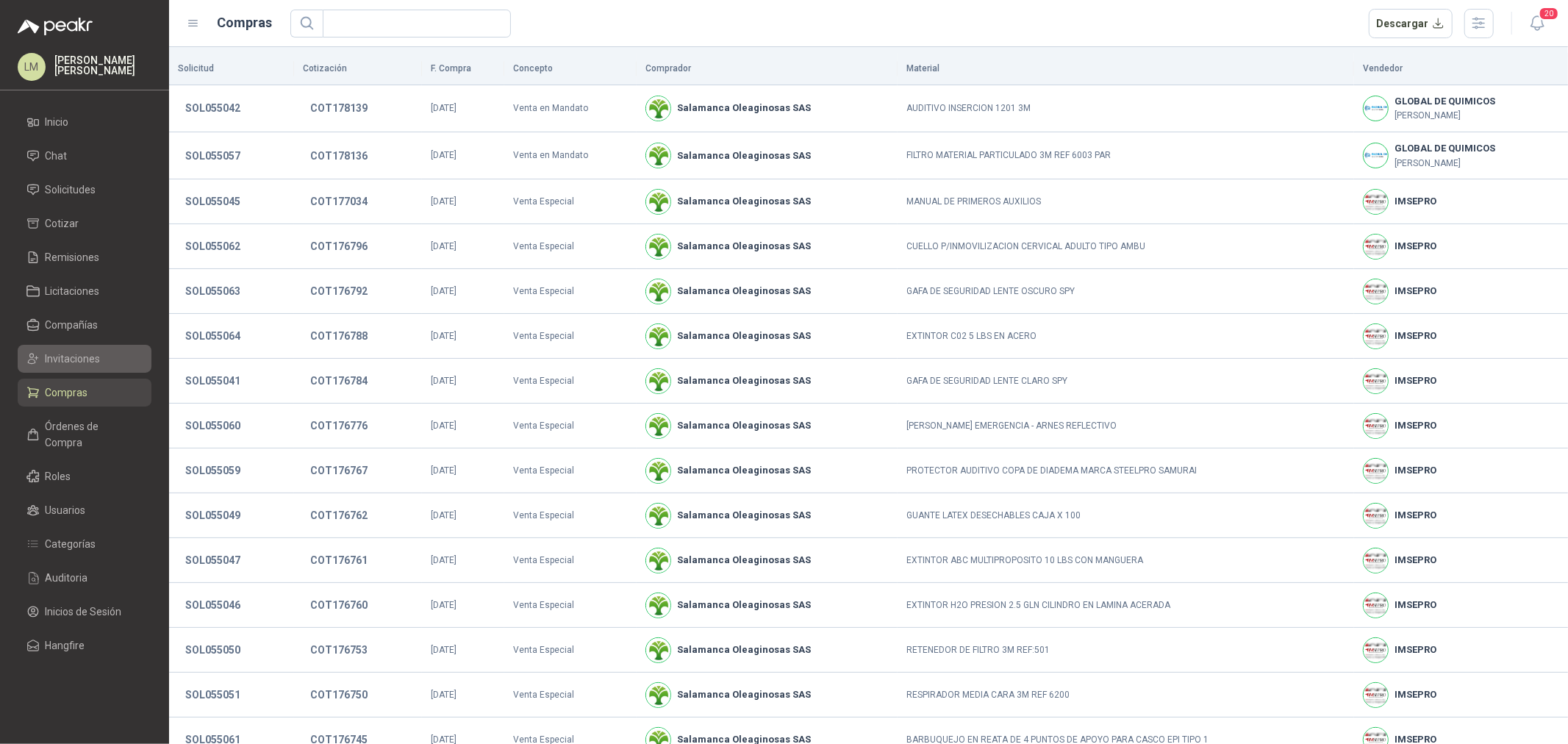
click at [85, 362] on span "Invitaciones" at bounding box center [73, 358] width 55 height 16
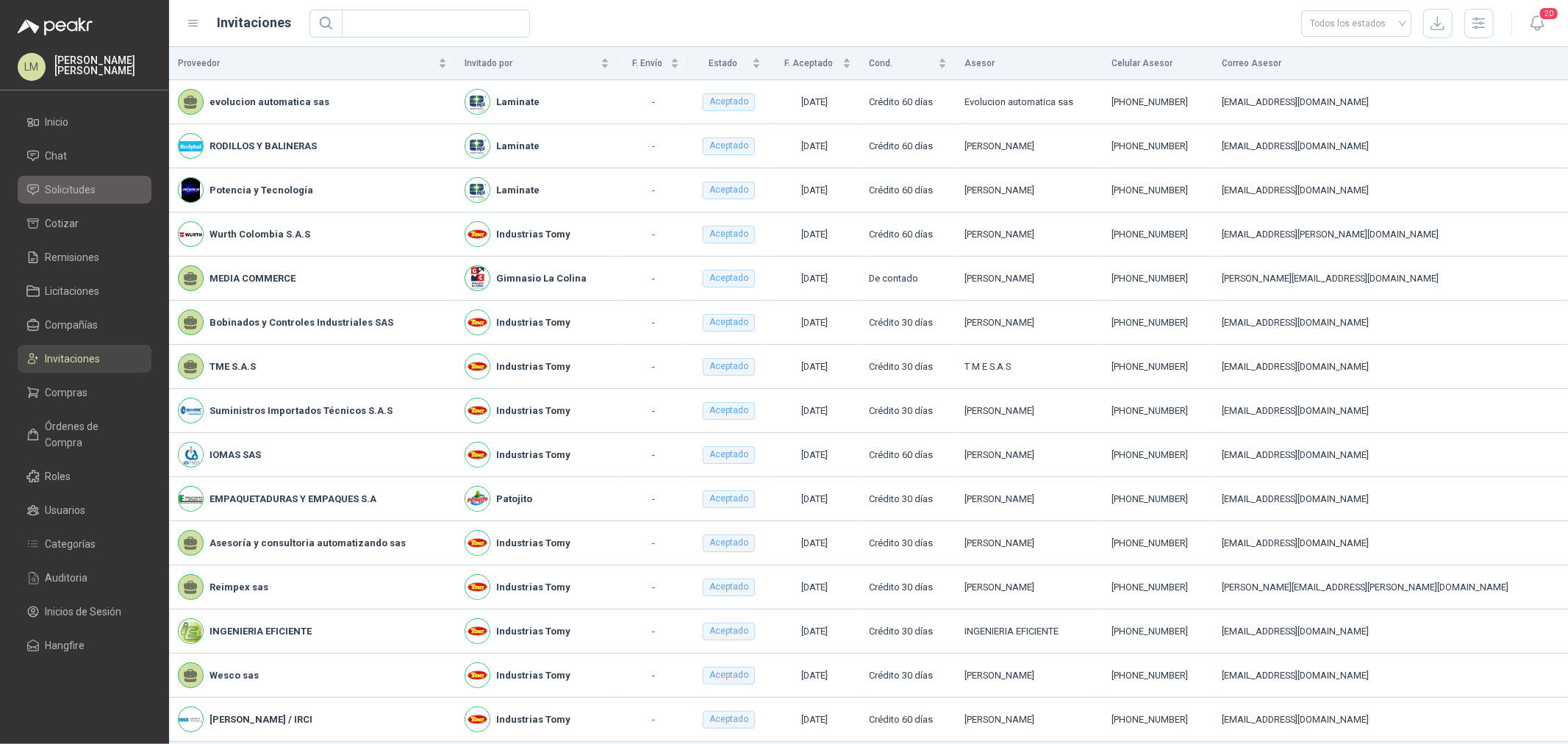
click at [83, 185] on span "Solicitudes" at bounding box center [71, 189] width 51 height 16
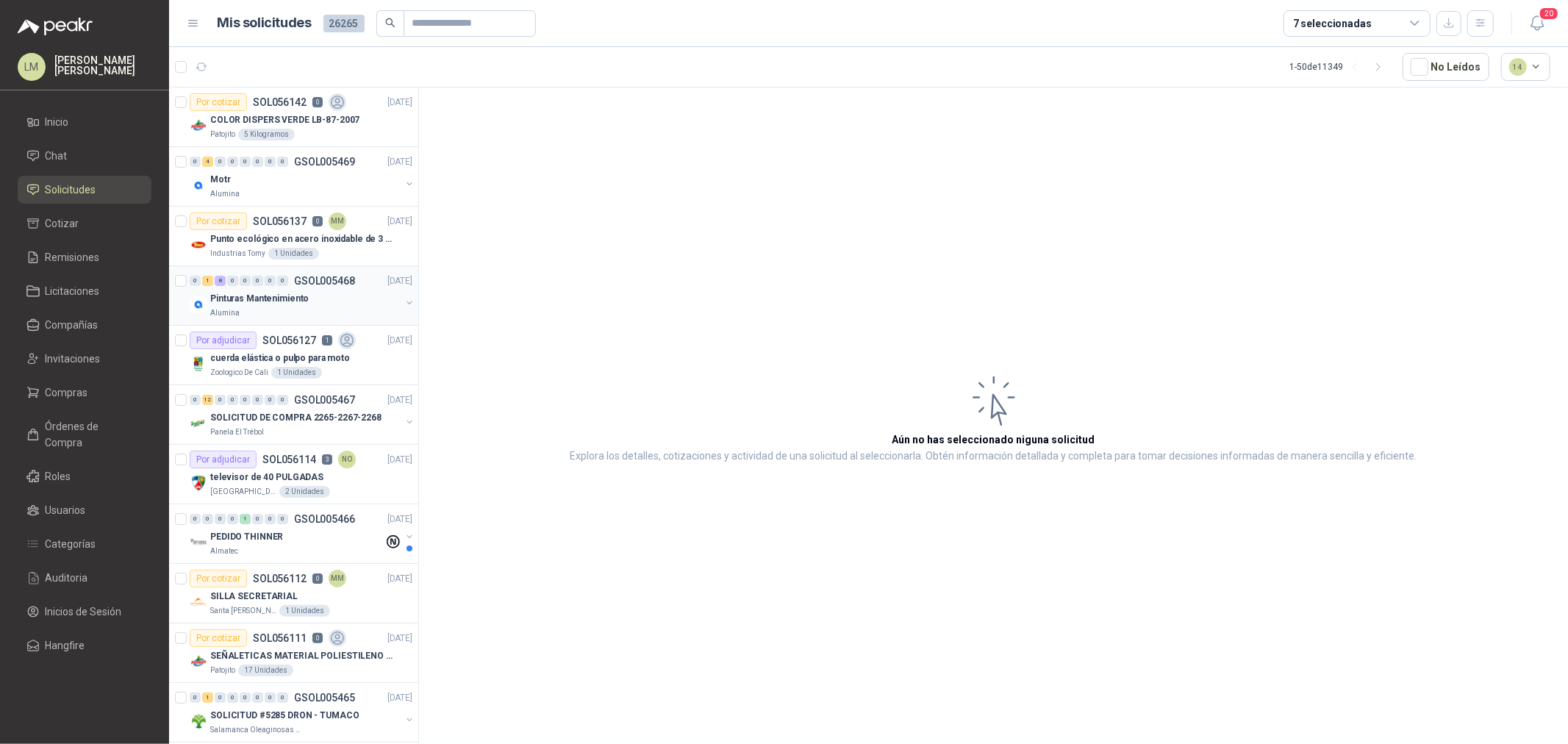
click at [404, 306] on button "button" at bounding box center [409, 303] width 12 height 12
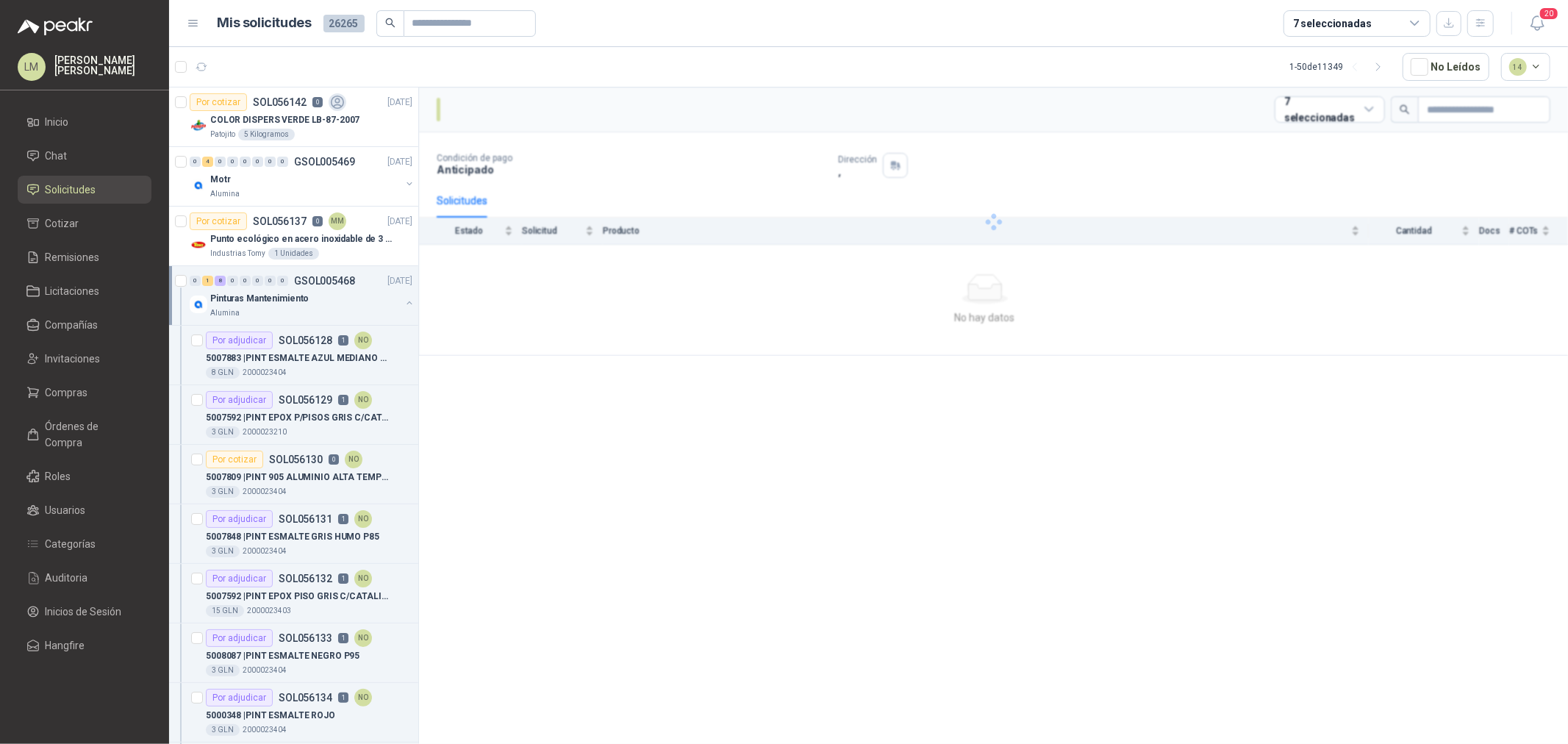
scroll to position [163, 0]
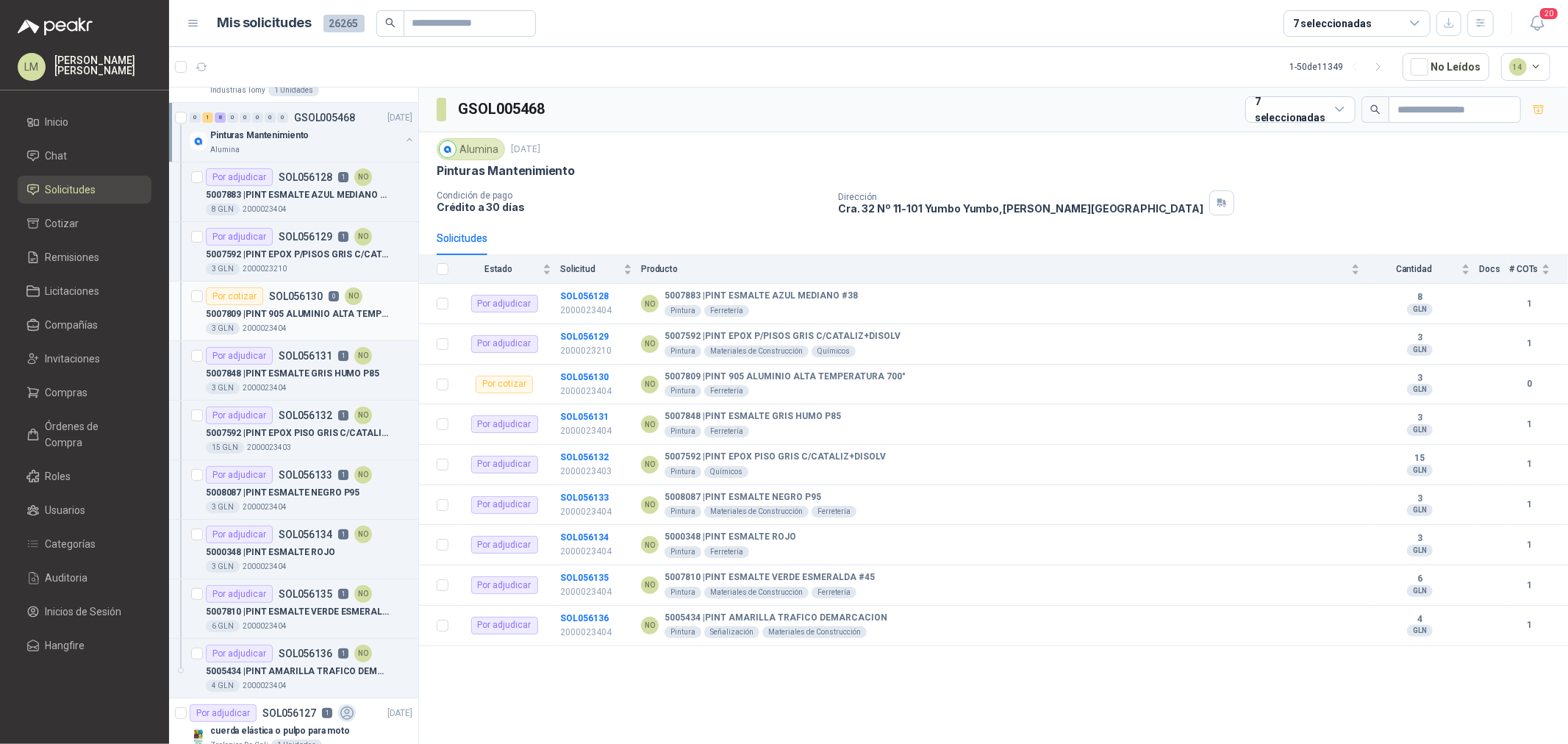
click at [295, 318] on p "5007809 | PINT 905 ALUMINIO ALTA TEMPERATURA 700°" at bounding box center [297, 314] width 183 height 14
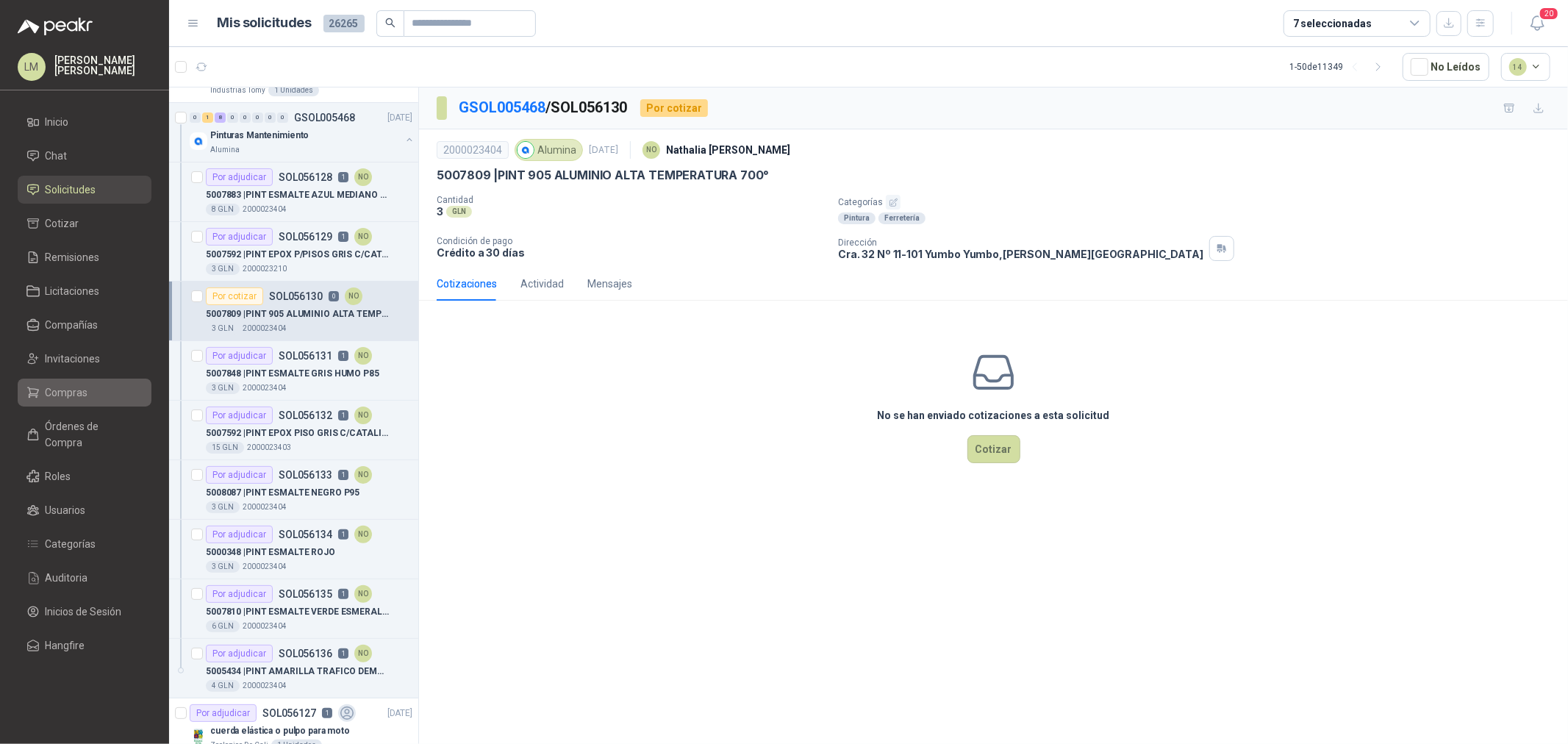
click at [57, 388] on span "Compras" at bounding box center [66, 392] width 42 height 16
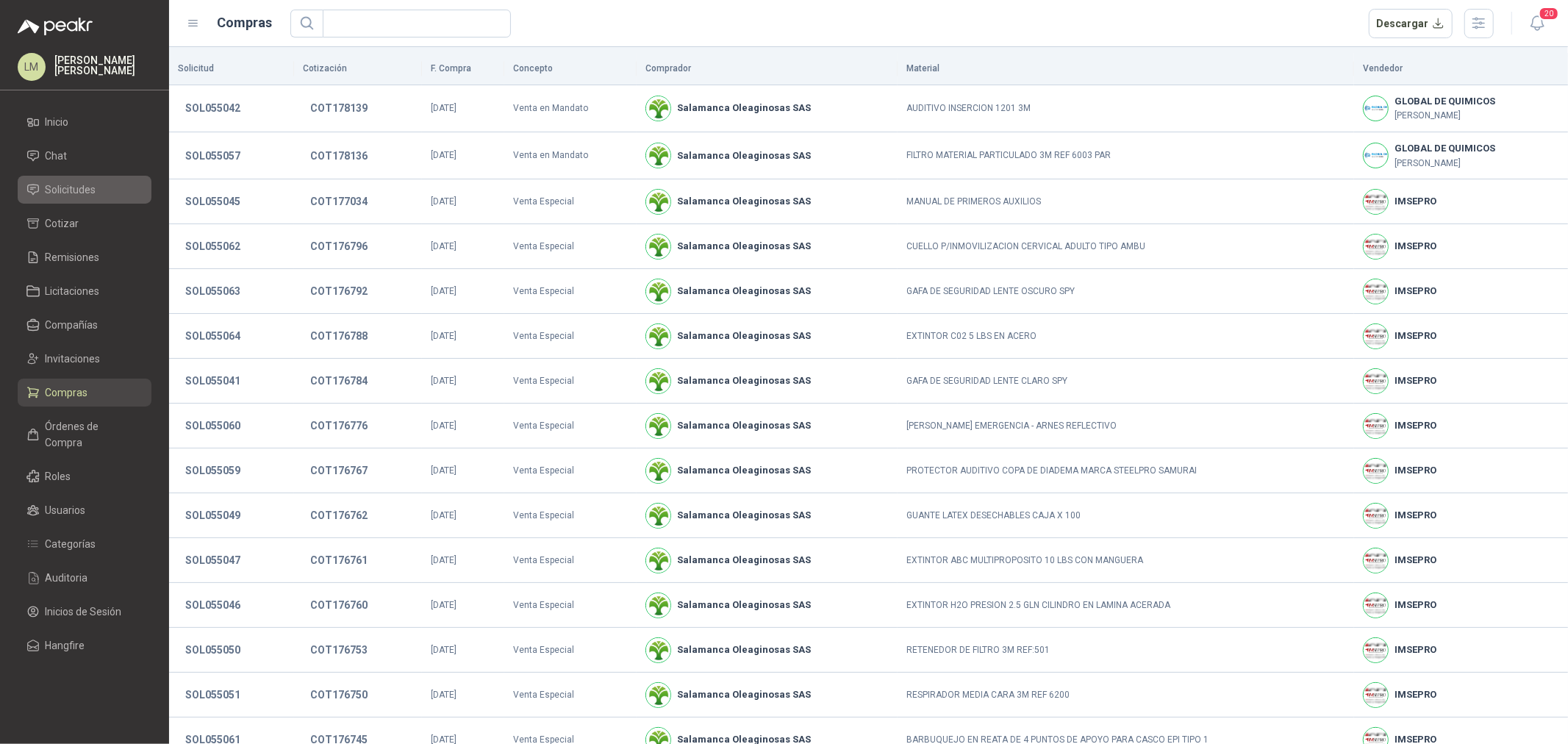
click at [76, 186] on span "Solicitudes" at bounding box center [71, 189] width 51 height 16
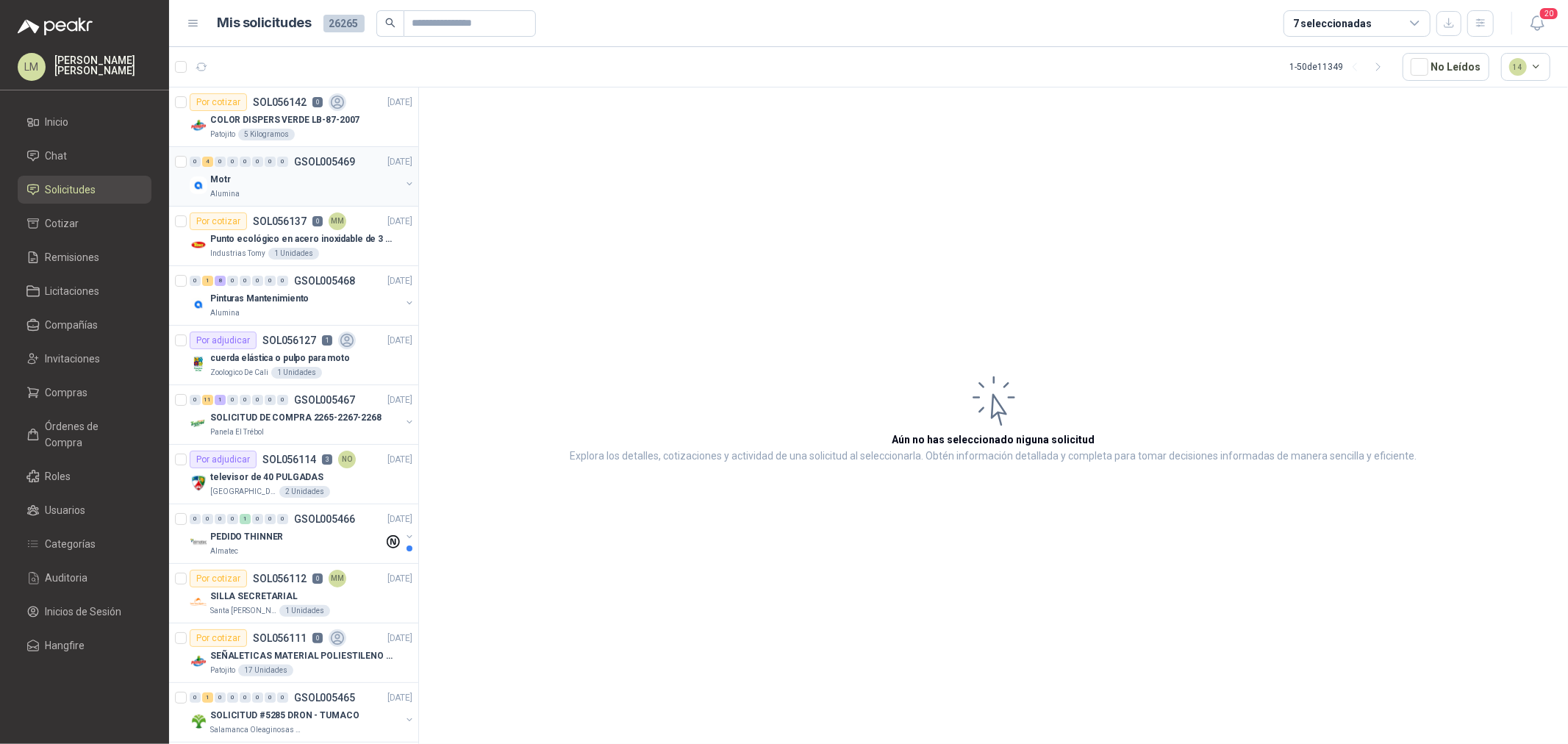
click at [404, 182] on button "button" at bounding box center [409, 183] width 12 height 12
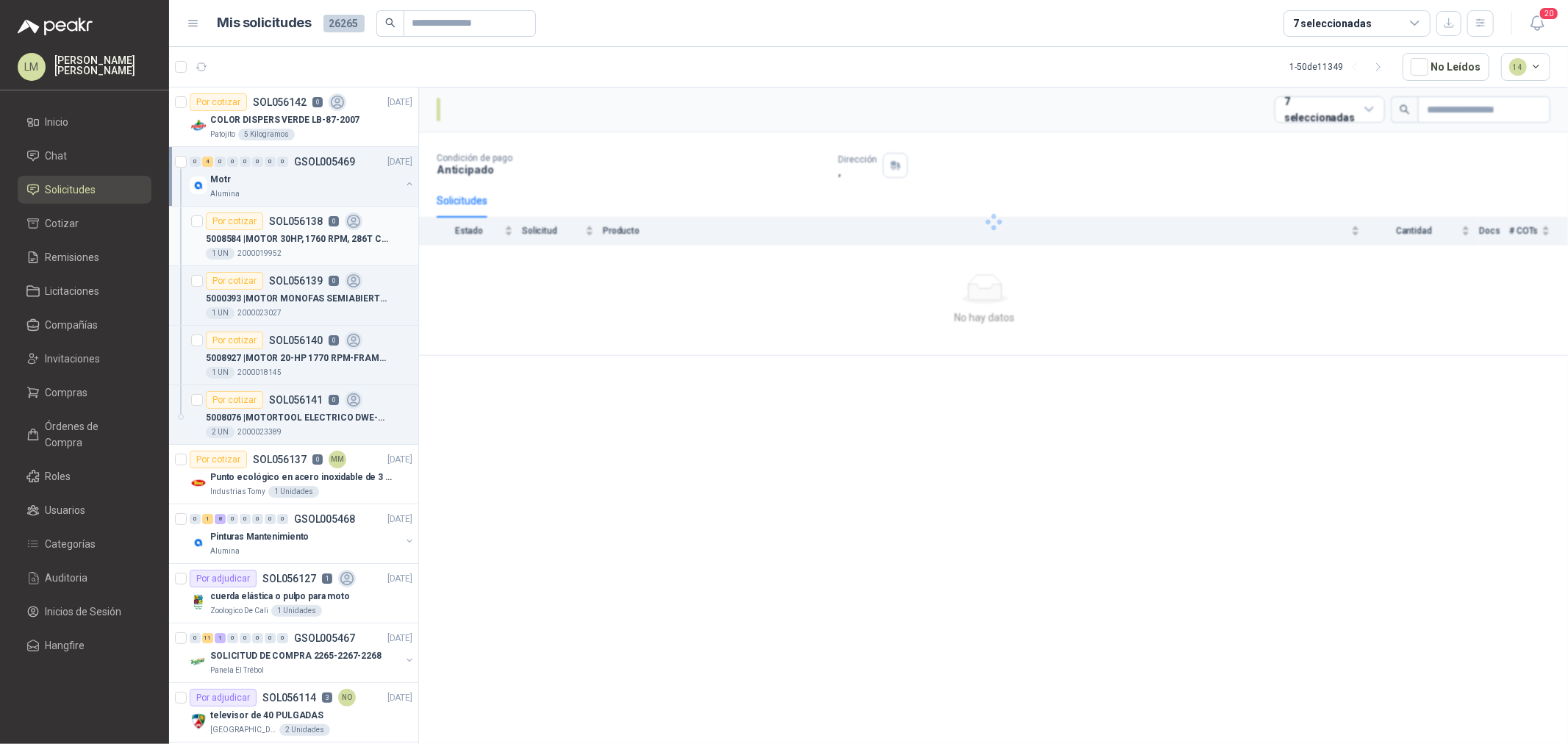
click at [331, 230] on div "5008584 | MOTOR 30HP, 1760 RPM, 286T CAT. EM4104T" at bounding box center [309, 239] width 206 height 18
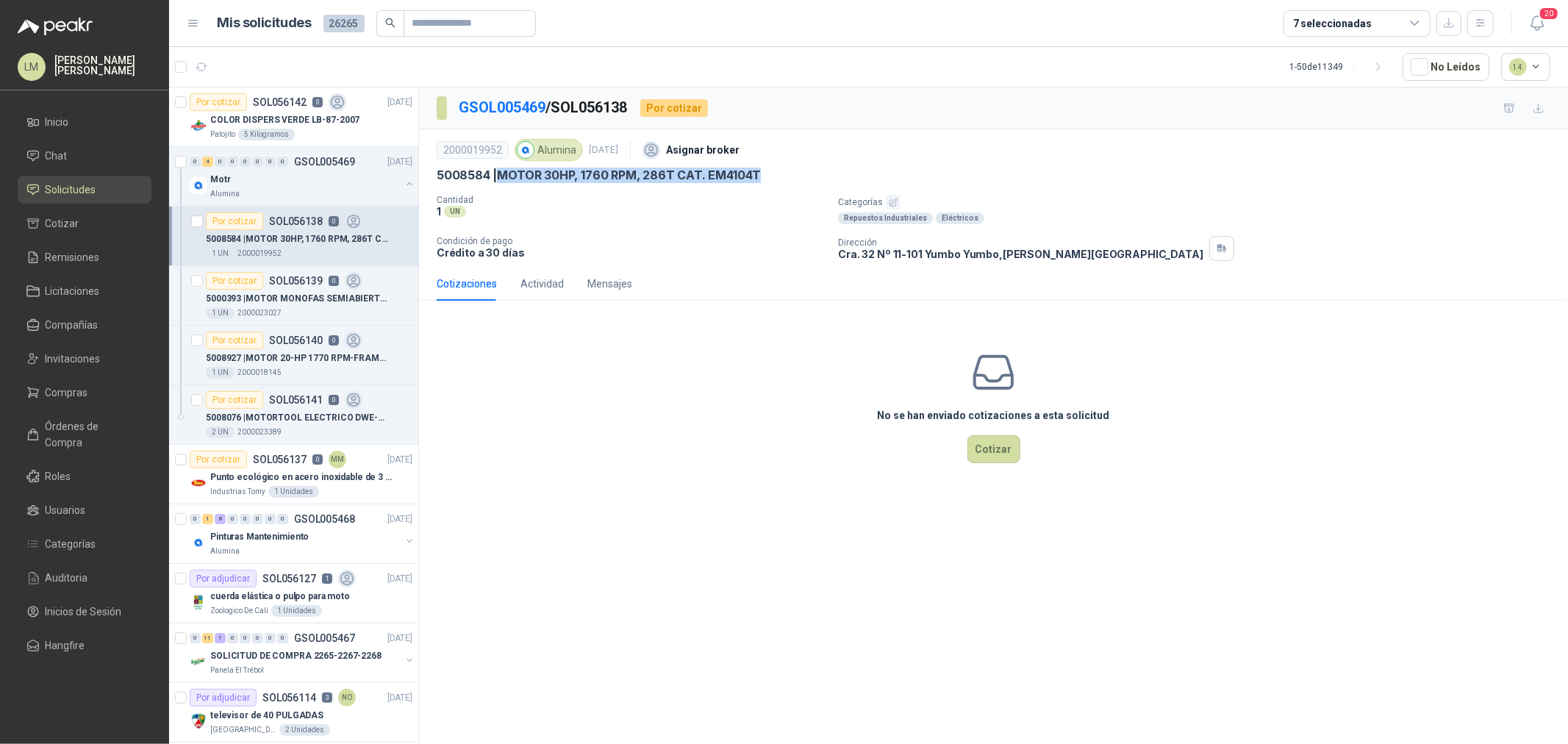
drag, startPoint x: 501, startPoint y: 176, endPoint x: 770, endPoint y: 178, distance: 269.0
click at [770, 178] on div "5008584 | MOTOR 30HP, 1760 RPM, 286T CAT. EM4104T" at bounding box center [993, 175] width 1114 height 15
copy p "MOTOR 30HP, 1760 RPM, 286T CAT. EM4104T"
click at [299, 278] on p "SOL056139" at bounding box center [295, 280] width 53 height 10
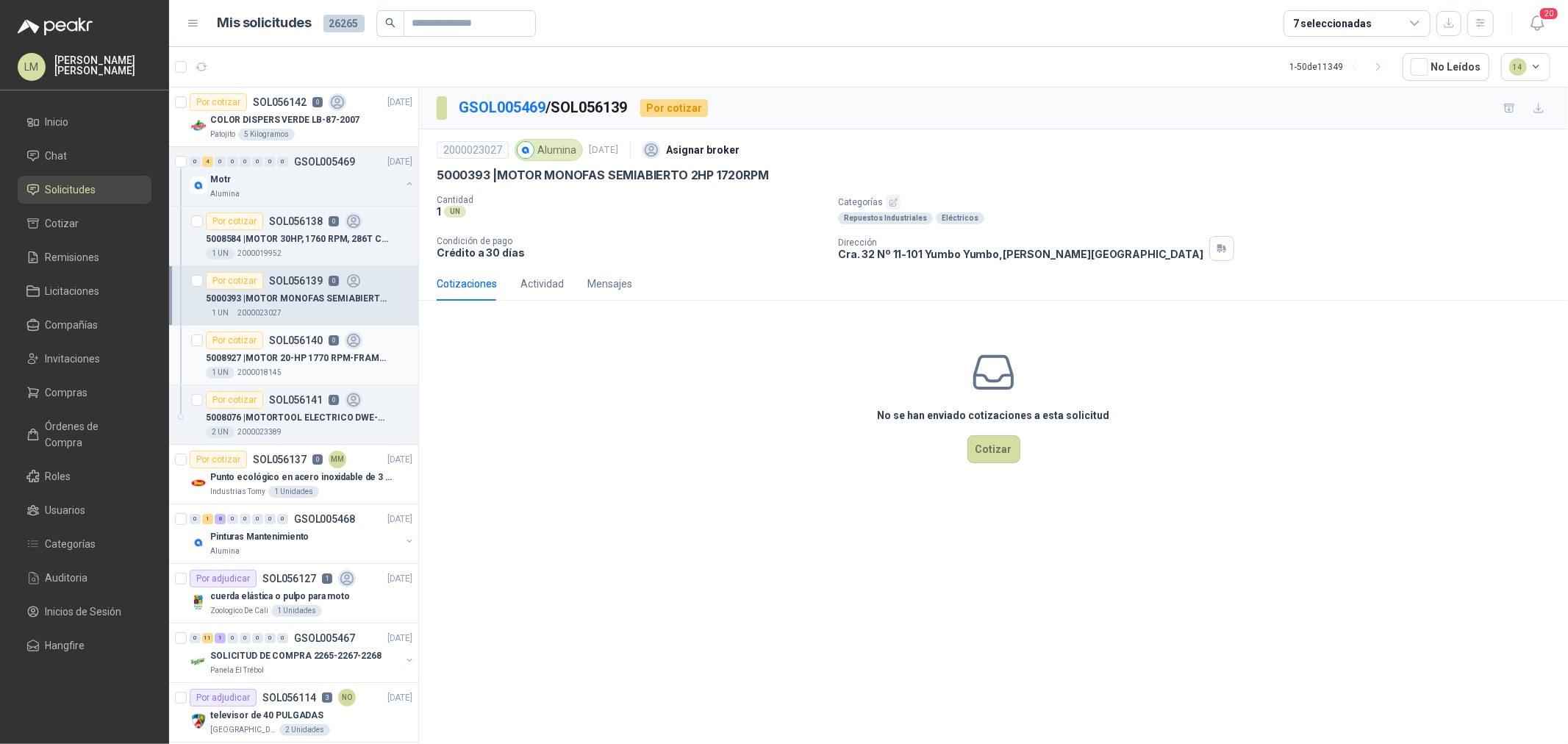
click at [306, 344] on p "SOL056140" at bounding box center [295, 340] width 53 height 10
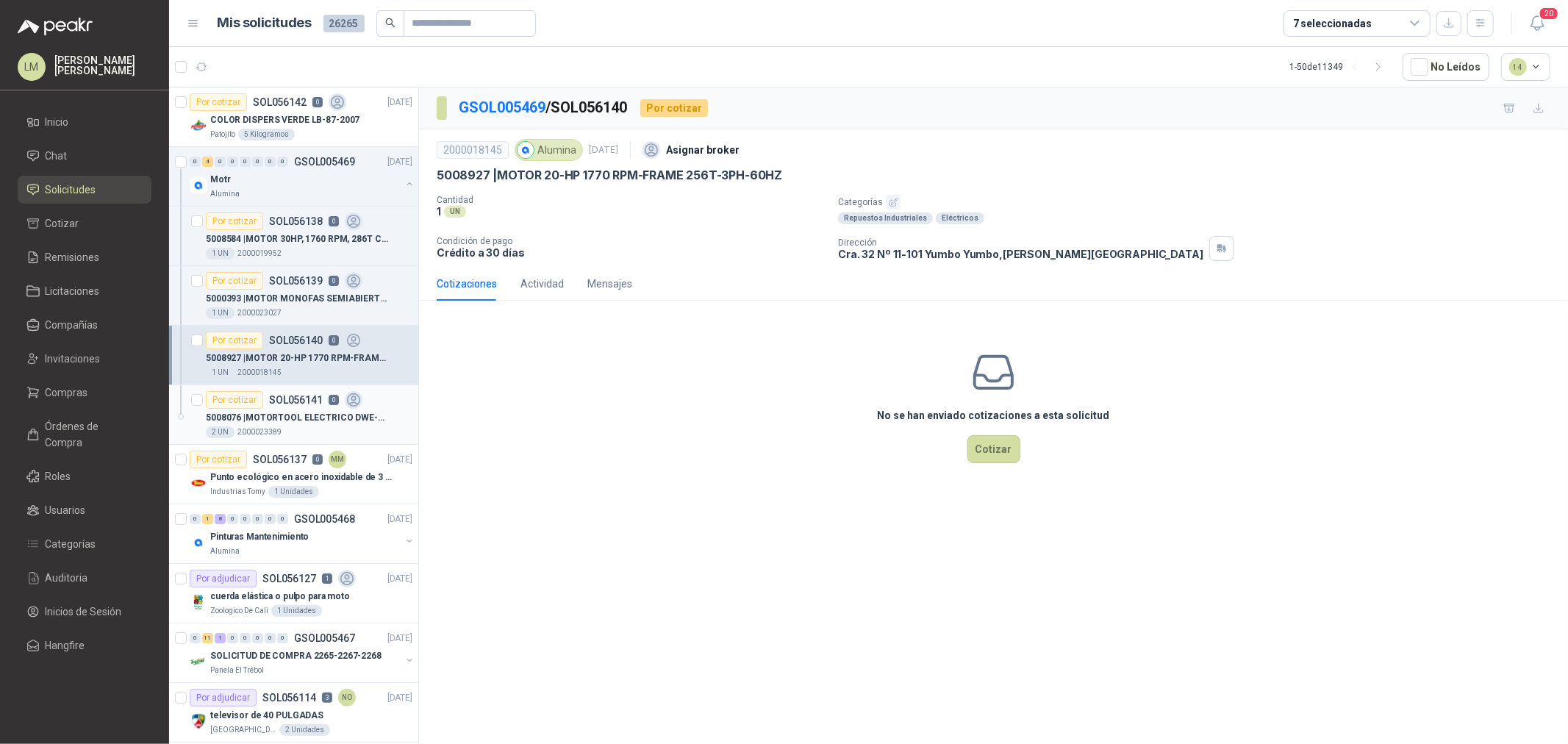
click at [295, 399] on p "SOL056141" at bounding box center [295, 399] width 53 height 10
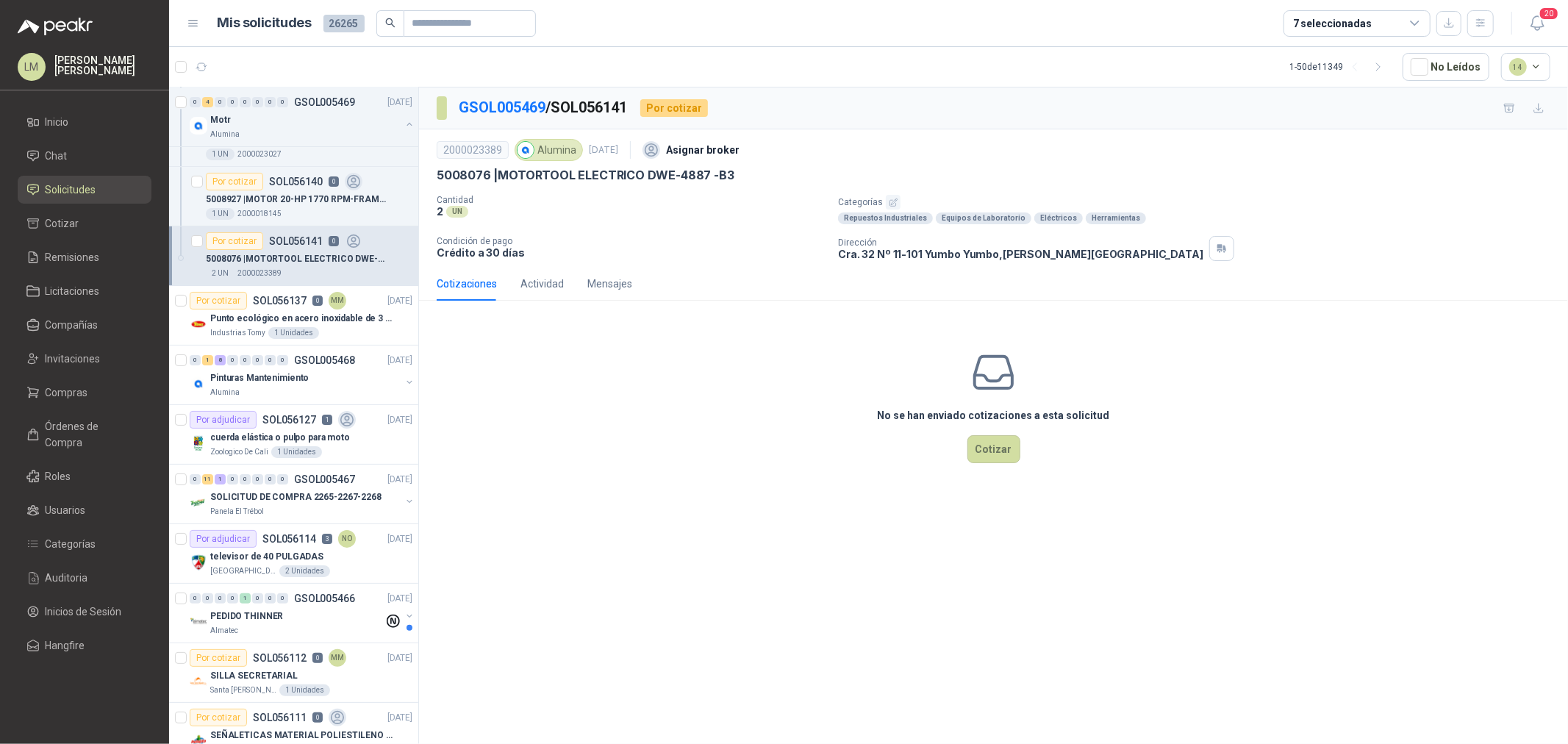
scroll to position [163, 0]
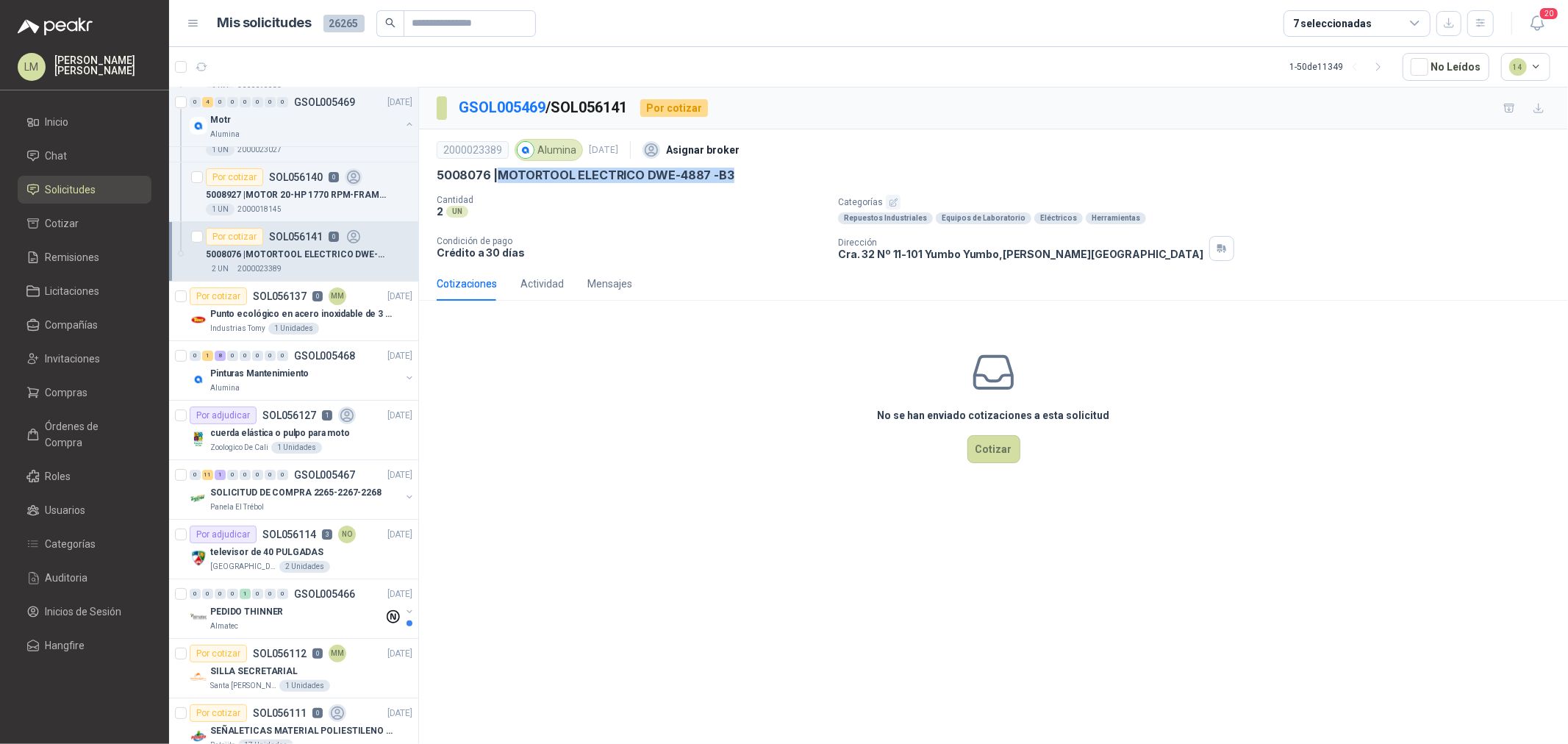
drag, startPoint x: 497, startPoint y: 172, endPoint x: 753, endPoint y: 182, distance: 256.2
click at [753, 182] on div "5008076 | MOTORTOOL ELECTRICO DWE-4887 -B3" at bounding box center [993, 175] width 1114 height 15
copy p "MOTORTOOL ELECTRICO DWE-4887 -B3"
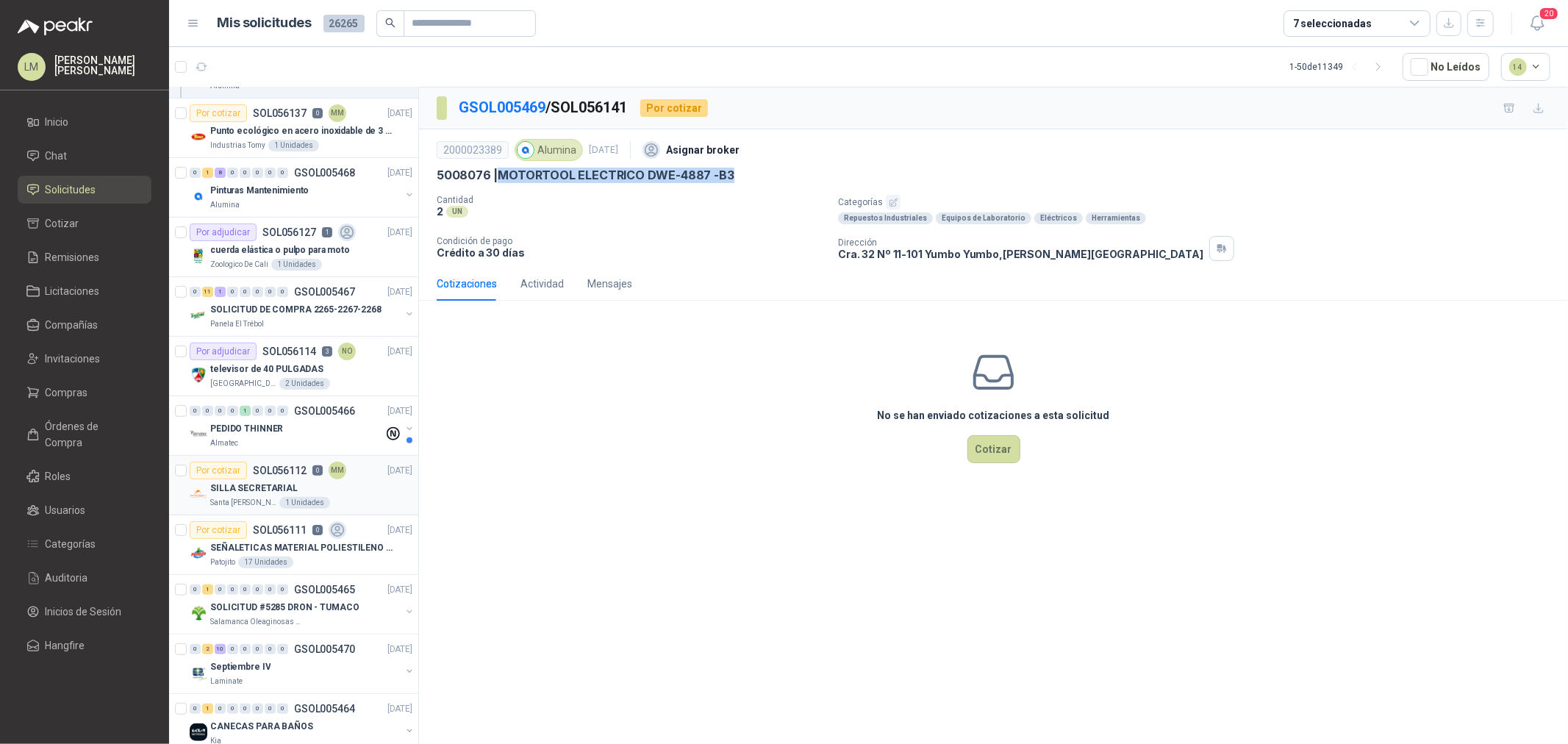
scroll to position [572, 0]
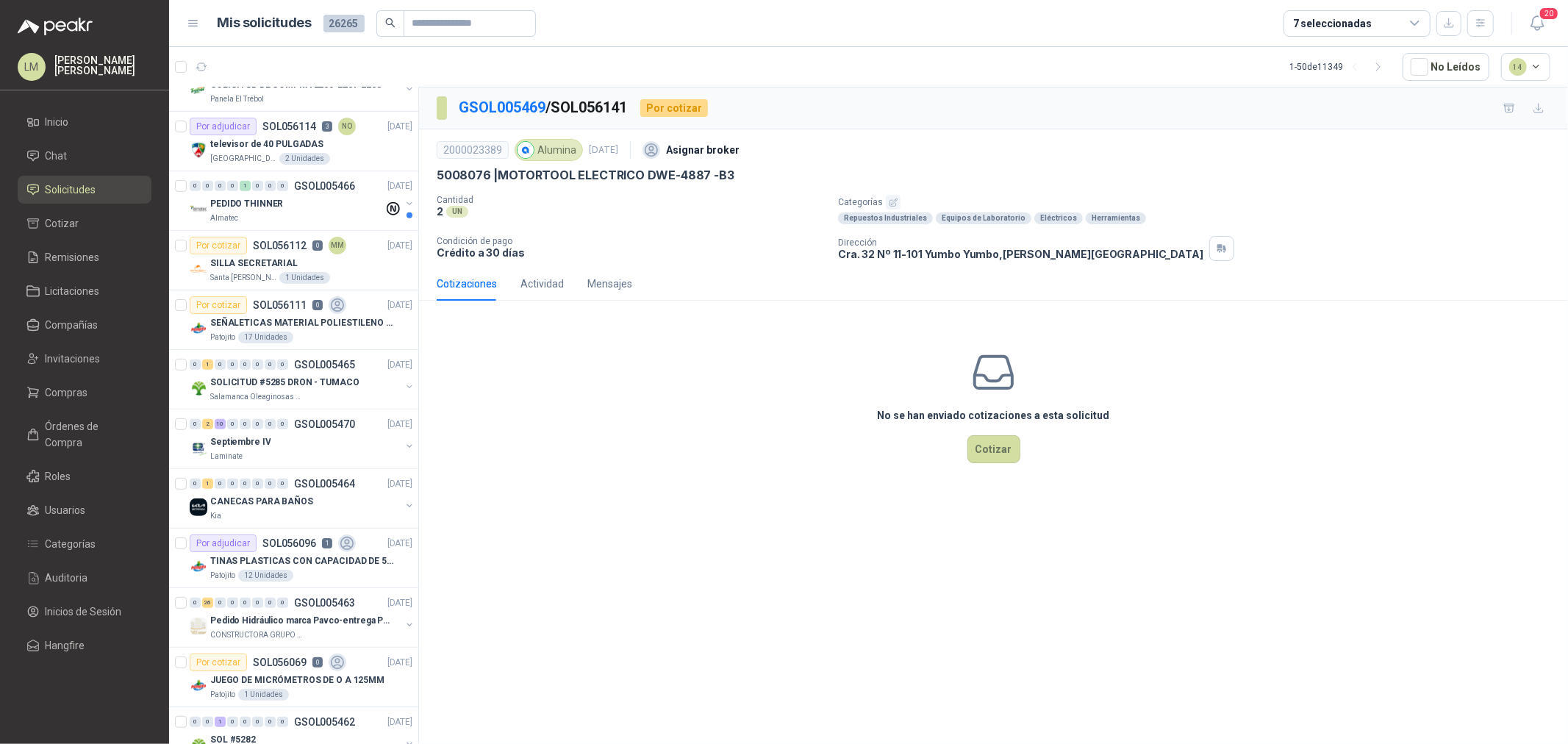
click at [1300, 23] on div "7 seleccionadas" at bounding box center [1332, 23] width 79 height 16
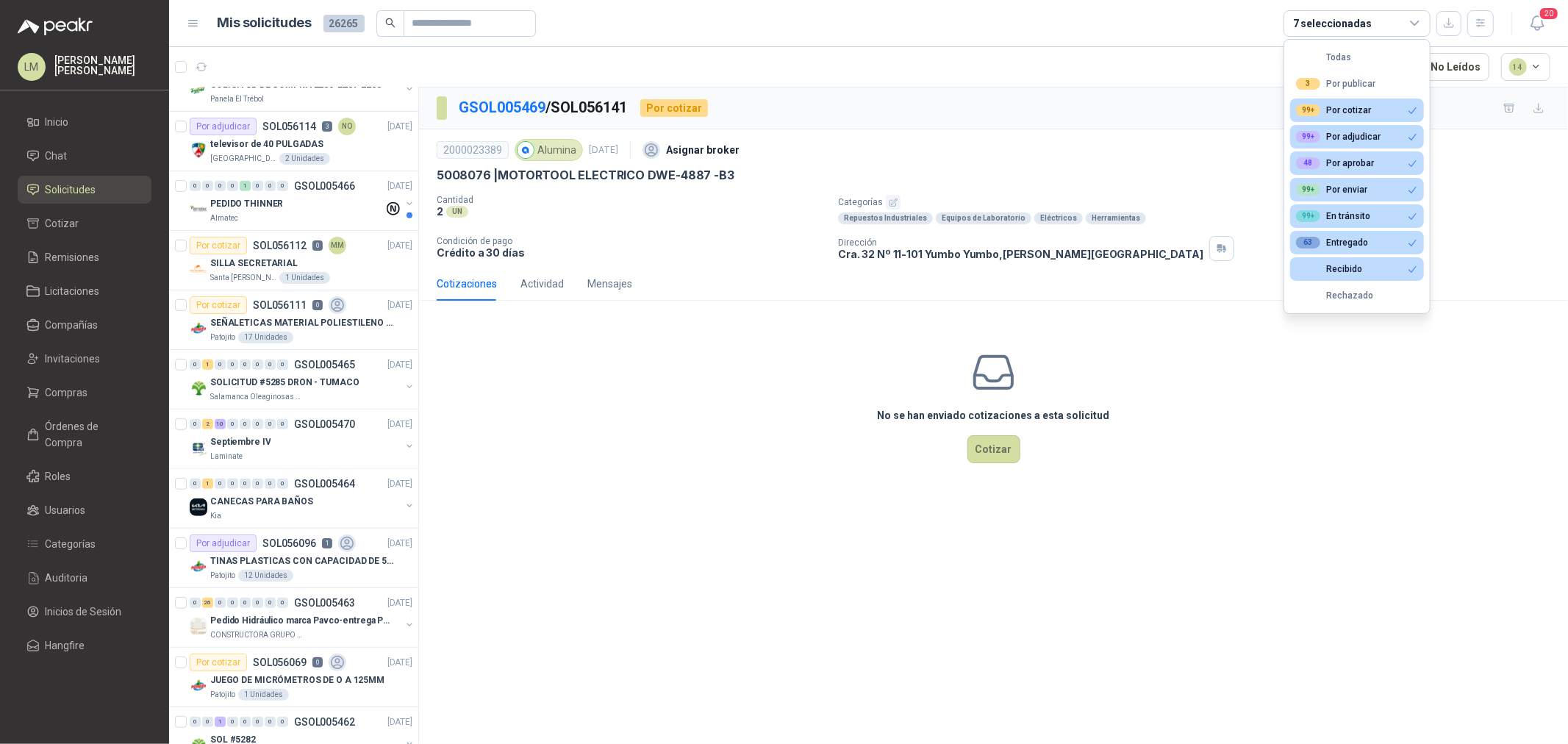
click at [1300, 23] on div "7 seleccionadas" at bounding box center [1332, 23] width 79 height 16
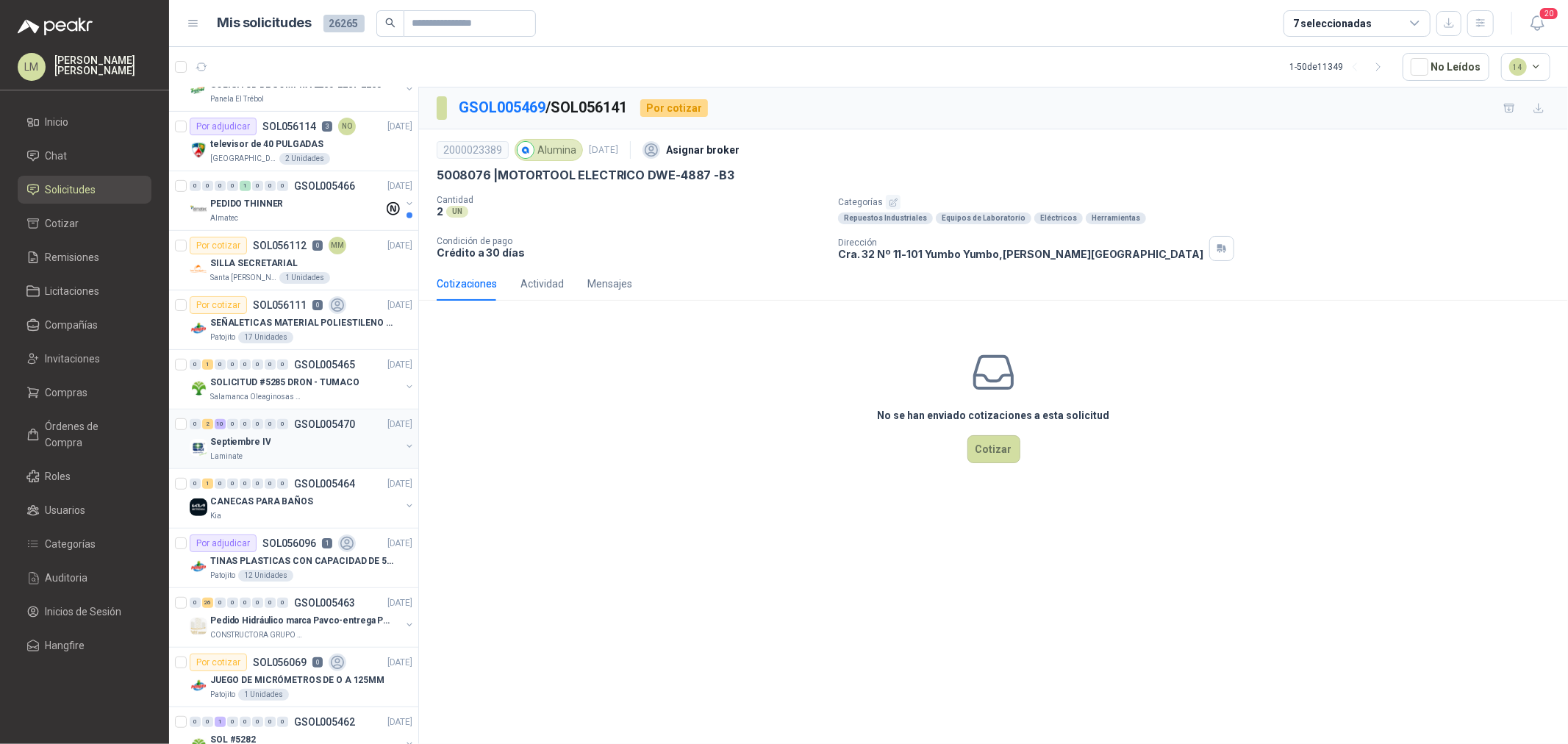
click at [273, 451] on div "Laminate" at bounding box center [305, 457] width 191 height 12
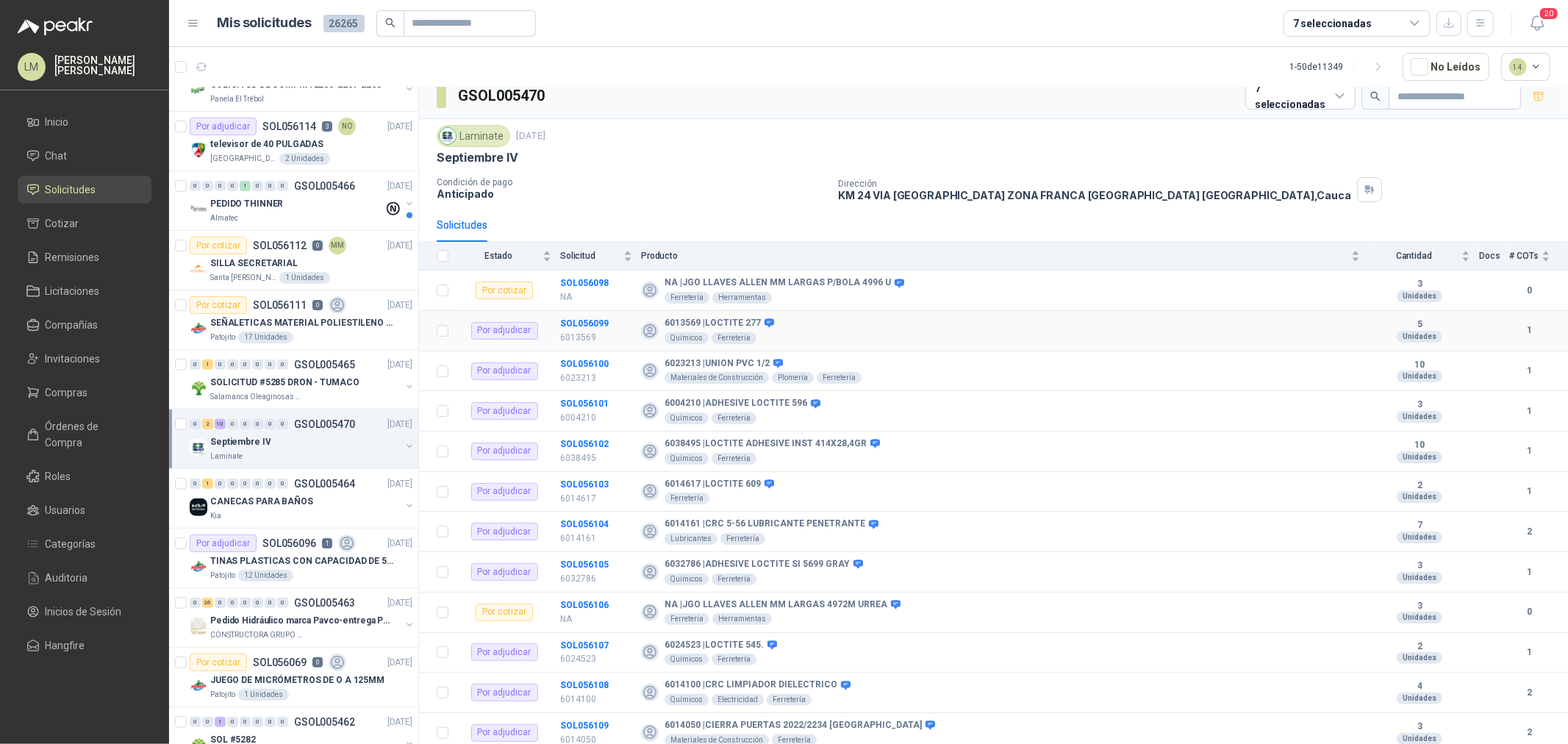
scroll to position [18, 0]
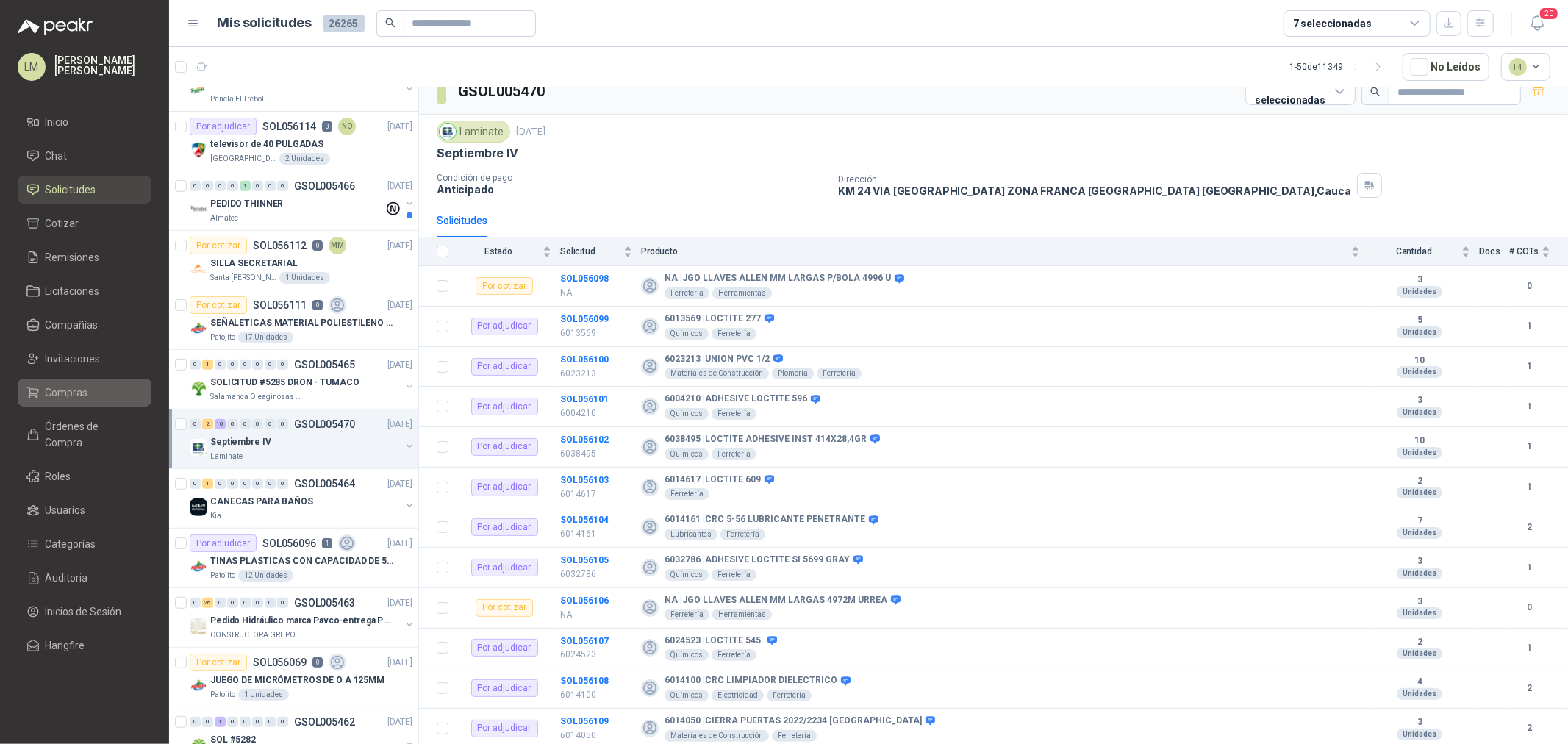
click at [68, 390] on span "Compras" at bounding box center [66, 392] width 42 height 16
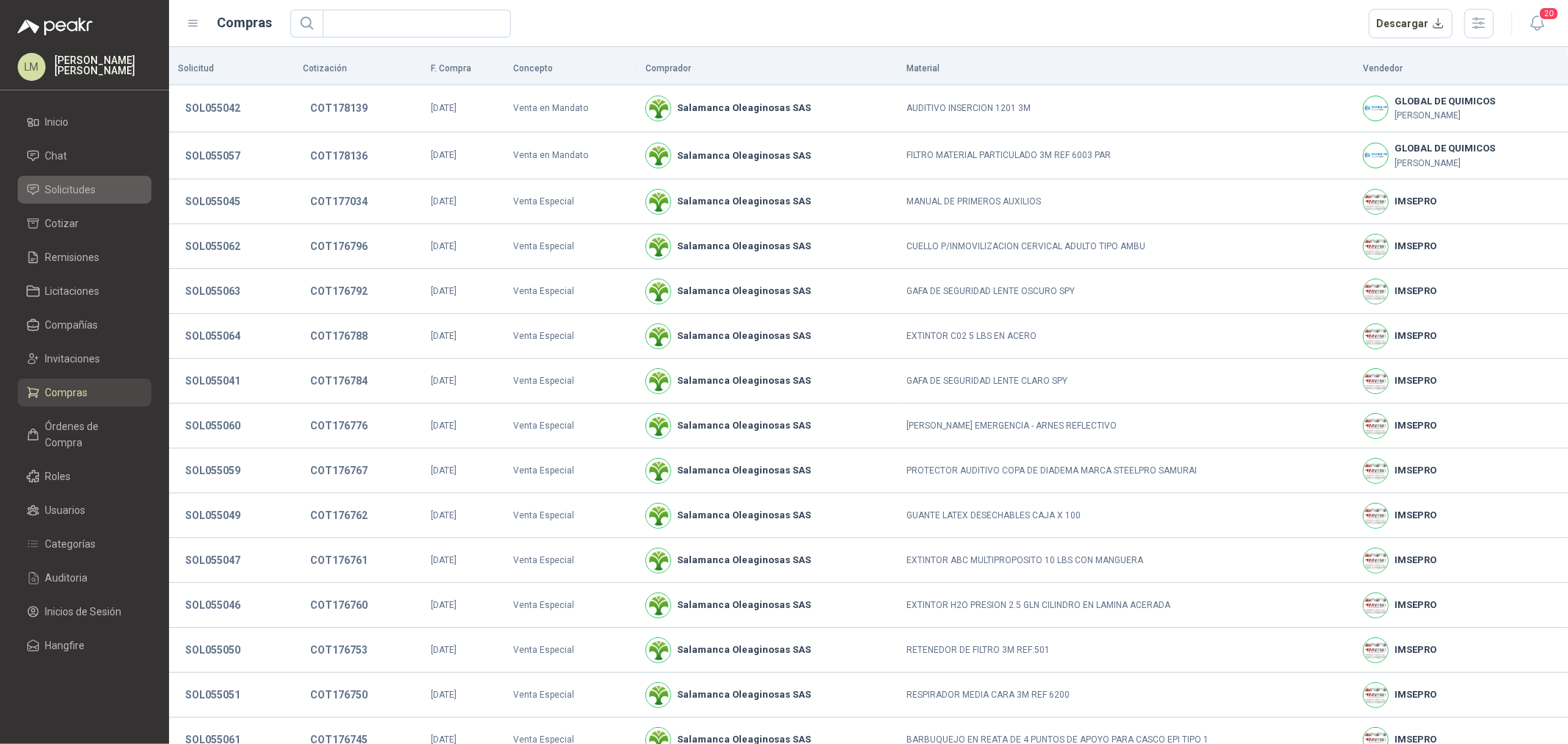
click at [88, 185] on span "Solicitudes" at bounding box center [71, 189] width 51 height 16
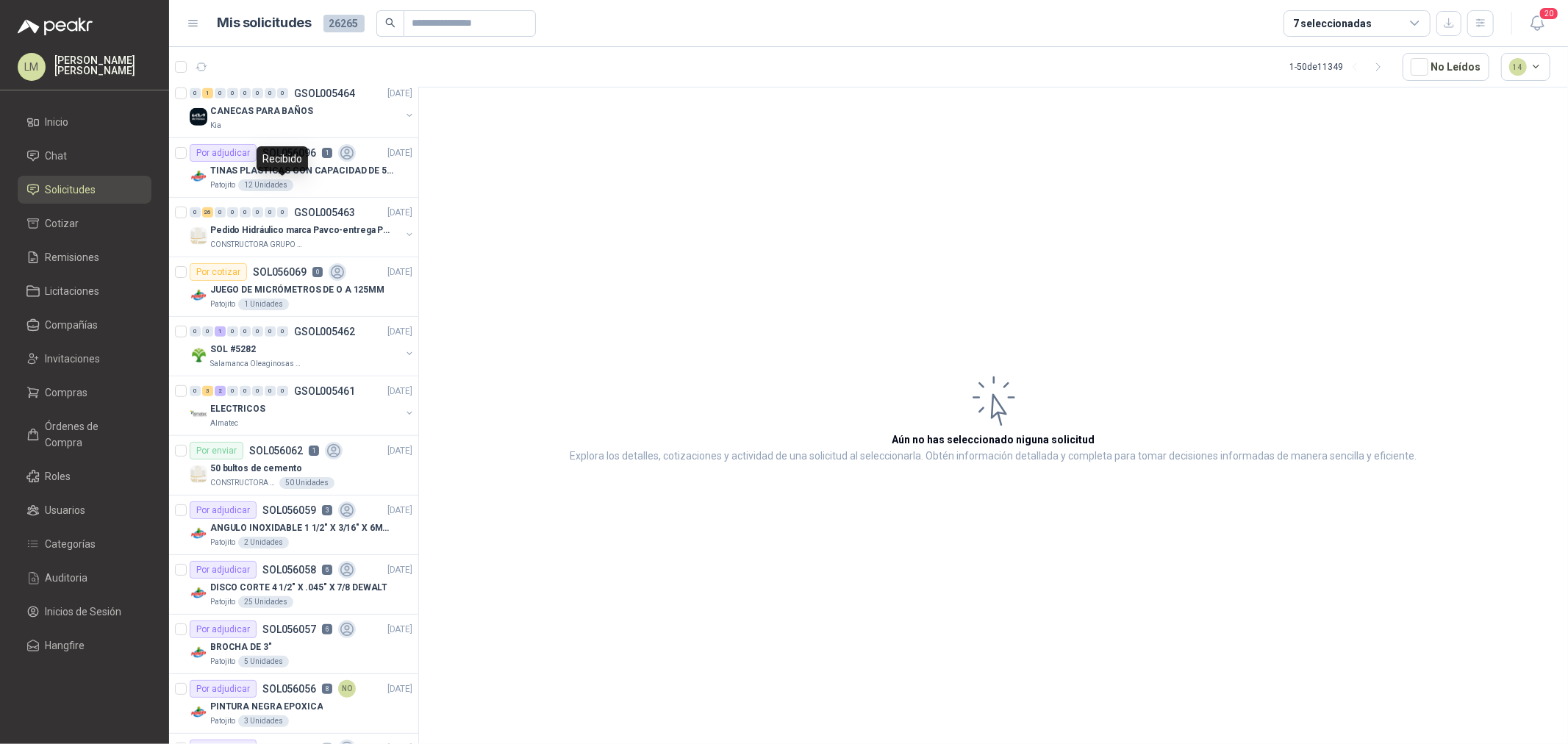
scroll to position [736, 0]
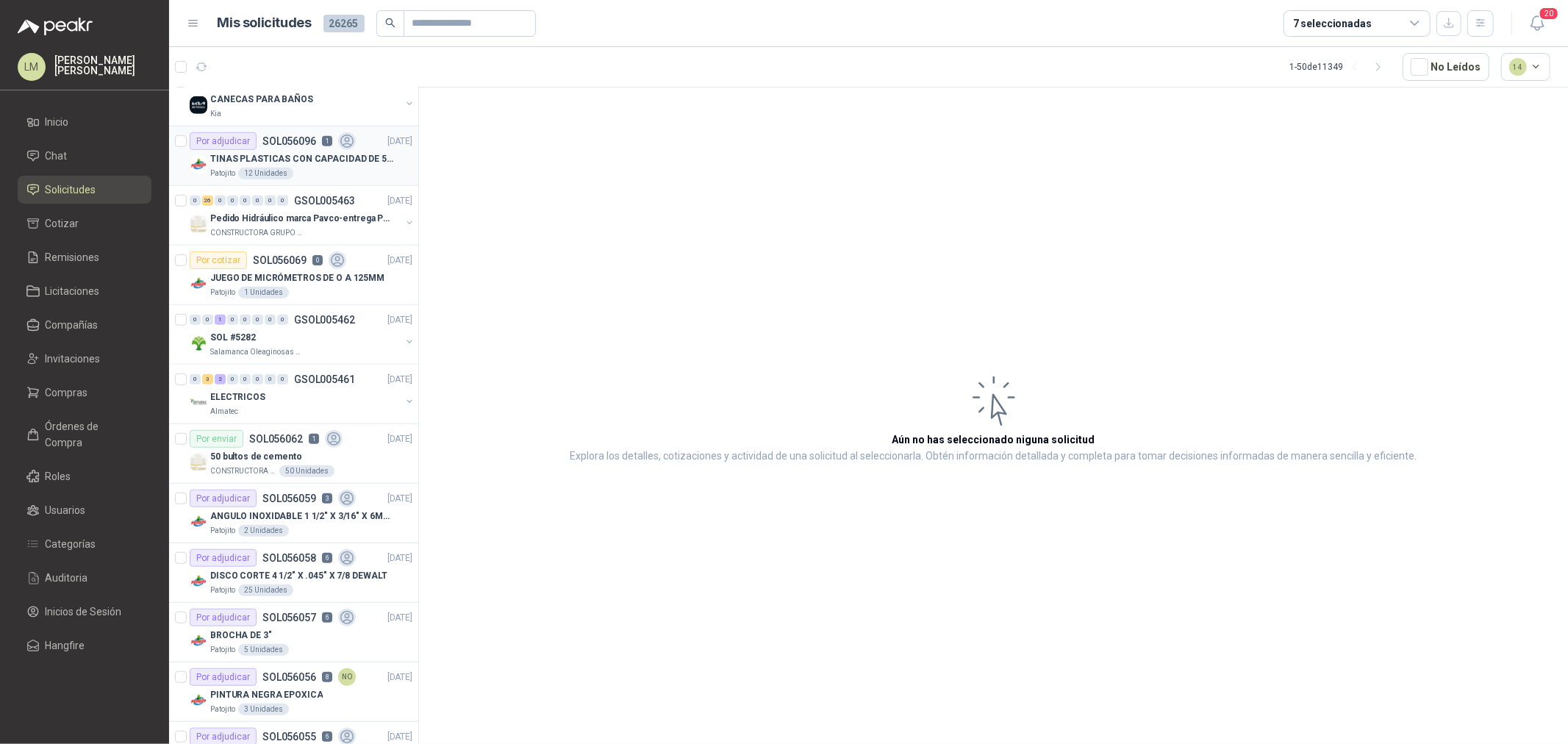
click at [303, 156] on p "TINAS PLASTICAS CON CAPACIDAD DE 50 KG" at bounding box center [301, 159] width 183 height 14
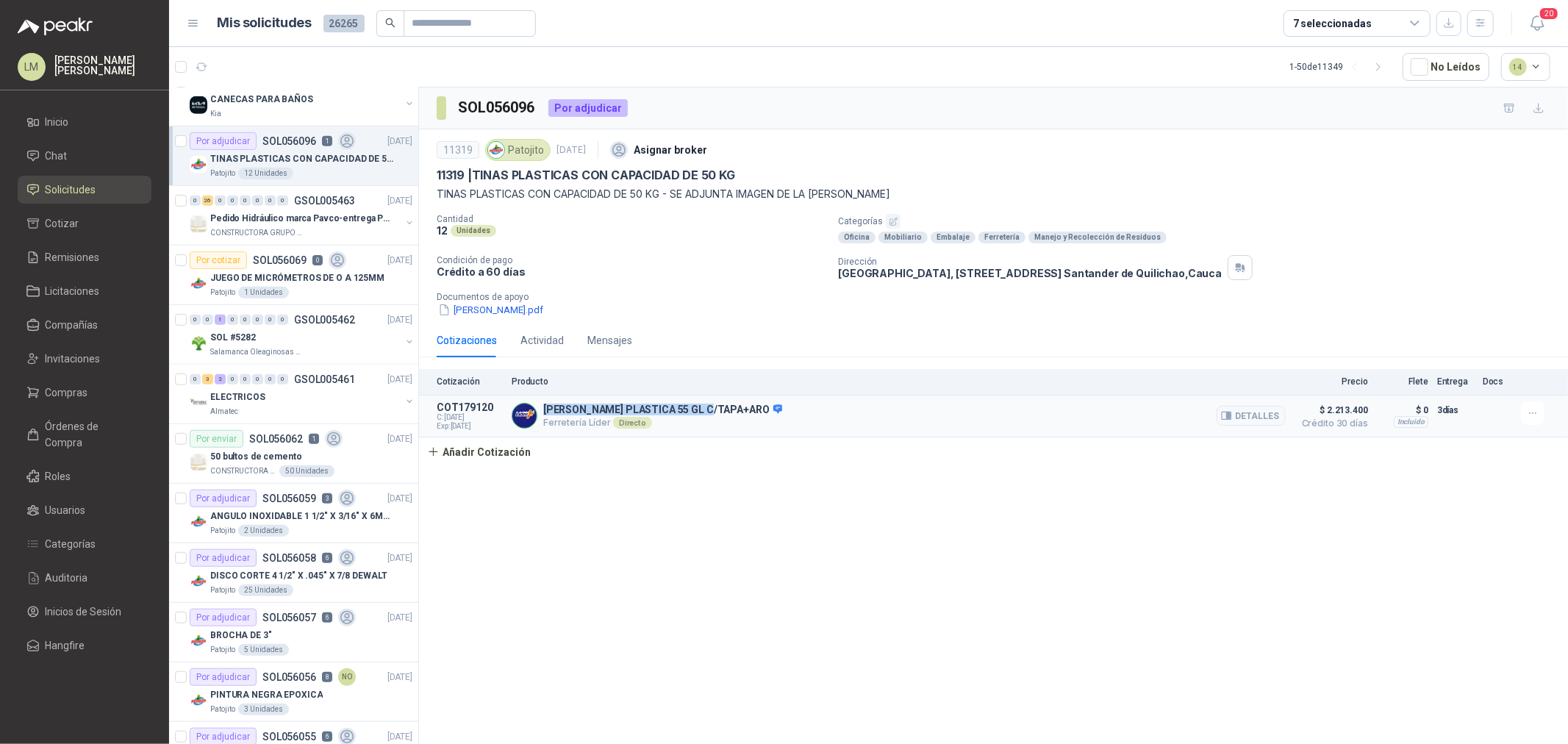
drag, startPoint x: 541, startPoint y: 409, endPoint x: 708, endPoint y: 409, distance: 167.0
click at [708, 409] on div "TINA PLASTICA 55 GL C/TAPA+ARO Ferretería Líder Directo Detalles" at bounding box center [899, 416] width 774 height 29
copy p "[PERSON_NAME] PLASTICA 55 GL C/TAPA+ARO"
click at [70, 354] on span "Invitaciones" at bounding box center [73, 358] width 55 height 16
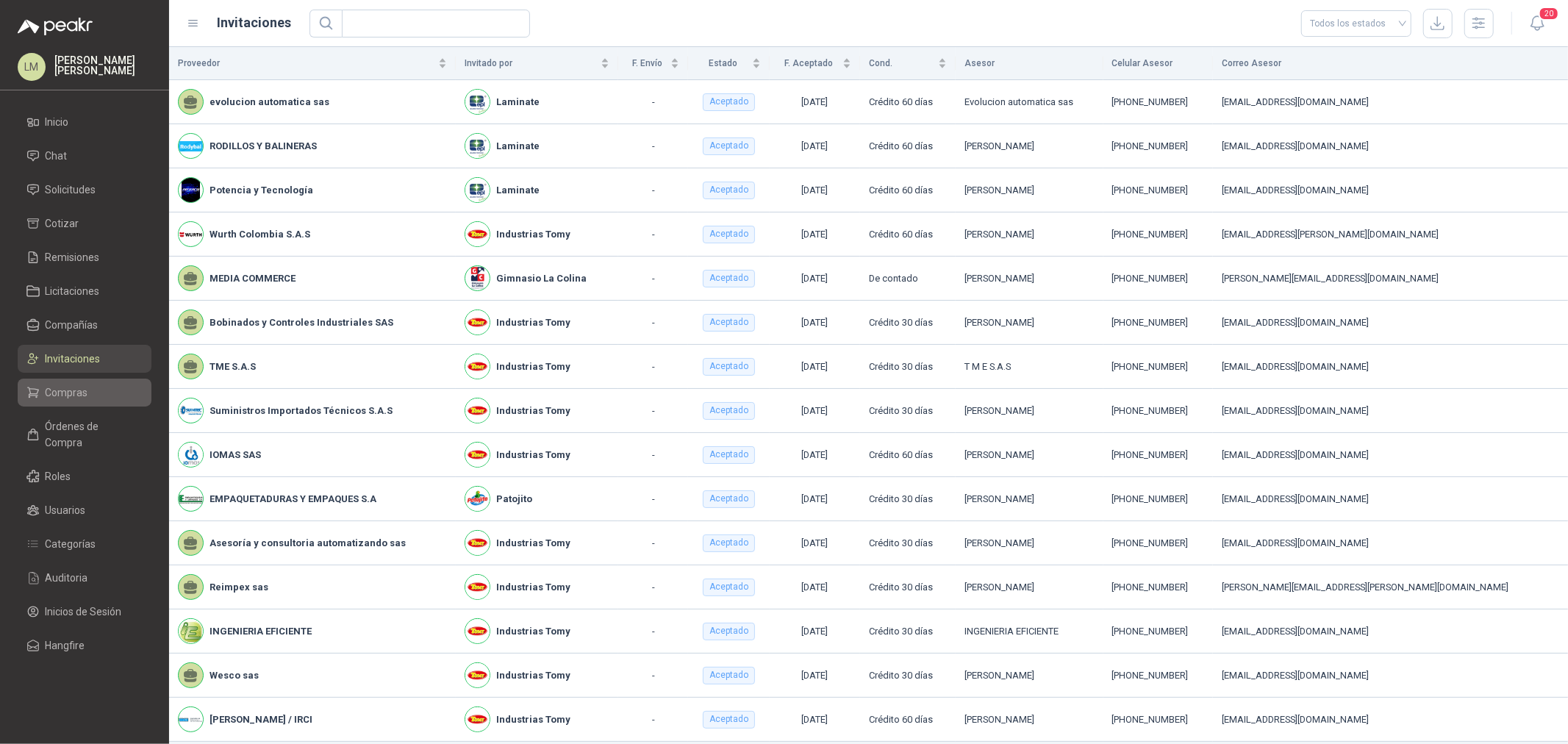
click at [66, 385] on span "Compras" at bounding box center [66, 392] width 42 height 16
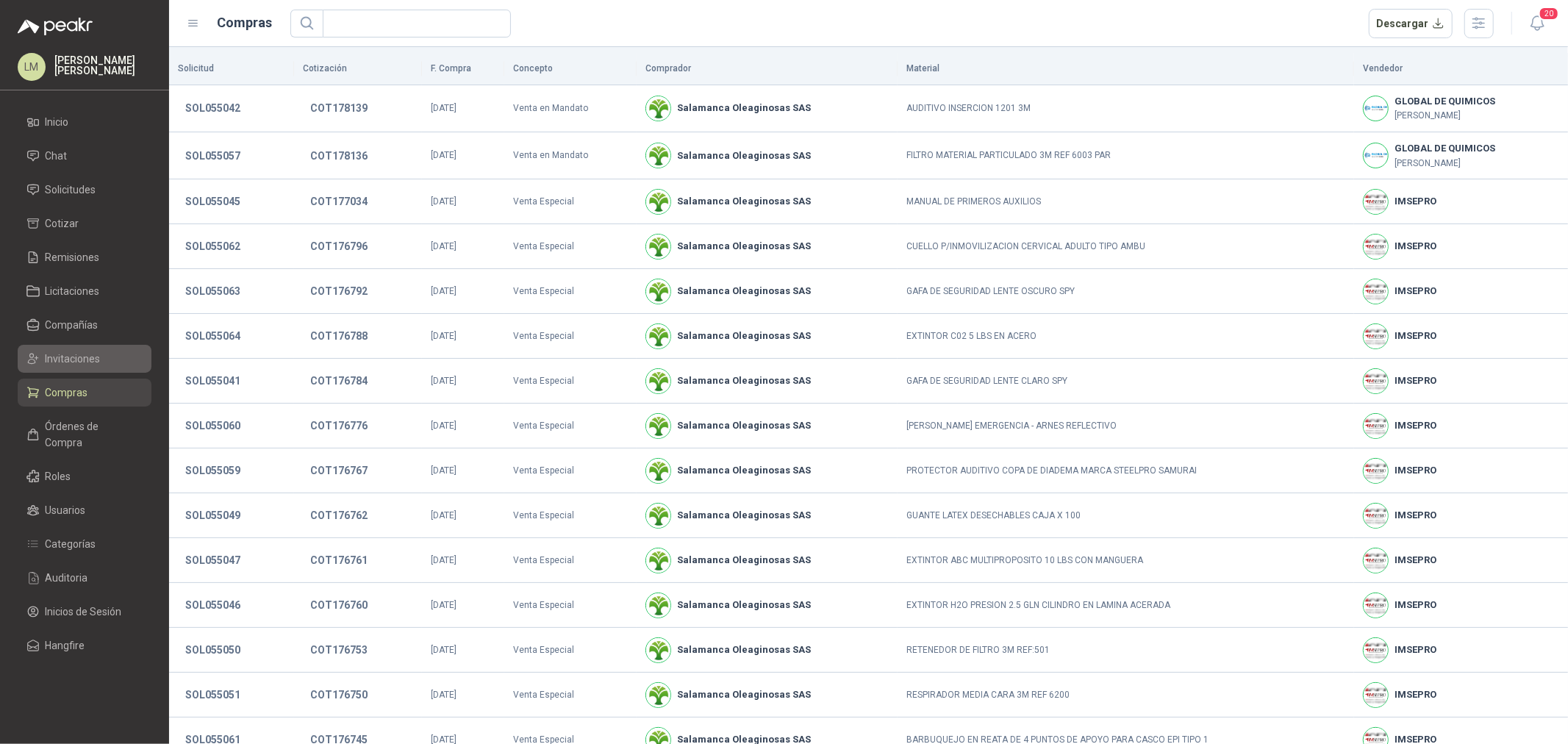
click at [70, 362] on span "Invitaciones" at bounding box center [73, 358] width 55 height 16
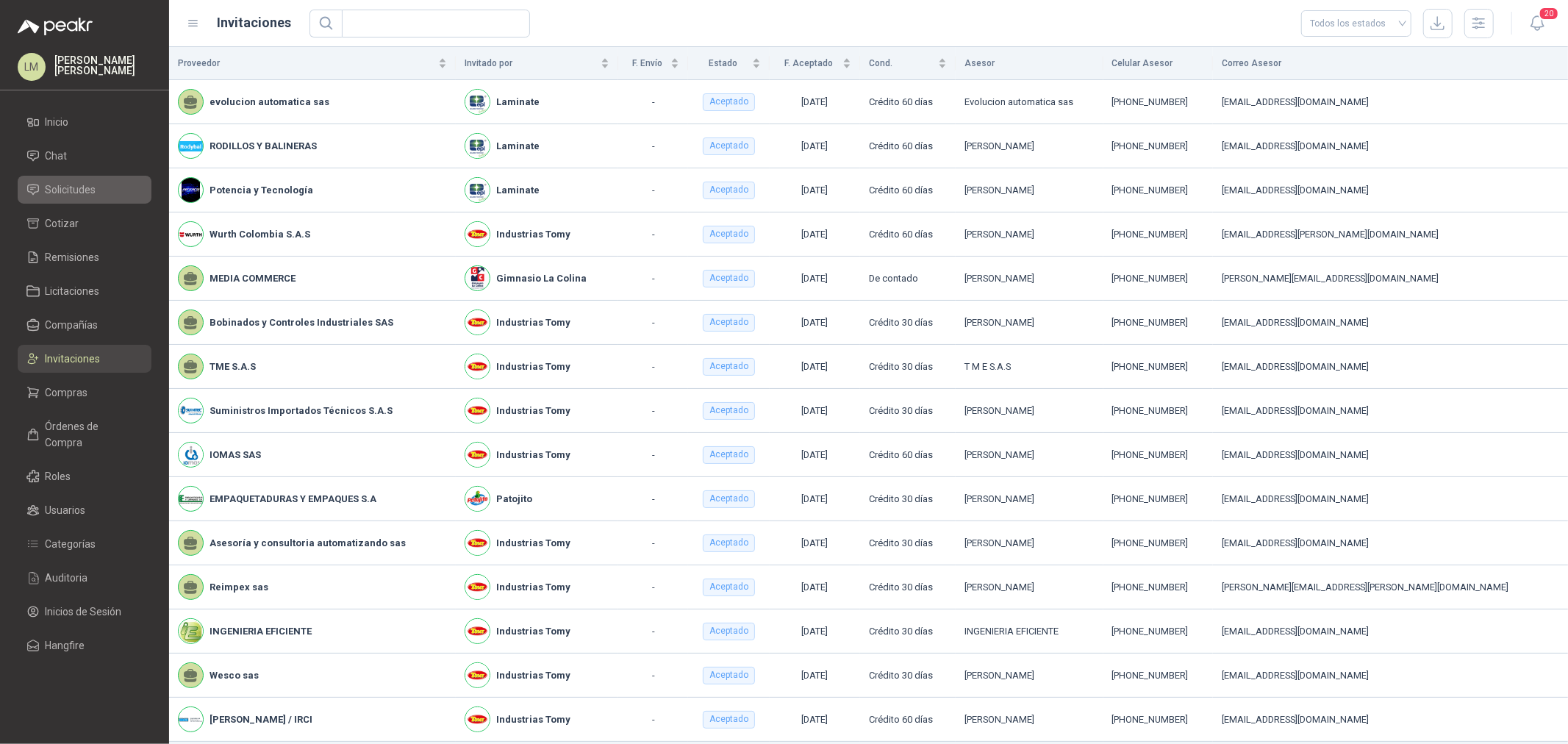
click at [65, 193] on span "Solicitudes" at bounding box center [71, 189] width 51 height 16
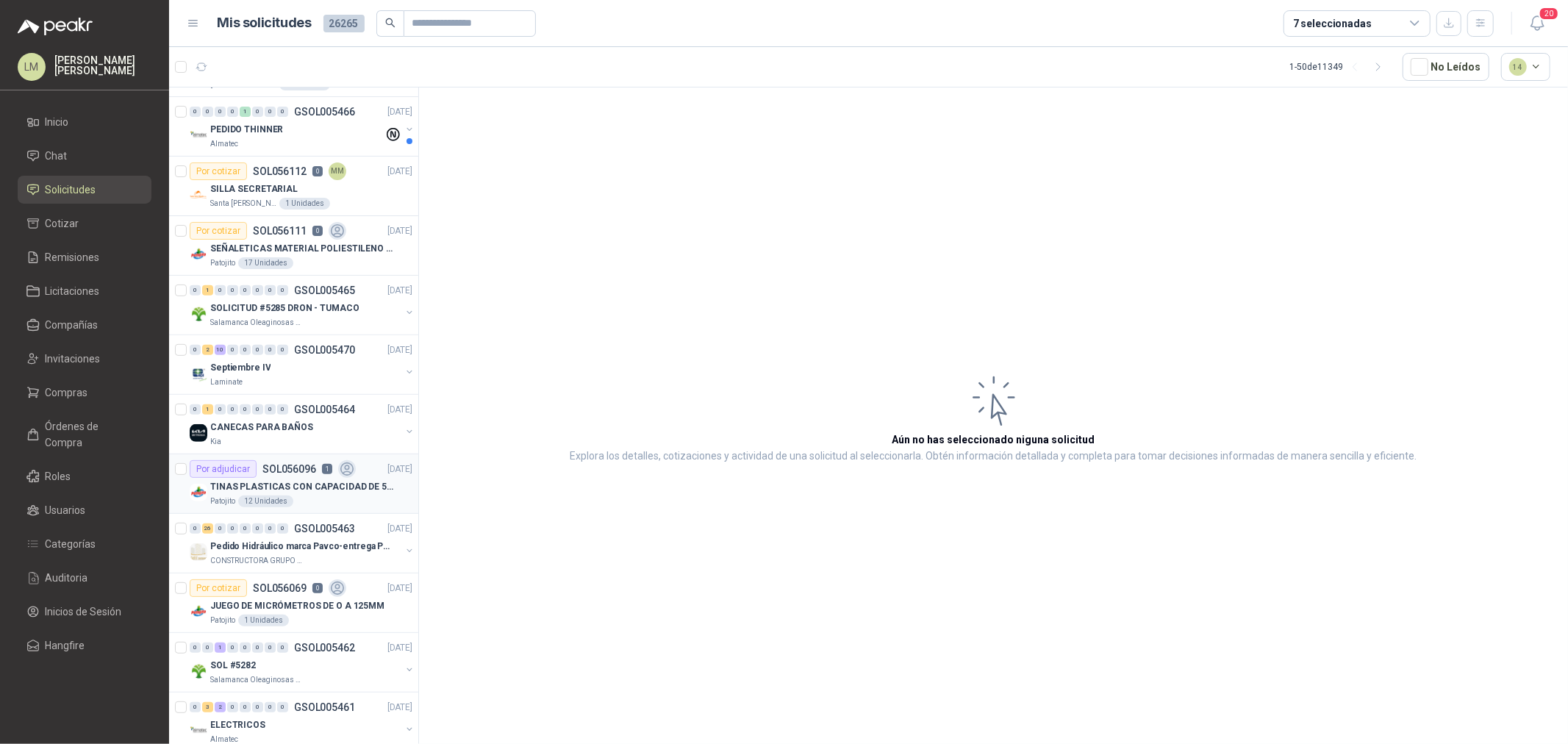
scroll to position [408, 0]
click at [239, 67] on icon "button" at bounding box center [239, 66] width 15 height 15
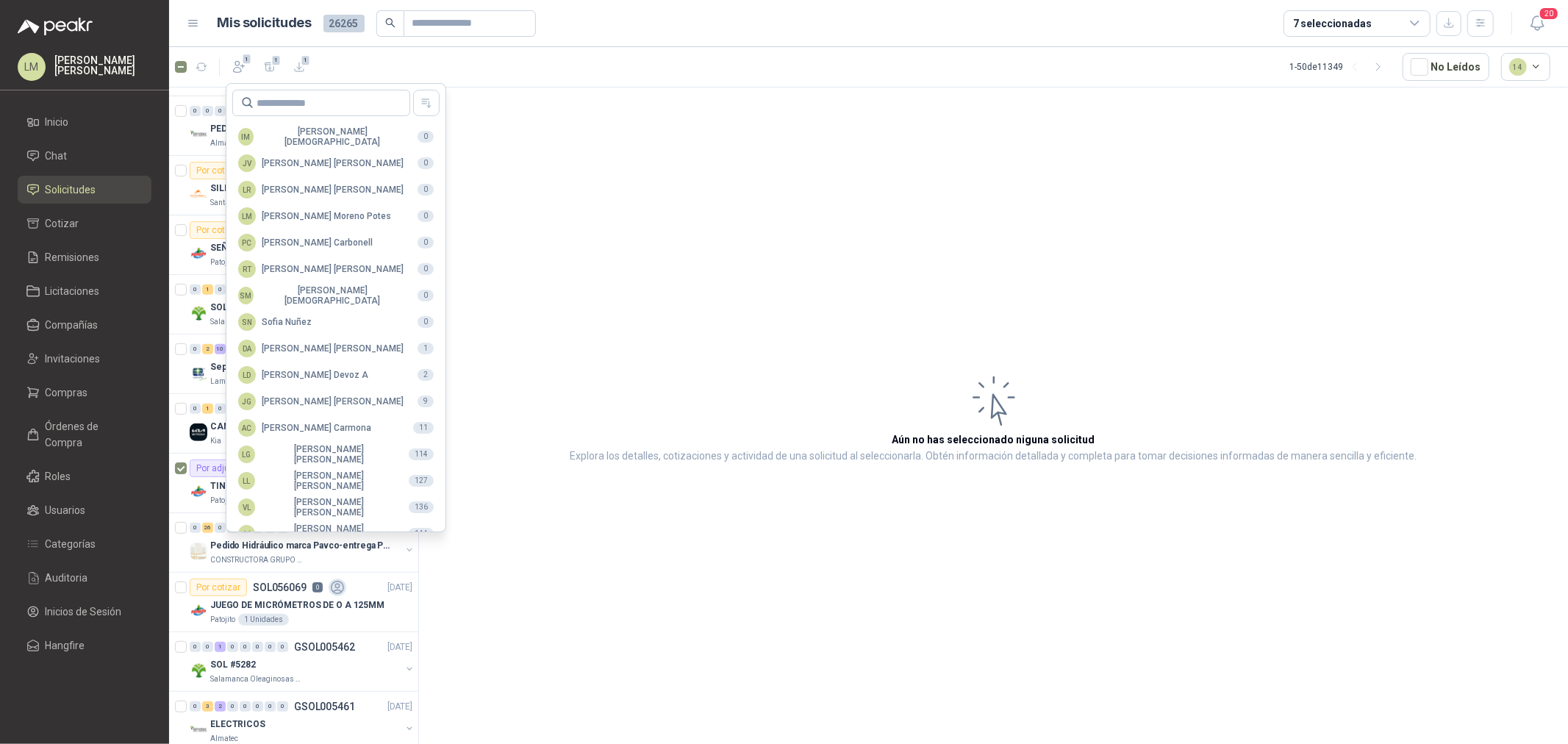
scroll to position [260, 0]
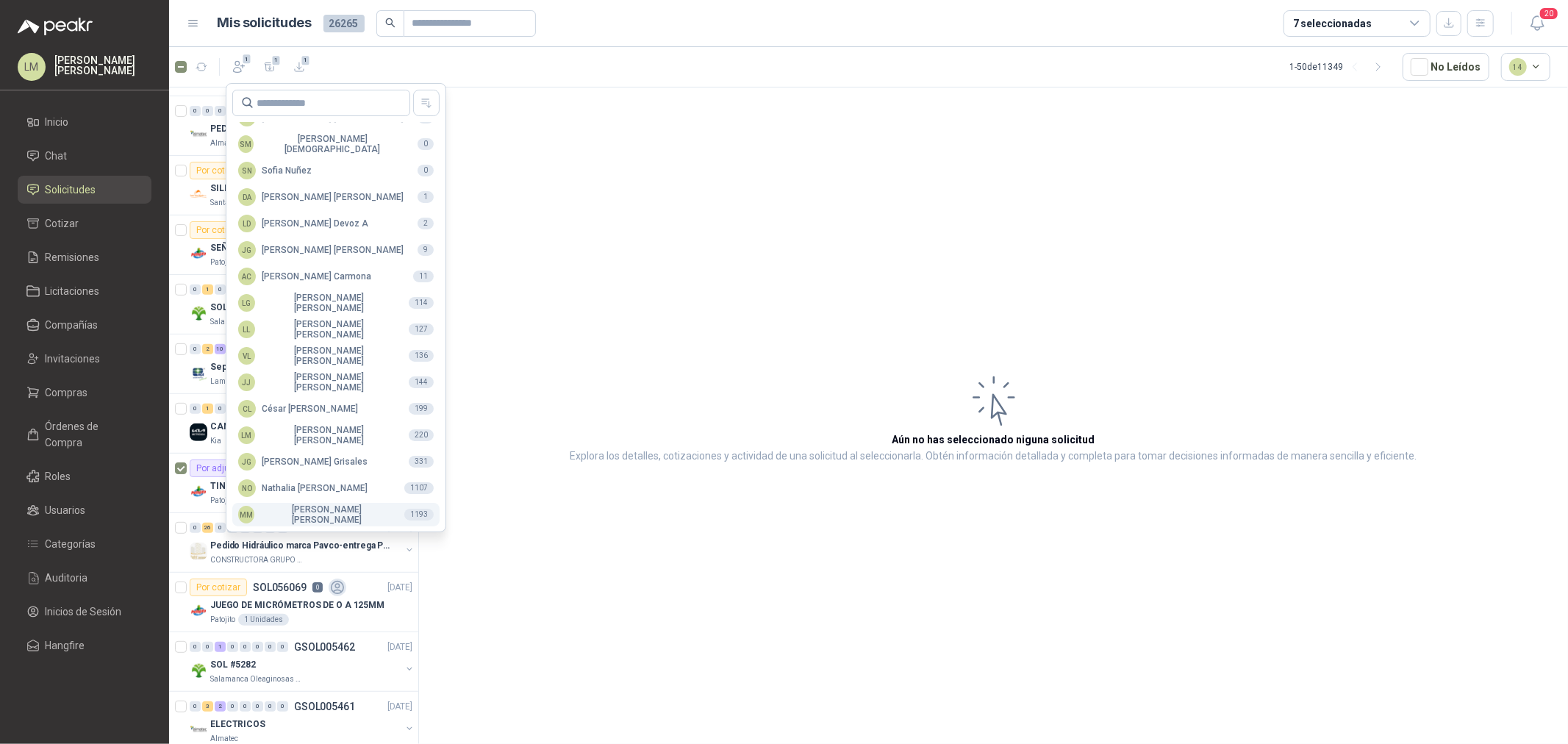
click at [313, 509] on div "MM [PERSON_NAME]" at bounding box center [315, 515] width 154 height 21
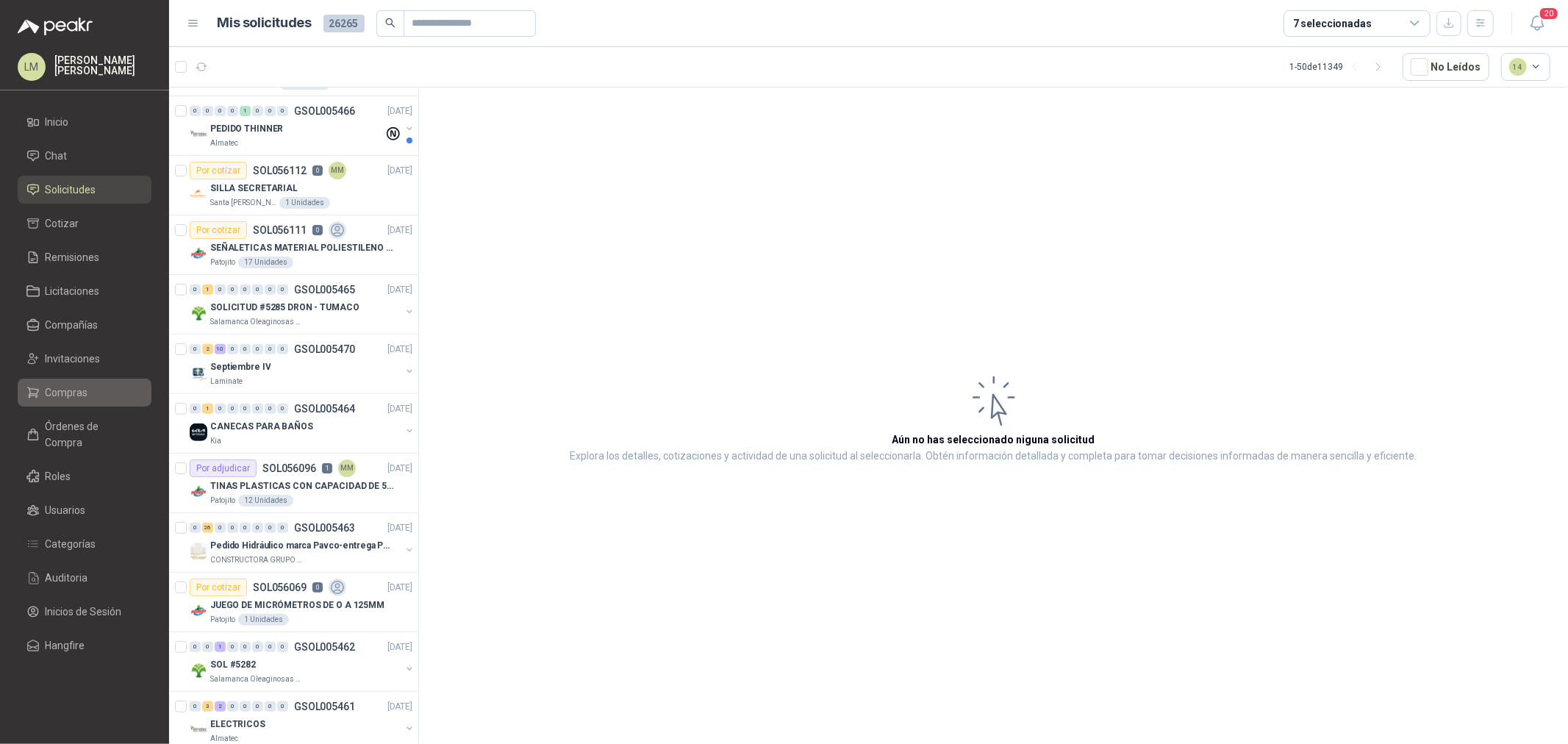
click at [73, 396] on span "Compras" at bounding box center [66, 392] width 42 height 16
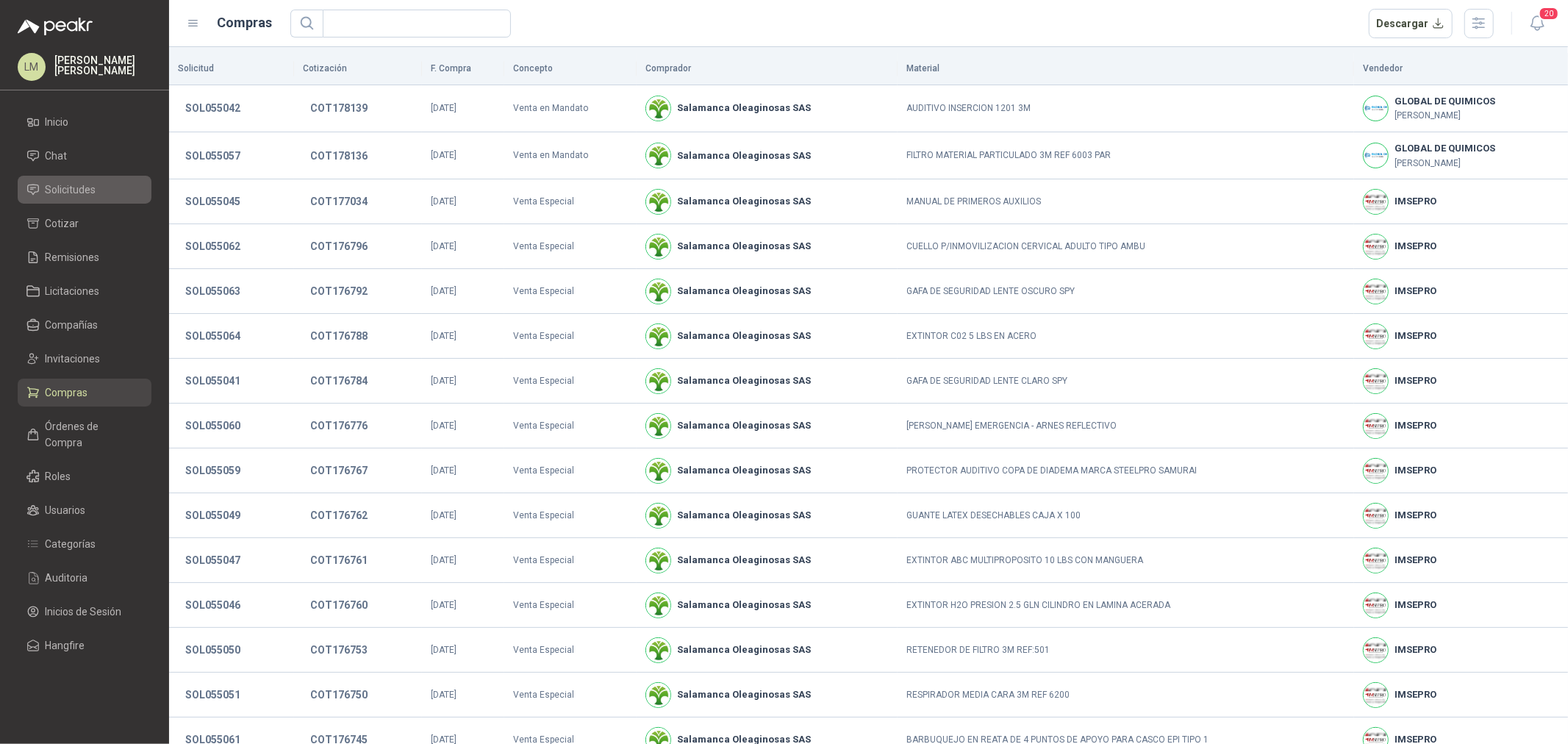
drag, startPoint x: 76, startPoint y: 185, endPoint x: 86, endPoint y: 192, distance: 12.2
click at [76, 185] on span "Solicitudes" at bounding box center [71, 189] width 51 height 16
